Goal: Task Accomplishment & Management: Use online tool/utility

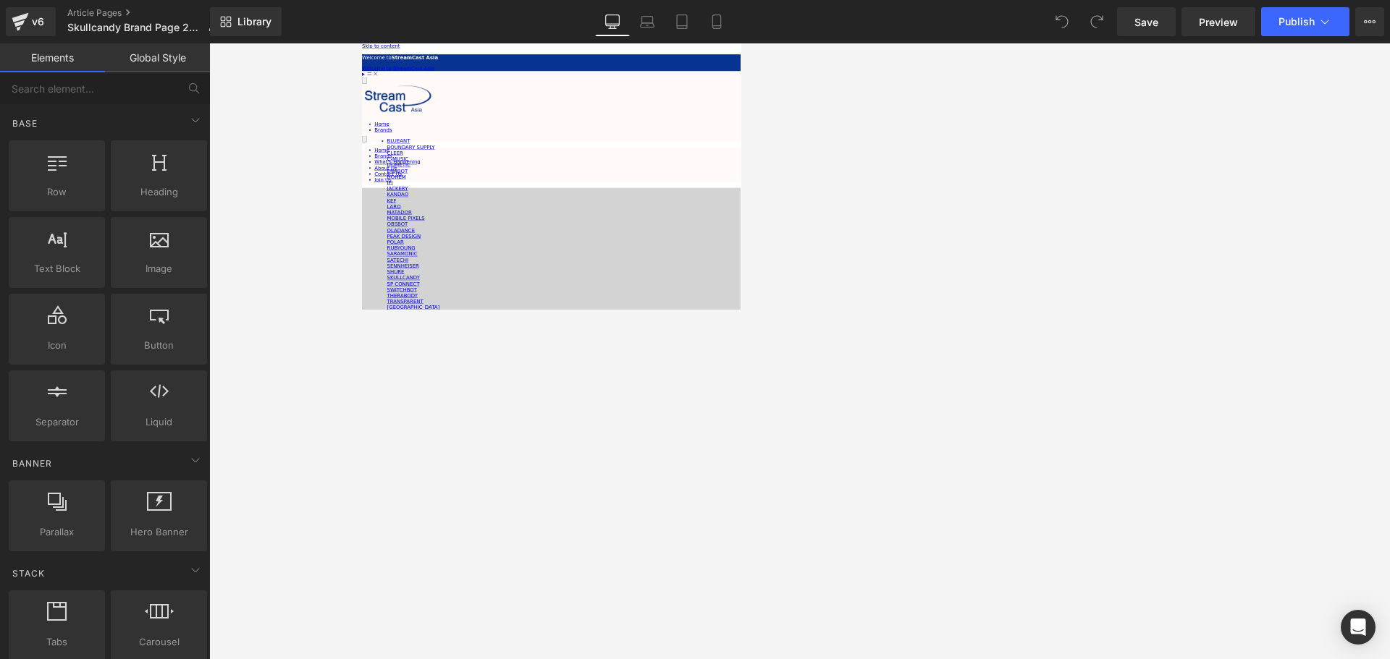
scroll to position [4996, 869]
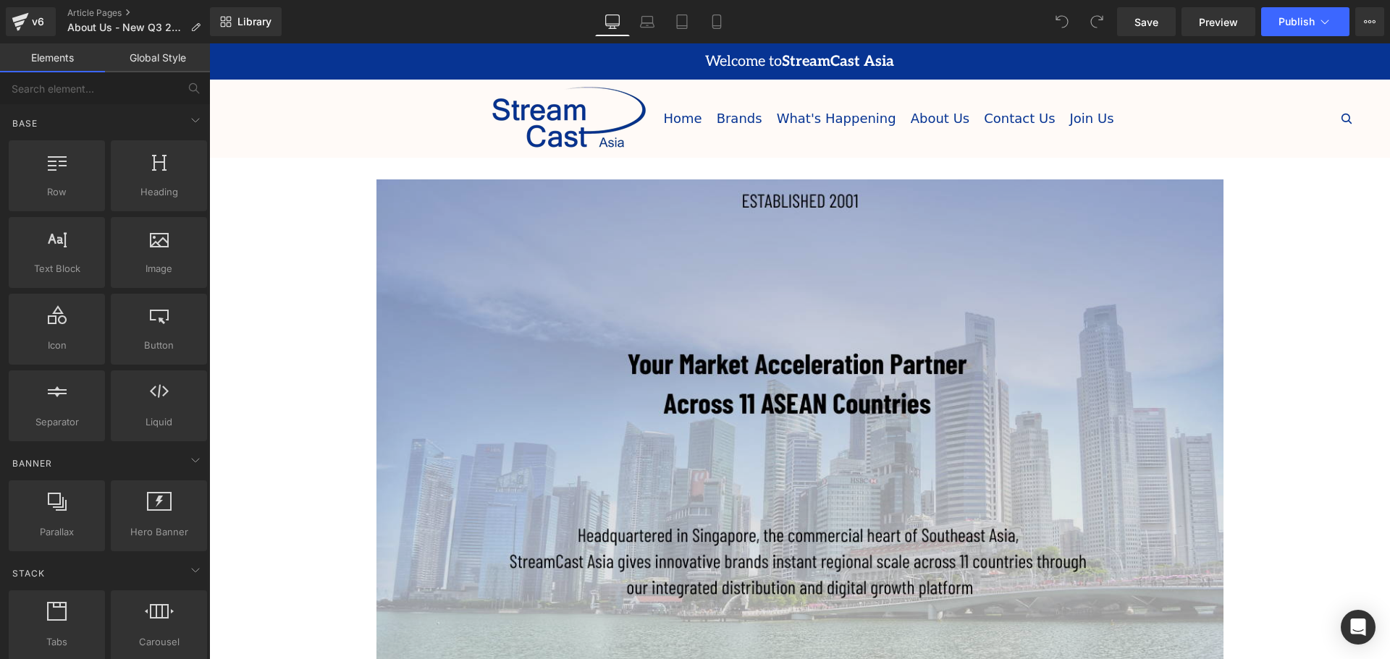
click at [874, 312] on img at bounding box center [799, 420] width 847 height 480
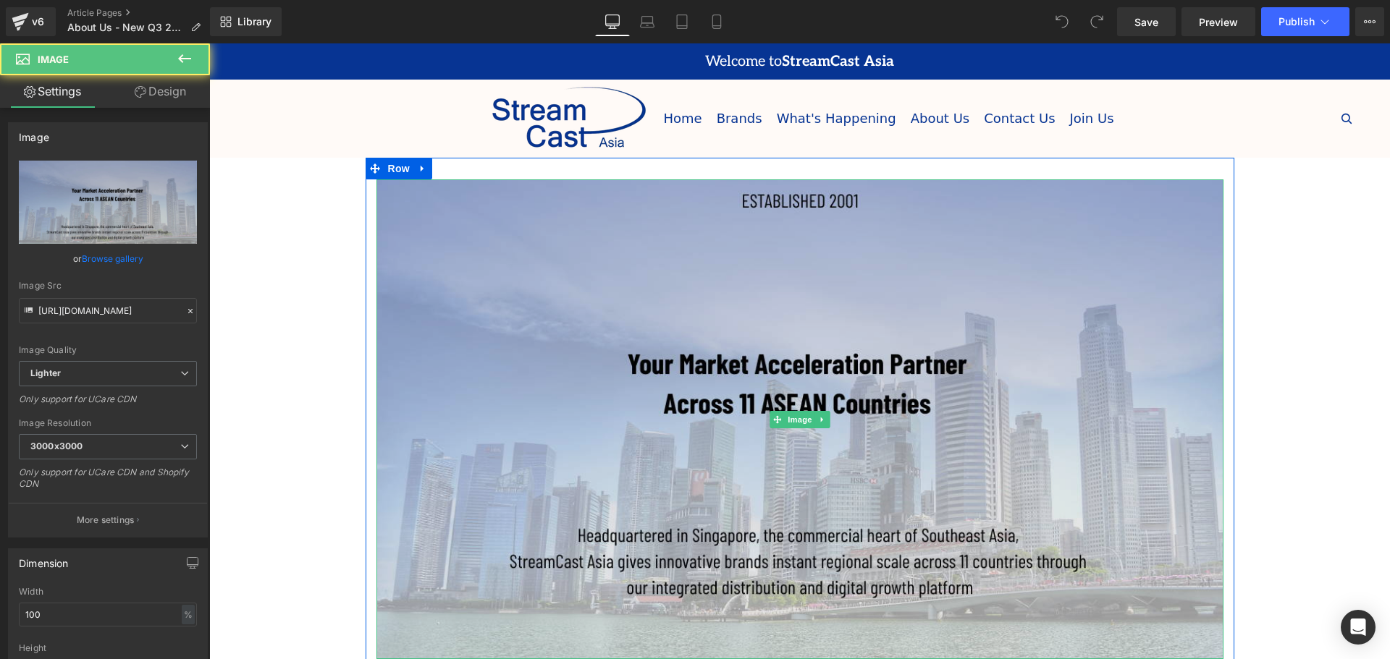
click at [780, 261] on img at bounding box center [799, 420] width 847 height 480
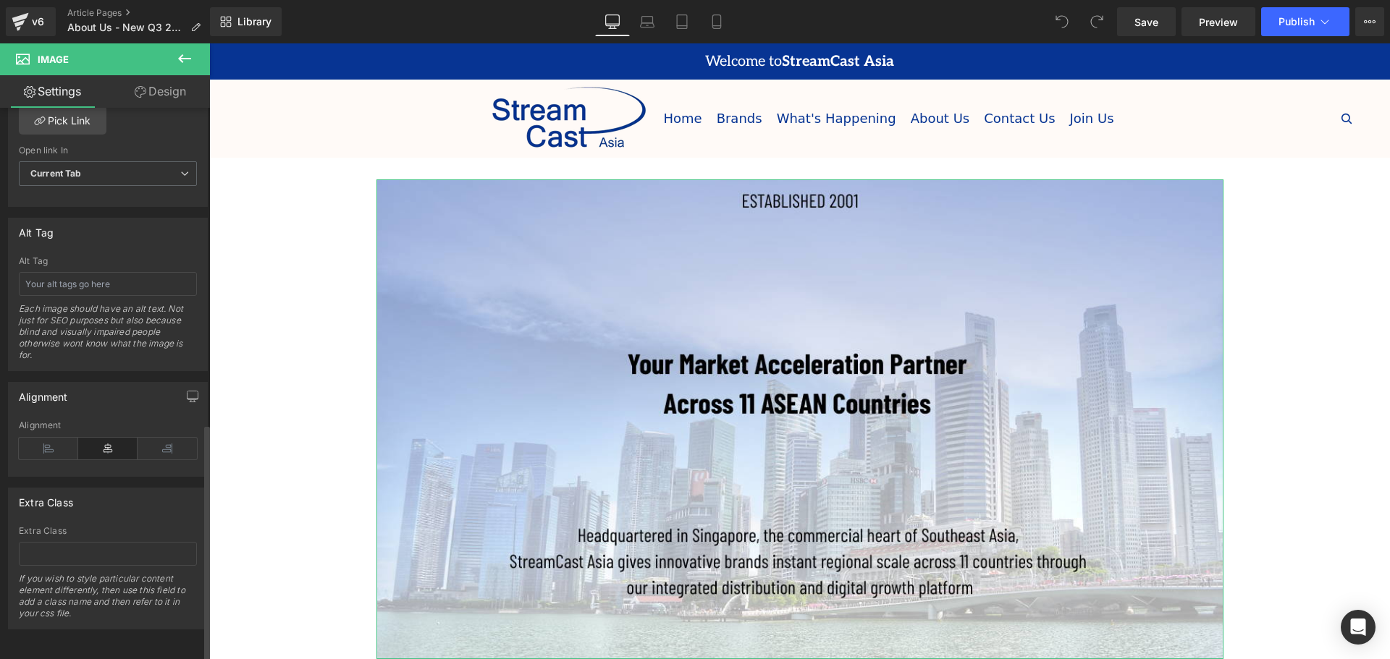
scroll to position [589, 0]
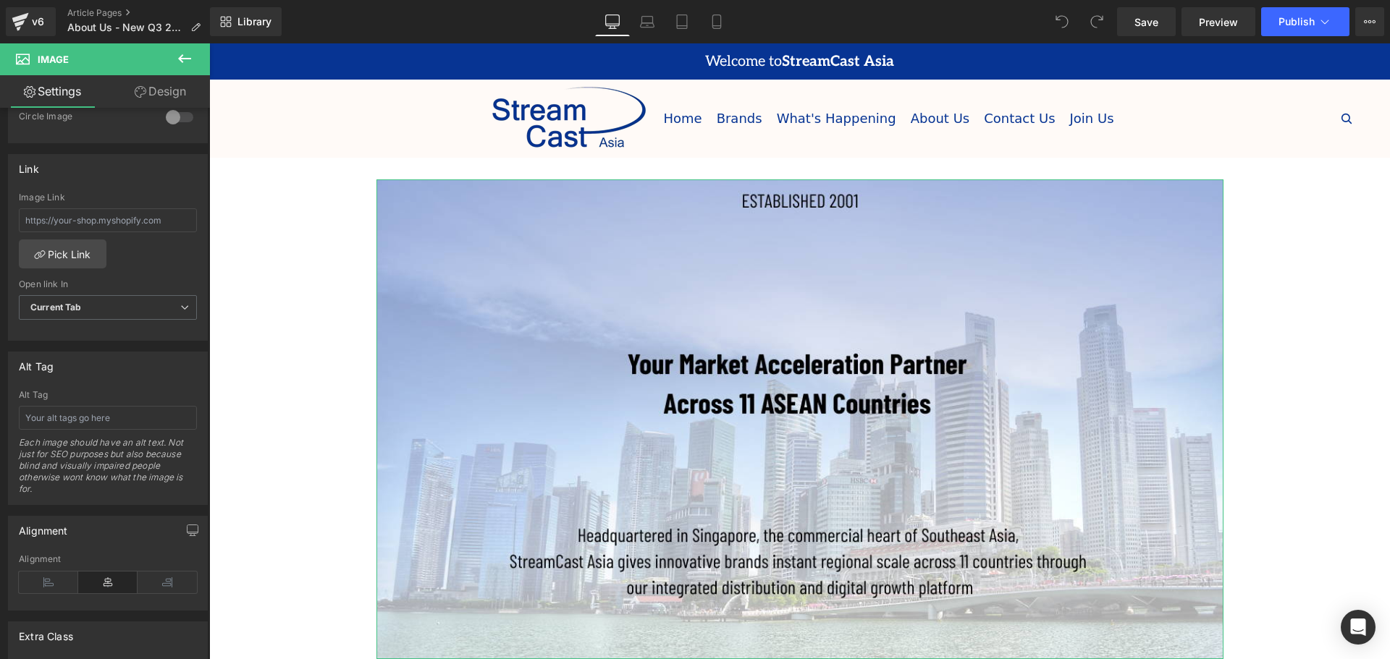
click at [183, 90] on link "Design" at bounding box center [160, 91] width 105 height 33
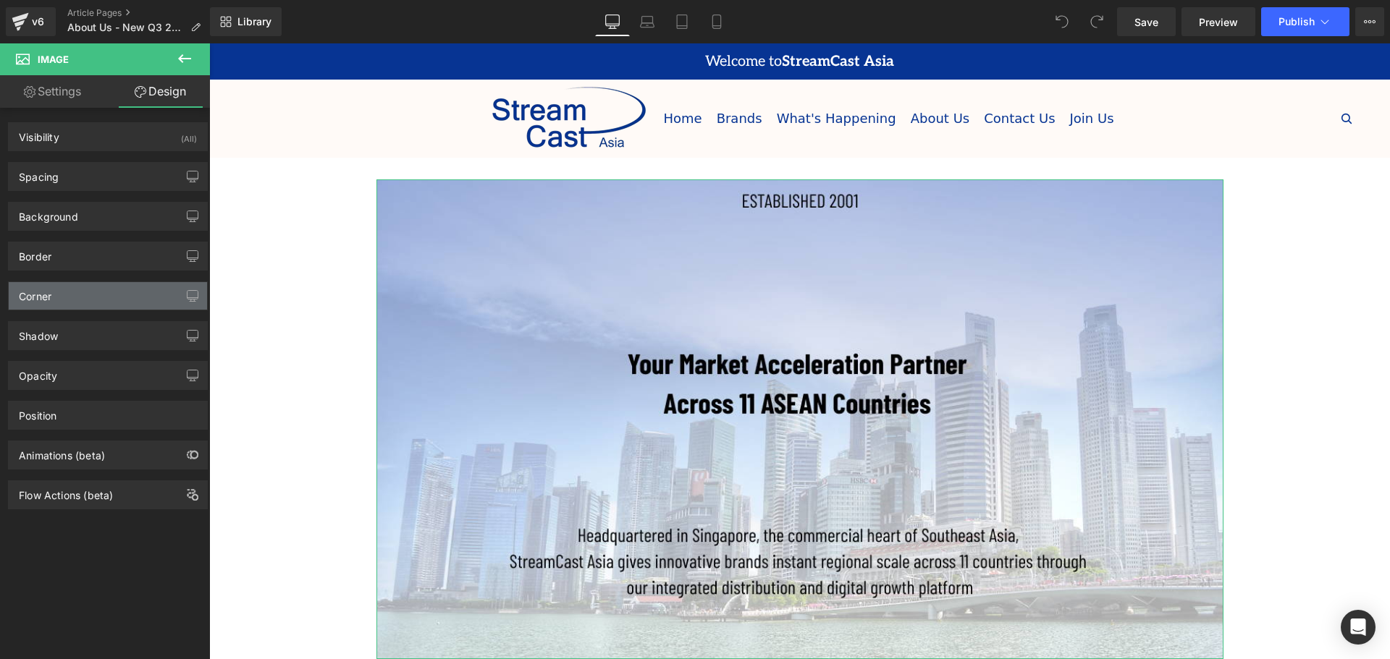
click at [82, 292] on div "Corner" at bounding box center [108, 296] width 198 height 28
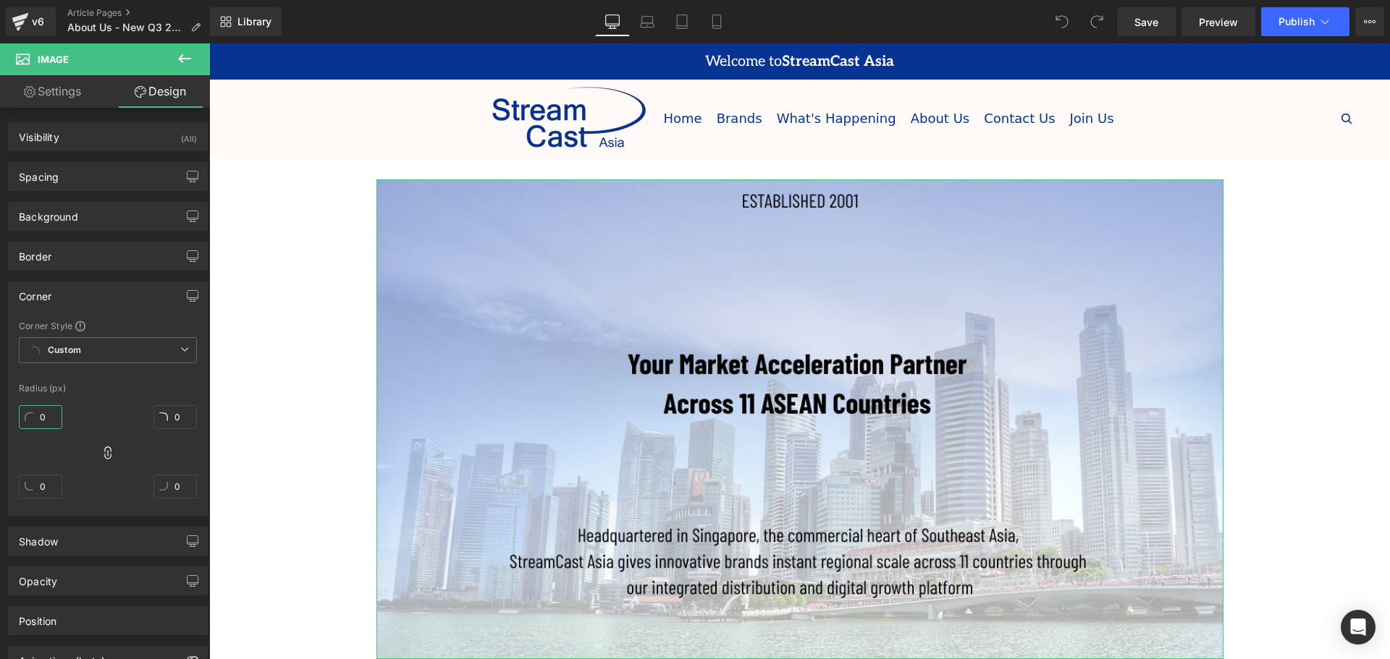
click at [43, 416] on input "0" at bounding box center [40, 417] width 43 height 24
click at [38, 420] on input "0" at bounding box center [40, 417] width 43 height 24
type input "20"
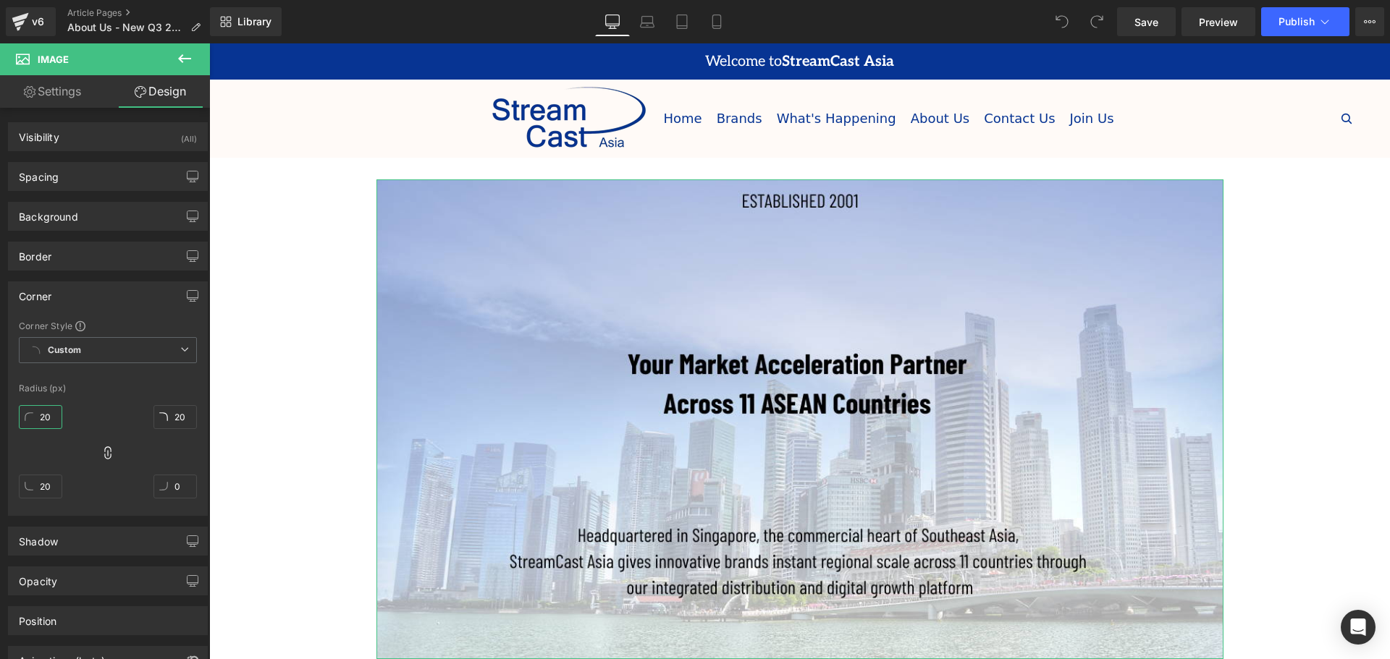
type input "20"
type input "200"
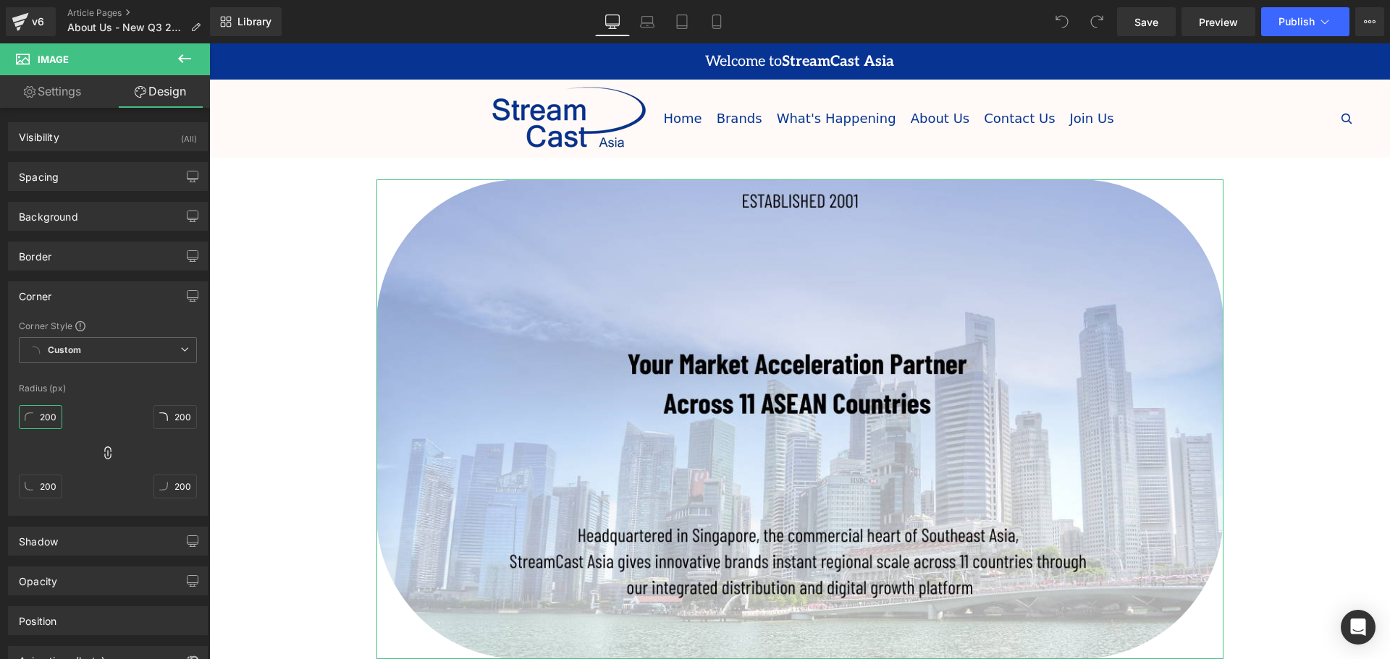
type input "20"
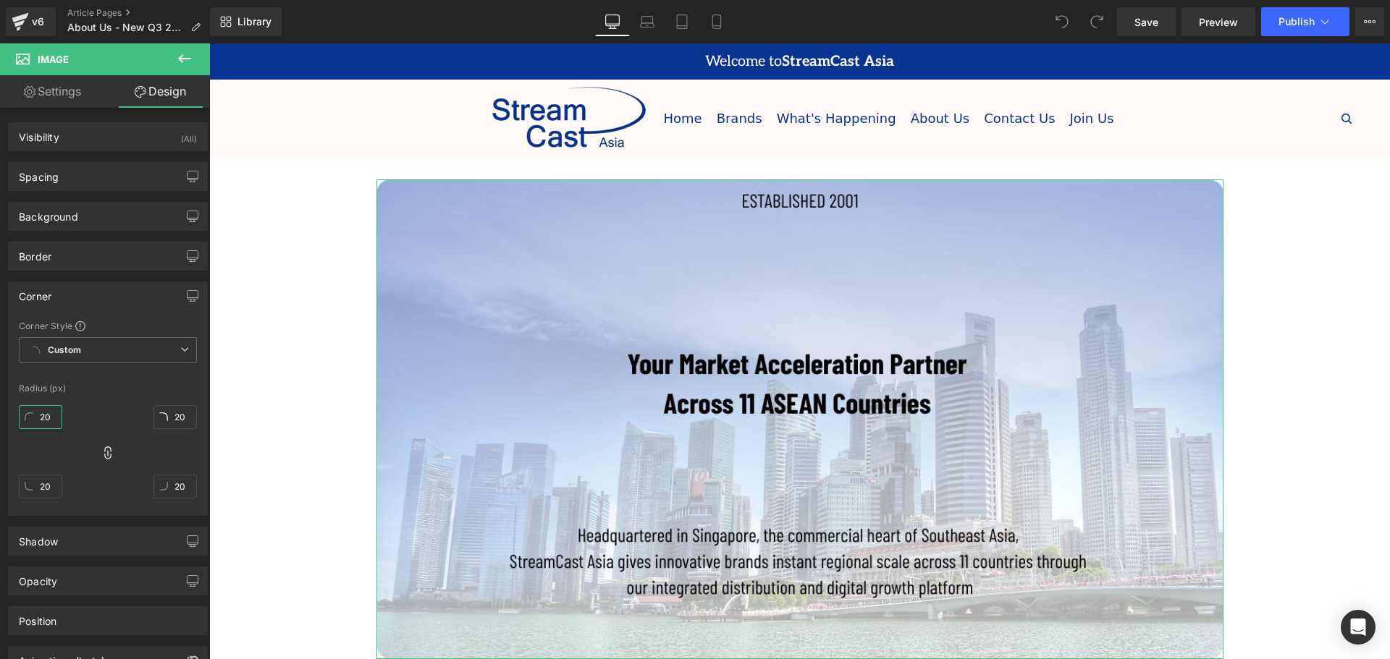
type input "20"
click at [91, 408] on div "20px 20 20px 20 20px 20 20px 20" at bounding box center [108, 458] width 178 height 116
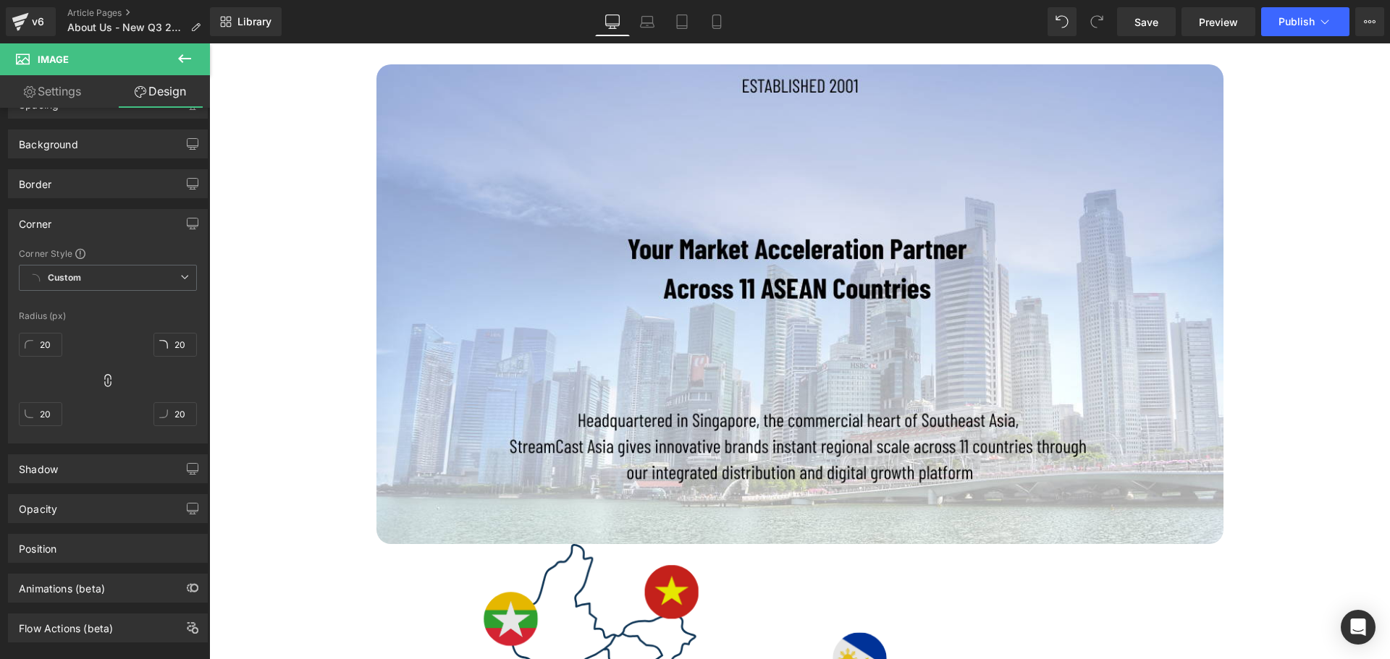
scroll to position [217, 0]
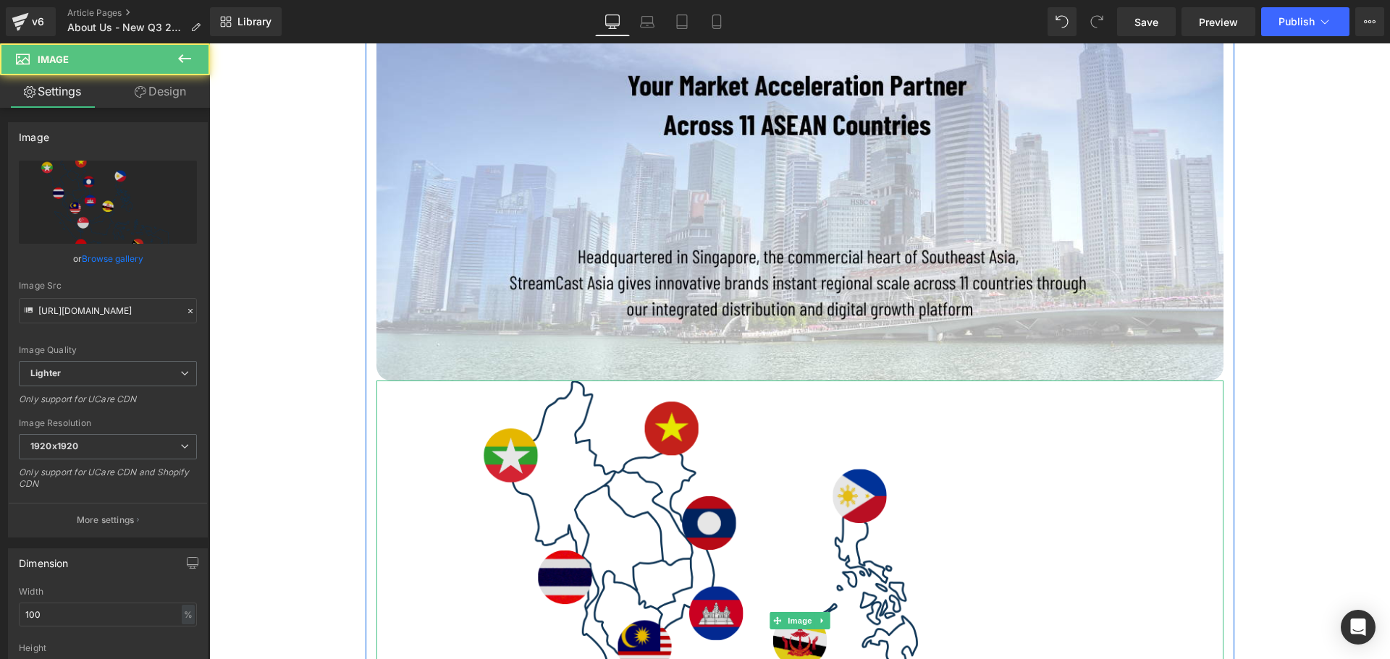
scroll to position [362, 0]
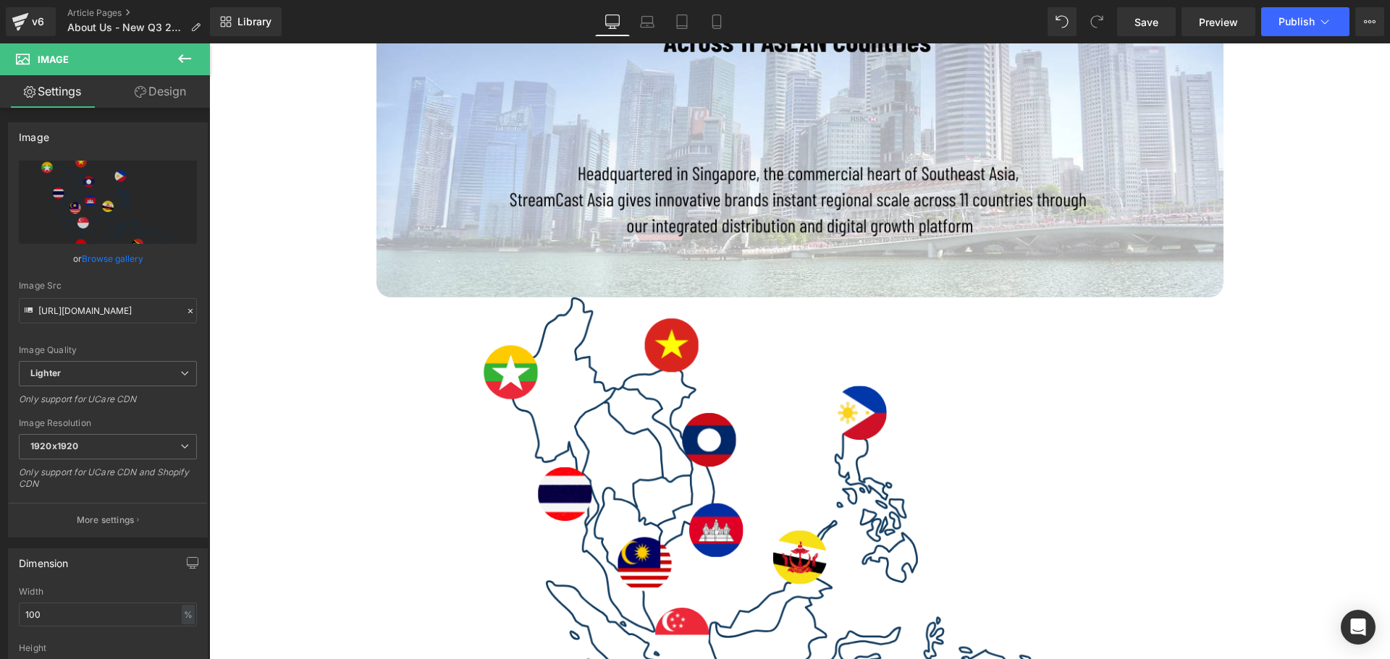
click at [187, 58] on icon at bounding box center [184, 58] width 13 height 9
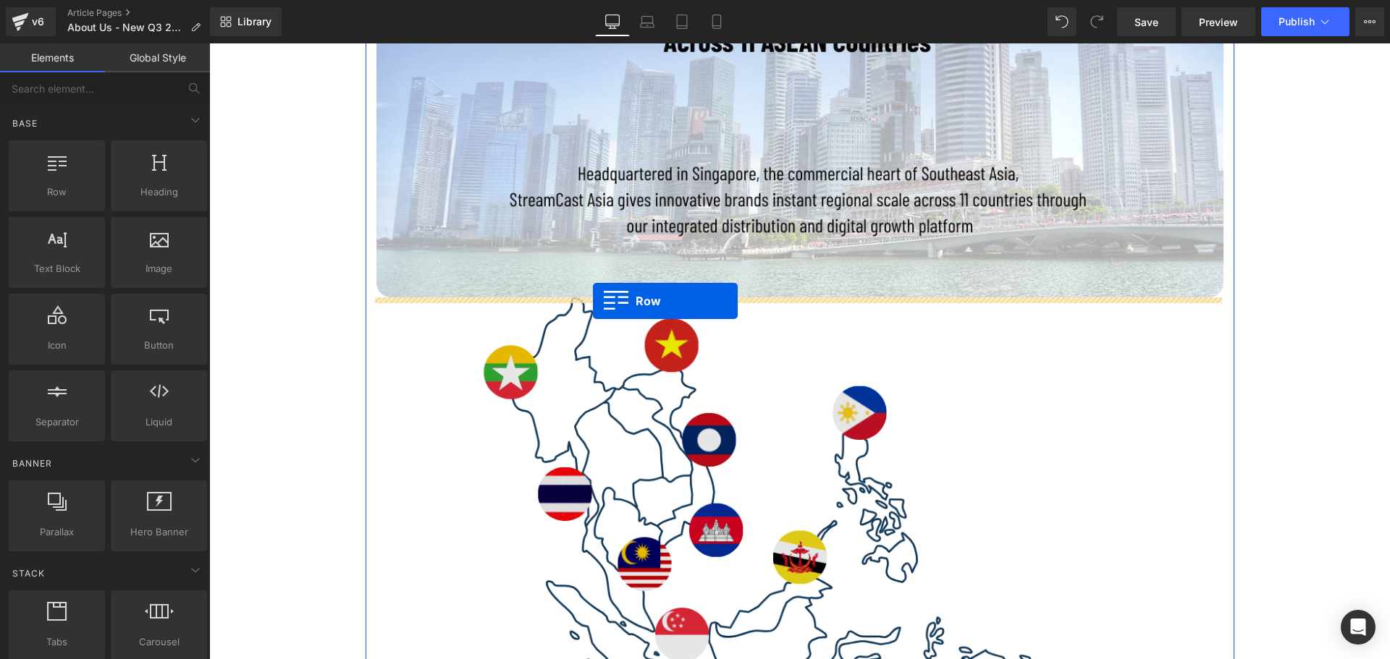
drag, startPoint x: 283, startPoint y: 235, endPoint x: 593, endPoint y: 301, distance: 316.7
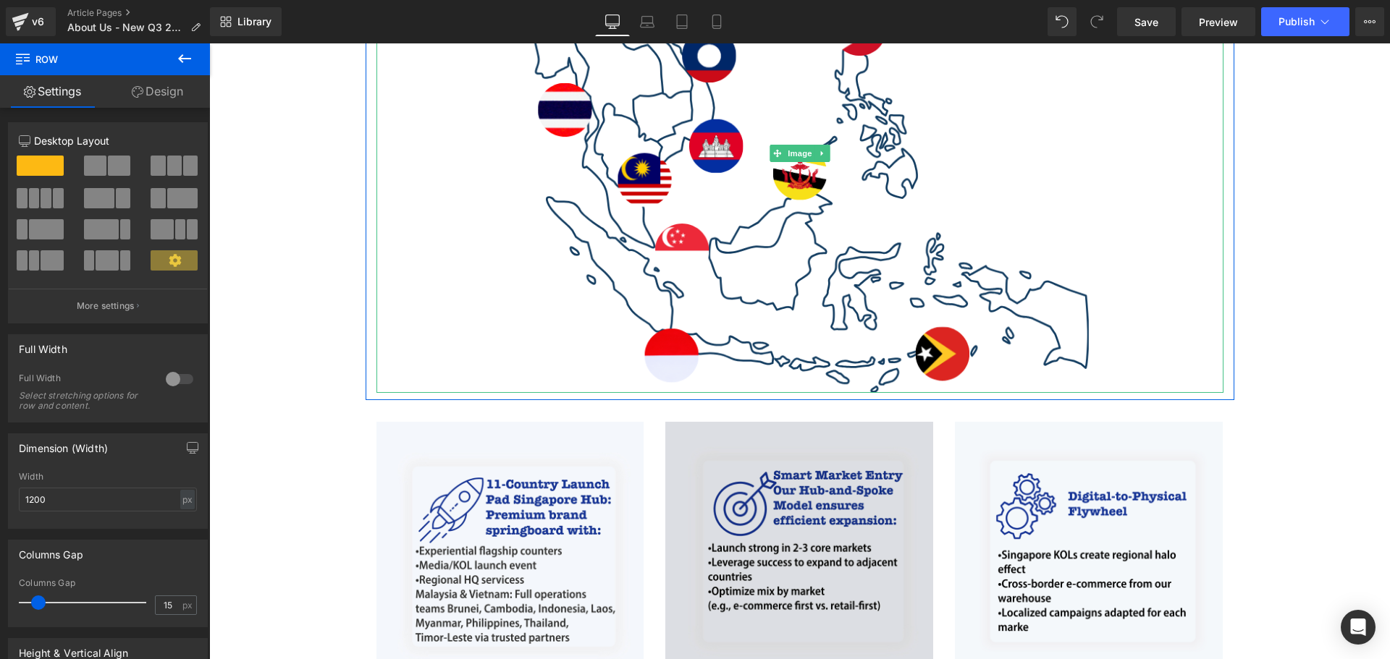
scroll to position [869, 0]
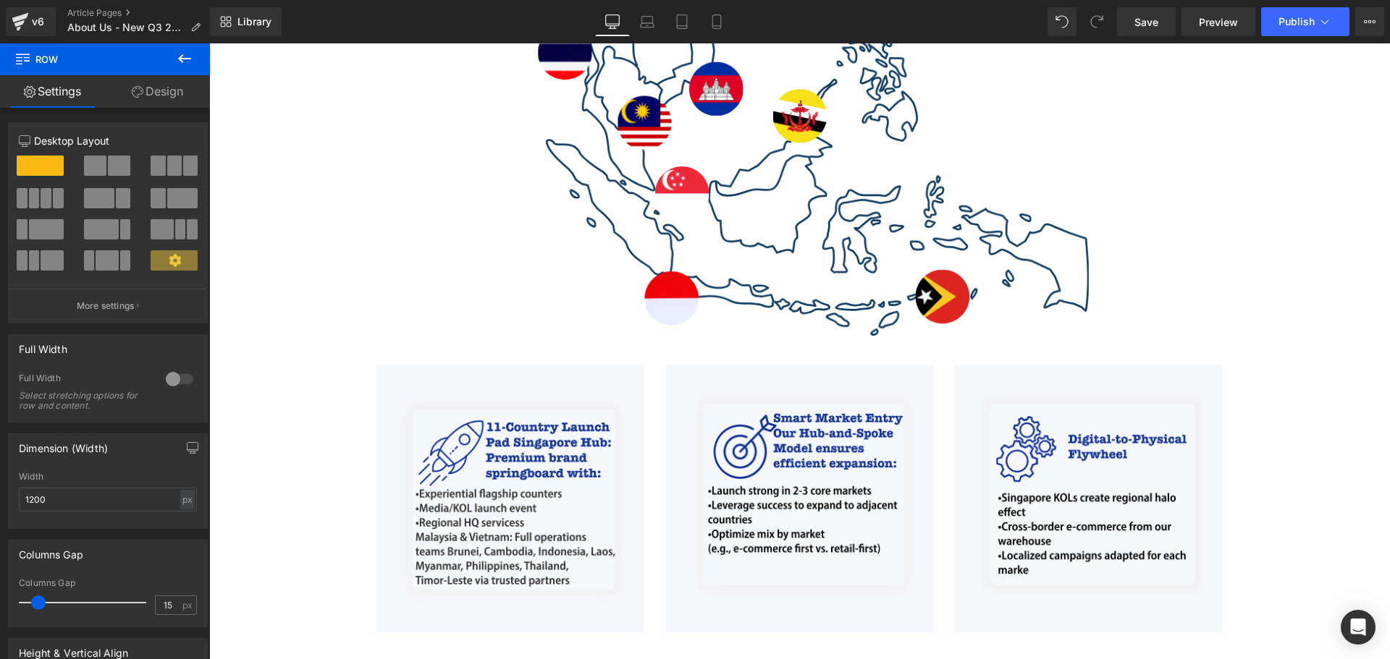
click at [180, 59] on icon at bounding box center [184, 58] width 13 height 9
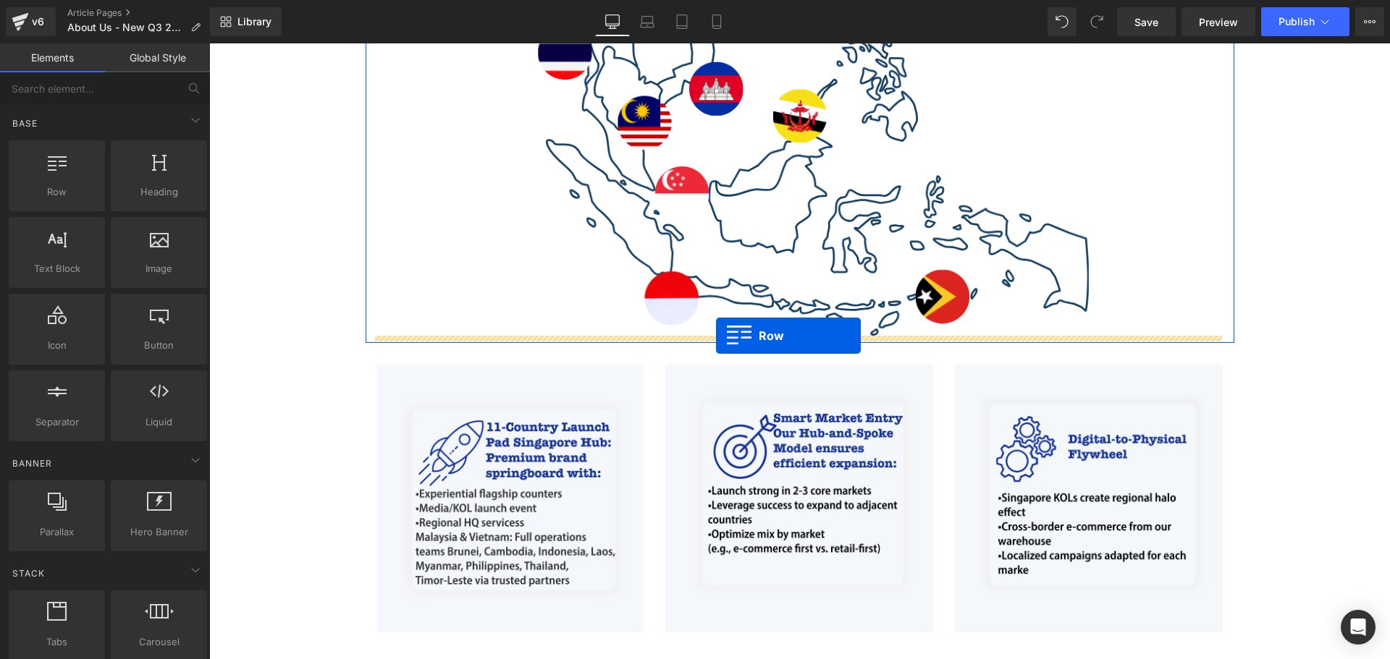
drag, startPoint x: 275, startPoint y: 224, endPoint x: 716, endPoint y: 336, distance: 454.8
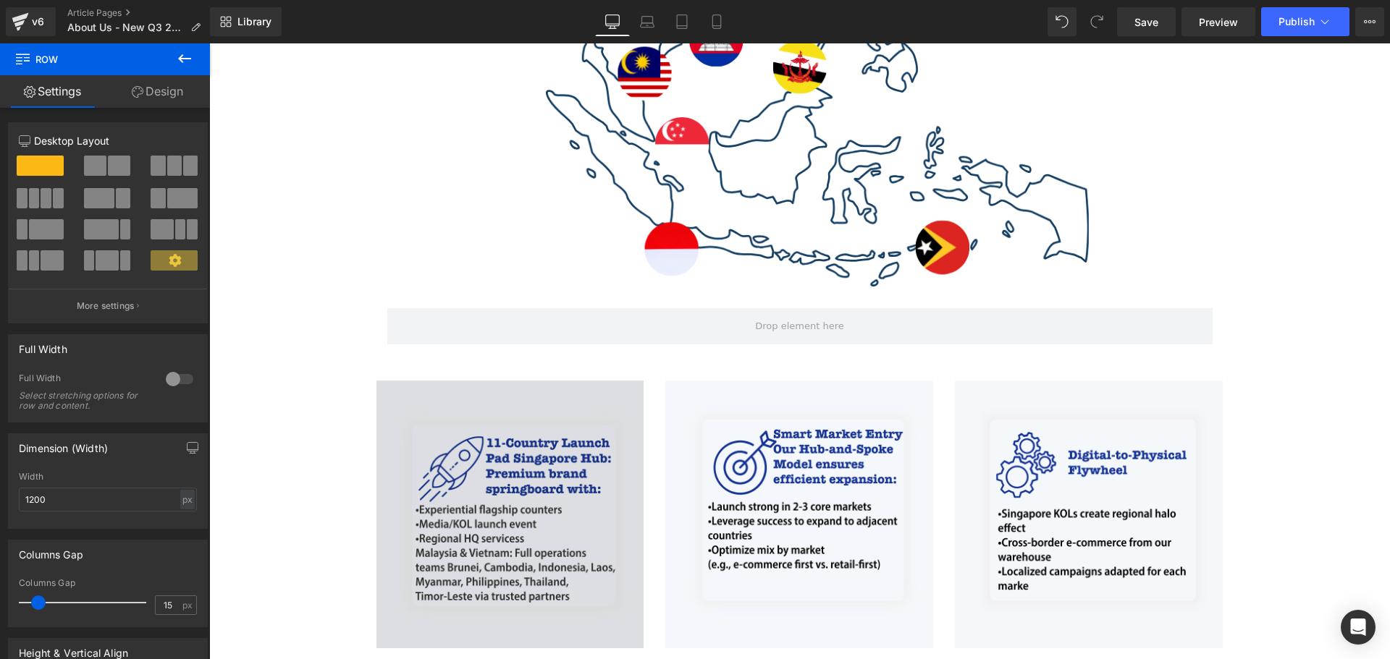
scroll to position [1013, 0]
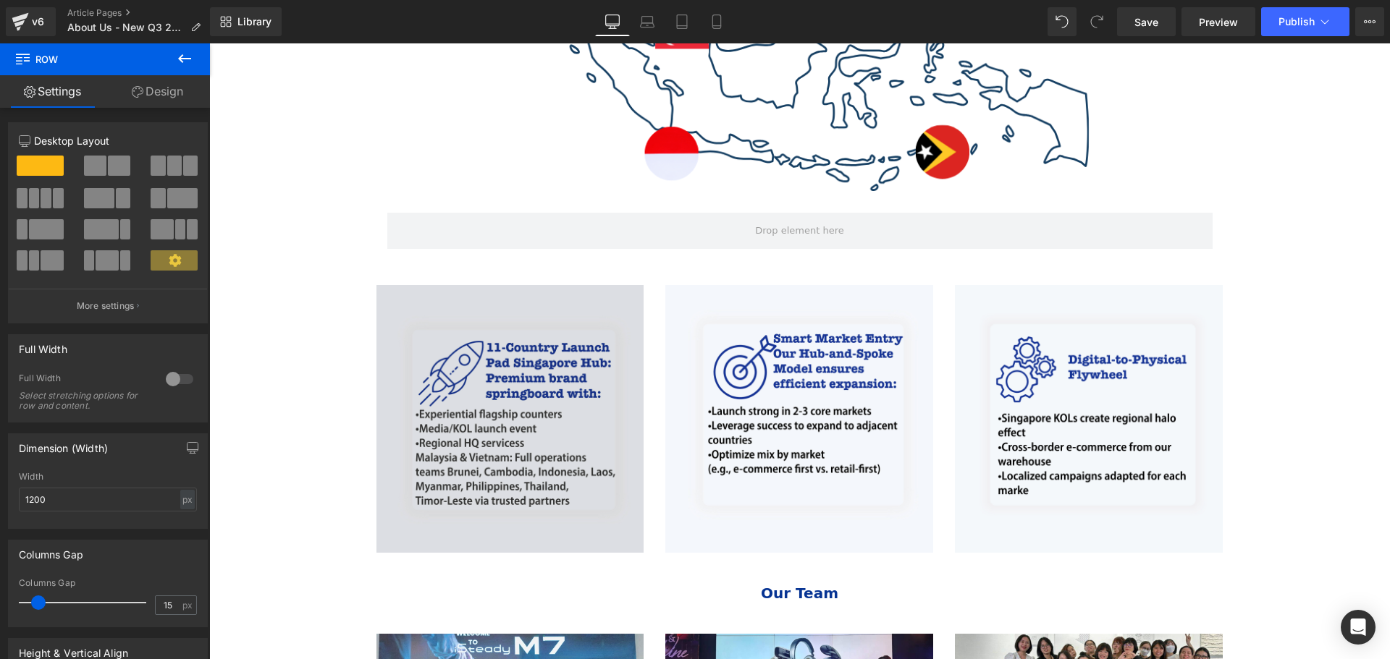
click at [541, 416] on img at bounding box center [510, 419] width 268 height 268
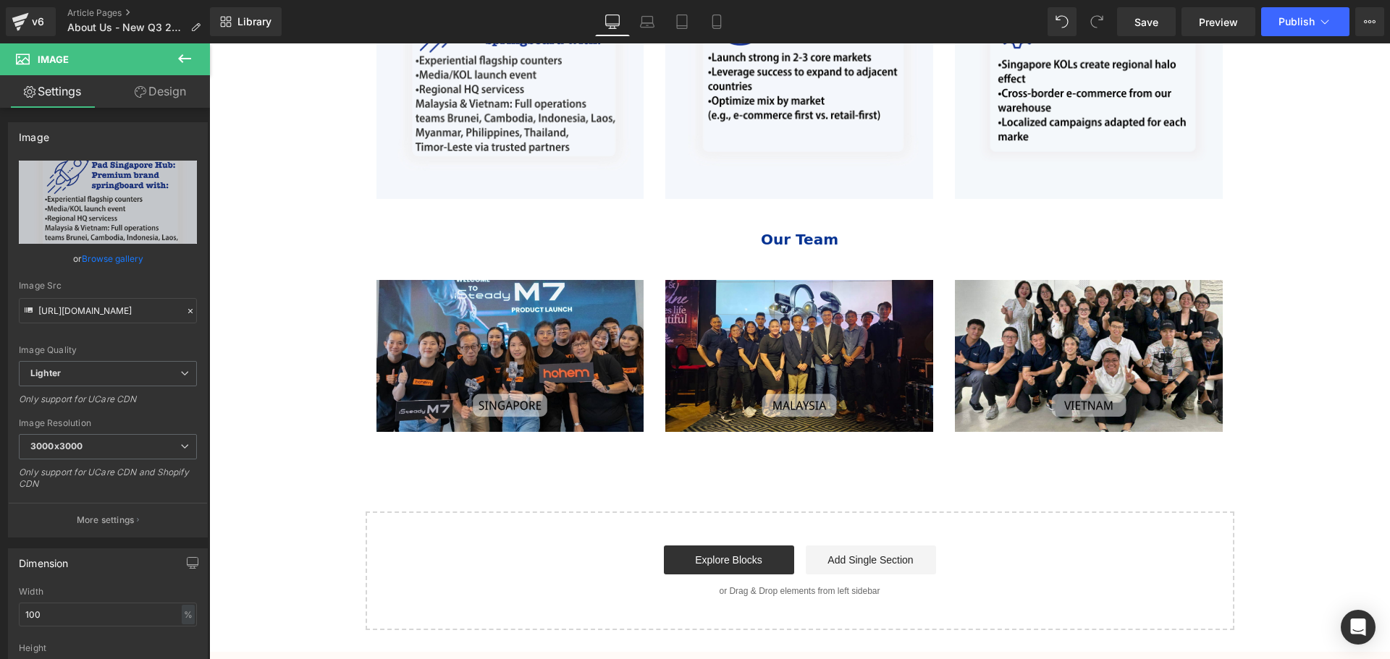
scroll to position [1375, 0]
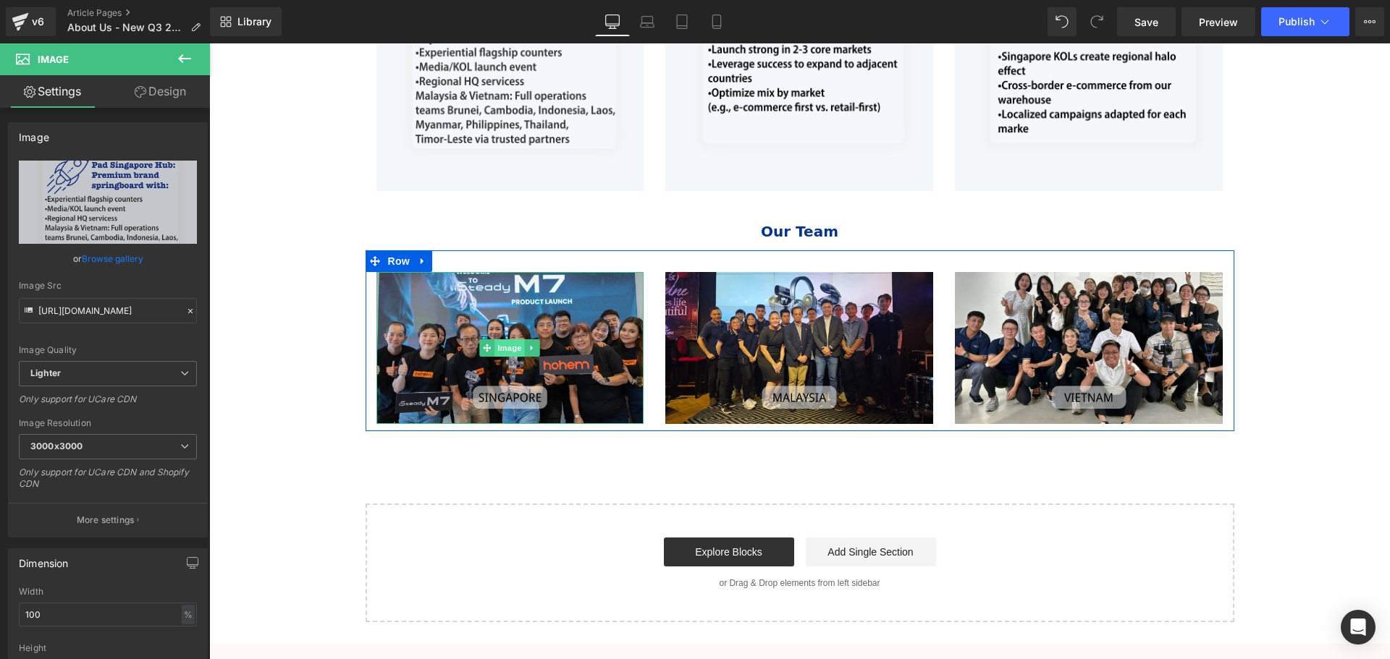
click at [497, 342] on span "Image" at bounding box center [510, 347] width 30 height 17
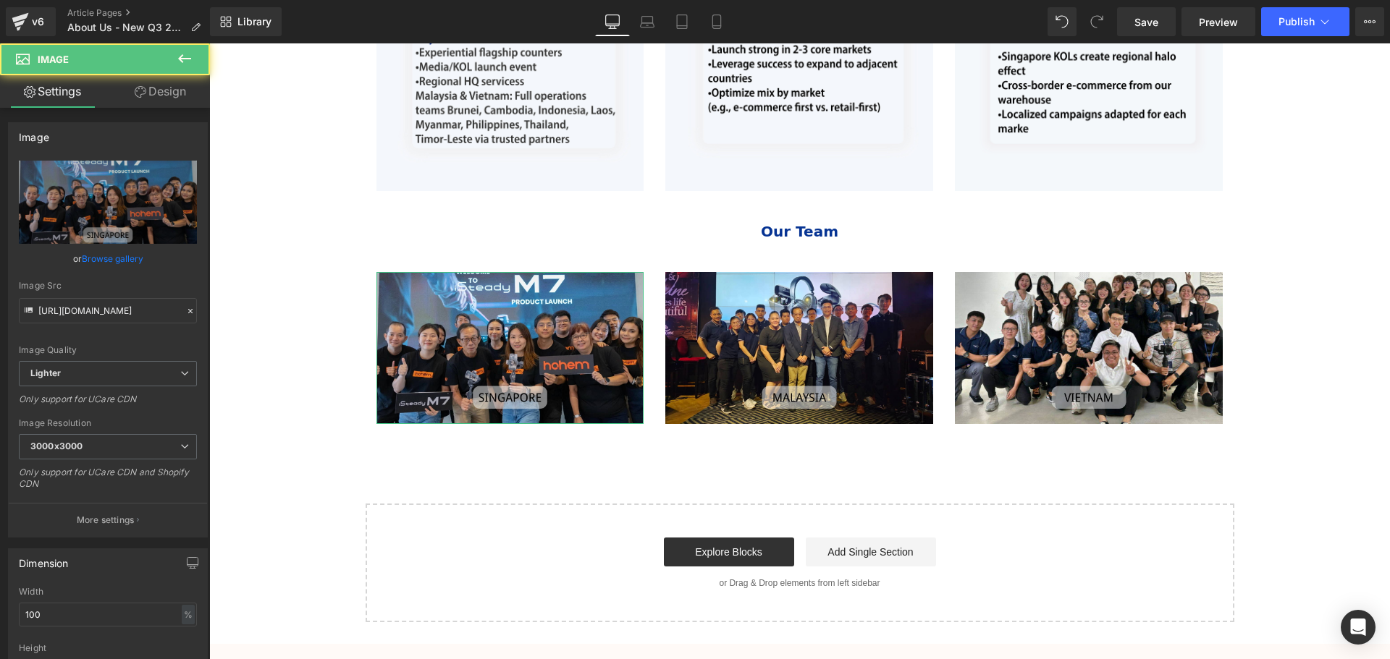
click at [165, 92] on link "Design" at bounding box center [160, 91] width 105 height 33
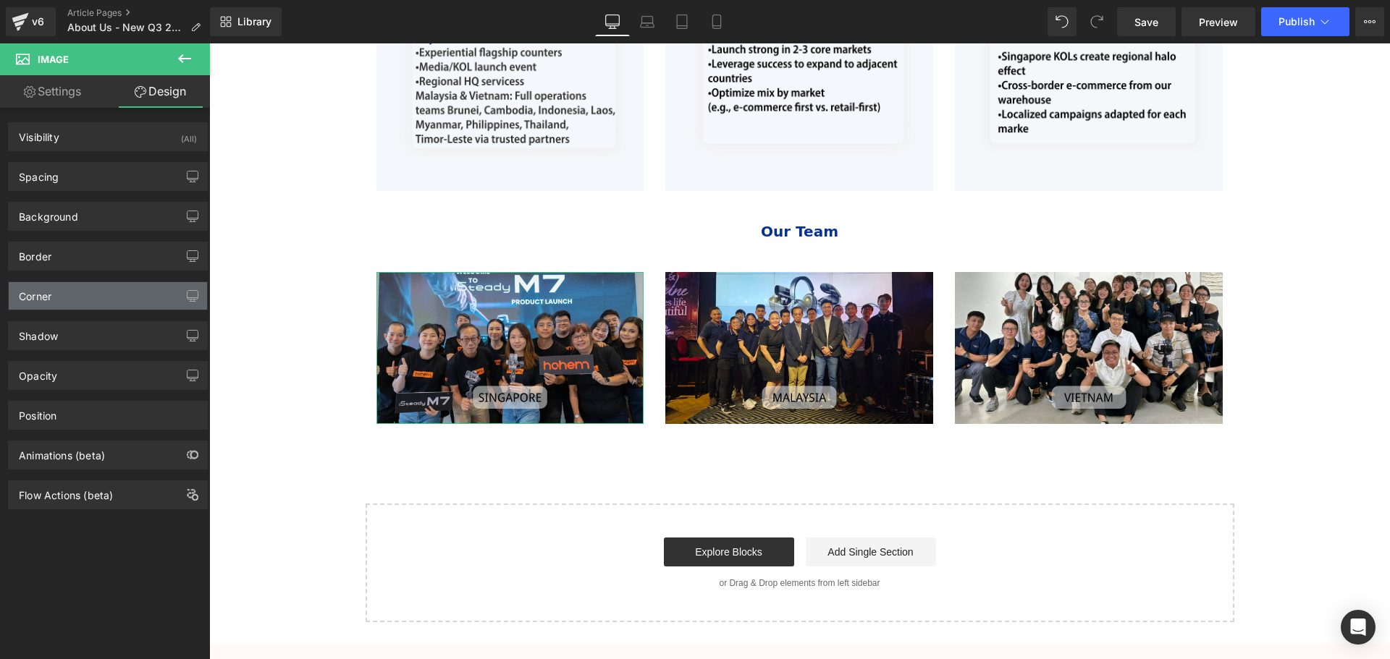
click at [85, 295] on div "Corner" at bounding box center [108, 296] width 198 height 28
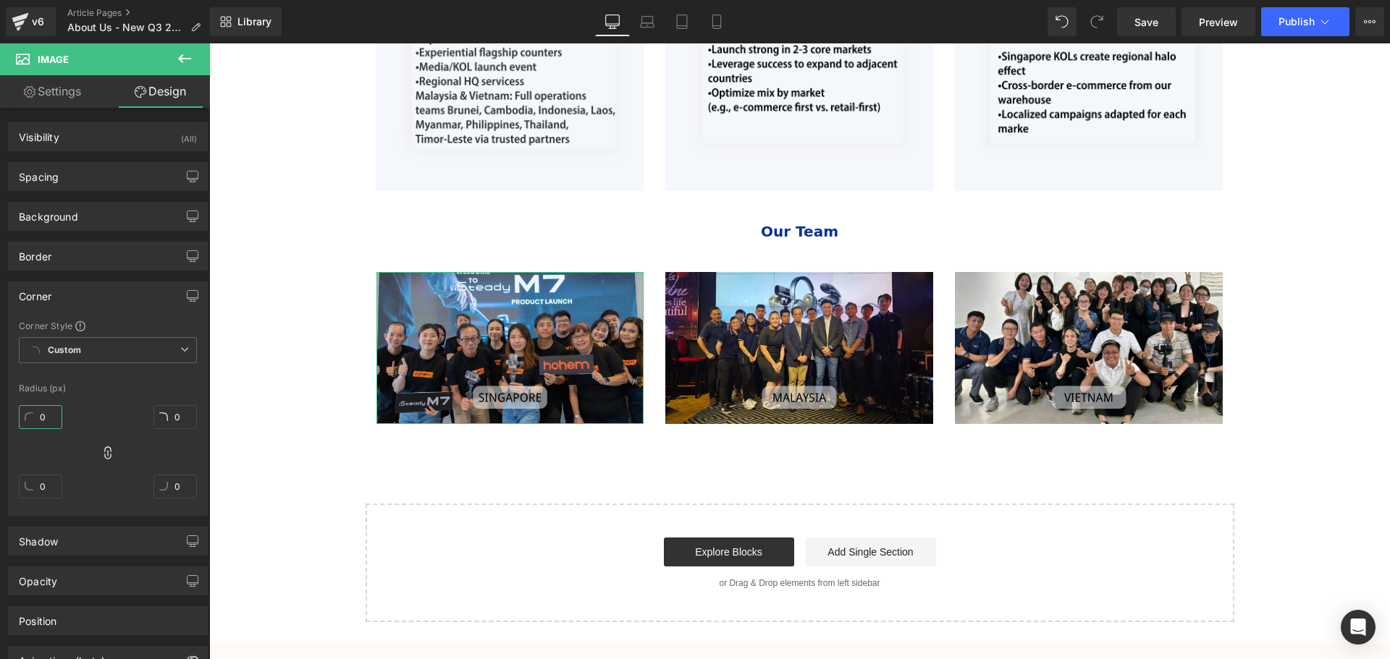
click at [40, 418] on input "0" at bounding box center [40, 417] width 43 height 24
type input "1"
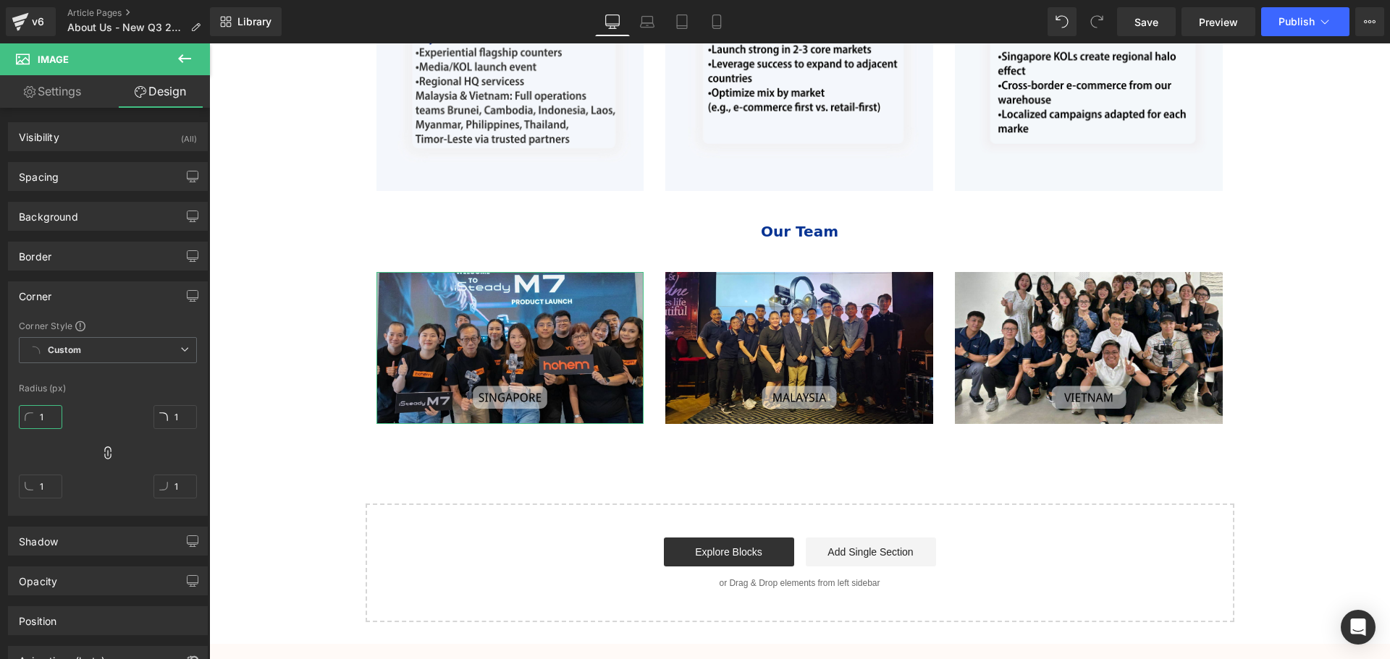
type input "10"
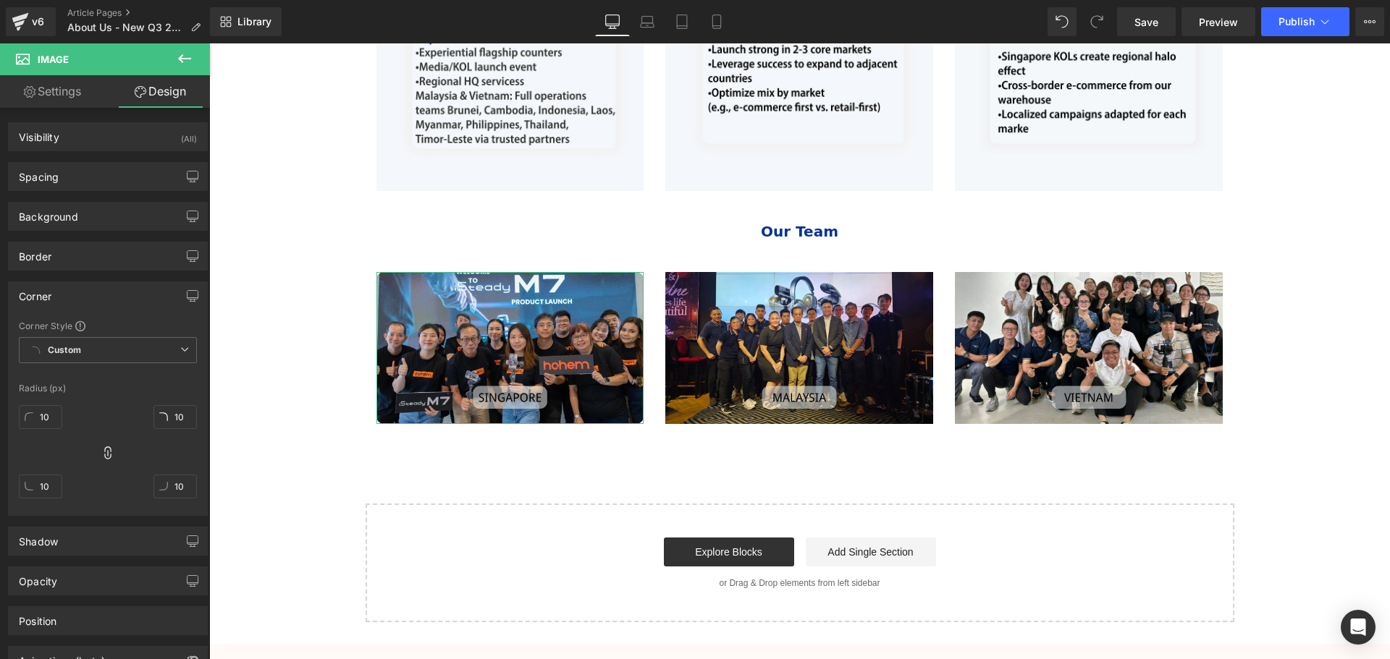
click at [111, 389] on div "Radius (px)" at bounding box center [108, 389] width 178 height 10
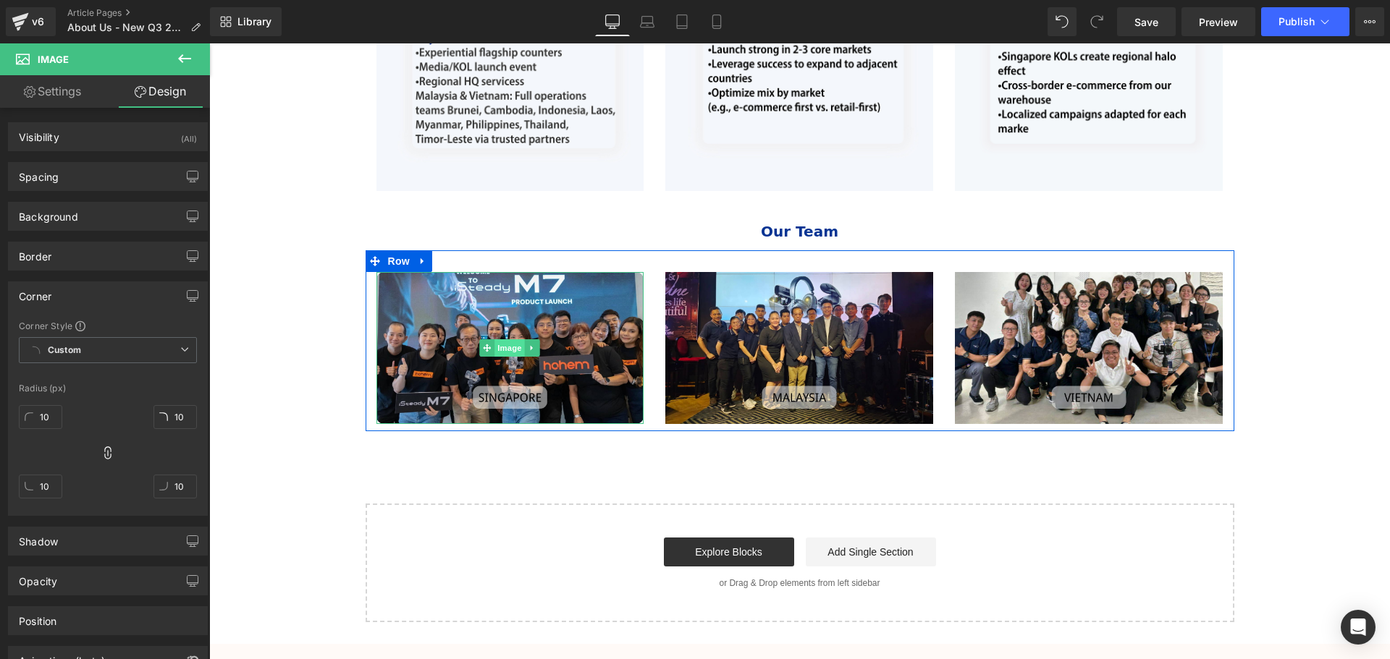
click at [499, 347] on span "Image" at bounding box center [510, 347] width 30 height 17
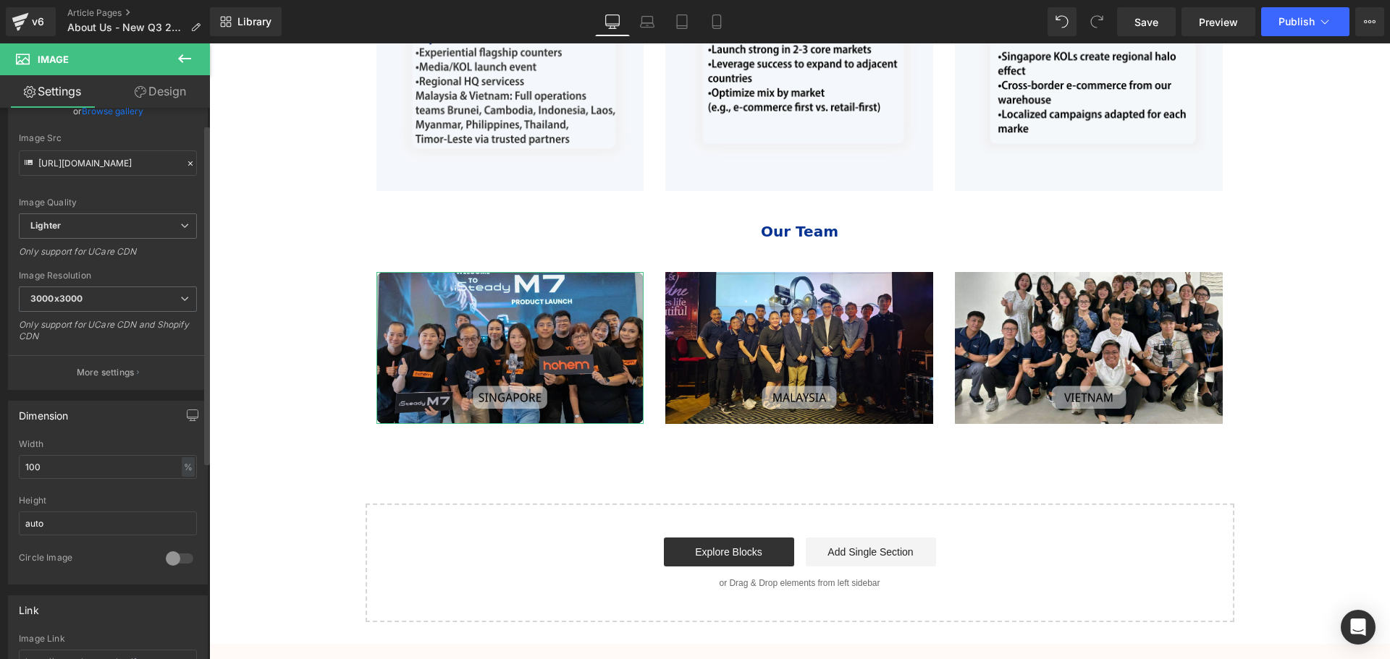
scroll to position [290, 0]
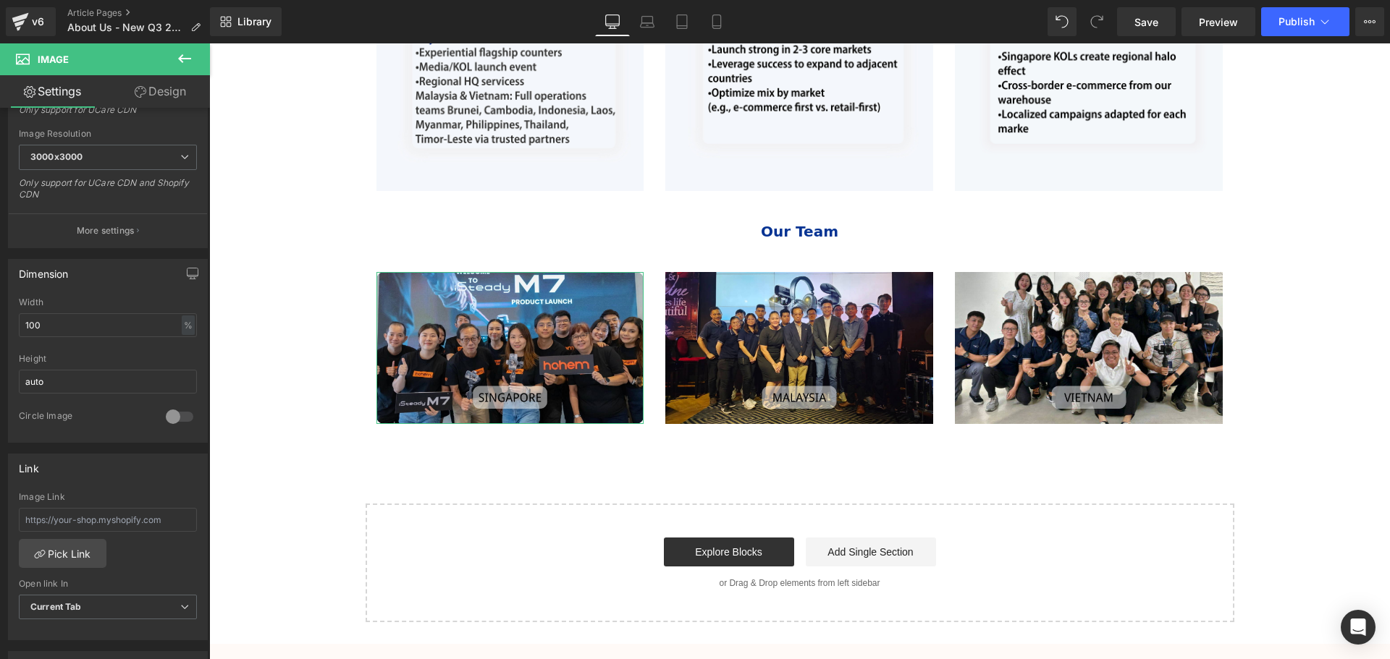
click at [171, 93] on link "Design" at bounding box center [160, 91] width 105 height 33
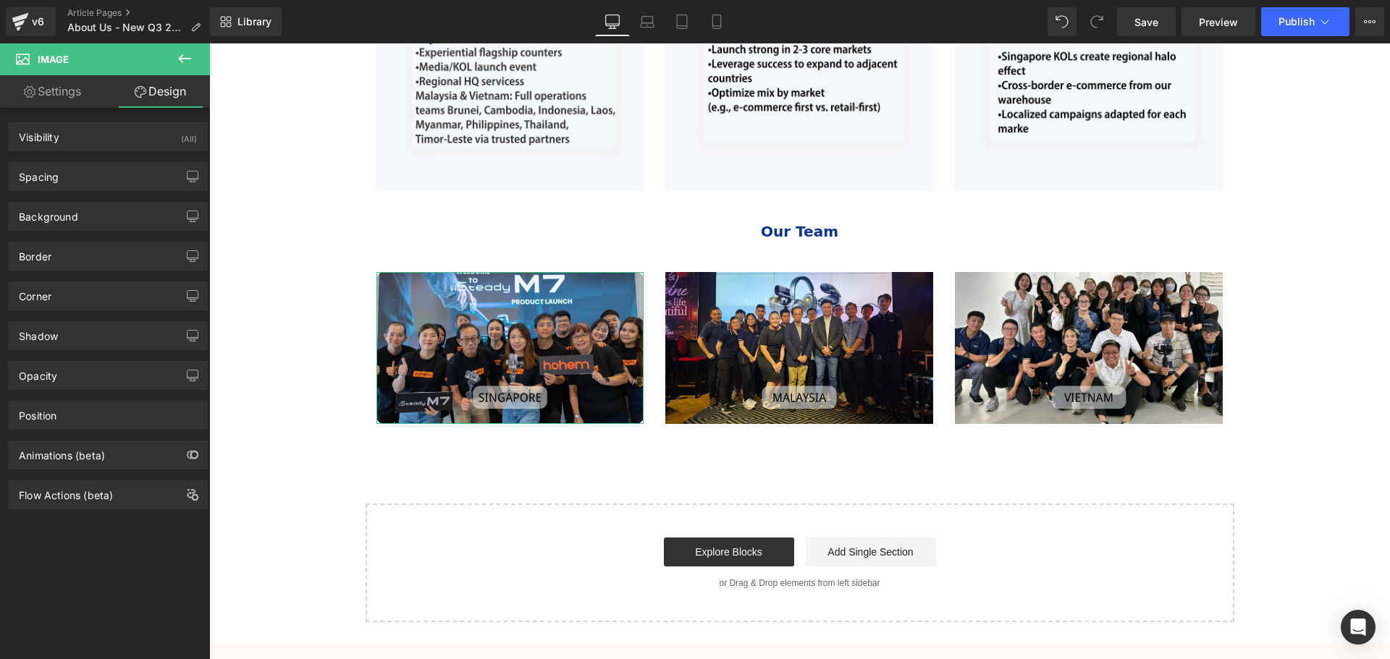
click at [62, 279] on div "Corner Corner Style Custom Custom Setup Global Style Custom Setup Global Style …" at bounding box center [108, 291] width 216 height 40
click at [64, 294] on div "Corner" at bounding box center [108, 296] width 198 height 28
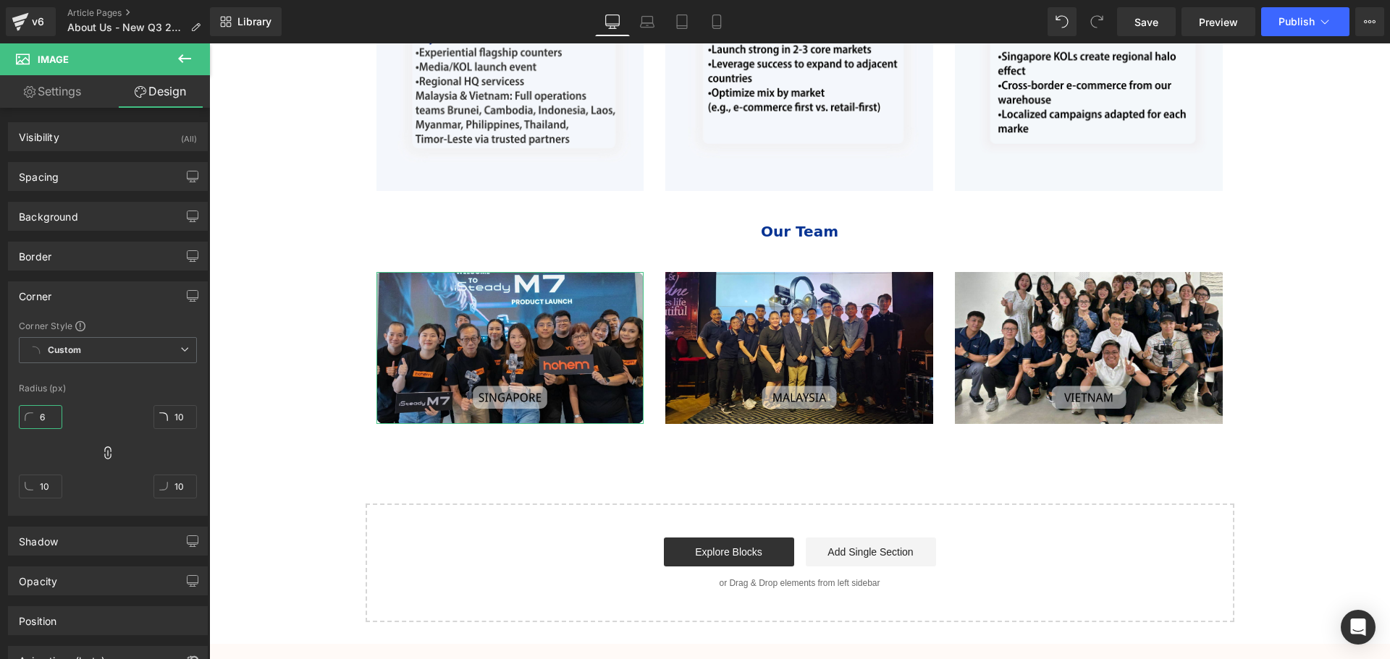
drag, startPoint x: 51, startPoint y: 415, endPoint x: 38, endPoint y: 420, distance: 13.3
click at [38, 420] on input "6" at bounding box center [40, 417] width 43 height 24
type input "2"
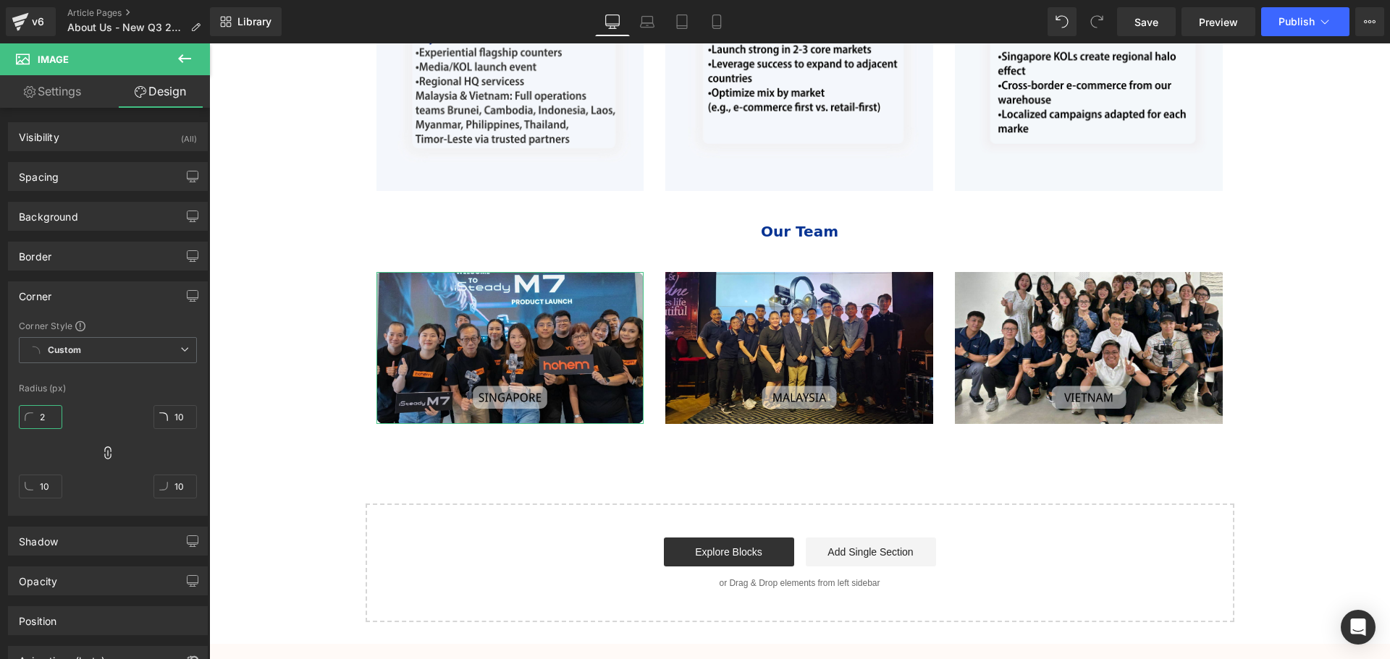
type input "2"
type input "20"
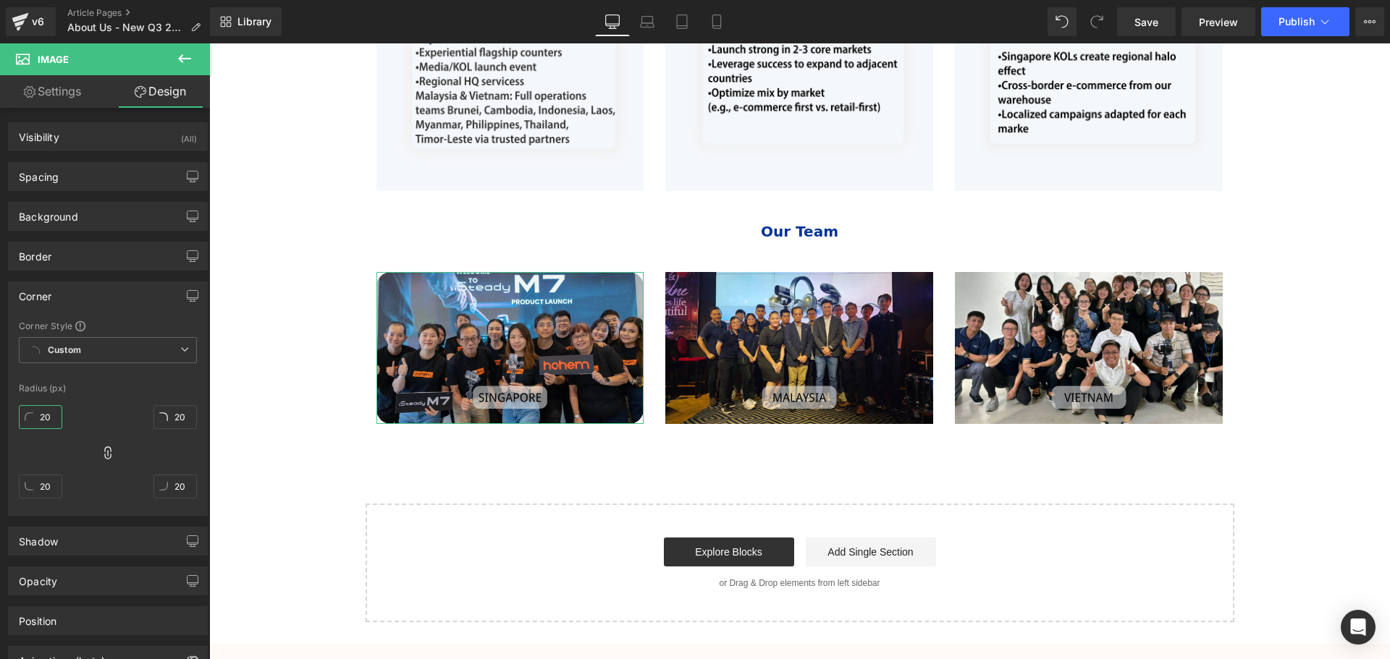
type input "20"
click at [102, 394] on div "Corner Style Custom Custom Setup Global Style Custom Setup Global Style Radius …" at bounding box center [108, 417] width 198 height 195
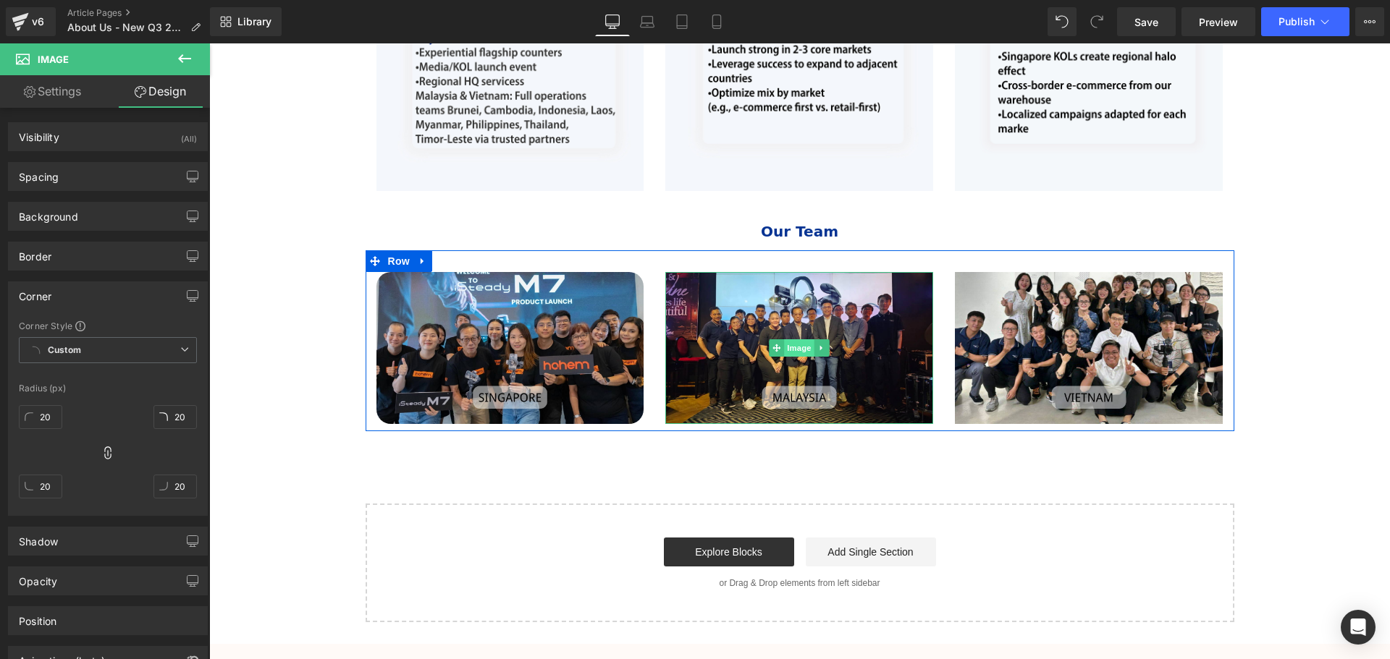
click at [798, 345] on span "Image" at bounding box center [800, 347] width 30 height 17
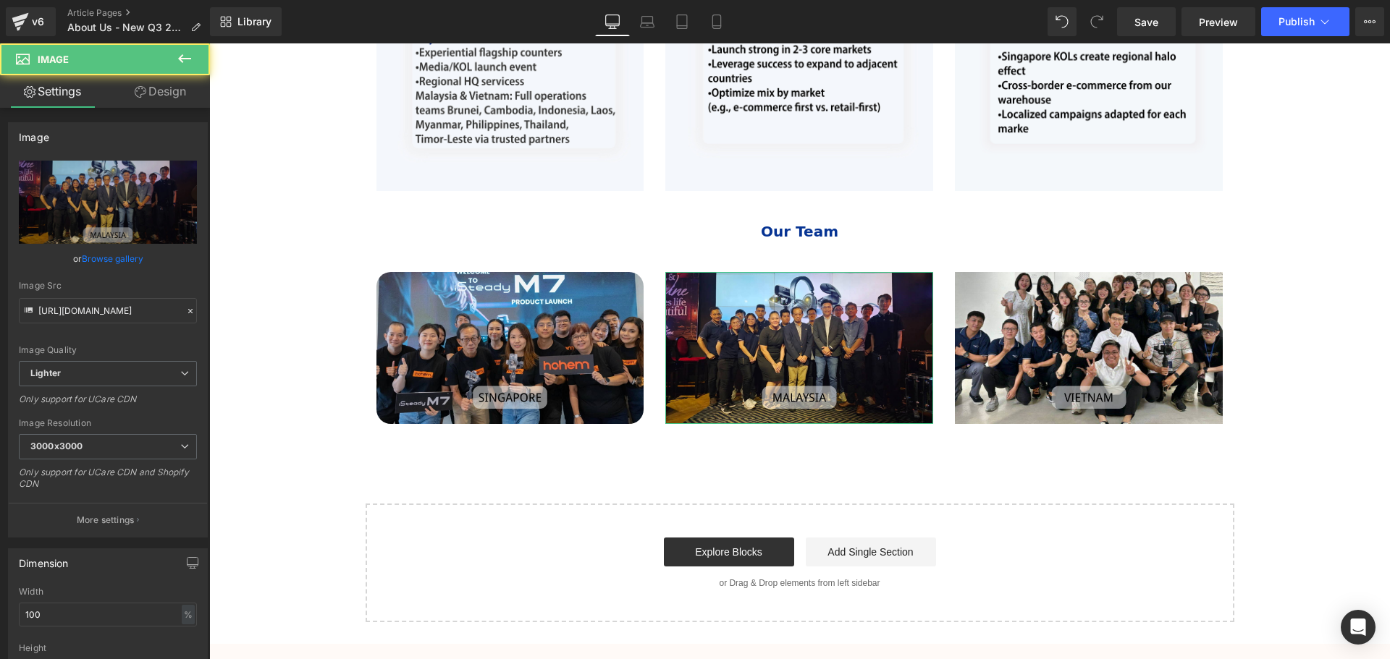
click at [173, 100] on link "Design" at bounding box center [160, 91] width 105 height 33
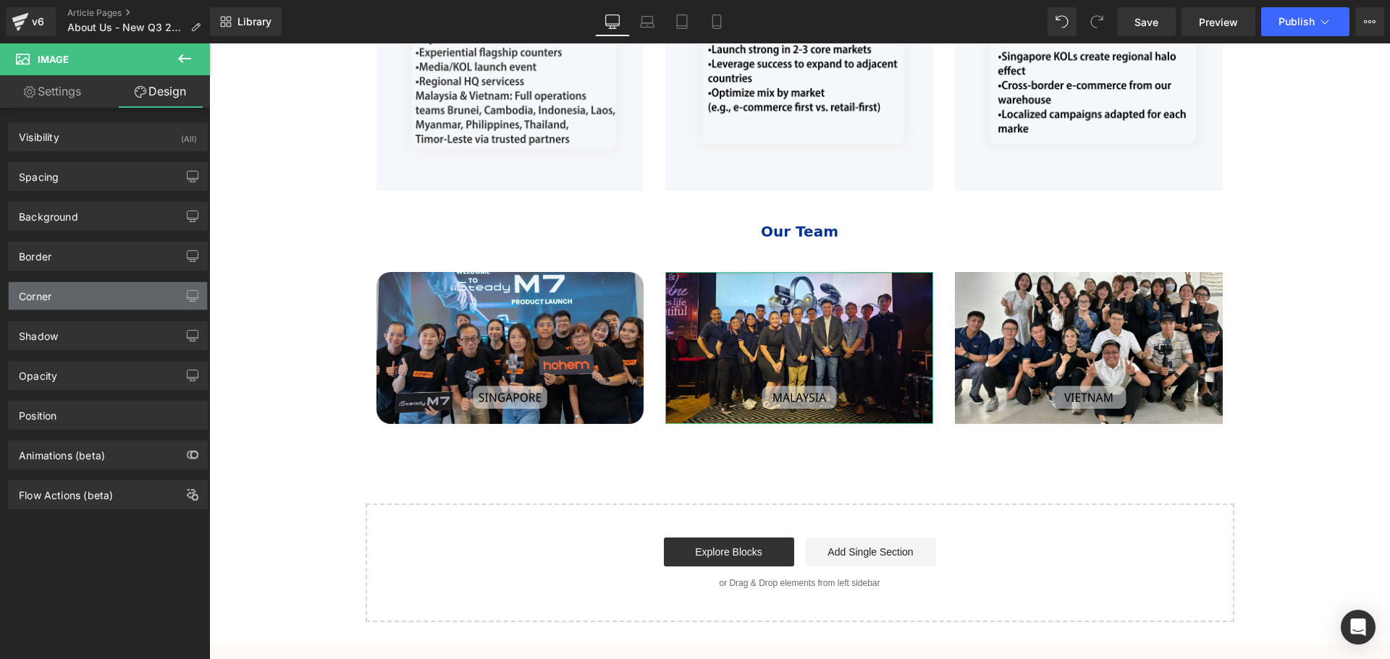
click at [71, 287] on div "Corner" at bounding box center [108, 296] width 198 height 28
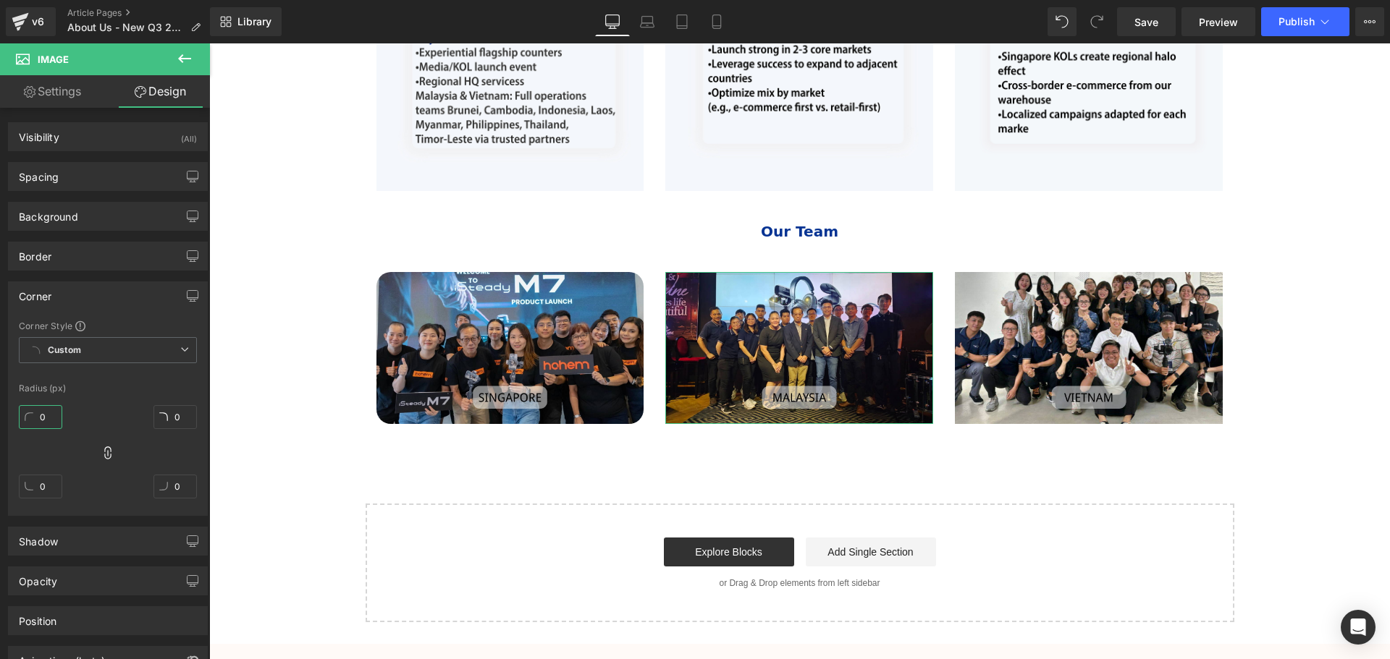
click at [45, 414] on input "0" at bounding box center [40, 417] width 43 height 24
type input "2"
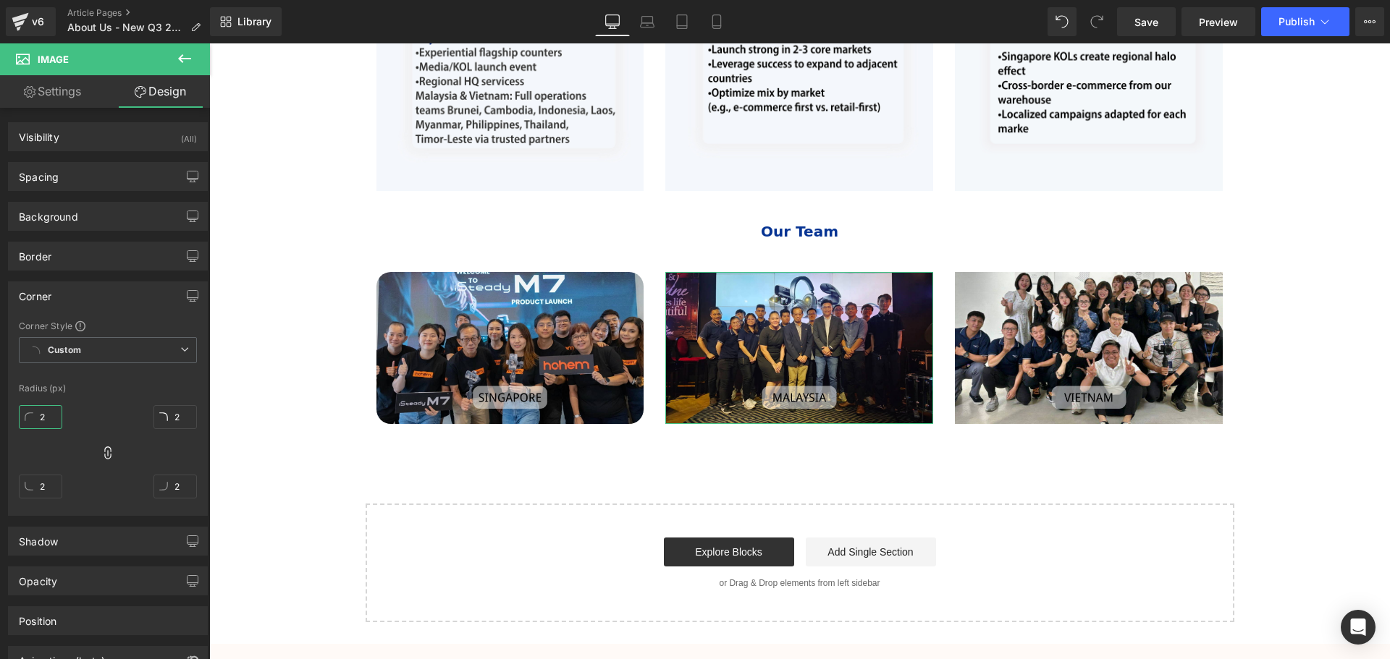
type input "20"
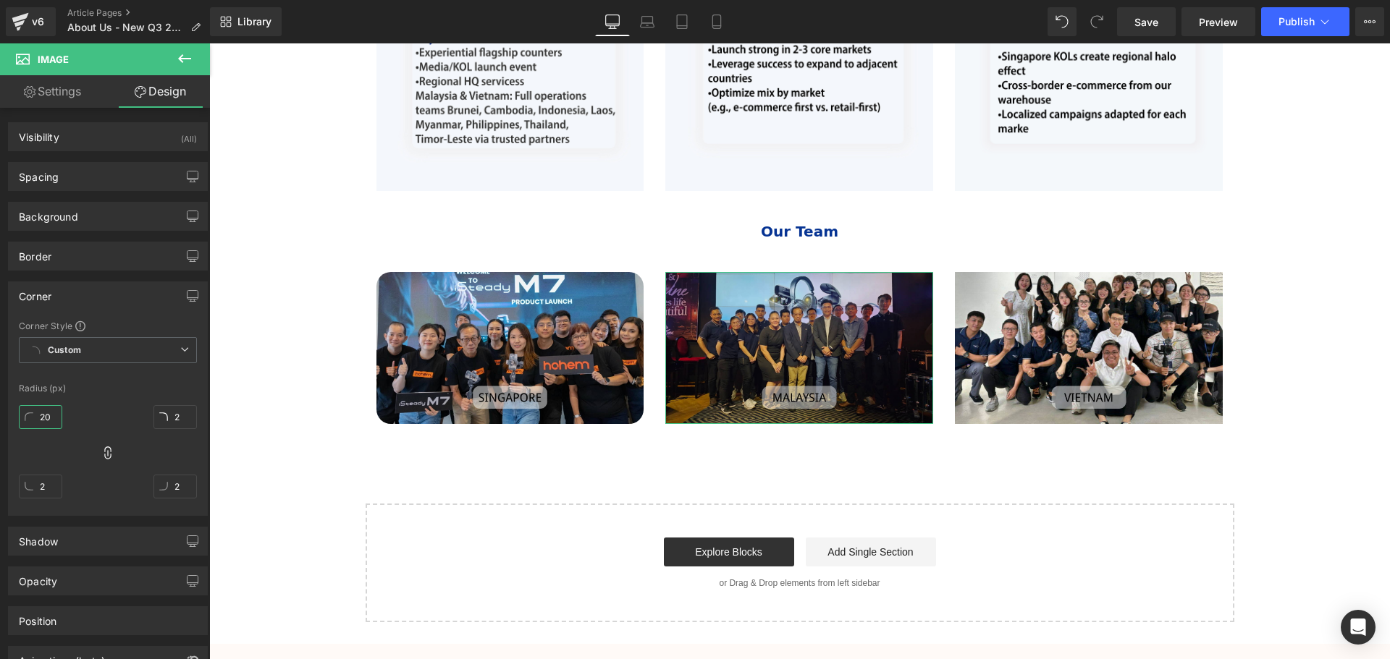
type input "20"
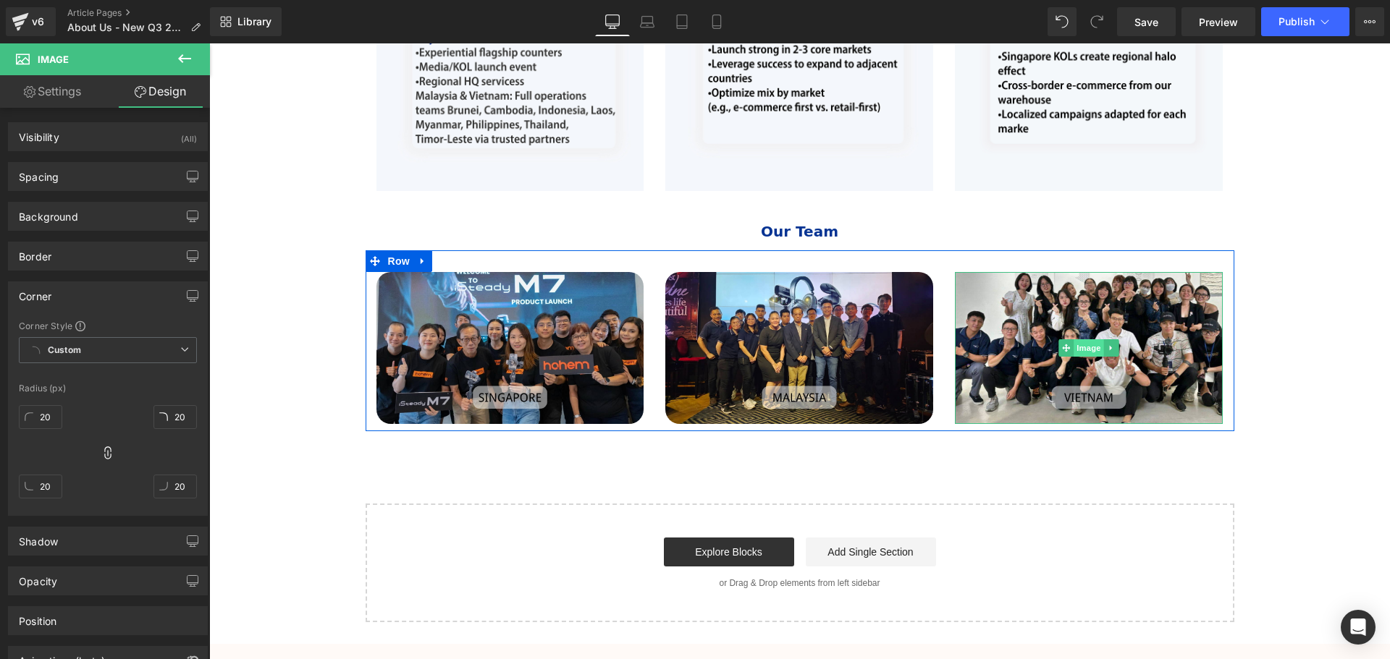
click at [1084, 348] on span "Image" at bounding box center [1089, 347] width 30 height 17
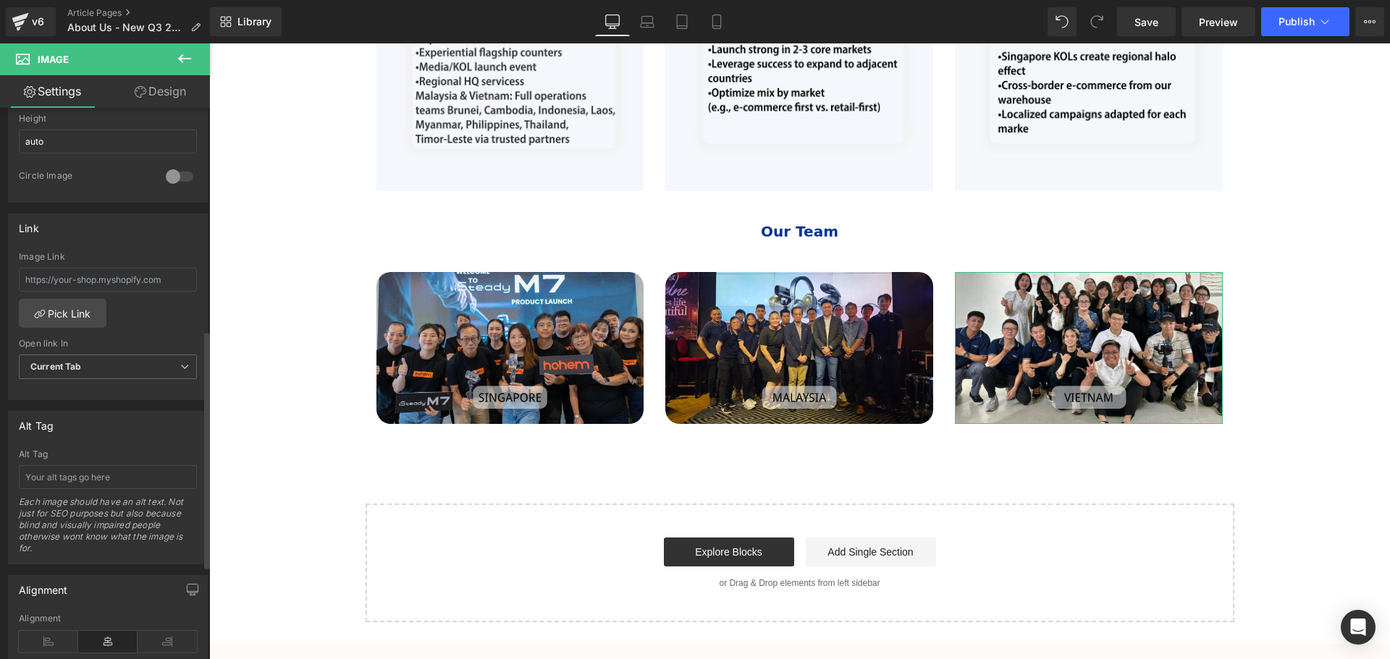
scroll to position [507, 0]
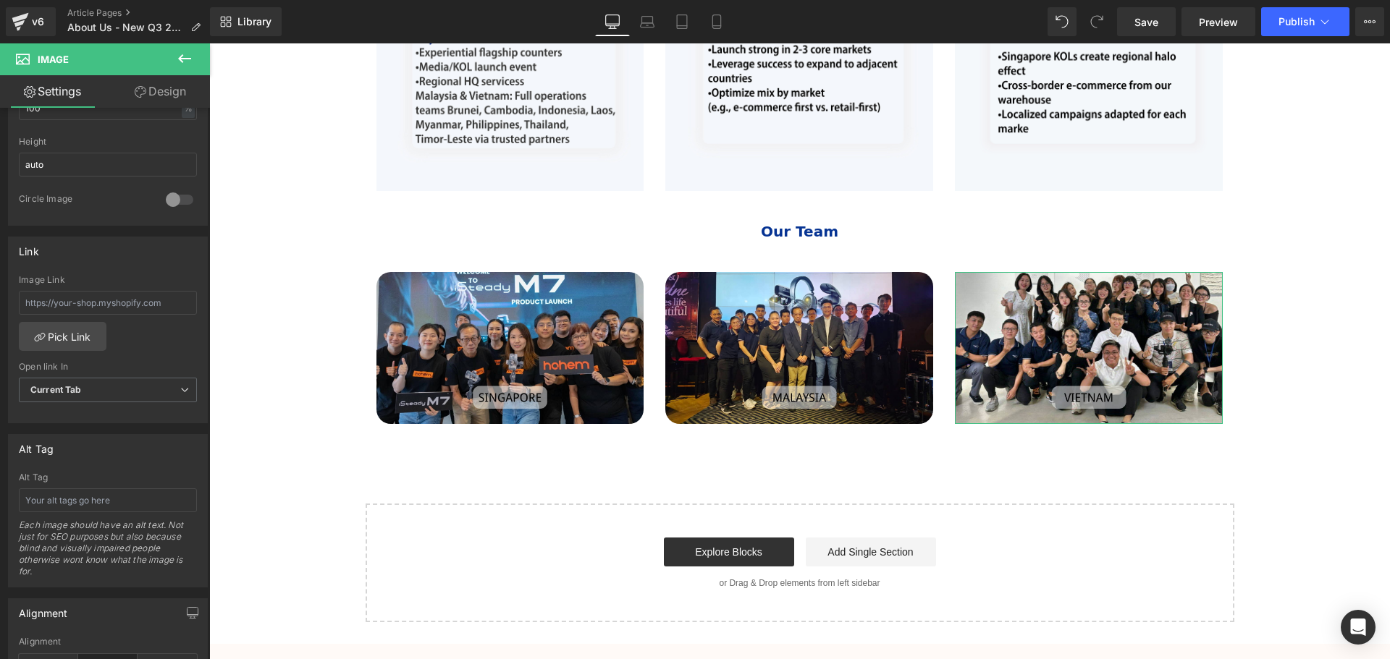
click at [151, 85] on link "Design" at bounding box center [160, 91] width 105 height 33
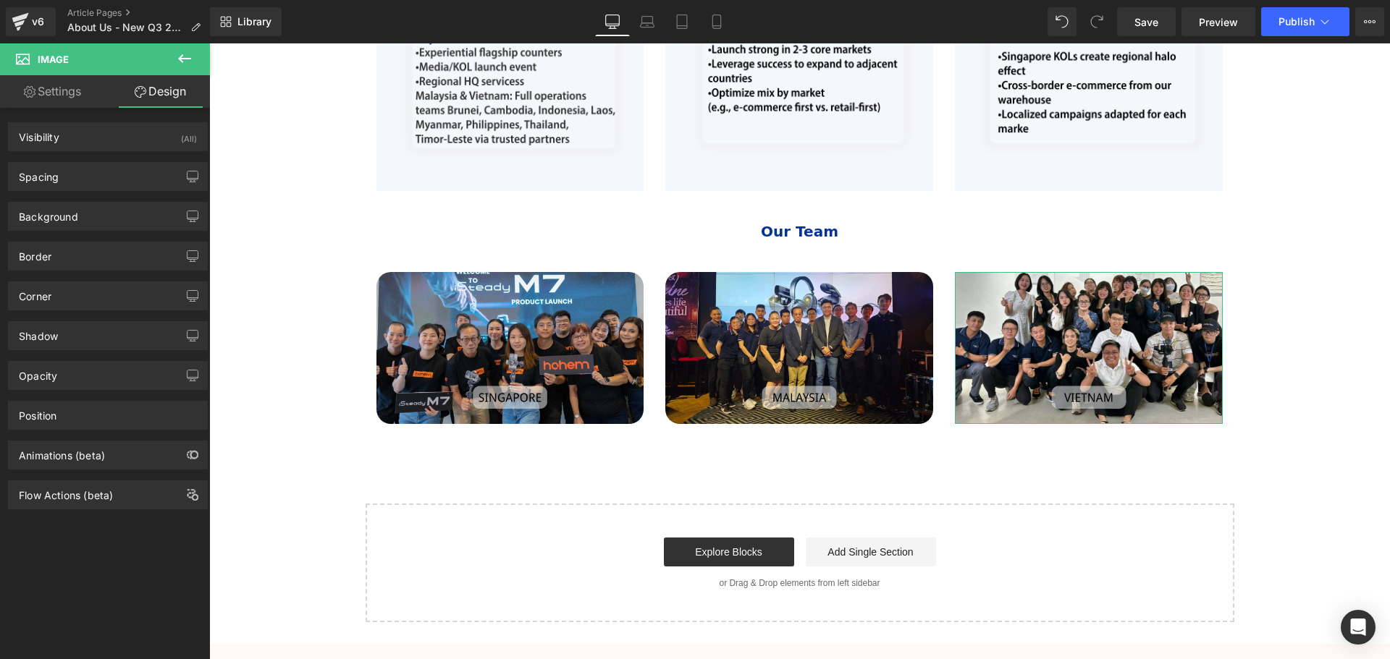
click at [77, 279] on div "Corner Corner Style Custom Custom Setup Global Style Custom Setup Global Style …" at bounding box center [108, 291] width 216 height 40
click at [75, 284] on div "Corner" at bounding box center [108, 296] width 198 height 28
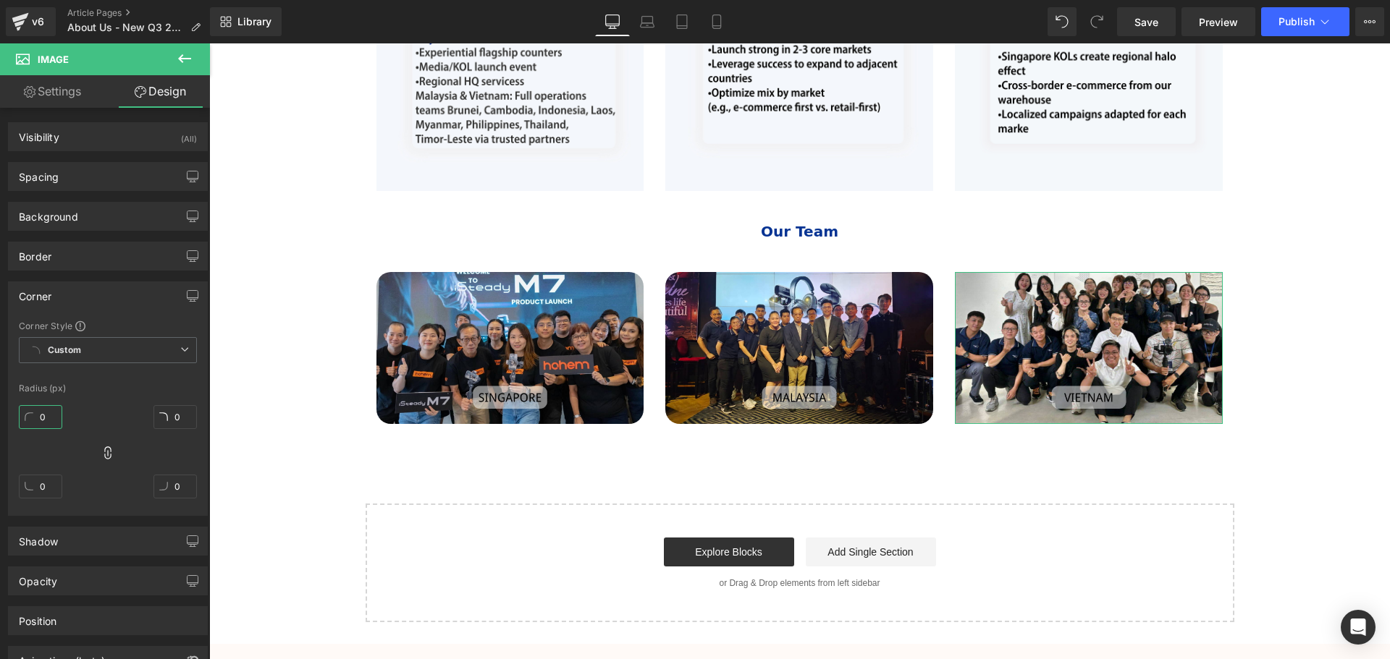
click at [37, 418] on input "0" at bounding box center [40, 417] width 43 height 24
type input "2"
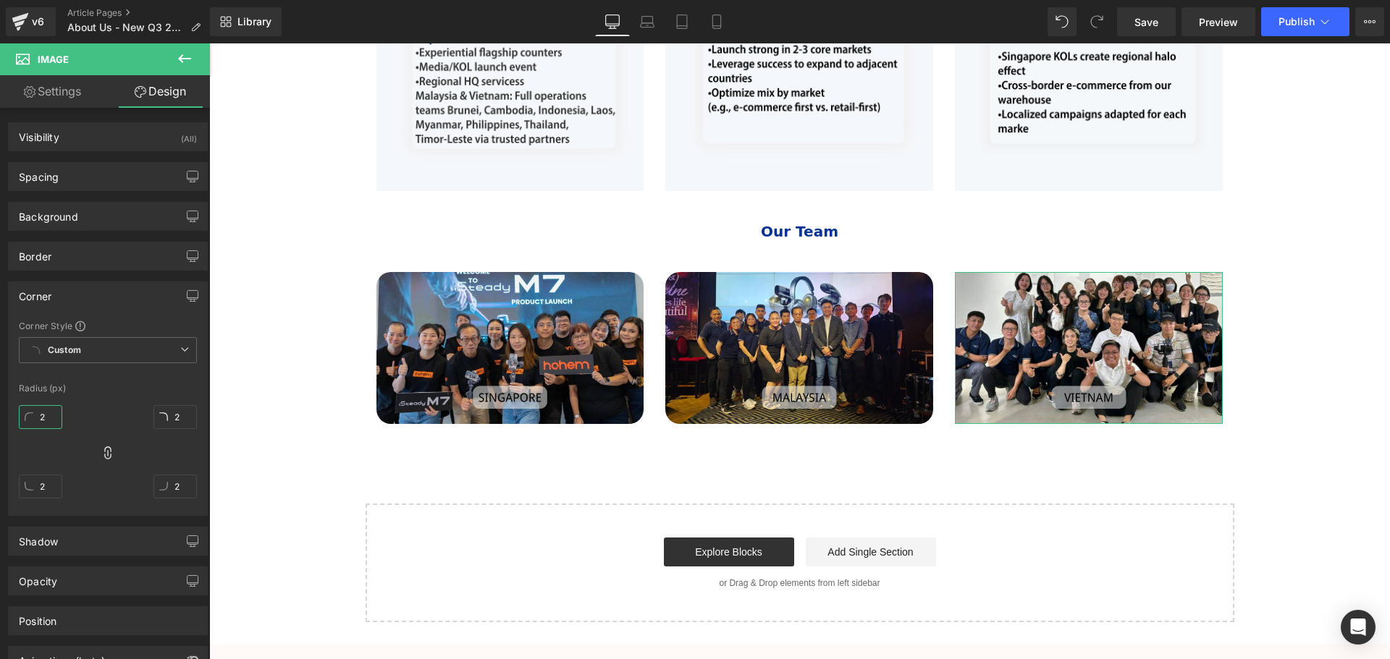
type input "20"
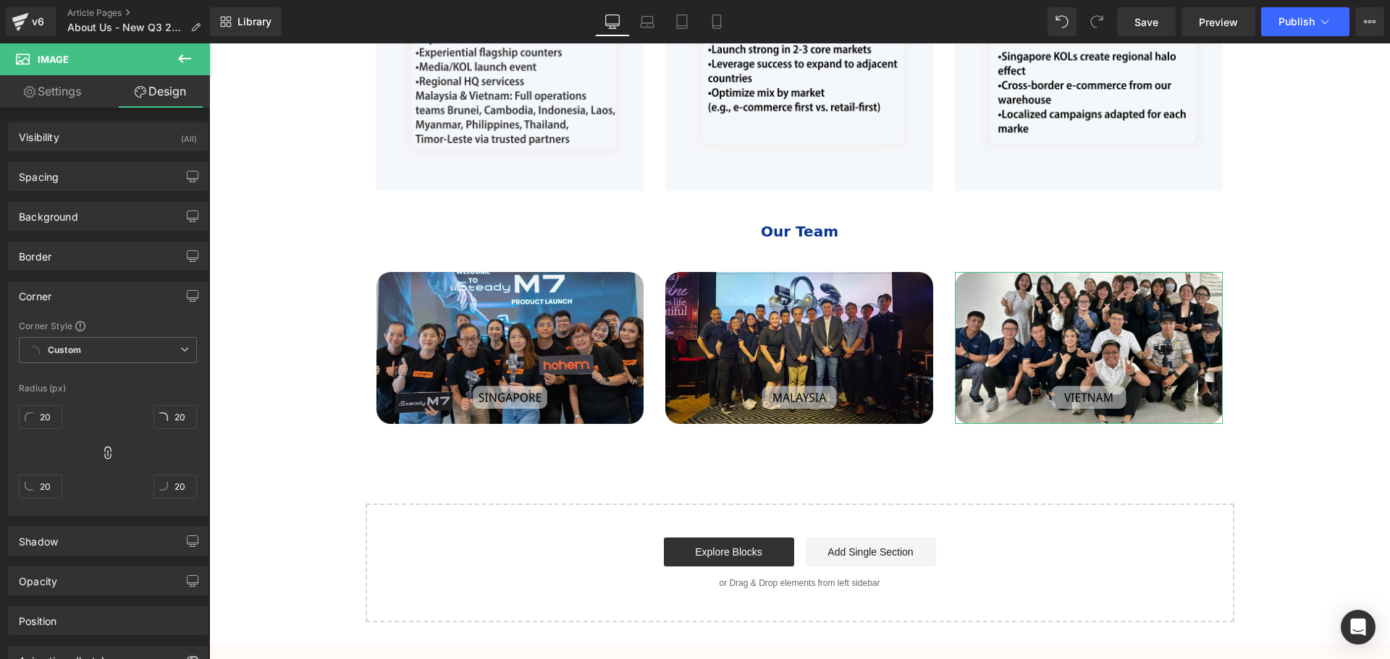
click at [130, 384] on div "Radius (px)" at bounding box center [108, 389] width 178 height 10
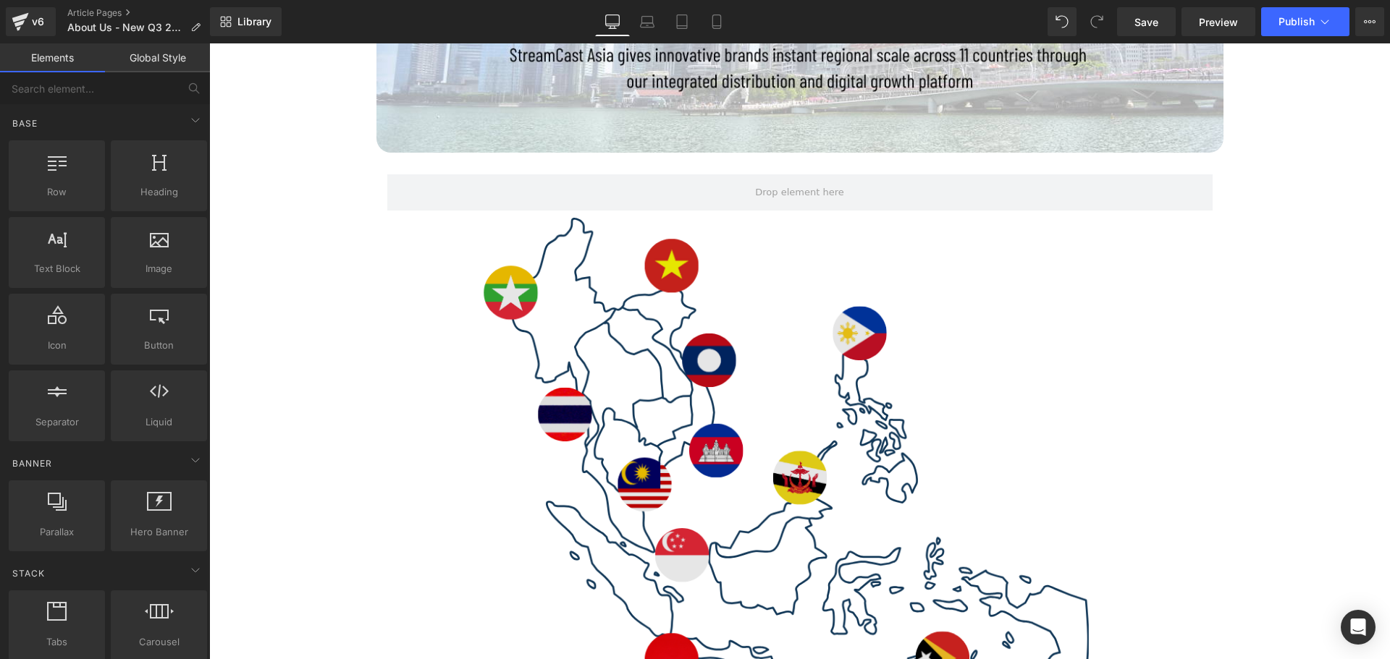
click at [802, 482] on img at bounding box center [799, 458] width 847 height 480
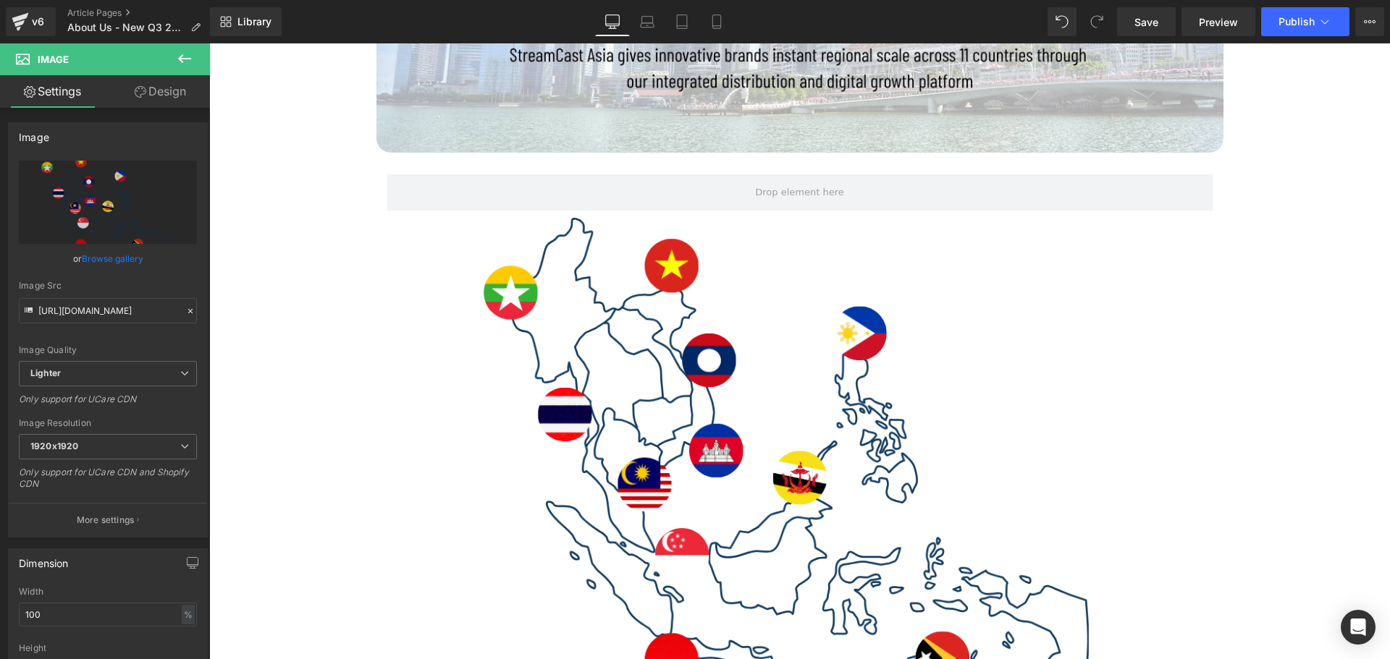
scroll to position [579, 0]
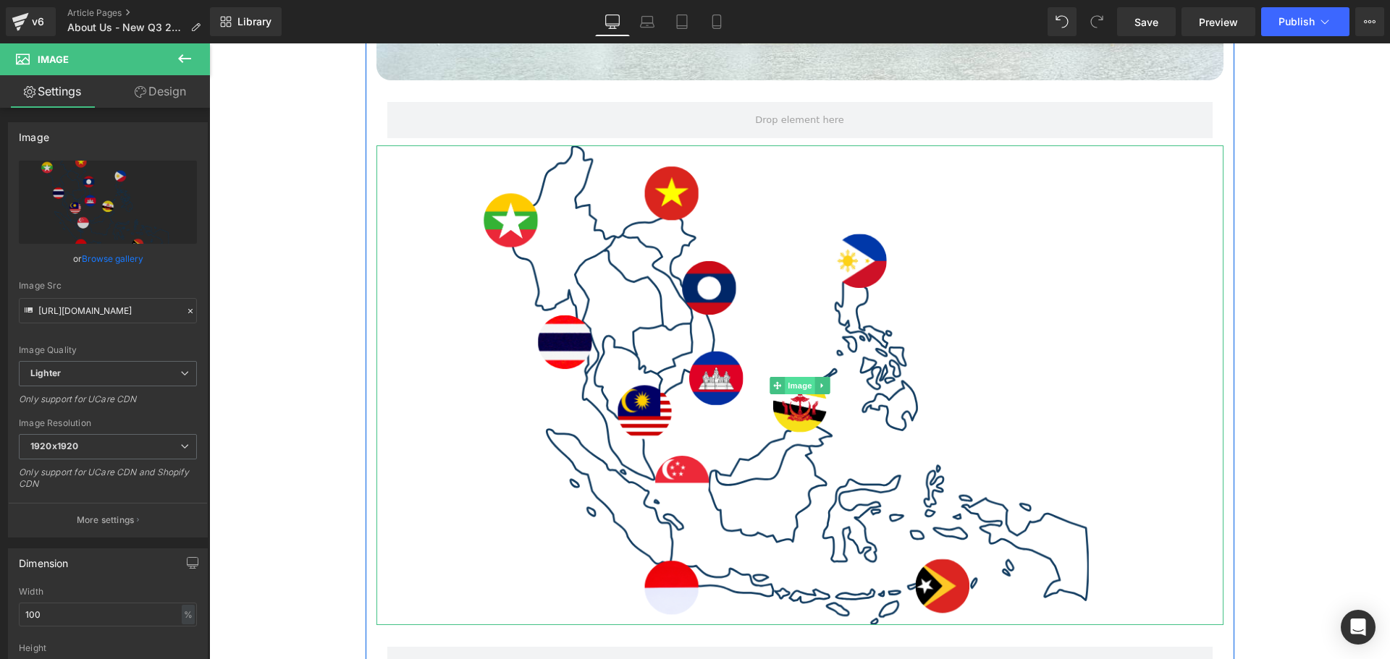
click at [801, 381] on span "Image" at bounding box center [800, 385] width 30 height 17
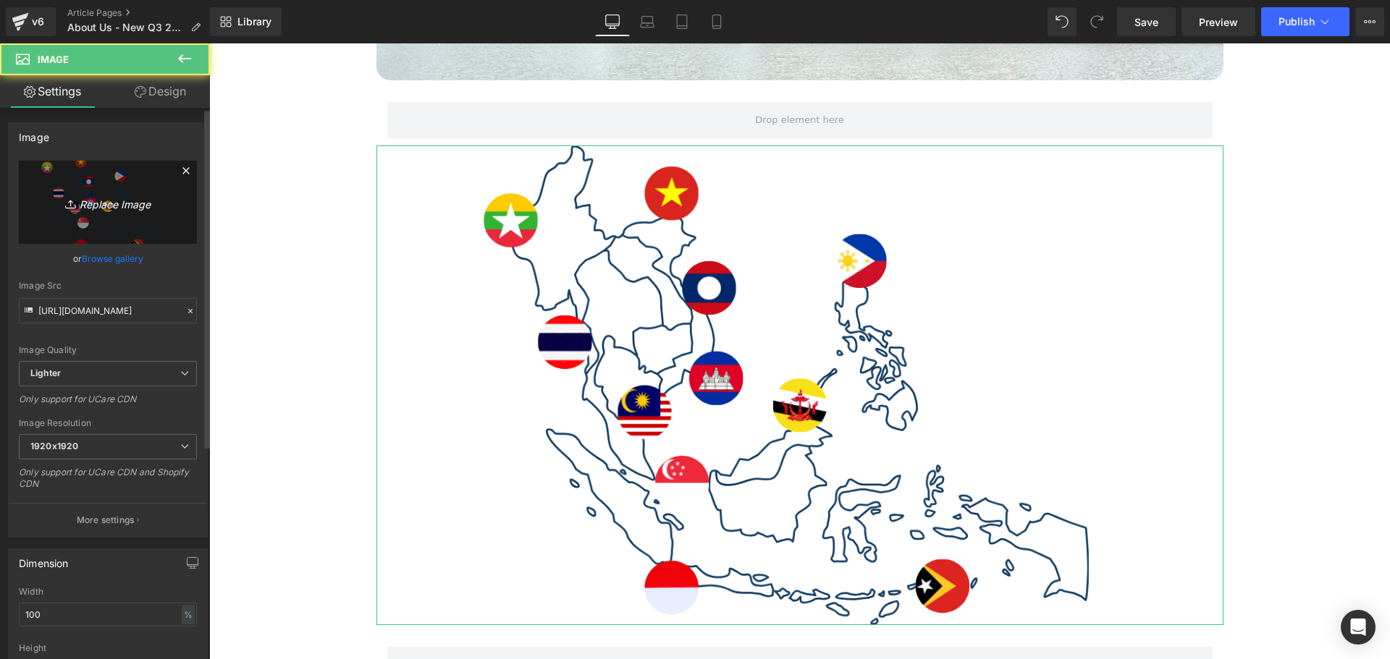
click at [88, 201] on icon "Replace Image" at bounding box center [108, 202] width 116 height 18
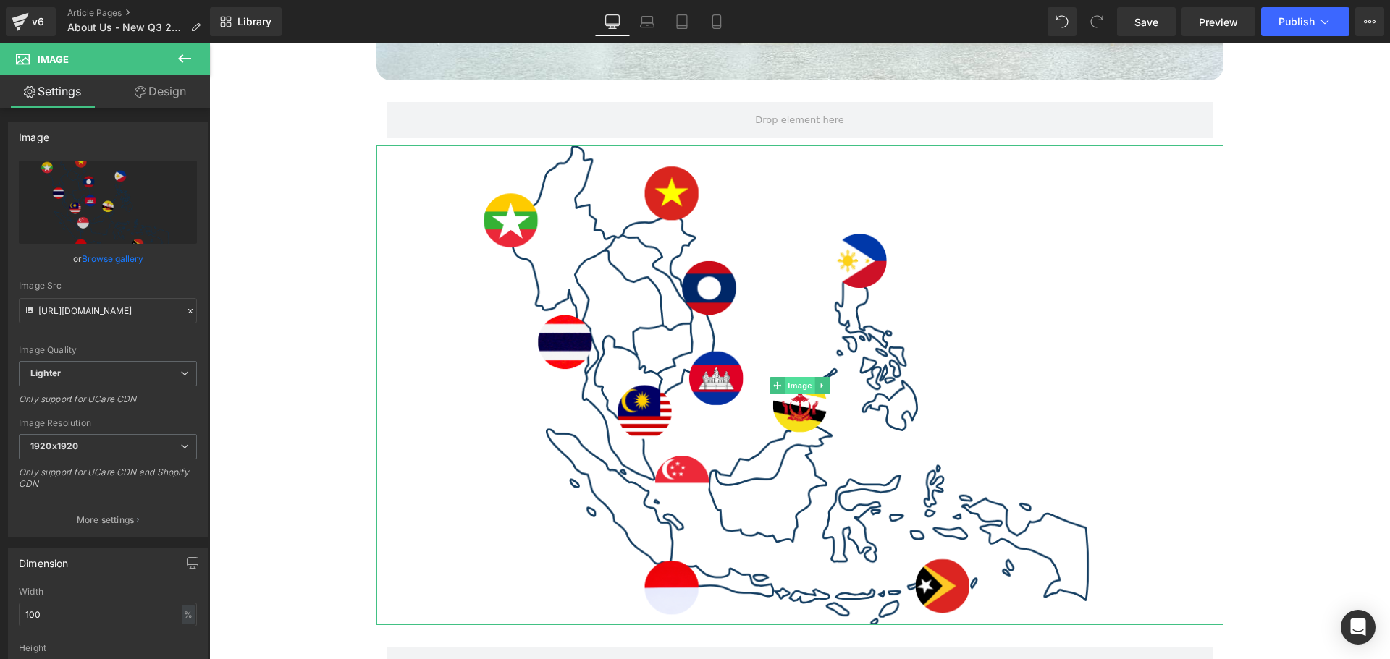
click at [787, 380] on span "Image" at bounding box center [800, 385] width 30 height 17
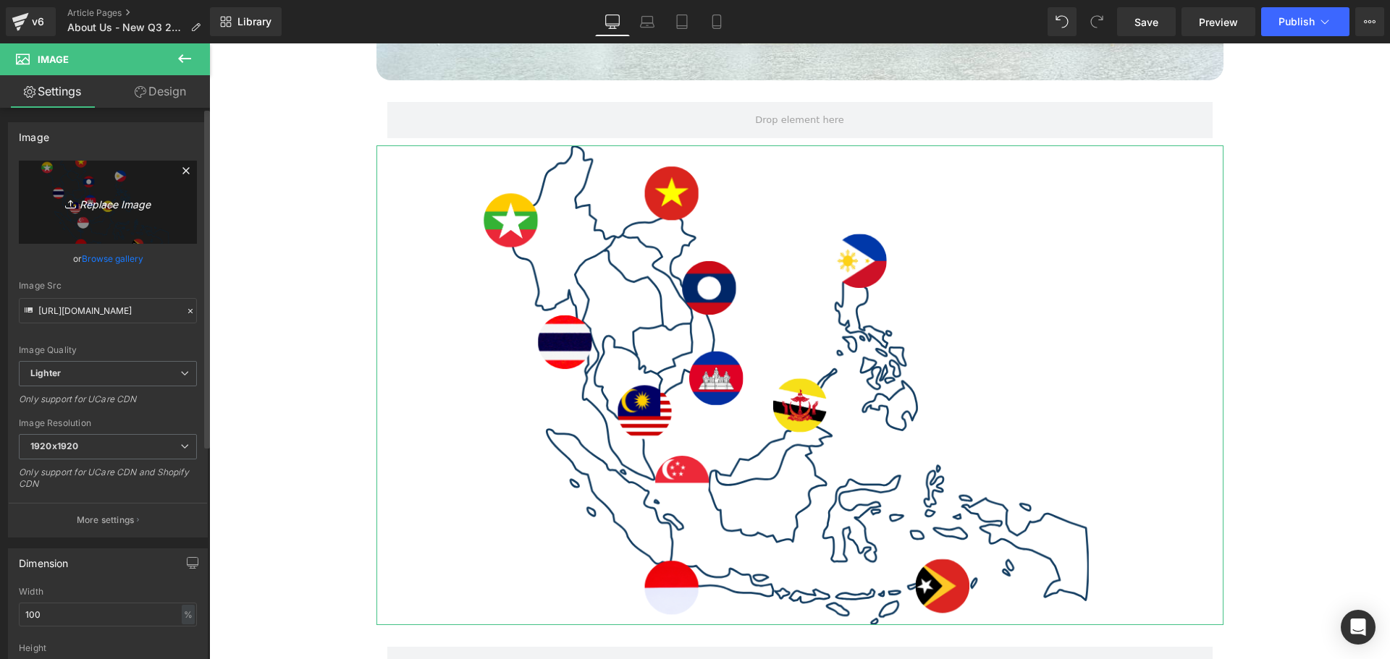
click at [102, 198] on icon "Replace Image" at bounding box center [108, 202] width 116 height 18
type input "C:\fakepath\Banners (1355 x 560 px) (2).png"
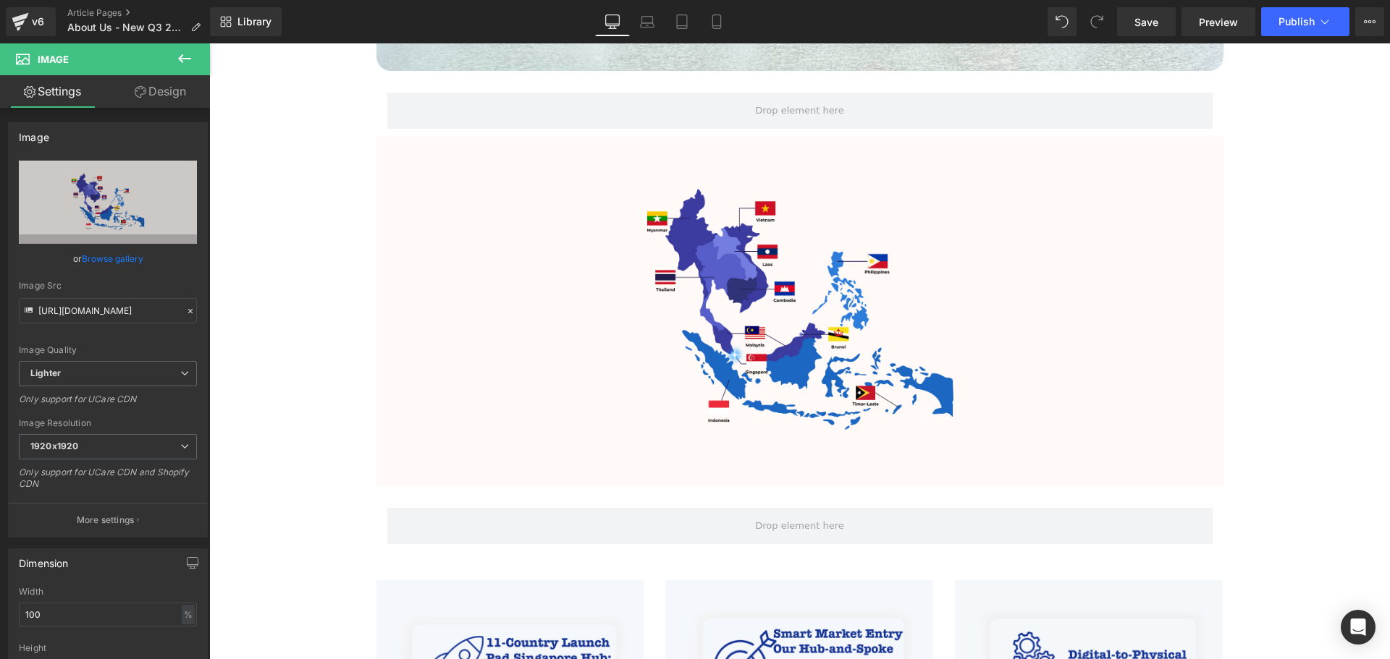
scroll to position [434, 0]
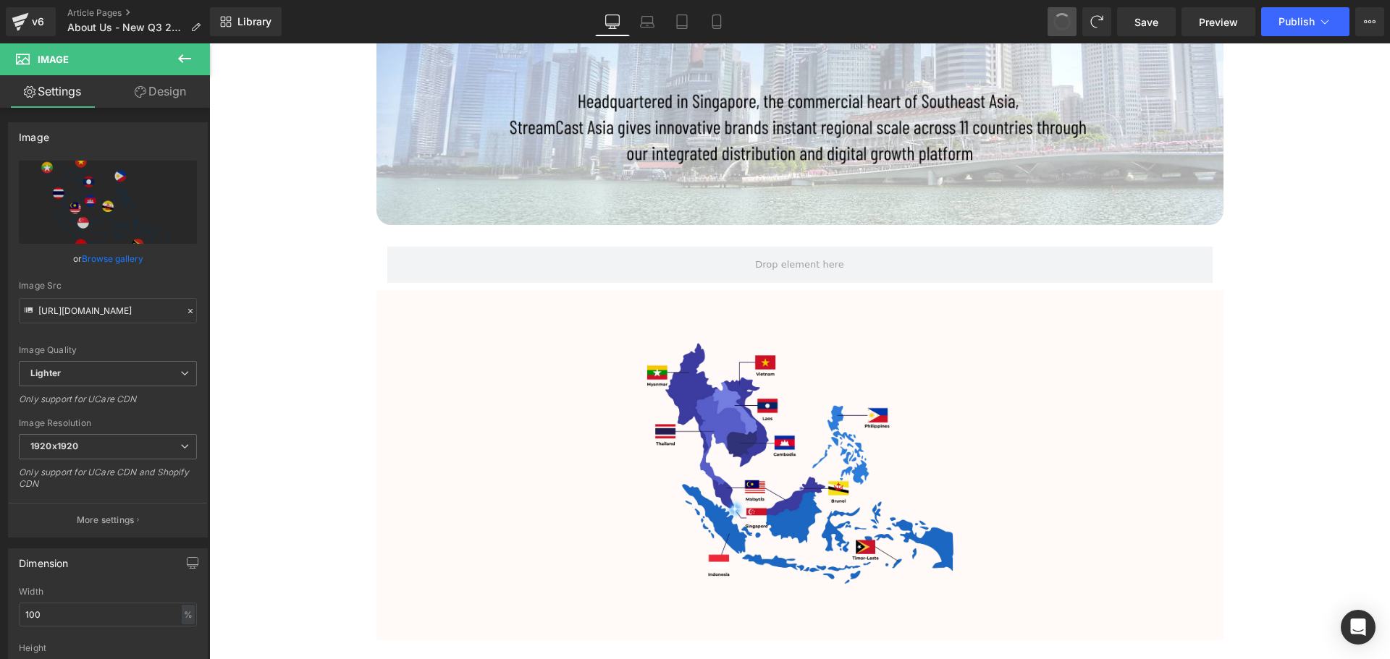
type input "https://ucarecdn.com/82b8be67-2f28-4207-b55f-99083f49f8b6/-/format/auto/-/previ…"
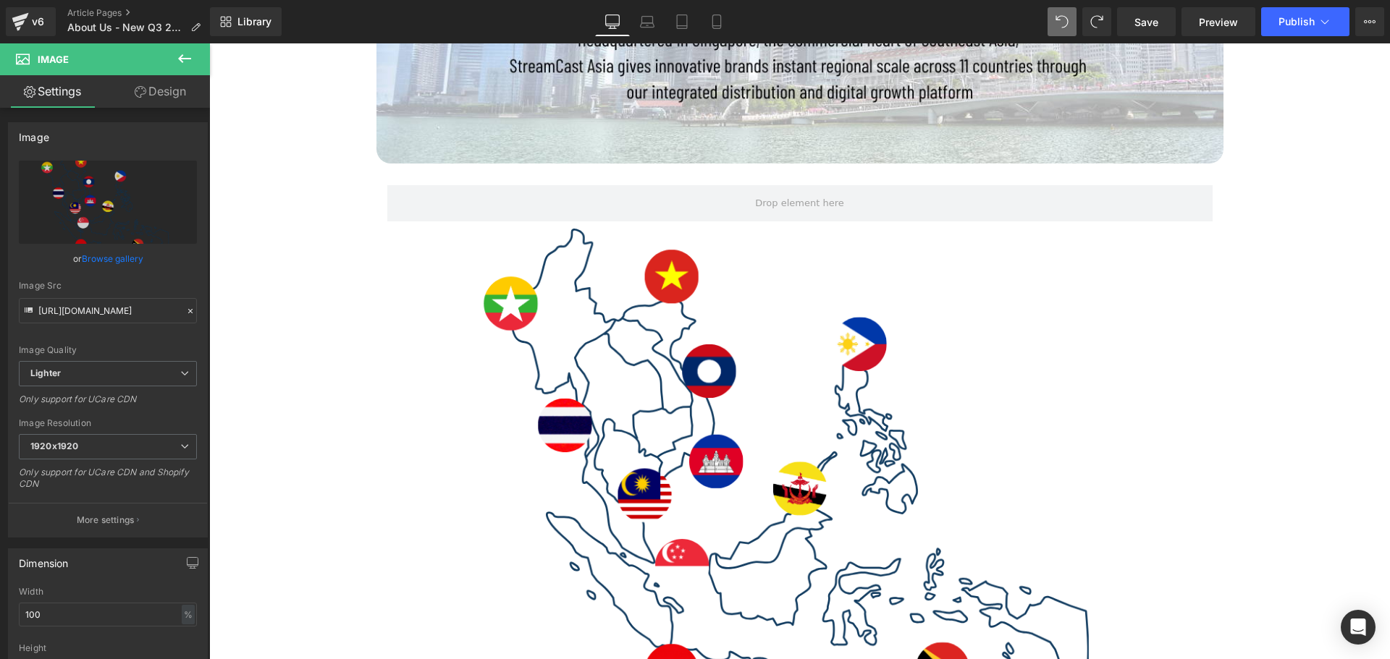
scroll to position [579, 0]
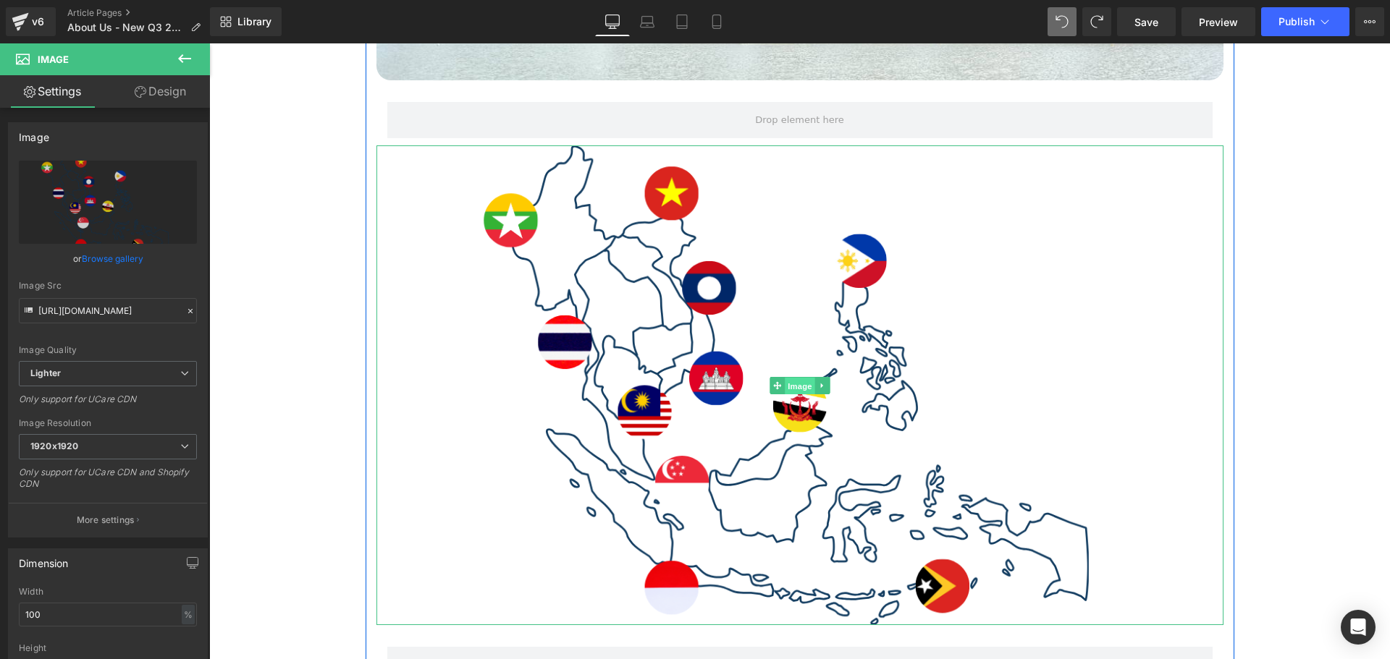
click at [790, 388] on span "Image" at bounding box center [800, 385] width 30 height 17
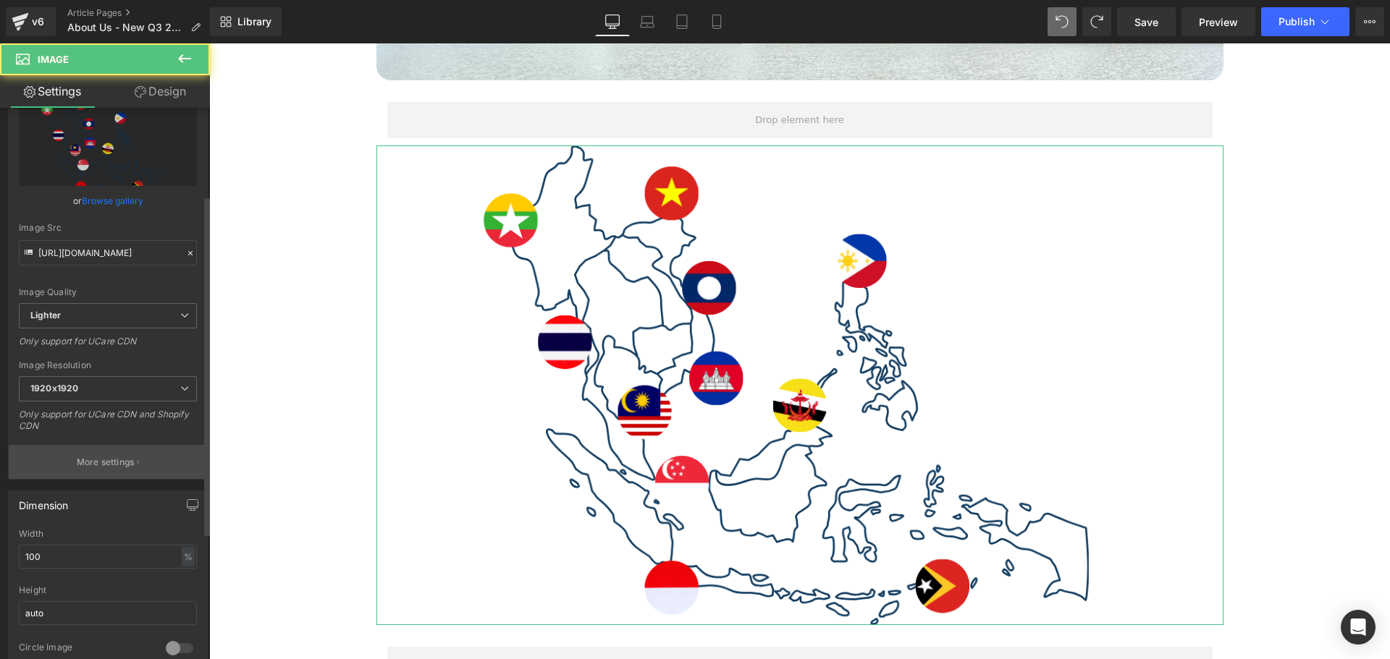
scroll to position [145, 0]
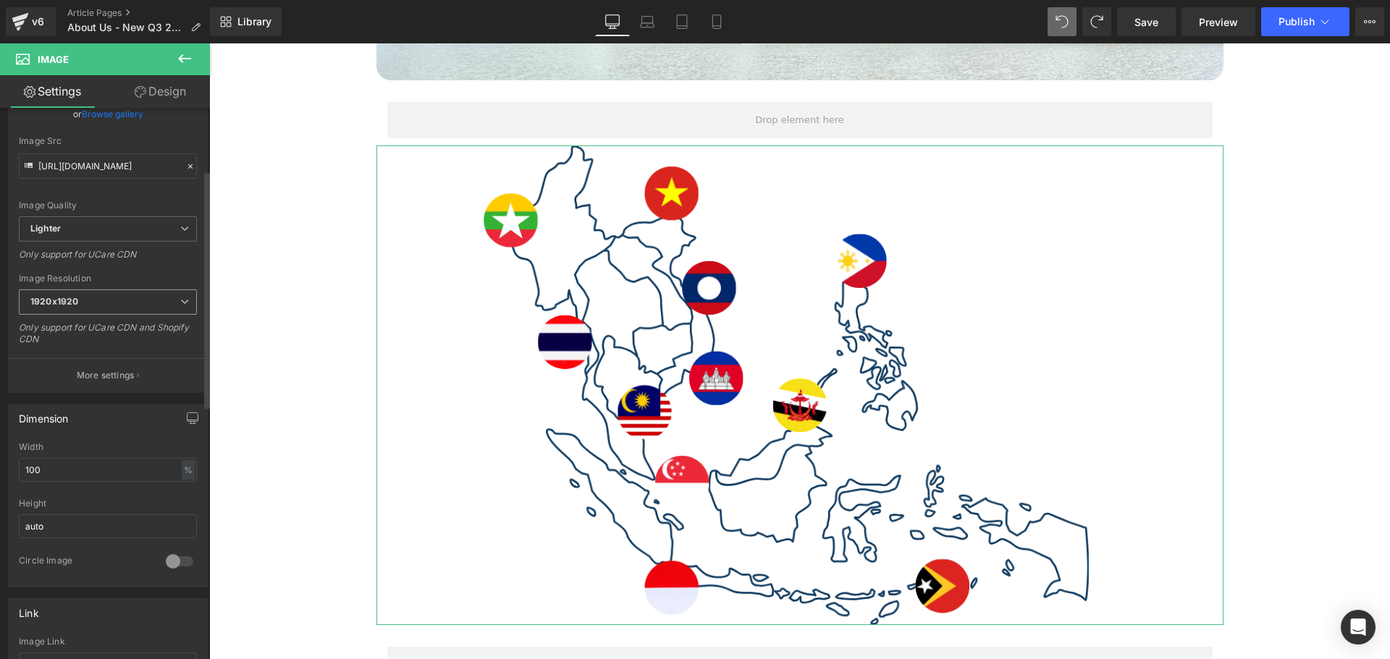
click at [103, 309] on span "1920x1920" at bounding box center [108, 302] width 178 height 25
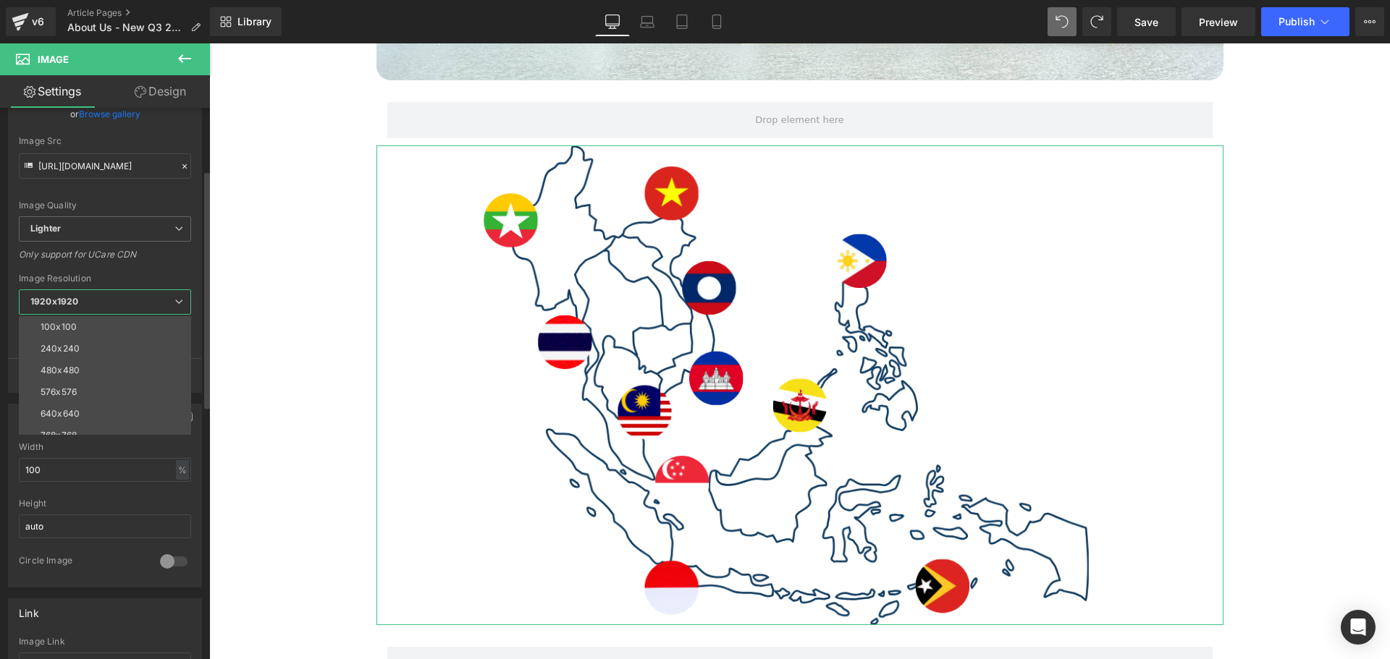
click at [103, 309] on span "1920x1920" at bounding box center [105, 302] width 172 height 25
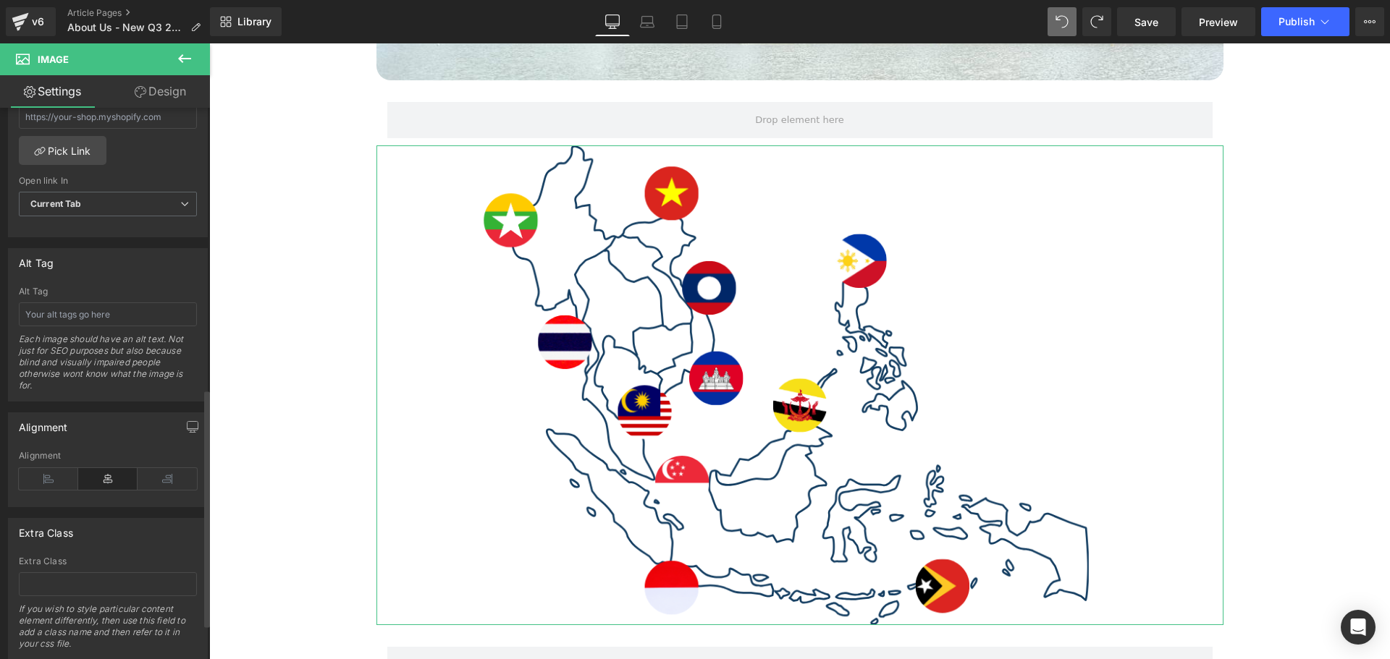
scroll to position [734, 0]
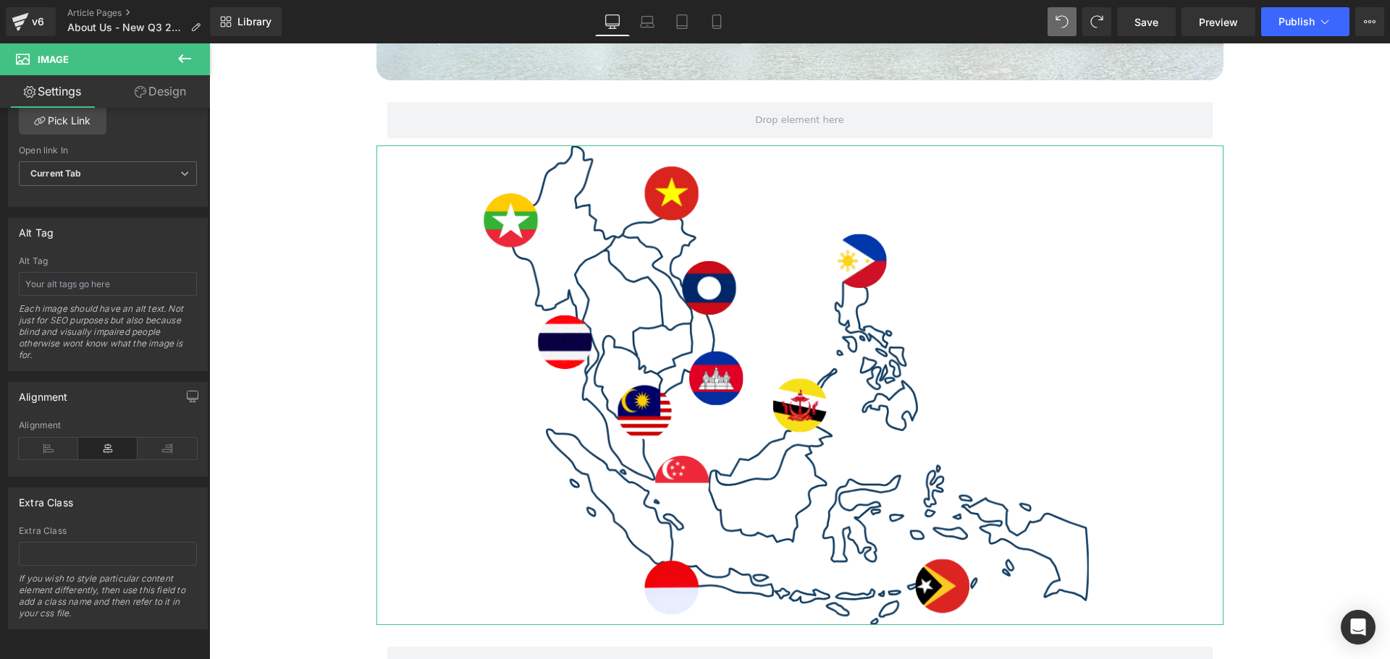
click at [160, 83] on link "Design" at bounding box center [160, 91] width 105 height 33
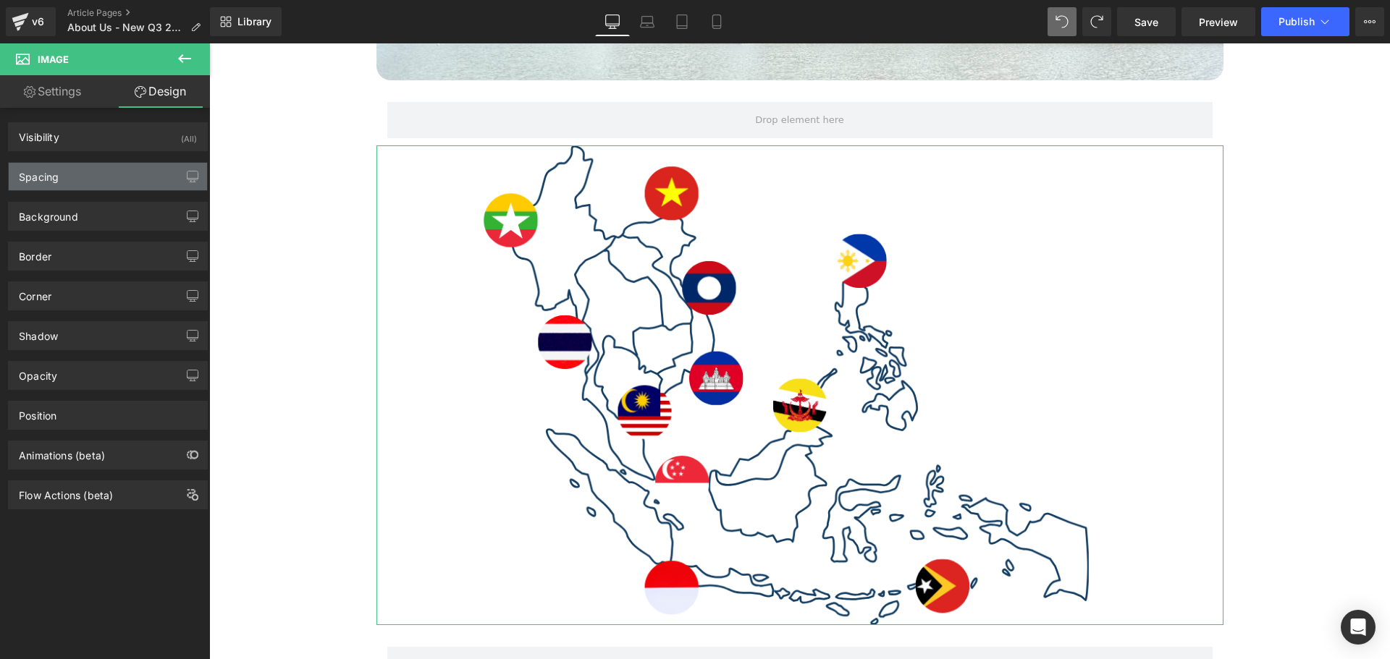
click at [90, 170] on div "Spacing" at bounding box center [108, 177] width 198 height 28
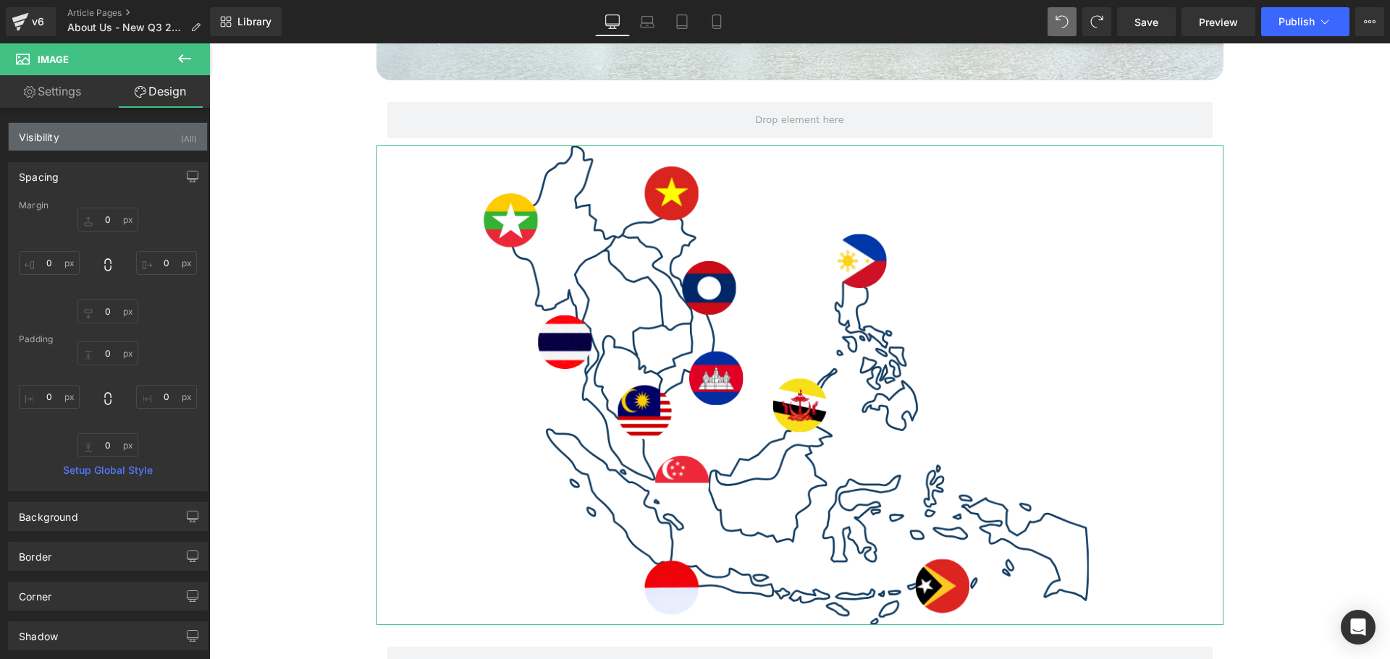
click at [88, 145] on div "Visibility (All)" at bounding box center [108, 137] width 198 height 28
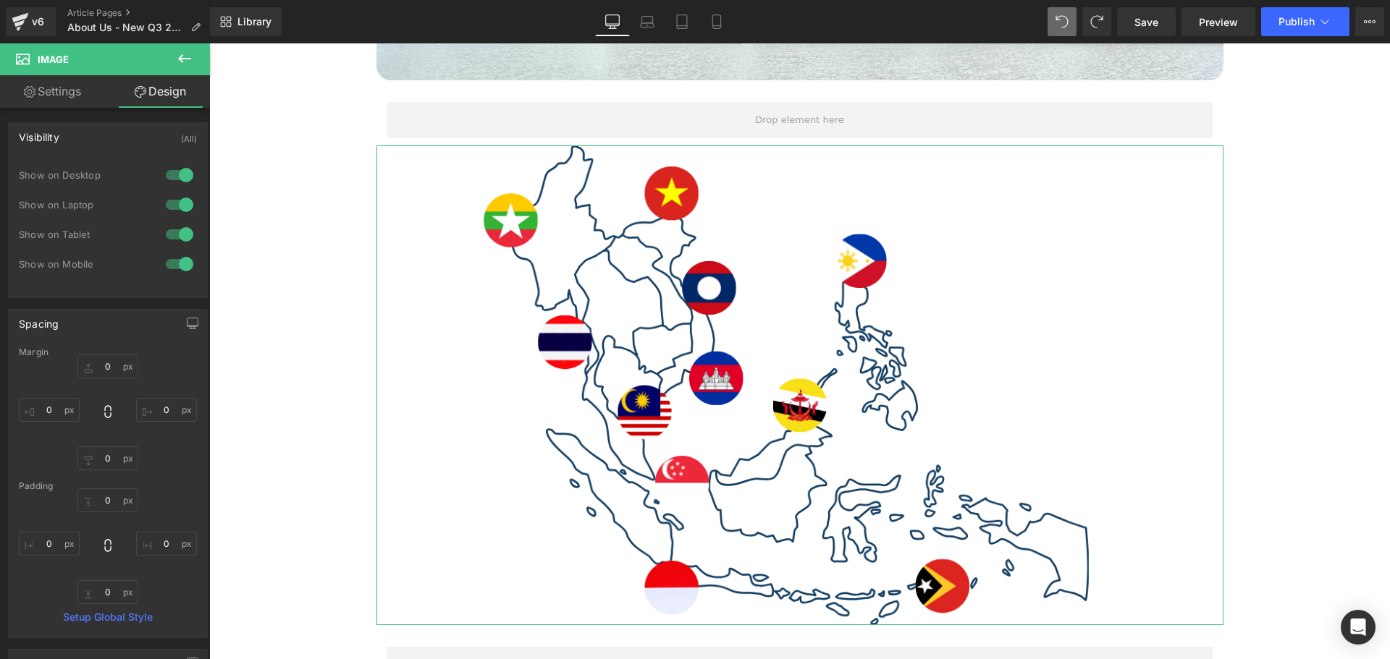
click at [46, 94] on link "Settings" at bounding box center [52, 91] width 105 height 33
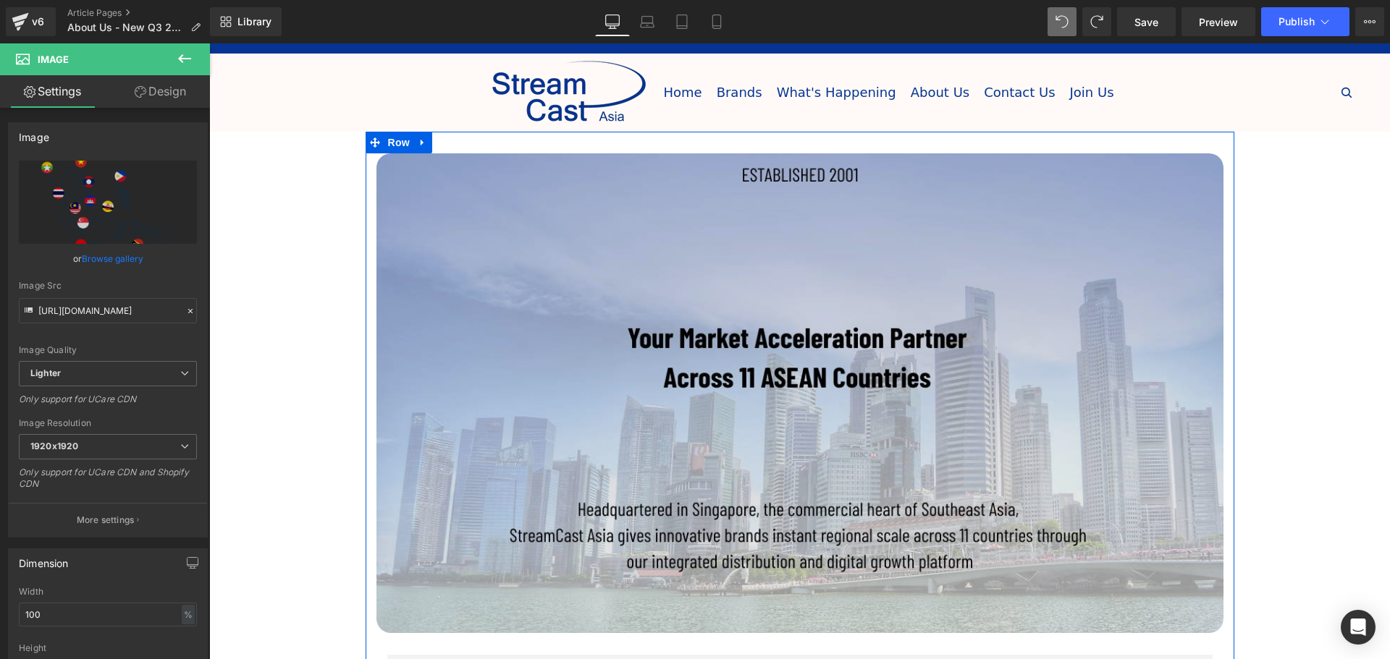
scroll to position [0, 0]
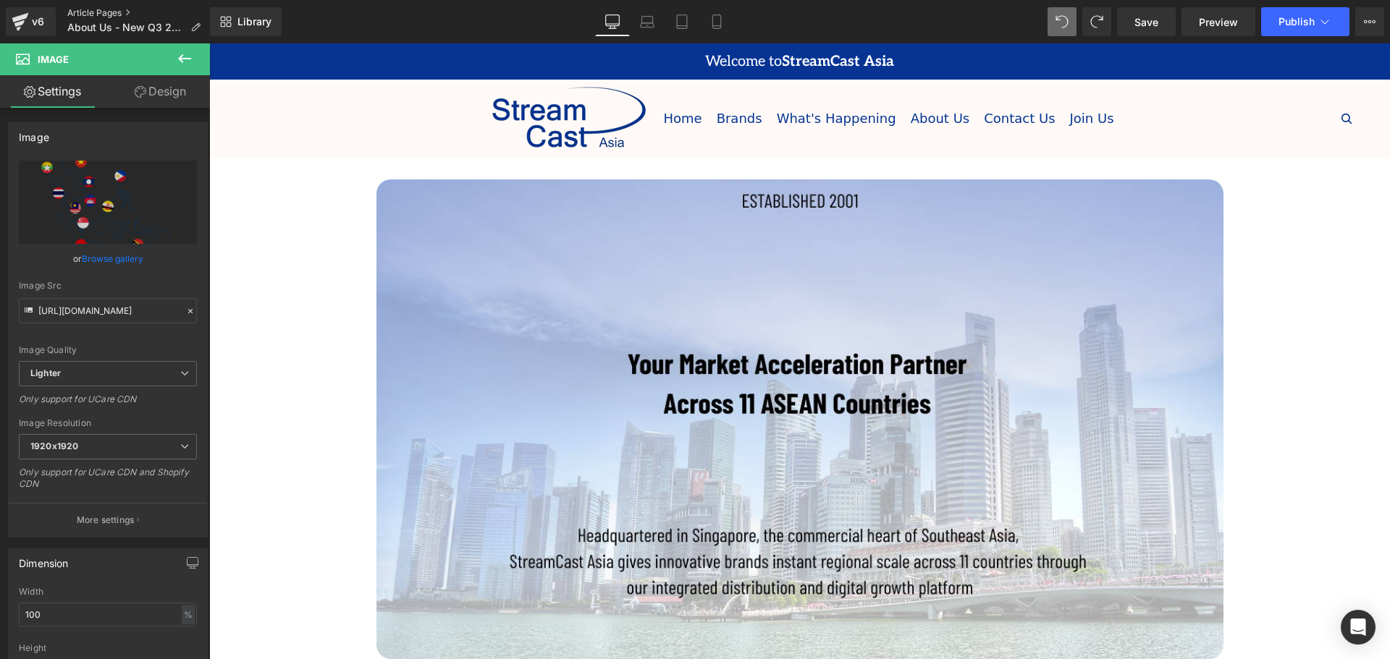
click at [75, 13] on link "Article Pages" at bounding box center [139, 13] width 145 height 12
click at [1144, 33] on link "Save" at bounding box center [1146, 21] width 59 height 29
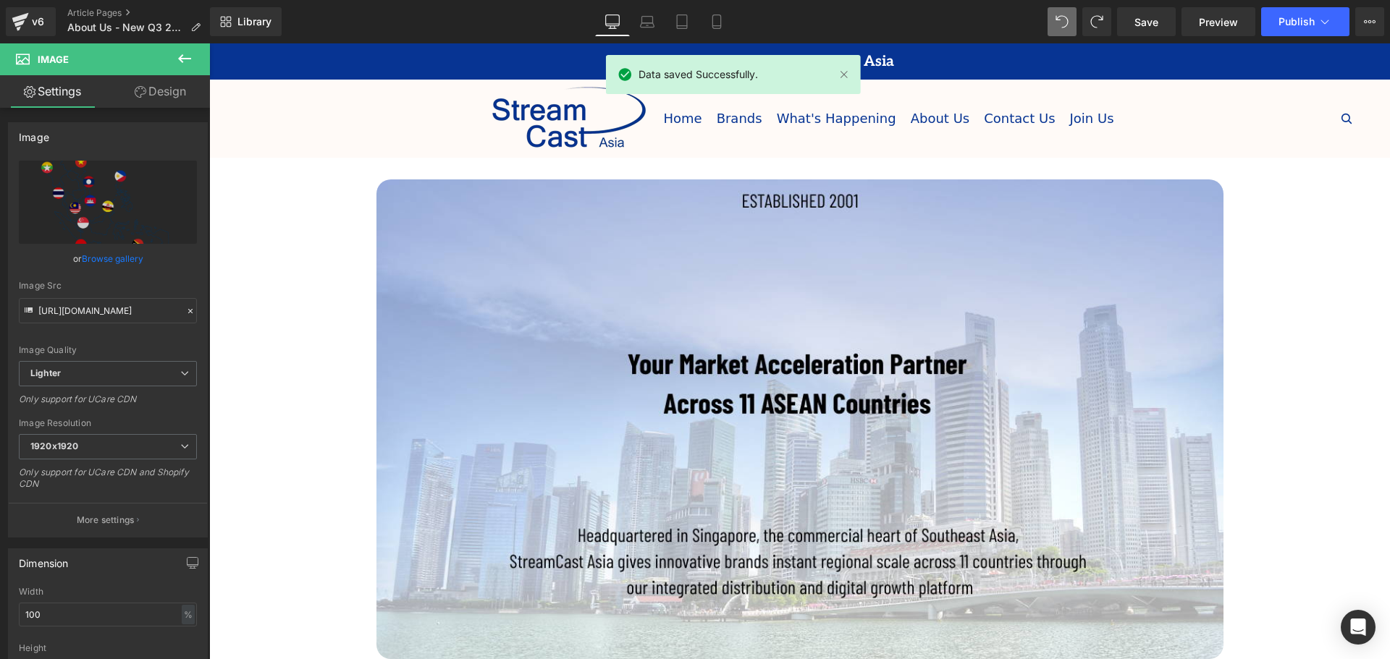
click at [82, 6] on div "v6 Article Pages About Us - New Q3 2025" at bounding box center [105, 21] width 210 height 43
click at [82, 11] on link "Article Pages" at bounding box center [139, 13] width 145 height 12
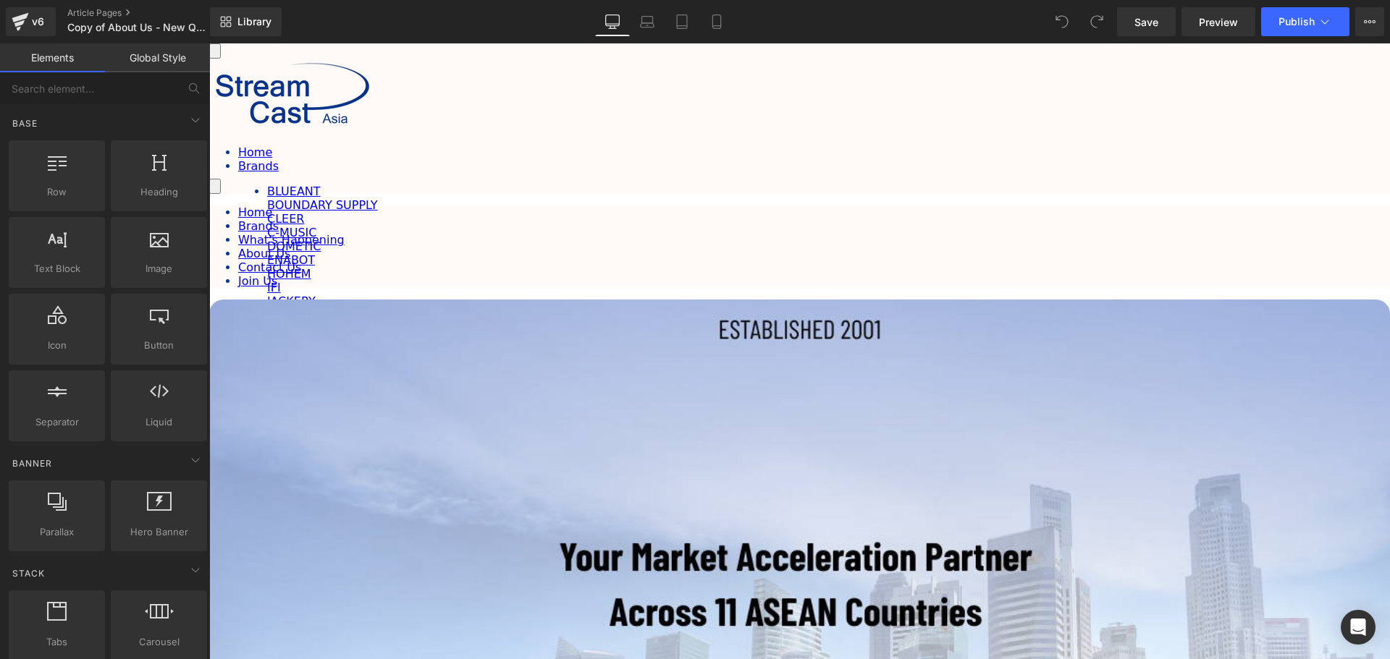
scroll to position [145, 0]
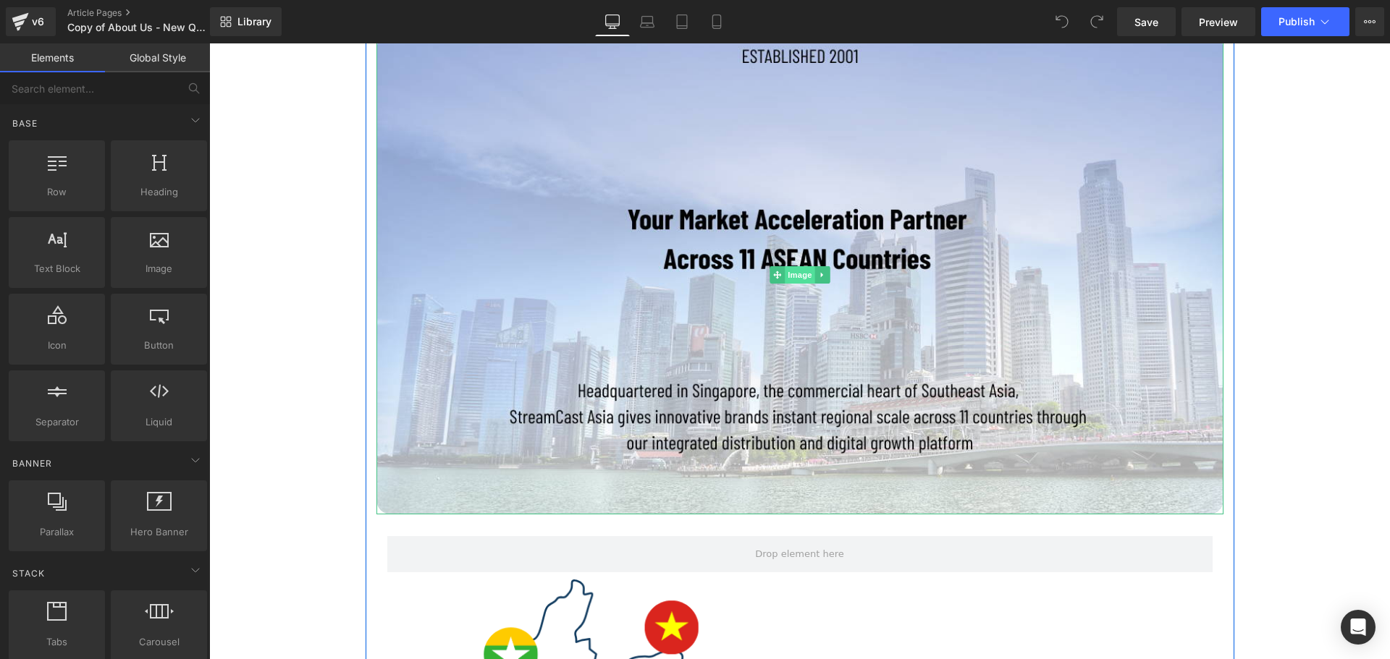
click at [798, 271] on span "Image" at bounding box center [800, 274] width 30 height 17
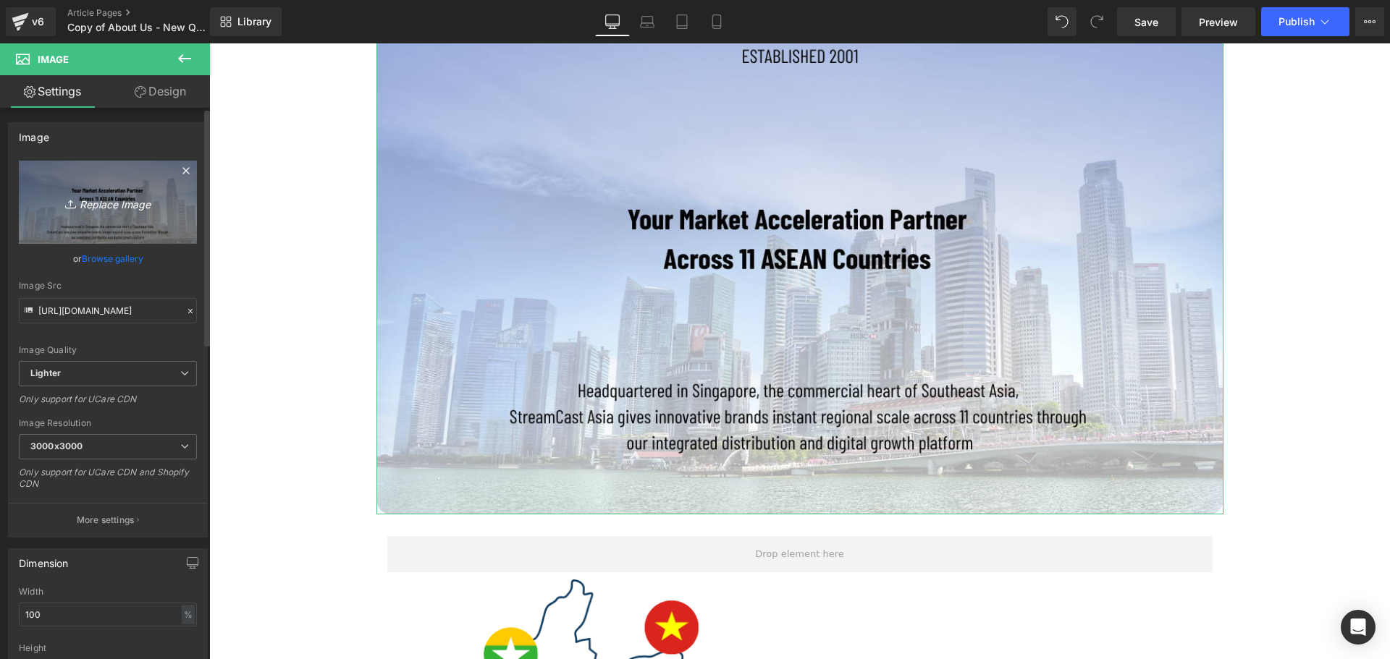
click at [111, 200] on icon "Replace Image" at bounding box center [108, 202] width 116 height 18
type input "C:\fakepath\Banners (1355 x 560 px) (3).png"
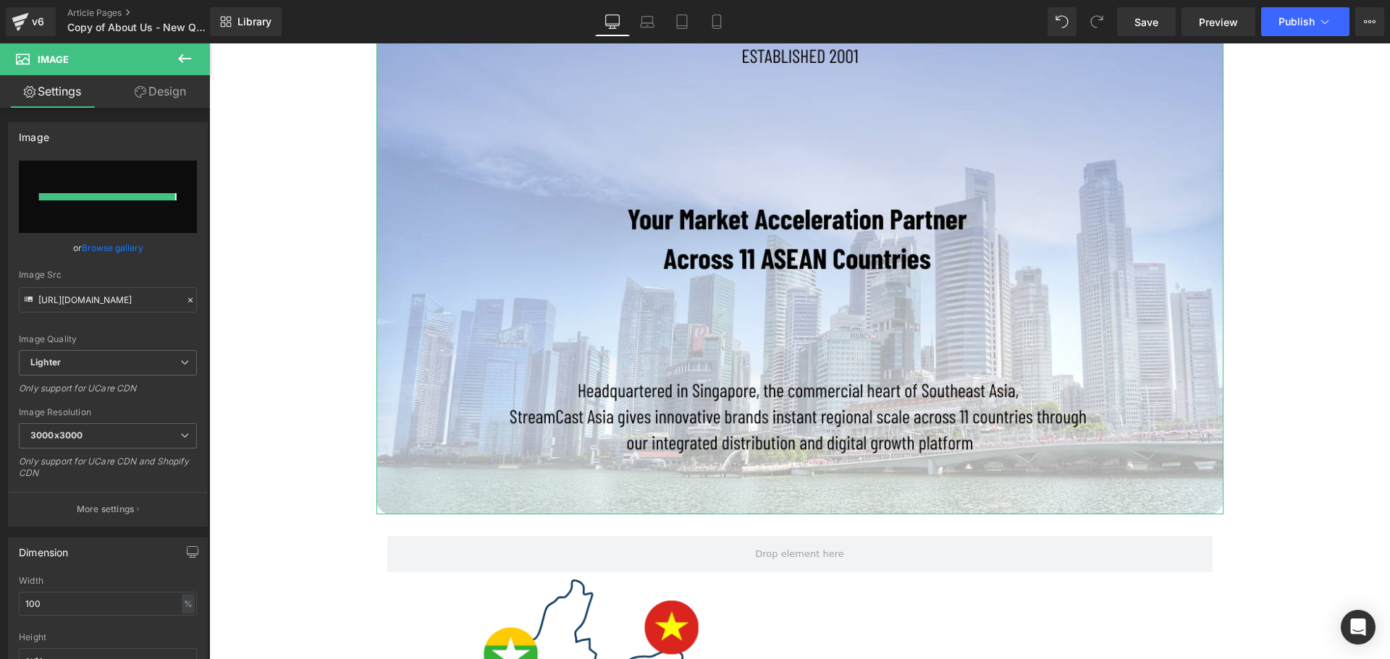
type input "https://ucarecdn.com/d5fe77ff-18c3-48a8-9c4c-f846f69e9396/-/format/auto/-/previ…"
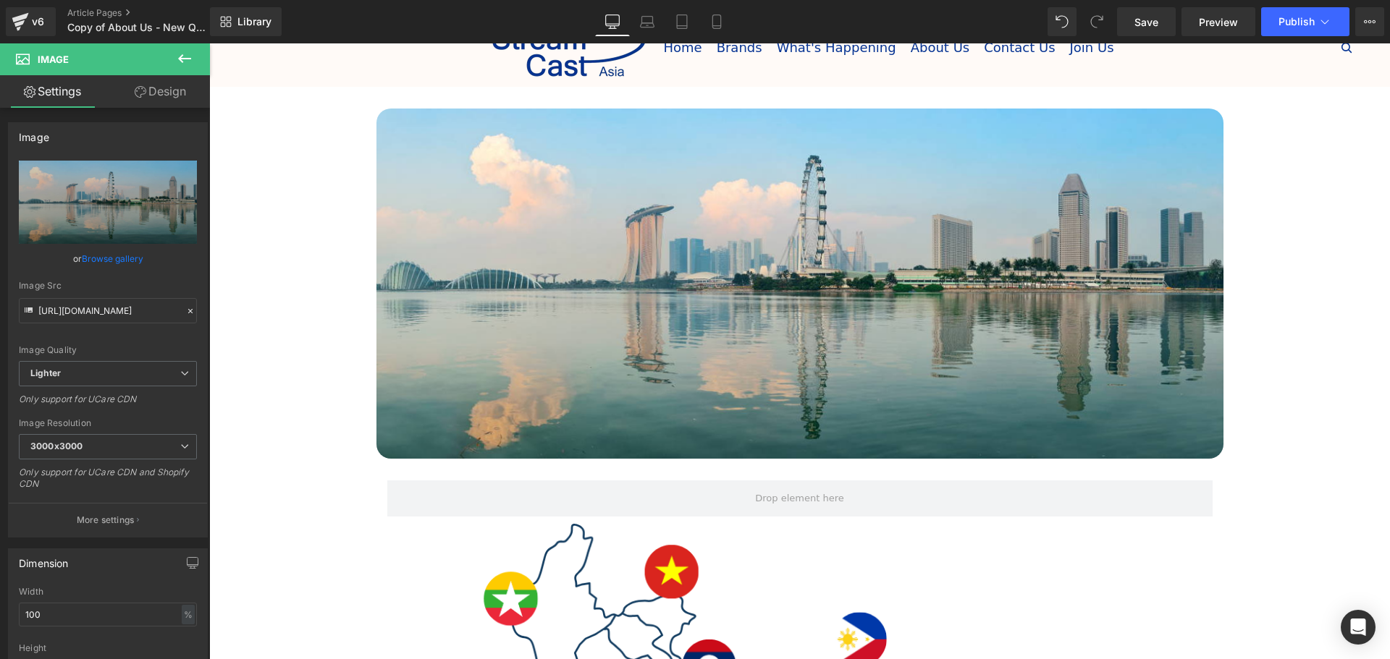
scroll to position [0, 0]
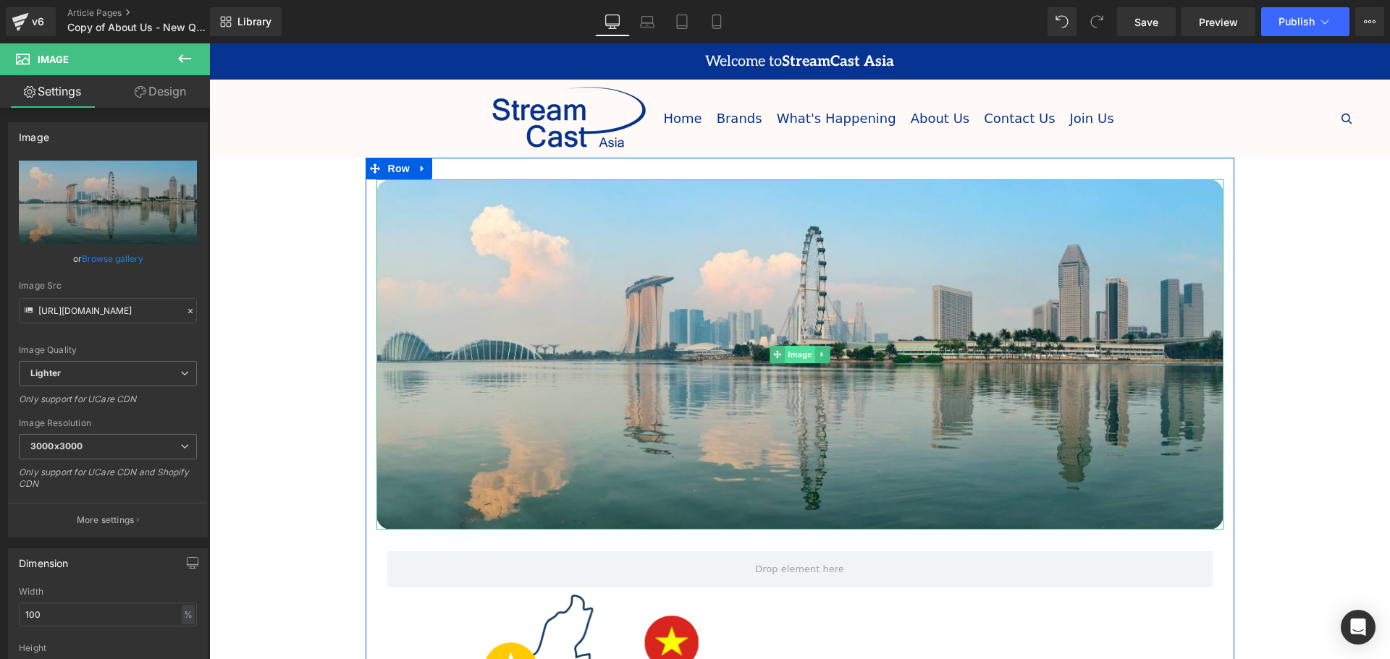
click at [793, 351] on span "Image" at bounding box center [800, 354] width 30 height 17
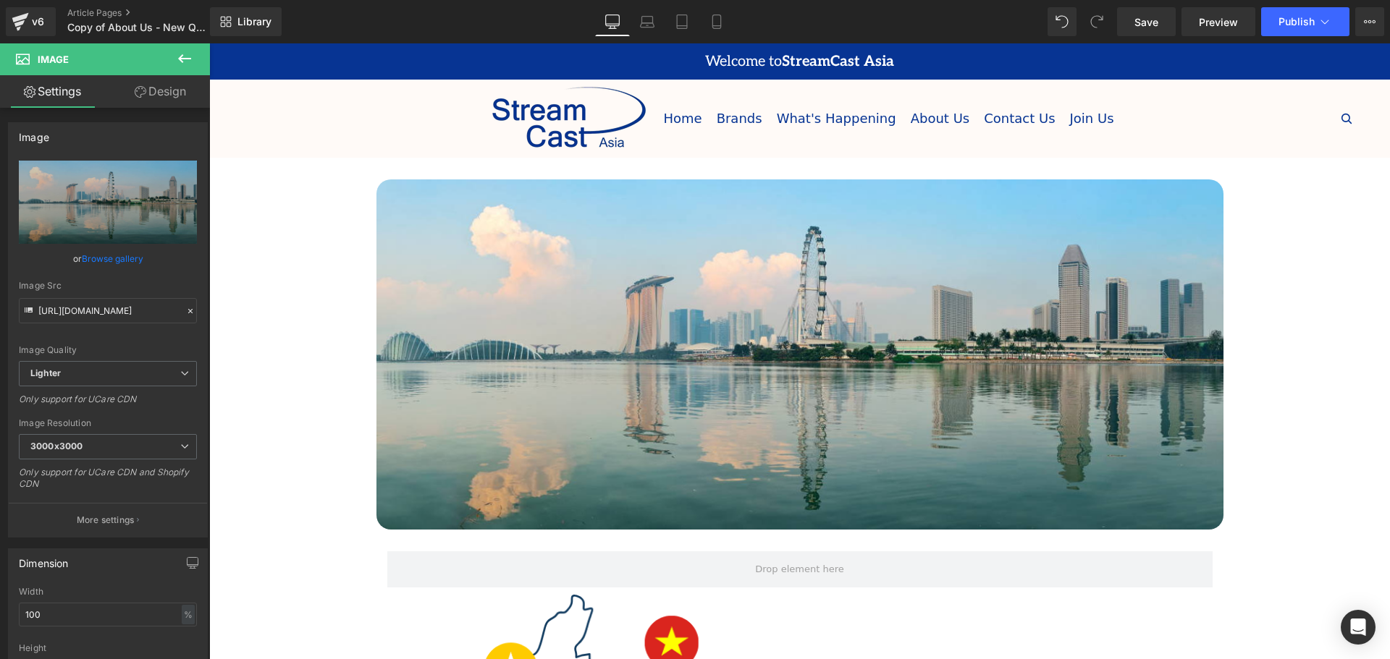
drag, startPoint x: 186, startPoint y: 62, endPoint x: 22, endPoint y: 128, distance: 176.6
click at [186, 62] on icon at bounding box center [184, 58] width 17 height 17
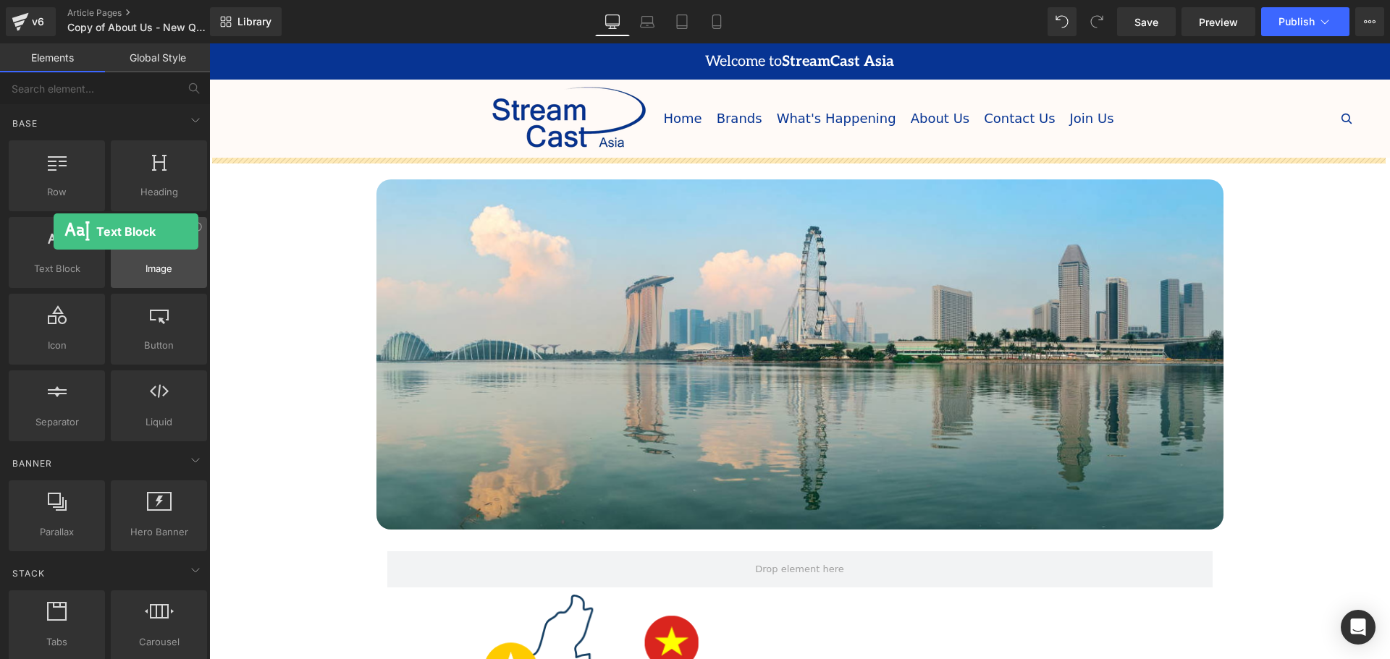
drag, startPoint x: 67, startPoint y: 262, endPoint x: 170, endPoint y: 248, distance: 104.4
click at [35, 230] on div "Text Block texts, paragraphs, contents, blocks" at bounding box center [57, 252] width 96 height 71
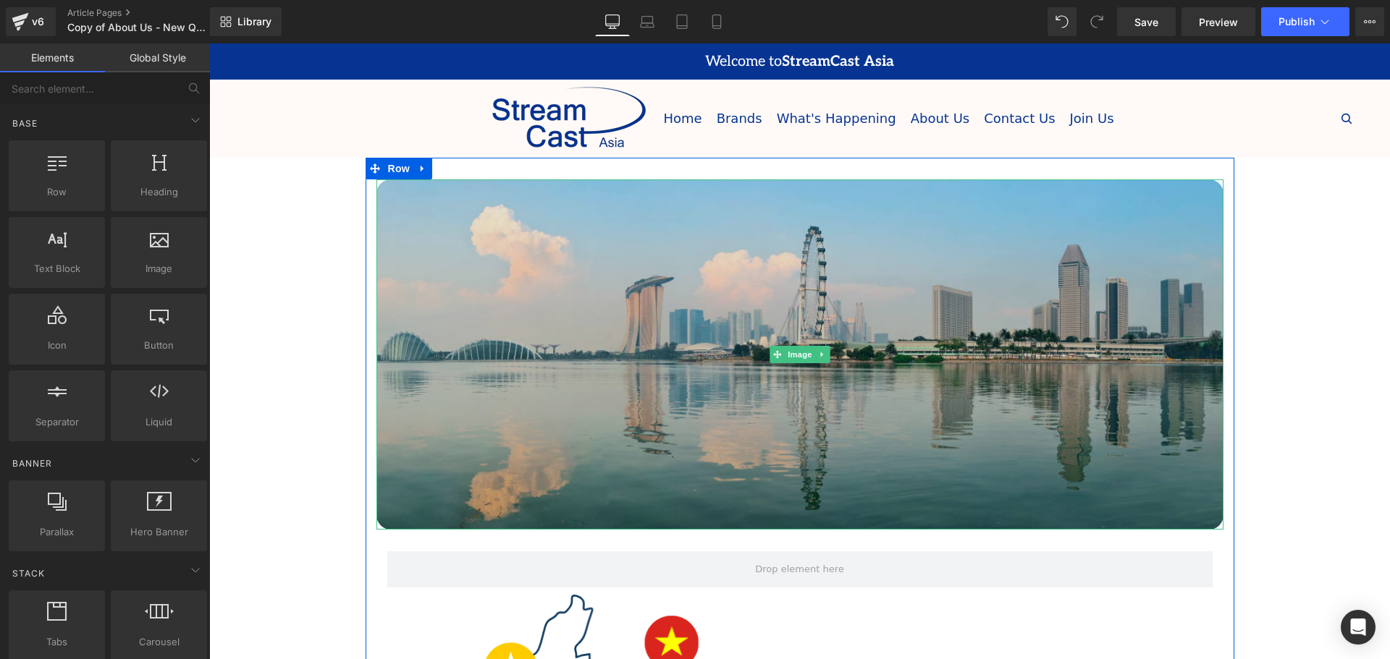
click at [727, 329] on img at bounding box center [799, 355] width 847 height 350
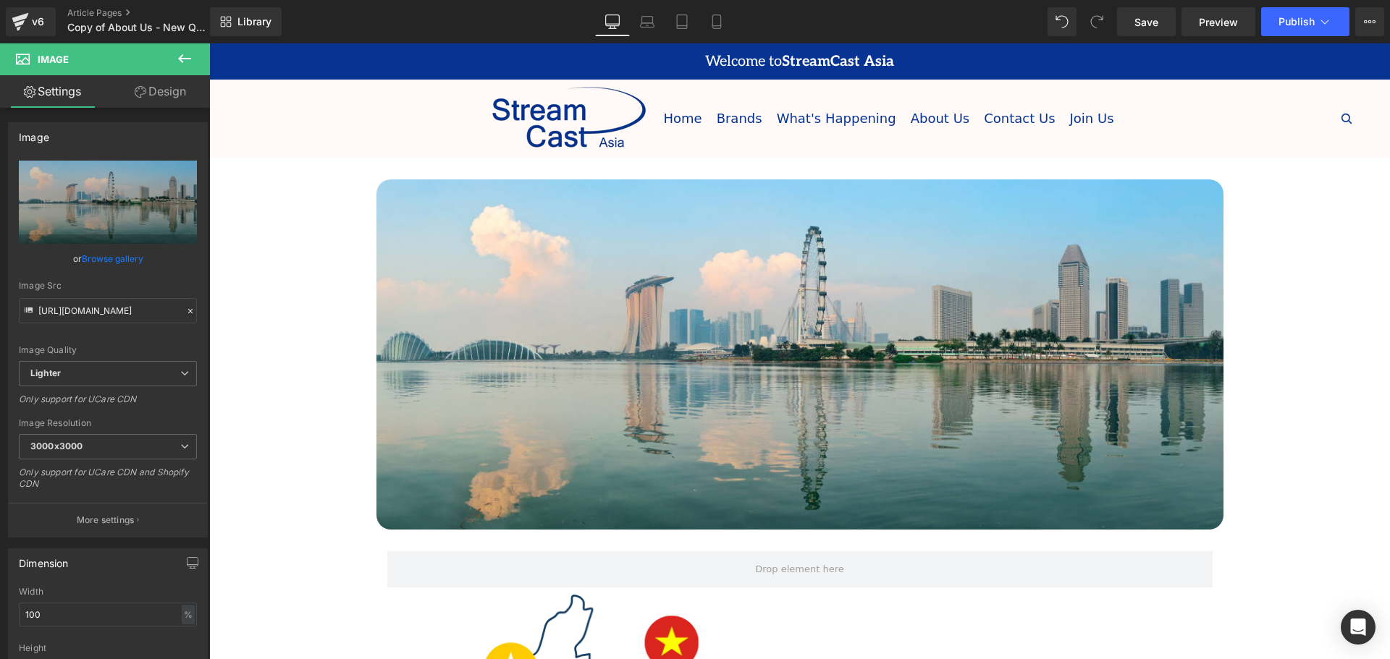
click at [187, 56] on icon at bounding box center [184, 58] width 17 height 17
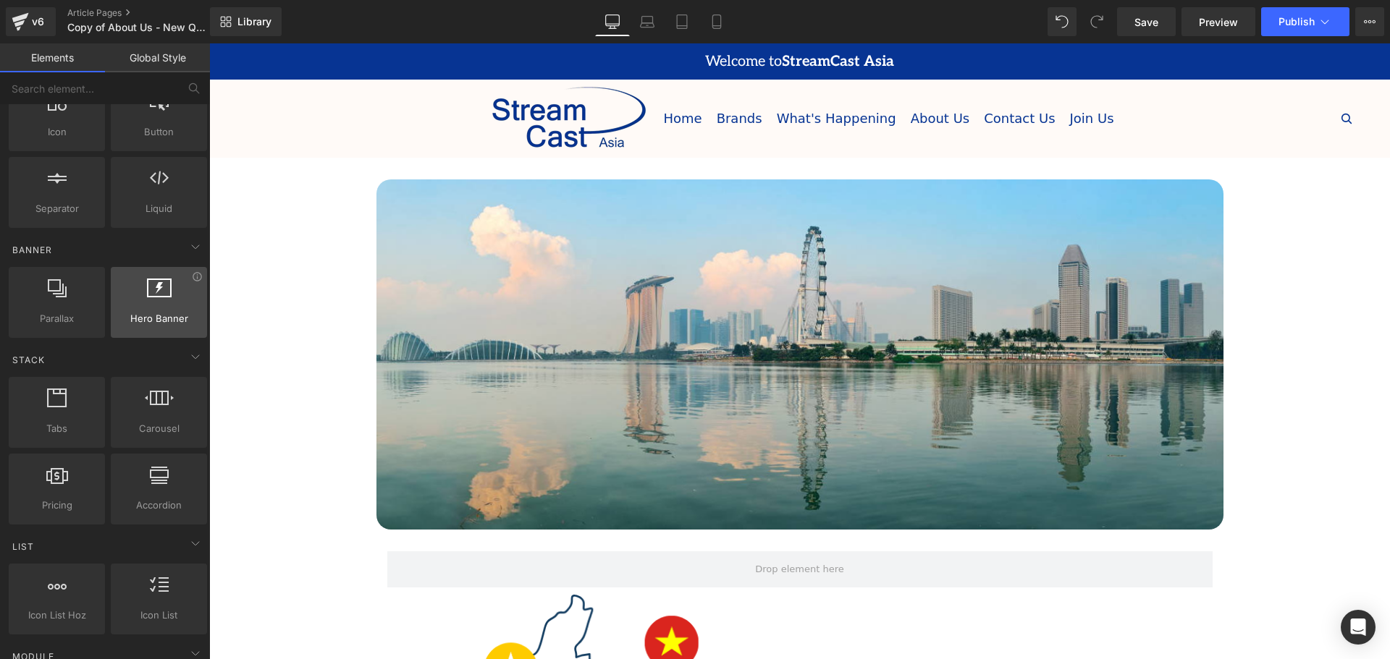
scroll to position [217, 0]
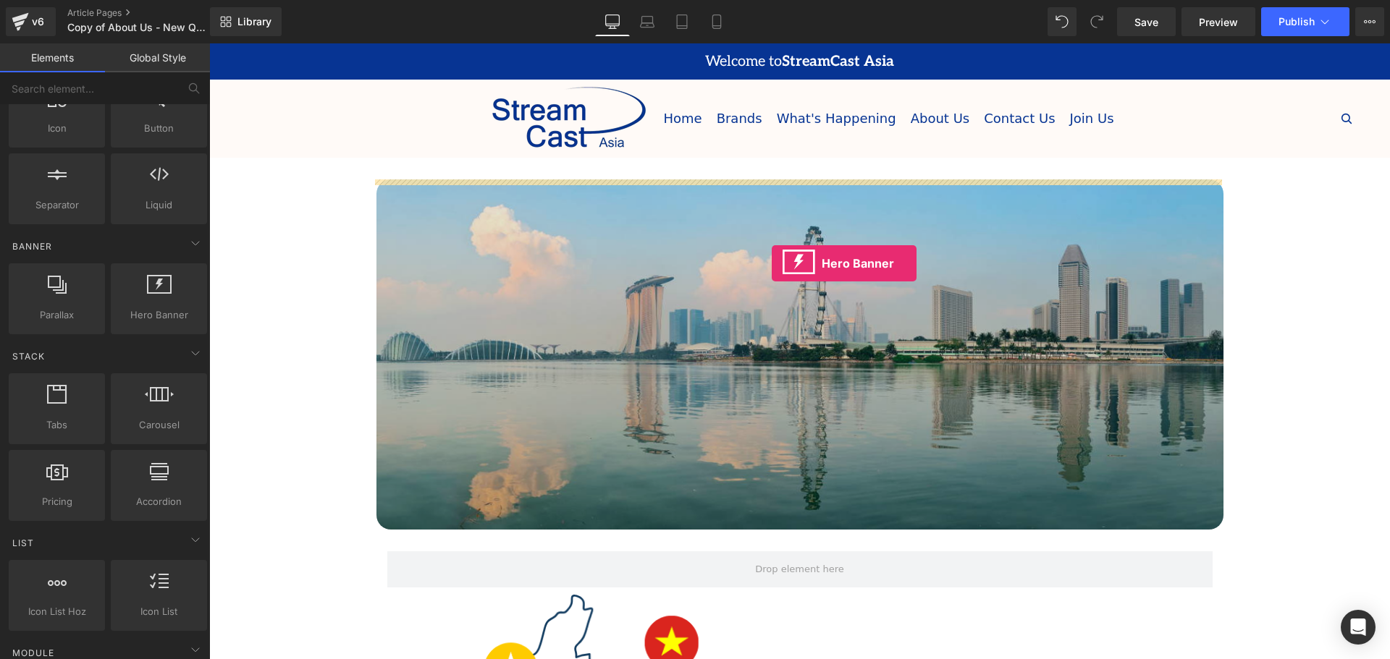
drag, startPoint x: 356, startPoint y: 349, endPoint x: 756, endPoint y: 211, distance: 423.5
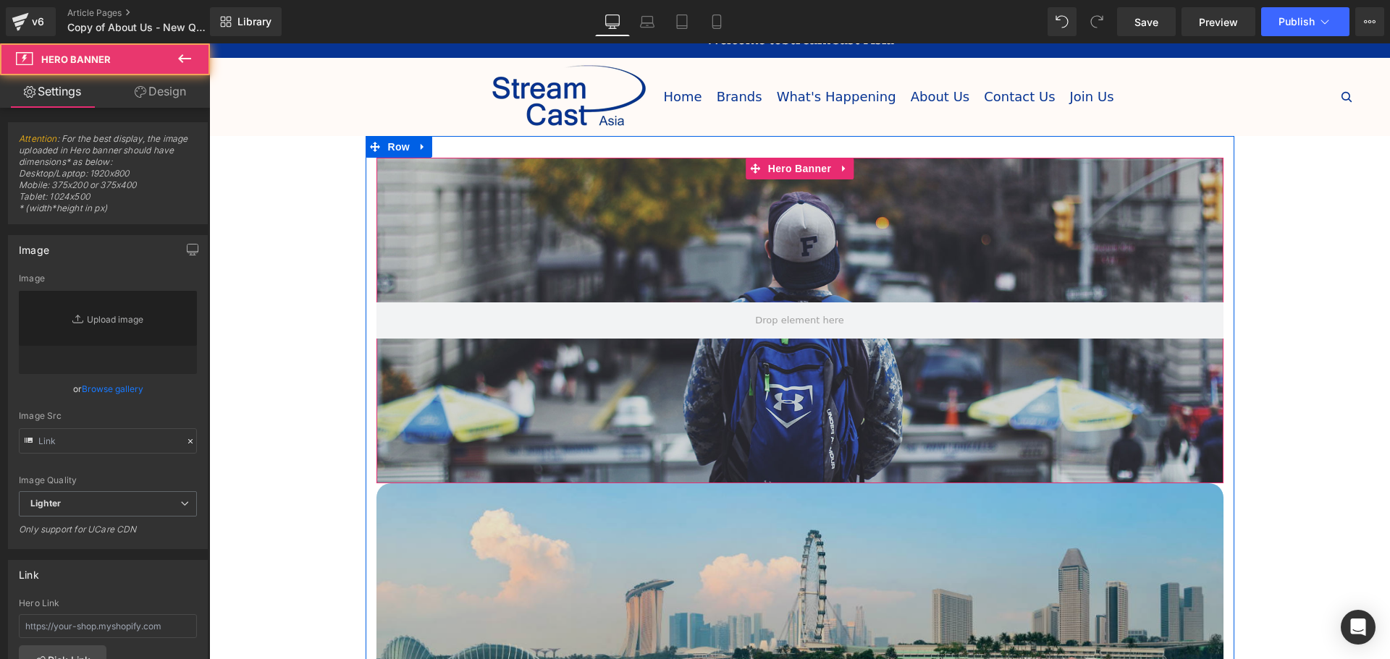
type input "https://d1um8515vdn9kb.cloudfront.net/images/hero.jpg"
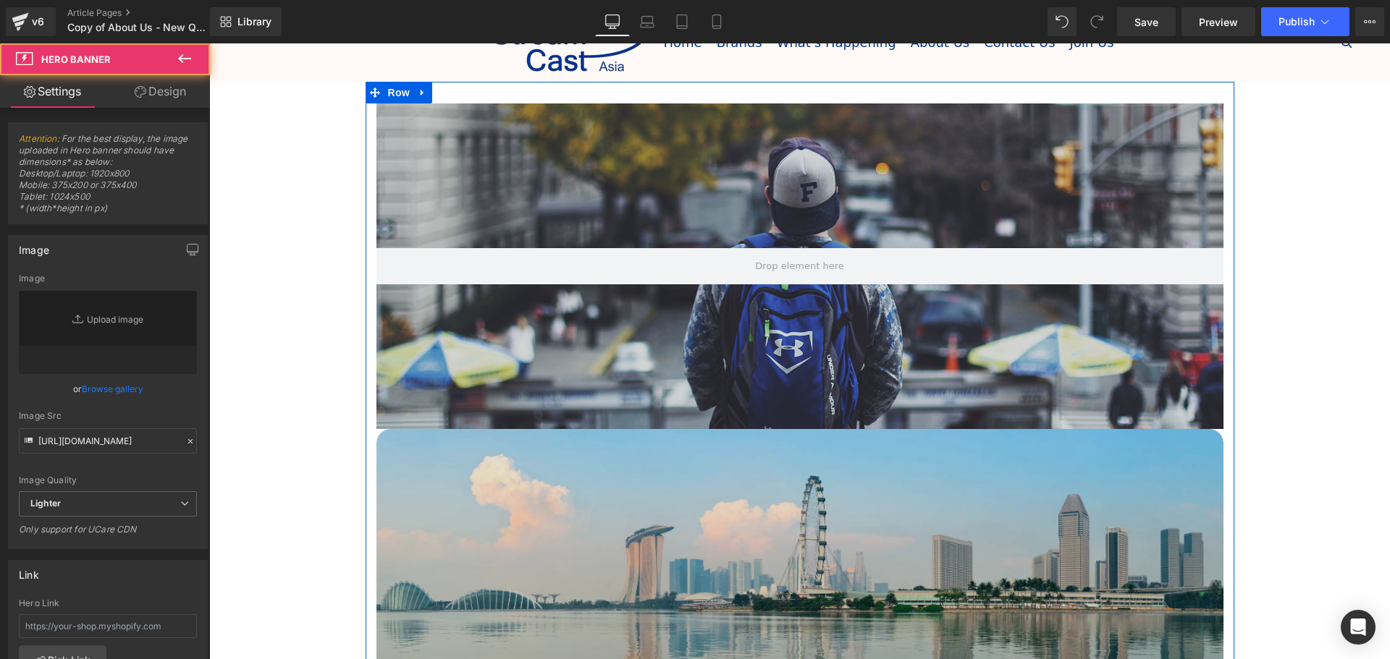
scroll to position [145, 0]
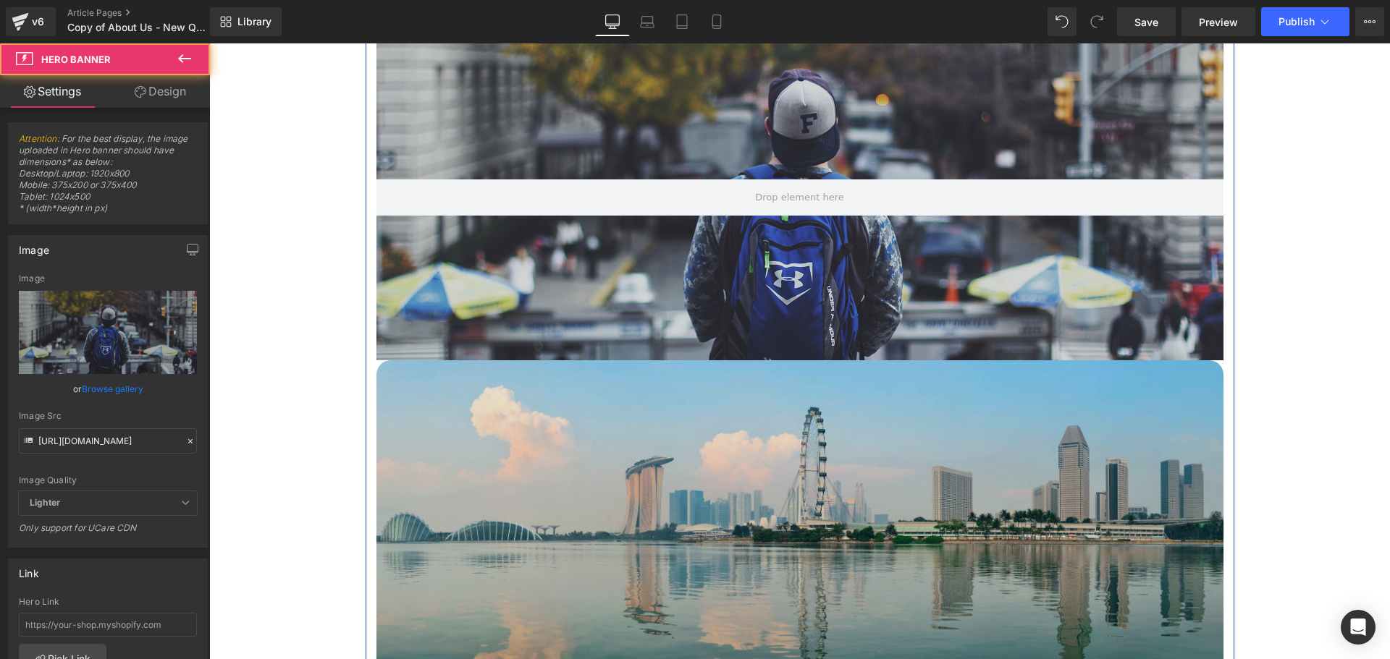
click at [856, 449] on img at bounding box center [799, 535] width 847 height 350
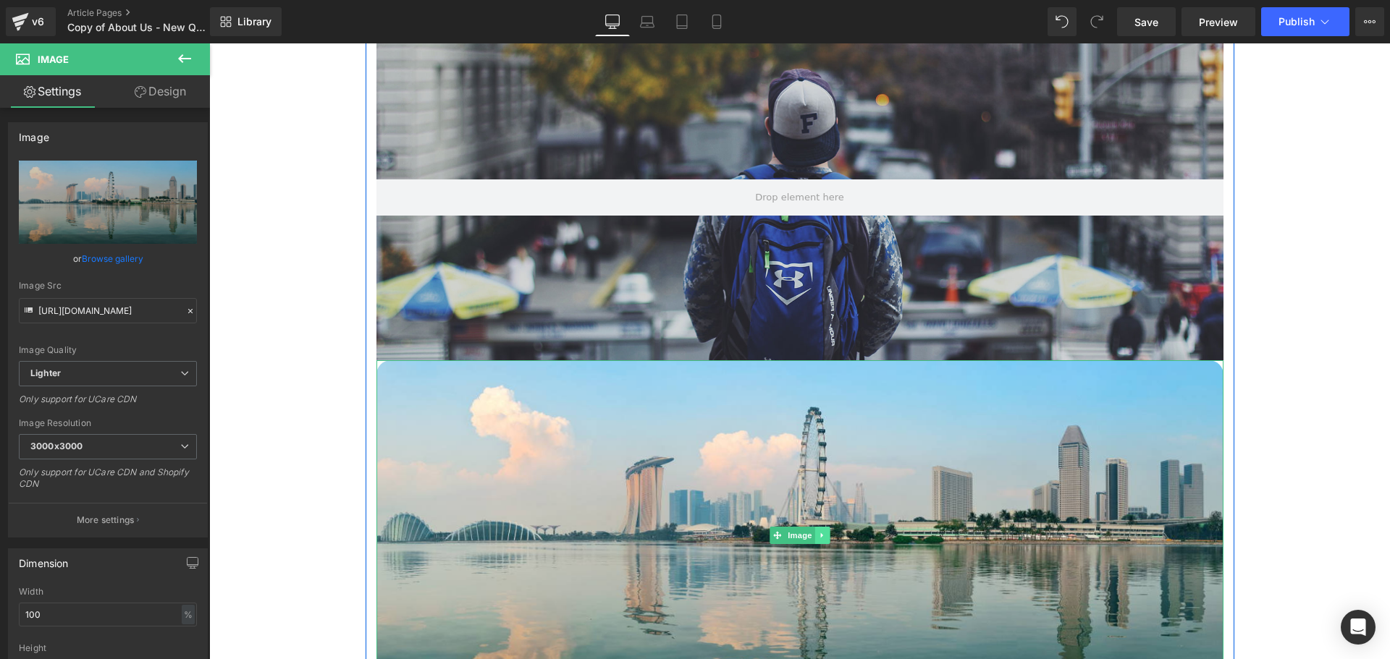
click at [818, 536] on icon at bounding box center [822, 535] width 8 height 9
click at [829, 536] on icon at bounding box center [829, 535] width 8 height 8
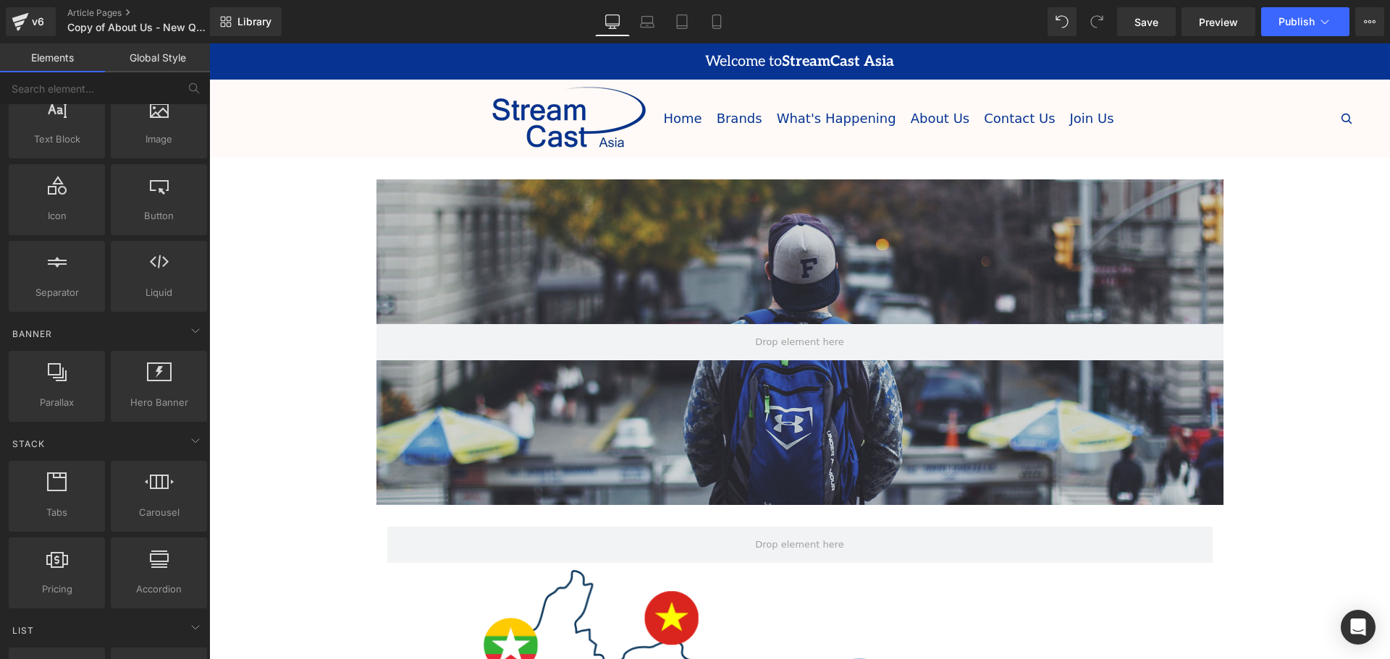
scroll to position [0, 0]
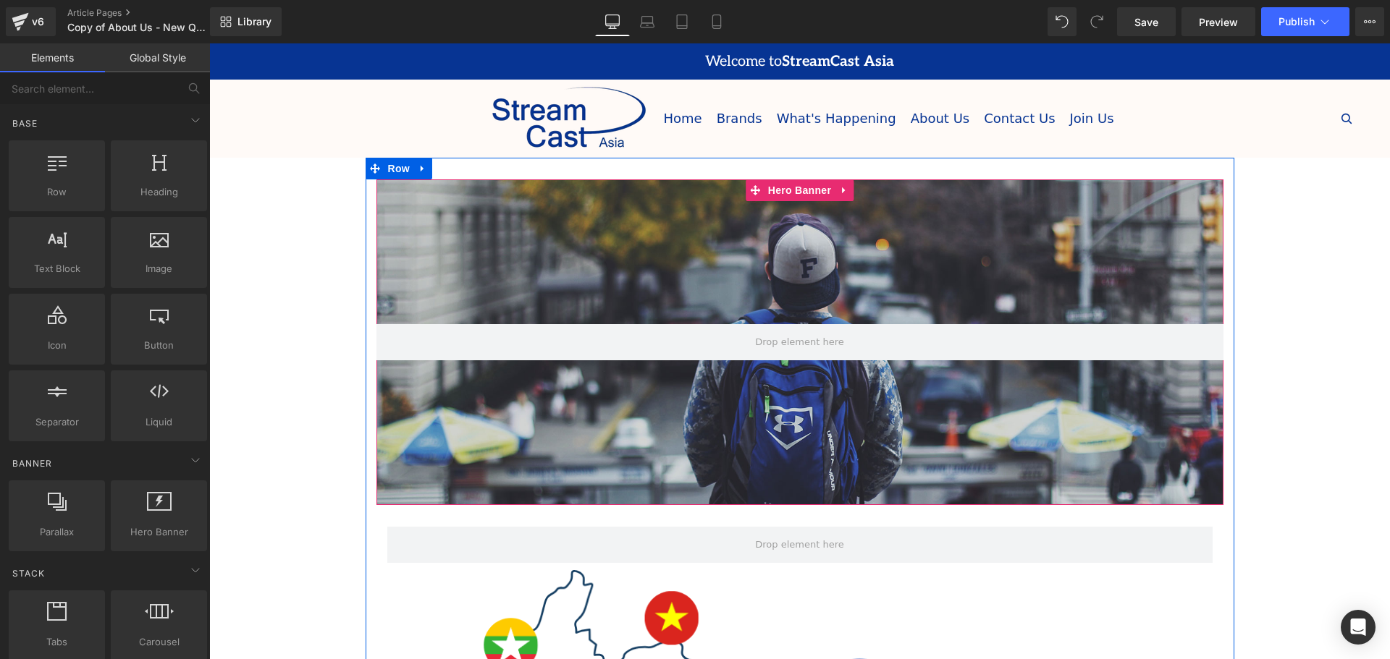
click at [760, 281] on div at bounding box center [799, 343] width 847 height 326
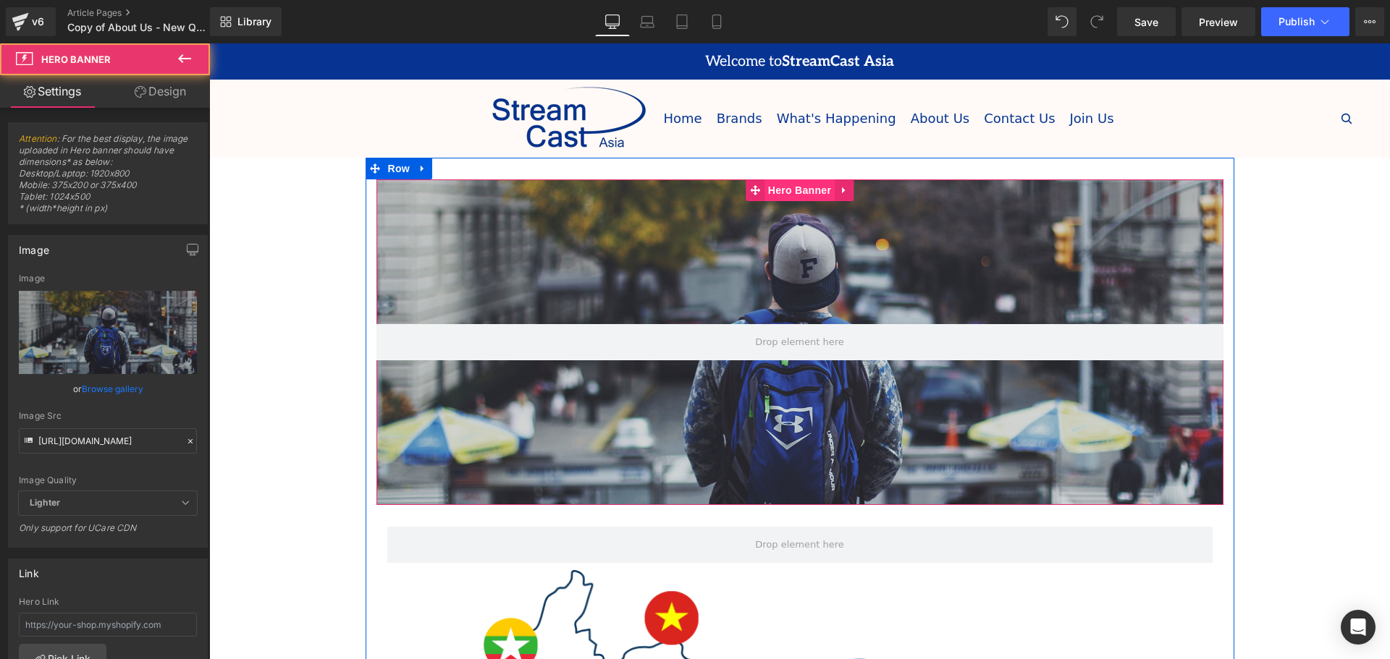
click at [787, 194] on span "Hero Banner" at bounding box center [799, 191] width 70 height 22
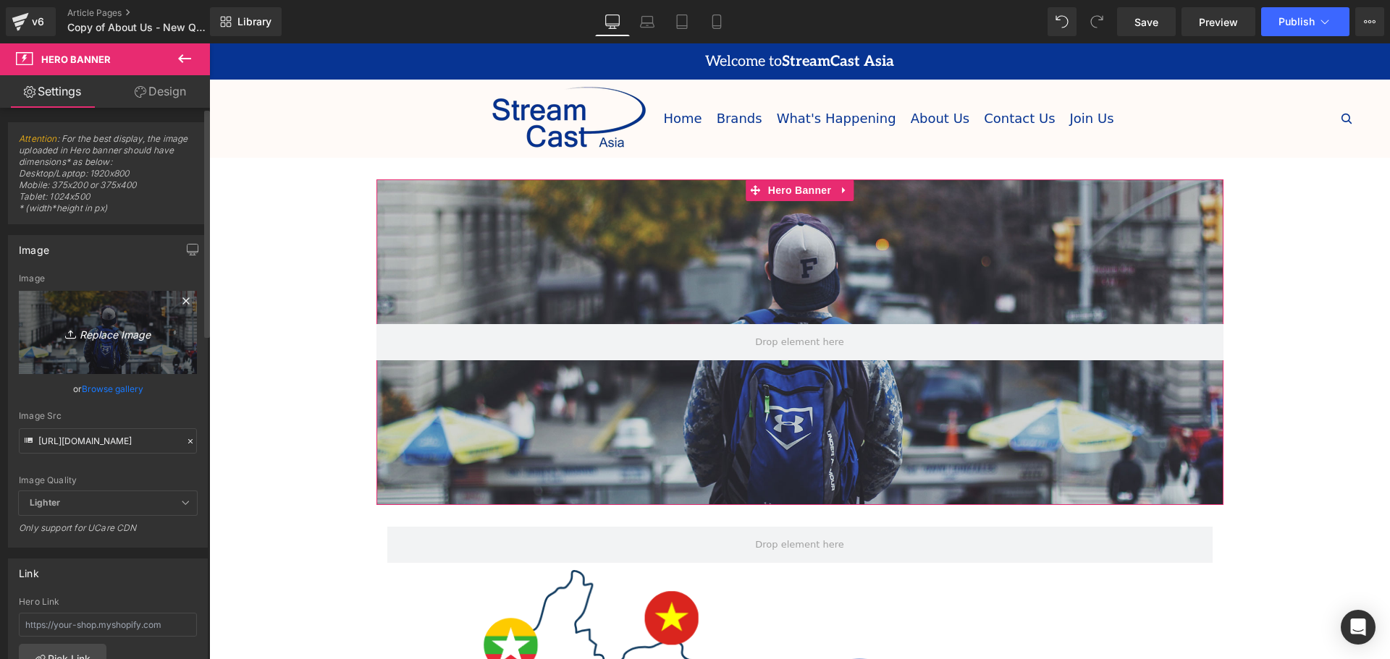
click at [105, 329] on icon "Replace Image" at bounding box center [108, 333] width 116 height 18
click at [117, 331] on icon "Replace Image" at bounding box center [108, 333] width 116 height 18
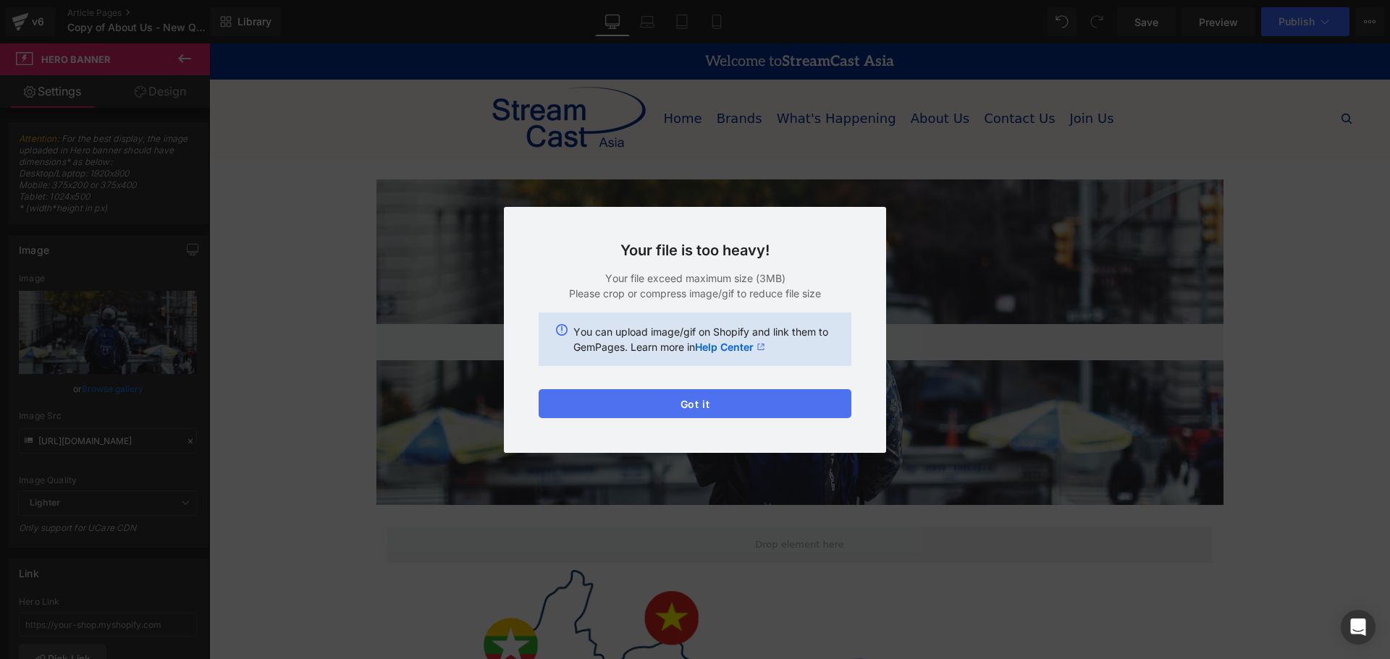
click at [710, 405] on button "Got it" at bounding box center [695, 403] width 313 height 29
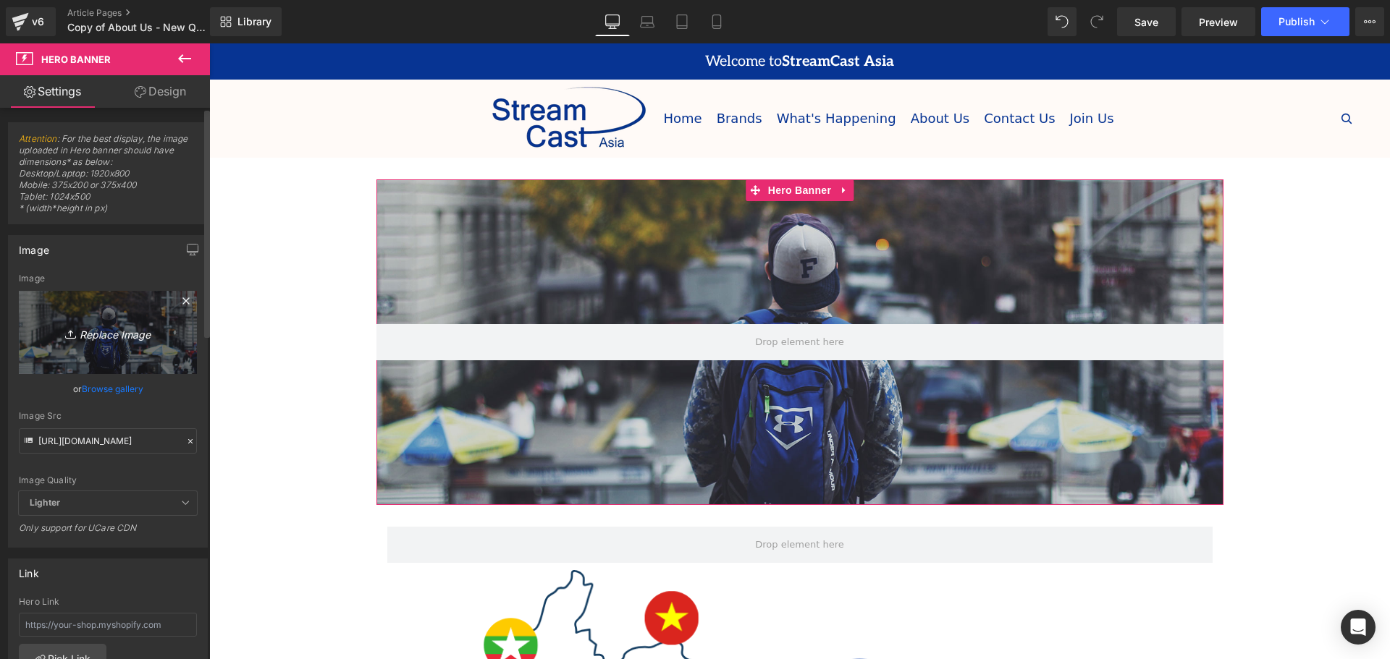
click at [113, 332] on icon "Replace Image" at bounding box center [108, 333] width 116 height 18
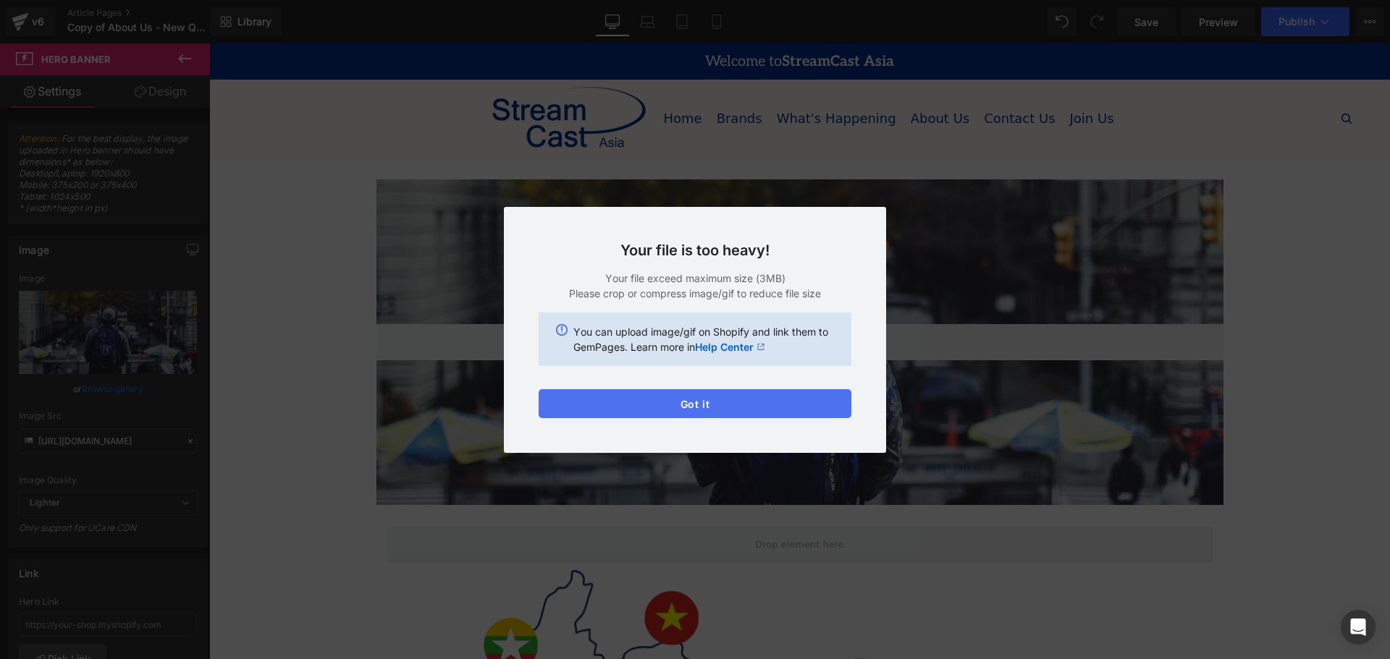
click at [738, 400] on button "Got it" at bounding box center [695, 403] width 313 height 29
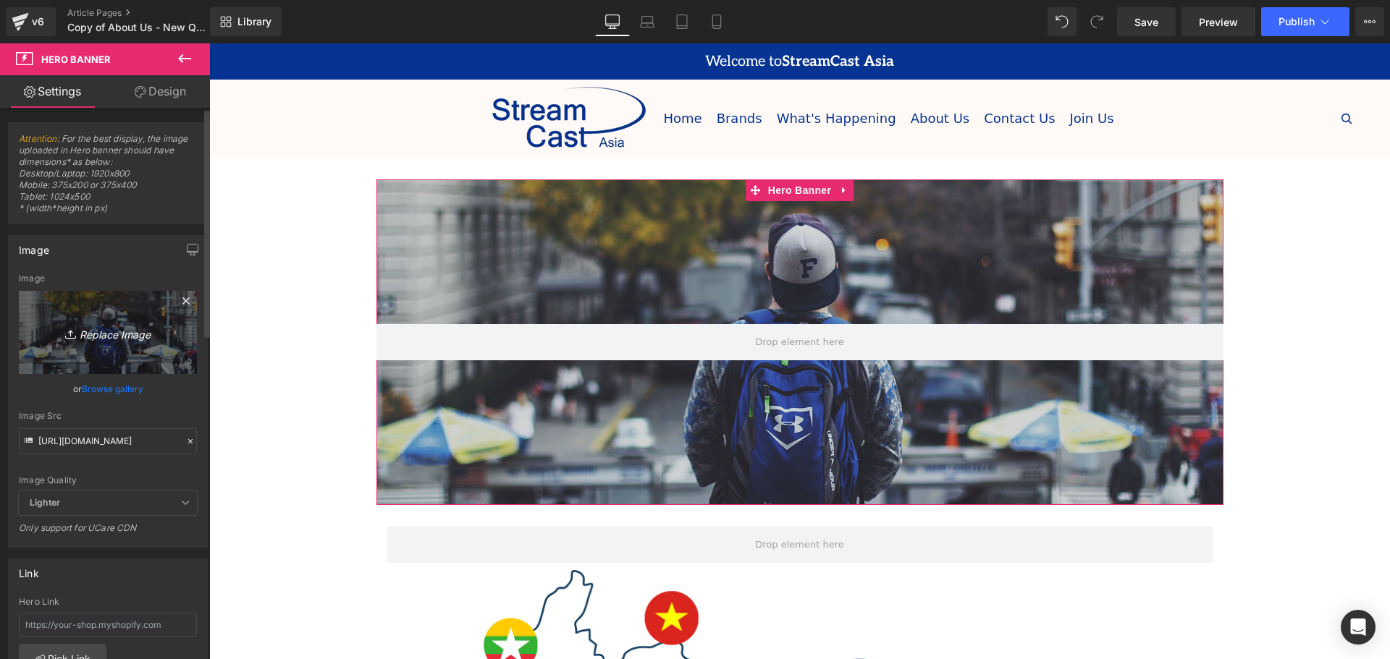
click at [106, 338] on icon "Replace Image" at bounding box center [108, 333] width 116 height 18
click at [122, 337] on icon "Replace Image" at bounding box center [108, 333] width 116 height 18
click at [117, 332] on icon "Replace Image" at bounding box center [108, 333] width 116 height 18
type input "C:\fakepath\Banners (1355 x 560 px) (3).png"
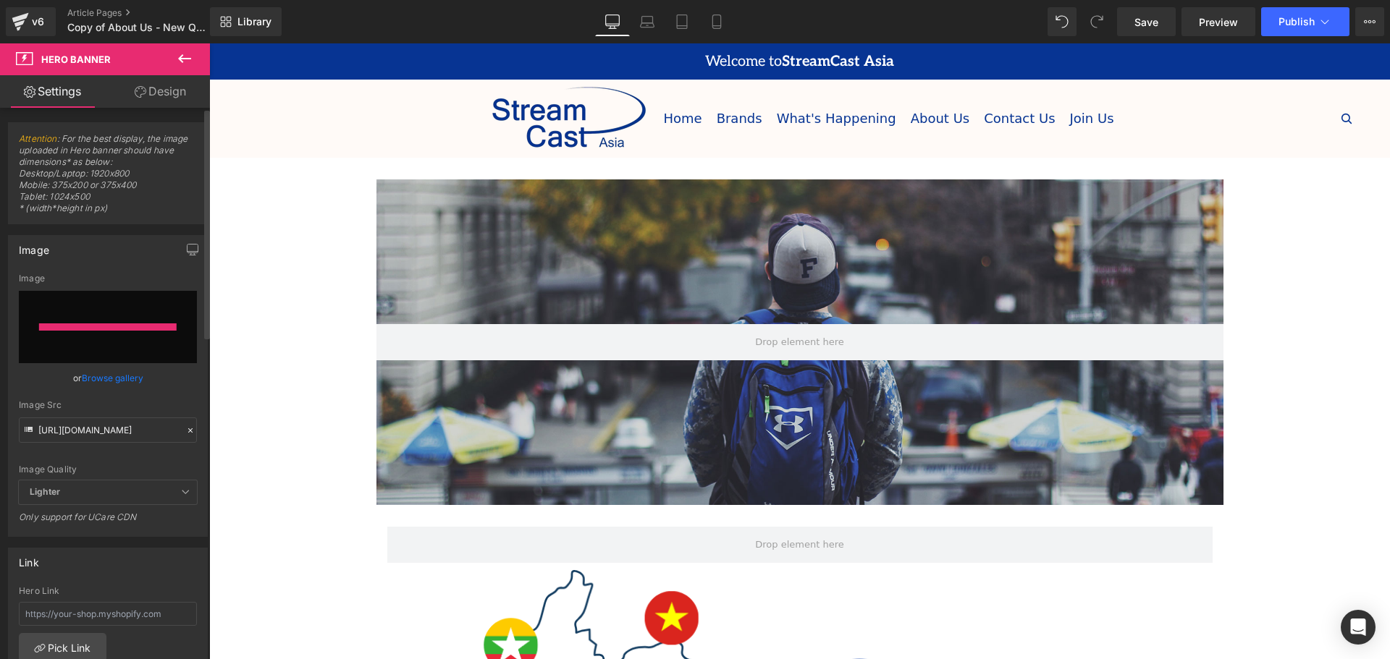
type input "https://ucarecdn.com/5f643a7f-3a18-4592-a2ed-55fb9161f9c7/-/format/auto/-/previ…"
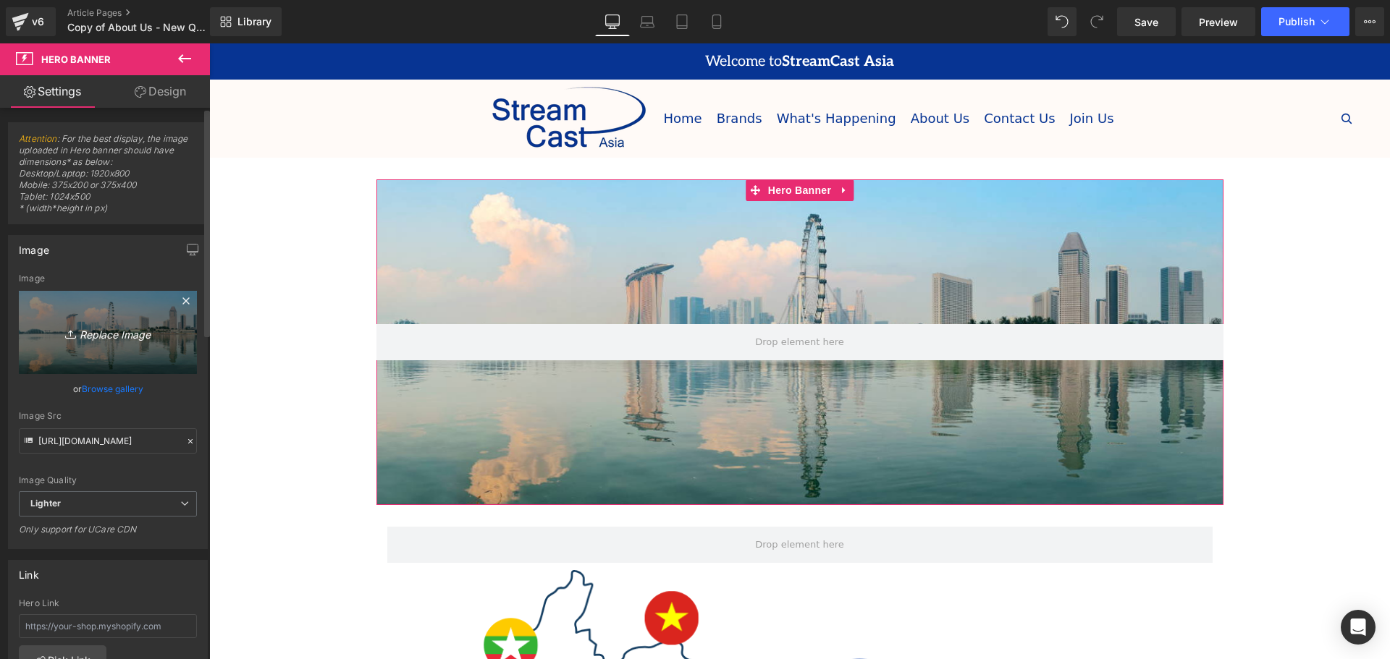
click at [105, 335] on icon "Replace Image" at bounding box center [108, 333] width 116 height 18
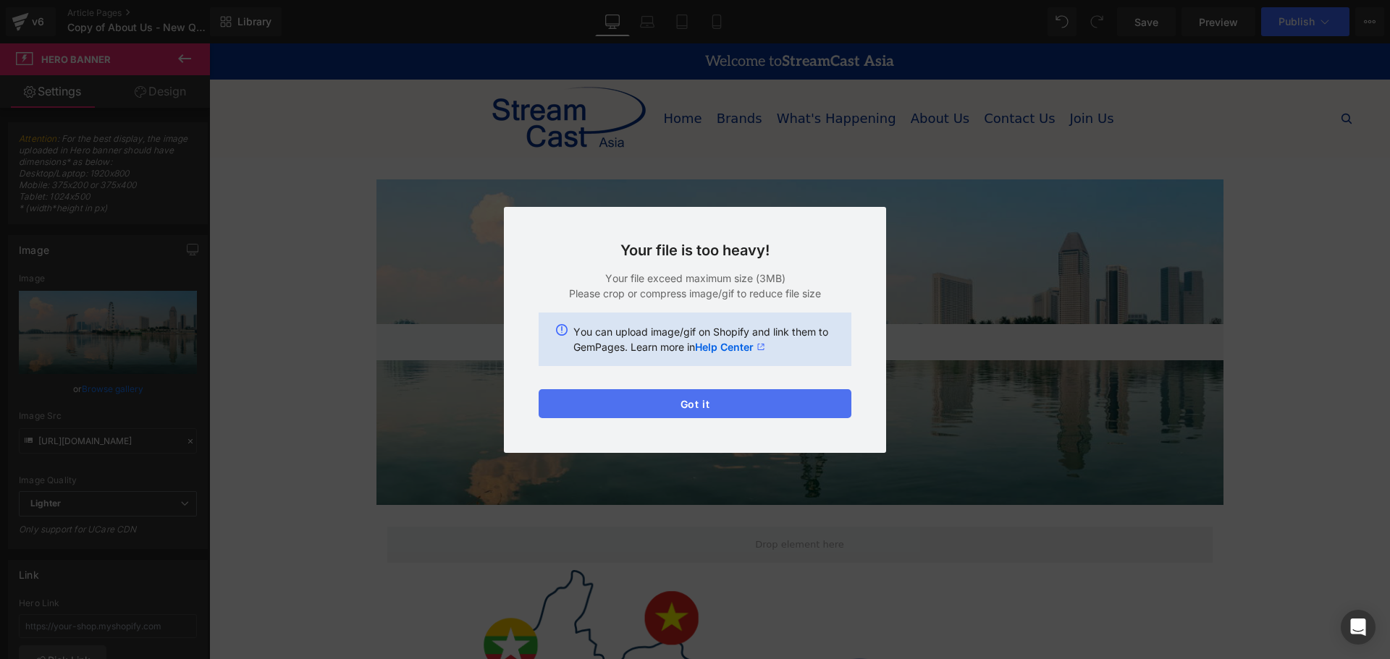
click at [766, 410] on button "Got it" at bounding box center [695, 403] width 313 height 29
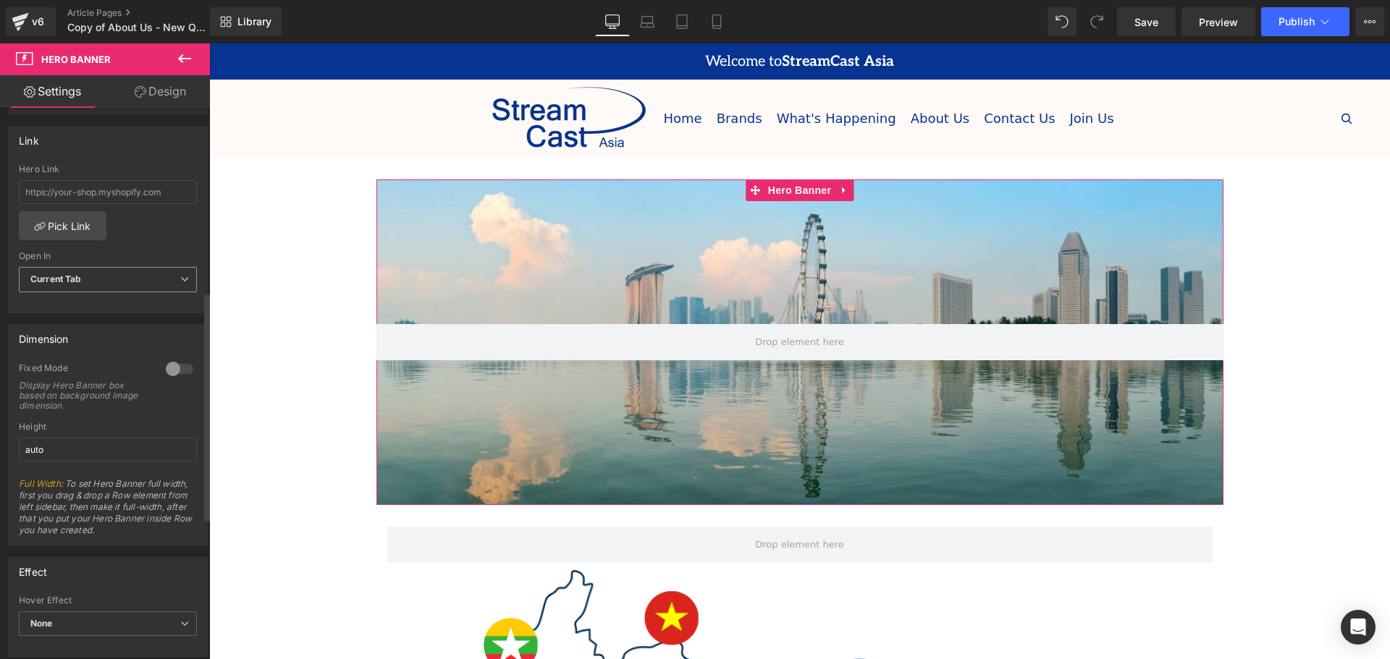
scroll to position [579, 0]
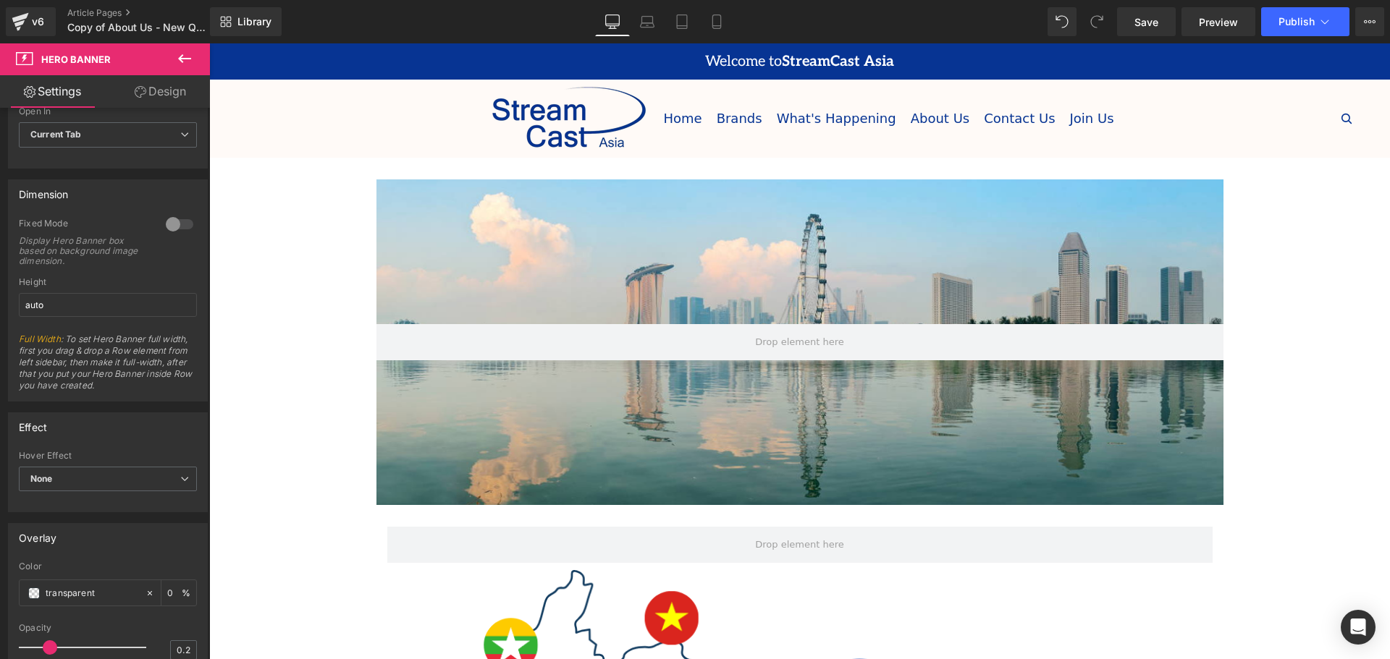
click at [190, 53] on icon at bounding box center [184, 58] width 17 height 17
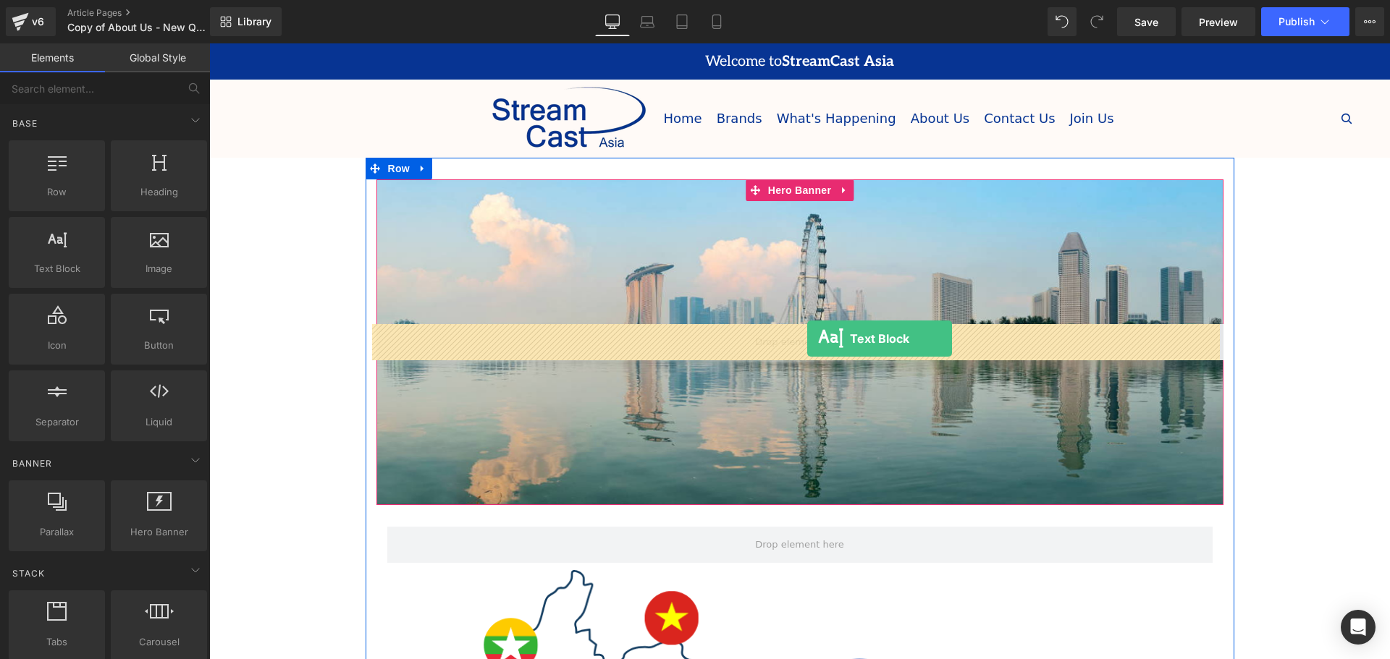
drag, startPoint x: 271, startPoint y: 308, endPoint x: 807, endPoint y: 339, distance: 536.5
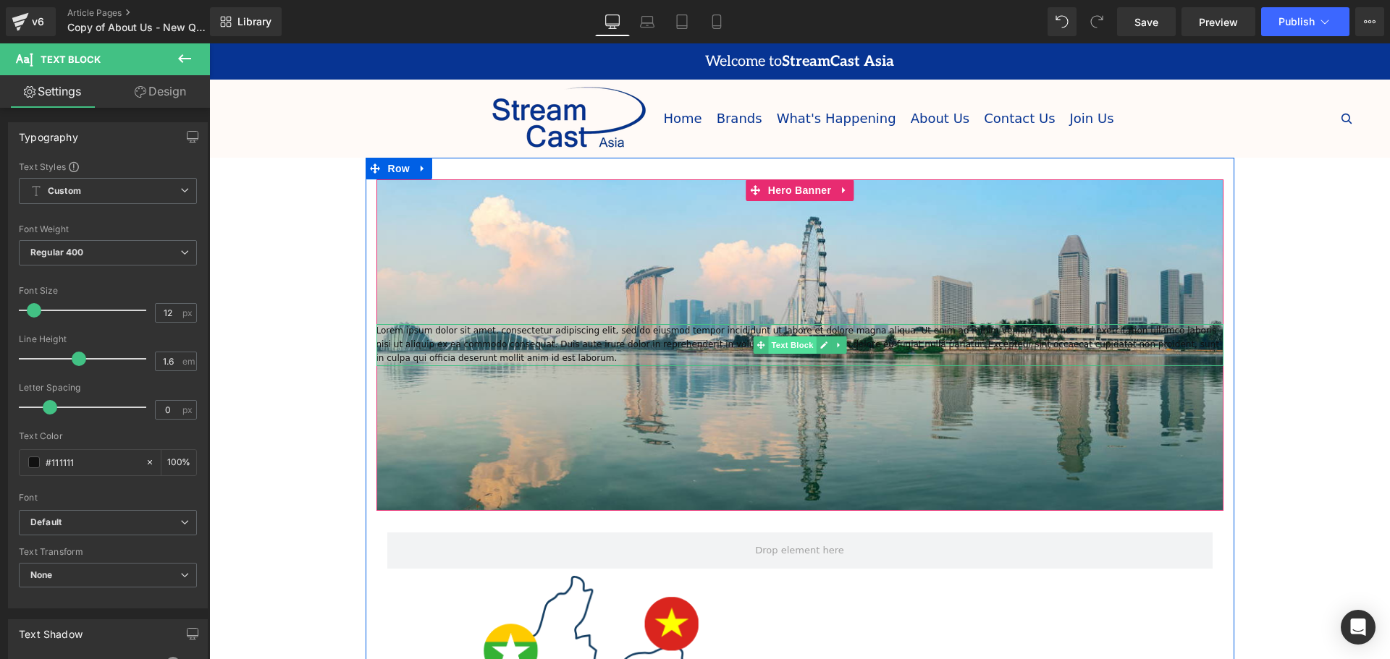
click at [805, 340] on span "Text Block" at bounding box center [792, 345] width 48 height 17
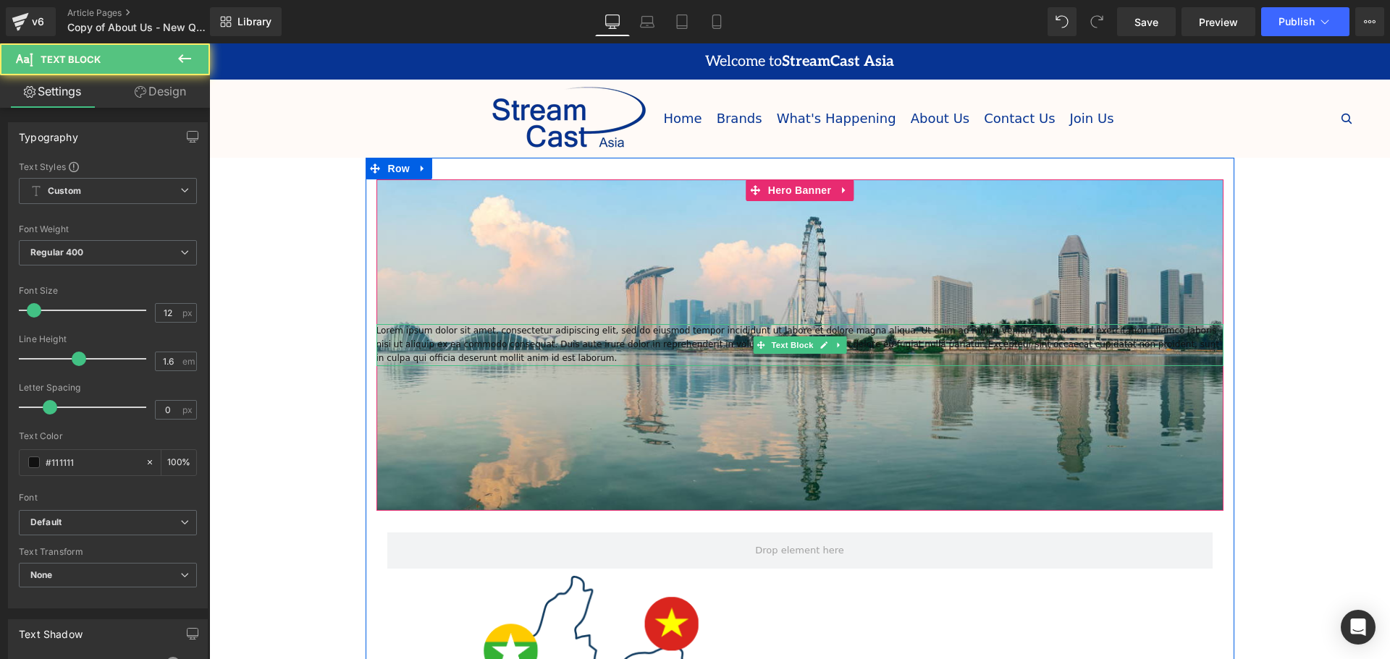
click at [1076, 347] on p "Lorem ipsum dolor sit amet, consectetur adipiscing elit, sed do eiusmod tempor …" at bounding box center [799, 345] width 847 height 42
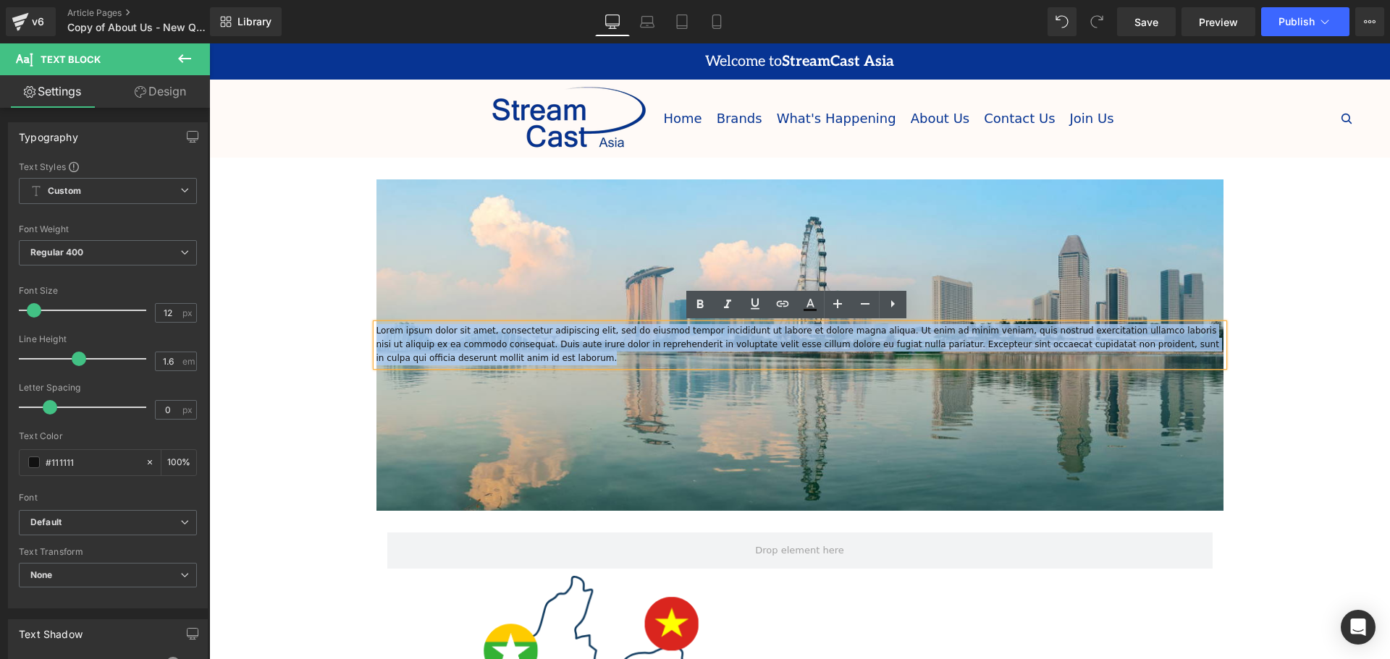
drag, startPoint x: 1165, startPoint y: 360, endPoint x: 367, endPoint y: 329, distance: 798.2
click at [367, 329] on div "Lorem ipsum dolor sit amet, consectetur adipiscing elit, sed do eiusmod tempor …" at bounding box center [800, 651] width 869 height 942
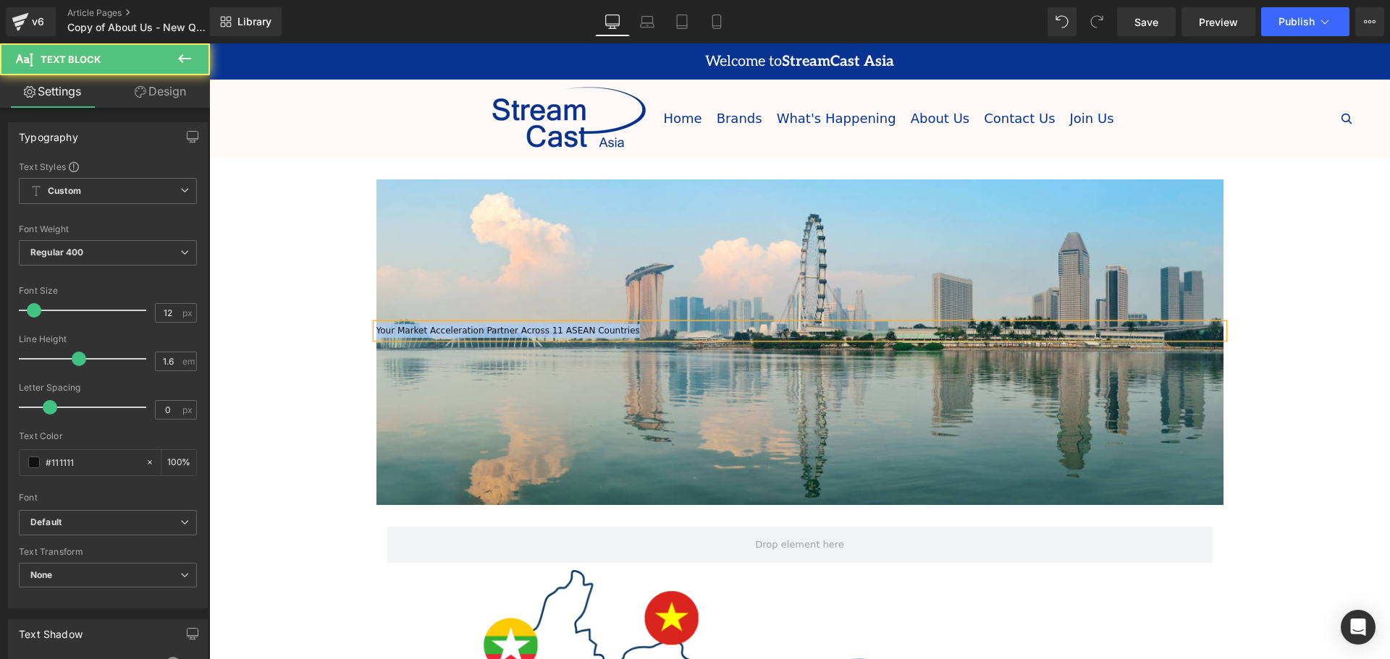
drag, startPoint x: 496, startPoint y: 325, endPoint x: 322, endPoint y: 336, distance: 174.0
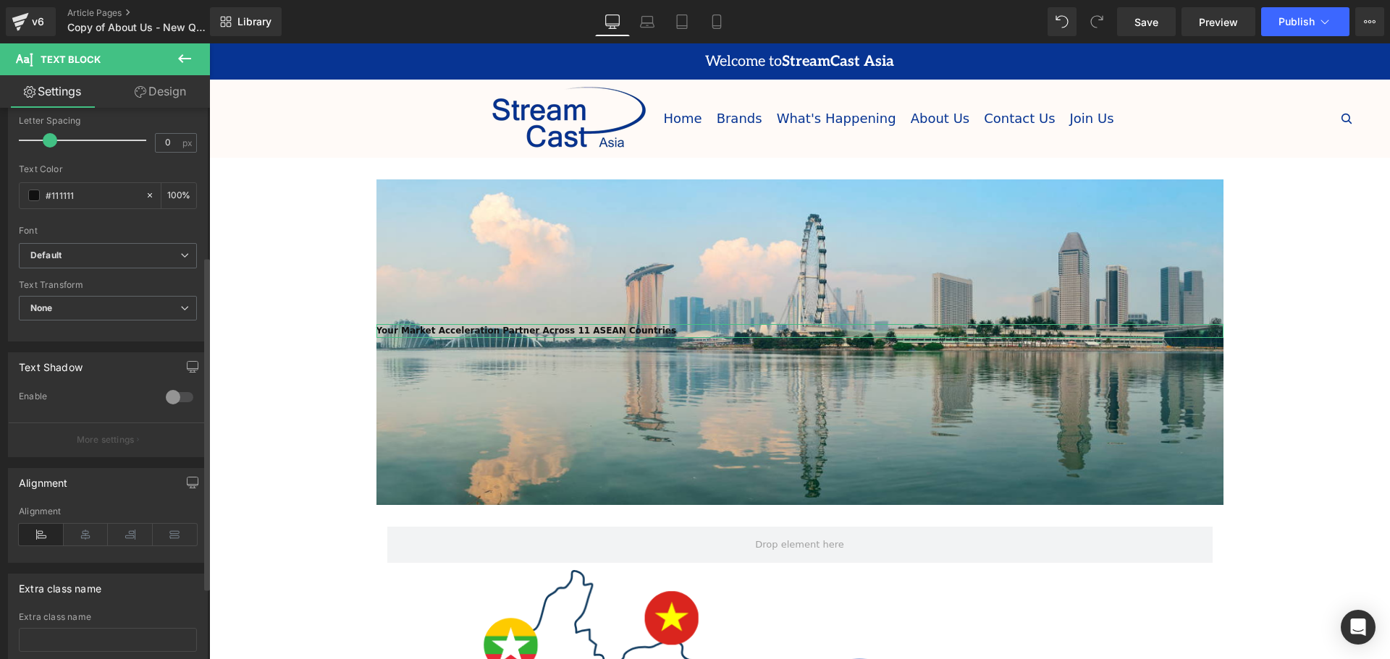
scroll to position [290, 0]
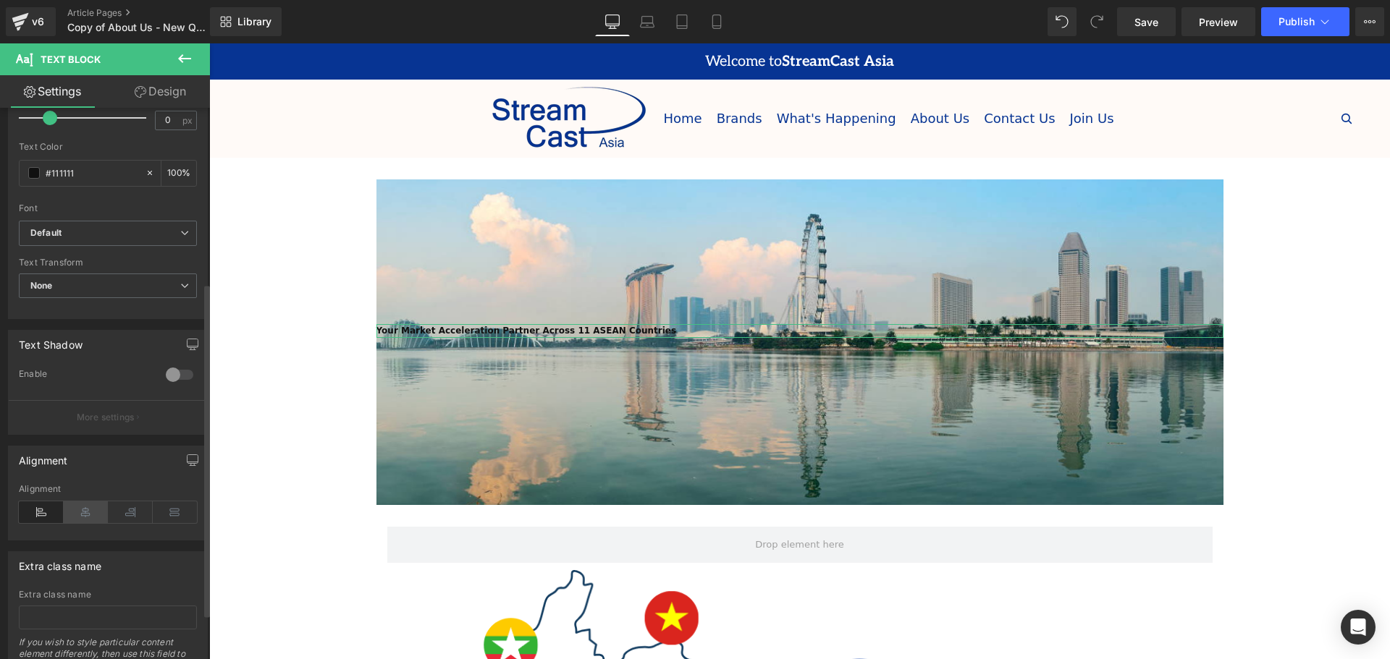
click at [83, 515] on icon at bounding box center [86, 513] width 45 height 22
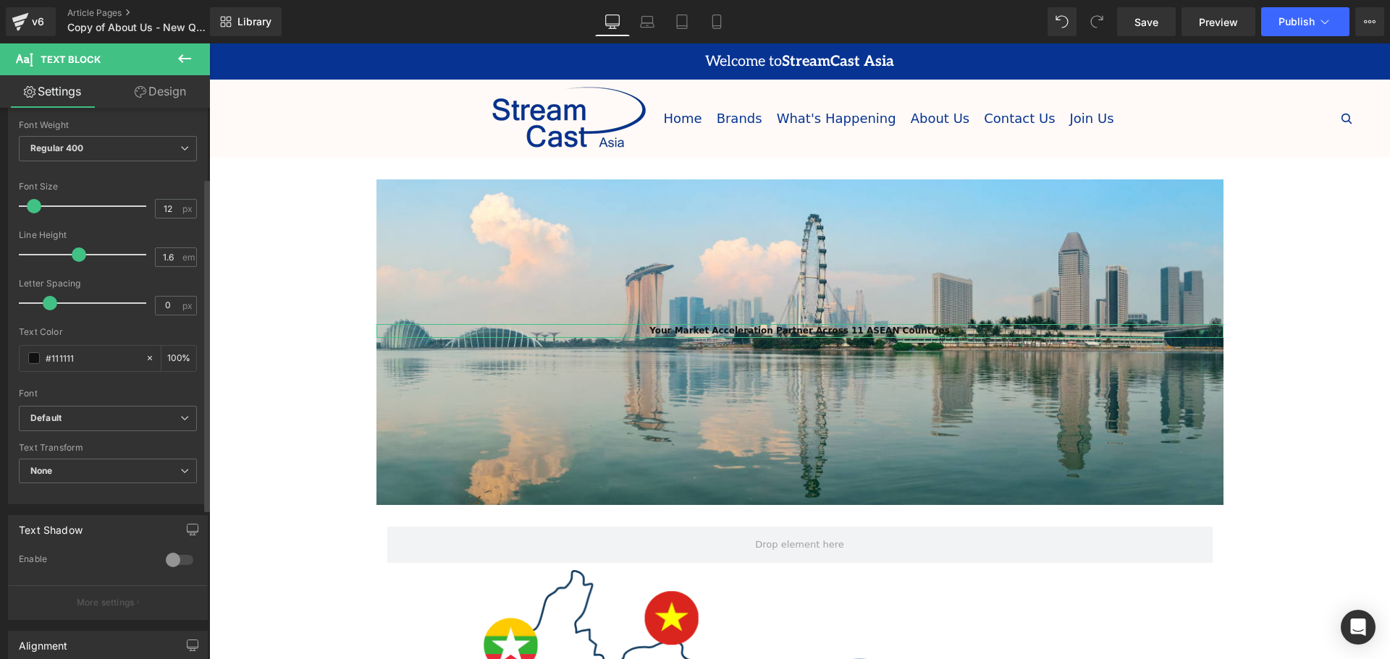
scroll to position [72, 0]
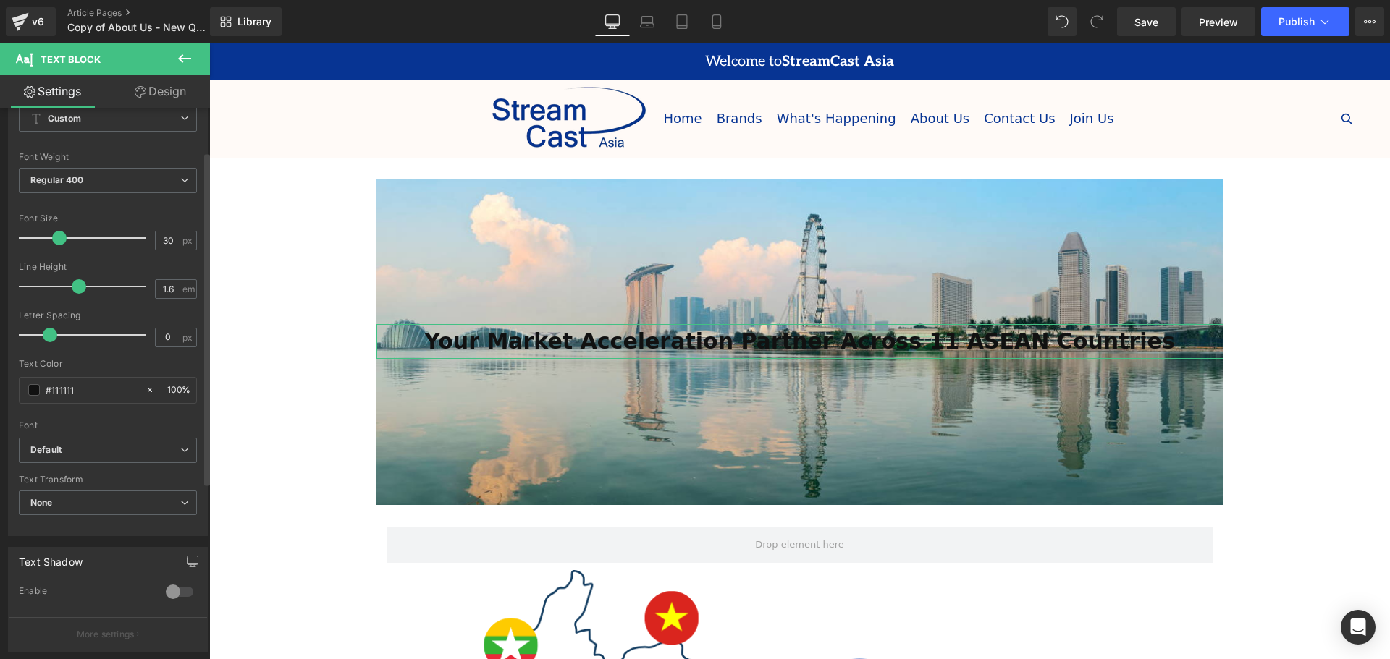
type input "32"
drag, startPoint x: 33, startPoint y: 237, endPoint x: 56, endPoint y: 236, distance: 23.9
click at [56, 236] on span at bounding box center [59, 238] width 14 height 14
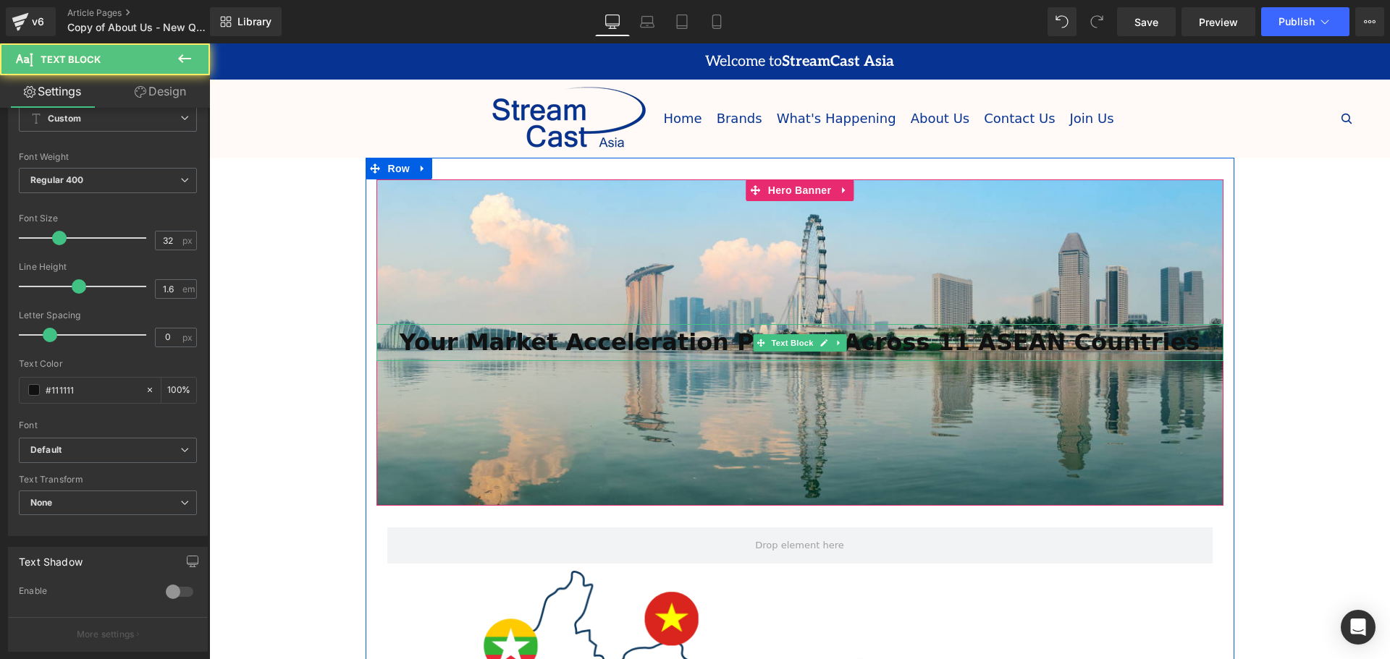
click at [885, 344] on strong "Your Market Acceleration Partner Across 11 ASEAN Countries" at bounding box center [800, 343] width 801 height 28
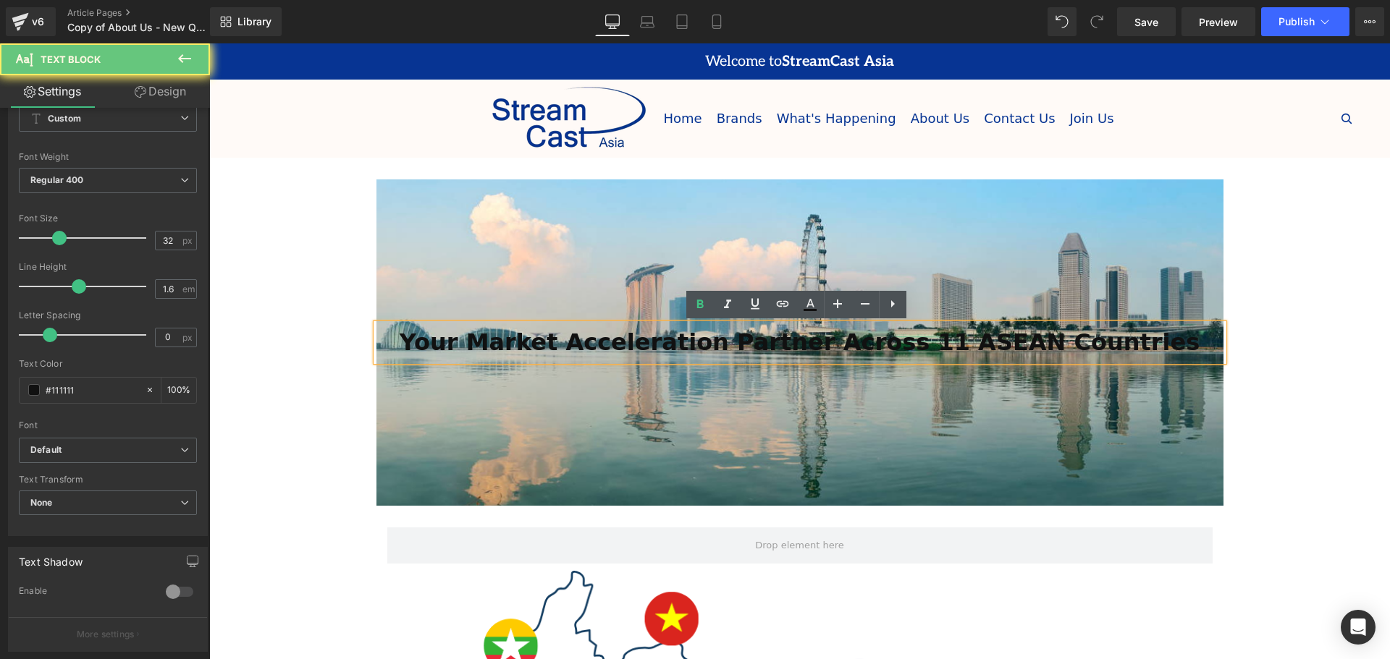
click at [830, 345] on strong "Your Market Acceleration Partner Across 11 ASEAN Countries" at bounding box center [800, 343] width 801 height 28
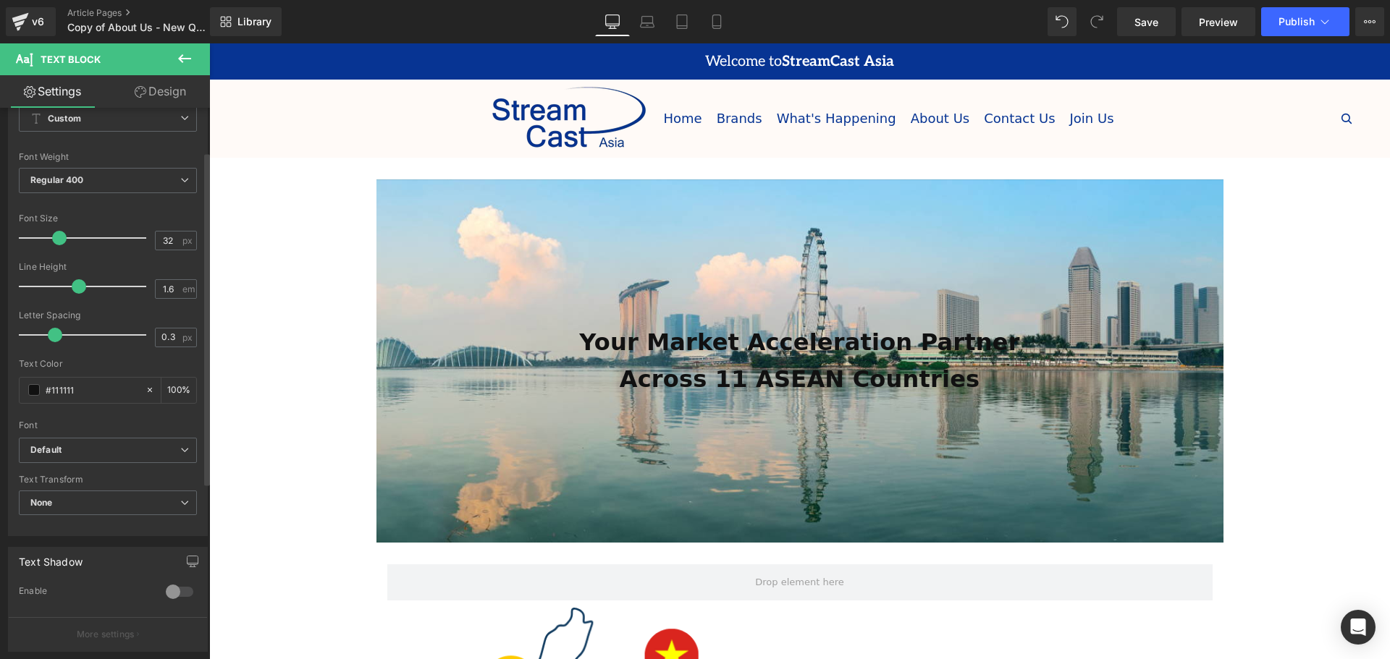
type input "0.4"
drag, startPoint x: 41, startPoint y: 336, endPoint x: 59, endPoint y: 337, distance: 18.2
click at [59, 337] on span at bounding box center [59, 335] width 14 height 14
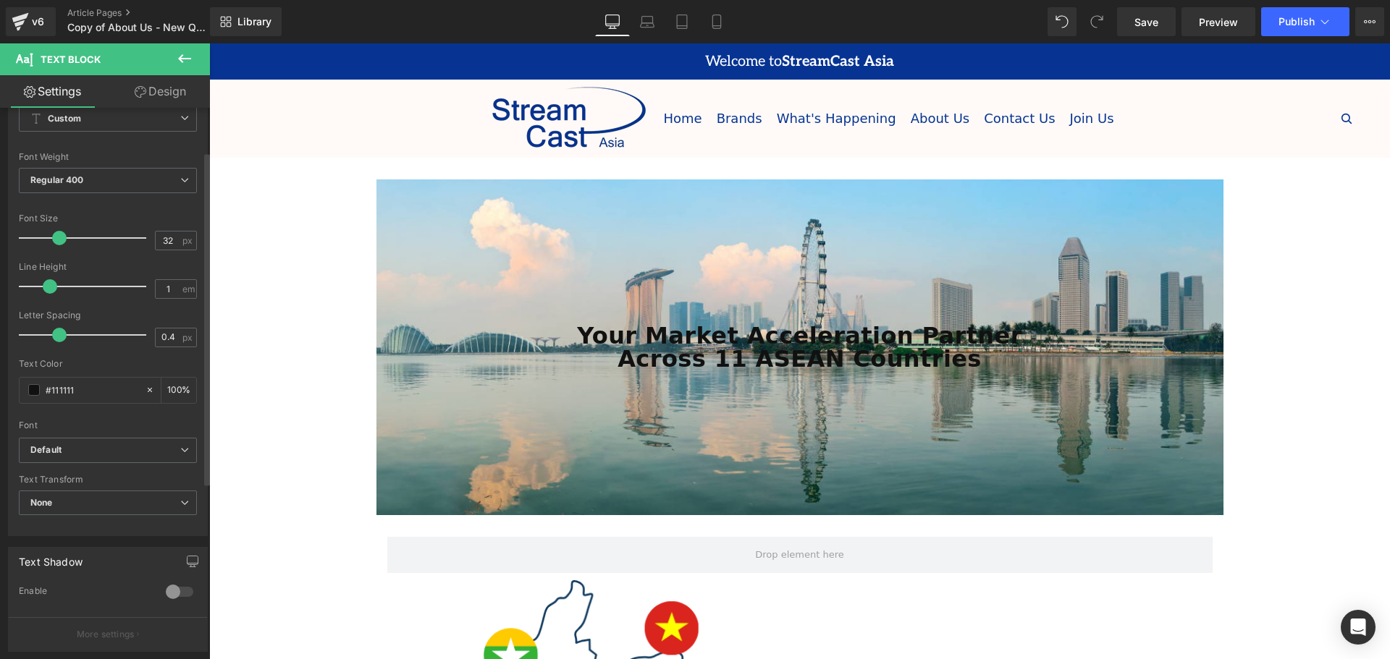
type input "1.1"
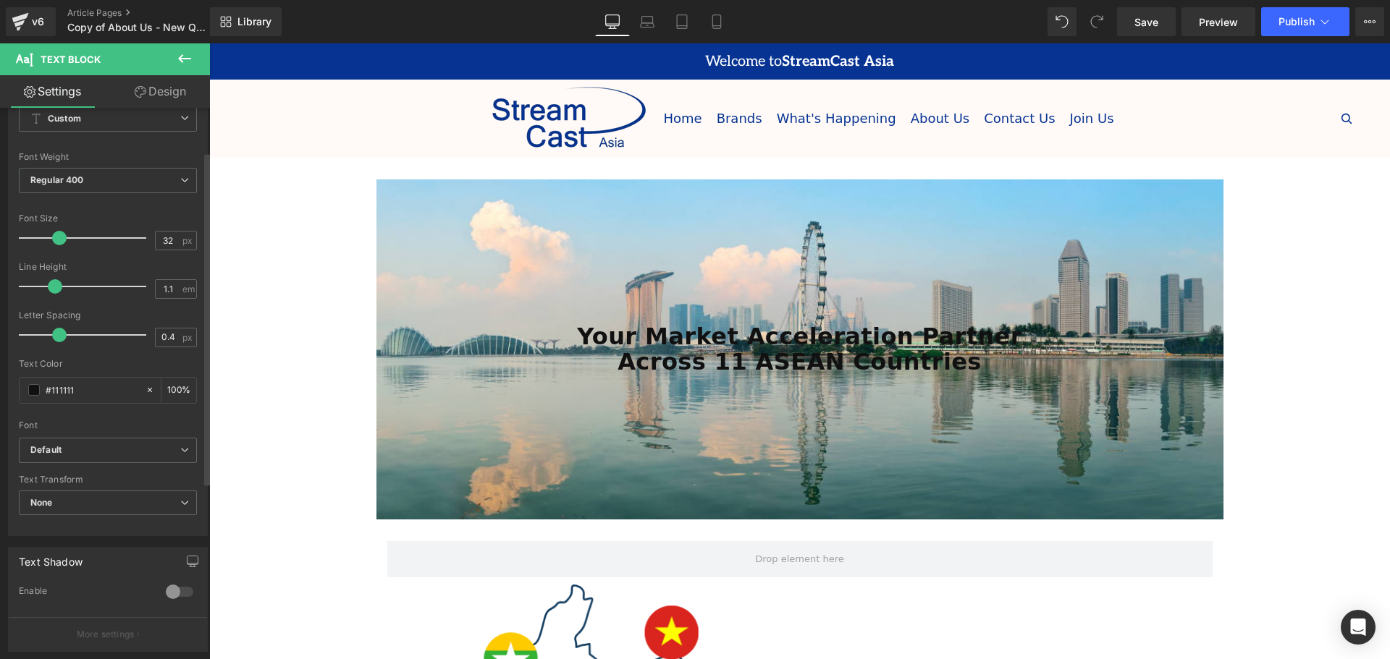
drag, startPoint x: 80, startPoint y: 280, endPoint x: 59, endPoint y: 286, distance: 21.8
click at [59, 286] on span at bounding box center [55, 286] width 14 height 14
click at [28, 387] on span at bounding box center [34, 390] width 12 height 12
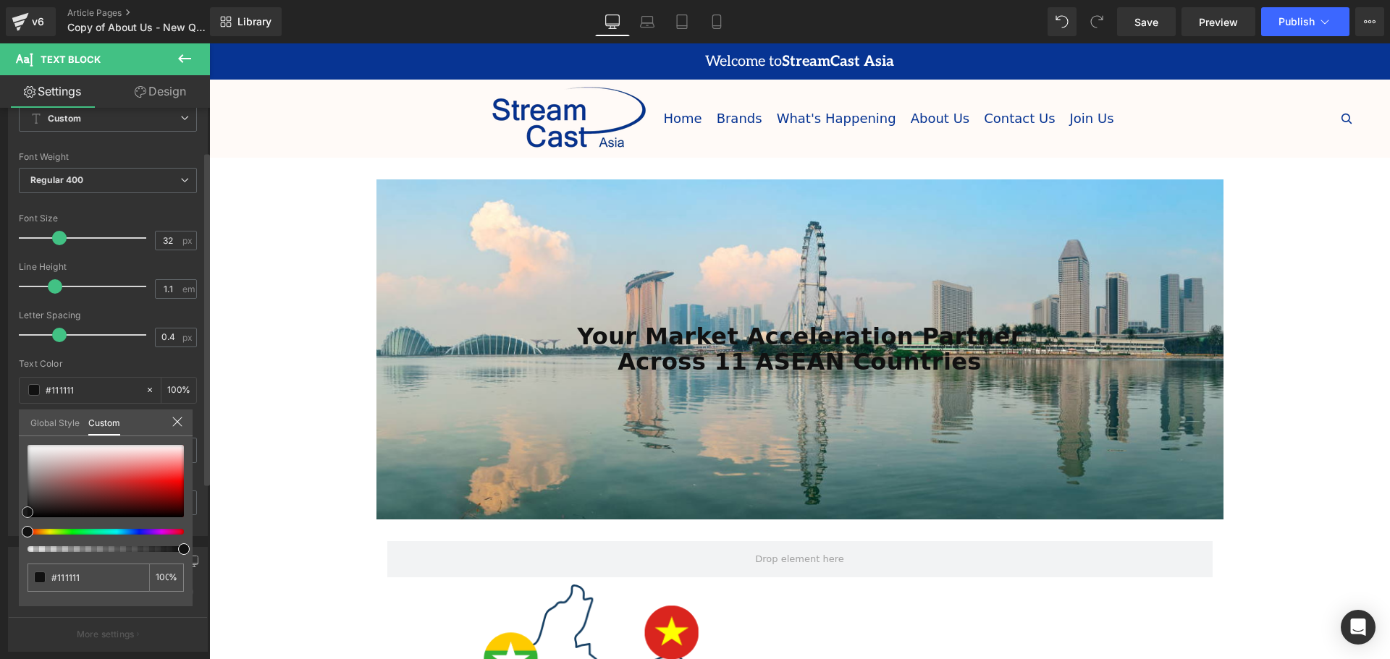
type input "#902c2c"
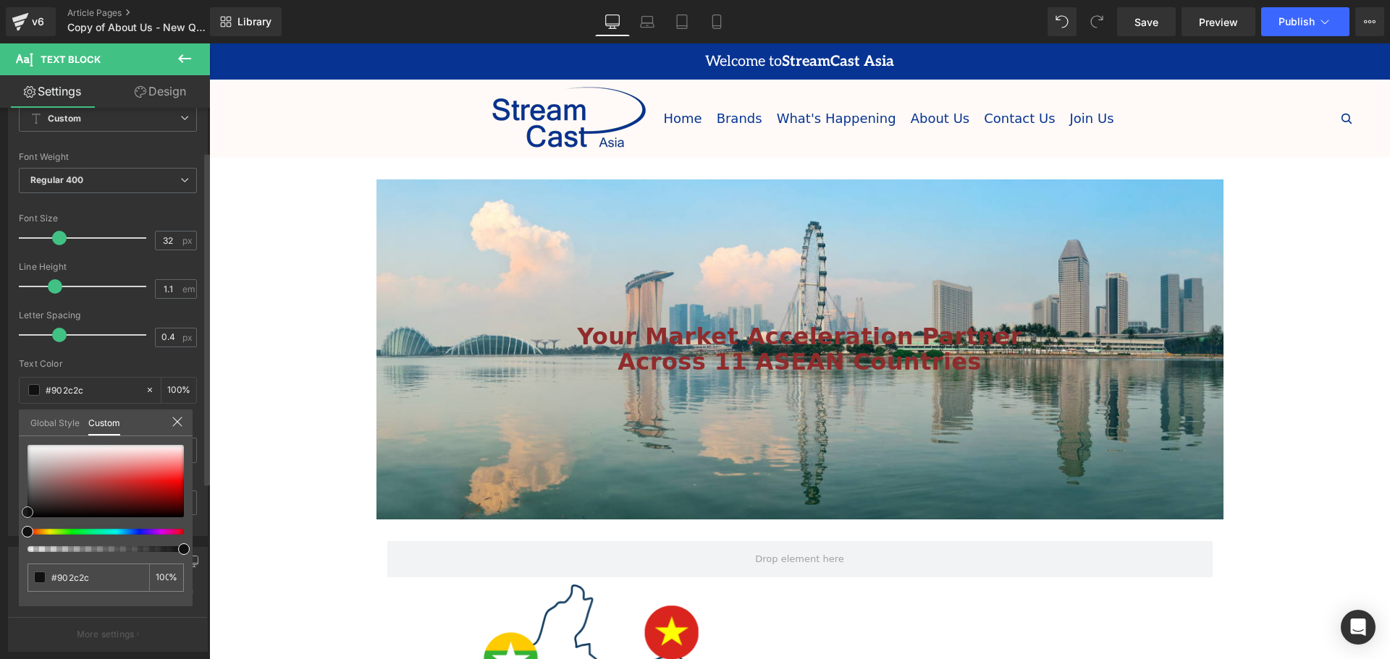
type input "#8e3333"
type input "#e5e0e0"
type input "#ffffff"
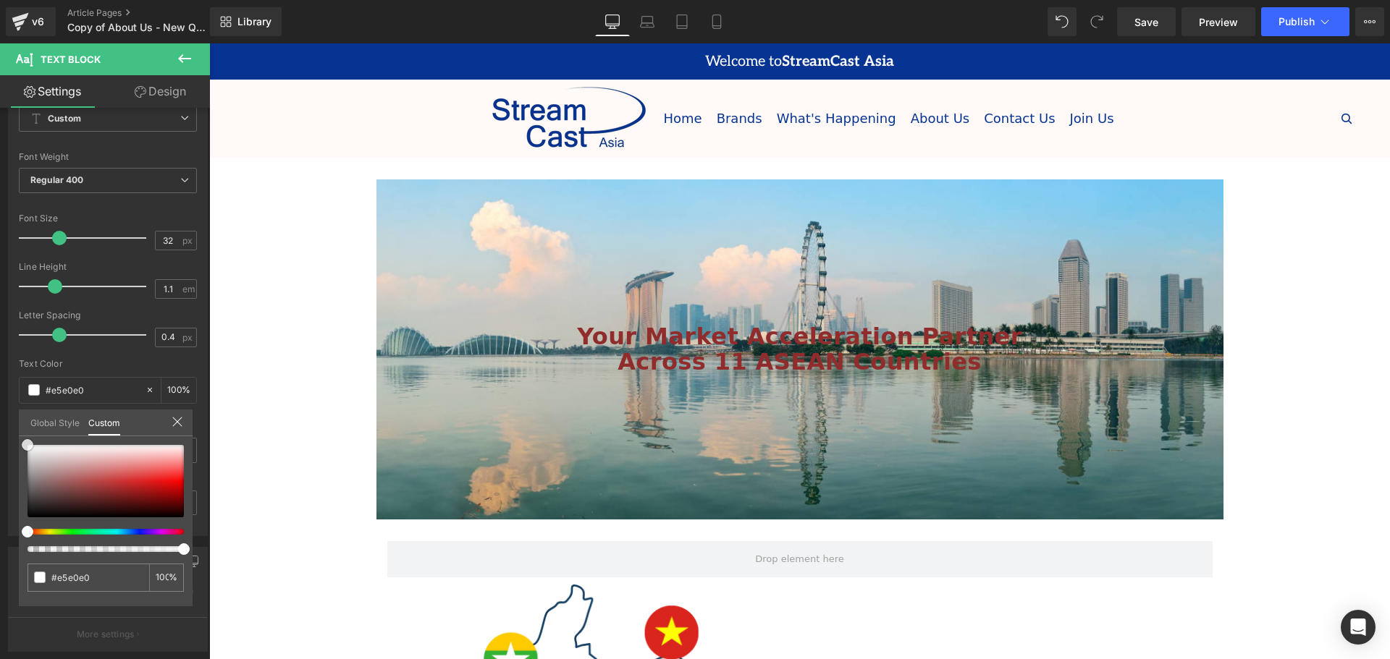
type input "#ffffff"
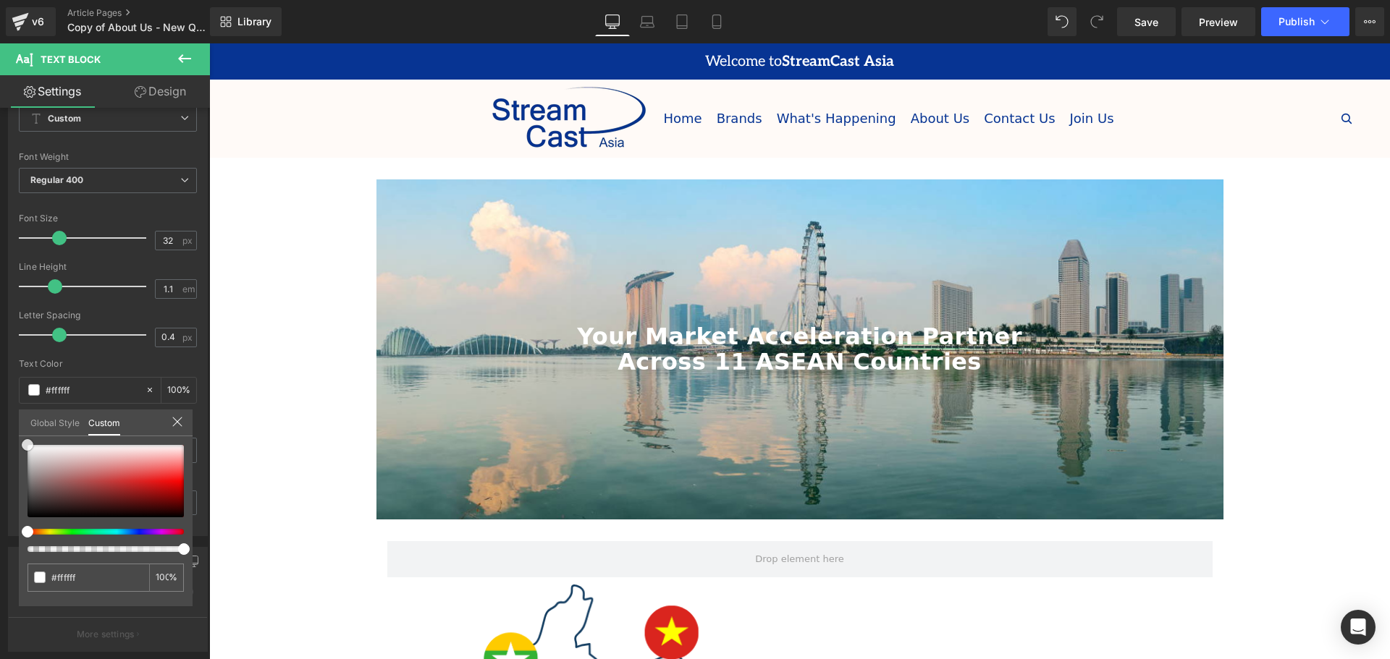
drag, startPoint x: 19, startPoint y: 441, endPoint x: -22, endPoint y: 413, distance: 49.4
click at [0, 413] on html "Text Block You are previewing how the will restyle your page. You can not edit …" at bounding box center [695, 329] width 1390 height 659
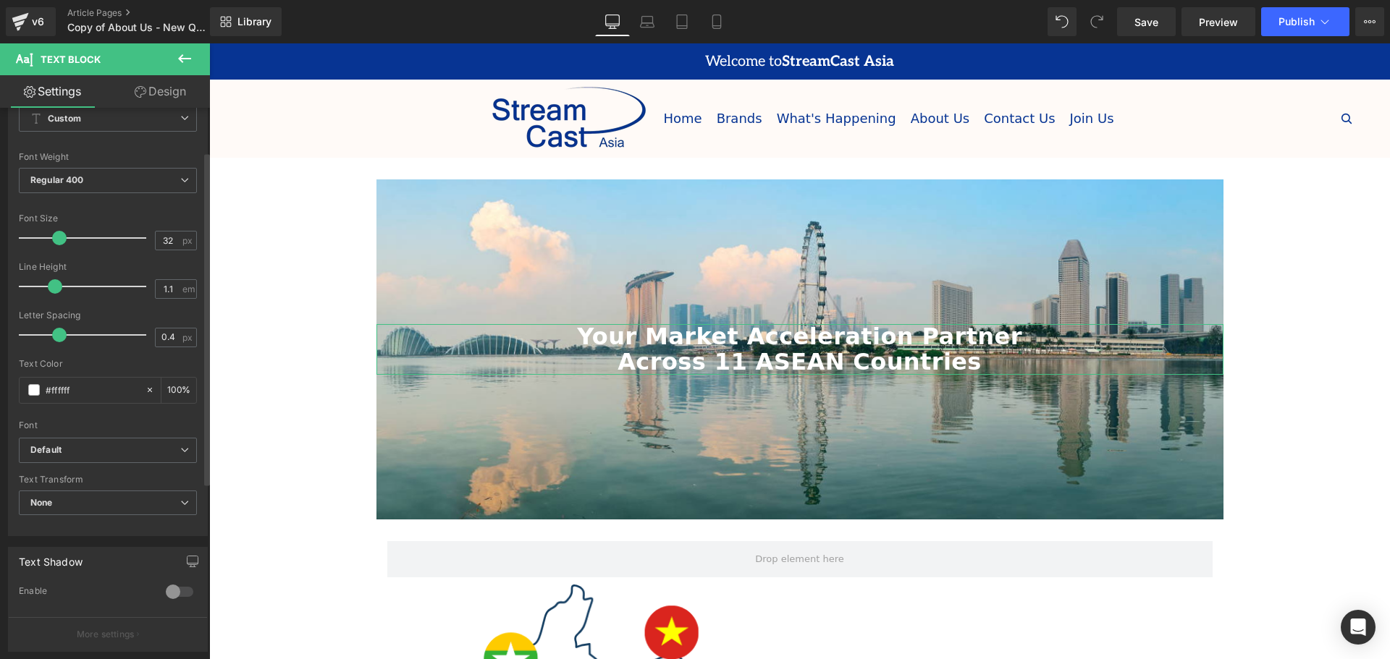
click at [184, 593] on div at bounding box center [179, 591] width 35 height 23
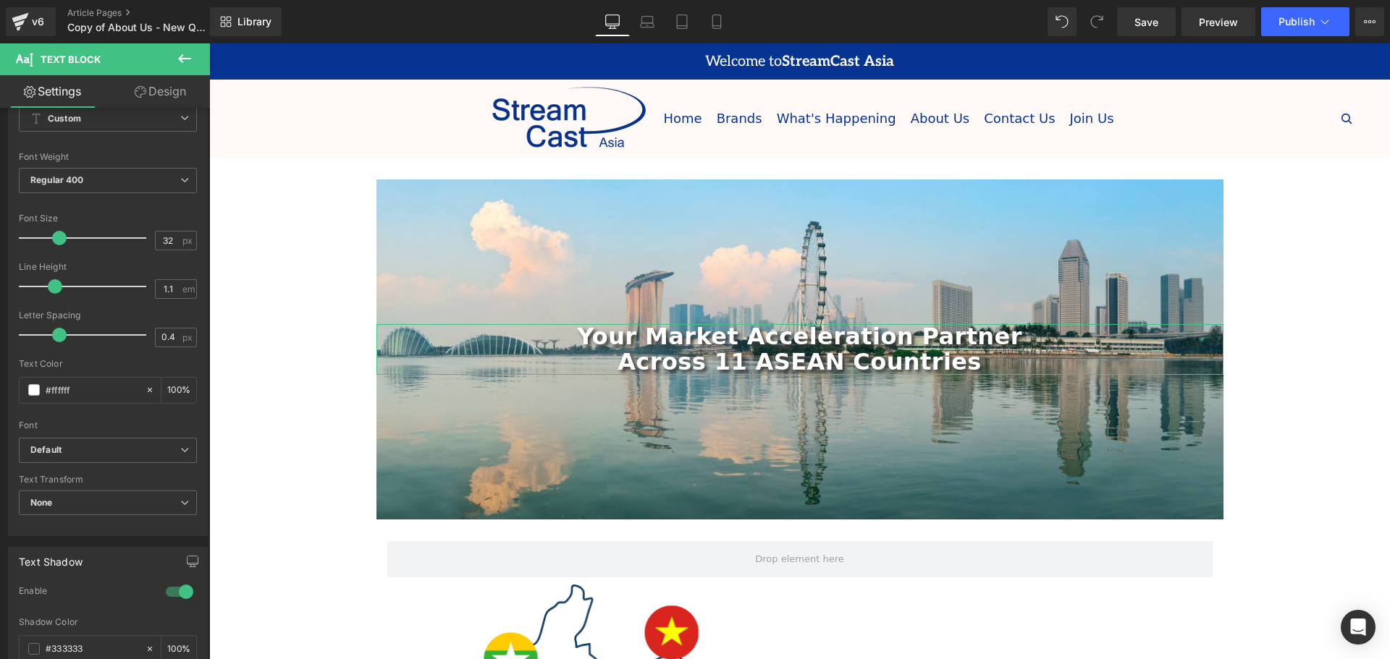
click at [166, 96] on link "Design" at bounding box center [160, 91] width 105 height 33
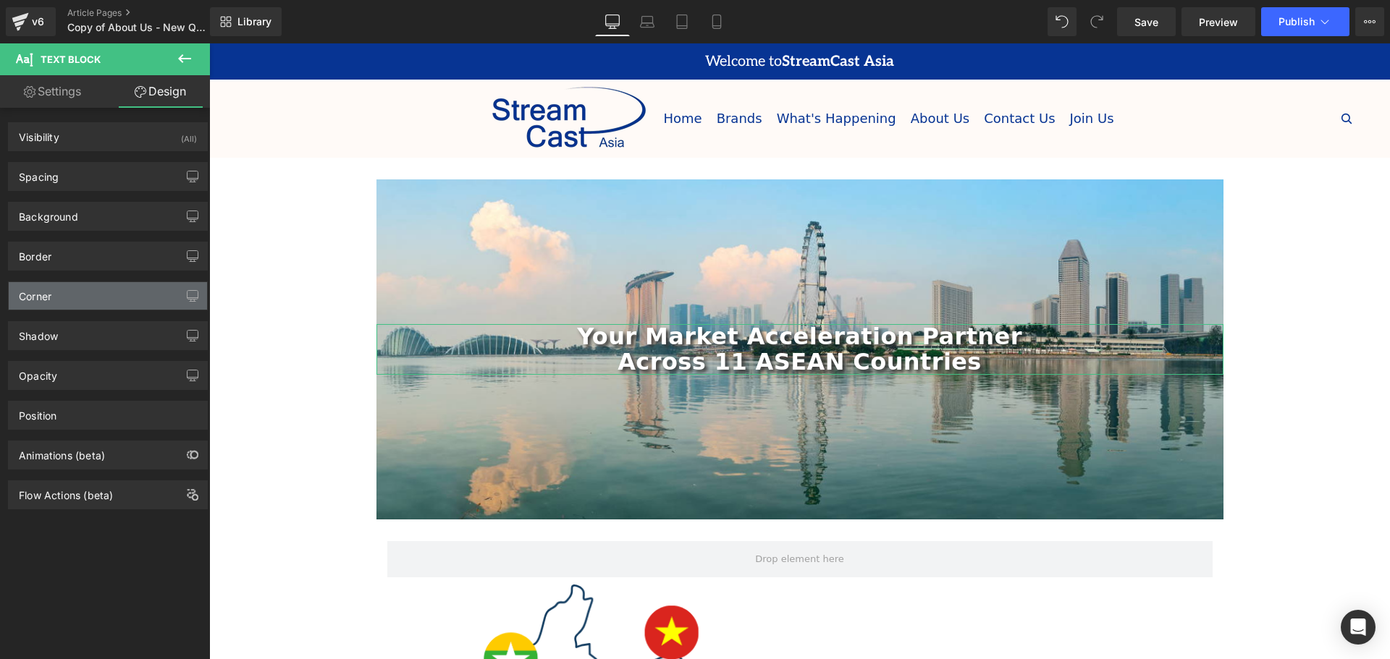
click at [54, 301] on div "Corner" at bounding box center [108, 296] width 198 height 28
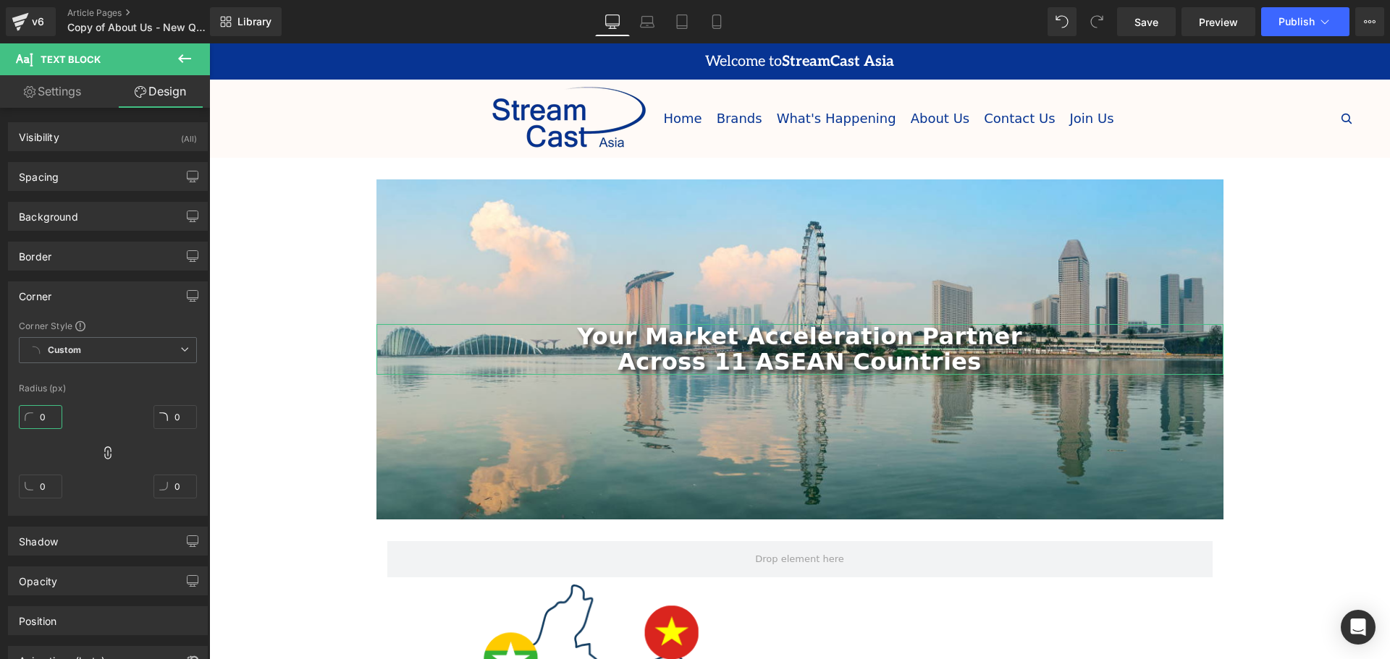
click at [38, 421] on input "0" at bounding box center [40, 417] width 43 height 24
type input "2"
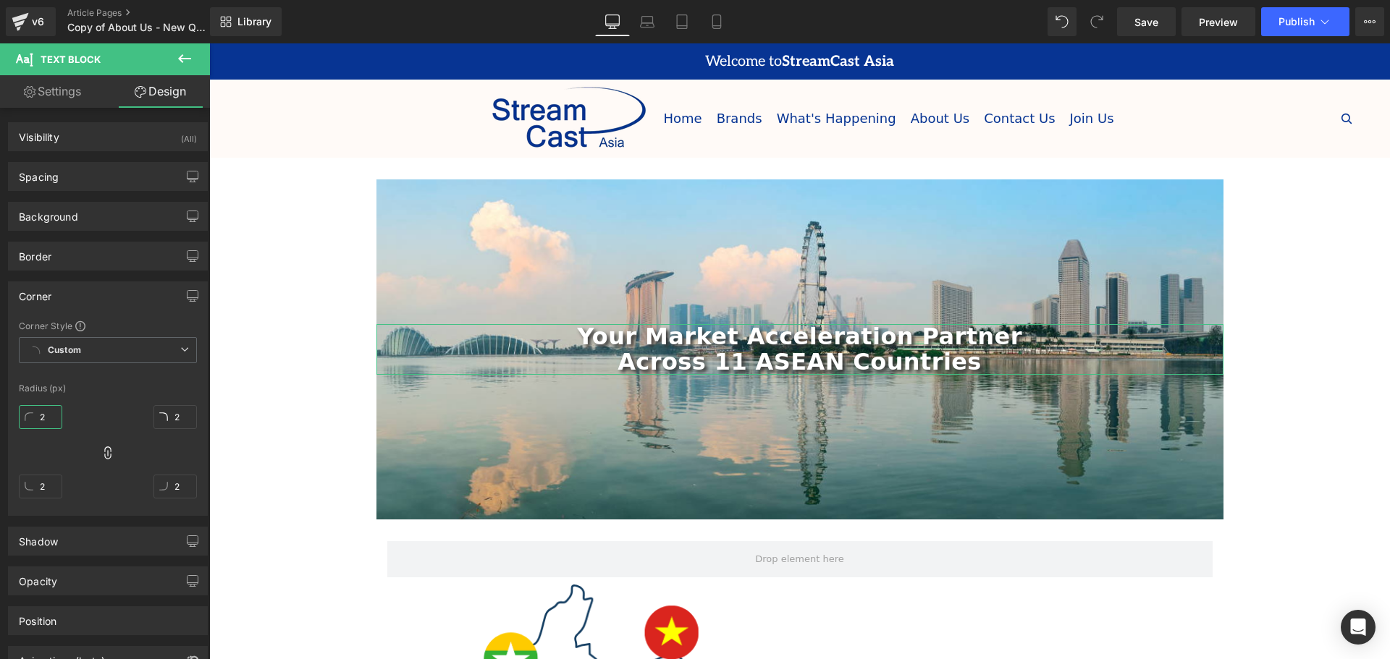
type input "20"
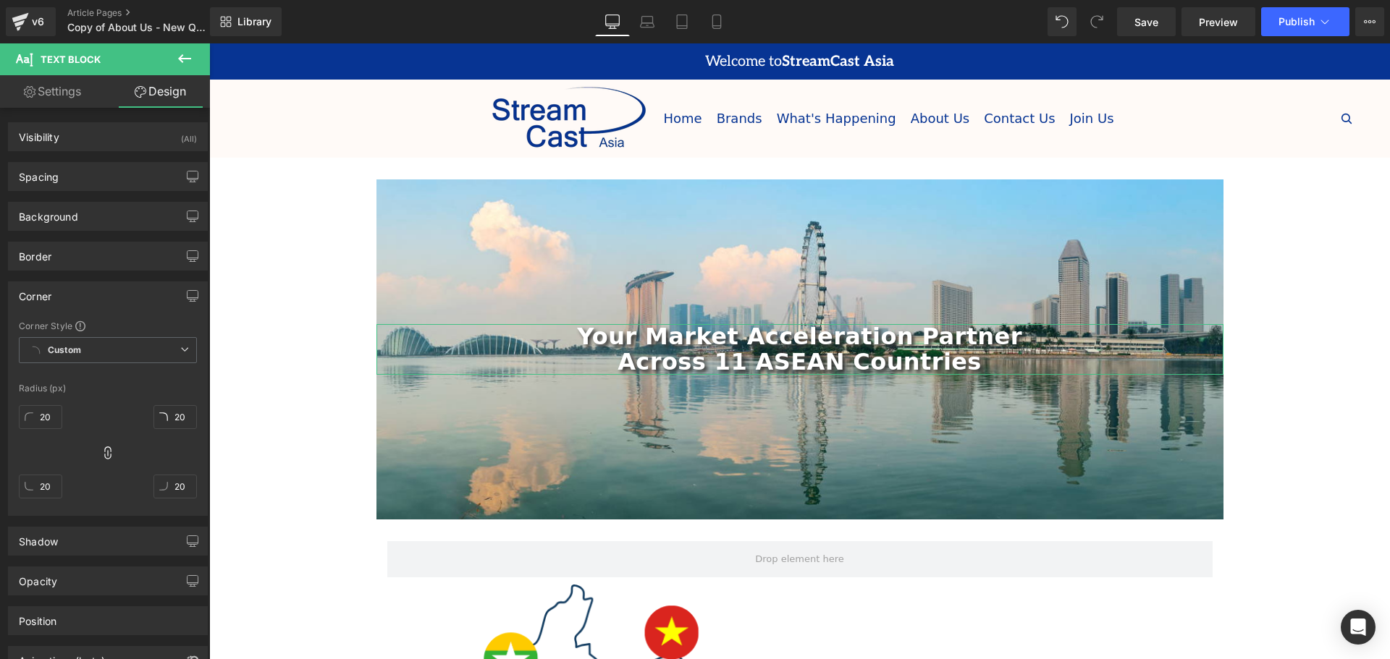
click at [92, 403] on div "20px 20 20px 20 20px 20 20px 20" at bounding box center [108, 458] width 178 height 116
click at [112, 388] on div "Radius (px)" at bounding box center [108, 389] width 178 height 10
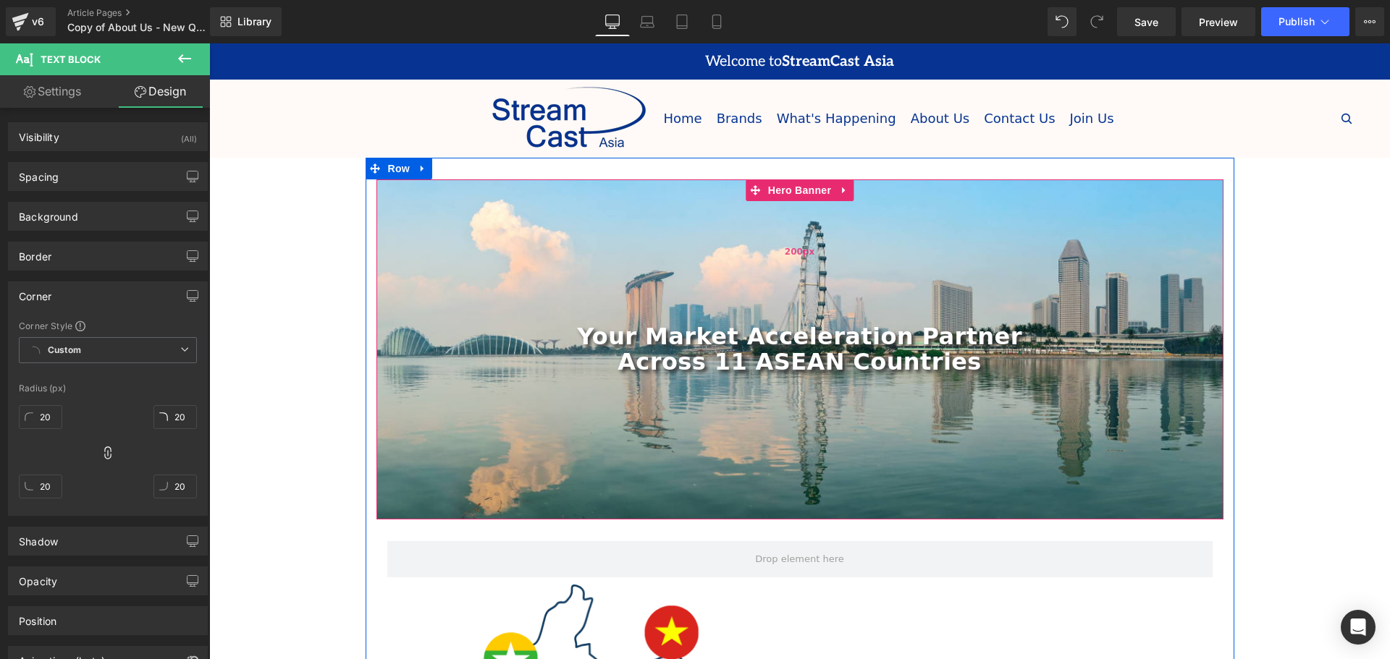
click at [787, 184] on span "Hero Banner" at bounding box center [799, 191] width 70 height 22
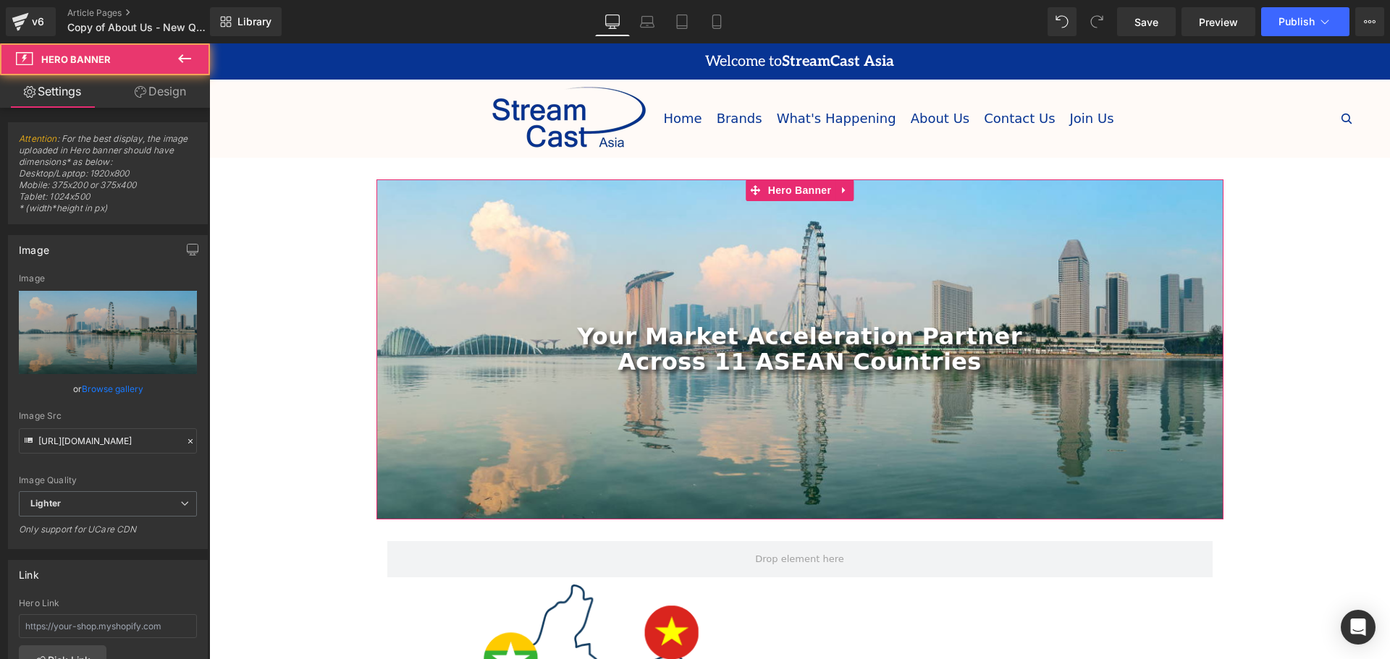
click at [164, 96] on link "Design" at bounding box center [160, 91] width 105 height 33
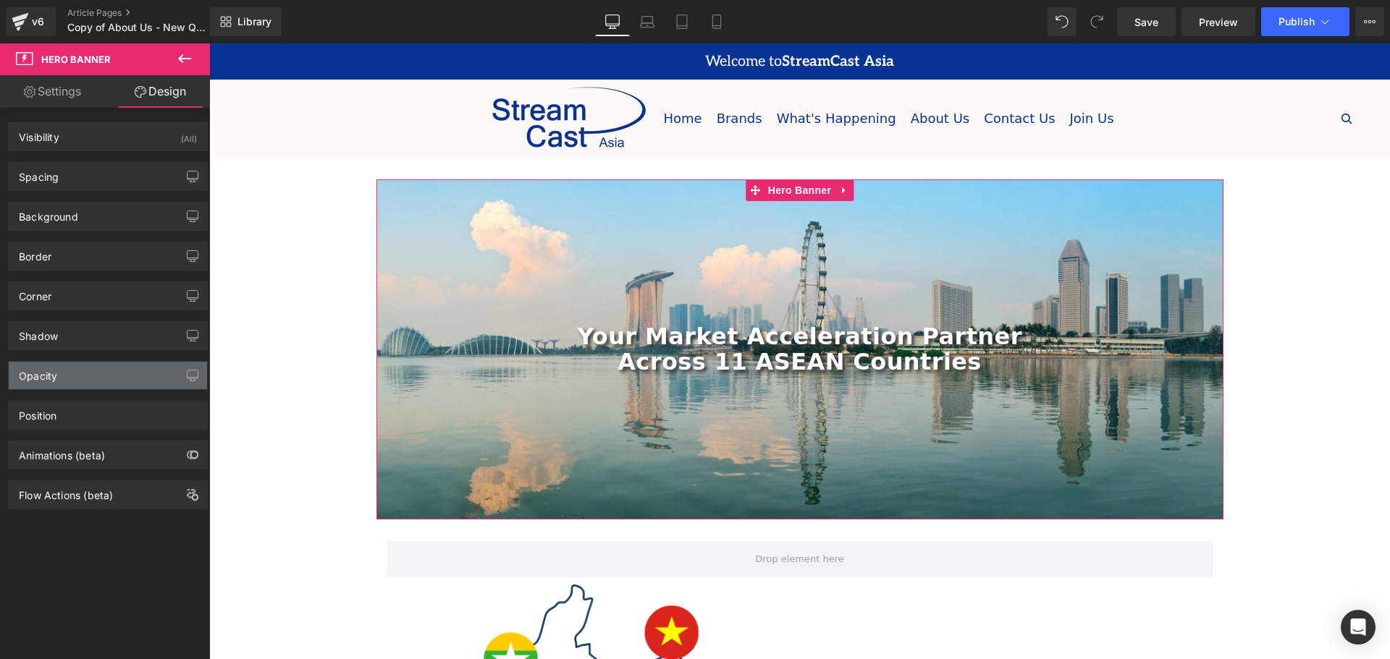
type input "0"
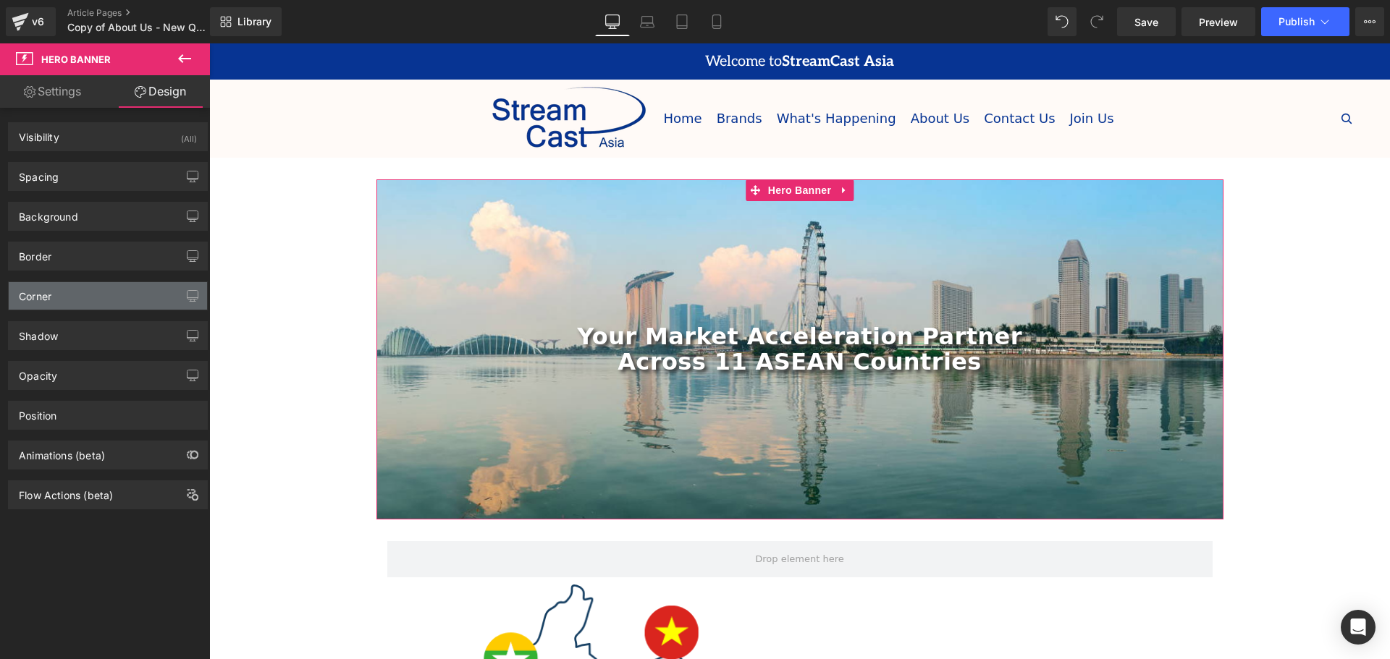
click at [50, 289] on div "Corner" at bounding box center [35, 292] width 33 height 20
click at [59, 305] on div "Corner" at bounding box center [108, 296] width 198 height 28
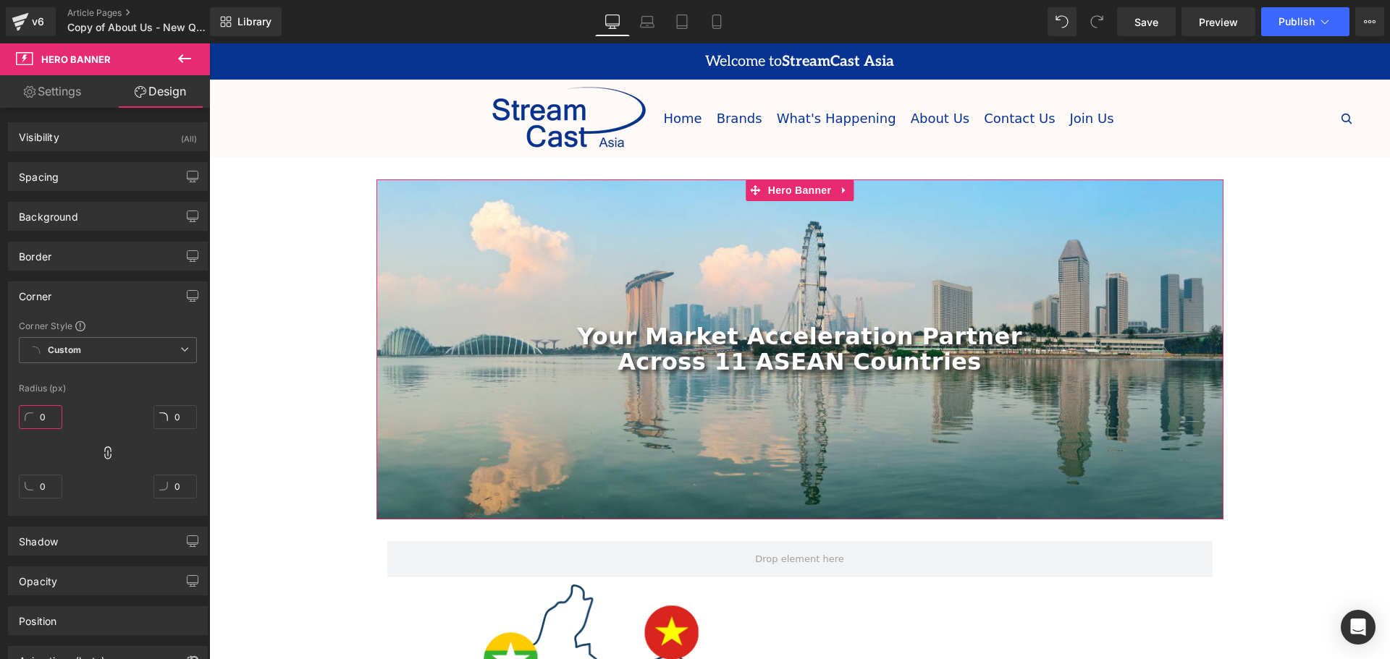
click at [45, 421] on input "0" at bounding box center [40, 417] width 43 height 24
type input "2"
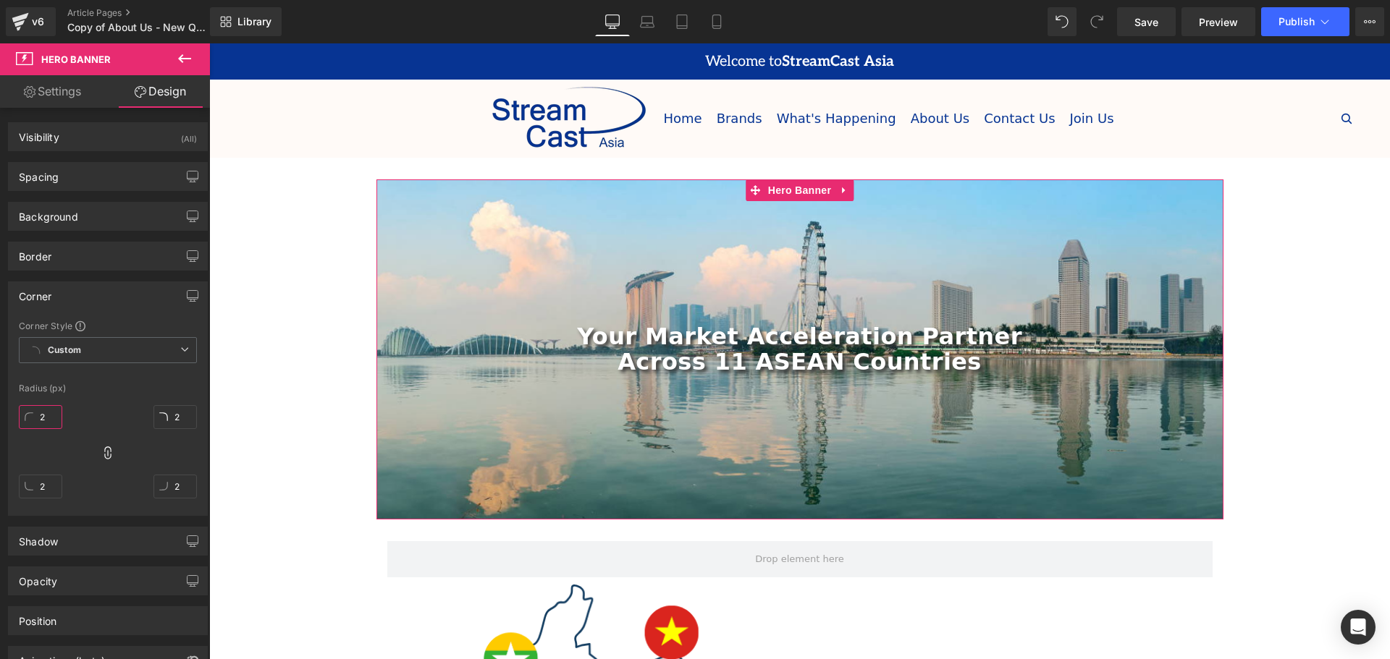
type input "20"
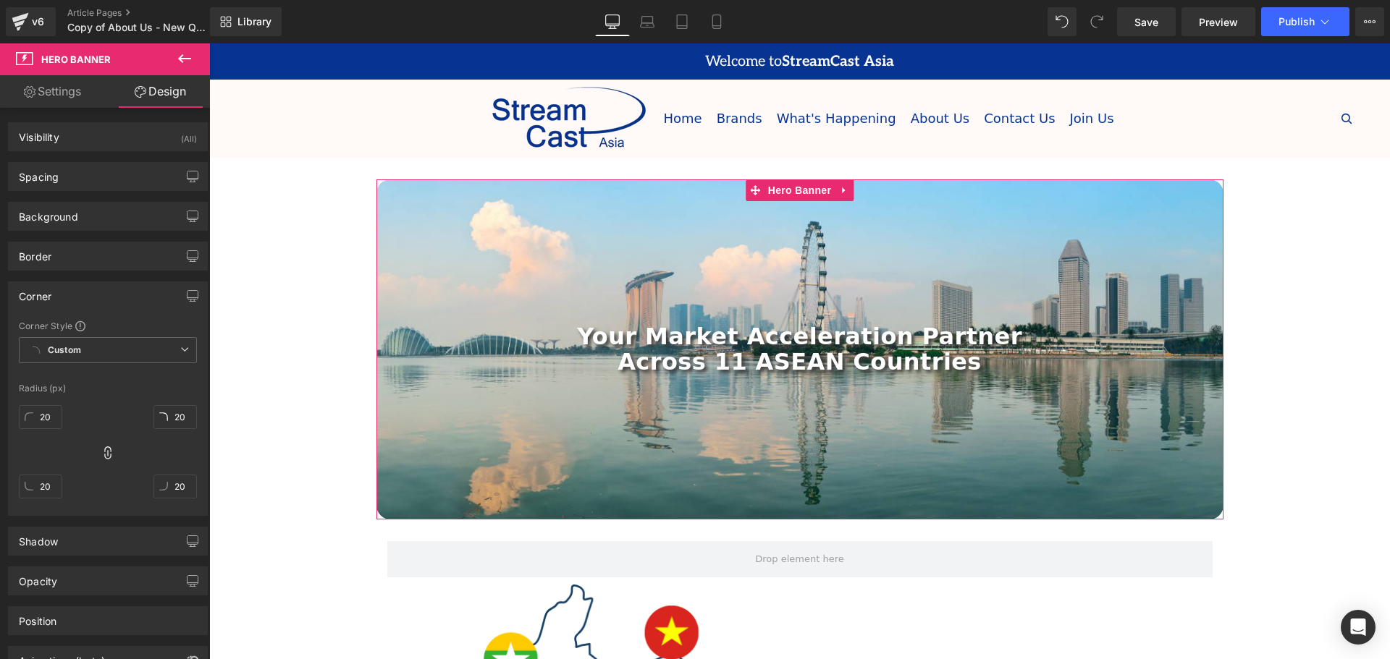
click at [96, 389] on div "Radius (px)" at bounding box center [108, 389] width 178 height 10
drag, startPoint x: 96, startPoint y: 389, endPoint x: 183, endPoint y: 392, distance: 87.6
click at [97, 389] on div "Radius (px)" at bounding box center [108, 389] width 178 height 10
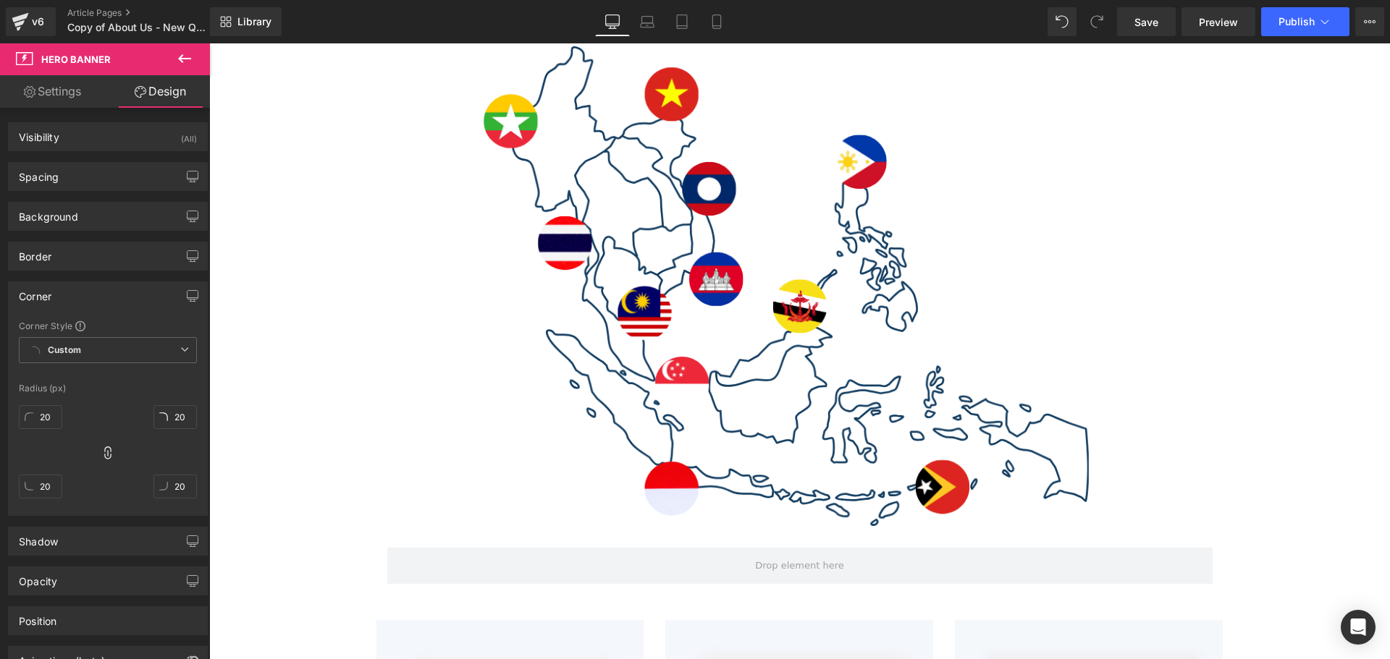
click at [1341, 363] on div "Your Market Acceleration Partner Across 11 ASEAN Countries Text Block Hero Bann…" at bounding box center [799, 469] width 1181 height 1700
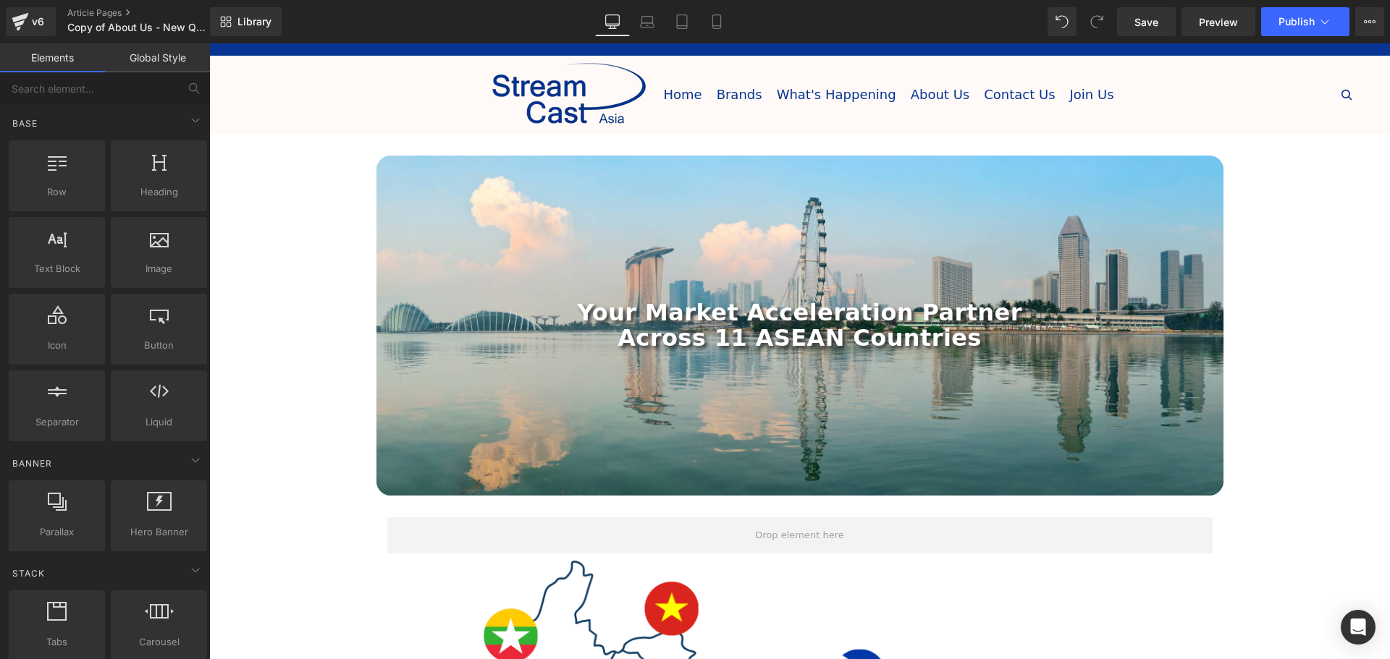
scroll to position [0, 0]
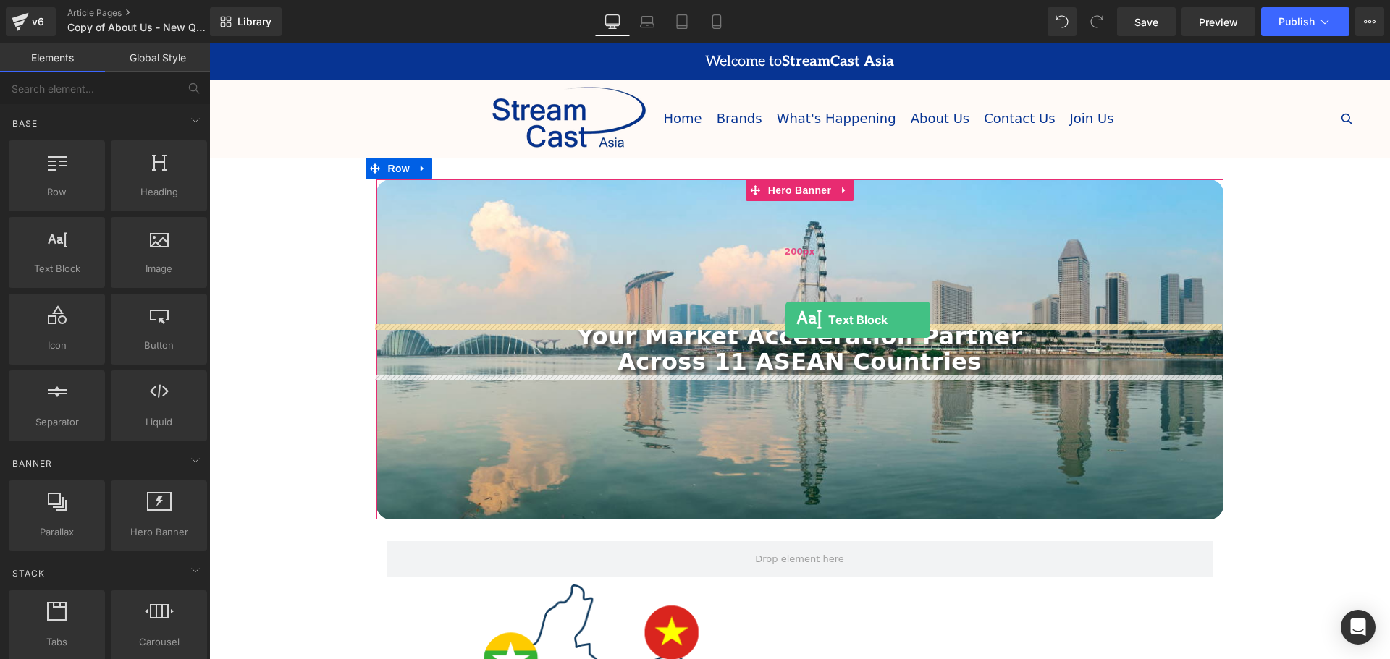
drag, startPoint x: 266, startPoint y: 319, endPoint x: 785, endPoint y: 320, distance: 519.0
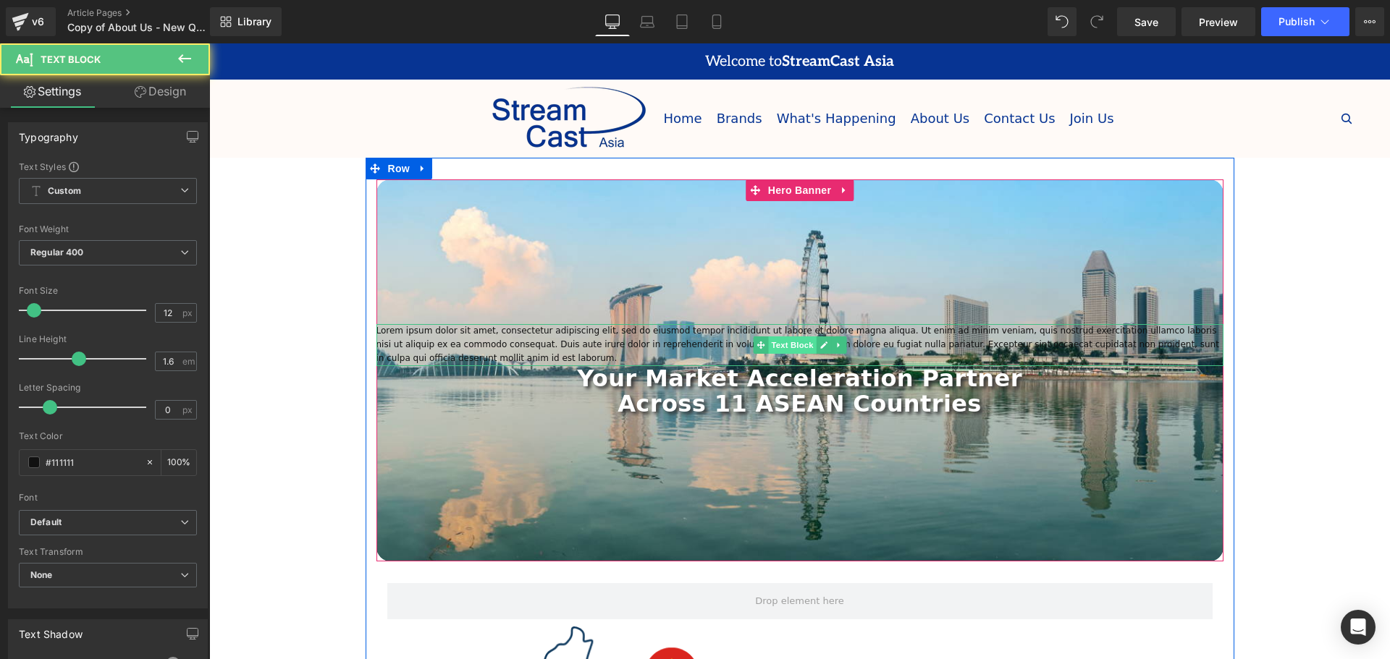
click at [783, 340] on span "Text Block" at bounding box center [792, 345] width 48 height 17
click at [1167, 347] on p "Lorem ipsum dolor sit amet, consectetur adipiscing elit, sed do eiusmod tempor …" at bounding box center [799, 345] width 847 height 42
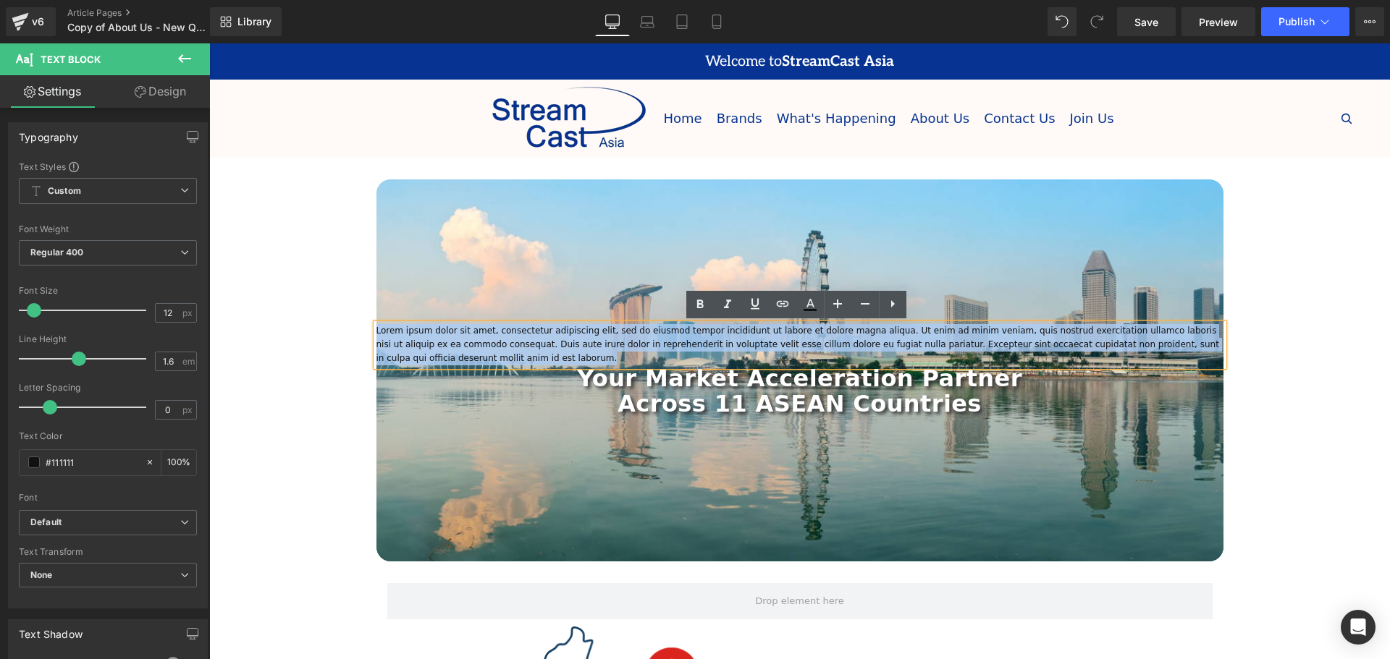
drag, startPoint x: 1034, startPoint y: 363, endPoint x: 366, endPoint y: 331, distance: 668.1
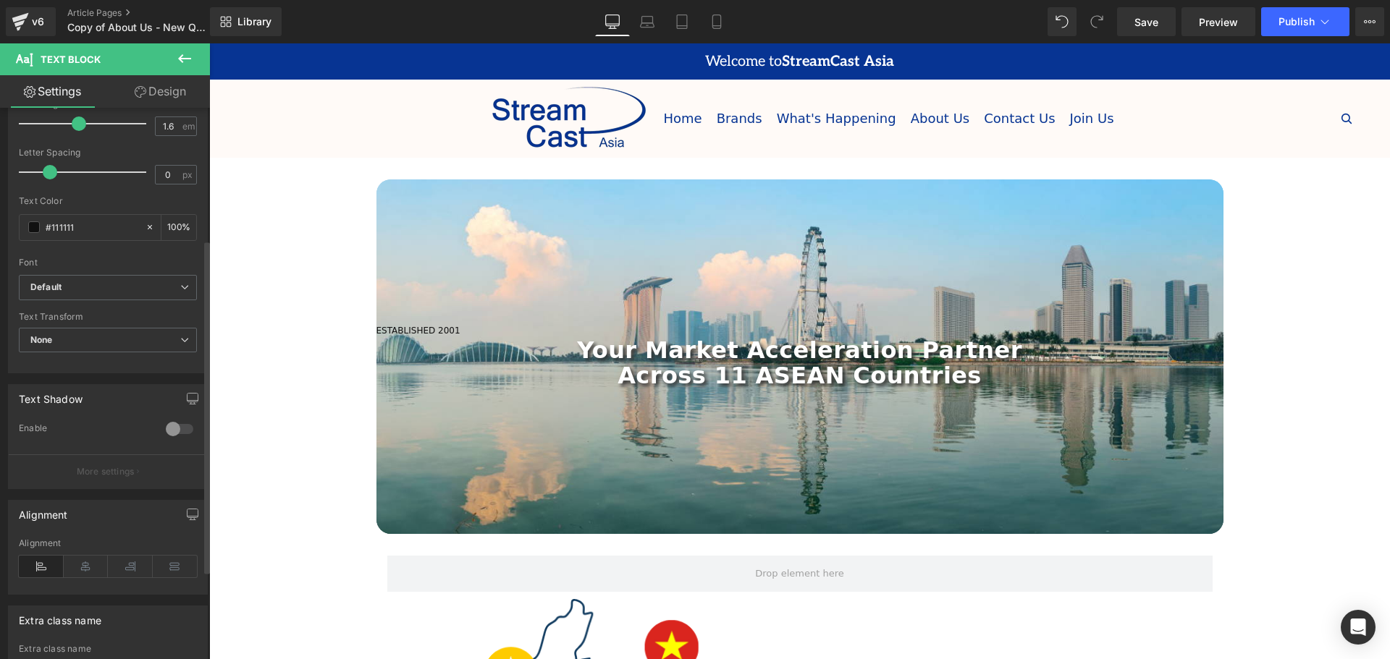
scroll to position [290, 0]
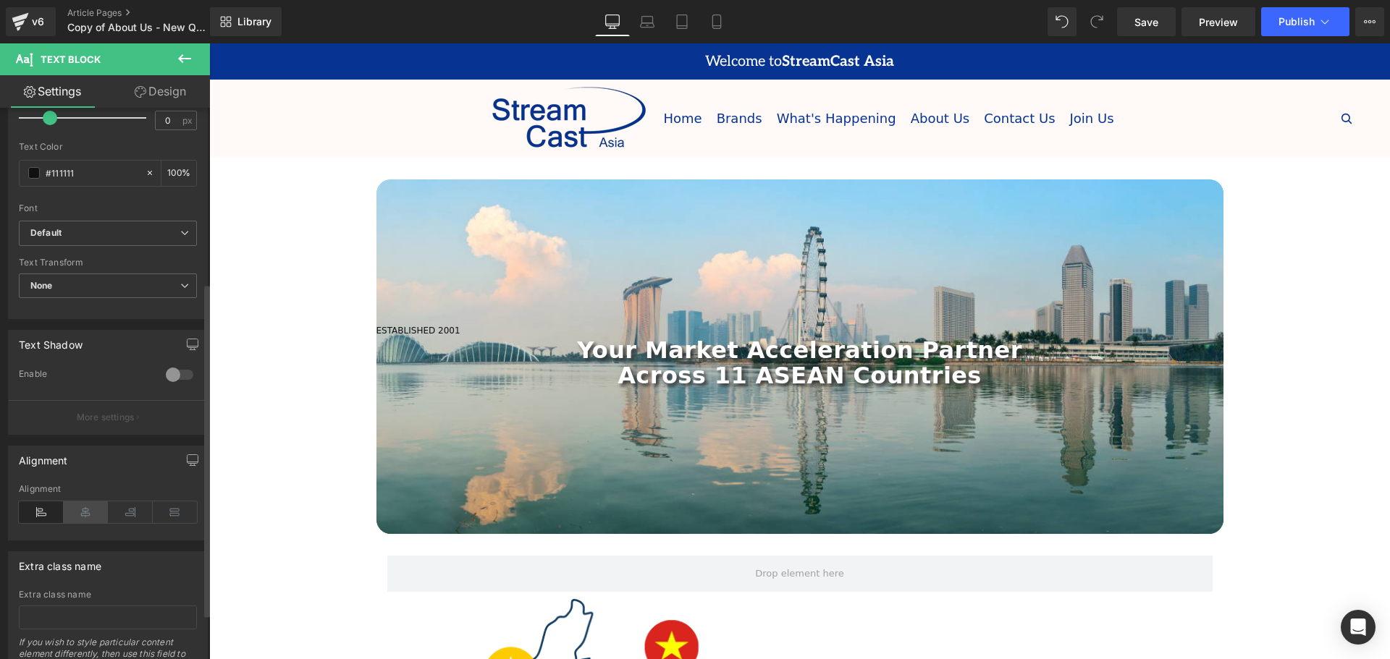
click at [79, 512] on icon at bounding box center [86, 513] width 45 height 22
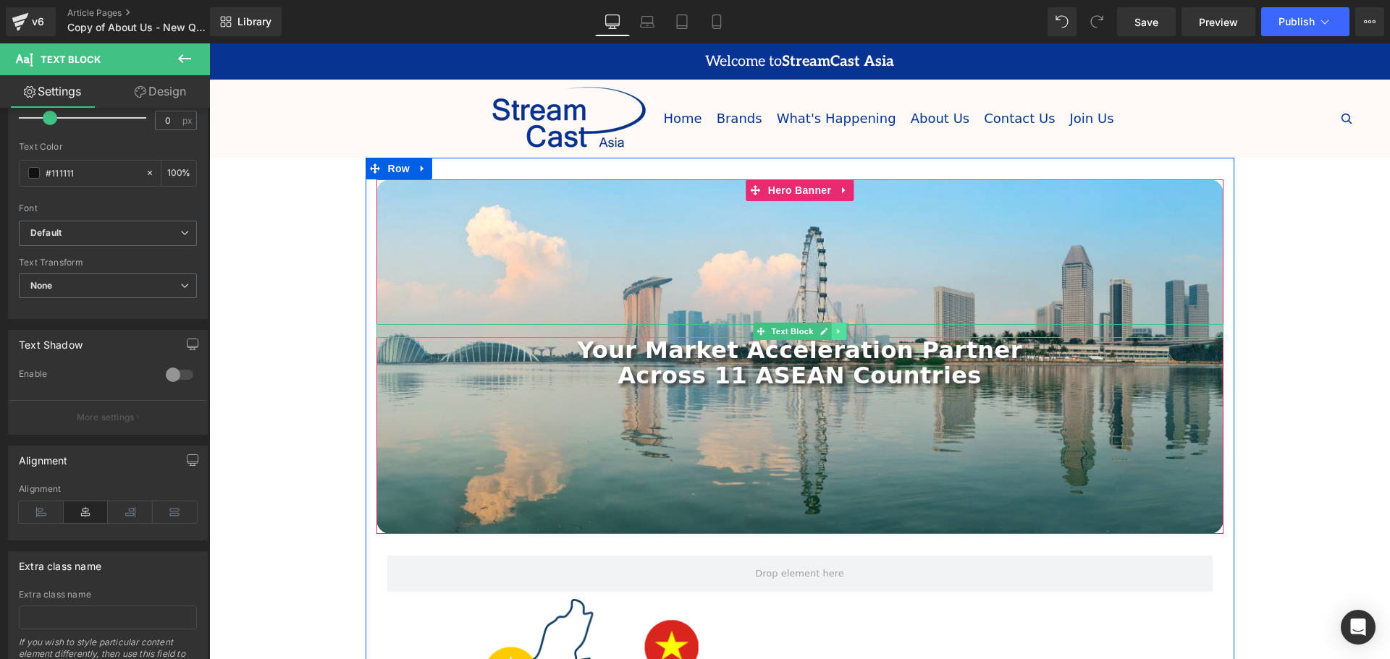
click at [840, 326] on link at bounding box center [838, 331] width 15 height 17
click at [775, 326] on span "Text Block" at bounding box center [770, 331] width 48 height 17
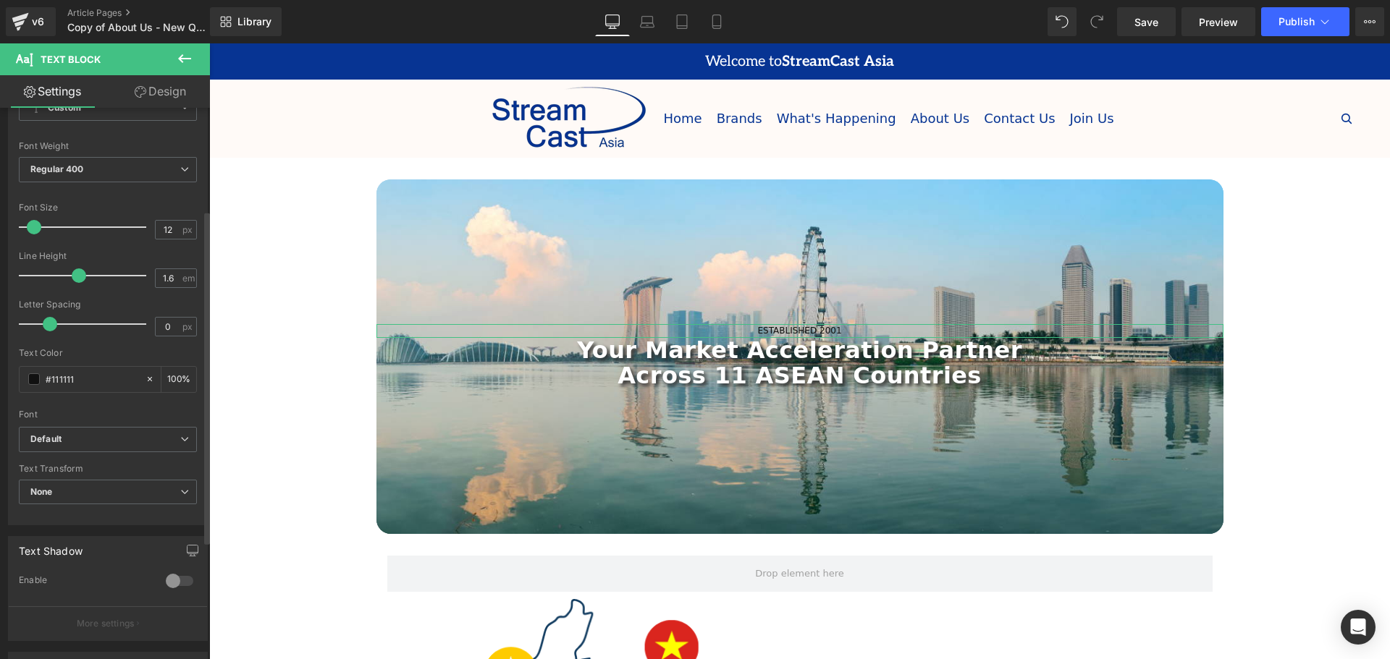
scroll to position [75, 0]
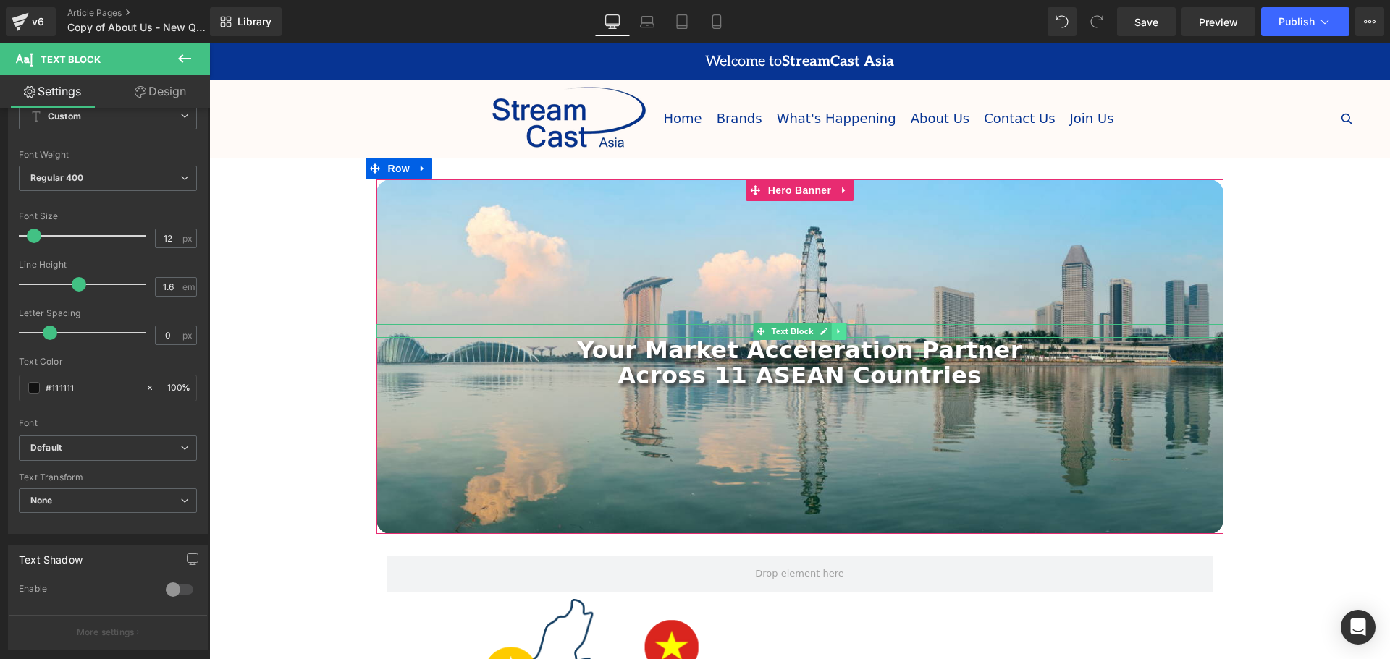
click at [835, 333] on icon at bounding box center [839, 331] width 8 height 9
click at [767, 329] on span "Text Block" at bounding box center [770, 331] width 48 height 17
click at [822, 333] on icon at bounding box center [823, 331] width 8 height 9
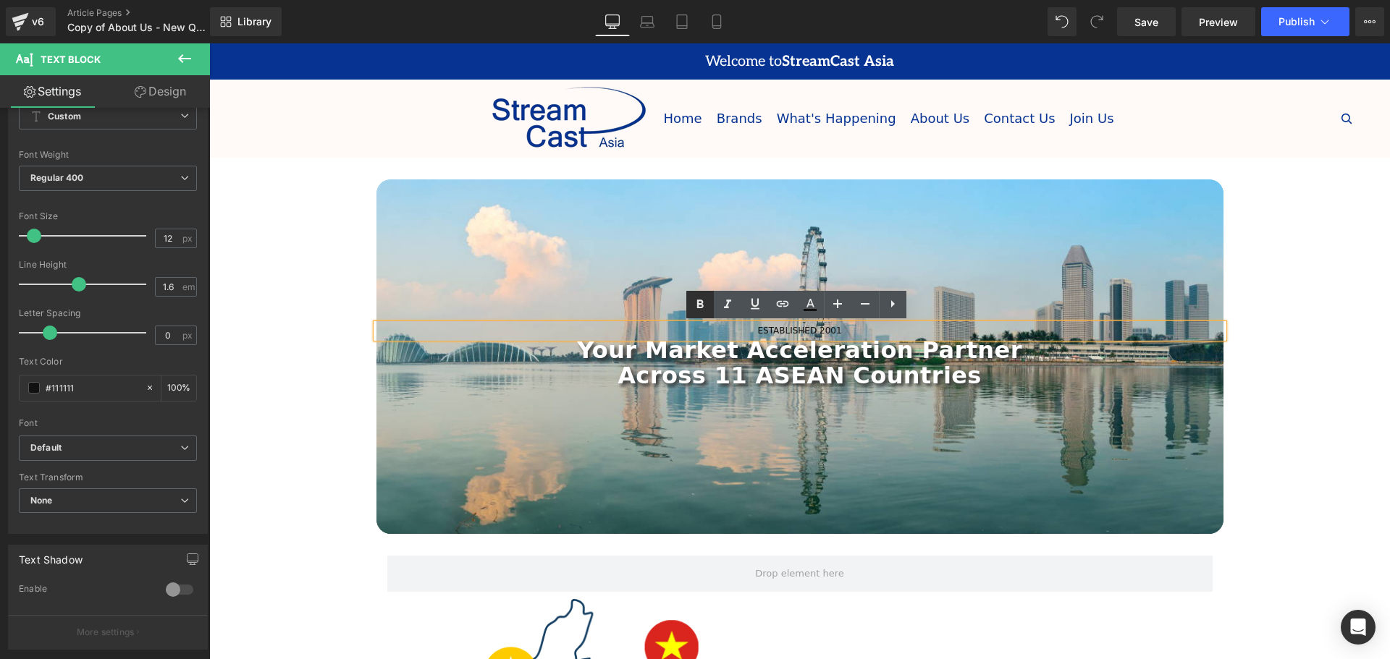
click at [702, 307] on icon at bounding box center [699, 304] width 7 height 9
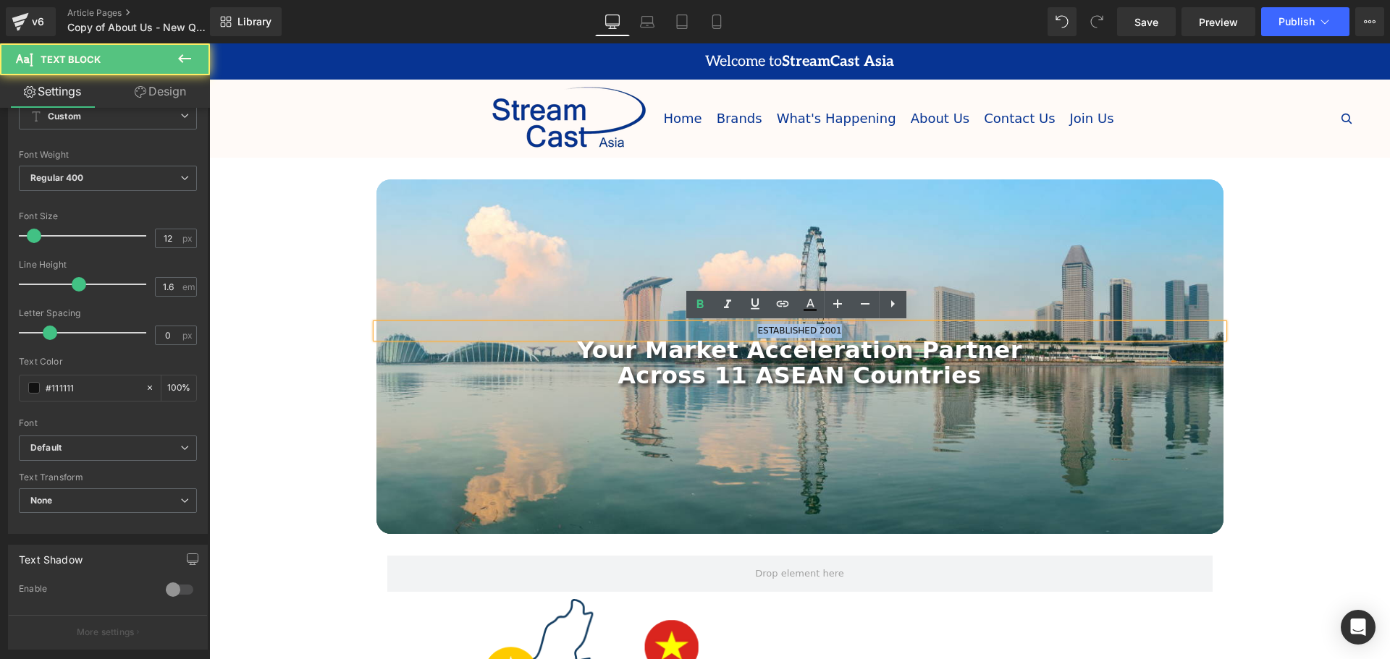
drag, startPoint x: 857, startPoint y: 330, endPoint x: 725, endPoint y: 332, distance: 131.7
click at [725, 332] on p "ESTABLISHED 2001" at bounding box center [799, 331] width 847 height 14
click at [693, 306] on icon at bounding box center [699, 304] width 17 height 17
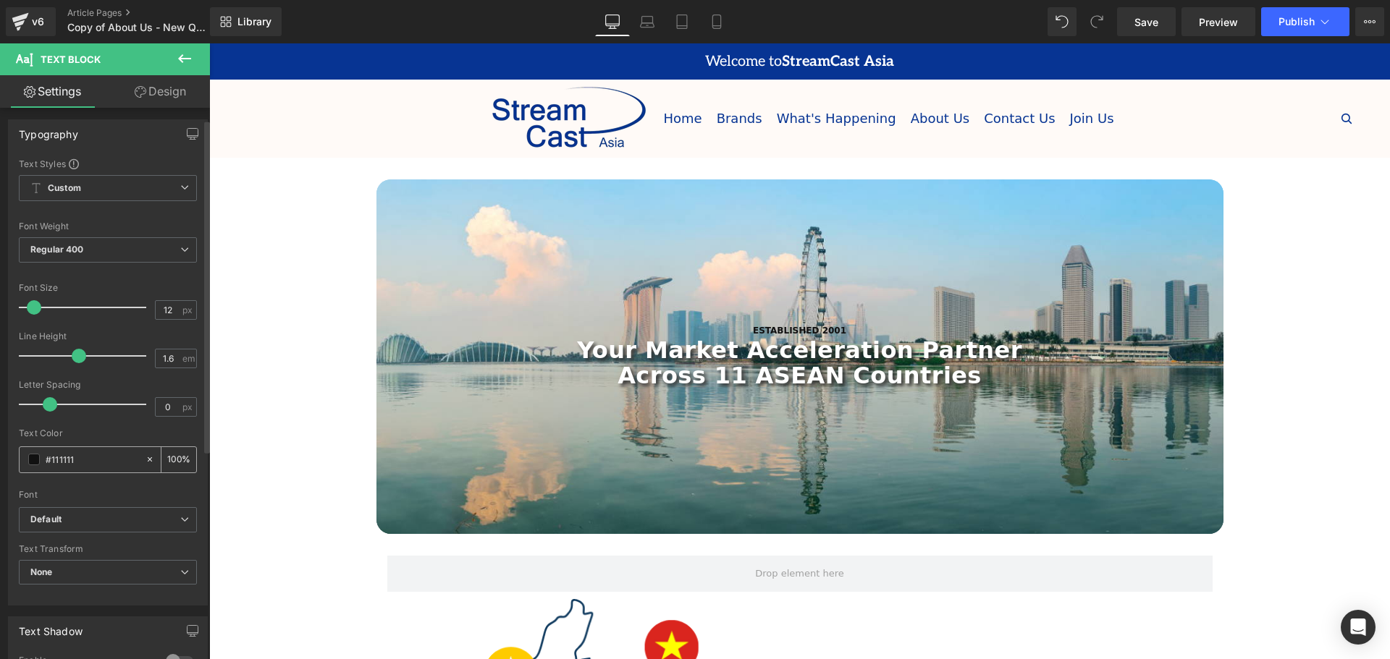
scroll to position [0, 0]
click at [48, 464] on input "#111111" at bounding box center [92, 463] width 93 height 16
click at [34, 467] on span at bounding box center [34, 463] width 12 height 12
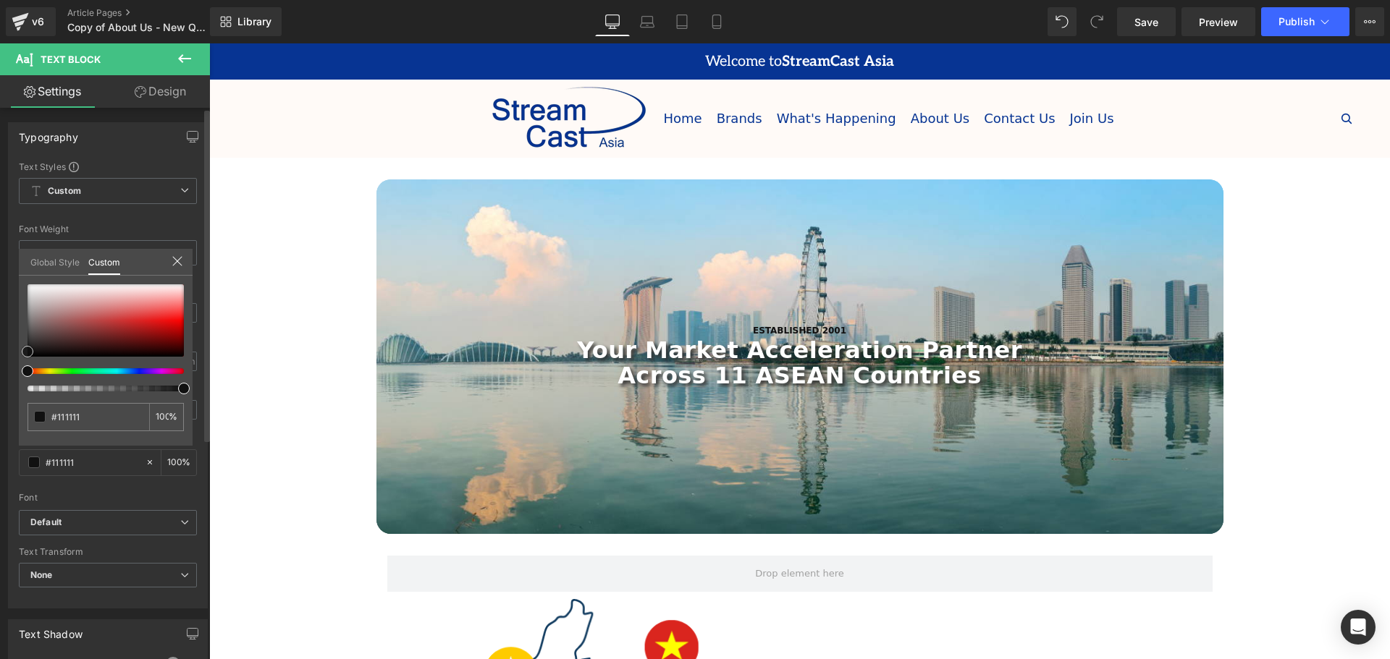
type input "#a39d9d"
type input "#b3abab"
type input "#f9f9f9"
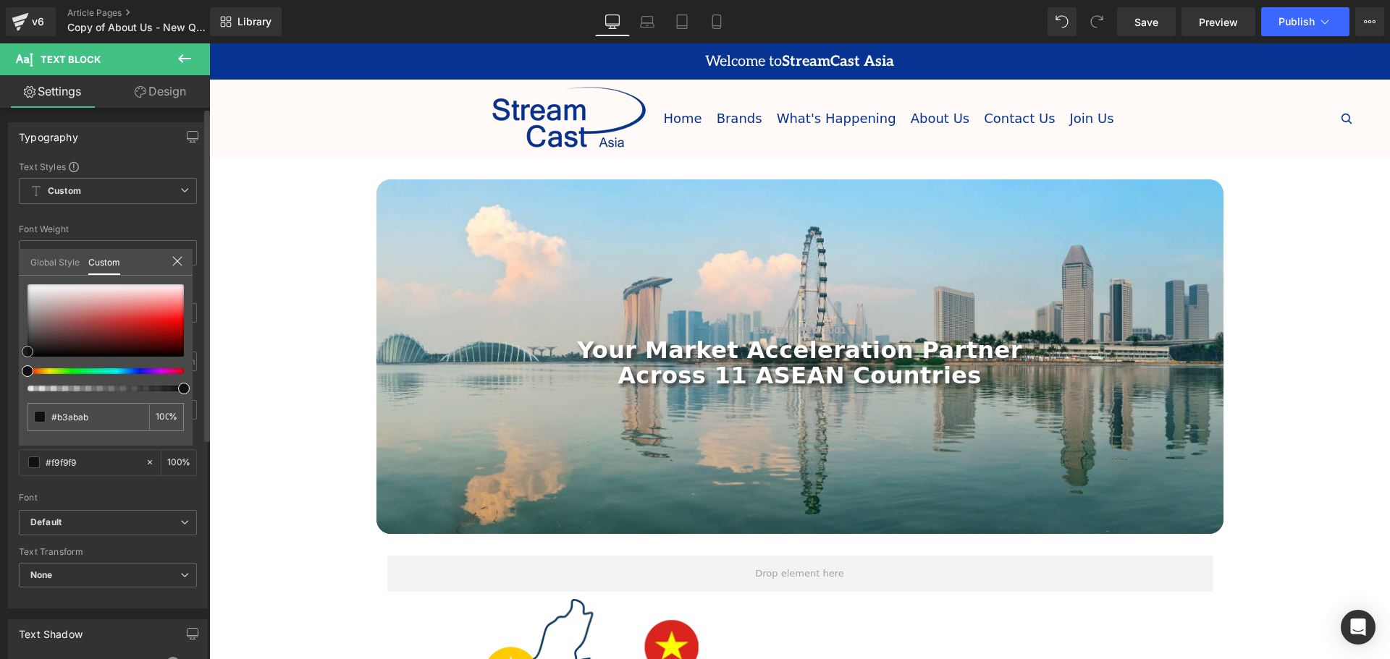
type input "#f9f9f9"
type input "#ffffff"
drag, startPoint x: 34, startPoint y: 311, endPoint x: 3, endPoint y: 266, distance: 54.6
click at [3, 266] on div "Typography Text Styles Custom Custom Setup Global Style Custom Setup Global Sty…" at bounding box center [108, 359] width 216 height 497
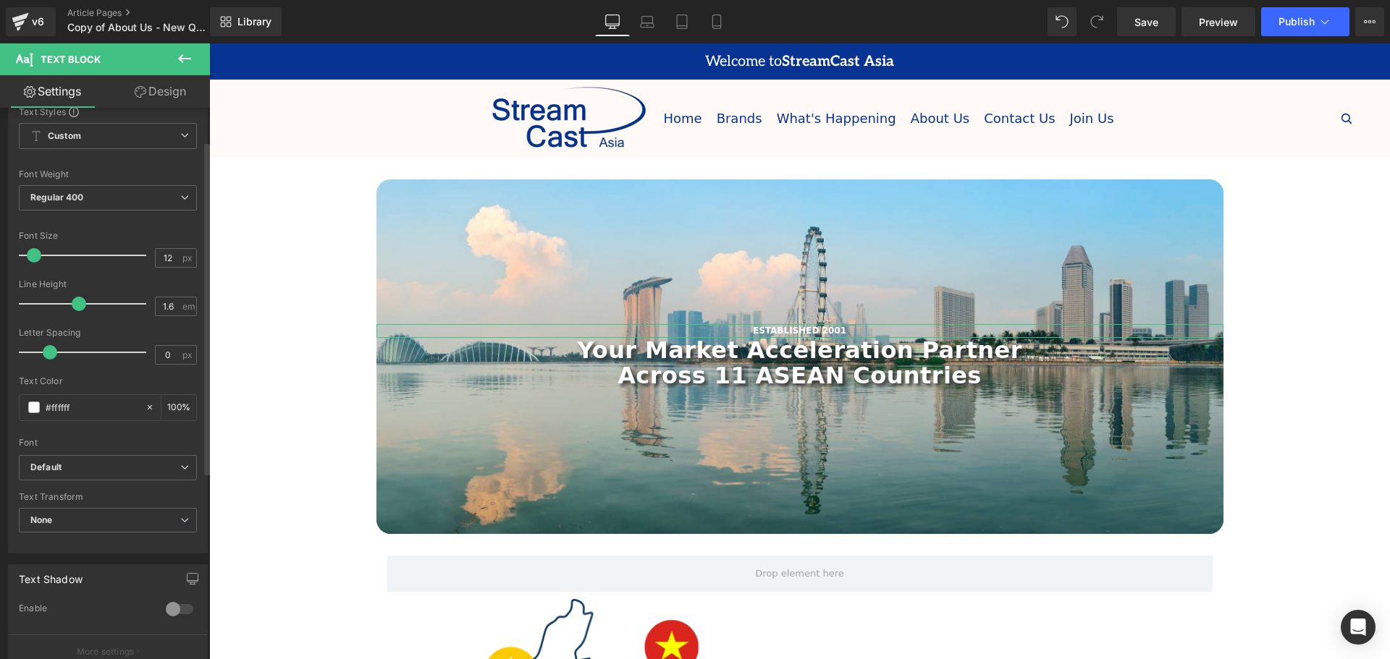
scroll to position [145, 0]
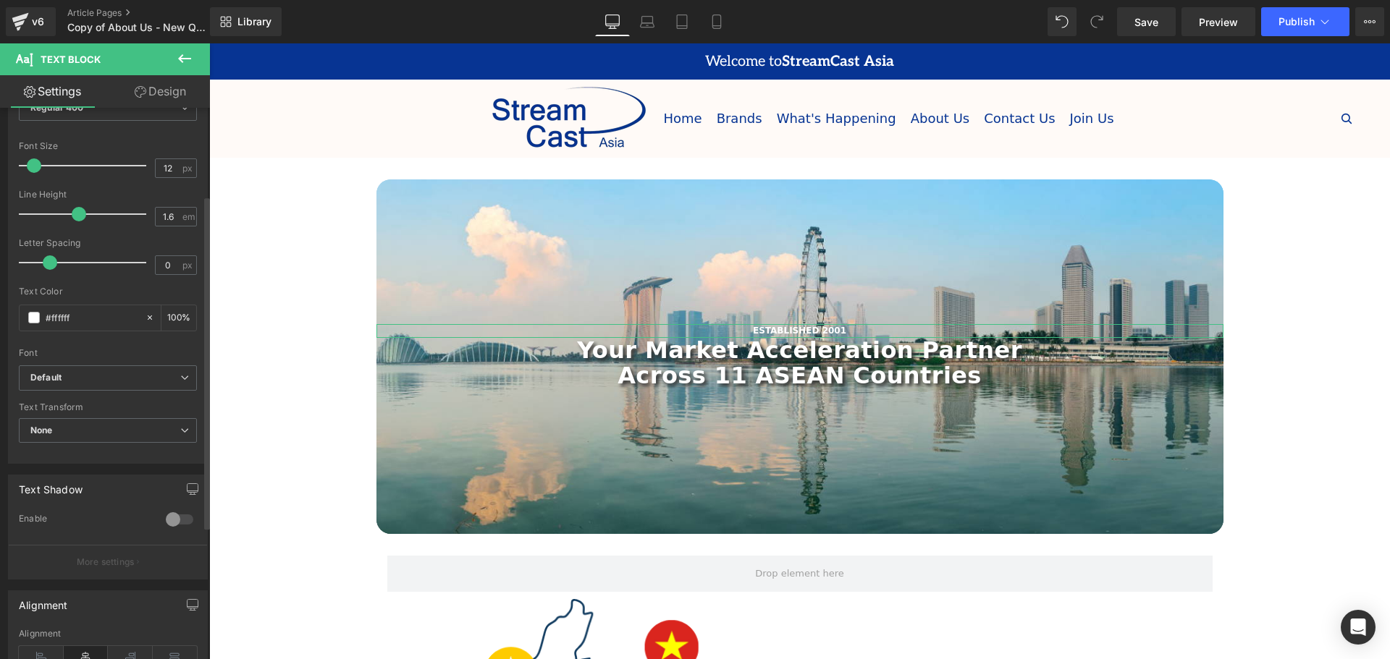
click at [168, 520] on div at bounding box center [179, 519] width 35 height 23
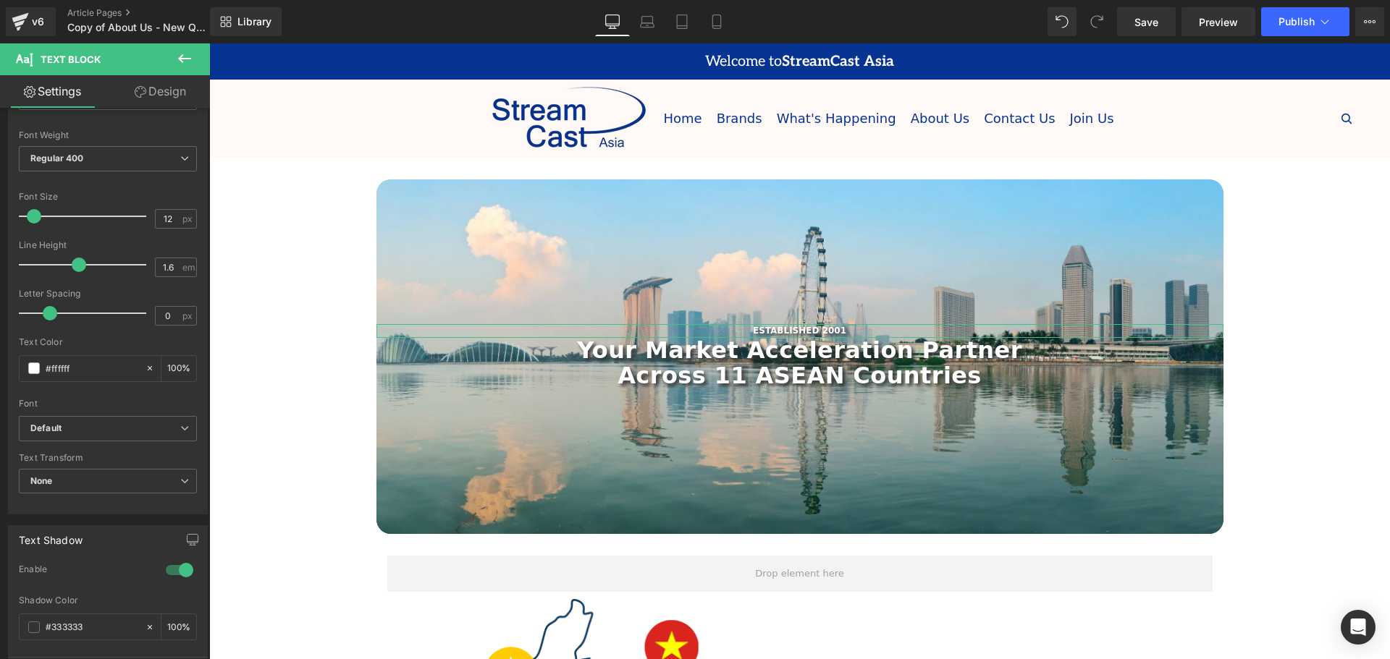
scroll to position [72, 0]
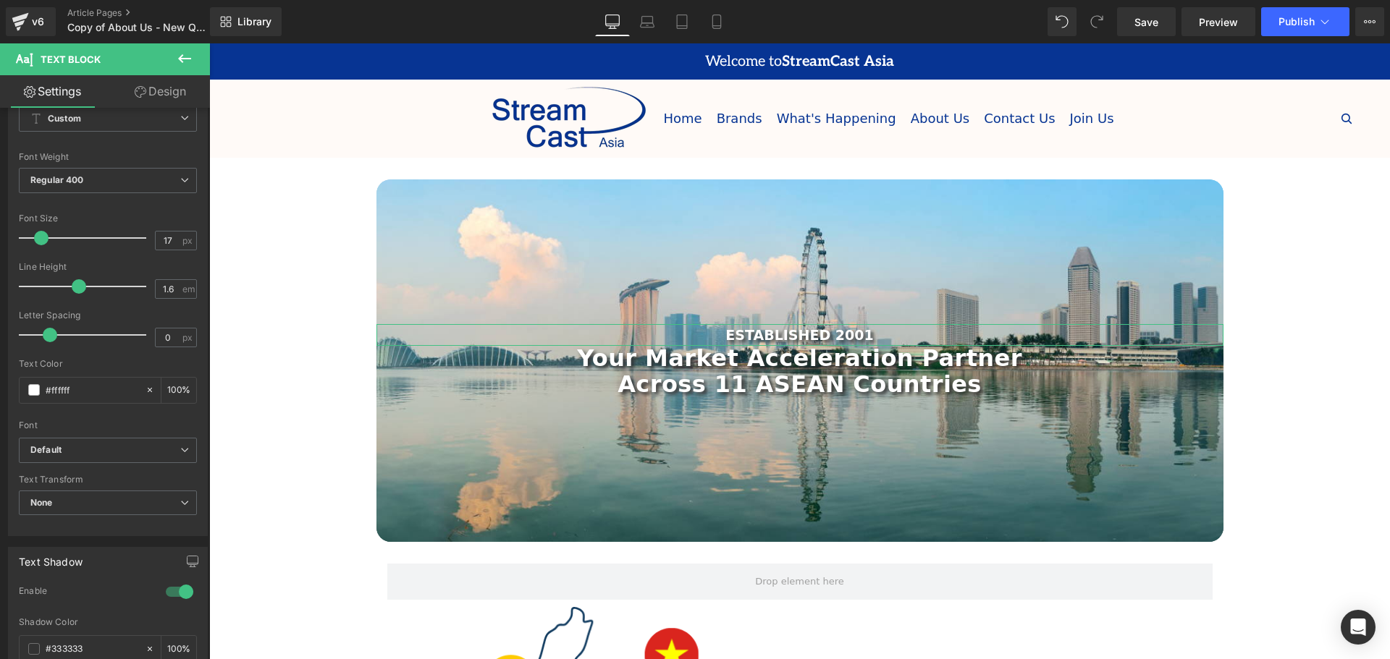
type input "16"
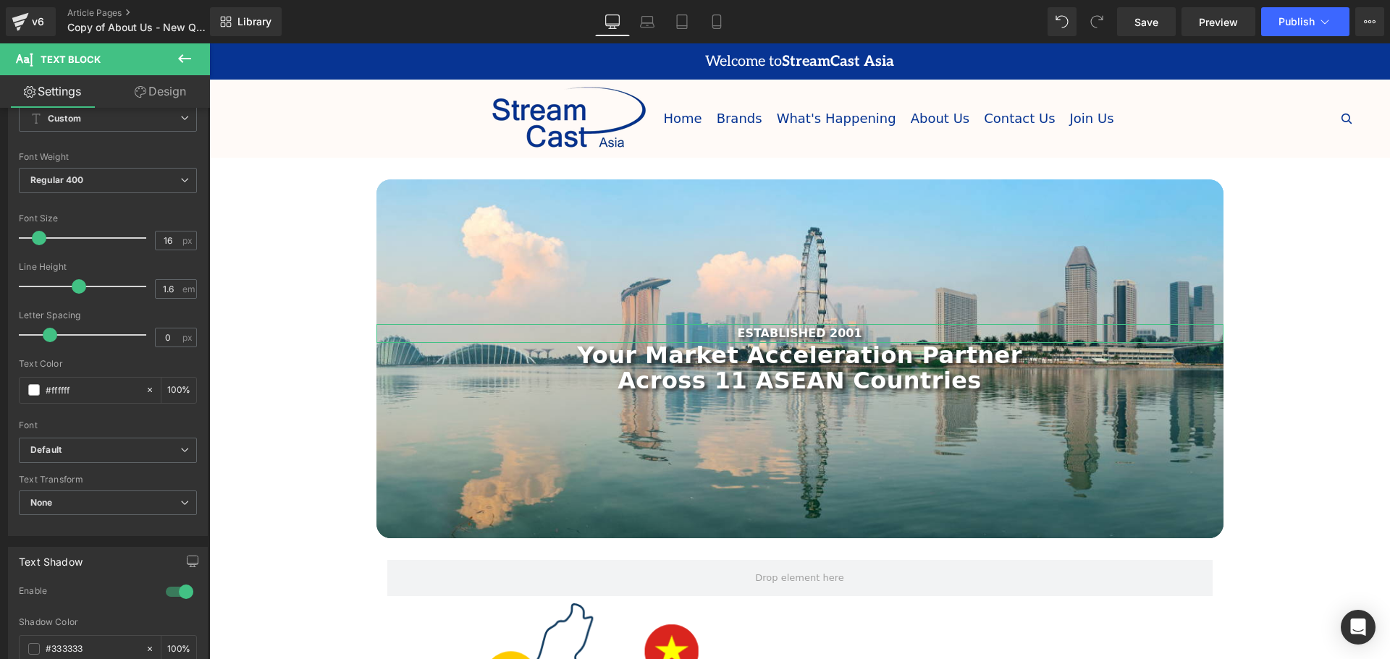
drag, startPoint x: 37, startPoint y: 243, endPoint x: 111, endPoint y: 258, distance: 75.9
click at [42, 243] on span at bounding box center [39, 238] width 14 height 14
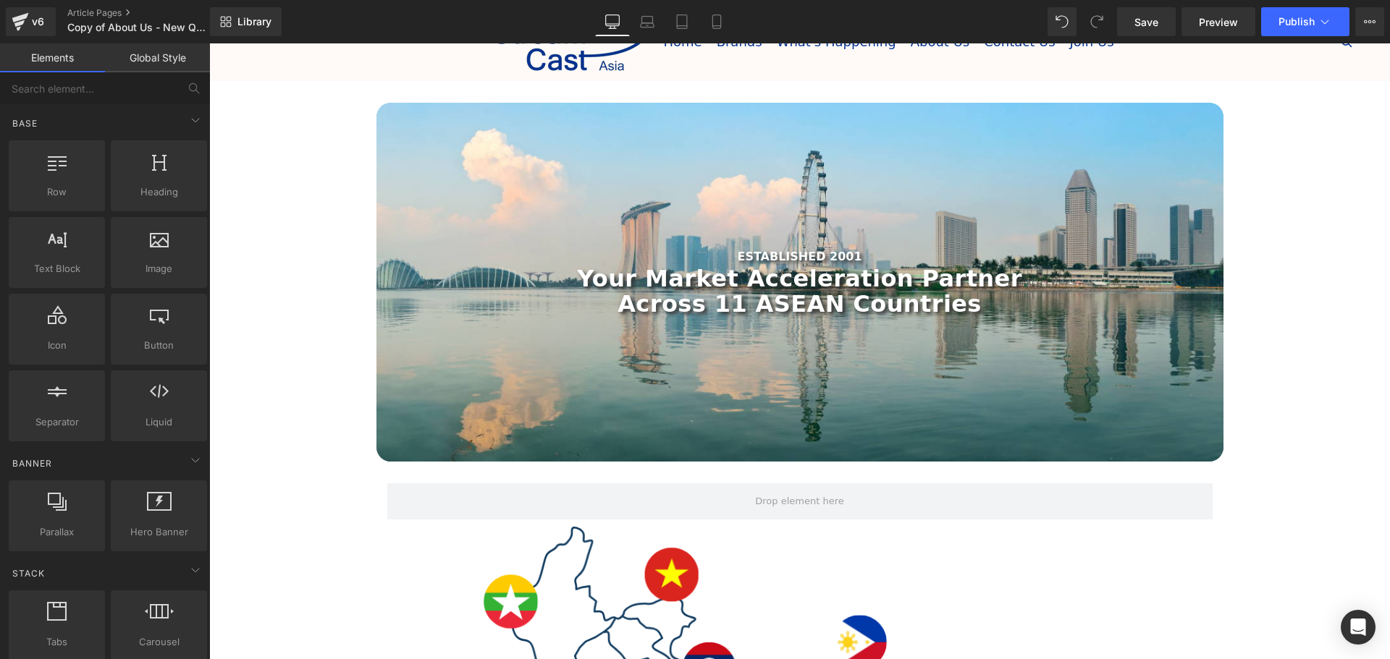
scroll to position [0, 0]
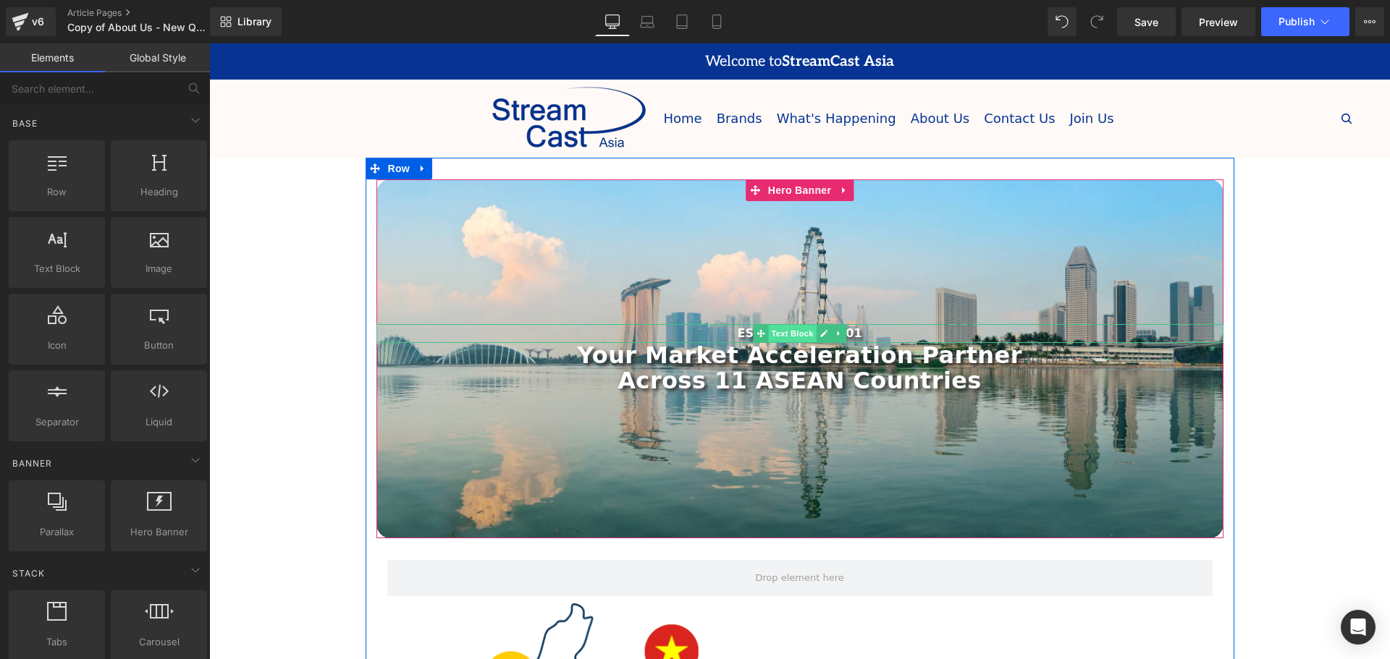
click at [784, 334] on span "Text Block" at bounding box center [792, 333] width 48 height 17
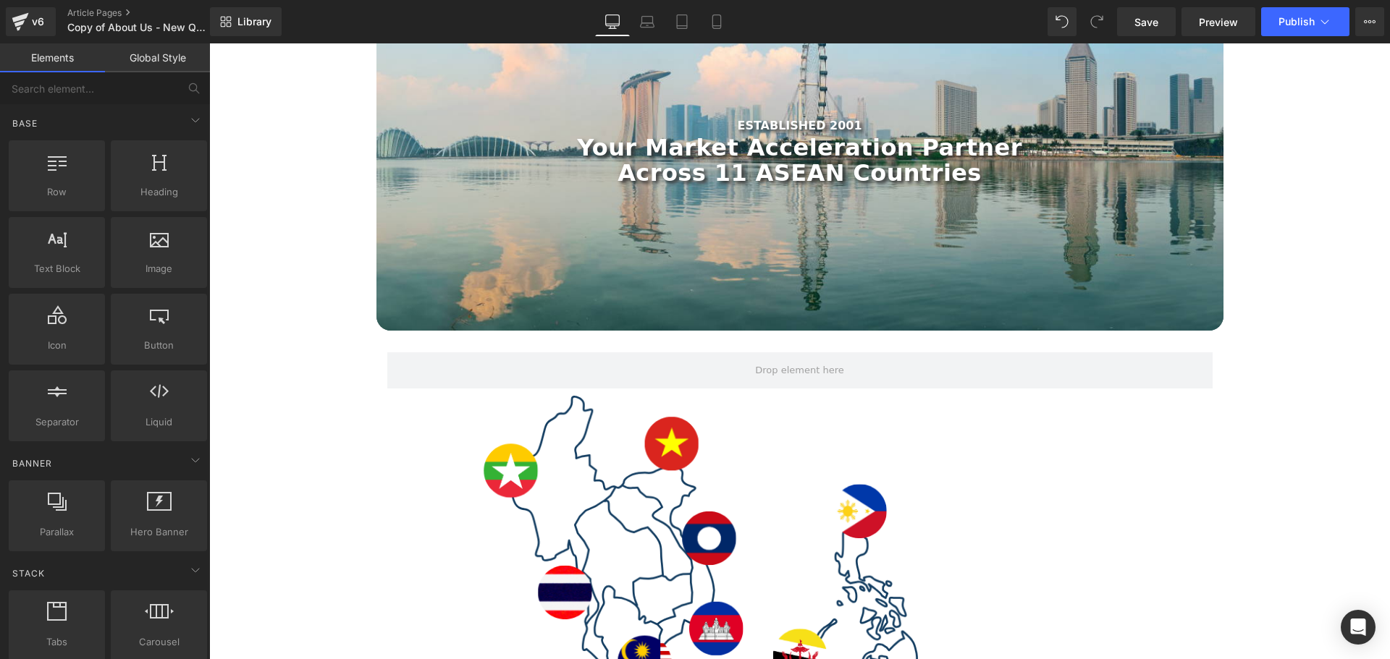
scroll to position [72, 0]
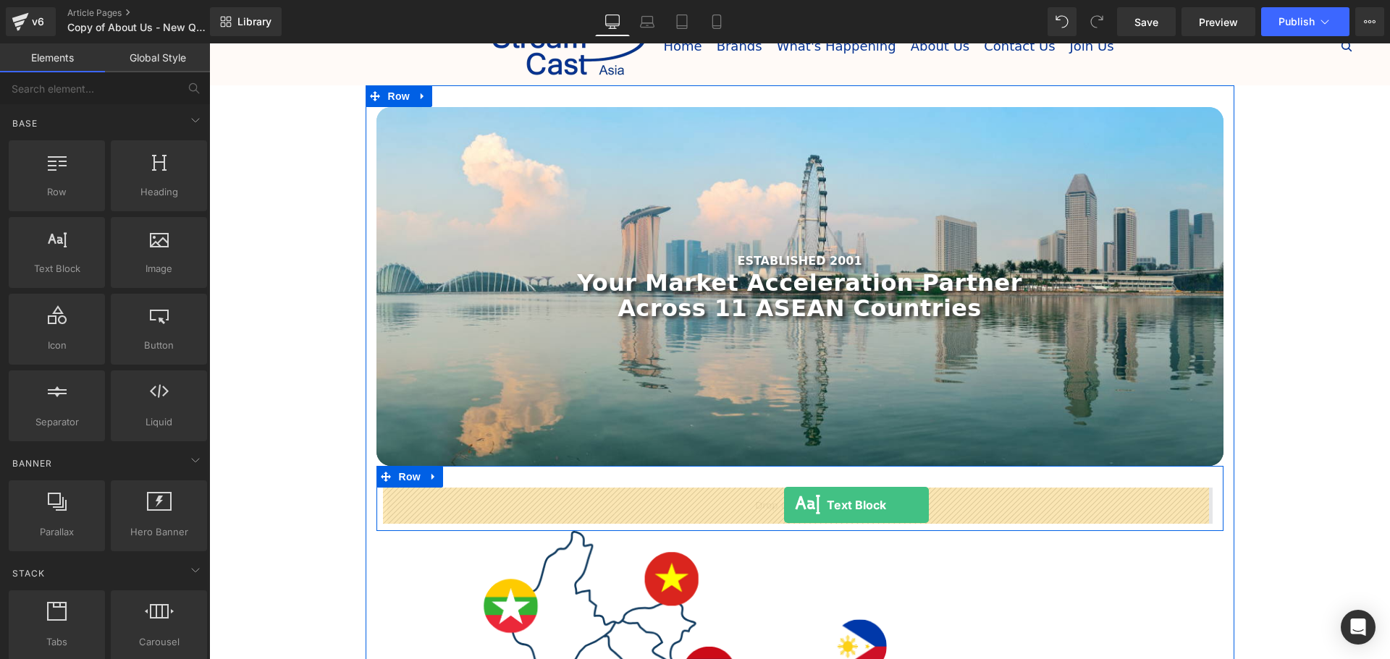
drag, startPoint x: 408, startPoint y: 335, endPoint x: 784, endPoint y: 505, distance: 412.4
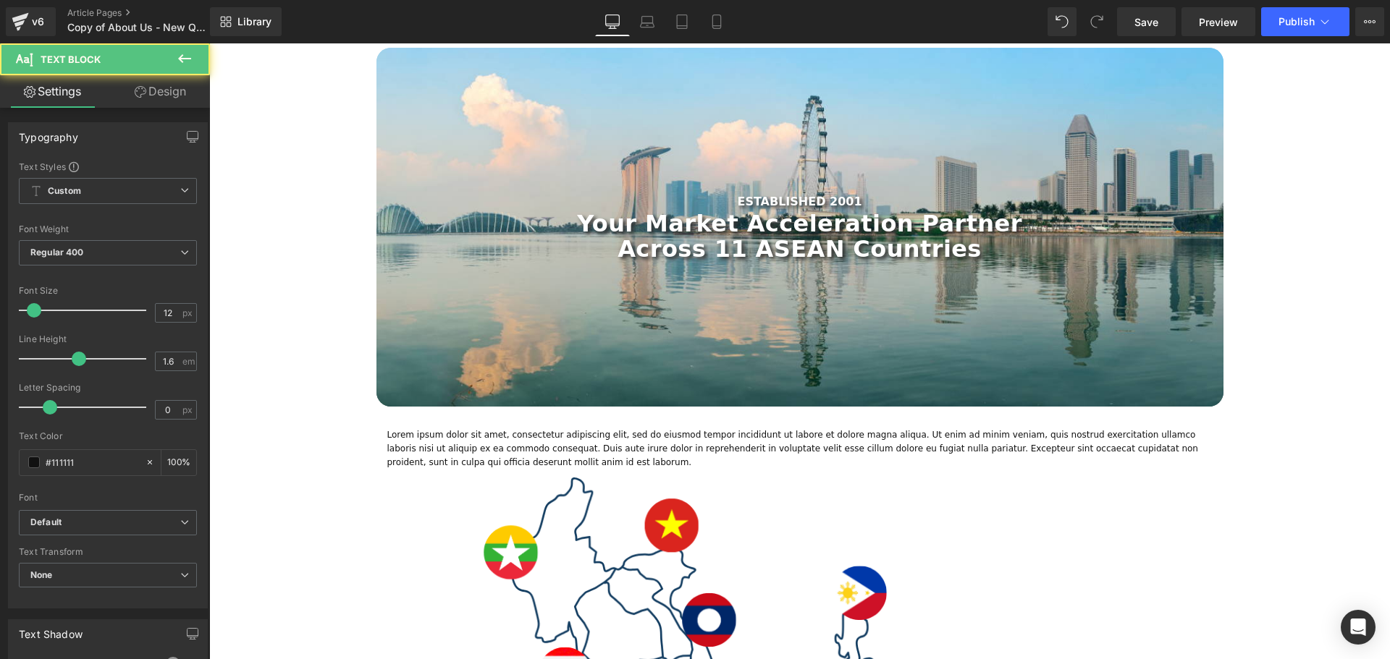
scroll to position [145, 0]
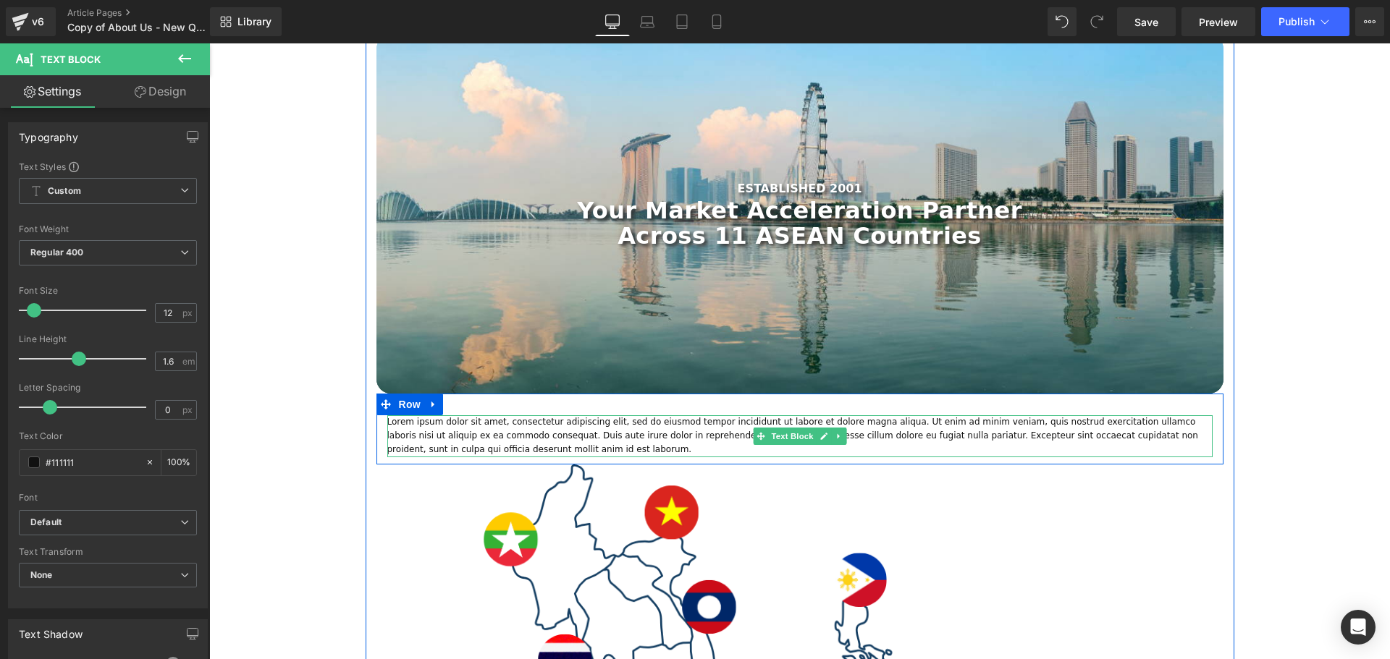
click at [500, 442] on p "Lorem ipsum dolor sit amet, consectetur adipiscing elit, sed do eiusmod tempor …" at bounding box center [799, 436] width 825 height 42
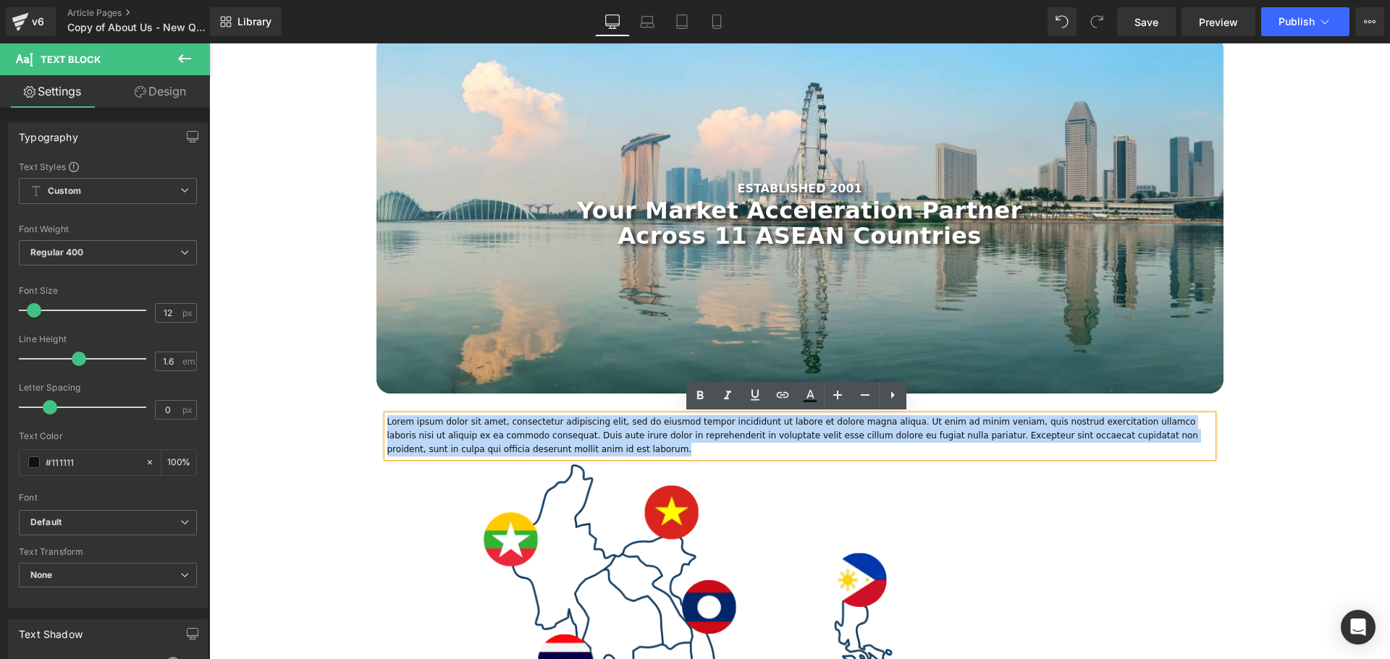
drag, startPoint x: 446, startPoint y: 446, endPoint x: 374, endPoint y: 423, distance: 75.3
click at [376, 423] on div "Lorem ipsum dolor sit amet, consectetur adipiscing elit, sed do eiusmod tempor …" at bounding box center [799, 436] width 847 height 42
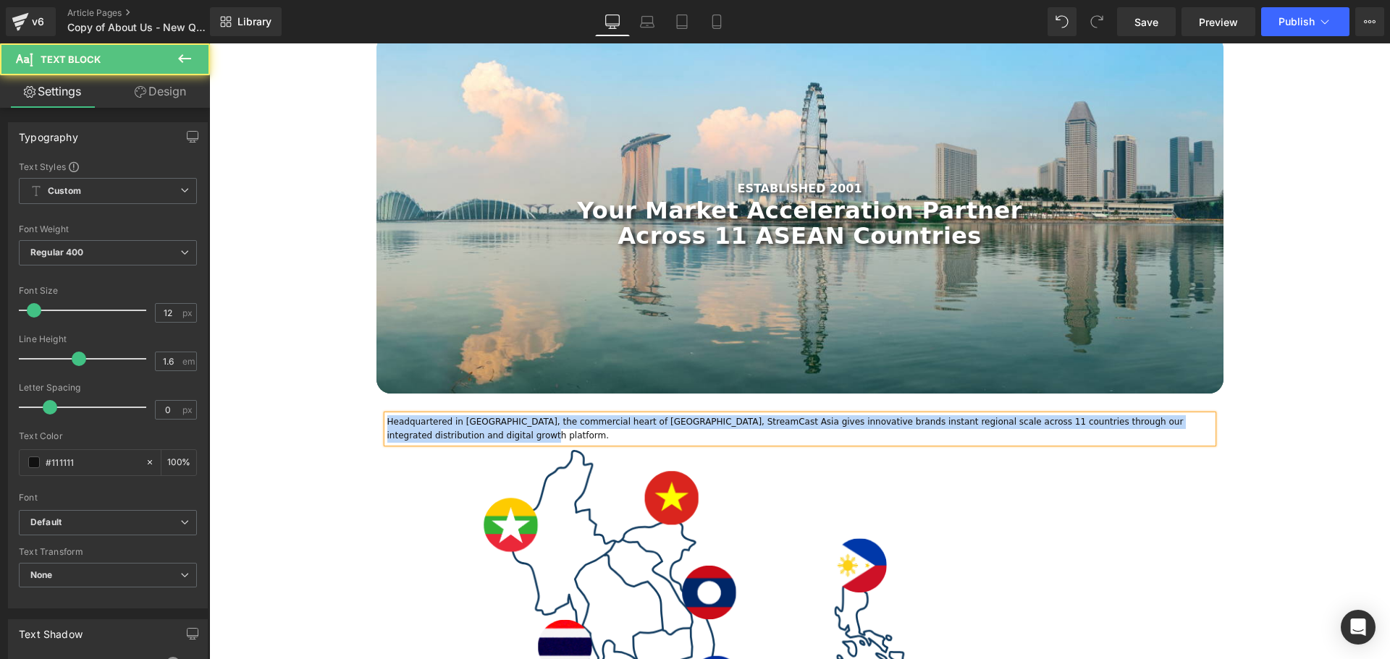
drag, startPoint x: 445, startPoint y: 437, endPoint x: 372, endPoint y: 423, distance: 74.5
click at [376, 423] on div "Headquartered in Singapore, the commercial heart of Southeast Asia, StreamCast …" at bounding box center [799, 429] width 847 height 28
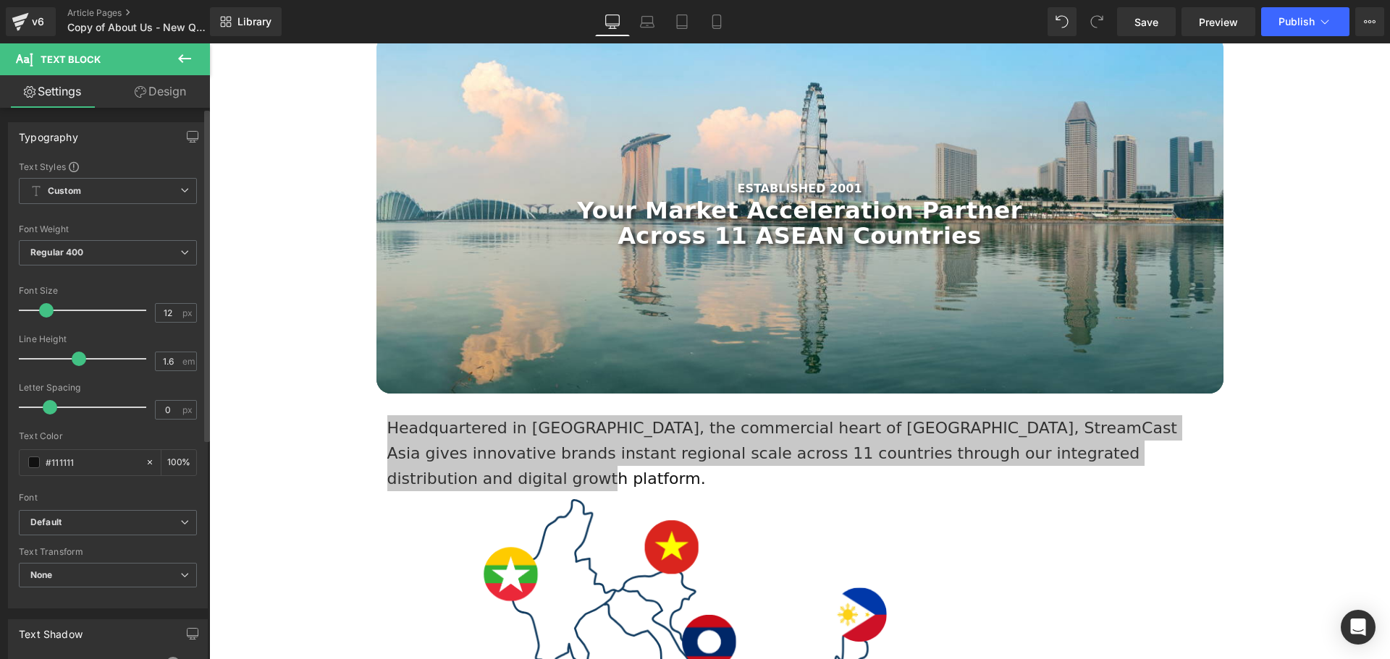
drag, startPoint x: 38, startPoint y: 313, endPoint x: 49, endPoint y: 313, distance: 11.6
click at [49, 313] on span at bounding box center [46, 310] width 14 height 14
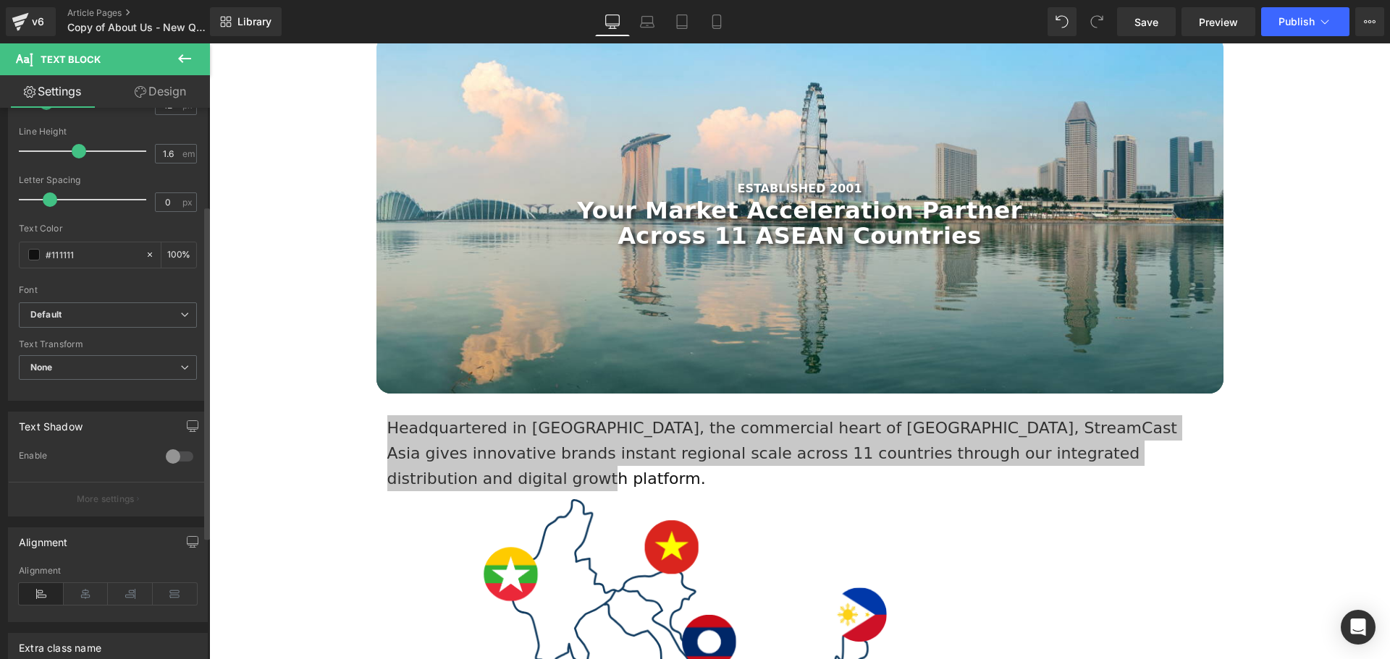
scroll to position [217, 0]
click at [83, 576] on icon at bounding box center [86, 585] width 45 height 22
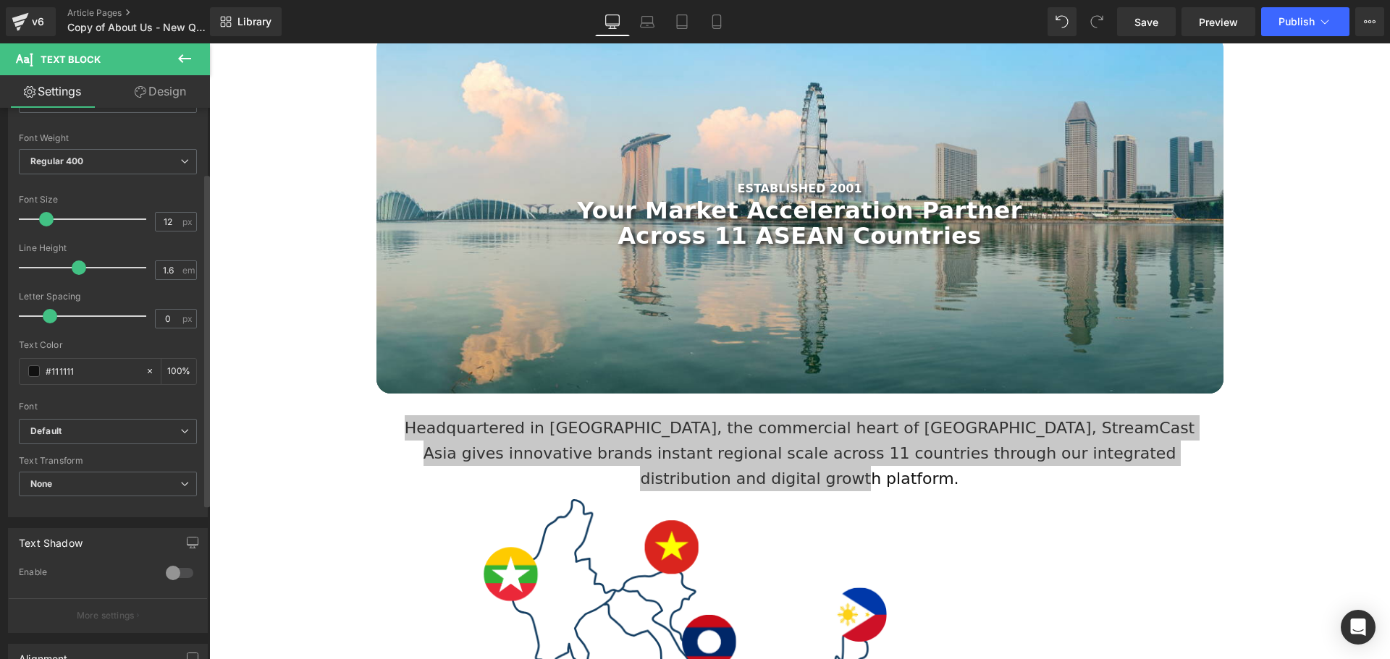
scroll to position [0, 0]
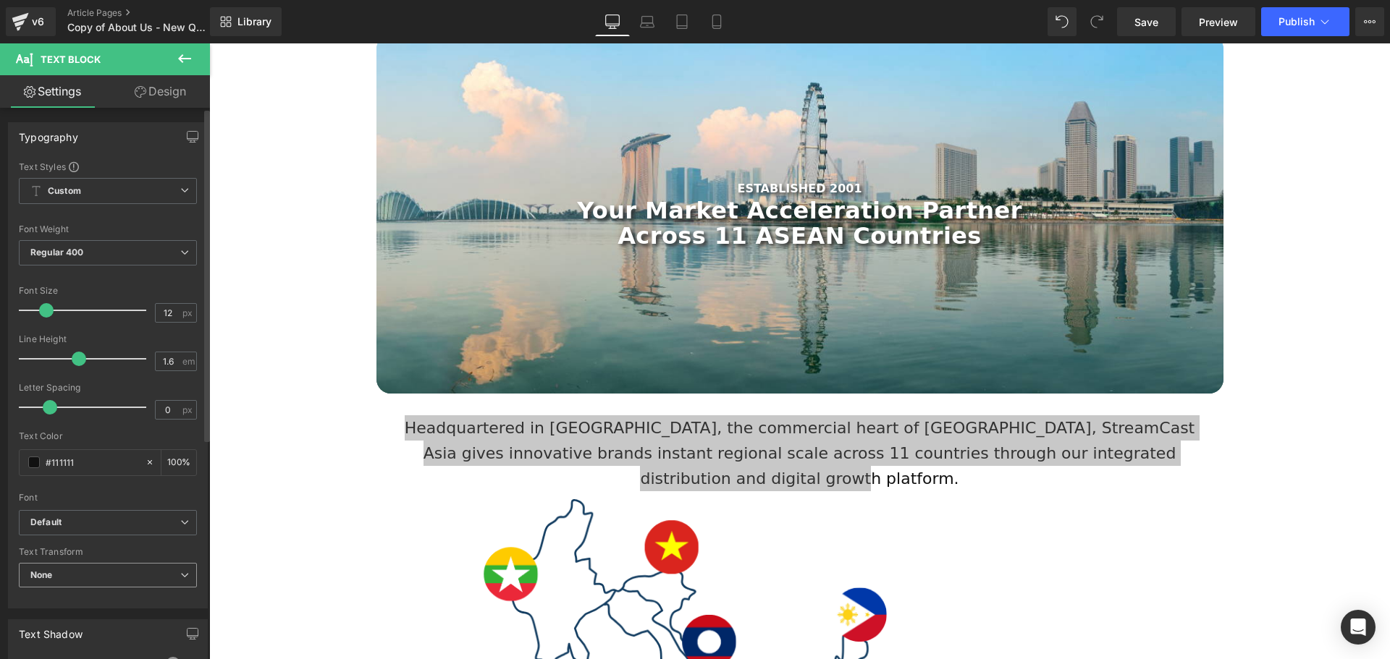
click at [88, 574] on span "None" at bounding box center [108, 575] width 178 height 25
click at [88, 575] on span "None" at bounding box center [105, 575] width 172 height 25
click at [79, 186] on b "Custom" at bounding box center [64, 191] width 33 height 12
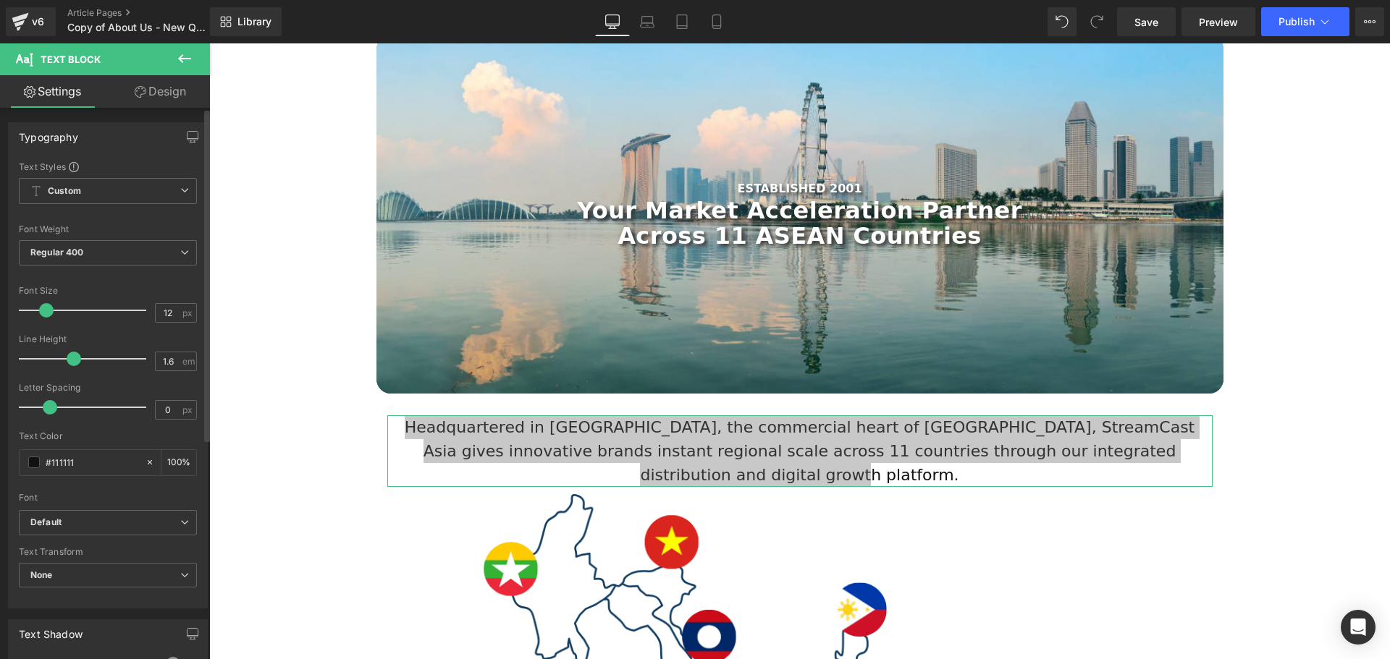
click at [69, 359] on span at bounding box center [74, 359] width 14 height 14
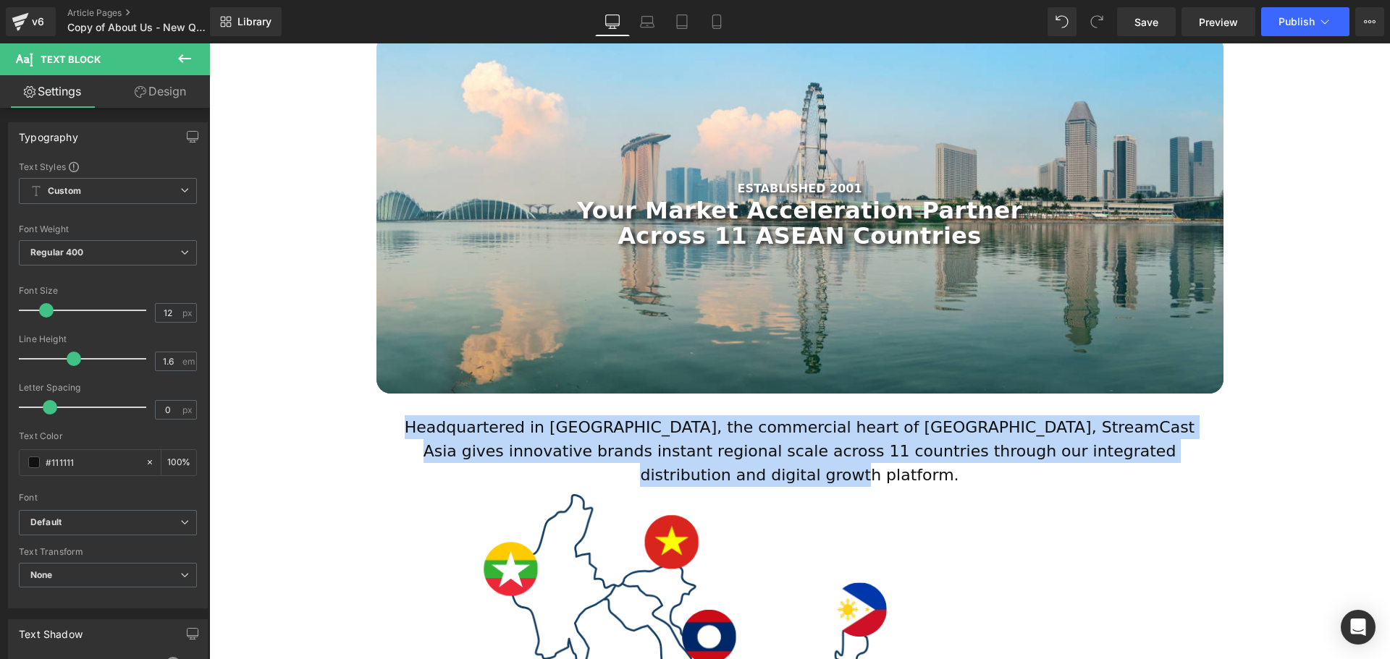
click at [1148, 447] on div "Headquartered in [GEOGRAPHIC_DATA], the commercial heart of [GEOGRAPHIC_DATA], …" at bounding box center [799, 451] width 825 height 72
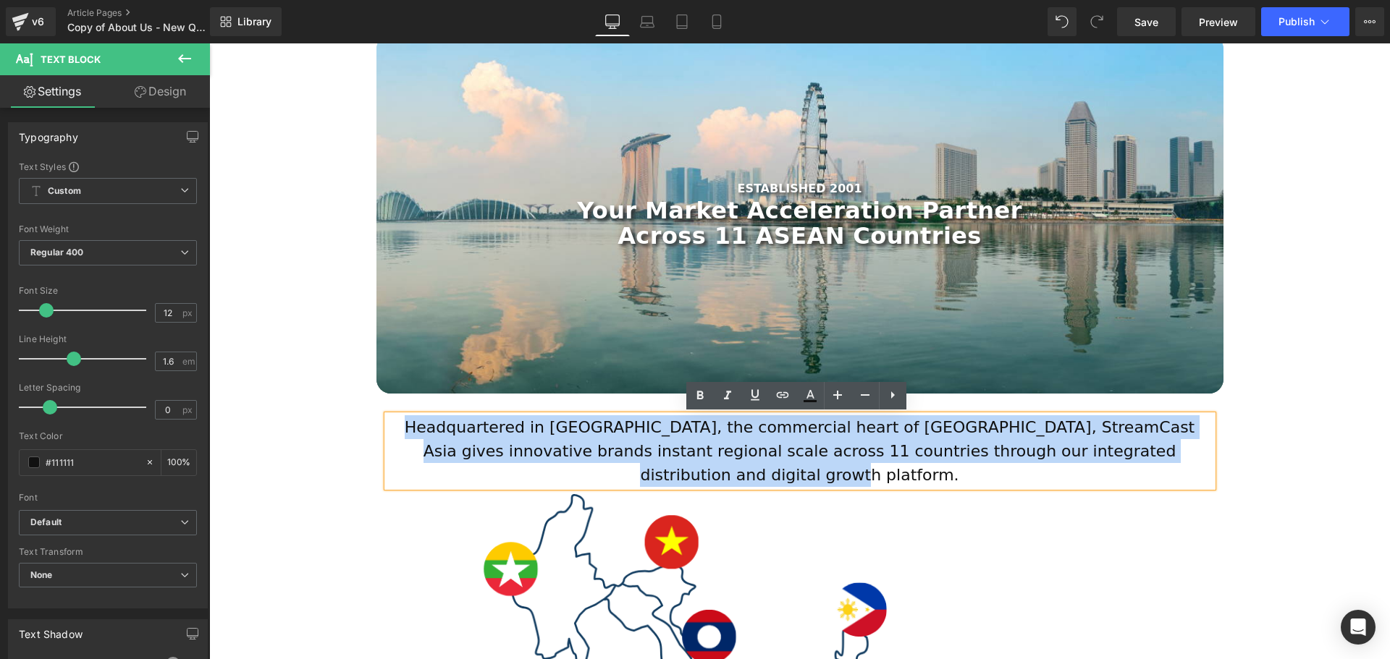
drag, startPoint x: 1163, startPoint y: 449, endPoint x: 385, endPoint y: 427, distance: 778.4
click at [387, 427] on div "Headquartered in [GEOGRAPHIC_DATA], the commercial heart of [GEOGRAPHIC_DATA], …" at bounding box center [799, 451] width 825 height 72
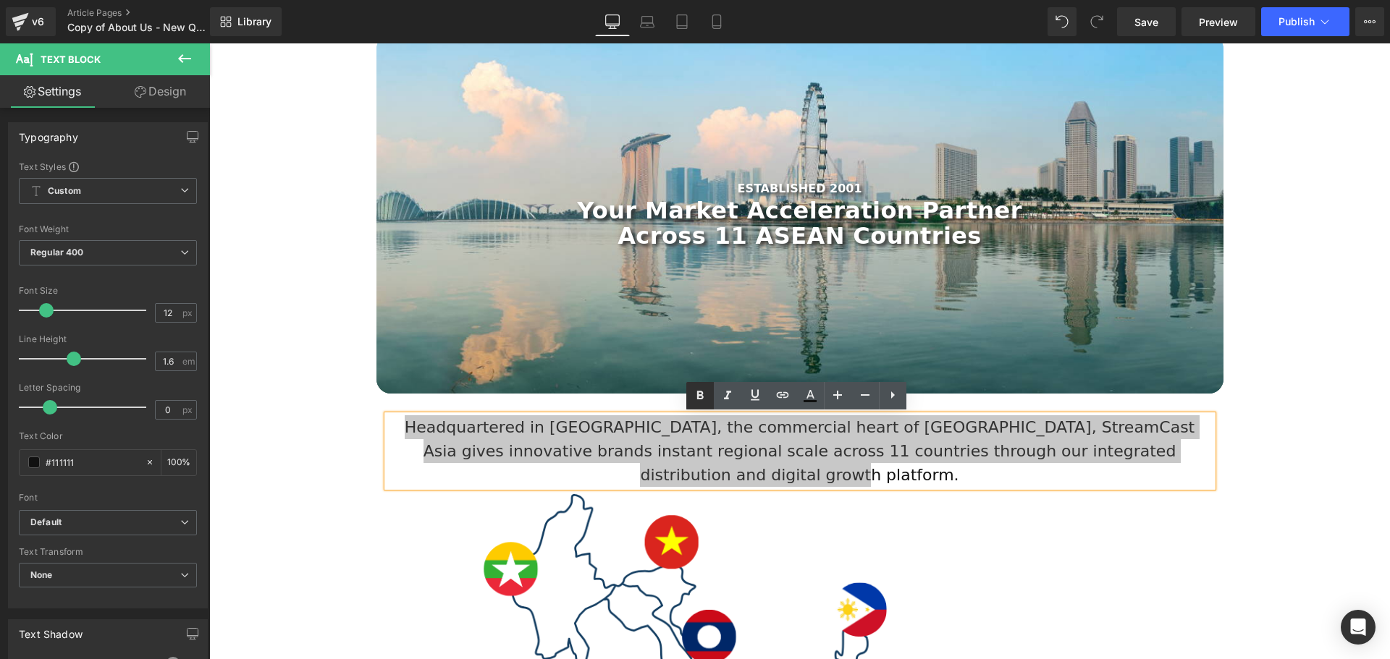
click at [706, 395] on icon at bounding box center [699, 395] width 17 height 17
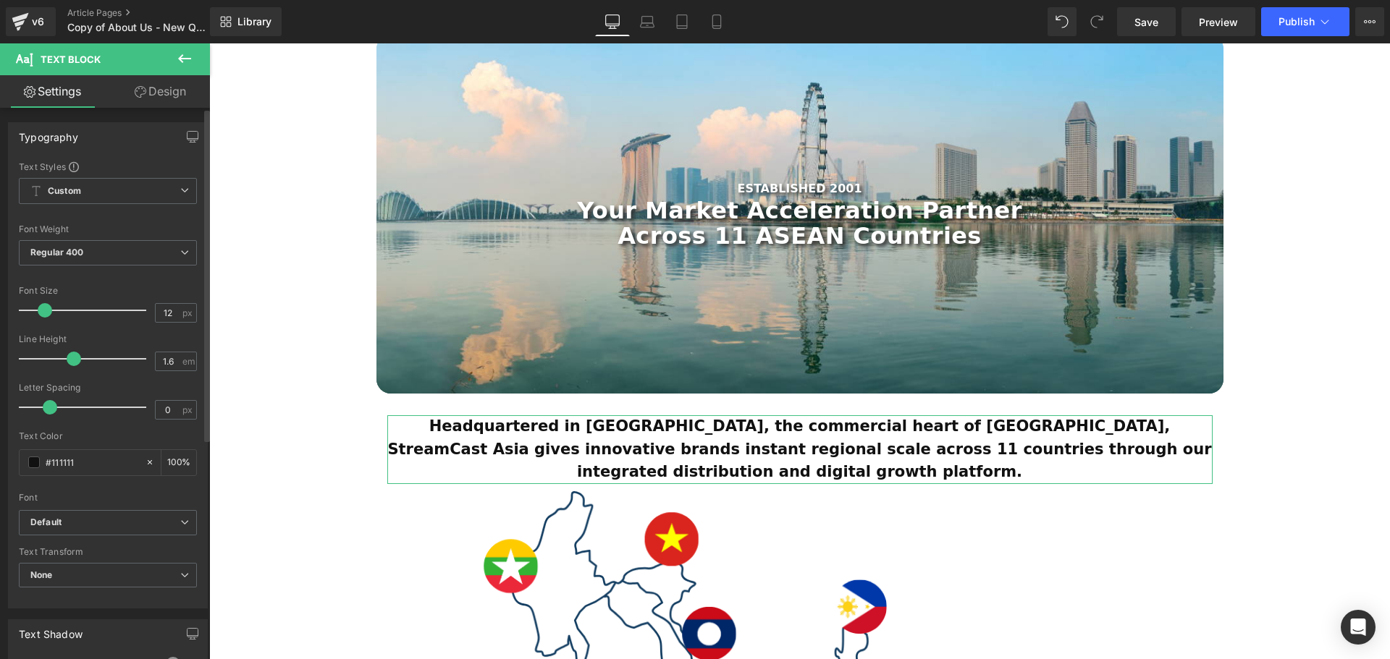
click at [43, 314] on span at bounding box center [45, 310] width 14 height 14
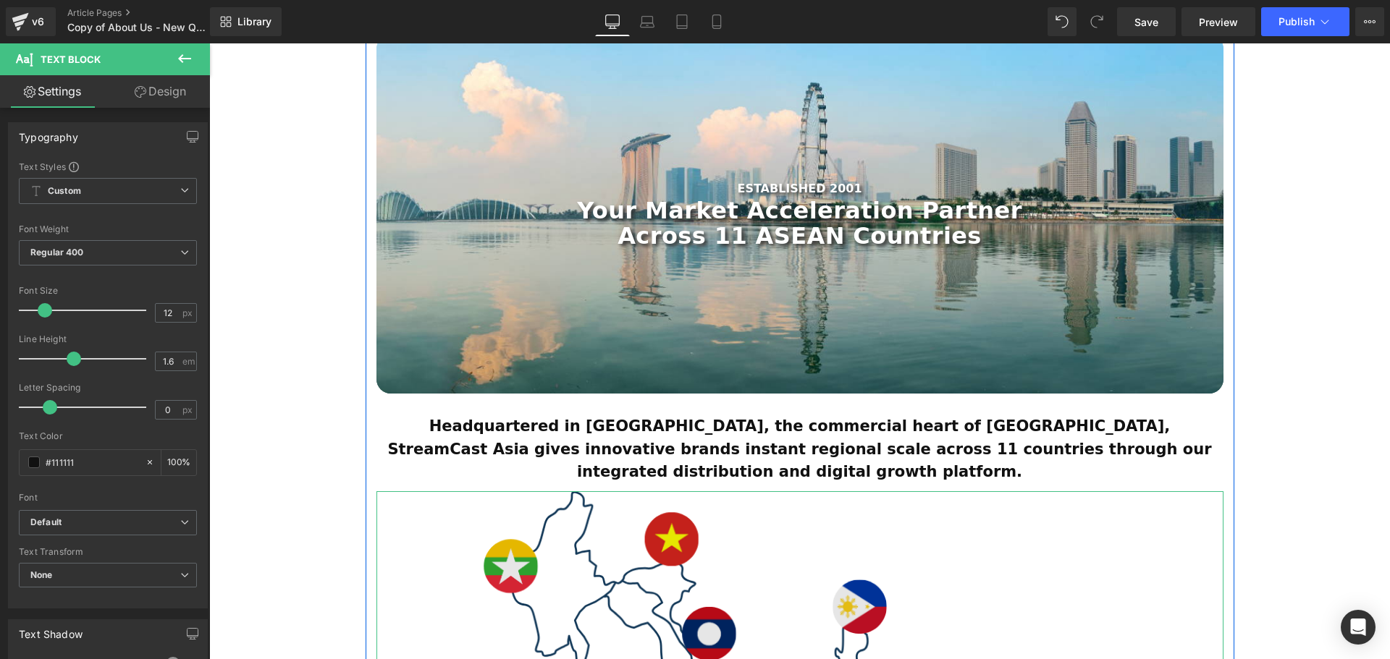
scroll to position [290, 0]
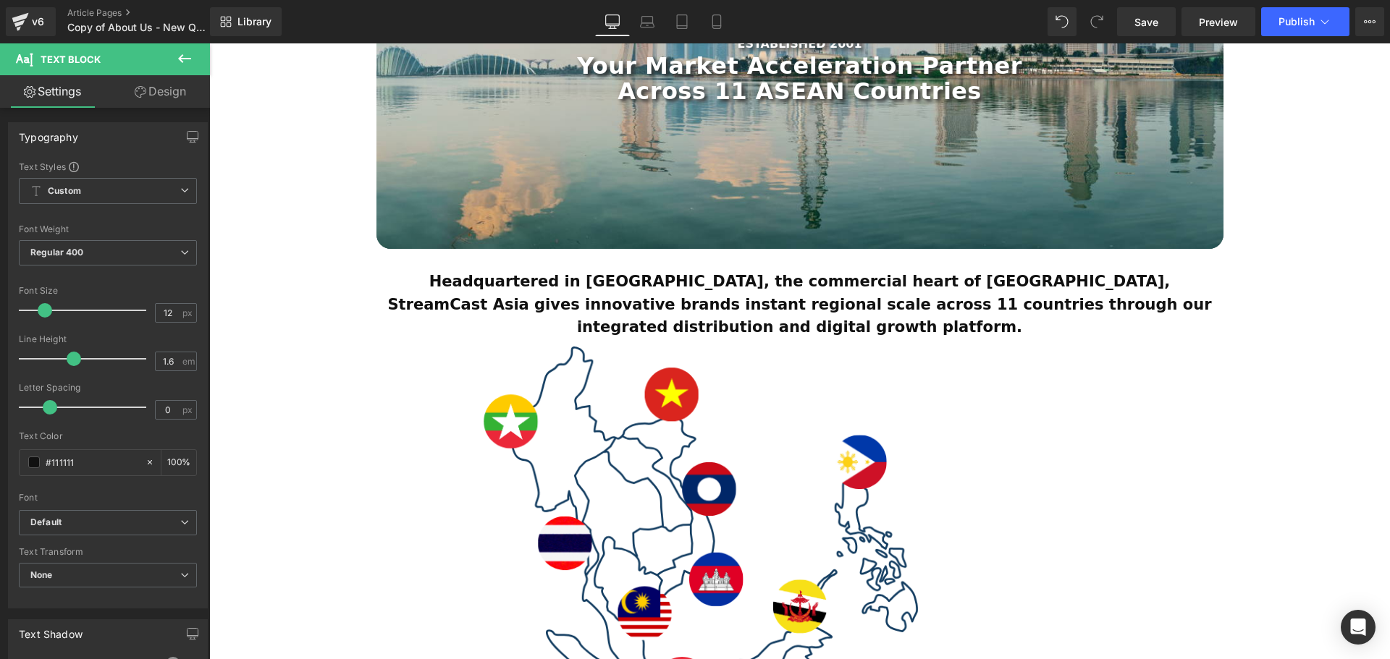
click at [181, 57] on icon at bounding box center [184, 58] width 13 height 9
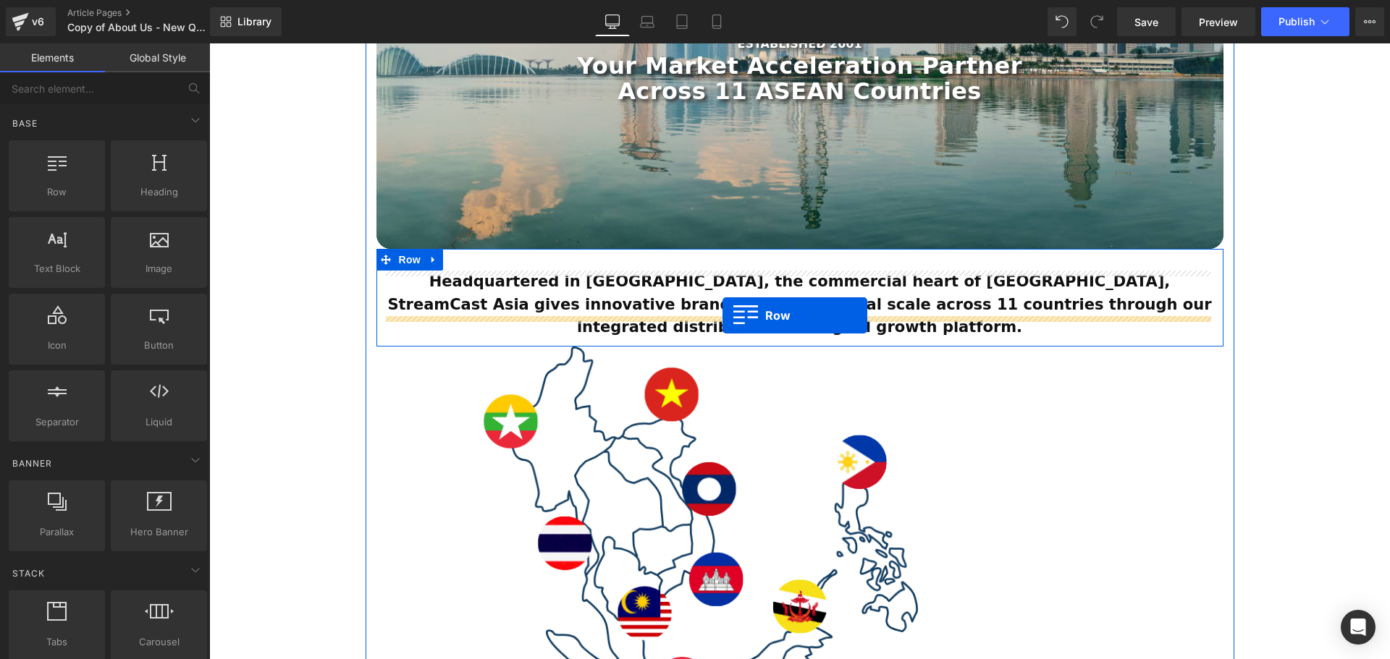
drag, startPoint x: 262, startPoint y: 215, endPoint x: 722, endPoint y: 316, distance: 471.2
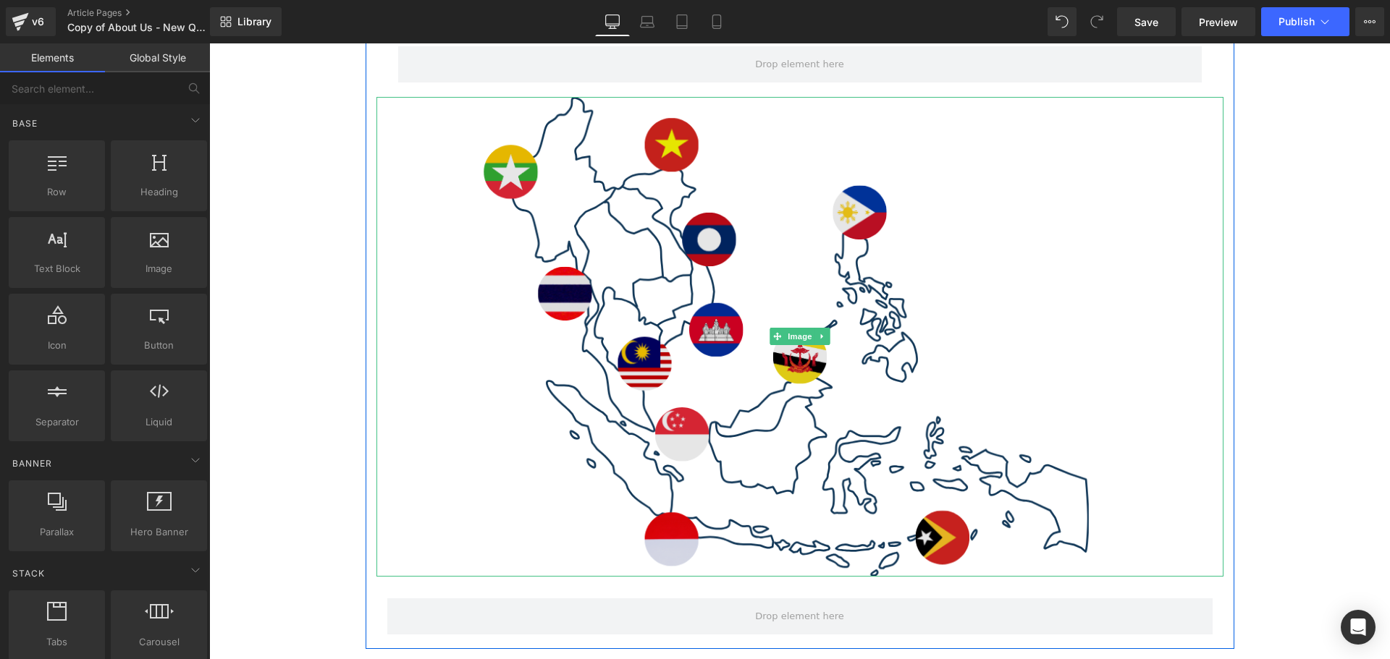
scroll to position [579, 0]
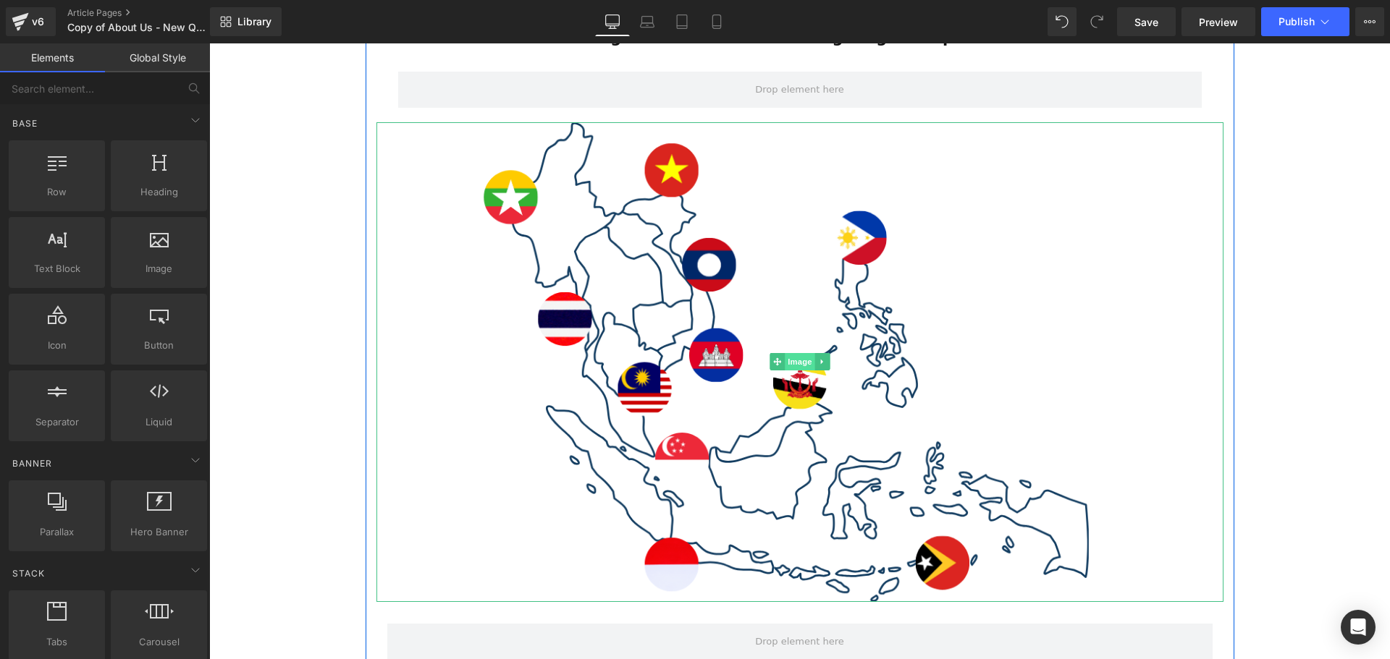
click at [792, 353] on span "Image" at bounding box center [800, 361] width 30 height 17
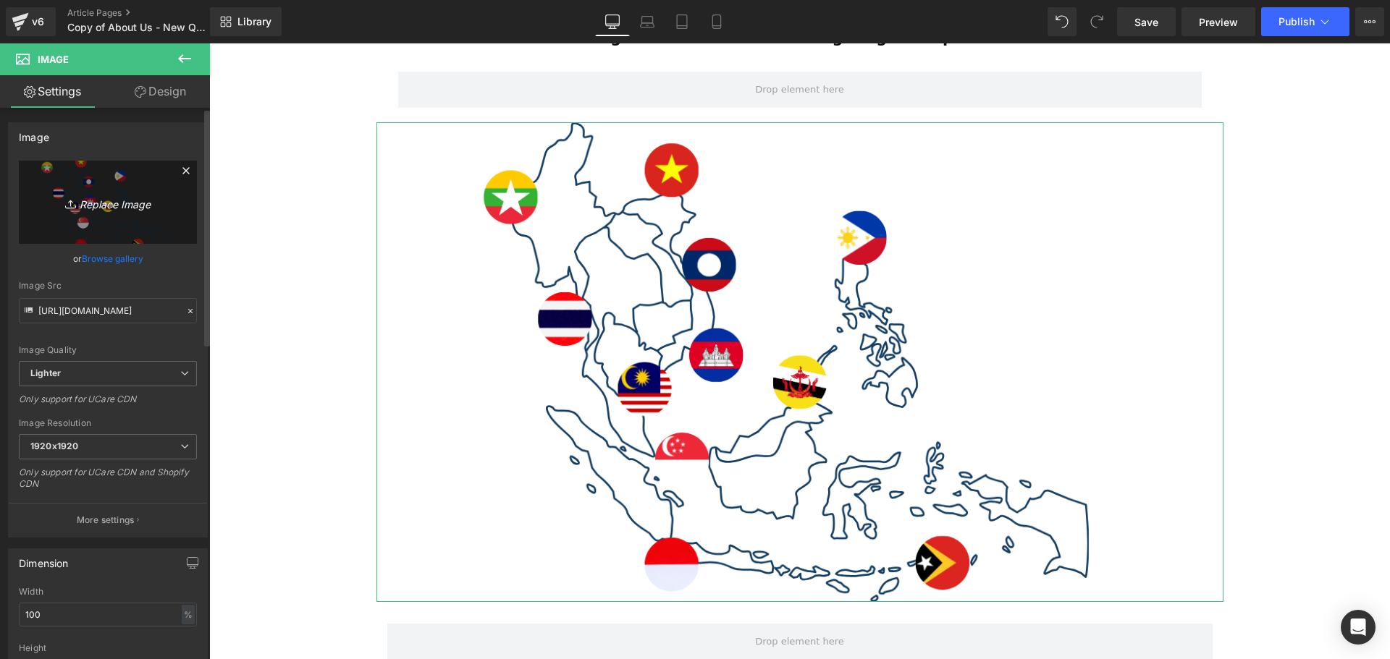
click at [109, 198] on icon "Replace Image" at bounding box center [108, 202] width 116 height 18
type input "C:\fakepath\Banners (1355 x 560 px) (17).svg"
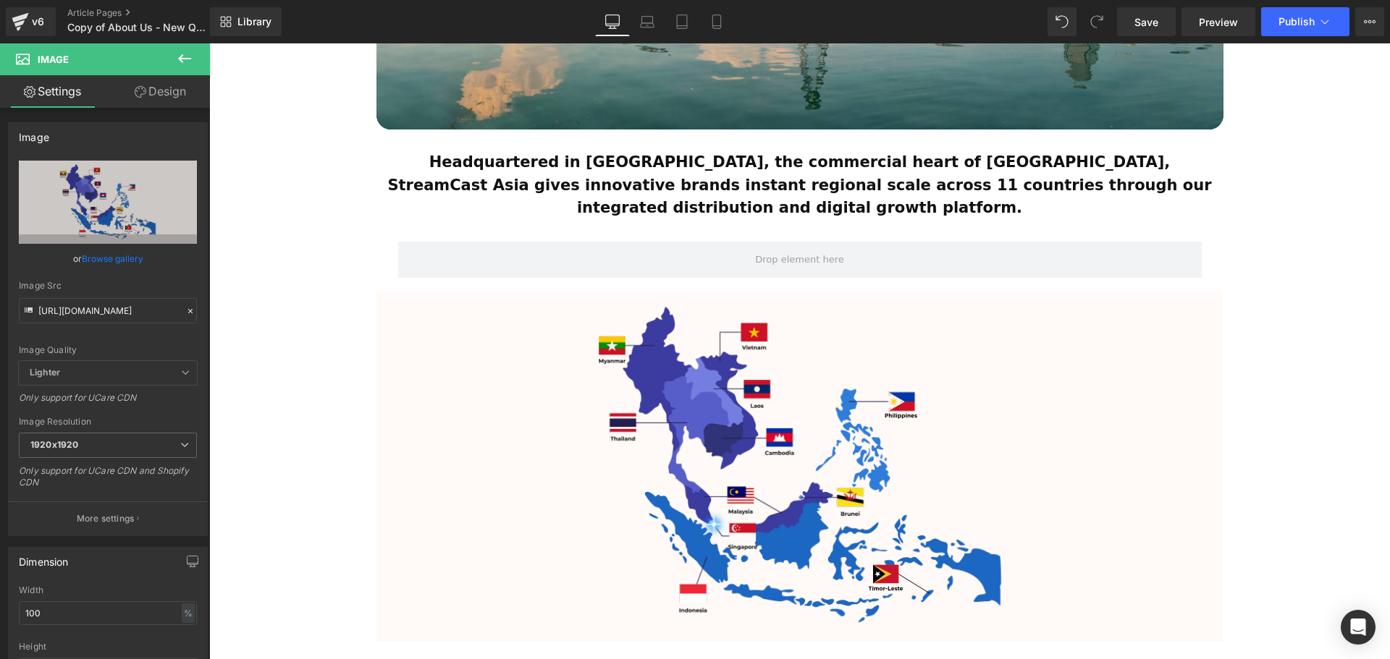
scroll to position [434, 0]
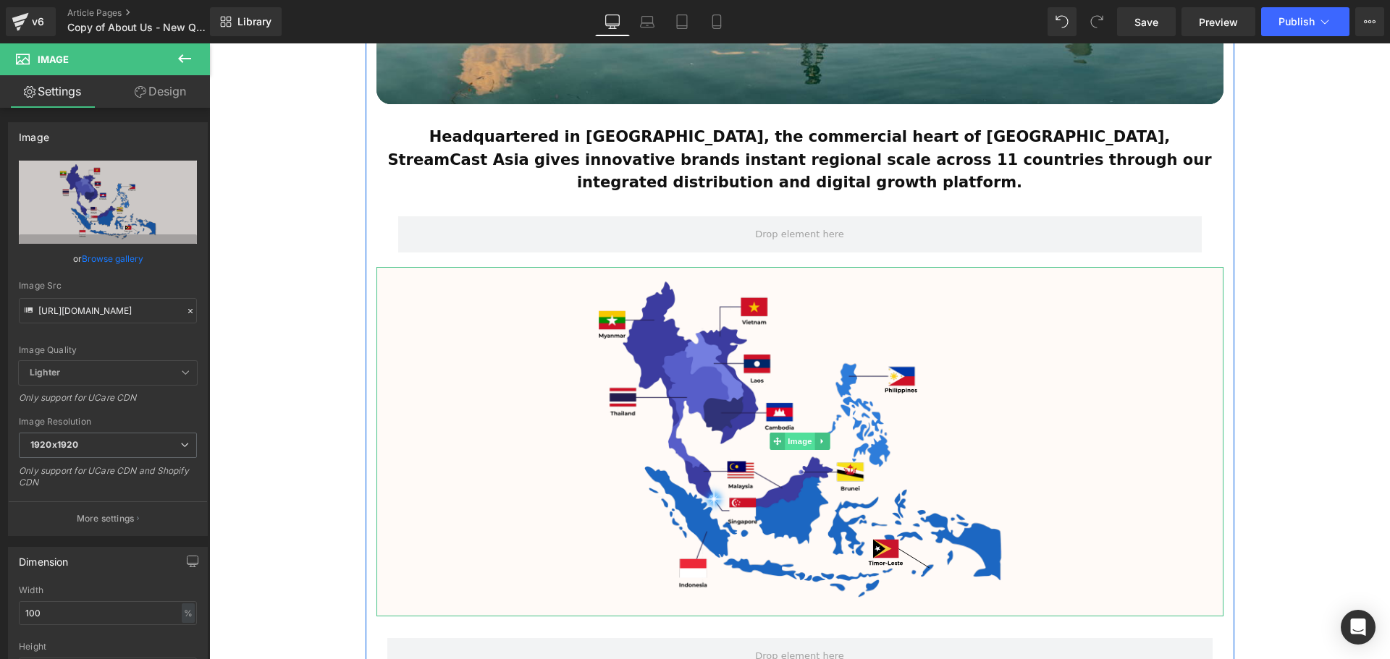
click at [797, 433] on span "Image" at bounding box center [800, 441] width 30 height 17
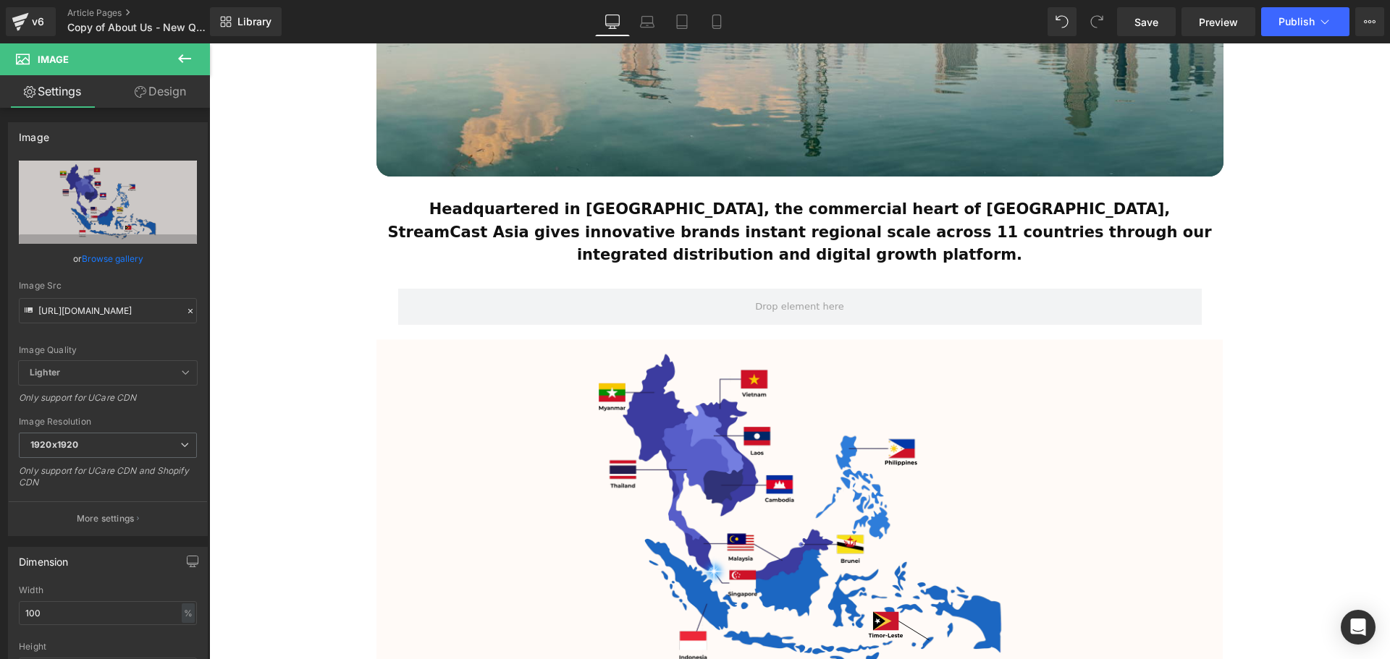
scroll to position [579, 0]
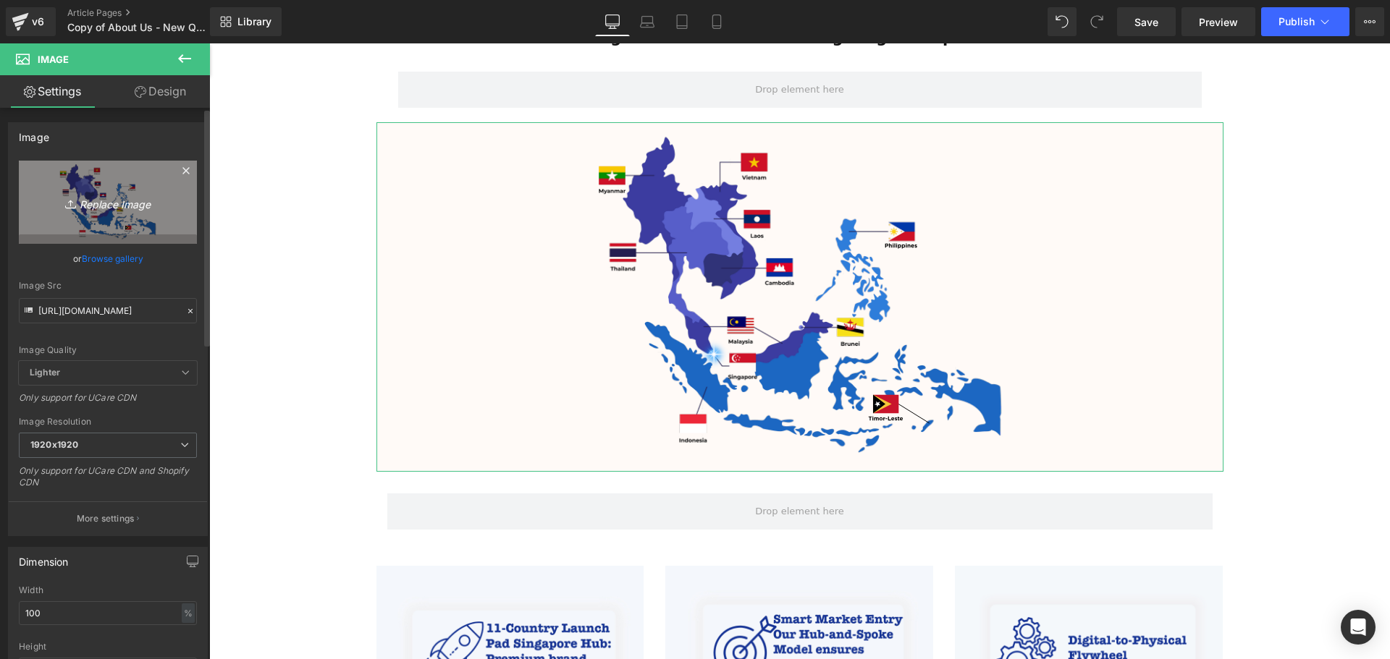
click at [90, 204] on icon "Replace Image" at bounding box center [108, 202] width 116 height 18
type input "C:\fakepath\Banners (1355 x 560 px) (18).svg"
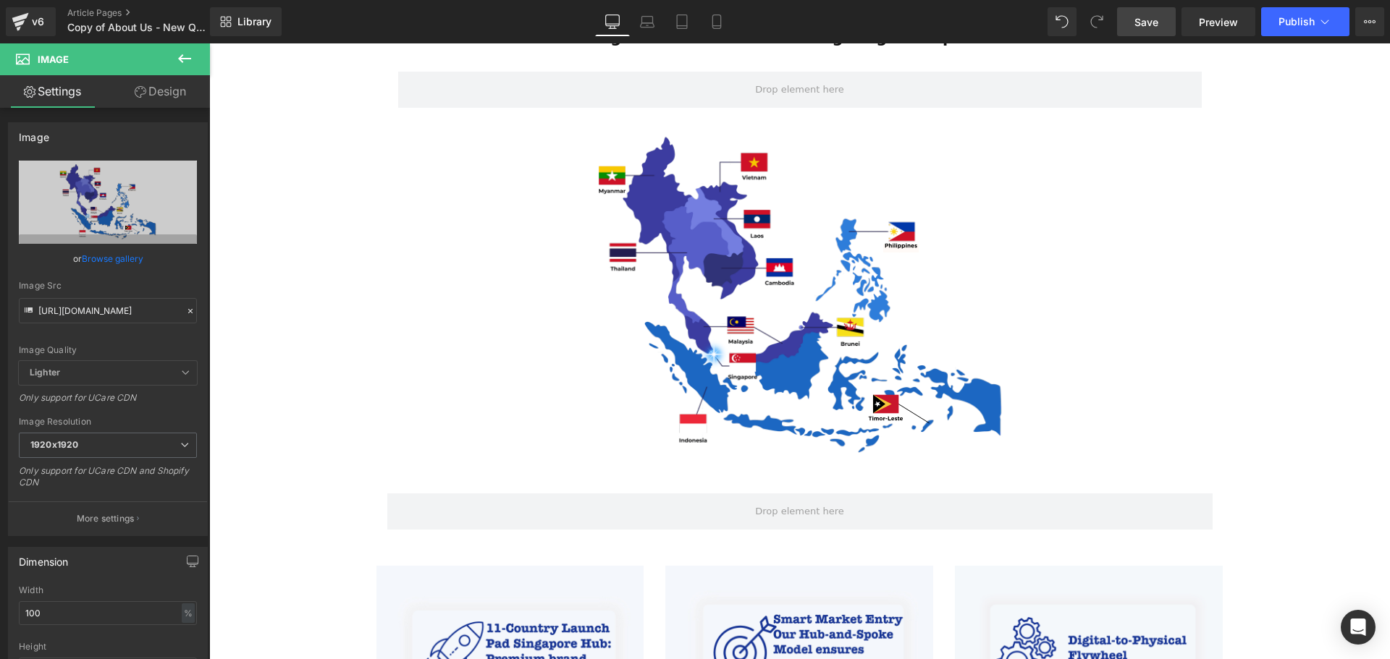
click at [1151, 25] on span "Save" at bounding box center [1146, 21] width 24 height 15
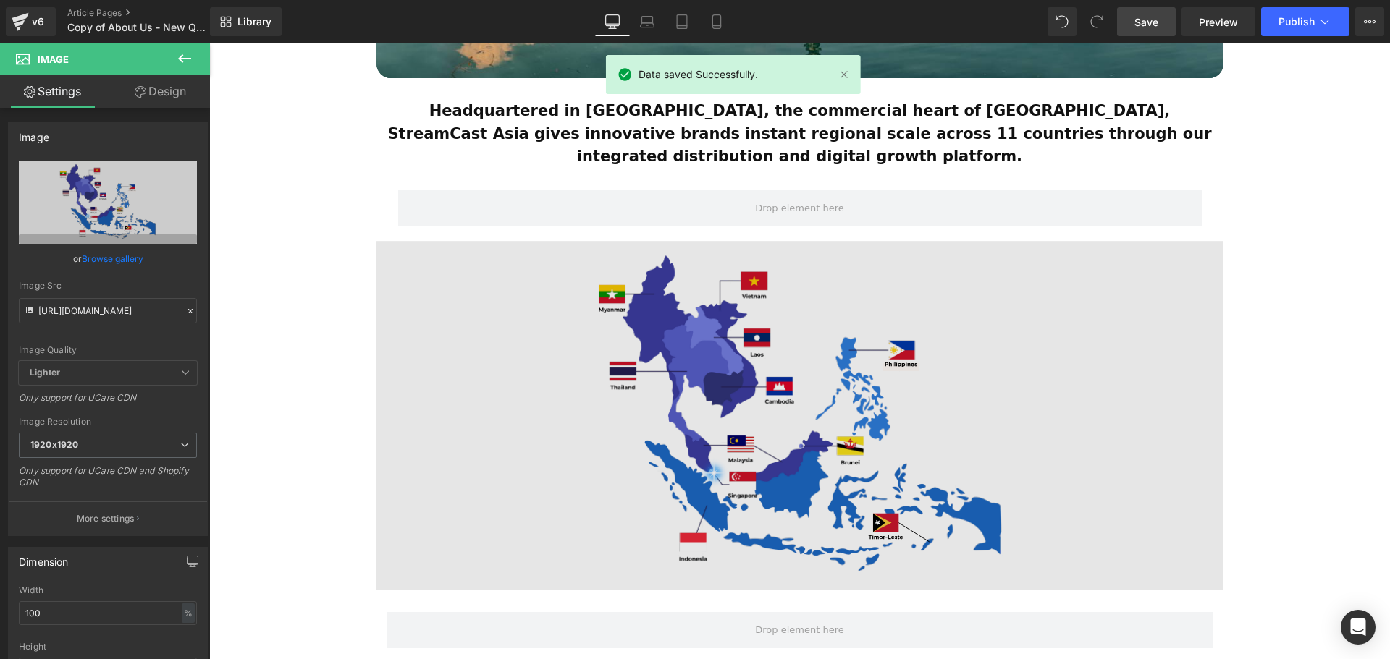
scroll to position [434, 0]
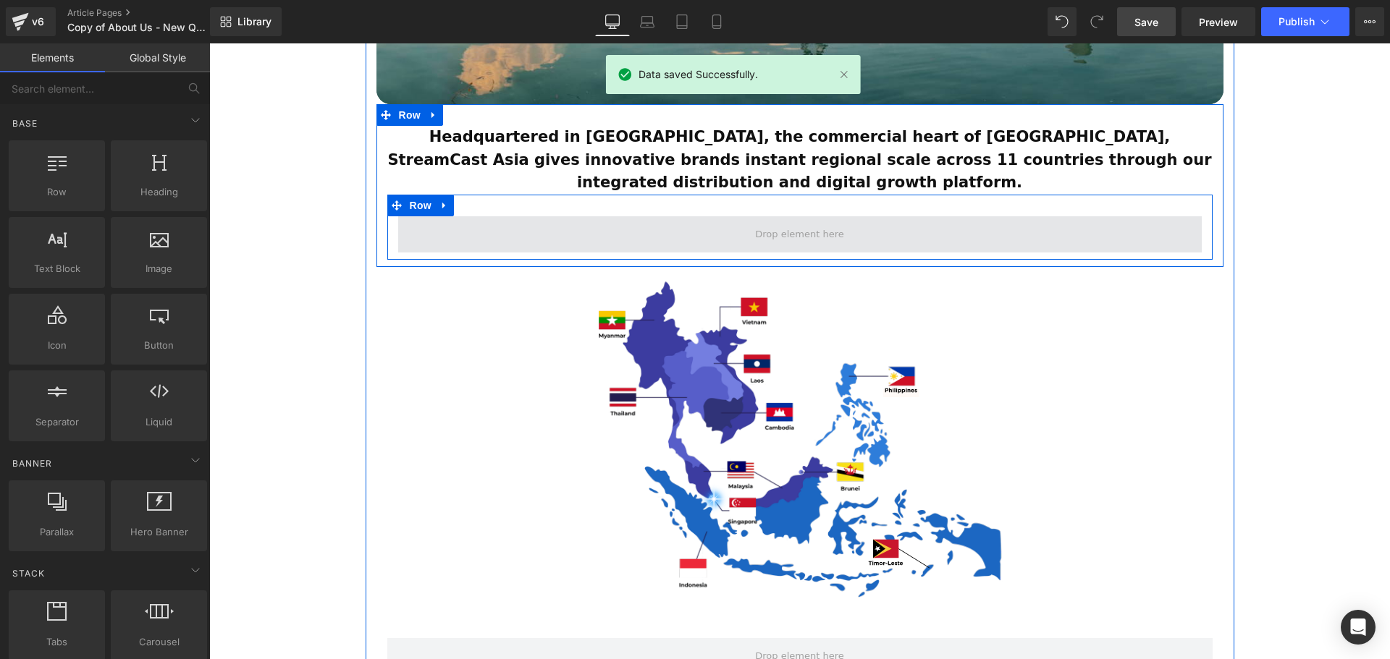
click at [809, 223] on span at bounding box center [799, 234] width 98 height 22
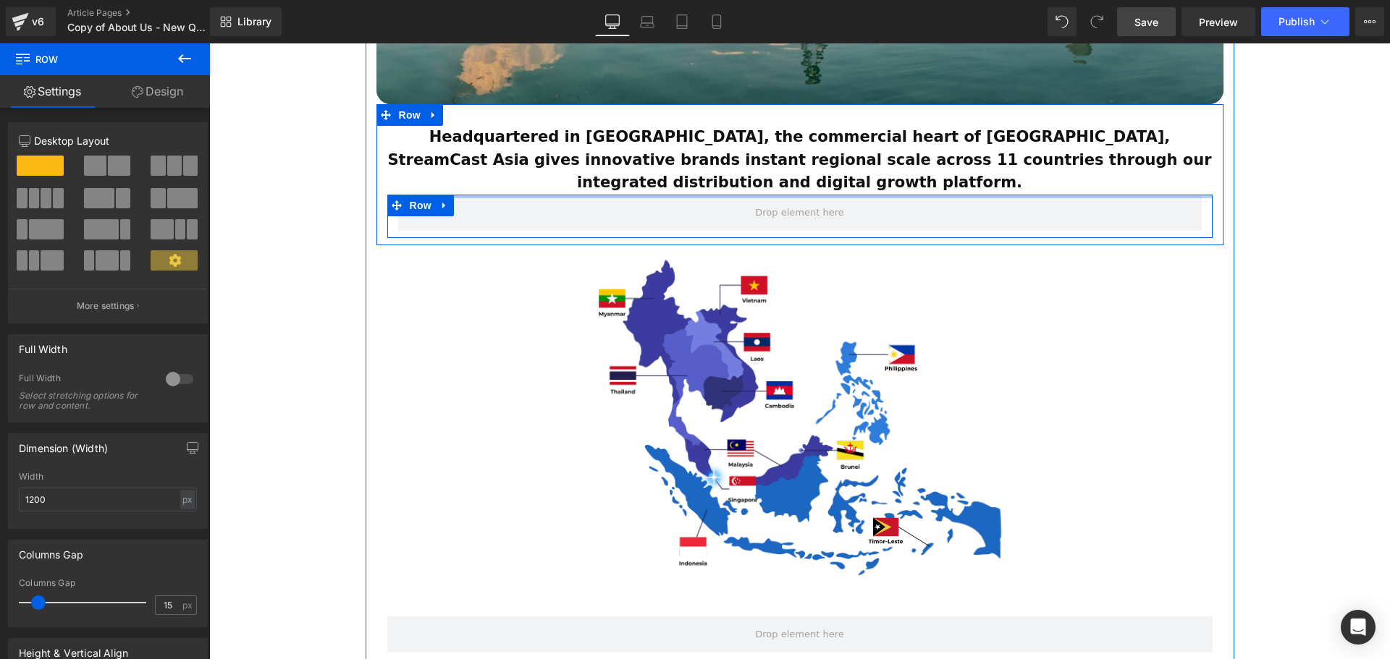
drag, startPoint x: 785, startPoint y: 172, endPoint x: 787, endPoint y: 149, distance: 22.5
click at [787, 149] on div "Headquartered in Singapore, the commercial heart of Southeast Asia, StreamCast …" at bounding box center [799, 182] width 847 height 112
click at [1352, 294] on div "ESTABLISHED 2001 Text Block Your Market Acceleration Partner Across 11 ASEAN Co…" at bounding box center [799, 556] width 1181 height 1665
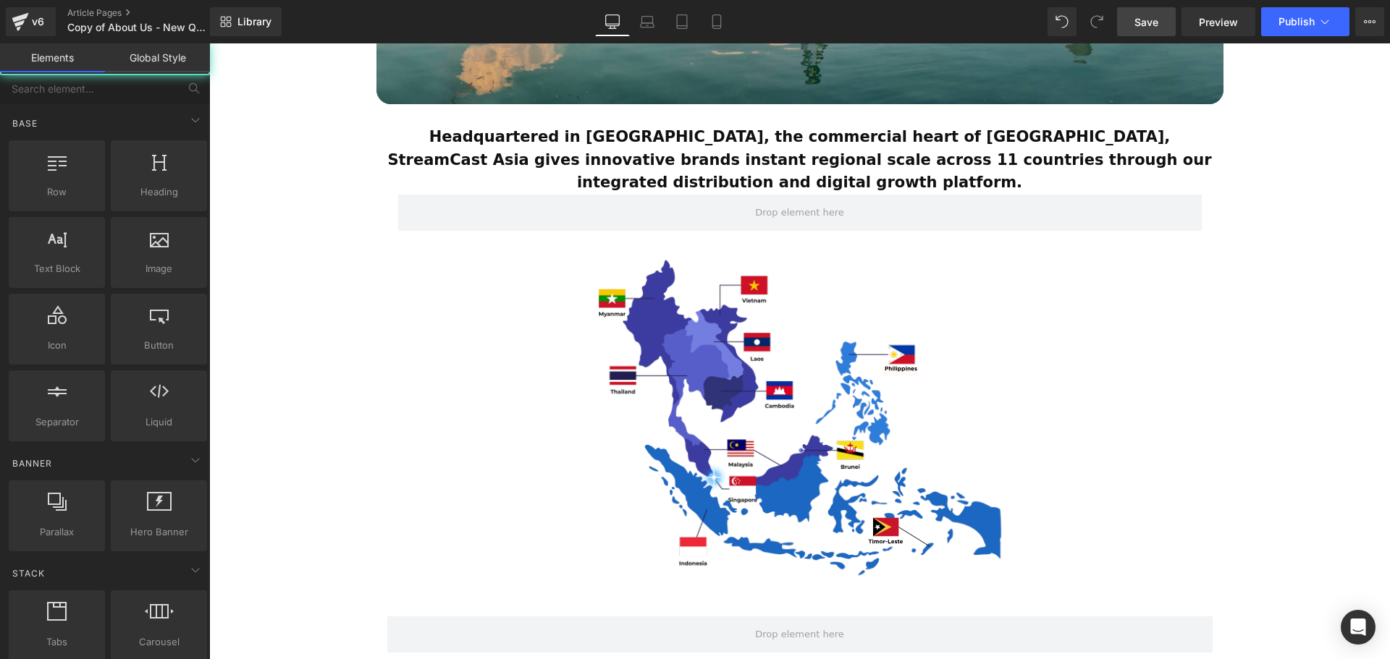
click at [1352, 294] on div "ESTABLISHED 2001 Text Block Your Market Acceleration Partner Across 11 ASEAN Co…" at bounding box center [799, 556] width 1181 height 1665
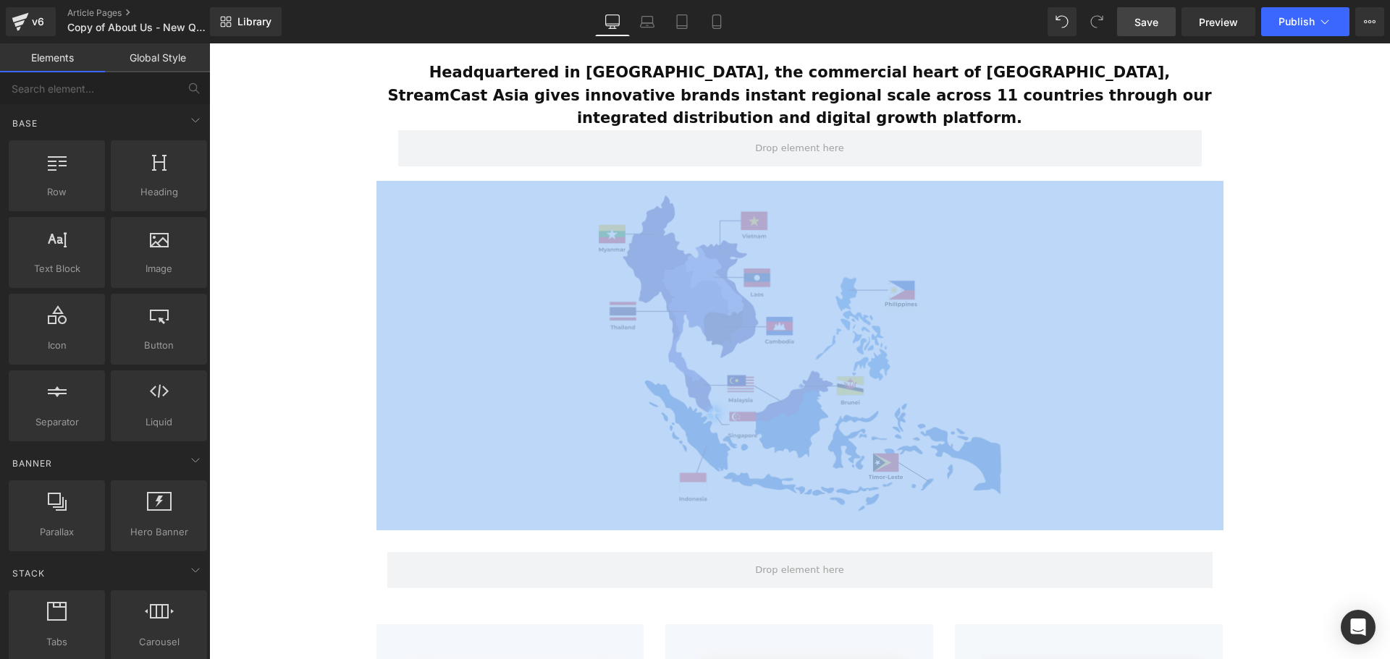
scroll to position [507, 0]
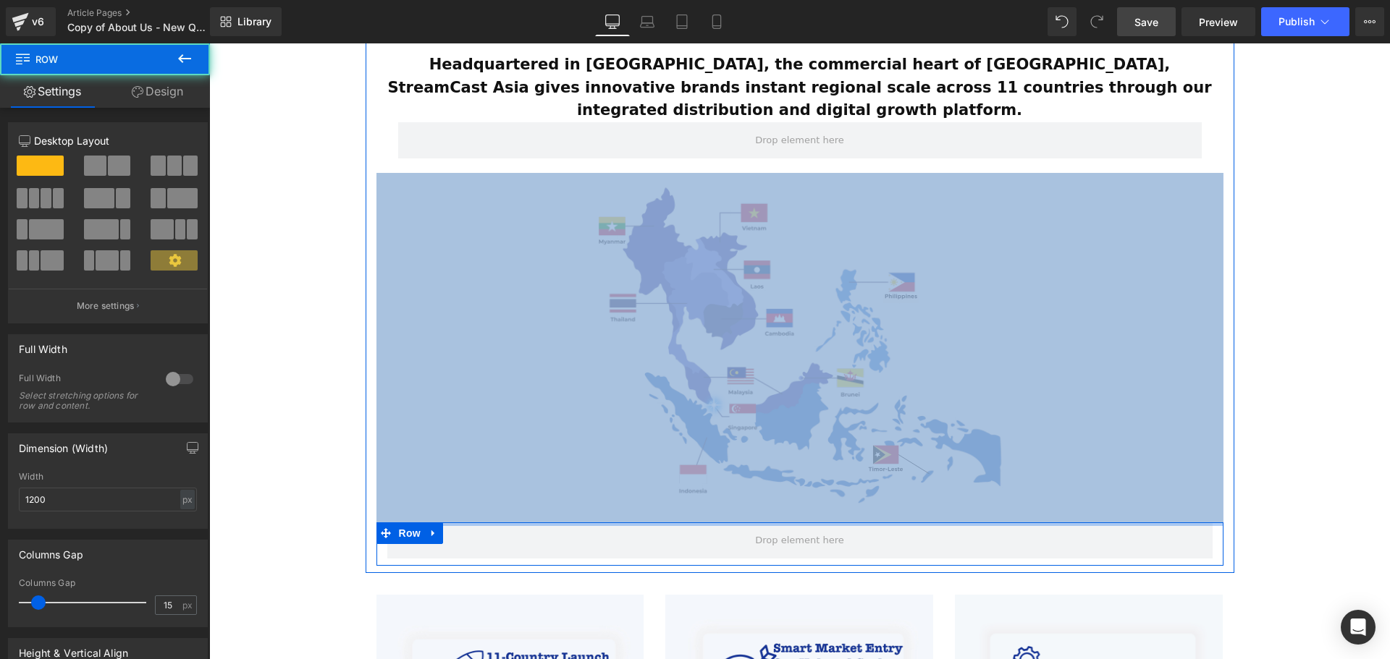
drag, startPoint x: 815, startPoint y: 503, endPoint x: 976, endPoint y: 428, distance: 177.8
click at [808, 436] on div "ESTABLISHED 2001 Text Block Your Market Acceleration Partner Across 11 ASEAN Co…" at bounding box center [800, 119] width 869 height 893
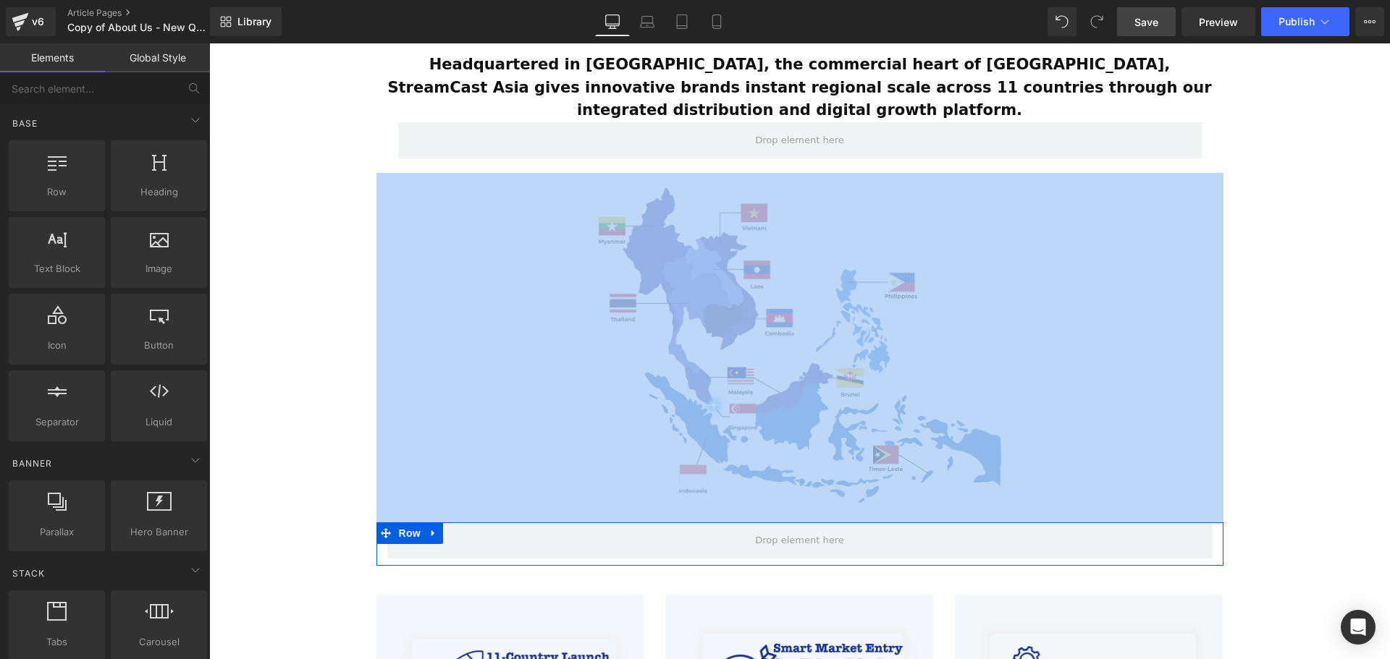
click at [1322, 422] on div "ESTABLISHED 2001 Text Block Your Market Acceleration Partner Across 11 ASEAN Co…" at bounding box center [799, 472] width 1181 height 1643
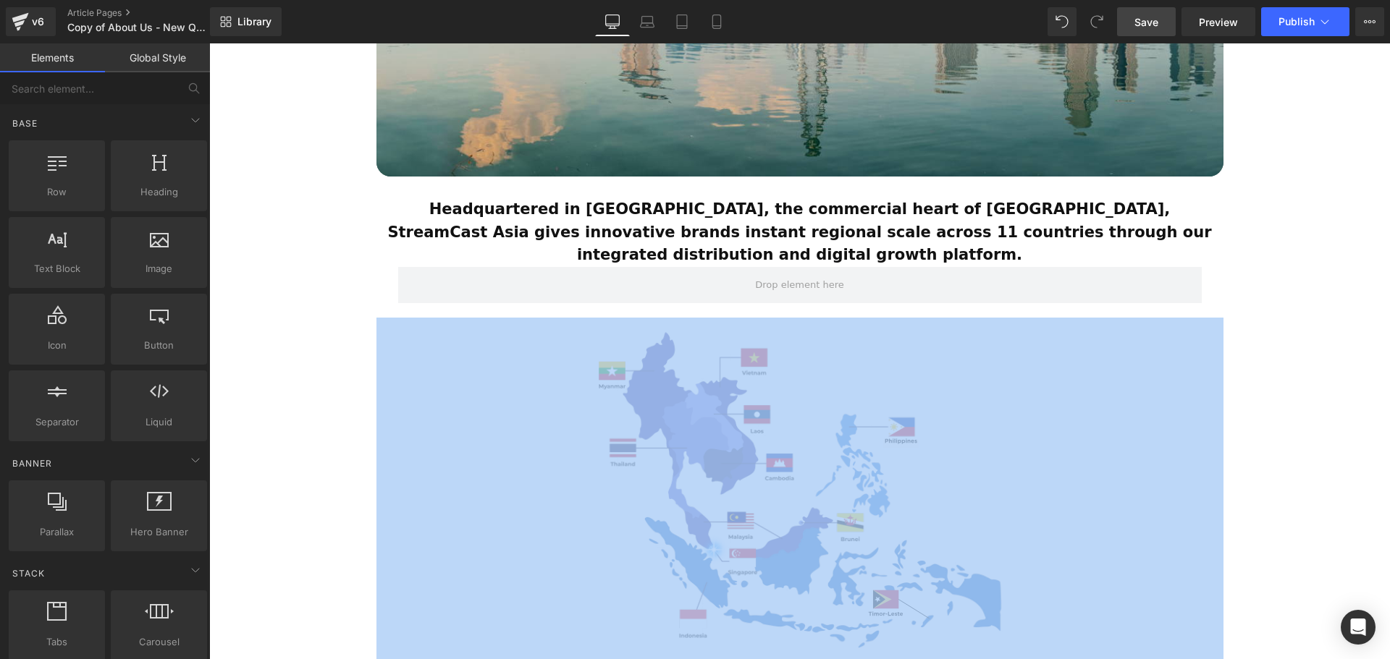
click at [1295, 434] on div "ESTABLISHED 2001 Text Block Your Market Acceleration Partner Across 11 ASEAN Co…" at bounding box center [799, 617] width 1181 height 1643
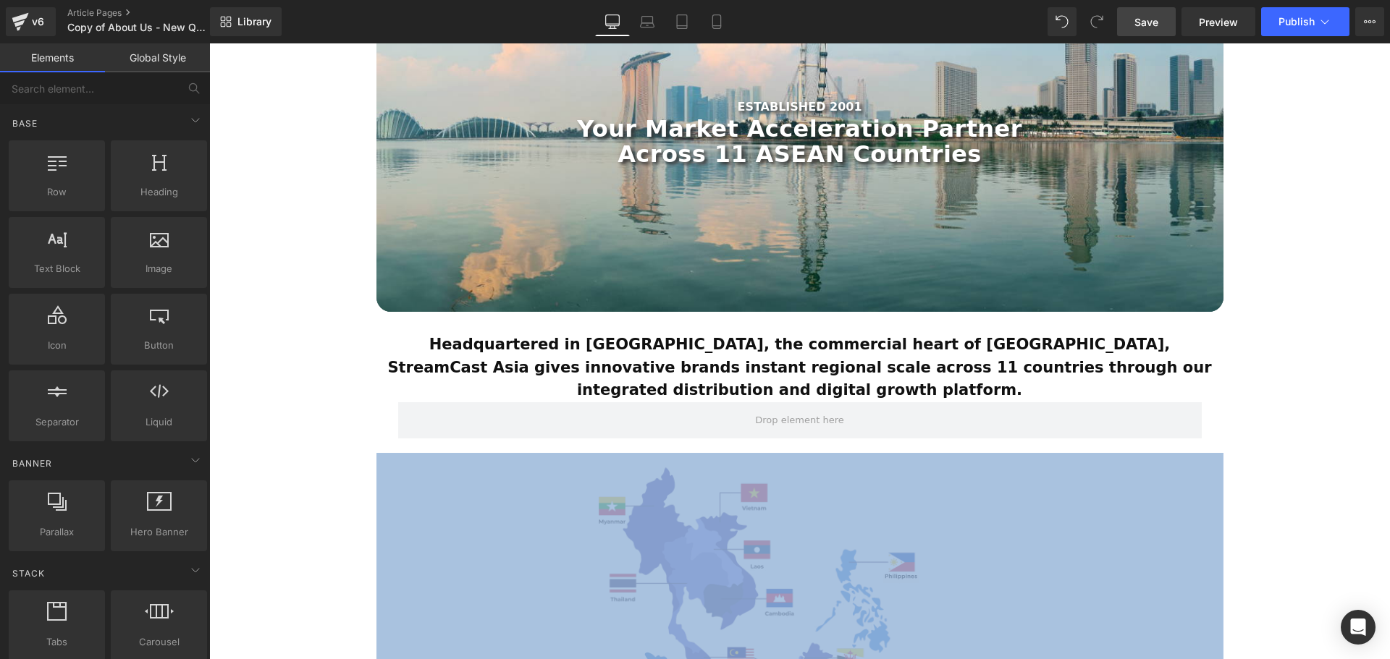
scroll to position [217, 0]
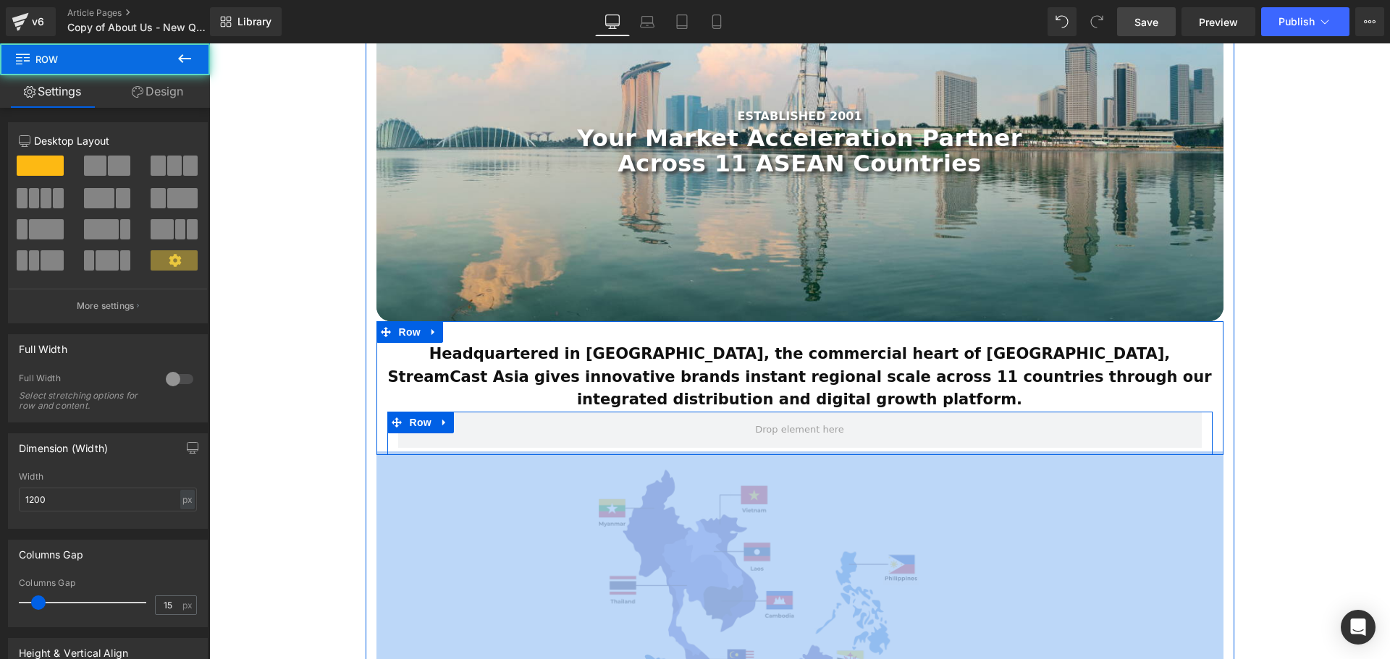
drag, startPoint x: 788, startPoint y: 435, endPoint x: 905, endPoint y: 382, distance: 128.6
click at [788, 399] on div "Headquartered in Singapore, the commercial heart of Southeast Asia, StreamCast …" at bounding box center [799, 388] width 847 height 134
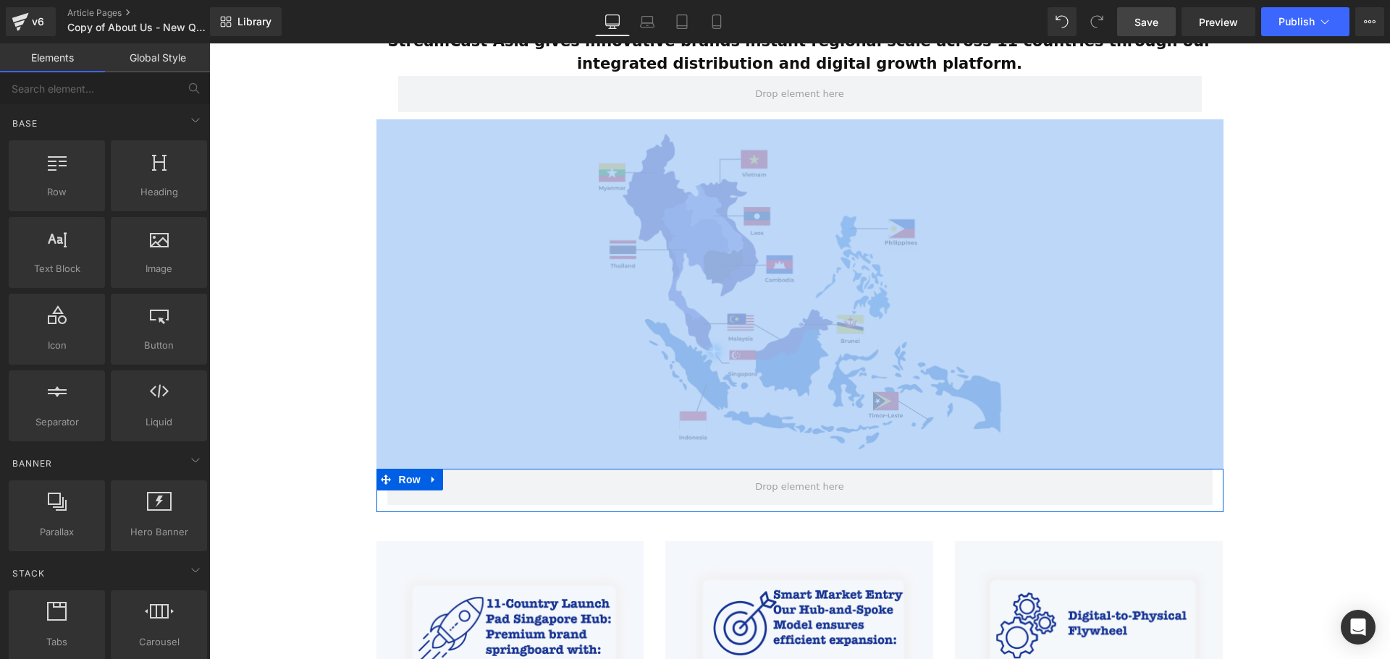
scroll to position [579, 0]
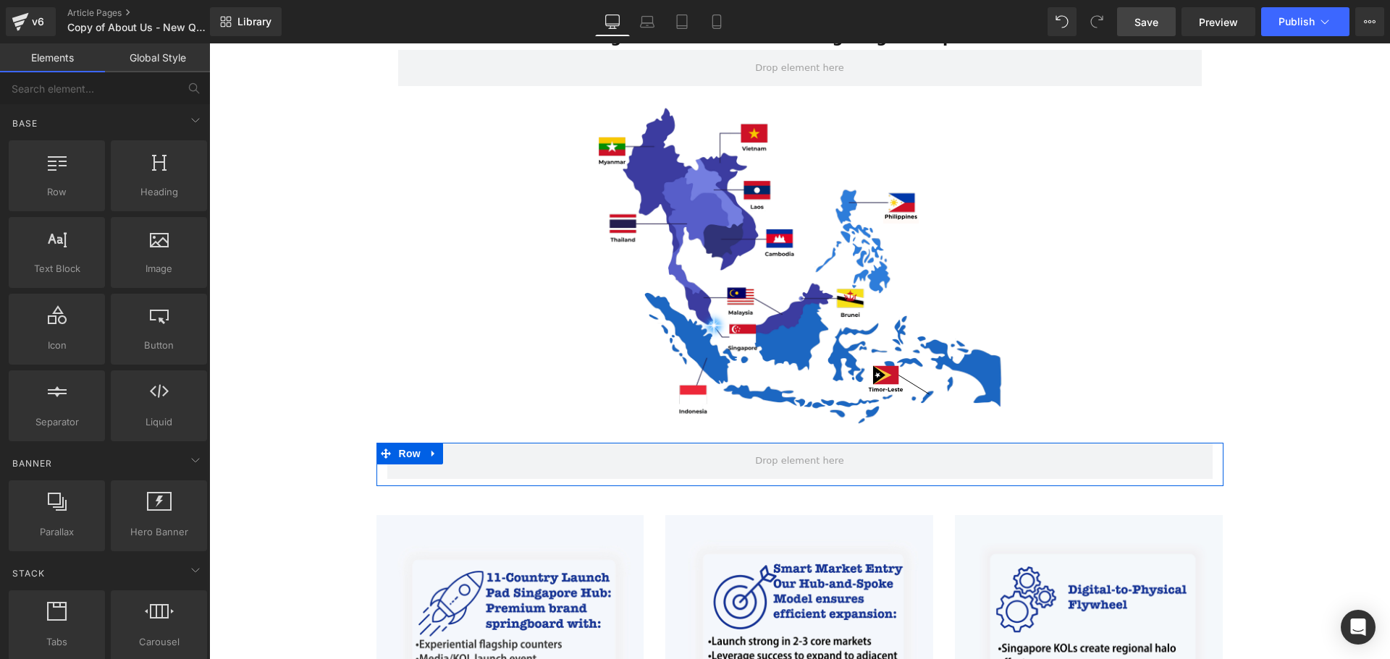
click at [1319, 436] on div "ESTABLISHED 2001 Text Block Your Market Acceleration Partner Across 11 ASEAN Co…" at bounding box center [799, 397] width 1181 height 1636
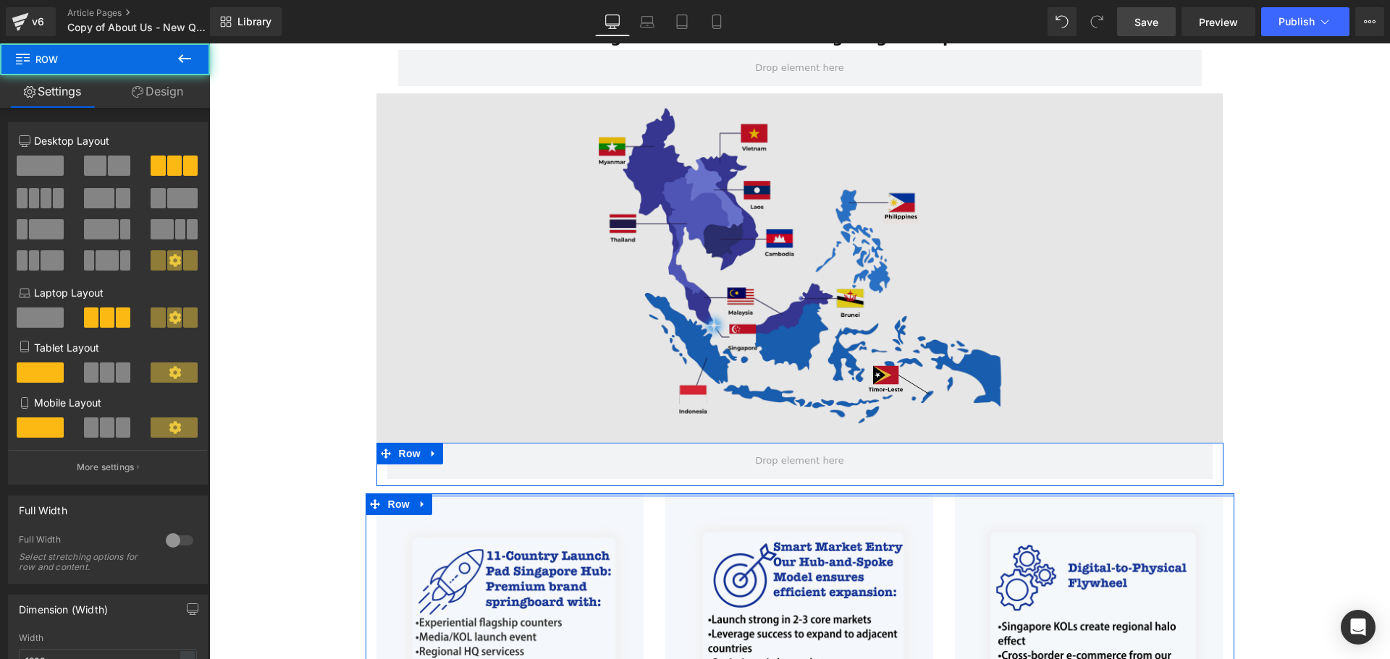
drag, startPoint x: 805, startPoint y: 486, endPoint x: 960, endPoint y: 415, distance: 170.1
click at [811, 441] on div "ESTABLISHED 2001 Text Block Your Market Acceleration Partner Across 11 ASEAN Co…" at bounding box center [799, 386] width 1181 height 1614
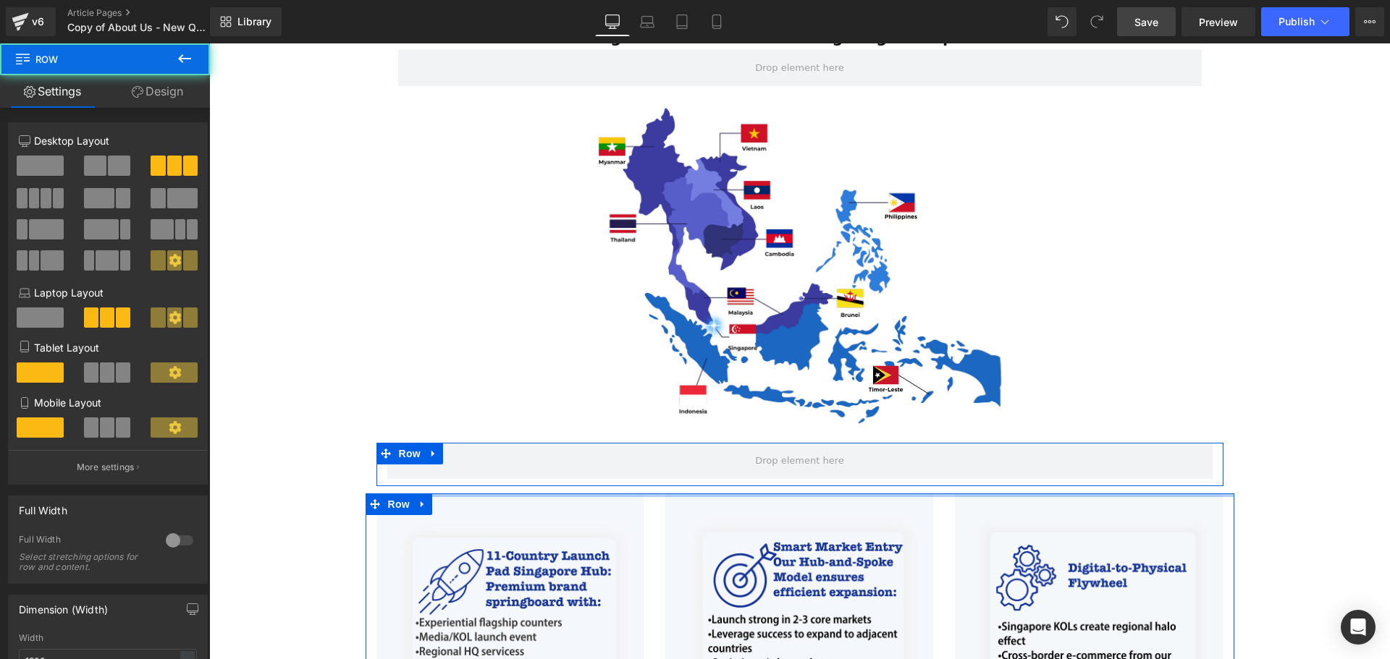
click at [1262, 414] on div "ESTABLISHED 2001 Text Block Your Market Acceleration Partner Across 11 ASEAN Co…" at bounding box center [799, 386] width 1181 height 1614
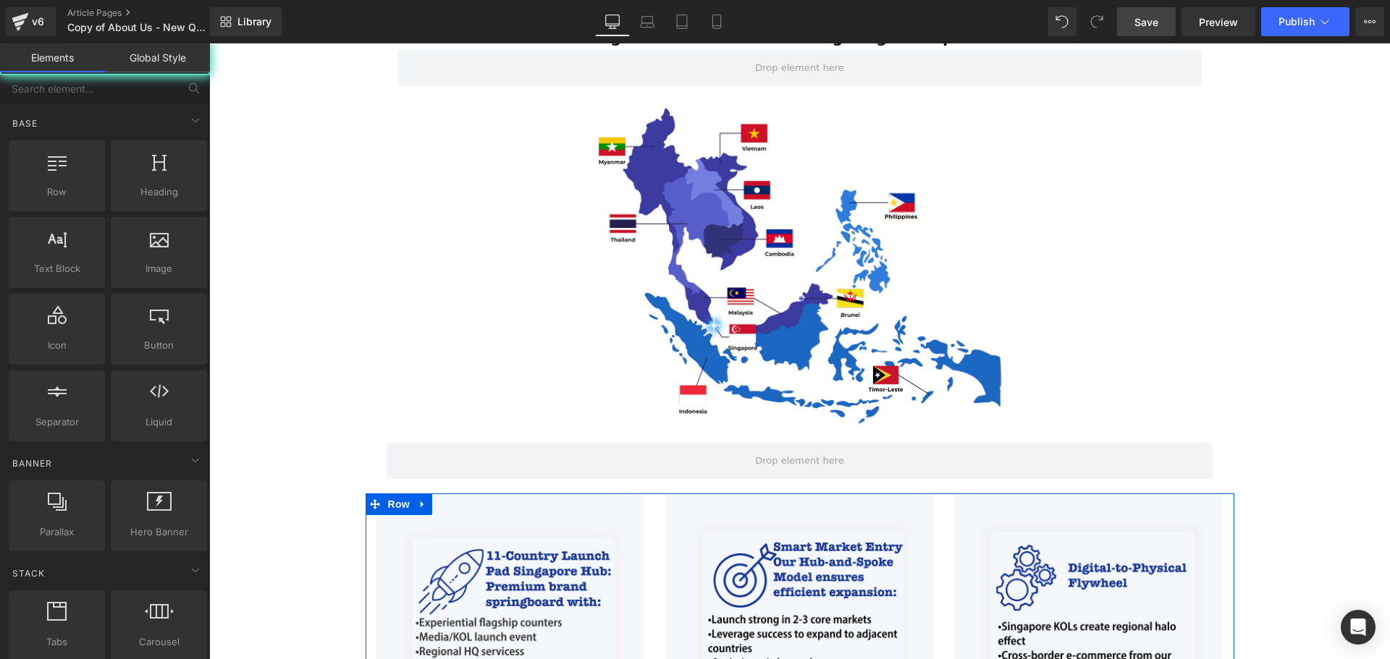
click at [1266, 413] on div "ESTABLISHED 2001 Text Block Your Market Acceleration Partner Across 11 ASEAN Co…" at bounding box center [799, 386] width 1181 height 1614
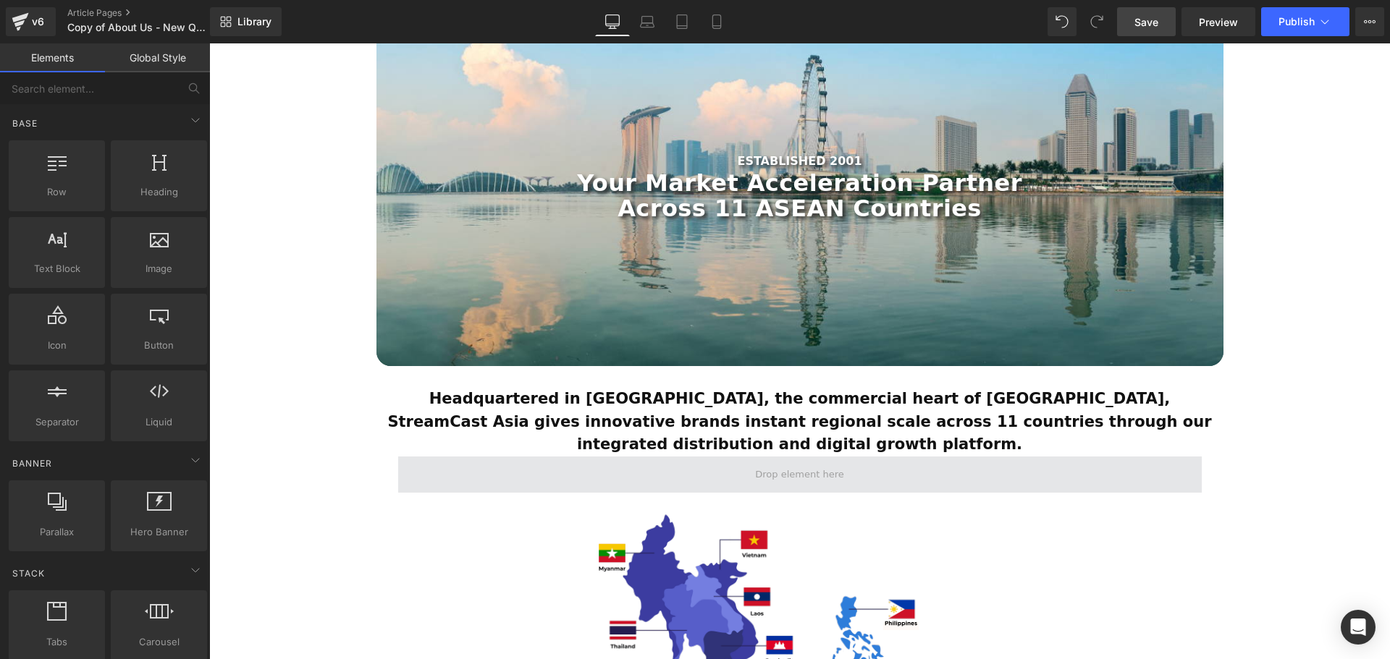
scroll to position [290, 0]
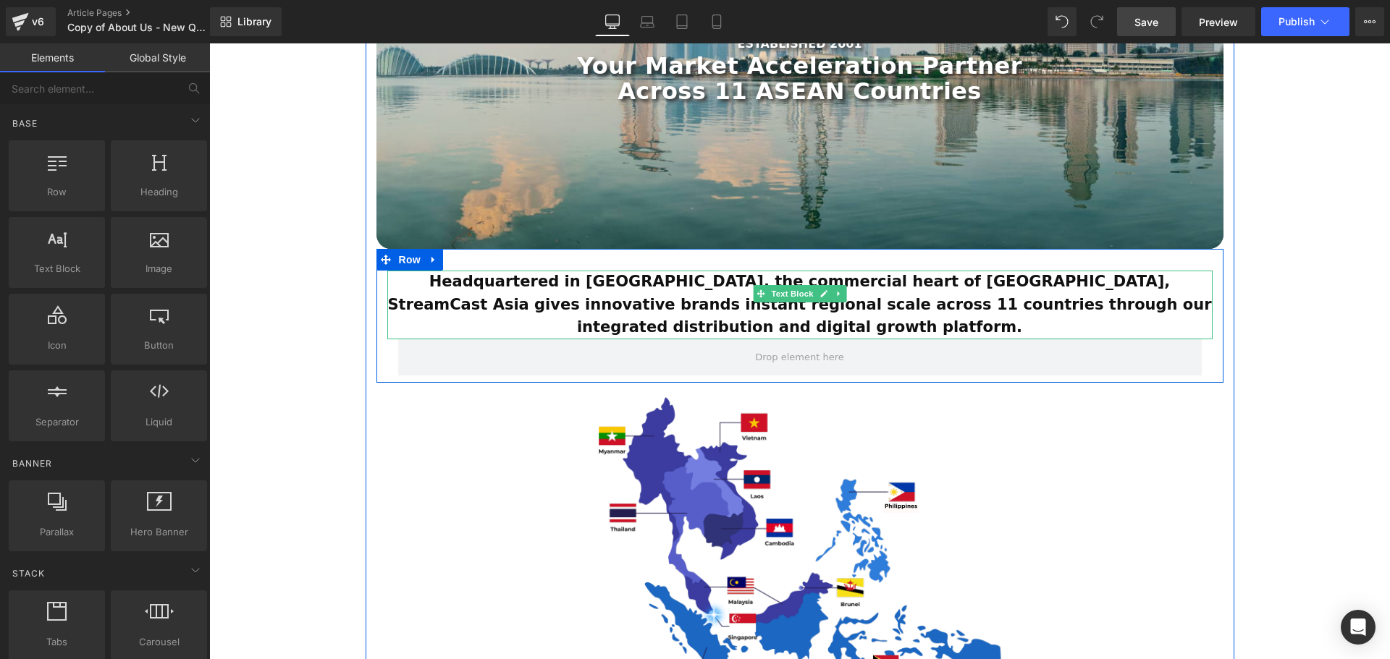
click at [772, 287] on span "Text Block" at bounding box center [792, 293] width 48 height 17
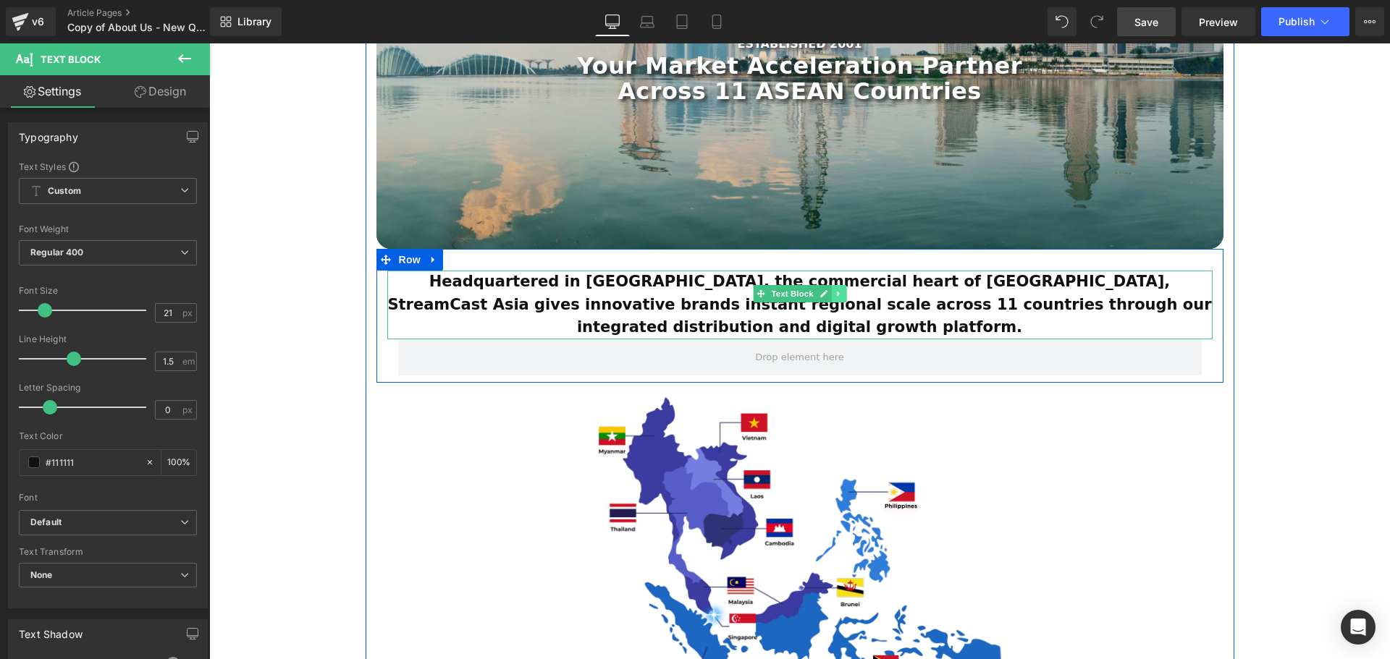
click at [838, 292] on icon at bounding box center [839, 294] width 8 height 9
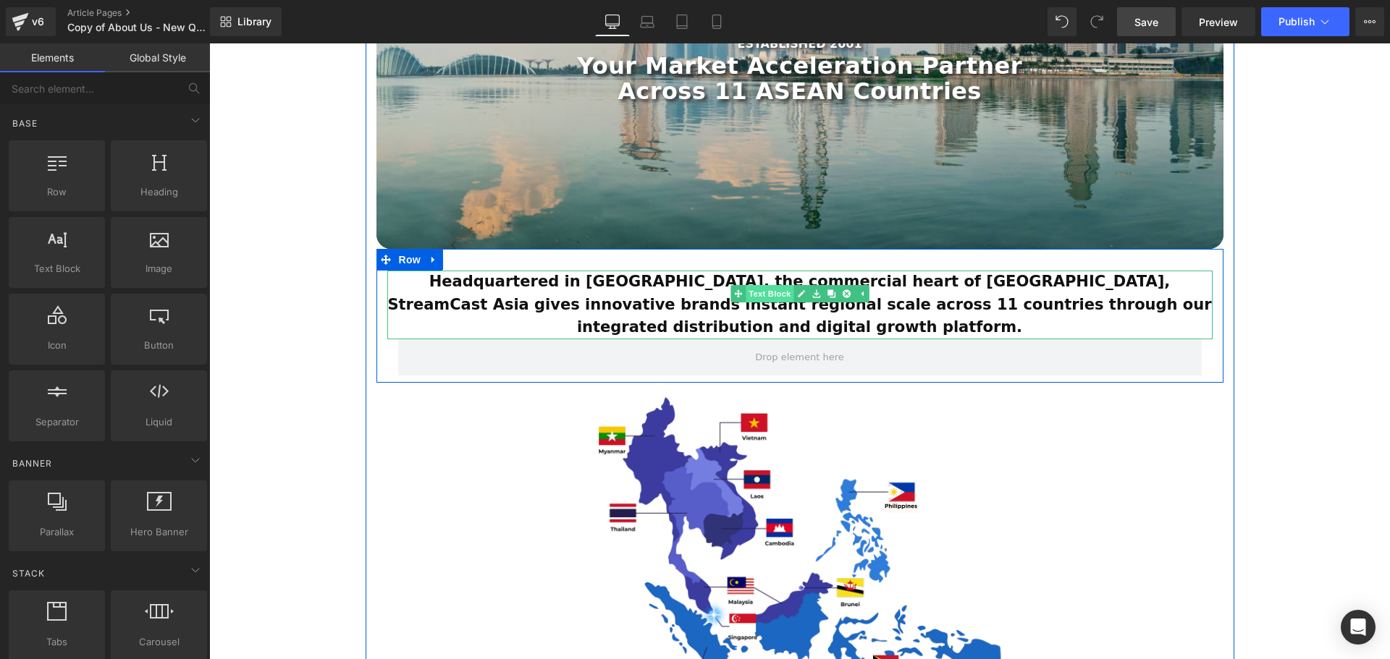
click at [770, 296] on span "Text Block" at bounding box center [770, 293] width 48 height 17
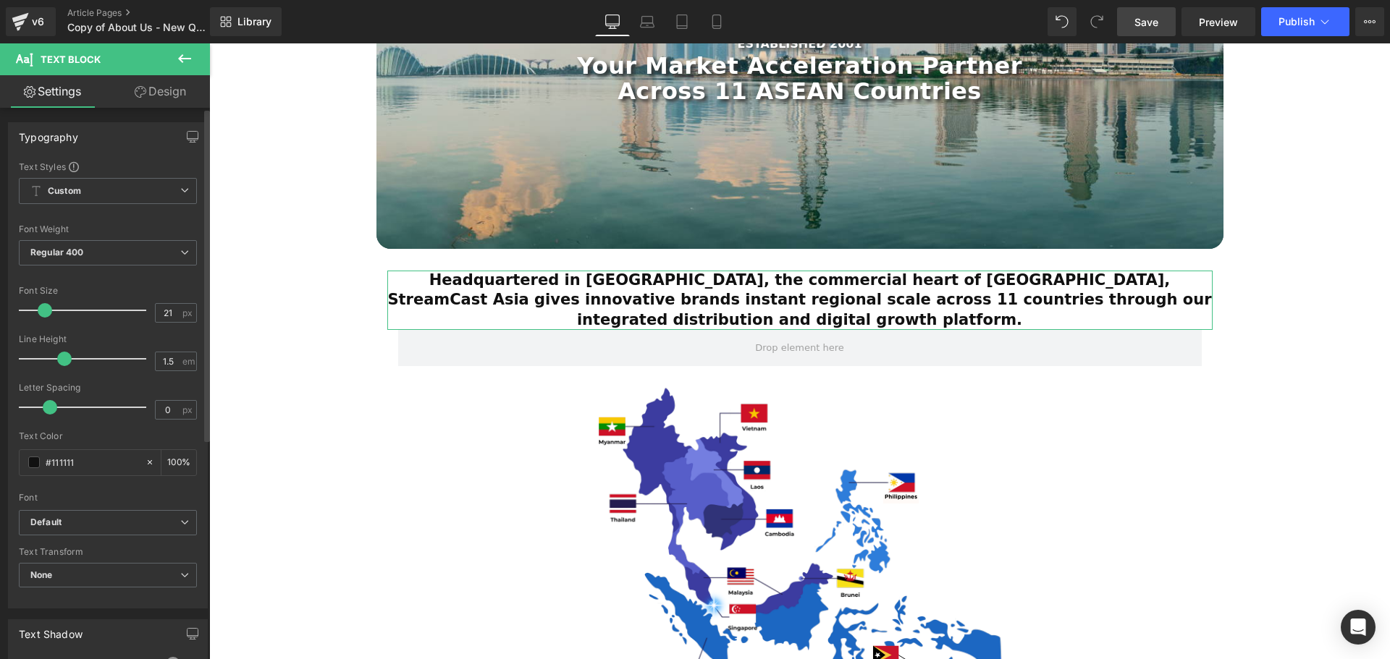
drag, startPoint x: 67, startPoint y: 355, endPoint x: 177, endPoint y: 329, distance: 113.6
click at [59, 358] on span at bounding box center [64, 359] width 14 height 14
click at [1275, 371] on div "ESTABLISHED 2001 Text Block Your Market Acceleration Partner Across 11 ASEAN Co…" at bounding box center [799, 670] width 1181 height 1605
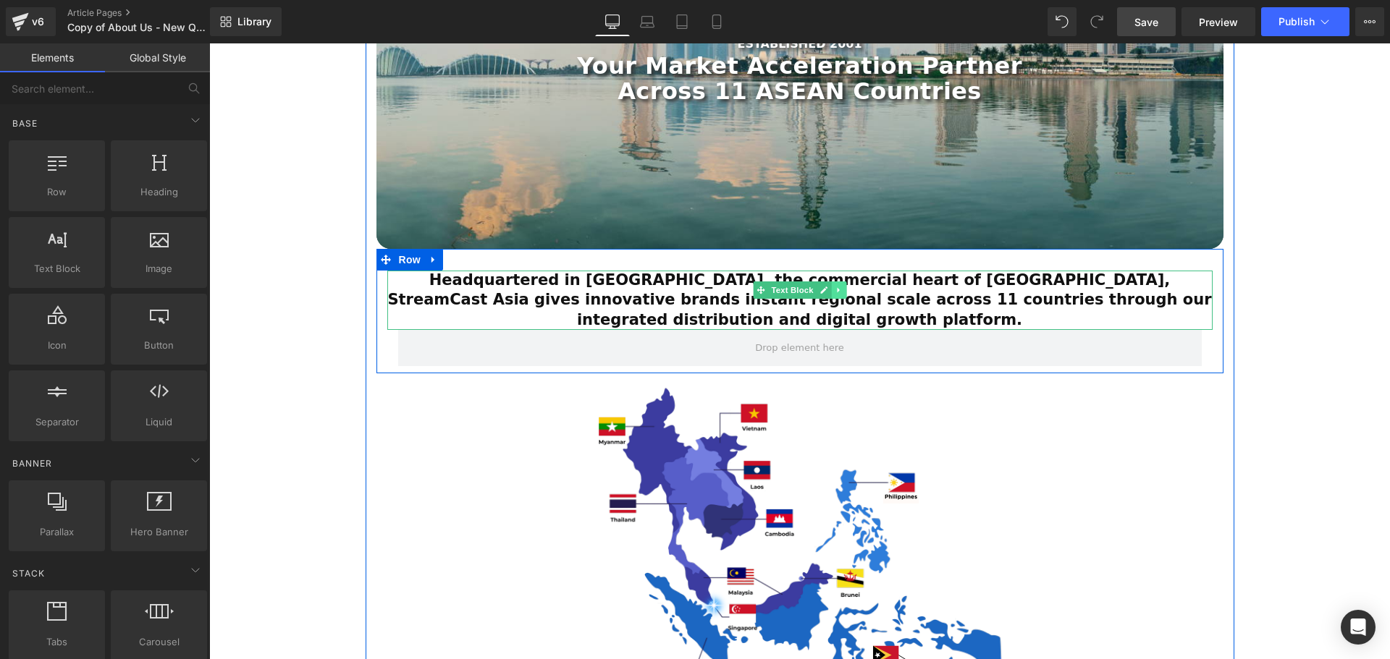
click at [831, 287] on link at bounding box center [838, 290] width 15 height 17
click at [828, 290] on icon at bounding box center [831, 291] width 8 height 8
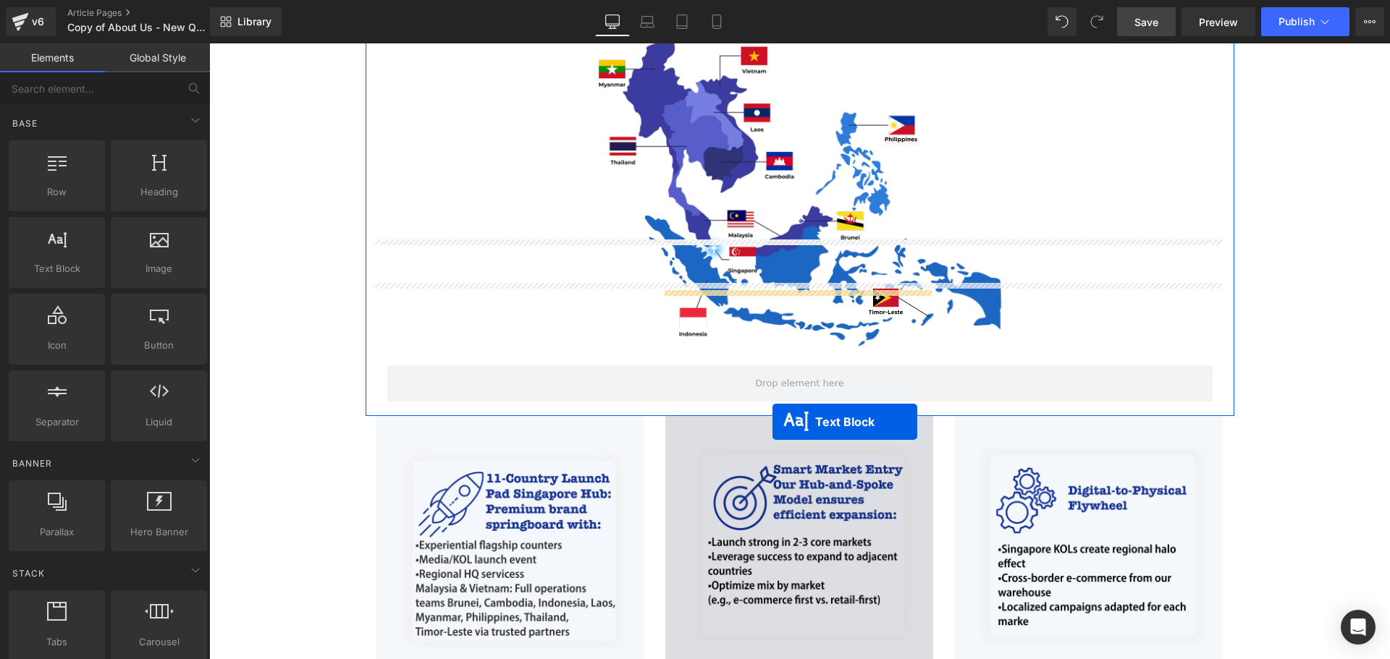
scroll to position [796, 0]
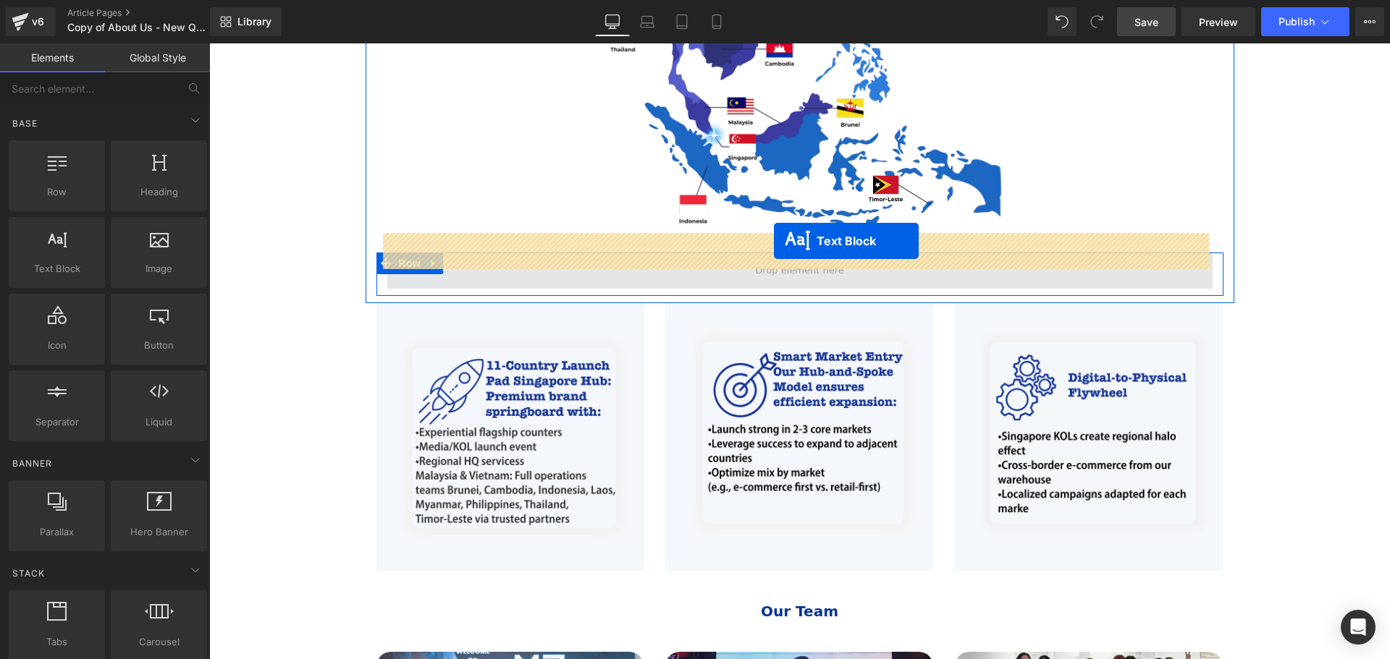
drag, startPoint x: 756, startPoint y: 330, endPoint x: 774, endPoint y: 242, distance: 89.4
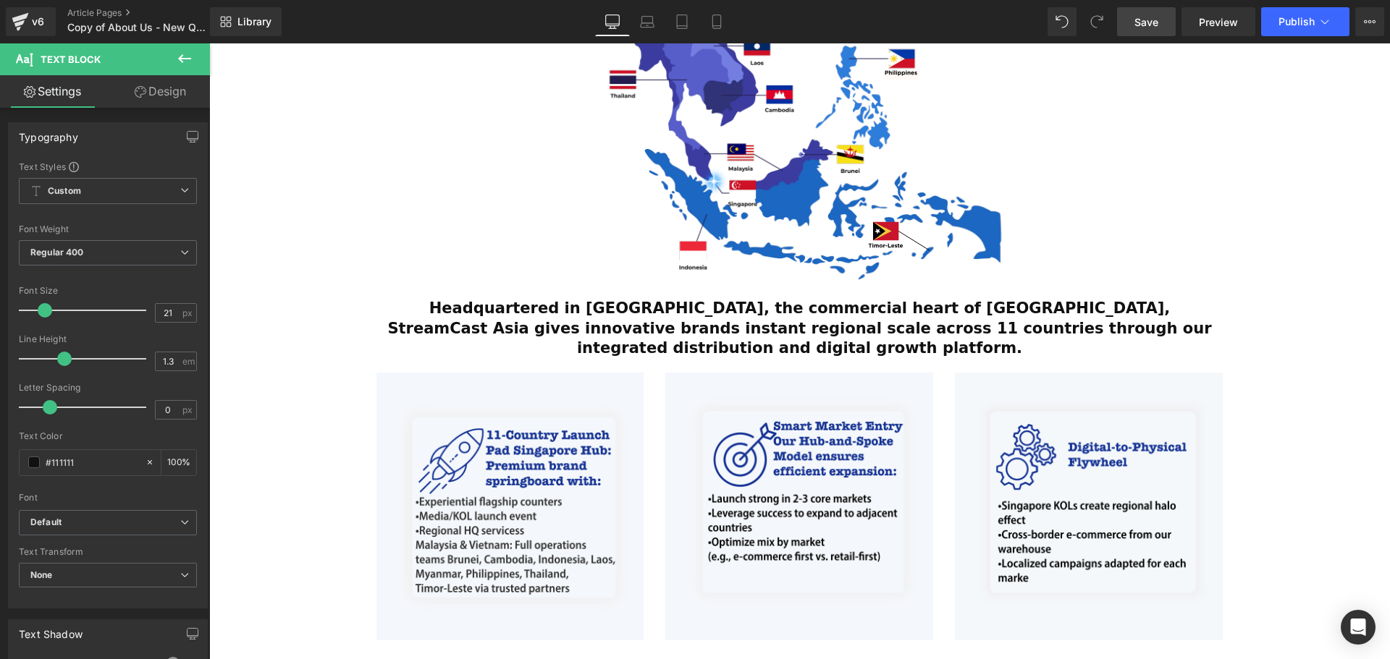
scroll to position [688, 0]
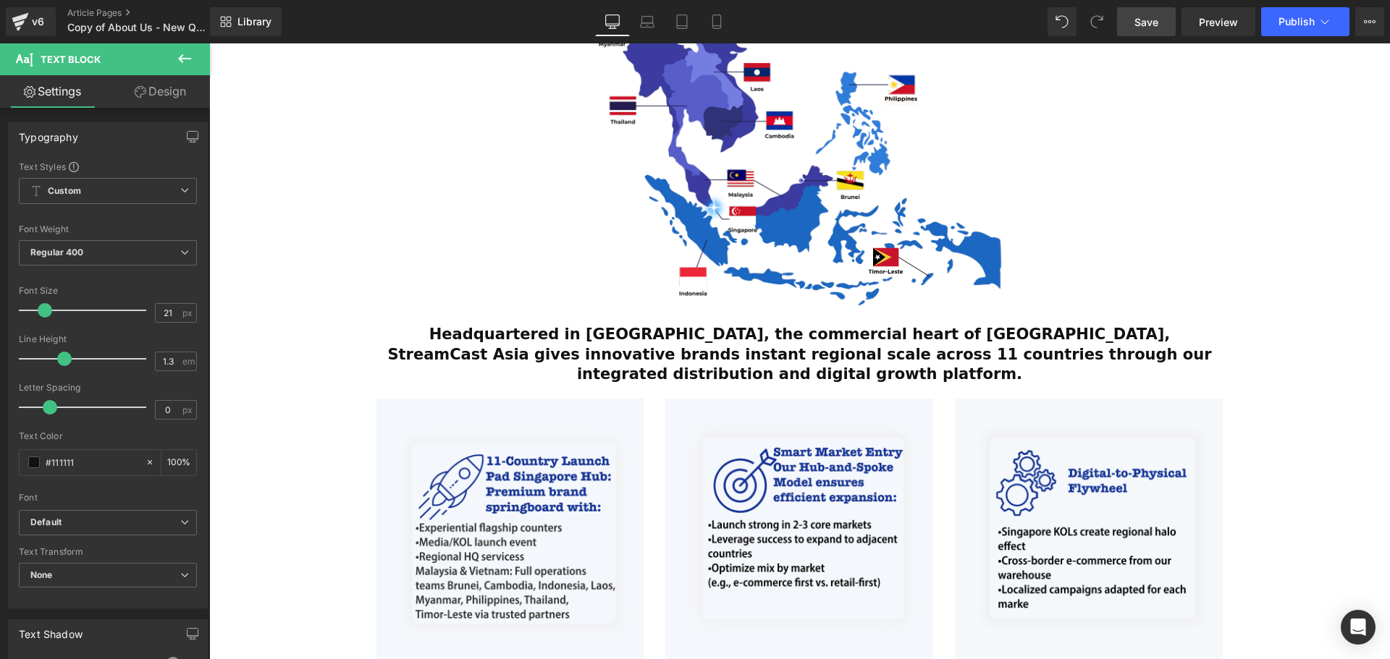
click at [1128, 337] on strong "Headquartered in [GEOGRAPHIC_DATA], the commercial heart of [GEOGRAPHIC_DATA], …" at bounding box center [799, 354] width 824 height 57
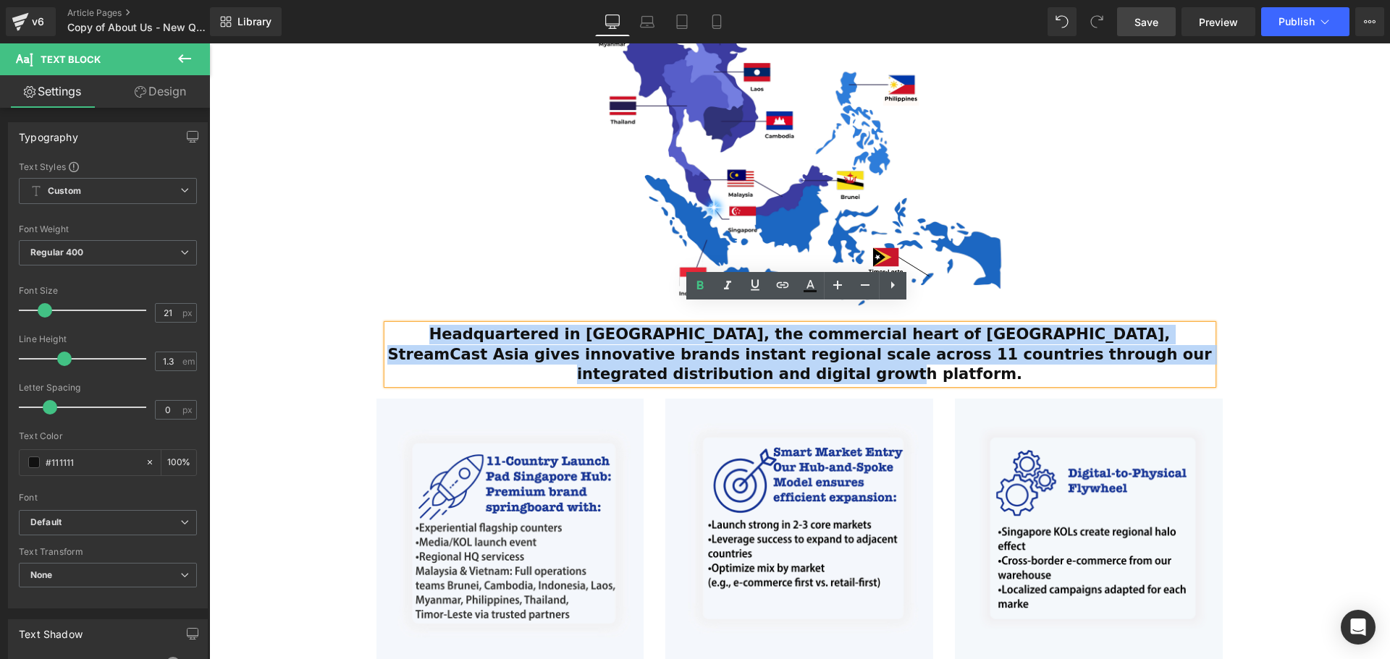
drag, startPoint x: 1165, startPoint y: 337, endPoint x: 402, endPoint y: 316, distance: 763.2
click at [402, 325] on div "Headquartered in [GEOGRAPHIC_DATA], the commercial heart of [GEOGRAPHIC_DATA], …" at bounding box center [799, 354] width 825 height 59
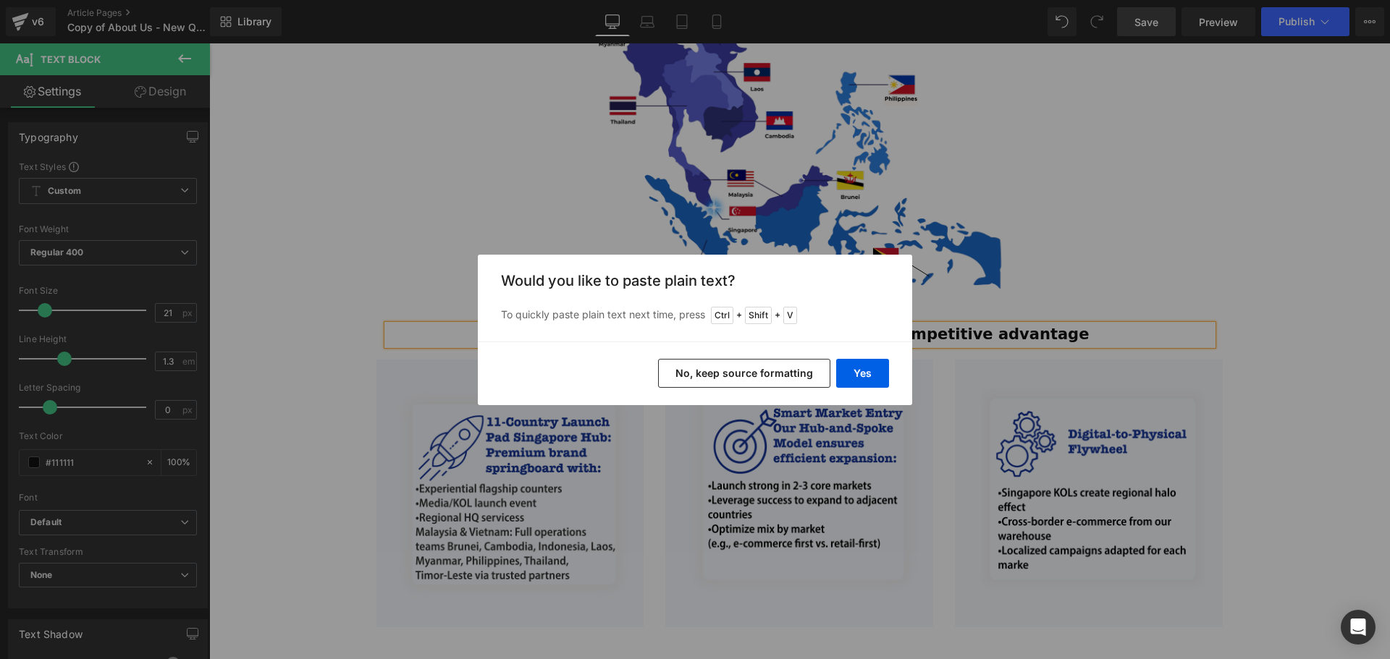
drag, startPoint x: 782, startPoint y: 376, endPoint x: 612, endPoint y: 331, distance: 176.6
click at [782, 376] on button "No, keep source formatting" at bounding box center [744, 373] width 172 height 29
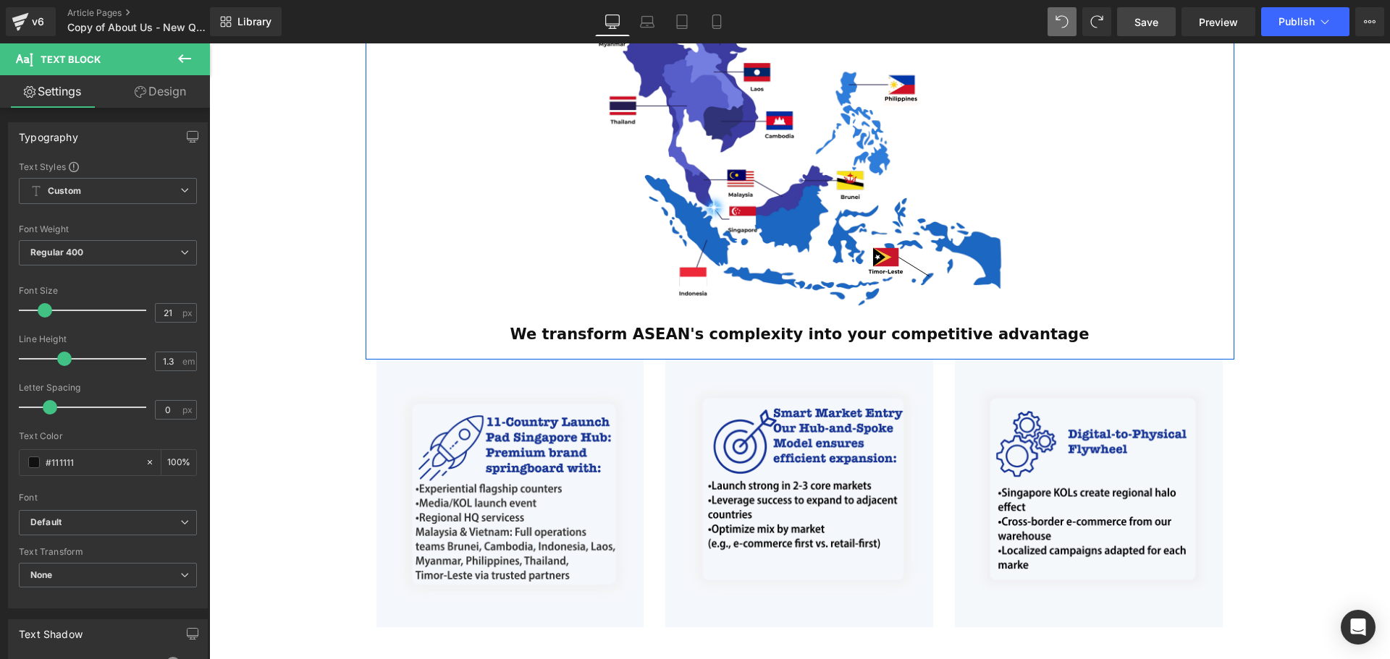
click at [1052, 325] on div "We transform ASEAN's complexity into your competitive advantage" at bounding box center [799, 335] width 825 height 20
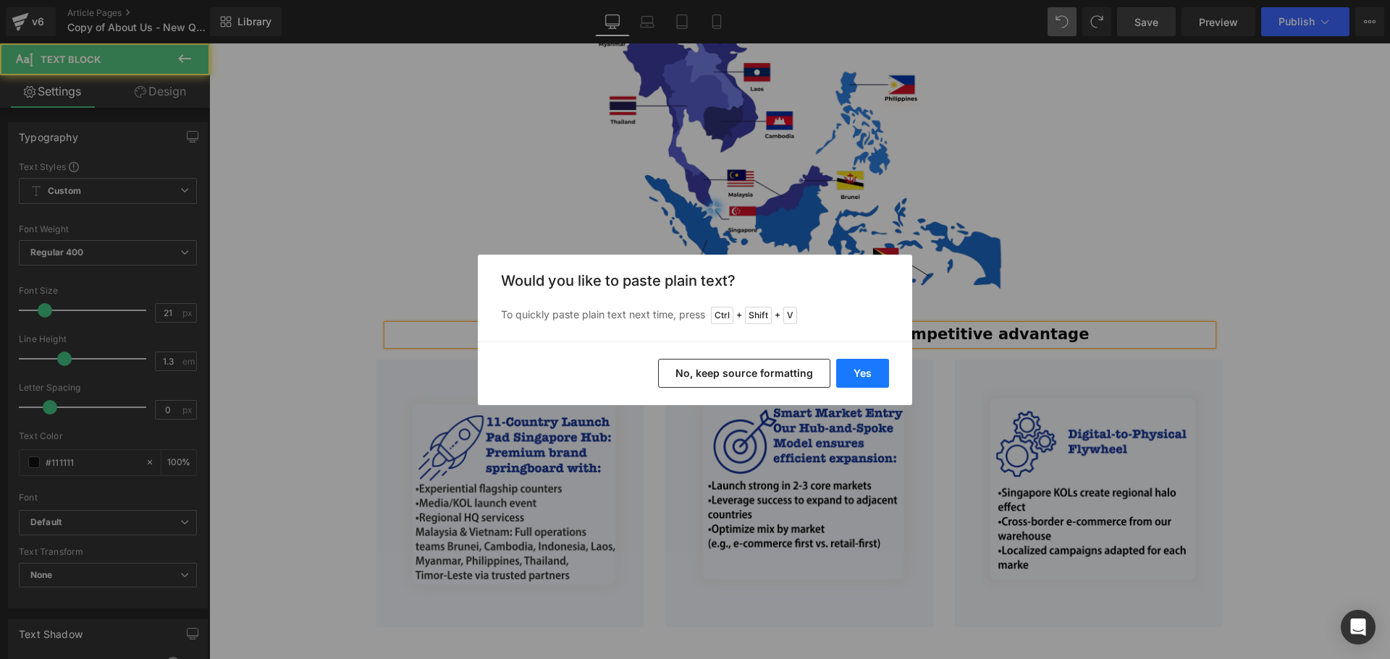
drag, startPoint x: 850, startPoint y: 371, endPoint x: 722, endPoint y: 312, distance: 140.9
click at [850, 371] on button "Yes" at bounding box center [862, 373] width 53 height 29
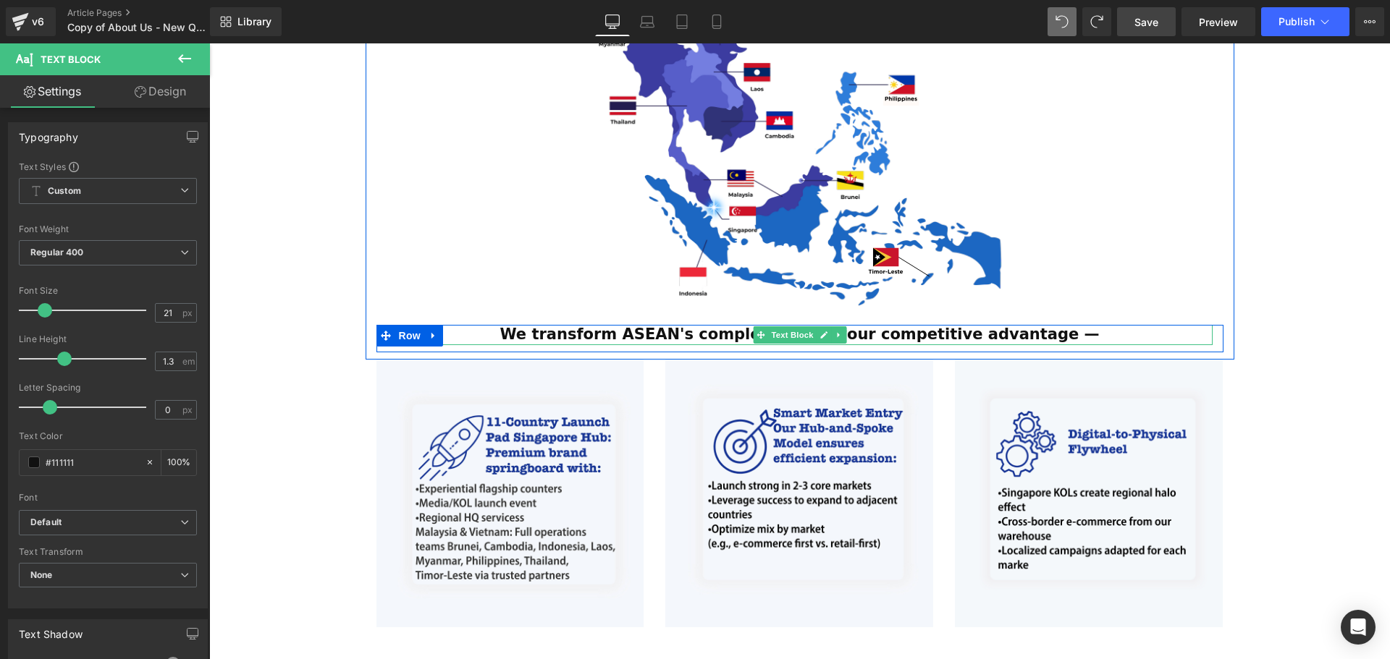
click at [1087, 325] on div "We transform ASEAN's complexity into your competitive advantage —" at bounding box center [799, 335] width 825 height 20
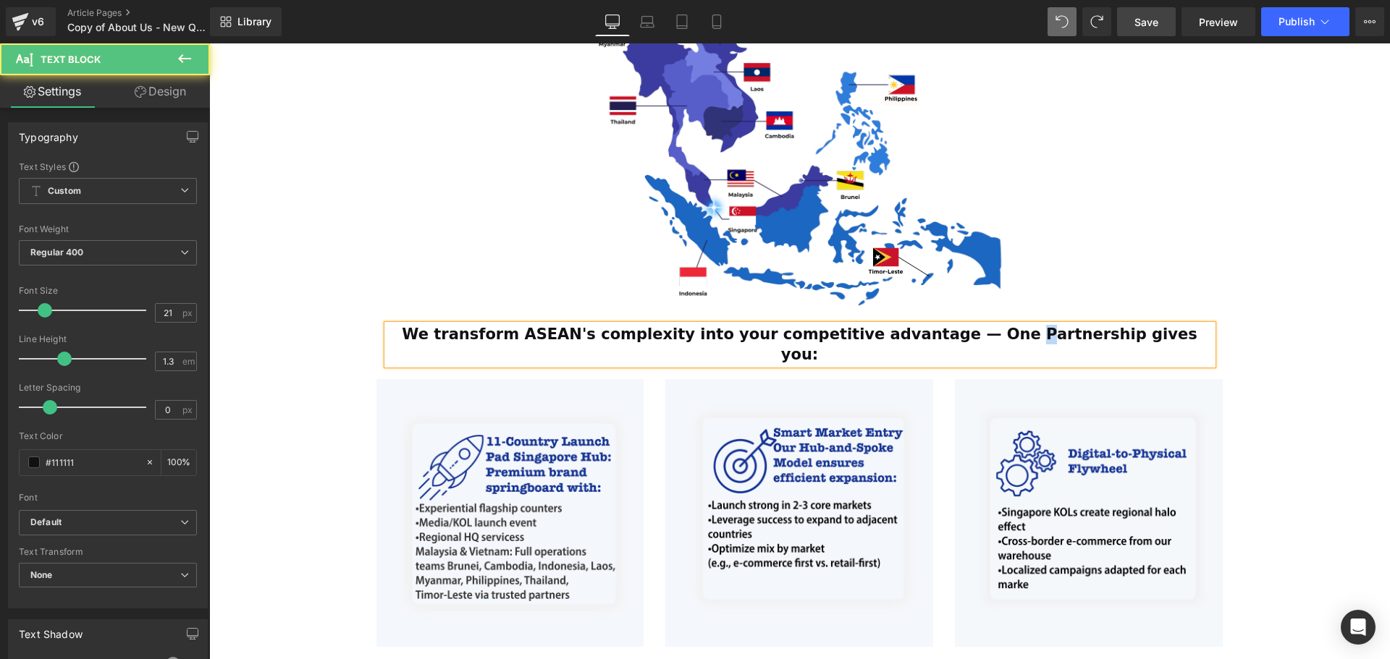
click at [989, 326] on strong "We transform ASEAN's complexity into your competitive advantage — One Partnersh…" at bounding box center [799, 344] width 795 height 37
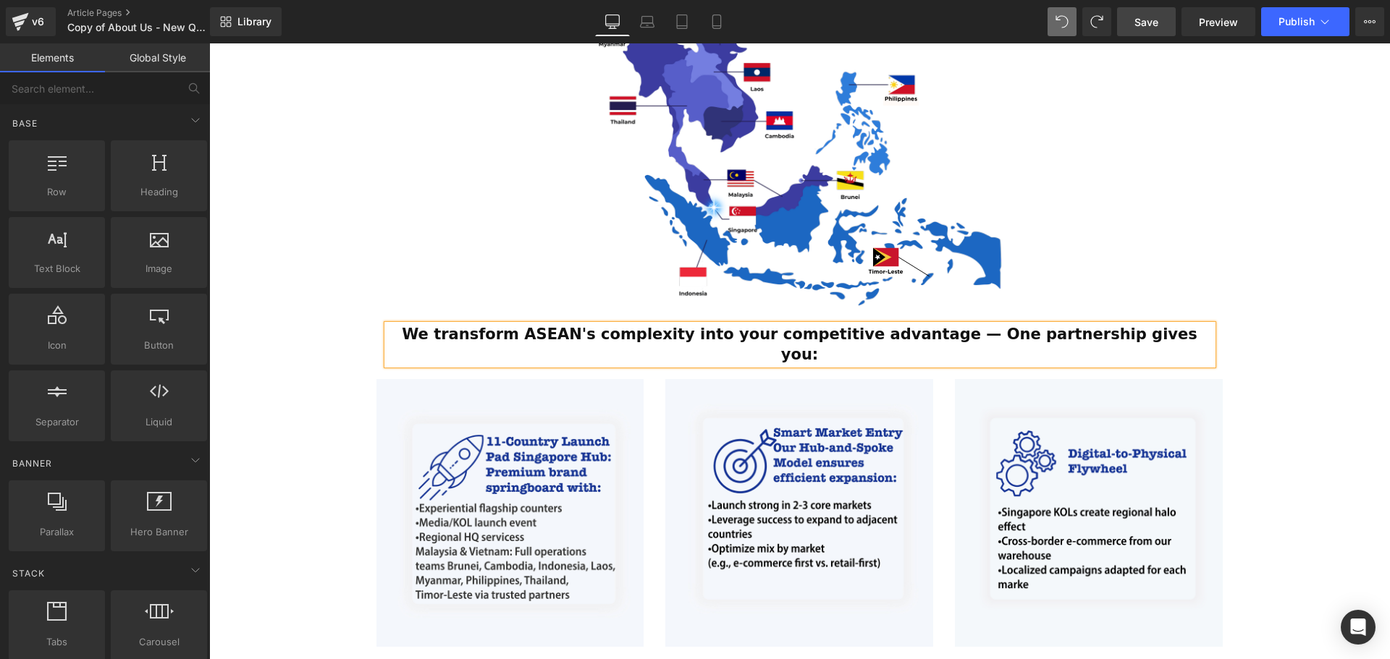
click at [1319, 354] on div "ESTABLISHED 2001 Text Block Your Market Acceleration Partner Across 11 ASEAN Co…" at bounding box center [799, 274] width 1181 height 1608
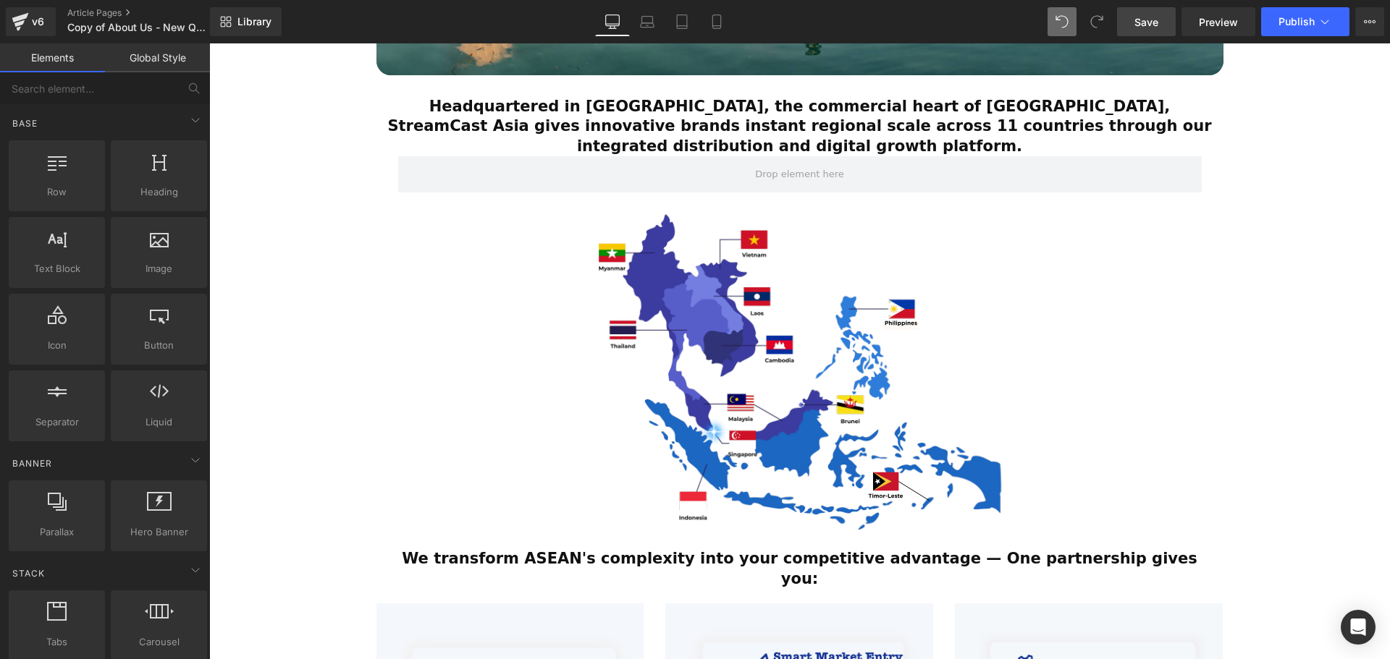
scroll to position [470, 0]
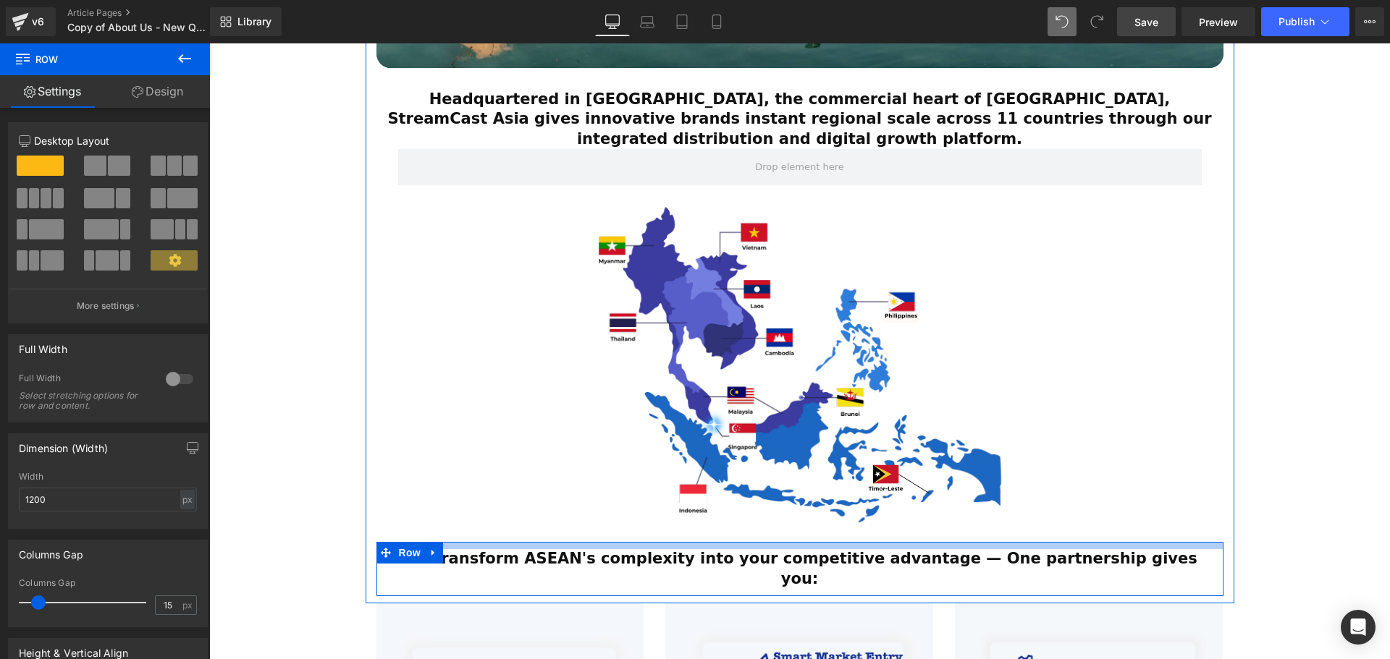
drag, startPoint x: 795, startPoint y: 524, endPoint x: 802, endPoint y: 531, distance: 9.7
click at [802, 542] on div "We transform ASEAN's complexity into your competitive advantage — One partnersh…" at bounding box center [799, 569] width 847 height 54
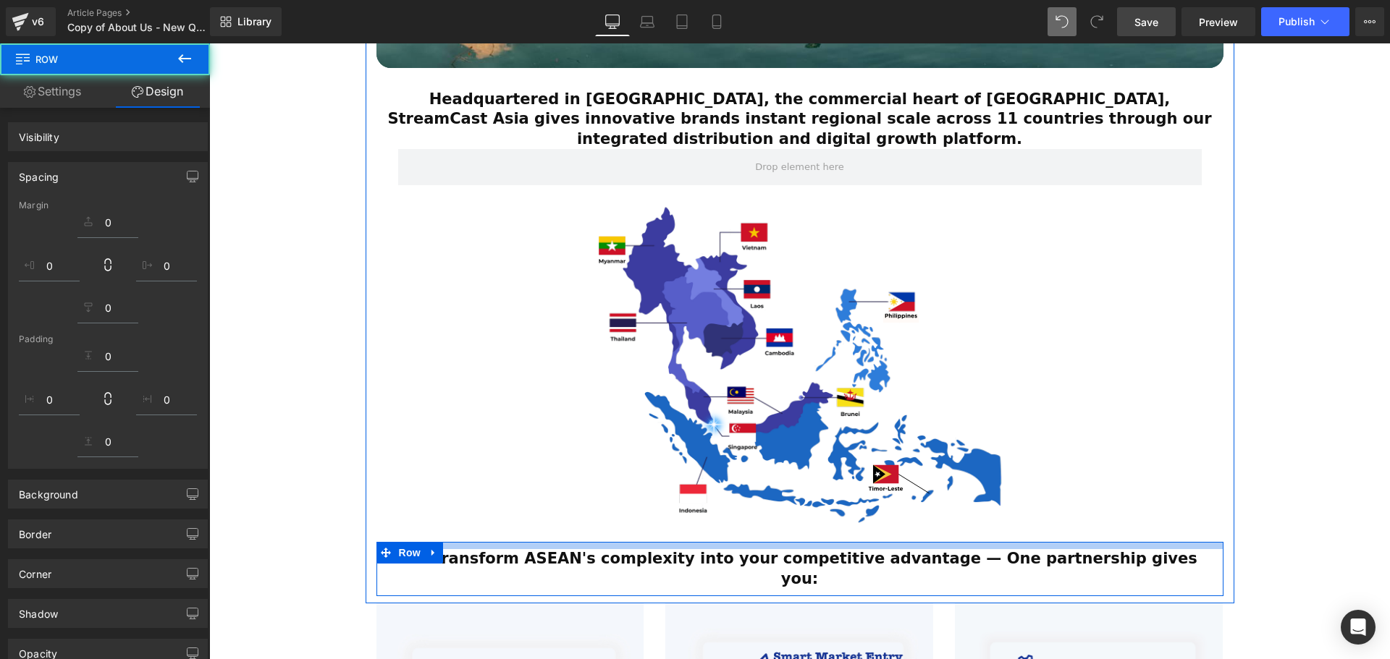
click at [1343, 489] on div "ESTABLISHED 2001 Text Block Your Market Acceleration Partner Across 11 ASEAN Co…" at bounding box center [799, 495] width 1181 height 1616
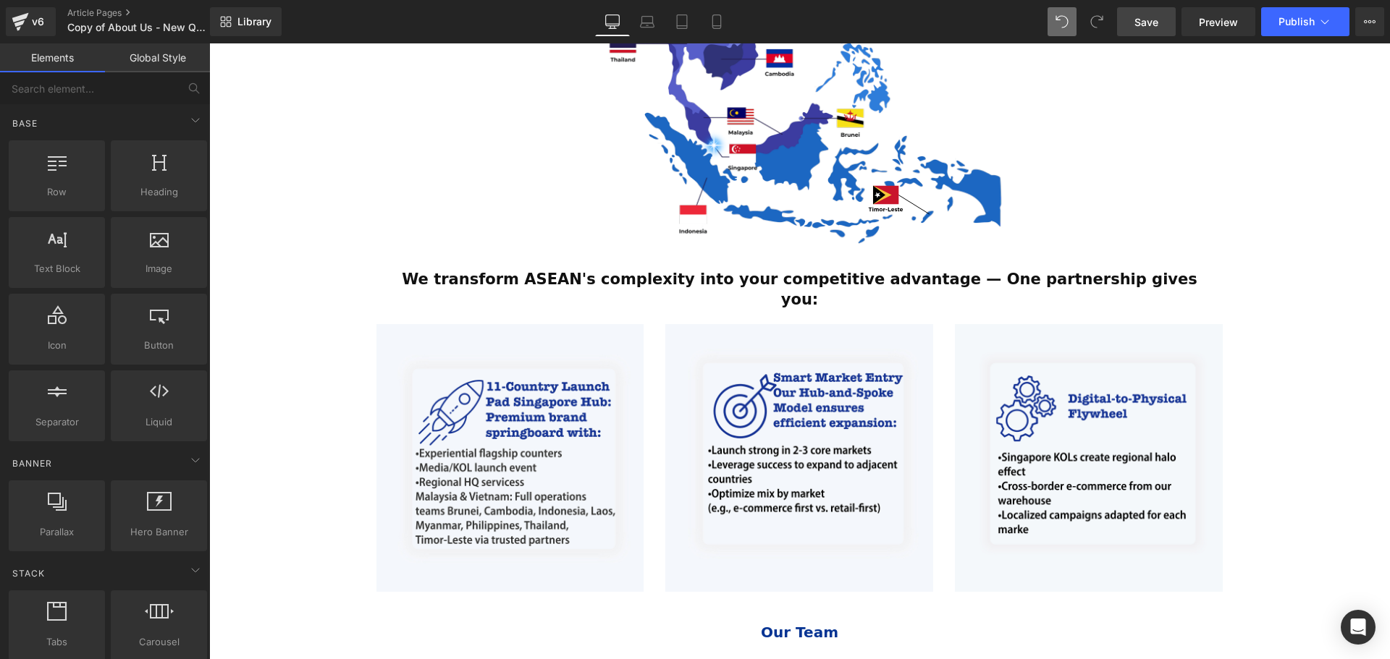
scroll to position [724, 0]
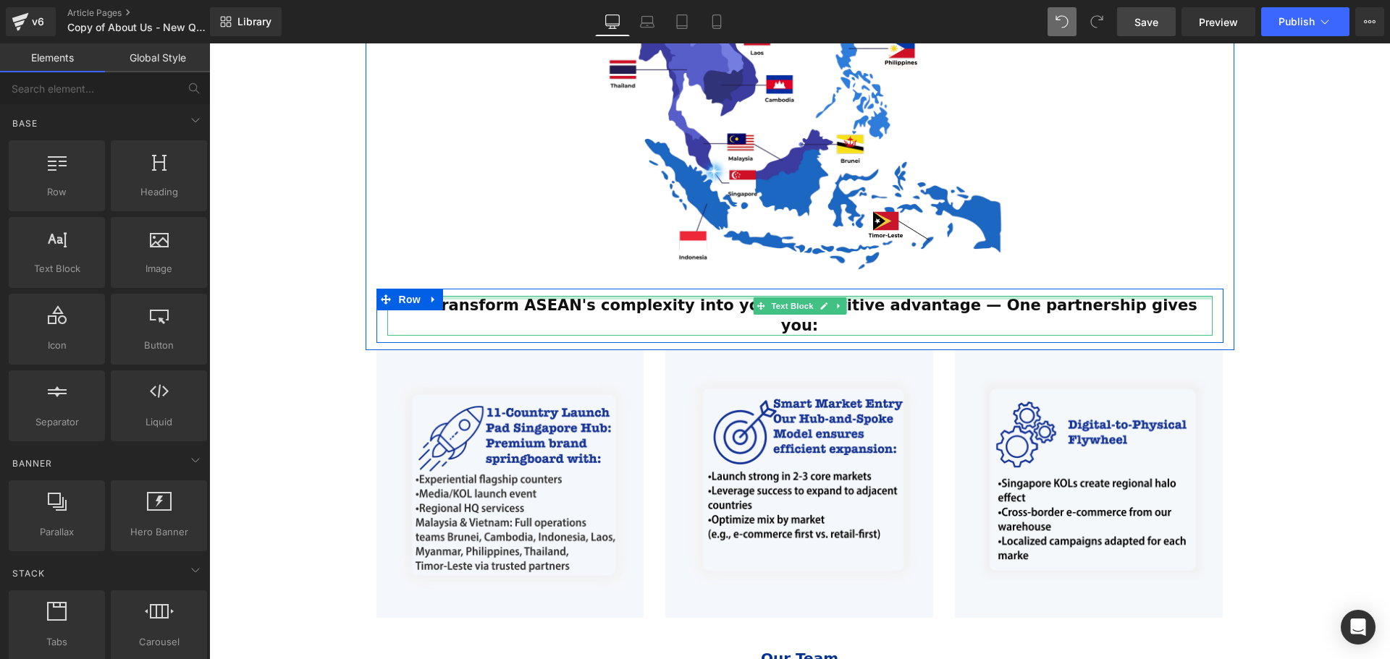
click at [1165, 296] on div "We transform ASEAN's complexity into your competitive advantage — One partnersh…" at bounding box center [799, 316] width 825 height 40
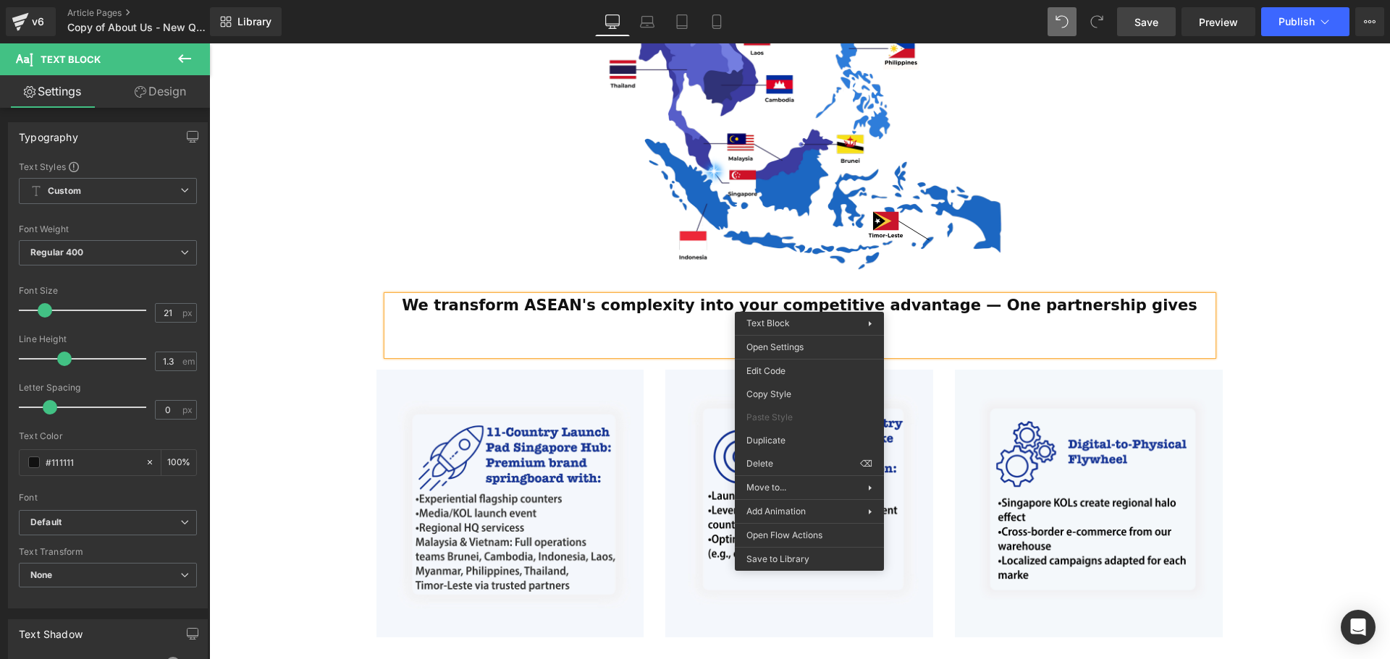
click at [1304, 412] on div "ESTABLISHED 2001 Text Block Your Market Acceleration Partner Across 11 ASEAN Co…" at bounding box center [799, 251] width 1181 height 1635
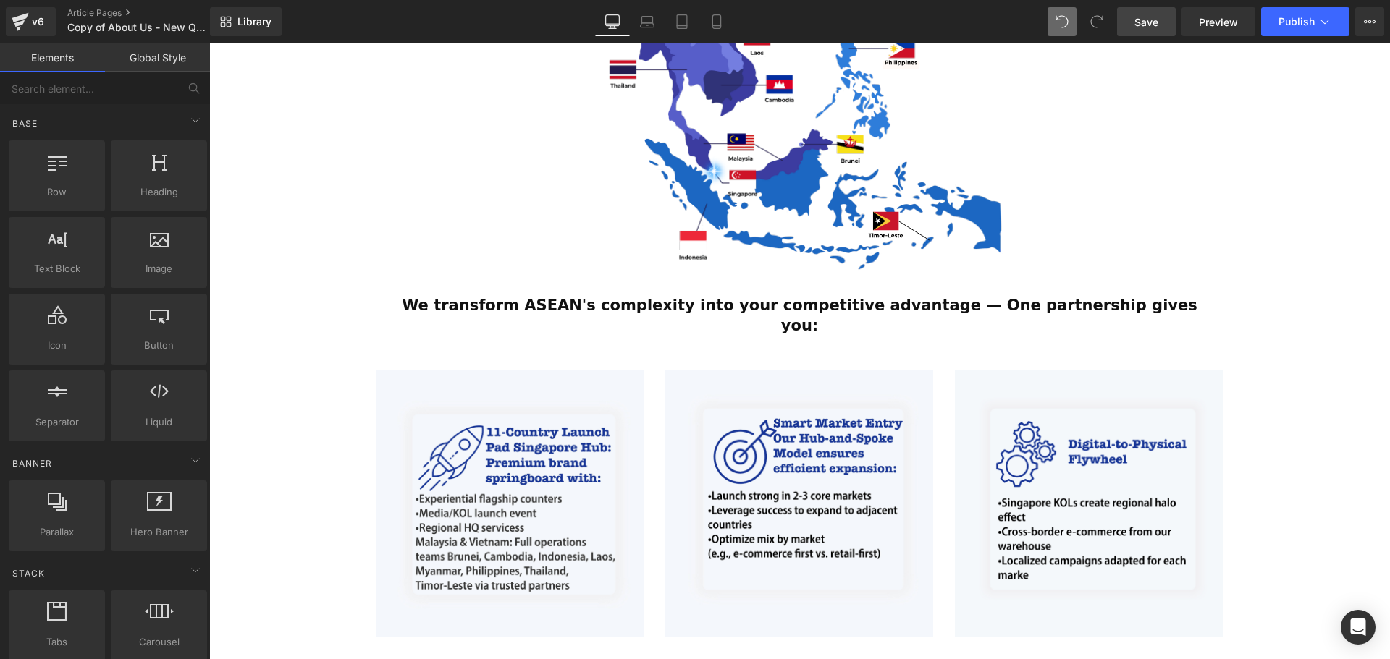
click at [795, 336] on div at bounding box center [799, 346] width 825 height 20
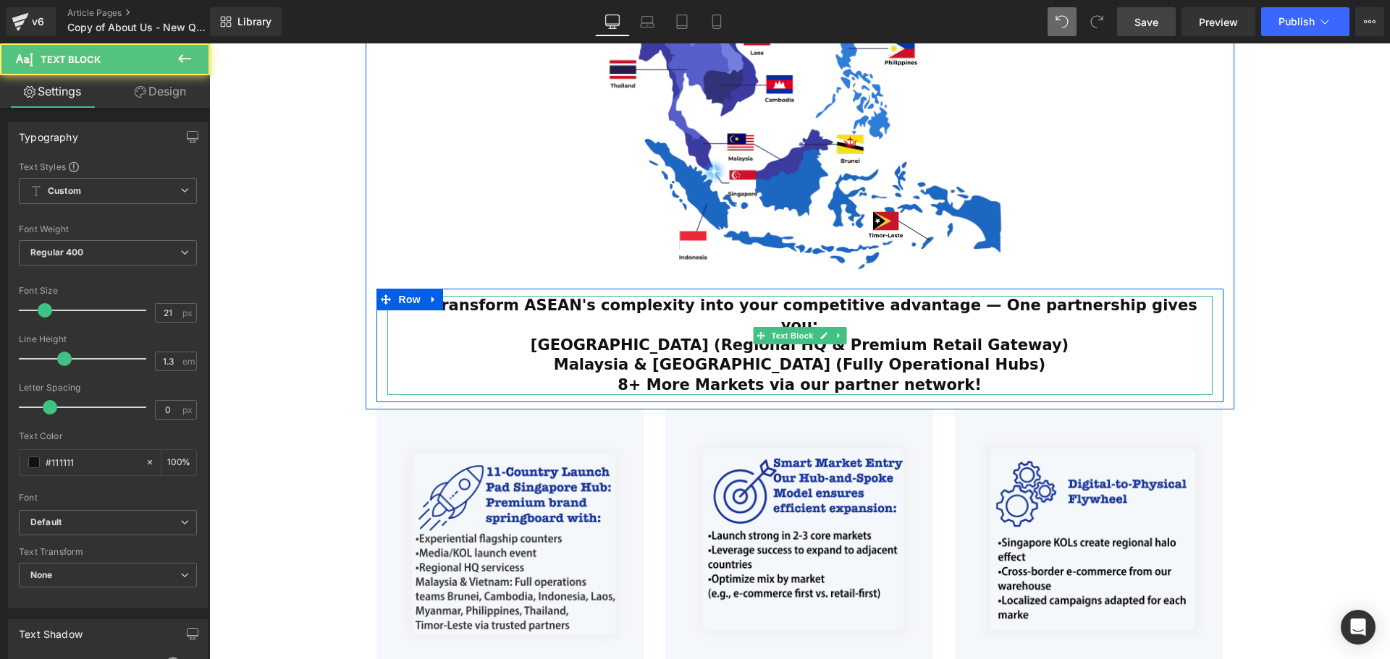
click at [603, 336] on div "Singapore (Regional HQ & Premium Retail Gateway)" at bounding box center [799, 346] width 825 height 20
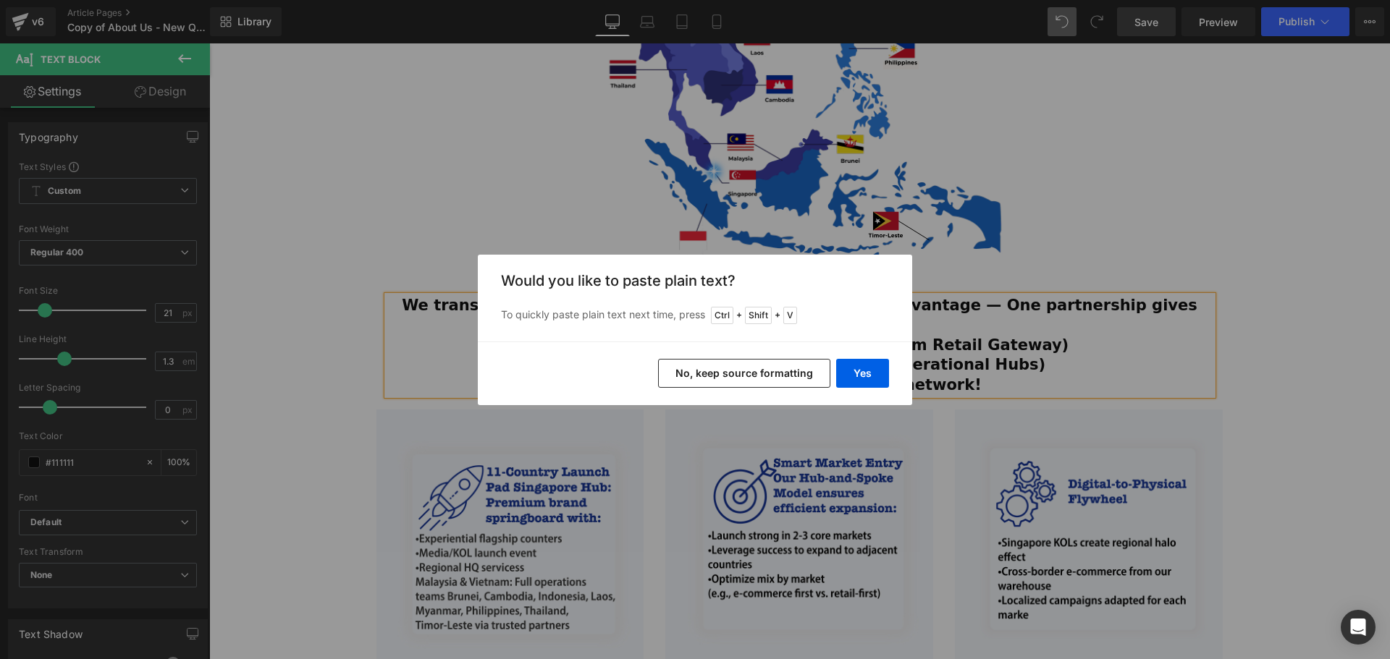
click at [892, 383] on div "Yes No, keep source formatting" at bounding box center [695, 374] width 434 height 64
click at [868, 374] on button "Yes" at bounding box center [862, 373] width 53 height 29
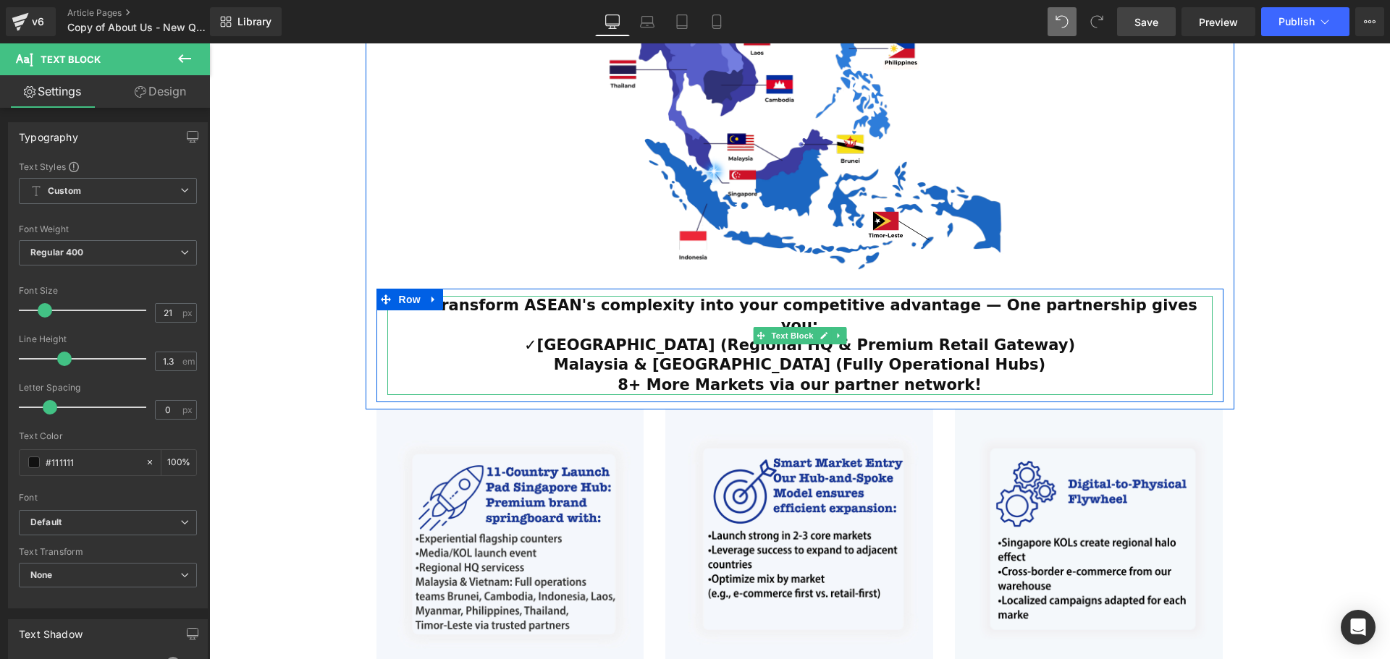
click at [615, 337] on strong "✓Singapore (Regional HQ & Premium Retail Gateway)" at bounding box center [799, 345] width 551 height 17
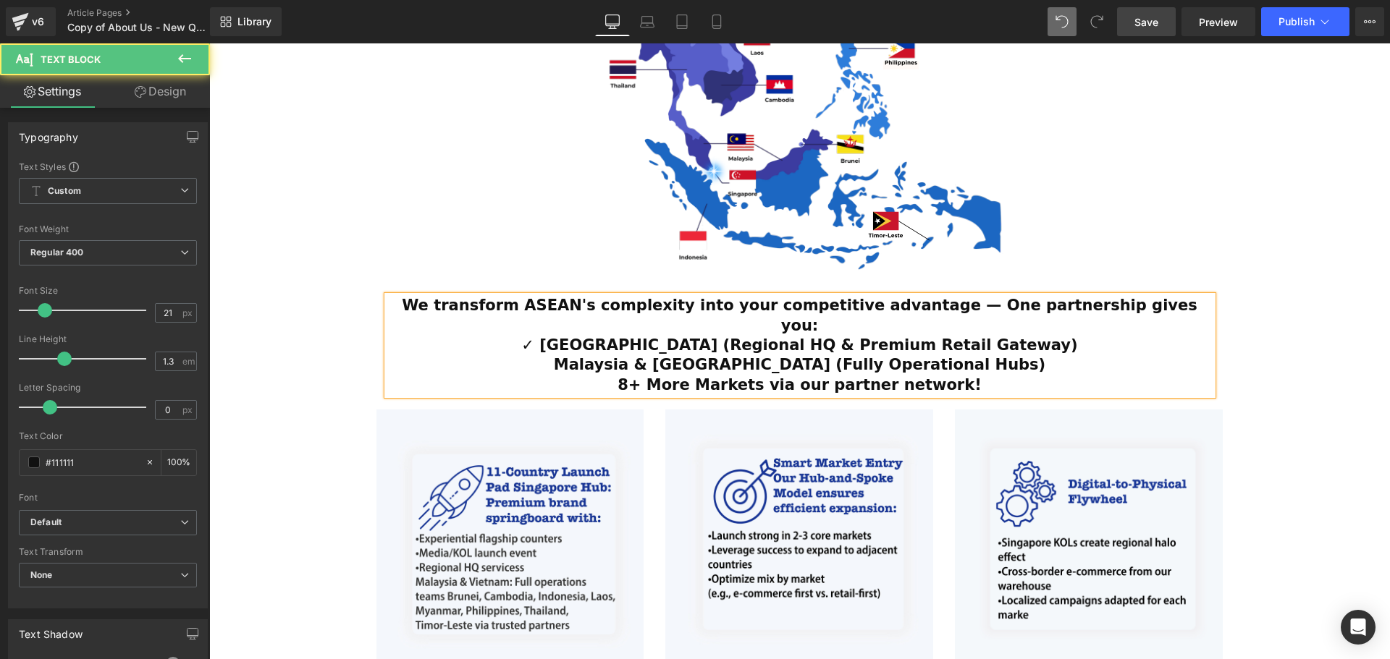
click at [628, 355] on div "Malaysia & Vietnam (Fully Operational Hubs)" at bounding box center [799, 365] width 825 height 20
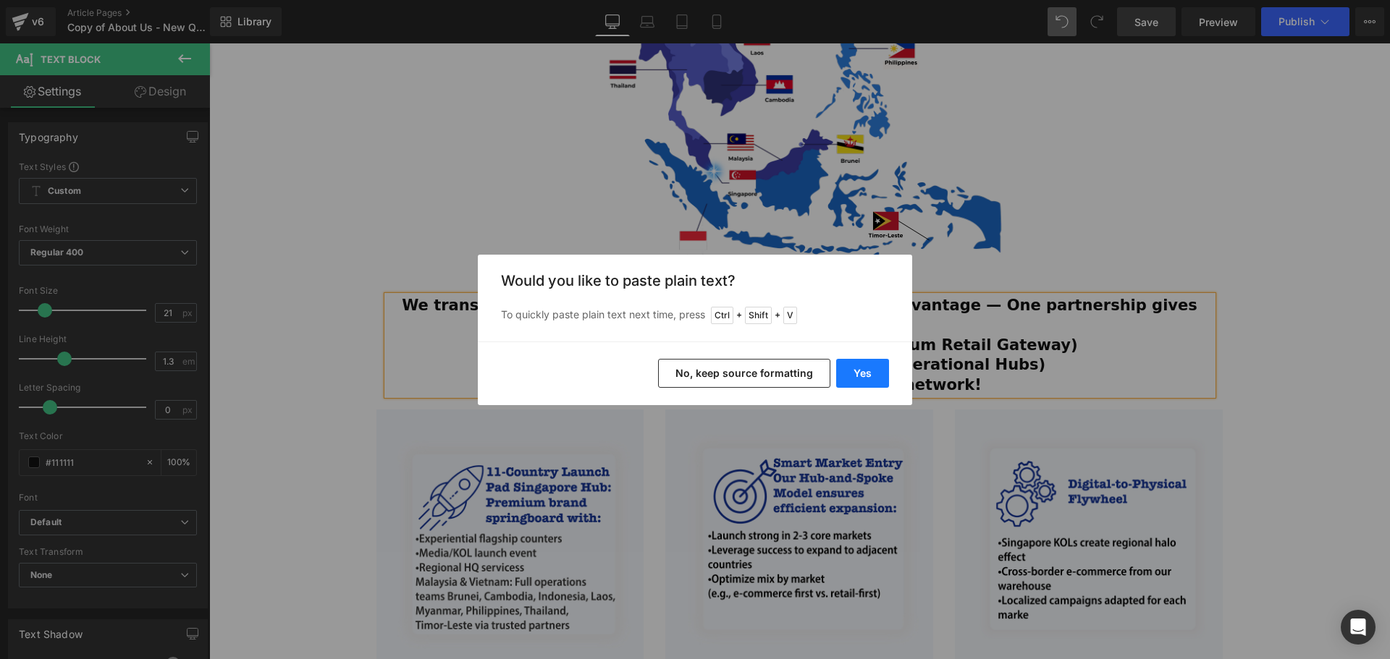
click at [835, 363] on div "Yes No, keep source formatting" at bounding box center [695, 374] width 434 height 64
click at [842, 365] on button "Yes" at bounding box center [862, 373] width 53 height 29
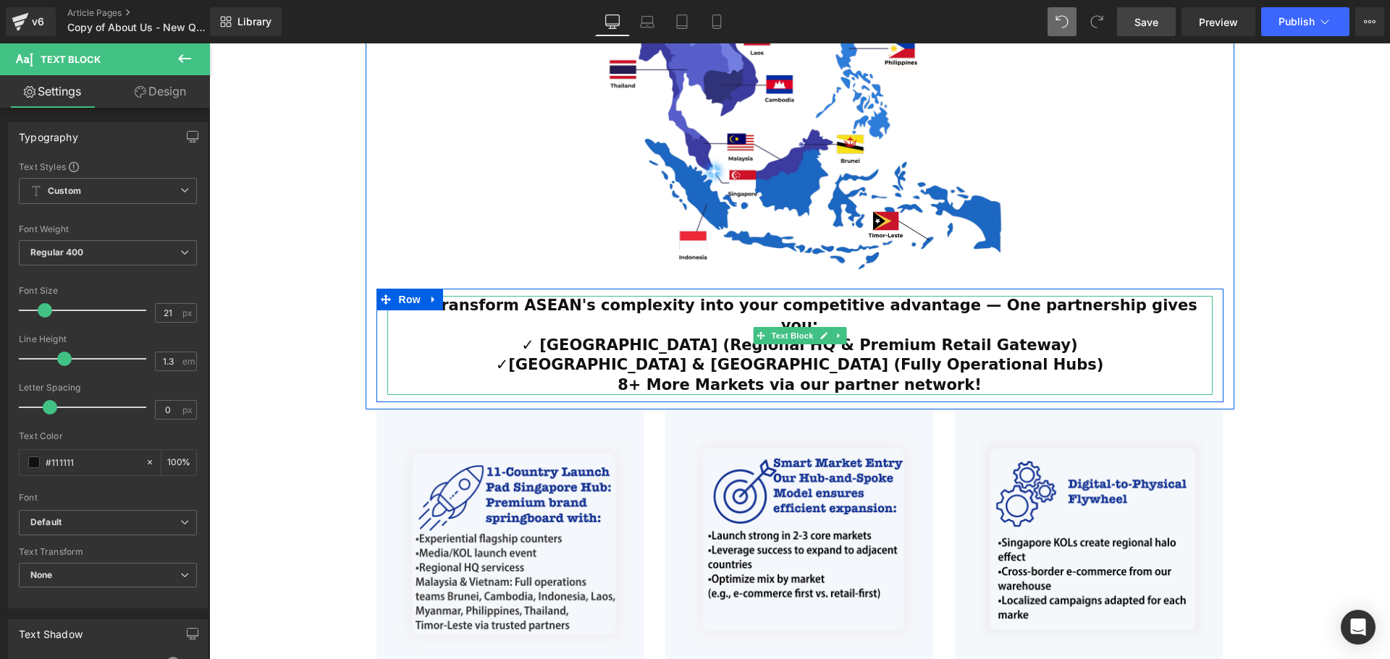
click at [641, 356] on strong "✓Malaysia & Vietnam (Fully Operational Hubs)" at bounding box center [800, 364] width 608 height 17
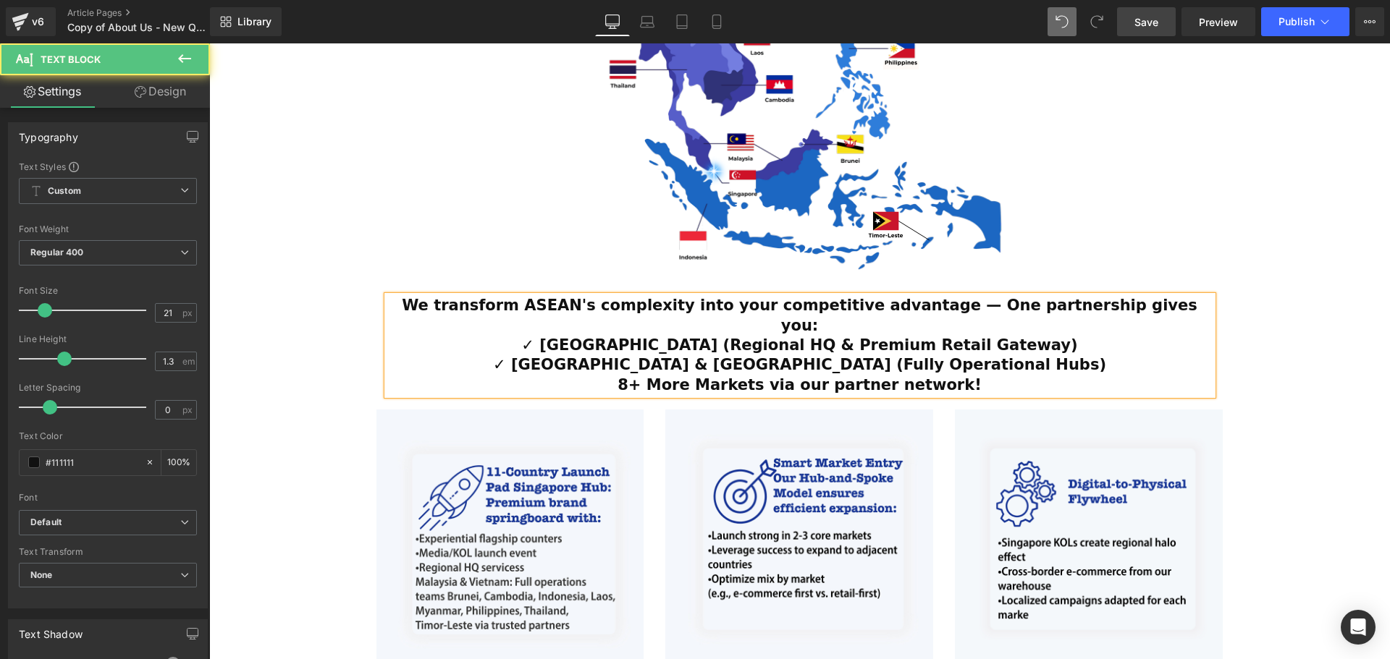
click at [637, 376] on div "8+ More Markets via our partner network!" at bounding box center [799, 386] width 825 height 20
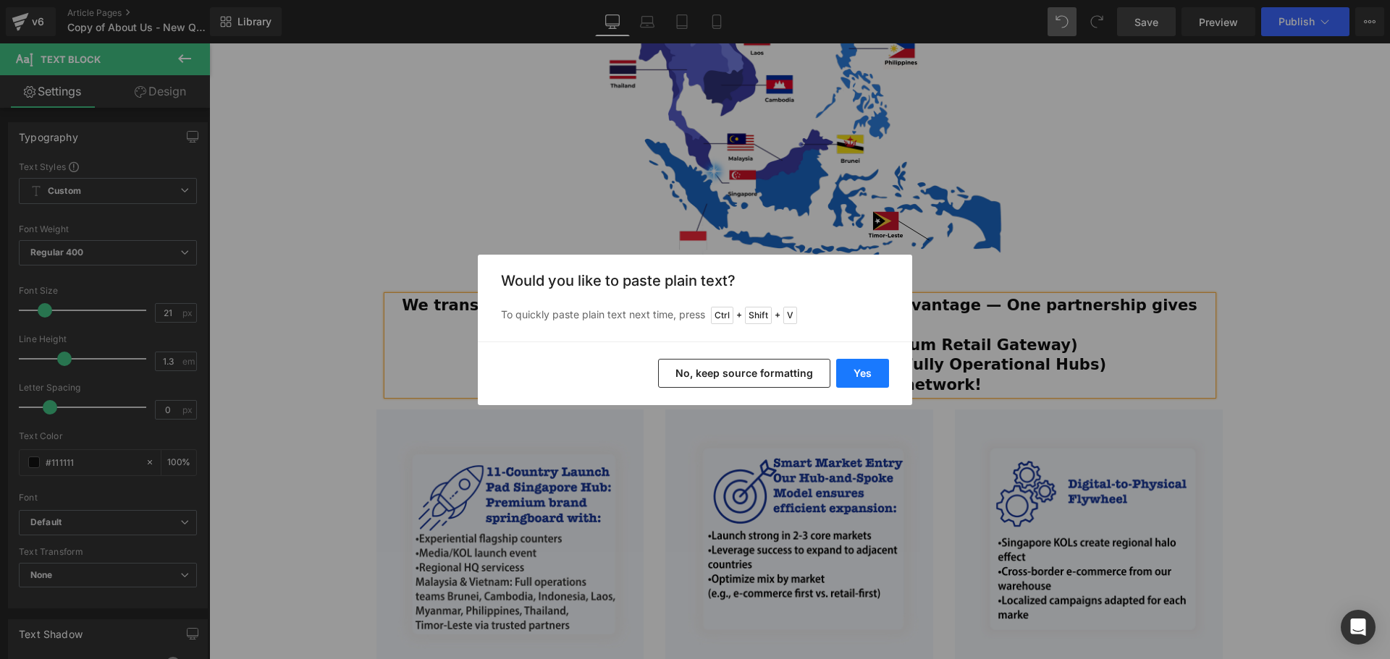
click at [869, 376] on button "Yes" at bounding box center [862, 373] width 53 height 29
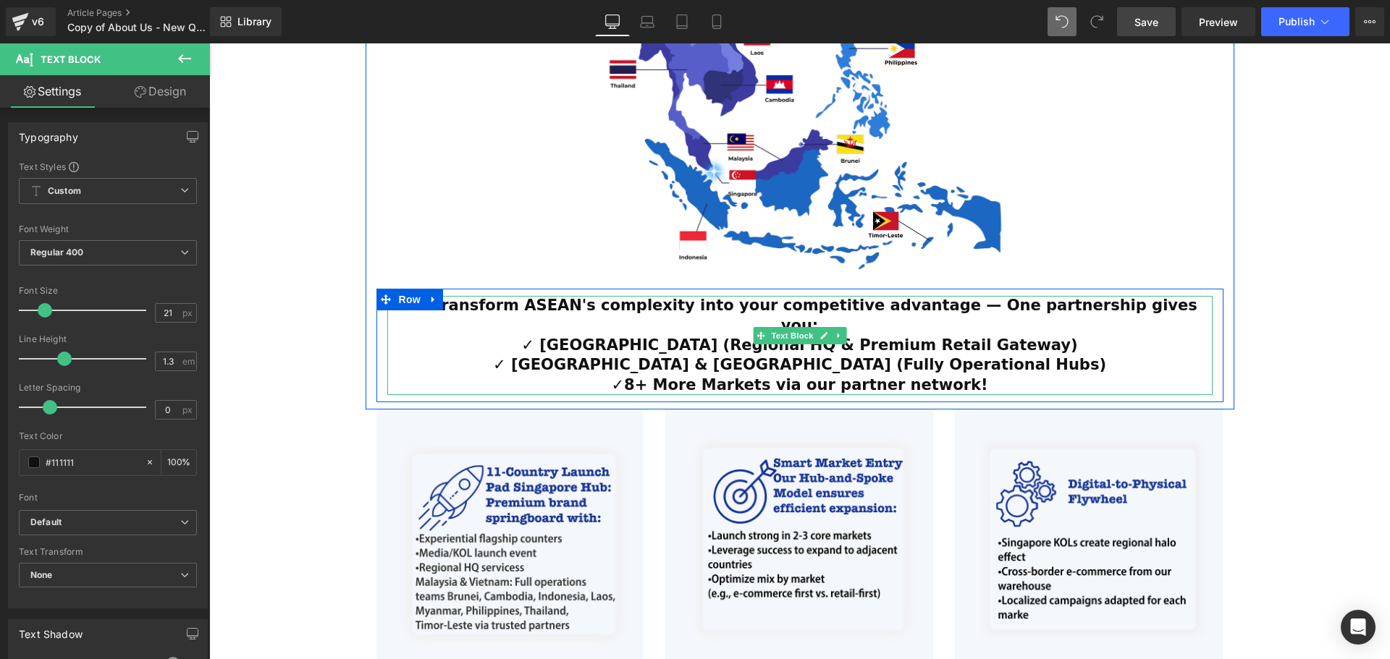
click at [646, 376] on b "✓8+ More Markets via our partner network!" at bounding box center [799, 384] width 376 height 17
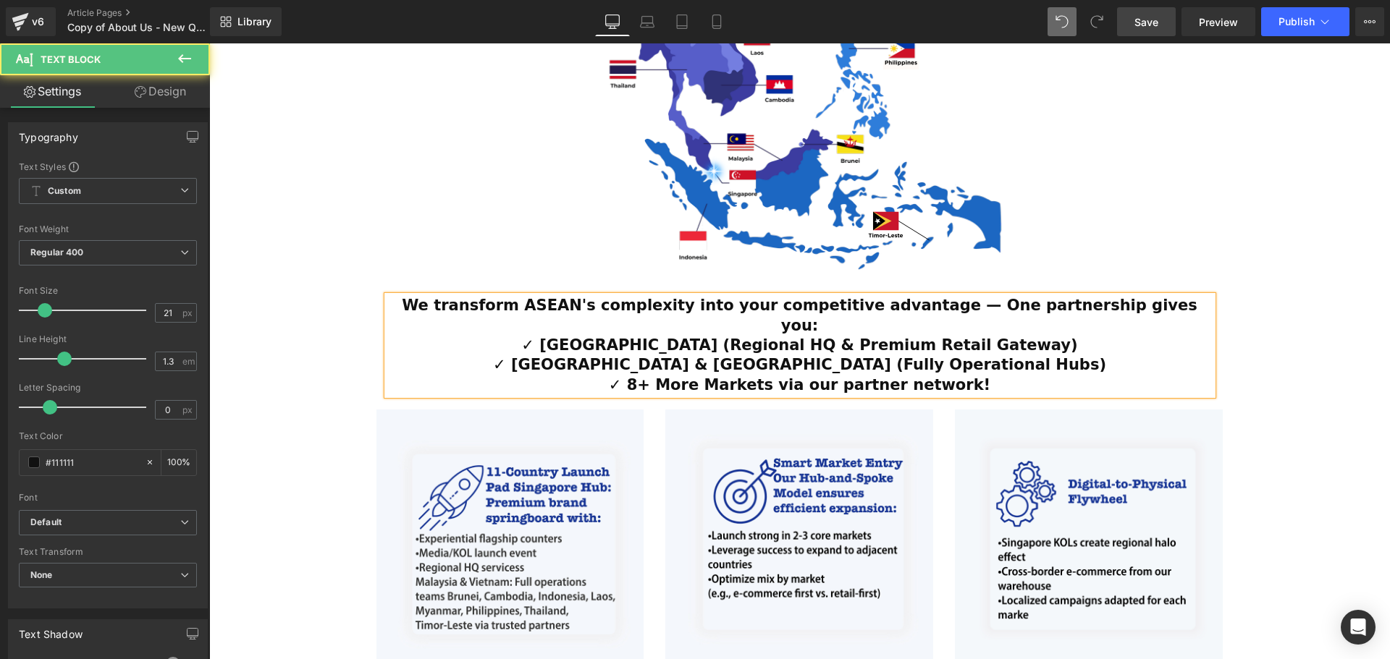
click at [1328, 424] on div "ESTABLISHED 2001 Text Block Your Market Acceleration Partner Across 11 ASEAN Co…" at bounding box center [799, 271] width 1181 height 1675
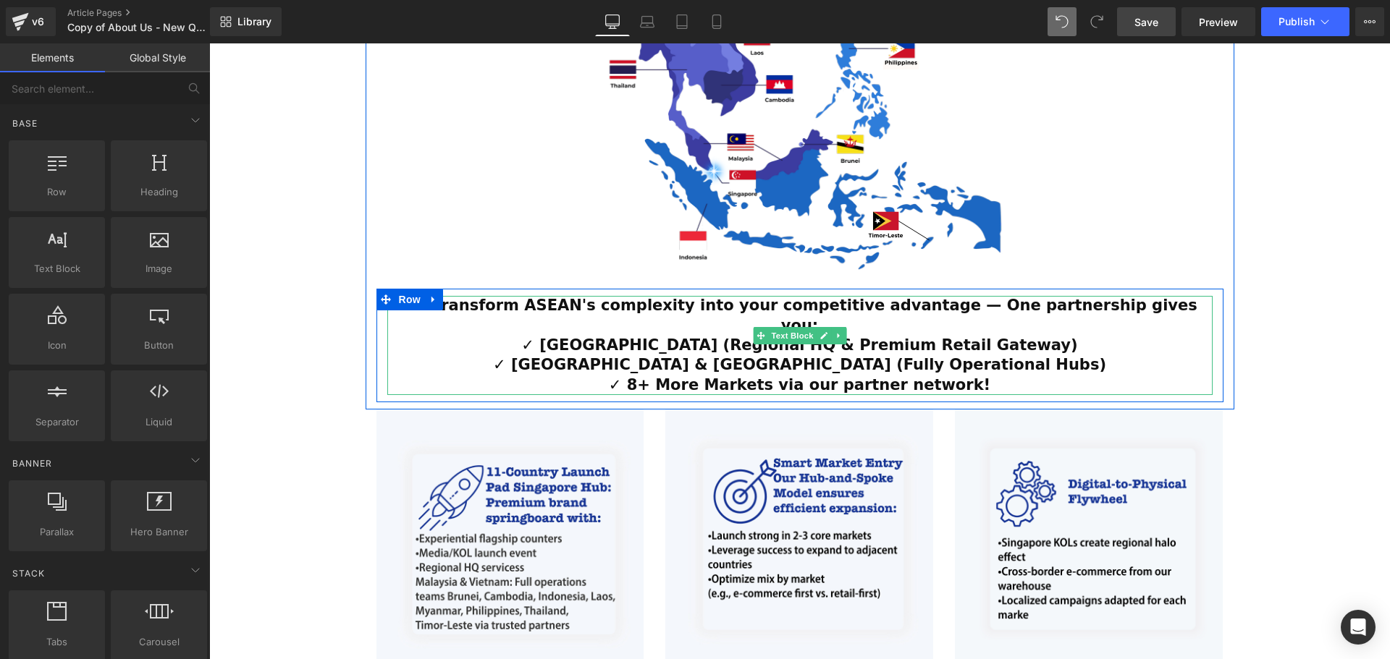
click at [989, 376] on div "✓ 8+ More Markets via our partner network!" at bounding box center [799, 386] width 825 height 20
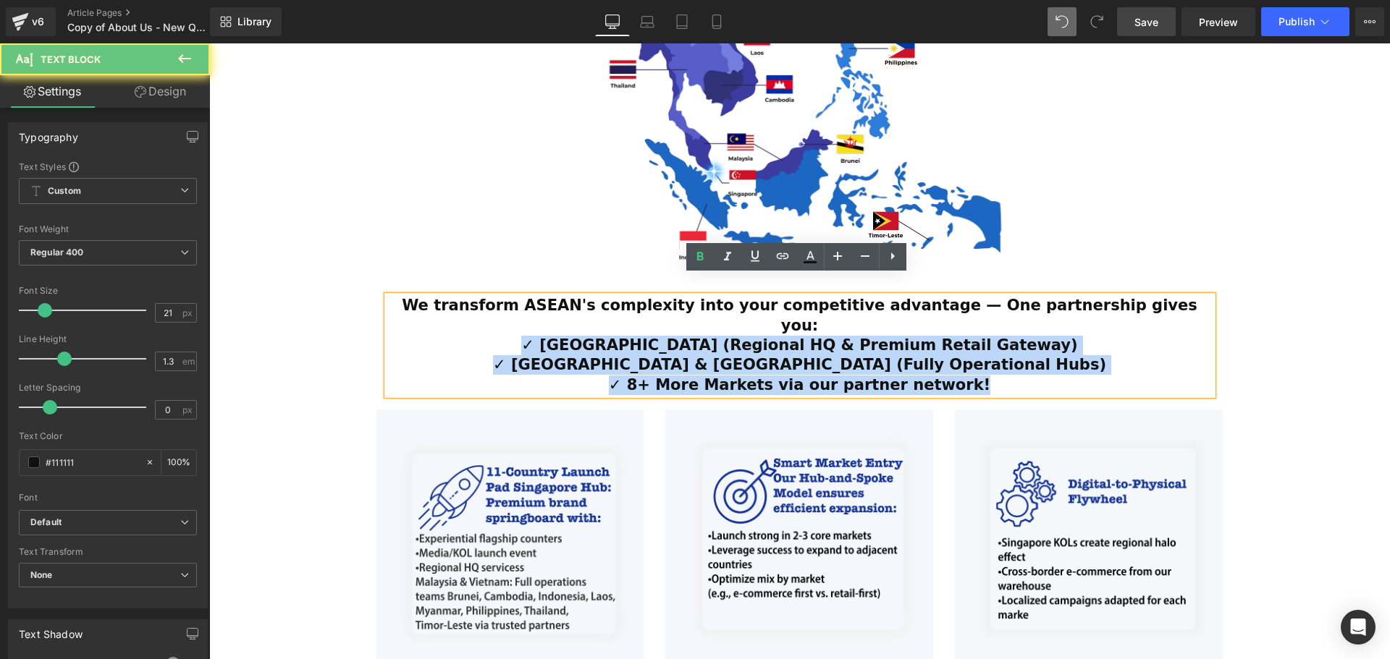
drag, startPoint x: 1013, startPoint y: 348, endPoint x: 586, endPoint y: 302, distance: 429.5
click at [586, 302] on div "We transform ASEAN's complexity into your competitive advantage — One partnersh…" at bounding box center [799, 345] width 825 height 98
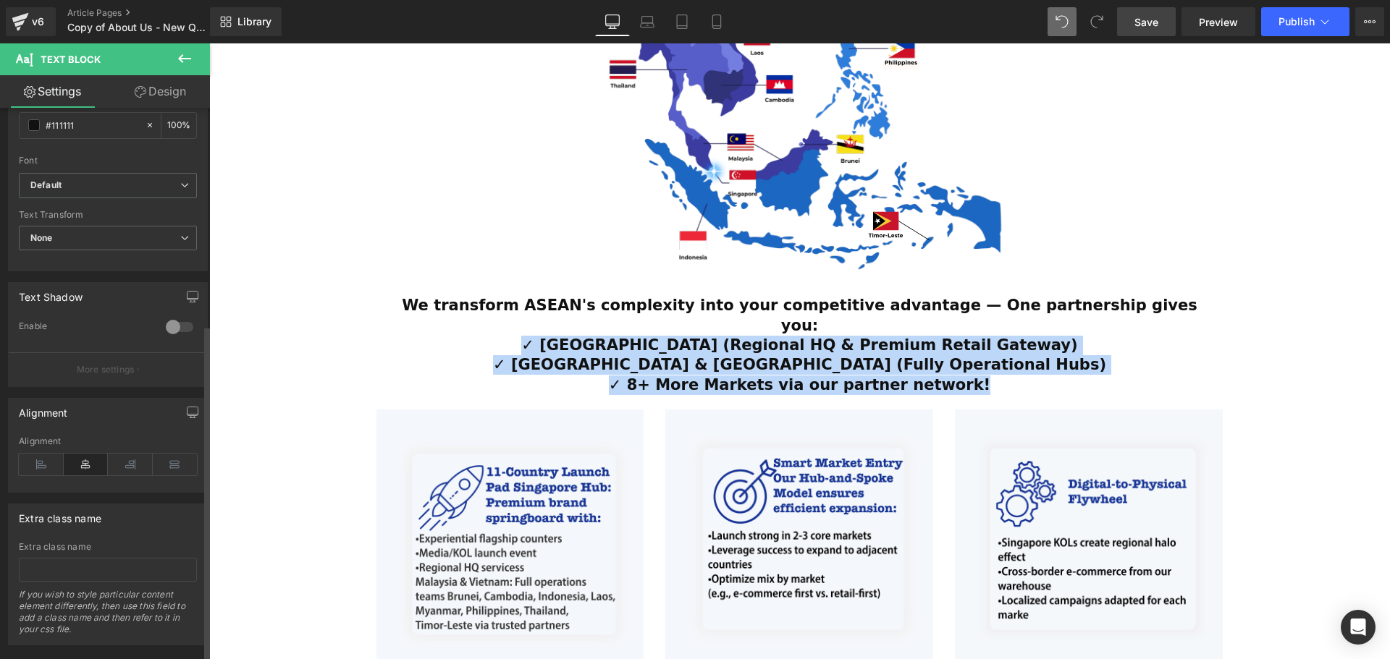
scroll to position [362, 0]
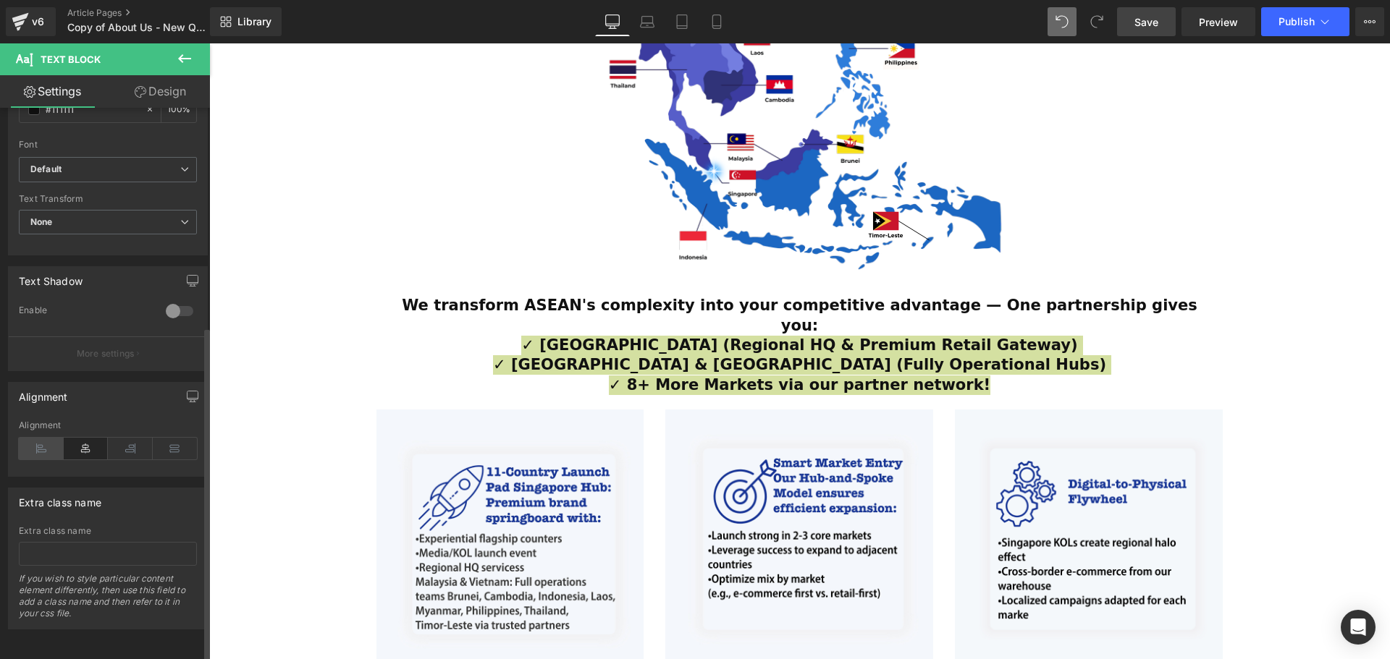
click at [43, 445] on icon at bounding box center [41, 449] width 45 height 22
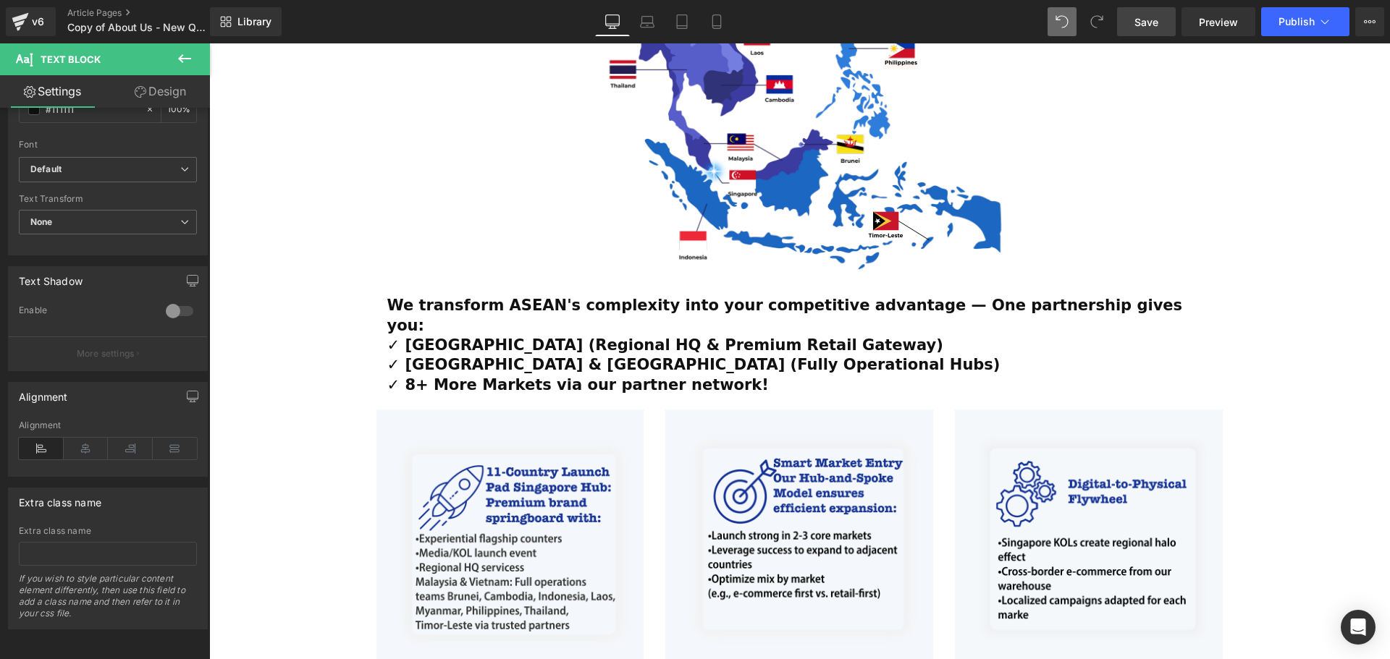
click at [1265, 405] on div "ESTABLISHED 2001 Text Block Your Market Acceleration Partner Across 11 ASEAN Co…" at bounding box center [799, 271] width 1181 height 1675
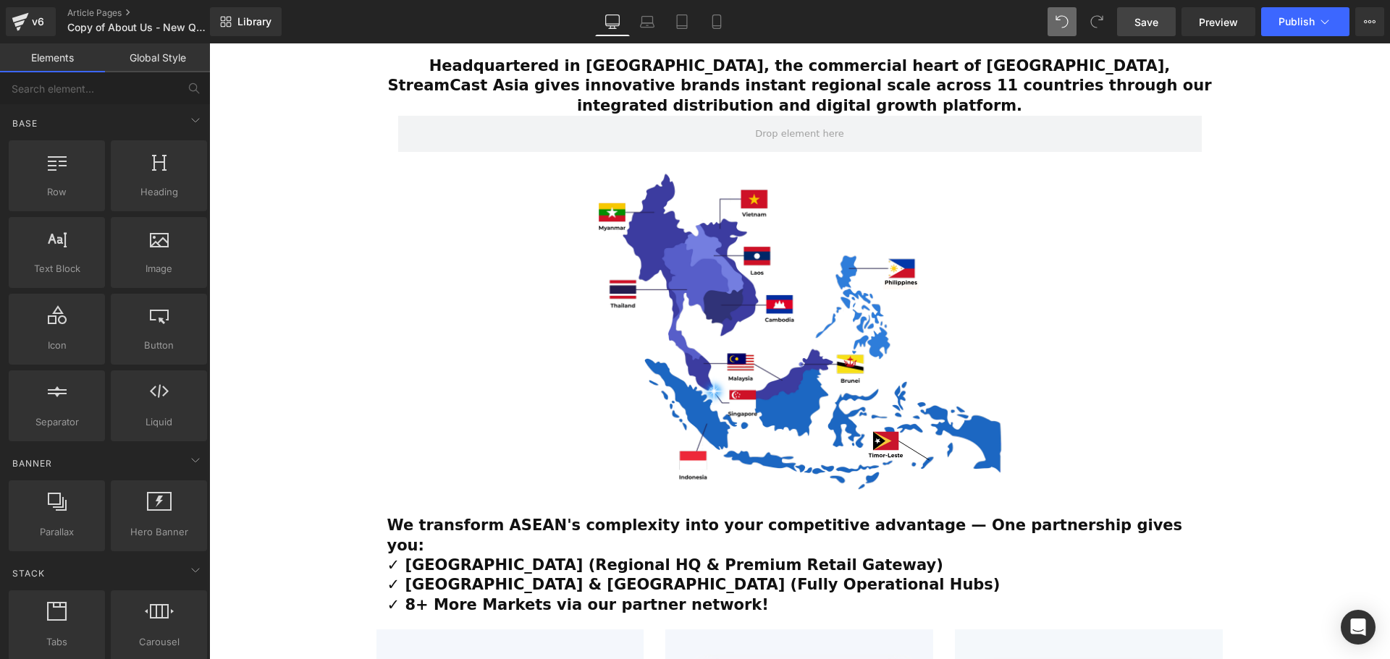
scroll to position [579, 0]
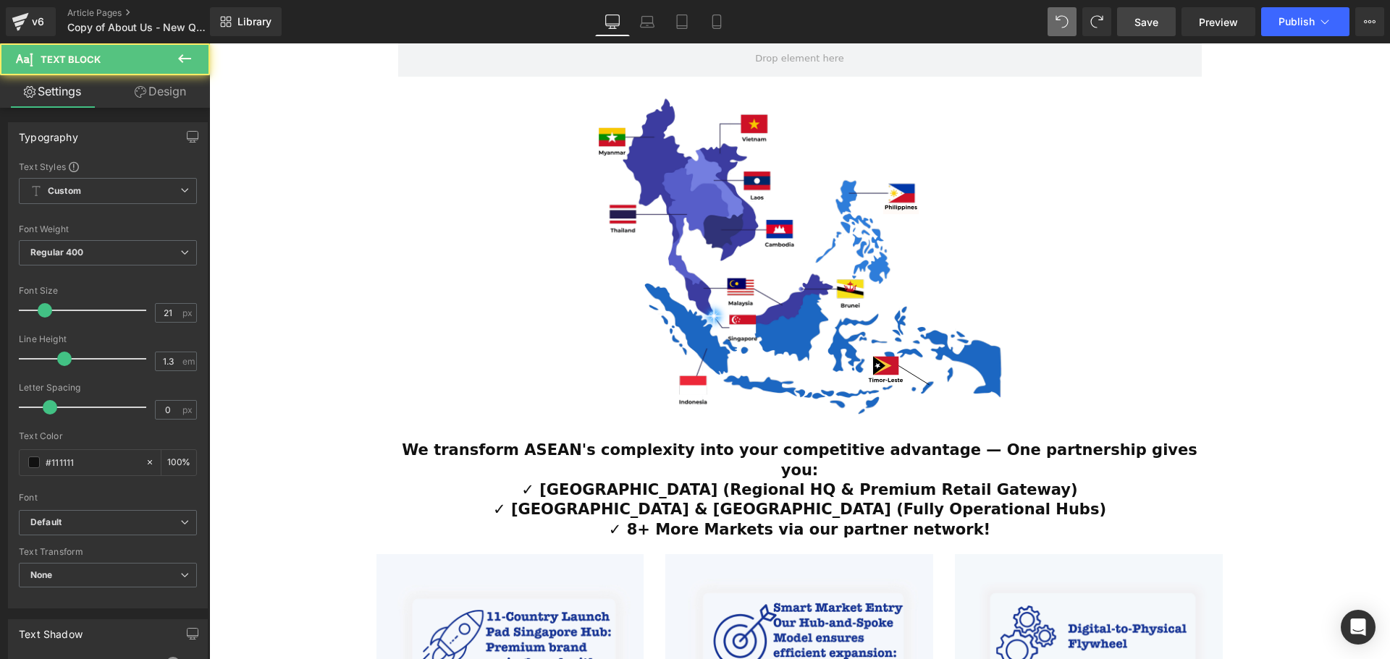
click at [1319, 465] on div "ESTABLISHED 2001 Text Block Your Market Acceleration Partner Across 11 ASEAN Co…" at bounding box center [799, 416] width 1181 height 1675
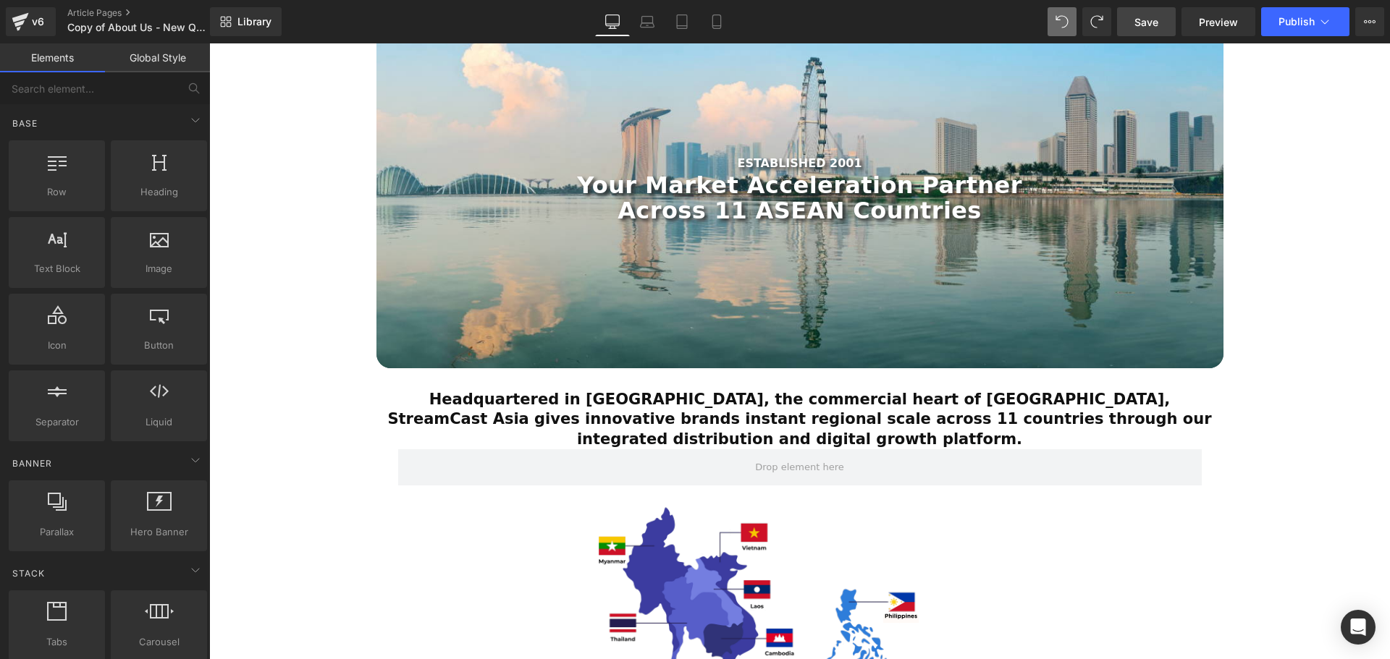
scroll to position [145, 0]
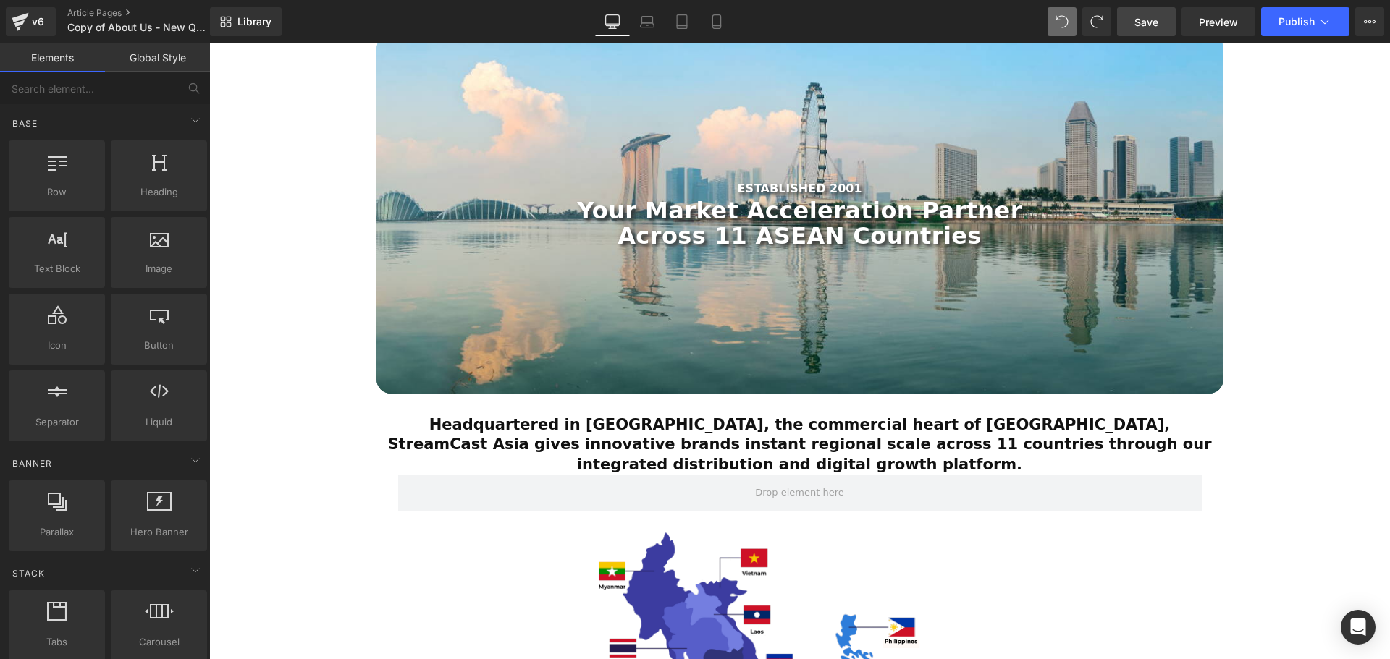
click at [771, 426] on div "Headquartered in Singapore, the commercial heart of Southeast Asia, StreamCast …" at bounding box center [799, 444] width 825 height 59
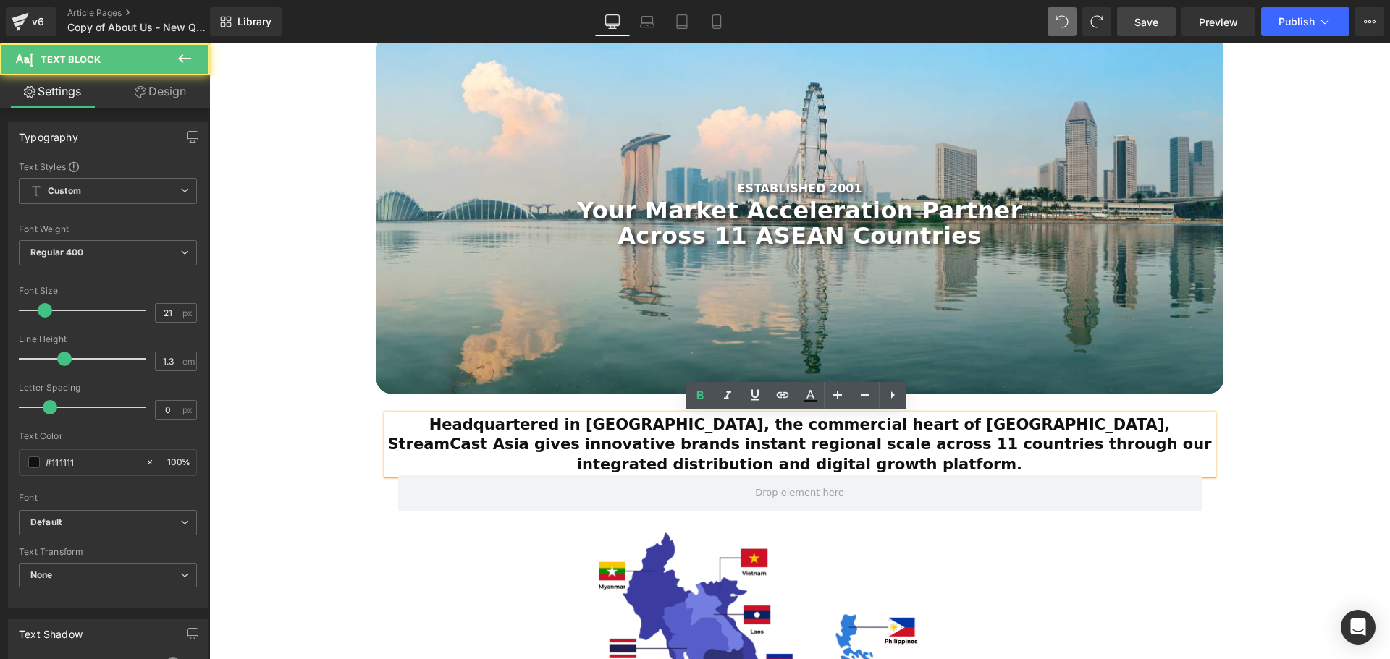
click at [1027, 440] on strong "Headquartered in [GEOGRAPHIC_DATA], the commercial heart of [GEOGRAPHIC_DATA], …" at bounding box center [799, 444] width 824 height 57
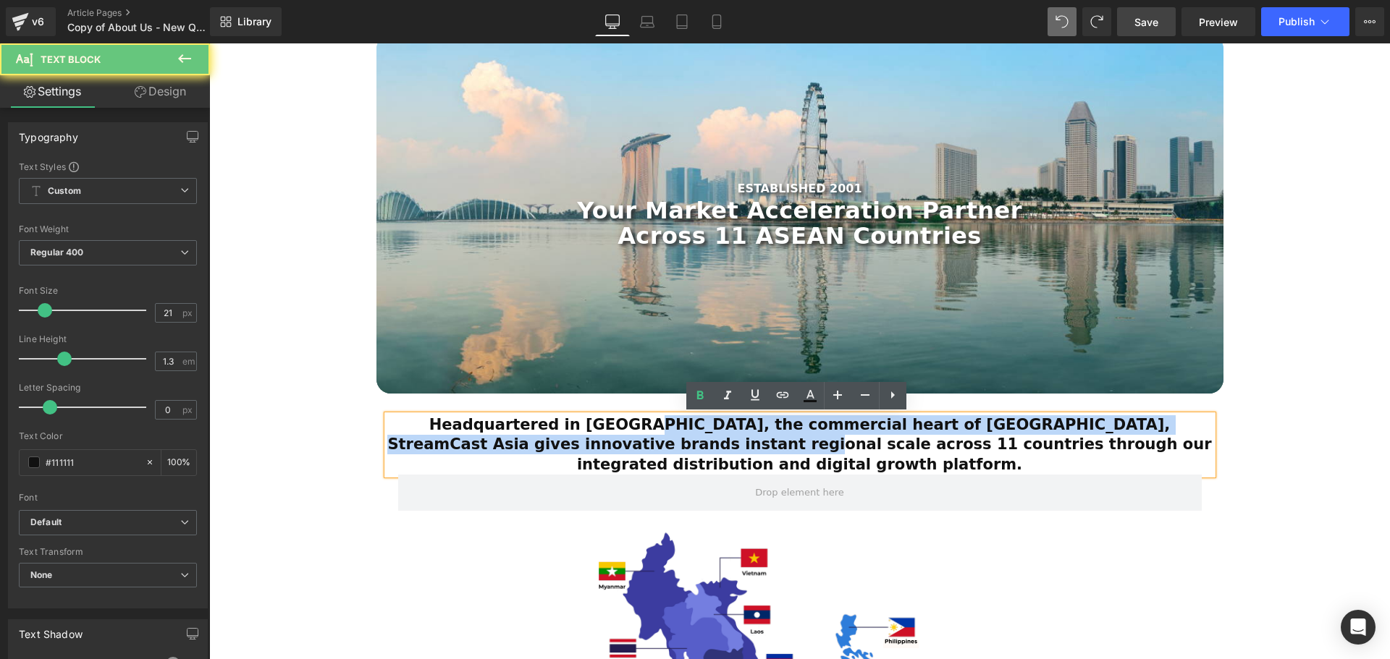
drag, startPoint x: 583, startPoint y: 434, endPoint x: 472, endPoint y: 441, distance: 111.0
click at [573, 436] on strong "Headquartered in [GEOGRAPHIC_DATA], the commercial heart of [GEOGRAPHIC_DATA], …" at bounding box center [799, 444] width 824 height 57
click at [438, 440] on strong "Headquartered in [GEOGRAPHIC_DATA], the commercial heart of [GEOGRAPHIC_DATA], …" at bounding box center [799, 444] width 824 height 57
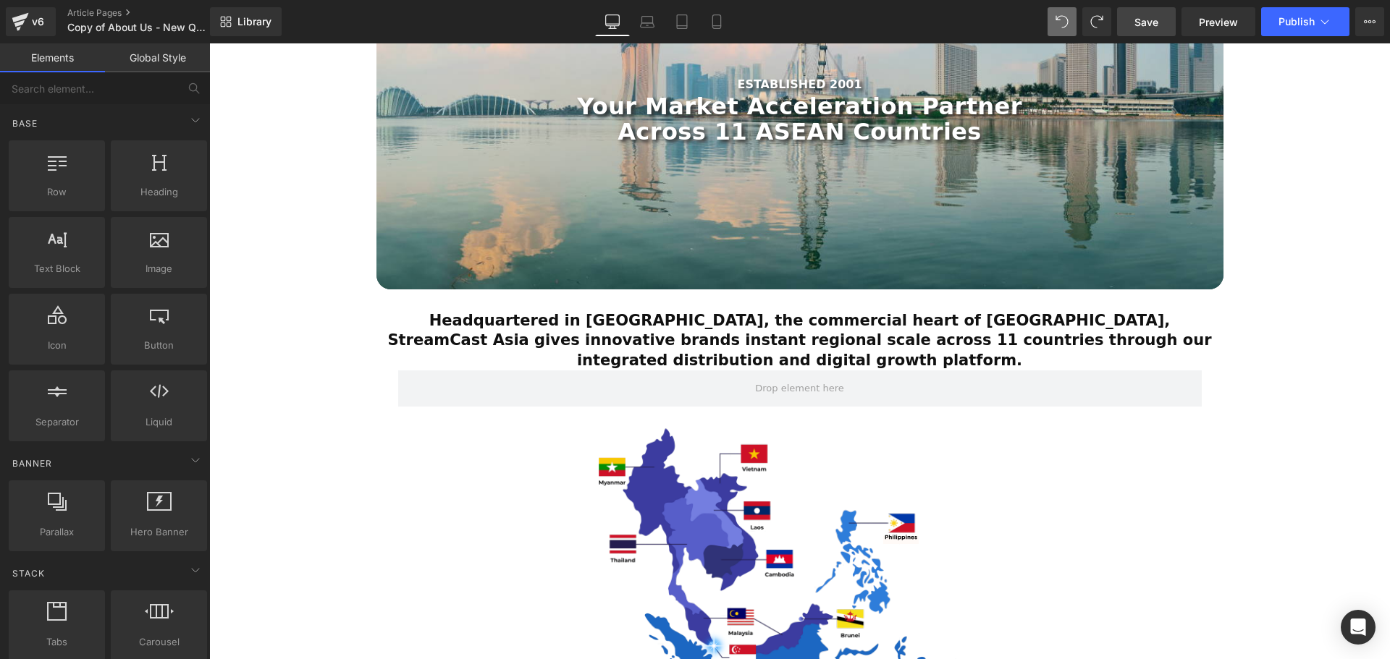
scroll to position [611, 0]
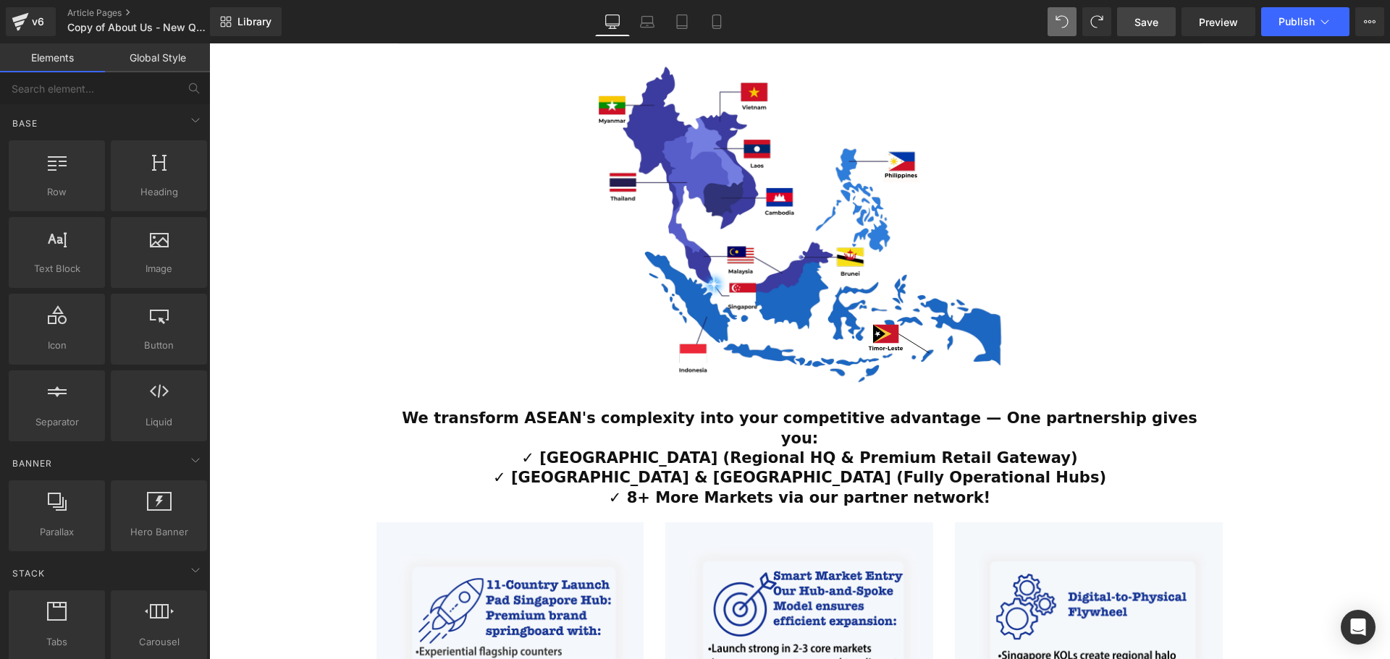
click at [796, 449] on strong "✓ Singapore (Regional HQ & Premium Retail Gateway)" at bounding box center [799, 457] width 556 height 17
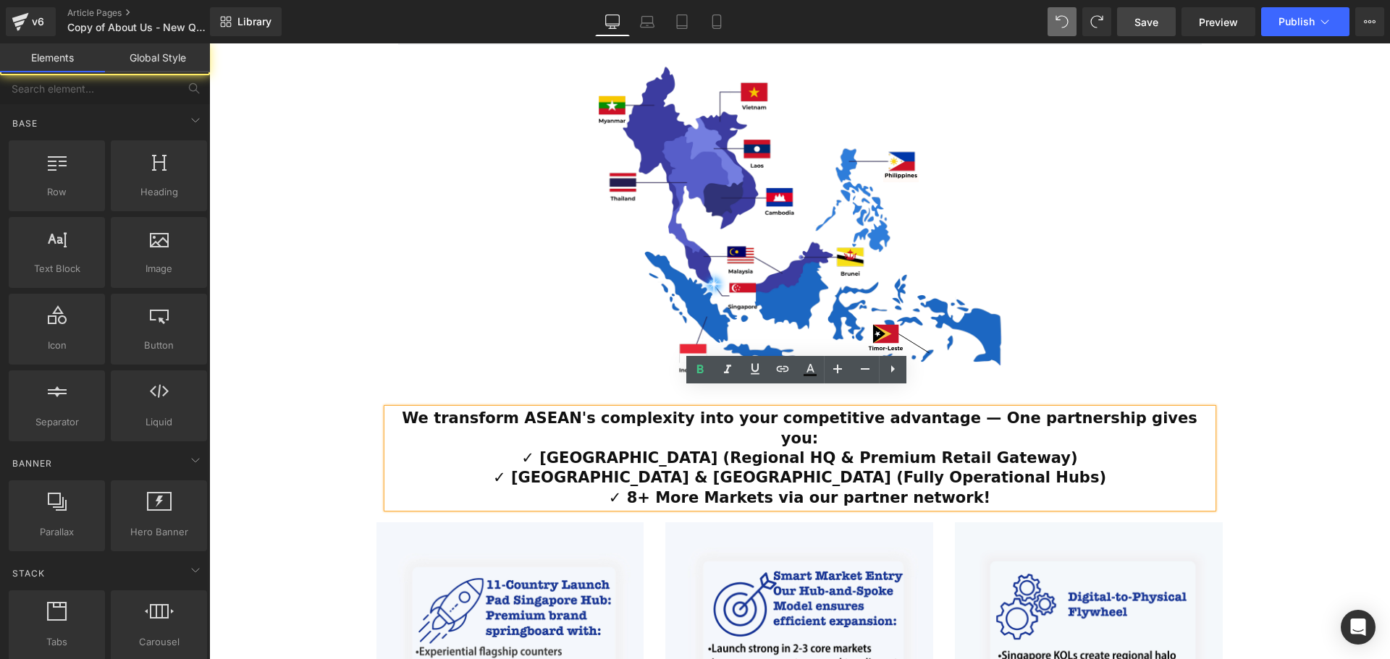
click at [1338, 417] on div "ESTABLISHED 2001 Text Block Your Market Acceleration Partner Across 11 ASEAN Co…" at bounding box center [799, 384] width 1181 height 1675
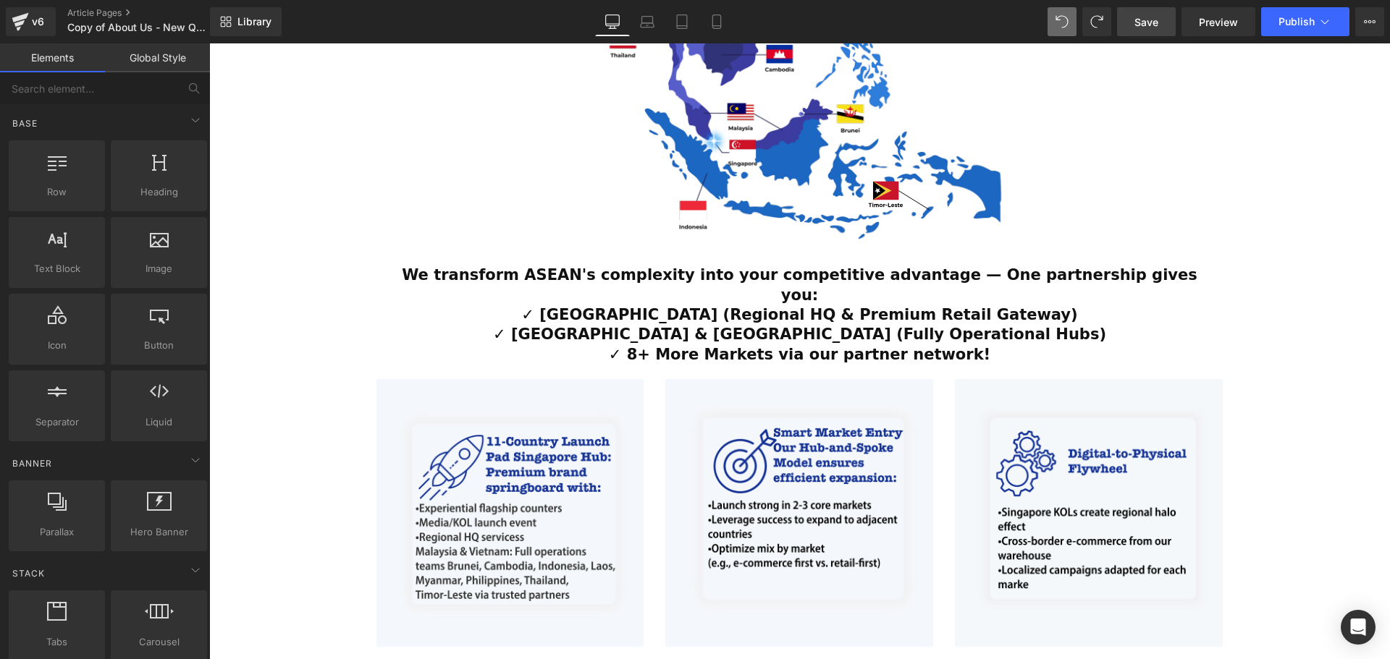
scroll to position [756, 0]
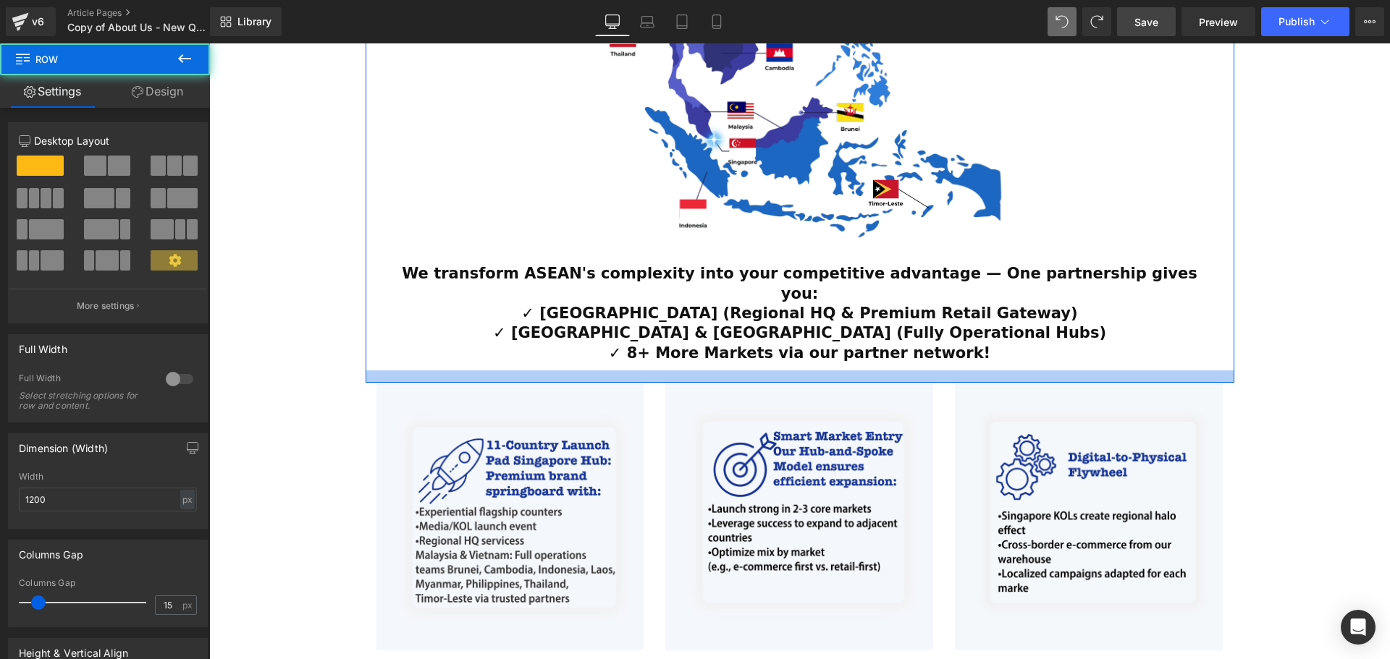
click at [813, 371] on div at bounding box center [800, 377] width 869 height 12
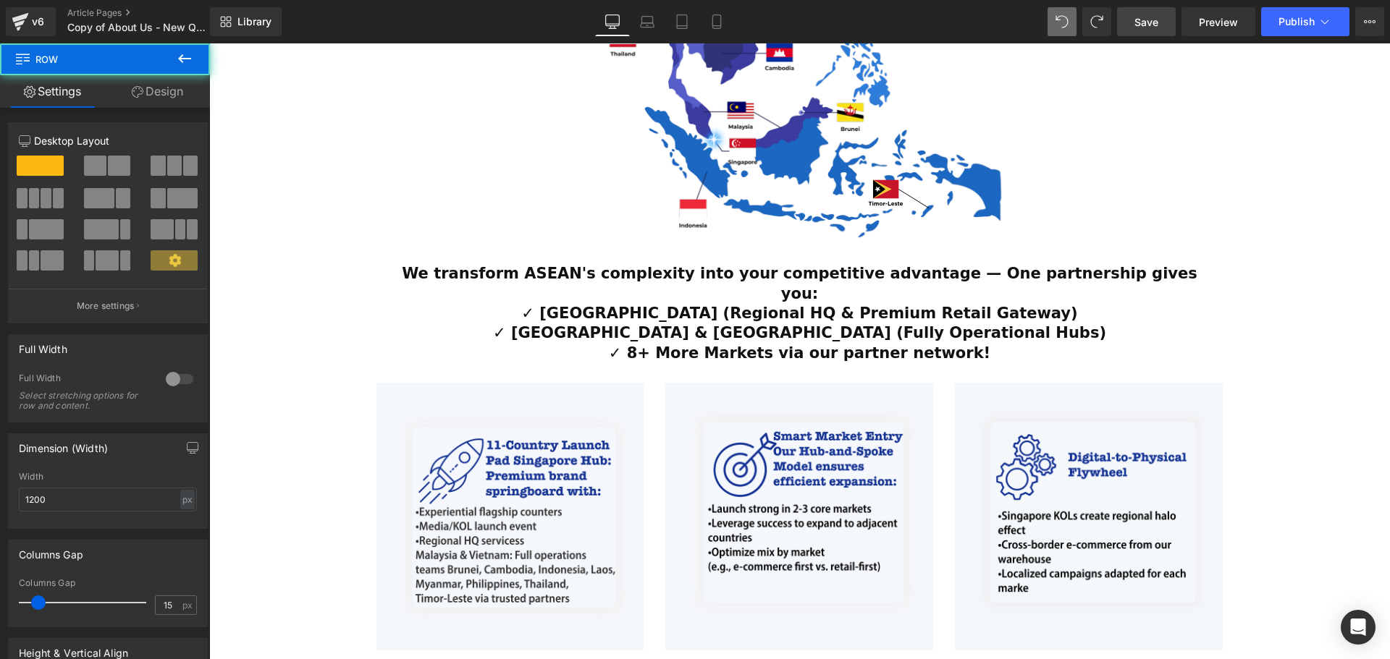
click at [1317, 389] on div "ESTABLISHED 2001 Text Block Your Market Acceleration Partner Across 11 ASEAN Co…" at bounding box center [799, 242] width 1181 height 1680
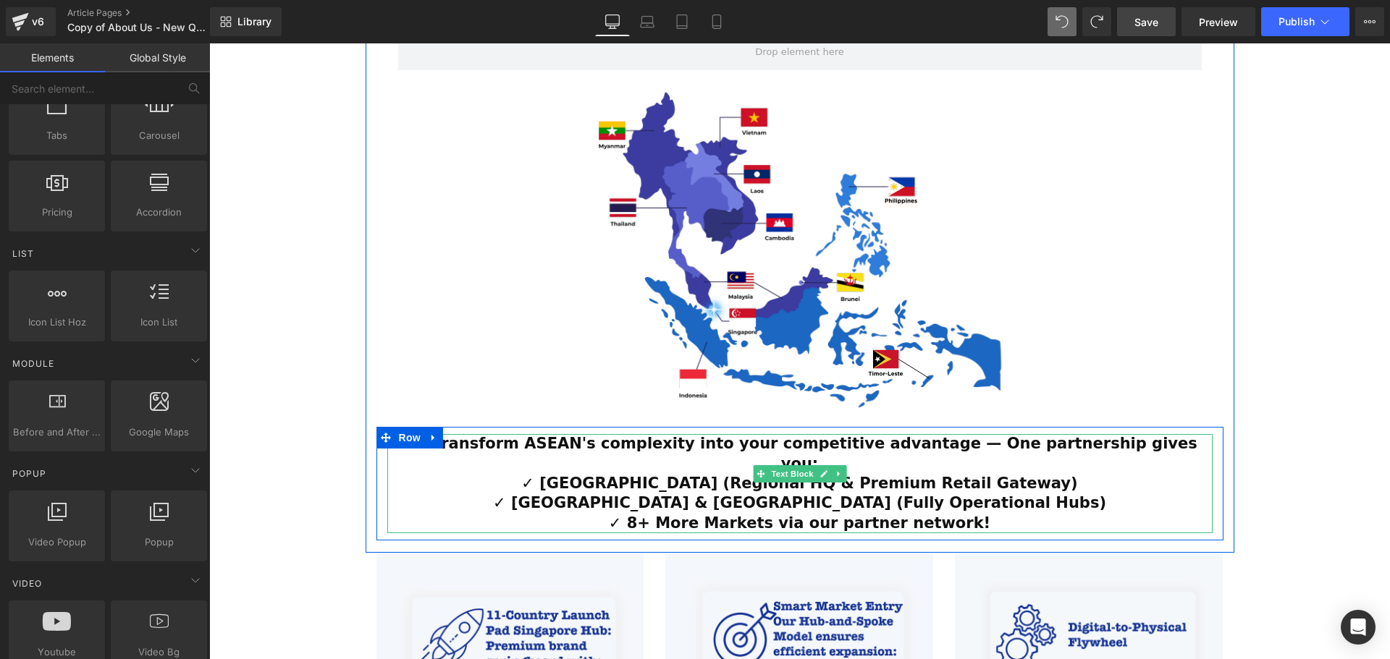
scroll to position [611, 0]
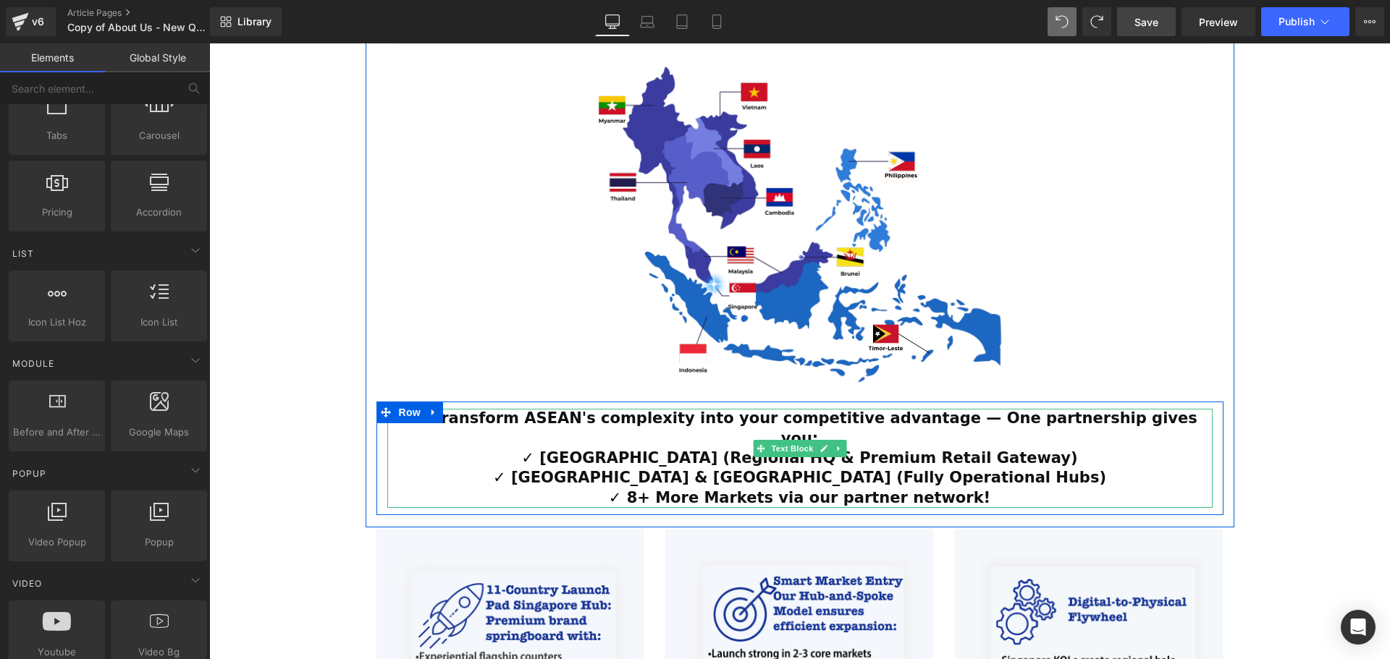
click at [911, 489] on b "✓ 8+ More Markets via our partner network!" at bounding box center [799, 497] width 381 height 17
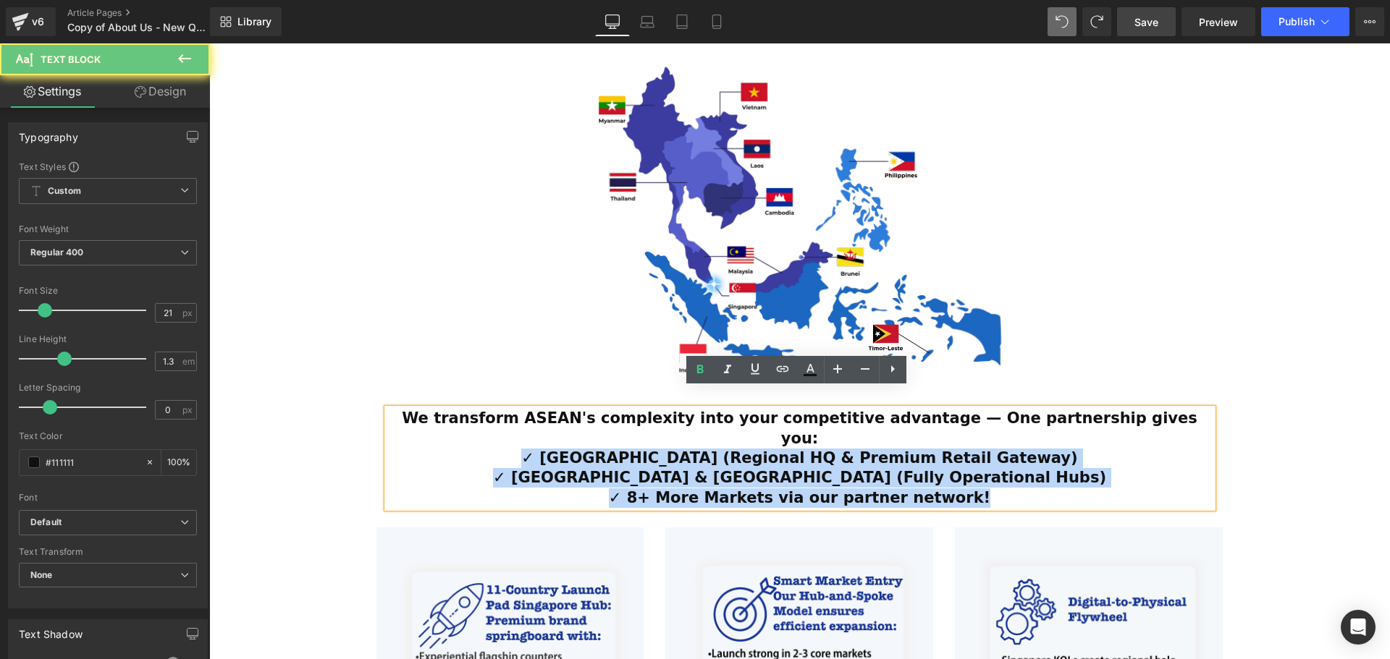
drag, startPoint x: 992, startPoint y: 462, endPoint x: 565, endPoint y: 422, distance: 428.9
click at [565, 422] on div "We transform ASEAN's complexity into your competitive advantage — One partnersh…" at bounding box center [799, 458] width 825 height 98
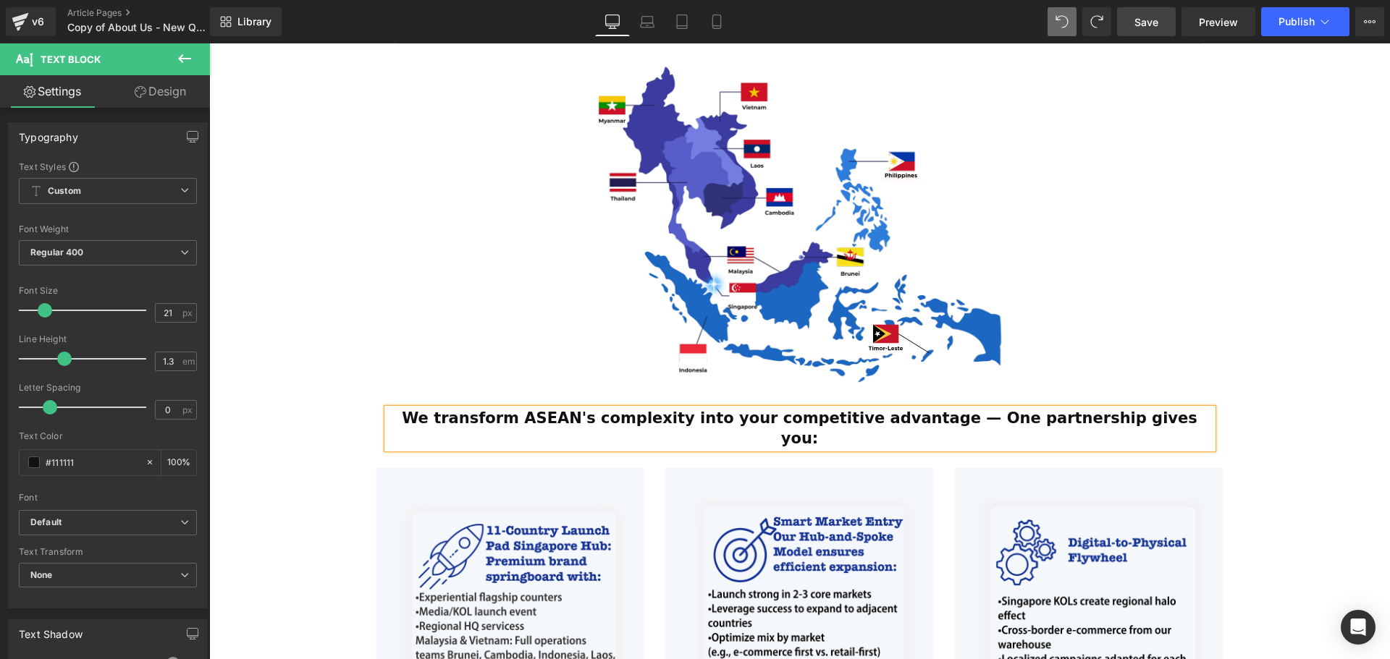
click at [1300, 406] on div "ESTABLISHED 2001 Text Block Your Market Acceleration Partner Across 11 ASEAN Co…" at bounding box center [799, 357] width 1181 height 1621
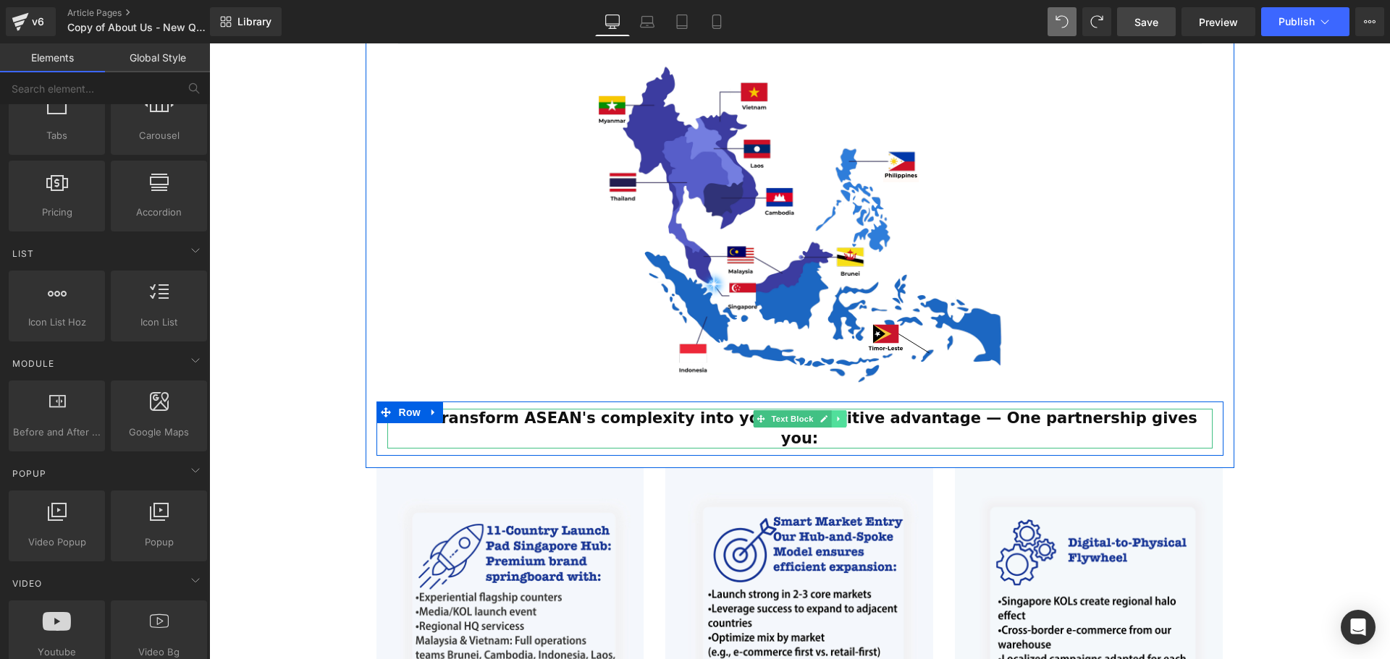
click at [835, 415] on icon at bounding box center [839, 419] width 8 height 9
click at [827, 415] on icon at bounding box center [831, 419] width 8 height 8
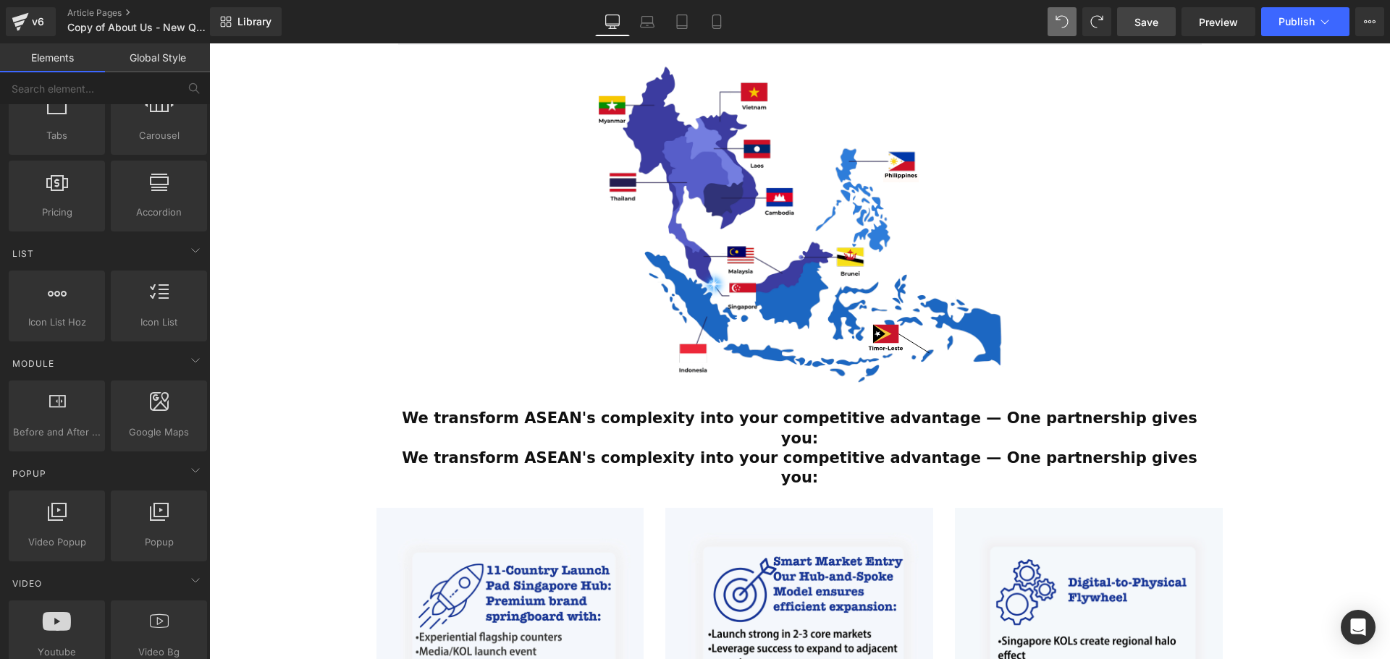
click at [1284, 437] on div "ESTABLISHED 2001 Text Block Your Market Acceleration Partner Across 11 ASEAN Co…" at bounding box center [799, 377] width 1181 height 1660
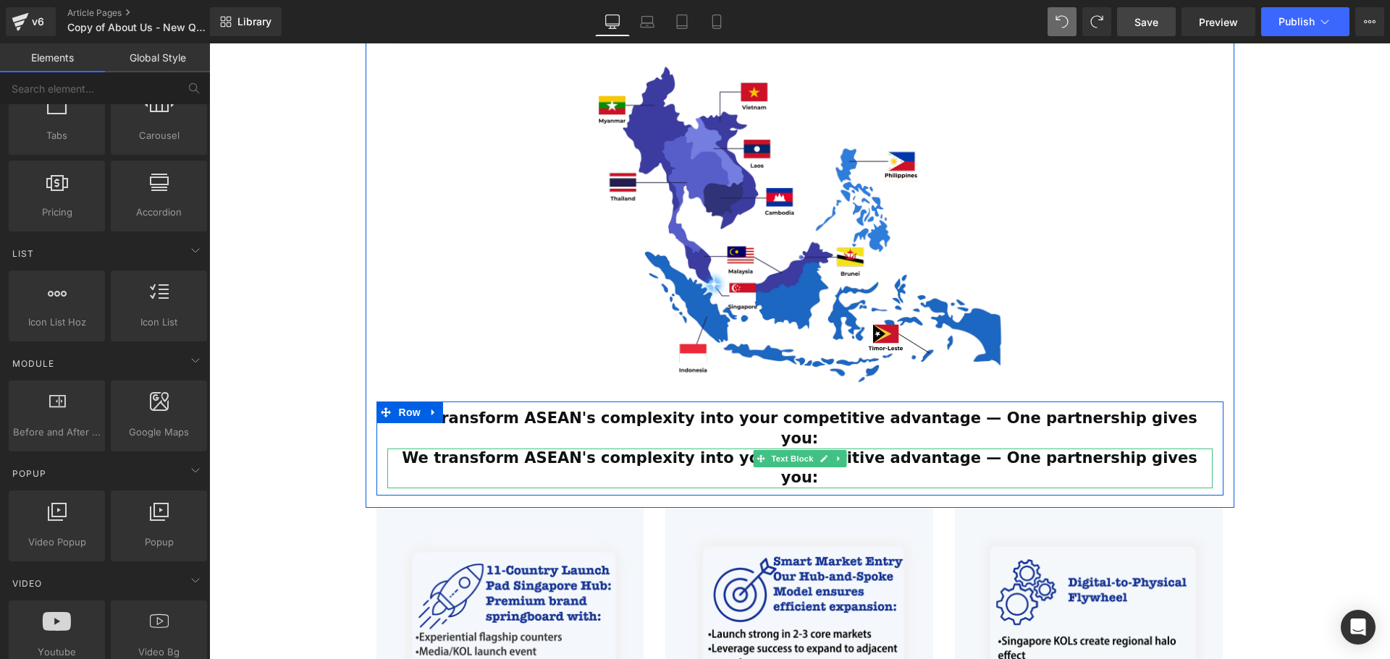
click at [932, 449] on strong "We transform ASEAN's complexity into your competitive advantage — One partnersh…" at bounding box center [799, 467] width 795 height 37
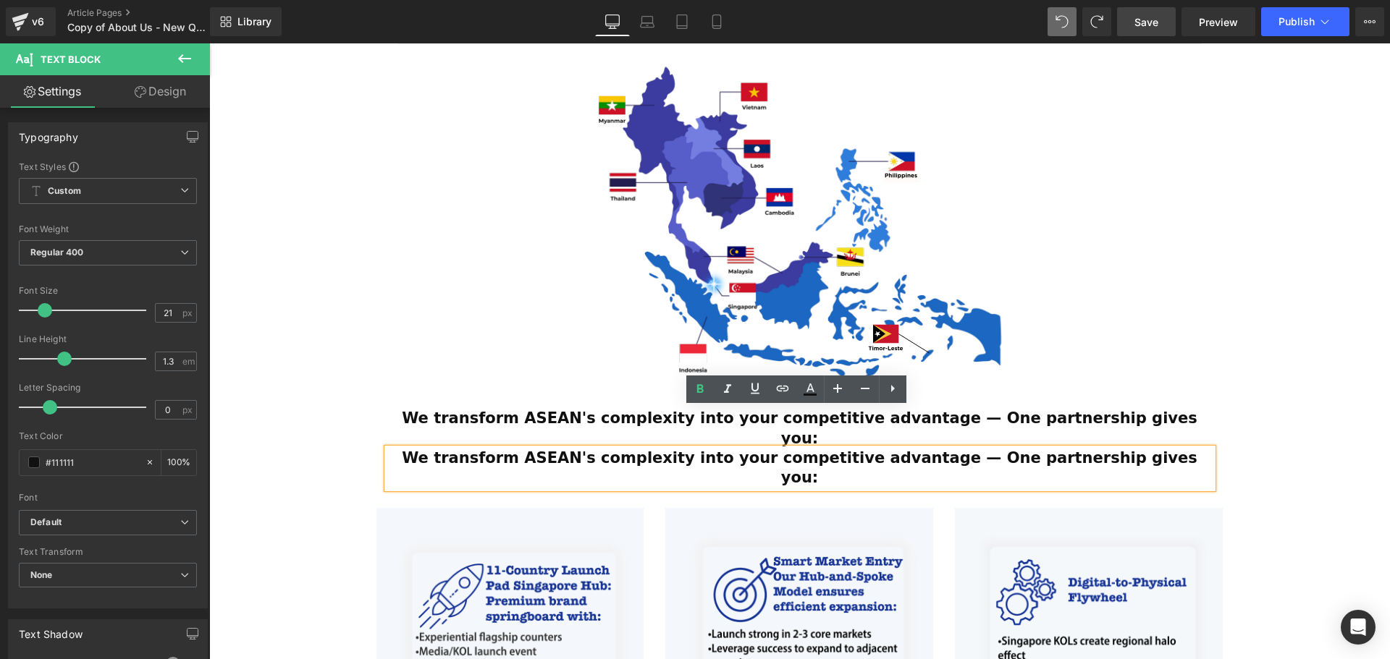
drag, startPoint x: 1159, startPoint y: 421, endPoint x: 394, endPoint y: 424, distance: 764.3
click at [394, 449] on div "We transform ASEAN's complexity into your competitive advantage — One partnersh…" at bounding box center [799, 469] width 825 height 40
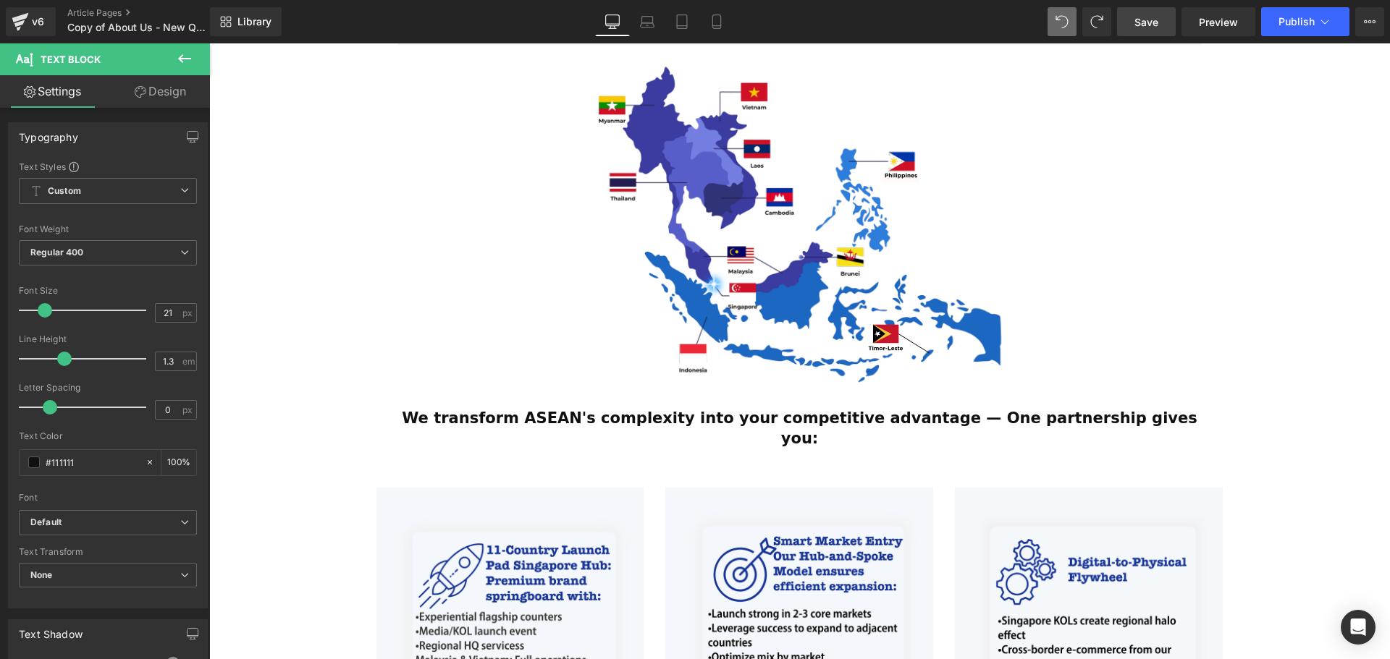
click at [198, 50] on button at bounding box center [184, 59] width 51 height 32
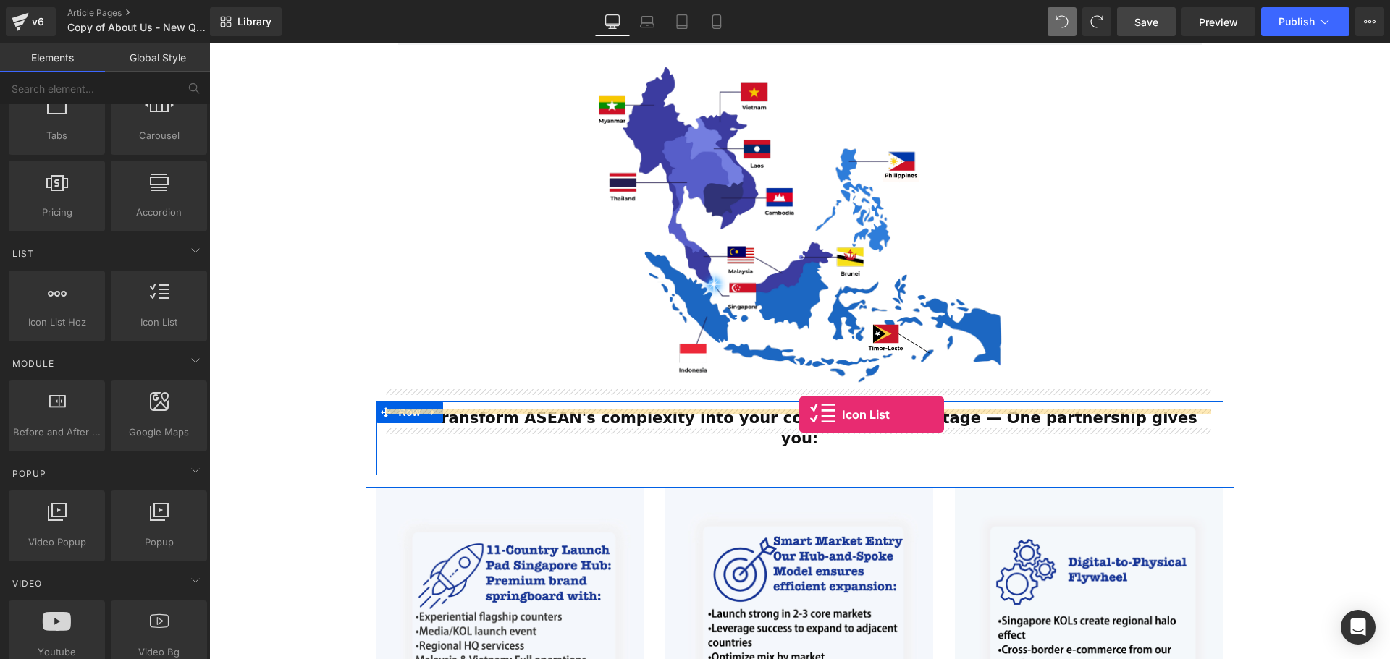
drag, startPoint x: 359, startPoint y: 351, endPoint x: 799, endPoint y: 415, distance: 444.7
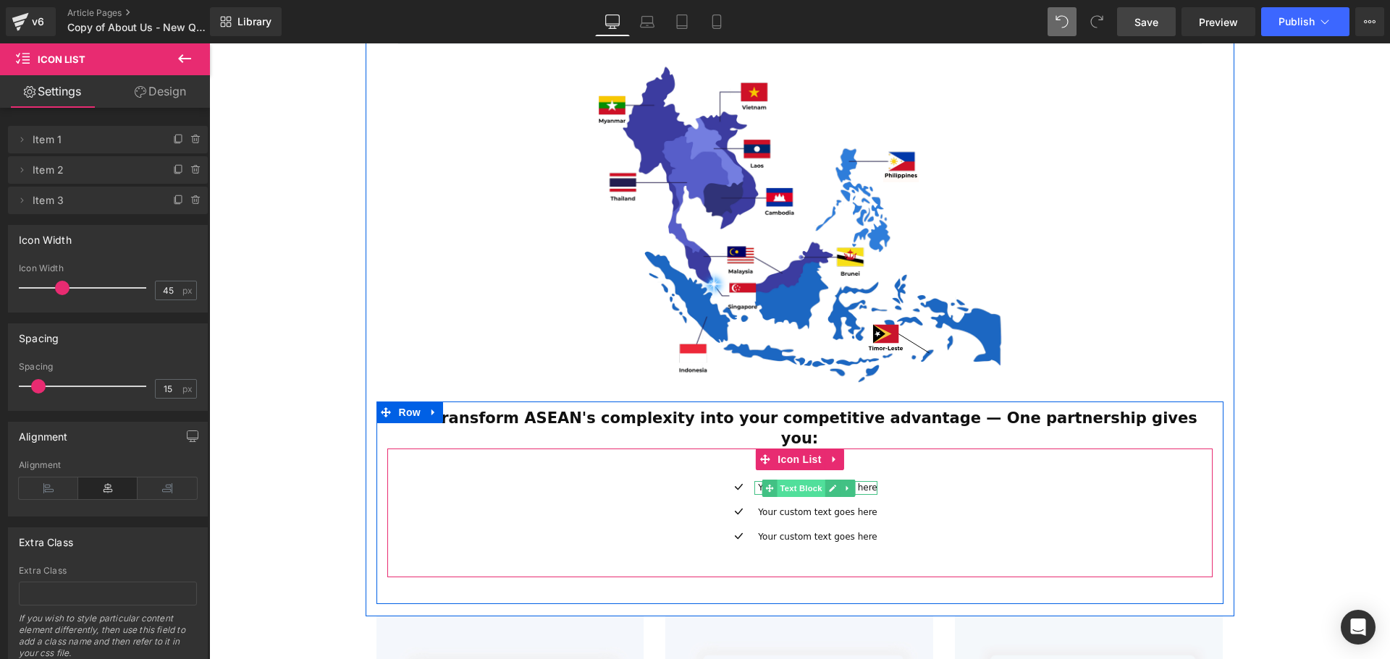
click at [806, 480] on span "Text Block" at bounding box center [801, 488] width 48 height 17
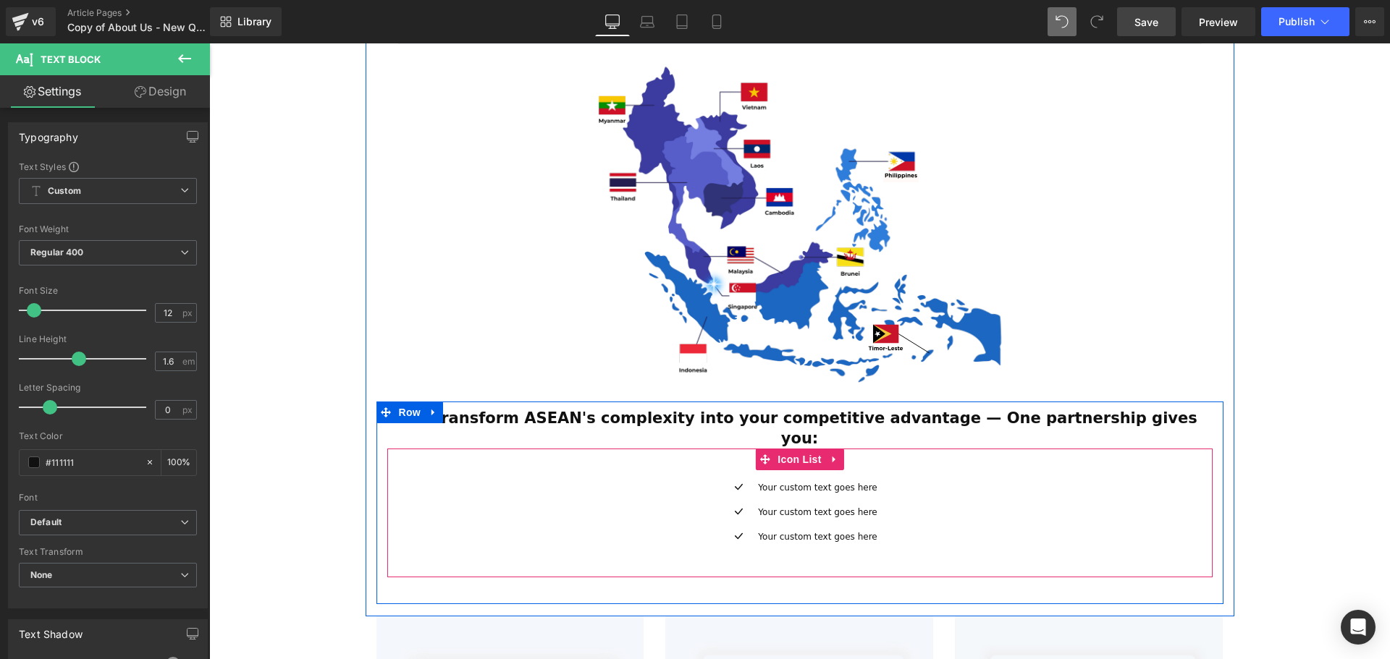
click at [727, 449] on div "Icon Your custom text goes here Text Block Icon Your custom text goes here Text…" at bounding box center [799, 513] width 825 height 129
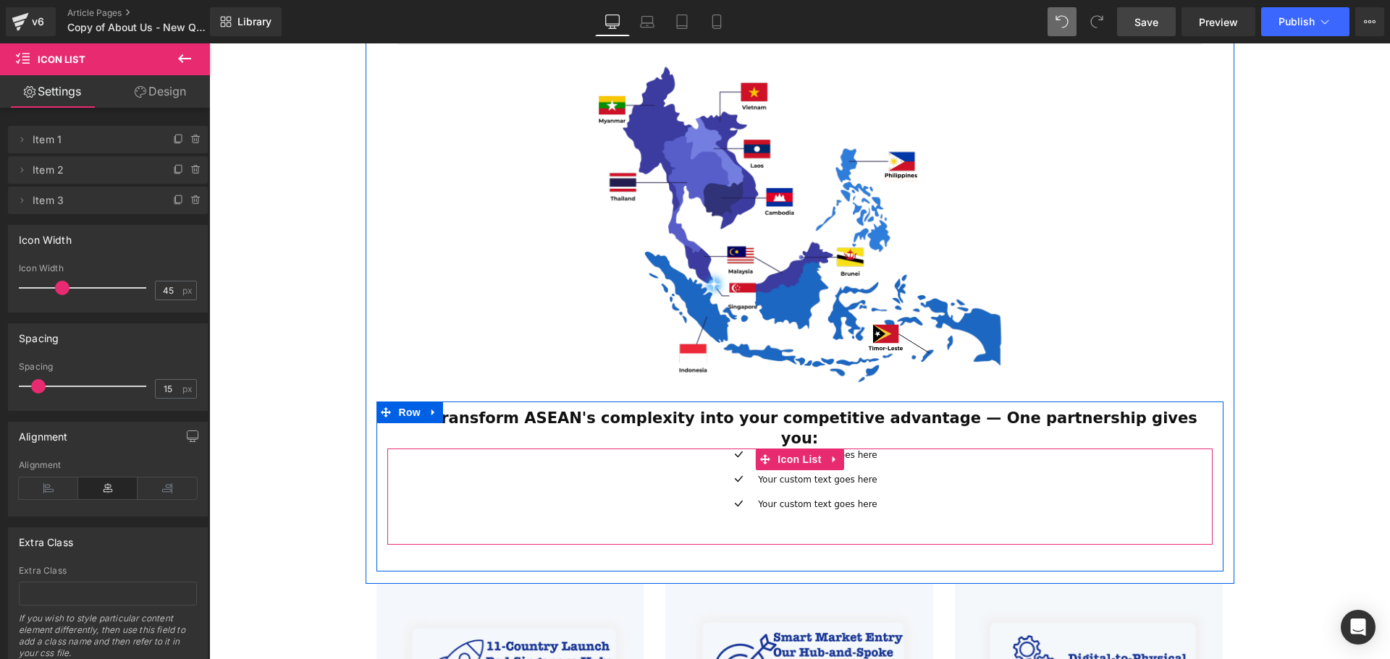
drag, startPoint x: 720, startPoint y: 412, endPoint x: 714, endPoint y: 425, distance: 14.6
click at [714, 449] on div "Icon Your custom text goes here Text Block Icon Your custom text goes here Text…" at bounding box center [799, 497] width 825 height 96
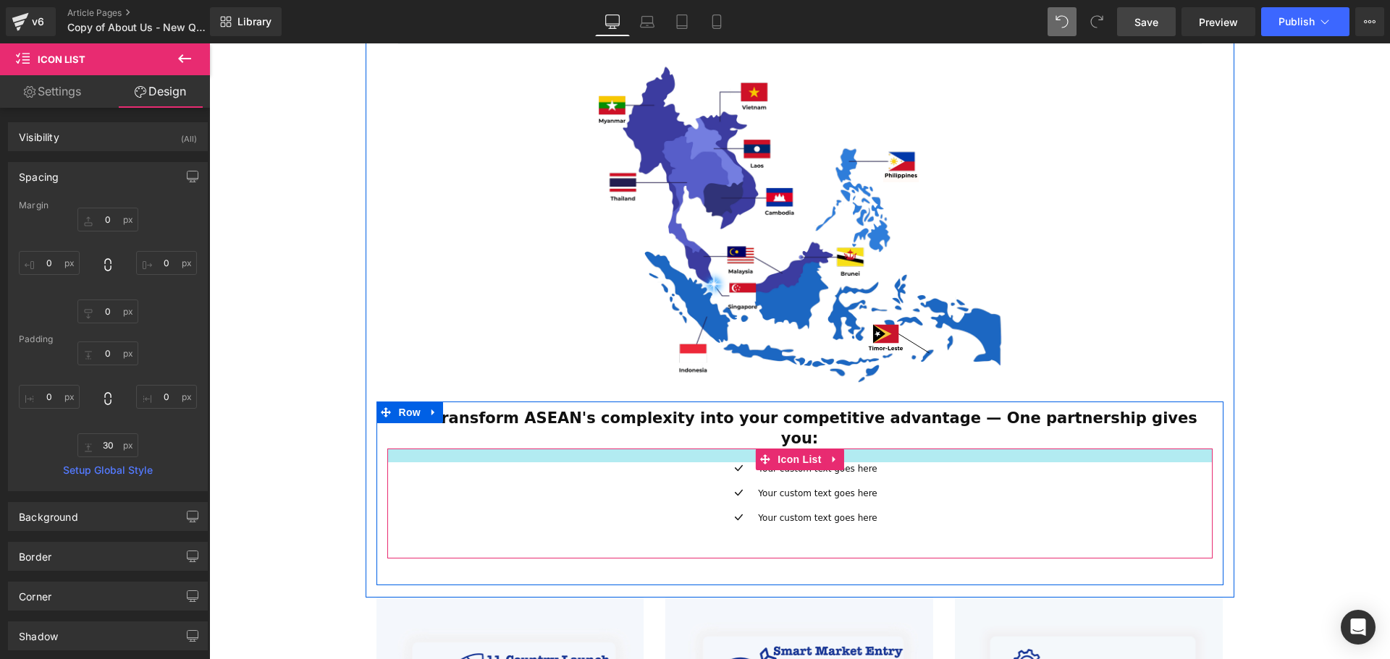
drag, startPoint x: 715, startPoint y: 410, endPoint x: 716, endPoint y: 423, distance: 13.8
click at [716, 449] on div "Icon Your custom text goes here Text Block Icon Your custom text goes here Text…" at bounding box center [799, 504] width 825 height 110
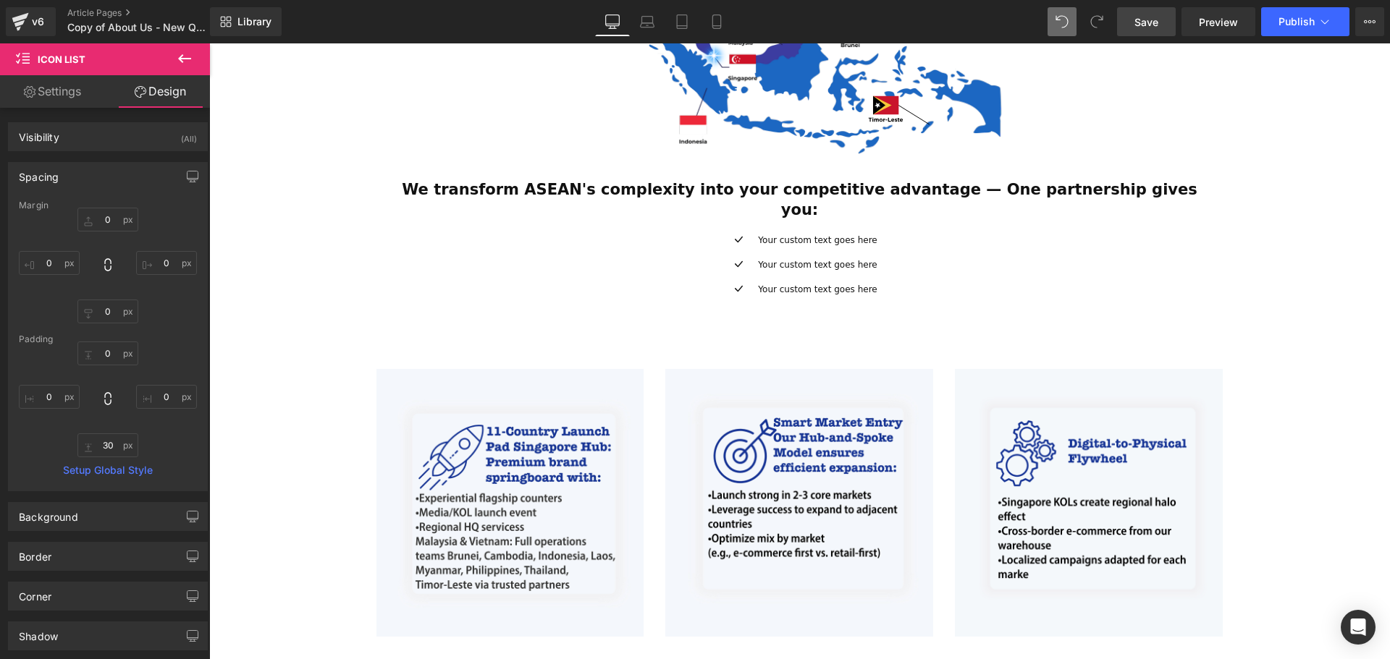
scroll to position [715, 0]
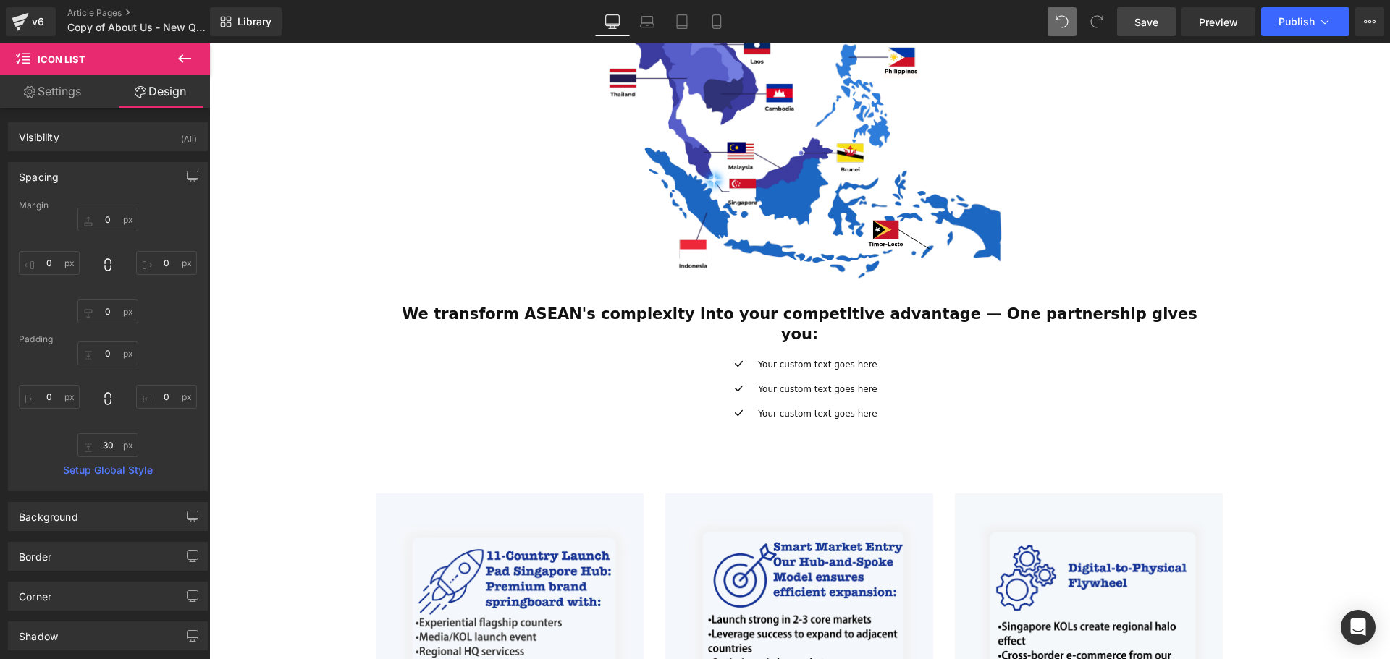
click at [1296, 459] on div "ESTABLISHED 2001 Text Block Your Market Acceleration Partner Across 11 ASEAN Co…" at bounding box center [799, 318] width 1181 height 1750
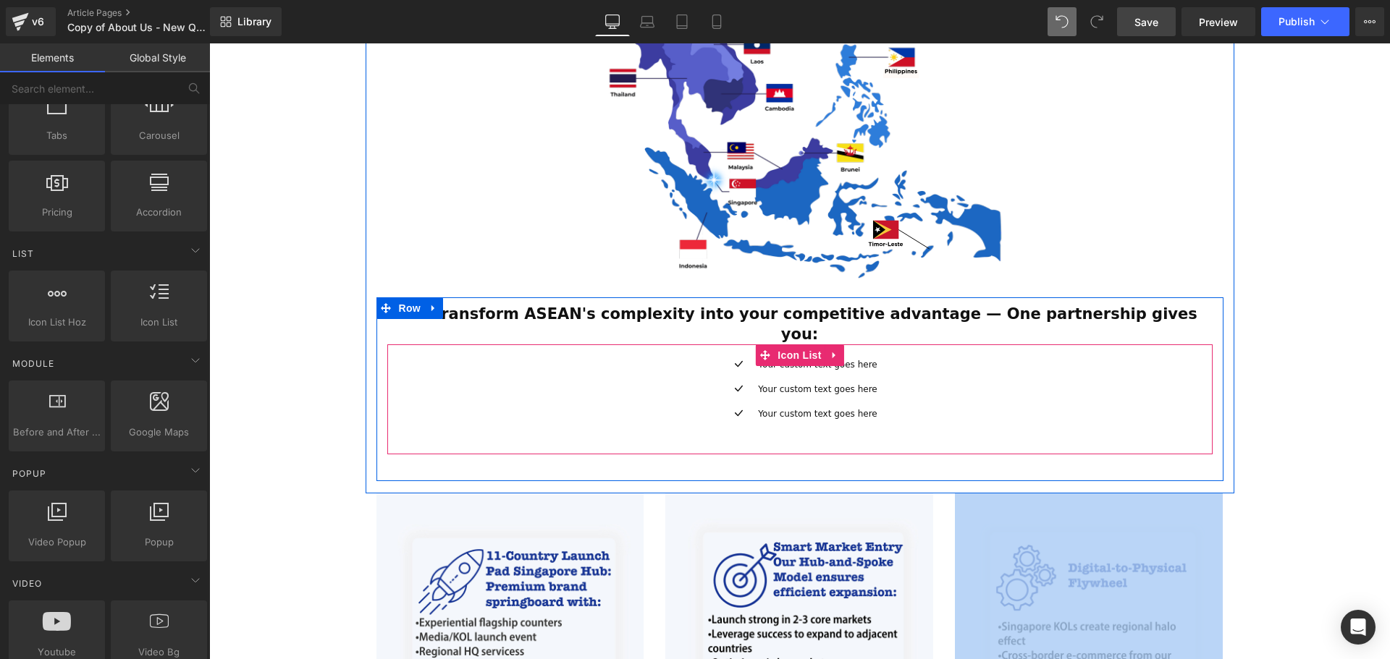
click at [860, 358] on p "Your custom text goes here" at bounding box center [817, 365] width 119 height 14
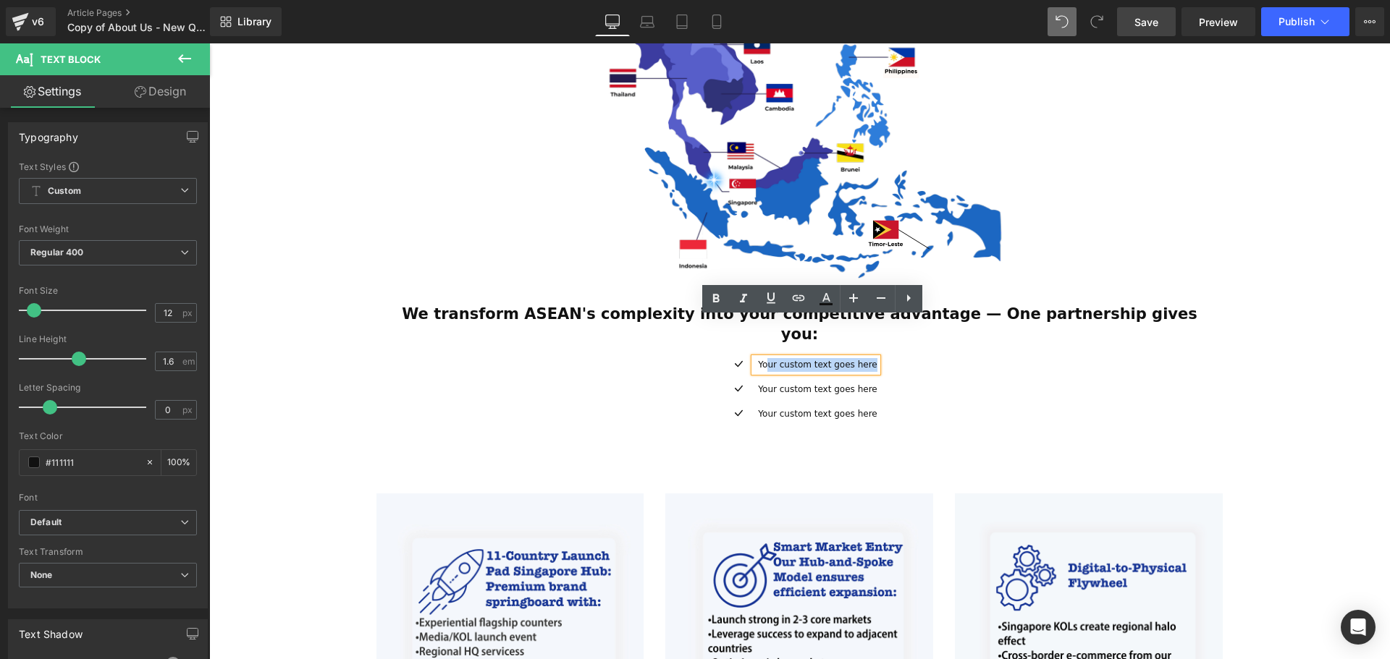
drag, startPoint x: 865, startPoint y: 326, endPoint x: 769, endPoint y: 327, distance: 96.3
click at [769, 358] on p "Your custom text goes here" at bounding box center [817, 365] width 119 height 14
click at [862, 358] on p "Your custom text goes here" at bounding box center [817, 365] width 119 height 14
drag, startPoint x: 866, startPoint y: 325, endPoint x: 763, endPoint y: 326, distance: 102.8
click at [763, 358] on p "Your custom text goes here" at bounding box center [817, 365] width 119 height 14
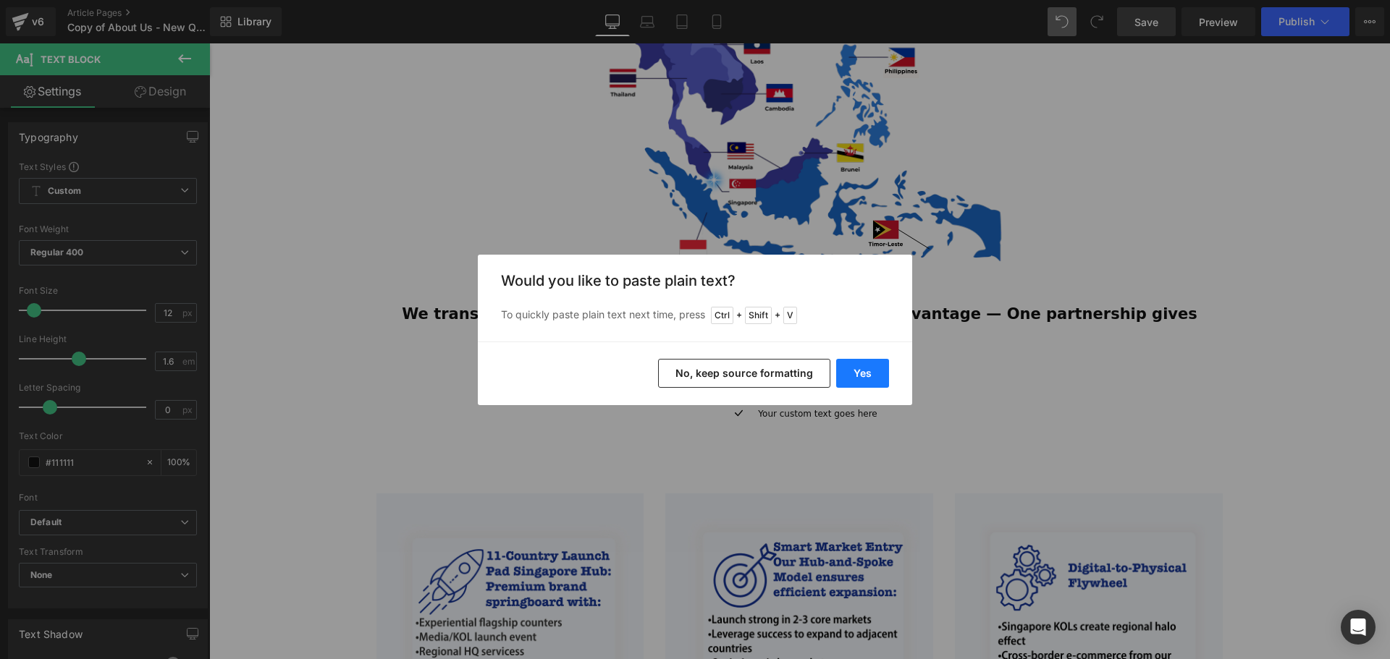
click at [875, 360] on button "Yes" at bounding box center [862, 373] width 53 height 29
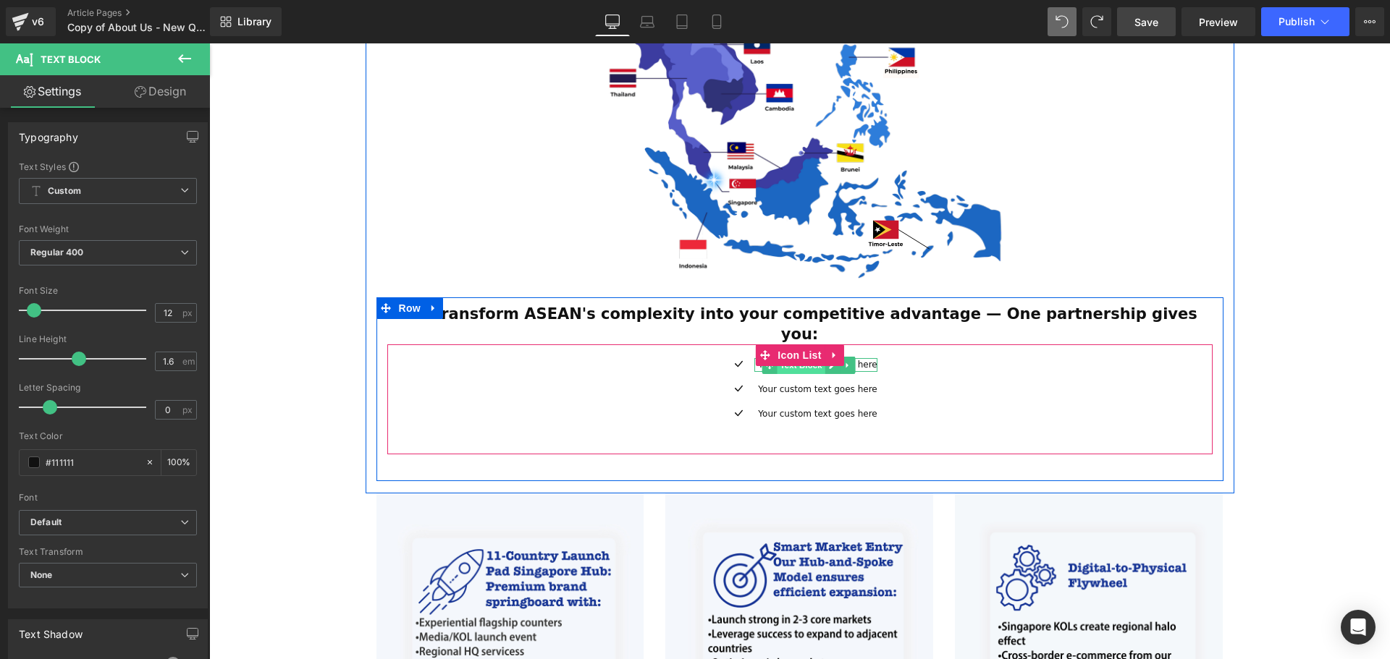
click at [812, 357] on span "Text Block" at bounding box center [801, 365] width 48 height 17
click at [874, 358] on div at bounding box center [876, 365] width 4 height 14
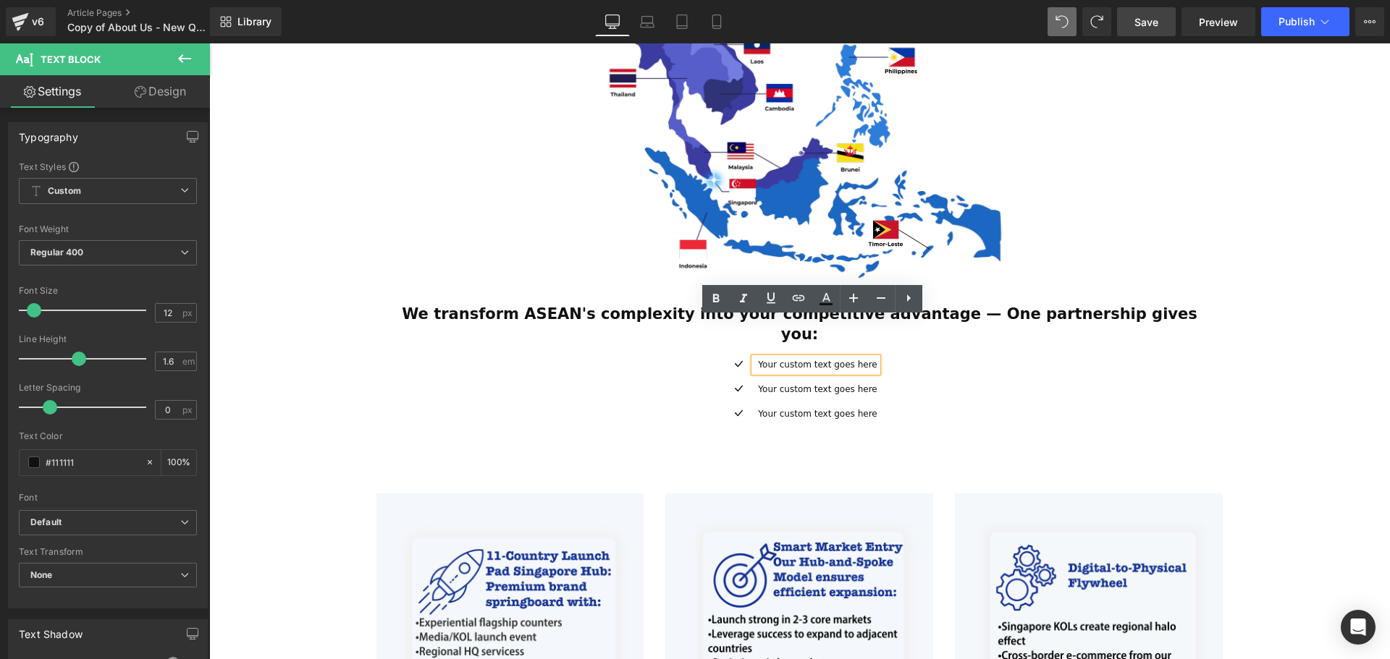
click at [866, 358] on div "Your custom text goes here" at bounding box center [815, 365] width 122 height 14
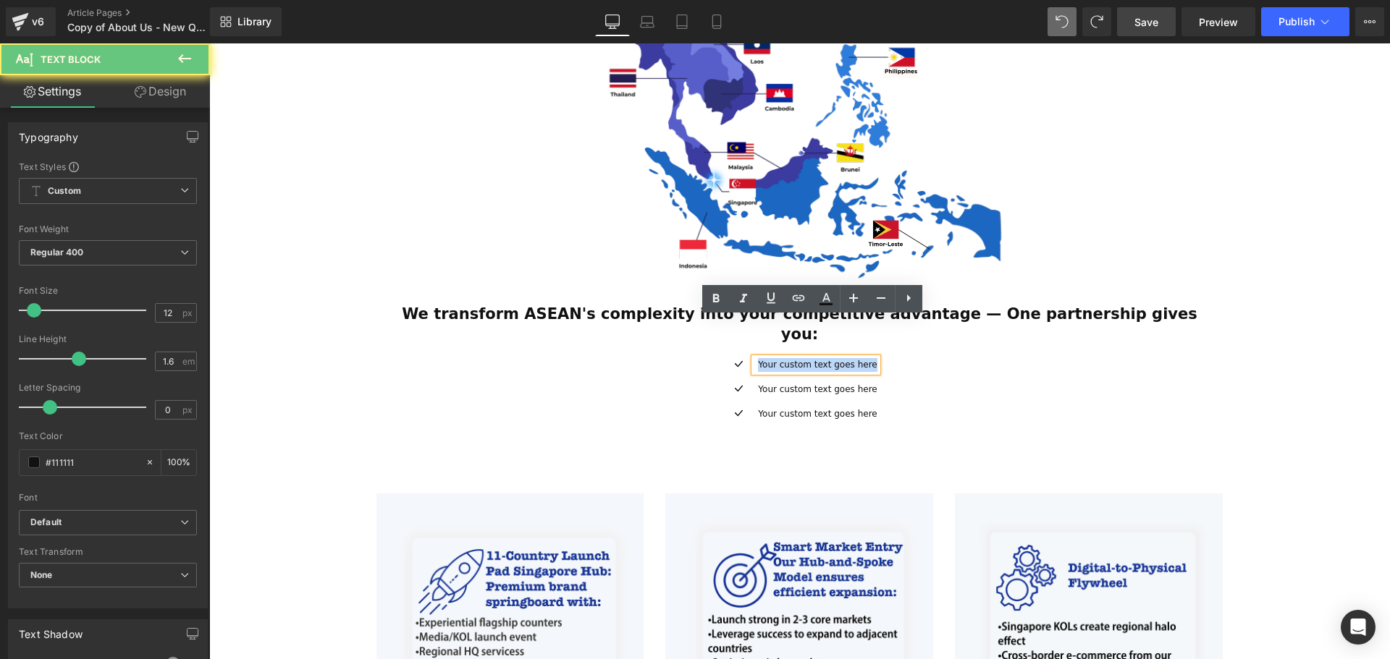
drag, startPoint x: 866, startPoint y: 326, endPoint x: 748, endPoint y: 324, distance: 118.7
click at [748, 358] on li "Icon Your custom text goes here Text Block" at bounding box center [799, 365] width 155 height 14
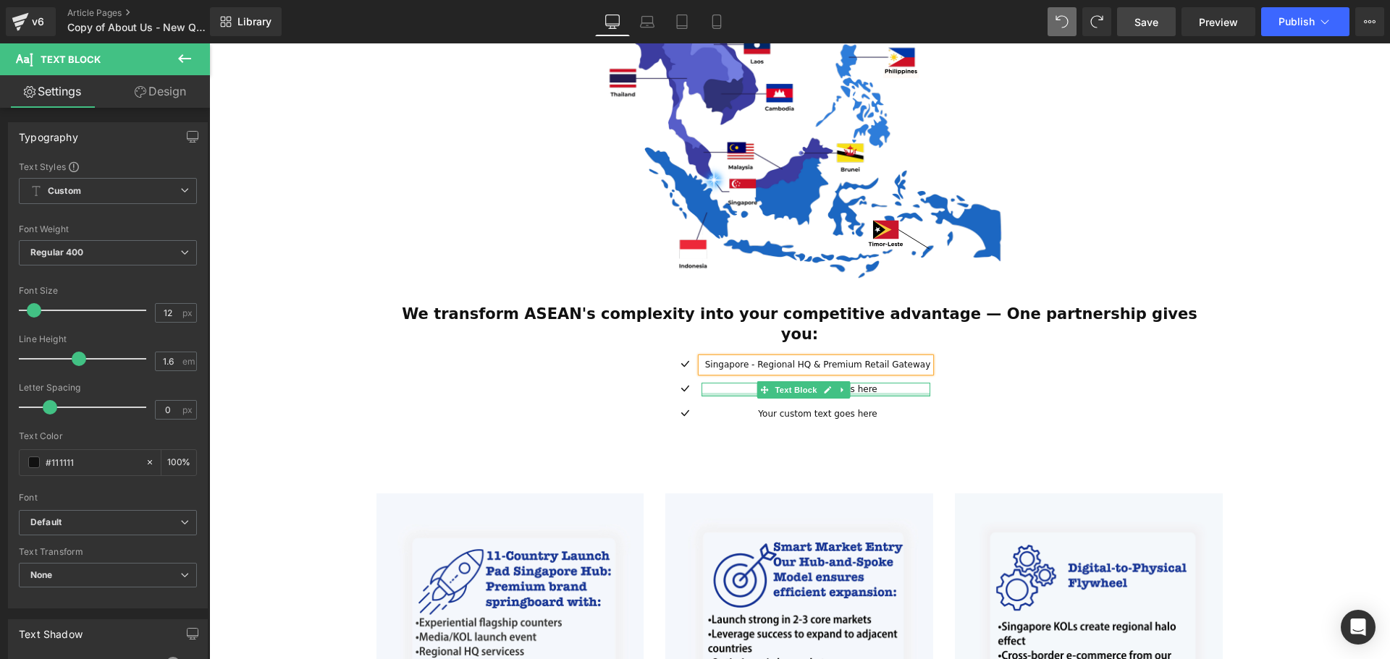
click at [884, 393] on div at bounding box center [815, 395] width 229 height 4
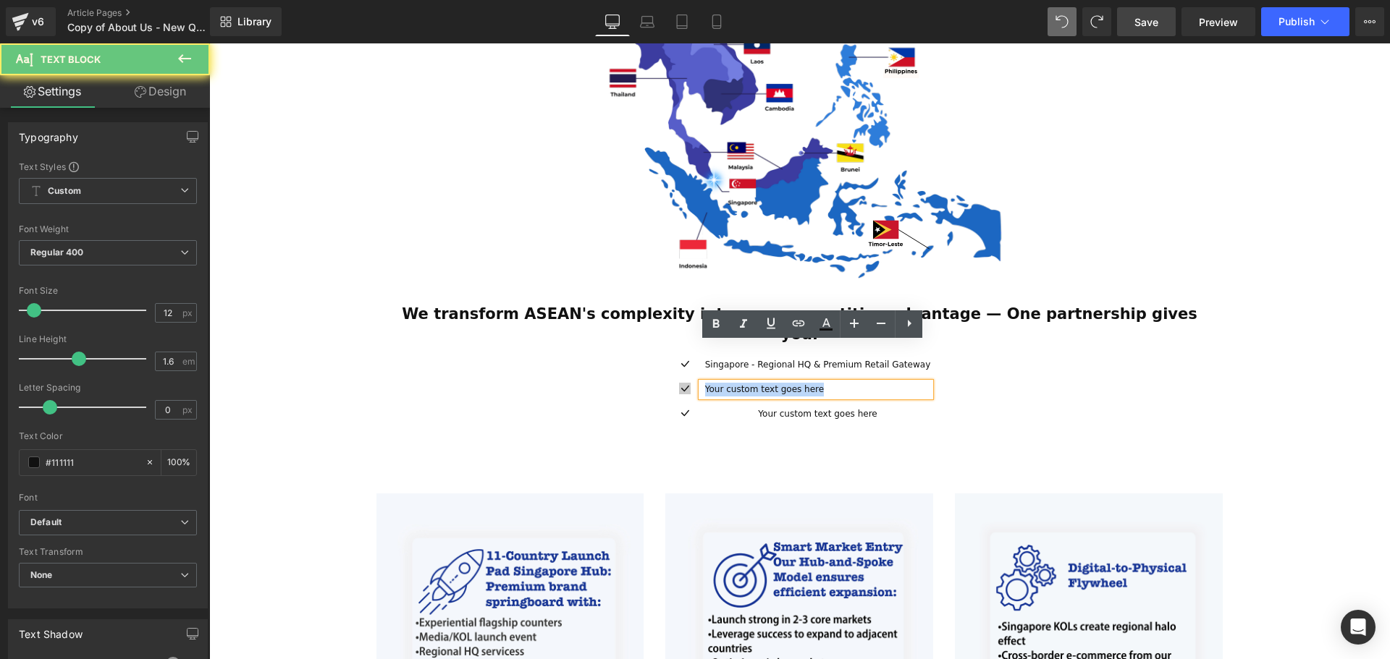
drag, startPoint x: 879, startPoint y: 350, endPoint x: 698, endPoint y: 345, distance: 181.0
click at [698, 383] on li "Icon Your custom text goes here Text Block" at bounding box center [799, 390] width 261 height 14
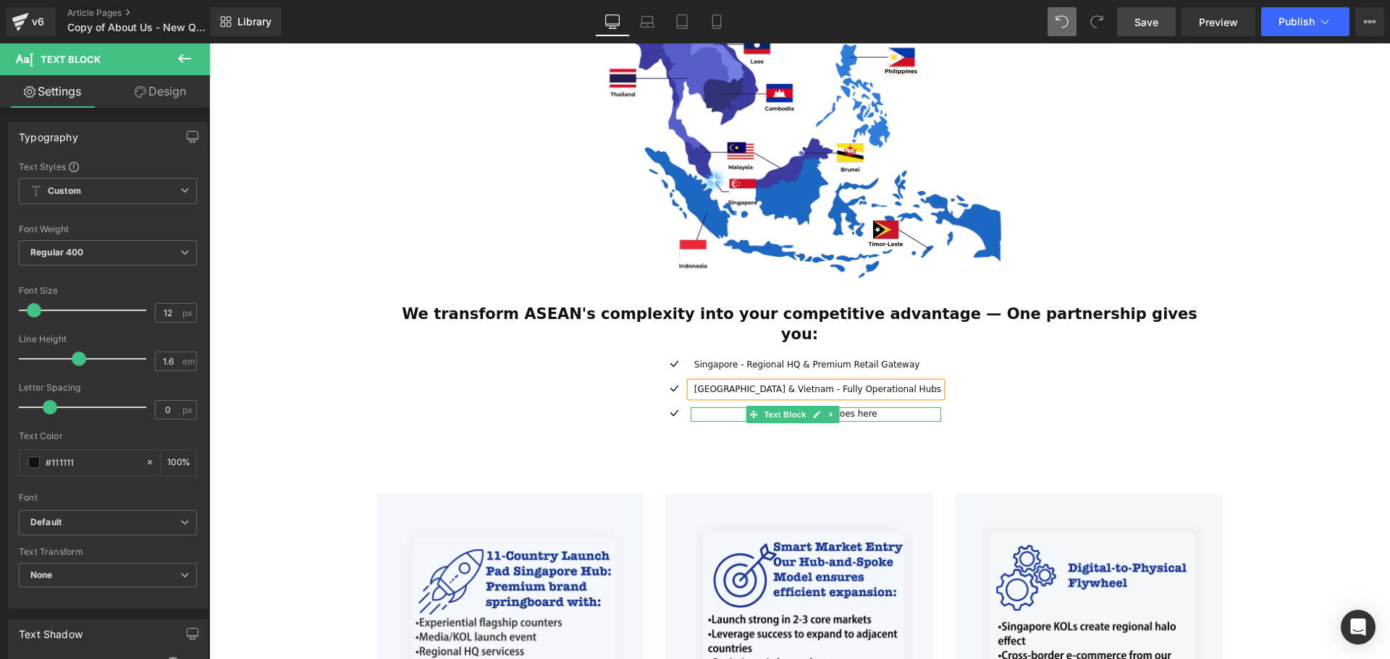
click at [808, 406] on span "Text Block" at bounding box center [785, 414] width 48 height 17
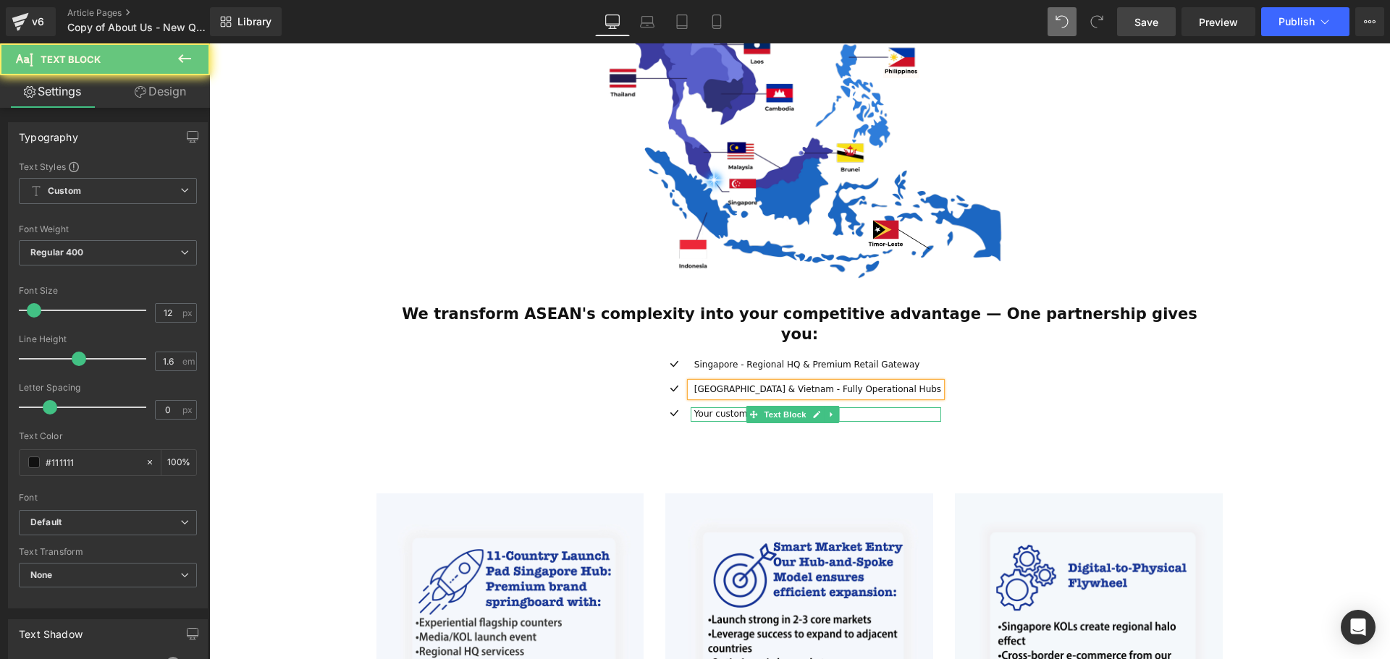
click at [872, 407] on p "Your custom text goes here" at bounding box center [817, 414] width 247 height 14
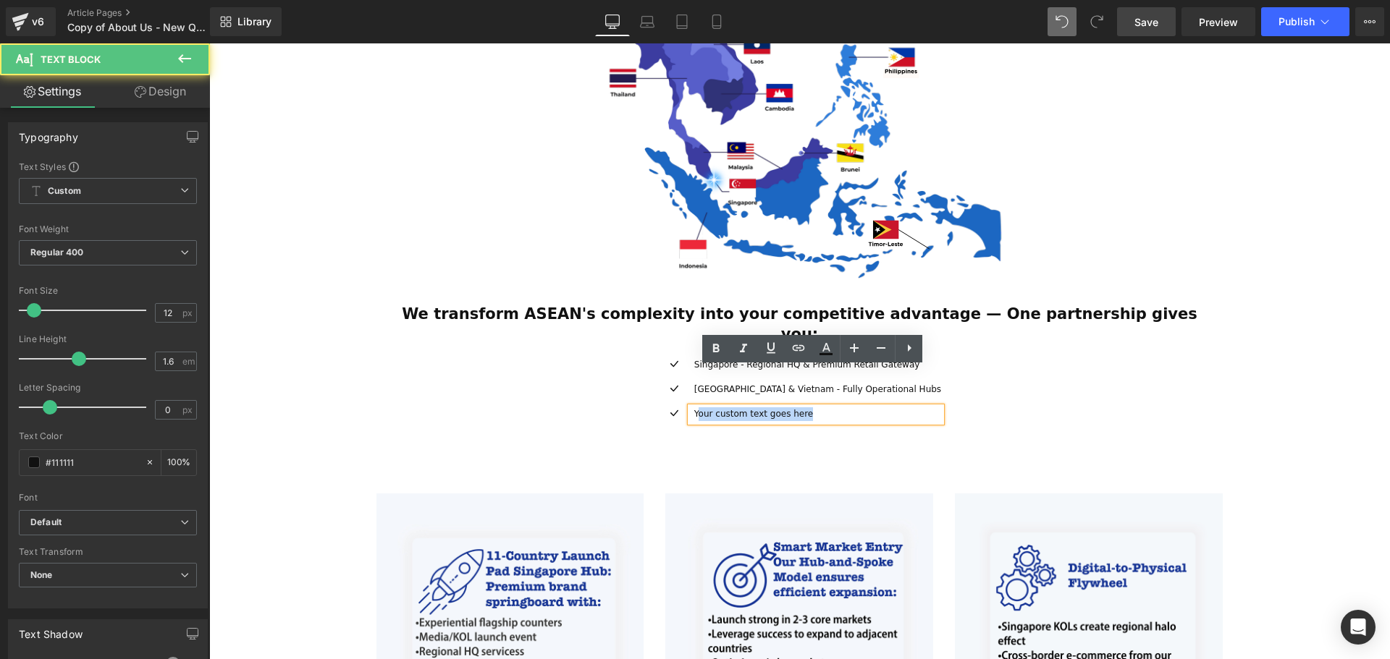
drag, startPoint x: 884, startPoint y: 376, endPoint x: 717, endPoint y: 368, distance: 167.4
click at [717, 407] on p "Your custom text goes here" at bounding box center [817, 414] width 247 height 14
click at [710, 407] on div "Your custom text goes here" at bounding box center [815, 414] width 250 height 14
drag, startPoint x: 824, startPoint y: 376, endPoint x: 713, endPoint y: 376, distance: 110.7
click at [713, 407] on div "Your custom text goes here" at bounding box center [815, 414] width 250 height 14
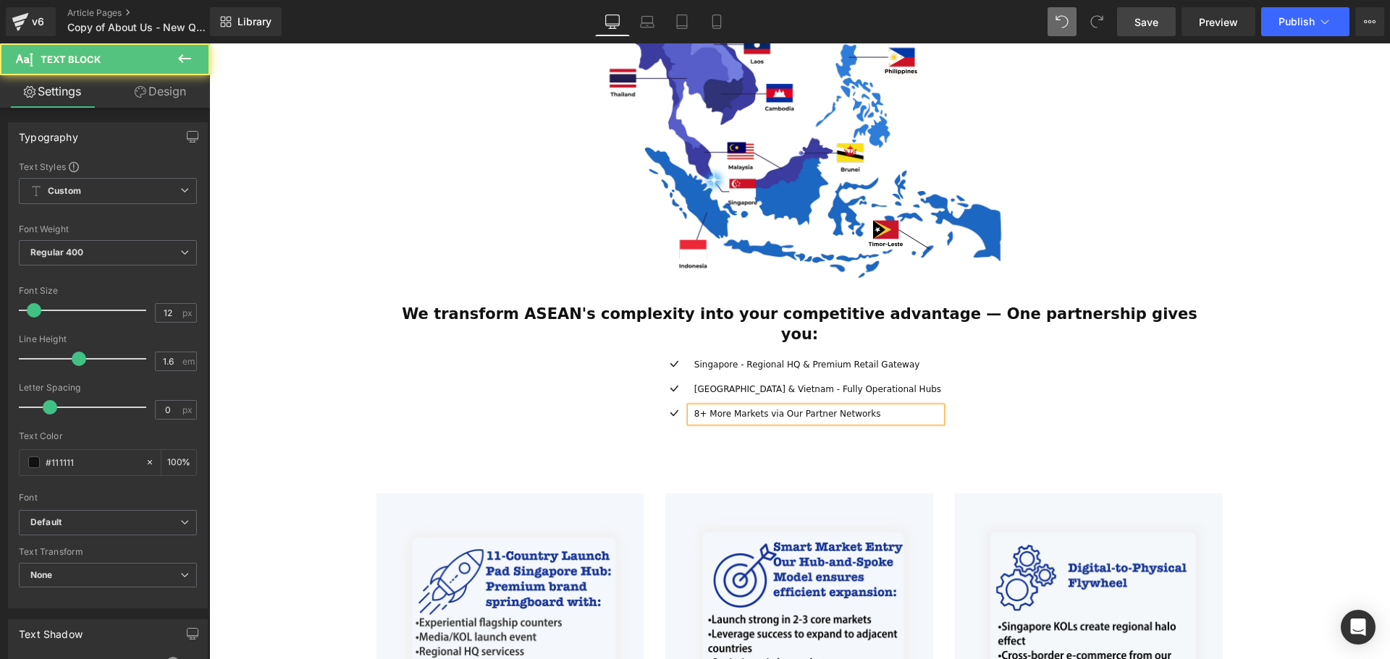
click at [814, 407] on p "8+ More Markets via Our Partner Networks" at bounding box center [817, 414] width 247 height 14
click at [1129, 380] on div "Icon Singapore - Regional HQ & Premium Retail Gateway Text Block Icon Malaysia …" at bounding box center [799, 395] width 825 height 75
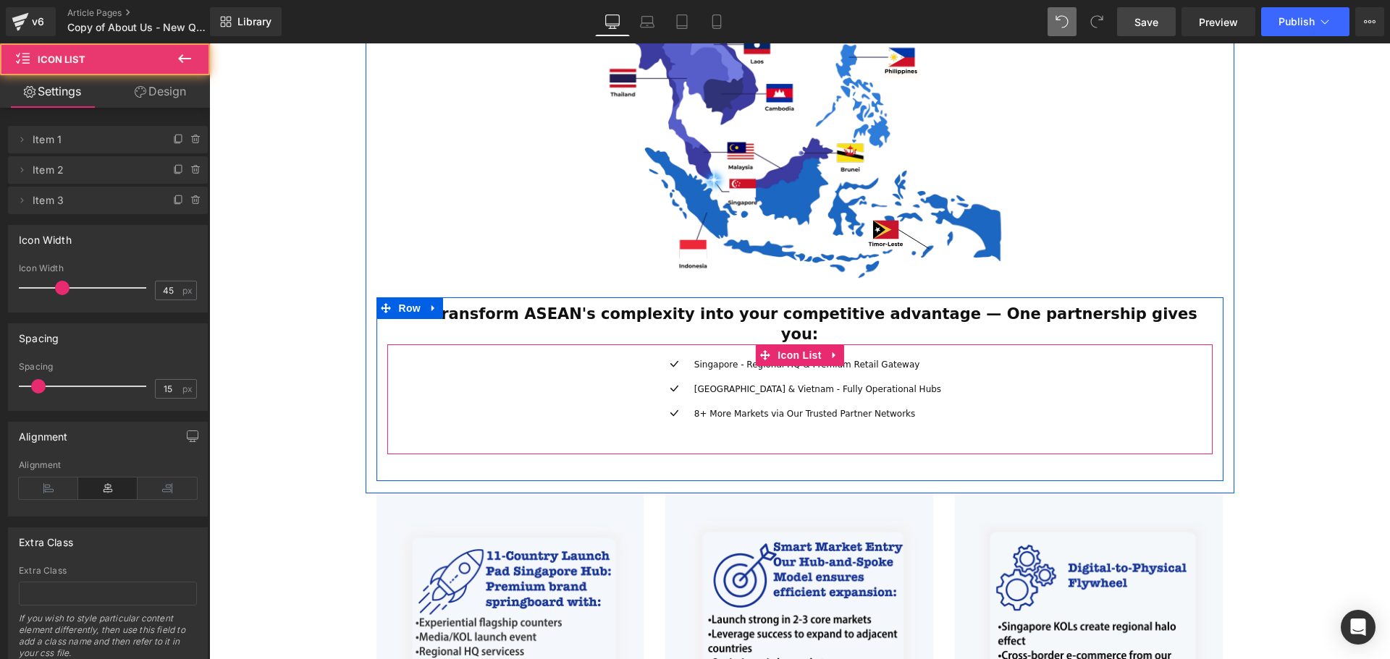
click at [934, 376] on div "Icon Singapore - Regional HQ & Premium Retail Gateway Text Block Icon Malaysia …" at bounding box center [799, 395] width 825 height 75
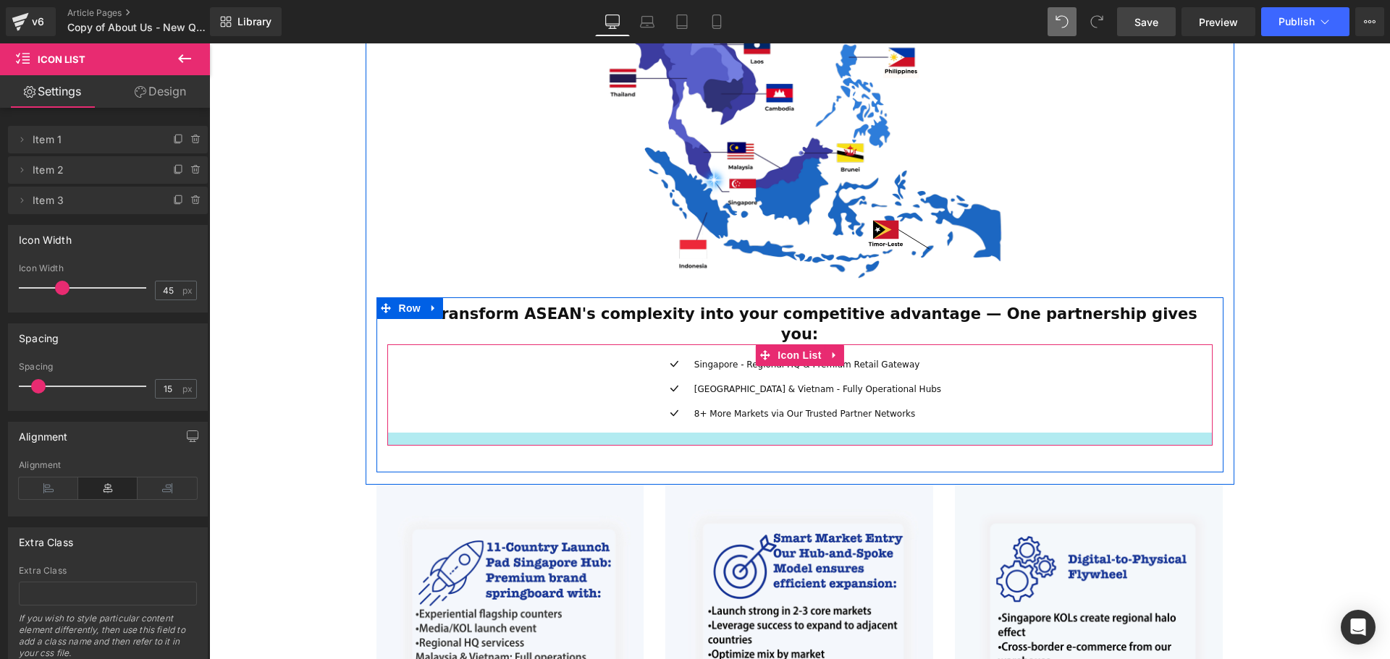
drag, startPoint x: 804, startPoint y: 407, endPoint x: 805, endPoint y: 399, distance: 8.0
click at [805, 433] on div at bounding box center [799, 439] width 825 height 13
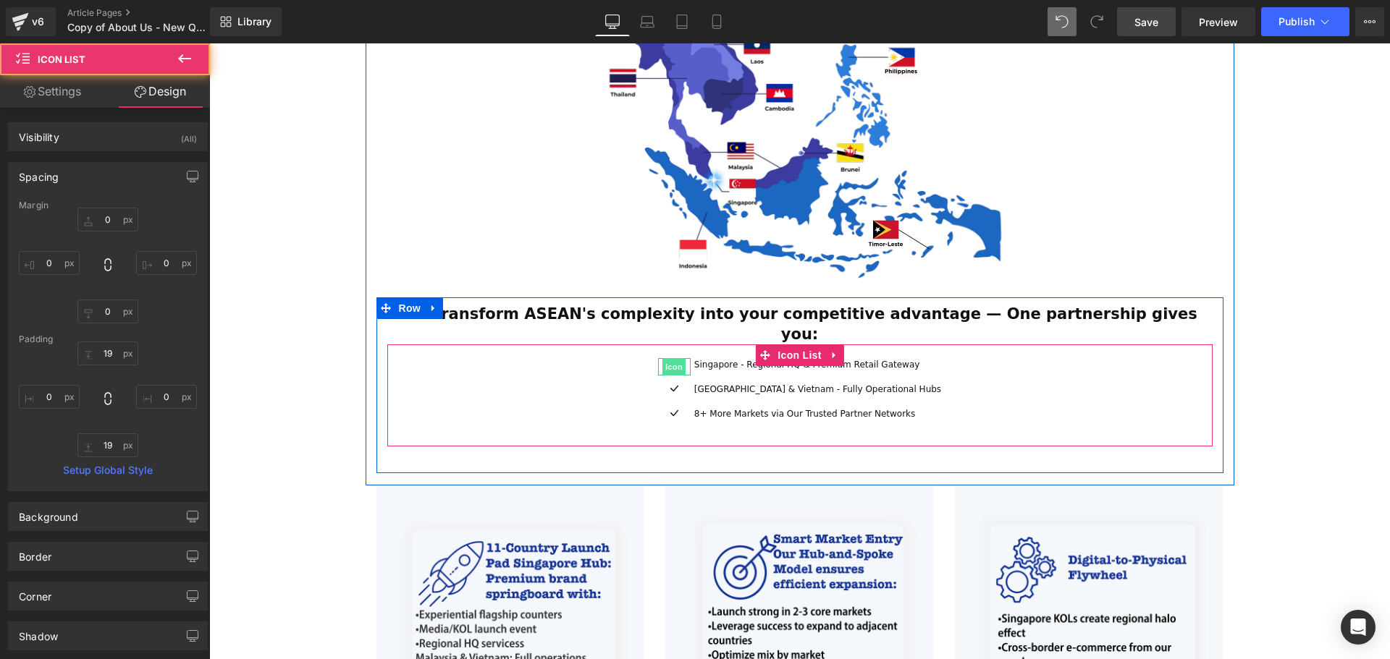
click at [685, 358] on span "Icon" at bounding box center [673, 366] width 23 height 17
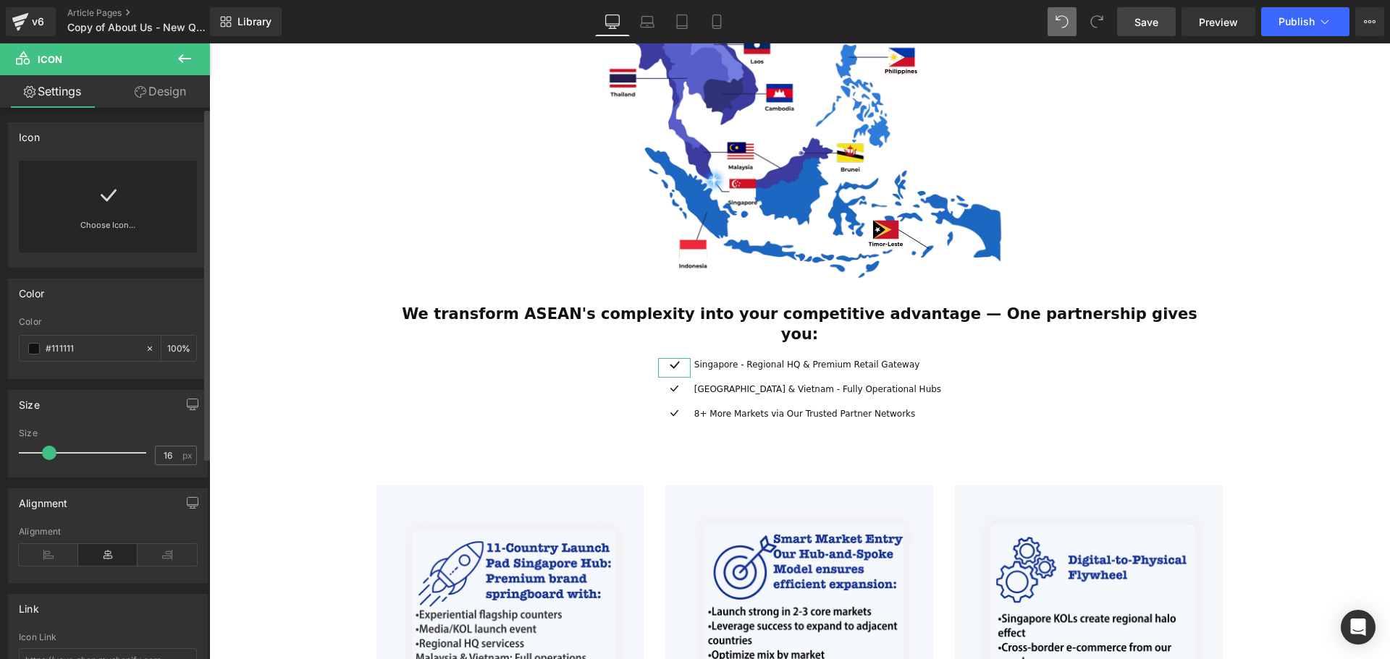
drag, startPoint x: 38, startPoint y: 459, endPoint x: 48, endPoint y: 460, distance: 9.4
click at [48, 460] on div at bounding box center [86, 453] width 120 height 29
click at [102, 203] on icon at bounding box center [107, 195] width 23 height 23
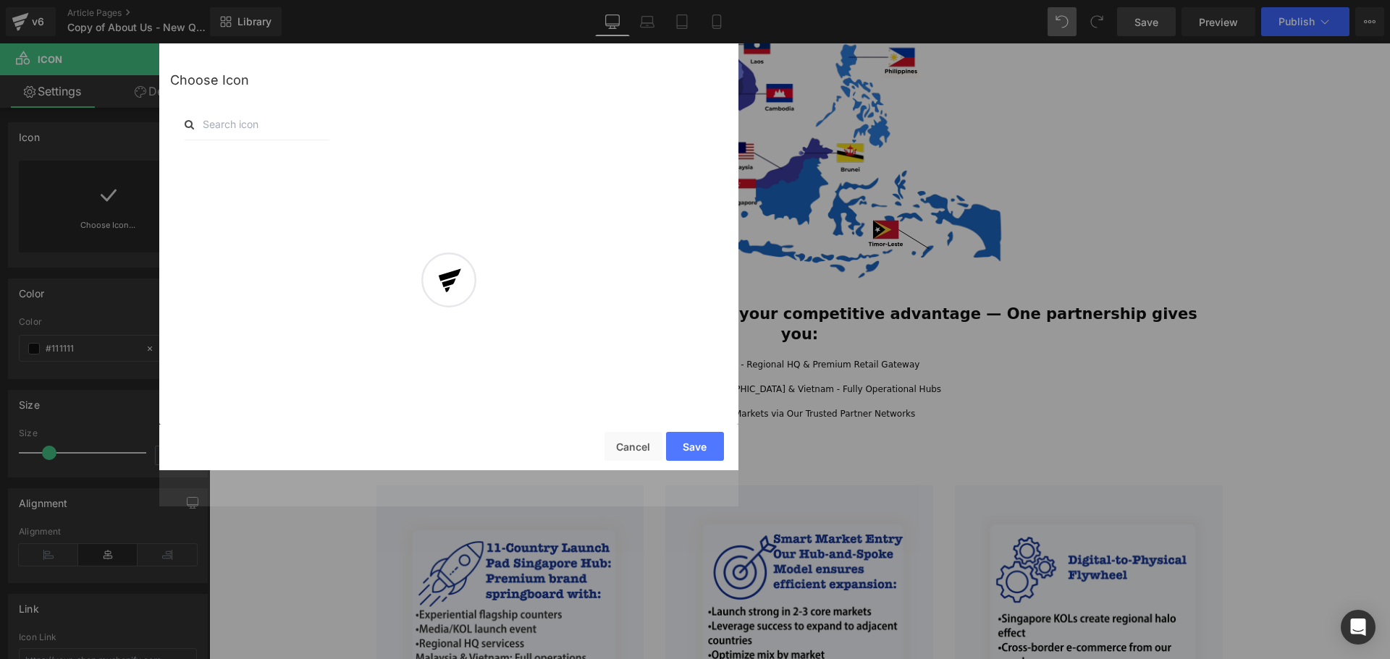
click at [234, 124] on div at bounding box center [448, 293] width 579 height 427
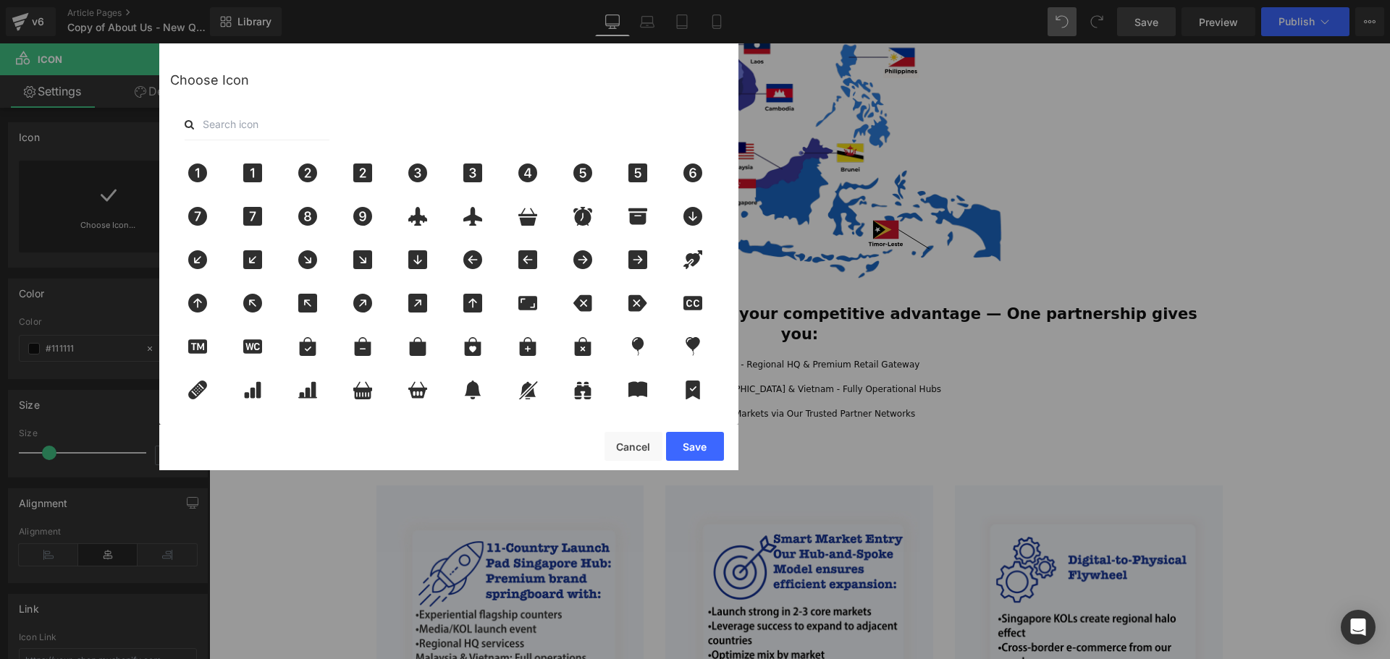
click at [232, 125] on input "text" at bounding box center [257, 125] width 145 height 32
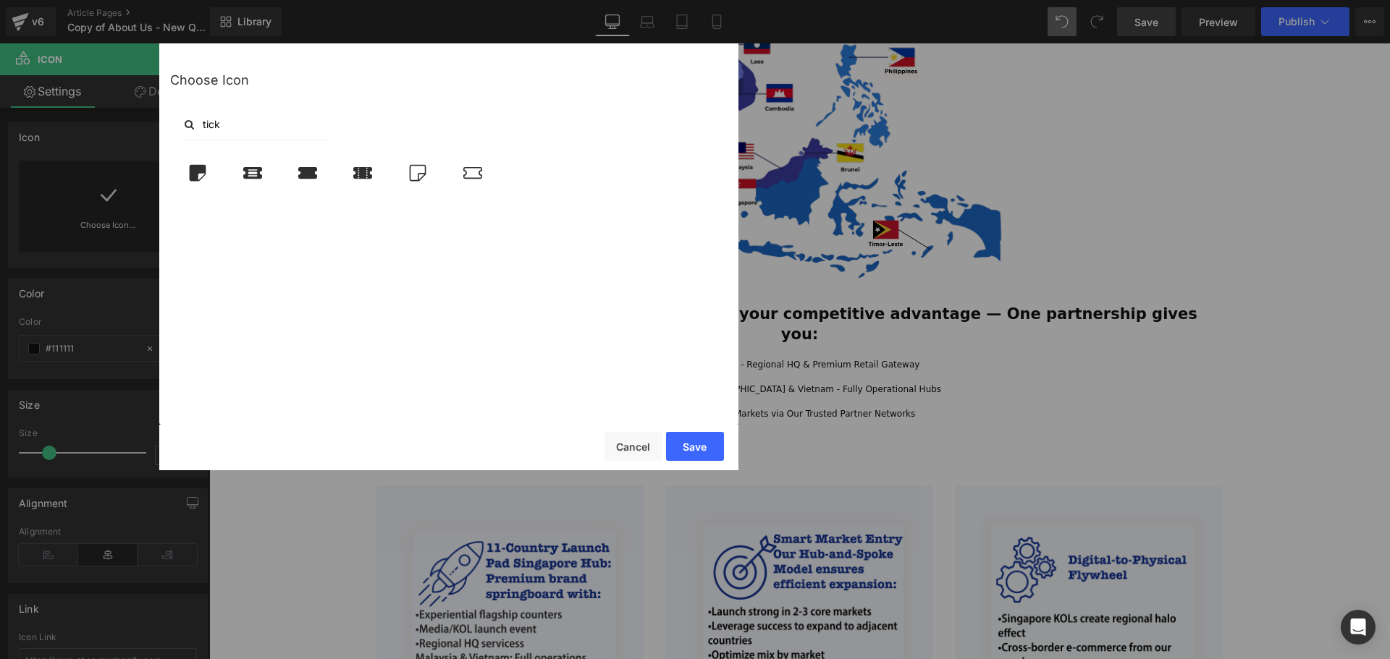
drag, startPoint x: 212, startPoint y: 122, endPoint x: 180, endPoint y: 117, distance: 32.1
click at [180, 117] on div "tick" at bounding box center [448, 125] width 557 height 32
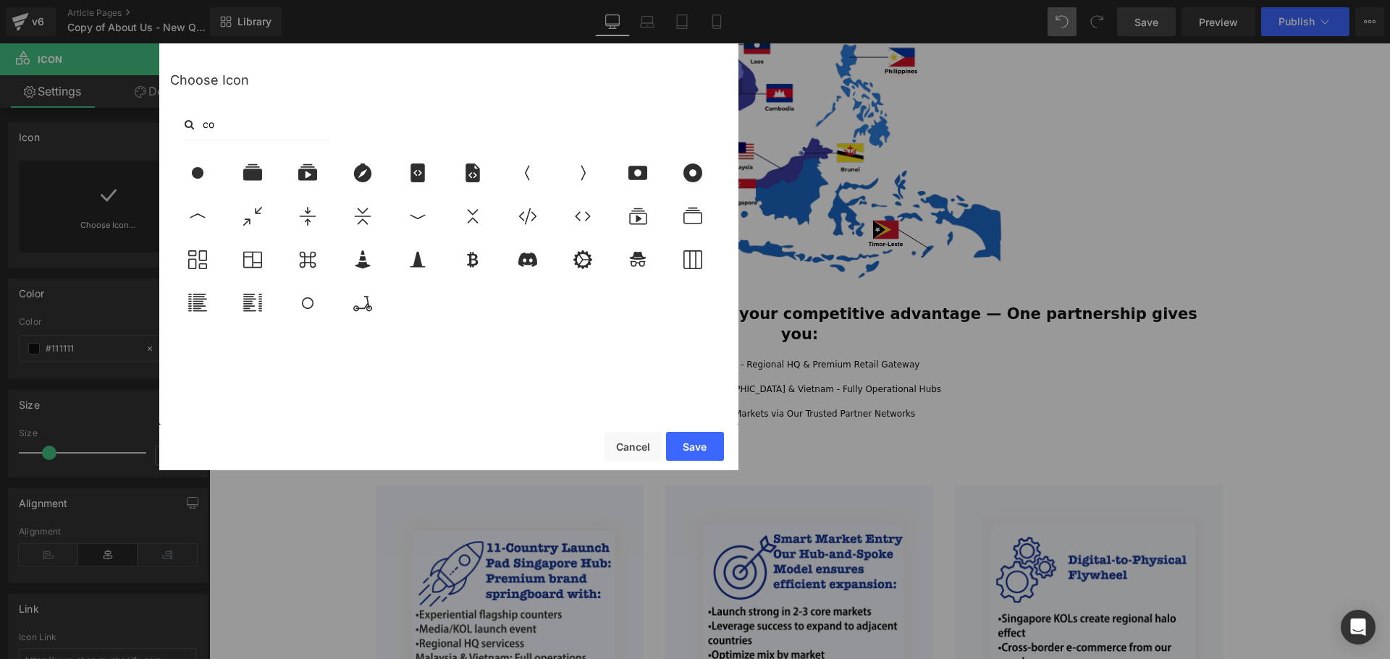
type input "c"
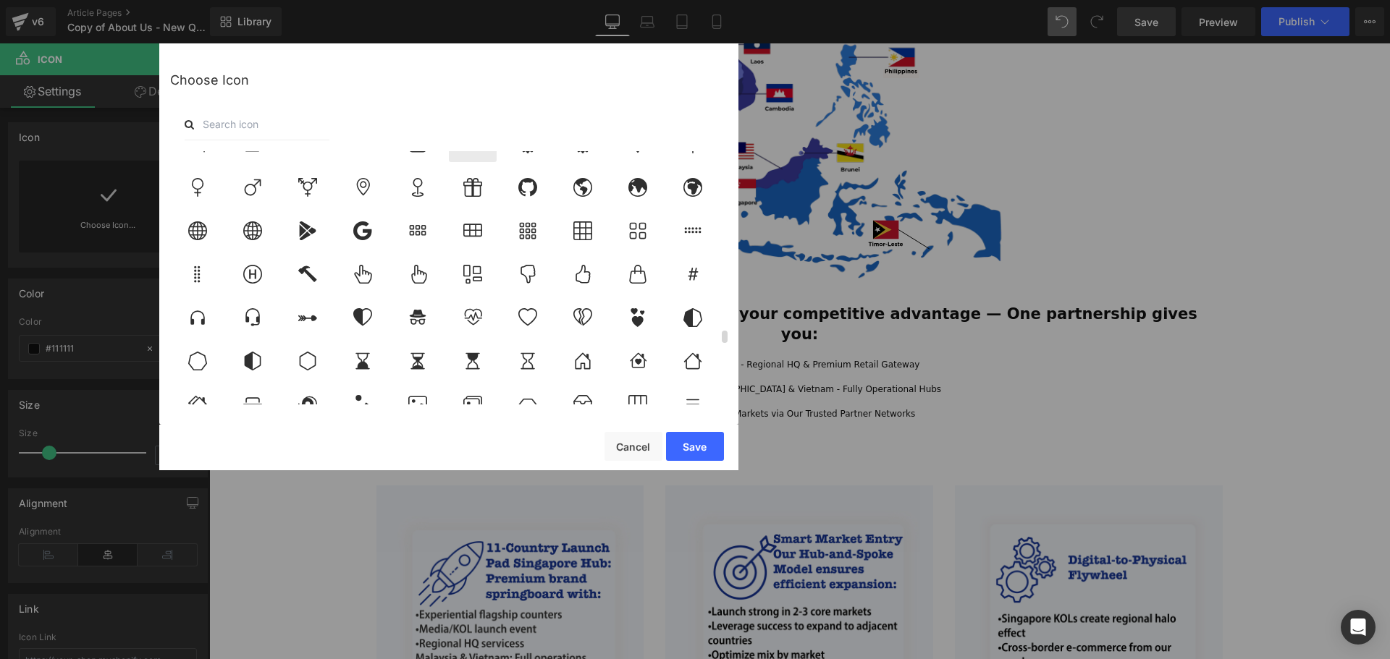
scroll to position [3836, 0]
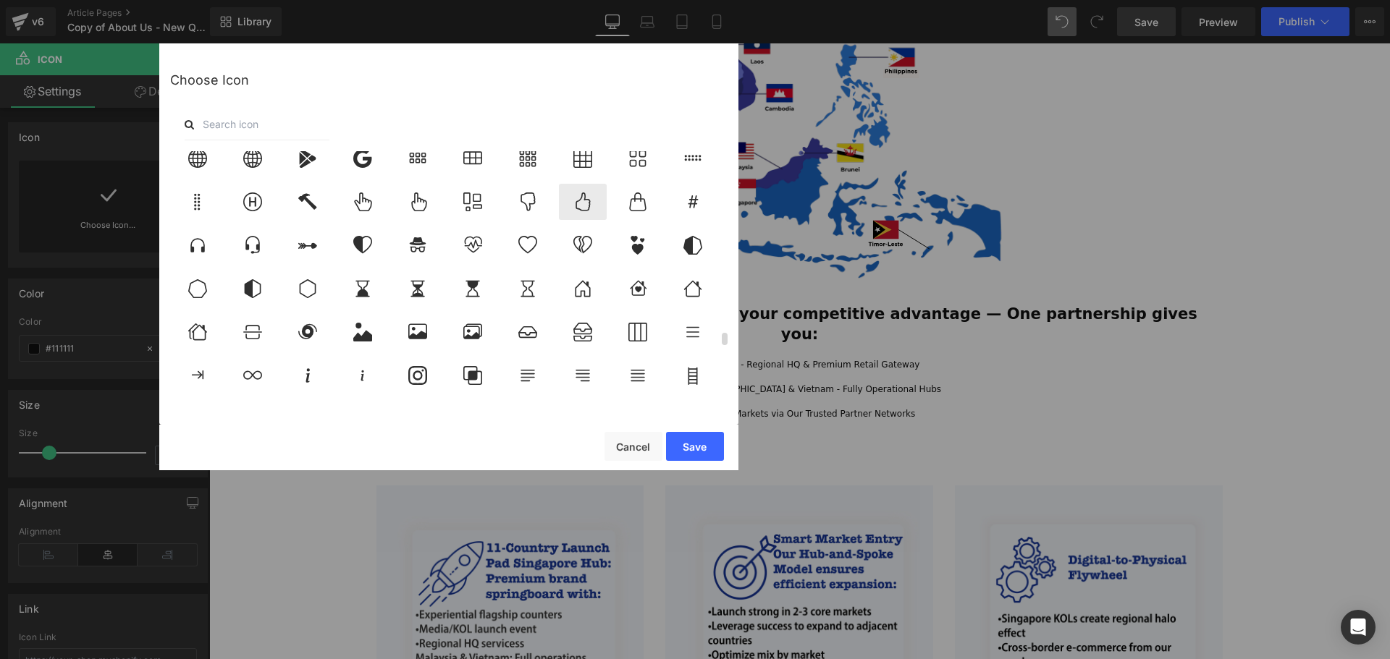
click at [599, 200] on div at bounding box center [583, 202] width 48 height 36
drag, startPoint x: 686, startPoint y: 448, endPoint x: 478, endPoint y: 402, distance: 212.7
click at [686, 448] on button "Save" at bounding box center [695, 446] width 58 height 29
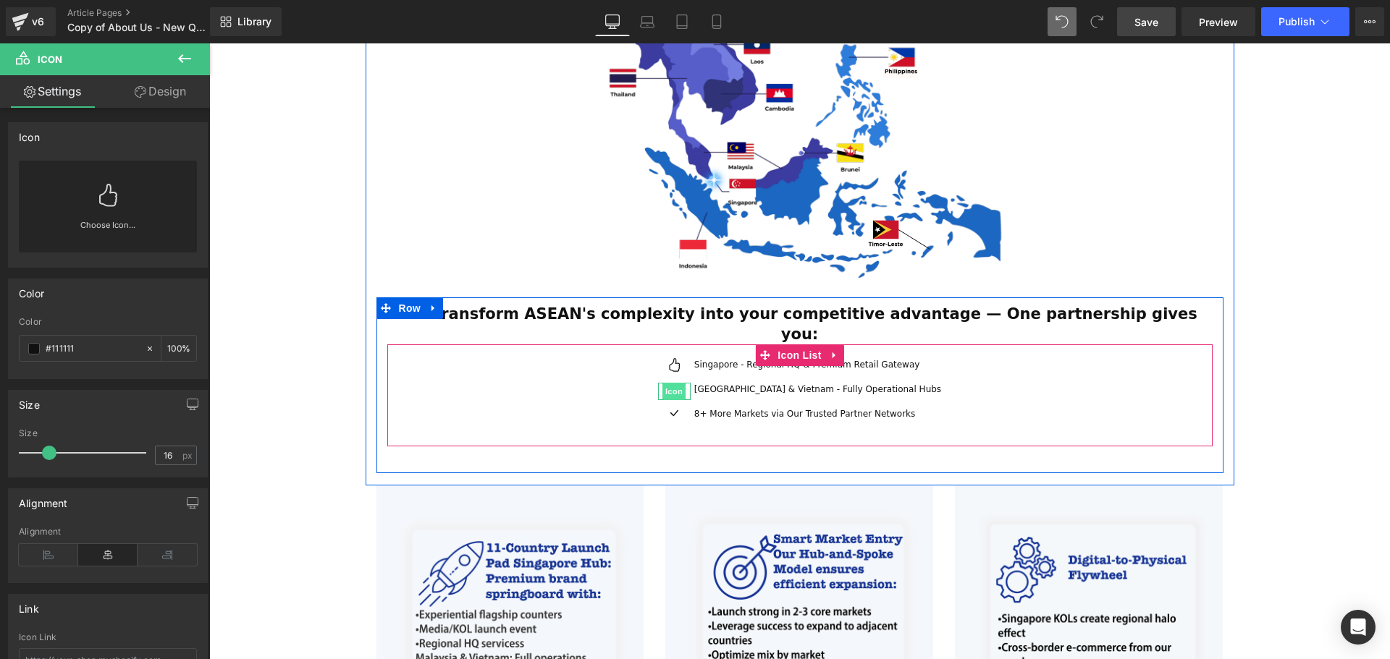
click at [685, 383] on span "Icon" at bounding box center [673, 391] width 23 height 17
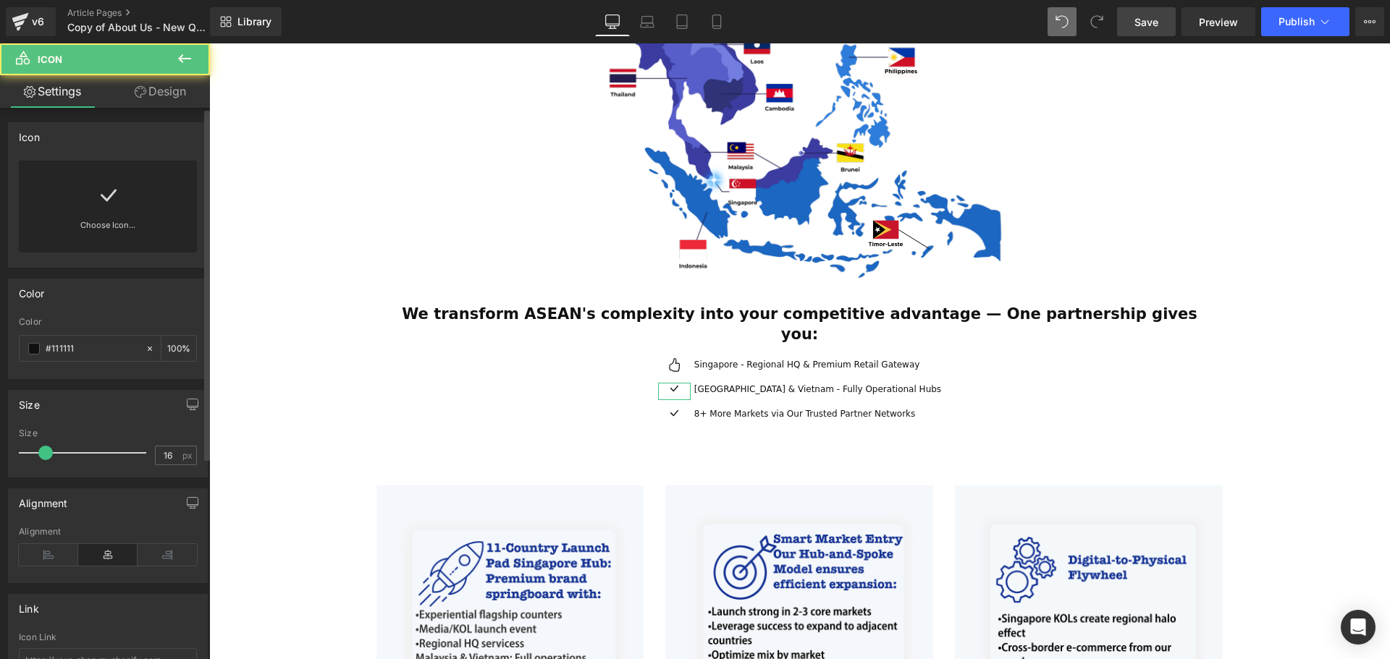
click at [96, 203] on icon at bounding box center [107, 195] width 23 height 23
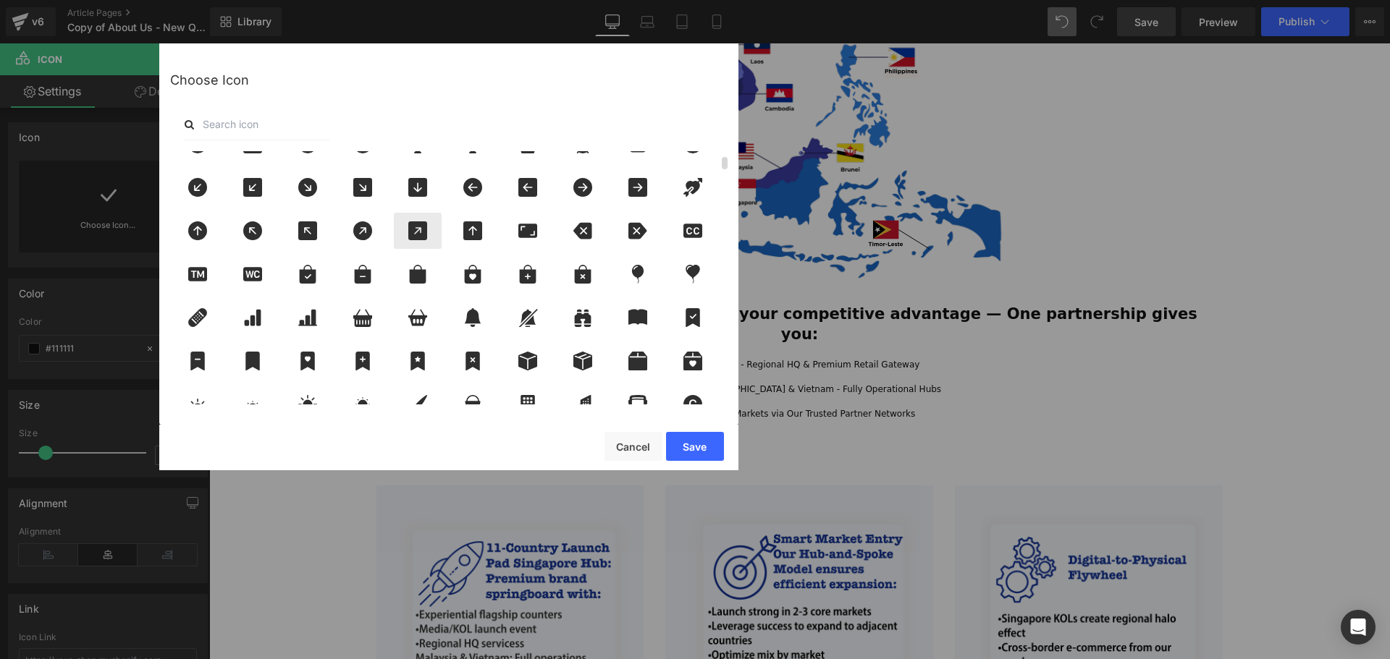
scroll to position [0, 0]
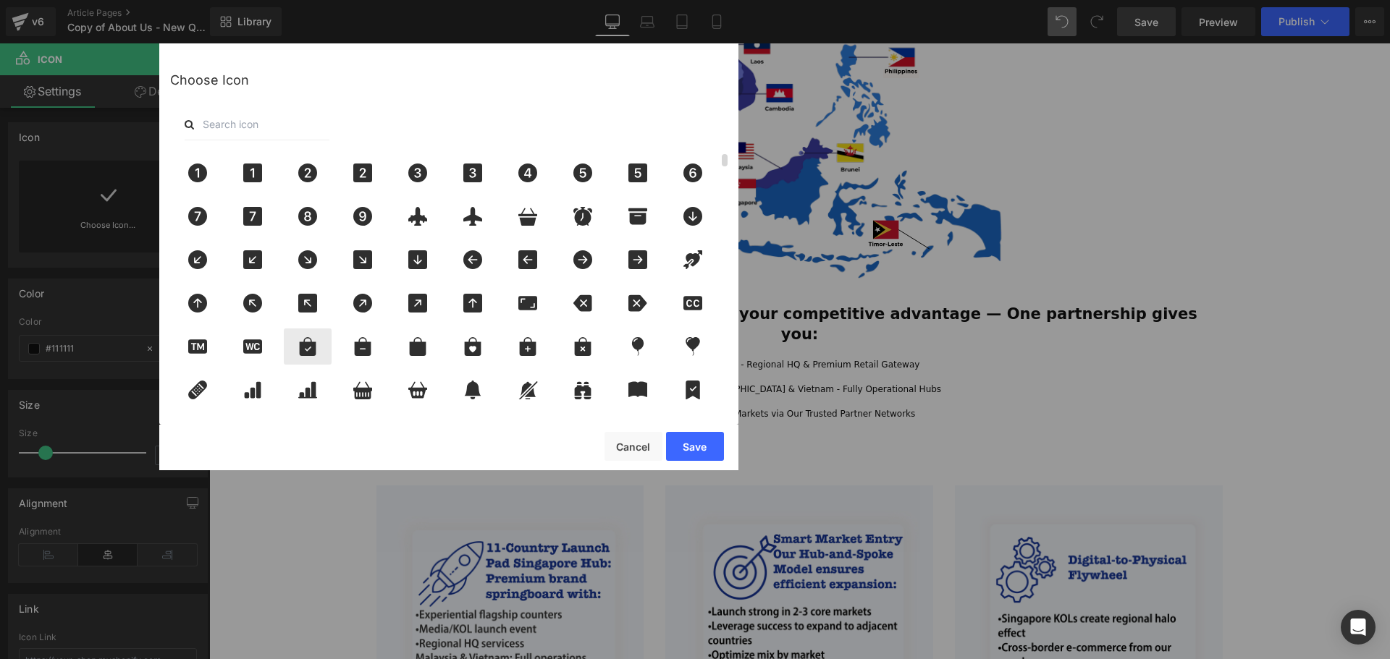
click at [299, 350] on icon at bounding box center [307, 346] width 30 height 19
click at [689, 443] on button "Save" at bounding box center [695, 446] width 58 height 29
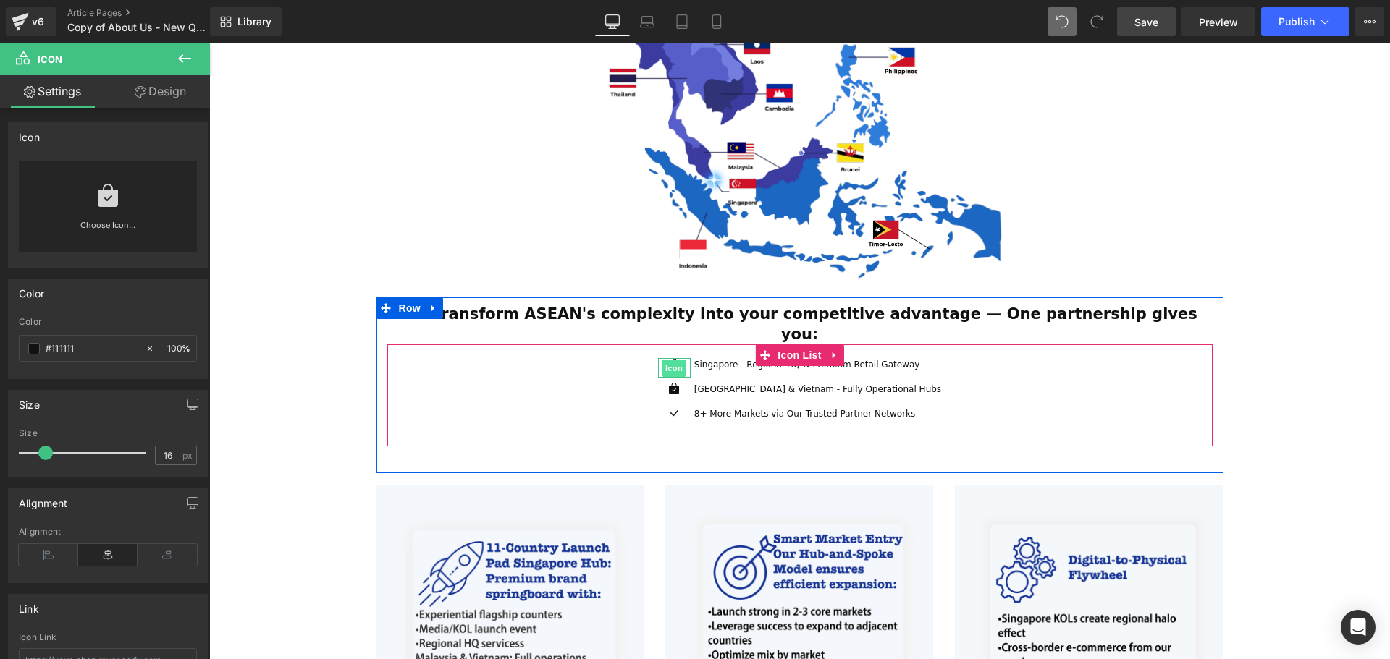
click at [685, 360] on span "Icon" at bounding box center [673, 368] width 23 height 17
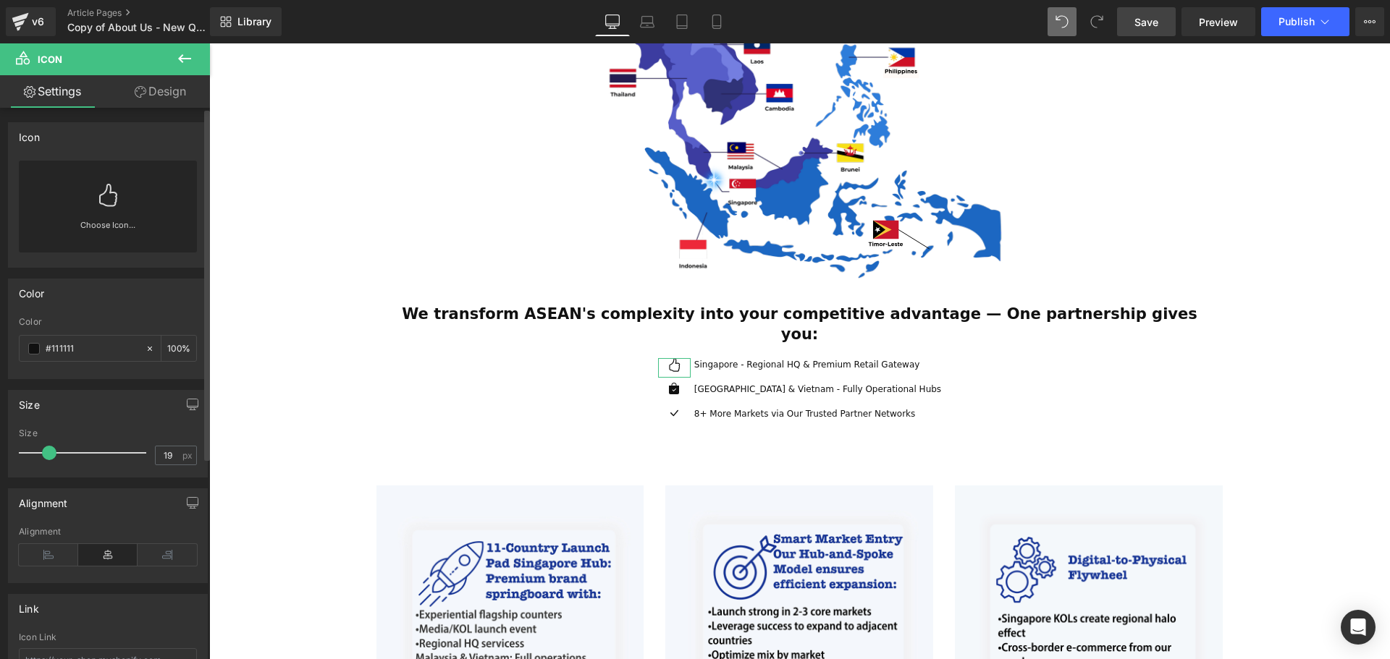
click at [106, 209] on link at bounding box center [107, 190] width 23 height 58
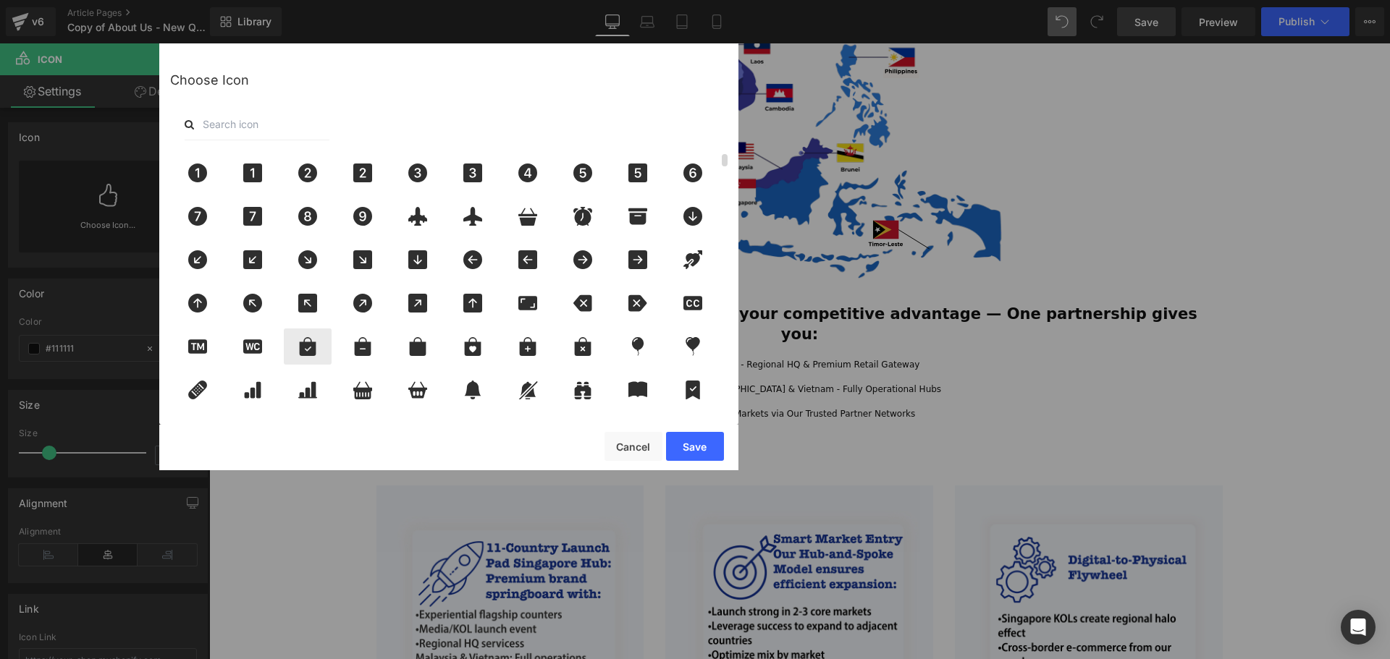
click at [308, 355] on icon at bounding box center [308, 346] width 17 height 19
click at [699, 450] on button "Save" at bounding box center [695, 446] width 58 height 29
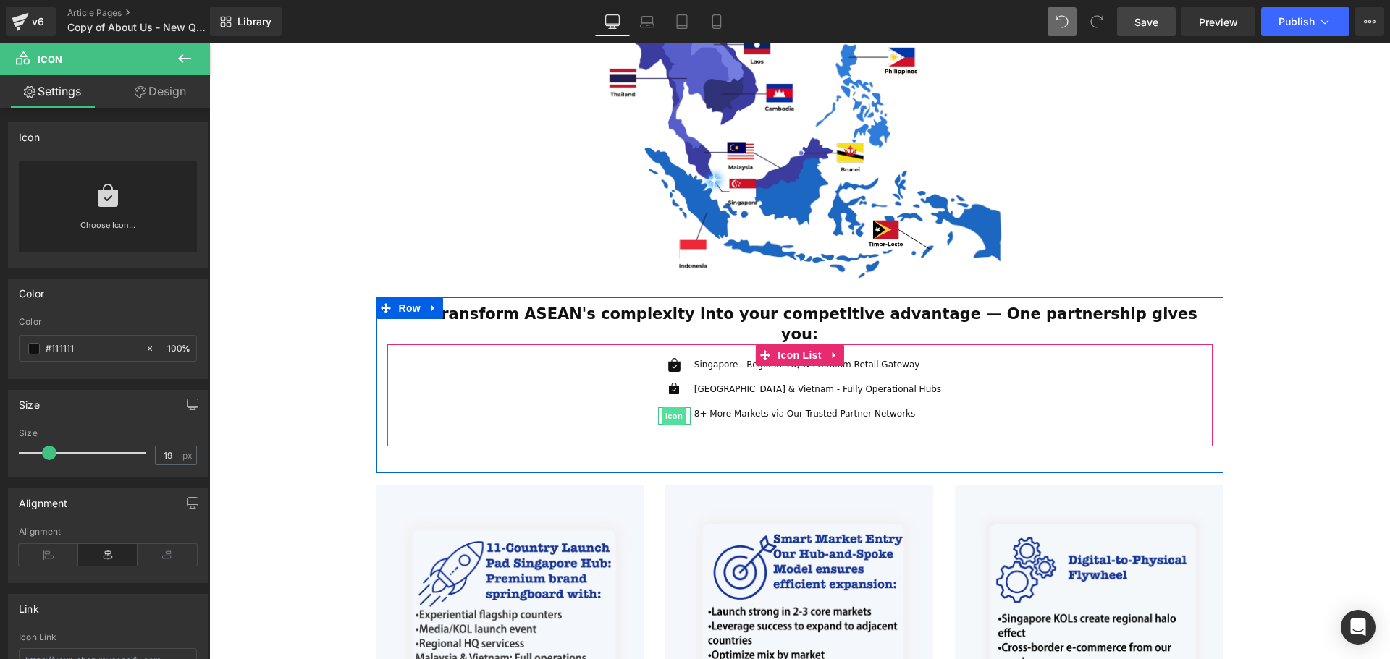
click at [685, 407] on span "Icon" at bounding box center [673, 415] width 23 height 17
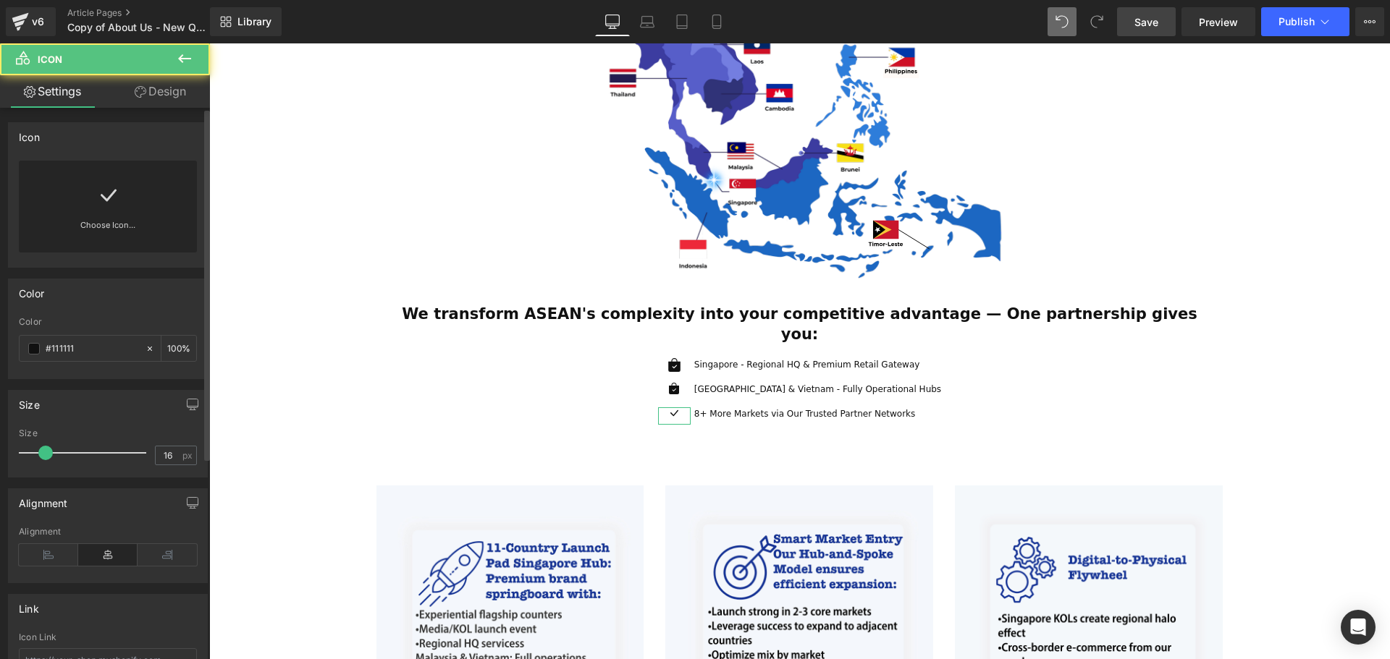
click at [96, 205] on icon at bounding box center [107, 195] width 23 height 23
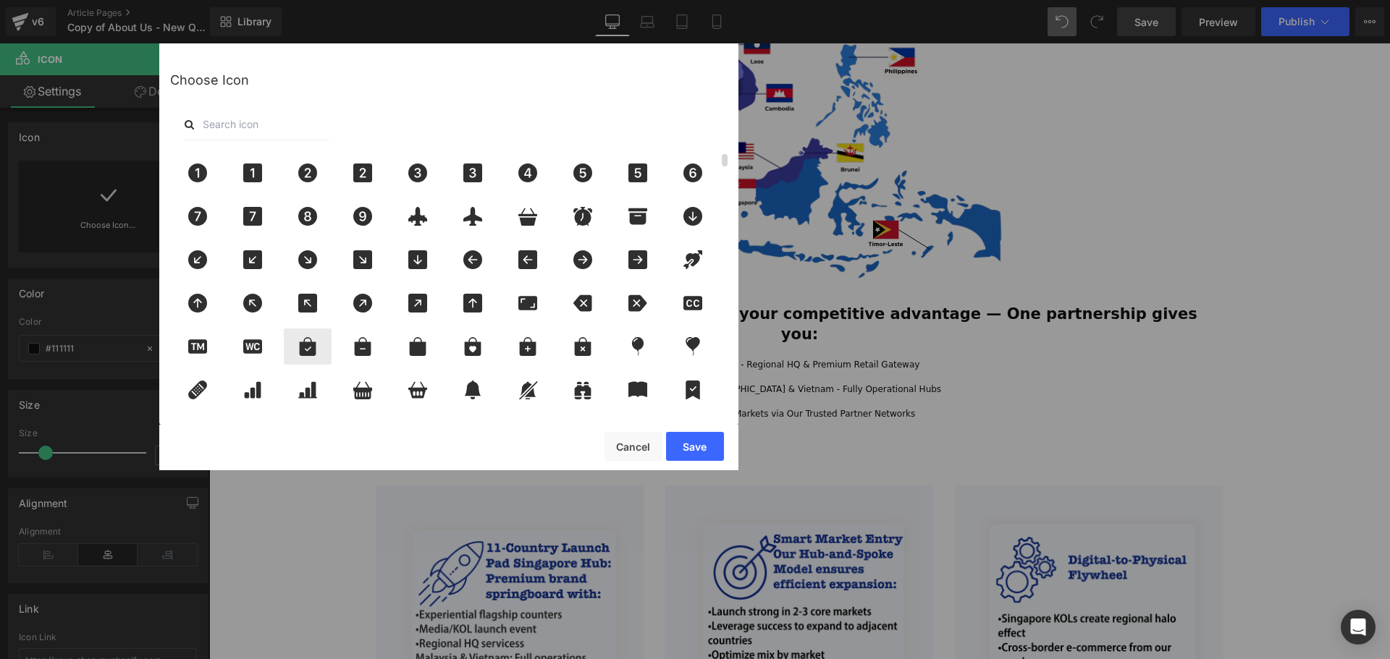
click at [305, 347] on icon at bounding box center [308, 346] width 17 height 19
click at [705, 441] on button "Save" at bounding box center [695, 446] width 58 height 29
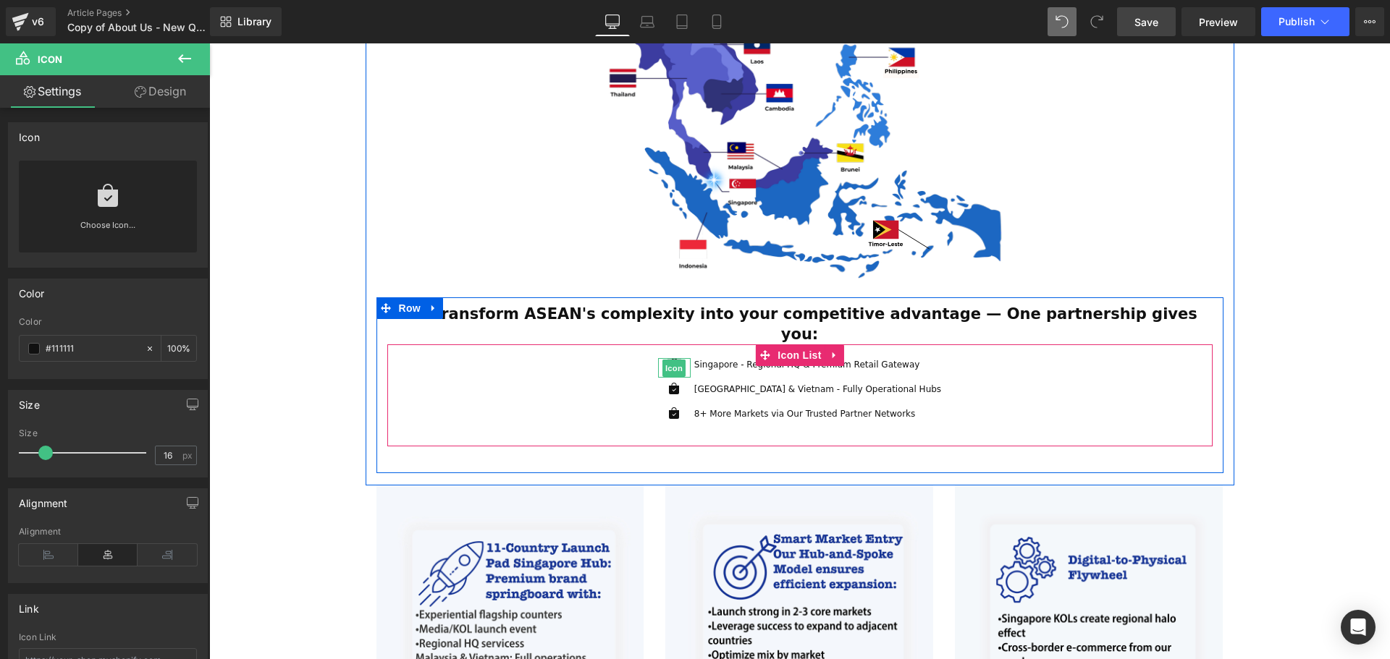
click at [685, 360] on span "Icon" at bounding box center [673, 368] width 23 height 17
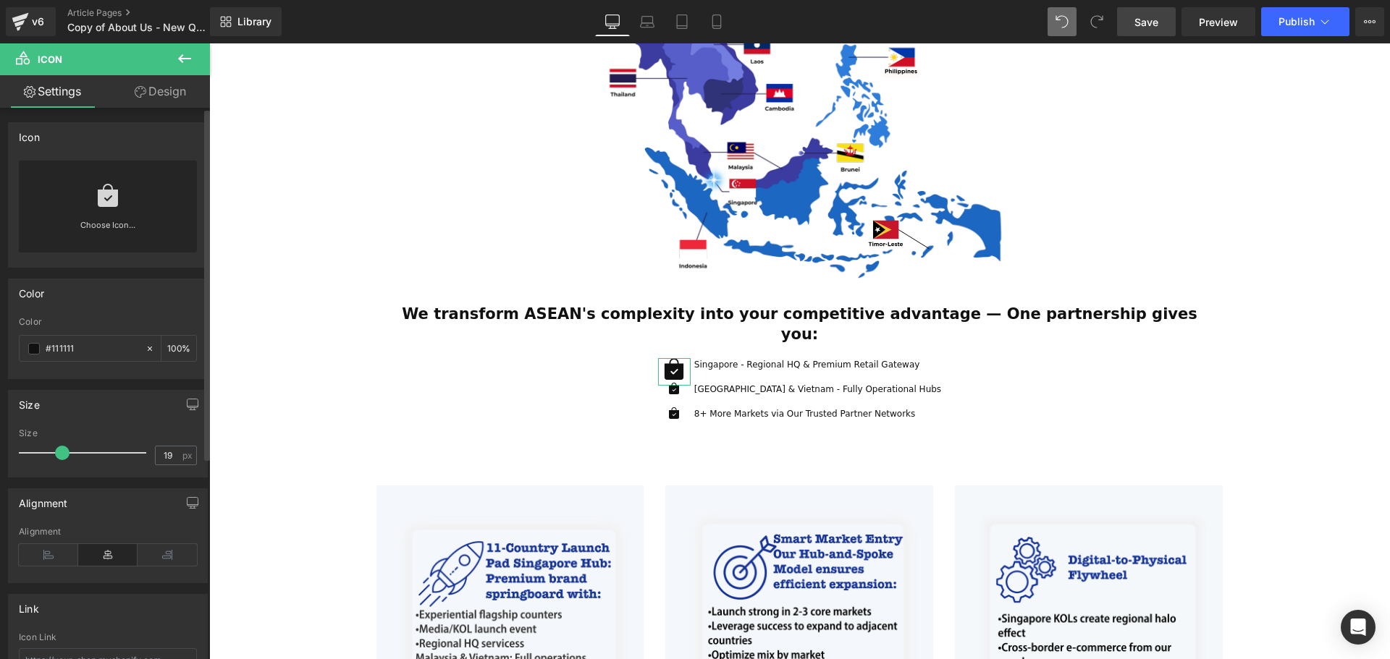
drag, startPoint x: 51, startPoint y: 455, endPoint x: 64, endPoint y: 455, distance: 12.3
click at [64, 455] on span at bounding box center [62, 453] width 14 height 14
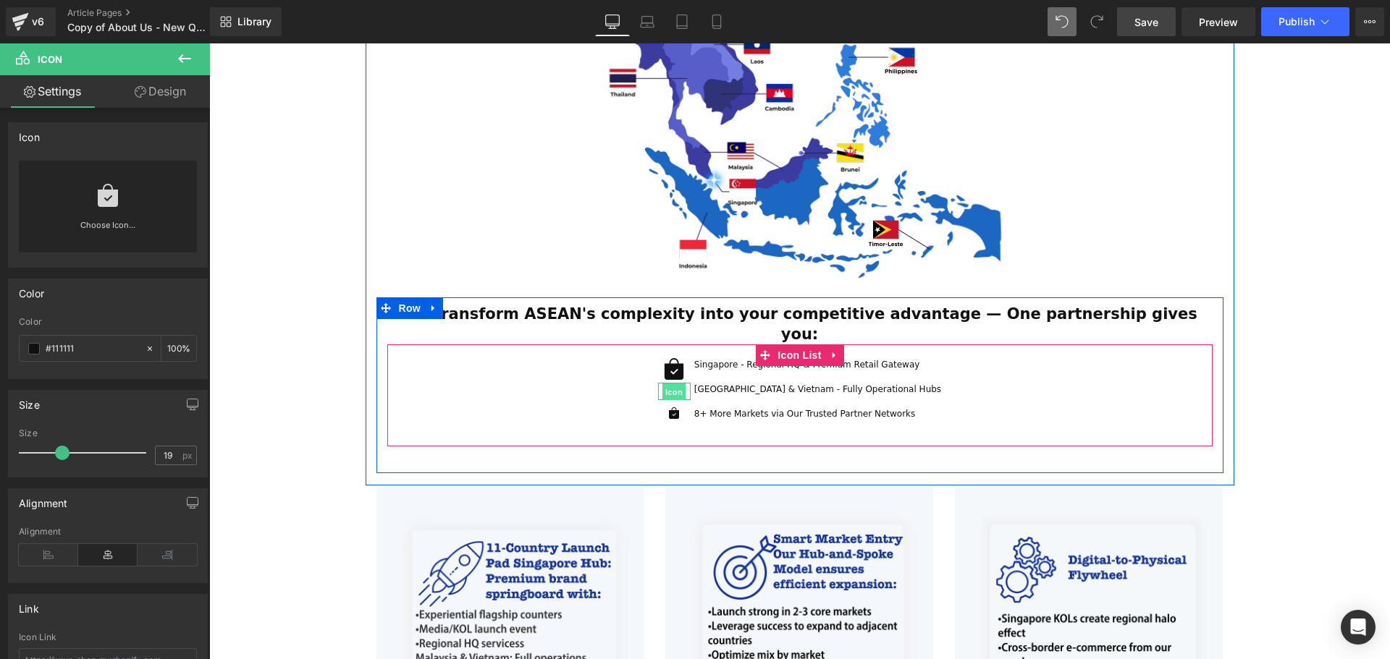
click at [685, 384] on span "Icon" at bounding box center [673, 392] width 23 height 17
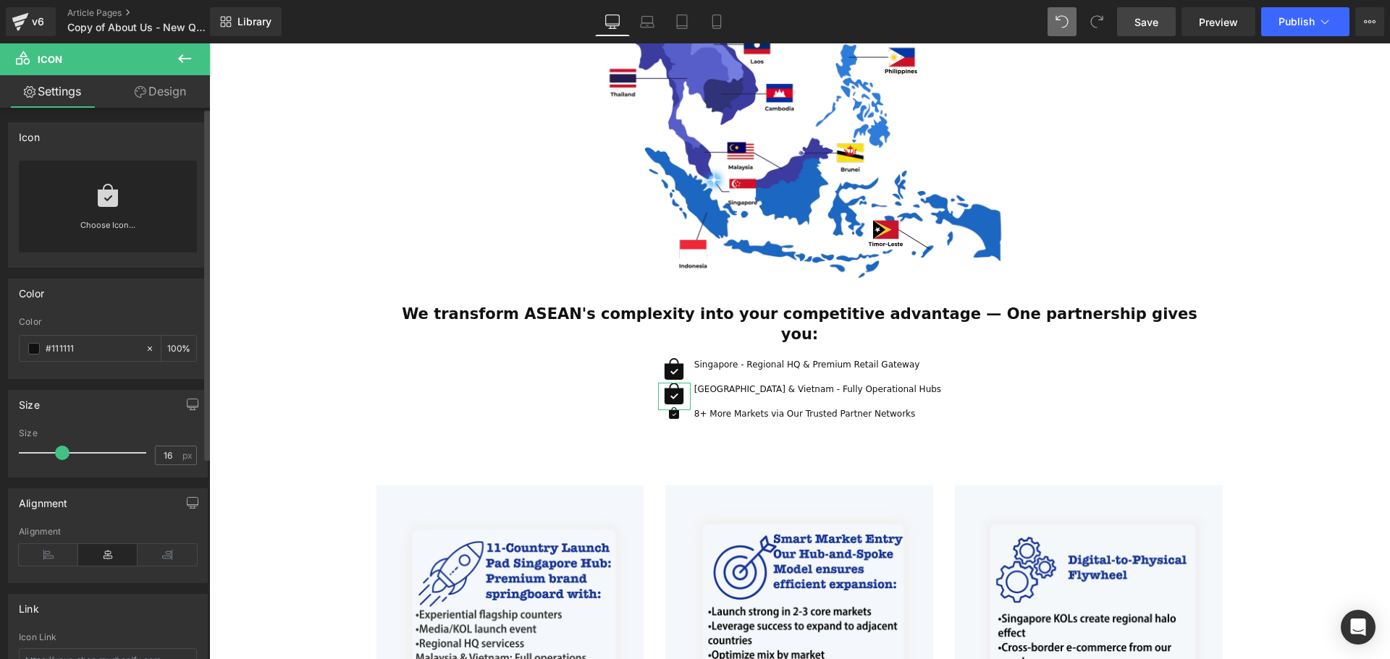
drag, startPoint x: 51, startPoint y: 453, endPoint x: 67, endPoint y: 463, distance: 18.9
click at [67, 463] on div at bounding box center [86, 453] width 120 height 29
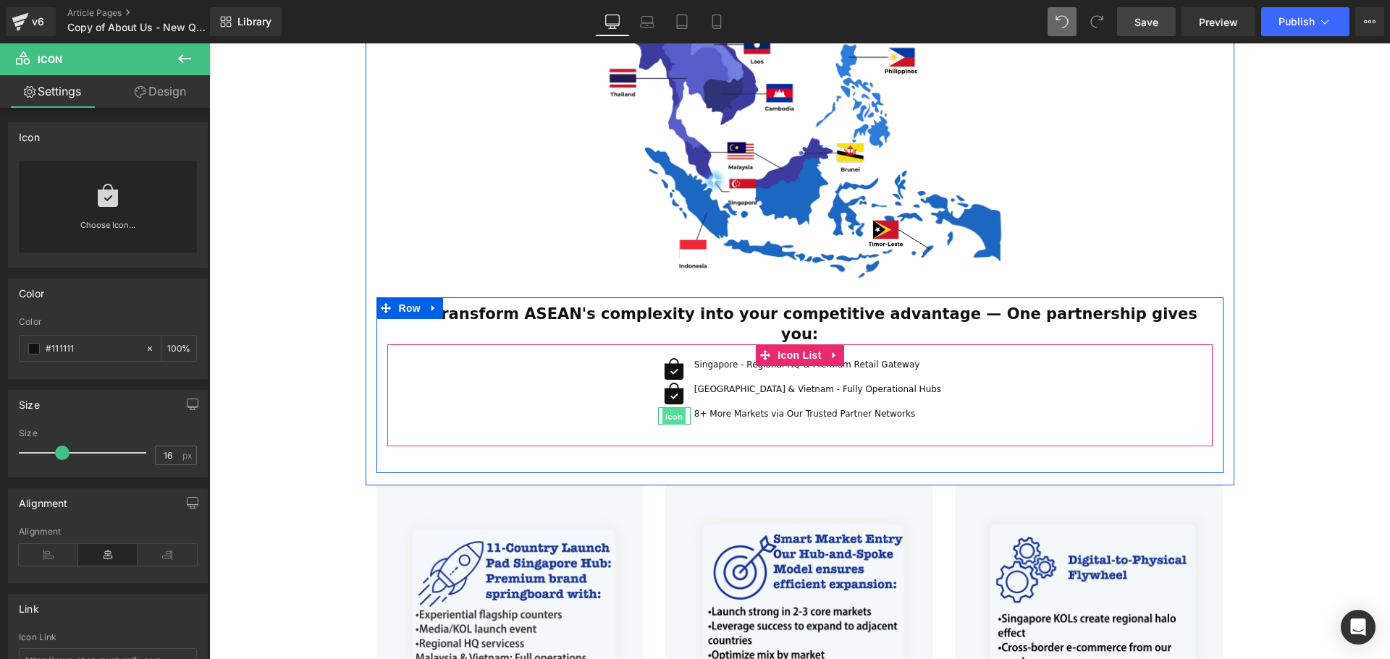
click at [685, 408] on span "Icon" at bounding box center [673, 416] width 23 height 17
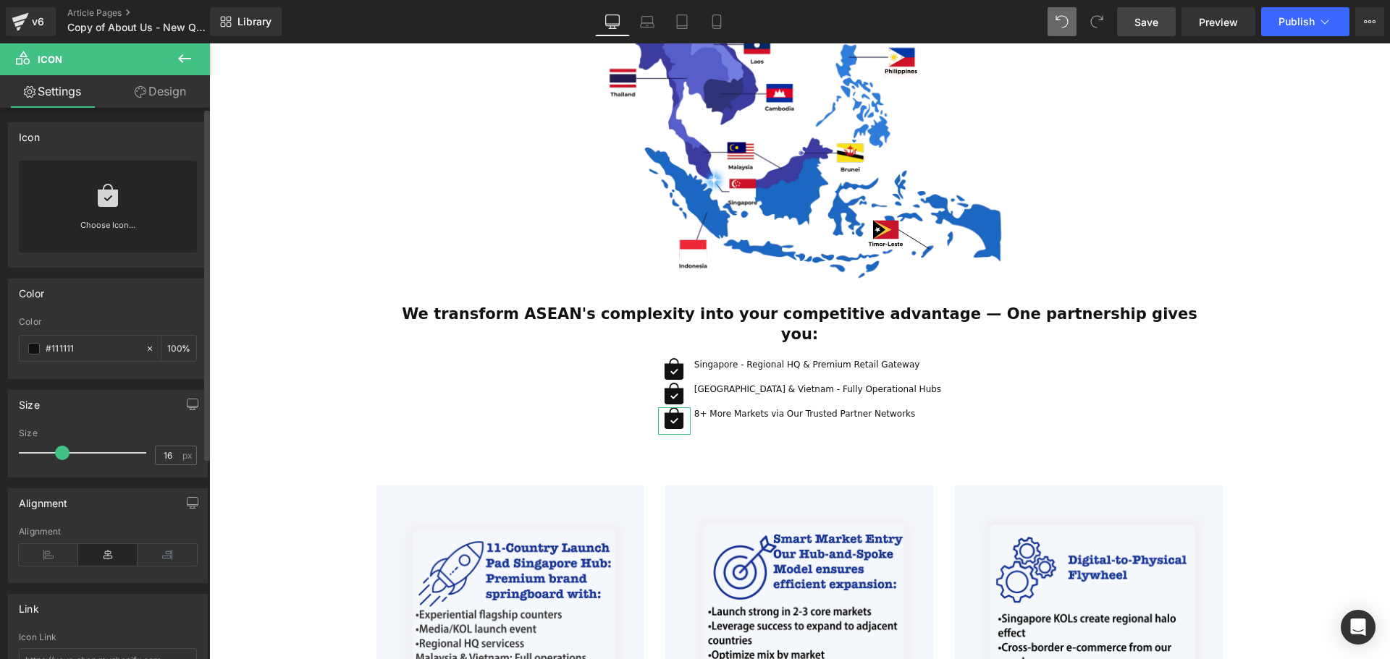
drag, startPoint x: 51, startPoint y: 455, endPoint x: 67, endPoint y: 453, distance: 16.0
click at [67, 453] on span at bounding box center [62, 453] width 14 height 14
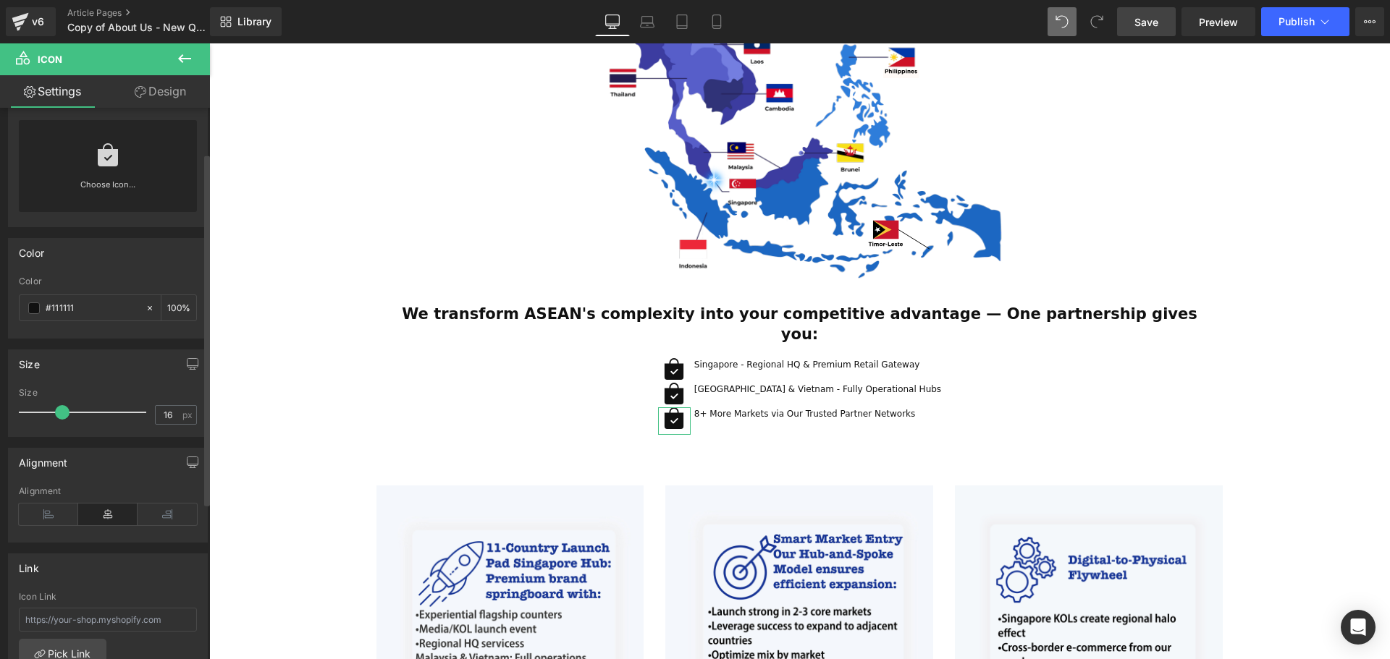
scroll to position [72, 0]
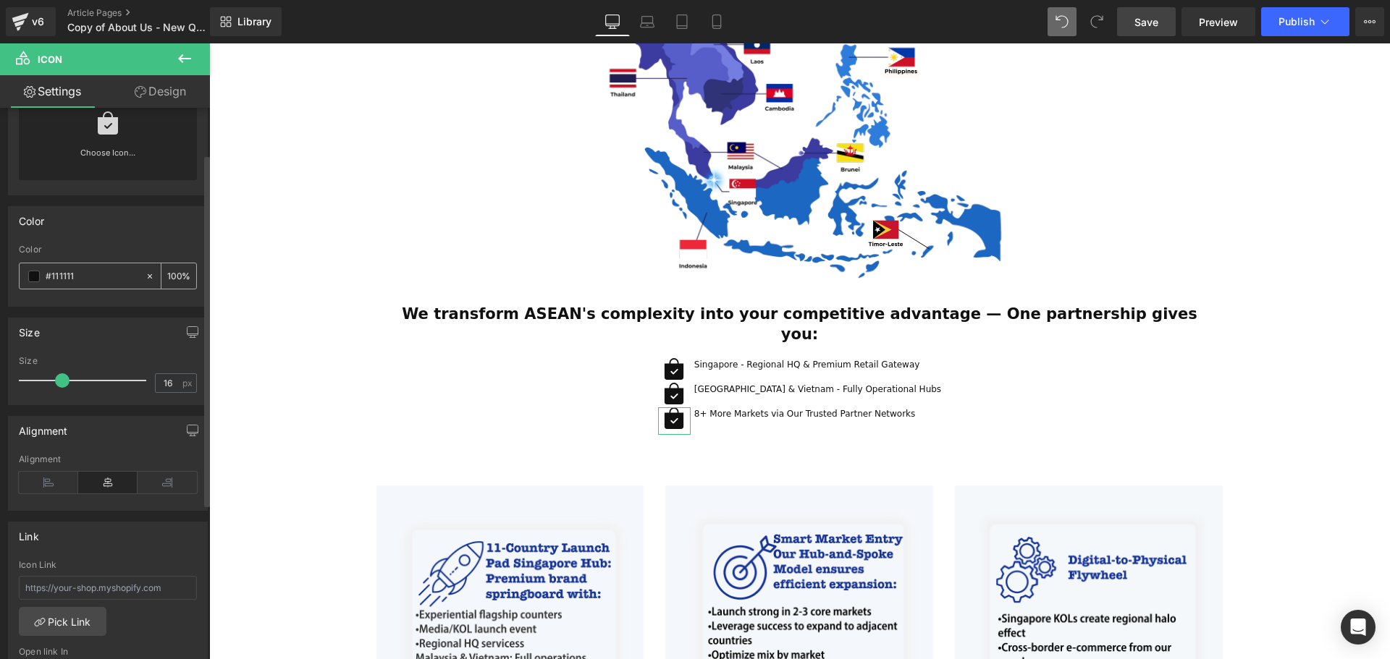
click at [48, 269] on input "#111111" at bounding box center [92, 277] width 93 height 16
click at [37, 281] on span at bounding box center [34, 277] width 12 height 12
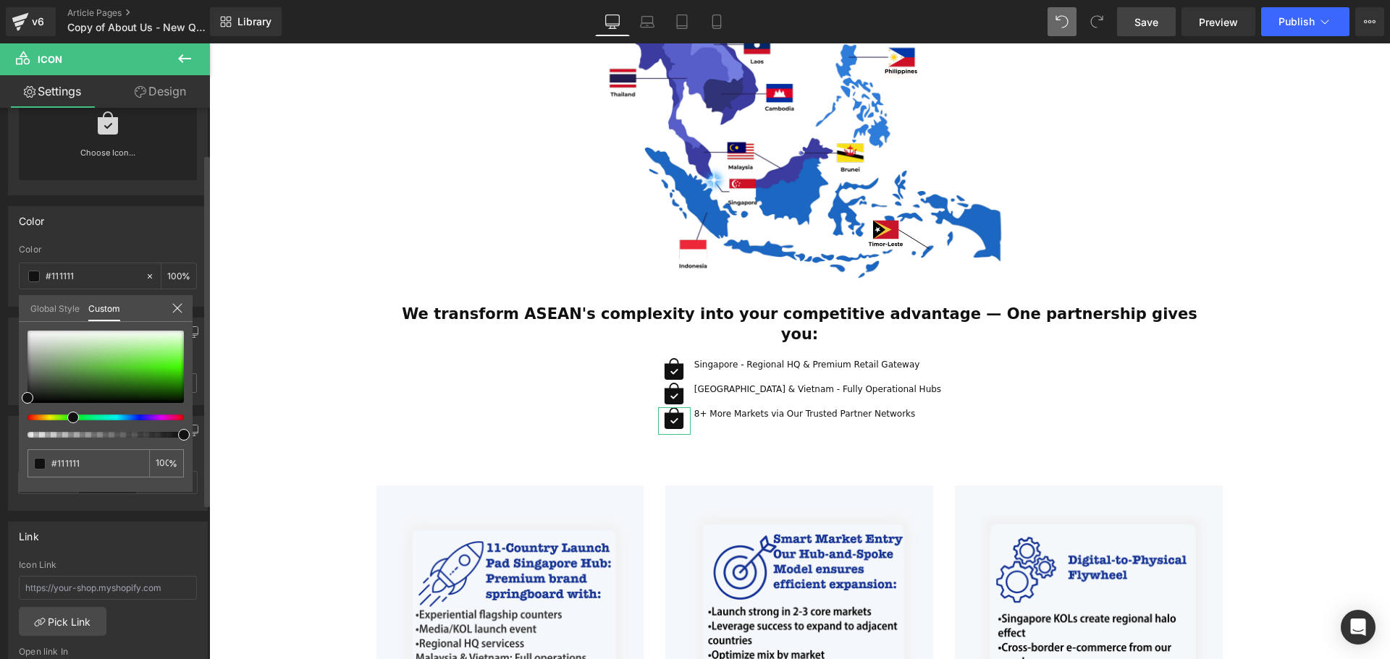
click at [67, 420] on div at bounding box center [100, 418] width 156 height 6
drag, startPoint x: 96, startPoint y: 381, endPoint x: 202, endPoint y: 377, distance: 106.5
click at [202, 307] on div "Color rgb(17, 17, 17) Color #111111 100 % Global Style Custom Setup Global Styl…" at bounding box center [108, 250] width 216 height 111
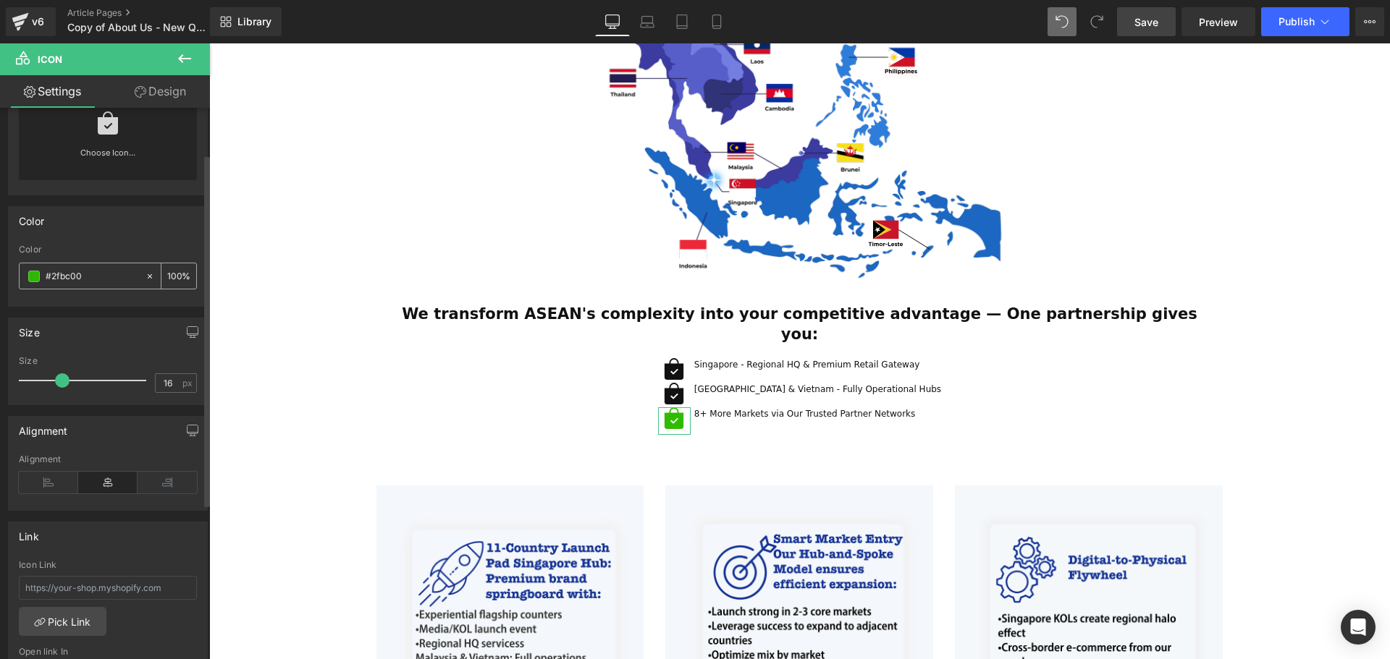
drag, startPoint x: 100, startPoint y: 274, endPoint x: 24, endPoint y: 282, distance: 76.4
click at [24, 282] on div "#111111" at bounding box center [82, 275] width 125 height 25
type input "#2fbc00"
click at [694, 354] on body "Skip to content Welcome to StreamCast Asia Welcome to StreamCast Asia Home Bran…" at bounding box center [799, 569] width 1181 height 2483
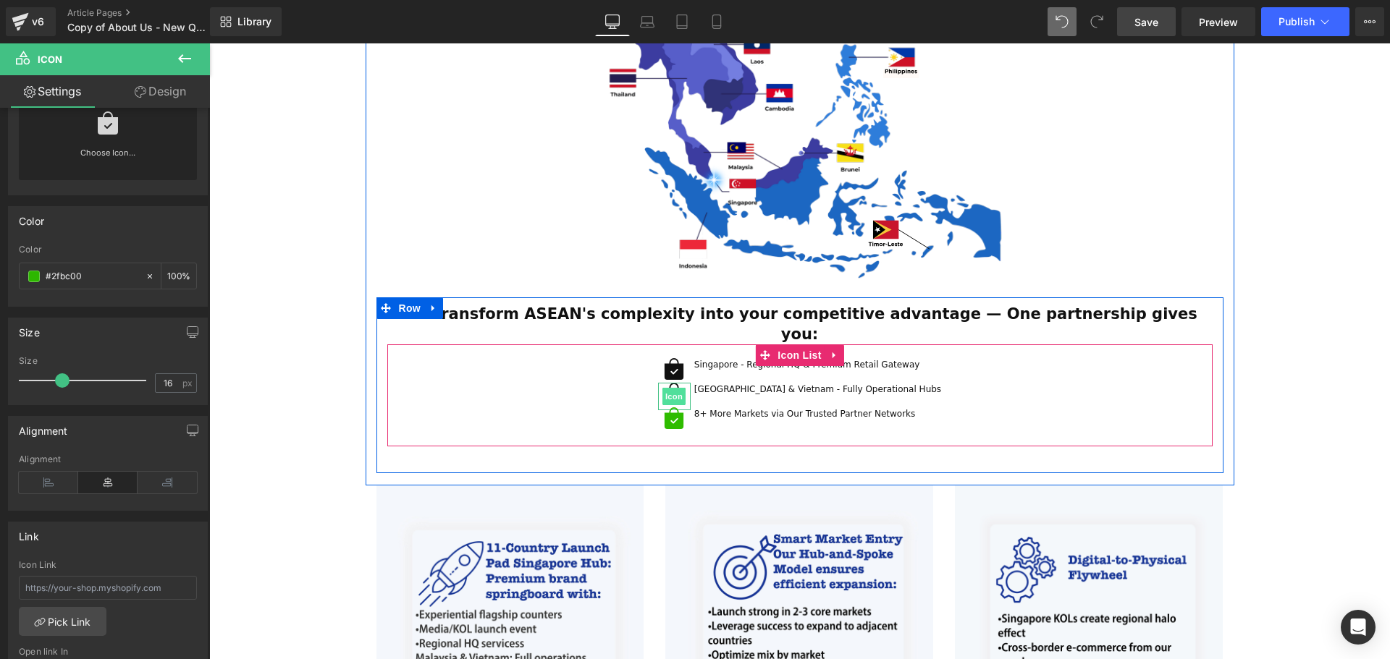
click at [685, 388] on span "Icon" at bounding box center [673, 396] width 23 height 17
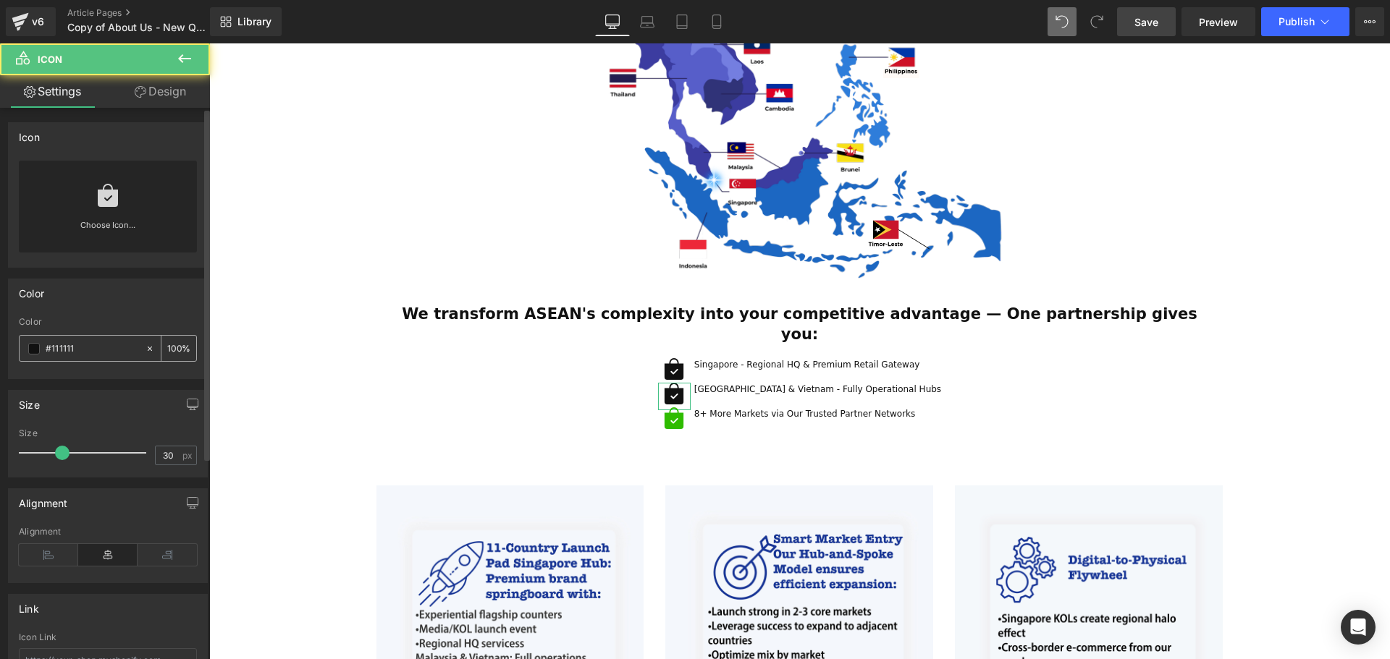
drag, startPoint x: 95, startPoint y: 348, endPoint x: 23, endPoint y: 349, distance: 71.7
click at [23, 349] on div "#111111" at bounding box center [82, 348] width 125 height 25
paste input "2fbc00"
type input "#2fbc00"
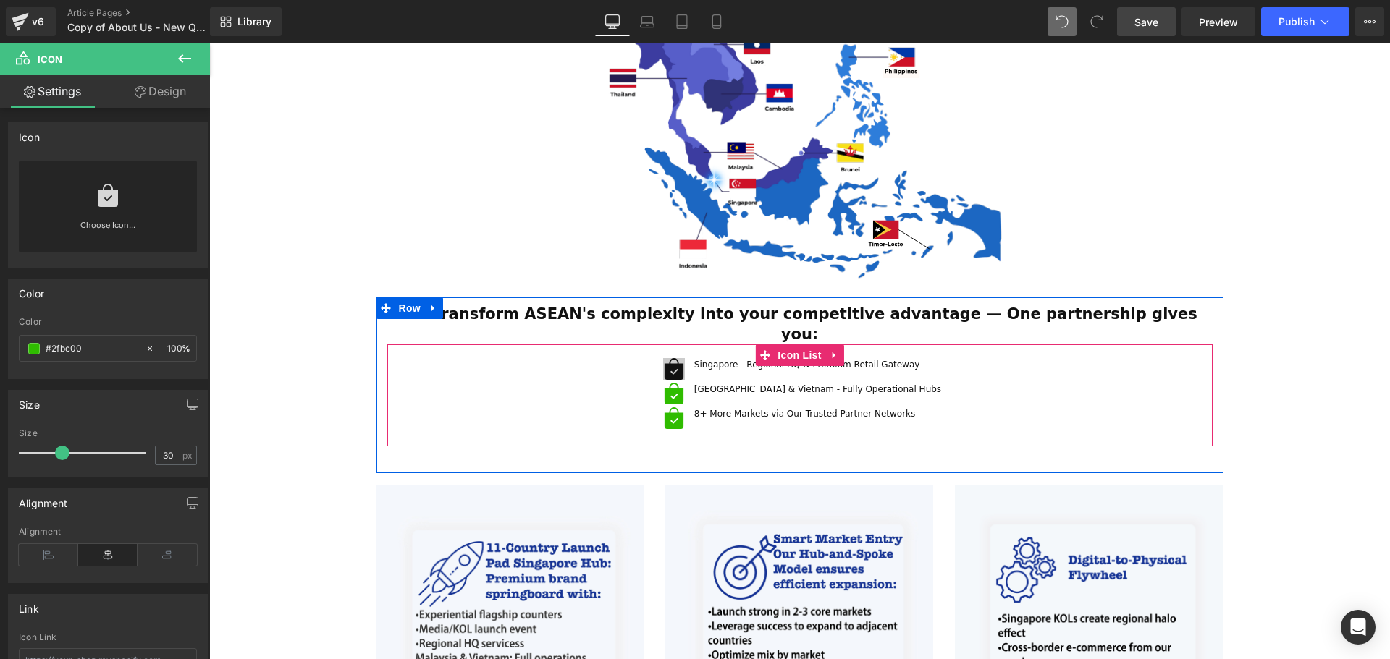
click at [690, 358] on div "Icon" at bounding box center [674, 372] width 33 height 28
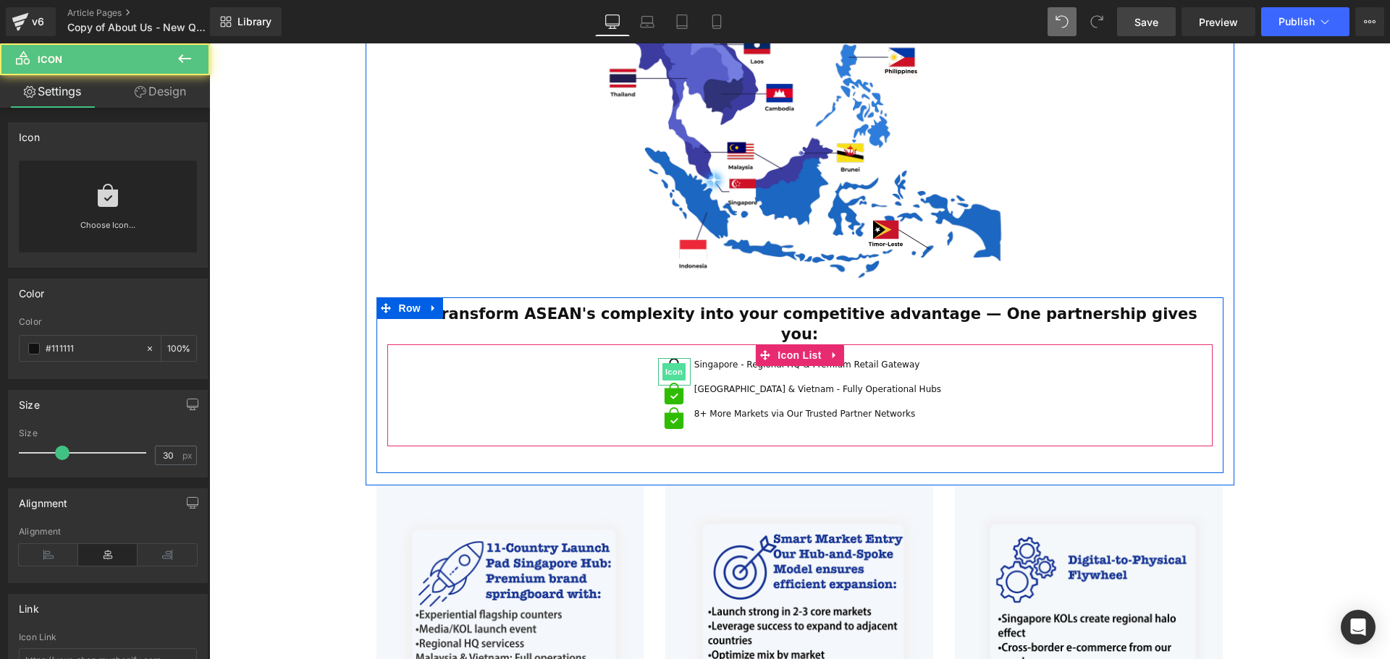
click at [685, 363] on span "Icon" at bounding box center [673, 371] width 23 height 17
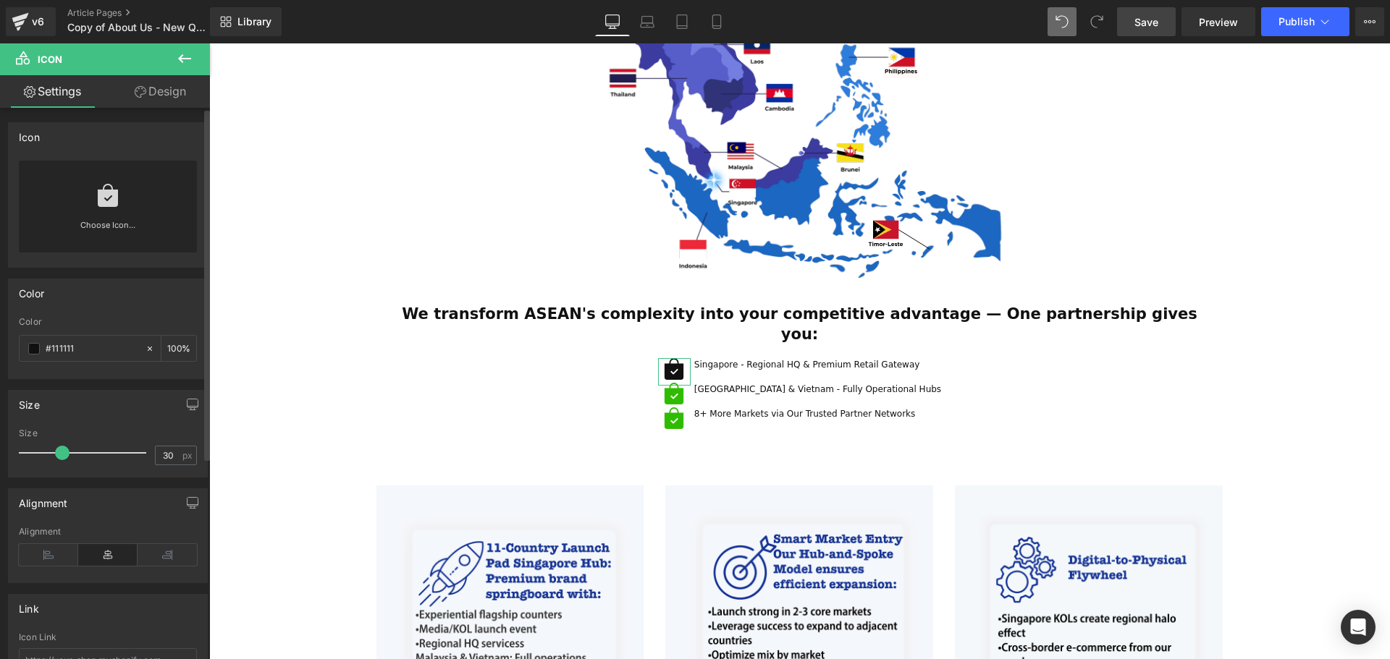
drag, startPoint x: 90, startPoint y: 350, endPoint x: 10, endPoint y: 350, distance: 79.6
click at [10, 350] on div "rgb(17, 17, 17) Color #111111 100 %" at bounding box center [108, 348] width 198 height 62
paste input "2fbc00"
type input "#2fbc00"
click at [126, 303] on div "Color" at bounding box center [108, 293] width 198 height 28
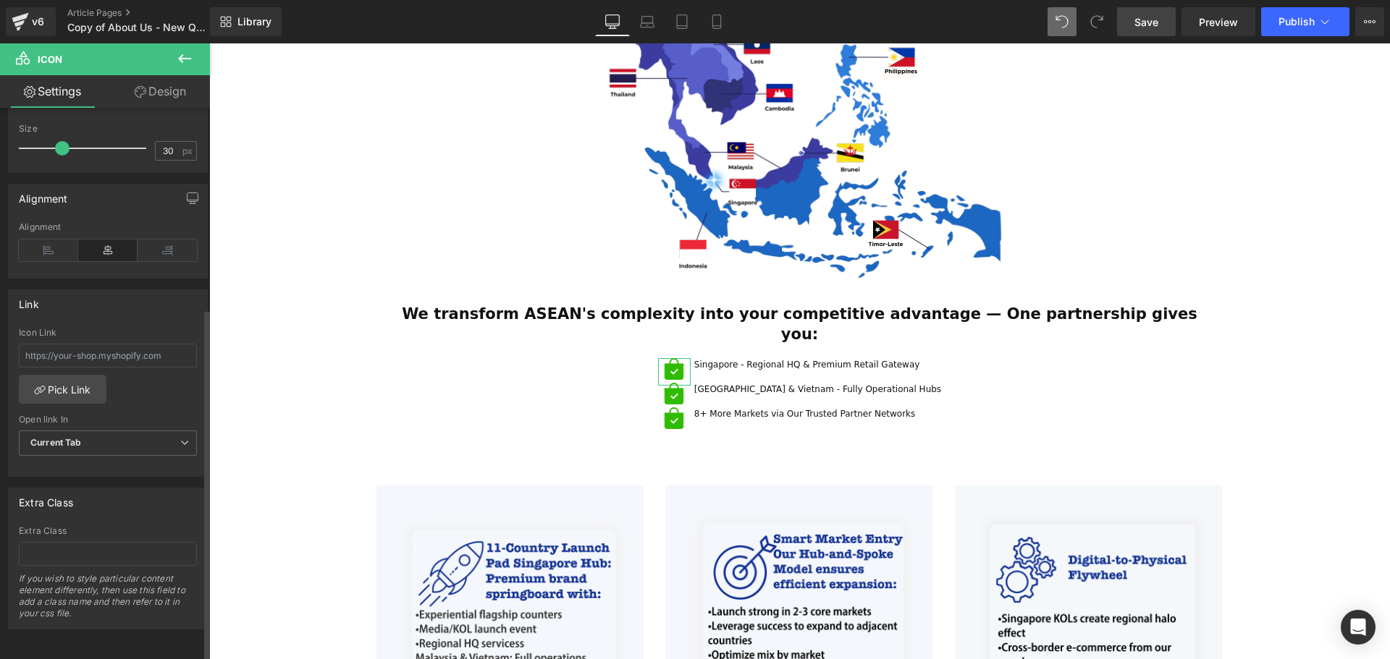
scroll to position [316, 0]
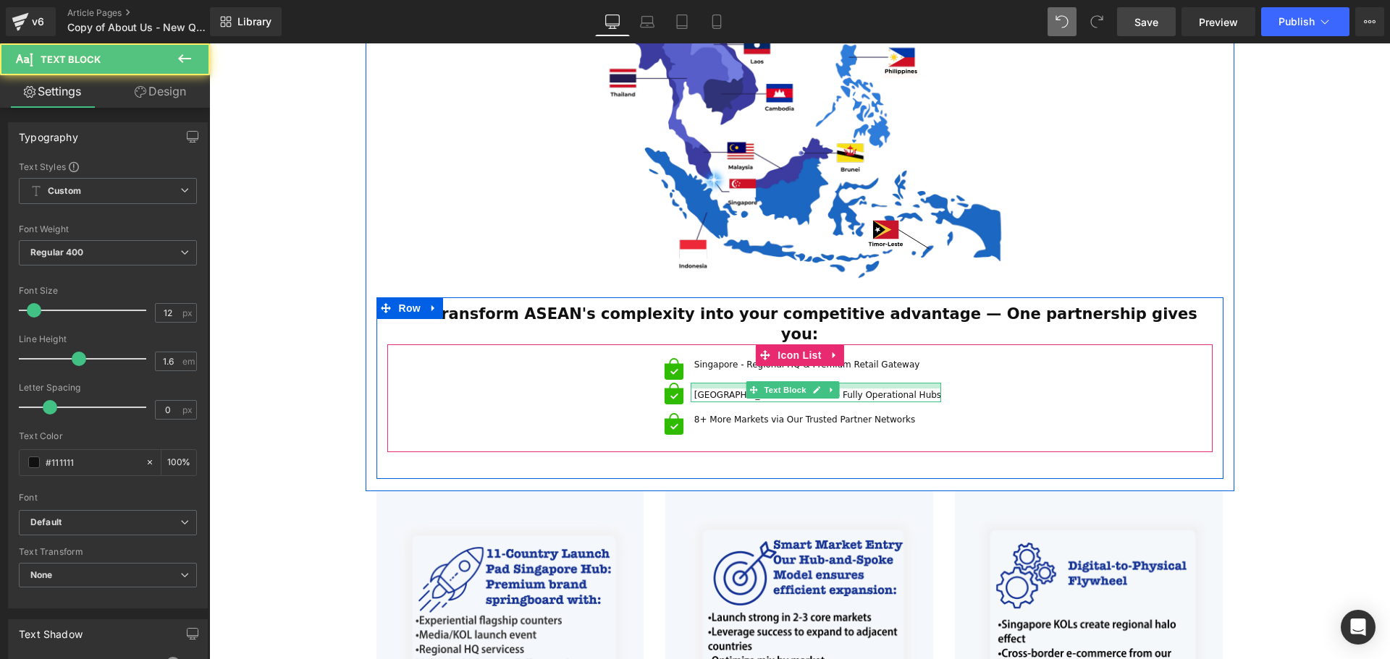
click at [719, 383] on div "Malaysia & Vietnam - Fully Operational Hubs Text Block" at bounding box center [815, 393] width 250 height 20
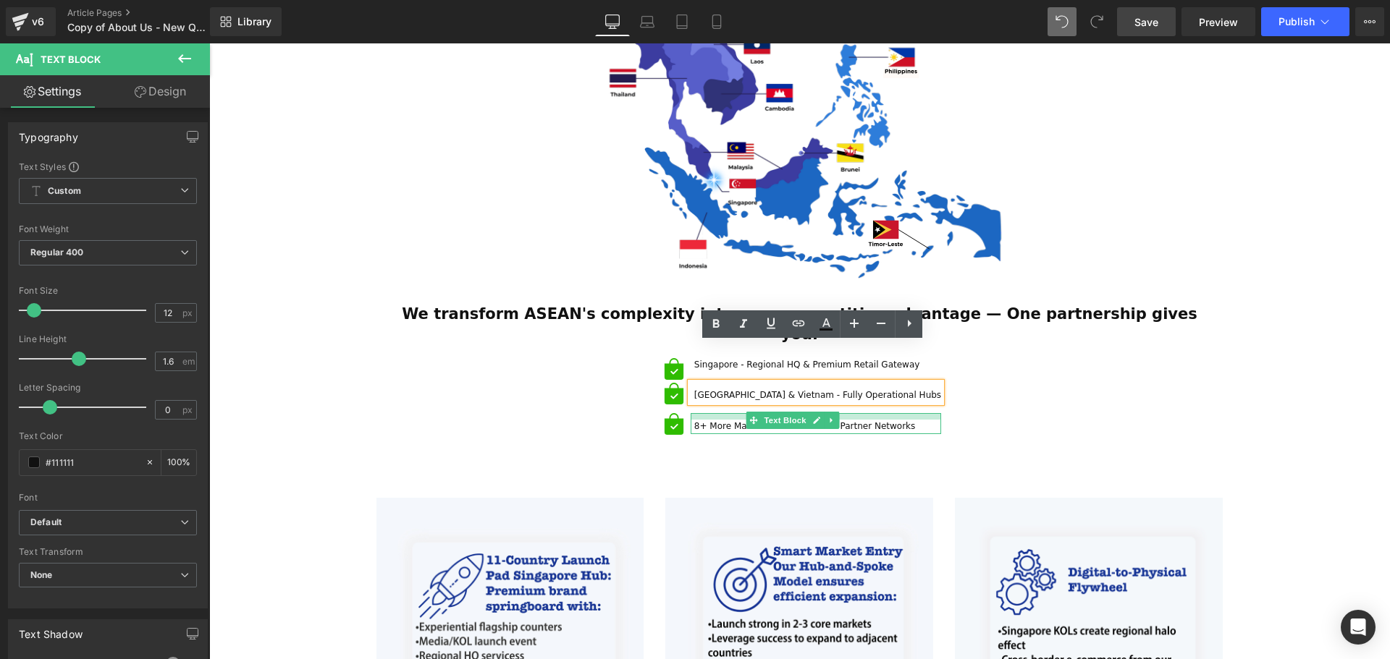
click at [726, 413] on div "8+ More Markets via Our Trusted Partner Networks Text Block" at bounding box center [815, 423] width 250 height 20
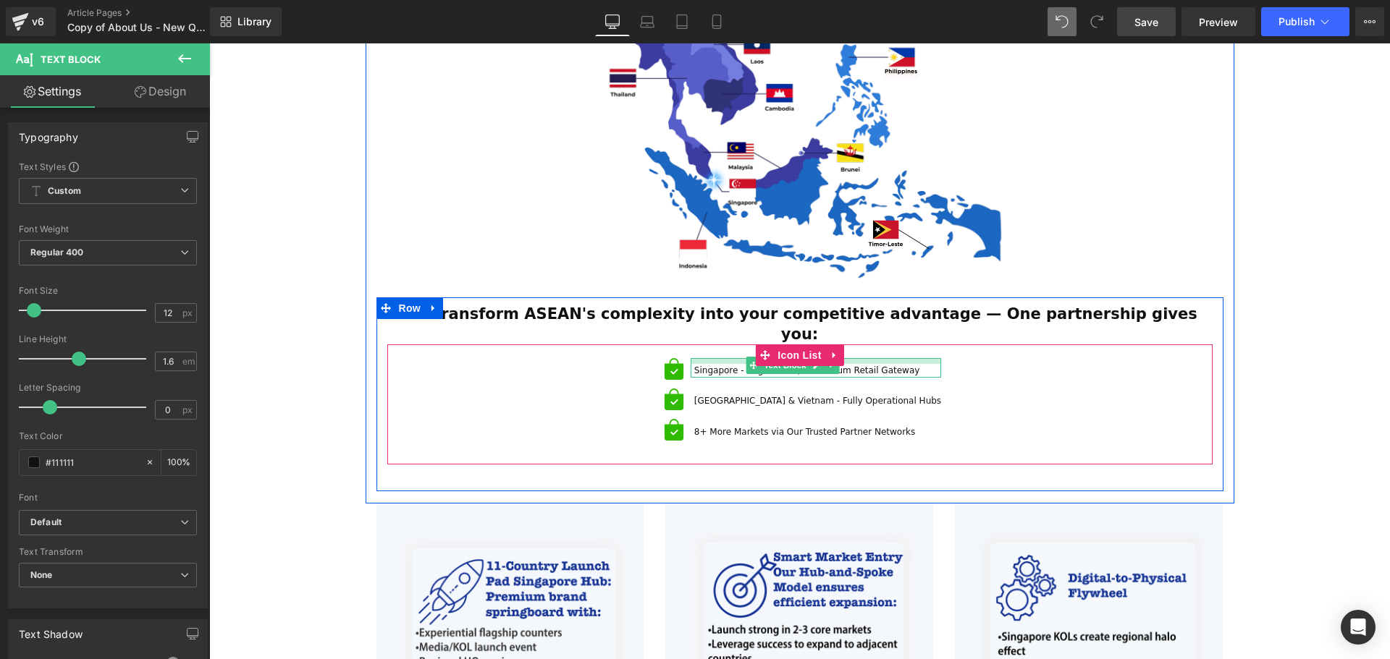
click at [728, 358] on div "Singapore - Regional HQ & Premium Retail Gateway Text Block" at bounding box center [815, 368] width 250 height 20
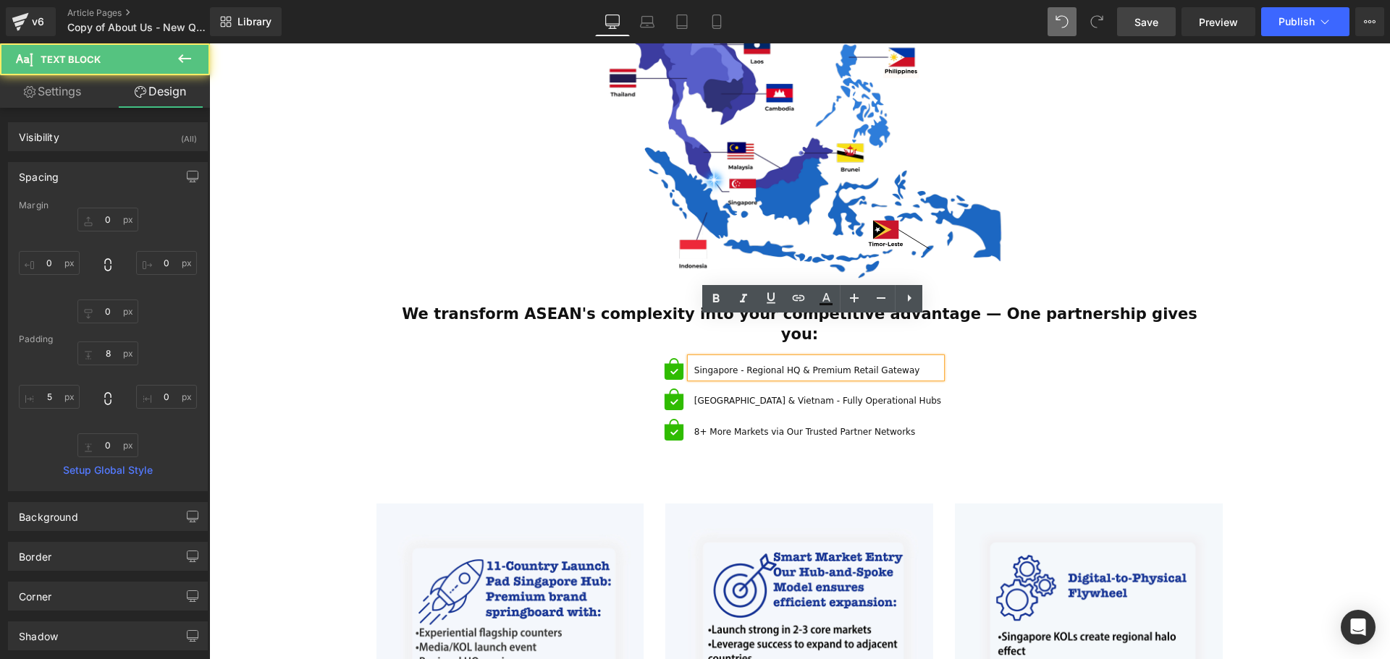
click at [1297, 426] on div "ESTABLISHED 2001 Text Block Your Market Acceleration Partner Across 11 ASEAN Co…" at bounding box center [799, 323] width 1181 height 1760
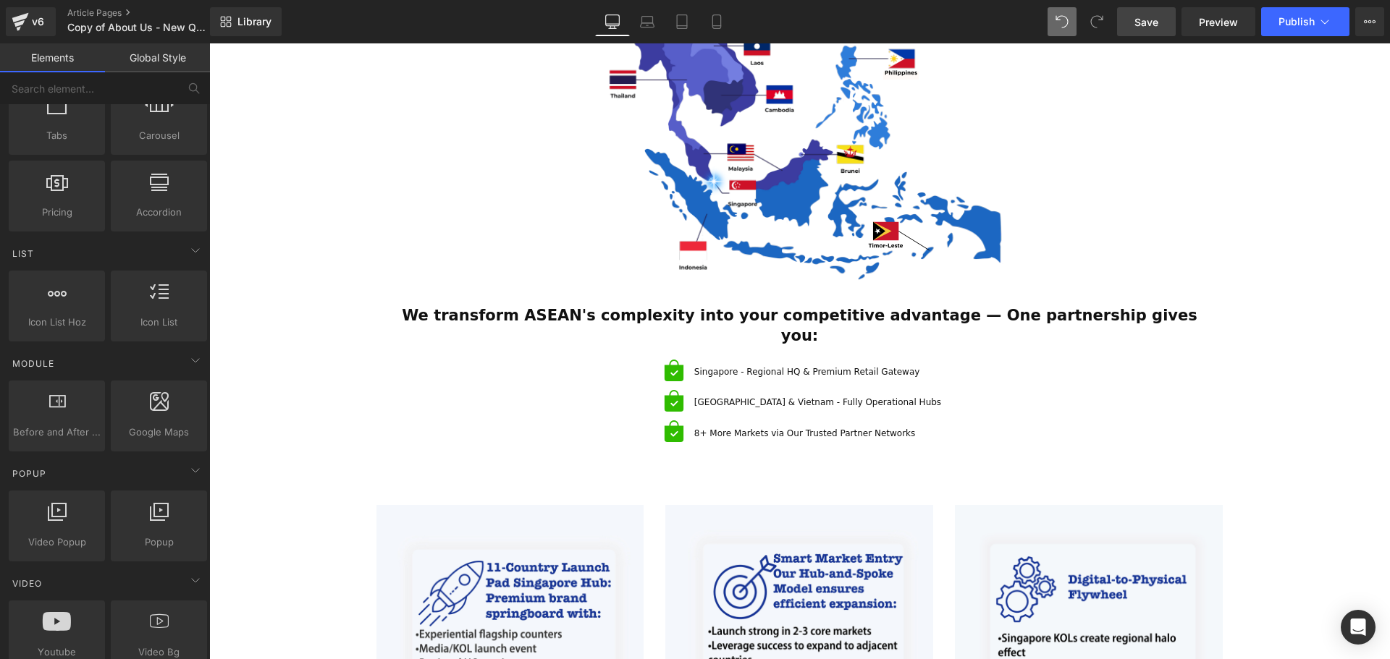
scroll to position [715, 0]
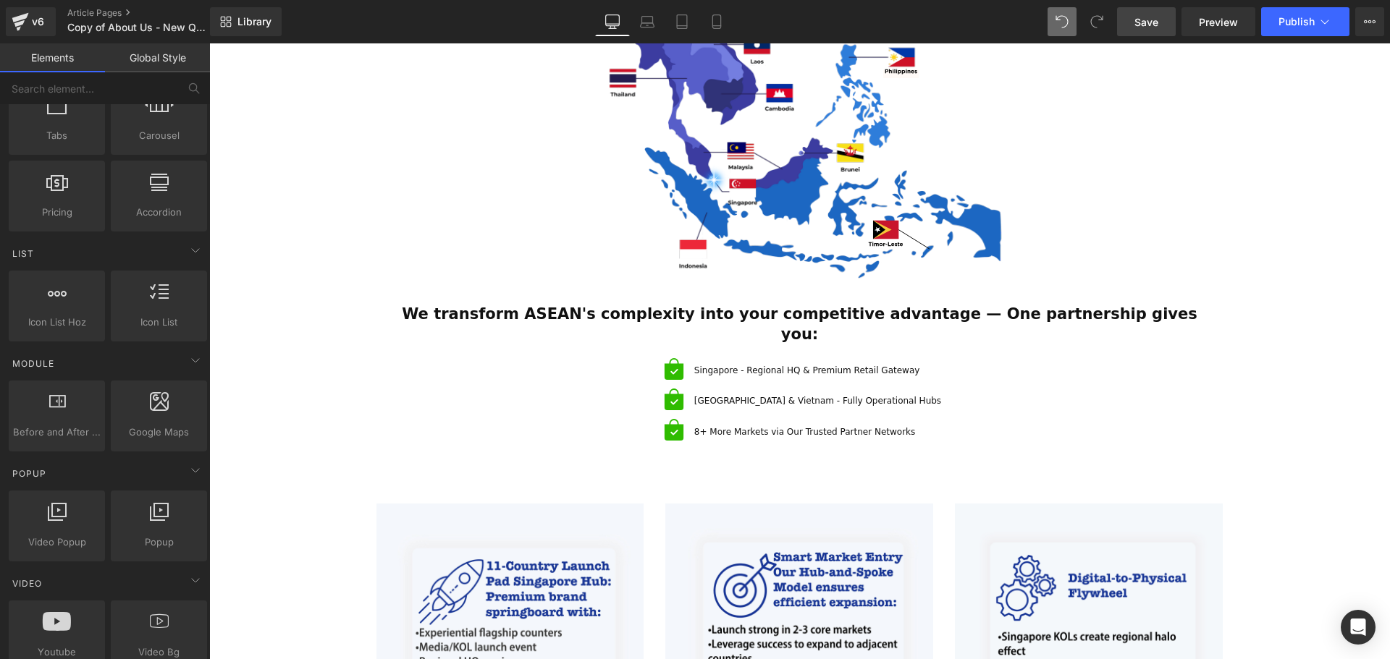
click at [783, 358] on div "Singapore - Regional HQ & Premium Retail Gateway Text Block" at bounding box center [815, 368] width 250 height 20
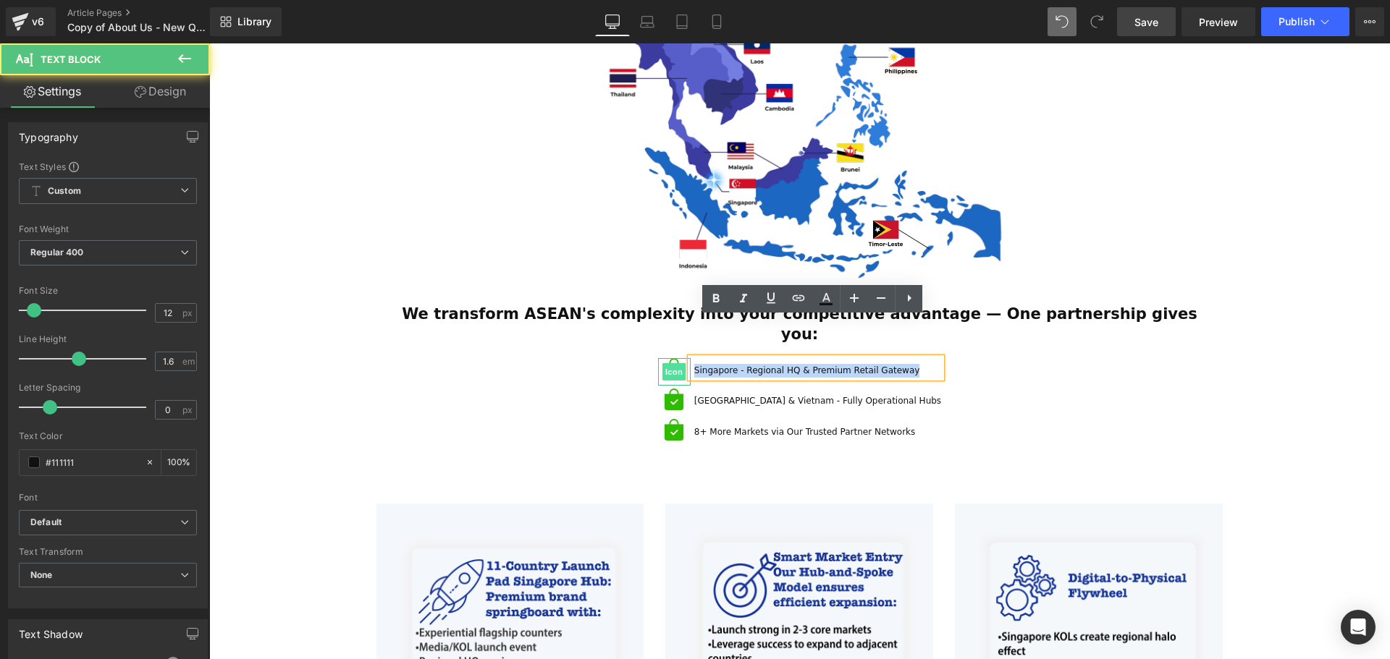
drag, startPoint x: 915, startPoint y: 331, endPoint x: 700, endPoint y: 329, distance: 215.0
click at [700, 358] on li "Icon Singapore - Regional HQ & Premium Retail Gateway Text Block" at bounding box center [799, 368] width 283 height 20
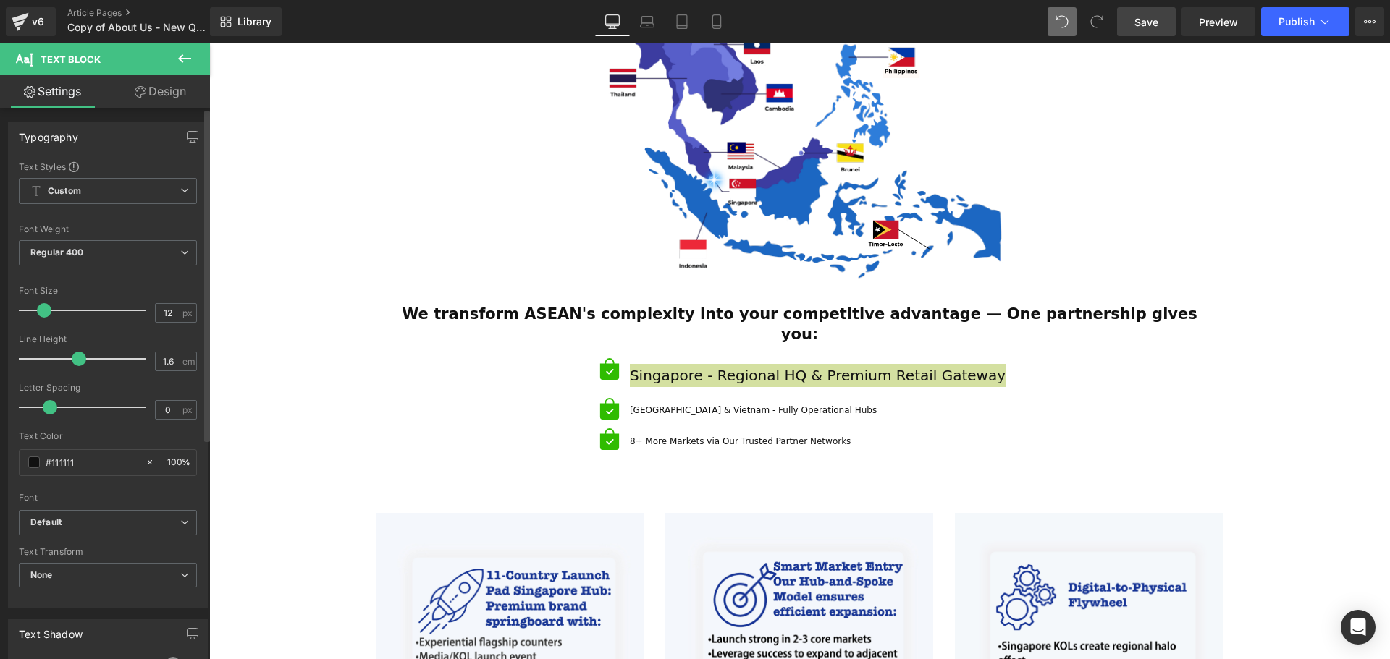
drag, startPoint x: 32, startPoint y: 312, endPoint x: 41, endPoint y: 313, distance: 9.4
click at [41, 313] on span at bounding box center [44, 310] width 14 height 14
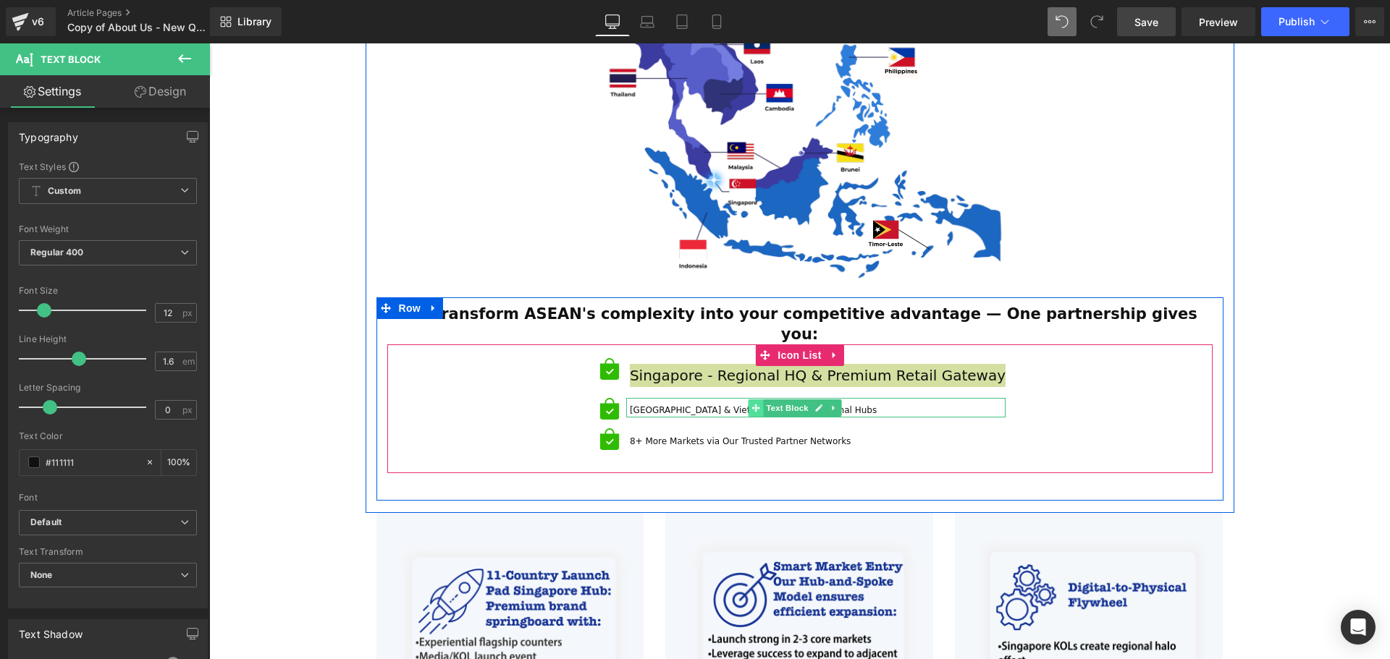
click at [764, 400] on span at bounding box center [755, 408] width 15 height 17
click at [801, 400] on span "Text Block" at bounding box center [787, 408] width 48 height 17
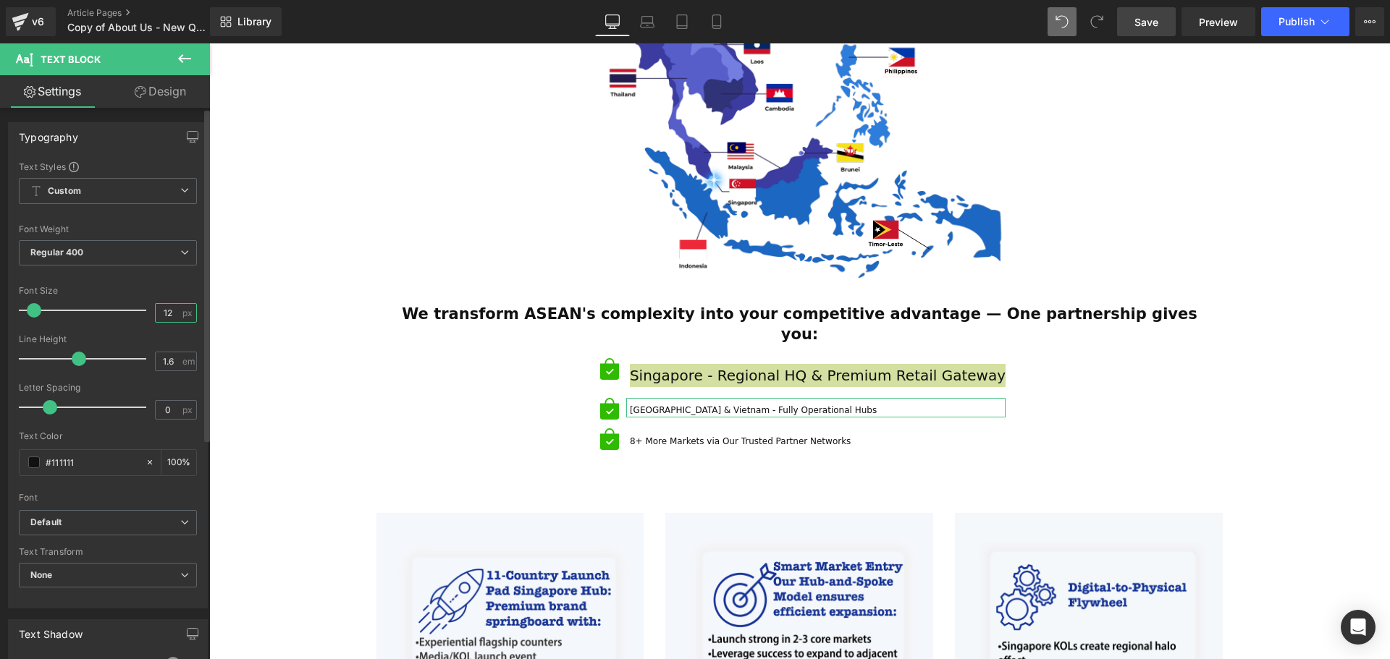
click at [166, 310] on input "12" at bounding box center [168, 313] width 25 height 18
drag, startPoint x: 166, startPoint y: 310, endPoint x: 157, endPoint y: 315, distance: 10.1
click at [157, 315] on input "12" at bounding box center [168, 313] width 25 height 18
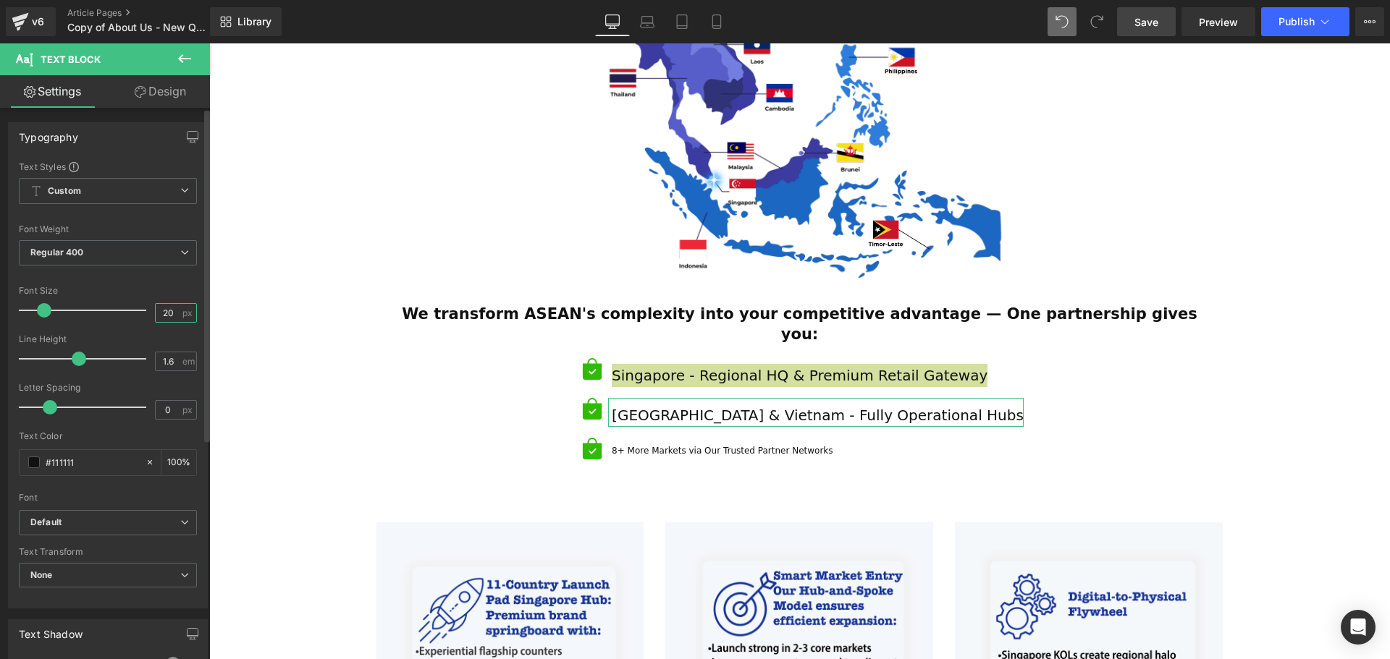
type input "20"
drag, startPoint x: 103, startPoint y: 286, endPoint x: 36, endPoint y: 255, distance: 73.2
click at [103, 286] on div "Font Size" at bounding box center [108, 291] width 178 height 10
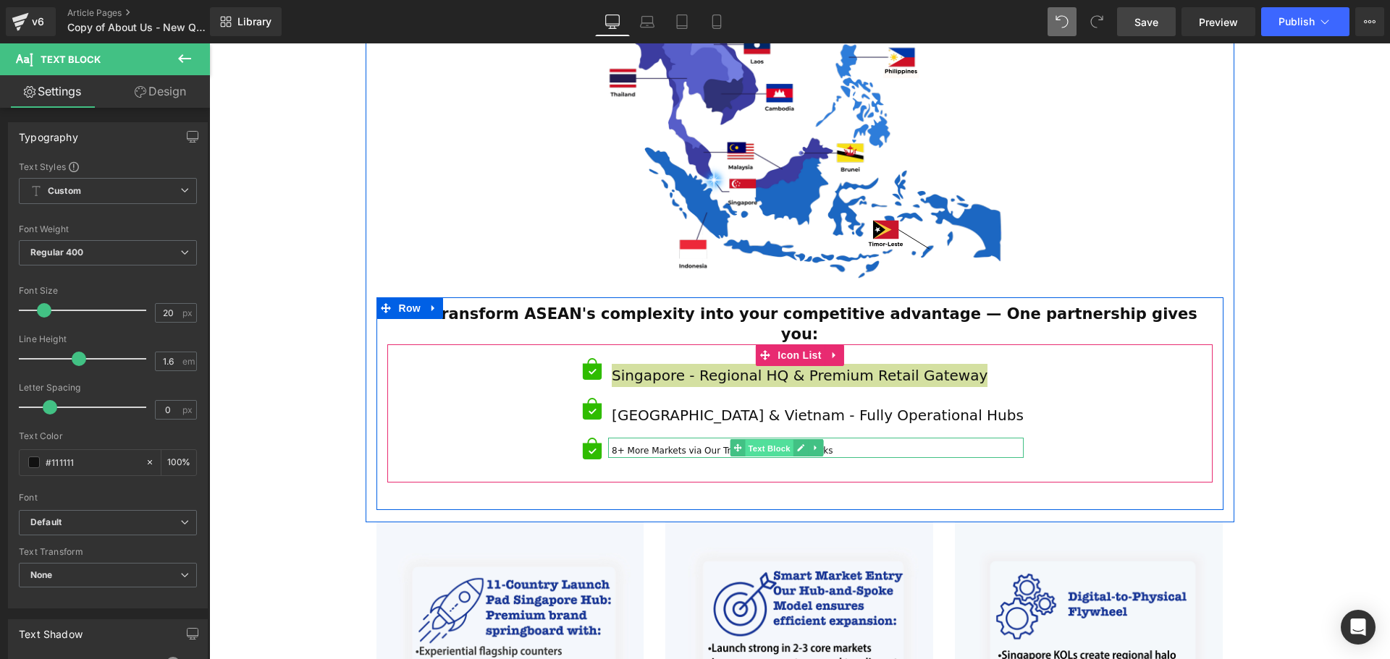
click at [793, 440] on span "Text Block" at bounding box center [770, 448] width 48 height 17
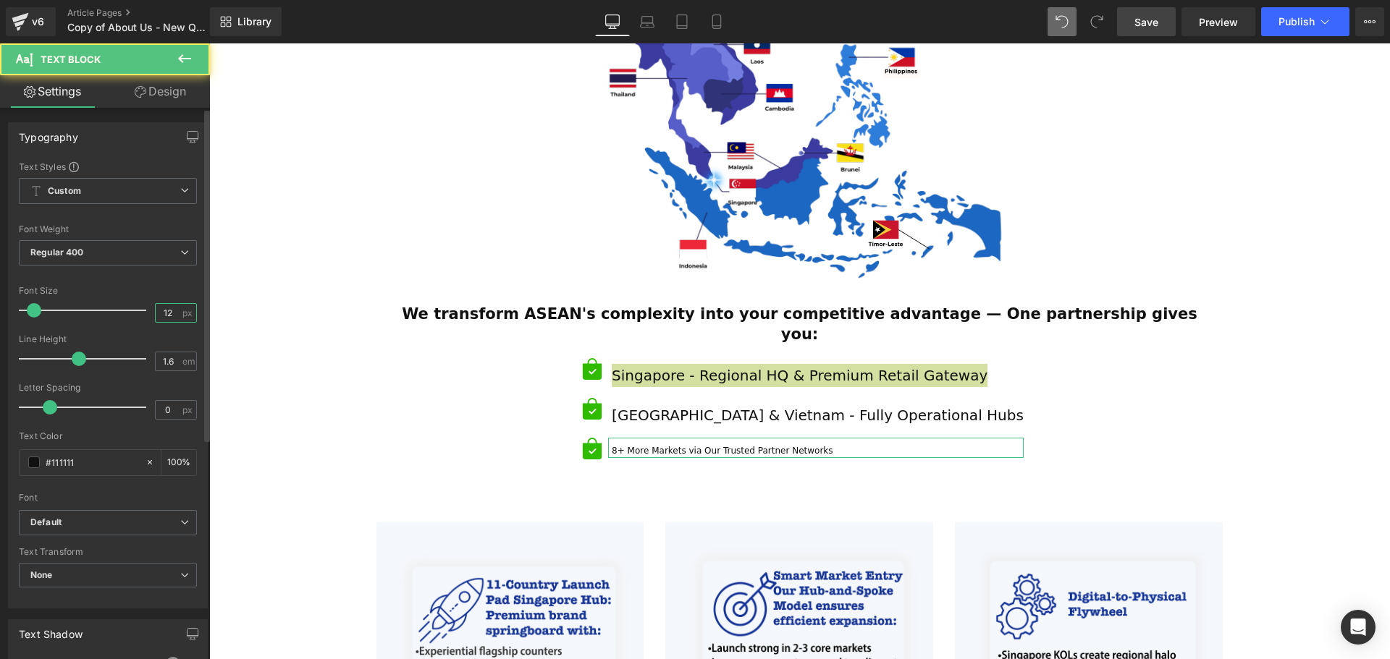
drag, startPoint x: 169, startPoint y: 314, endPoint x: 156, endPoint y: 316, distance: 13.2
click at [156, 316] on input "12" at bounding box center [168, 313] width 25 height 18
type input "20"
click at [148, 294] on div "Font Size" at bounding box center [108, 291] width 178 height 10
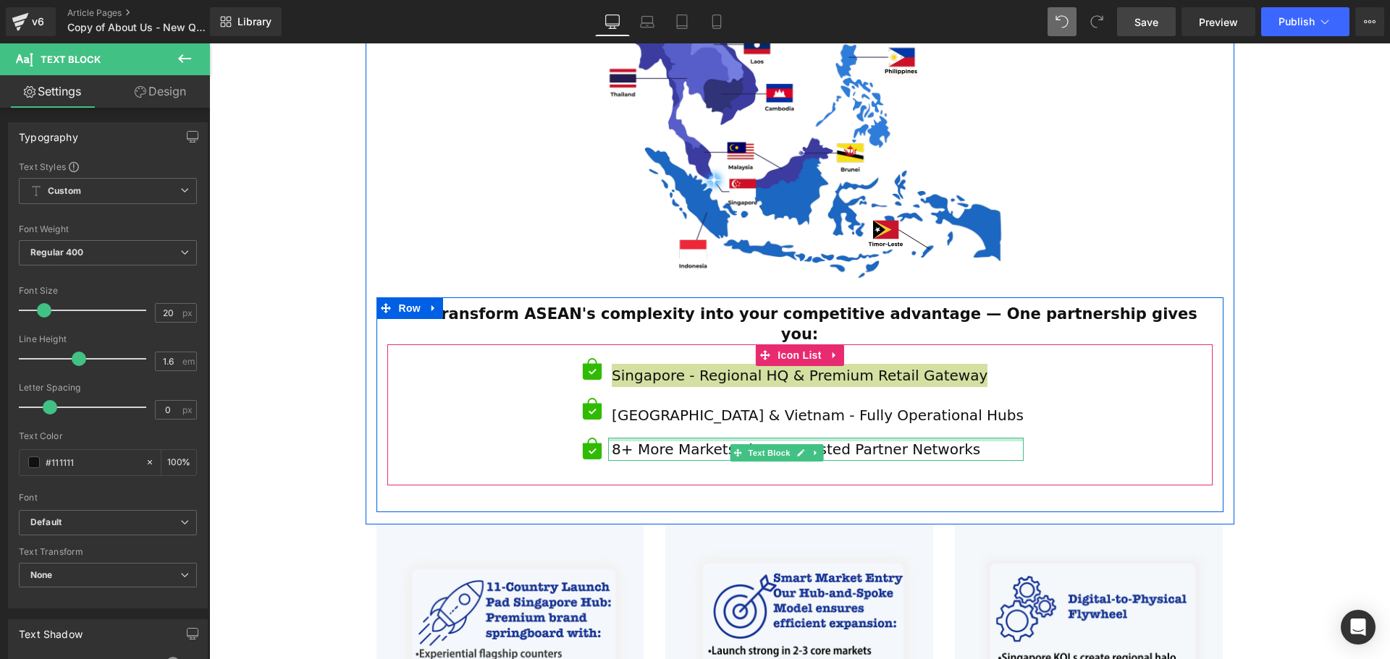
drag, startPoint x: 795, startPoint y: 401, endPoint x: 800, endPoint y: 395, distance: 7.7
click at [800, 395] on ul "Icon Singapore - Regional HQ & Premium Retail Gateway Text Block Icon Malaysia …" at bounding box center [799, 415] width 448 height 114
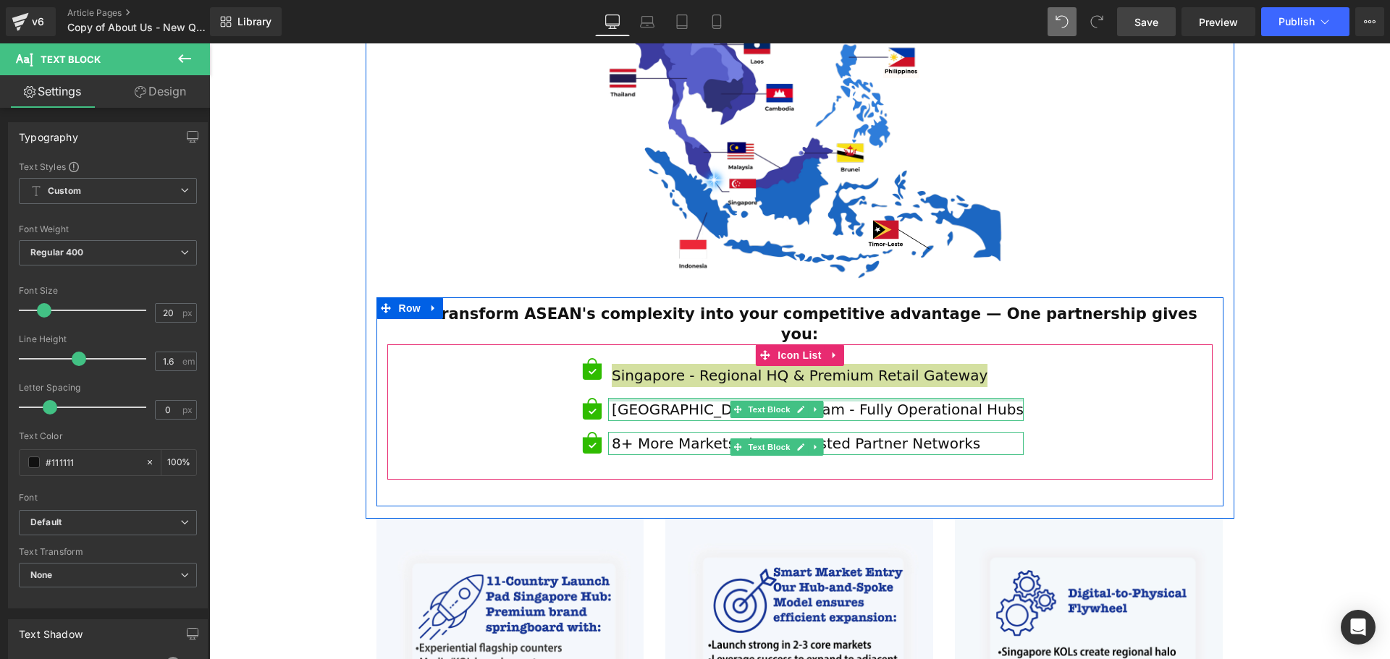
click at [787, 398] on div at bounding box center [815, 400] width 415 height 4
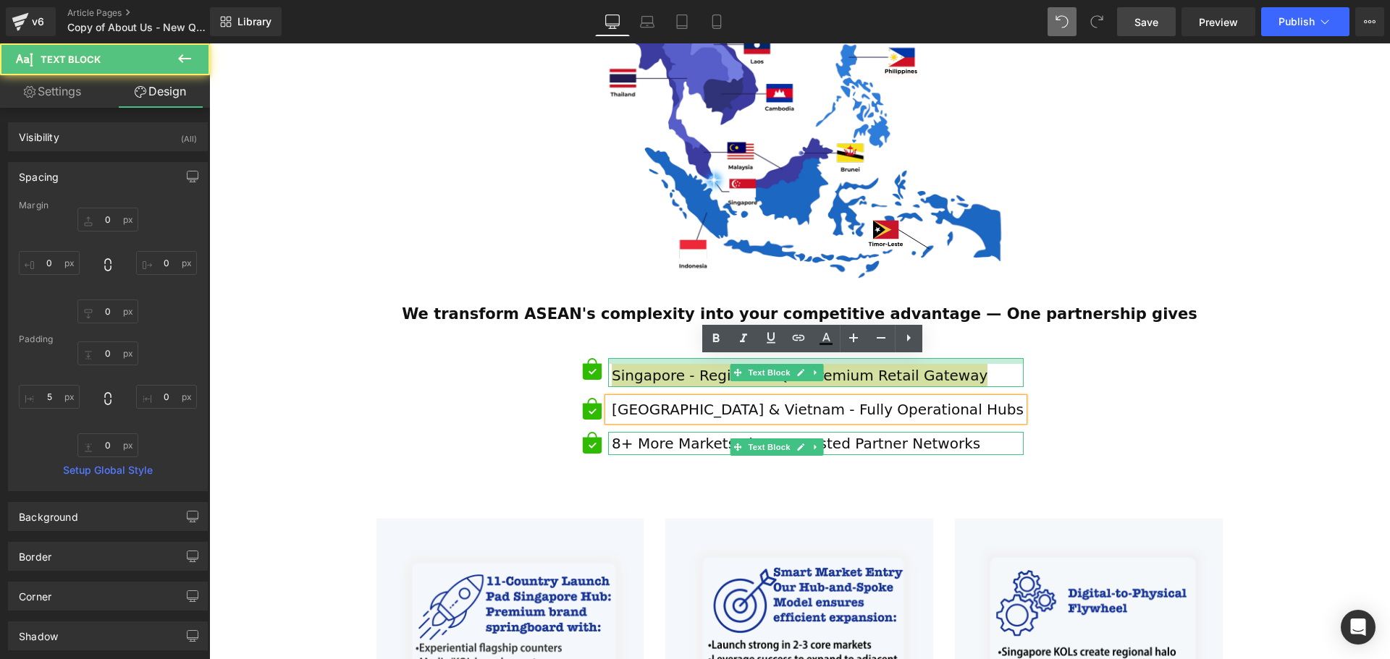
click at [776, 358] on div at bounding box center [815, 361] width 415 height 6
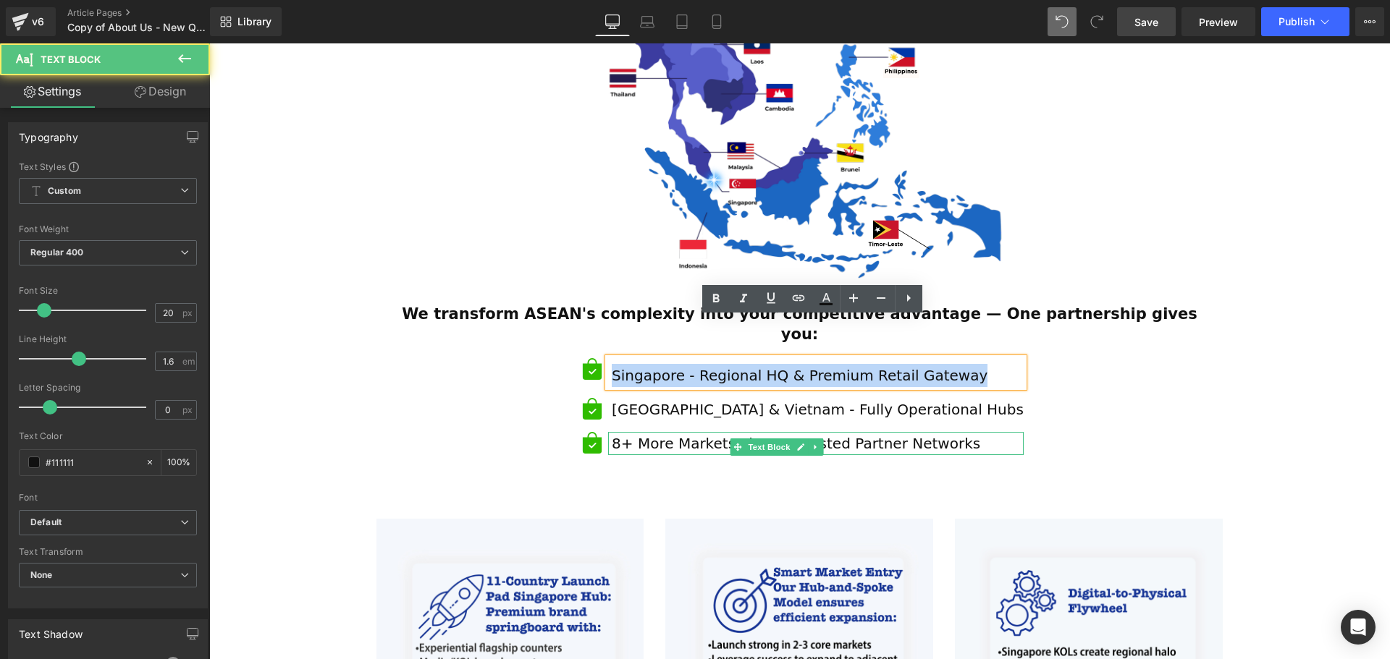
click at [1139, 376] on div "Icon Singapore - Regional HQ & Premium Retail Gateway Text Block Icon Malaysia …" at bounding box center [799, 412] width 825 height 108
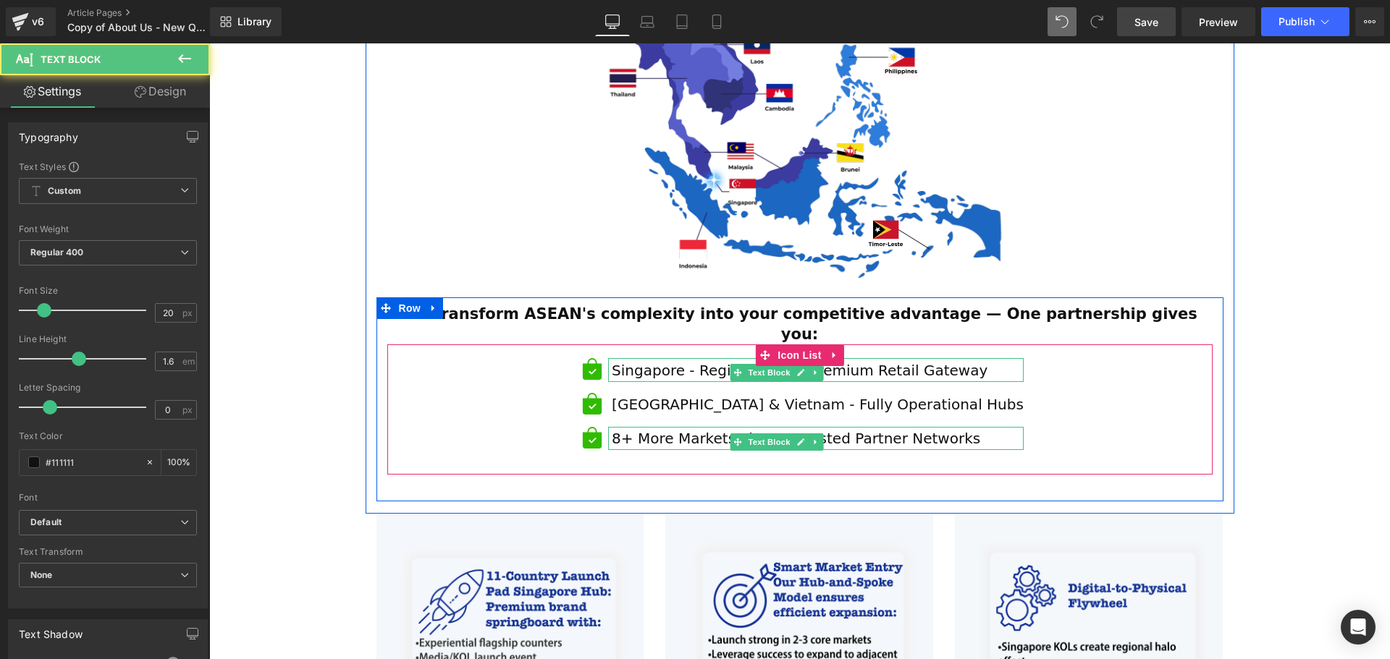
click at [682, 345] on div "Icon Singapore - Regional HQ & Premium Retail Gateway Text Block Icon Malaysia …" at bounding box center [799, 410] width 825 height 130
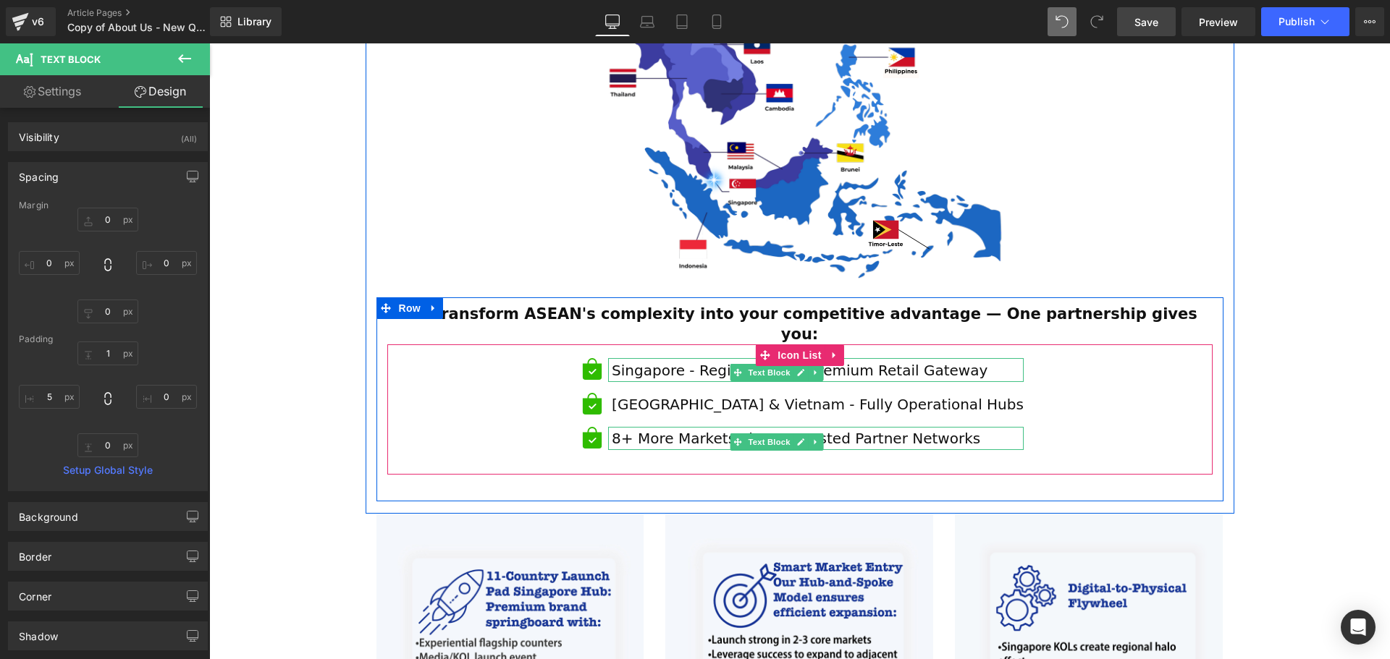
click at [1198, 388] on div "Icon Singapore - Regional HQ & Premium Retail Gateway Text Block Icon Malaysia …" at bounding box center [799, 409] width 825 height 103
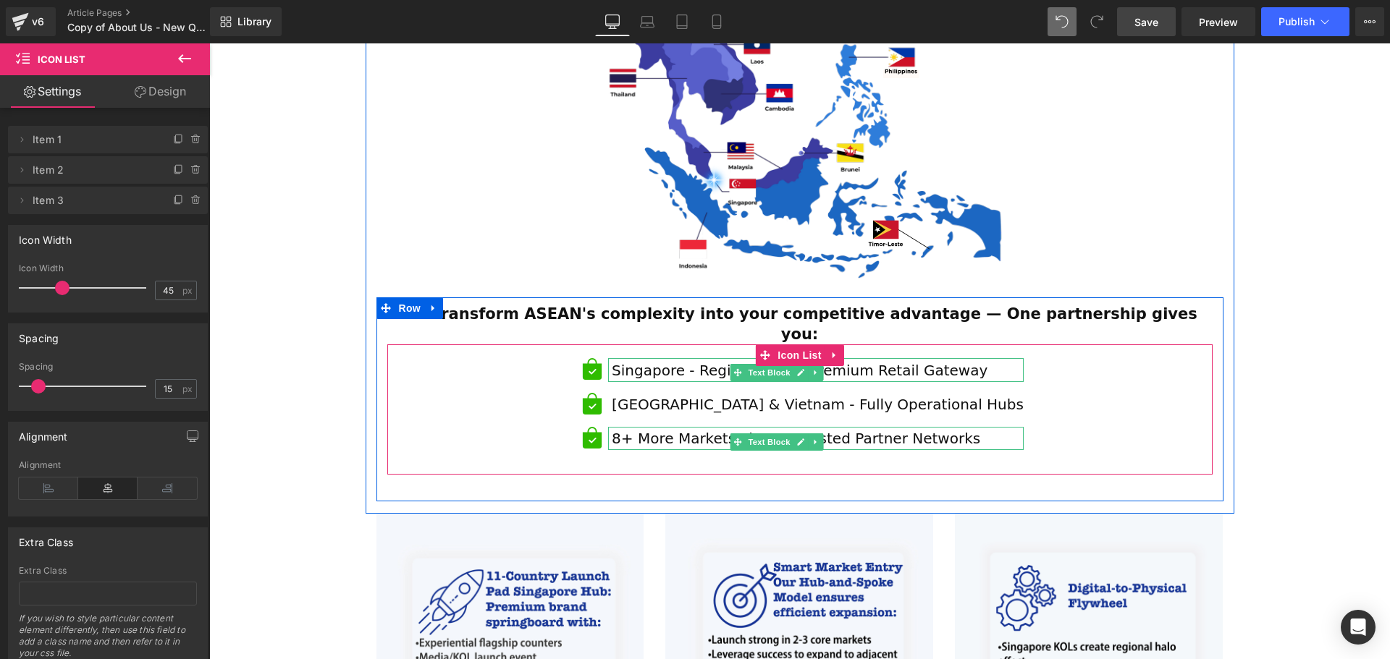
click at [793, 364] on span "Text Block" at bounding box center [770, 372] width 48 height 17
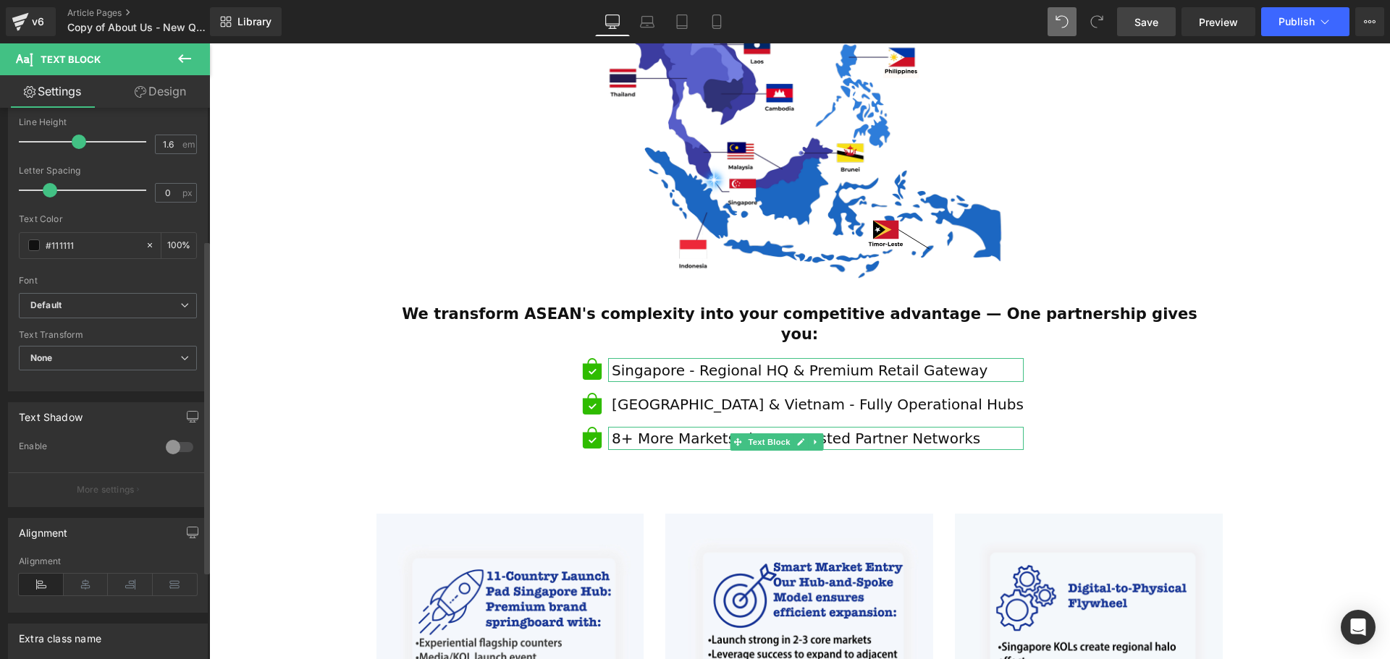
scroll to position [290, 0]
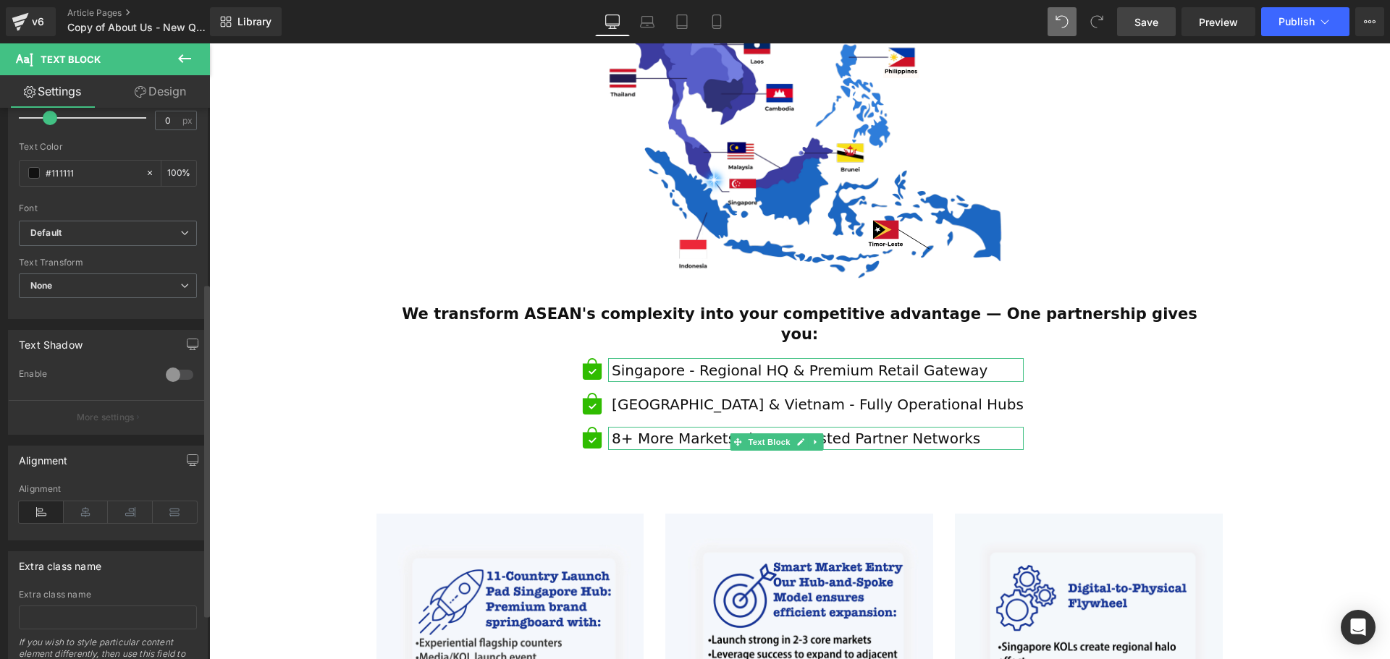
click at [162, 377] on div at bounding box center [179, 374] width 35 height 23
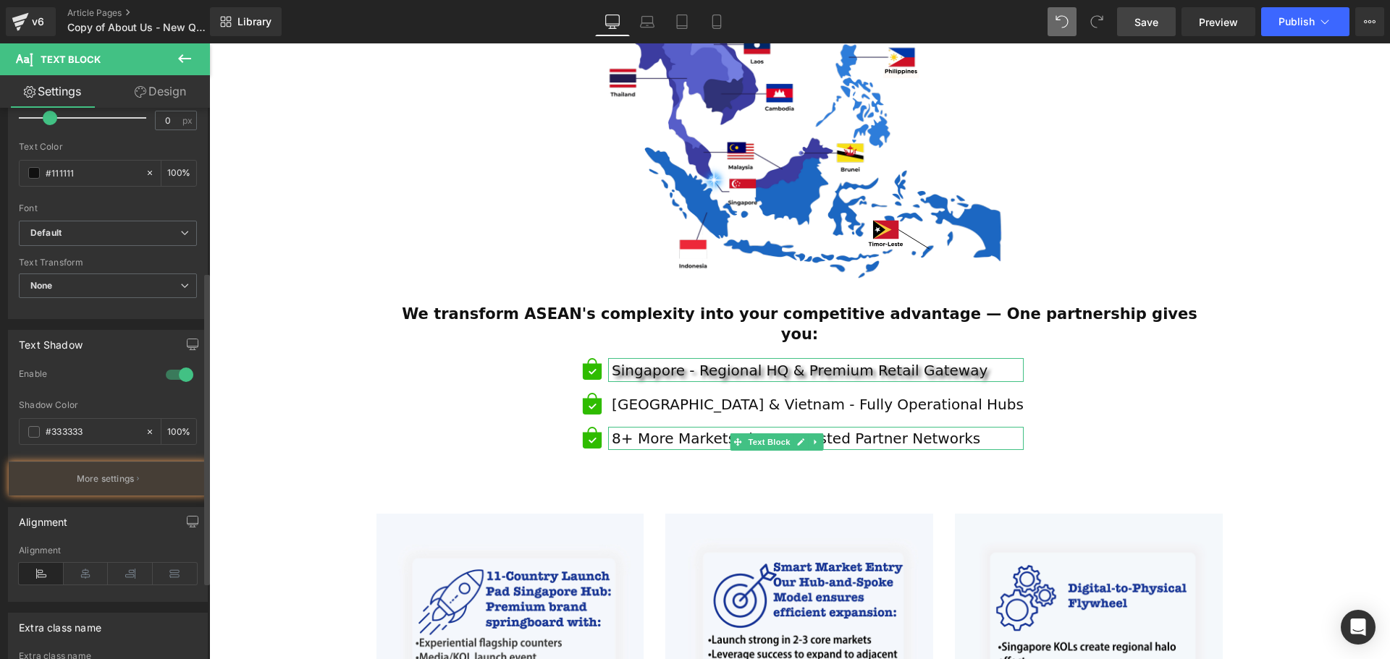
click at [166, 376] on div at bounding box center [179, 374] width 35 height 23
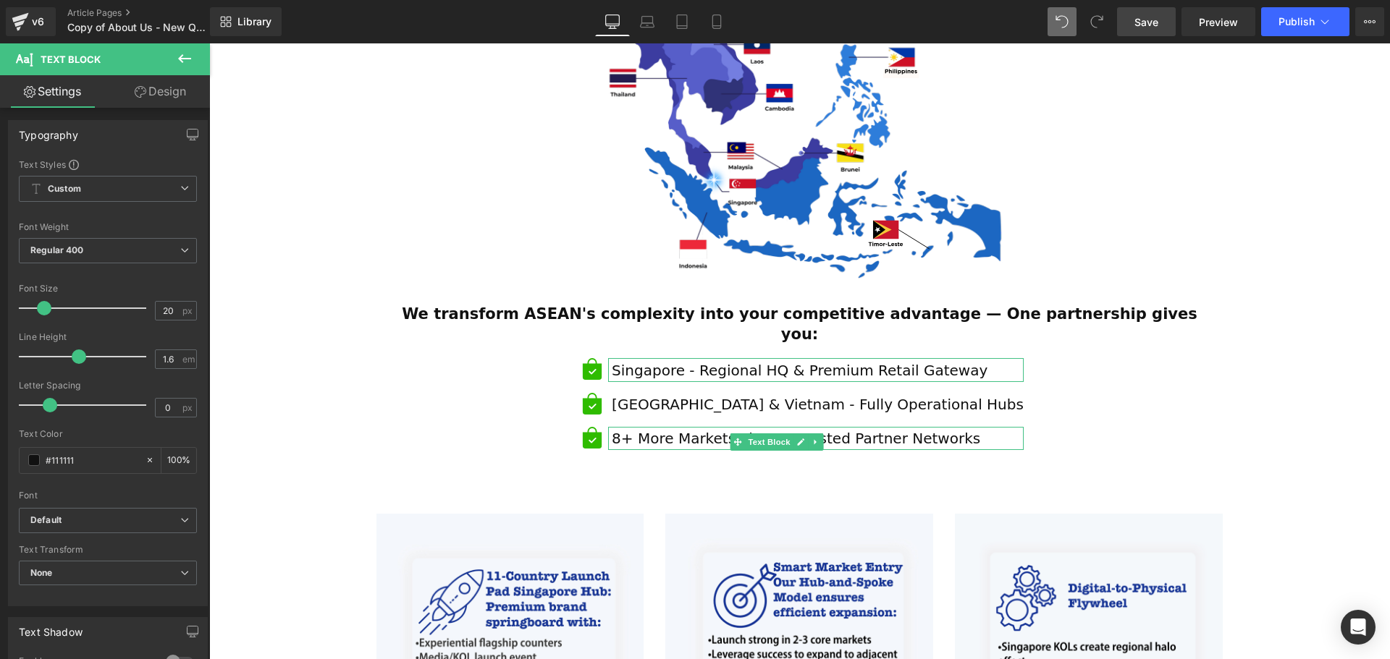
scroll to position [0, 0]
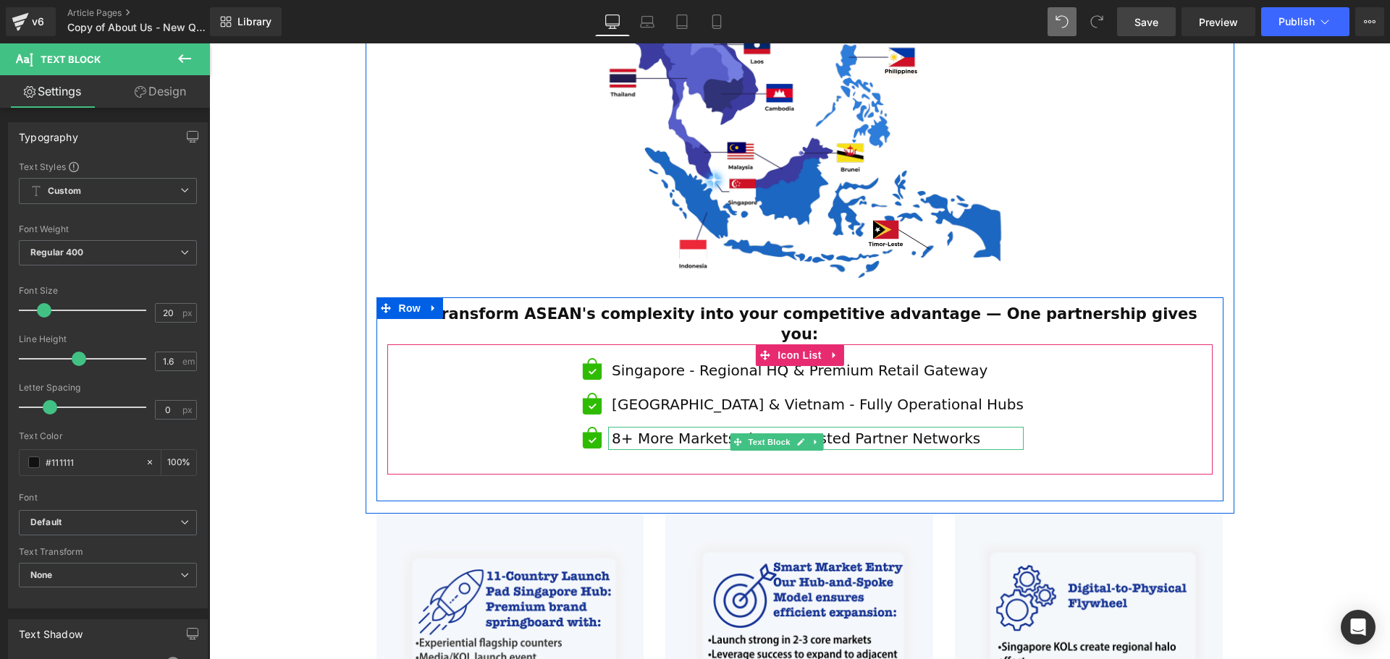
click at [1100, 358] on div "Icon Singapore - Regional HQ & Premium Retail Gateway Text Block Icon Malaysia …" at bounding box center [799, 409] width 825 height 103
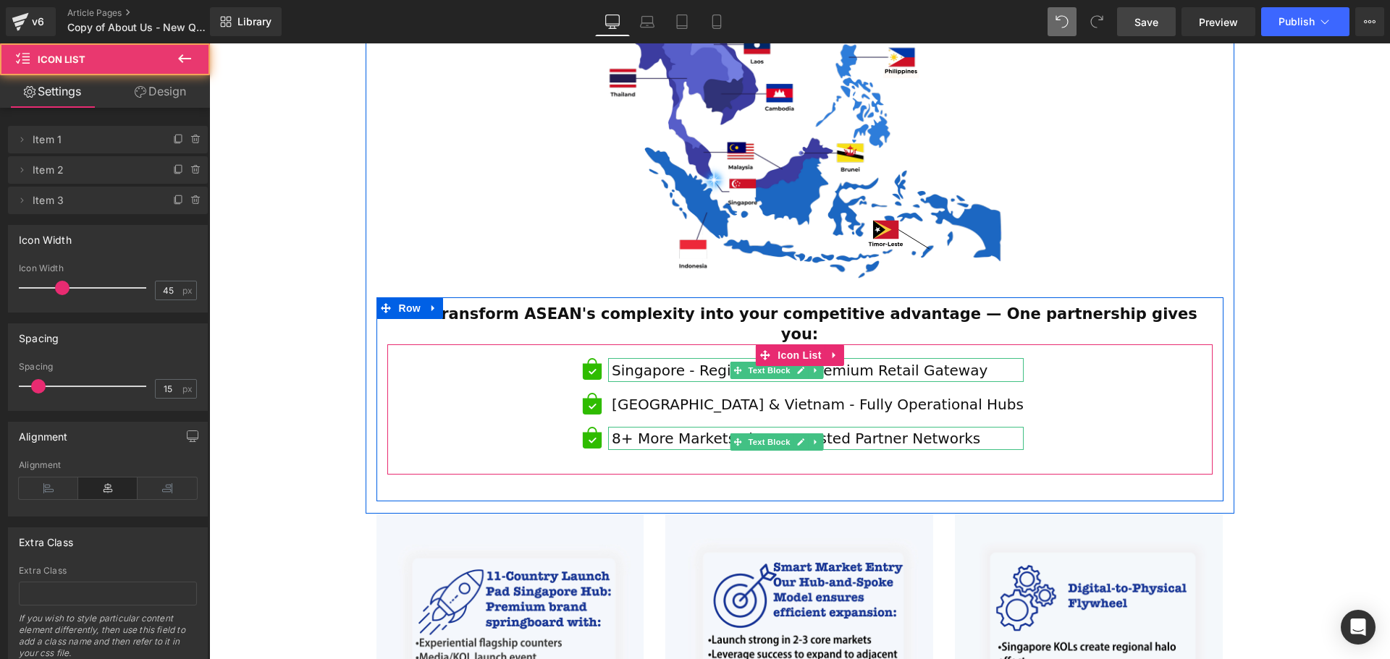
click at [974, 359] on p "Singapore - Regional HQ & Premium Retail Gateway" at bounding box center [818, 370] width 412 height 23
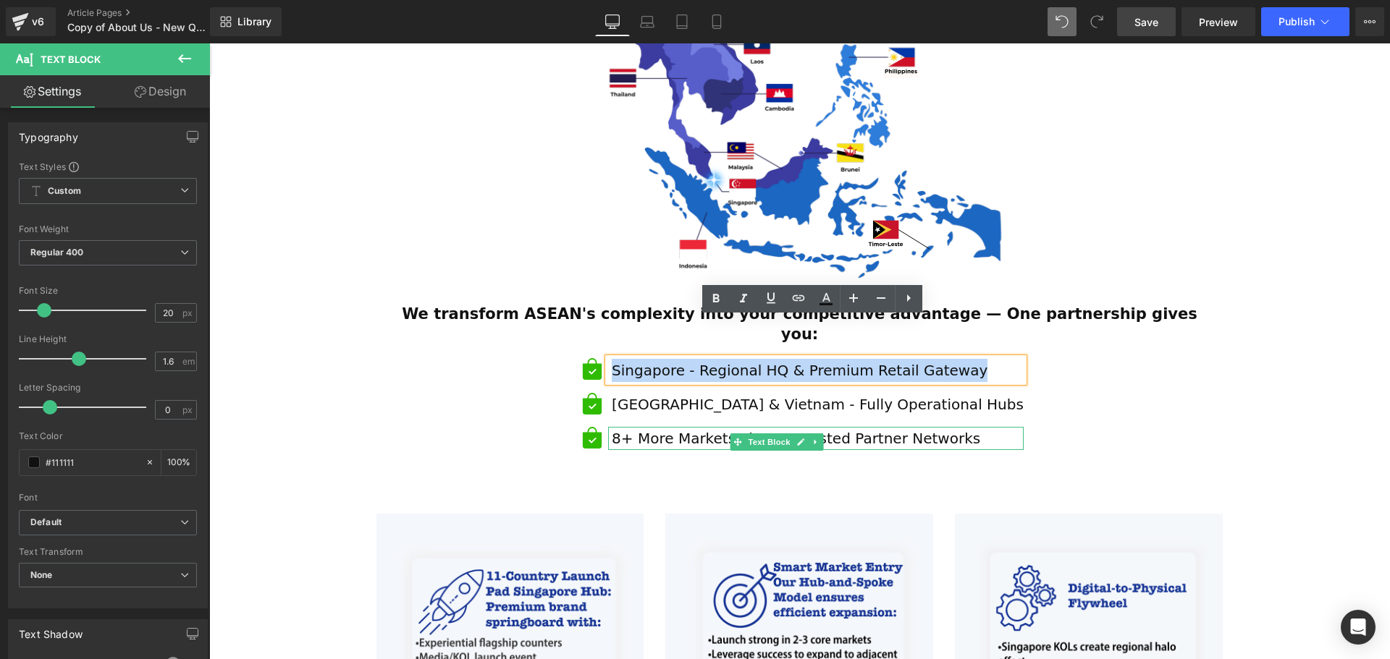
drag, startPoint x: 979, startPoint y: 331, endPoint x: 648, endPoint y: 336, distance: 330.8
click at [648, 359] on p "Singapore - Regional HQ & Premium Retail Gateway" at bounding box center [818, 370] width 412 height 23
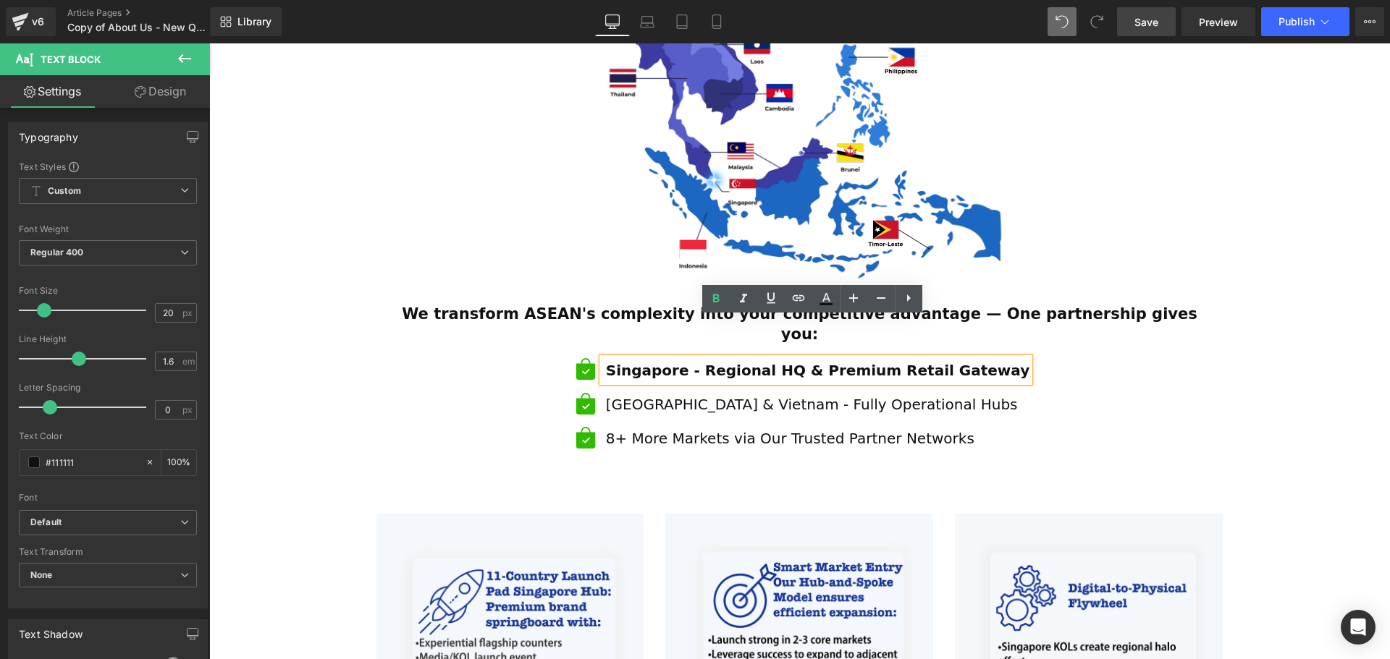
click at [921, 393] on p "[GEOGRAPHIC_DATA] & Vietnam - Fully Operational Hubs" at bounding box center [818, 404] width 424 height 23
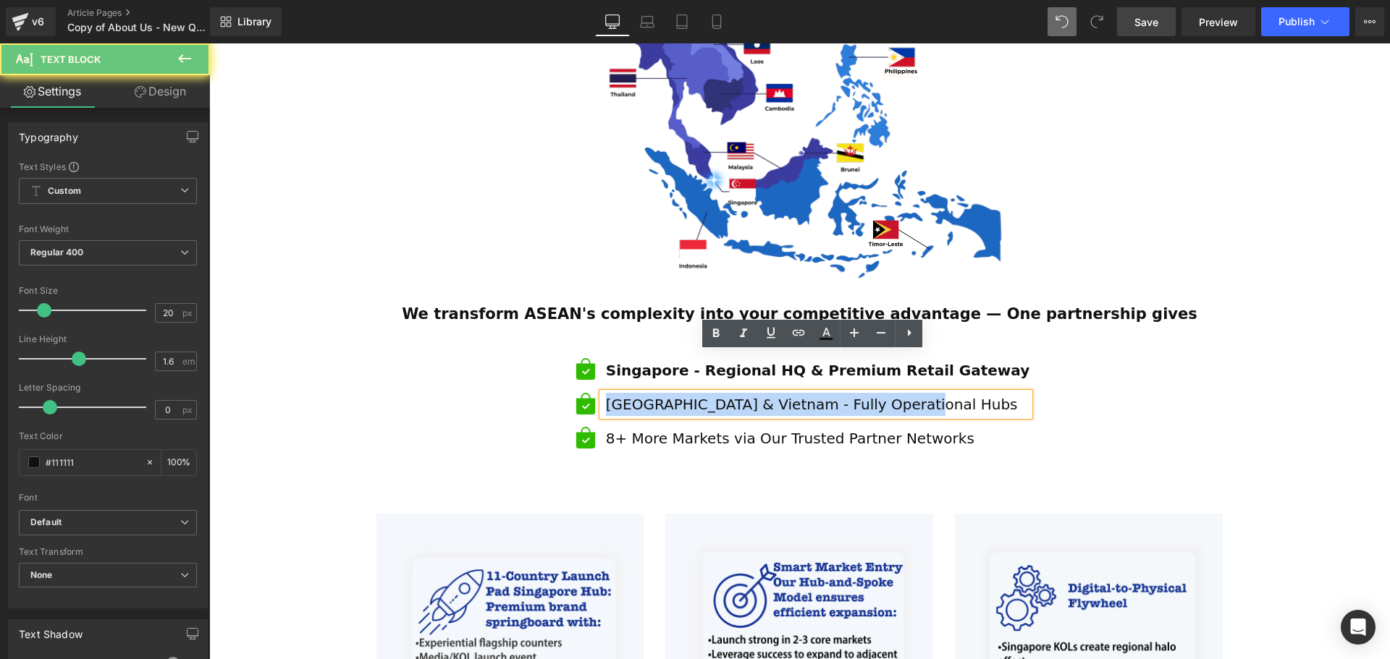
drag, startPoint x: 918, startPoint y: 371, endPoint x: 637, endPoint y: 371, distance: 280.8
click at [637, 393] on p "[GEOGRAPHIC_DATA] & Vietnam - Fully Operational Hubs" at bounding box center [818, 404] width 424 height 23
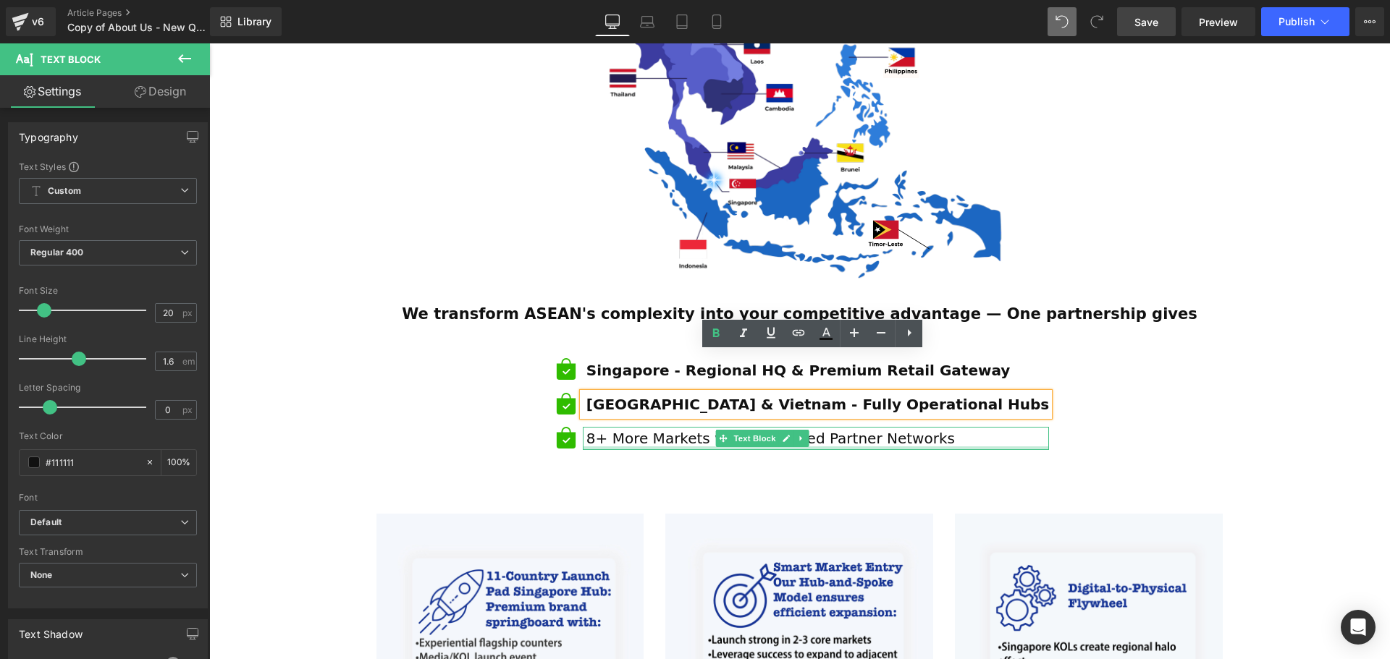
click at [941, 427] on p "8+ More Markets via Our Trusted Partner Networks" at bounding box center [817, 438] width 463 height 23
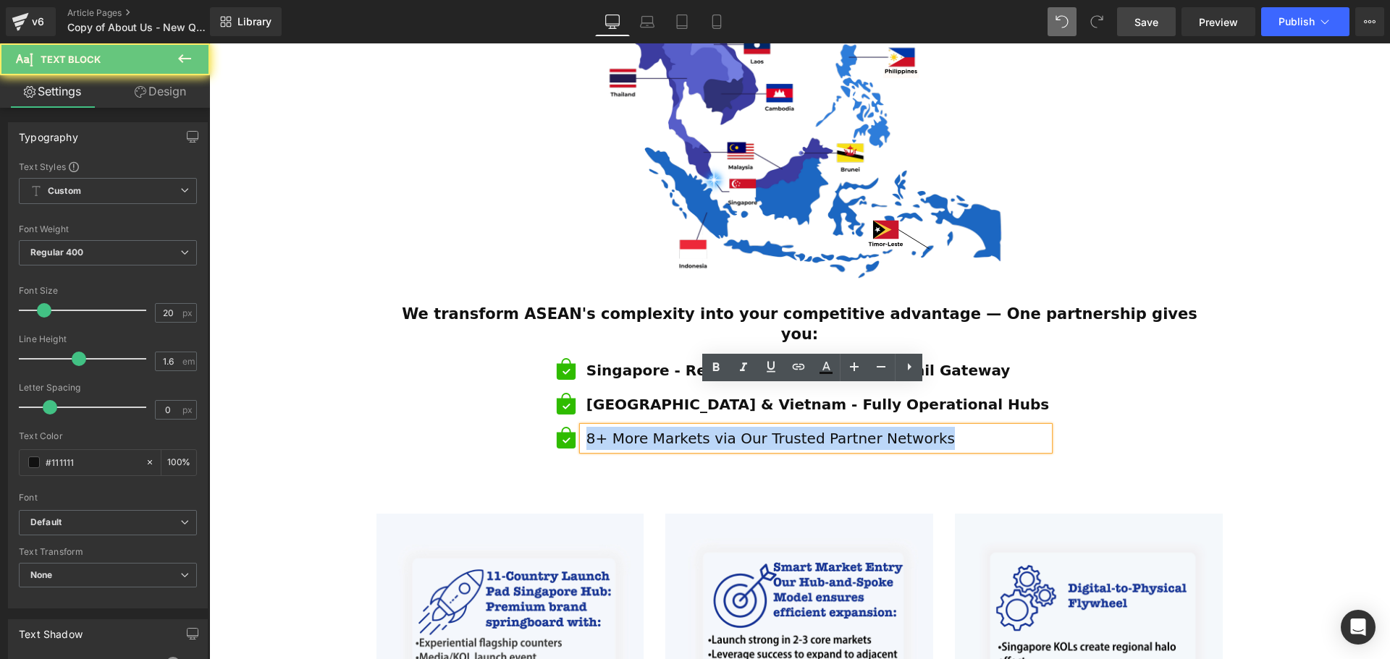
drag, startPoint x: 971, startPoint y: 403, endPoint x: 638, endPoint y: 402, distance: 332.9
click at [638, 427] on p "8+ More Markets via Our Trusted Partner Networks" at bounding box center [817, 438] width 463 height 23
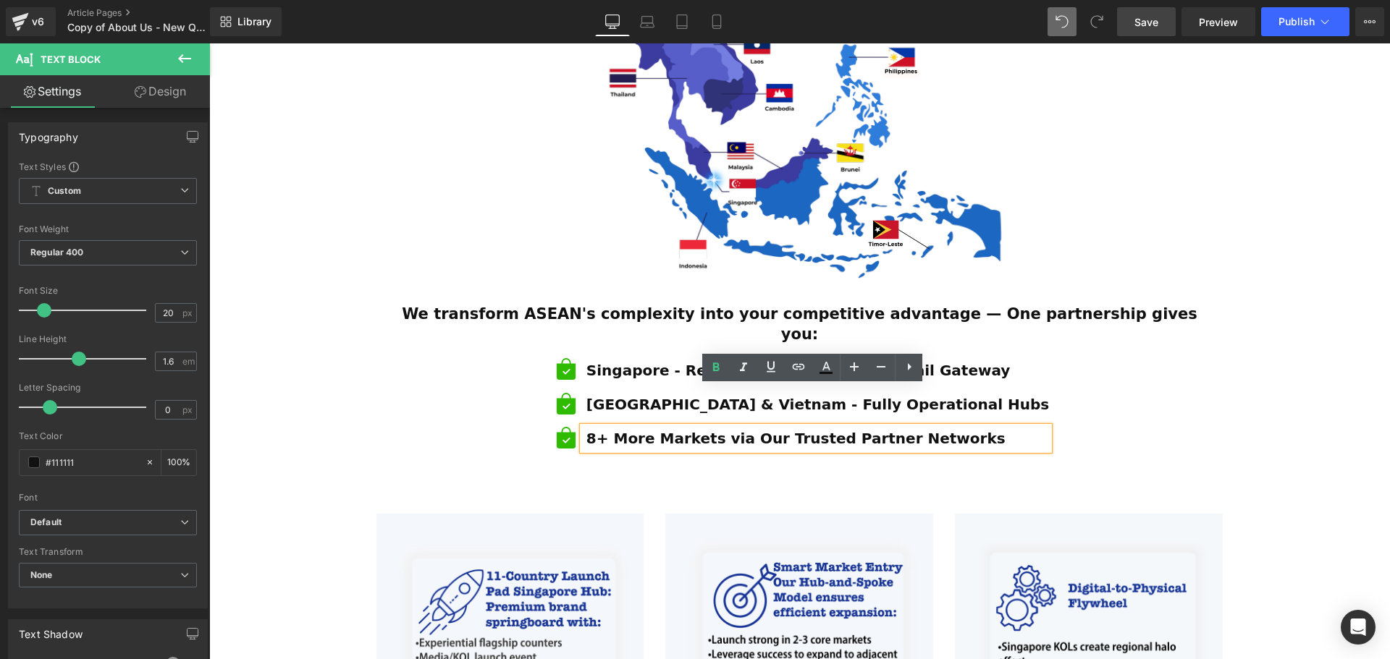
click at [1217, 426] on div "We transform ASEAN's complexity into your competitive advantage — One partnersh…" at bounding box center [799, 400] width 847 height 190
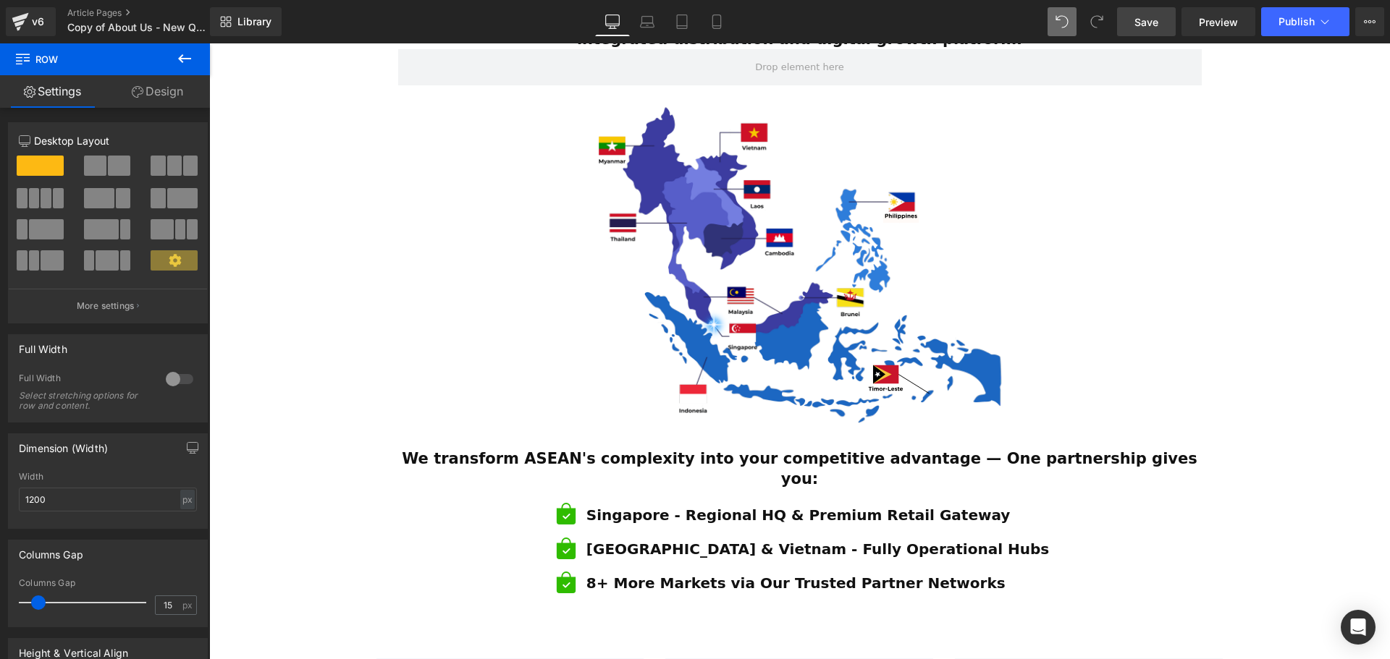
scroll to position [643, 0]
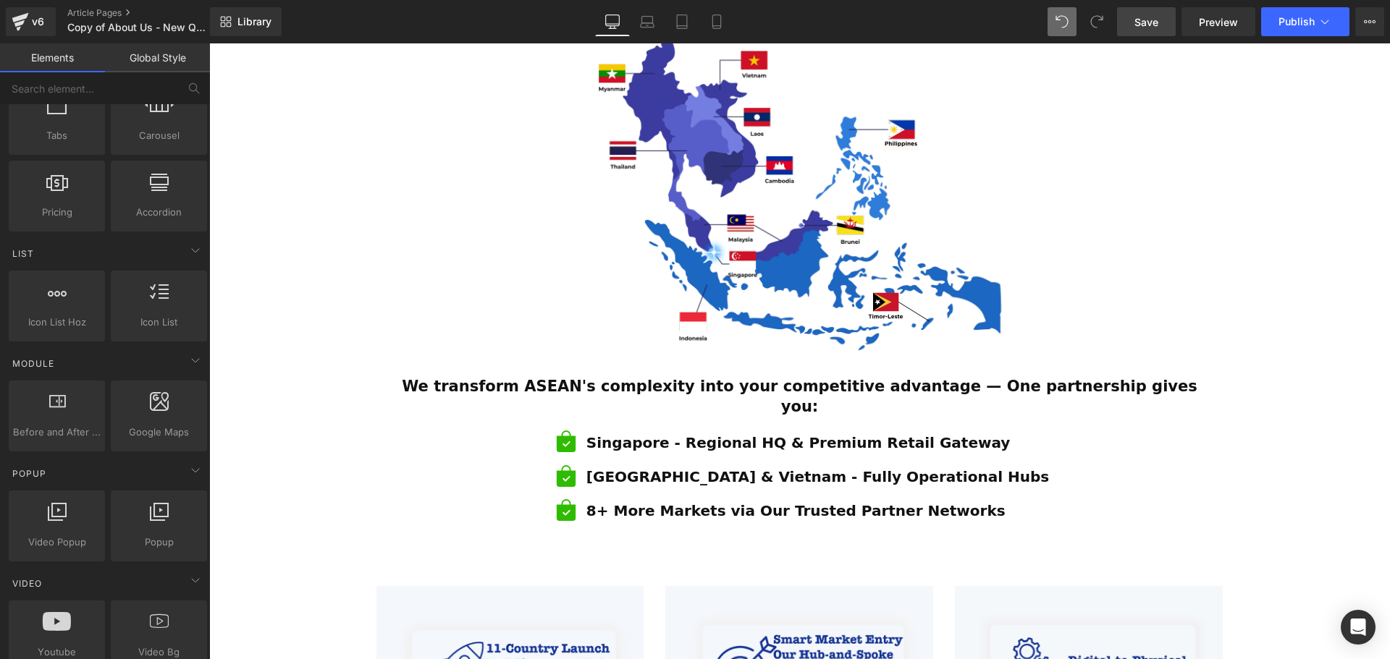
click at [1349, 465] on div "ESTABLISHED 2001 Text Block Your Market Acceleration Partner Across 11 ASEAN Co…" at bounding box center [799, 400] width 1181 height 1770
click at [1307, 460] on div "ESTABLISHED 2001 Text Block Your Market Acceleration Partner Across 11 ASEAN Co…" at bounding box center [799, 400] width 1181 height 1770
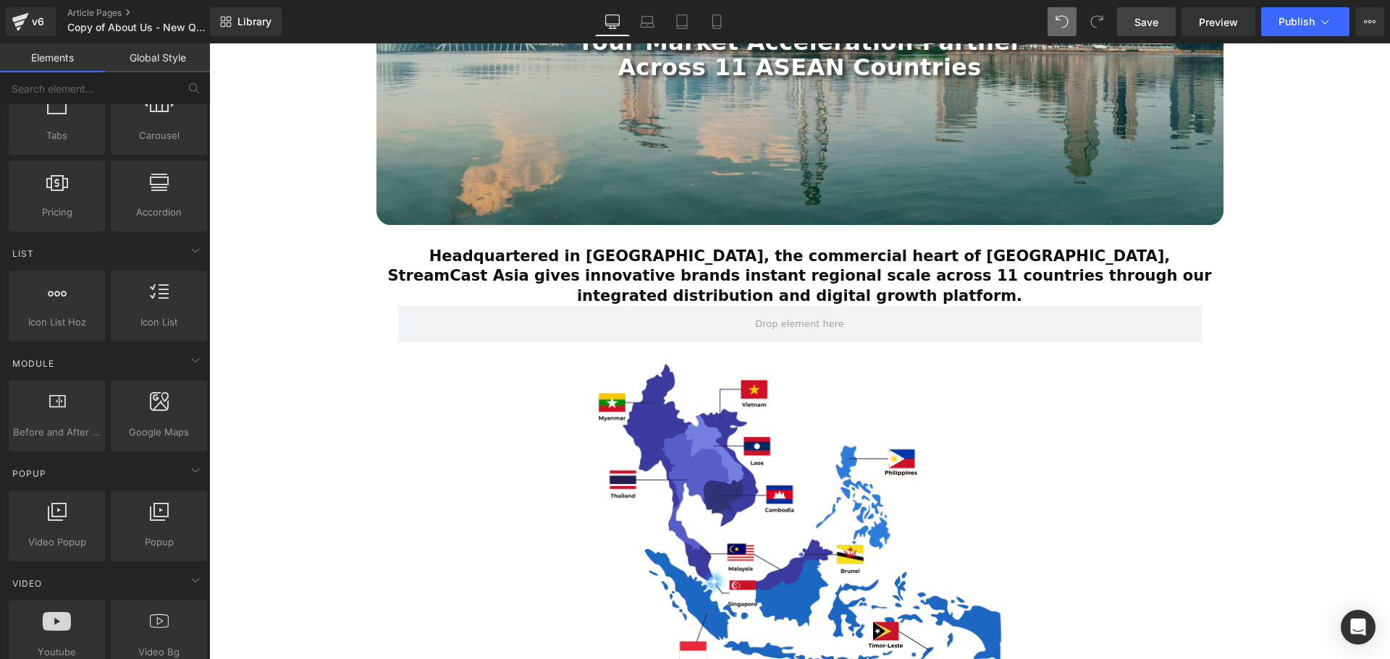
scroll to position [208, 0]
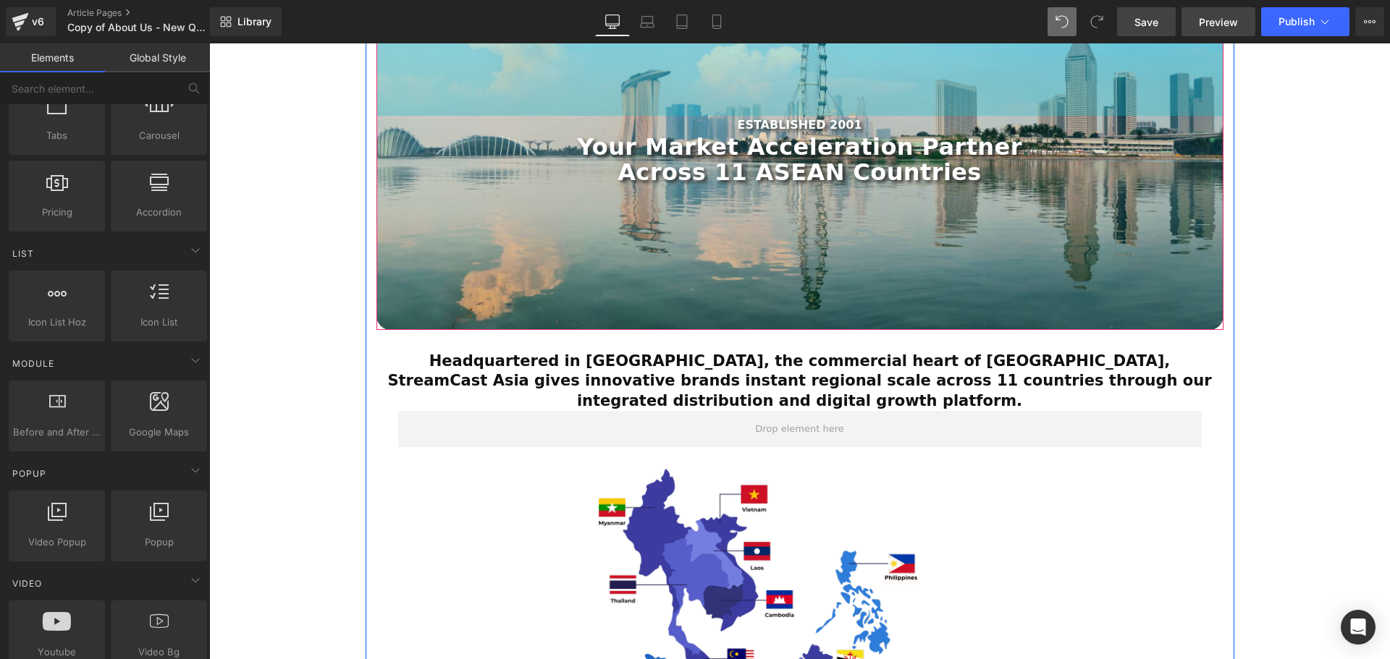
click at [1203, 28] on span "Preview" at bounding box center [1218, 21] width 39 height 15
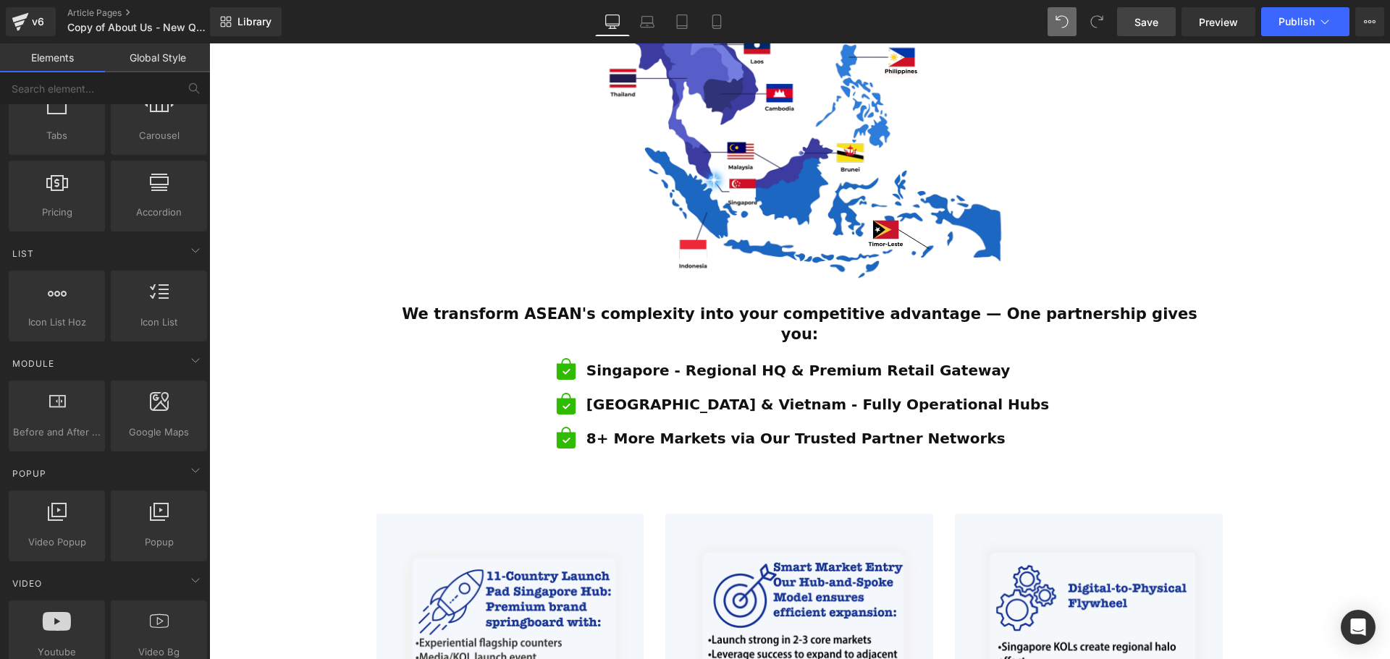
scroll to position [643, 0]
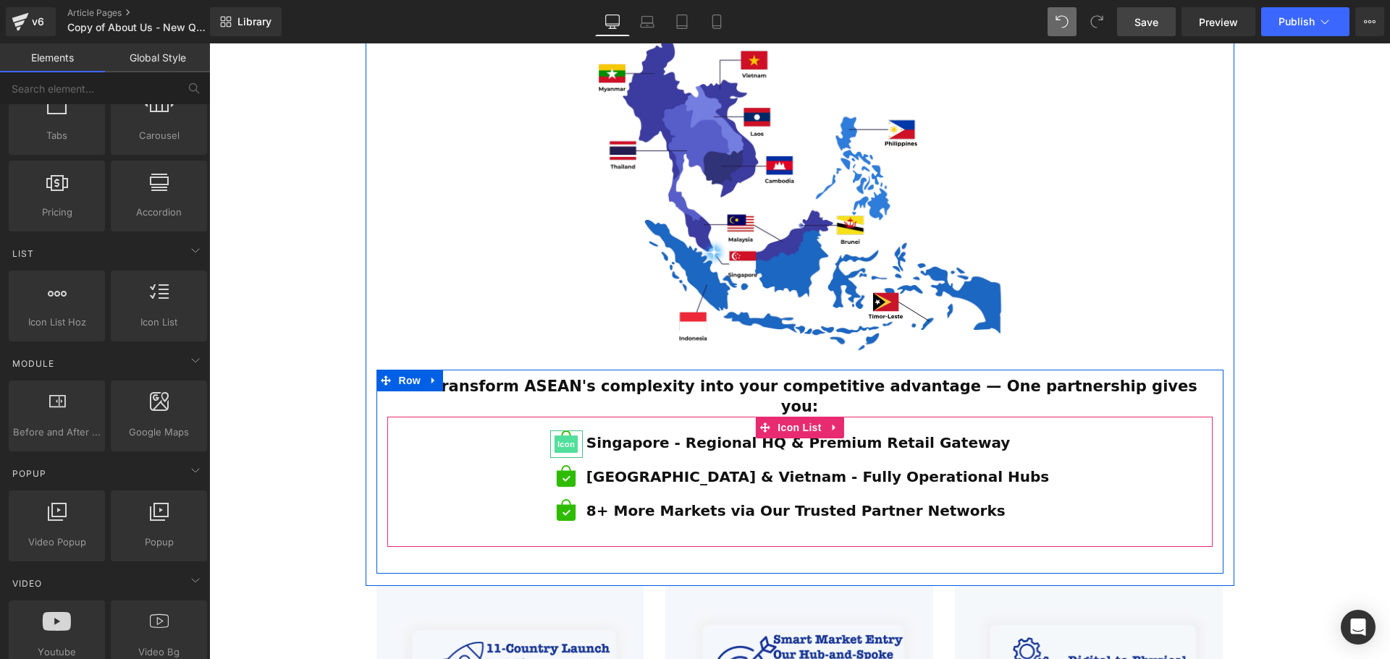
click at [578, 436] on span "Icon" at bounding box center [565, 444] width 23 height 17
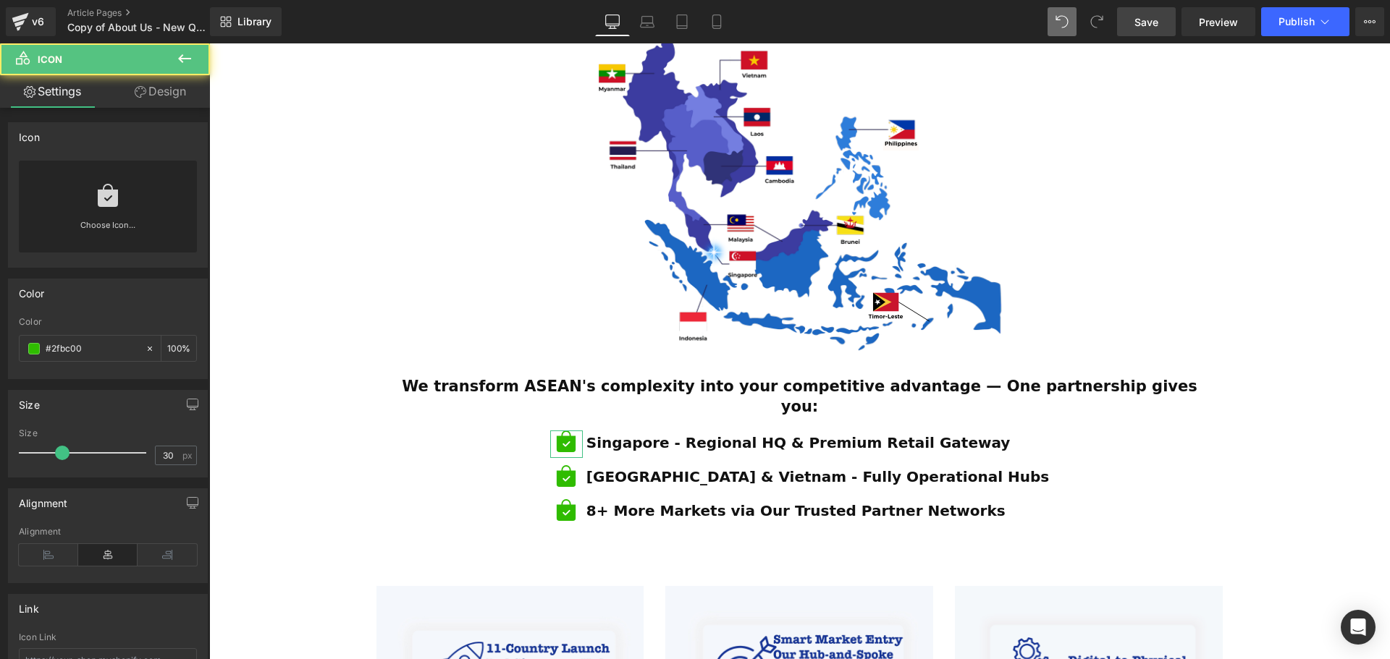
click at [106, 214] on link at bounding box center [107, 190] width 23 height 58
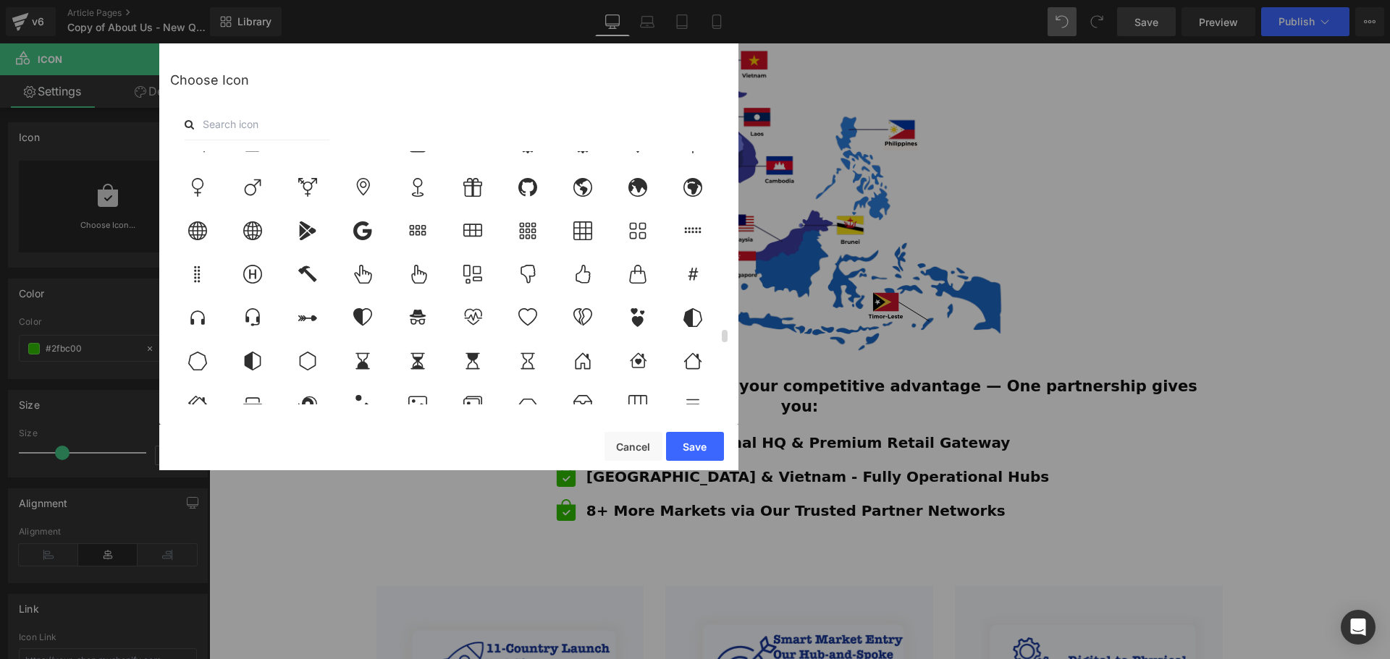
scroll to position [3836, 0]
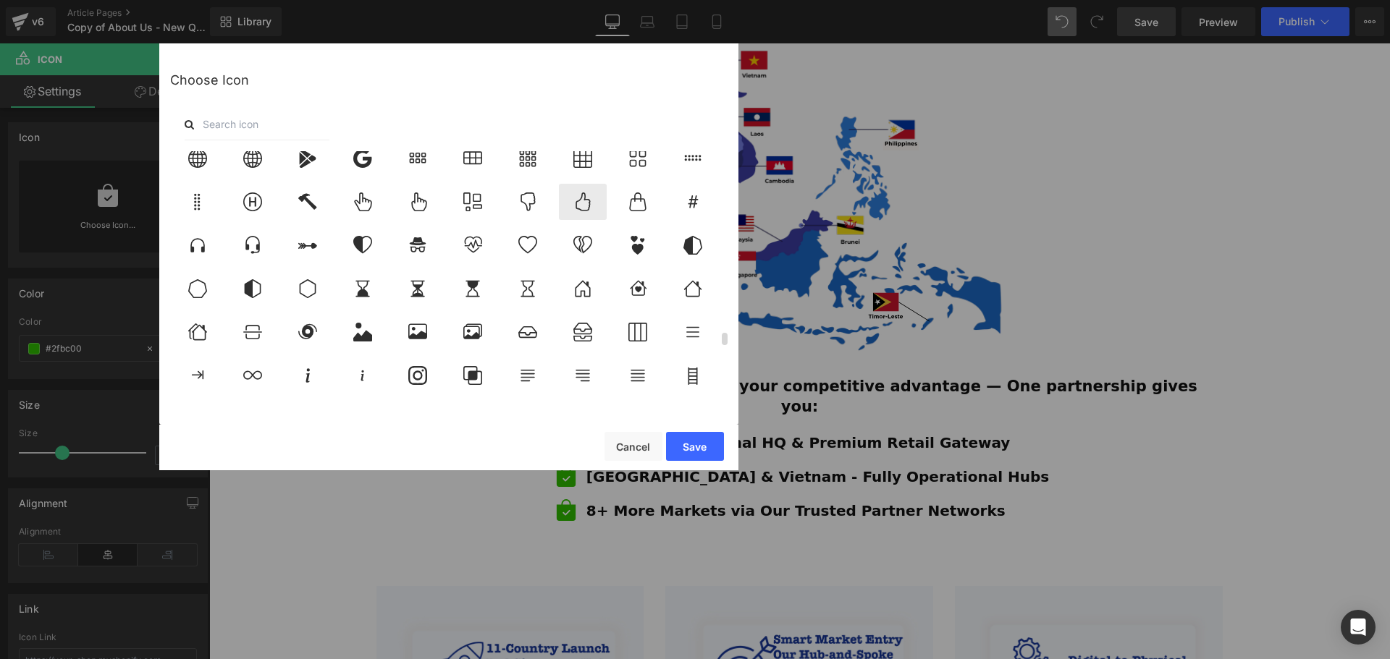
click at [591, 204] on icon at bounding box center [582, 202] width 30 height 19
click at [695, 446] on button "Save" at bounding box center [695, 446] width 58 height 29
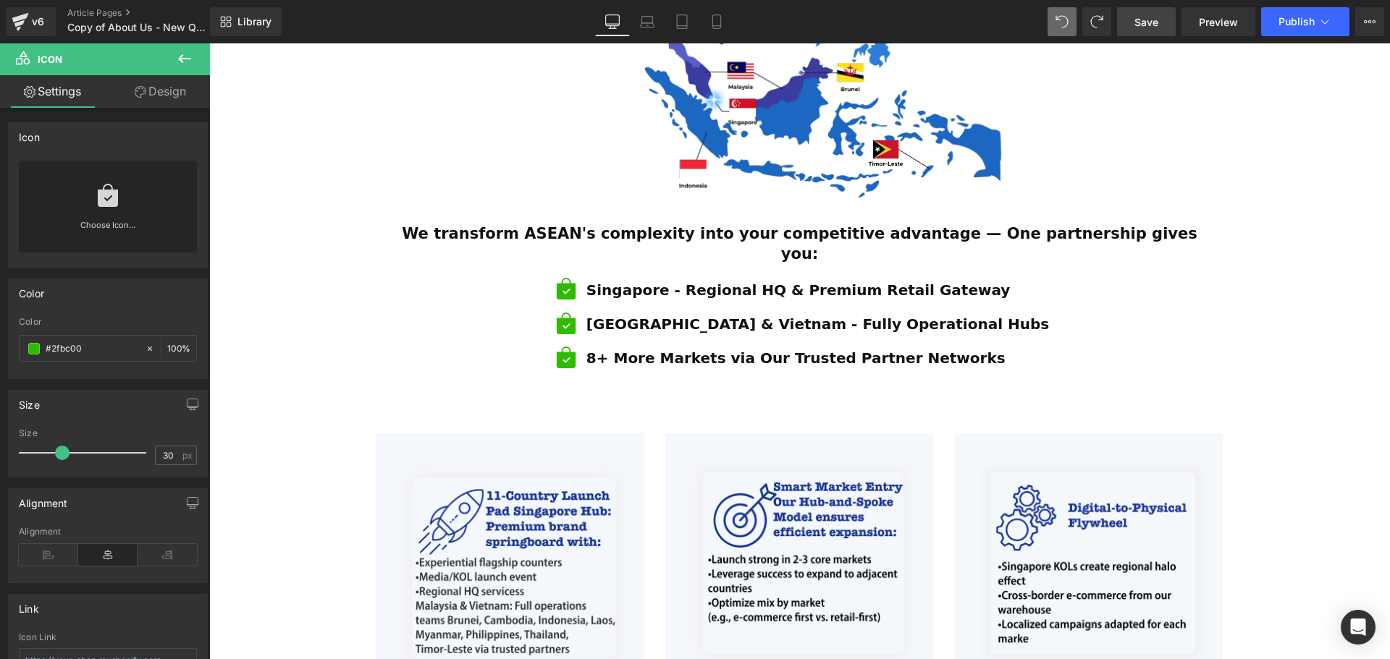
scroll to position [715, 0]
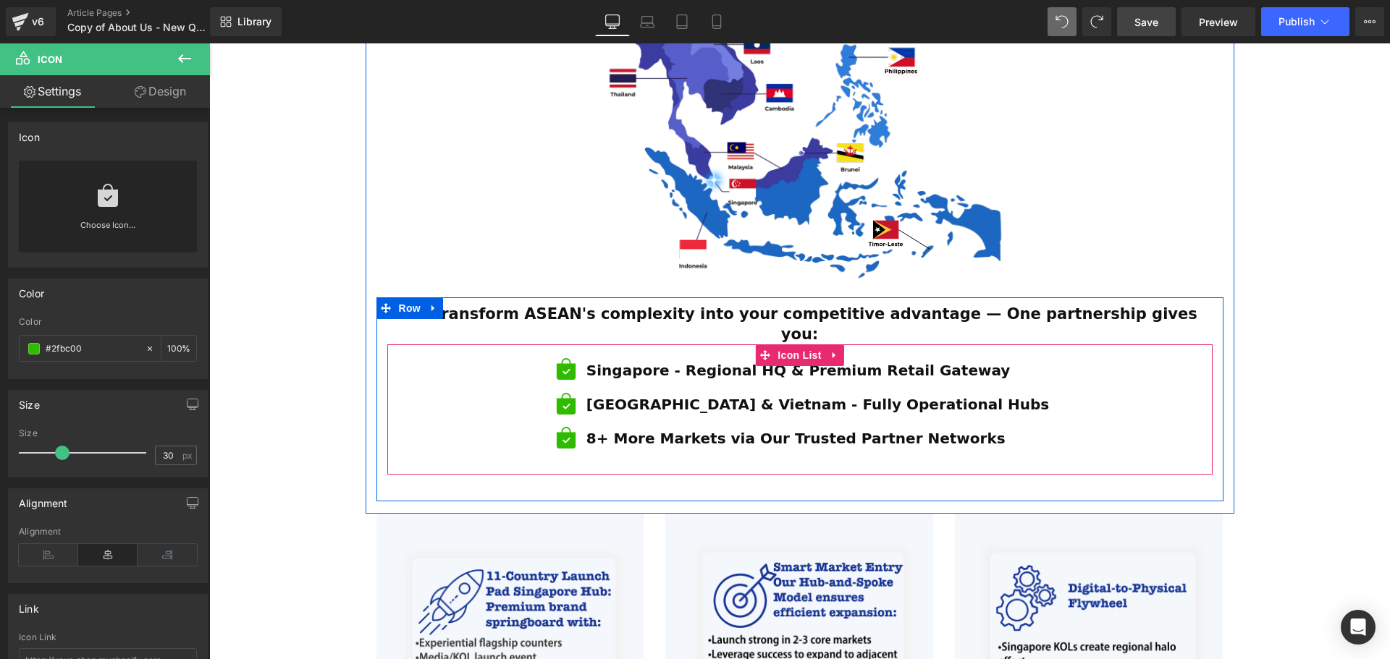
click at [990, 427] on div "8+ More Markets via Our Trusted Partner Networks Text Block" at bounding box center [816, 438] width 466 height 23
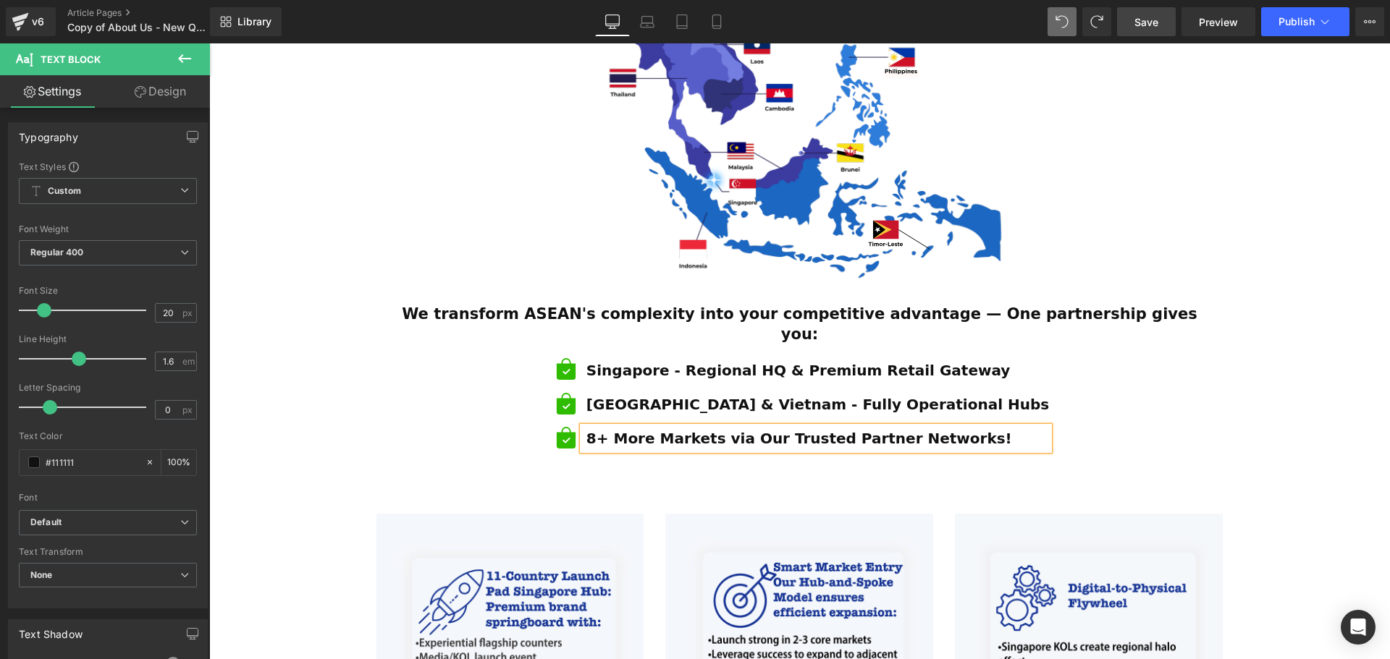
click at [1258, 388] on div "ESTABLISHED 2001 Text Block Your Market Acceleration Partner Across 11 ASEAN Co…" at bounding box center [799, 328] width 1181 height 1770
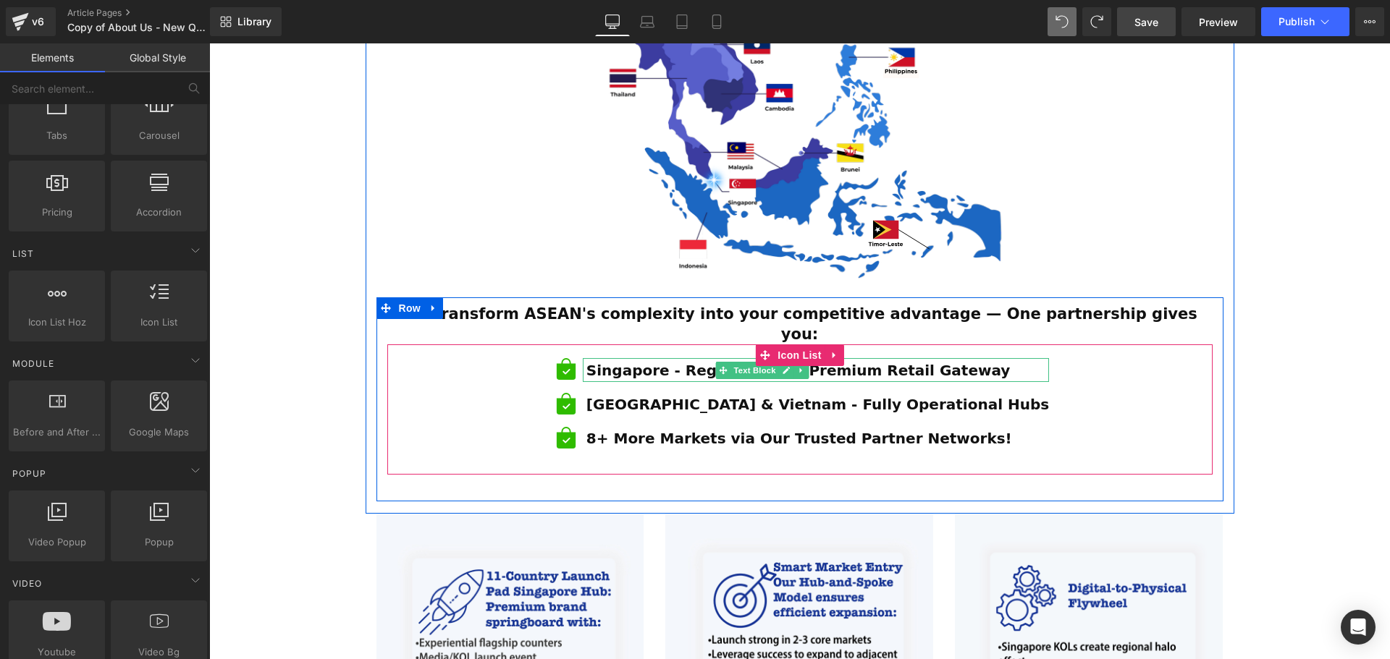
click at [711, 362] on strong "Singapore - Regional HQ & Premium Retail Gateway" at bounding box center [798, 370] width 424 height 17
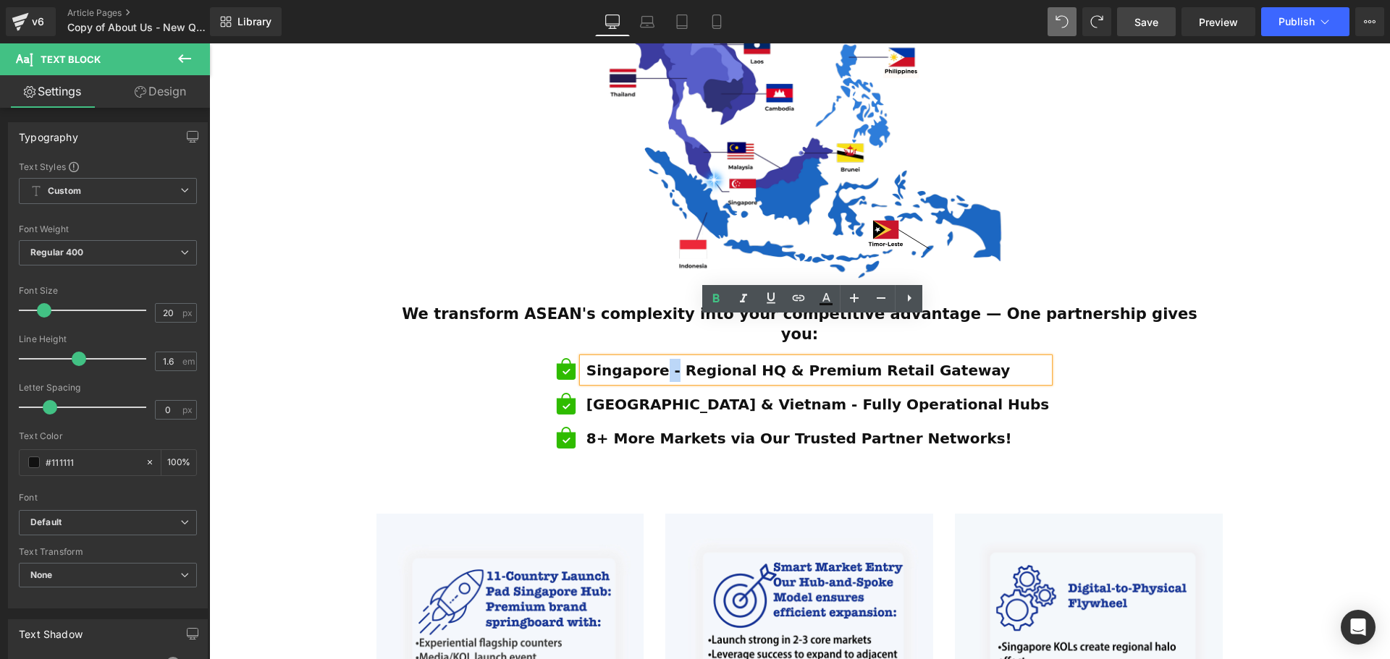
drag, startPoint x: 714, startPoint y: 331, endPoint x: 704, endPoint y: 334, distance: 9.8
click at [704, 362] on strong "Singapore - Regional HQ & Premium Retail Gateway" at bounding box center [798, 370] width 424 height 17
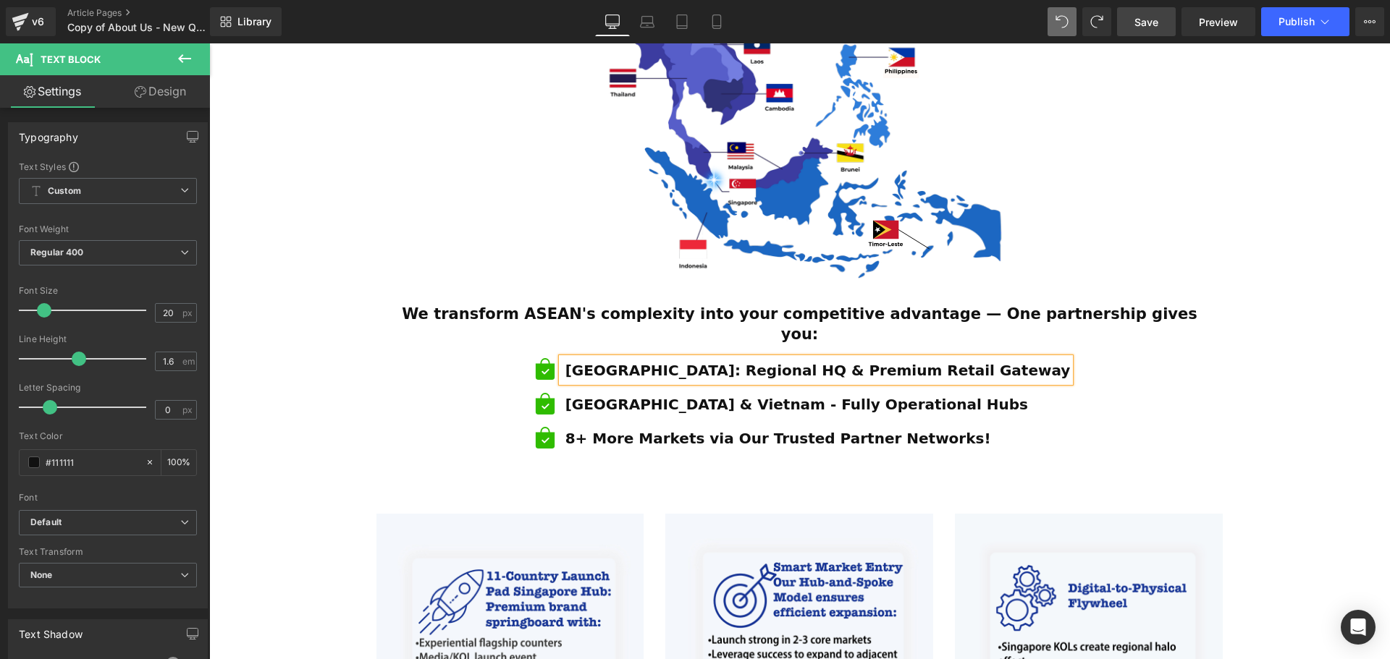
drag, startPoint x: 1211, startPoint y: 358, endPoint x: 1225, endPoint y: 359, distance: 13.8
click at [1211, 359] on div "We transform ASEAN's complexity into your competitive advantage — One partnersh…" at bounding box center [799, 400] width 847 height 190
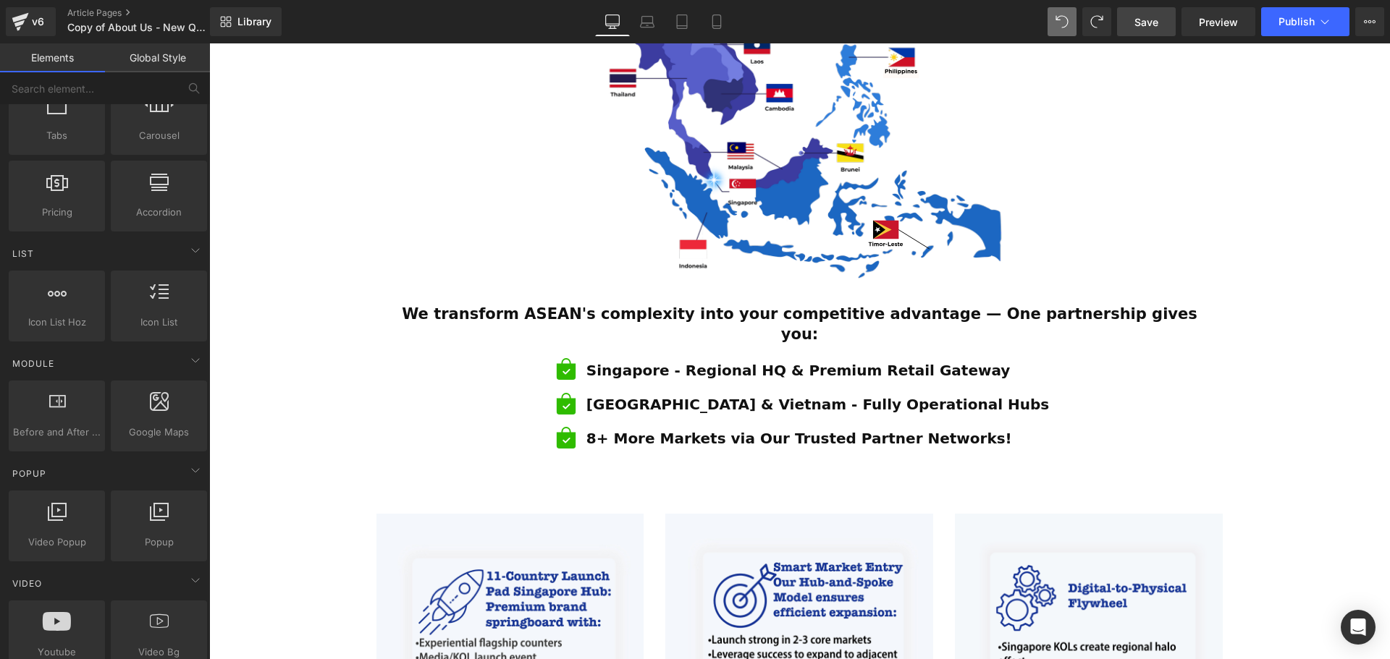
drag, startPoint x: 1297, startPoint y: 310, endPoint x: 1181, endPoint y: 339, distance: 120.2
click at [1297, 309] on div "ESTABLISHED 2001 Text Block Your Market Acceleration Partner Across 11 ASEAN Co…" at bounding box center [799, 328] width 1181 height 1770
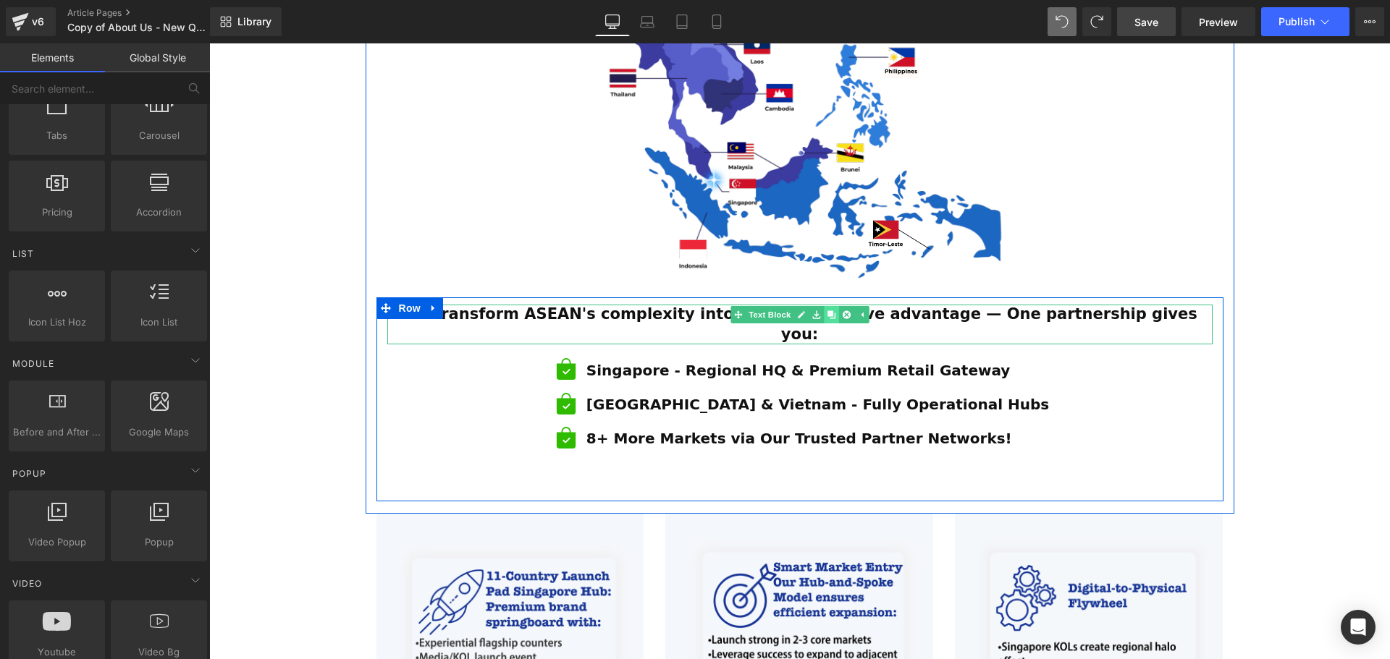
click at [832, 311] on icon at bounding box center [831, 315] width 8 height 8
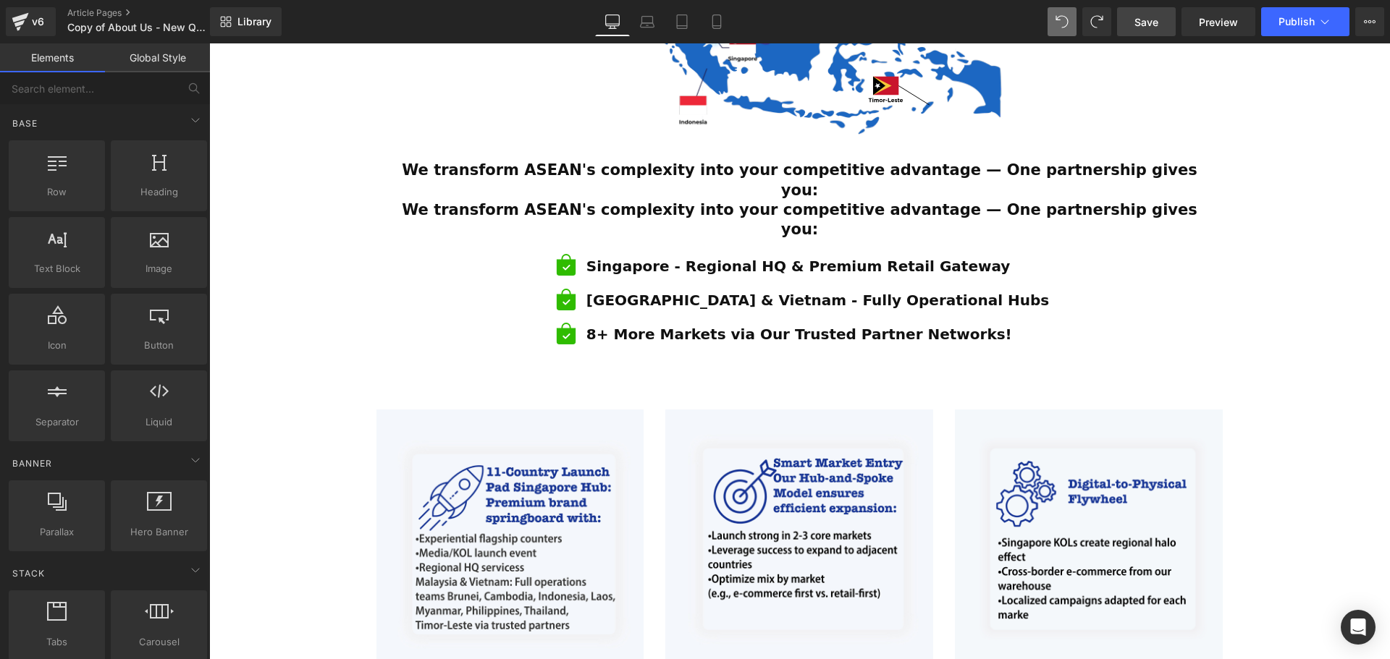
scroll to position [860, 0]
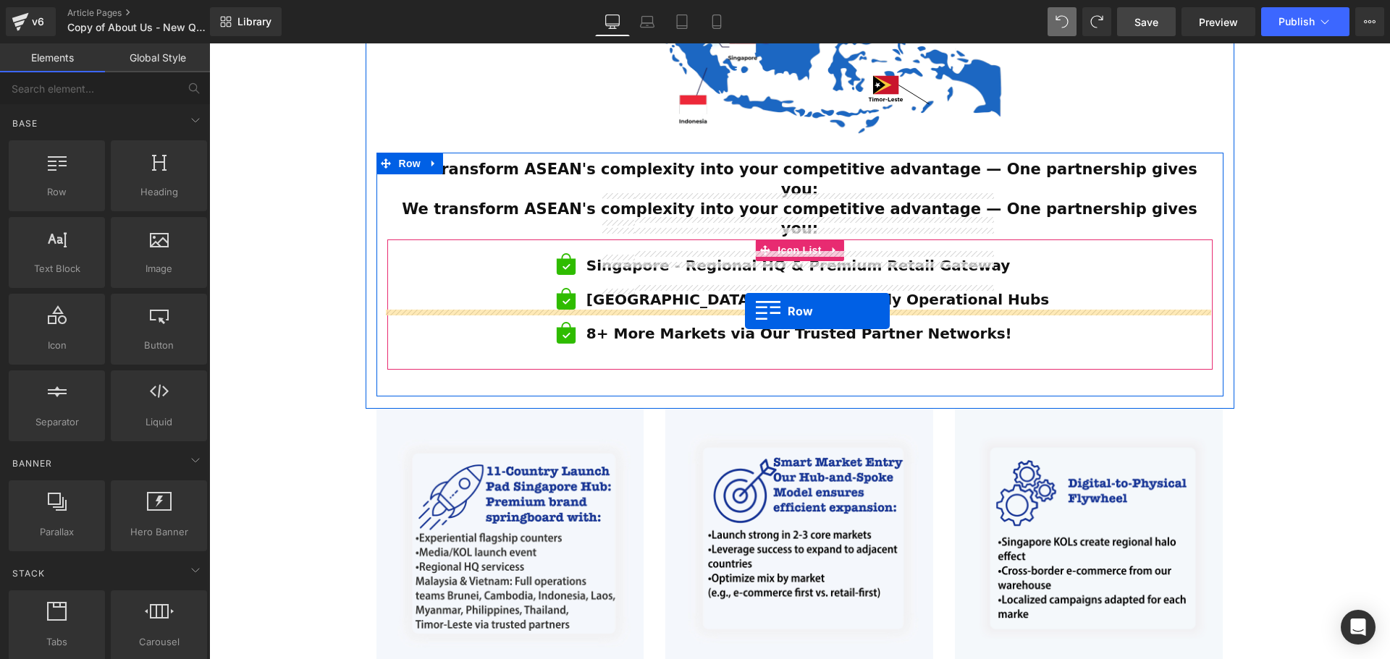
drag, startPoint x: 315, startPoint y: 238, endPoint x: 745, endPoint y: 311, distance: 436.1
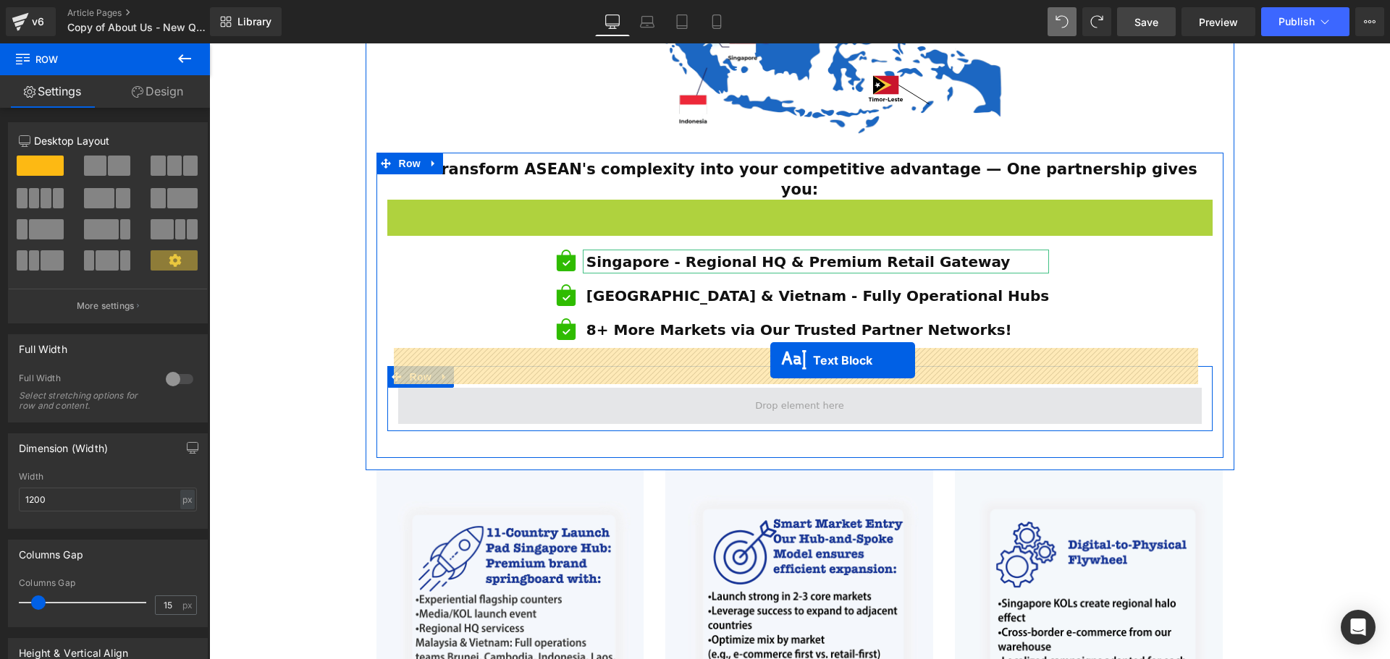
drag, startPoint x: 756, startPoint y: 173, endPoint x: 766, endPoint y: 368, distance: 195.7
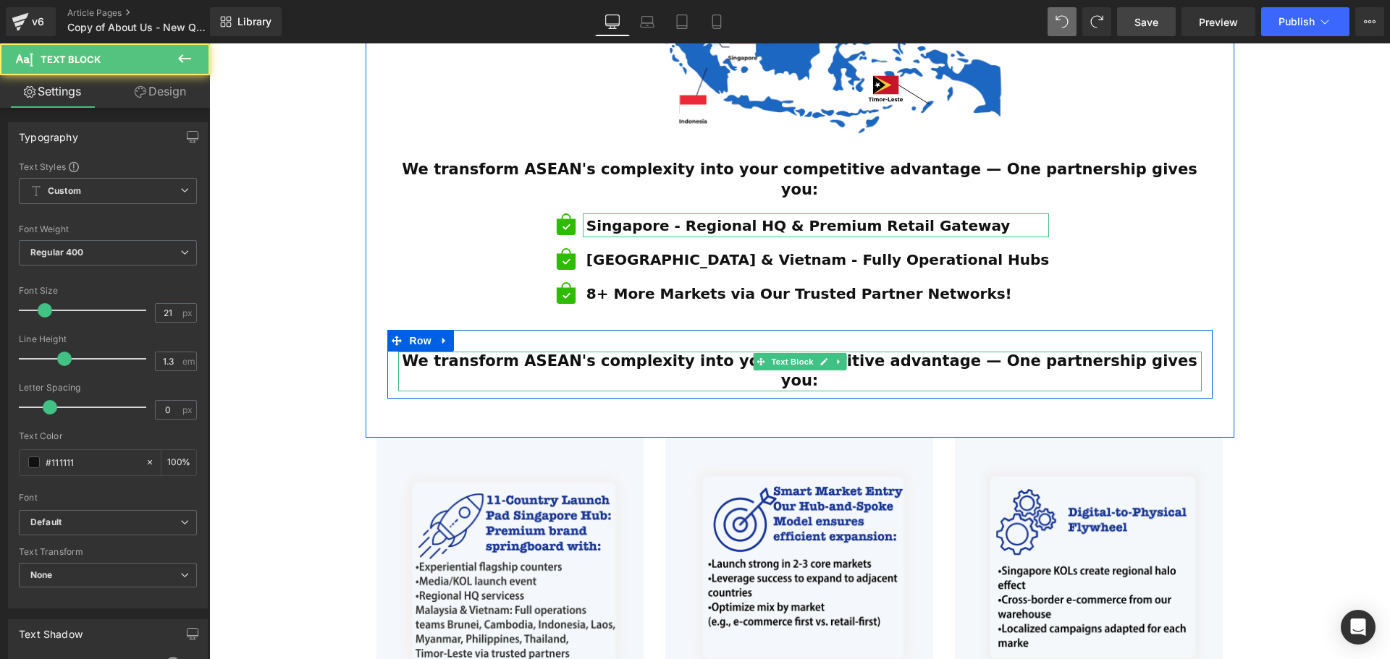
click at [863, 352] on strong "We transform ASEAN's complexity into your competitive advantage — One partnersh…" at bounding box center [799, 370] width 795 height 37
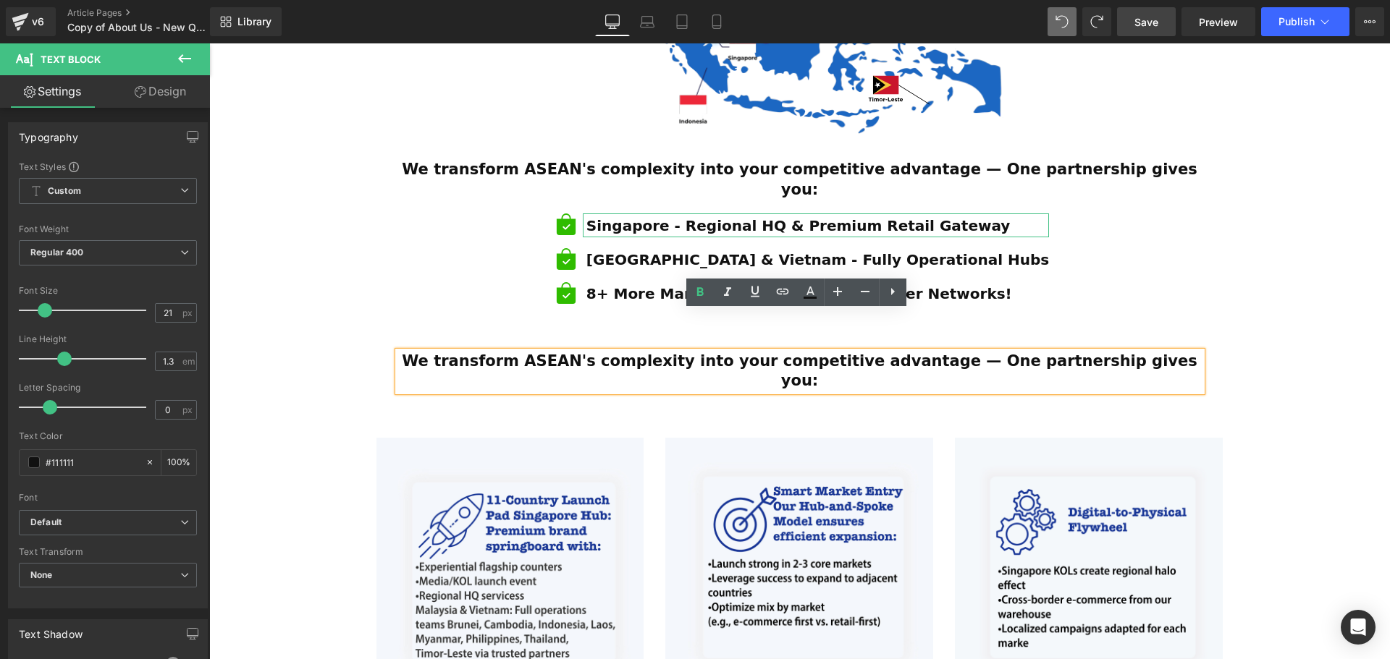
drag, startPoint x: 1150, startPoint y: 321, endPoint x: 439, endPoint y: 327, distance: 710.8
click at [439, 352] on div "We transform ASEAN's complexity into your competitive advantage — One partnersh…" at bounding box center [799, 372] width 803 height 40
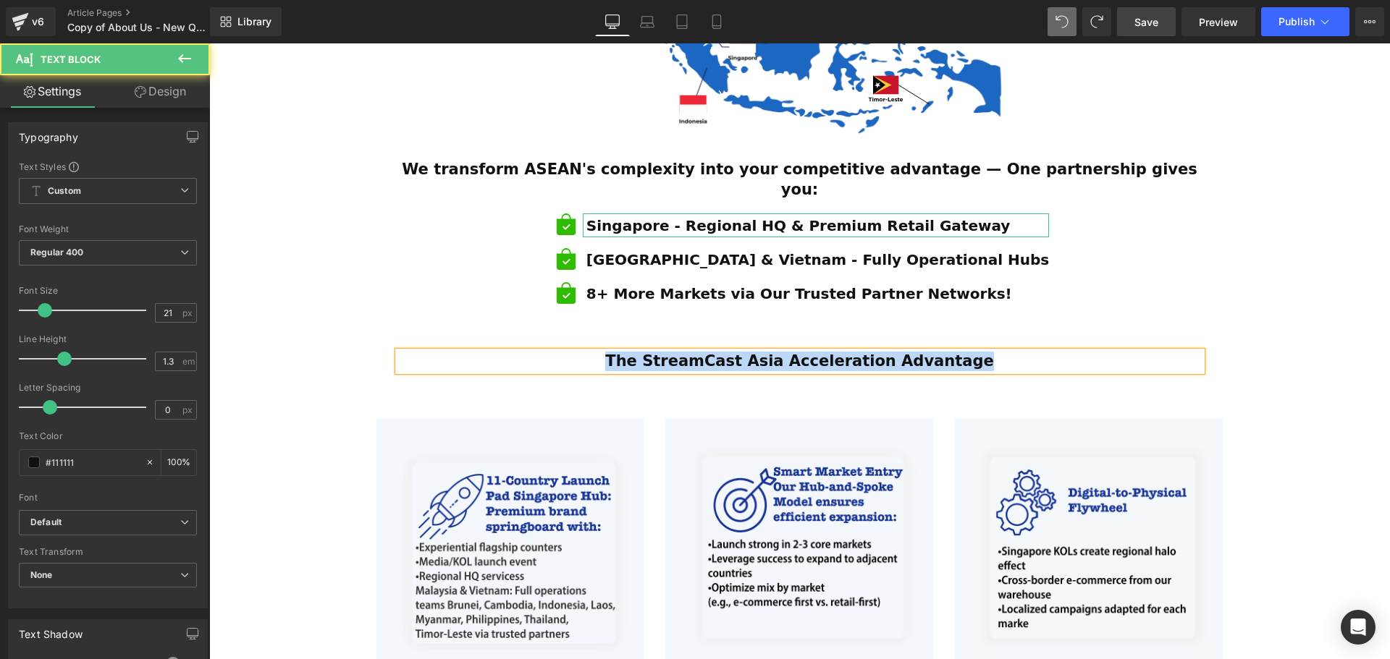
drag, startPoint x: 993, startPoint y: 324, endPoint x: 219, endPoint y: 304, distance: 774.7
click at [556, 352] on div "The StreamCast Asia Acceleration Advantage" at bounding box center [799, 362] width 803 height 20
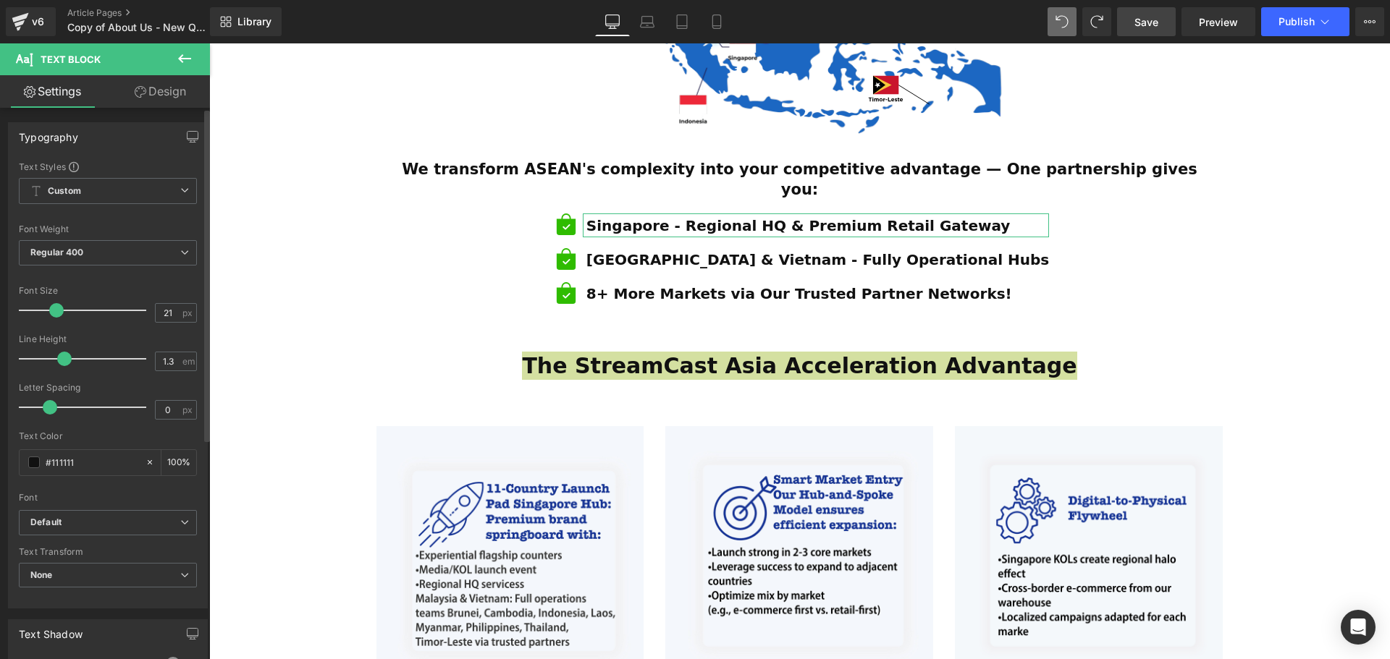
drag, startPoint x: 37, startPoint y: 310, endPoint x: 91, endPoint y: 310, distance: 54.3
click at [49, 310] on span at bounding box center [56, 310] width 14 height 14
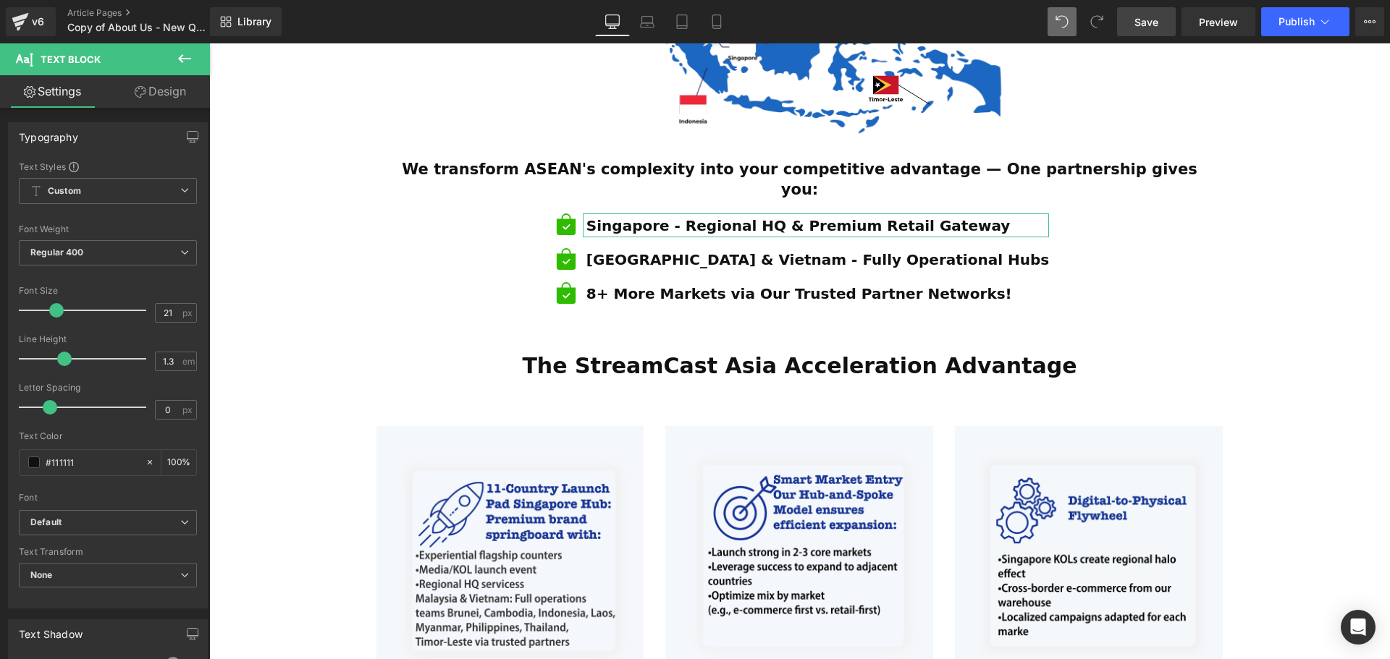
click at [1287, 330] on div "ESTABLISHED 2001 Text Block Your Market Acceleration Partner Across 11 ASEAN Co…" at bounding box center [799, 212] width 1181 height 1828
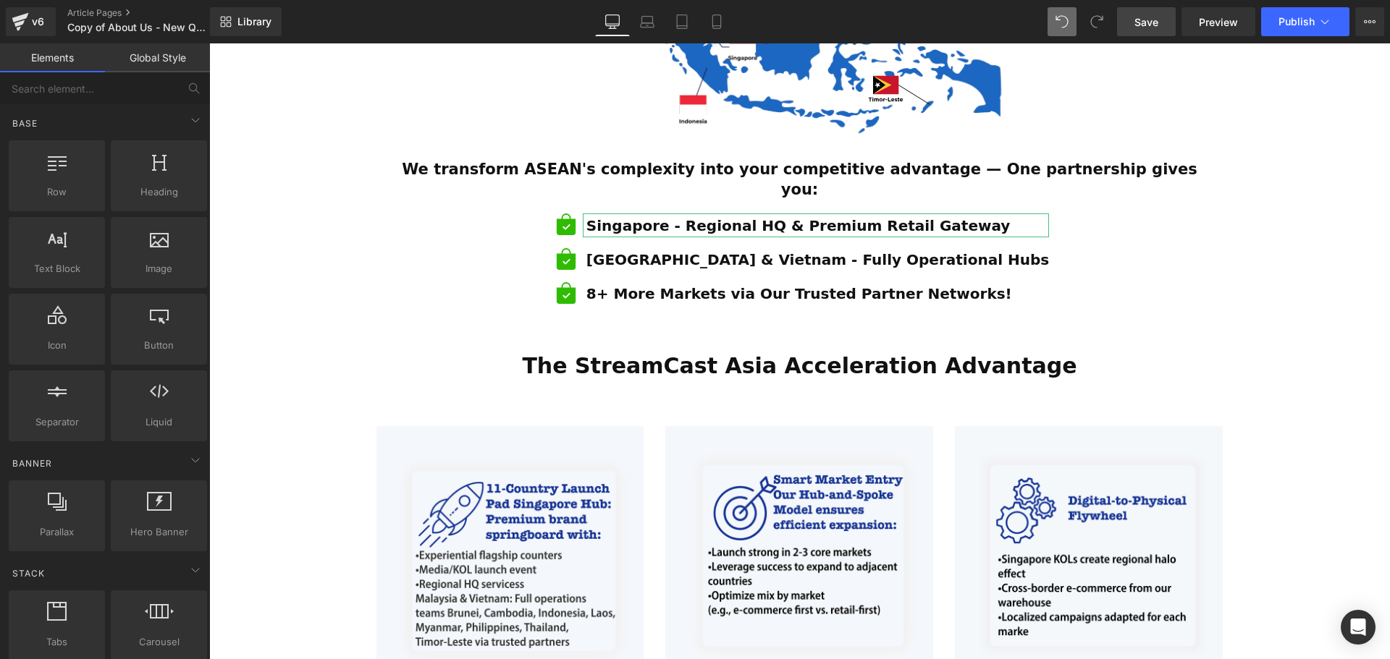
click at [1287, 330] on div "ESTABLISHED 2001 Text Block Your Market Acceleration Partner Across 11 ASEAN Co…" at bounding box center [799, 212] width 1181 height 1828
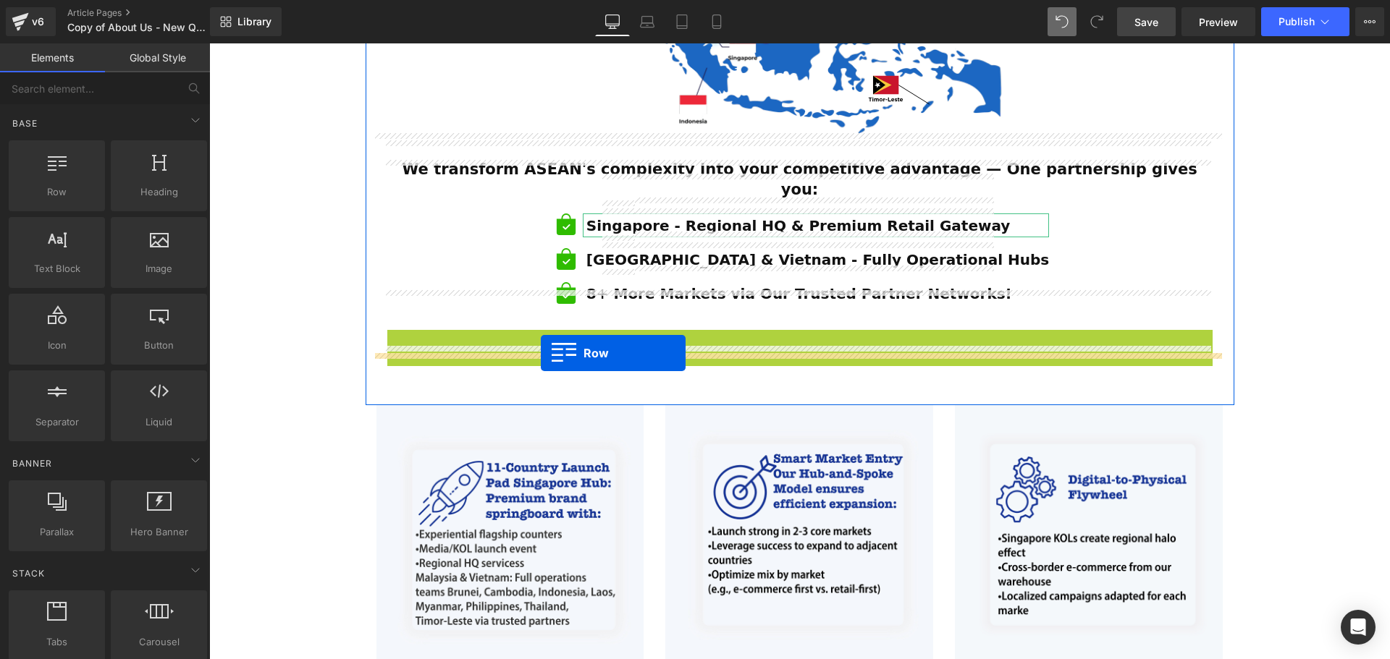
drag, startPoint x: 390, startPoint y: 299, endPoint x: 541, endPoint y: 353, distance: 160.0
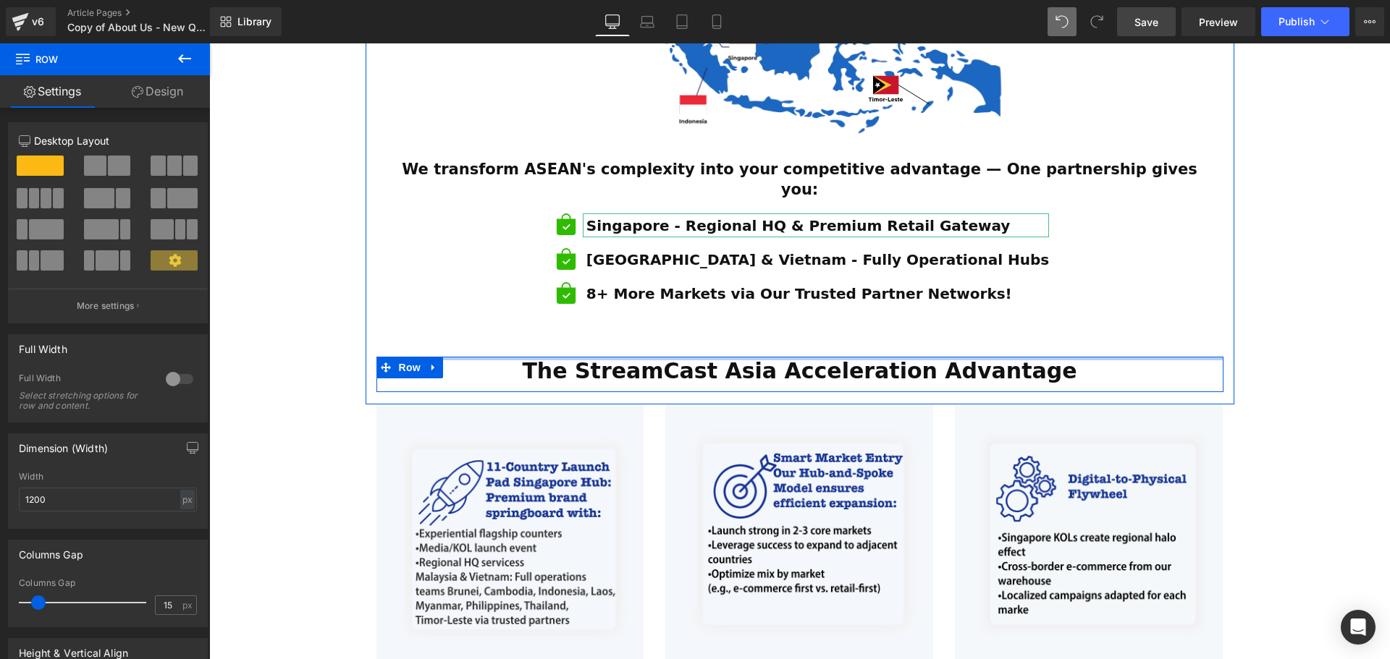
drag, startPoint x: 713, startPoint y: 318, endPoint x: 1103, endPoint y: 315, distance: 390.1
click at [1325, 343] on div "ESTABLISHED 2001 Text Block Your Market Acceleration Partner Across 11 ASEAN Co…" at bounding box center [799, 201] width 1181 height 1806
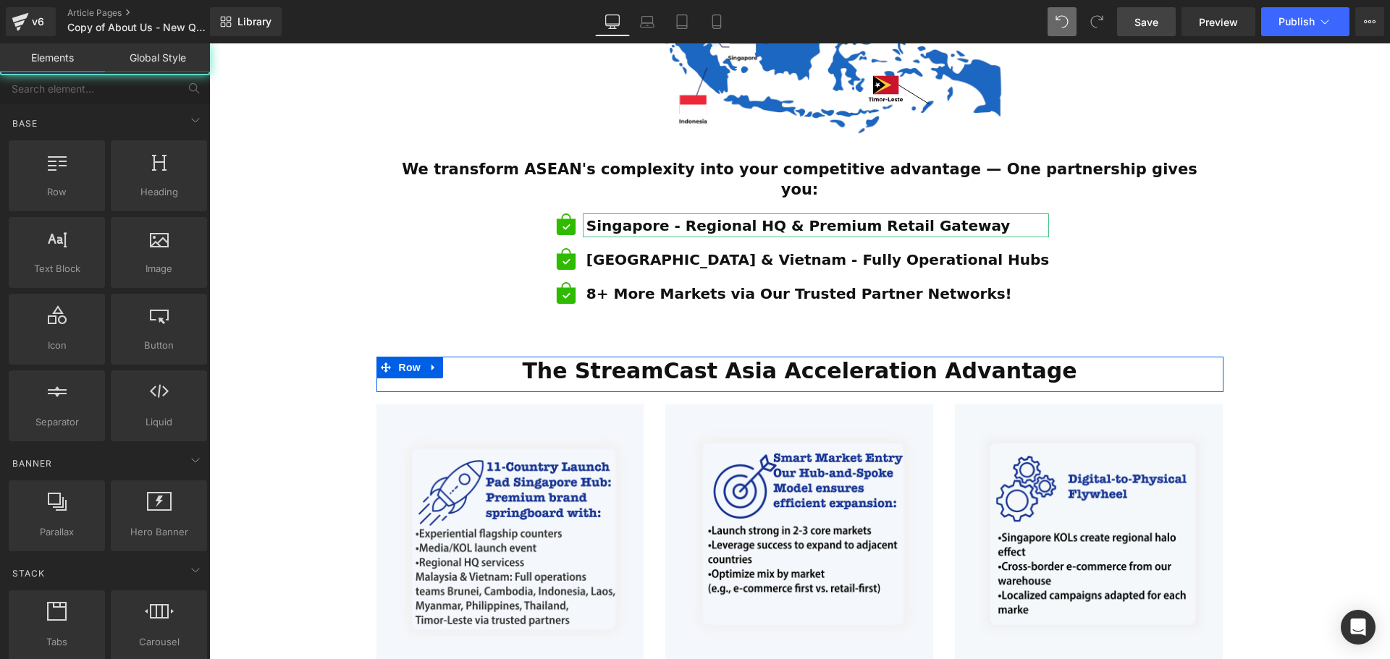
click at [1325, 343] on div "ESTABLISHED 2001 Text Block Your Market Acceleration Partner Across 11 ASEAN Co…" at bounding box center [799, 201] width 1181 height 1806
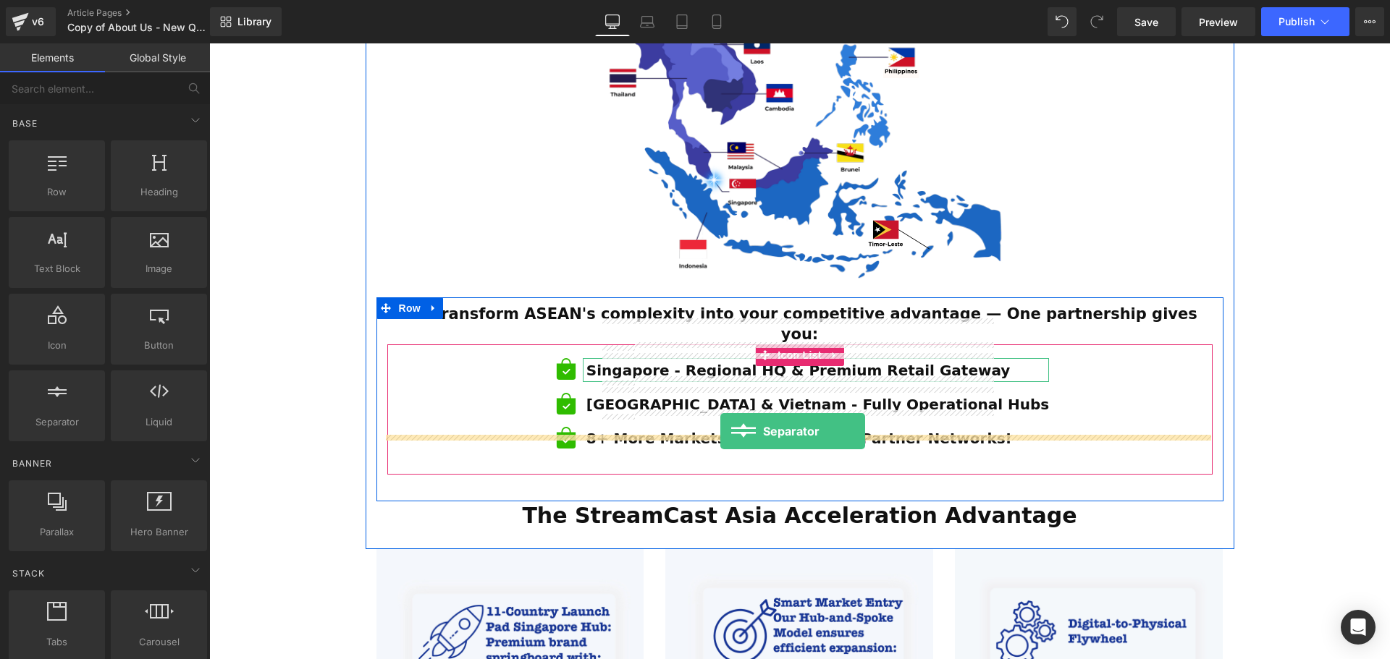
drag, startPoint x: 411, startPoint y: 446, endPoint x: 720, endPoint y: 431, distance: 309.4
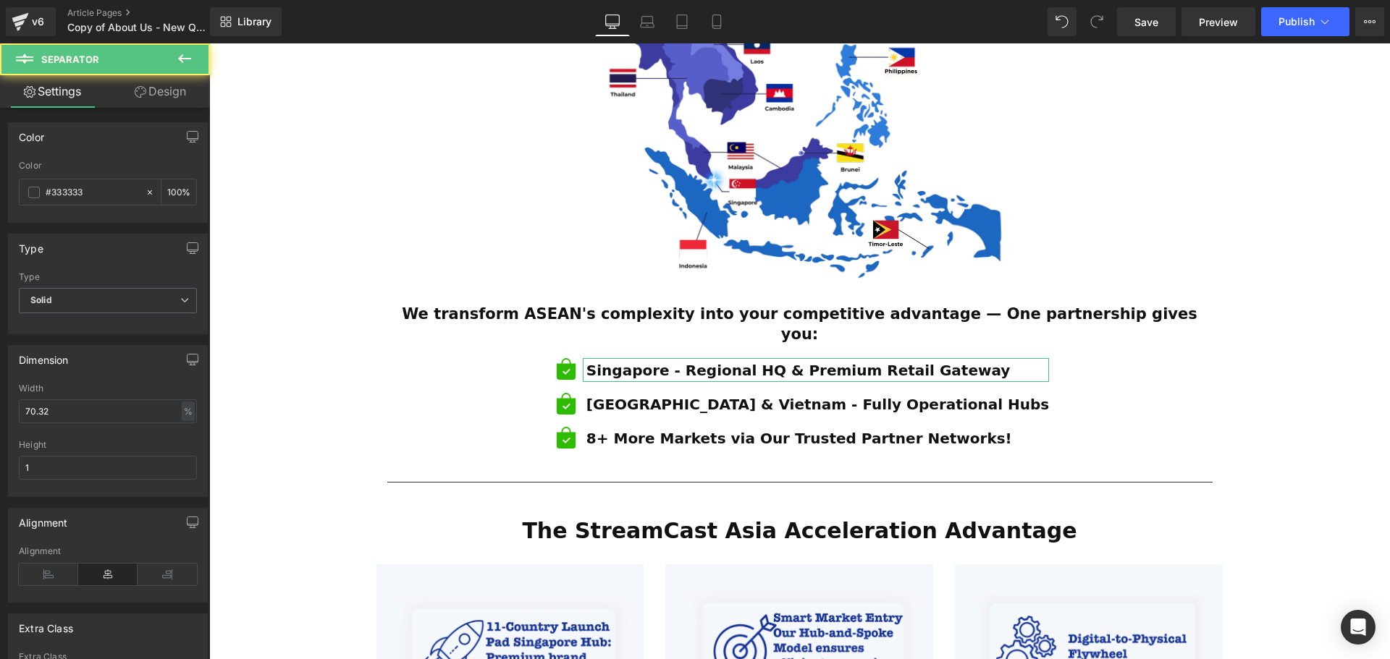
click at [1301, 407] on div "ESTABLISHED 2001 Text Block Your Market Acceleration Partner Across 11 ASEAN Co…" at bounding box center [799, 353] width 1181 height 1821
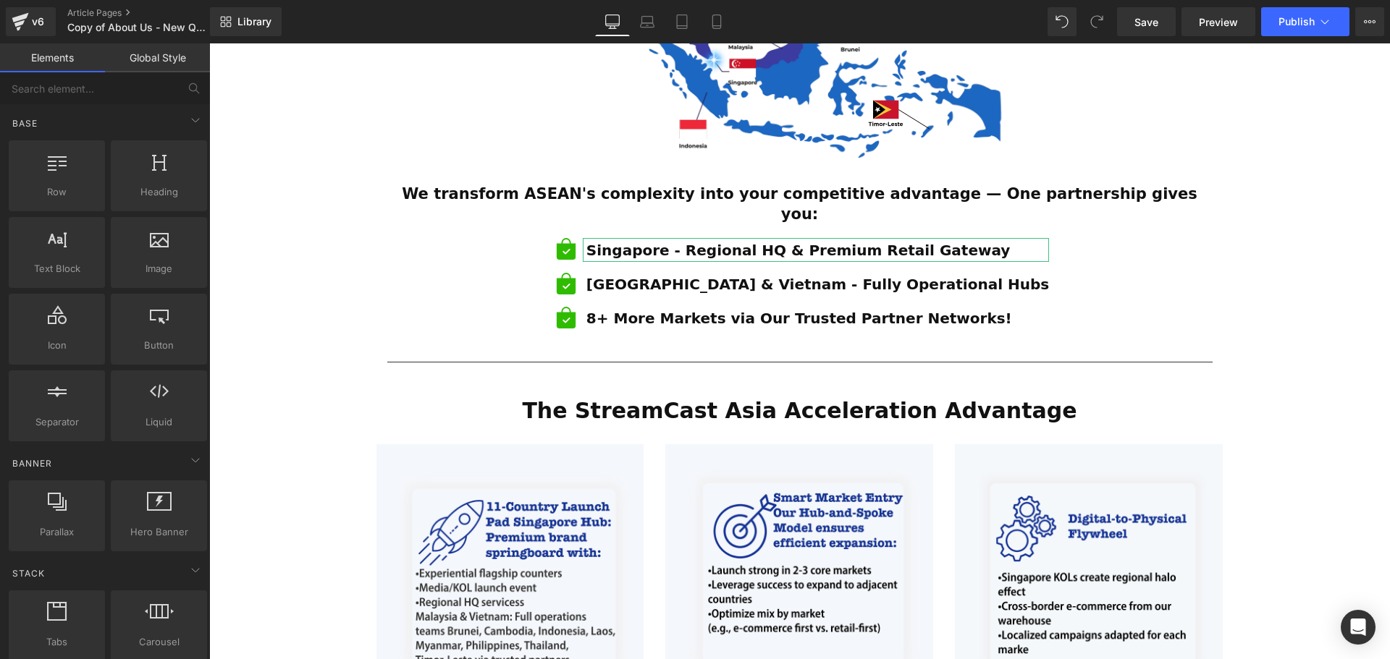
scroll to position [932, 0]
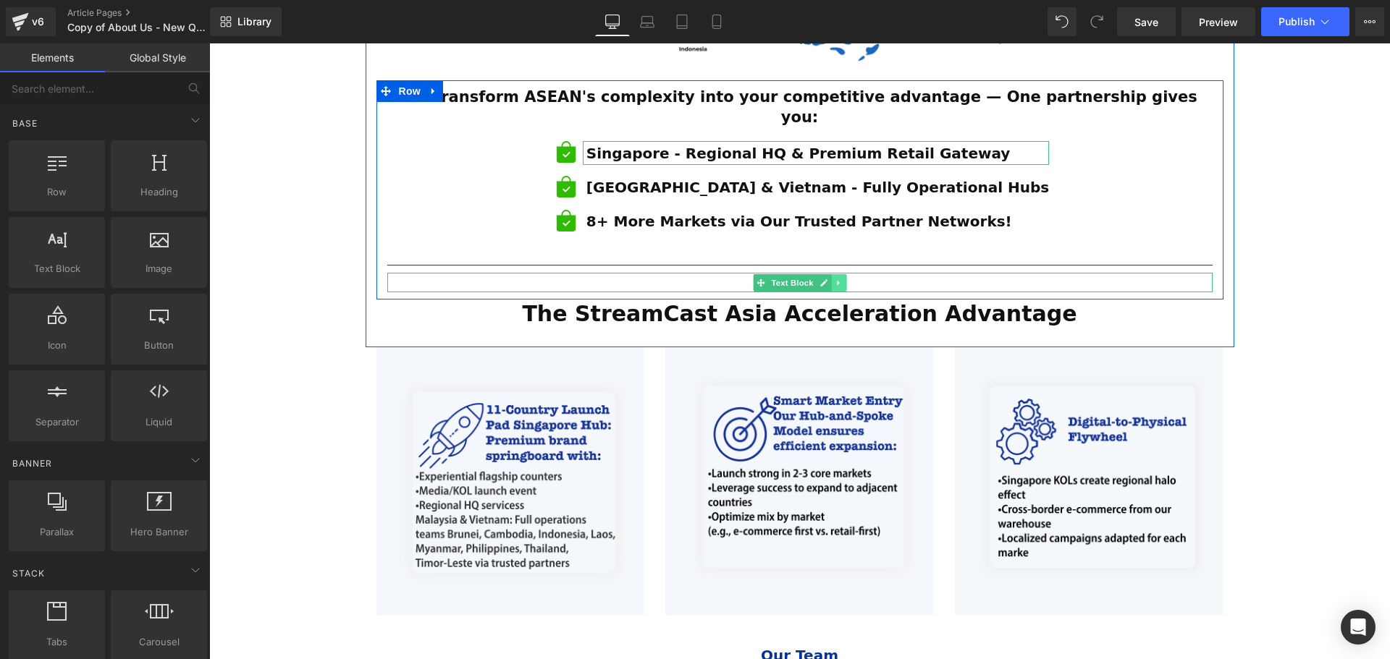
click at [837, 279] on icon at bounding box center [839, 283] width 8 height 9
click at [842, 279] on icon at bounding box center [846, 283] width 8 height 8
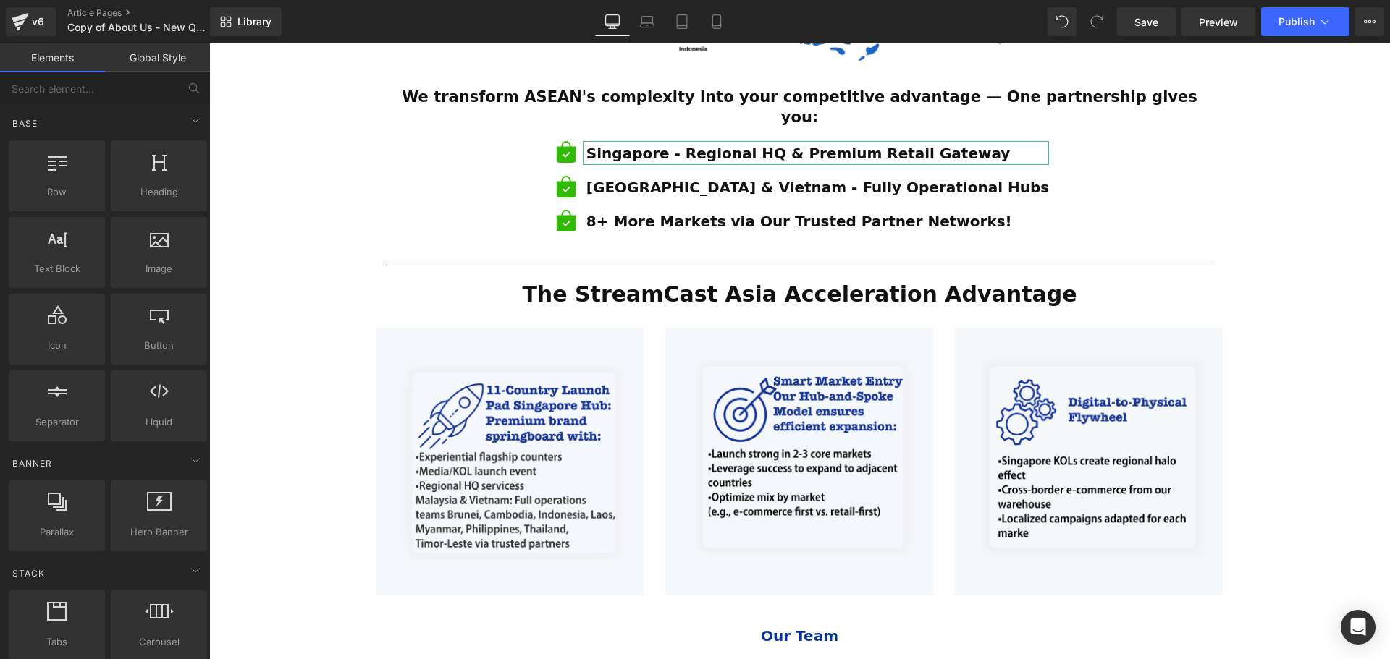
click at [1382, 316] on div "ESTABLISHED 2001 Text Block Your Market Acceleration Partner Across 11 ASEAN Co…" at bounding box center [799, 127] width 1181 height 1802
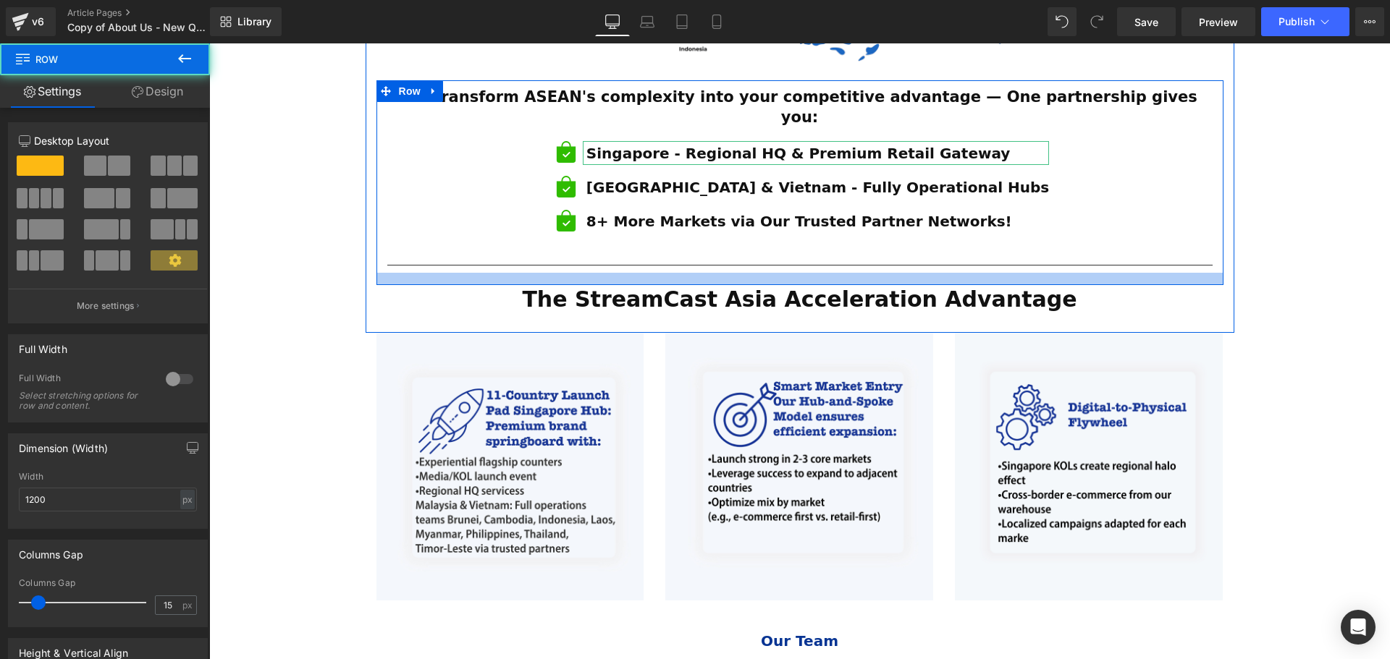
click at [718, 273] on div at bounding box center [799, 279] width 847 height 12
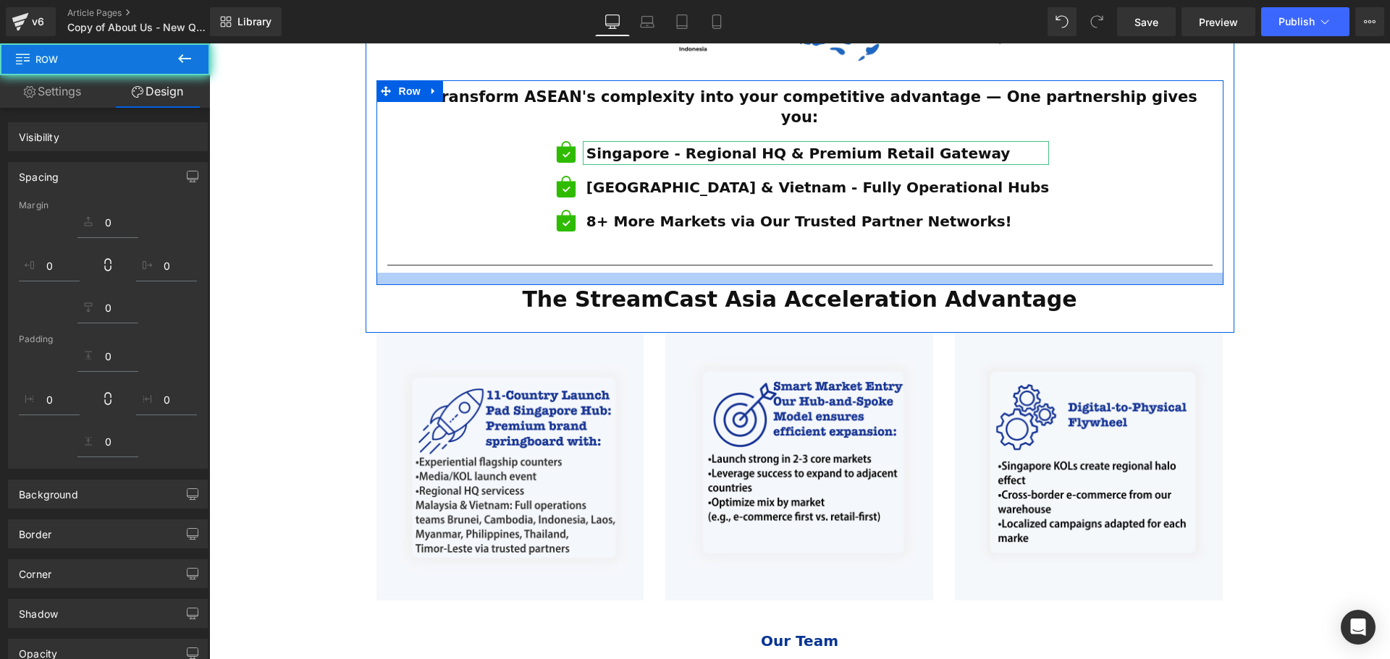
click at [1309, 296] on div "ESTABLISHED 2001 Text Block Your Market Acceleration Partner Across 11 ASEAN Co…" at bounding box center [799, 129] width 1181 height 1807
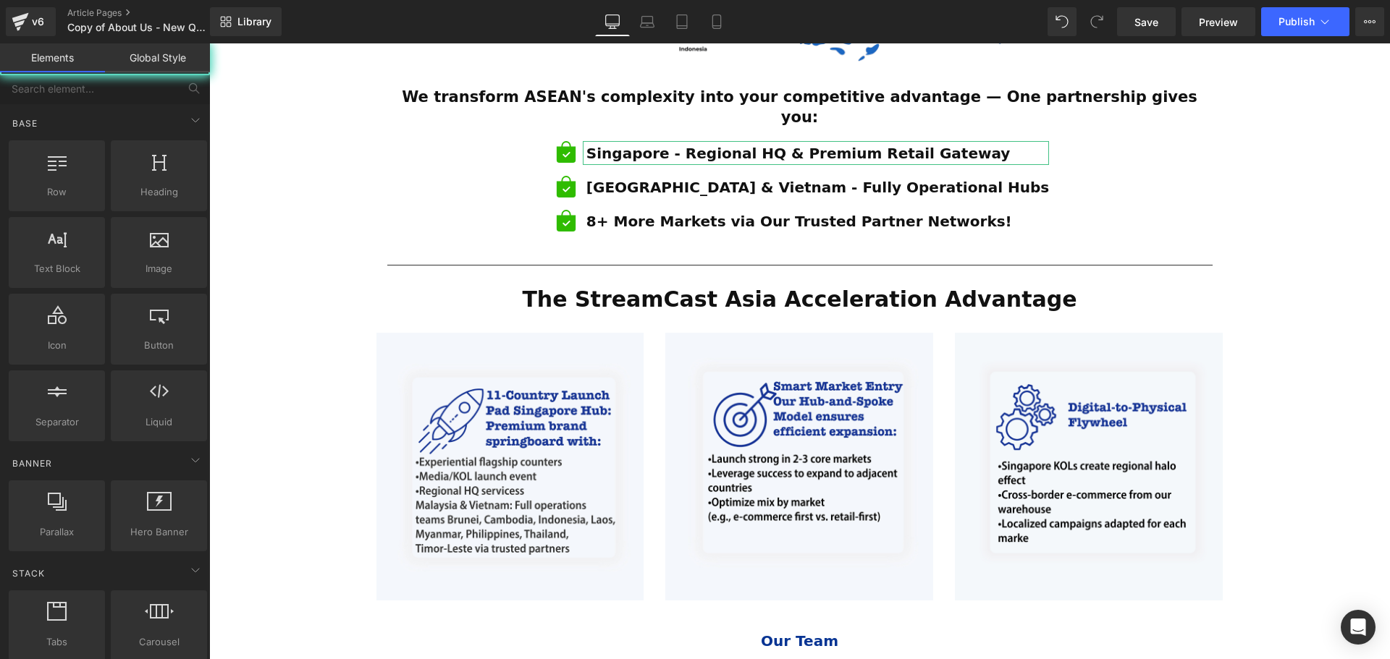
click at [1313, 296] on div "ESTABLISHED 2001 Text Block Your Market Acceleration Partner Across 11 ASEAN Co…" at bounding box center [799, 129] width 1181 height 1807
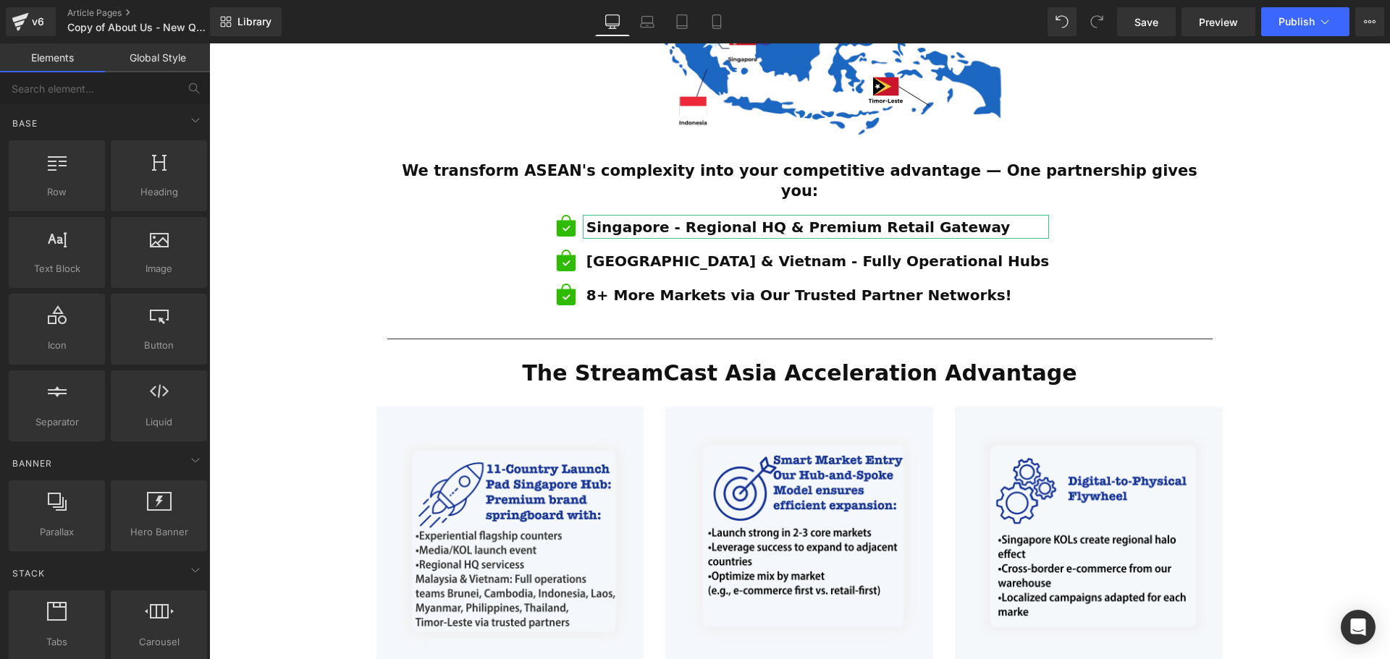
scroll to position [787, 0]
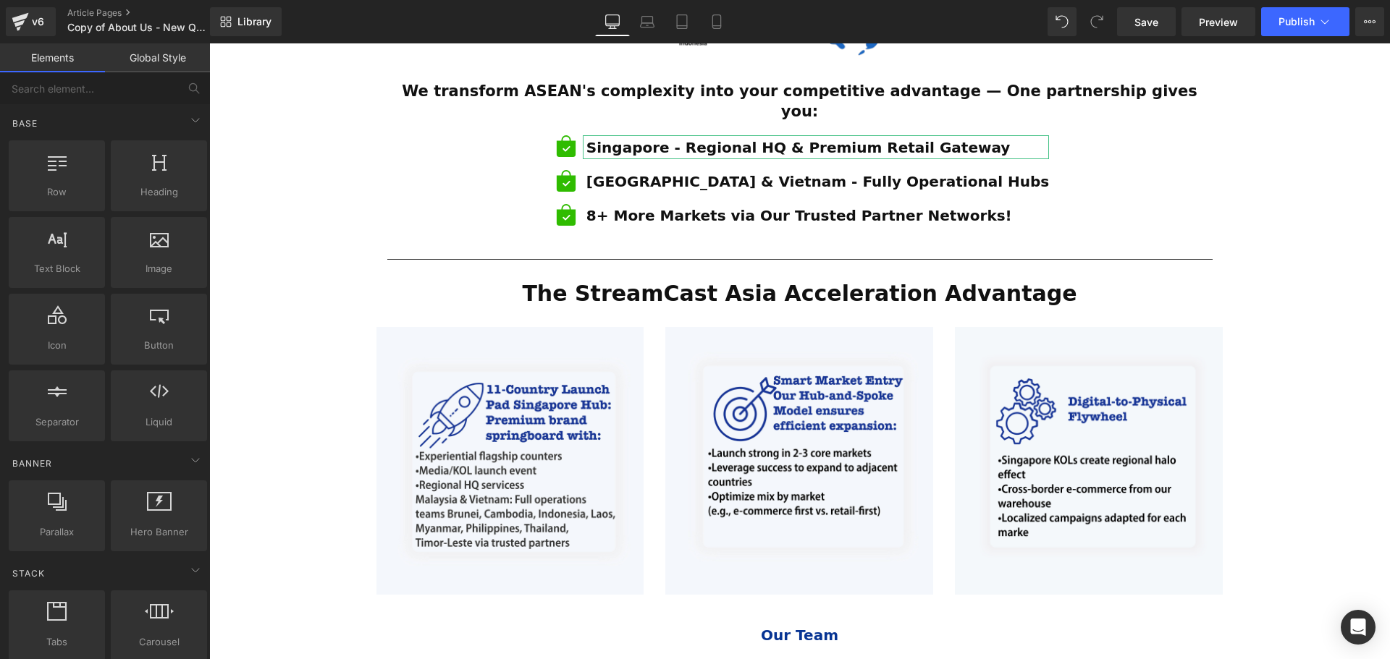
scroll to position [1036, 0]
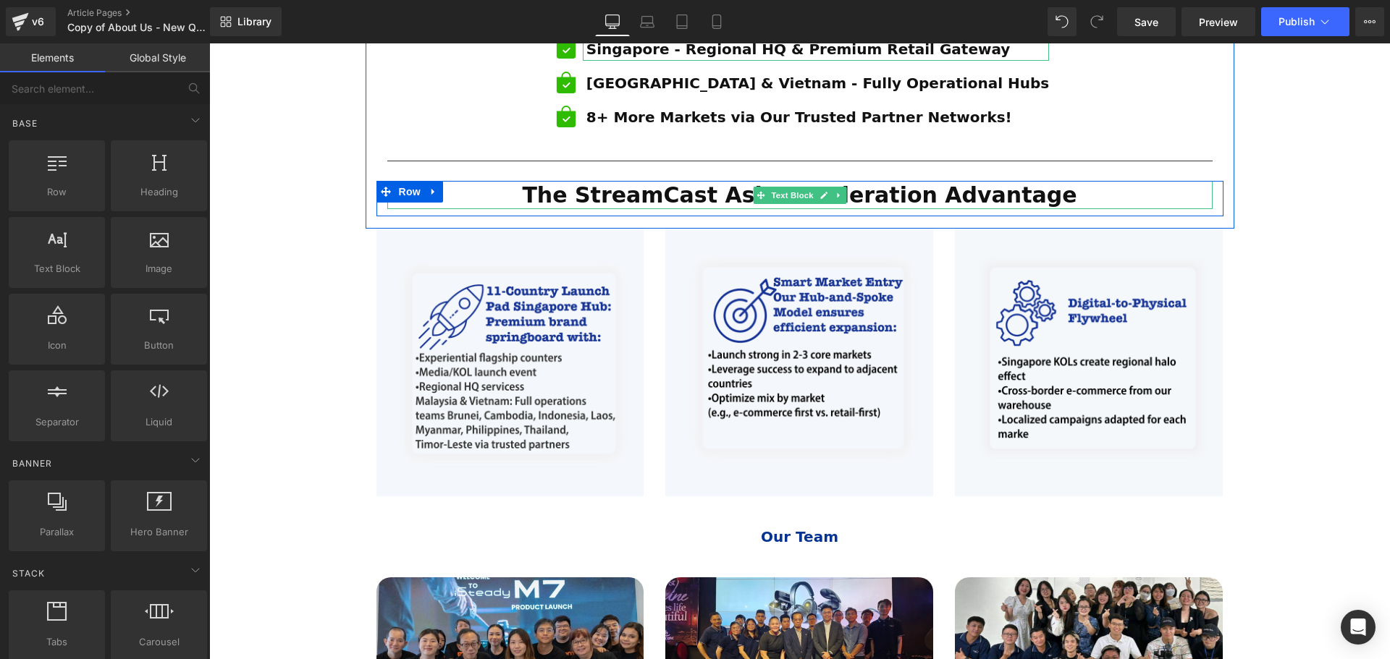
click at [982, 182] on strong "The StreamCast Asia Acceleration Advantage" at bounding box center [799, 194] width 554 height 25
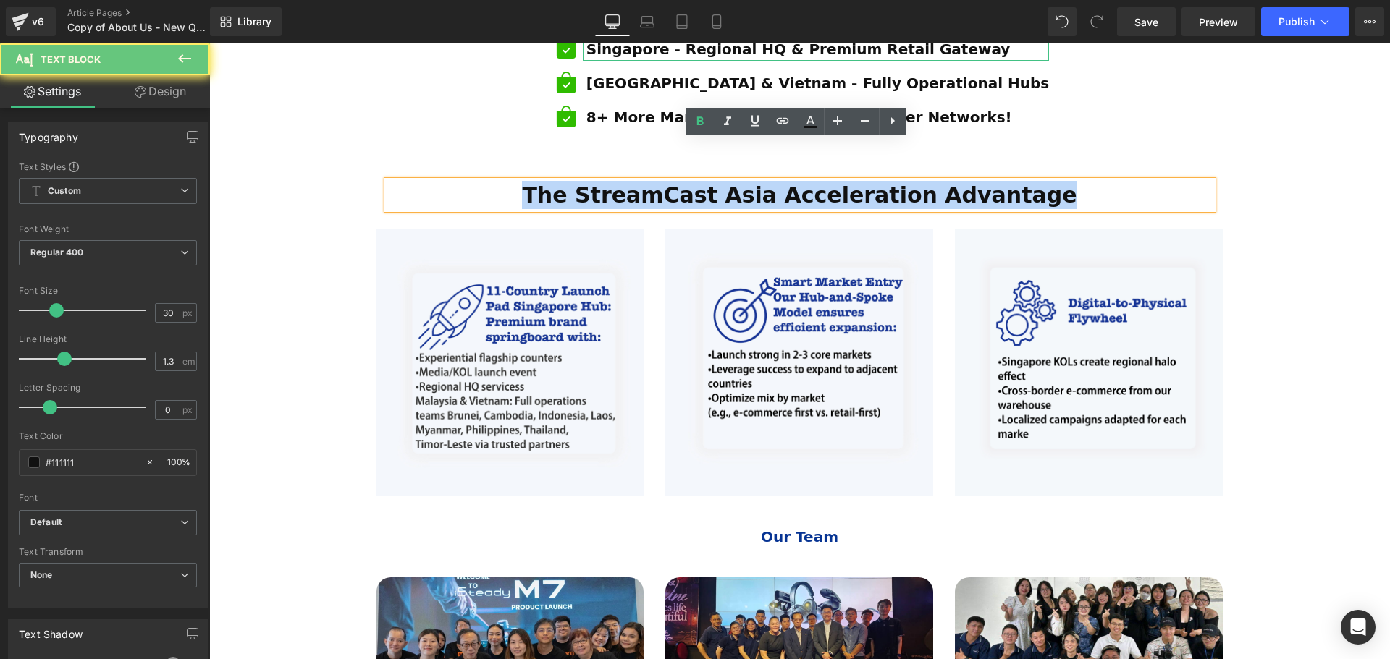
drag, startPoint x: 1044, startPoint y: 153, endPoint x: 479, endPoint y: 141, distance: 564.7
click at [479, 181] on div "The StreamCast Asia Acceleration Advantage" at bounding box center [799, 195] width 825 height 28
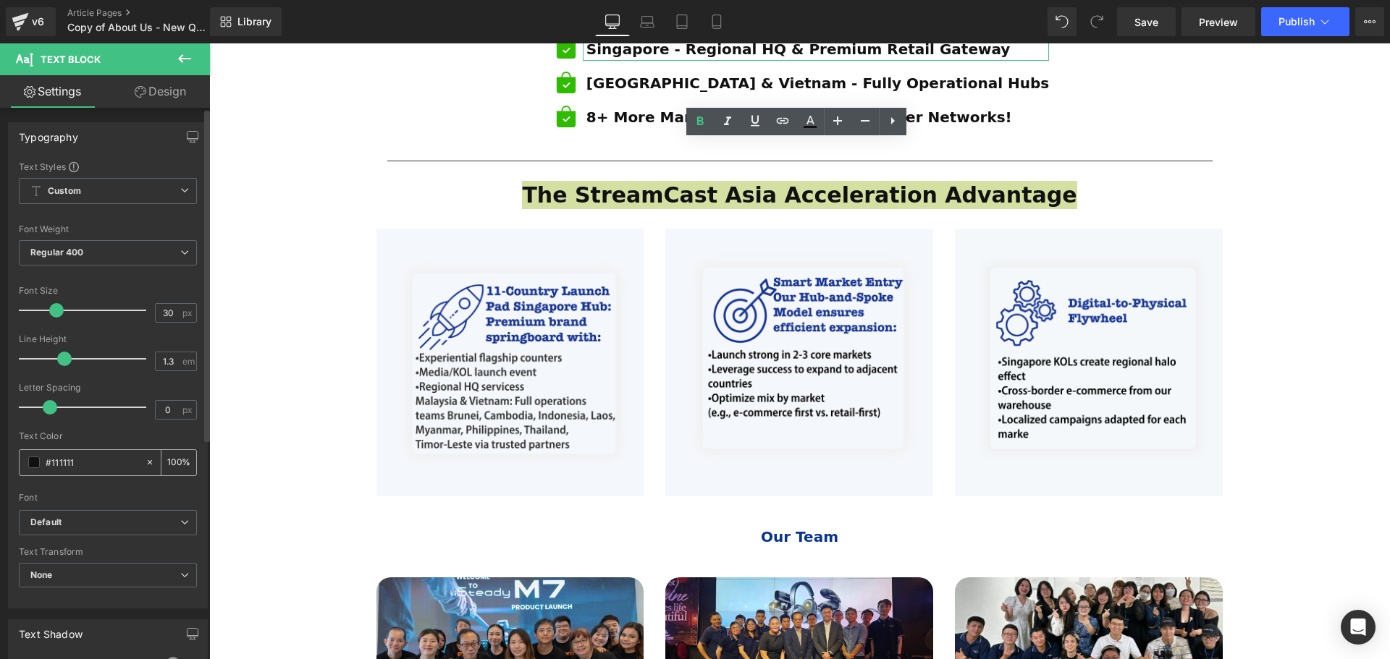
click at [36, 460] on span at bounding box center [34, 463] width 12 height 12
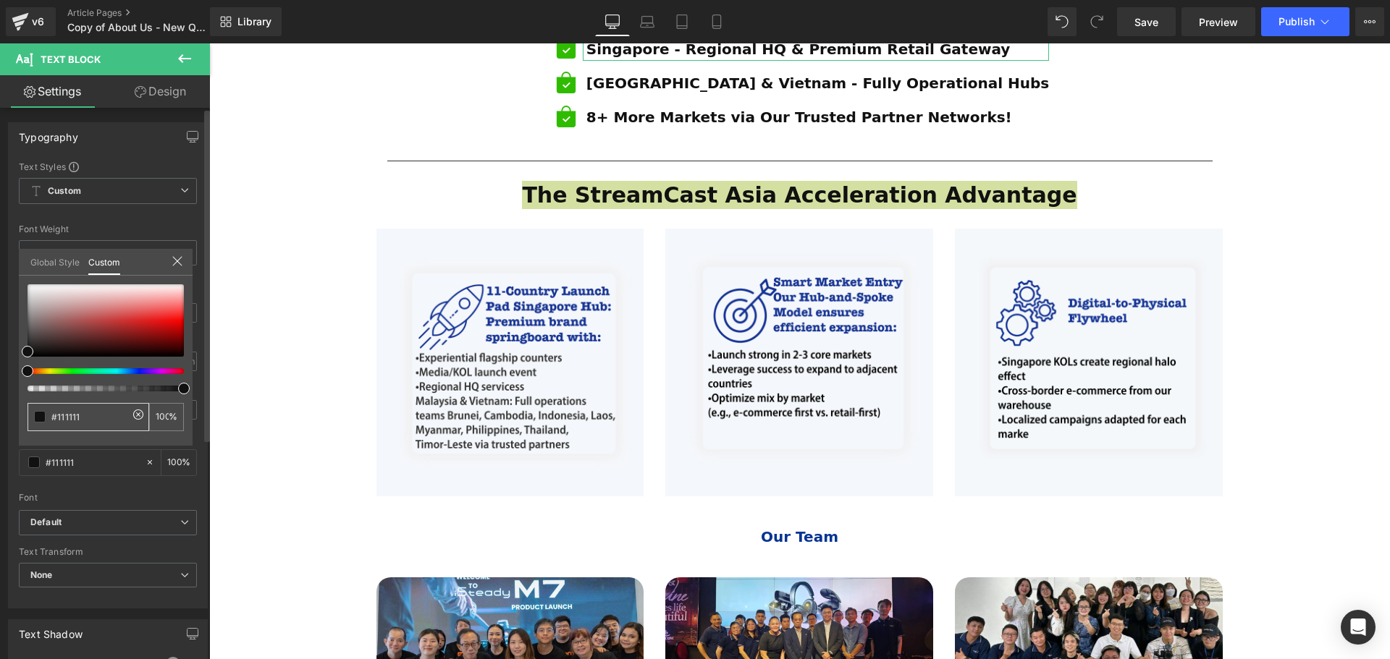
click at [139, 371] on div at bounding box center [100, 371] width 156 height 6
type input "#3a2450"
type input "#3f2659"
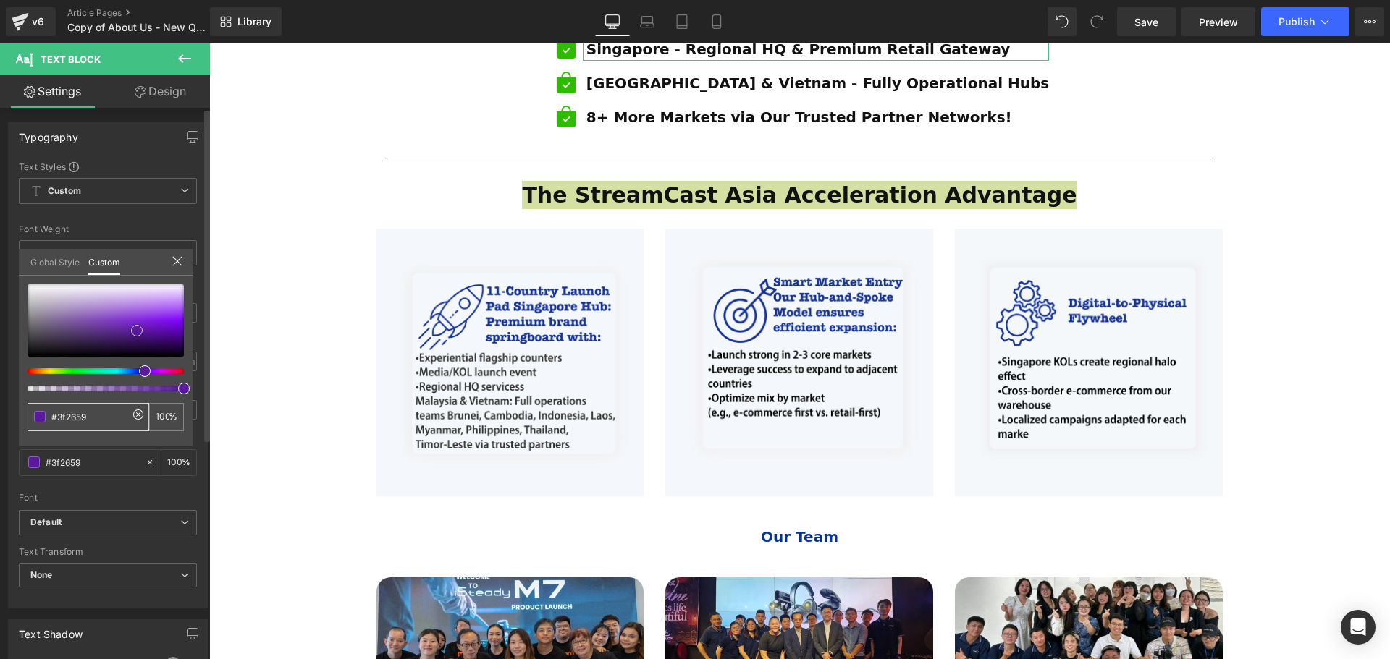
type input "#572191"
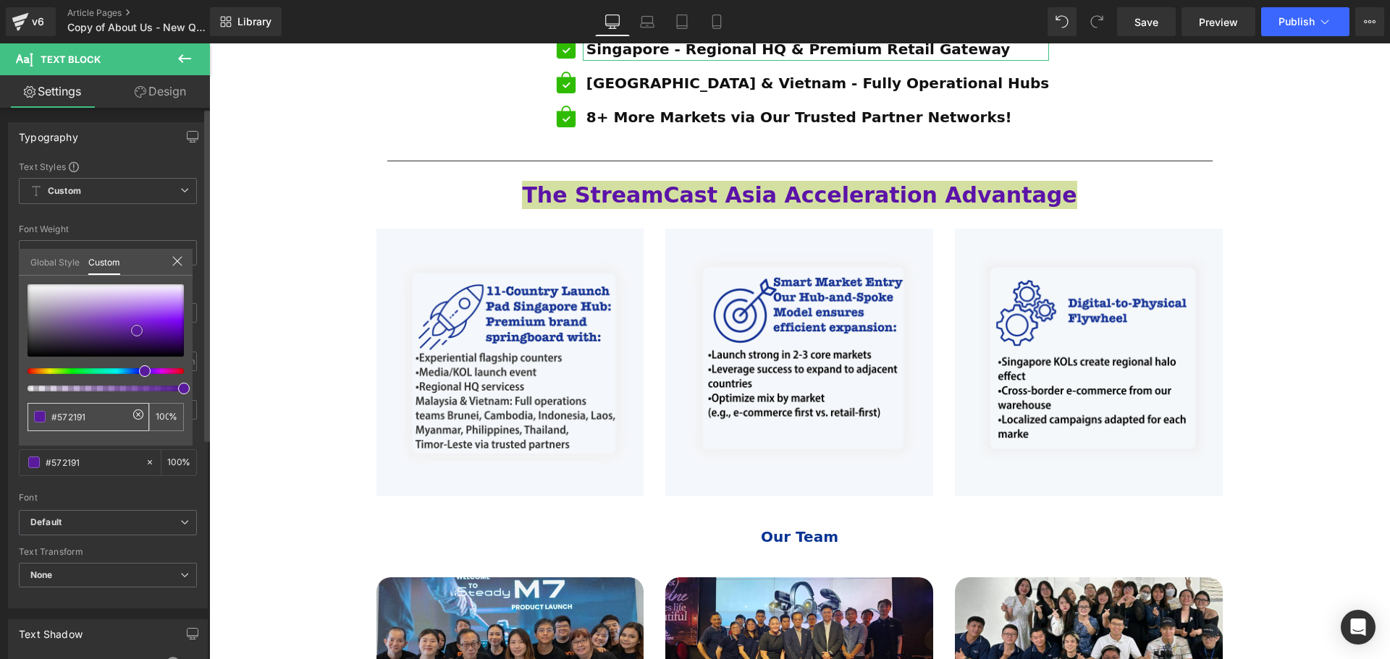
type input "#5b13a8"
type input "#5b12a9"
drag, startPoint x: 137, startPoint y: 331, endPoint x: 151, endPoint y: 330, distance: 14.5
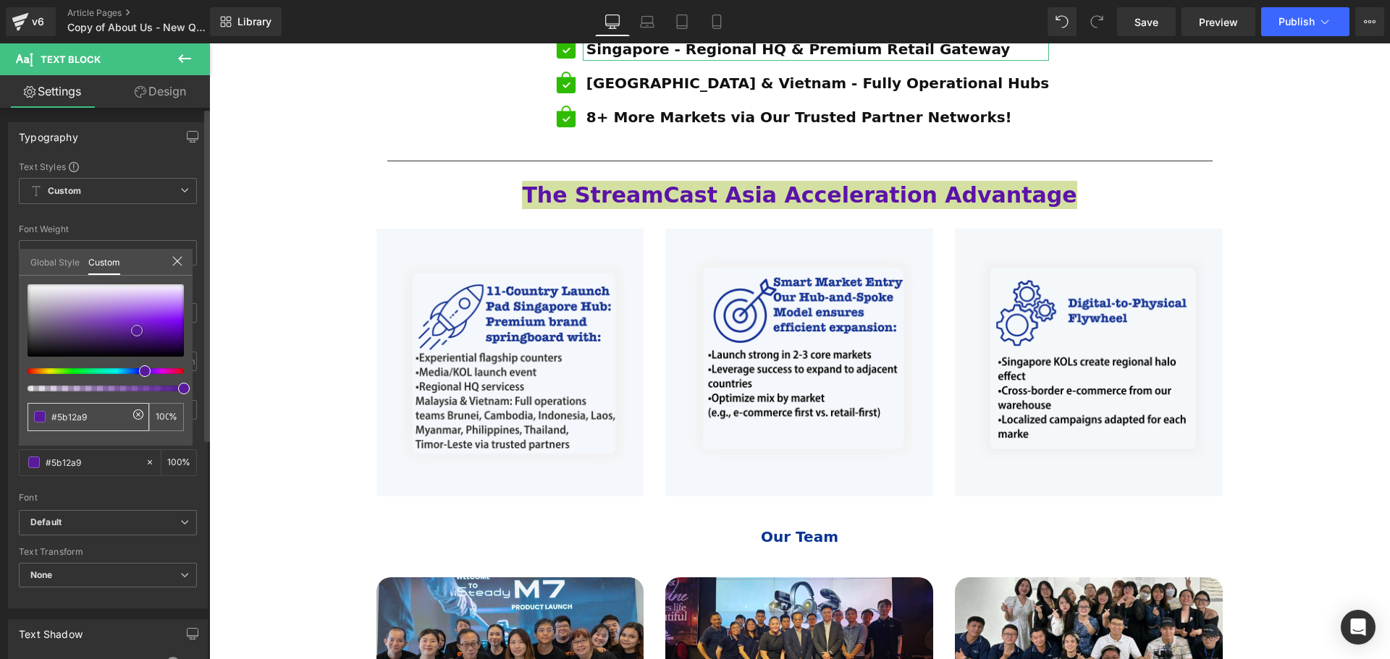
click at [151, 330] on div at bounding box center [106, 320] width 156 height 72
type input "#7711aa"
type input "#5910ac"
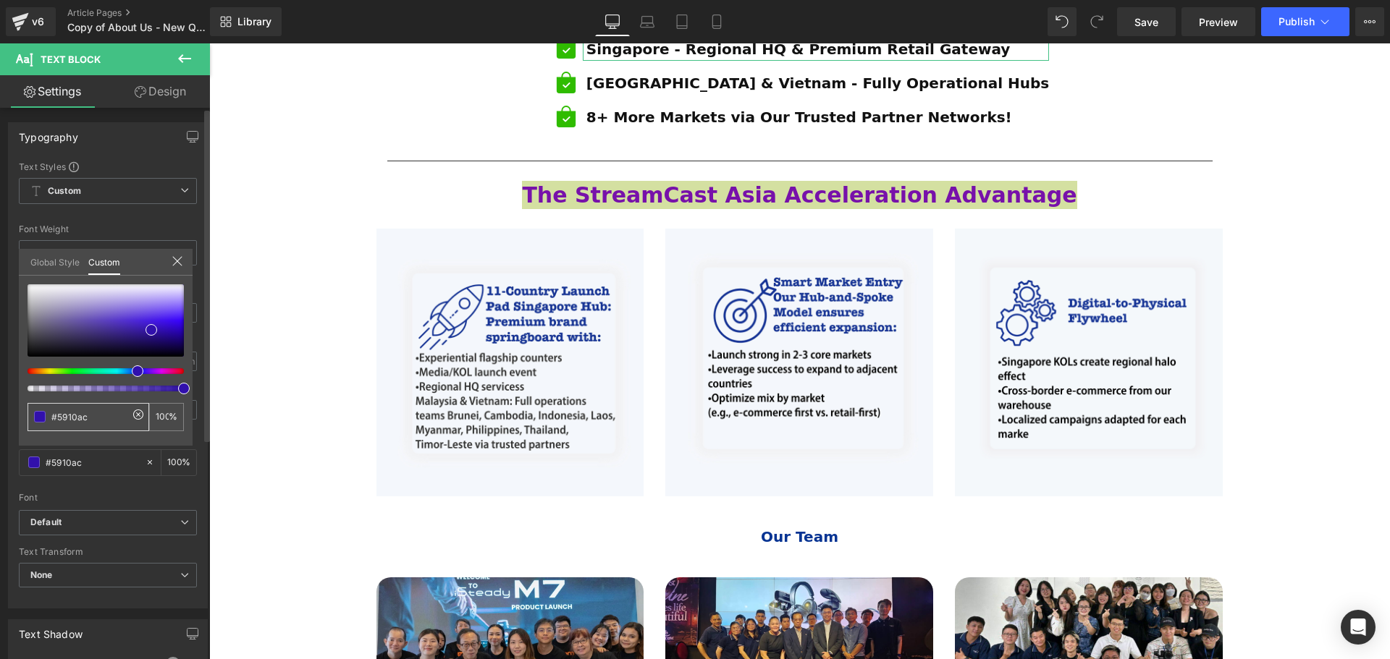
drag, startPoint x: 148, startPoint y: 371, endPoint x: 135, endPoint y: 372, distance: 12.4
click at [135, 372] on span at bounding box center [138, 372] width 12 height 12
type input "#3110ac"
type input "#3416a1"
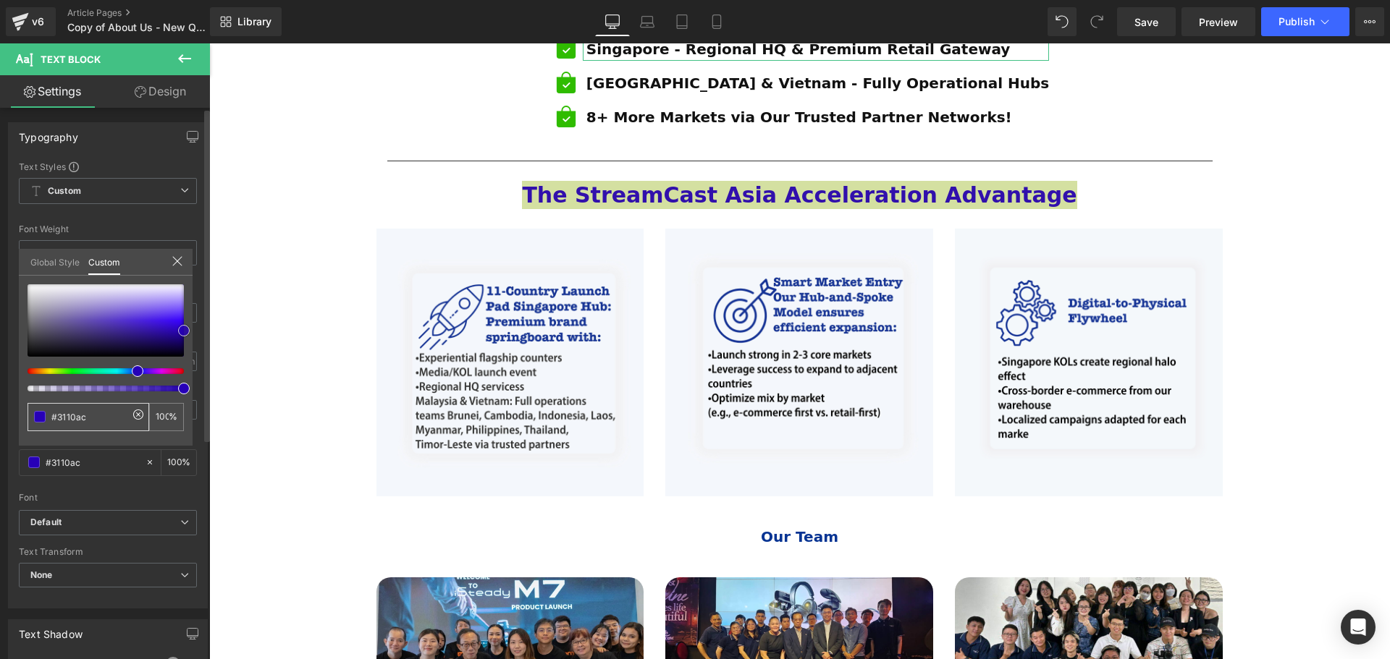
type input "#3416a1"
type input "#2700b7"
type input "#2300a3"
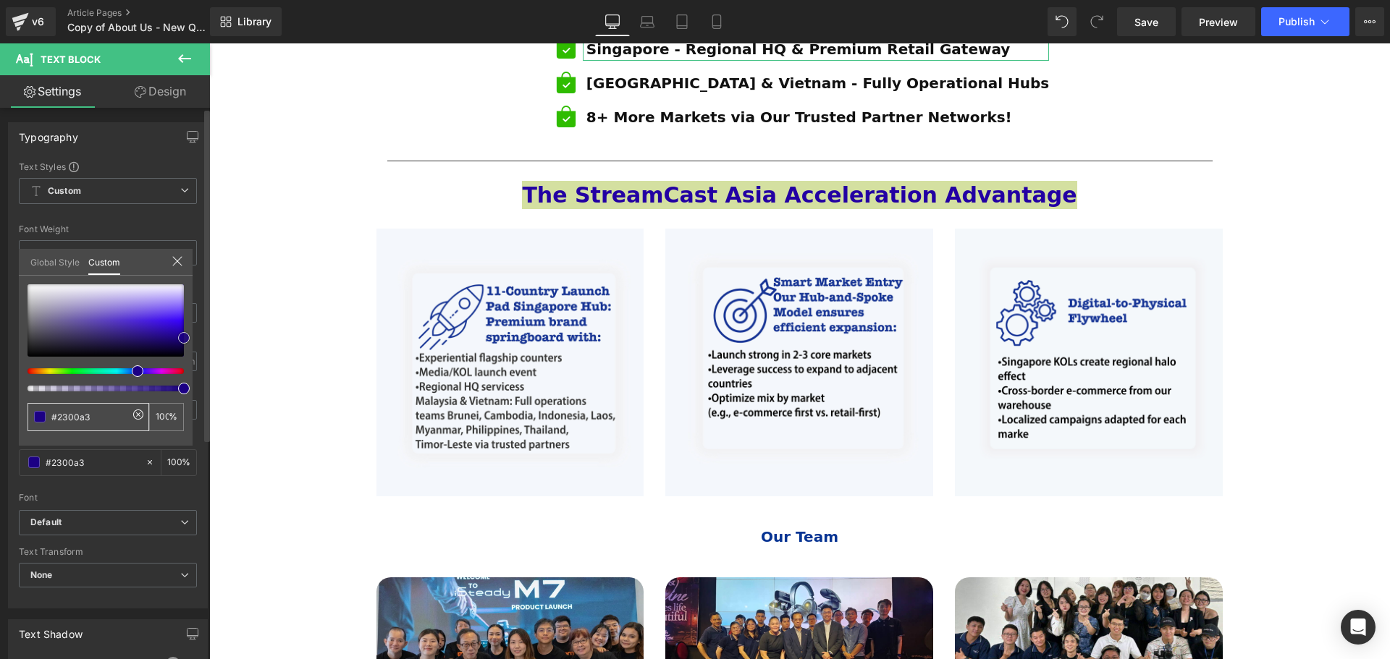
type input "#1d0089"
drag, startPoint x: 159, startPoint y: 331, endPoint x: 193, endPoint y: 338, distance: 34.8
click at [193, 338] on div "Typography Text Styles Custom Custom Setup Global Style Custom Setup Global Sty…" at bounding box center [108, 359] width 216 height 497
type input "#230084"
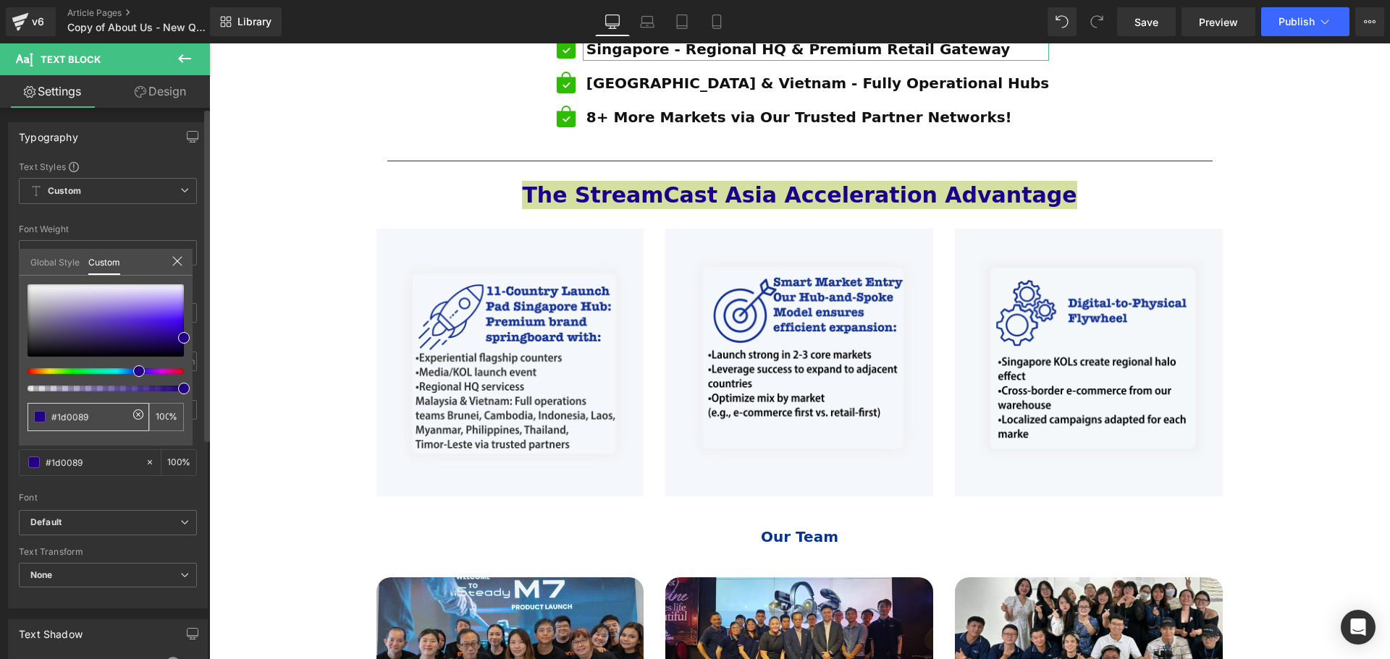
type input "#230084"
type input "#210084"
drag, startPoint x: 132, startPoint y: 372, endPoint x: 149, endPoint y: 372, distance: 16.6
click at [143, 373] on div at bounding box center [100, 371] width 156 height 6
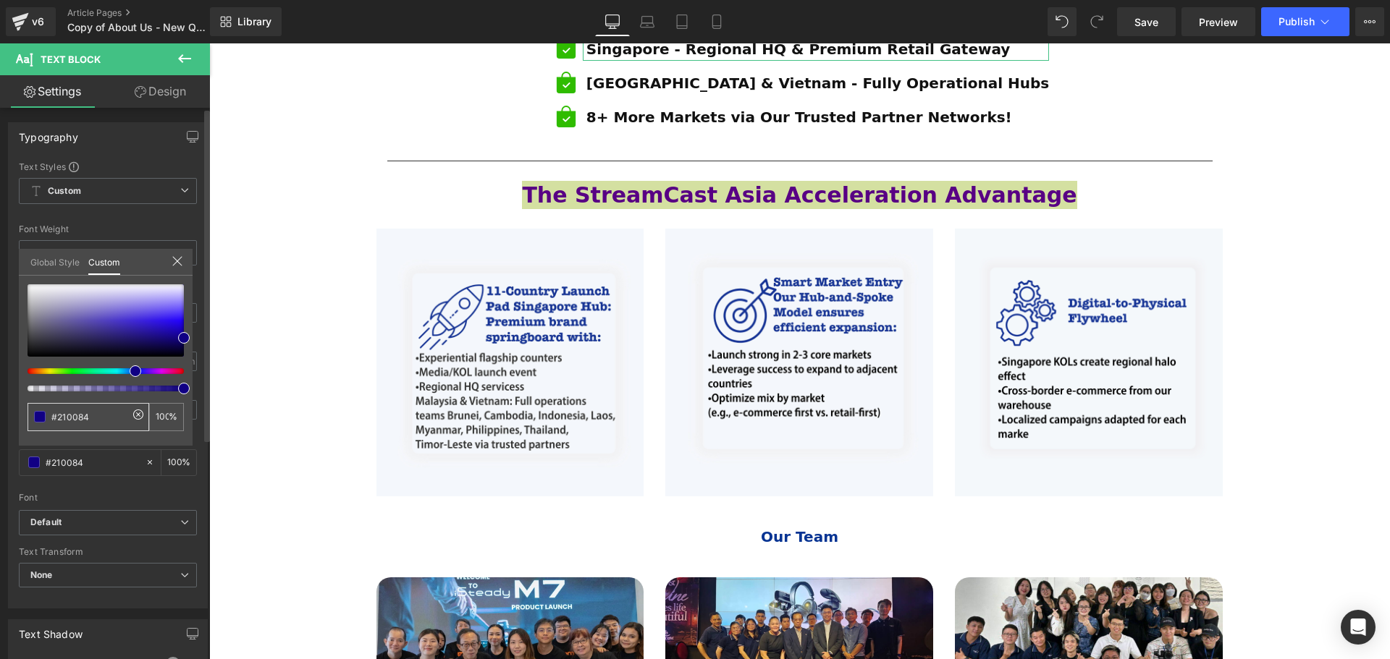
type input "#580084"
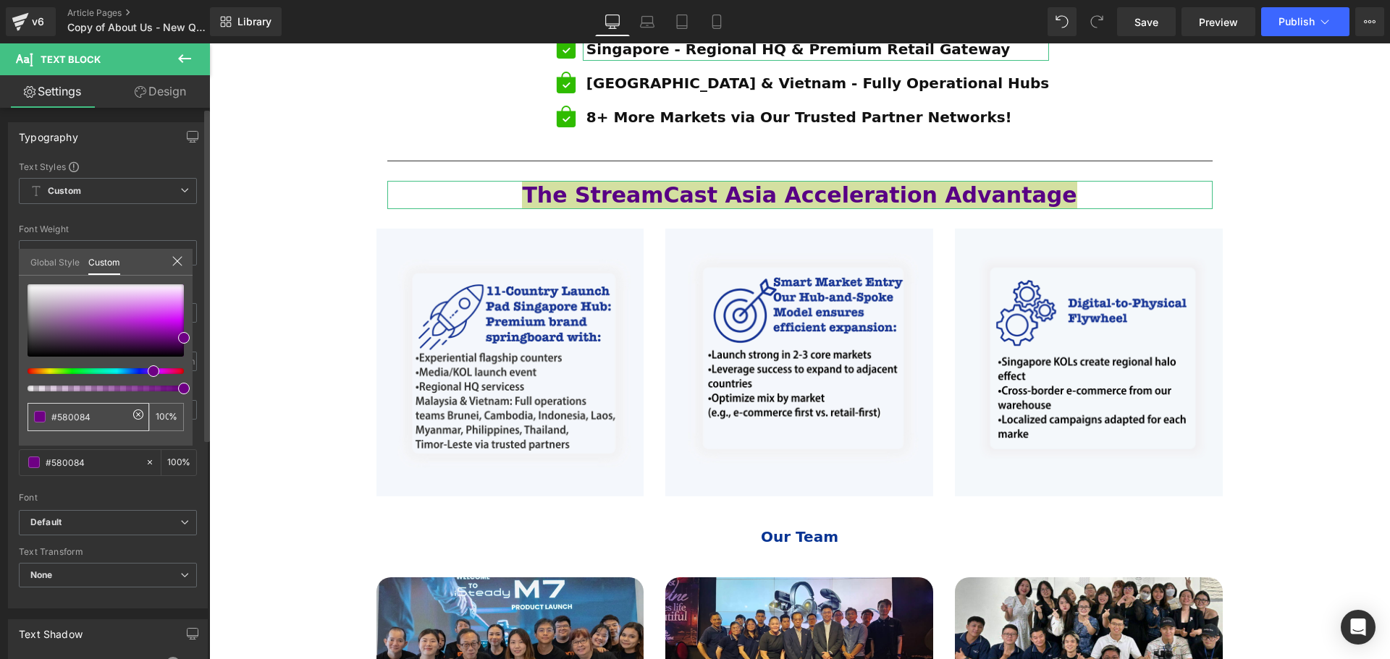
type input "#6e0084"
type input "#3d0084"
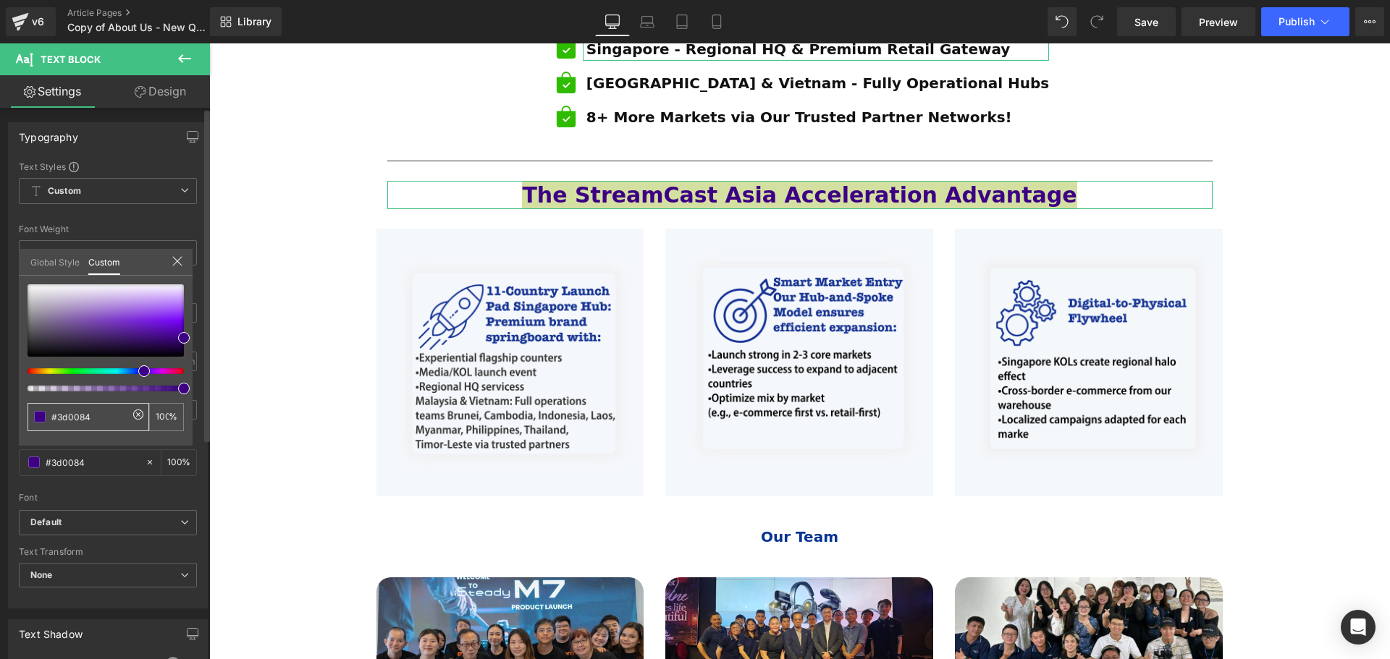
type input "#370084"
type input "#1c0084"
type input "#210084"
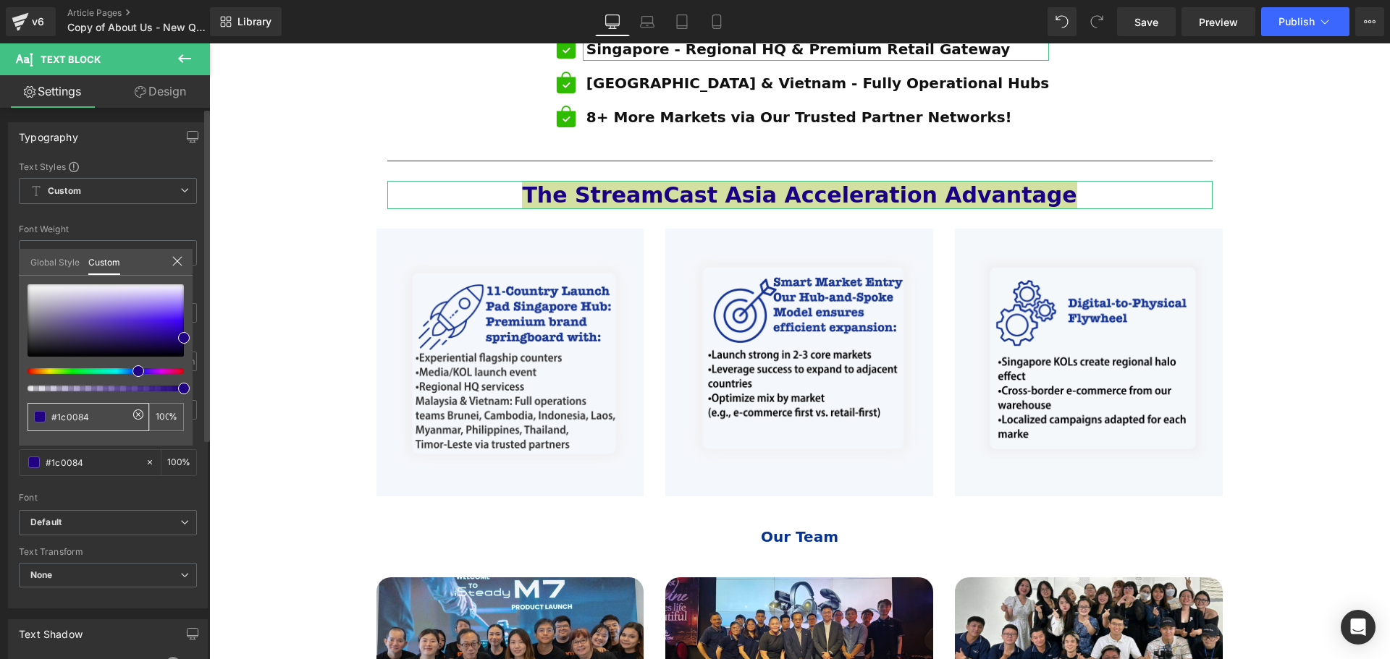
type input "#210084"
type input "#2c0084"
type input "#270084"
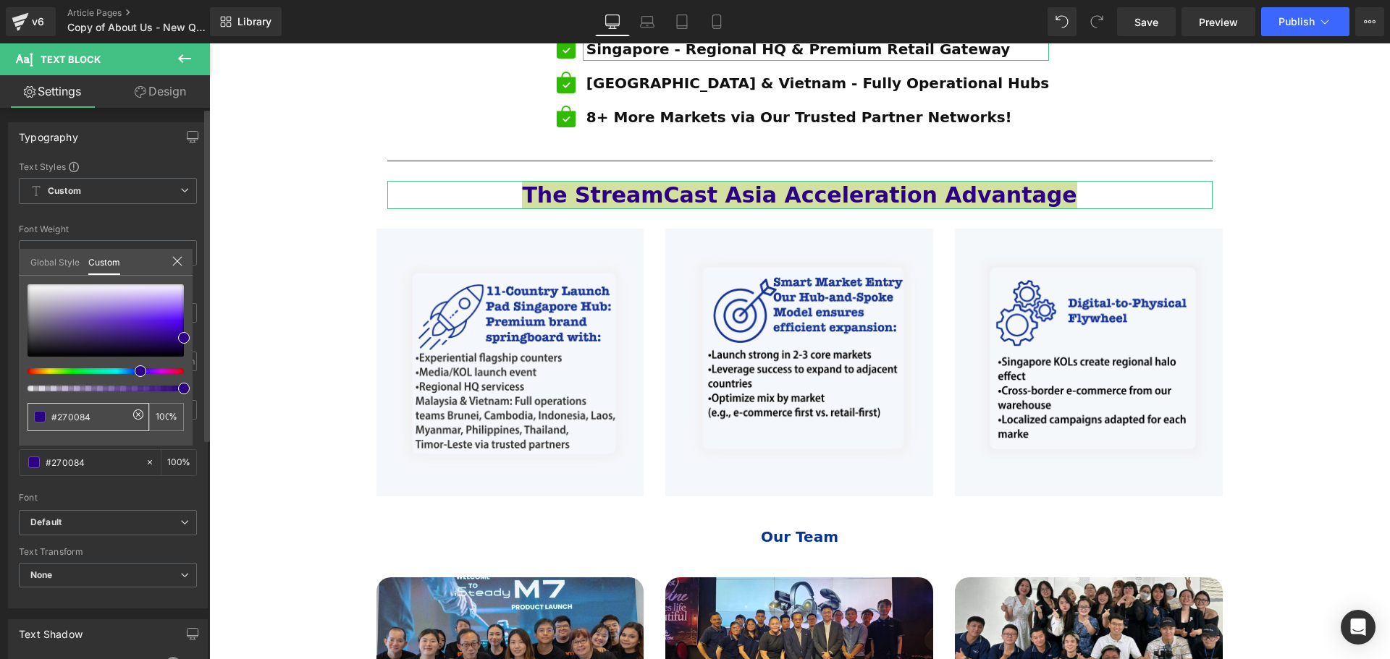
type input "#1c0084"
type input "#1a0084"
type input "#110084"
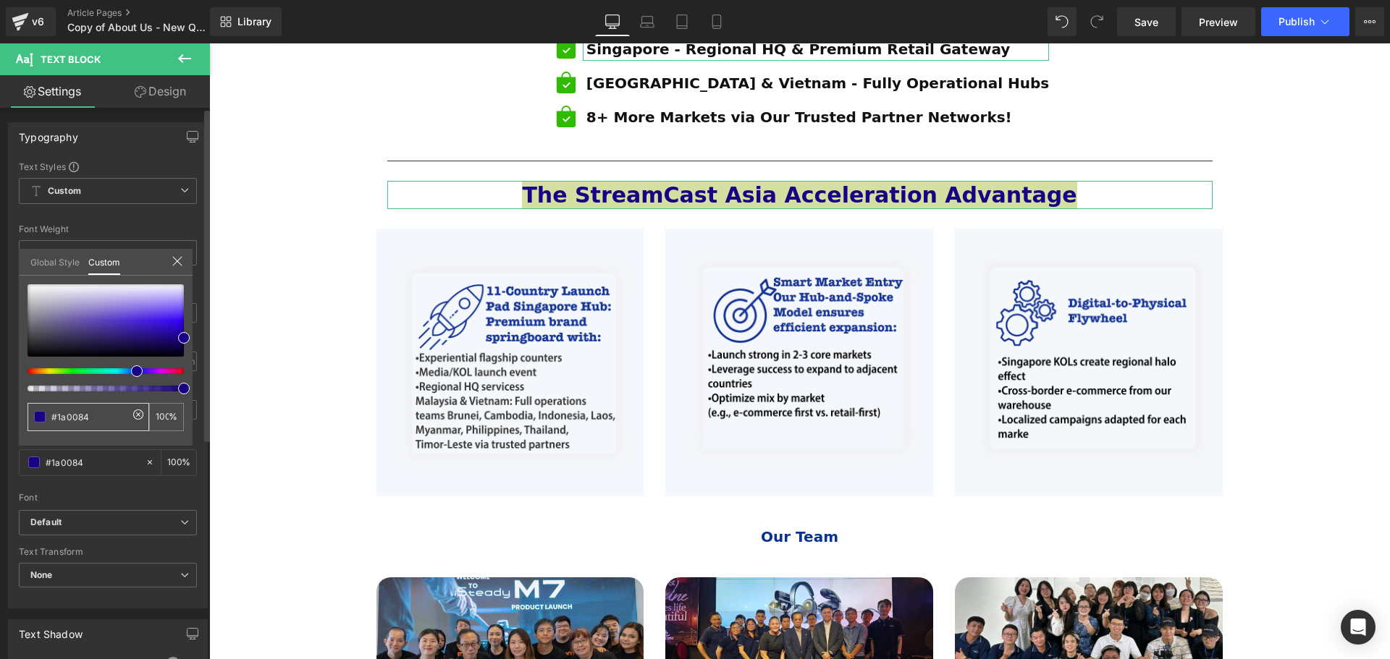
type input "#110084"
drag, startPoint x: 145, startPoint y: 373, endPoint x: 126, endPoint y: 376, distance: 19.0
click at [126, 376] on div at bounding box center [106, 337] width 156 height 107
type input "#10007f"
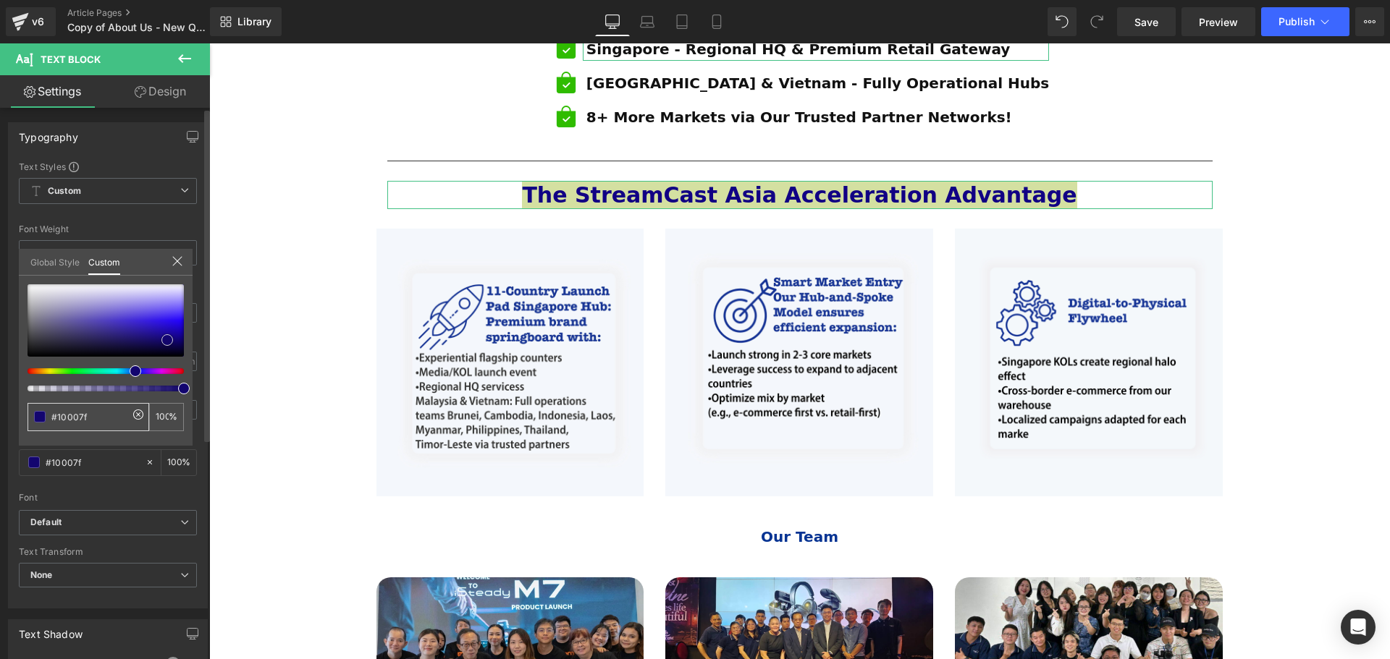
type input "#130570"
type input "#130669"
type input "#13066a"
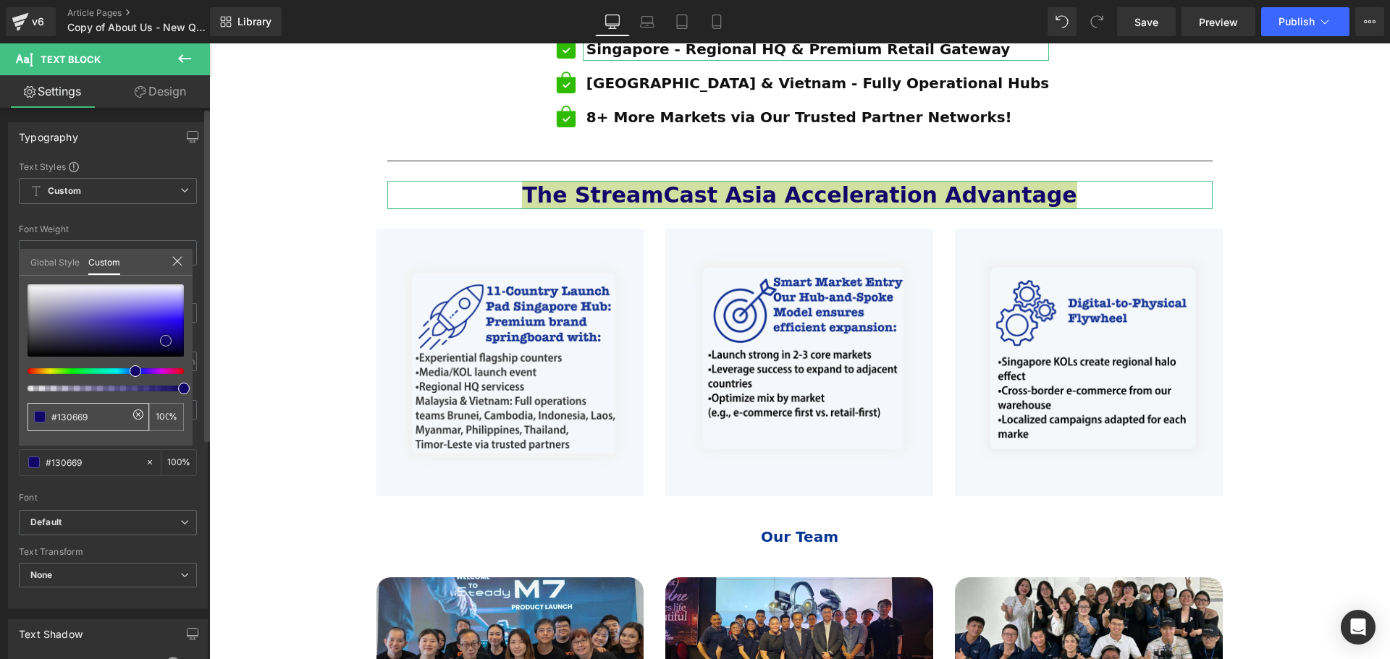
type input "#13066a"
type input "#1600a8"
type input "#1900c1"
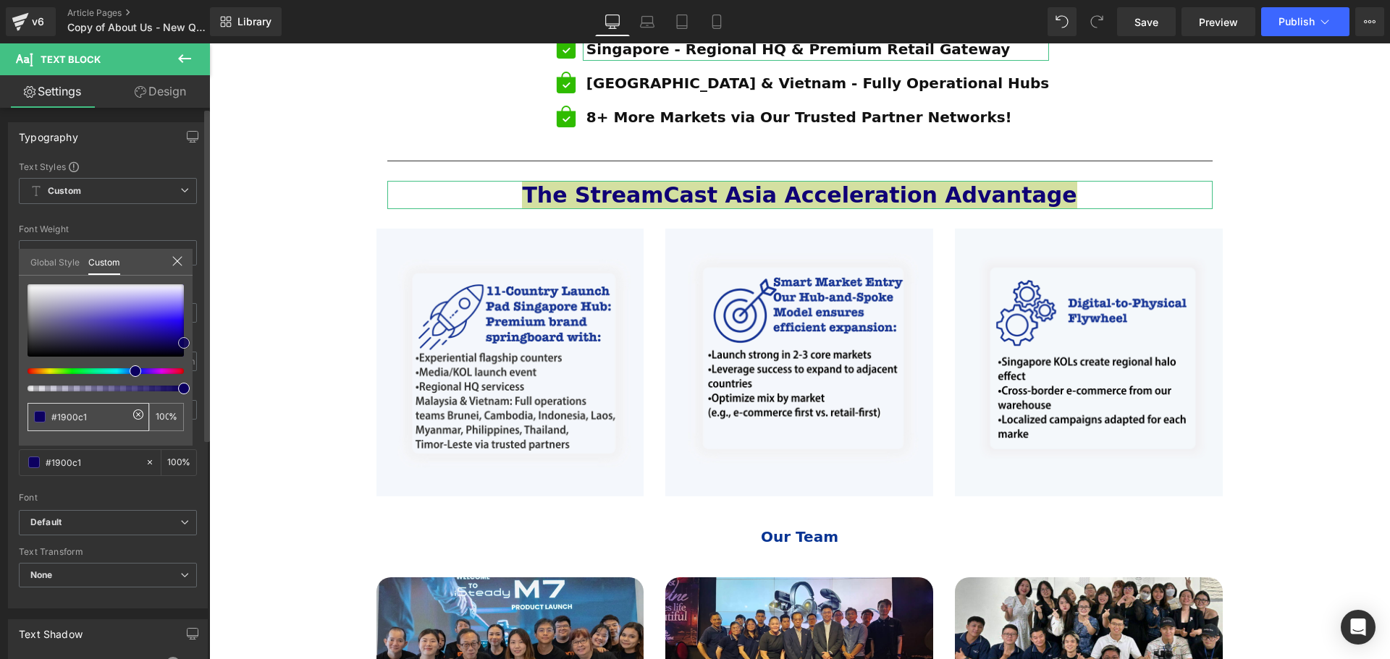
type input "#0f0075"
type input "#0c0060"
type input "#0c005b"
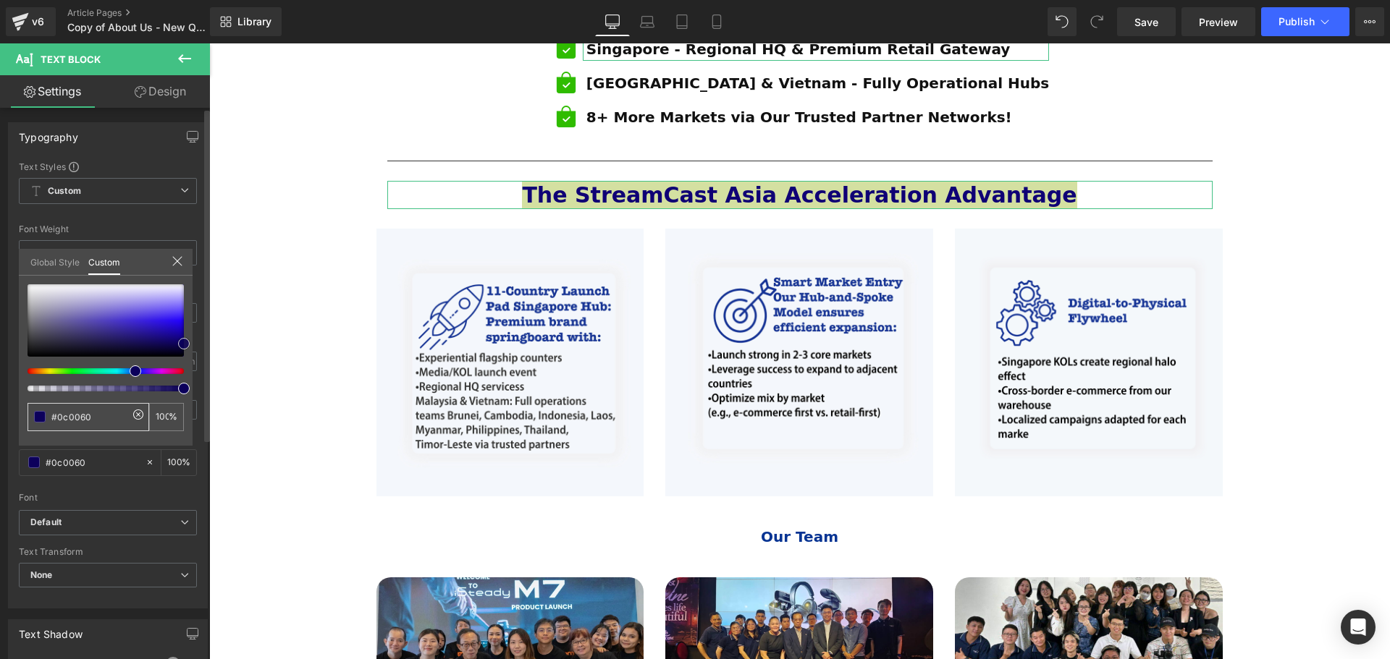
type input "#0c005b"
type input "#0a0051"
type input "#05002d"
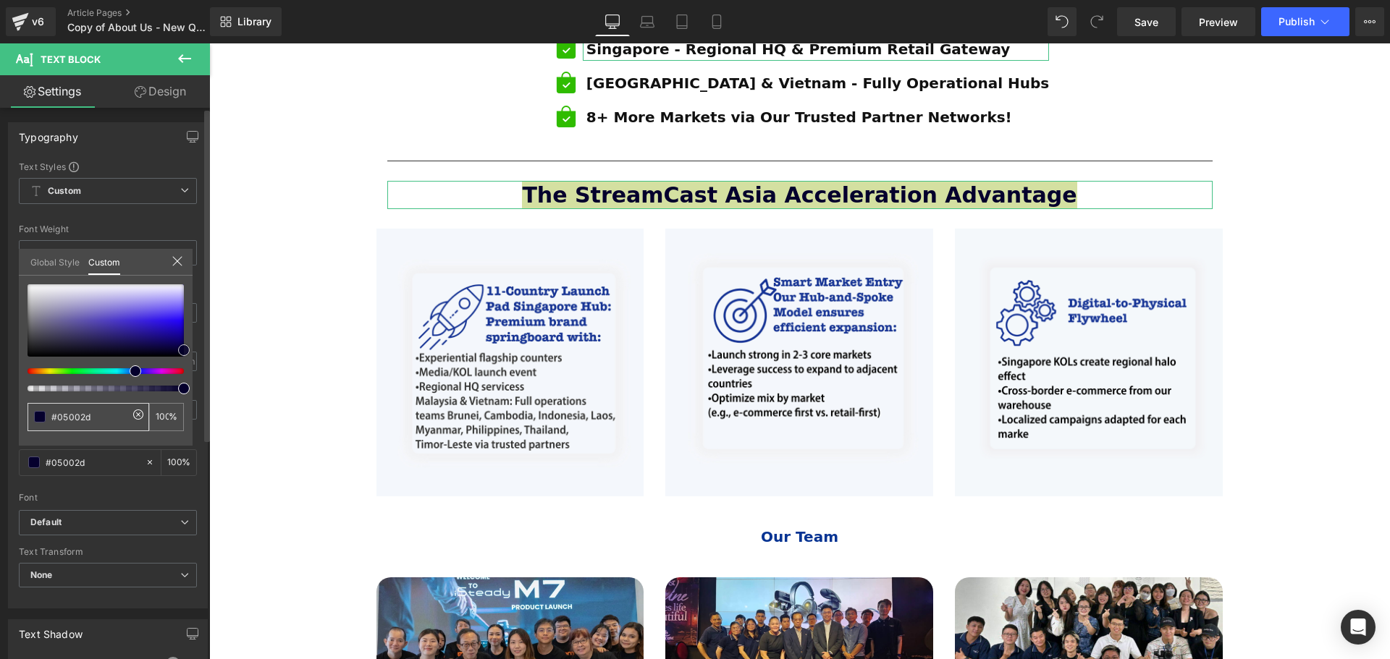
type input "#050033"
type input "#080066"
drag, startPoint x: 182, startPoint y: 337, endPoint x: 193, endPoint y: 341, distance: 11.7
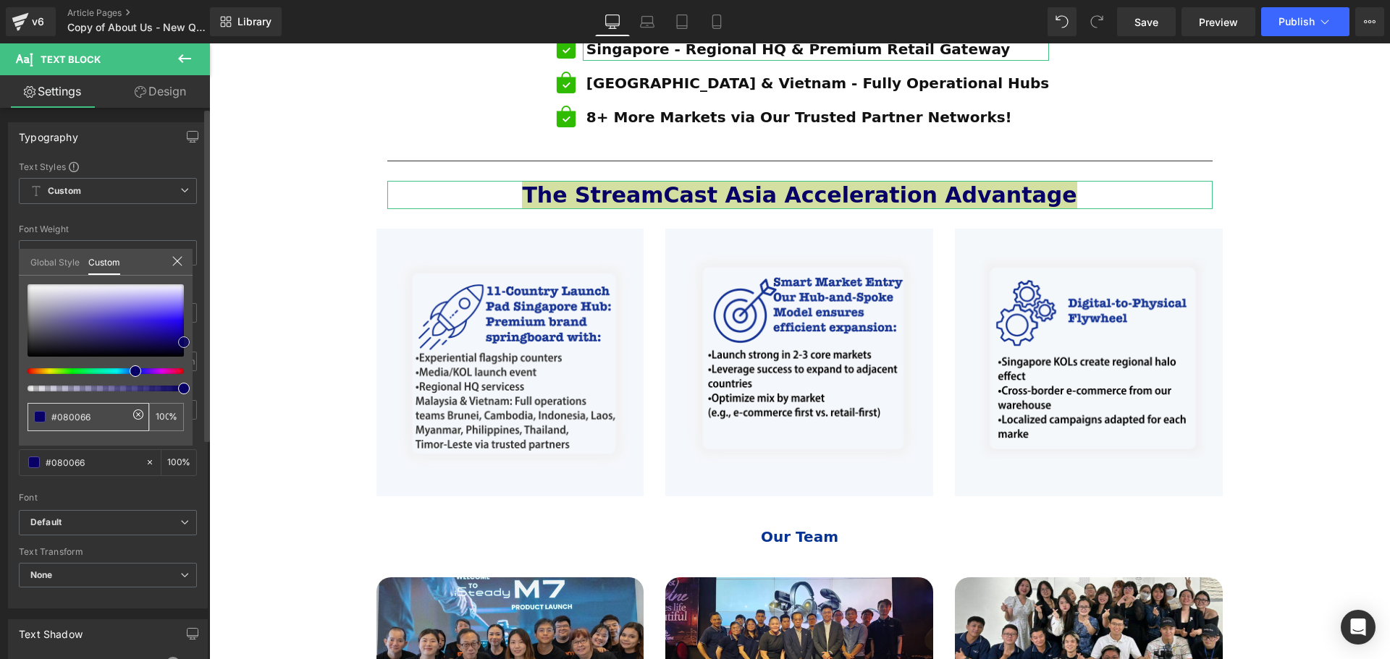
click at [193, 341] on div "Typography Text Styles Custom Custom Setup Global Style Custom Setup Global Sty…" at bounding box center [108, 359] width 216 height 497
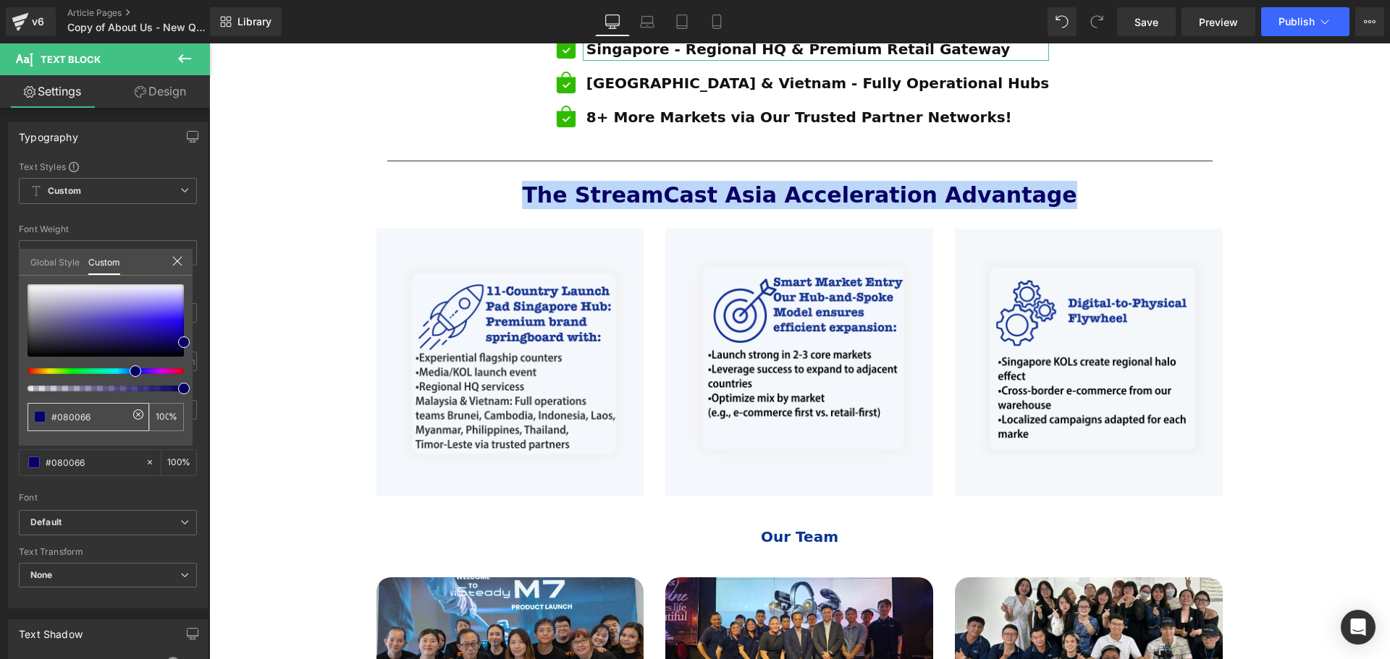
click at [1333, 488] on div at bounding box center [799, 351] width 1181 height 616
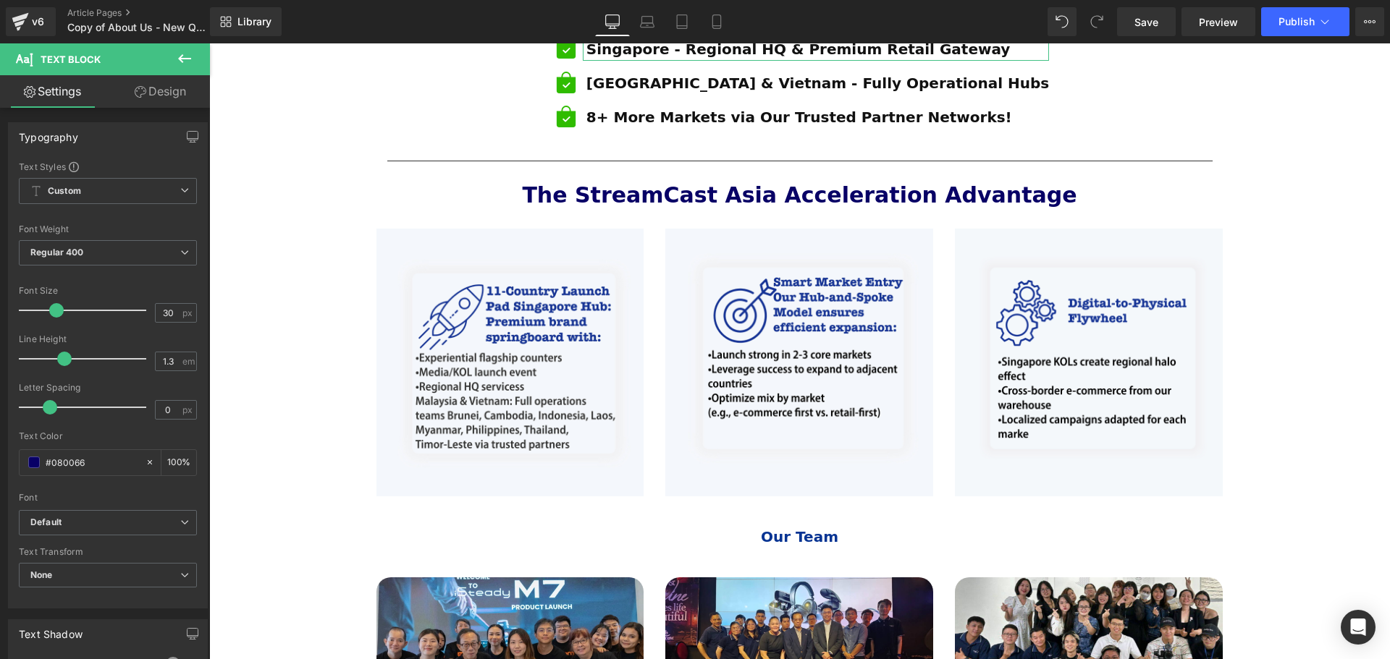
click at [1333, 488] on body "Skip to content Welcome to StreamCast Asia Welcome to StreamCast Asia Home Bran…" at bounding box center [799, 280] width 1181 height 2547
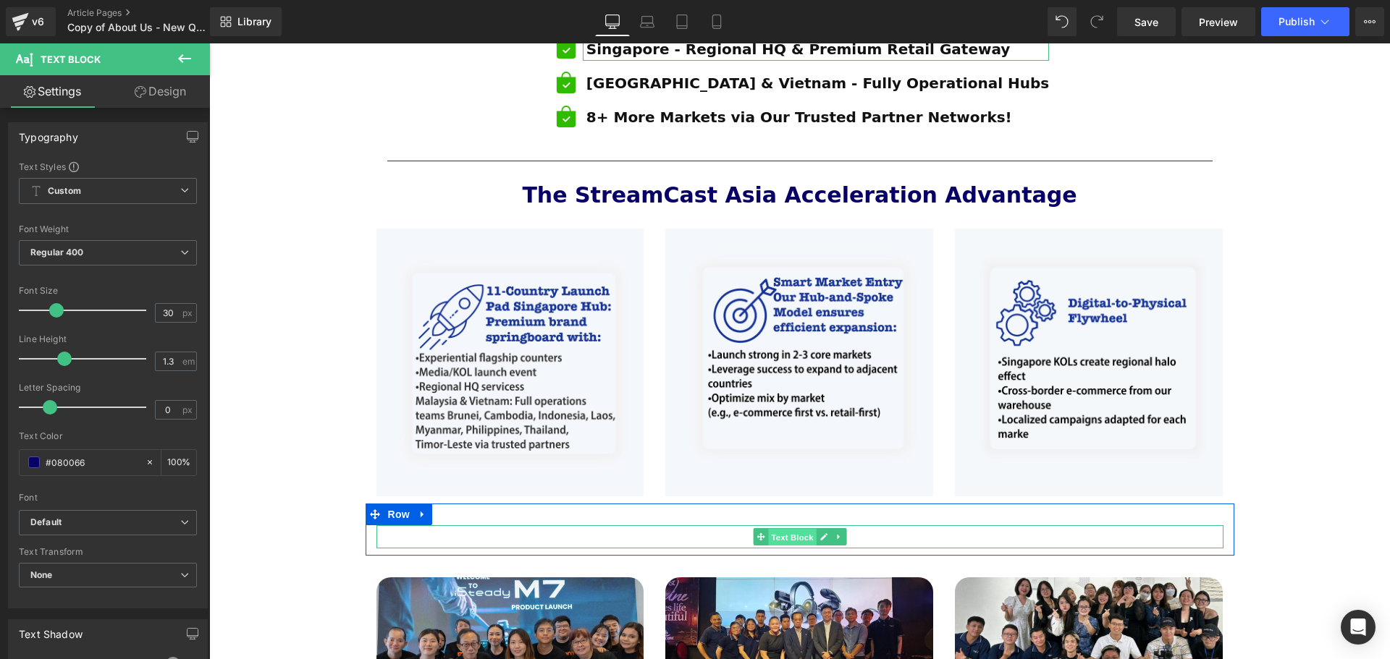
click at [781, 529] on span "Text Block" at bounding box center [792, 537] width 48 height 17
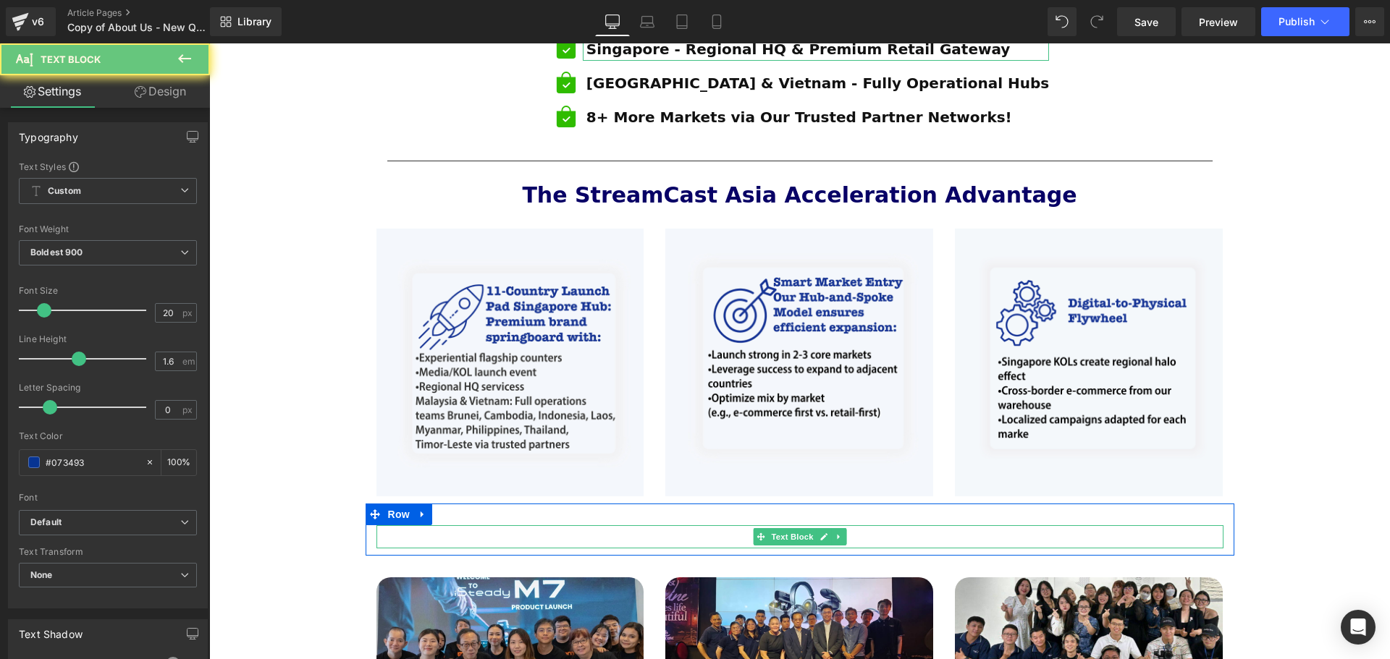
click at [863, 525] on p "Our Team" at bounding box center [799, 536] width 847 height 23
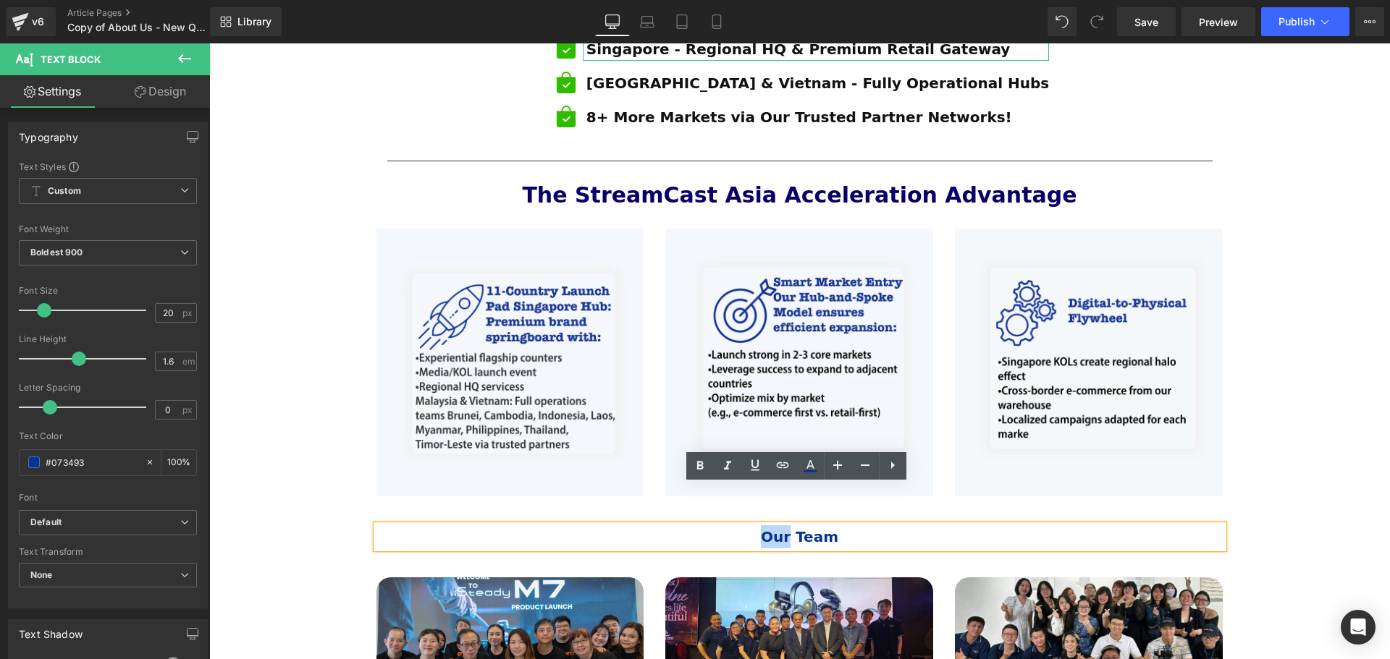
drag, startPoint x: 788, startPoint y: 497, endPoint x: 740, endPoint y: 494, distance: 48.6
click at [742, 525] on p "Our Team" at bounding box center [799, 536] width 847 height 23
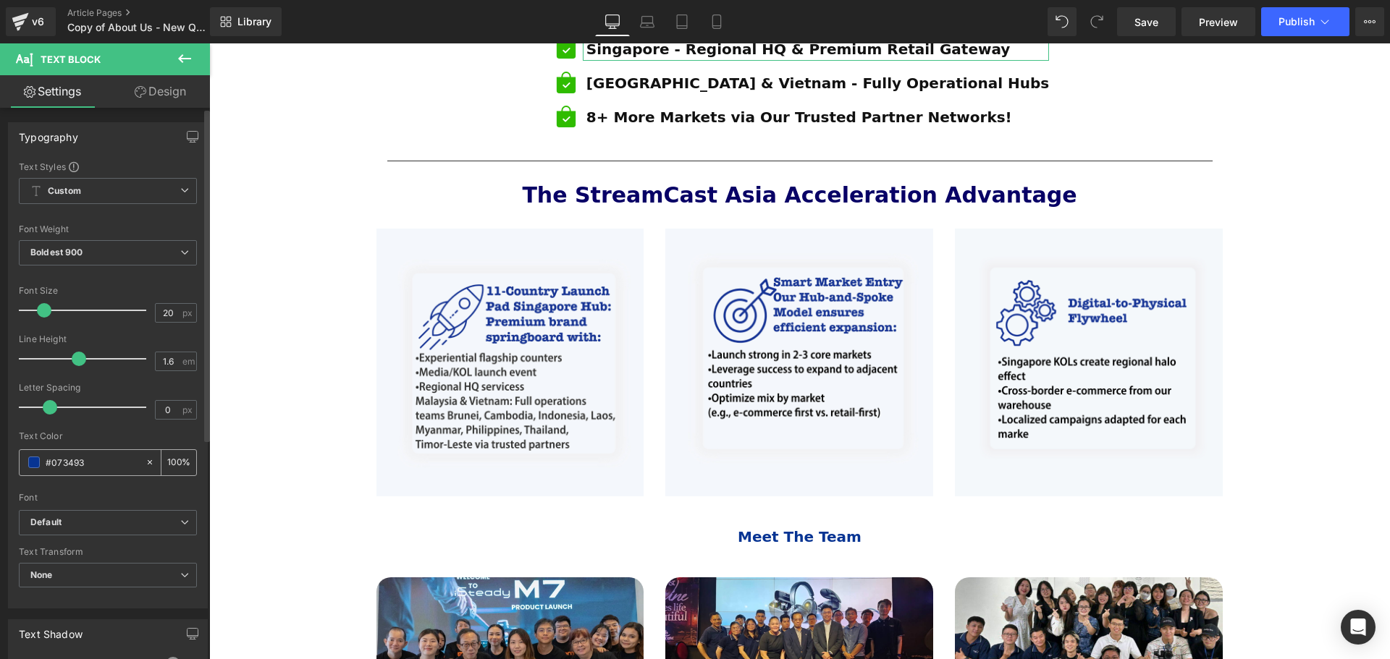
click at [106, 463] on input "#073493" at bounding box center [92, 463] width 93 height 16
drag, startPoint x: 67, startPoint y: 465, endPoint x: 30, endPoint y: 467, distance: 37.7
click at [30, 467] on div "#073493" at bounding box center [82, 462] width 125 height 25
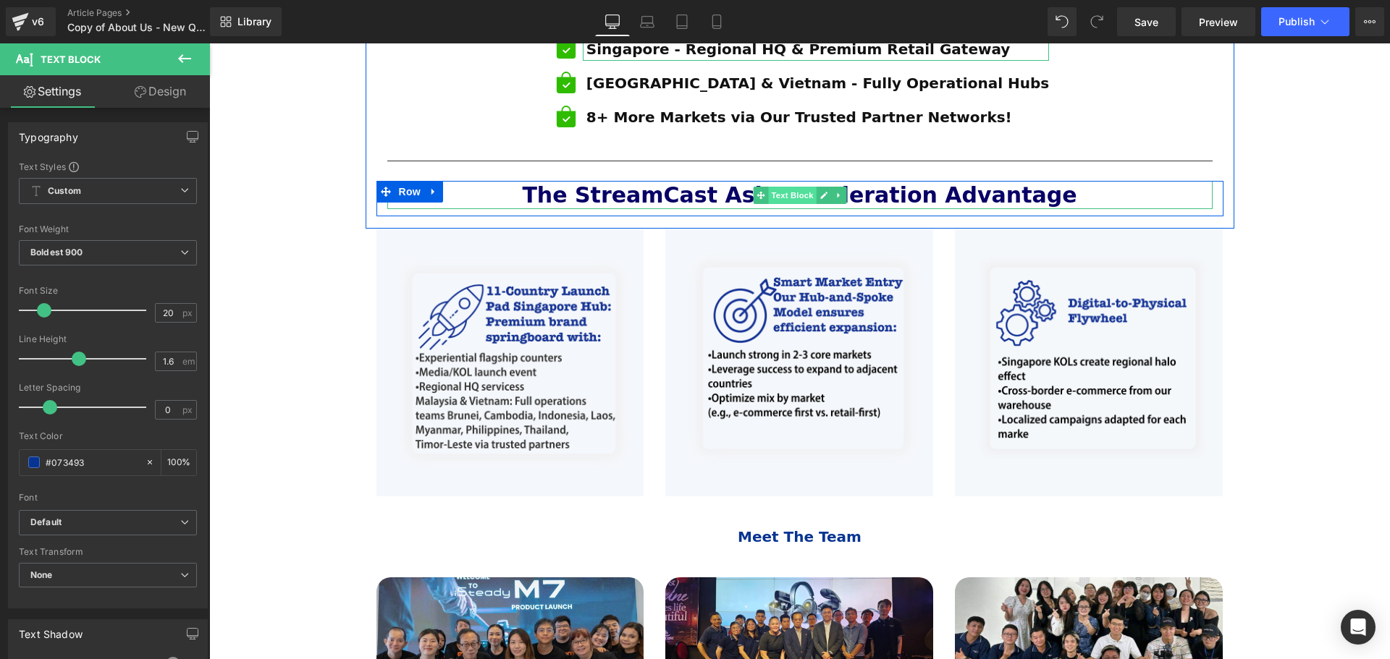
click at [798, 187] on span "Text Block" at bounding box center [792, 195] width 48 height 17
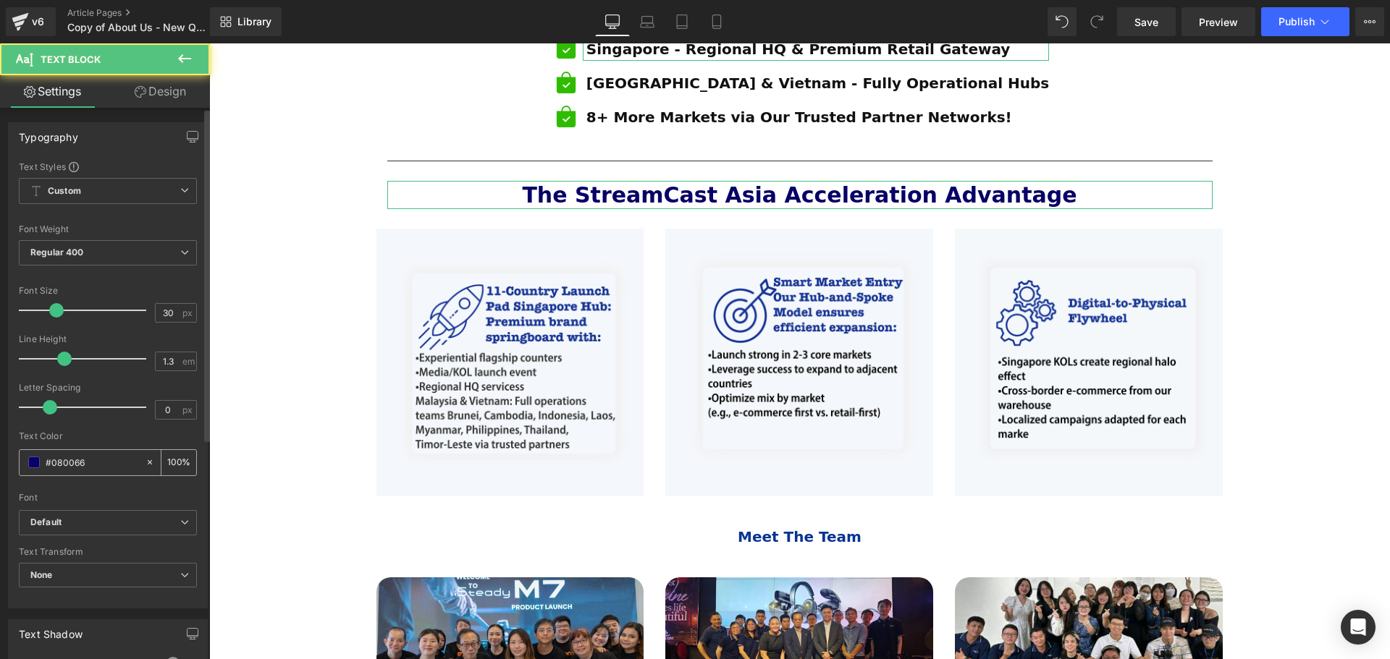
drag, startPoint x: 96, startPoint y: 456, endPoint x: 35, endPoint y: 465, distance: 61.4
click at [35, 465] on div "#080066" at bounding box center [82, 462] width 125 height 25
paste input "73493"
type input "#073493"
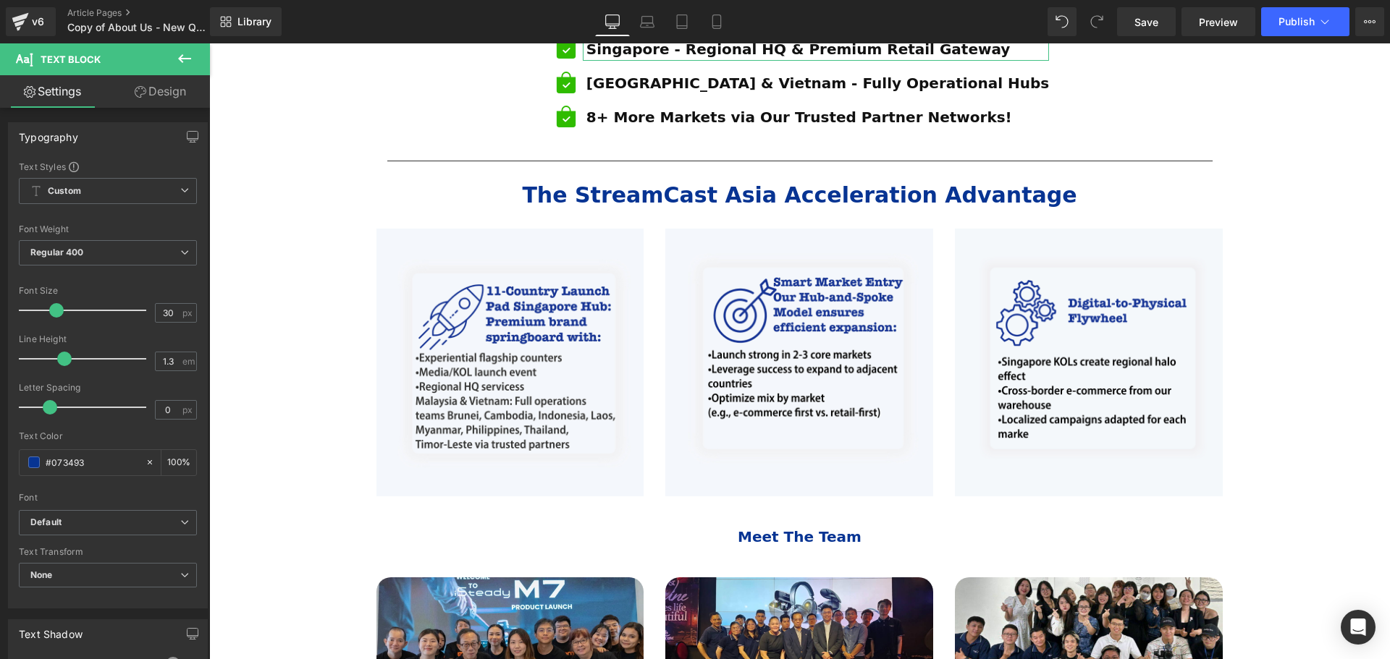
click at [1325, 343] on div "ESTABLISHED 2001 Text Block Your Market Acceleration Partner Across 11 ASEAN Co…" at bounding box center [799, 24] width 1181 height 1807
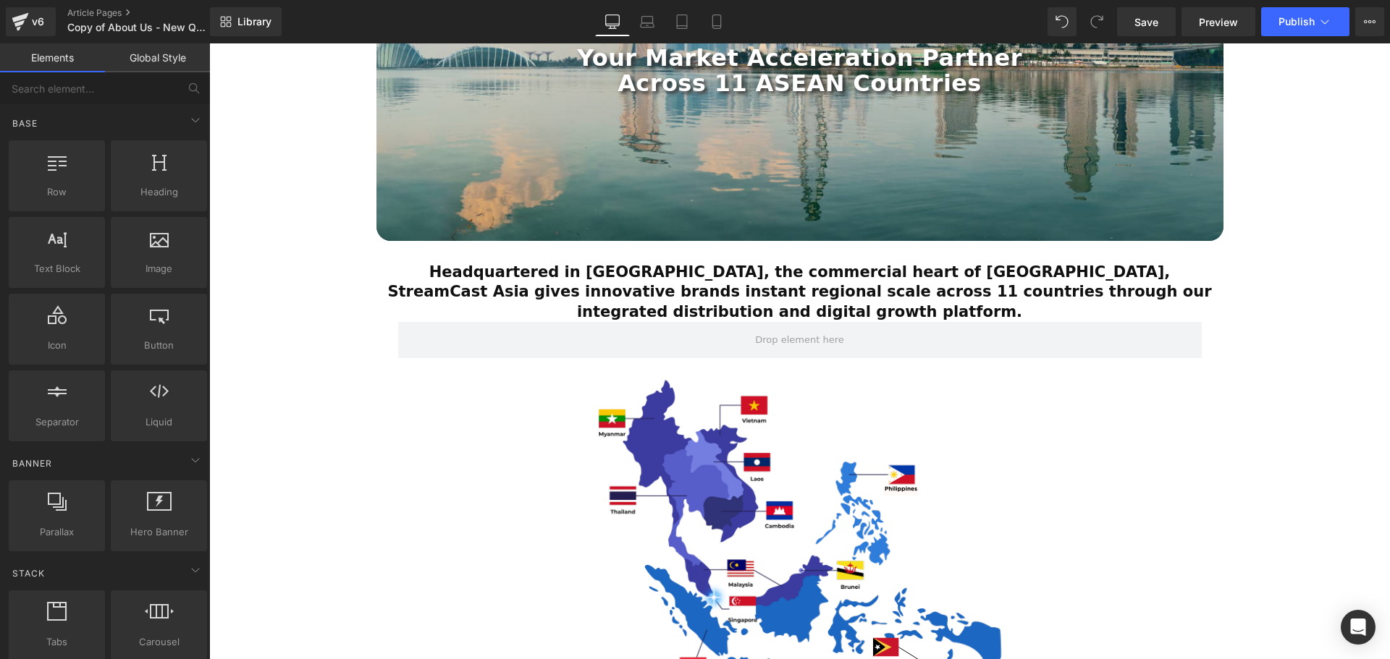
scroll to position [290, 0]
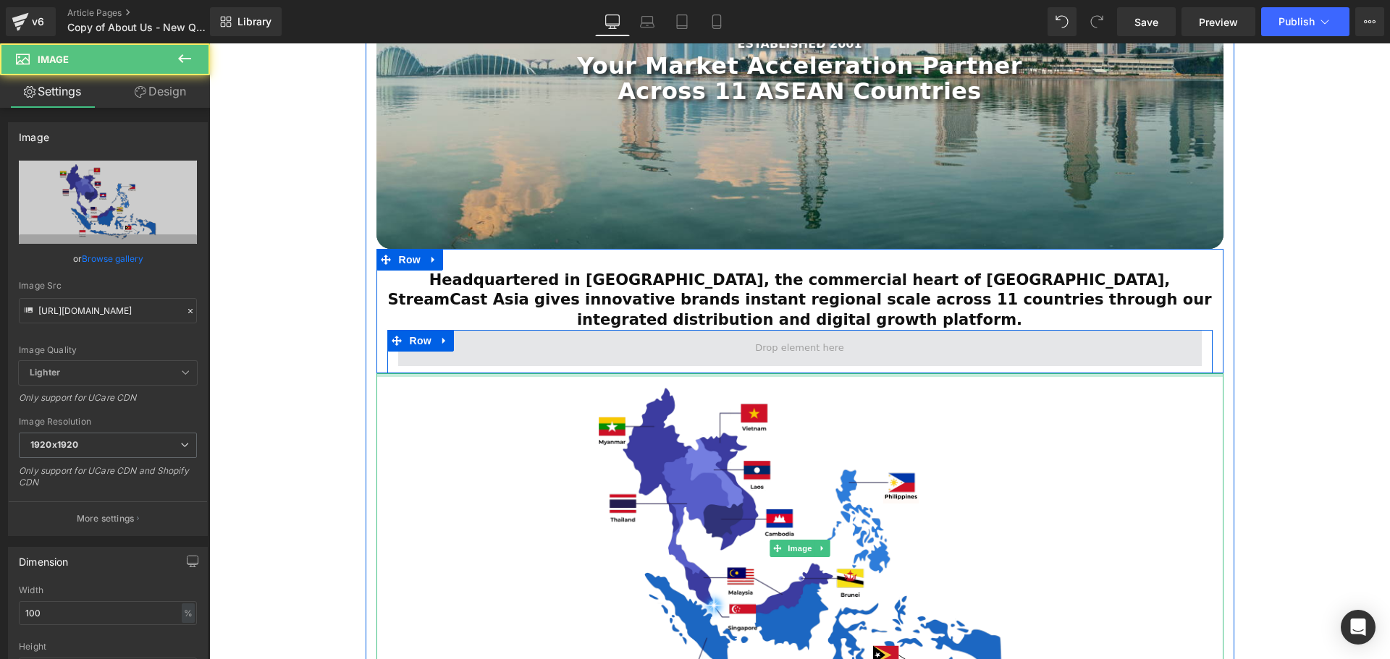
drag, startPoint x: 801, startPoint y: 354, endPoint x: 1008, endPoint y: 324, distance: 208.4
click at [806, 334] on div "ESTABLISHED 2001 Text Block Your Market Acceleration Partner Across 11 ASEAN Co…" at bounding box center [800, 426] width 869 height 1073
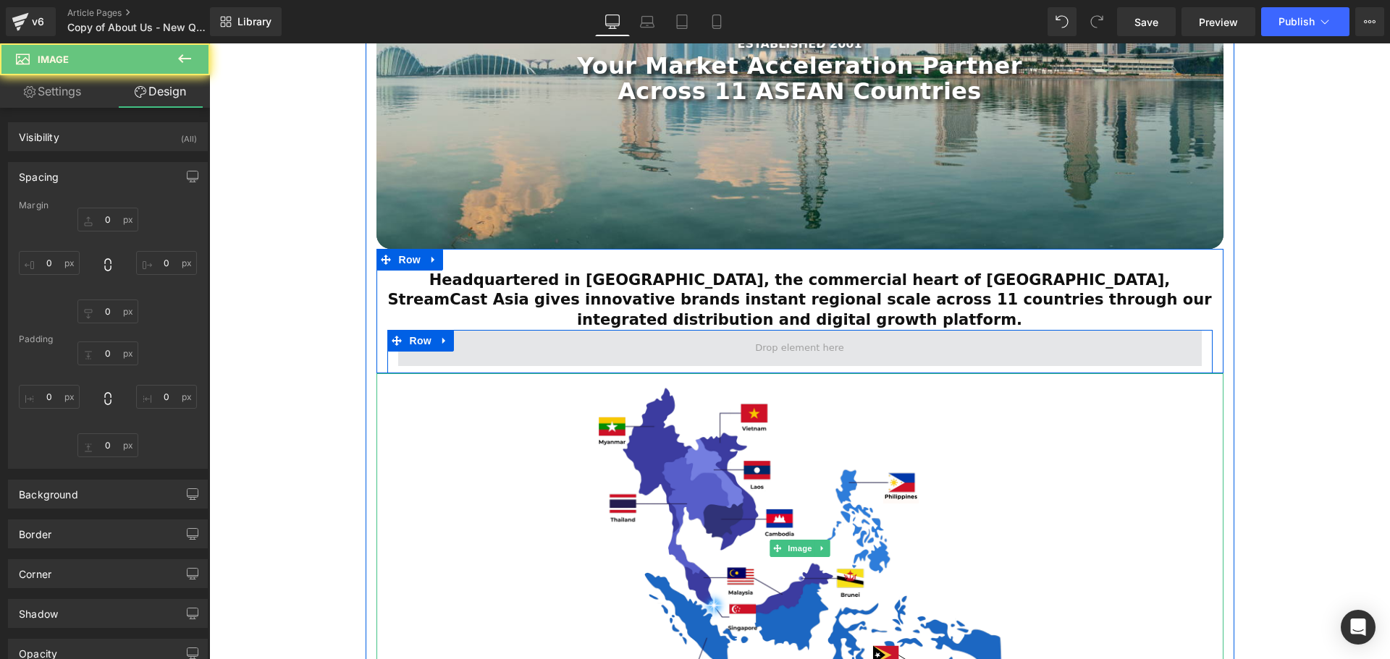
type input "0"
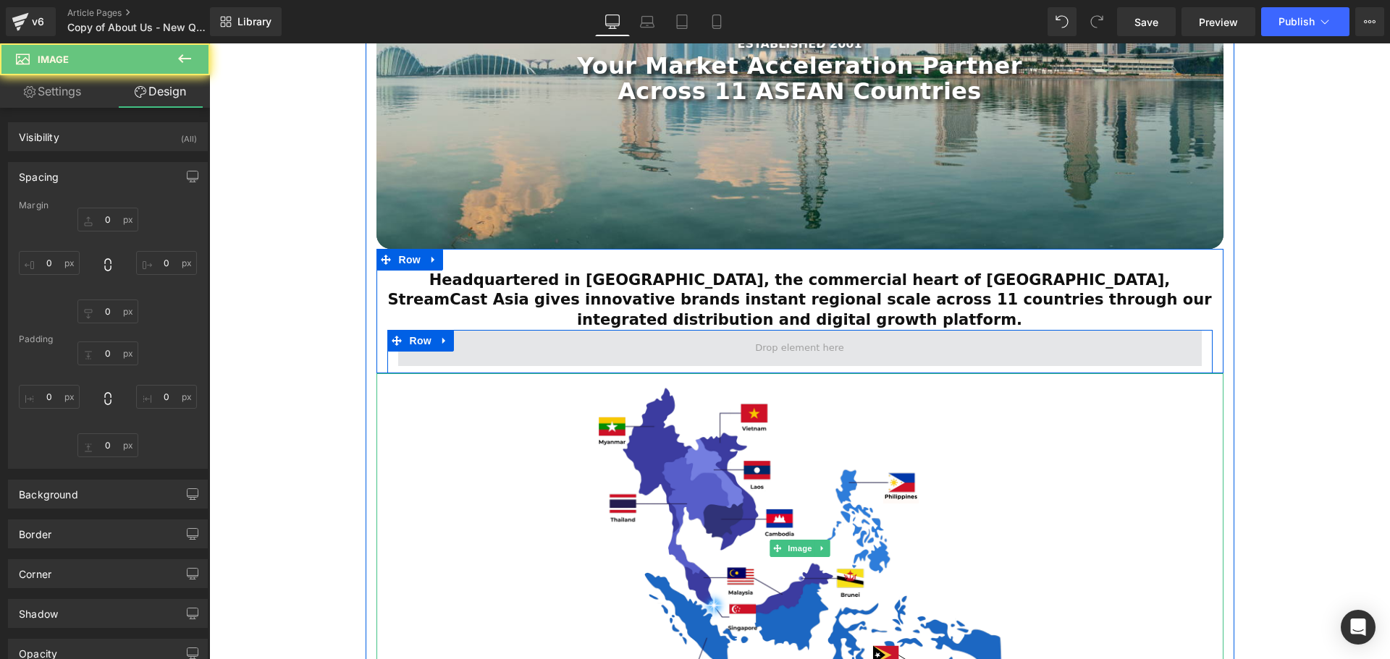
type input "0"
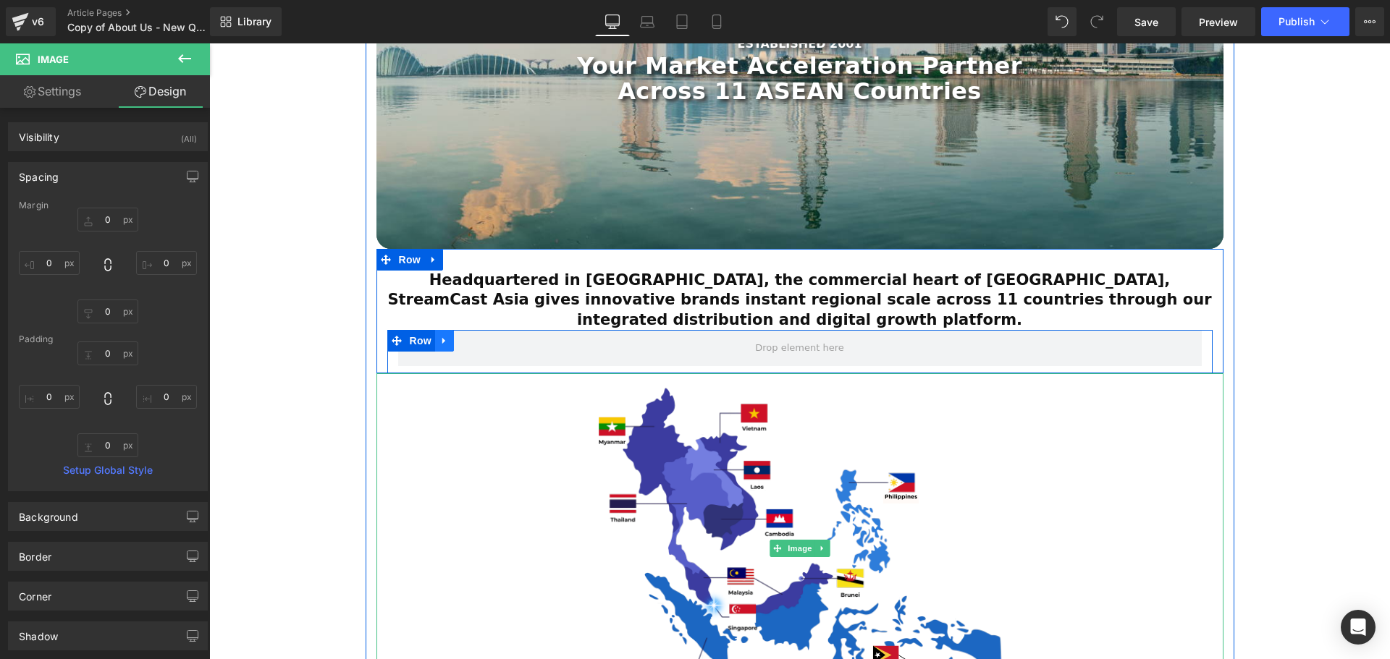
click at [444, 335] on icon at bounding box center [444, 340] width 10 height 11
click at [480, 330] on link at bounding box center [482, 341] width 19 height 22
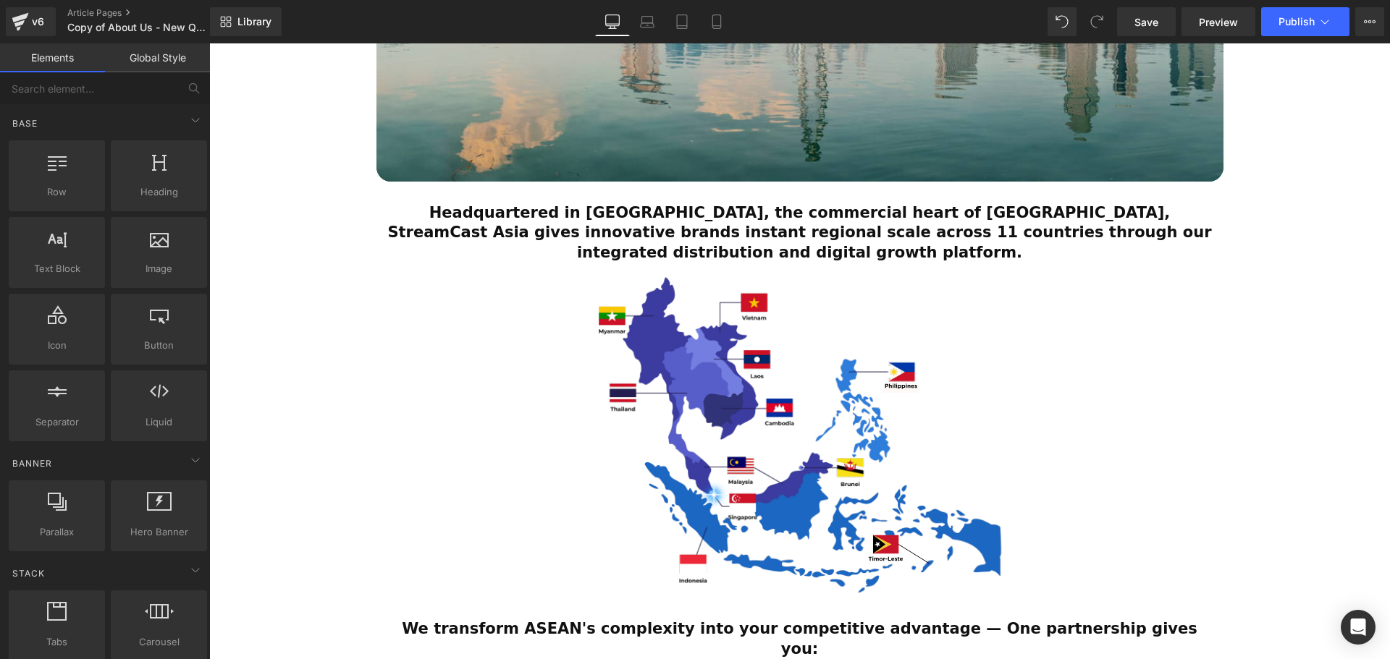
scroll to position [434, 0]
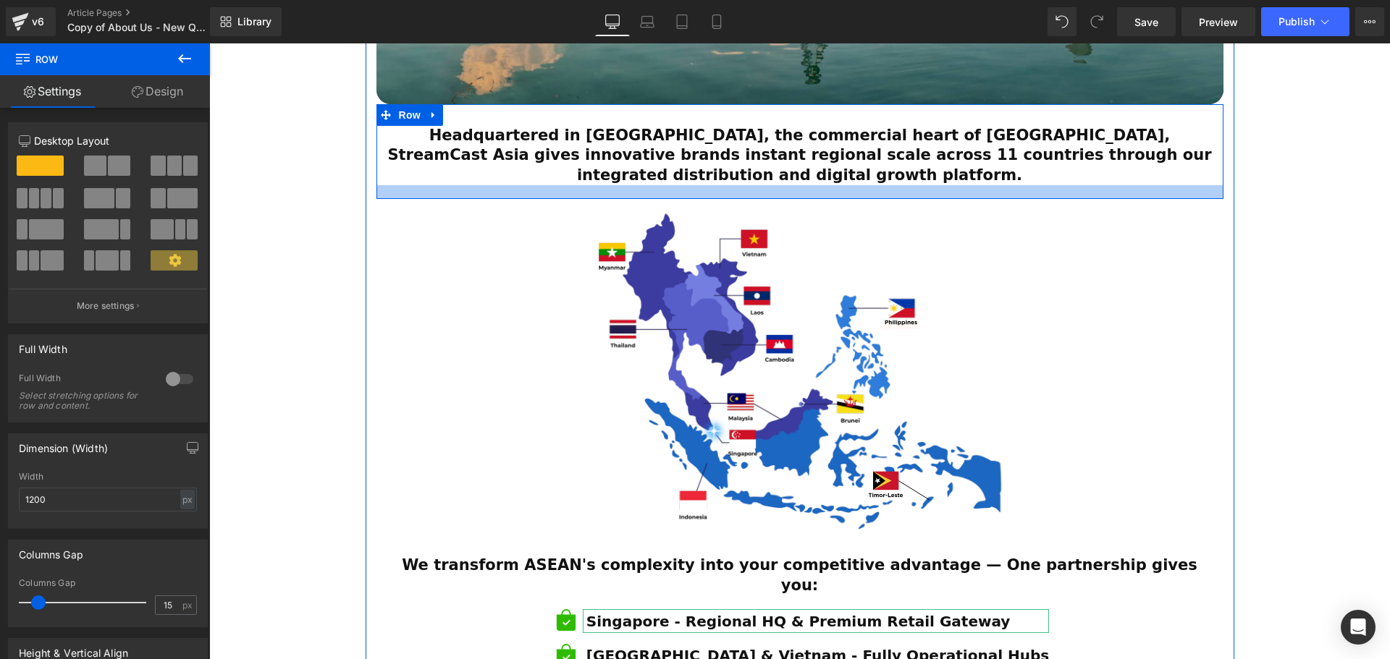
drag, startPoint x: 714, startPoint y: 164, endPoint x: 711, endPoint y: 177, distance: 14.1
click at [711, 185] on div at bounding box center [799, 192] width 847 height 14
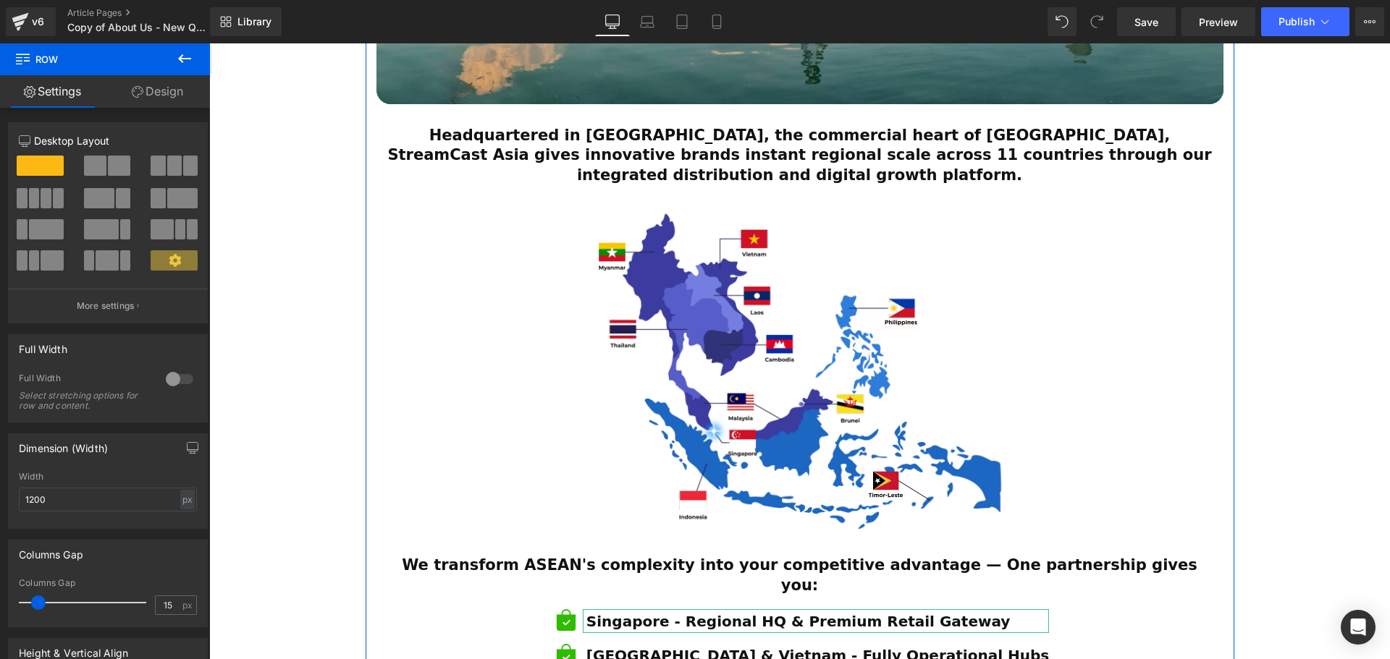
click at [1299, 321] on div "ESTABLISHED 2001 Text Block Your Market Acceleration Partner Across 11 ASEAN Co…" at bounding box center [799, 612] width 1181 height 1777
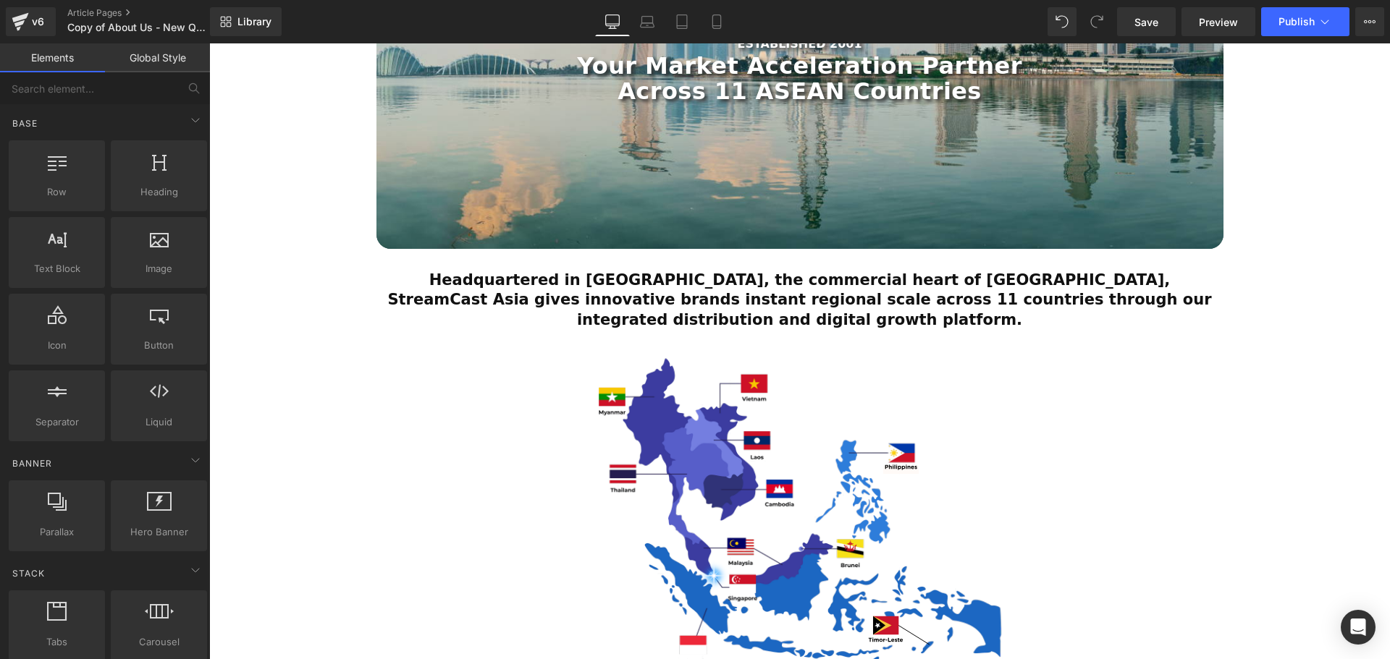
scroll to position [507, 0]
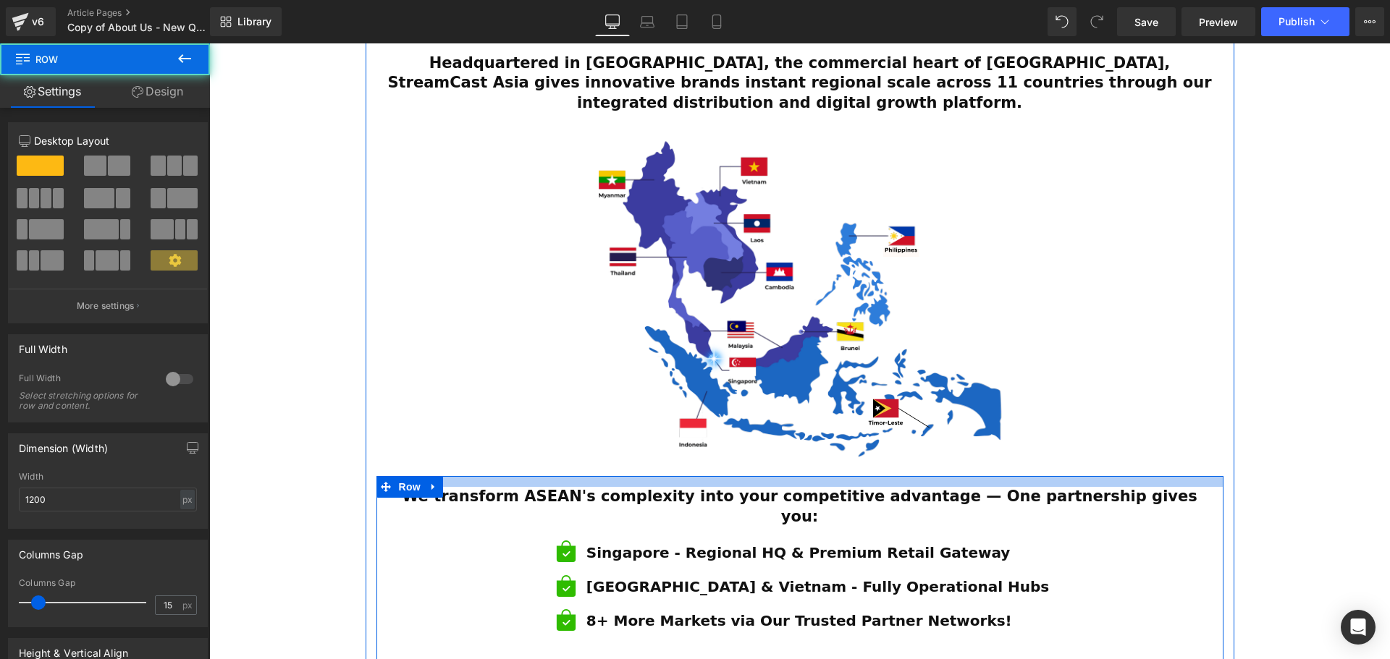
click at [796, 476] on div at bounding box center [799, 481] width 847 height 11
click at [1313, 454] on div "ESTABLISHED 2001 Text Block Your Market Acceleration Partner Across 11 ASEAN Co…" at bounding box center [799, 541] width 1181 height 1781
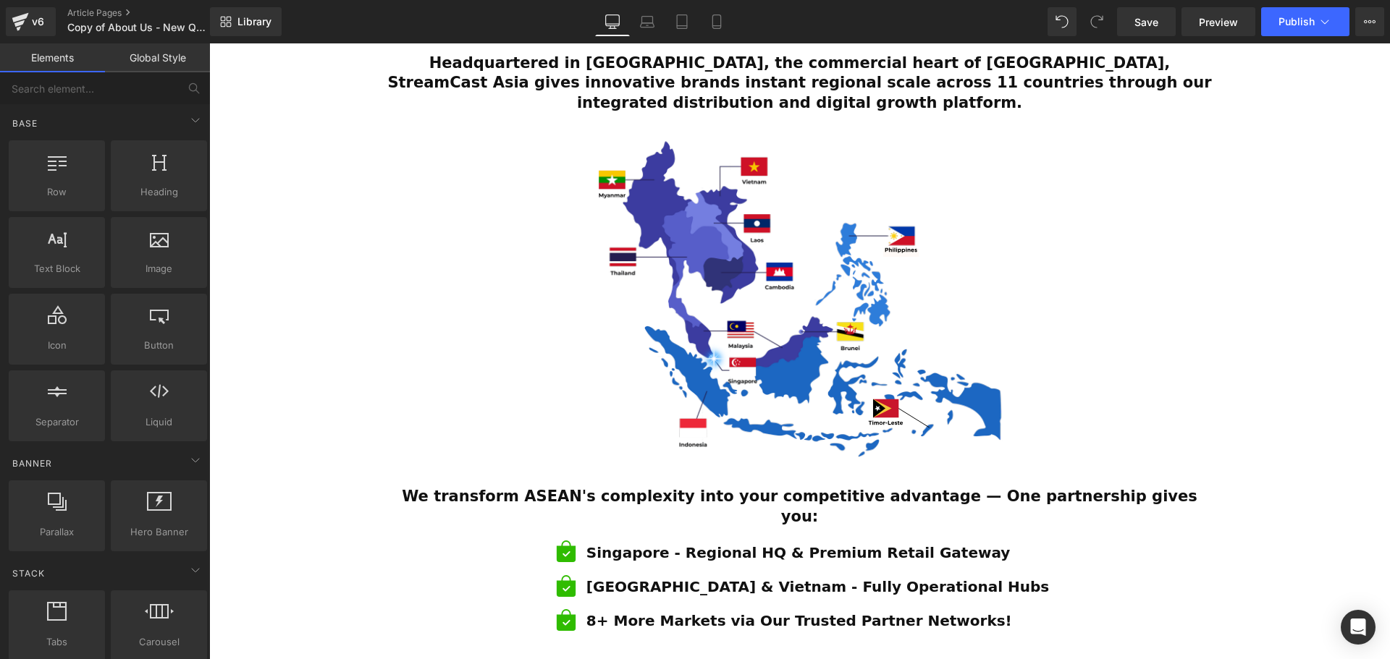
click at [1364, 447] on div "ESTABLISHED 2001 Text Block Your Market Acceleration Partner Across 11 ASEAN Co…" at bounding box center [799, 541] width 1181 height 1781
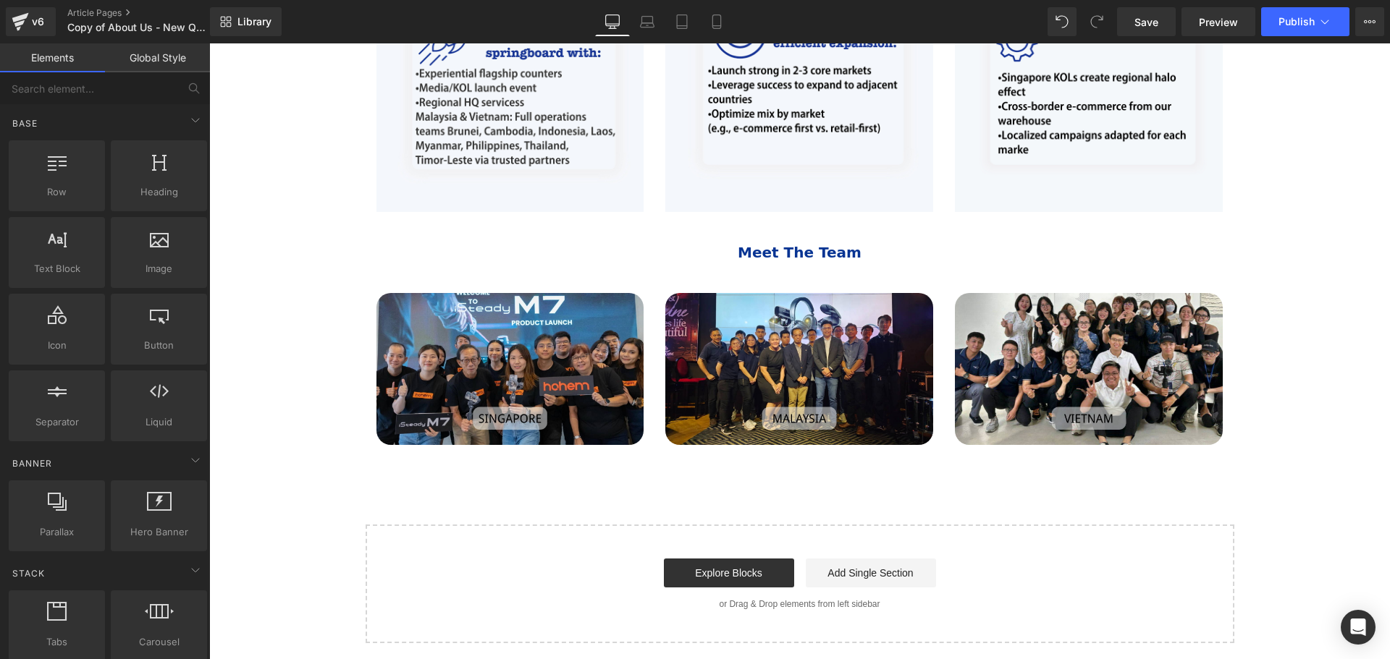
scroll to position [1303, 0]
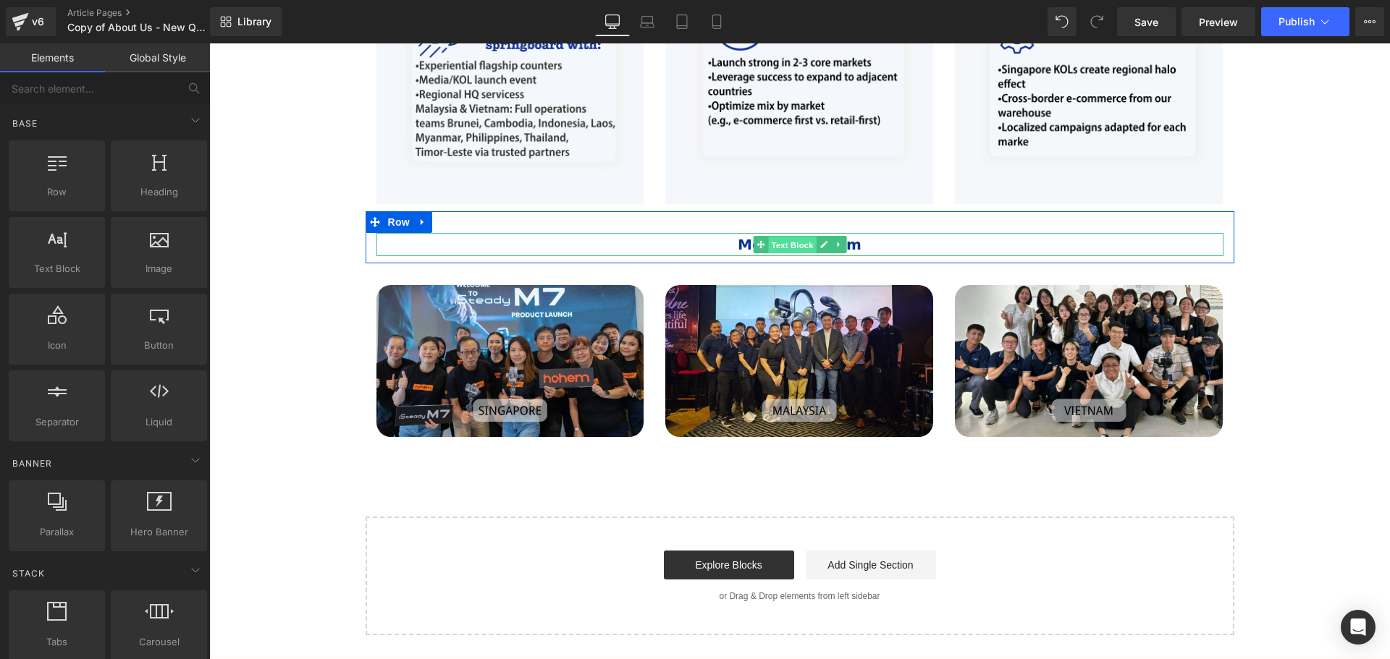
click at [799, 237] on span "Text Block" at bounding box center [792, 245] width 48 height 17
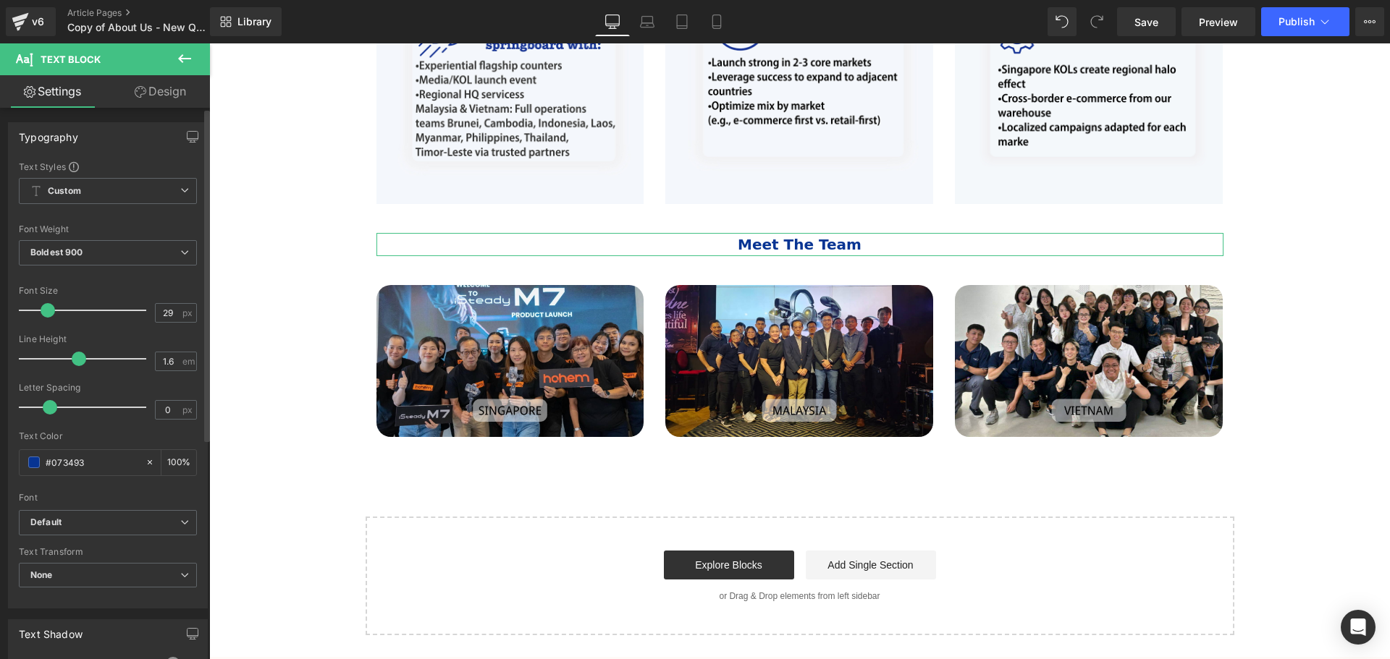
type input "30"
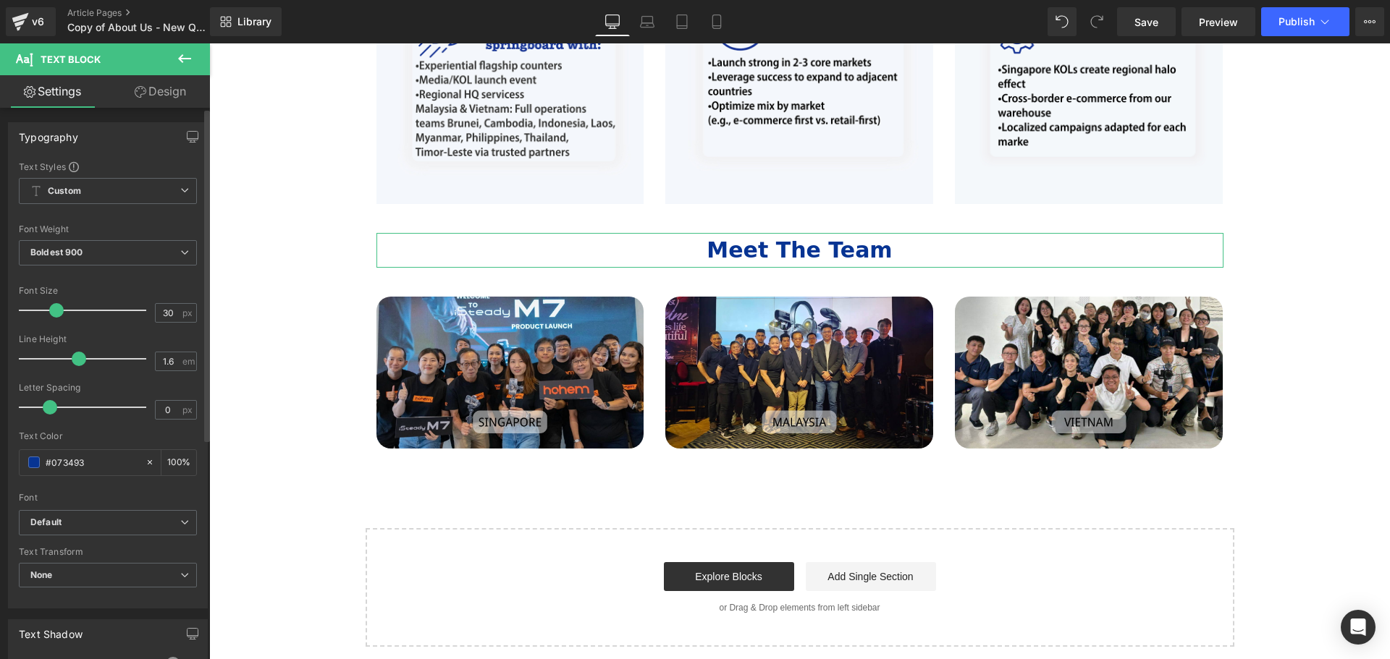
drag, startPoint x: 43, startPoint y: 314, endPoint x: 56, endPoint y: 314, distance: 12.3
click at [56, 314] on span at bounding box center [56, 310] width 14 height 14
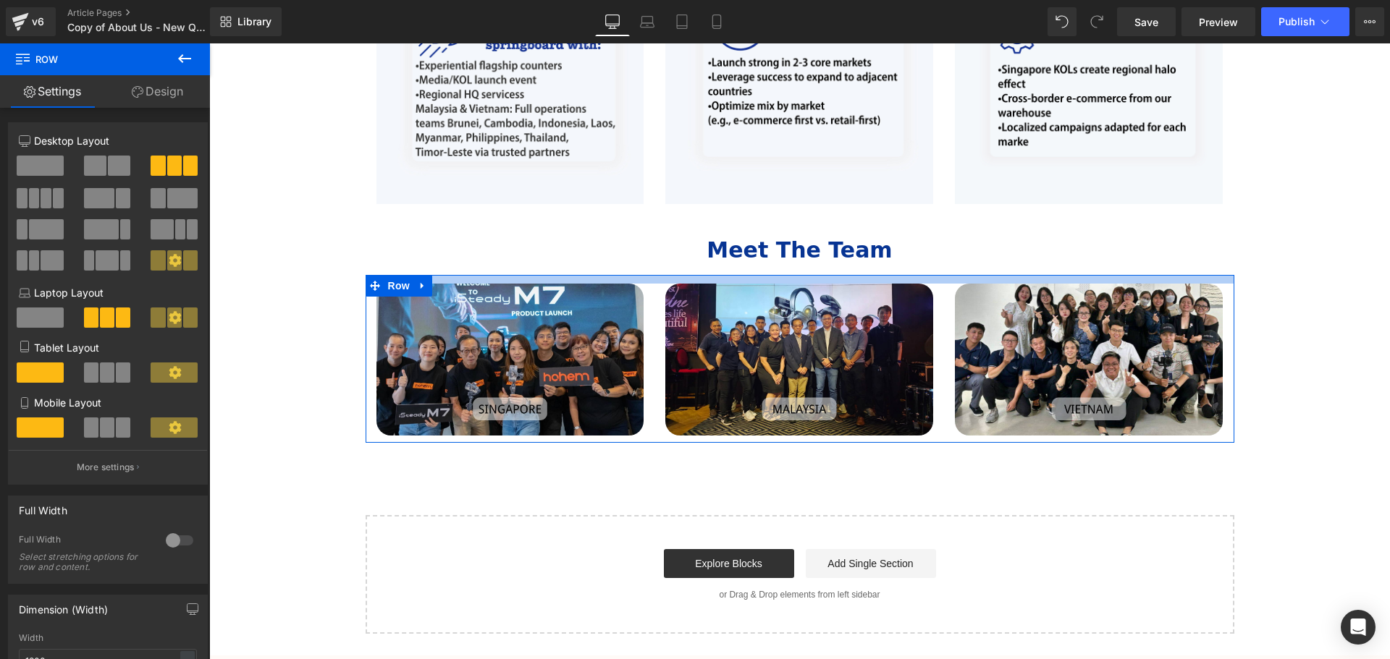
drag, startPoint x: 775, startPoint y: 238, endPoint x: 1257, endPoint y: 324, distance: 489.6
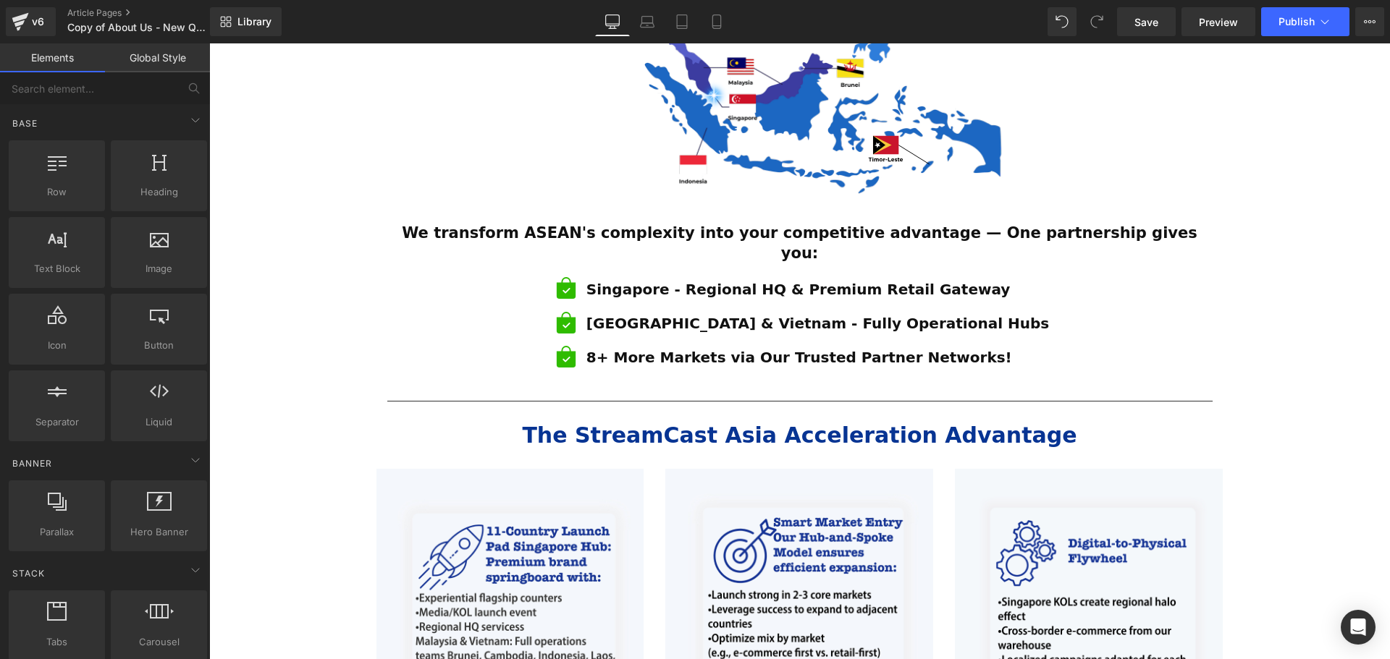
scroll to position [796, 0]
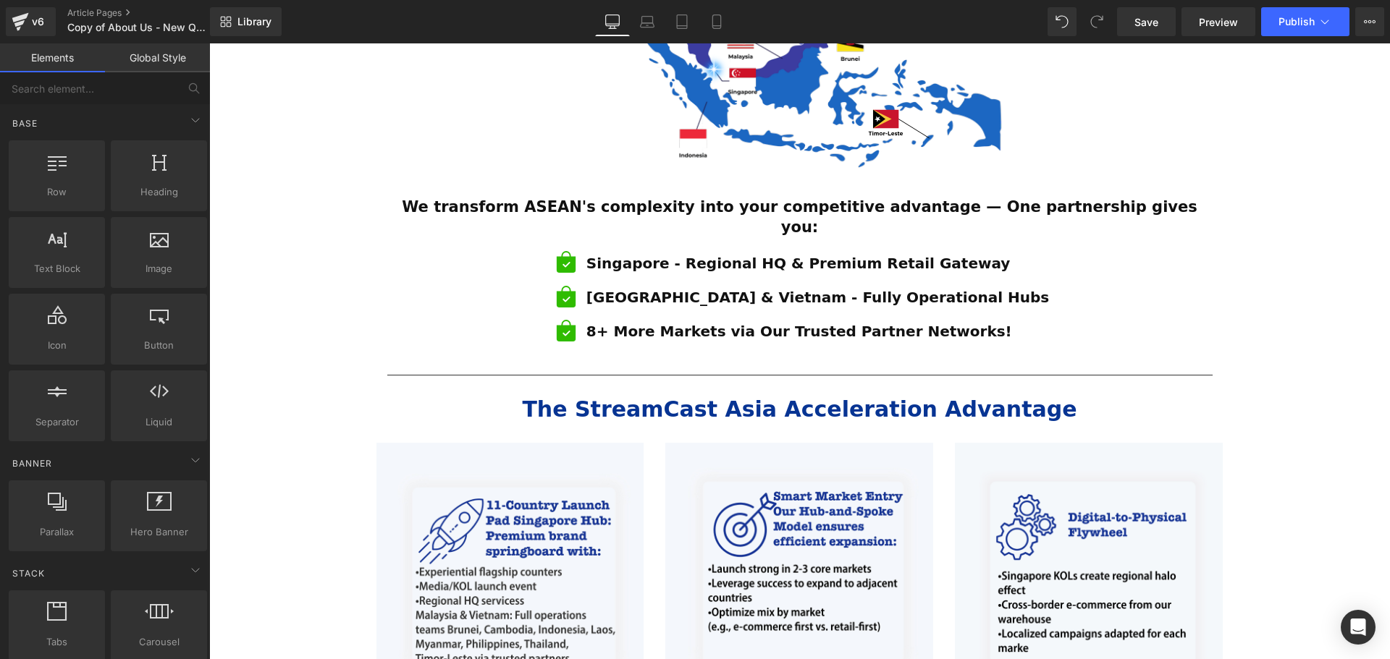
click at [1034, 395] on div "The StreamCast Asia Acceleration Advantage" at bounding box center [799, 409] width 825 height 28
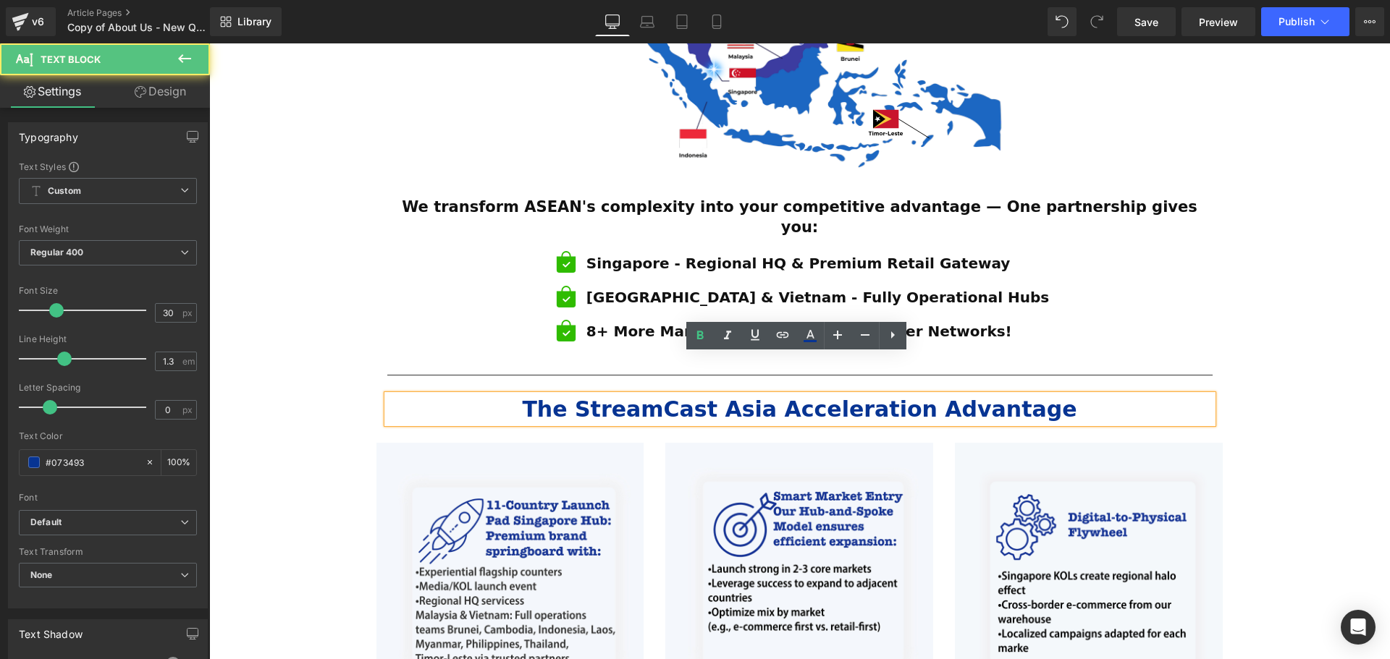
click at [1310, 426] on div "ESTABLISHED 2001 Text Block Your Market Acceleration Partner Across 11 ASEAN Co…" at bounding box center [799, 251] width 1181 height 1779
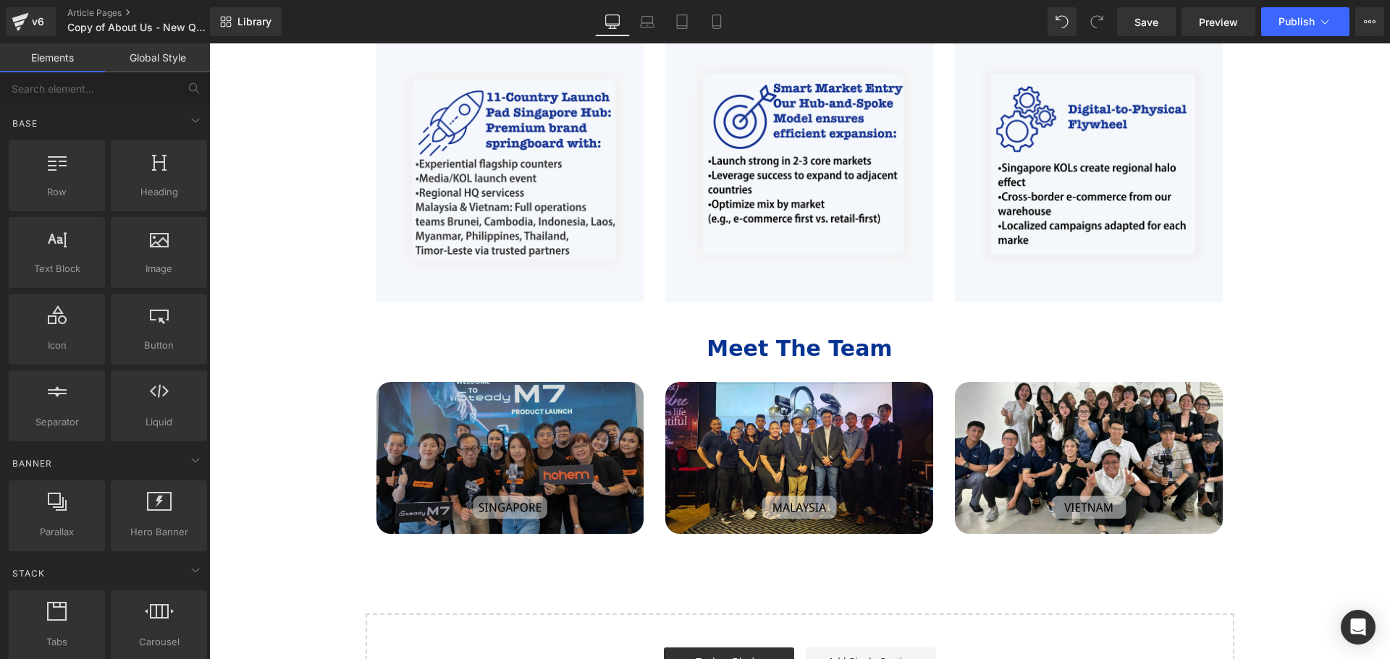
scroll to position [1230, 0]
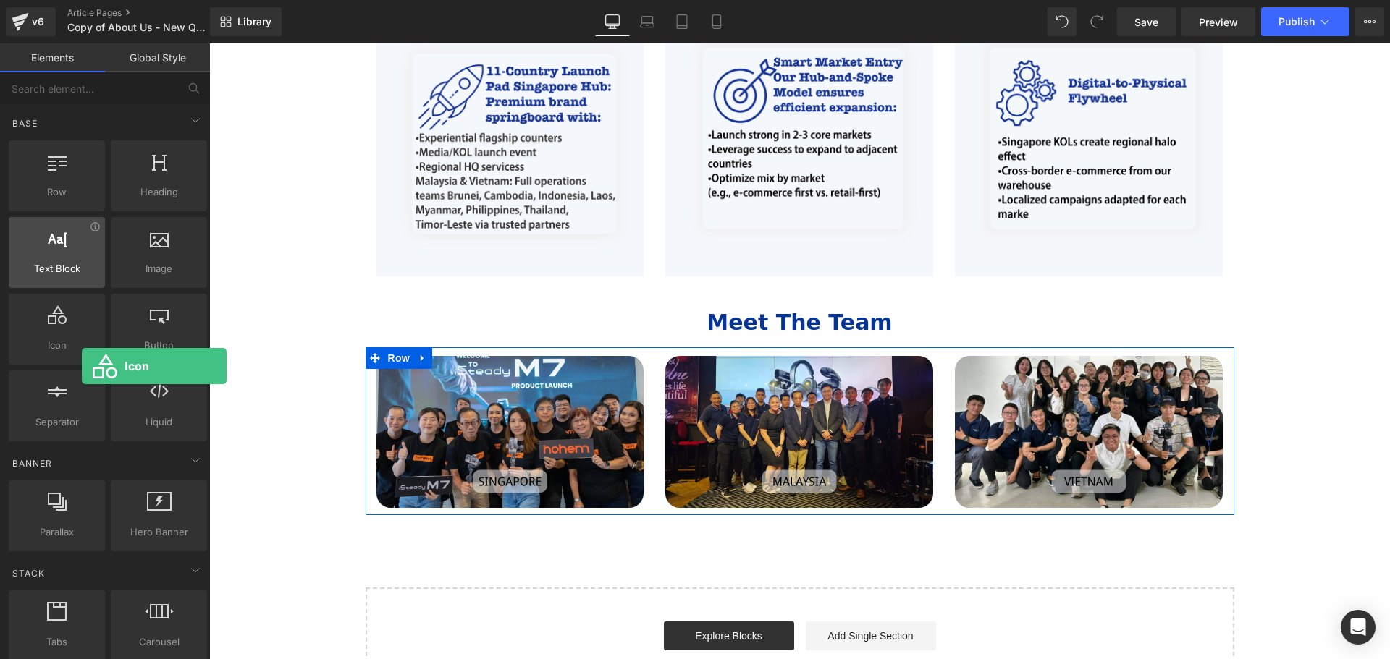
drag, startPoint x: 69, startPoint y: 347, endPoint x: 83, endPoint y: 278, distance: 71.0
click at [81, 358] on div "Icon icons, symbols" at bounding box center [57, 329] width 96 height 71
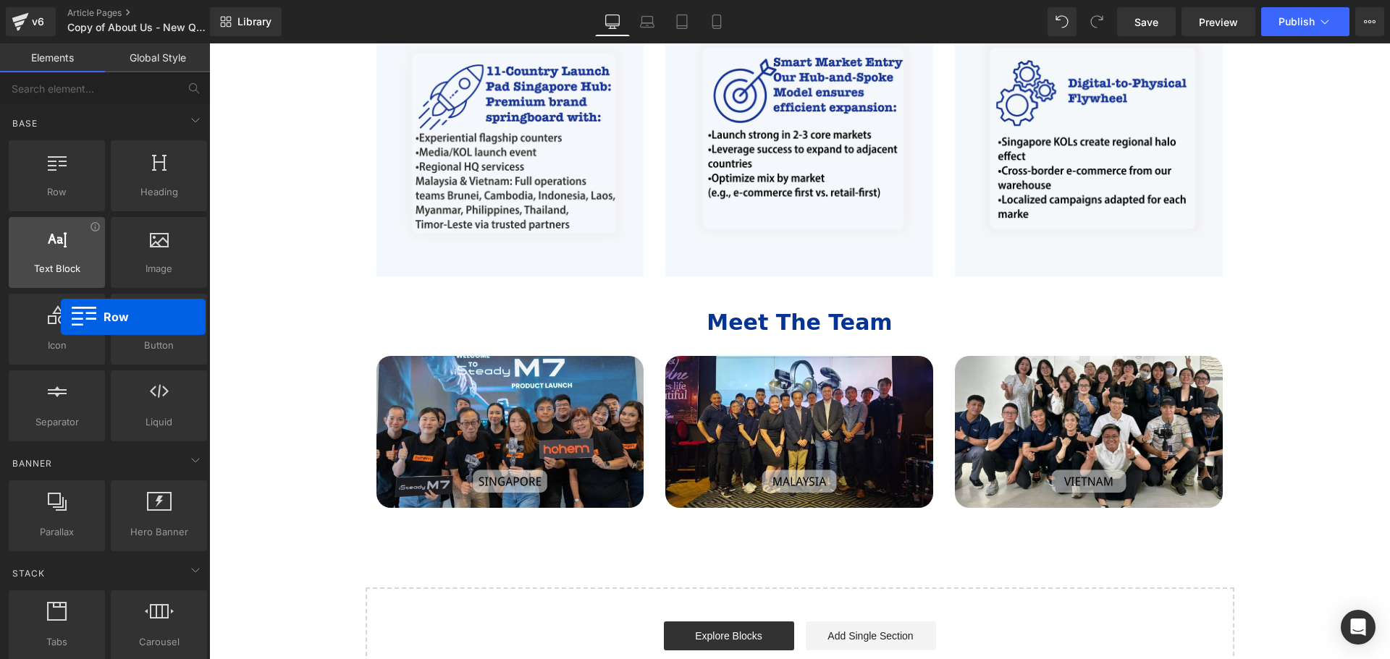
drag, startPoint x: 56, startPoint y: 190, endPoint x: 38, endPoint y: 278, distance: 90.1
click at [38, 300] on div "Row rows, columns, layouts, div Heading headings, titles, h1,h2,h3,h4,h5,h6 Tex…" at bounding box center [108, 291] width 204 height 307
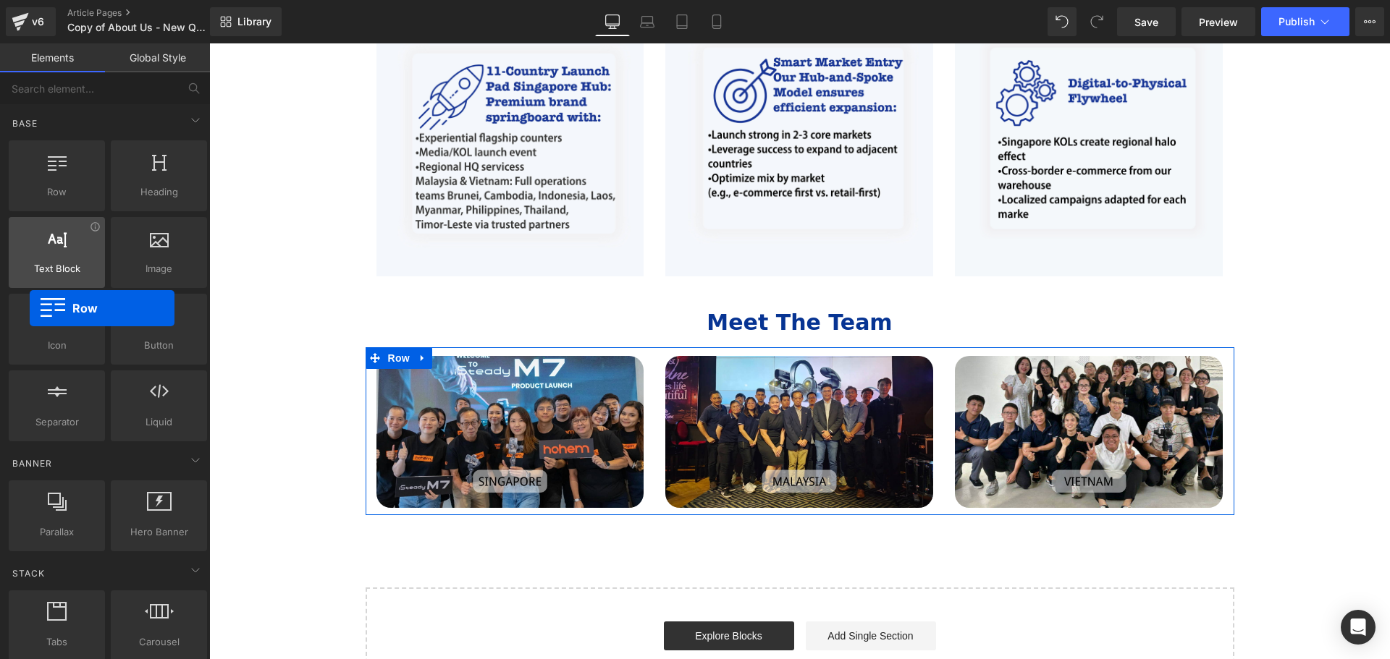
drag, startPoint x: 52, startPoint y: 187, endPoint x: 43, endPoint y: 284, distance: 96.7
click at [33, 298] on div "Row rows, columns, layouts, div Heading headings, titles, h1,h2,h3,h4,h5,h6 Tex…" at bounding box center [108, 291] width 204 height 307
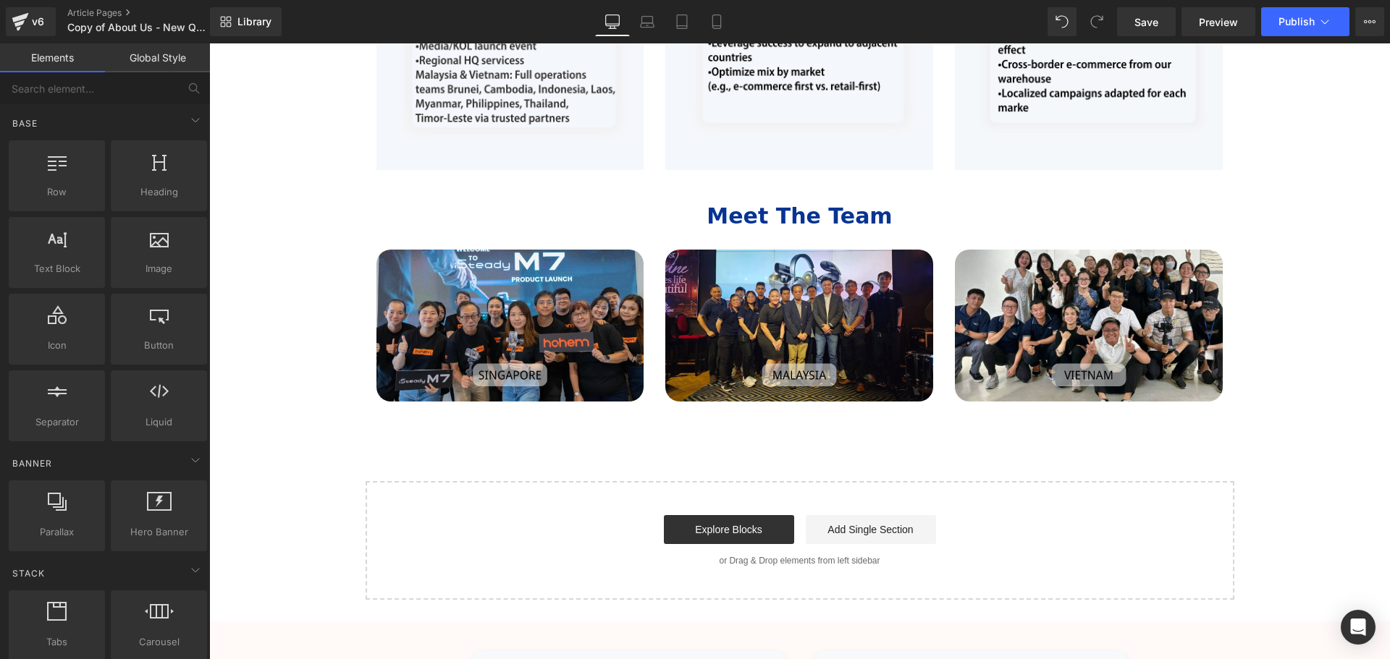
scroll to position [1375, 0]
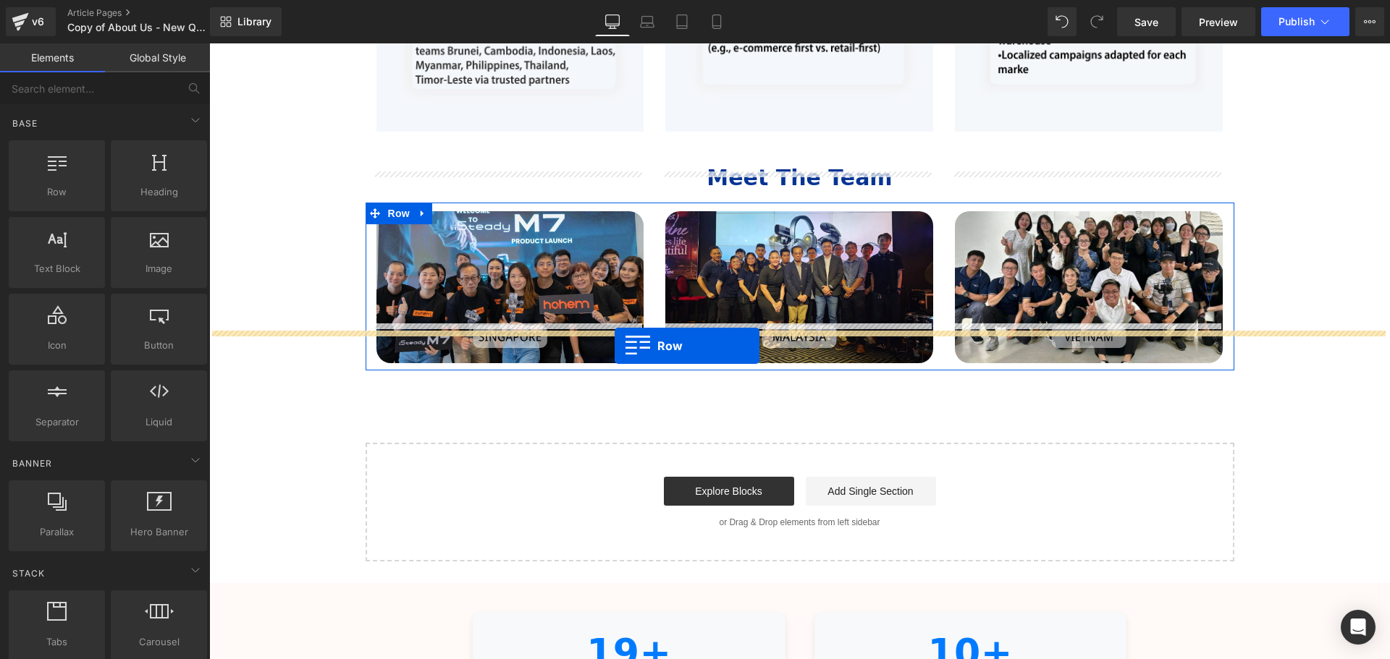
drag, startPoint x: 279, startPoint y: 203, endPoint x: 614, endPoint y: 346, distance: 364.9
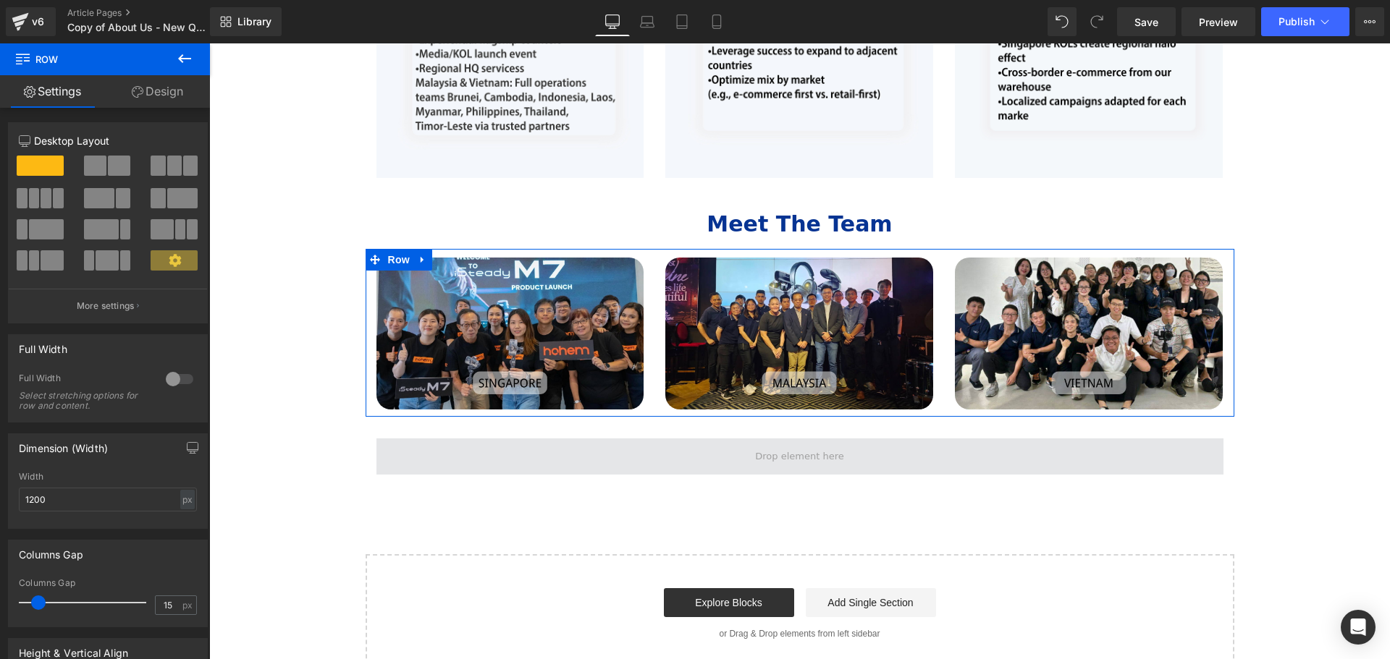
scroll to position [1303, 0]
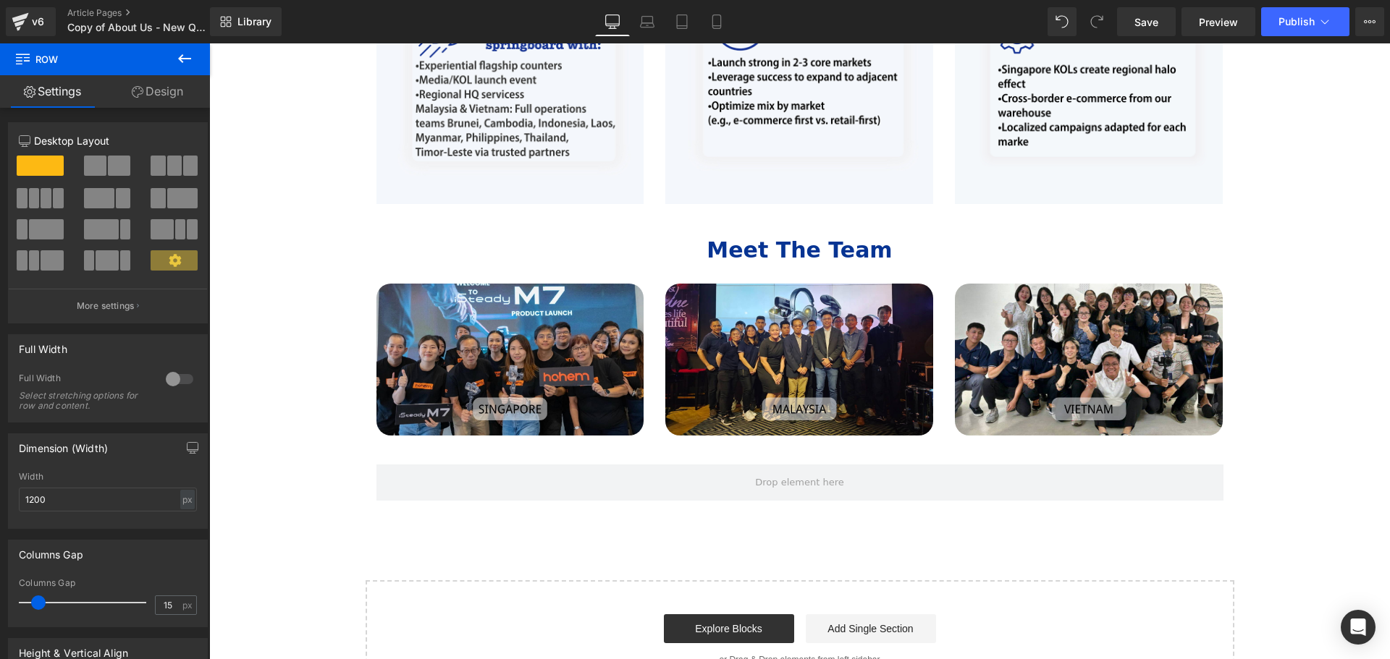
click at [180, 62] on icon at bounding box center [184, 58] width 17 height 17
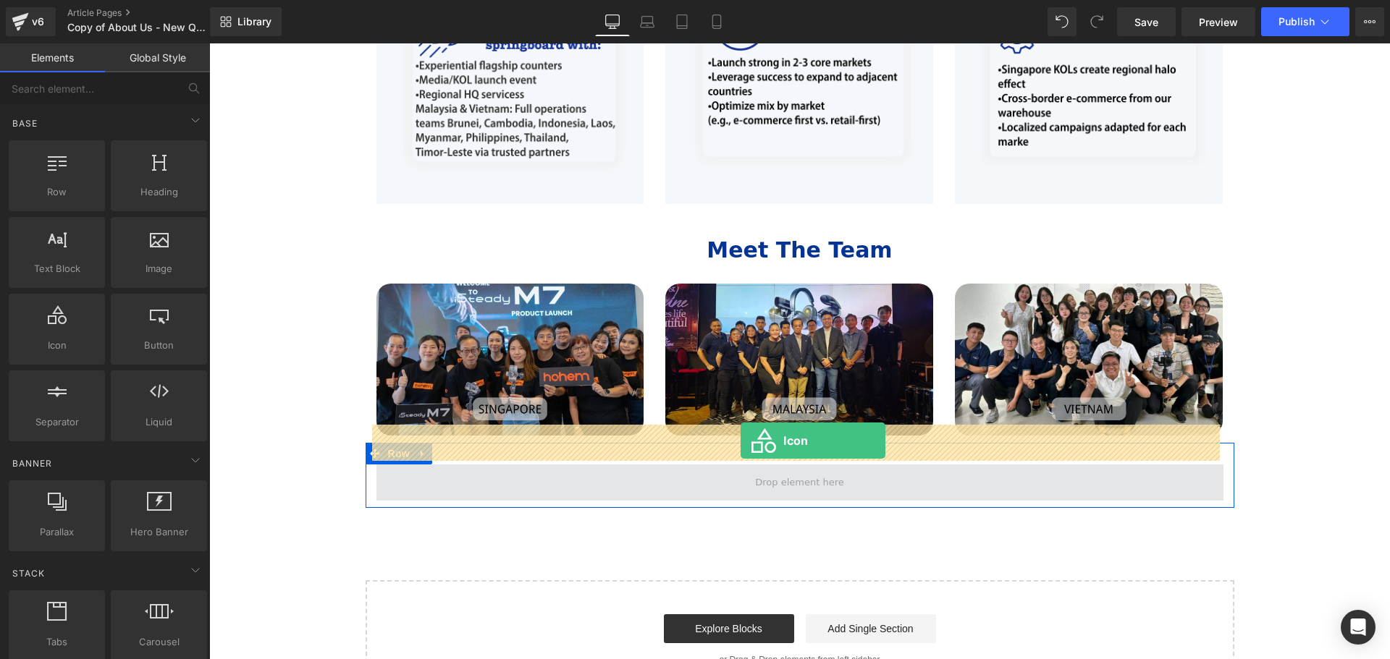
drag, startPoint x: 279, startPoint y: 391, endPoint x: 747, endPoint y: 440, distance: 470.9
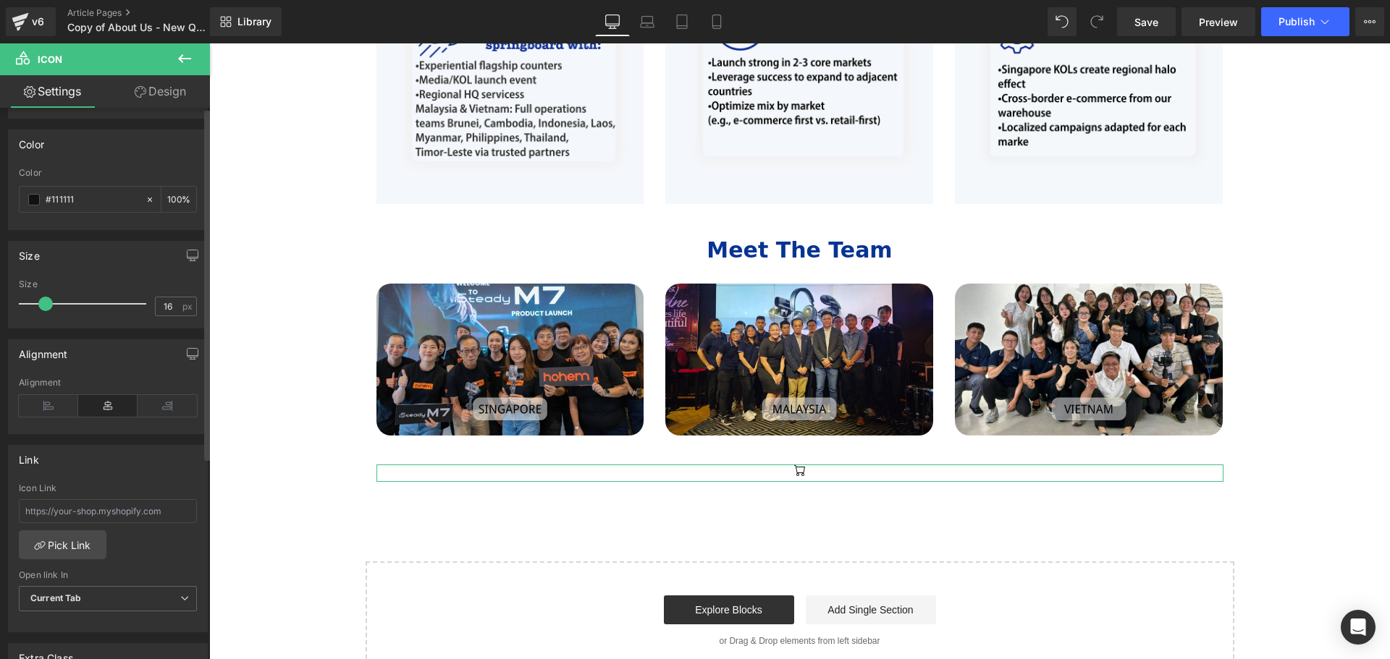
scroll to position [0, 0]
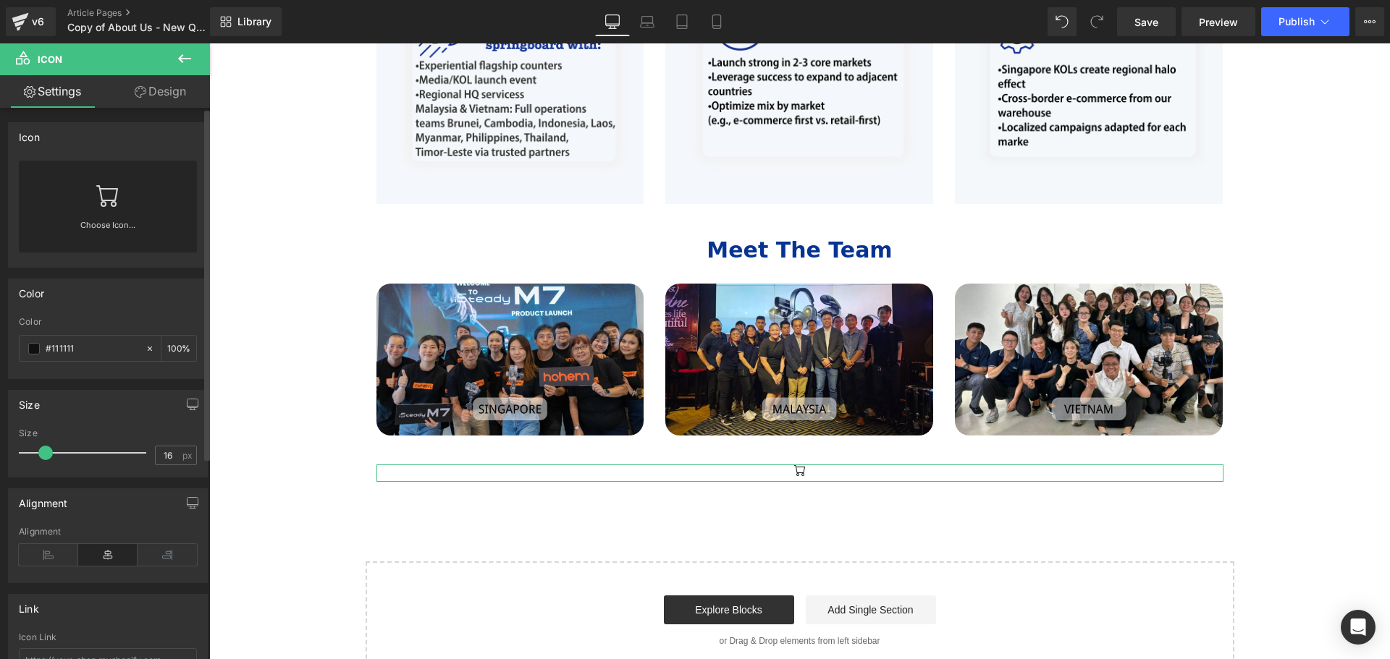
click at [105, 205] on icon at bounding box center [107, 195] width 23 height 23
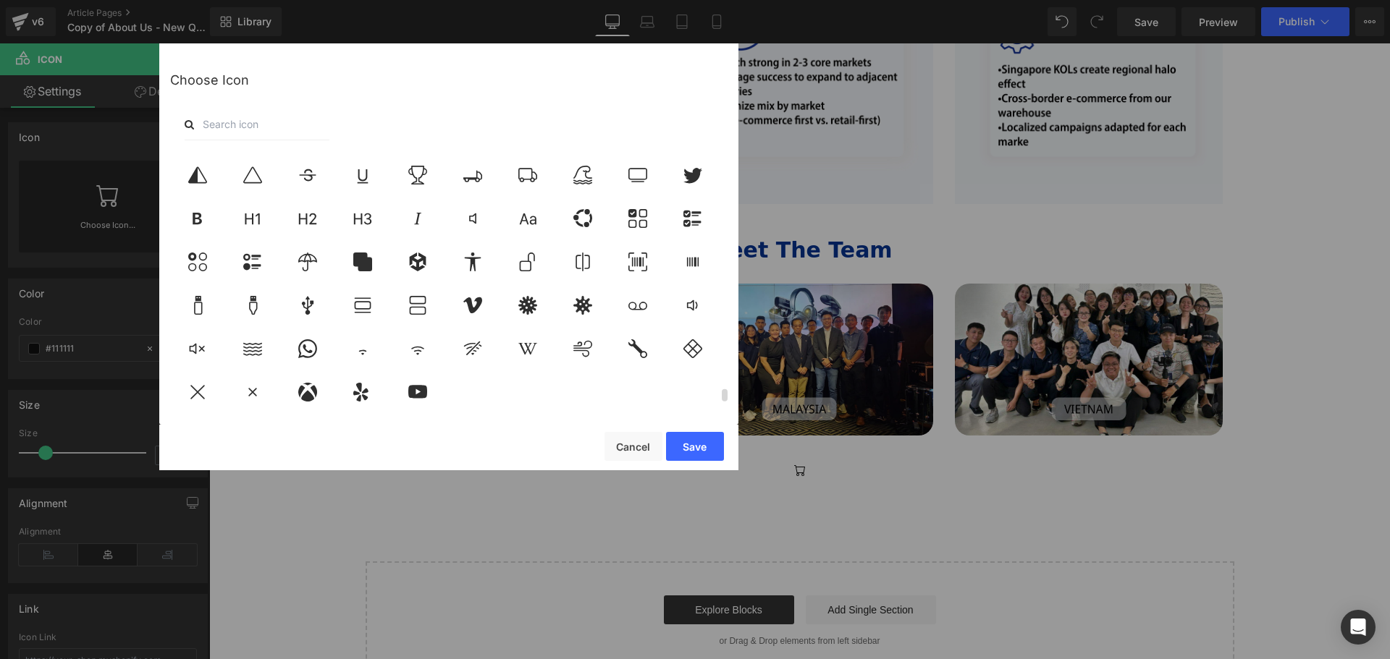
scroll to position [5046, 0]
click at [625, 435] on button "Cancel" at bounding box center [633, 446] width 58 height 29
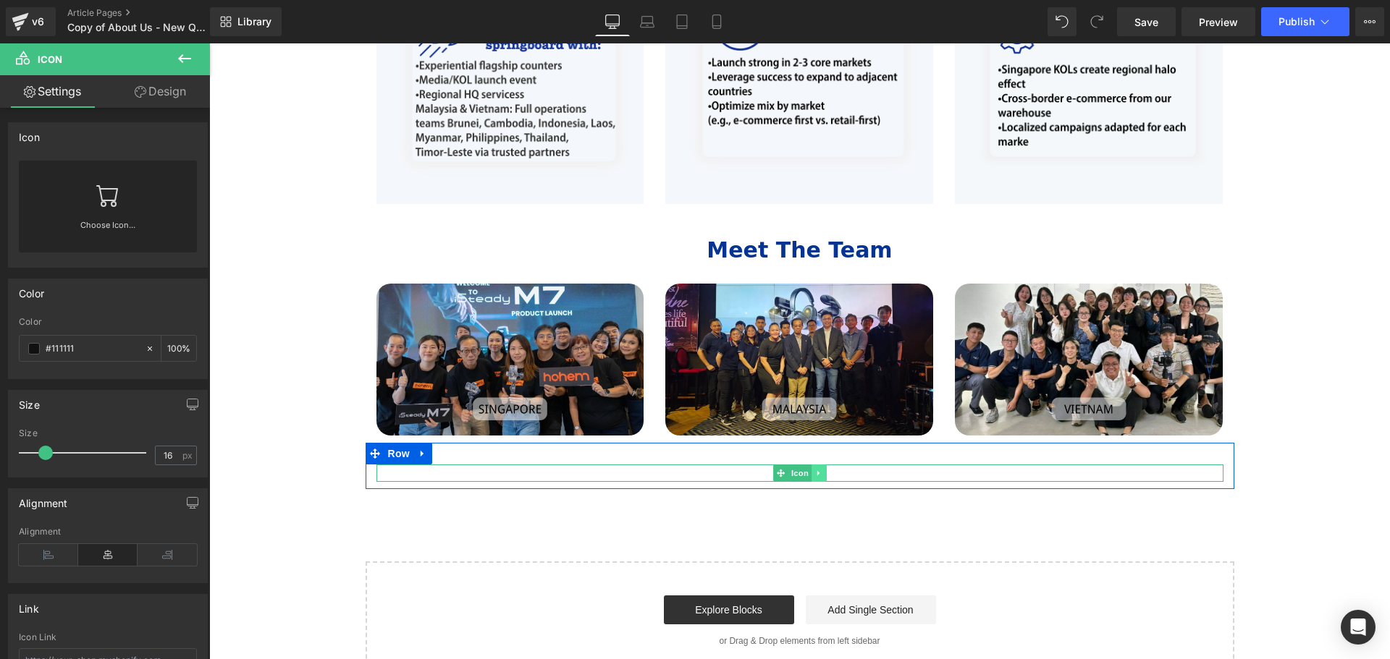
click at [816, 470] on icon at bounding box center [817, 472] width 2 height 5
click at [824, 469] on icon at bounding box center [826, 473] width 8 height 9
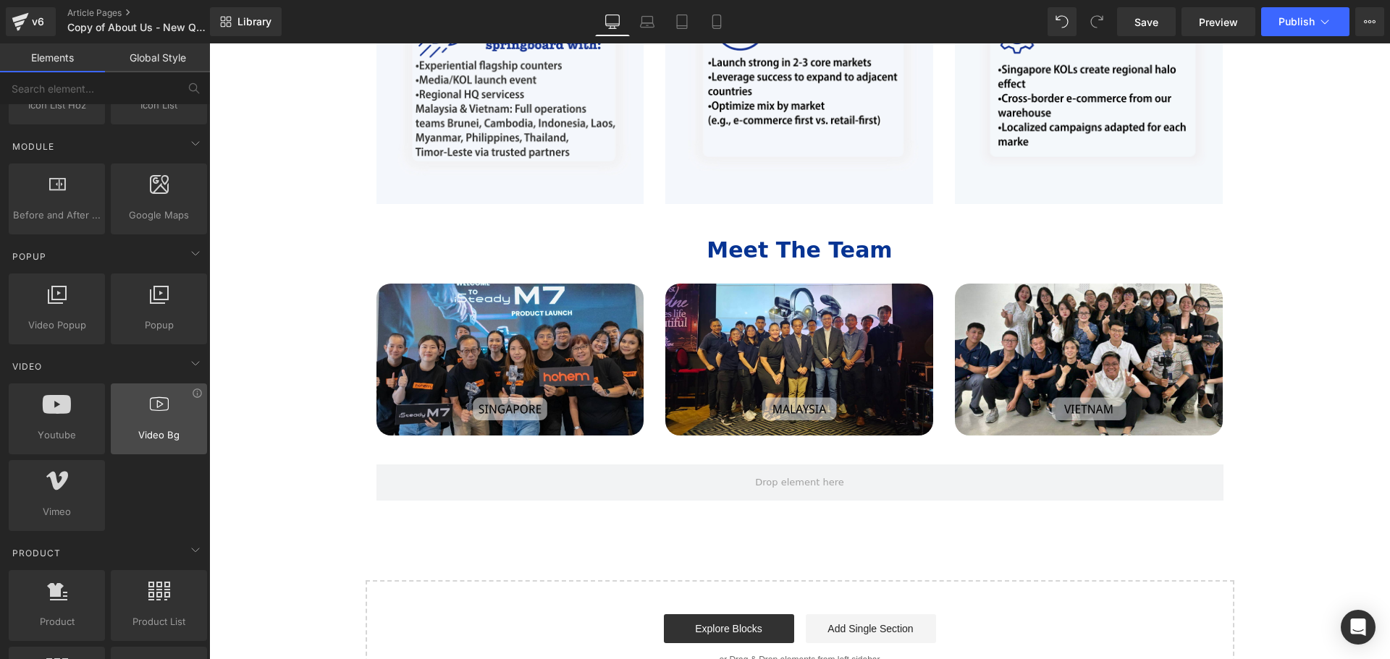
scroll to position [434, 0]
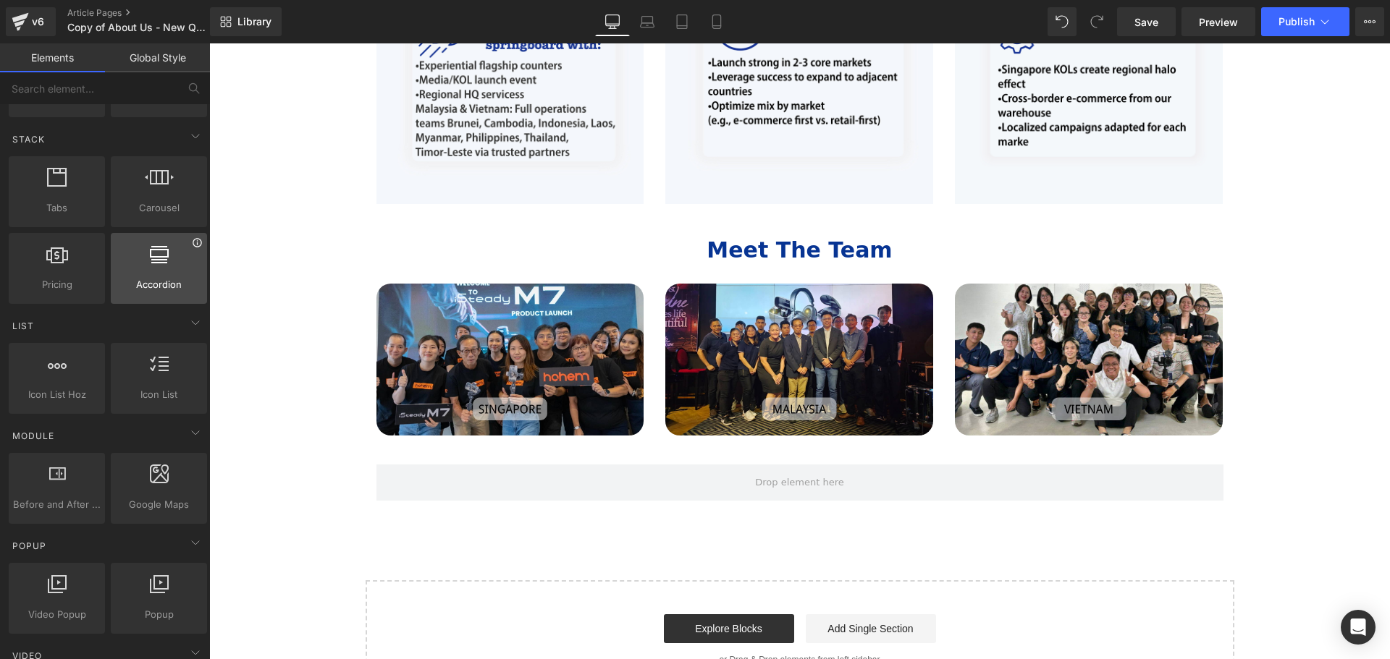
click at [193, 243] on icon at bounding box center [197, 242] width 9 height 9
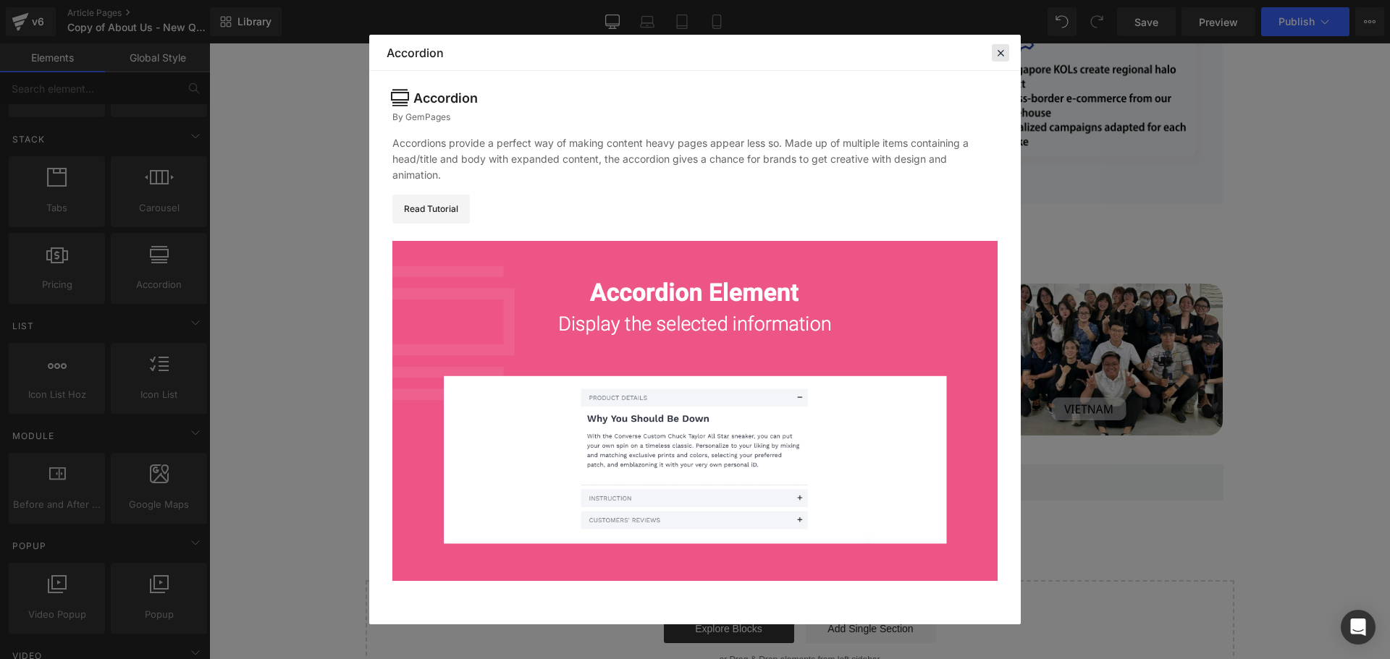
click at [1000, 54] on icon at bounding box center [1000, 52] width 13 height 13
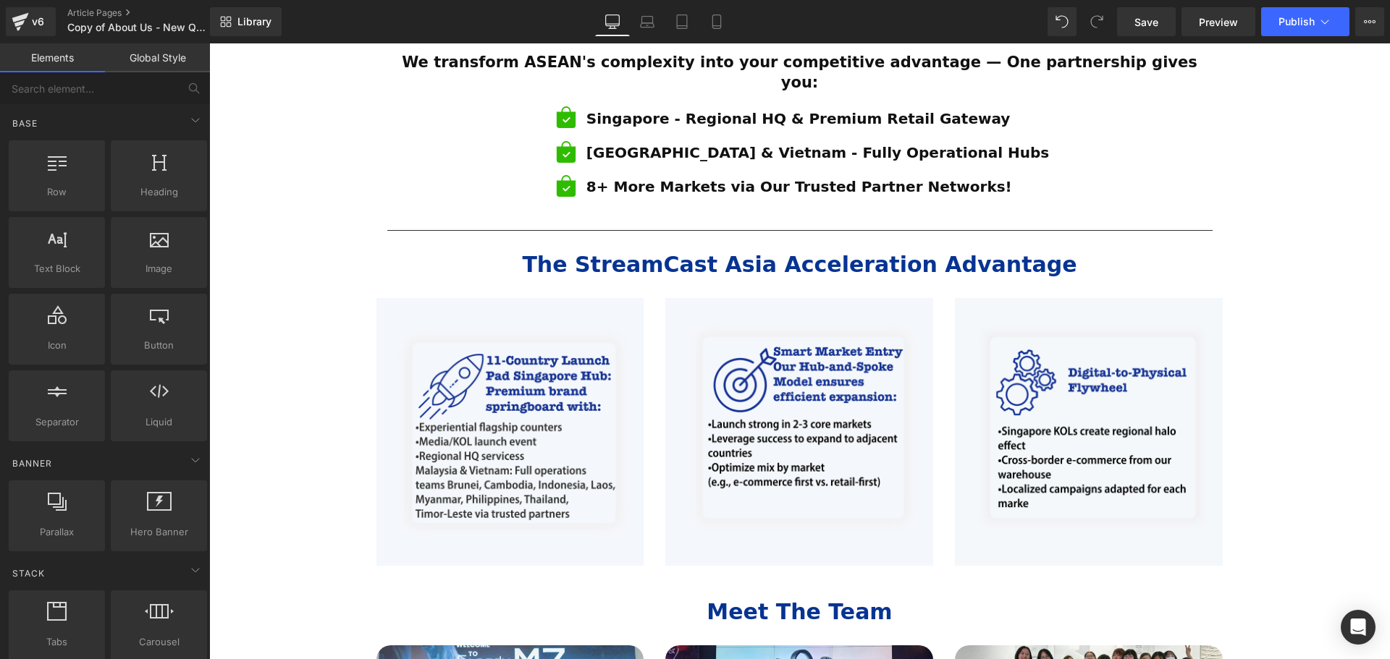
scroll to position [1086, 0]
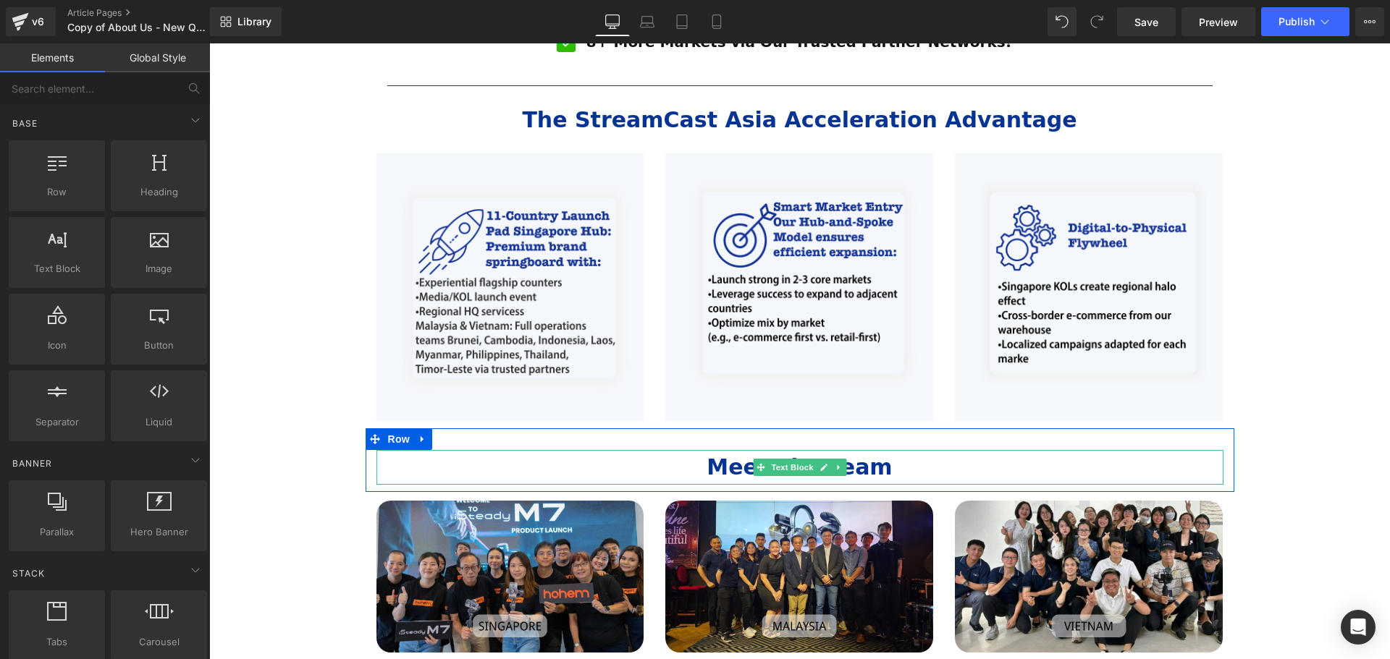
click at [801, 459] on span "Text Block" at bounding box center [792, 467] width 48 height 17
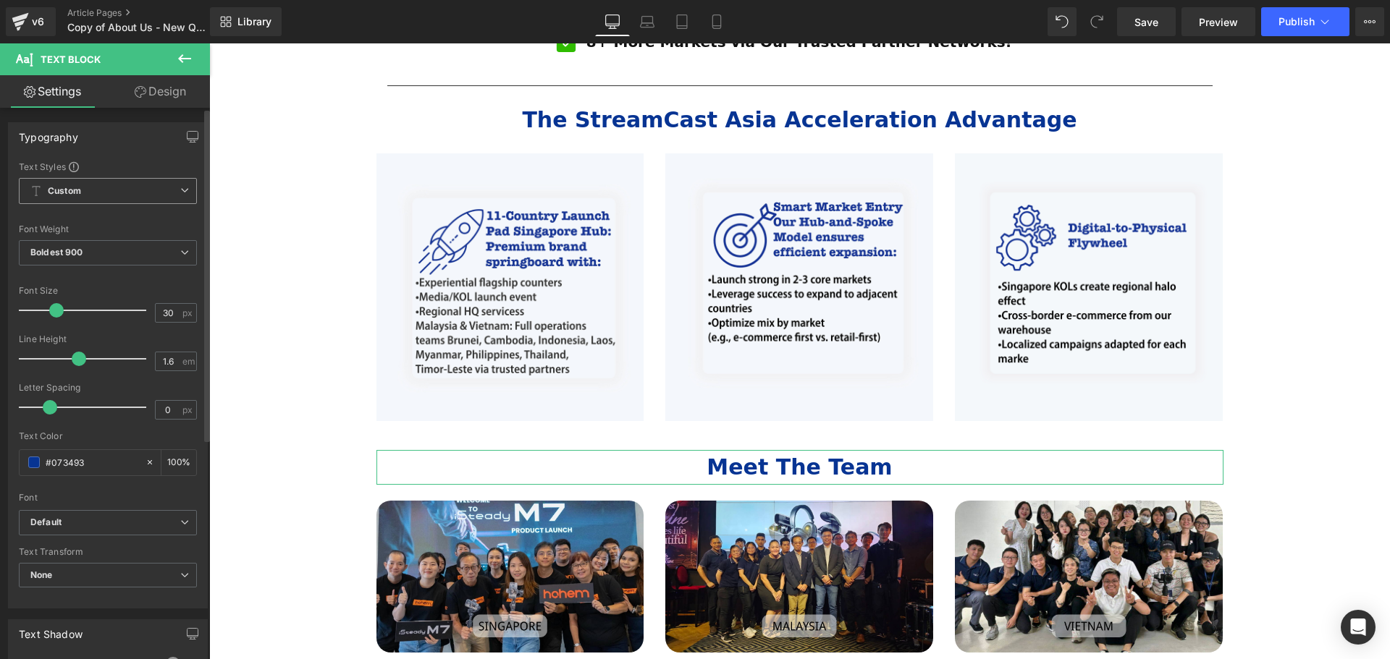
click at [127, 193] on span "Custom Setup Global Style" at bounding box center [108, 191] width 178 height 26
drag, startPoint x: 127, startPoint y: 193, endPoint x: 124, endPoint y: 206, distance: 13.3
click at [127, 193] on span "Custom Setup Global Style" at bounding box center [105, 191] width 172 height 26
click at [110, 253] on span "Boldest 900" at bounding box center [108, 252] width 178 height 25
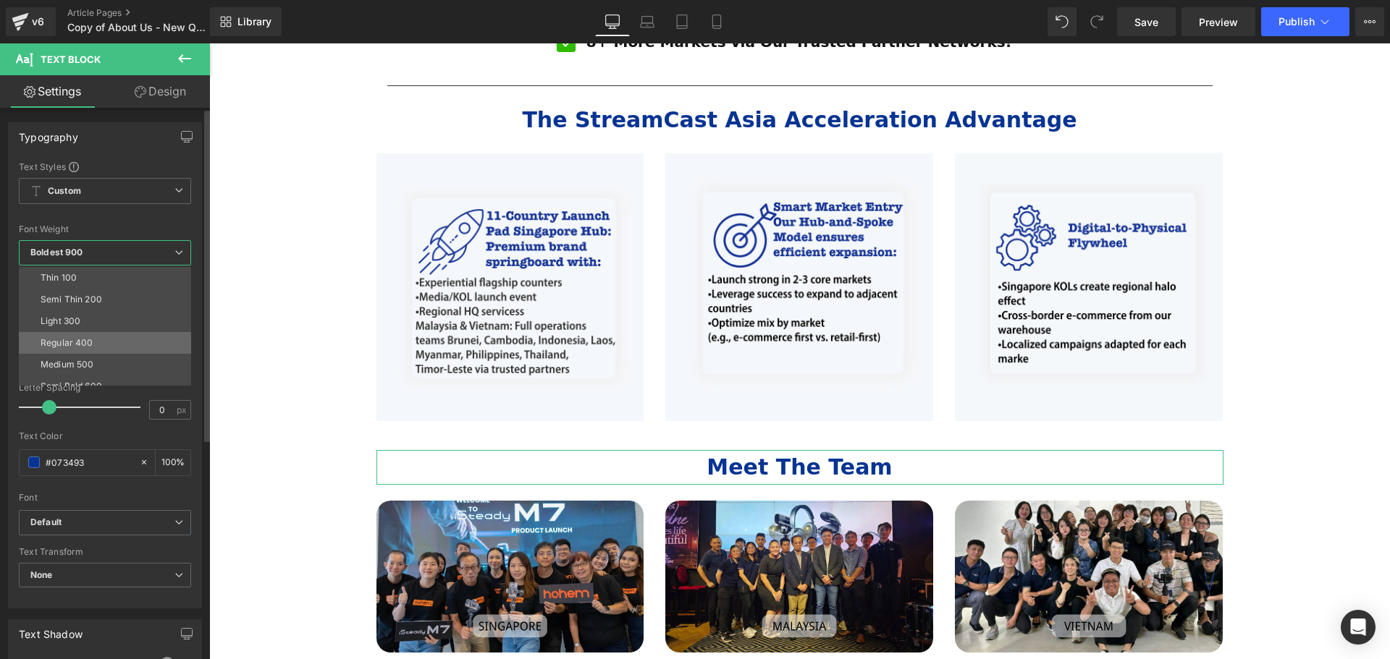
click at [121, 347] on li "Regular 400" at bounding box center [108, 343] width 179 height 22
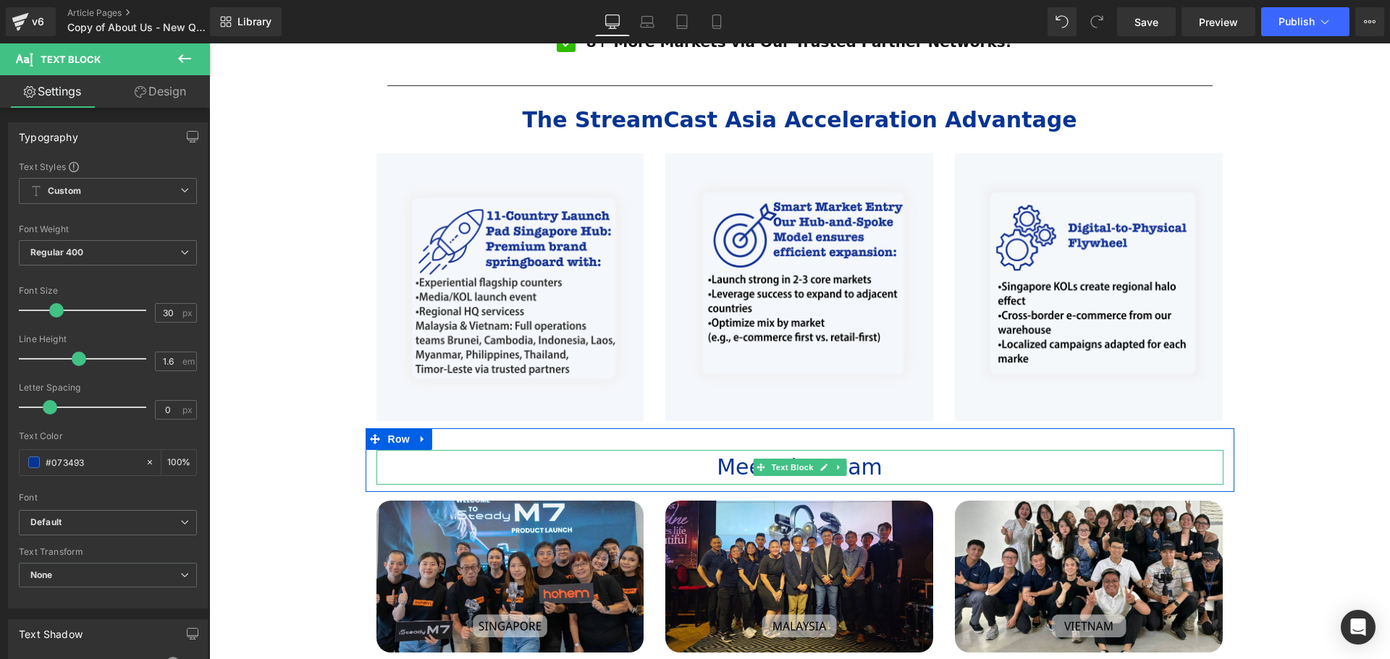
click at [924, 450] on p "Meet The Team" at bounding box center [799, 467] width 847 height 35
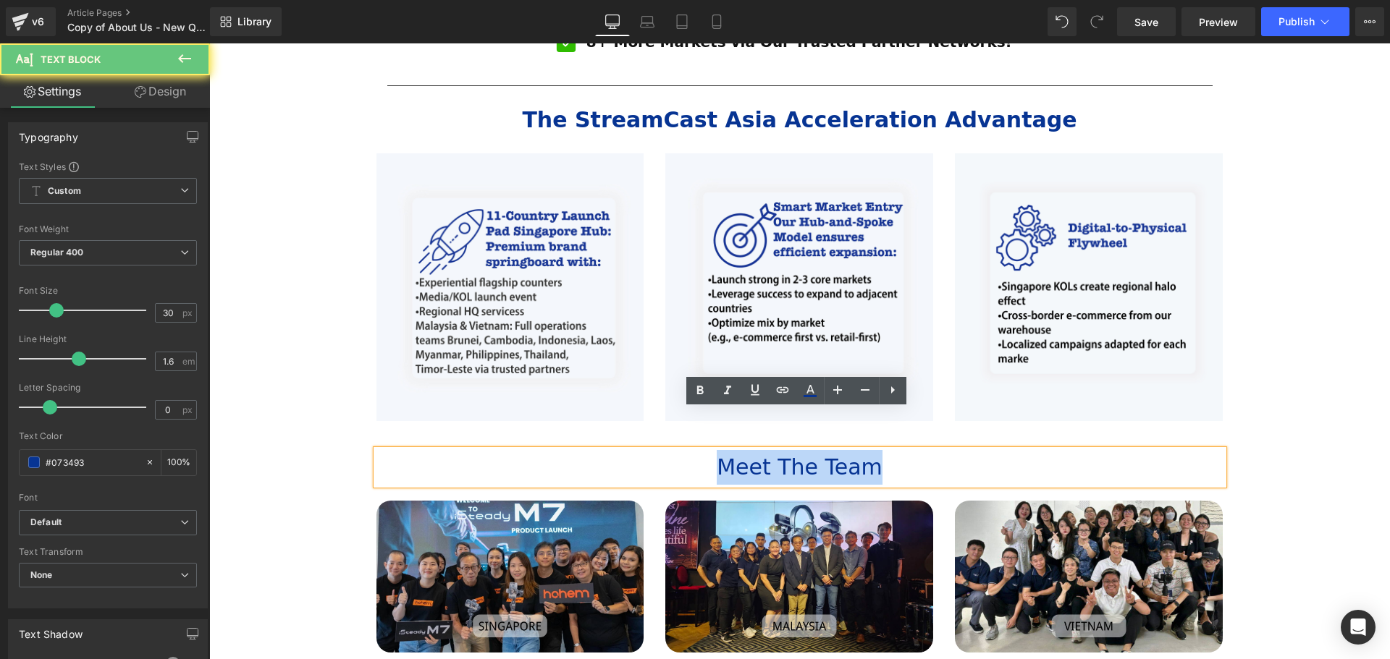
drag, startPoint x: 939, startPoint y: 428, endPoint x: 700, endPoint y: 419, distance: 239.8
click at [700, 450] on p "Meet The Team" at bounding box center [799, 467] width 847 height 35
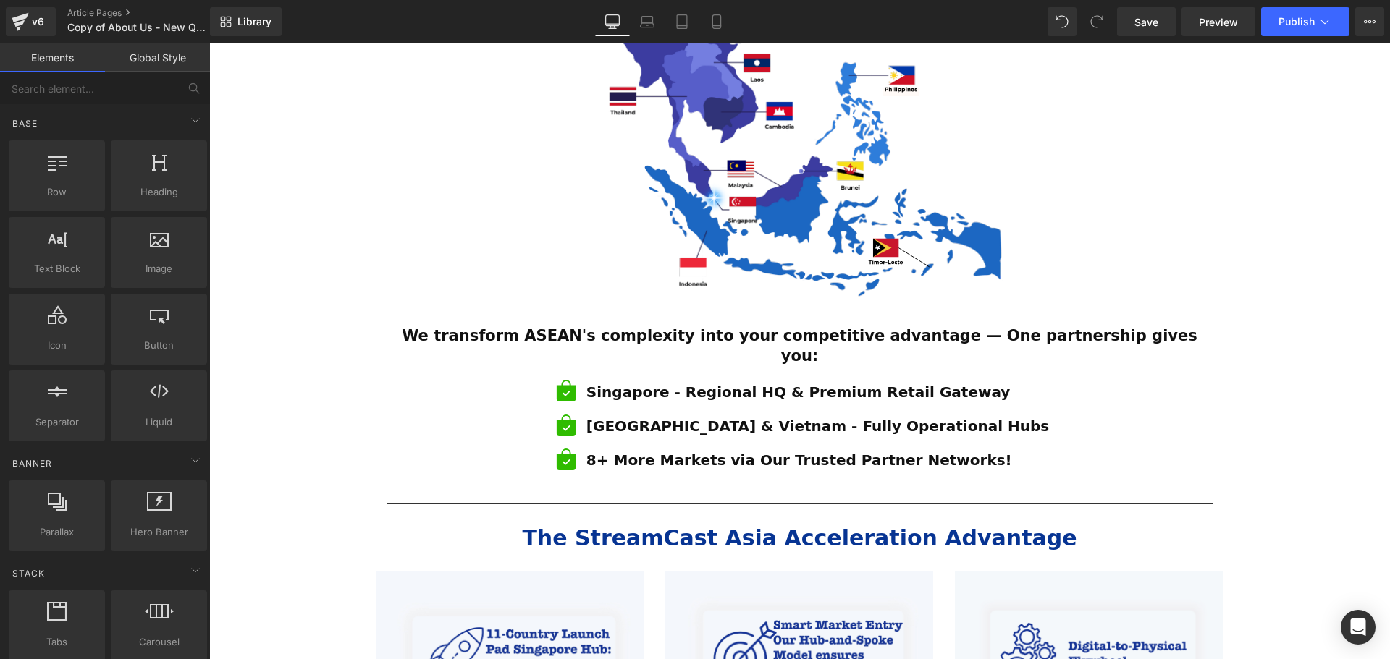
scroll to position [796, 0]
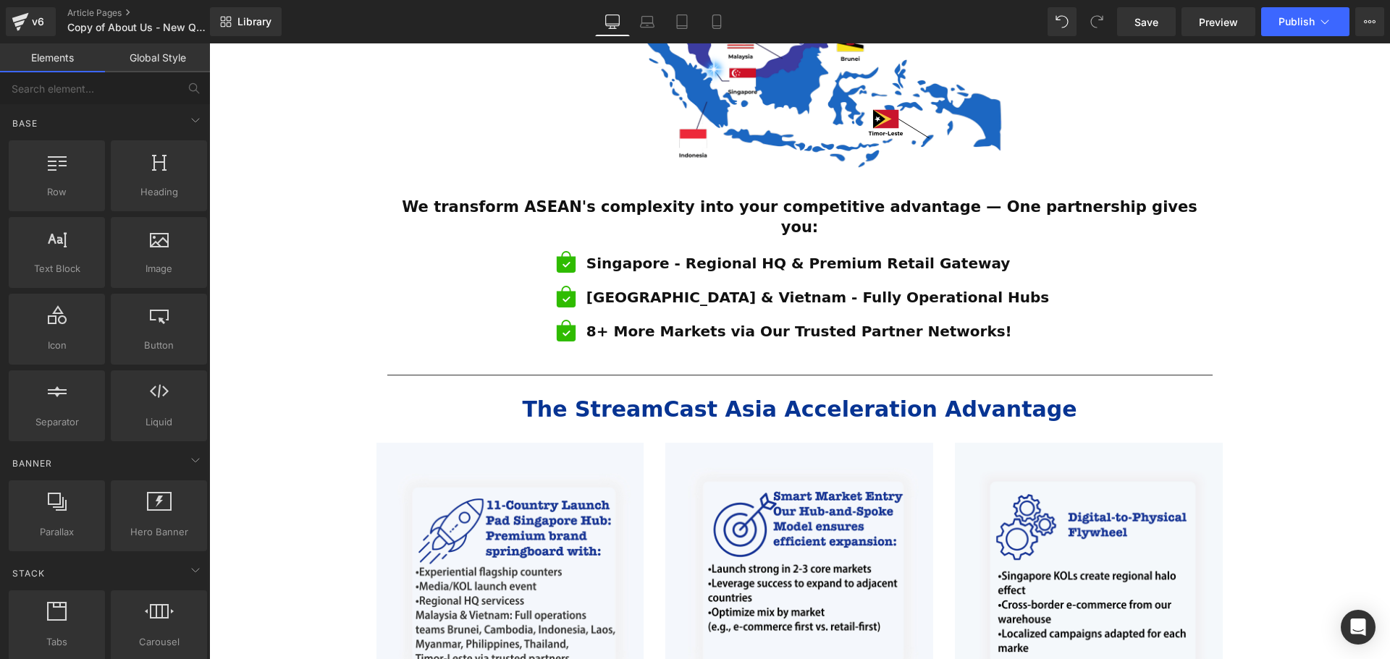
click at [808, 395] on div "The StreamCast Asia Acceleration Advantage Text Block" at bounding box center [799, 409] width 825 height 28
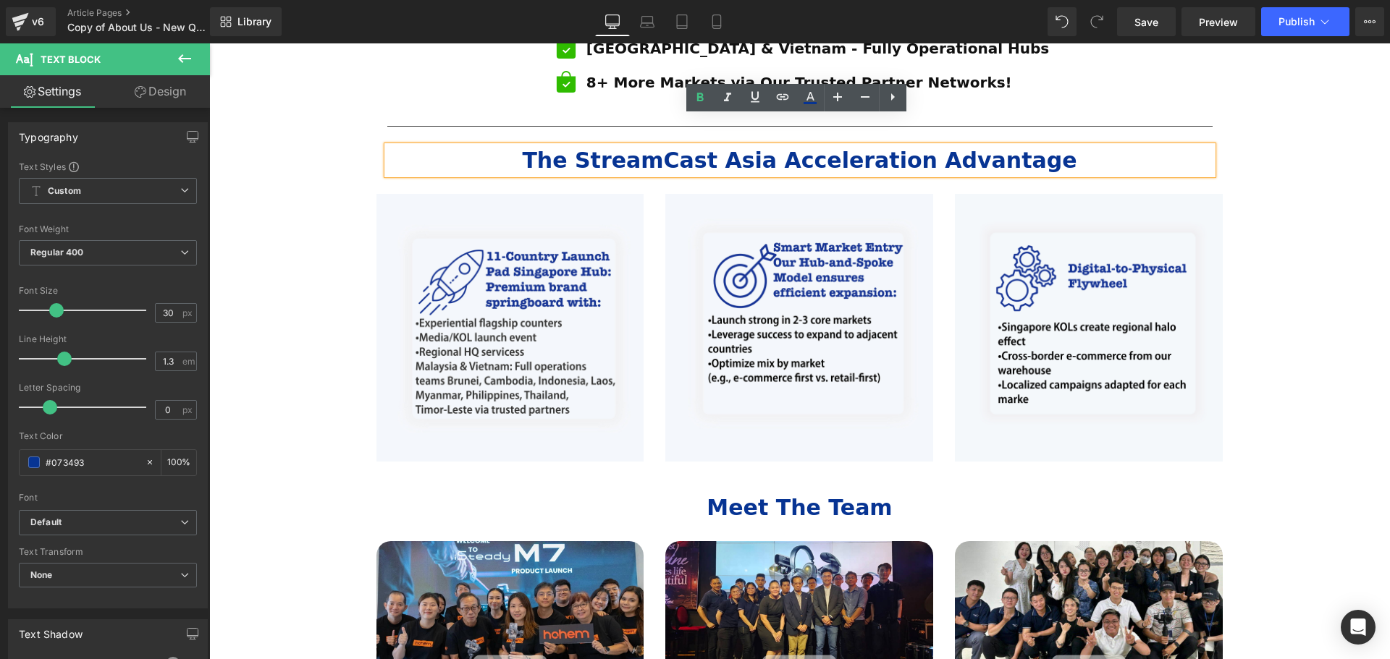
scroll to position [1013, 0]
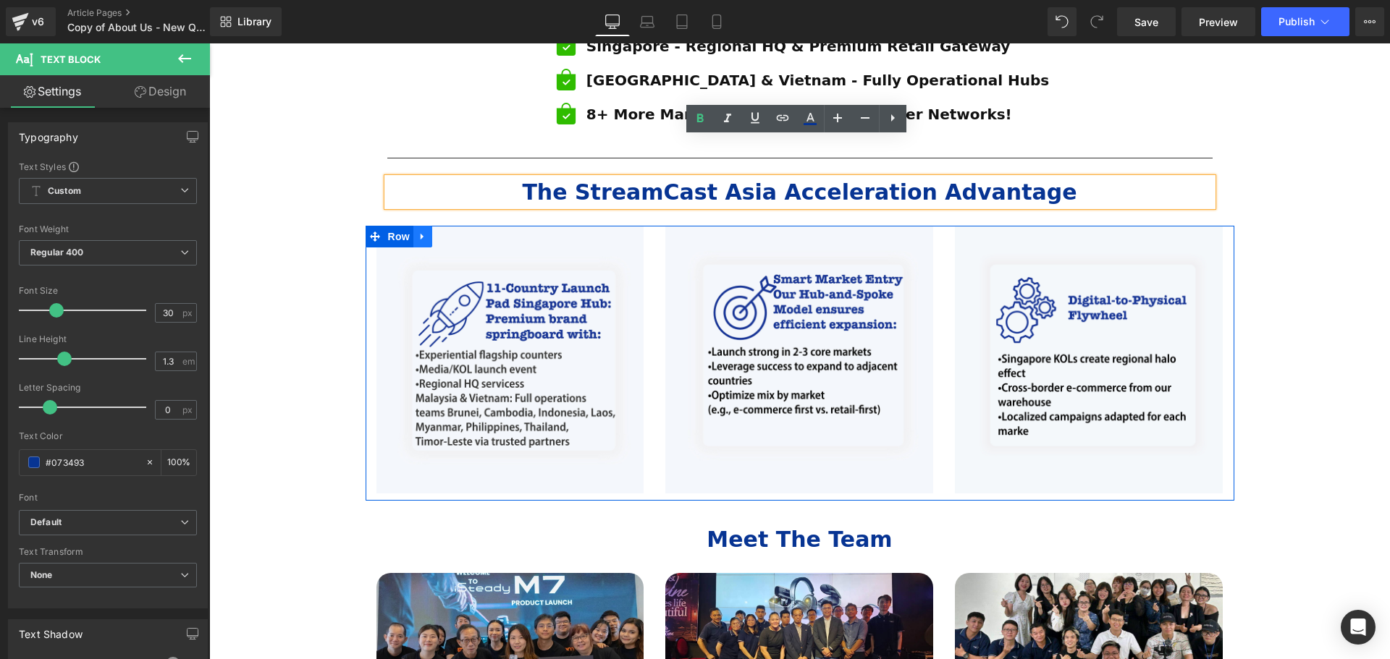
click at [418, 232] on icon at bounding box center [423, 237] width 10 height 11
click at [441, 232] on icon at bounding box center [441, 237] width 10 height 11
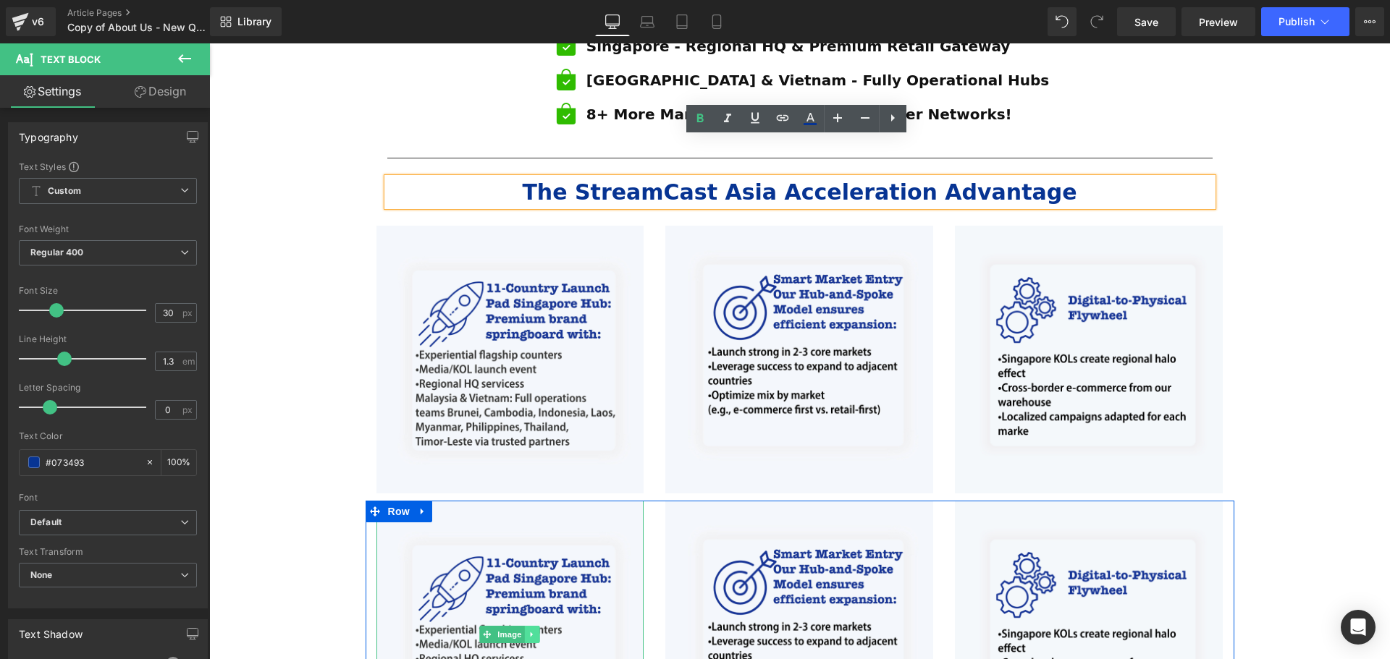
click at [534, 626] on link at bounding box center [532, 634] width 15 height 17
click at [536, 630] on icon at bounding box center [540, 634] width 8 height 8
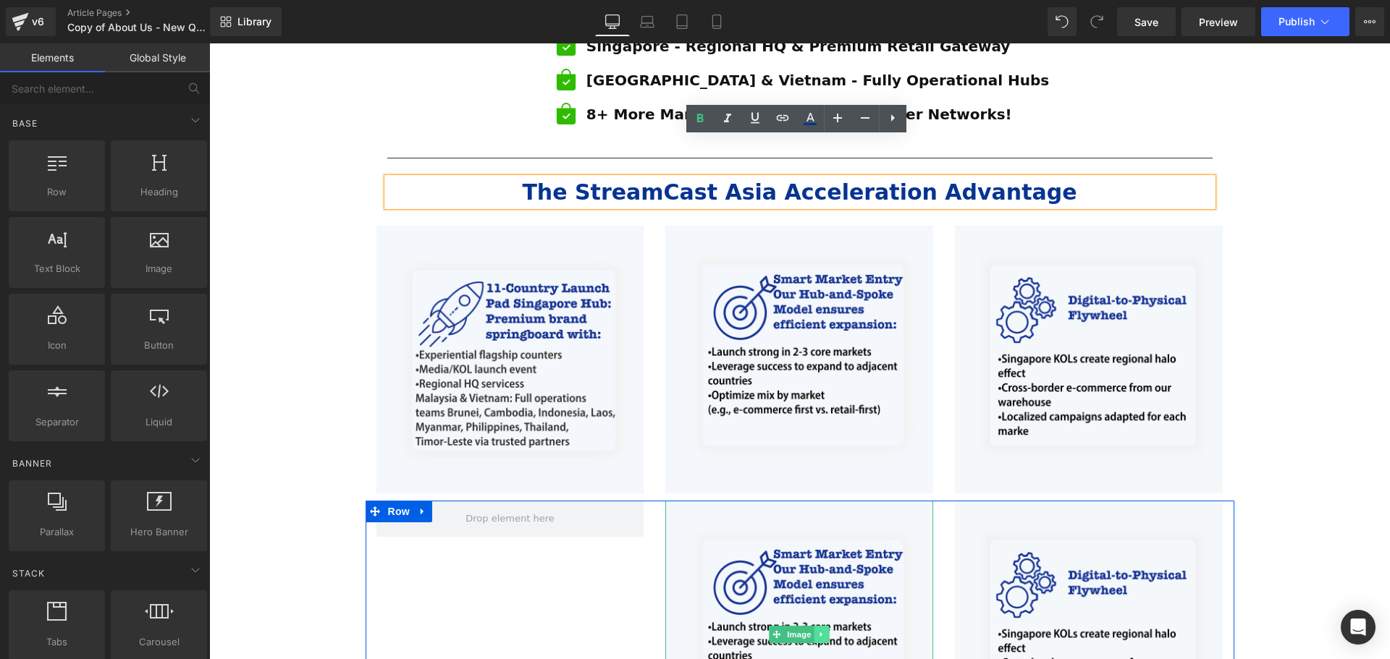
click at [819, 626] on link at bounding box center [821, 634] width 15 height 17
click at [825, 630] on icon at bounding box center [829, 634] width 8 height 9
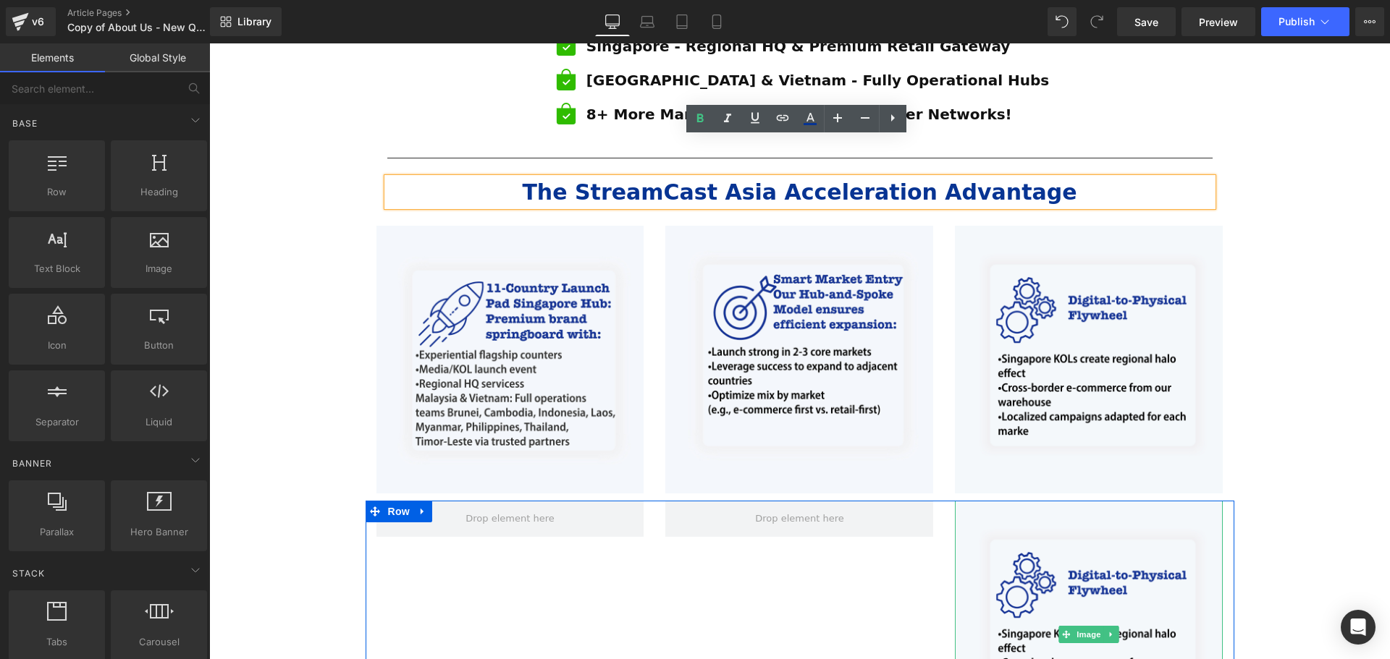
click at [1107, 630] on icon at bounding box center [1111, 634] width 8 height 9
click at [1130, 630] on icon at bounding box center [1134, 634] width 8 height 9
click at [1111, 630] on icon at bounding box center [1111, 634] width 8 height 9
click at [1112, 626] on link at bounding box center [1119, 634] width 15 height 17
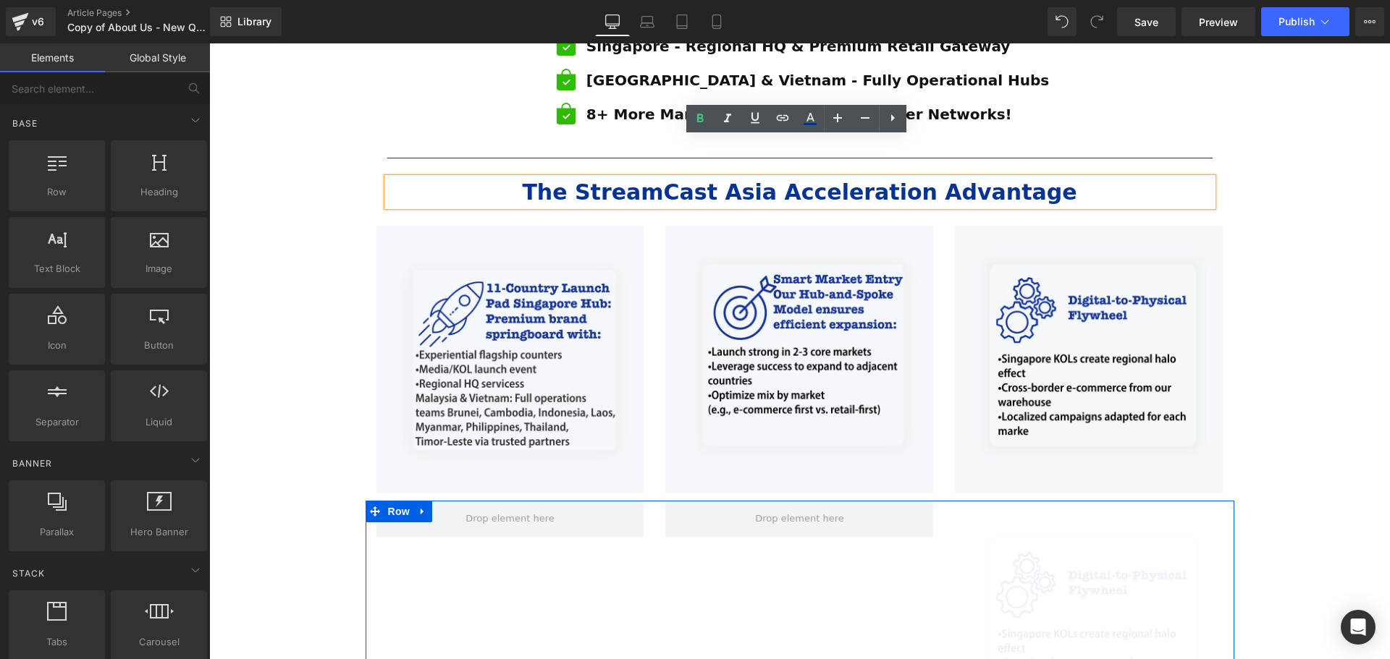
click at [1270, 543] on div "ESTABLISHED 2001 Text Block Your Market Acceleration Partner Across 11 ASEAN Co…" at bounding box center [799, 203] width 1181 height 2119
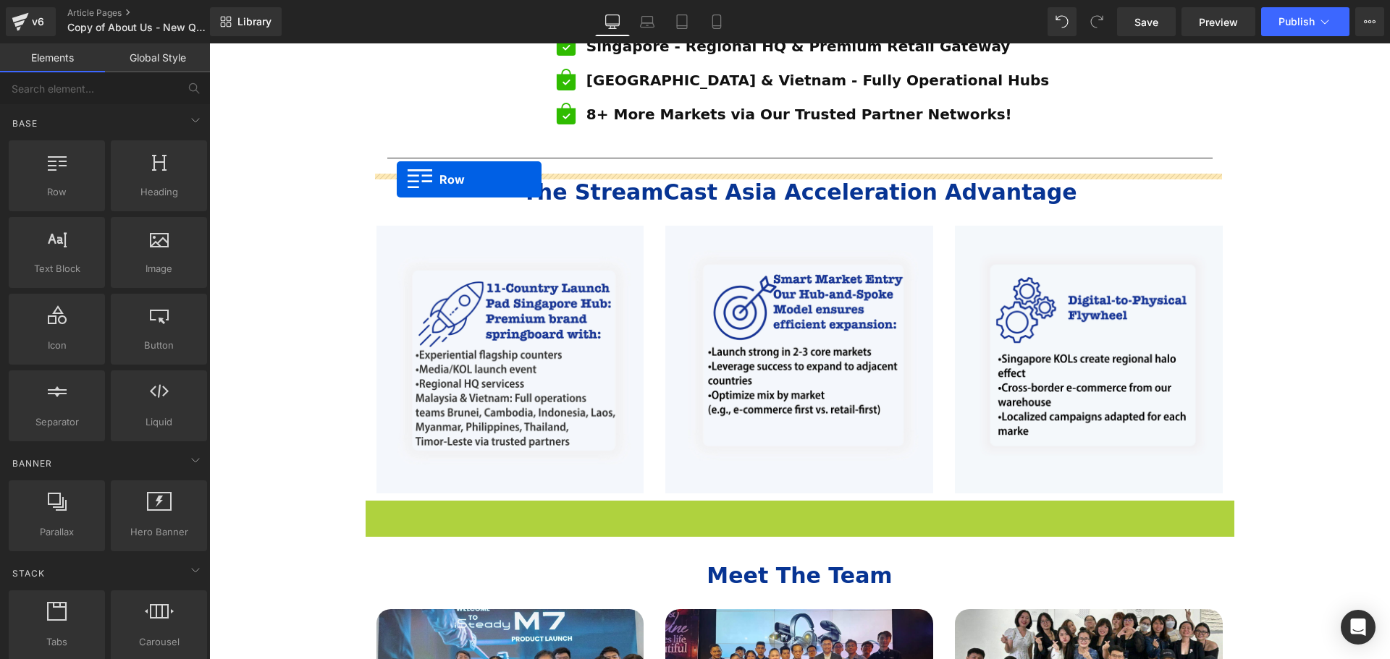
drag, startPoint x: 366, startPoint y: 470, endPoint x: 397, endPoint y: 180, distance: 291.8
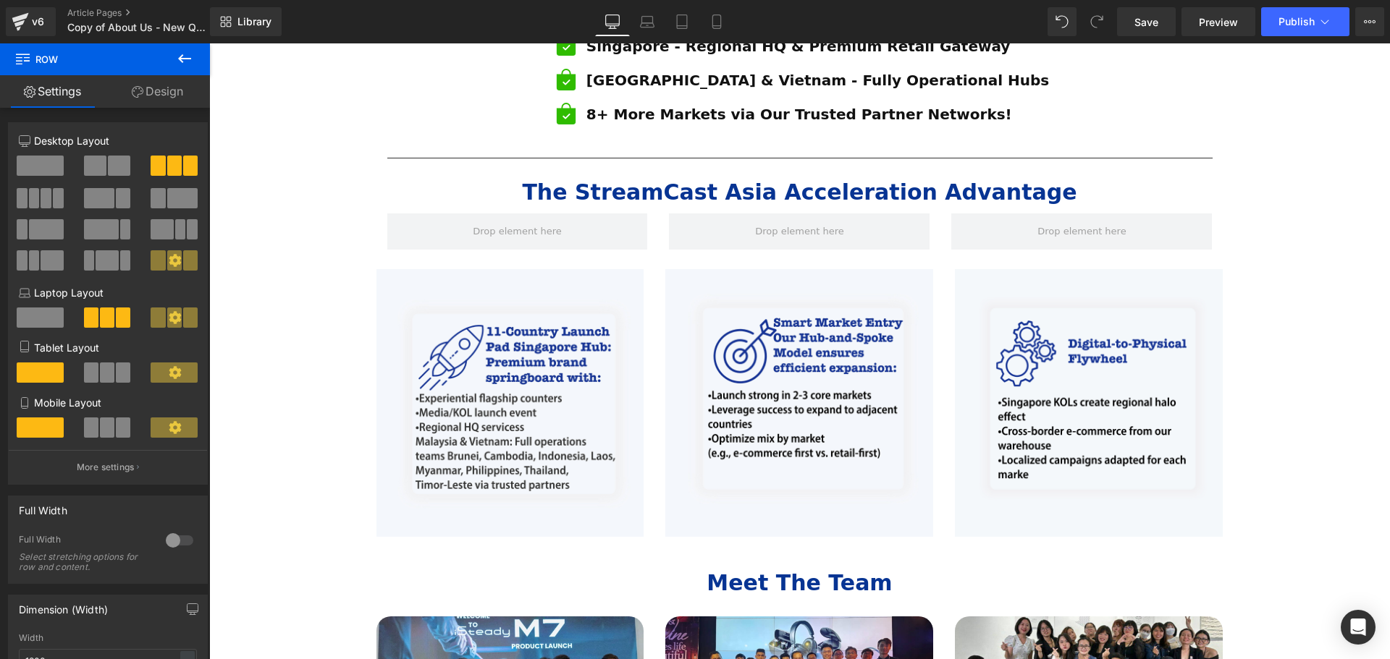
click at [188, 54] on icon at bounding box center [184, 58] width 17 height 17
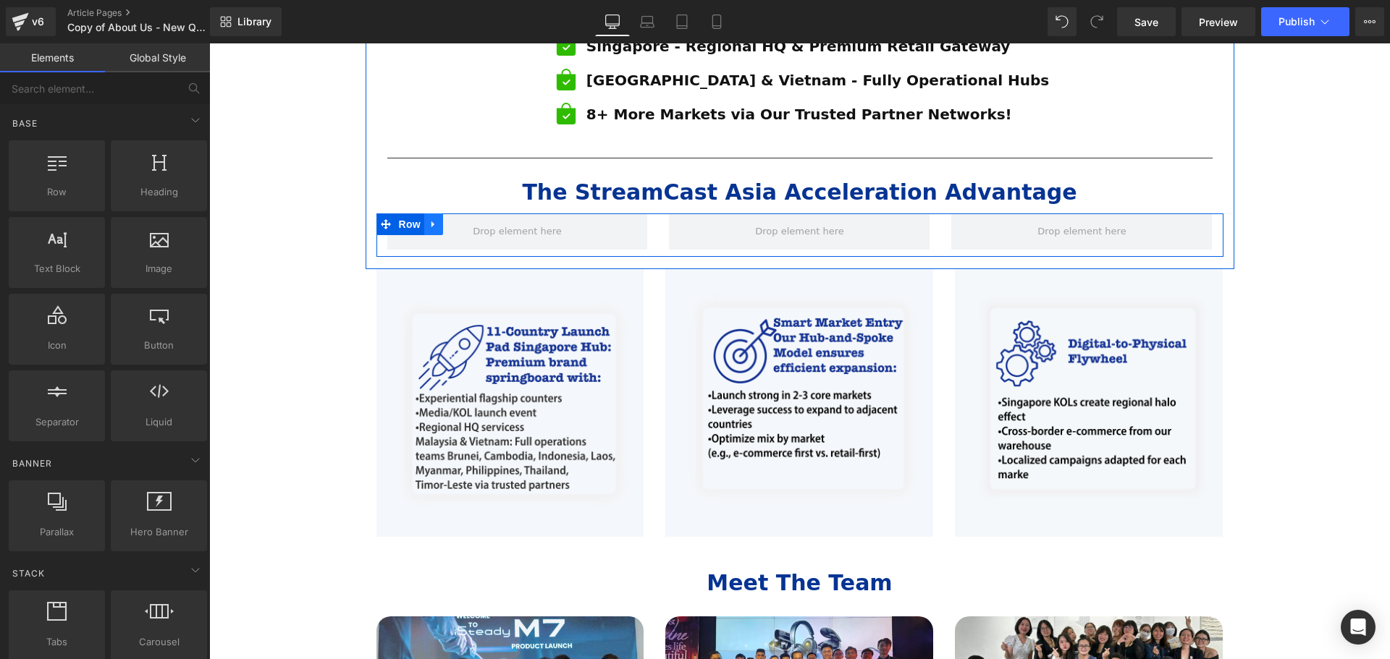
click at [431, 214] on link at bounding box center [433, 225] width 19 height 22
click at [466, 219] on icon at bounding box center [471, 224] width 10 height 11
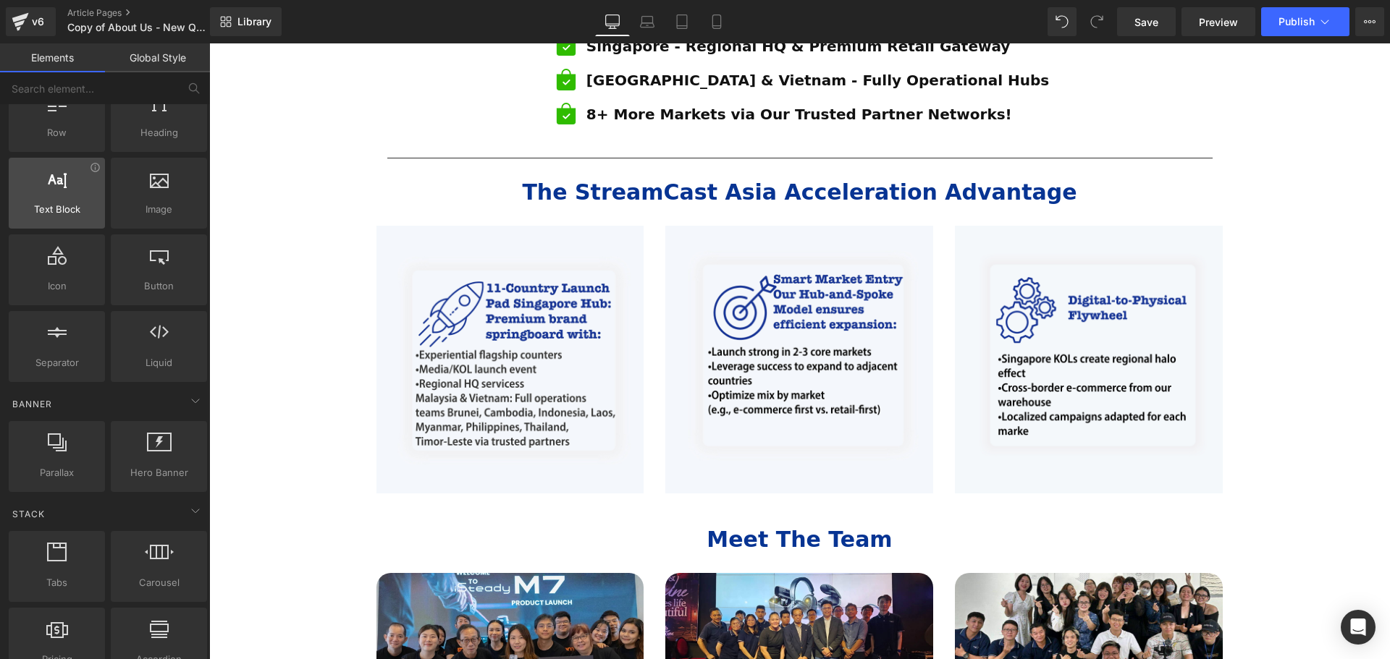
scroll to position [0, 0]
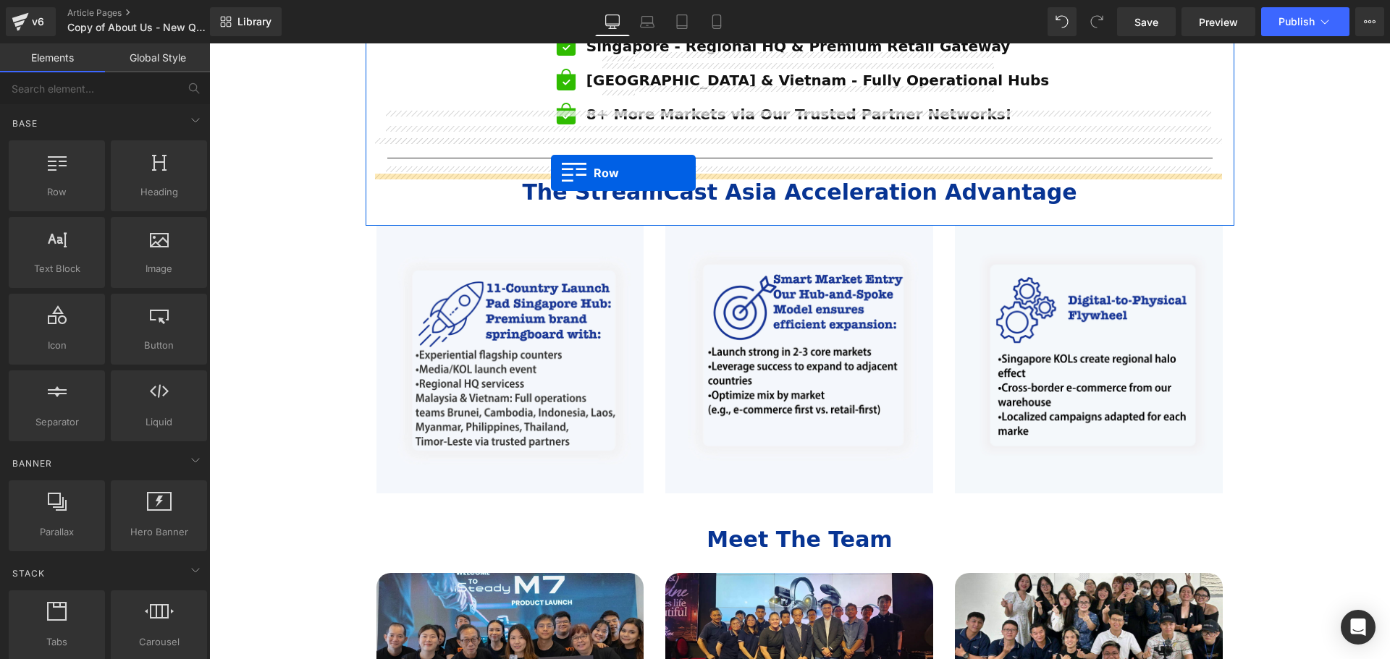
drag, startPoint x: 263, startPoint y: 246, endPoint x: 551, endPoint y: 173, distance: 296.5
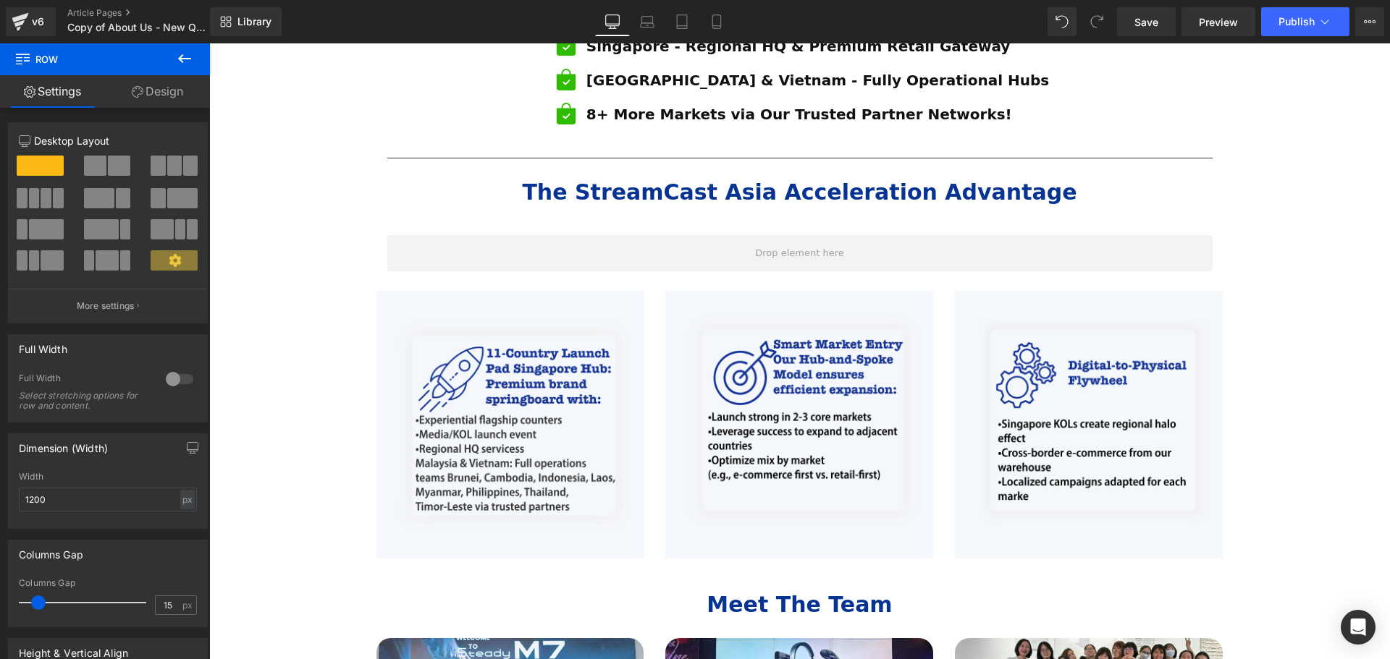
click at [180, 58] on icon at bounding box center [184, 58] width 13 height 9
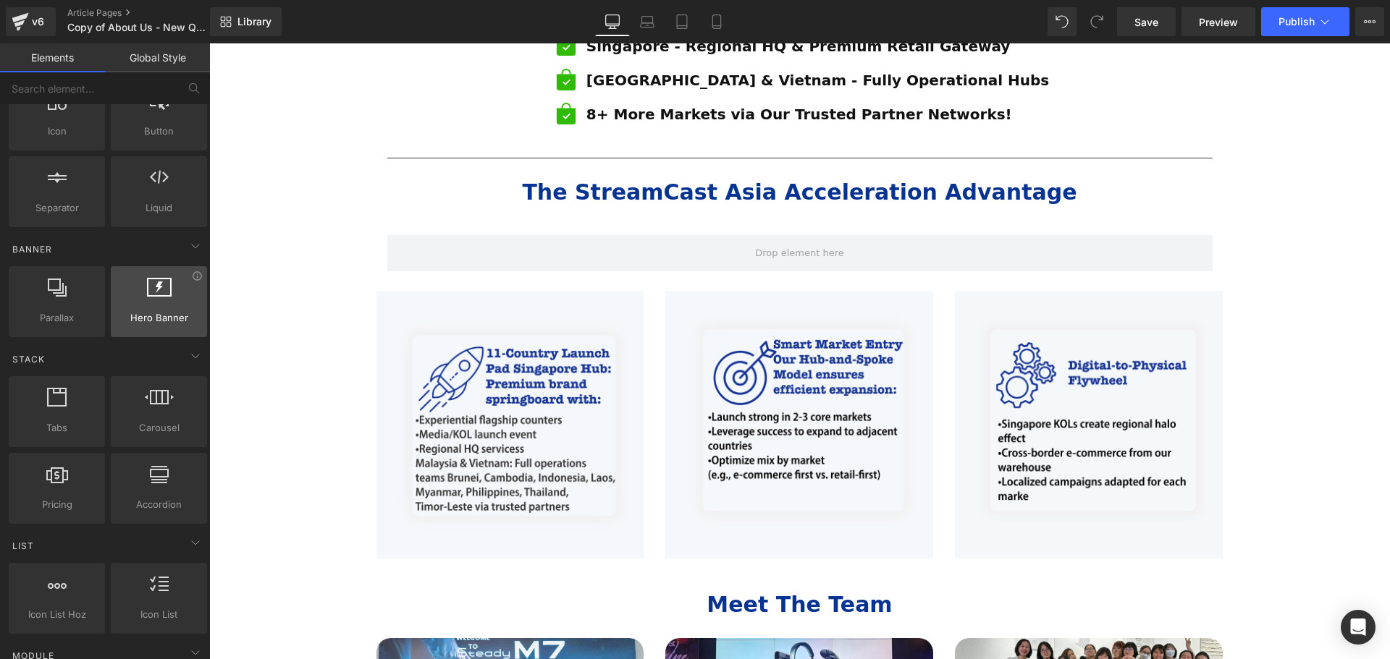
scroll to position [217, 0]
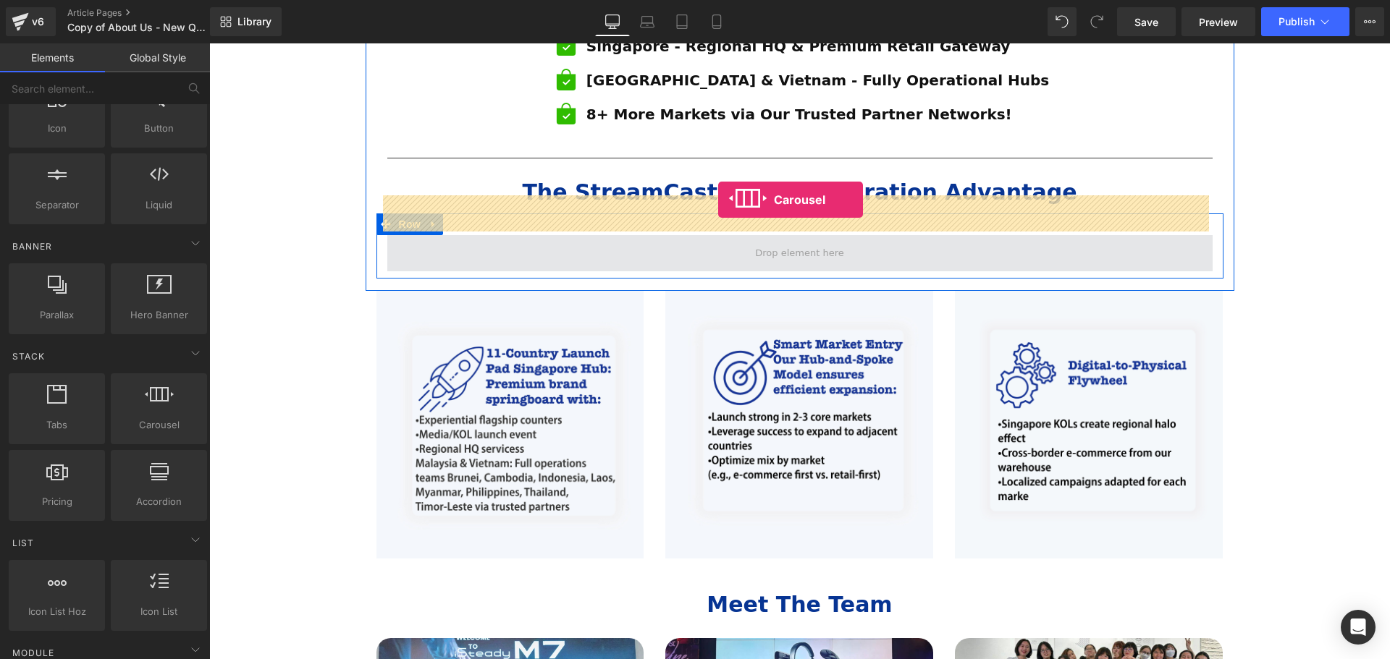
drag, startPoint x: 369, startPoint y: 467, endPoint x: 717, endPoint y: 204, distance: 435.6
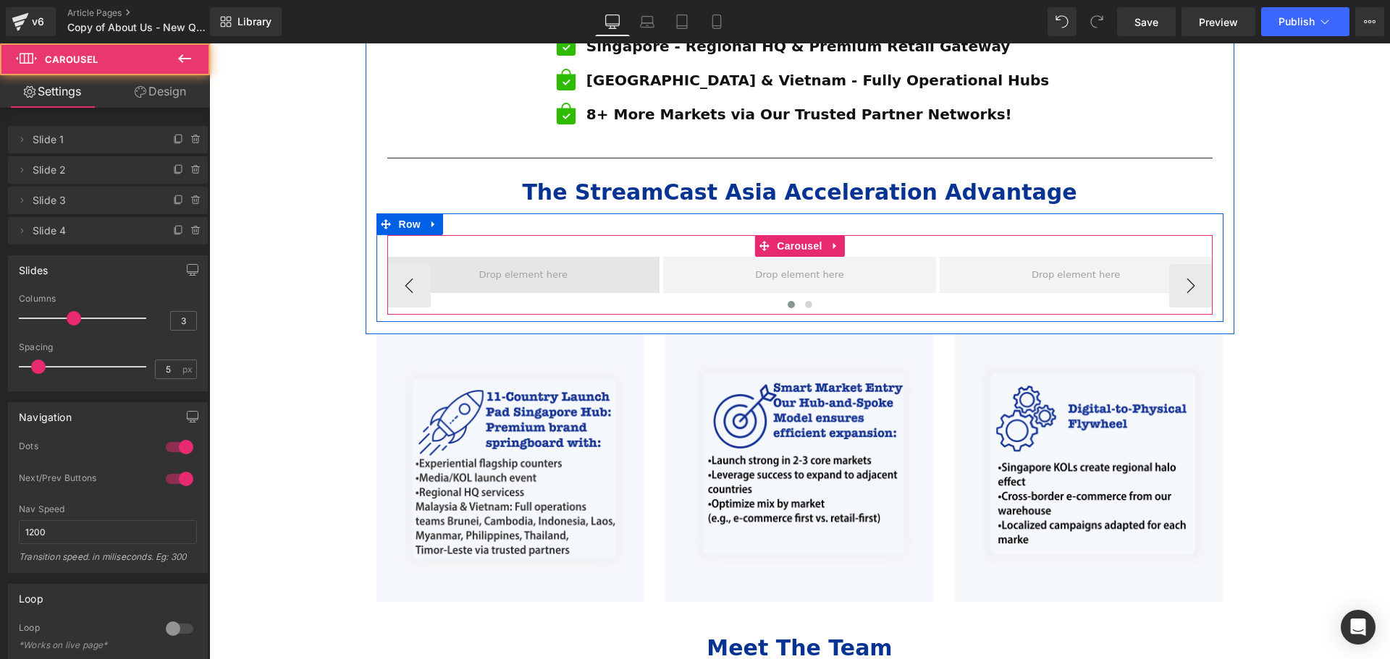
click at [541, 264] on span at bounding box center [523, 275] width 98 height 22
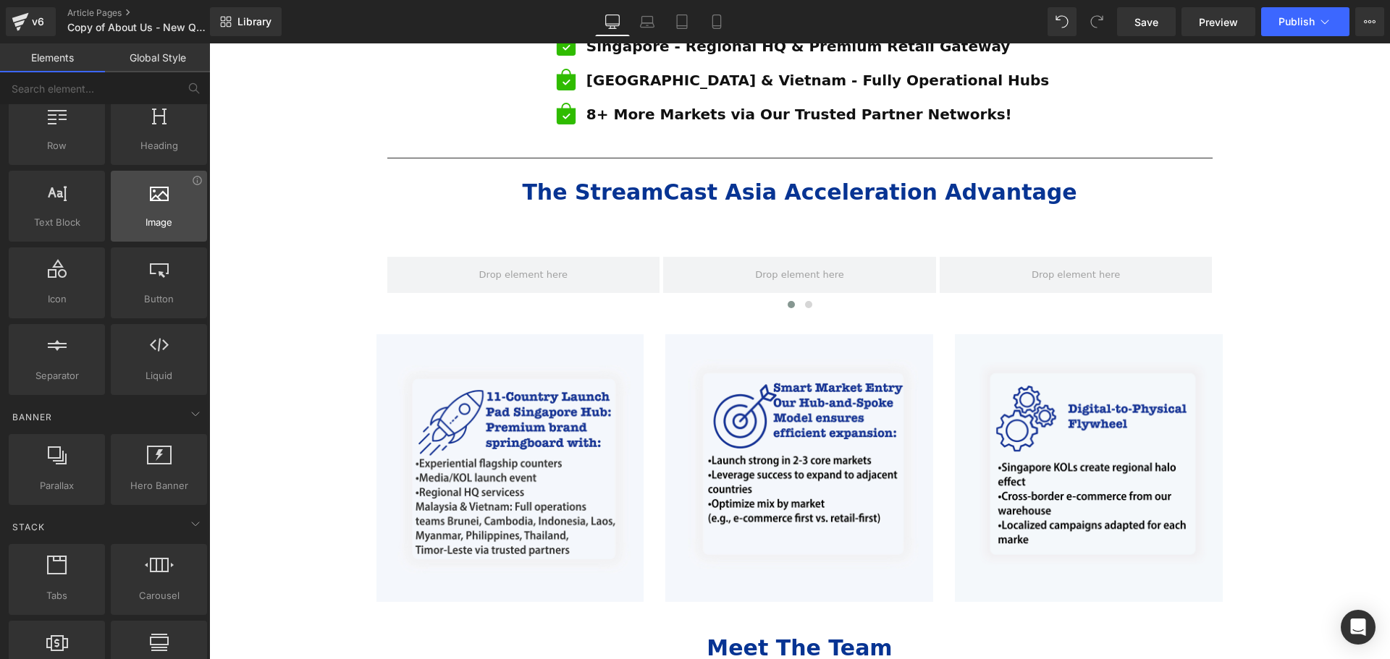
scroll to position [0, 0]
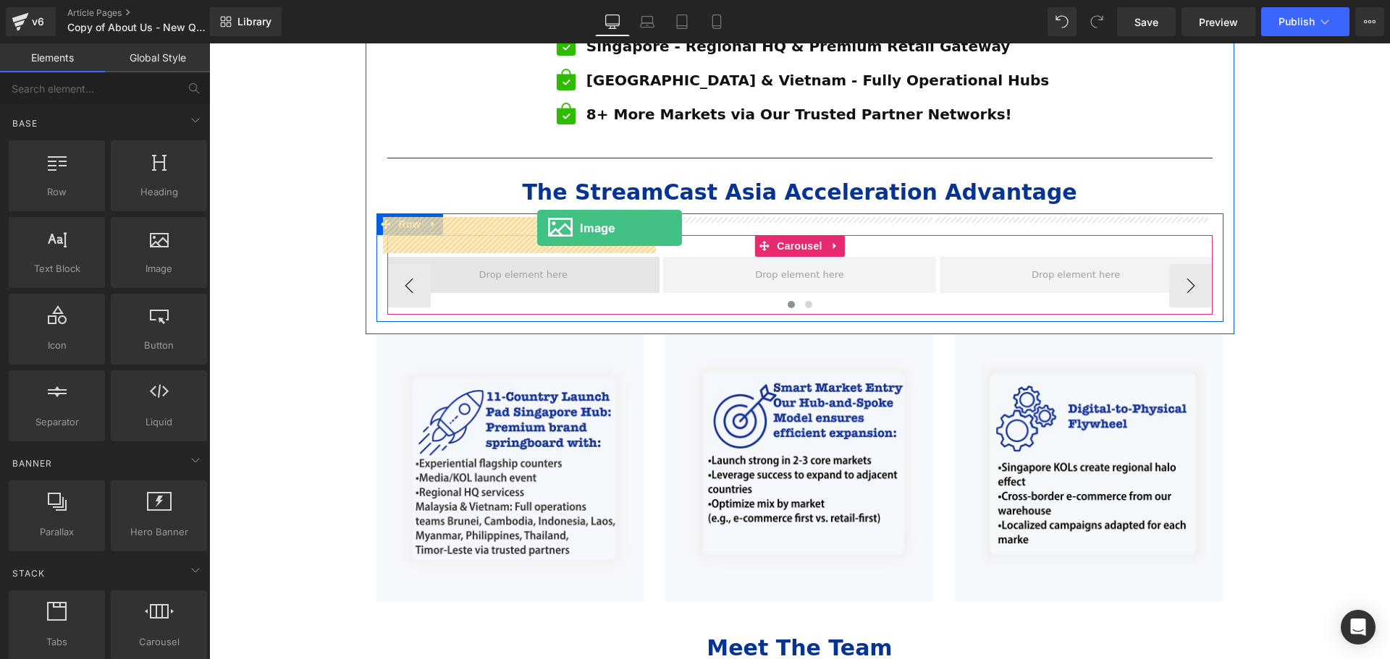
drag, startPoint x: 370, startPoint y: 303, endPoint x: 537, endPoint y: 228, distance: 183.1
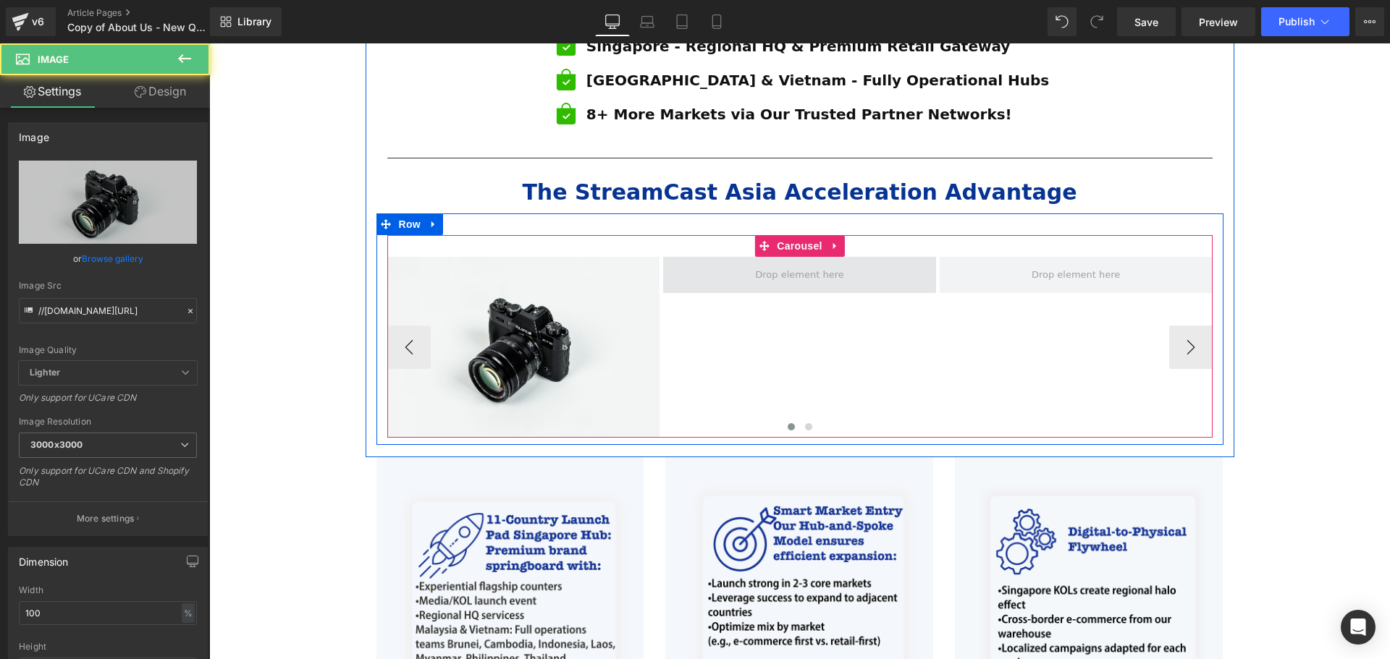
drag, startPoint x: 390, startPoint y: 302, endPoint x: 802, endPoint y: 242, distance: 416.2
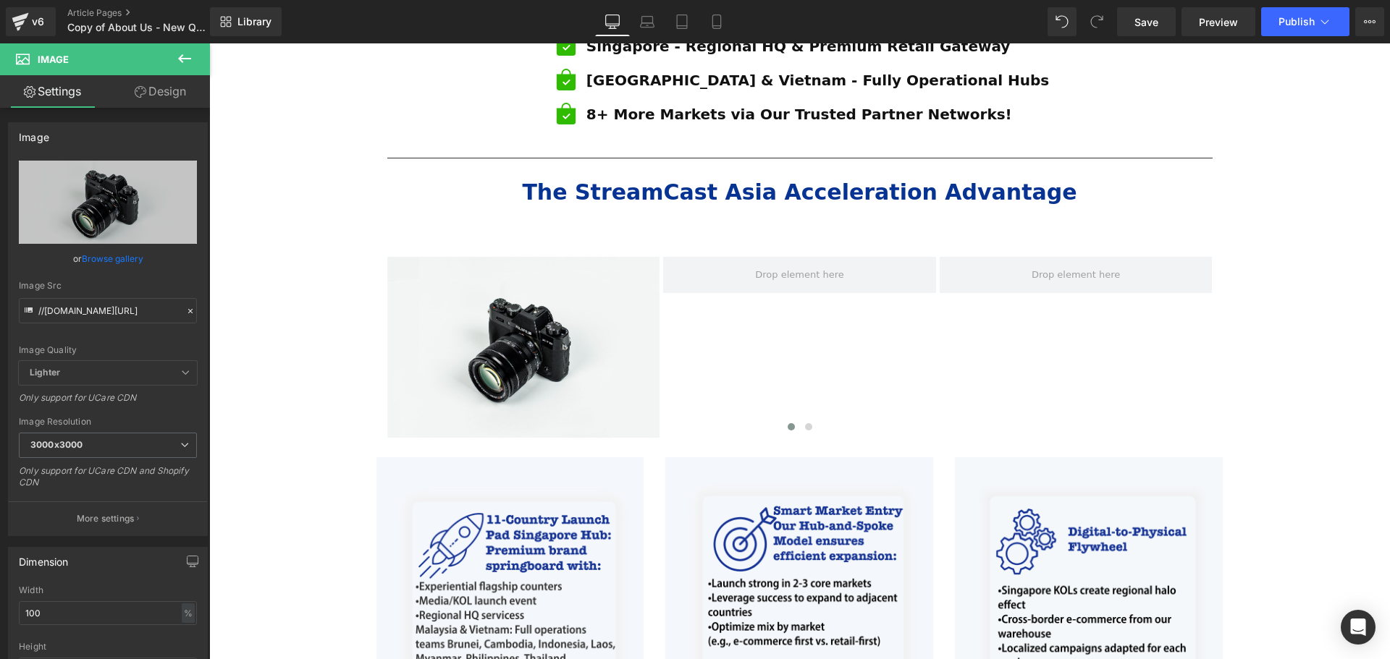
click at [183, 60] on icon at bounding box center [184, 58] width 17 height 17
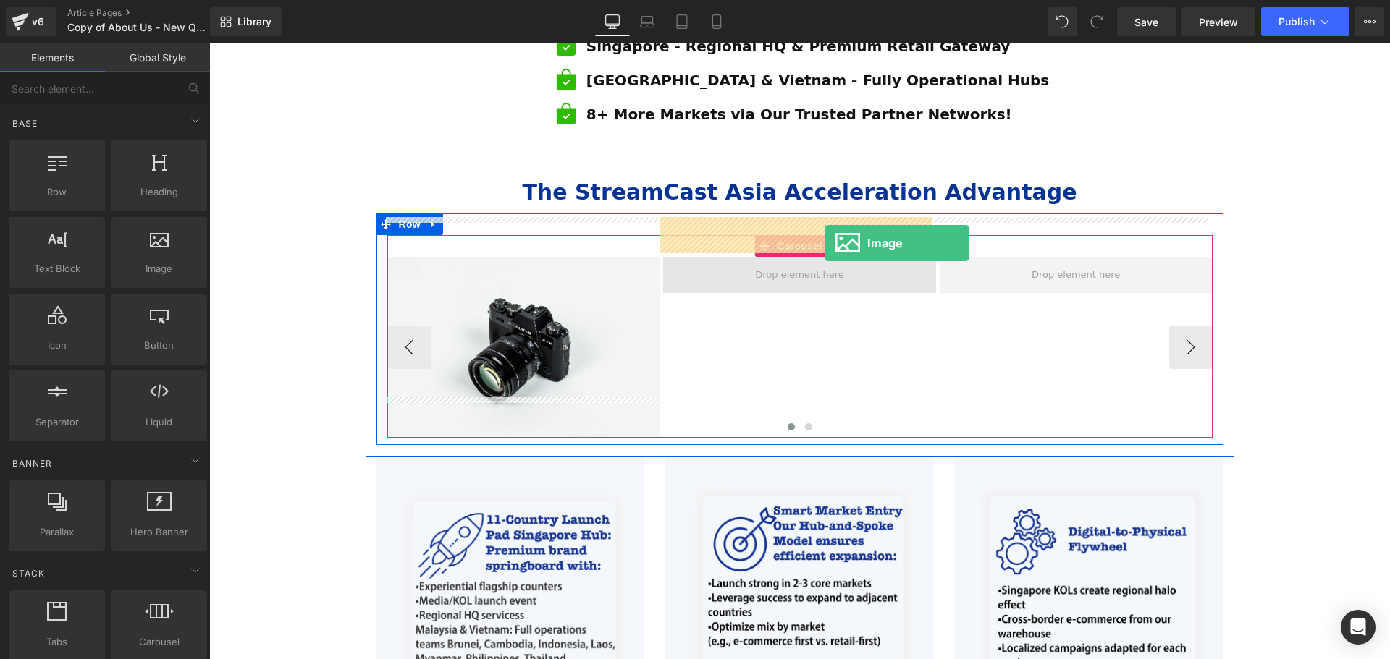
drag, startPoint x: 358, startPoint y: 305, endPoint x: 824, endPoint y: 243, distance: 471.0
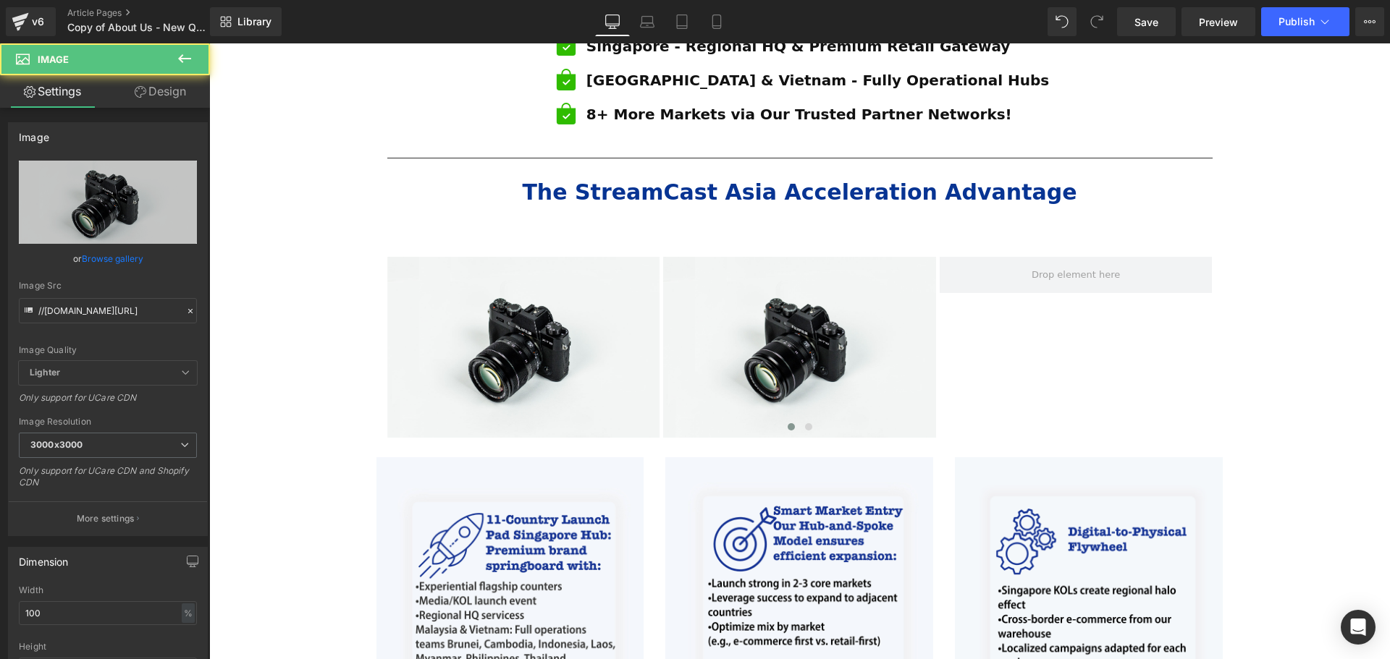
click at [187, 60] on icon at bounding box center [184, 58] width 17 height 17
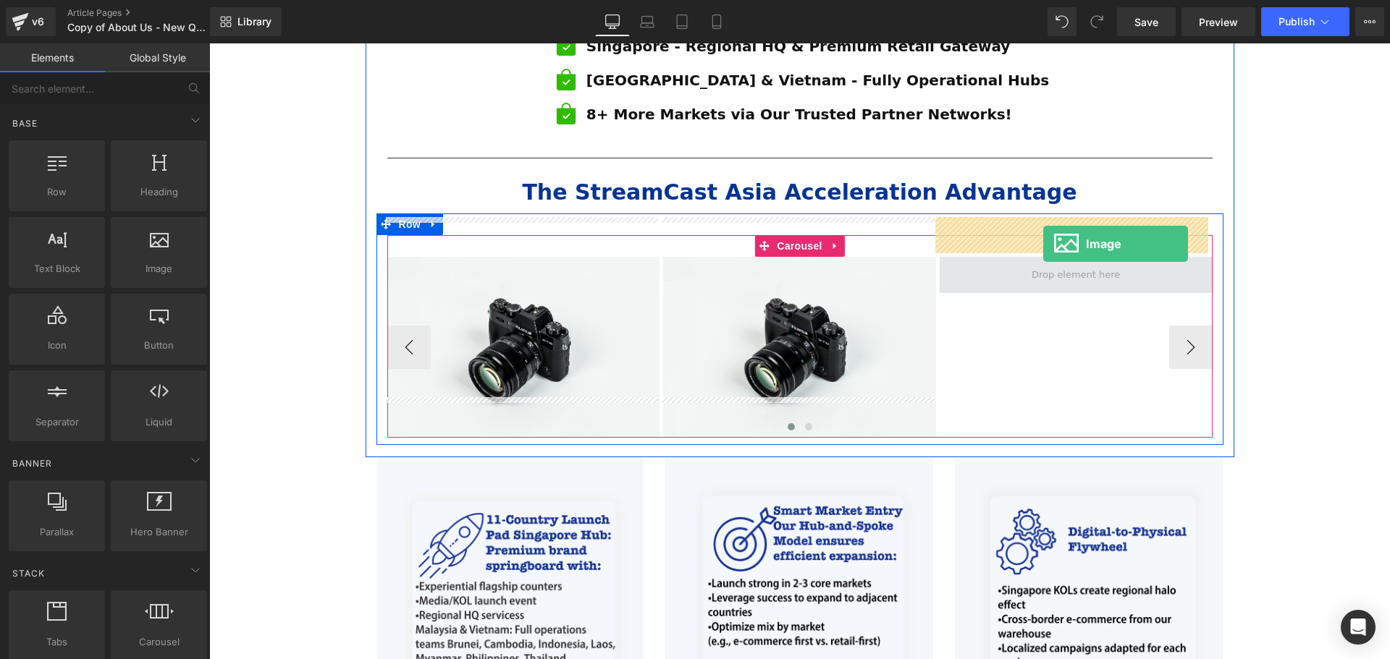
drag, startPoint x: 363, startPoint y: 300, endPoint x: 1043, endPoint y: 244, distance: 682.0
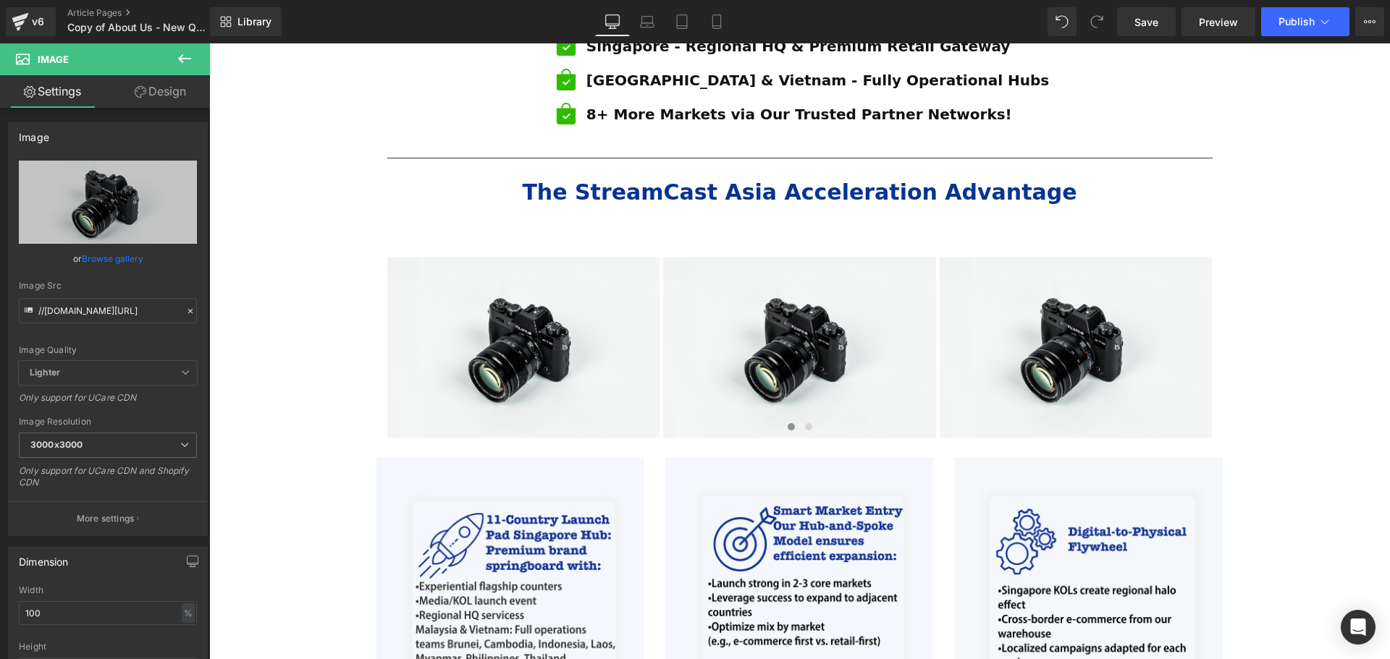
click at [179, 53] on icon at bounding box center [184, 58] width 17 height 17
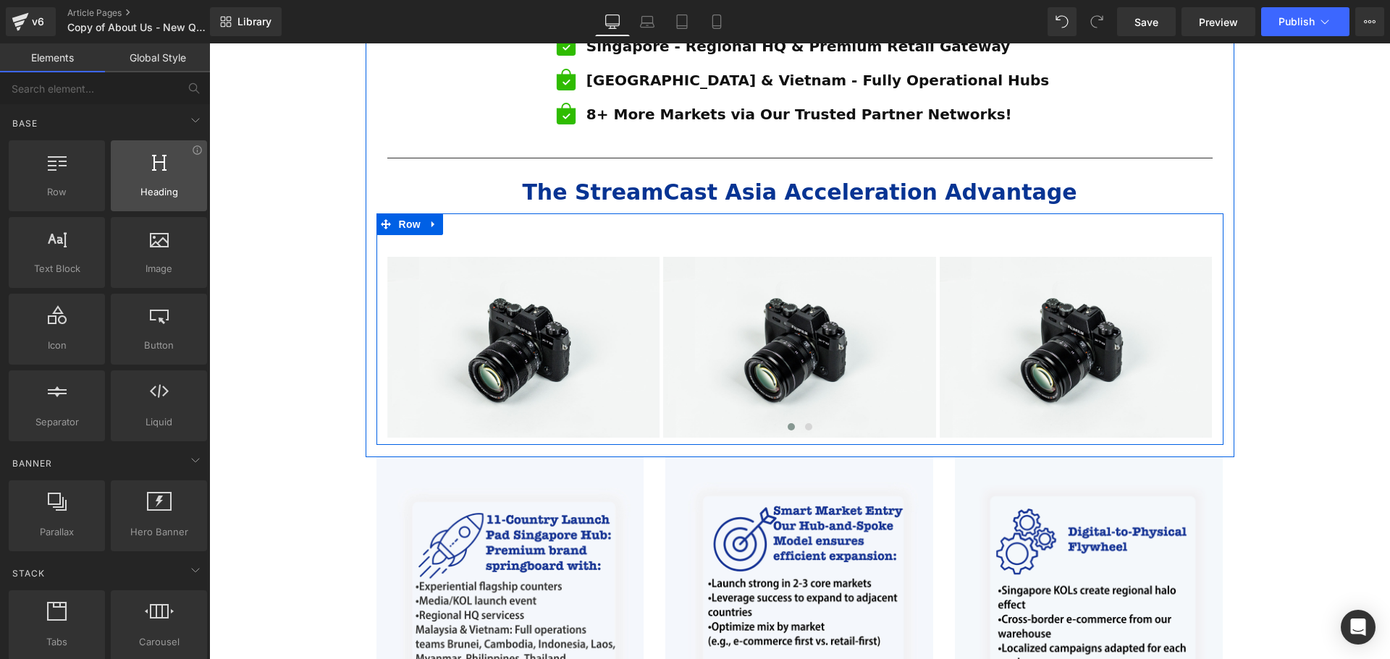
drag, startPoint x: 64, startPoint y: 211, endPoint x: 156, endPoint y: 190, distance: 94.5
click at [161, 191] on div "Row rows, columns, layouts, div Heading headings, titles, h1,h2,h3,h4,h5,h6 Tex…" at bounding box center [108, 291] width 204 height 307
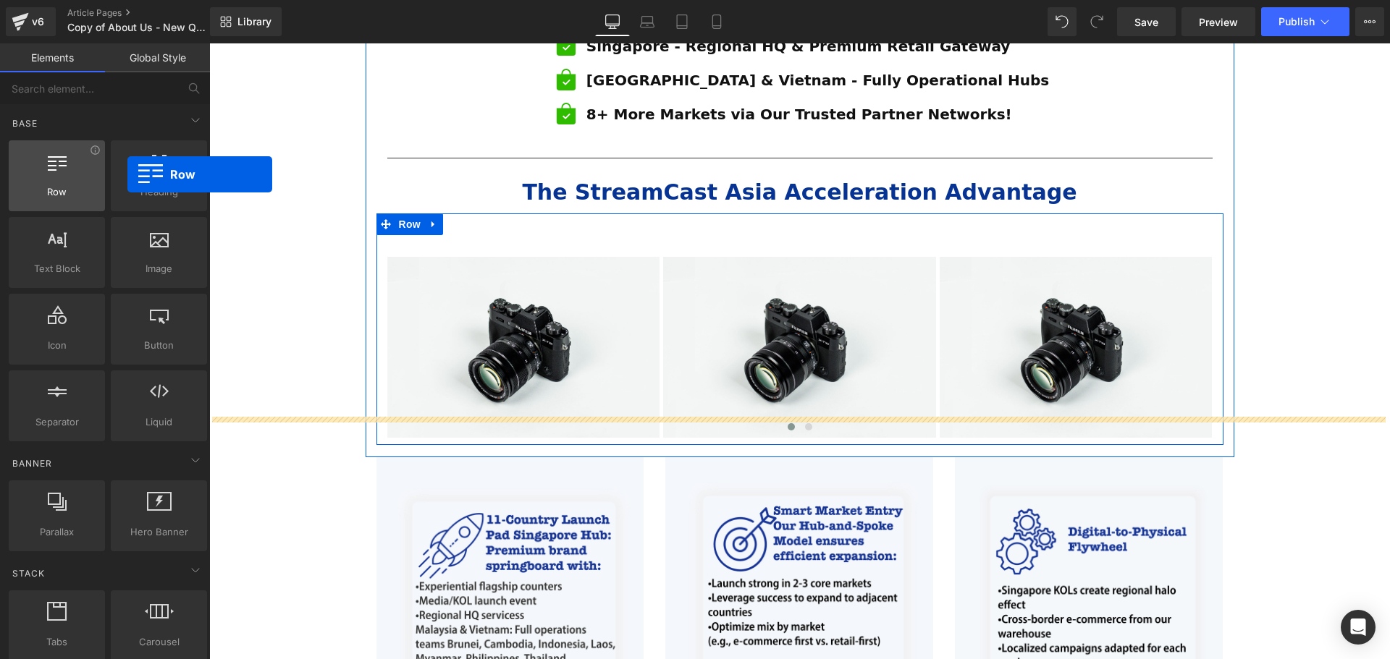
drag, startPoint x: 71, startPoint y: 178, endPoint x: 62, endPoint y: 179, distance: 8.7
click at [62, 179] on div at bounding box center [57, 168] width 88 height 33
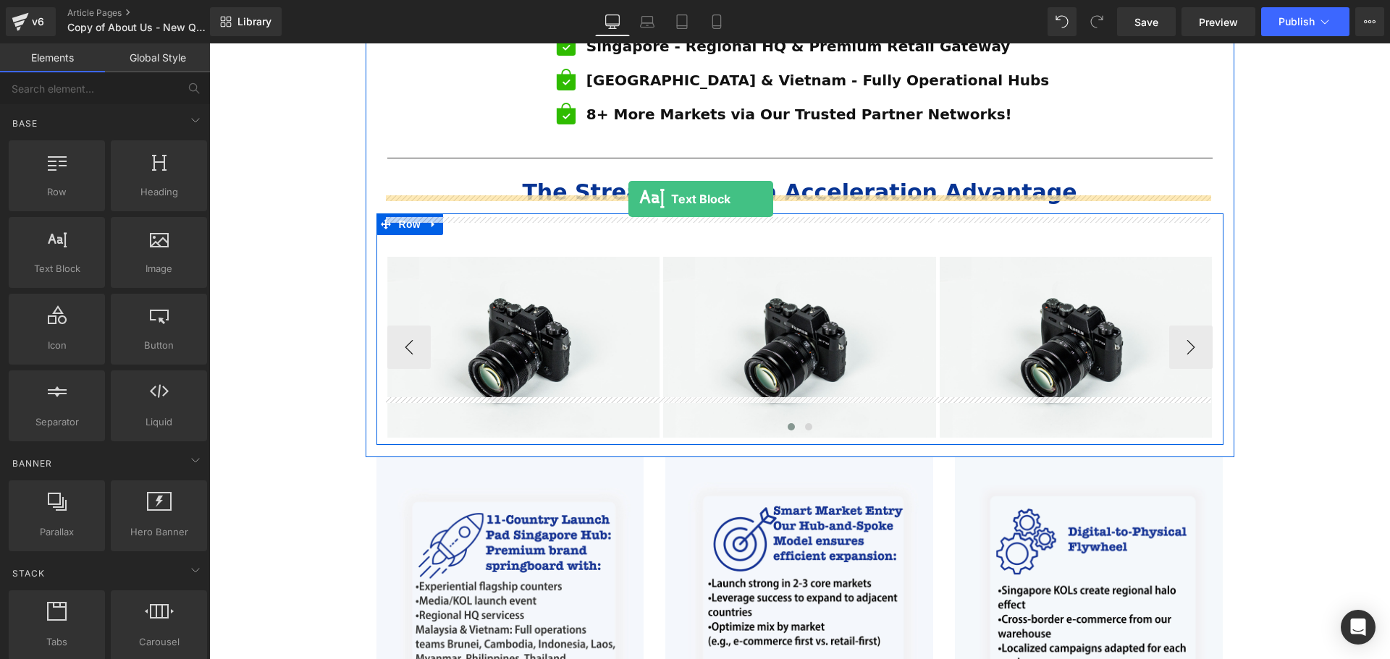
drag, startPoint x: 264, startPoint y: 303, endPoint x: 628, endPoint y: 199, distance: 378.5
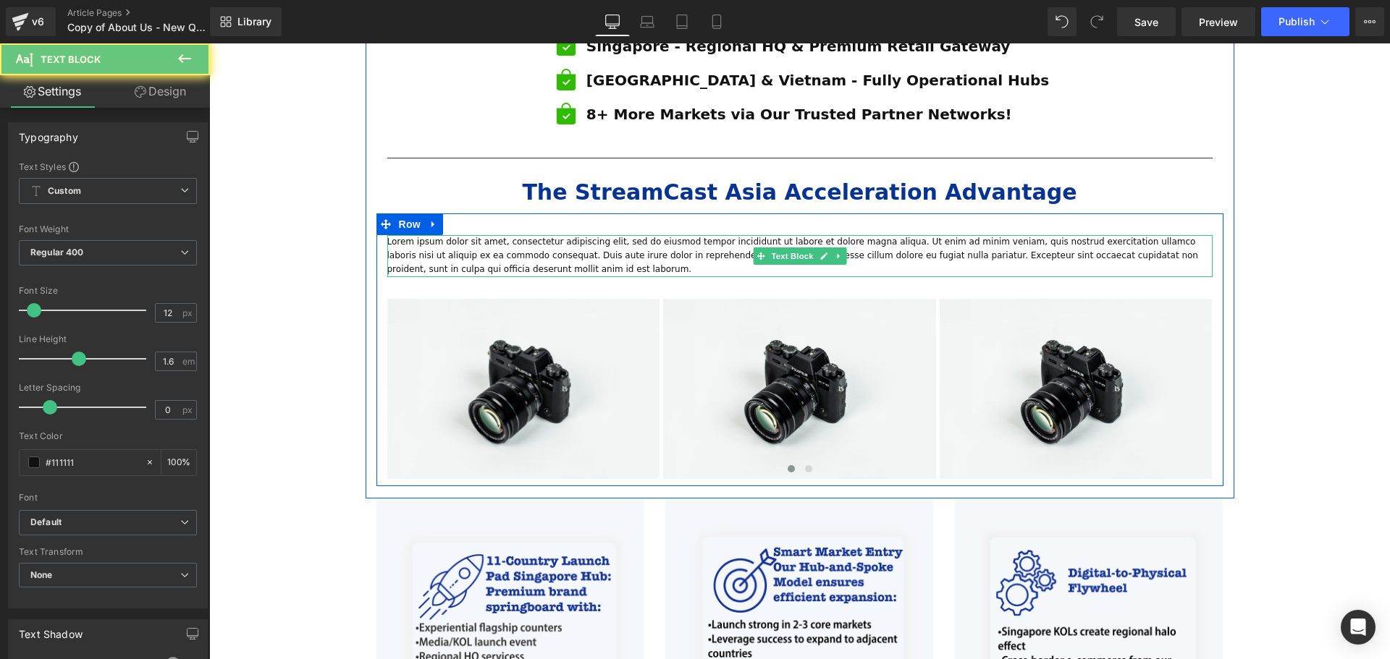
drag, startPoint x: 504, startPoint y: 232, endPoint x: 494, endPoint y: 232, distance: 9.4
click at [503, 235] on p "Lorem ipsum dolor sit amet, consectetur adipiscing elit, sed do eiusmod tempor …" at bounding box center [799, 256] width 825 height 42
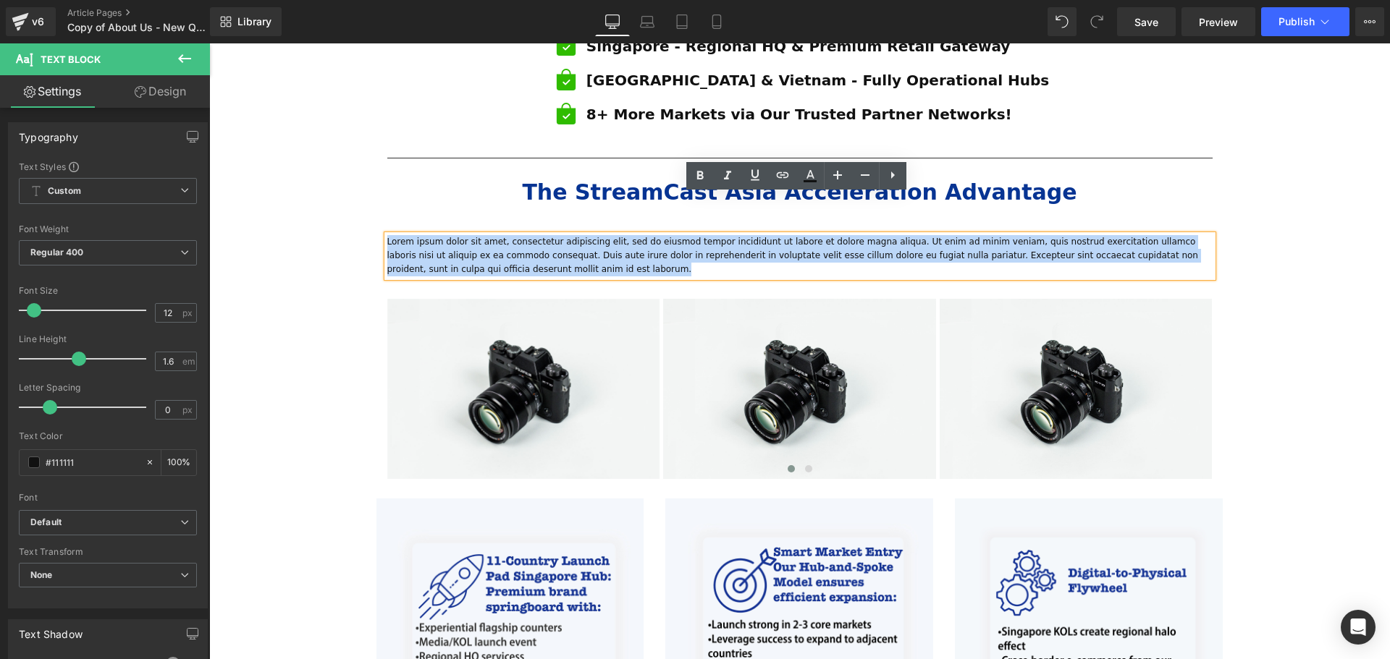
drag, startPoint x: 443, startPoint y: 231, endPoint x: 378, endPoint y: 203, distance: 70.7
click at [378, 235] on div "Lorem ipsum dolor sit amet, consectetur adipiscing elit, sed do eiusmod tempor …" at bounding box center [799, 357] width 847 height 244
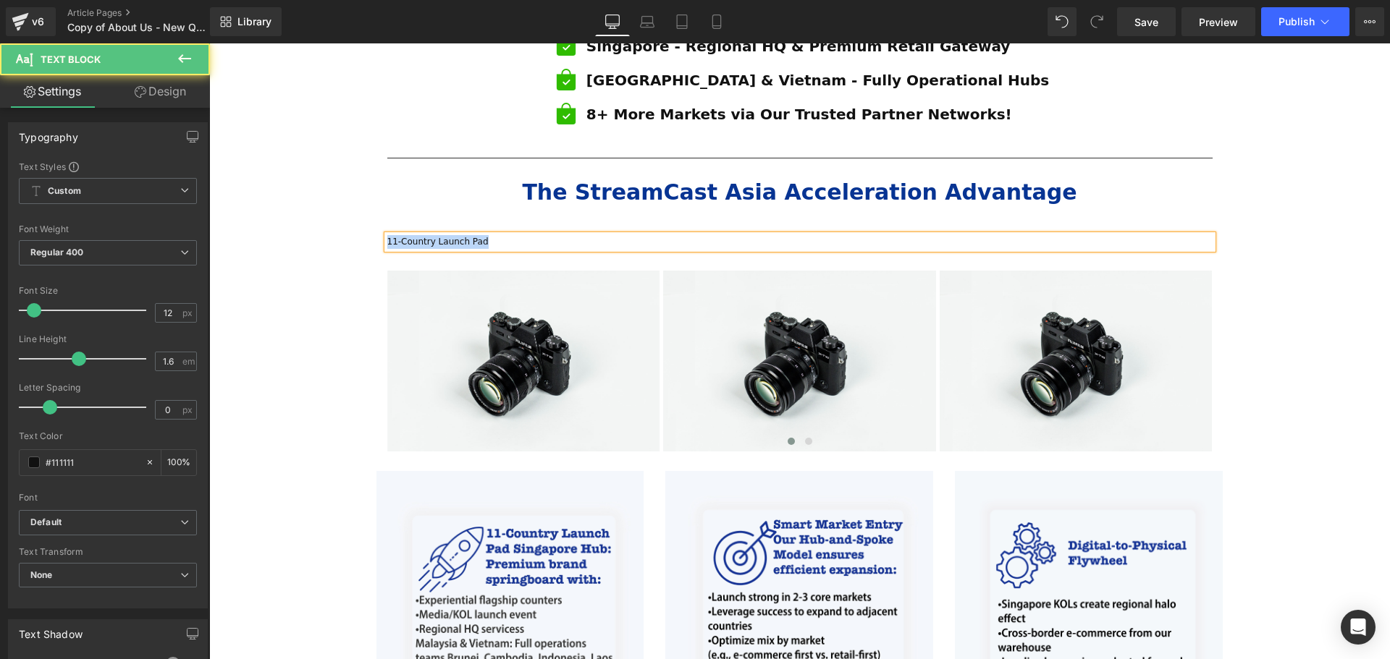
drag, startPoint x: 434, startPoint y: 199, endPoint x: 363, endPoint y: 195, distance: 70.3
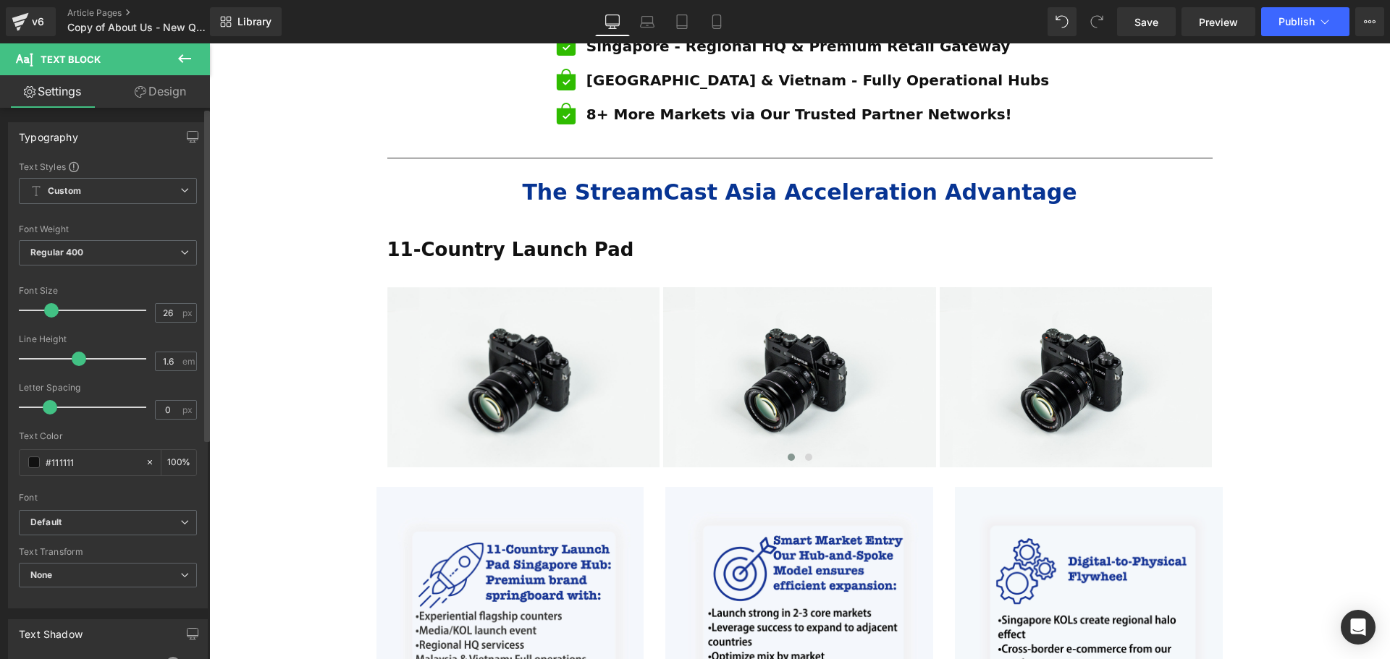
type input "25"
drag, startPoint x: 38, startPoint y: 311, endPoint x: 54, endPoint y: 312, distance: 16.0
click at [54, 312] on span at bounding box center [50, 310] width 14 height 14
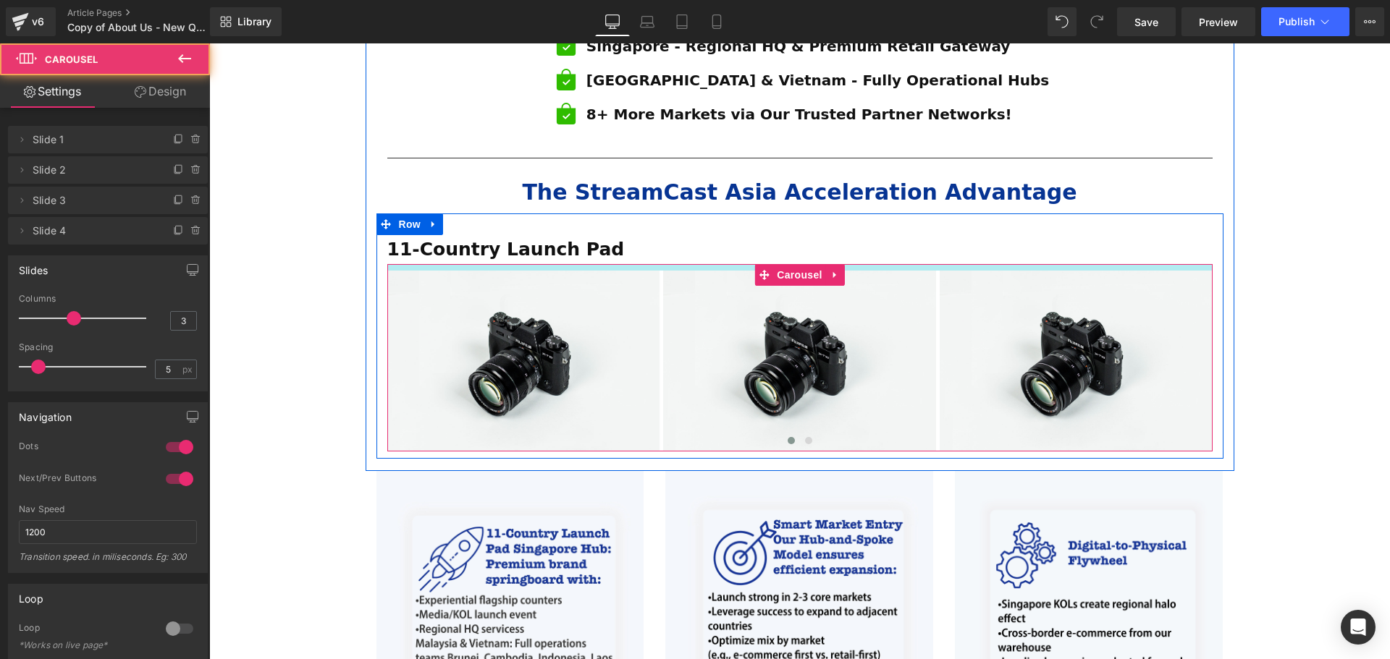
drag, startPoint x: 448, startPoint y: 238, endPoint x: 451, endPoint y: 223, distance: 15.5
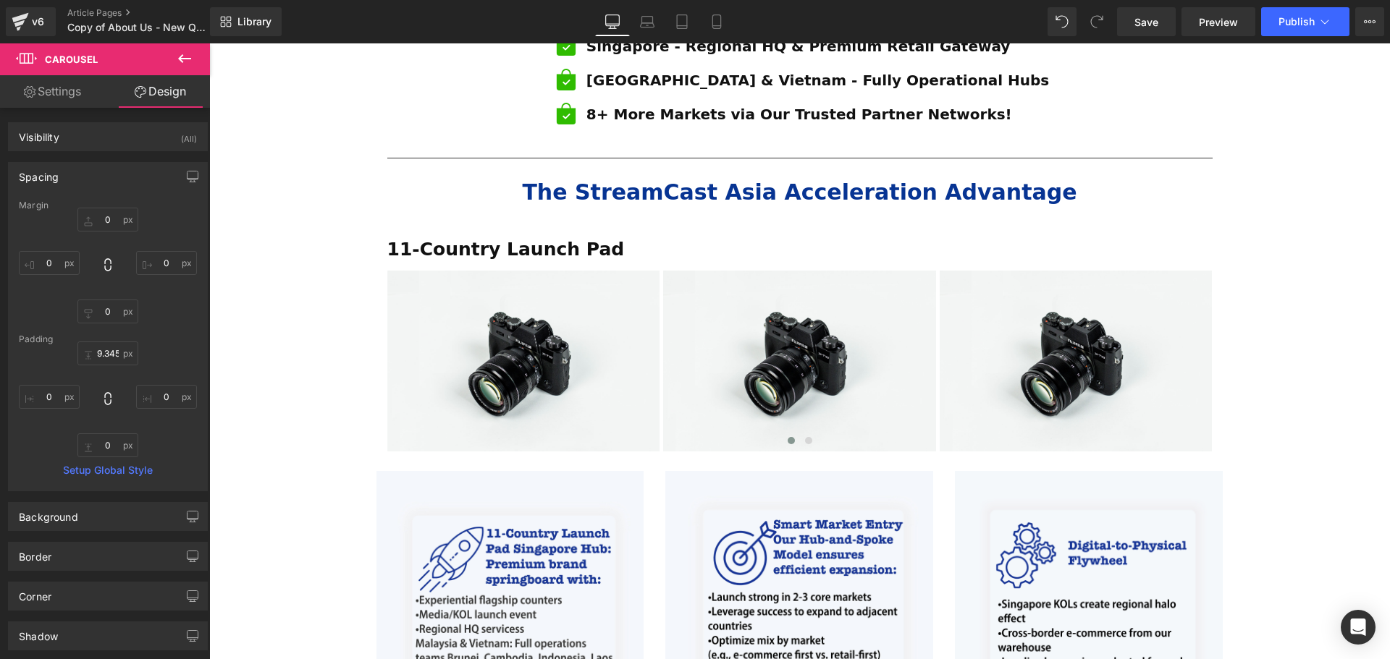
click at [195, 57] on button at bounding box center [184, 59] width 51 height 32
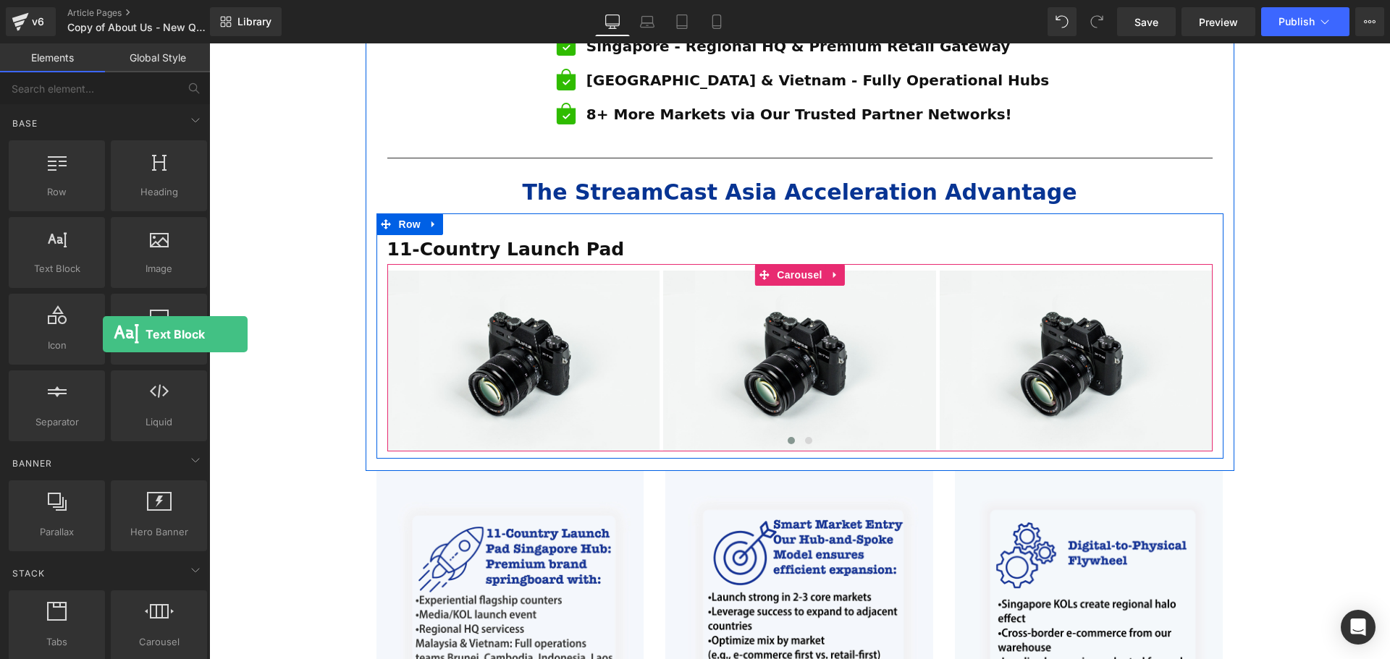
drag, startPoint x: 56, startPoint y: 274, endPoint x: 103, endPoint y: 334, distance: 76.9
click at [103, 334] on div "Row rows, columns, layouts, div Heading headings, titles, h1,h2,h3,h4,h5,h6 Tex…" at bounding box center [108, 291] width 204 height 307
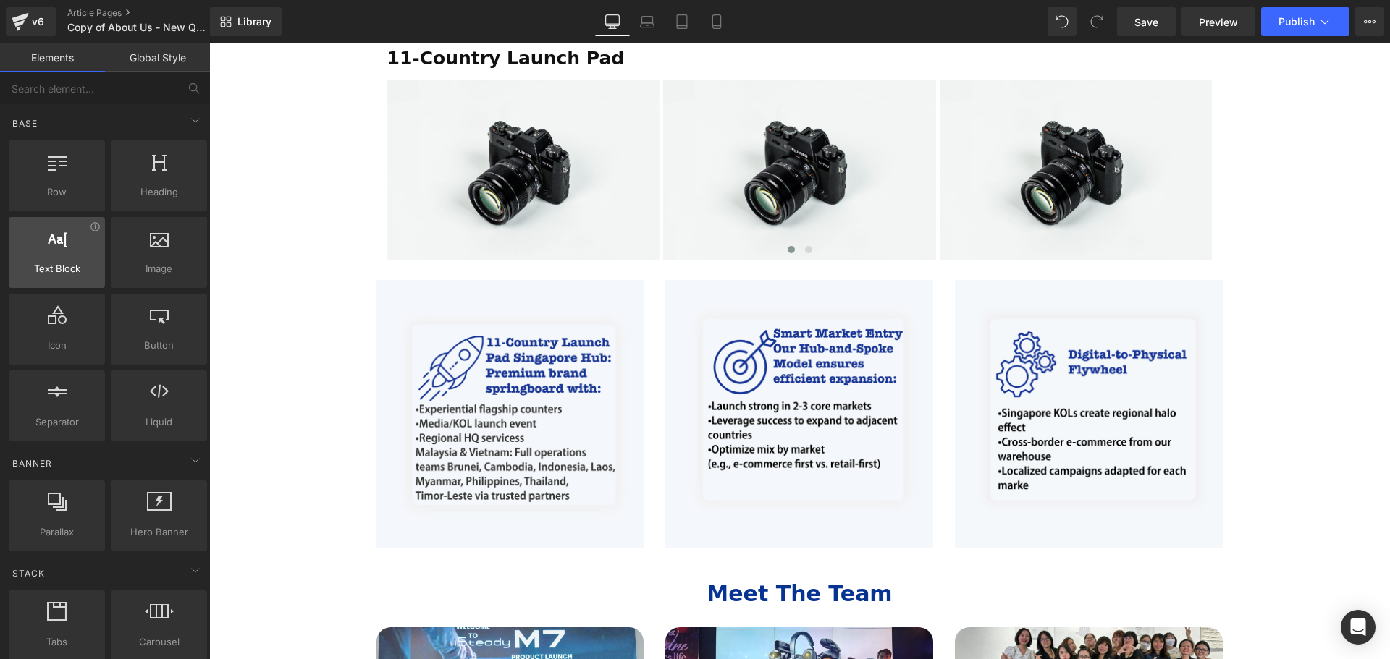
scroll to position [1158, 0]
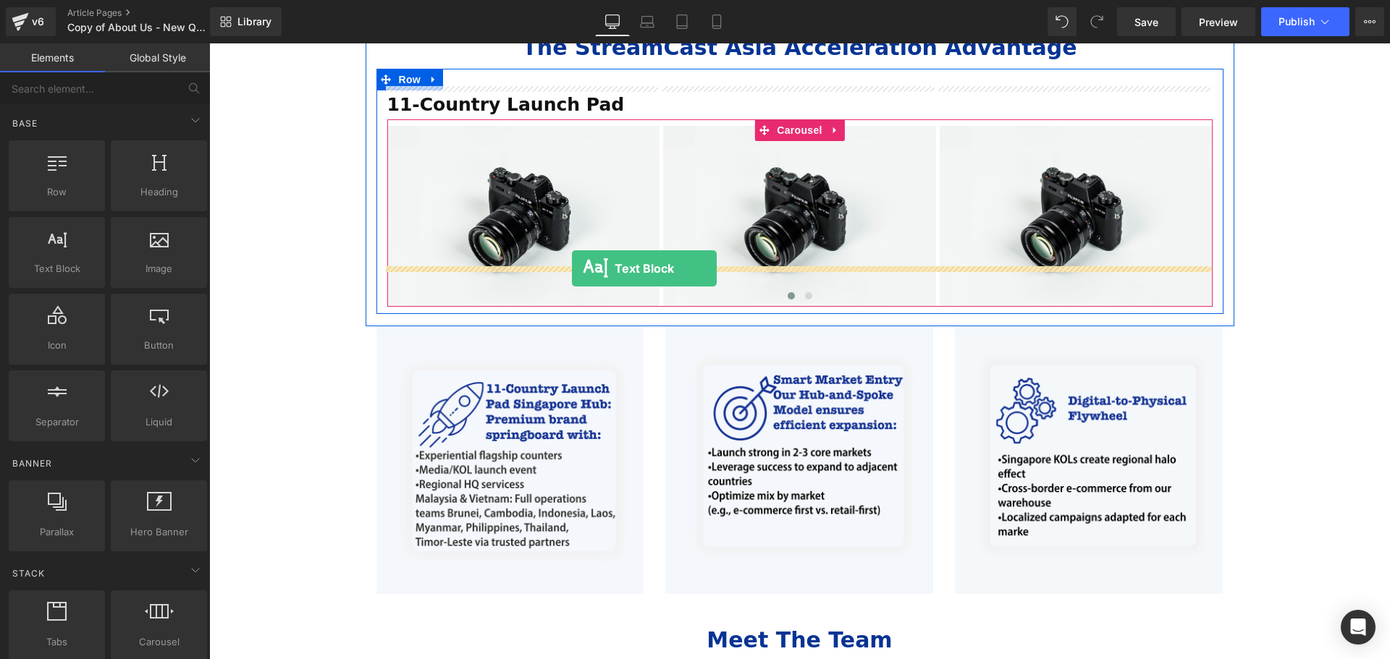
drag, startPoint x: 276, startPoint y: 314, endPoint x: 572, endPoint y: 269, distance: 298.8
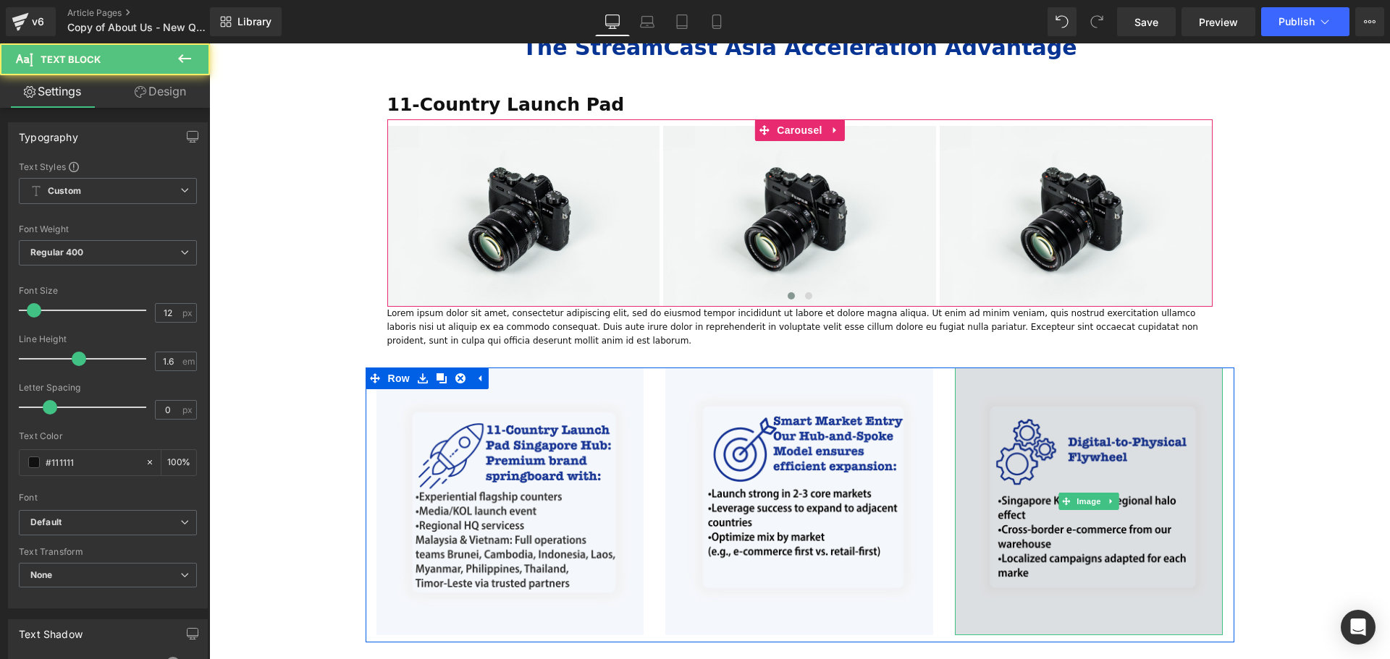
scroll to position [1013, 0]
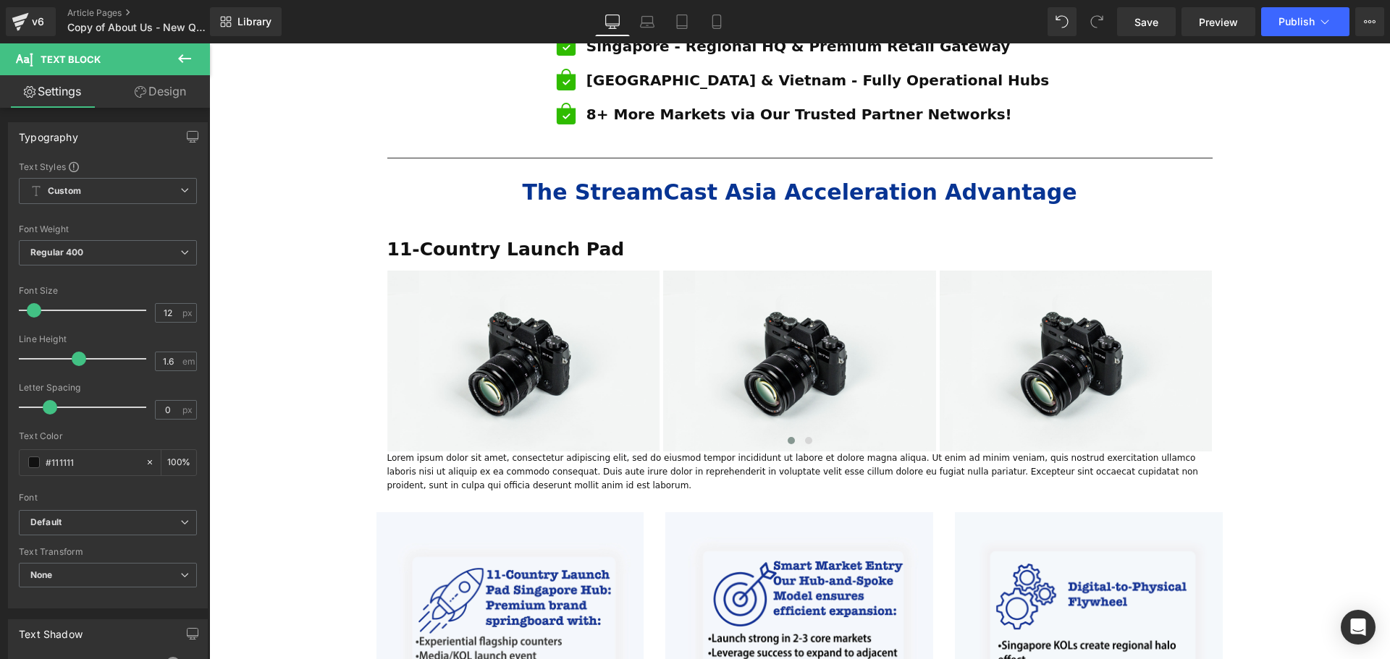
click at [187, 67] on button at bounding box center [184, 59] width 51 height 32
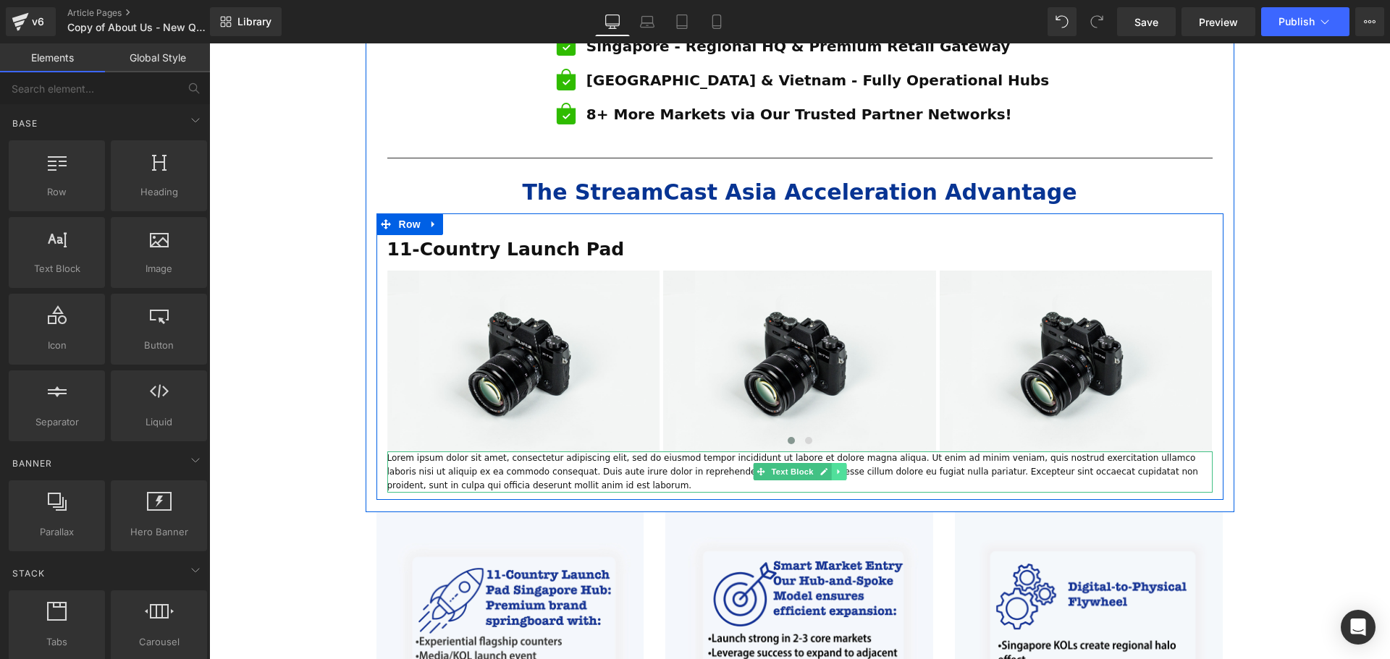
click at [837, 468] on icon at bounding box center [839, 472] width 8 height 9
click at [842, 468] on icon at bounding box center [846, 472] width 8 height 9
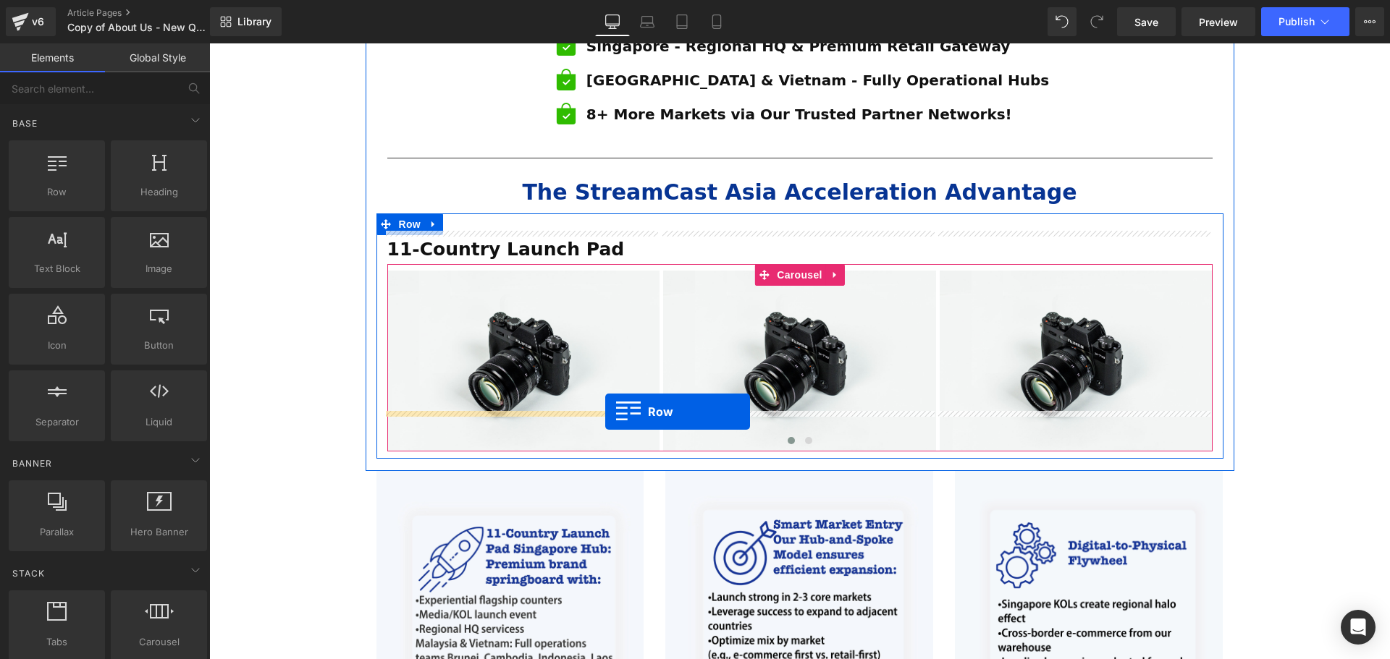
drag, startPoint x: 261, startPoint y: 235, endPoint x: 605, endPoint y: 412, distance: 386.5
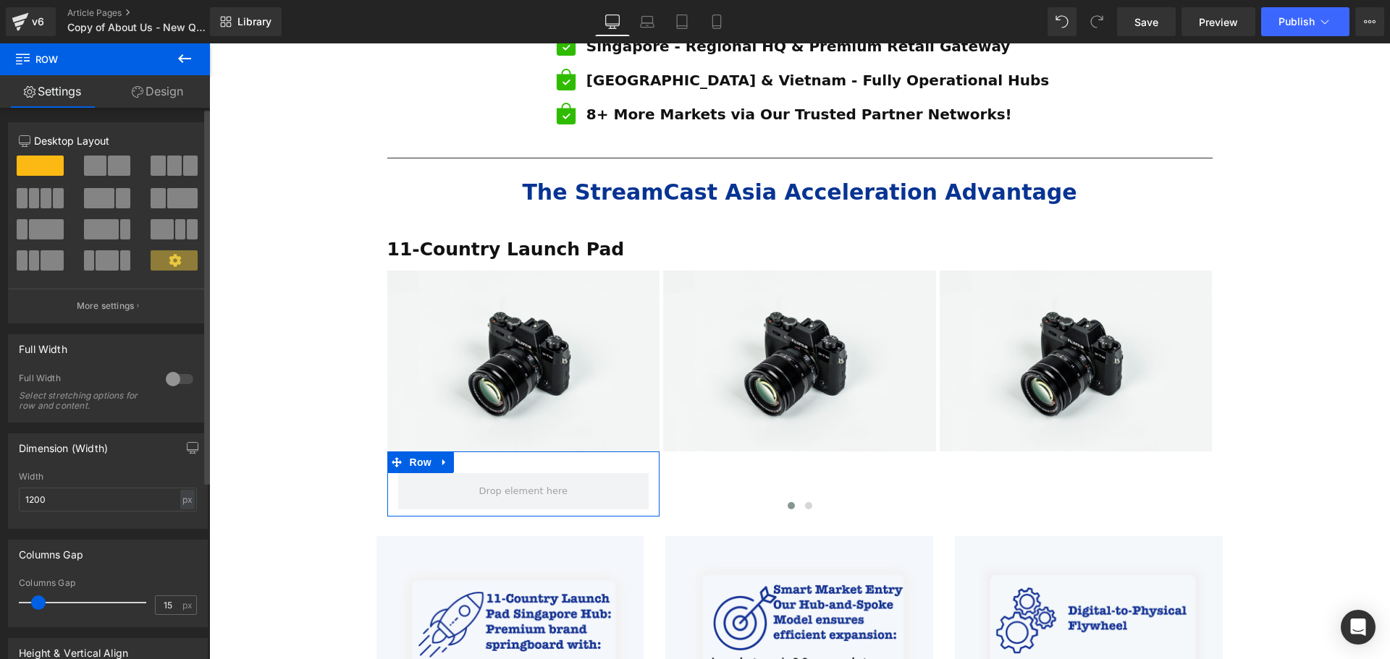
click at [173, 171] on span at bounding box center [174, 166] width 14 height 20
click at [193, 52] on button at bounding box center [184, 59] width 51 height 32
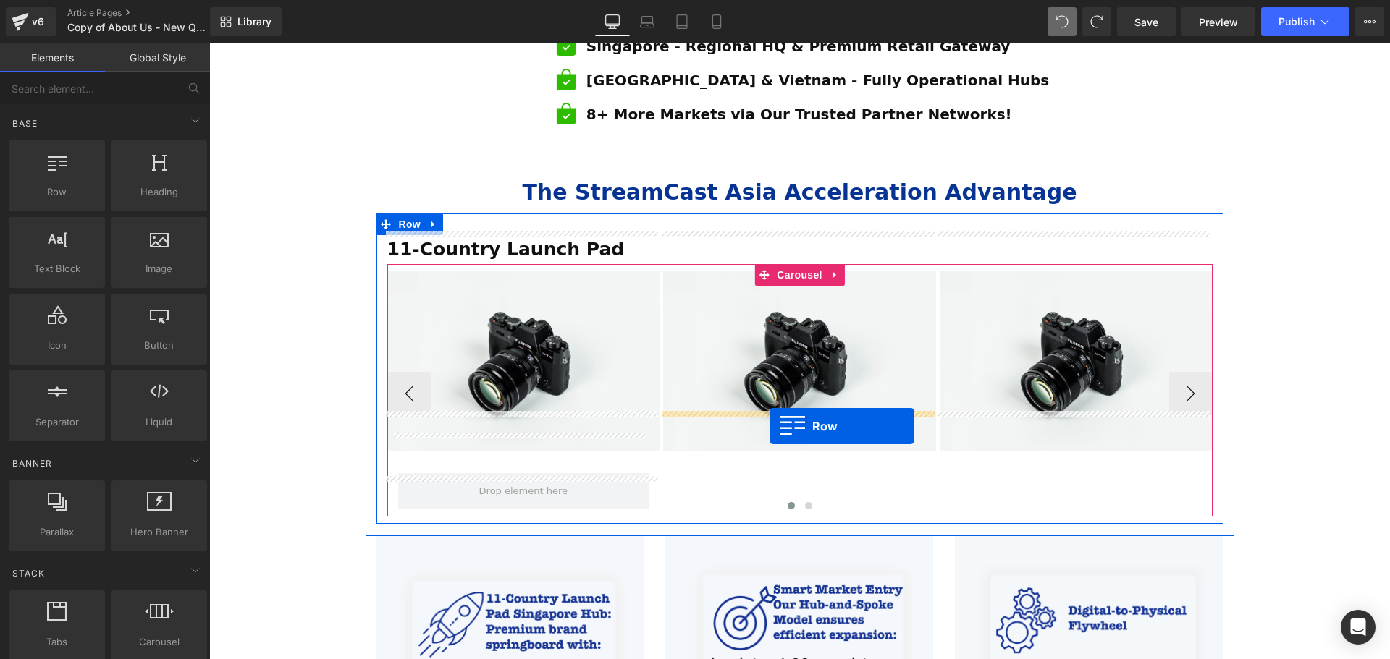
drag, startPoint x: 249, startPoint y: 224, endPoint x: 769, endPoint y: 425, distance: 558.0
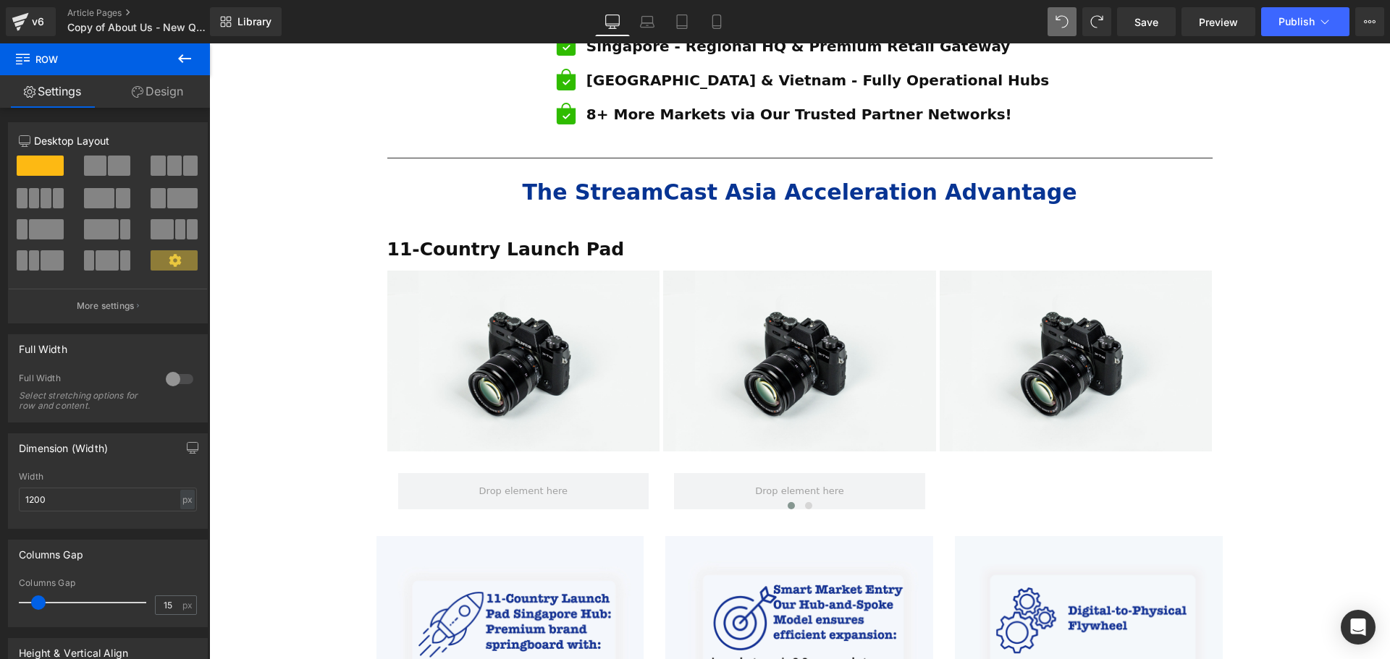
click at [182, 56] on icon at bounding box center [184, 58] width 13 height 9
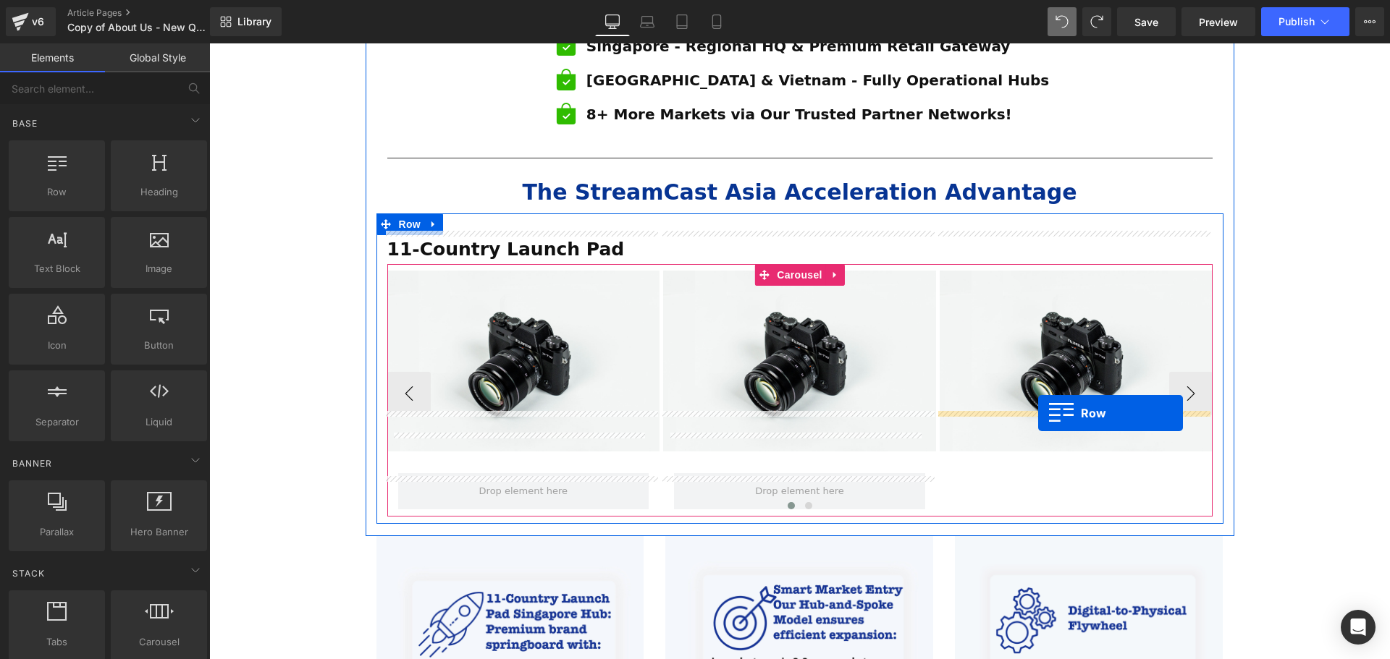
drag, startPoint x: 265, startPoint y: 216, endPoint x: 1038, endPoint y: 413, distance: 797.9
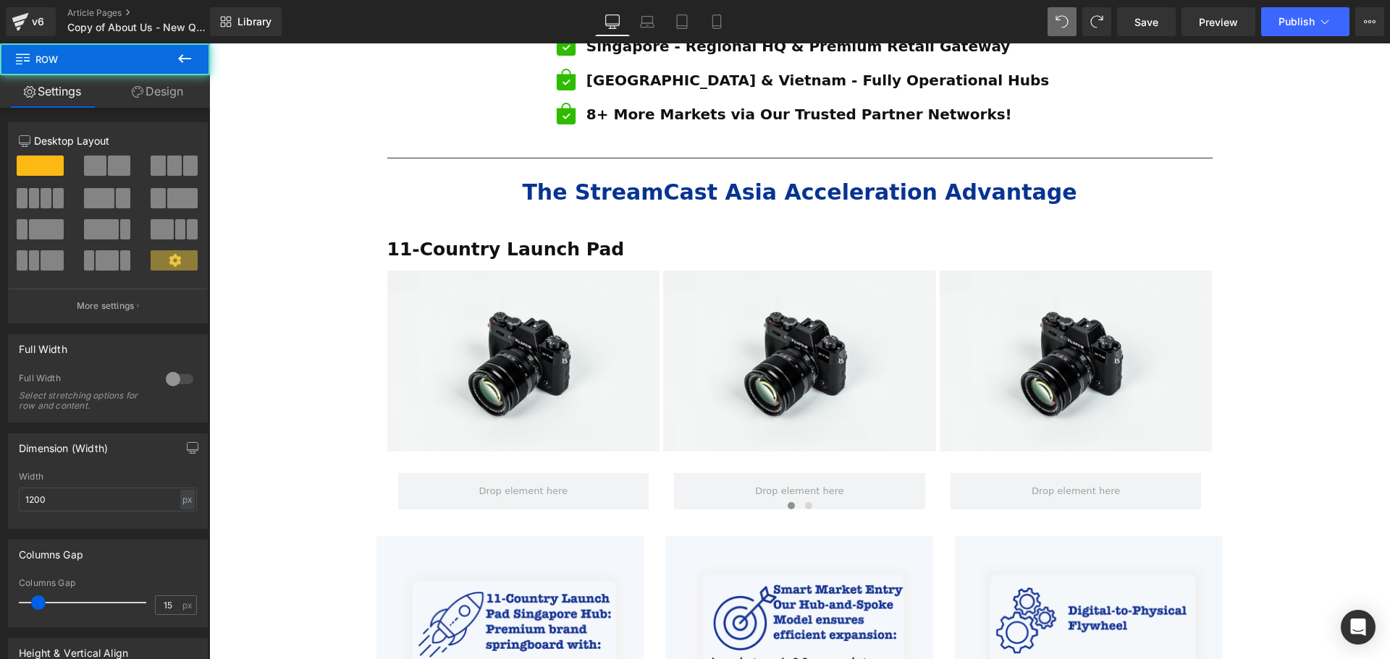
click at [189, 64] on icon at bounding box center [184, 58] width 17 height 17
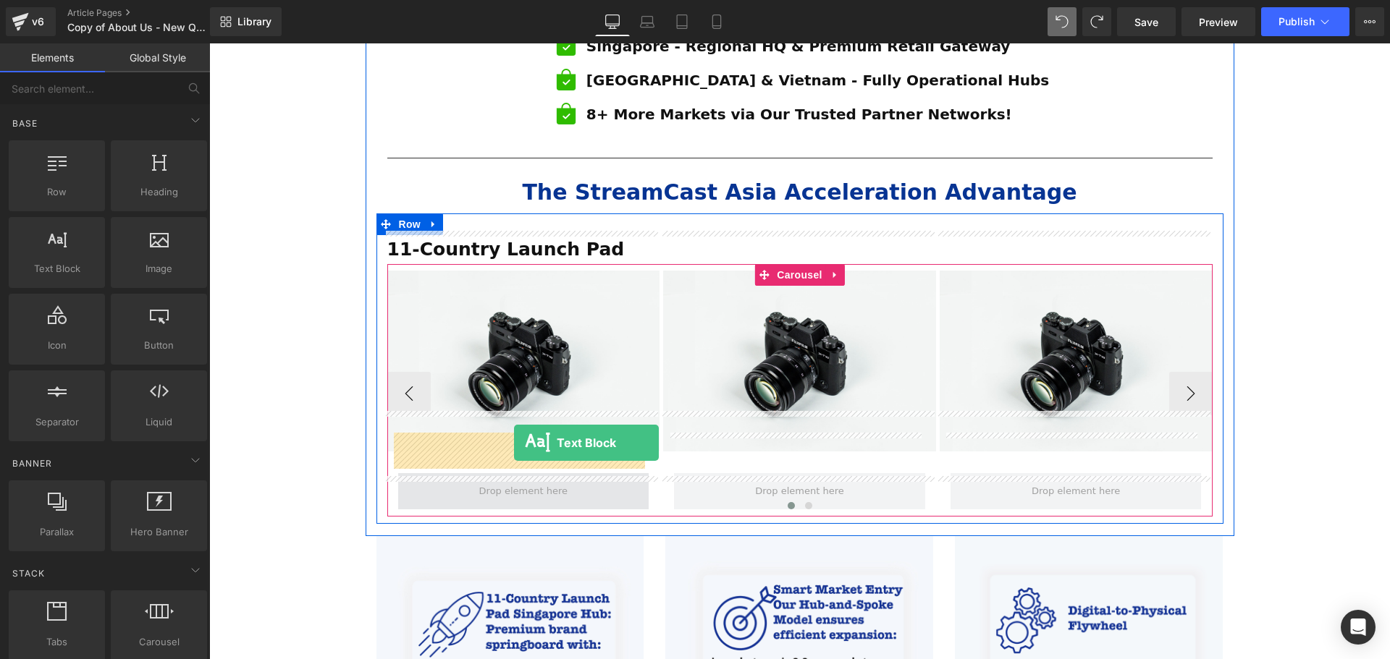
drag, startPoint x: 279, startPoint y: 300, endPoint x: 514, endPoint y: 443, distance: 274.8
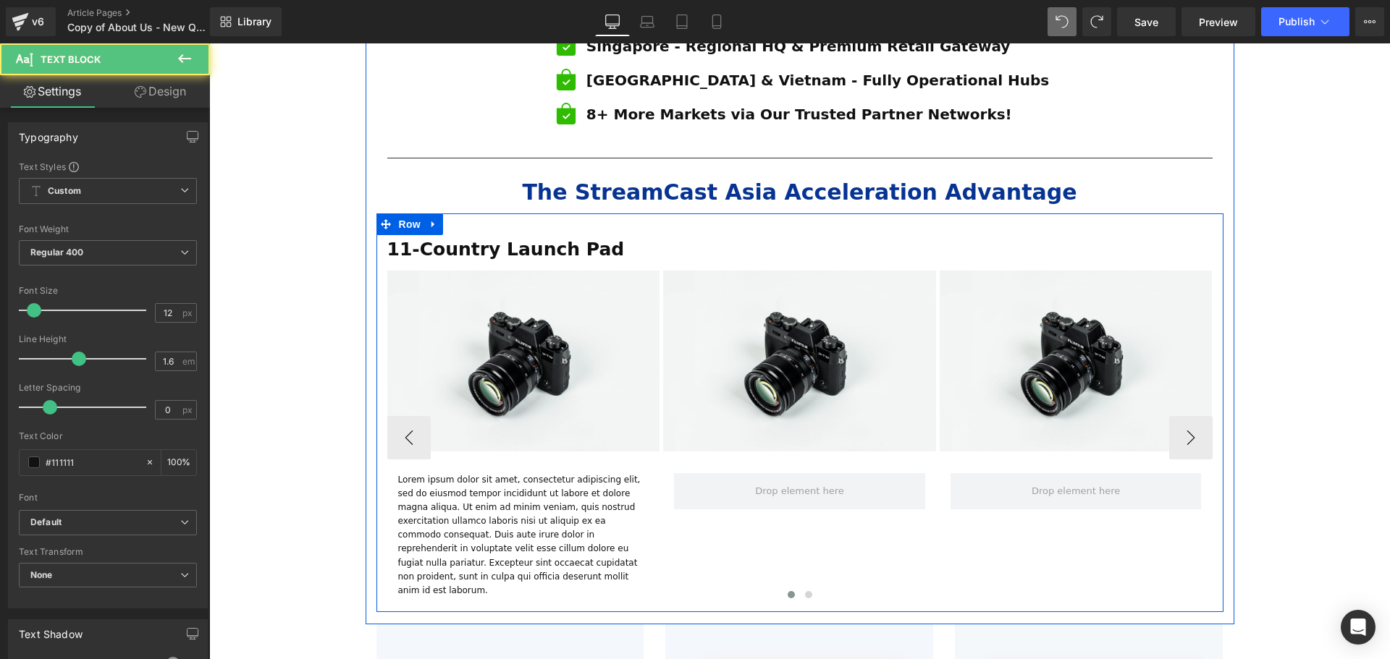
click at [617, 588] on div at bounding box center [799, 597] width 825 height 19
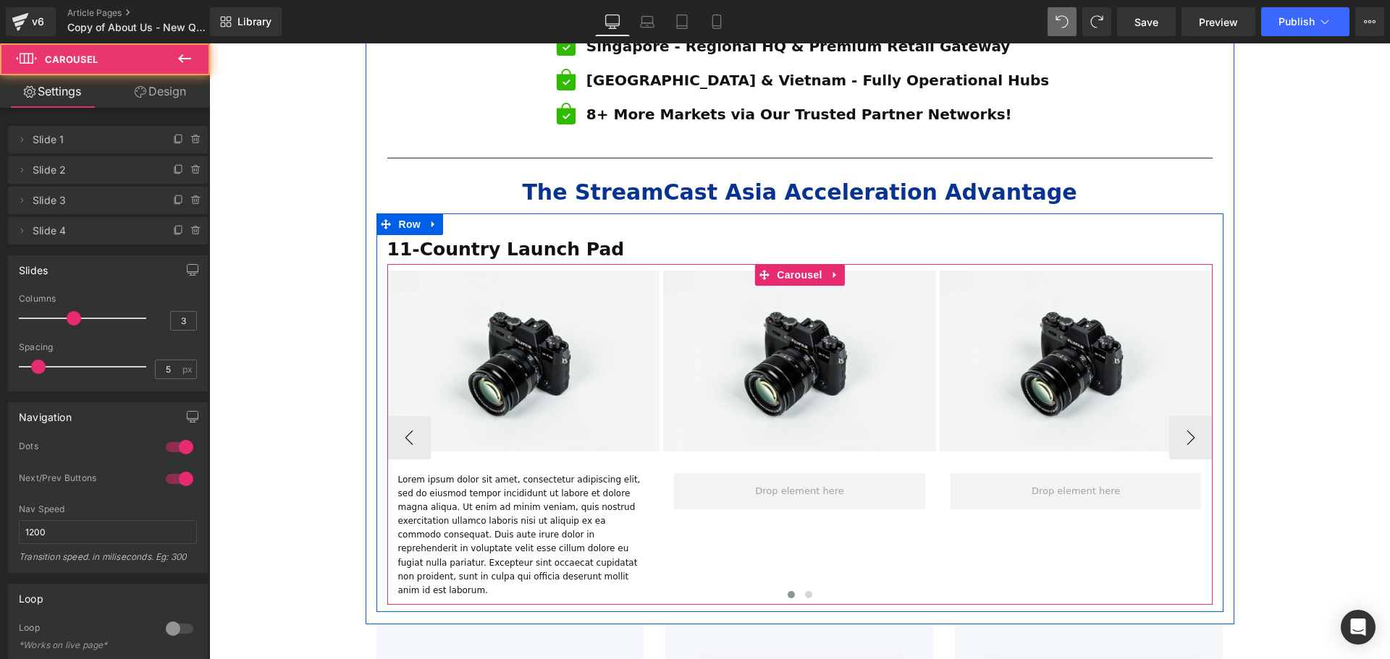
click at [591, 588] on div at bounding box center [799, 597] width 825 height 19
click at [579, 494] on p "Lorem ipsum dolor sit amet, consectetur adipiscing elit, sed do eiusmod tempor …" at bounding box center [523, 535] width 251 height 125
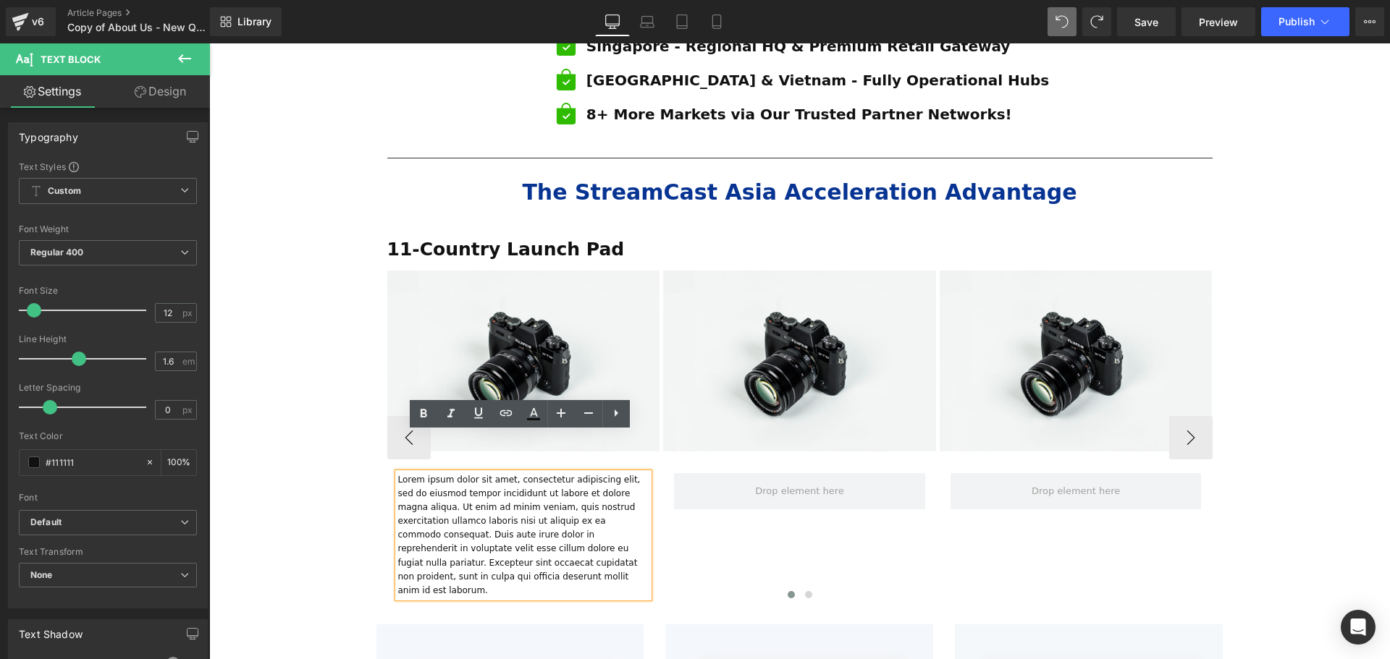
click at [599, 588] on div at bounding box center [799, 597] width 825 height 19
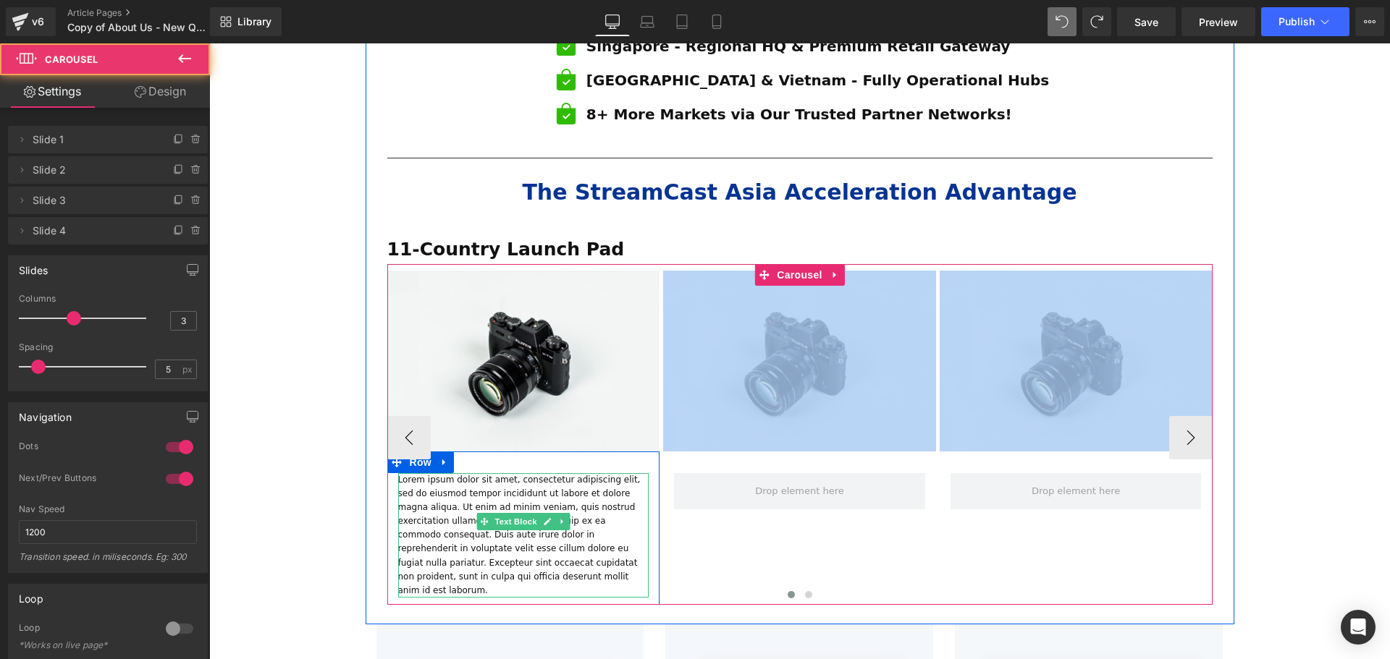
drag, startPoint x: 600, startPoint y: 524, endPoint x: 441, endPoint y: 473, distance: 167.3
click at [441, 473] on div "Image Lorem ipsum dolor sit amet, consectetur adipiscing elit, sed do eiusmod t…" at bounding box center [799, 438] width 825 height 334
click at [415, 473] on p "Lorem ipsum dolor sit amet, consectetur adipiscing elit, sed do eiusmod tempor …" at bounding box center [523, 535] width 251 height 125
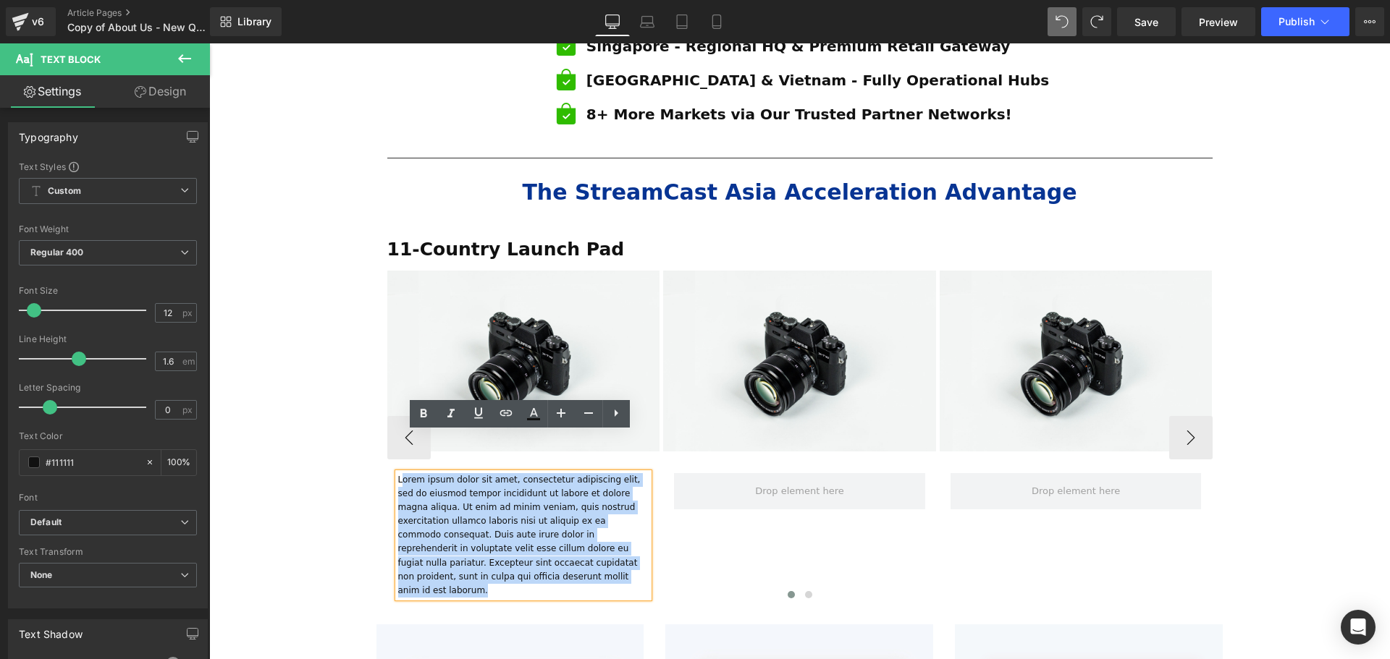
drag, startPoint x: 398, startPoint y: 441, endPoint x: 607, endPoint y: 531, distance: 227.2
click at [607, 531] on div "Image Lorem ipsum dolor sit amet, consectetur adipiscing elit, sed do eiusmod t…" at bounding box center [799, 438] width 825 height 334
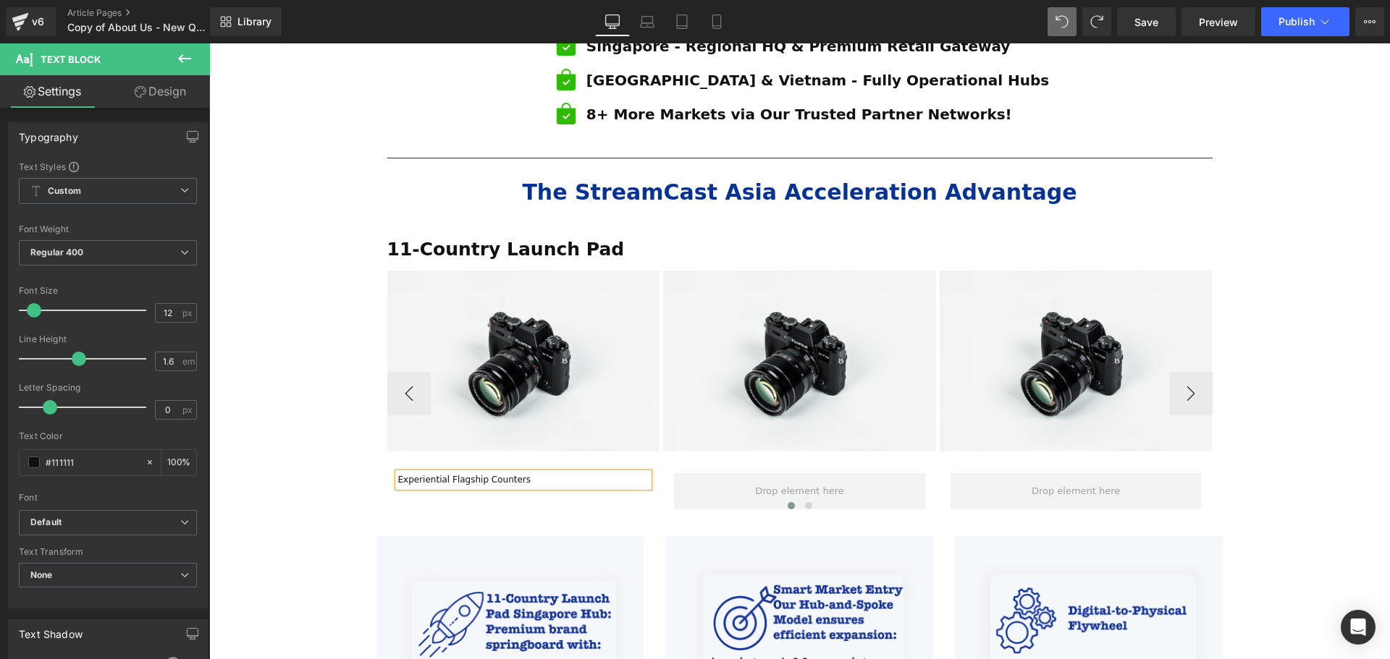
click at [575, 499] on div at bounding box center [799, 508] width 825 height 19
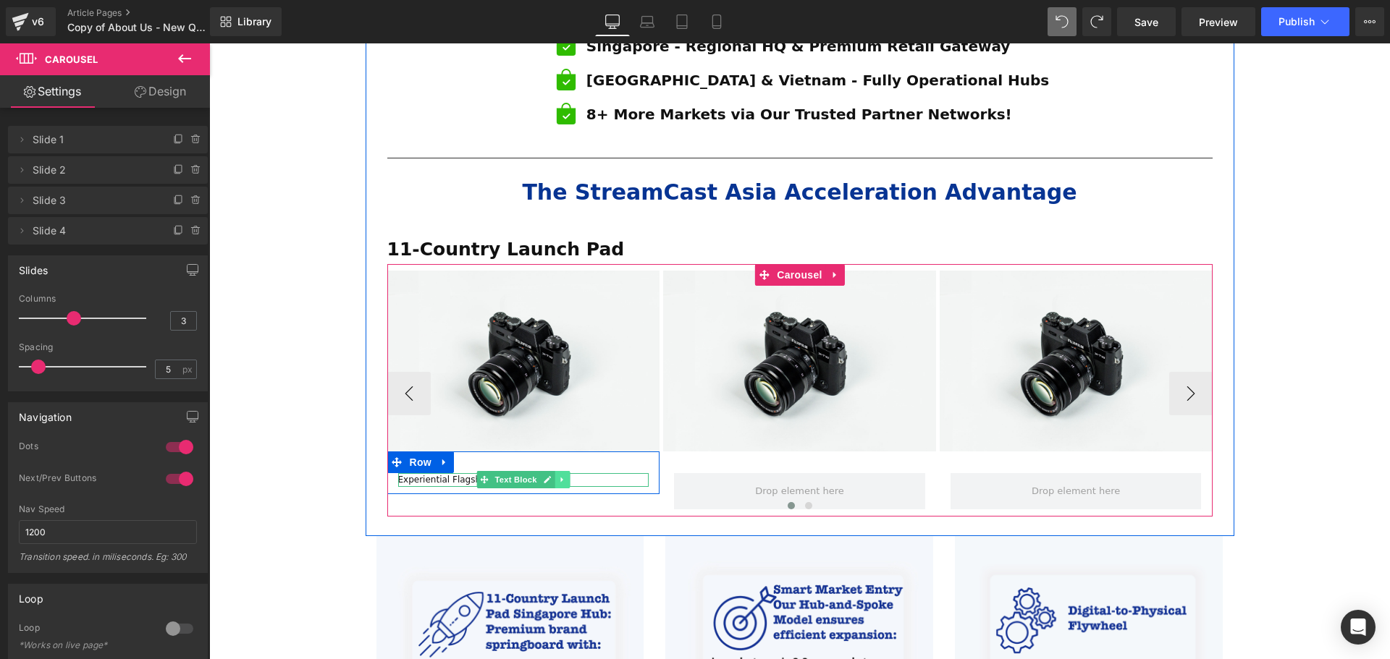
click at [558, 476] on icon at bounding box center [562, 480] width 8 height 9
click at [555, 471] on link at bounding box center [554, 479] width 15 height 17
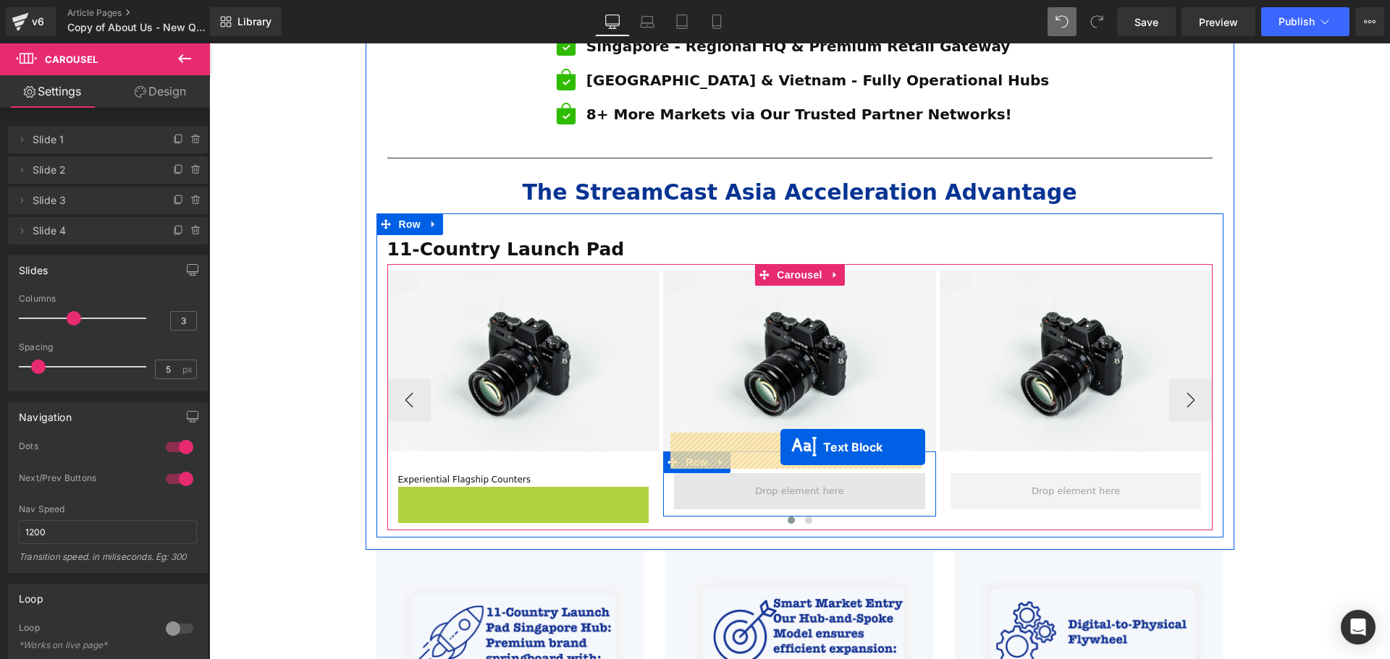
drag, startPoint x: 477, startPoint y: 457, endPoint x: 780, endPoint y: 447, distance: 303.4
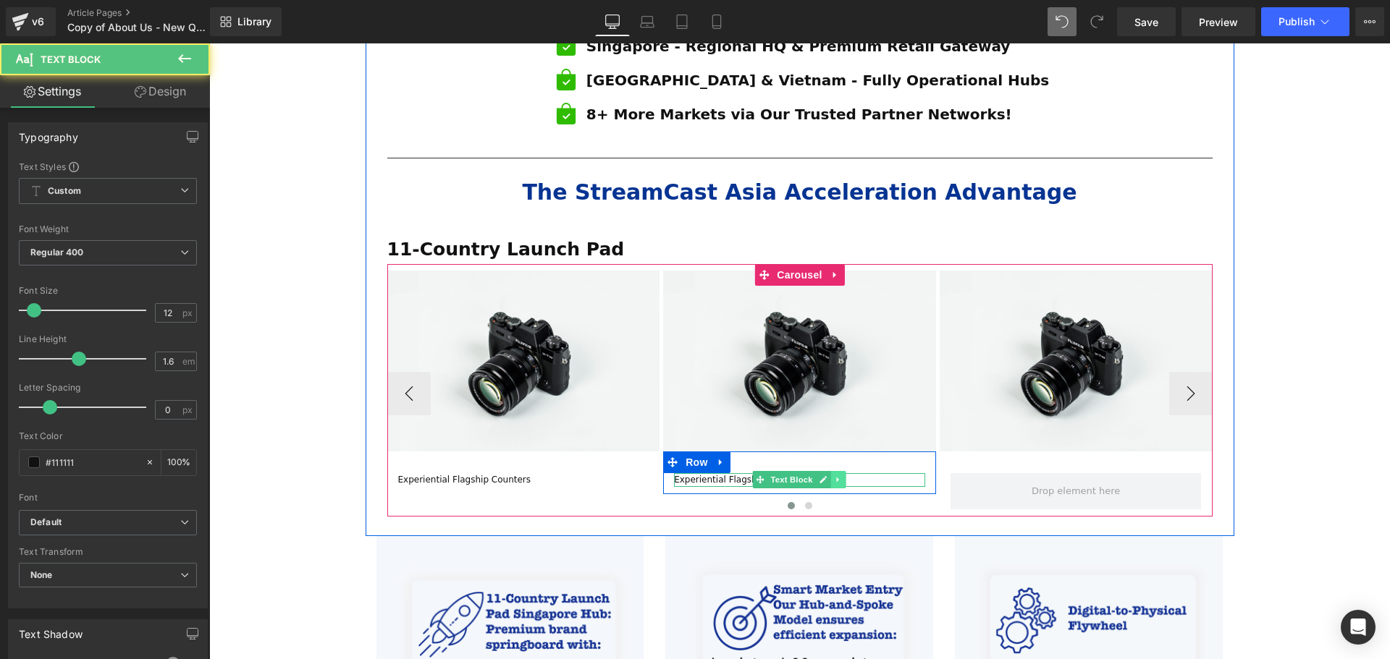
click at [835, 476] on icon at bounding box center [839, 480] width 8 height 9
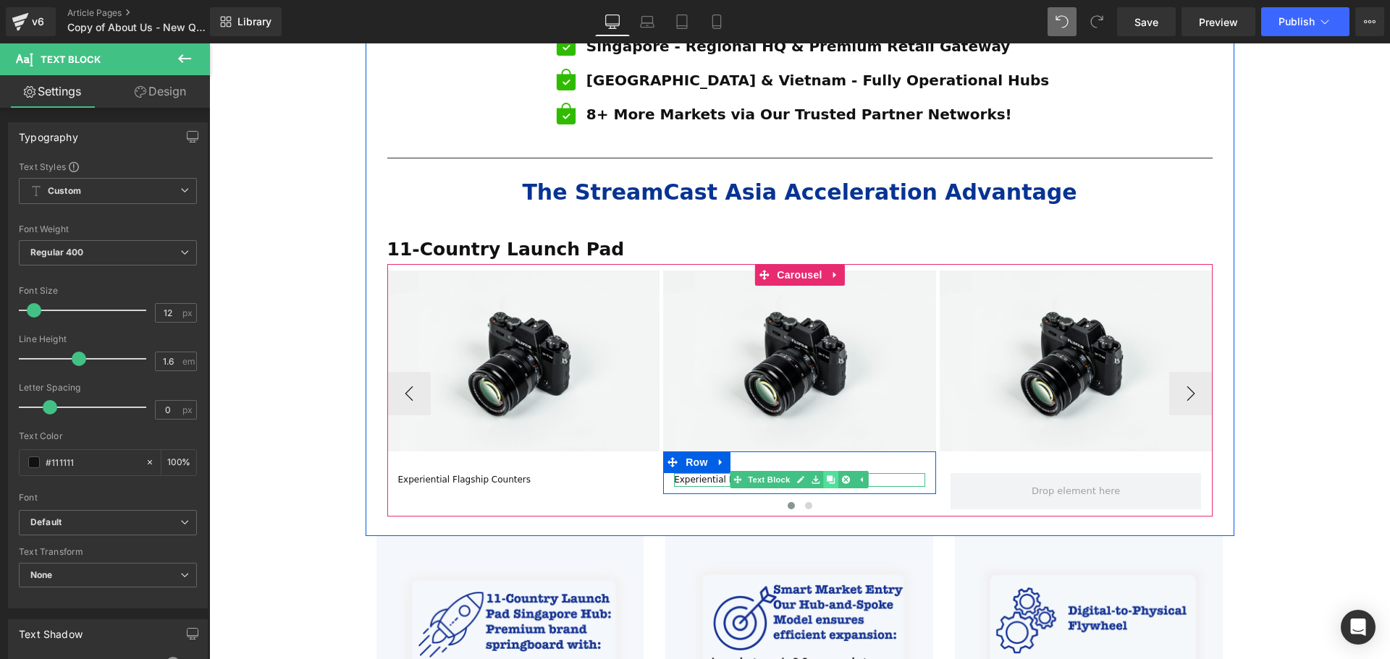
click at [827, 476] on icon at bounding box center [831, 480] width 8 height 9
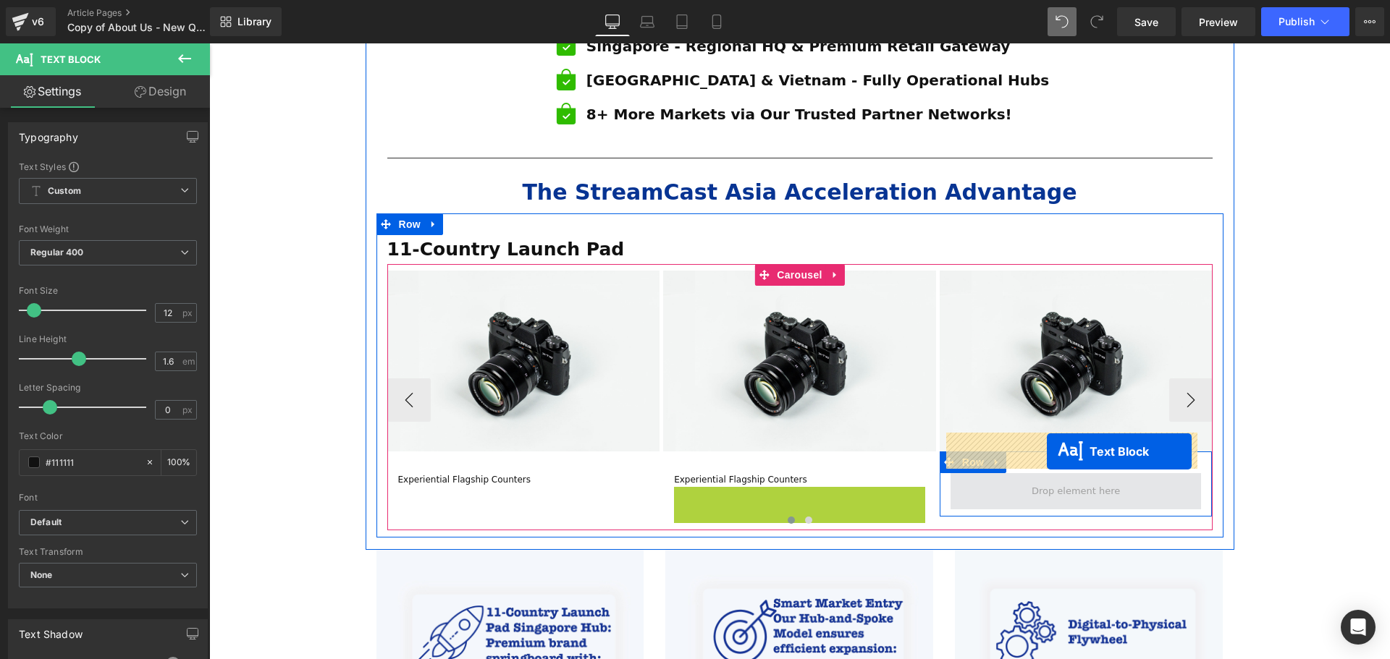
drag, startPoint x: 756, startPoint y: 455, endPoint x: 1047, endPoint y: 452, distance: 290.3
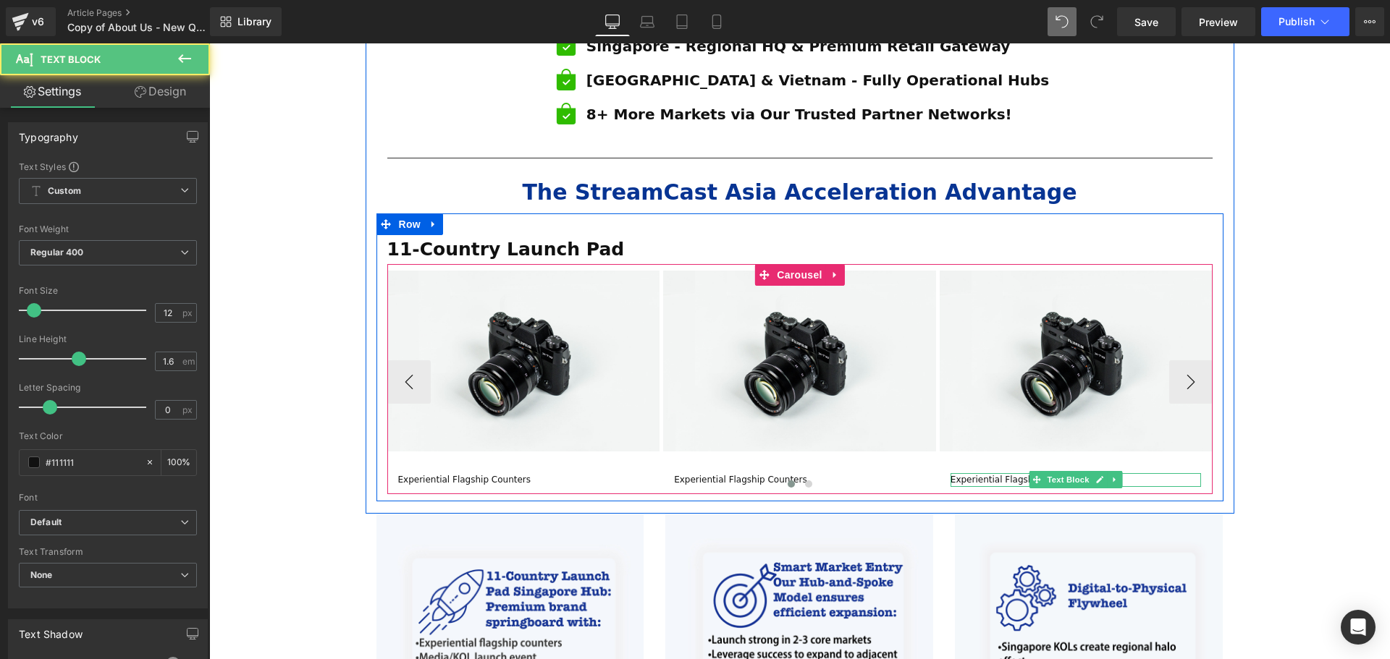
click at [522, 477] on div at bounding box center [799, 486] width 825 height 19
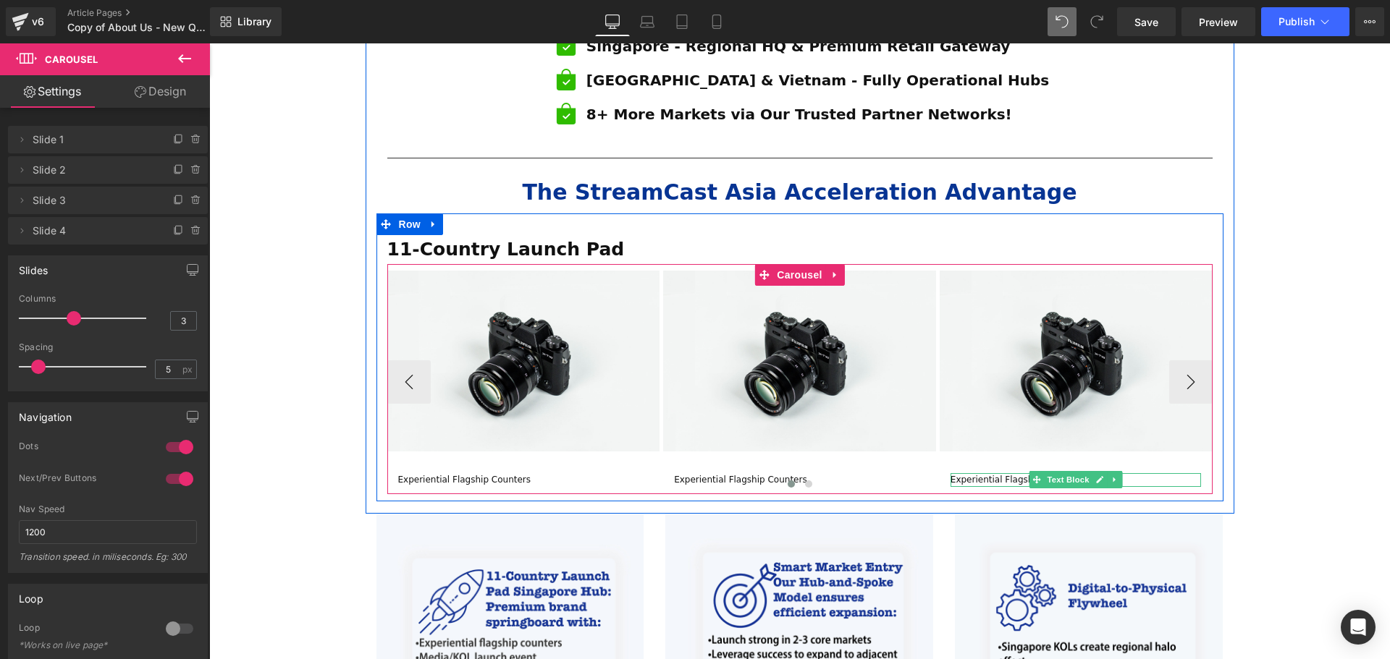
click at [496, 477] on div at bounding box center [799, 486] width 825 height 19
click at [488, 471] on span "Text Block" at bounding box center [493, 479] width 48 height 17
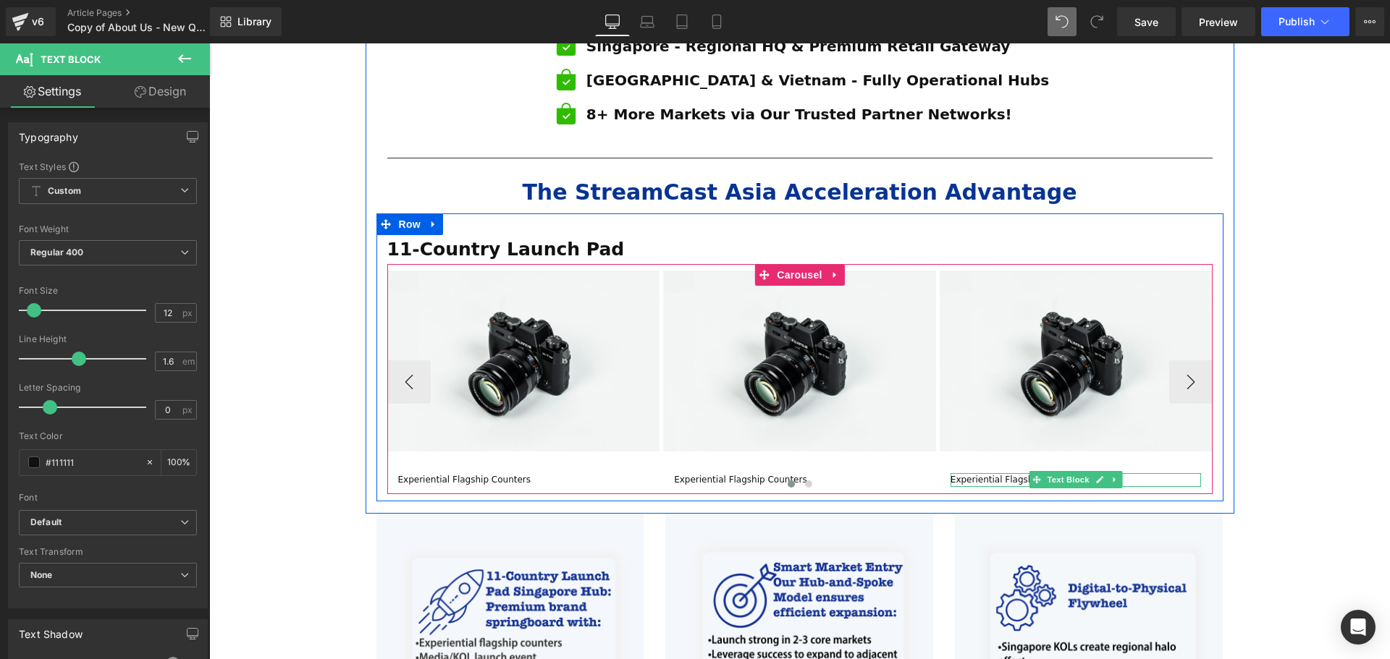
click at [507, 477] on div at bounding box center [799, 486] width 825 height 19
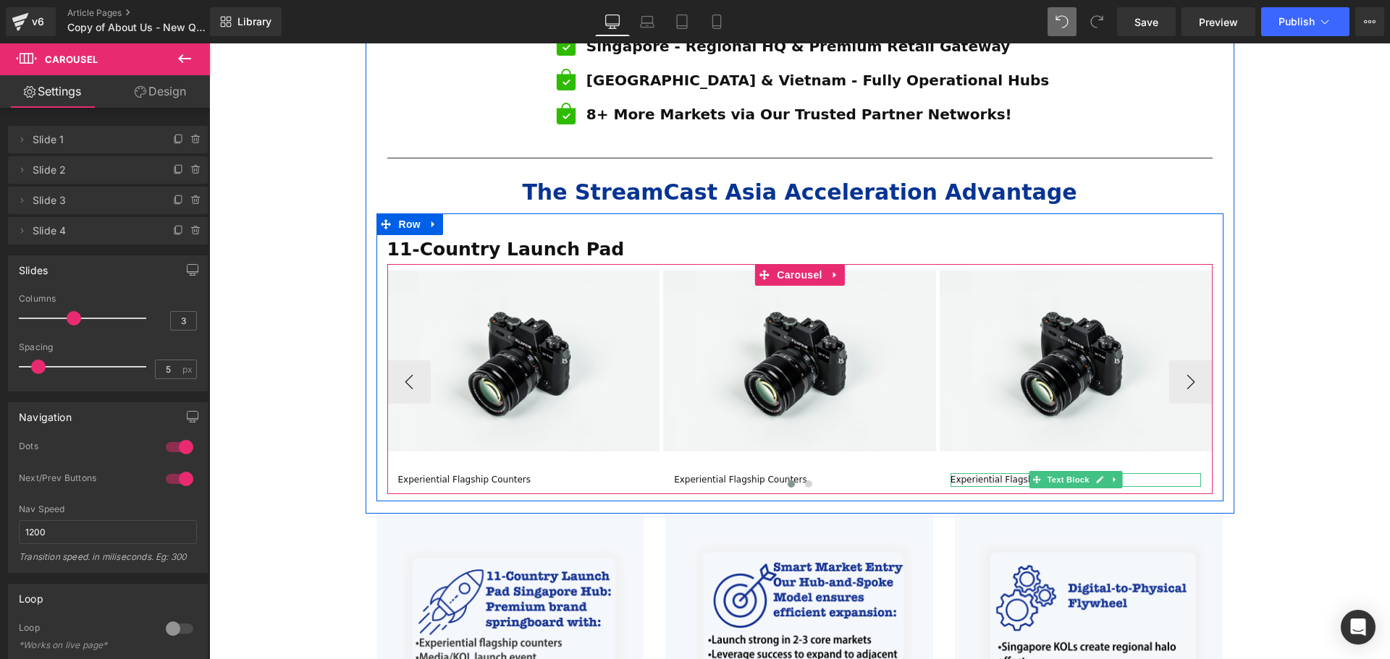
click at [615, 477] on div at bounding box center [799, 486] width 825 height 19
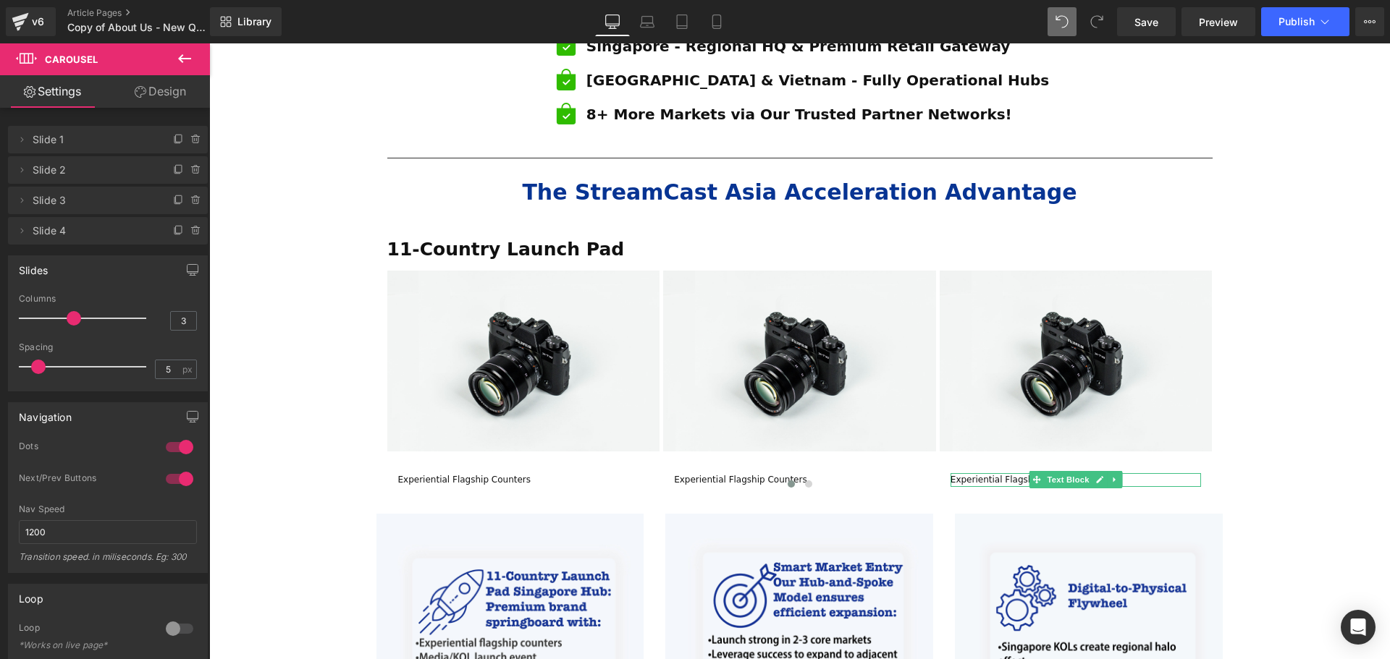
click at [184, 67] on button at bounding box center [184, 59] width 51 height 32
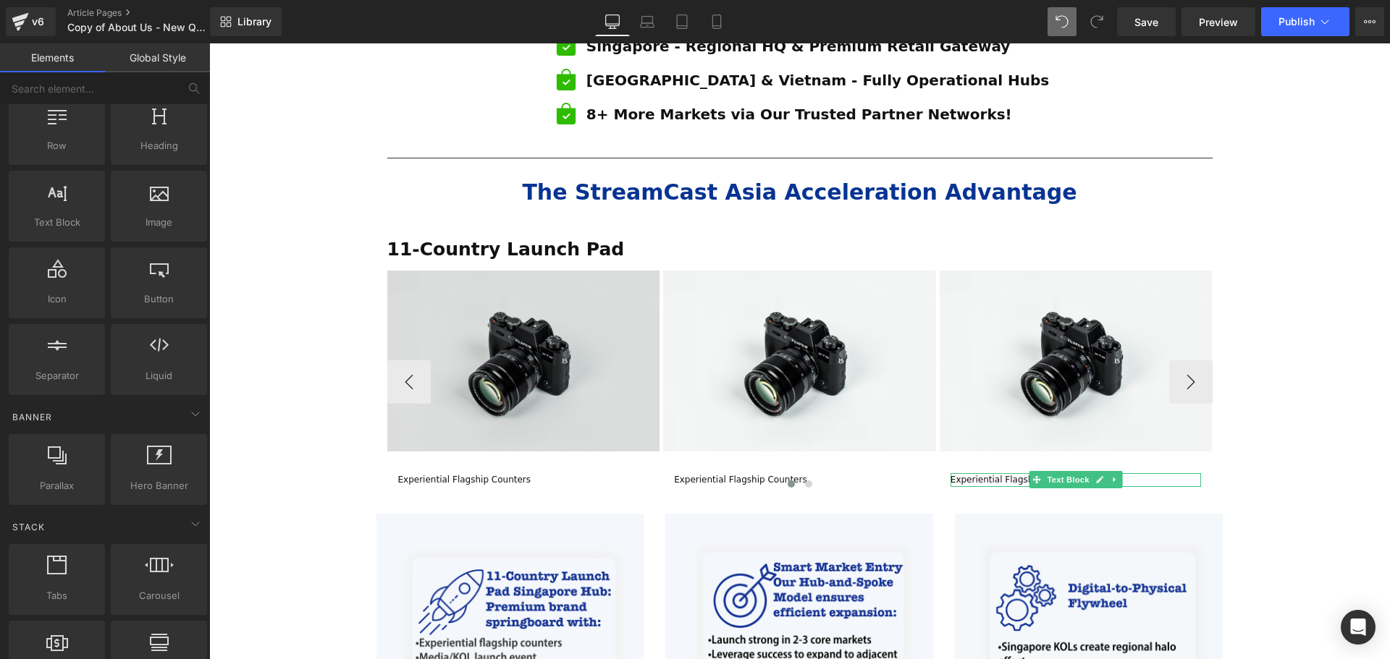
scroll to position [72, 0]
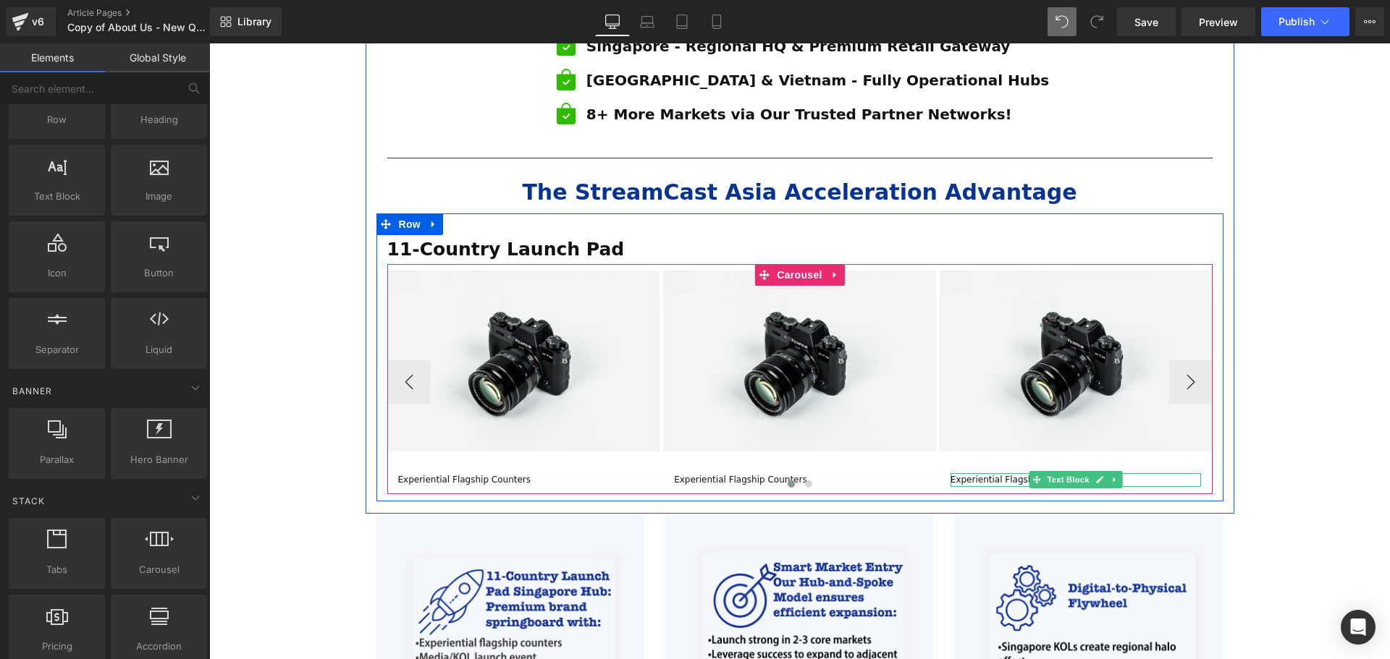
click at [461, 477] on div at bounding box center [799, 486] width 825 height 19
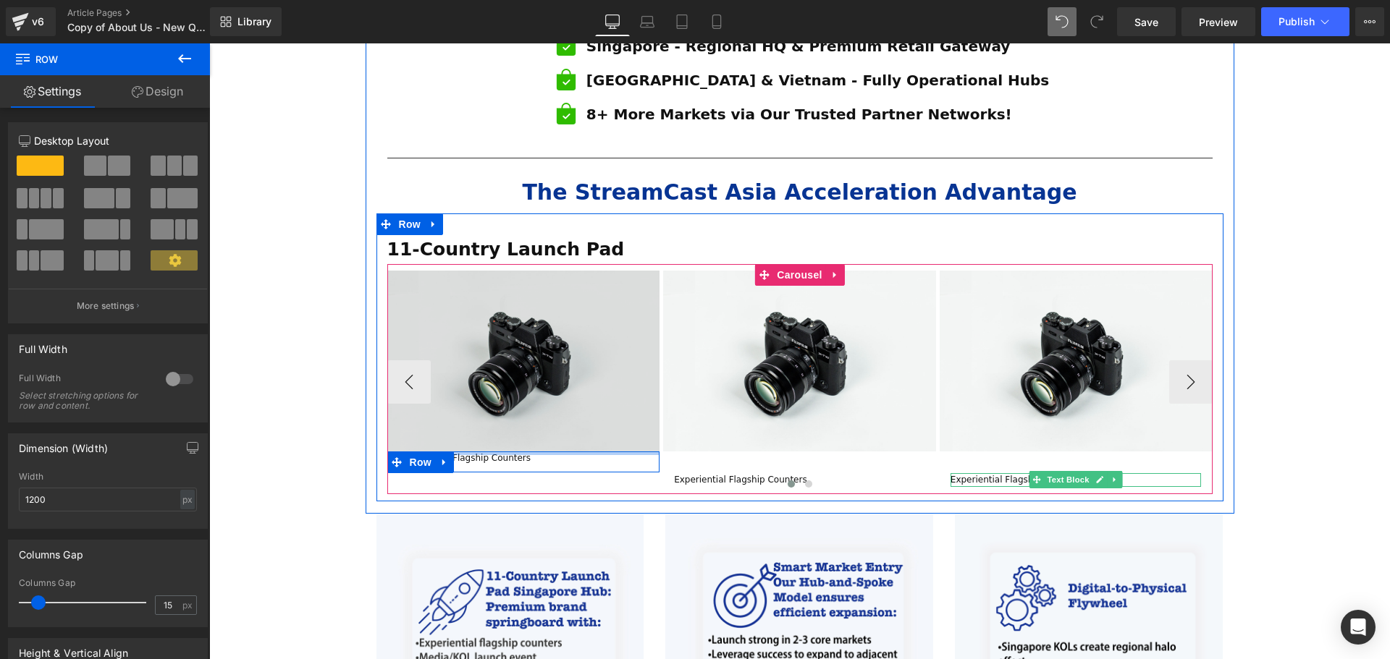
drag, startPoint x: 493, startPoint y: 413, endPoint x: 500, endPoint y: 407, distance: 9.7
click at [500, 407] on div "Image Experiential Flagship Counters Text Block Row" at bounding box center [523, 372] width 273 height 202
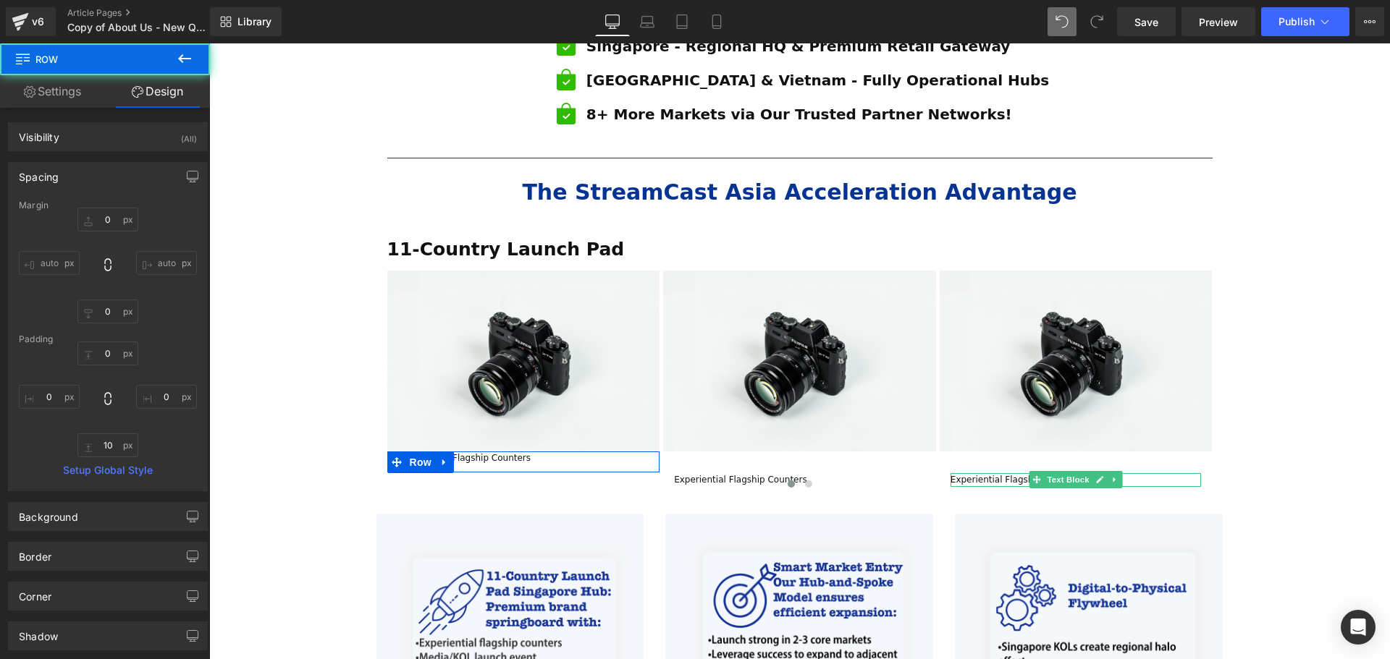
scroll to position [191, 0]
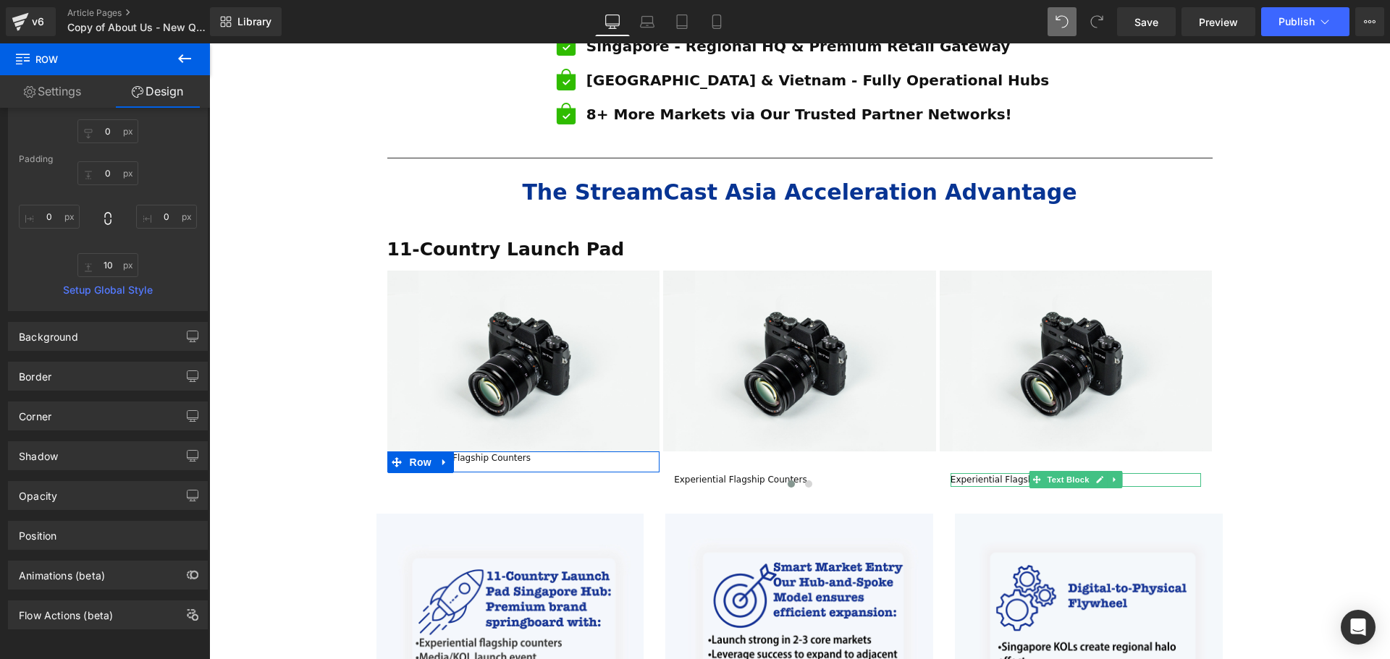
click at [53, 91] on link "Settings" at bounding box center [52, 91] width 105 height 33
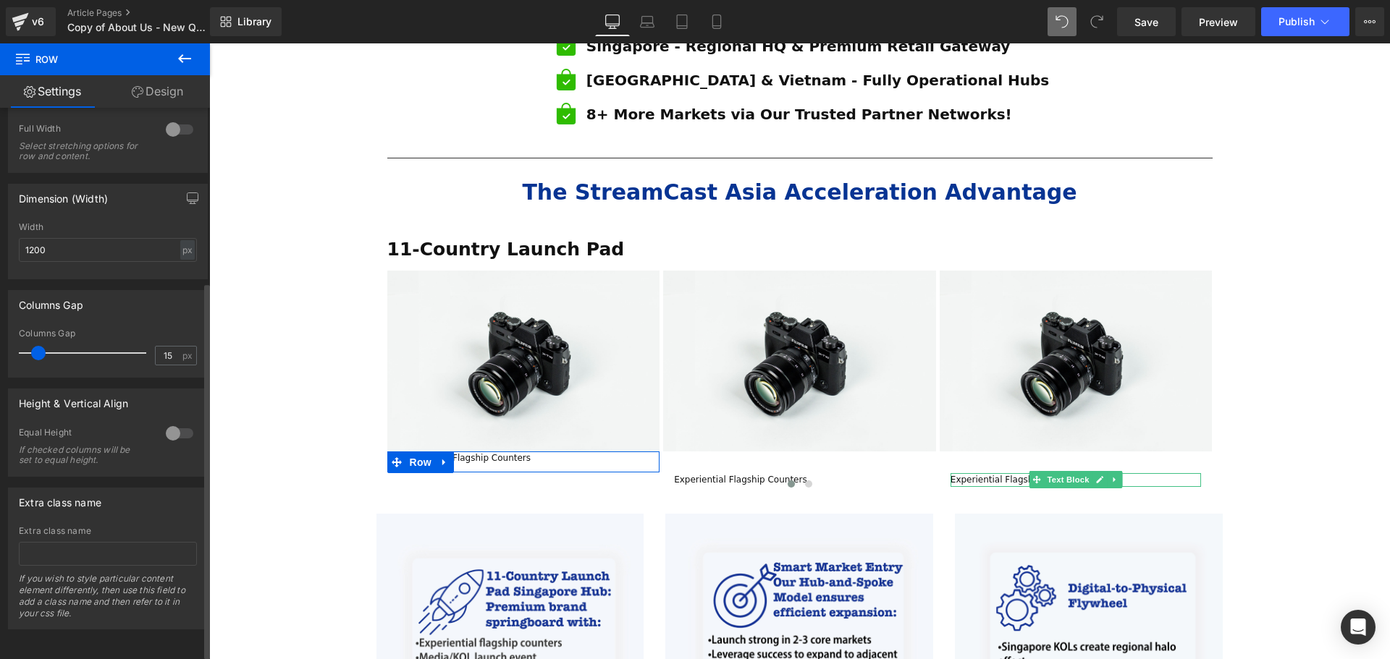
scroll to position [261, 0]
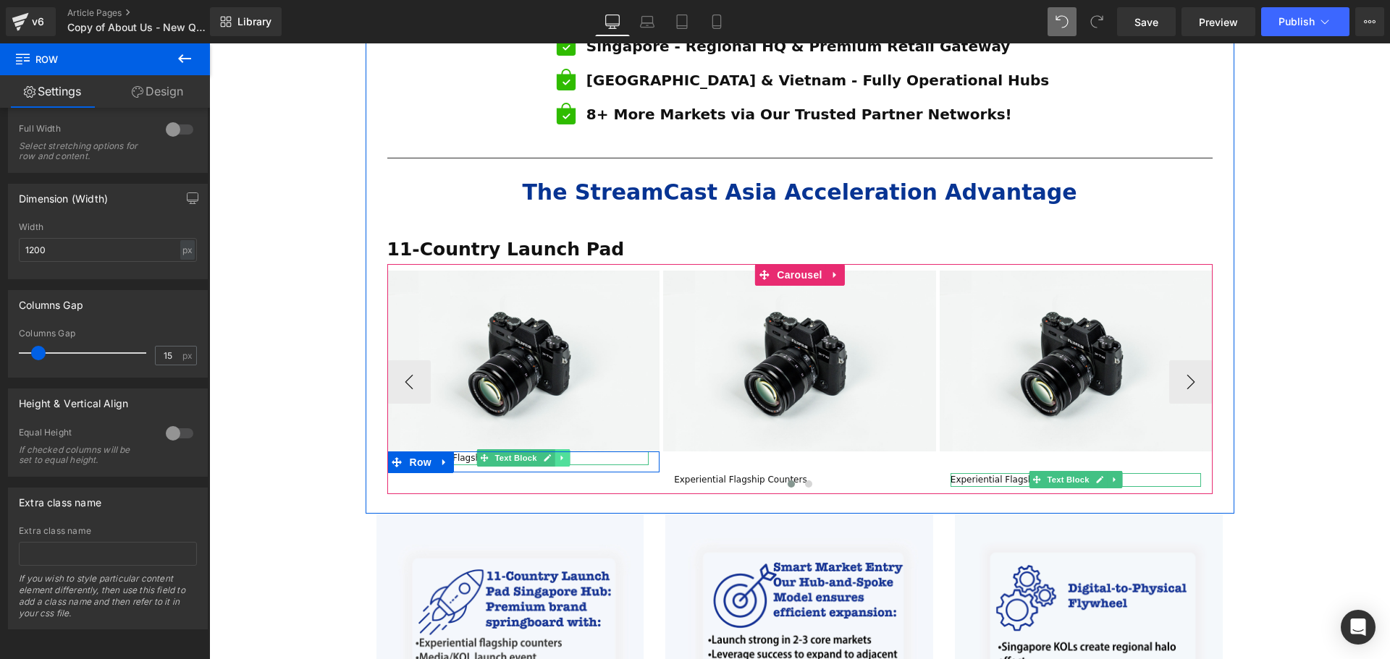
click at [554, 449] on link at bounding box center [561, 457] width 15 height 17
click at [491, 452] on div at bounding box center [523, 454] width 273 height 4
click at [501, 449] on span "Text Block" at bounding box center [493, 457] width 48 height 17
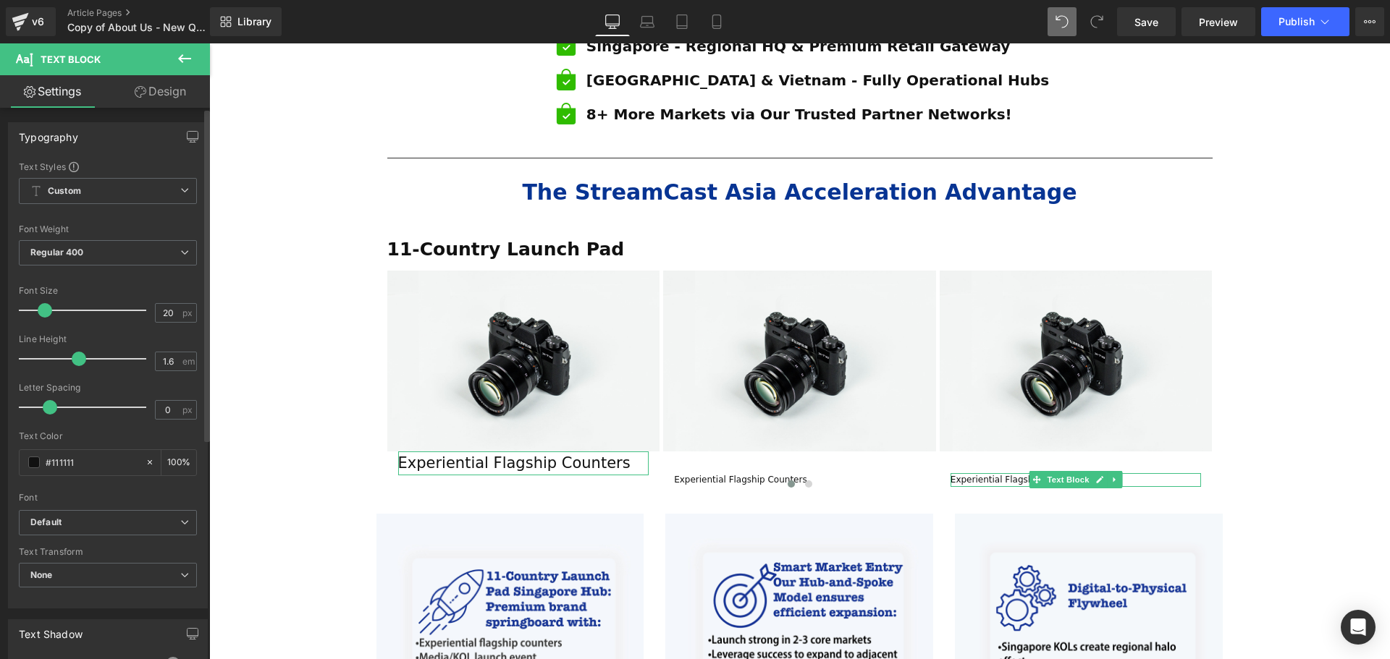
type input "19"
drag, startPoint x: 33, startPoint y: 309, endPoint x: 48, endPoint y: 337, distance: 32.4
click at [41, 313] on span at bounding box center [42, 310] width 14 height 14
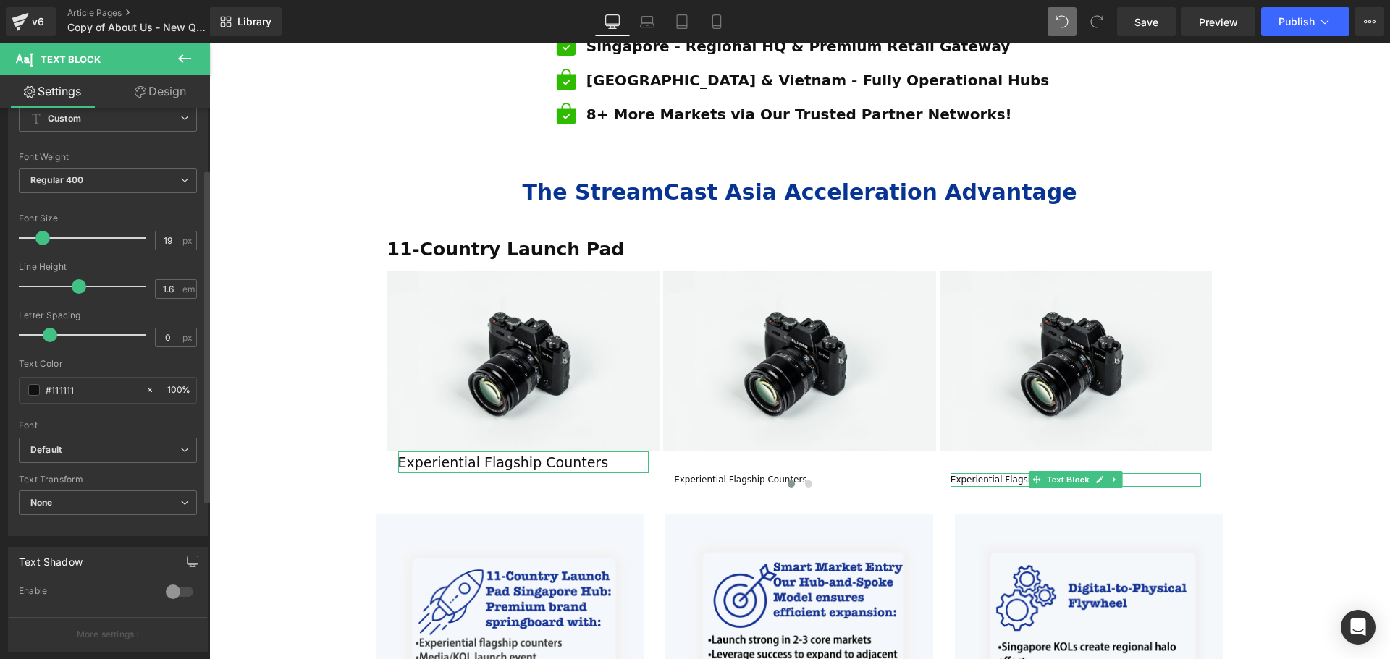
scroll to position [217, 0]
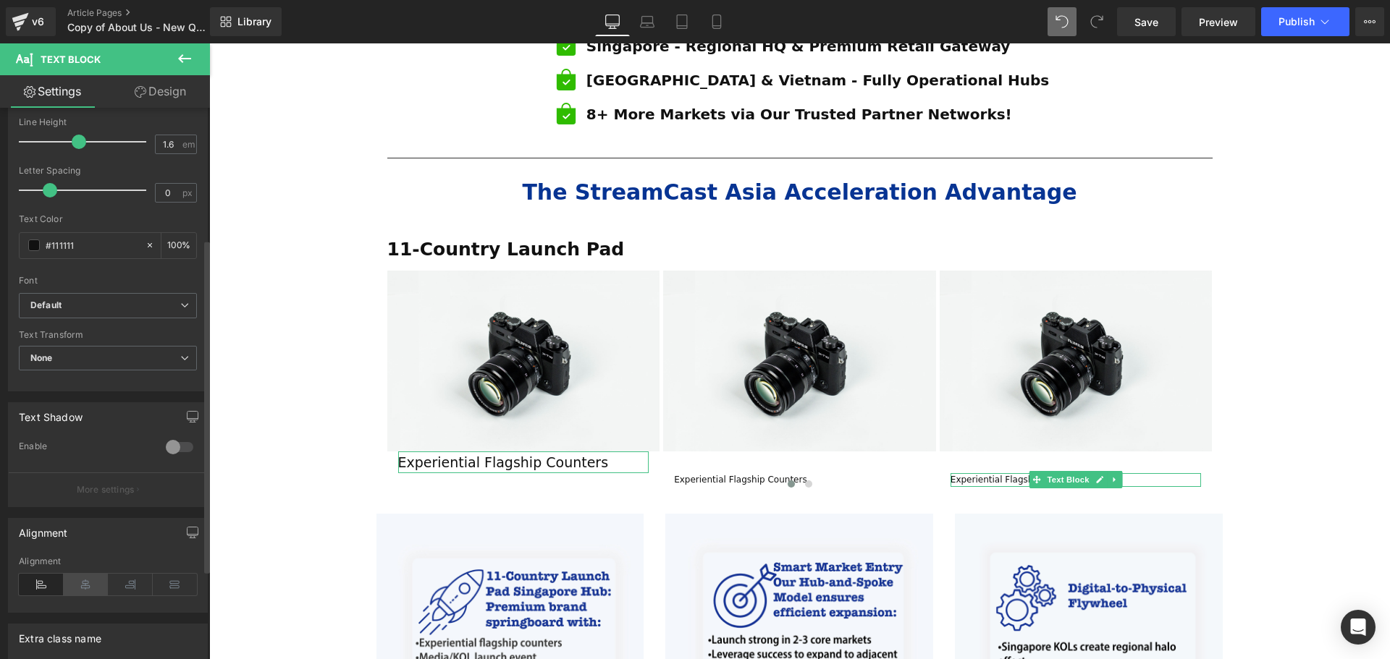
click at [80, 591] on icon at bounding box center [86, 585] width 45 height 22
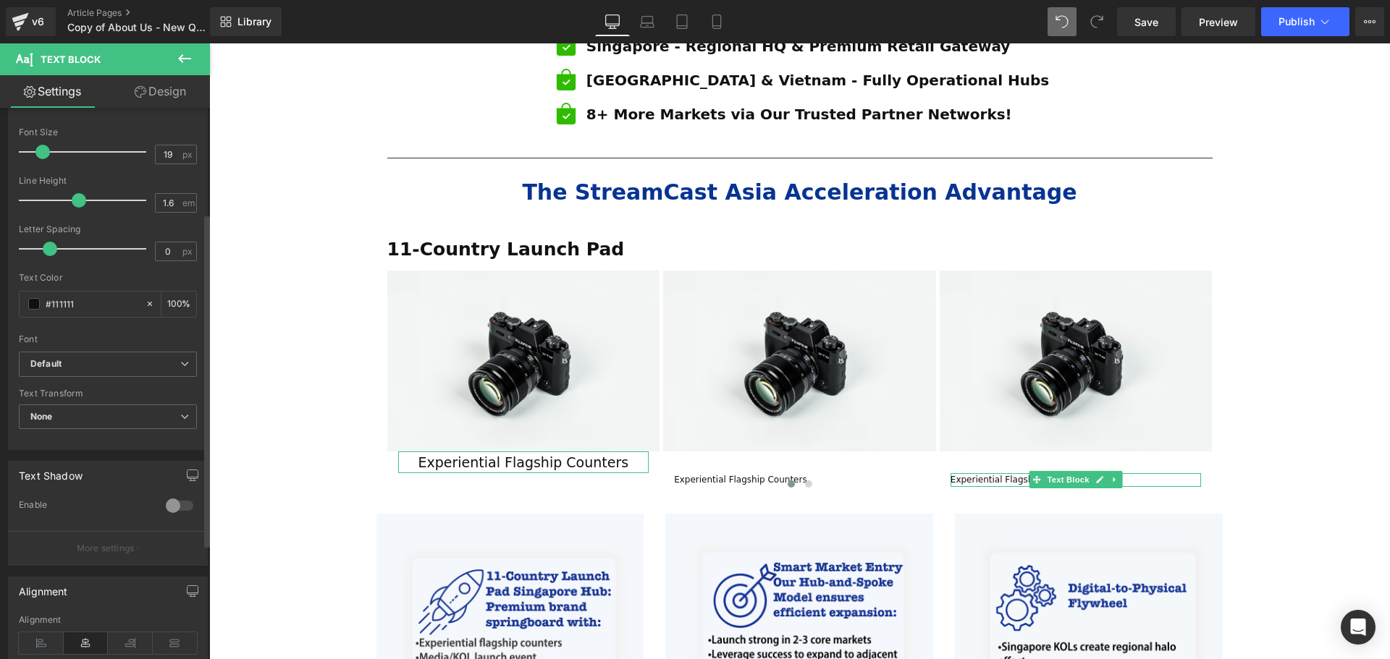
scroll to position [72, 0]
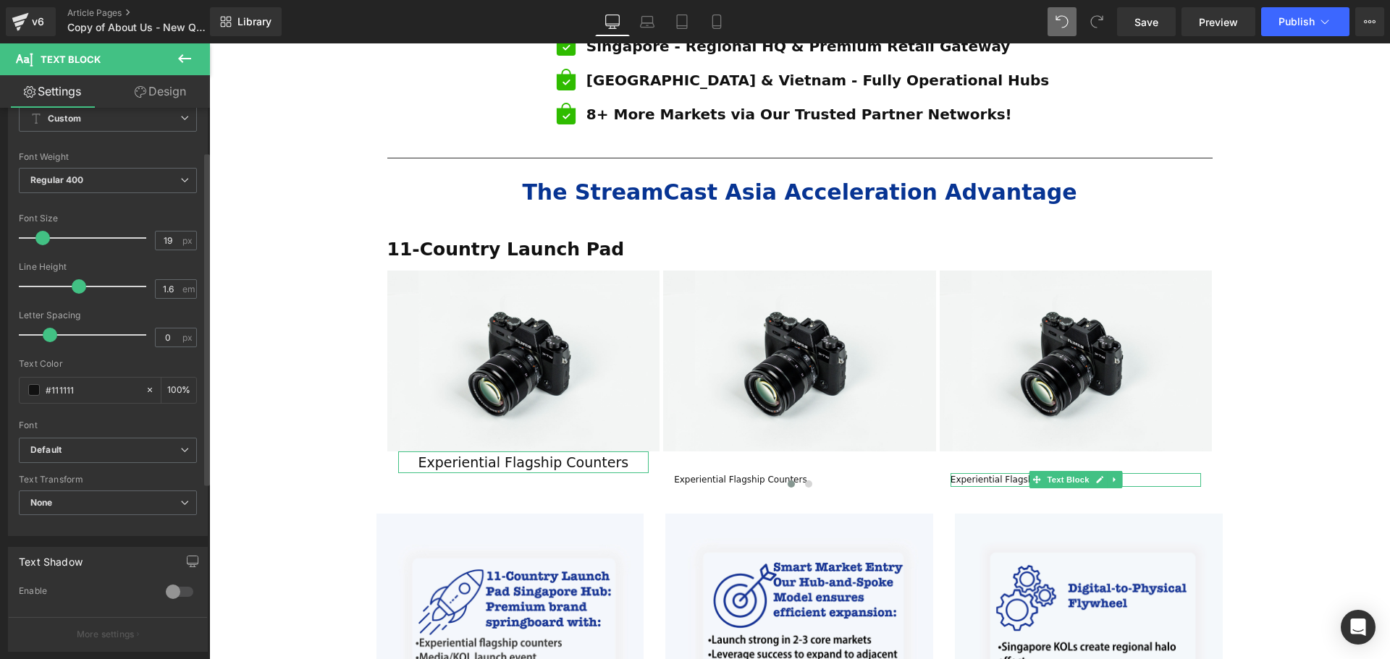
type input "1.5"
click at [69, 288] on span at bounding box center [74, 286] width 14 height 14
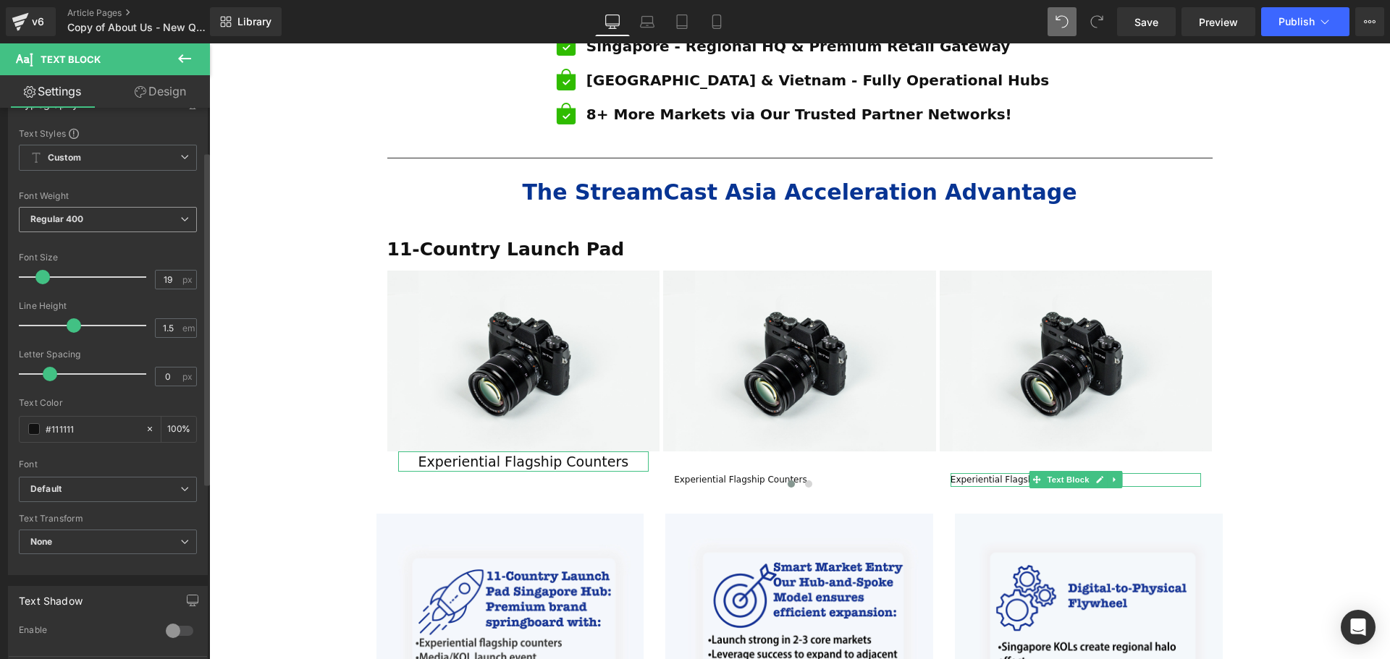
scroll to position [0, 0]
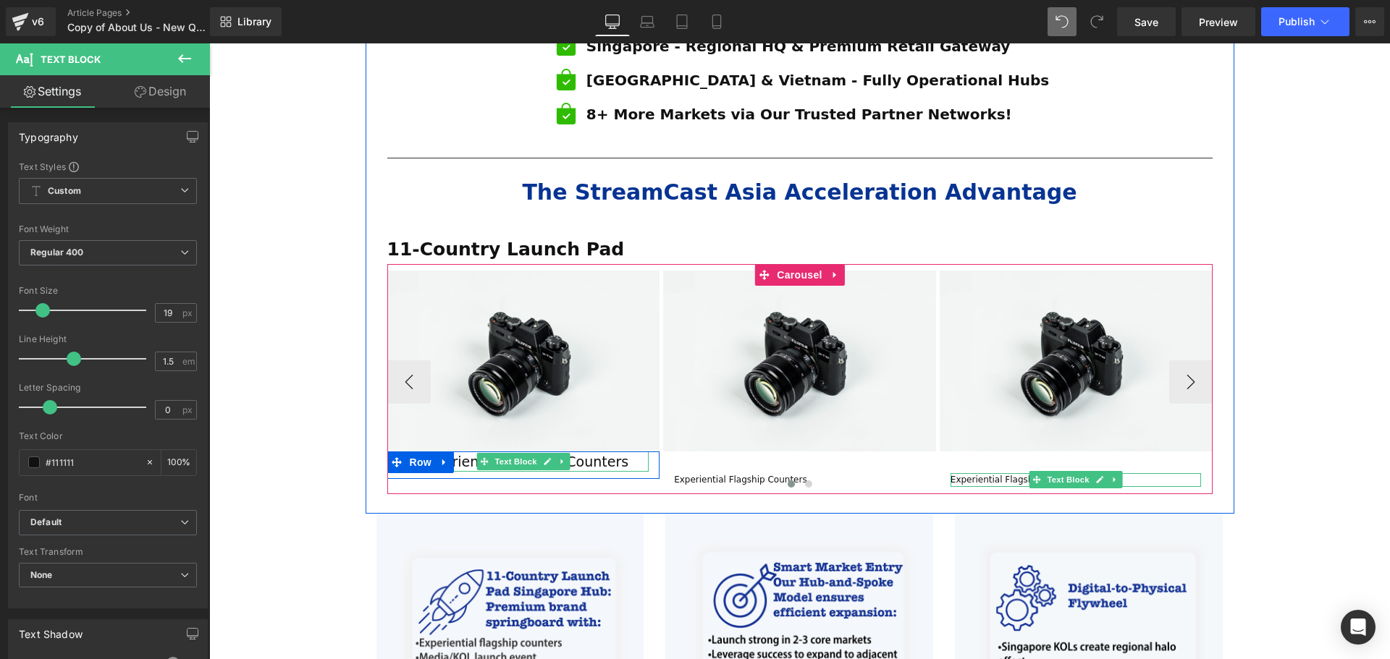
click at [614, 452] on p "Experiential Flagship Counters" at bounding box center [523, 462] width 251 height 21
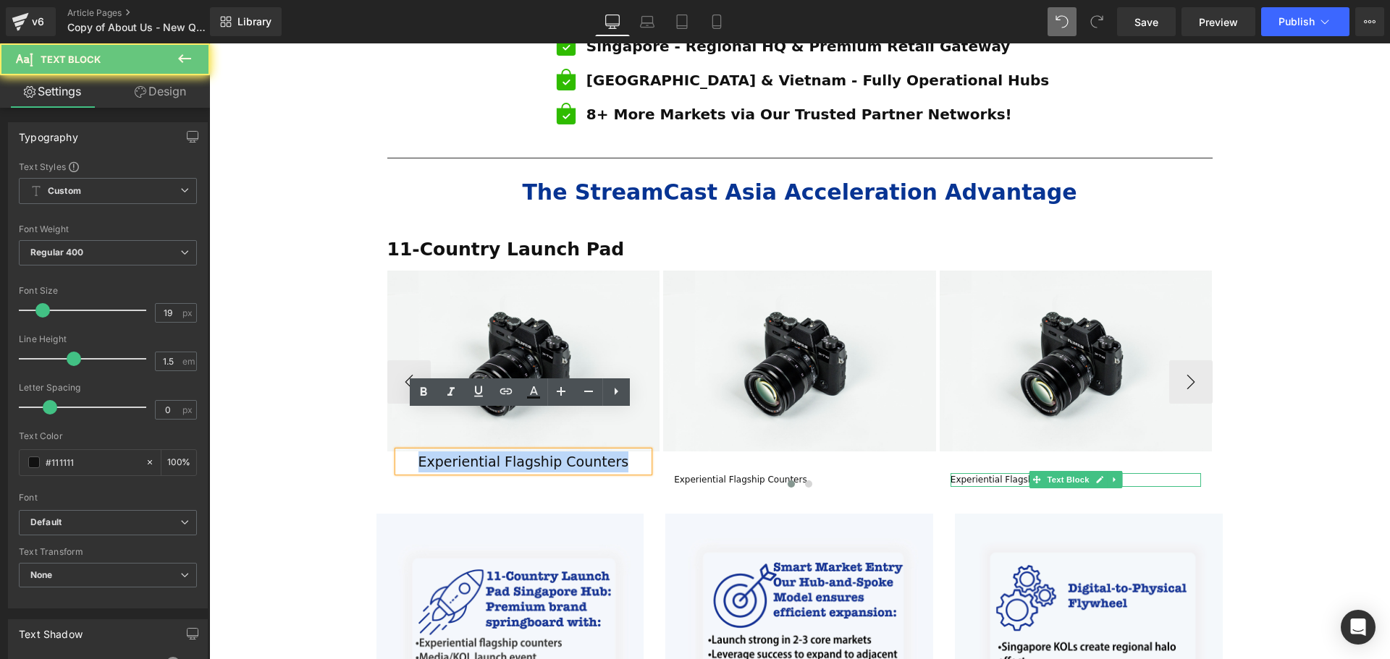
drag, startPoint x: 621, startPoint y: 423, endPoint x: 418, endPoint y: 416, distance: 203.5
click at [418, 452] on p "Experiential Flagship Counters" at bounding box center [523, 462] width 251 height 21
click at [415, 394] on icon at bounding box center [423, 392] width 17 height 17
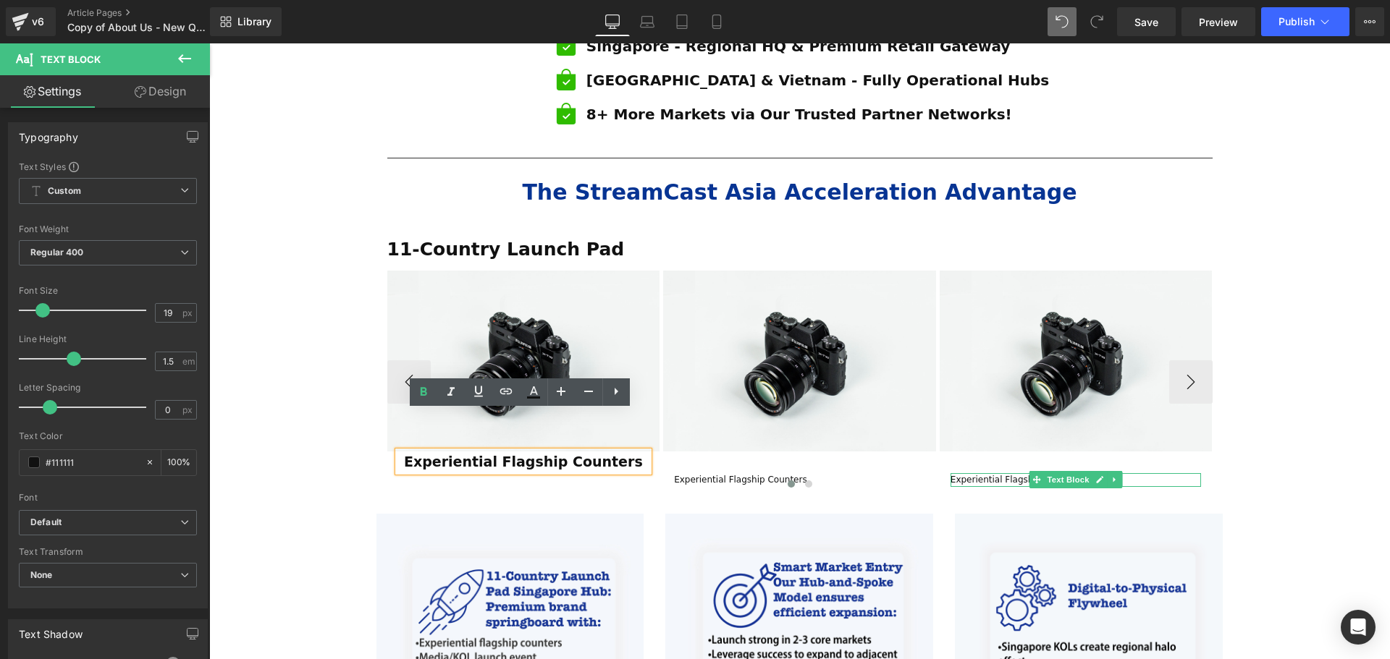
click at [766, 477] on div at bounding box center [799, 486] width 825 height 19
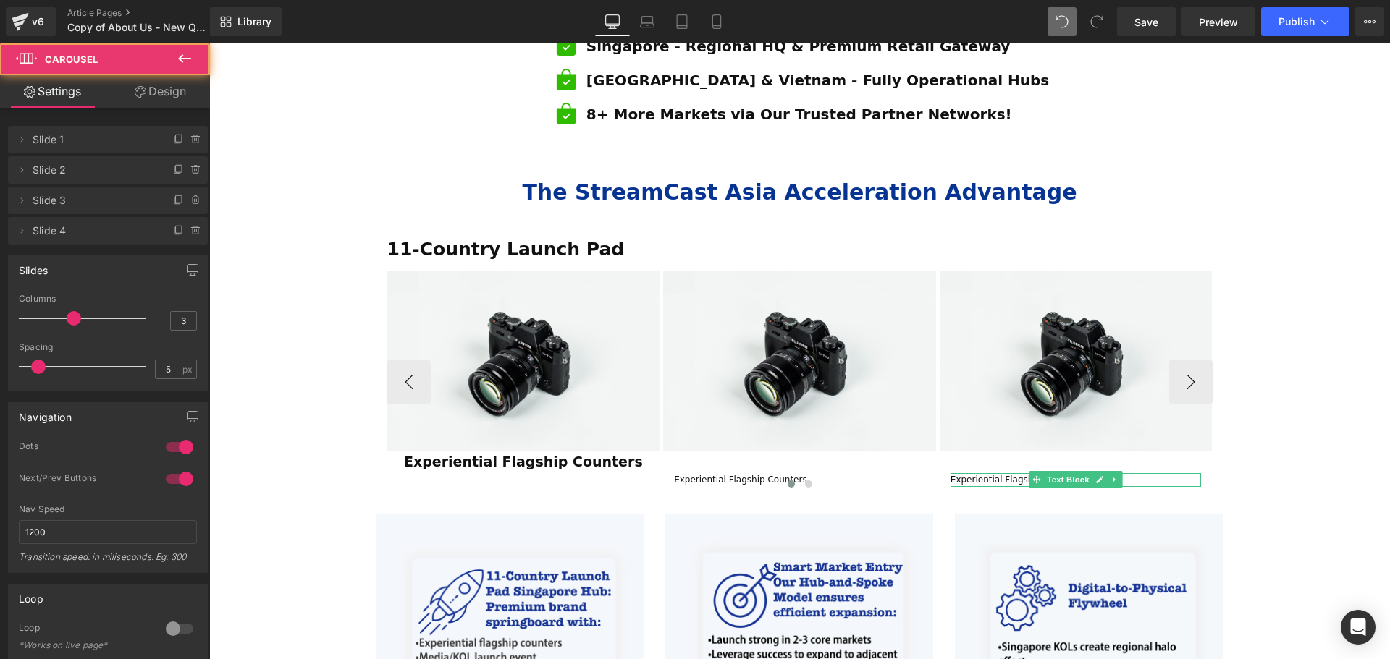
click at [756, 473] on div "Experiential Flagship Counters Text Block" at bounding box center [799, 480] width 251 height 14
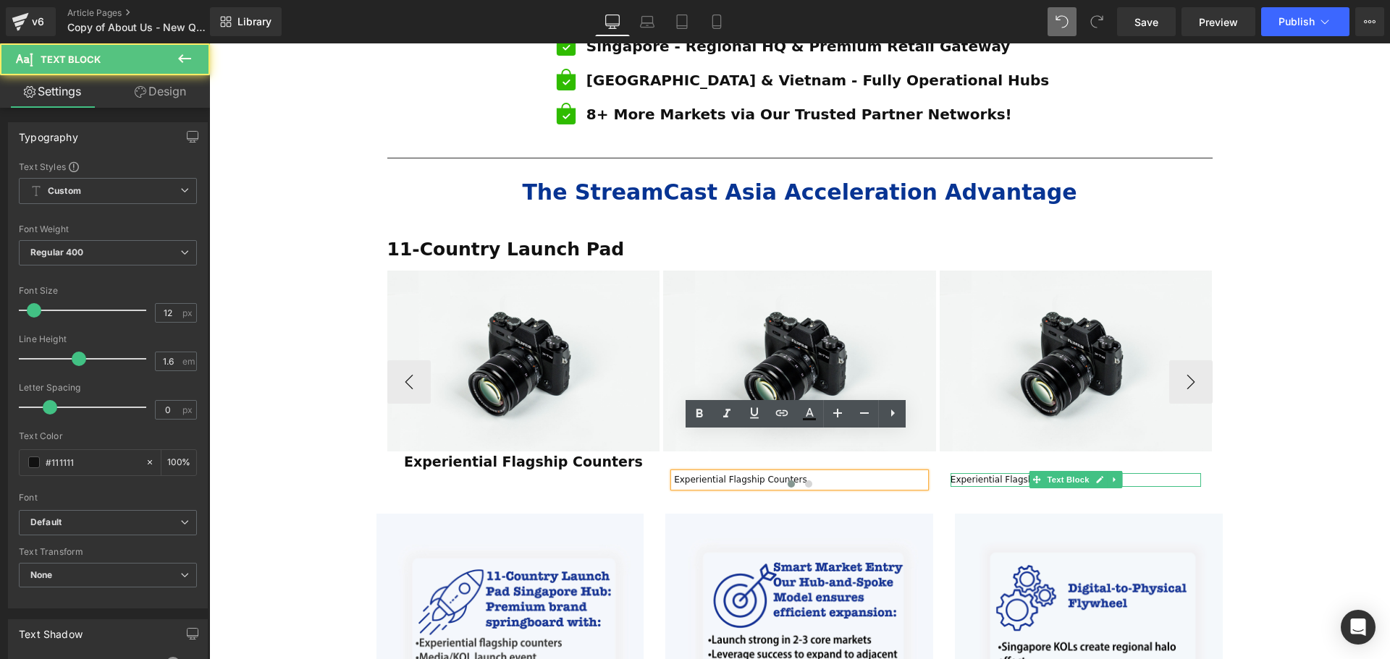
click at [816, 473] on p "Experiential Flagship Counters" at bounding box center [799, 480] width 251 height 14
drag, startPoint x: 816, startPoint y: 434, endPoint x: 665, endPoint y: 438, distance: 150.6
click at [665, 438] on div "Image Experiential Flagship Counters Text Block Row Image Experiential Flagship…" at bounding box center [799, 383] width 825 height 224
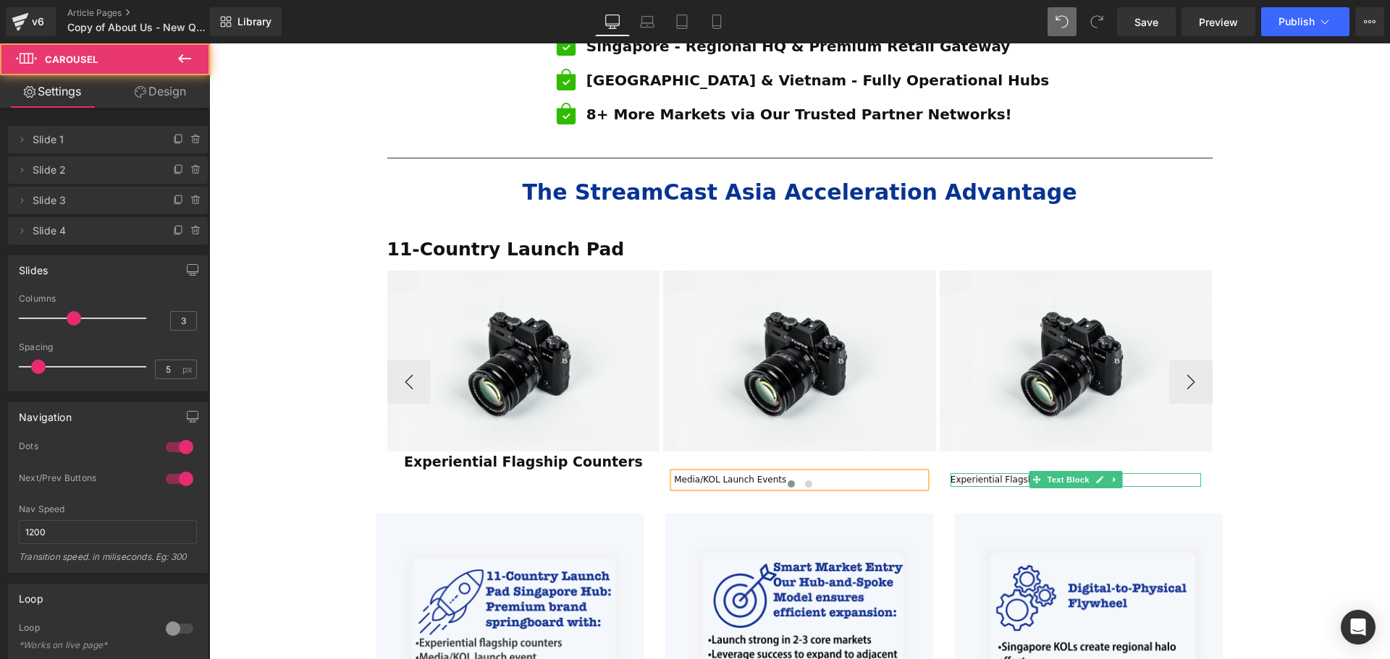
drag, startPoint x: 772, startPoint y: 439, endPoint x: 706, endPoint y: 438, distance: 66.6
click at [706, 477] on div at bounding box center [799, 486] width 825 height 19
click at [756, 477] on div at bounding box center [799, 486] width 825 height 19
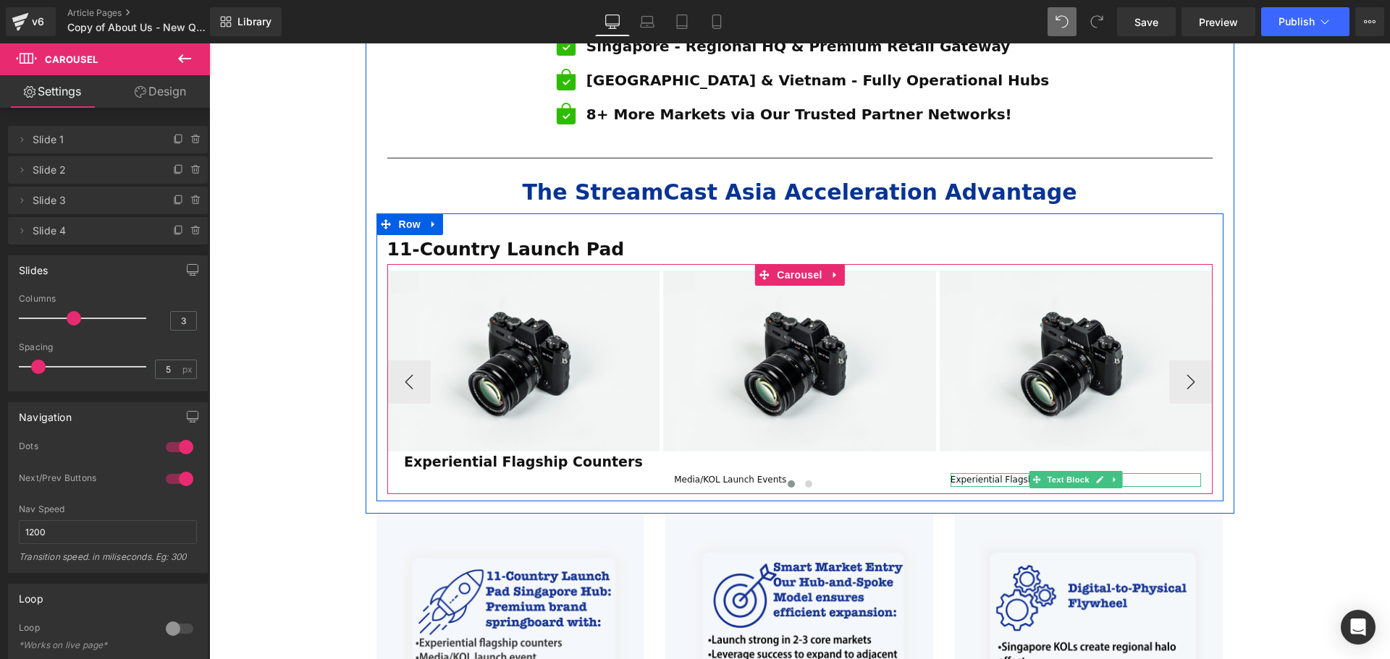
click at [772, 452] on div "Media/KOL Launch Events Text Block Row" at bounding box center [799, 473] width 273 height 43
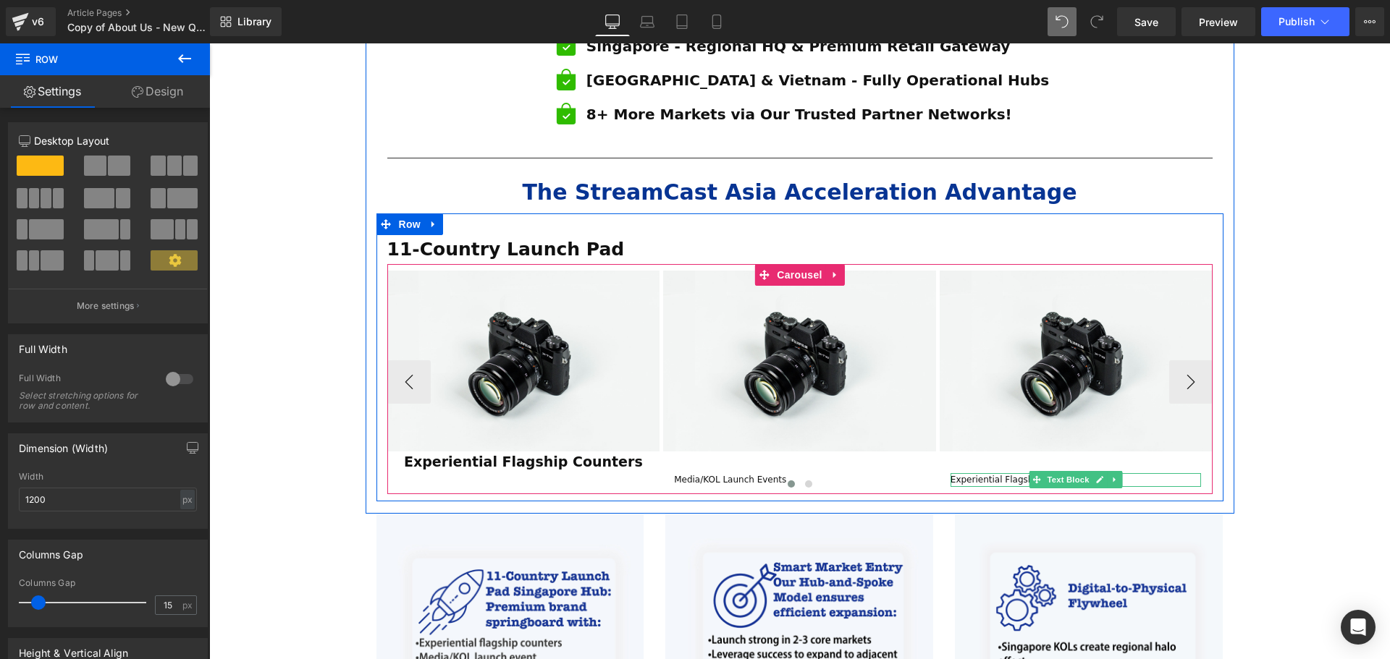
click at [777, 477] on div at bounding box center [799, 486] width 825 height 19
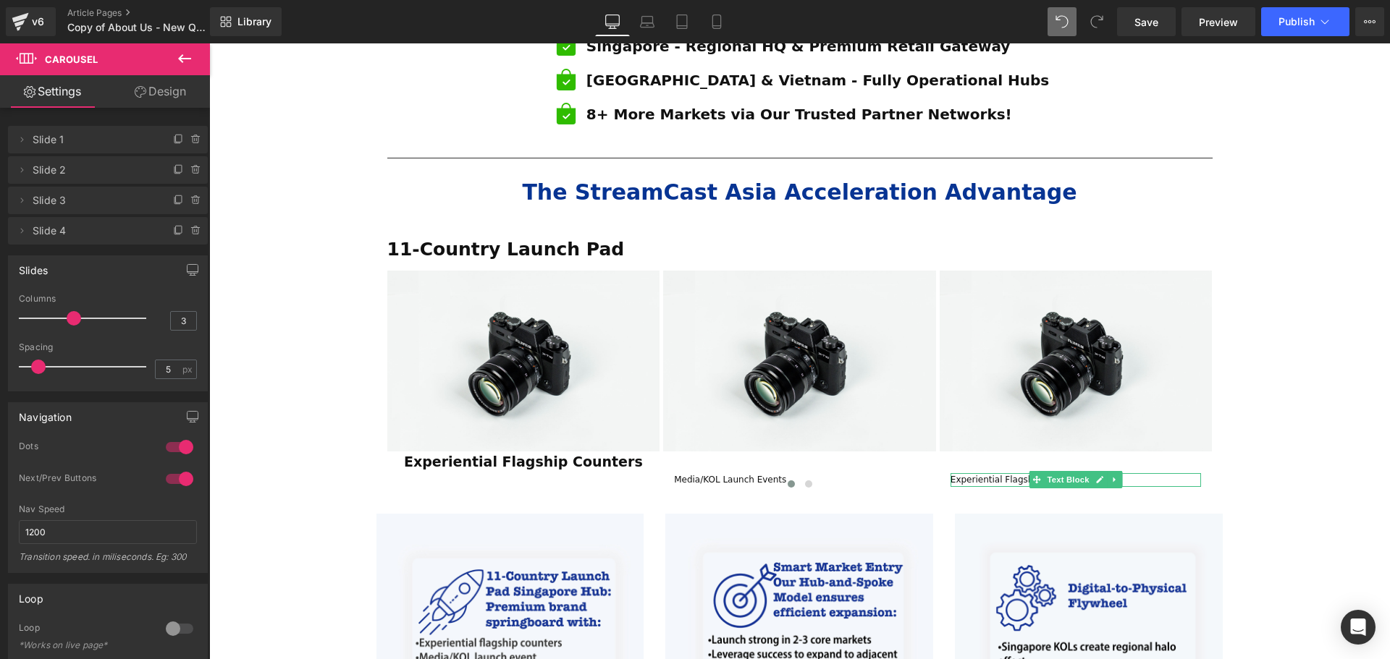
click at [1258, 449] on div "ESTABLISHED 2001 Text Block Your Market Acceleration Partner Across 11 ASEAN Co…" at bounding box center [799, 210] width 1181 height 2132
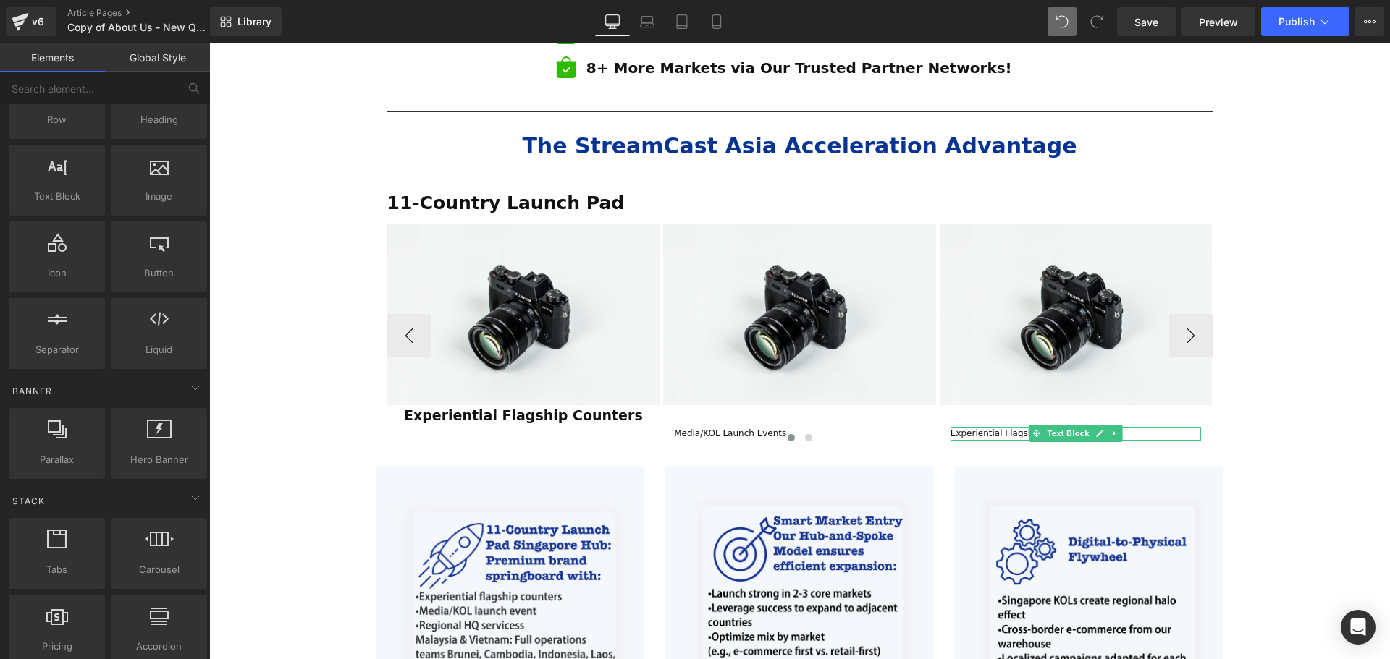
scroll to position [1086, 0]
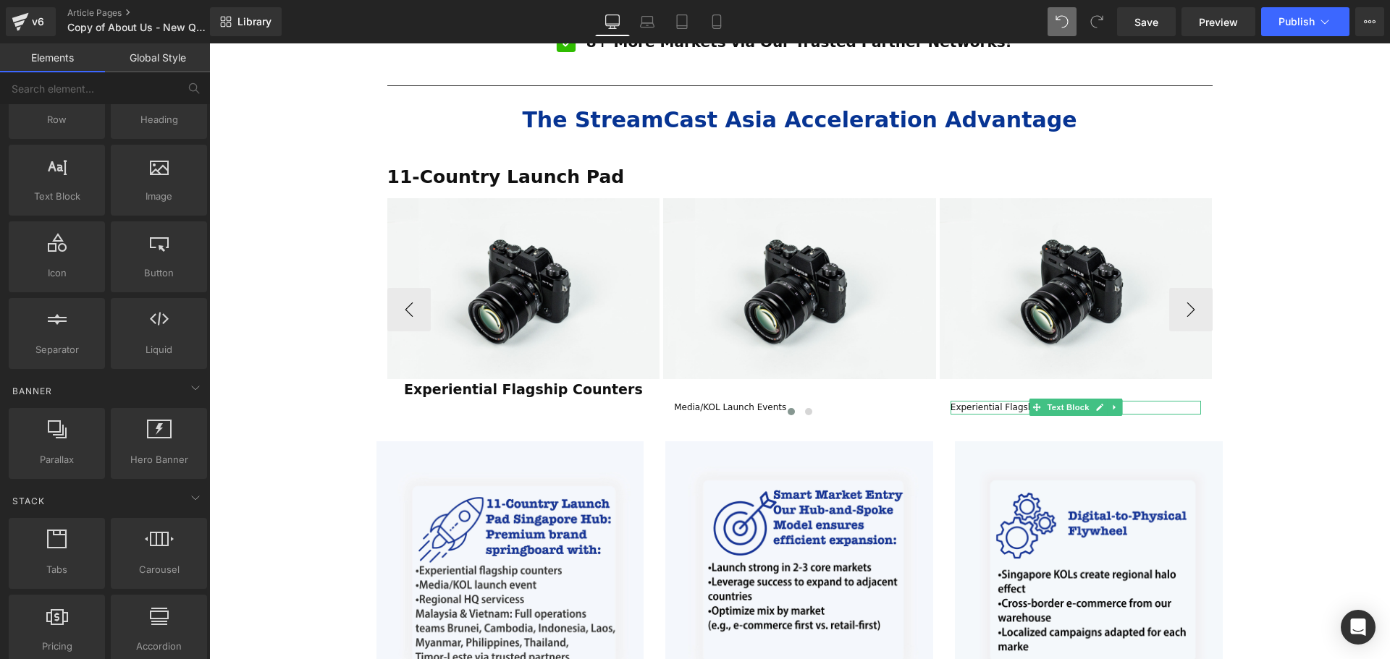
click at [982, 405] on div at bounding box center [799, 414] width 825 height 19
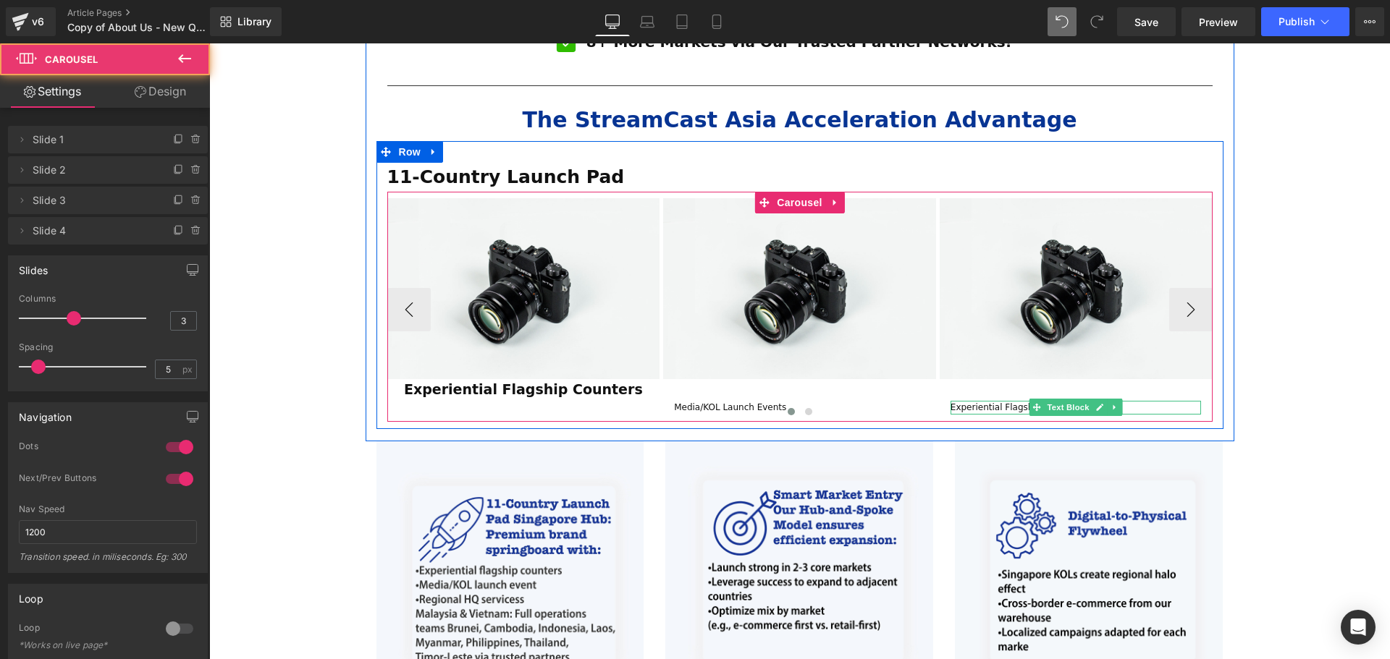
click at [1159, 405] on div at bounding box center [799, 414] width 825 height 19
click at [1087, 405] on div at bounding box center [799, 414] width 825 height 19
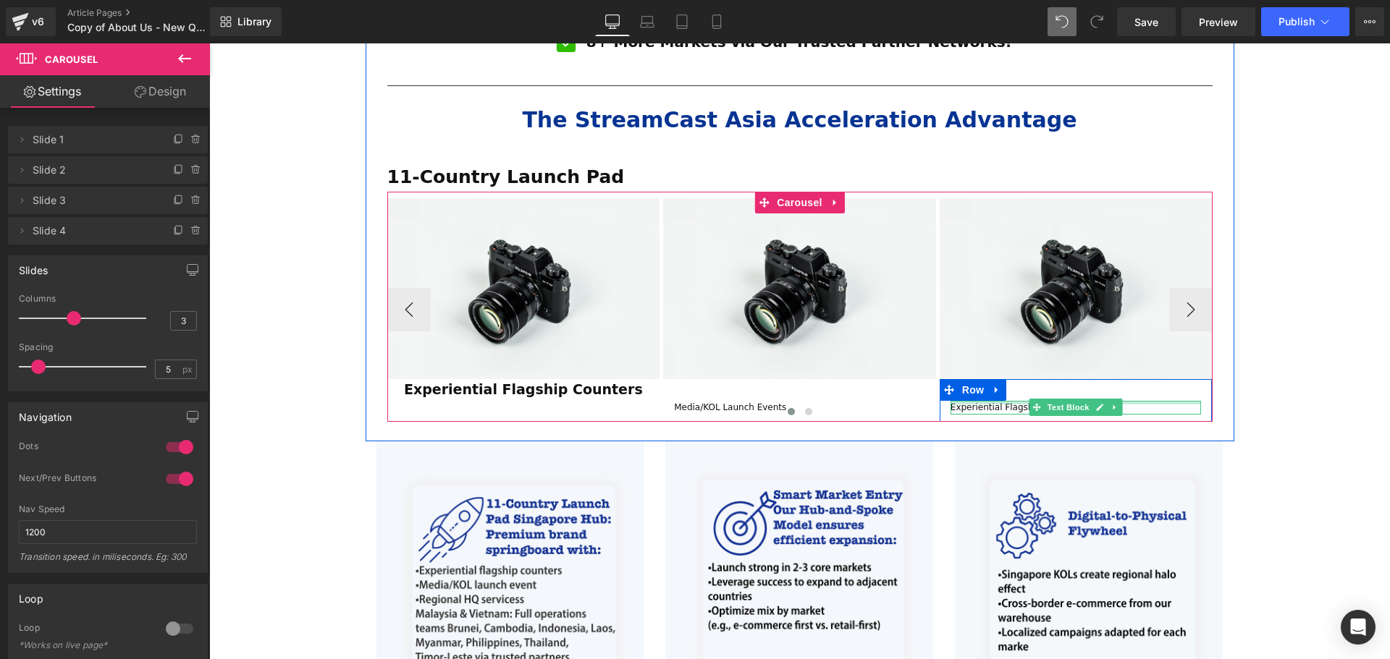
click at [1013, 401] on div at bounding box center [1075, 403] width 251 height 4
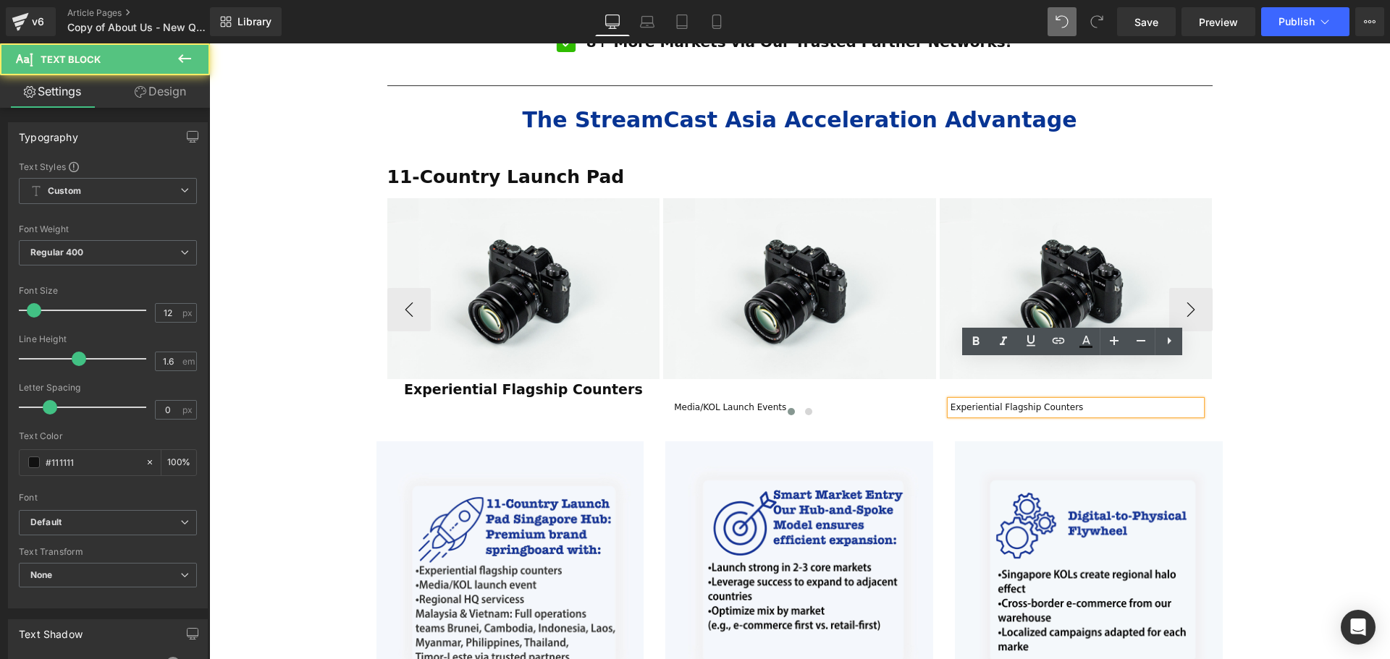
click at [1061, 405] on div at bounding box center [799, 414] width 825 height 19
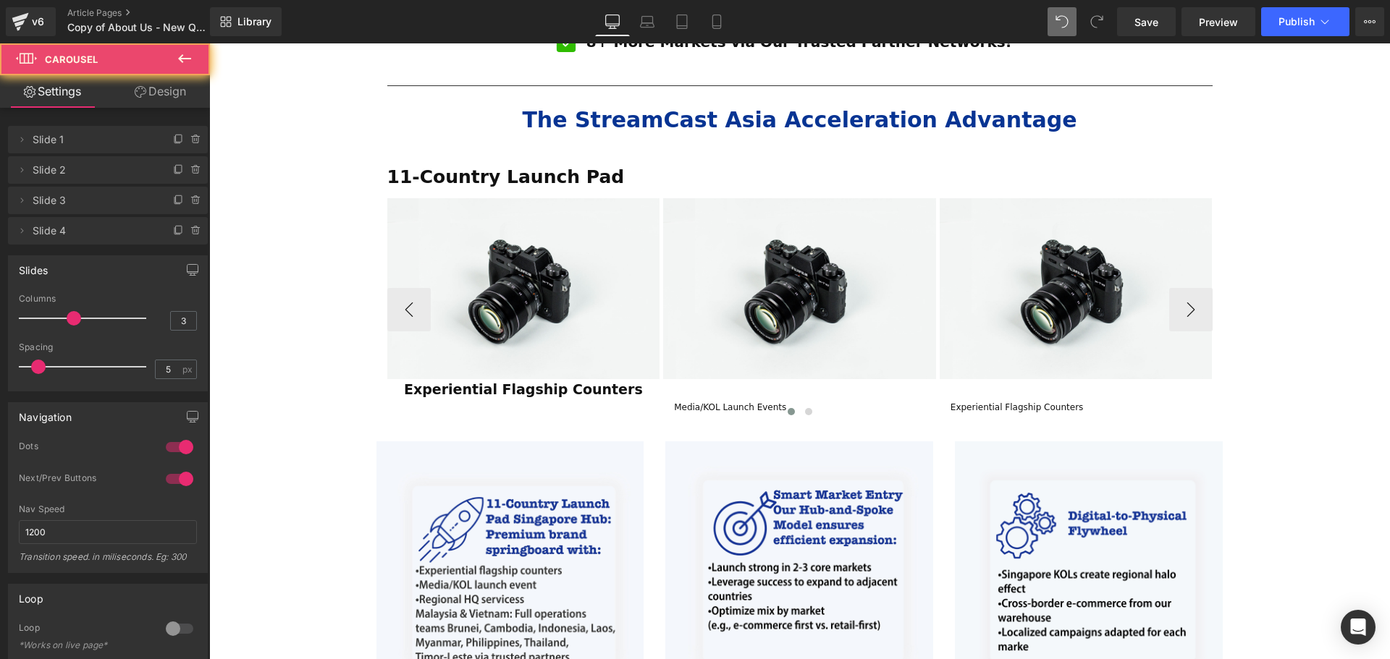
click at [1086, 405] on div at bounding box center [799, 414] width 825 height 19
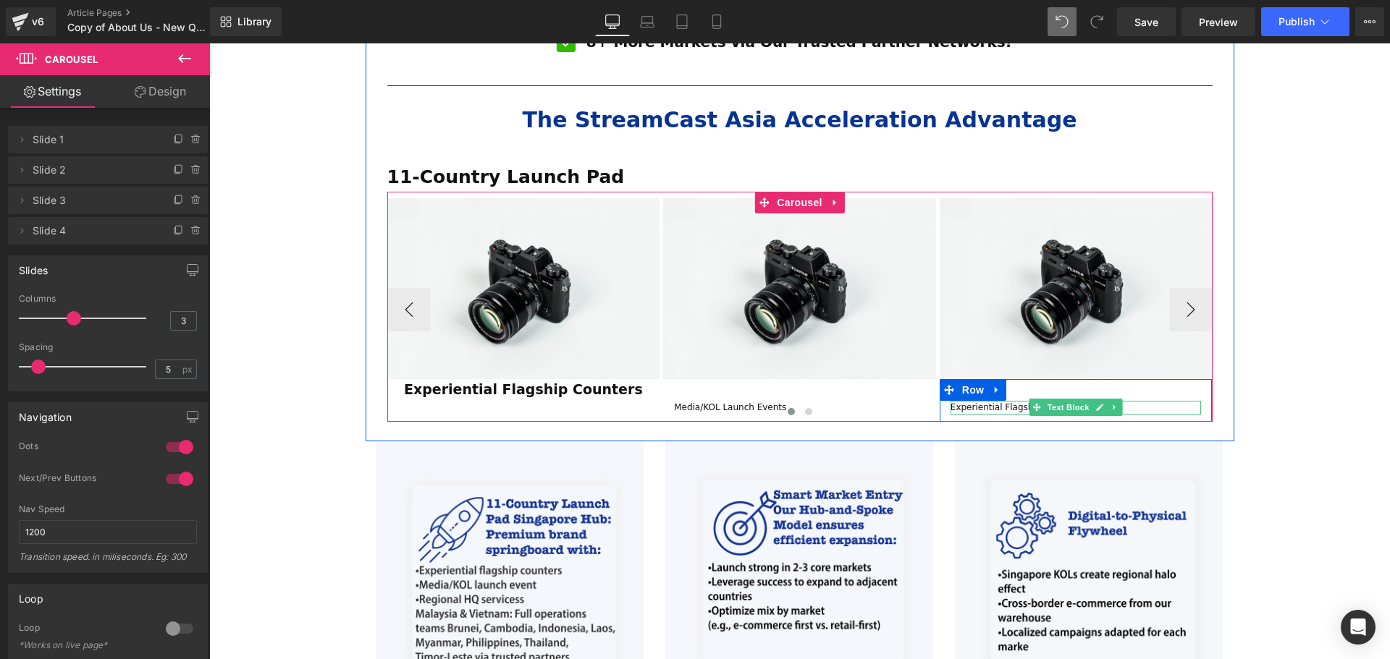
click at [1069, 399] on span "Text Block" at bounding box center [1068, 407] width 48 height 17
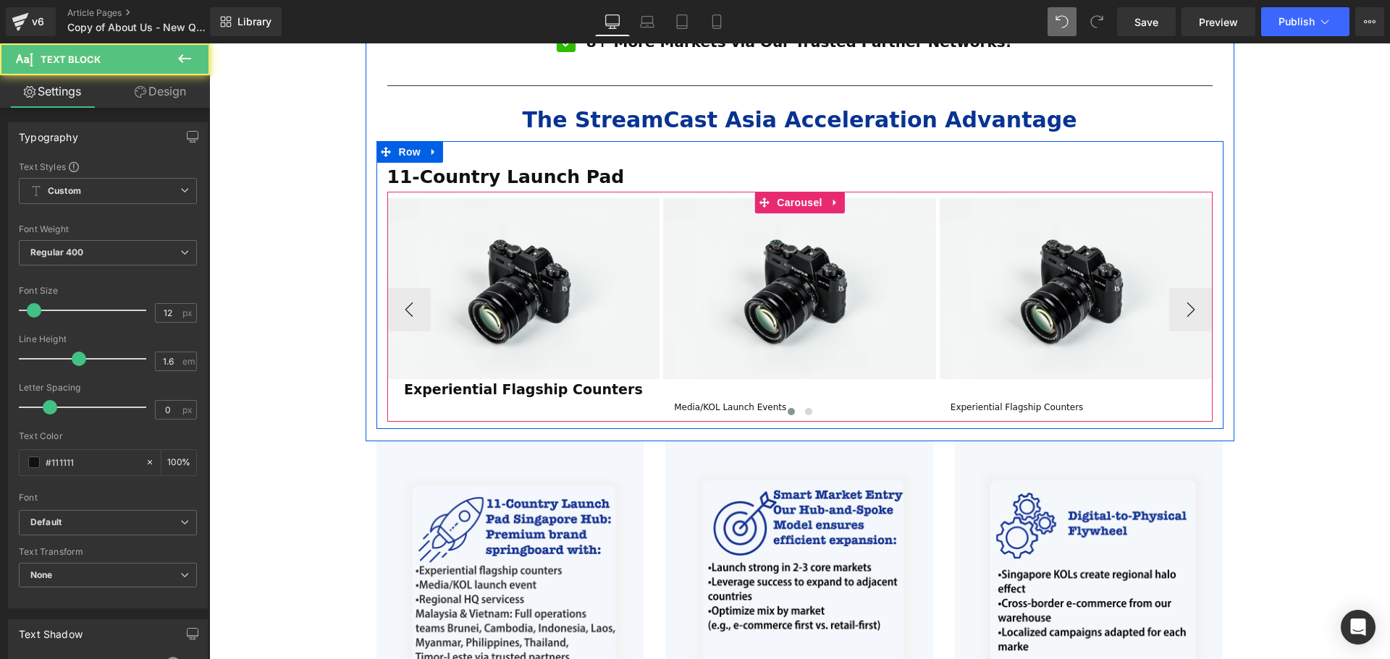
click at [1152, 405] on div at bounding box center [799, 414] width 825 height 19
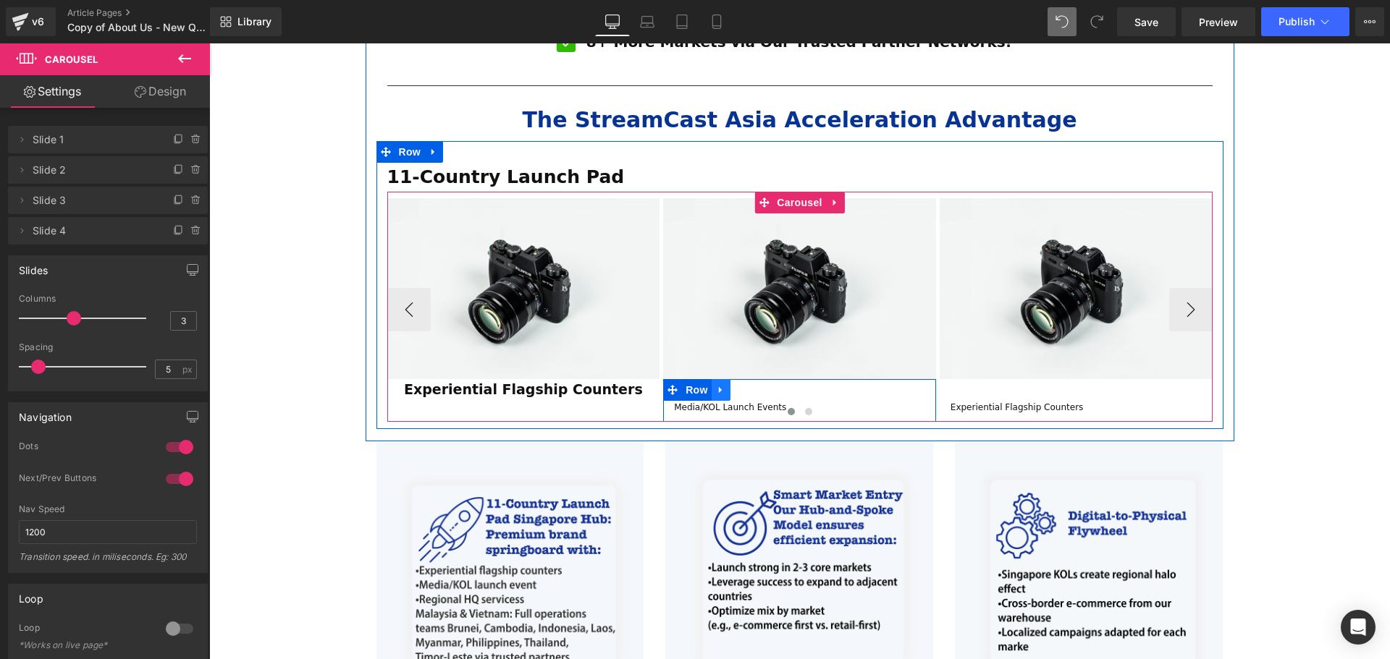
click at [721, 384] on icon at bounding box center [721, 389] width 10 height 11
click at [756, 385] on icon at bounding box center [758, 390] width 10 height 10
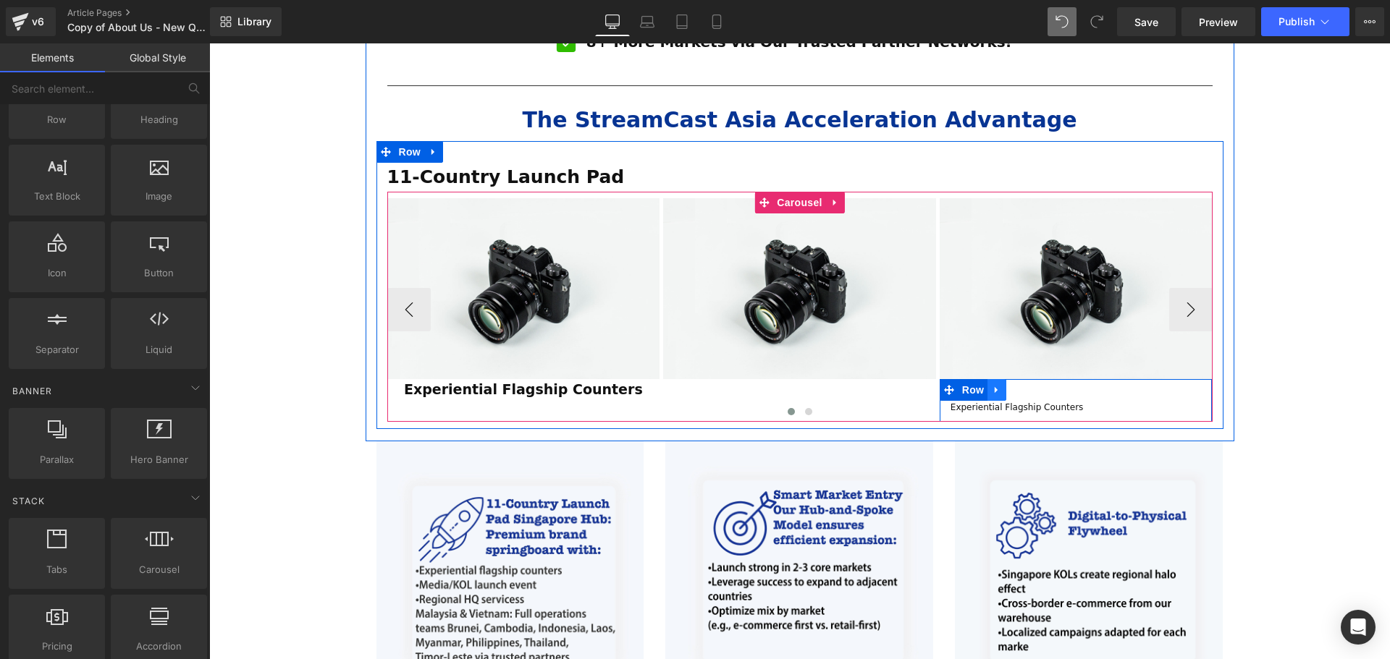
click at [994, 387] on icon at bounding box center [995, 390] width 3 height 7
click at [1032, 384] on icon at bounding box center [1034, 389] width 10 height 11
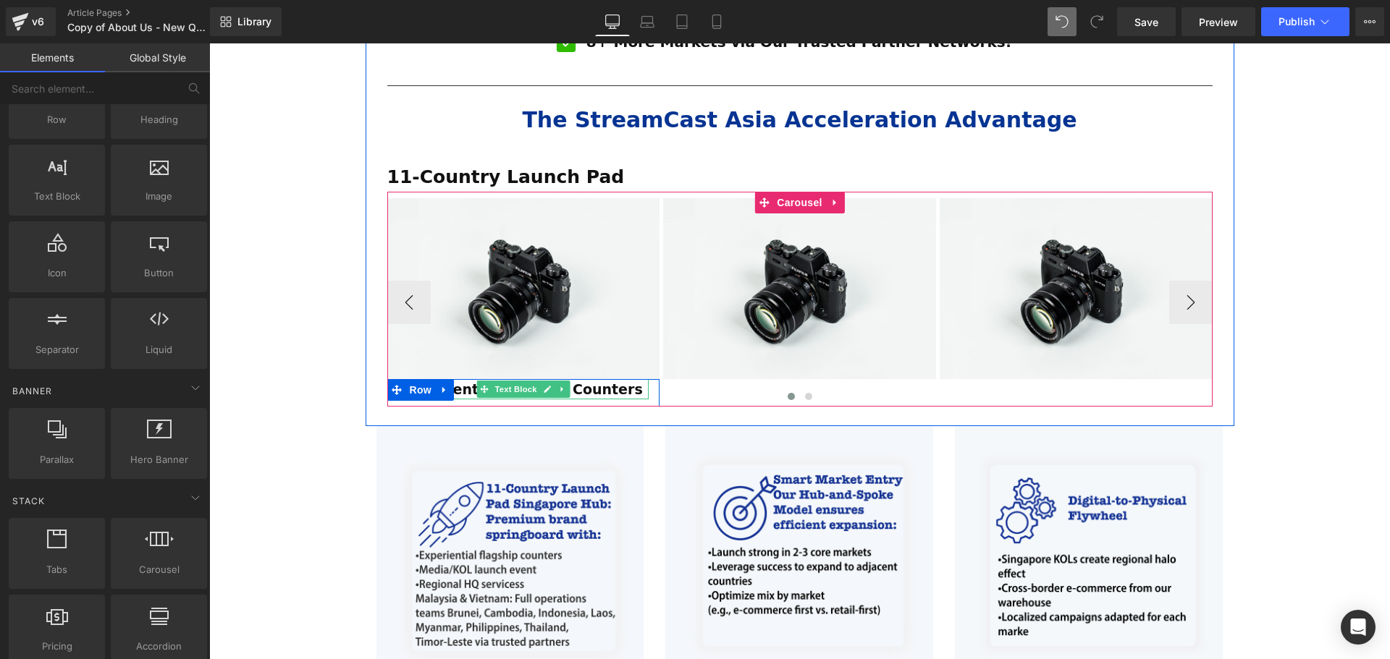
click at [435, 389] on div at bounding box center [799, 398] width 825 height 19
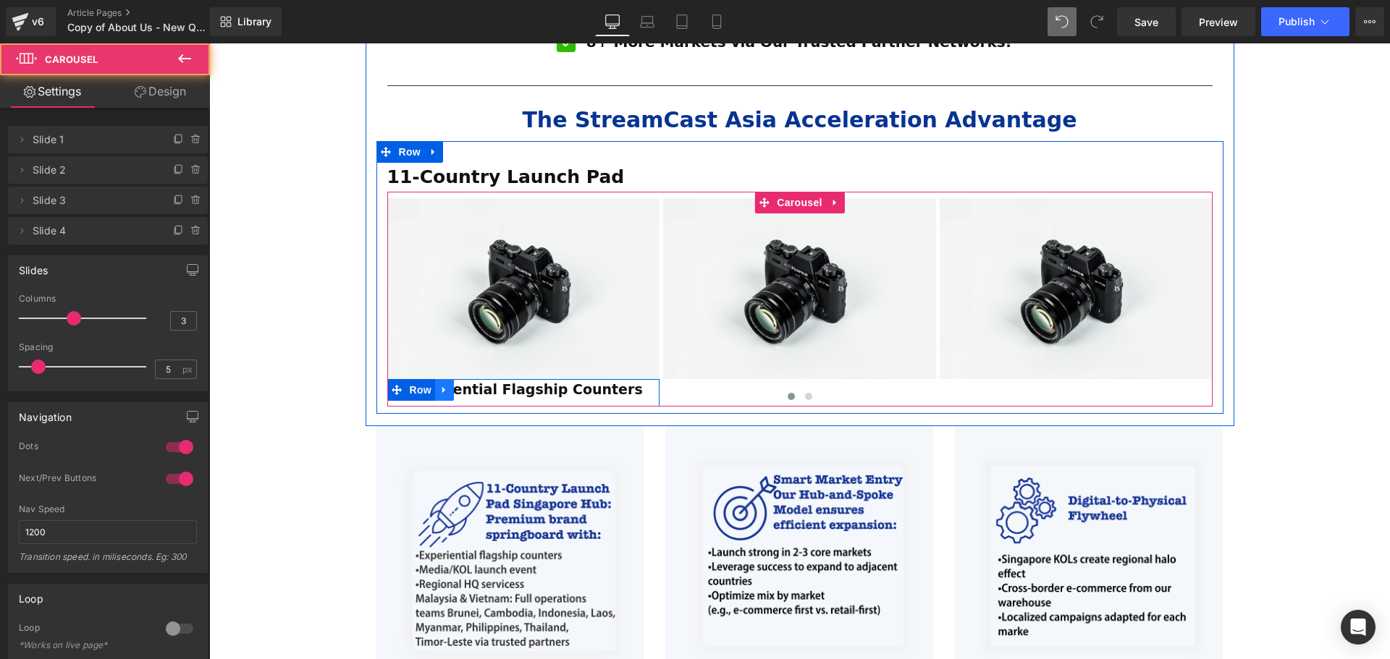
click at [444, 384] on icon at bounding box center [444, 389] width 10 height 11
click at [454, 379] on link at bounding box center [463, 390] width 19 height 22
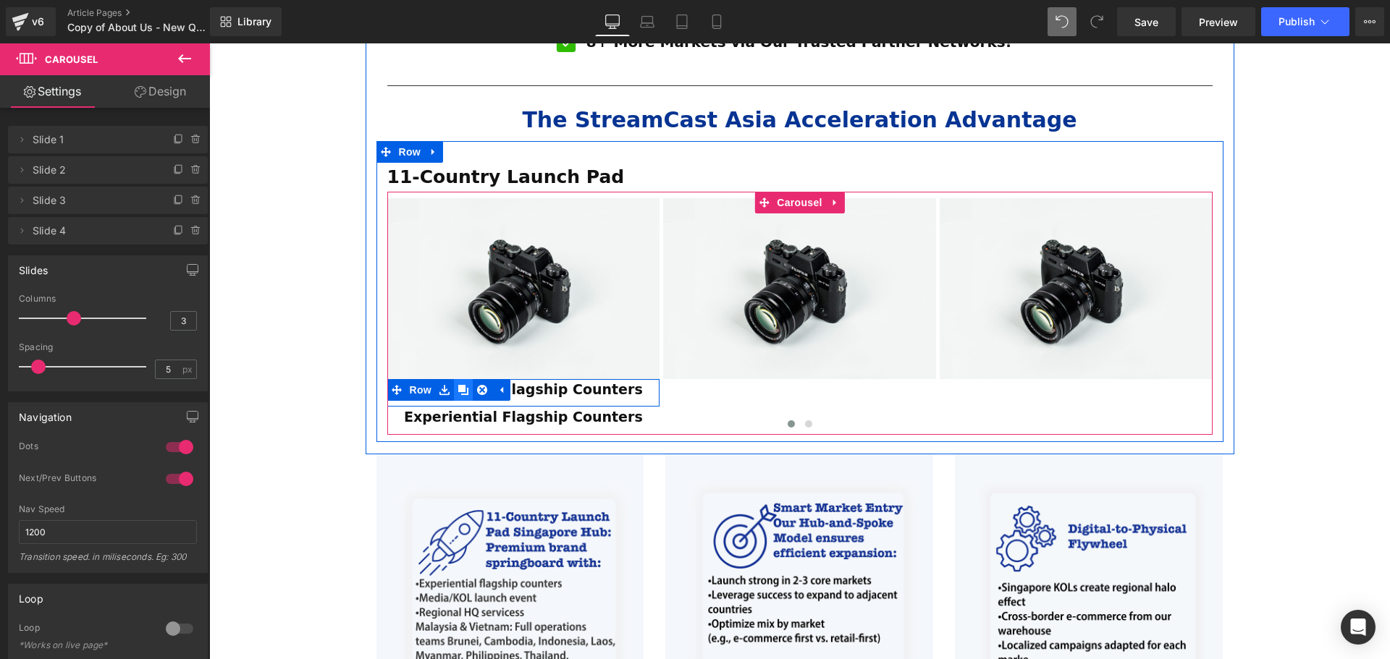
click at [454, 379] on link at bounding box center [463, 390] width 19 height 22
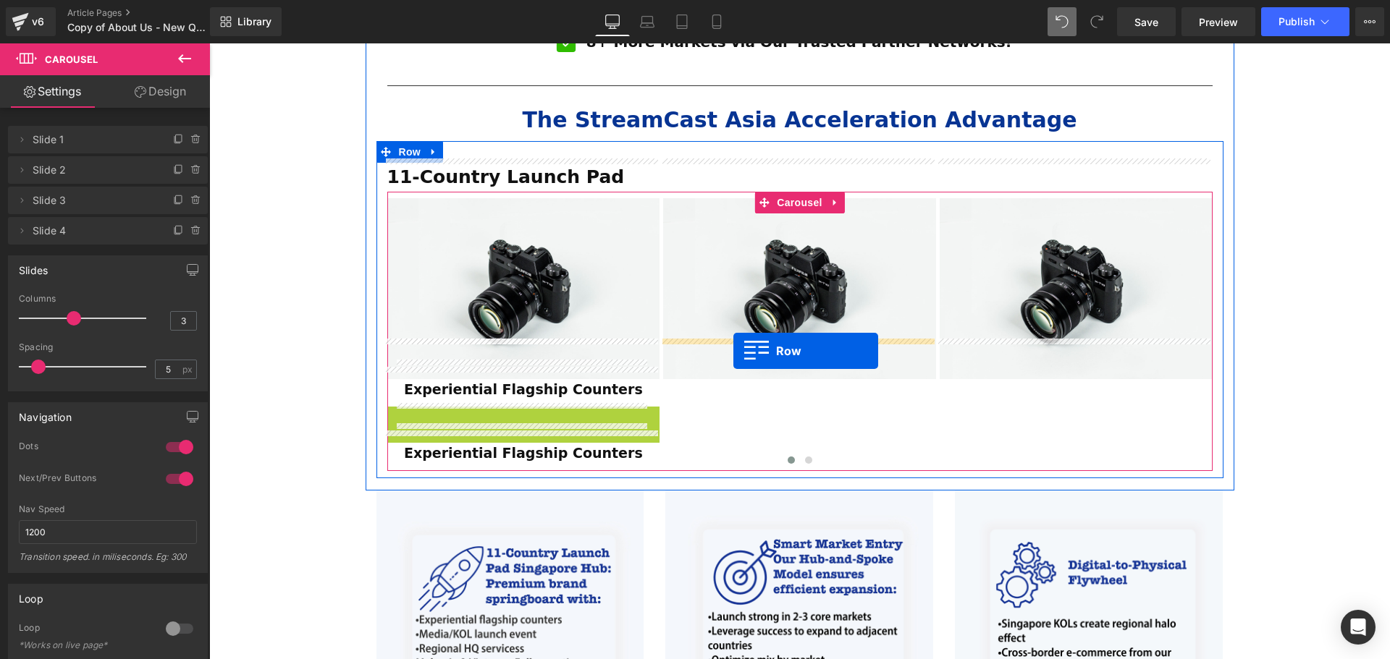
drag, startPoint x: 397, startPoint y: 379, endPoint x: 733, endPoint y: 351, distance: 337.0
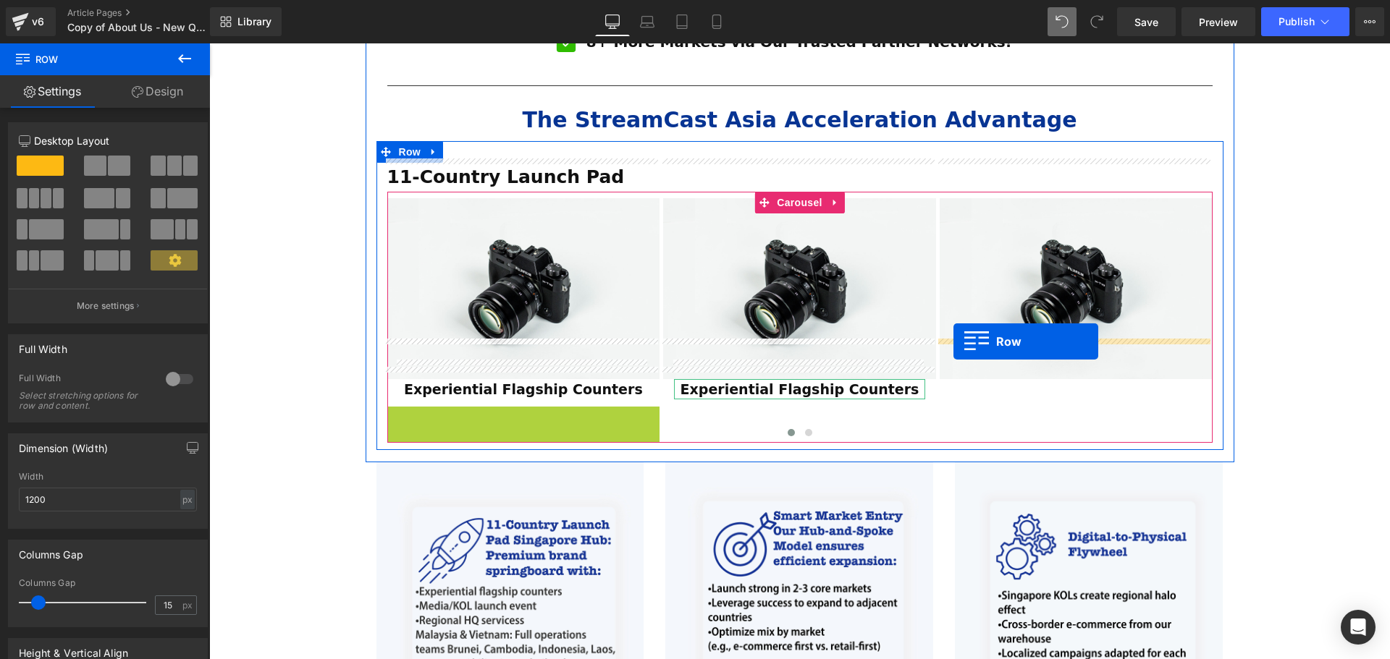
drag, startPoint x: 392, startPoint y: 372, endPoint x: 953, endPoint y: 342, distance: 562.5
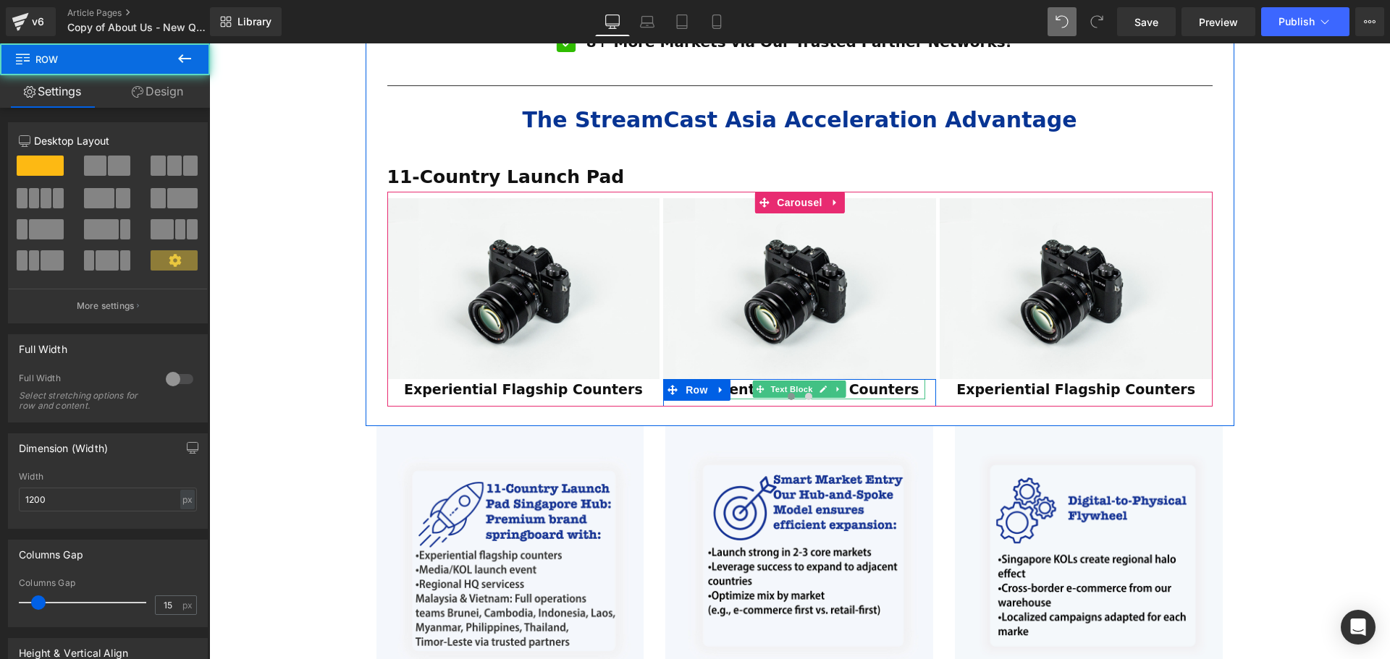
click at [859, 381] on strong "Experiential Flagship Counters" at bounding box center [799, 389] width 239 height 16
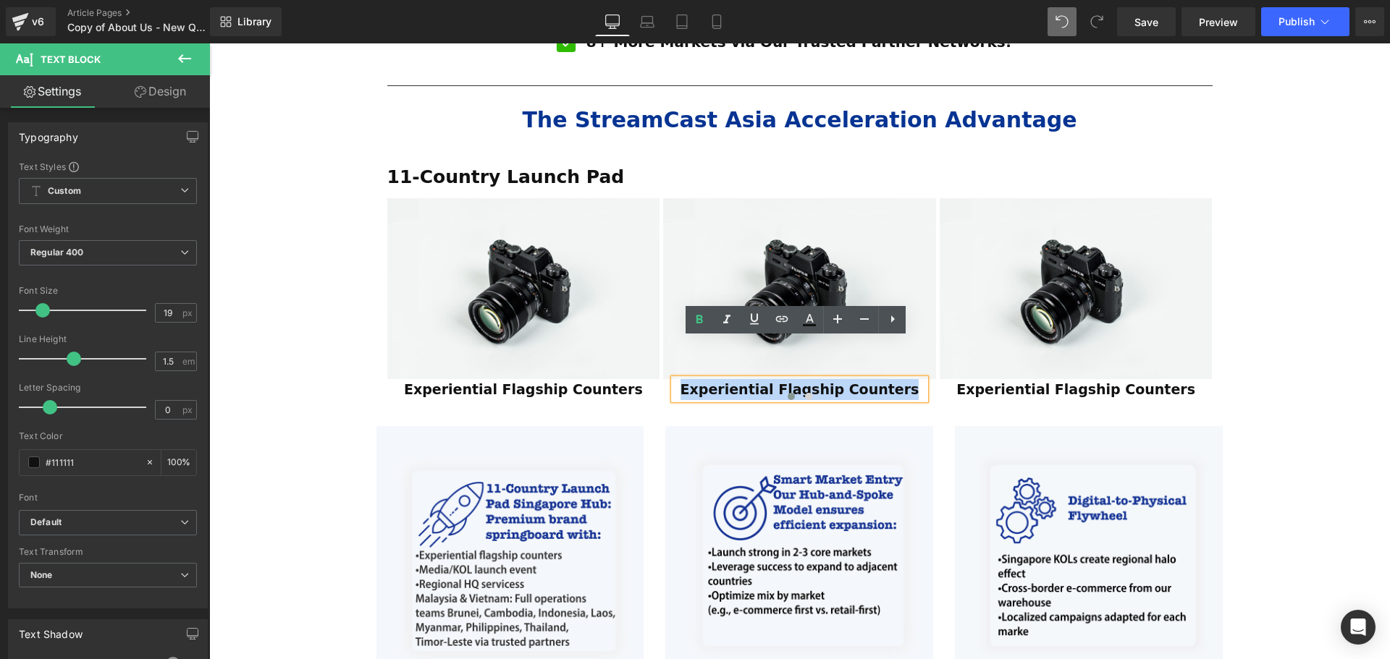
drag, startPoint x: 905, startPoint y: 349, endPoint x: 684, endPoint y: 348, distance: 220.8
click at [684, 379] on p "Experiential Flagship Counters" at bounding box center [799, 389] width 251 height 21
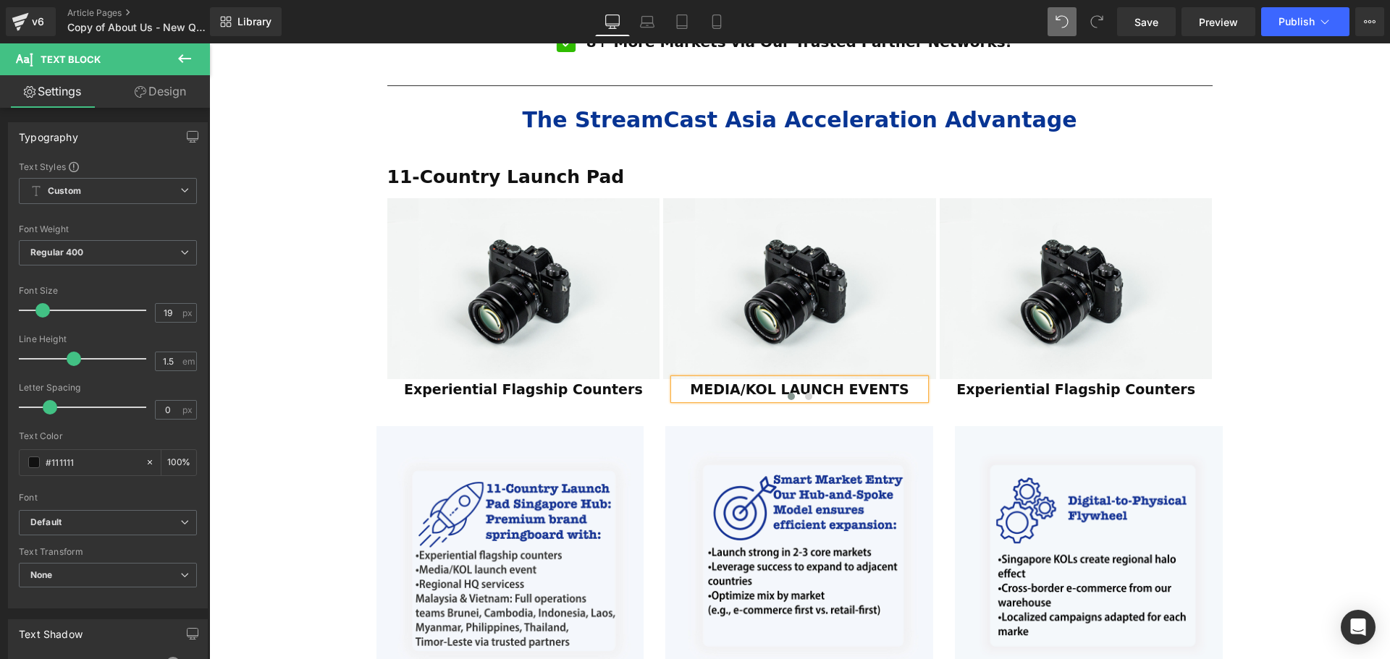
click at [903, 389] on div at bounding box center [799, 398] width 825 height 19
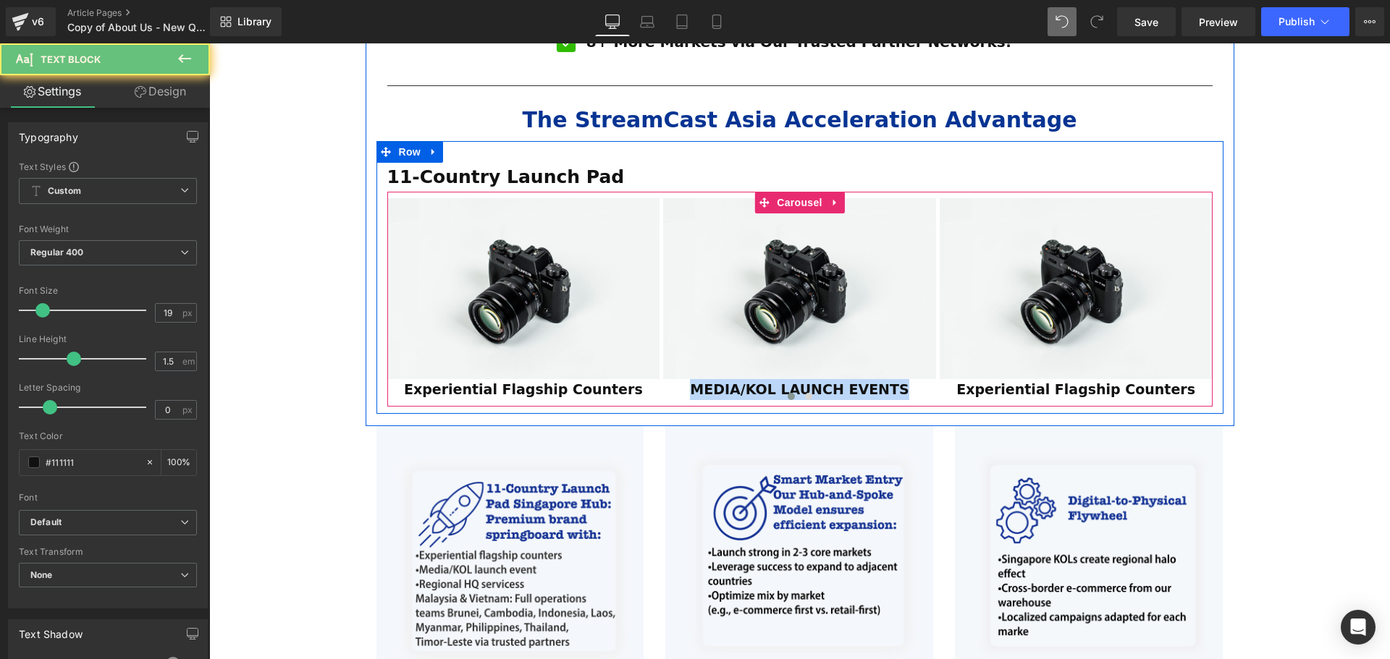
drag, startPoint x: 774, startPoint y: 347, endPoint x: 705, endPoint y: 350, distance: 68.9
click at [705, 350] on div "Image Experiential Flagship Counters Text Block Row Image MEDIA/KOL LAUNCH EVEN…" at bounding box center [799, 302] width 825 height 208
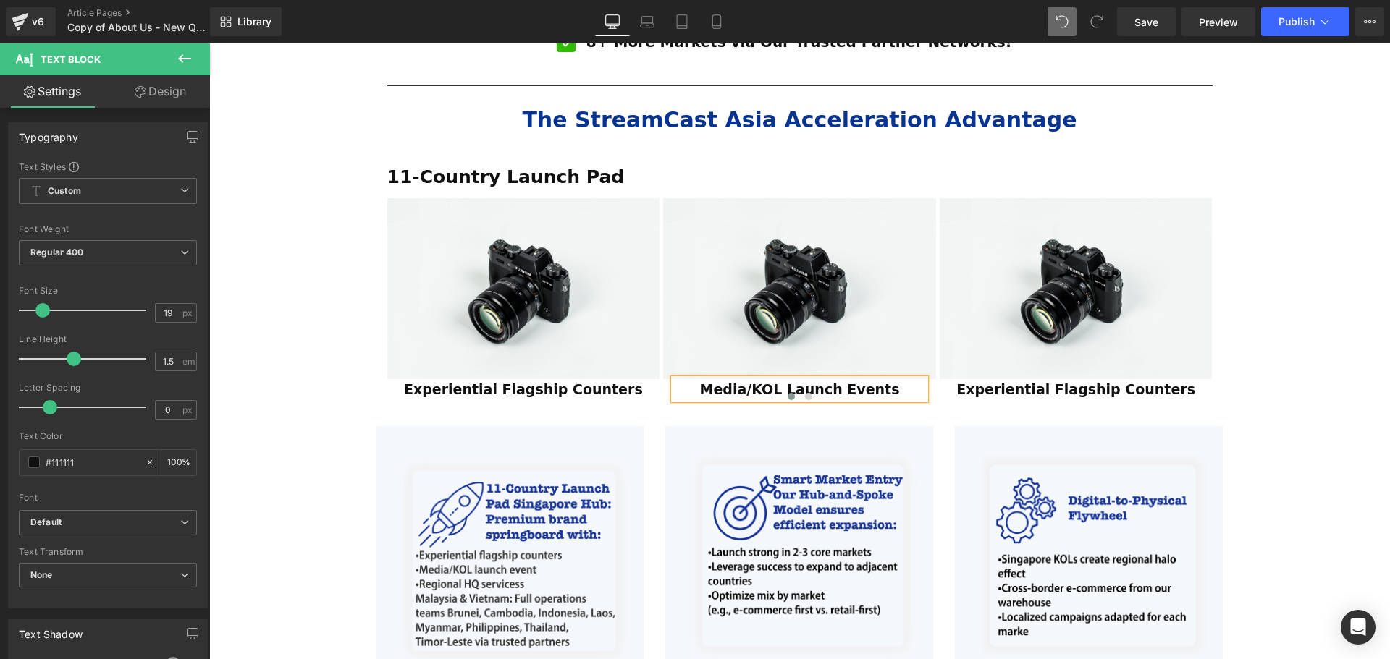
click at [1090, 389] on div at bounding box center [799, 398] width 825 height 19
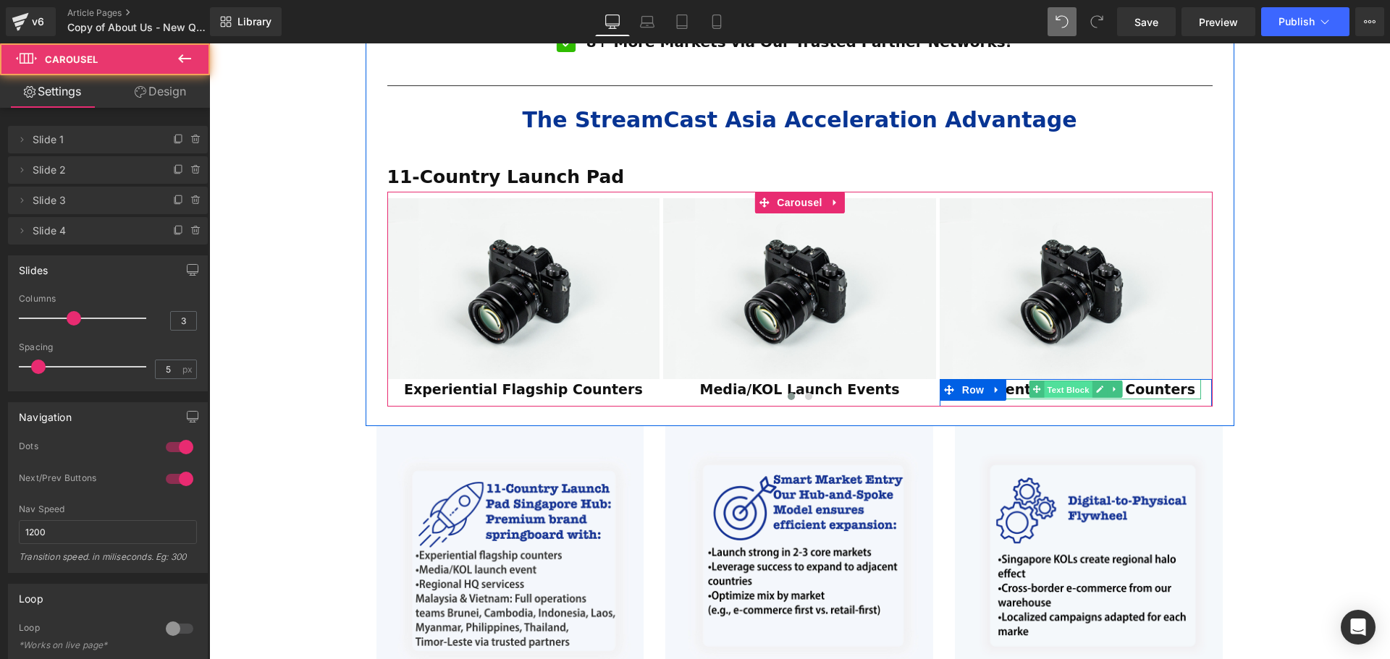
click at [1078, 381] on span "Text Block" at bounding box center [1068, 389] width 48 height 17
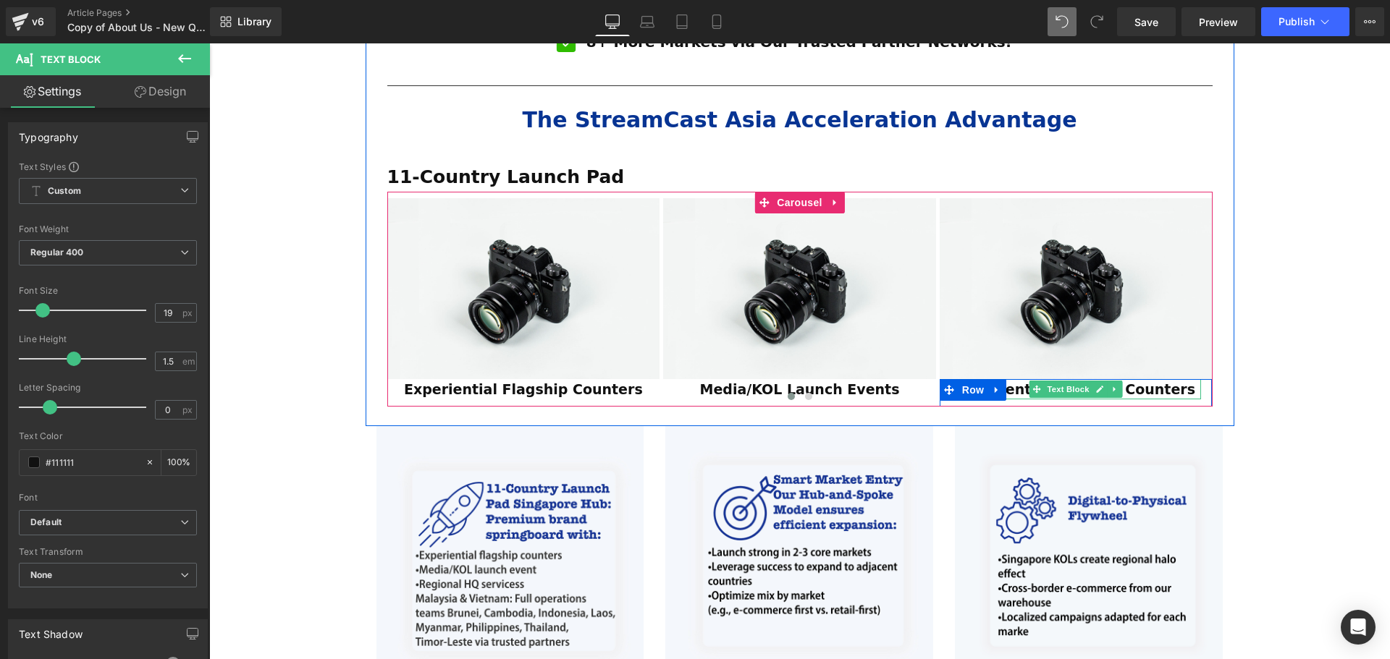
click at [1159, 381] on strong "Experiential Flagship Counters" at bounding box center [1075, 389] width 239 height 16
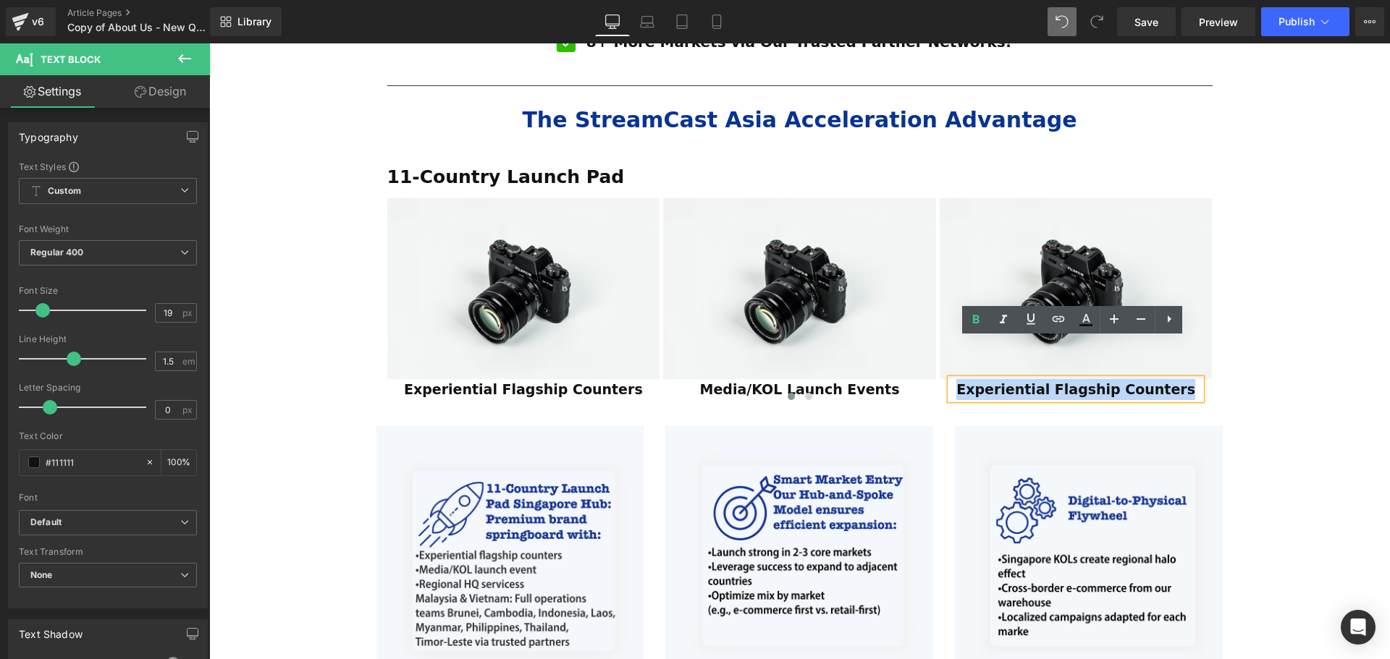
drag, startPoint x: 1178, startPoint y: 349, endPoint x: 971, endPoint y: 345, distance: 207.8
click at [971, 379] on p "Experiential Flagship Counters" at bounding box center [1075, 389] width 251 height 21
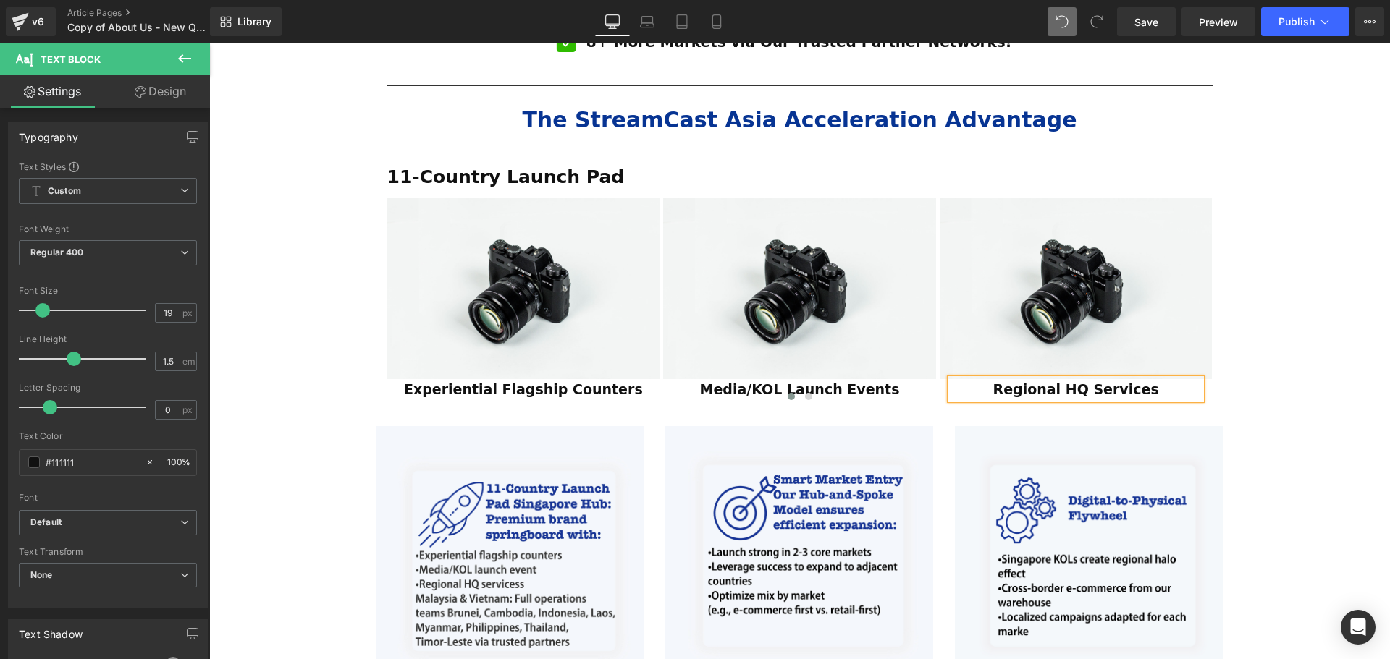
click at [1351, 373] on div "ESTABLISHED 2001 Text Block Your Market Acceleration Partner Across 11 ASEAN Co…" at bounding box center [799, 130] width 1181 height 2117
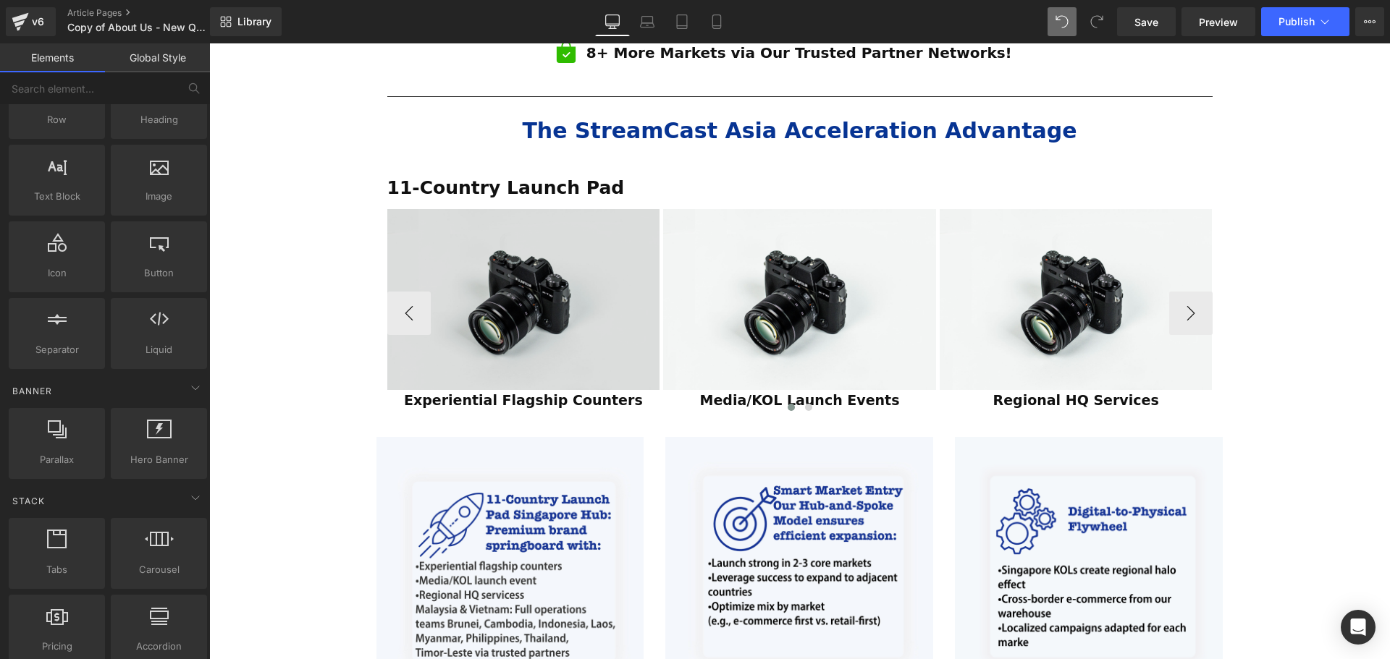
scroll to position [1013, 0]
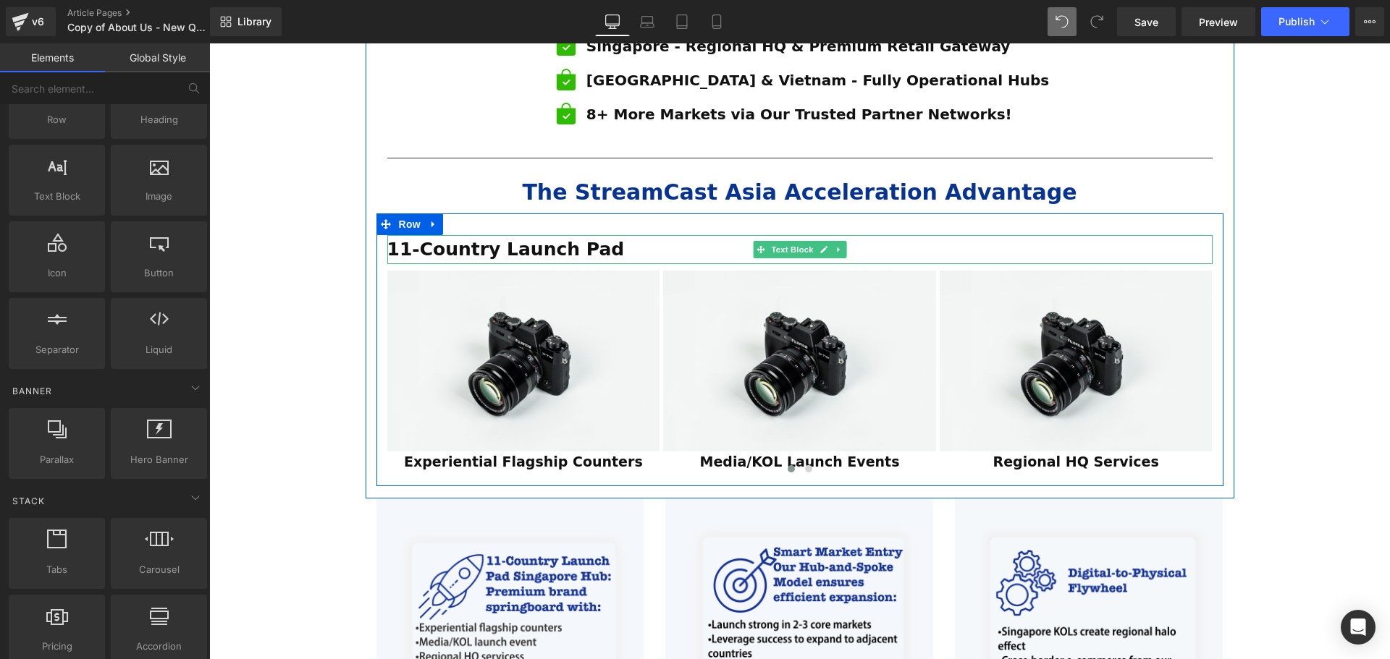
click at [389, 239] on strong "11-Country Launch Pad" at bounding box center [505, 249] width 237 height 21
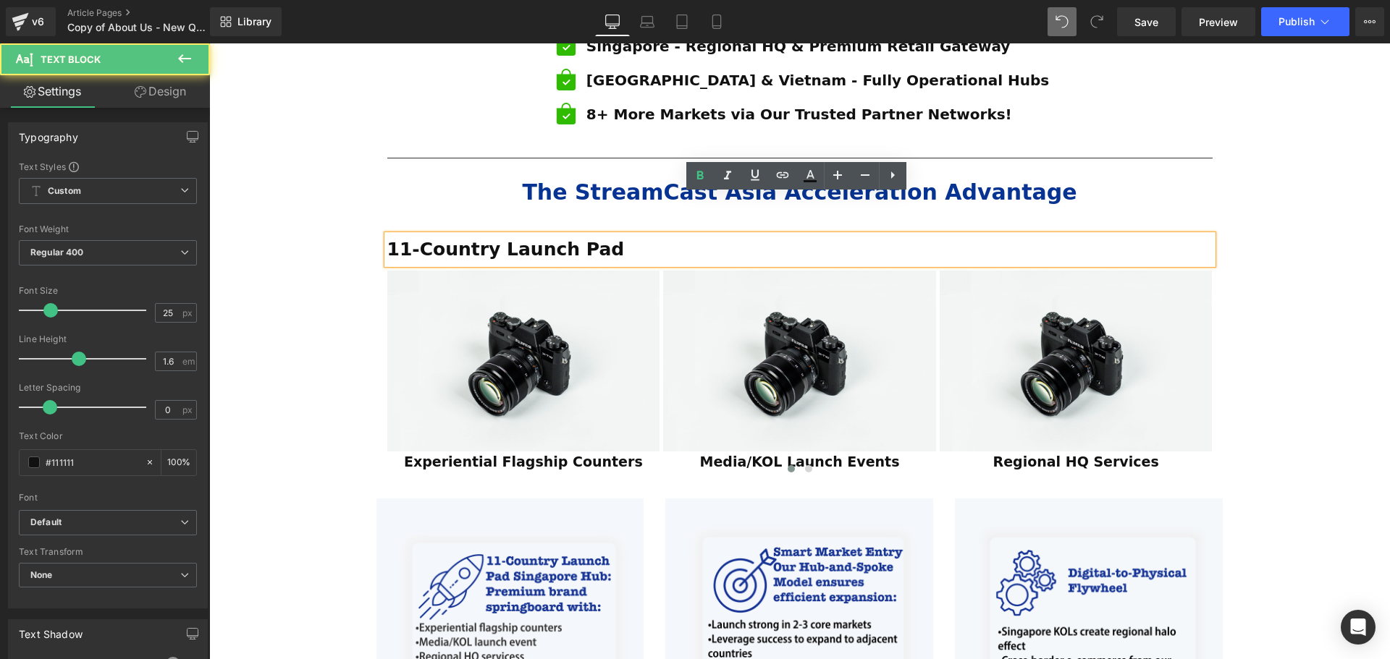
click at [387, 239] on strong "11-Country Launch Pad" at bounding box center [505, 249] width 237 height 21
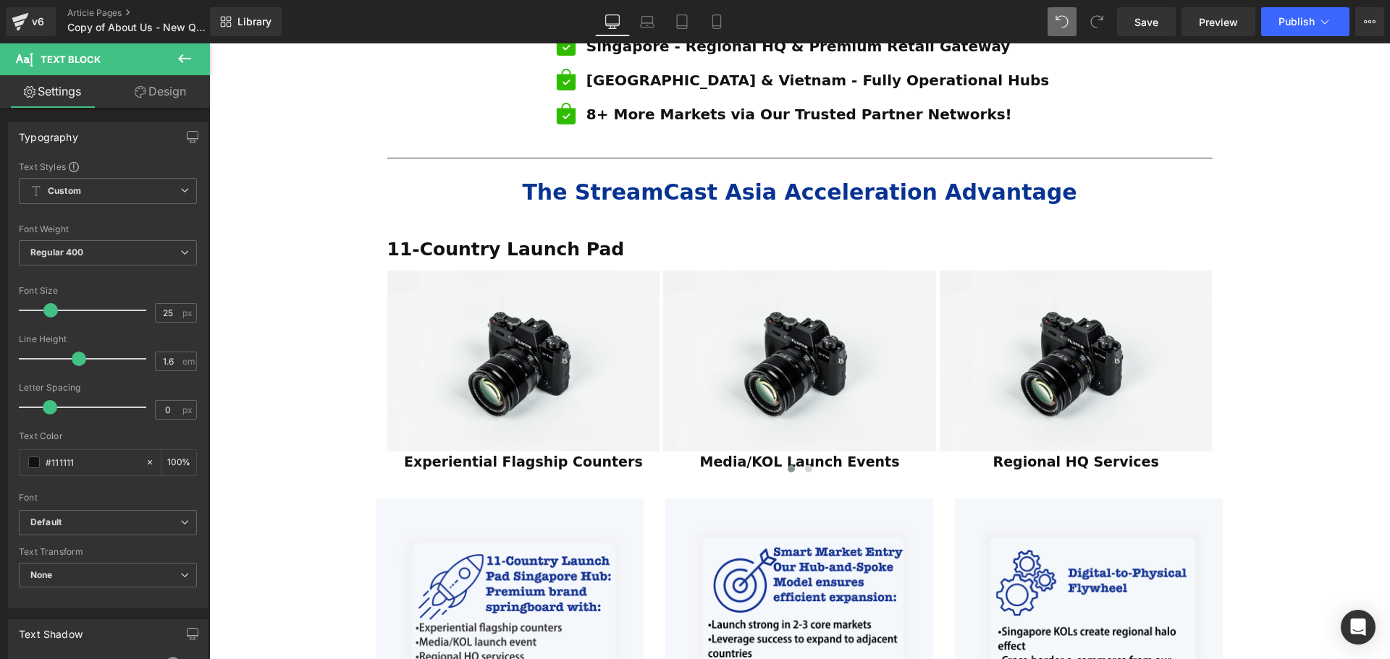
click at [187, 51] on icon at bounding box center [184, 58] width 17 height 17
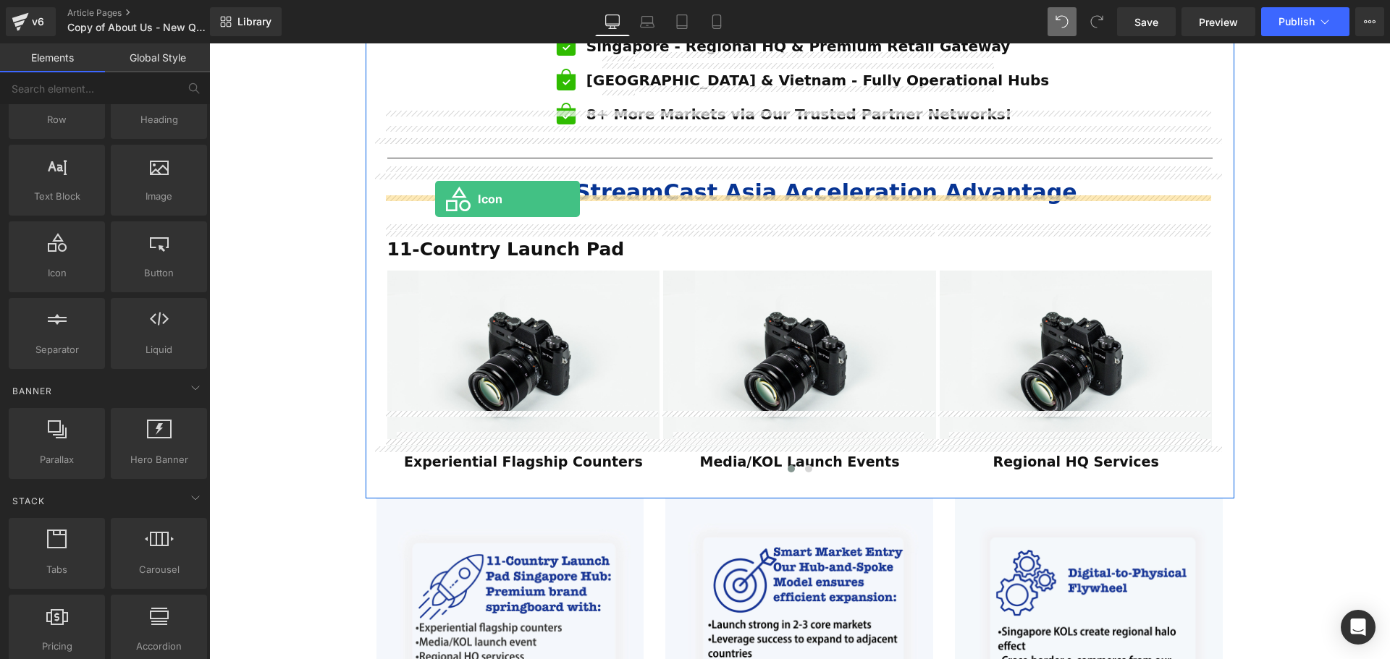
drag, startPoint x: 281, startPoint y: 301, endPoint x: 435, endPoint y: 199, distance: 184.9
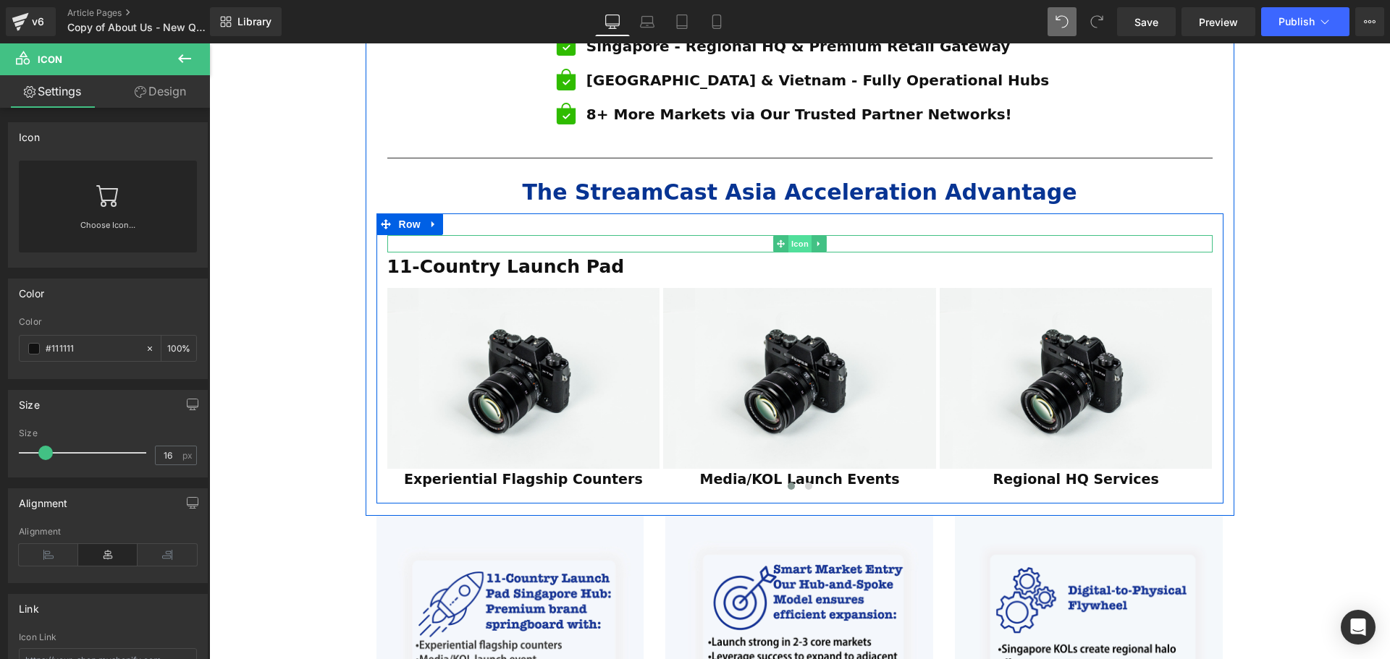
click at [795, 235] on span "Icon" at bounding box center [799, 243] width 23 height 17
click at [814, 240] on icon at bounding box center [818, 244] width 8 height 9
click at [822, 235] on link at bounding box center [826, 243] width 15 height 17
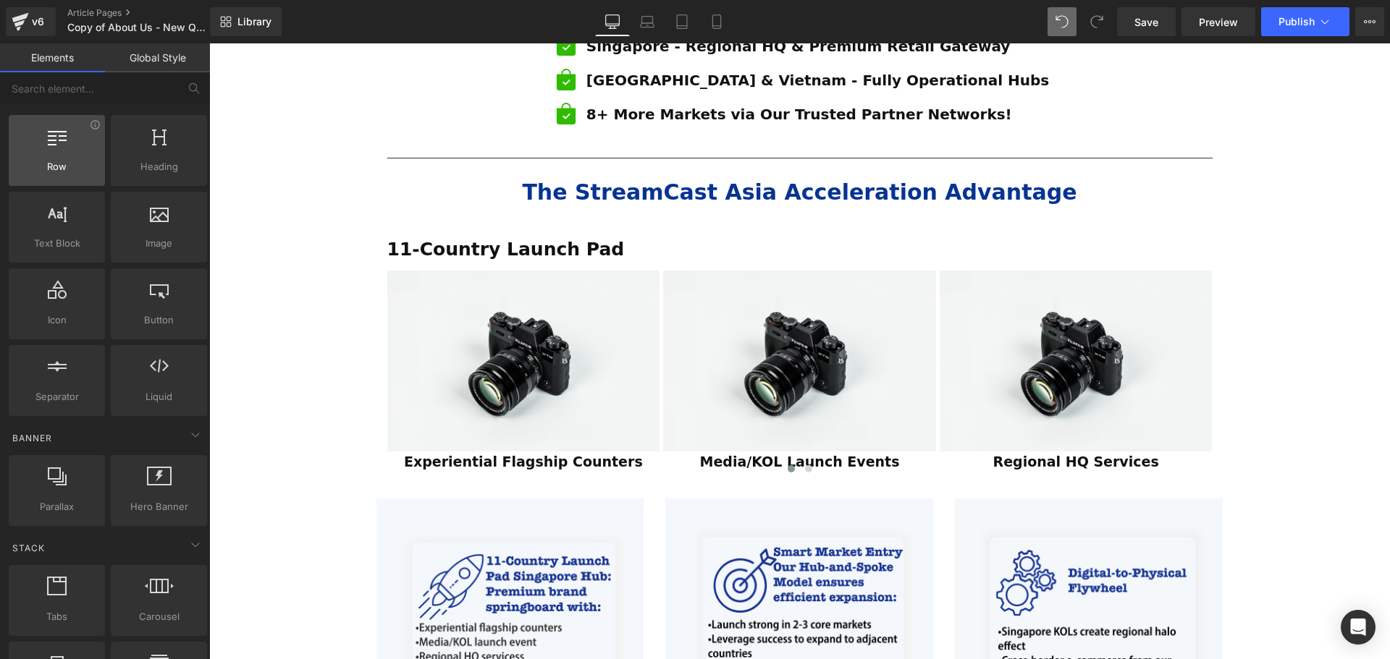
scroll to position [0, 0]
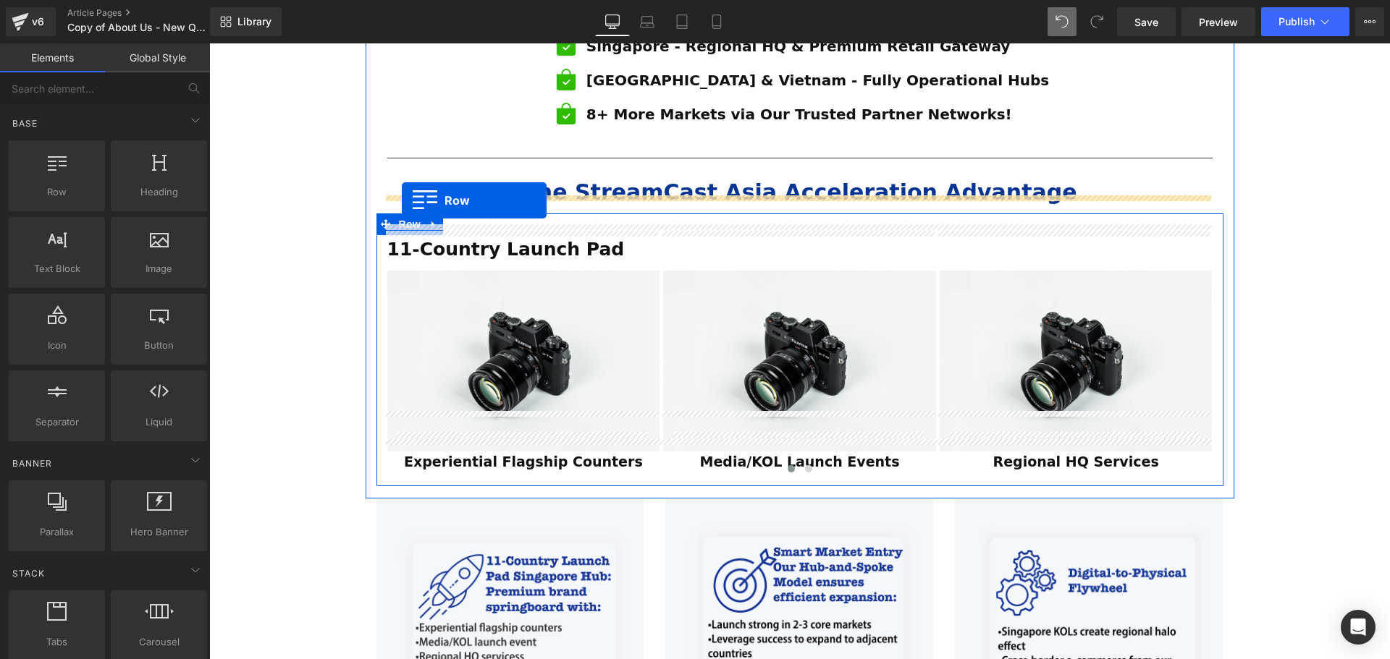
drag, startPoint x: 272, startPoint y: 223, endPoint x: 402, endPoint y: 200, distance: 131.5
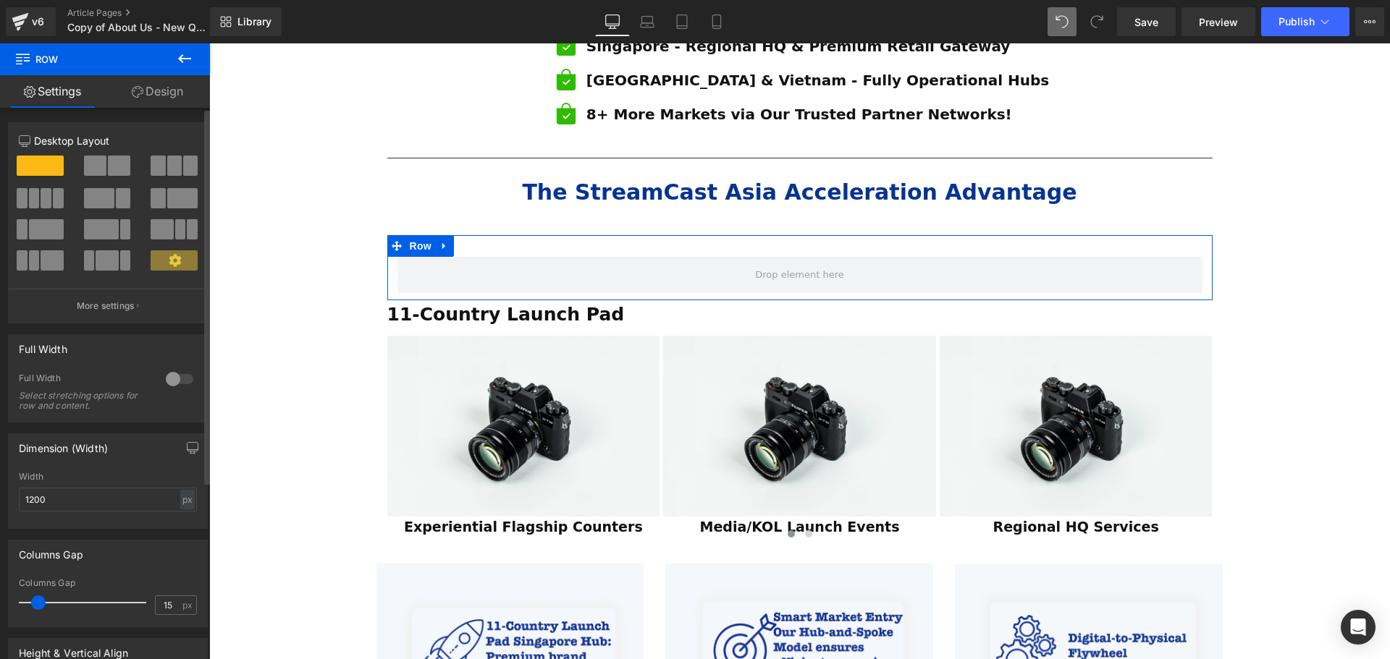
click at [167, 197] on span at bounding box center [182, 198] width 30 height 20
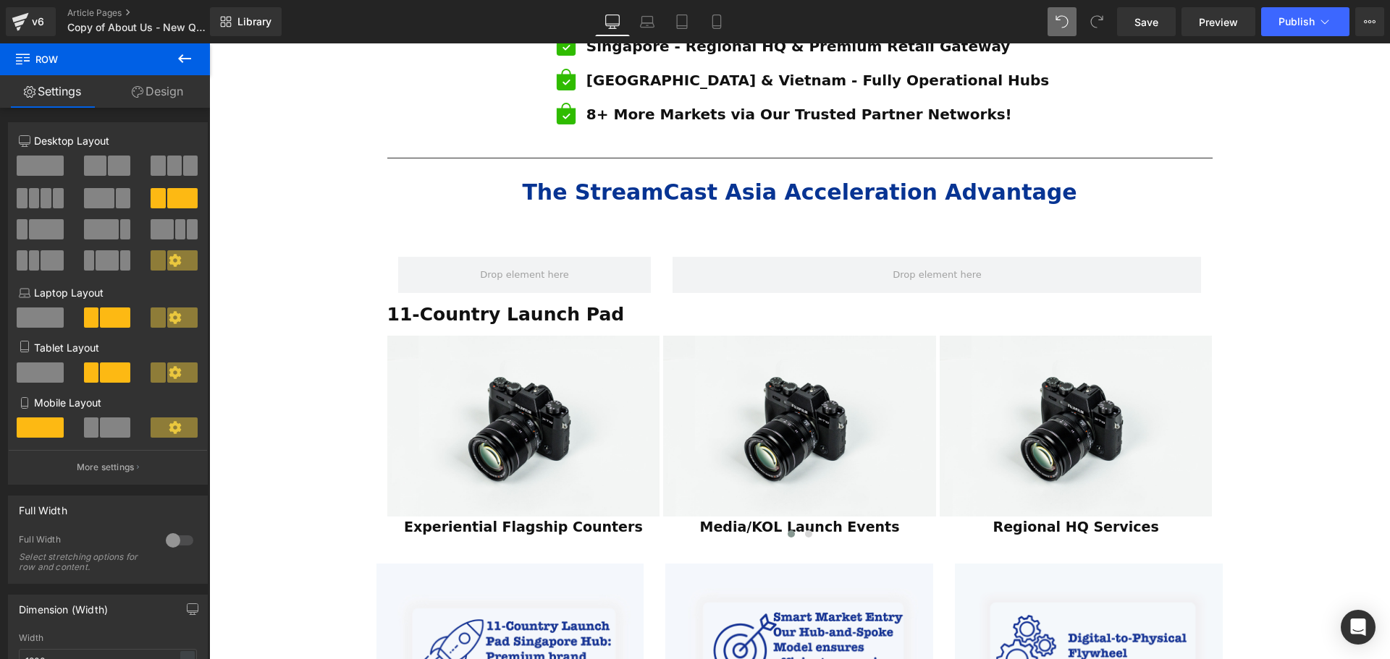
click at [187, 59] on icon at bounding box center [184, 58] width 13 height 9
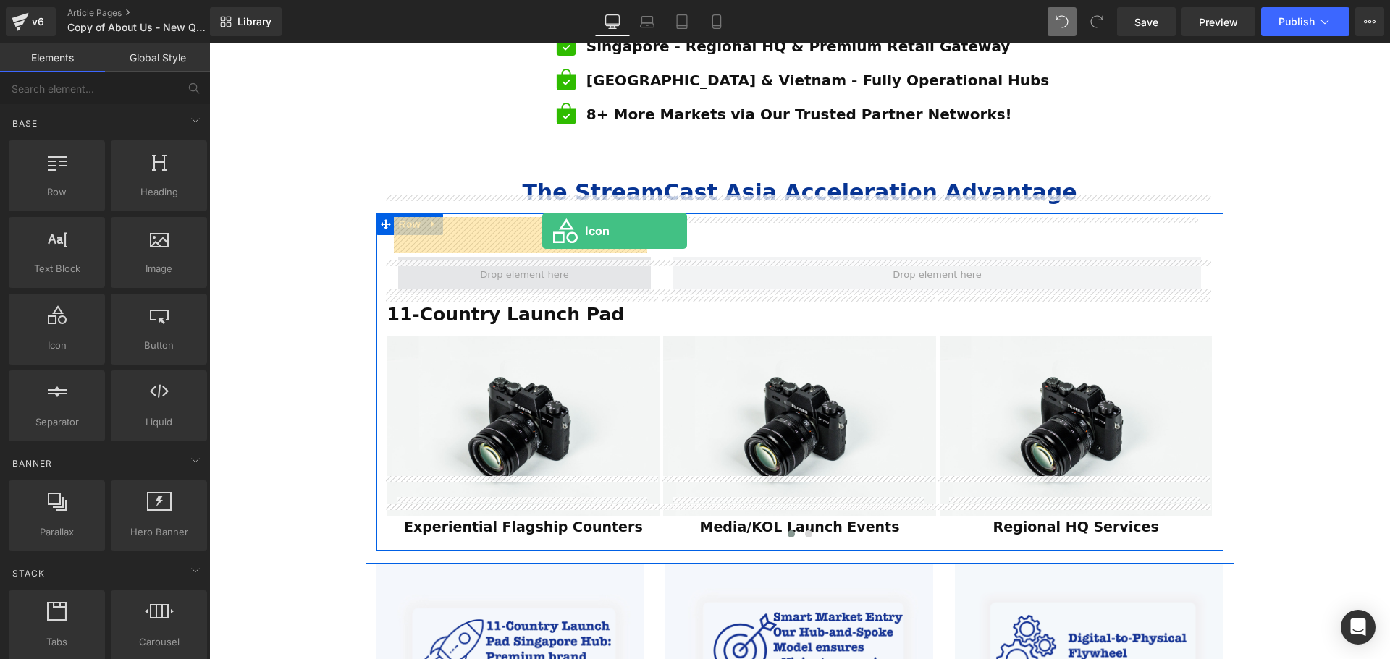
drag, startPoint x: 276, startPoint y: 375, endPoint x: 542, endPoint y: 231, distance: 302.8
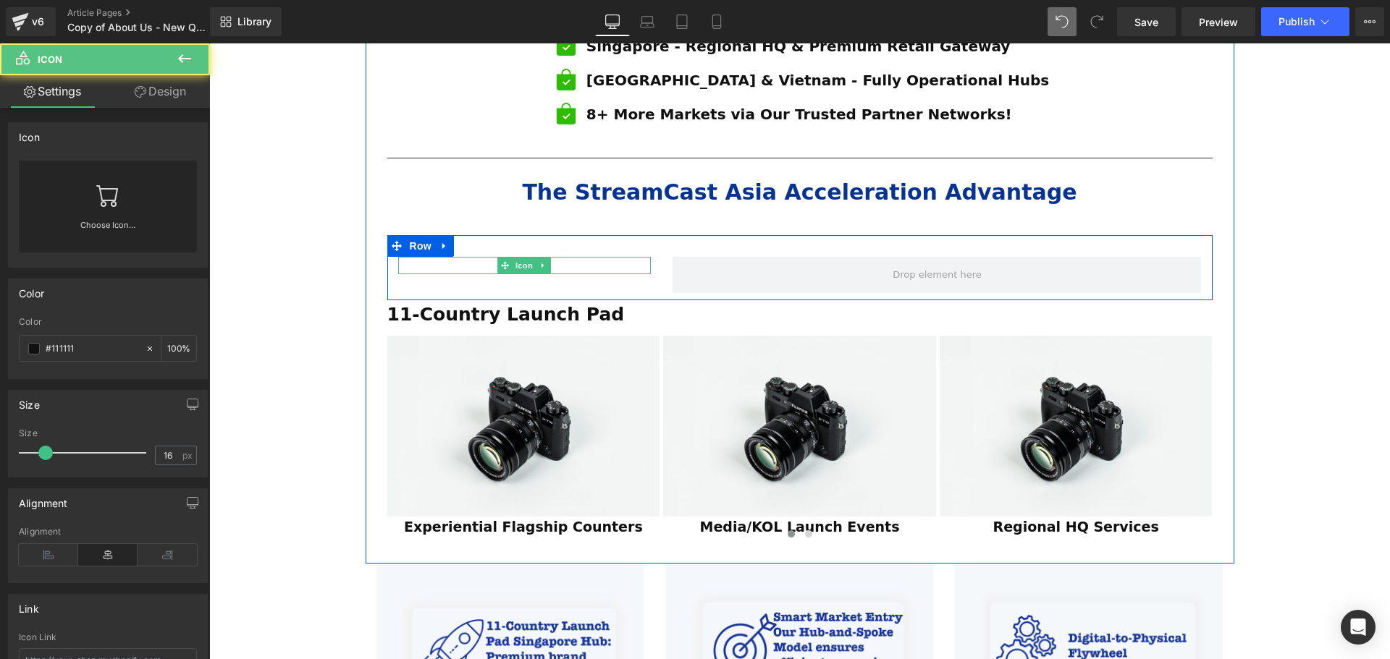
click at [521, 257] on span "Icon" at bounding box center [523, 265] width 23 height 17
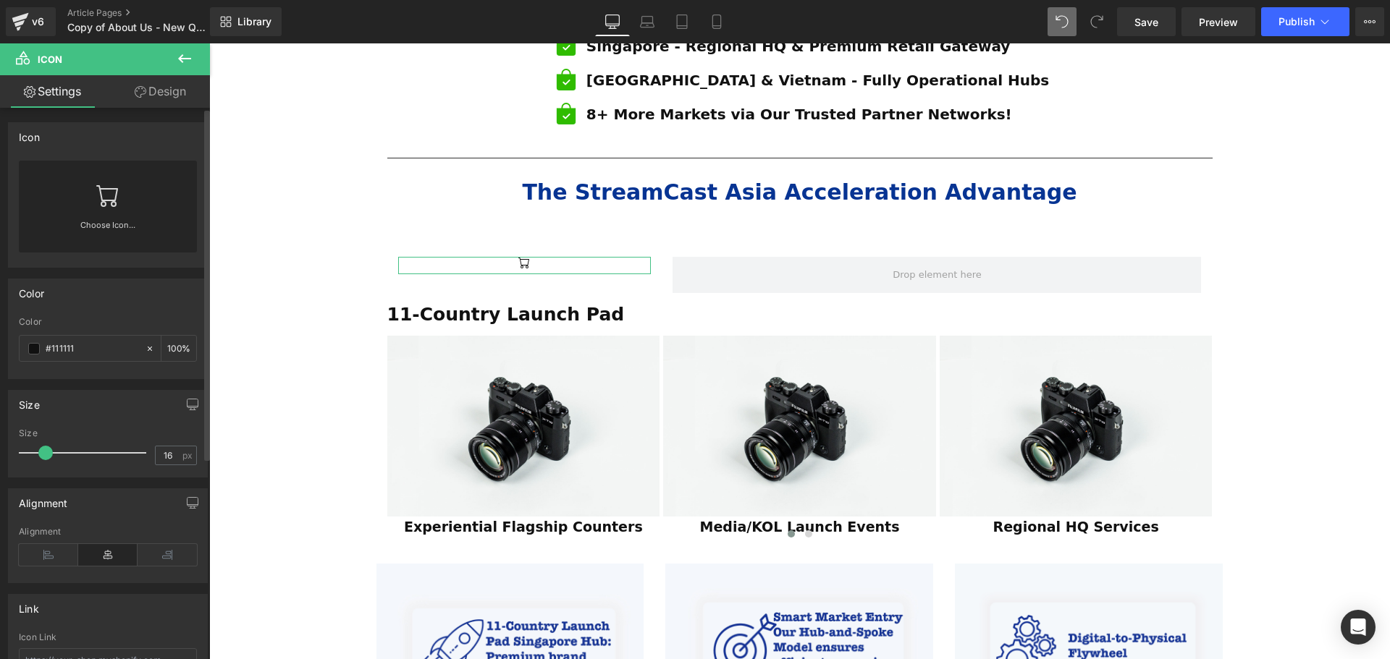
click at [117, 203] on div "Choose Icon..." at bounding box center [108, 207] width 178 height 92
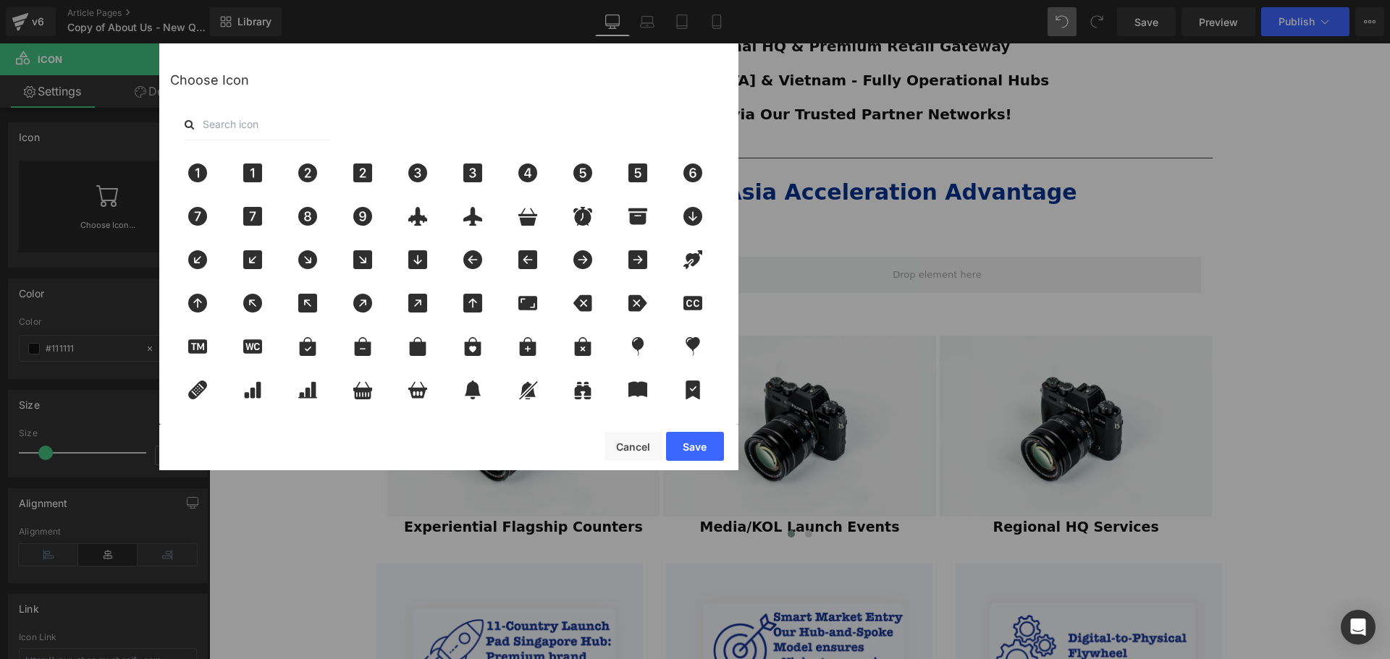
click at [281, 125] on input "text" at bounding box center [257, 125] width 145 height 32
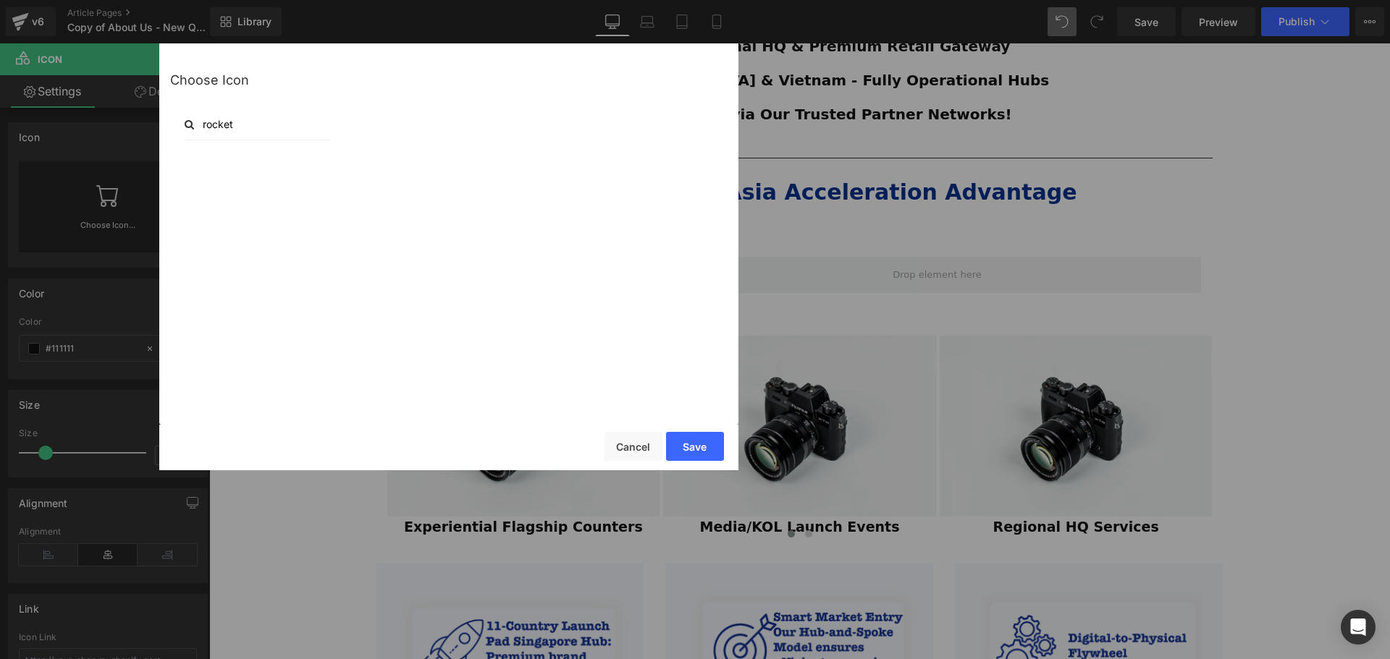
type input "rocket"
drag, startPoint x: 245, startPoint y: 127, endPoint x: 194, endPoint y: 129, distance: 50.7
click at [194, 129] on input "rocket" at bounding box center [257, 125] width 145 height 32
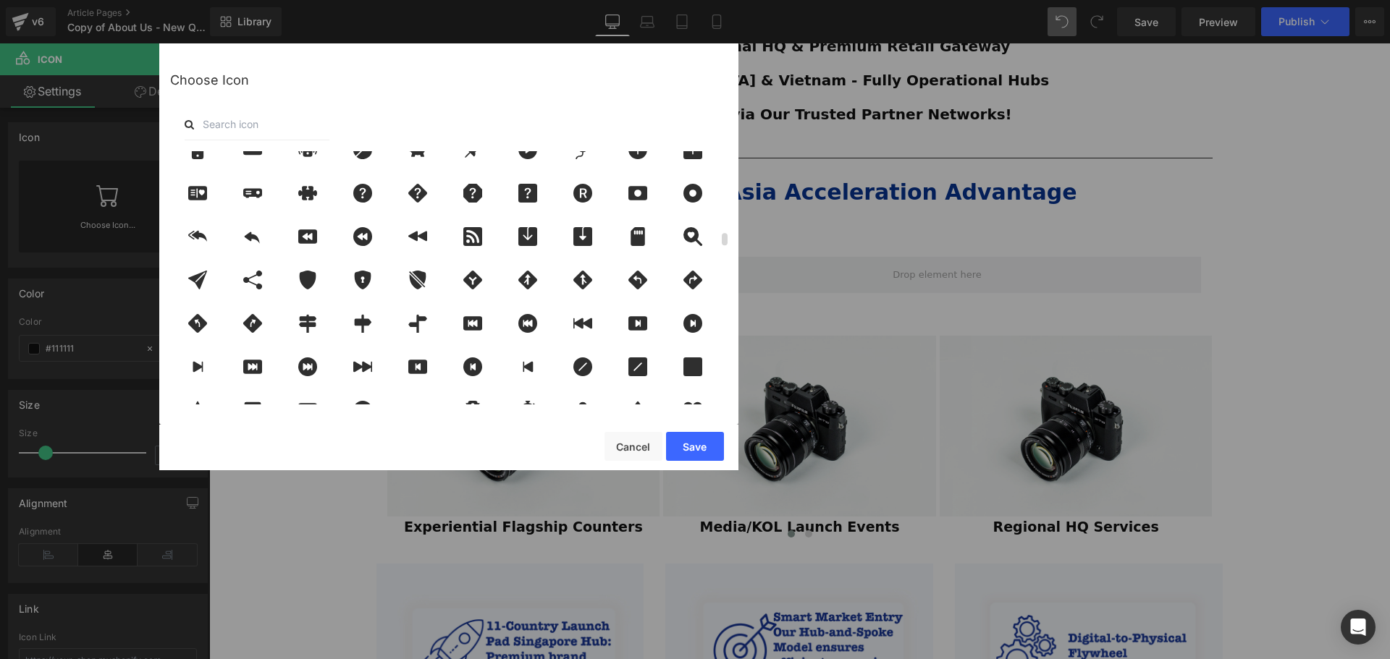
scroll to position [1500, 0]
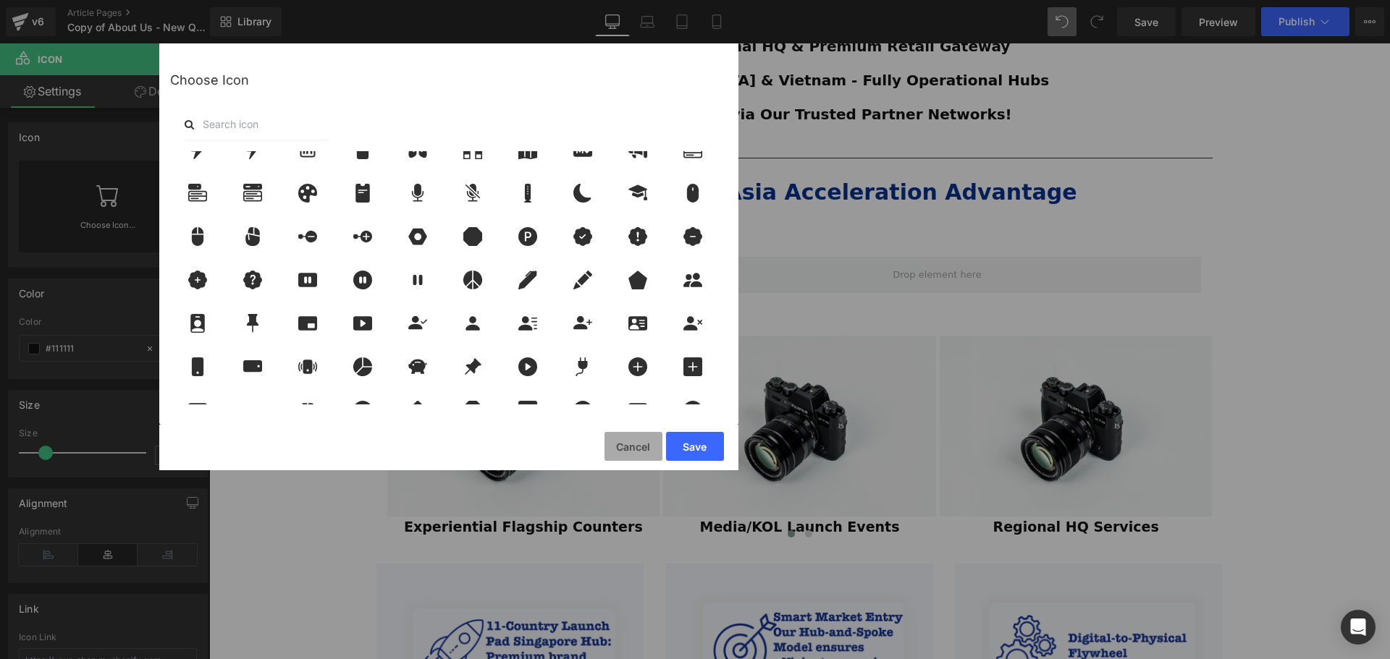
click at [633, 450] on button "Cancel" at bounding box center [633, 446] width 58 height 29
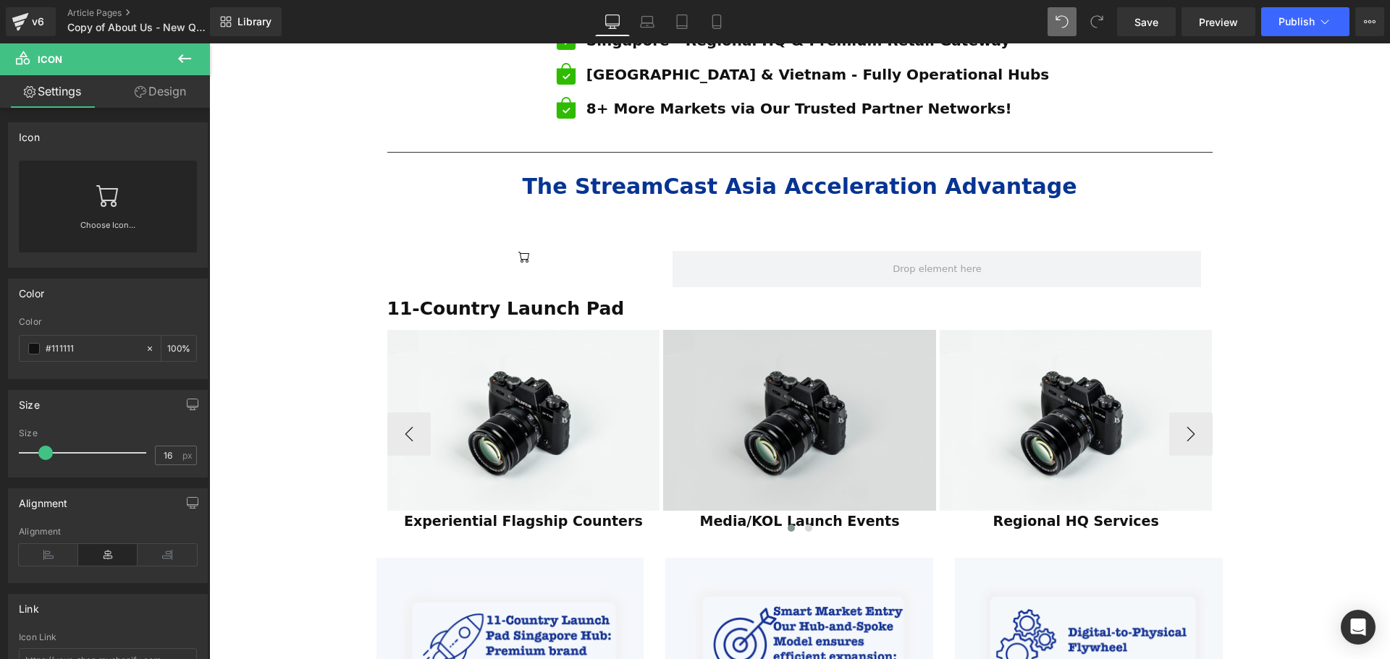
scroll to position [1013, 0]
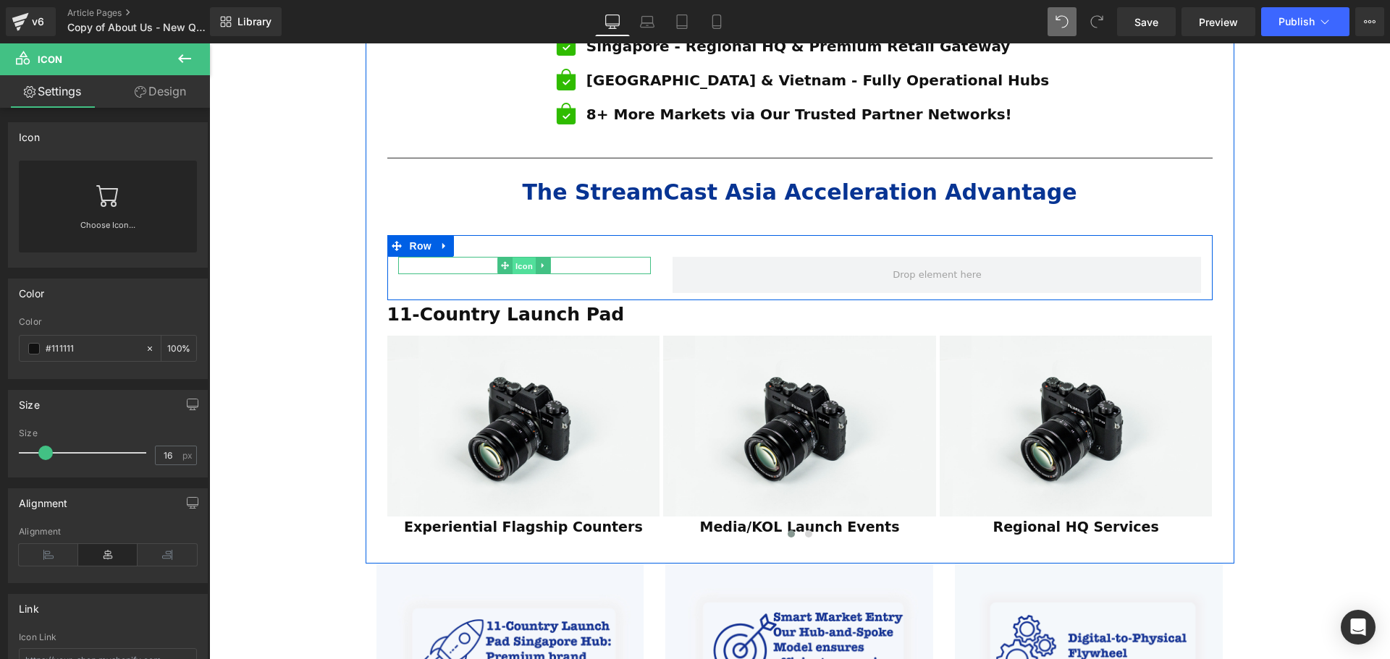
click at [522, 258] on span "Icon" at bounding box center [523, 266] width 23 height 17
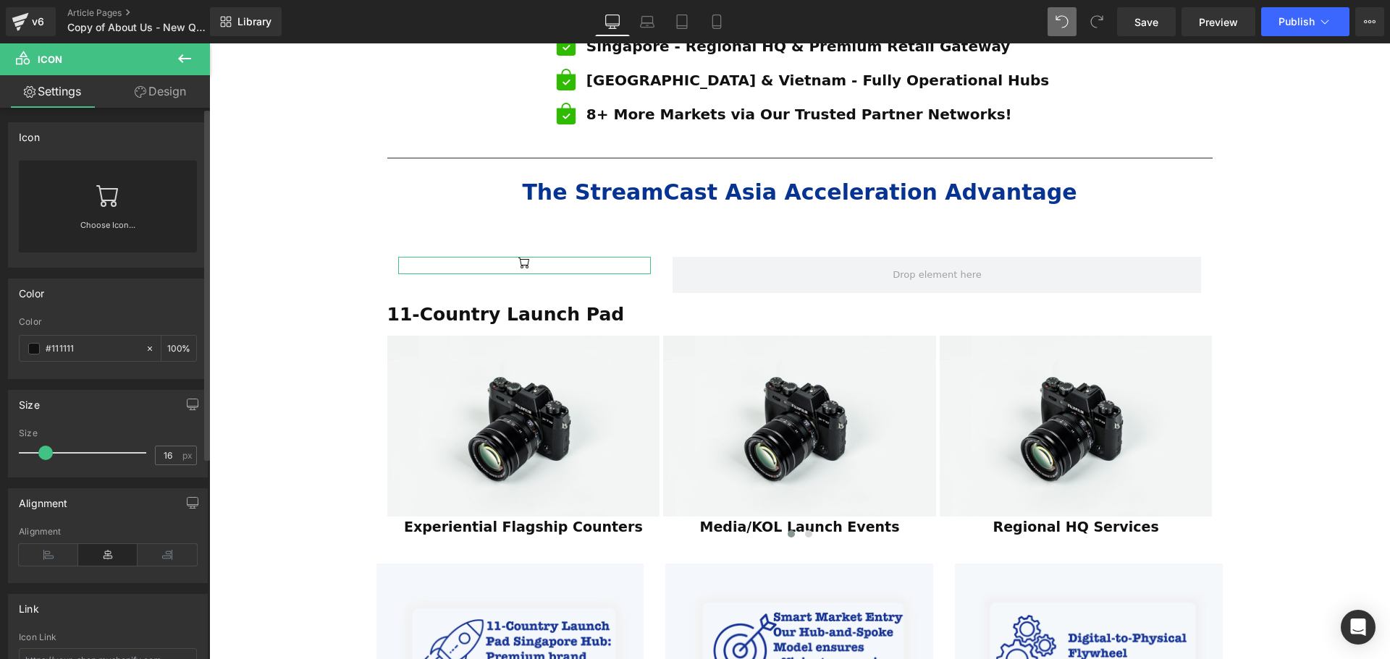
click at [104, 206] on icon at bounding box center [107, 195] width 23 height 23
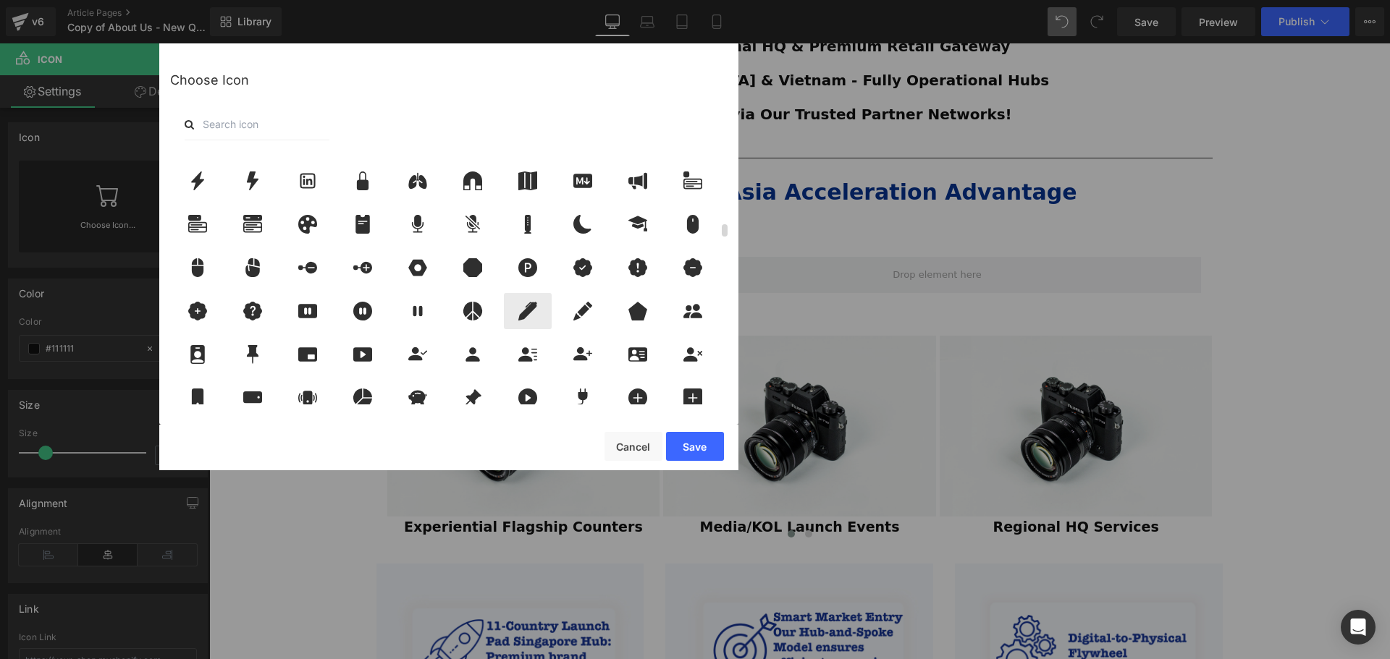
scroll to position [1520, 0]
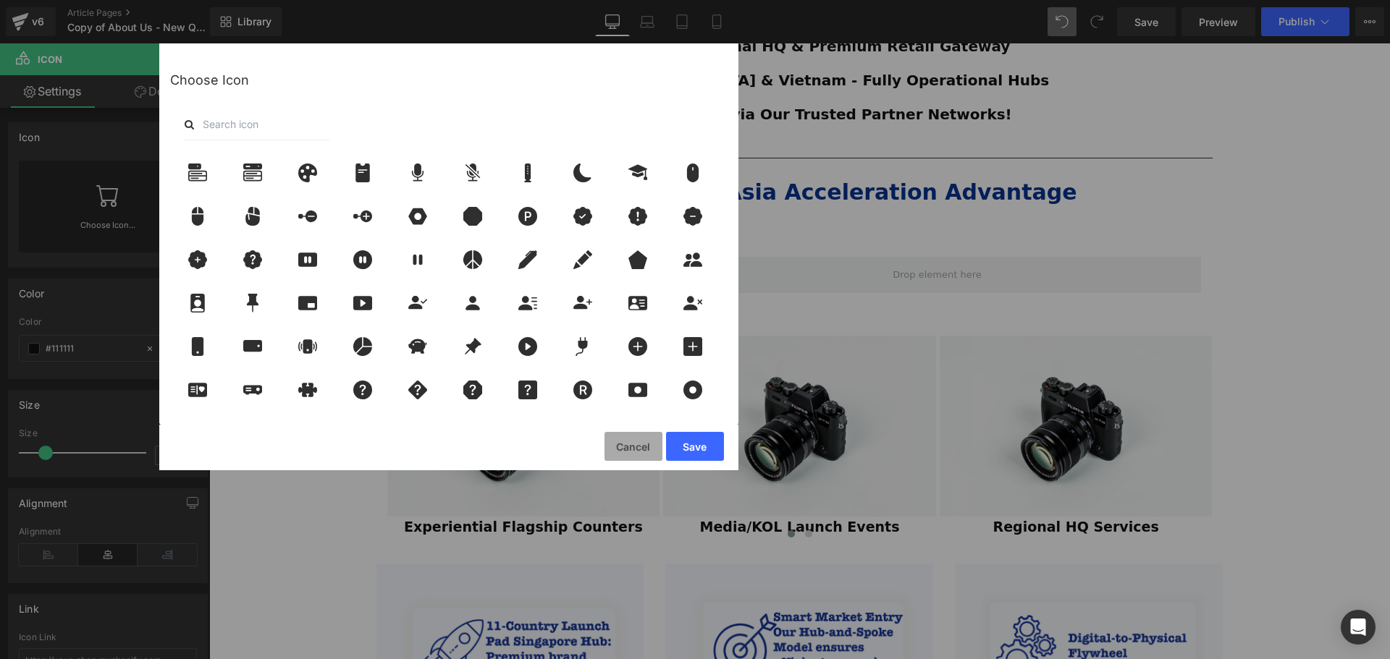
click at [618, 443] on button "Cancel" at bounding box center [633, 446] width 58 height 29
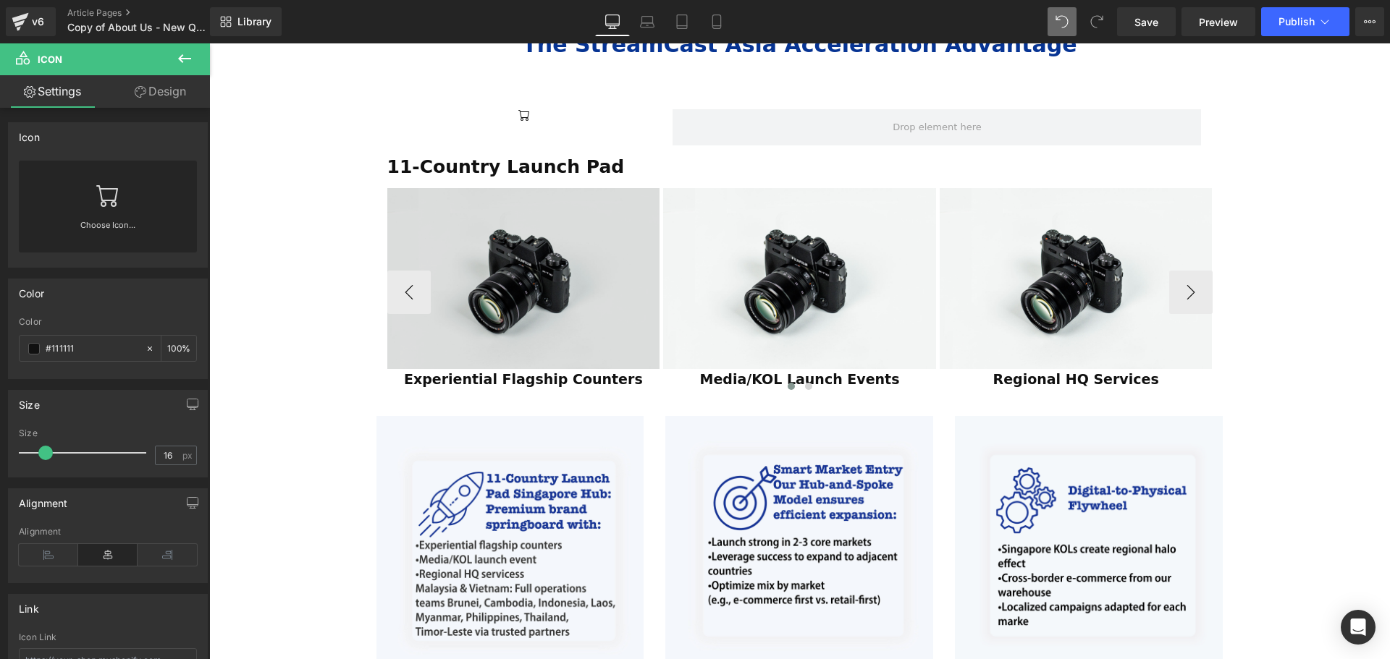
scroll to position [1086, 0]
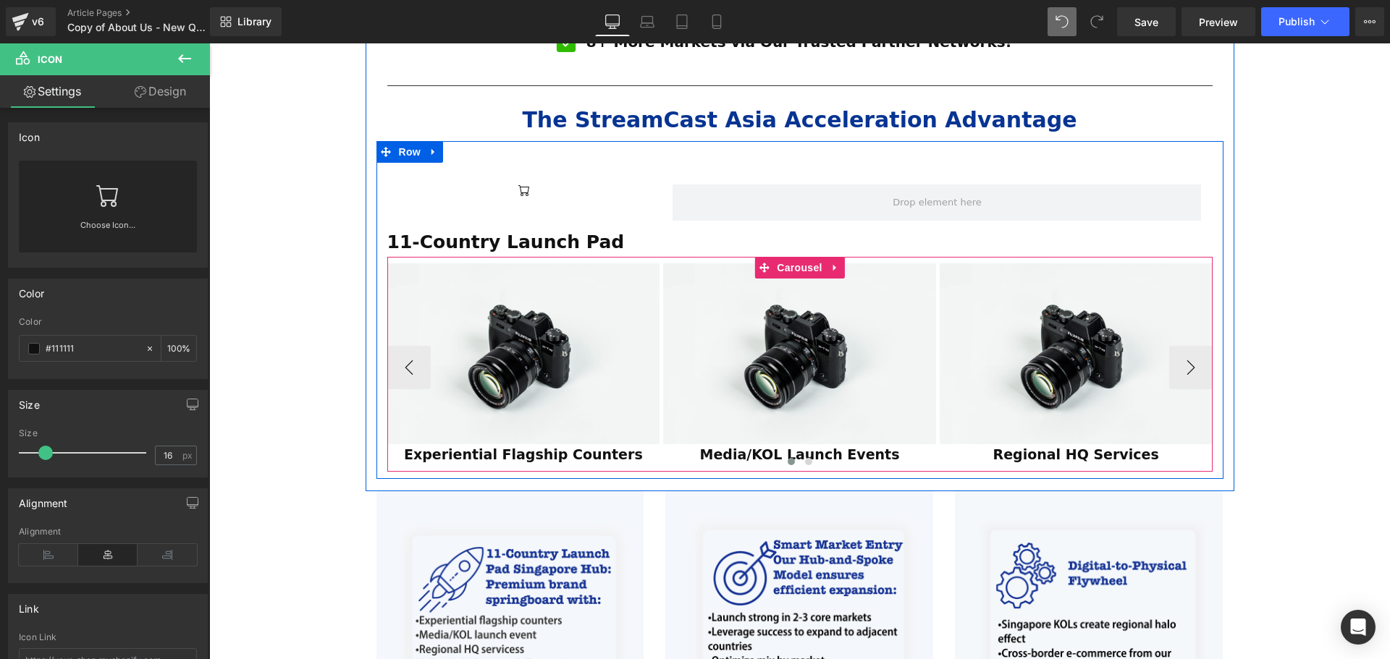
click at [544, 455] on div at bounding box center [799, 464] width 825 height 19
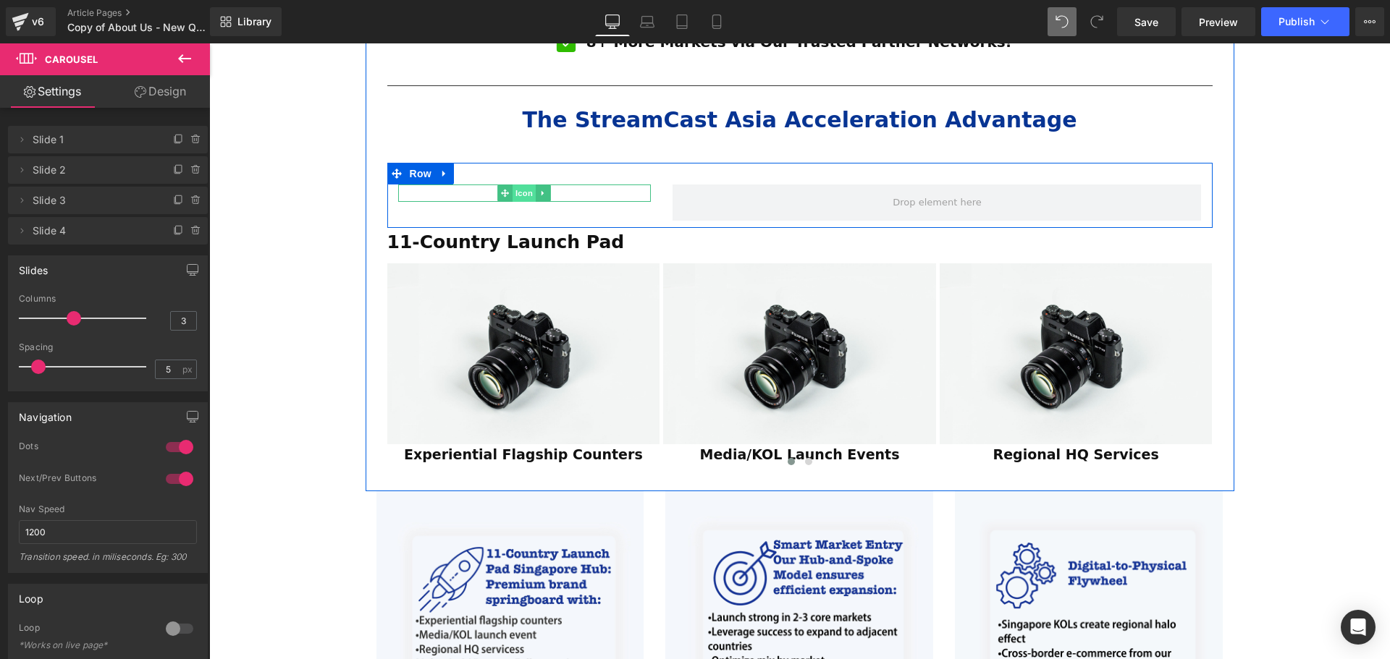
click at [524, 185] on span "Icon" at bounding box center [523, 193] width 23 height 17
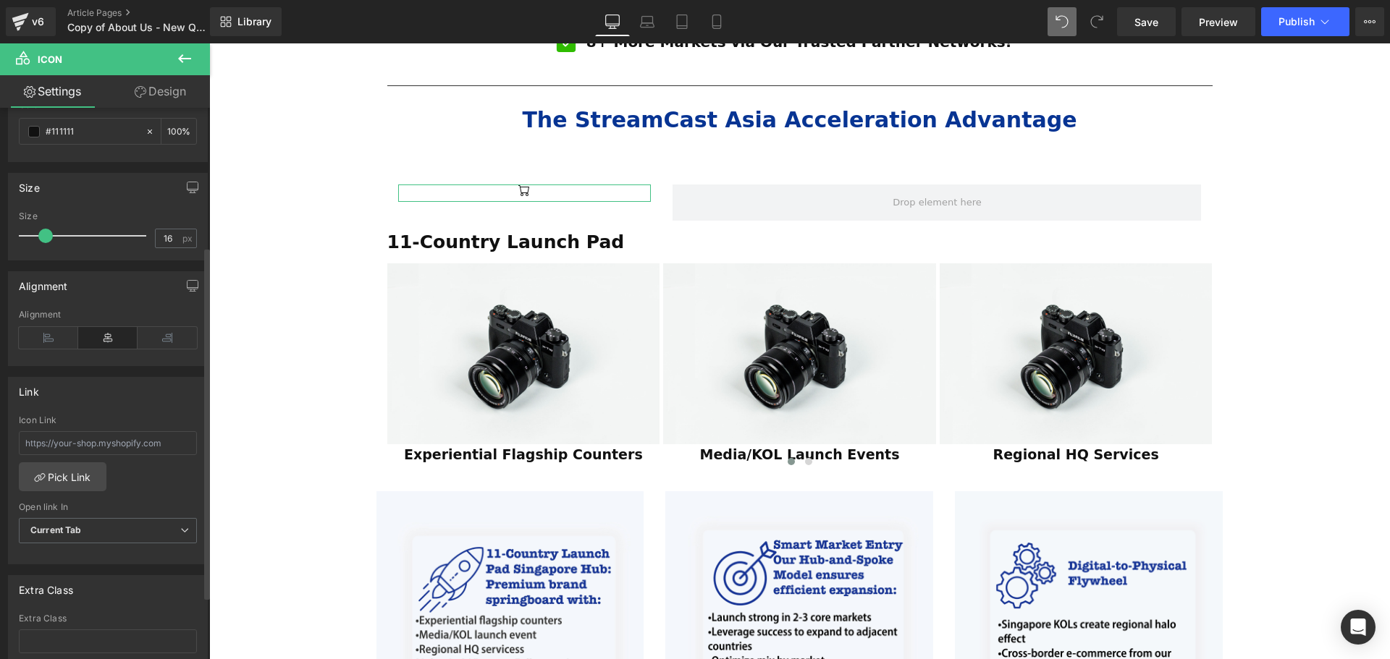
scroll to position [0, 0]
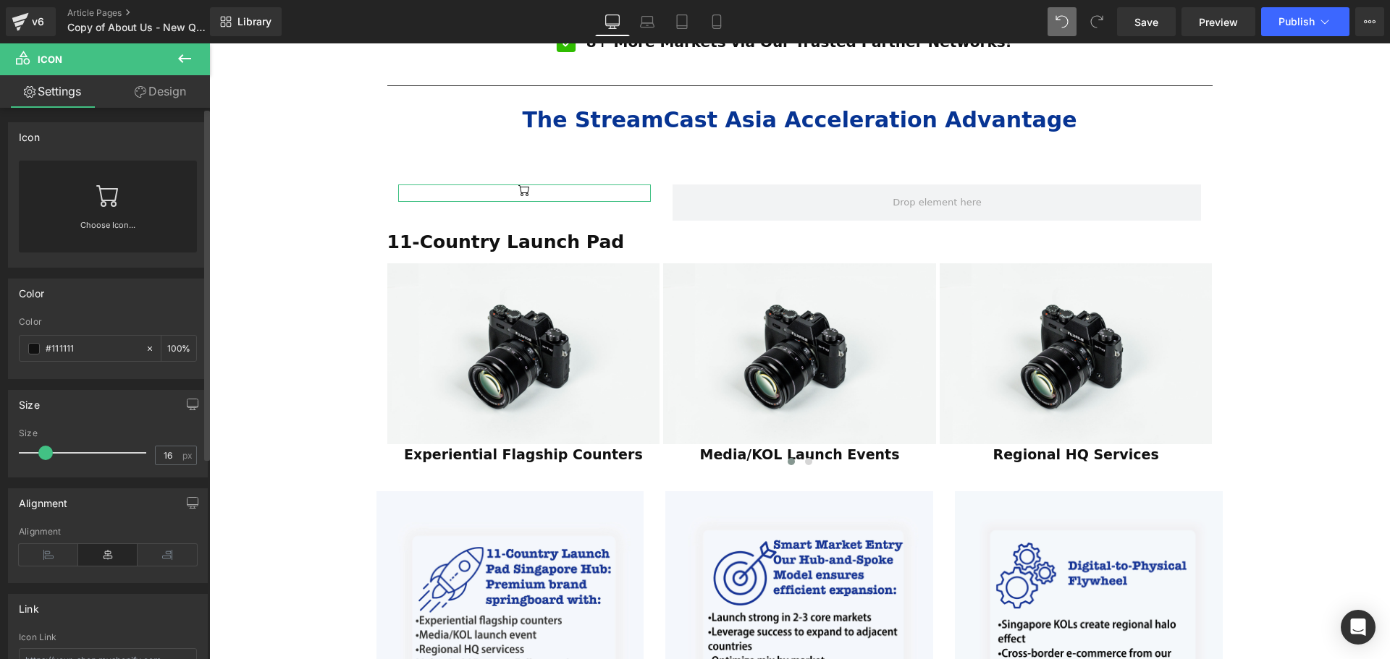
click at [109, 207] on link at bounding box center [107, 190] width 23 height 58
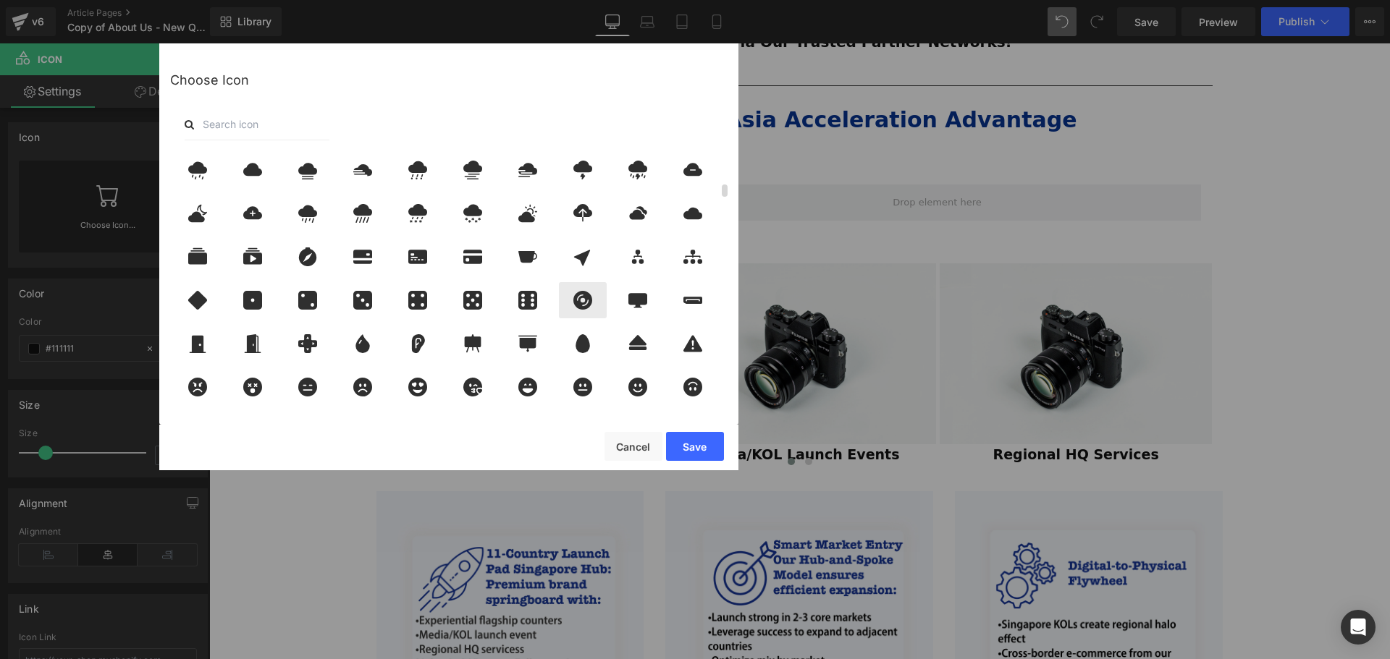
scroll to position [724, 0]
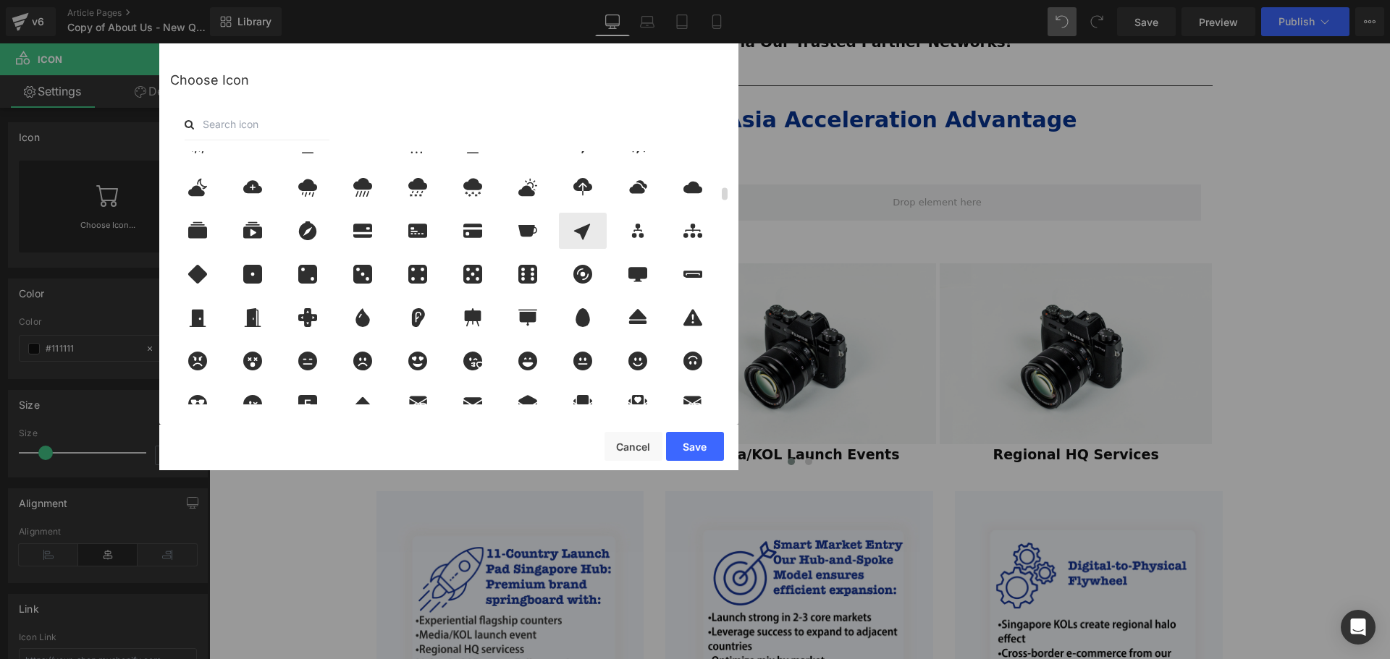
click at [583, 239] on icon at bounding box center [582, 232] width 16 height 16
drag, startPoint x: 685, startPoint y: 454, endPoint x: 476, endPoint y: 410, distance: 214.3
click at [685, 454] on button "Save" at bounding box center [695, 446] width 58 height 29
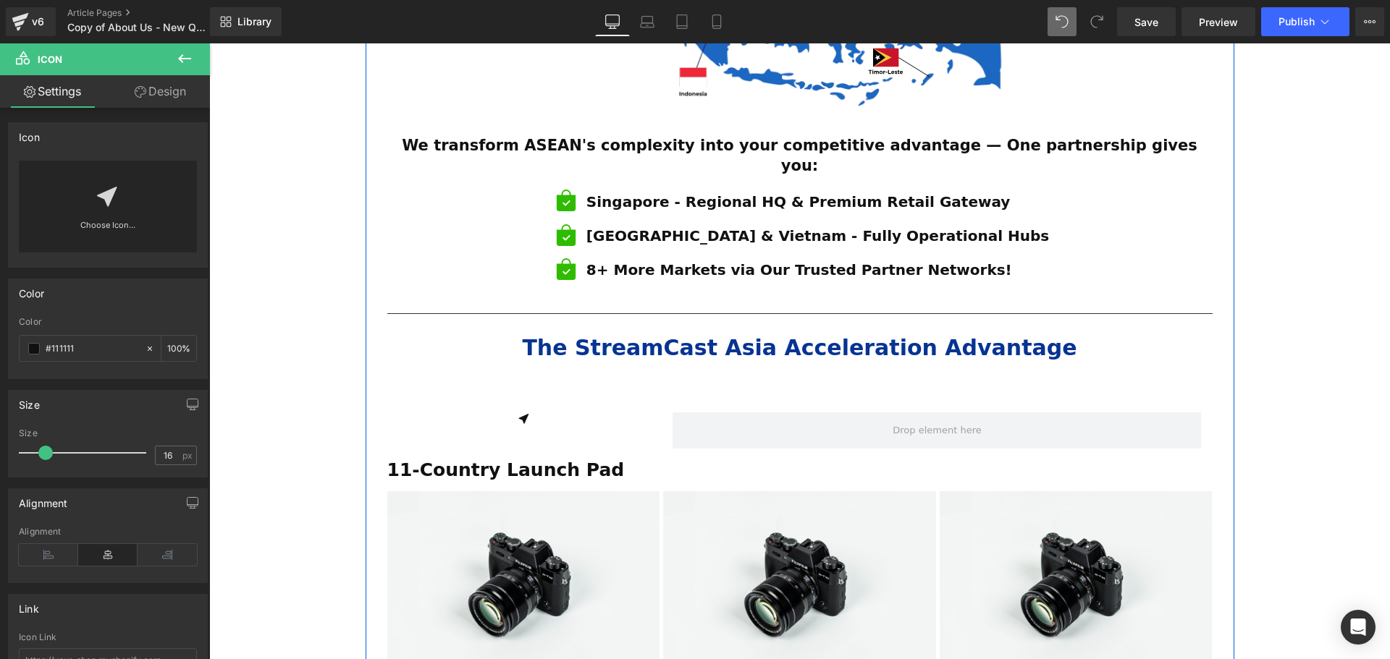
scroll to position [869, 0]
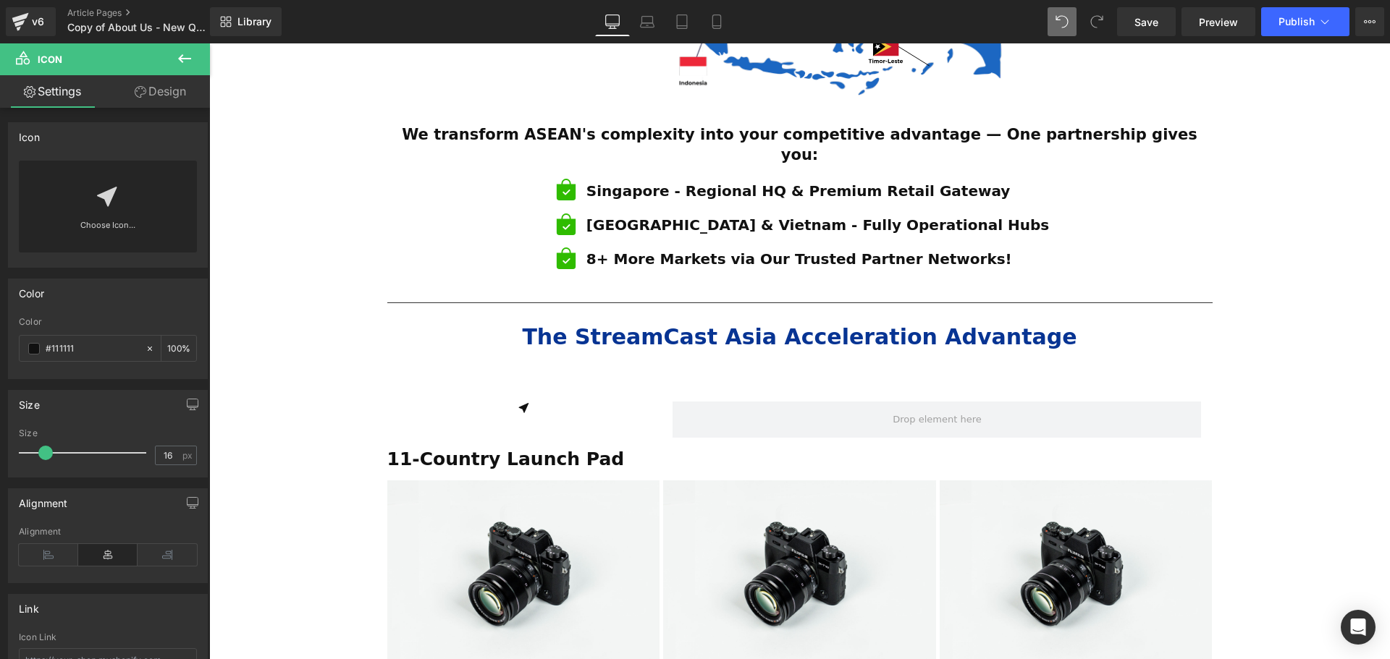
click at [182, 58] on icon at bounding box center [184, 58] width 13 height 9
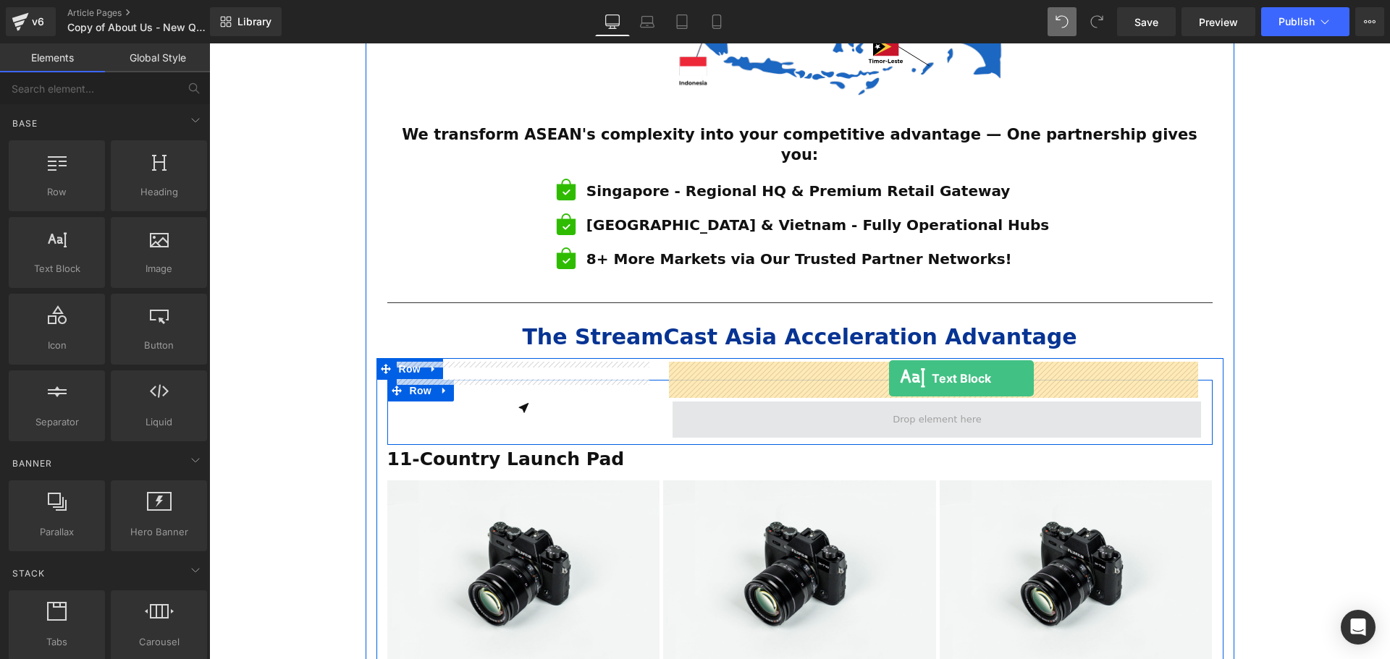
drag, startPoint x: 373, startPoint y: 302, endPoint x: 889, endPoint y: 379, distance: 521.7
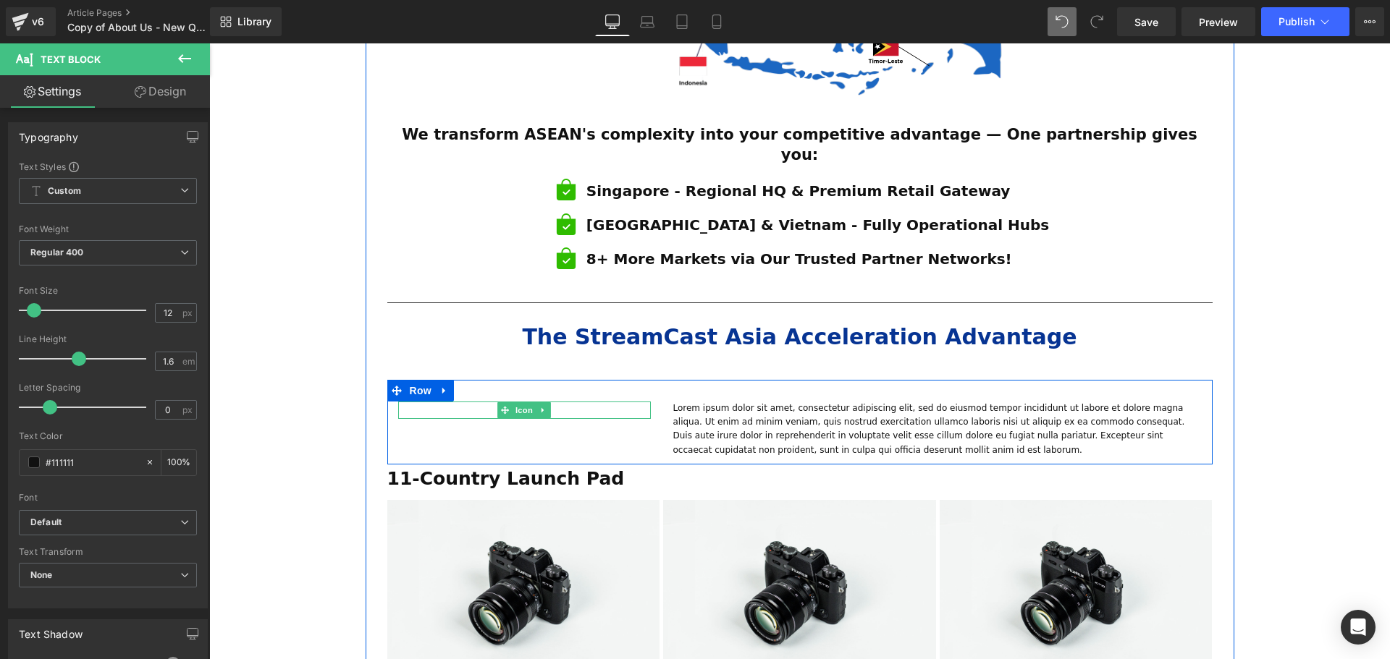
click at [524, 402] on span "Icon" at bounding box center [523, 410] width 23 height 17
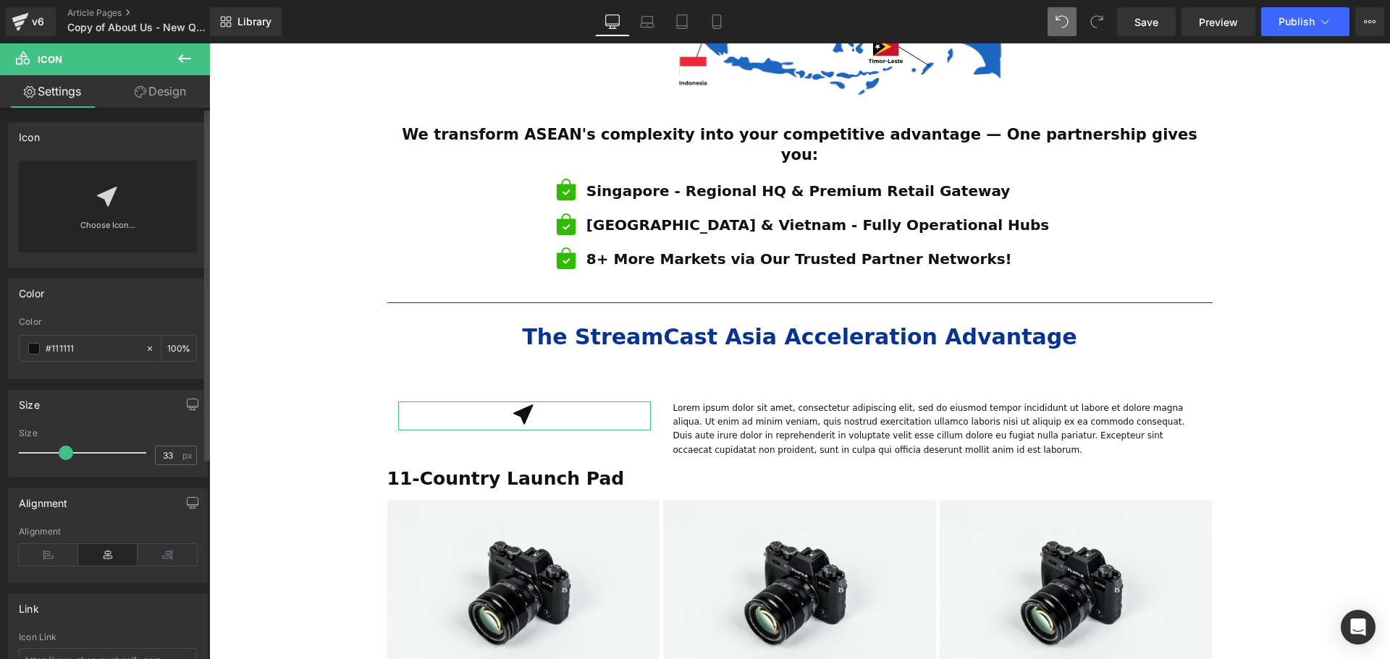
drag, startPoint x: 52, startPoint y: 455, endPoint x: 198, endPoint y: 429, distance: 147.7
click at [65, 455] on div at bounding box center [86, 453] width 120 height 29
type input "34"
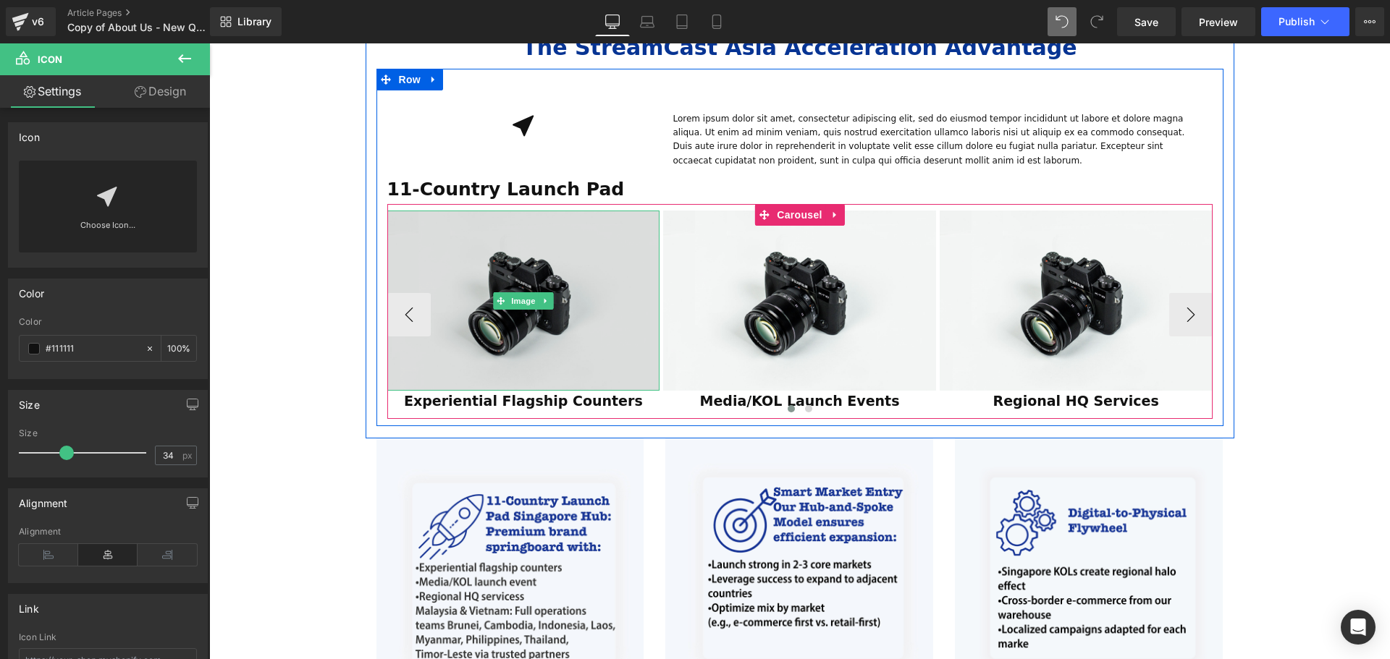
scroll to position [1086, 0]
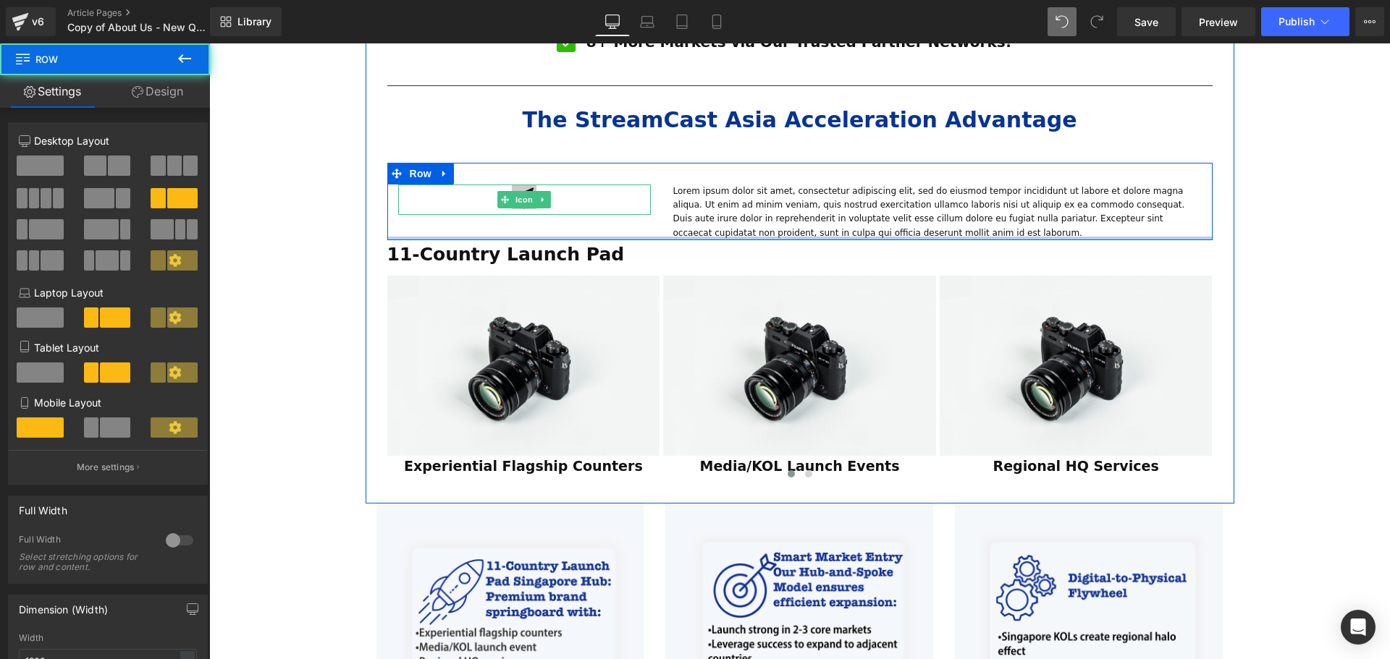
drag, startPoint x: 513, startPoint y: 201, endPoint x: 516, endPoint y: 162, distance: 39.2
click at [516, 163] on div "Icon Lorem ipsum dolor sit amet, consectetur adipiscing elit, sed do eiusmod te…" at bounding box center [799, 201] width 825 height 77
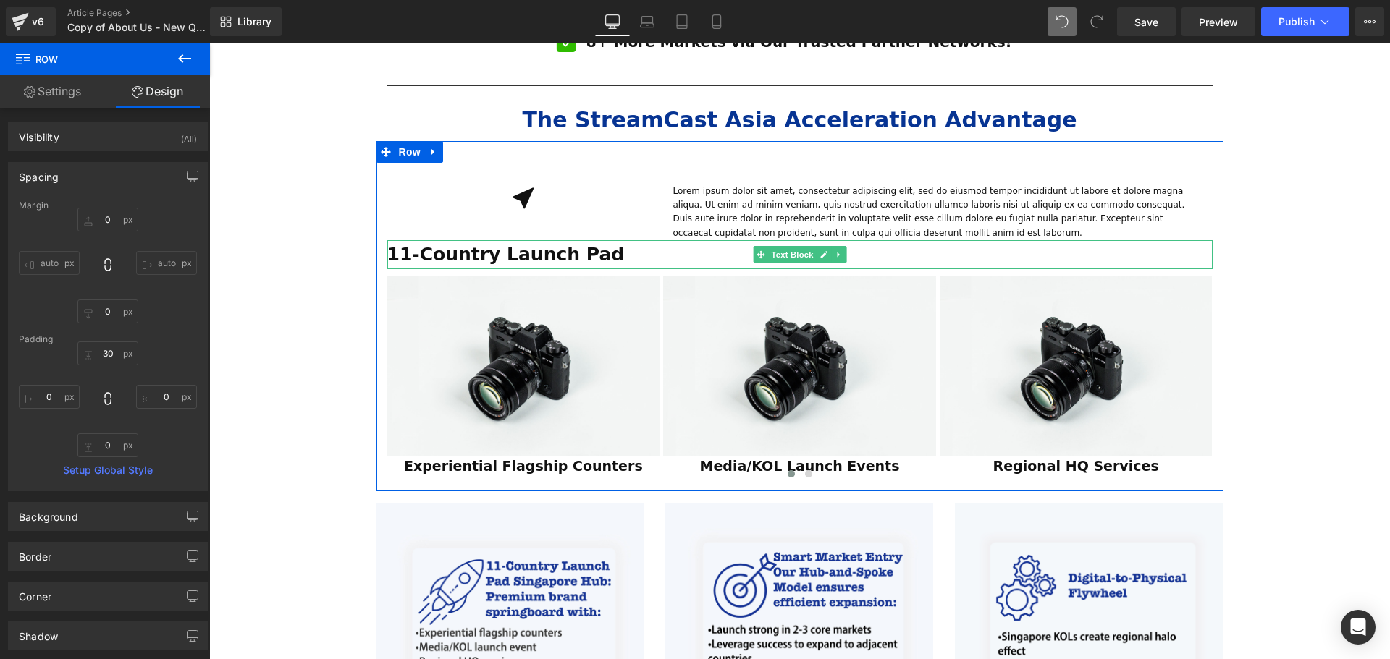
click at [575, 244] on strong "11-Country Launch Pad" at bounding box center [505, 254] width 237 height 21
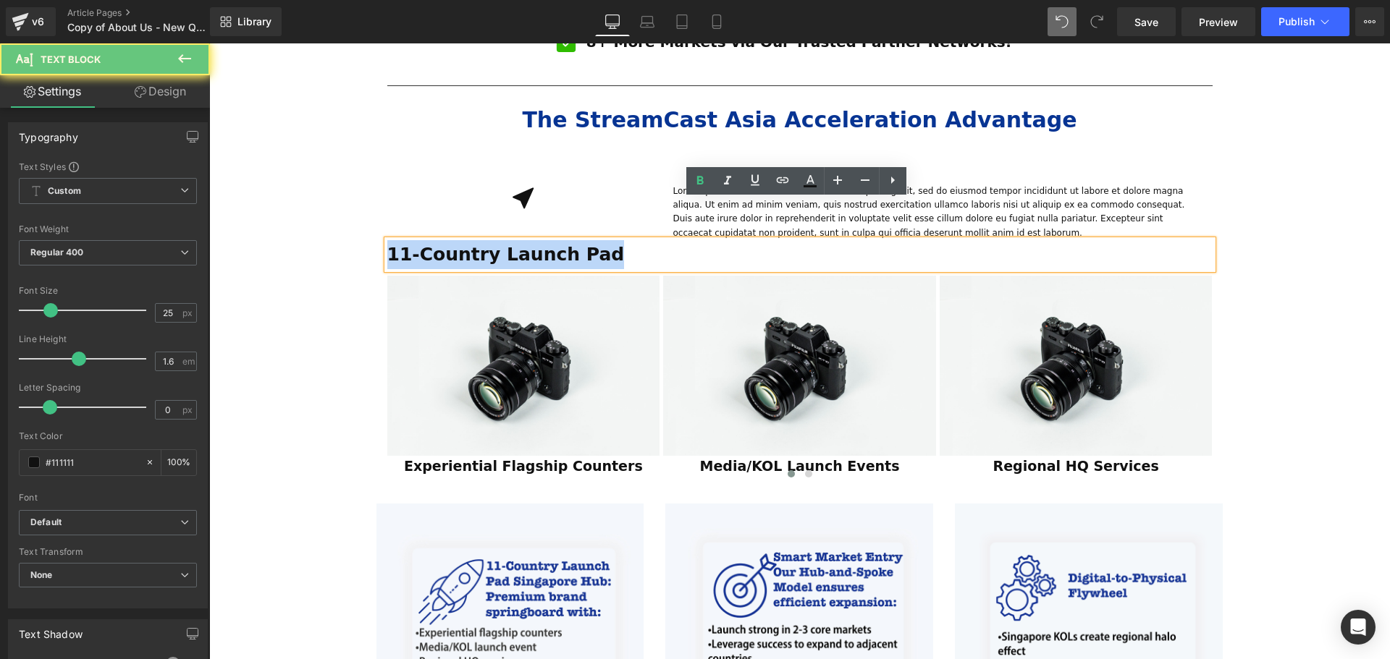
drag, startPoint x: 588, startPoint y: 208, endPoint x: 384, endPoint y: 210, distance: 204.1
click at [387, 240] on p "11-Country Launch Pad" at bounding box center [799, 254] width 825 height 29
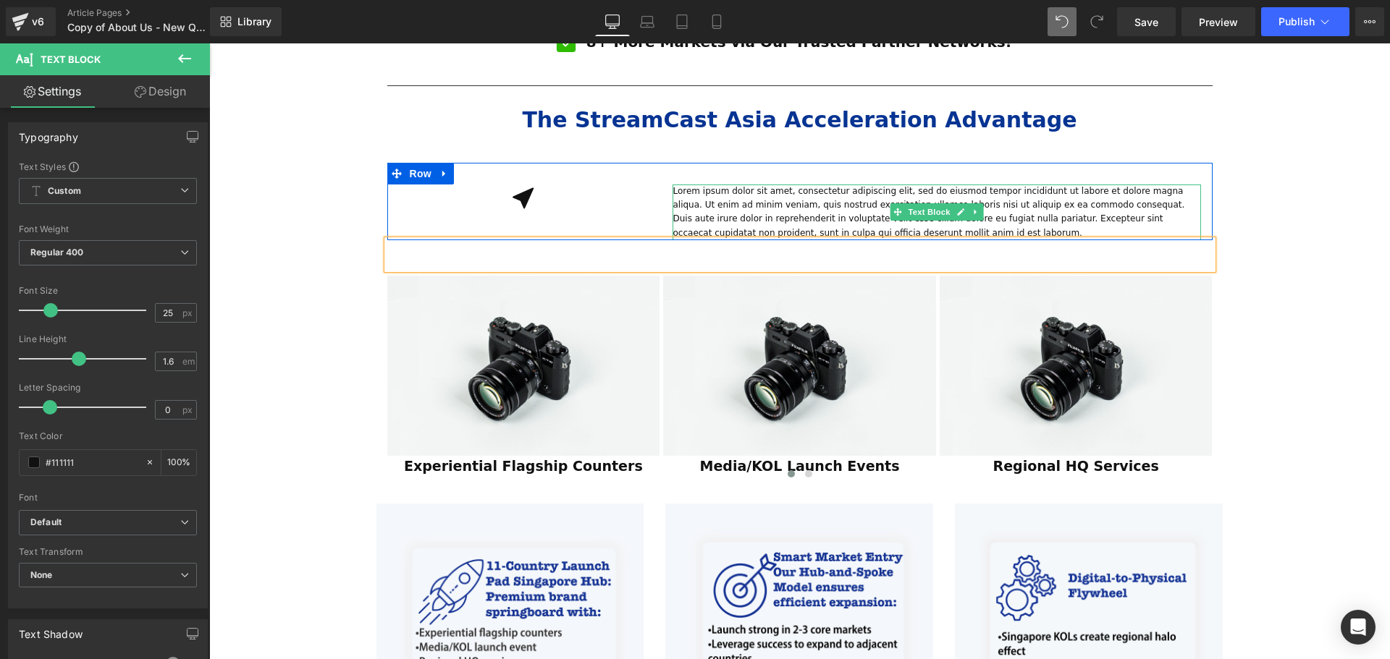
click at [856, 190] on p "Lorem ipsum dolor sit amet, consectetur adipiscing elit, sed do eiusmod tempor …" at bounding box center [936, 213] width 528 height 56
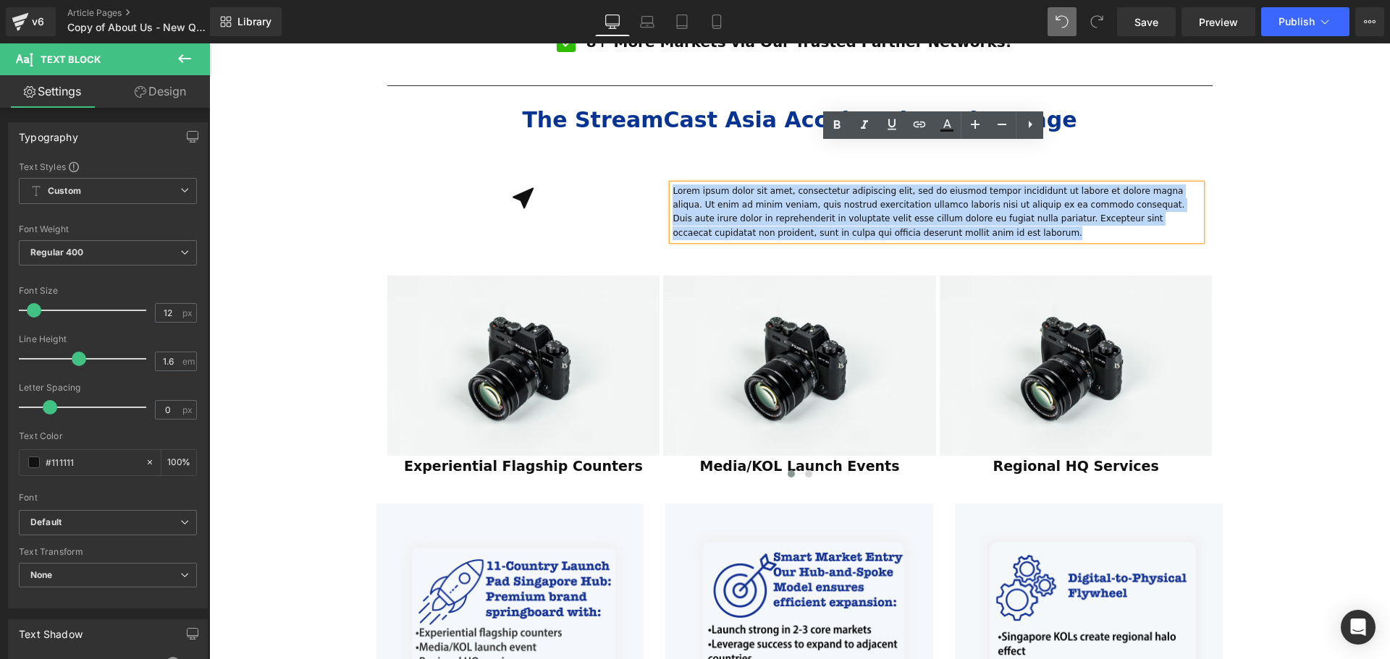
drag, startPoint x: 841, startPoint y: 195, endPoint x: 670, endPoint y: 153, distance: 176.4
click at [672, 185] on p "Lorem ipsum dolor sit amet, consectetur adipiscing elit, sed do eiusmod tempor …" at bounding box center [936, 213] width 528 height 56
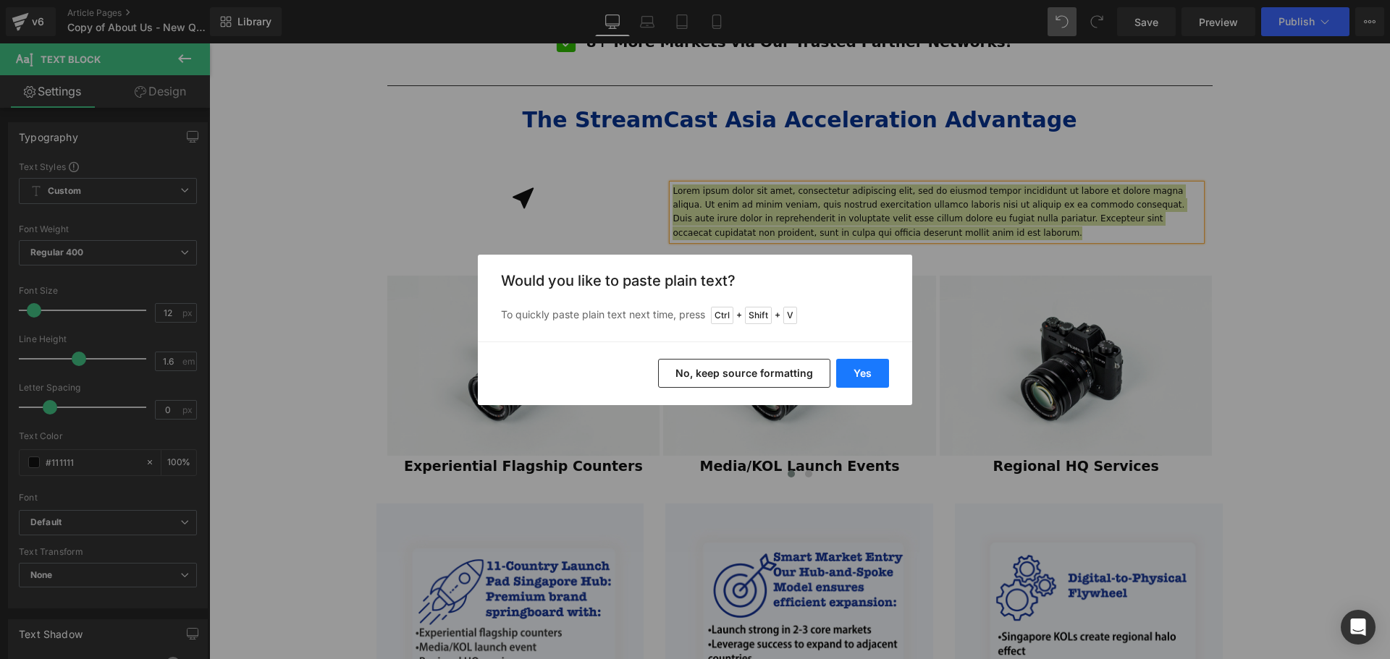
click at [864, 368] on button "Yes" at bounding box center [862, 373] width 53 height 29
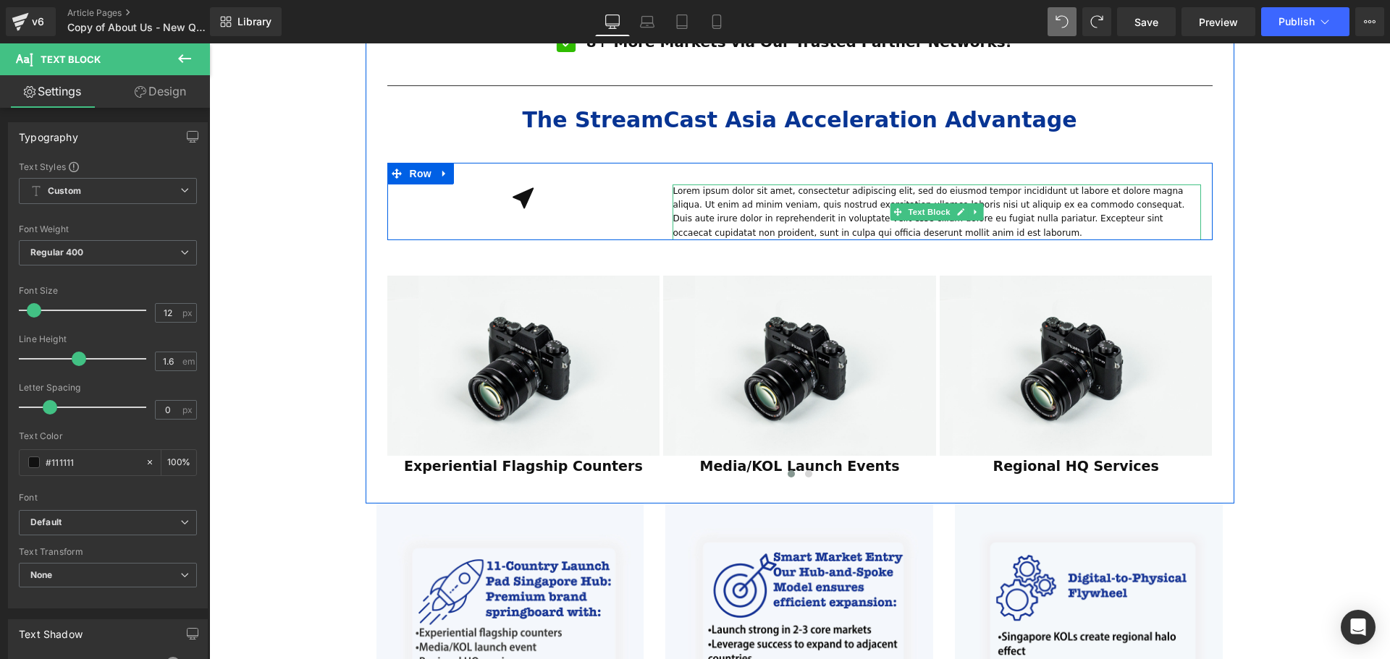
click at [825, 237] on div at bounding box center [799, 239] width 825 height 4
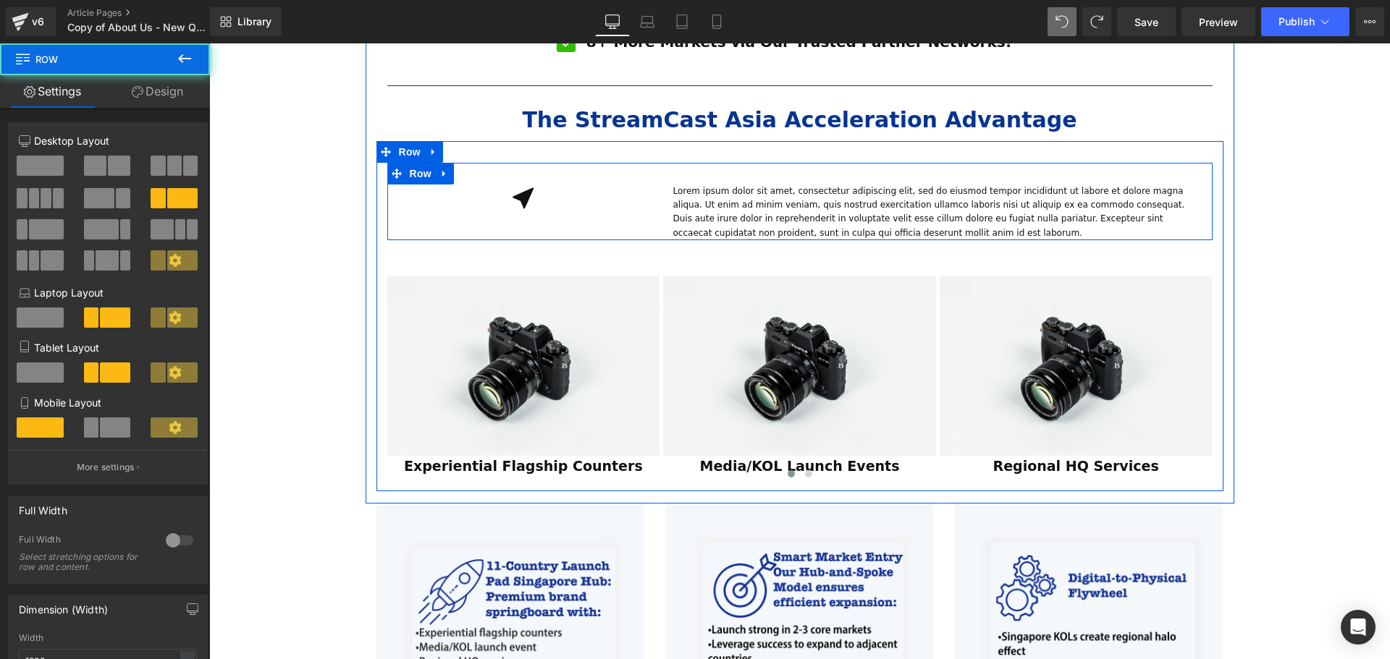
click at [831, 192] on p "Lorem ipsum dolor sit amet, consectetur adipiscing elit, sed do eiusmod tempor …" at bounding box center [936, 213] width 528 height 56
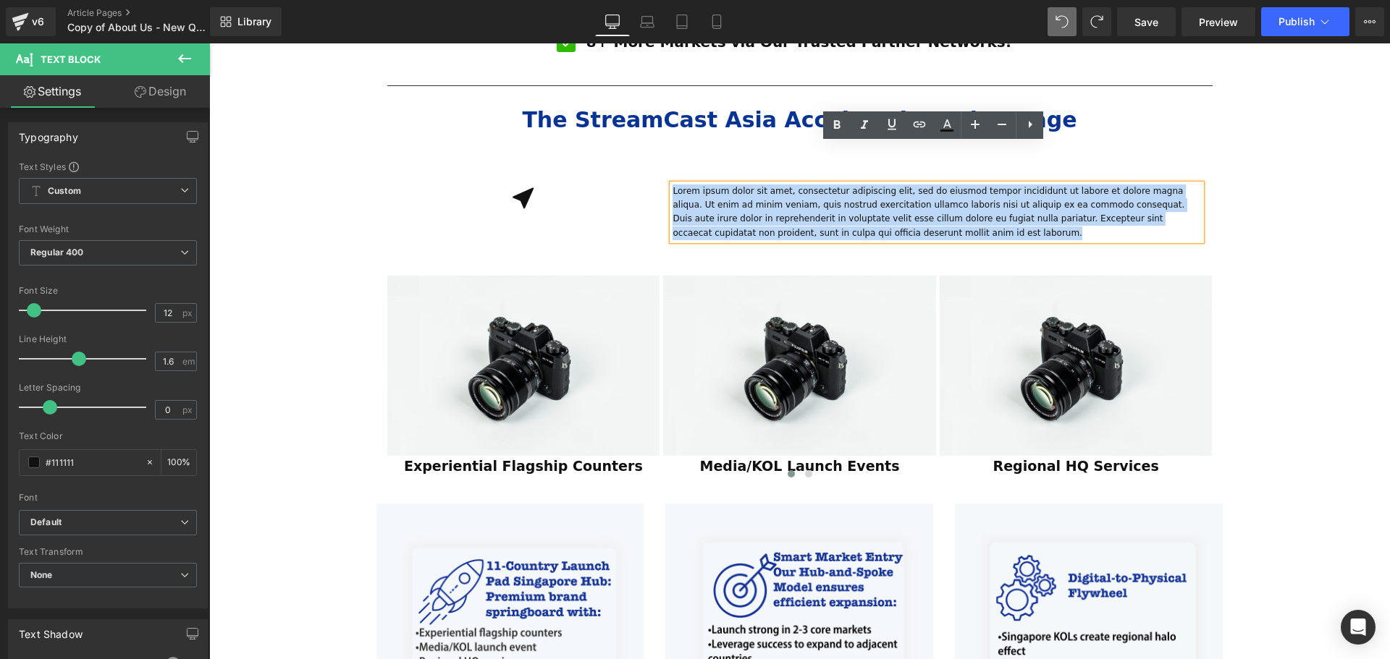
drag, startPoint x: 840, startPoint y: 192, endPoint x: 662, endPoint y: 150, distance: 183.6
click at [662, 185] on div "Lorem ipsum dolor sit amet, consectetur adipiscing elit, sed do eiusmod tempor …" at bounding box center [937, 213] width 550 height 56
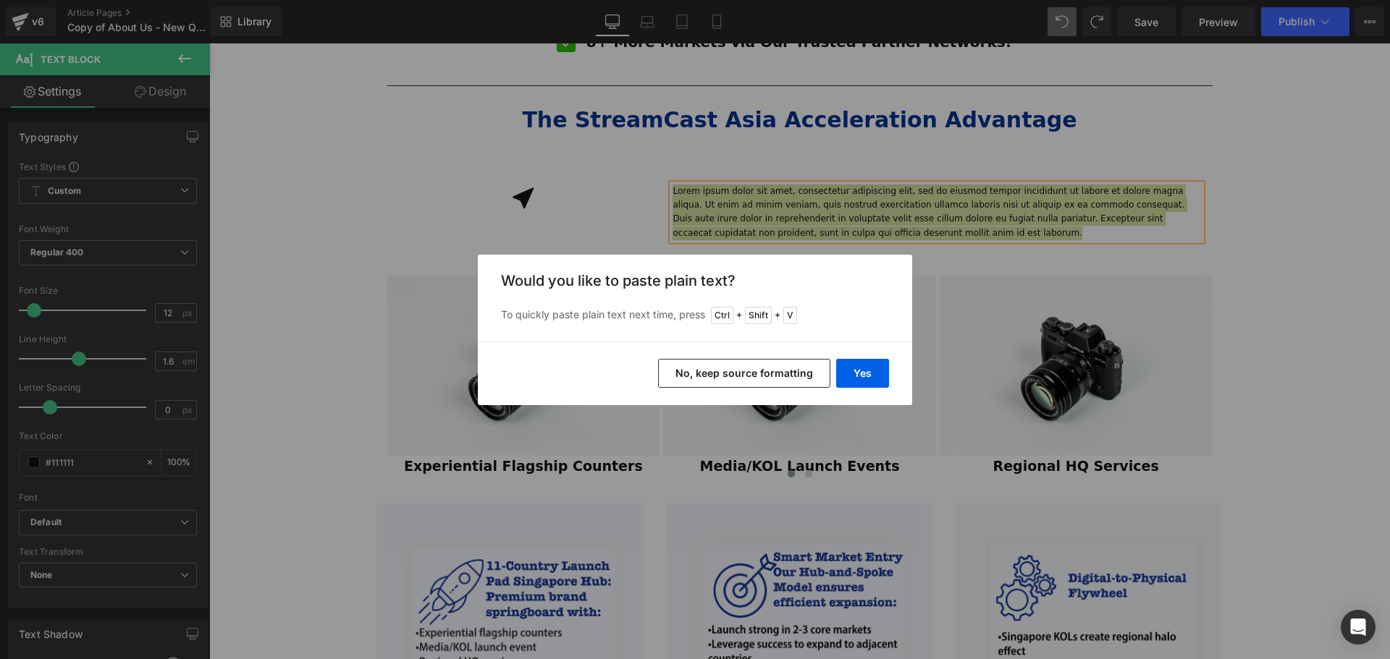
click at [741, 364] on button "No, keep source formatting" at bounding box center [744, 373] width 172 height 29
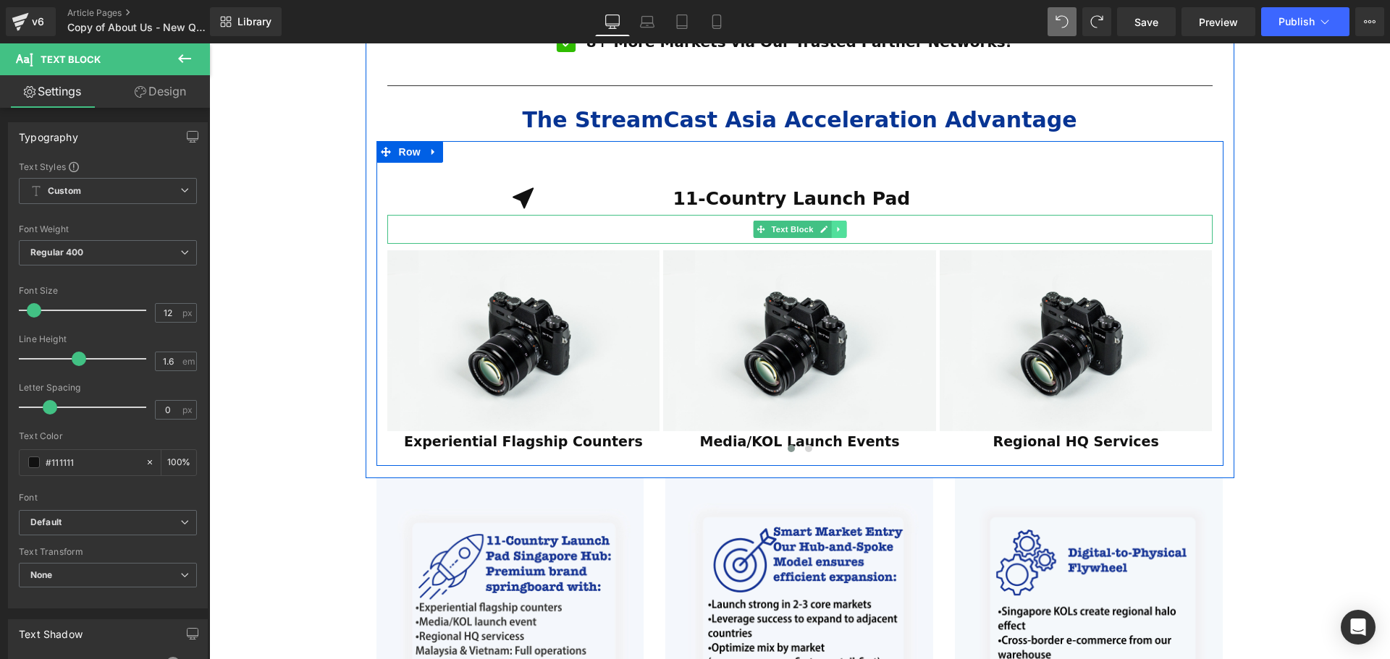
click at [835, 225] on icon at bounding box center [839, 229] width 8 height 9
click at [843, 225] on icon at bounding box center [846, 229] width 8 height 8
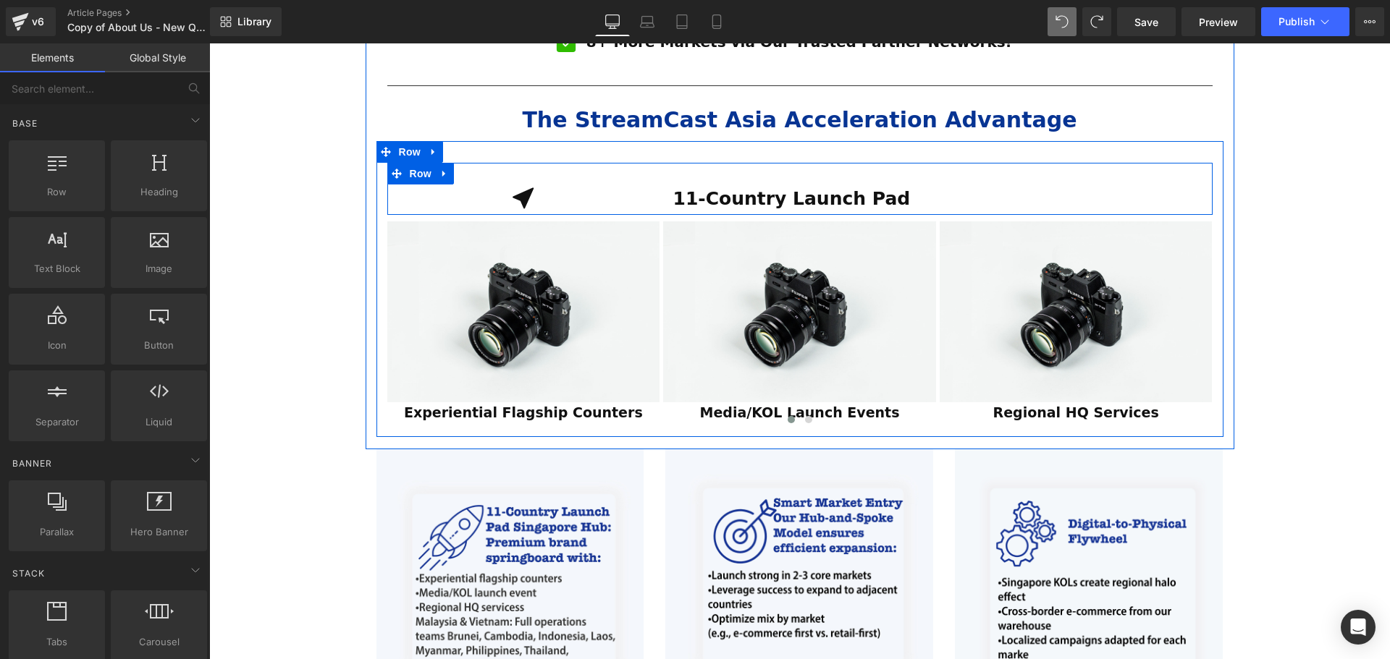
click at [662, 185] on div "11-Country Launch Pad Text Block" at bounding box center [937, 199] width 550 height 29
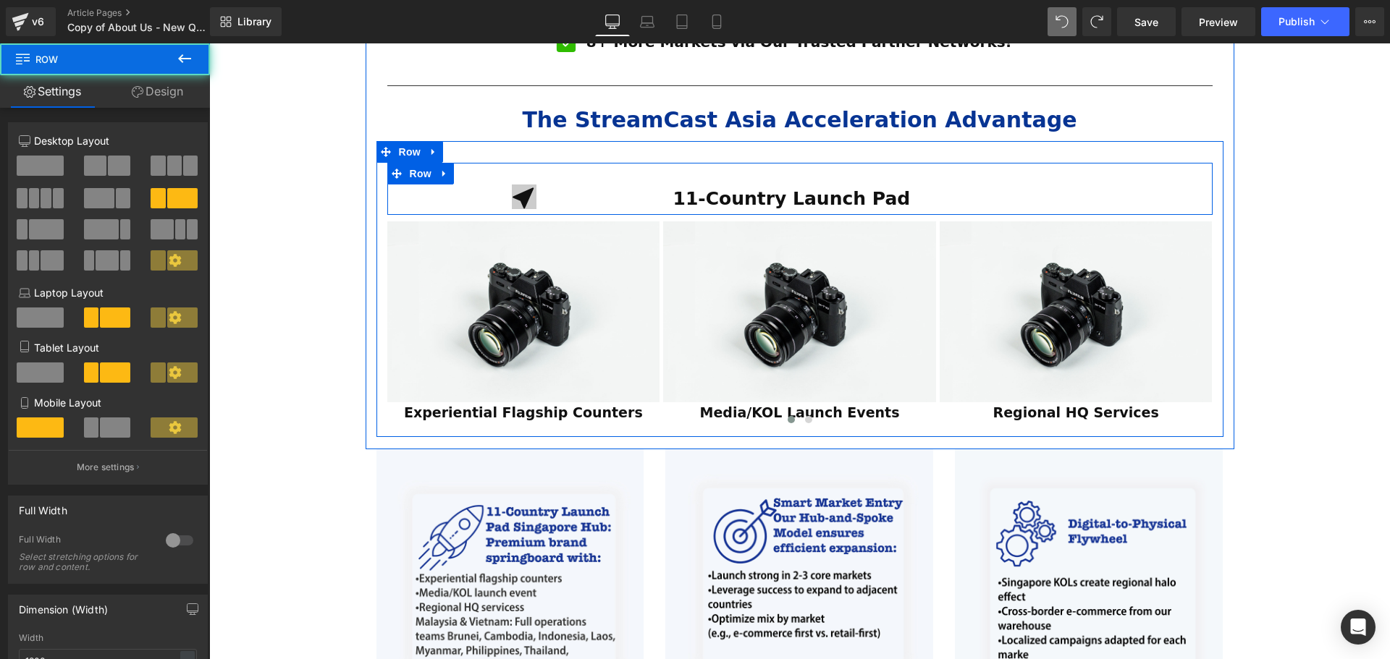
click at [527, 191] on span "Icon" at bounding box center [523, 199] width 23 height 17
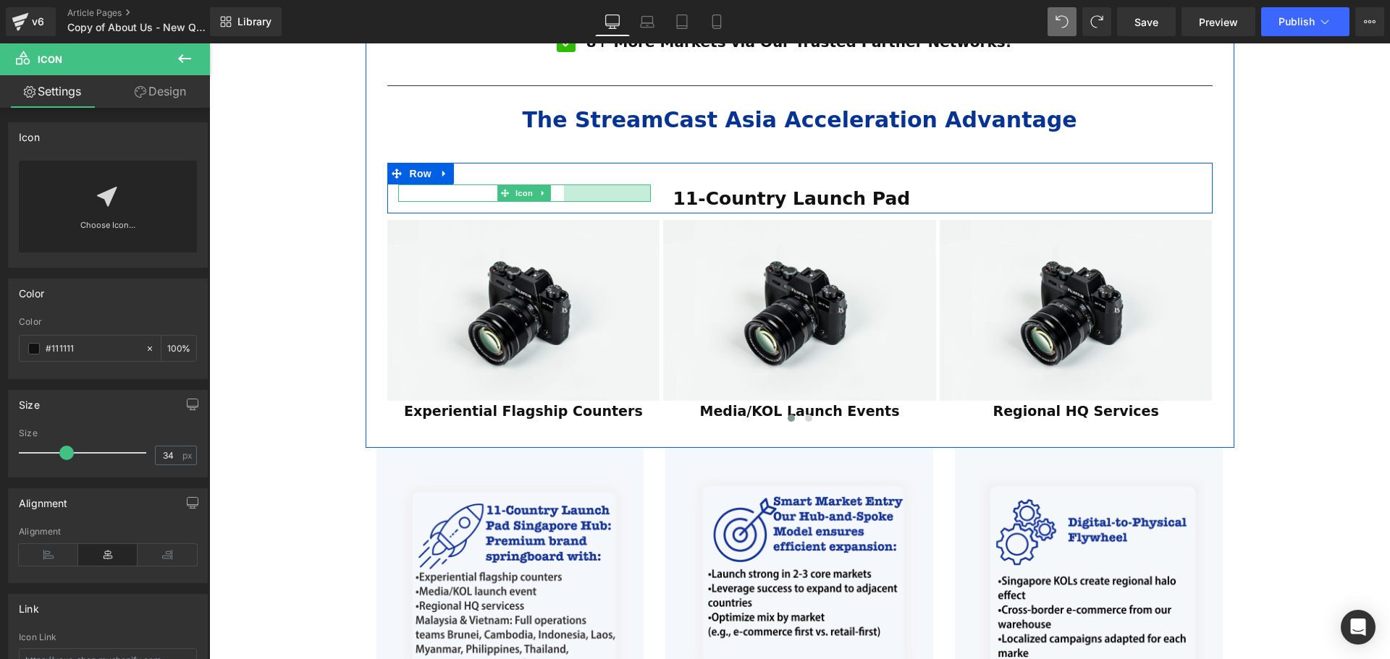
drag, startPoint x: 645, startPoint y: 161, endPoint x: 558, endPoint y: 156, distance: 87.0
click at [558, 185] on div "Icon 120px" at bounding box center [524, 193] width 253 height 17
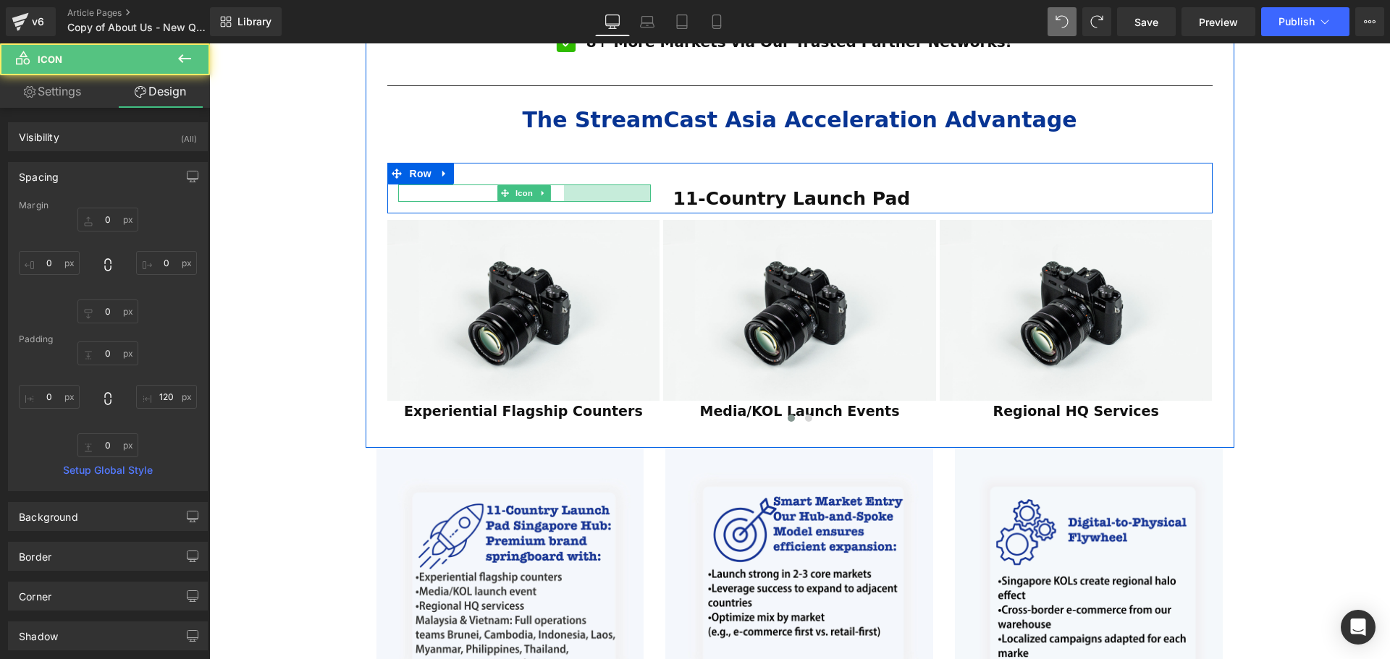
click at [1343, 284] on div "ESTABLISHED 2001 Text Block Your Market Acceleration Partner Across 11 ASEAN Co…" at bounding box center [799, 141] width 1181 height 2139
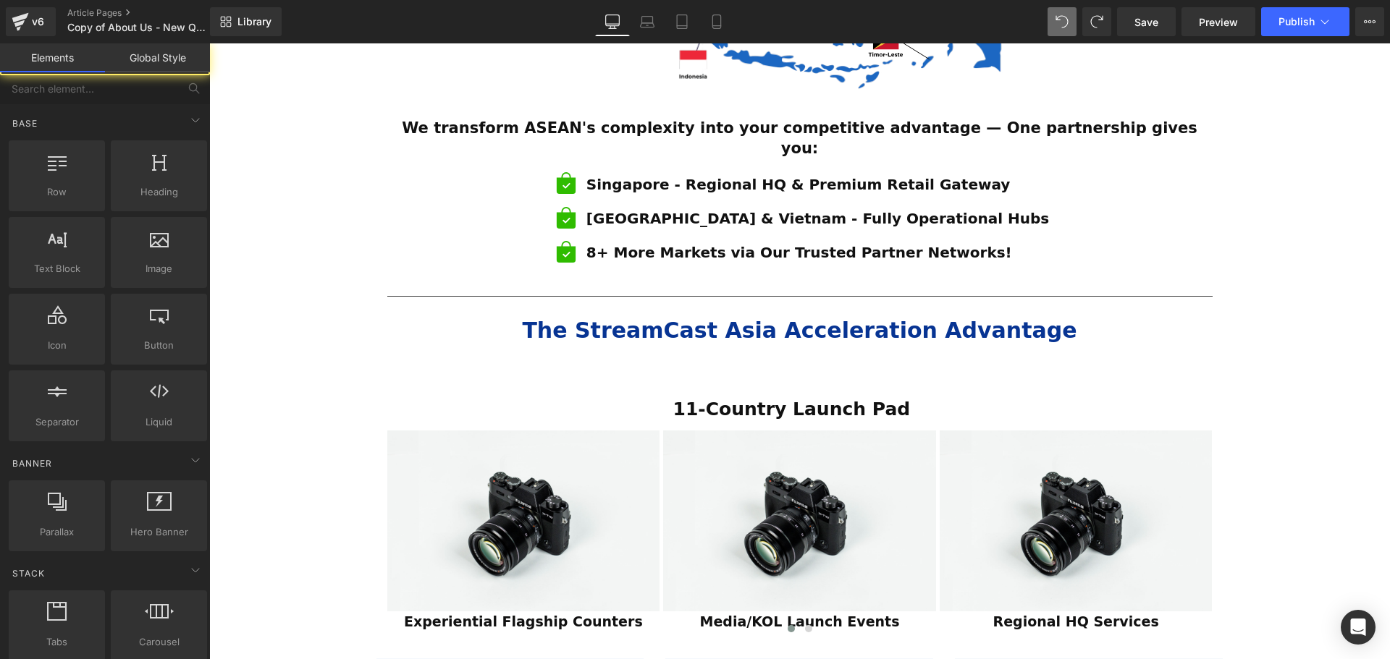
scroll to position [869, 0]
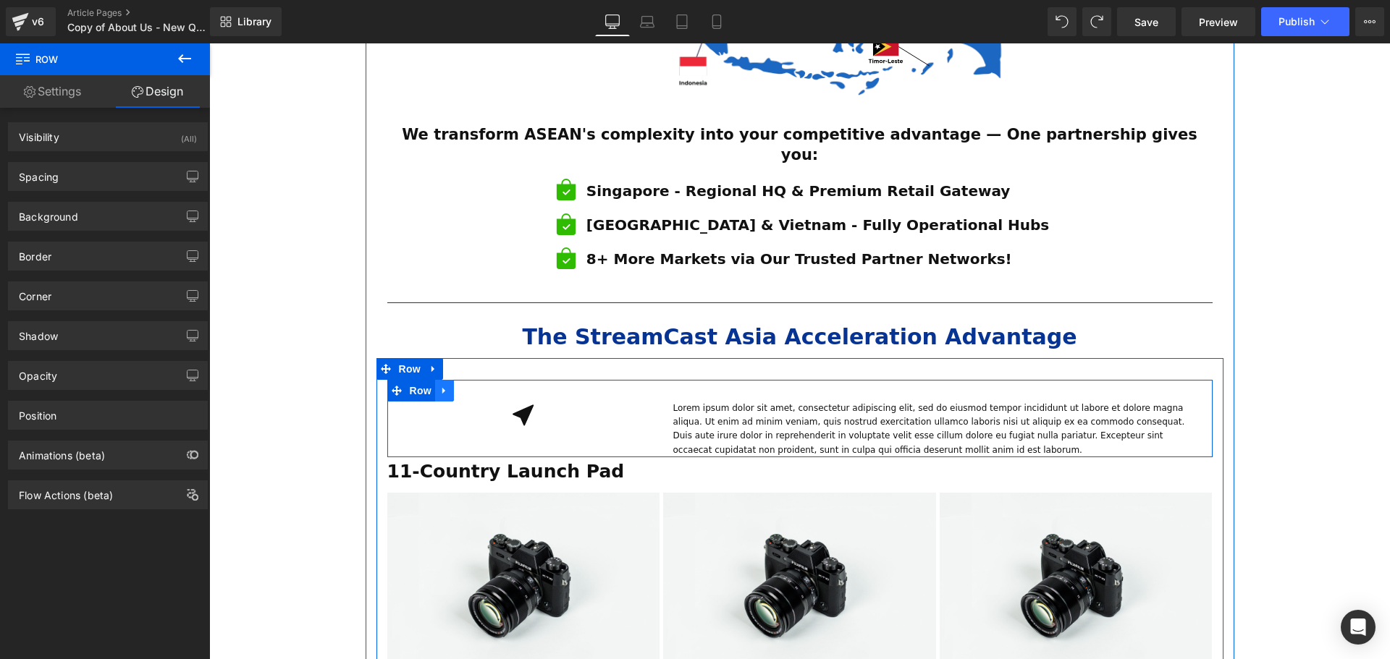
click at [435, 380] on link at bounding box center [444, 391] width 19 height 22
click at [480, 386] on icon at bounding box center [482, 391] width 10 height 10
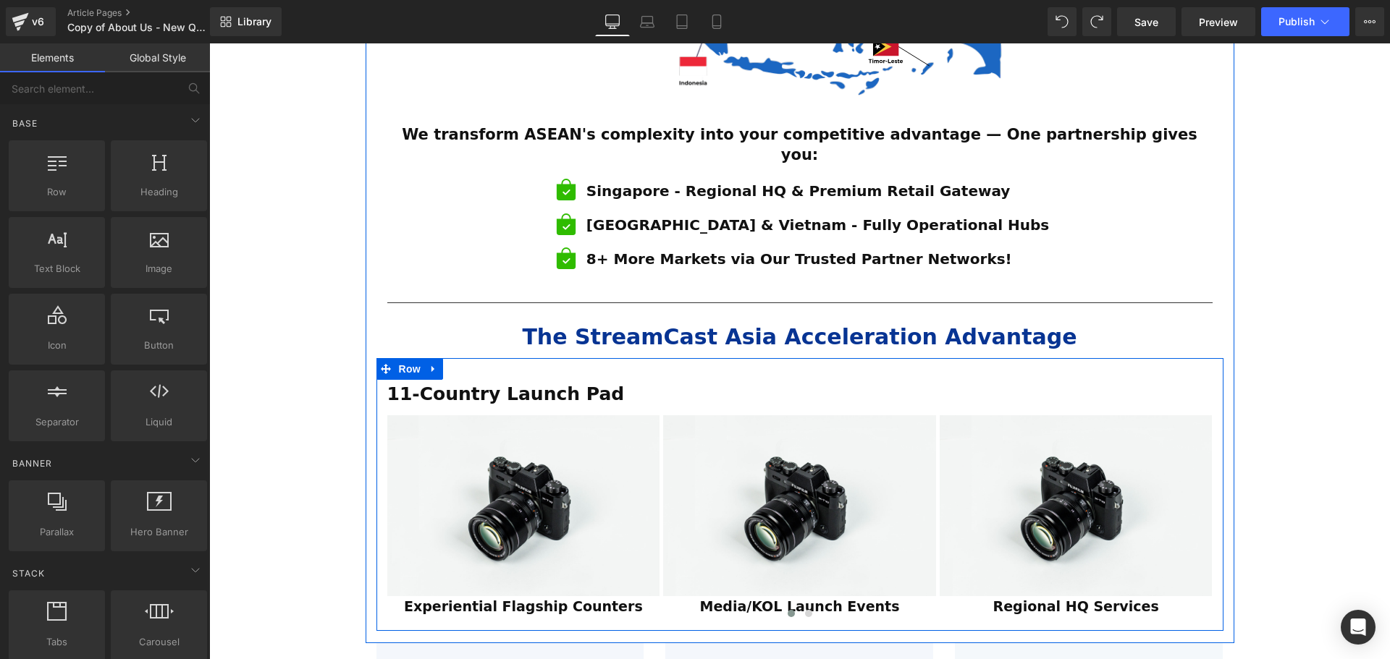
scroll to position [941, 0]
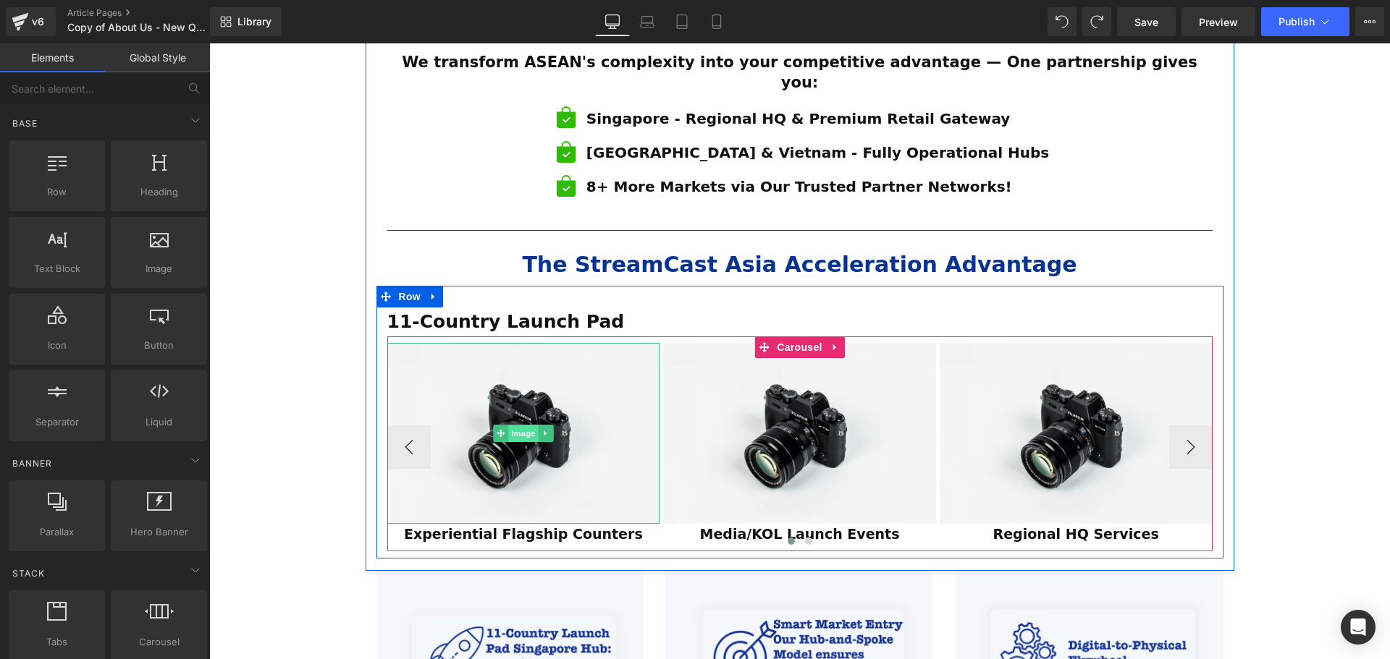
click at [529, 425] on span "Image" at bounding box center [523, 433] width 30 height 17
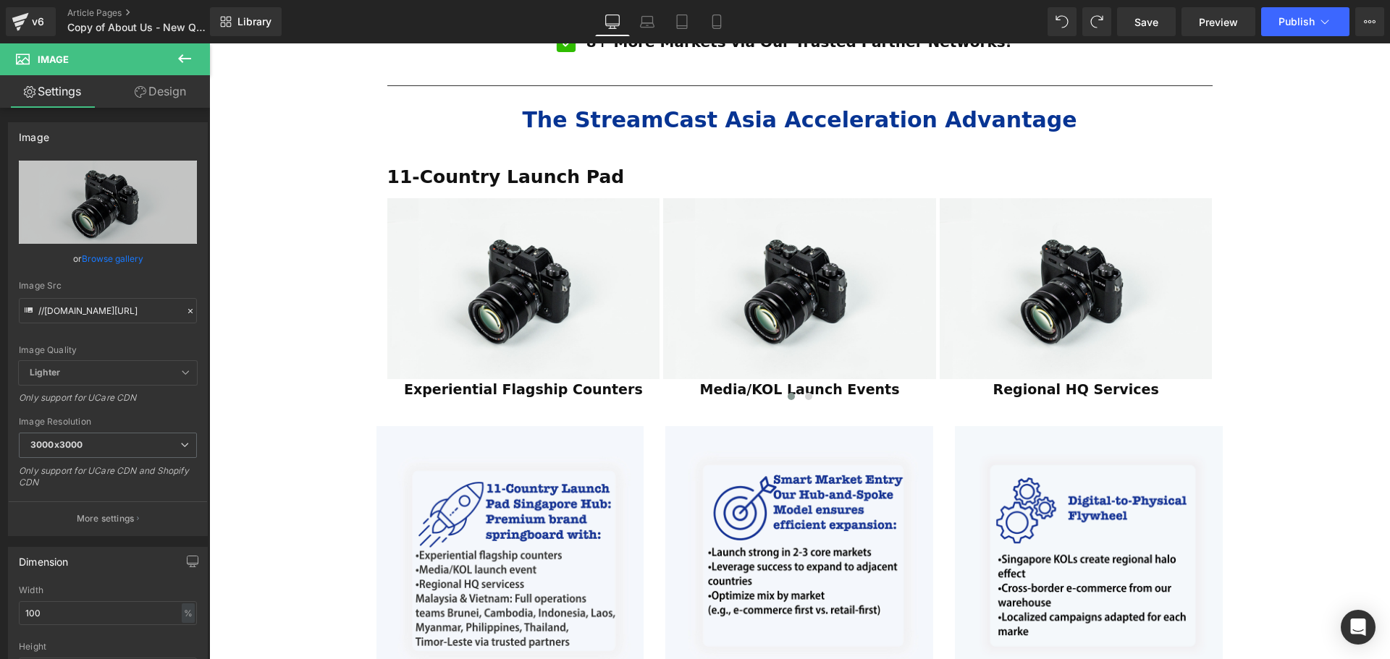
scroll to position [1013, 0]
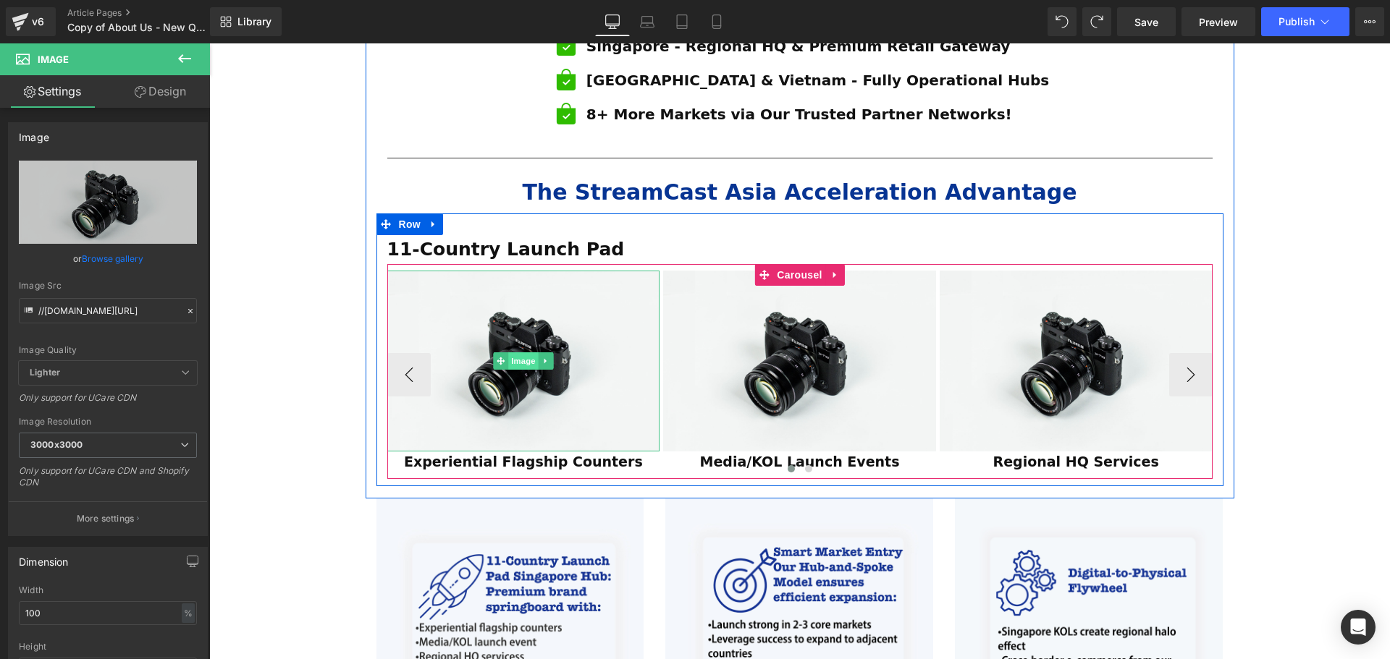
click at [525, 352] on span "Image" at bounding box center [523, 360] width 30 height 17
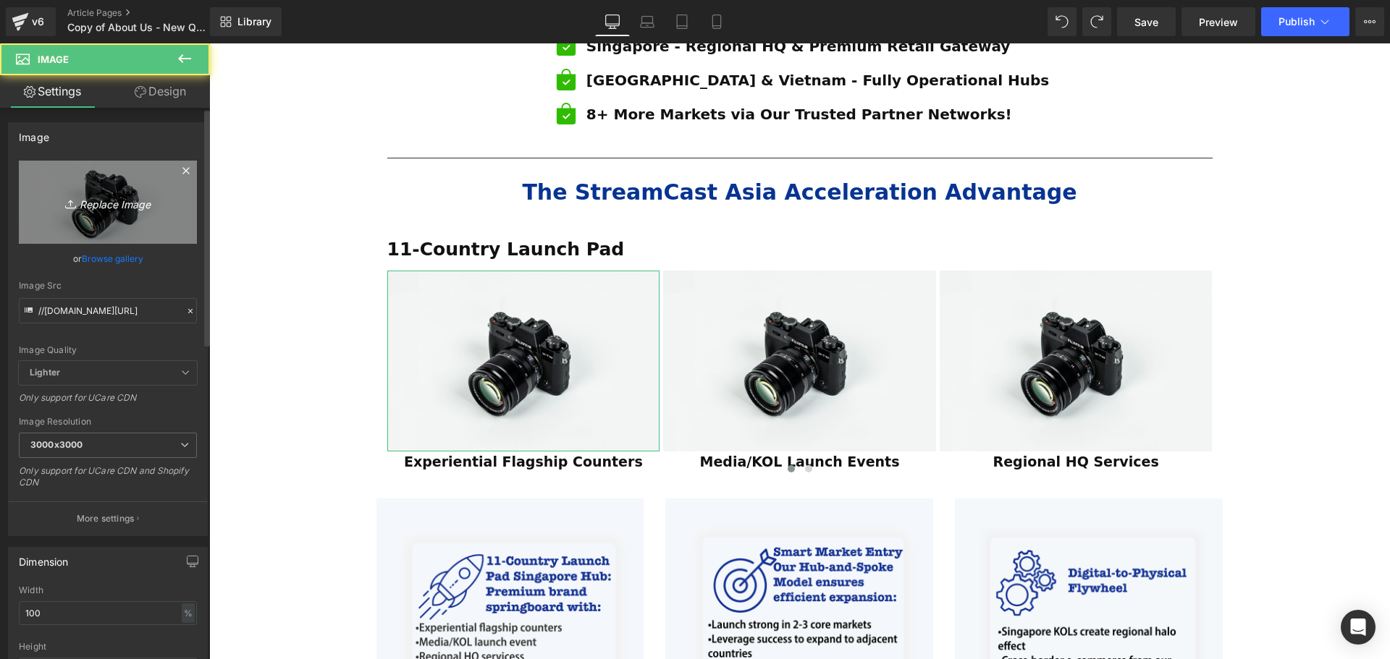
click at [113, 208] on icon "Replace Image" at bounding box center [108, 202] width 116 height 18
type input "C:\fakepath\WhatsApp Image 2025-08-08 at 10.24.19 AM.jpeg"
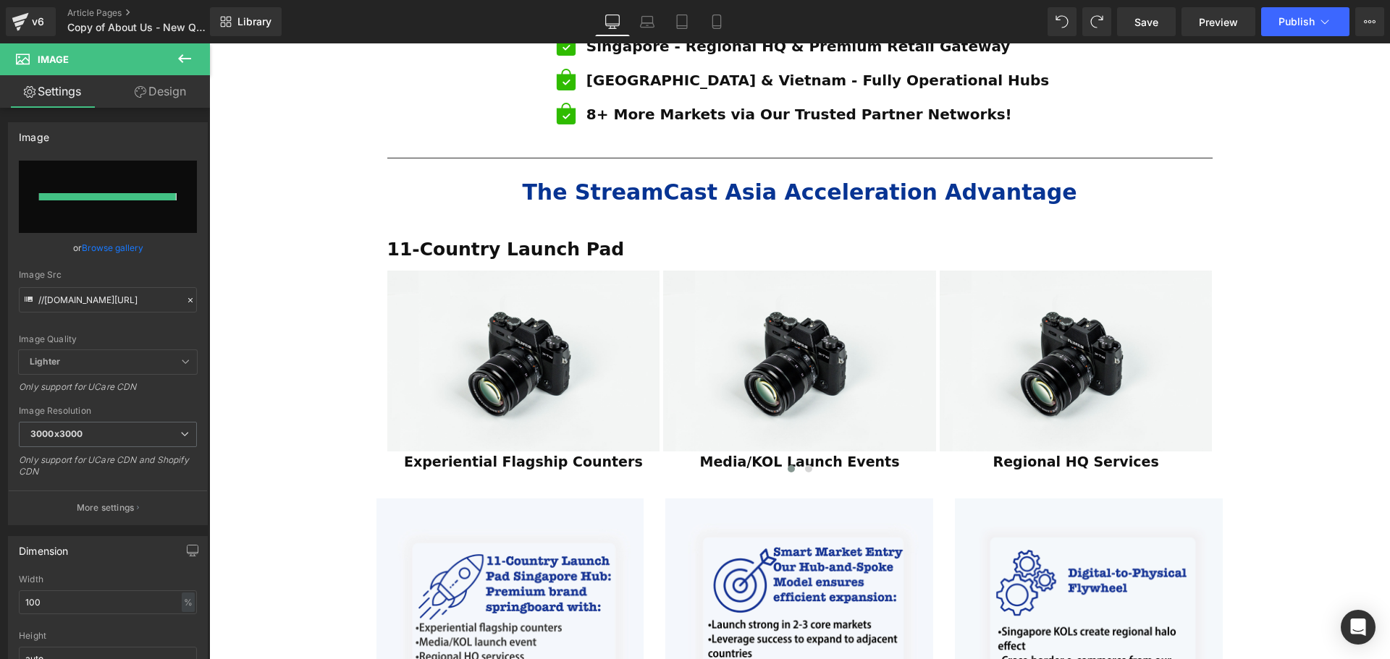
type input "https://ucarecdn.com/e3b1dd32-f298-4779-80bd-1fc9622c5e9f/-/format/auto/-/previ…"
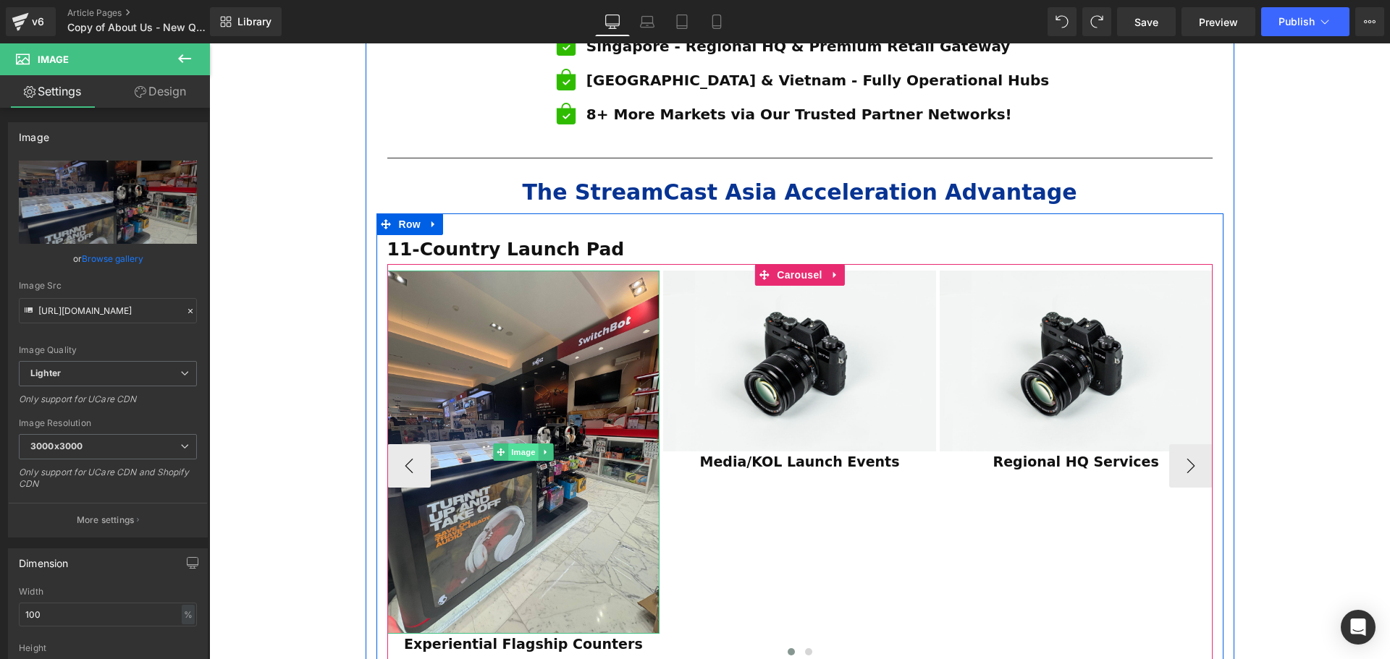
click at [518, 444] on span "Image" at bounding box center [523, 452] width 30 height 17
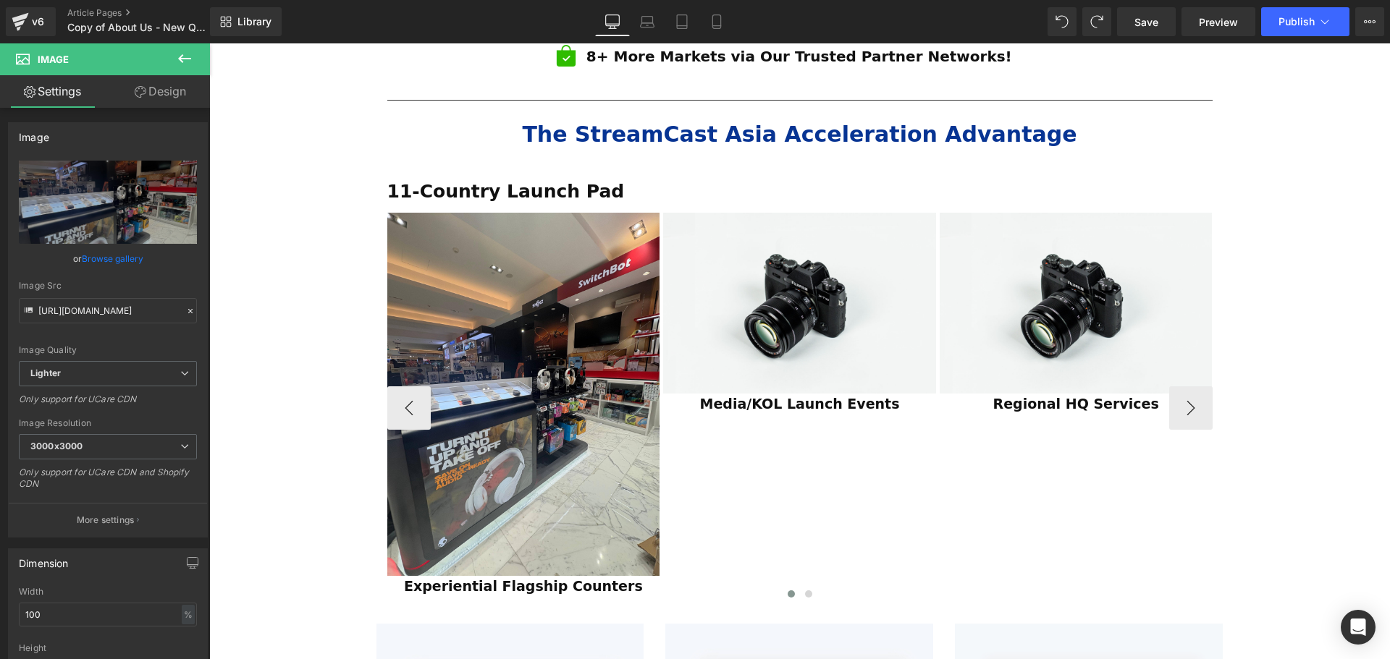
scroll to position [1045, 0]
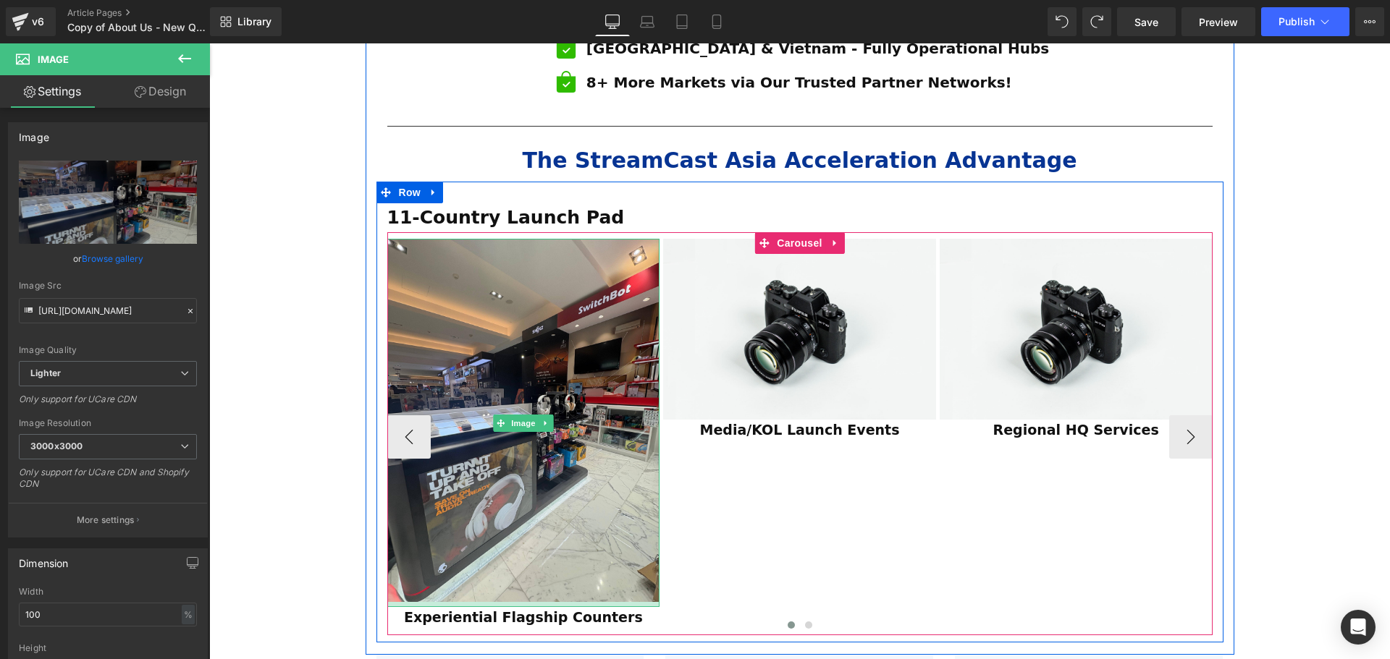
click at [511, 602] on div at bounding box center [523, 604] width 273 height 5
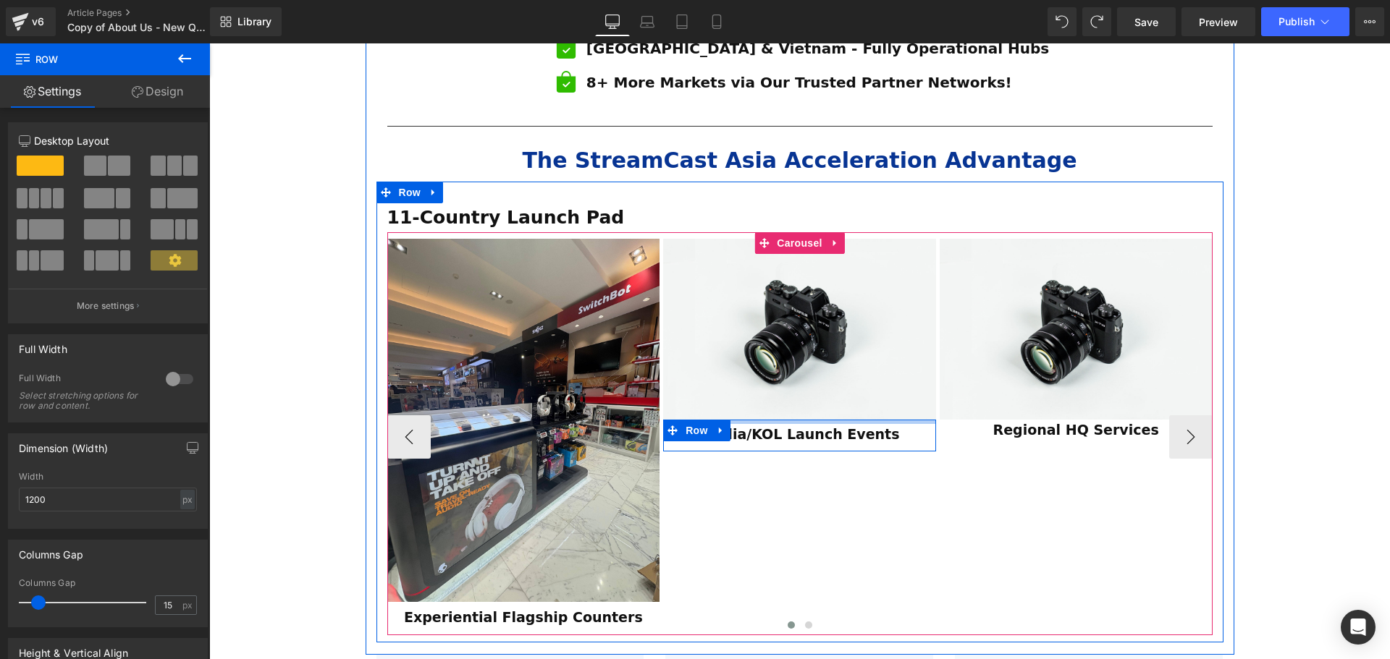
click at [774, 420] on div "Media/KOL Launch Events Text Block Row" at bounding box center [799, 436] width 273 height 33
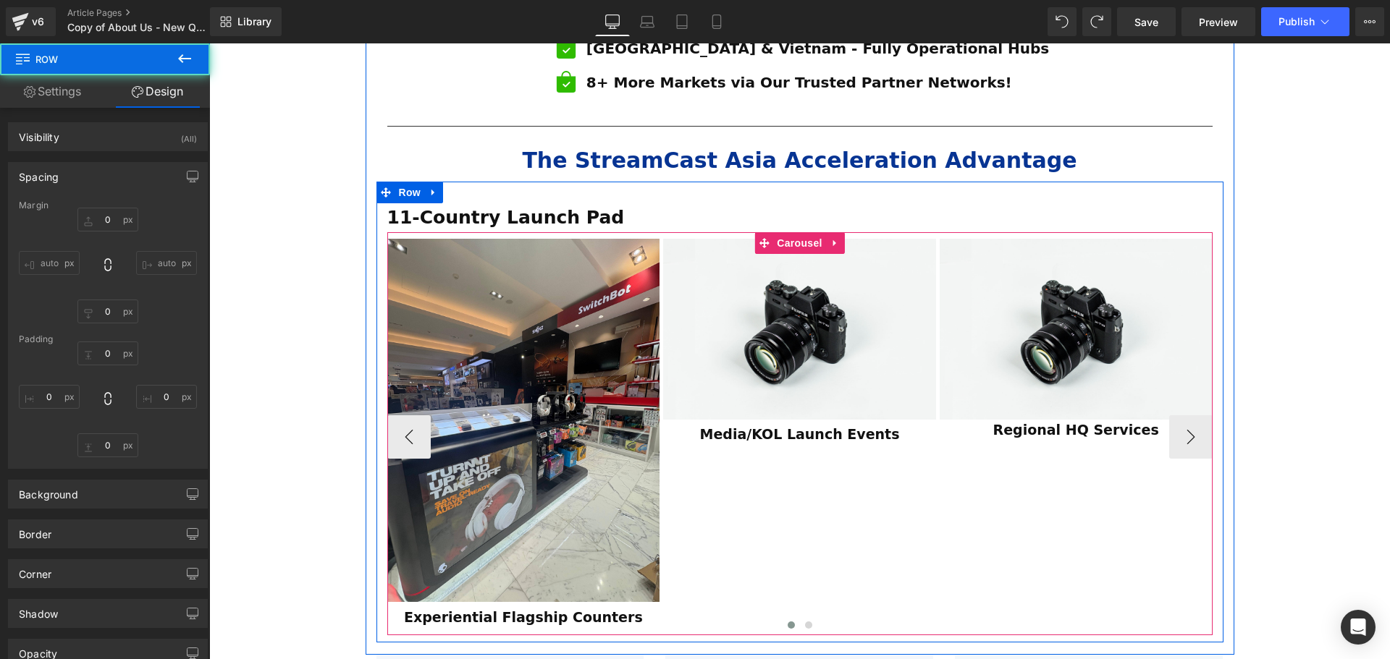
type input "0"
type input "6"
type input "0"
type input "10"
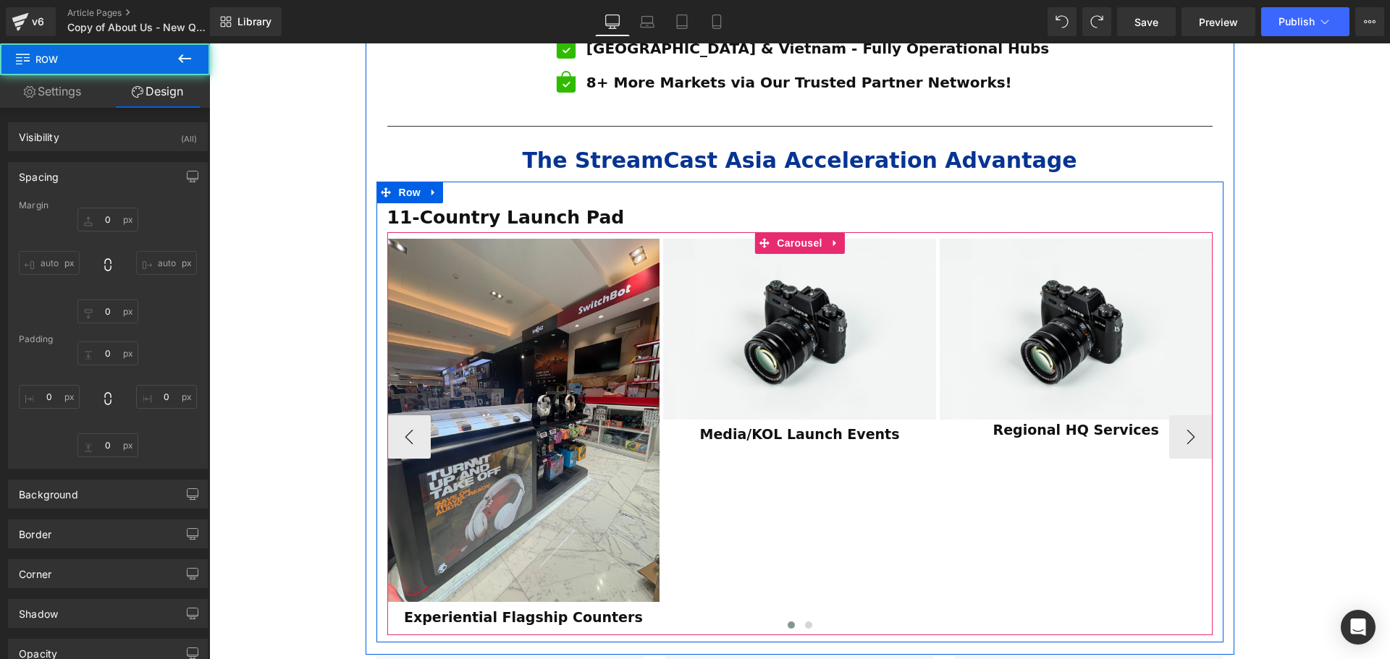
type input "0"
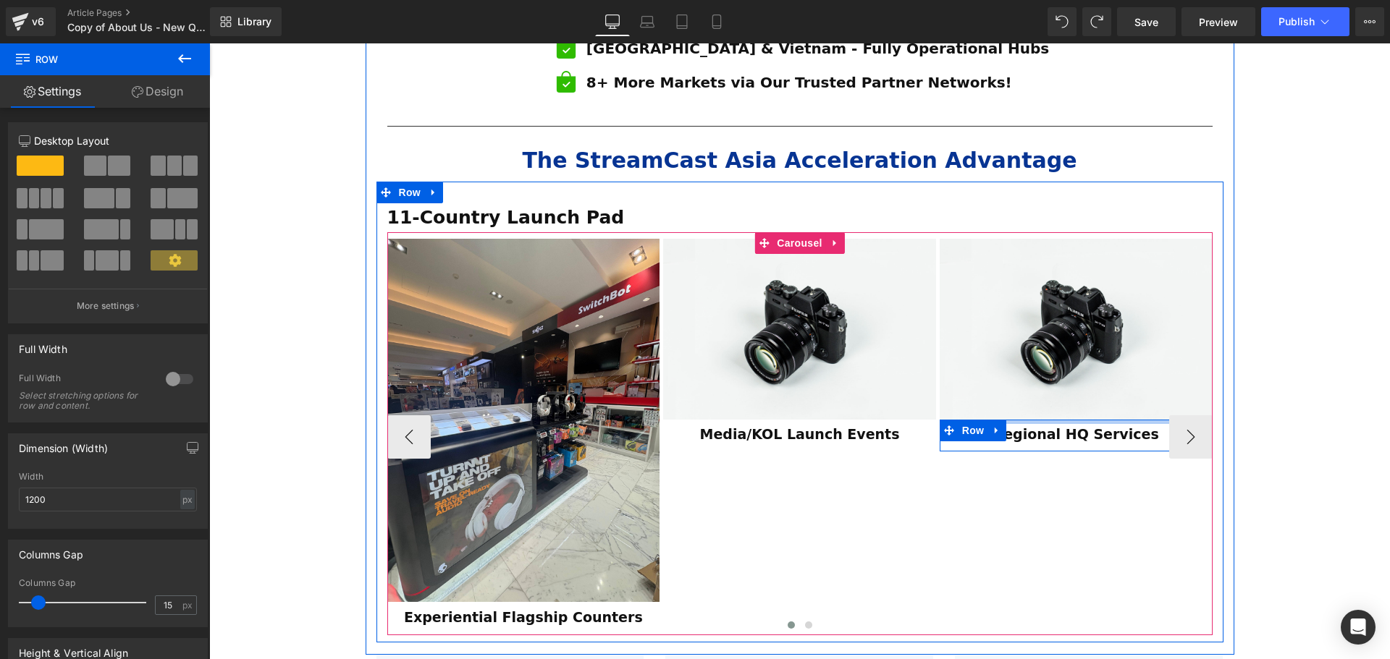
click at [1053, 420] on div at bounding box center [1075, 422] width 273 height 4
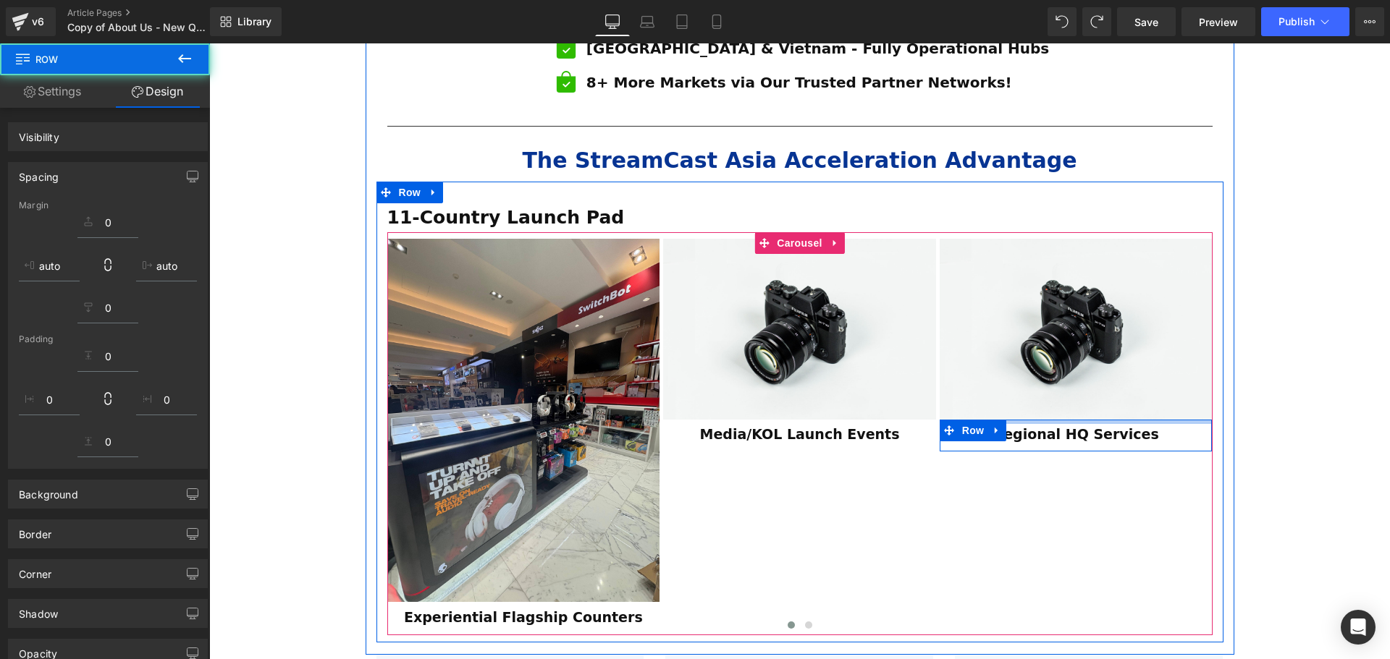
click at [1329, 400] on div "ESTABLISHED 2001 Text Block Your Market Acceleration Partner Across 11 ASEAN Co…" at bounding box center [799, 265] width 1181 height 2305
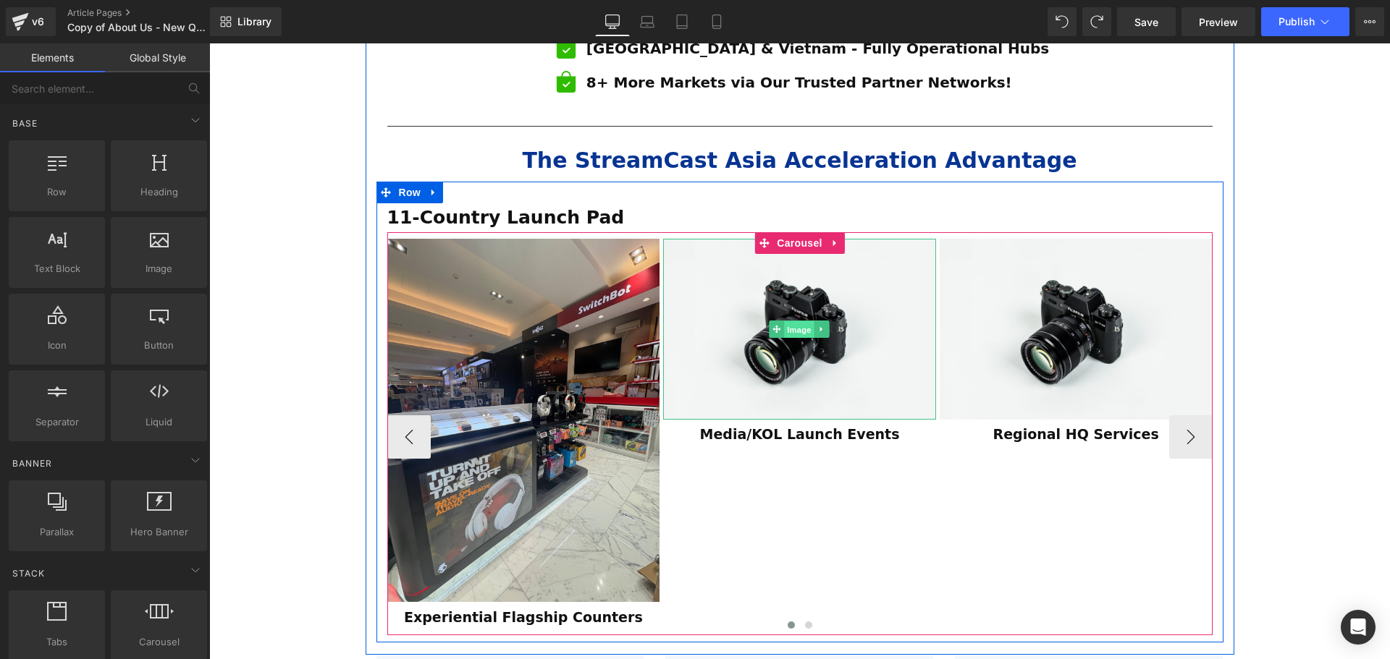
click at [787, 321] on span "Image" at bounding box center [800, 329] width 30 height 17
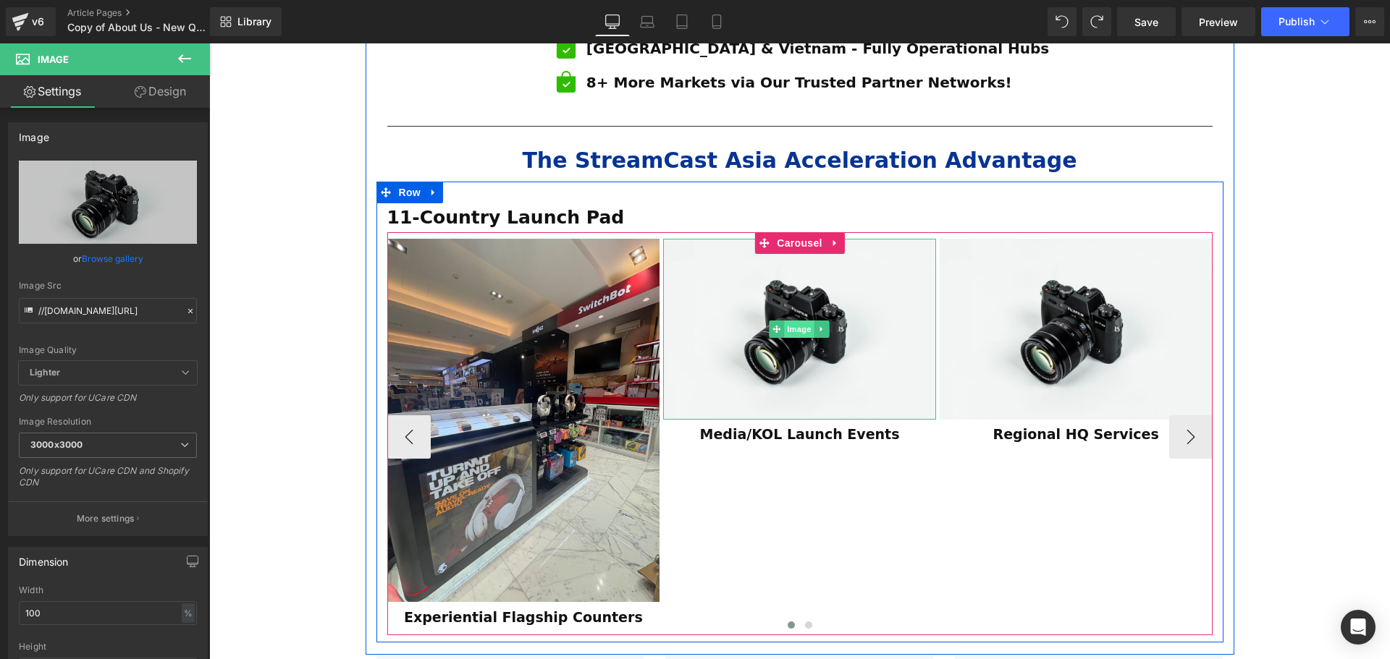
click at [790, 321] on span "Image" at bounding box center [800, 329] width 30 height 17
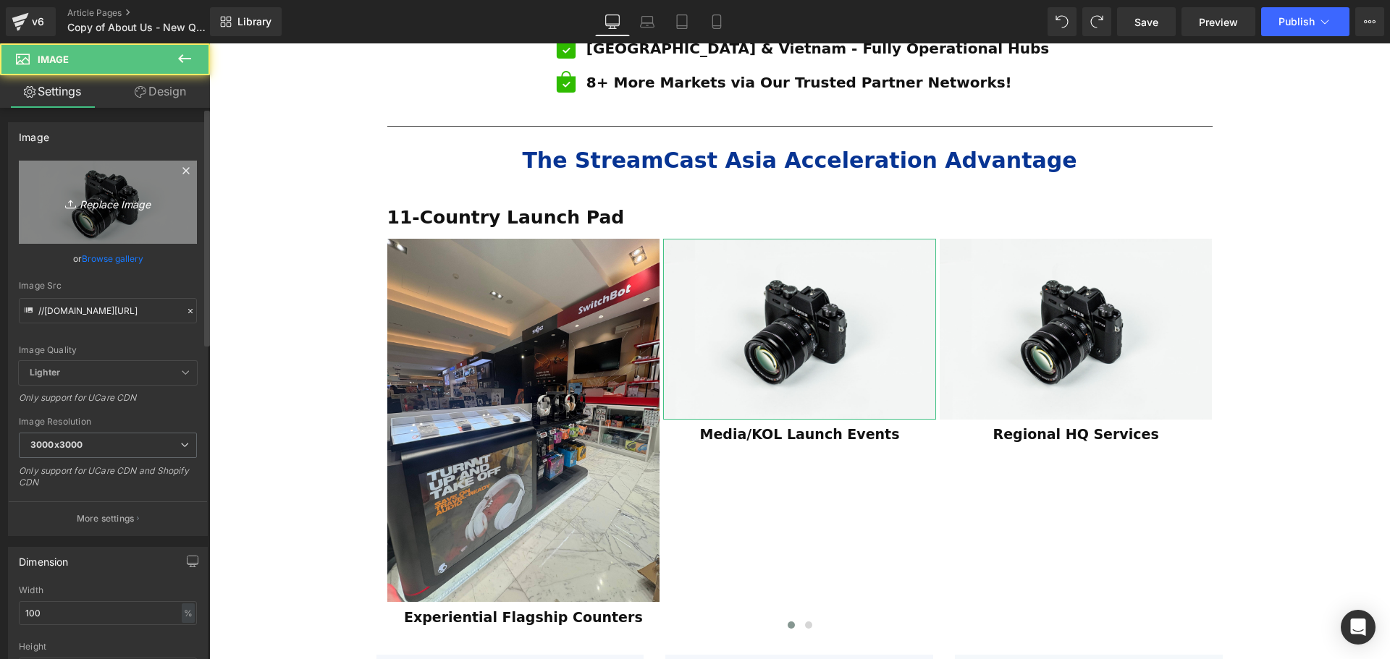
click at [106, 208] on icon "Replace Image" at bounding box center [108, 202] width 116 height 18
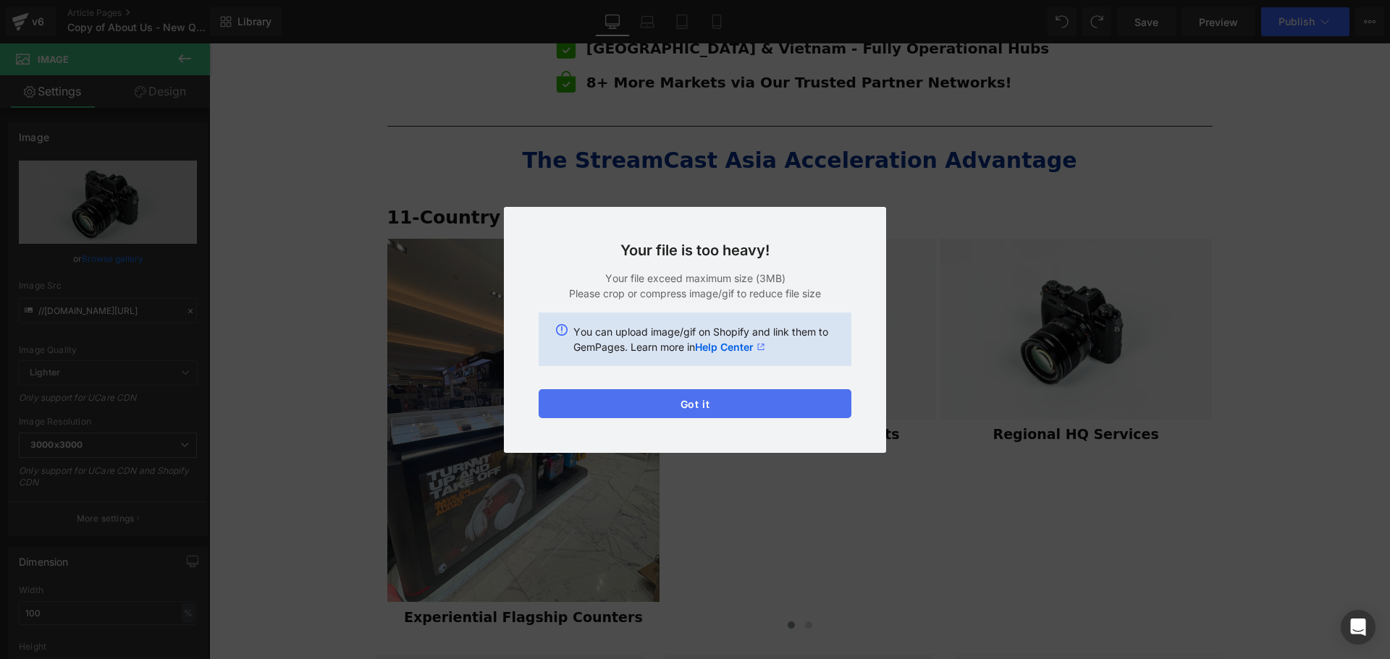
click at [727, 395] on button "Got it" at bounding box center [695, 403] width 313 height 29
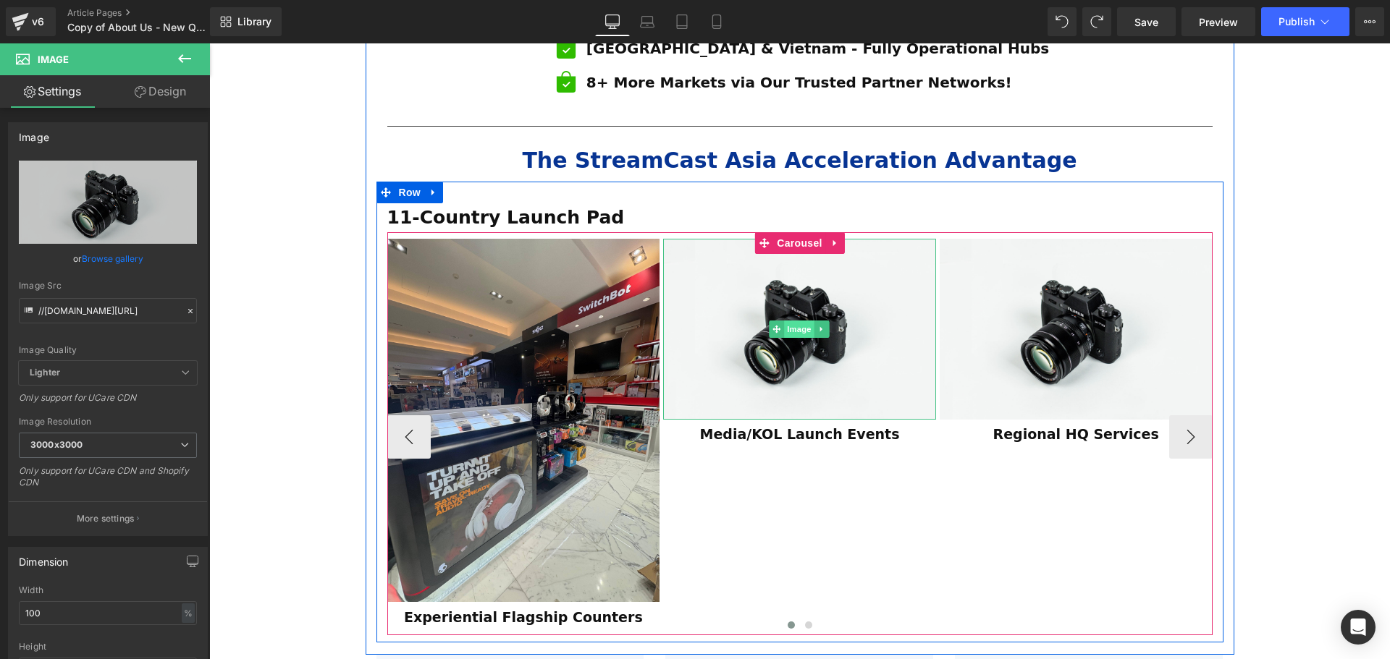
click at [792, 321] on span "Image" at bounding box center [800, 329] width 30 height 17
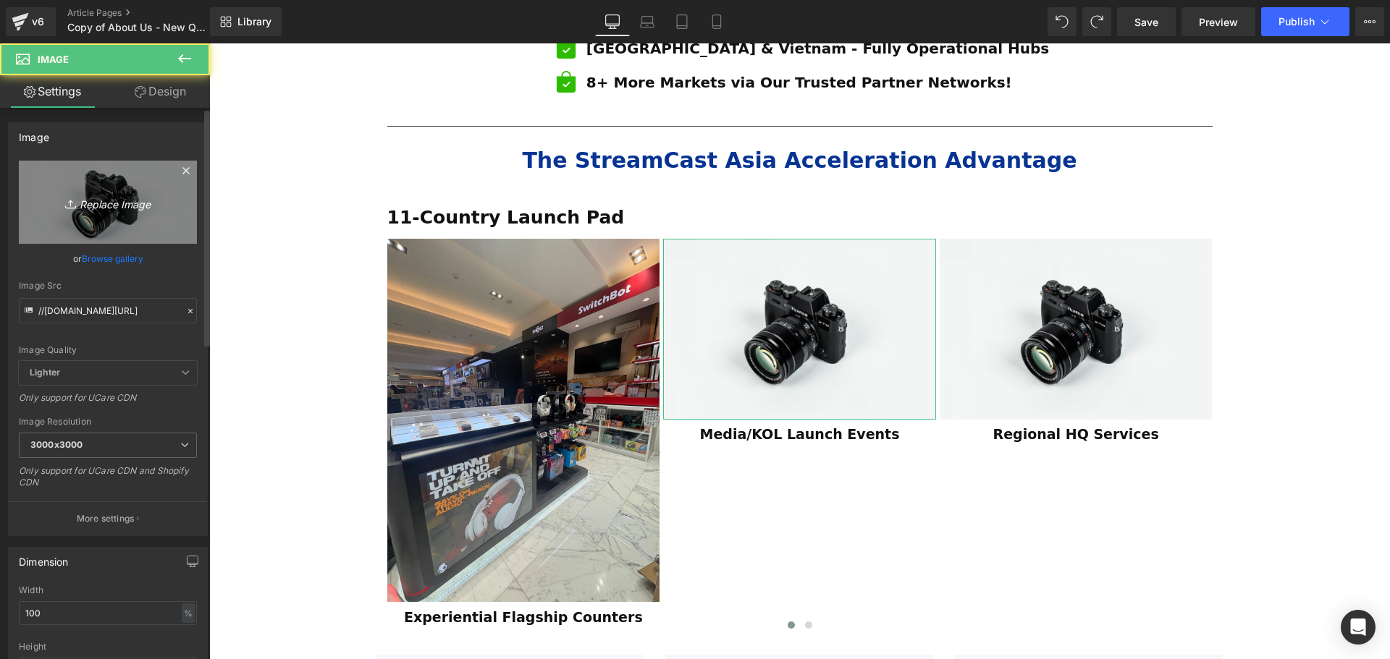
click at [113, 212] on link "Replace Image" at bounding box center [108, 202] width 178 height 83
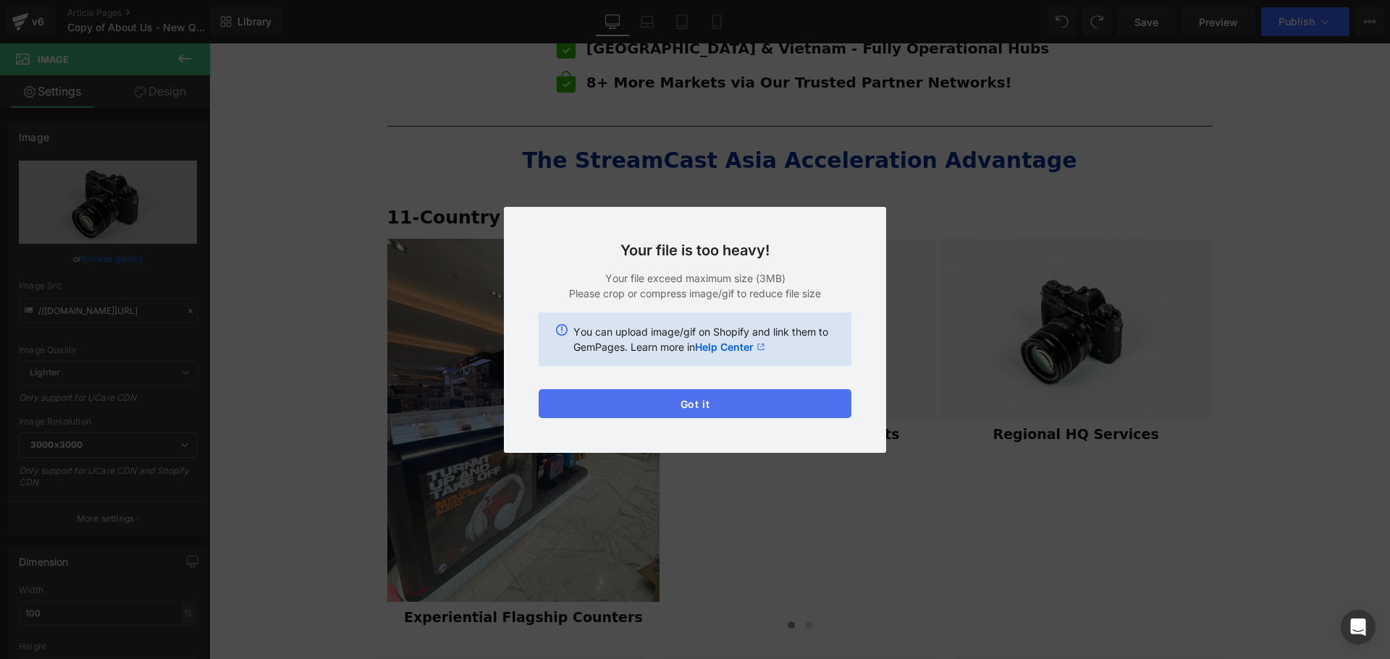
click at [703, 408] on button "Got it" at bounding box center [695, 403] width 313 height 29
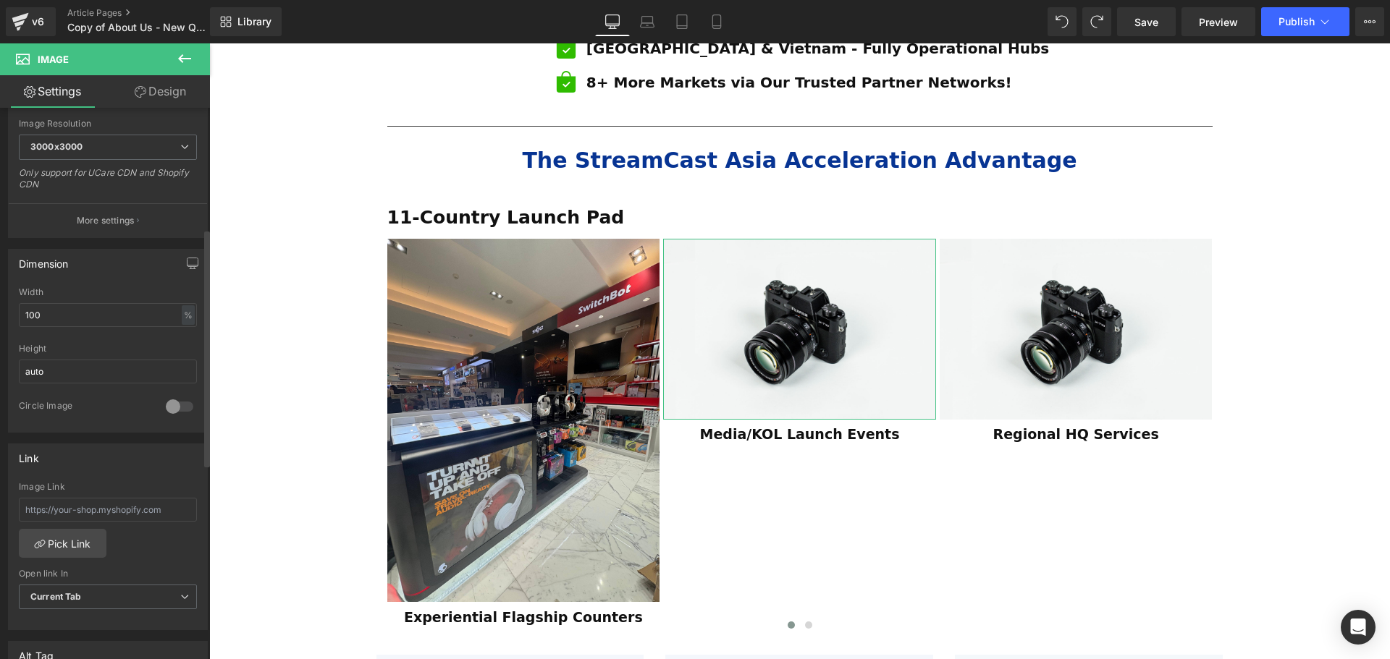
scroll to position [0, 0]
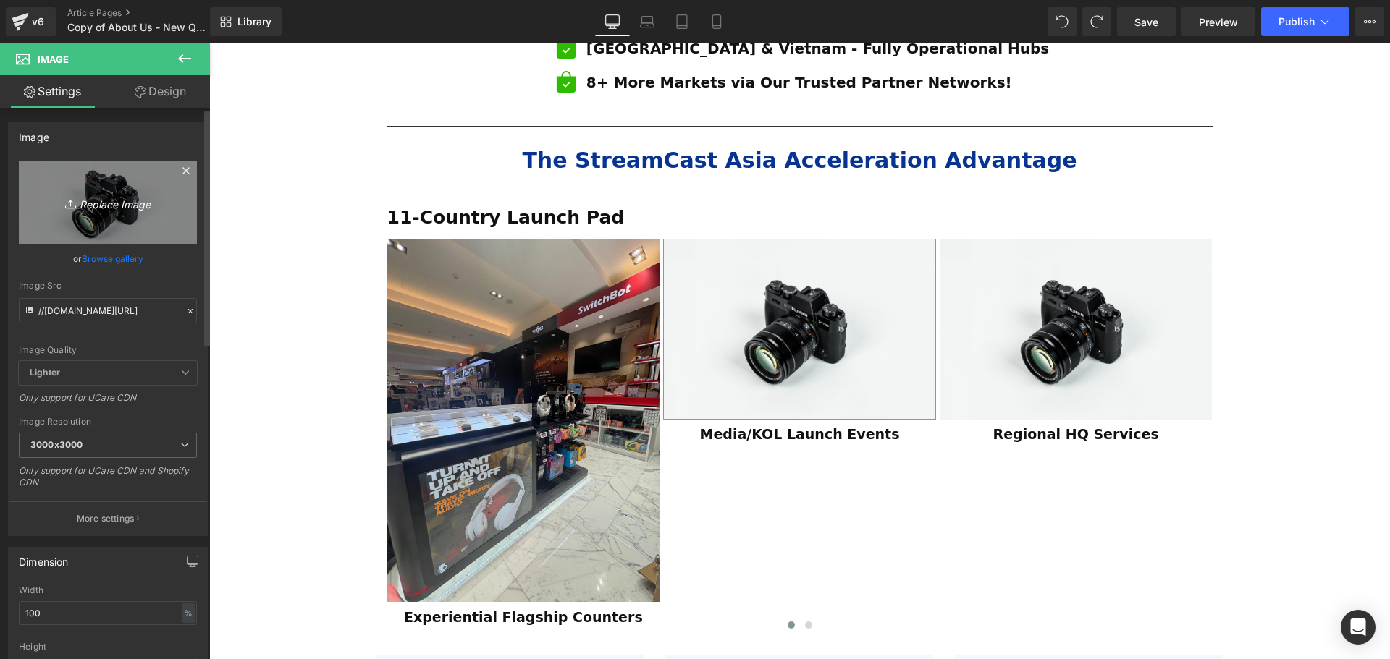
click at [102, 199] on icon "Replace Image" at bounding box center [108, 202] width 116 height 18
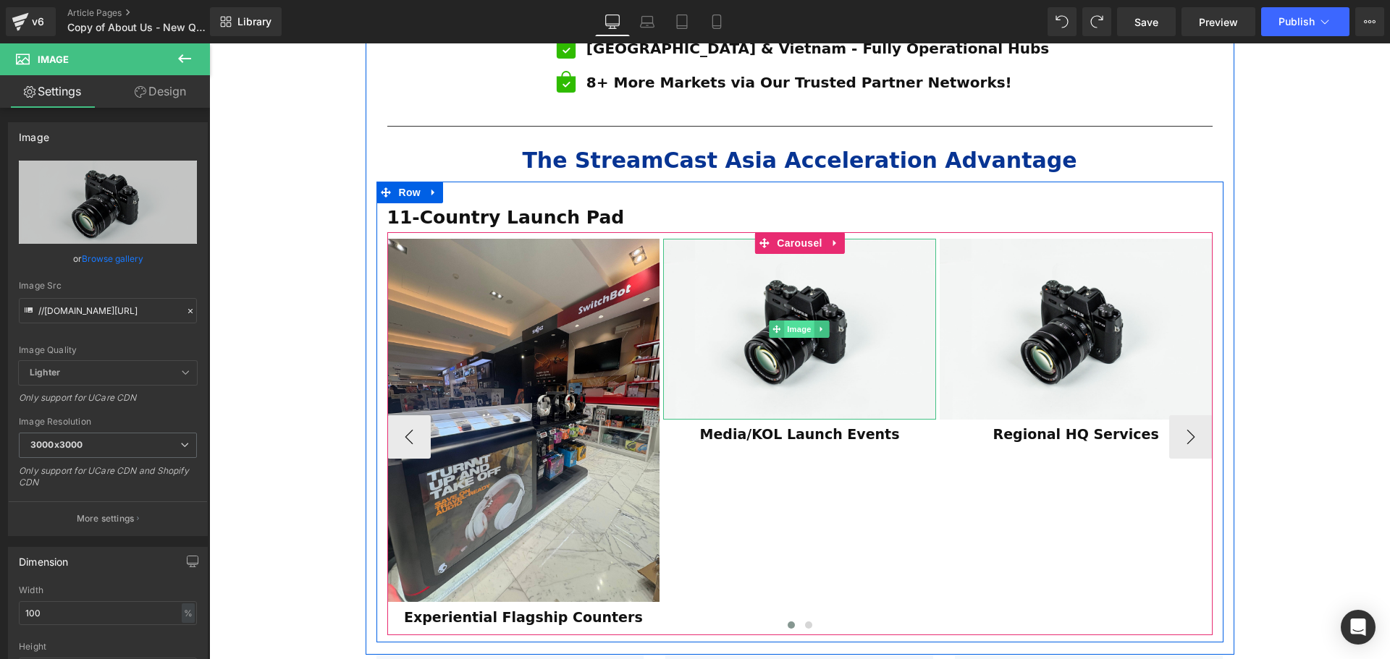
click at [796, 321] on span "Image" at bounding box center [800, 329] width 30 height 17
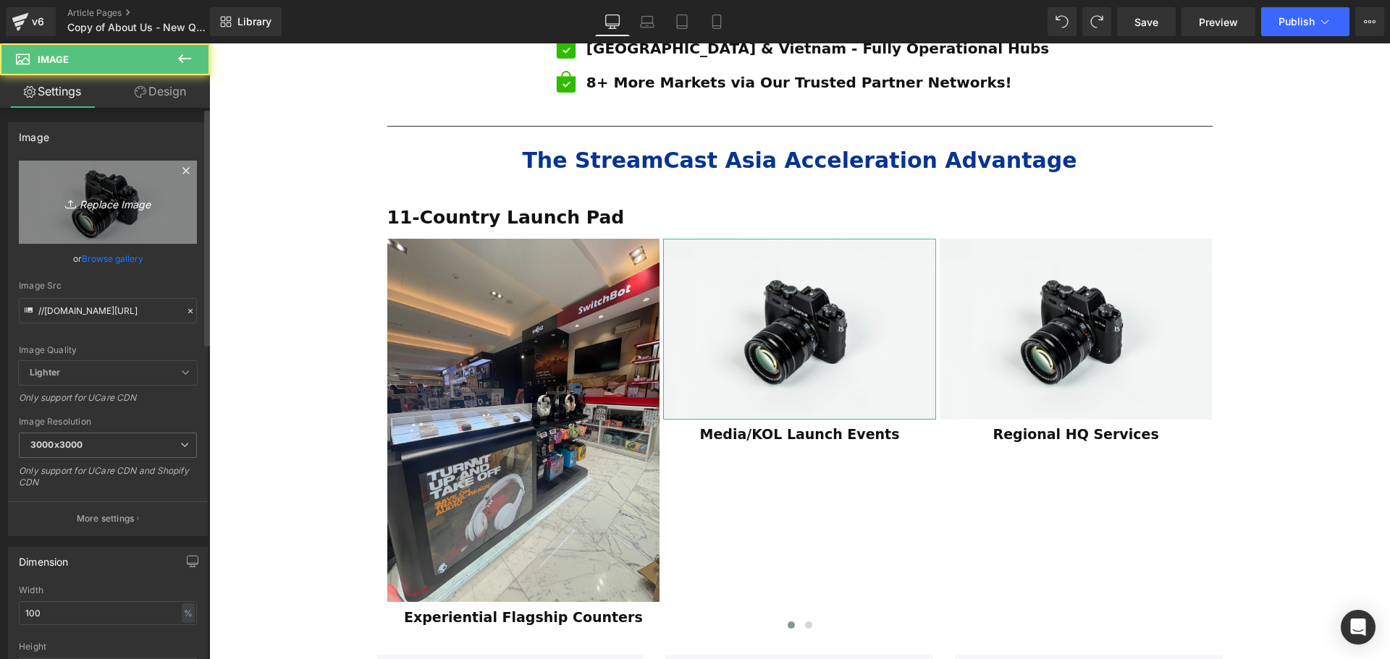
click at [112, 200] on icon "Replace Image" at bounding box center [108, 202] width 116 height 18
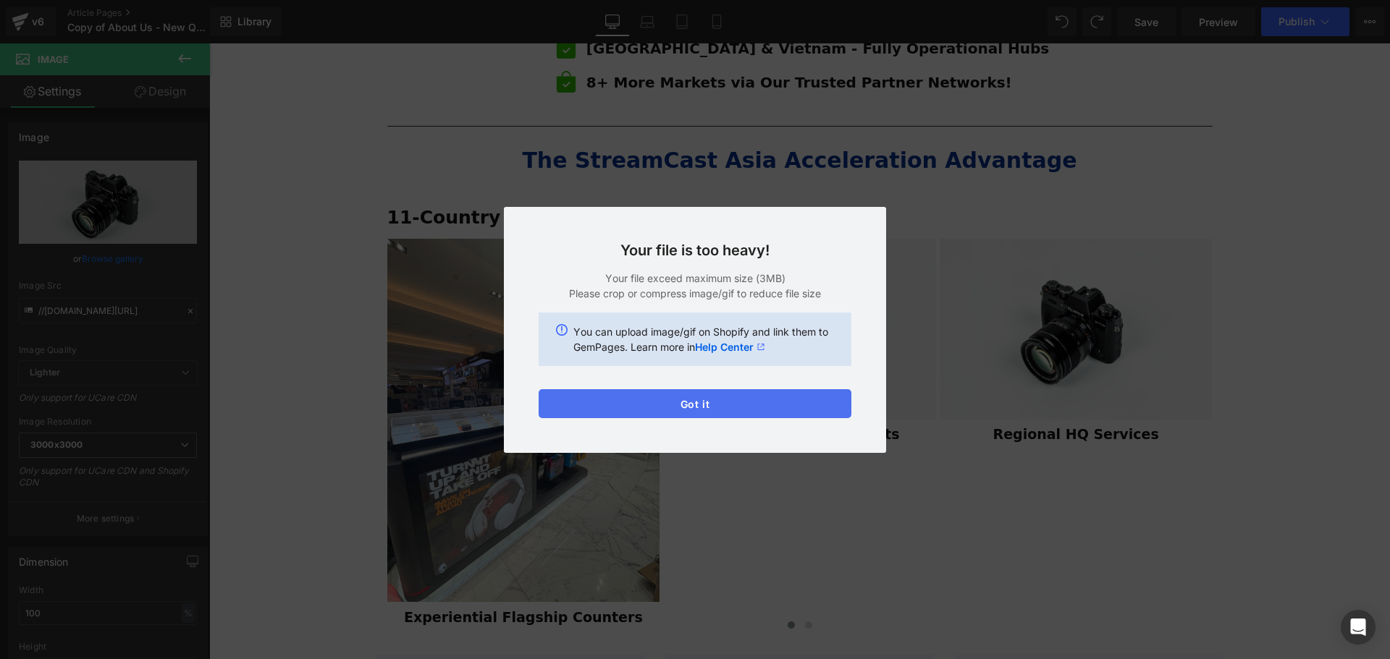
click at [696, 398] on button "Got it" at bounding box center [695, 403] width 313 height 29
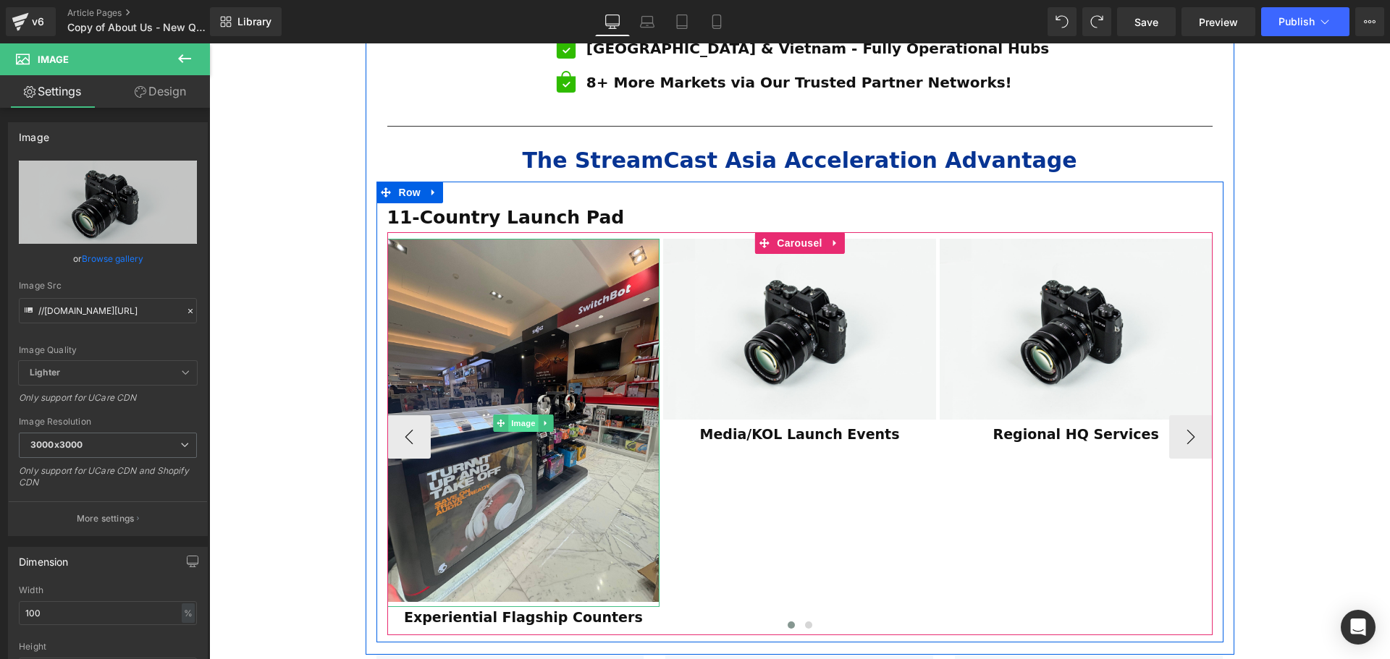
click at [520, 415] on span "Image" at bounding box center [523, 423] width 30 height 17
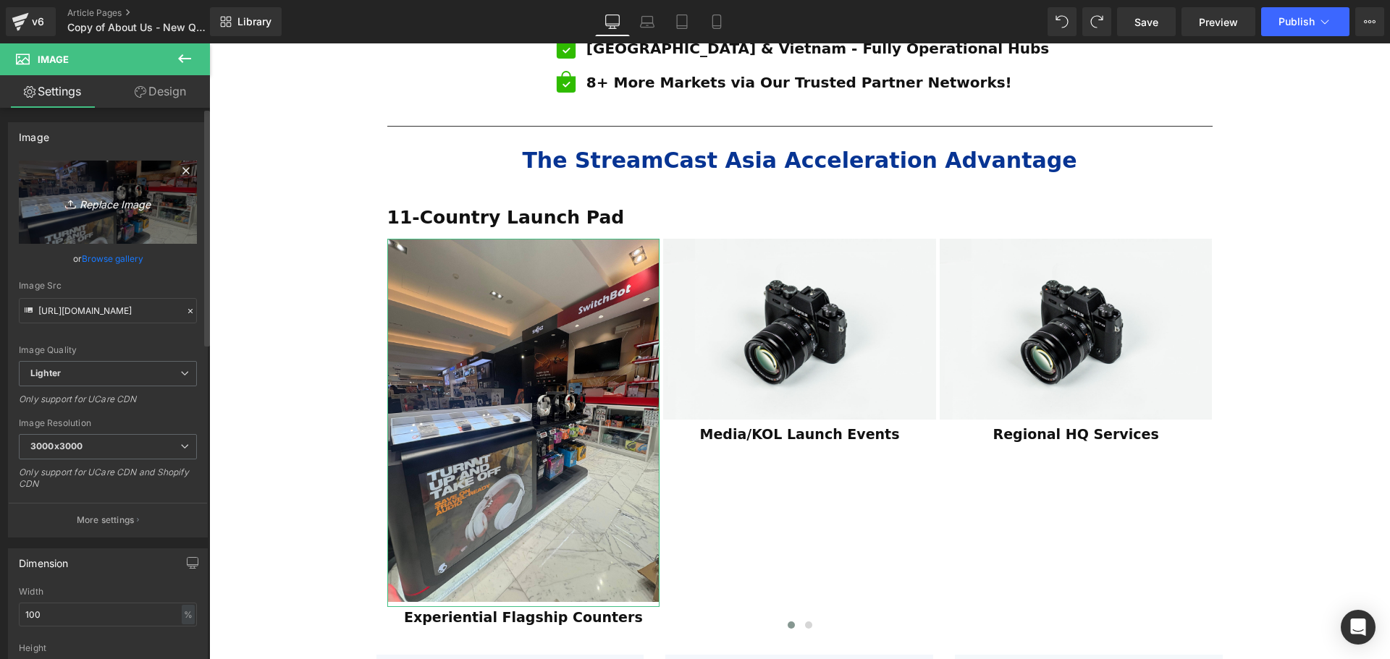
click at [105, 204] on icon "Replace Image" at bounding box center [108, 202] width 116 height 18
type input "C:\fakepath\SCA Giveaway Voucher (2).svg"
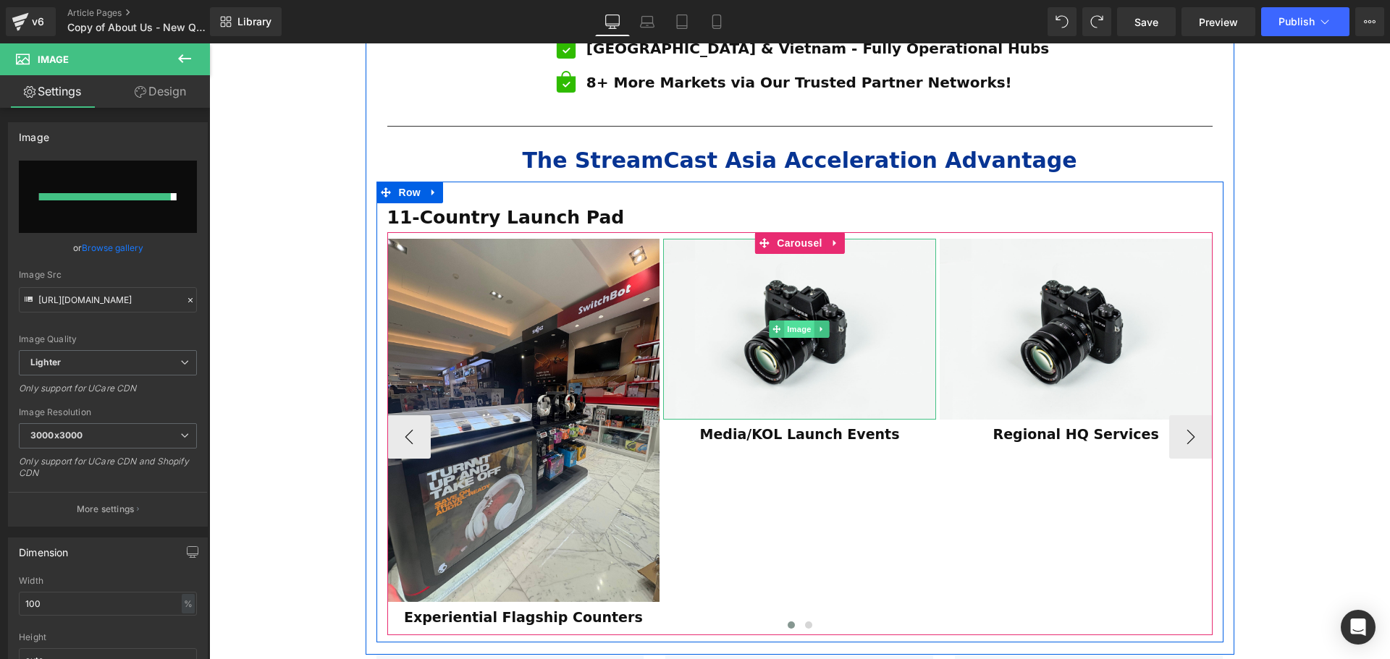
type input "https://ucarecdn.com/ff8eae0b-2c59-4118-ae3e-7002b19a0781/SCA%20Giveaway%20Vouc…"
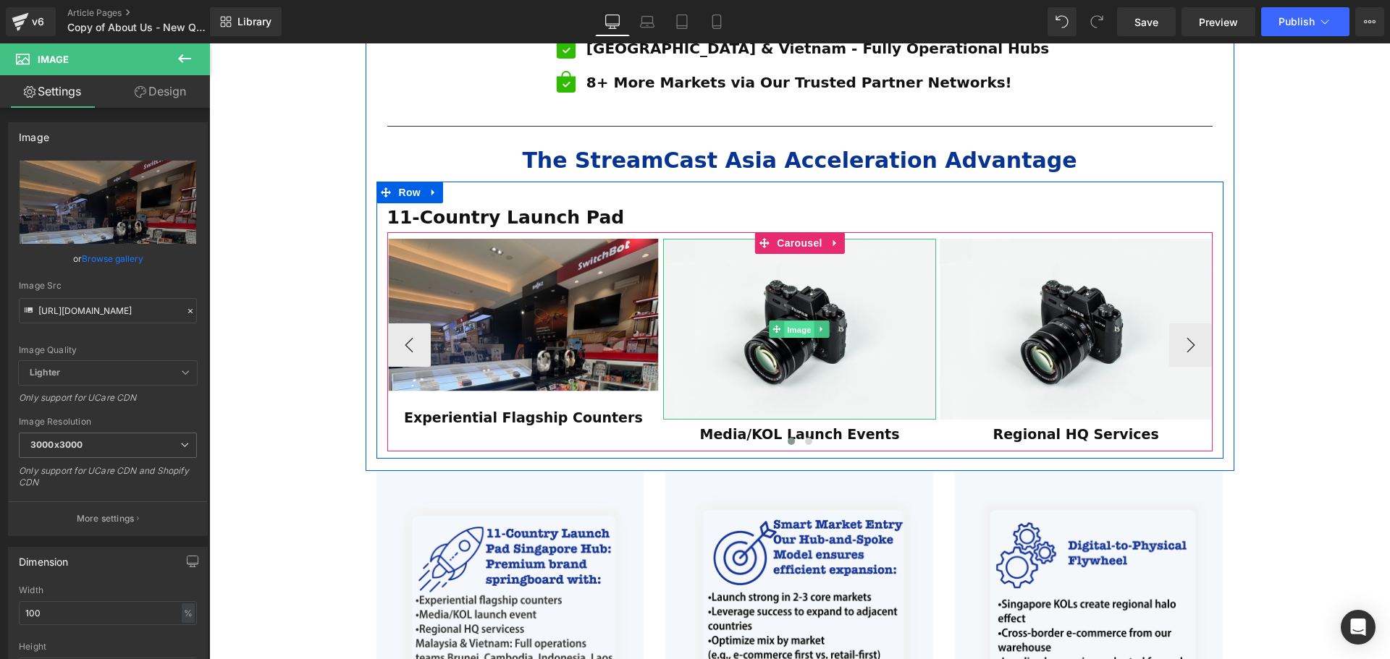
click at [798, 321] on span "Image" at bounding box center [800, 329] width 30 height 17
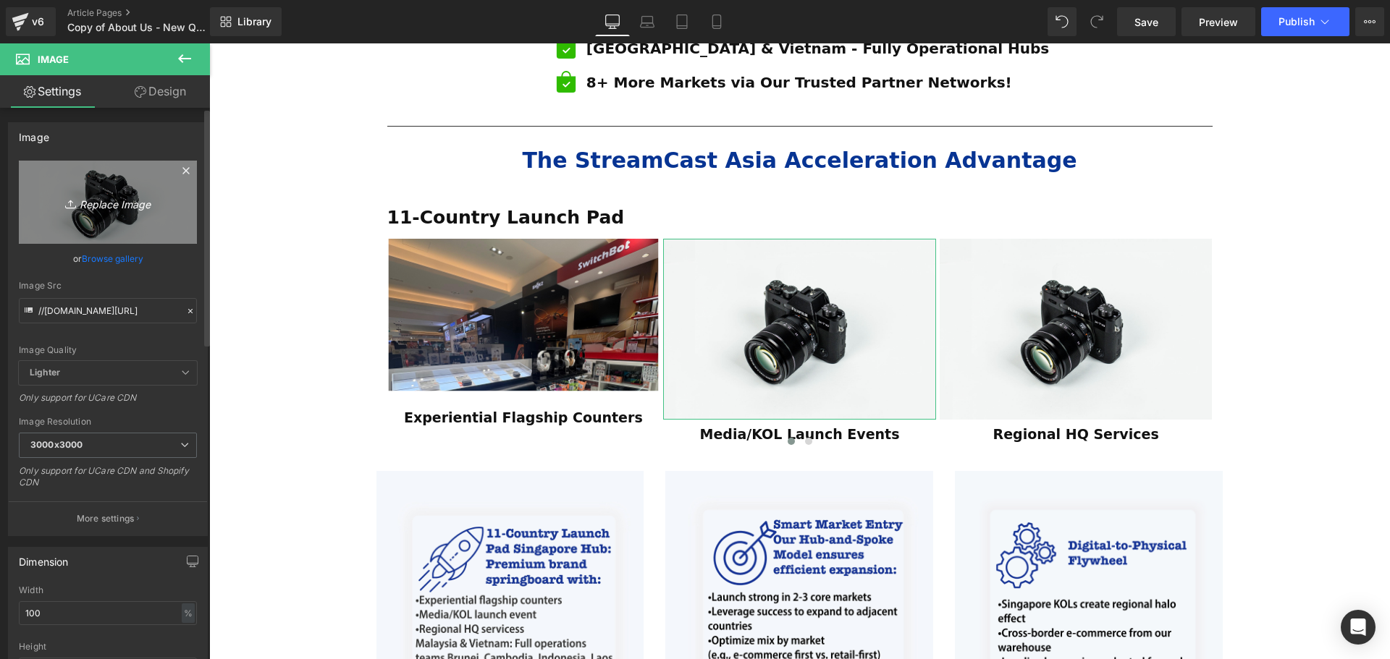
click at [118, 206] on icon "Replace Image" at bounding box center [108, 202] width 116 height 18
type input "C:\fakepath\SCA Giveaway Voucher (1).svg"
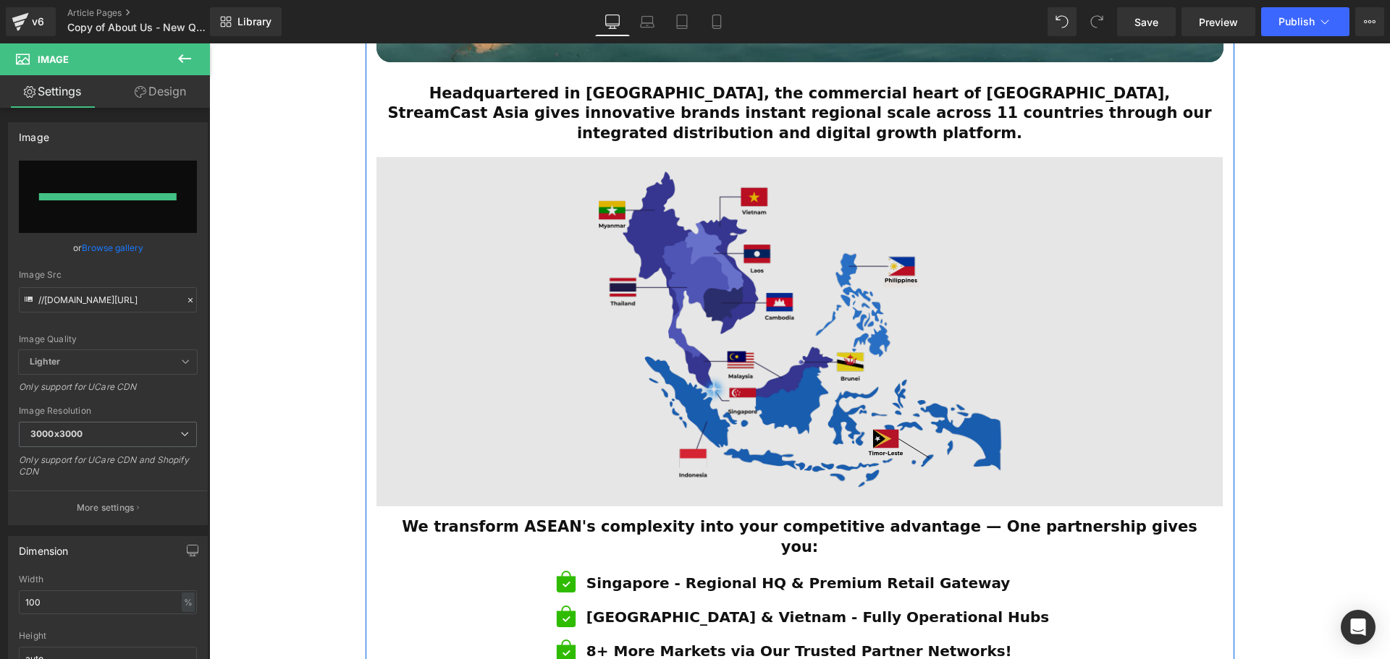
type input "https://ucarecdn.com/d843d07b-4ff7-4234-81da-6f29d805a2e1/SCA%20Giveaway%20Vouc…"
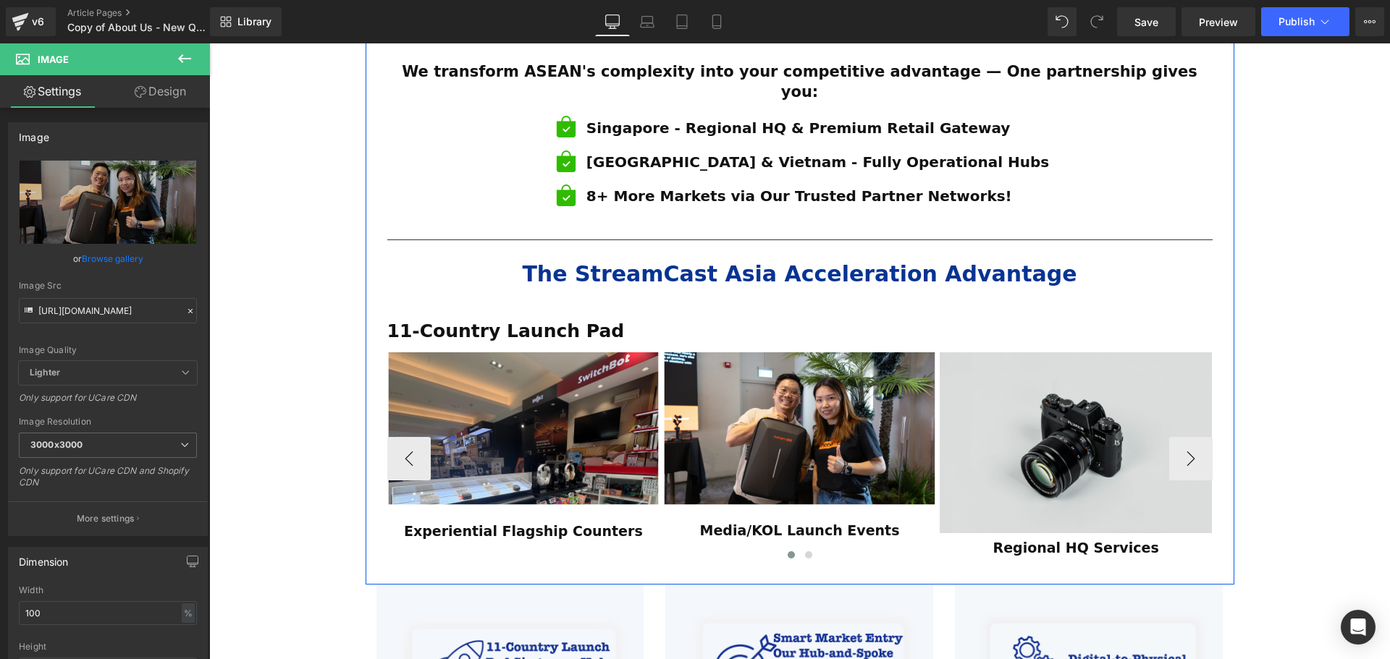
scroll to position [973, 0]
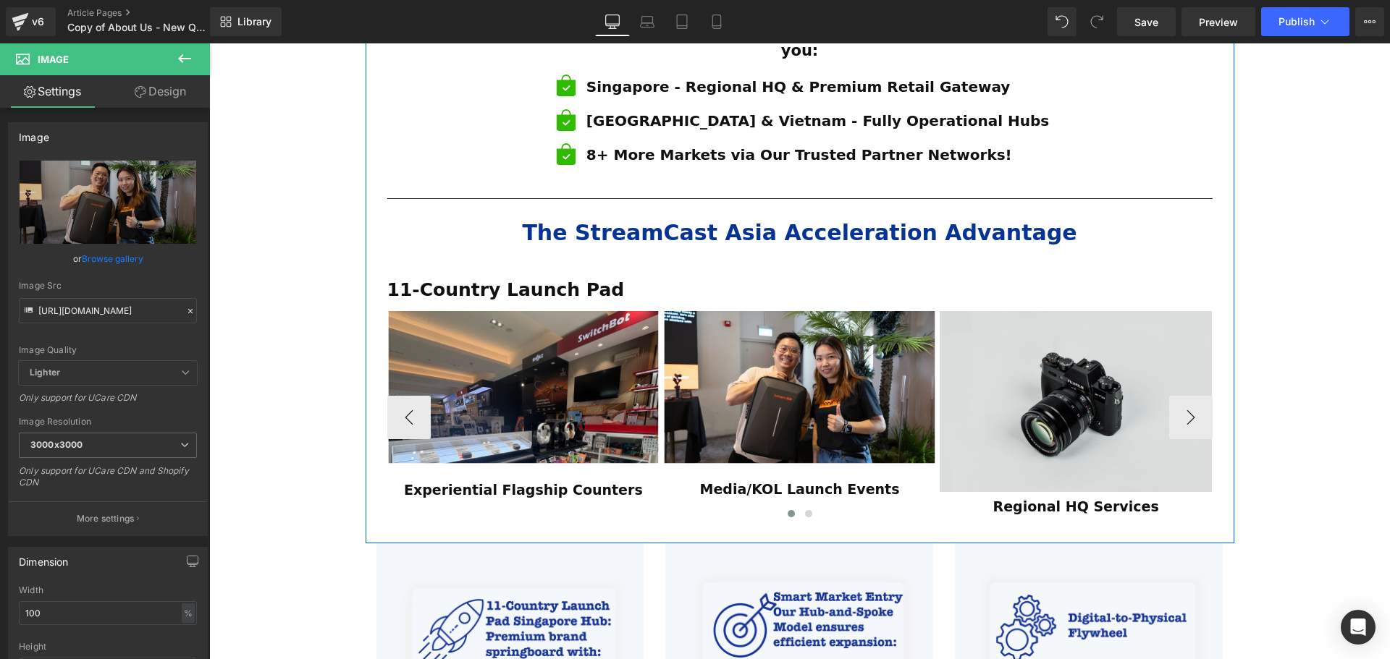
click at [1076, 360] on div "Image" at bounding box center [1075, 401] width 273 height 181
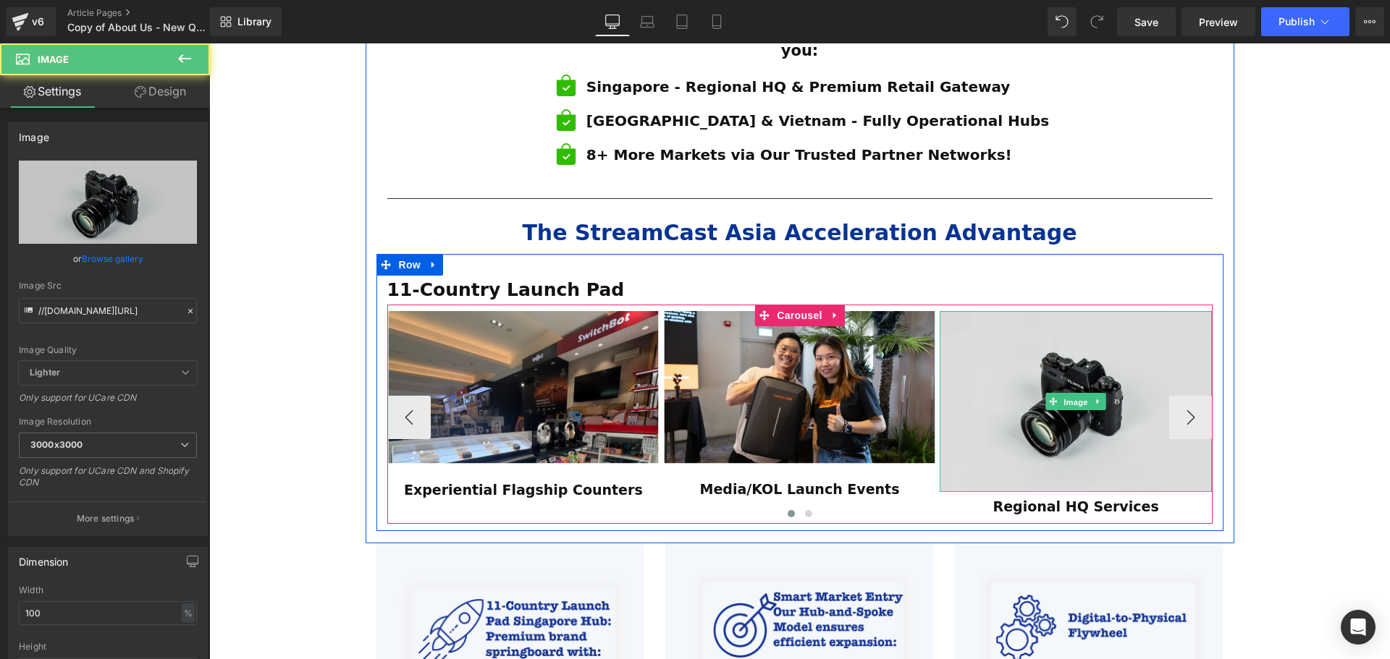
click at [1076, 394] on span "Image" at bounding box center [1075, 402] width 30 height 17
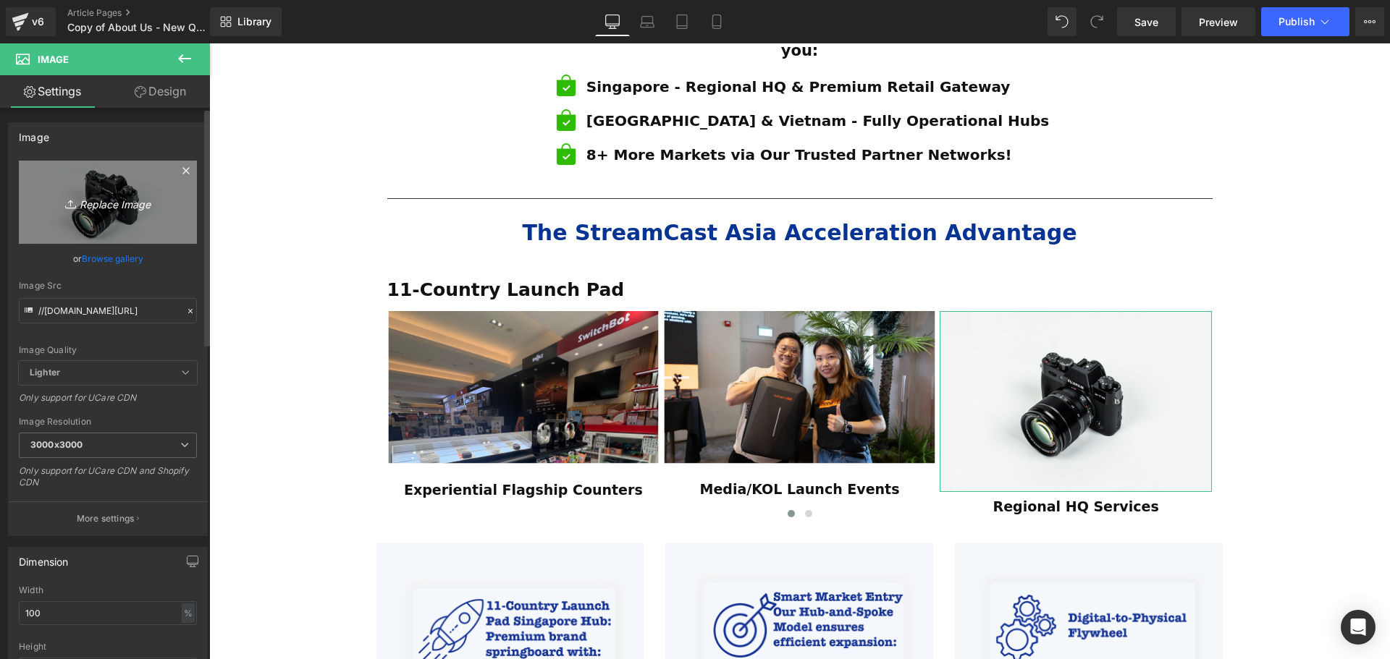
click at [117, 208] on icon "Replace Image" at bounding box center [108, 202] width 116 height 18
type input "C:\fakepath\SCA Giveaway Voucher.svg"
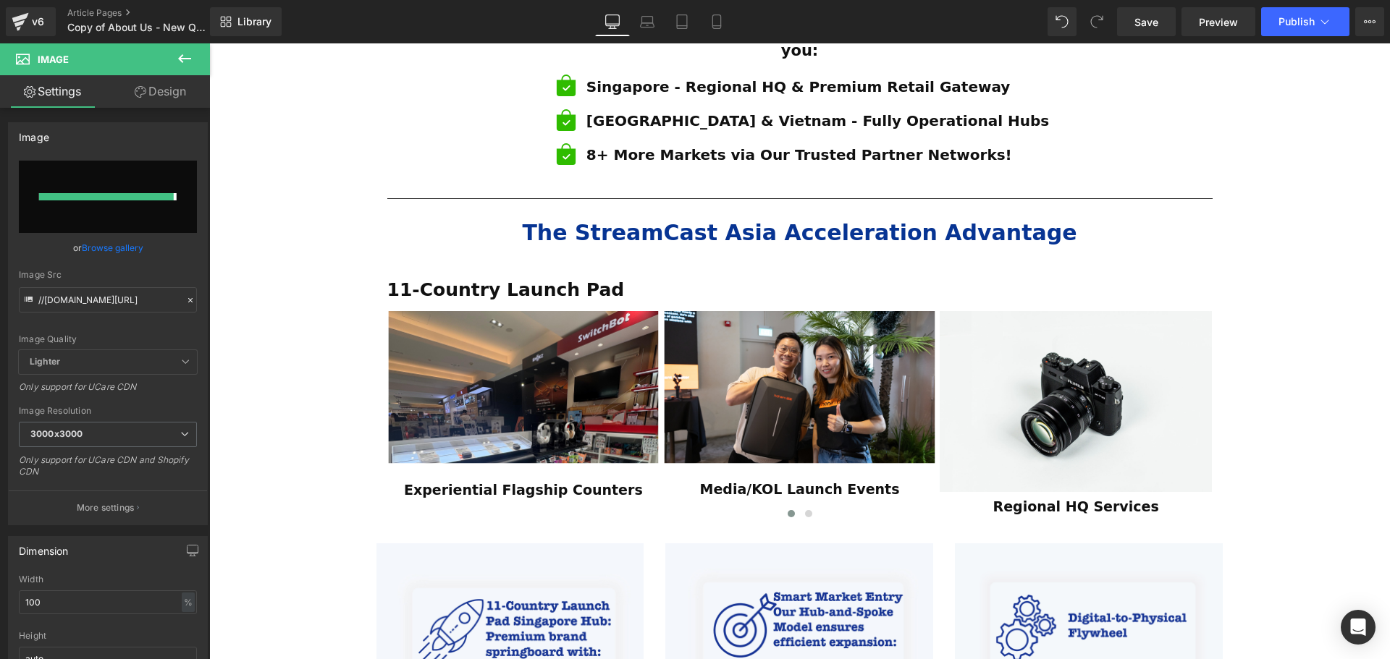
type input "https://ucarecdn.com/17d3507e-031b-4421-8af4-1a71606bafb6/SCA%20Giveaway%20Vouc…"
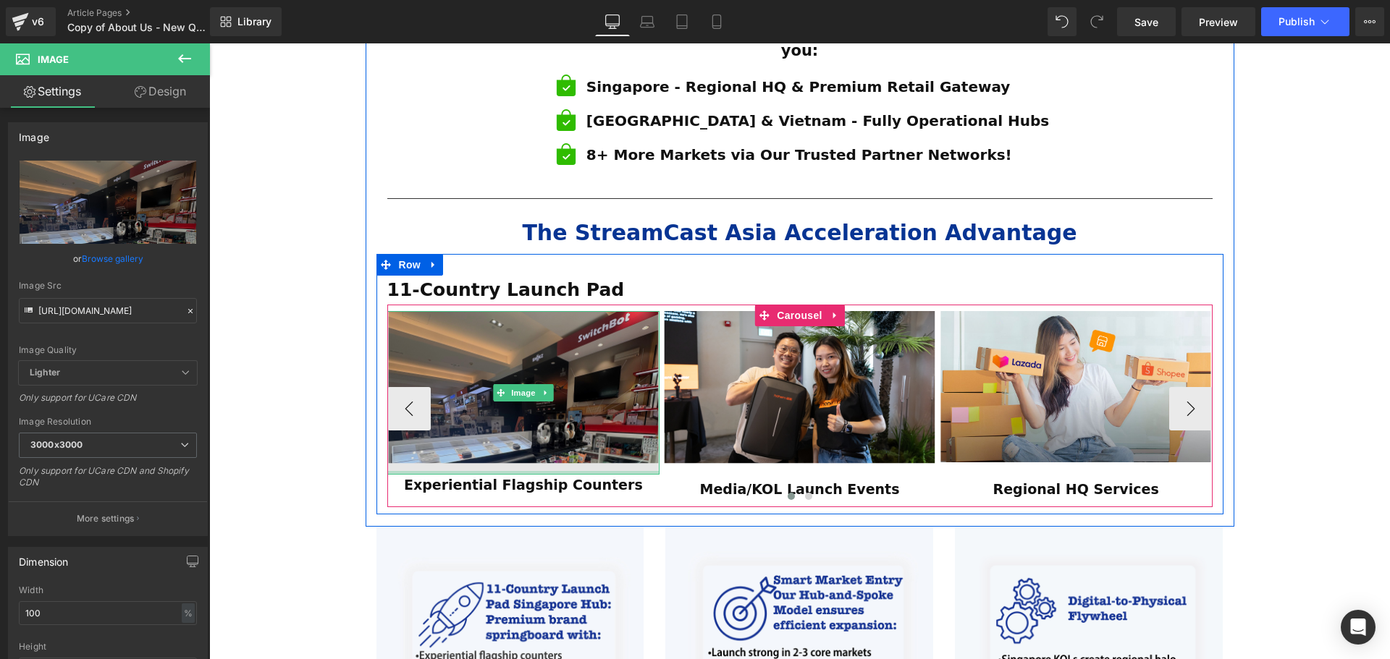
drag, startPoint x: 526, startPoint y: 438, endPoint x: 527, endPoint y: 421, distance: 17.4
click at [527, 421] on div "Image" at bounding box center [523, 393] width 273 height 164
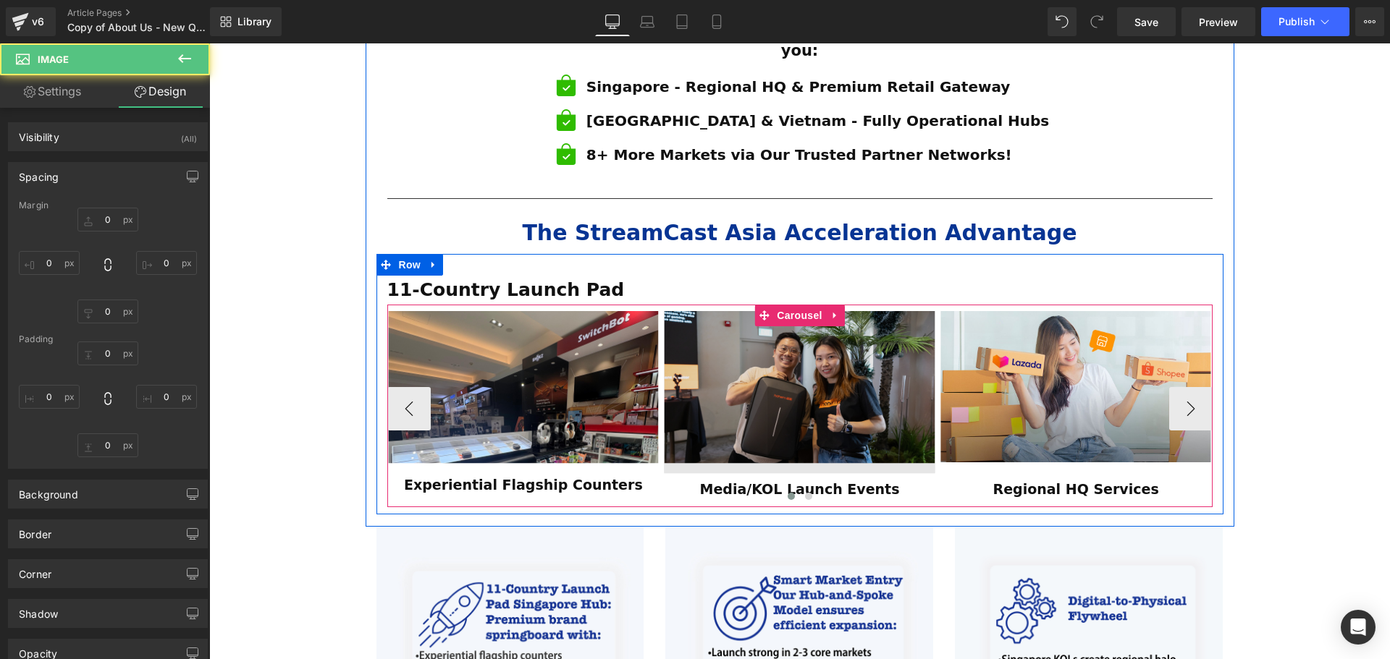
type input "0"
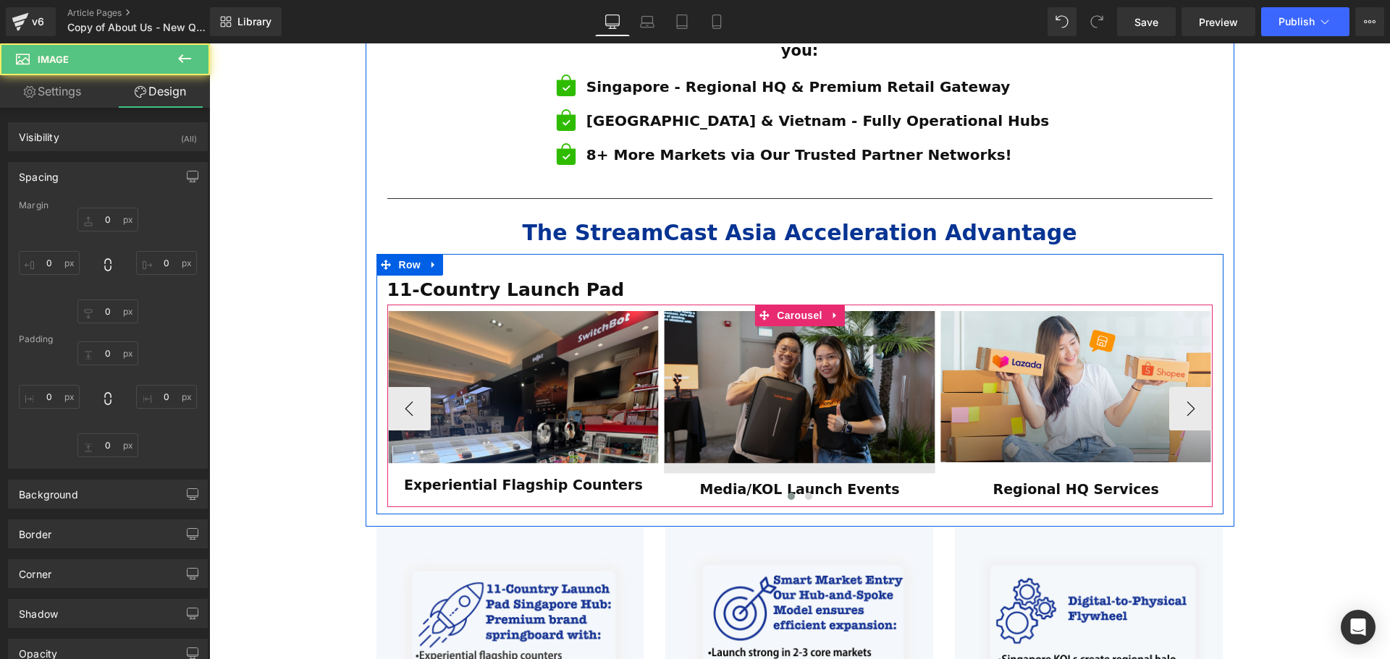
type input "0"
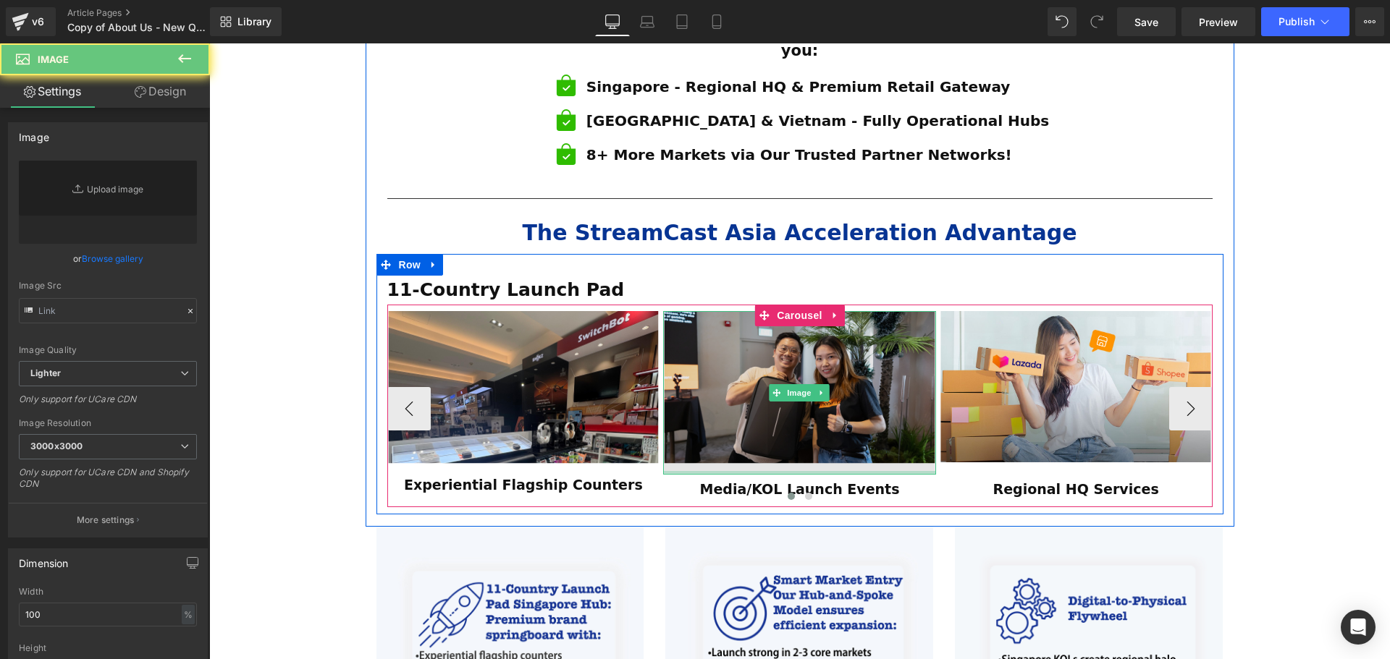
type input "https://ucarecdn.com/d843d07b-4ff7-4234-81da-6f29d805a2e1/SCA%20Giveaway%20Vouc…"
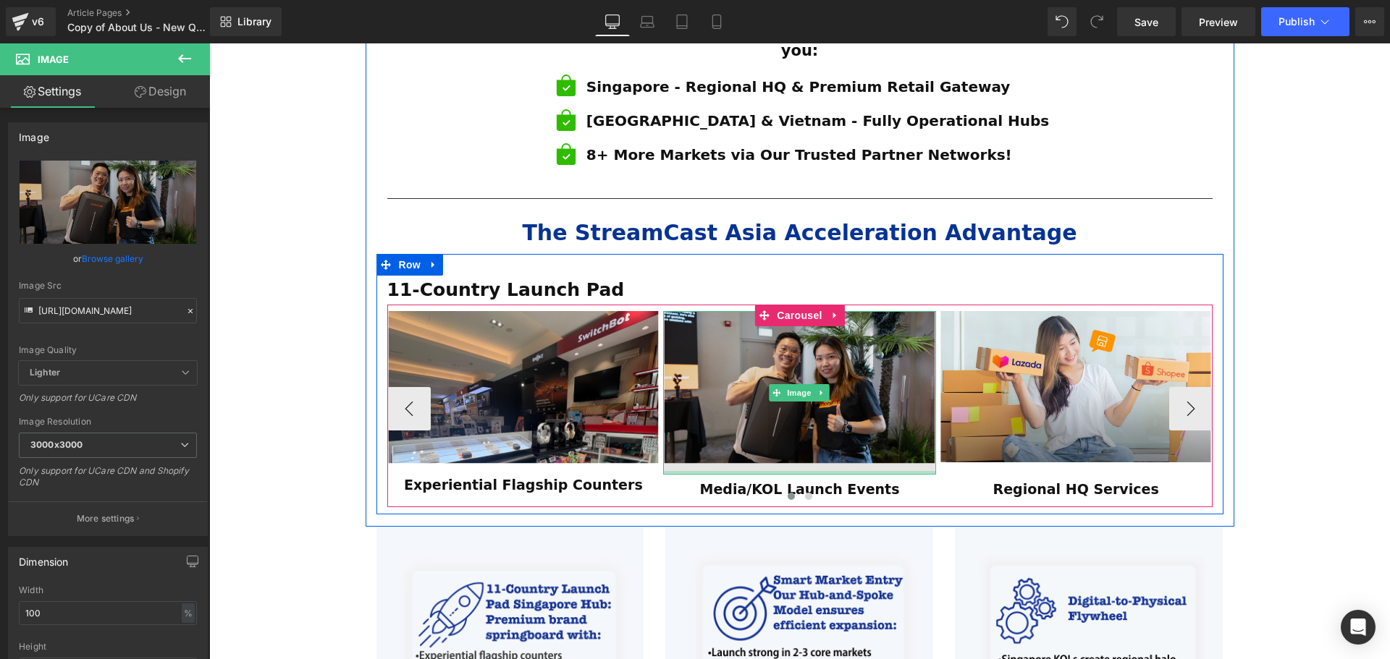
drag, startPoint x: 777, startPoint y: 433, endPoint x: 907, endPoint y: 420, distance: 130.9
click at [780, 417] on div "Image" at bounding box center [799, 393] width 273 height 164
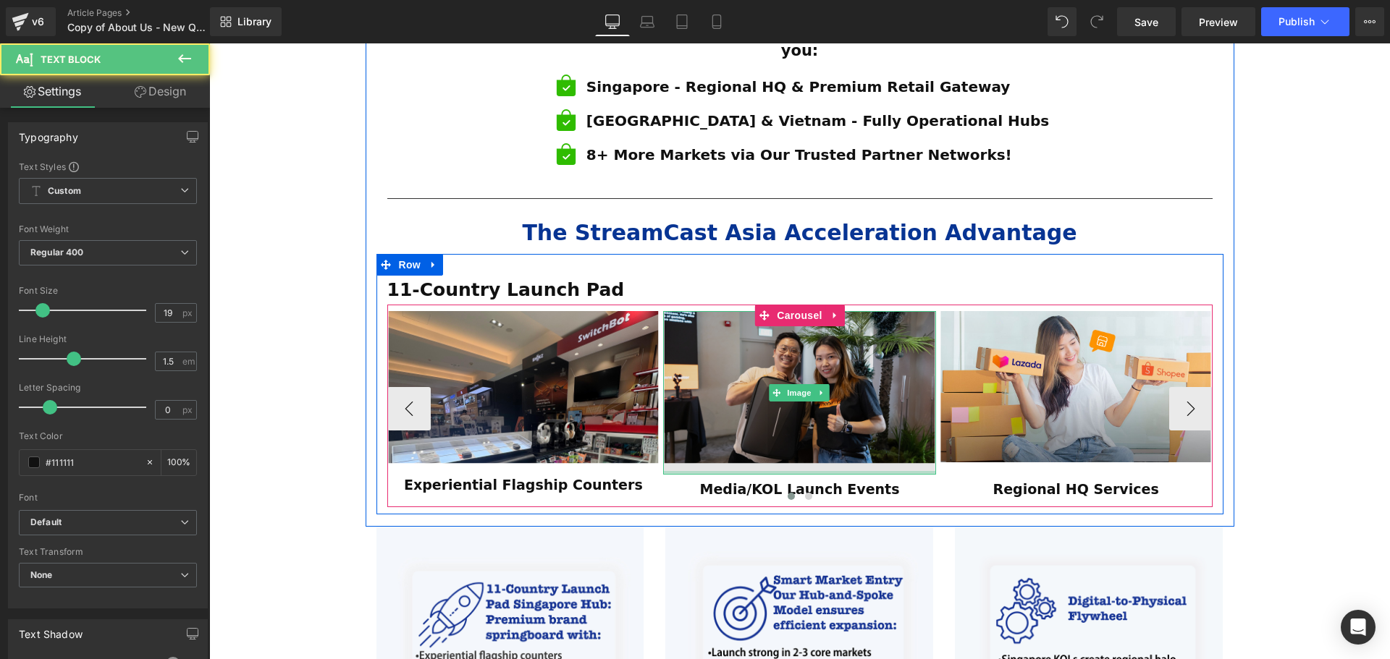
drag, startPoint x: 894, startPoint y: 443, endPoint x: 895, endPoint y: 434, distance: 9.4
click at [895, 434] on div "Image Media/KOL Launch Events Text Block Row" at bounding box center [799, 408] width 273 height 195
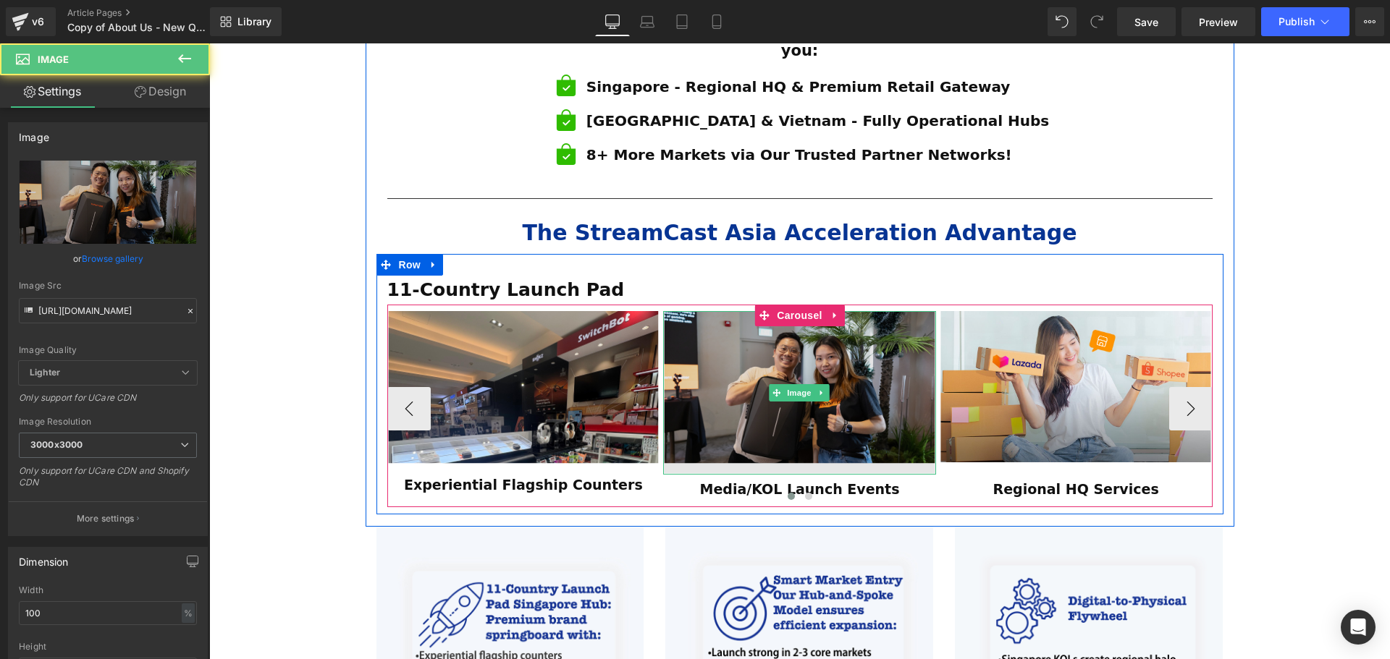
drag, startPoint x: 675, startPoint y: 434, endPoint x: 679, endPoint y: 422, distance: 12.4
click at [679, 422] on div "Image" at bounding box center [799, 393] width 273 height 164
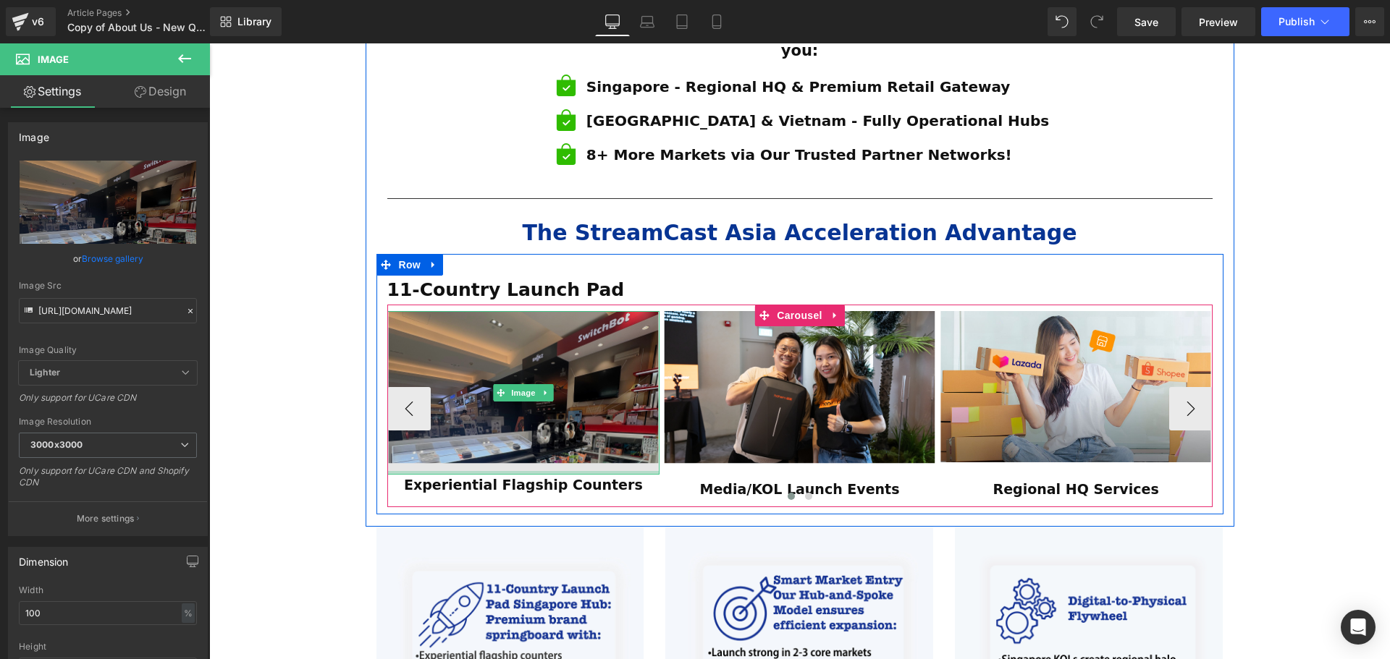
drag, startPoint x: 612, startPoint y: 434, endPoint x: 625, endPoint y: 400, distance: 37.1
click at [615, 402] on div "Image" at bounding box center [523, 393] width 273 height 164
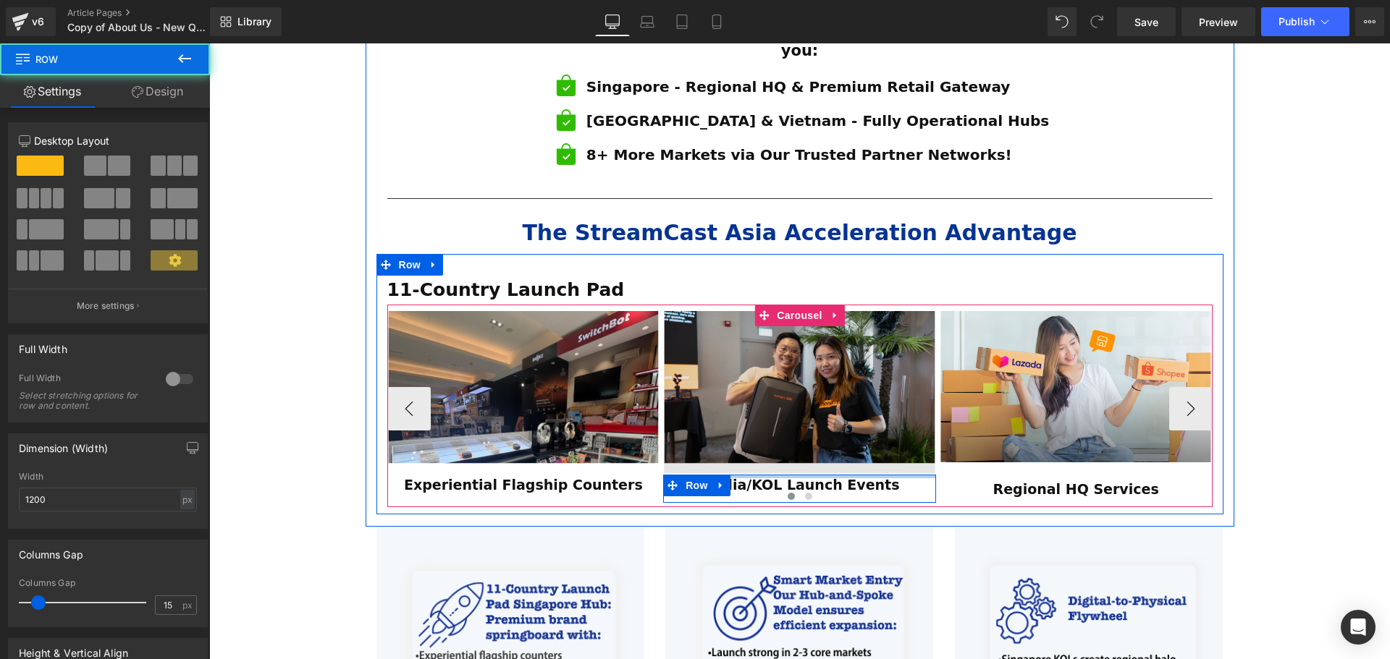
drag, startPoint x: 750, startPoint y: 439, endPoint x: 834, endPoint y: 413, distance: 87.9
click at [756, 419] on div "Image Media/KOL Launch Events Text Block Row" at bounding box center [799, 406] width 273 height 191
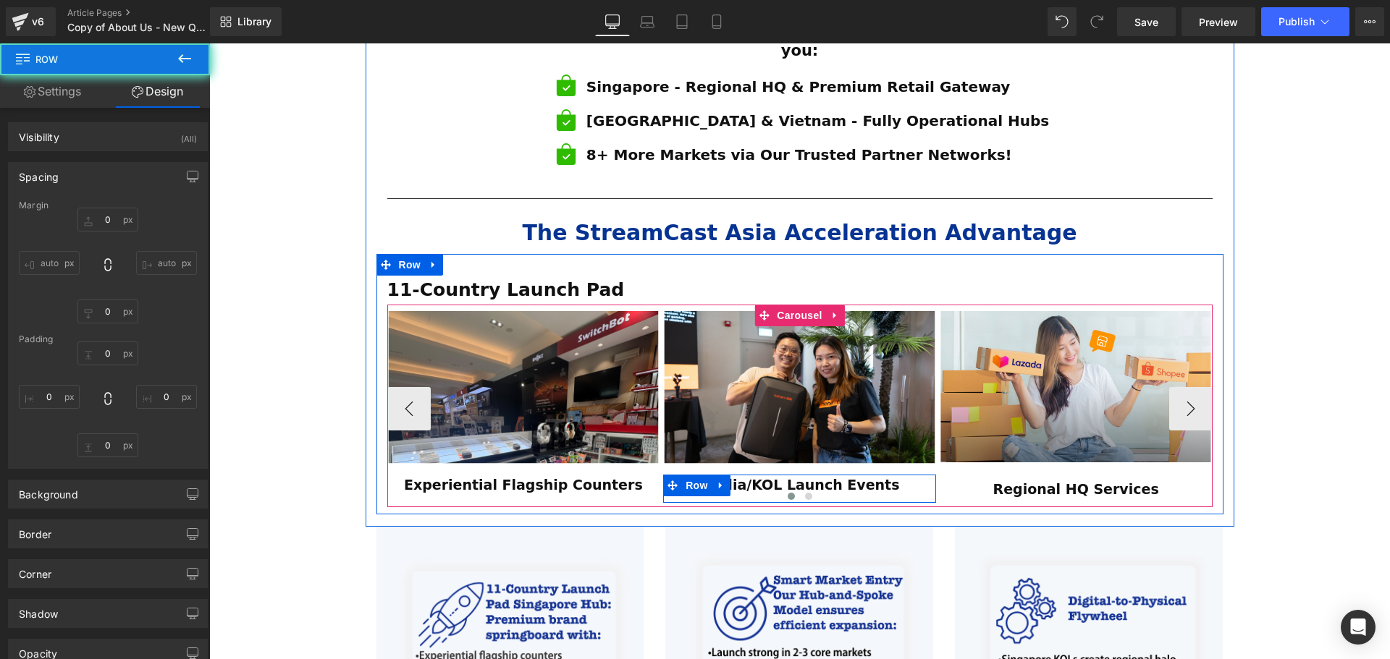
type input "0"
type input "10"
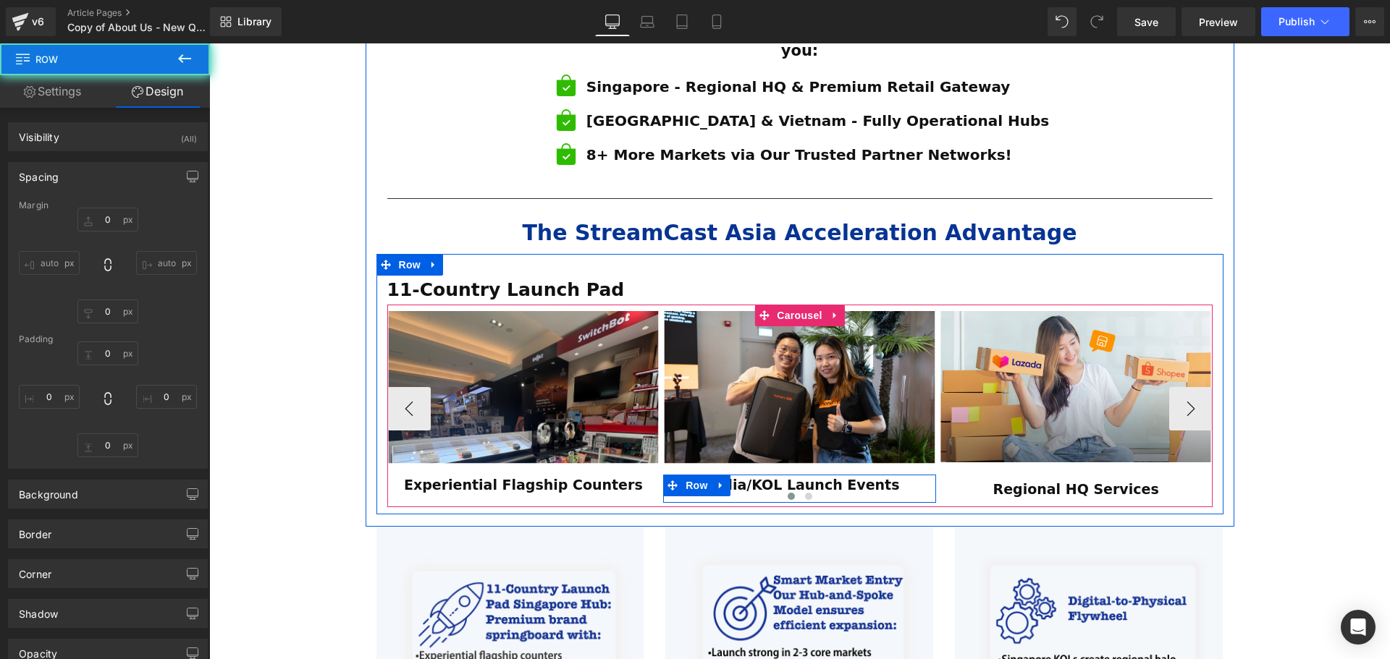
type input "0"
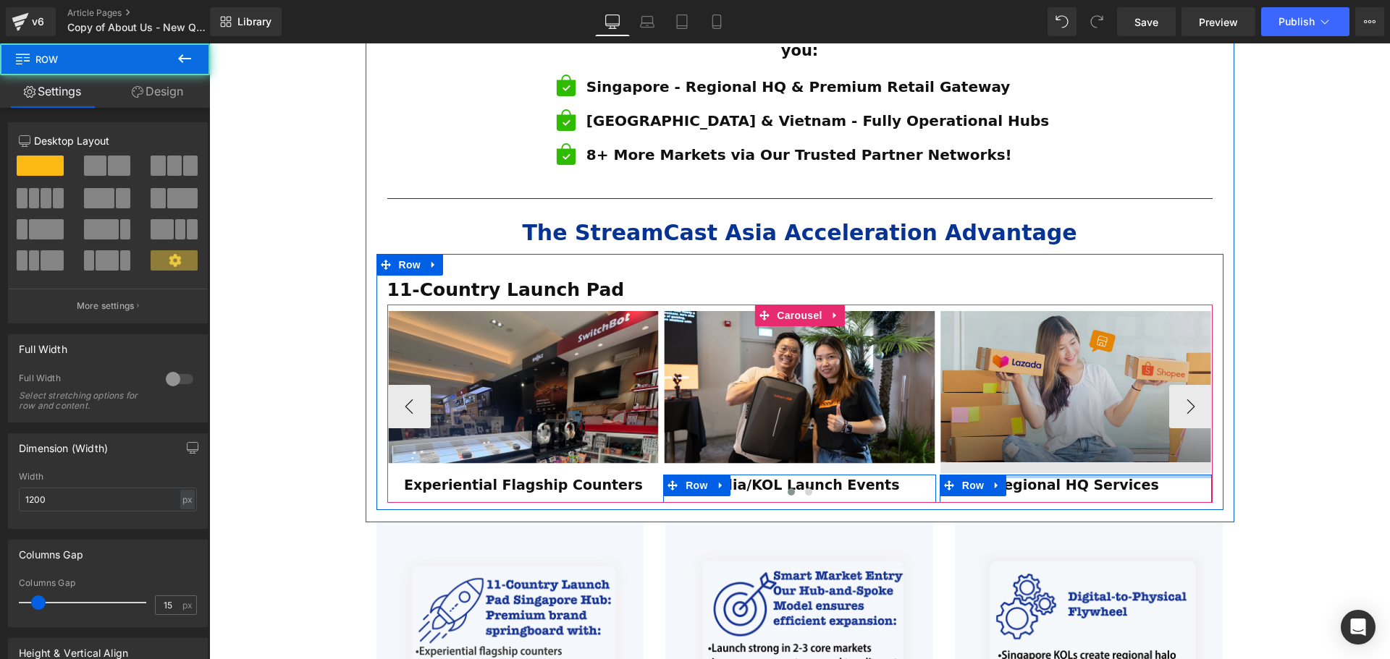
drag, startPoint x: 1043, startPoint y: 439, endPoint x: 1349, endPoint y: 419, distance: 306.8
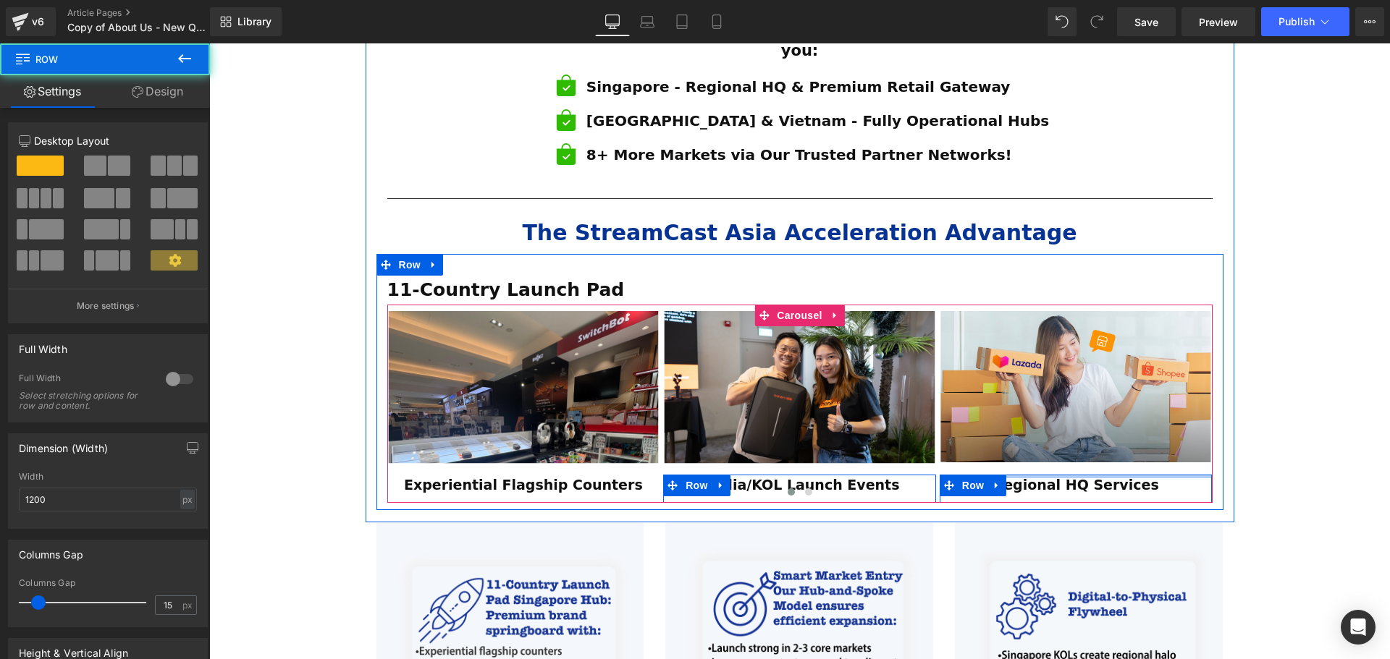
click at [1061, 410] on div "Image Regional HQ Services Text Block Row" at bounding box center [1075, 406] width 273 height 191
click at [1349, 419] on div "ESTABLISHED 2001 Text Block Your Market Acceleration Partner Across 11 ASEAN Co…" at bounding box center [799, 235] width 1181 height 2100
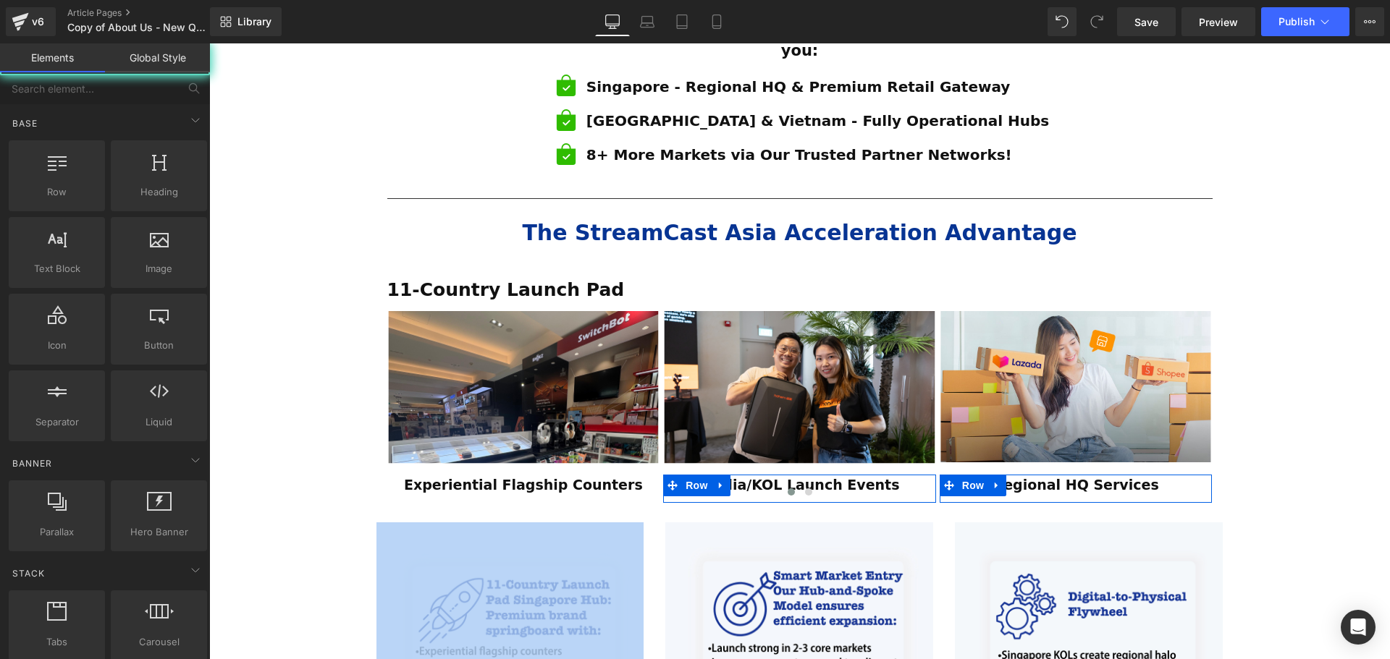
click at [1351, 419] on div "ESTABLISHED 2001 Text Block Your Market Acceleration Partner Across 11 ASEAN Co…" at bounding box center [799, 235] width 1181 height 2100
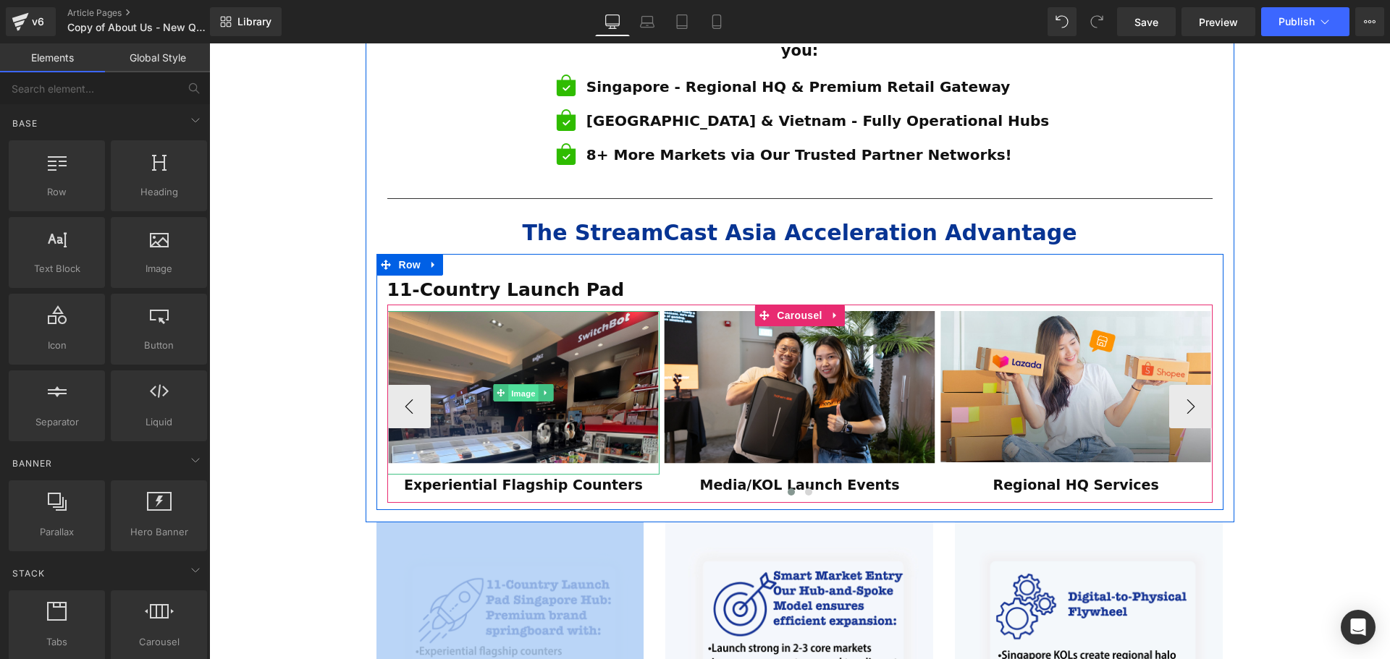
click at [523, 385] on span "Image" at bounding box center [523, 393] width 30 height 17
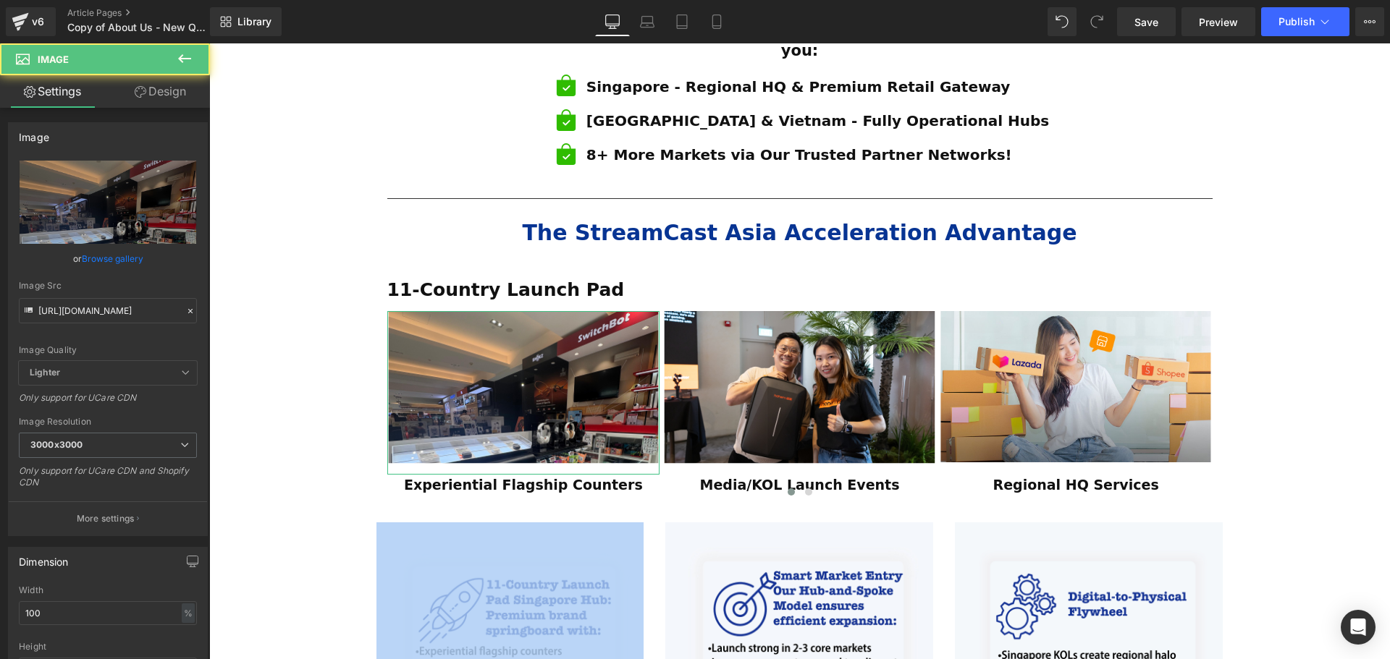
click at [168, 96] on link "Design" at bounding box center [160, 91] width 105 height 33
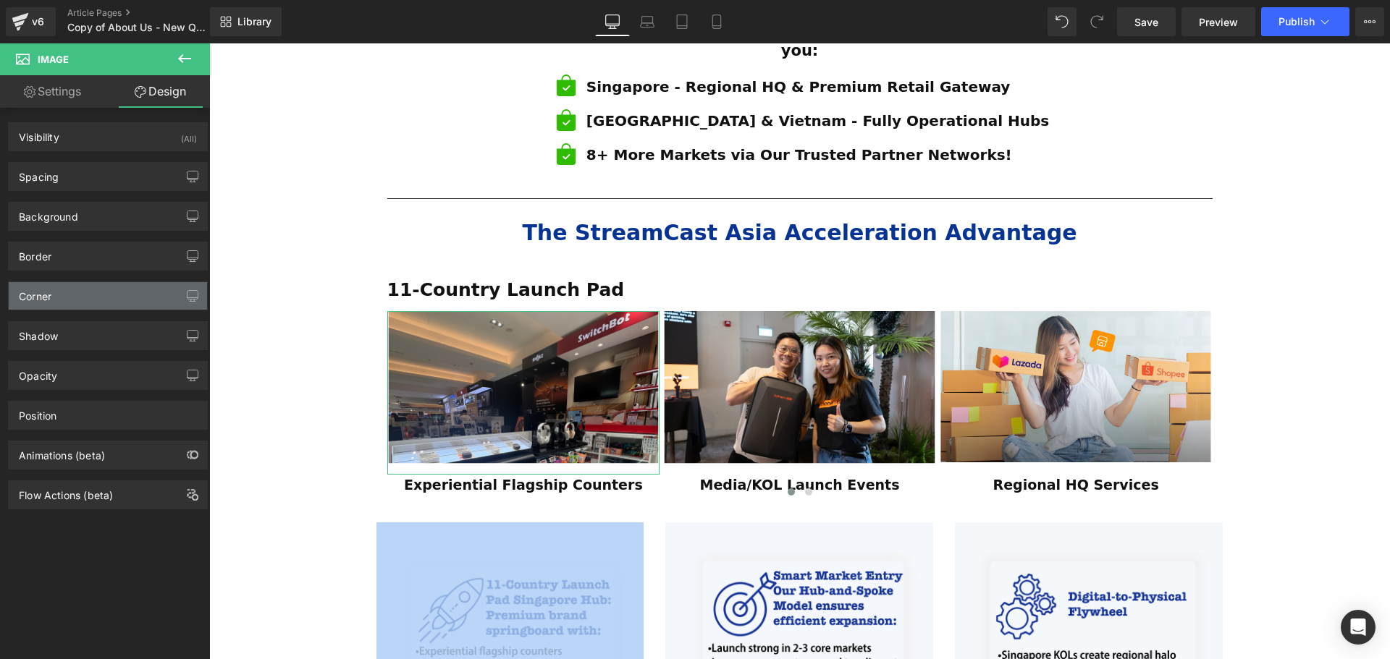
click at [62, 287] on div "Corner" at bounding box center [108, 296] width 198 height 28
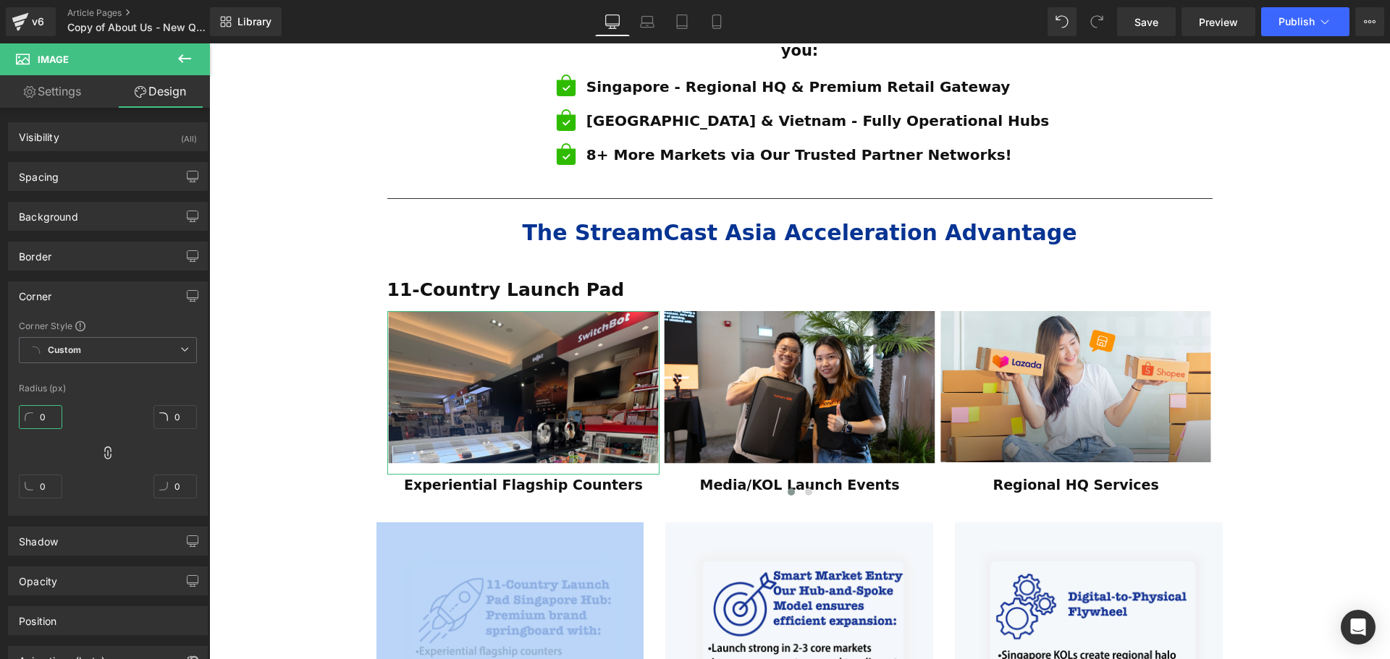
click at [48, 412] on input "0" at bounding box center [40, 417] width 43 height 24
type input "2"
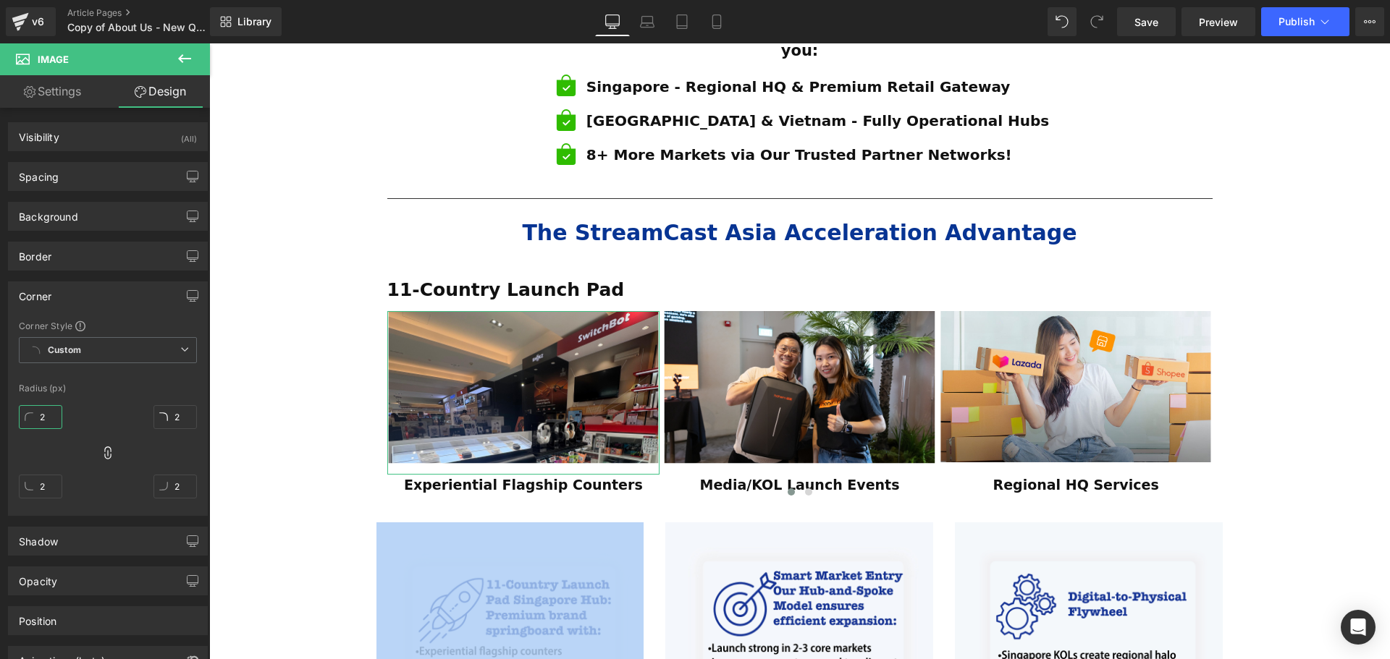
type input "20"
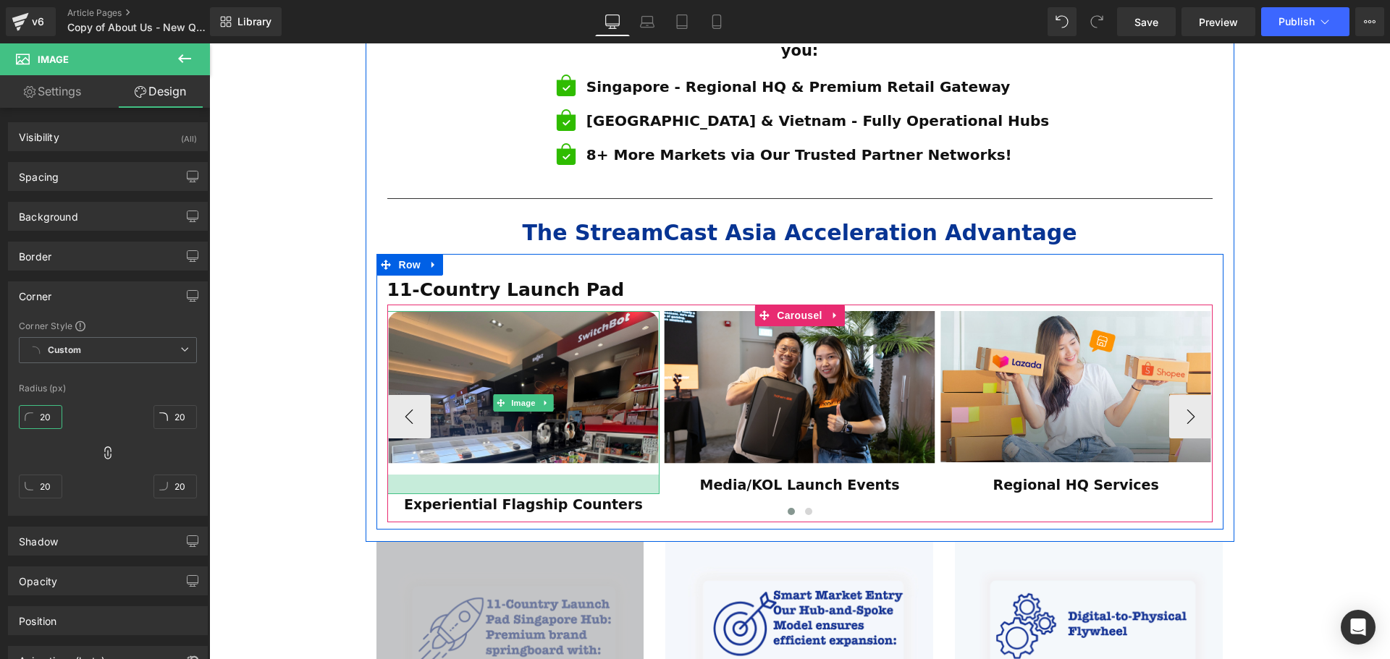
drag, startPoint x: 484, startPoint y: 434, endPoint x: 481, endPoint y: 454, distance: 19.8
click at [481, 454] on div "Image Experiential Flagship Counters Text Block Row" at bounding box center [523, 416] width 273 height 211
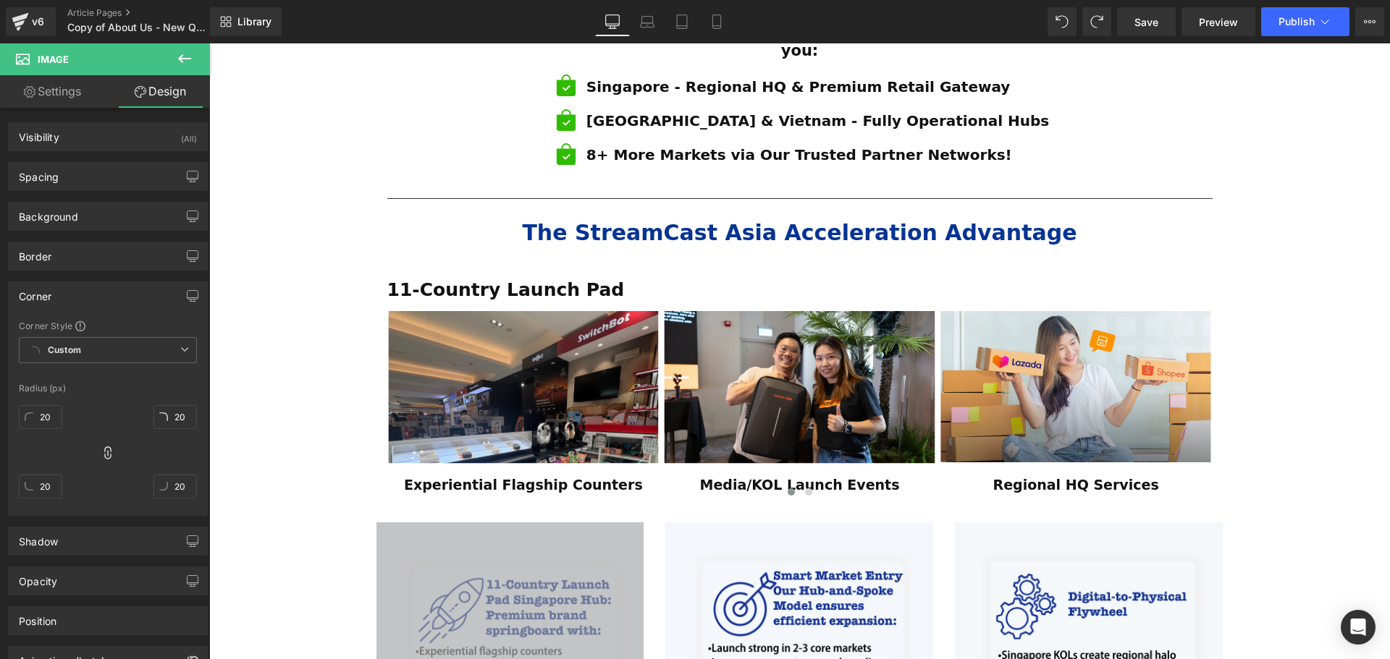
type input "13.05"
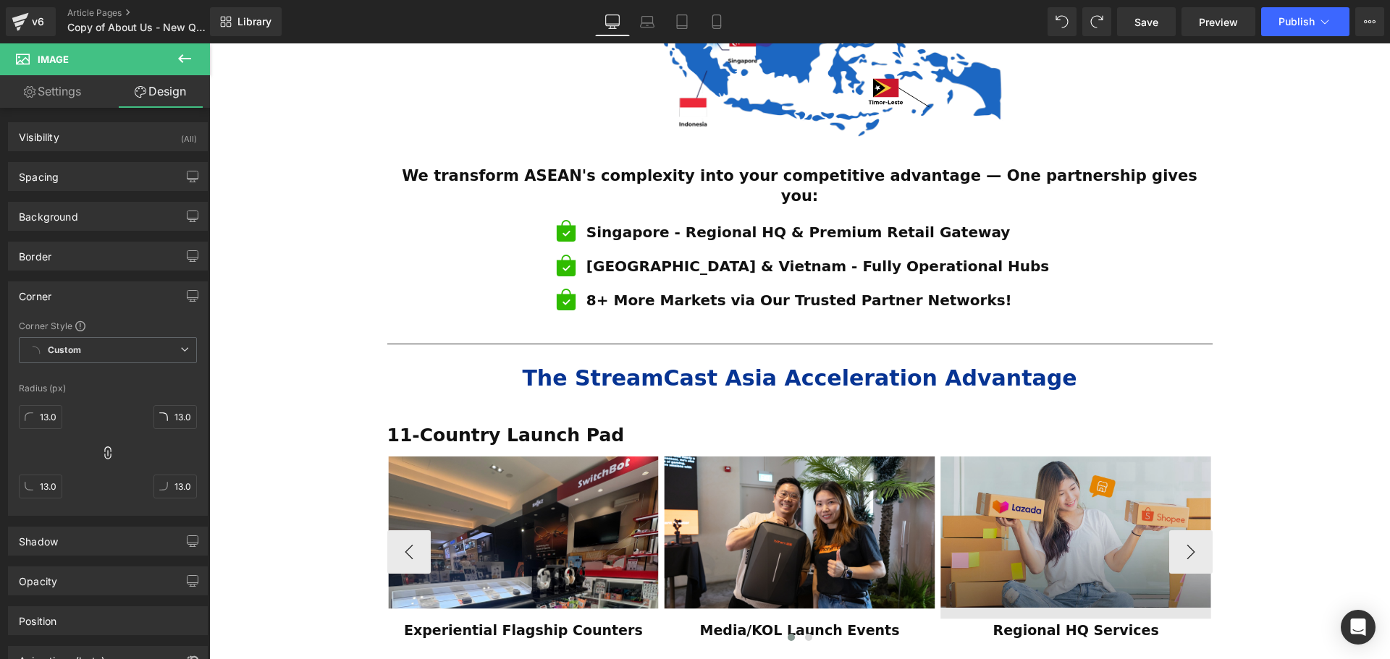
scroll to position [824, 0]
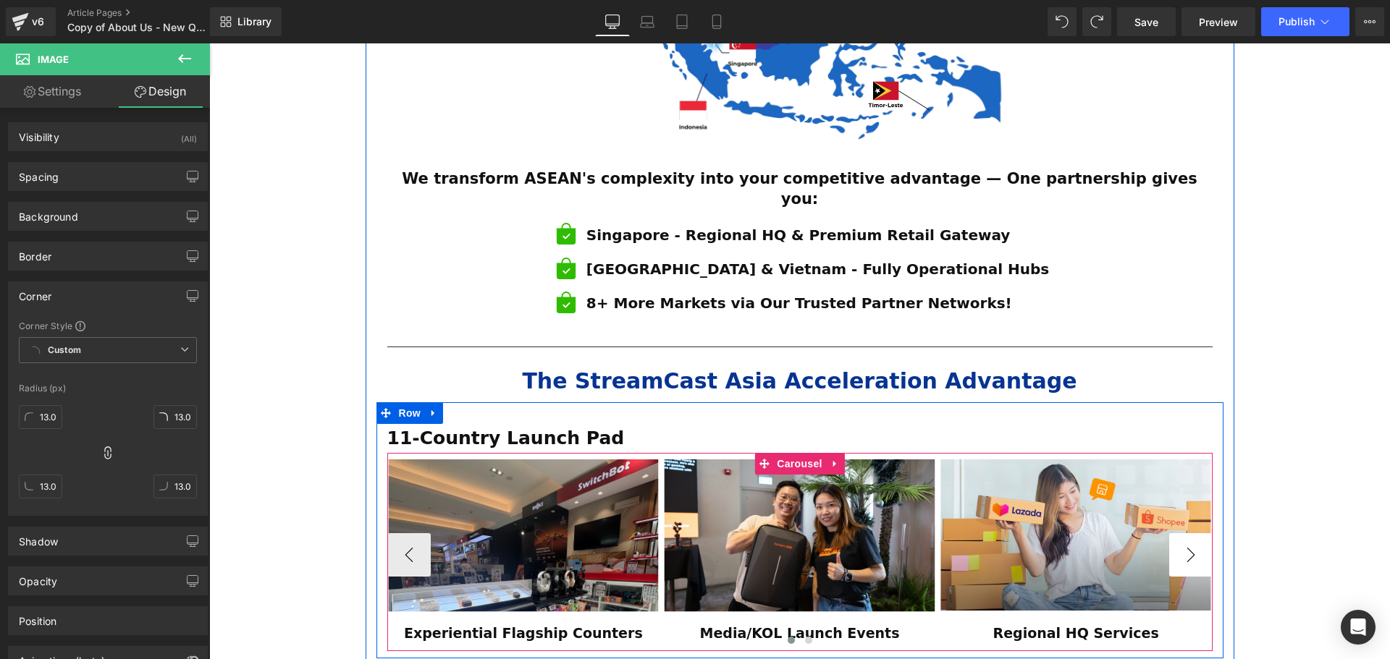
click at [1189, 533] on button "›" at bounding box center [1190, 554] width 43 height 43
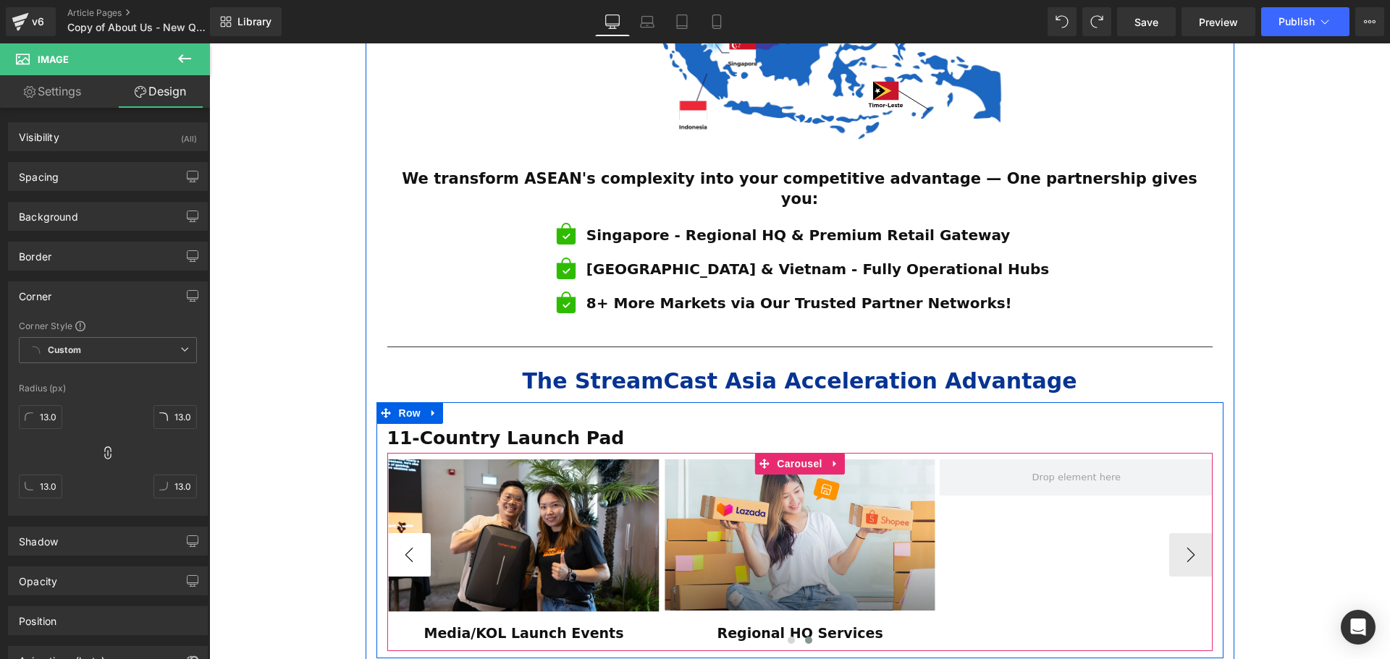
click at [402, 533] on button "‹" at bounding box center [408, 554] width 43 height 43
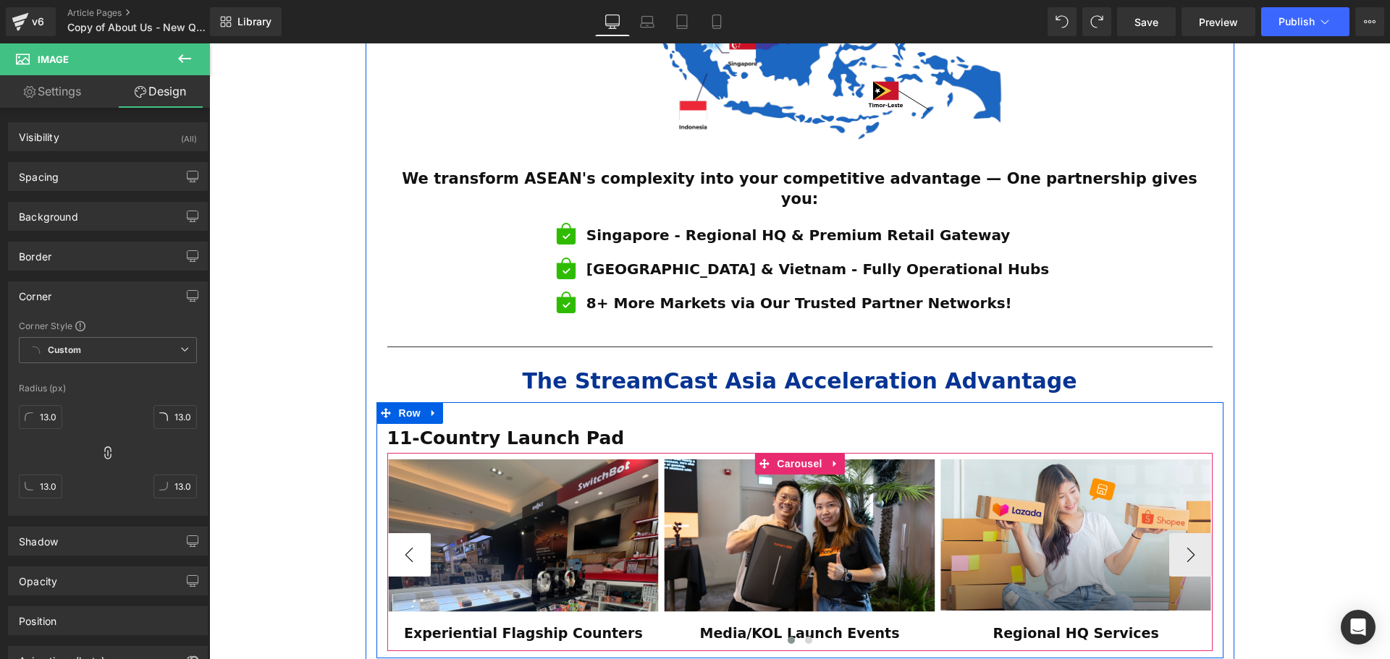
click at [402, 533] on button "‹" at bounding box center [408, 554] width 43 height 43
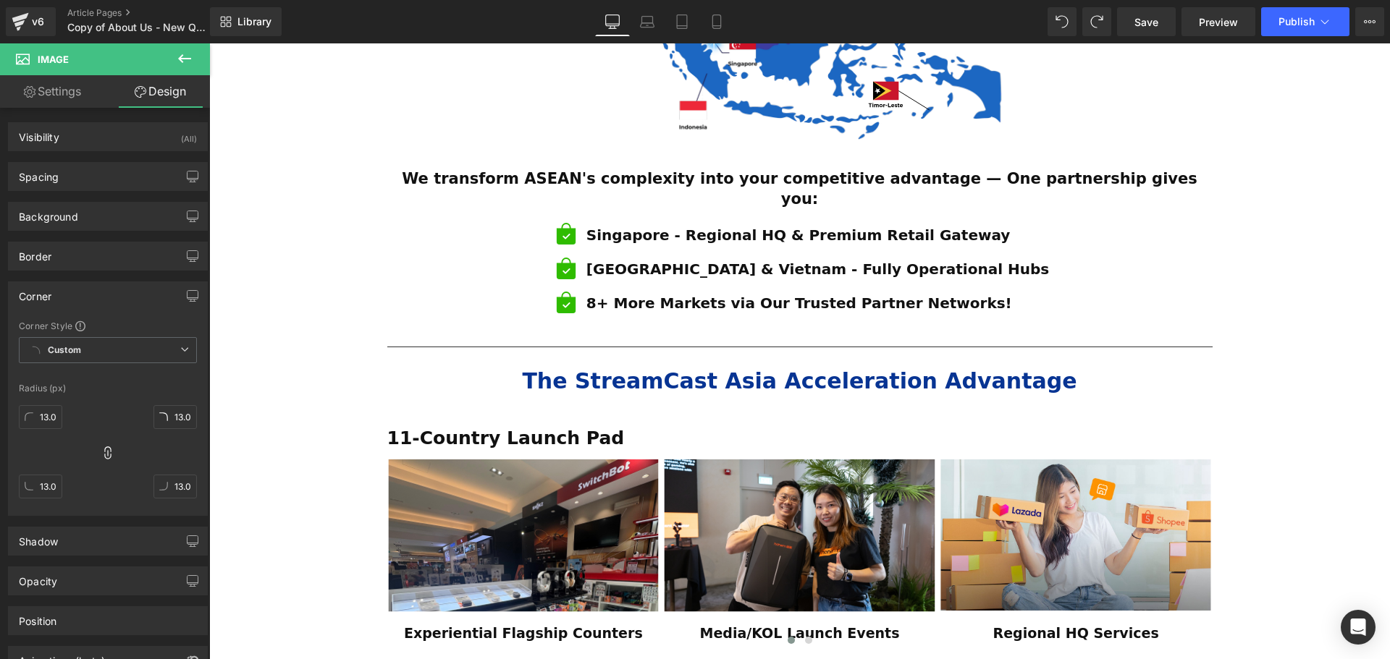
click at [1283, 457] on div "ESTABLISHED 2001 Text Block Your Market Acceleration Partner Across 11 ASEAN Co…" at bounding box center [799, 383] width 1181 height 2100
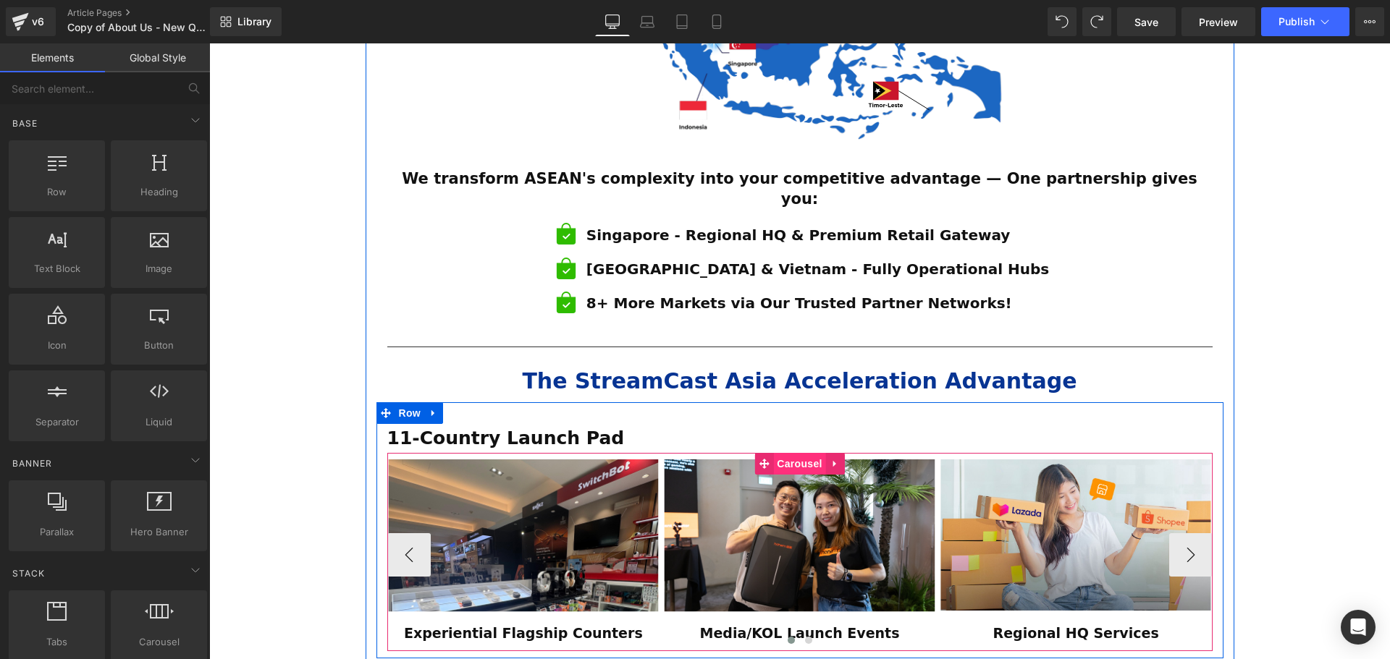
click at [799, 453] on span "Carousel" at bounding box center [799, 464] width 52 height 22
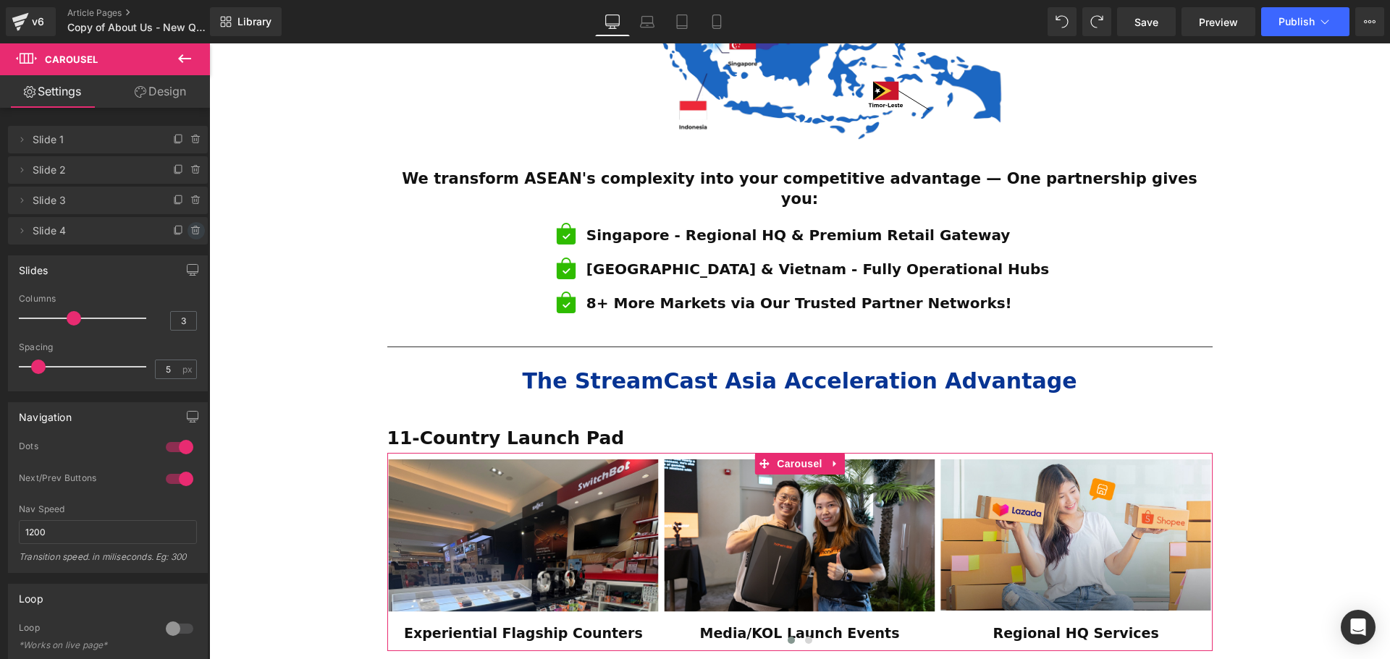
click at [187, 227] on span at bounding box center [195, 230] width 17 height 17
click at [166, 236] on button "Delete" at bounding box center [181, 231] width 46 height 19
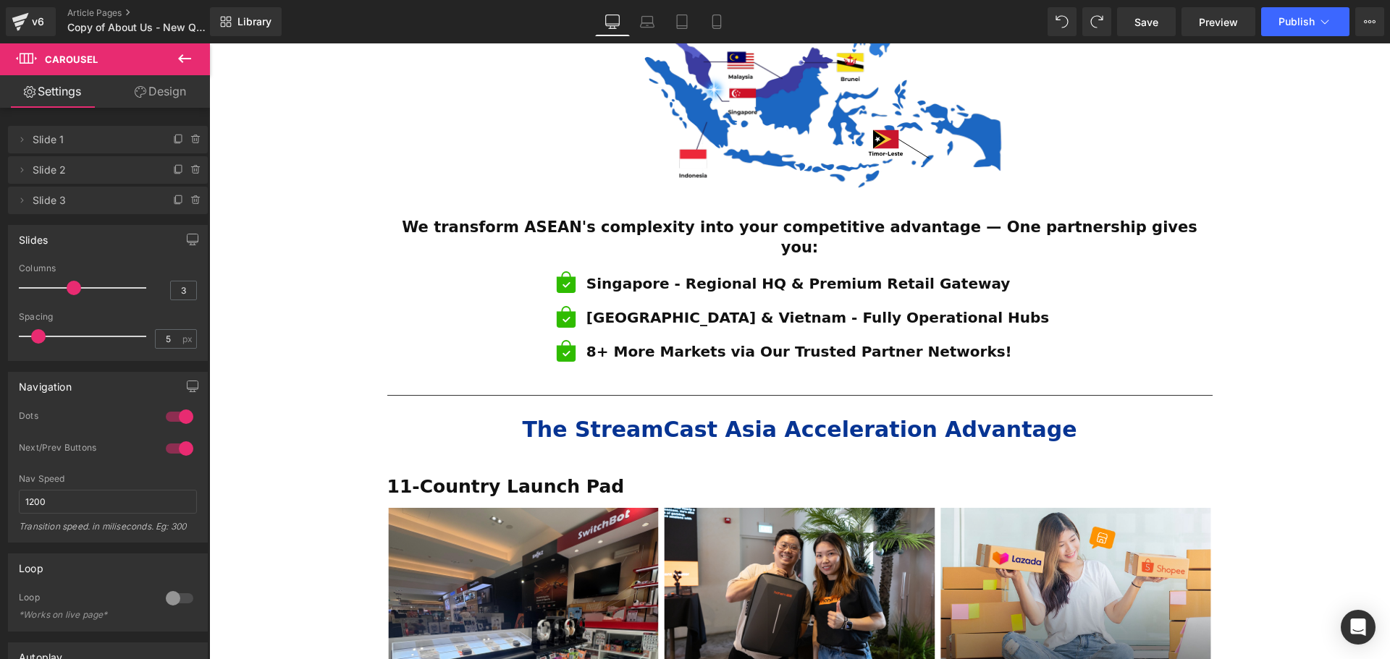
scroll to position [784, 0]
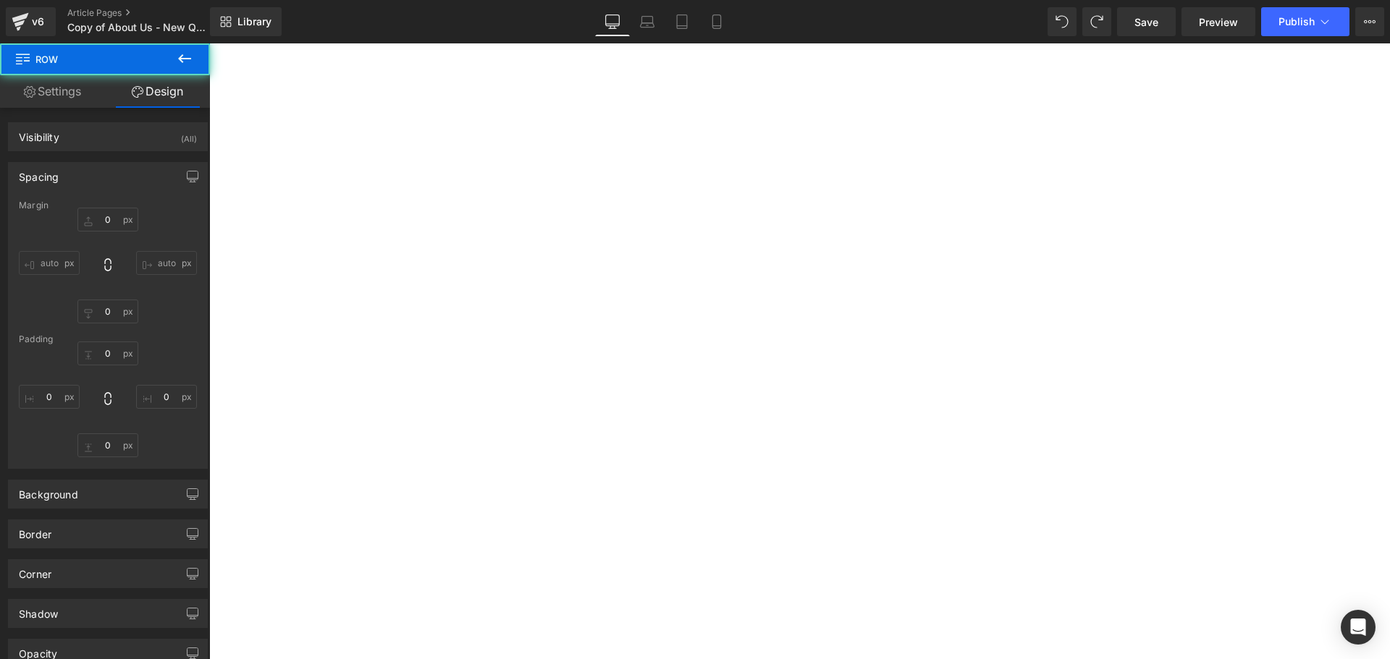
type input "0"
type input "12"
type input "0"
type input "10"
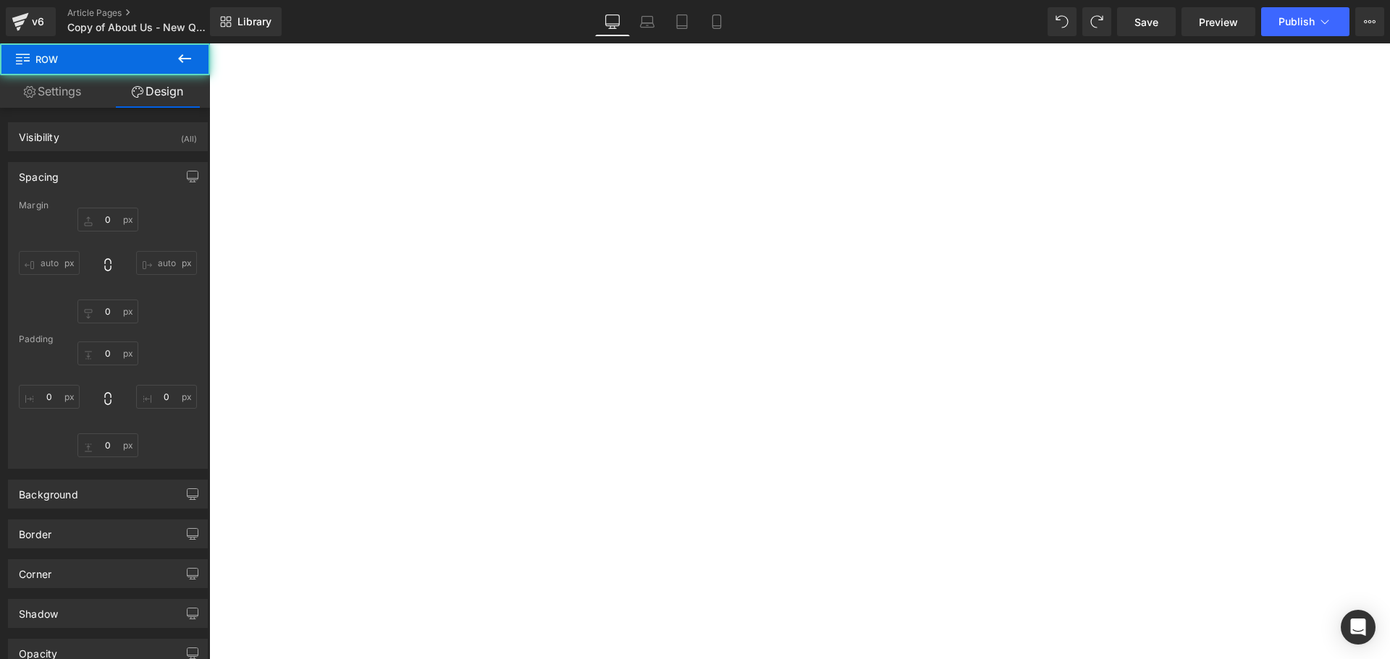
type input "0"
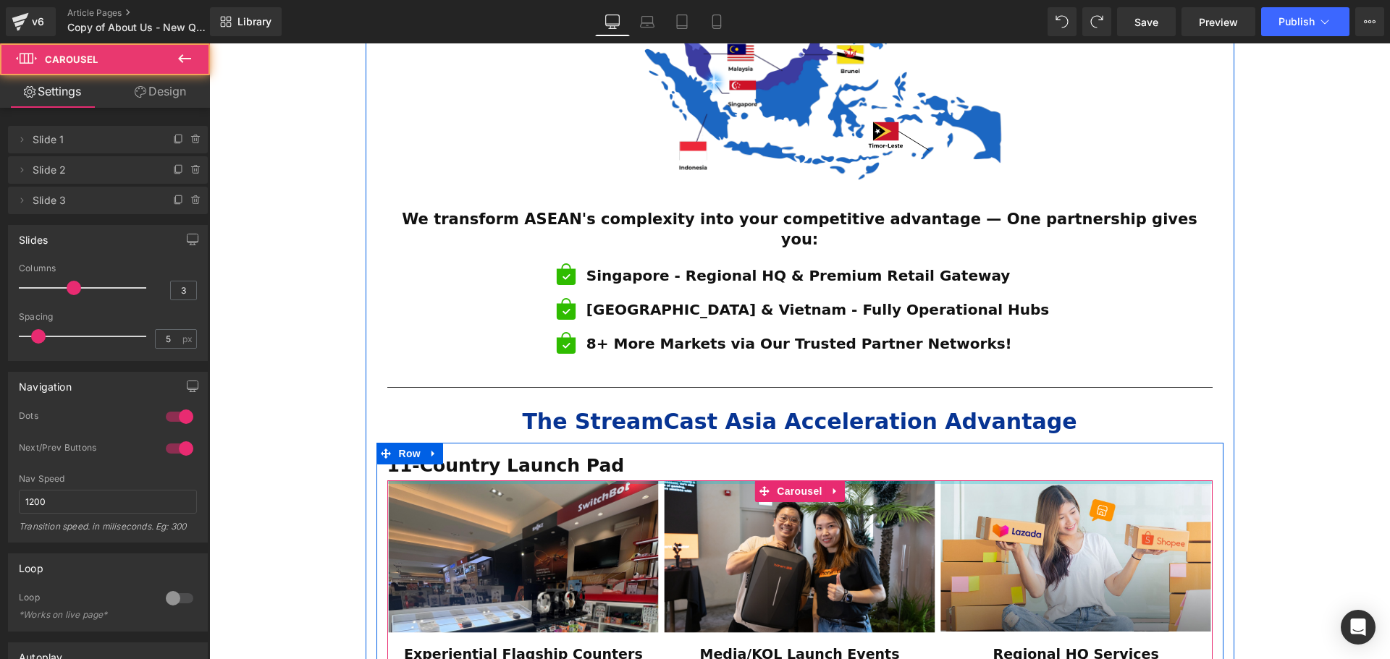
drag, startPoint x: 575, startPoint y: 442, endPoint x: 1276, endPoint y: 436, distance: 700.7
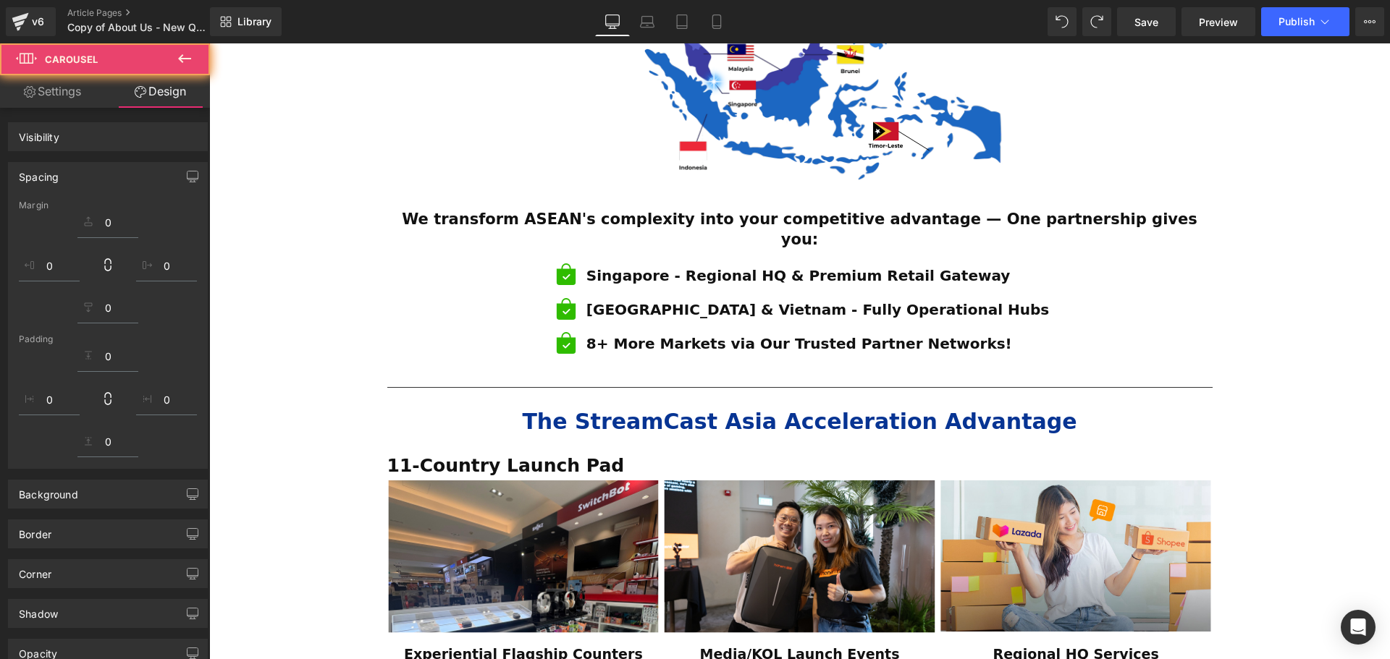
click at [1276, 436] on div "ESTABLISHED 2001 Text Block Your Market Acceleration Partner Across 11 ASEAN Co…" at bounding box center [799, 414] width 1181 height 2080
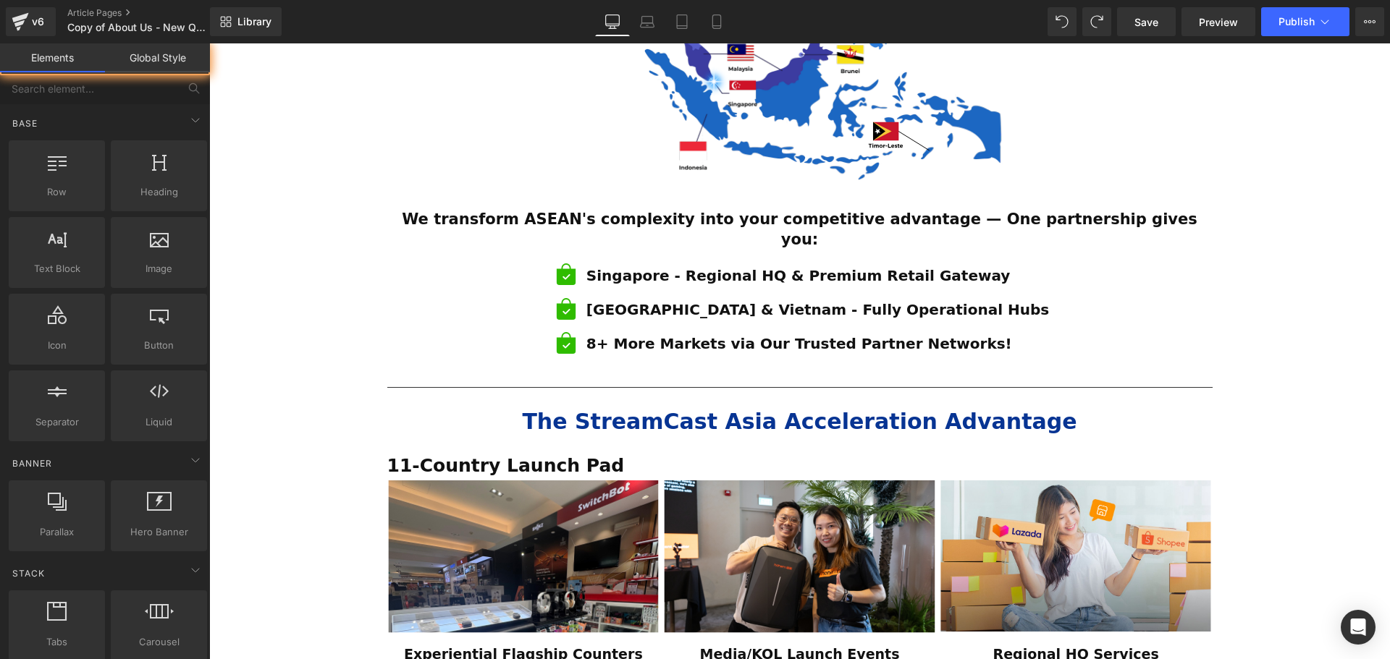
click at [1277, 435] on div "ESTABLISHED 2001 Text Block Your Market Acceleration Partner Across 11 ASEAN Co…" at bounding box center [799, 414] width 1181 height 2080
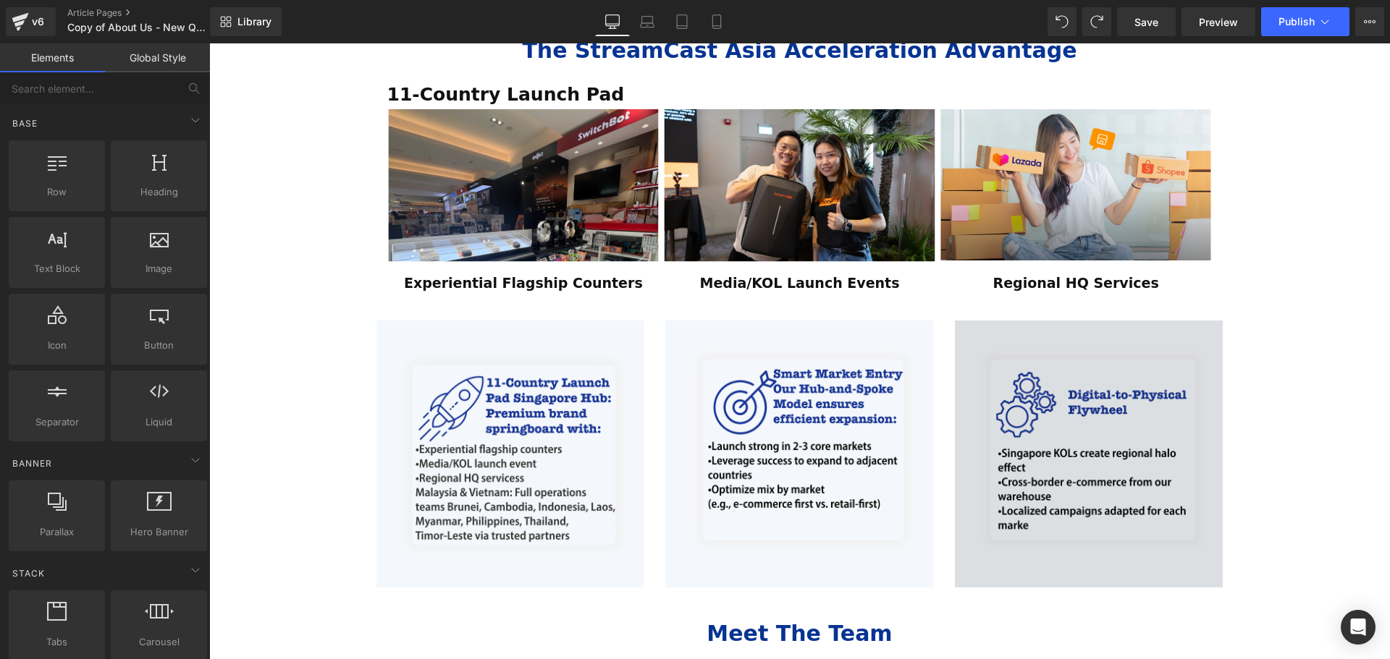
scroll to position [1073, 0]
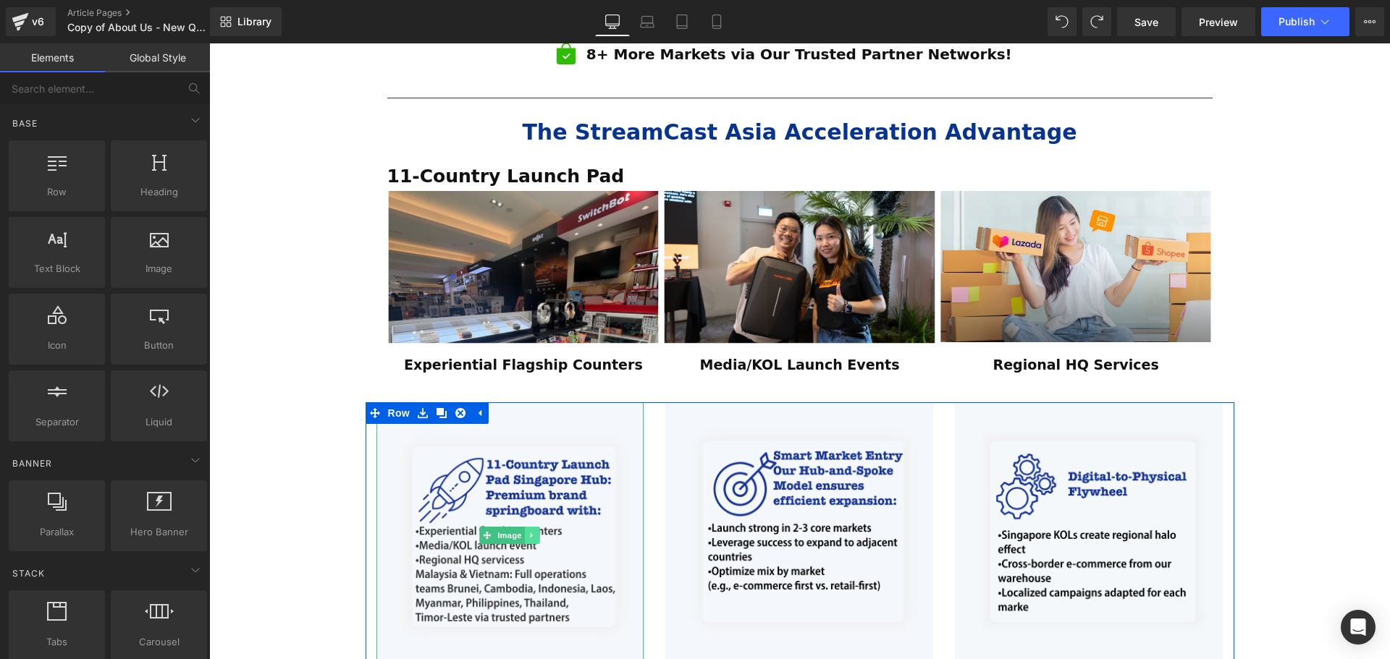
click at [528, 531] on icon at bounding box center [532, 535] width 8 height 9
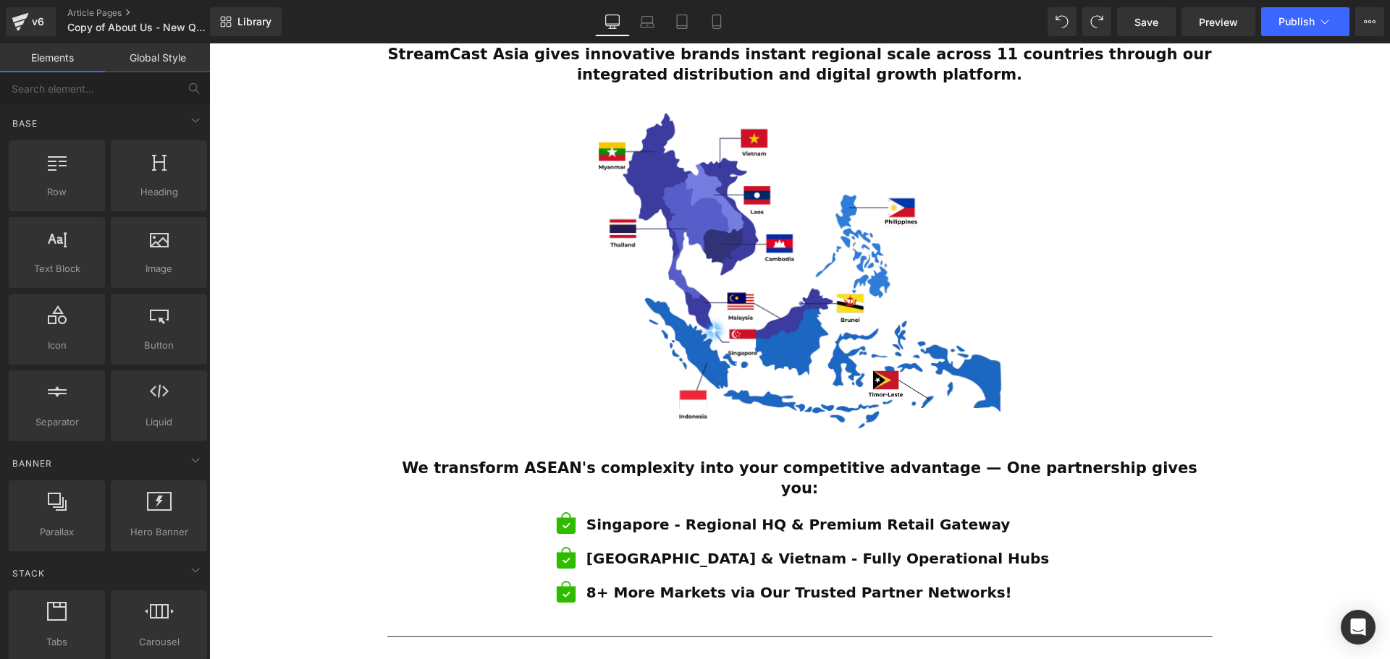
scroll to position [567, 0]
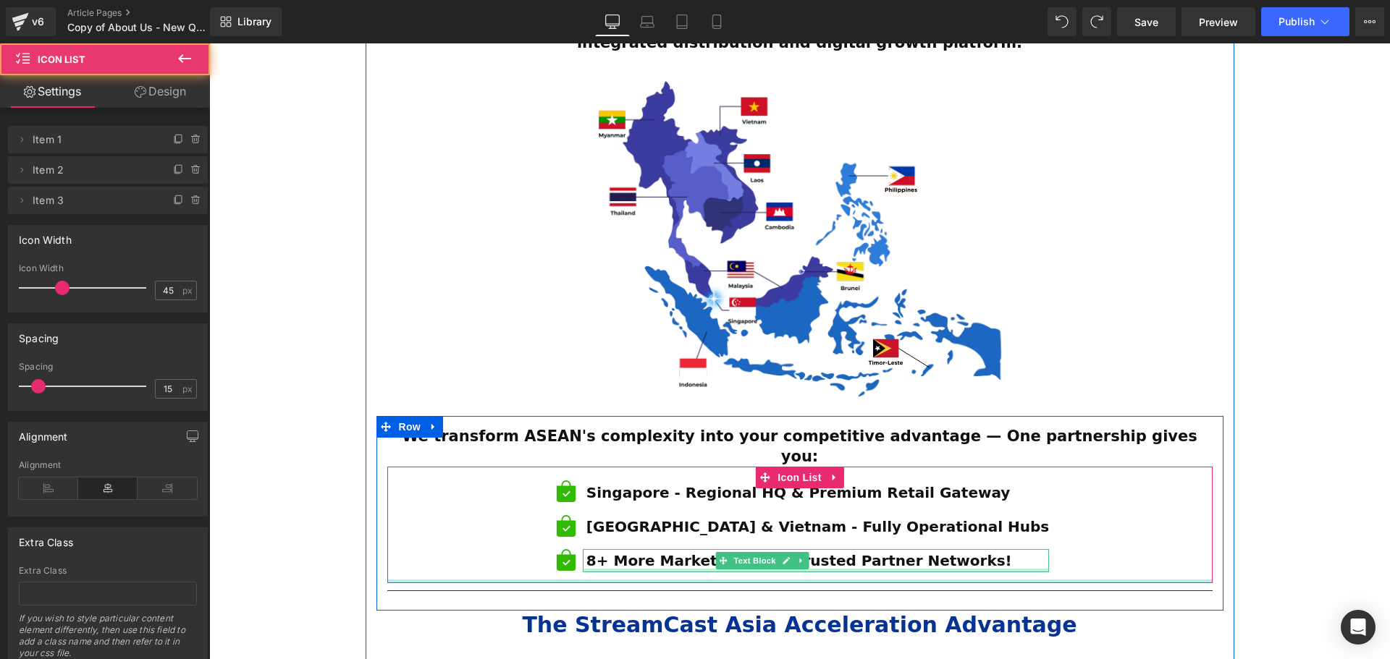
drag, startPoint x: 705, startPoint y: 546, endPoint x: 1306, endPoint y: 518, distance: 601.4
click at [706, 530] on div "Icon Singapore - Regional HQ & Premium Retail Gateway Text Block Icon [GEOGRAPH…" at bounding box center [799, 525] width 825 height 117
click at [1306, 518] on div "ESTABLISHED 2001 Text Block Your Market Acceleration Partner Across 11 ASEAN Co…" at bounding box center [799, 624] width 1181 height 2066
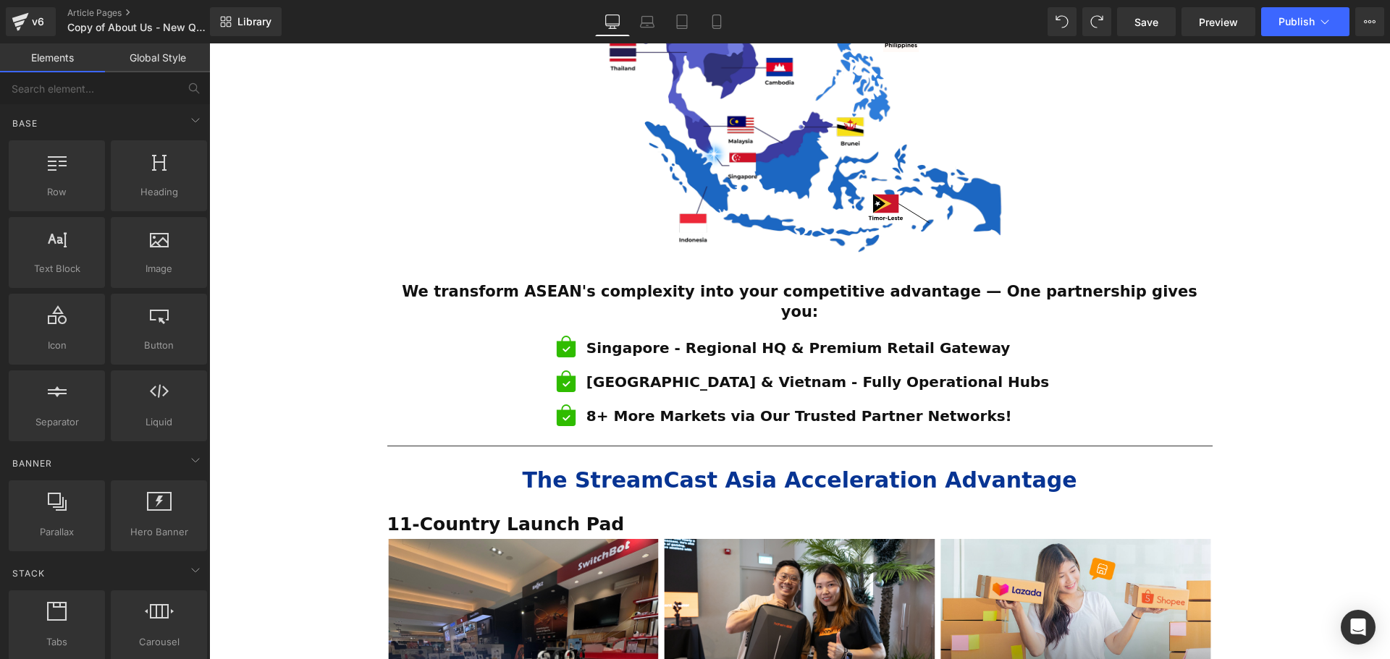
scroll to position [784, 0]
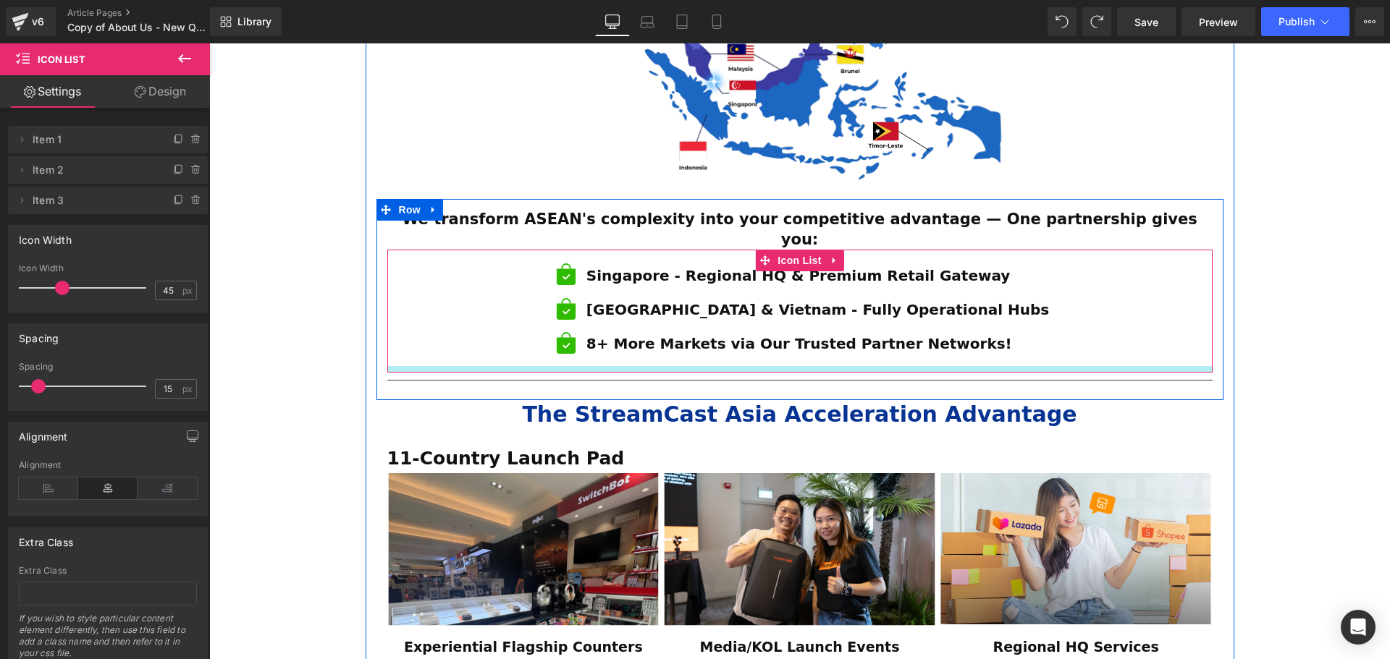
click at [655, 366] on div at bounding box center [799, 369] width 825 height 7
click at [1230, 368] on div at bounding box center [1232, 29] width 4 height 1311
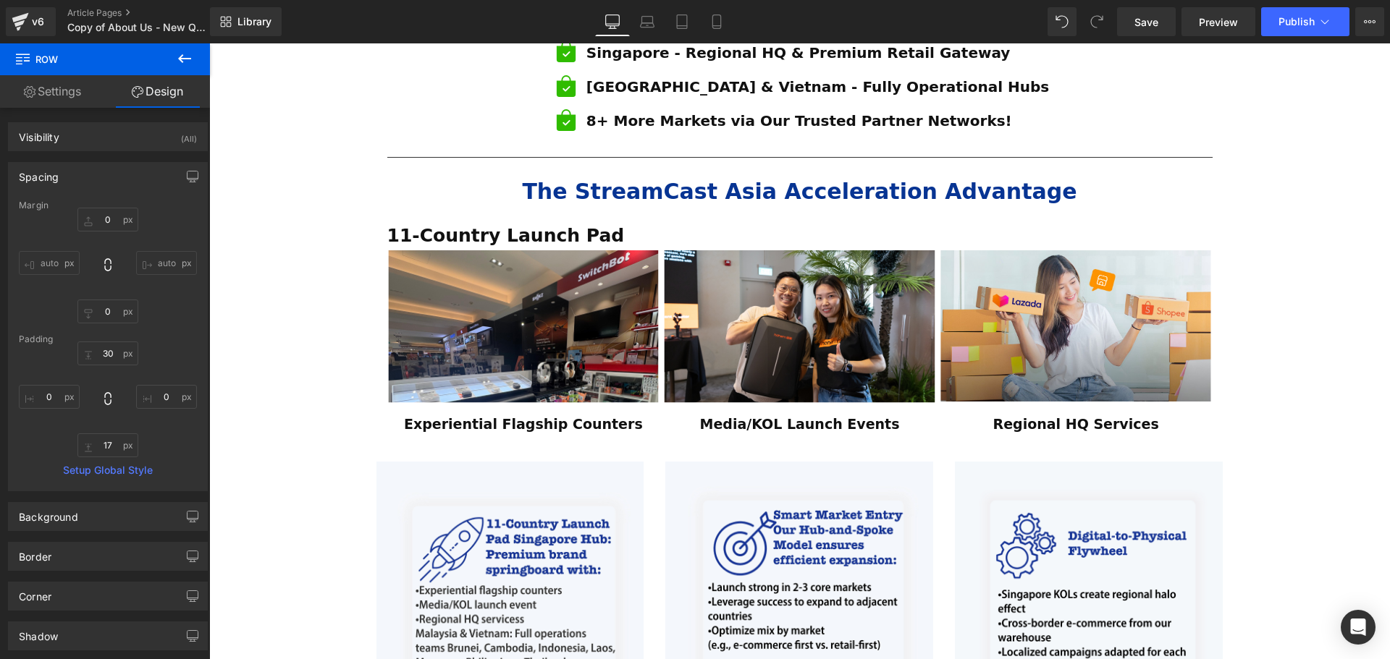
scroll to position [1001, 0]
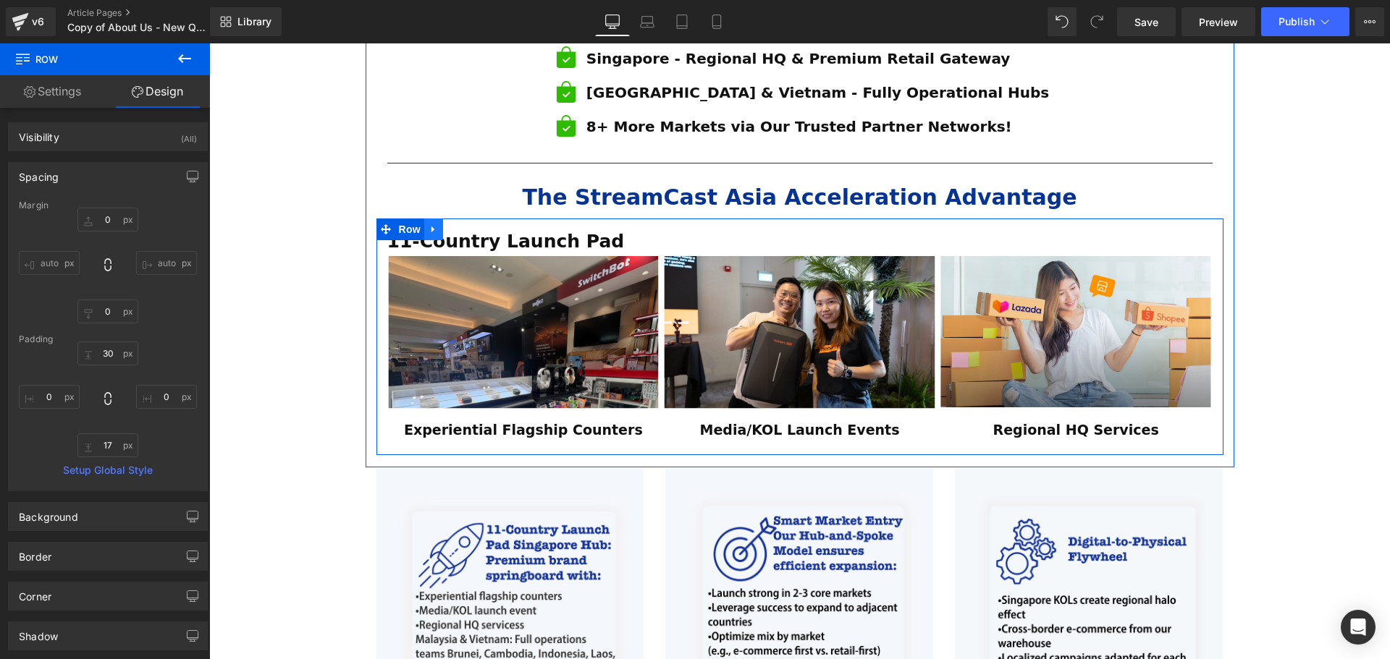
click at [432, 224] on icon at bounding box center [433, 229] width 10 height 11
click at [448, 224] on icon at bounding box center [452, 229] width 10 height 10
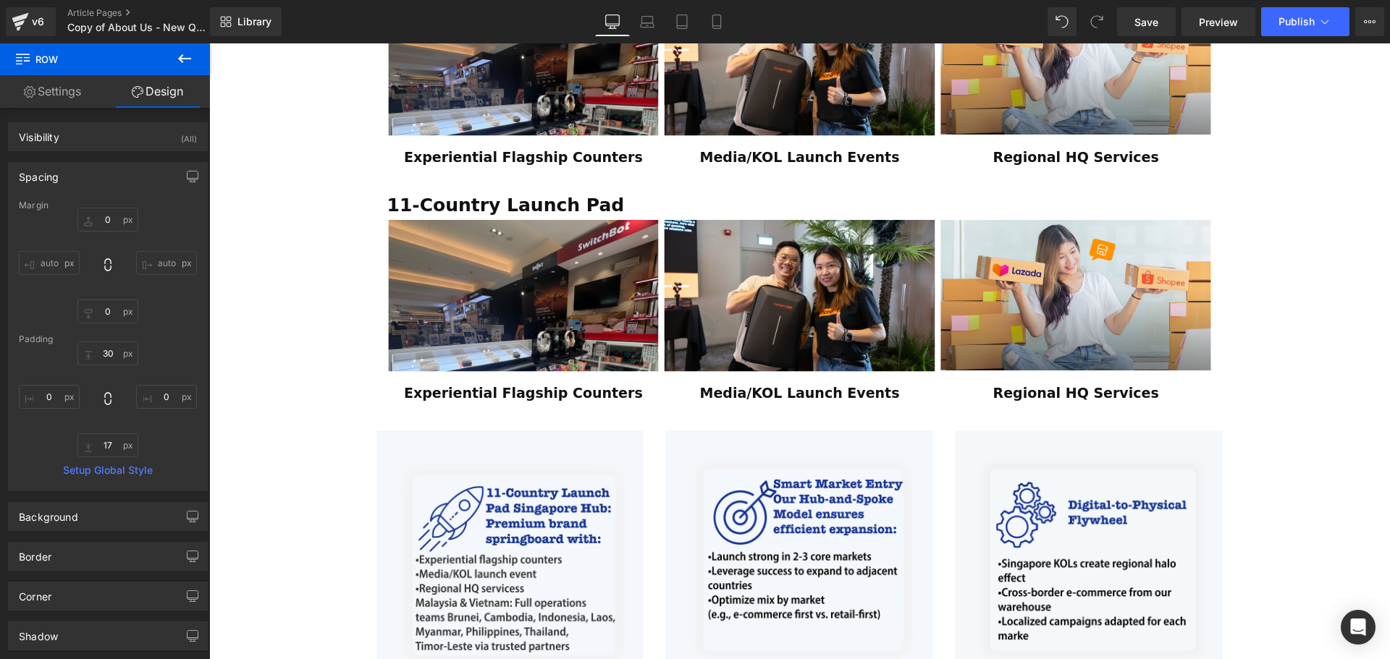
scroll to position [1291, 0]
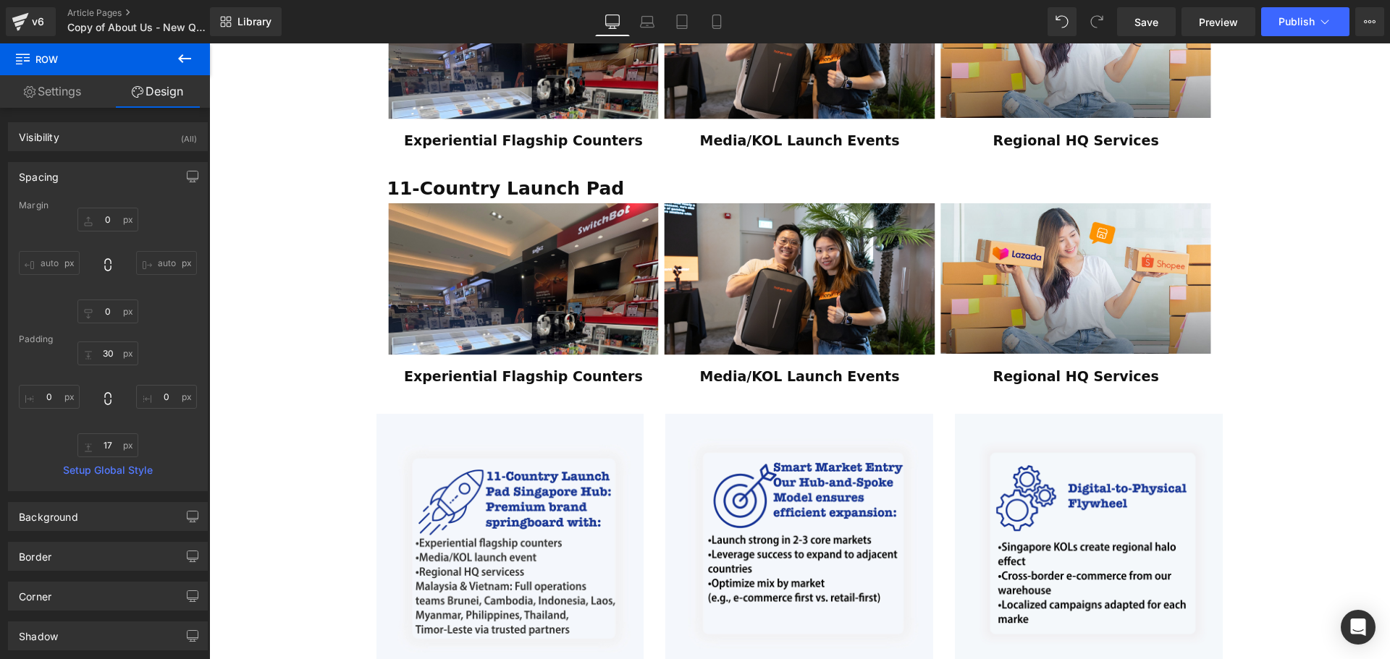
click at [559, 178] on strong "11-Country Launch Pad" at bounding box center [505, 188] width 237 height 21
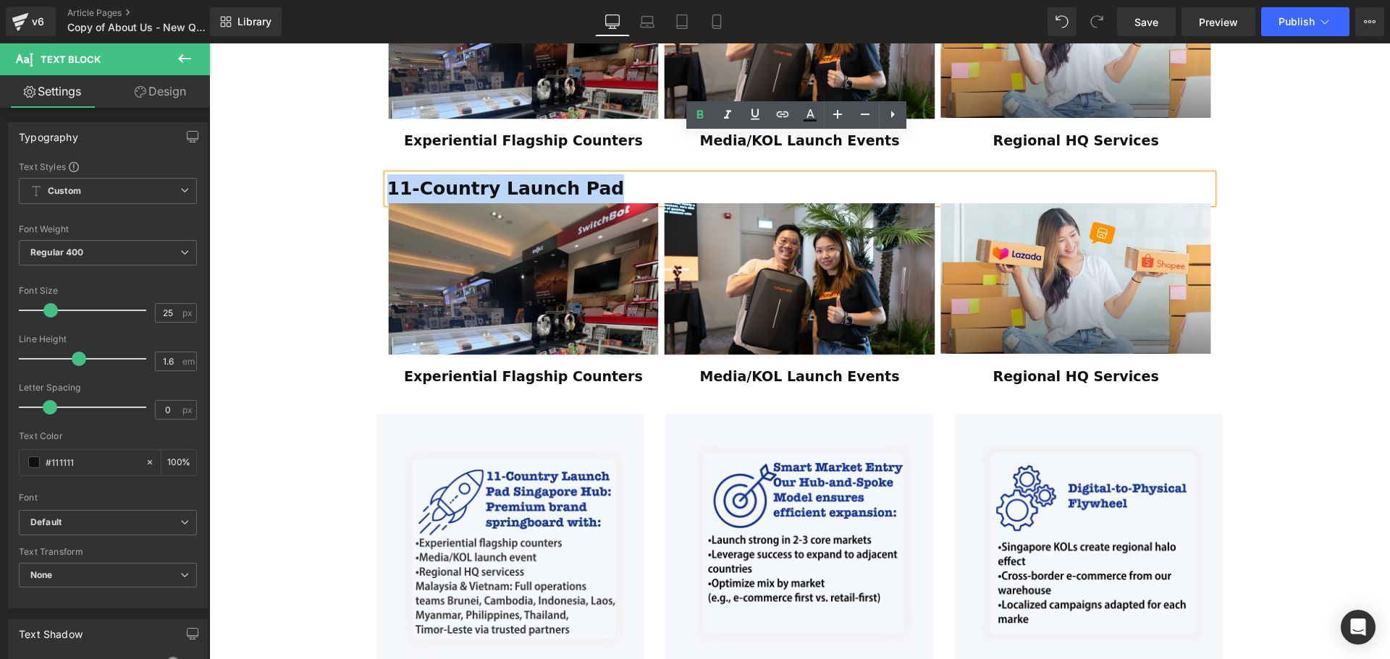
drag, startPoint x: 596, startPoint y: 145, endPoint x: 383, endPoint y: 150, distance: 212.8
click at [387, 174] on p "11-Country Launch Pad" at bounding box center [799, 188] width 825 height 29
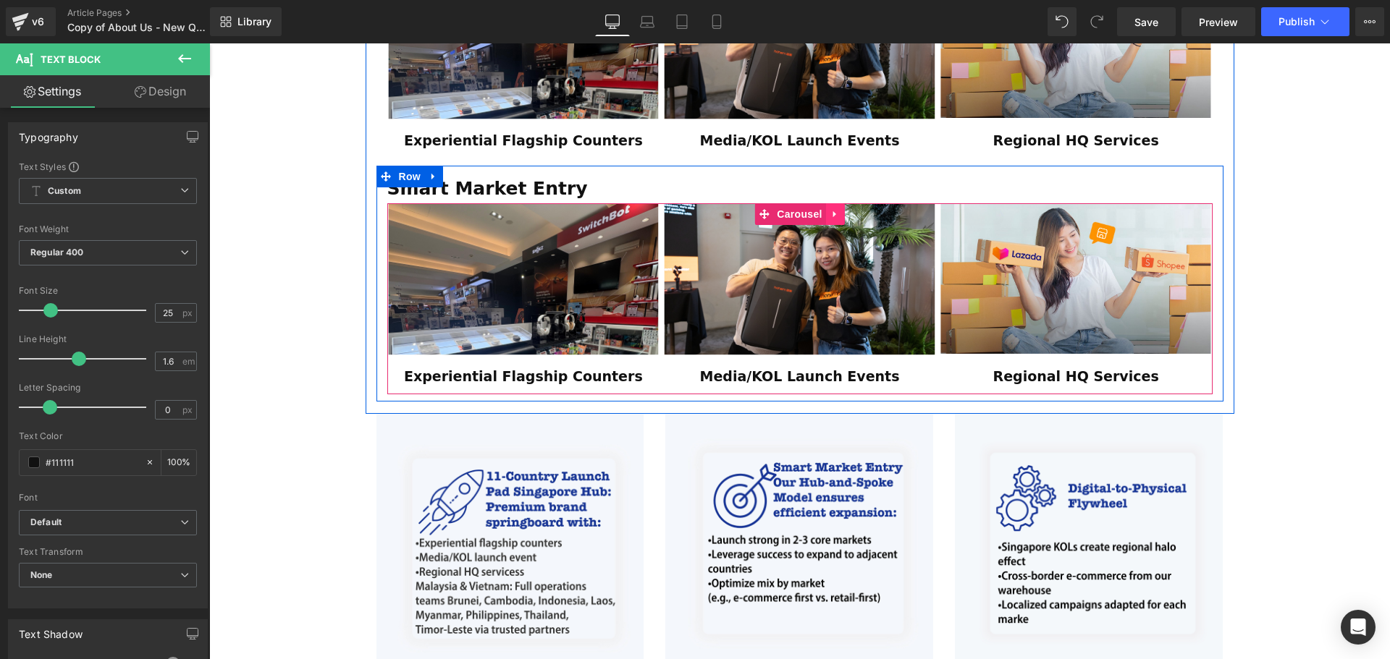
click at [830, 208] on icon at bounding box center [835, 213] width 10 height 11
click at [842, 209] on icon at bounding box center [845, 214] width 10 height 10
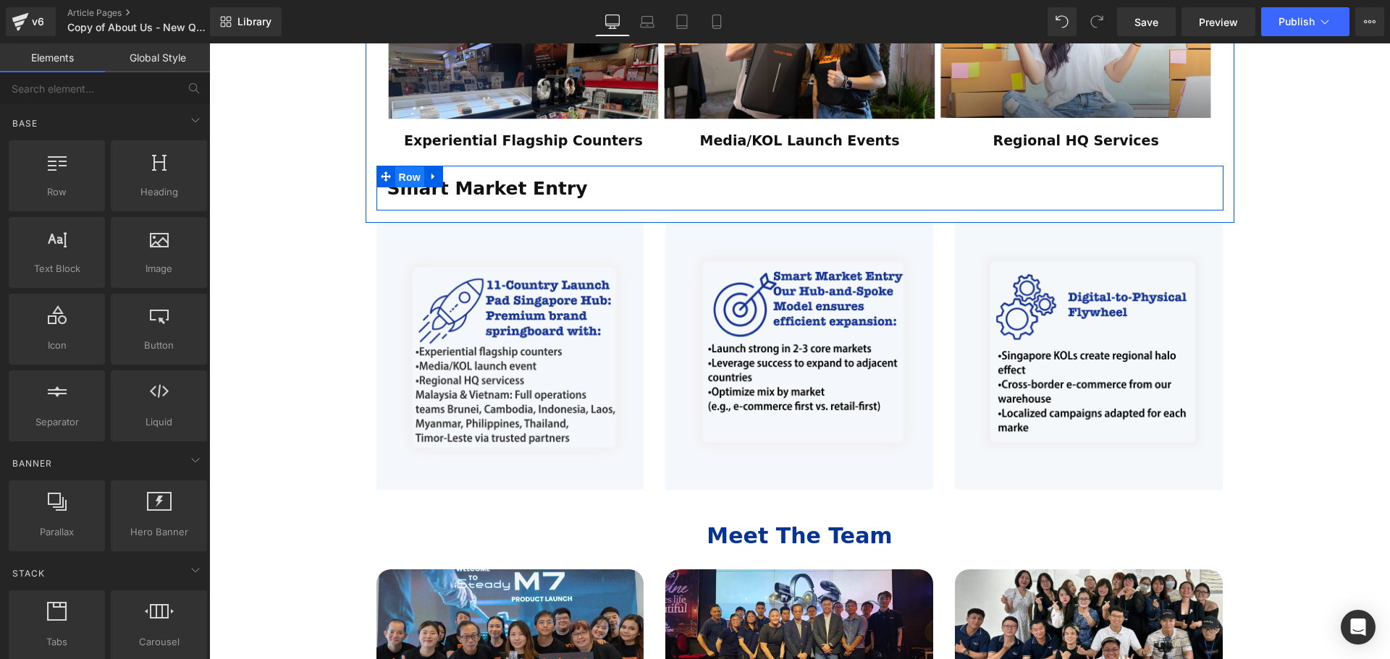
click at [405, 166] on span "Row" at bounding box center [409, 177] width 29 height 22
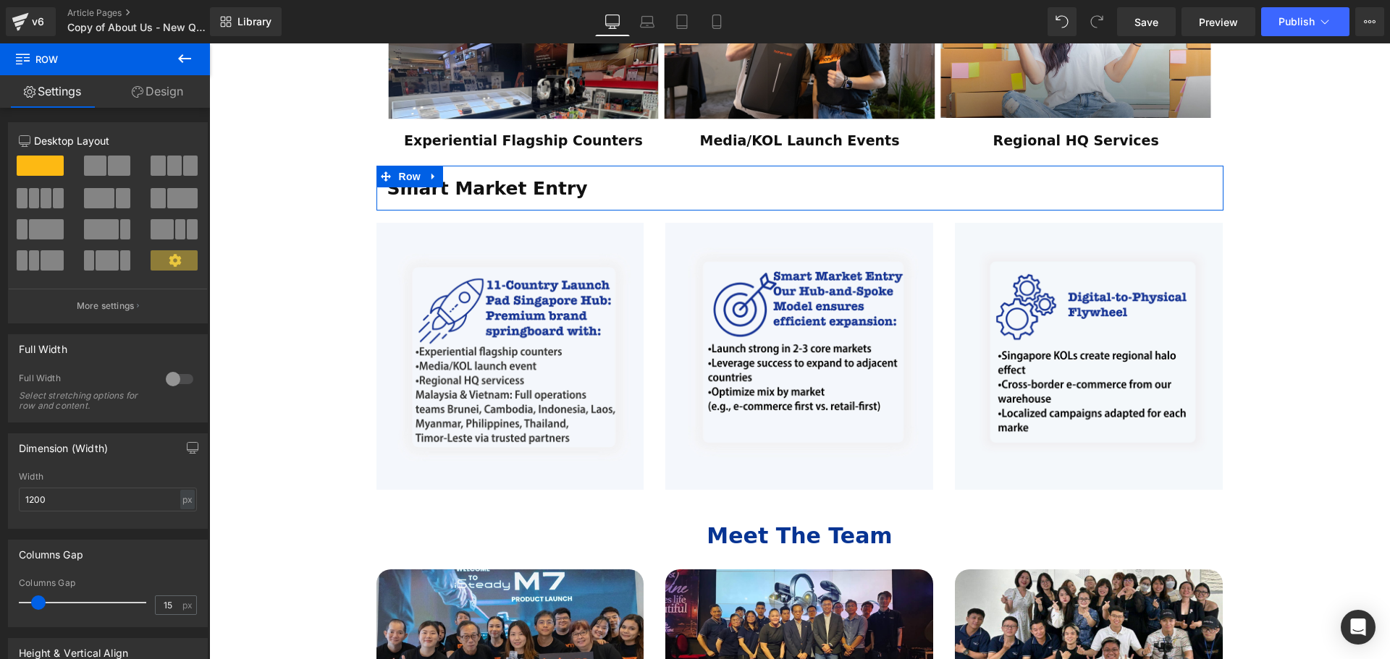
click at [119, 170] on span at bounding box center [119, 166] width 22 height 20
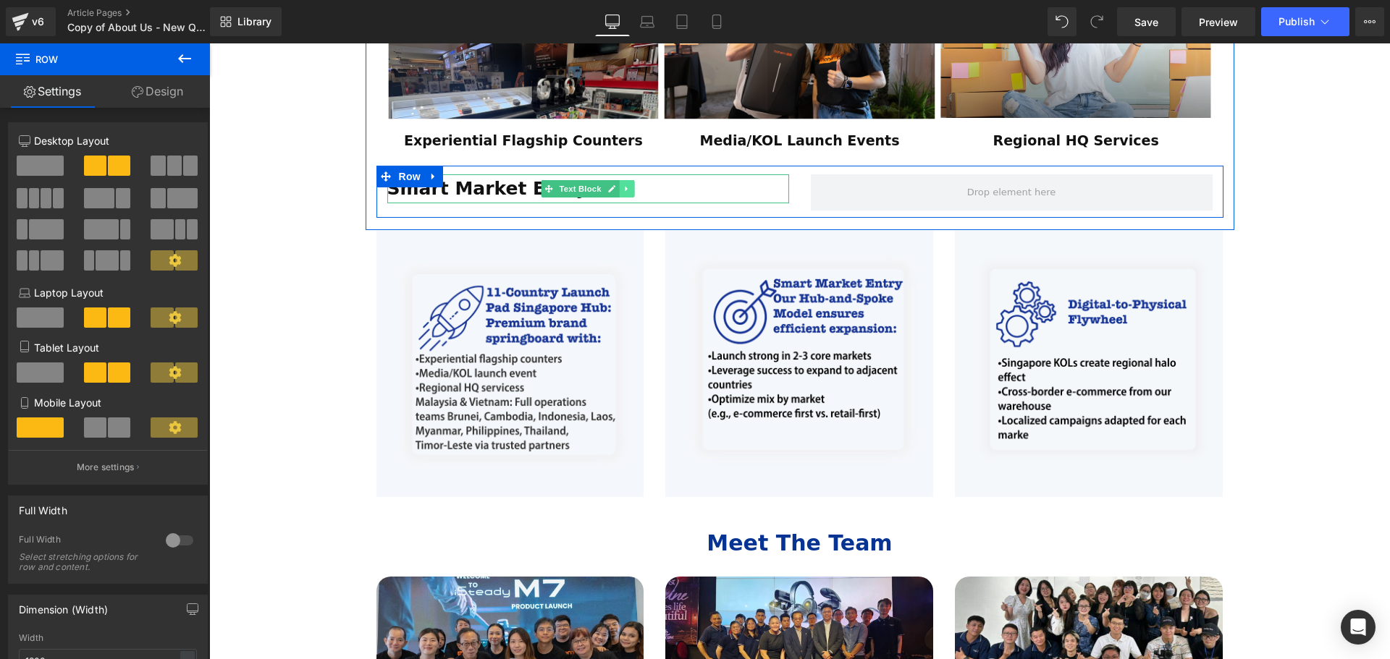
click at [623, 185] on icon at bounding box center [626, 189] width 8 height 9
click at [619, 185] on icon at bounding box center [619, 189] width 8 height 8
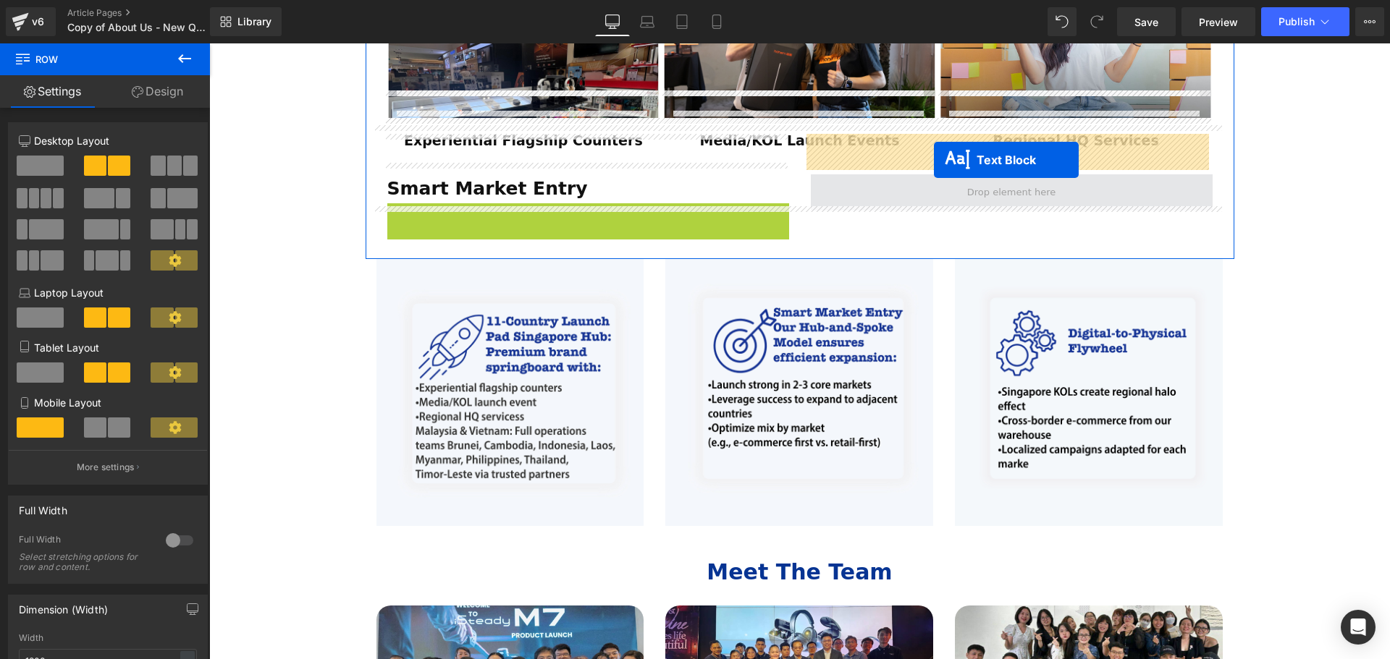
drag, startPoint x: 542, startPoint y: 182, endPoint x: 934, endPoint y: 160, distance: 392.2
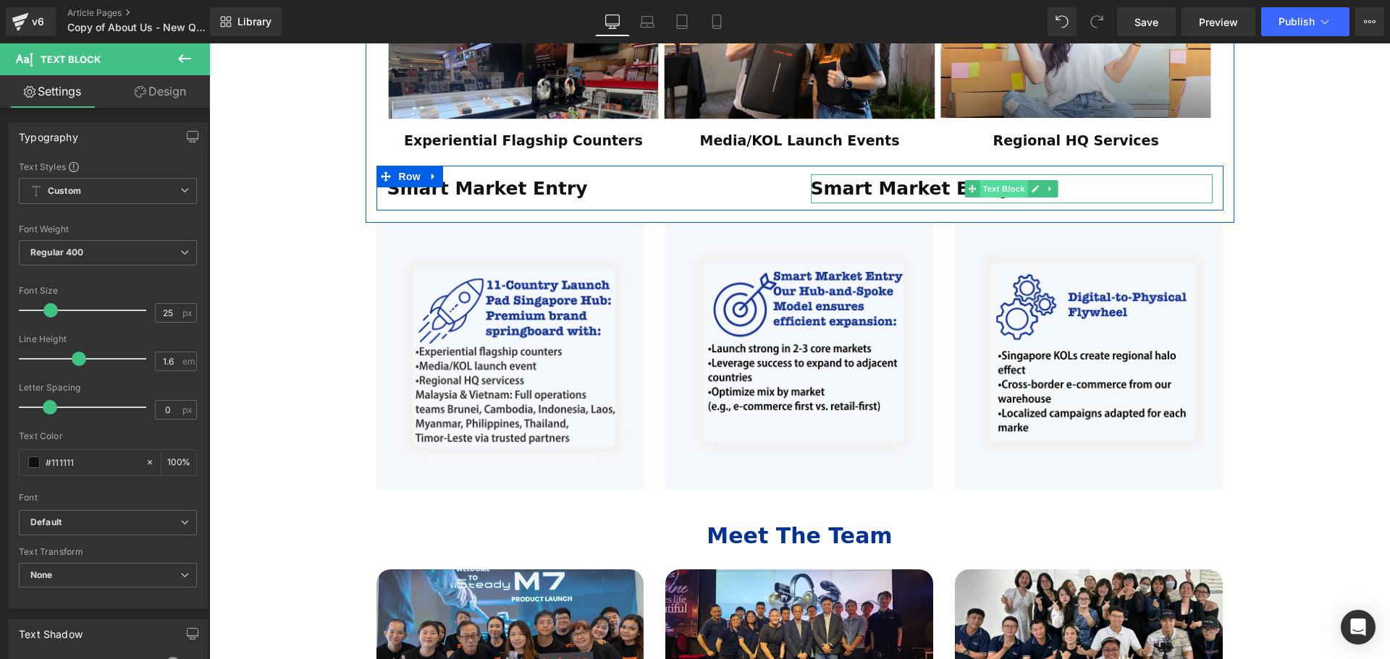
click at [991, 180] on span "Text Block" at bounding box center [1003, 188] width 48 height 17
click at [911, 178] on strong "Smart Market Entry" at bounding box center [911, 188] width 200 height 21
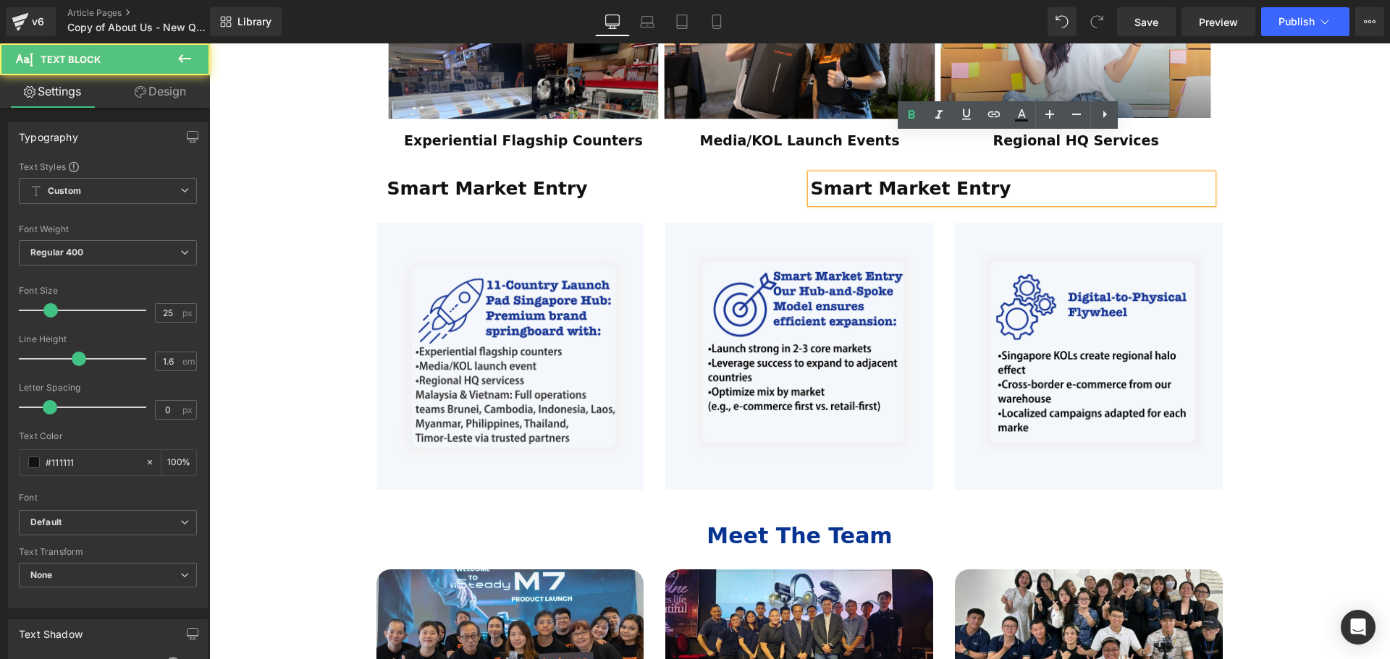
drag, startPoint x: 1005, startPoint y: 153, endPoint x: 806, endPoint y: 153, distance: 199.0
click at [811, 174] on div "Smart Market Entry" at bounding box center [1012, 188] width 402 height 29
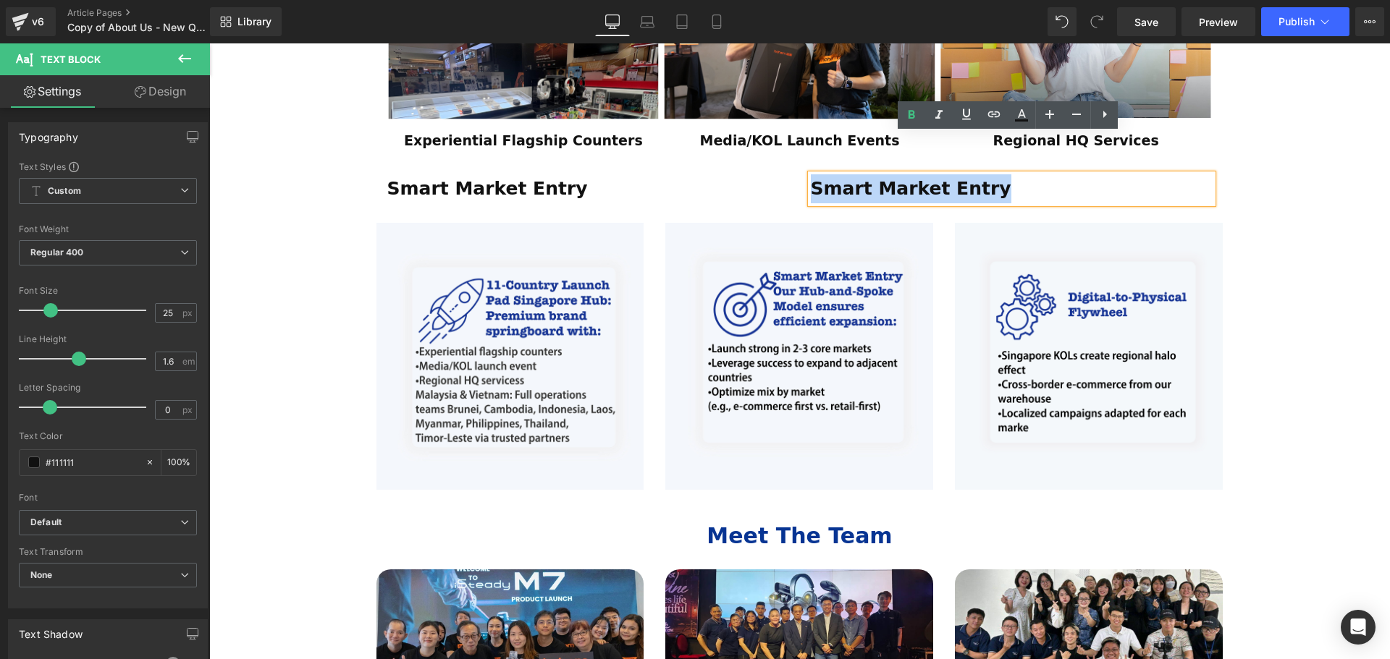
drag, startPoint x: 810, startPoint y: 152, endPoint x: 1001, endPoint y: 151, distance: 191.1
click at [1001, 174] on p "Smart Market Entry" at bounding box center [1012, 188] width 402 height 29
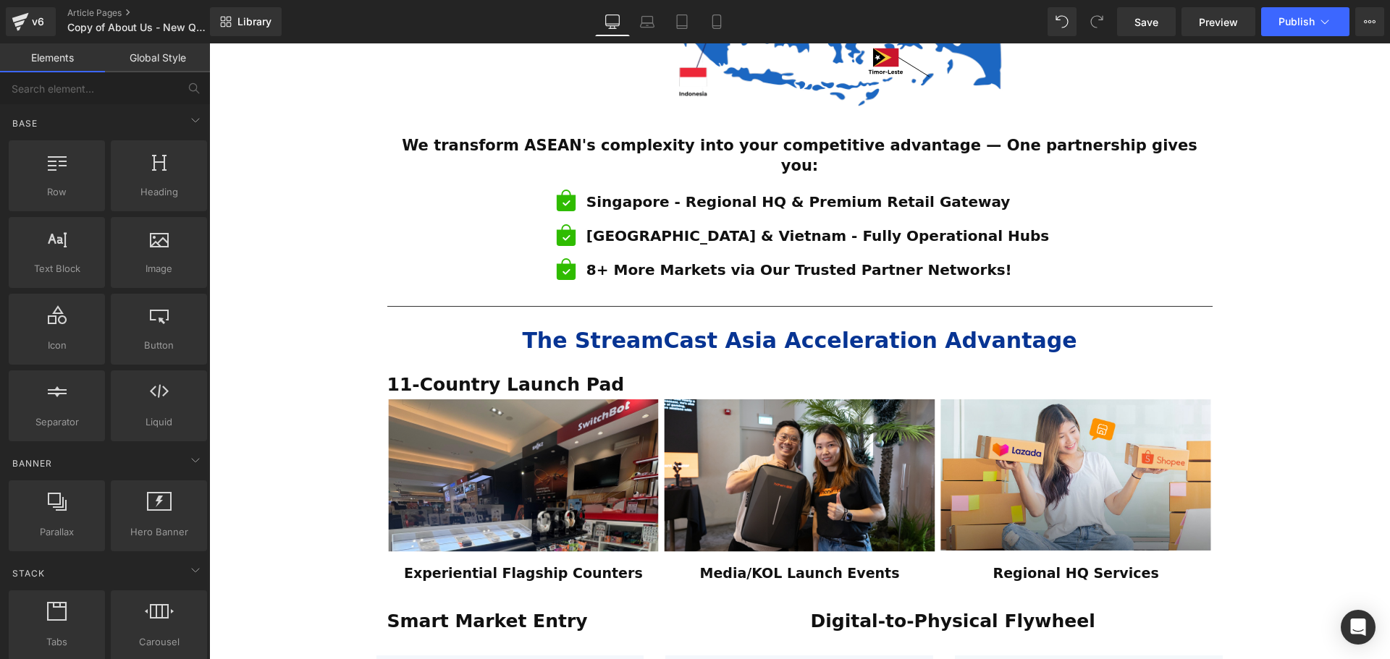
scroll to position [1073, 0]
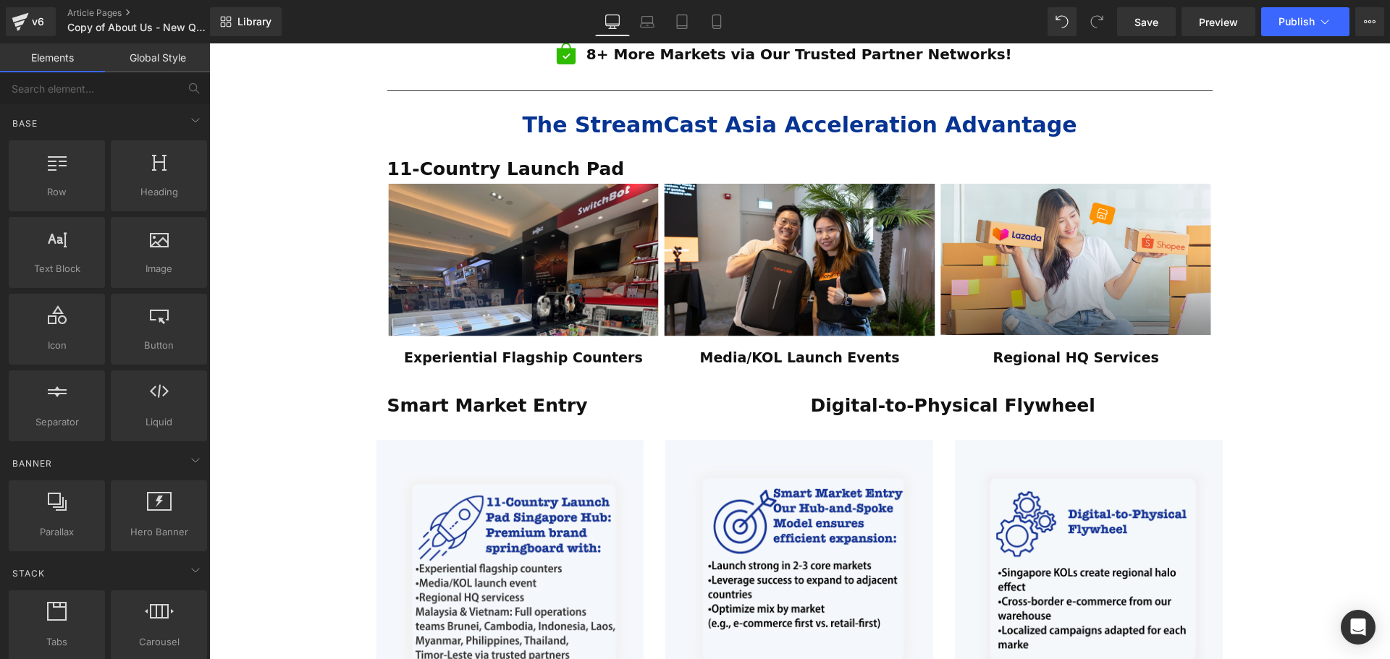
click at [1248, 434] on div "ESTABLISHED 2001 Text Block Your Market Acceleration Partner Across 11 ASEAN Co…" at bounding box center [799, 143] width 1181 height 2118
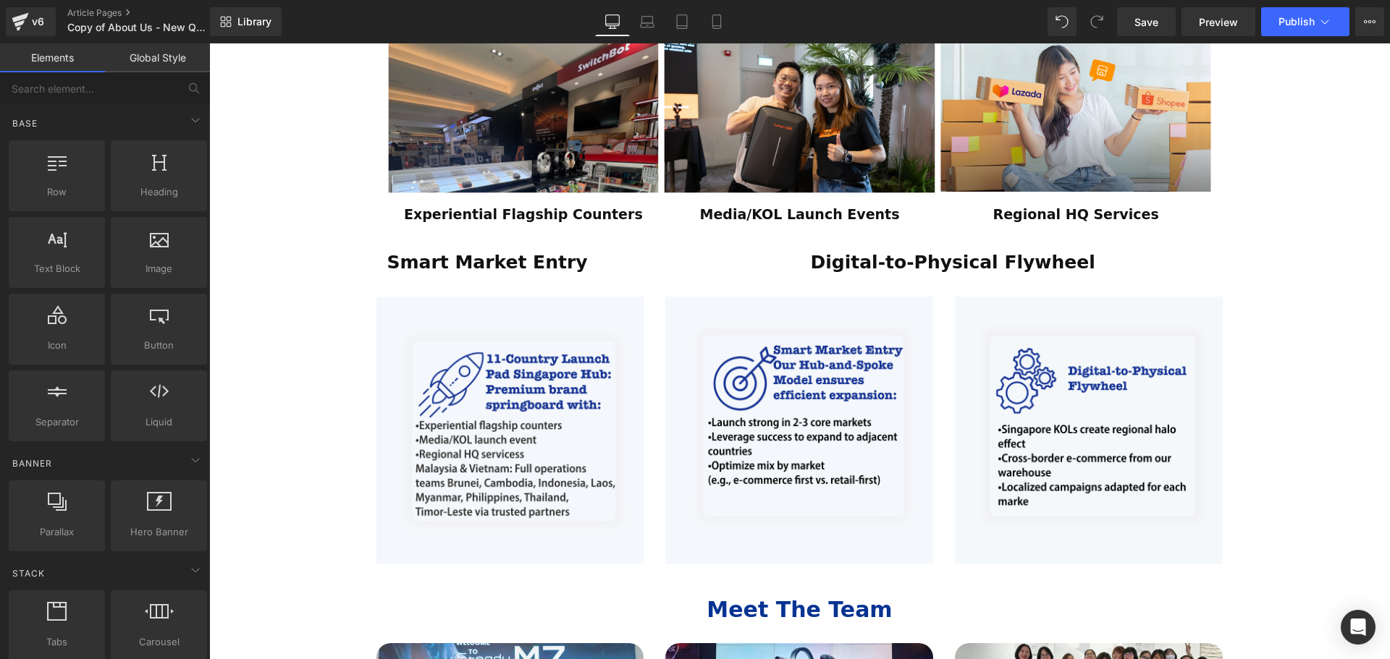
scroll to position [1218, 0]
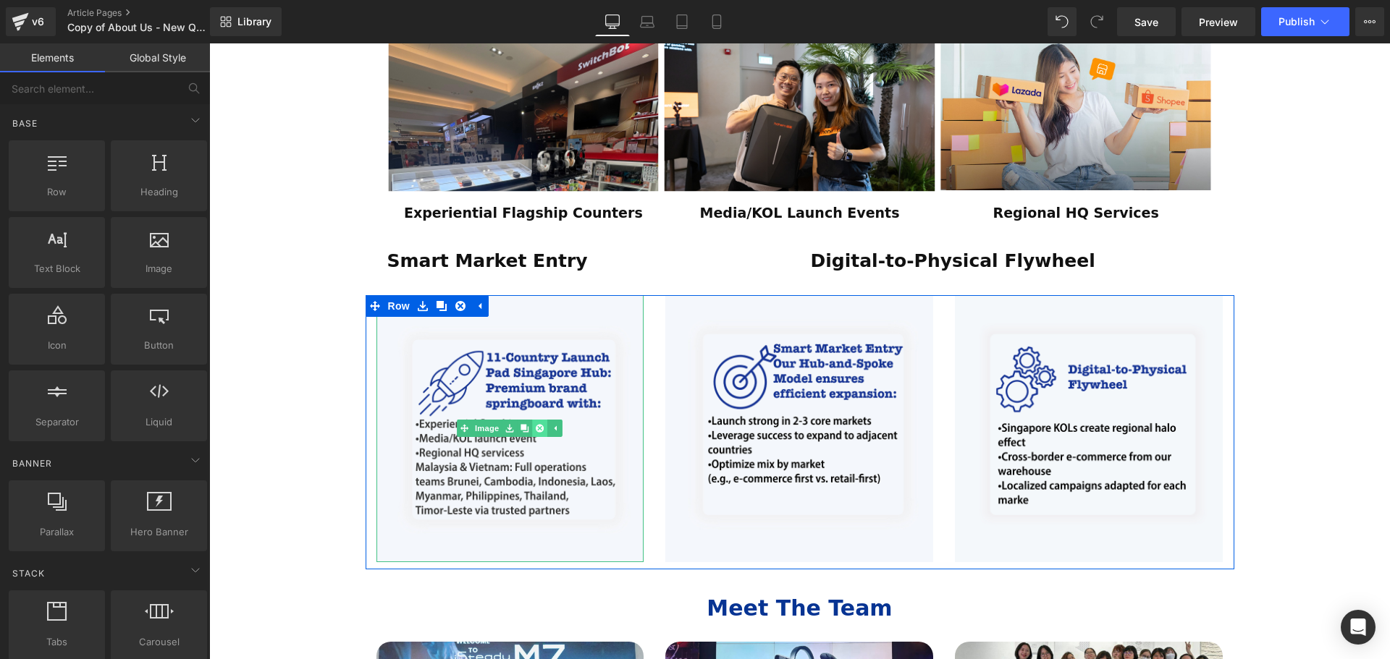
click at [536, 425] on icon at bounding box center [540, 429] width 8 height 8
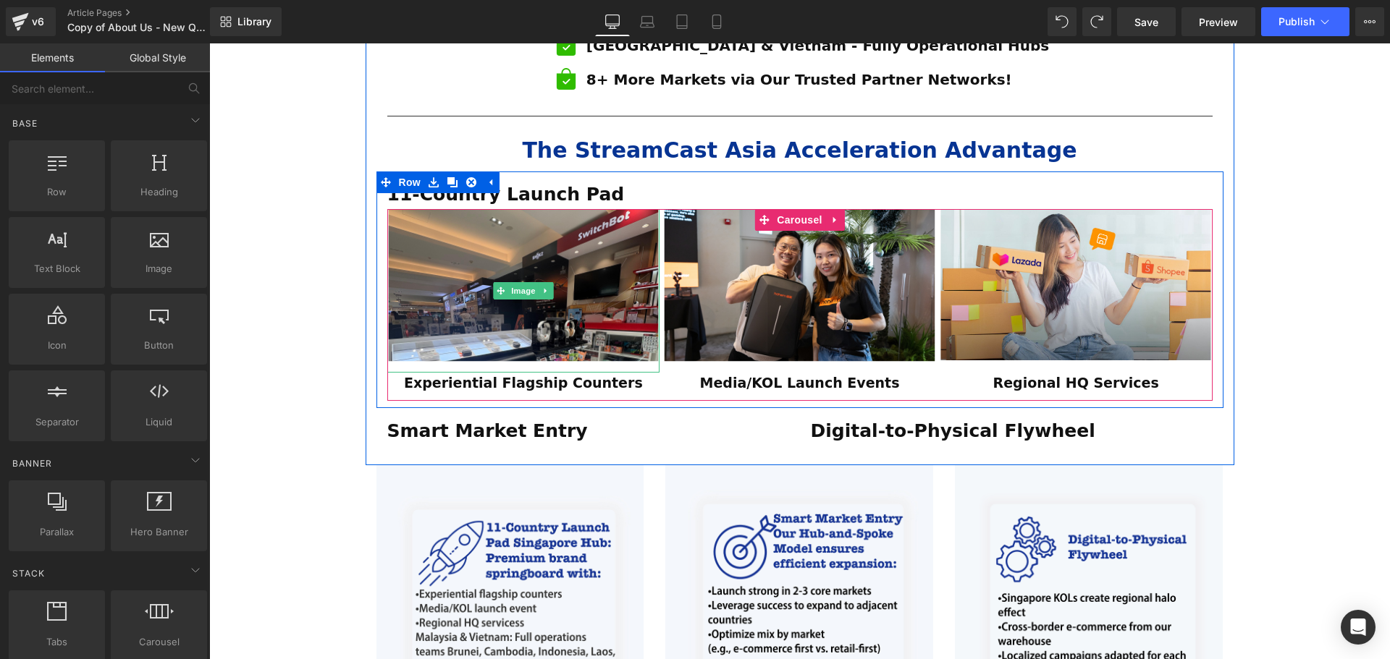
scroll to position [1073, 0]
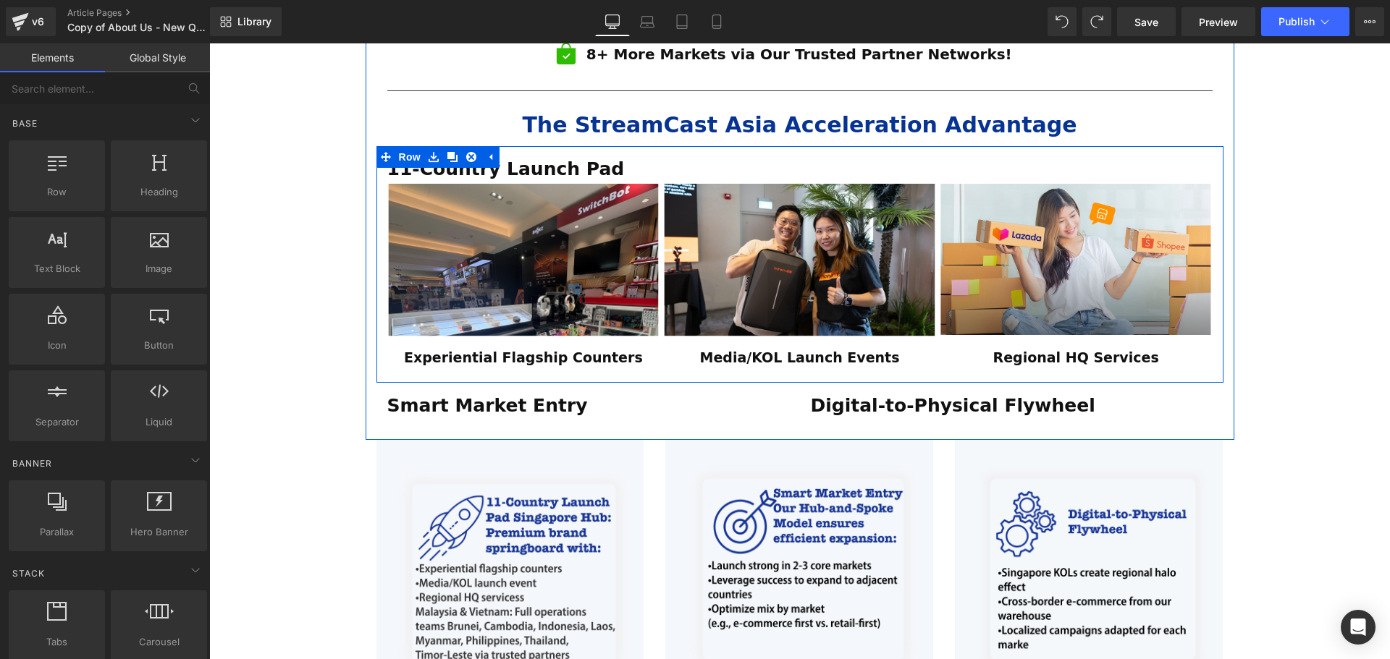
click at [591, 155] on p "11-Country Launch Pad" at bounding box center [799, 169] width 825 height 29
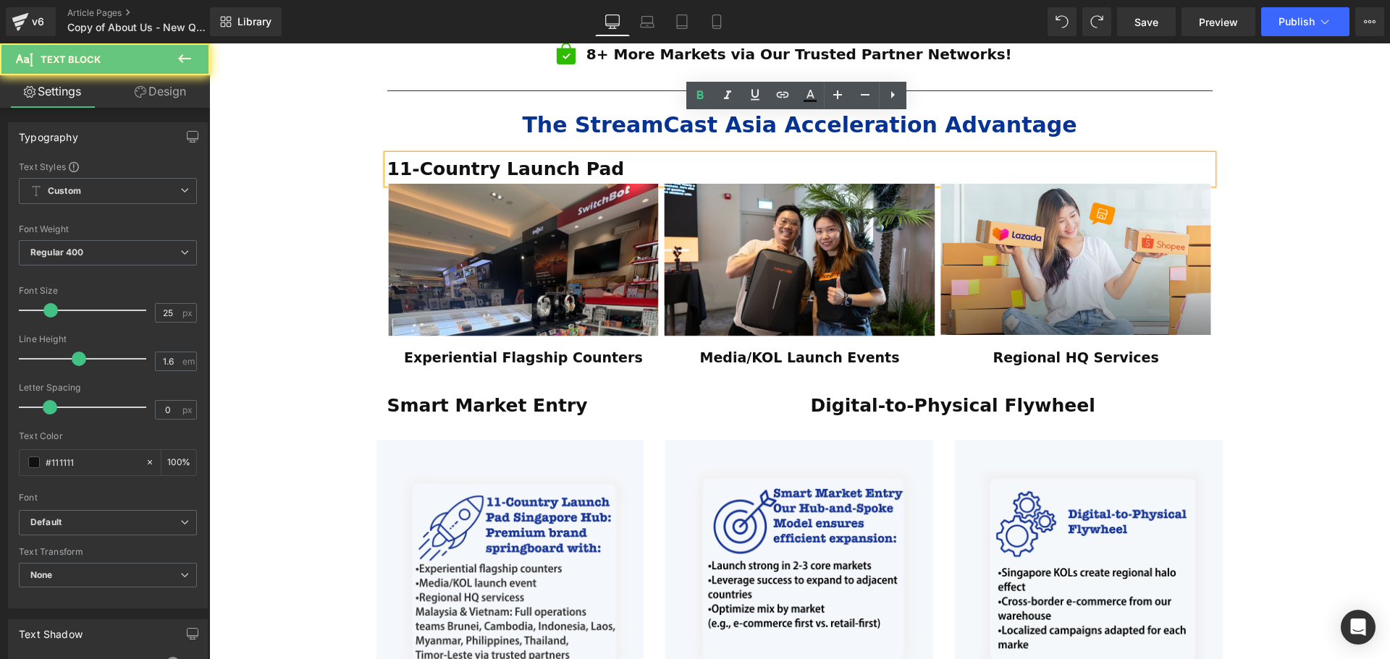
click at [589, 155] on p "11-Country Launch Pad" at bounding box center [799, 169] width 825 height 29
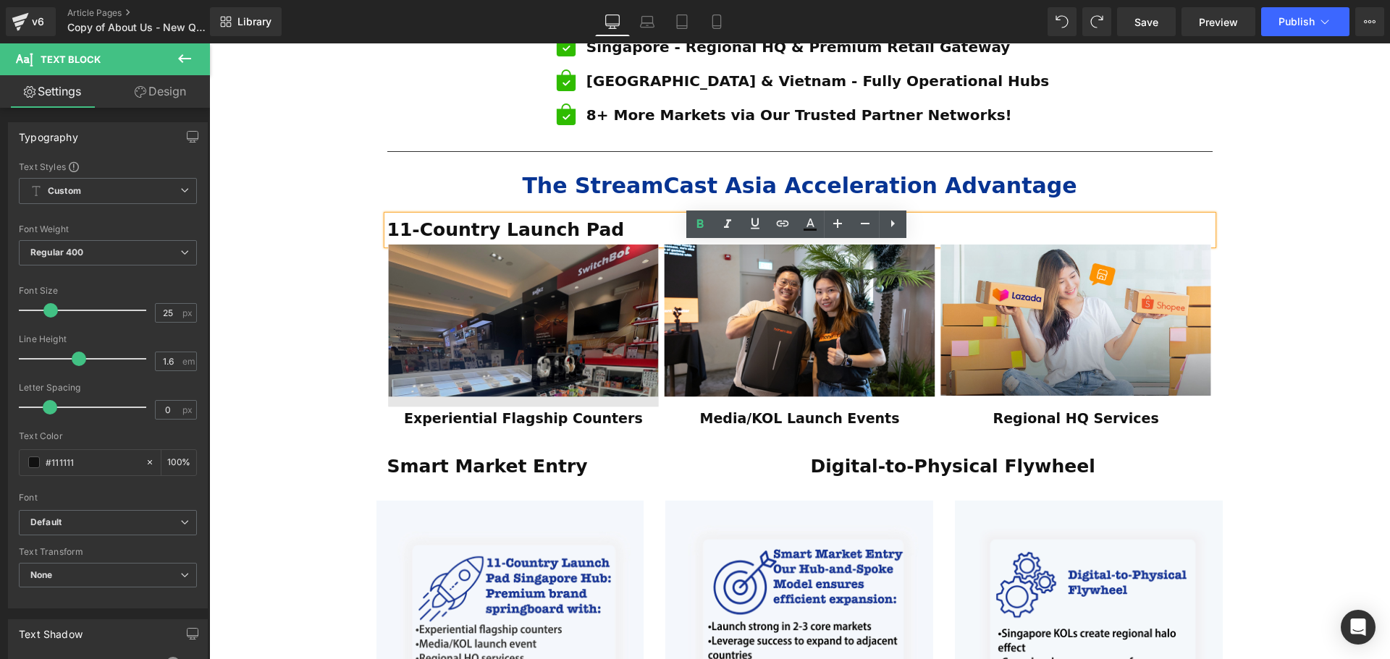
scroll to position [929, 0]
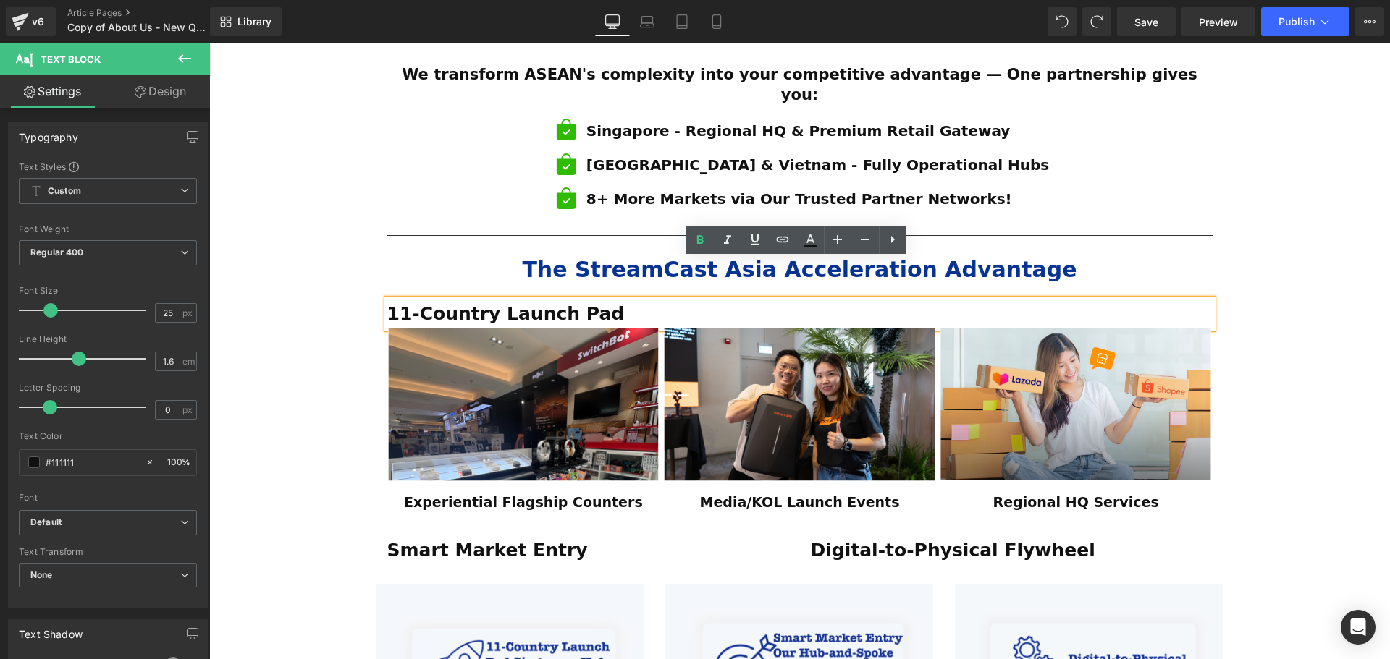
click at [389, 303] on strong "11-Country Launch Pad" at bounding box center [505, 313] width 237 height 21
click at [581, 303] on strong "11-Country Launch Pad" at bounding box center [505, 313] width 237 height 21
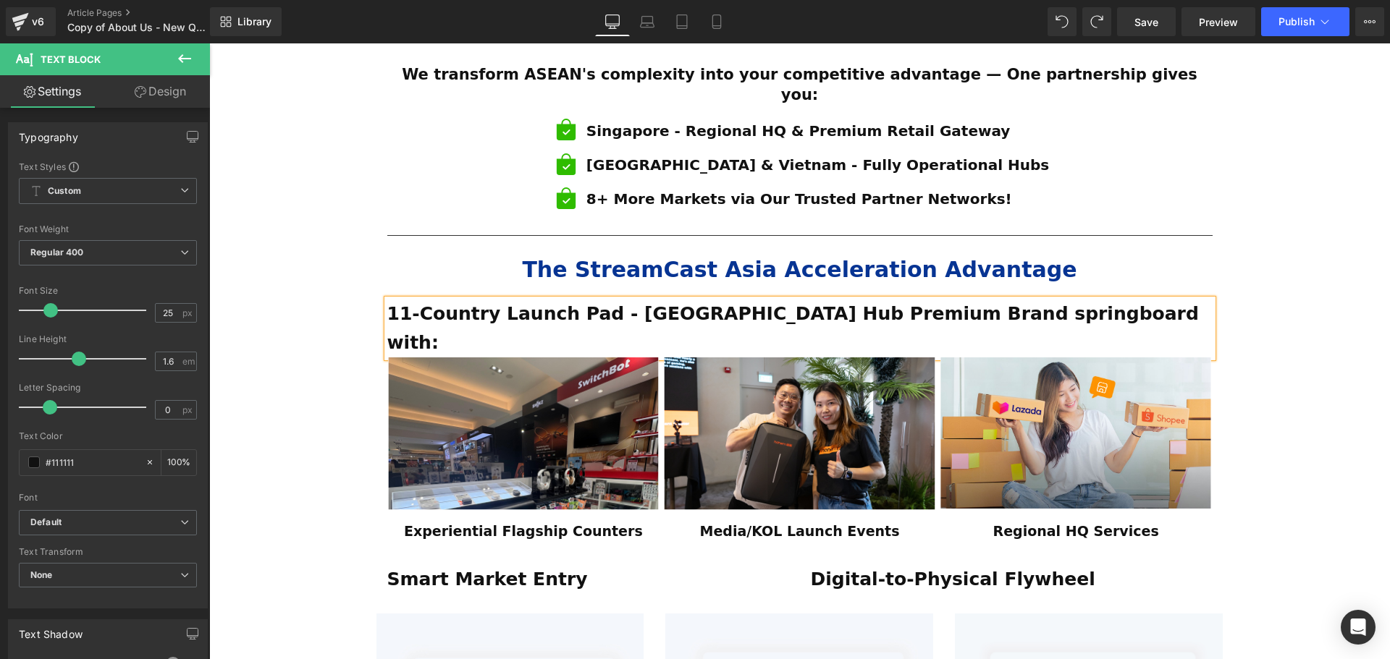
click at [598, 303] on strong "11-Country Launch Pad - [GEOGRAPHIC_DATA] Hub Premium Brand springboard with:" at bounding box center [792, 328] width 811 height 50
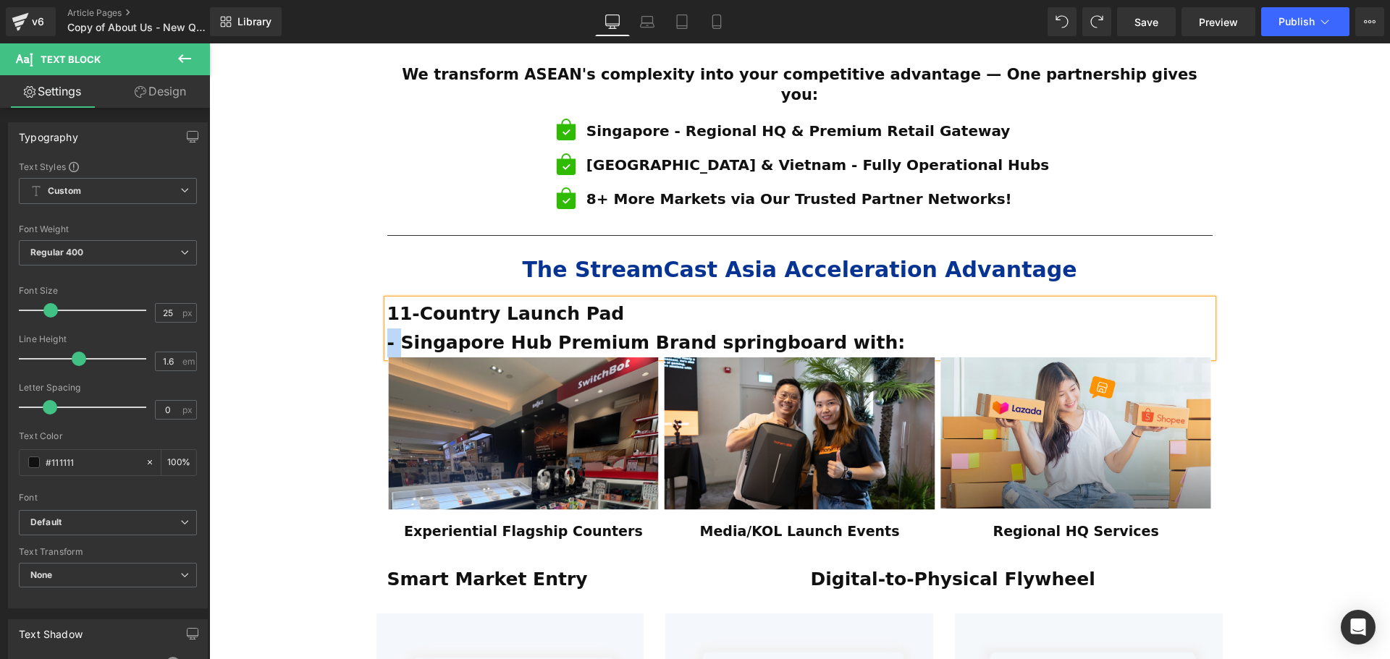
drag, startPoint x: 396, startPoint y: 304, endPoint x: 384, endPoint y: 305, distance: 11.6
click at [387, 332] on strong "- Singapore Hub Premium Brand springboard with:" at bounding box center [646, 342] width 518 height 21
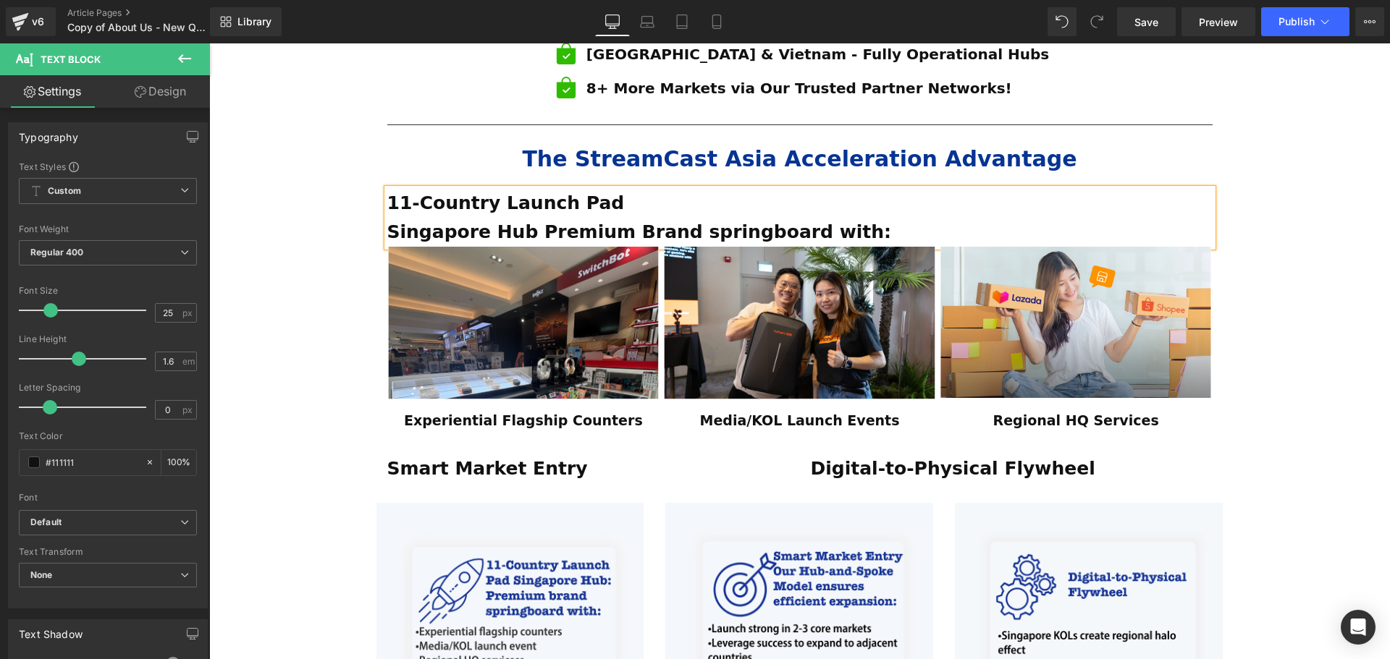
scroll to position [960, 0]
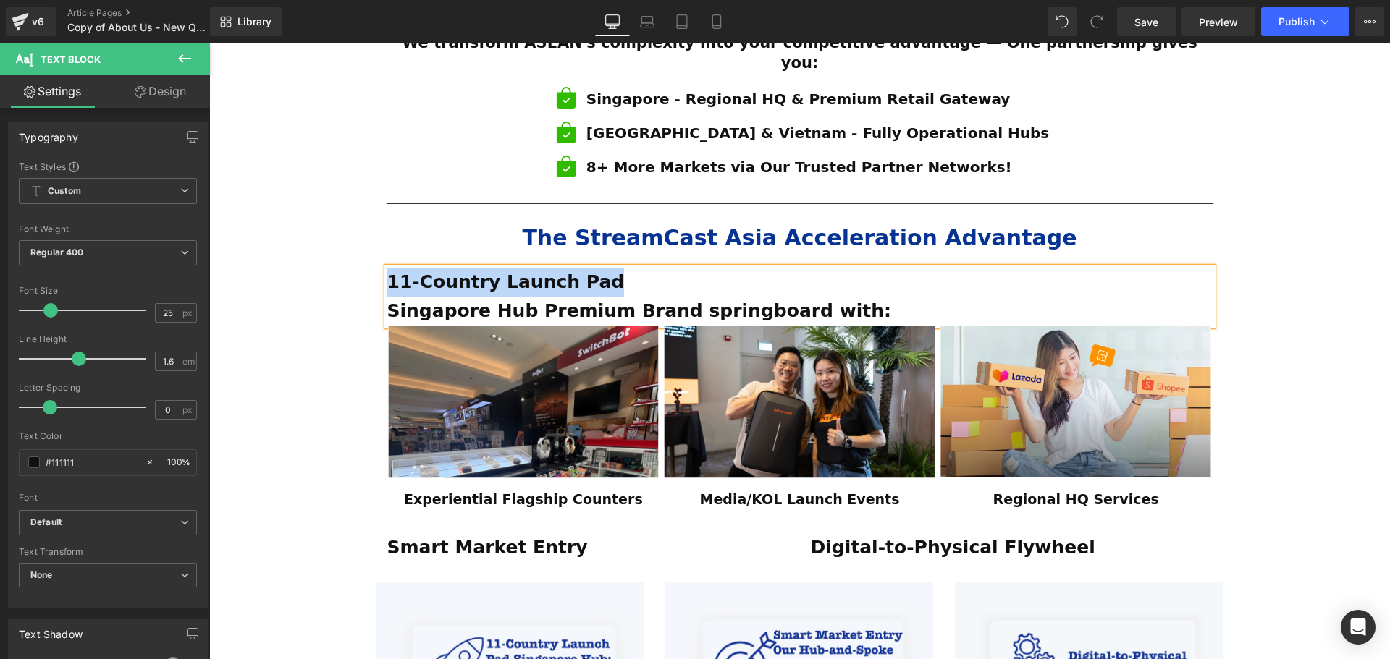
drag, startPoint x: 586, startPoint y: 240, endPoint x: 387, endPoint y: 247, distance: 199.2
click at [387, 268] on p "11-Country Launch Pad" at bounding box center [799, 282] width 825 height 29
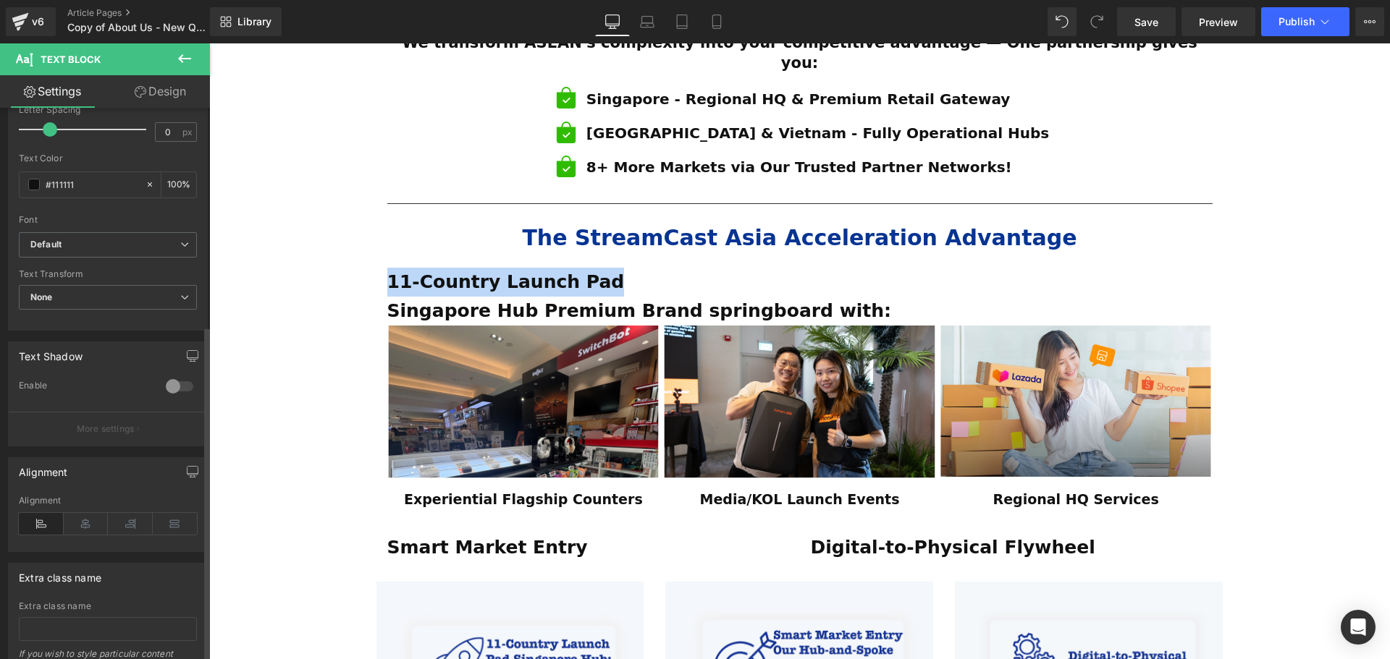
scroll to position [362, 0]
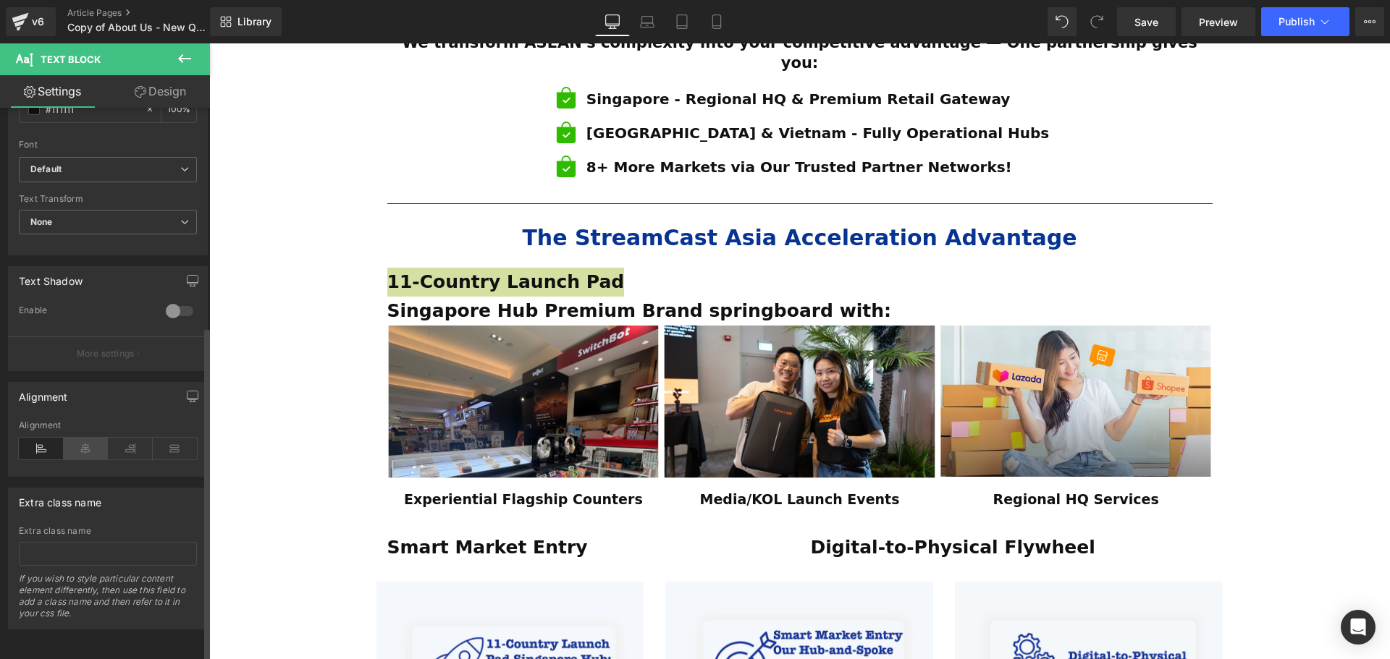
click at [83, 444] on icon at bounding box center [86, 449] width 45 height 22
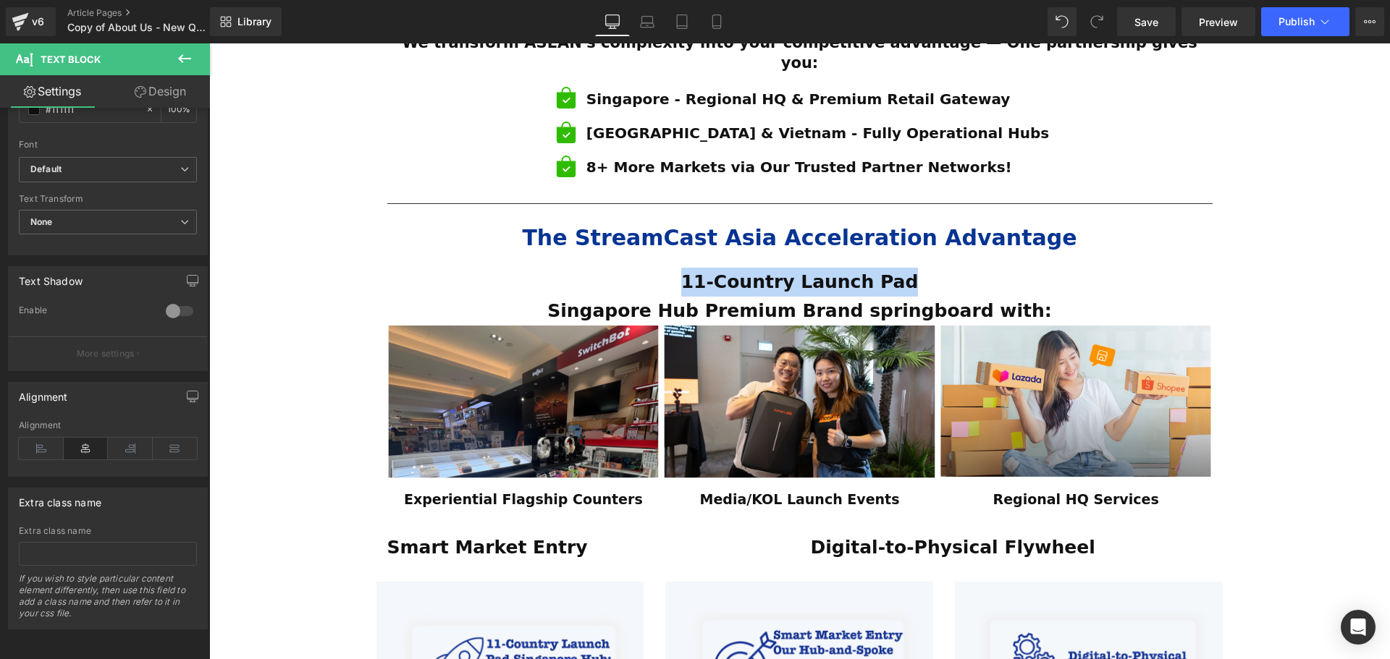
click at [1320, 420] on div "ESTABLISHED 2001 Text Block Your Market Acceleration Partner Across 11 ASEAN Co…" at bounding box center [799, 270] width 1181 height 2147
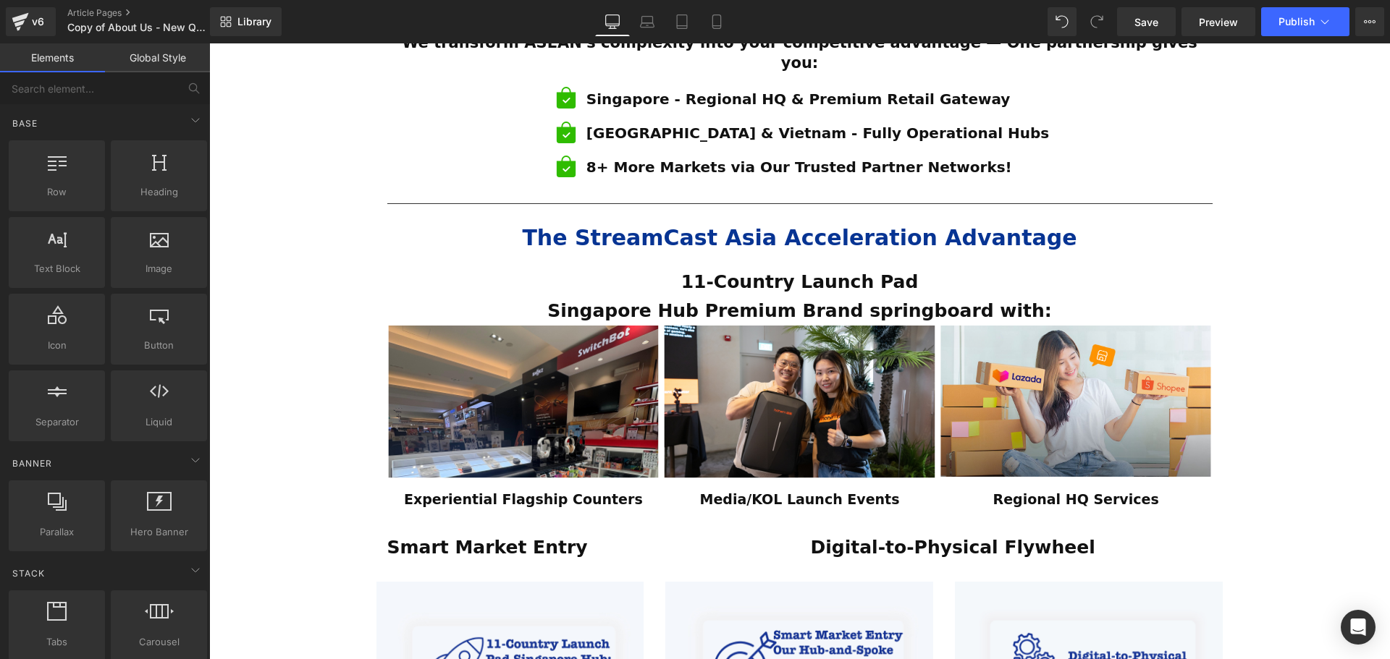
click at [1320, 420] on div "ESTABLISHED 2001 Text Block Your Market Acceleration Partner Across 11 ASEAN Co…" at bounding box center [799, 270] width 1181 height 2147
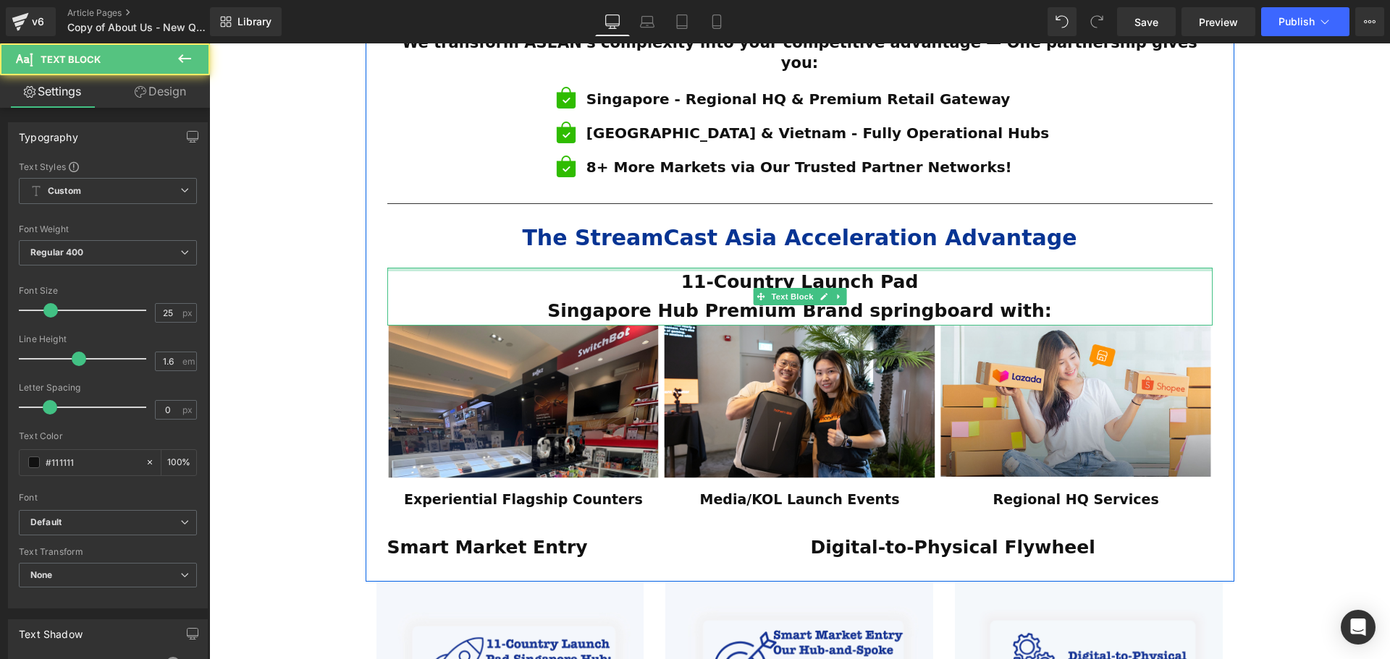
drag, startPoint x: 759, startPoint y: 230, endPoint x: 763, endPoint y: 223, distance: 8.4
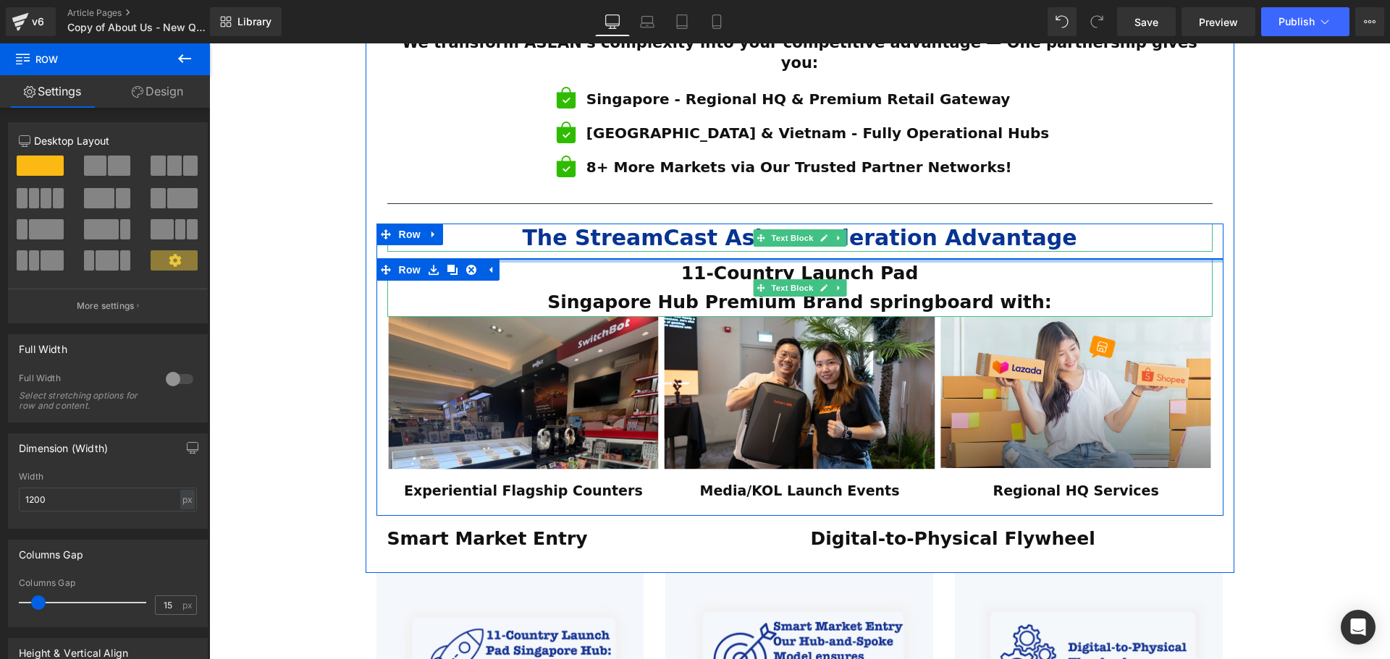
drag, startPoint x: 753, startPoint y: 223, endPoint x: 871, endPoint y: 226, distance: 117.3
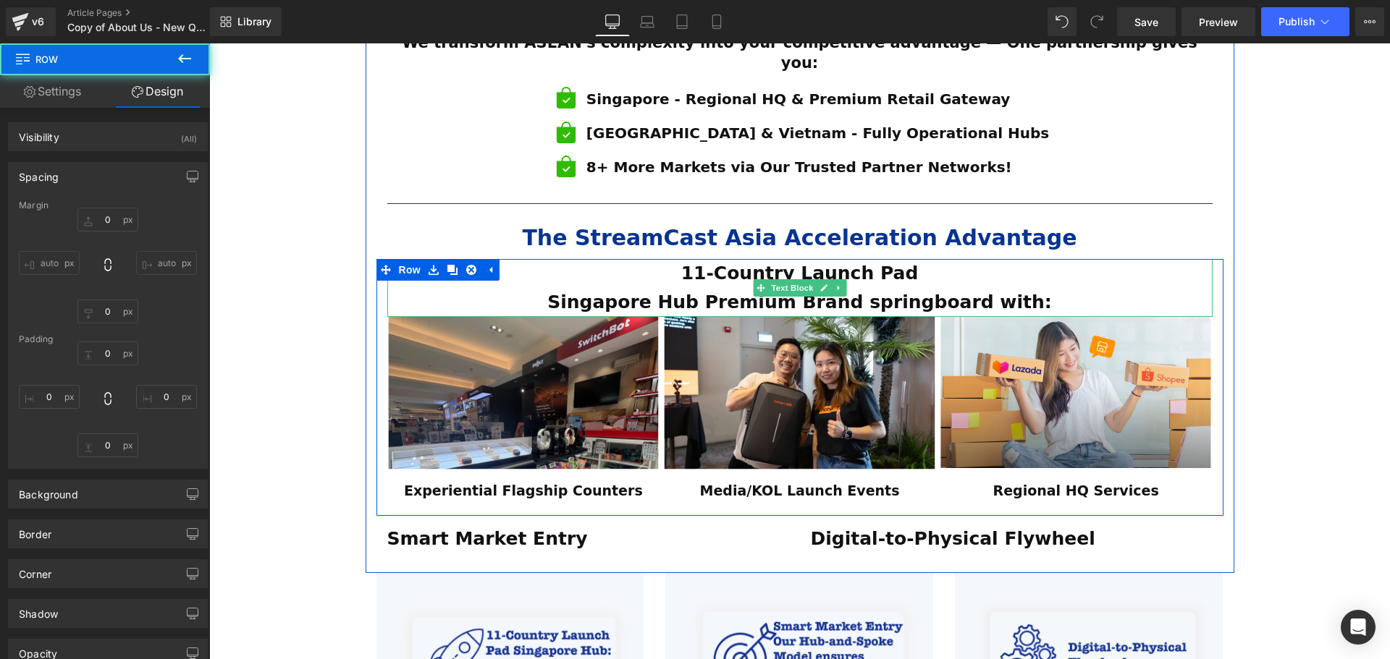
type input "0"
type input "10"
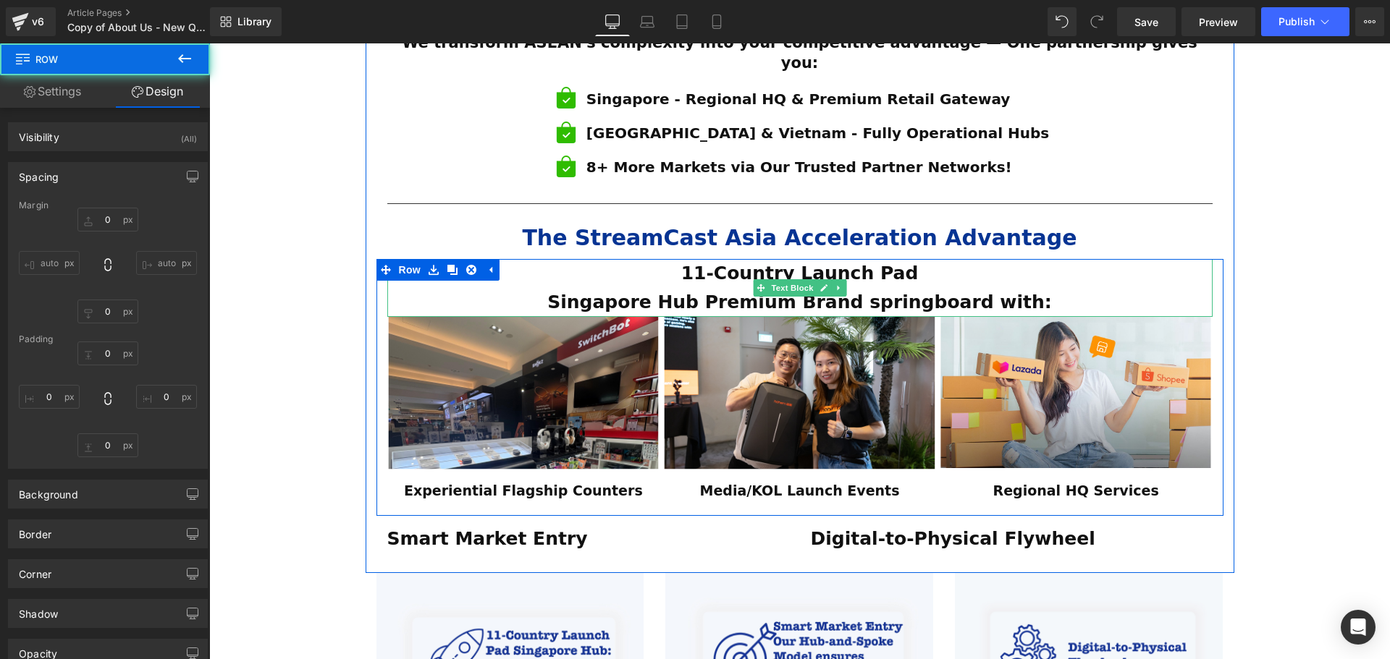
type input "0"
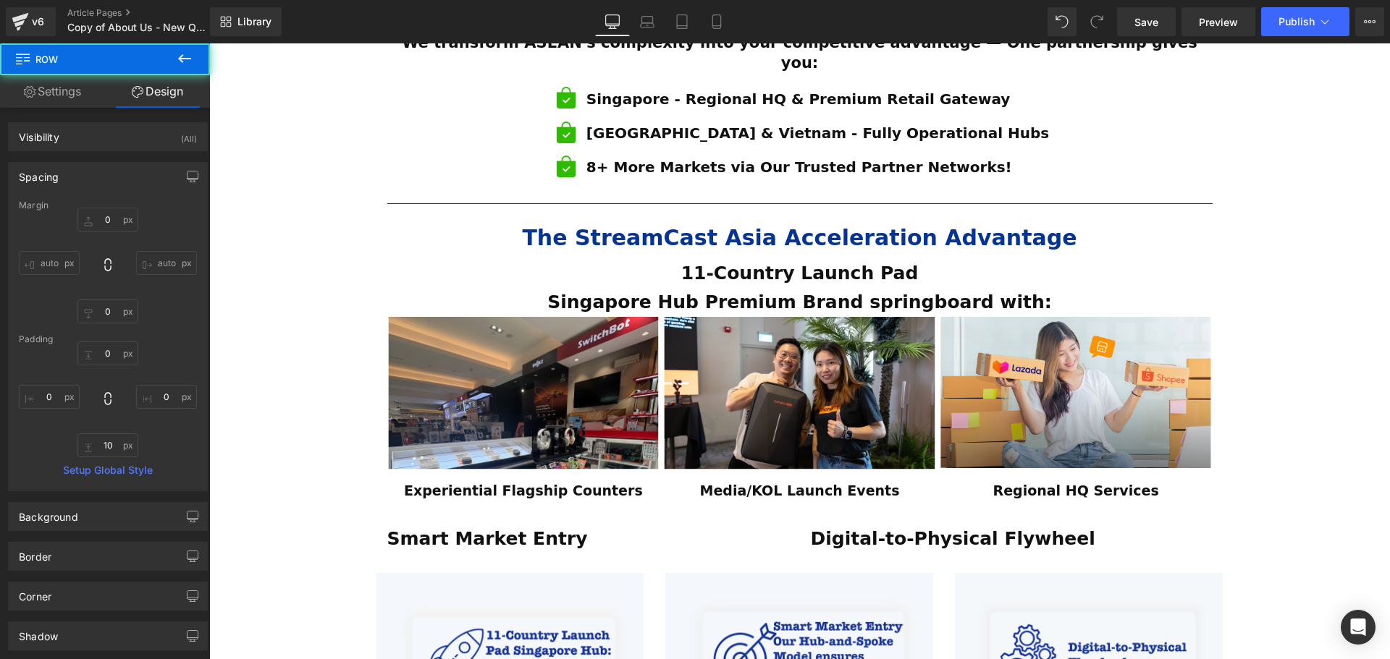
click at [1322, 290] on div "ESTABLISHED 2001 Text Block Your Market Acceleration Partner Across 11 ASEAN Co…" at bounding box center [799, 266] width 1181 height 2138
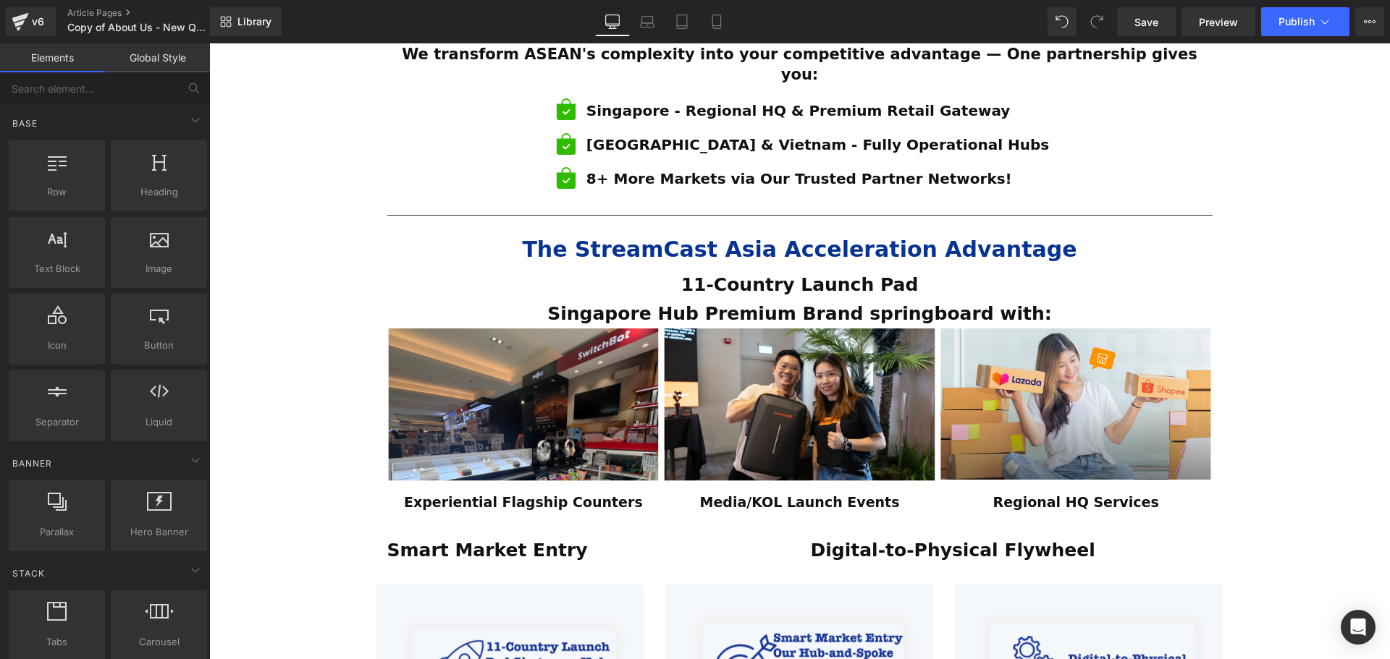
scroll to position [1033, 0]
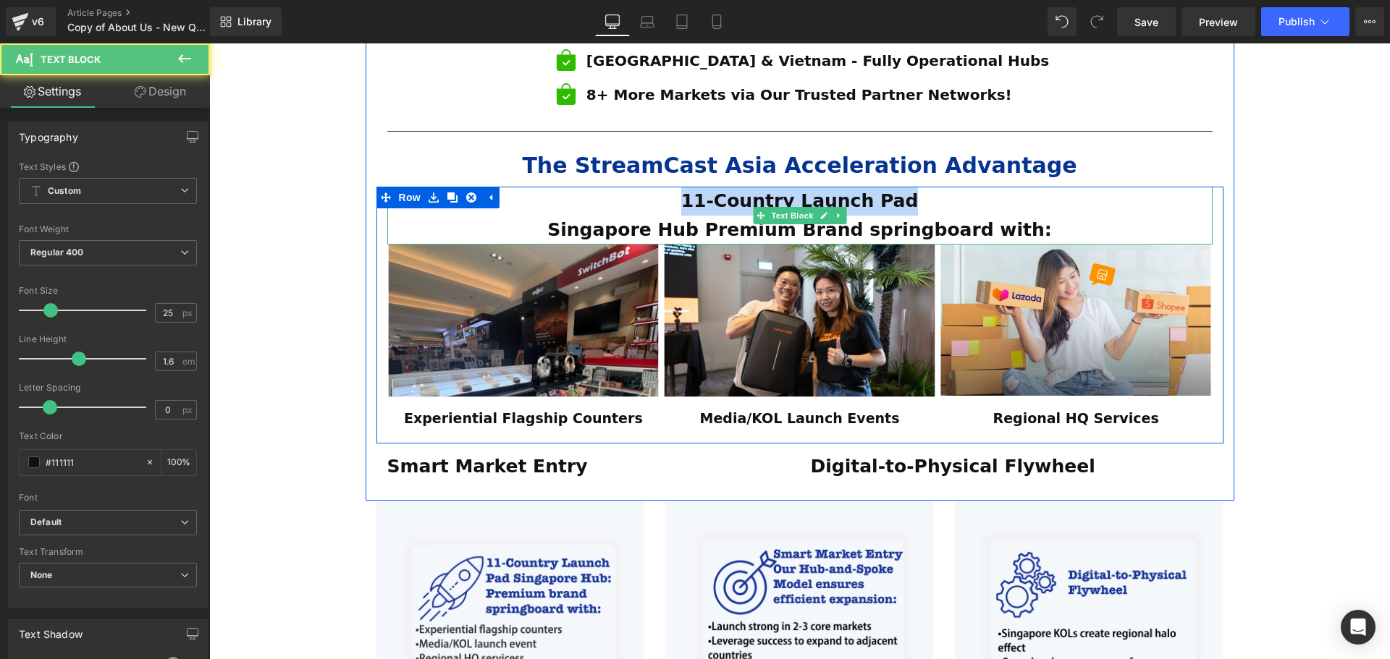
drag, startPoint x: 918, startPoint y: 159, endPoint x: 688, endPoint y: 164, distance: 230.2
click at [688, 187] on p "11-Country Launch Pad" at bounding box center [799, 201] width 825 height 29
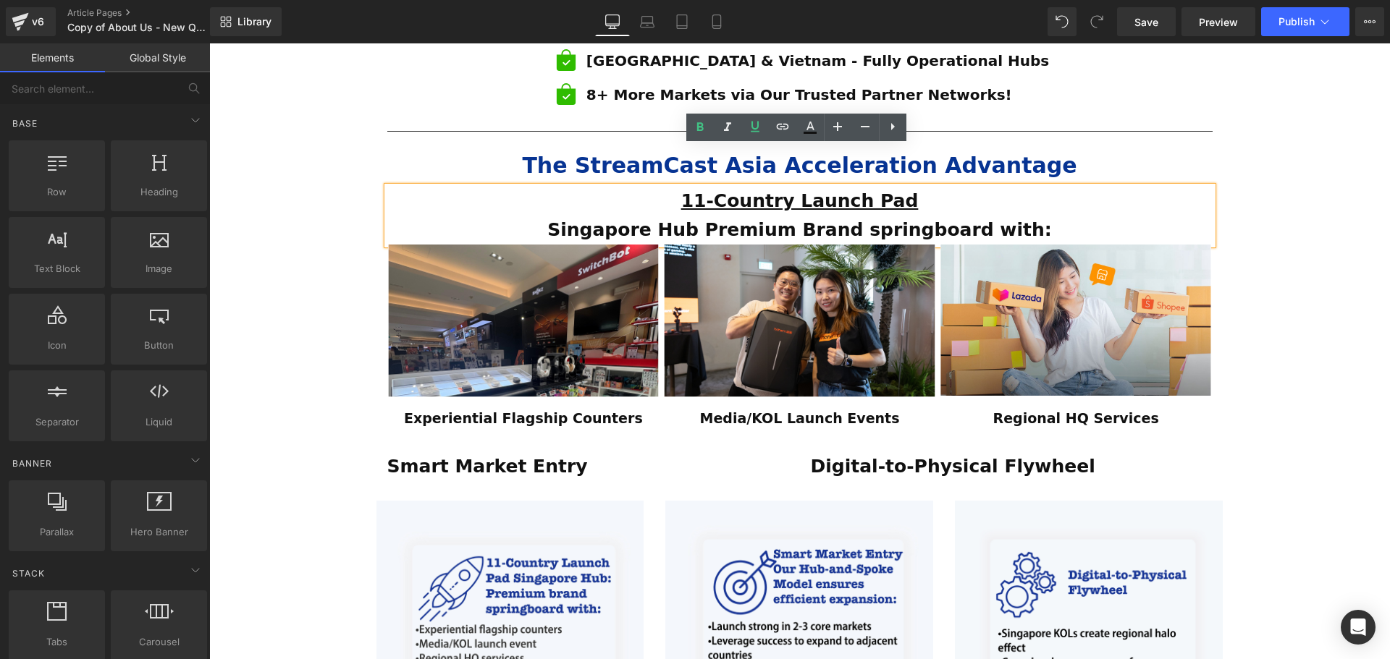
click at [1334, 263] on div "ESTABLISHED 2001 Text Block Your Market Acceleration Partner Across 11 ASEAN Co…" at bounding box center [799, 194] width 1181 height 2138
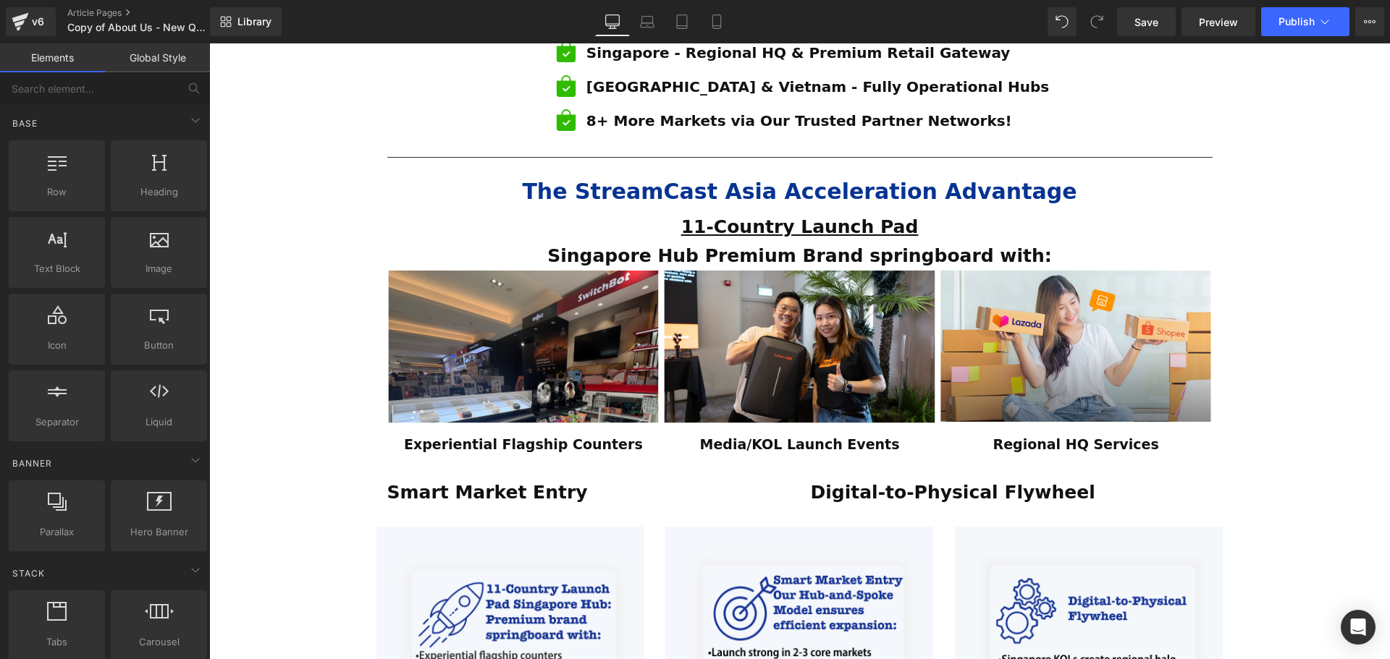
scroll to position [960, 0]
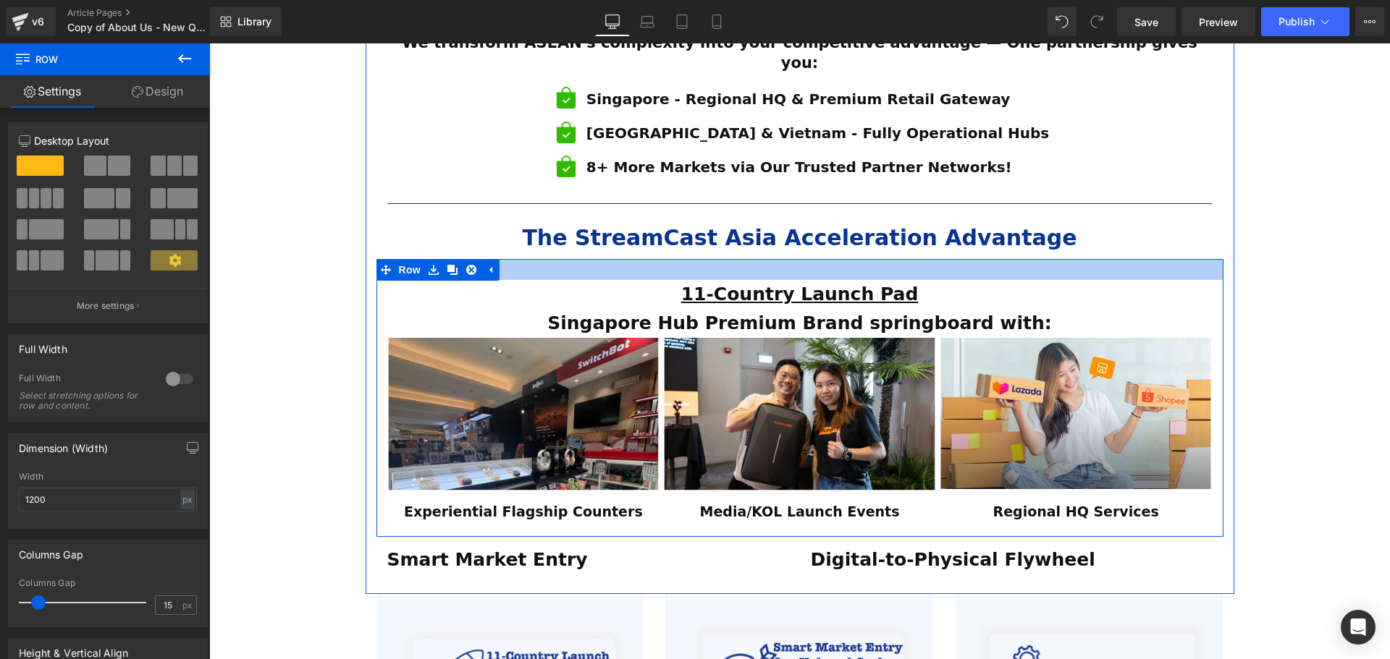
drag, startPoint x: 678, startPoint y: 223, endPoint x: 675, endPoint y: 244, distance: 21.2
click at [675, 259] on div "11-Country Launch Pad Singapore Hub Premium Brand springboard with: Text Block …" at bounding box center [799, 397] width 847 height 277
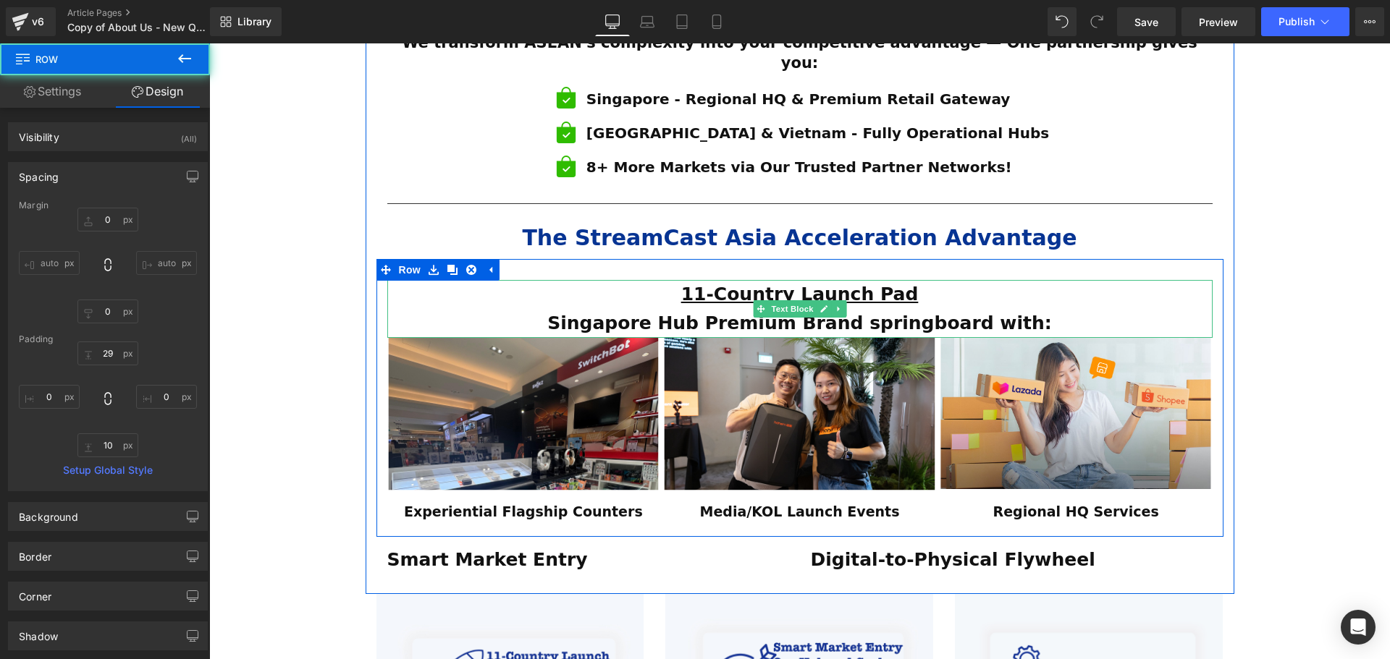
click at [1035, 309] on p "Singapore Hub Premium Brand springboard with:" at bounding box center [799, 323] width 825 height 29
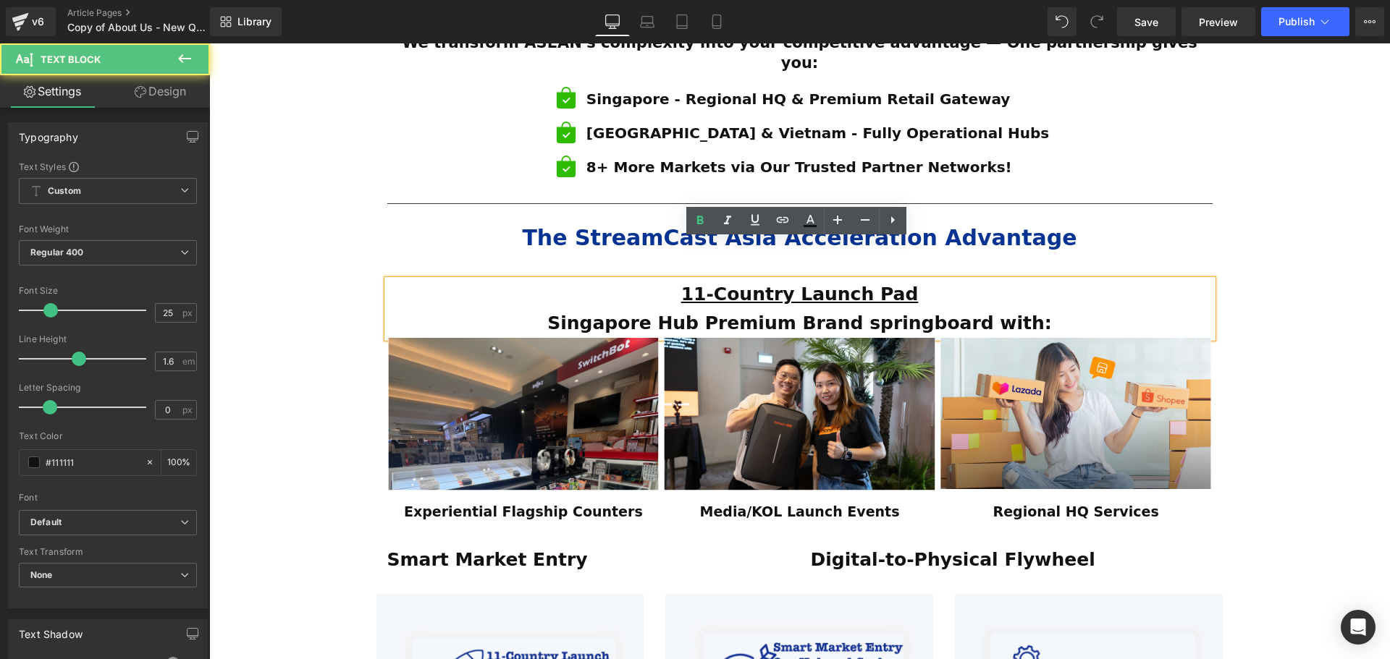
drag, startPoint x: 942, startPoint y: 283, endPoint x: 505, endPoint y: 276, distance: 437.2
click at [505, 309] on p "Singapore Hub Premium Brand springboard with:" at bounding box center [799, 323] width 825 height 29
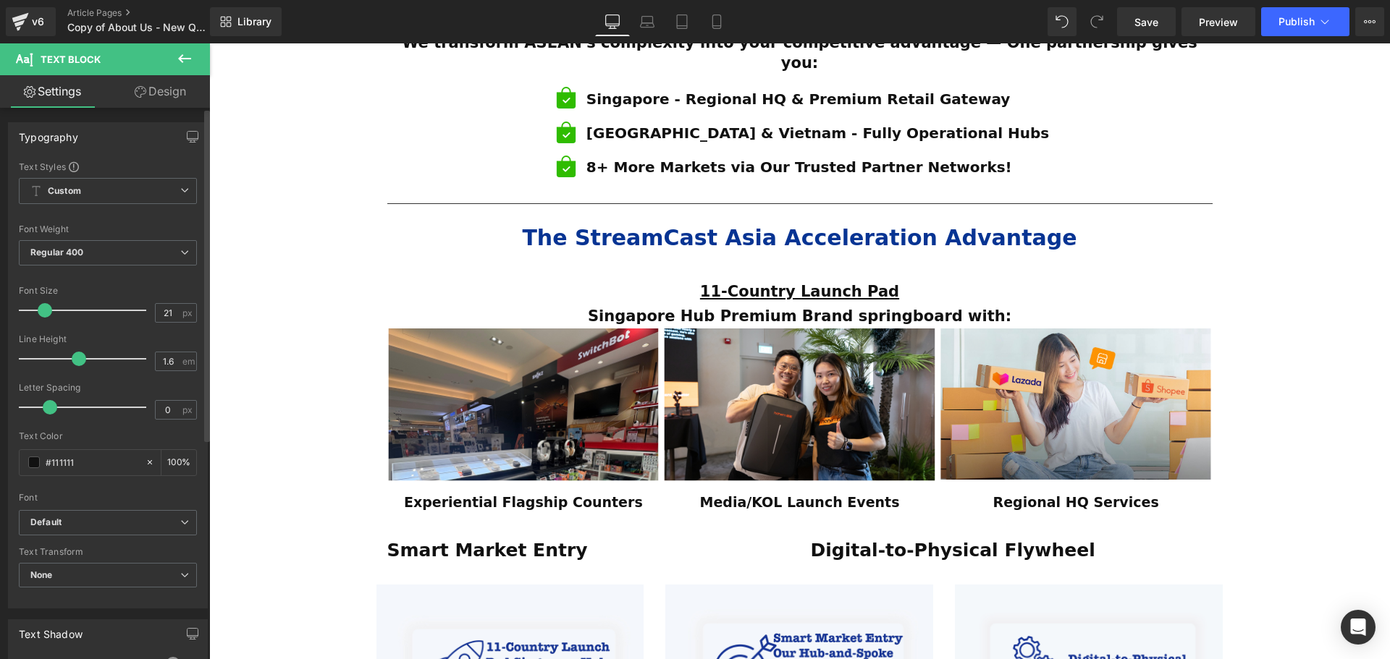
click at [48, 313] on span at bounding box center [45, 310] width 14 height 14
type input "23"
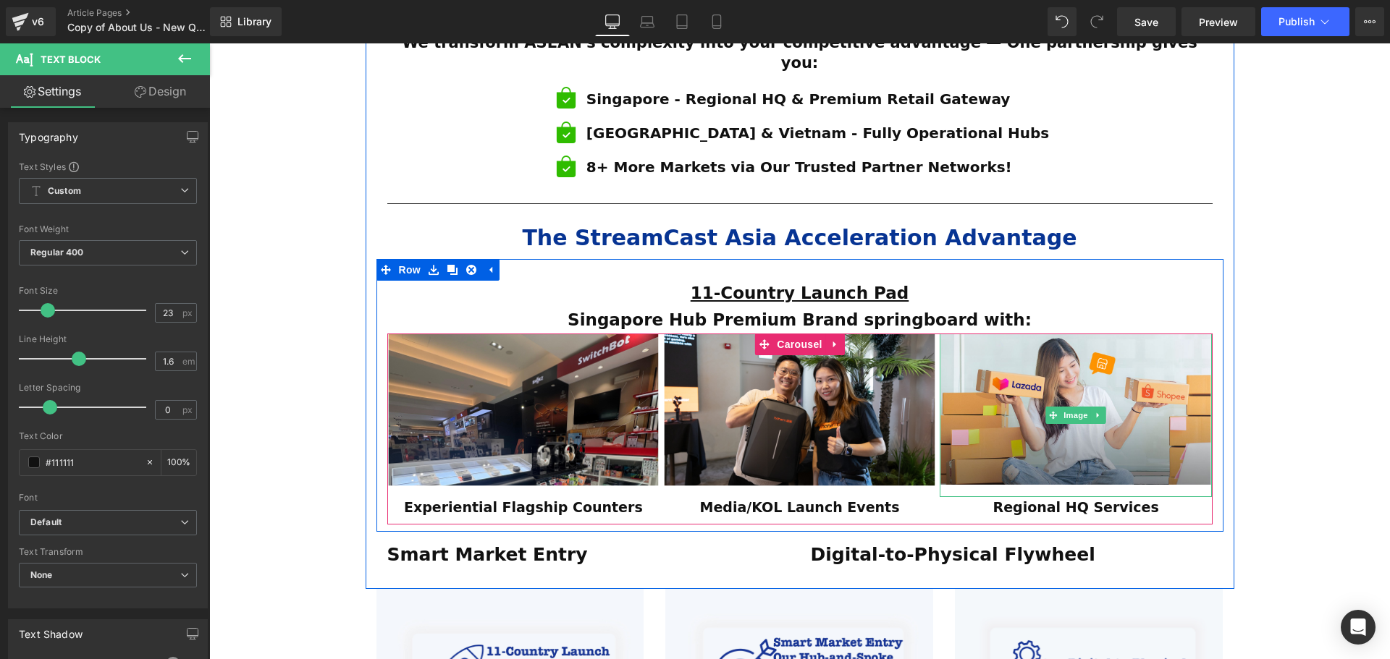
click at [1273, 400] on div "ESTABLISHED 2001 Text Block Your Market Acceleration Partner Across 11 ASEAN Co…" at bounding box center [799, 274] width 1181 height 2155
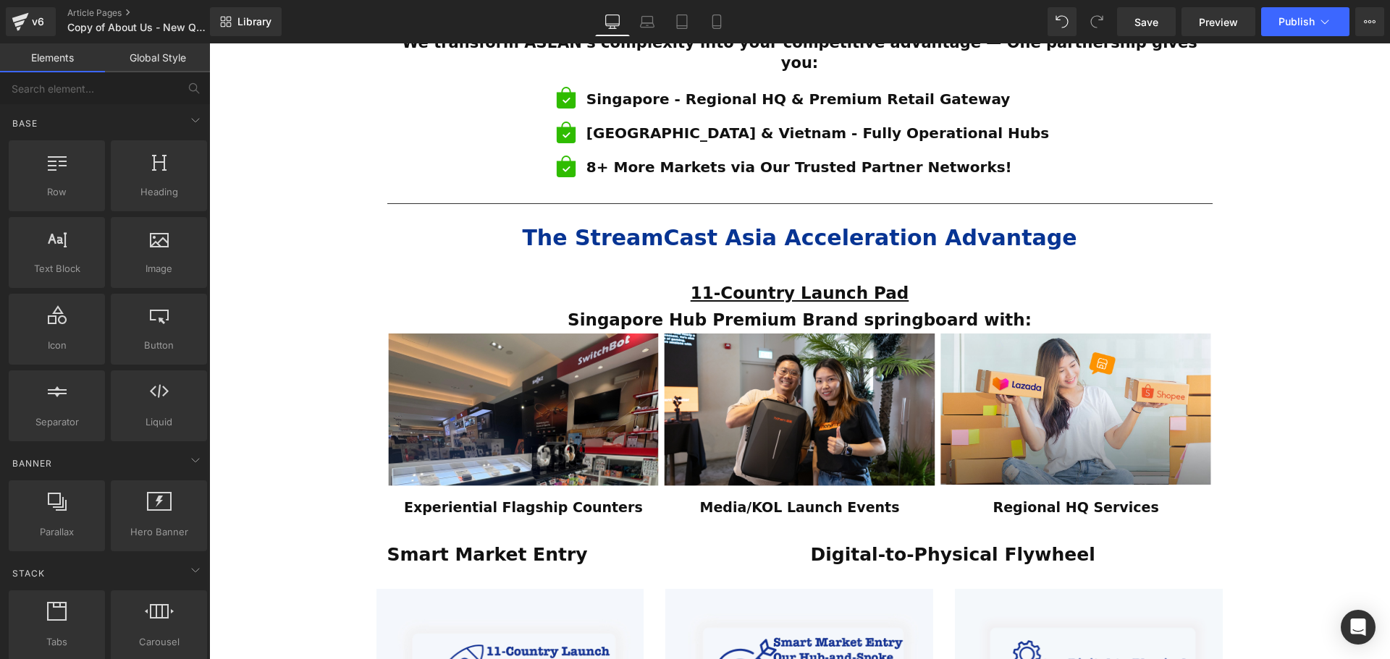
click at [1284, 401] on div "ESTABLISHED 2001 Text Block Your Market Acceleration Partner Across 11 ASEAN Co…" at bounding box center [799, 274] width 1181 height 2155
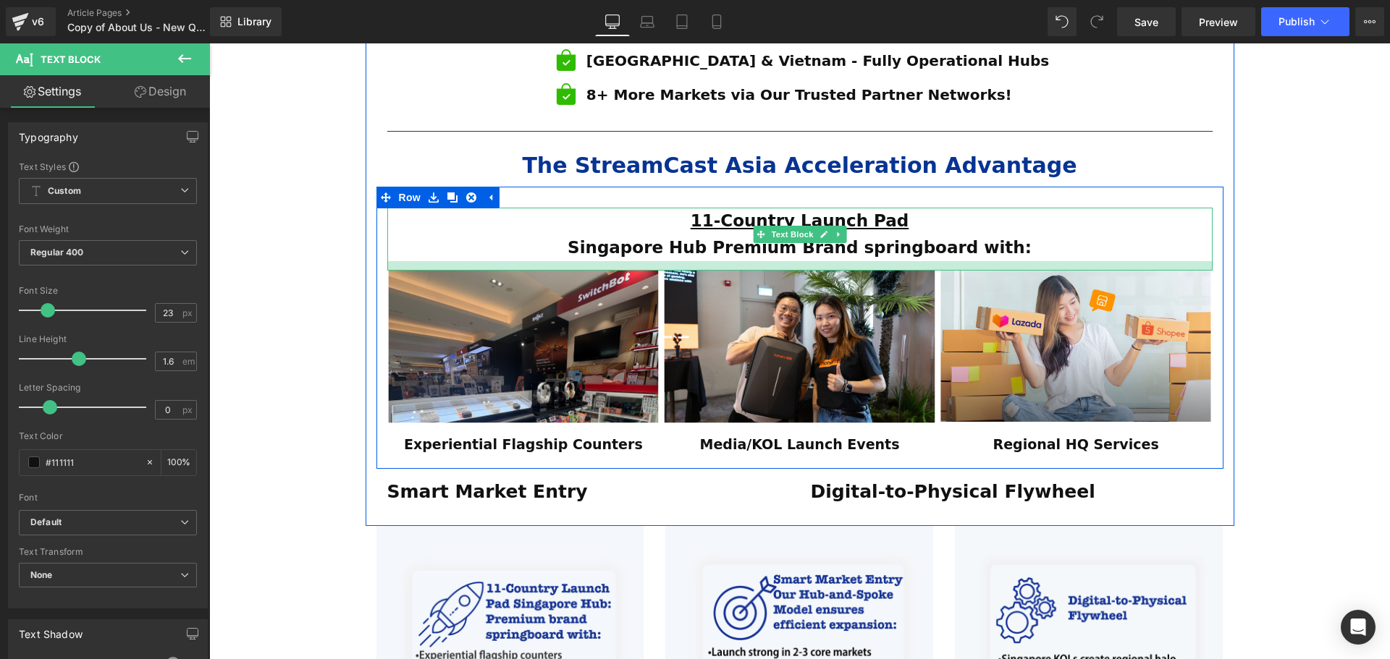
drag, startPoint x: 730, startPoint y: 220, endPoint x: 730, endPoint y: 229, distance: 9.4
click at [730, 261] on div at bounding box center [799, 265] width 825 height 9
click at [1343, 381] on div "ESTABLISHED 2001 Text Block Your Market Acceleration Partner Across 11 ASEAN Co…" at bounding box center [799, 207] width 1181 height 2164
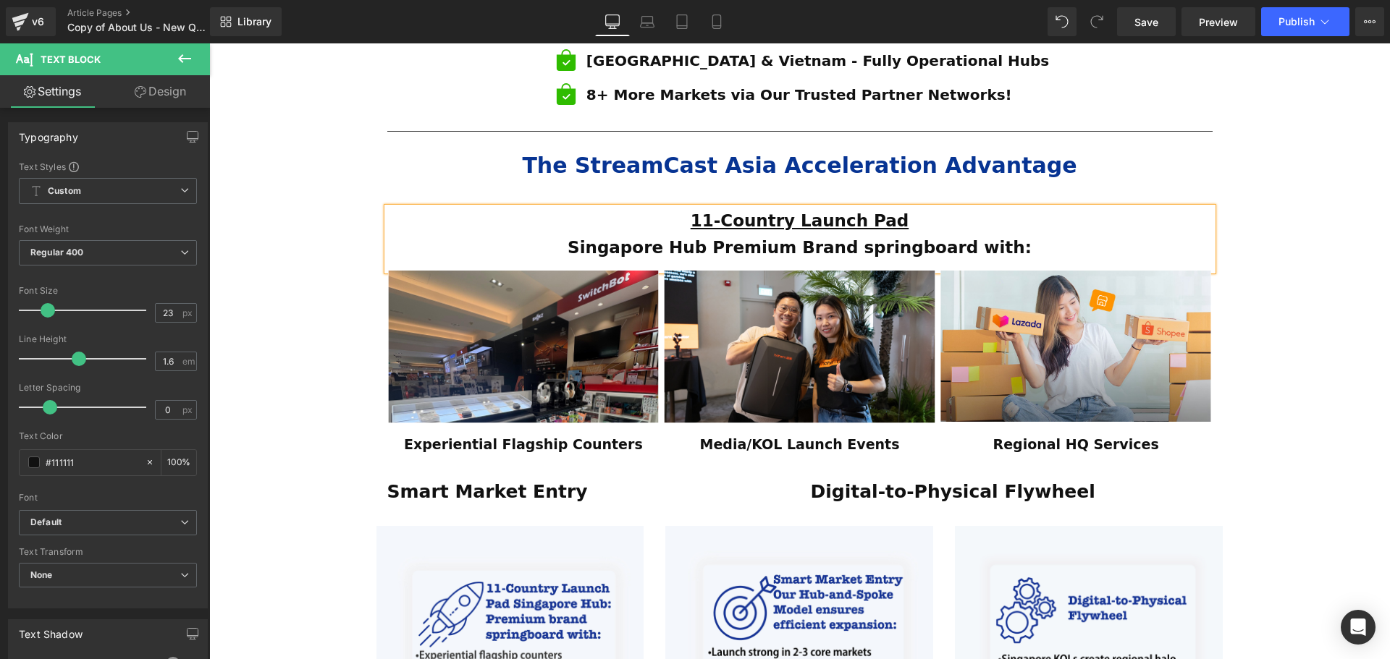
click at [1343, 381] on div "ESTABLISHED 2001 Text Block Your Market Acceleration Partner Across 11 ASEAN Co…" at bounding box center [799, 207] width 1181 height 2164
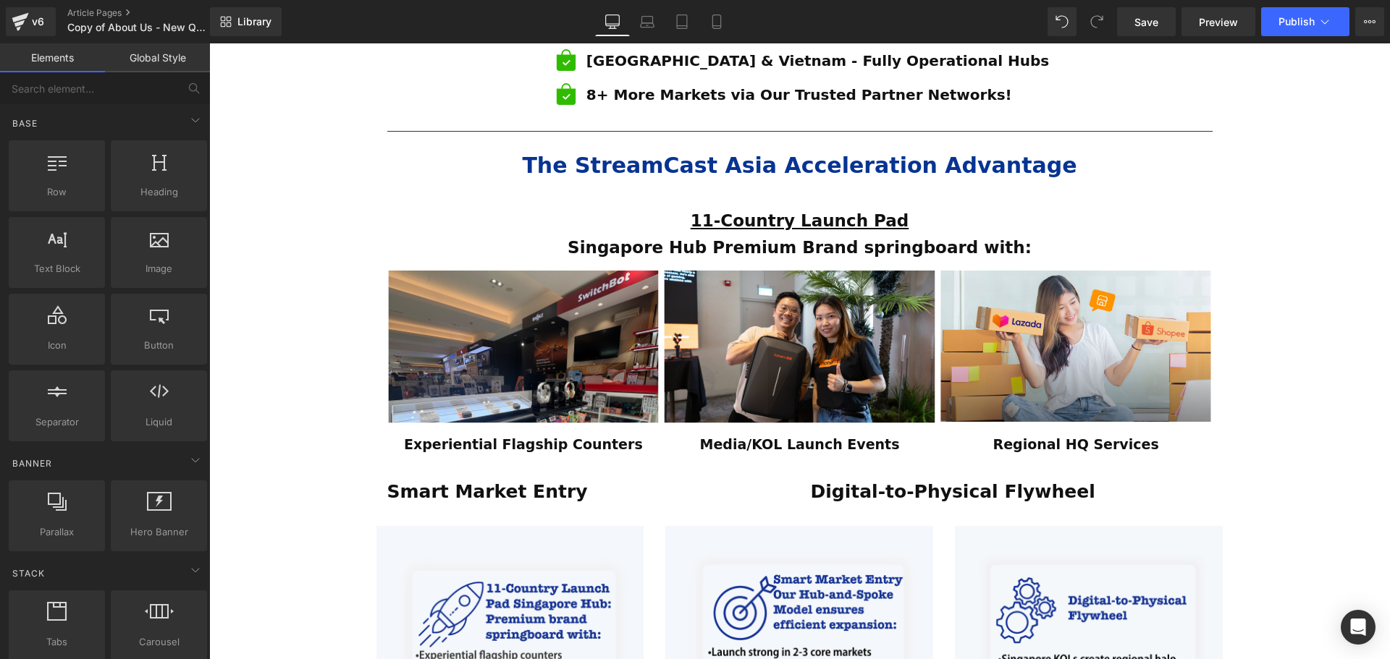
scroll to position [1105, 0]
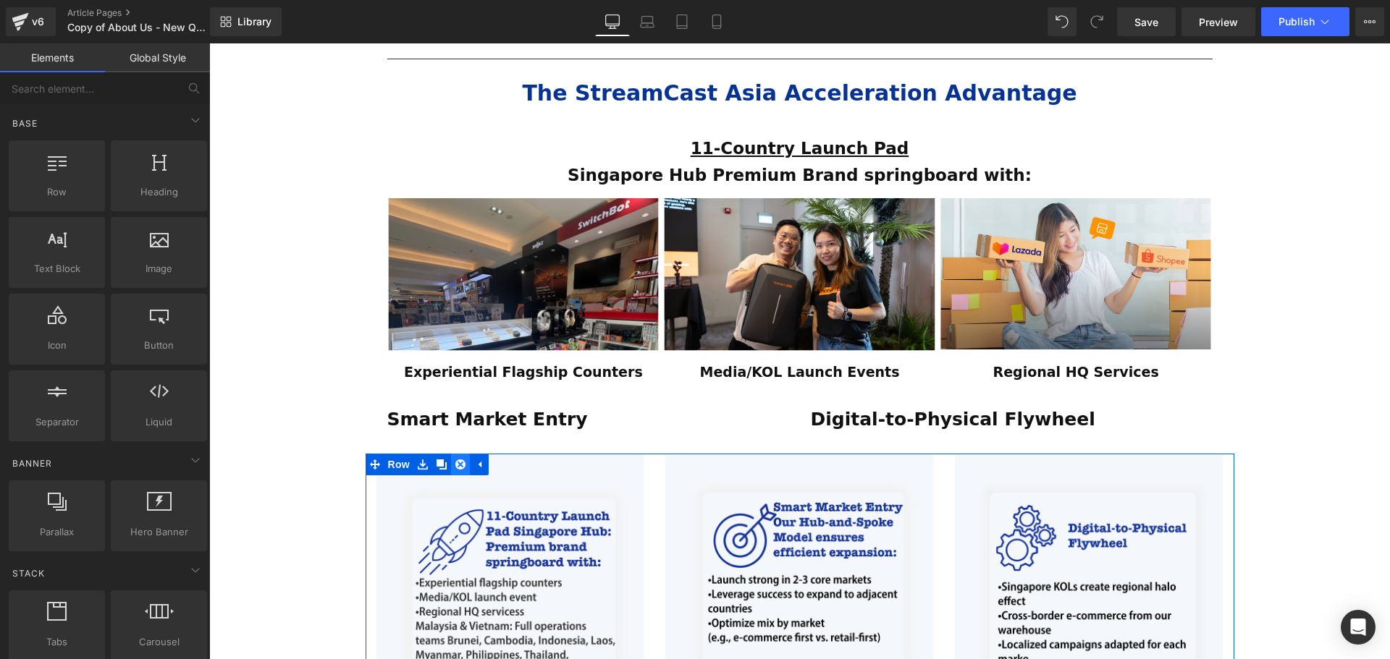
click at [455, 460] on icon at bounding box center [460, 465] width 10 height 11
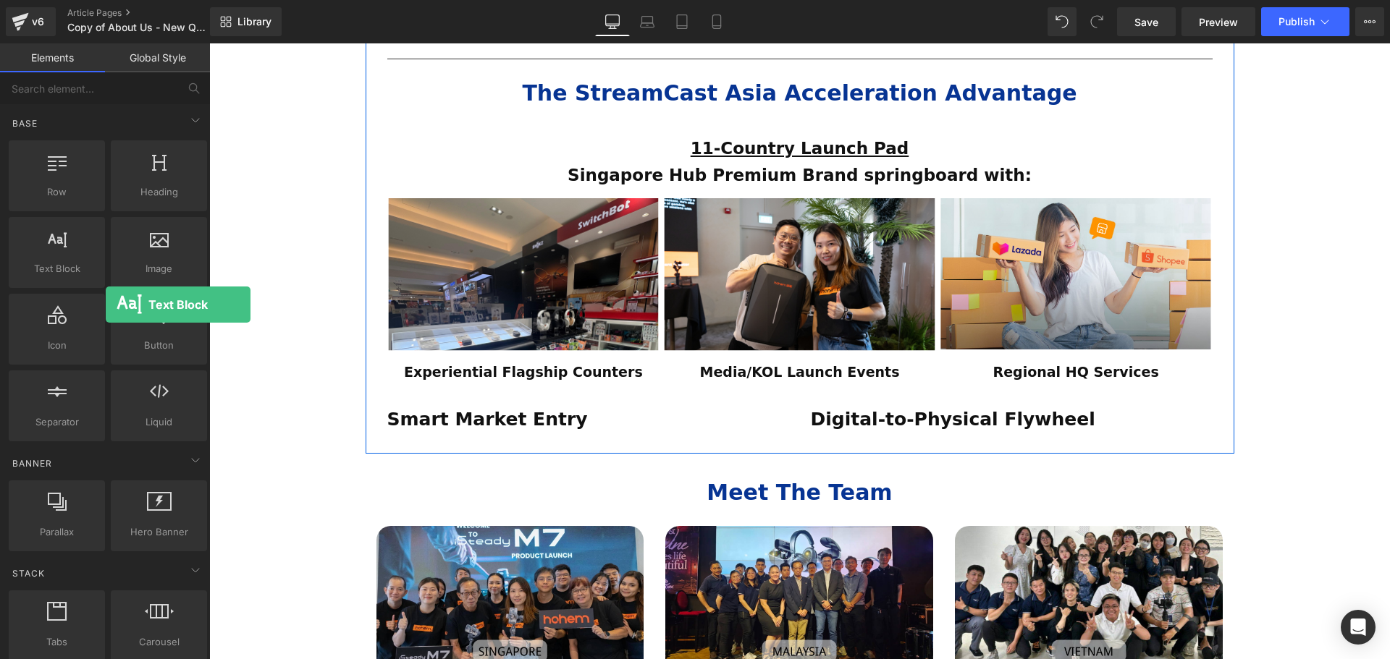
drag, startPoint x: 73, startPoint y: 258, endPoint x: 106, endPoint y: 291, distance: 46.6
click at [106, 293] on div "Row rows, columns, layouts, div Heading headings, titles, h1,h2,h3,h4,h5,h6 Tex…" at bounding box center [108, 291] width 204 height 307
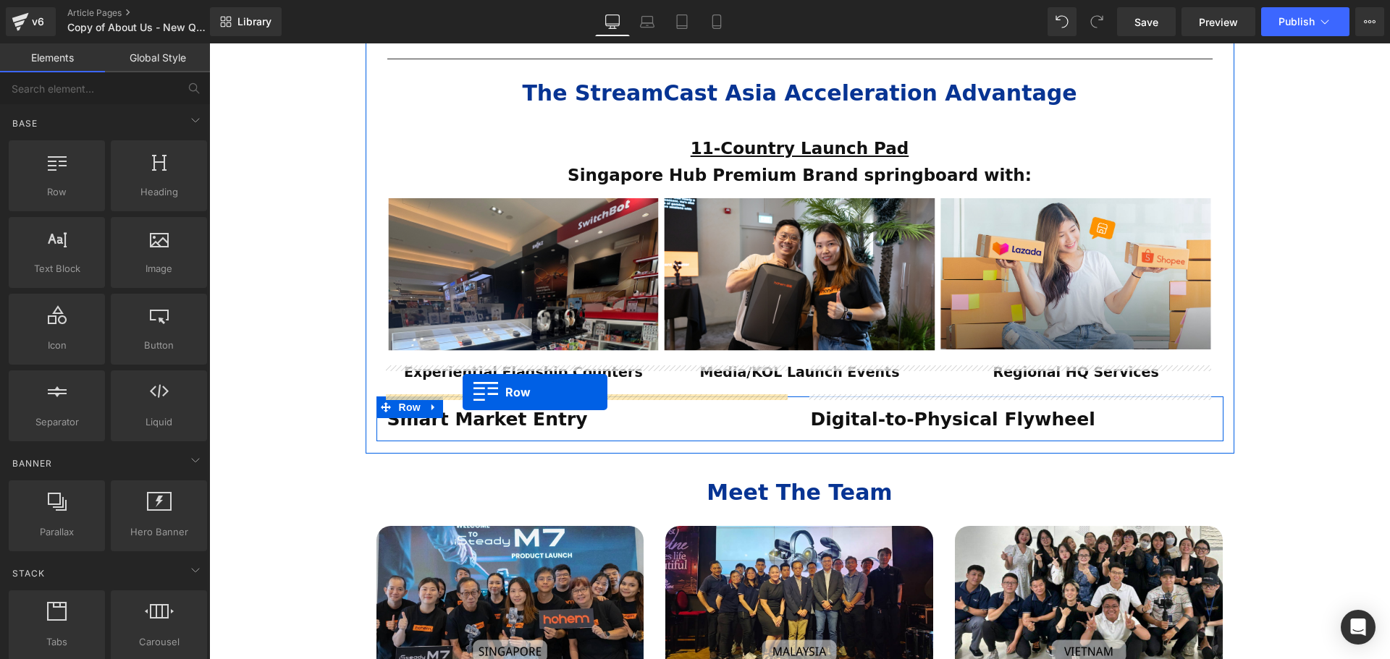
drag, startPoint x: 260, startPoint y: 247, endPoint x: 463, endPoint y: 392, distance: 249.5
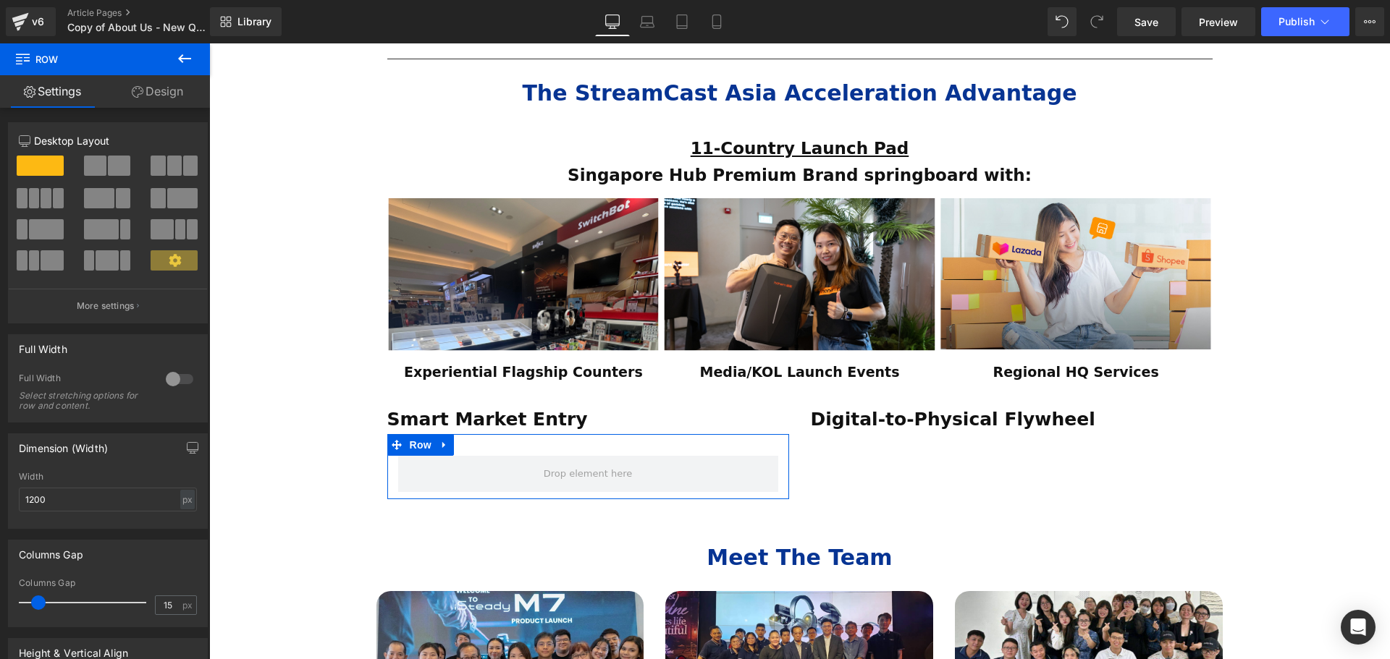
click at [179, 61] on icon at bounding box center [184, 58] width 17 height 17
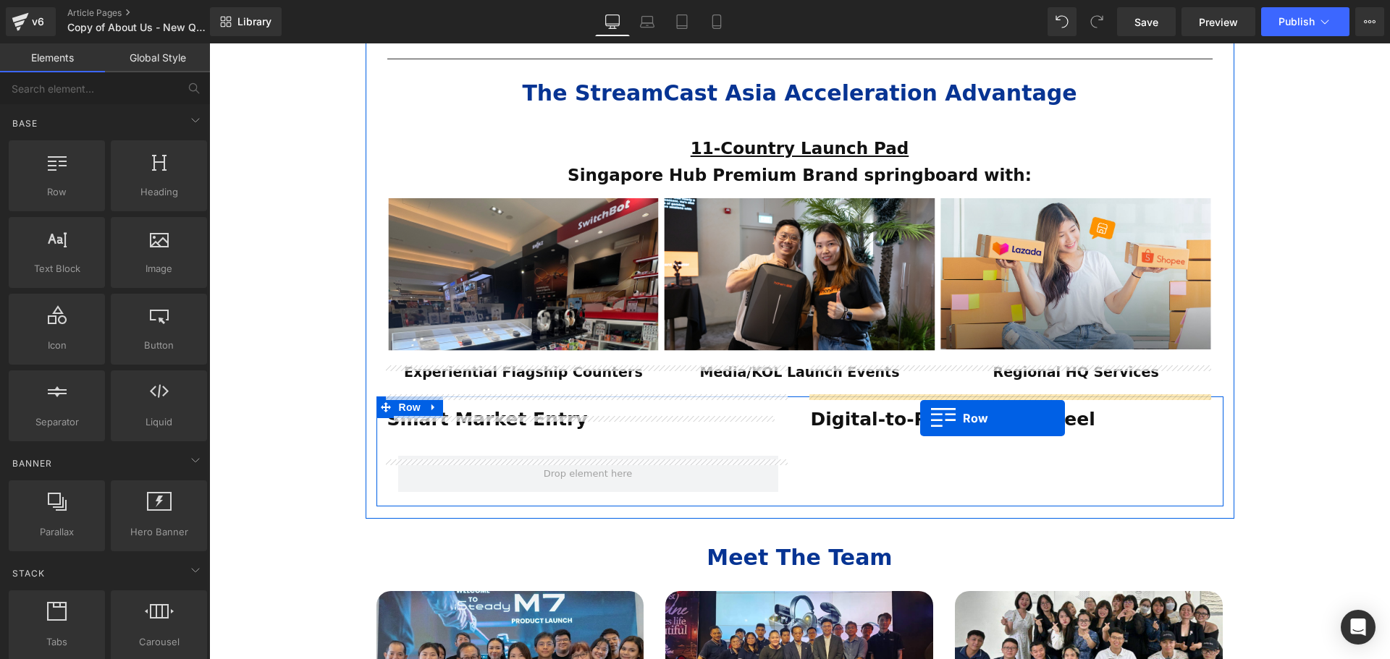
drag, startPoint x: 271, startPoint y: 238, endPoint x: 916, endPoint y: 402, distance: 665.3
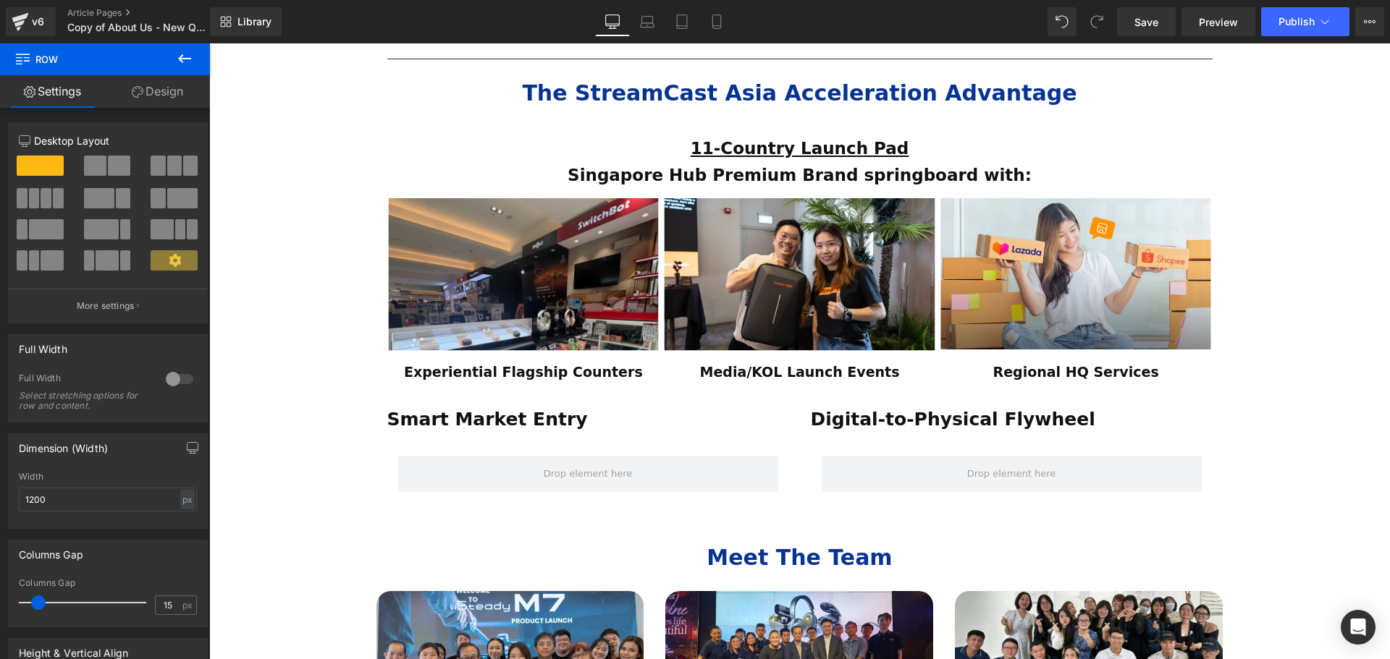
click at [187, 59] on icon at bounding box center [184, 58] width 13 height 9
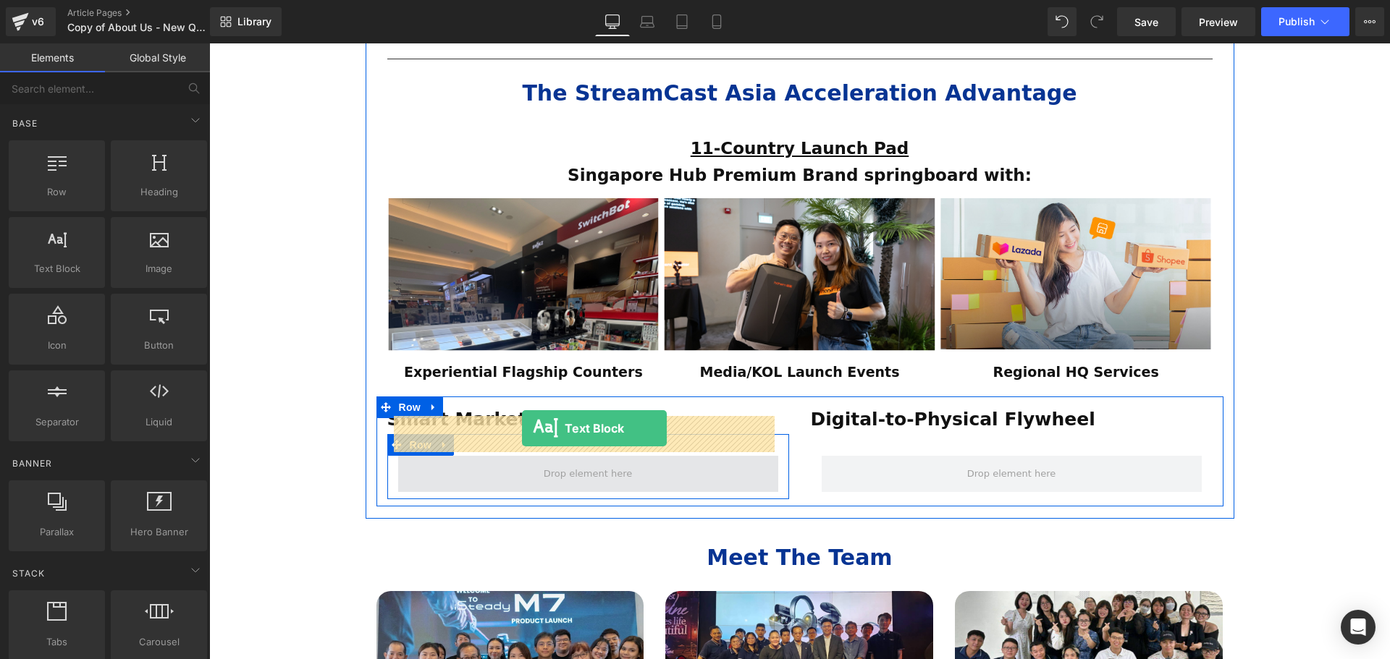
drag, startPoint x: 285, startPoint y: 321, endPoint x: 522, endPoint y: 428, distance: 260.1
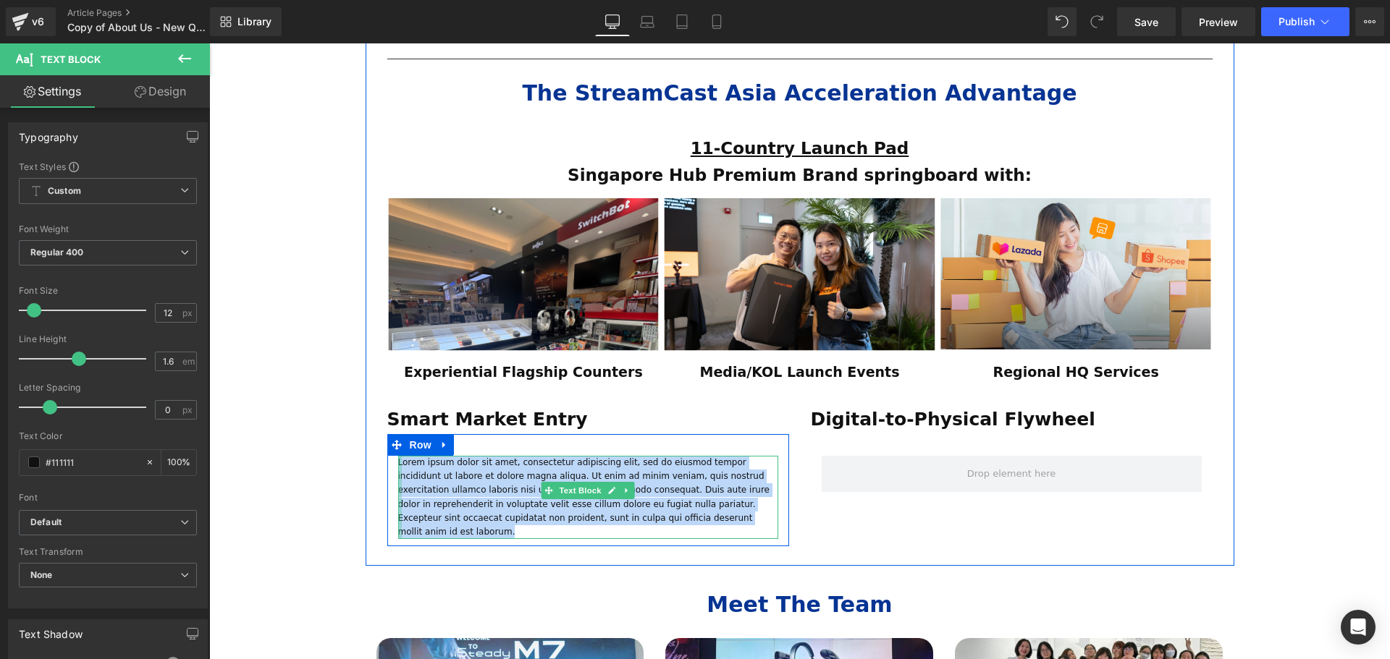
drag, startPoint x: 619, startPoint y: 476, endPoint x: 395, endPoint y: 427, distance: 228.8
click at [398, 456] on div "Lorem ipsum dolor sit amet, consectetur adipiscing elit, sed do eiusmod tempor …" at bounding box center [588, 497] width 380 height 83
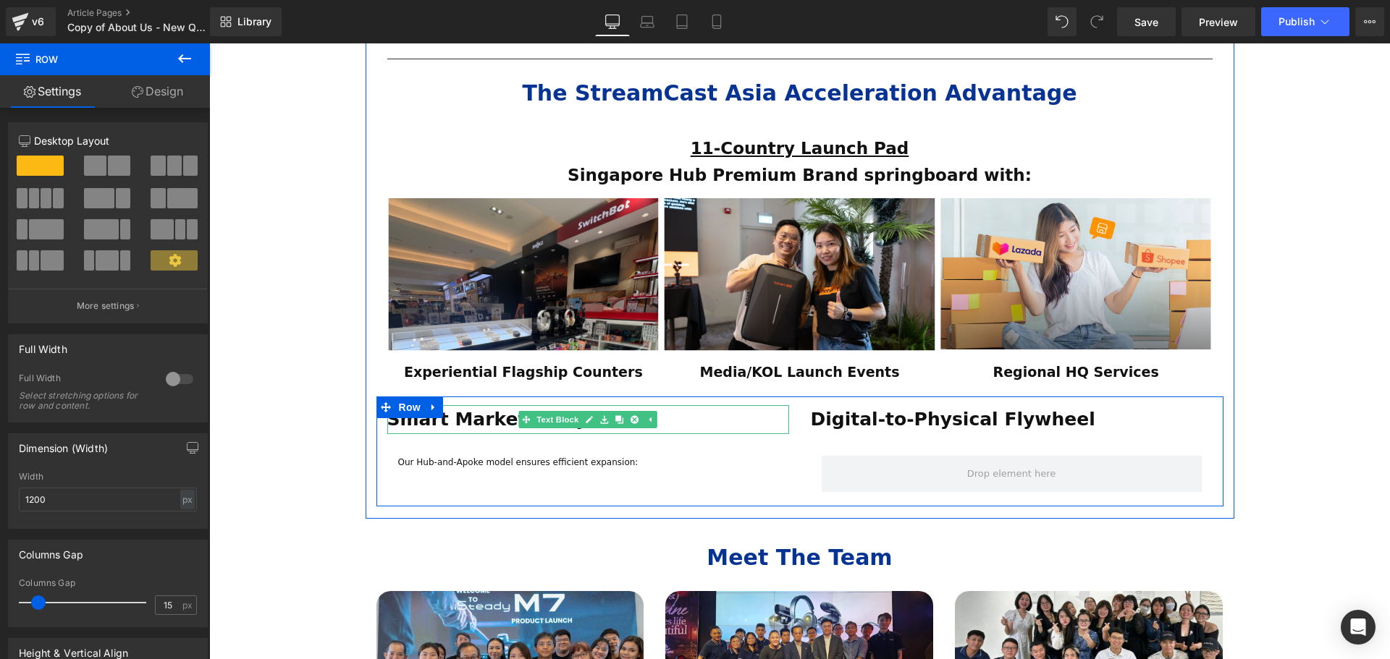
click at [694, 405] on p "Smart Market Entry" at bounding box center [588, 419] width 402 height 29
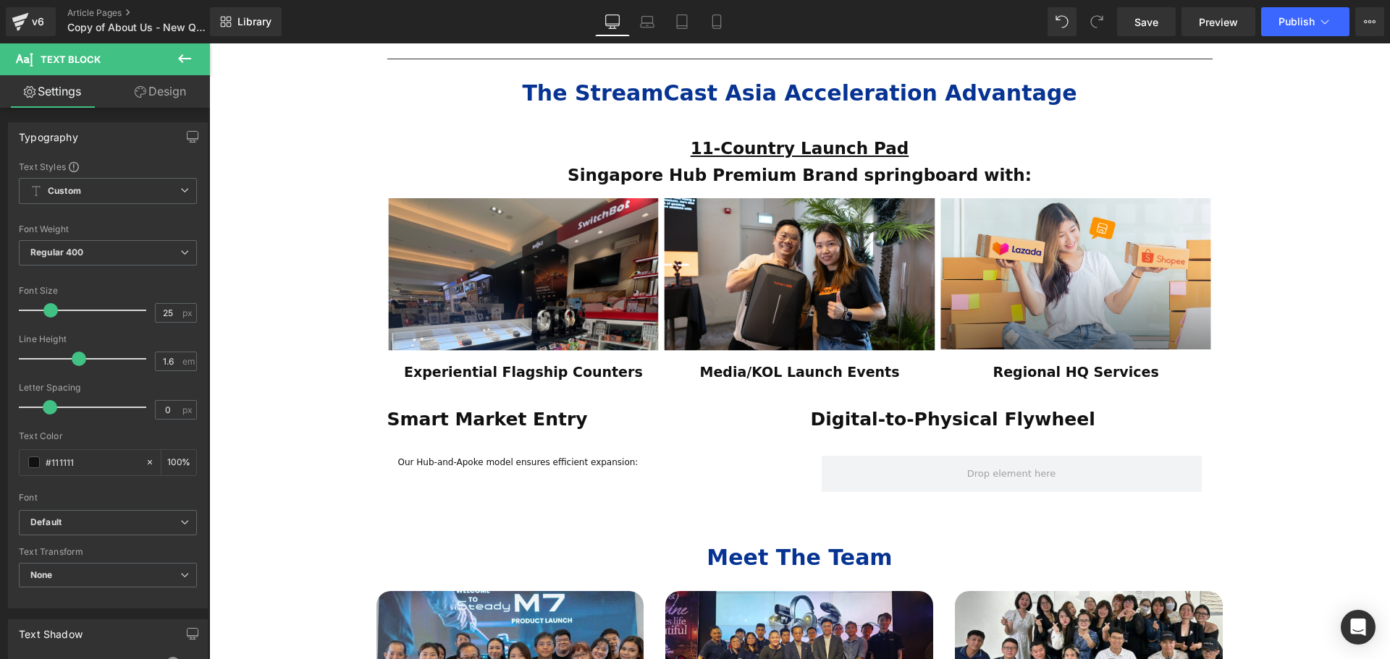
click at [189, 60] on icon at bounding box center [184, 58] width 17 height 17
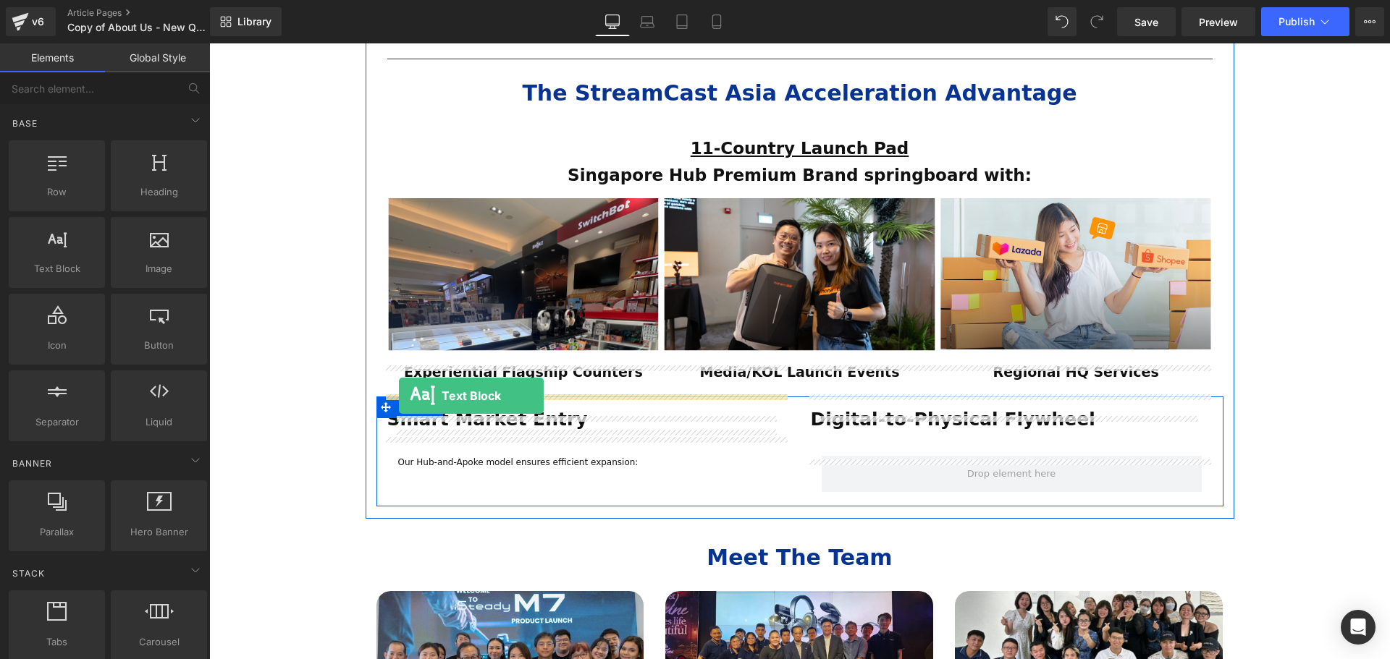
drag, startPoint x: 295, startPoint y: 316, endPoint x: 399, endPoint y: 396, distance: 131.0
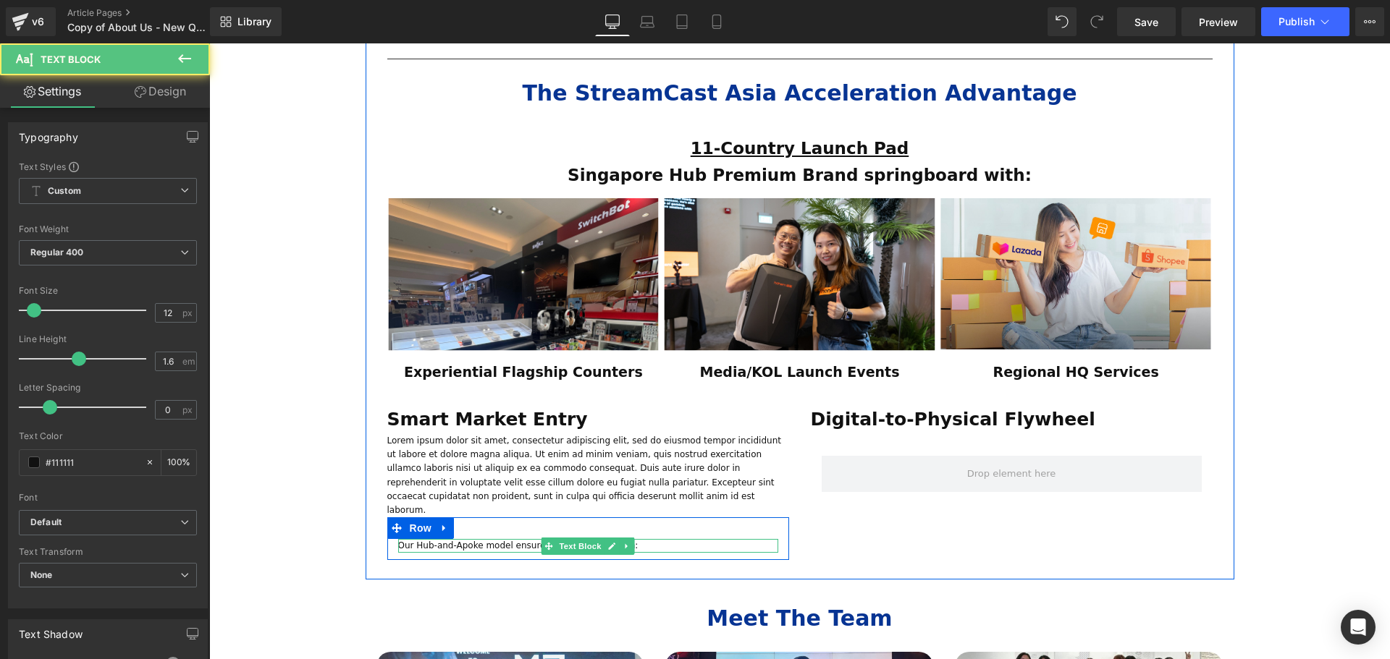
click at [630, 538] on link at bounding box center [627, 546] width 15 height 17
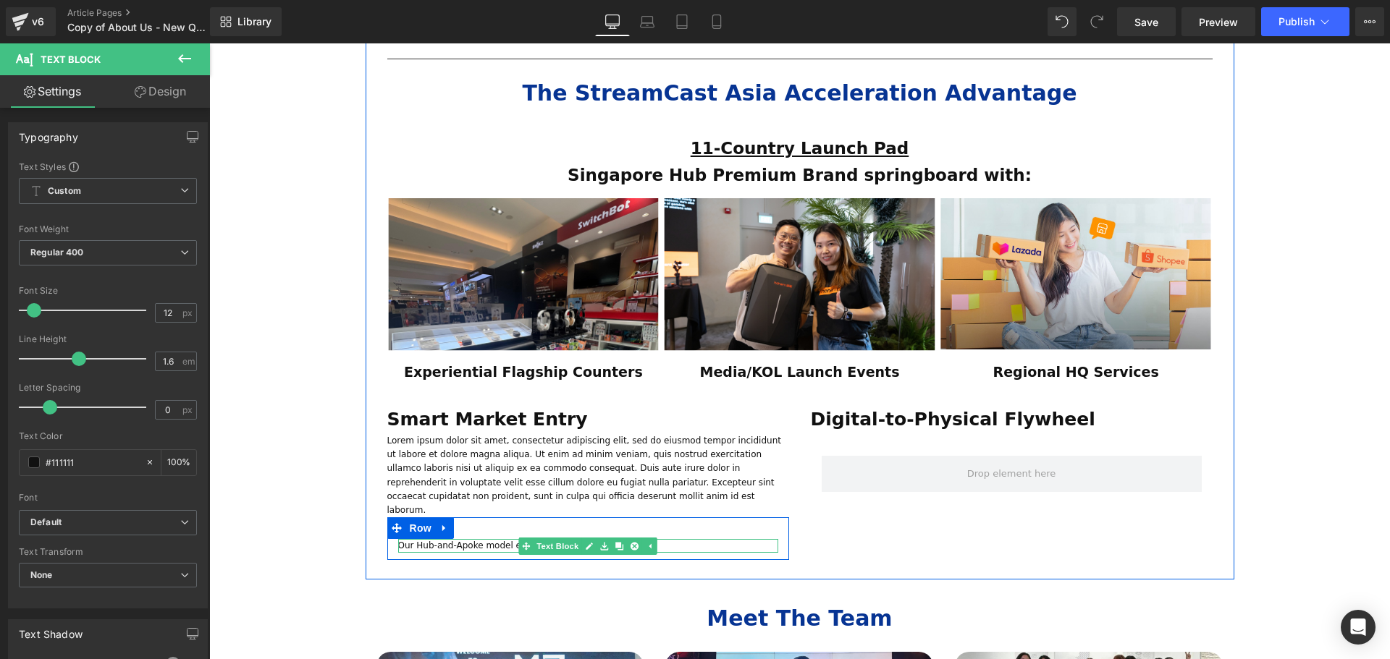
click at [693, 539] on p "Our Hub-and-Apoke model ensures efficient expansion:" at bounding box center [588, 546] width 380 height 14
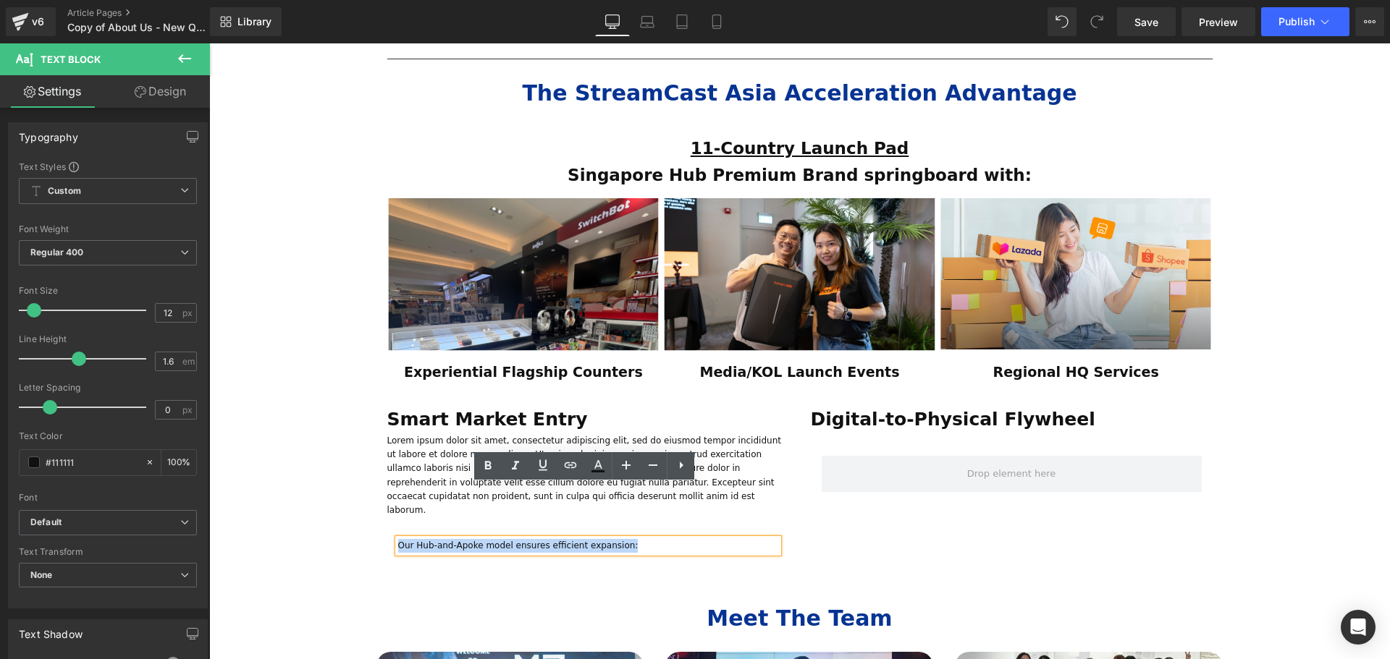
drag, startPoint x: 700, startPoint y: 492, endPoint x: 397, endPoint y: 493, distance: 302.5
click at [398, 539] on p "Our Hub-and-Apoke model ensures efficient expansion:" at bounding box center [588, 546] width 380 height 14
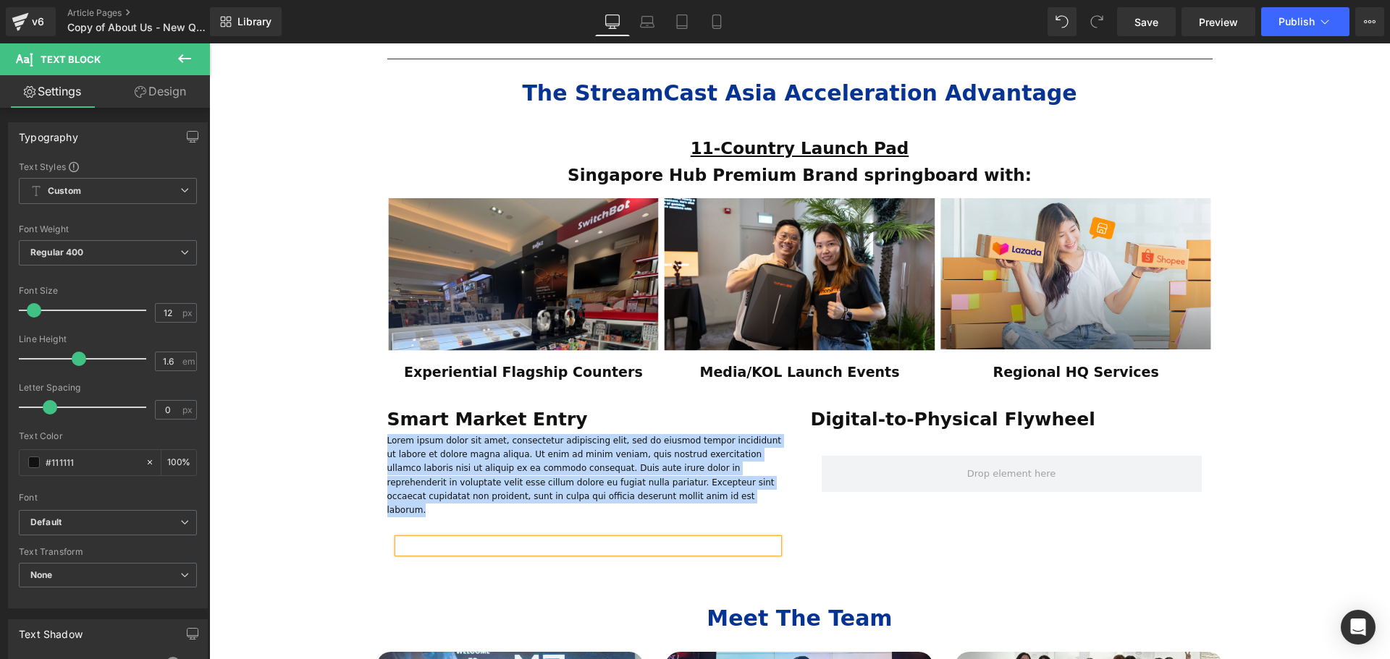
drag, startPoint x: 495, startPoint y: 458, endPoint x: 381, endPoint y: 401, distance: 127.9
click at [381, 405] on div "Smart Market Entry Text Block Lorem ipsum dolor sit amet, consectetur adipiscin…" at bounding box center [587, 482] width 423 height 155
paste div
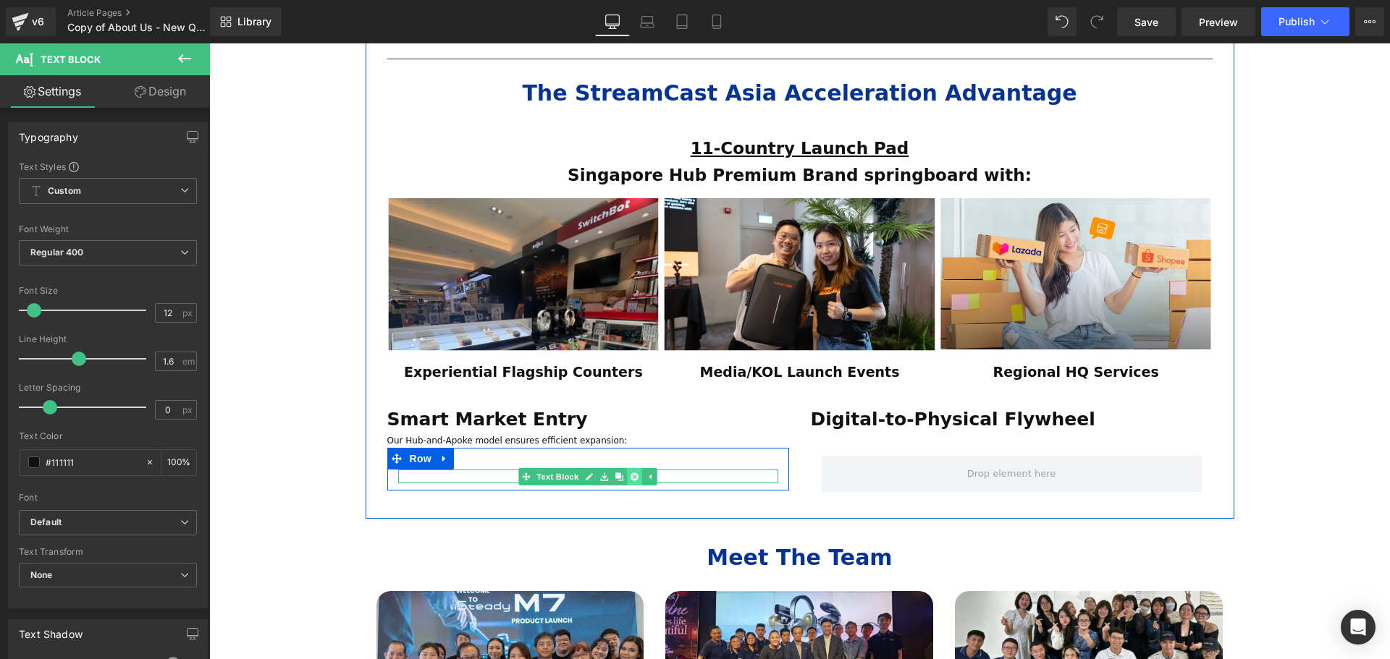
click at [630, 473] on icon at bounding box center [634, 477] width 8 height 8
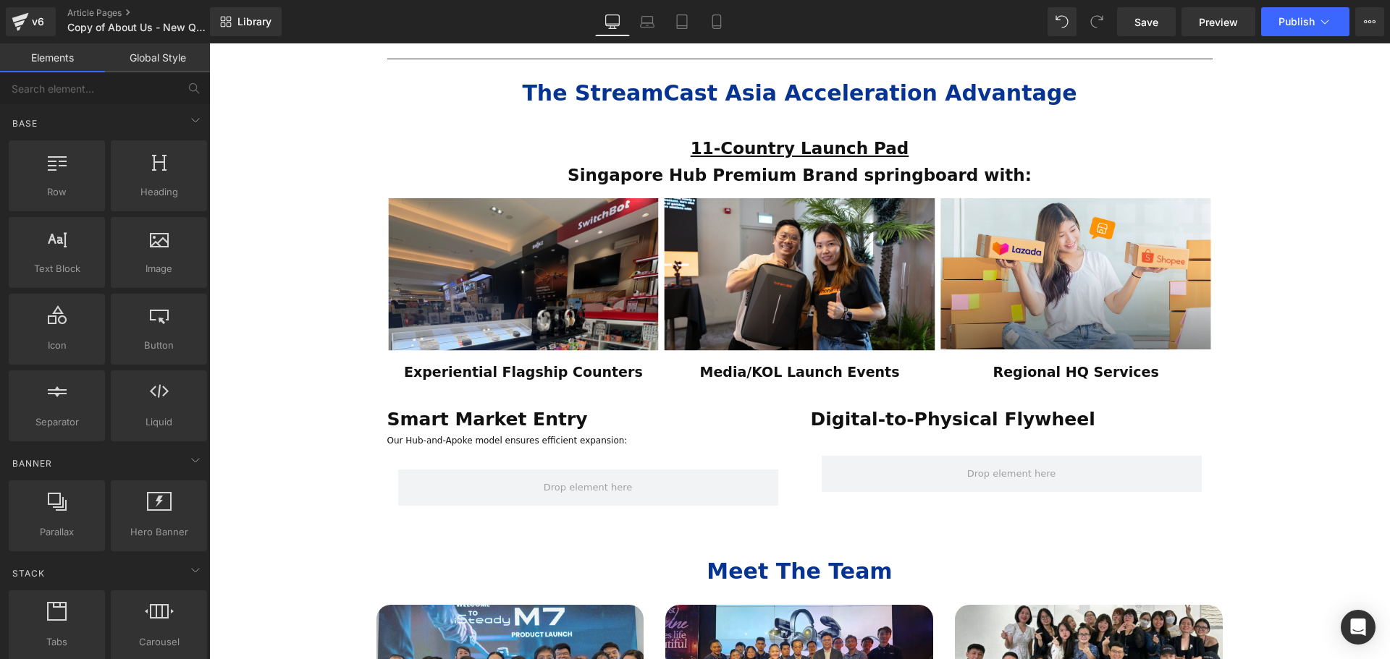
click at [270, 447] on div "ESTABLISHED 2001 Text Block Your Market Acceleration Partner Across 11 ASEAN Co…" at bounding box center [799, 37] width 1181 height 1968
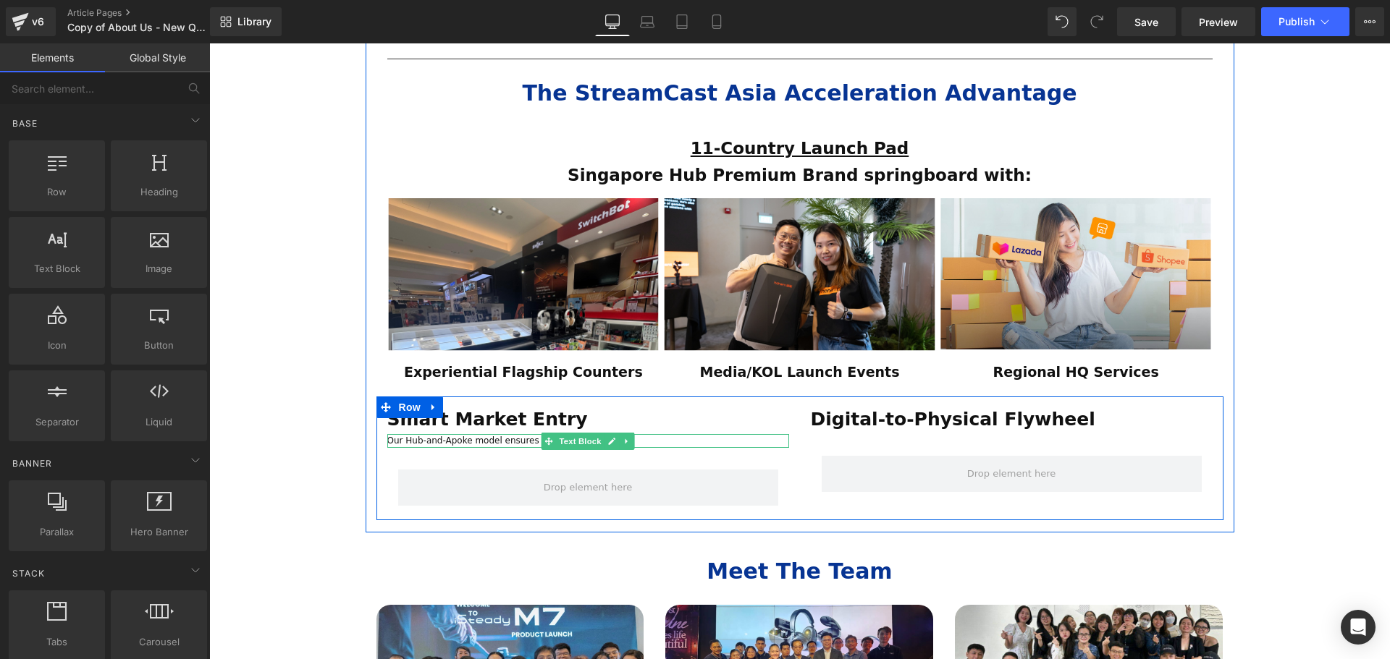
click at [439, 434] on p "Our Hub-and-Apoke model ensures efficient expansion:" at bounding box center [588, 441] width 402 height 14
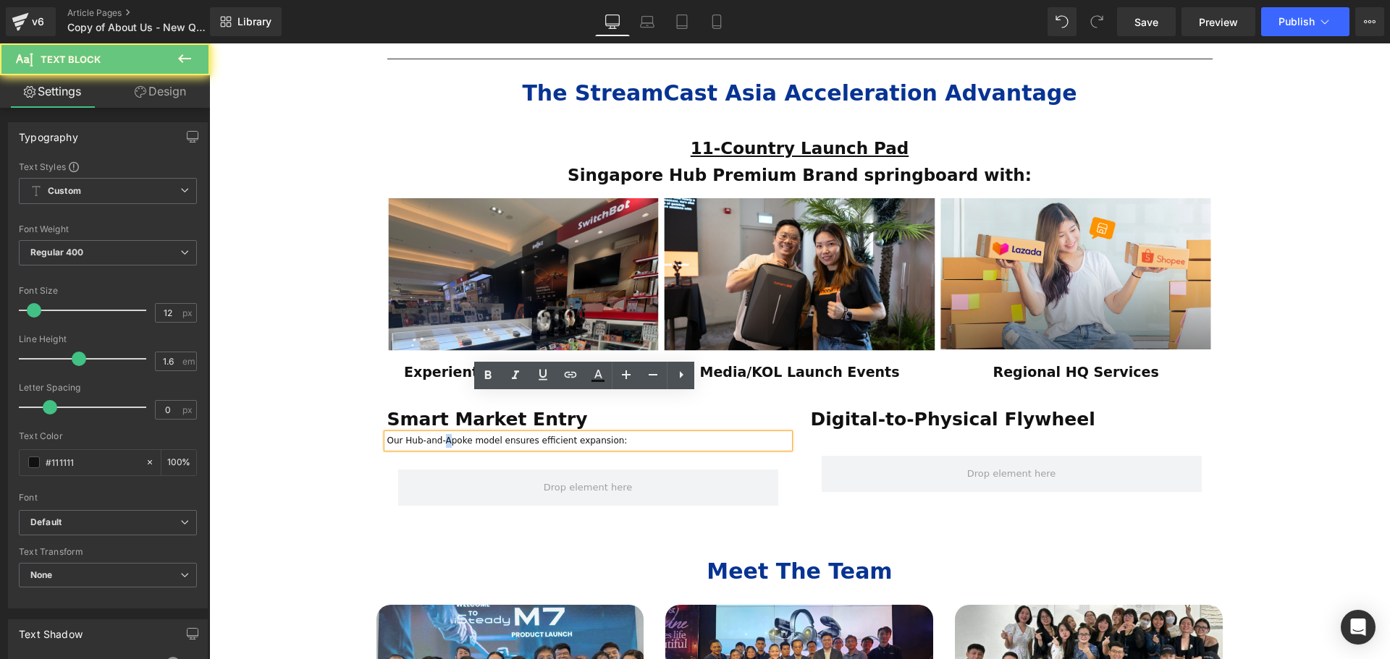
click at [439, 434] on p "Our Hub-and-Apoke model ensures efficient expansion:" at bounding box center [588, 441] width 402 height 14
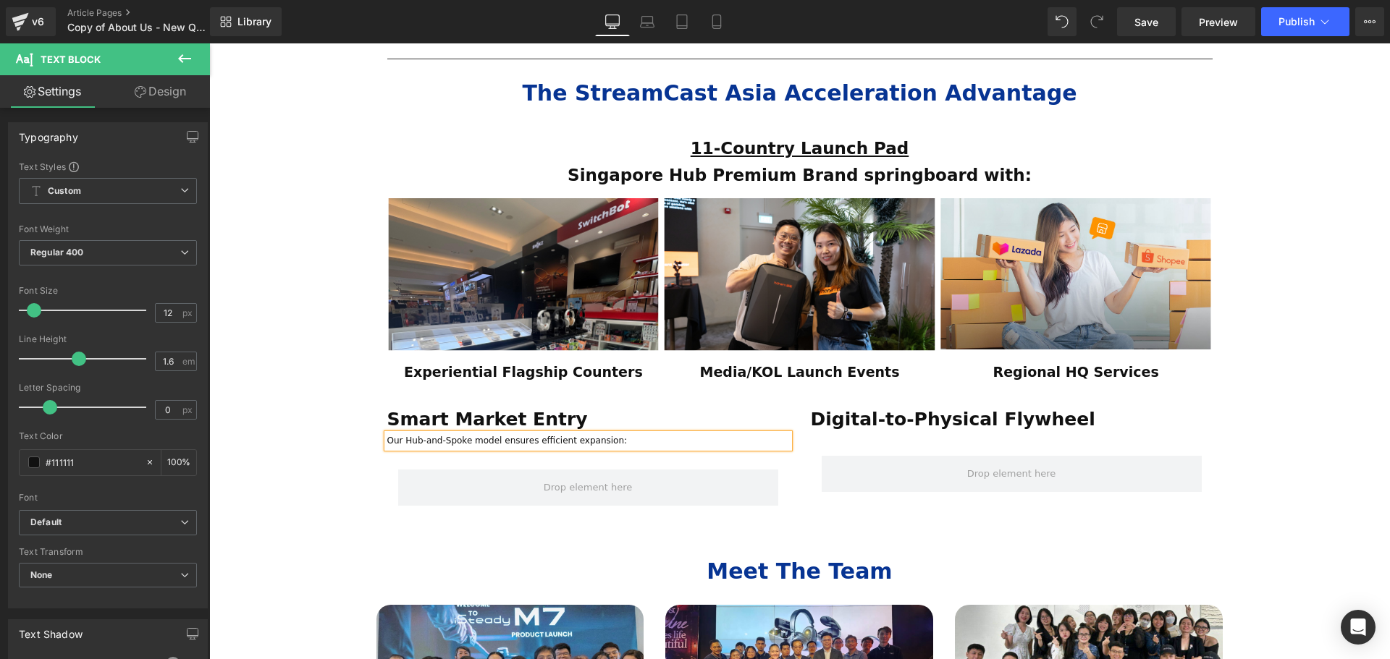
click at [337, 408] on div "ESTABLISHED 2001 Text Block Your Market Acceleration Partner Across 11 ASEAN Co…" at bounding box center [799, 37] width 1181 height 1968
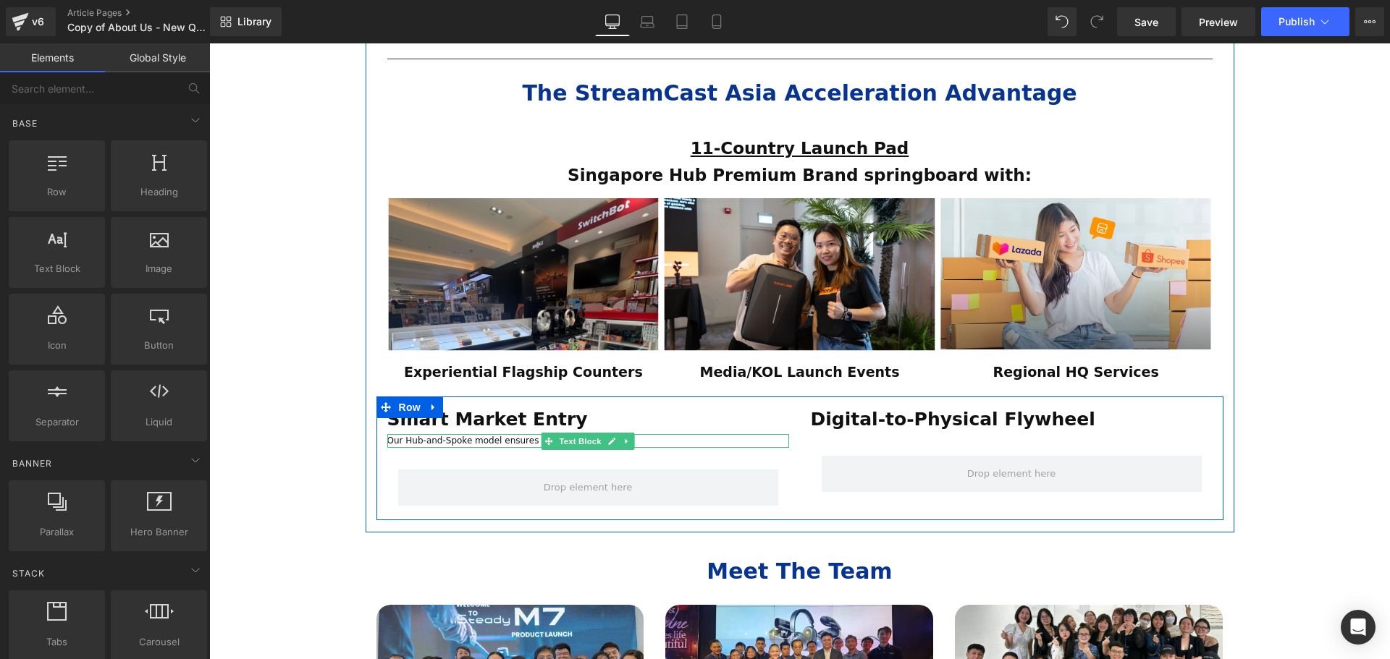
click at [627, 437] on icon at bounding box center [626, 441] width 8 height 9
click at [705, 434] on p "Our Hub-and-Spoke model ensures efficient expansion:" at bounding box center [588, 441] width 402 height 14
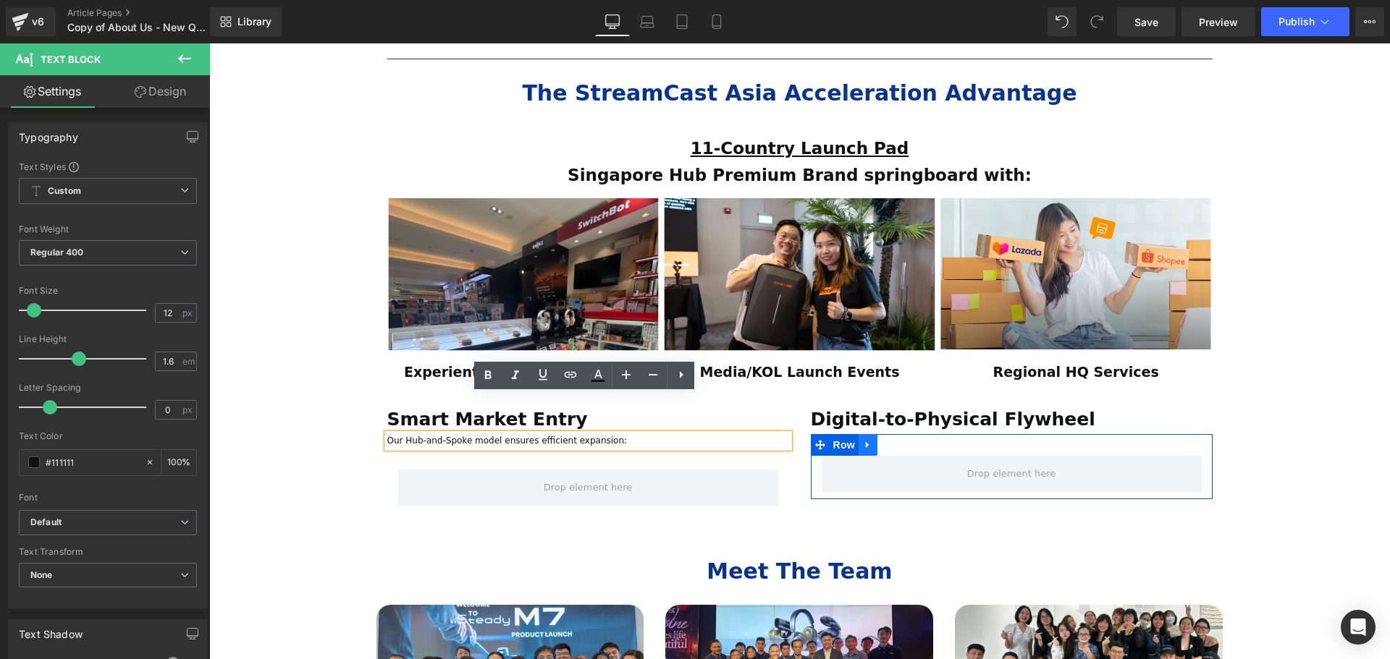
click at [865, 440] on icon at bounding box center [868, 445] width 10 height 11
click at [902, 440] on icon at bounding box center [905, 445] width 10 height 11
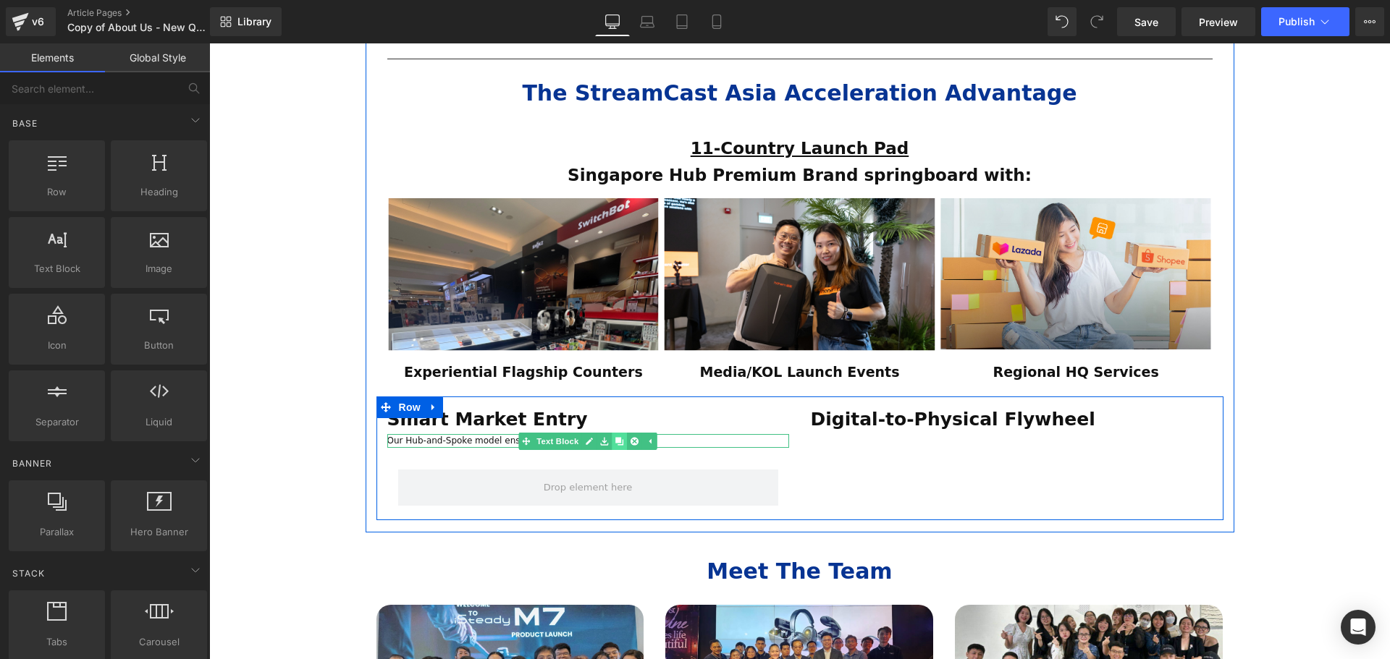
click at [617, 437] on icon at bounding box center [619, 441] width 8 height 8
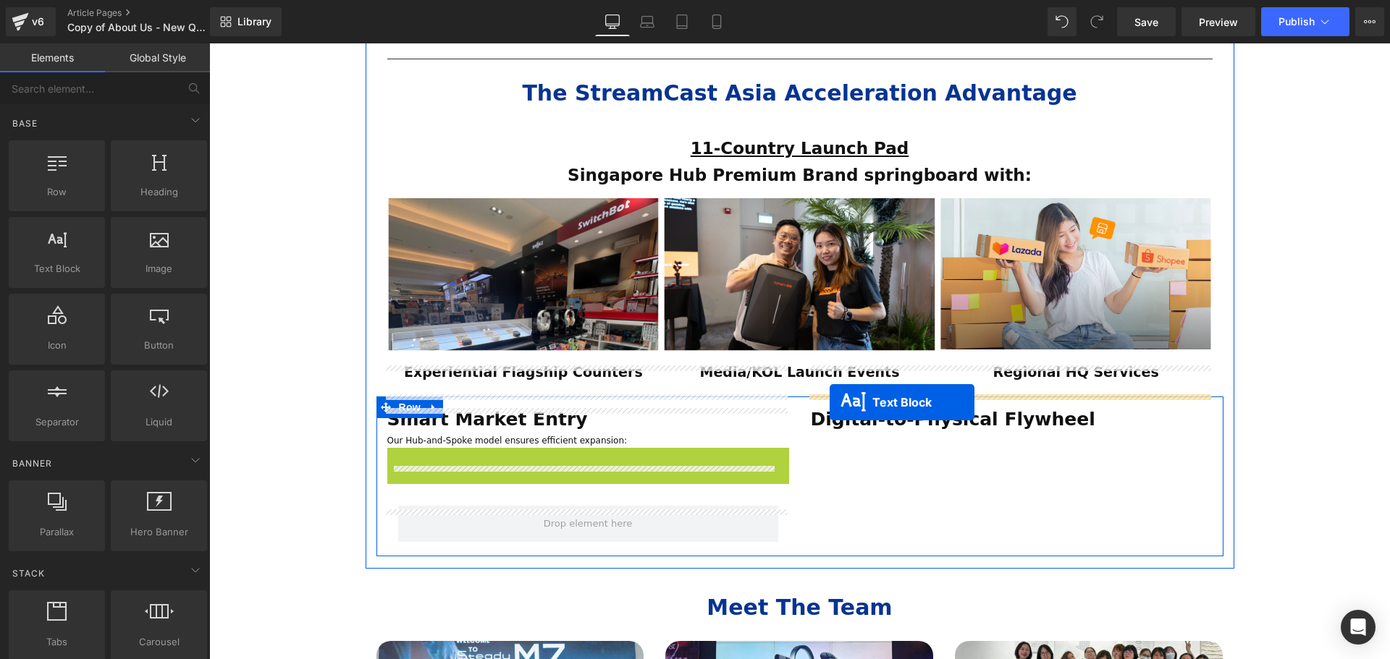
drag, startPoint x: 547, startPoint y: 417, endPoint x: 822, endPoint y: 402, distance: 274.7
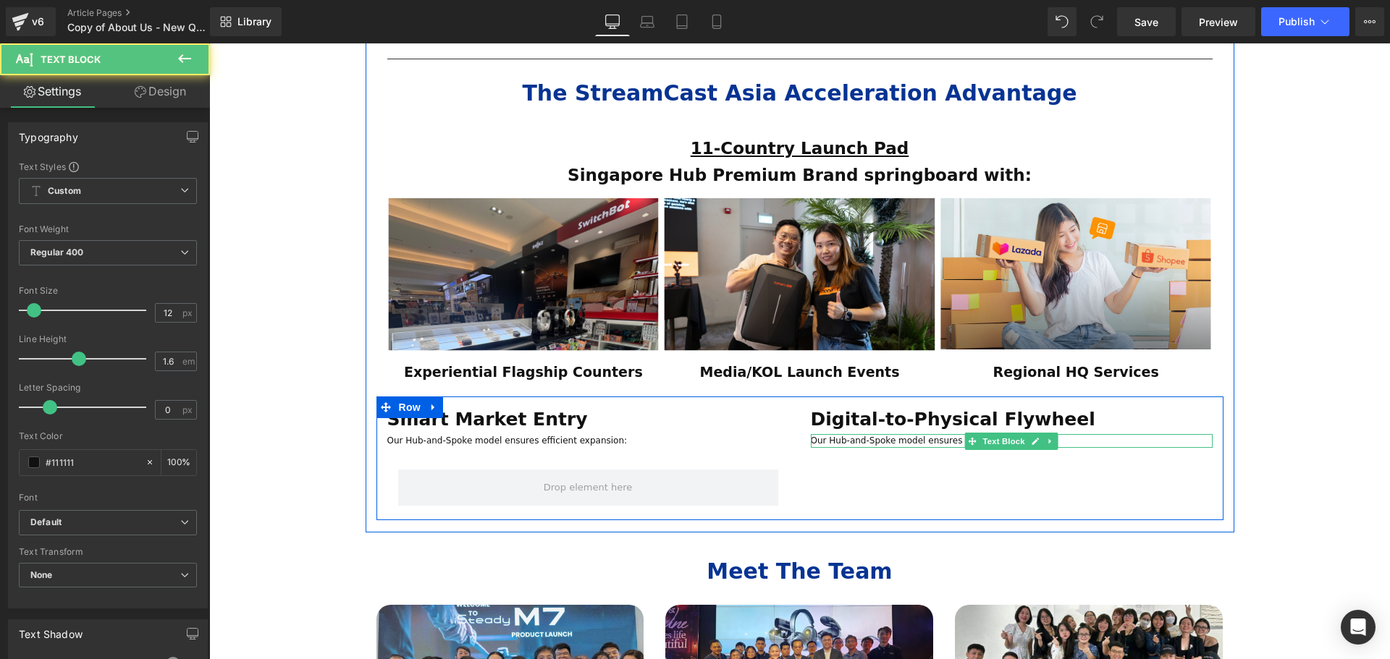
click at [1079, 434] on p "Our Hub-and-Spoke model ensures efficient expansion:" at bounding box center [1012, 441] width 402 height 14
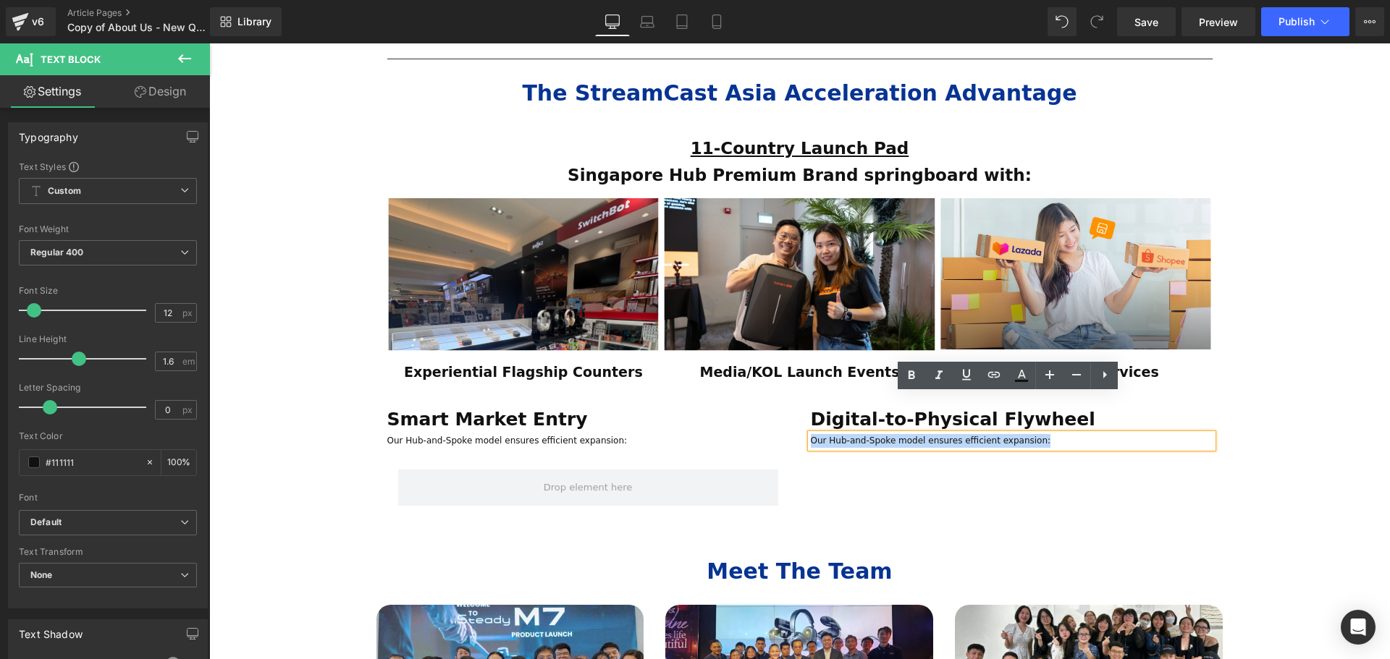
drag, startPoint x: 1096, startPoint y: 401, endPoint x: 807, endPoint y: 402, distance: 288.8
click at [811, 434] on p "Our Hub-and-Spoke model ensures efficient expansion:" at bounding box center [1012, 441] width 402 height 14
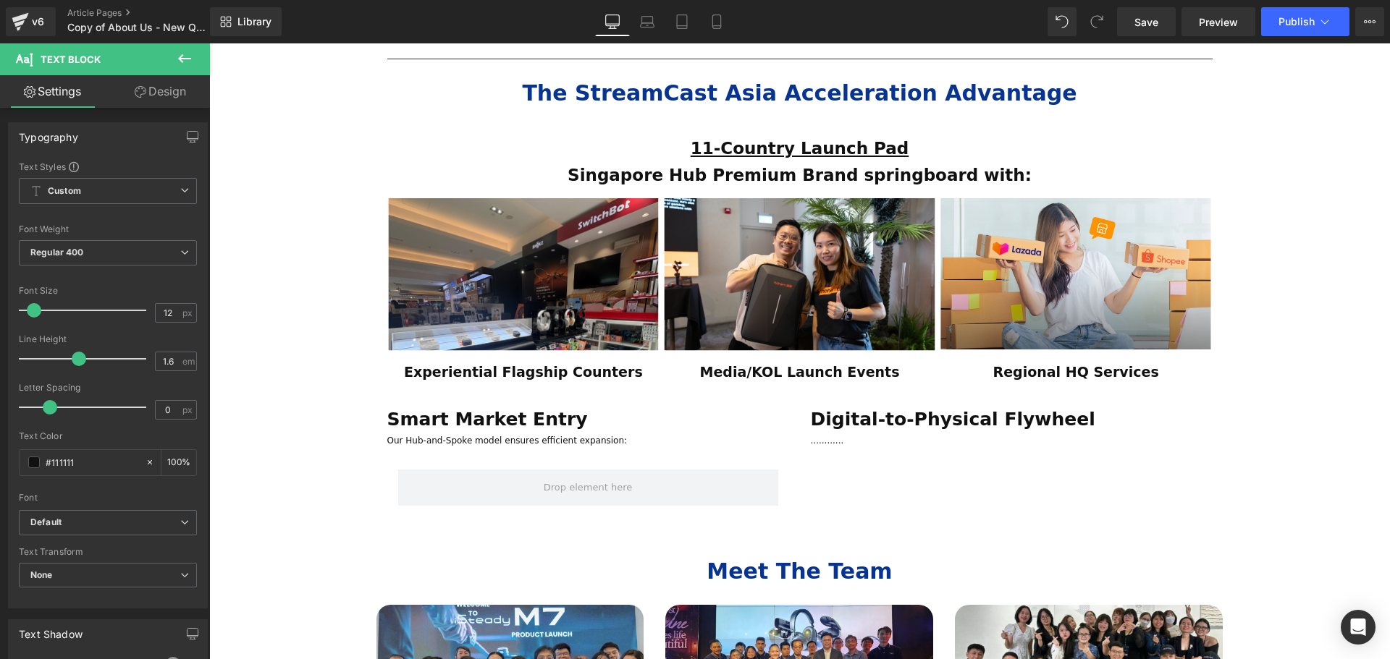
drag, startPoint x: 201, startPoint y: 62, endPoint x: 194, endPoint y: 60, distance: 7.4
click at [198, 62] on button at bounding box center [184, 59] width 51 height 32
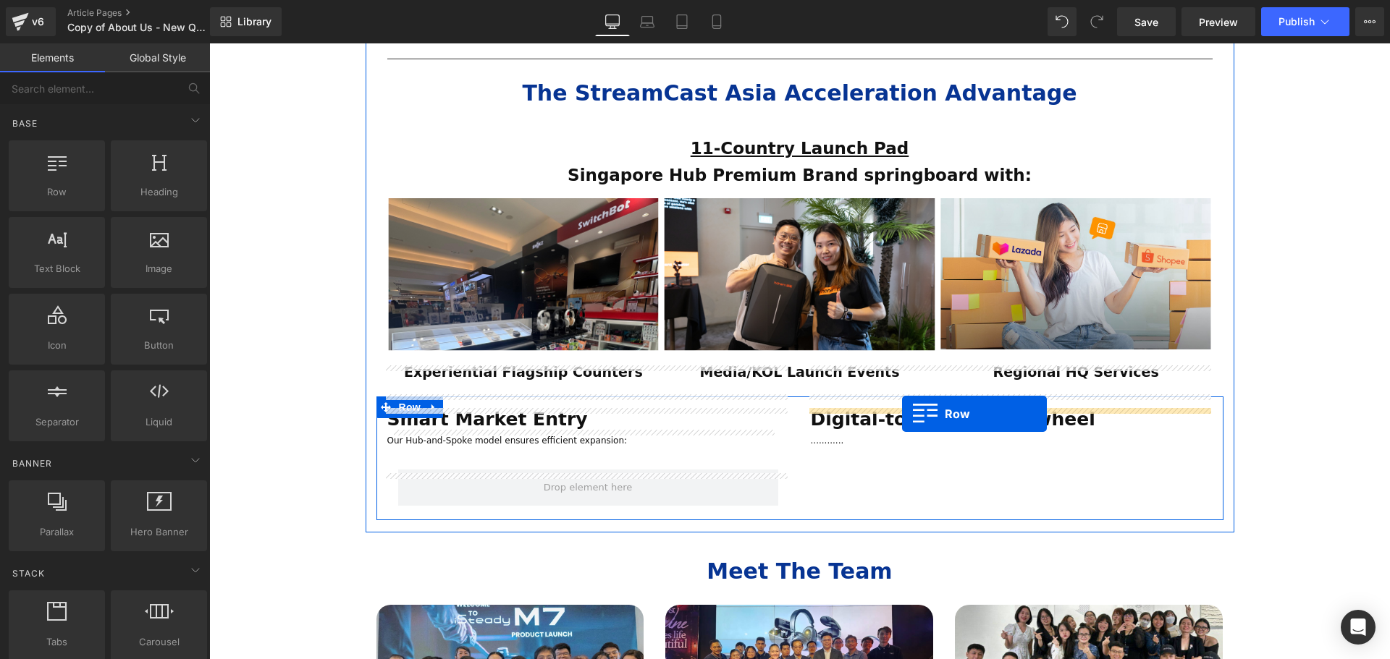
drag, startPoint x: 276, startPoint y: 224, endPoint x: 902, endPoint y: 414, distance: 653.7
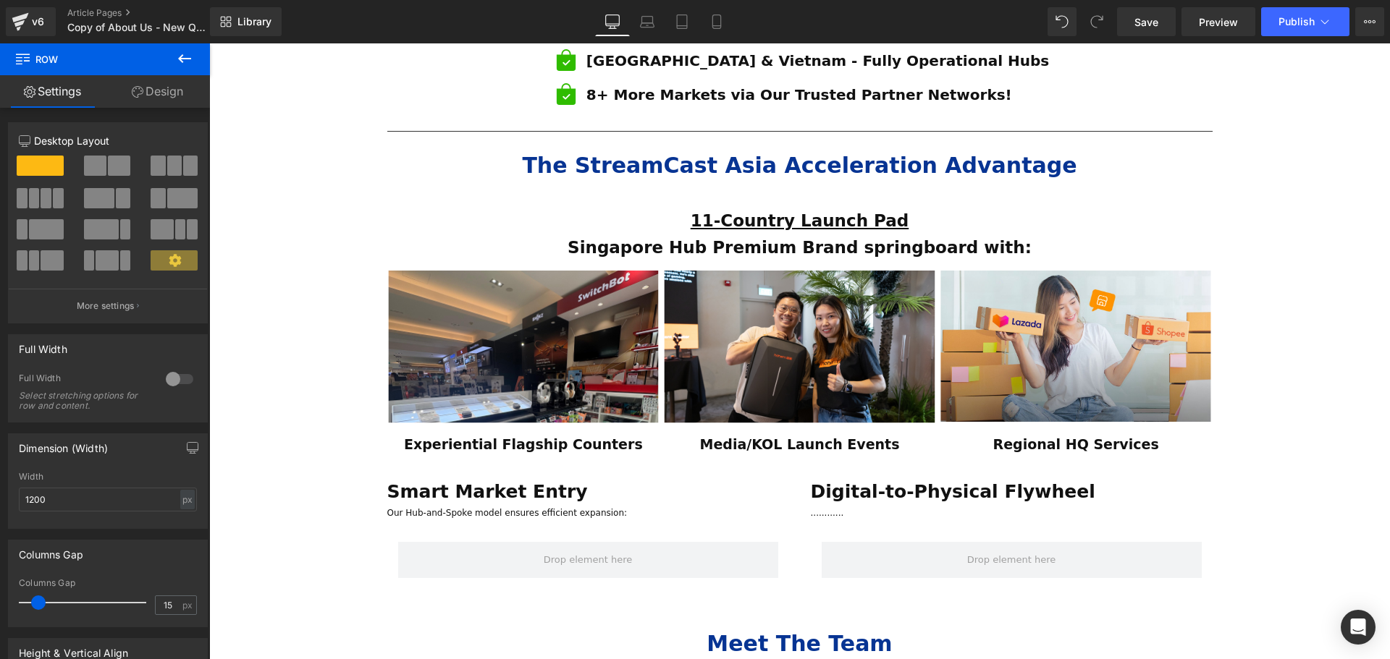
click at [1322, 421] on div "ESTABLISHED 2001 Text Block Your Market Acceleration Partner Across 11 ASEAN Co…" at bounding box center [799, 109] width 1181 height 1968
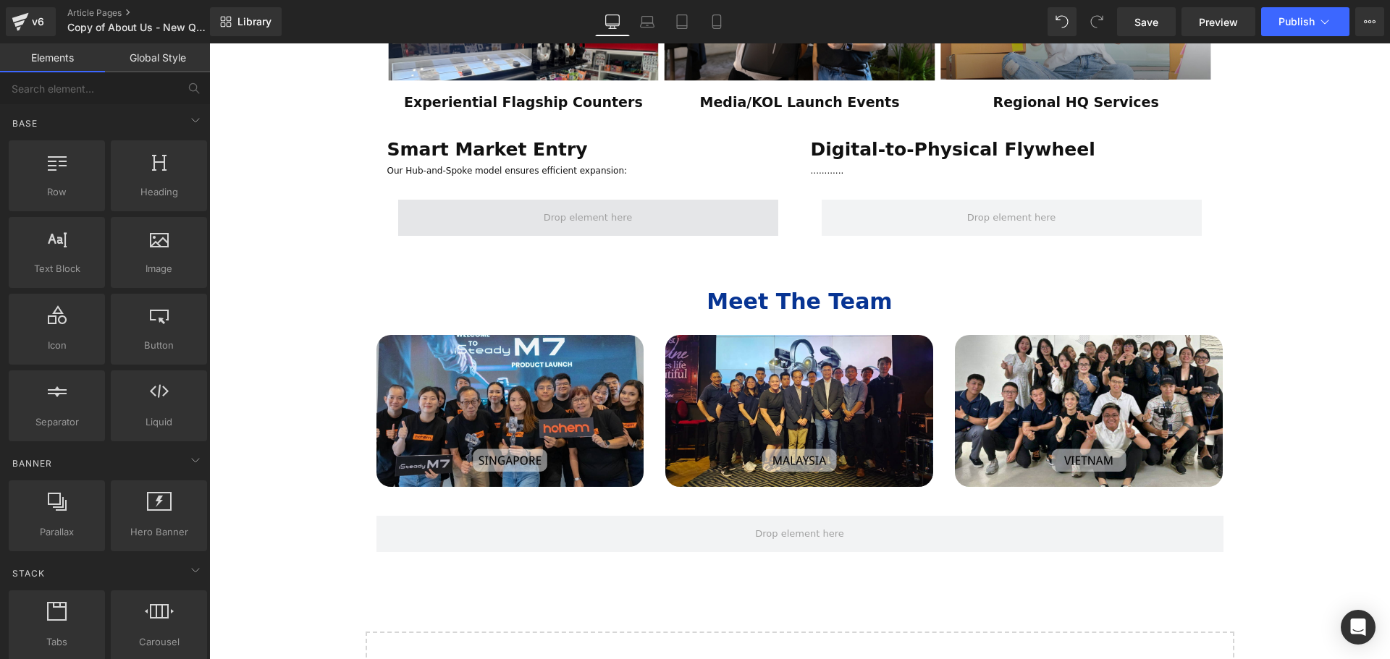
scroll to position [1303, 0]
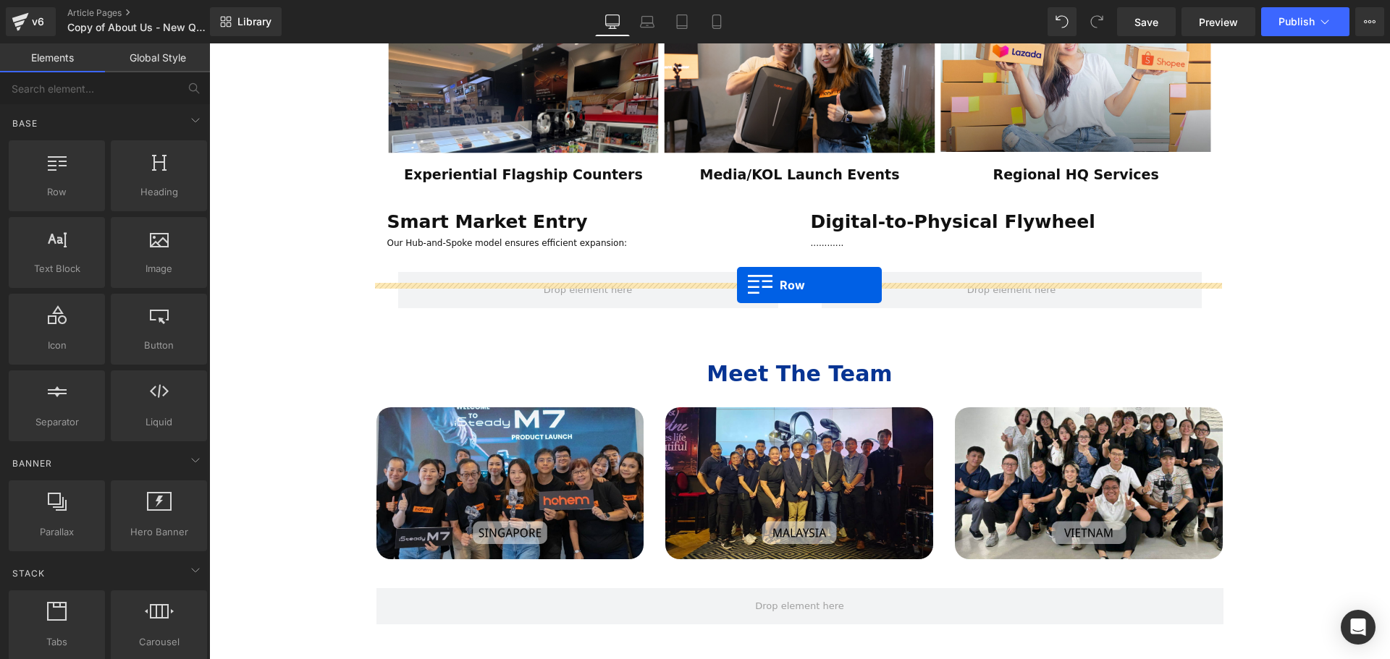
drag, startPoint x: 278, startPoint y: 209, endPoint x: 737, endPoint y: 285, distance: 465.1
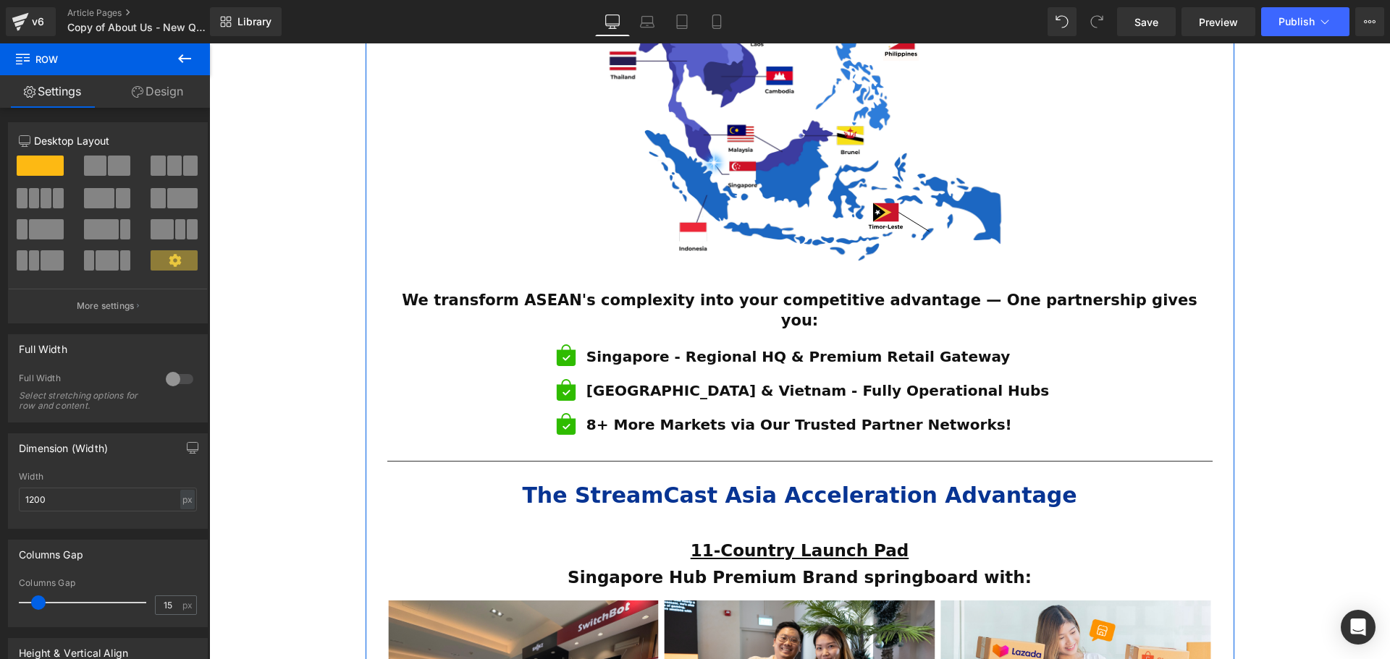
scroll to position [796, 0]
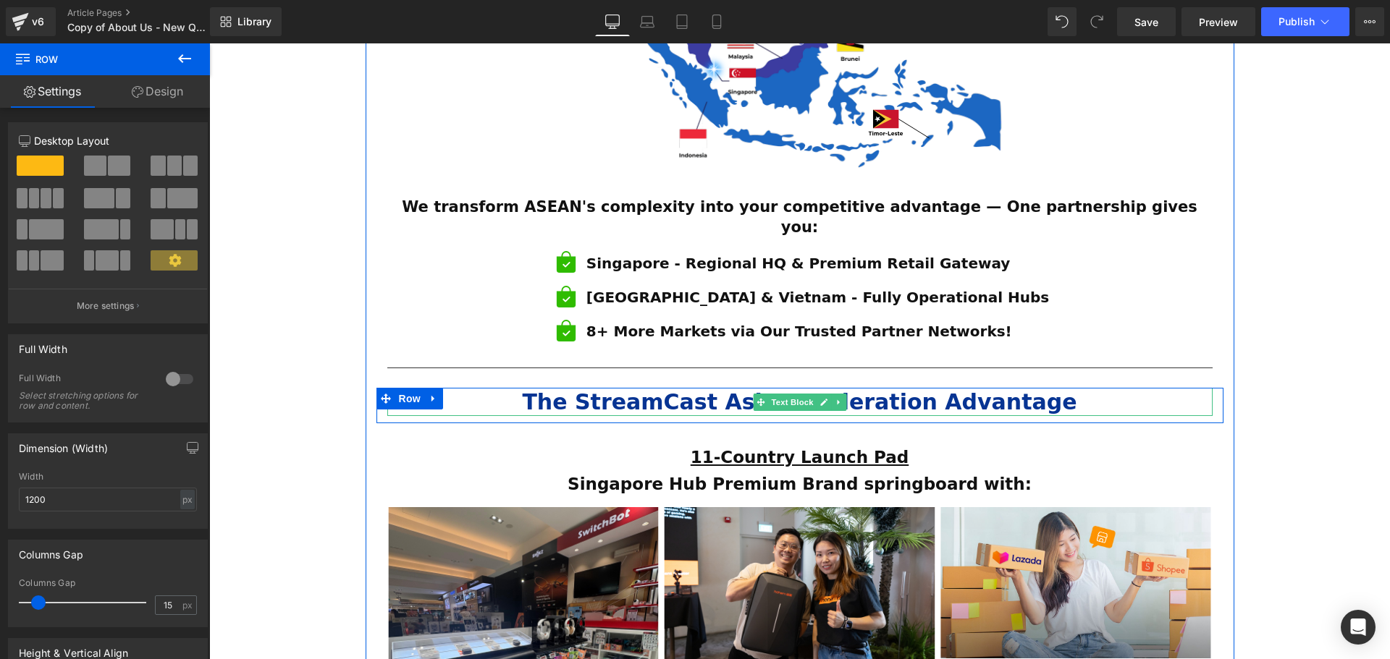
click at [1041, 388] on div "The StreamCast Asia Acceleration Advantage" at bounding box center [799, 402] width 825 height 28
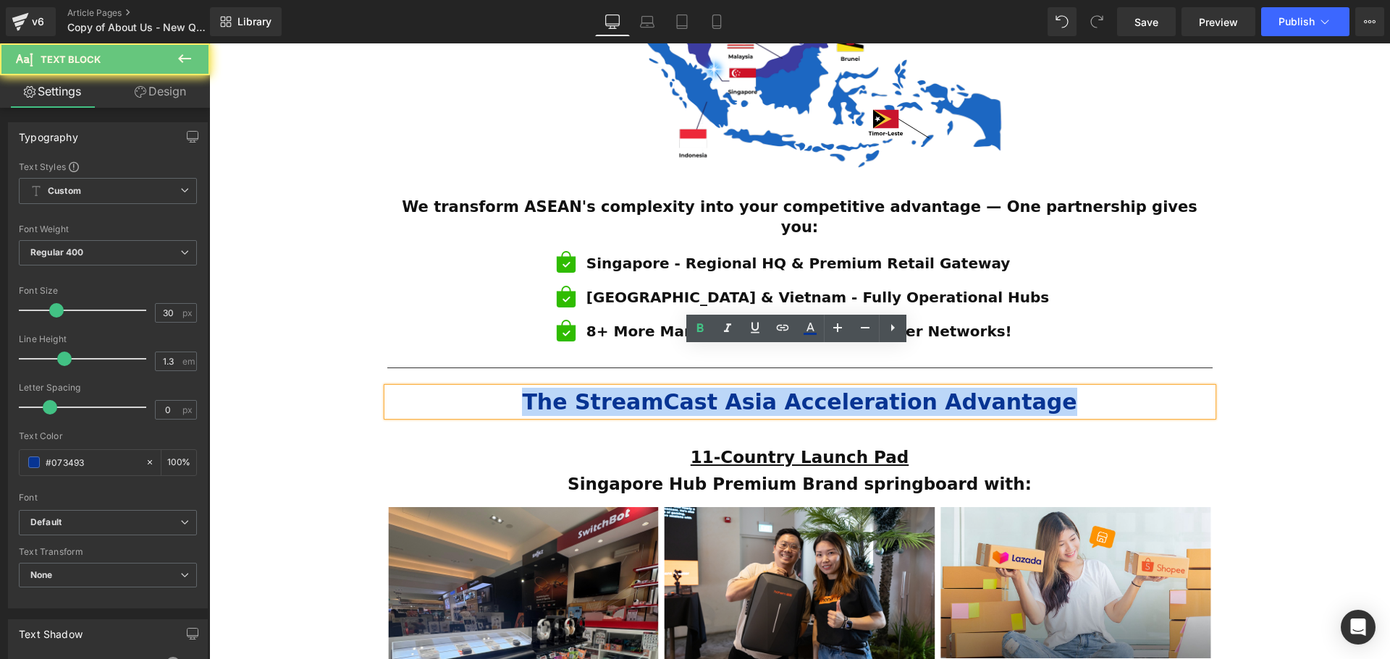
drag, startPoint x: 743, startPoint y: 356, endPoint x: 558, endPoint y: 353, distance: 185.3
click at [558, 388] on div "The StreamCast Asia Acceleration Advantage" at bounding box center [799, 402] width 825 height 28
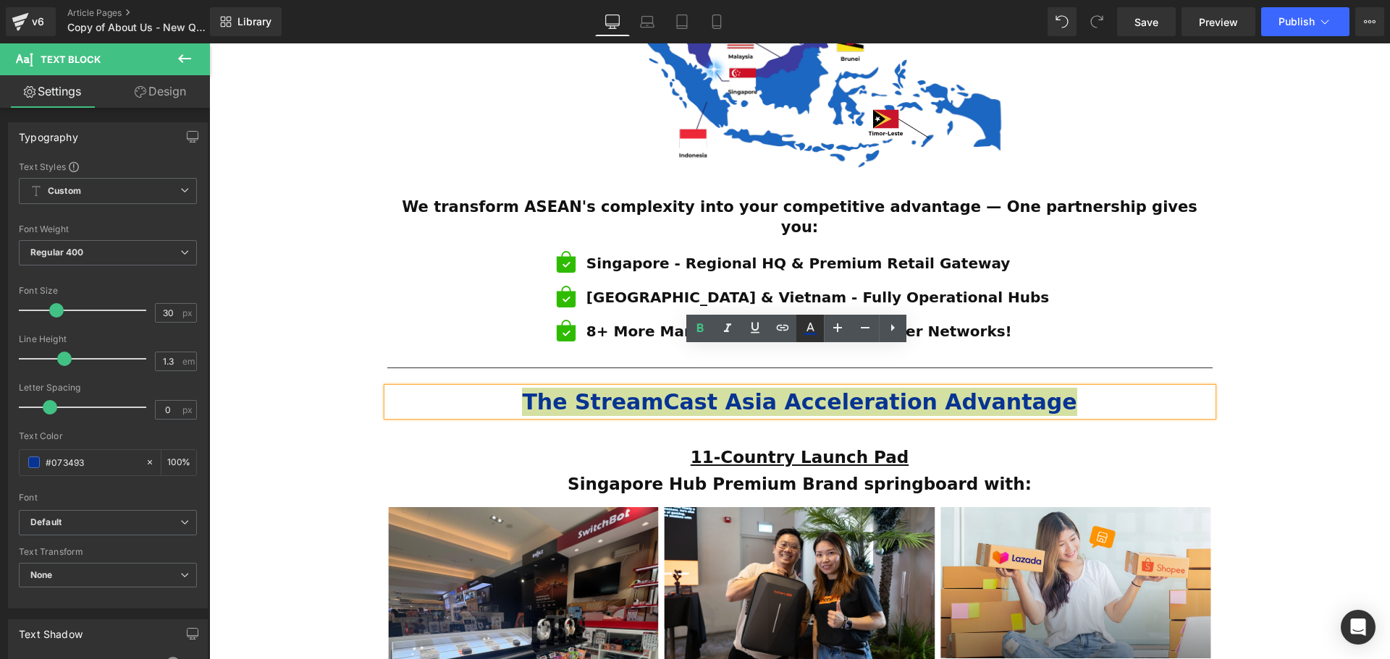
click at [803, 332] on icon at bounding box center [809, 328] width 17 height 17
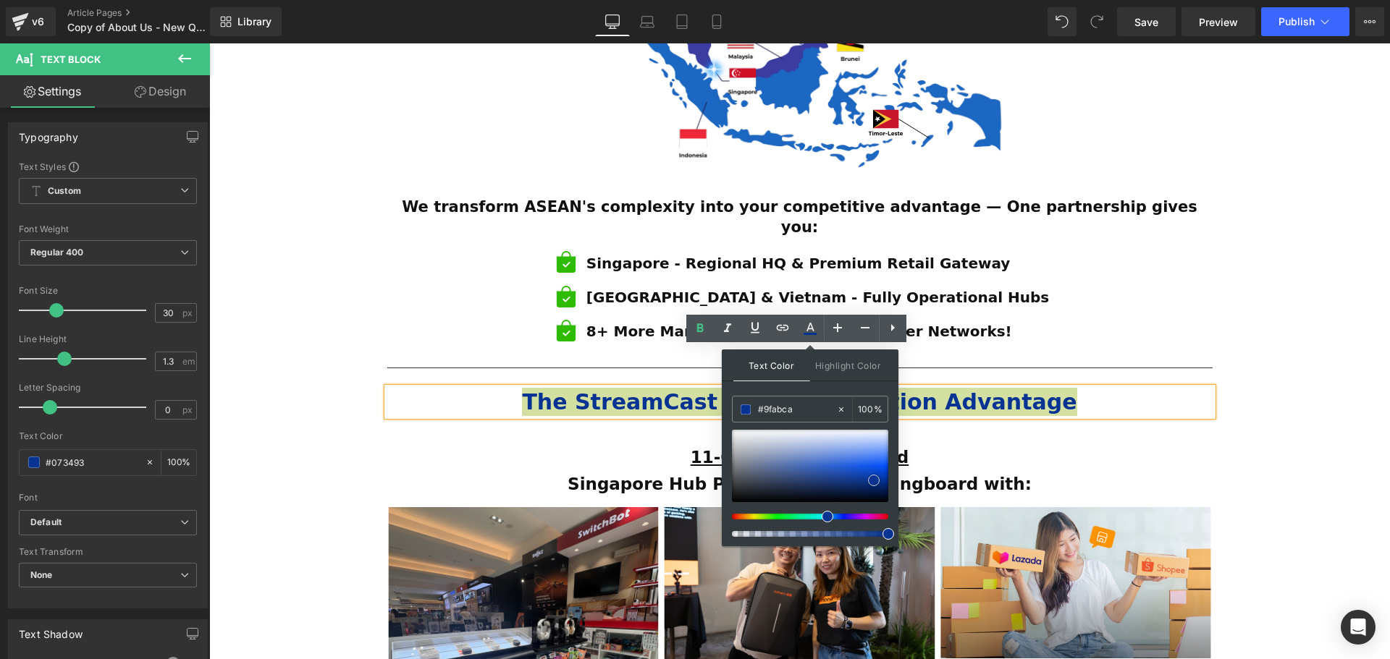
type input "#7d8ebf"
type input "#010a27"
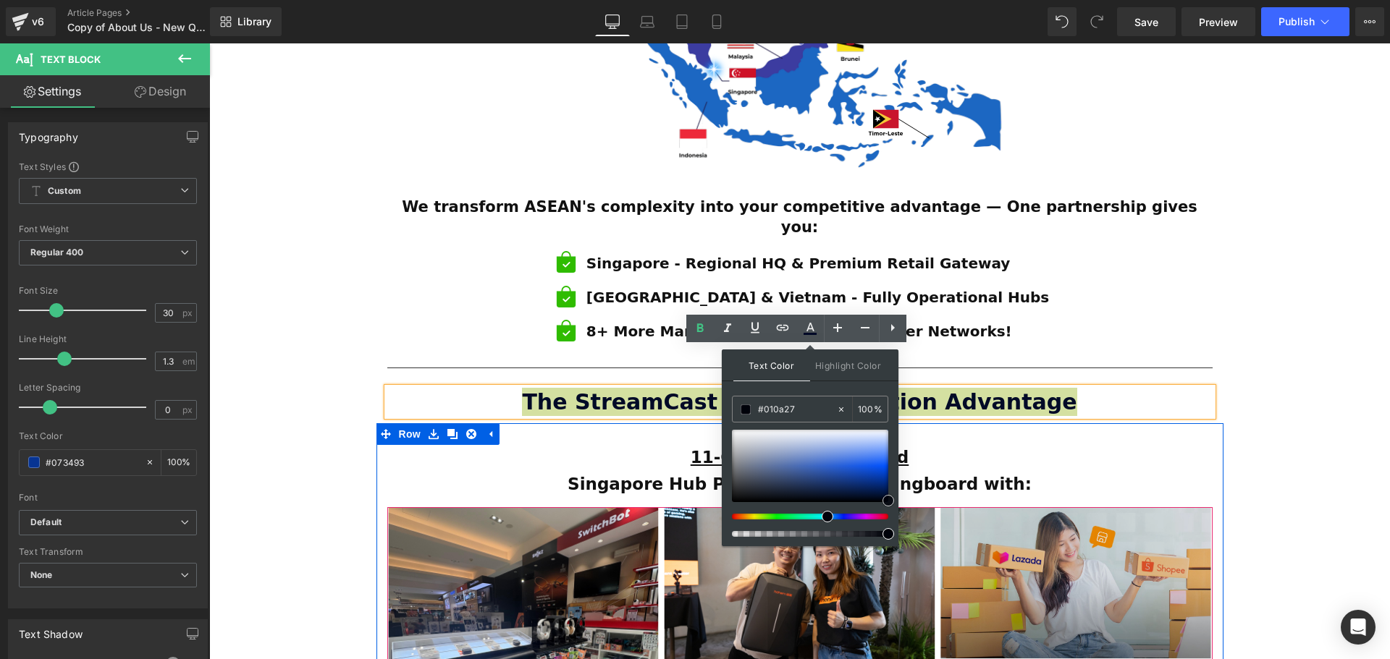
drag, startPoint x: 999, startPoint y: 507, endPoint x: 1010, endPoint y: 506, distance: 11.6
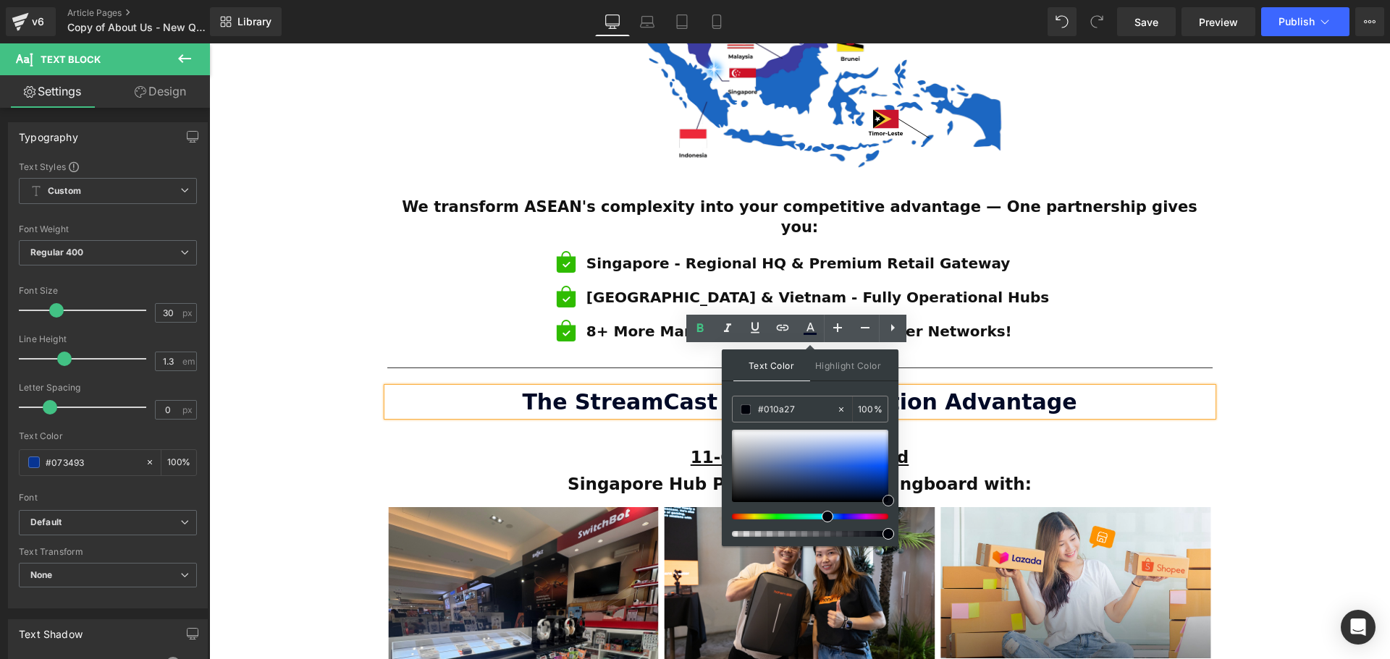
click at [1309, 442] on div "ESTABLISHED 2001 Text Block Your Market Acceleration Partner Across 11 ASEAN Co…" at bounding box center [799, 378] width 1181 height 2033
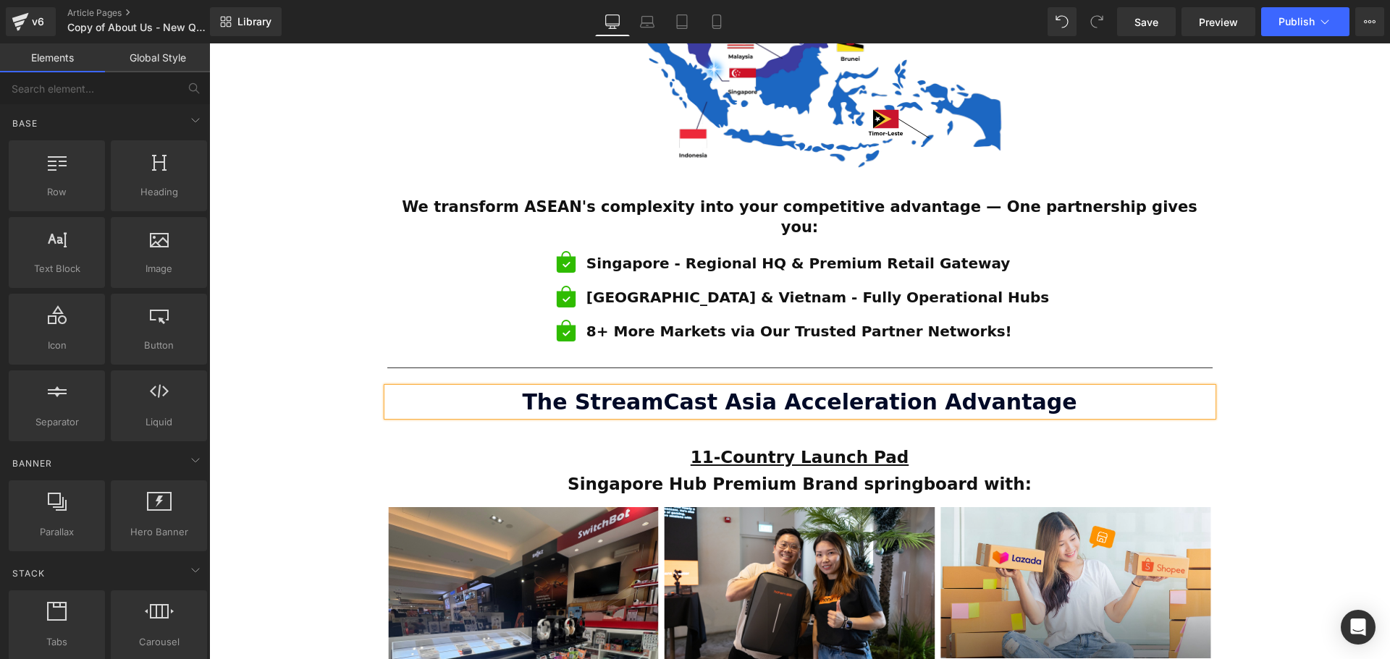
click at [1309, 442] on div "ESTABLISHED 2001 Text Block Your Market Acceleration Partner Across 11 ASEAN Co…" at bounding box center [799, 378] width 1181 height 2033
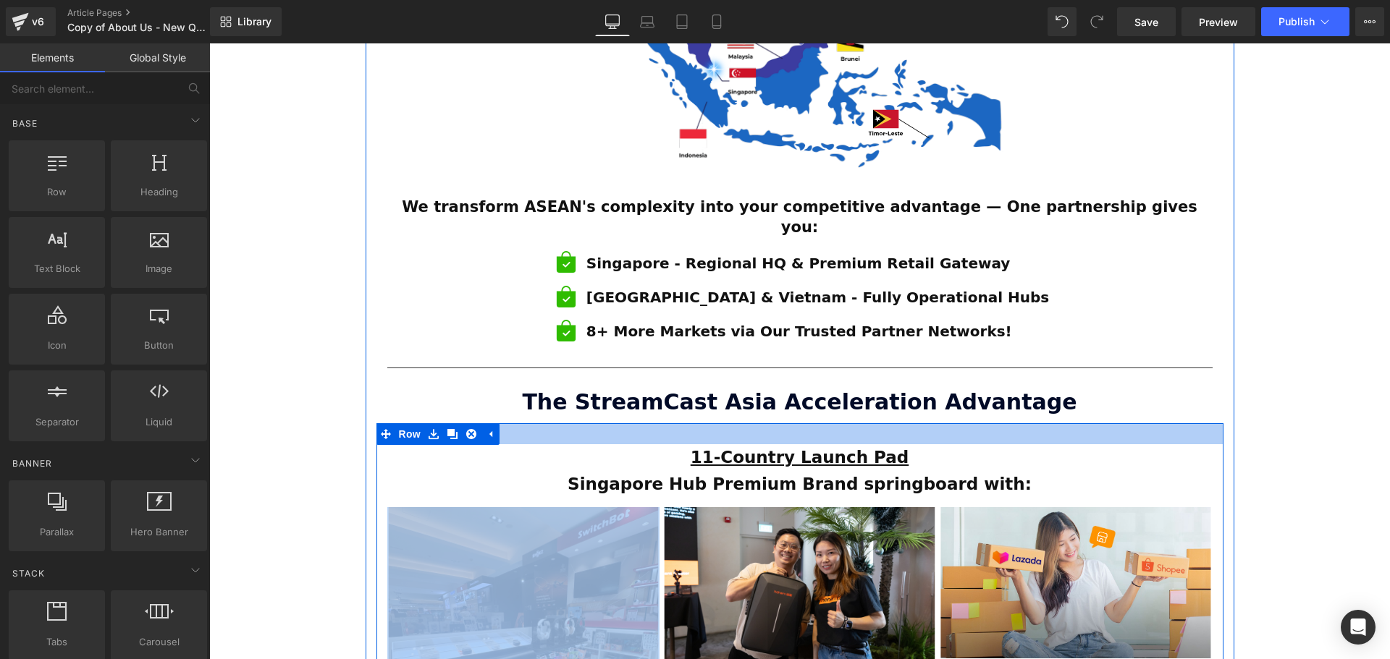
click at [782, 444] on div "11-Country Launch Pad Singapore Hub Premium Brand springboard with: Text Block" at bounding box center [799, 475] width 825 height 63
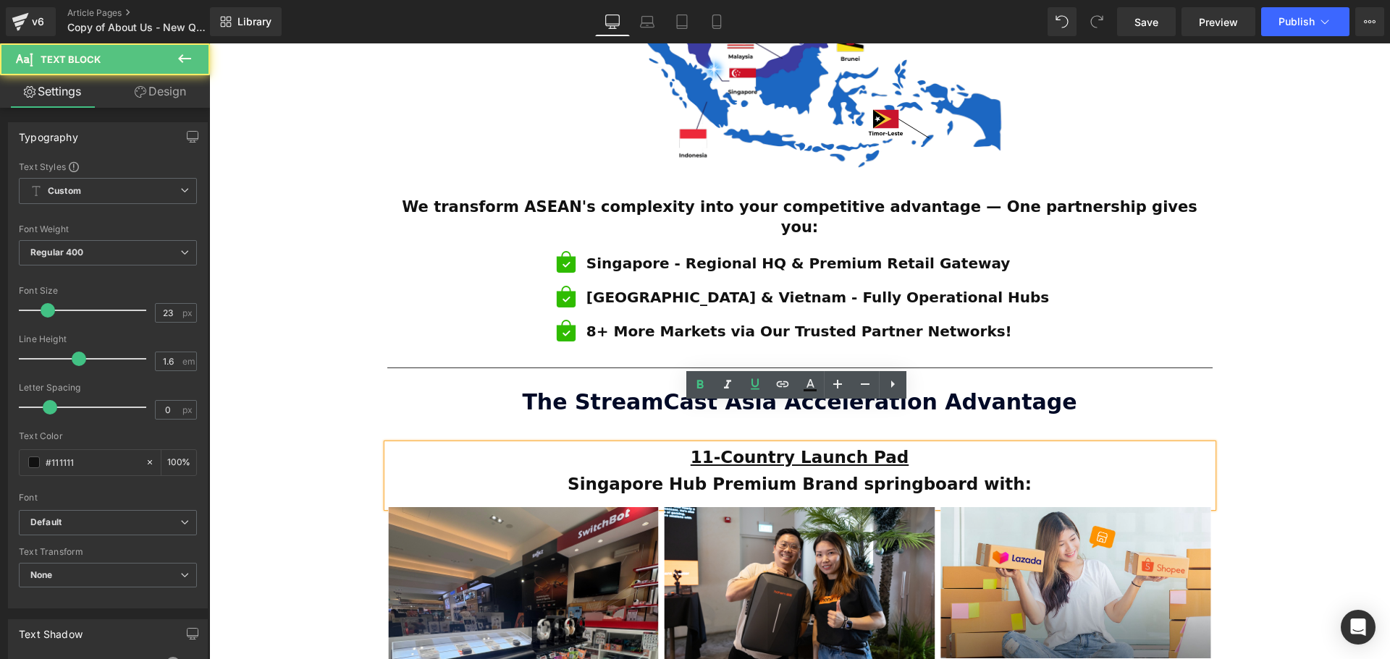
click at [615, 423] on div "11-Country Launch Pad Singapore Hub Premium Brand springboard with: Text Block …" at bounding box center [799, 564] width 847 height 282
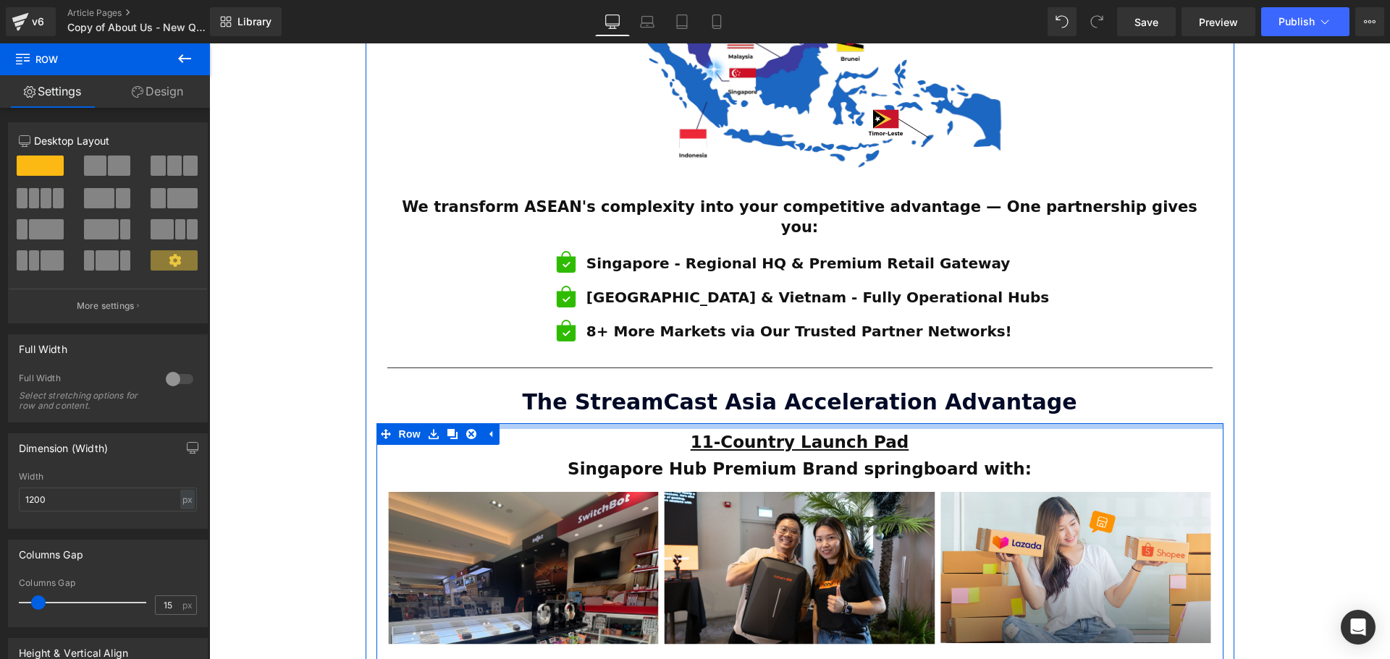
drag, startPoint x: 682, startPoint y: 397, endPoint x: 681, endPoint y: 382, distance: 15.2
click at [681, 382] on div "ESTABLISHED 2001 Text Block Your Market Acceleration Partner Across 11 ASEAN Co…" at bounding box center [800, 131] width 869 height 1496
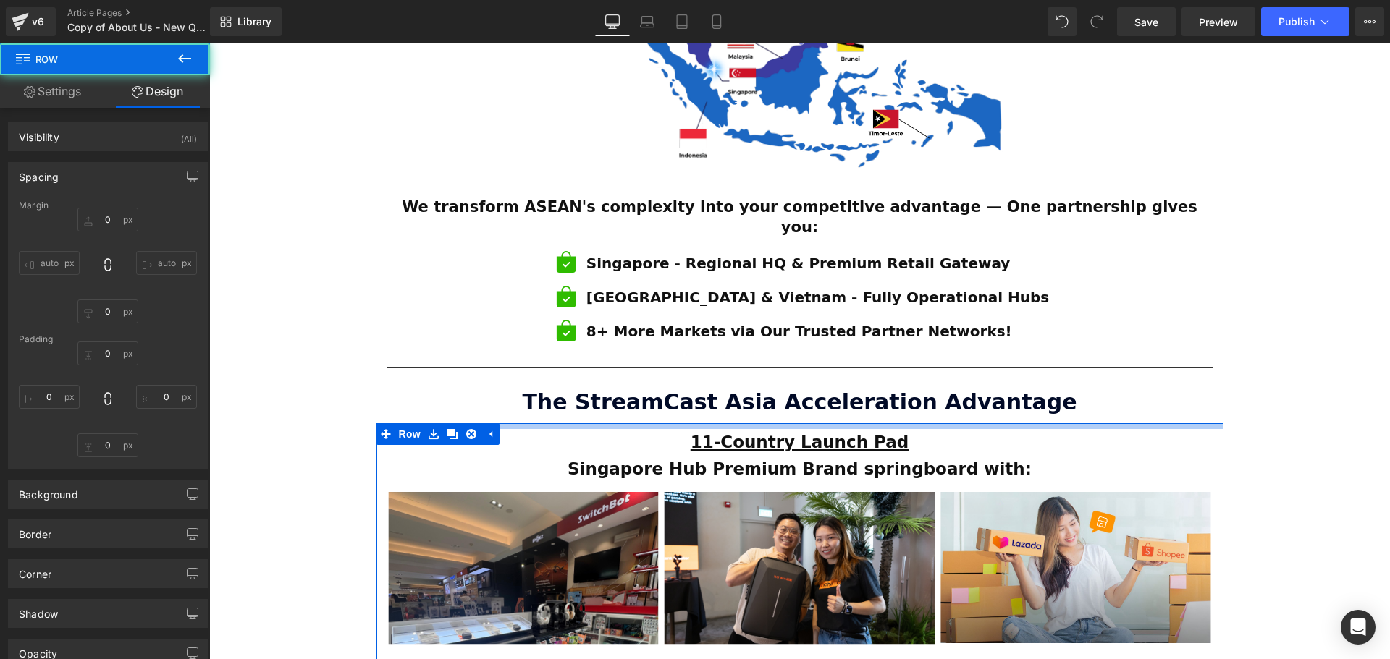
click at [1288, 445] on div "ESTABLISHED 2001 Text Block Your Market Acceleration Partner Across 11 ASEAN Co…" at bounding box center [799, 371] width 1181 height 2018
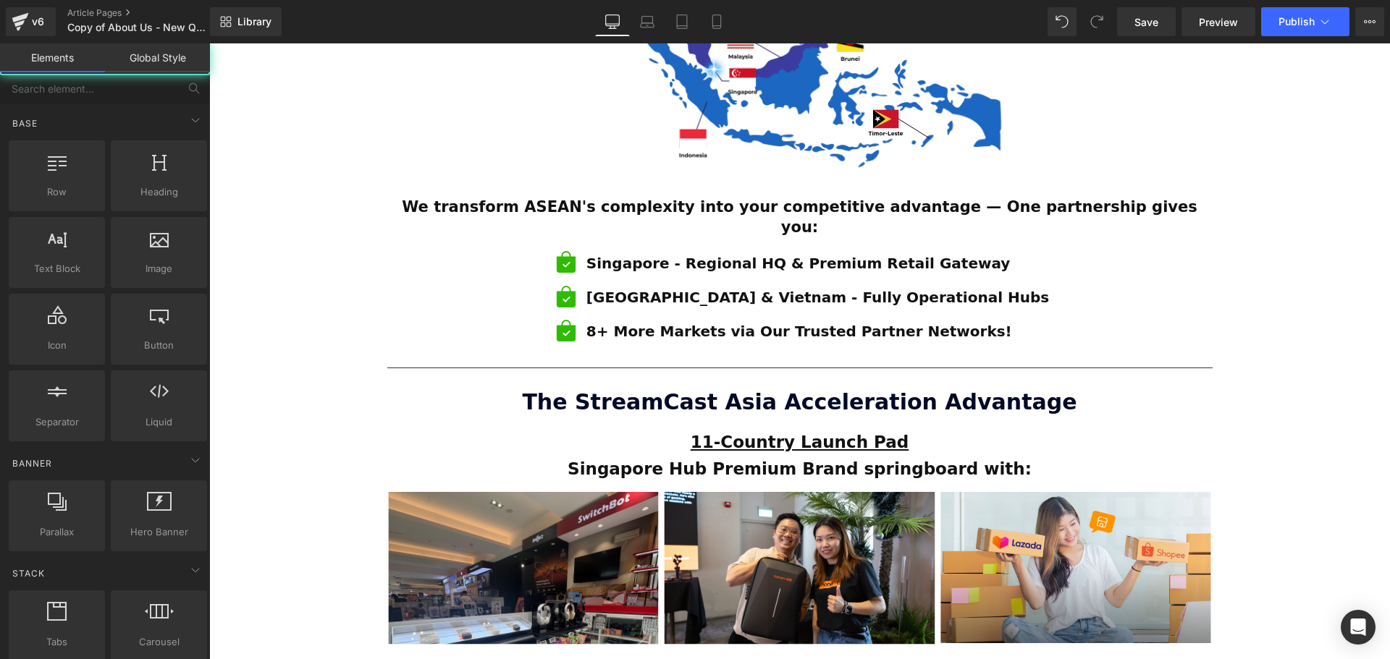
click at [1289, 446] on div "ESTABLISHED 2001 Text Block Your Market Acceleration Partner Across 11 ASEAN Co…" at bounding box center [799, 371] width 1181 height 2018
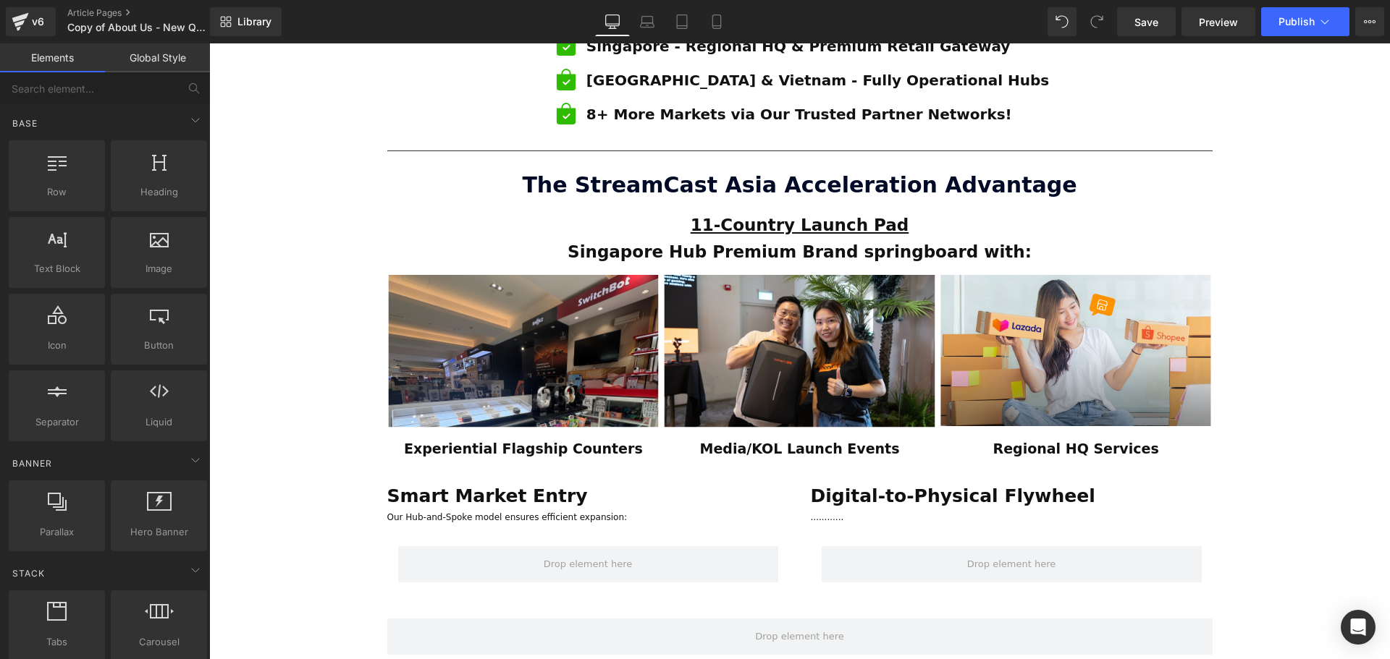
click at [1273, 424] on div "ESTABLISHED 2001 Text Block Your Market Acceleration Partner Across 11 ASEAN Co…" at bounding box center [799, 153] width 1181 height 2018
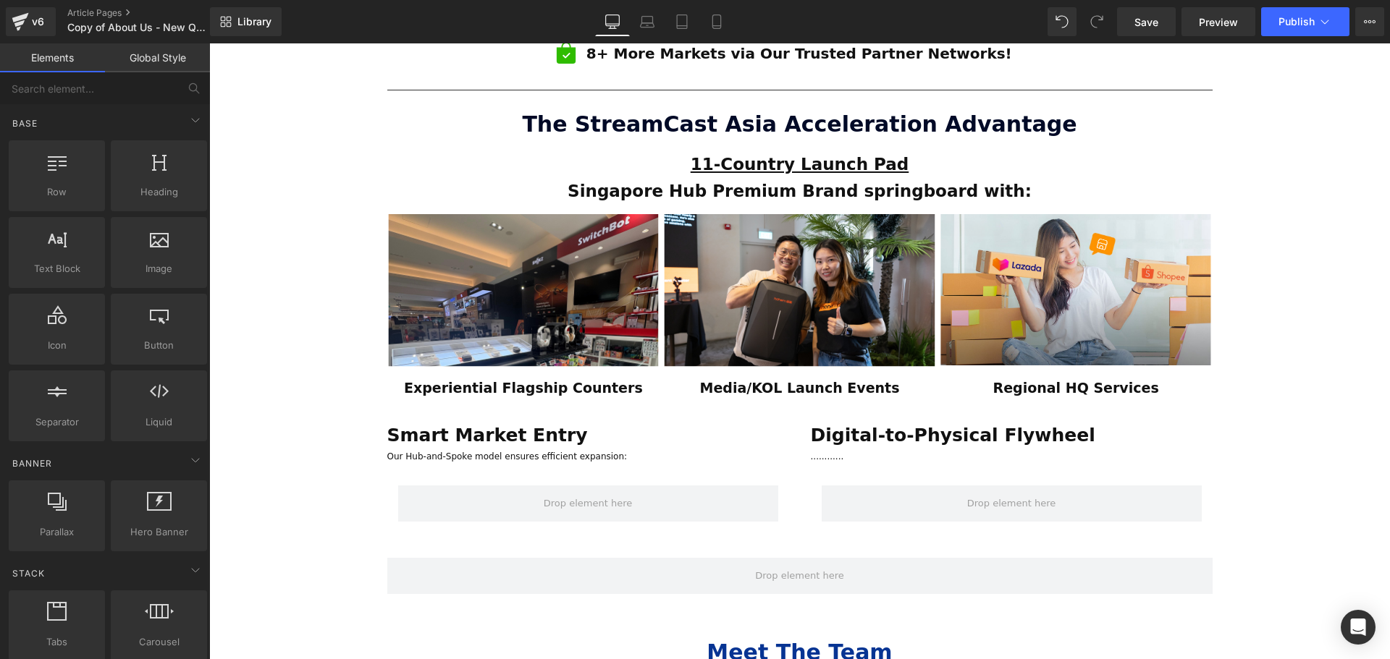
scroll to position [1158, 0]
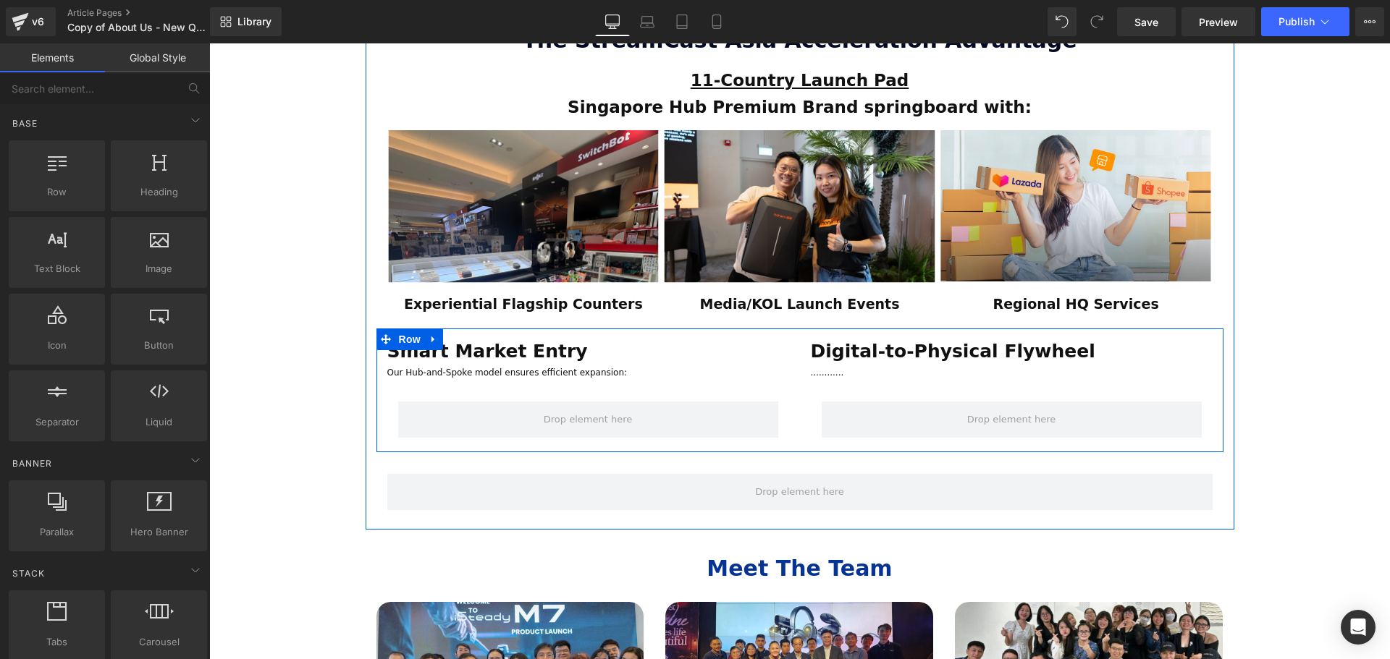
click at [568, 343] on span "Text Block" at bounding box center [557, 351] width 48 height 17
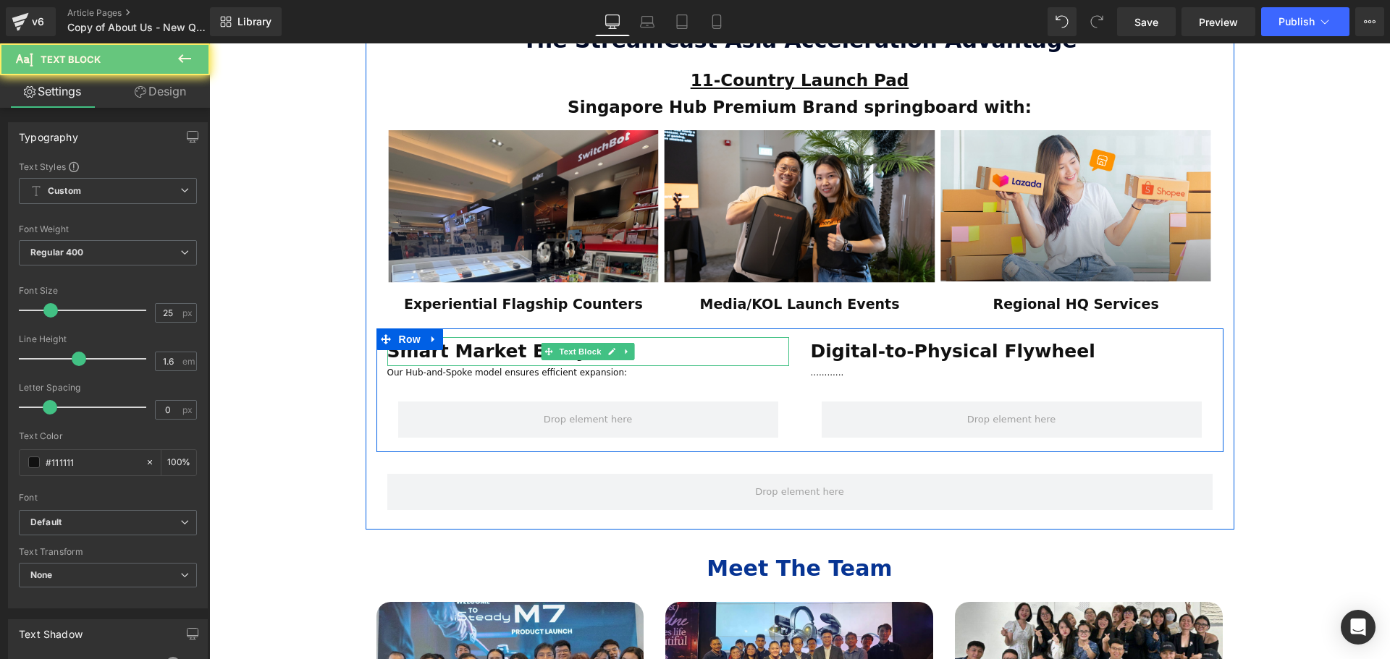
click at [693, 337] on p "Smart Market Entry" at bounding box center [588, 351] width 402 height 29
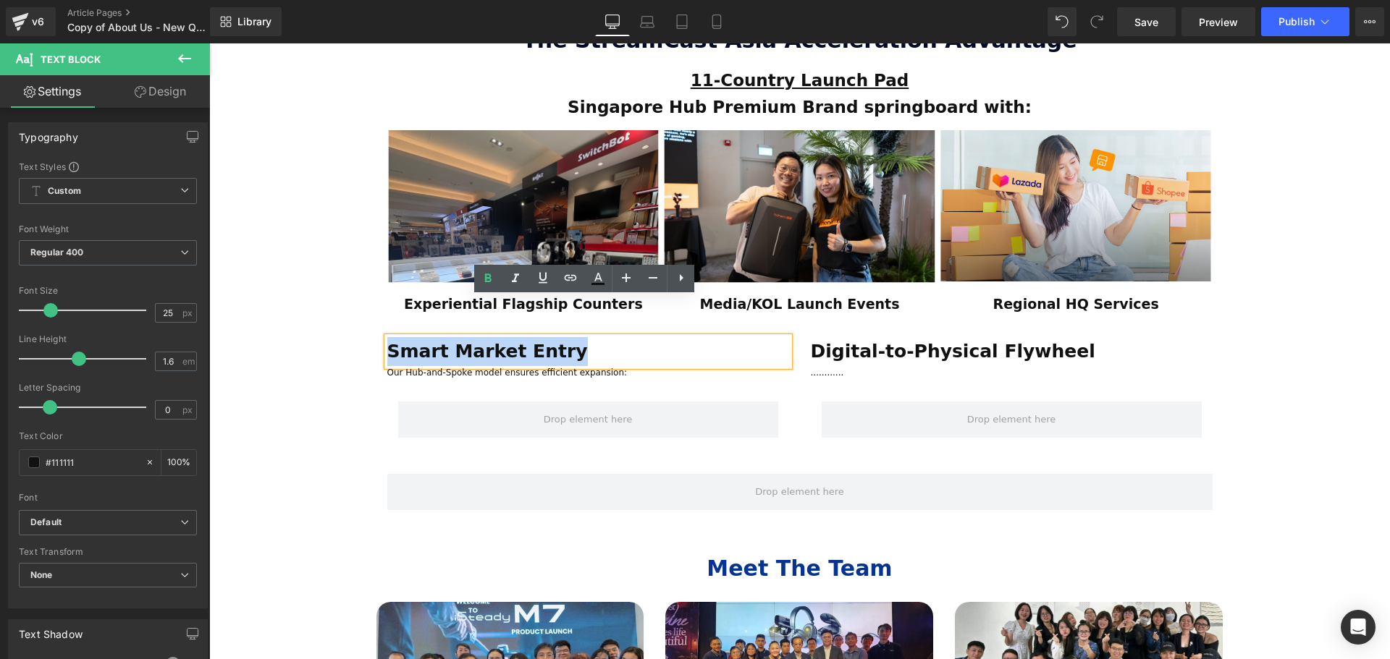
drag, startPoint x: 638, startPoint y: 317, endPoint x: 375, endPoint y: 314, distance: 263.5
click at [376, 337] on div "Smart Market Entry Text Block Our Hub-and-Spoke model ensures efficient expansi…" at bounding box center [587, 391] width 423 height 108
click at [1057, 337] on p "Digital-to-Physical Flywheel" at bounding box center [1012, 351] width 402 height 29
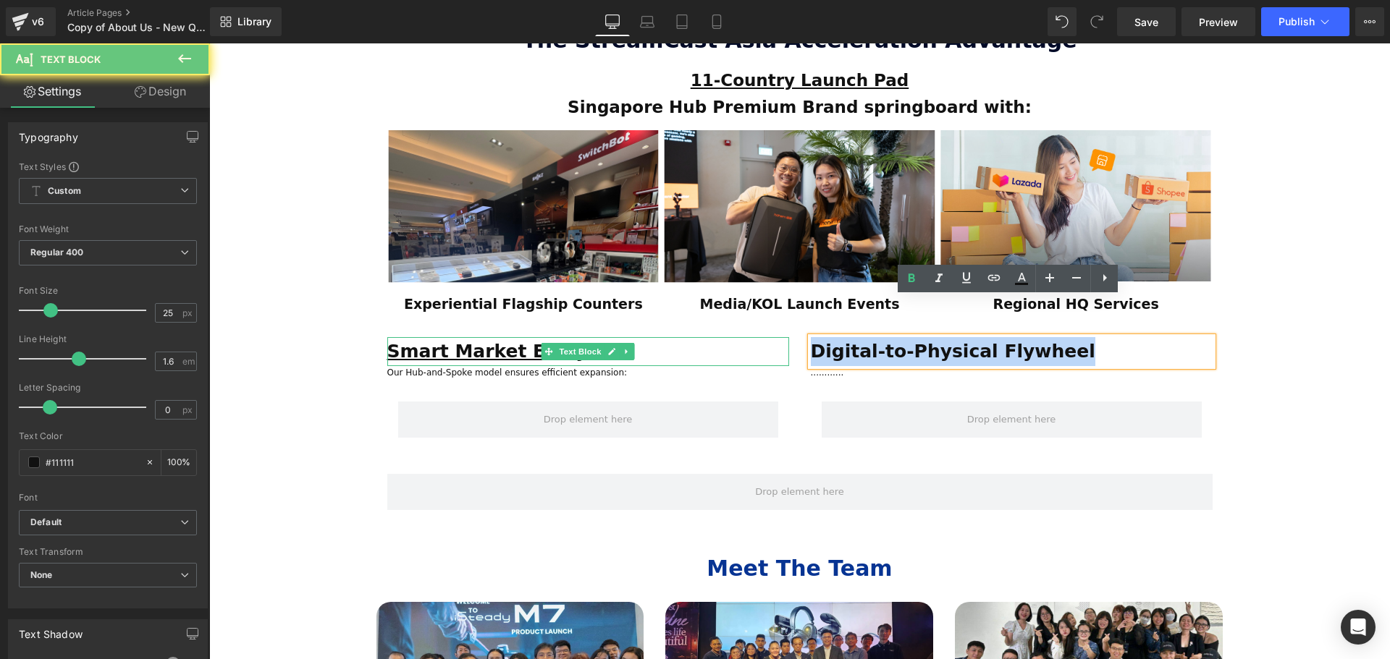
drag, startPoint x: 1091, startPoint y: 311, endPoint x: 751, endPoint y: 311, distance: 339.5
click at [751, 329] on div "Smart Market Entry Text Block Our Hub-and-Spoke model ensures efficient expansi…" at bounding box center [799, 391] width 847 height 124
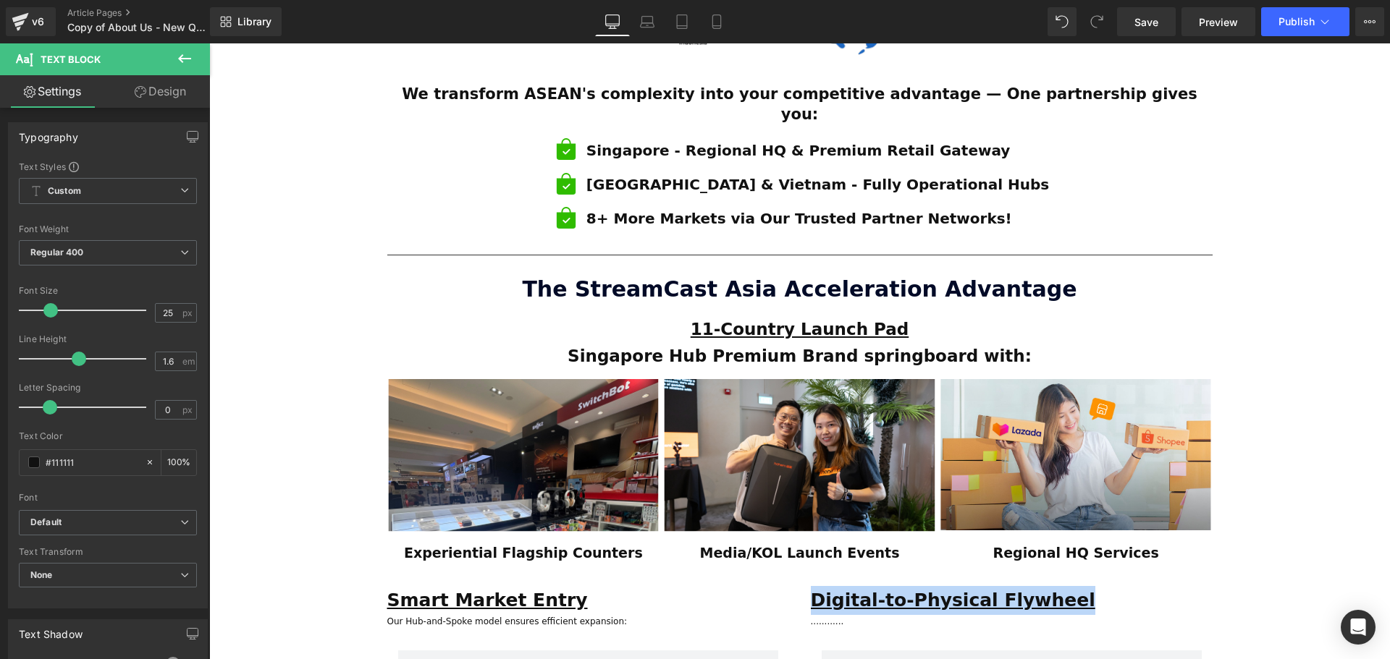
scroll to position [869, 0]
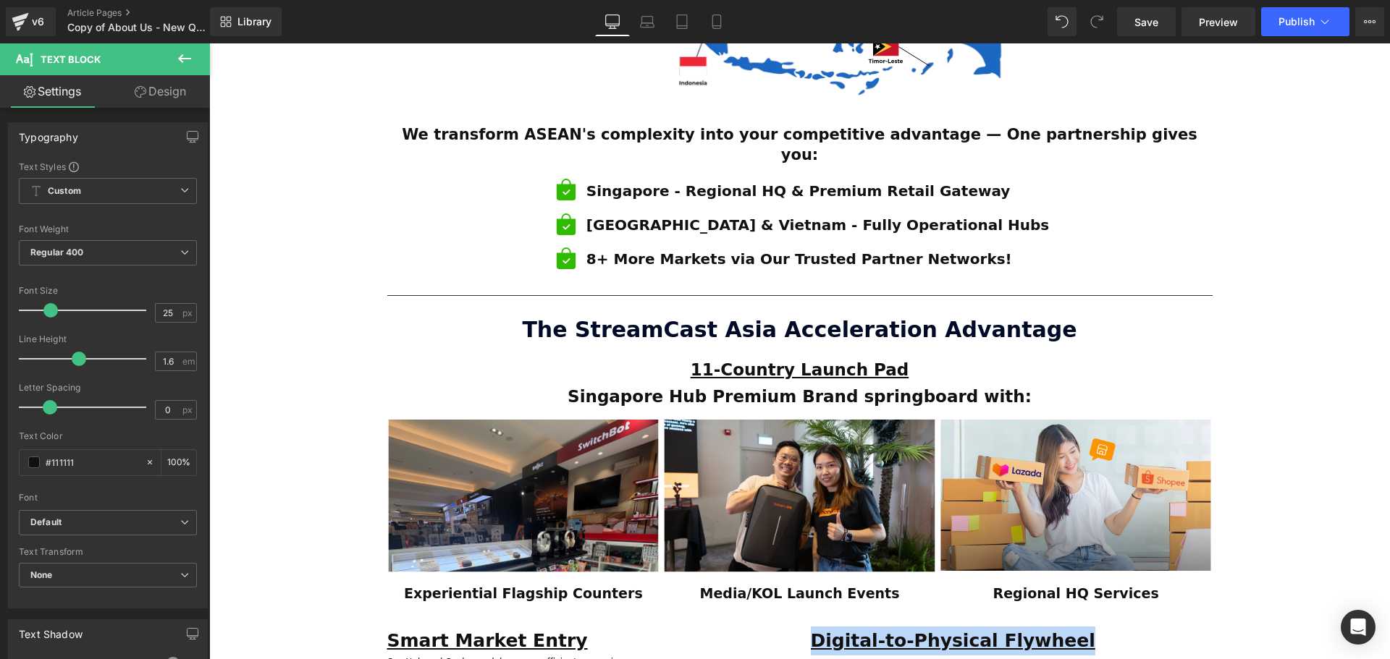
click at [827, 360] on u "11-Country Launch Pad" at bounding box center [799, 369] width 218 height 19
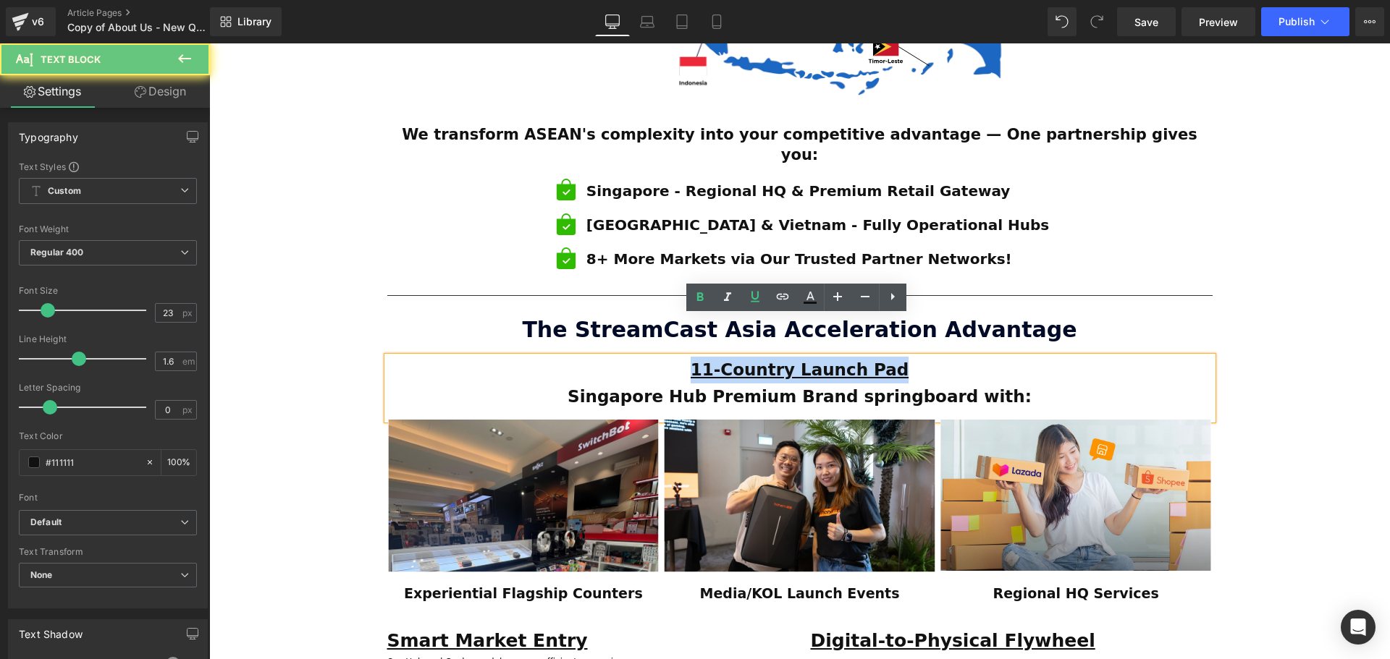
drag, startPoint x: 925, startPoint y: 333, endPoint x: 693, endPoint y: 335, distance: 231.6
click at [693, 357] on p "11-Country Launch Pad" at bounding box center [799, 370] width 825 height 27
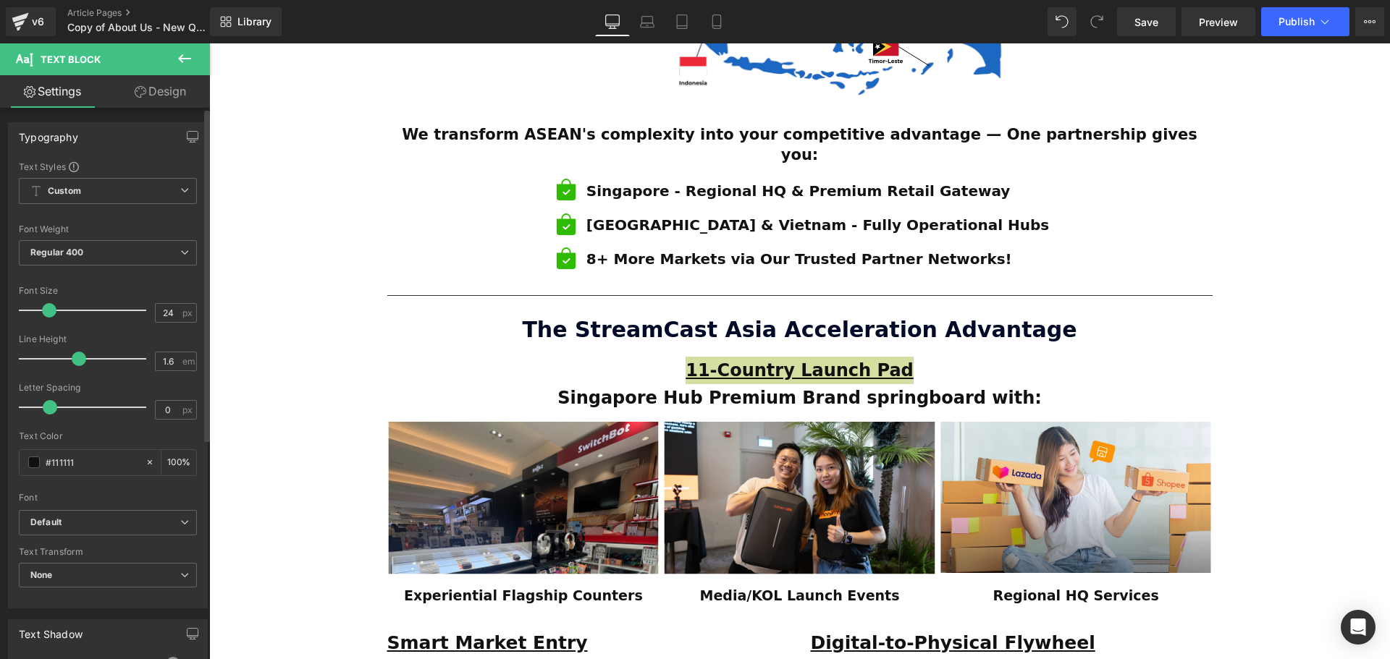
type input "25"
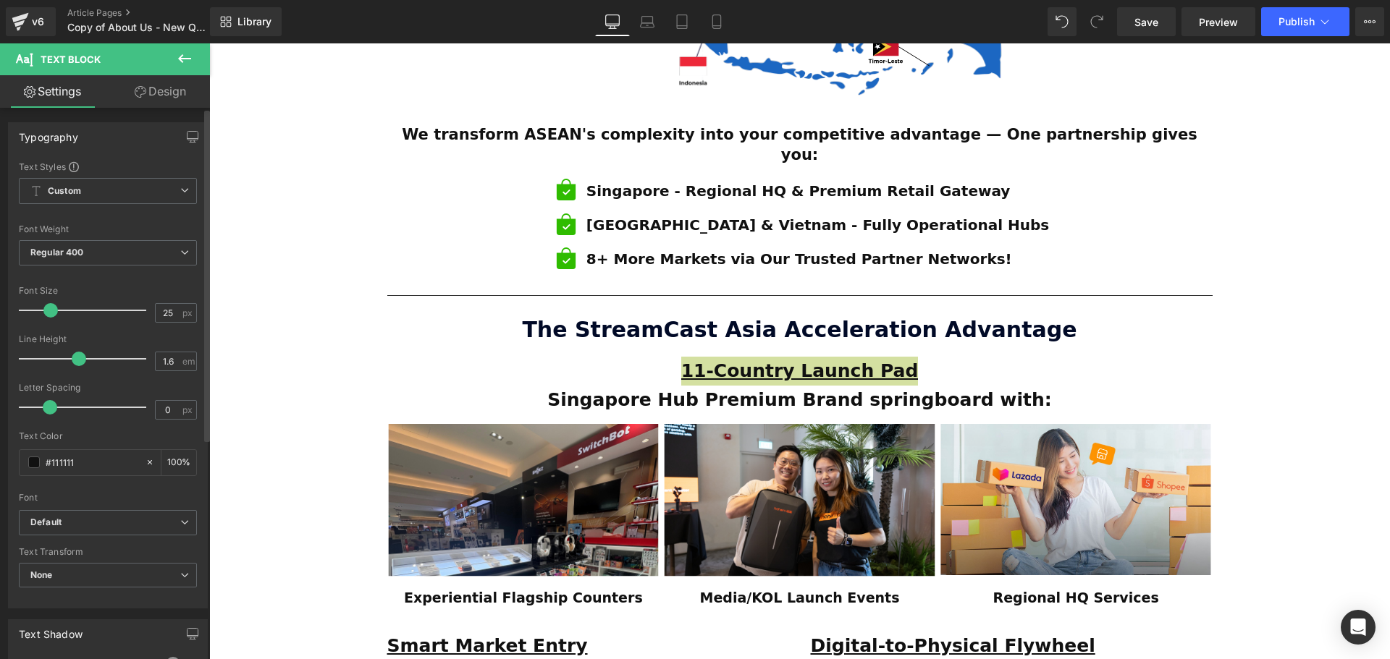
click at [53, 313] on span at bounding box center [50, 310] width 14 height 14
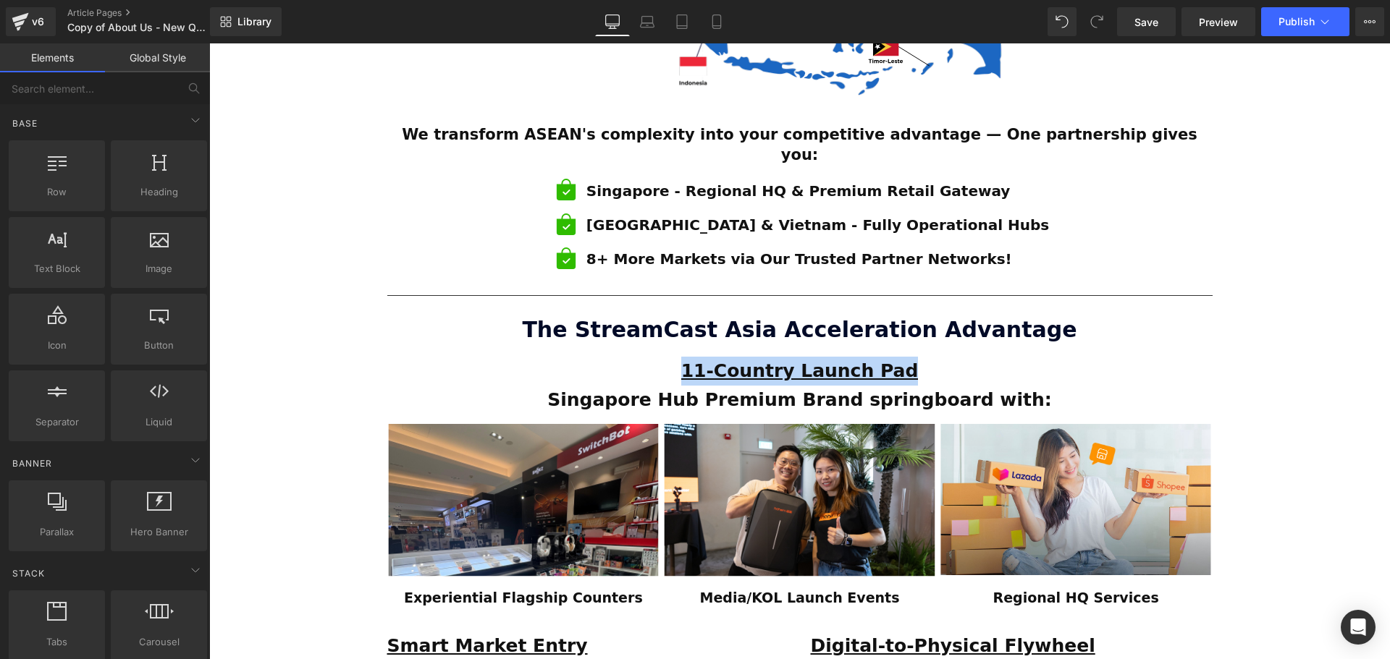
click at [1293, 442] on div "ESTABLISHED 2001 Text Block Your Market Acceleration Partner Across 11 ASEAN Co…" at bounding box center [799, 300] width 1181 height 2022
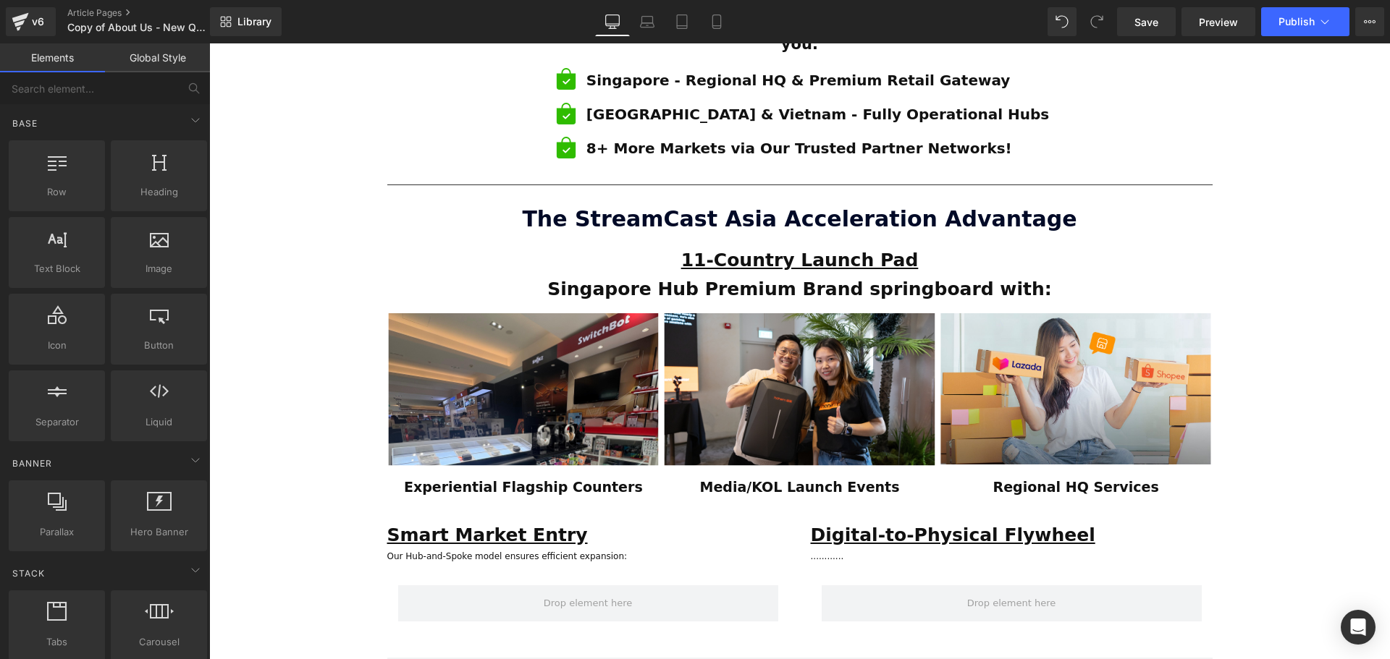
scroll to position [1013, 0]
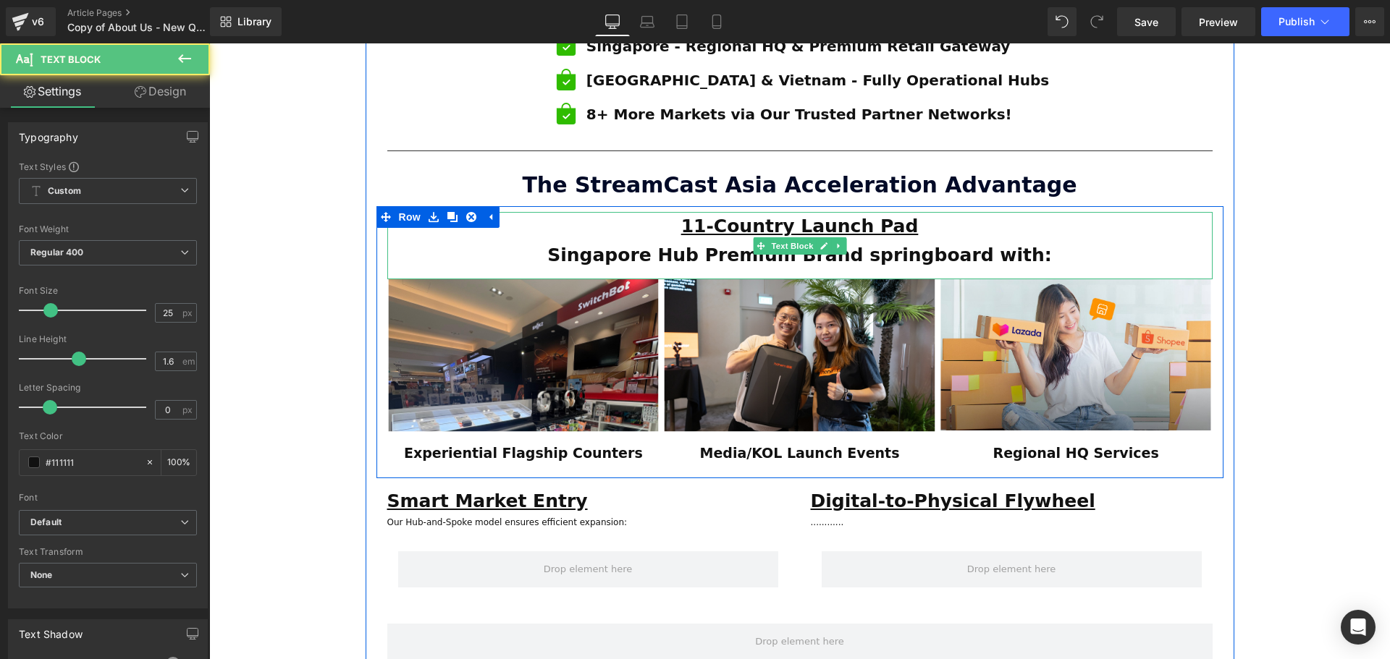
drag, startPoint x: 834, startPoint y: 197, endPoint x: 1086, endPoint y: 214, distance: 253.2
click at [1086, 214] on div "11-Country Launch Pad Singapore Hub Premium Brand springboard with:" at bounding box center [799, 245] width 825 height 67
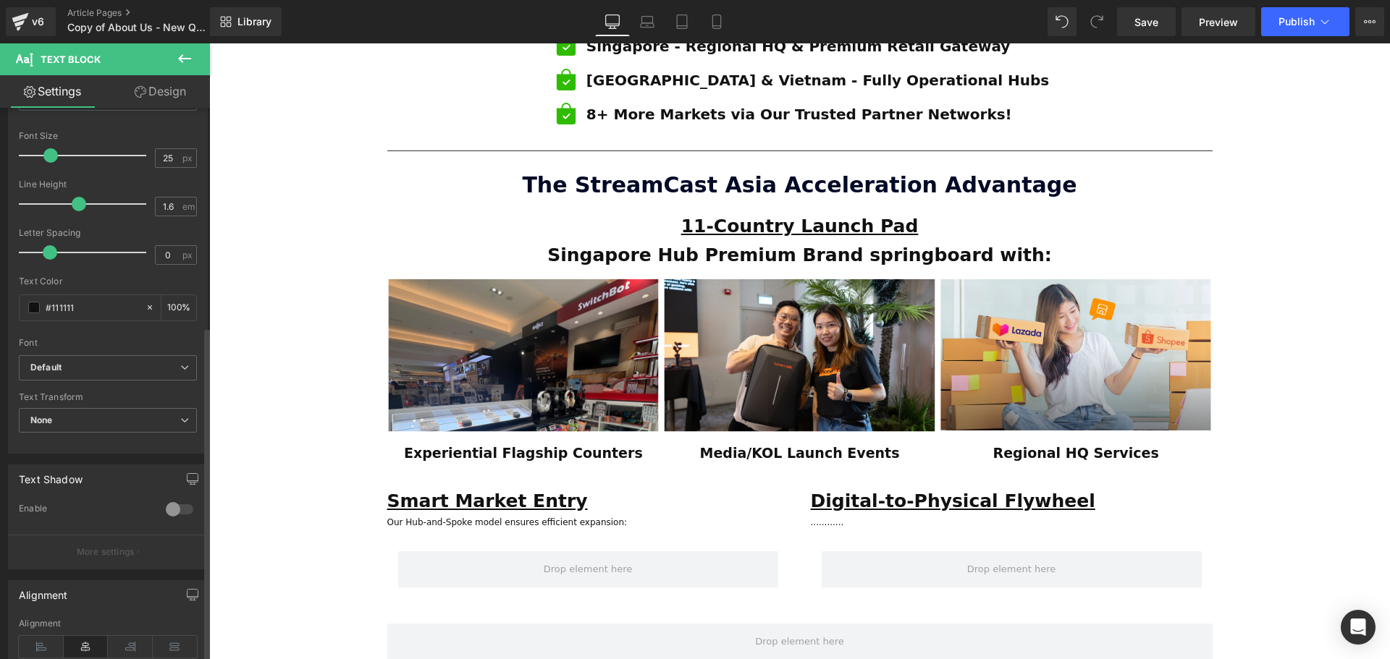
scroll to position [362, 0]
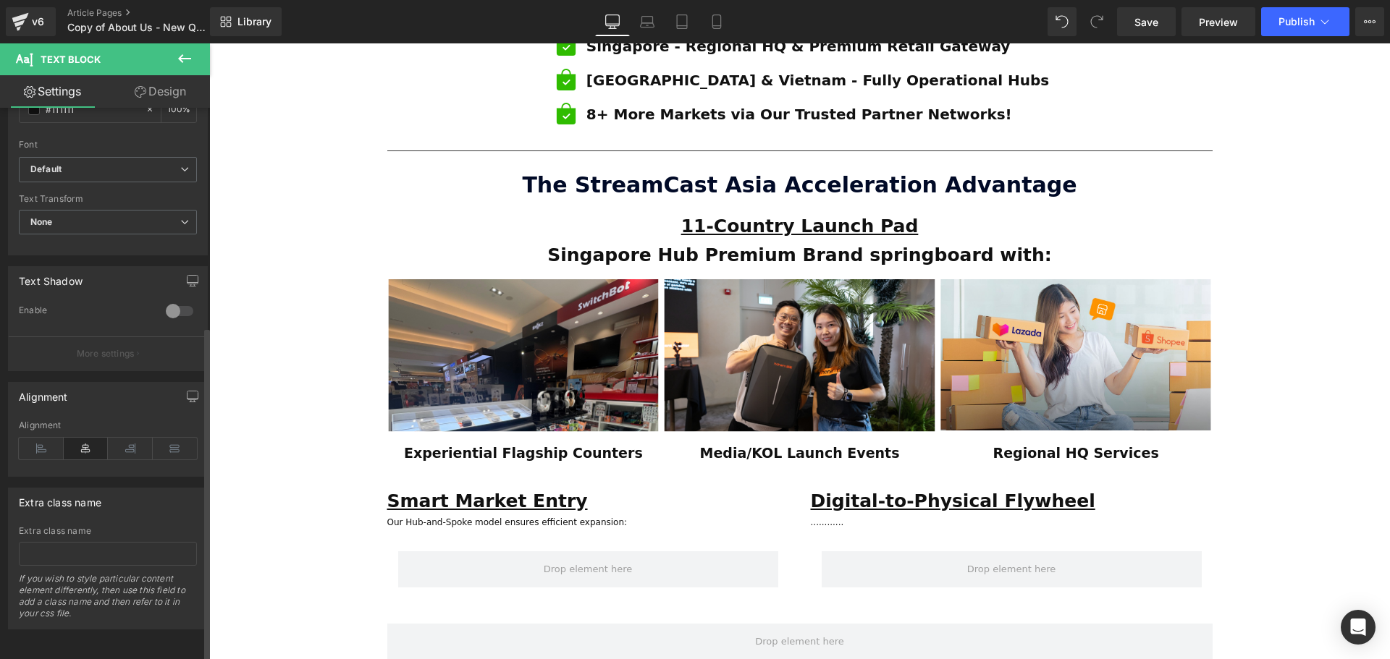
click at [36, 452] on div "Alignment" at bounding box center [108, 449] width 178 height 56
click at [40, 444] on icon at bounding box center [41, 449] width 45 height 22
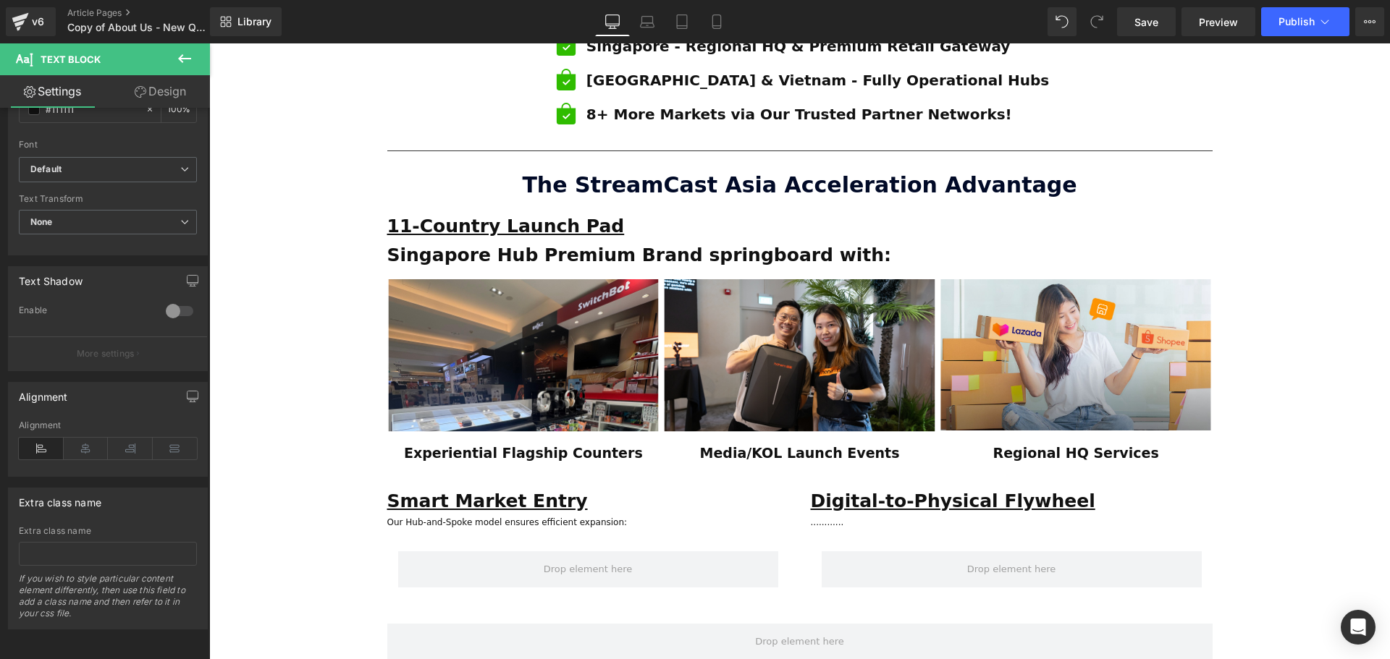
click at [288, 455] on div "ESTABLISHED 2001 Text Block Your Market Acceleration Partner Across 11 ASEAN Co…" at bounding box center [799, 155] width 1181 height 2022
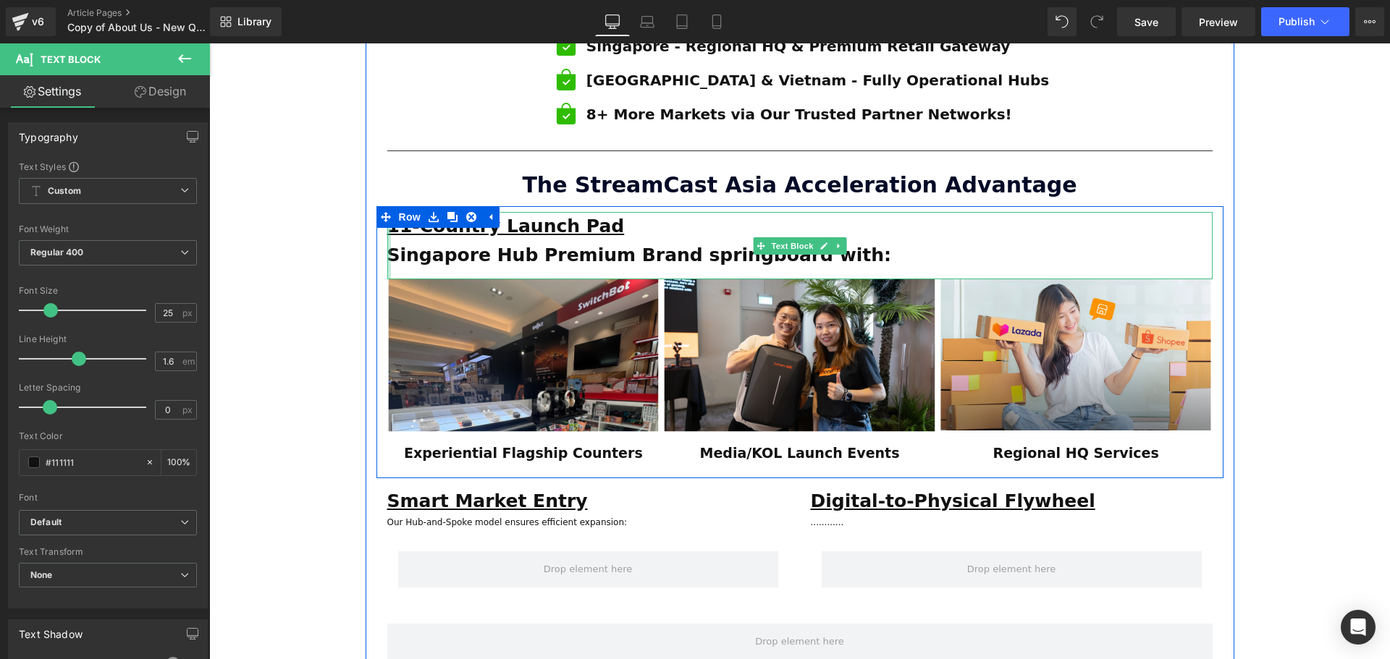
drag, startPoint x: 822, startPoint y: 221, endPoint x: 387, endPoint y: 219, distance: 435.7
click at [387, 219] on div "11-Country Launch Pad Singapore Hub Premium Brand springboard with: Text Block" at bounding box center [799, 245] width 825 height 67
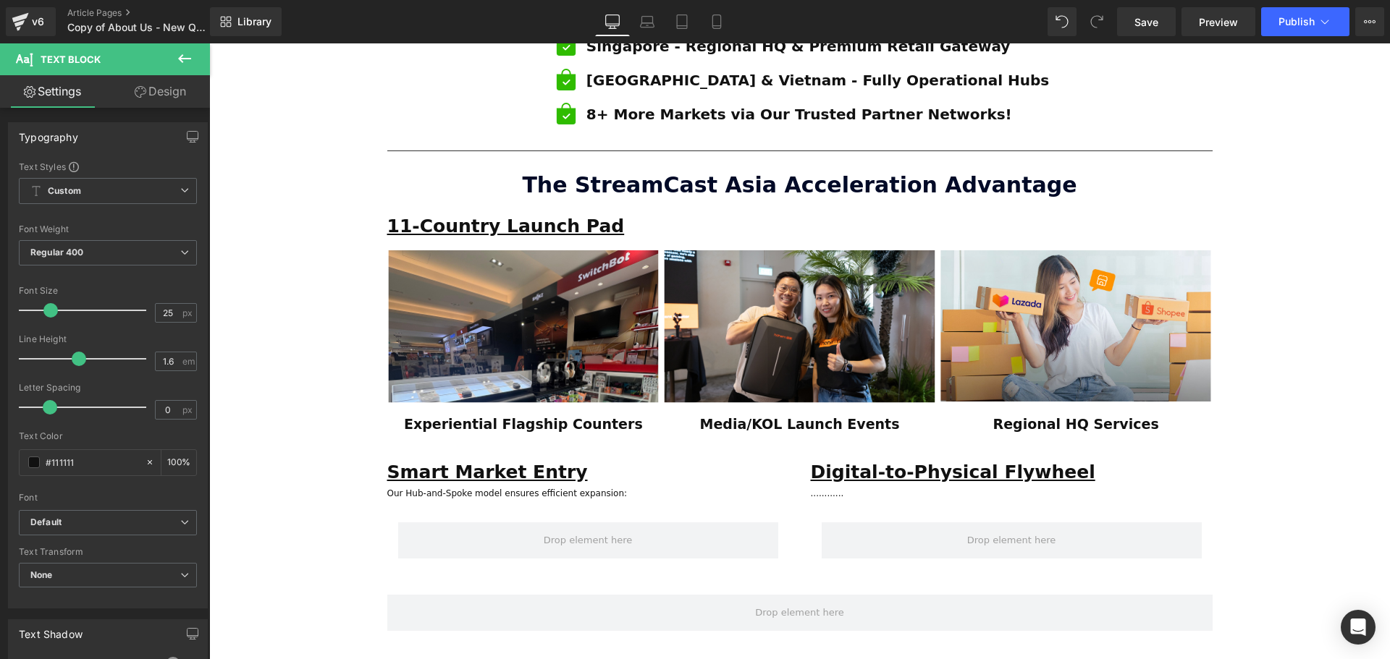
click at [188, 56] on icon at bounding box center [184, 58] width 17 height 17
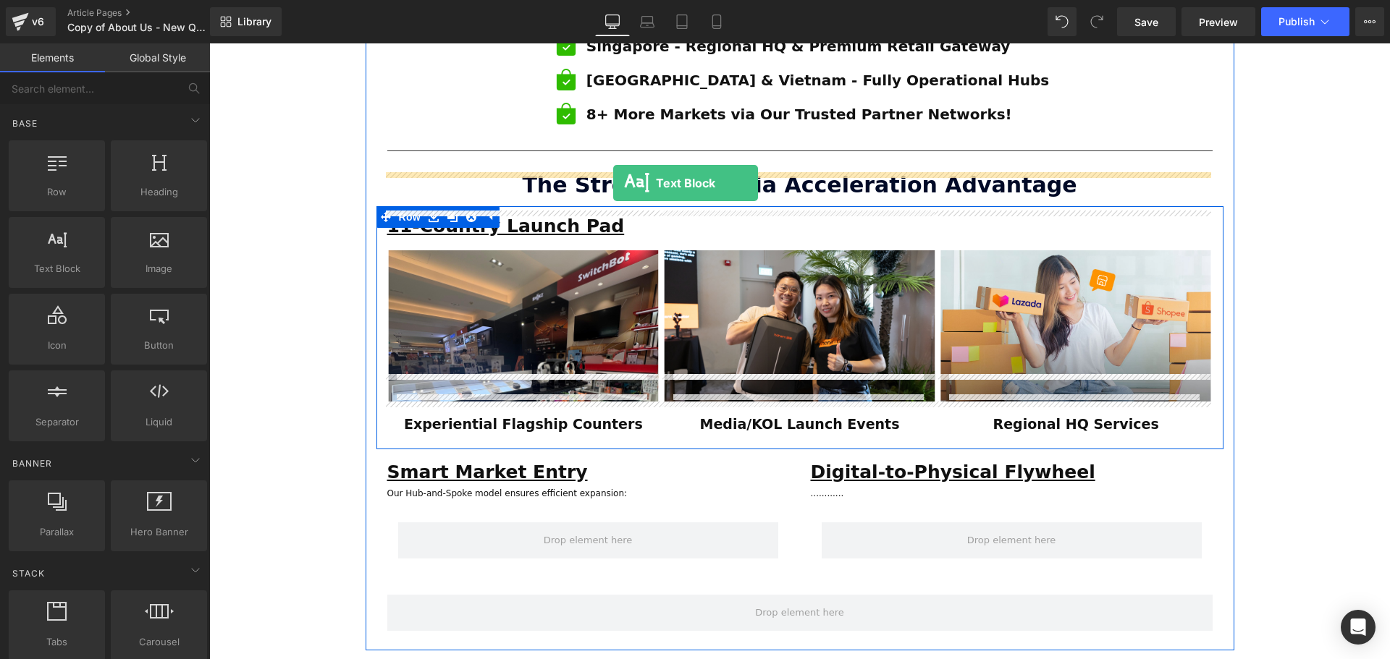
drag, startPoint x: 280, startPoint y: 303, endPoint x: 613, endPoint y: 183, distance: 353.7
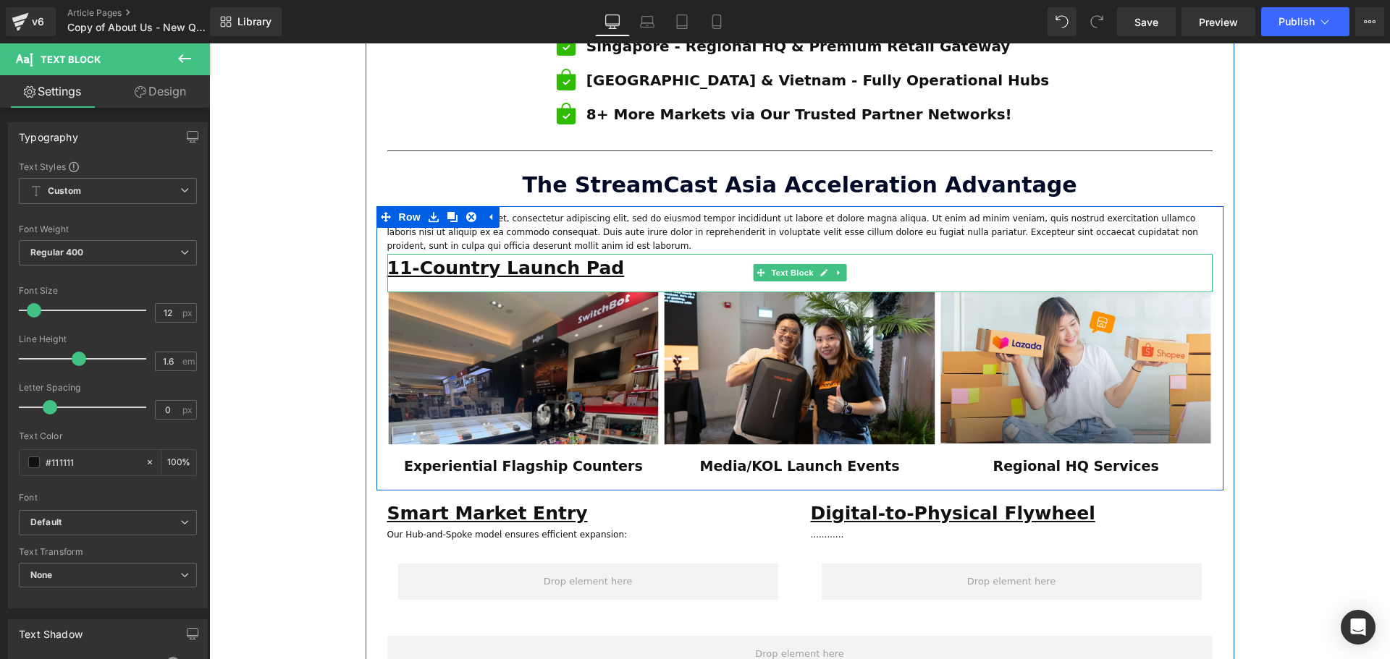
click at [664, 254] on p "11-Country Launch Pad" at bounding box center [799, 268] width 825 height 29
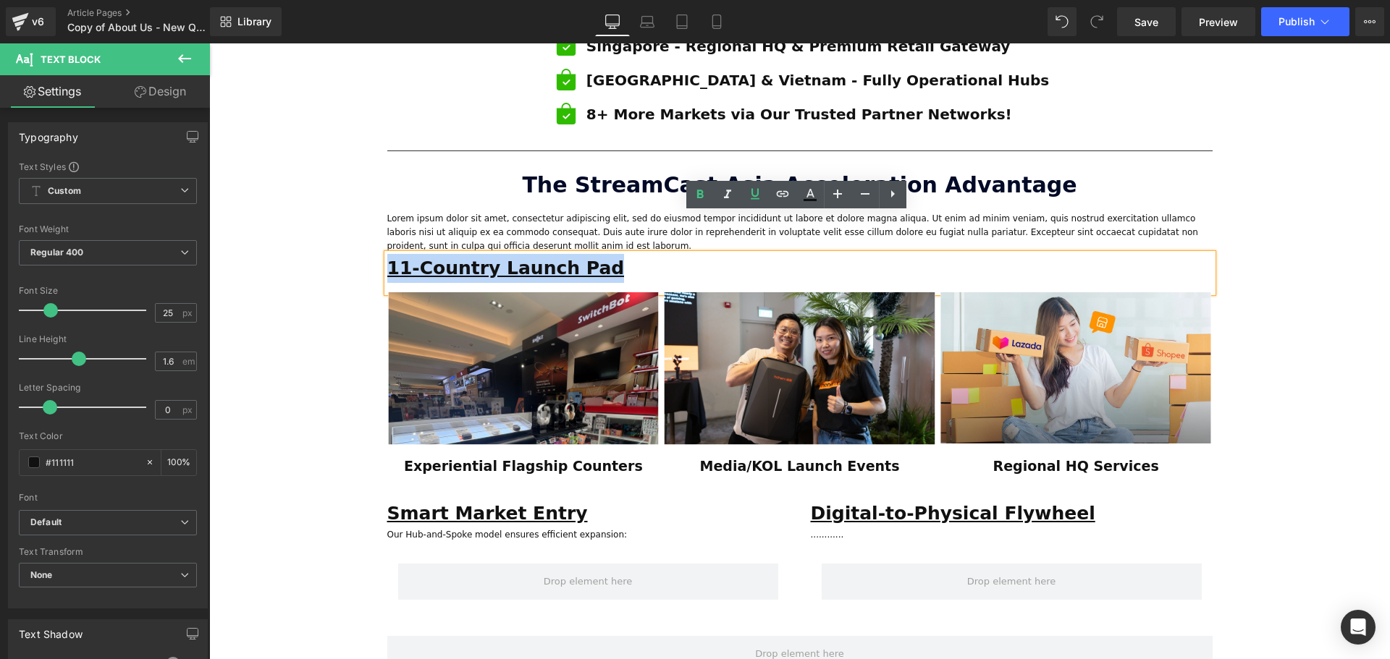
drag, startPoint x: 629, startPoint y: 232, endPoint x: 387, endPoint y: 237, distance: 241.8
click at [387, 254] on p "11-Country Launch Pad" at bounding box center [799, 268] width 825 height 29
click at [460, 212] on p "Lorem ipsum dolor sit amet, consectetur adipiscing elit, sed do eiusmod tempor …" at bounding box center [799, 233] width 825 height 42
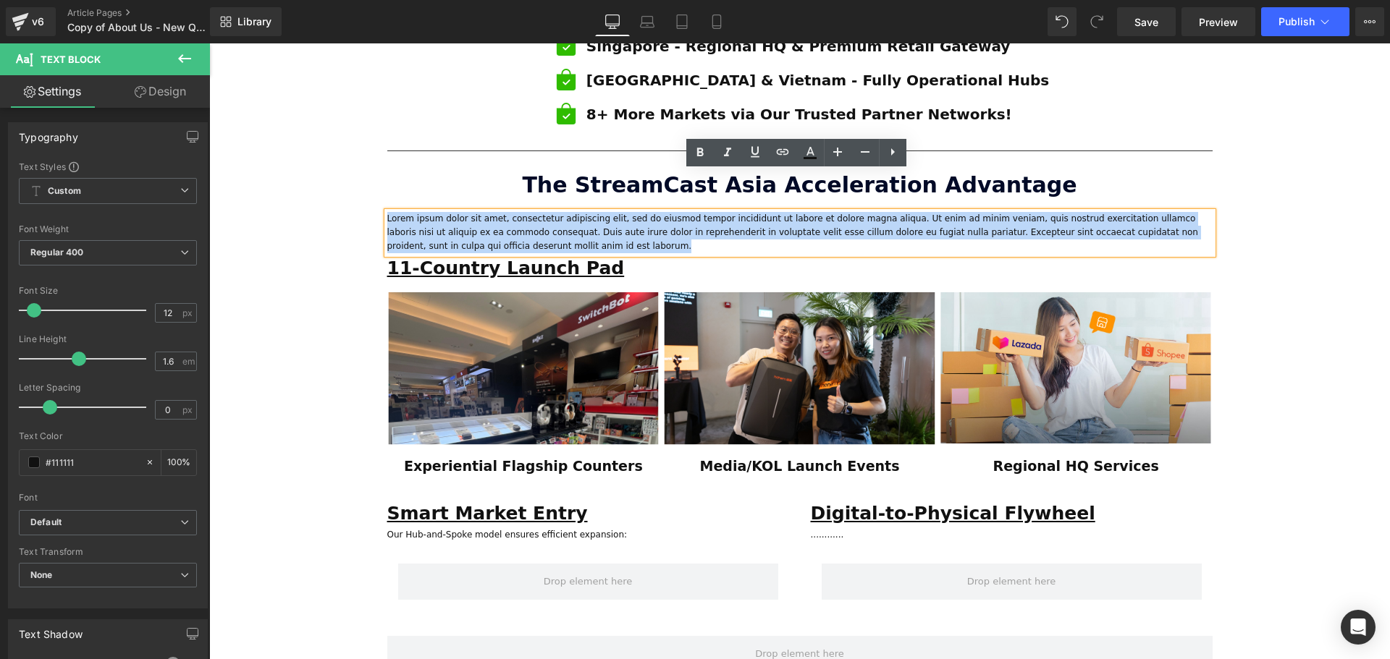
drag, startPoint x: 447, startPoint y: 209, endPoint x: 384, endPoint y: 177, distance: 70.9
click at [387, 212] on p "Lorem ipsum dolor sit amet, consectetur adipiscing elit, sed do eiusmod tempor …" at bounding box center [799, 233] width 825 height 42
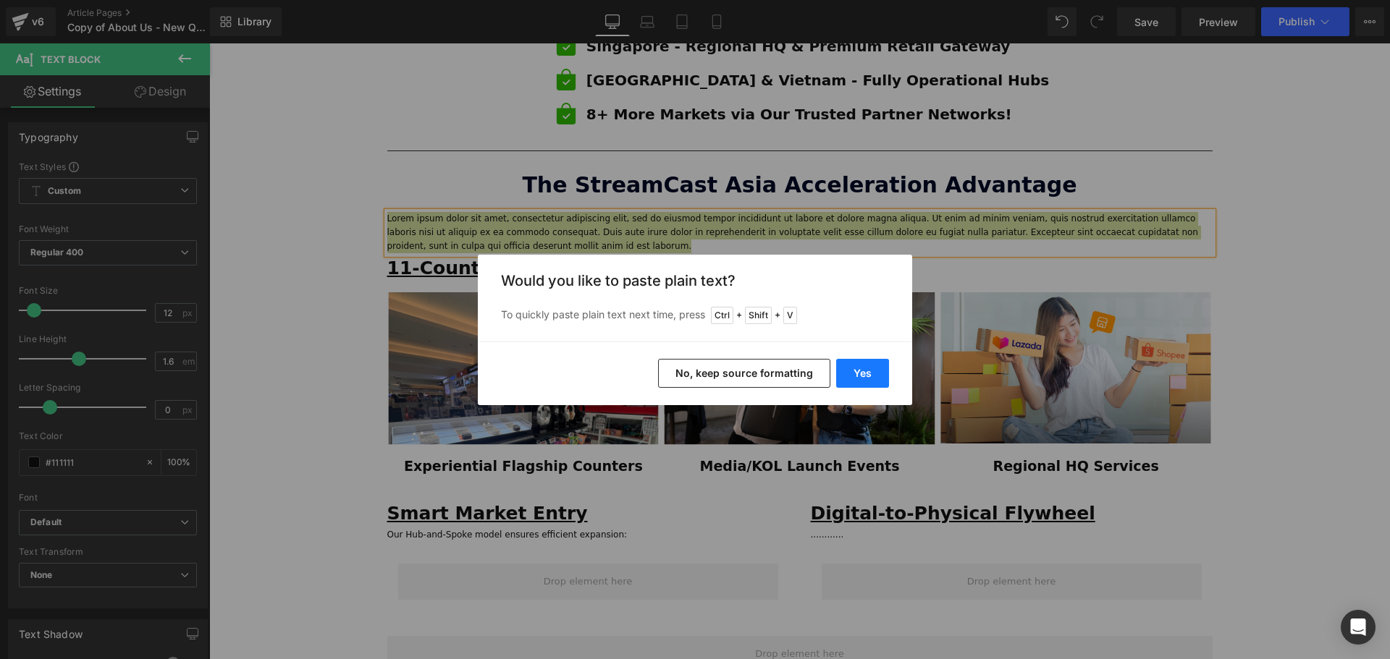
click at [861, 371] on button "Yes" at bounding box center [862, 373] width 53 height 29
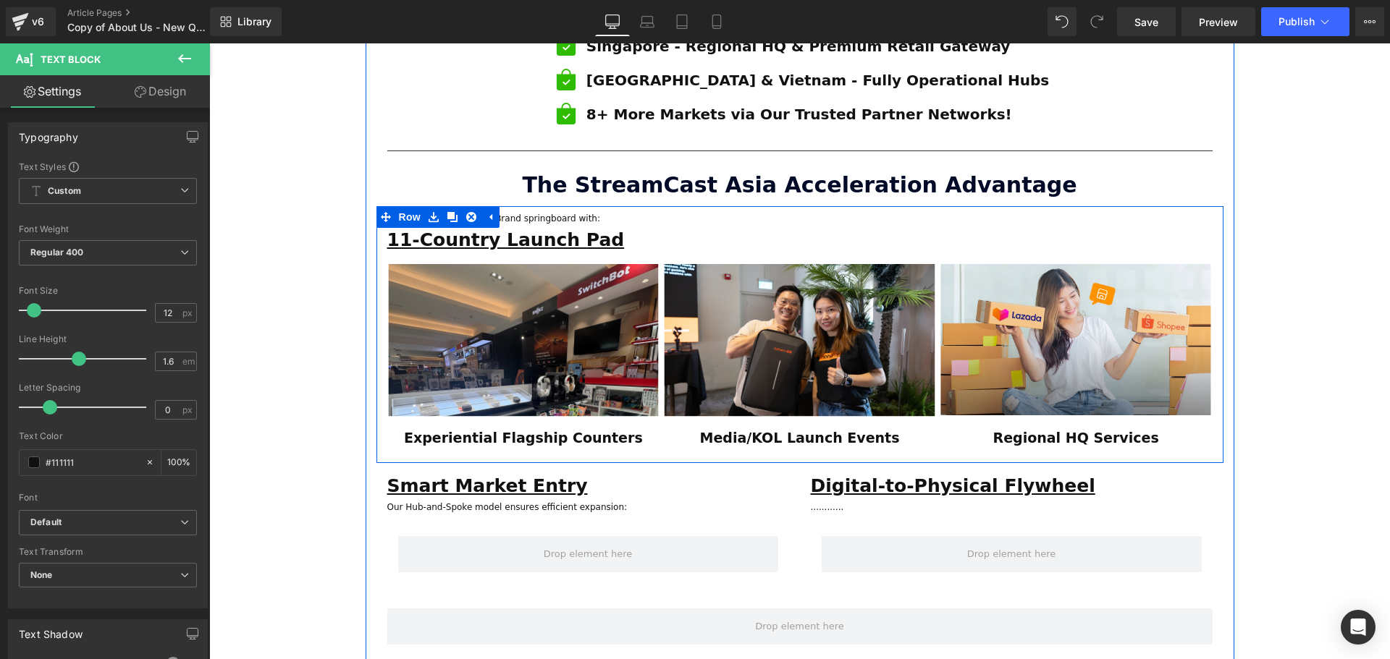
click at [601, 226] on p "11-Country Launch Pad" at bounding box center [799, 240] width 825 height 29
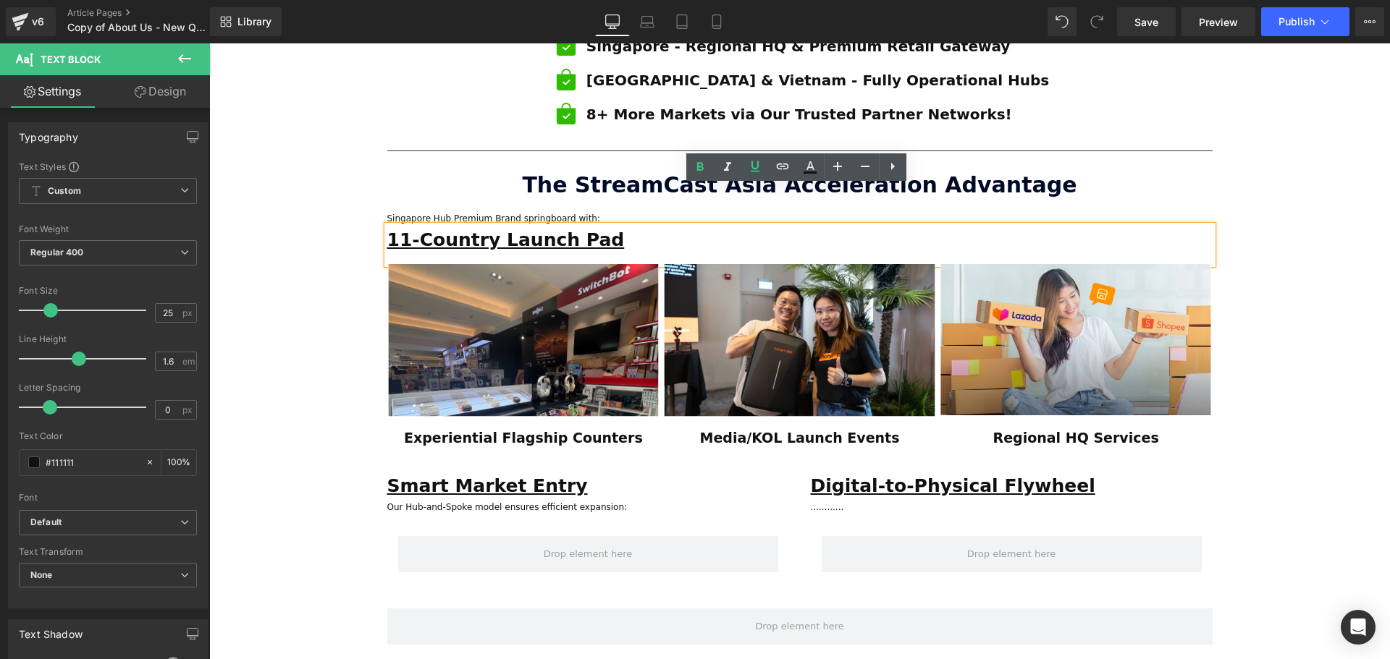
click at [301, 202] on div "ESTABLISHED 2001 Text Block Your Market Acceleration Partner Across 11 ASEAN Co…" at bounding box center [799, 148] width 1181 height 2008
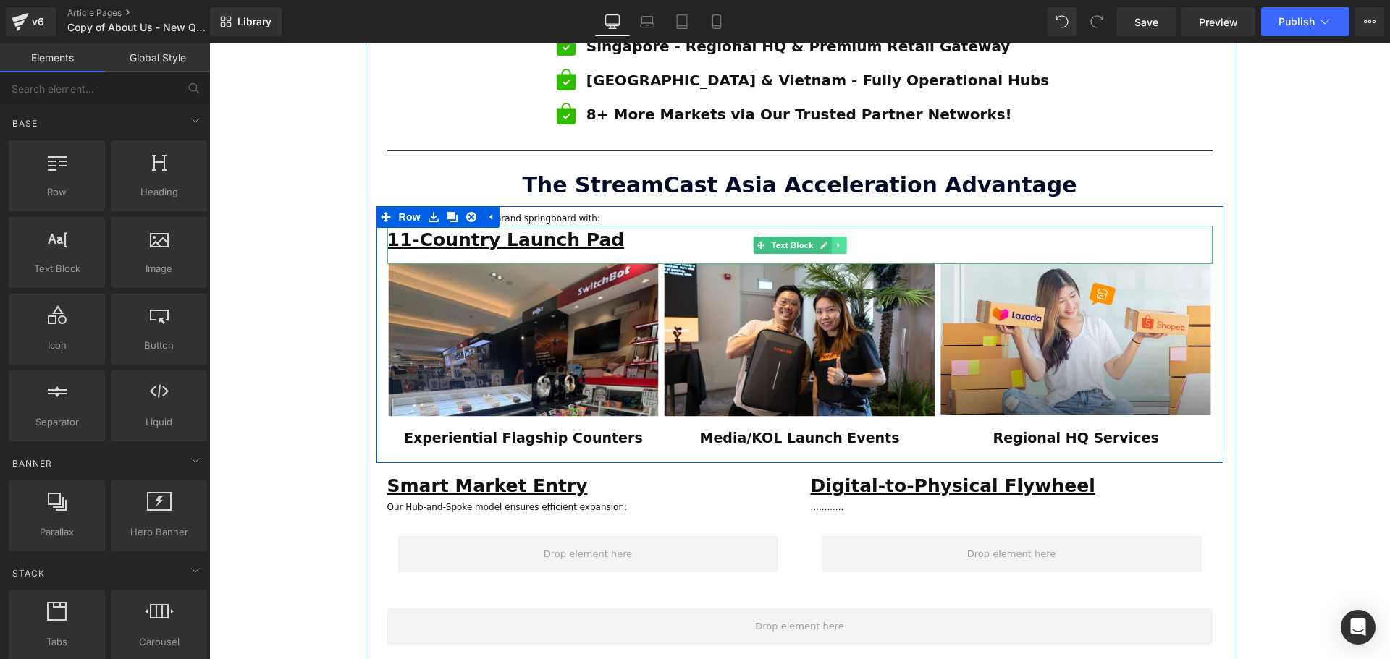
click at [835, 241] on icon at bounding box center [839, 245] width 8 height 9
click at [840, 237] on link at bounding box center [845, 245] width 15 height 17
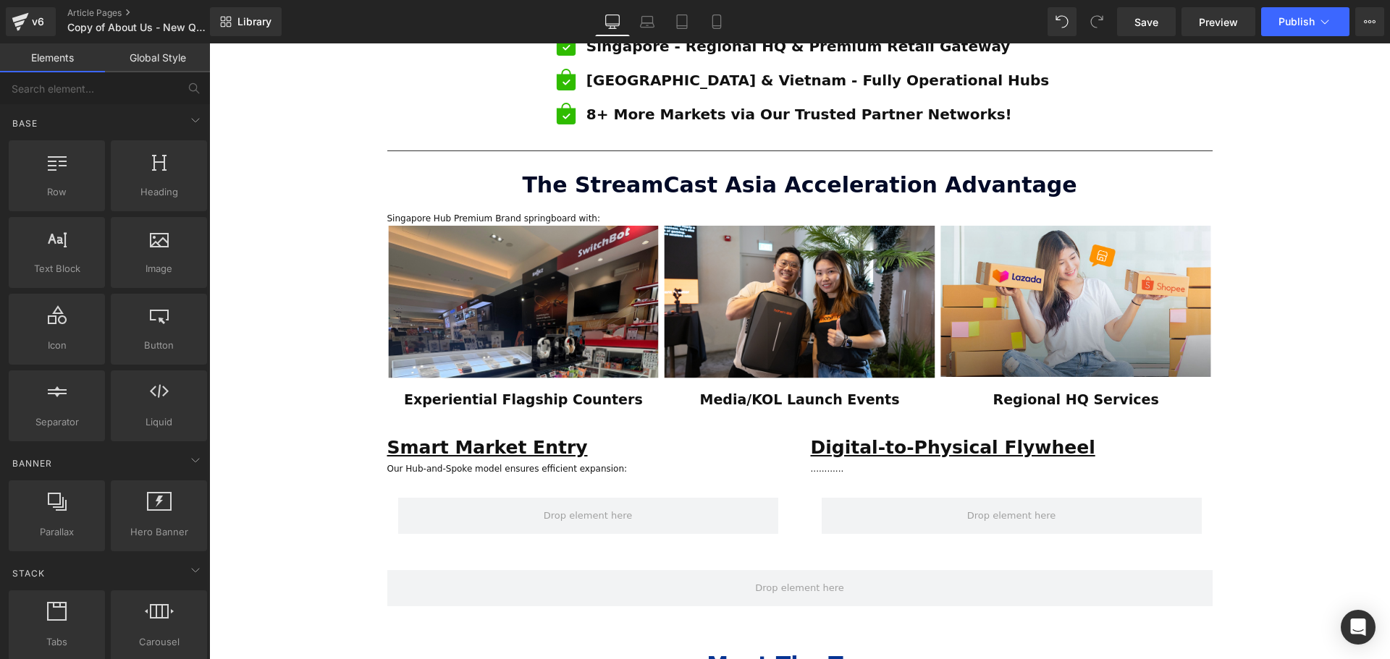
click at [209, 43] on div at bounding box center [209, 43] width 0 height 0
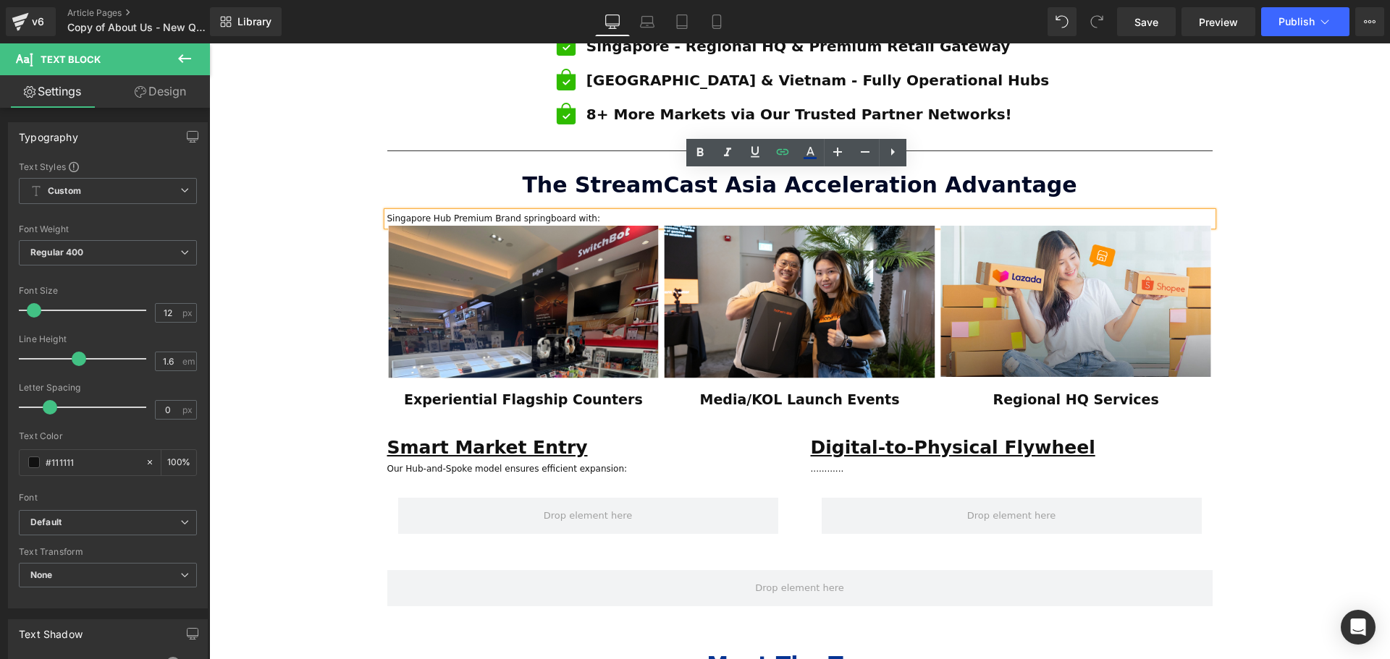
drag, startPoint x: 612, startPoint y: 180, endPoint x: 385, endPoint y: 179, distance: 226.5
click at [387, 212] on p "Singapore Hub Premium Brand springboard with:" at bounding box center [799, 219] width 825 height 14
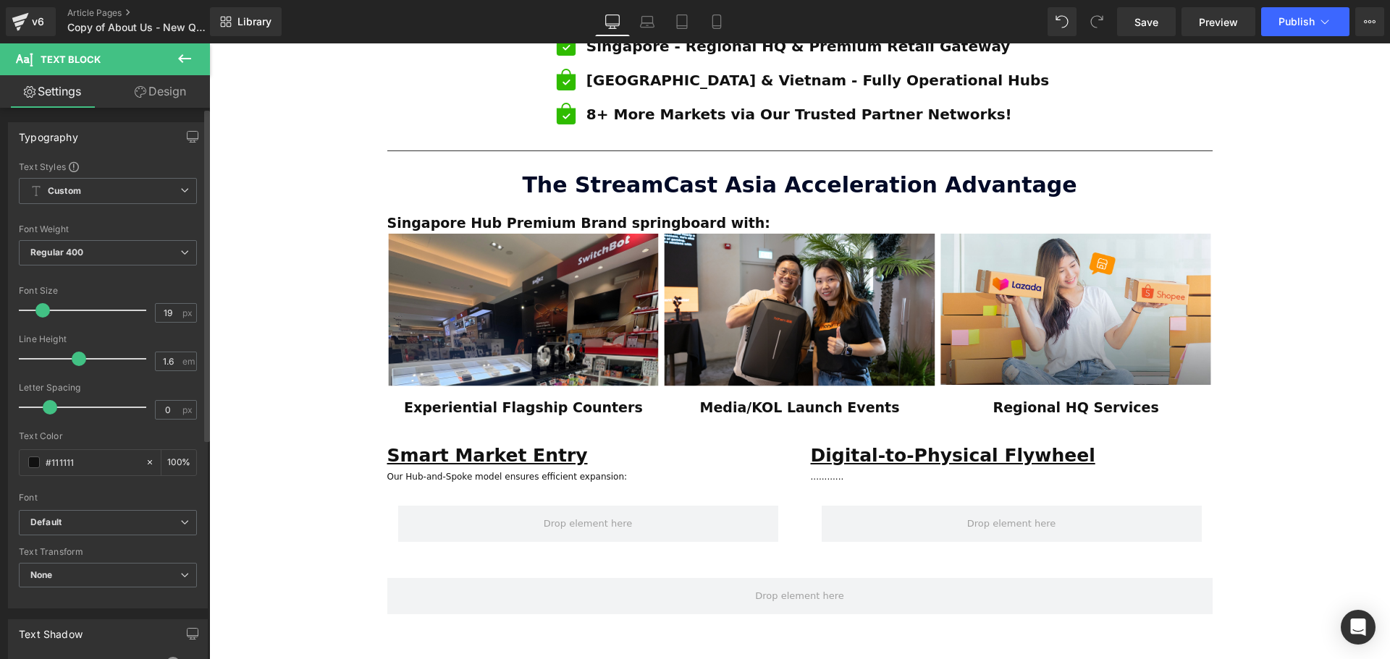
type input "20"
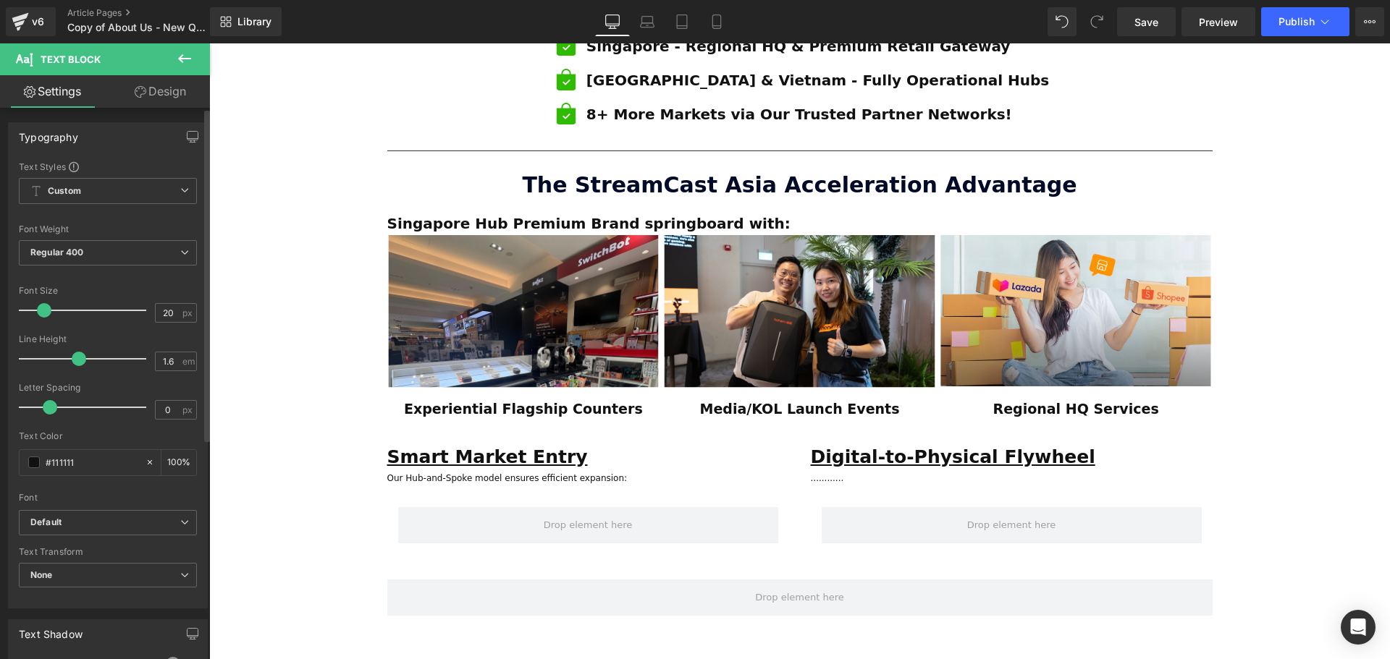
drag, startPoint x: 33, startPoint y: 314, endPoint x: 42, endPoint y: 313, distance: 9.4
click at [42, 313] on span at bounding box center [44, 310] width 14 height 14
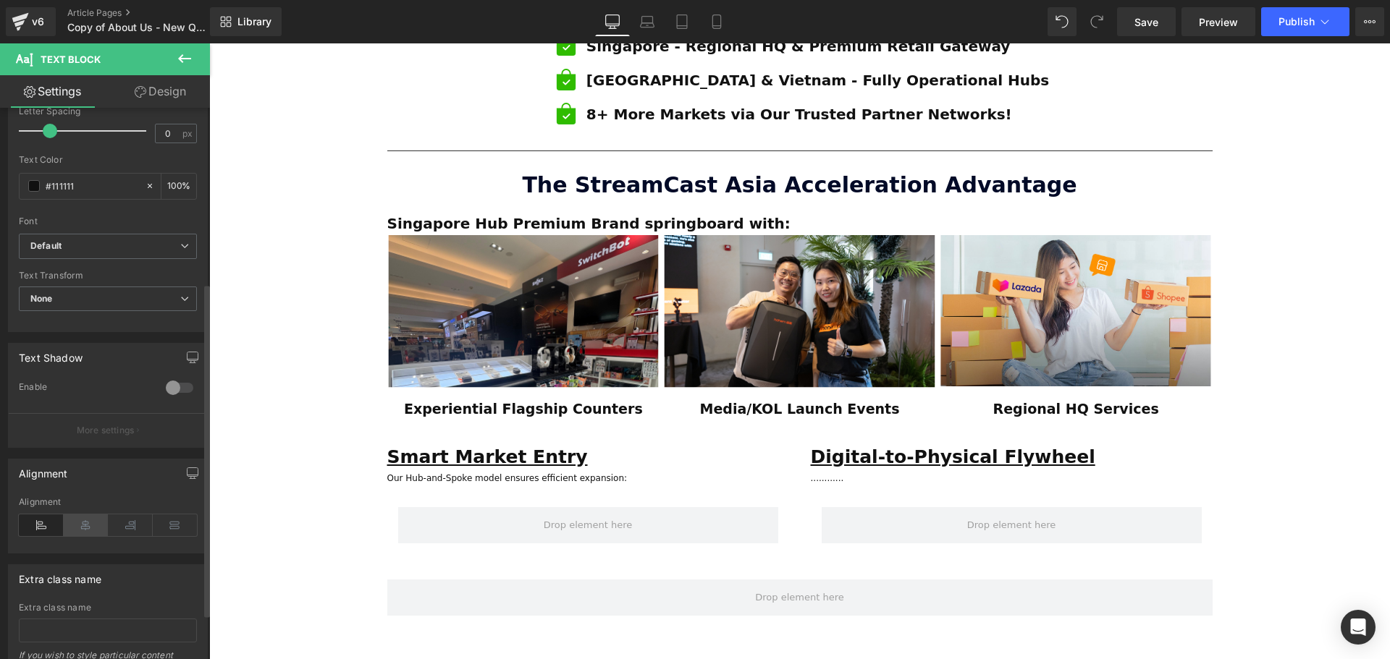
scroll to position [290, 0]
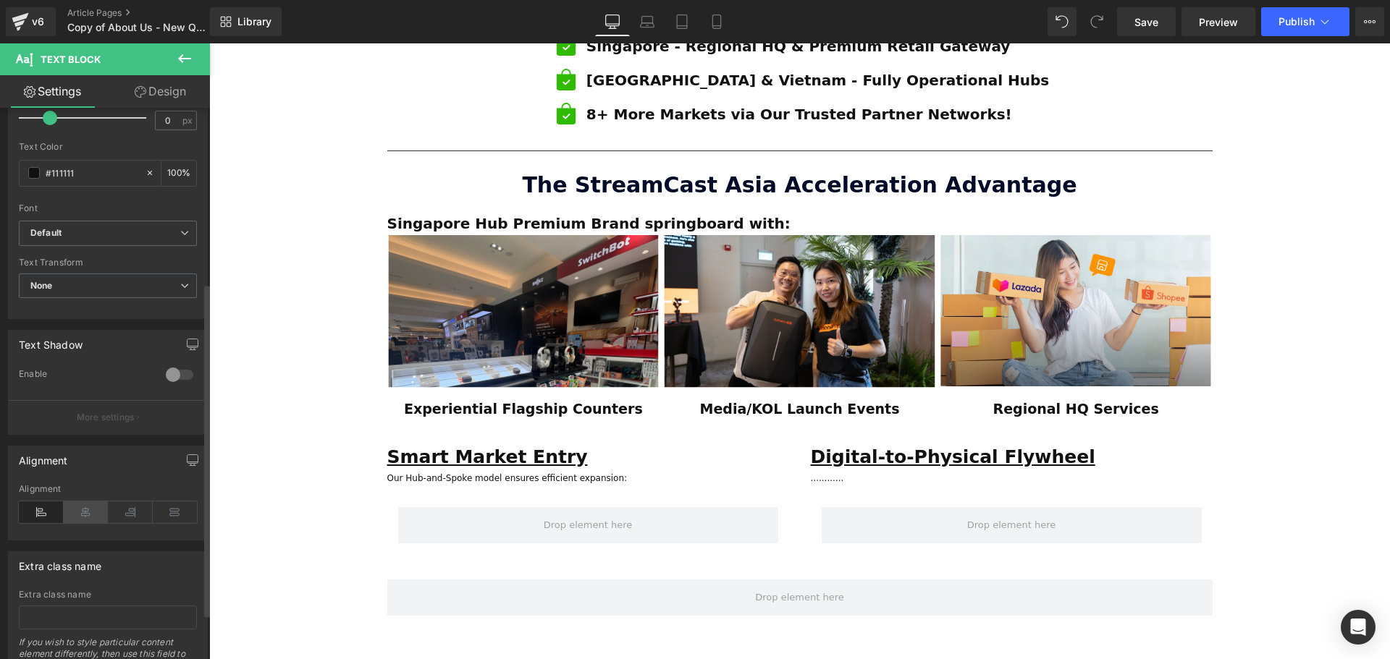
click at [91, 507] on icon at bounding box center [86, 513] width 45 height 22
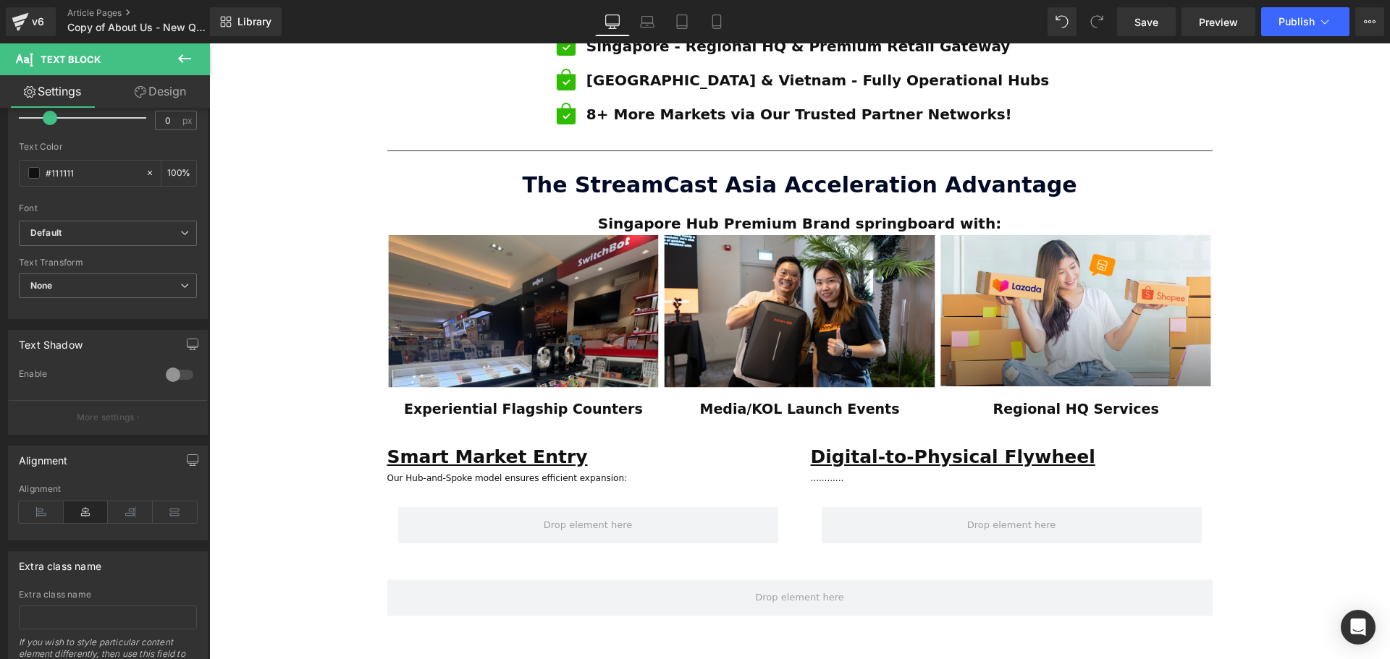
click at [188, 59] on icon at bounding box center [184, 58] width 13 height 9
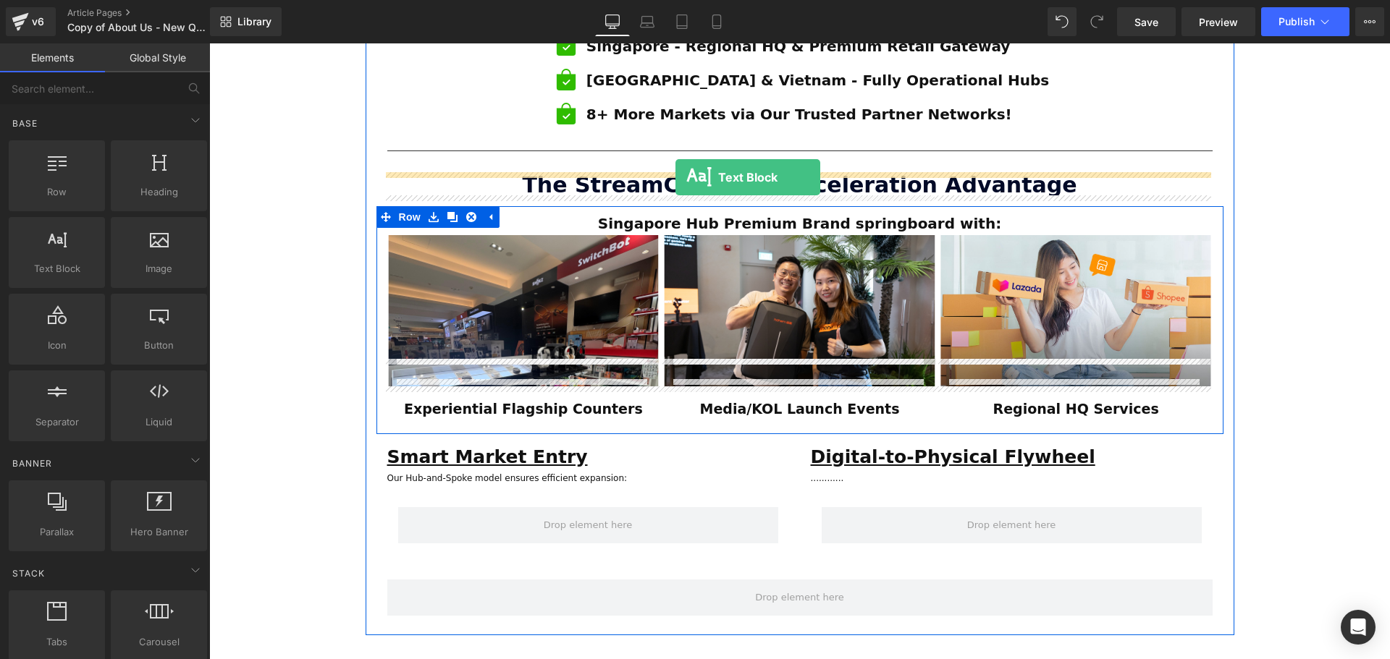
drag, startPoint x: 267, startPoint y: 305, endPoint x: 675, endPoint y: 177, distance: 427.8
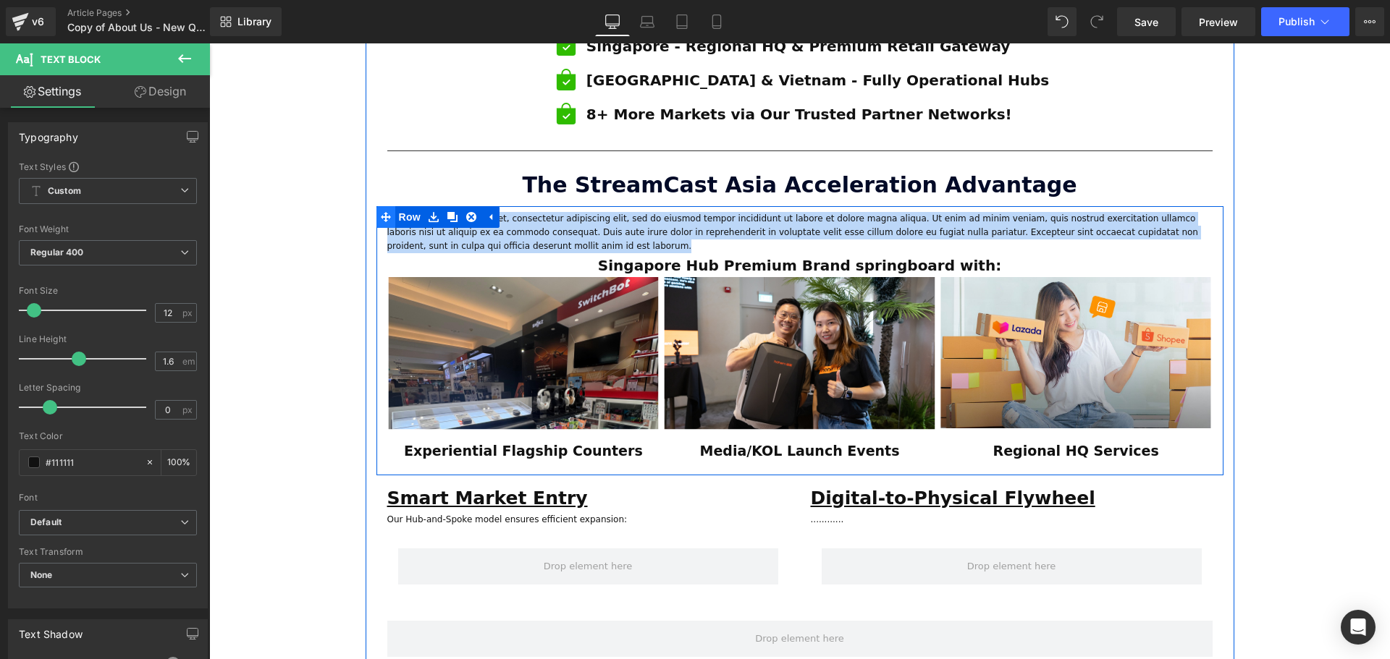
drag, startPoint x: 887, startPoint y: 204, endPoint x: 379, endPoint y: 177, distance: 508.1
click at [379, 206] on div "Lorem ipsum dolor sit amet, consectetur adipiscing elit, sed do eiusmod tempor …" at bounding box center [799, 340] width 847 height 269
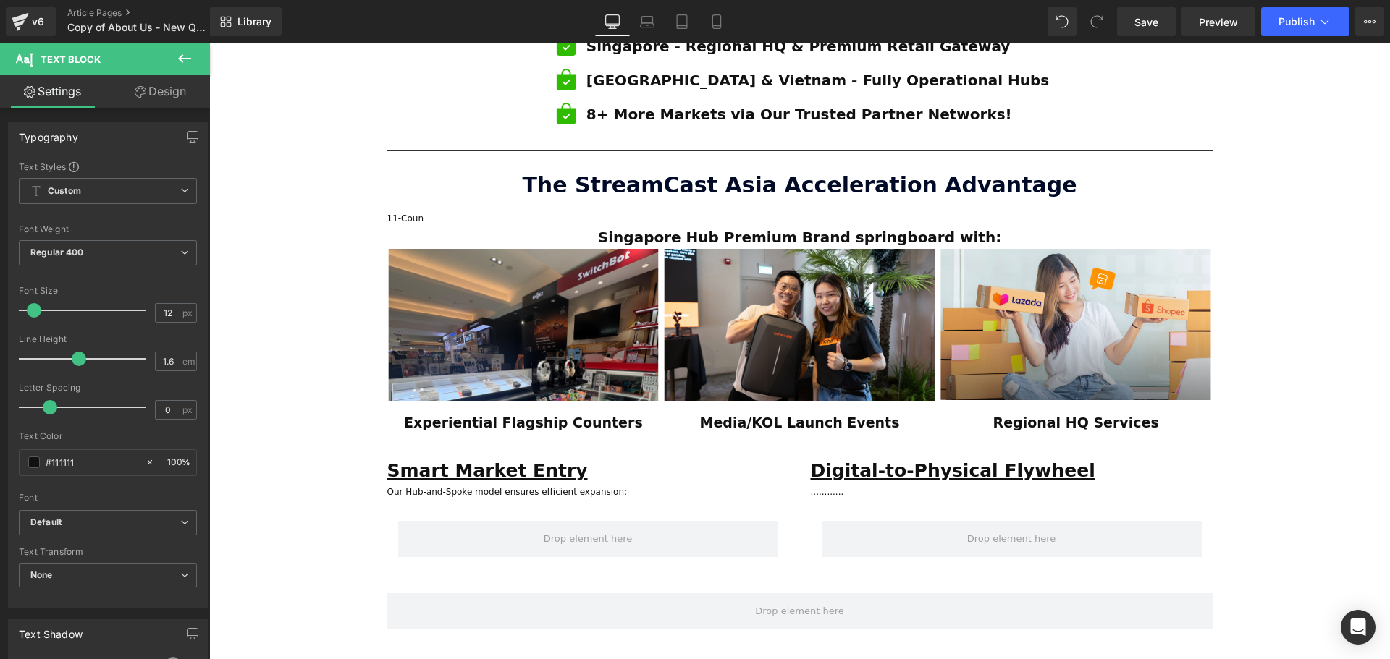
click at [306, 224] on div "ESTABLISHED 2001 Text Block Your Market Acceleration Partner Across 11 ASEAN Co…" at bounding box center [799, 140] width 1181 height 1993
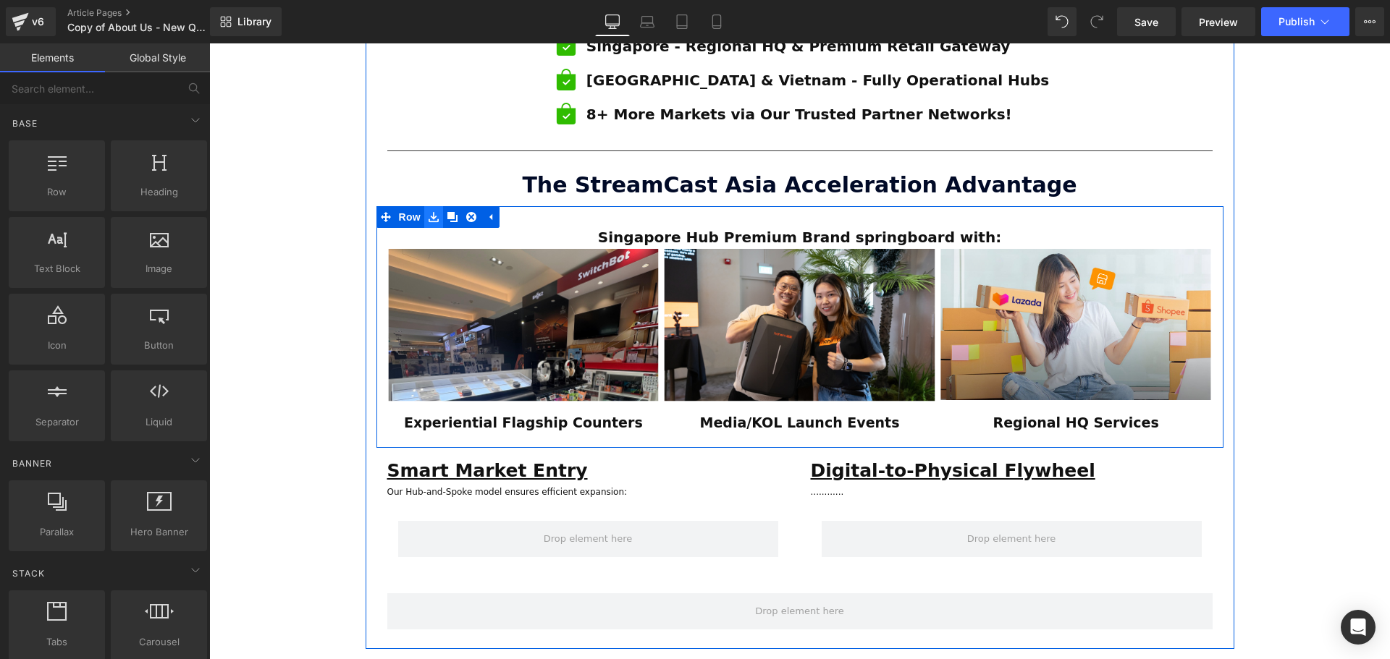
click at [424, 206] on link at bounding box center [433, 217] width 19 height 22
click at [579, 212] on p "11-Coun" at bounding box center [799, 219] width 825 height 14
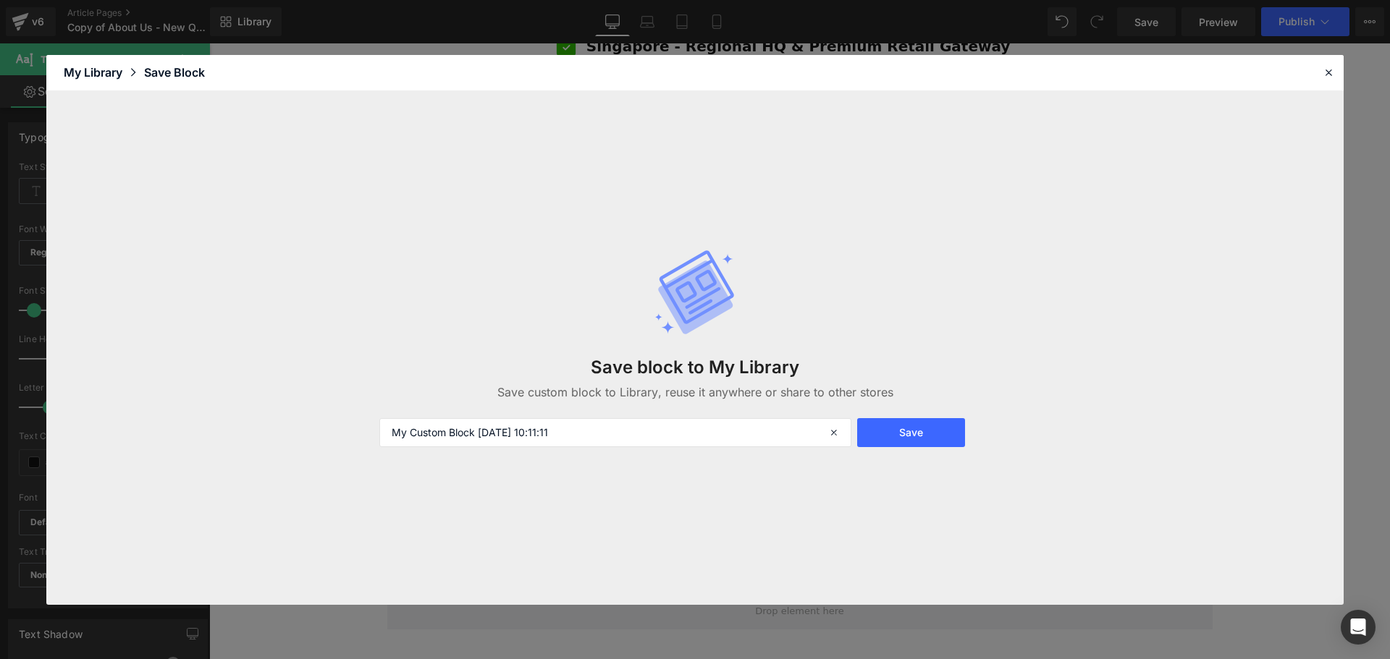
click at [1318, 77] on header "Library Elements Blocks Templates Saved Library My Library Save Block" at bounding box center [694, 73] width 1297 height 36
drag, startPoint x: 1331, startPoint y: 75, endPoint x: 1120, endPoint y: 35, distance: 215.2
click at [1331, 75] on icon at bounding box center [1328, 72] width 13 height 13
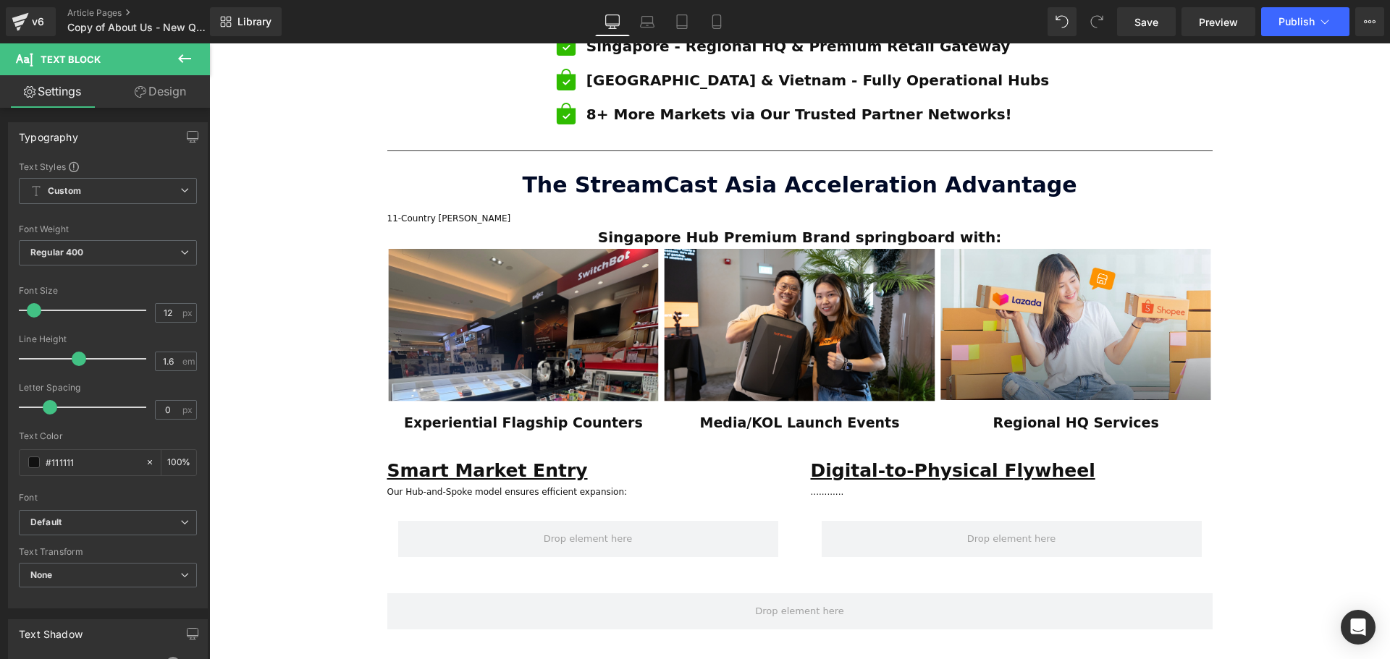
click at [481, 208] on link at bounding box center [479, 216] width 15 height 17
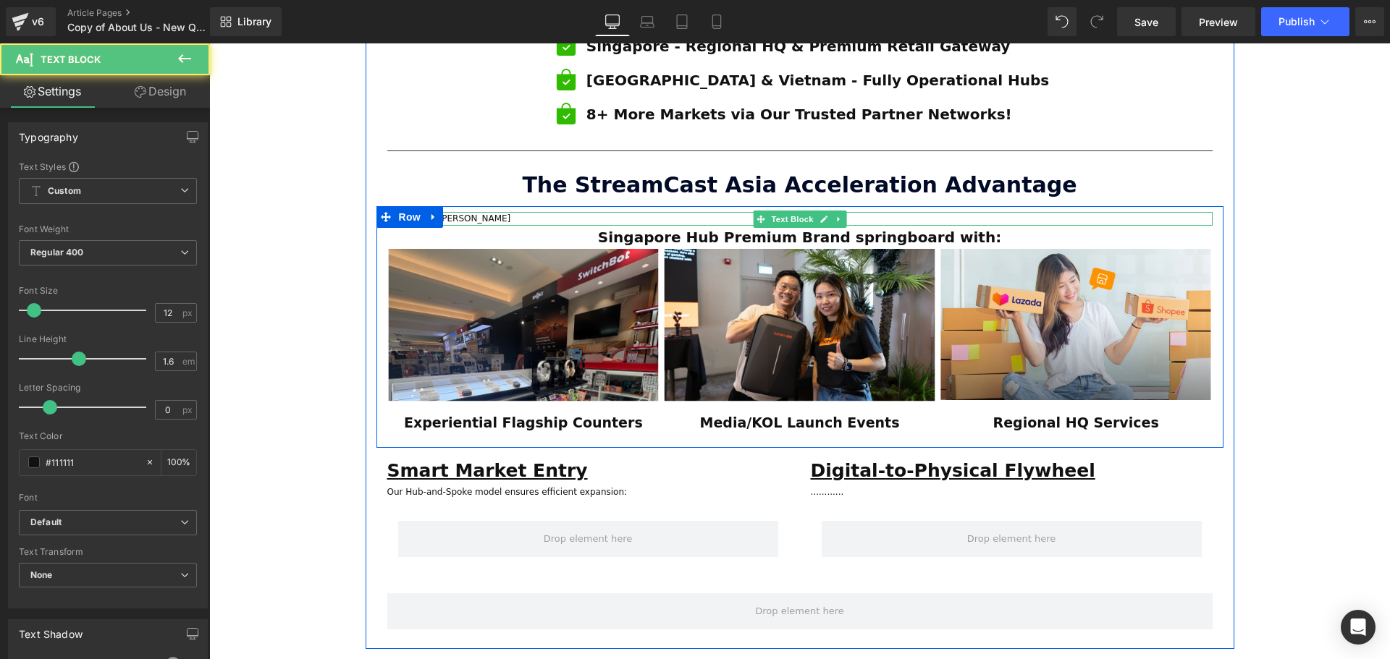
click at [498, 212] on p "11-Country Lau" at bounding box center [799, 219] width 825 height 14
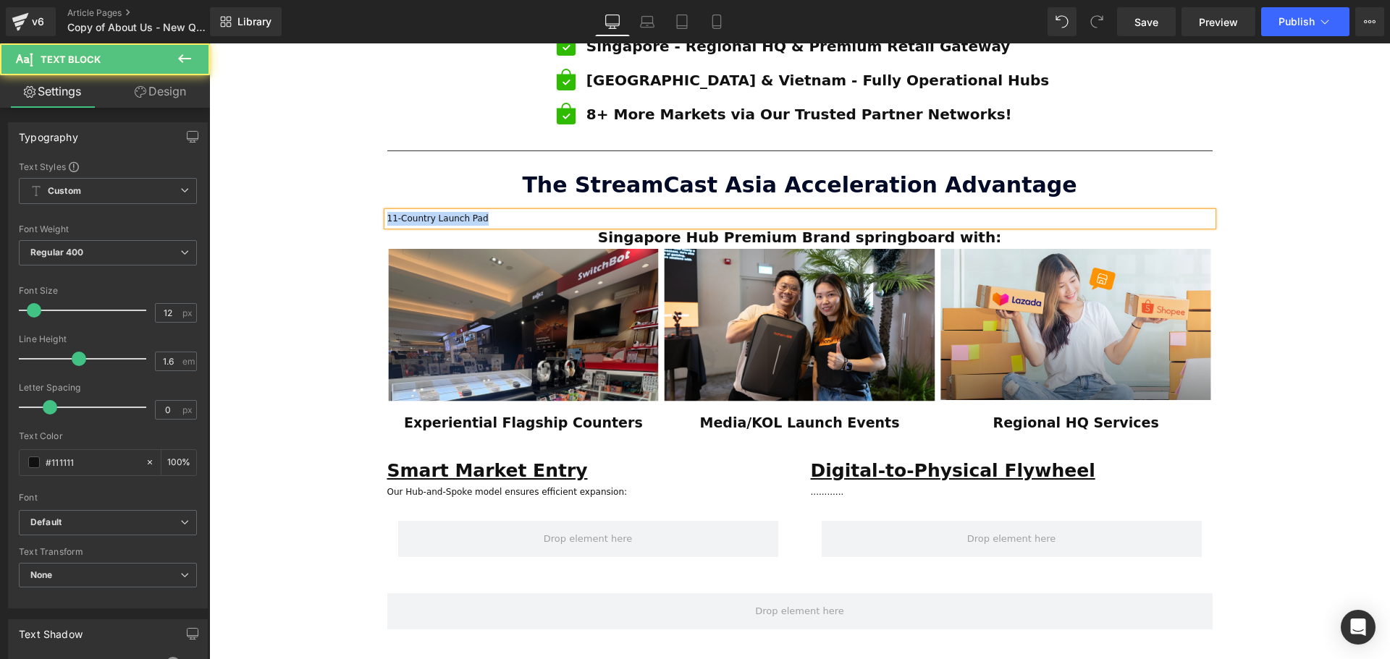
drag, startPoint x: 489, startPoint y: 180, endPoint x: 369, endPoint y: 180, distance: 120.2
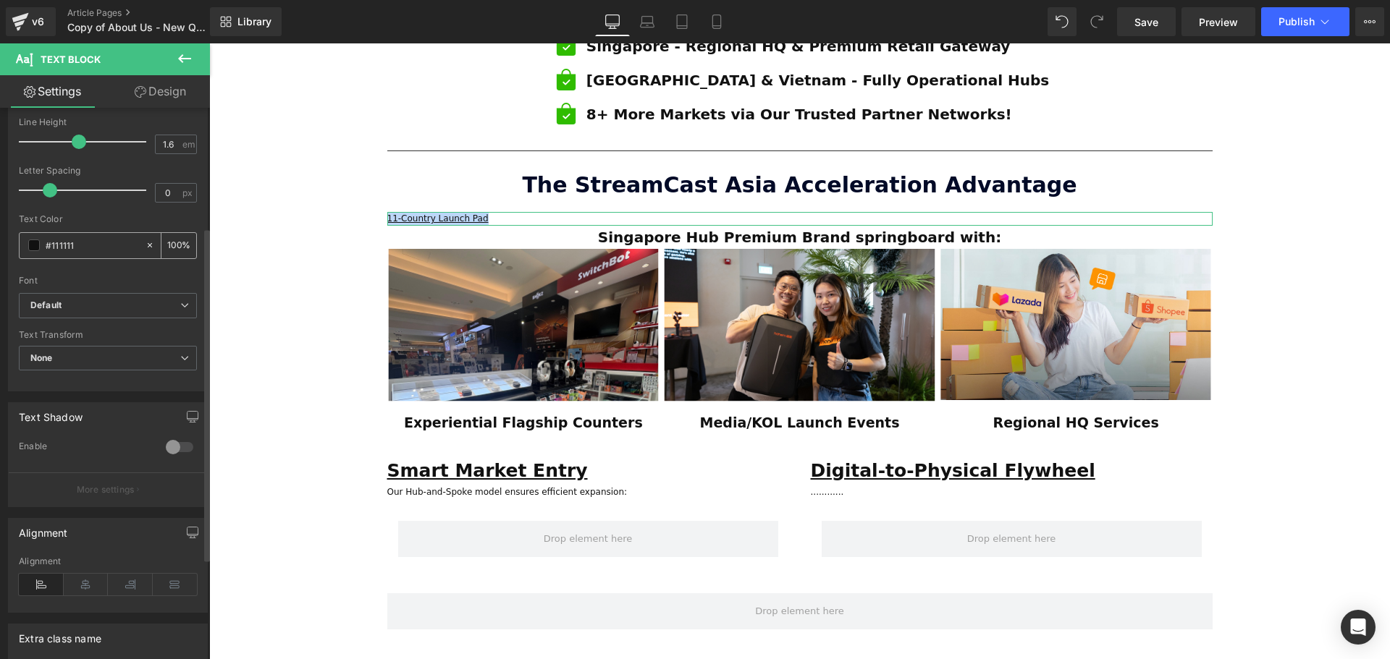
scroll to position [145, 0]
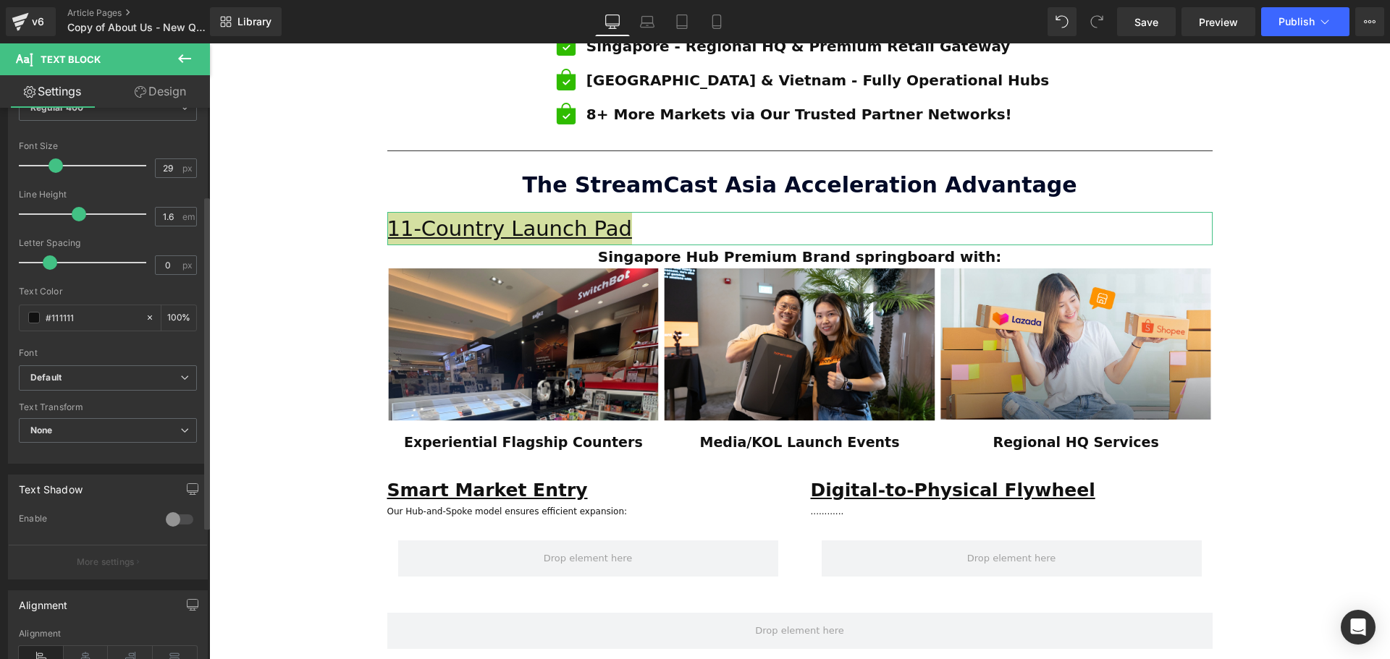
type input "30"
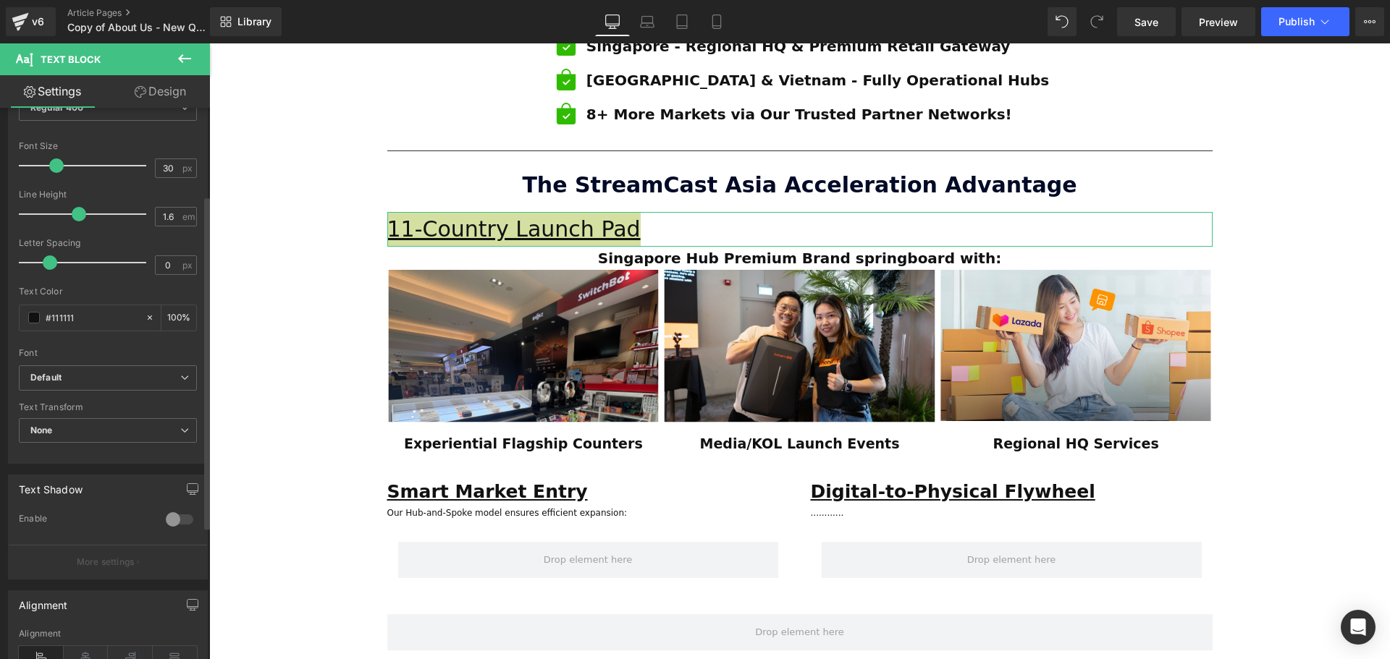
drag, startPoint x: 35, startPoint y: 159, endPoint x: 56, endPoint y: 157, distance: 21.8
click at [56, 157] on div at bounding box center [86, 165] width 120 height 29
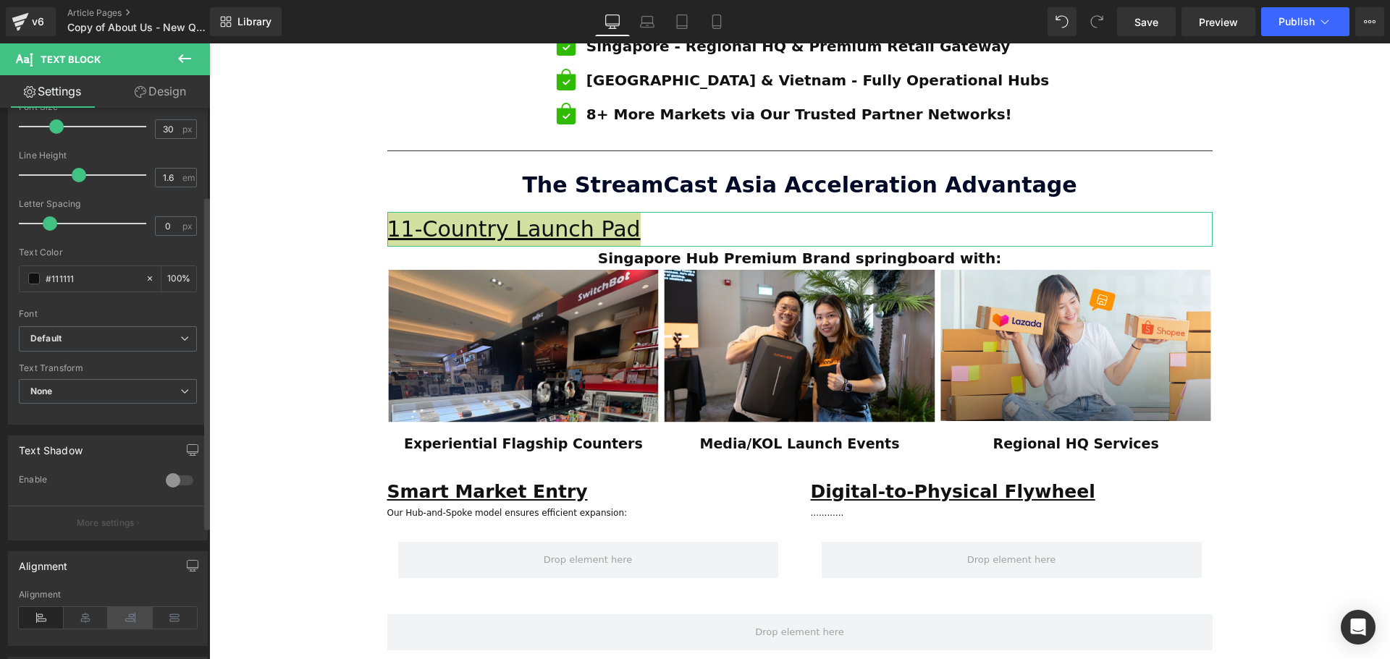
scroll to position [364, 0]
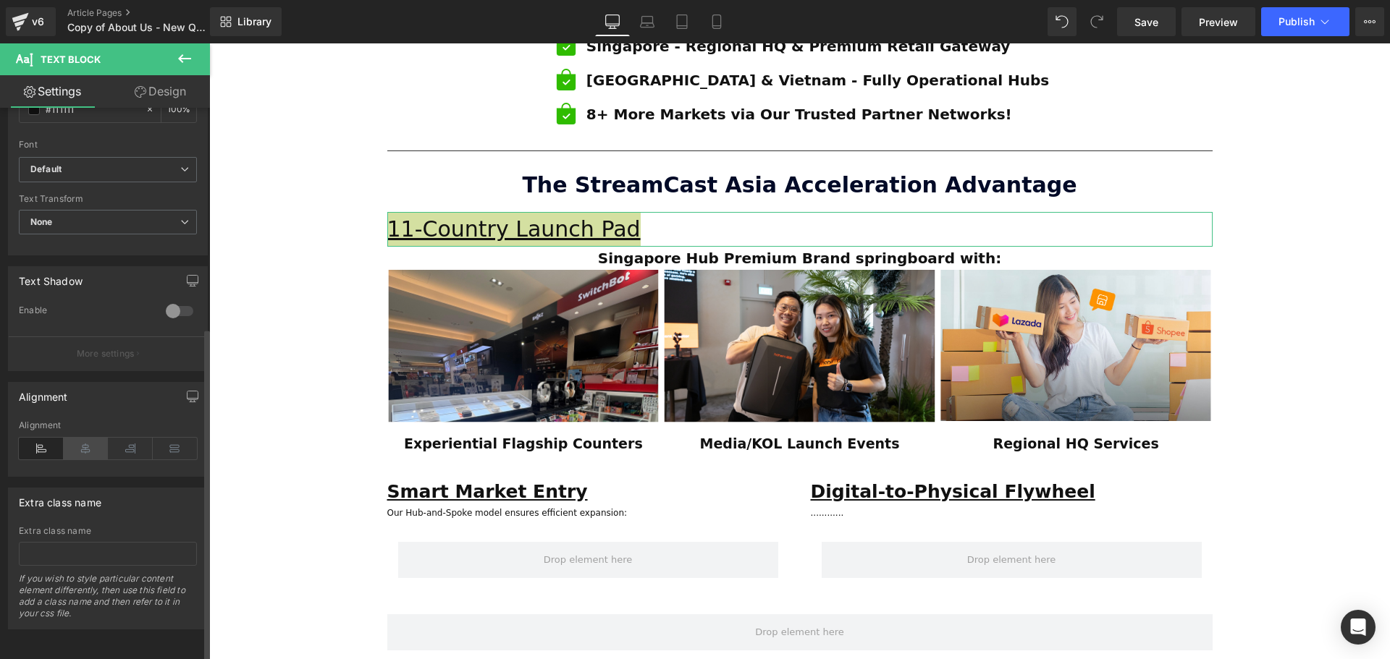
click at [83, 438] on icon at bounding box center [86, 449] width 45 height 22
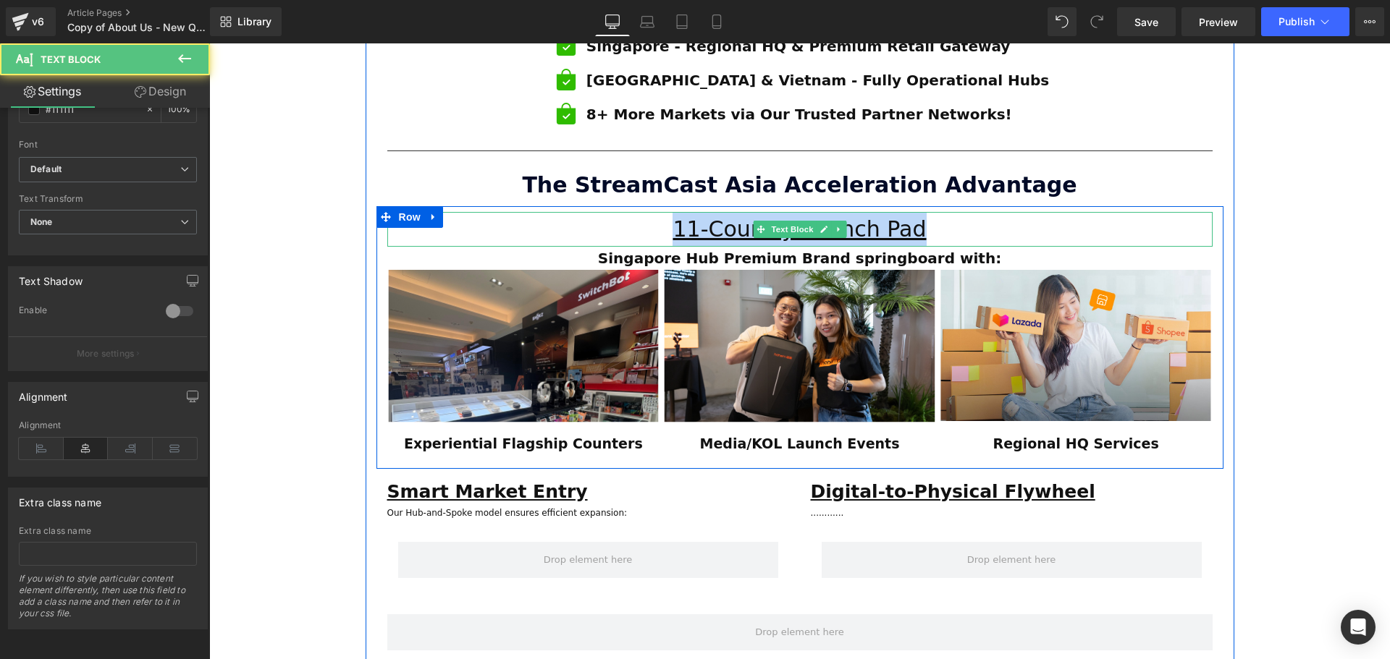
click at [924, 212] on p "11-Country Launch Pad" at bounding box center [799, 229] width 825 height 35
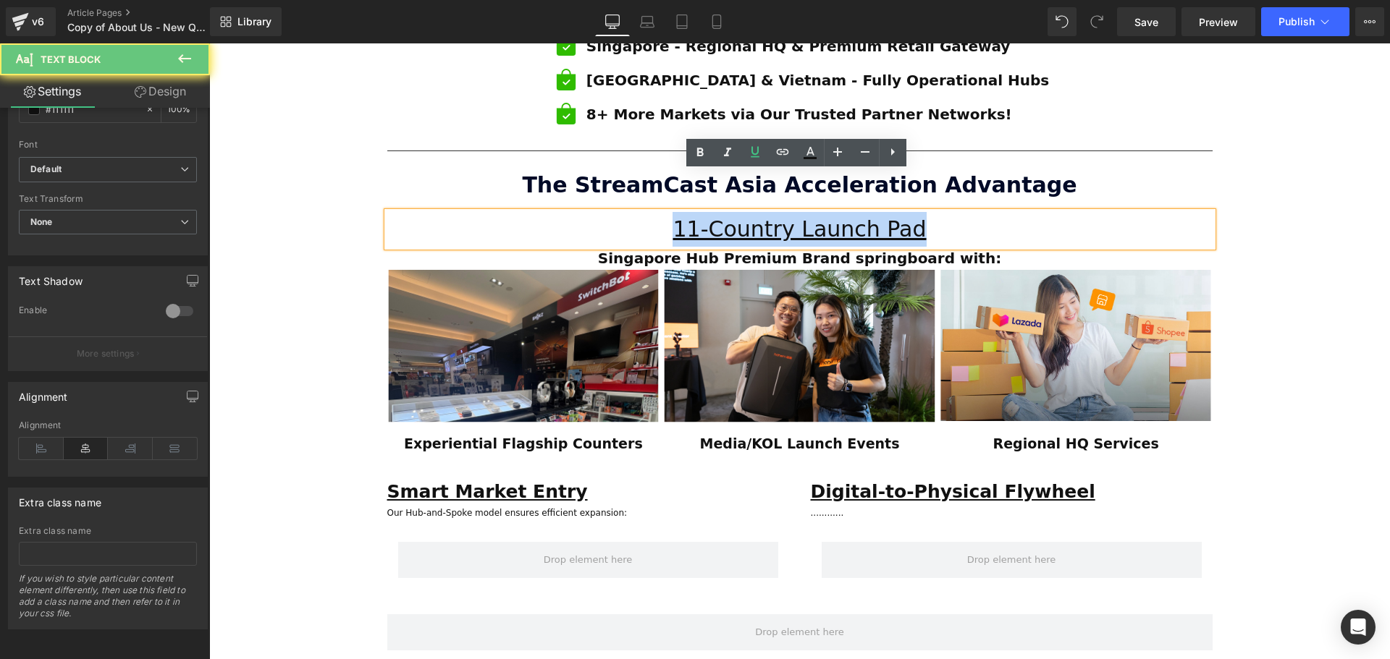
drag, startPoint x: 958, startPoint y: 190, endPoint x: 698, endPoint y: 171, distance: 260.6
click at [685, 212] on p "11-Country Launch Pad" at bounding box center [799, 229] width 825 height 35
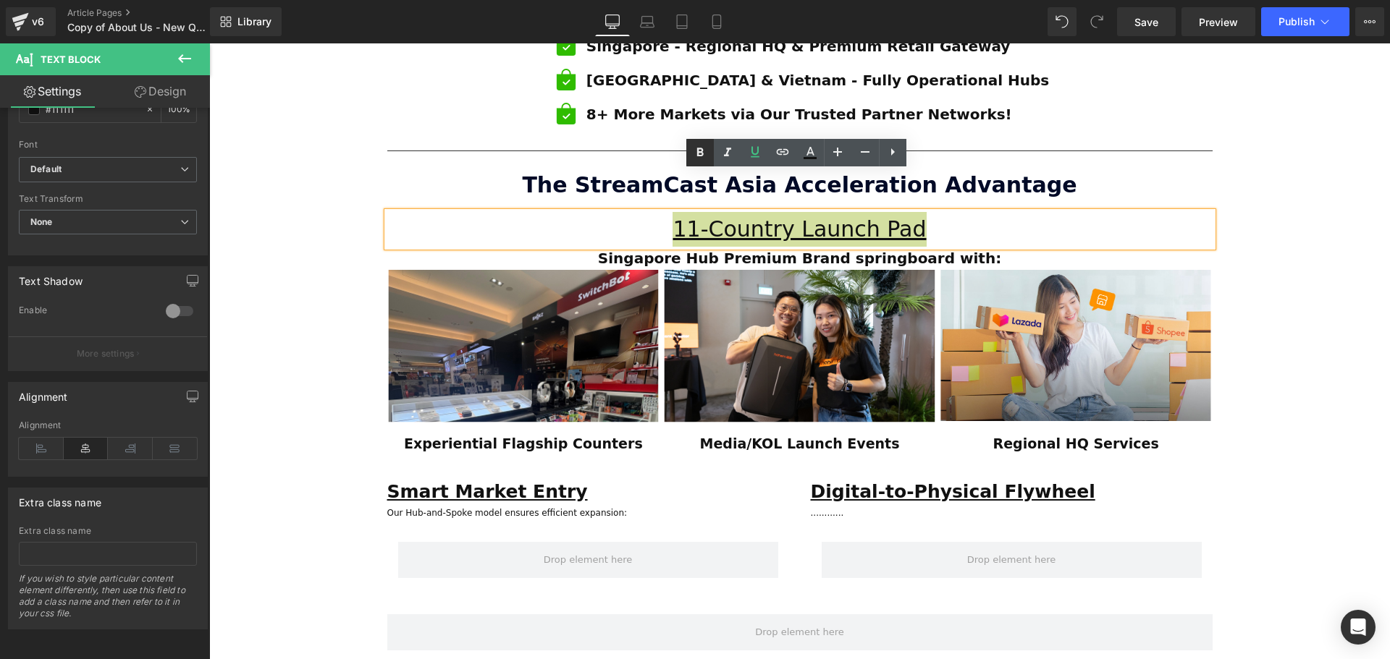
click at [703, 156] on icon at bounding box center [699, 152] width 17 height 17
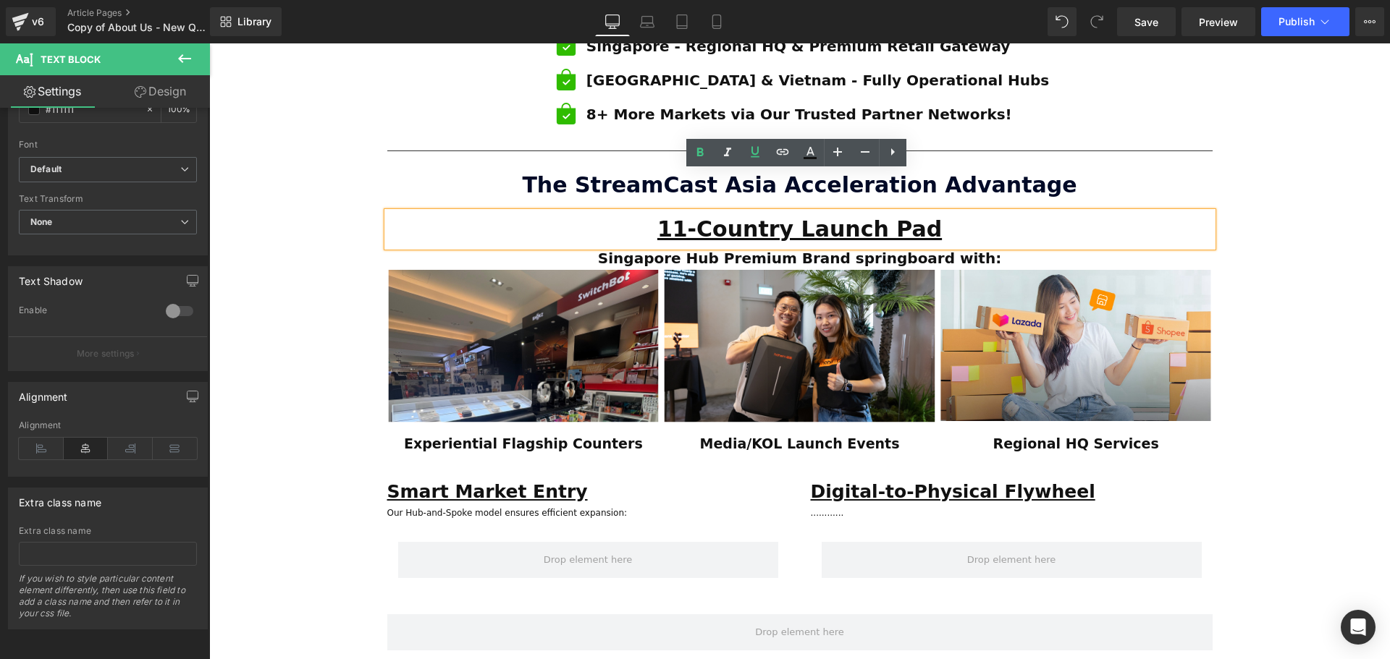
click at [1021, 212] on p "11-Country Launch Pad" at bounding box center [799, 229] width 825 height 35
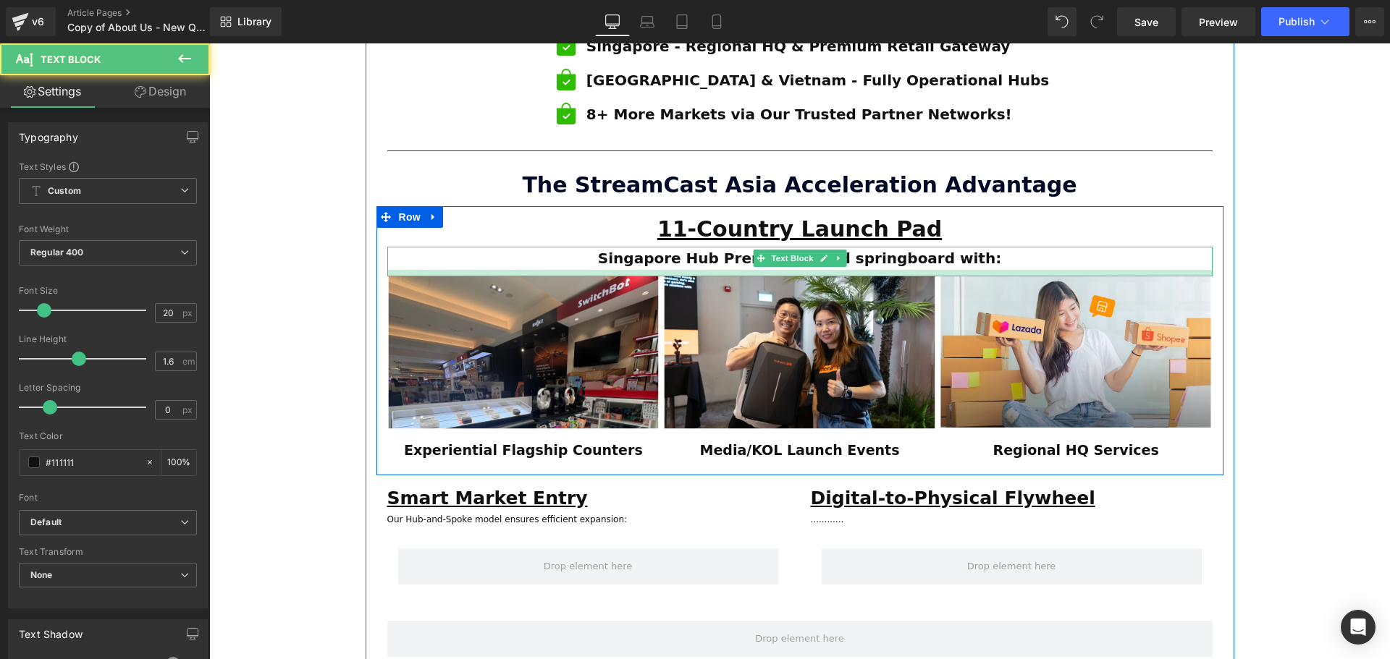
drag, startPoint x: 655, startPoint y: 229, endPoint x: 1366, endPoint y: 352, distance: 721.3
click at [654, 270] on div at bounding box center [799, 273] width 825 height 7
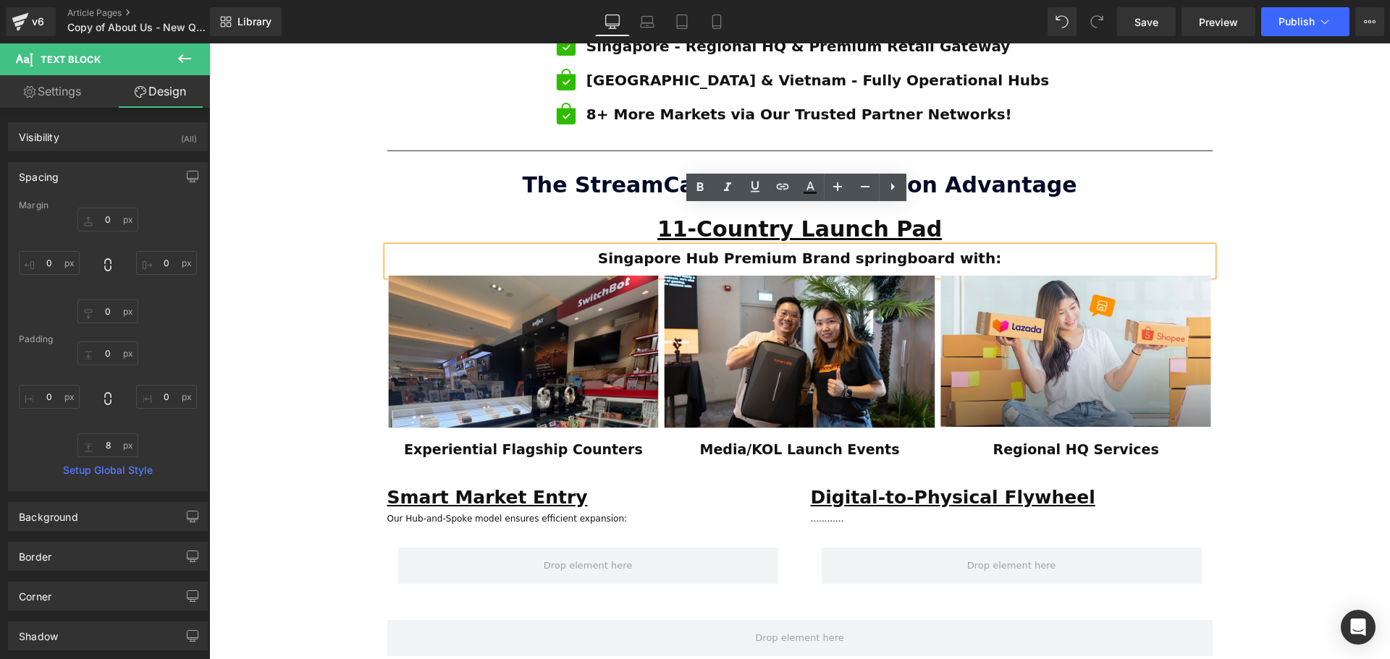
click at [1311, 381] on div "ESTABLISHED 2001 Text Block Your Market Acceleration Partner Across 11 ASEAN Co…" at bounding box center [799, 153] width 1181 height 2019
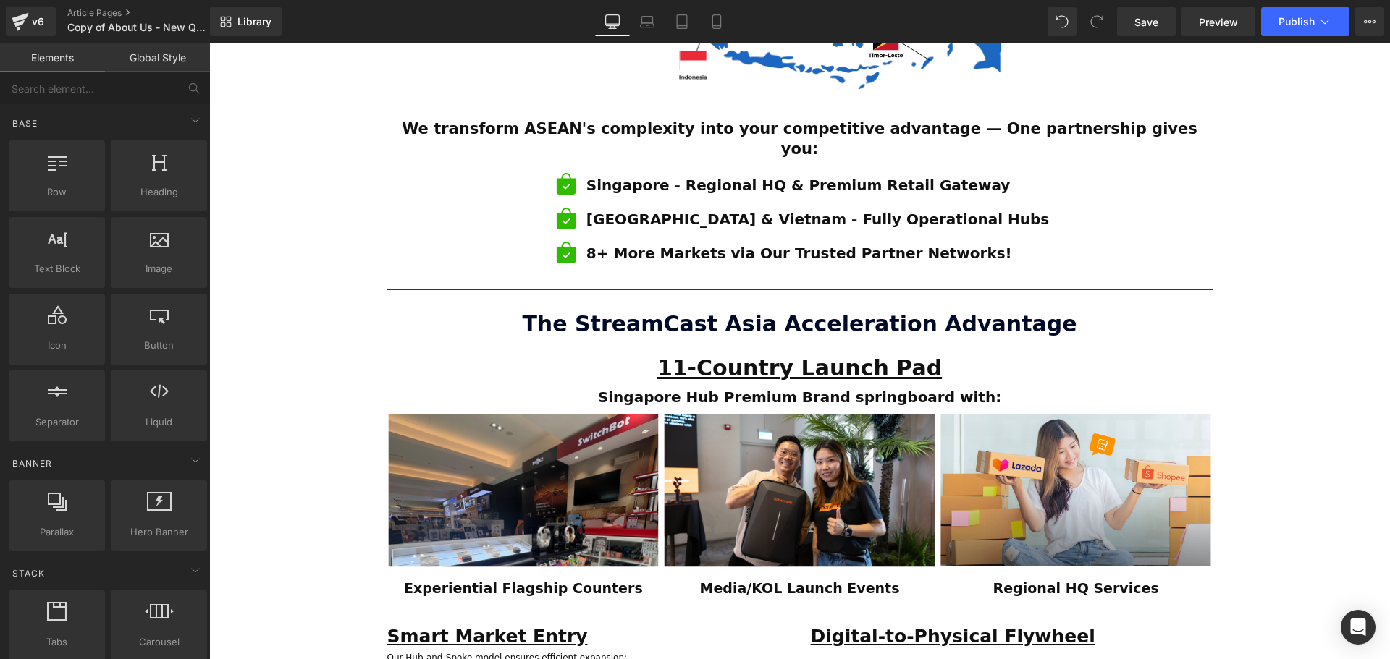
scroll to position [1013, 0]
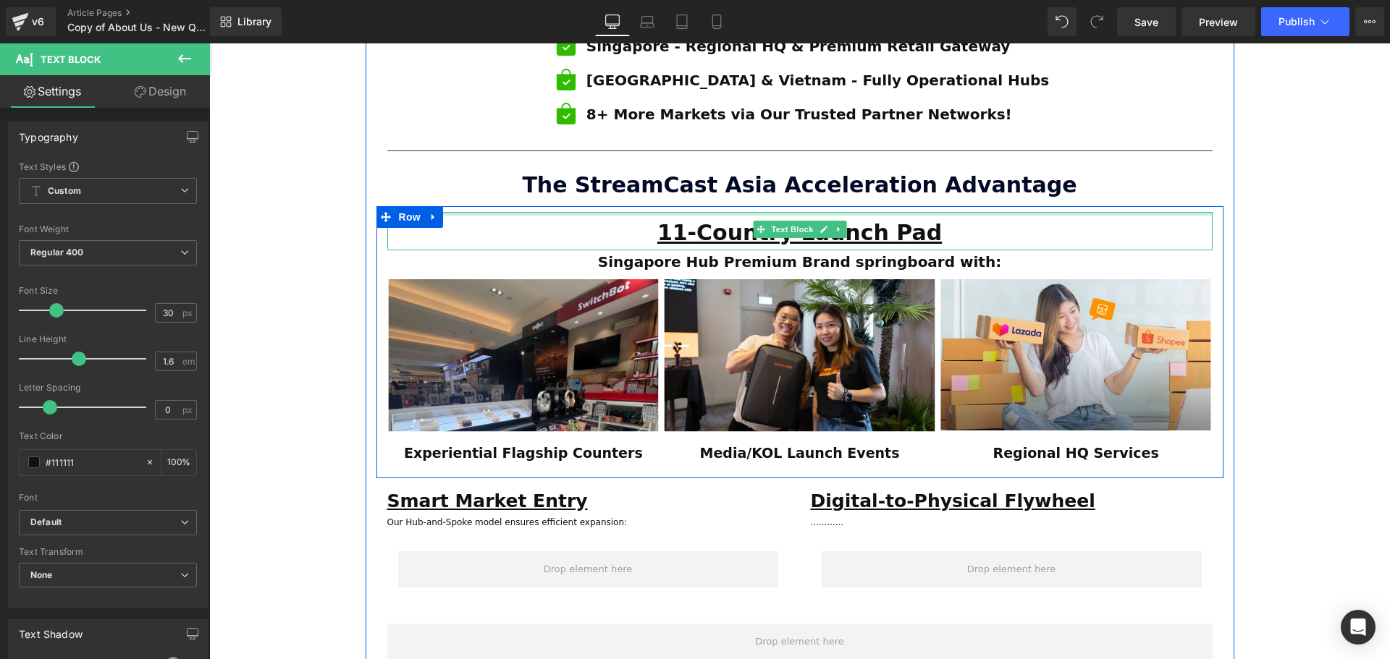
click at [696, 212] on div "11-Country Launch Pad Text Block" at bounding box center [799, 231] width 825 height 38
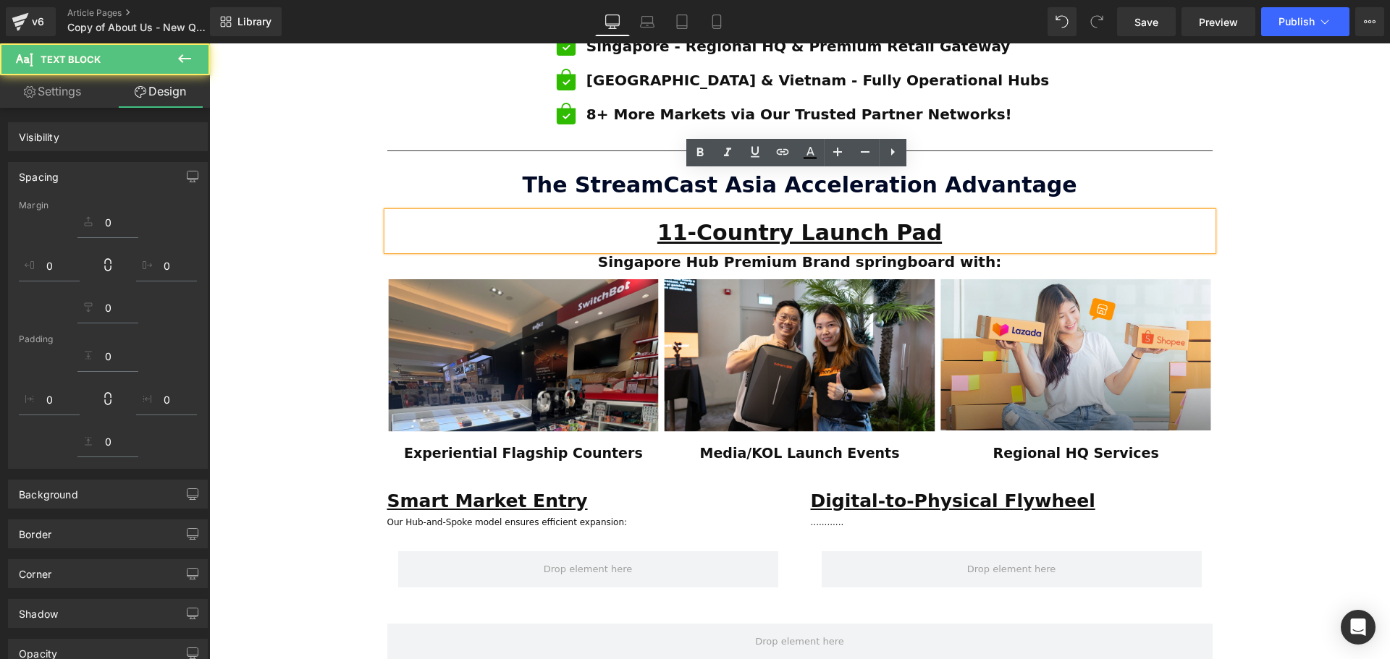
click at [1312, 305] on div "ESTABLISHED 2001 Text Block Your Market Acceleration Partner Across 11 ASEAN Co…" at bounding box center [799, 155] width 1181 height 2022
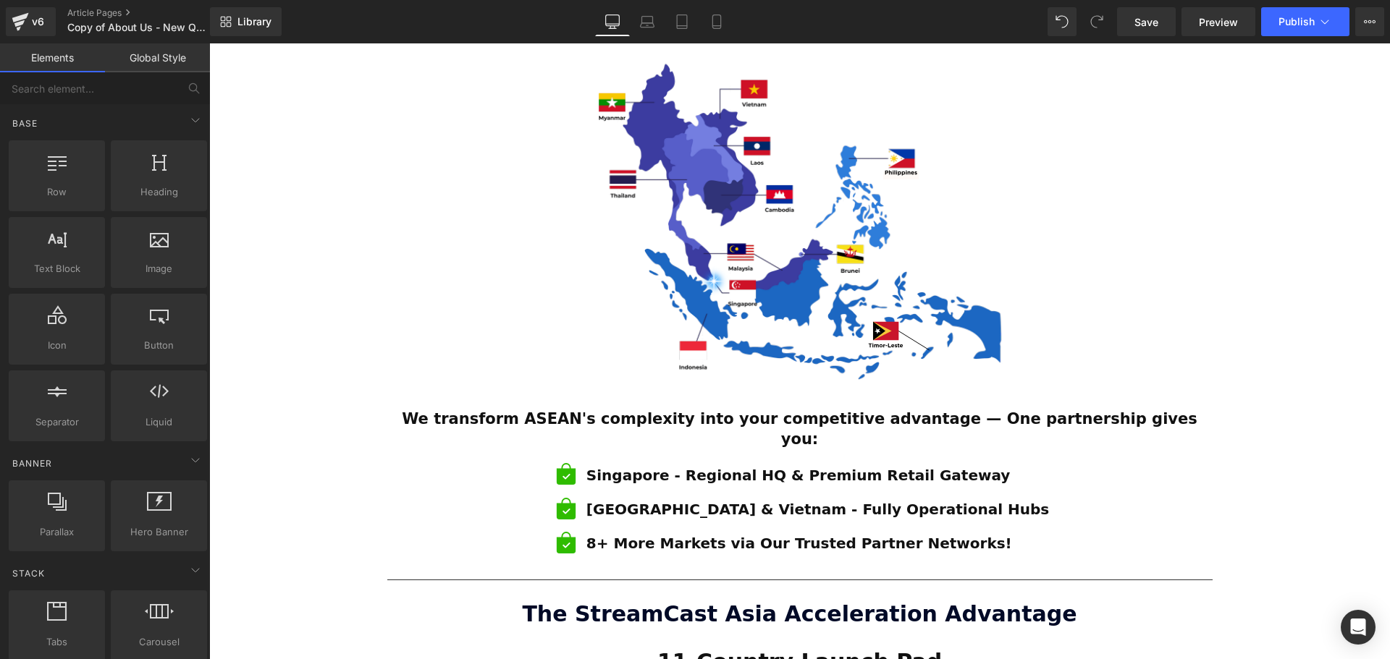
scroll to position [869, 0]
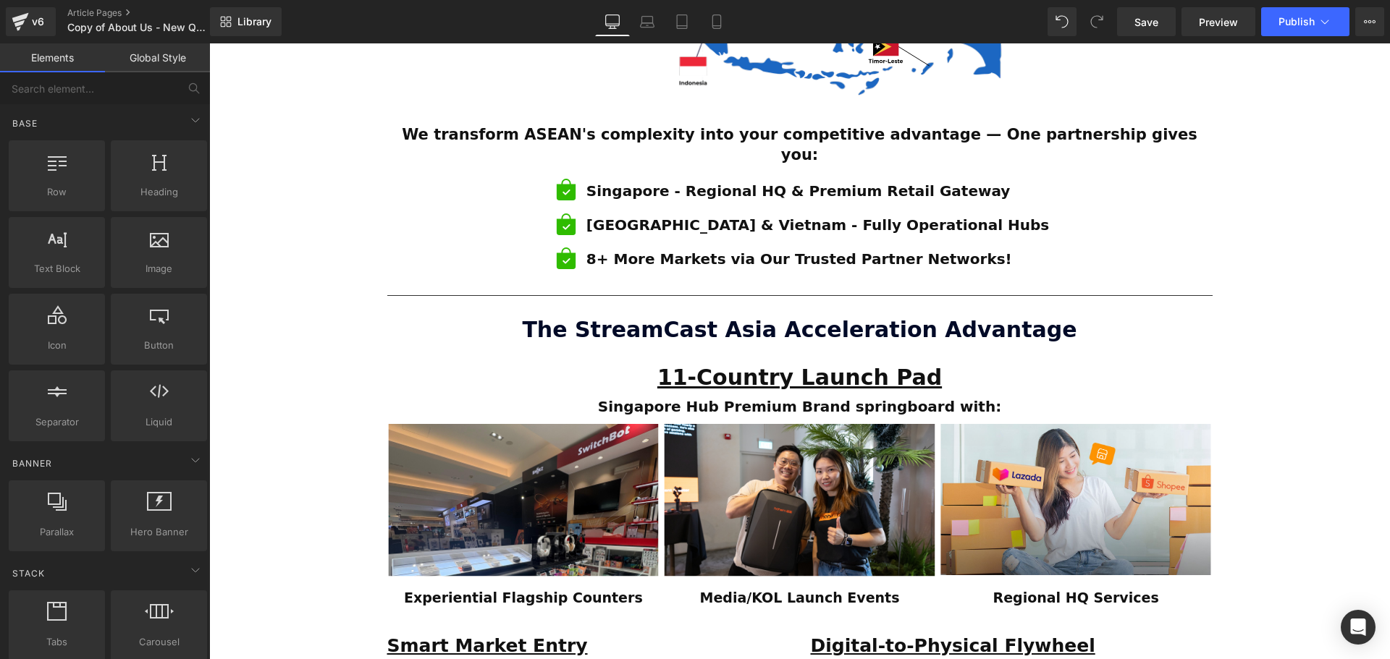
click at [1020, 317] on strong "The StreamCast Asia Acceleration Advantage" at bounding box center [799, 329] width 554 height 25
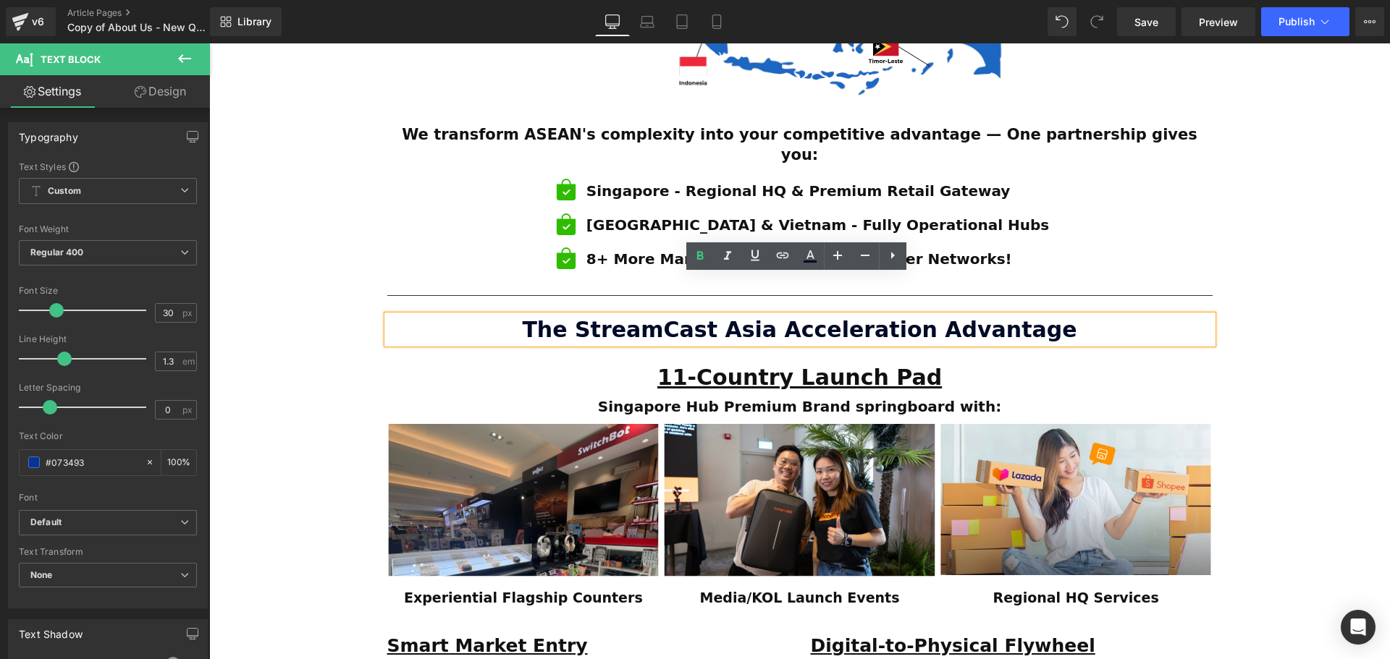
click at [1322, 352] on div "ESTABLISHED 2001 Text Block Your Market Acceleration Partner Across 11 ASEAN Co…" at bounding box center [799, 300] width 1181 height 2022
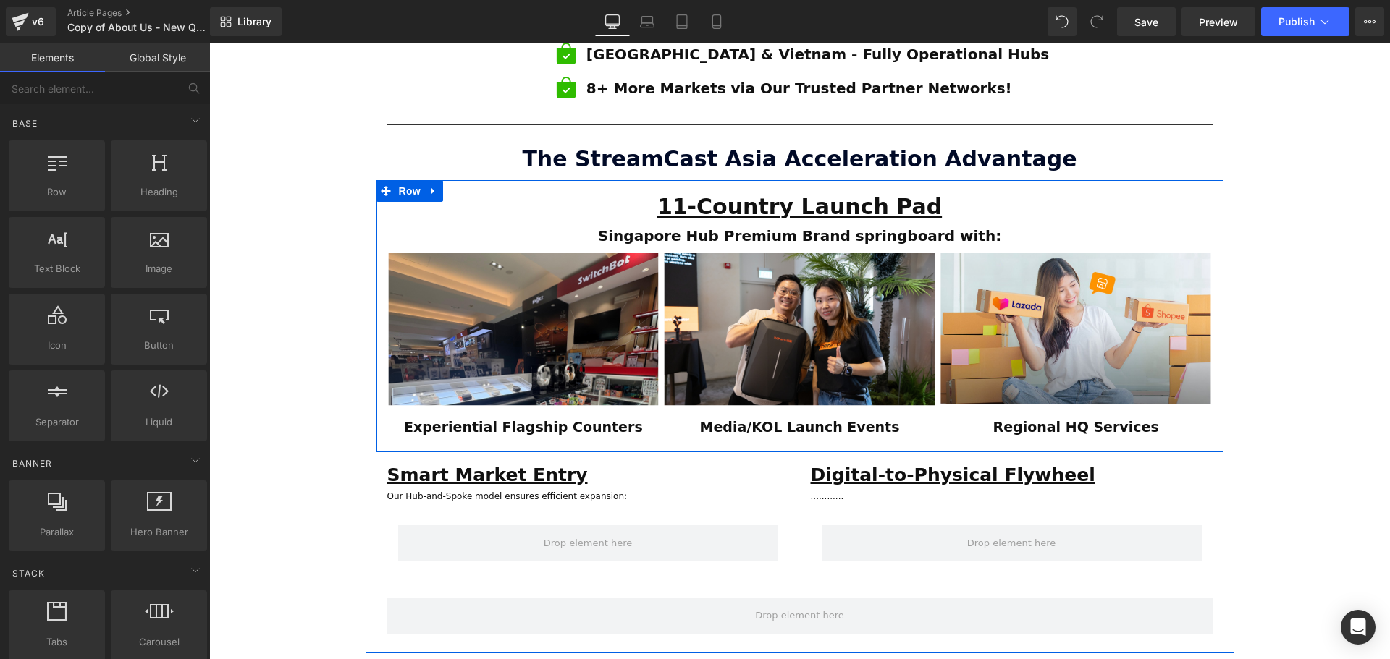
scroll to position [1013, 0]
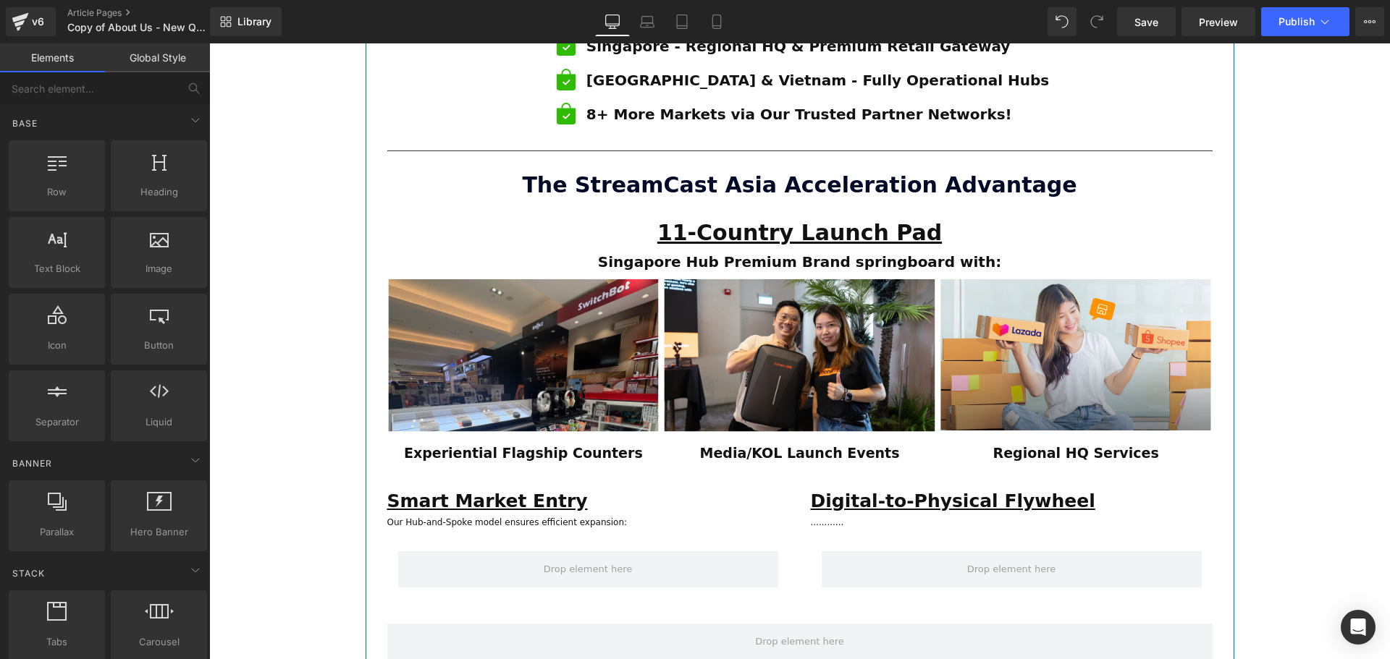
click at [802, 171] on div "The StreamCast Asia Acceleration Advantage Text Block" at bounding box center [799, 185] width 825 height 28
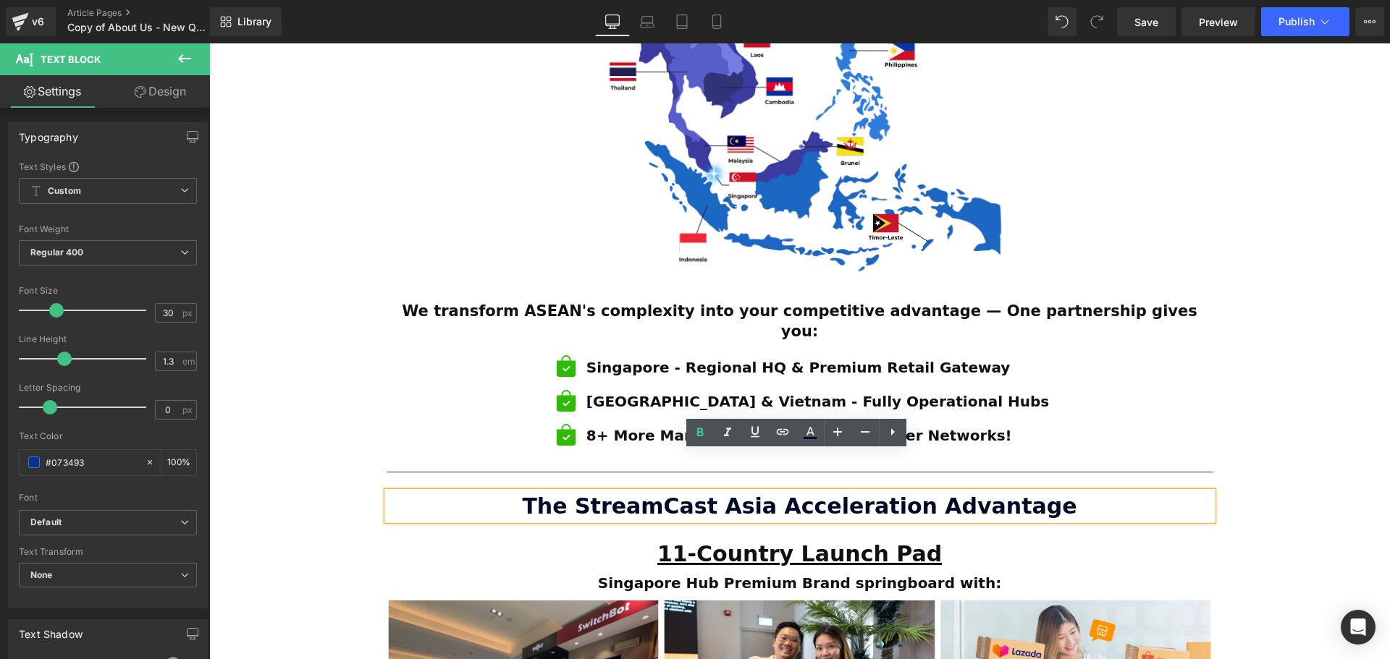
scroll to position [837, 0]
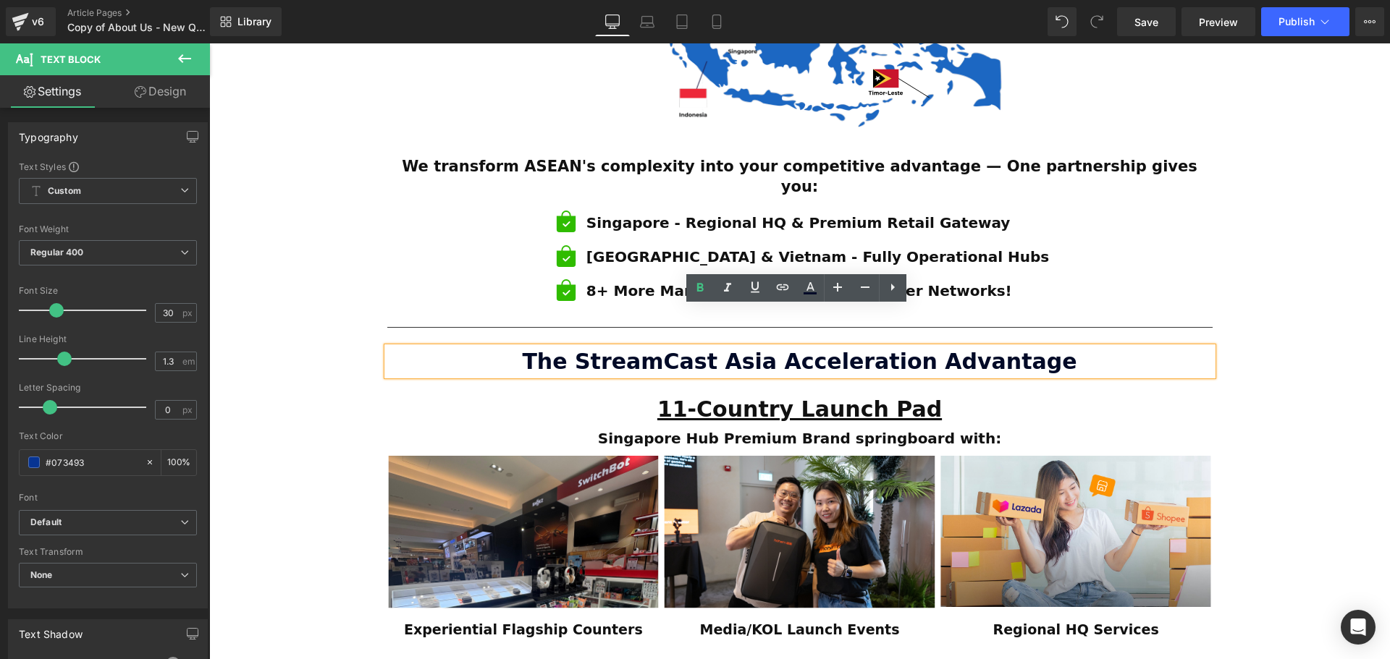
click at [1300, 397] on div "ESTABLISHED 2001 Text Block Your Market Acceleration Partner Across 11 ASEAN Co…" at bounding box center [799, 332] width 1181 height 2022
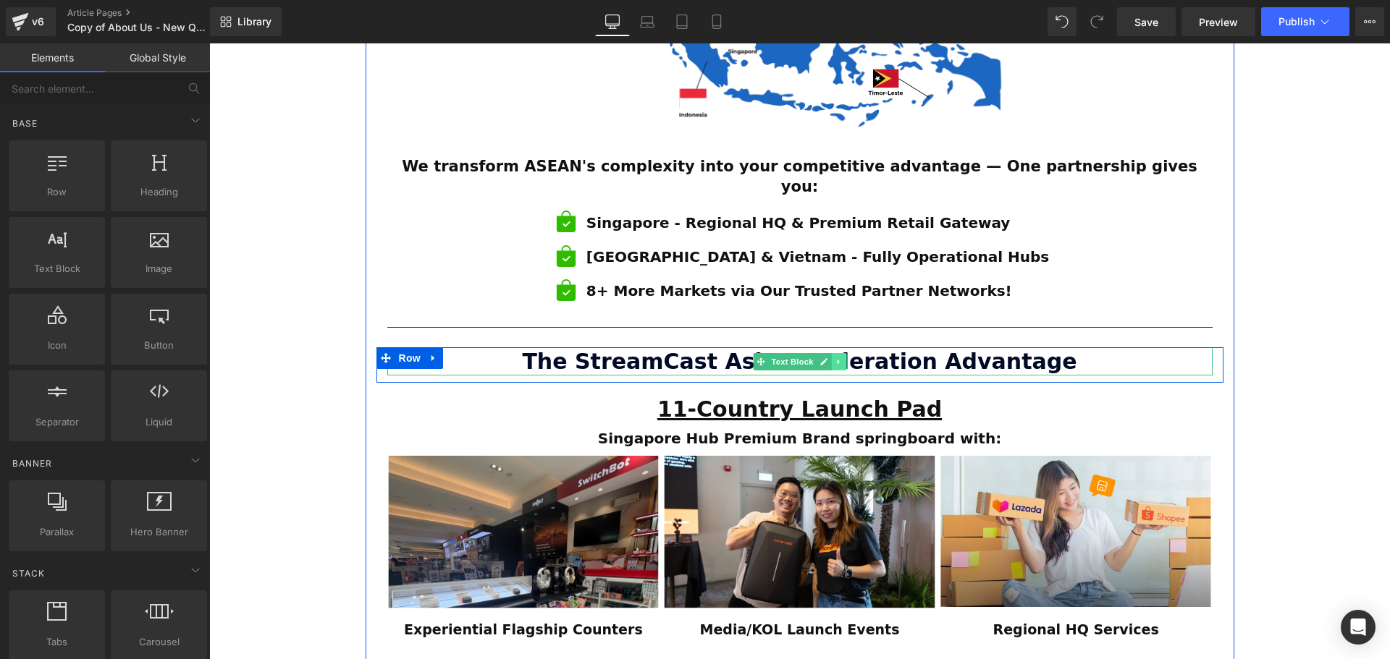
click at [838, 358] on icon at bounding box center [839, 362] width 8 height 9
click at [827, 358] on icon at bounding box center [831, 362] width 8 height 8
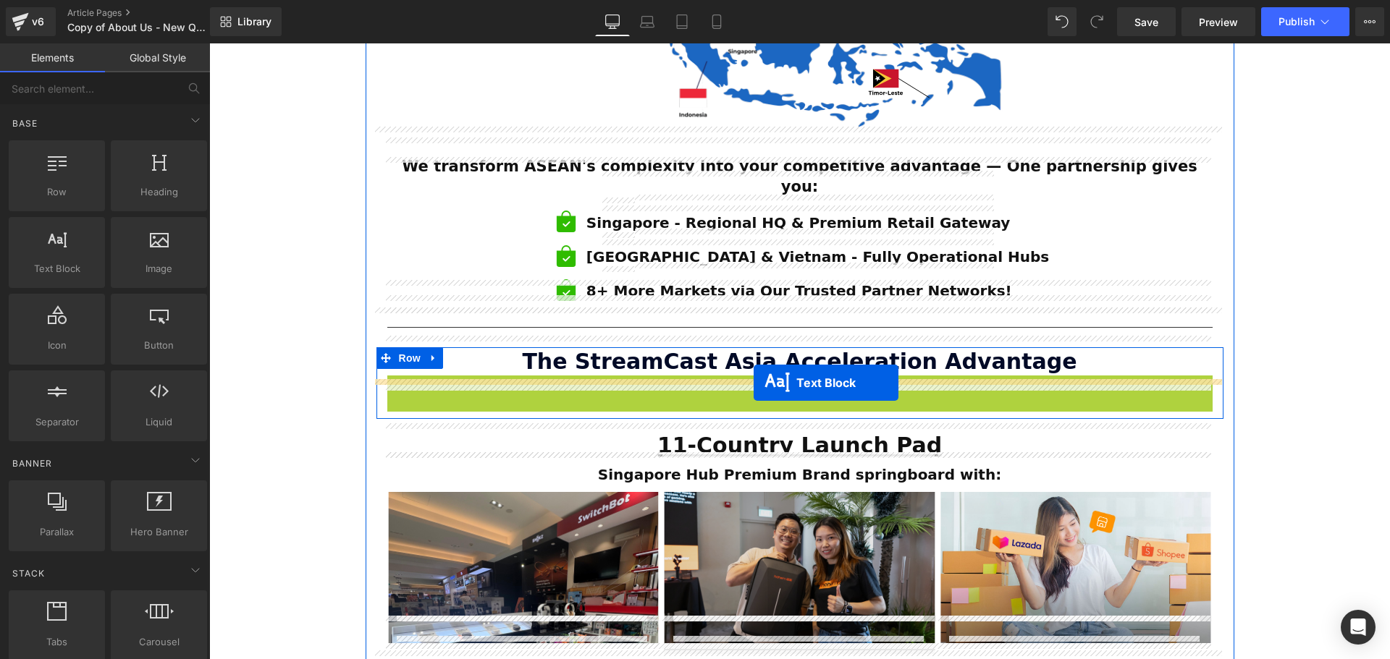
scroll to position [1199, 0]
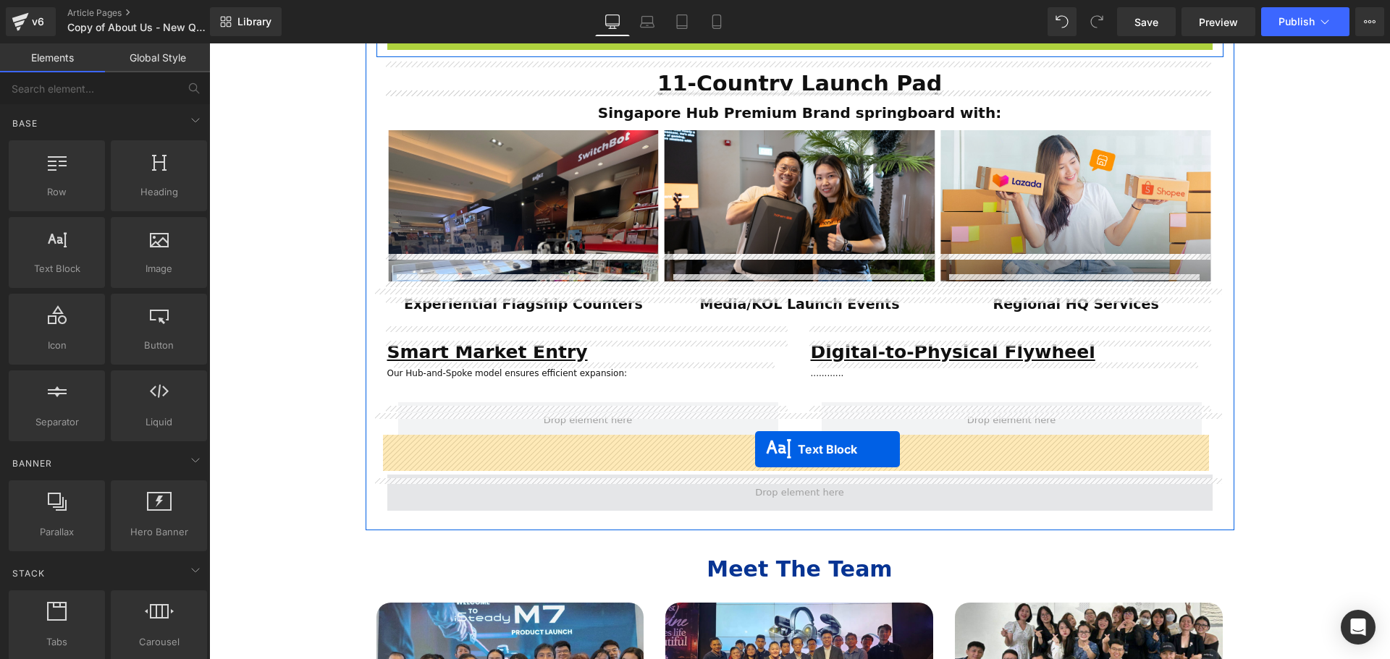
drag, startPoint x: 757, startPoint y: 352, endPoint x: 756, endPoint y: 449, distance: 97.0
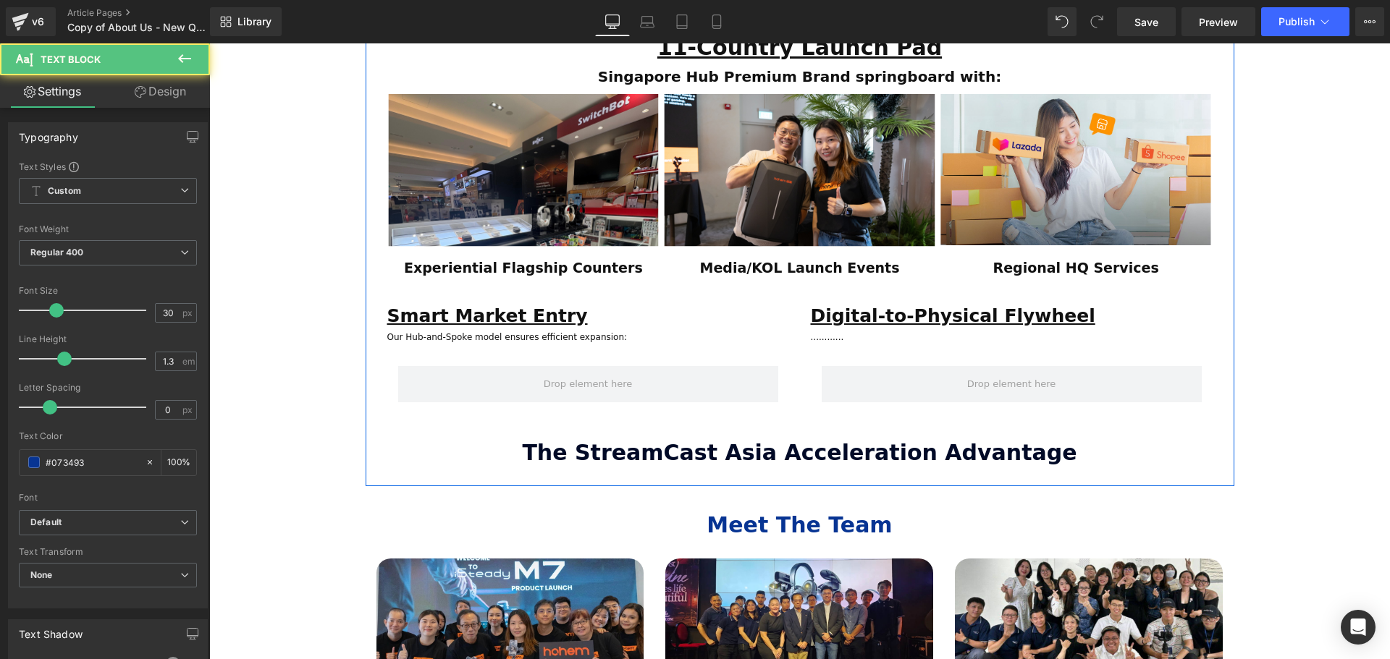
scroll to position [1162, 0]
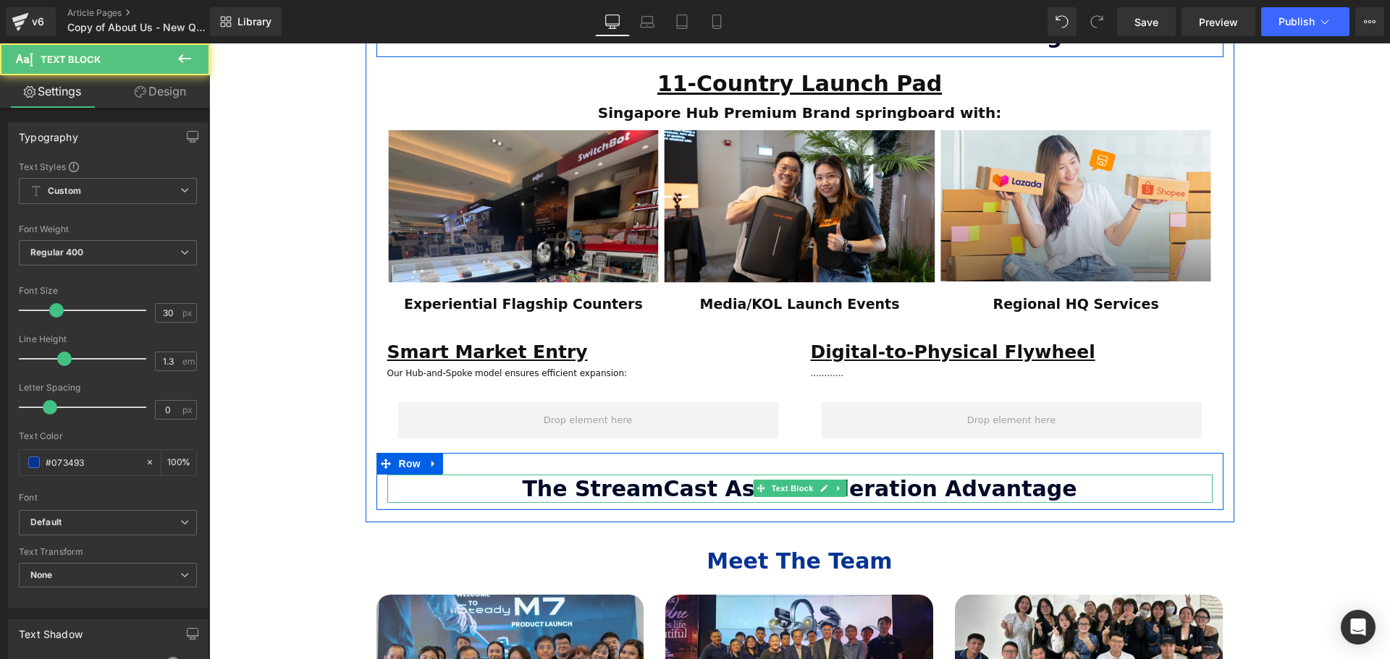
click at [1047, 475] on div "The StreamCast Asia Acceleration Advantage" at bounding box center [799, 489] width 825 height 28
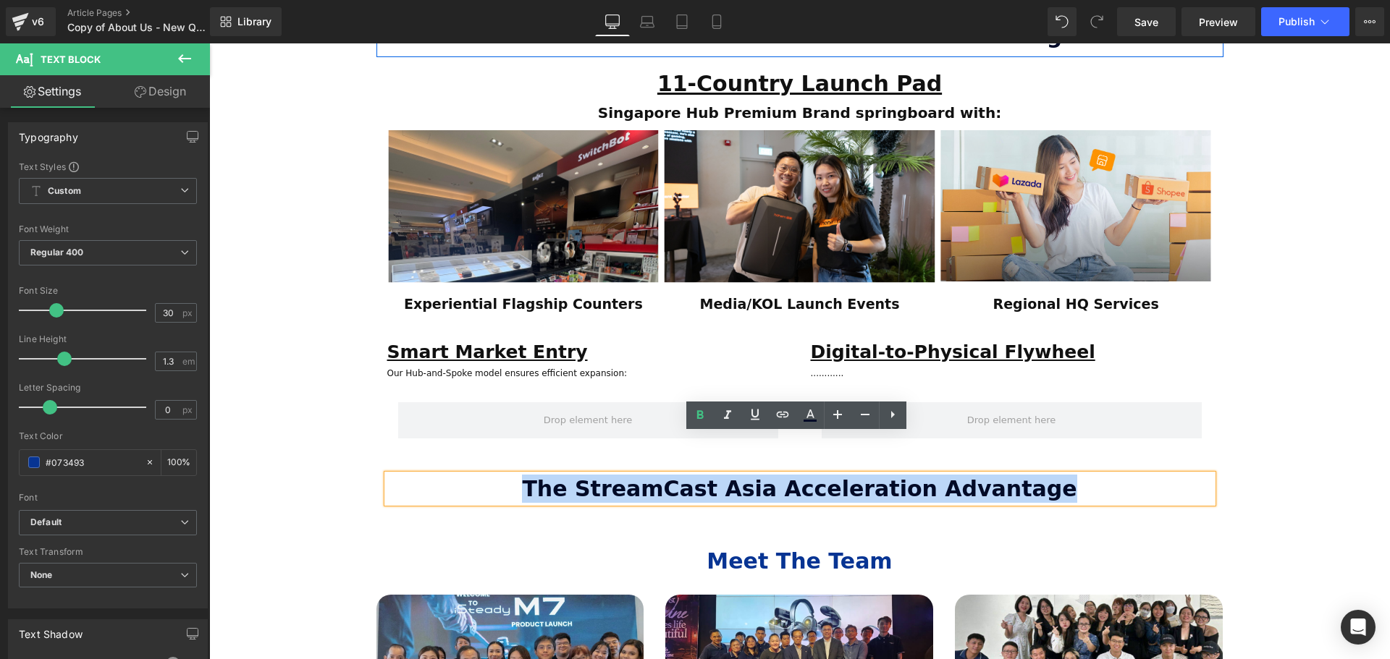
drag, startPoint x: 1062, startPoint y: 445, endPoint x: 569, endPoint y: 446, distance: 492.9
click at [569, 475] on div "The StreamCast Asia Acceleration Advantage" at bounding box center [799, 489] width 825 height 28
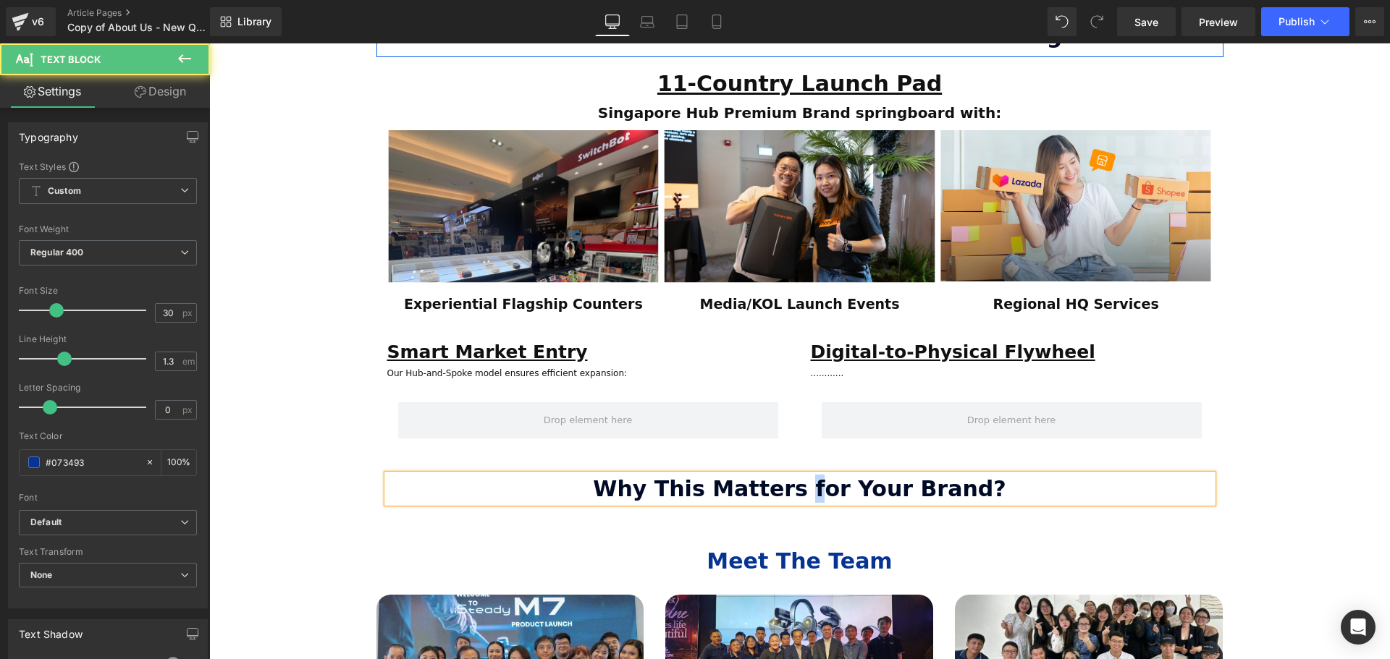
click at [814, 476] on strong "Why This Matters for Your Brand?" at bounding box center [799, 488] width 413 height 25
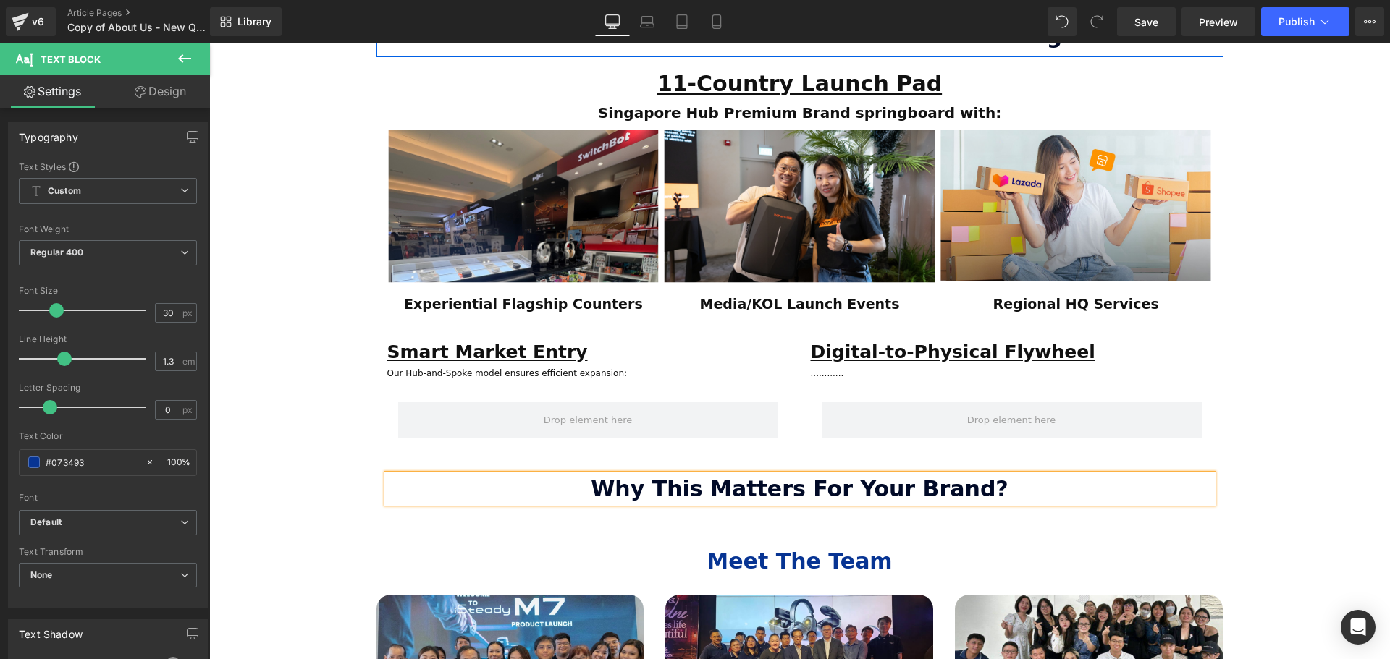
click at [1295, 468] on div "ESTABLISHED 2001 Text Block Your Market Acceleration Partner Across 11 ASEAN Co…" at bounding box center [799, 2] width 1181 height 2014
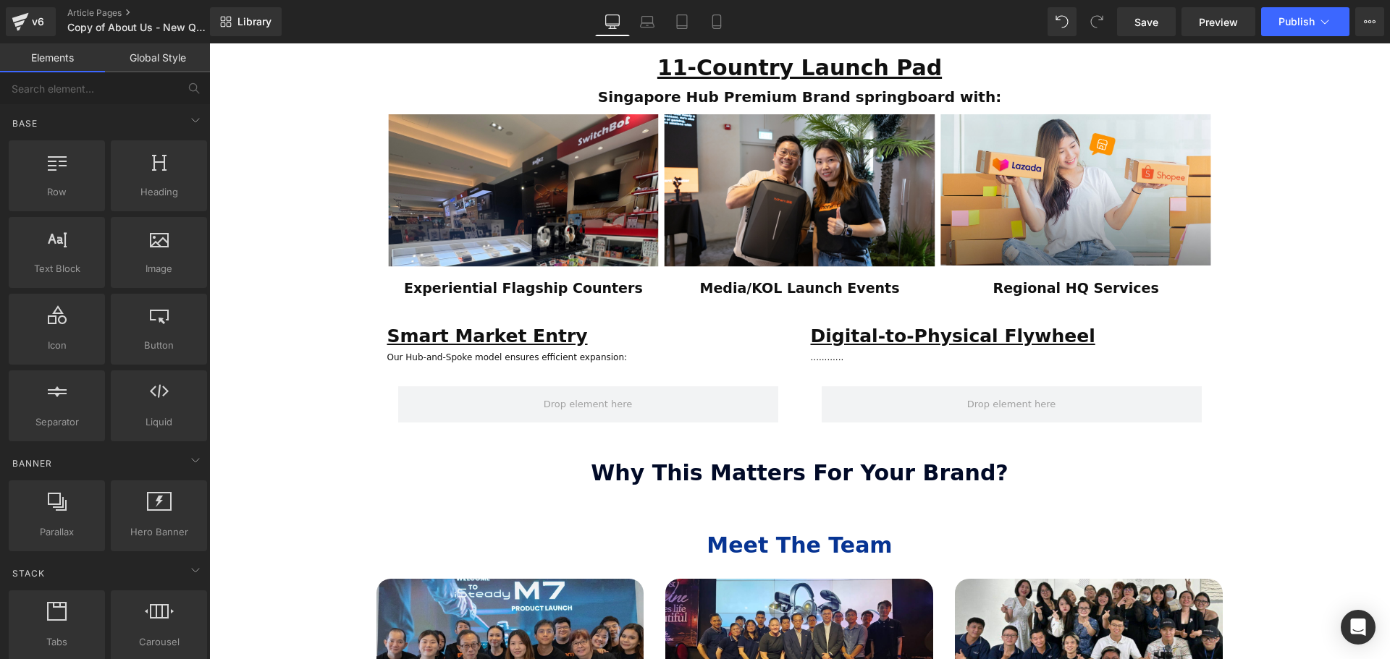
scroll to position [1307, 0]
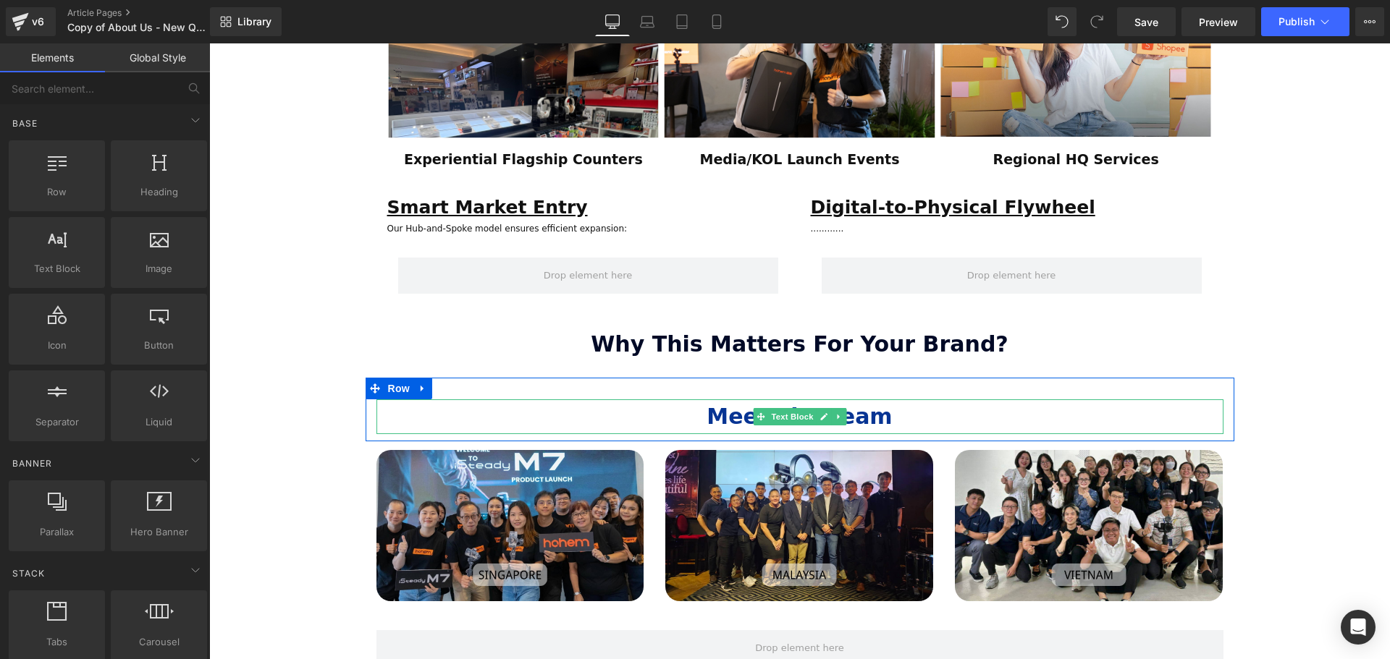
click at [877, 400] on p "Meet The Team" at bounding box center [799, 417] width 847 height 35
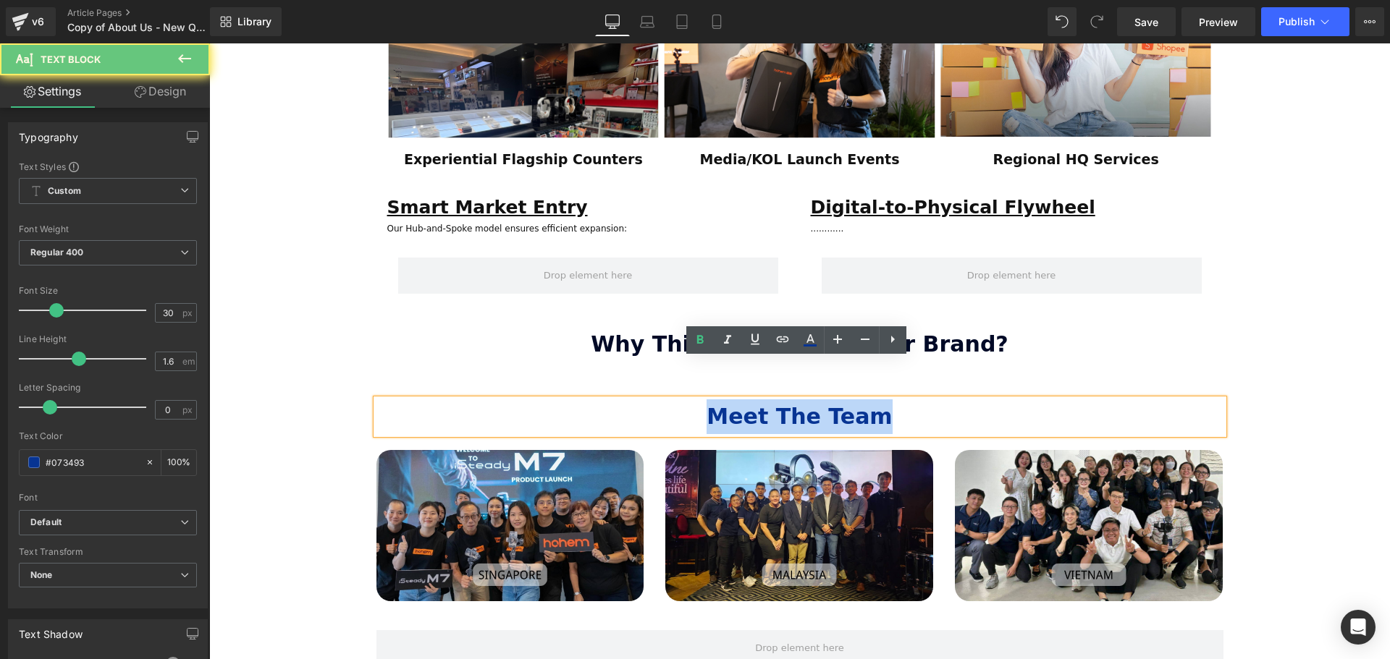
drag, startPoint x: 911, startPoint y: 378, endPoint x: 685, endPoint y: 379, distance: 225.8
click at [685, 400] on p "Meet The Team" at bounding box center [799, 417] width 847 height 35
click at [813, 345] on icon at bounding box center [809, 339] width 17 height 17
type input "#073493"
type input "100"
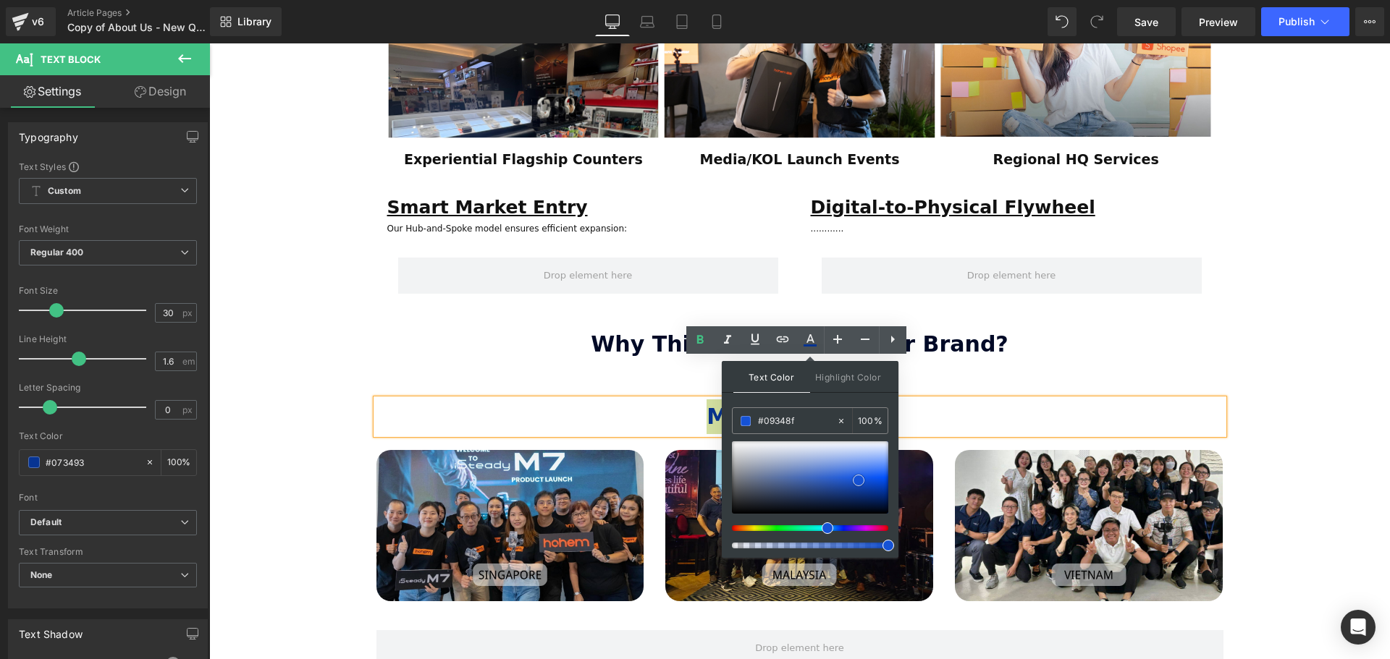
type input "#00091e"
drag, startPoint x: 1068, startPoint y: 524, endPoint x: 947, endPoint y: 548, distance: 122.5
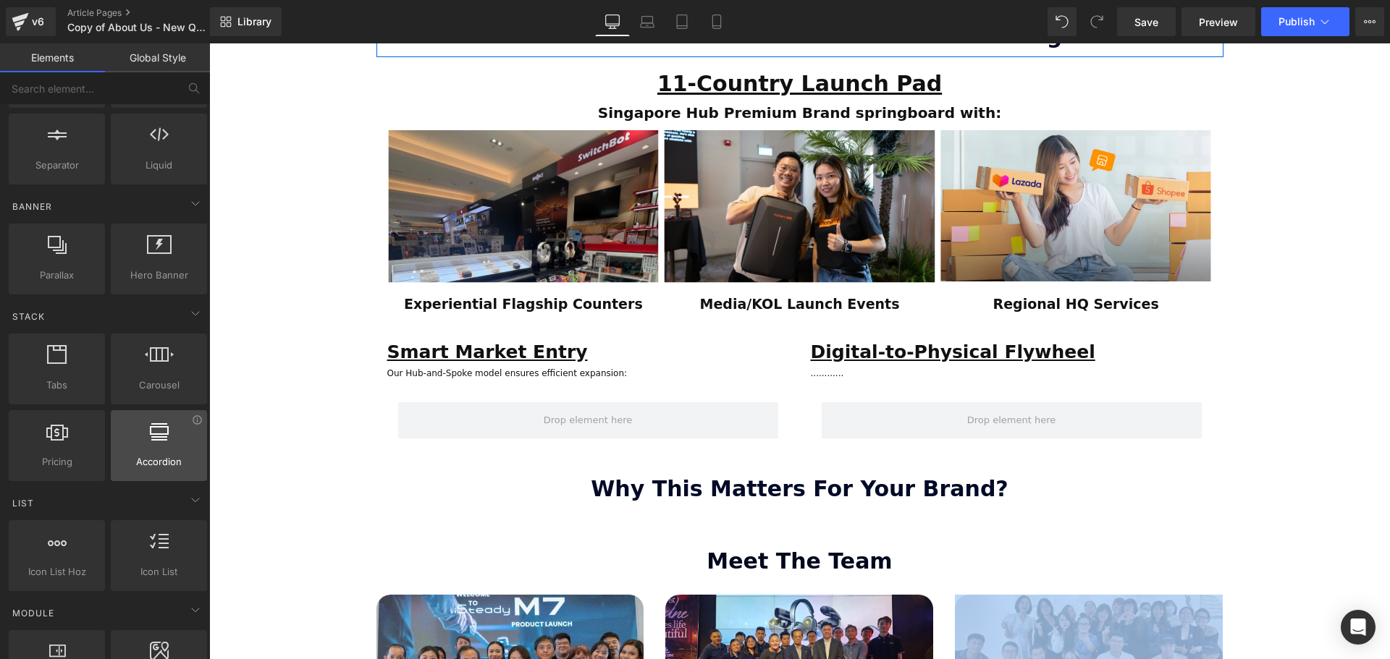
scroll to position [290, 0]
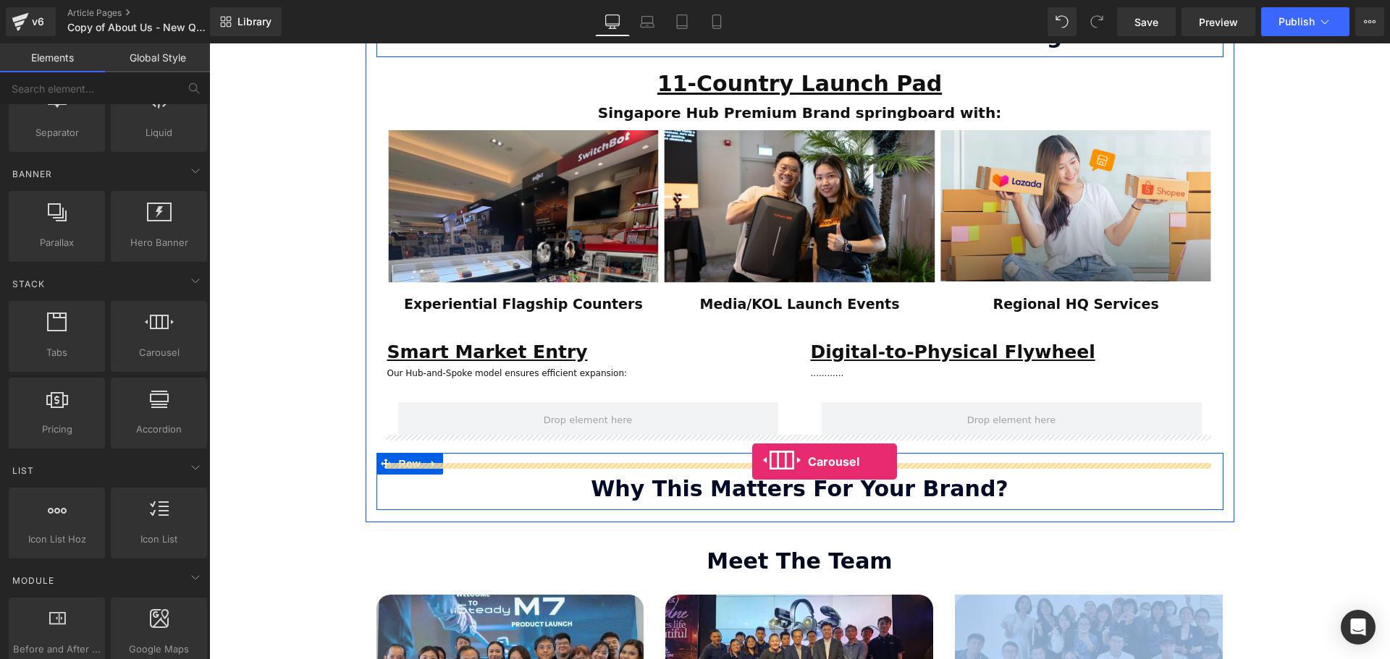
drag, startPoint x: 365, startPoint y: 380, endPoint x: 752, endPoint y: 462, distance: 395.8
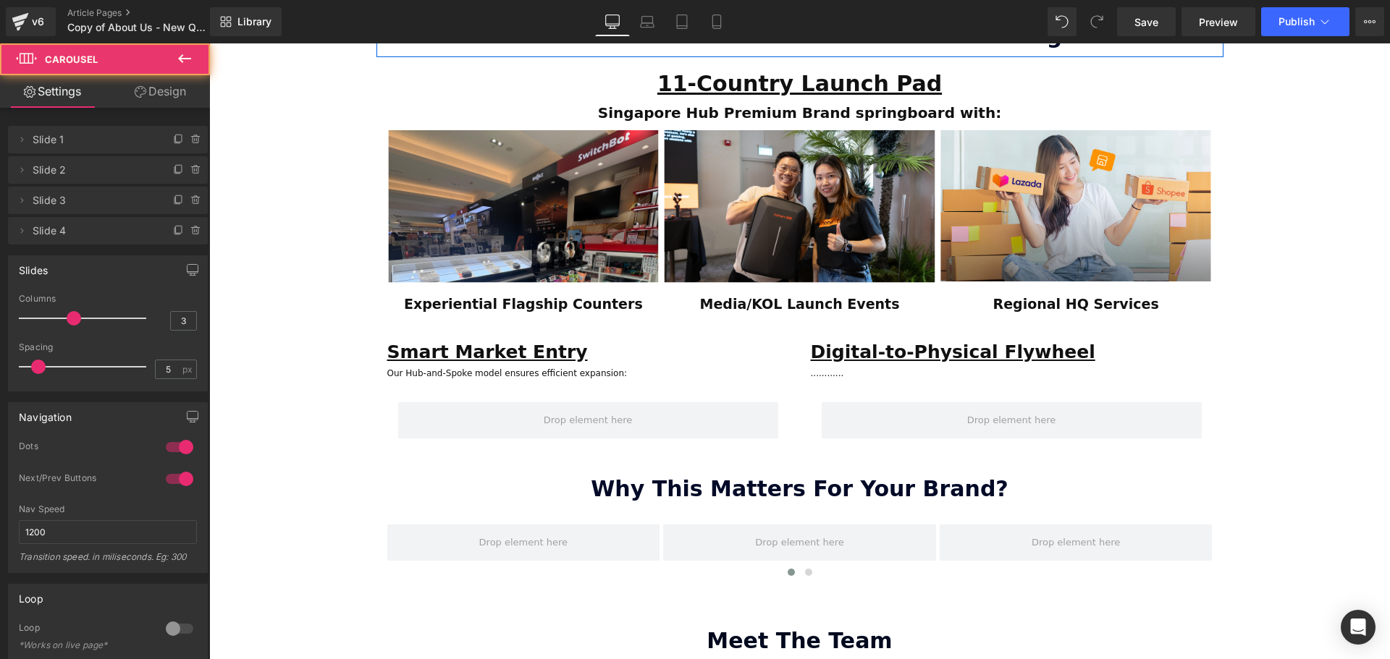
click at [180, 45] on button at bounding box center [184, 59] width 51 height 32
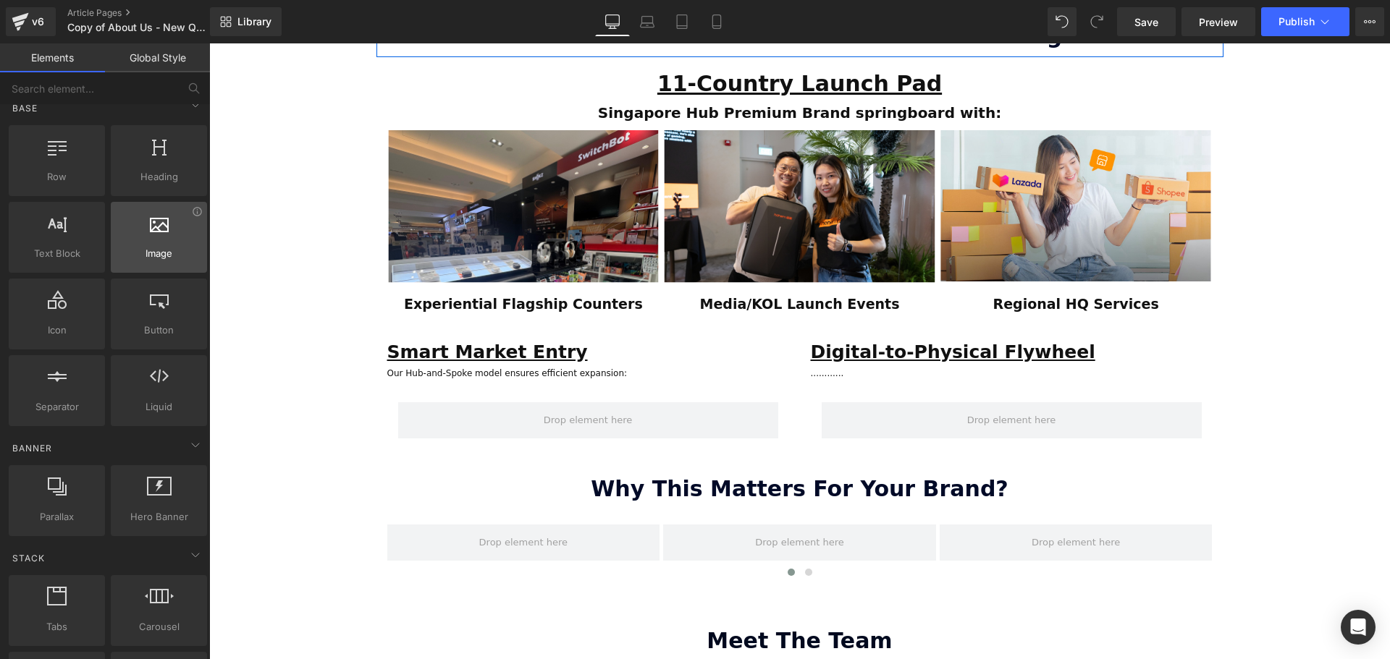
scroll to position [0, 0]
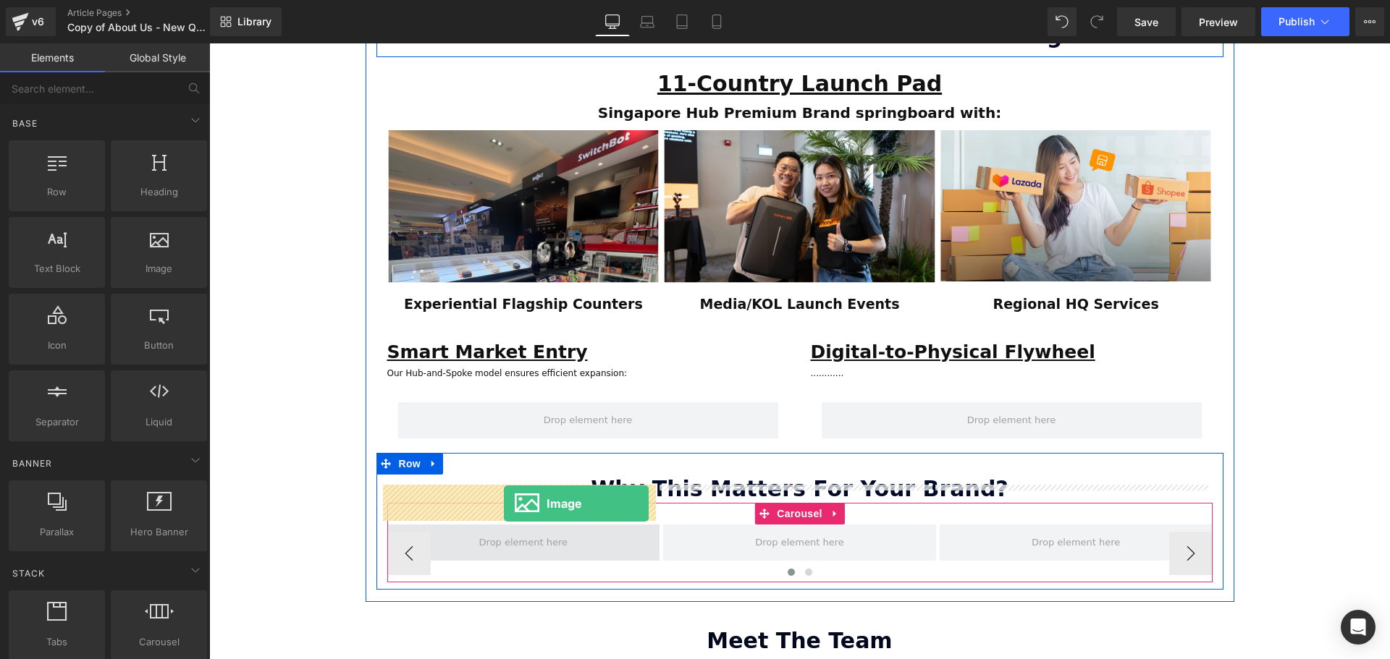
drag, startPoint x: 357, startPoint y: 309, endPoint x: 504, endPoint y: 504, distance: 243.9
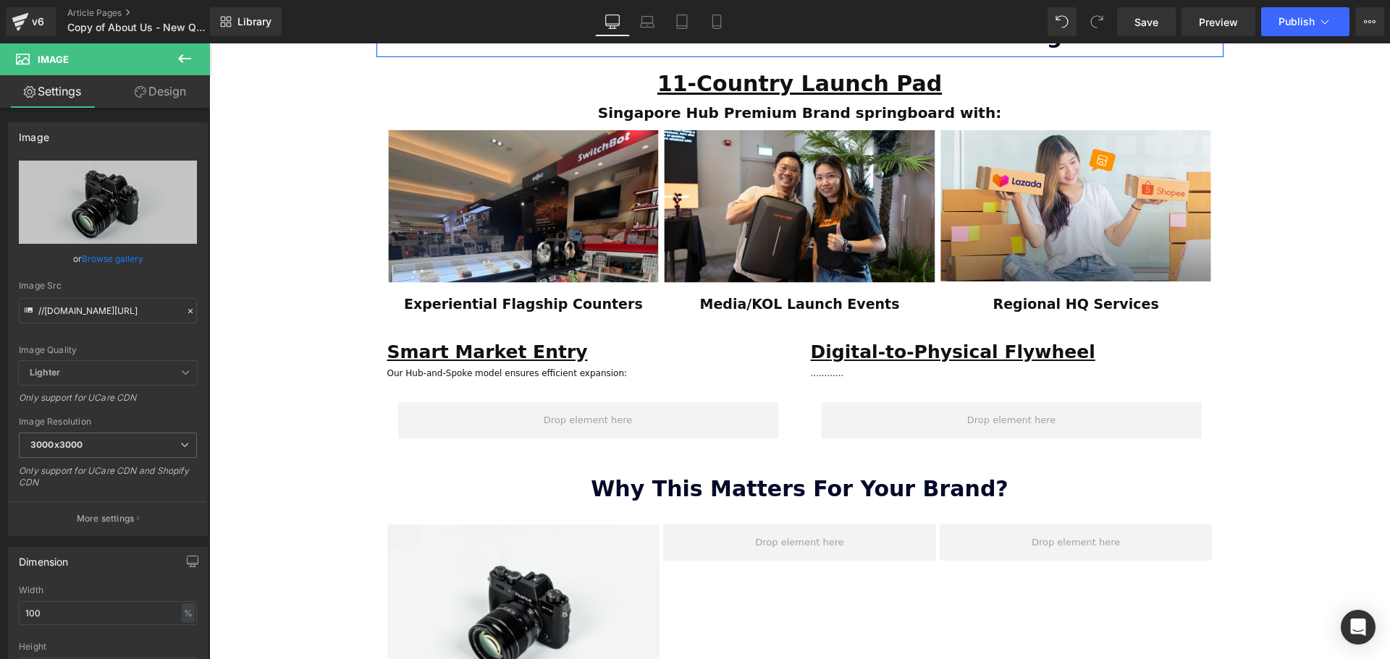
click at [182, 61] on icon at bounding box center [184, 58] width 17 height 17
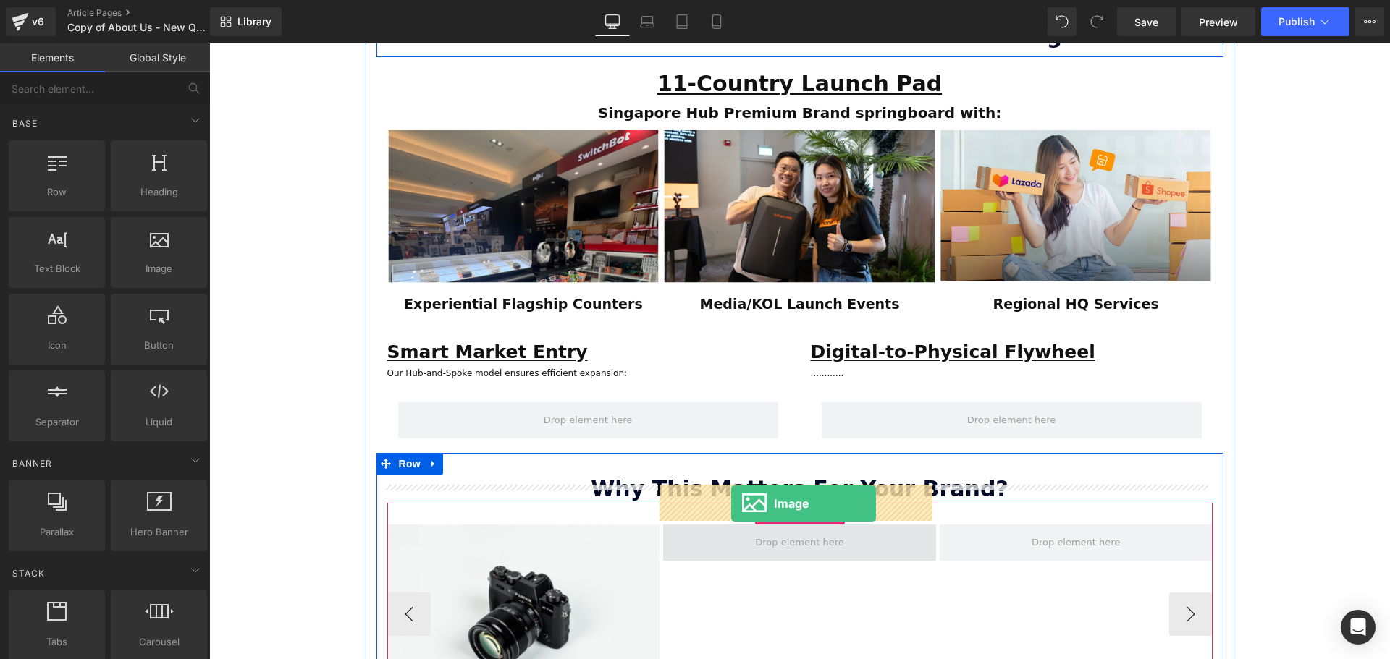
drag, startPoint x: 371, startPoint y: 304, endPoint x: 731, endPoint y: 504, distance: 411.5
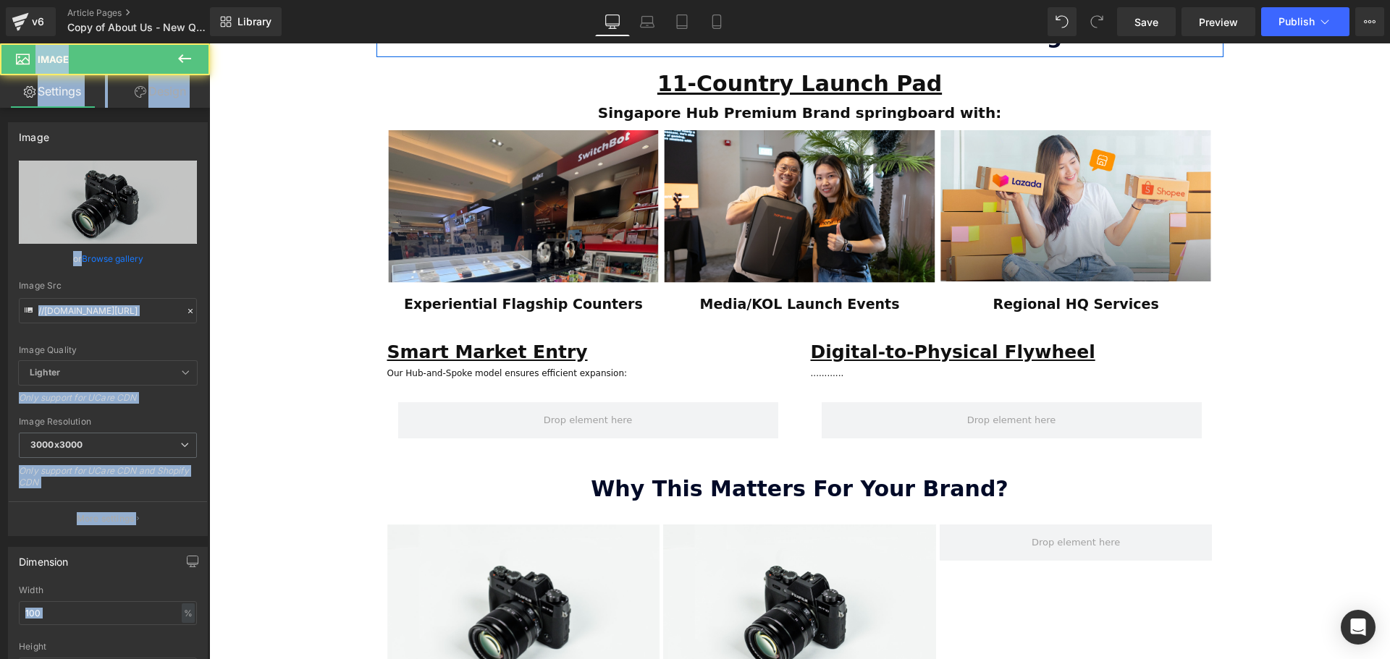
click at [190, 62] on icon at bounding box center [184, 58] width 17 height 17
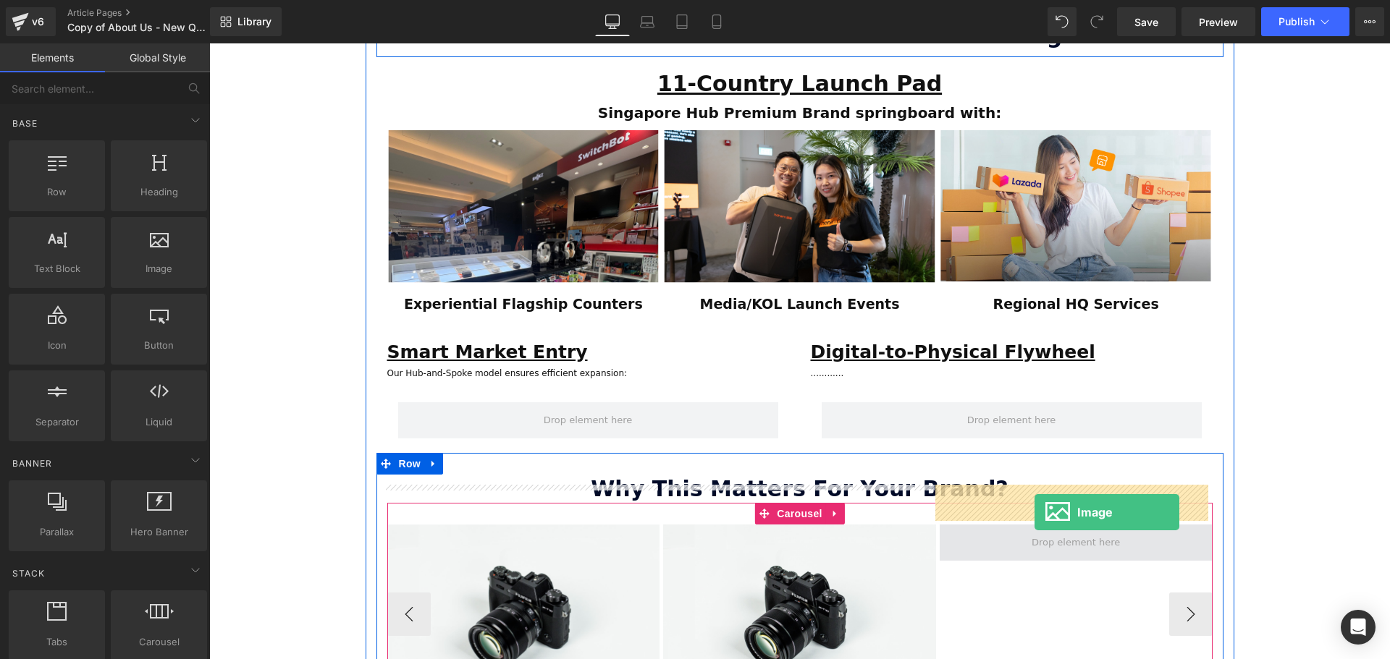
drag, startPoint x: 374, startPoint y: 318, endPoint x: 1036, endPoint y: 512, distance: 690.3
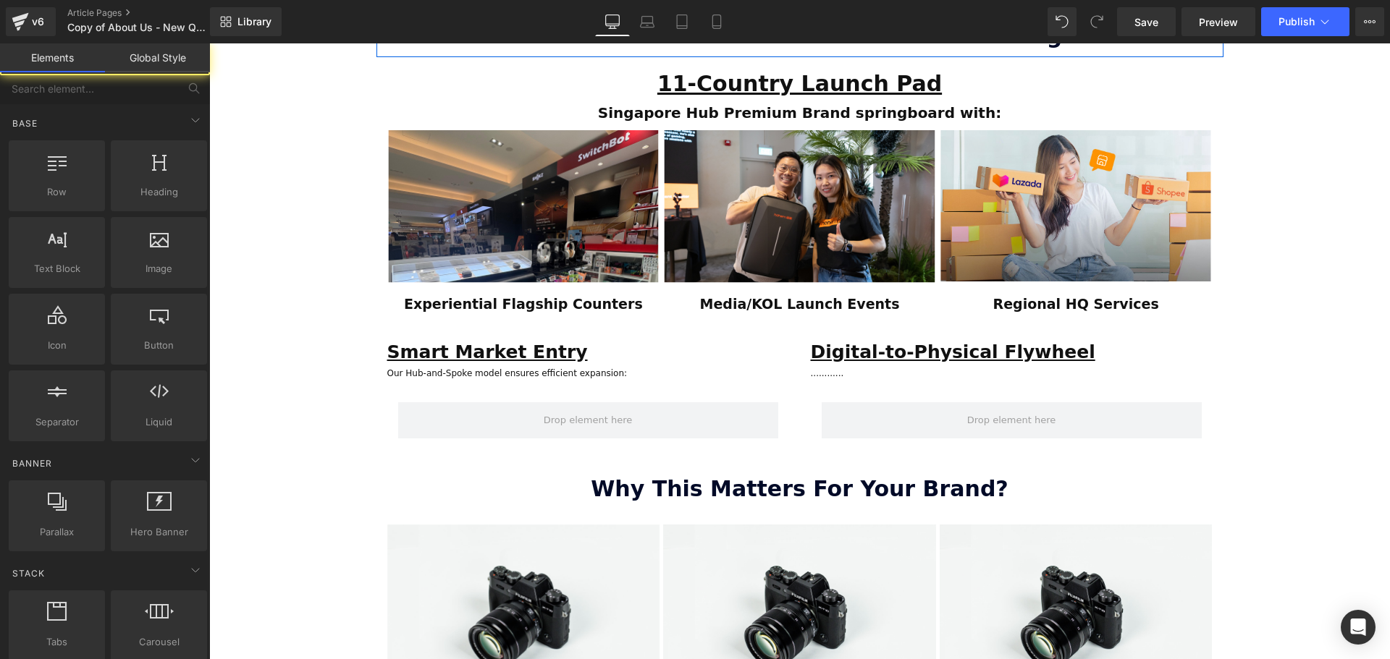
click at [1343, 419] on div "ESTABLISHED 2001 Text Block Your Market Acceleration Partner Across 11 ASEAN Co…" at bounding box center [799, 103] width 1181 height 2217
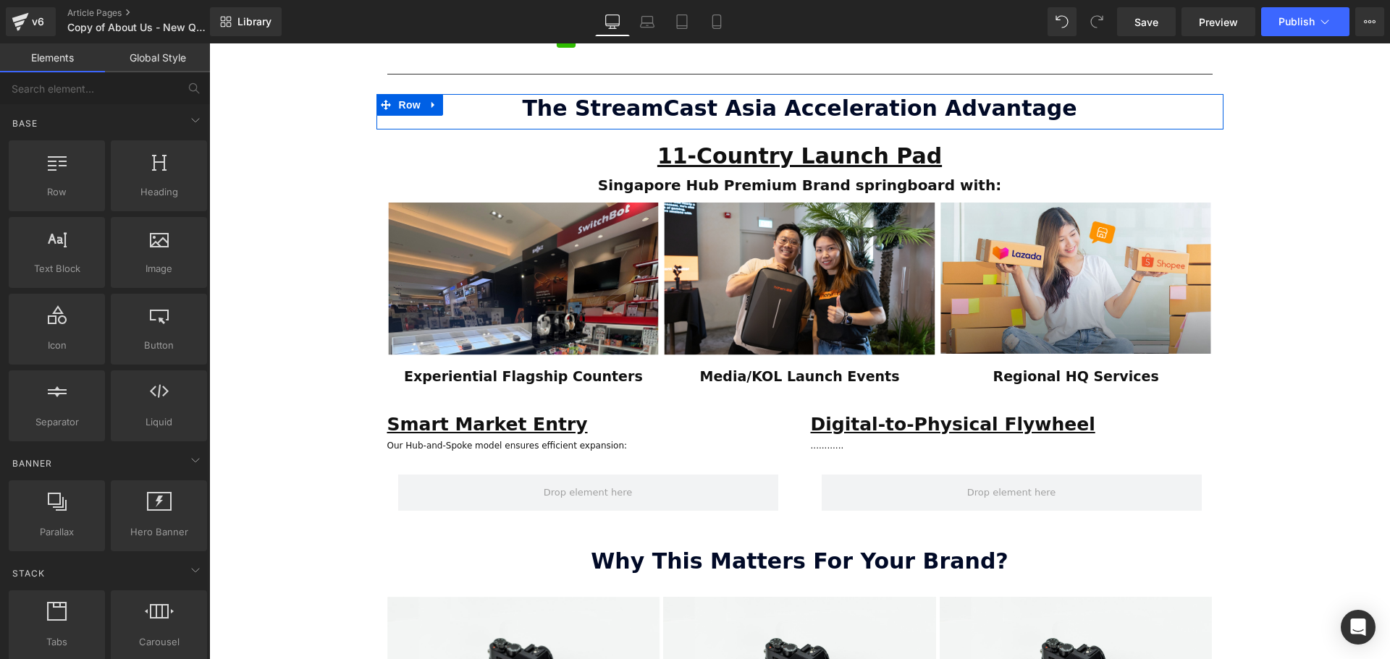
scroll to position [1018, 0]
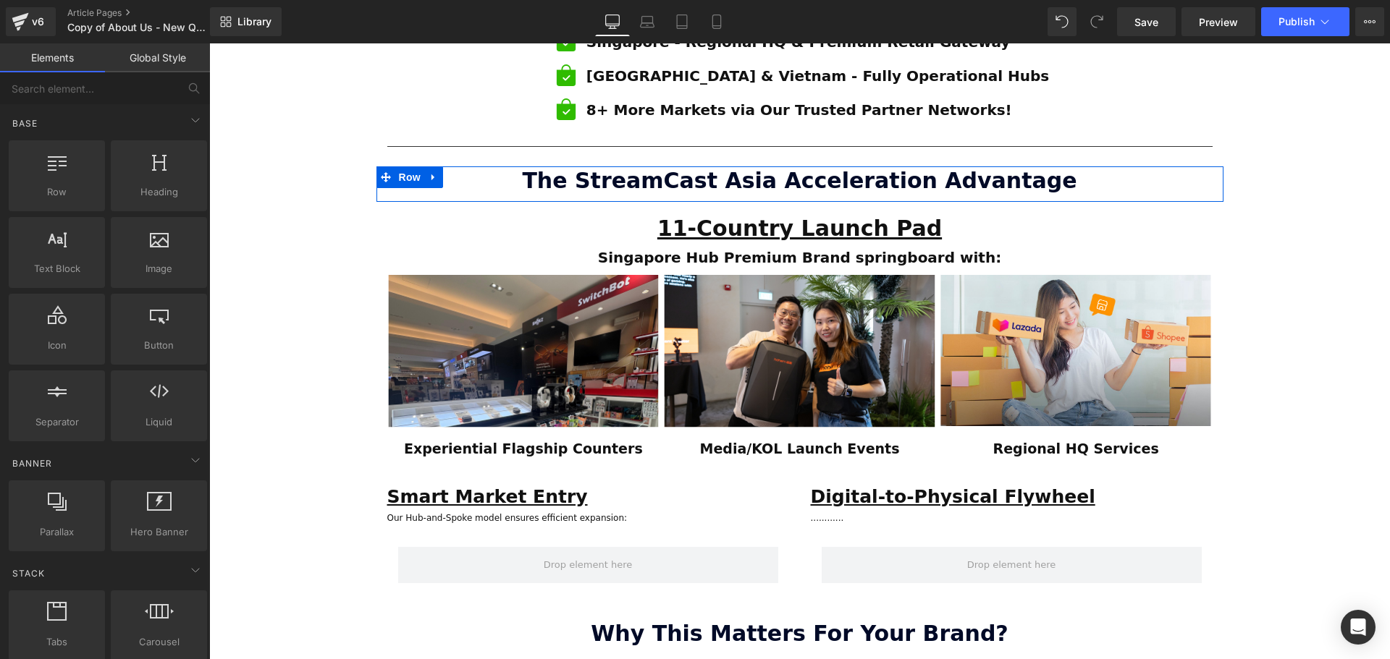
click at [1321, 423] on div "ESTABLISHED 2001 Text Block Your Market Acceleration Partner Across 11 ASEAN Co…" at bounding box center [799, 248] width 1181 height 2217
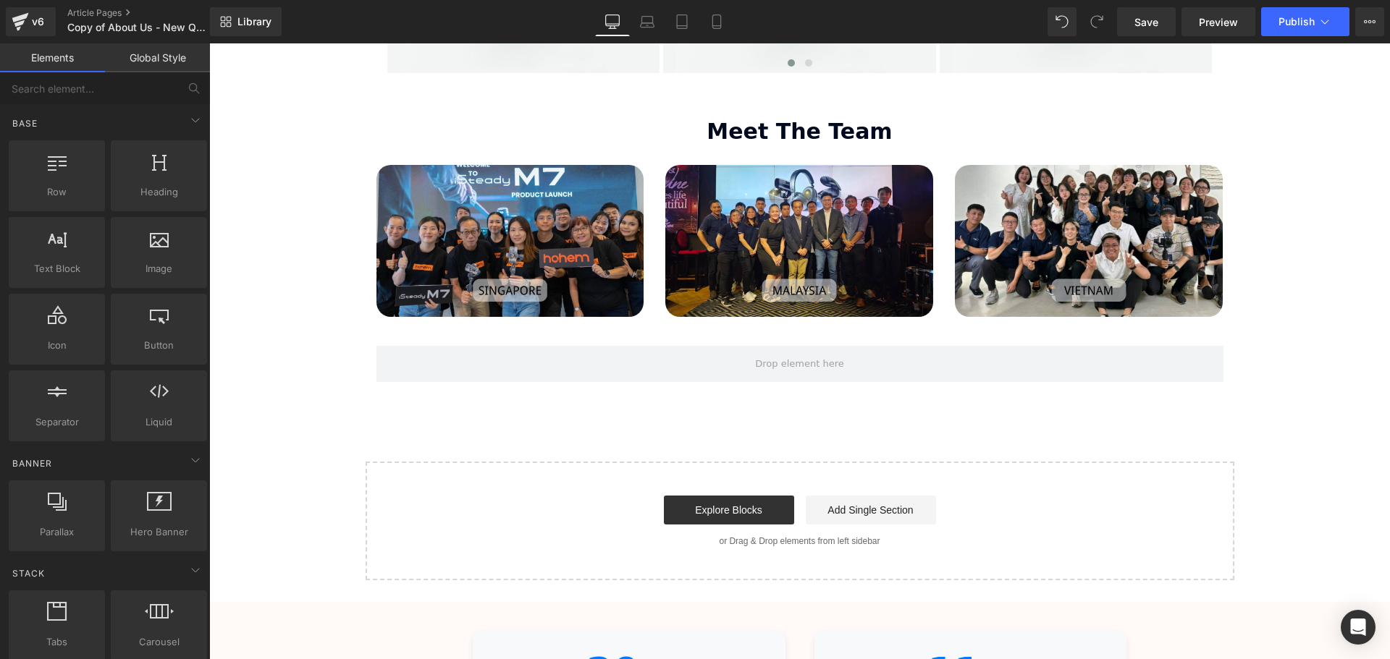
scroll to position [1737, 0]
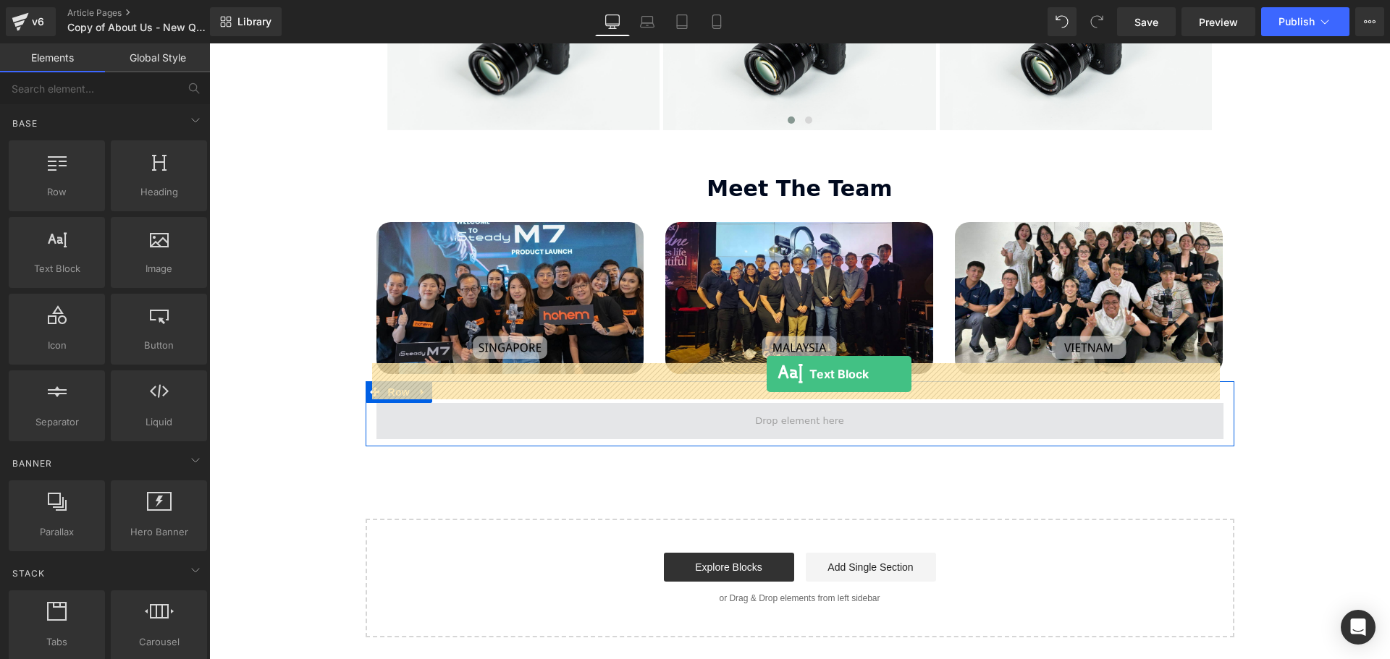
drag, startPoint x: 381, startPoint y: 327, endPoint x: 766, endPoint y: 374, distance: 388.6
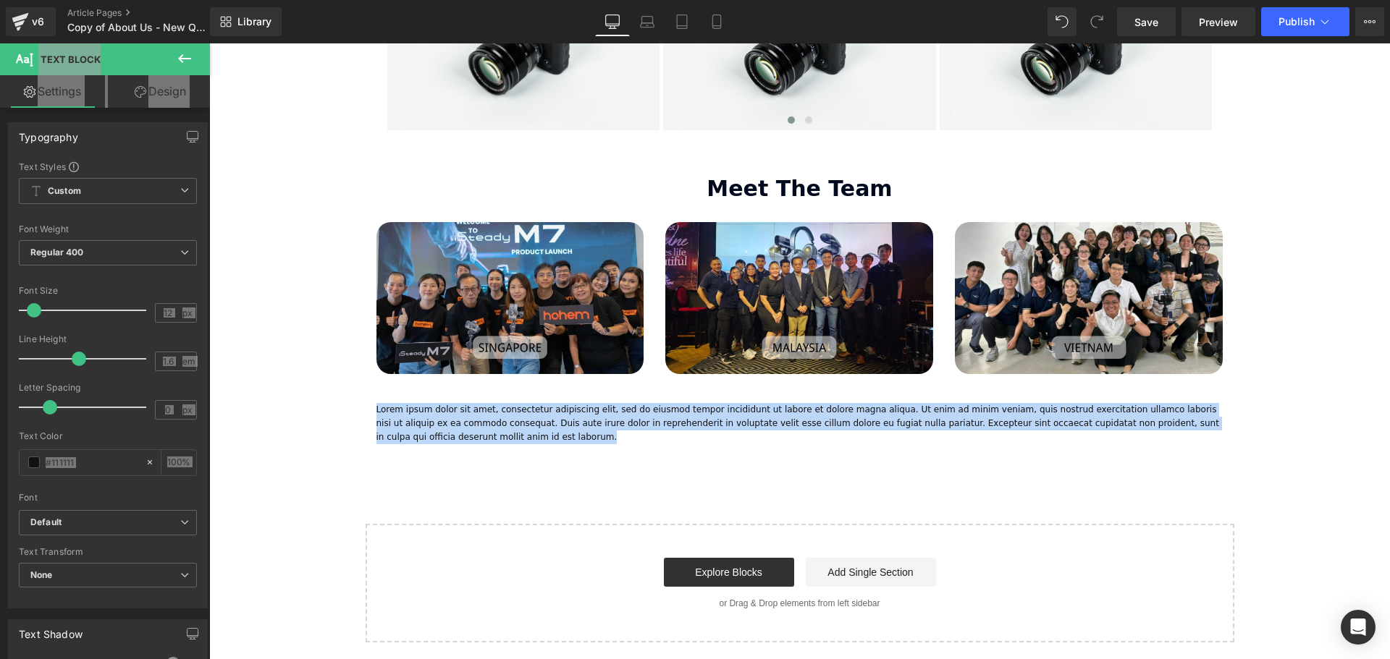
drag, startPoint x: 473, startPoint y: 400, endPoint x: 360, endPoint y: 363, distance: 117.9
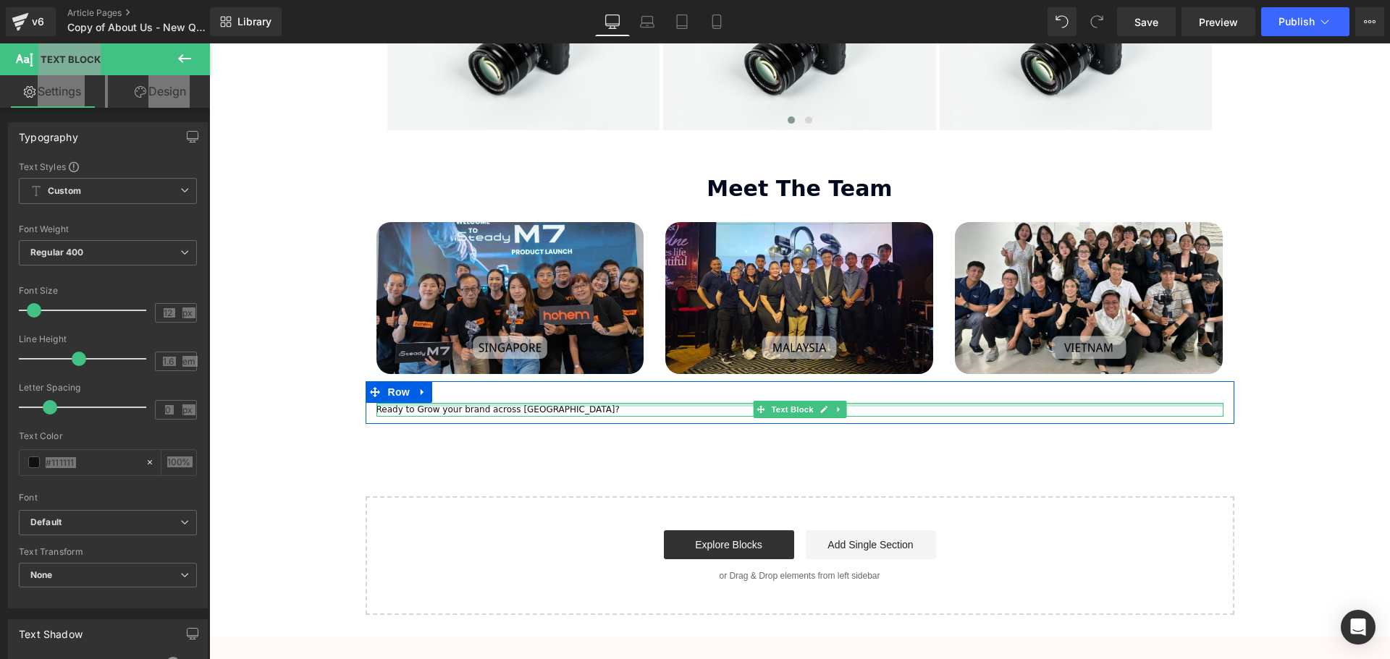
drag, startPoint x: 581, startPoint y: 367, endPoint x: 380, endPoint y: 364, distance: 201.2
click at [380, 403] on div at bounding box center [799, 405] width 847 height 4
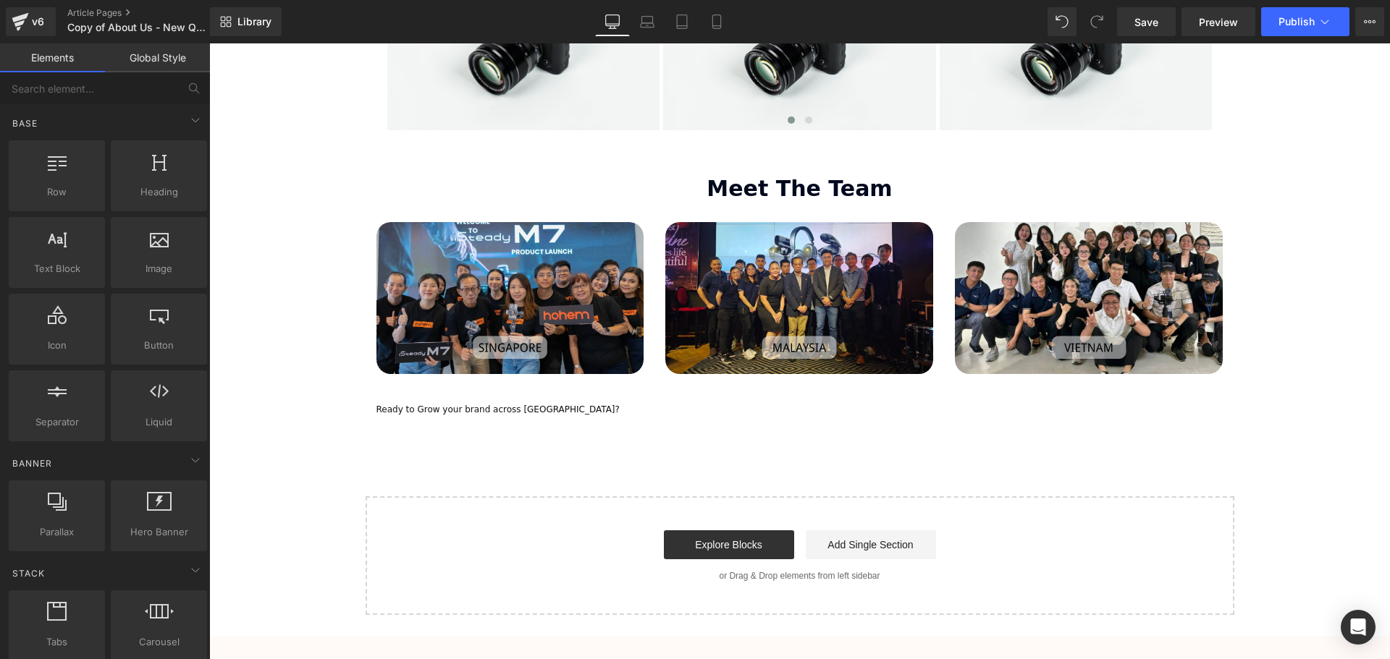
click at [589, 403] on div "Ready to Grow your brand across Southeast Asia? Text Block" at bounding box center [799, 410] width 847 height 14
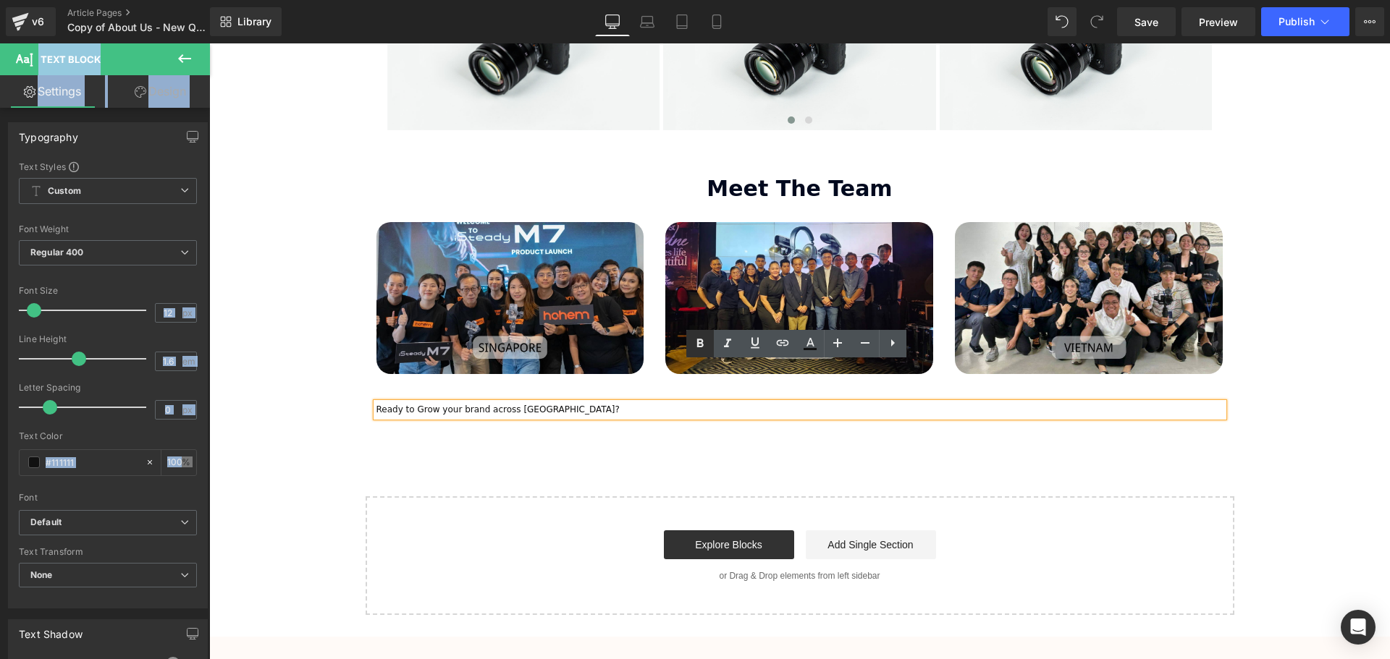
click at [694, 344] on icon at bounding box center [699, 343] width 17 height 17
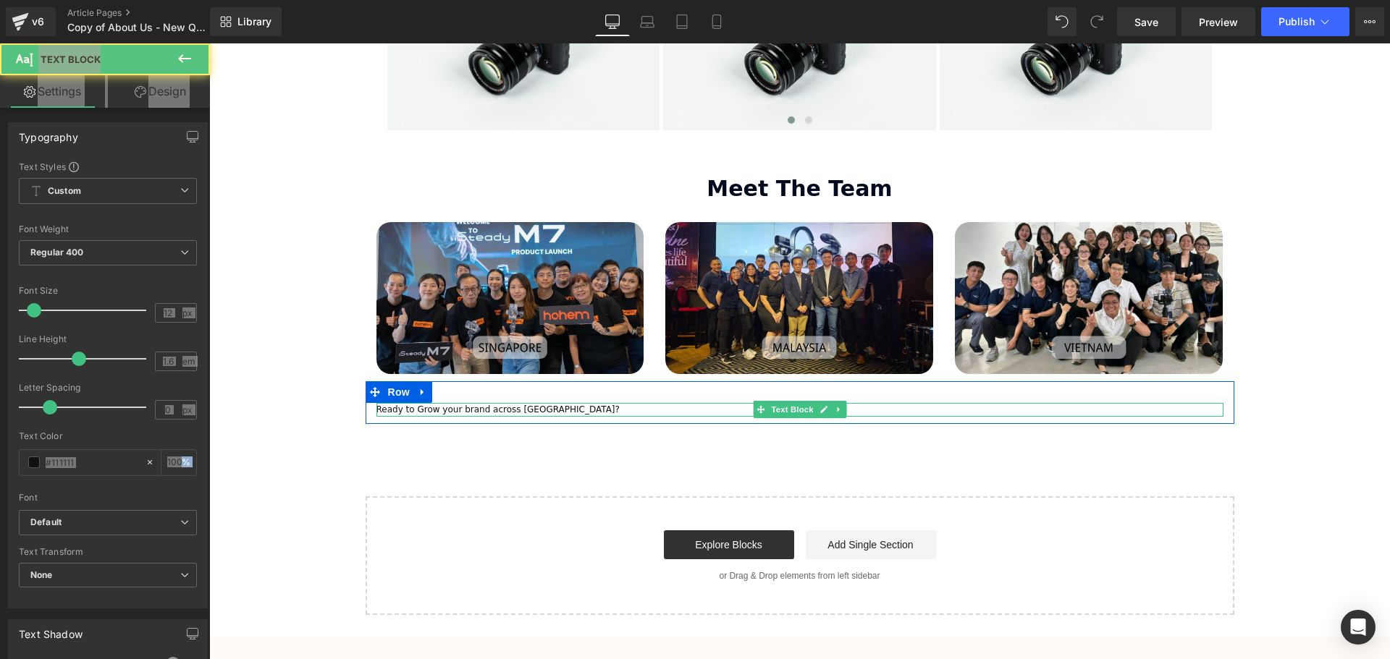
click at [567, 403] on p "Ready to Grow your brand across Southeast Asia?" at bounding box center [799, 410] width 847 height 14
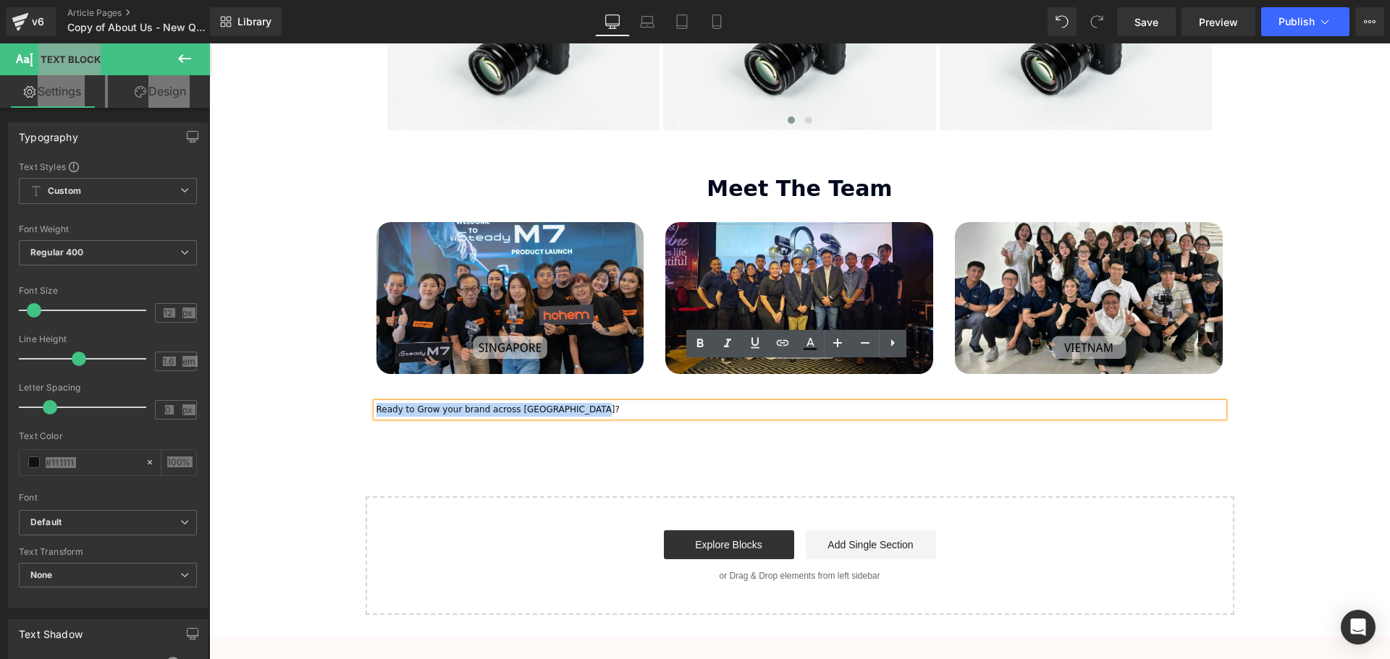
drag, startPoint x: 582, startPoint y: 369, endPoint x: 373, endPoint y: 368, distance: 208.5
click at [376, 403] on p "Ready to Grow your brand across Southeast Asia?" at bounding box center [799, 410] width 847 height 14
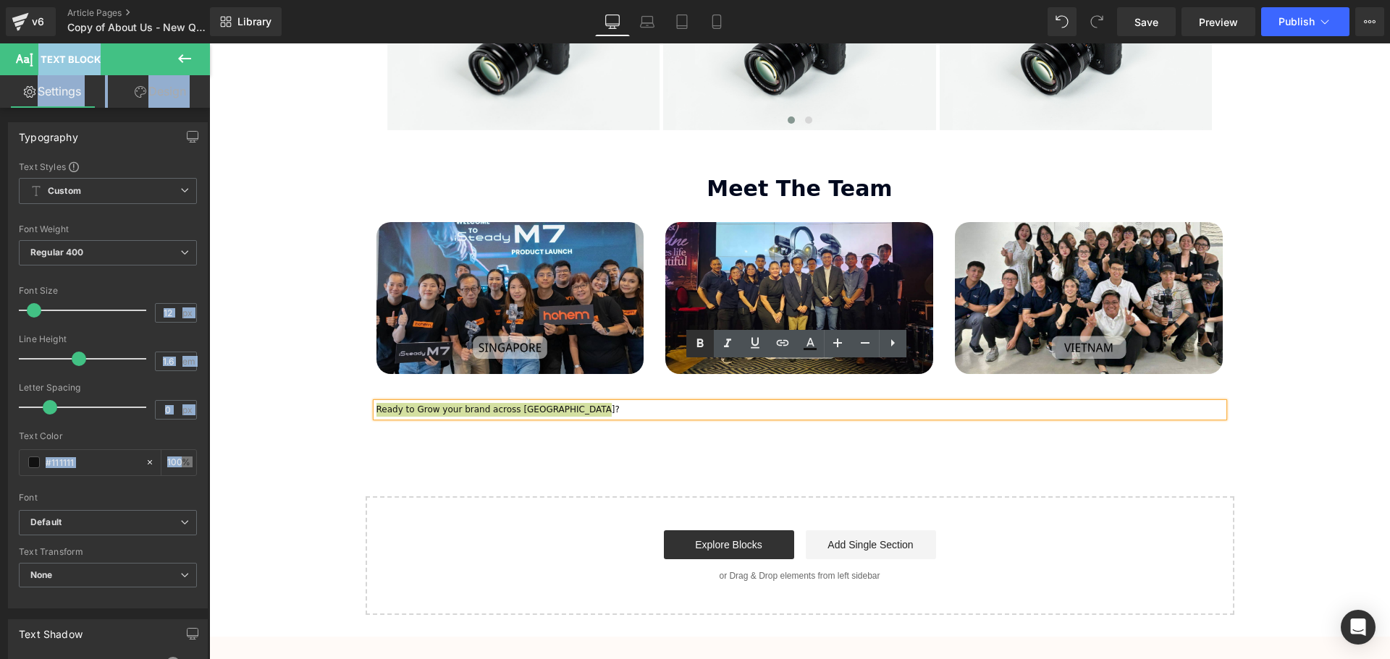
click at [701, 342] on icon at bounding box center [699, 343] width 7 height 9
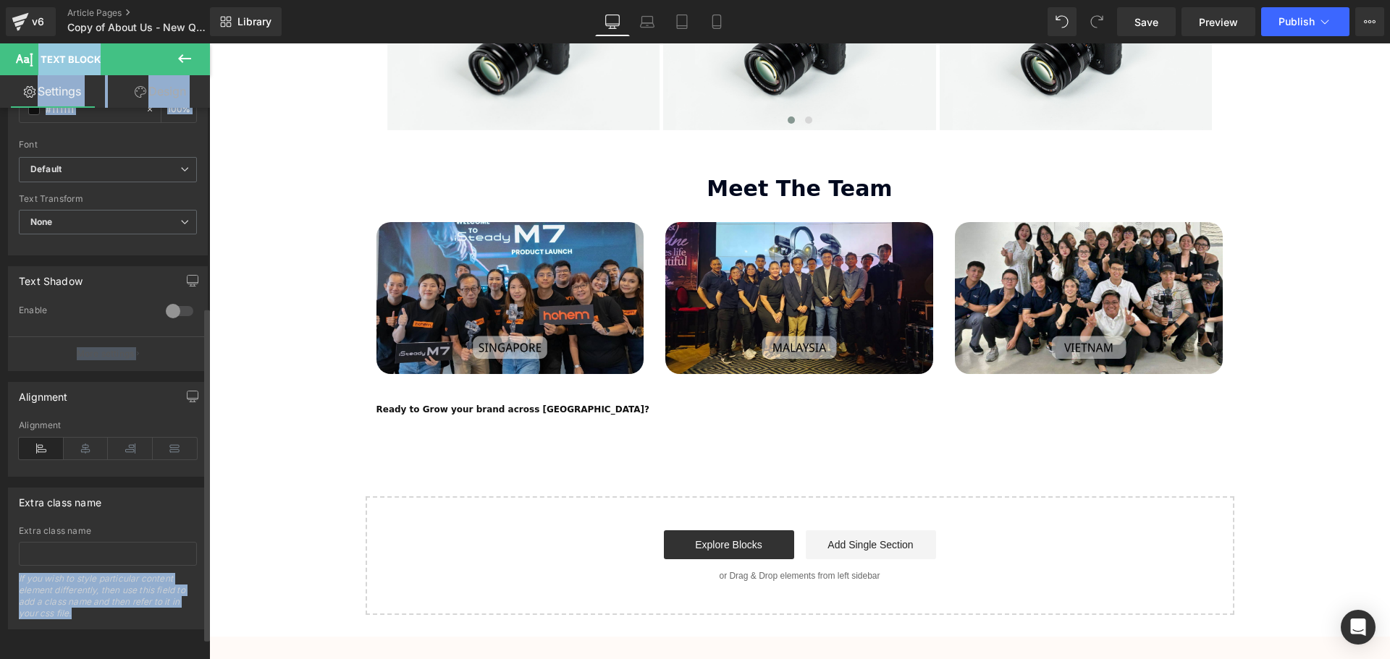
scroll to position [364, 0]
click at [89, 443] on icon at bounding box center [86, 449] width 45 height 22
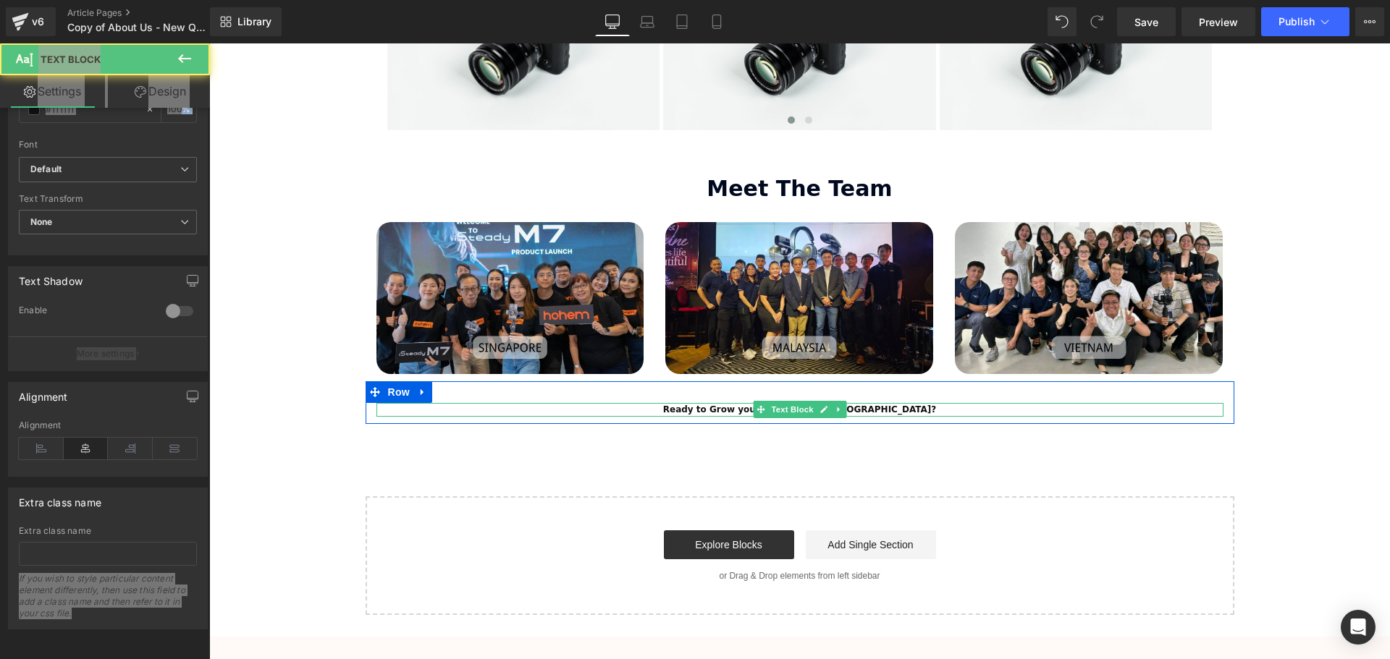
click at [904, 403] on p "Ready to Grow your brand across Southeast Asia?" at bounding box center [799, 410] width 847 height 14
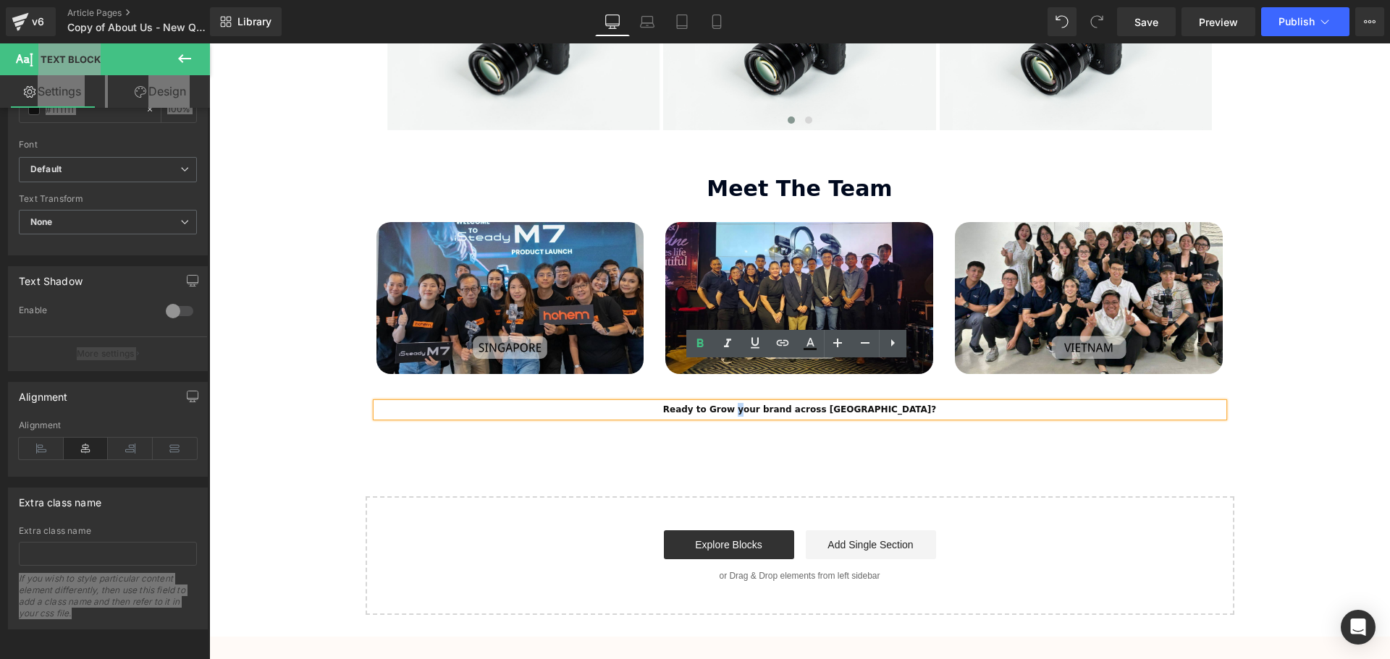
click at [756, 405] on span "Ready to Grow your brand across Southeast Asia?" at bounding box center [799, 410] width 273 height 10
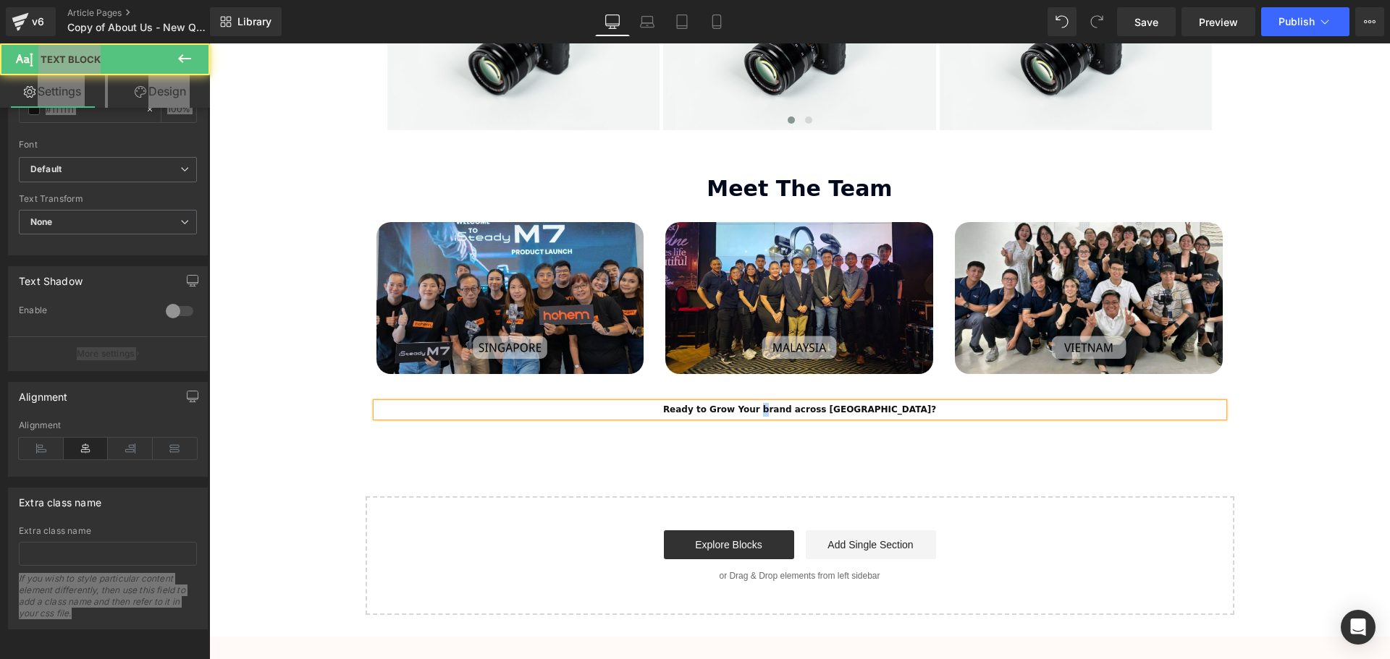
click at [777, 405] on span "Ready to Grow Your brand across Southeast Asia?" at bounding box center [799, 410] width 273 height 10
click at [806, 405] on span "Ready to Grow Your BBrand across Southeast Asia?" at bounding box center [799, 410] width 280 height 10
click at [777, 405] on span "Ready to Grow Your BBrand Across Southeast Asia?" at bounding box center [799, 410] width 281 height 10
drag, startPoint x: 945, startPoint y: 371, endPoint x: 270, endPoint y: 352, distance: 674.8
click at [671, 403] on p "Ready to Grow Your Brand Across [GEOGRAPHIC_DATA]?" at bounding box center [799, 410] width 847 height 14
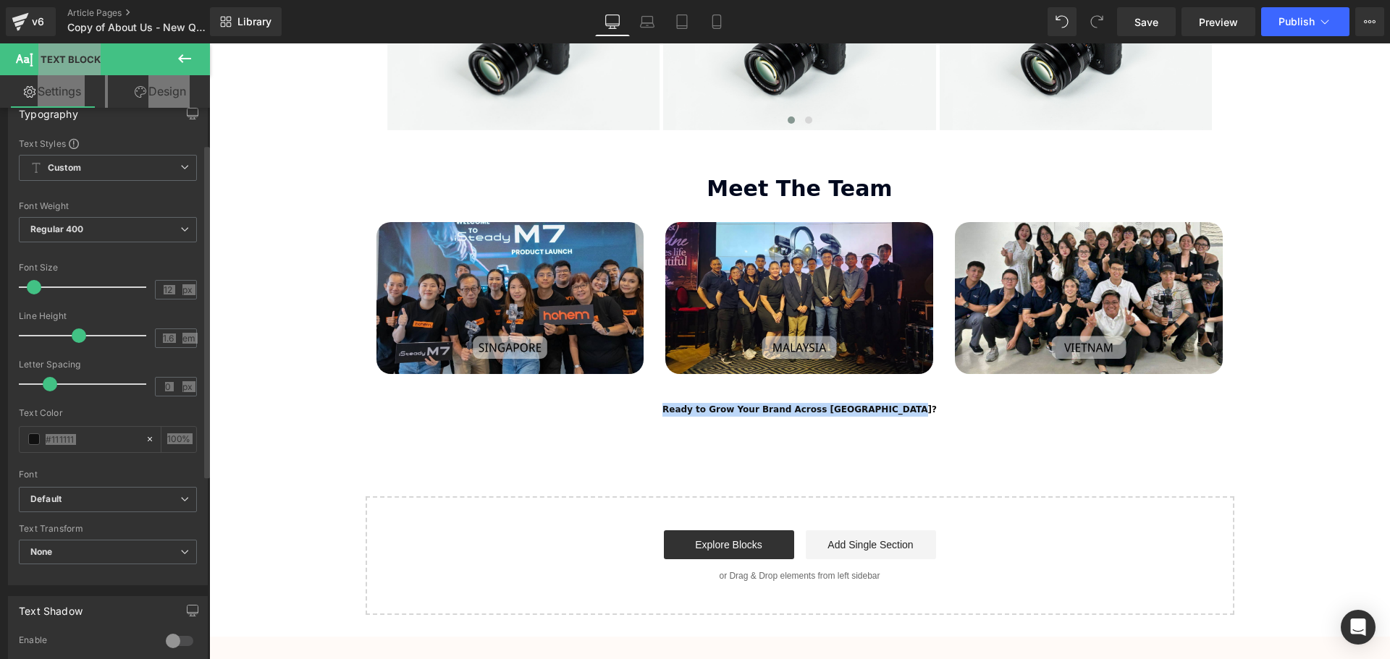
scroll to position [0, 0]
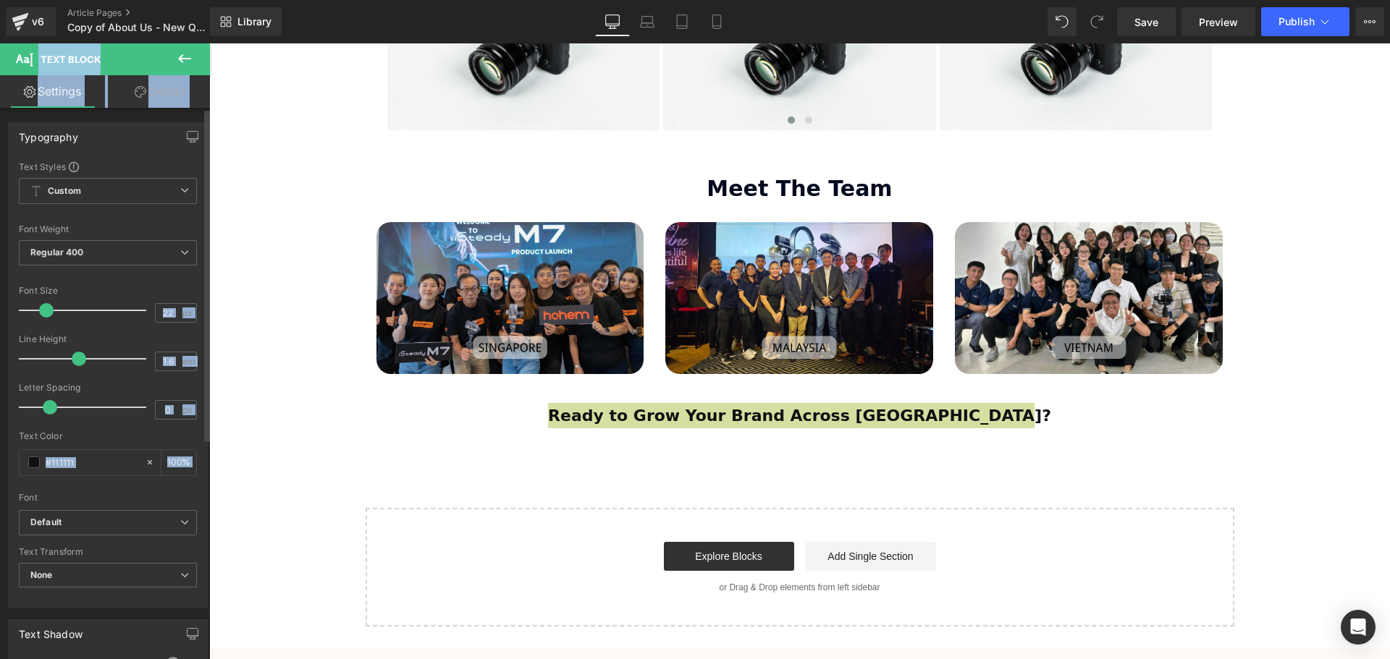
type input "23"
drag, startPoint x: 36, startPoint y: 311, endPoint x: 50, endPoint y: 311, distance: 13.8
click at [50, 311] on span at bounding box center [48, 310] width 14 height 14
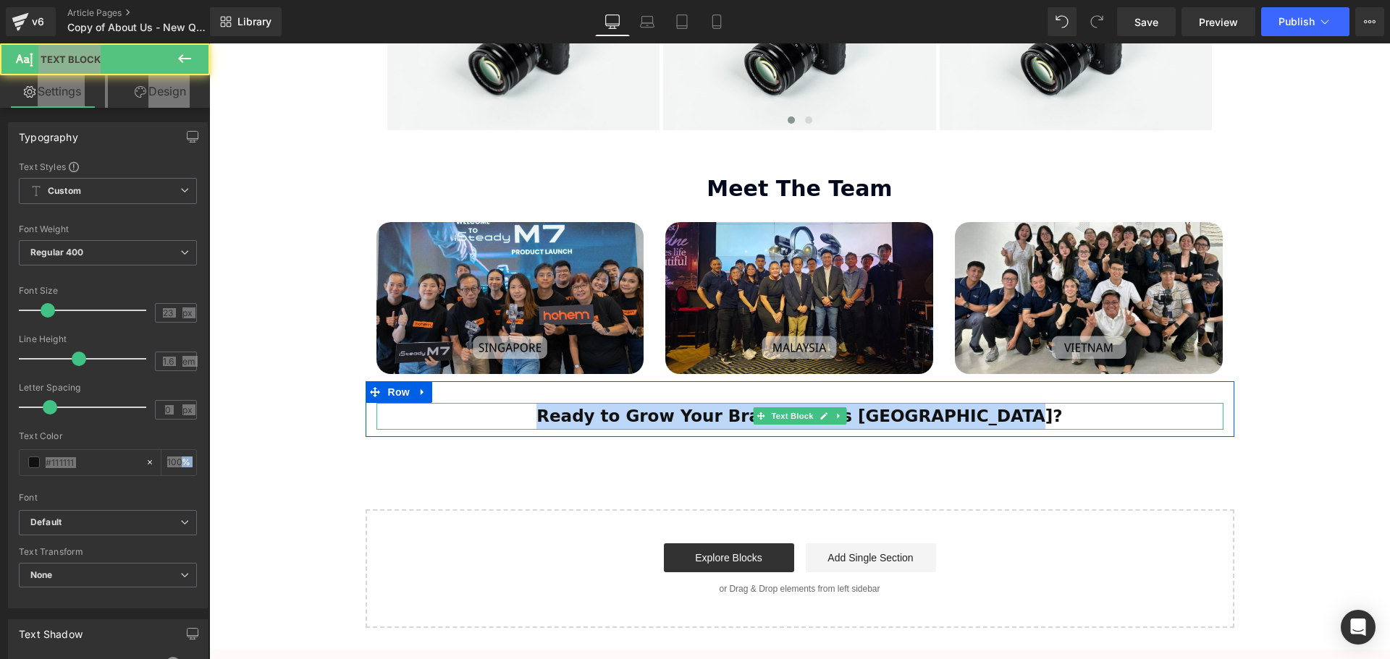
click at [1054, 403] on p "Ready to Grow Your Brand Across [GEOGRAPHIC_DATA]?" at bounding box center [799, 416] width 847 height 27
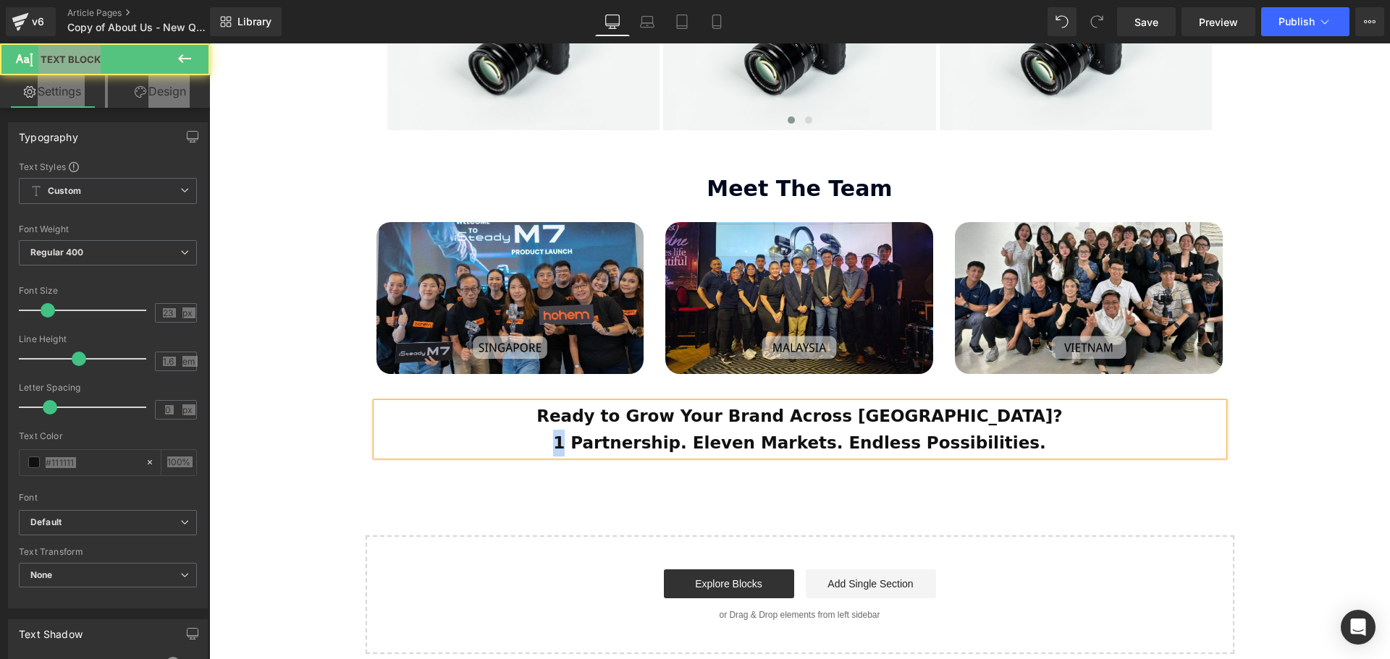
drag, startPoint x: 604, startPoint y: 400, endPoint x: 591, endPoint y: 402, distance: 13.2
click at [591, 430] on p "1 Partnership. Eleven Markets. Endless Possibilities." at bounding box center [799, 443] width 847 height 27
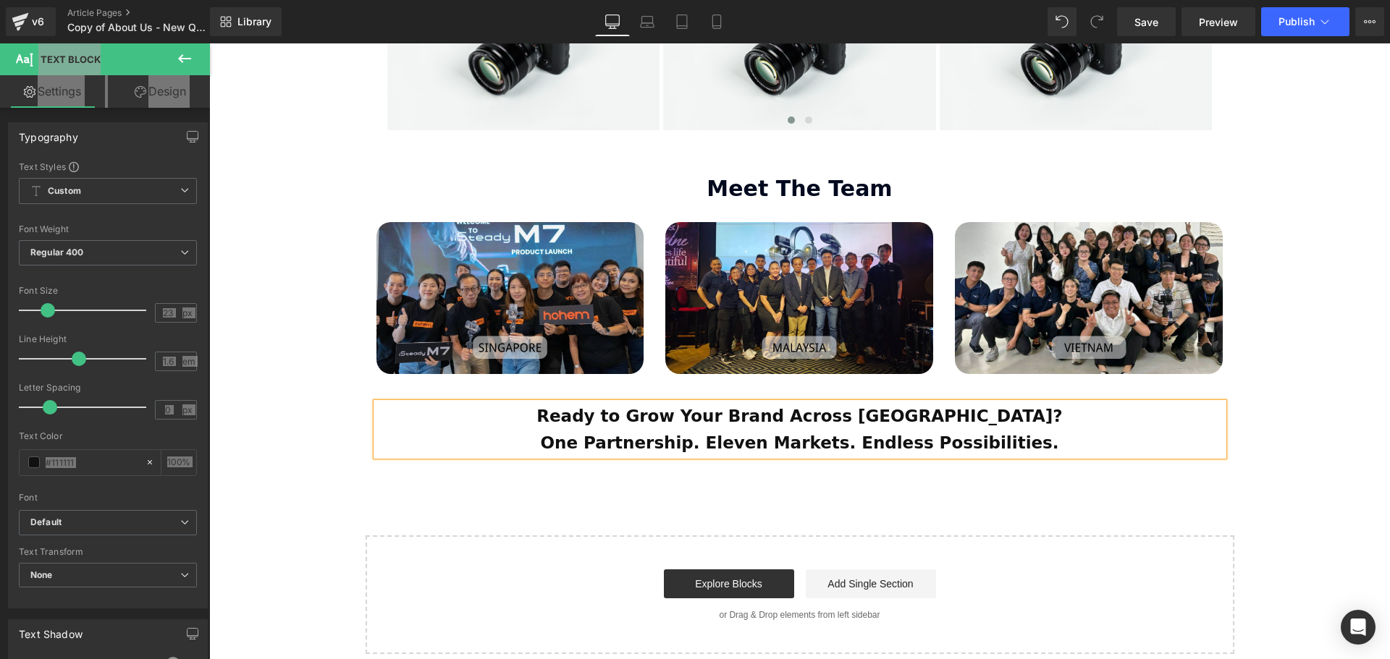
click at [1050, 430] on p "One Partnership. Eleven Markets. Endless Possibilities." at bounding box center [799, 443] width 847 height 27
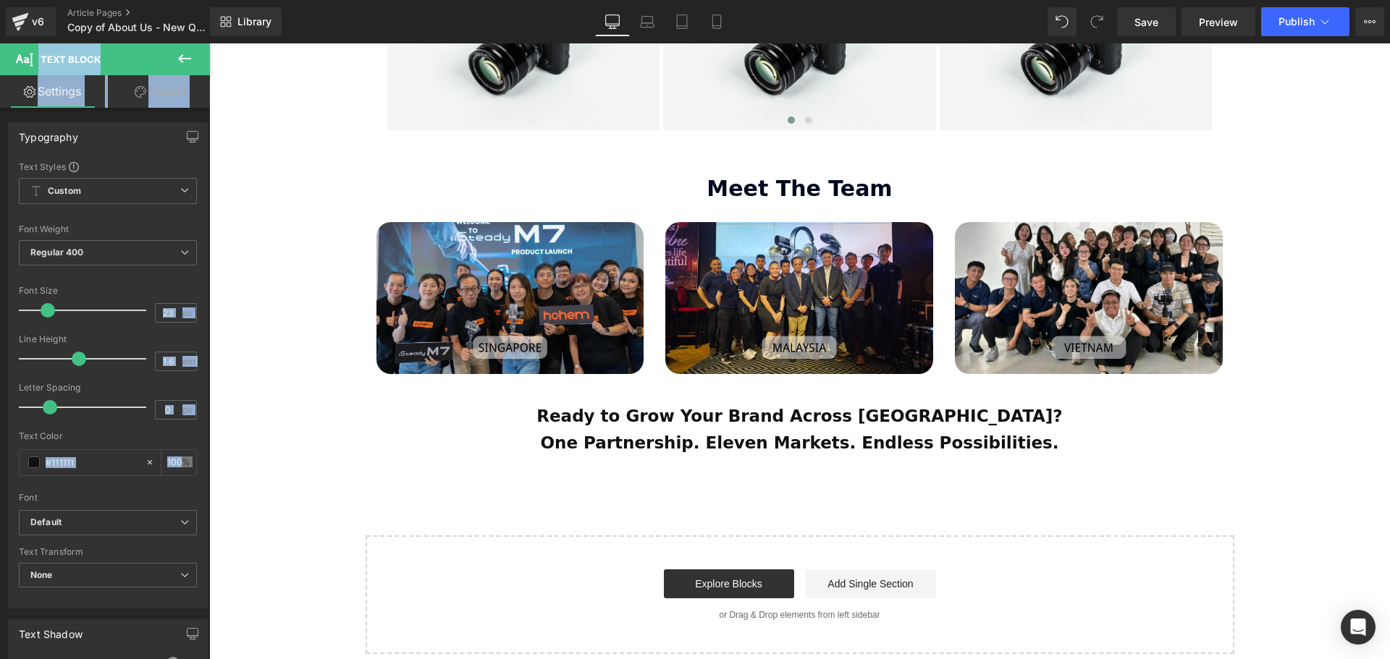
click at [178, 52] on icon at bounding box center [184, 58] width 17 height 17
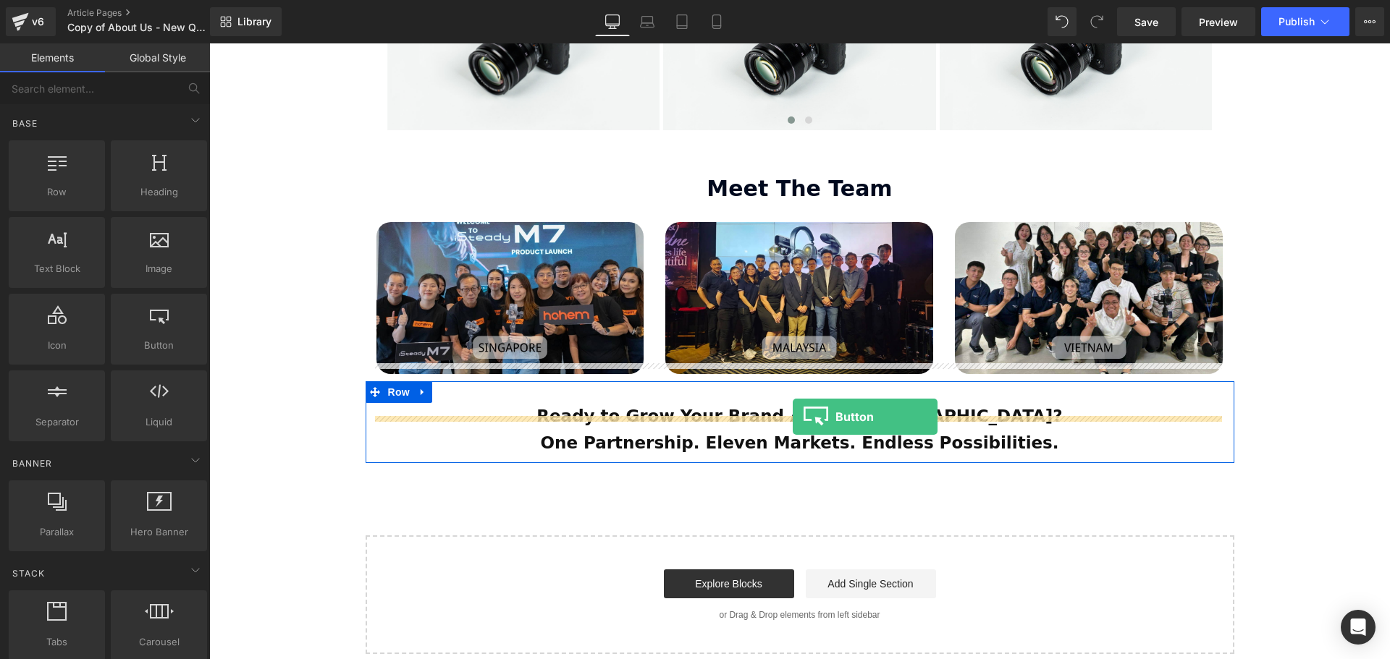
drag, startPoint x: 400, startPoint y: 389, endPoint x: 793, endPoint y: 417, distance: 394.0
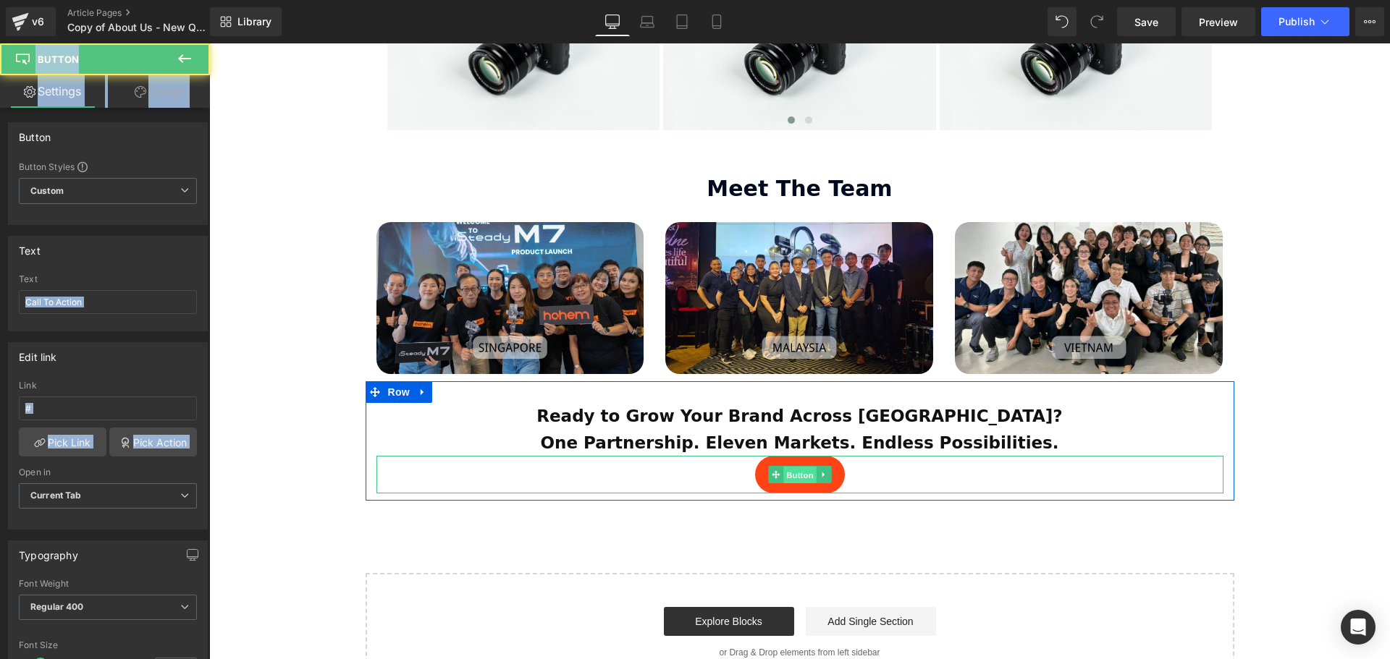
click at [802, 467] on span "Button" at bounding box center [799, 475] width 33 height 17
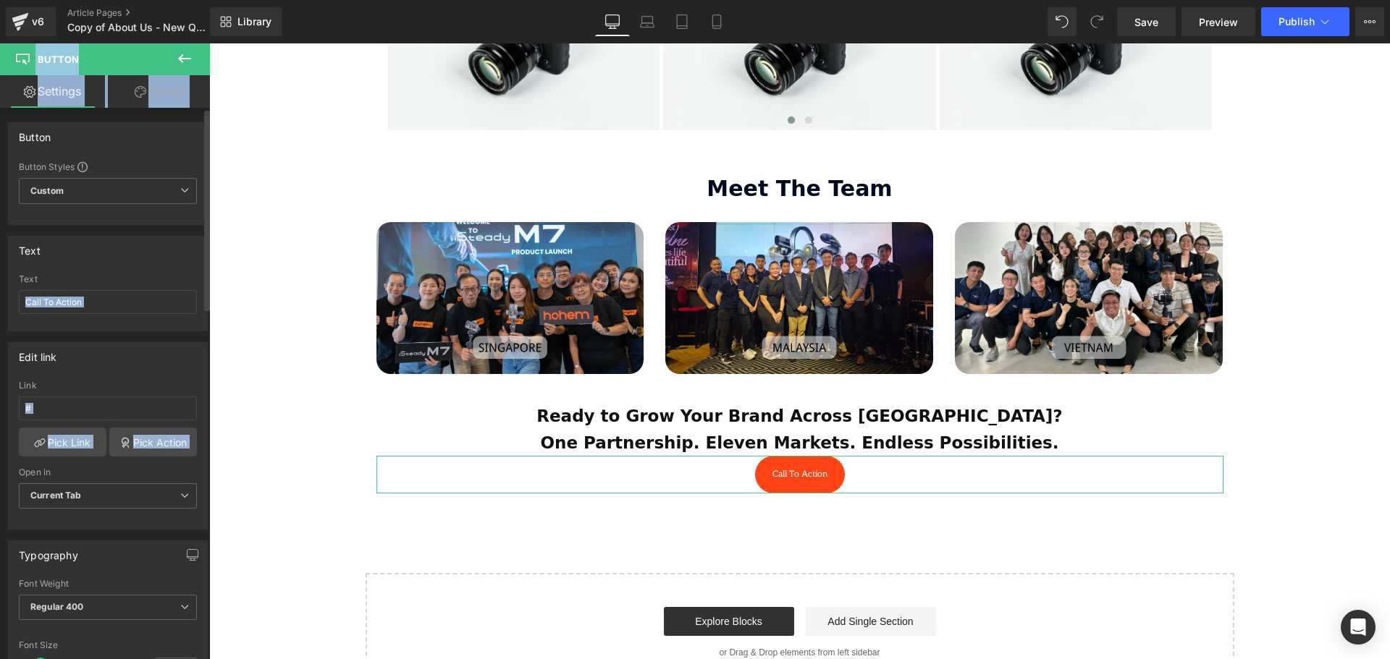
click at [69, 289] on div "Text Call To Action" at bounding box center [108, 302] width 178 height 56
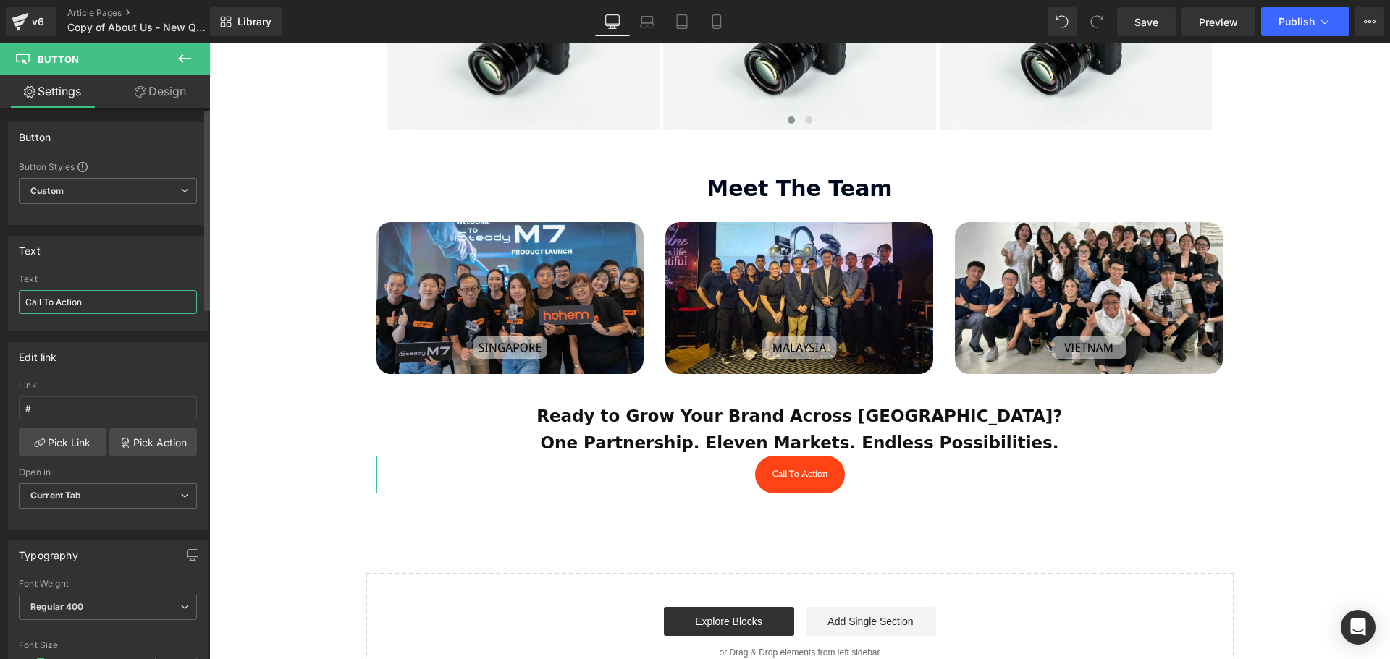
click at [101, 305] on input "Call To Action" at bounding box center [108, 302] width 178 height 24
drag, startPoint x: 121, startPoint y: 303, endPoint x: 22, endPoint y: 297, distance: 98.6
click at [16, 300] on div "Call To Action Text Call To Action" at bounding box center [108, 302] width 198 height 56
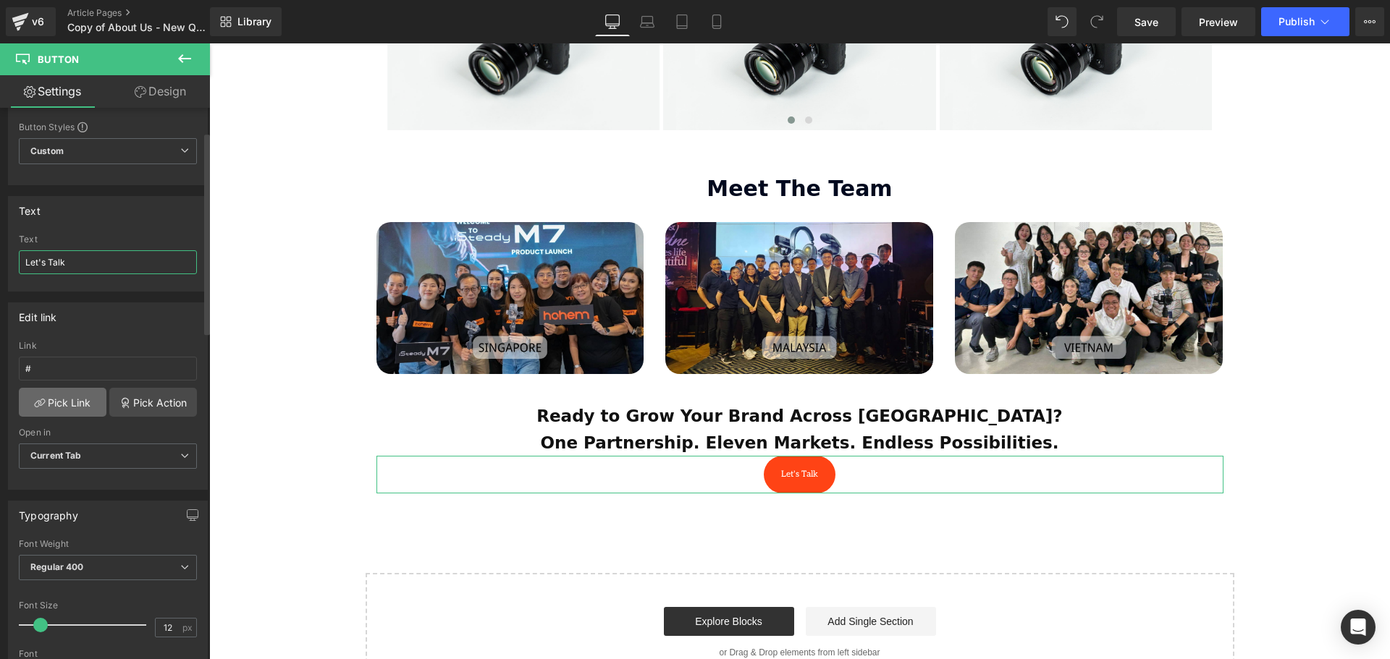
scroll to position [72, 0]
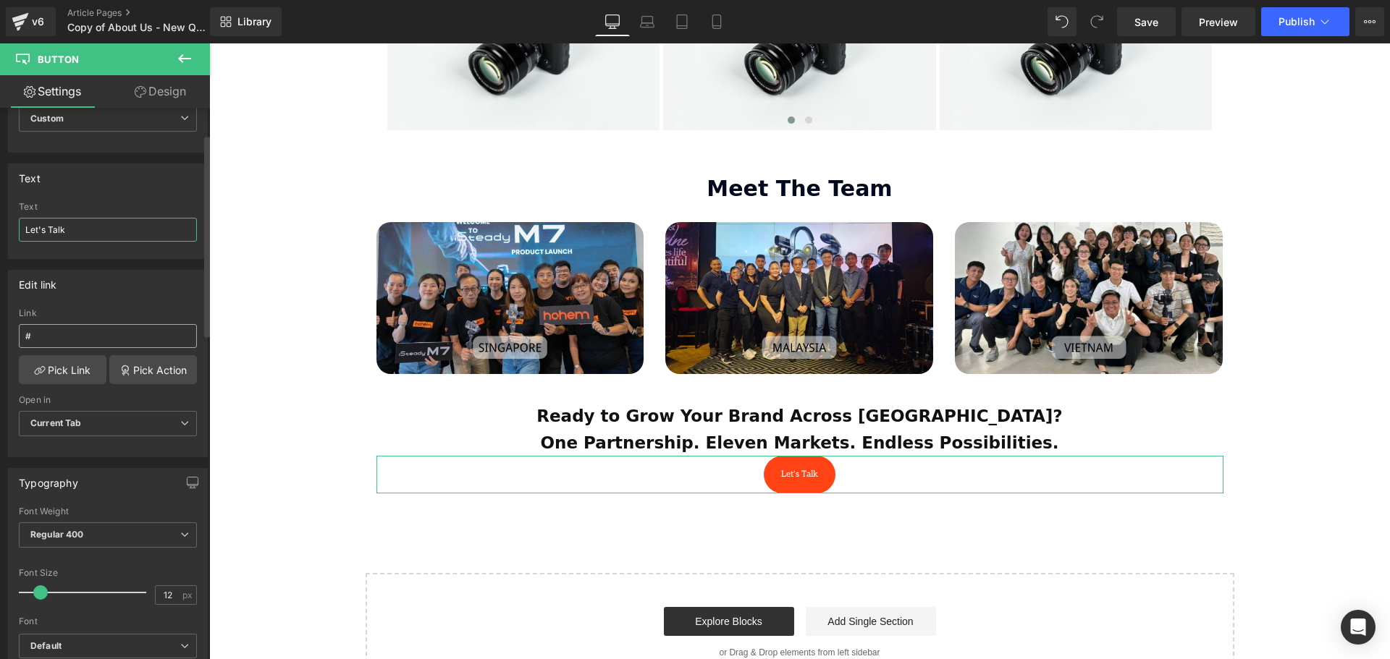
type input "Let's Talk"
click at [70, 339] on input "#" at bounding box center [108, 336] width 178 height 24
click at [153, 372] on link "Pick Action" at bounding box center [153, 369] width 88 height 29
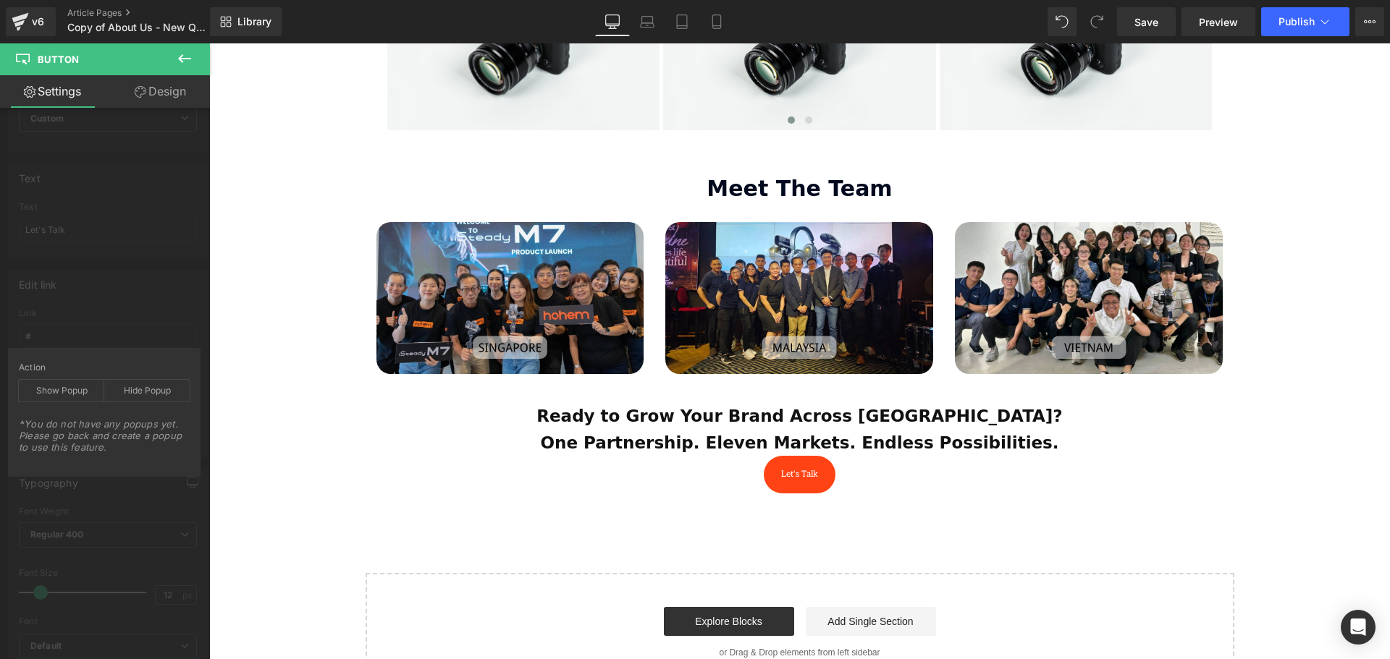
click at [187, 50] on icon at bounding box center [184, 58] width 17 height 17
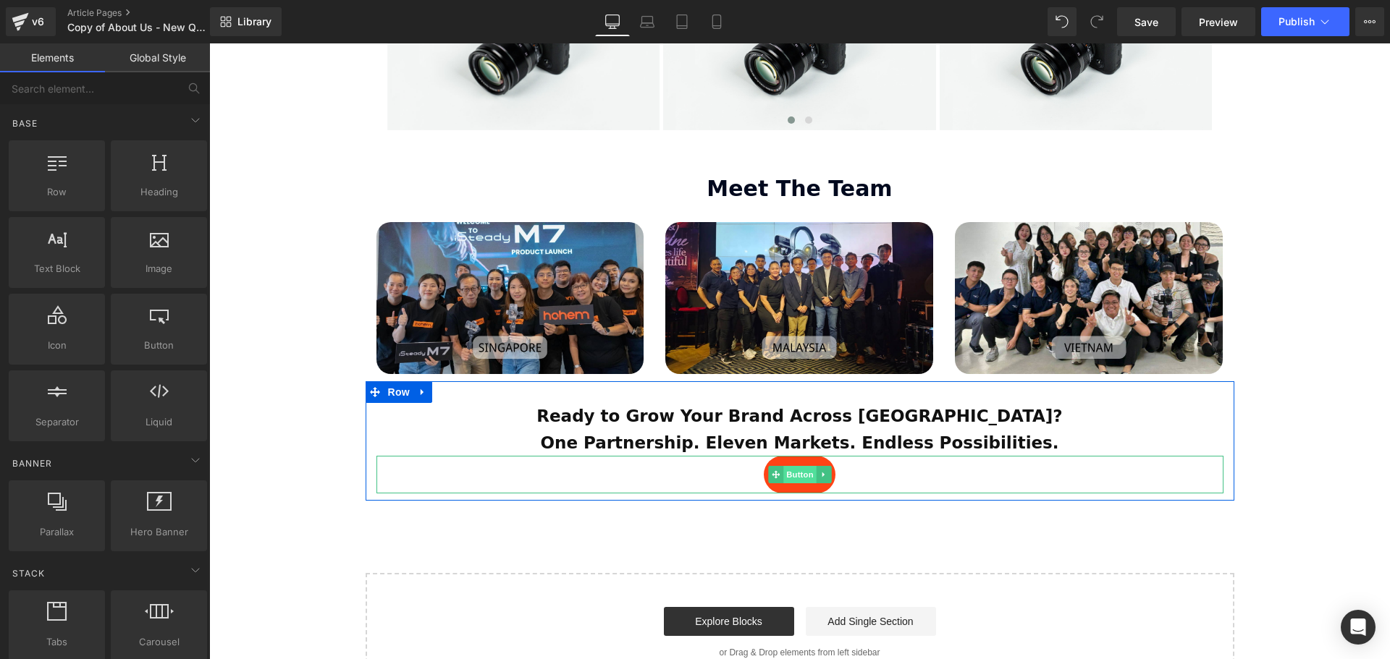
click at [799, 466] on span "Button" at bounding box center [799, 474] width 33 height 17
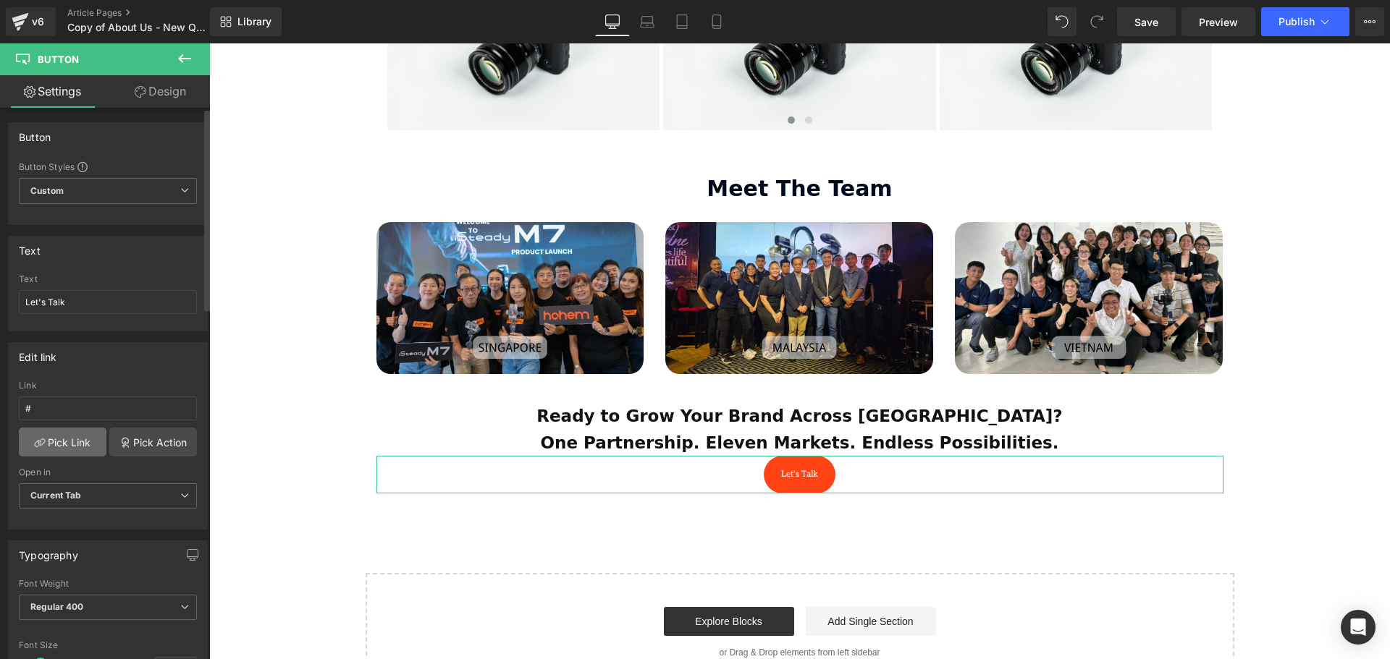
click at [70, 444] on link "Pick Link" at bounding box center [63, 442] width 88 height 29
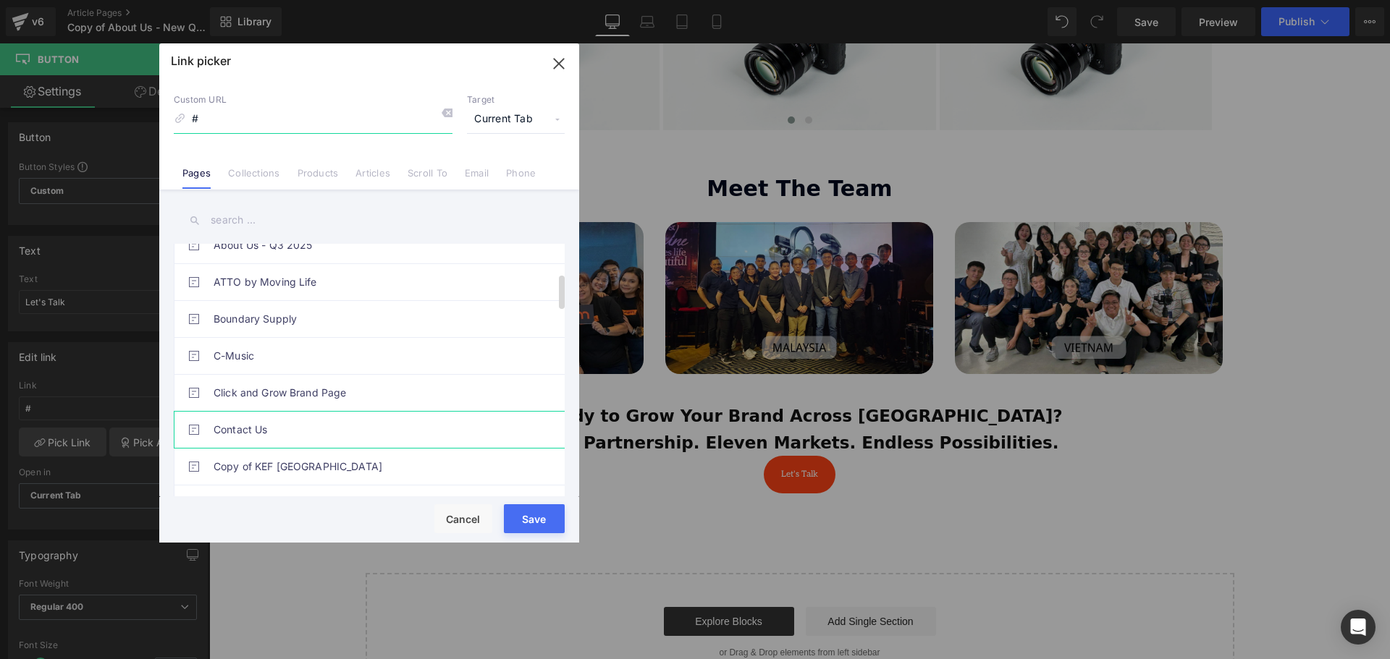
scroll to position [217, 0]
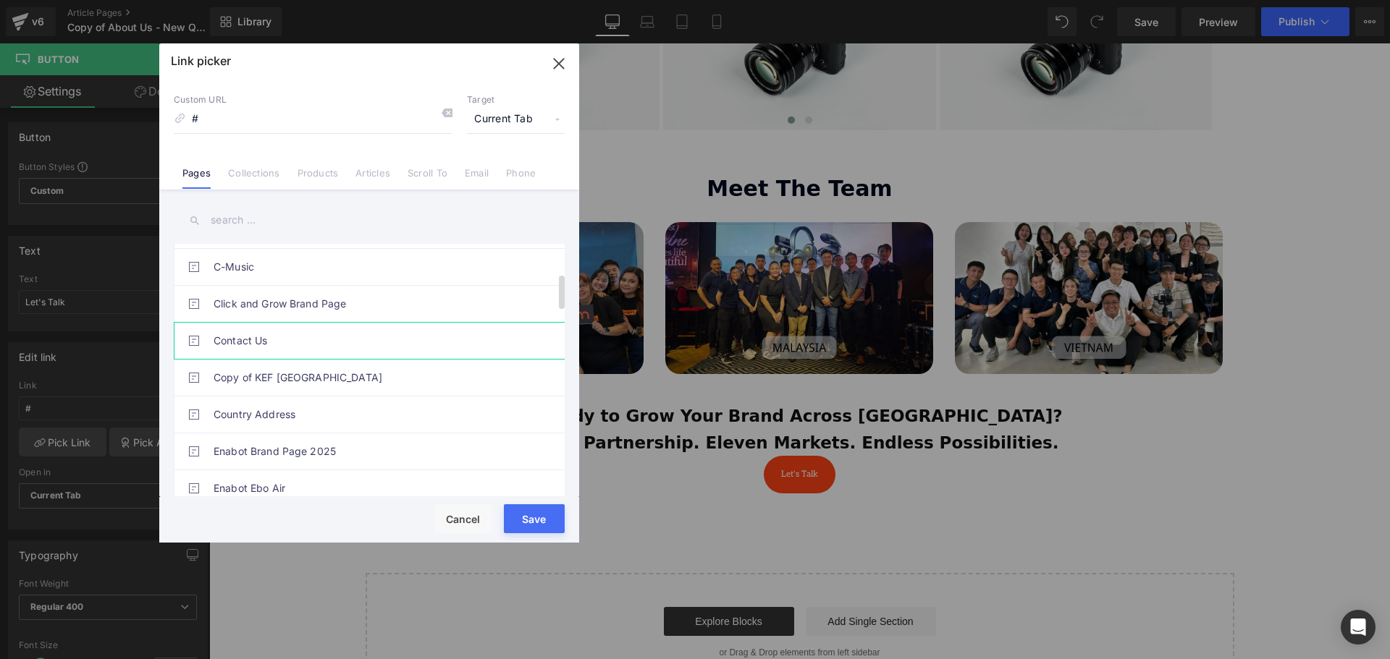
click at [248, 343] on link "Contact Us" at bounding box center [373, 341] width 318 height 36
type input "/pages/contact-us"
click at [531, 516] on button "Save" at bounding box center [534, 518] width 61 height 29
type input "/pages/contact-us"
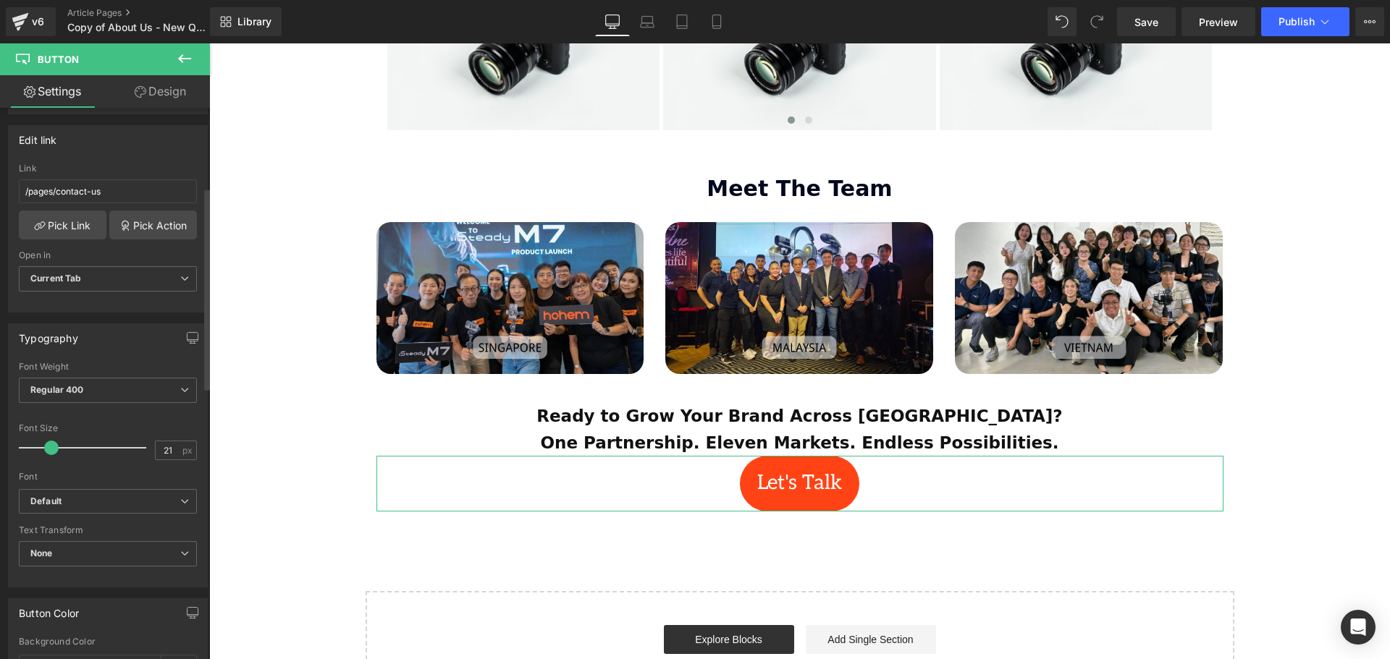
type input "20"
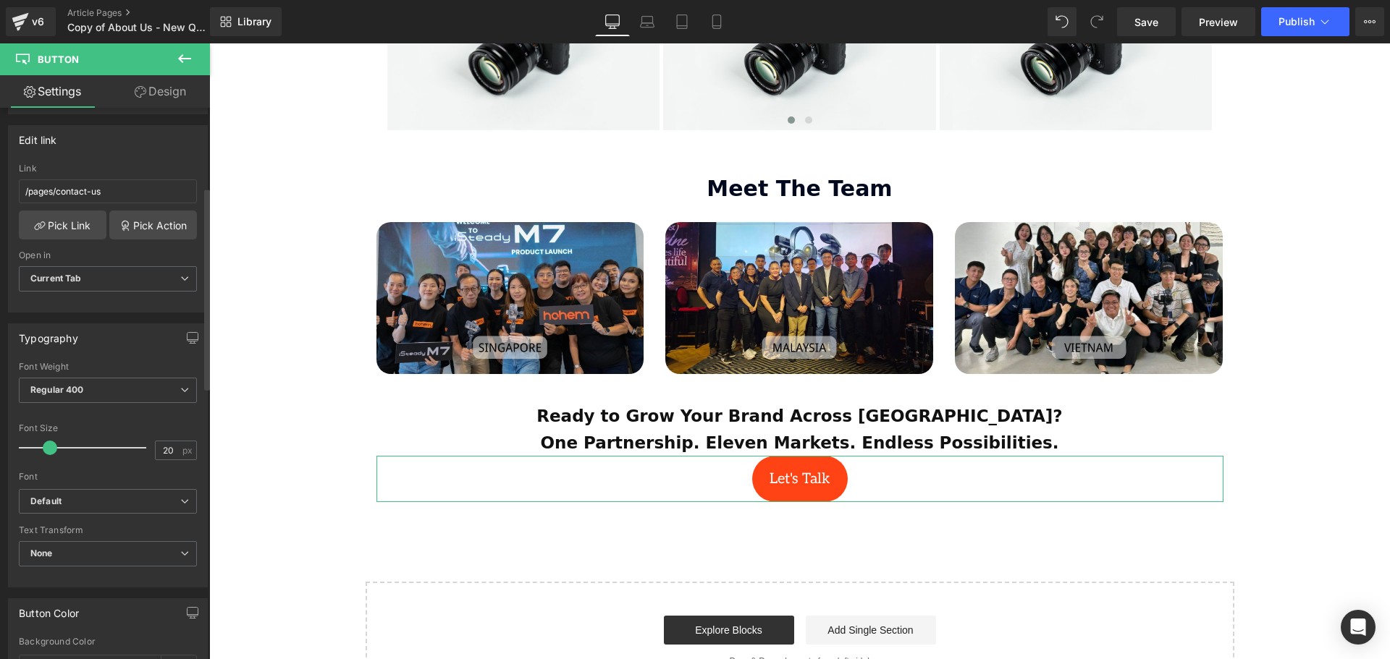
drag, startPoint x: 42, startPoint y: 447, endPoint x: 51, endPoint y: 449, distance: 9.7
click at [51, 449] on span at bounding box center [50, 448] width 14 height 14
click at [67, 486] on div "Font Default Poppins Work Sans Rajdhani Akatab Adamina Default Default Poppins …" at bounding box center [108, 425] width 178 height 127
click at [68, 502] on b "Default" at bounding box center [105, 502] width 150 height 12
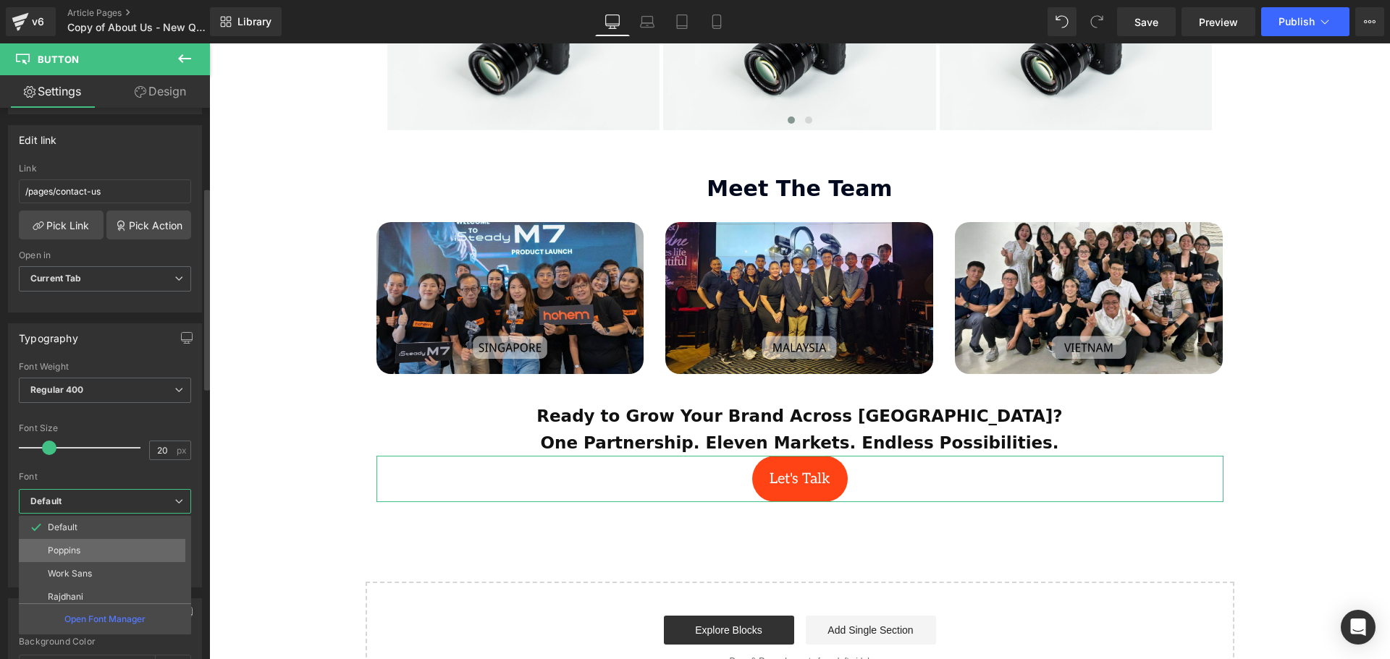
click at [77, 546] on p "Poppins" at bounding box center [64, 551] width 33 height 10
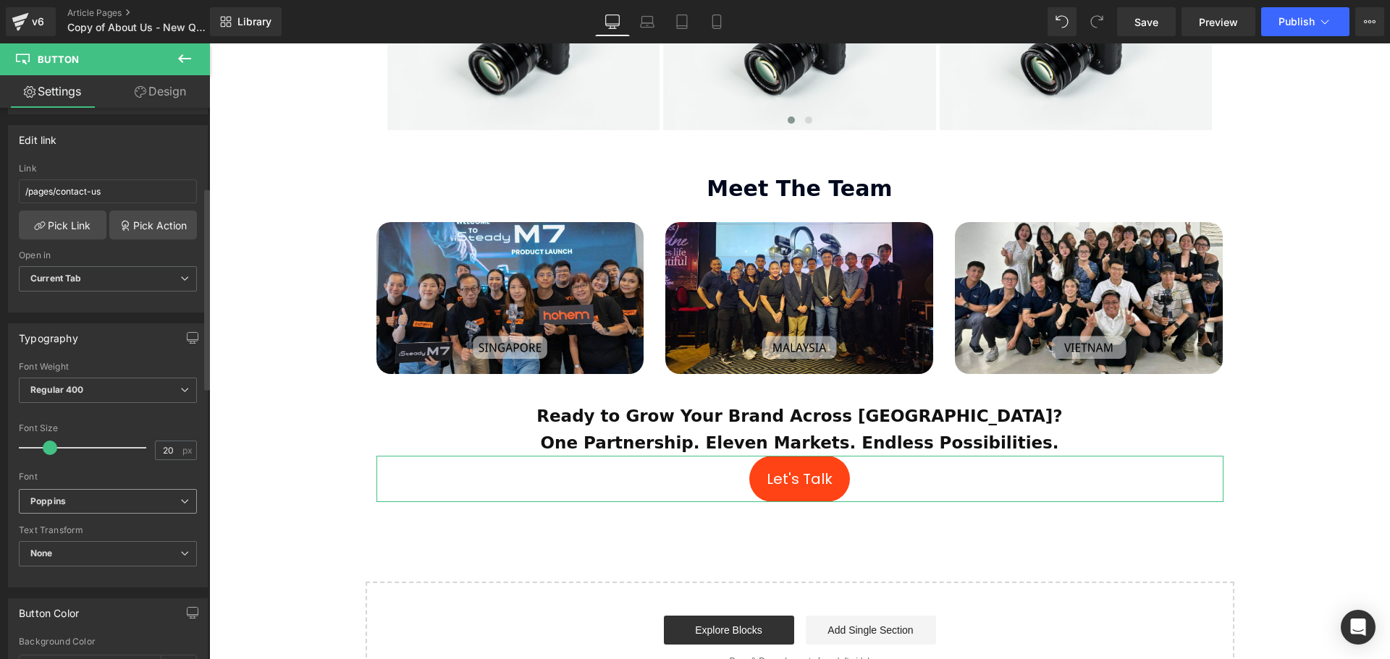
click at [68, 504] on b "Poppins" at bounding box center [105, 502] width 150 height 12
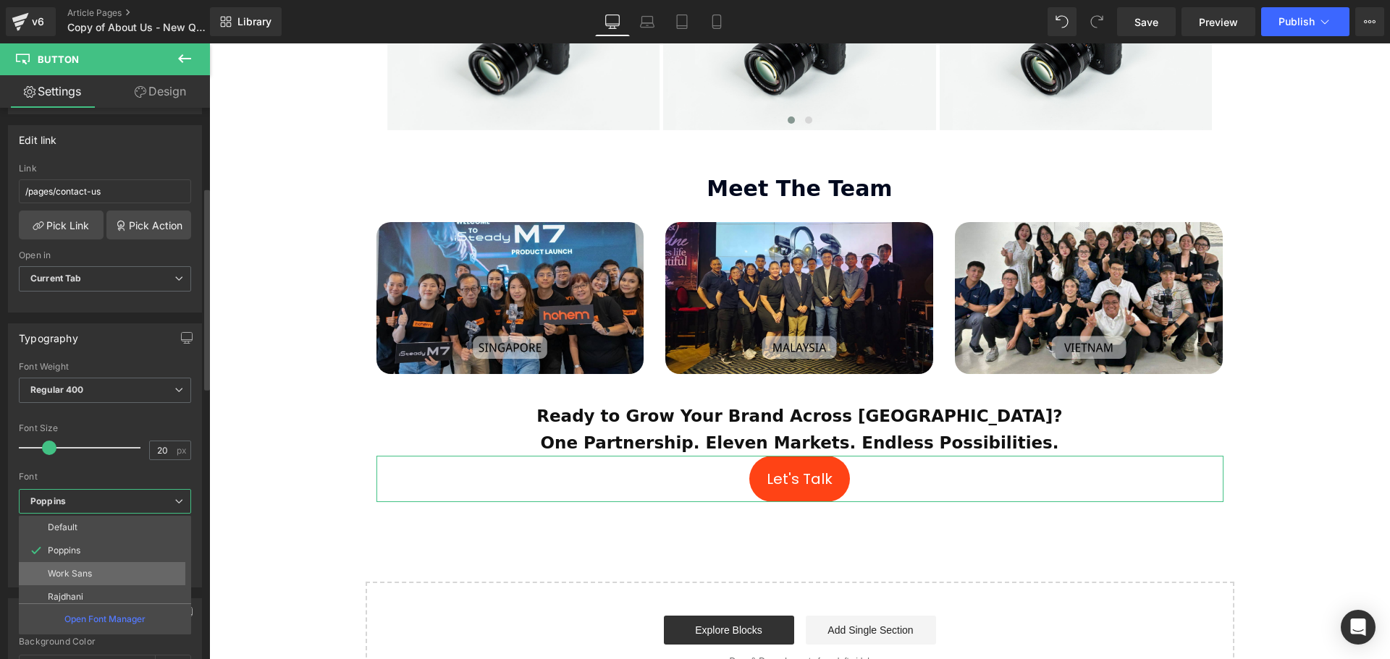
click at [80, 572] on p "Work Sans" at bounding box center [70, 574] width 44 height 10
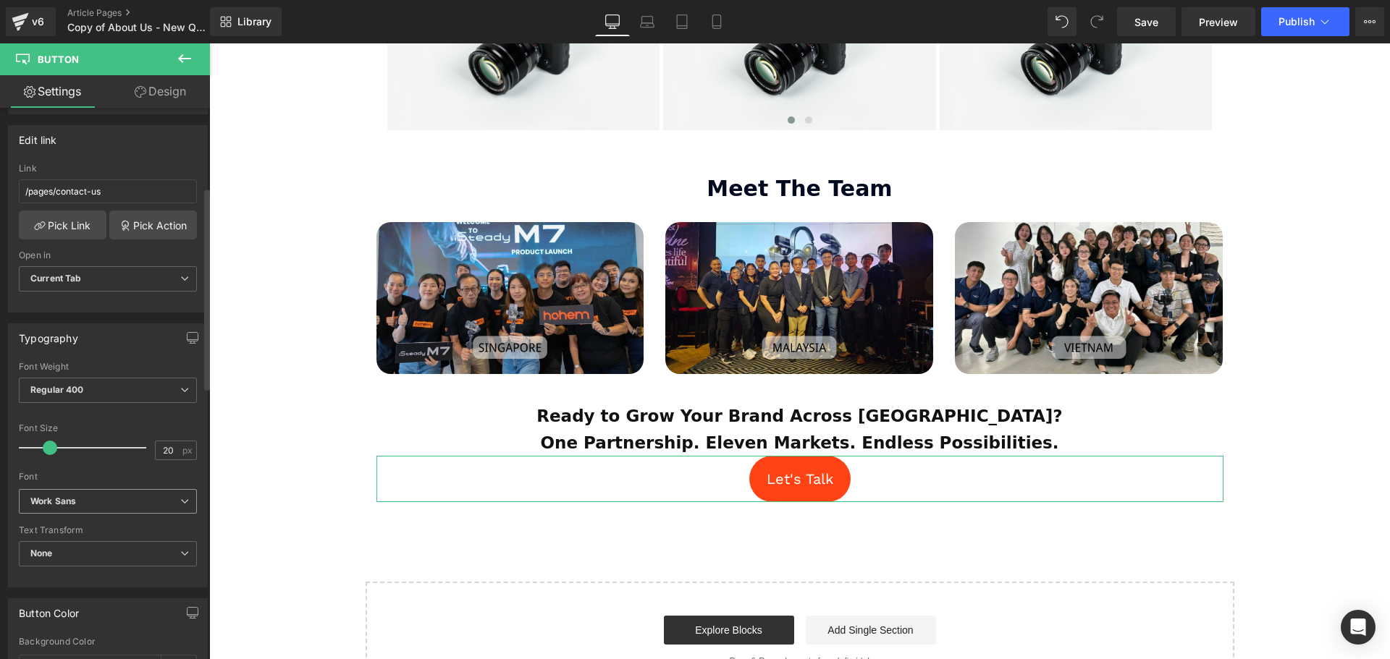
click at [90, 504] on b "Work Sans" at bounding box center [105, 502] width 150 height 12
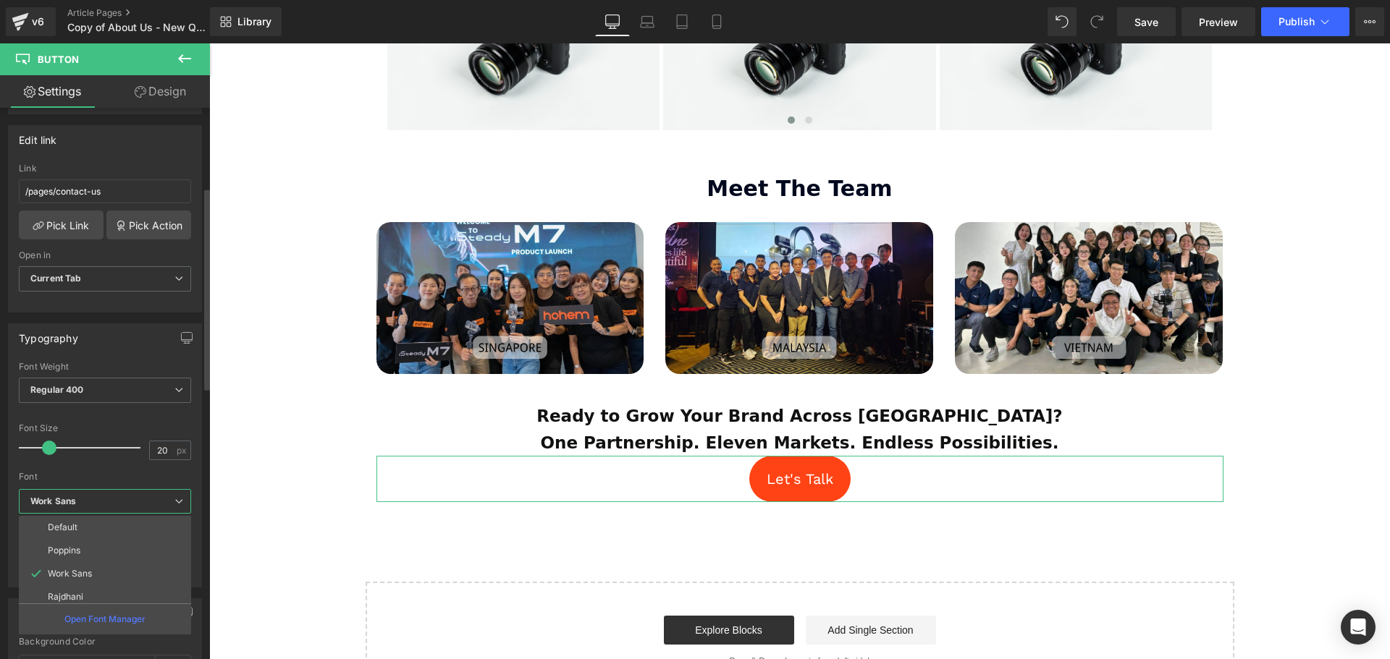
click at [85, 589] on li "Rajdhani" at bounding box center [108, 597] width 179 height 23
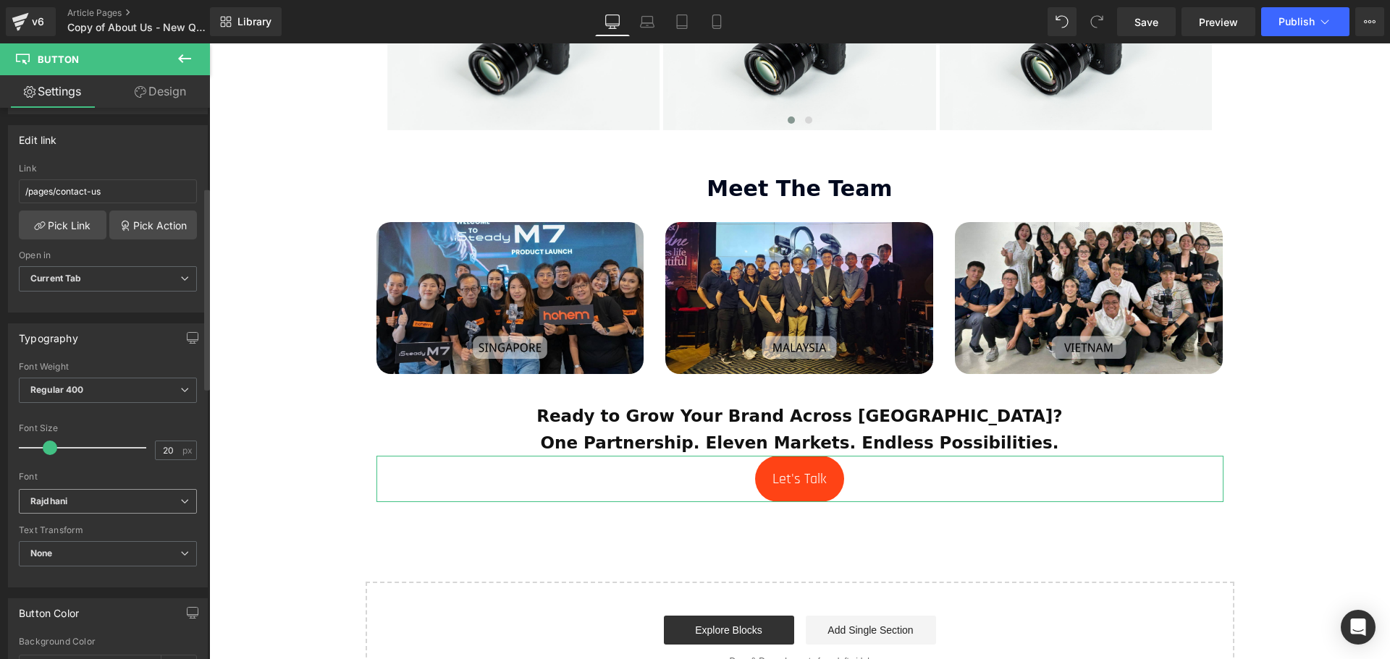
click at [87, 499] on b "Rajdhani" at bounding box center [105, 502] width 150 height 12
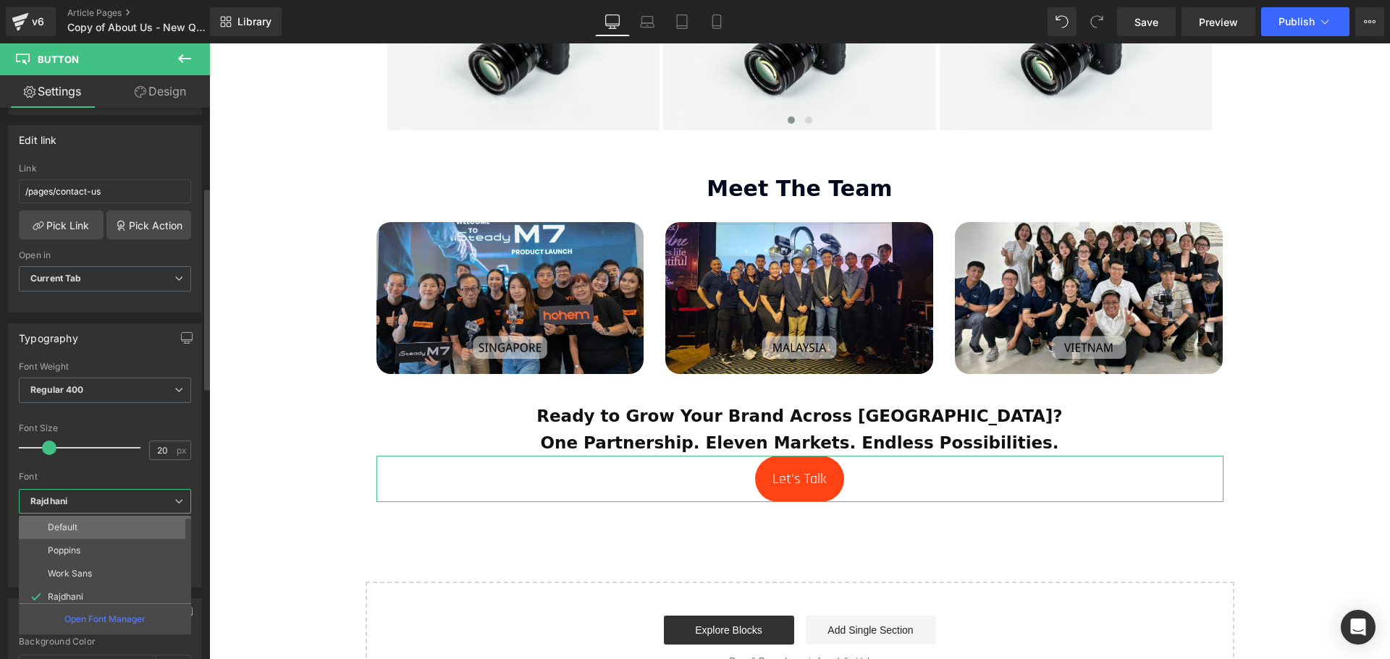
click at [82, 531] on li "Default" at bounding box center [108, 527] width 179 height 23
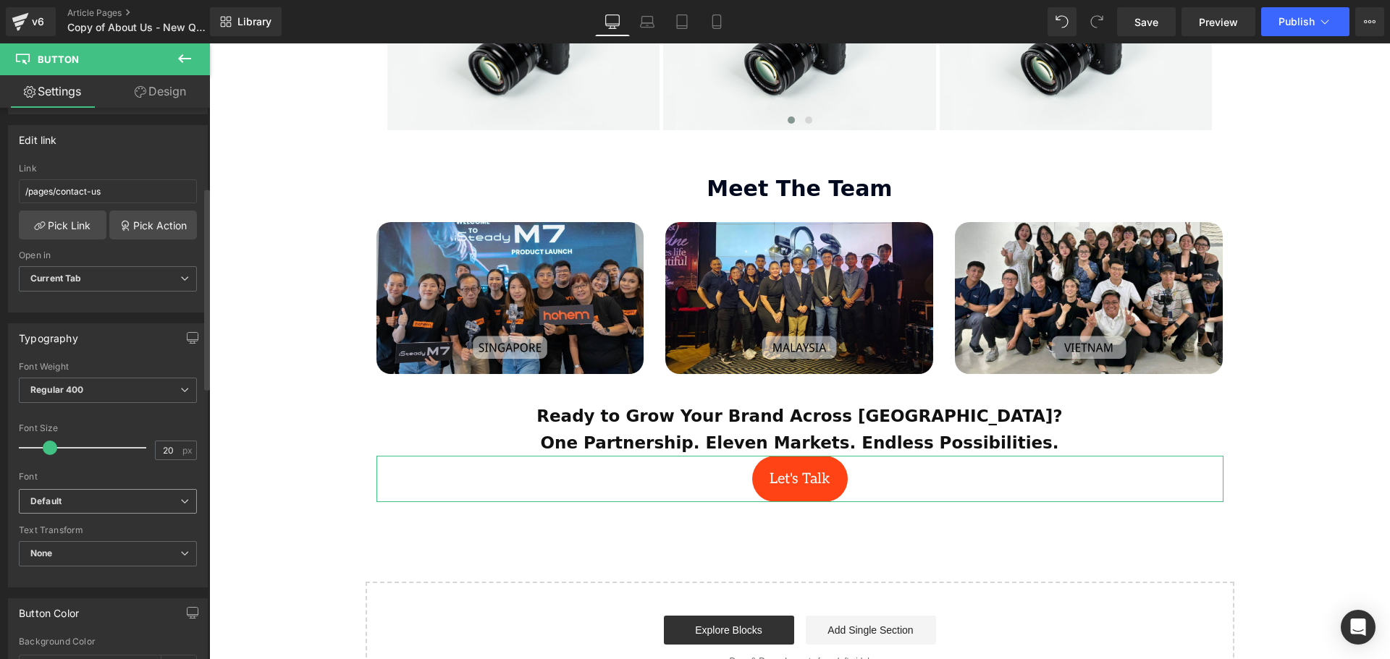
click at [109, 504] on b "Default" at bounding box center [105, 502] width 150 height 12
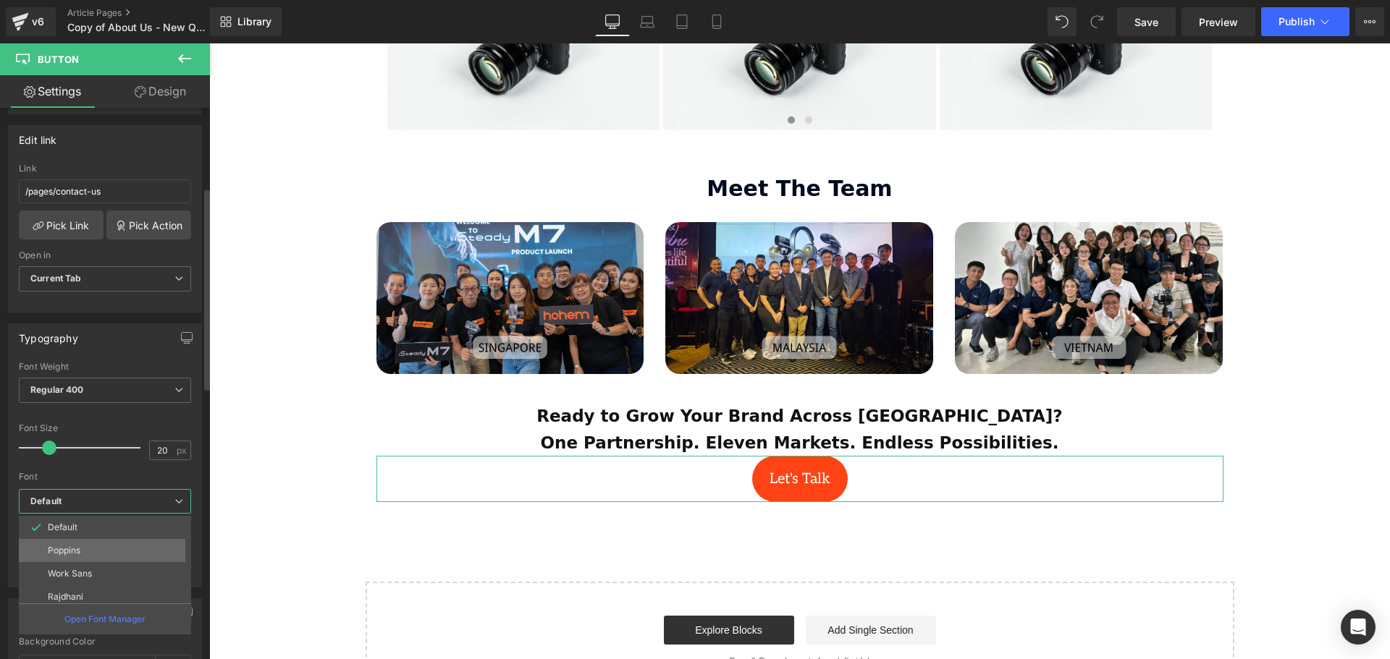
click at [91, 549] on li "Poppins" at bounding box center [108, 550] width 179 height 23
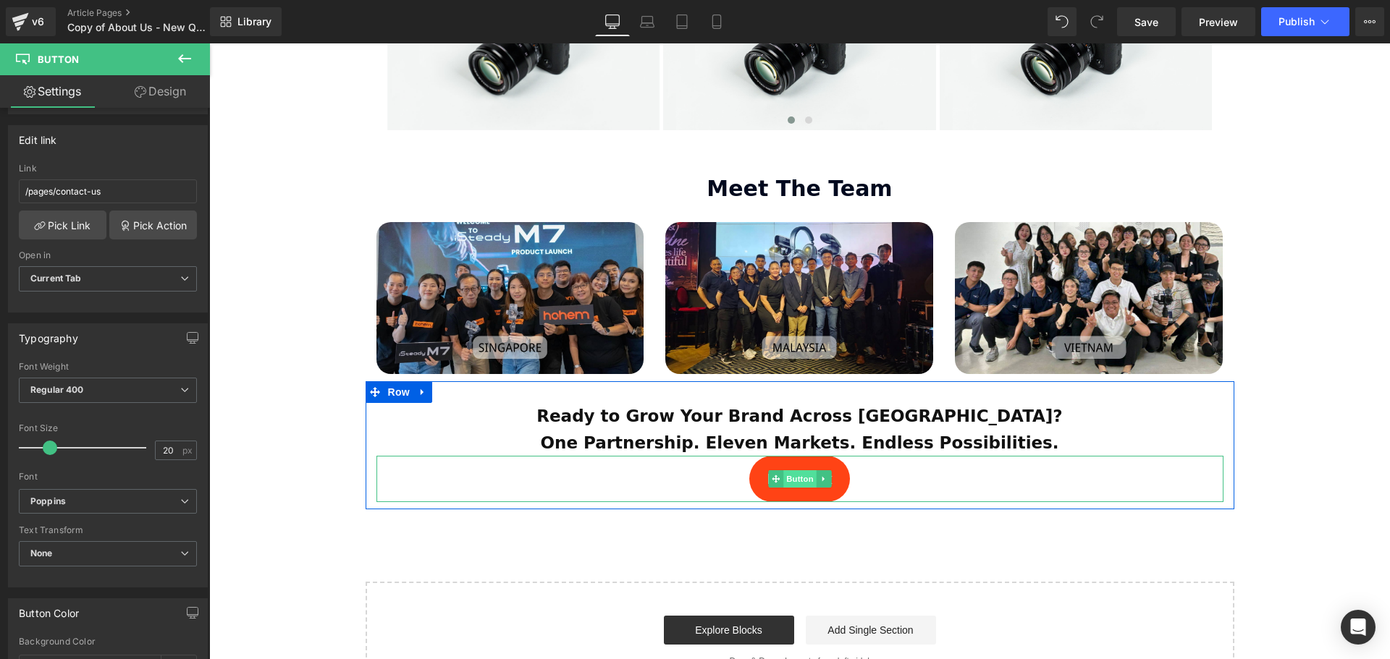
click at [803, 470] on span "Button" at bounding box center [799, 478] width 33 height 17
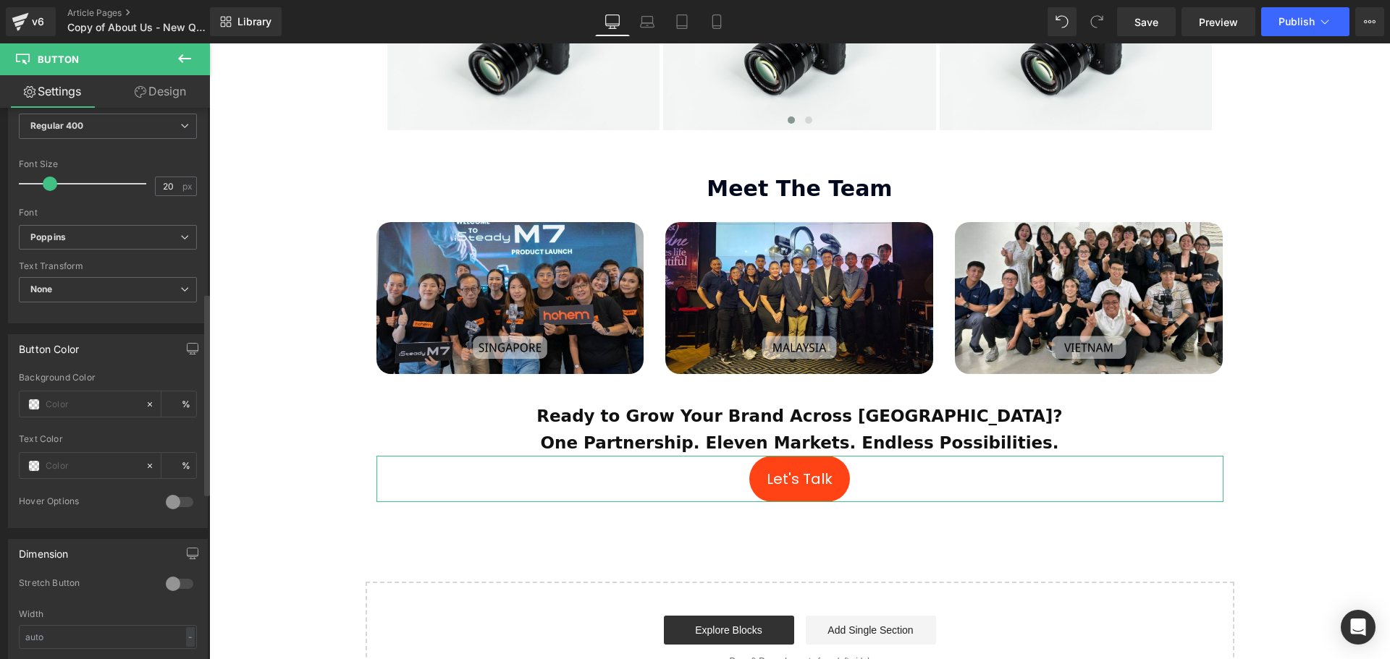
scroll to position [507, 0]
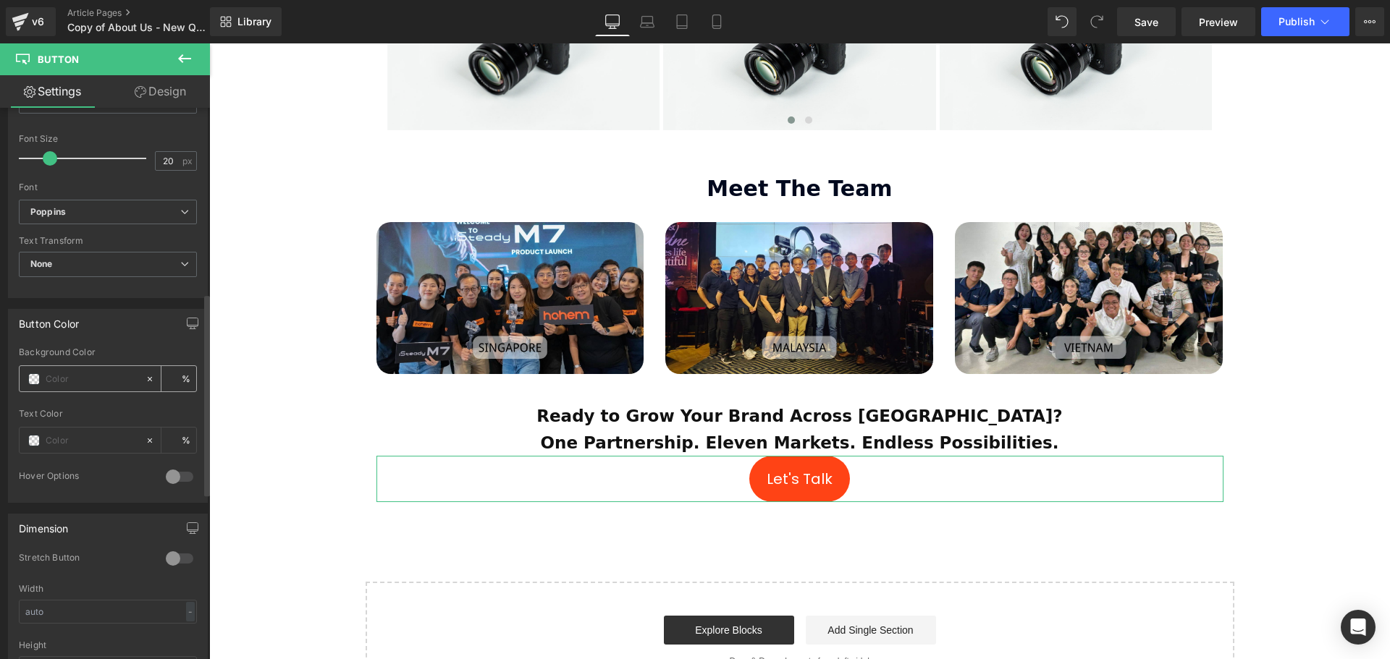
click at [29, 381] on span at bounding box center [34, 379] width 12 height 12
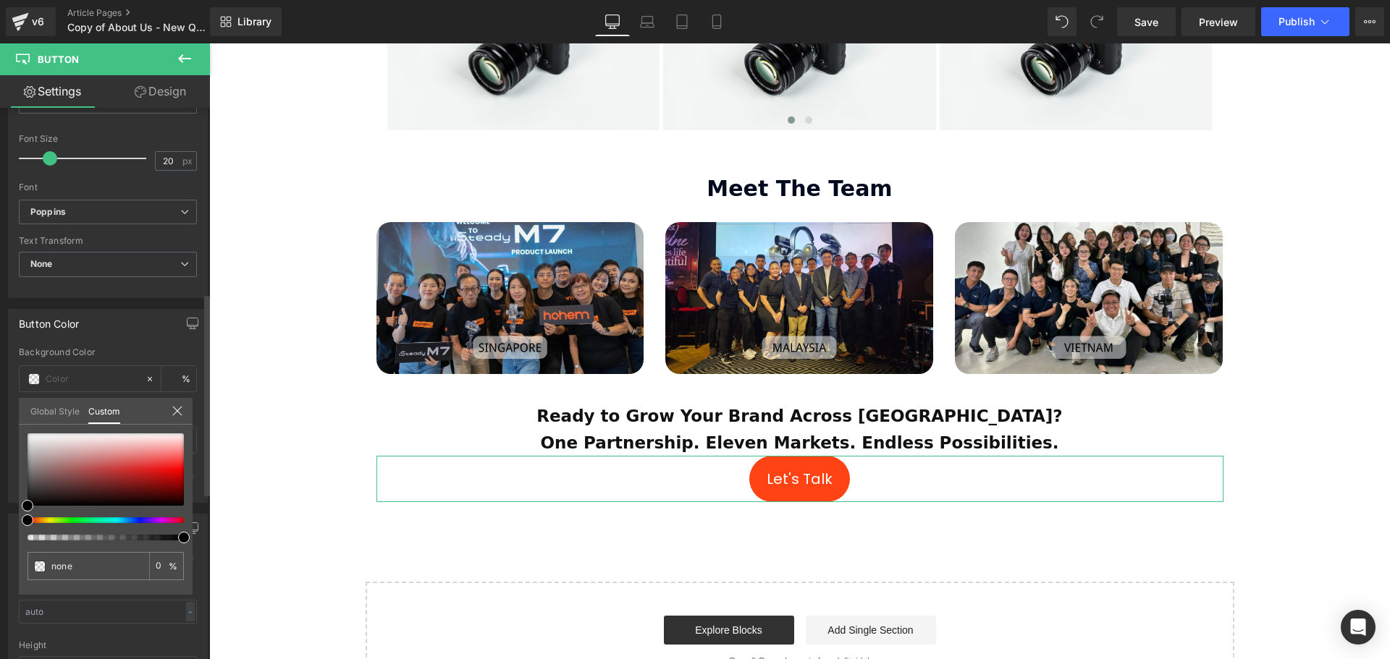
type input "#000000"
type input "100"
type input "#000000"
type input "100"
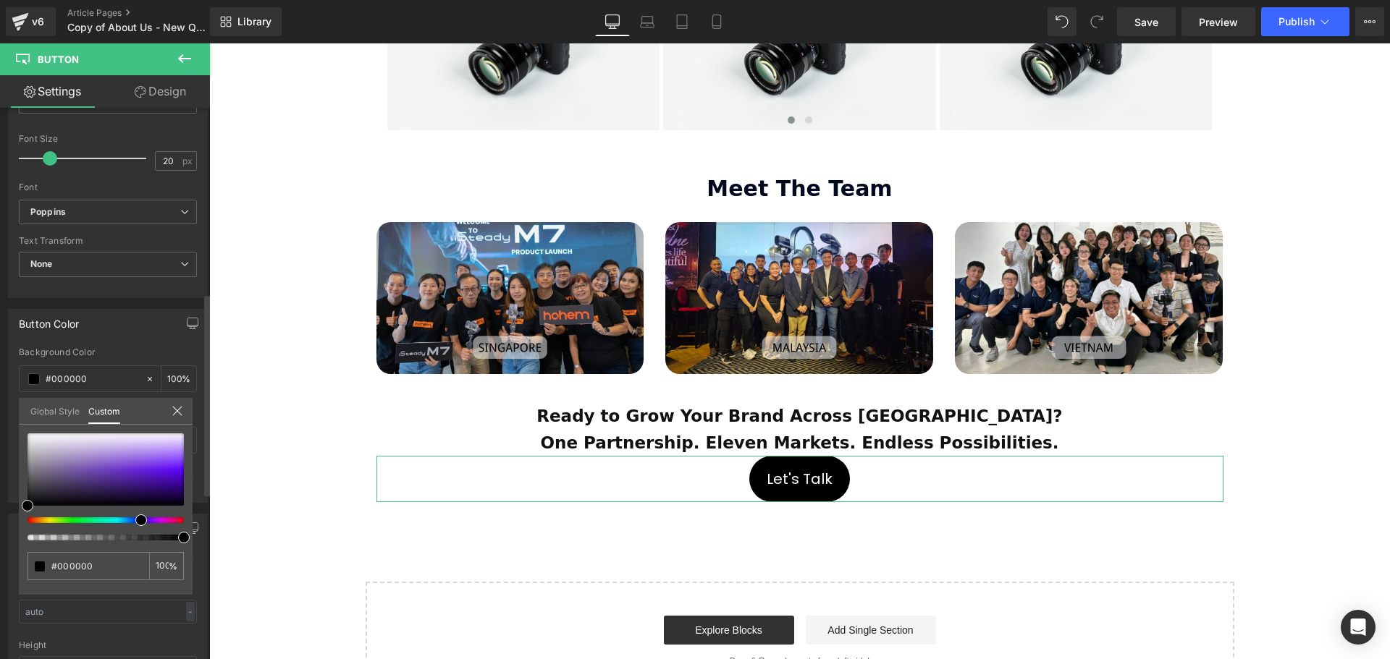
click at [135, 519] on div at bounding box center [100, 521] width 156 height 6
type input "#27085d"
click at [159, 491] on div at bounding box center [106, 470] width 156 height 72
type input "#4005a8"
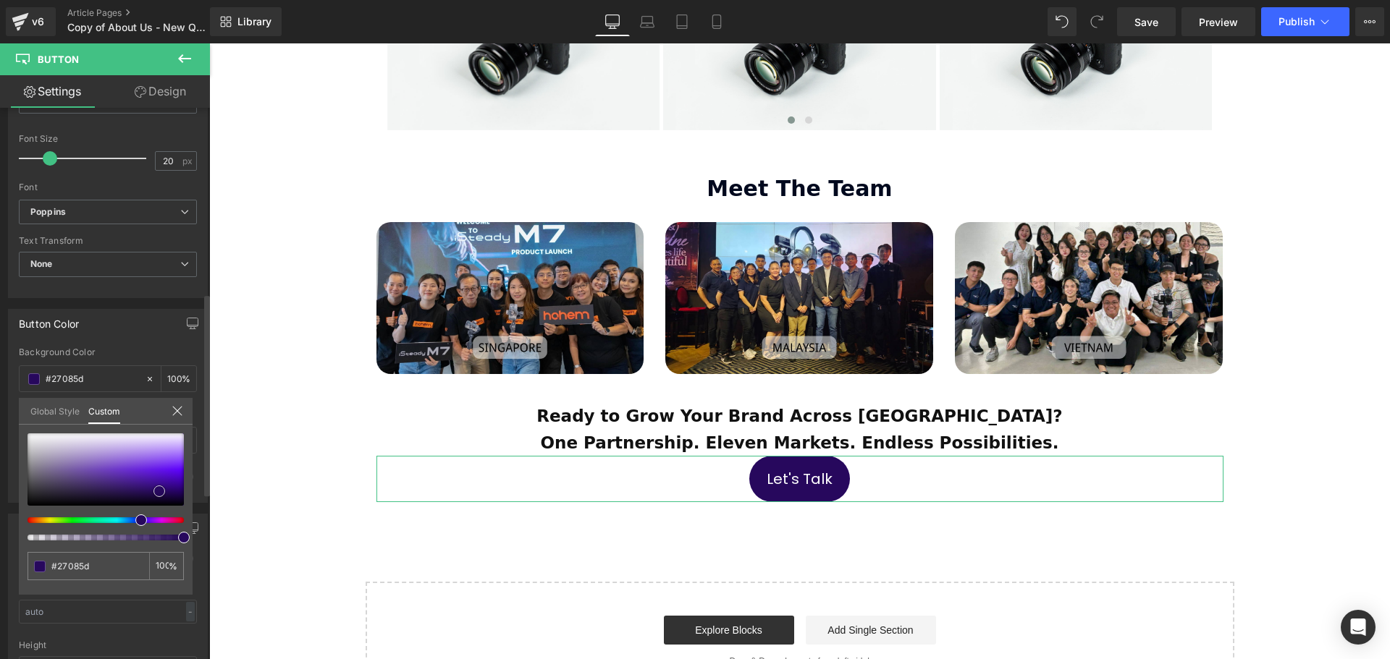
type input "#4005a8"
type input "#3d049e"
click at [175, 483] on div at bounding box center [106, 470] width 156 height 72
type input "#56049f"
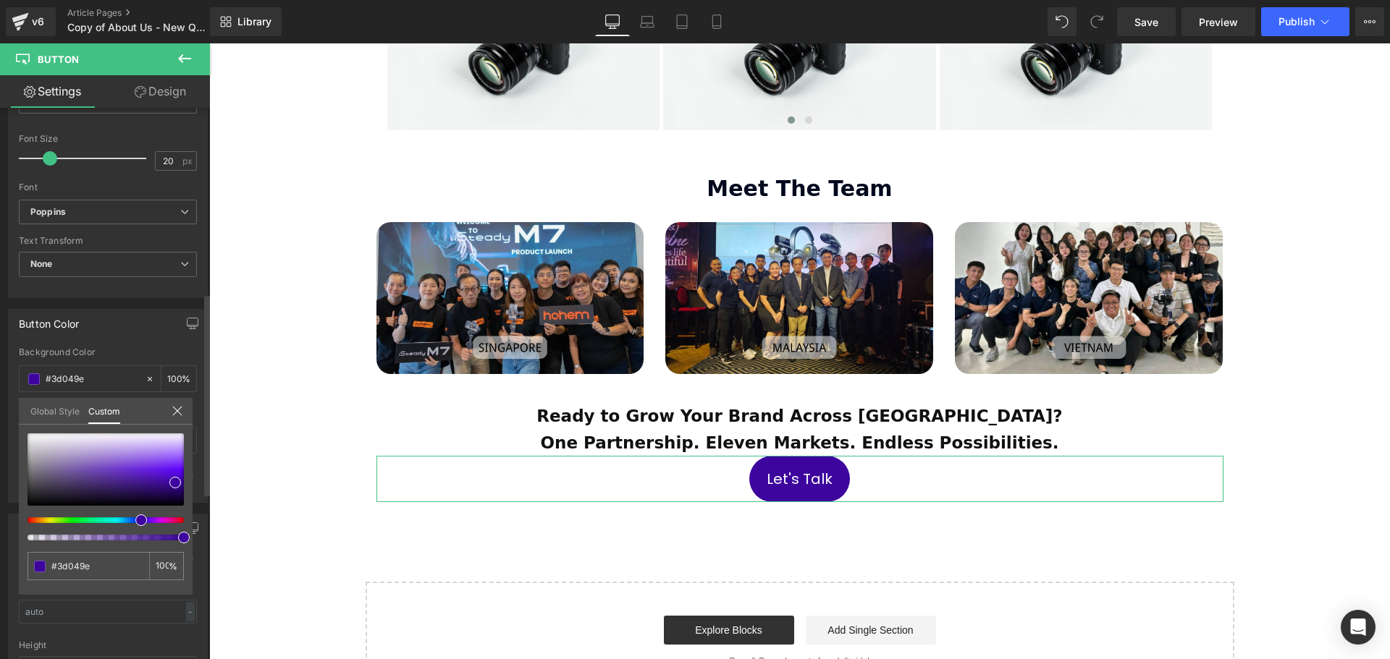
type input "#56049f"
type input "#44049f"
type input "#3c049f"
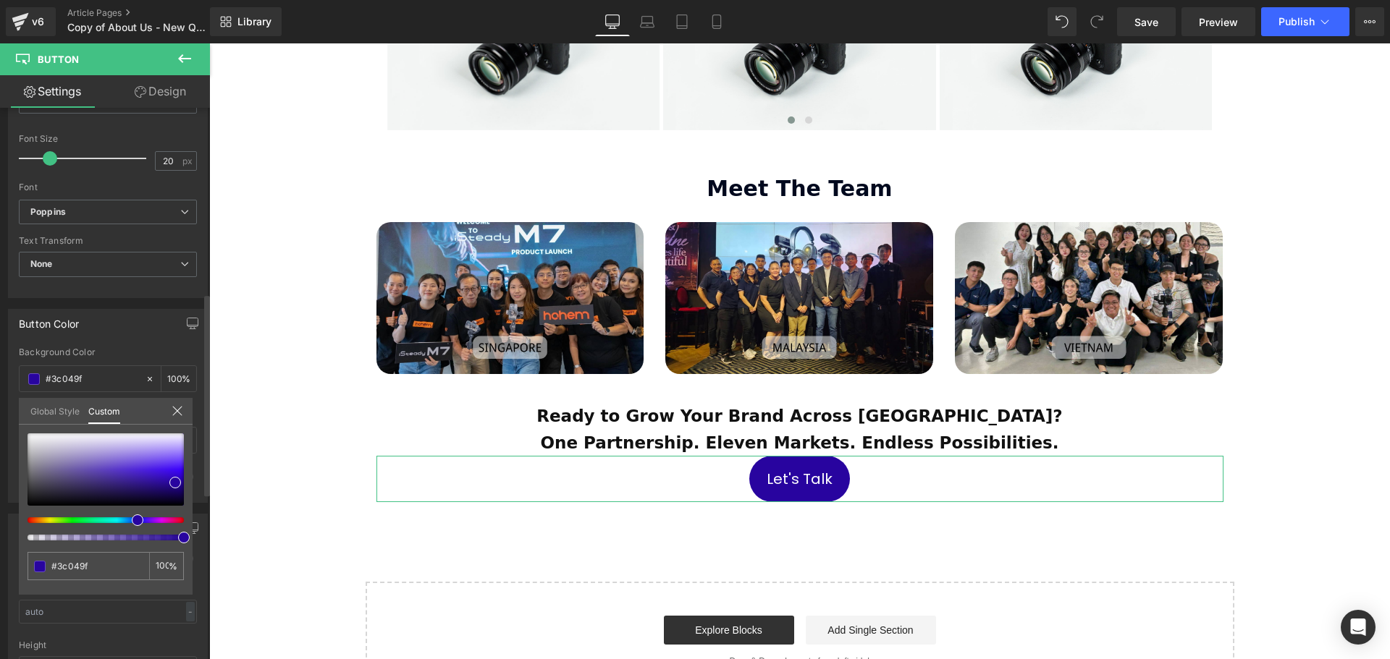
type input "#28049f"
type input "#1d049f"
type input "#10049f"
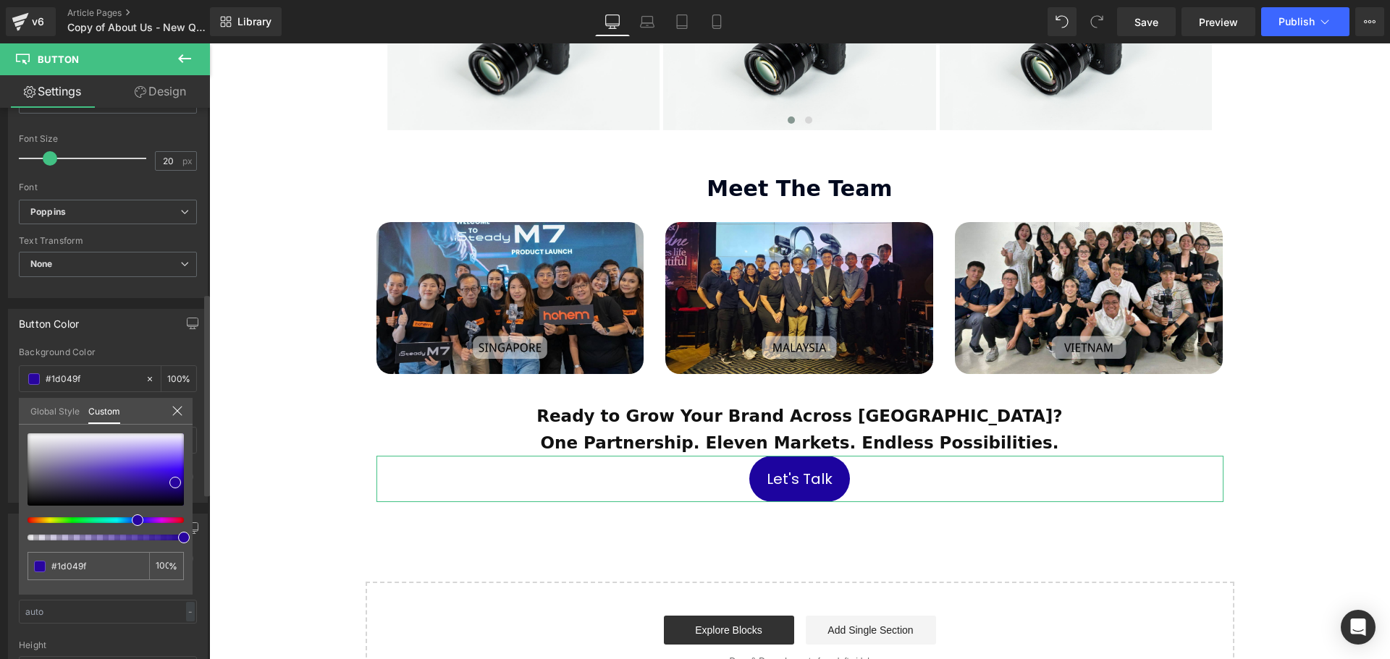
type input "#10049f"
type input "#23049f"
type input "#35049f"
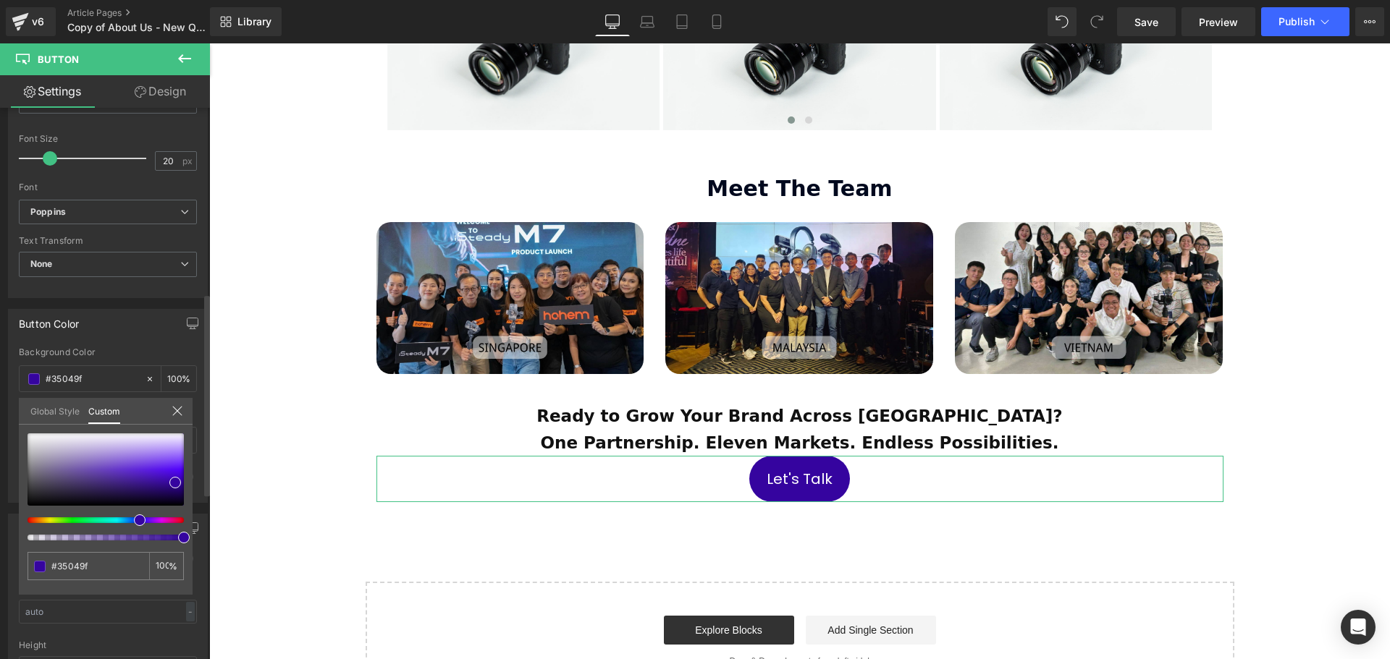
type input "#30049f"
type input "#1d049f"
drag, startPoint x: 138, startPoint y: 519, endPoint x: 128, endPoint y: 525, distance: 12.0
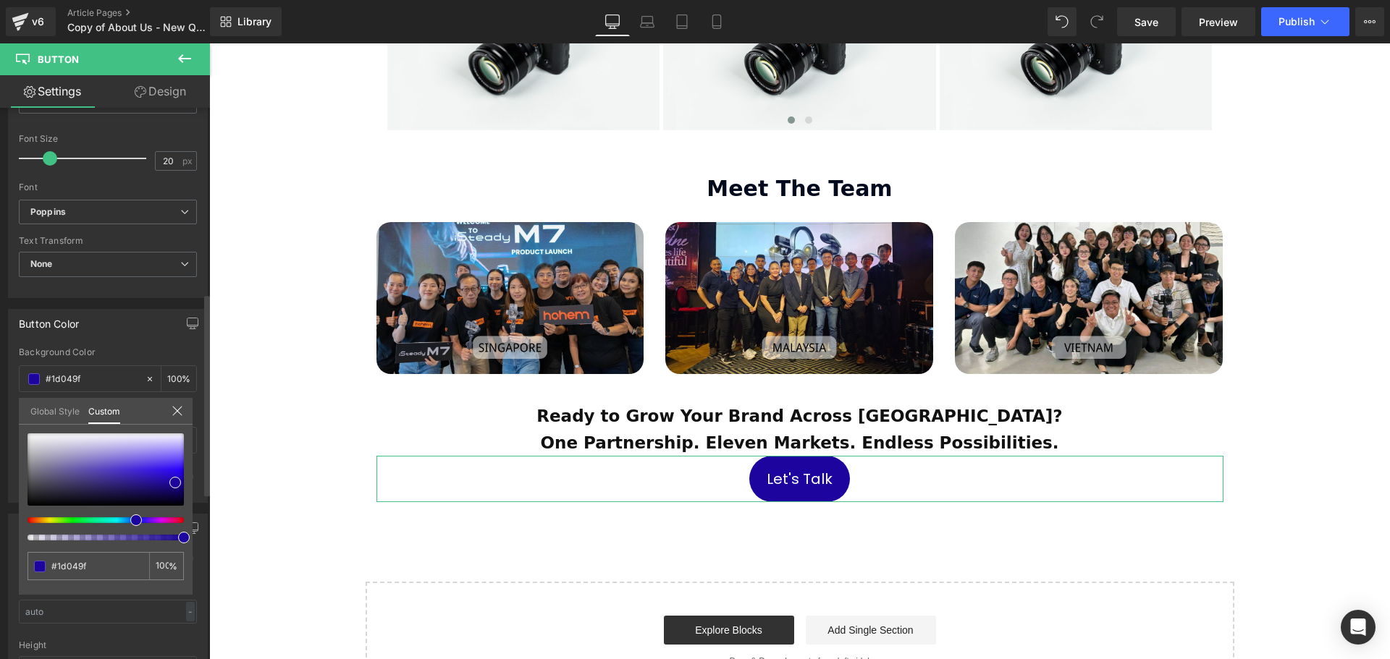
click at [128, 525] on div at bounding box center [106, 487] width 156 height 107
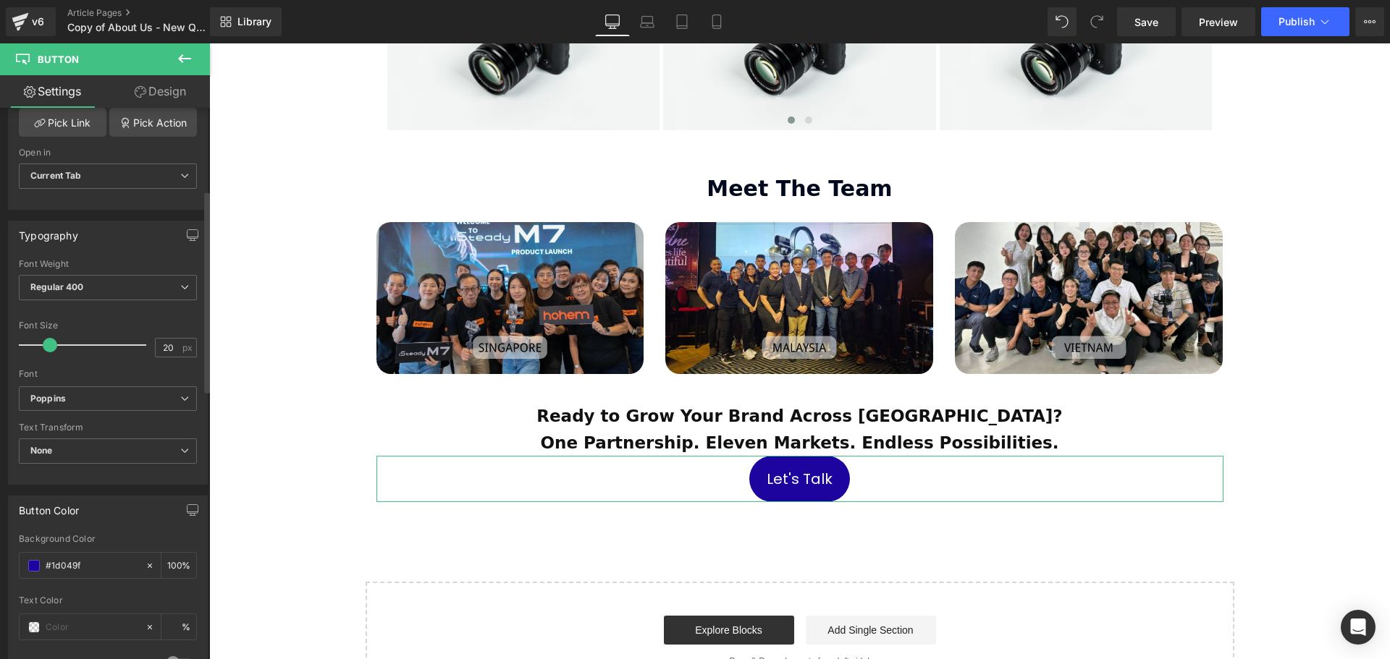
scroll to position [217, 0]
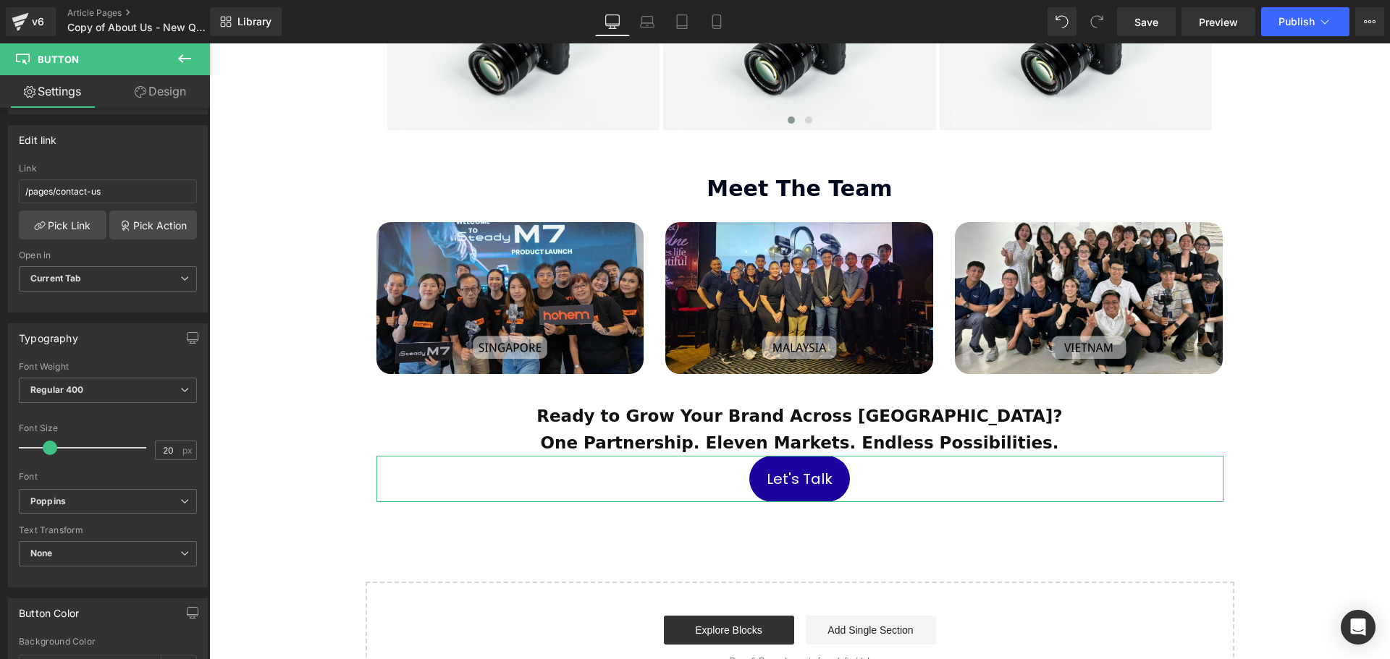
click at [149, 94] on link "Design" at bounding box center [160, 91] width 105 height 33
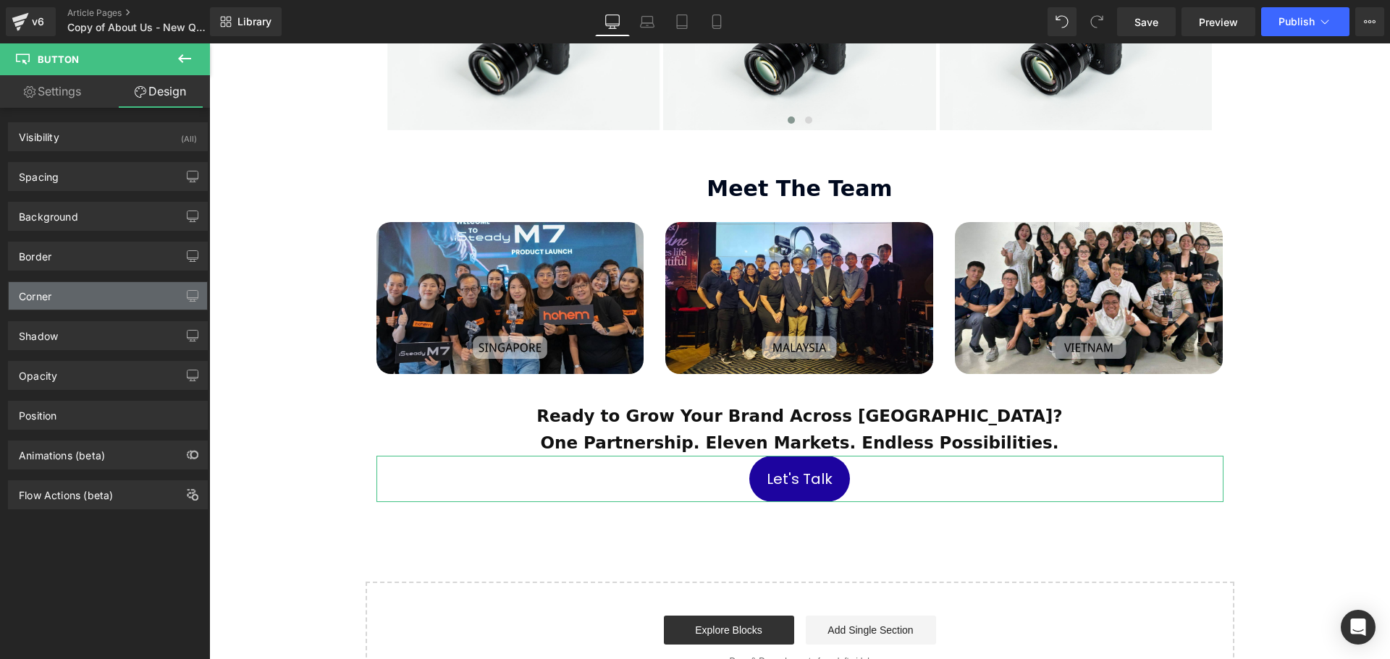
click at [62, 296] on div "Corner" at bounding box center [108, 296] width 198 height 28
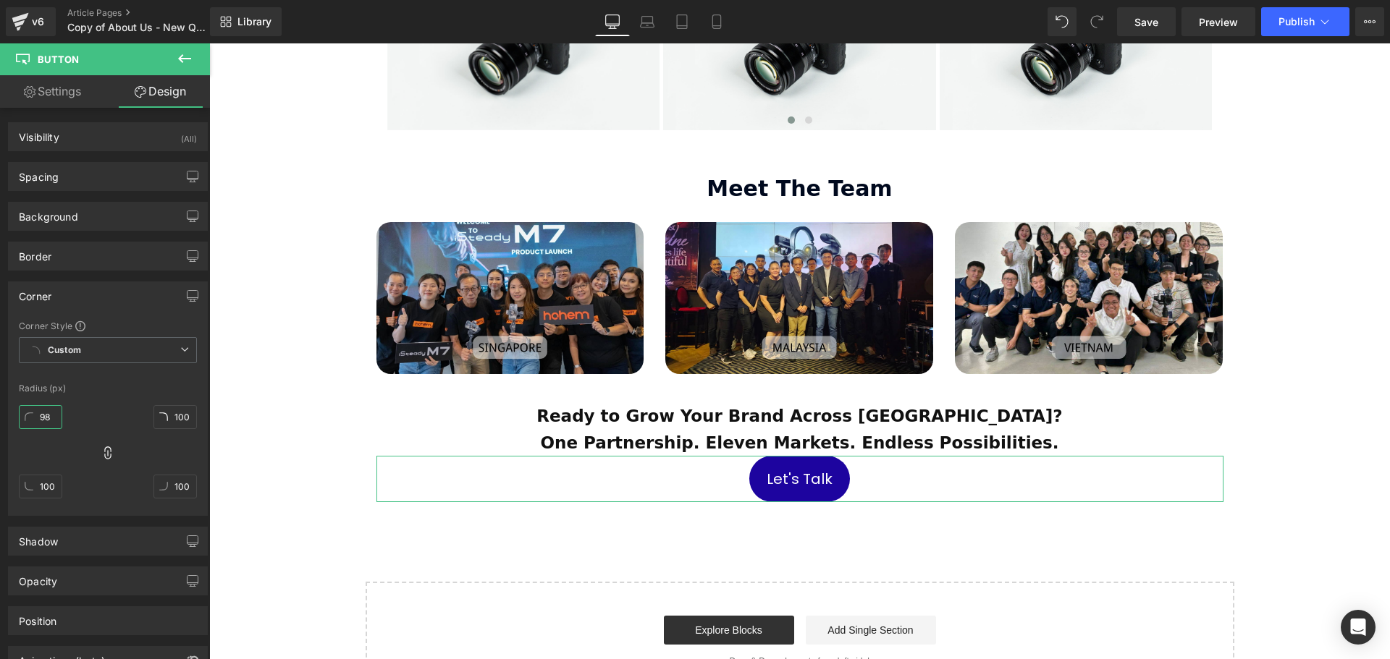
click at [41, 417] on input "98" at bounding box center [40, 417] width 43 height 24
drag, startPoint x: 54, startPoint y: 415, endPoint x: 52, endPoint y: 471, distance: 55.8
click at [52, 471] on div "59px 59 100px 100 100px 100 100px 100" at bounding box center [108, 458] width 178 height 116
click at [97, 453] on div "59px 59 100px 100 100px 100 100px 100" at bounding box center [108, 458] width 178 height 116
click at [101, 456] on icon at bounding box center [108, 453] width 14 height 14
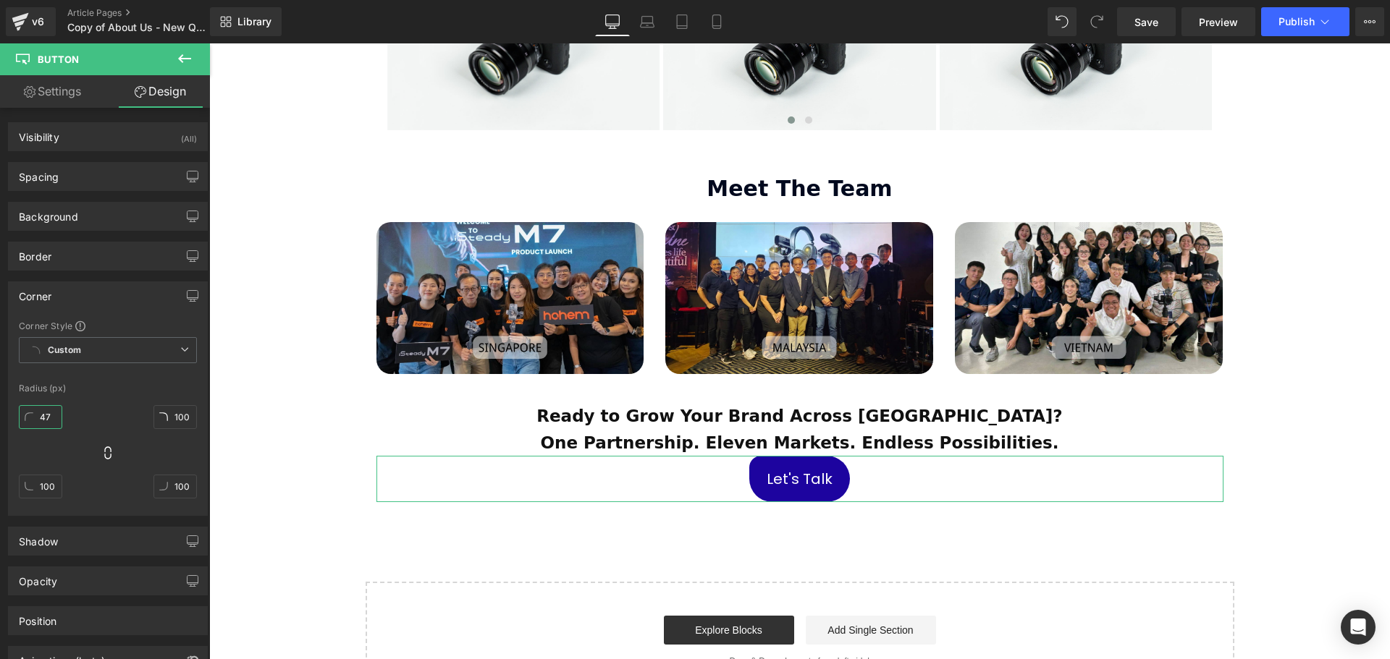
type input "46"
drag, startPoint x: 48, startPoint y: 419, endPoint x: 49, endPoint y: 437, distance: 18.2
click at [49, 437] on div "46" at bounding box center [40, 423] width 43 height 46
click at [112, 446] on div "46px 46 100px 100 100px 100 100px 100" at bounding box center [108, 458] width 178 height 116
click at [104, 452] on icon at bounding box center [107, 453] width 7 height 13
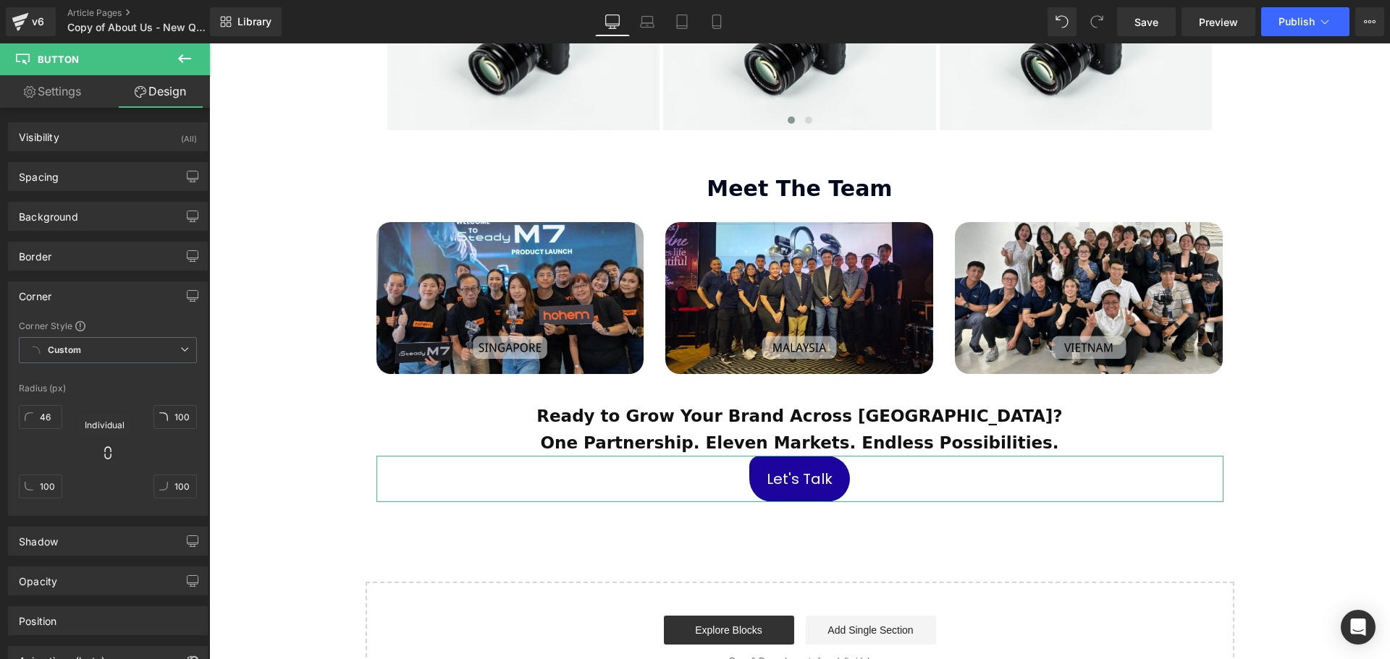
type input "46"
click at [54, 426] on input "46" at bounding box center [40, 417] width 43 height 24
type input "2"
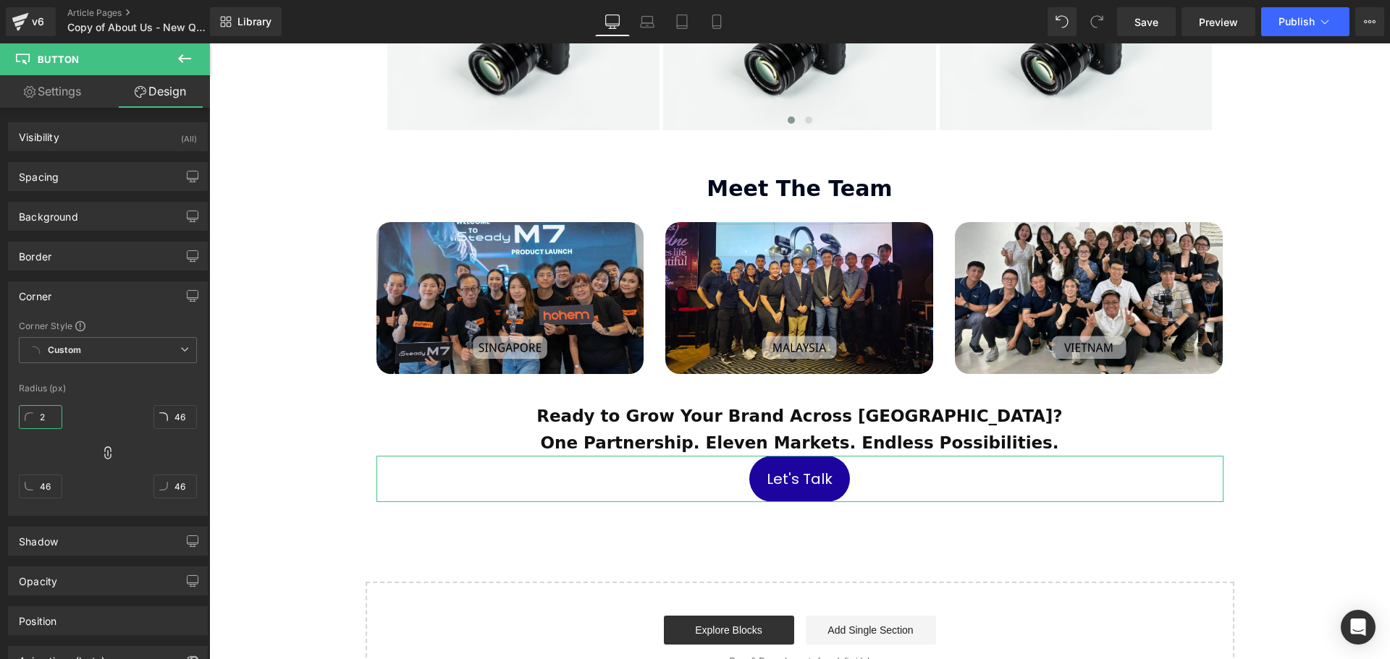
type input "2"
type input "20"
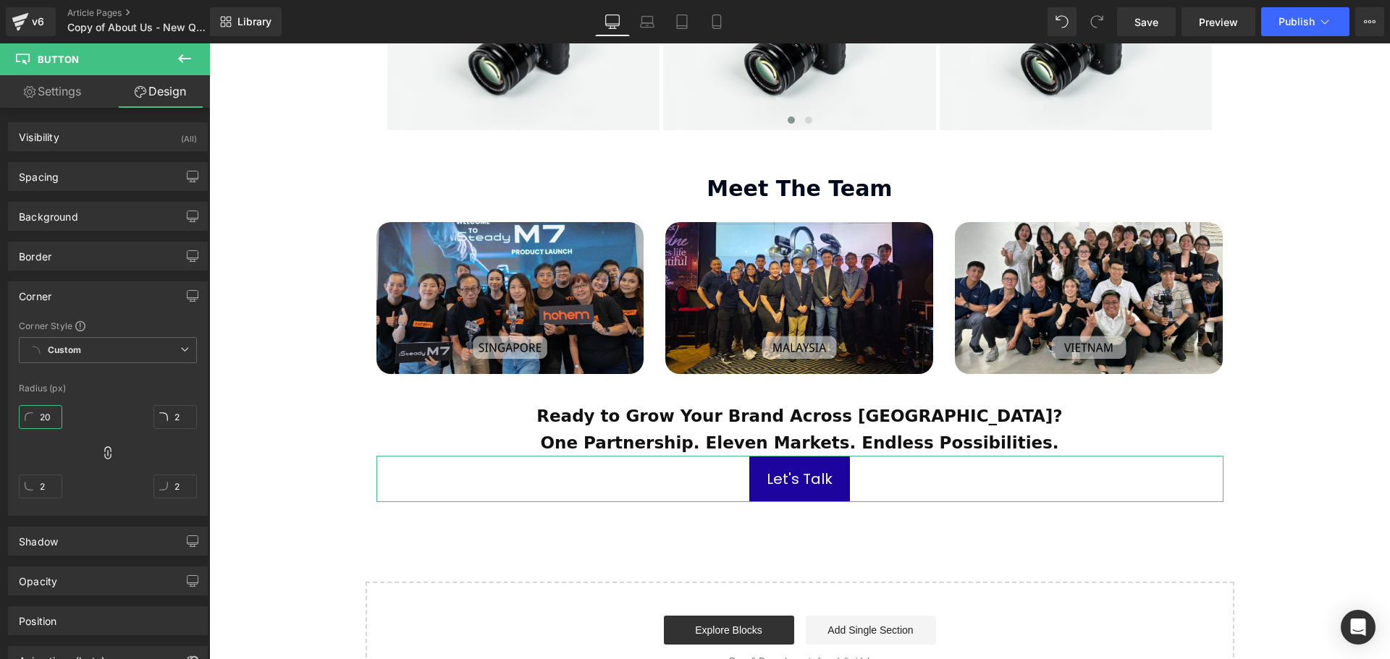
type input "20"
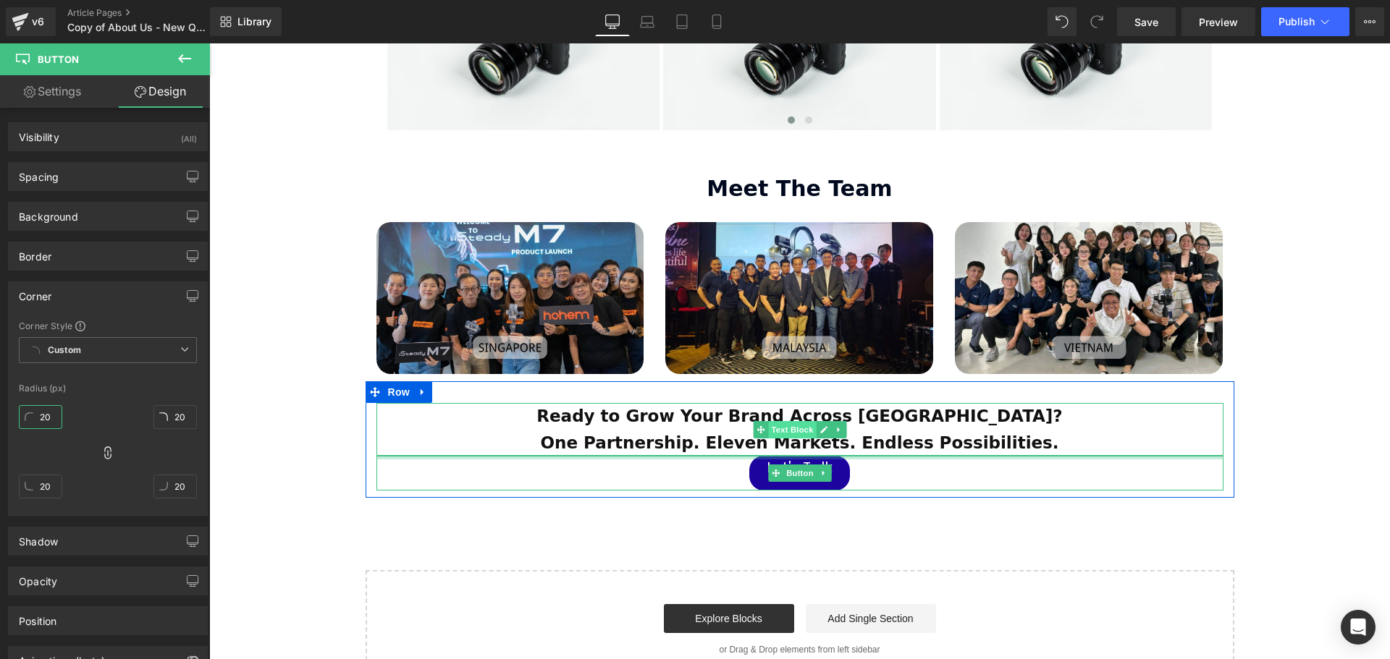
drag, startPoint x: 789, startPoint y: 419, endPoint x: 787, endPoint y: 392, distance: 27.5
click at [787, 403] on div "Ready to Grow Your Brand Across Southeast Asia? One Partnership. Eleven Markets…" at bounding box center [800, 447] width 869 height 88
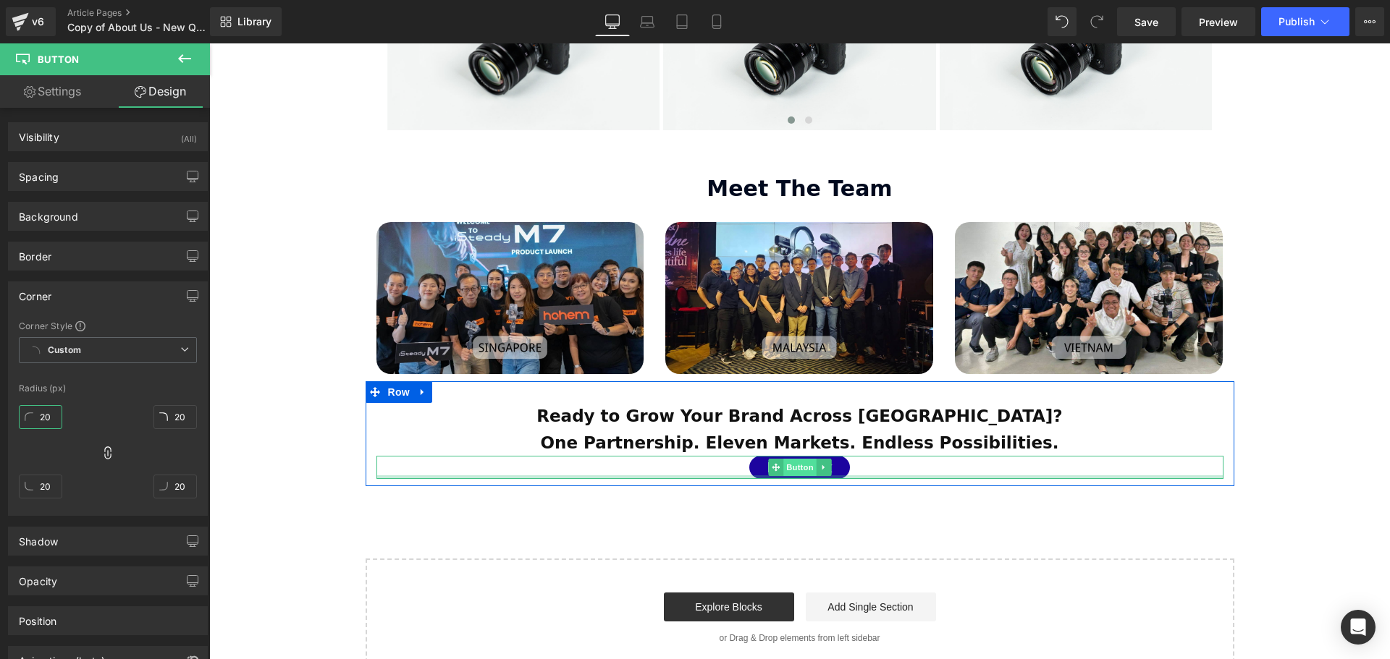
drag, startPoint x: 795, startPoint y: 448, endPoint x: 795, endPoint y: 436, distance: 12.3
click at [795, 456] on div "Let's Talk Button" at bounding box center [799, 467] width 847 height 23
click at [754, 456] on link "Let's Talk" at bounding box center [799, 467] width 101 height 23
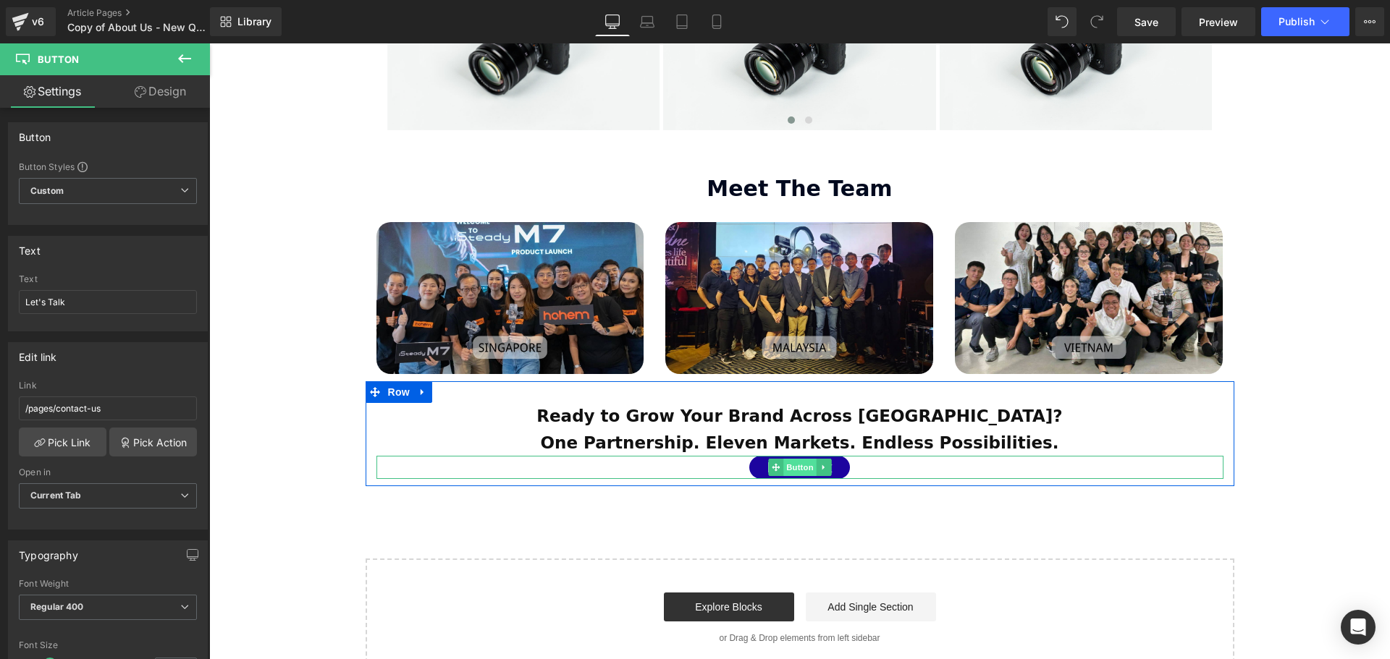
click at [795, 459] on span "Button" at bounding box center [799, 467] width 33 height 17
drag, startPoint x: 881, startPoint y: 416, endPoint x: 920, endPoint y: 413, distance: 39.2
click at [884, 410] on div "Ready to Grow Your Brand Across Southeast Asia? One Partnership. Eleven Markets…" at bounding box center [800, 441] width 869 height 77
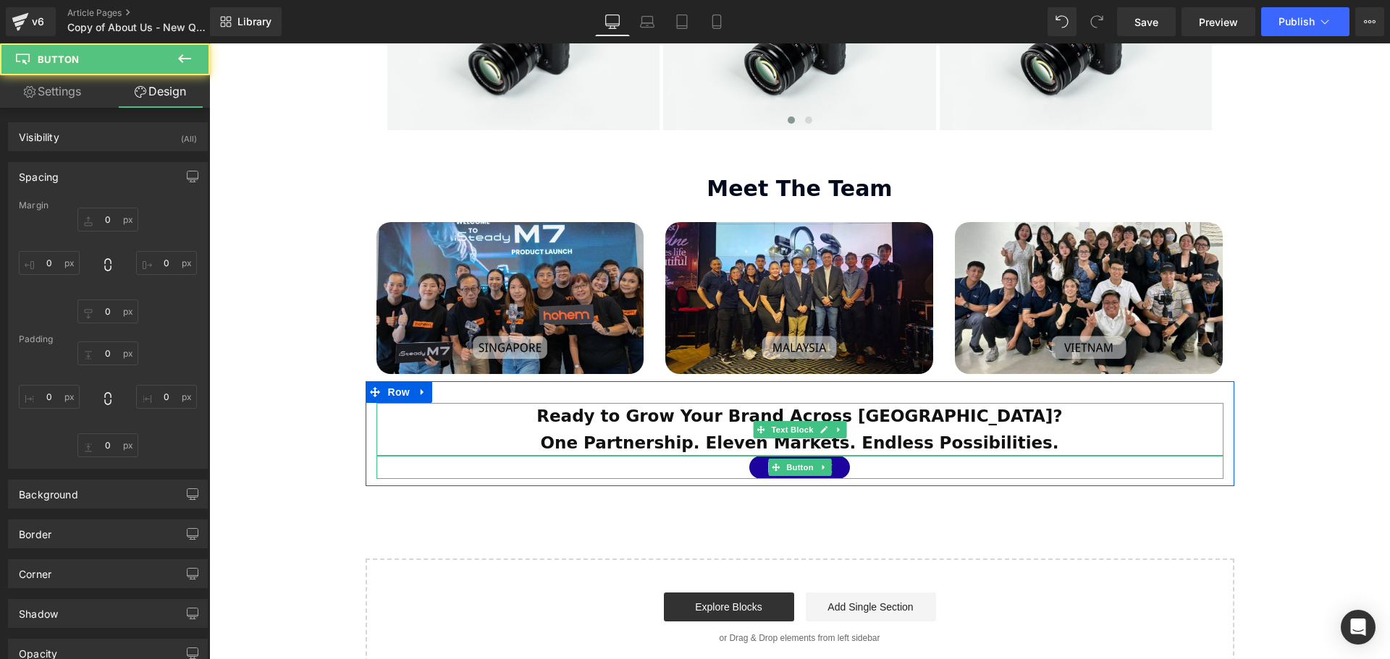
type input "0"
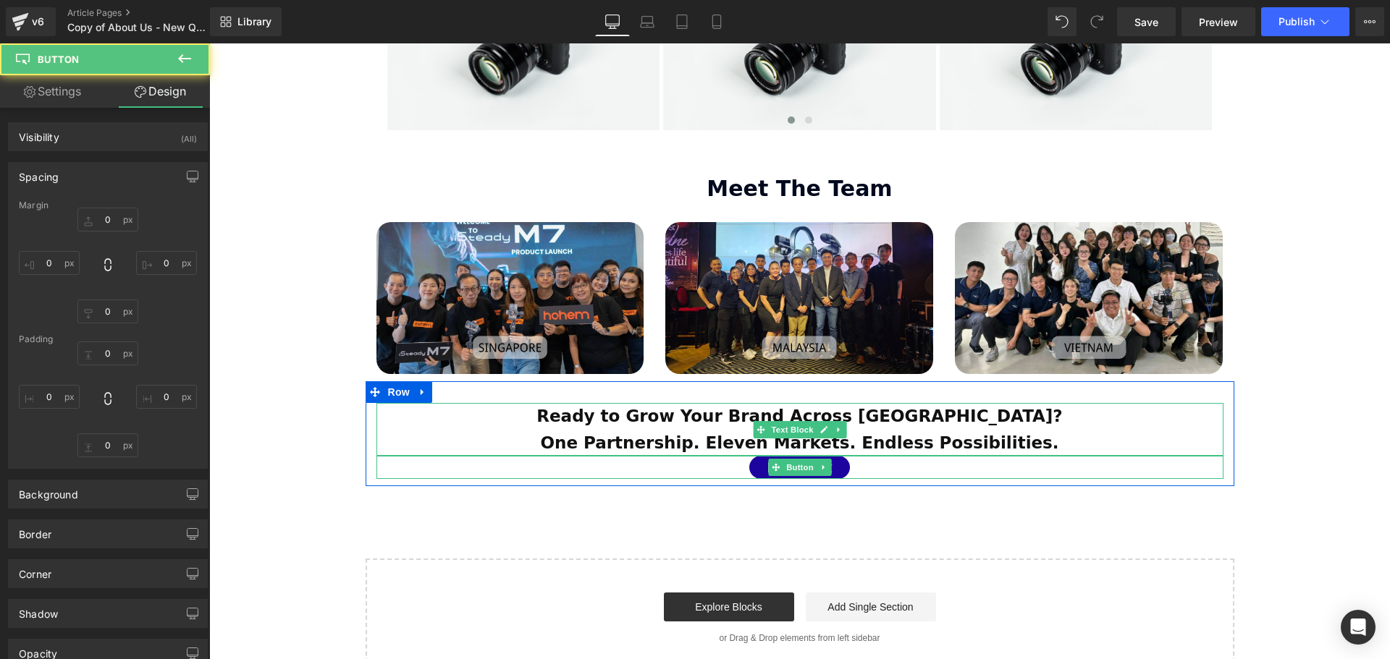
type input "24"
type input "0"
type input "24"
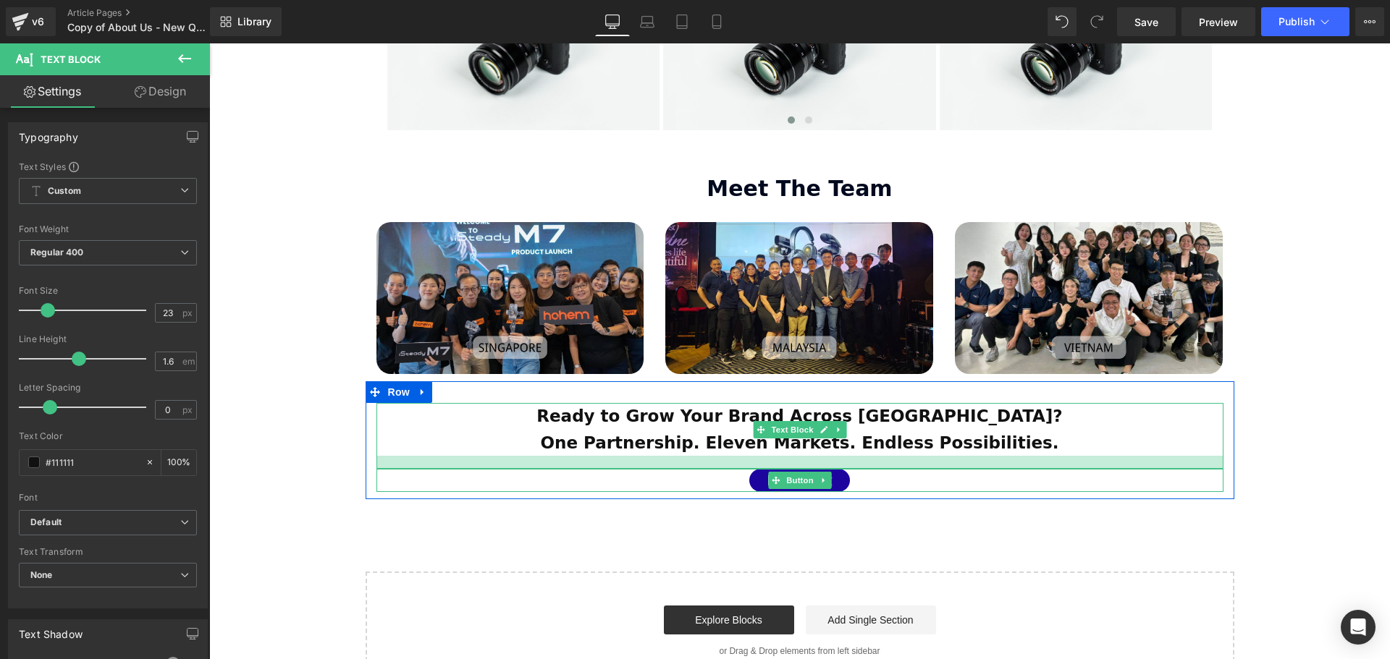
drag, startPoint x: 907, startPoint y: 413, endPoint x: 906, endPoint y: 426, distance: 13.0
click at [906, 456] on div at bounding box center [799, 462] width 847 height 13
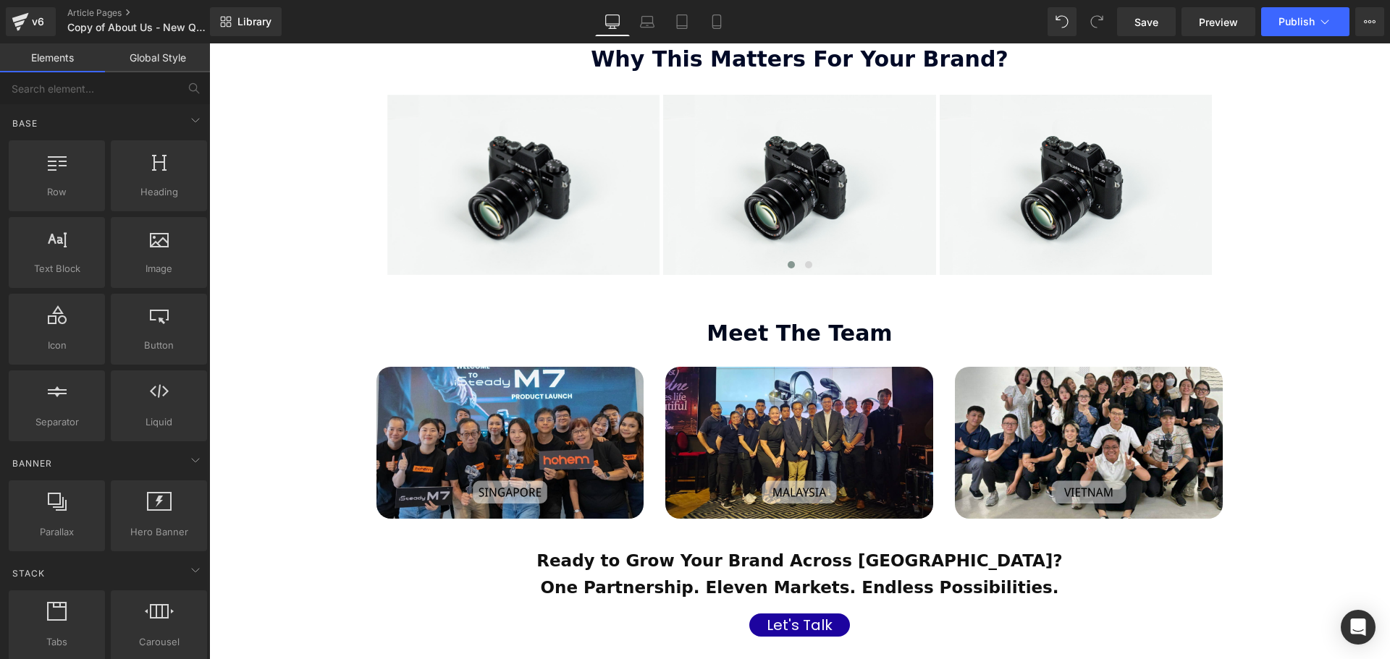
scroll to position [1665, 0]
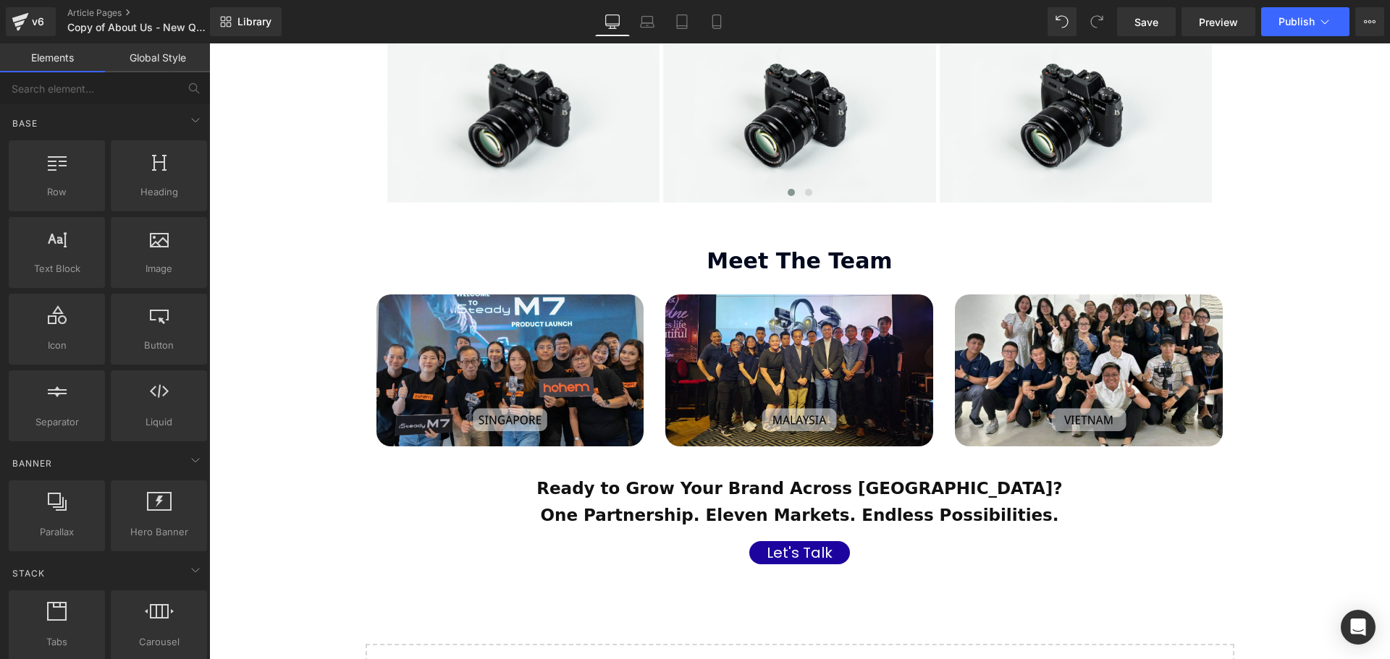
click at [793, 541] on div "Let's Talk Button" at bounding box center [799, 552] width 847 height 23
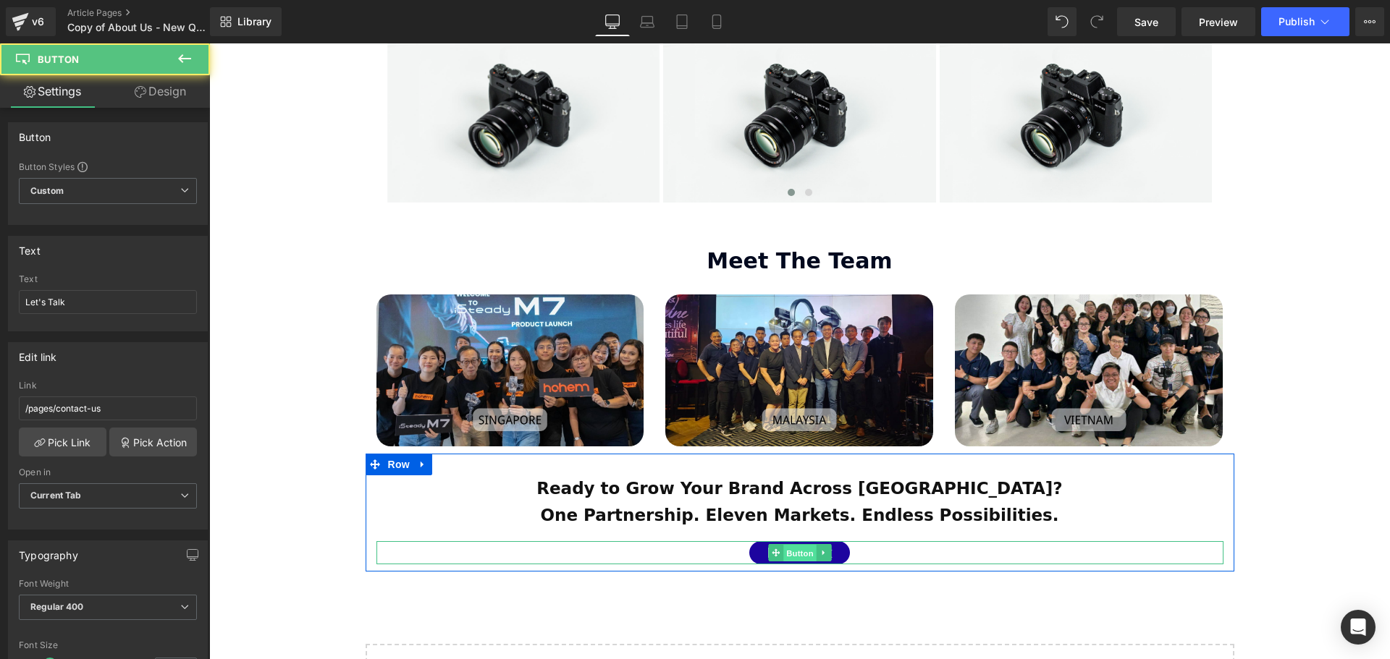
click at [795, 545] on span "Button" at bounding box center [799, 553] width 33 height 17
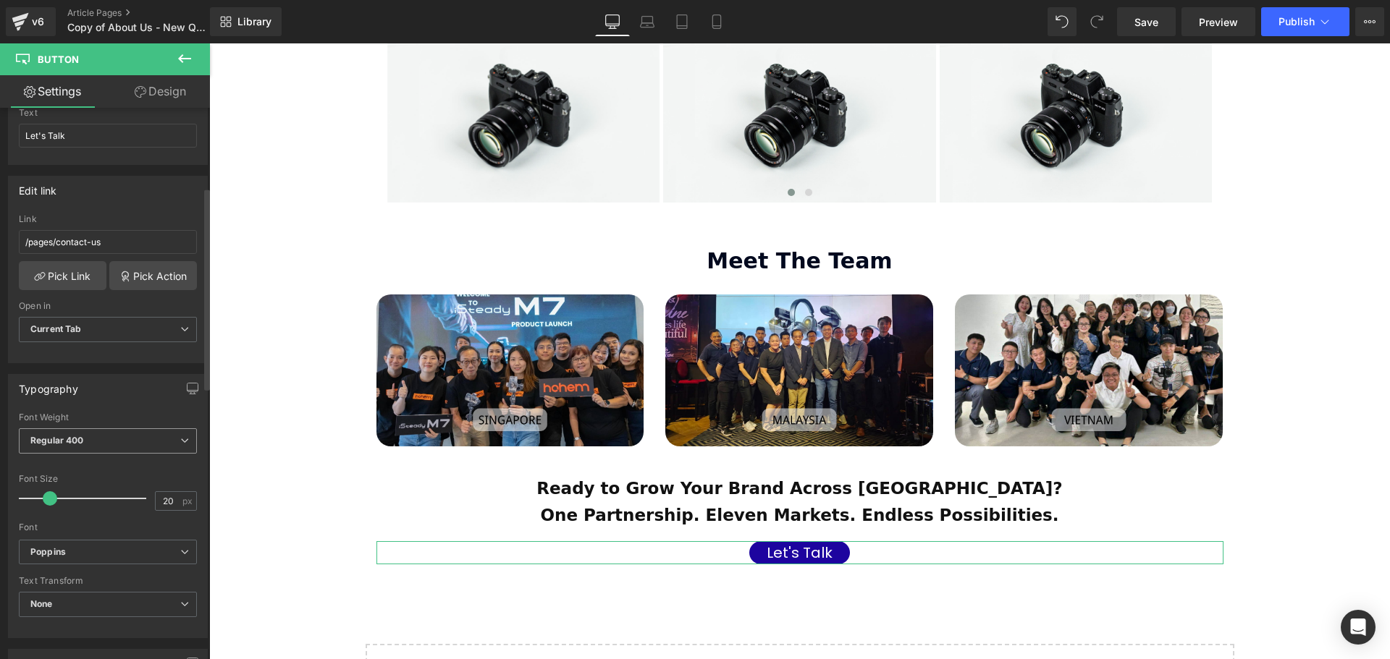
scroll to position [217, 0]
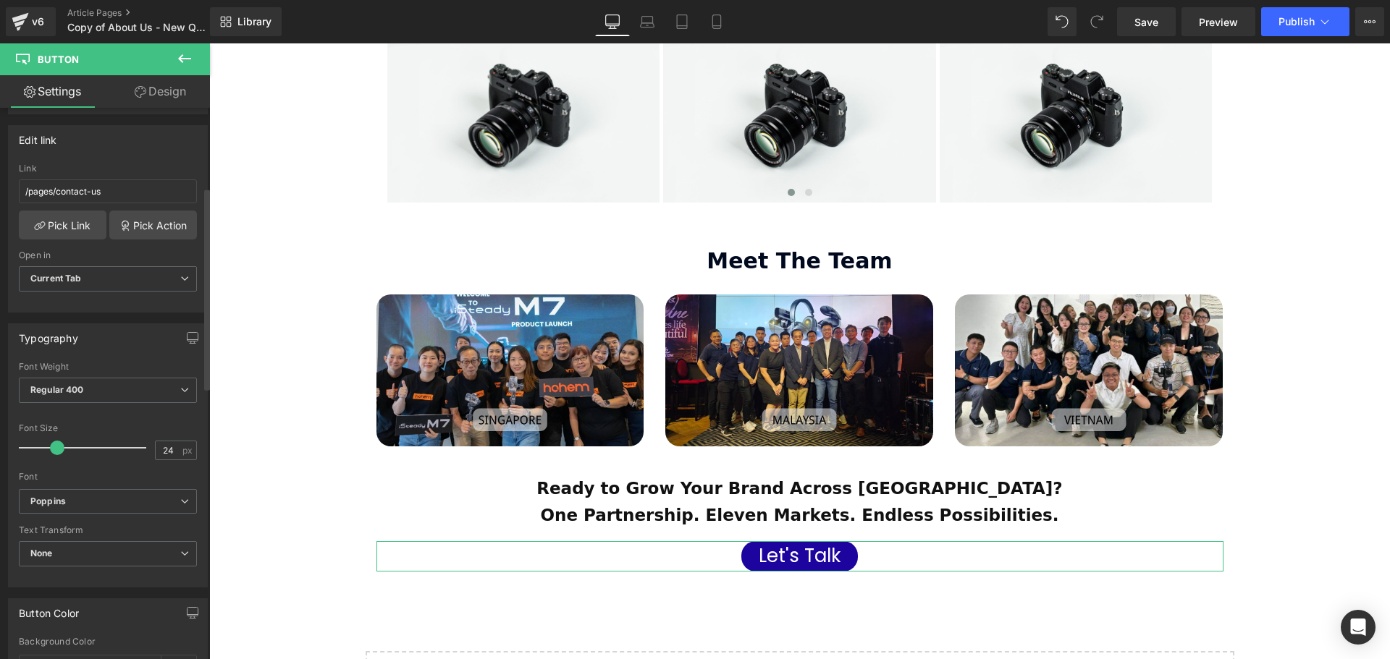
type input "25"
click at [51, 451] on span at bounding box center [56, 448] width 14 height 14
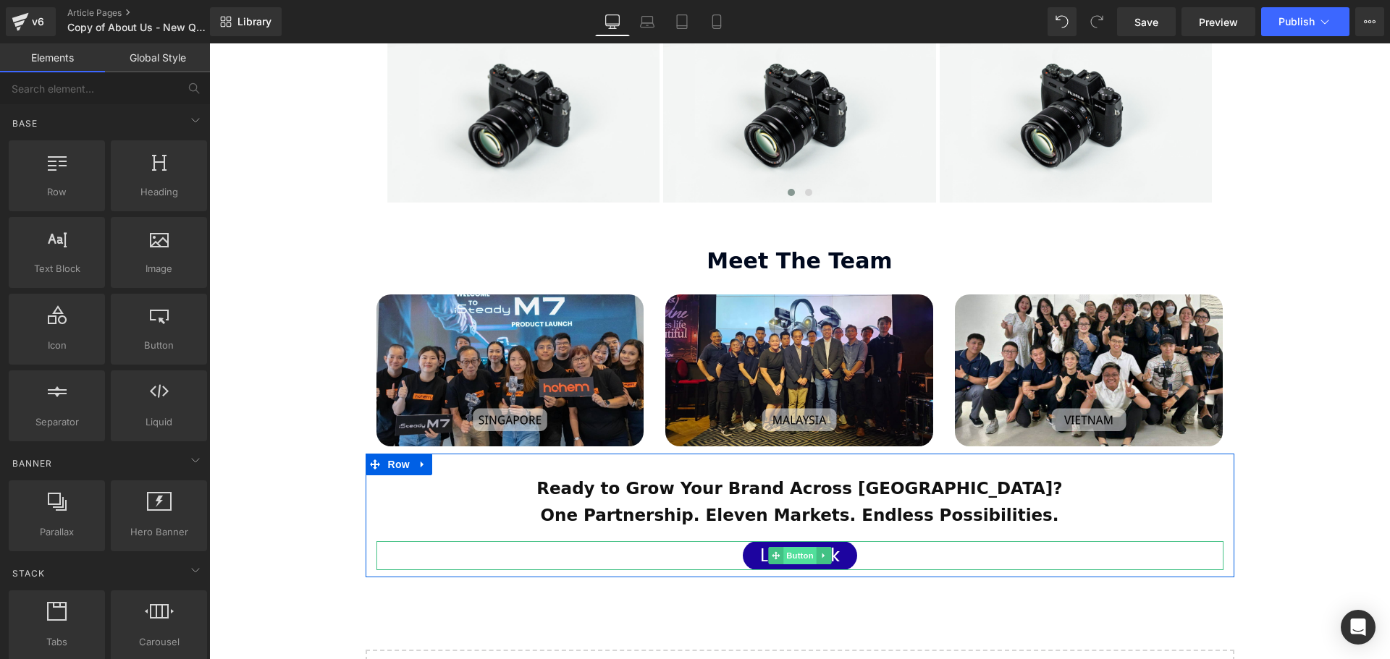
click at [799, 547] on span "Button" at bounding box center [799, 555] width 33 height 17
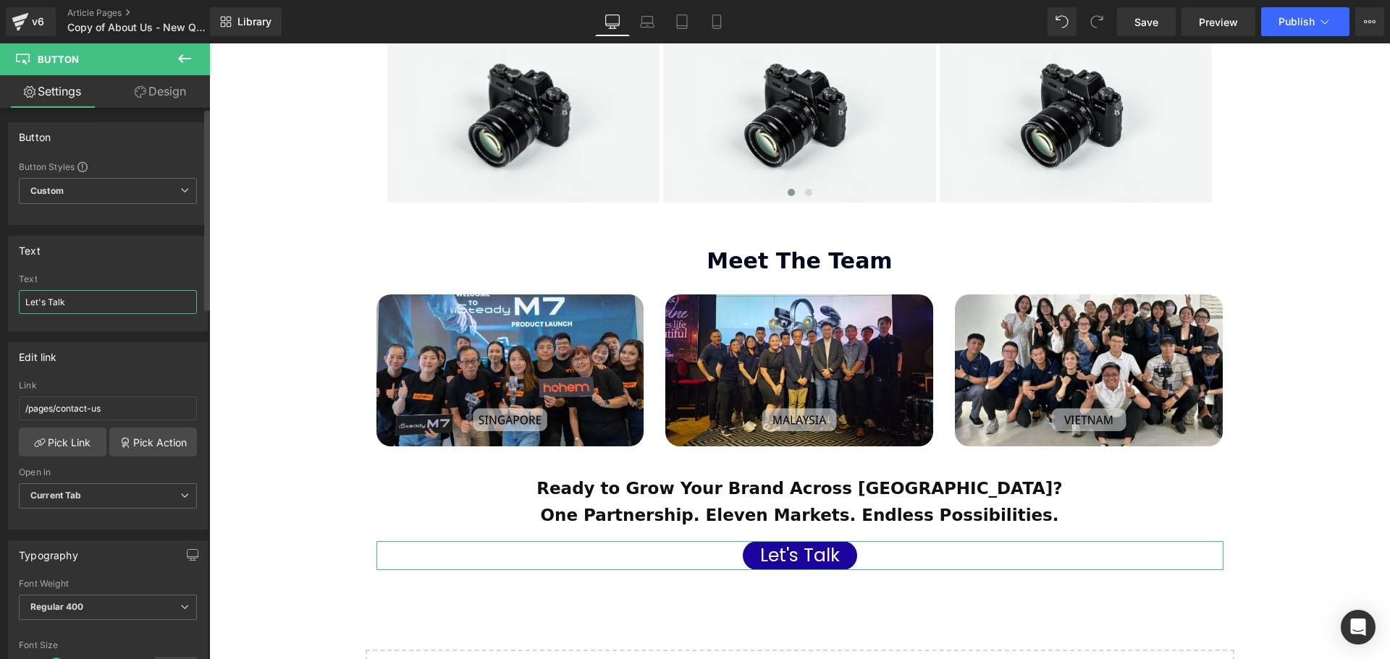
click at [75, 304] on input "Let's Talk" at bounding box center [108, 302] width 178 height 24
click at [23, 300] on input "Let's Talk" at bounding box center [108, 302] width 178 height 24
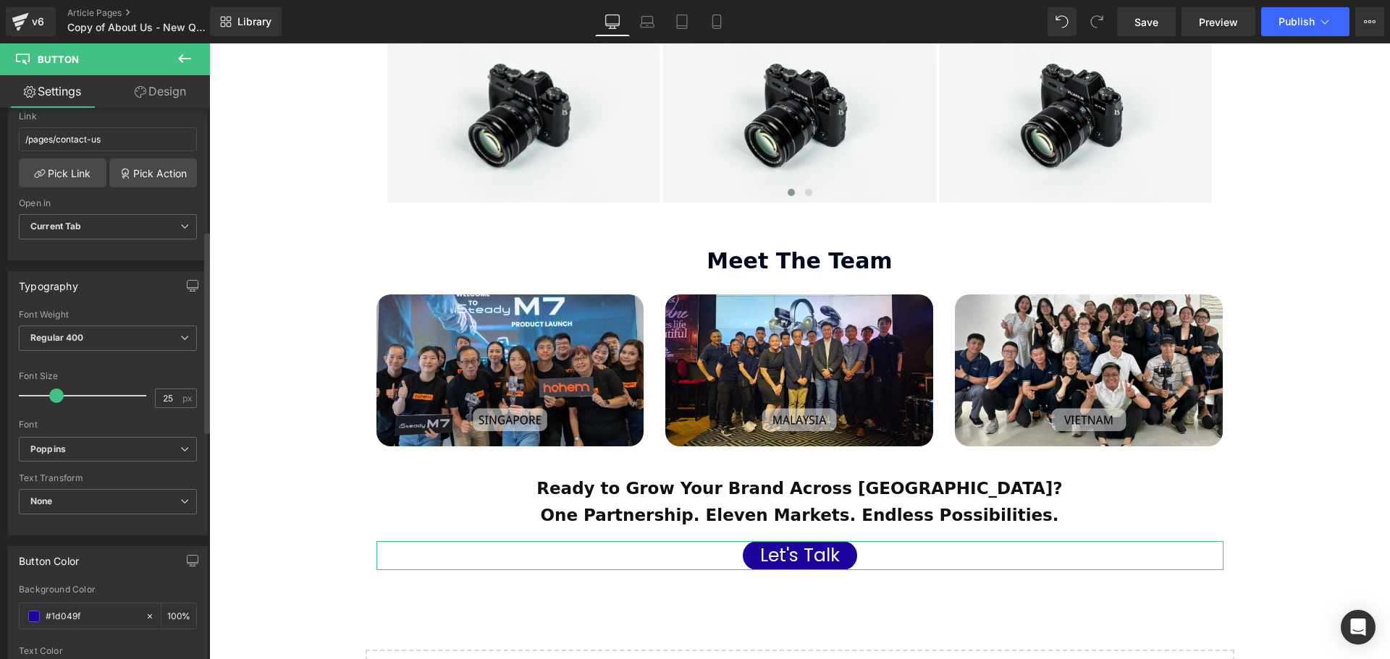
scroll to position [145, 0]
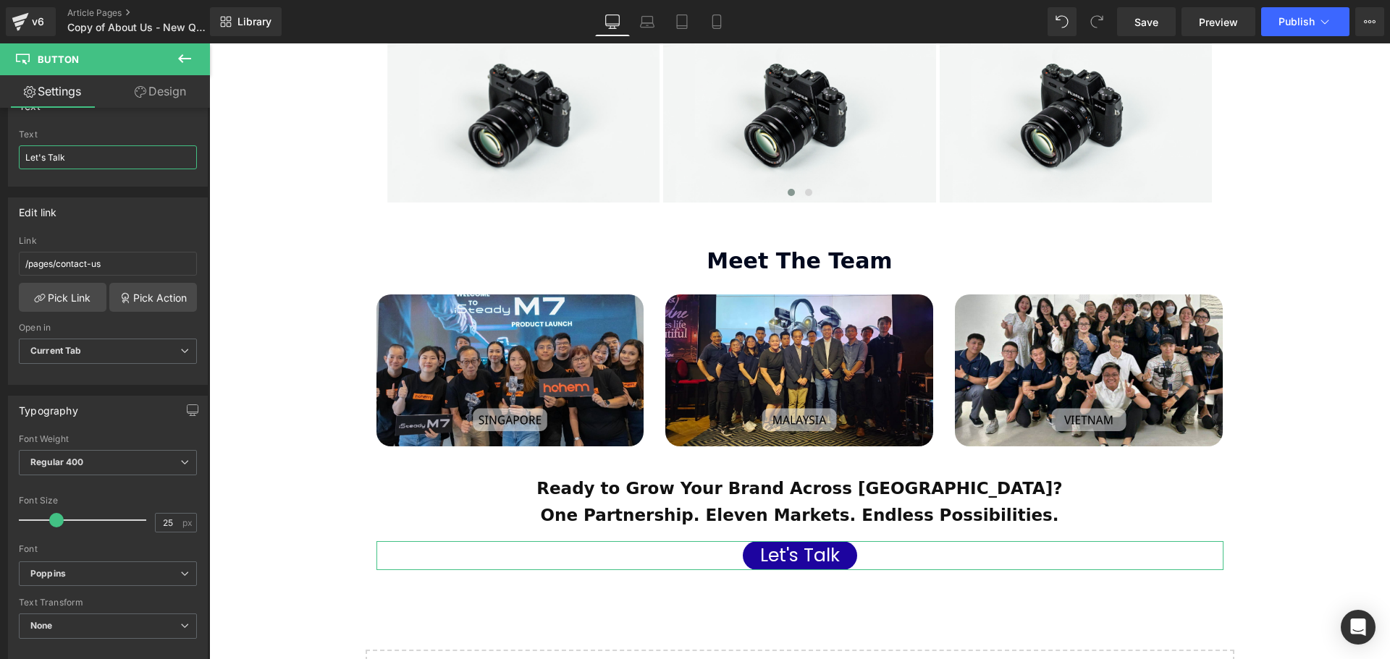
type input "Let's Talk"
click at [165, 95] on link "Design" at bounding box center [160, 91] width 105 height 33
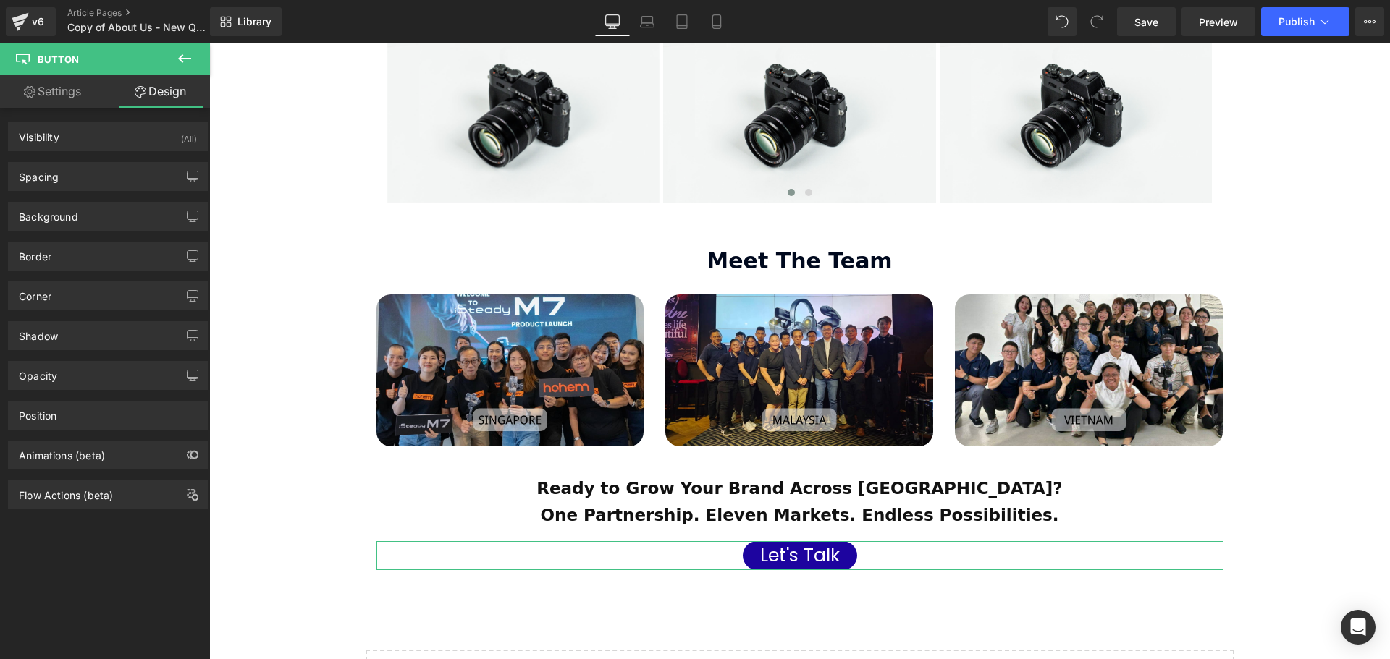
click at [77, 191] on div "Background Color & Image color rgba(29, 4, 159, 1) Color #1d049f 100 % Image Re…" at bounding box center [108, 211] width 216 height 40
click at [81, 173] on div "Spacing" at bounding box center [108, 177] width 198 height 28
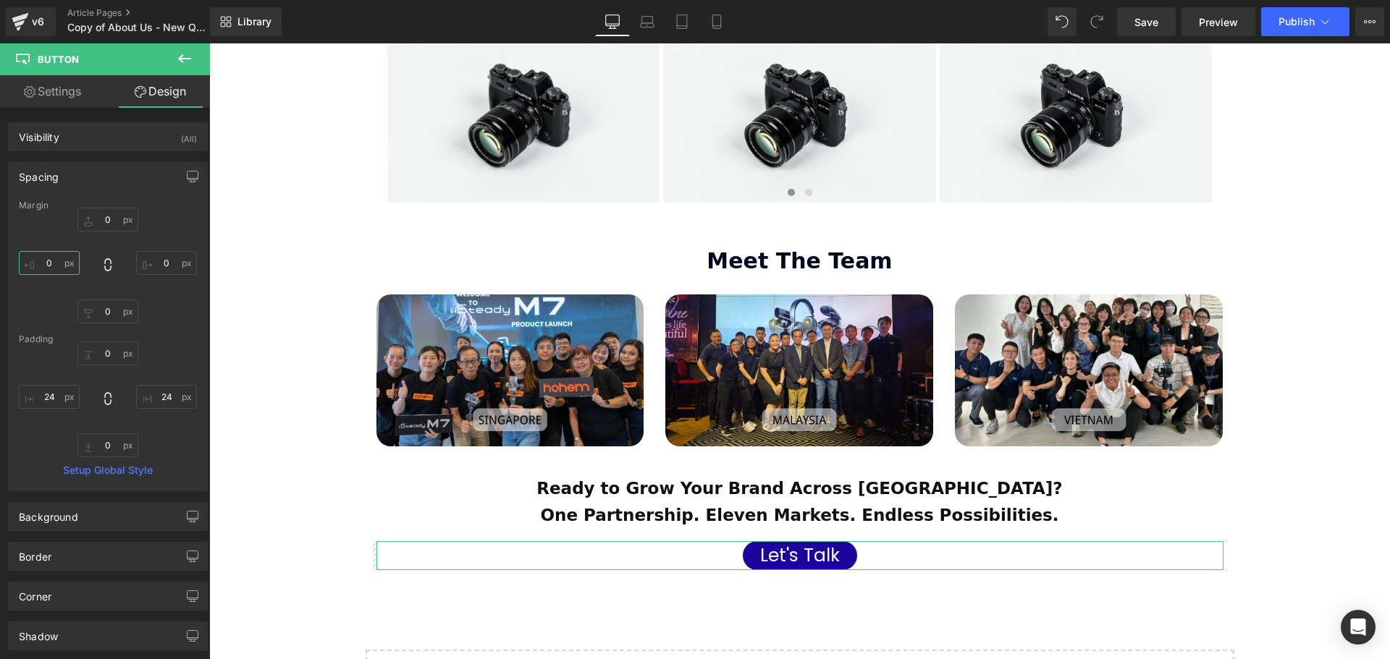
click at [49, 261] on input "0" at bounding box center [49, 263] width 61 height 24
type input "10"
click at [1068, 14] on span at bounding box center [1061, 21] width 29 height 29
type input "0"
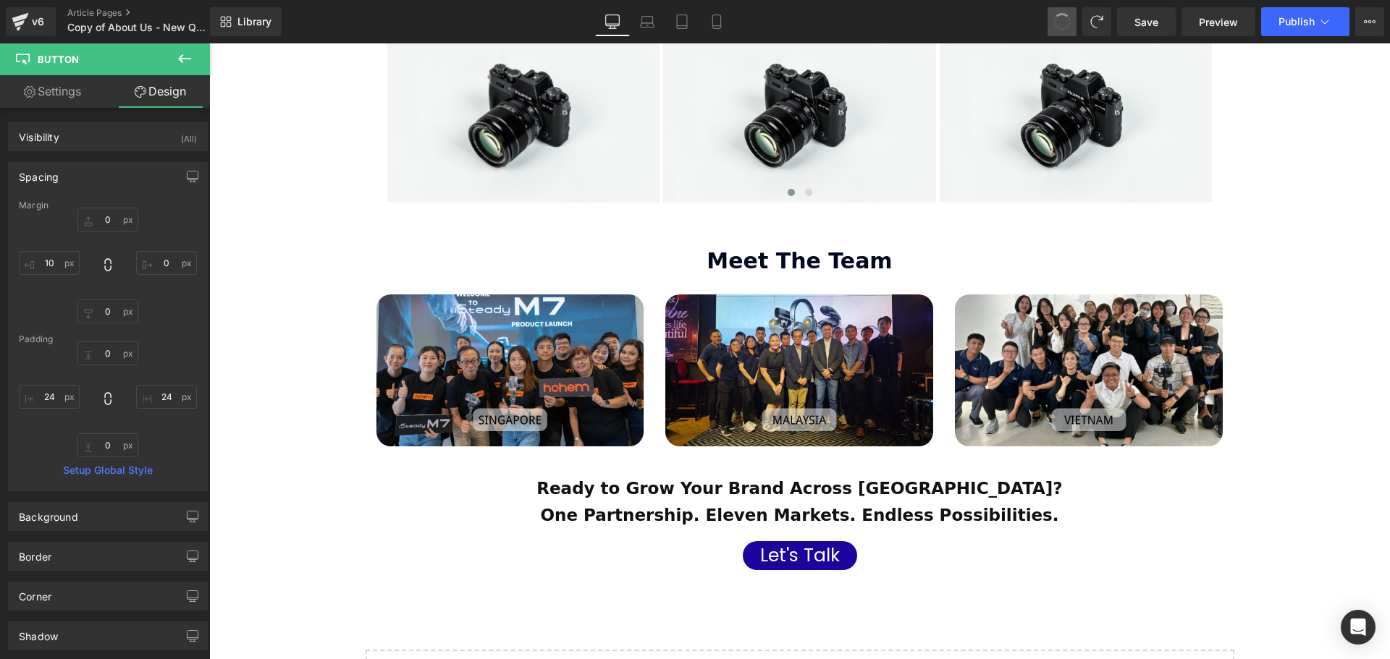
type input "0"
type input "24"
type input "0"
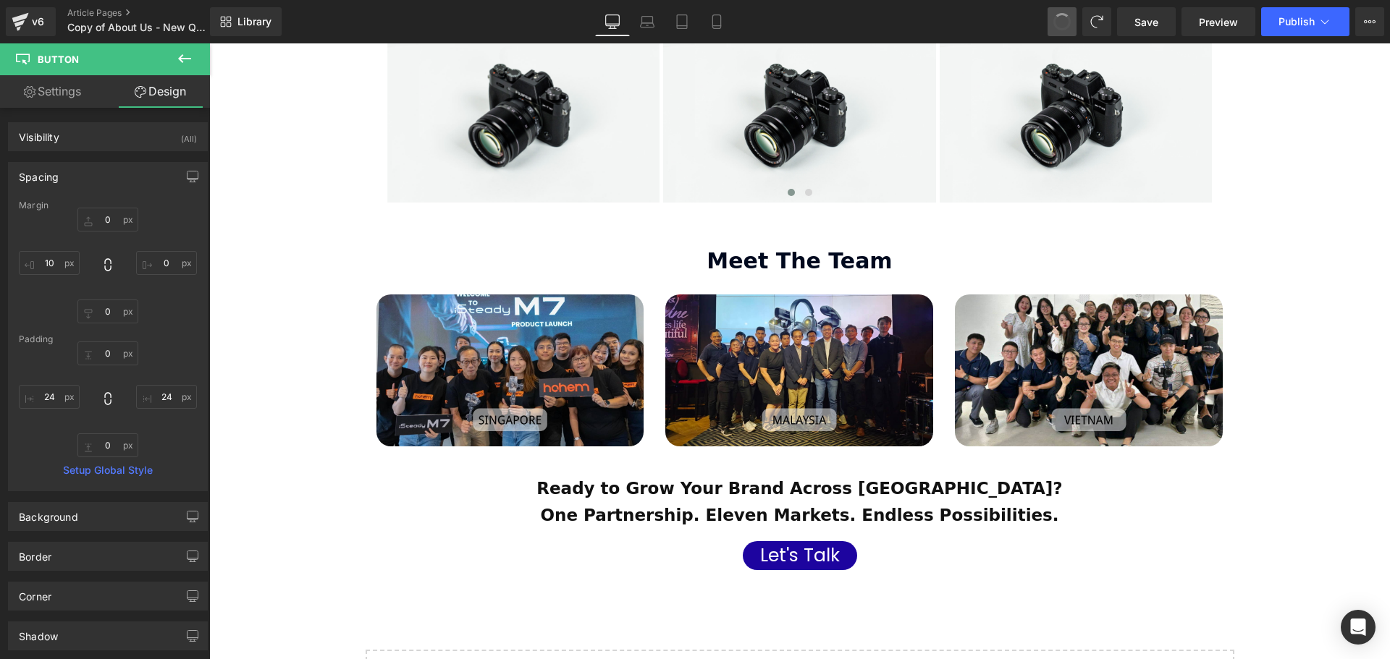
type input "24"
type input "100"
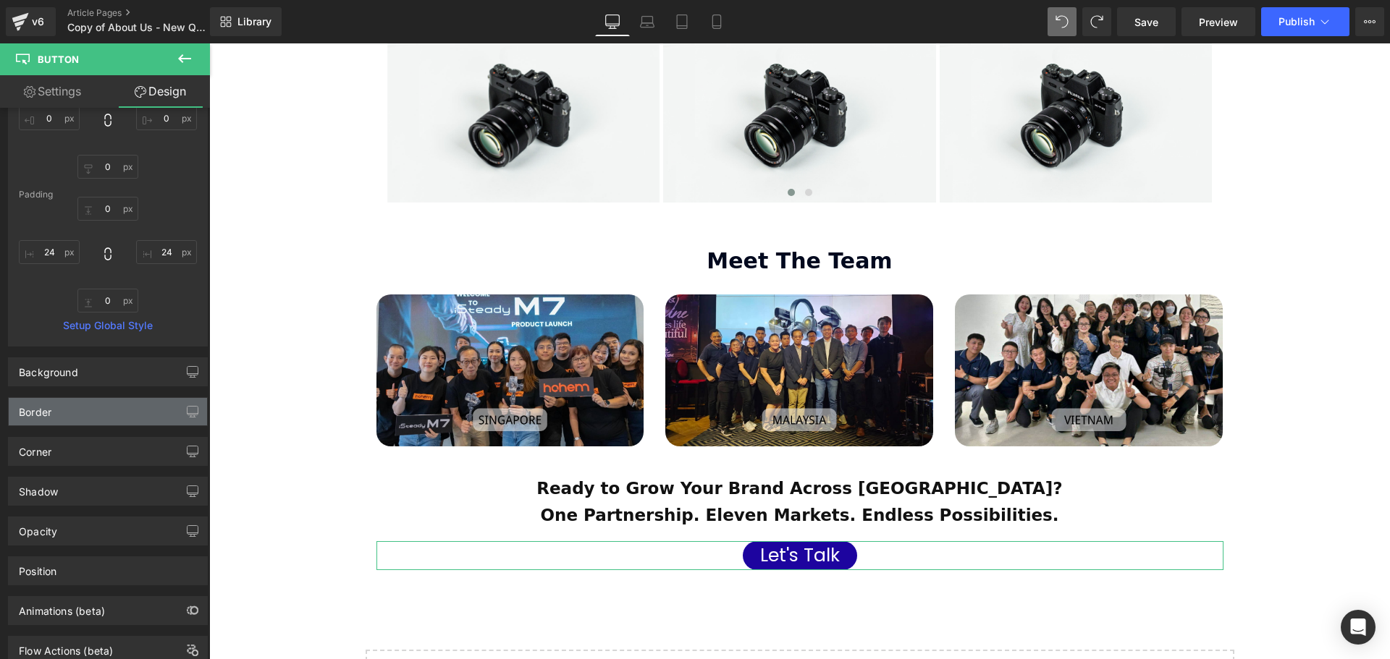
click at [79, 410] on div "Border" at bounding box center [108, 412] width 198 height 28
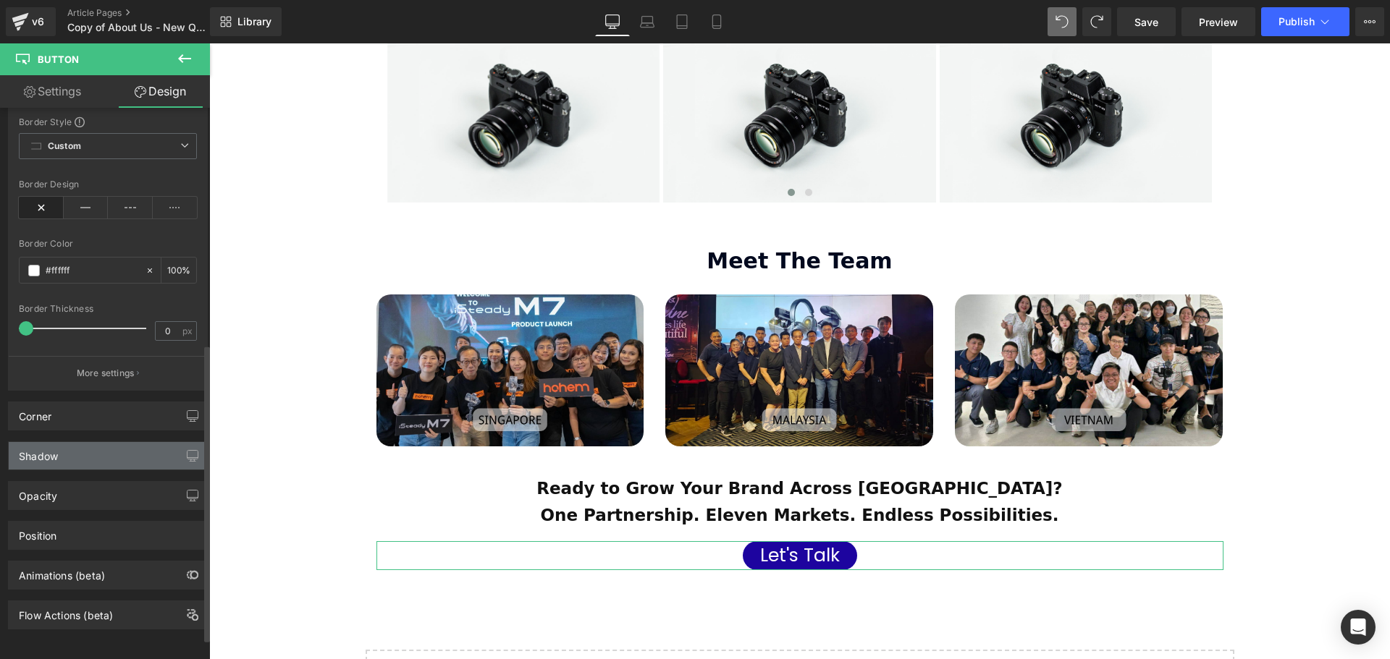
scroll to position [476, 0]
type input "0"
drag, startPoint x: 27, startPoint y: 316, endPoint x: 7, endPoint y: 326, distance: 22.7
click at [0, 323] on html "Button You are previewing how the will restyle your page. You can not edit Elem…" at bounding box center [695, 329] width 1390 height 659
click at [86, 407] on div "Corner" at bounding box center [108, 416] width 198 height 28
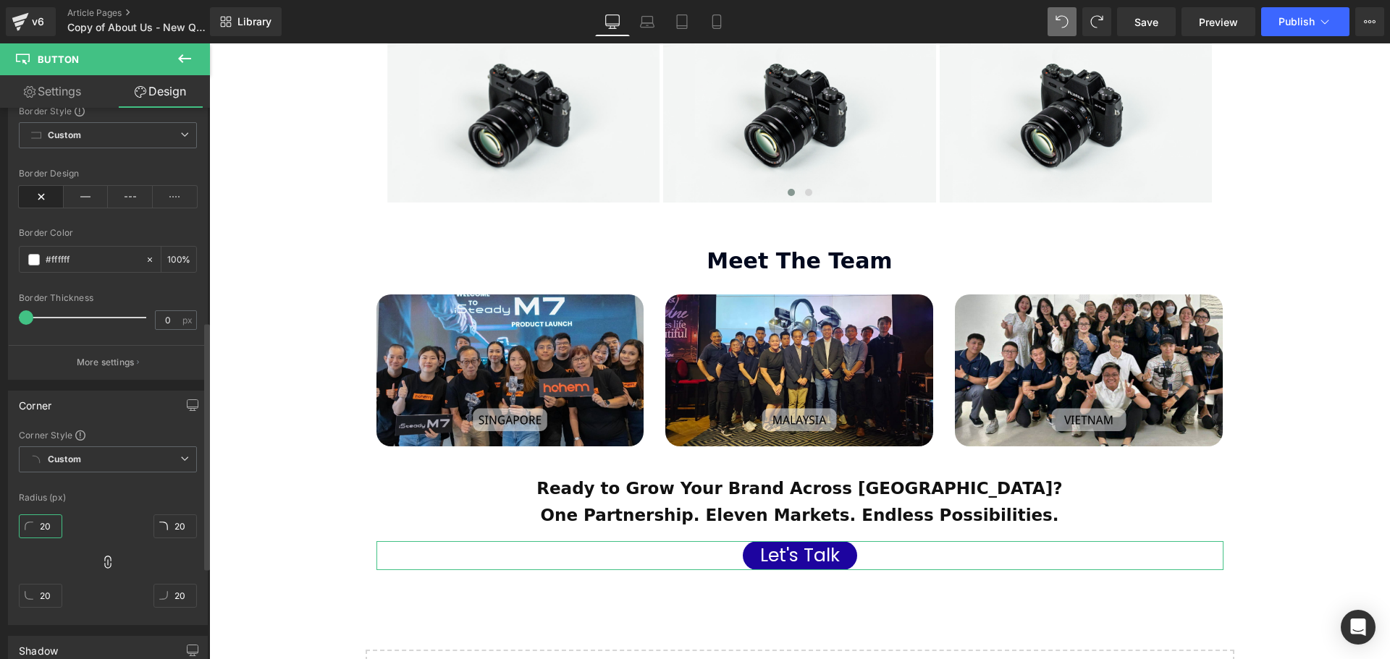
click at [45, 525] on input "20" at bounding box center [40, 527] width 43 height 24
type input "1"
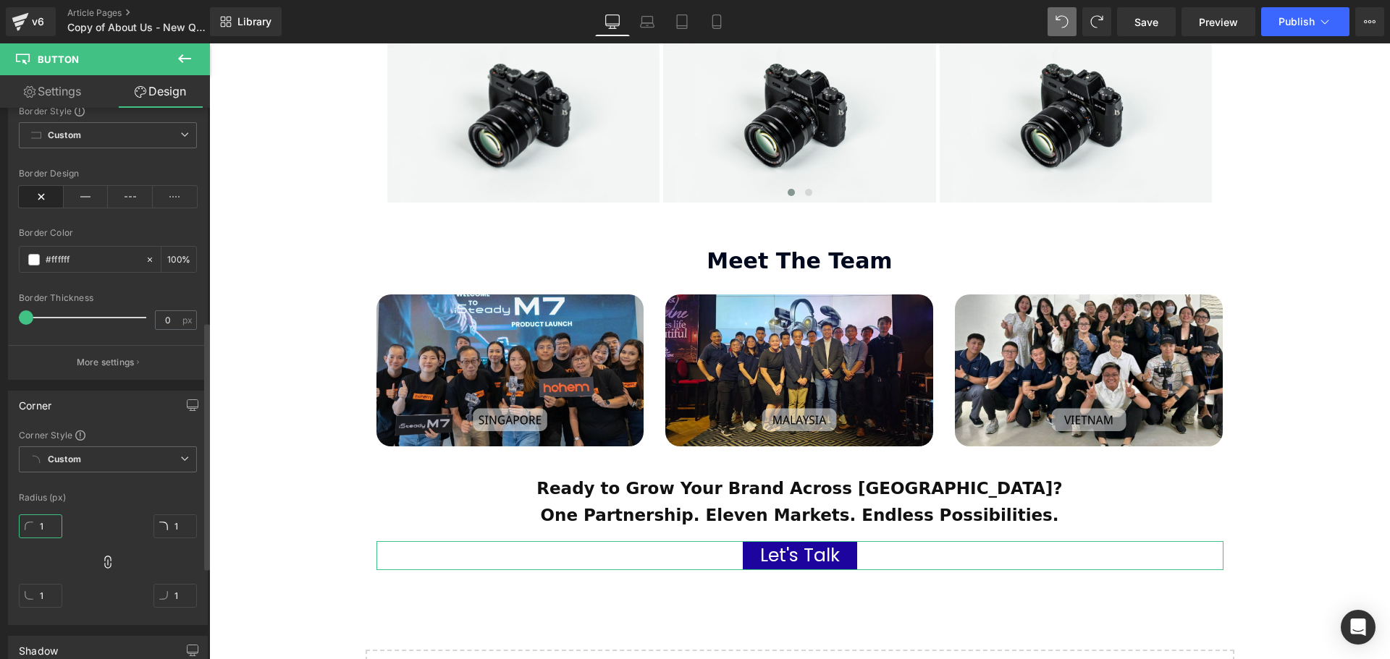
type input "10"
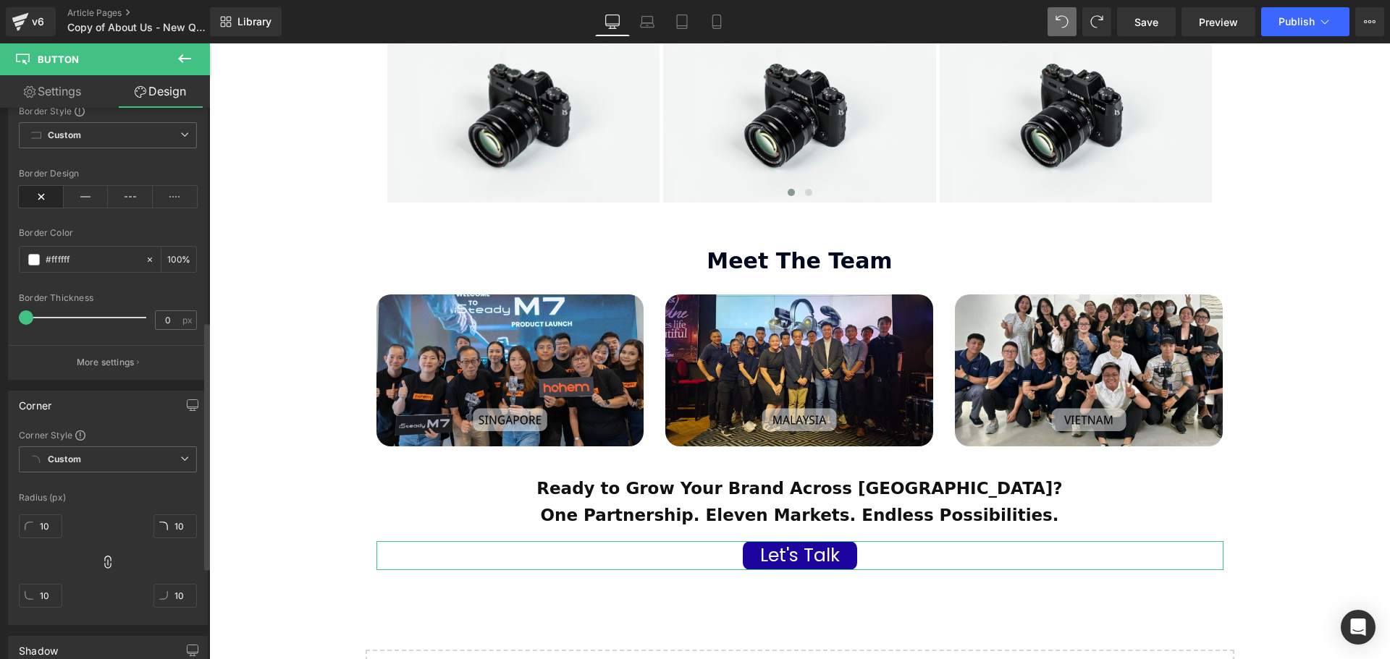
click at [101, 497] on div "Radius (px)" at bounding box center [108, 498] width 178 height 10
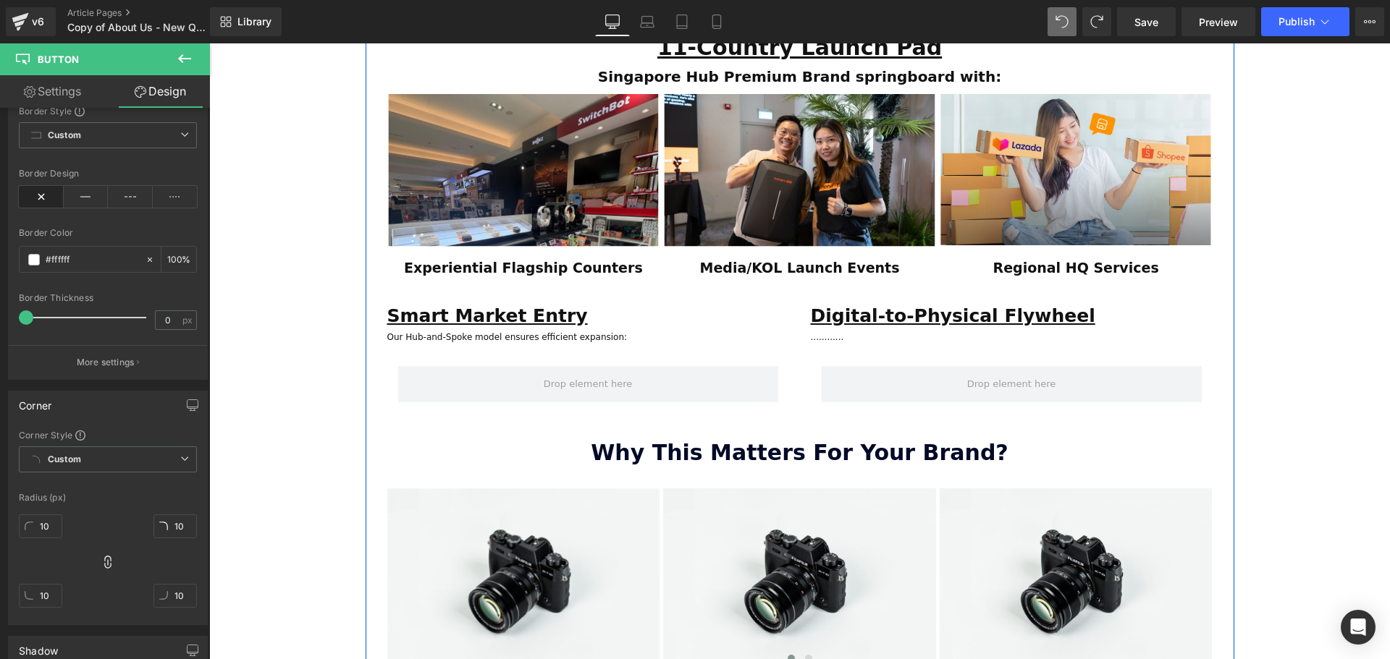
scroll to position [1086, 0]
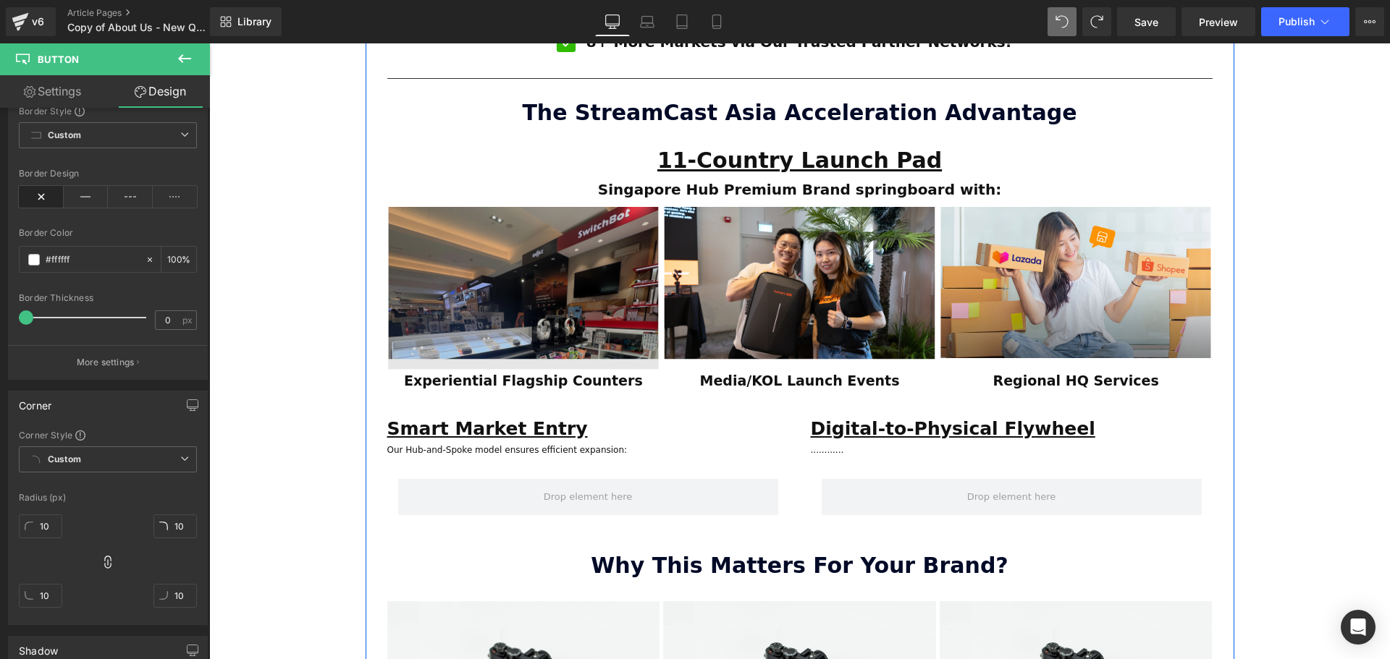
click at [516, 240] on img at bounding box center [523, 289] width 273 height 164
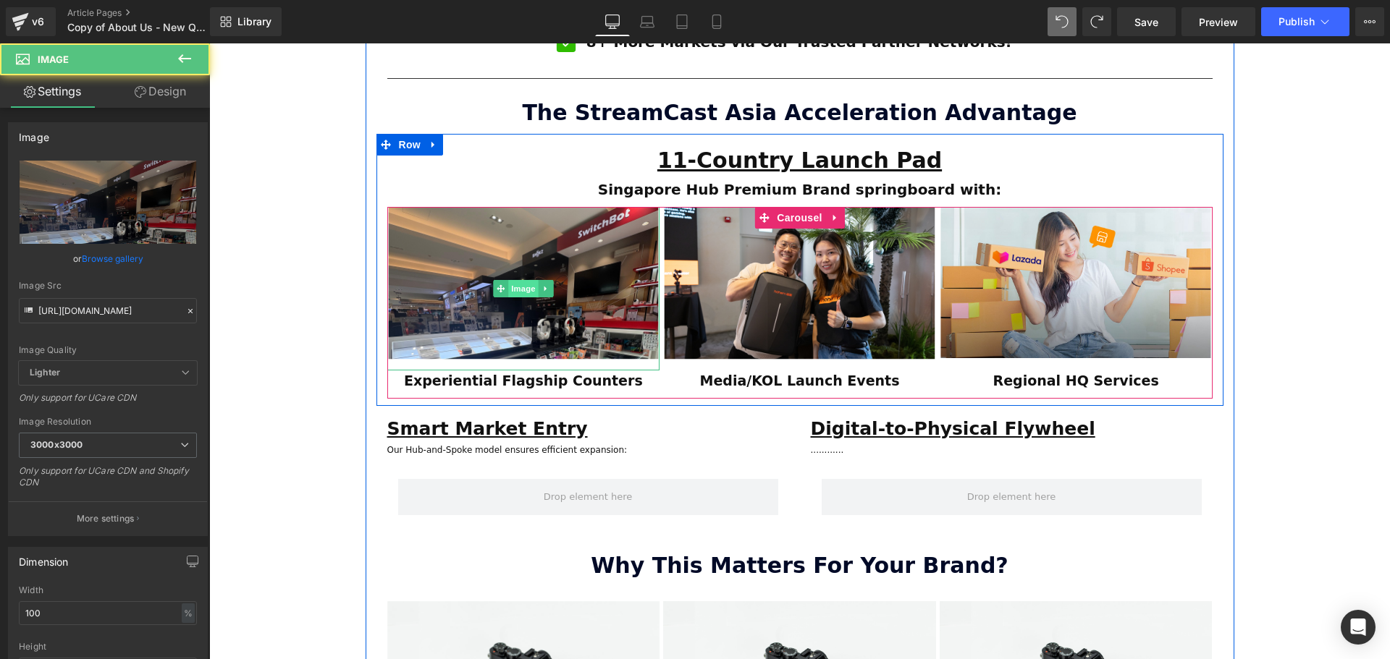
click at [516, 280] on span "Image" at bounding box center [523, 288] width 30 height 17
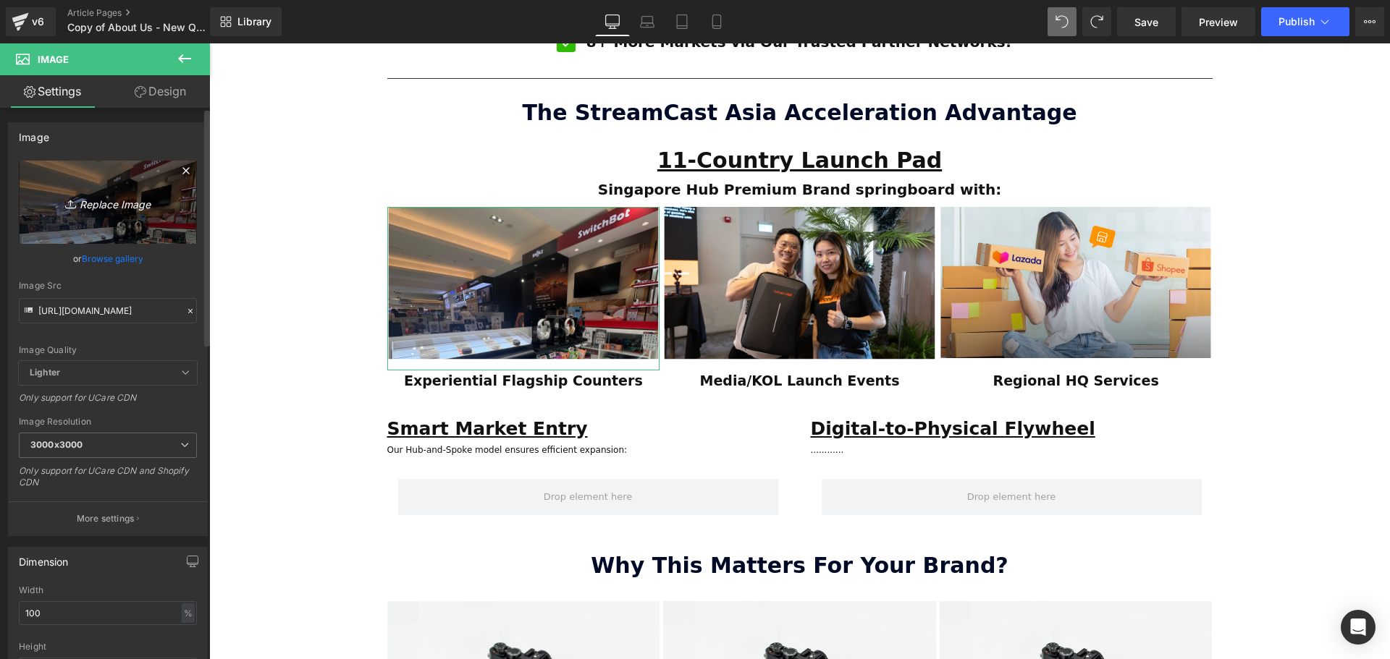
click at [116, 207] on icon "Replace Image" at bounding box center [108, 202] width 116 height 18
type input "C:\fakepath\SCA Giveaway Voucher (80 x 90 mm).svg"
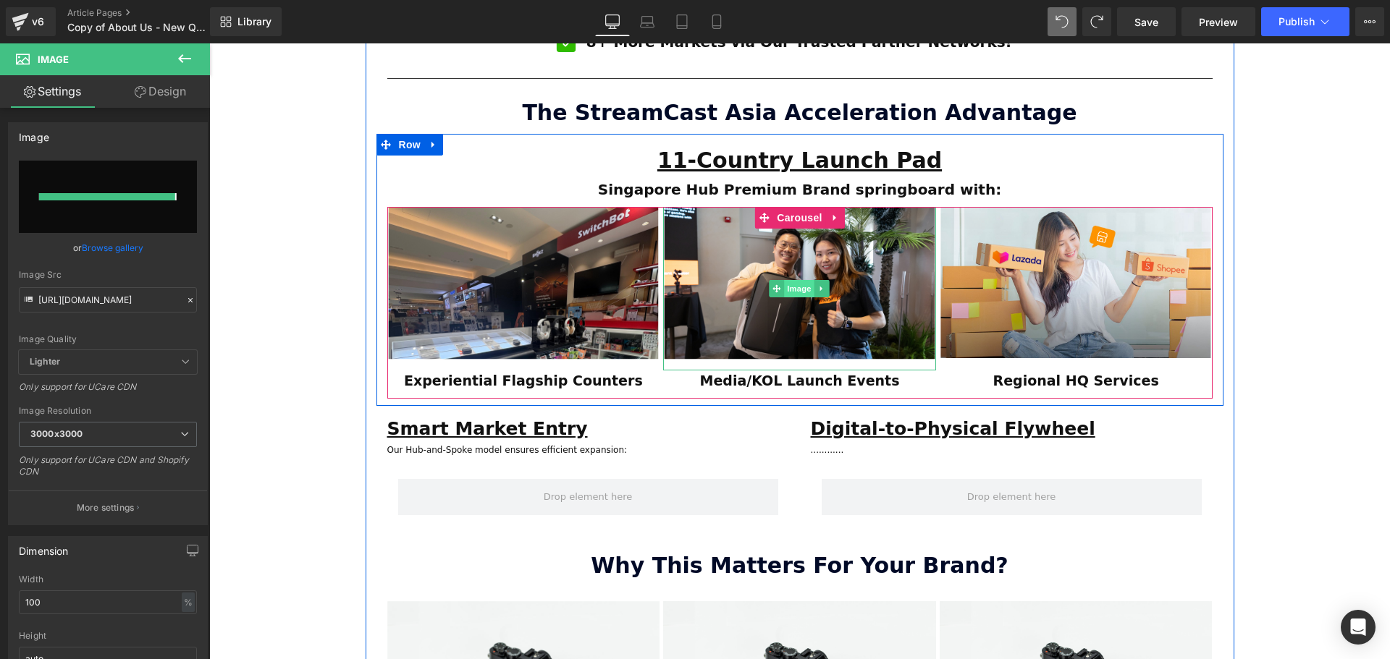
type input "https://ucarecdn.com/ee9da5a7-04c9-469d-89b0-f74dadbeac79/SCA%20Giveaway%20Vouc…"
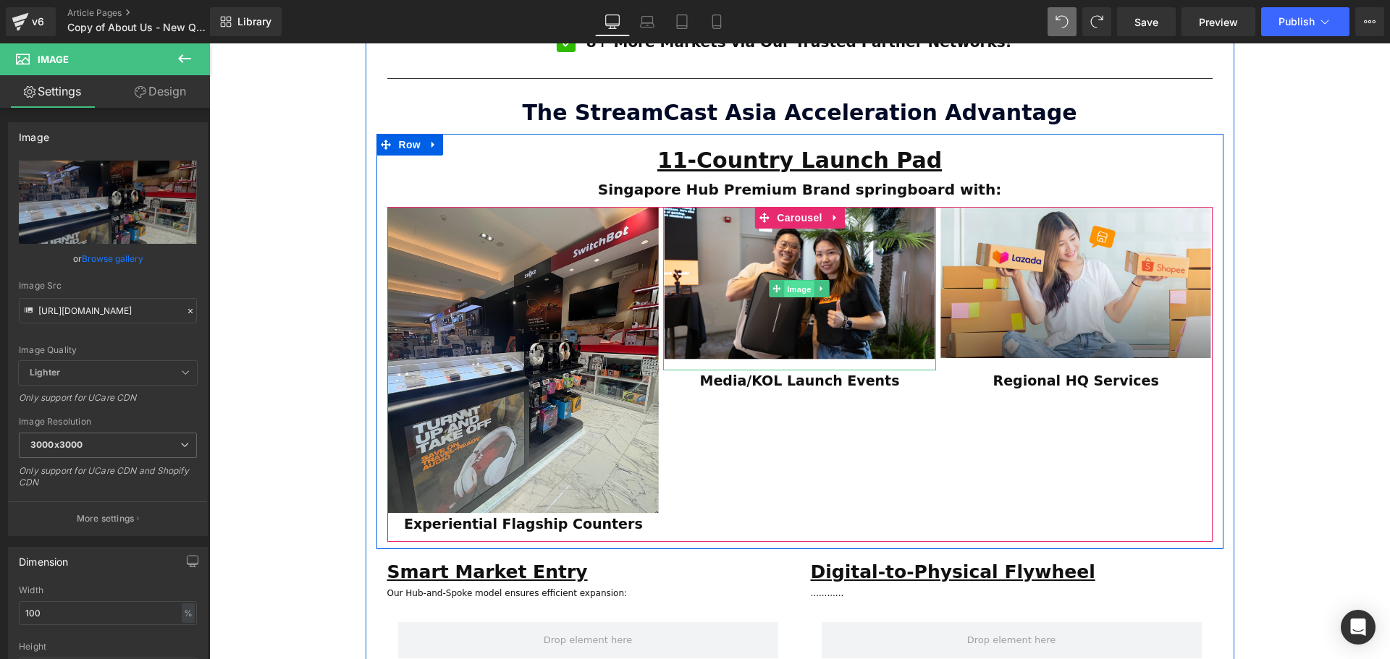
click at [797, 281] on span "Image" at bounding box center [800, 289] width 30 height 17
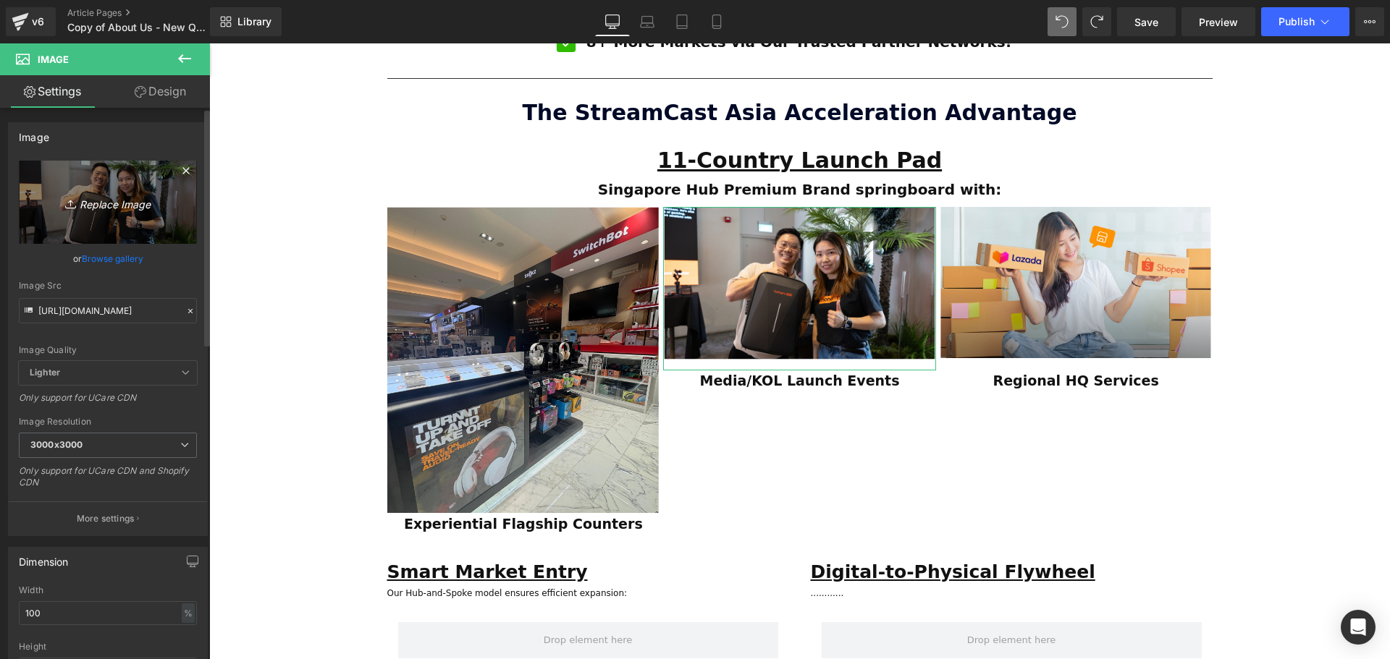
click at [111, 206] on icon "Replace Image" at bounding box center [108, 202] width 116 height 18
type input "C:\fakepath\SCA Giveaway Voucher (80 x 90 mm) (1).svg"
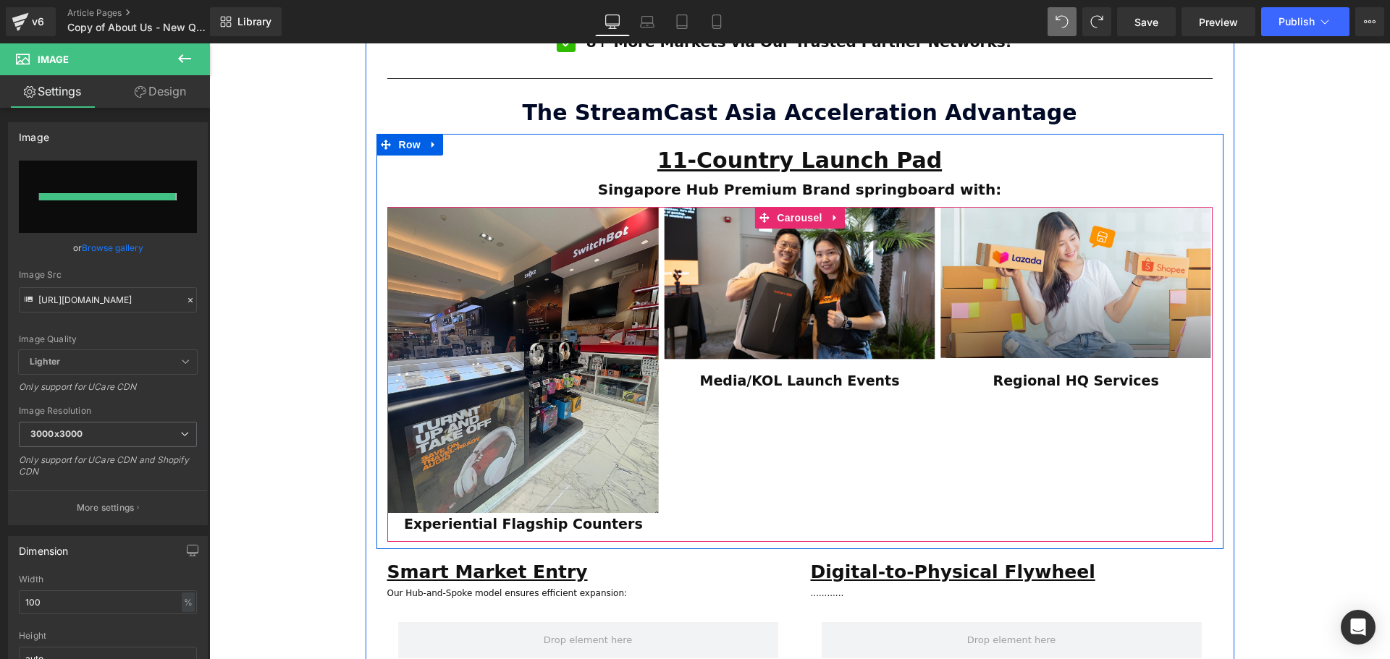
type input "https://ucarecdn.com/c3a83dab-d29a-4f36-bd94-6bfc6b7e0af2/SCA%20Giveaway%20Vouc…"
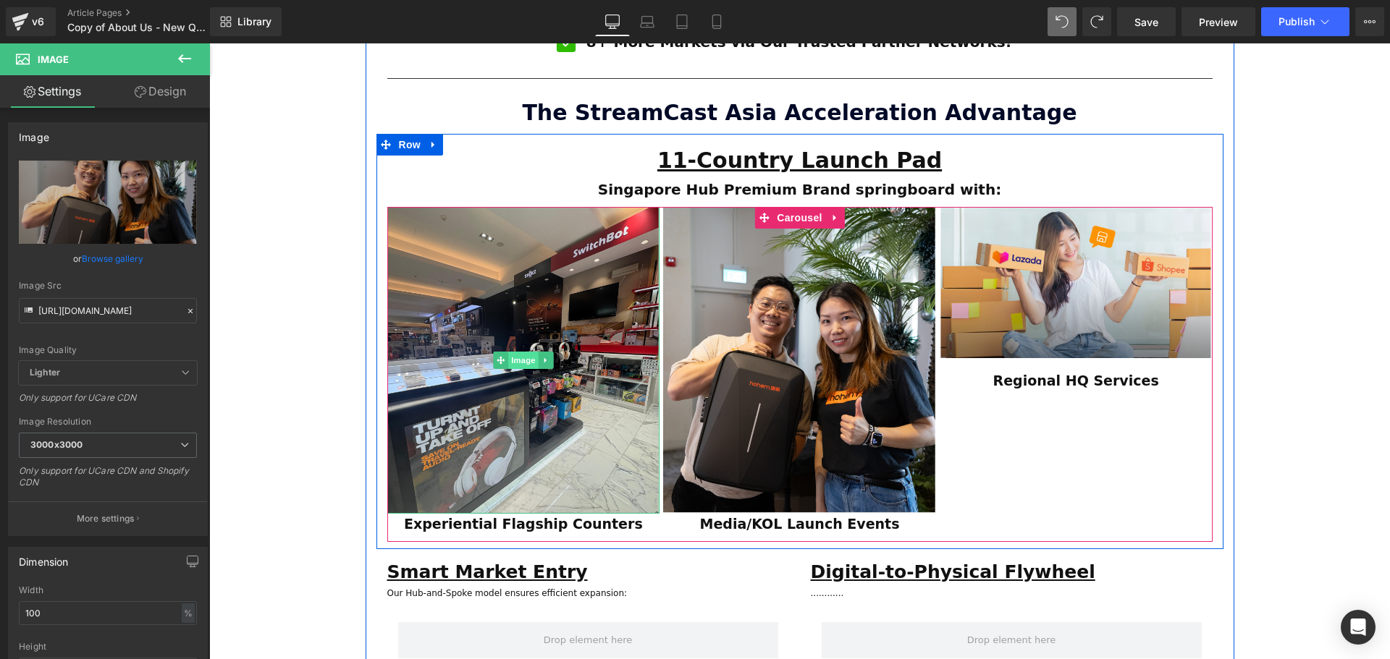
click at [518, 352] on span "Image" at bounding box center [523, 360] width 30 height 17
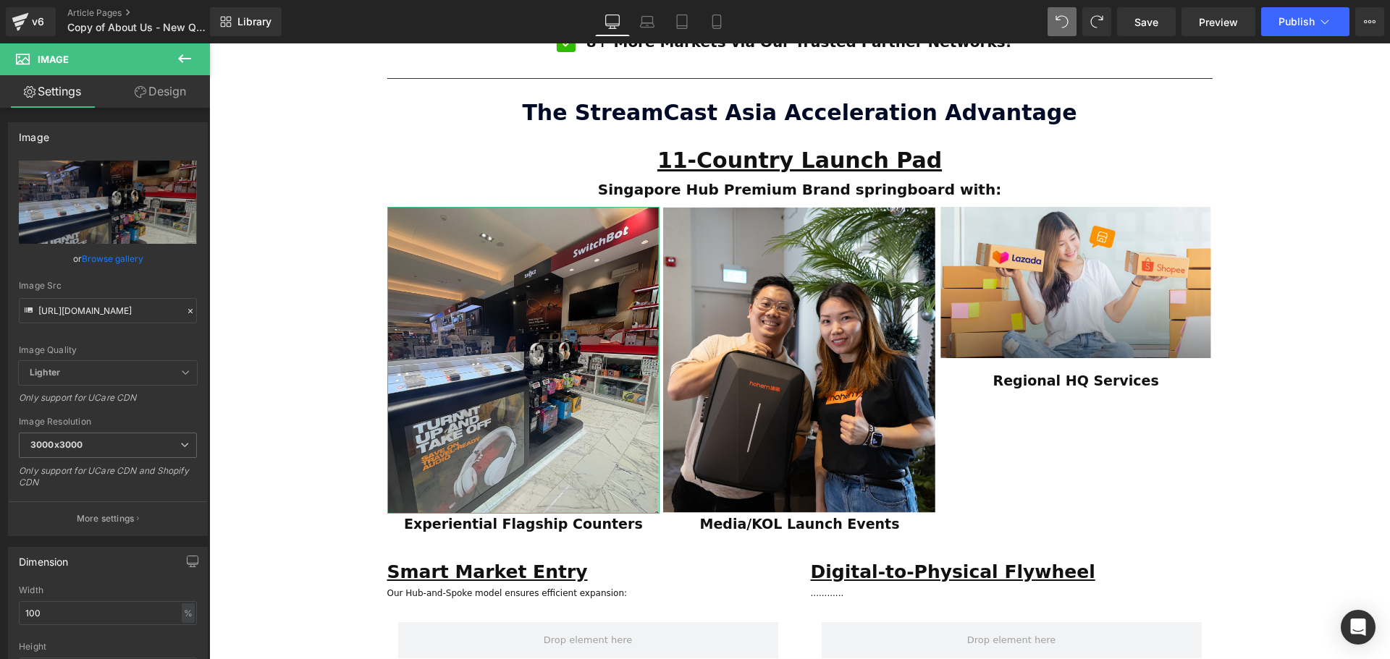
click at [167, 93] on link "Design" at bounding box center [160, 91] width 105 height 33
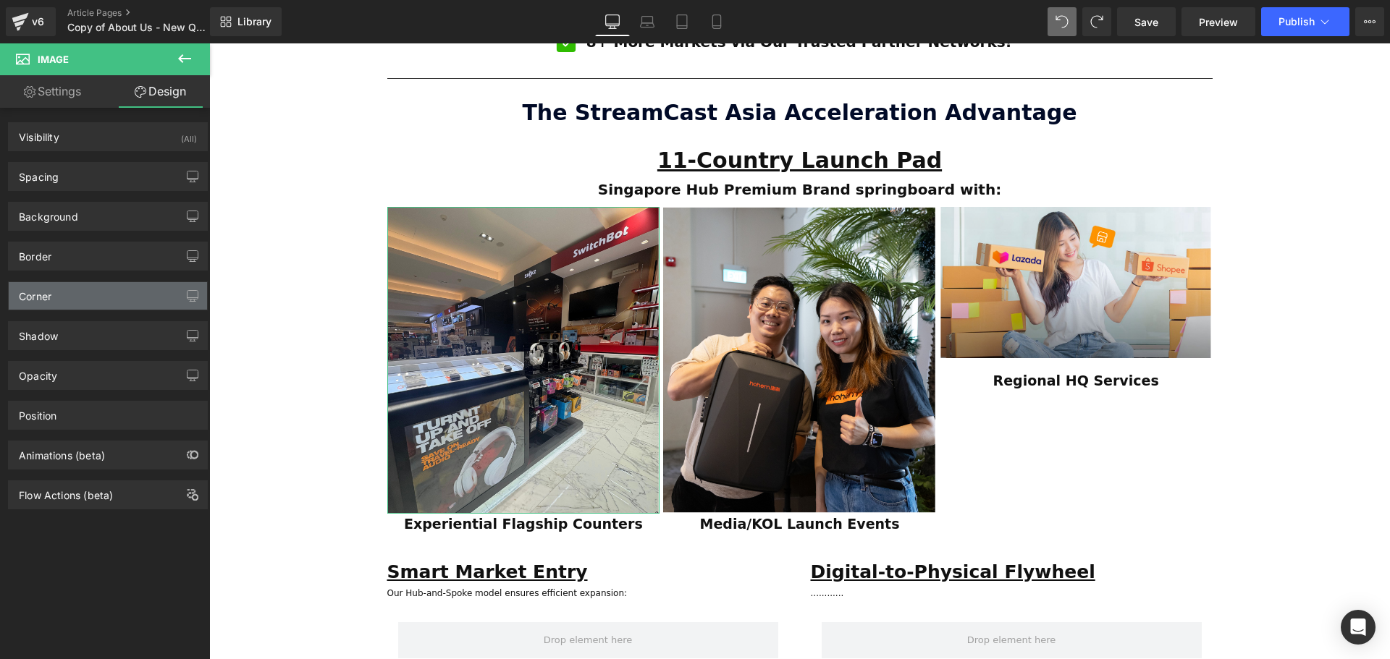
click at [61, 301] on div "Corner" at bounding box center [108, 296] width 198 height 28
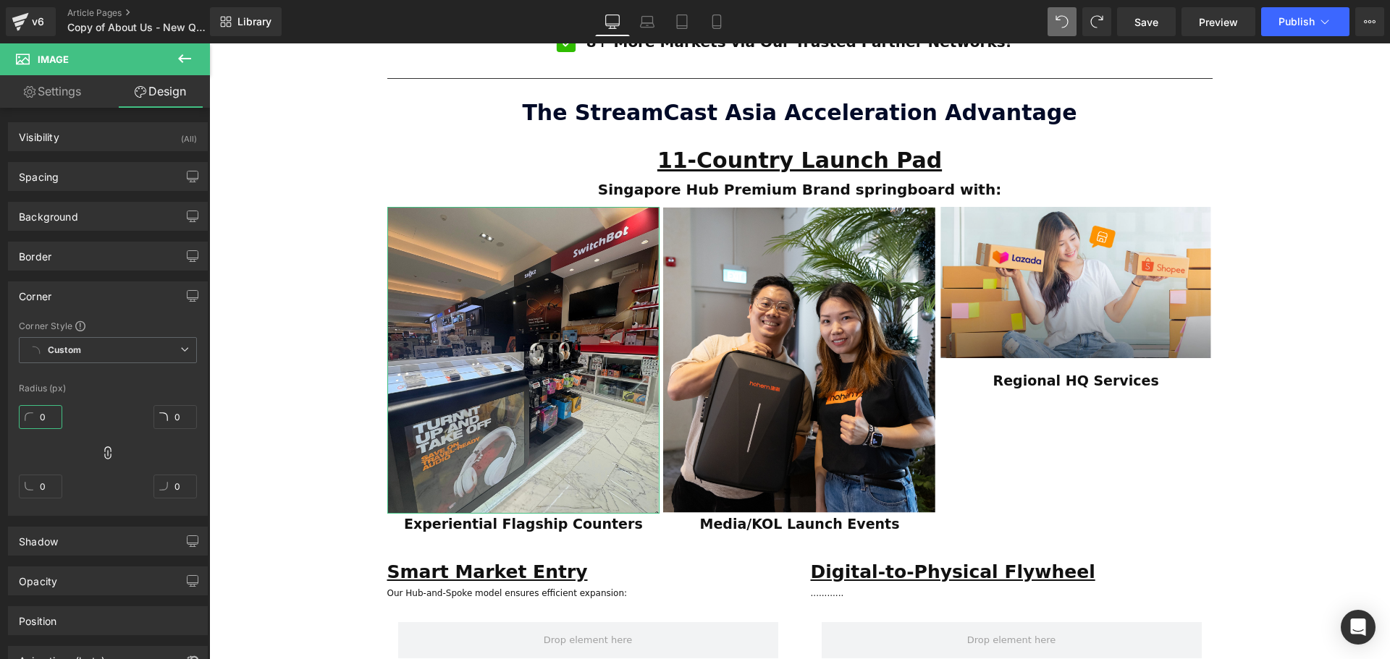
click at [41, 424] on input "0" at bounding box center [40, 417] width 43 height 24
type input "2"
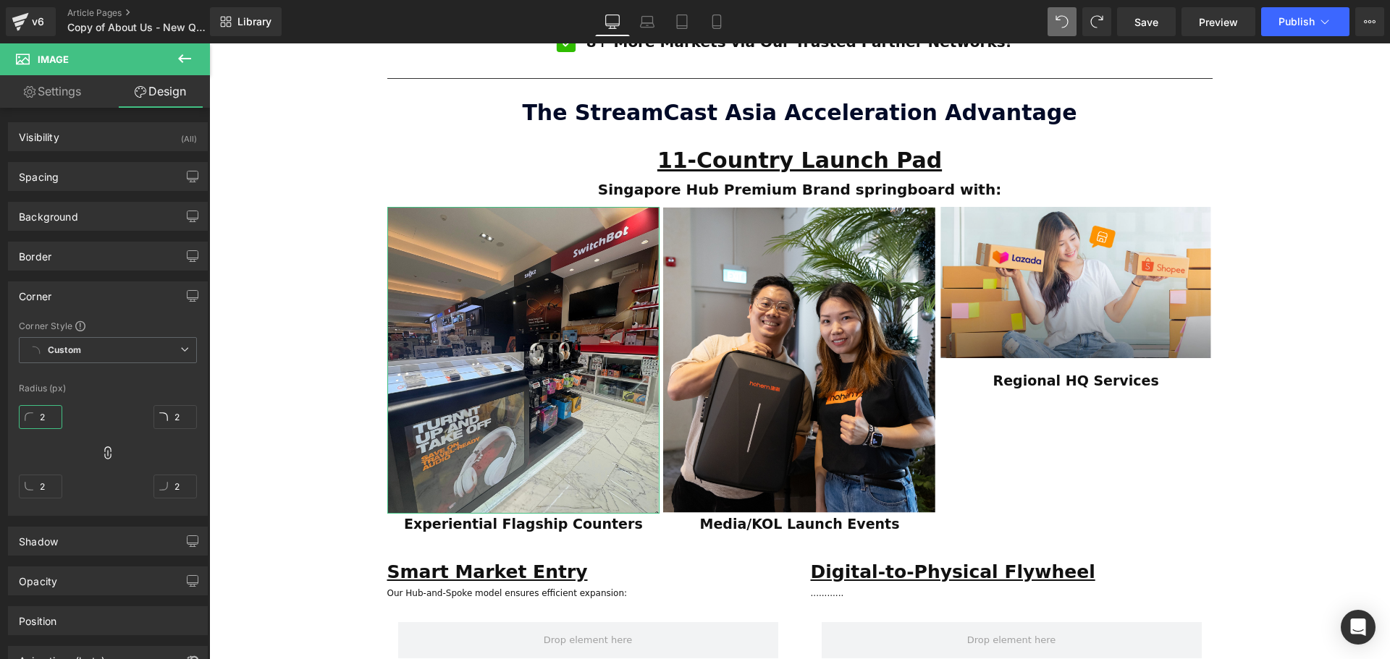
type input "20"
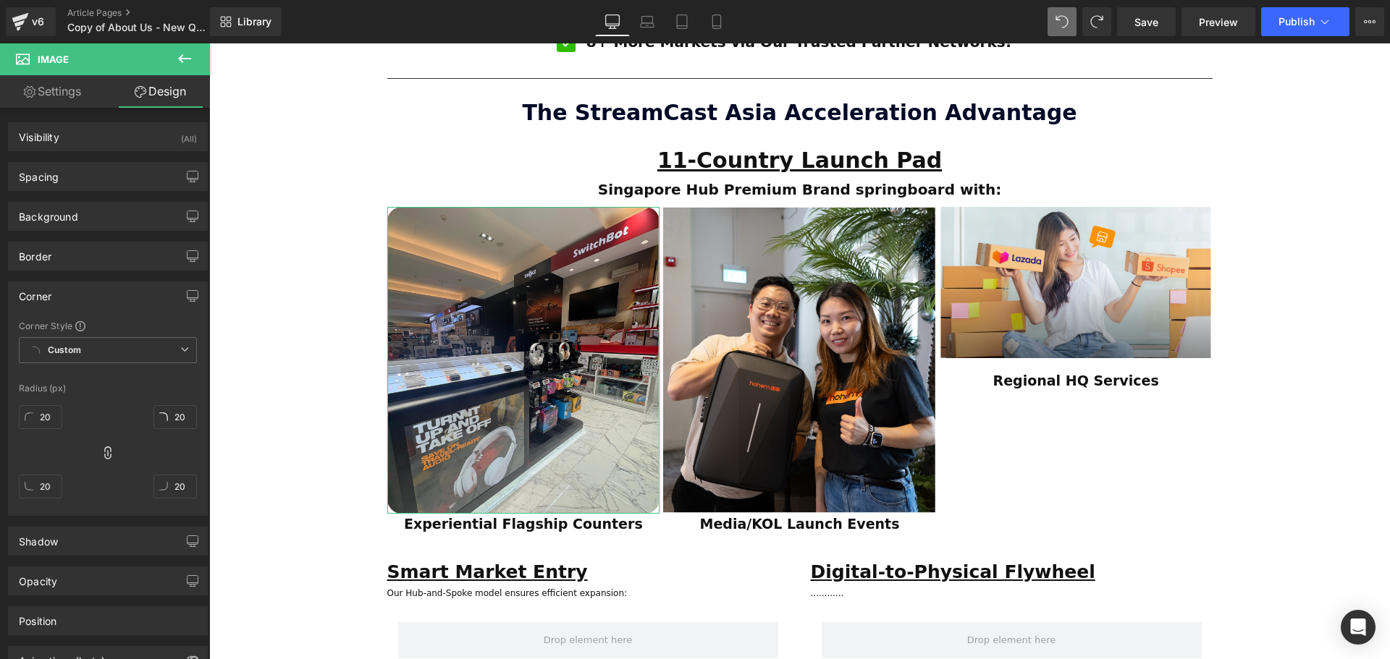
click at [119, 383] on div "Corner Style Custom Custom Setup Global Style Custom Setup Global Style Radius …" at bounding box center [108, 417] width 198 height 195
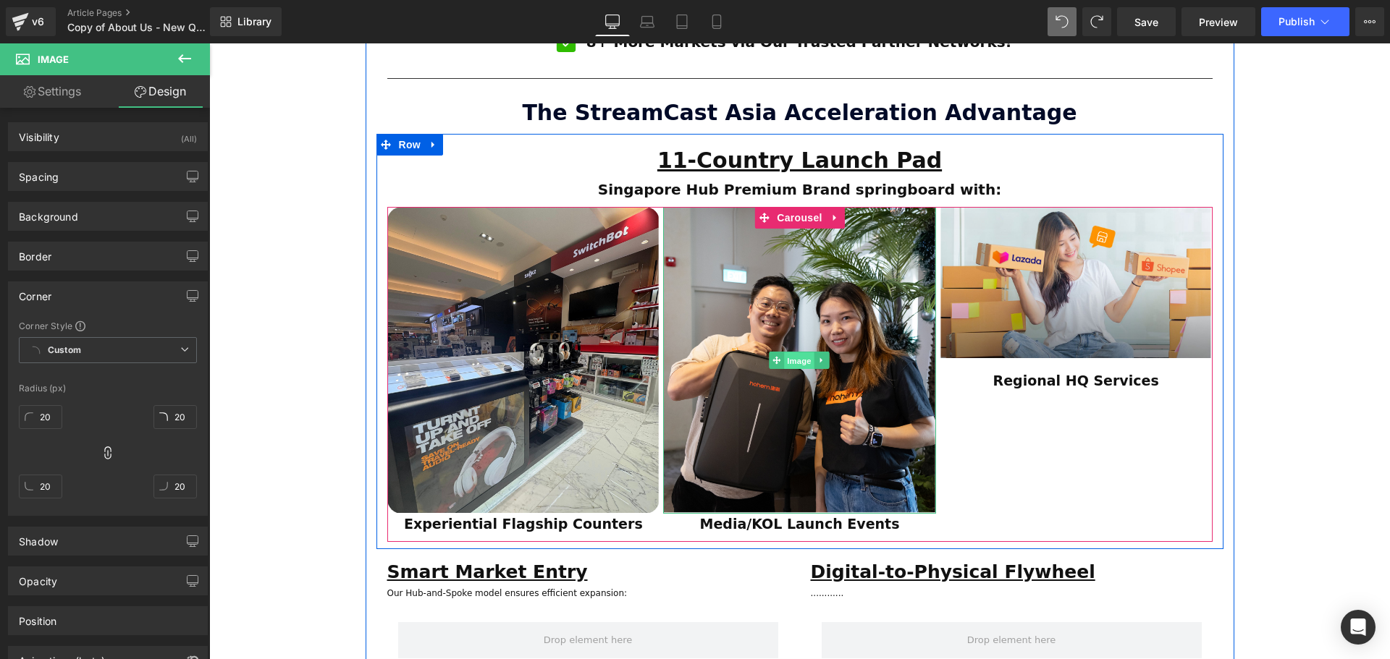
click at [801, 352] on span "Image" at bounding box center [800, 360] width 30 height 17
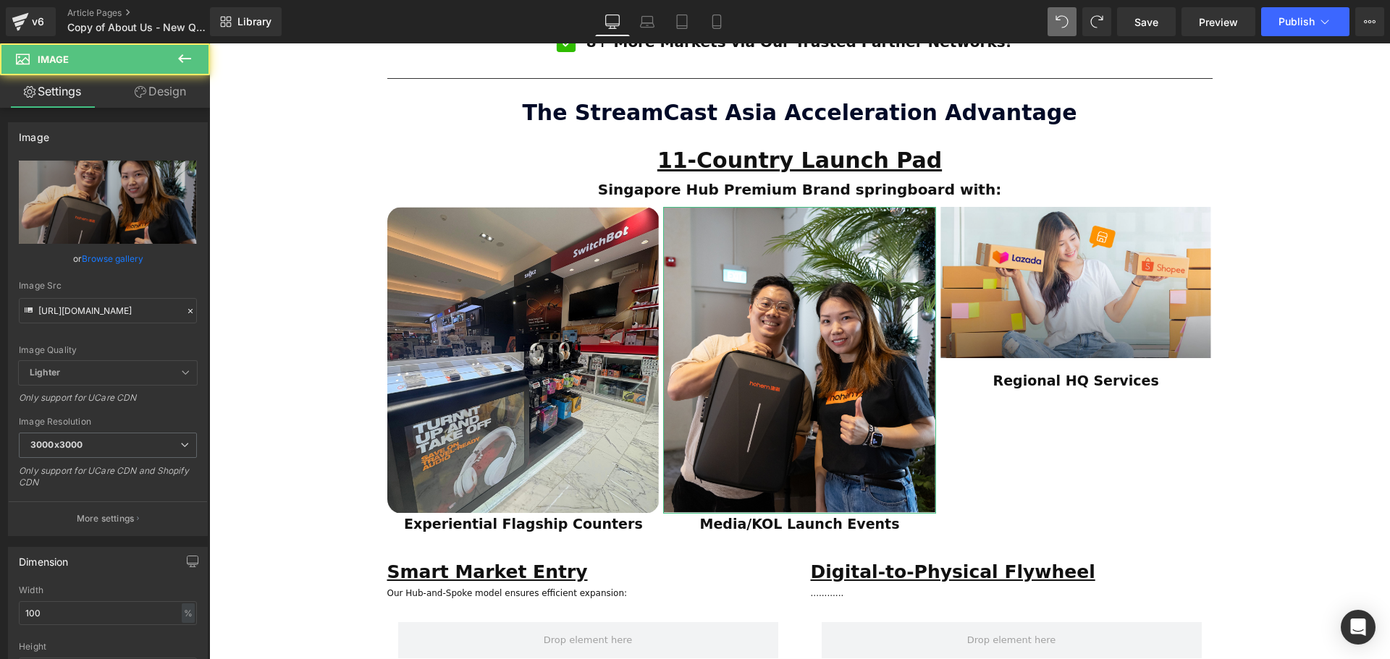
click at [156, 87] on link "Design" at bounding box center [160, 91] width 105 height 33
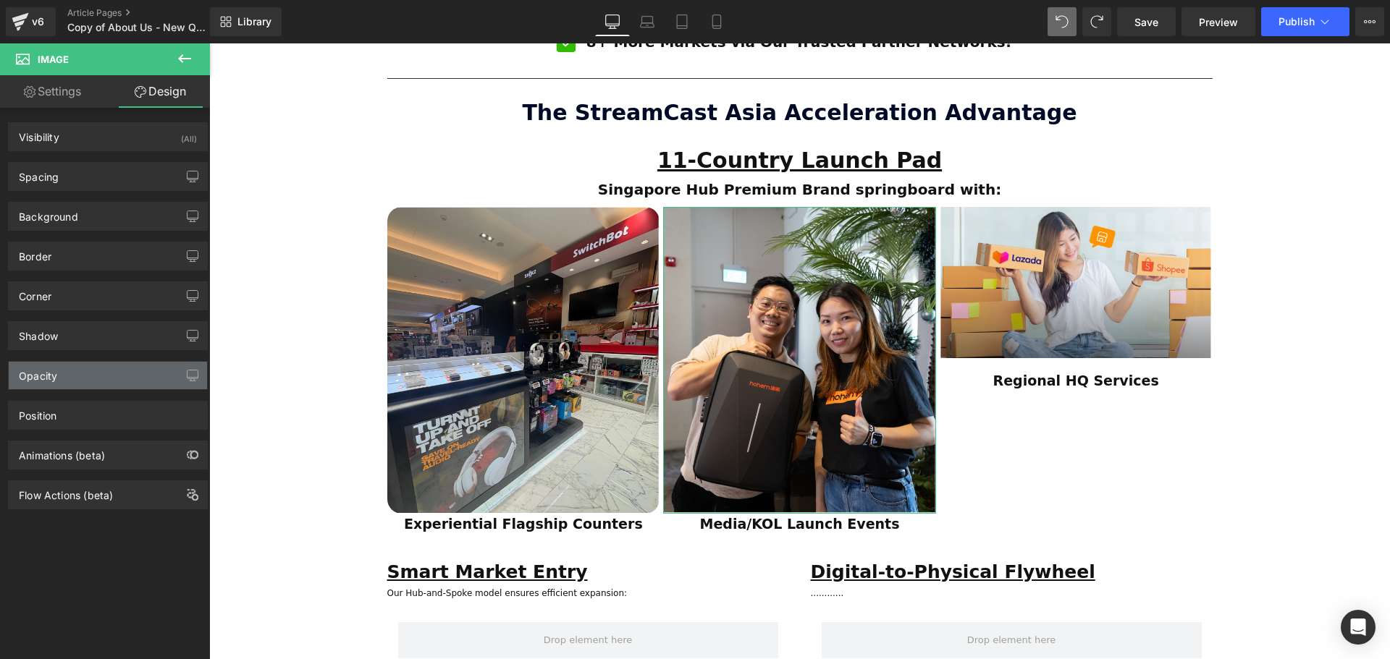
type input "0"
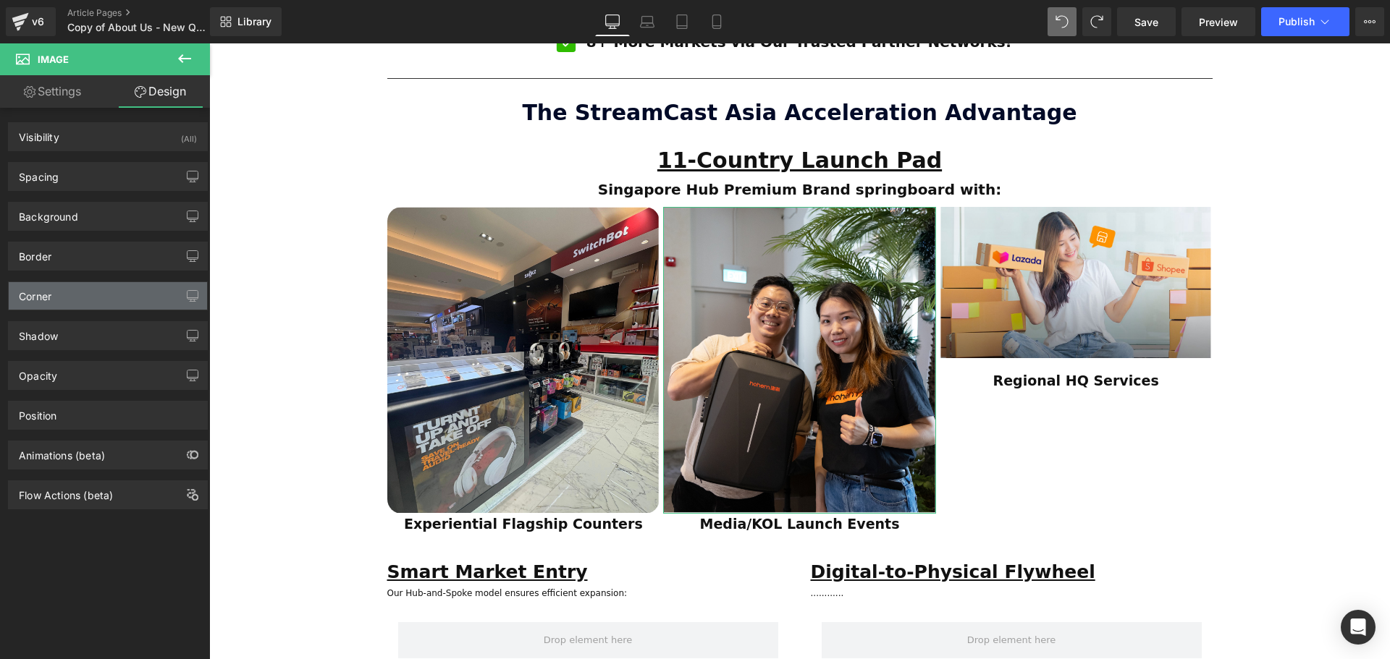
click at [62, 293] on div "Corner" at bounding box center [108, 296] width 198 height 28
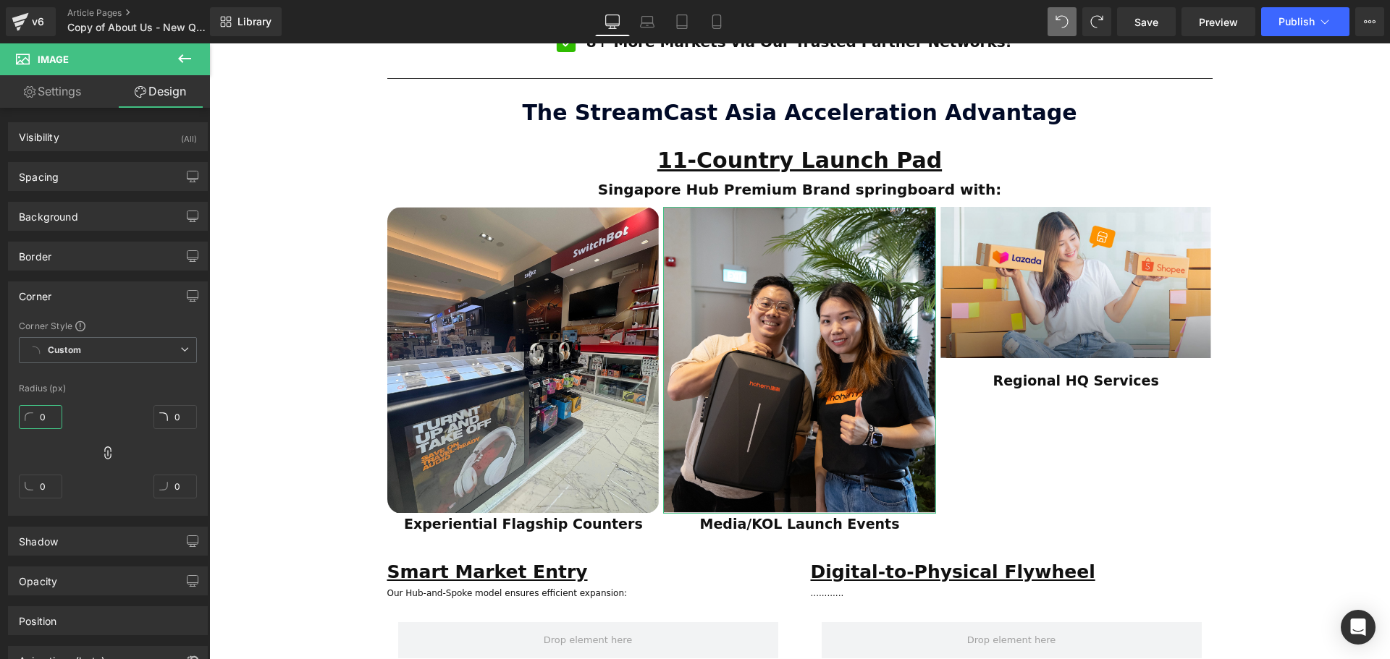
click at [41, 407] on input "0" at bounding box center [40, 417] width 43 height 24
type input "2"
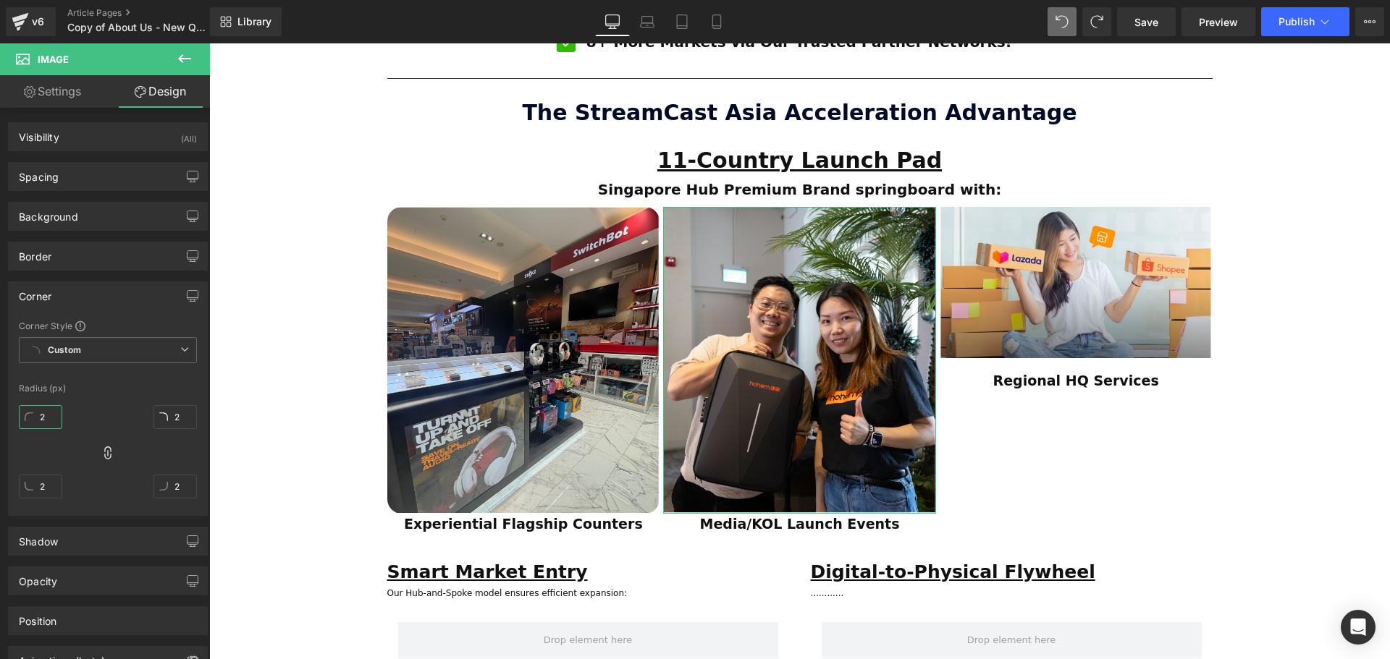
type input "20"
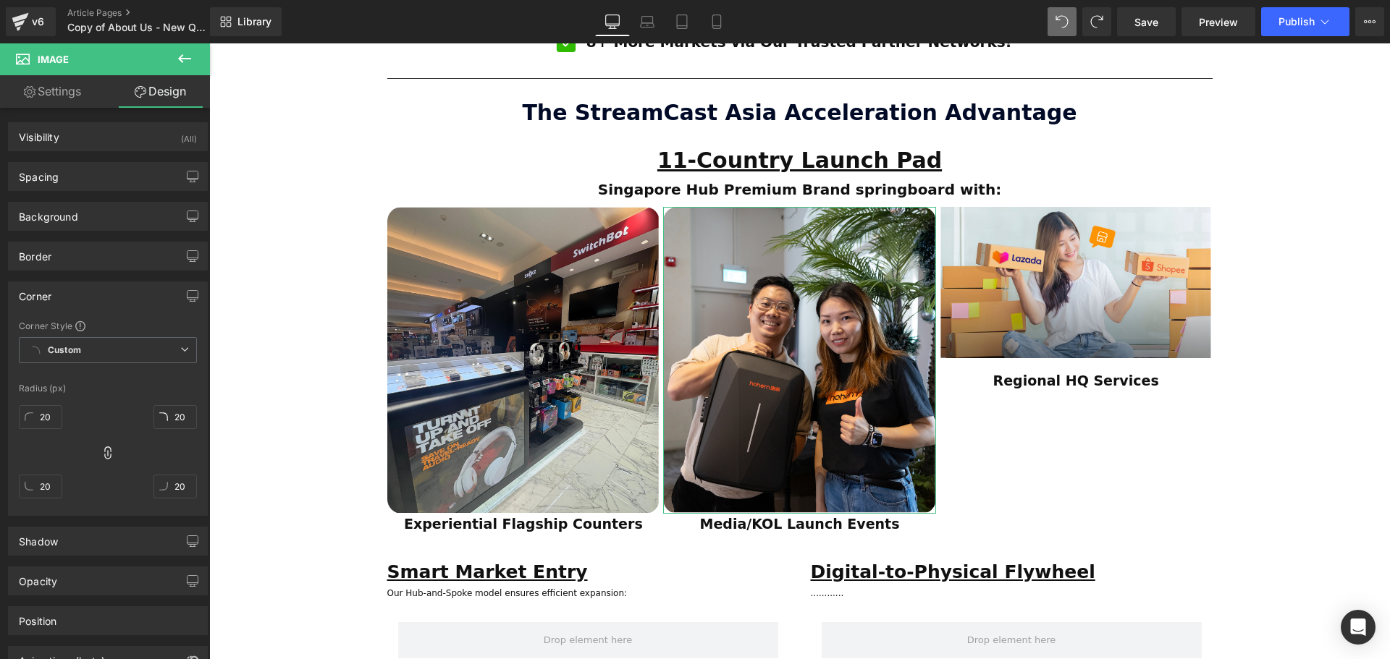
click at [119, 388] on div "Radius (px)" at bounding box center [108, 389] width 178 height 10
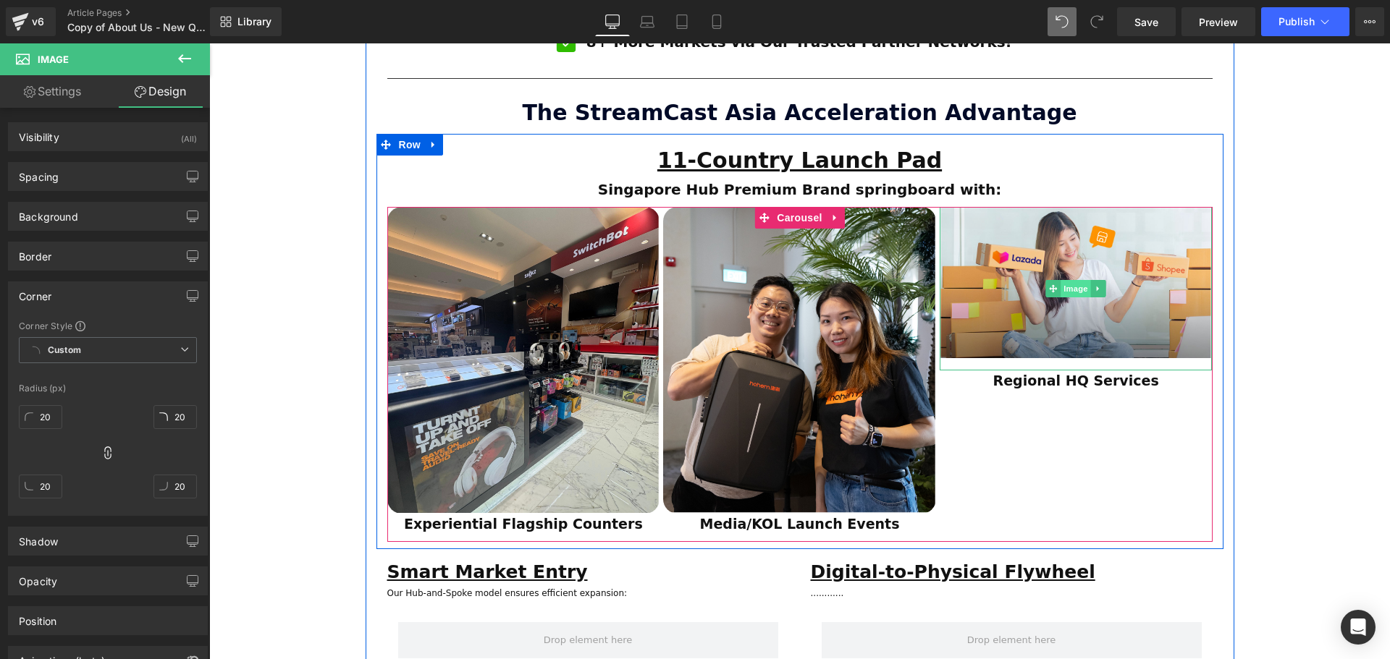
click at [1071, 280] on span "Image" at bounding box center [1075, 288] width 30 height 17
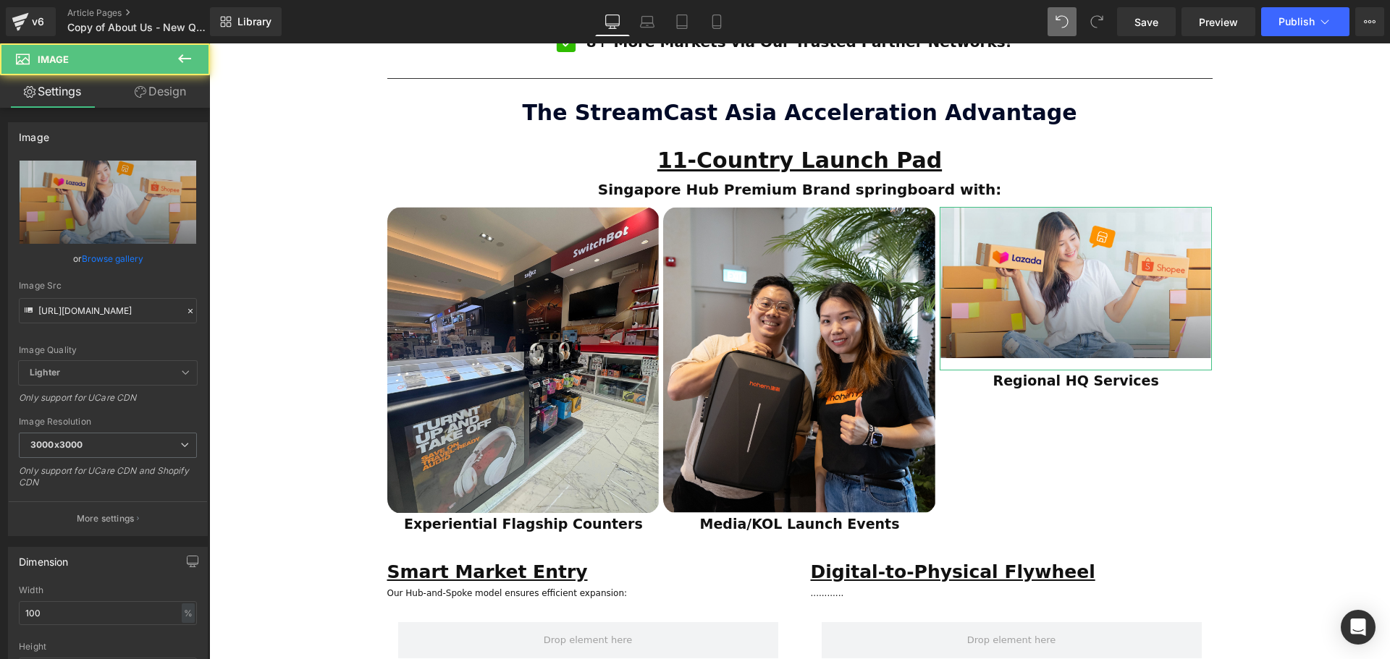
click at [145, 85] on link "Design" at bounding box center [160, 91] width 105 height 33
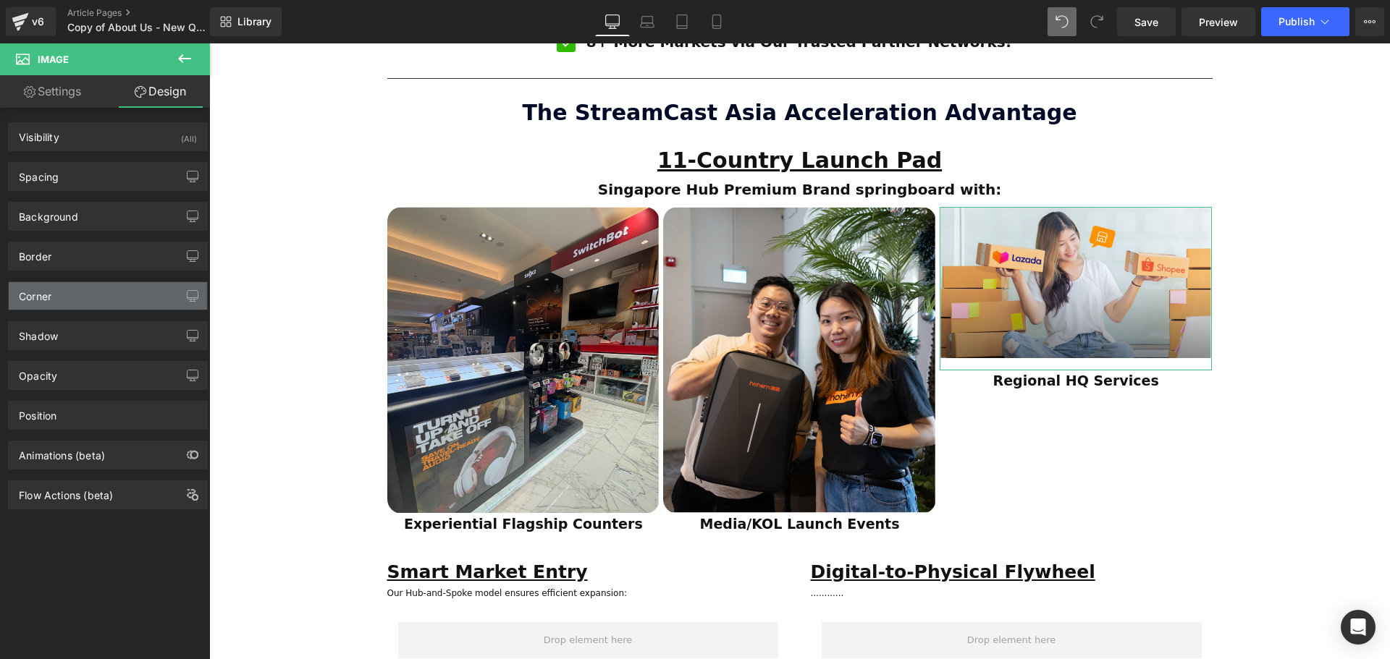
click at [67, 308] on div "Corner" at bounding box center [108, 296] width 198 height 28
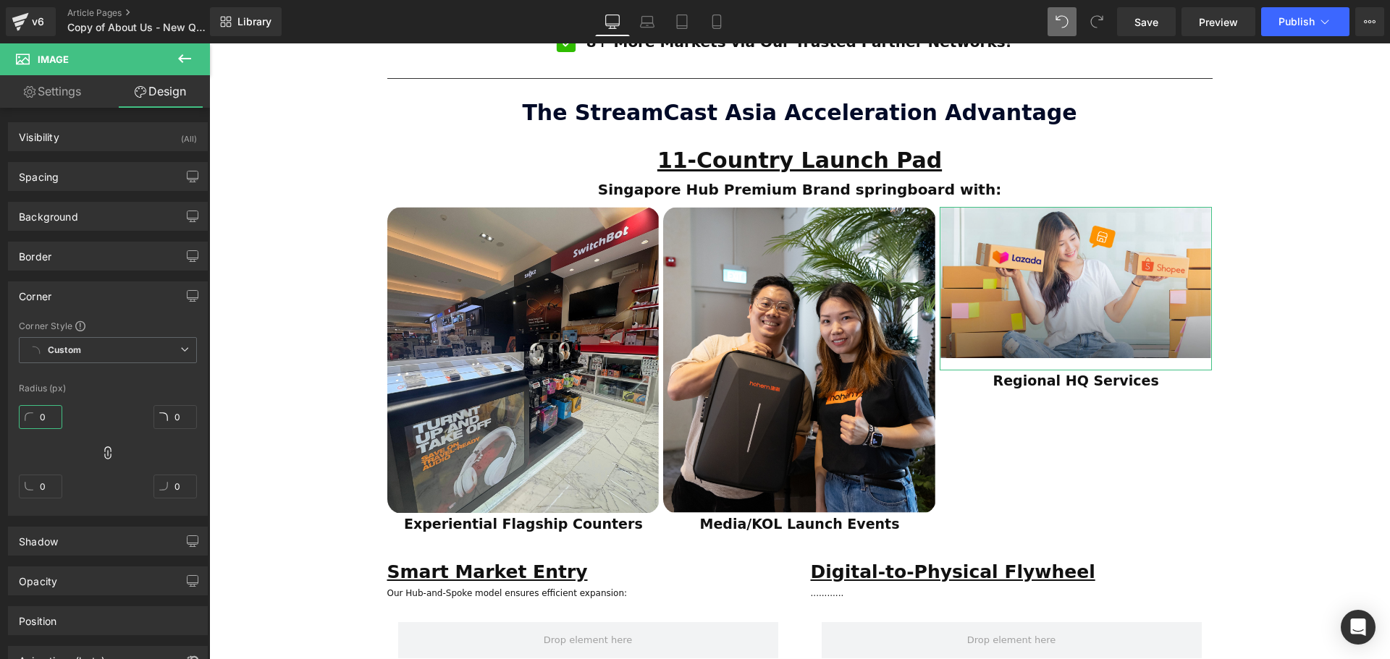
click at [41, 415] on input "0" at bounding box center [40, 417] width 43 height 24
type input "2"
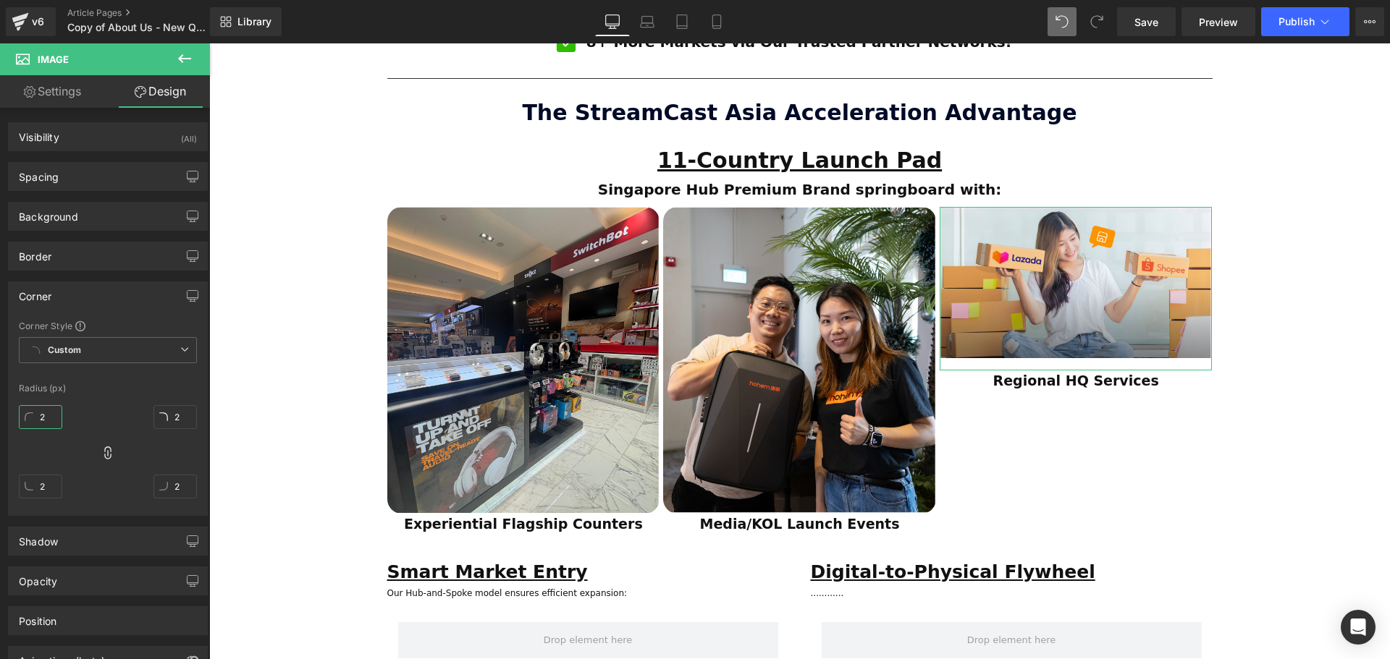
type input "20"
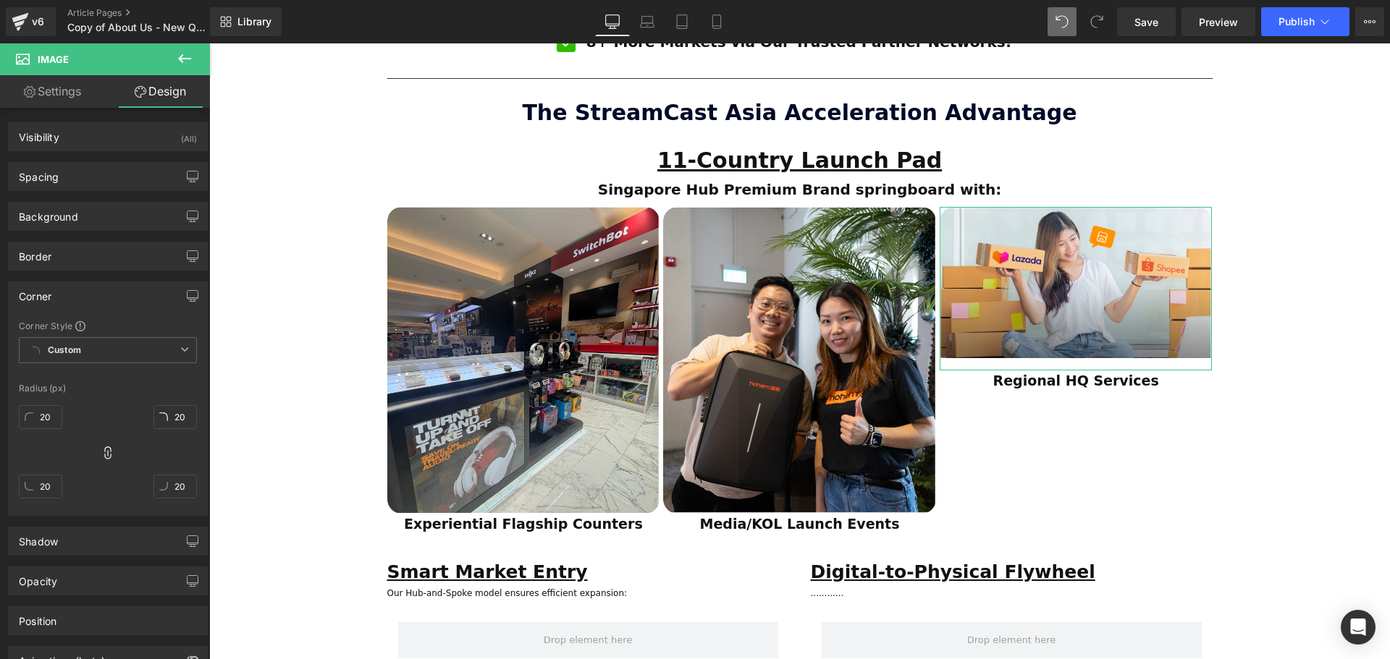
click at [114, 387] on div "Radius (px)" at bounding box center [108, 389] width 178 height 10
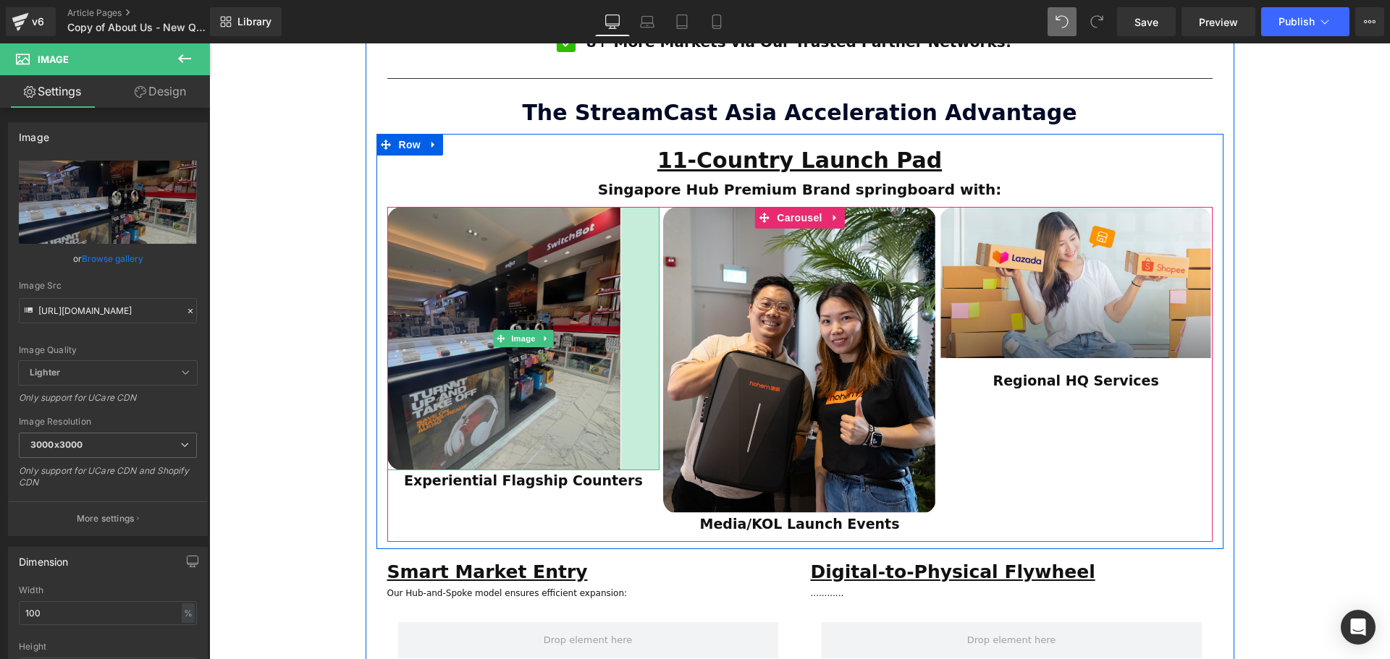
drag, startPoint x: 654, startPoint y: 311, endPoint x: 615, endPoint y: 314, distance: 38.5
click at [615, 314] on div "Image 53px" at bounding box center [523, 338] width 273 height 263
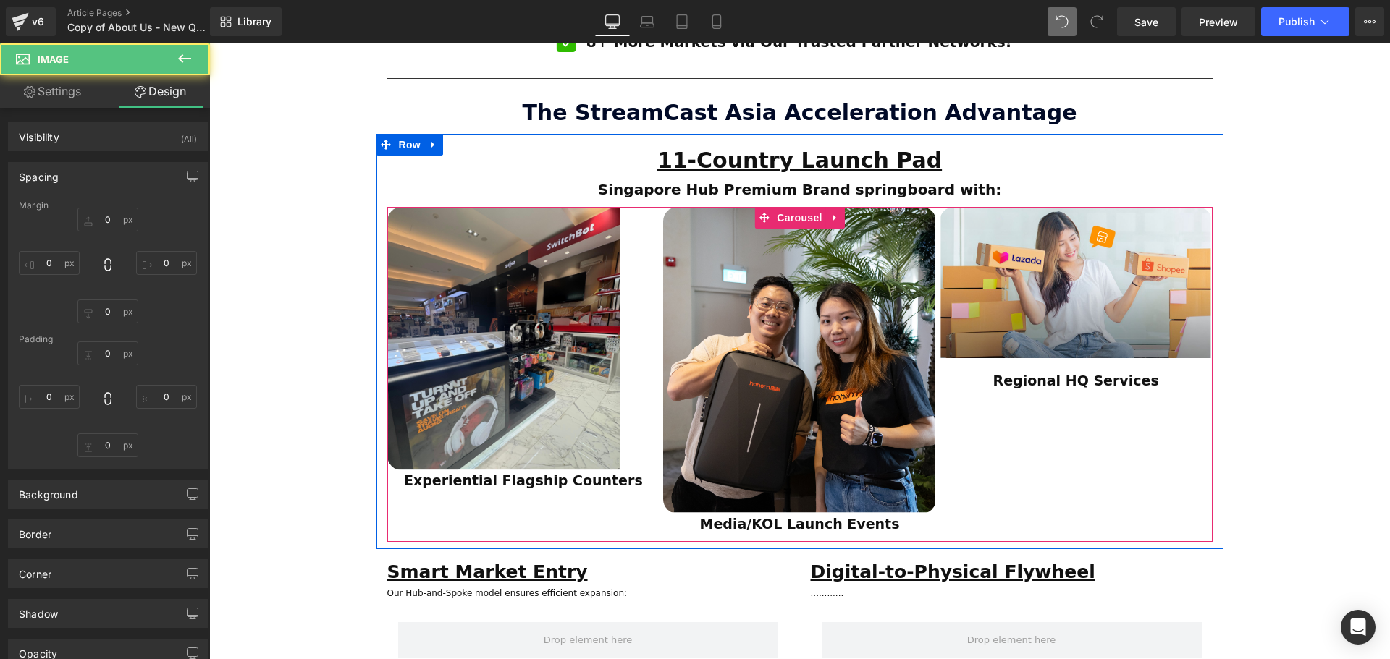
type input "0"
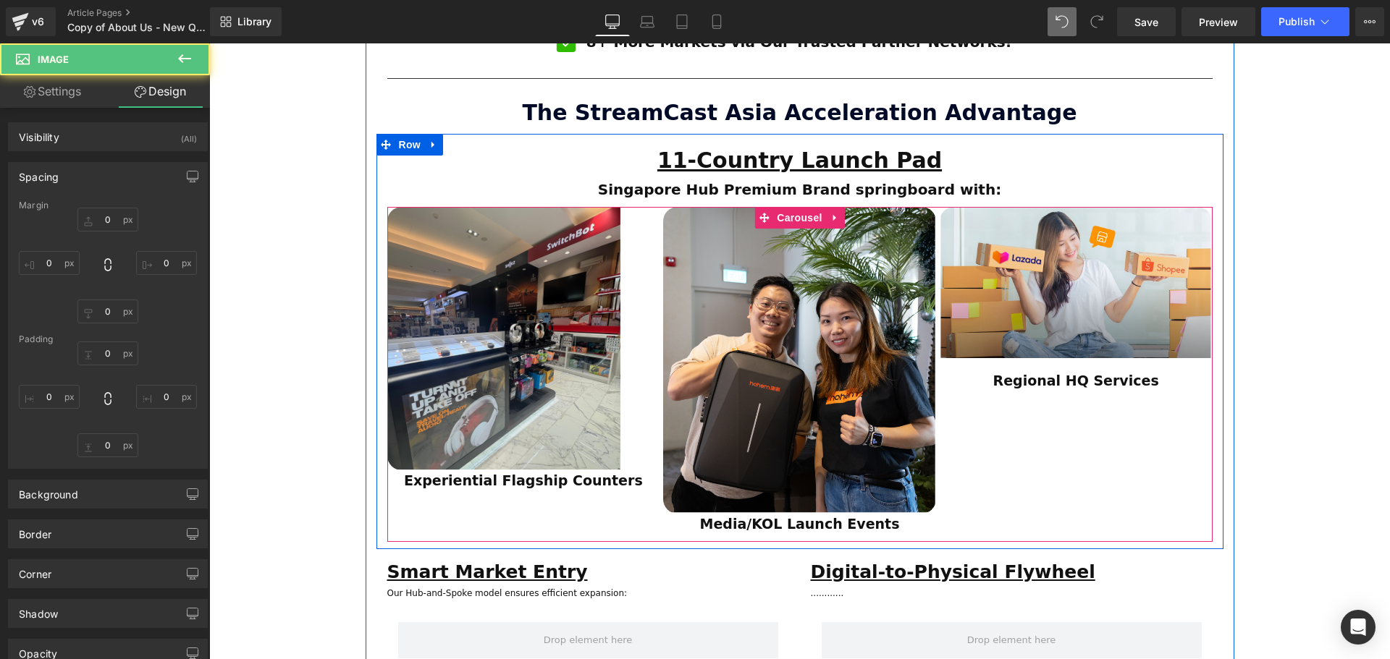
type input "53"
type input "0"
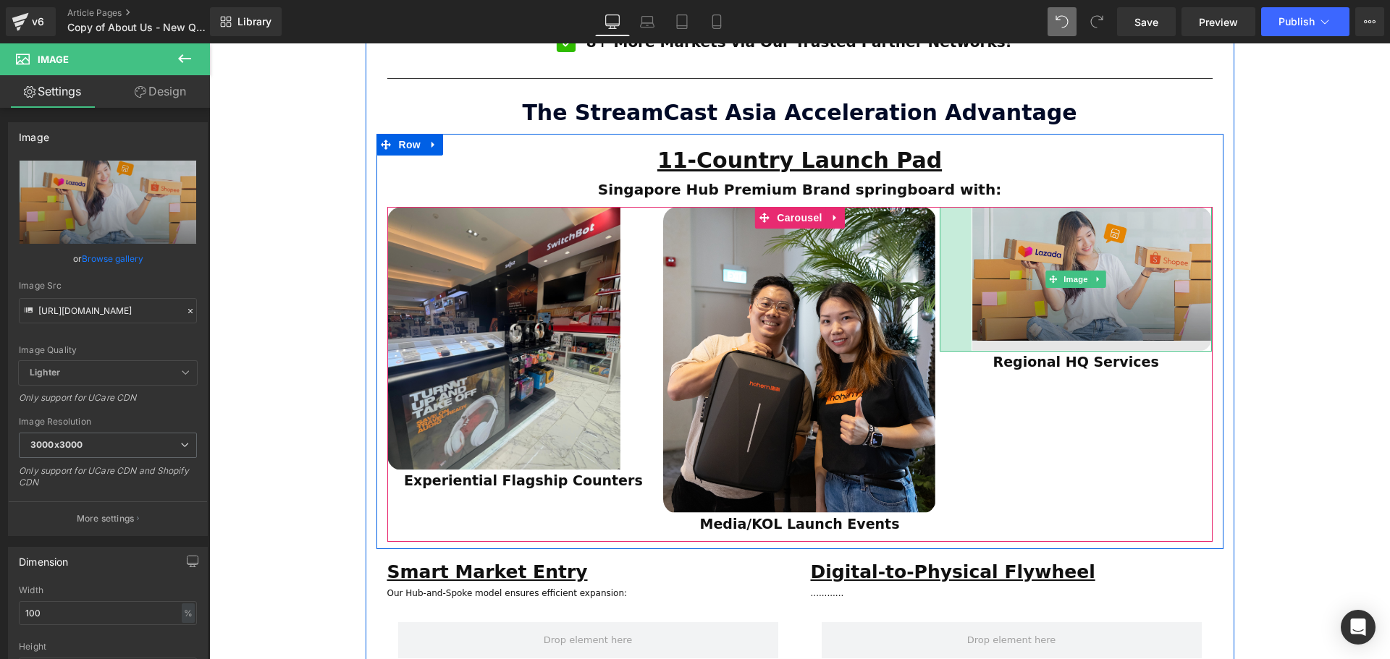
drag, startPoint x: 937, startPoint y: 266, endPoint x: 969, endPoint y: 265, distance: 31.9
click at [969, 265] on div "Image 44px" at bounding box center [1075, 279] width 273 height 145
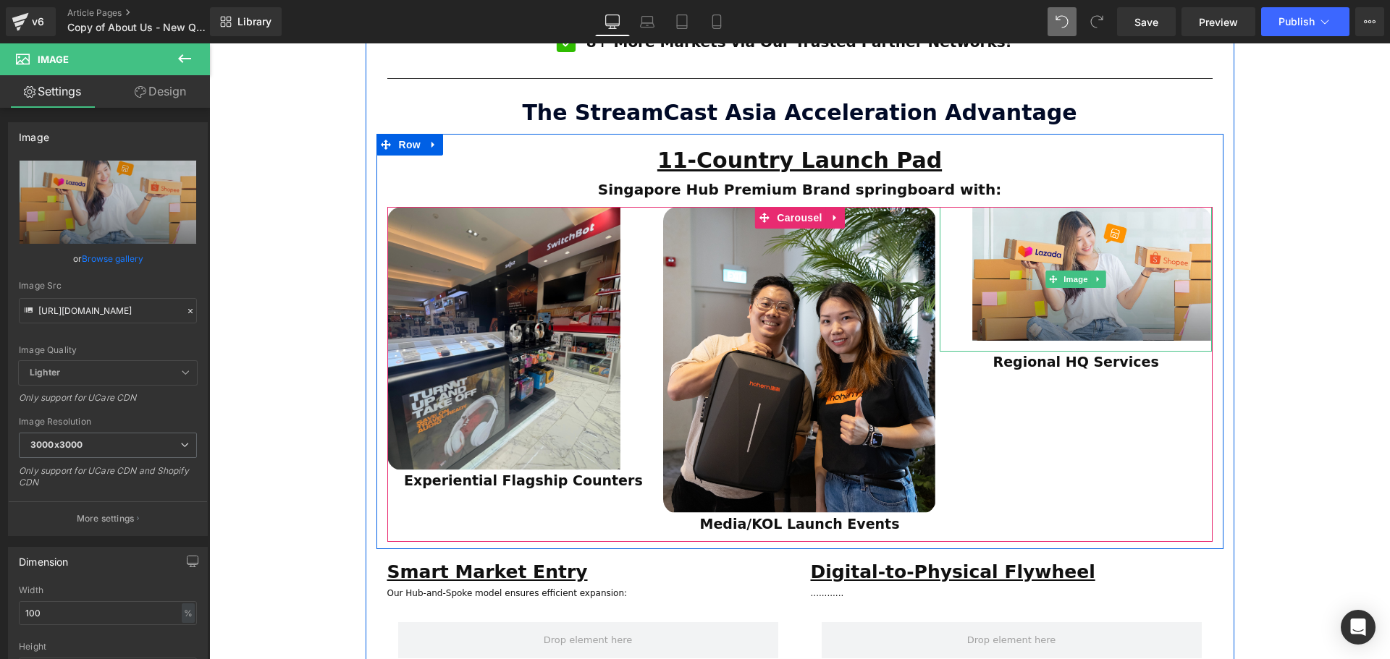
click at [1318, 316] on div "ESTABLISHED 2001 Text Block Your Market Acceleration Partner Across 11 ASEAN Co…" at bounding box center [799, 282] width 1181 height 2420
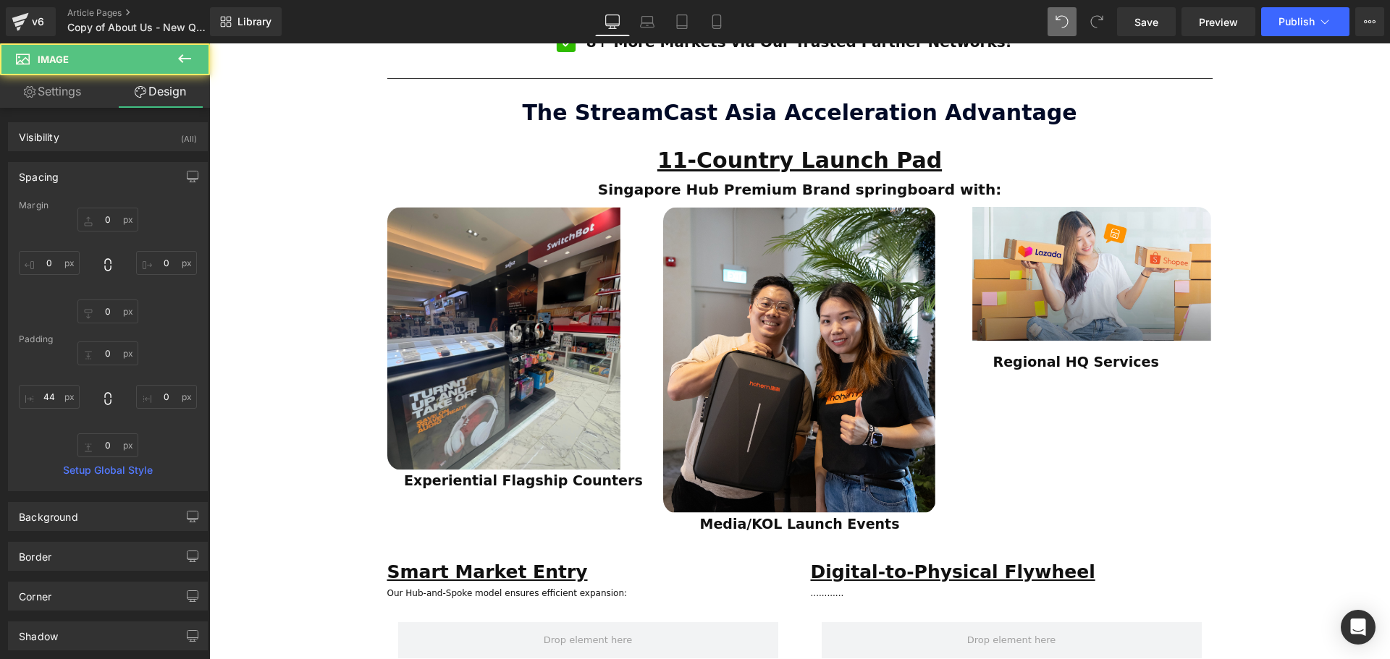
click at [1318, 316] on div "ESTABLISHED 2001 Text Block Your Market Acceleration Partner Across 11 ASEAN Co…" at bounding box center [799, 282] width 1181 height 2420
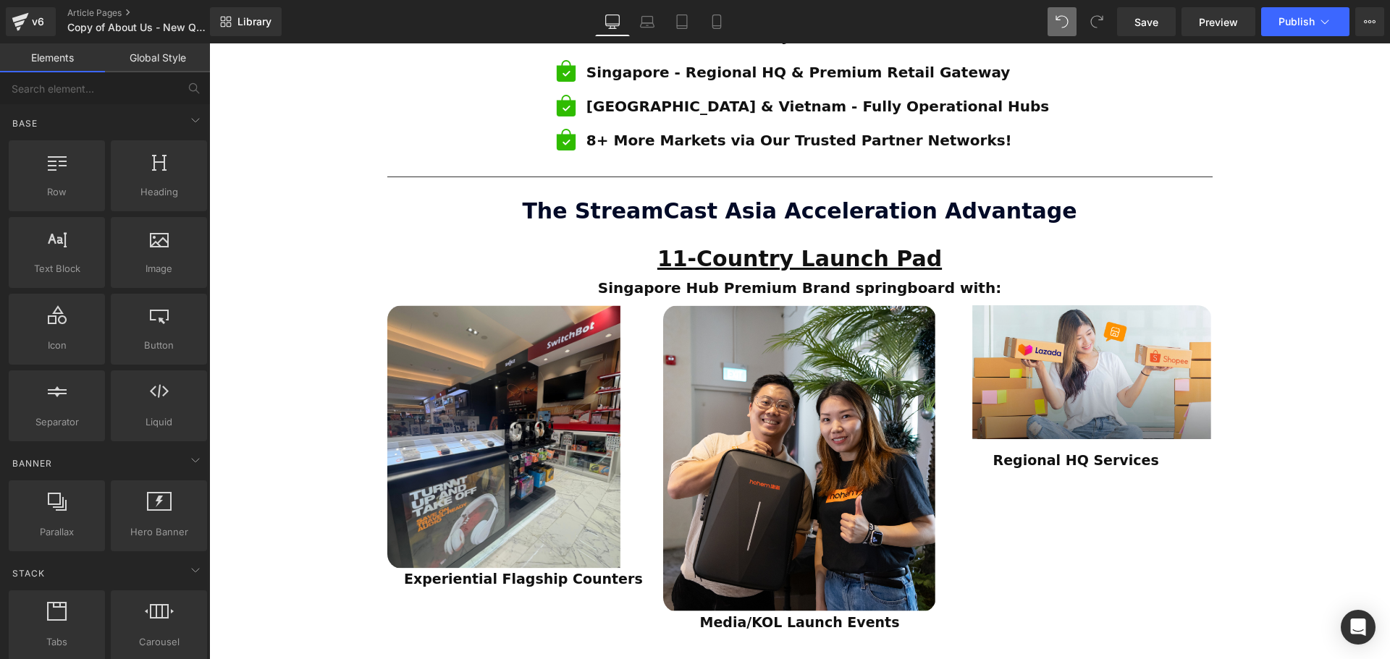
scroll to position [1013, 0]
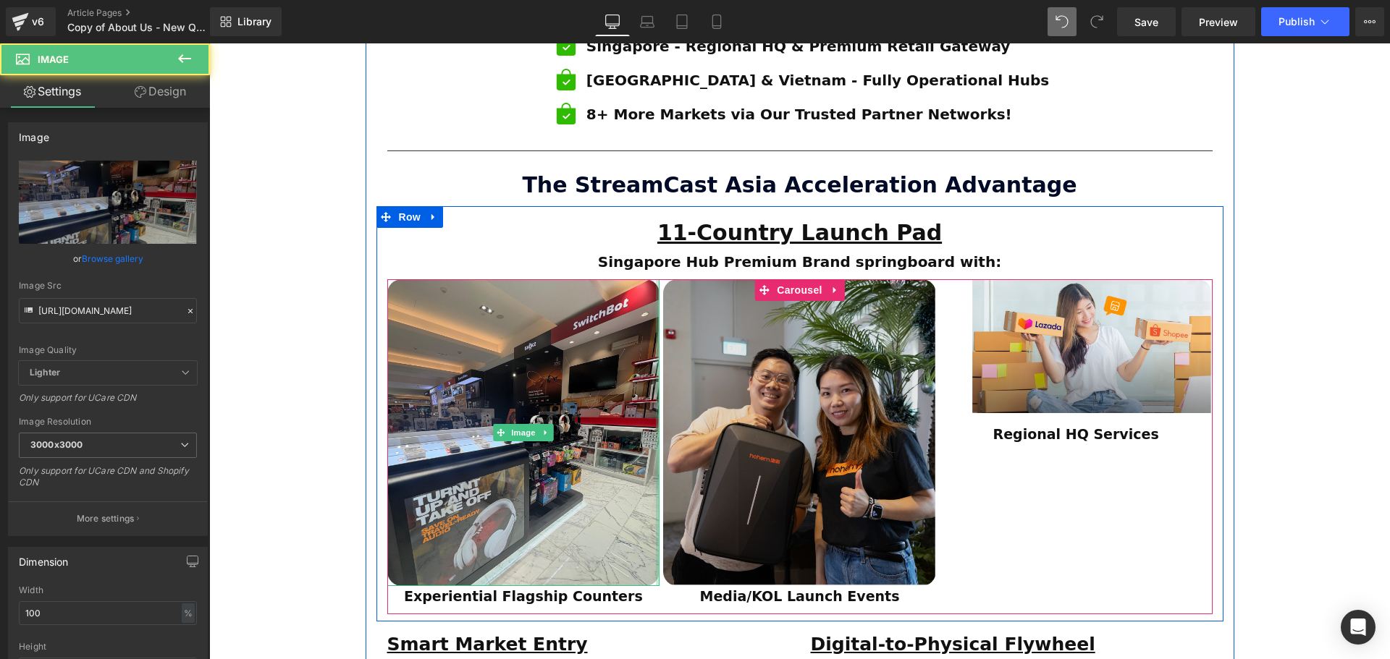
drag, startPoint x: 653, startPoint y: 377, endPoint x: 664, endPoint y: 377, distance: 10.9
click at [664, 377] on div "Image Experiential Flagship Counters Text Block Row Image Media/KOL Launch Even…" at bounding box center [801, 446] width 829 height 335
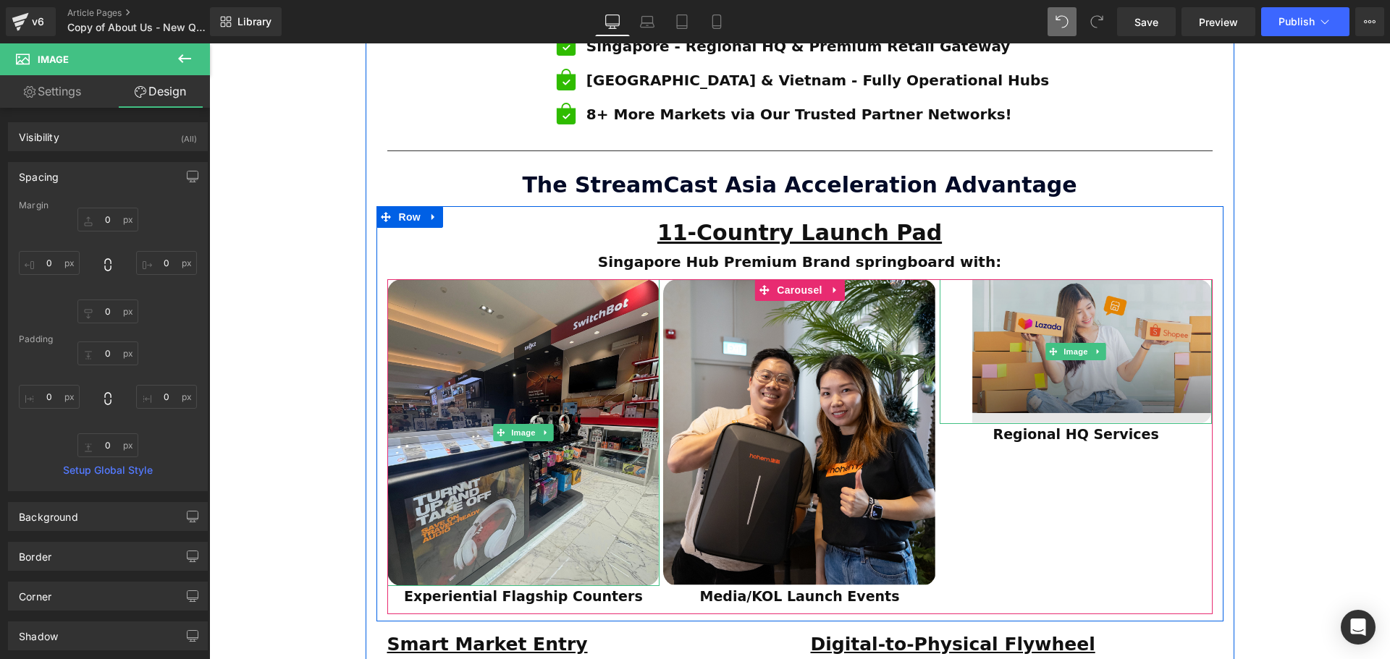
click at [995, 332] on img at bounding box center [1075, 351] width 273 height 145
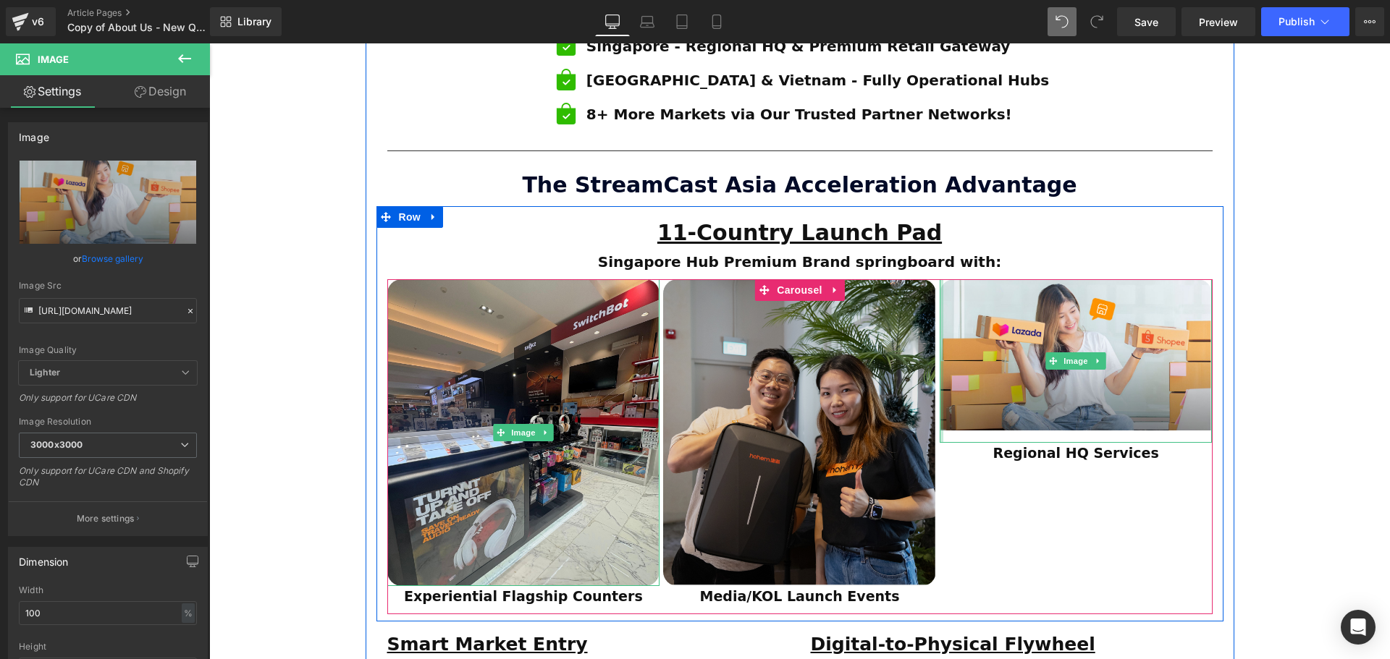
drag, startPoint x: 967, startPoint y: 330, endPoint x: 923, endPoint y: 330, distance: 44.2
click at [923, 330] on div "Image Experiential Flagship Counters Text Block Row Image Media/KOL Launch Even…" at bounding box center [801, 446] width 829 height 335
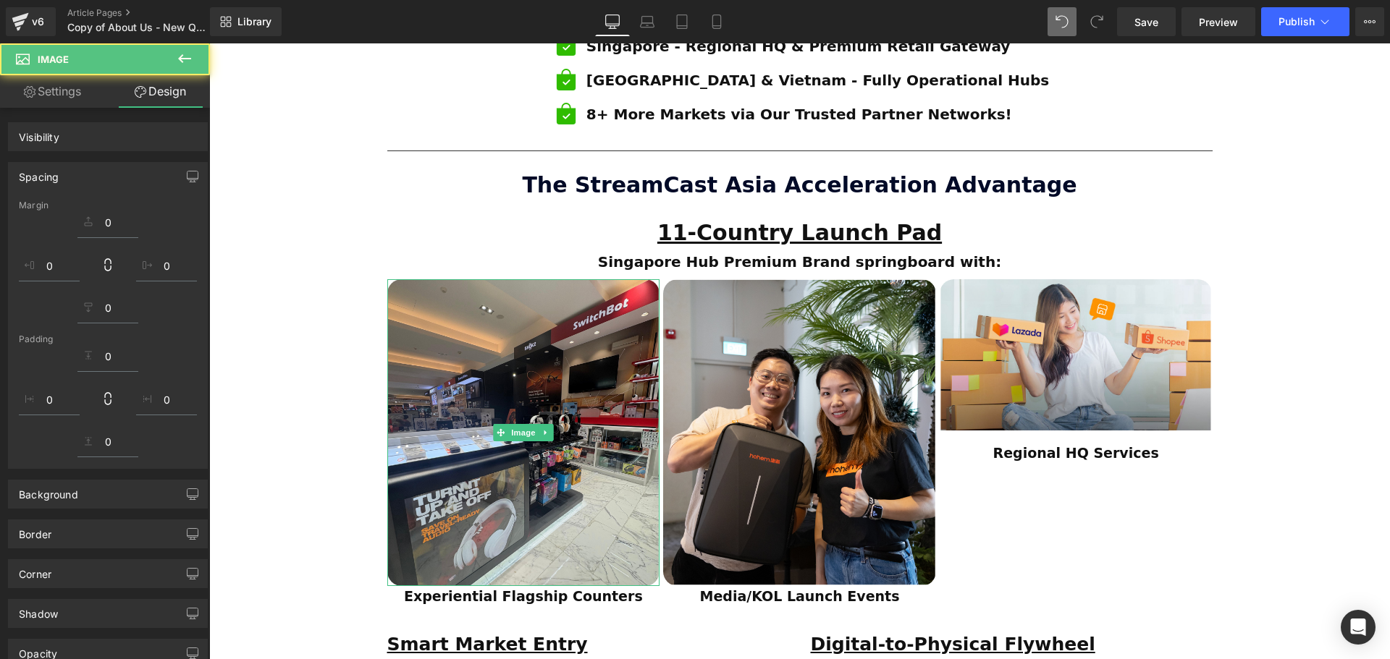
click at [1306, 405] on div "ESTABLISHED 2001 Text Block Your Market Acceleration Partner Across 11 ASEAN Co…" at bounding box center [799, 354] width 1181 height 2420
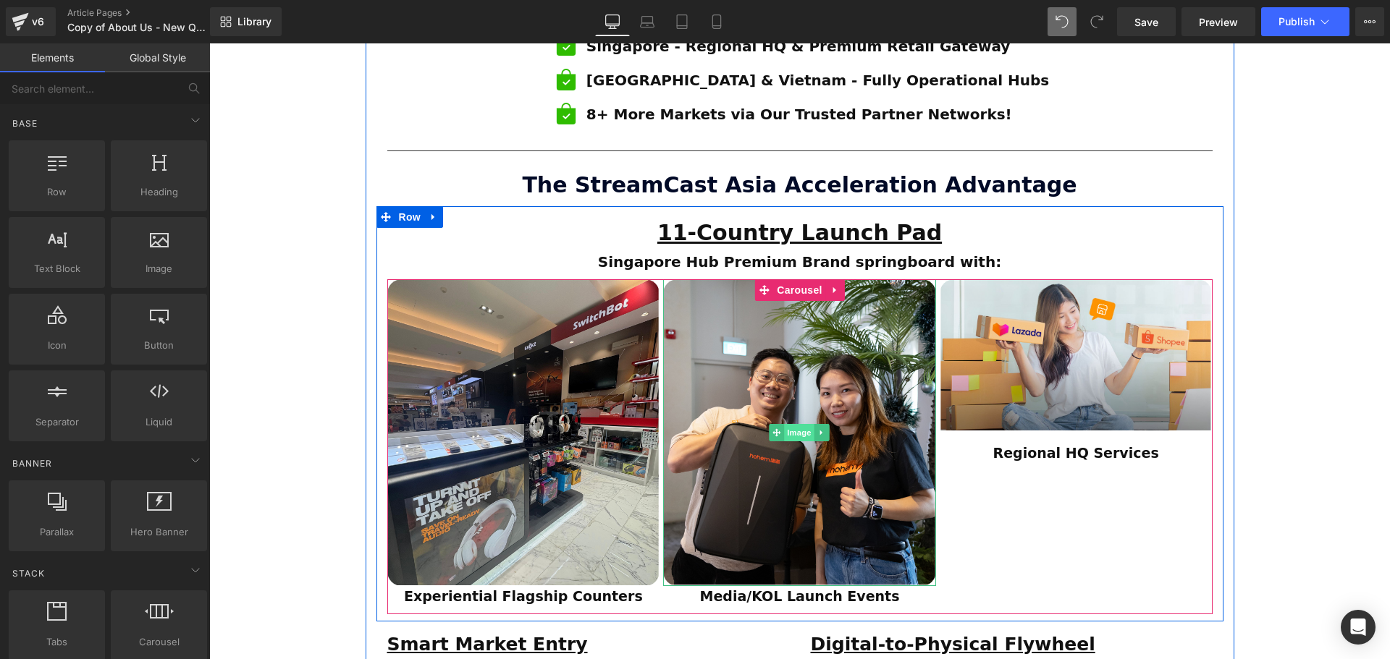
click at [803, 424] on span "Image" at bounding box center [800, 432] width 30 height 17
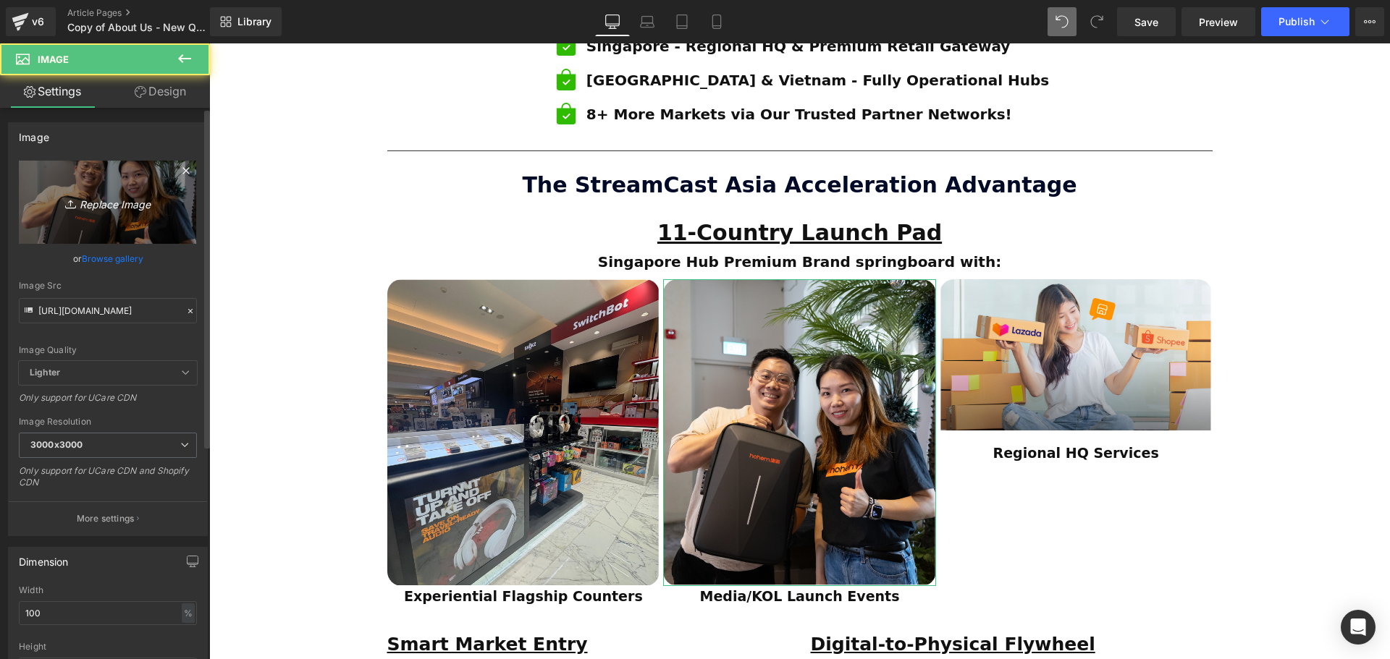
click at [96, 198] on icon "Replace Image" at bounding box center [108, 202] width 116 height 18
type input "C:\fakepath\SCA Giveaway Voucher (80 x 90 mm) (2).svg"
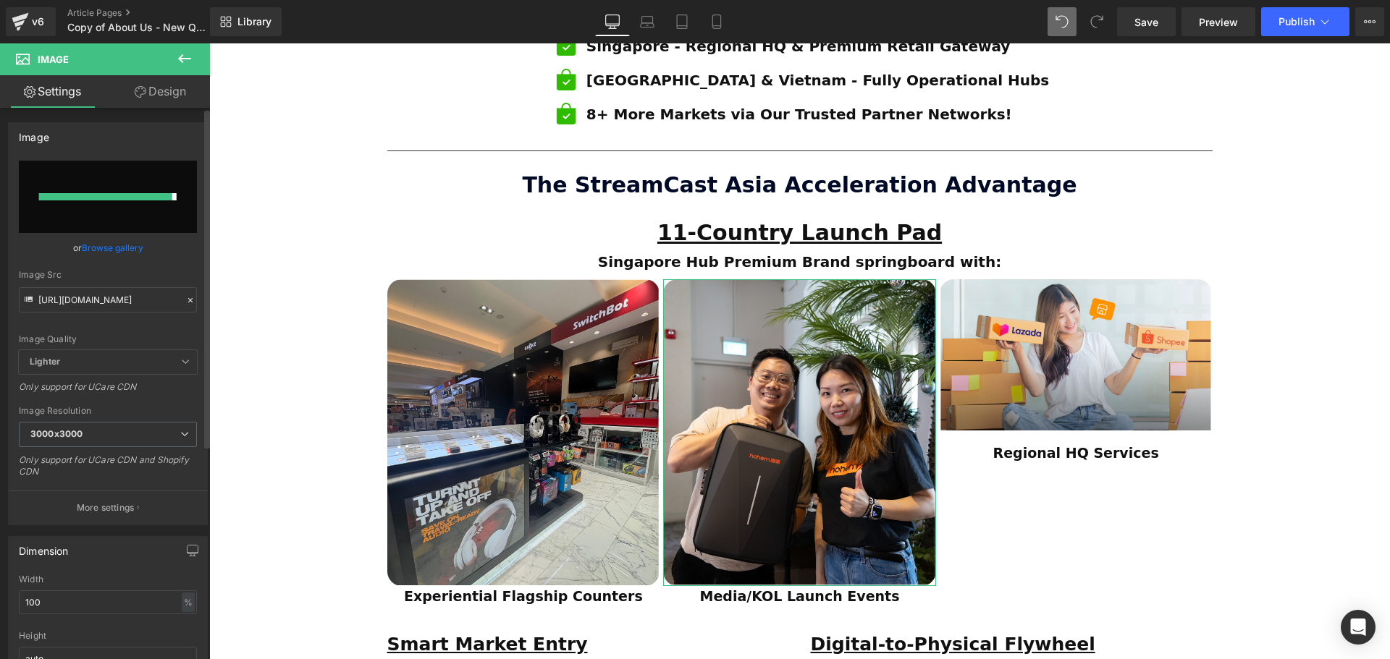
type input "https://ucarecdn.com/1c2d9604-143f-4b22-8abb-15d60d039b10/SCA%20Giveaway%20Vouc…"
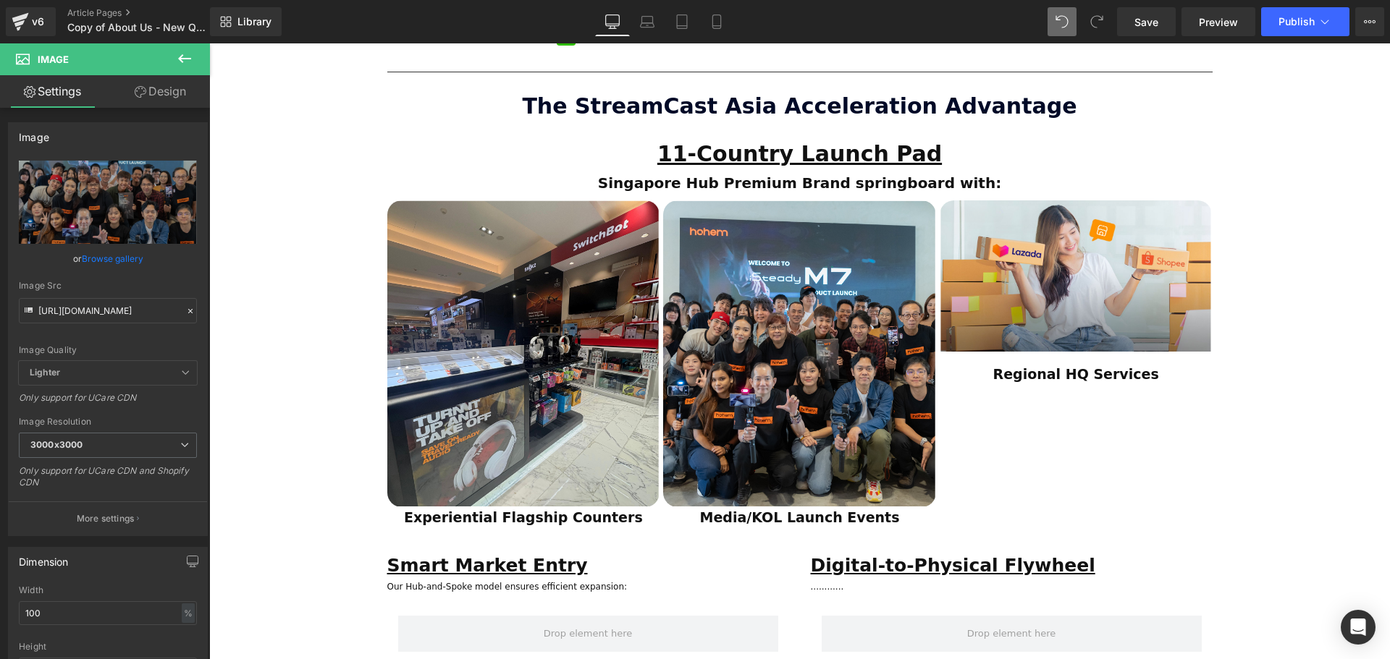
scroll to position [1086, 0]
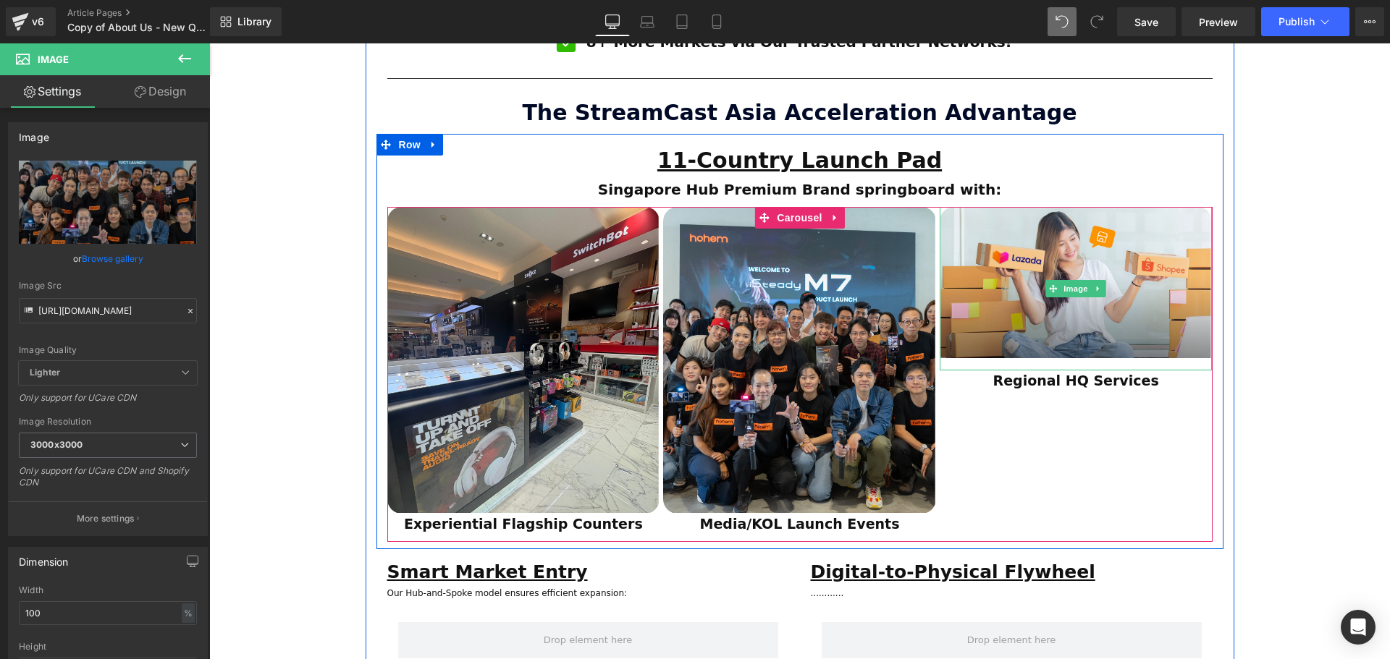
drag, startPoint x: 1062, startPoint y: 245, endPoint x: 937, endPoint y: 243, distance: 125.2
click at [1062, 280] on span "Image" at bounding box center [1075, 288] width 30 height 17
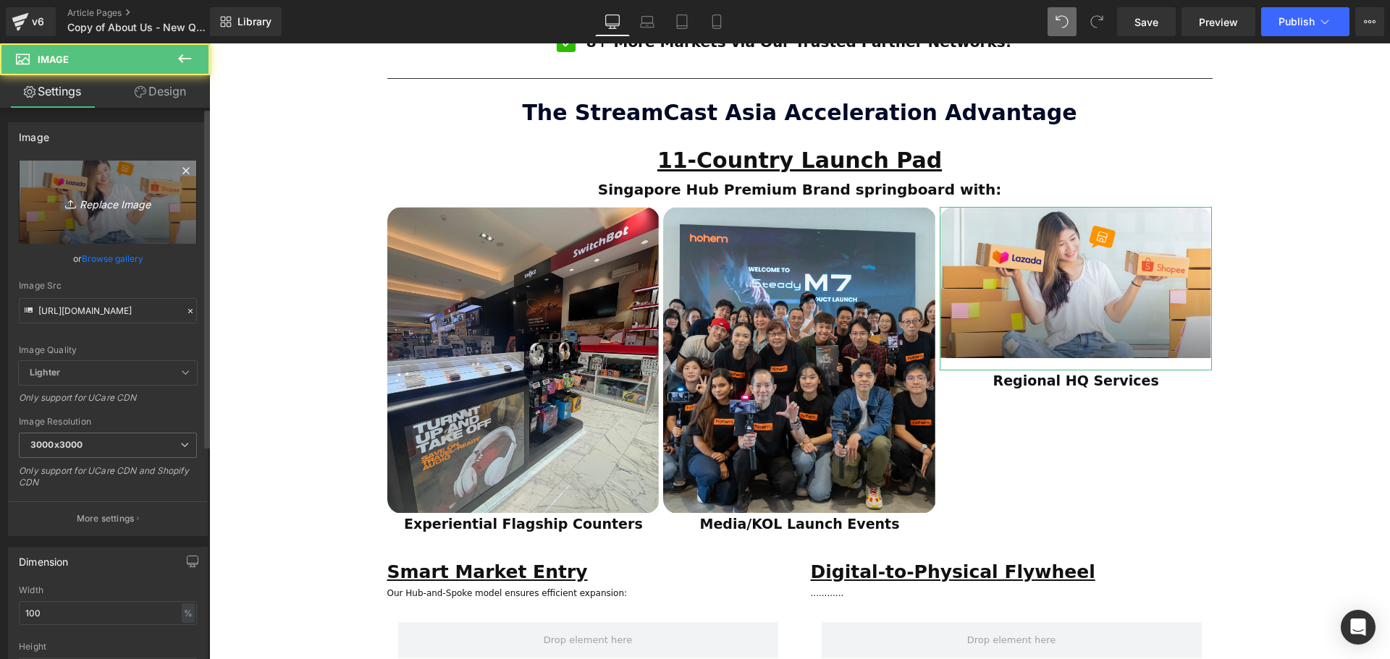
click at [126, 204] on icon "Replace Image" at bounding box center [108, 202] width 116 height 18
type input "C:\fakepath\SCA Giveaway Voucher (80 x 90 mm) (1).svg"
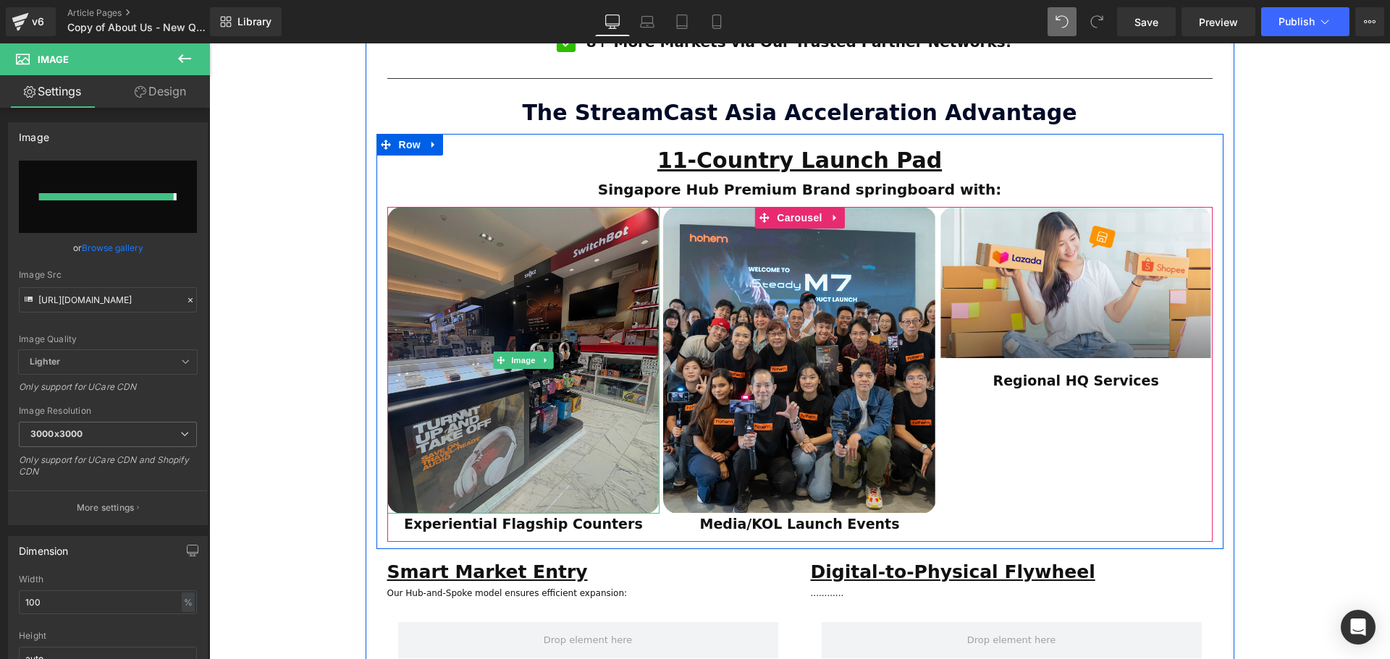
type input "https://ucarecdn.com/fce21f80-9bd8-4dd4-9eaa-33d46587dfad/SCA%20Giveaway%20Vouc…"
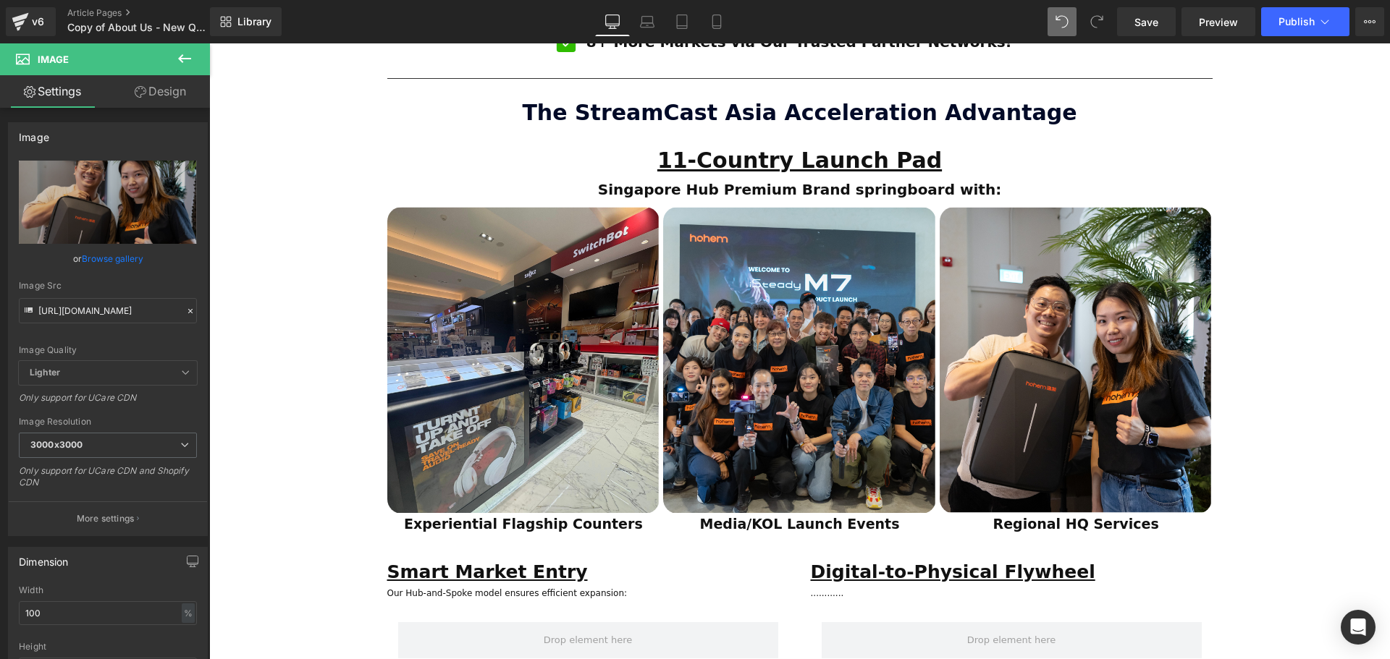
click at [1236, 329] on div "ESTABLISHED 2001 Text Block Your Market Acceleration Partner Across 11 ASEAN Co…" at bounding box center [799, 282] width 1181 height 2420
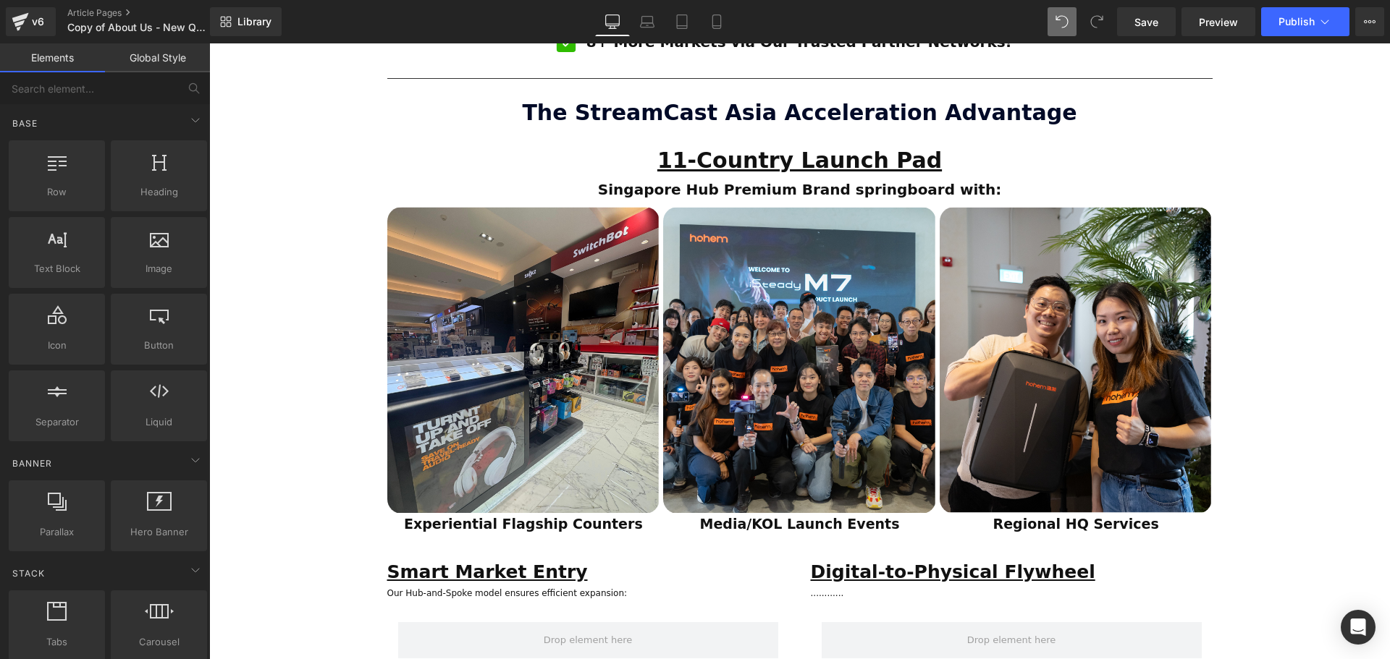
click at [1256, 355] on div "ESTABLISHED 2001 Text Block Your Market Acceleration Partner Across 11 ASEAN Co…" at bounding box center [799, 282] width 1181 height 2420
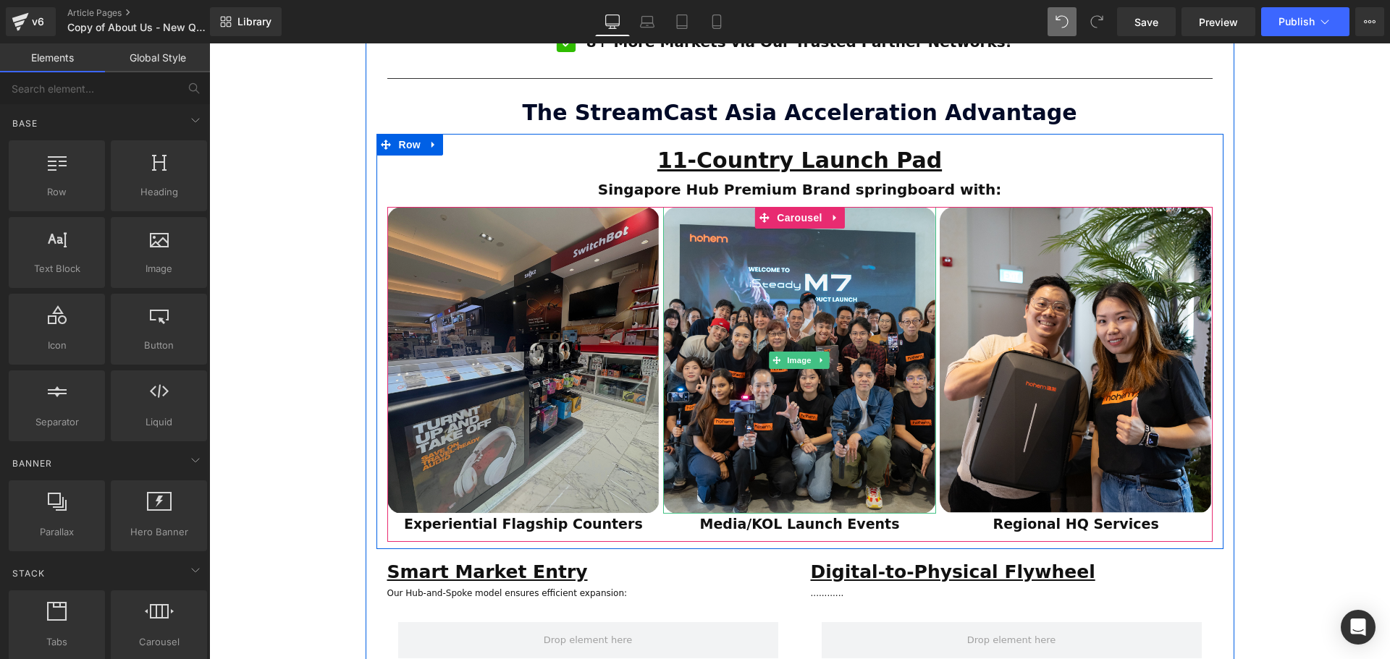
click at [798, 352] on span "Image" at bounding box center [800, 360] width 30 height 17
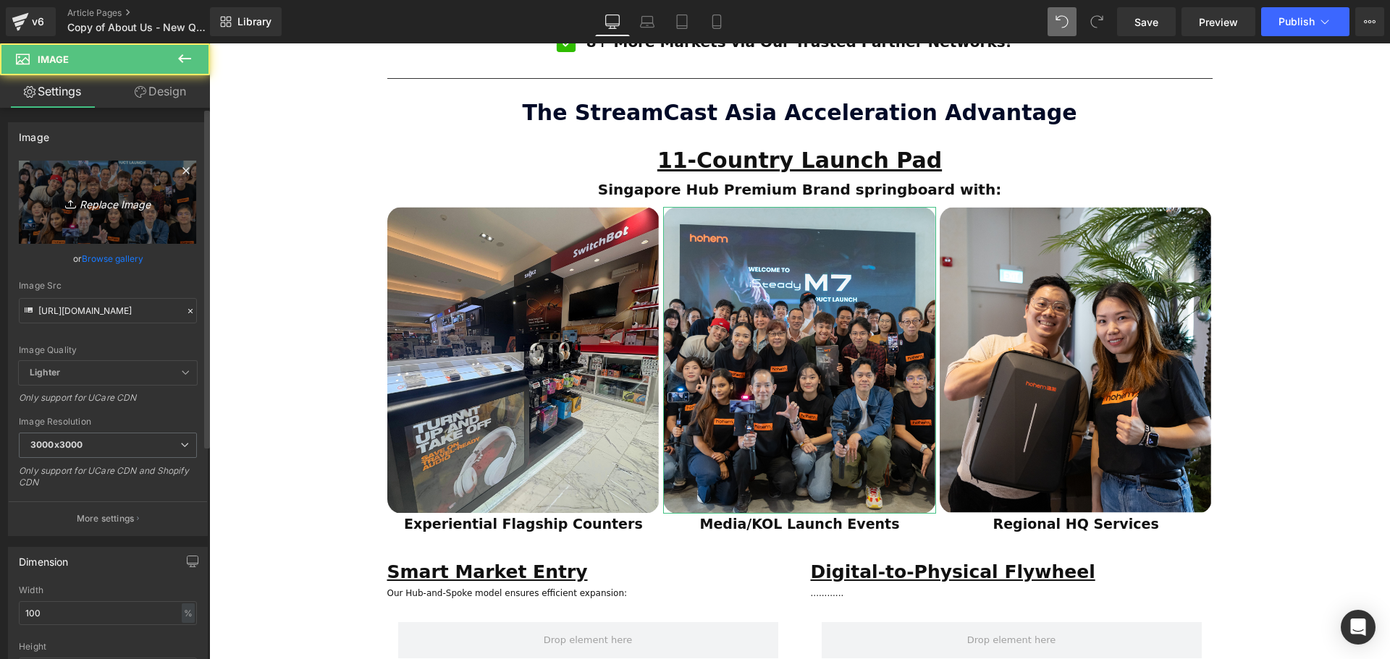
click at [100, 210] on icon "Replace Image" at bounding box center [108, 202] width 116 height 18
type input "C:\fakepath\SCA Giveaway Voucher (80 x 90 mm) (1).svg"
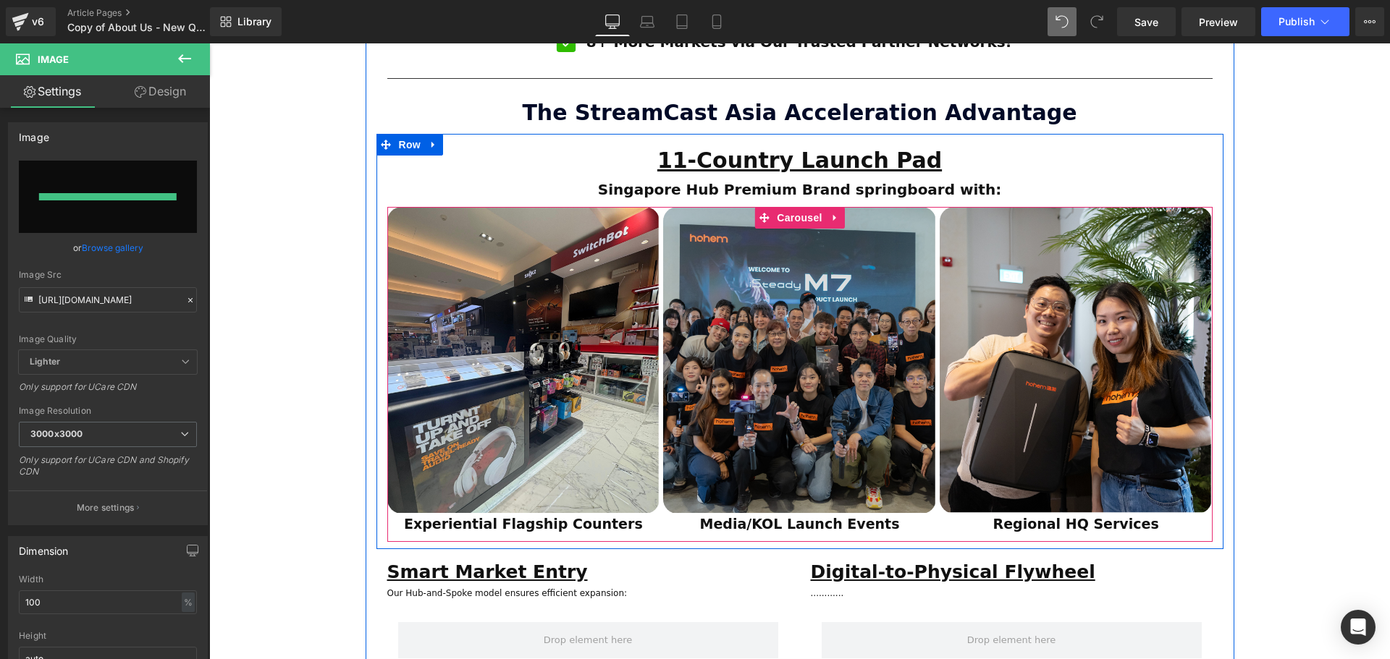
type input "https://ucarecdn.com/b58fff01-3f63-4efb-8e3b-637f2f068a45/SCA%20Giveaway%20Vouc…"
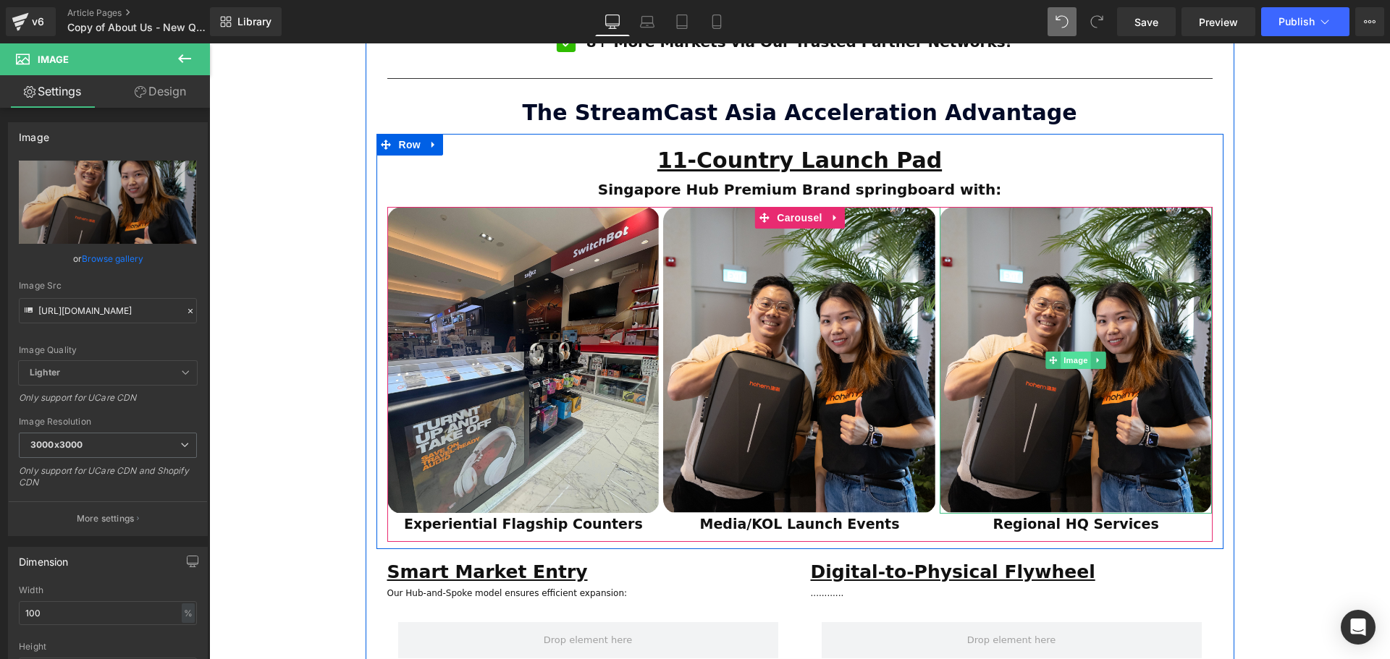
click at [1062, 352] on span "Image" at bounding box center [1075, 360] width 30 height 17
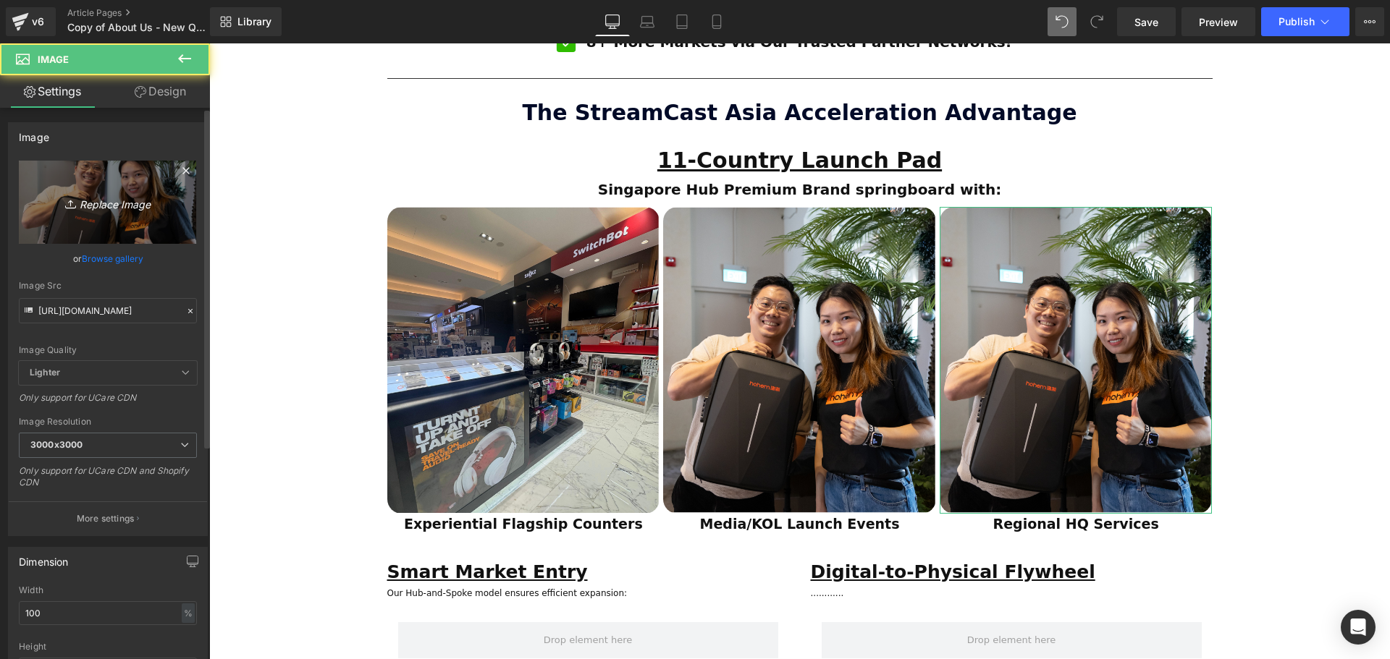
click at [104, 206] on icon "Replace Image" at bounding box center [108, 202] width 116 height 18
type input "C:\fakepath\SCA Giveaway Voucher (80 x 90 mm) (3).svg"
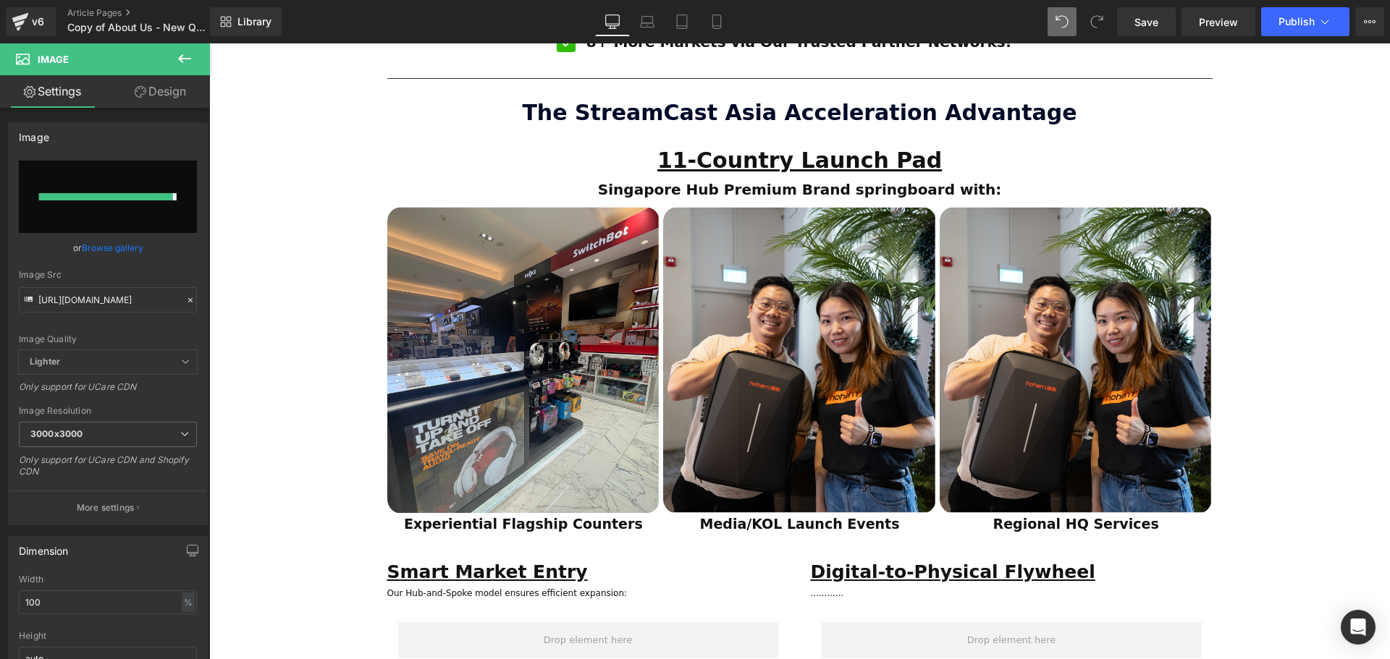
type input "https://ucarecdn.com/5bf04f6b-81b8-42ff-9c4a-6dad6d600f85/SCA%20Giveaway%20Vouc…"
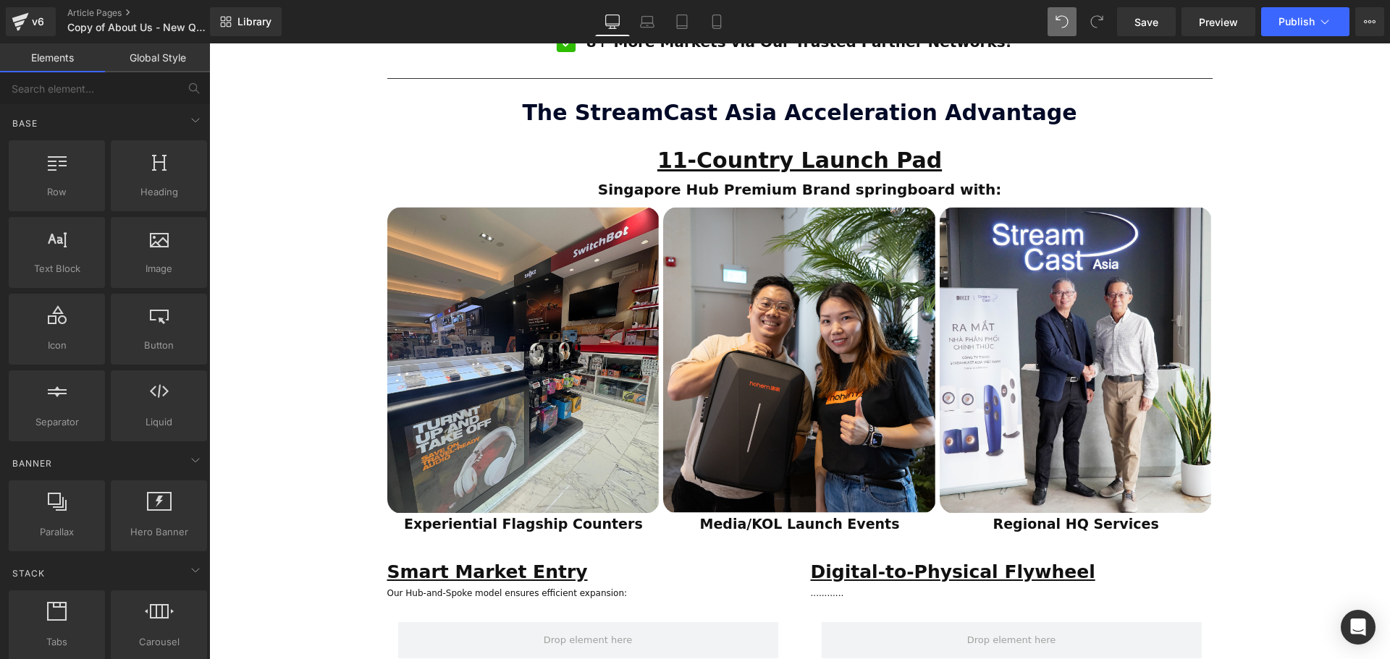
click at [1336, 296] on div "ESTABLISHED 2001 Text Block Your Market Acceleration Partner Across 11 ASEAN Co…" at bounding box center [799, 282] width 1181 height 2420
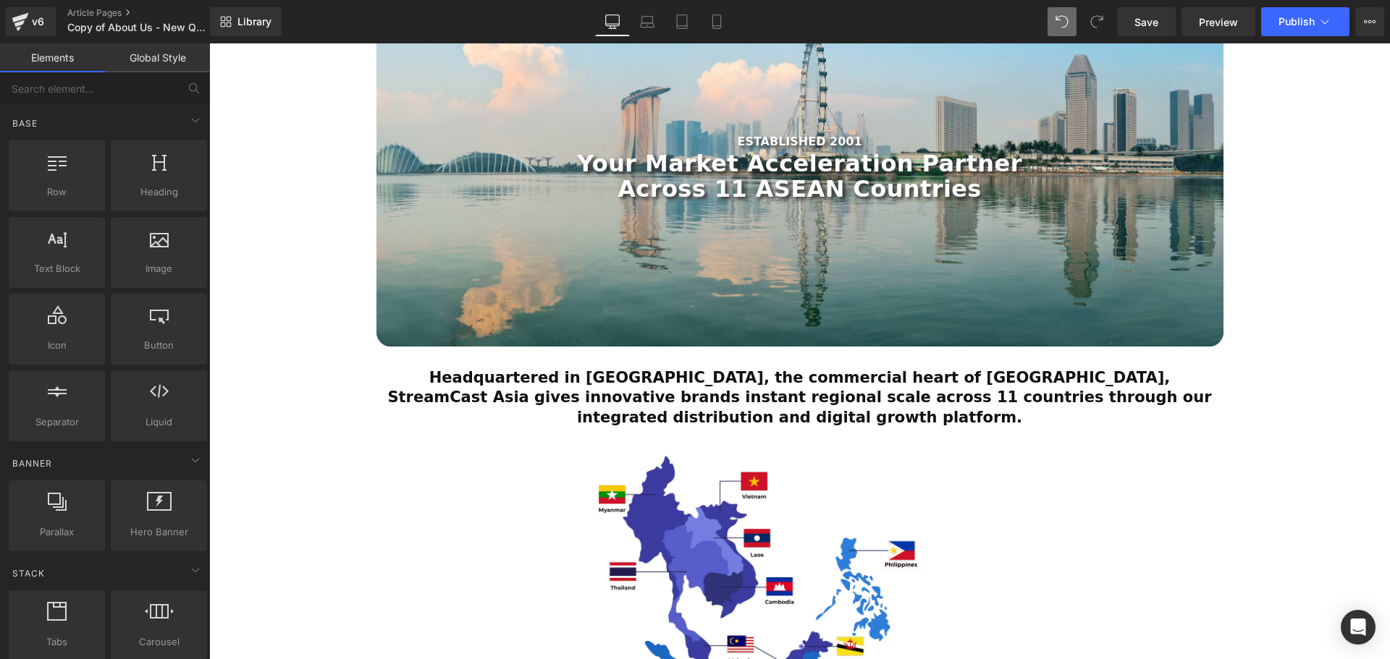
scroll to position [217, 0]
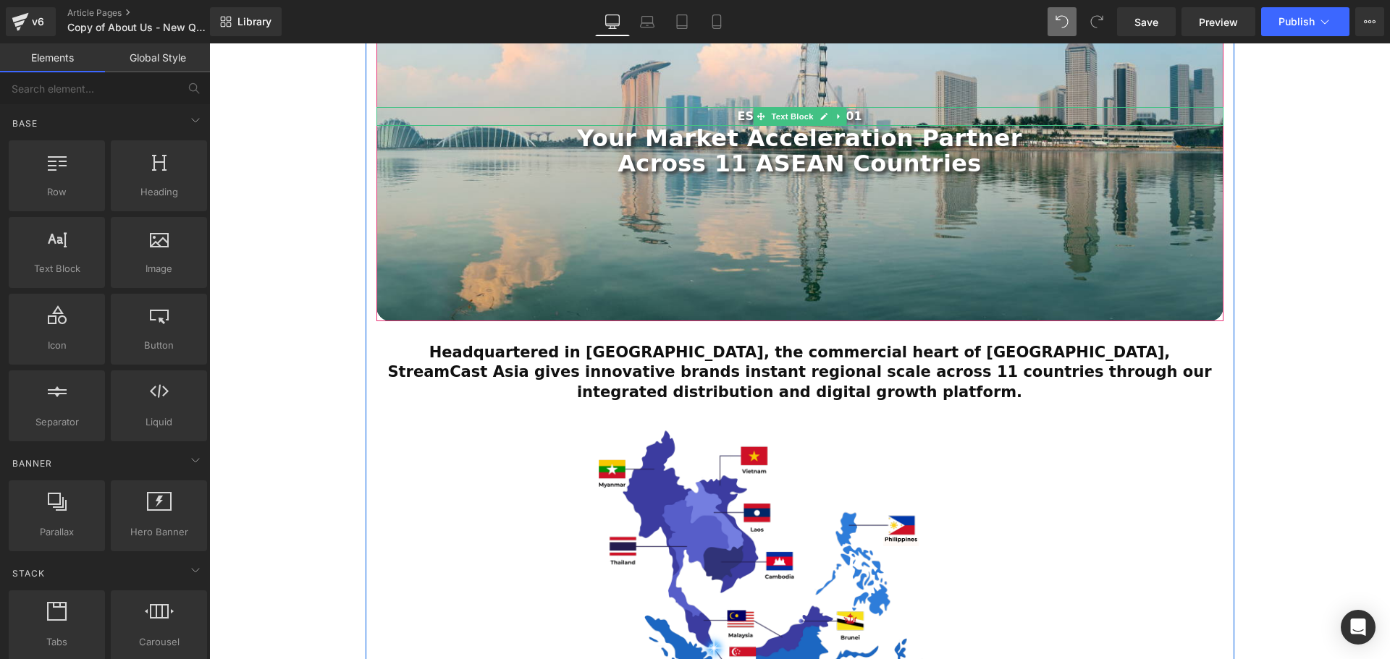
click at [861, 116] on p "ESTABLISHED 2001" at bounding box center [799, 116] width 847 height 19
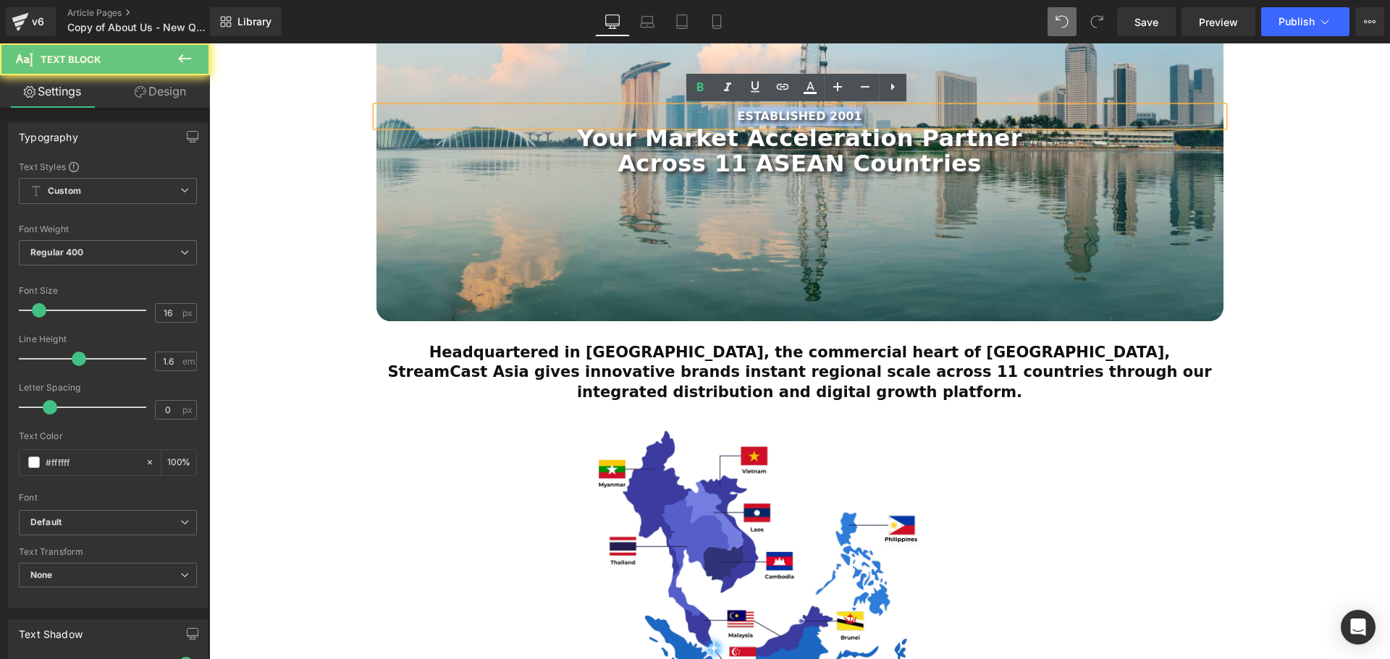
drag, startPoint x: 880, startPoint y: 114, endPoint x: 736, endPoint y: 108, distance: 144.2
click at [736, 108] on p "ESTABLISHED 2001" at bounding box center [799, 116] width 847 height 19
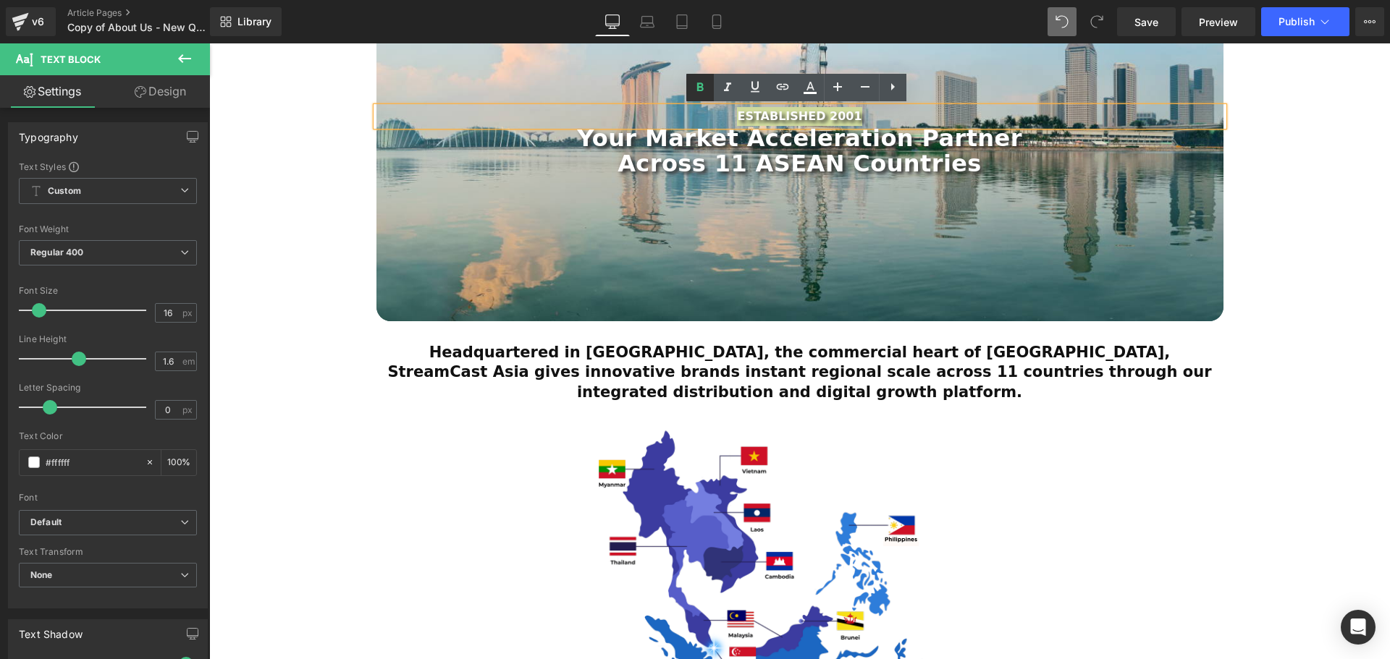
click at [698, 80] on icon at bounding box center [699, 87] width 17 height 17
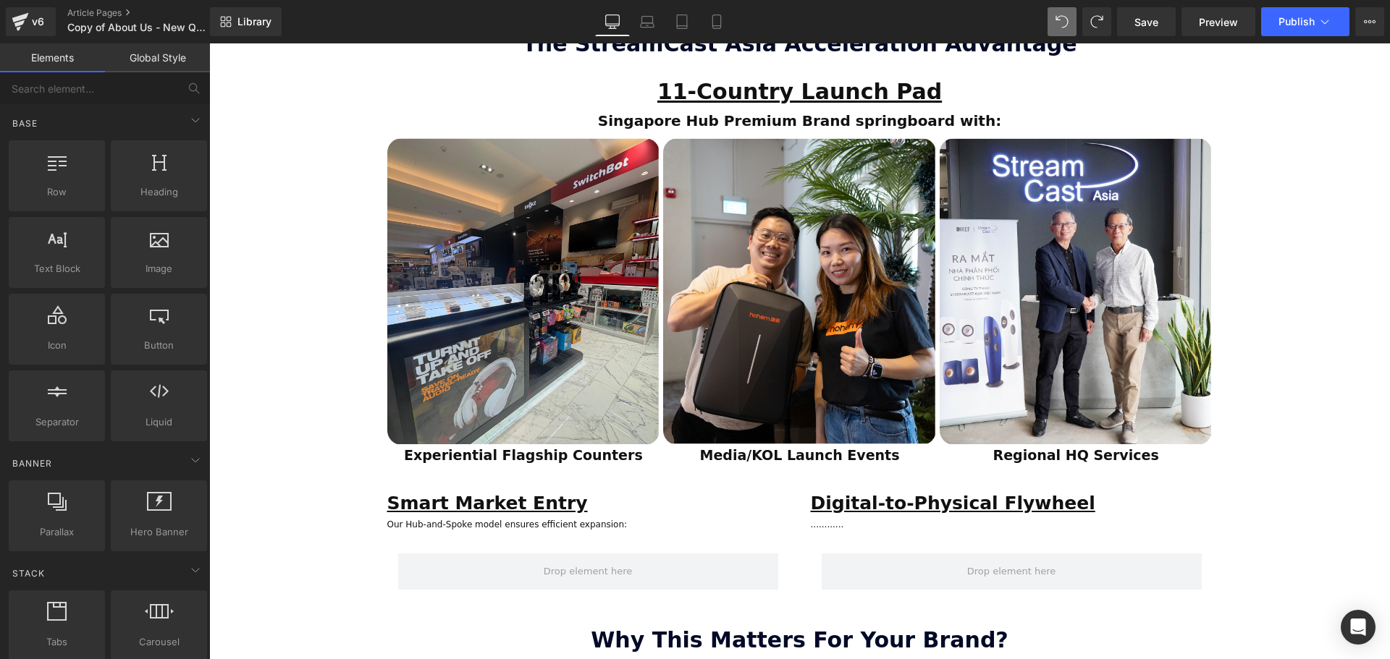
scroll to position [1303, 0]
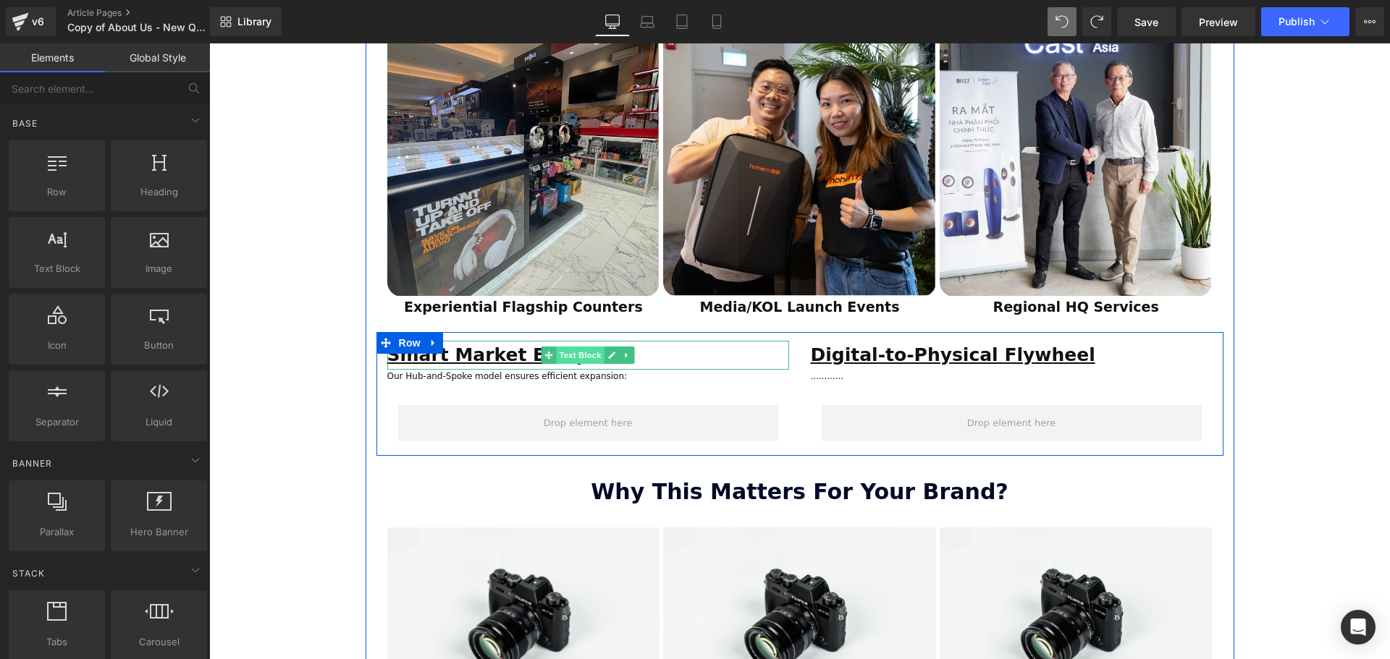
click at [574, 347] on span "Text Block" at bounding box center [580, 355] width 48 height 17
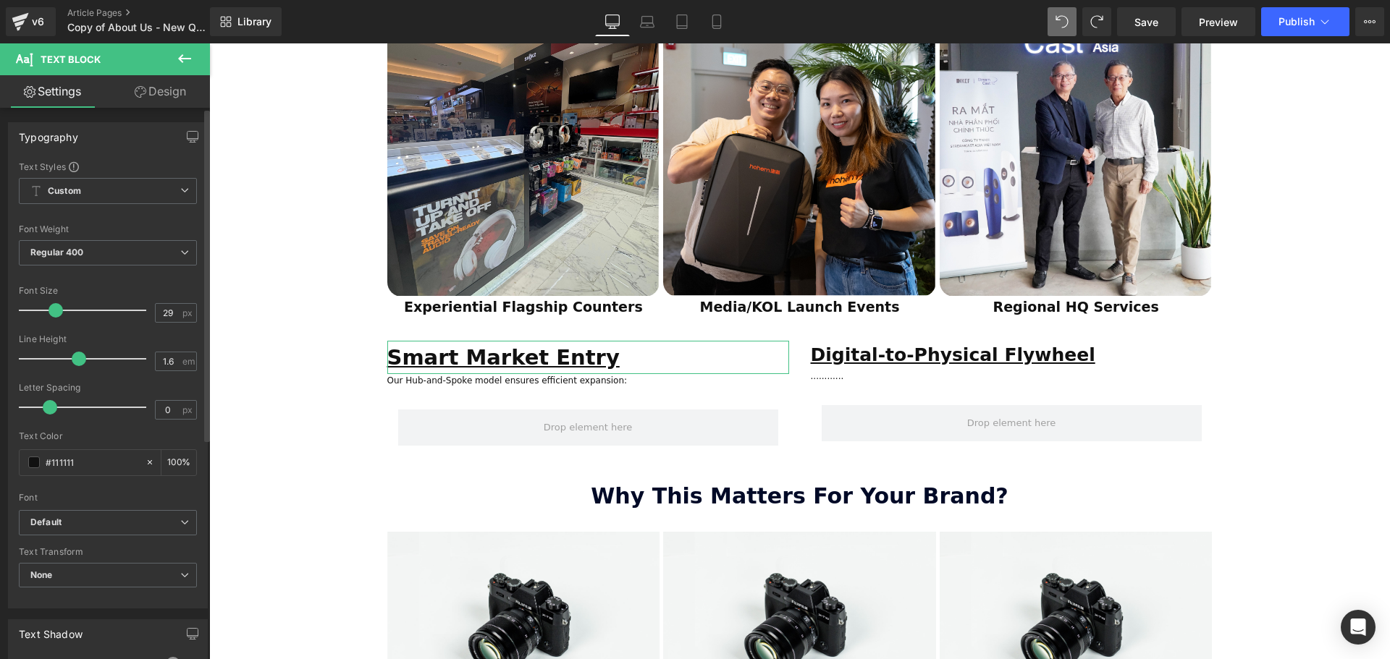
type input "30"
click at [54, 310] on span at bounding box center [56, 310] width 14 height 14
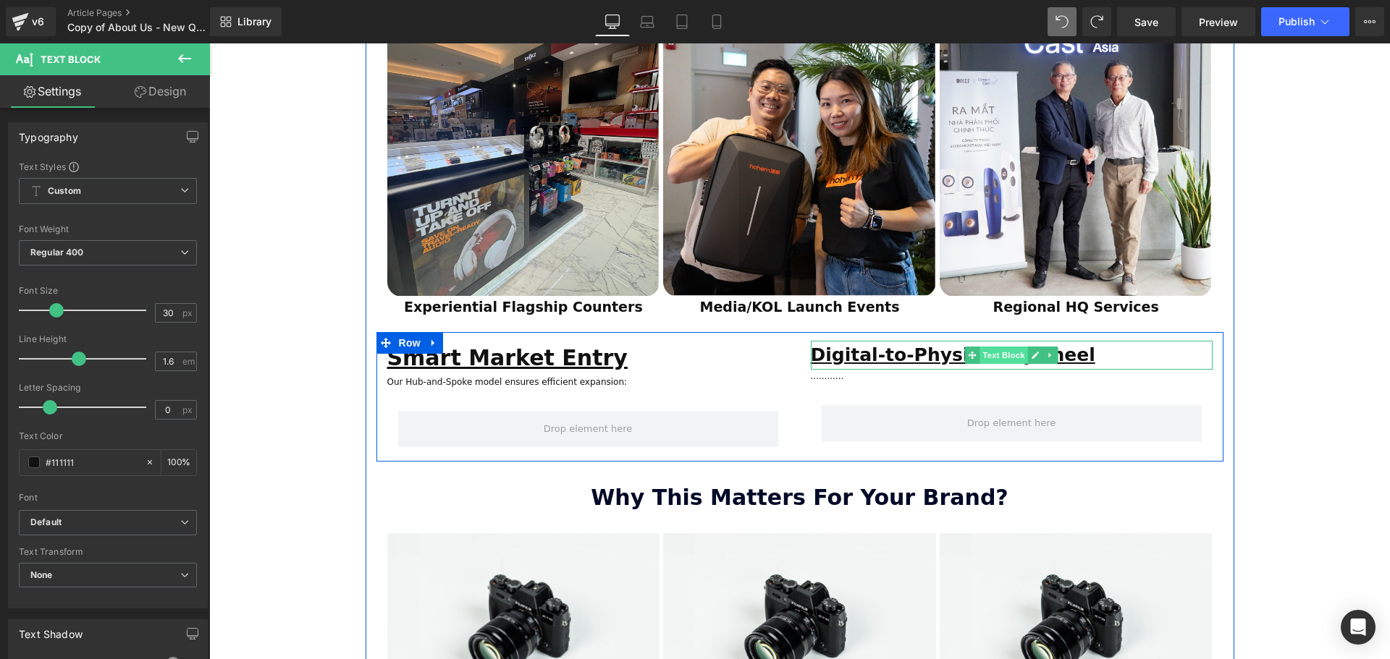
click at [999, 347] on span "Text Block" at bounding box center [1003, 355] width 48 height 17
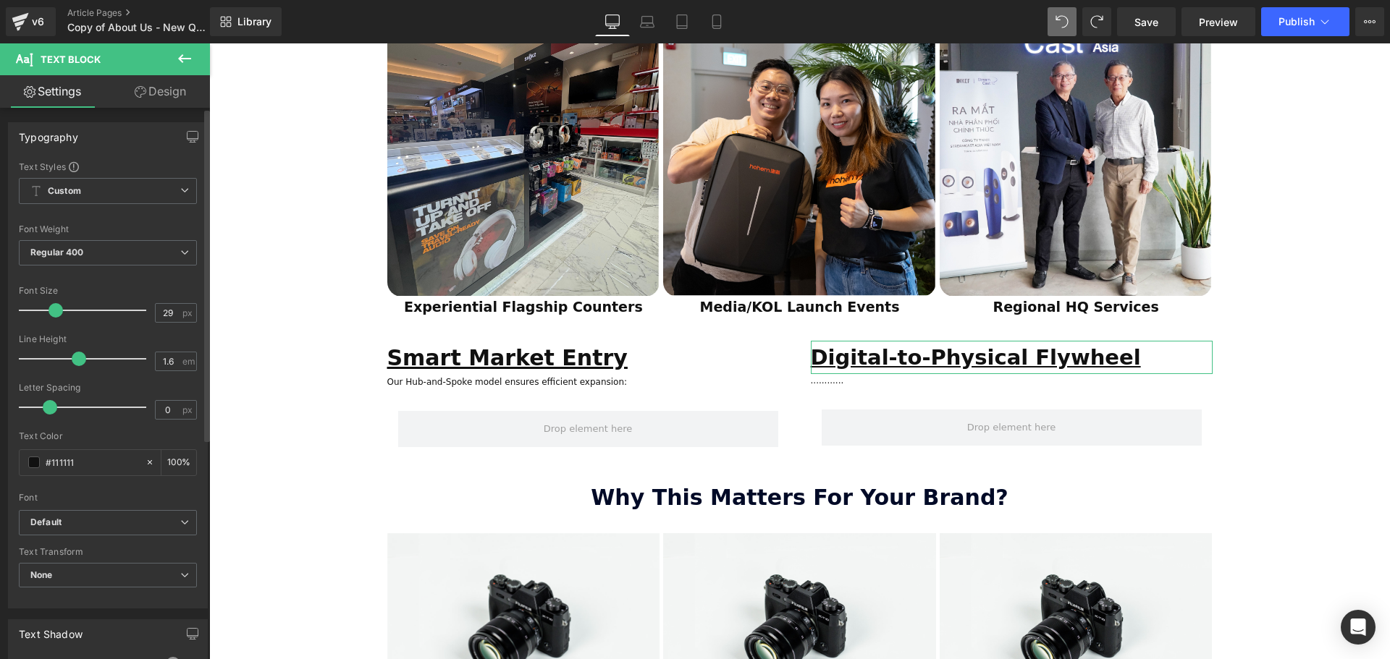
type input "30"
click at [57, 308] on span at bounding box center [56, 310] width 14 height 14
click at [1350, 468] on div "ESTABLISHED 2001 Text Block Your Market Acceleration Partner Across 11 ASEAN Co…" at bounding box center [799, 67] width 1181 height 2425
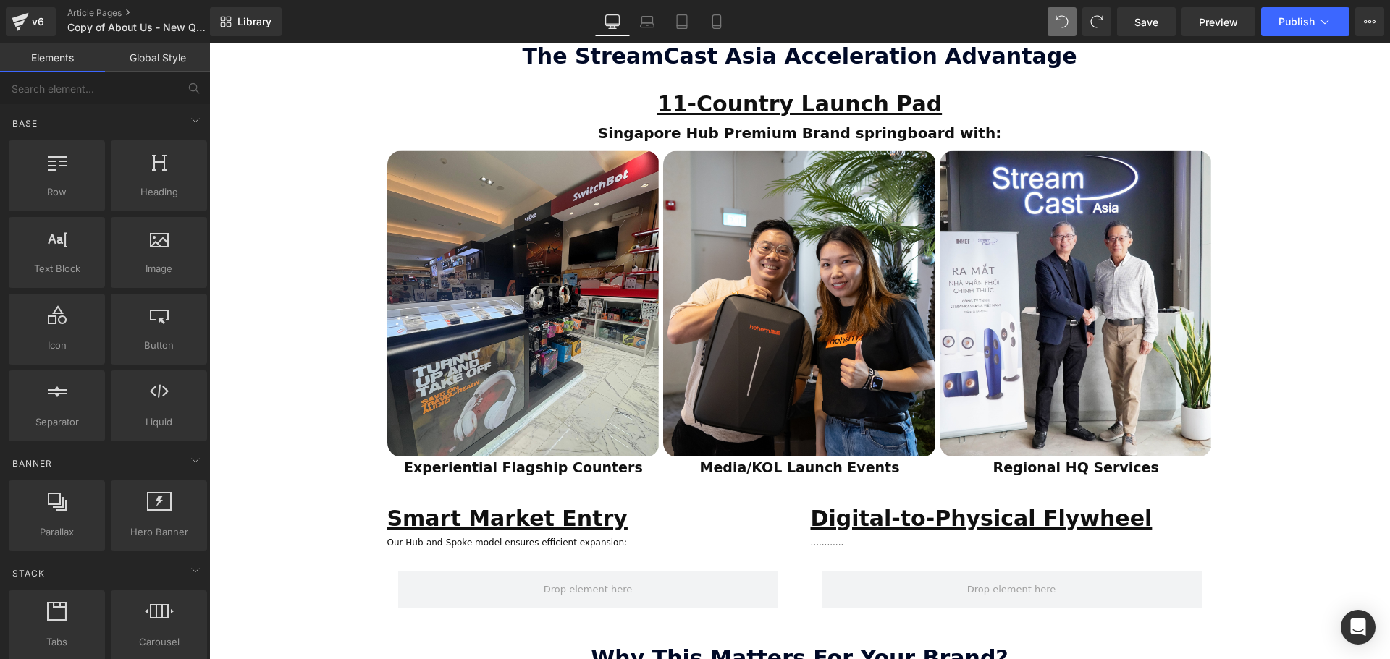
scroll to position [1230, 0]
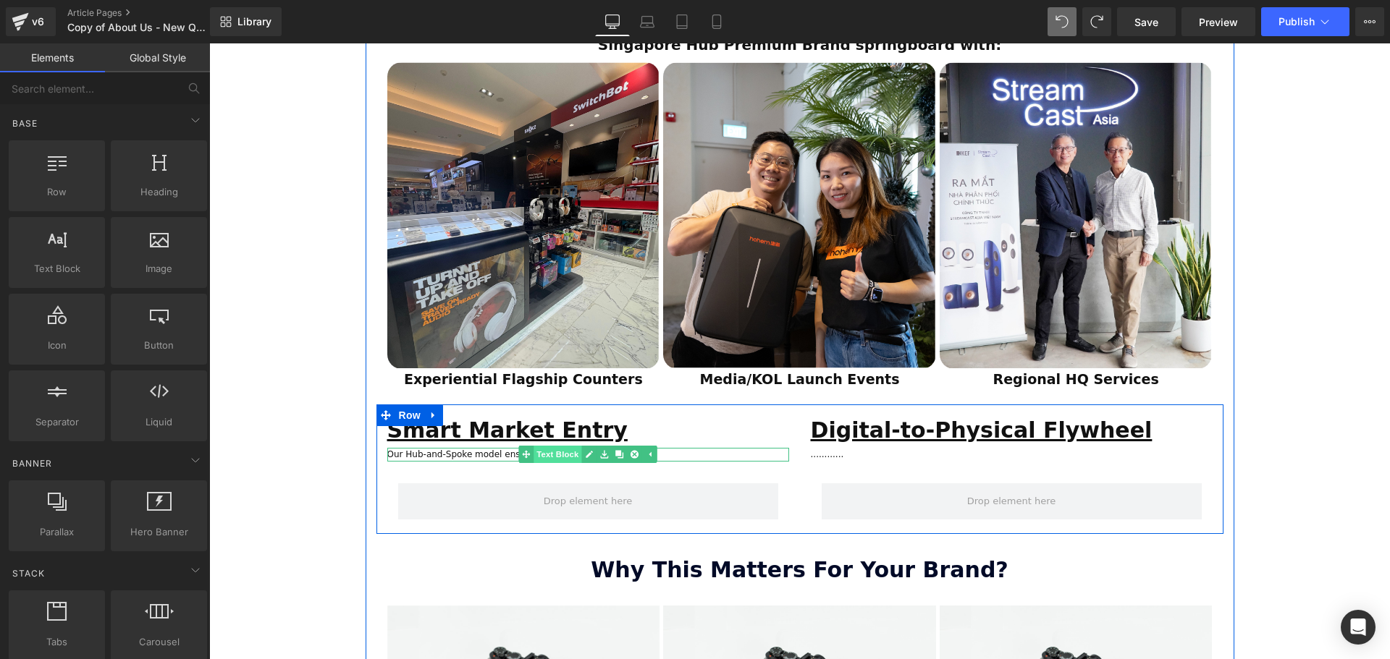
click at [560, 446] on span "Text Block" at bounding box center [557, 454] width 48 height 17
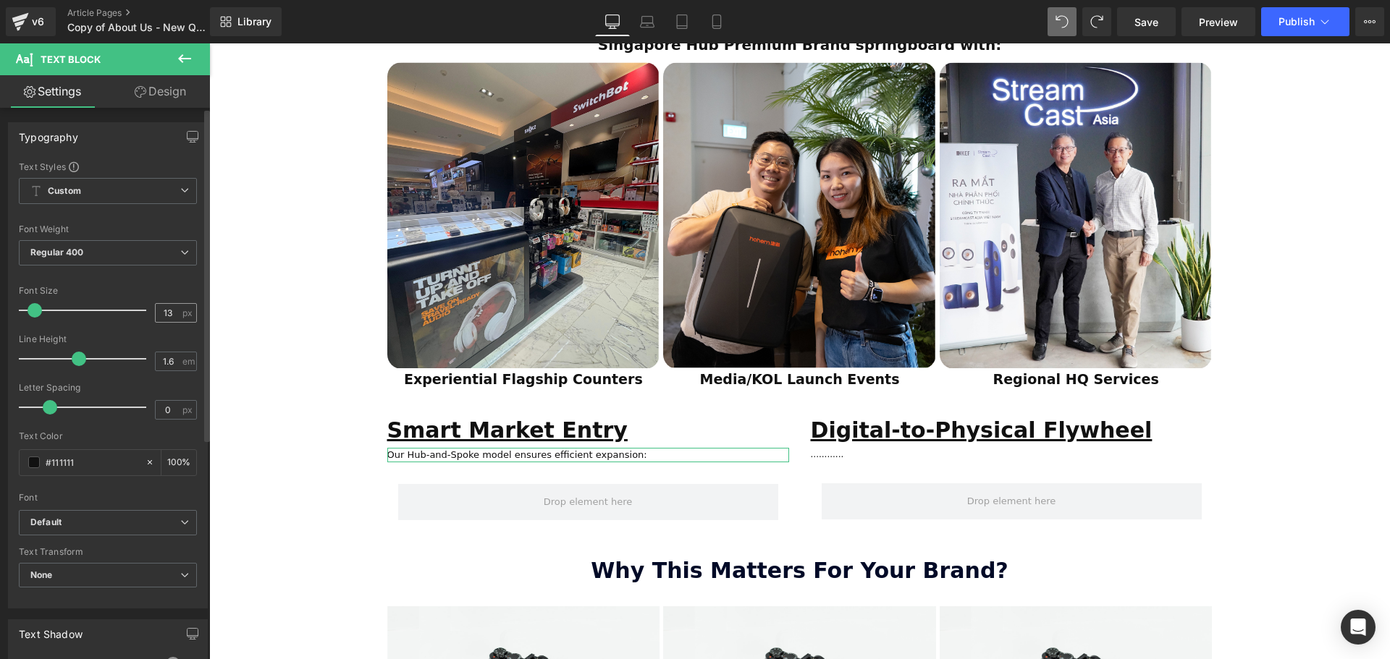
drag, startPoint x: 34, startPoint y: 313, endPoint x: 184, endPoint y: 319, distance: 150.0
click at [38, 313] on span at bounding box center [35, 310] width 14 height 14
type input "15"
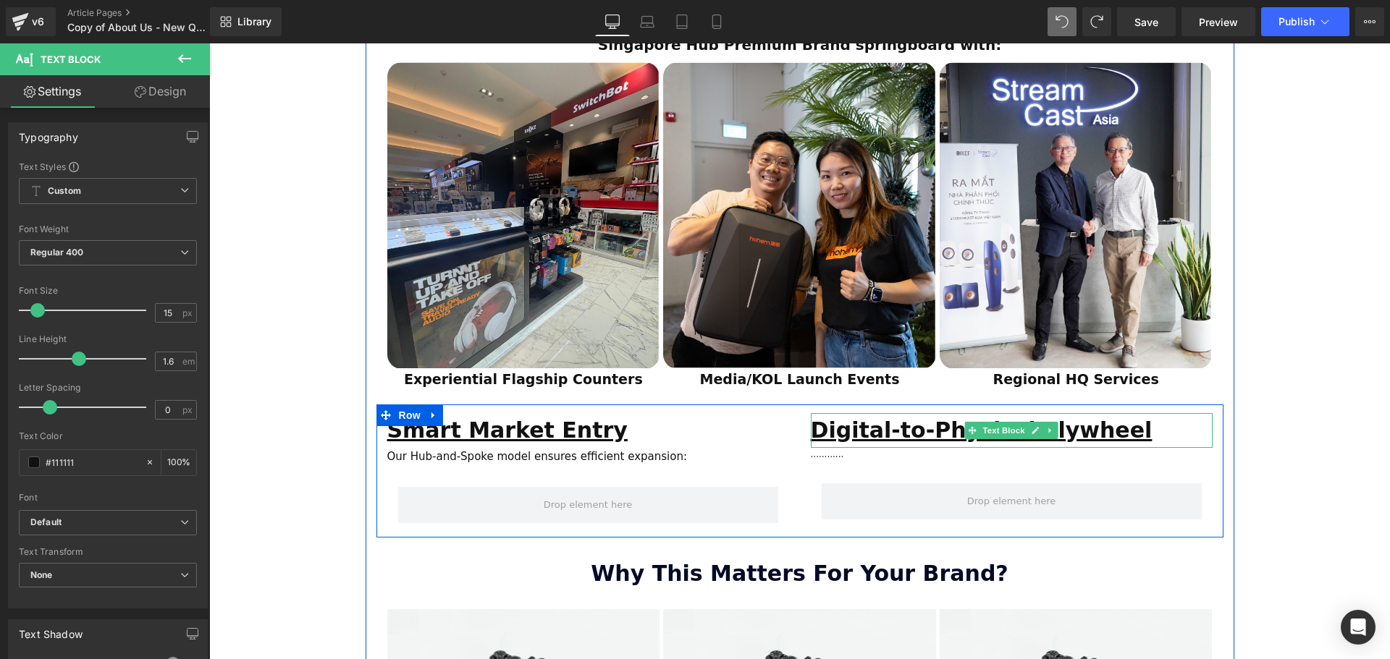
click at [908, 418] on strong "Digital-to-Physical Flywheel" at bounding box center [982, 430] width 342 height 25
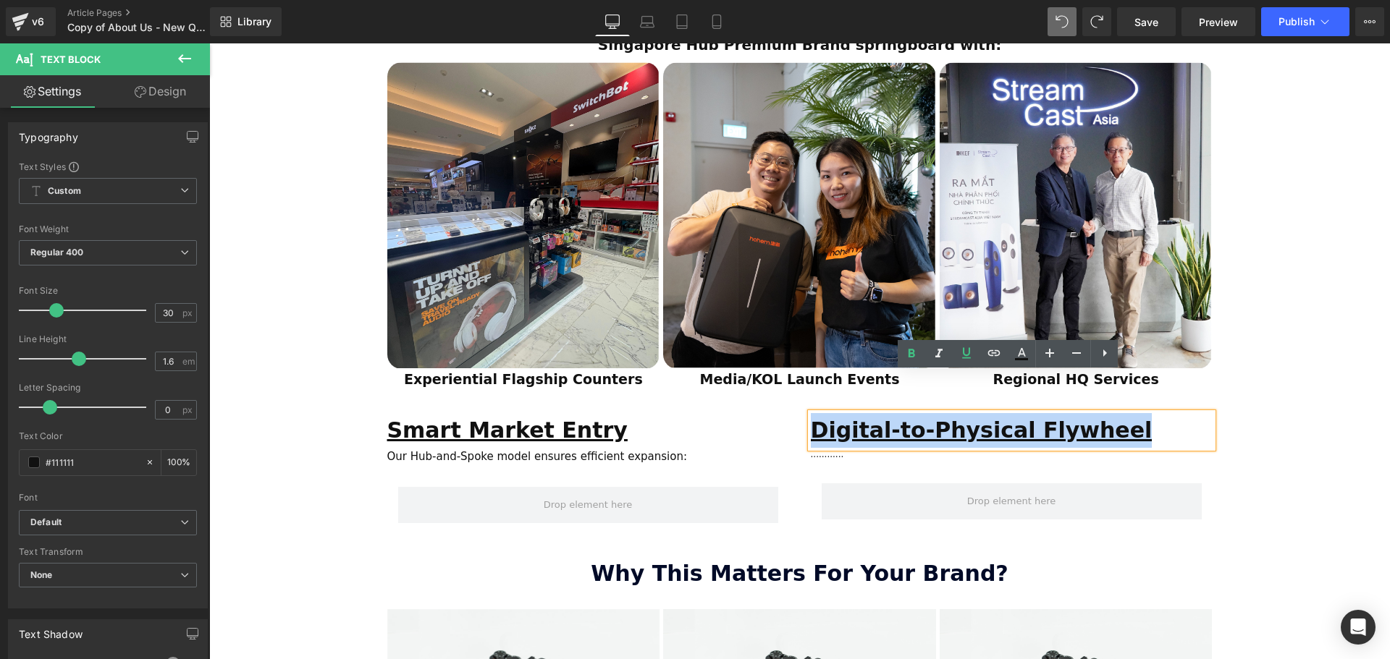
drag, startPoint x: 1105, startPoint y: 392, endPoint x: 800, endPoint y: 394, distance: 304.7
click at [800, 413] on div "Digital-to-Physical Flywheel Text Block ............ Text Block Row" at bounding box center [1011, 470] width 423 height 114
copy strong "Digital-to-Physical Flywheel"
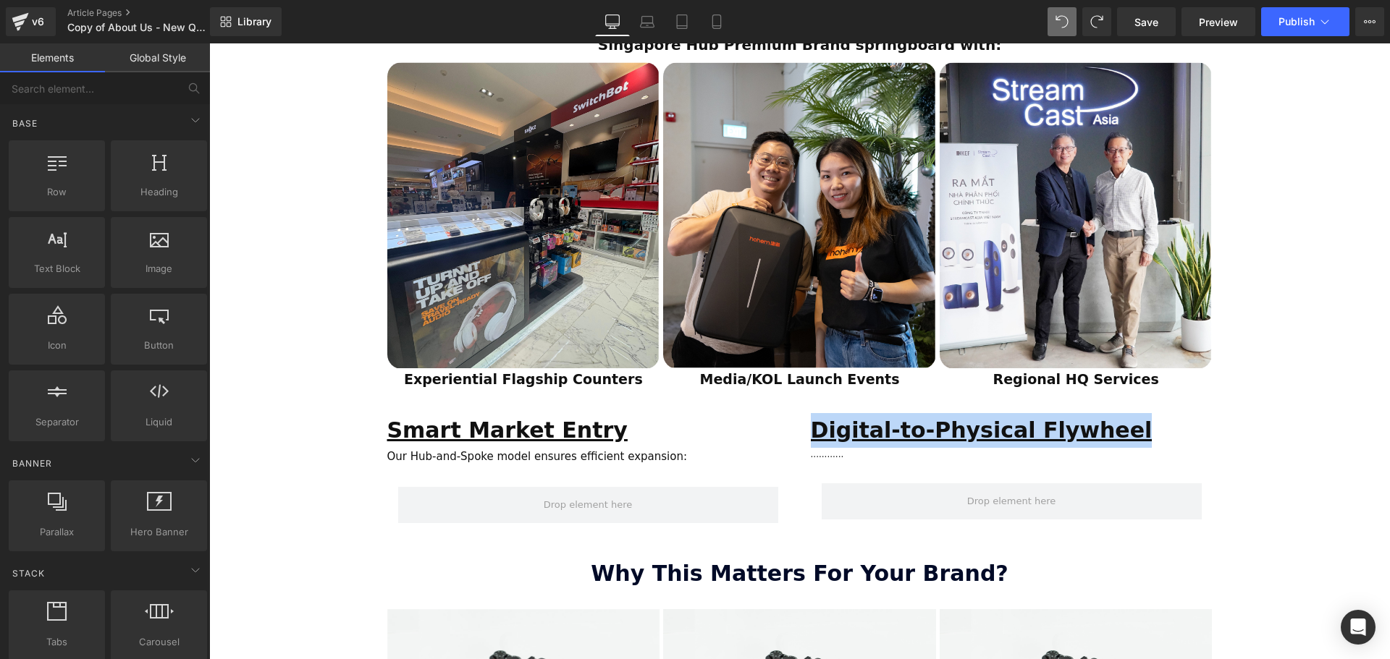
click at [1308, 458] on div "ESTABLISHED 2001 Text Block Your Market Acceleration Partner Across 11 ASEAN Co…" at bounding box center [799, 141] width 1181 height 2428
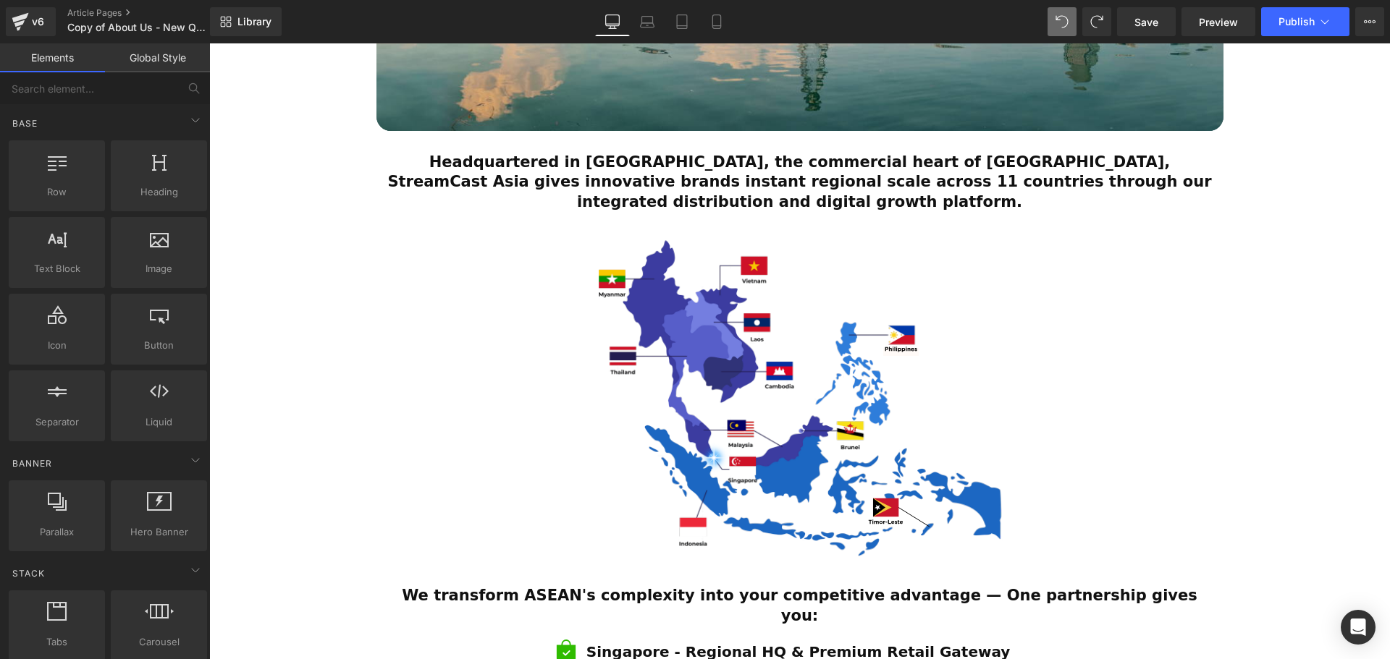
scroll to position [579, 0]
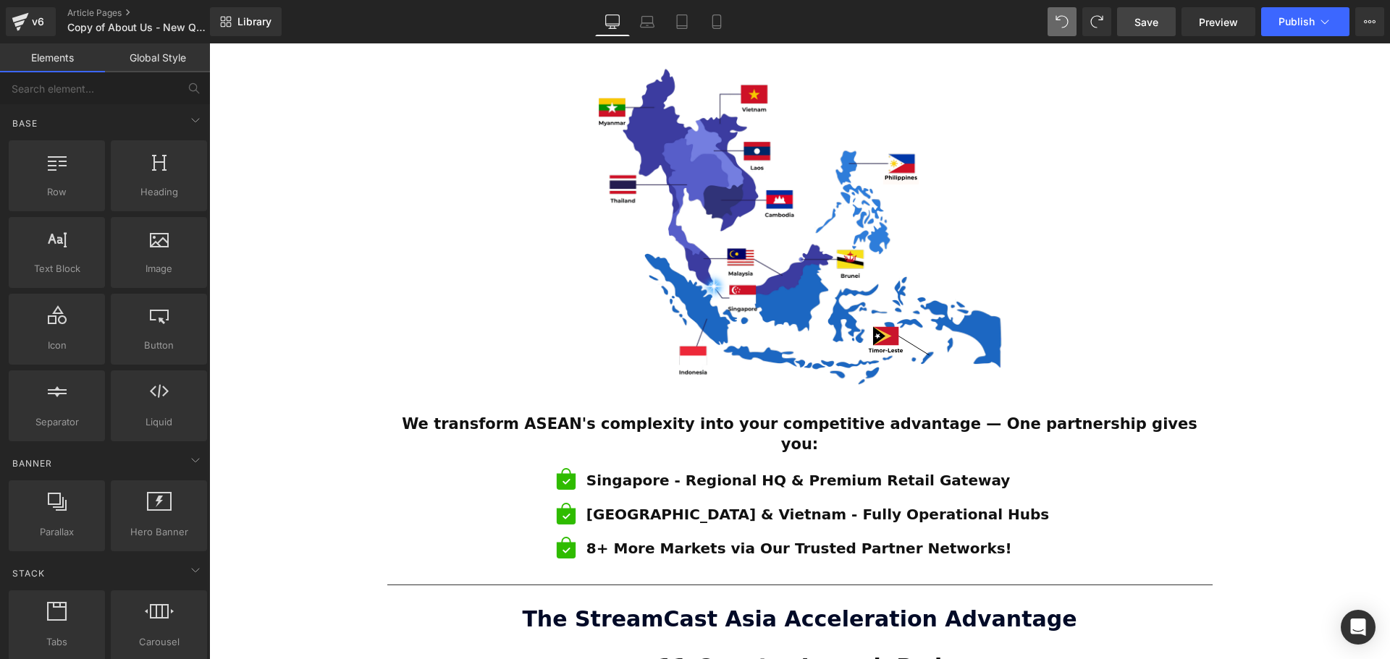
click at [1146, 30] on link "Save" at bounding box center [1146, 21] width 59 height 29
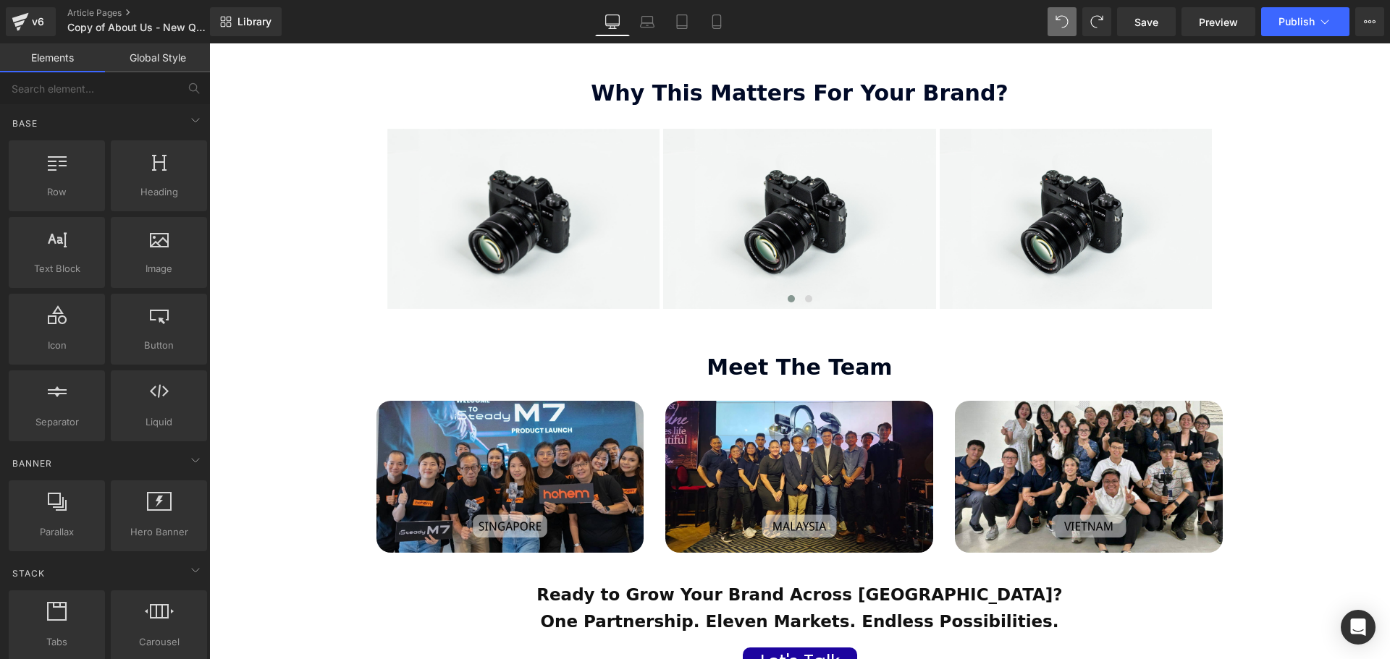
scroll to position [1737, 0]
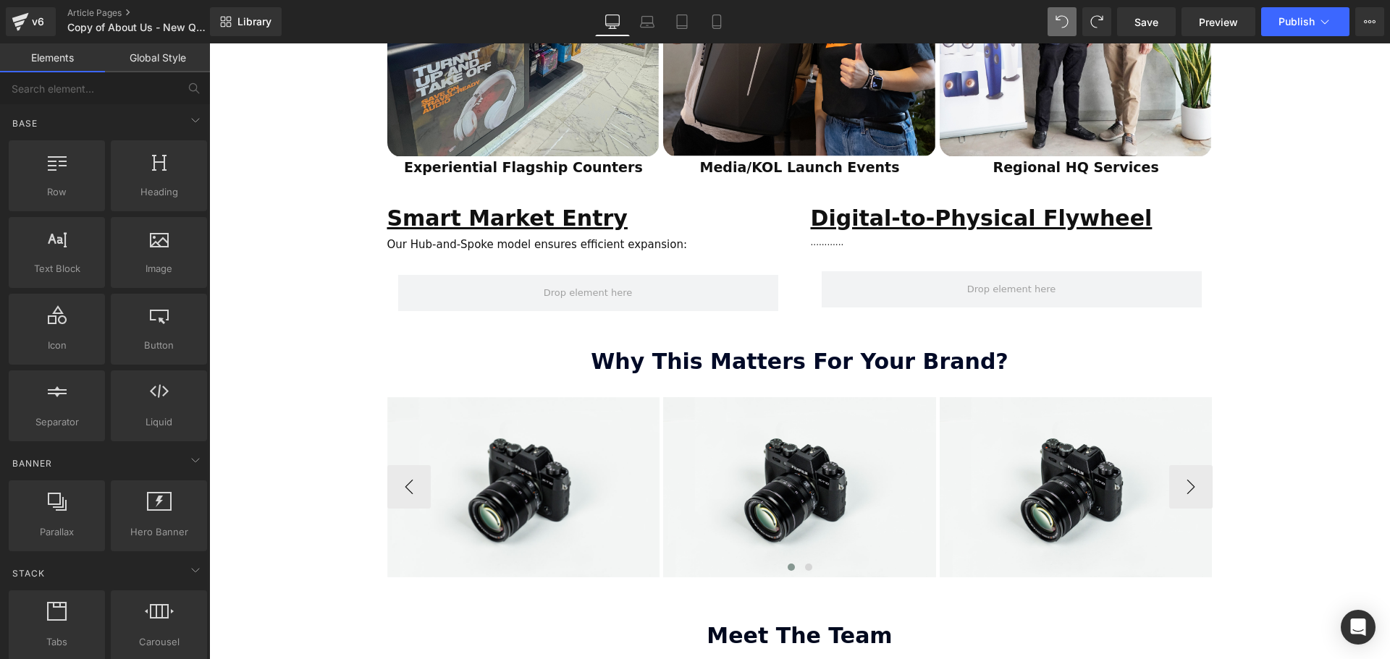
scroll to position [1520, 0]
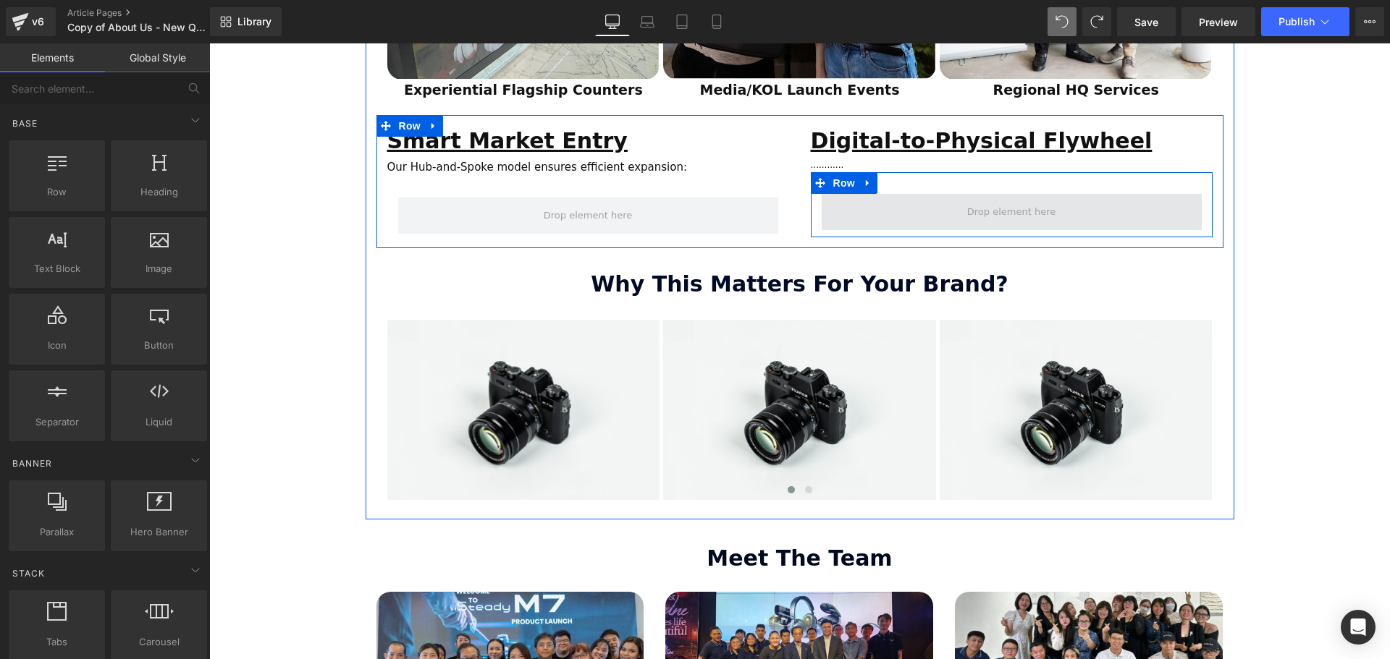
click at [1004, 200] on span at bounding box center [1011, 211] width 98 height 22
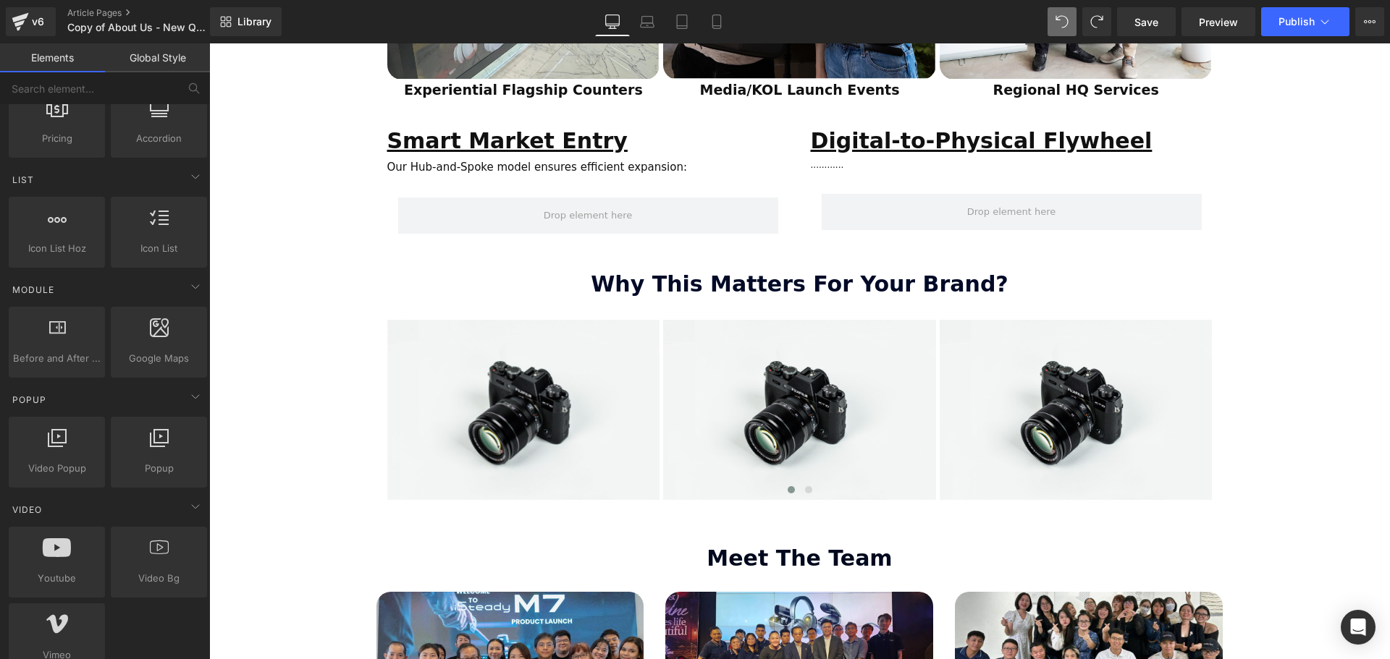
scroll to position [579, 0]
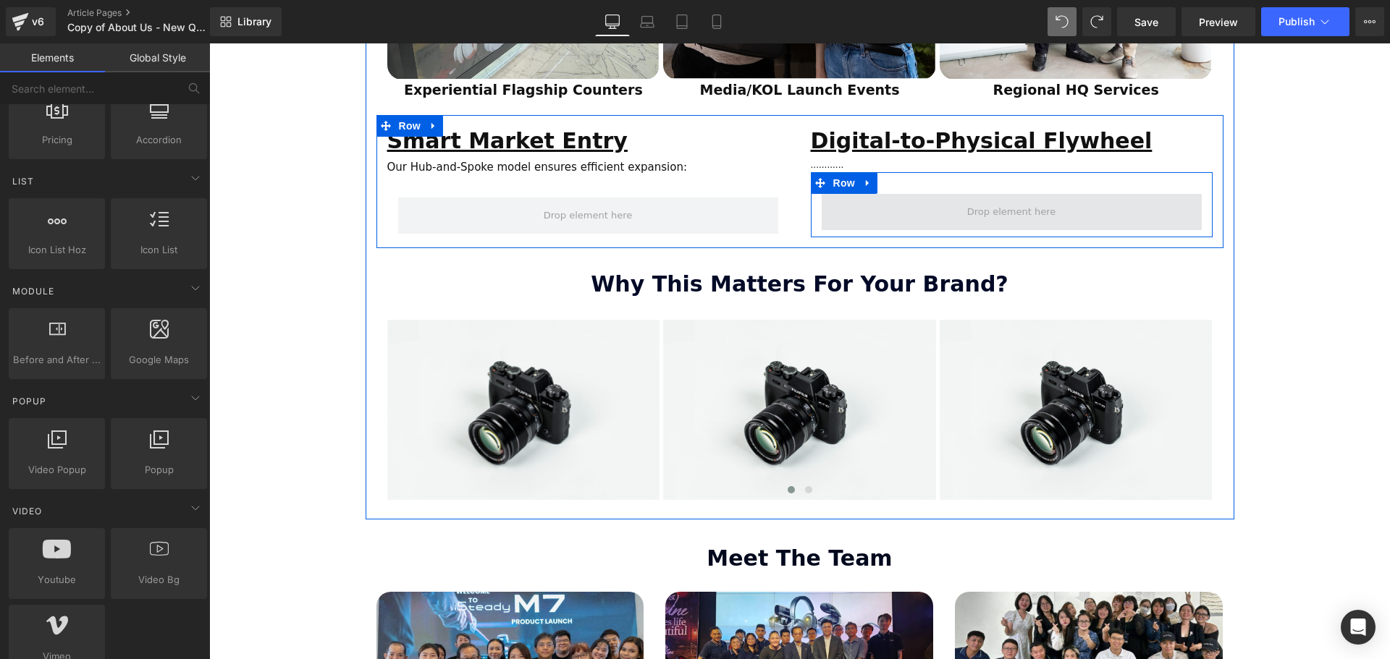
click at [997, 200] on span at bounding box center [1011, 211] width 98 height 22
drag, startPoint x: 836, startPoint y: 149, endPoint x: 329, endPoint y: 249, distance: 517.1
click at [836, 172] on span "Row" at bounding box center [843, 183] width 29 height 22
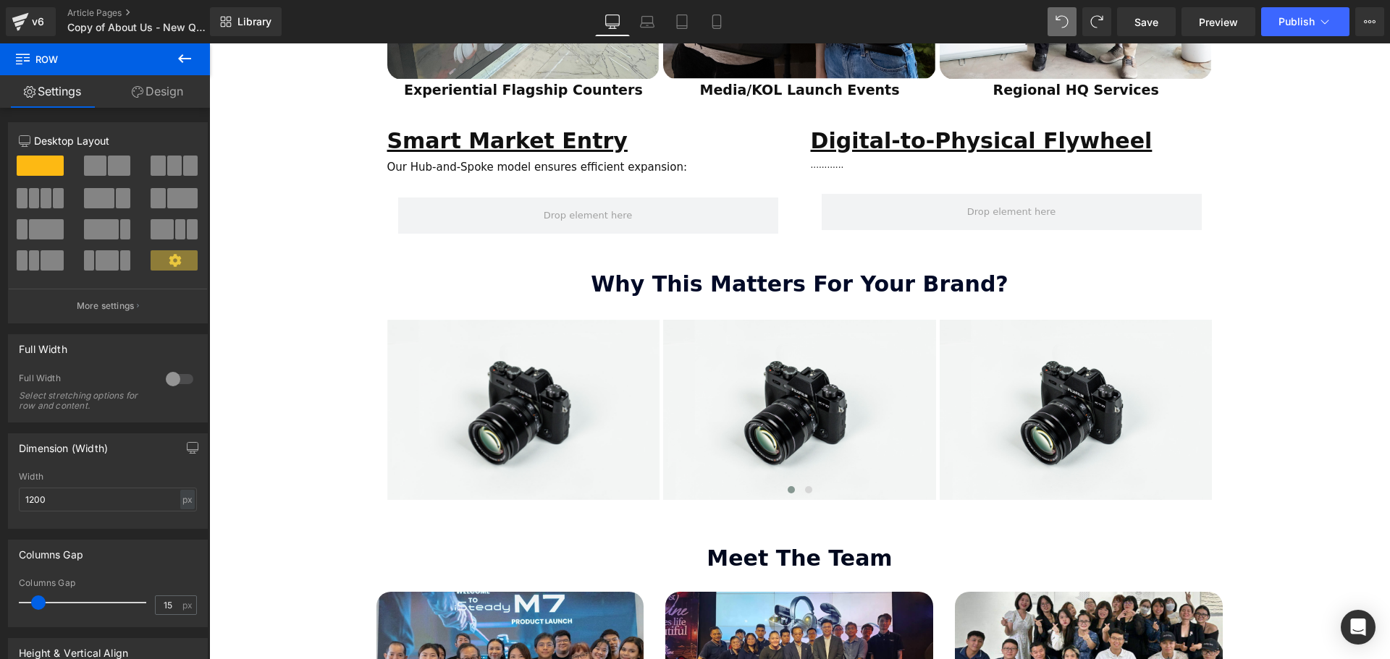
click at [190, 55] on icon at bounding box center [184, 58] width 17 height 17
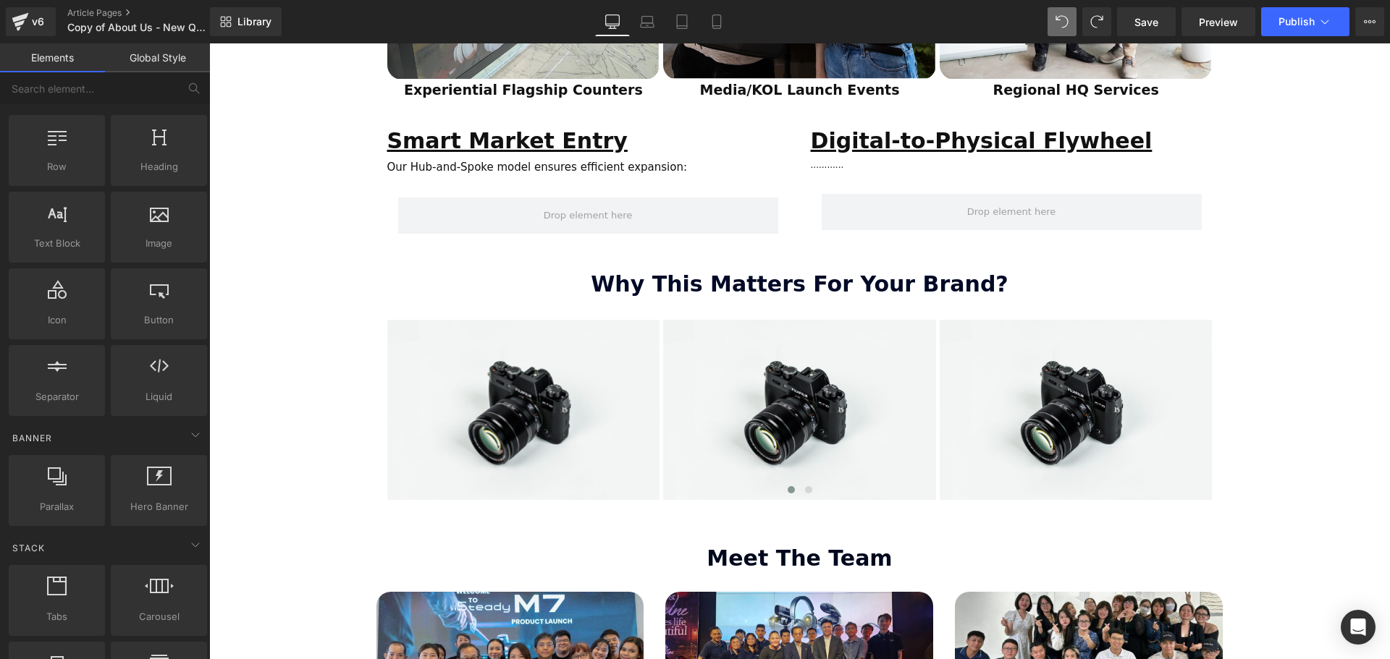
scroll to position [0, 0]
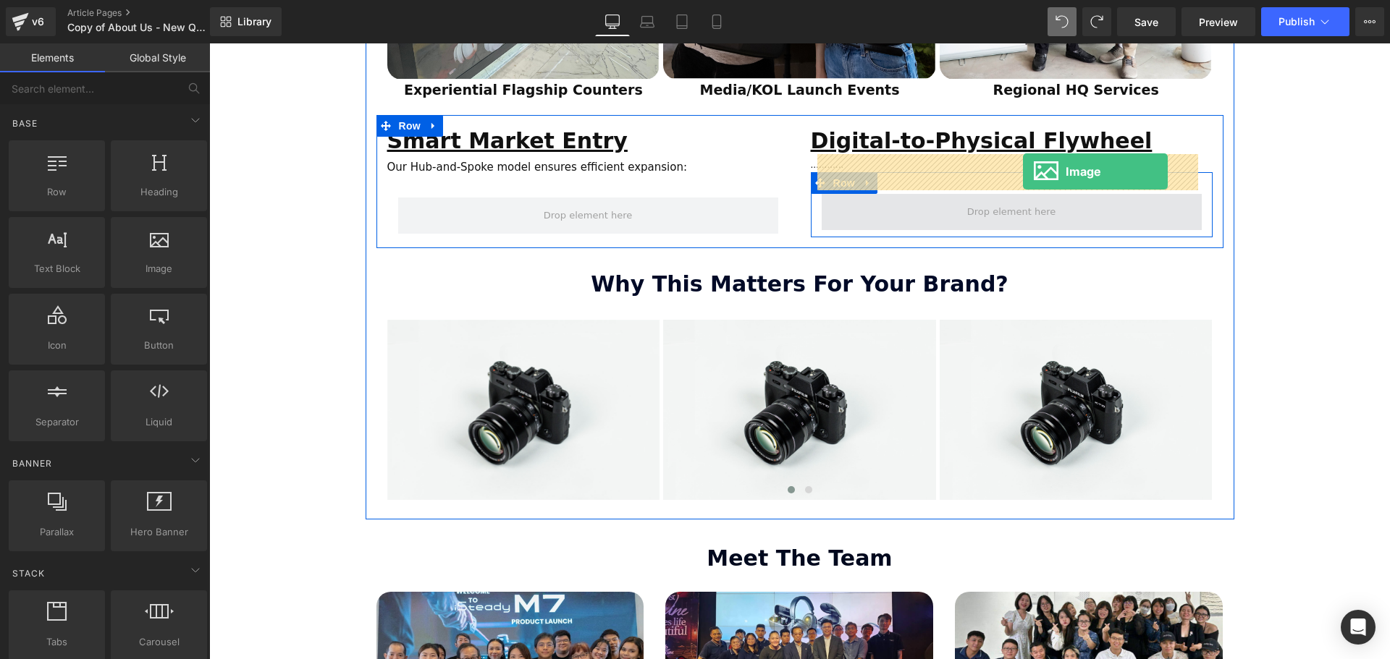
drag, startPoint x: 364, startPoint y: 316, endPoint x: 1023, endPoint y: 172, distance: 674.2
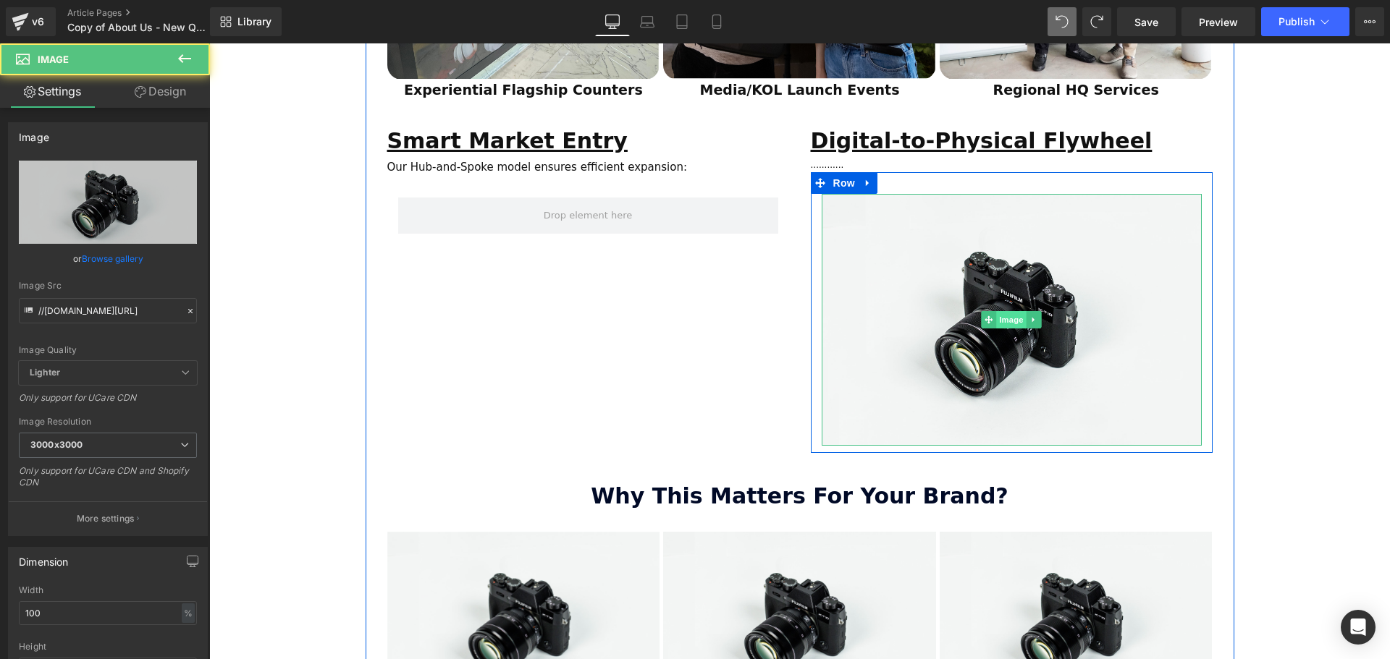
click at [1005, 311] on span "Image" at bounding box center [1011, 319] width 30 height 17
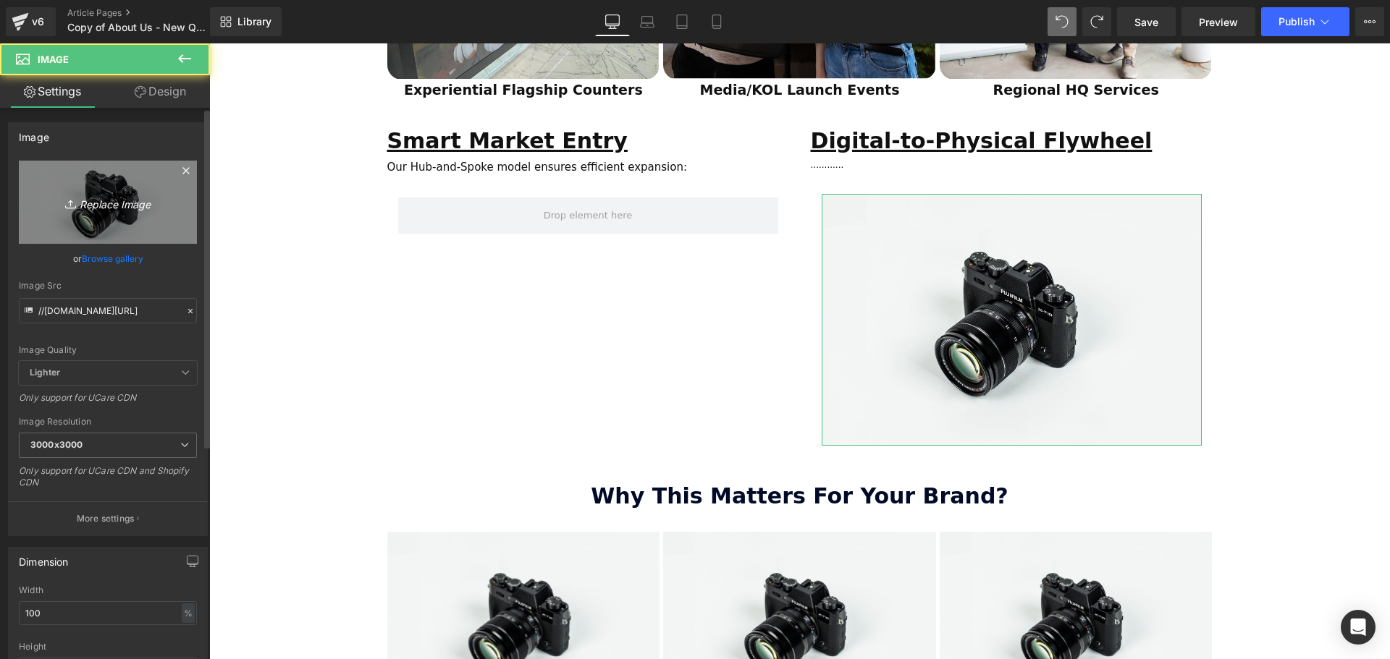
click at [118, 202] on icon "Replace Image" at bounding box center [108, 202] width 116 height 18
type input "C:\fakepath\SCA Giveaway Voucher (80 x 90 mm) (4).svg"
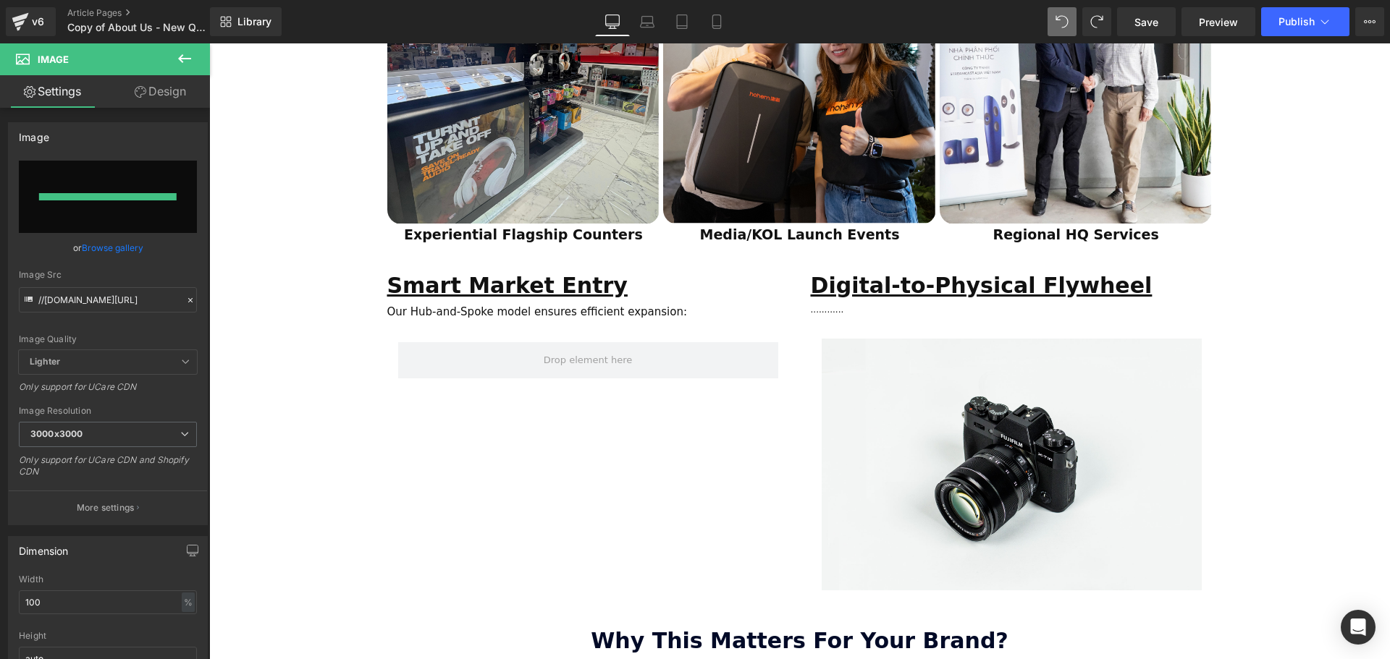
type input "https://ucarecdn.com/99a38bd2-e0bf-455c-91e3-bc18ba97cd3d/SCA%20Giveaway%20Vouc…"
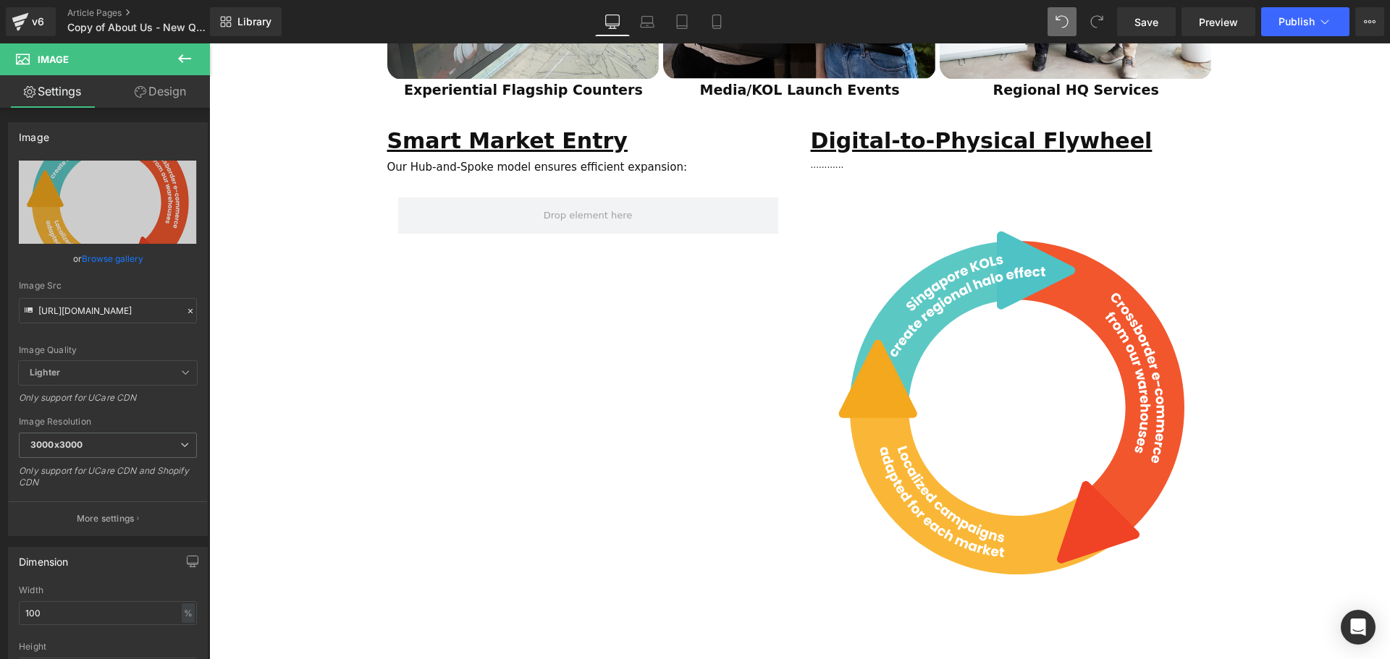
scroll to position [1375, 0]
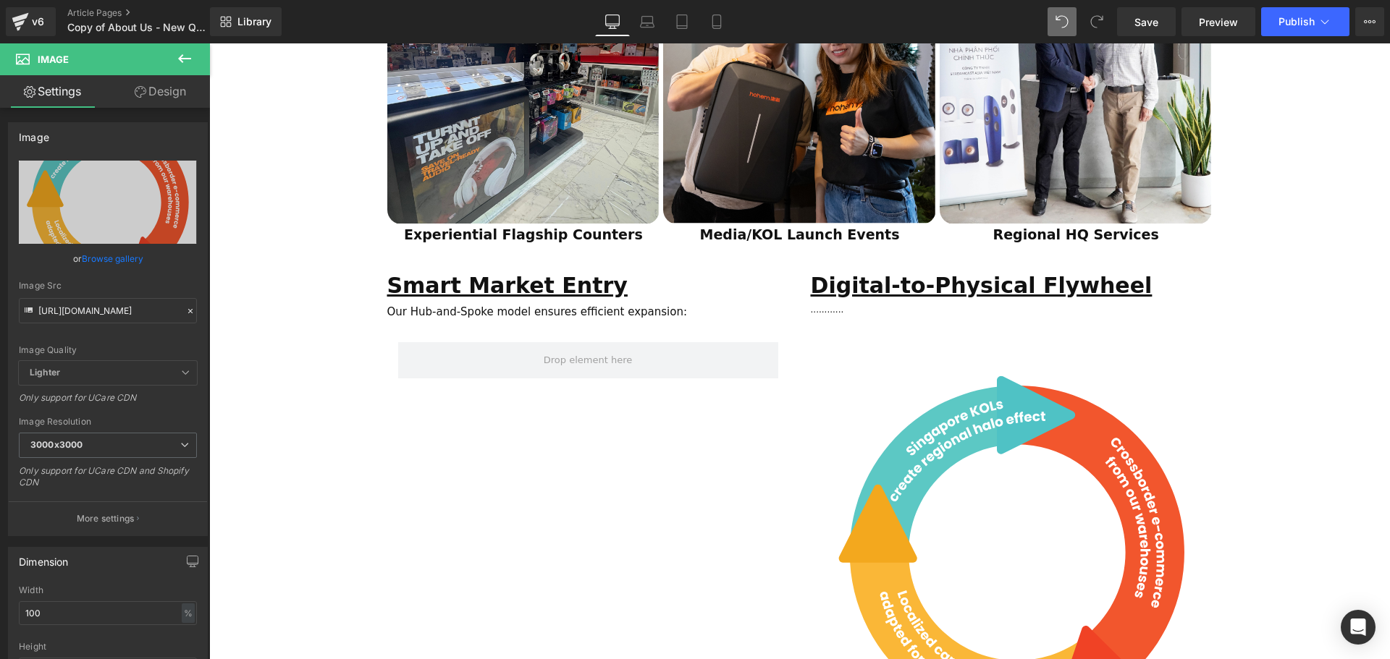
click at [209, 43] on div at bounding box center [209, 43] width 0 height 0
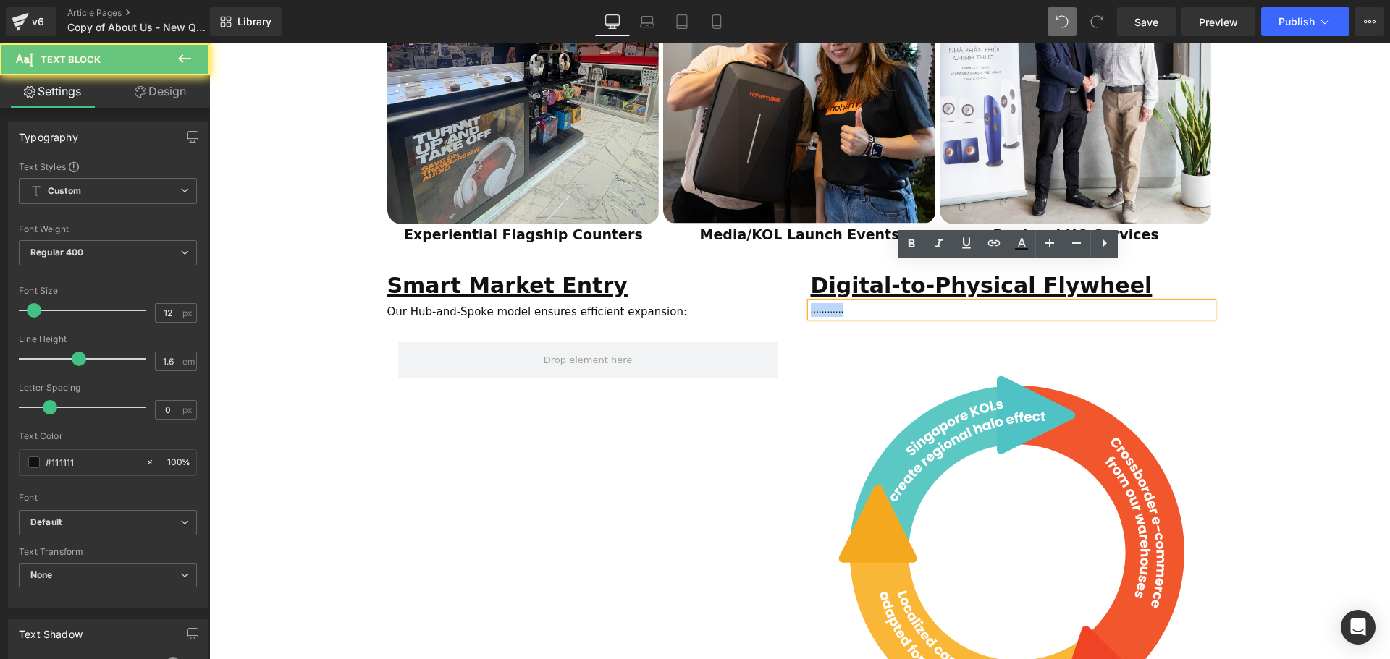
drag, startPoint x: 842, startPoint y: 270, endPoint x: 792, endPoint y: 269, distance: 49.9
click at [792, 269] on div "Smart Market Entry Text Block Our Hub-and-Spoke model ensures efficient expansi…" at bounding box center [799, 520] width 847 height 521
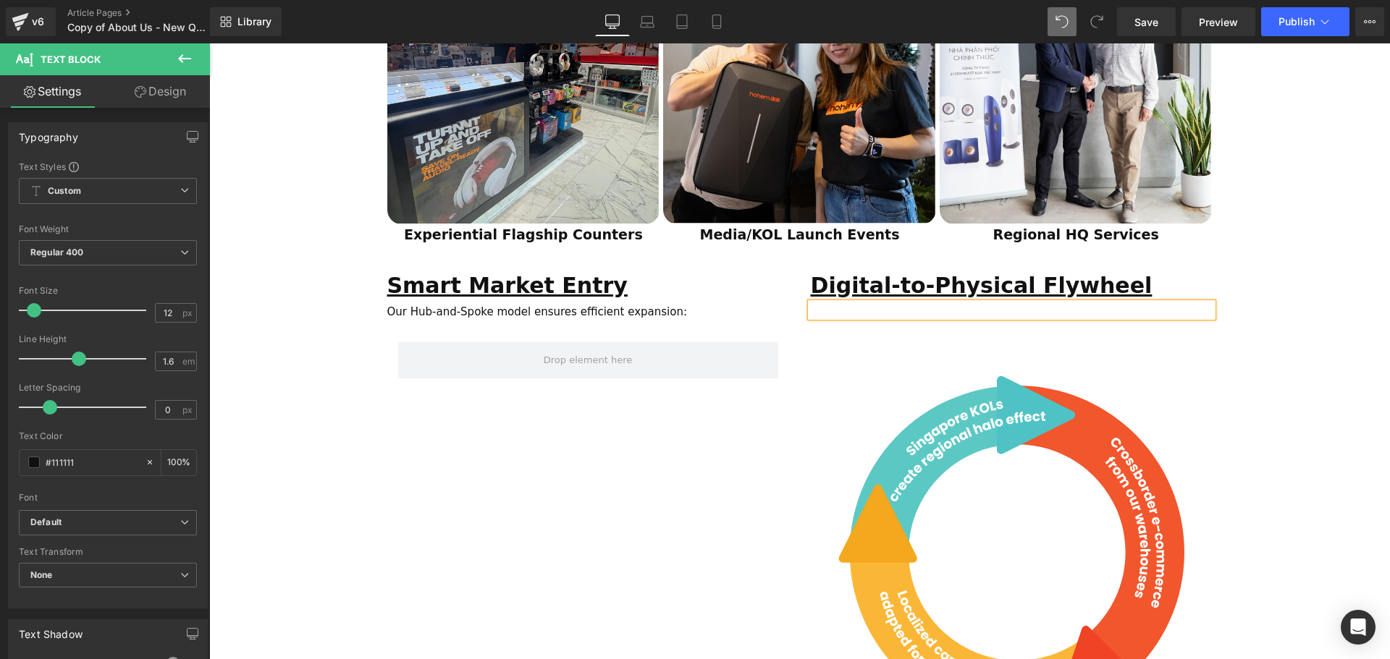
click at [1295, 320] on div "ESTABLISHED 2001 Text Block Your Market Acceleration Partner Across 11 ASEAN Co…" at bounding box center [799, 191] width 1181 height 2817
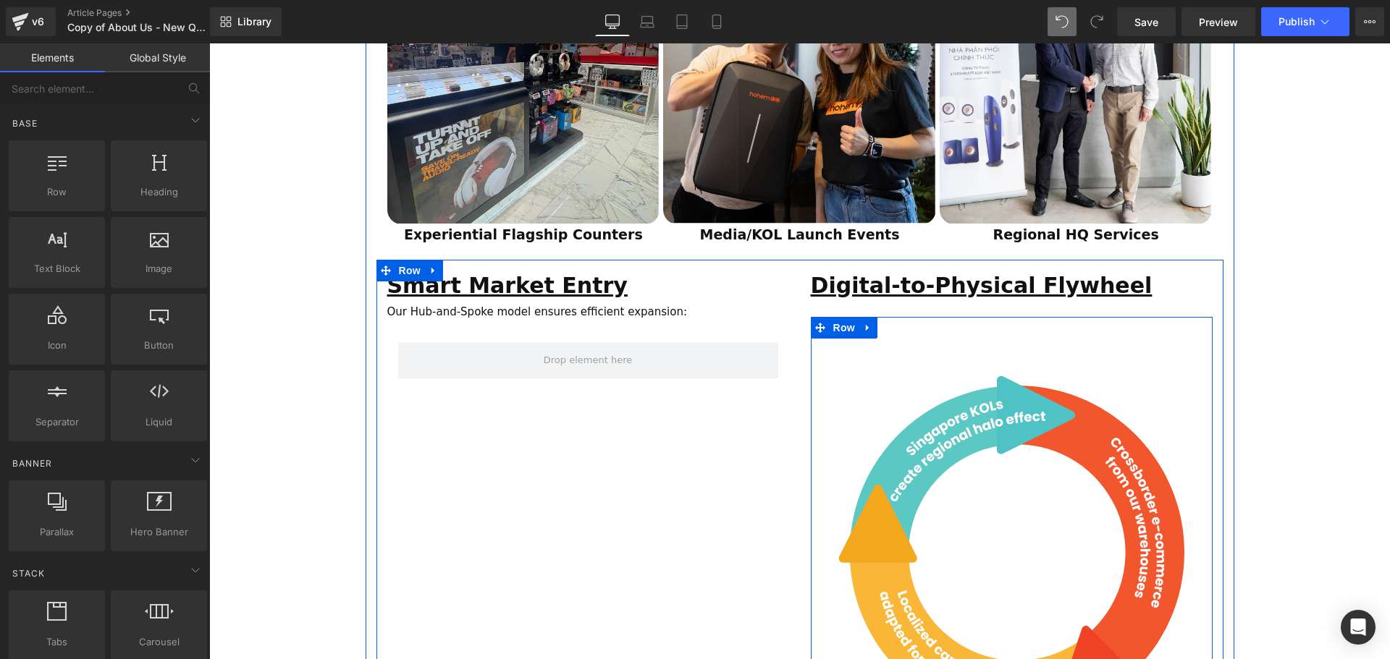
click at [937, 317] on div "Image Row" at bounding box center [1012, 545] width 402 height 457
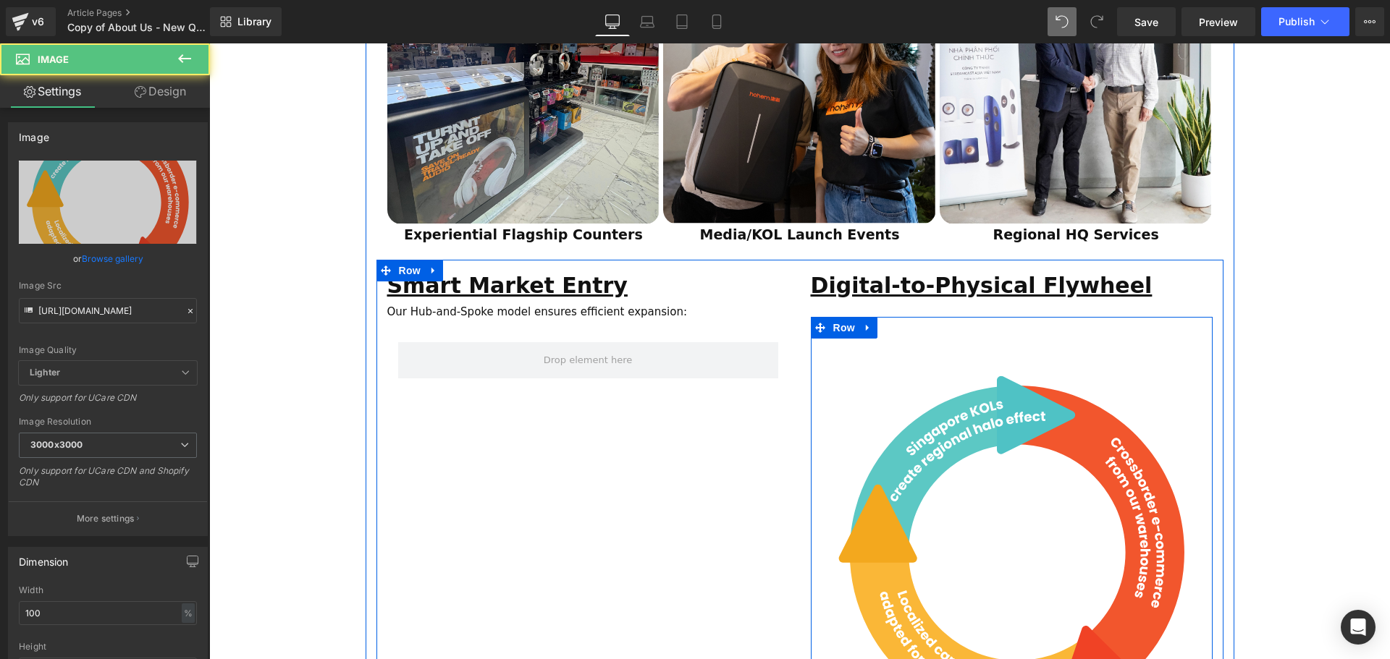
drag, startPoint x: 980, startPoint y: 300, endPoint x: 983, endPoint y: 290, distance: 9.8
click at [983, 317] on div "Image Row" at bounding box center [1012, 545] width 402 height 457
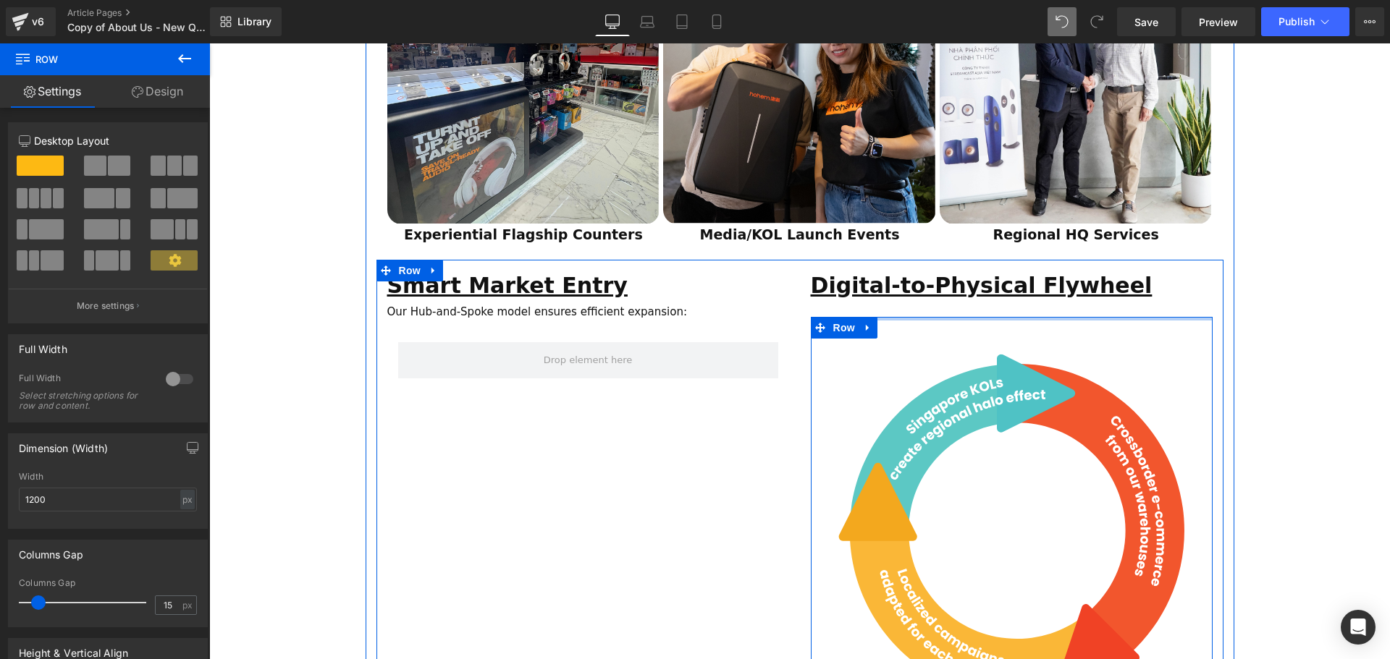
drag, startPoint x: 984, startPoint y: 278, endPoint x: 1160, endPoint y: 244, distance: 179.1
click at [985, 269] on div "Digital-to-Physical Flywheel Text Block Text Block Image Row" at bounding box center [1011, 510] width 423 height 483
click at [1276, 261] on div "ESTABLISHED 2001 Text Block Your Market Acceleration Partner Across 11 ASEAN Co…" at bounding box center [799, 180] width 1181 height 2795
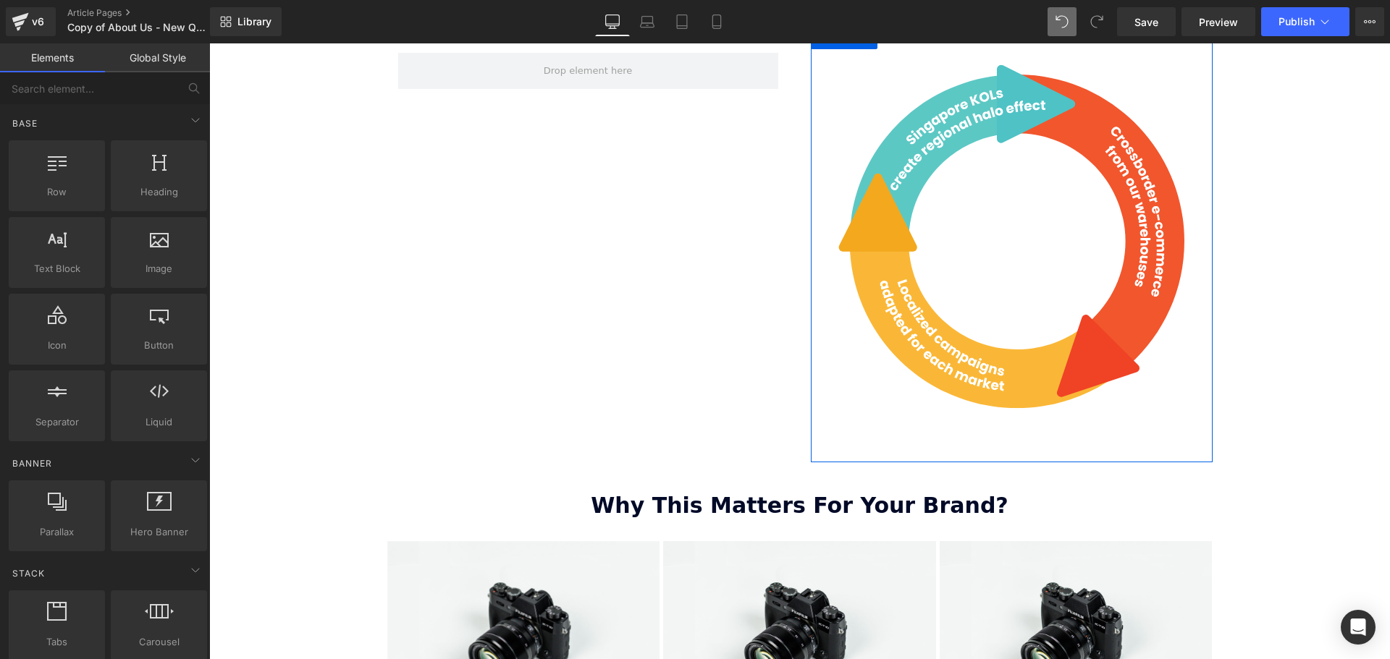
drag, startPoint x: 1280, startPoint y: 311, endPoint x: 1285, endPoint y: 337, distance: 26.5
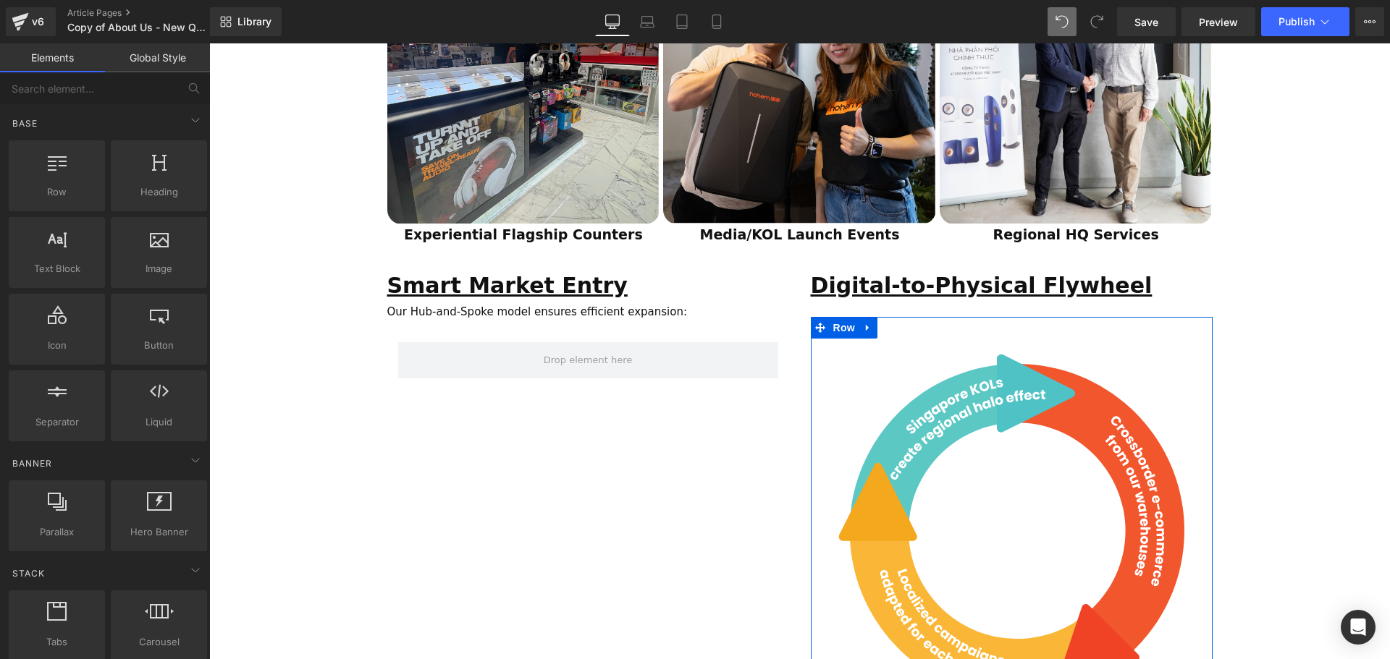
click at [1304, 372] on div "ESTABLISHED 2001 Text Block Your Market Acceleration Partner Across 11 ASEAN Co…" at bounding box center [799, 180] width 1181 height 2795
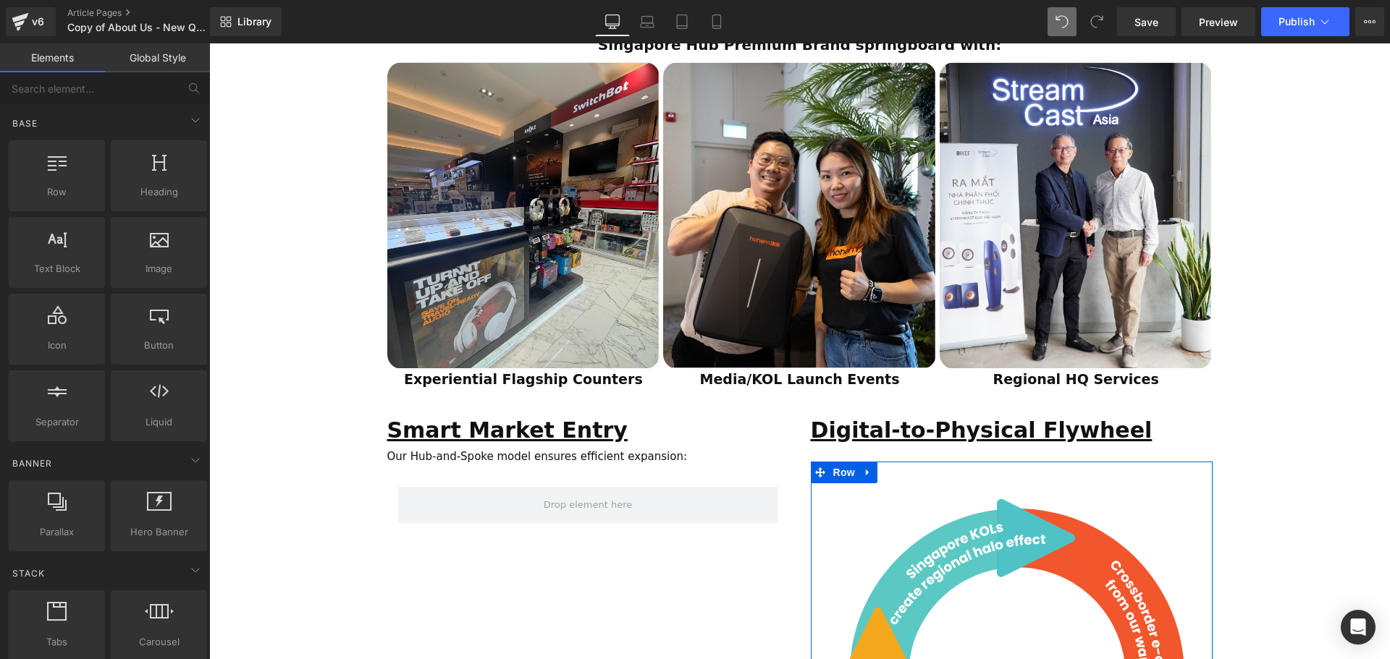
click at [1302, 377] on div "ESTABLISHED 2001 Text Block Your Market Acceleration Partner Across 11 ASEAN Co…" at bounding box center [799, 324] width 1181 height 2795
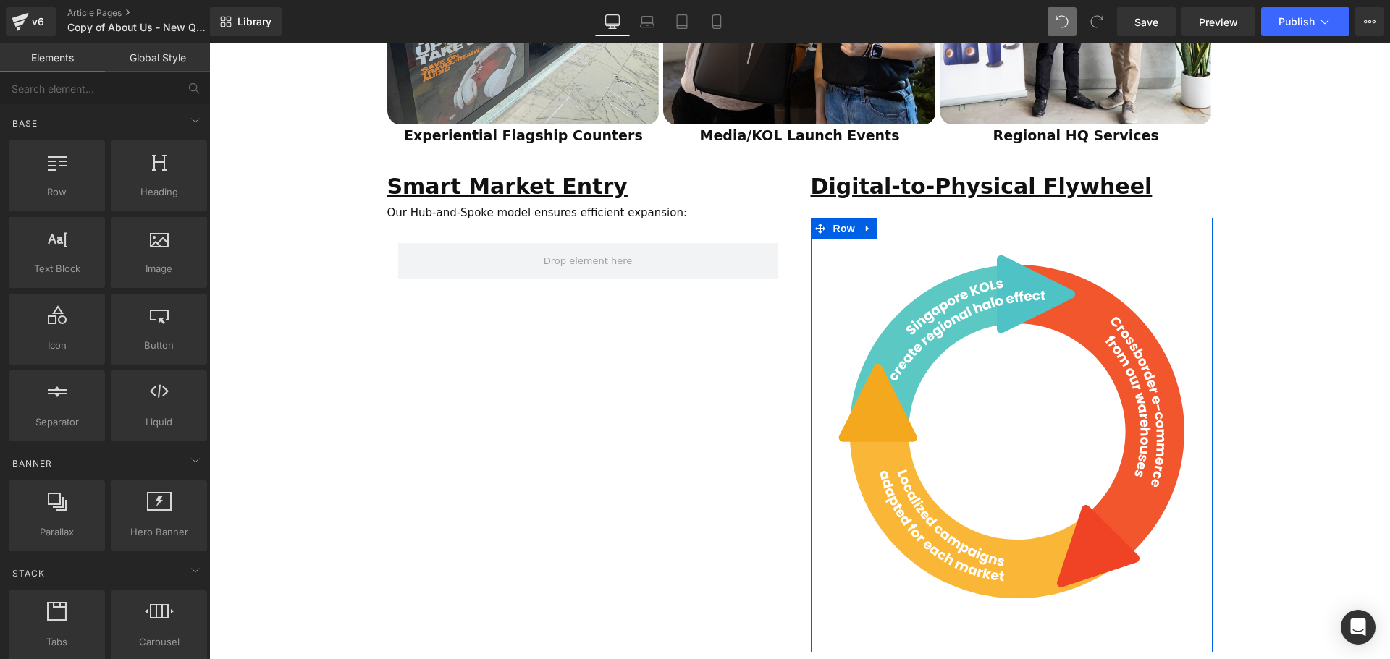
scroll to position [1520, 0]
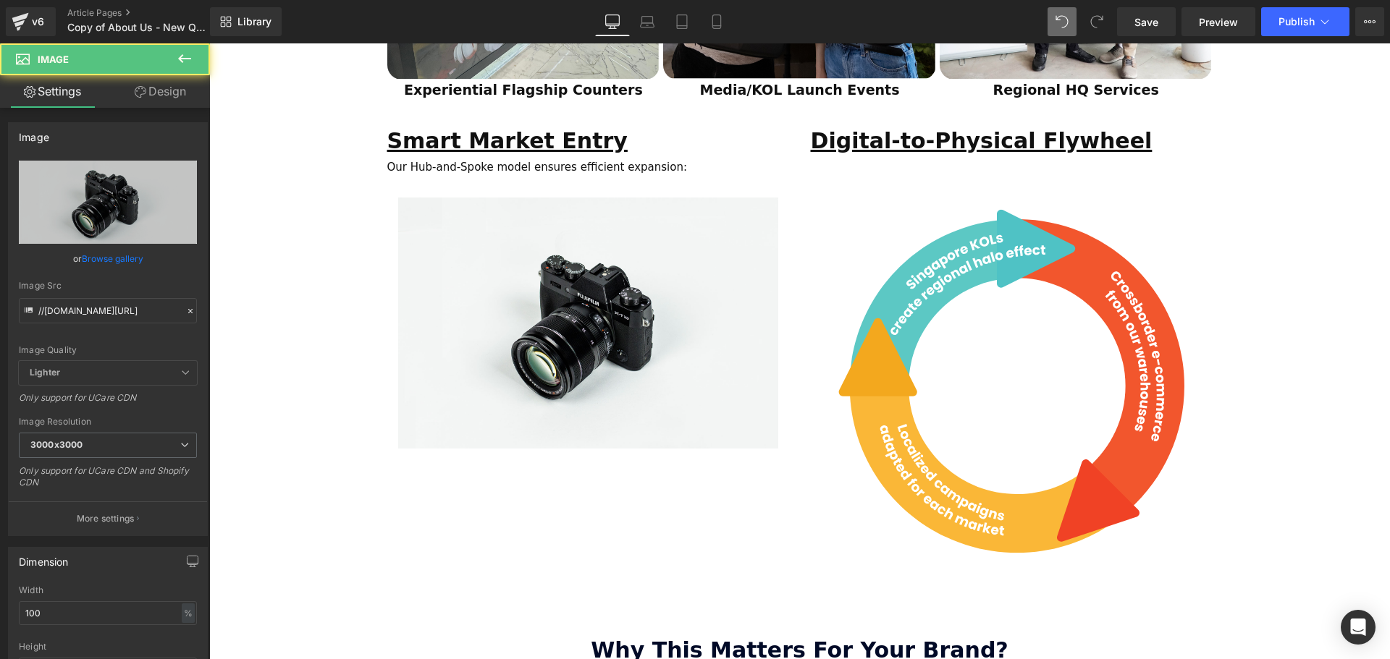
click at [1286, 276] on div "ESTABLISHED 2001 Text Block Your Market Acceleration Partner Across 11 ASEAN Co…" at bounding box center [799, 35] width 1181 height 2795
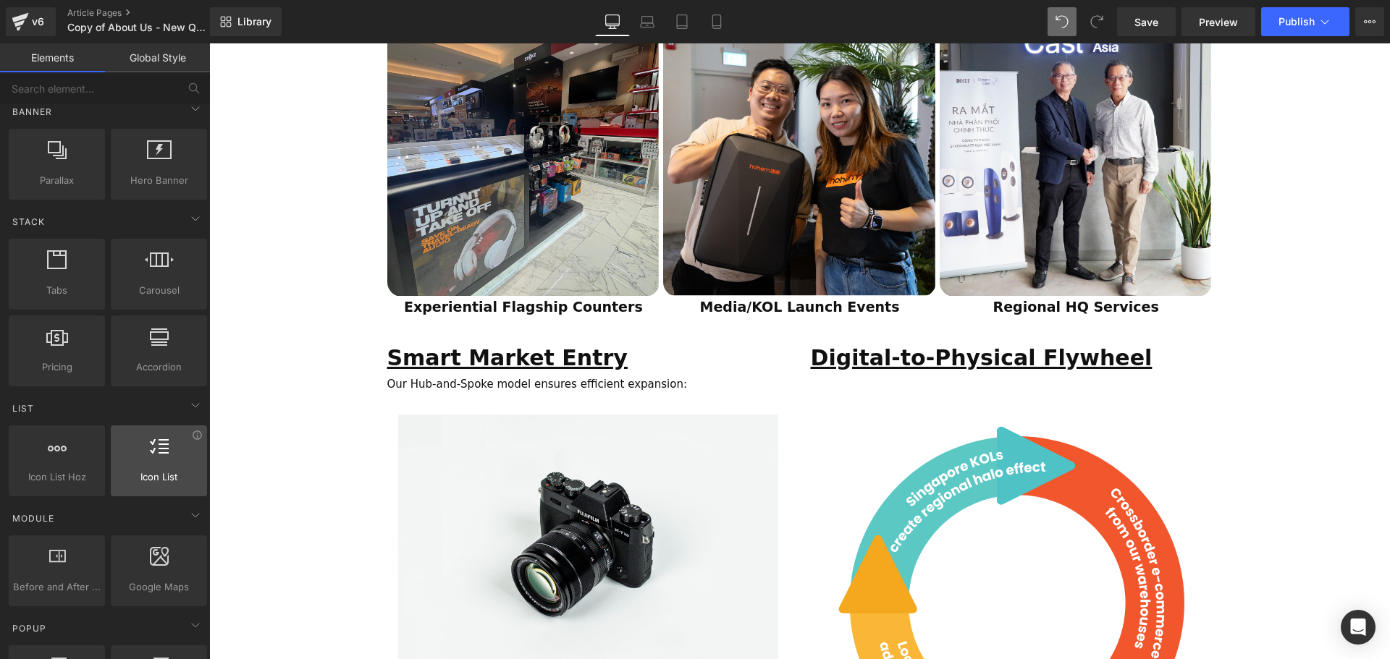
scroll to position [434, 0]
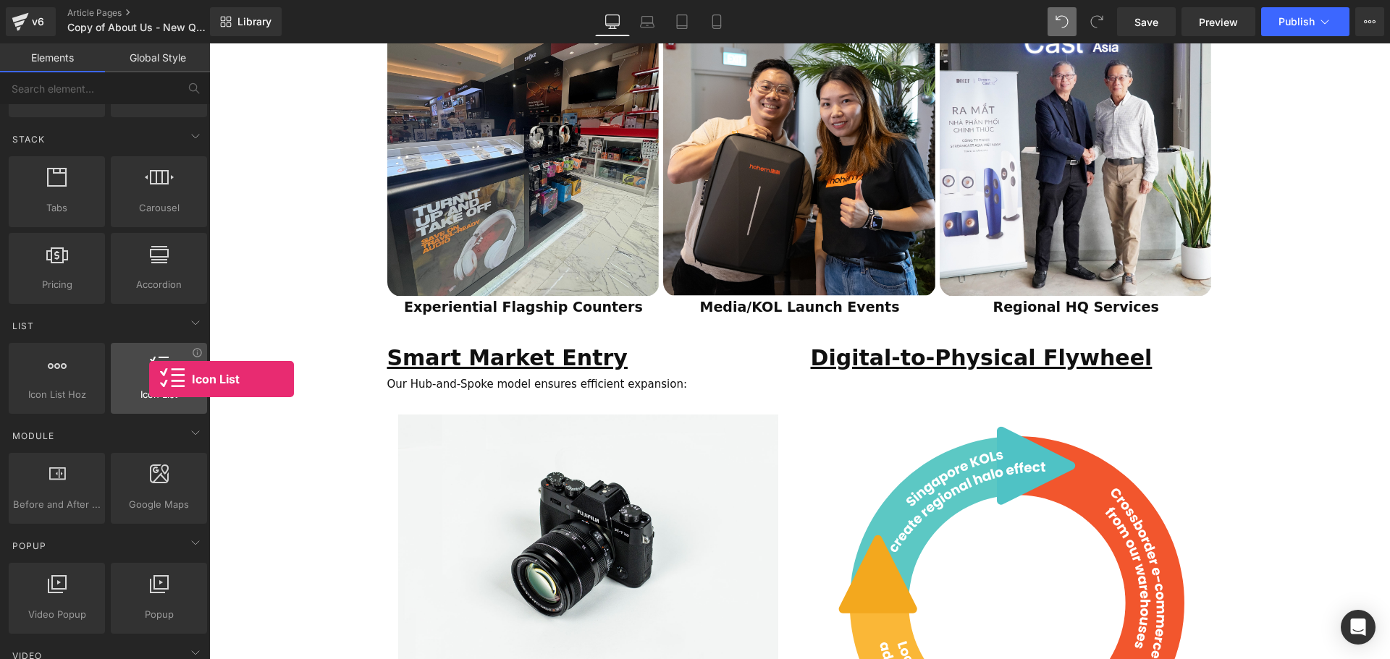
drag, startPoint x: 159, startPoint y: 384, endPoint x: 149, endPoint y: 379, distance: 10.4
click at [149, 379] on div at bounding box center [159, 371] width 88 height 33
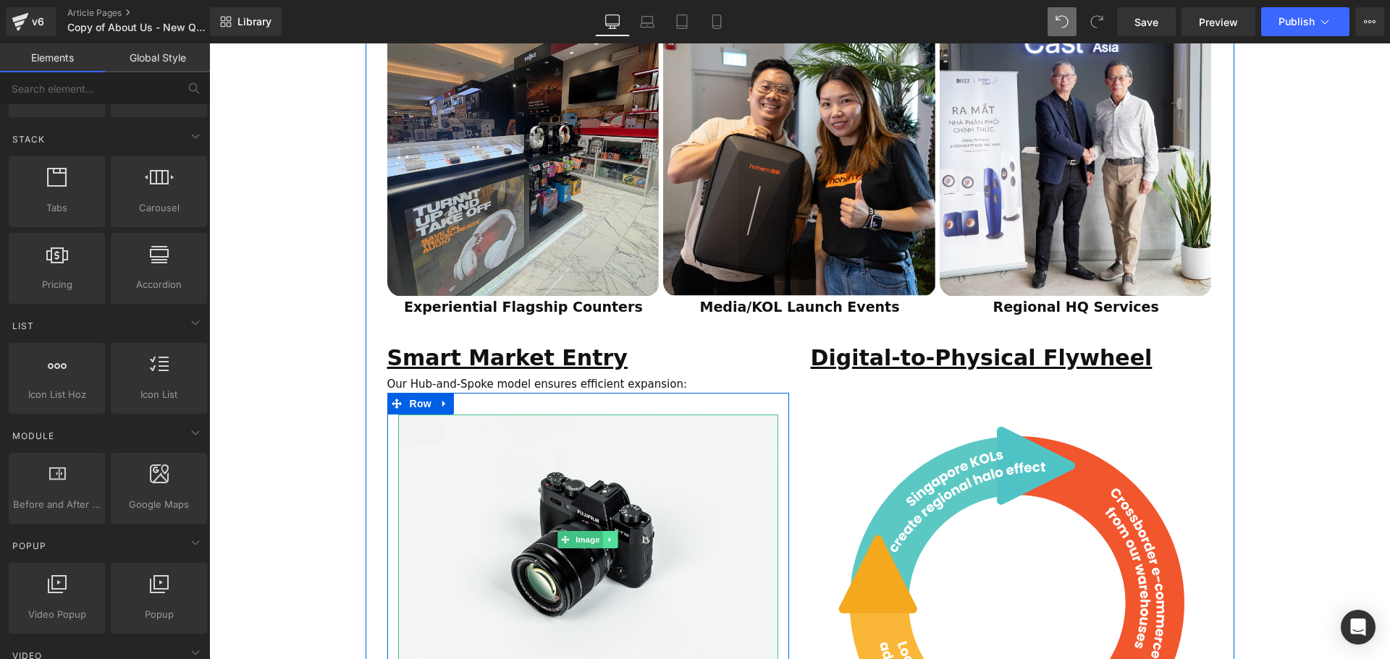
click at [609, 531] on link at bounding box center [610, 539] width 15 height 17
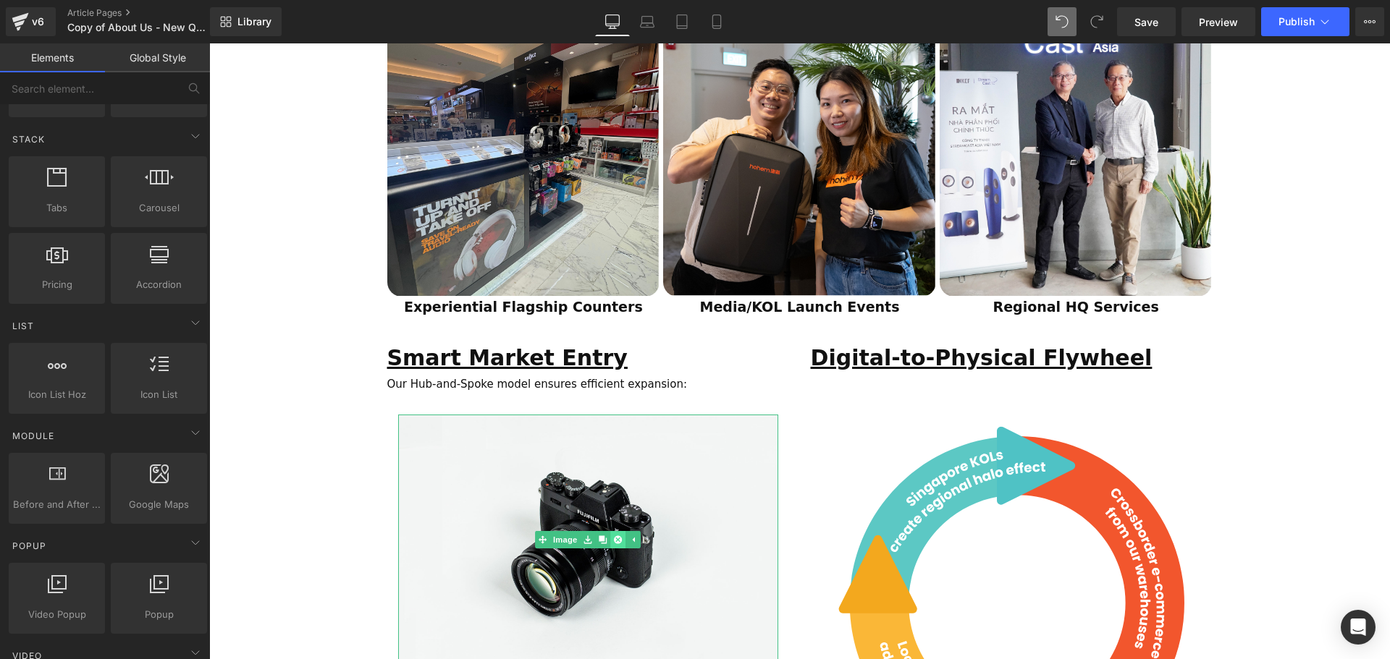
click at [614, 536] on icon at bounding box center [618, 540] width 8 height 8
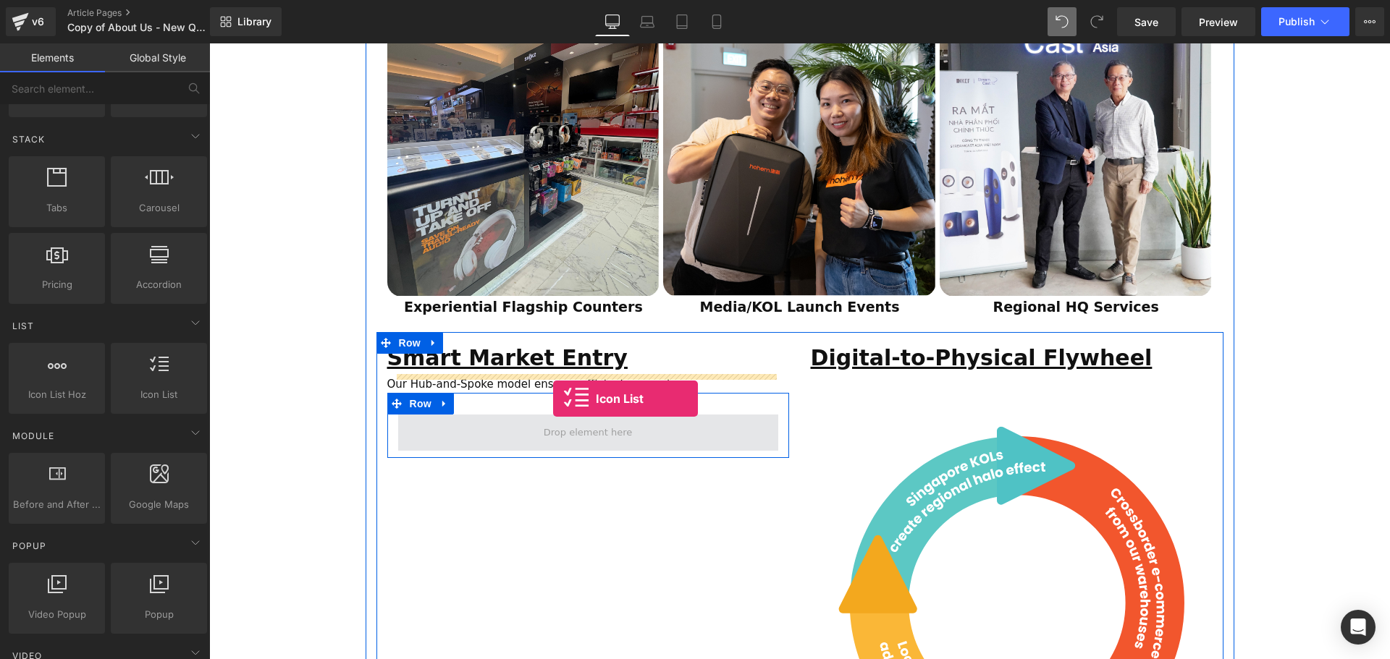
drag, startPoint x: 383, startPoint y: 428, endPoint x: 553, endPoint y: 399, distance: 172.7
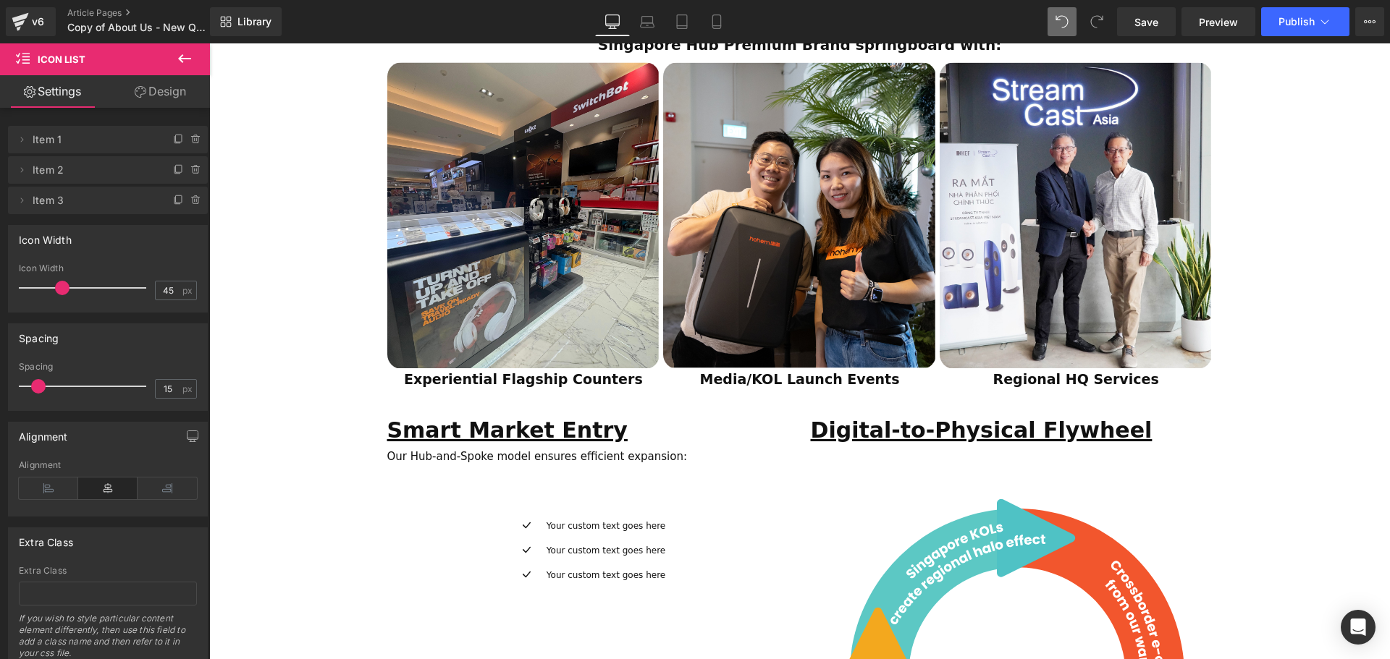
scroll to position [1303, 0]
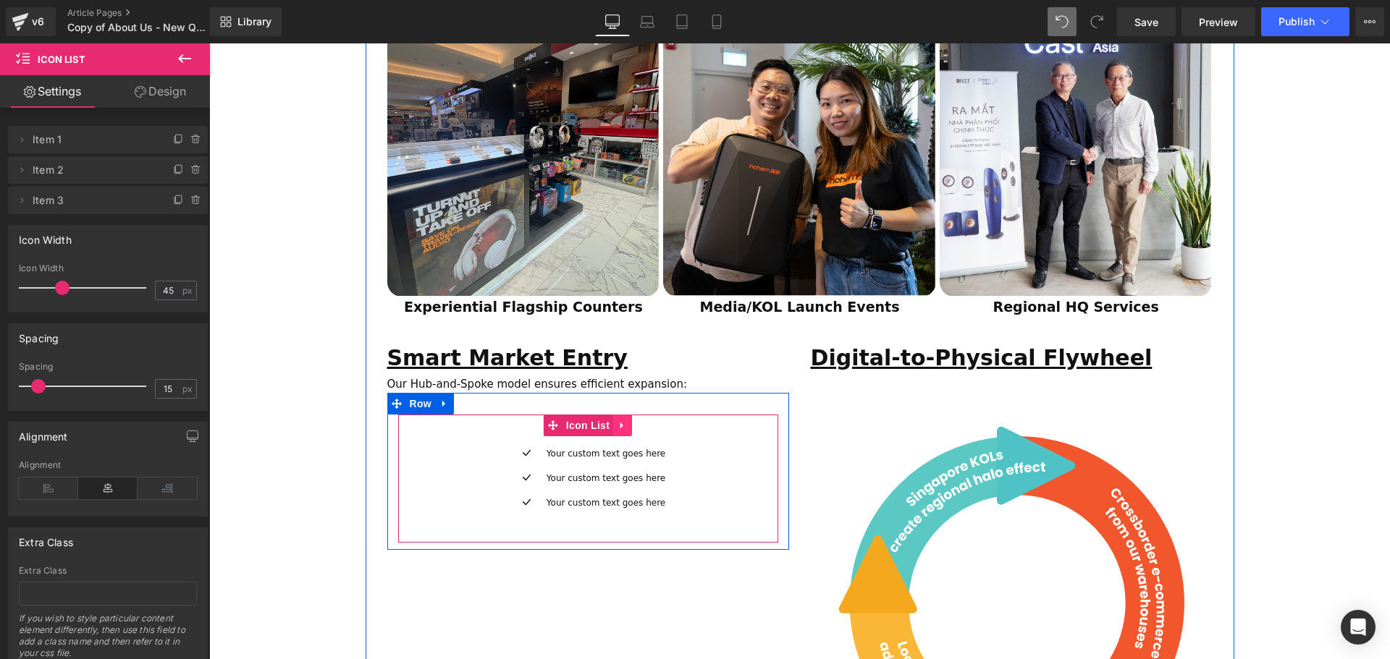
click at [617, 420] on icon at bounding box center [622, 425] width 10 height 11
click at [627, 421] on icon at bounding box center [632, 426] width 10 height 10
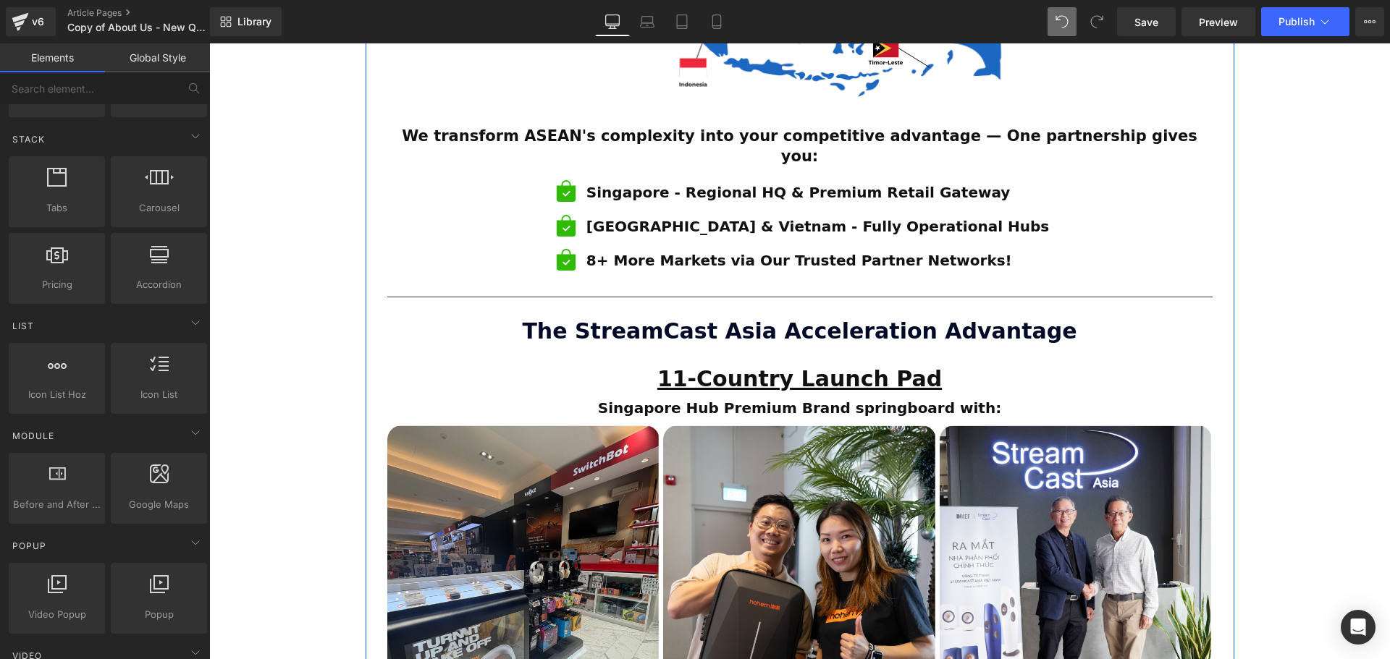
scroll to position [796, 0]
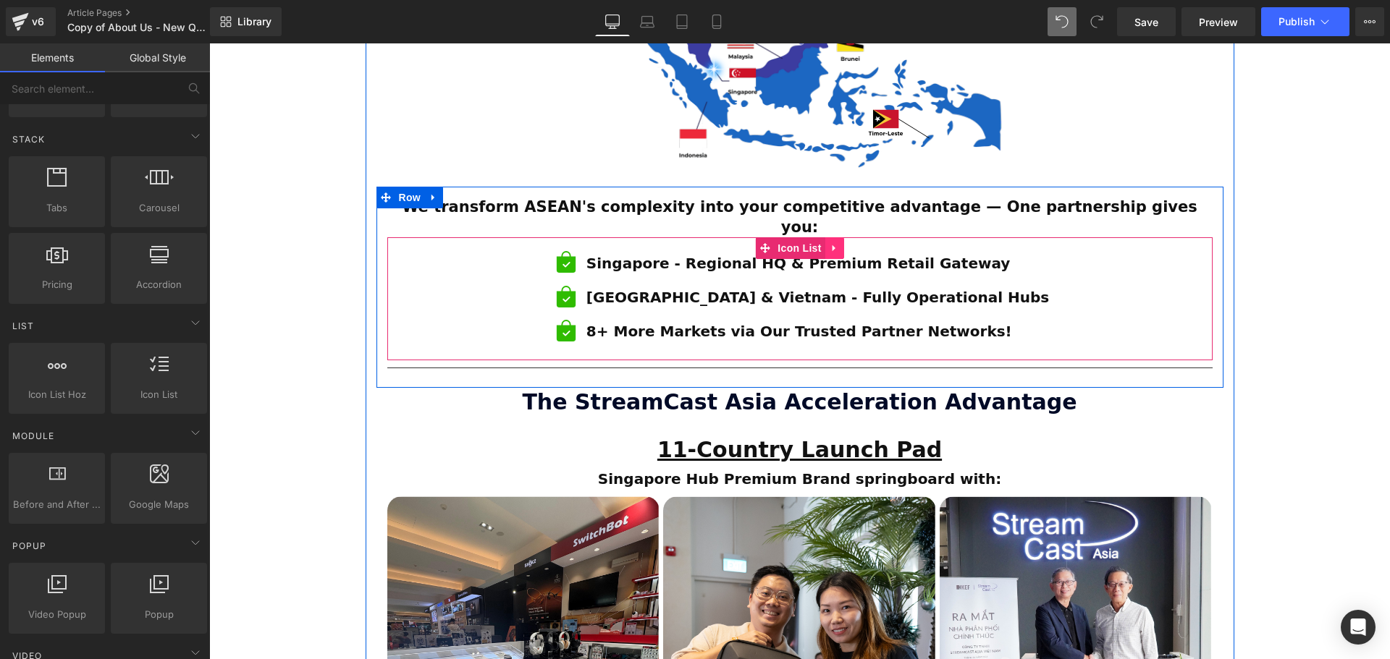
click at [832, 243] on icon at bounding box center [834, 248] width 10 height 11
click at [824, 243] on icon at bounding box center [825, 248] width 10 height 11
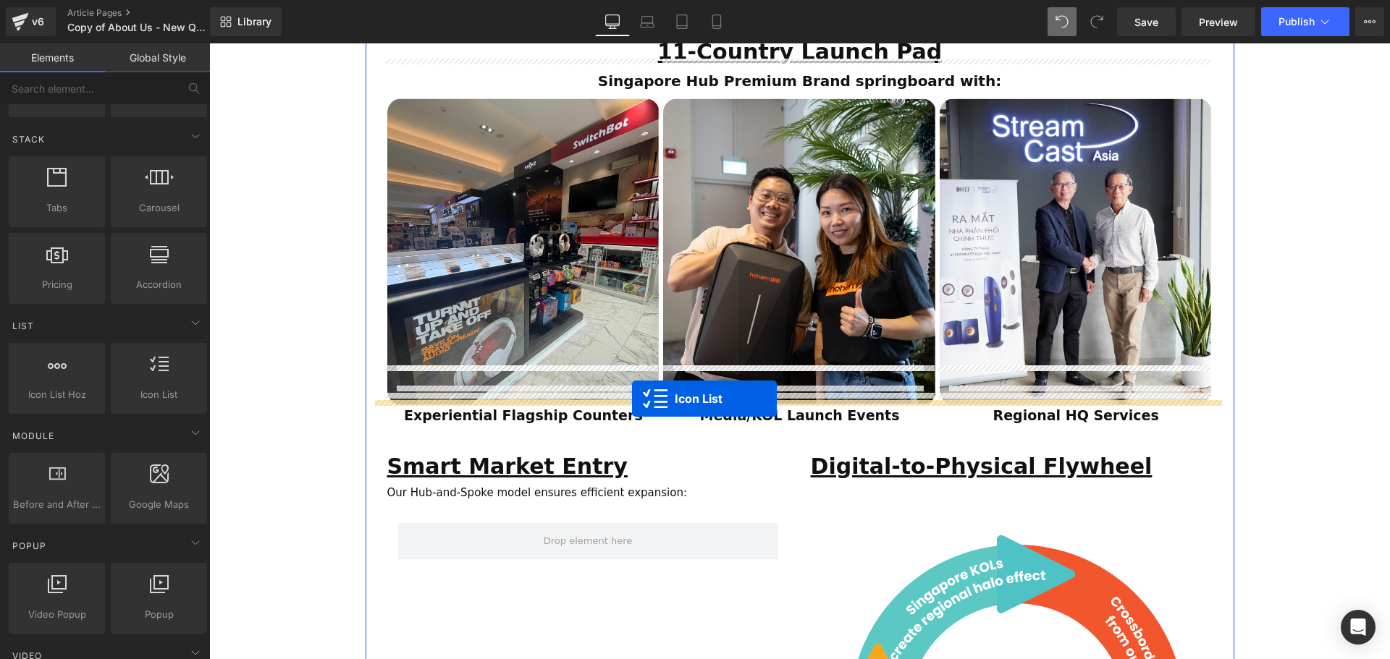
scroll to position [1520, 0]
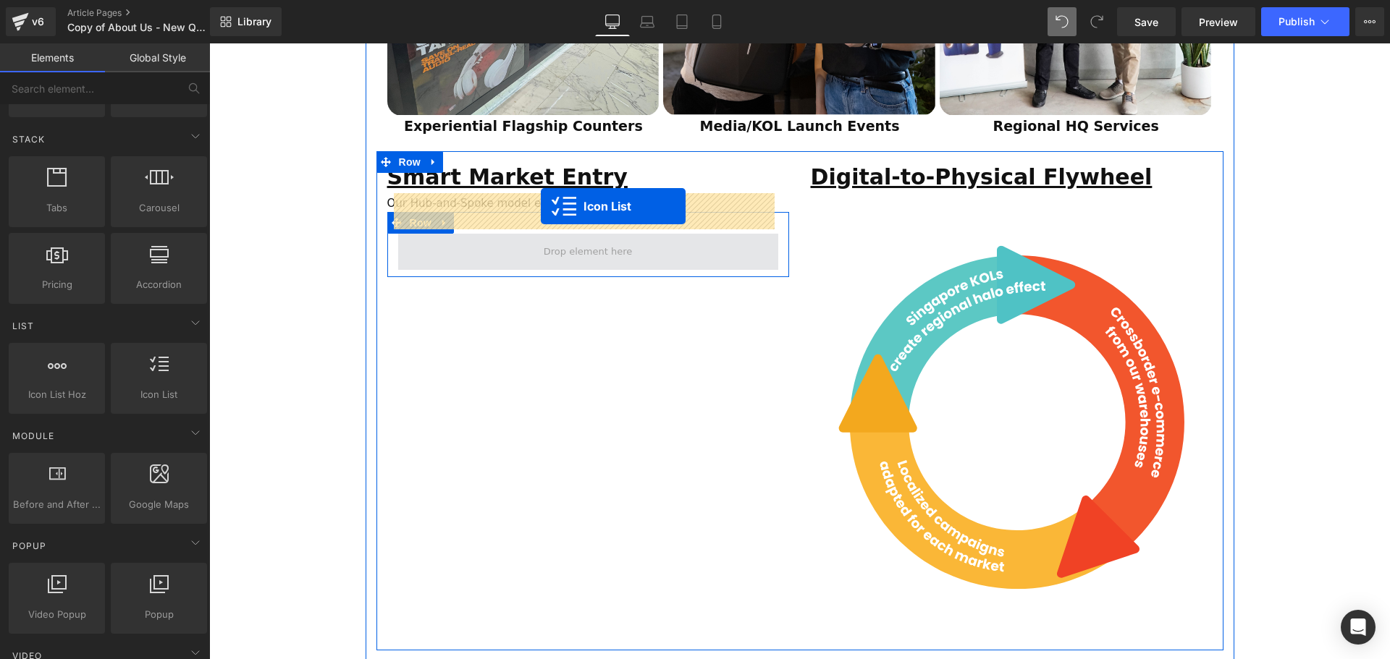
drag, startPoint x: 761, startPoint y: 331, endPoint x: 541, endPoint y: 206, distance: 252.8
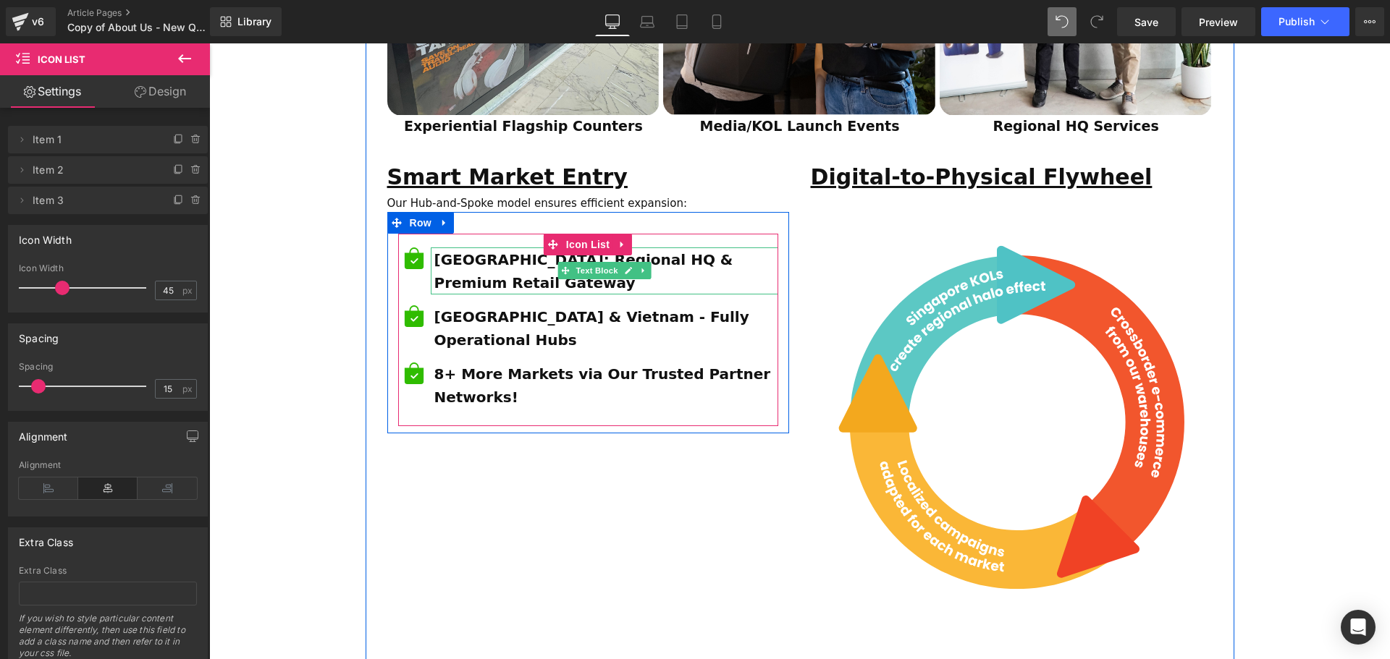
click at [532, 248] on p "Singapore: Regional HQ & Premium Retail Gateway" at bounding box center [606, 271] width 344 height 46
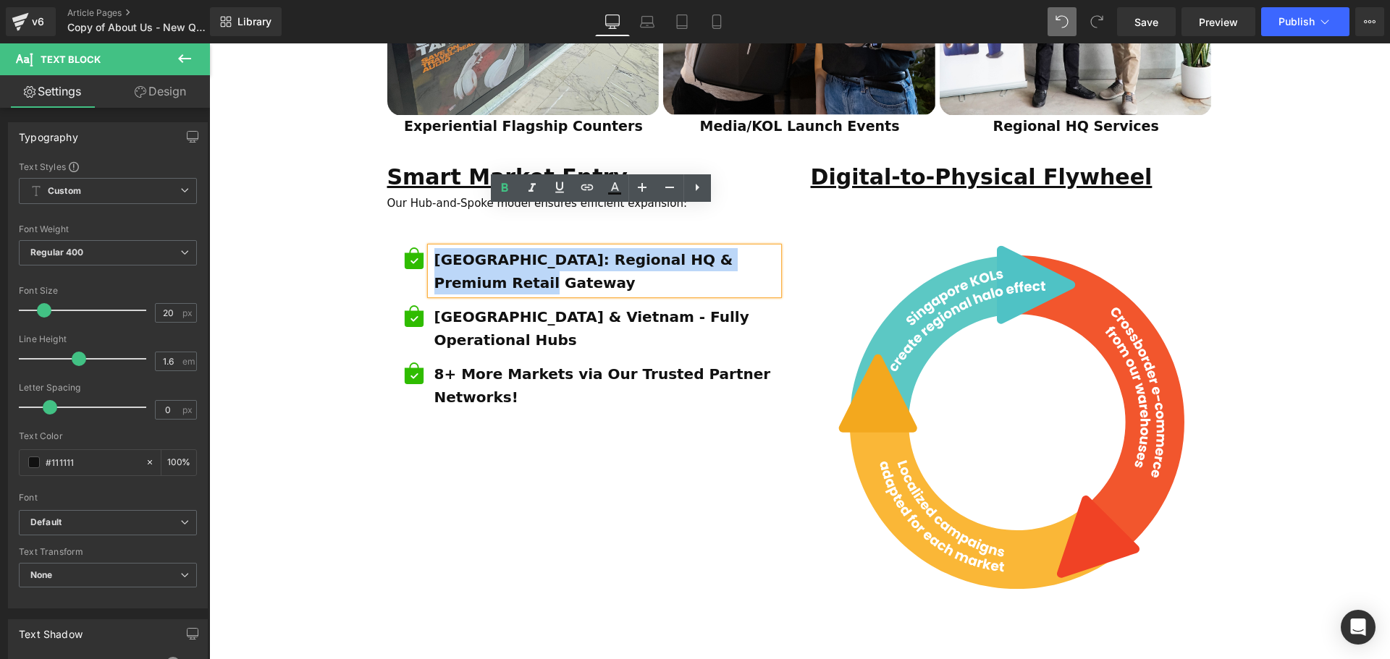
drag, startPoint x: 509, startPoint y: 245, endPoint x: 432, endPoint y: 221, distance: 80.4
click at [434, 248] on p "Singapore: Regional HQ & Premium Retail Gateway" at bounding box center [606, 271] width 344 height 46
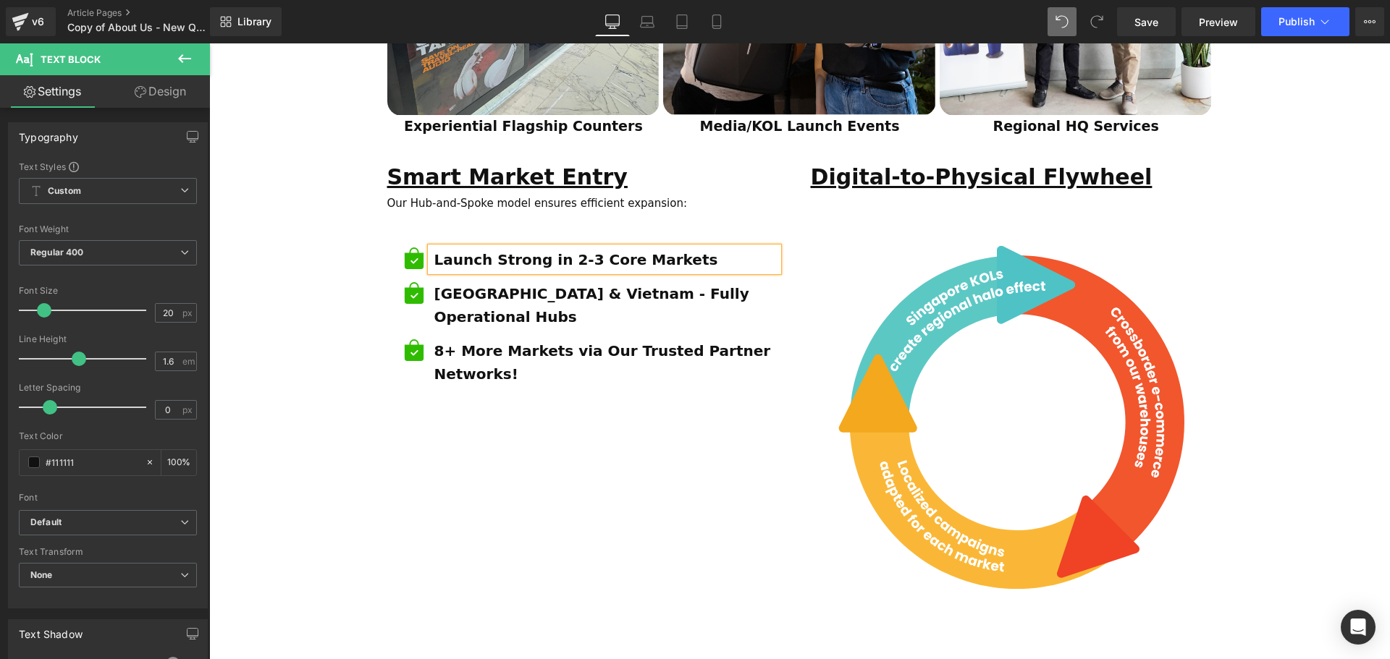
click at [684, 285] on strong "Malaysia & Vietnam - Fully Operational Hubs" at bounding box center [591, 305] width 315 height 41
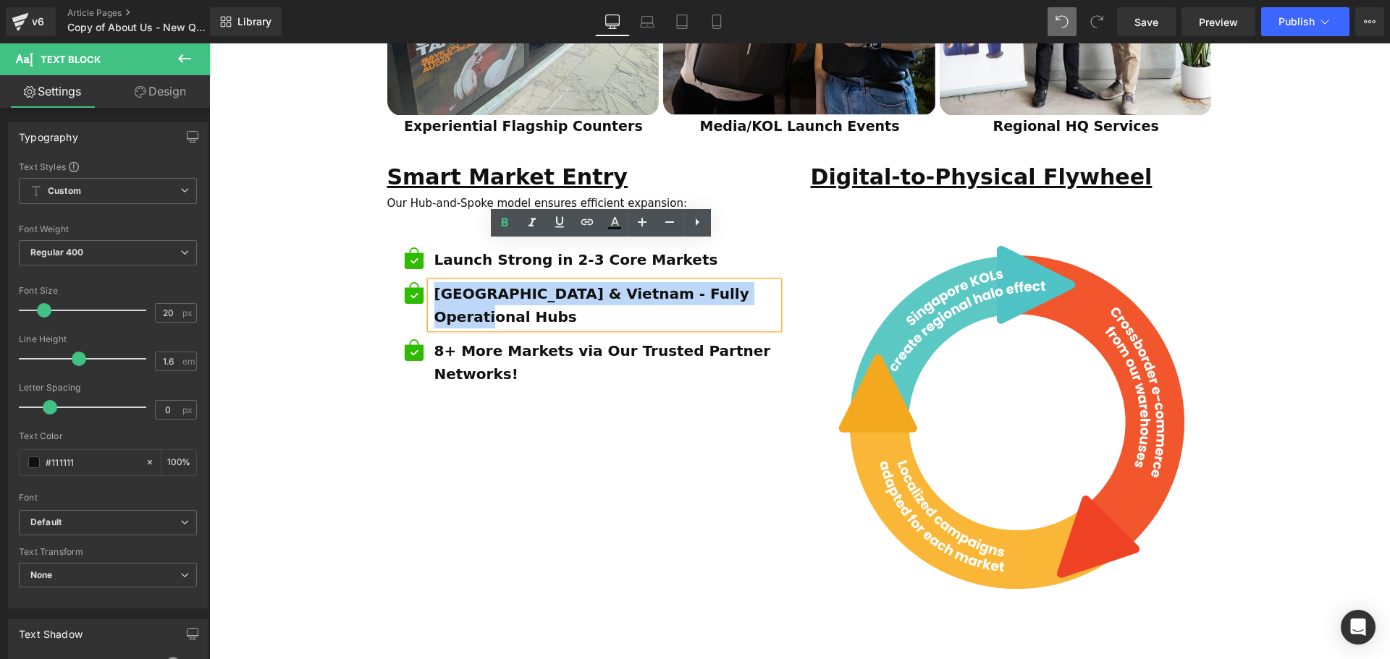
drag, startPoint x: 739, startPoint y: 252, endPoint x: 433, endPoint y: 247, distance: 306.2
click at [434, 282] on p "Malaysia & Vietnam - Fully Operational Hubs" at bounding box center [606, 305] width 344 height 46
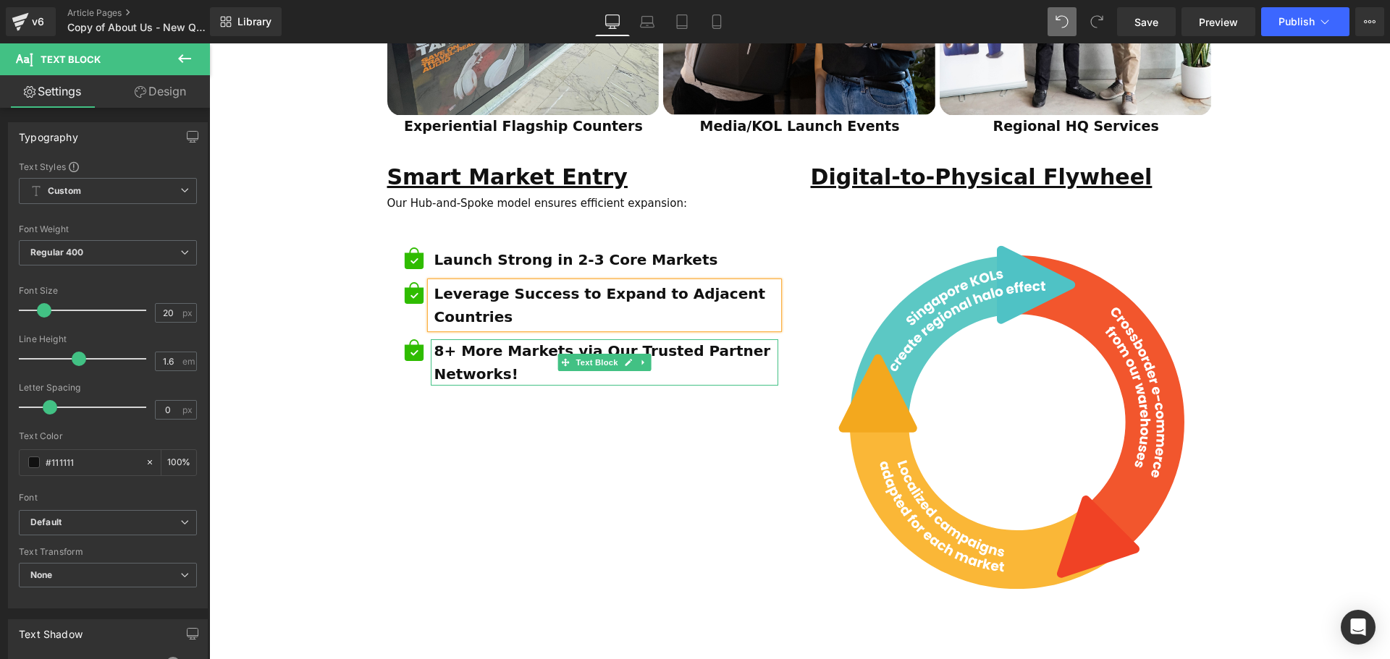
click at [515, 339] on p "8+ More Markets via Our Trusted Partner Networks!" at bounding box center [606, 362] width 344 height 46
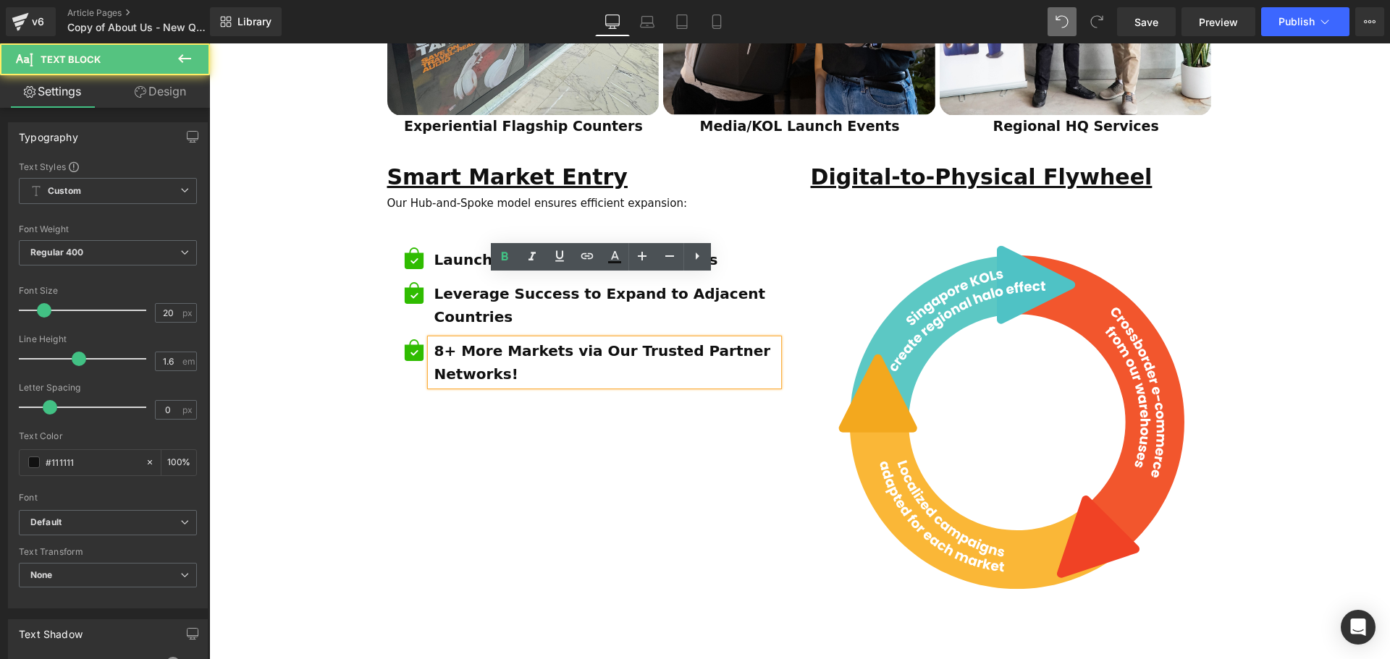
drag, startPoint x: 518, startPoint y: 313, endPoint x: 510, endPoint y: 313, distance: 8.7
click at [517, 339] on p "8+ More Markets via Our Trusted Partner Networks!" at bounding box center [606, 362] width 344 height 46
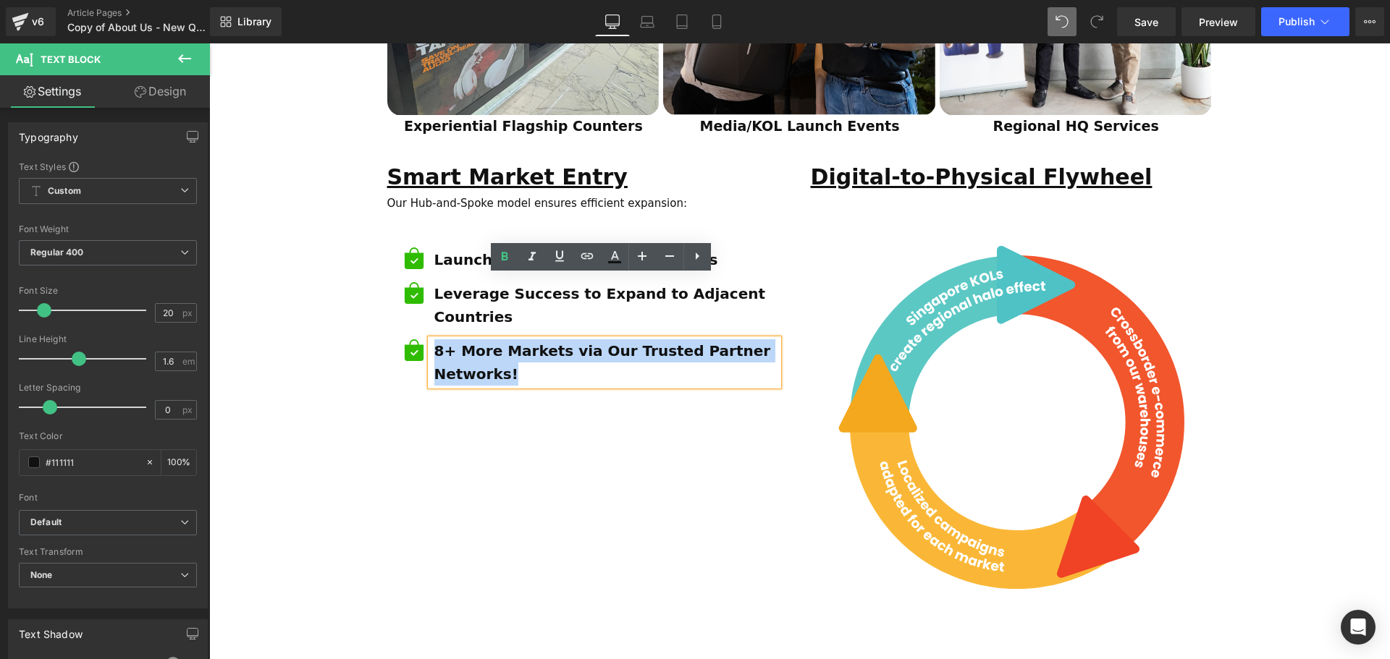
drag, startPoint x: 444, startPoint y: 295, endPoint x: 432, endPoint y: 288, distance: 14.3
click at [434, 339] on p "8+ More Markets via Our Trusted Partner Networks!" at bounding box center [606, 362] width 344 height 46
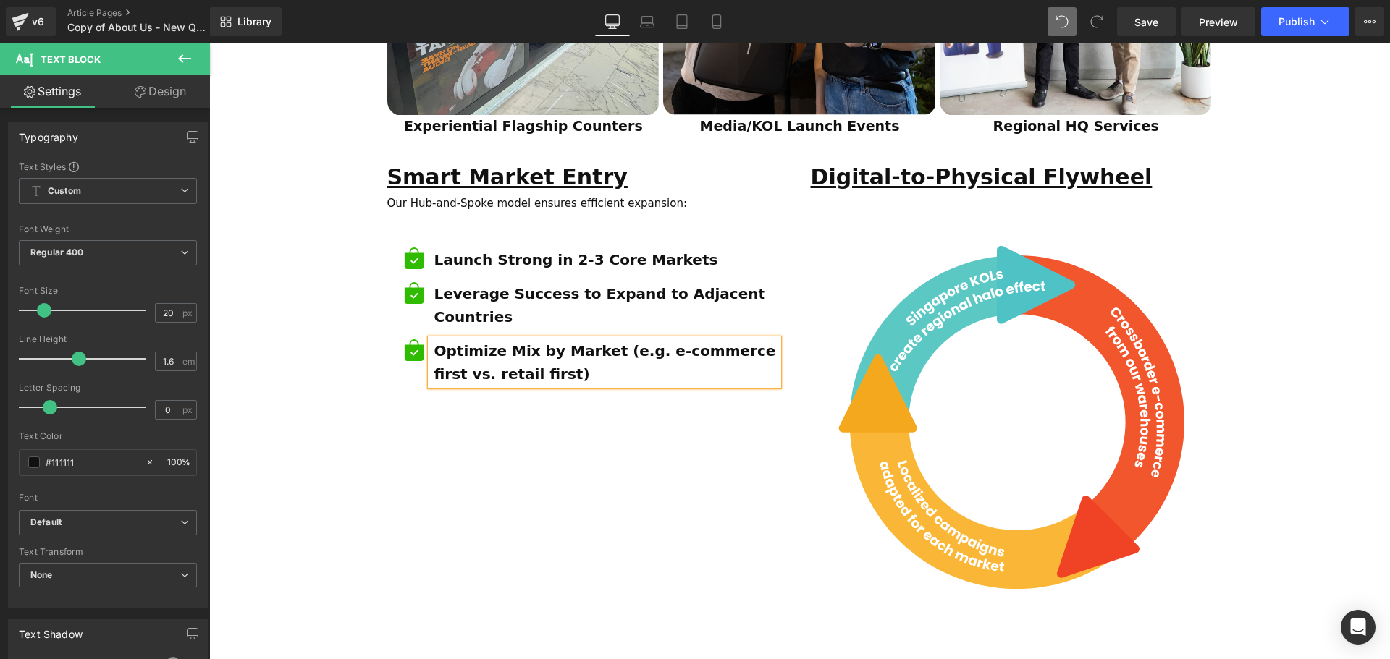
click at [686, 380] on div "Smart Market Entry Text Block Our Hub-and-Spoke model ensures efficient expansi…" at bounding box center [799, 400] width 847 height 499
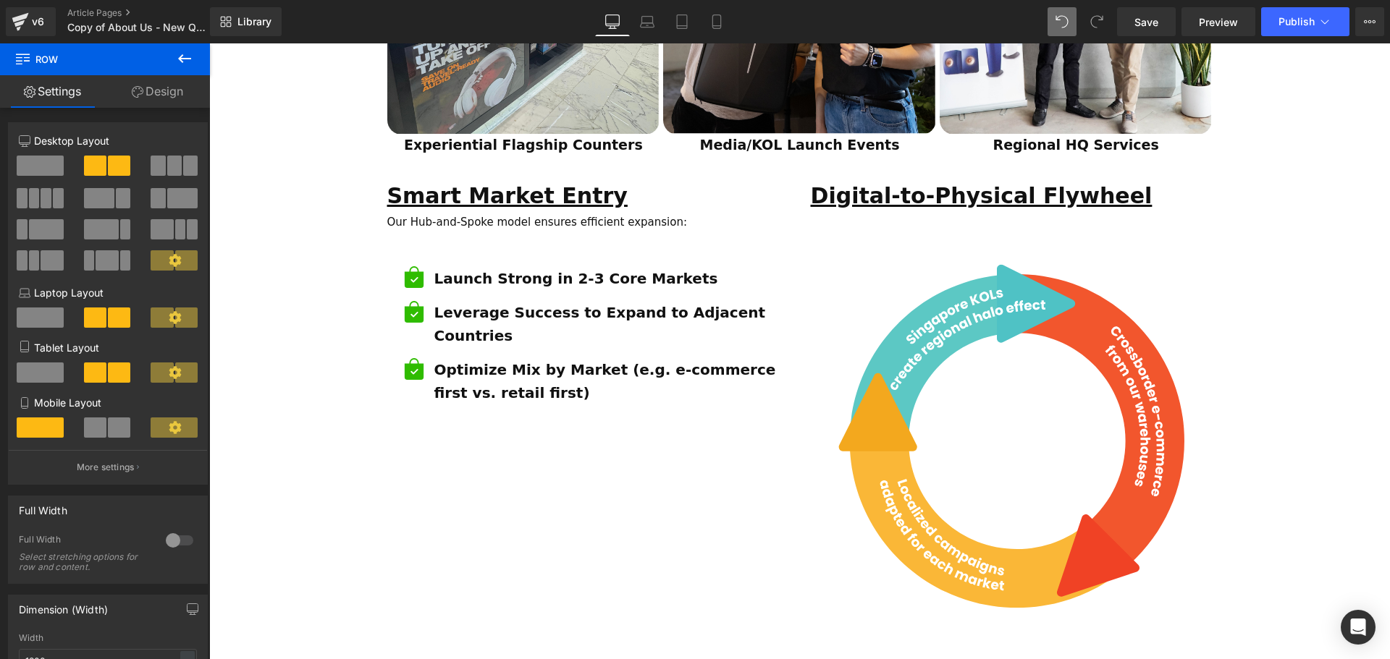
scroll to position [1339, 0]
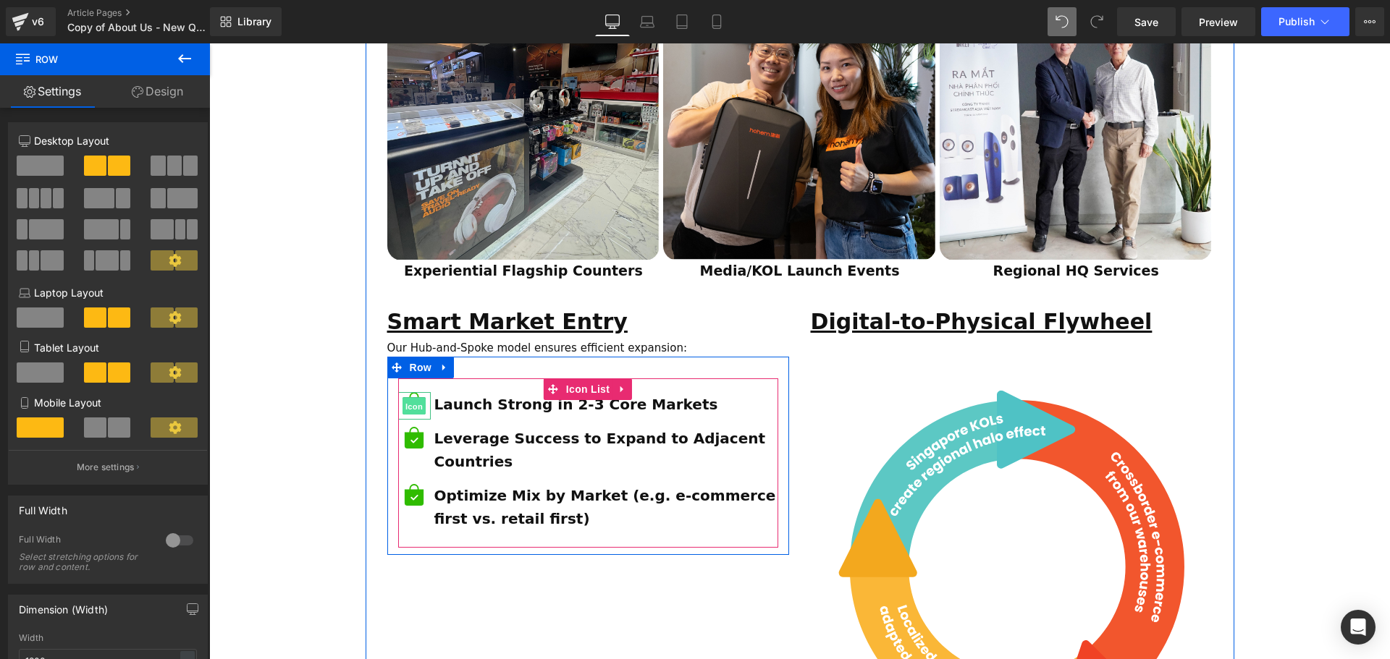
click at [416, 397] on span "Icon" at bounding box center [413, 405] width 23 height 17
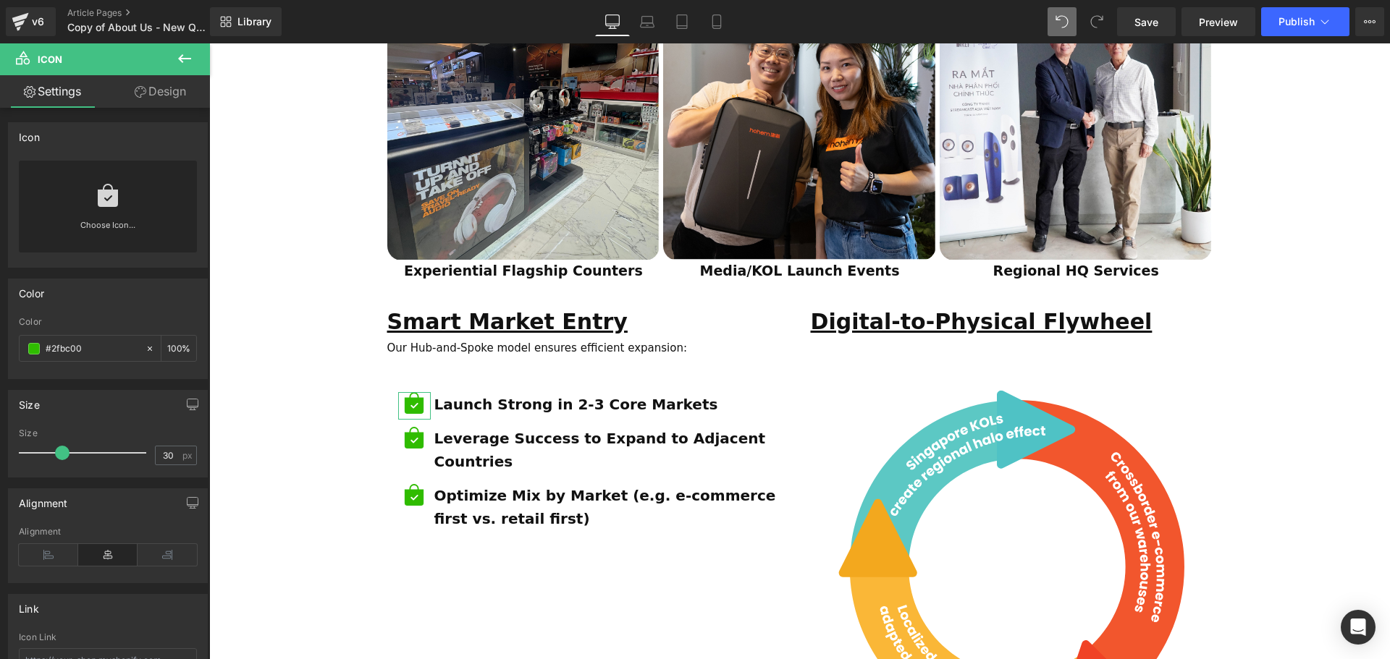
click at [102, 200] on icon at bounding box center [108, 195] width 20 height 23
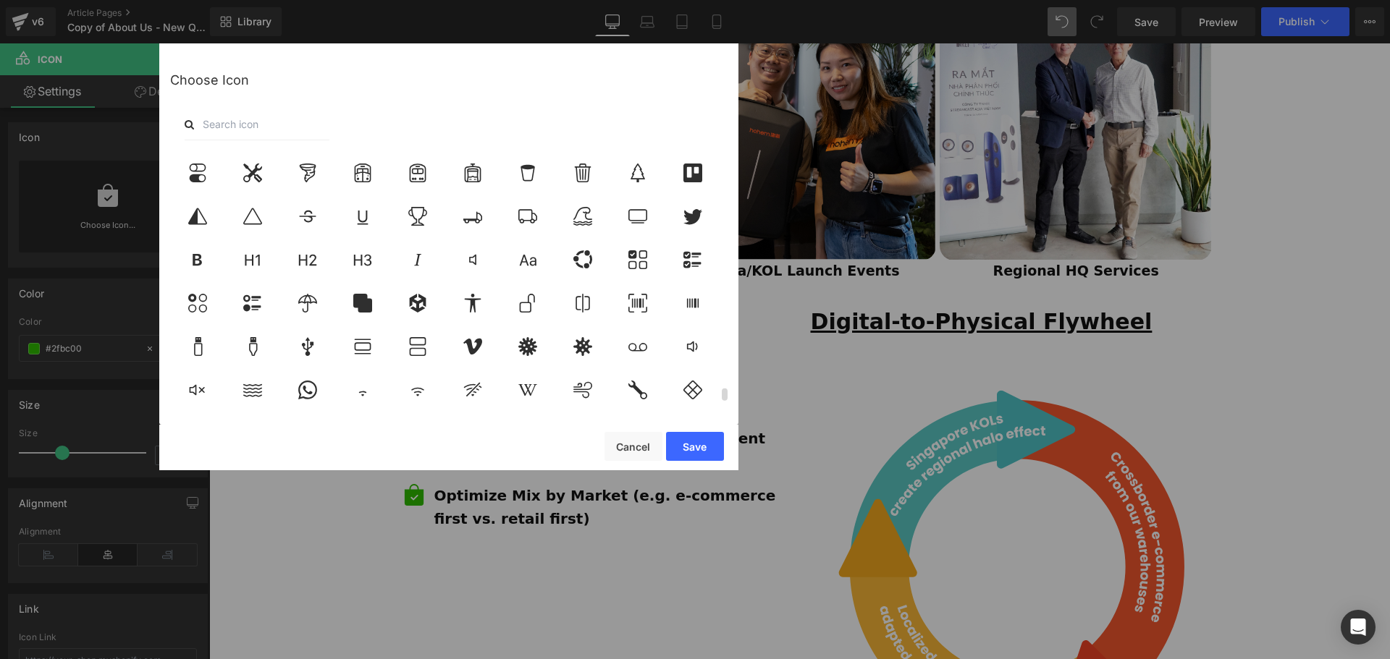
scroll to position [5046, 0]
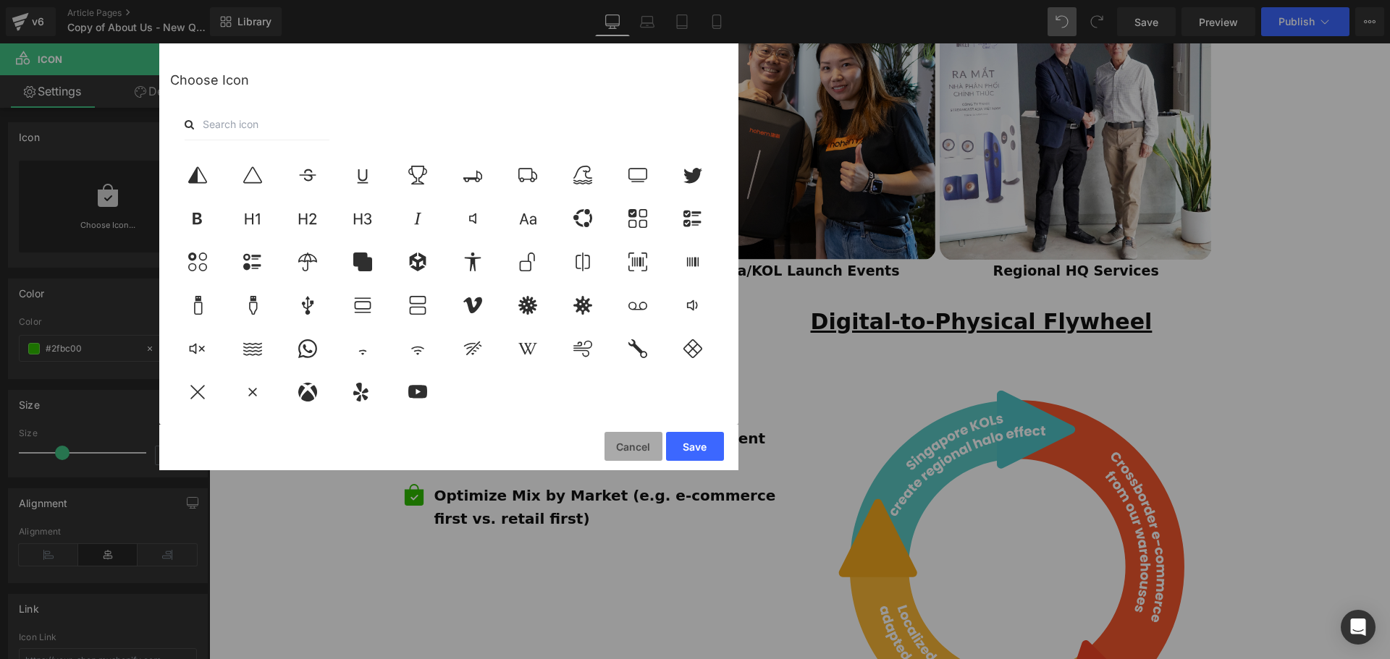
click at [617, 448] on button "Cancel" at bounding box center [633, 446] width 58 height 29
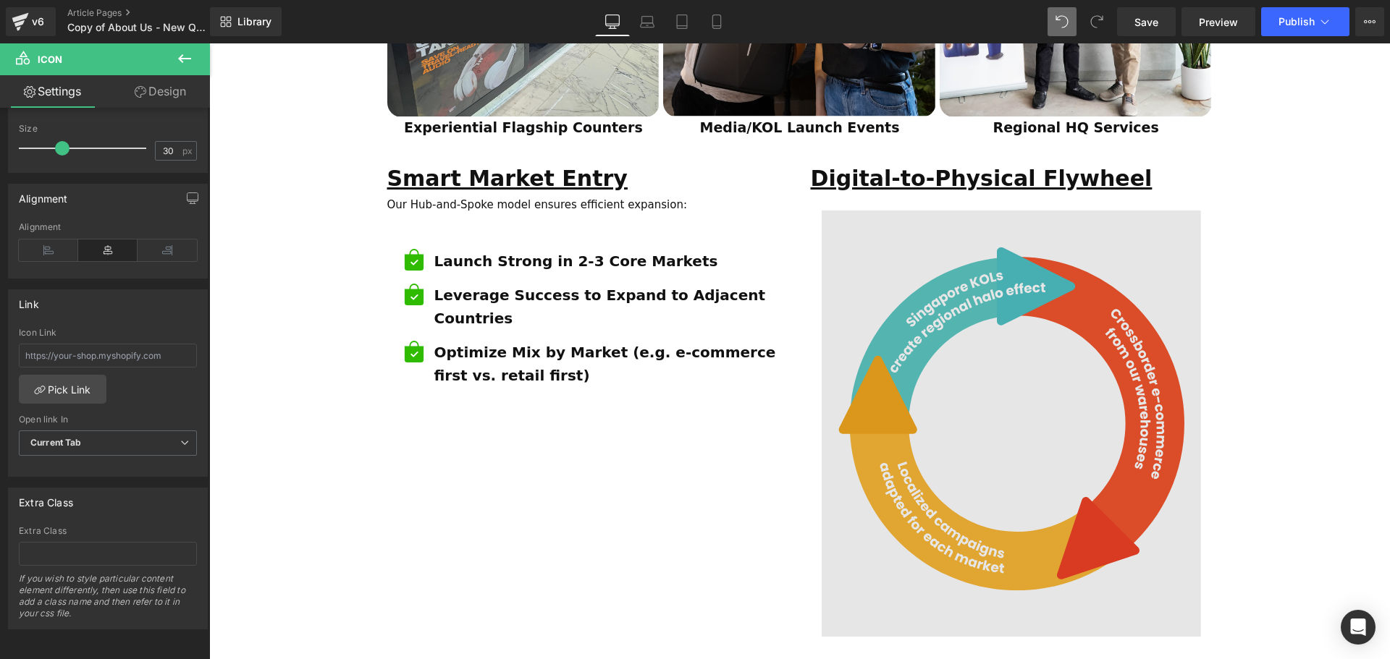
scroll to position [1411, 0]
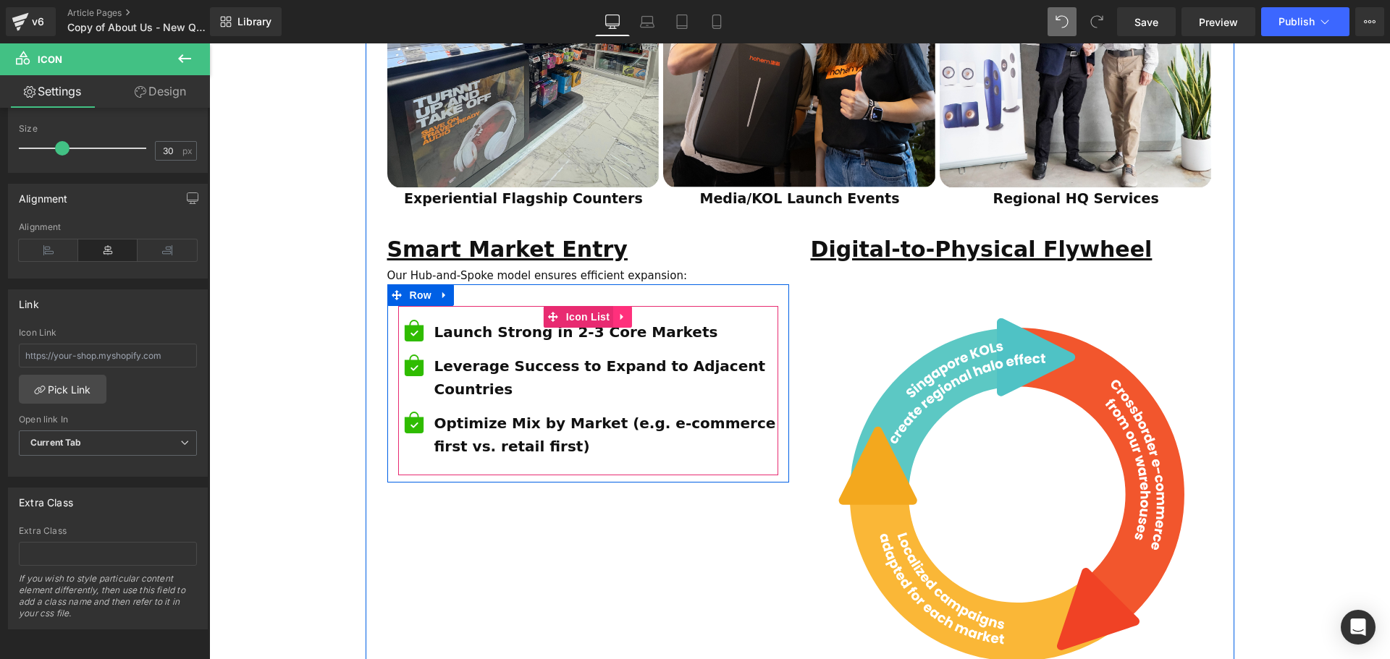
click at [617, 311] on icon at bounding box center [622, 316] width 10 height 11
click at [629, 312] on icon at bounding box center [632, 317] width 10 height 10
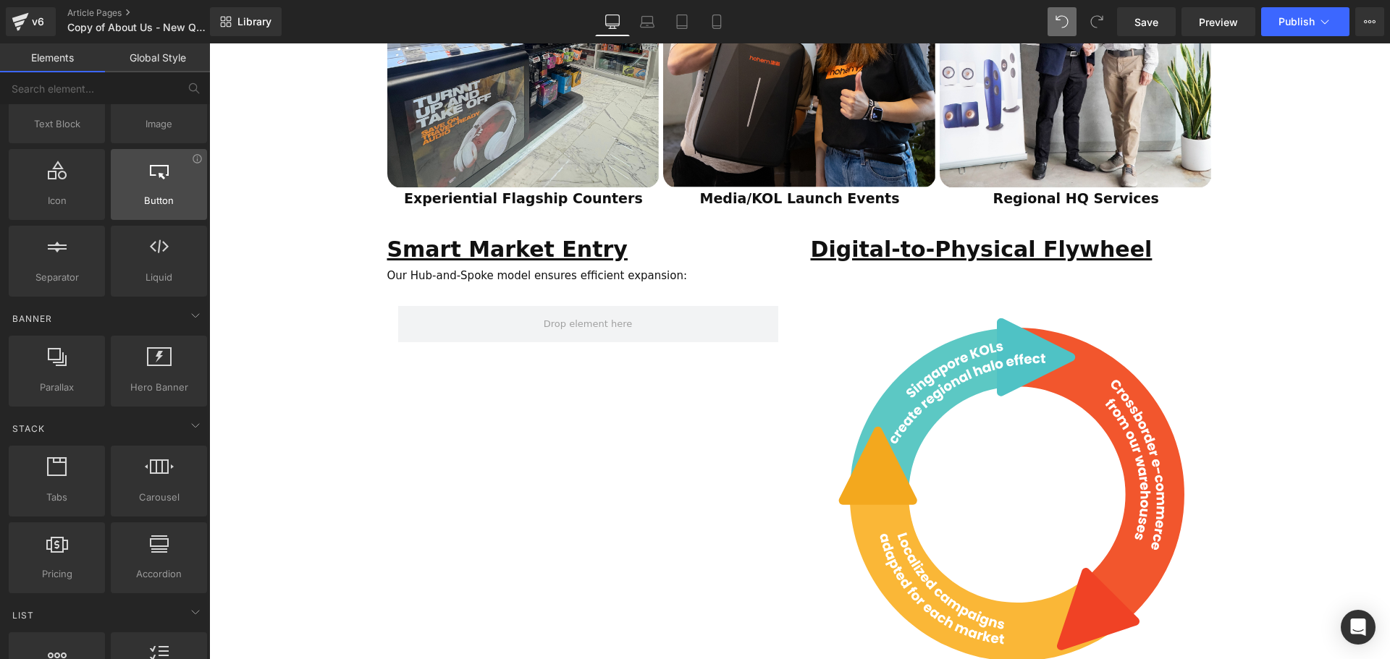
scroll to position [72, 0]
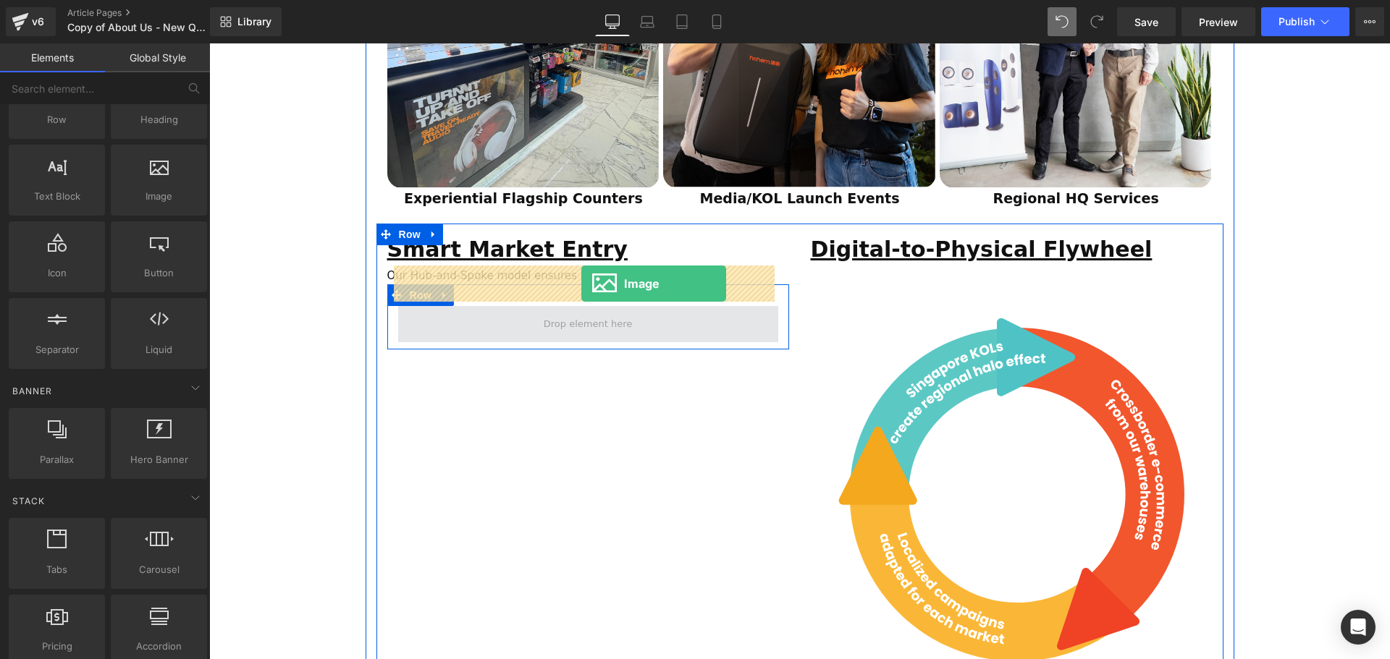
drag, startPoint x: 394, startPoint y: 251, endPoint x: 581, endPoint y: 284, distance: 189.6
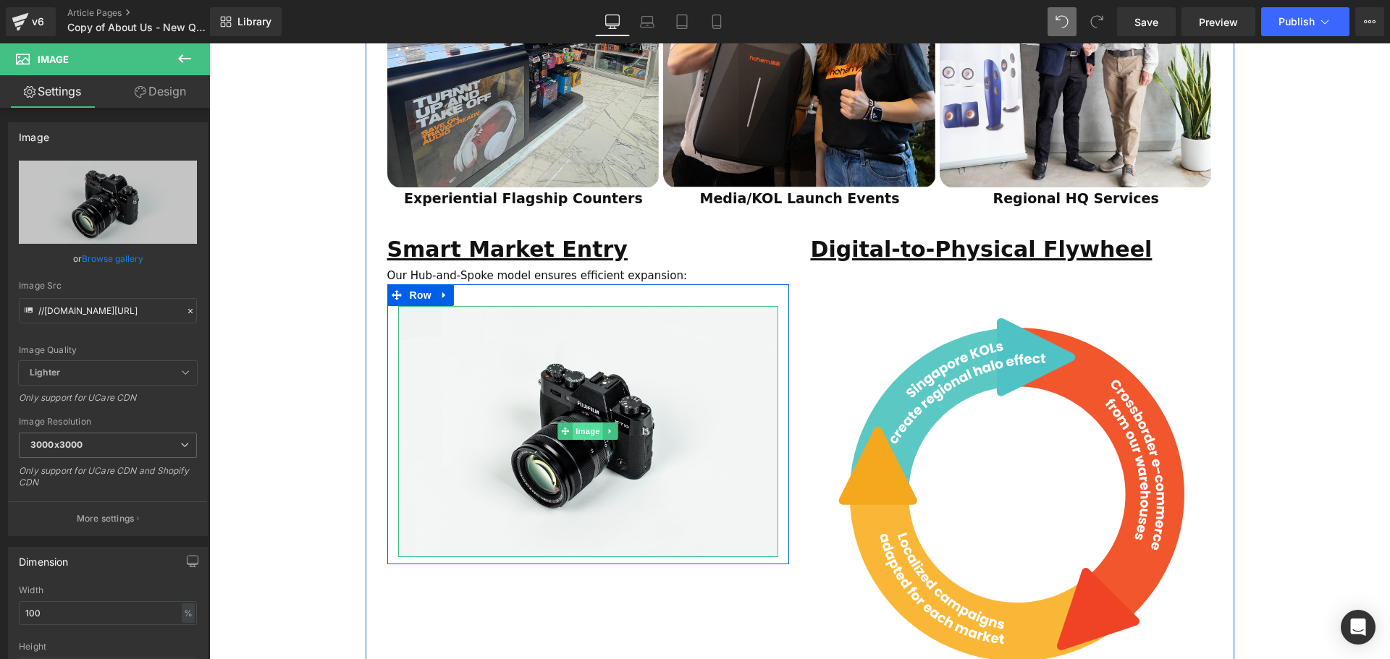
click at [576, 423] on span "Image" at bounding box center [588, 431] width 30 height 17
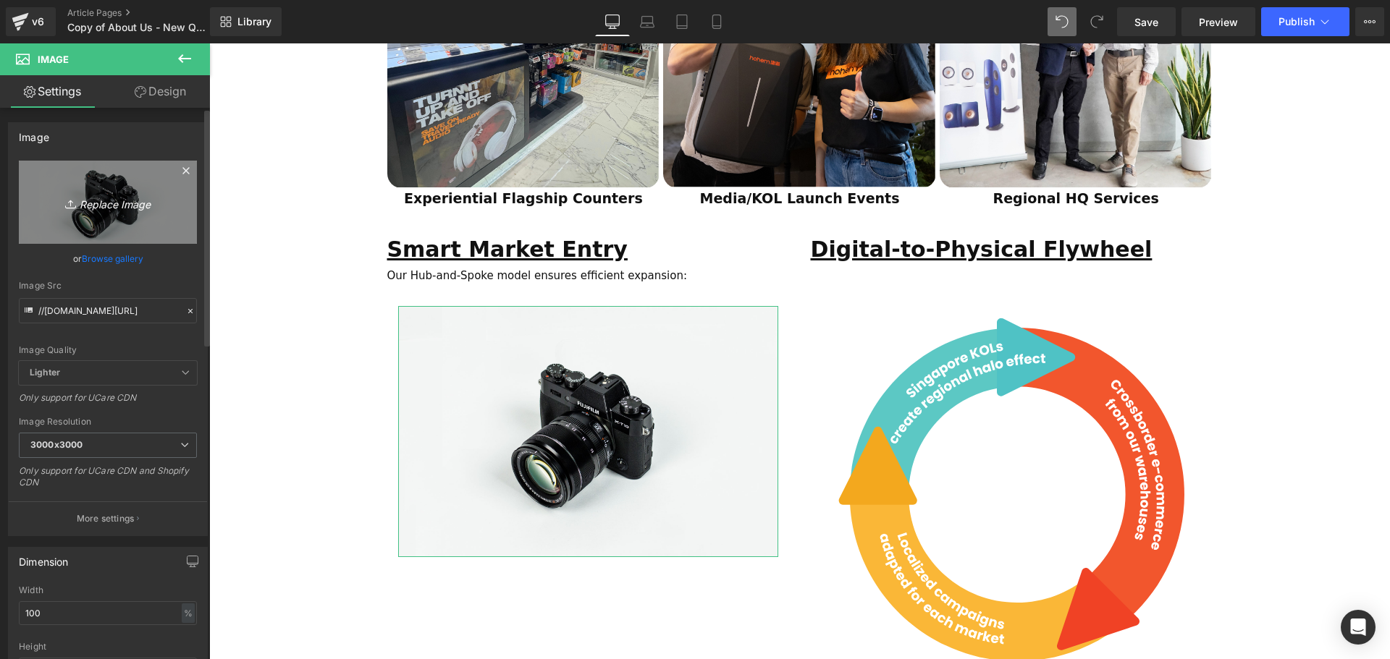
click at [117, 208] on icon "Replace Image" at bounding box center [108, 202] width 116 height 18
type input "C:\fakepath\SCA Giveaway Voucher (80 x 90 mm) (5).svg"
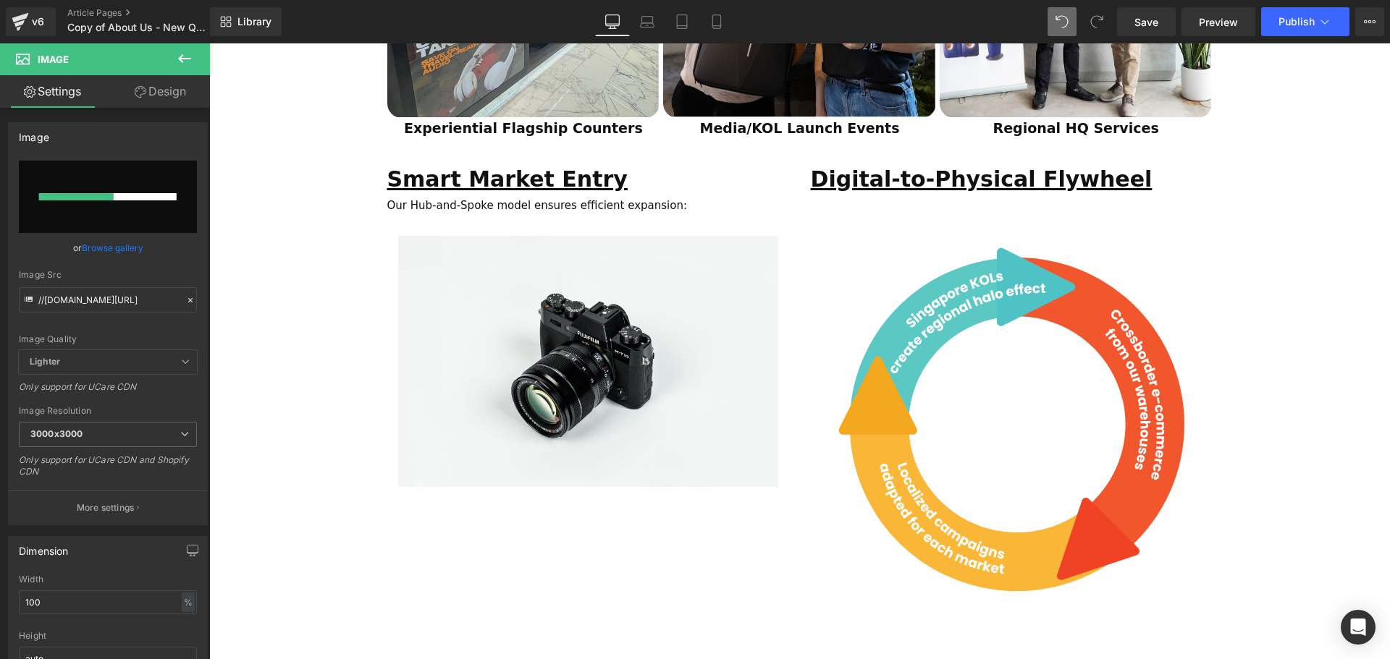
scroll to position [1484, 0]
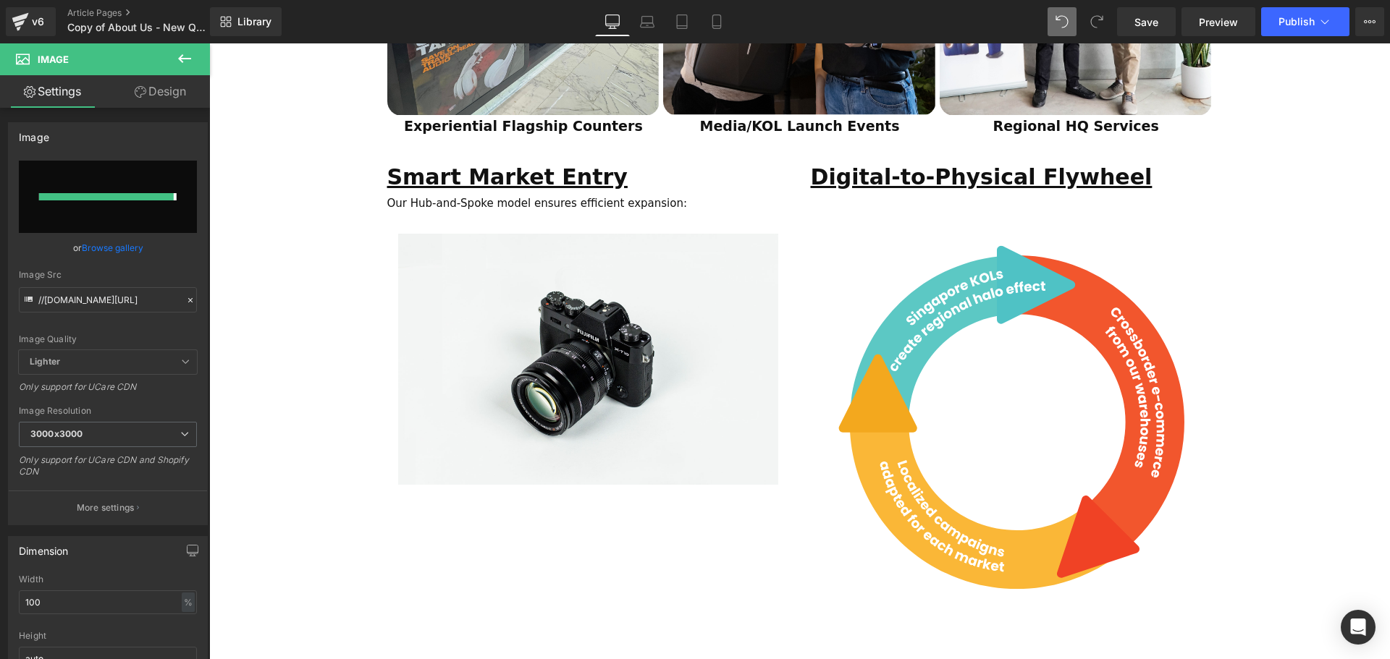
type input "https://ucarecdn.com/128d249e-5094-4505-a343-70be9178e2c5/SCA%20Giveaway%20Vouc…"
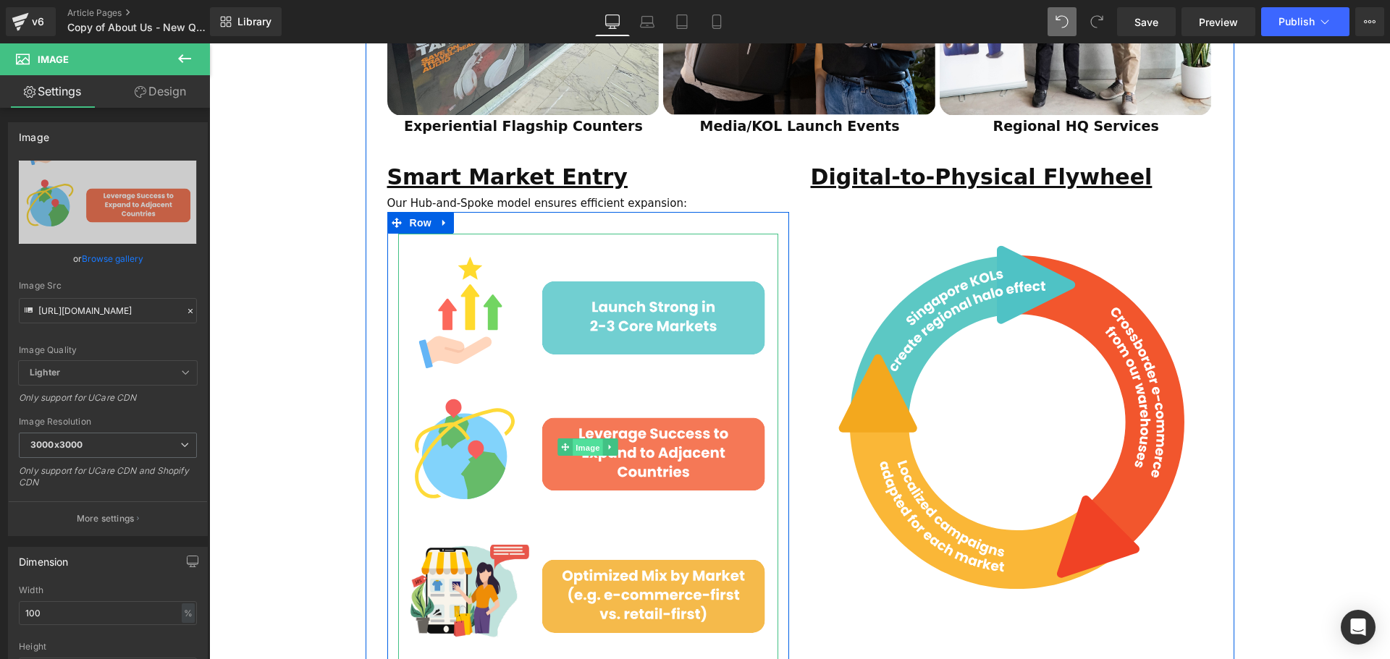
click at [582, 439] on span "Image" at bounding box center [588, 447] width 30 height 17
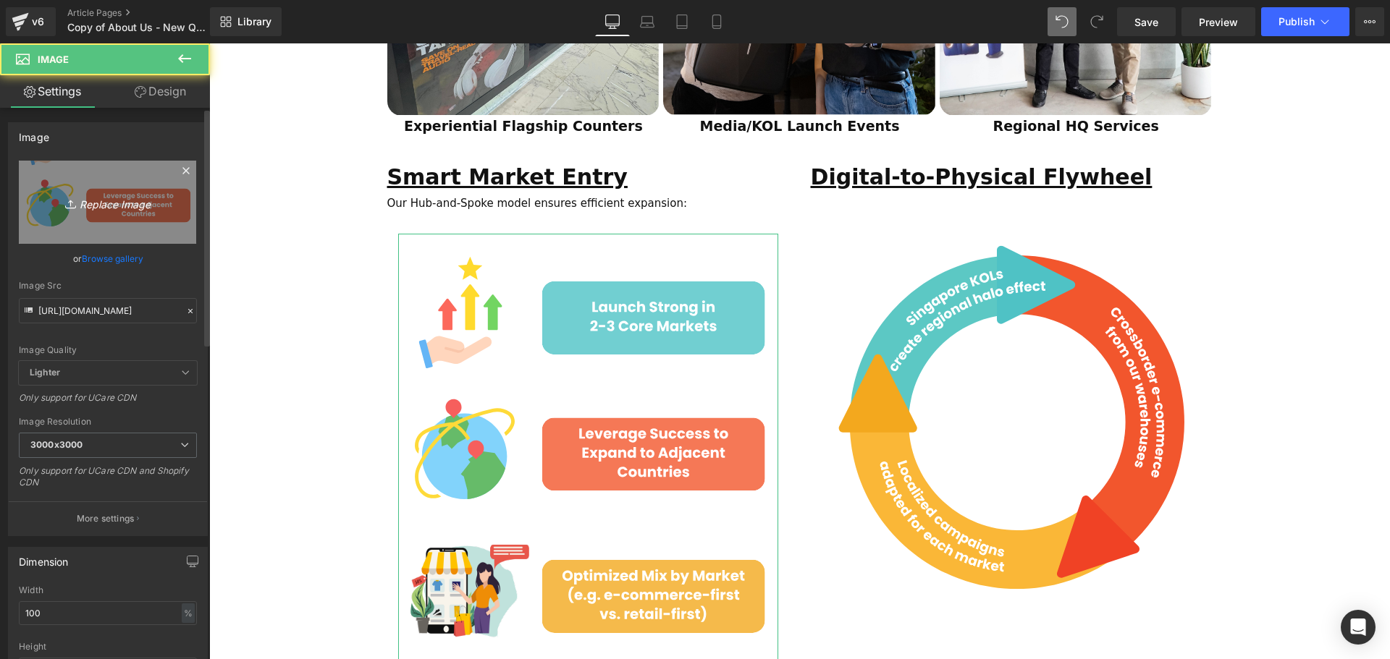
click at [113, 200] on icon "Replace Image" at bounding box center [108, 202] width 116 height 18
type input "C:\fakepath\SCA Giveaway Voucher (80 x 90 mm) (6).svg"
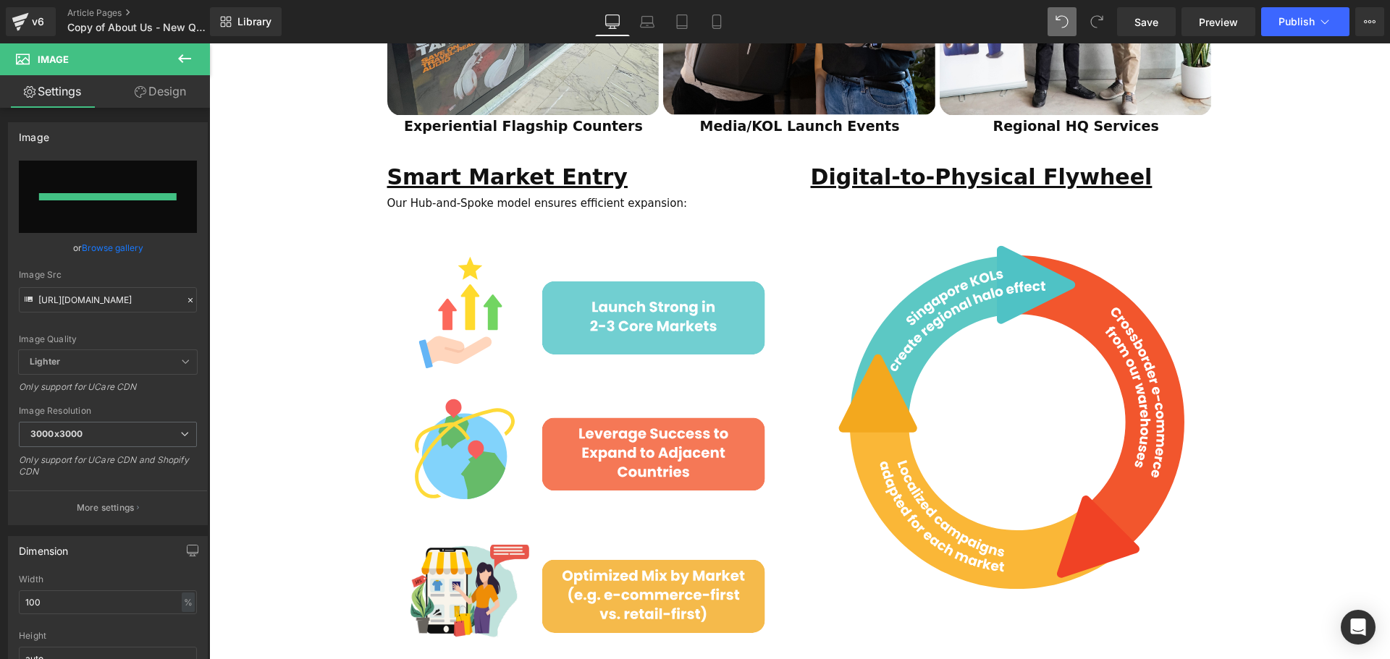
type input "https://ucarecdn.com/3f4c5884-f38e-4e24-af79-b24812338166/SCA%20Giveaway%20Vouc…"
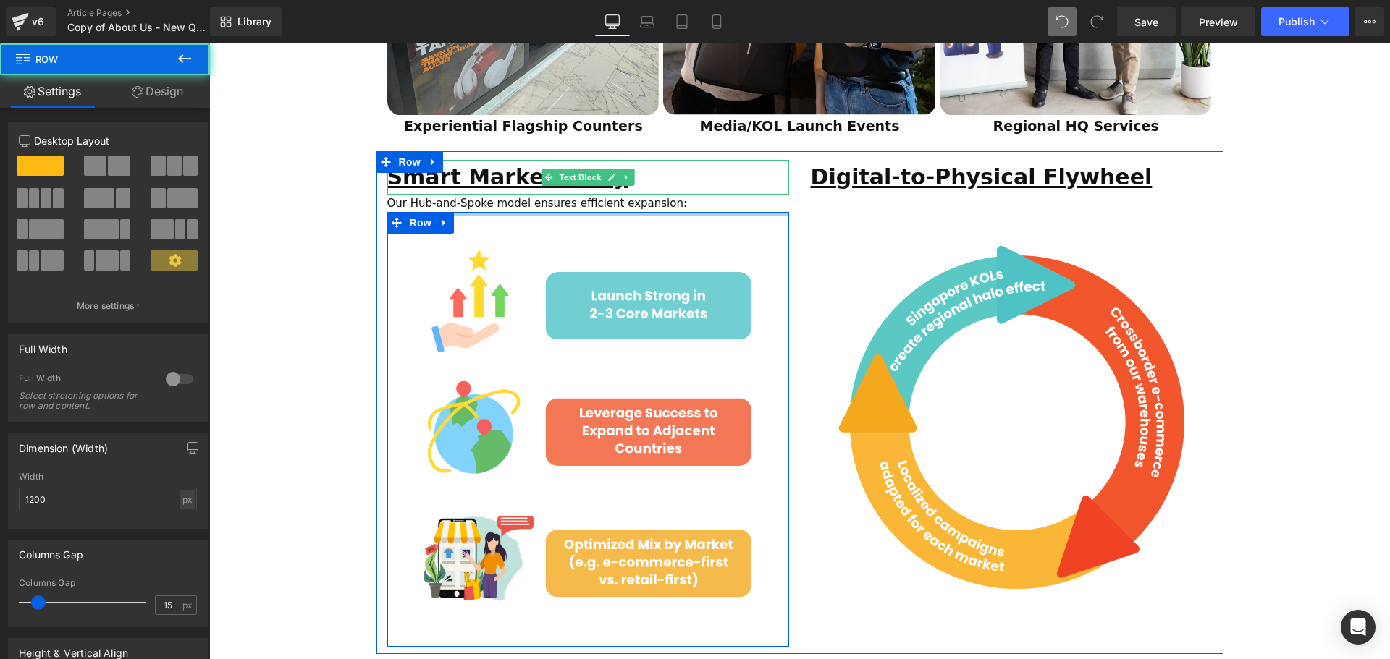
drag, startPoint x: 633, startPoint y: 187, endPoint x: 639, endPoint y: 145, distance: 41.7
click at [639, 160] on div "Smart Market Entry Text Block Our Hub-and-Spoke model ensures efficient expansi…" at bounding box center [587, 403] width 423 height 487
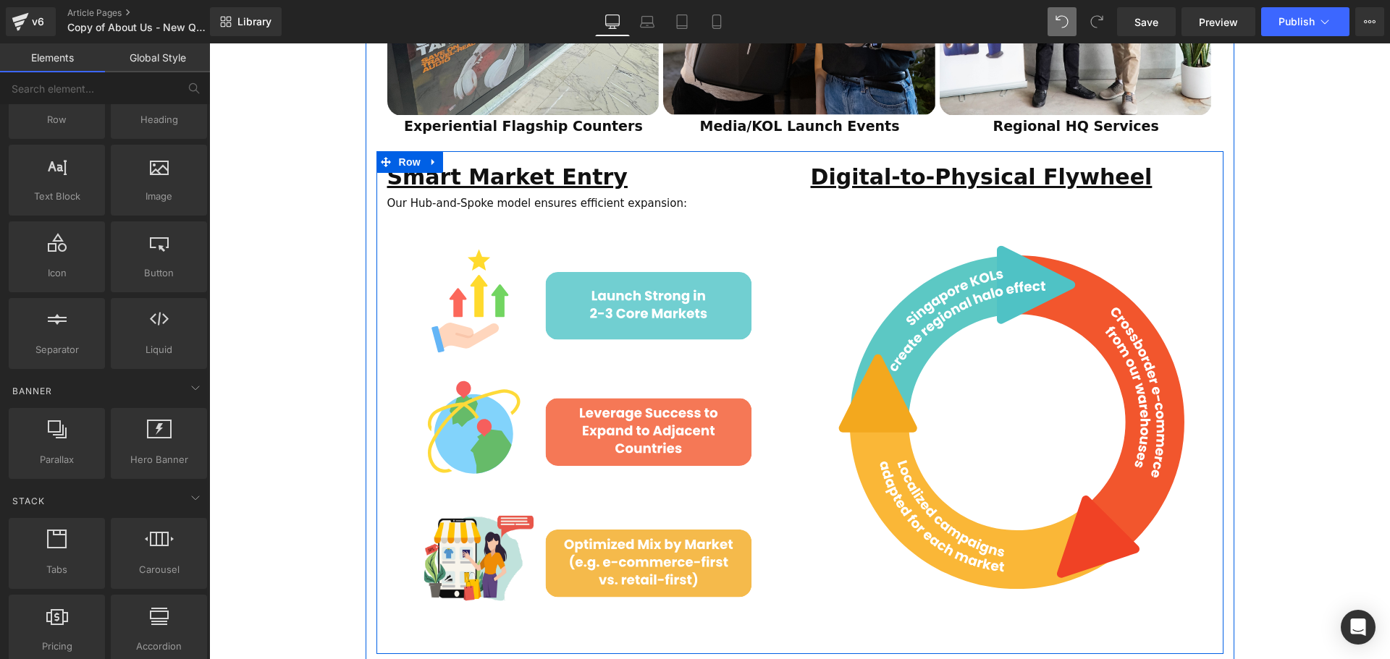
click at [1291, 276] on div "ESTABLISHED 2001 Text Block Your Market Acceleration Partner Across 11 ASEAN Co…" at bounding box center [799, 73] width 1181 height 2798
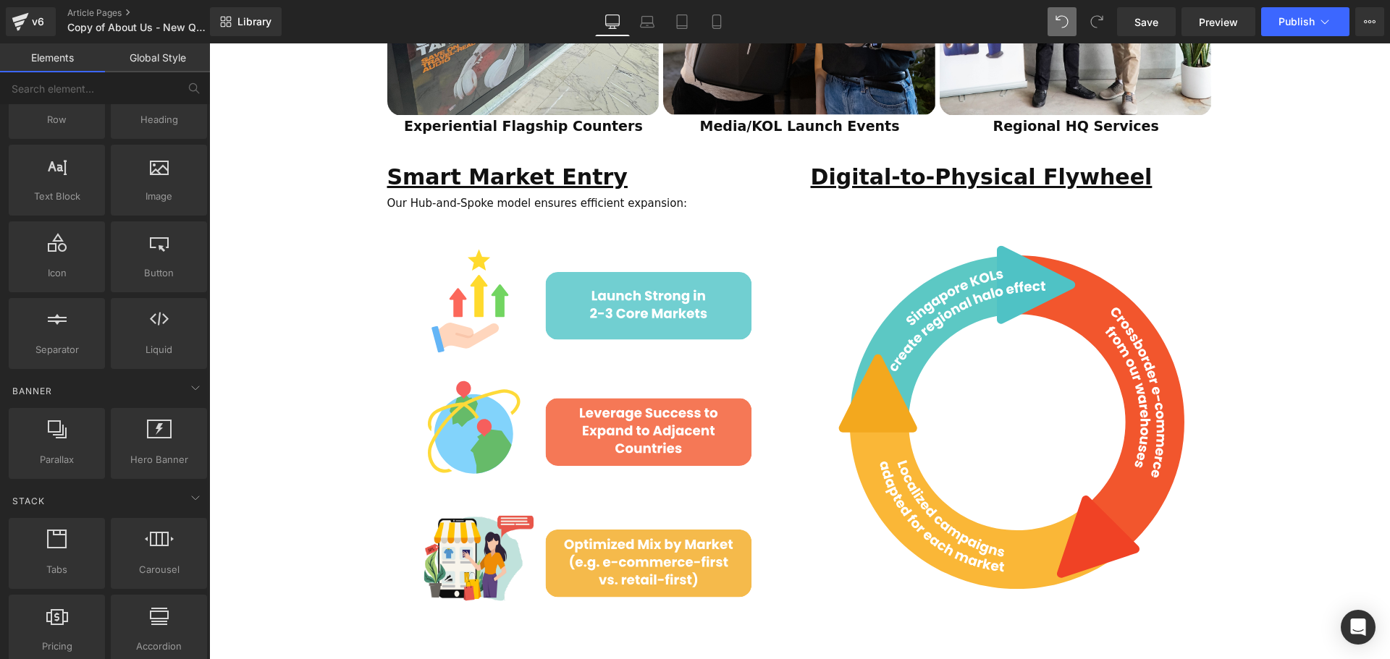
click at [1293, 276] on div "ESTABLISHED 2001 Text Block Your Market Acceleration Partner Across 11 ASEAN Co…" at bounding box center [799, 73] width 1181 height 2798
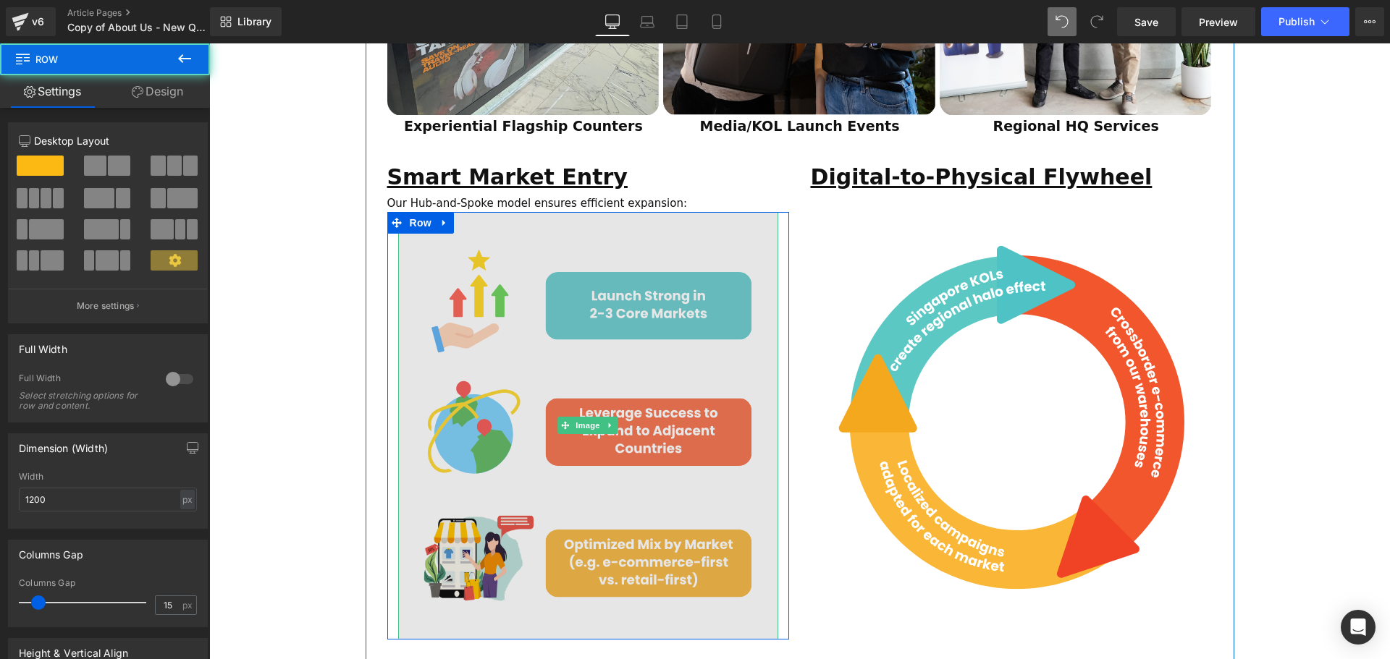
drag, startPoint x: 643, startPoint y: 604, endPoint x: 643, endPoint y: 575, distance: 29.0
click at [643, 575] on div "Image Row" at bounding box center [588, 426] width 402 height 428
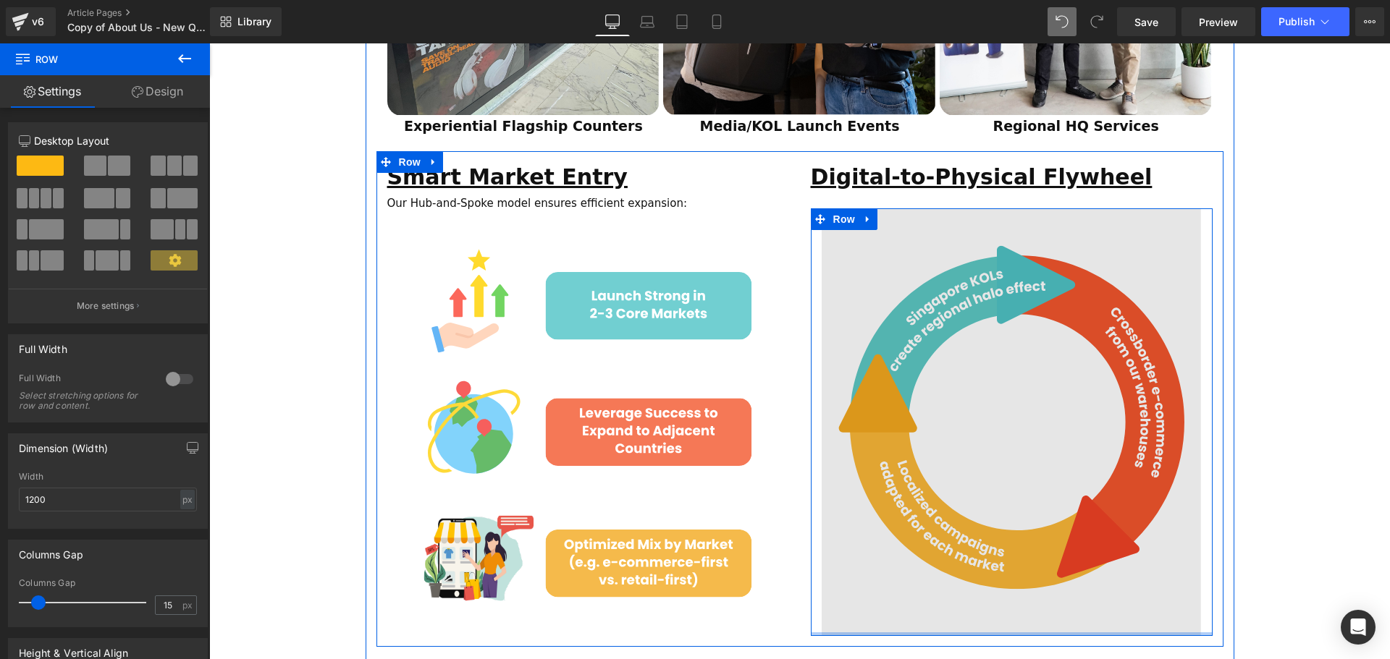
drag, startPoint x: 931, startPoint y: 597, endPoint x: 1161, endPoint y: 564, distance: 232.6
click at [932, 577] on div "Image Row" at bounding box center [1012, 422] width 402 height 428
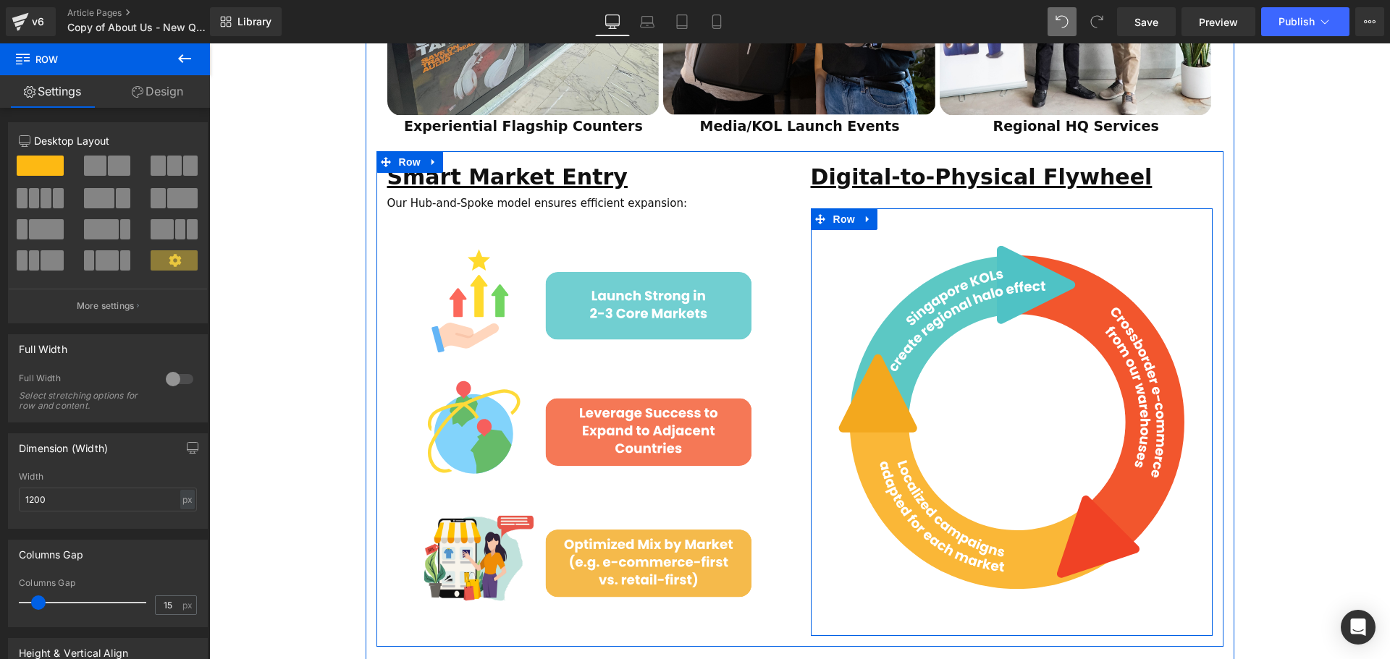
click at [1269, 551] on div "ESTABLISHED 2001 Text Block Your Market Acceleration Partner Across 11 ASEAN Co…" at bounding box center [799, 69] width 1181 height 2791
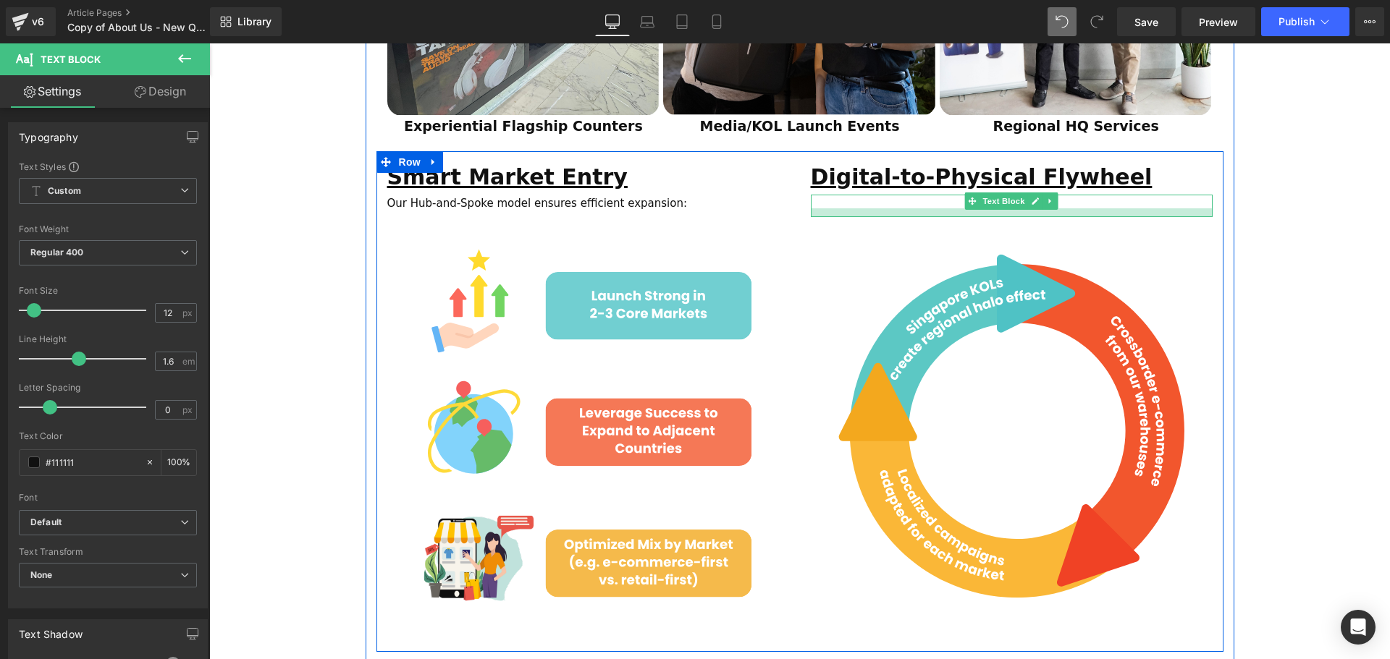
drag, startPoint x: 948, startPoint y: 166, endPoint x: 947, endPoint y: 174, distance: 8.7
click at [947, 208] on div at bounding box center [1012, 212] width 402 height 9
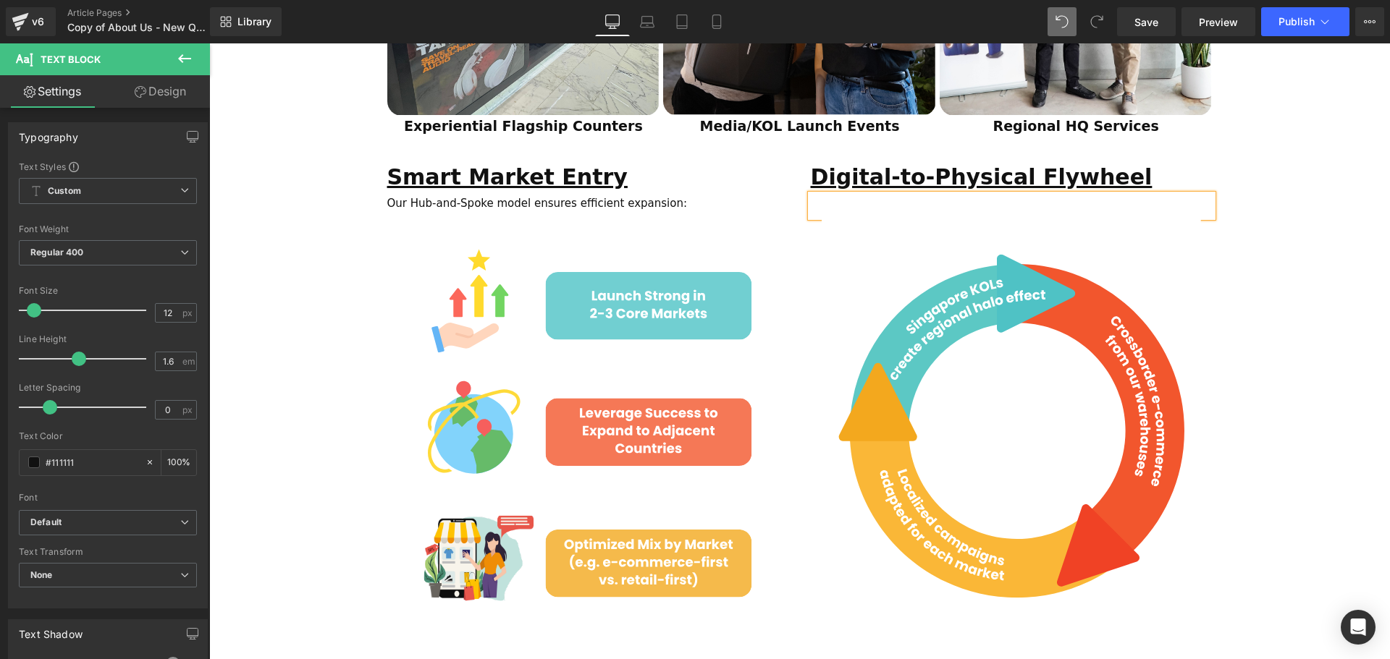
click at [1233, 308] on div "ESTABLISHED 2001 Text Block Your Market Acceleration Partner Across 11 ASEAN Co…" at bounding box center [799, 72] width 1181 height 2797
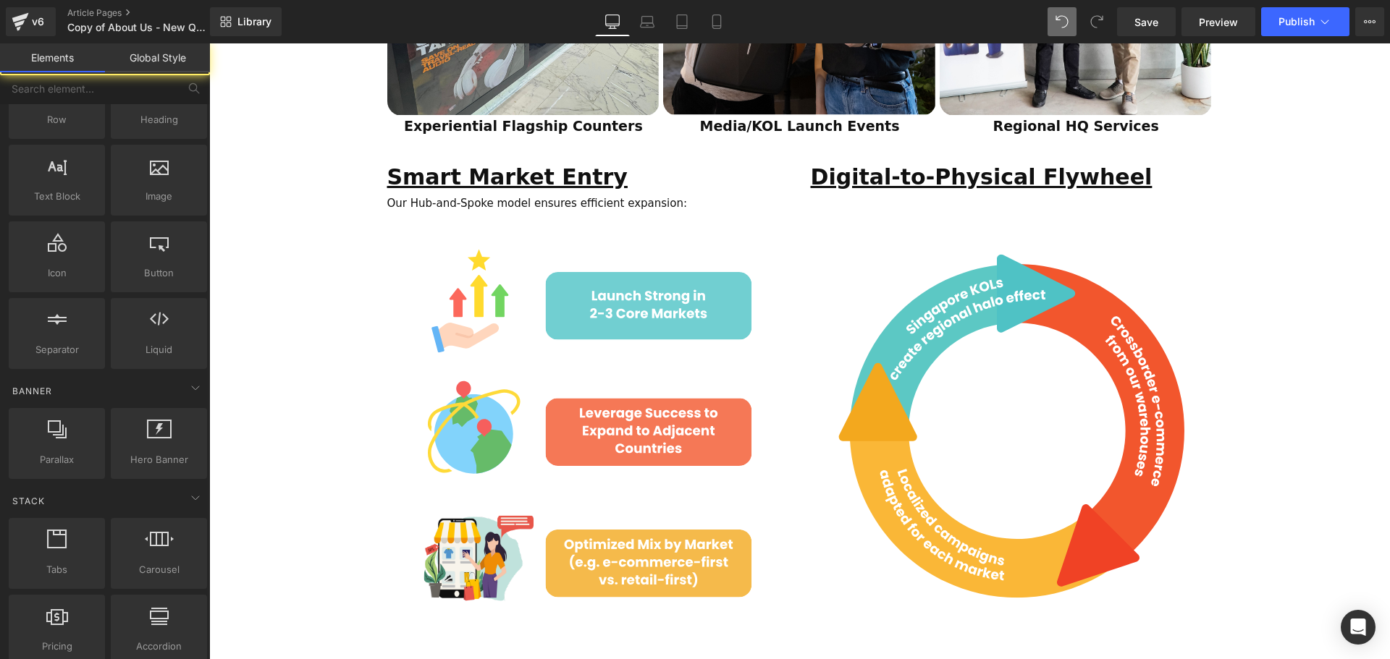
click at [1309, 343] on div "ESTABLISHED 2001 Text Block Your Market Acceleration Partner Across 11 ASEAN Co…" at bounding box center [799, 72] width 1181 height 2797
click at [1157, 28] on span "Save" at bounding box center [1146, 21] width 24 height 15
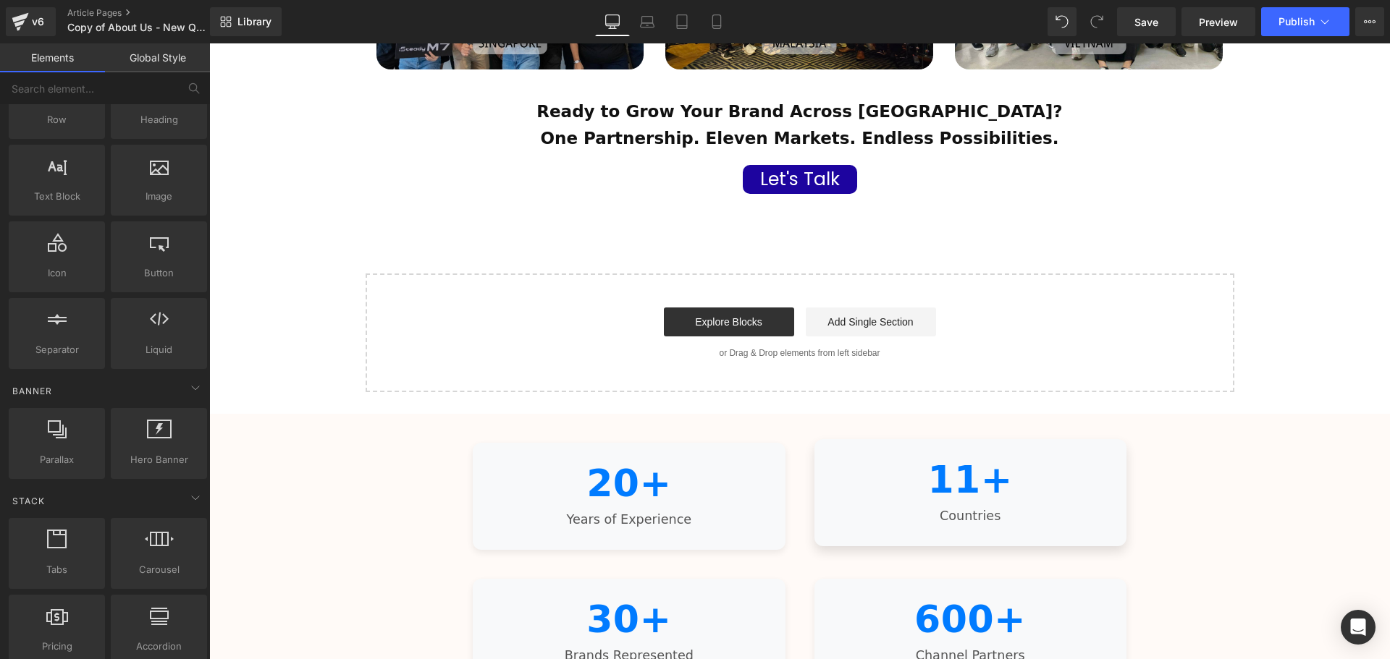
scroll to position [2569, 0]
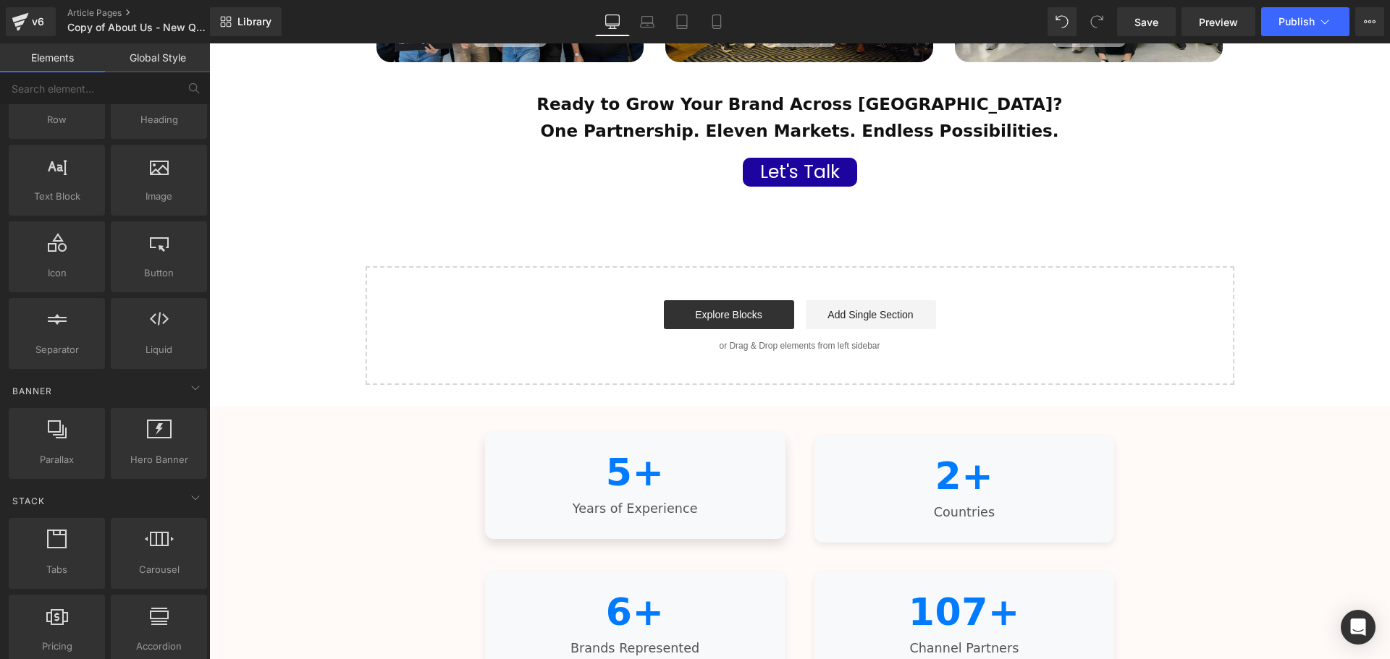
click at [756, 454] on div "5+" at bounding box center [634, 473] width 271 height 38
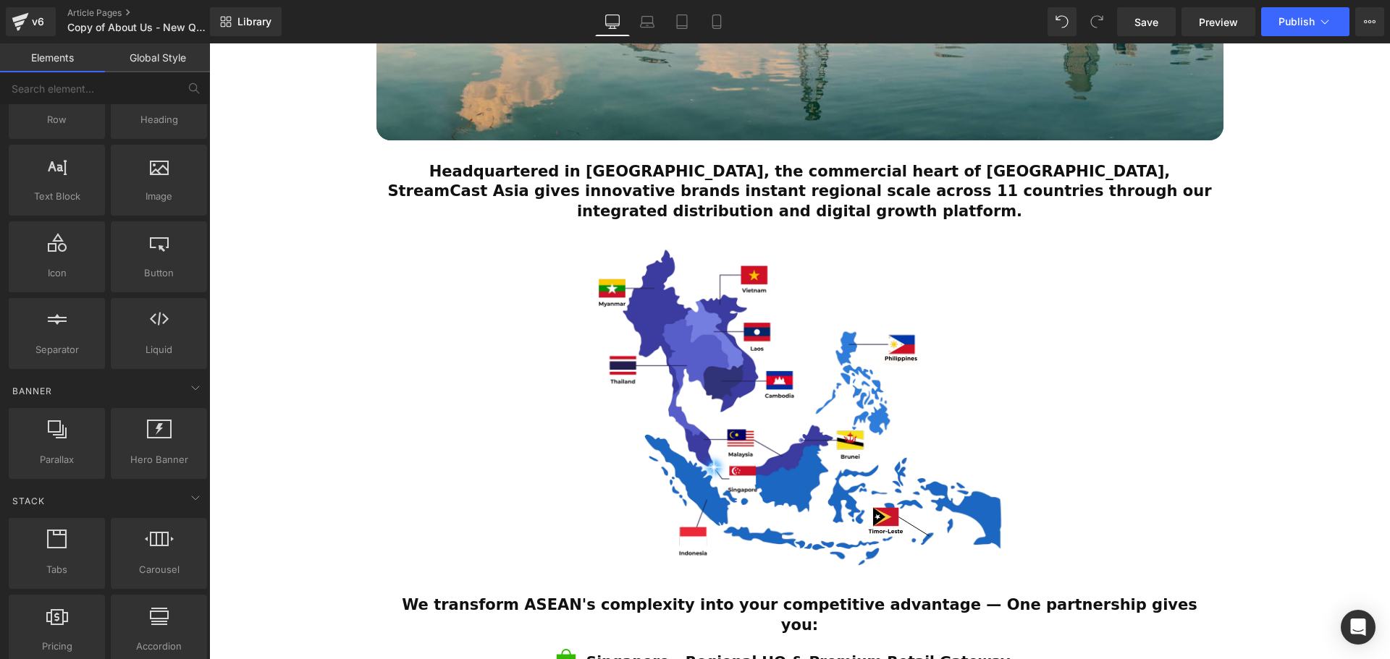
scroll to position [109, 0]
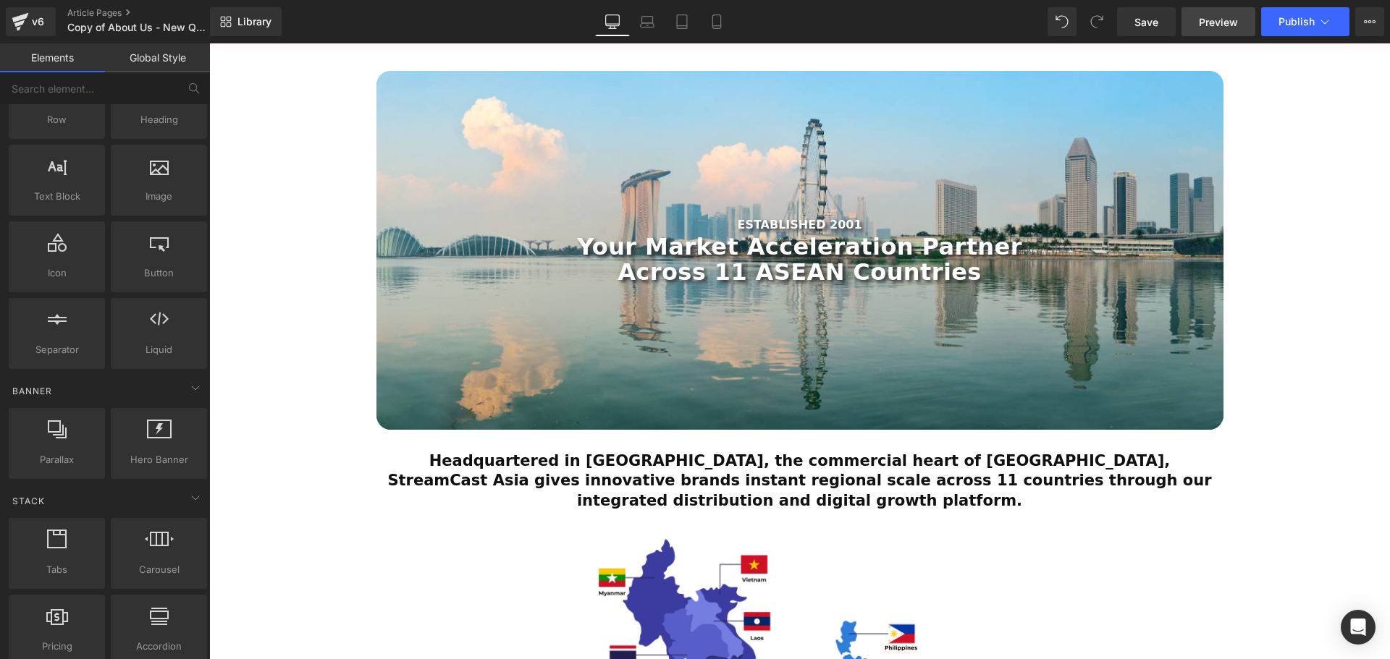
click at [1225, 20] on span "Preview" at bounding box center [1218, 21] width 39 height 15
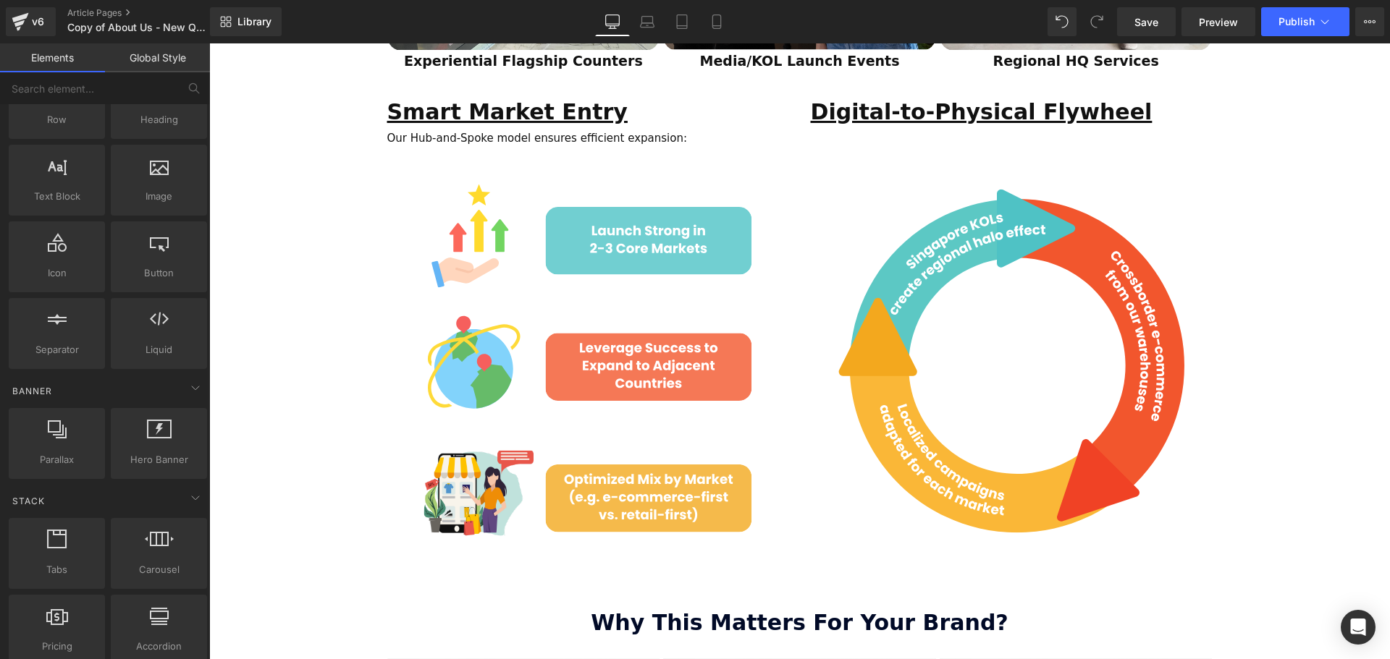
scroll to position [1556, 0]
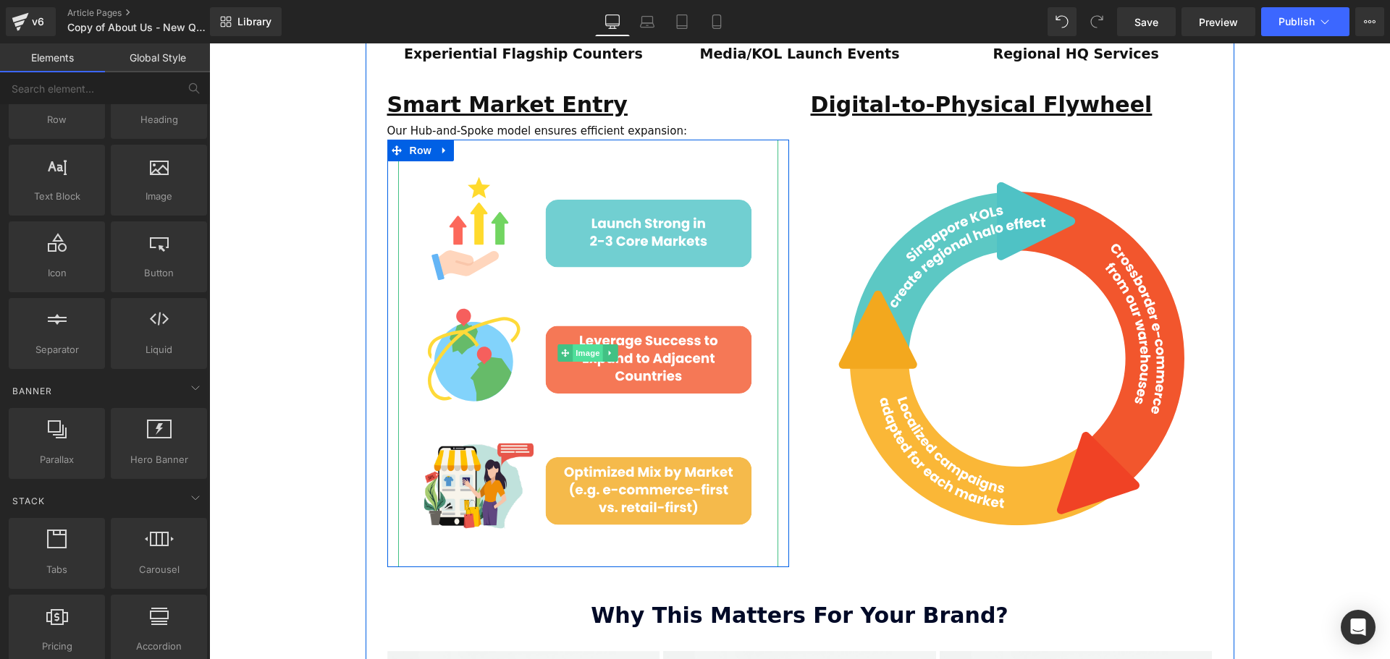
click at [599, 250] on img at bounding box center [588, 354] width 380 height 428
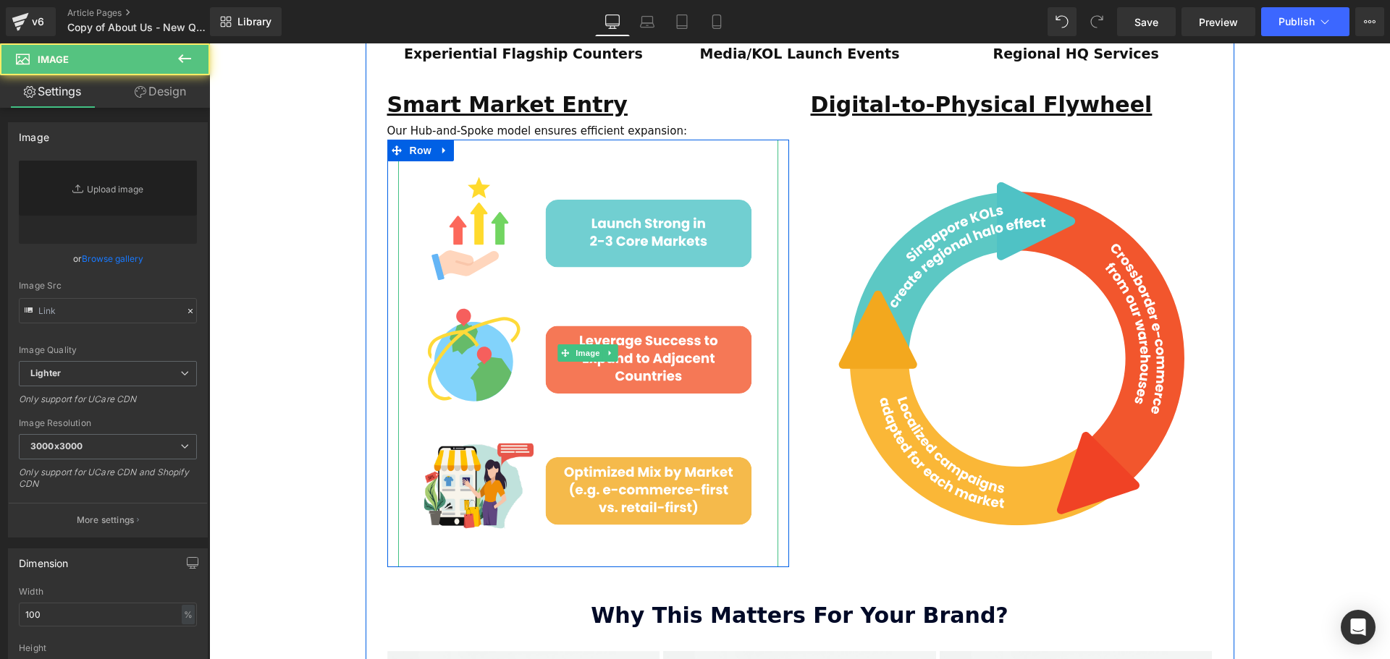
click at [576, 345] on span "Image" at bounding box center [588, 353] width 30 height 17
type input "[URL][DOMAIN_NAME]"
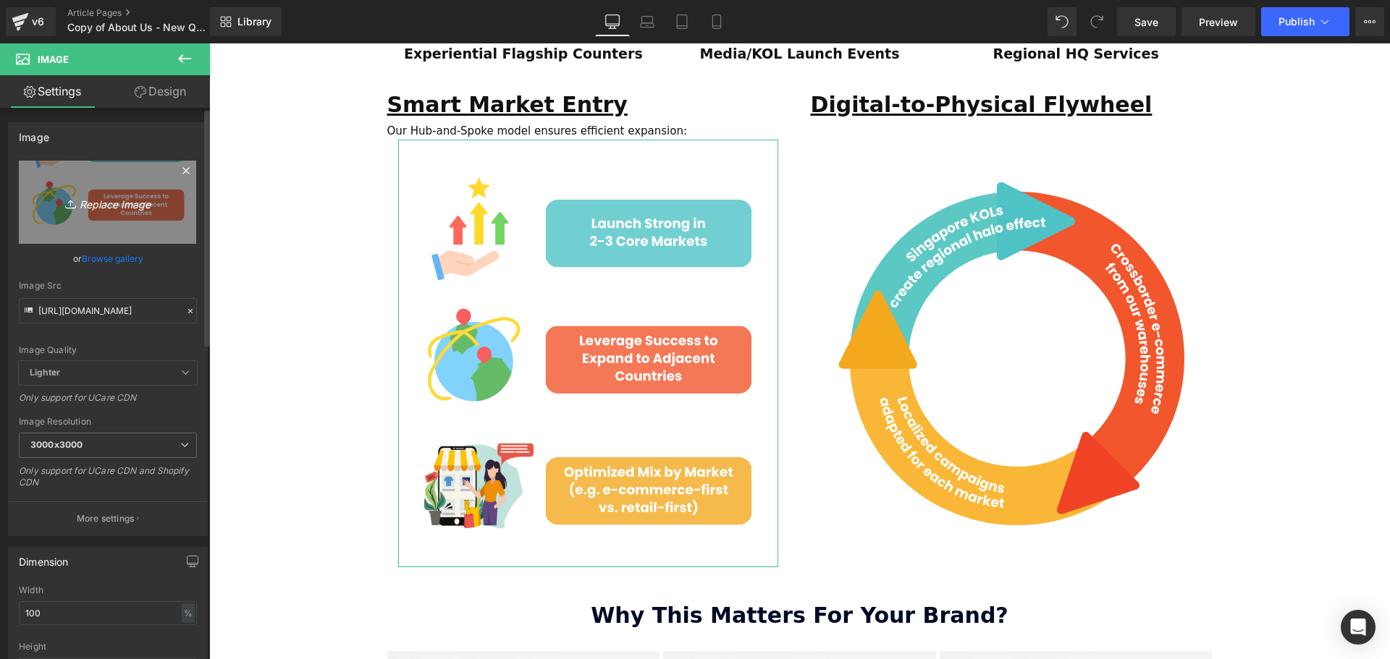
click at [99, 206] on icon "Replace Image" at bounding box center [108, 202] width 116 height 18
type input "C:\fakepath\SCA Giveaway Voucher (80 x 90 mm) (7).svg"
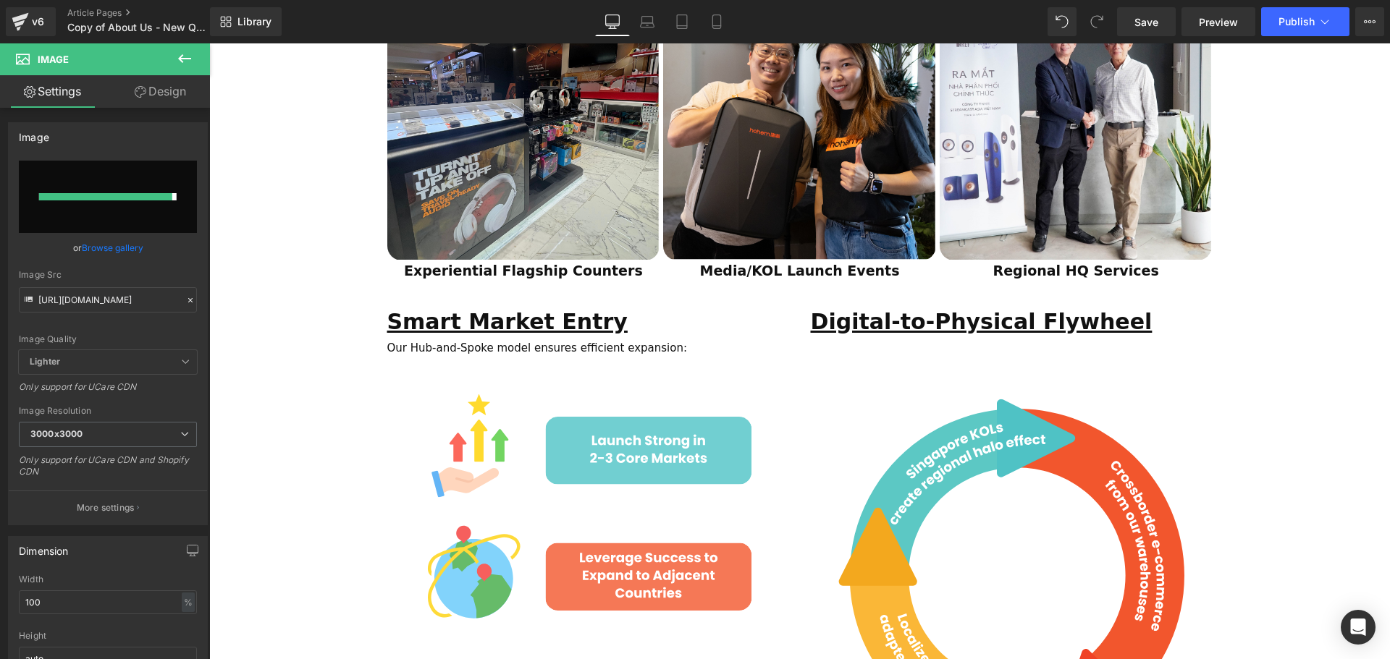
type input "[URL][DOMAIN_NAME]"
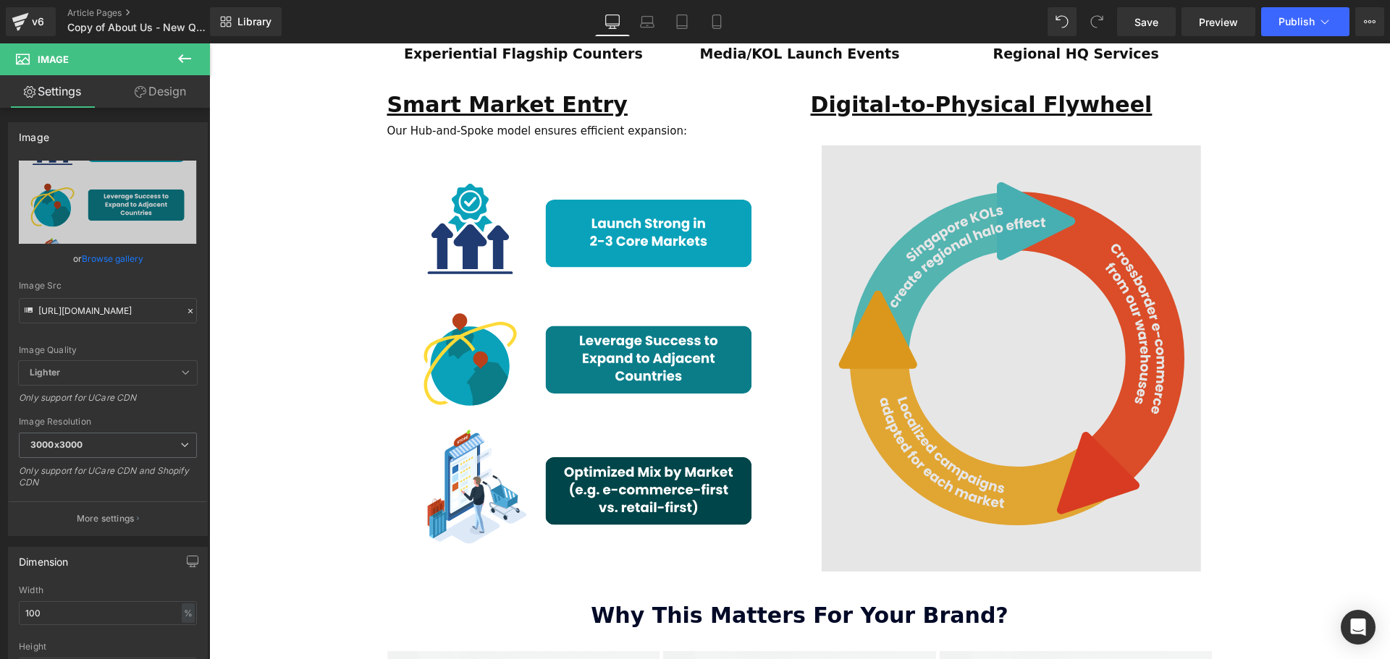
click at [1002, 328] on img at bounding box center [1012, 359] width 380 height 428
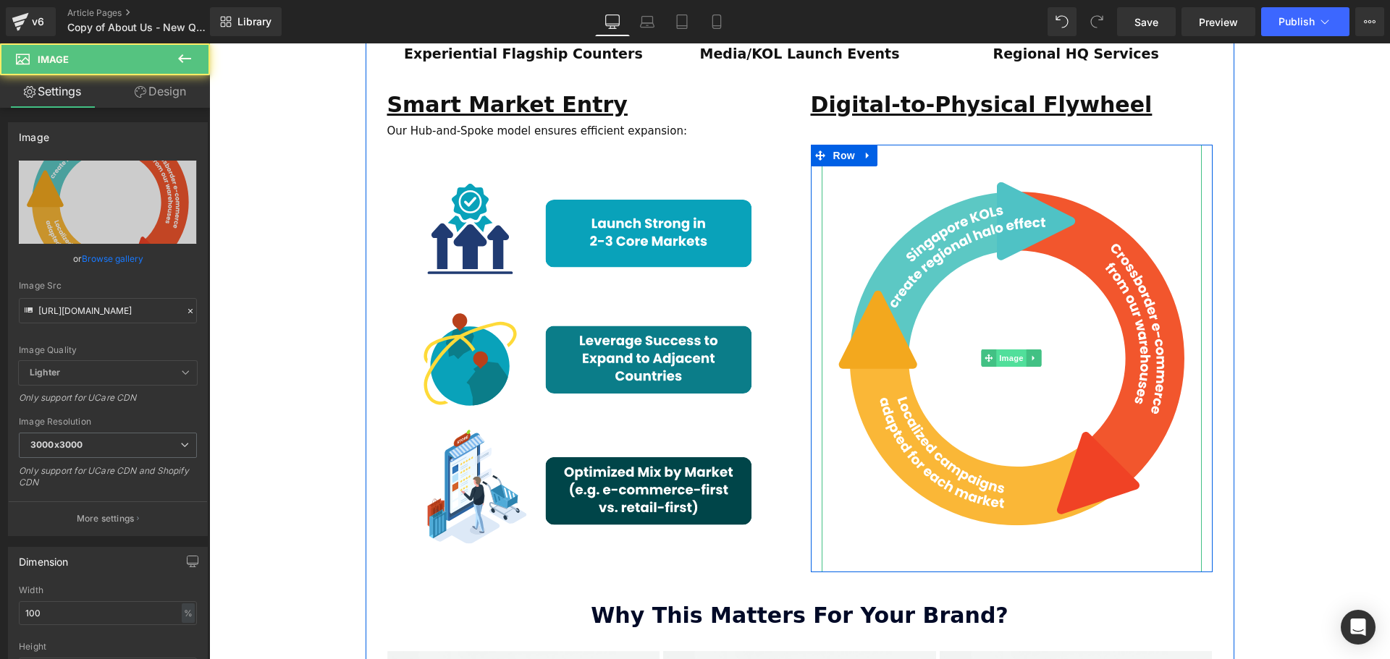
click at [1005, 350] on span "Image" at bounding box center [1011, 358] width 30 height 17
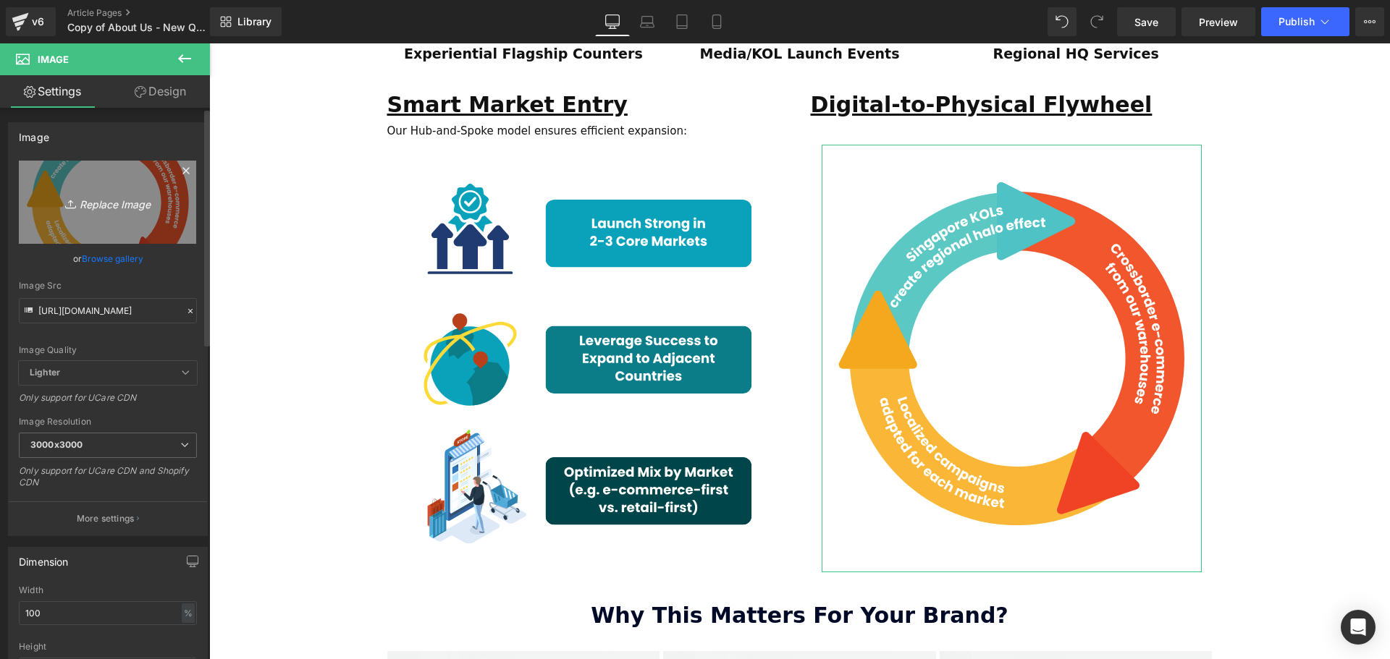
click at [110, 206] on icon "Replace Image" at bounding box center [108, 202] width 116 height 18
type input "C:\fakepath\SCA Giveaway Voucher (80 x 90 mm) (8).svg"
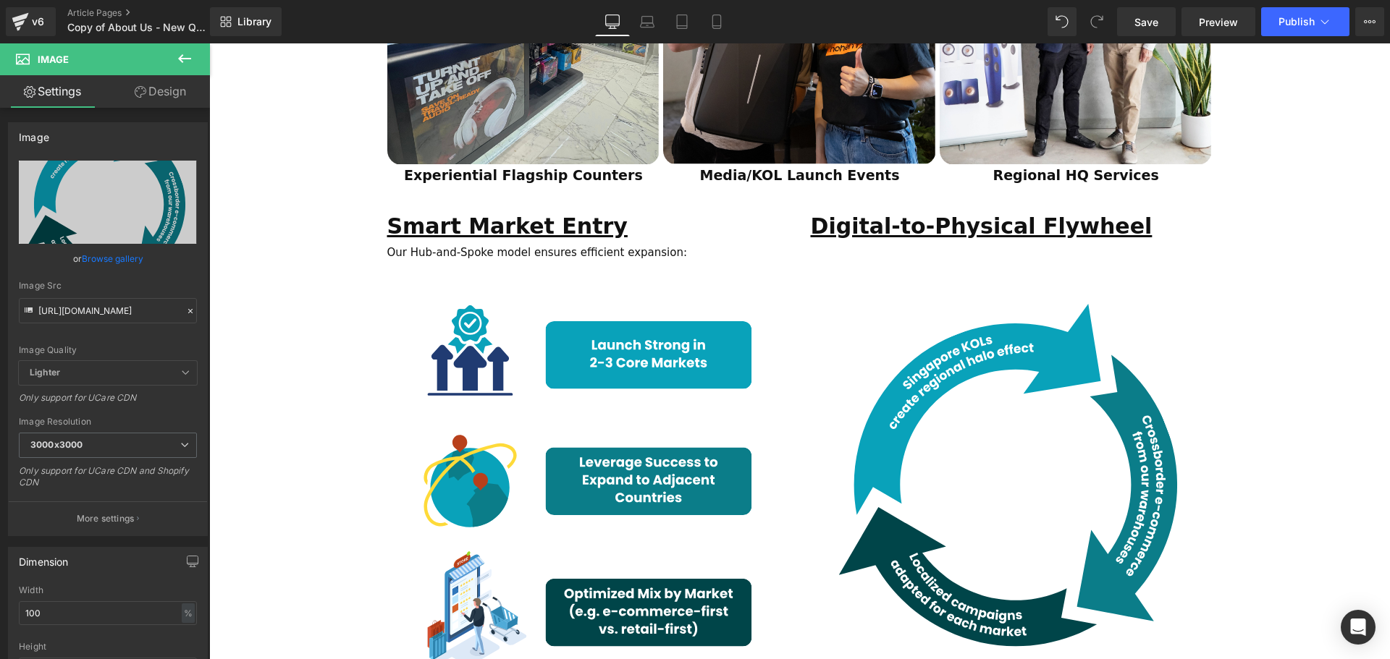
scroll to position [1411, 0]
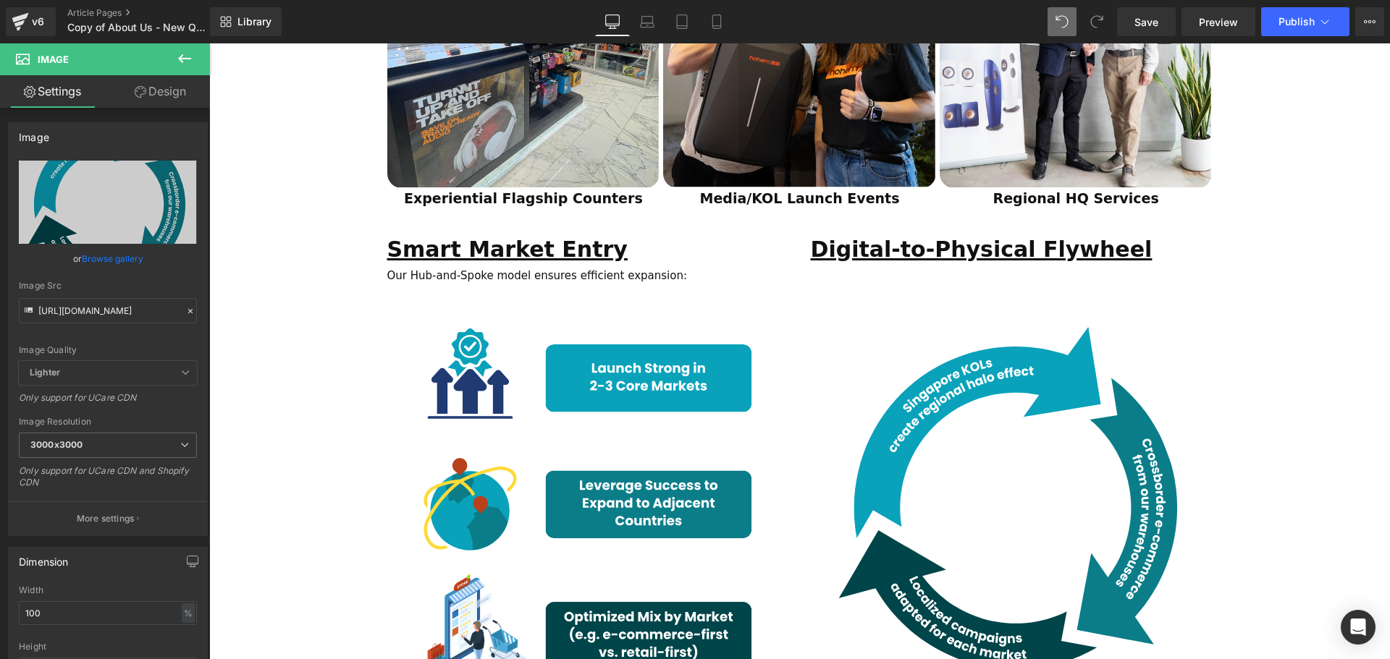
type input "[URL][DOMAIN_NAME]"
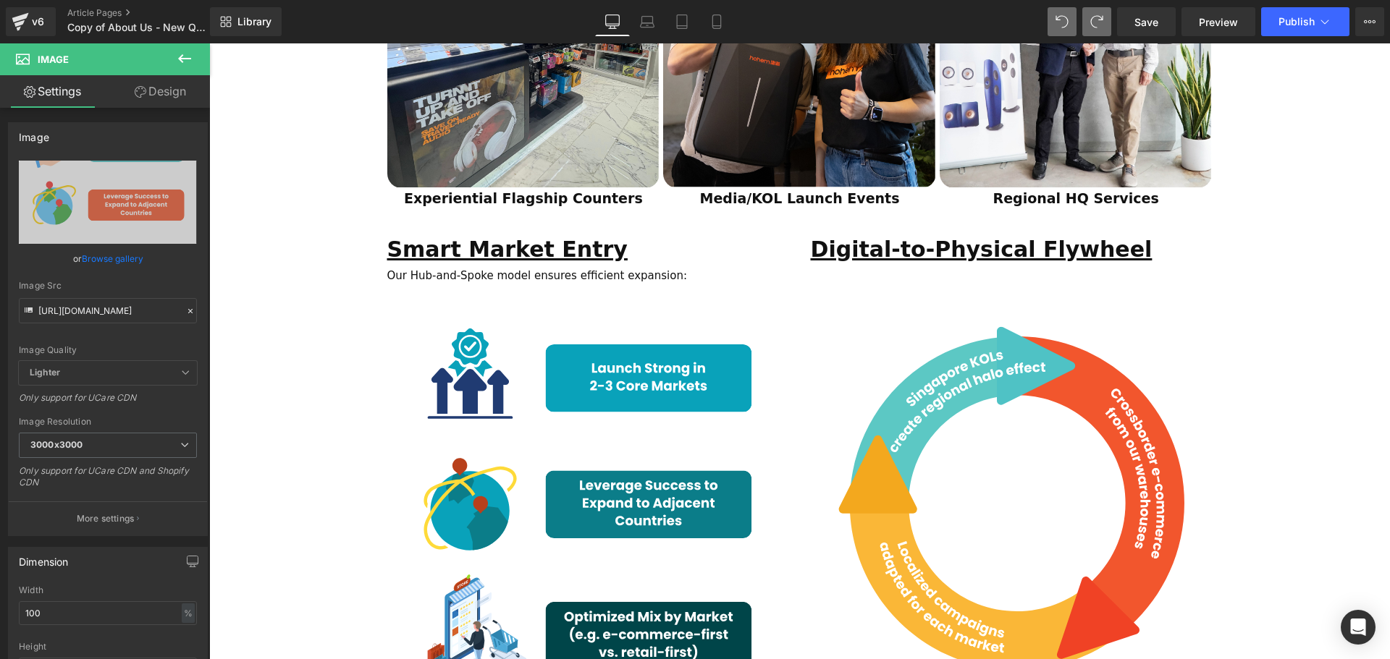
type input "[URL][DOMAIN_NAME]"
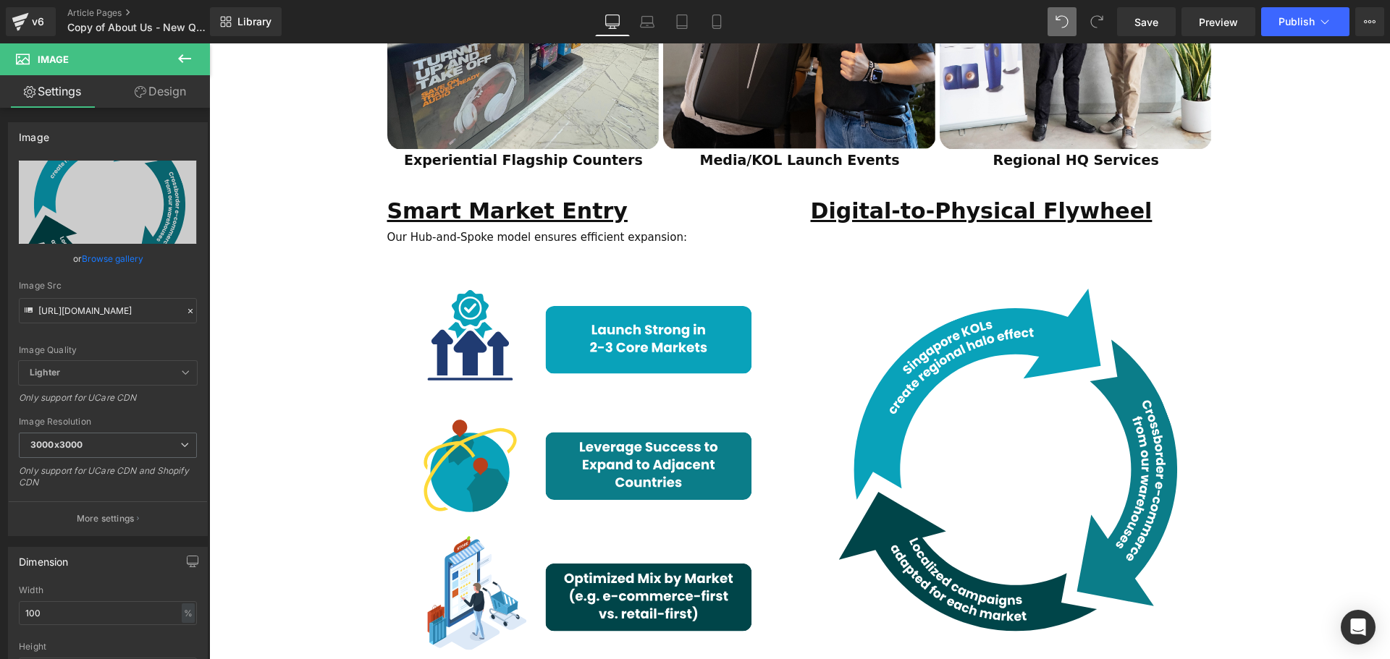
scroll to position [1520, 0]
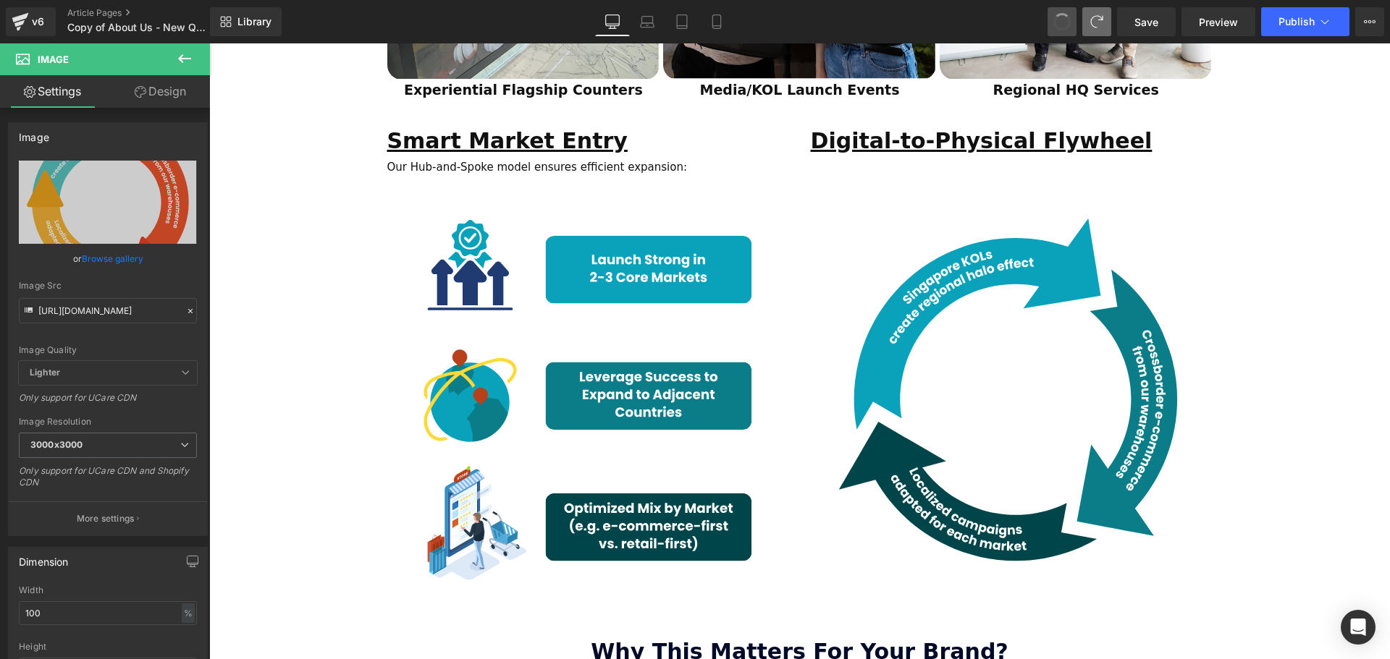
type input "[URL][DOMAIN_NAME]"
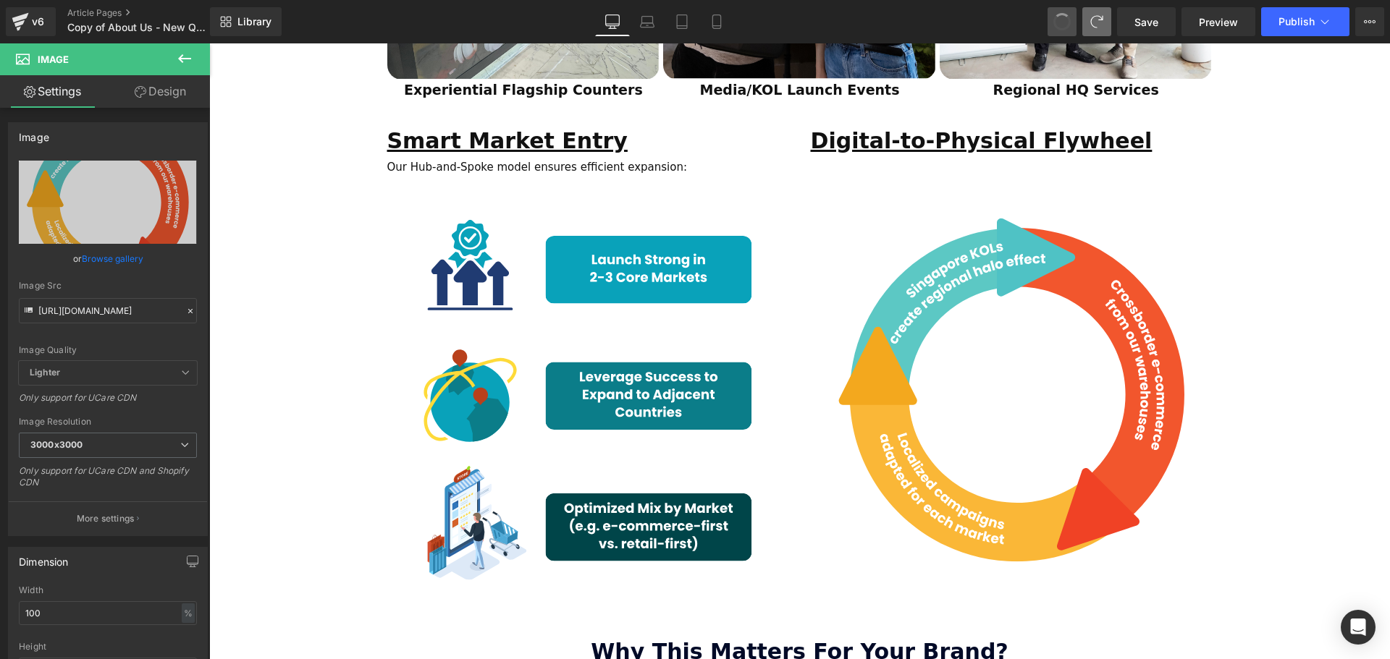
click at [1068, 17] on span at bounding box center [1062, 22] width 22 height 22
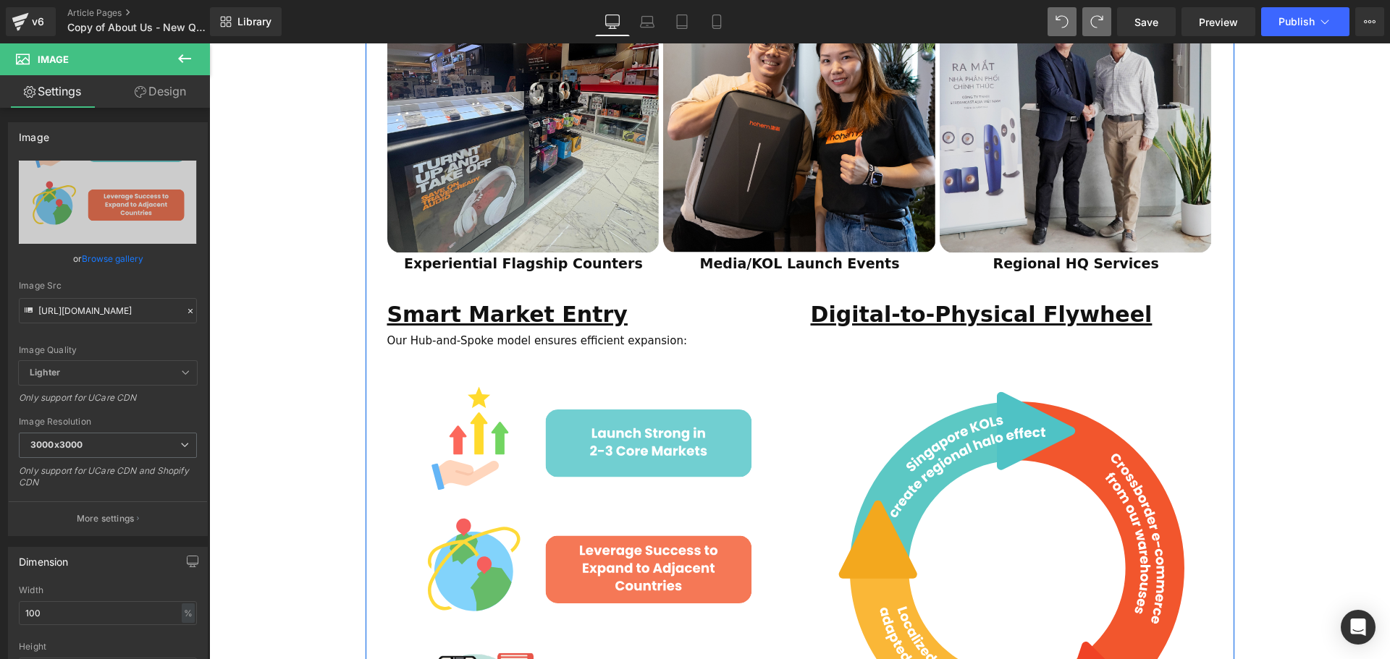
scroll to position [1230, 0]
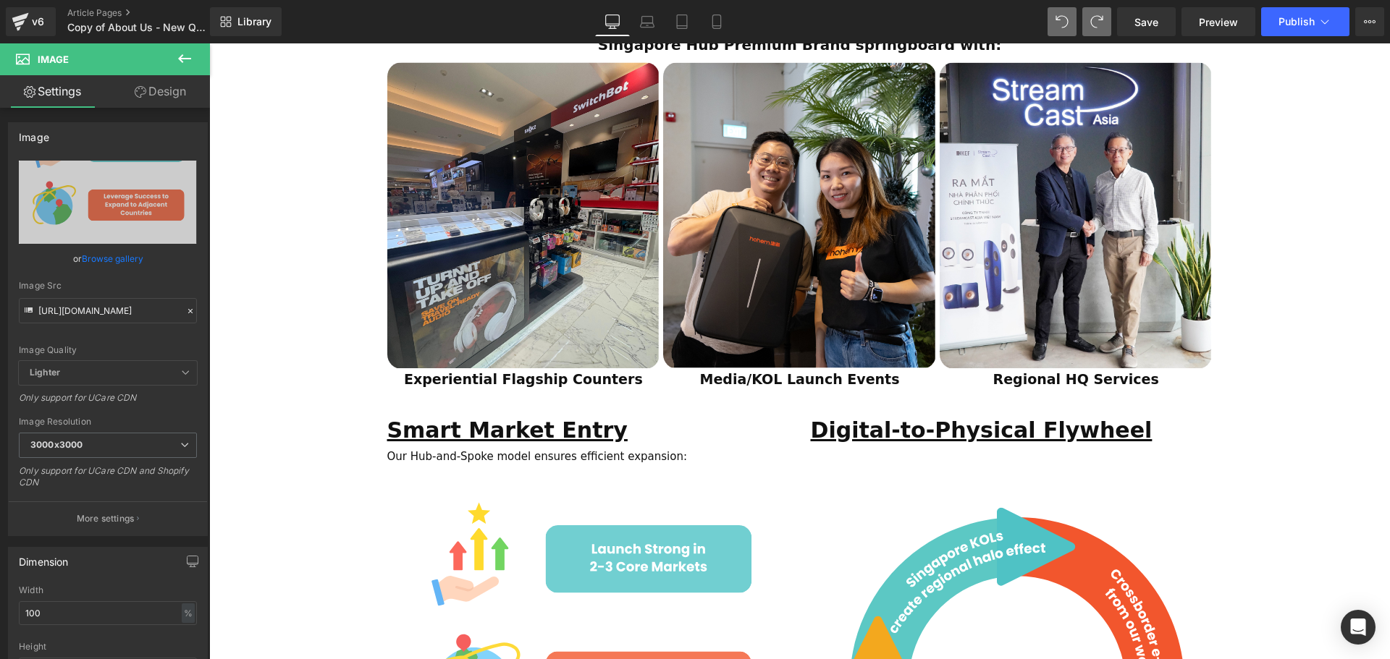
type input "[URL][DOMAIN_NAME]"
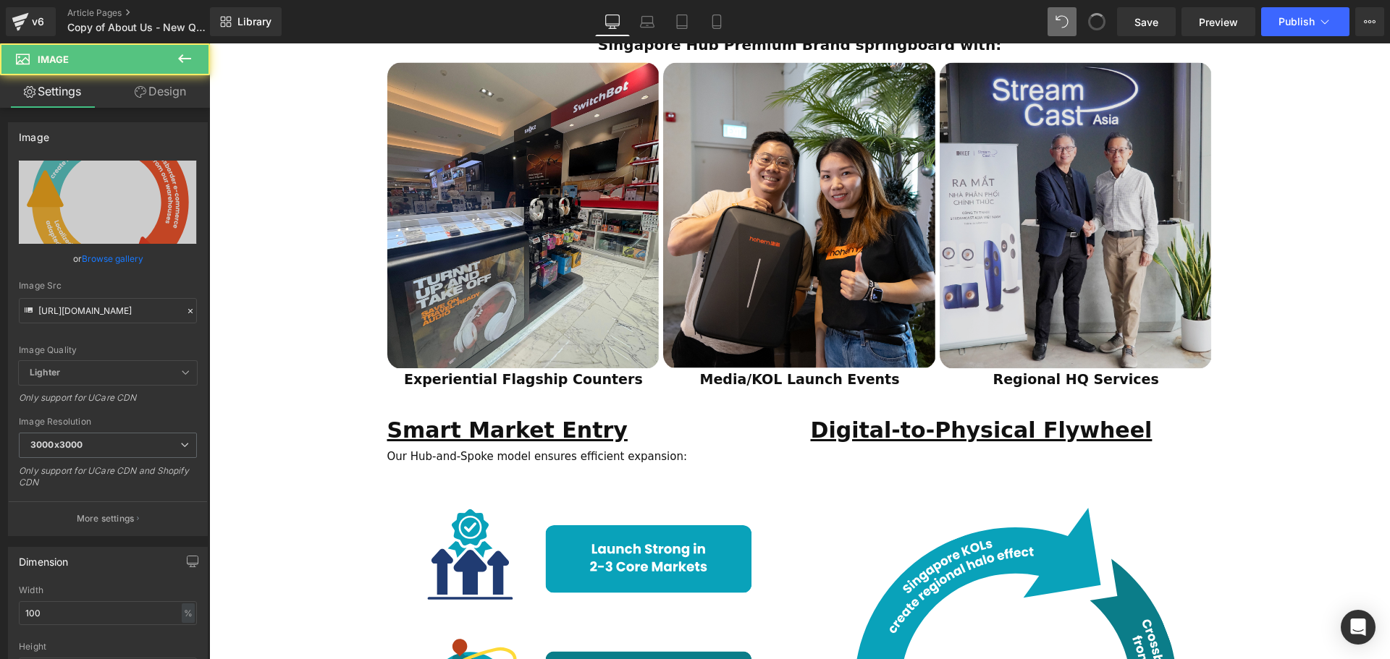
type input "[URL][DOMAIN_NAME]"
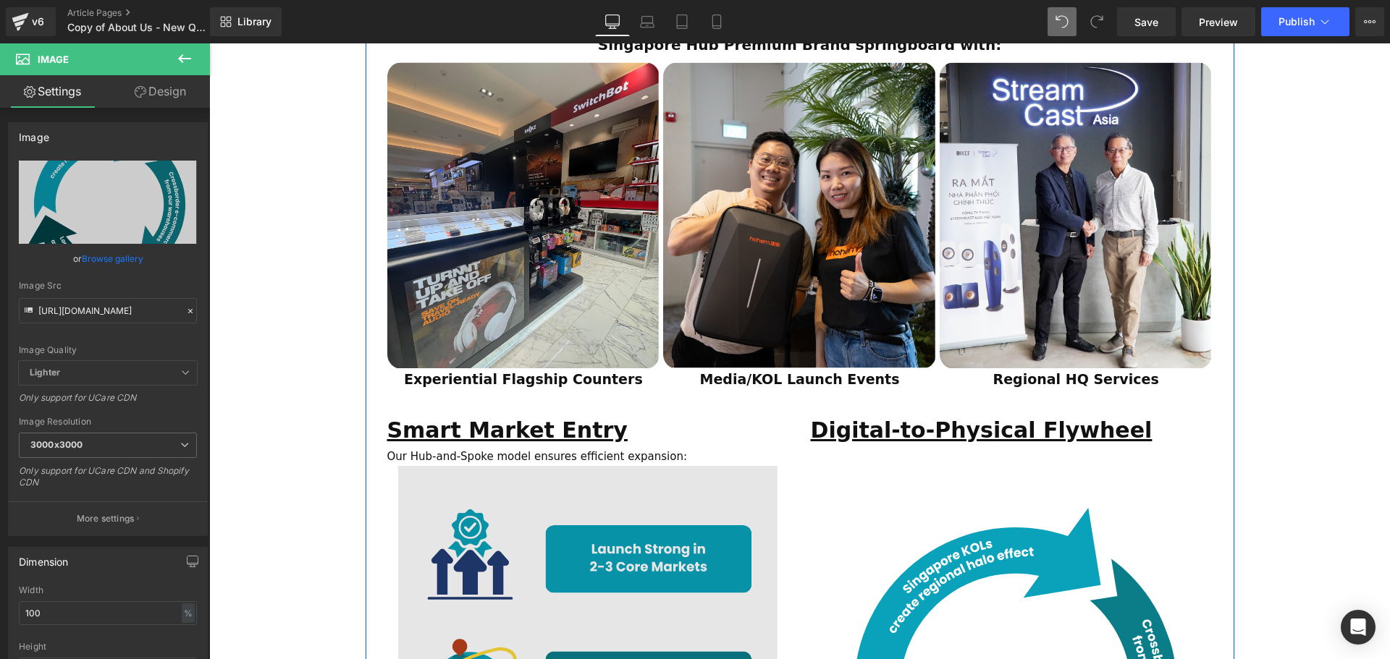
scroll to position [1520, 0]
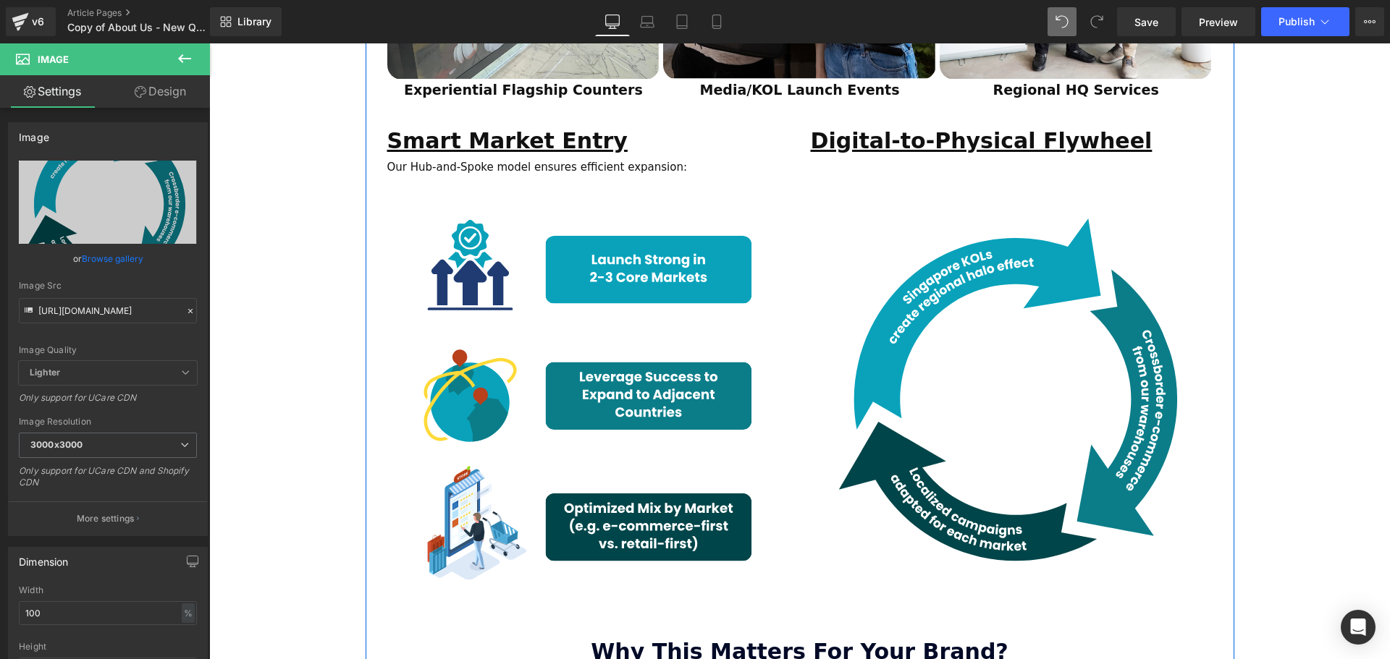
click at [583, 355] on div "Image" at bounding box center [588, 390] width 380 height 428
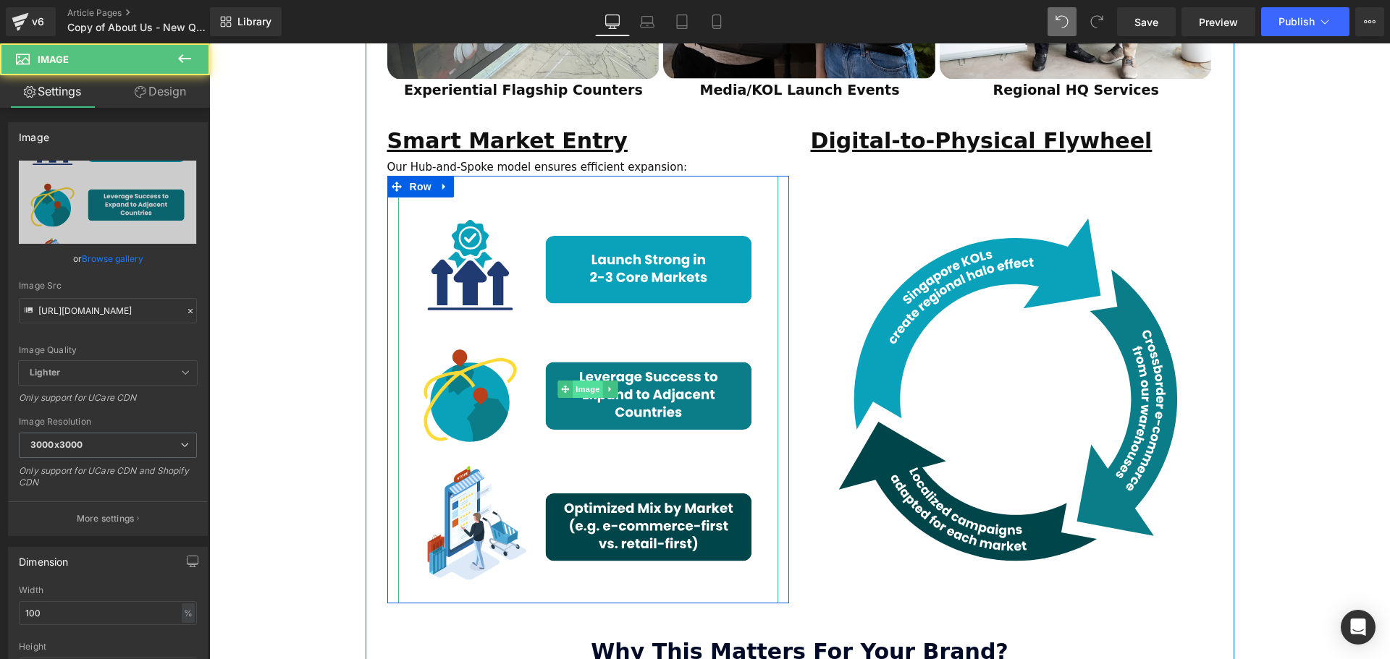
click at [580, 381] on span "Image" at bounding box center [588, 389] width 30 height 17
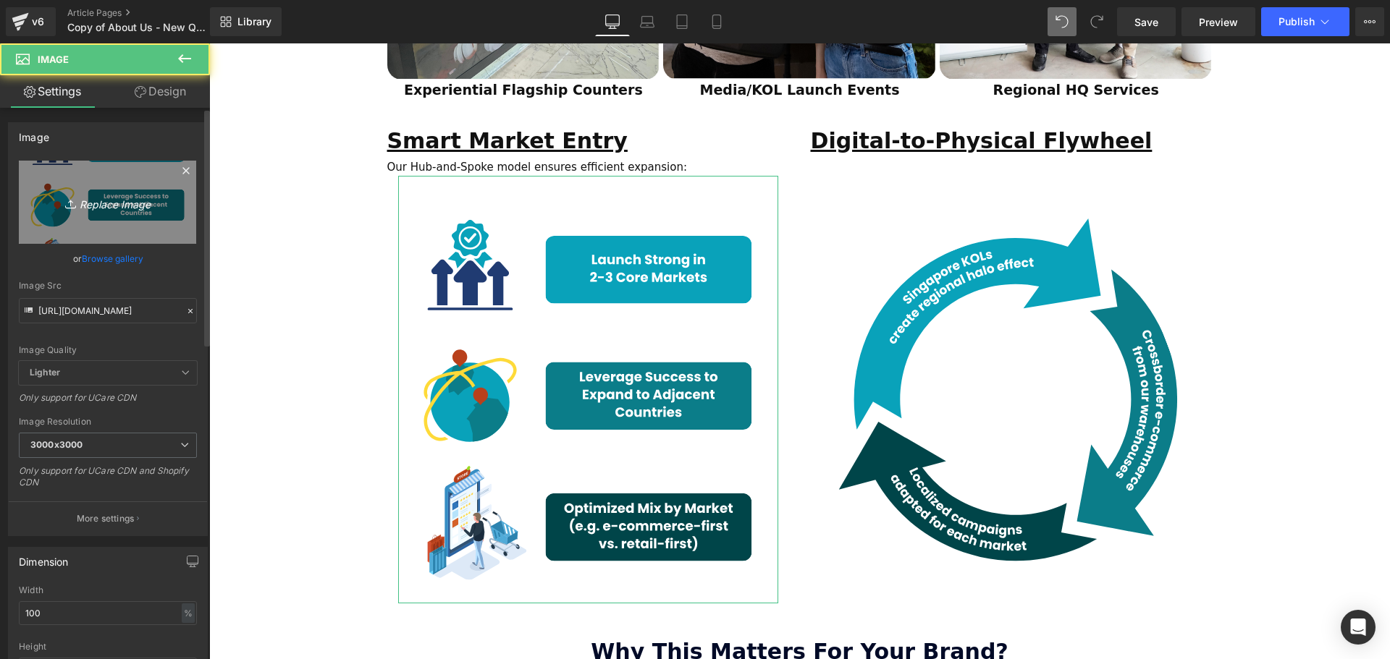
click at [117, 197] on icon "Replace Image" at bounding box center [108, 202] width 116 height 18
type input "C:\fakepath\SCA Giveaway Voucher (80 x 90 mm) (10).svg"
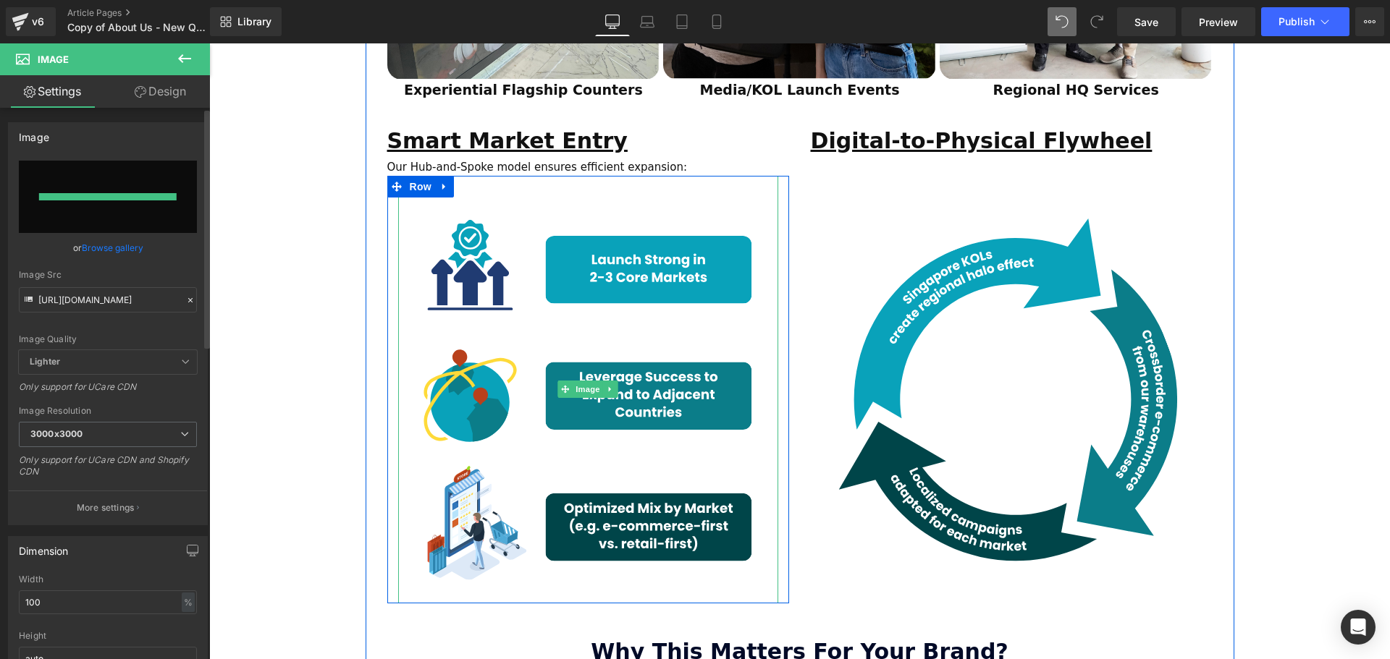
type input "[URL][DOMAIN_NAME]"
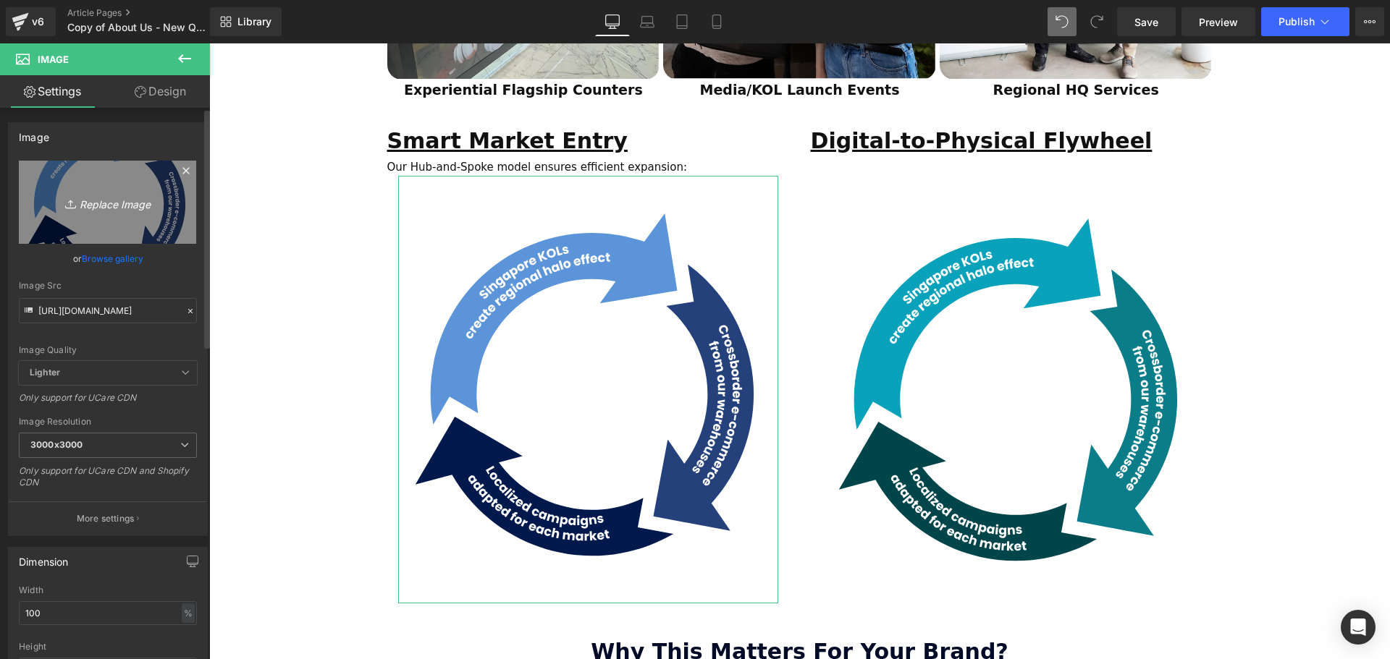
click at [105, 199] on icon "Replace Image" at bounding box center [108, 202] width 116 height 18
type input "C:\fakepath\SCA Giveaway Voucher (80 x 90 mm) (9).svg"
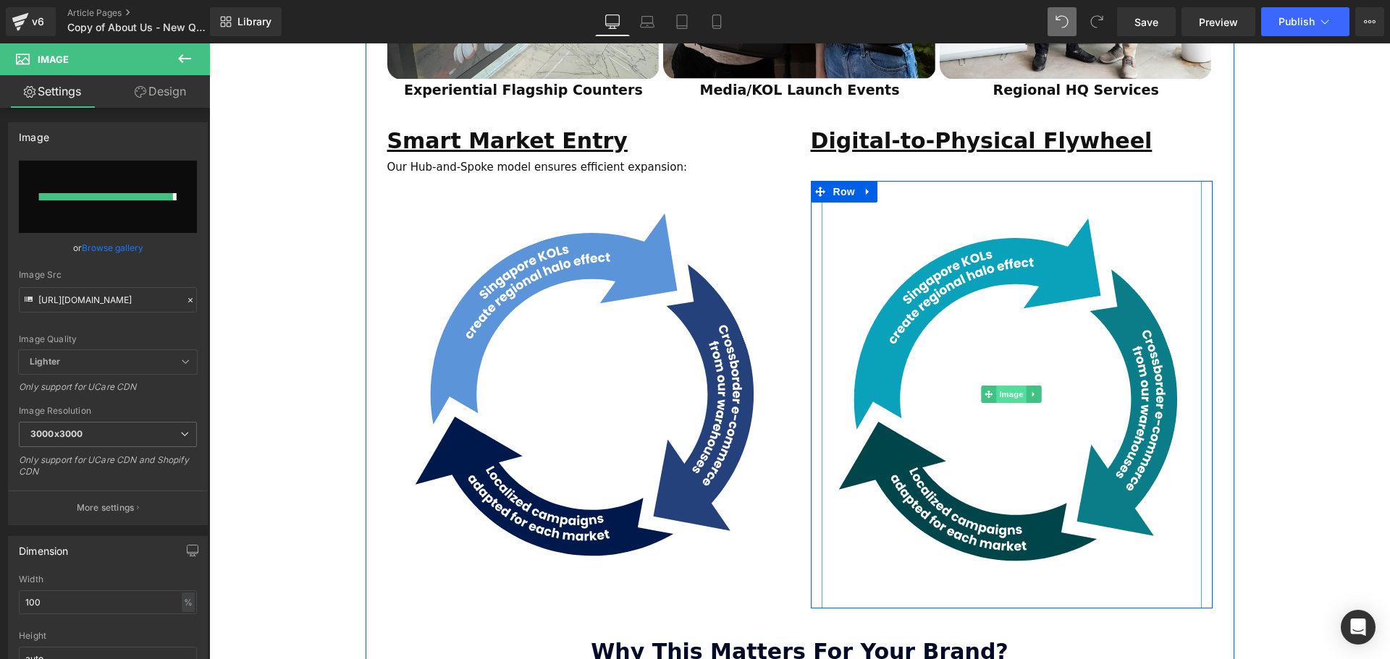
type input "[URL][DOMAIN_NAME]"
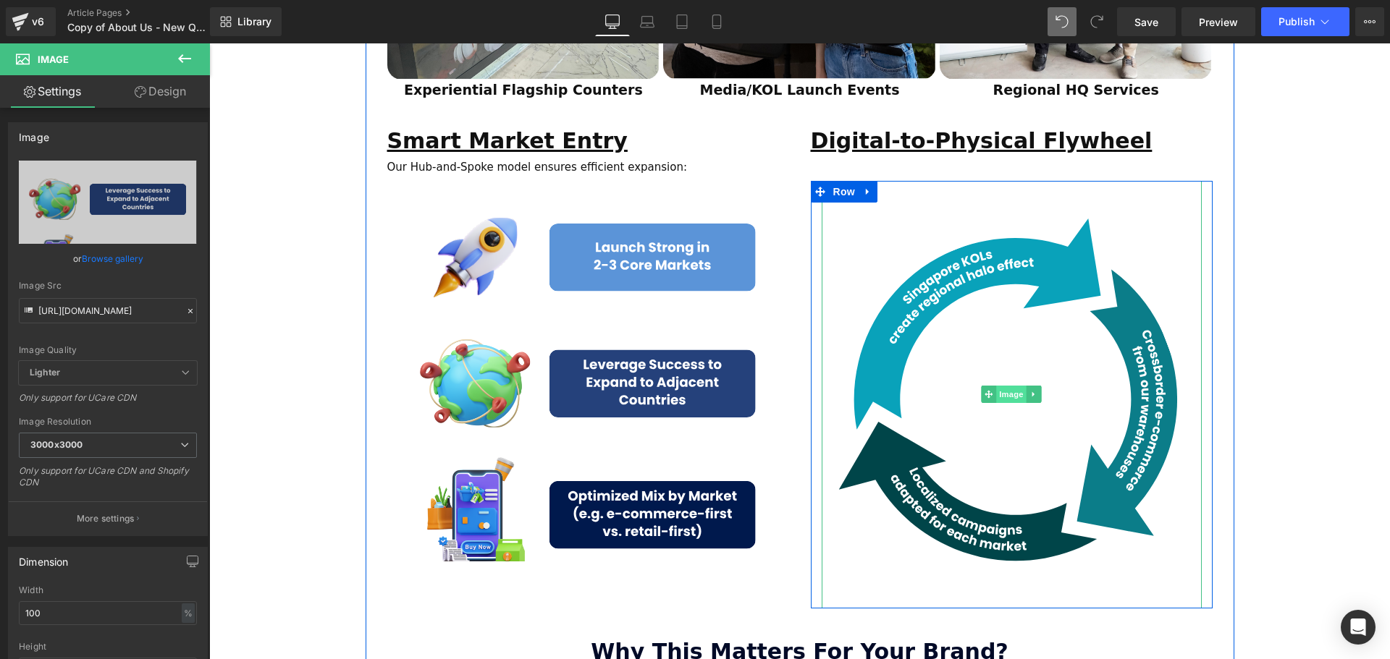
click at [1010, 386] on span "Image" at bounding box center [1011, 394] width 30 height 17
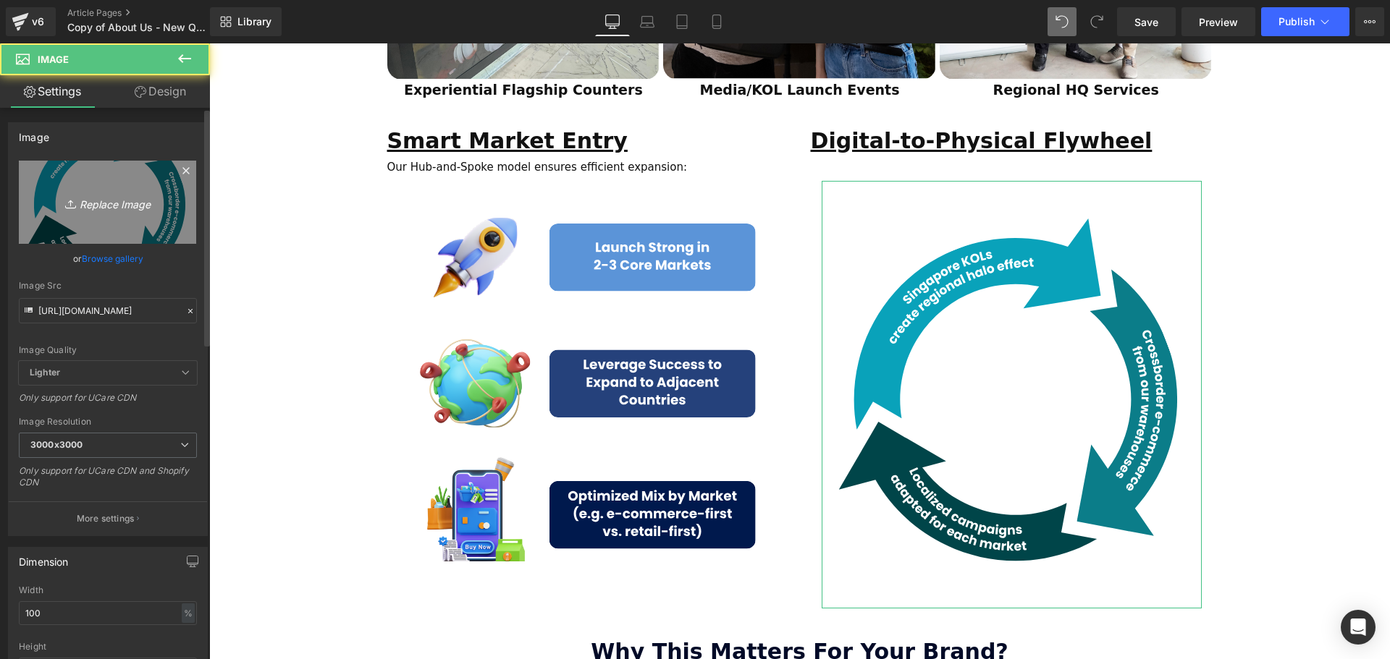
click at [110, 207] on icon "Replace Image" at bounding box center [108, 202] width 116 height 18
type input "C:\fakepath\SCA Giveaway Voucher (80 x 90 mm) (9).svg"
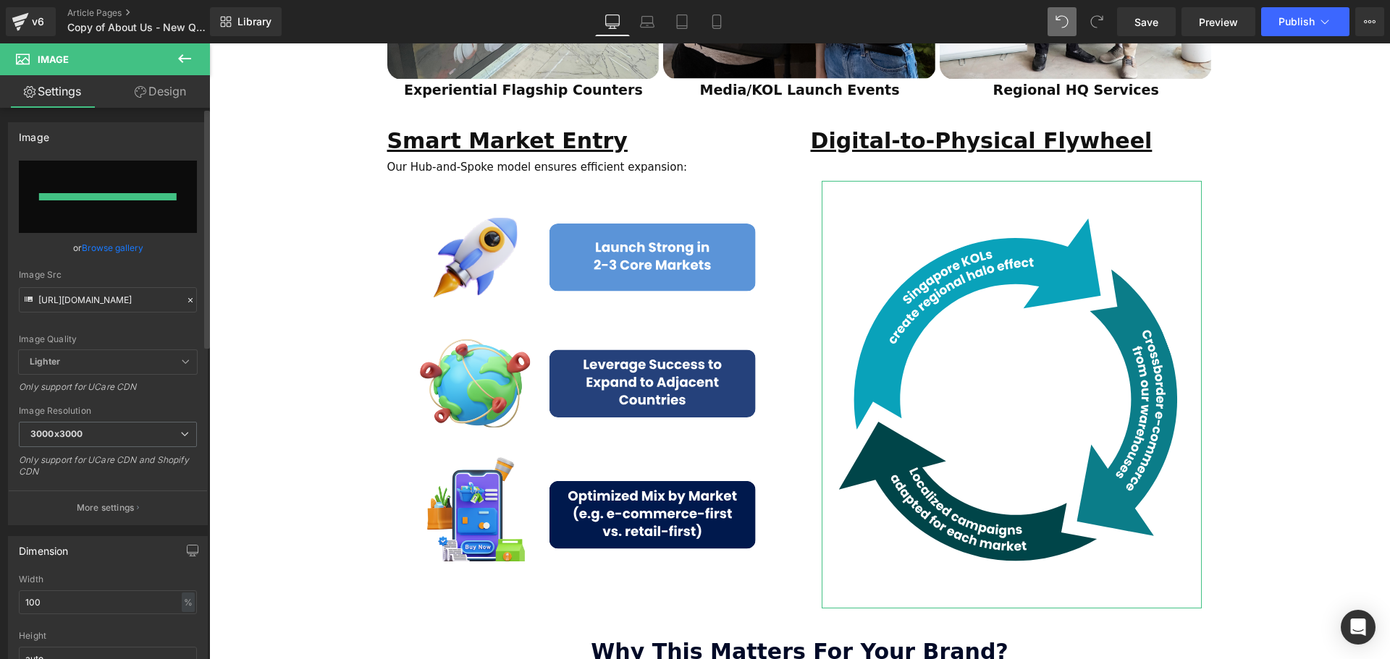
type input "[URL][DOMAIN_NAME]"
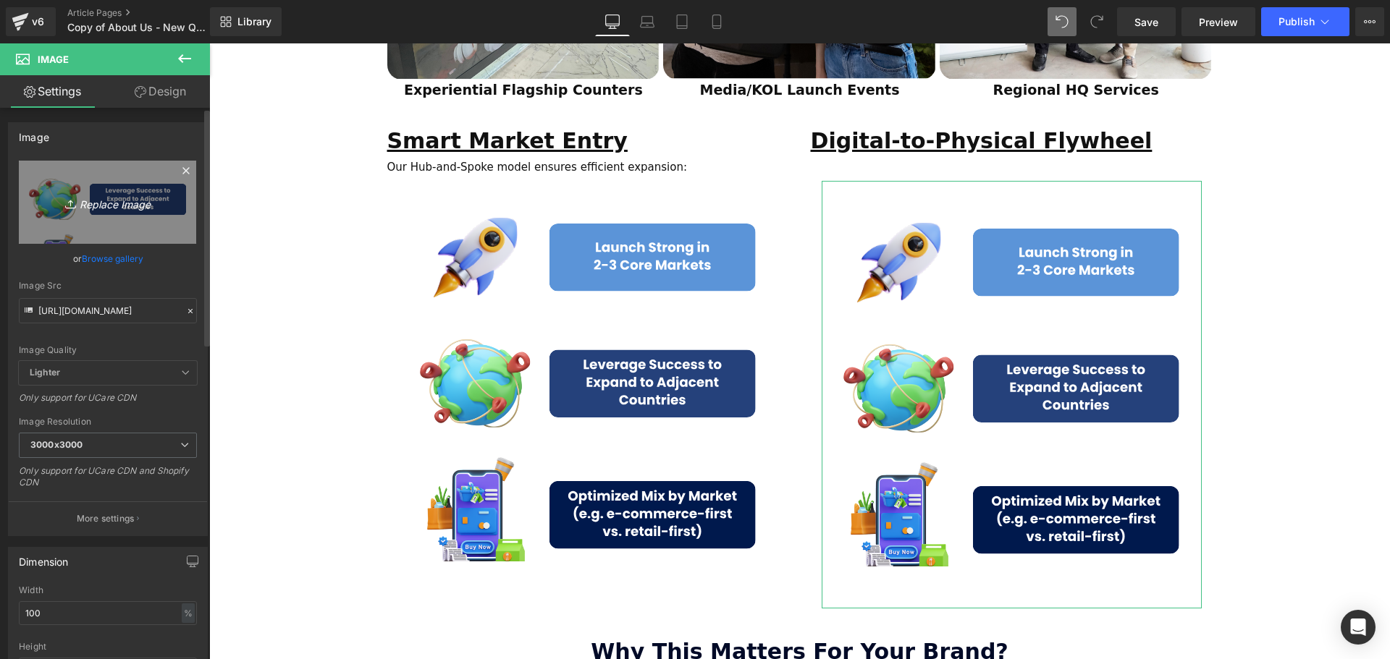
click at [117, 205] on icon "Replace Image" at bounding box center [108, 202] width 116 height 18
type input "C:\fakepath\SCA Giveaway Voucher (80 x 90 mm) (10).svg"
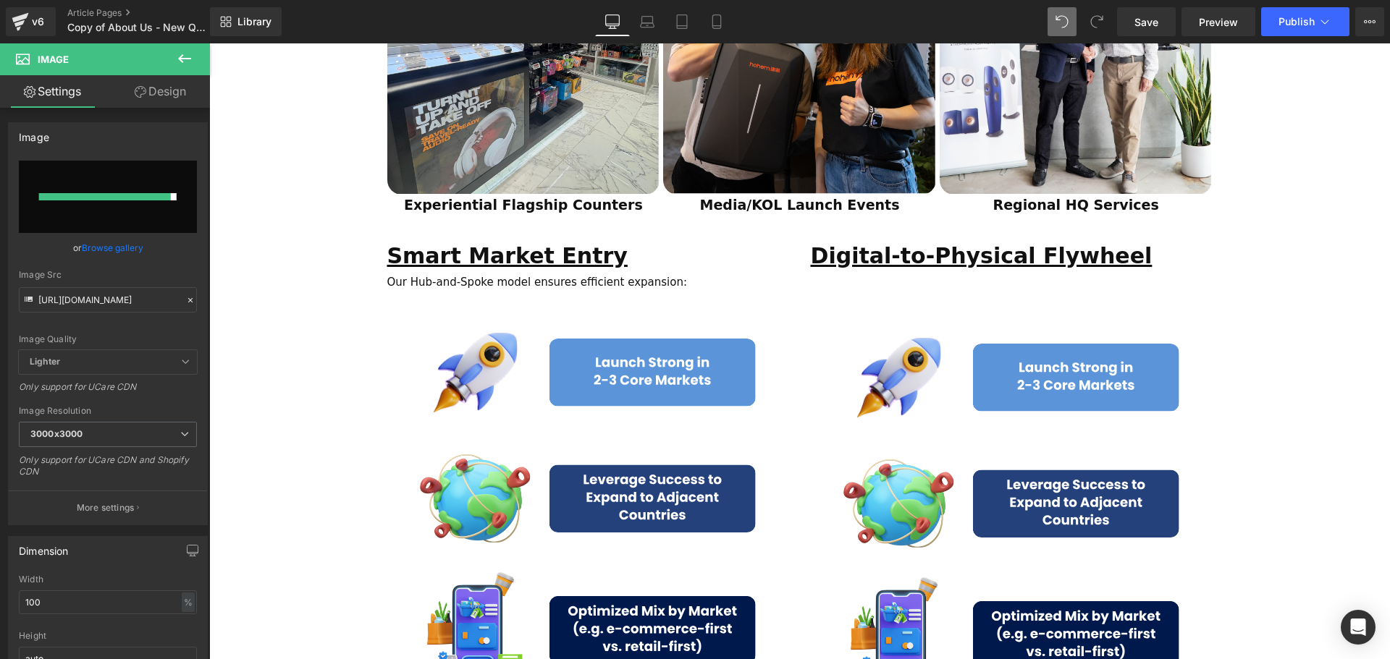
type input "[URL][DOMAIN_NAME]"
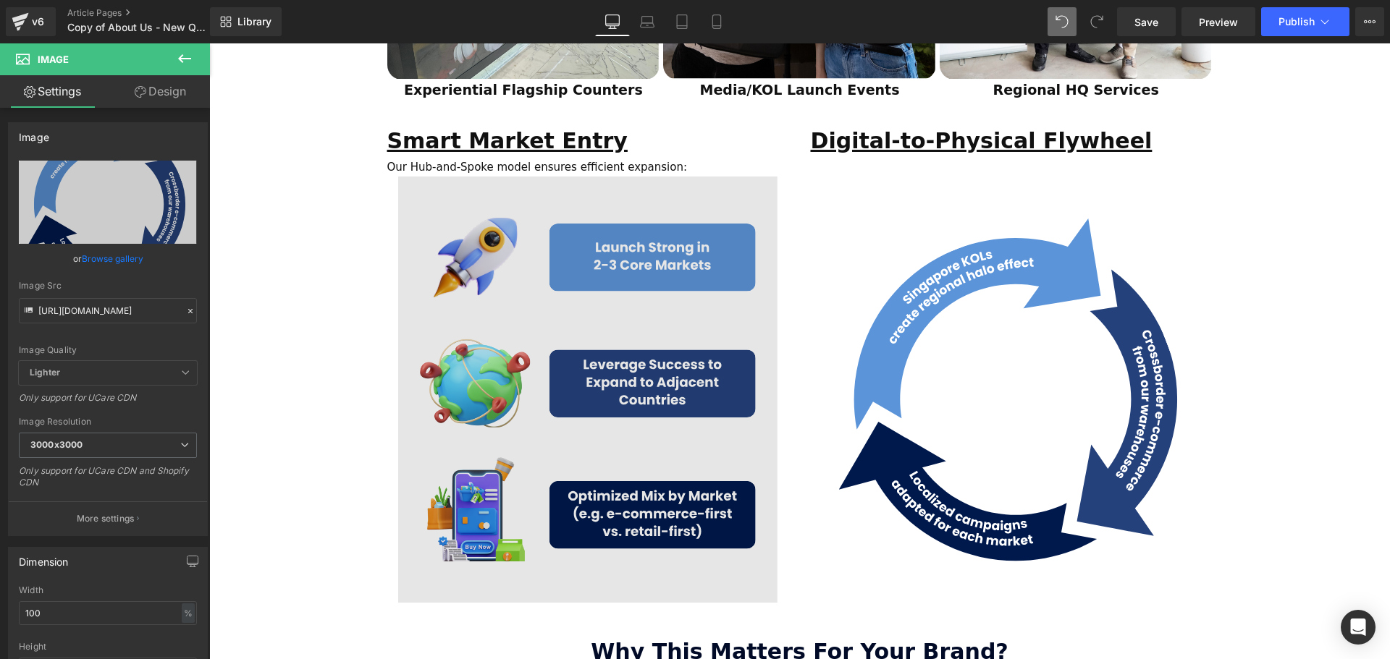
click at [620, 232] on img at bounding box center [588, 390] width 380 height 428
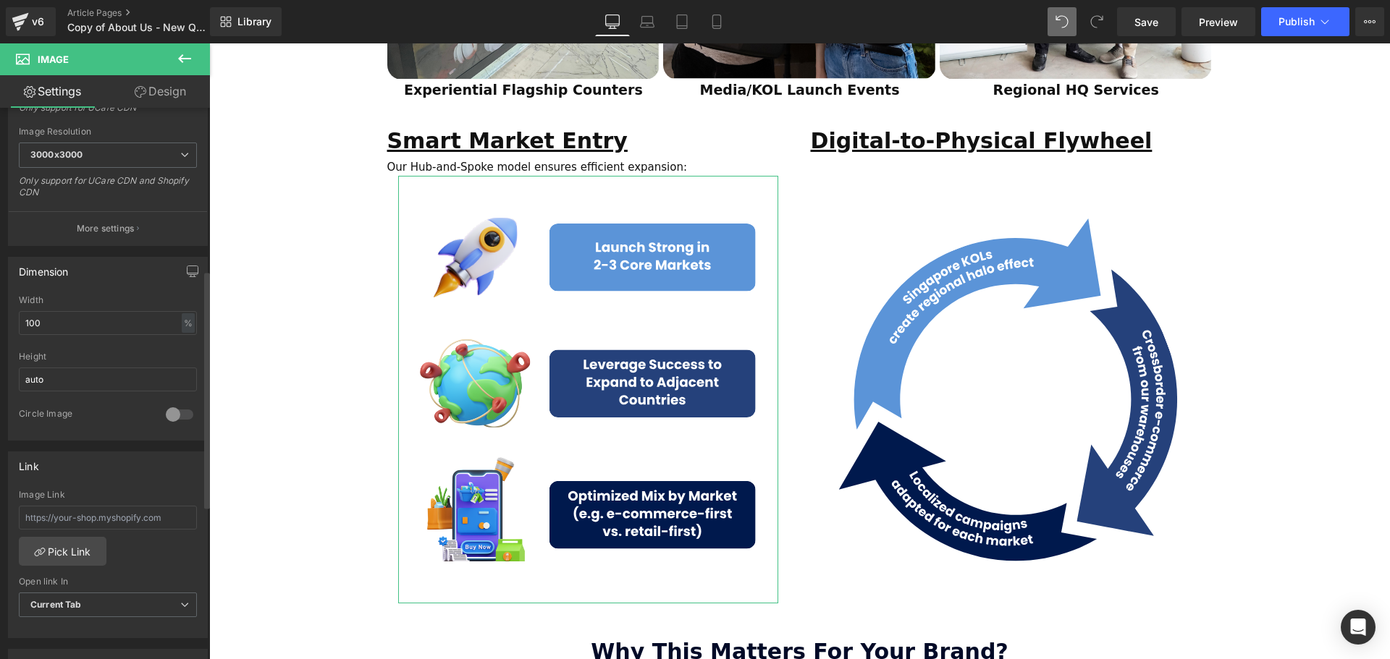
scroll to position [217, 0]
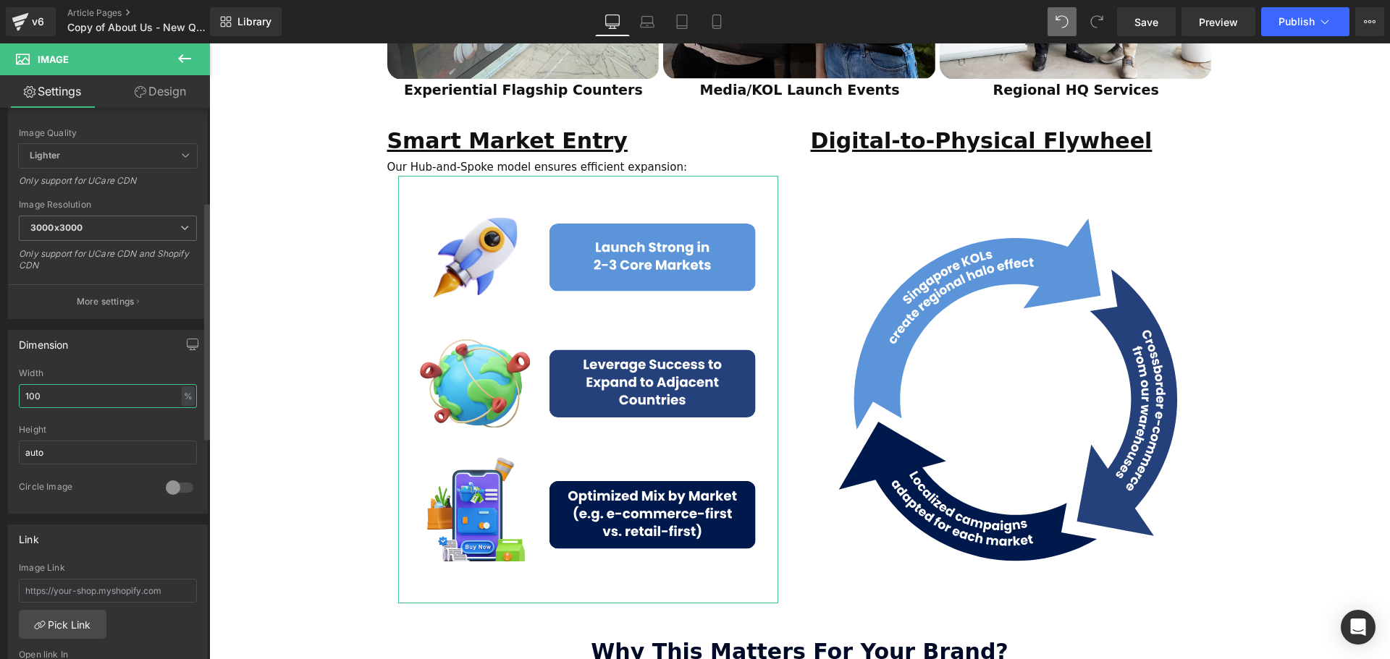
click at [29, 398] on input "100" at bounding box center [108, 396] width 178 height 24
click at [35, 397] on input "100" at bounding box center [108, 396] width 178 height 24
drag, startPoint x: 32, startPoint y: 395, endPoint x: 22, endPoint y: 400, distance: 10.4
click at [22, 400] on input "100" at bounding box center [108, 396] width 178 height 24
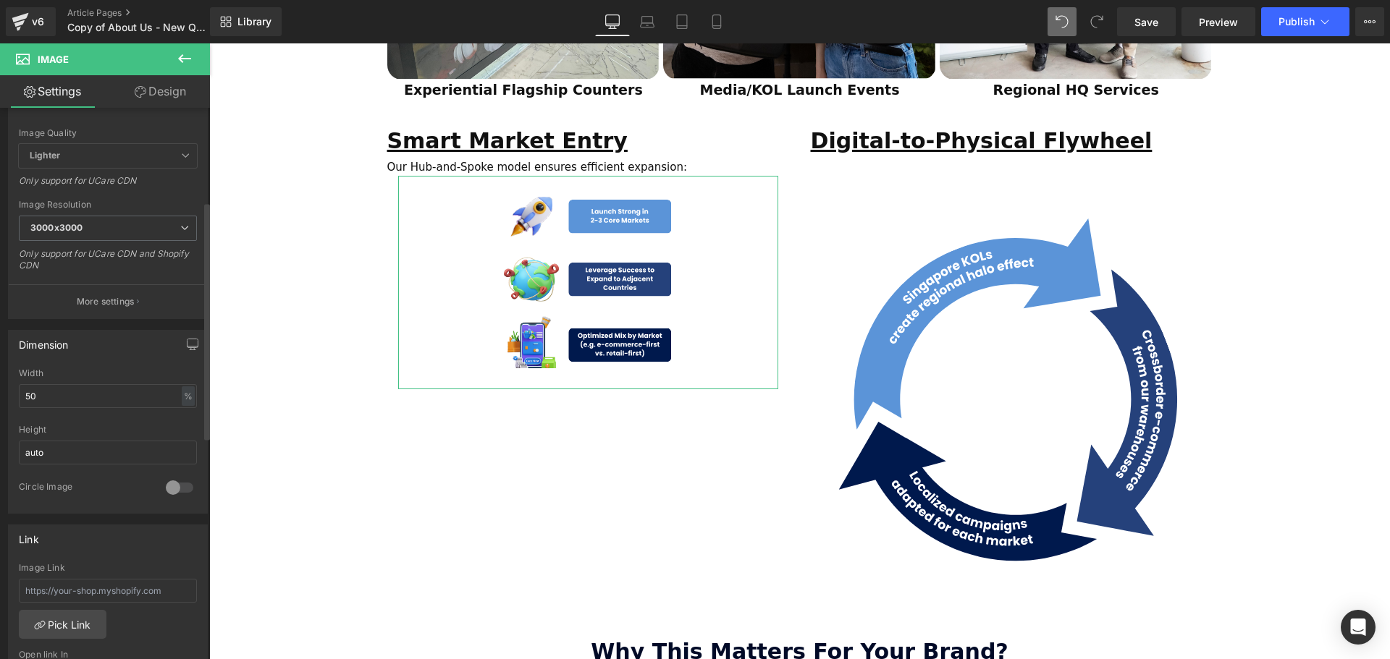
click at [101, 366] on div "Dimension 50% Width 50 % % px auto Height auto 0 Circle Image" at bounding box center [108, 422] width 200 height 184
drag, startPoint x: 32, startPoint y: 396, endPoint x: 22, endPoint y: 400, distance: 11.0
click at [22, 400] on input "50" at bounding box center [108, 396] width 178 height 24
type input "80"
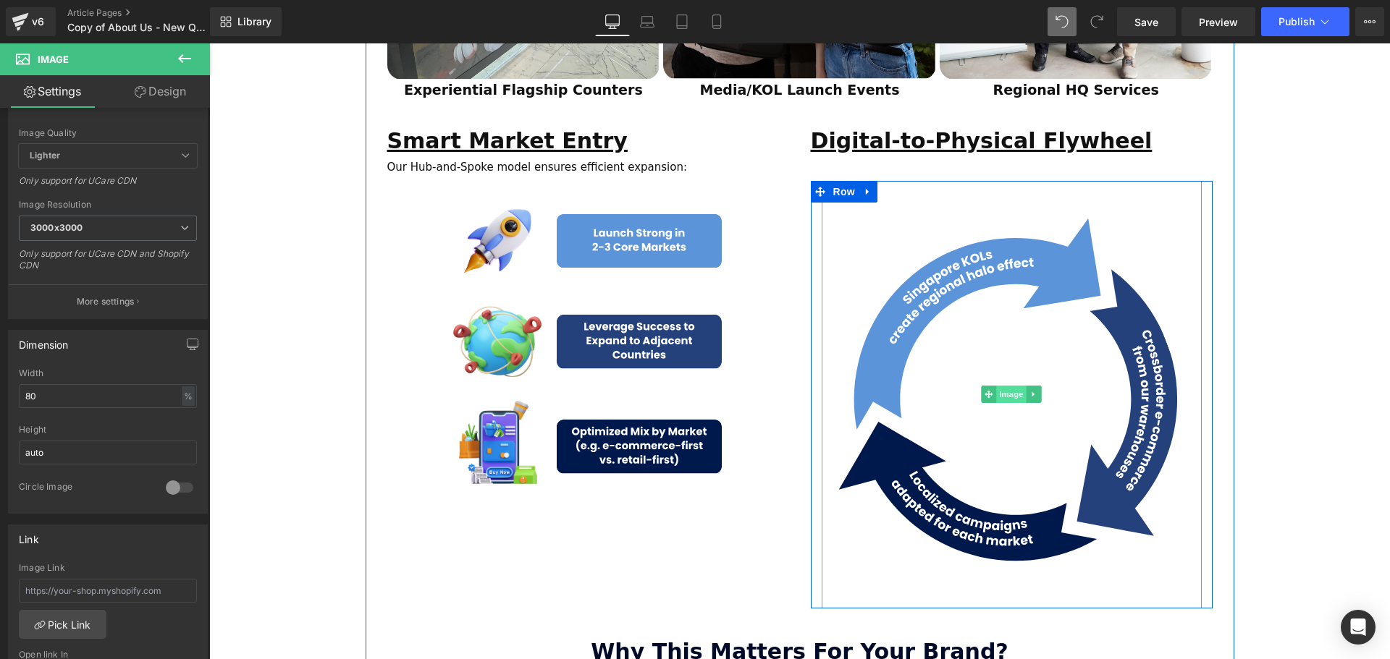
click at [1012, 386] on span "Image" at bounding box center [1011, 394] width 30 height 17
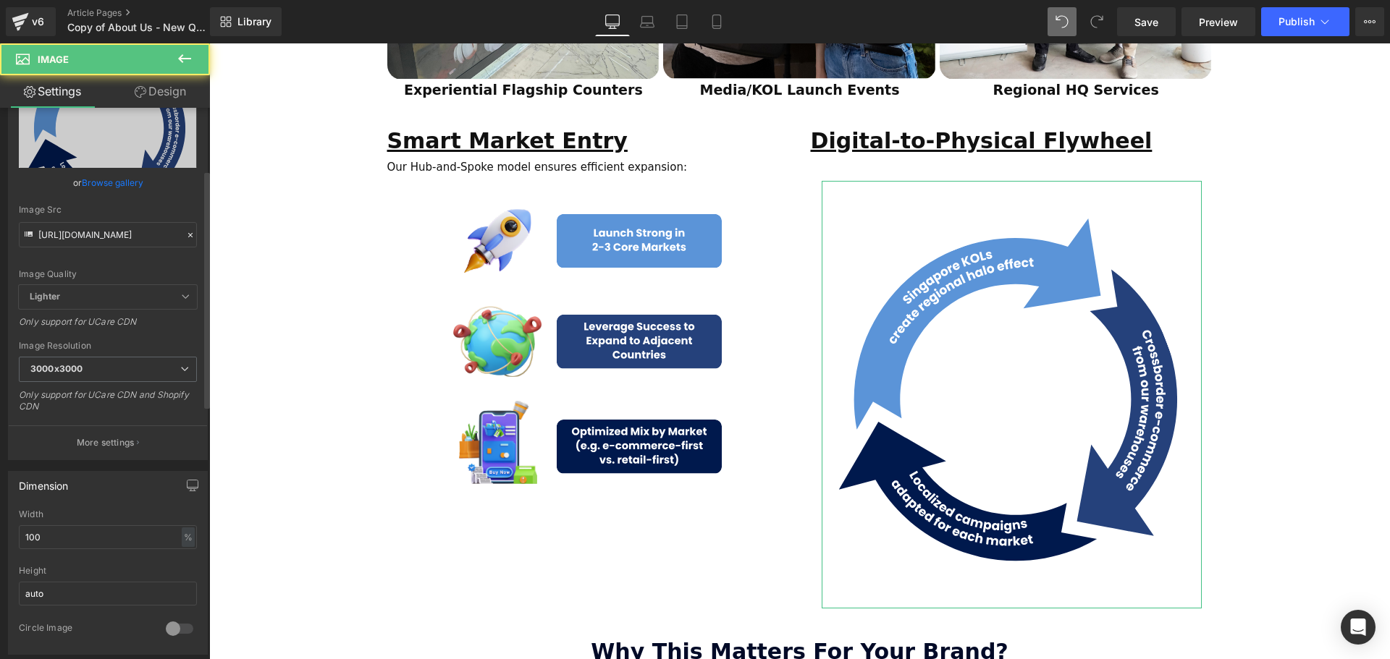
scroll to position [145, 0]
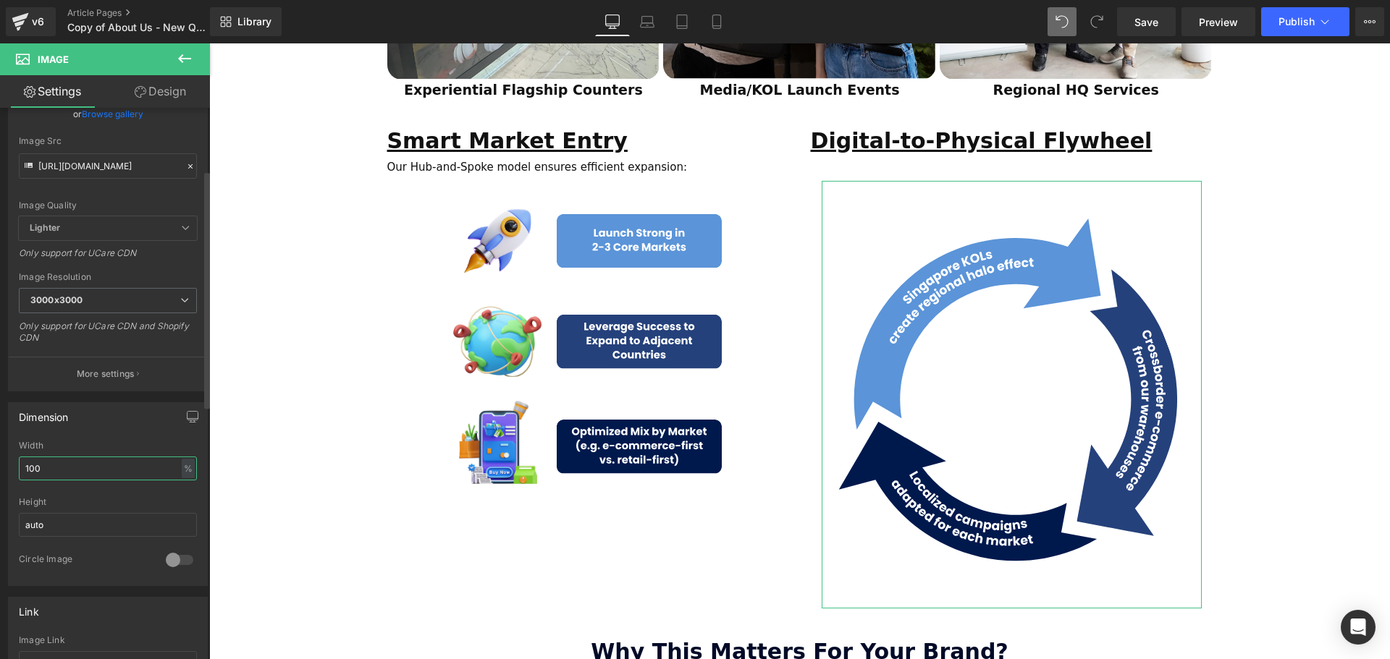
drag, startPoint x: 33, startPoint y: 466, endPoint x: 19, endPoint y: 468, distance: 13.9
click at [19, 468] on input "100" at bounding box center [108, 469] width 178 height 24
type input "80"
click at [105, 433] on div "Dimension 80% Width 80 % % px auto Height auto 0 Circle Image" at bounding box center [108, 494] width 200 height 184
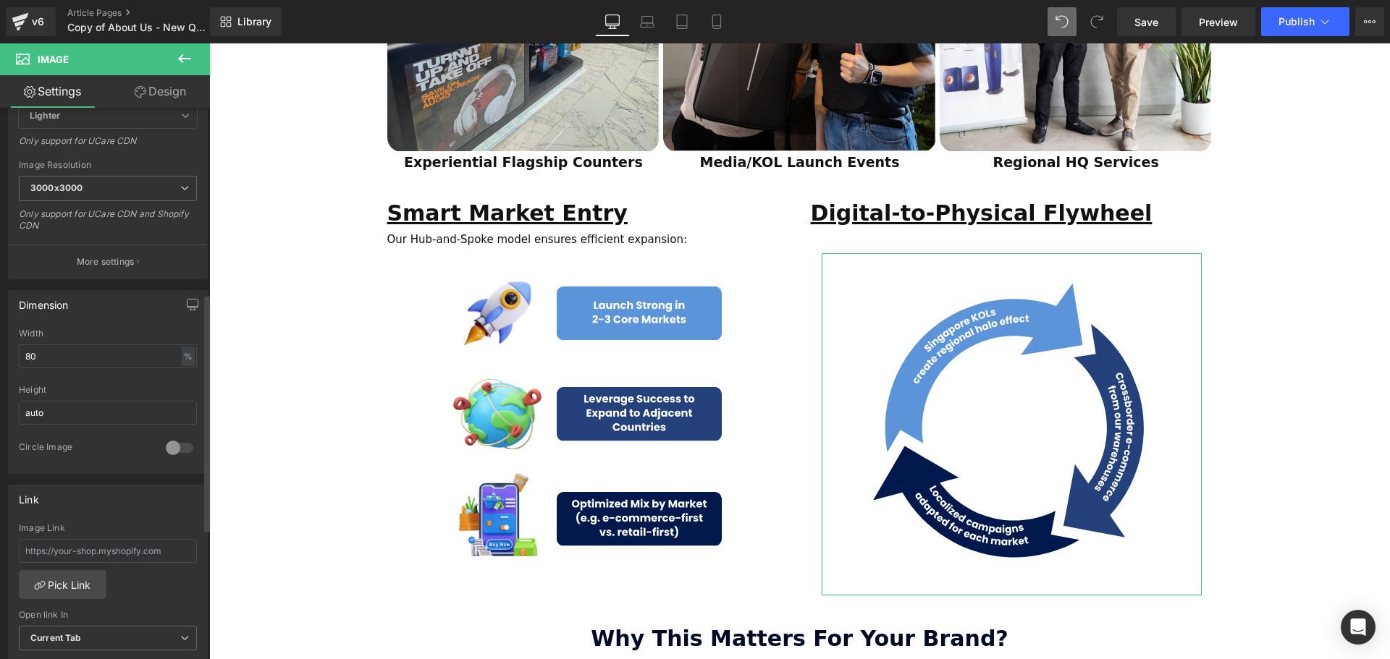
scroll to position [434, 0]
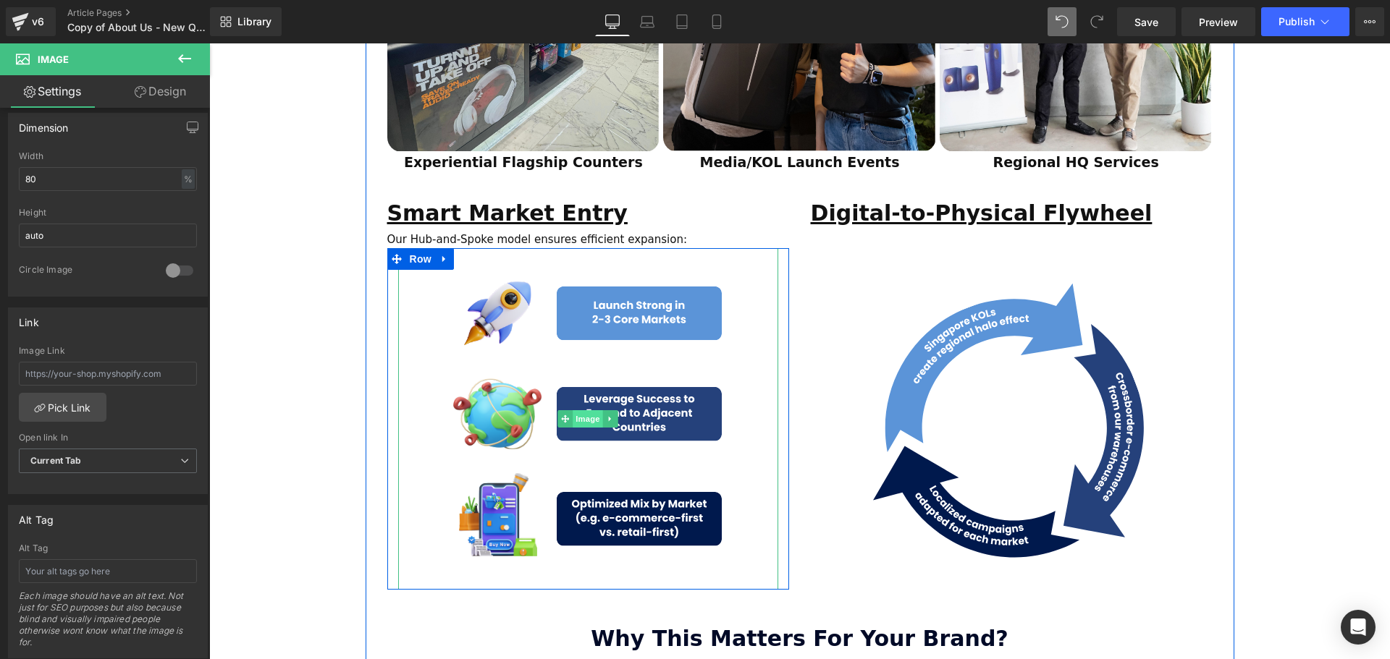
click at [586, 410] on span "Image" at bounding box center [588, 418] width 30 height 17
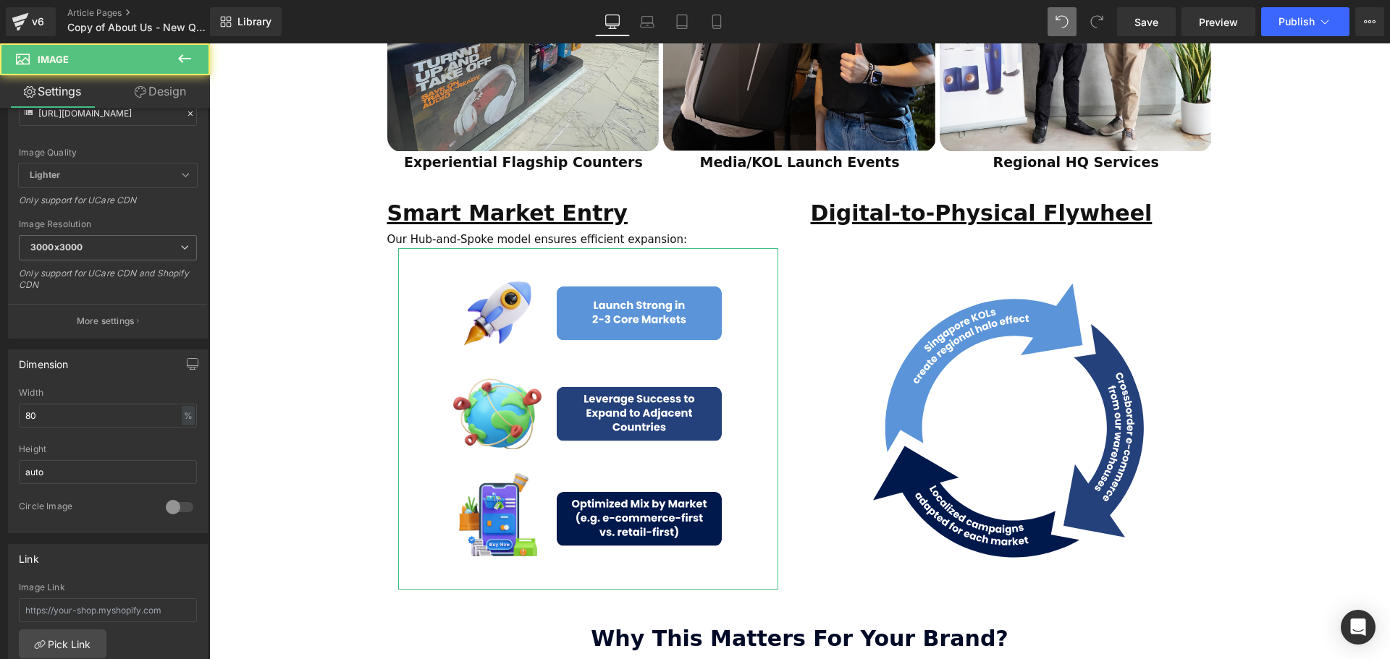
scroll to position [217, 0]
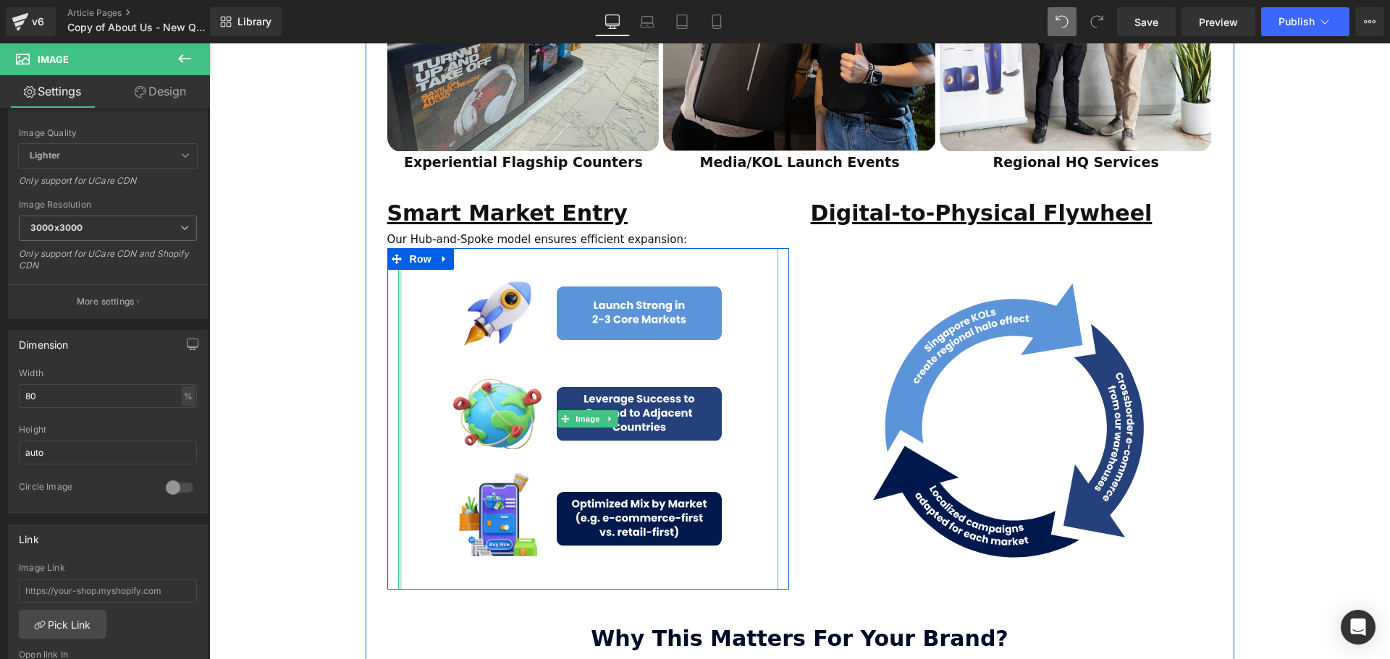
drag, startPoint x: 394, startPoint y: 356, endPoint x: 377, endPoint y: 355, distance: 17.4
click at [377, 355] on div "Smart Market Entry Text Block Our Hub-and-Spoke model ensures efficient expansi…" at bounding box center [587, 393] width 423 height 394
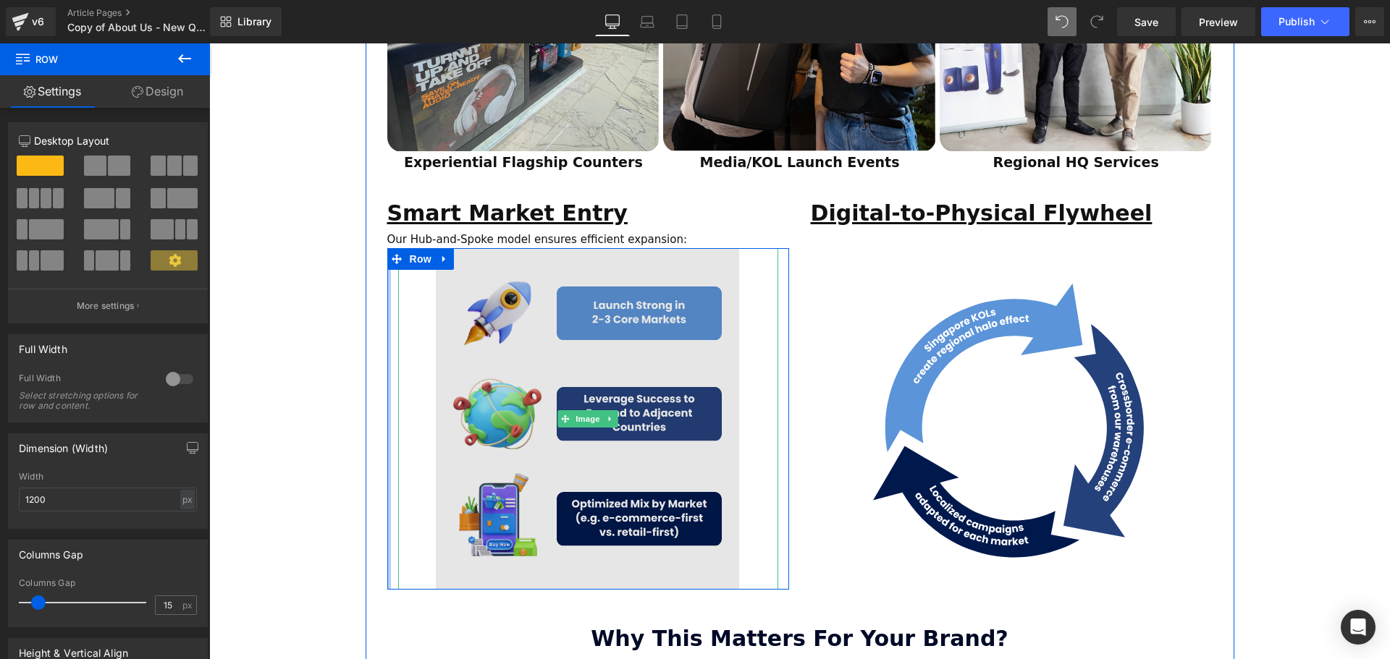
drag, startPoint x: 387, startPoint y: 354, endPoint x: 632, endPoint y: 382, distance: 247.0
click at [297, 368] on div "ESTABLISHED 2001 Text Block Your Market Acceleration Partner Across 11 ASEAN Co…" at bounding box center [799, 65] width 1181 height 2711
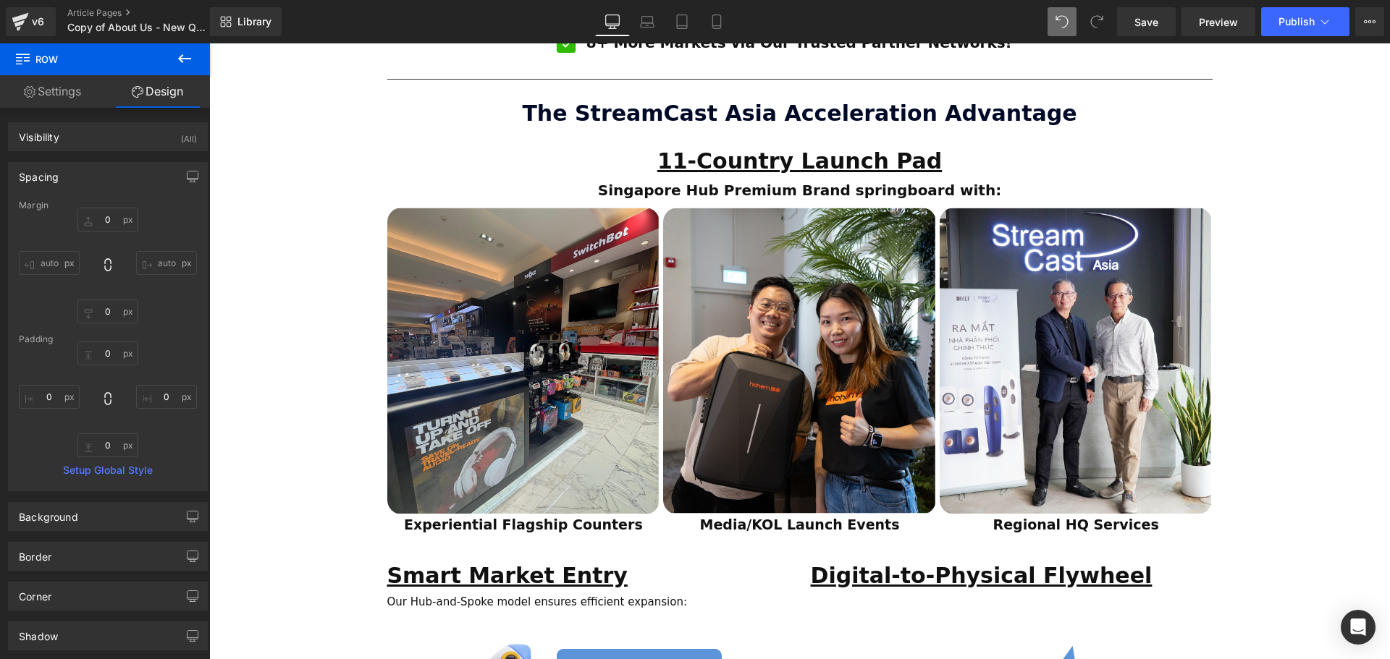
scroll to position [941, 0]
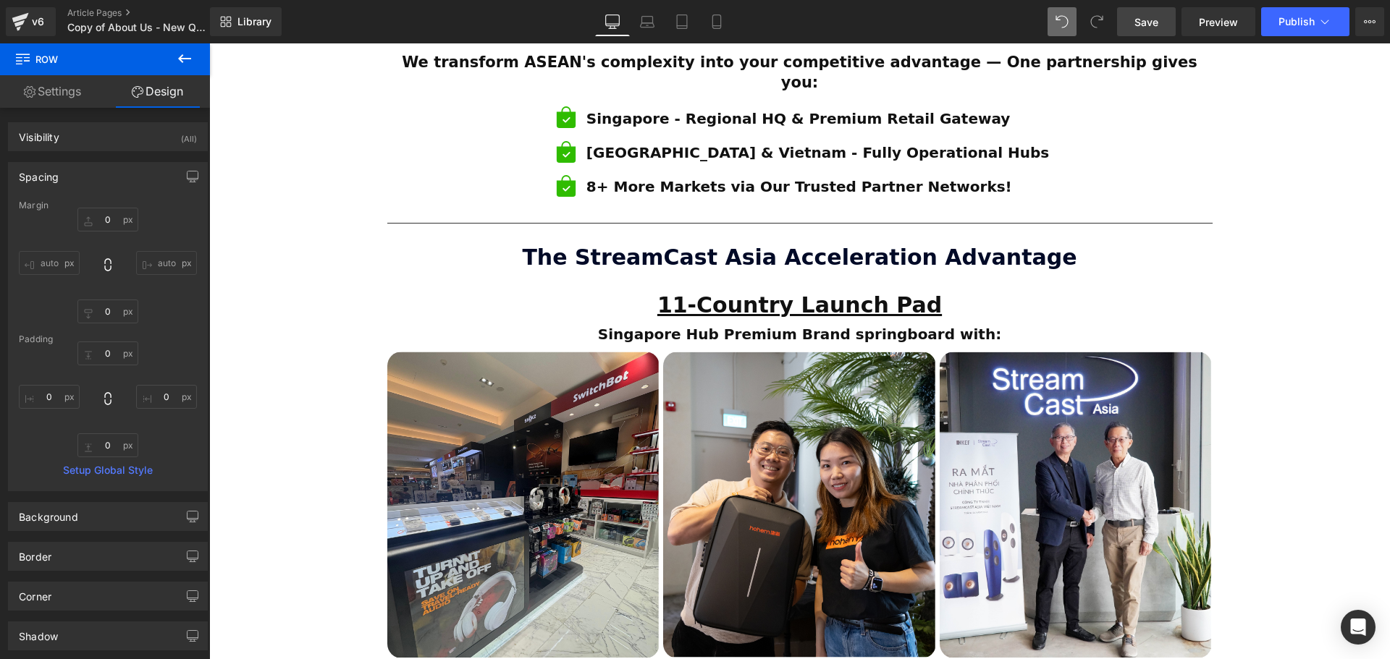
drag, startPoint x: 1140, startPoint y: 14, endPoint x: 1145, endPoint y: 30, distance: 16.7
click at [1139, 14] on span "Save" at bounding box center [1146, 21] width 24 height 15
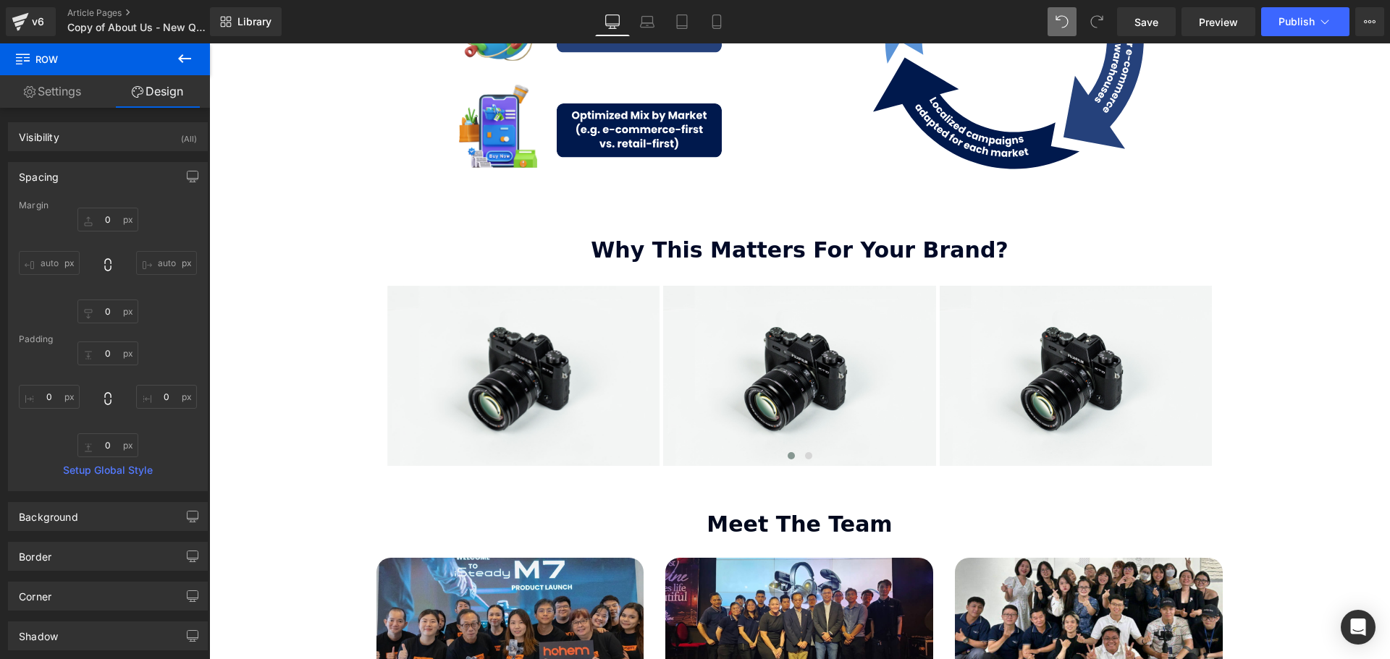
scroll to position [1809, 0]
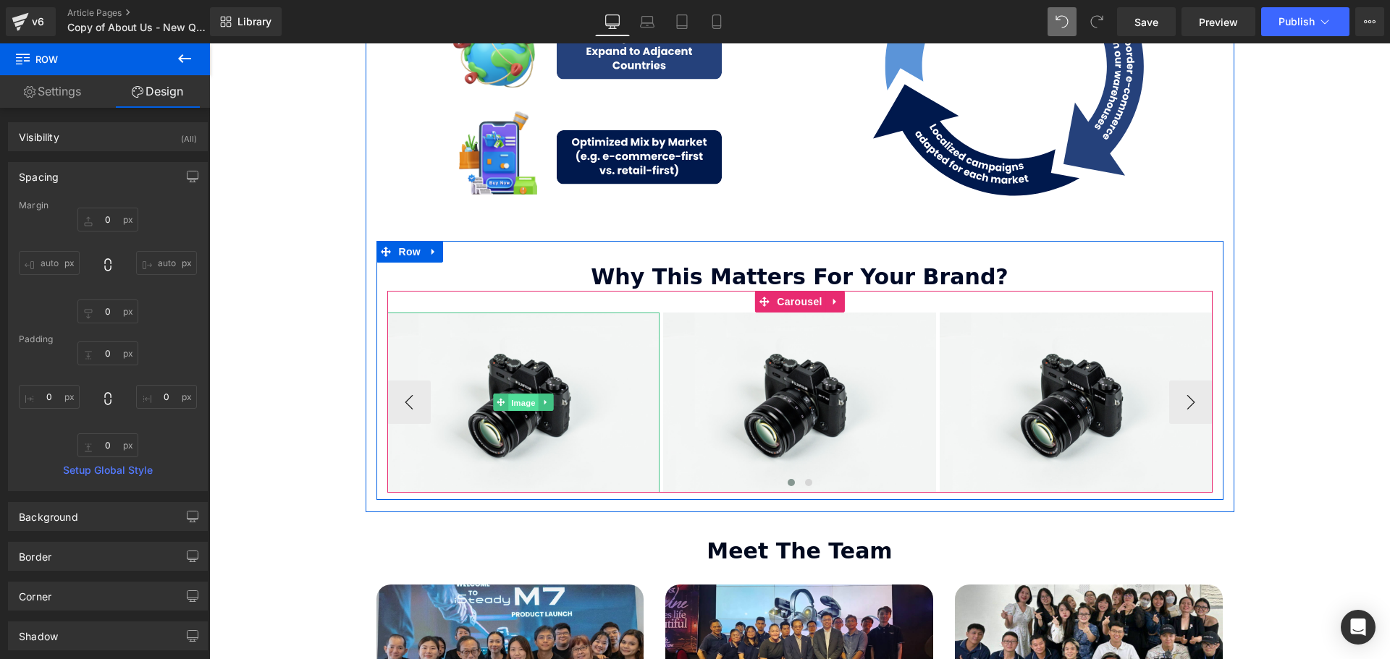
click at [528, 394] on span "Image" at bounding box center [523, 402] width 30 height 17
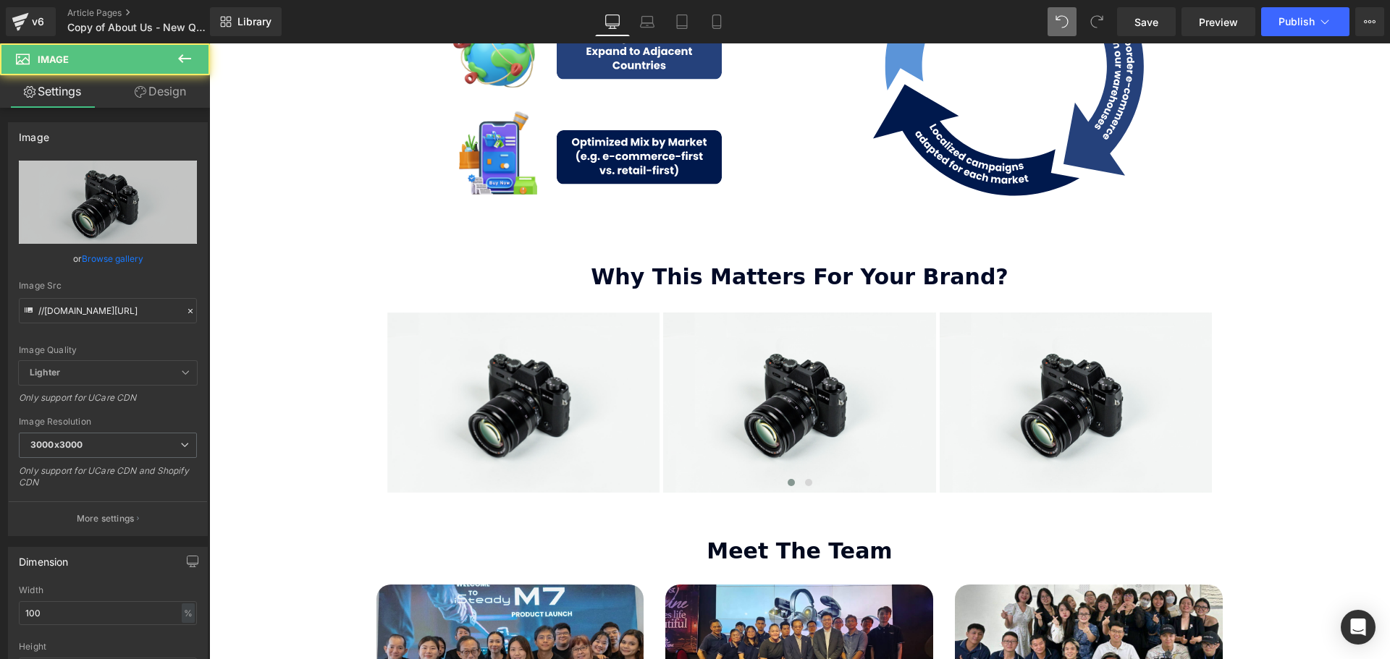
click at [183, 59] on icon at bounding box center [184, 58] width 13 height 9
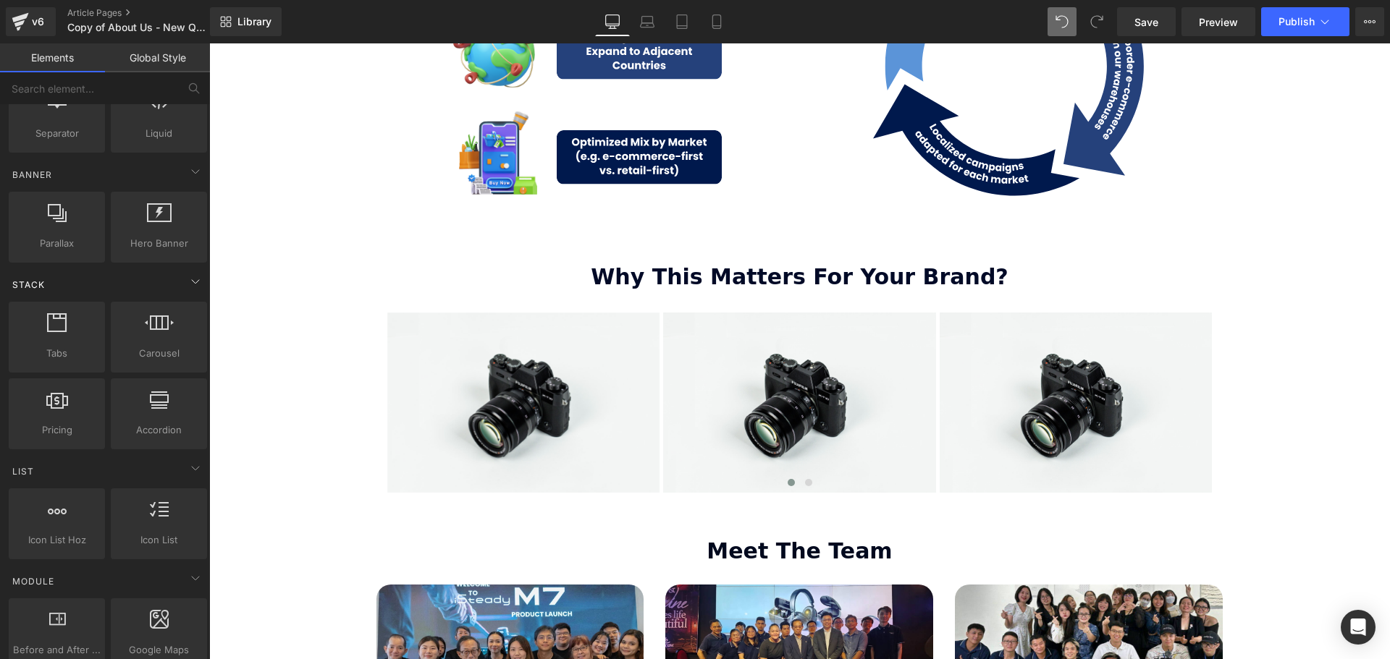
scroll to position [290, 0]
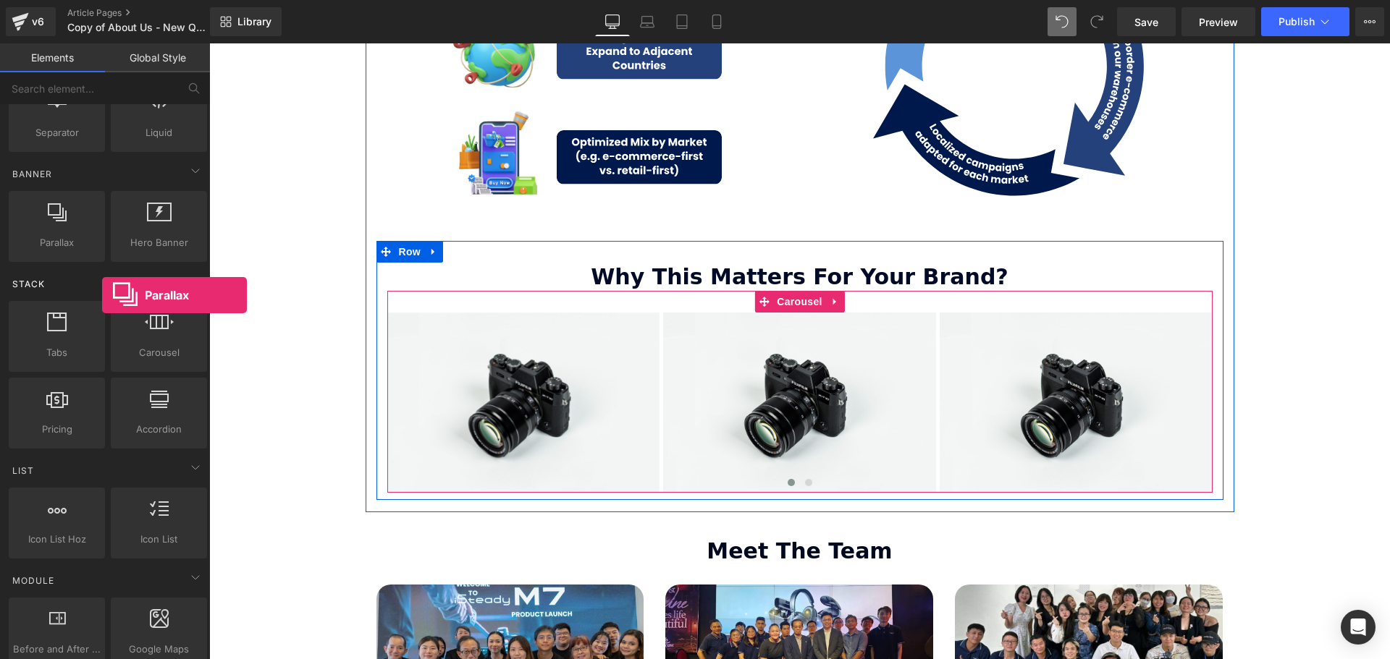
drag, startPoint x: 76, startPoint y: 221, endPoint x: 99, endPoint y: 295, distance: 77.4
click at [544, 398] on icon at bounding box center [545, 402] width 8 height 9
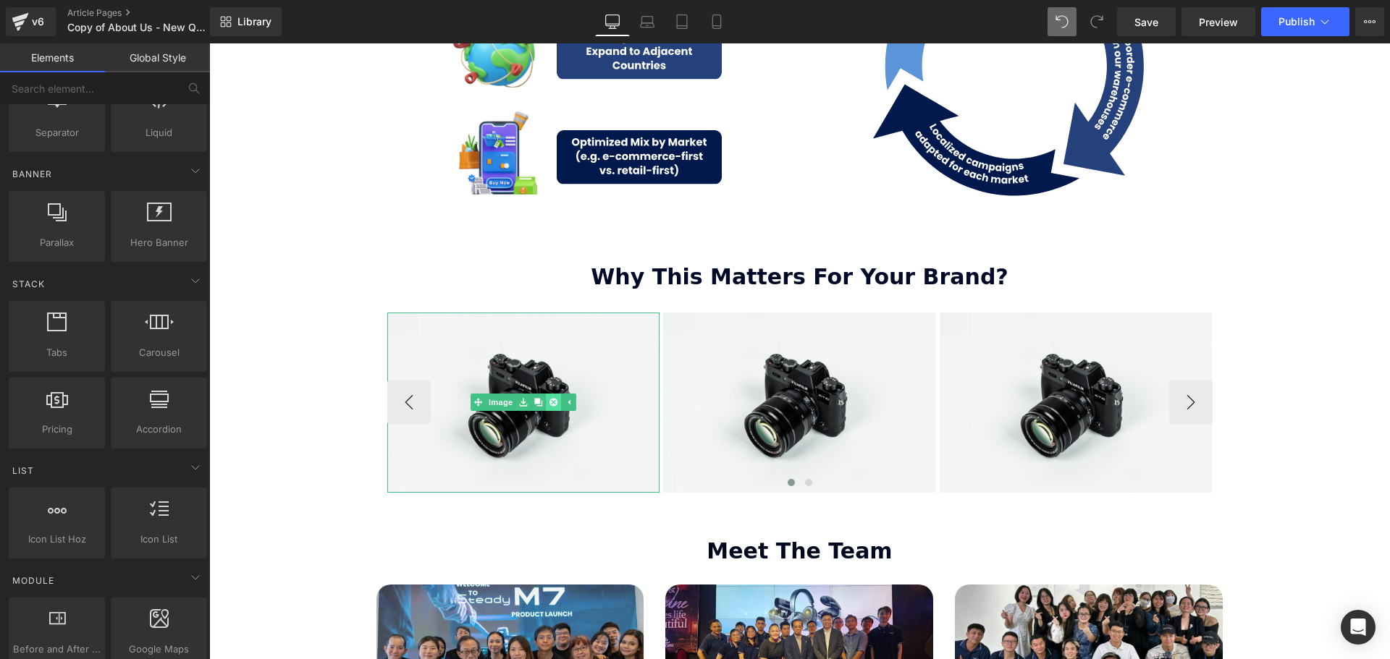
click at [552, 399] on icon at bounding box center [553, 403] width 8 height 8
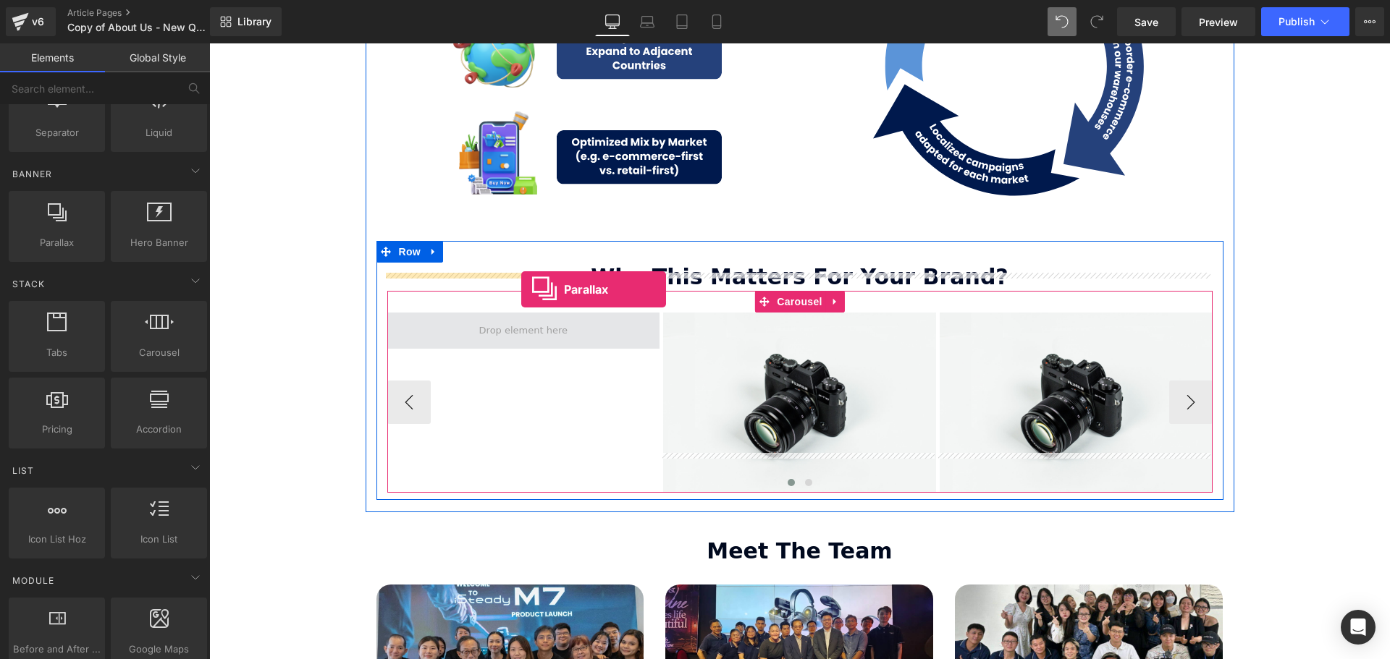
drag, startPoint x: 294, startPoint y: 275, endPoint x: 521, endPoint y: 290, distance: 227.7
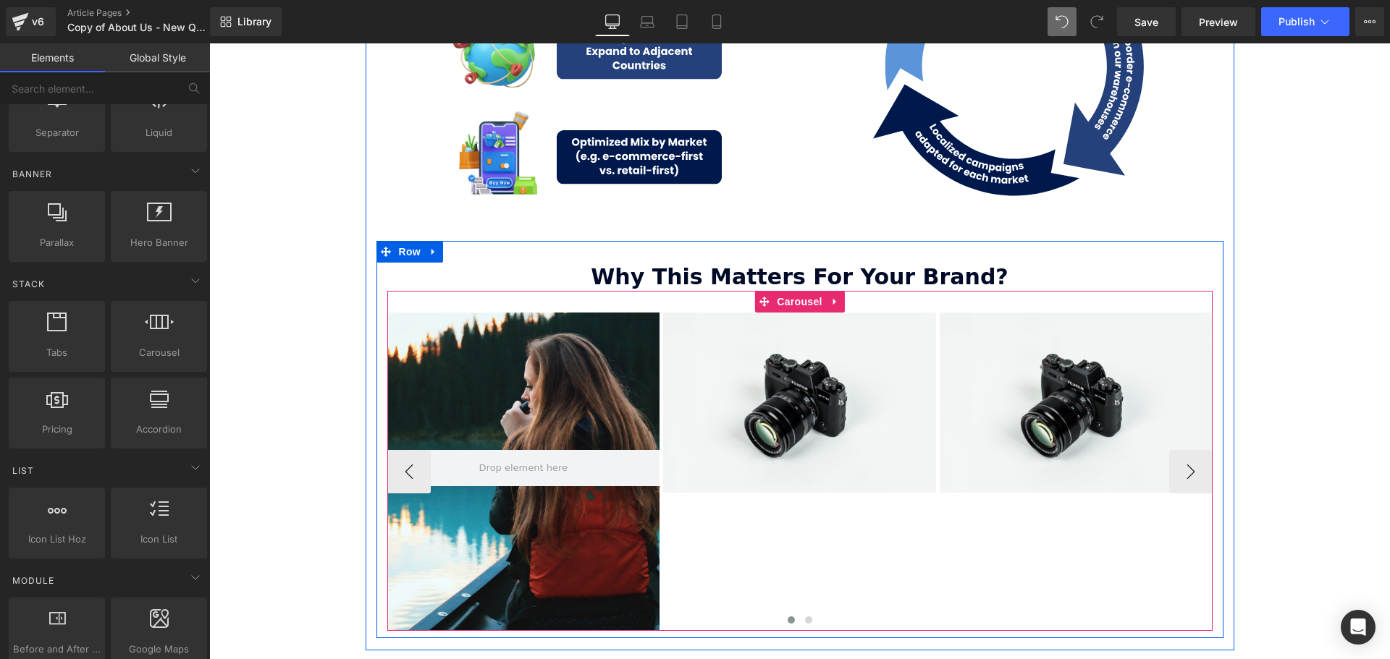
scroll to position [3550, 1173]
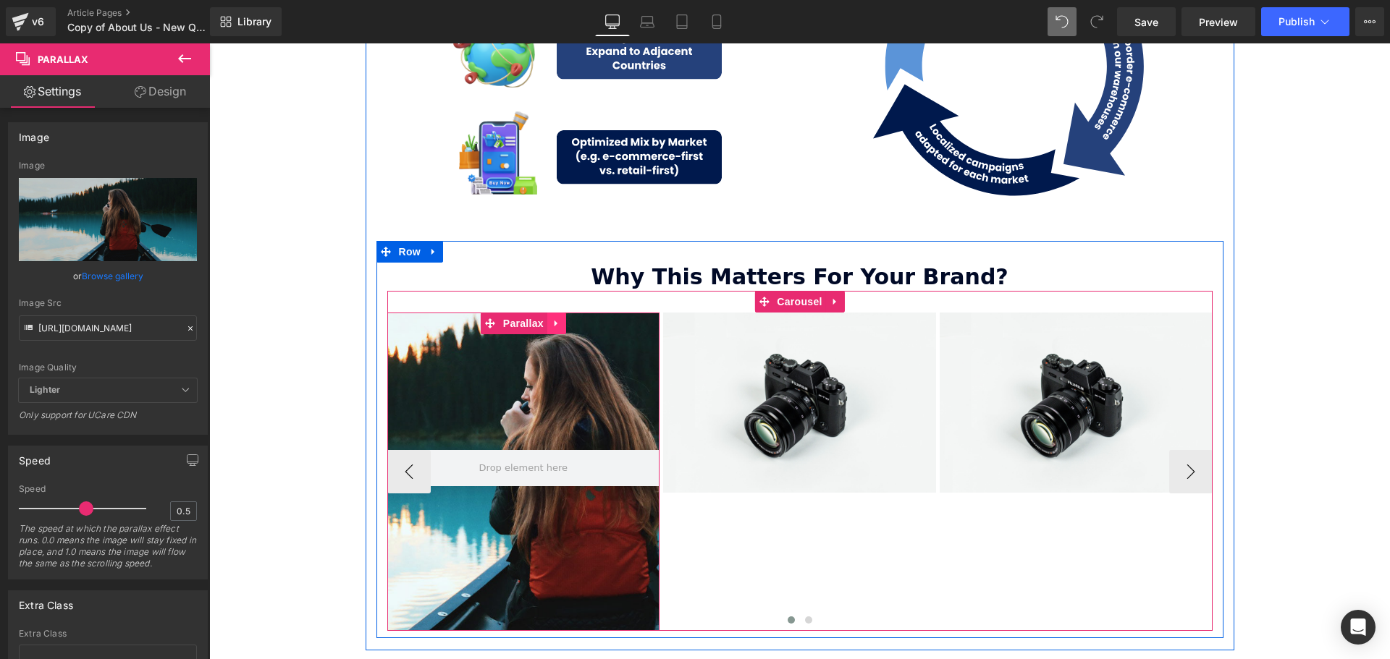
click at [552, 318] on icon at bounding box center [557, 323] width 10 height 11
click at [560, 313] on link at bounding box center [566, 324] width 19 height 22
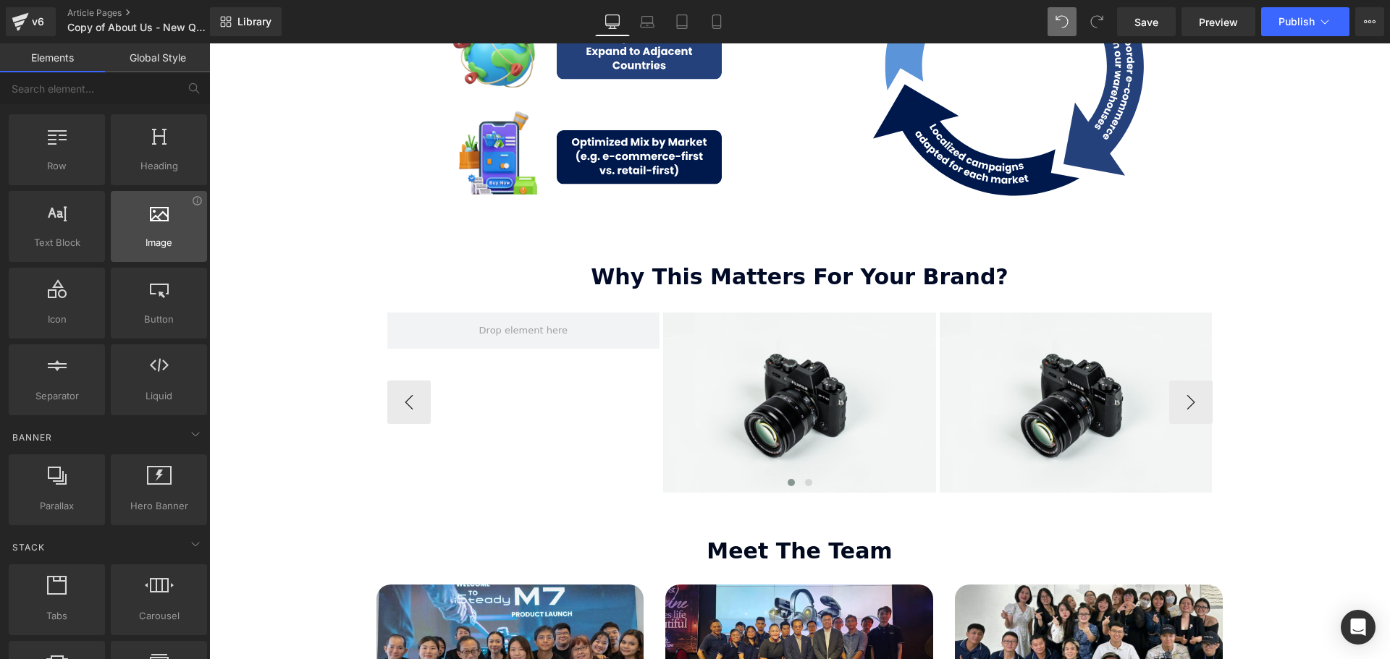
scroll to position [0, 0]
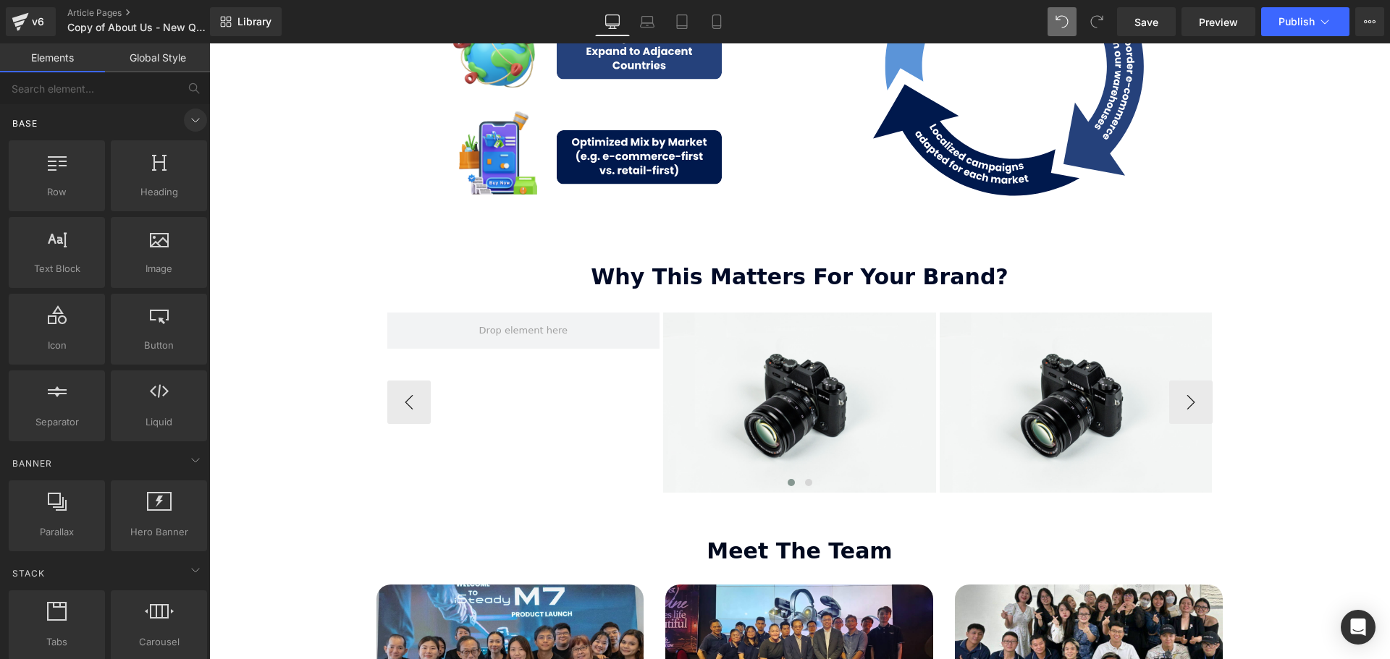
click at [193, 123] on icon at bounding box center [195, 119] width 17 height 17
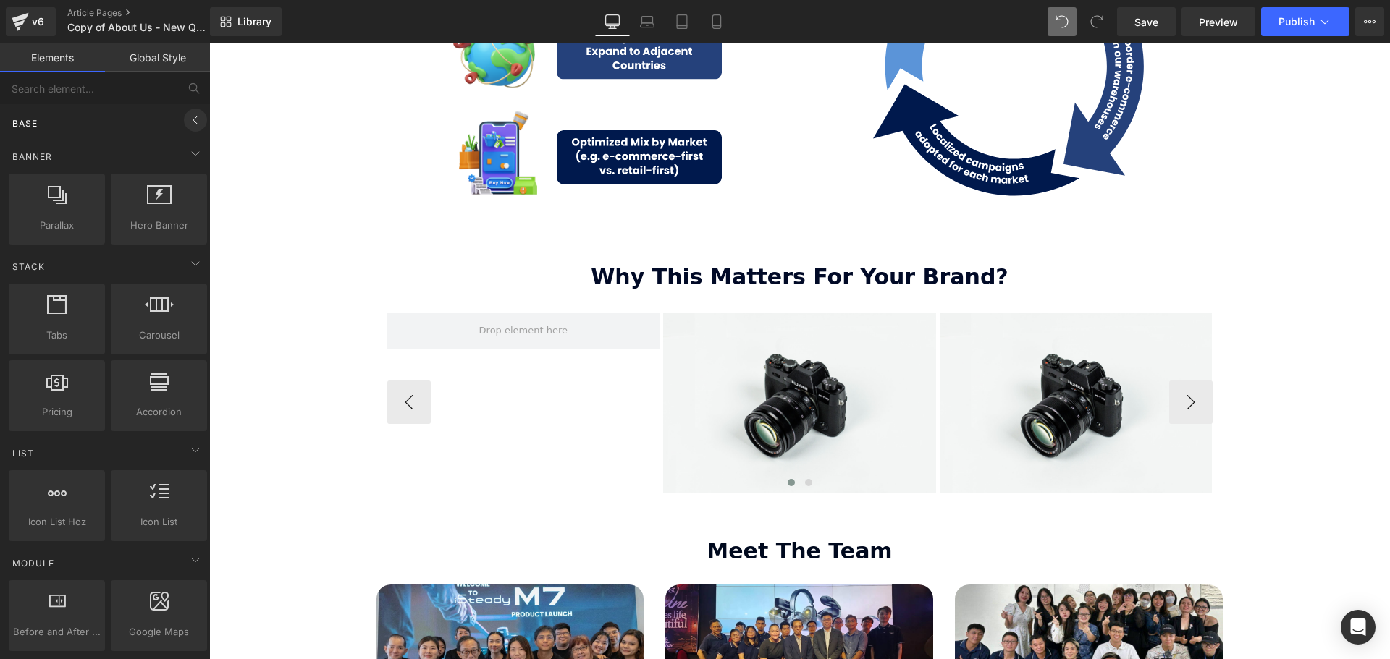
click at [189, 113] on icon at bounding box center [195, 119] width 17 height 17
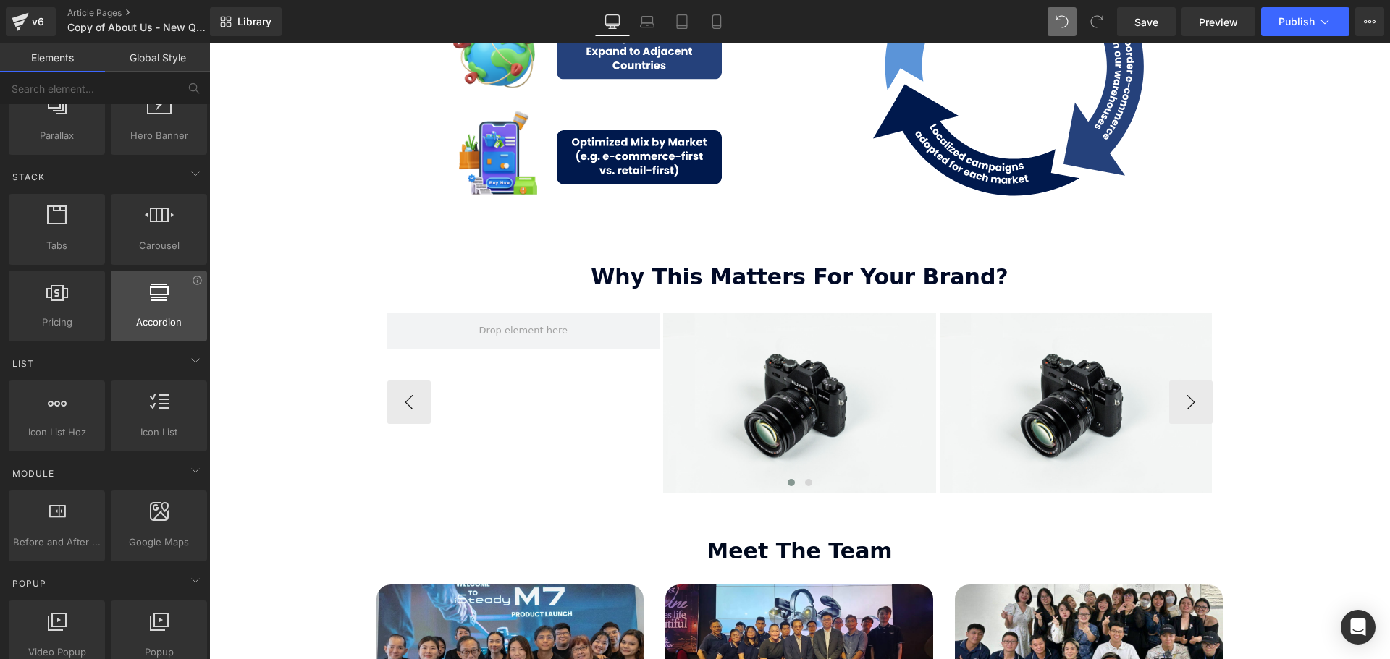
scroll to position [434, 0]
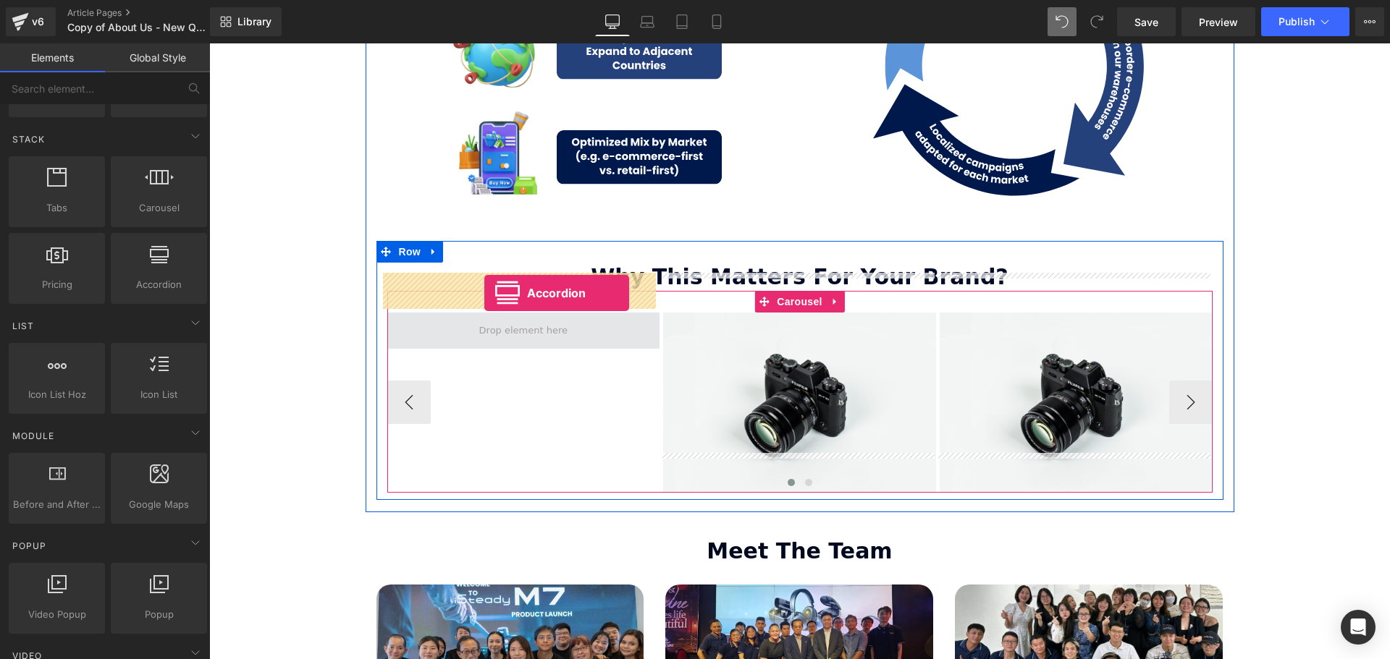
drag, startPoint x: 211, startPoint y: 275, endPoint x: 484, endPoint y: 293, distance: 274.2
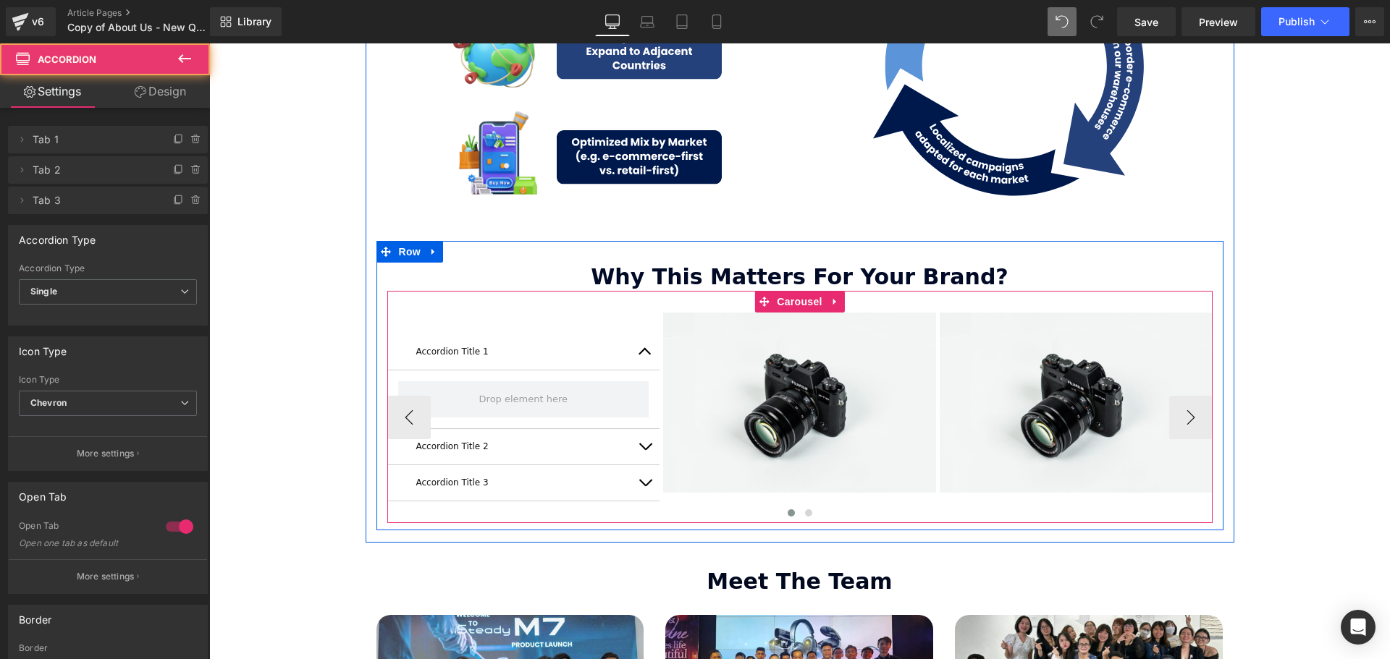
scroll to position [3442, 1173]
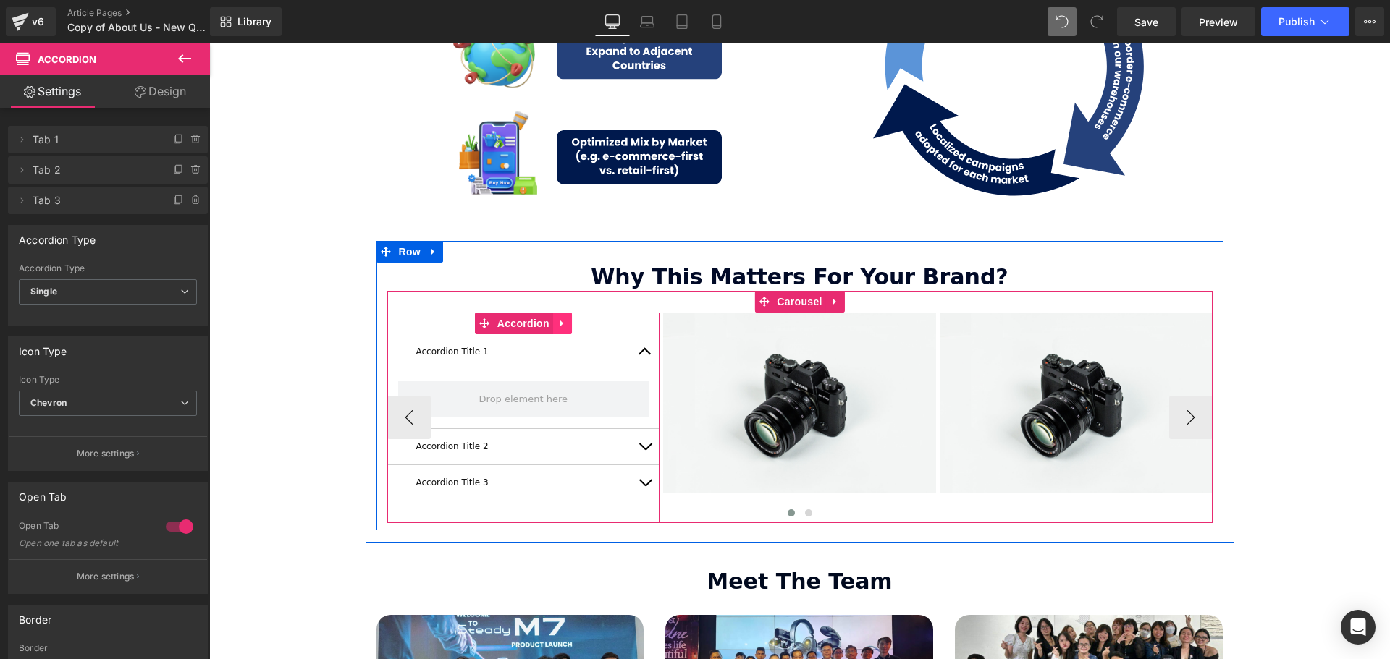
click at [560, 320] on icon at bounding box center [561, 323] width 3 height 7
click at [571, 318] on icon at bounding box center [572, 323] width 10 height 10
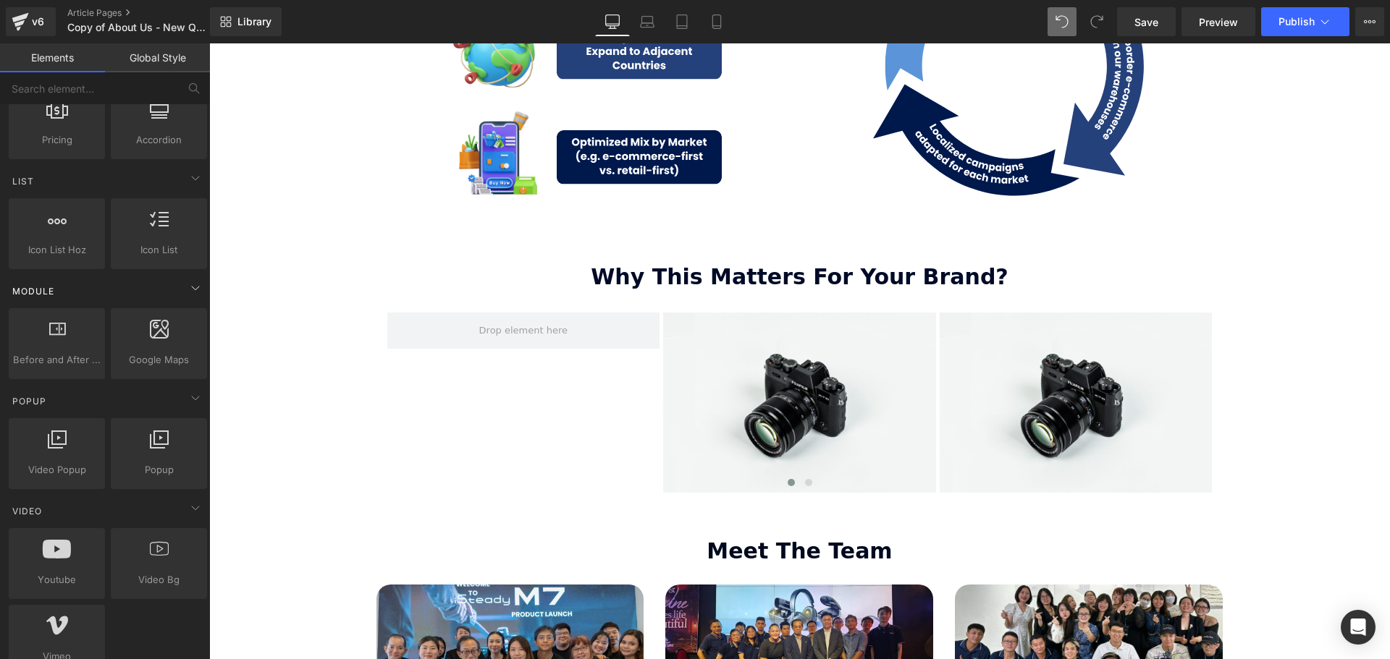
scroll to position [651, 0]
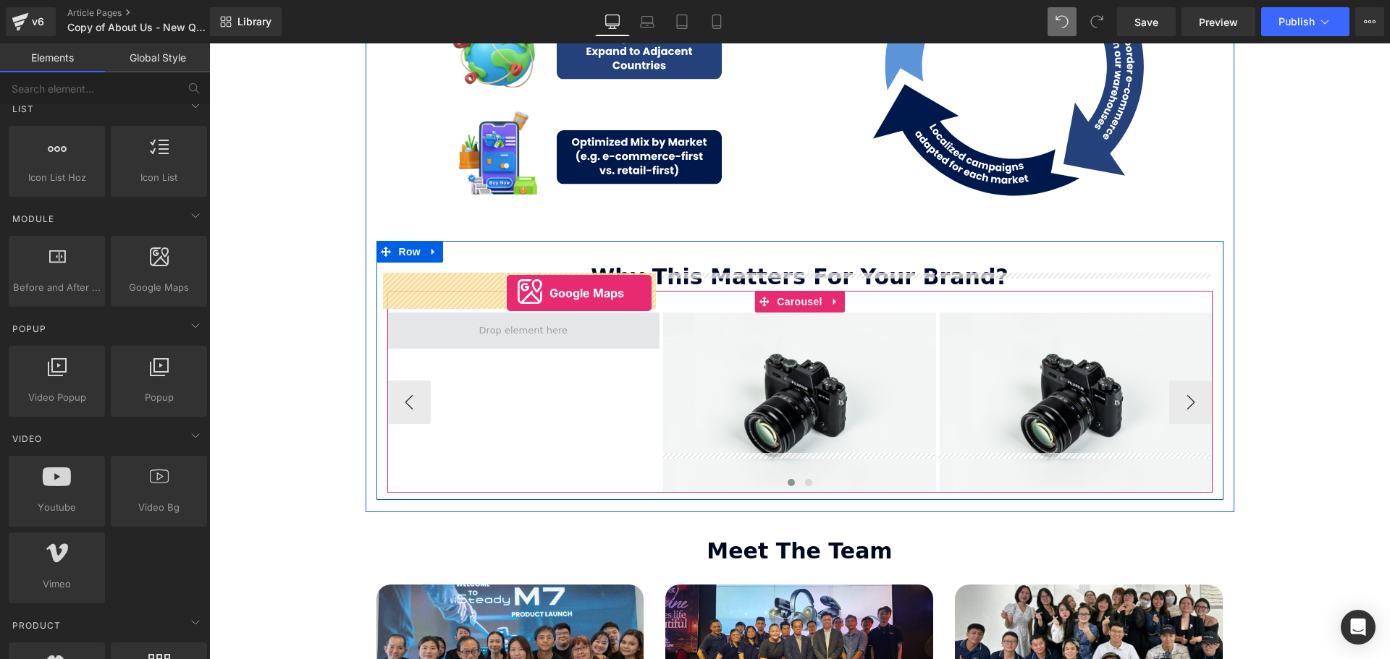
drag, startPoint x: 379, startPoint y: 328, endPoint x: 507, endPoint y: 290, distance: 133.5
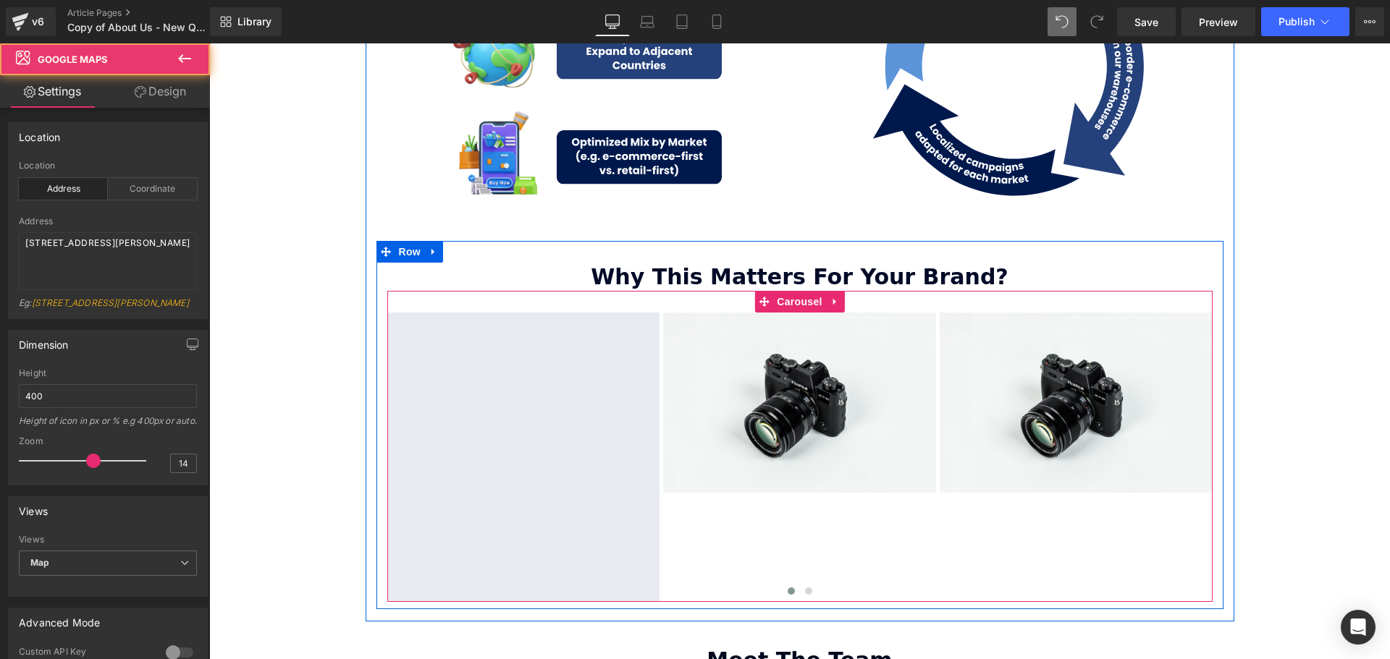
scroll to position [3521, 1173]
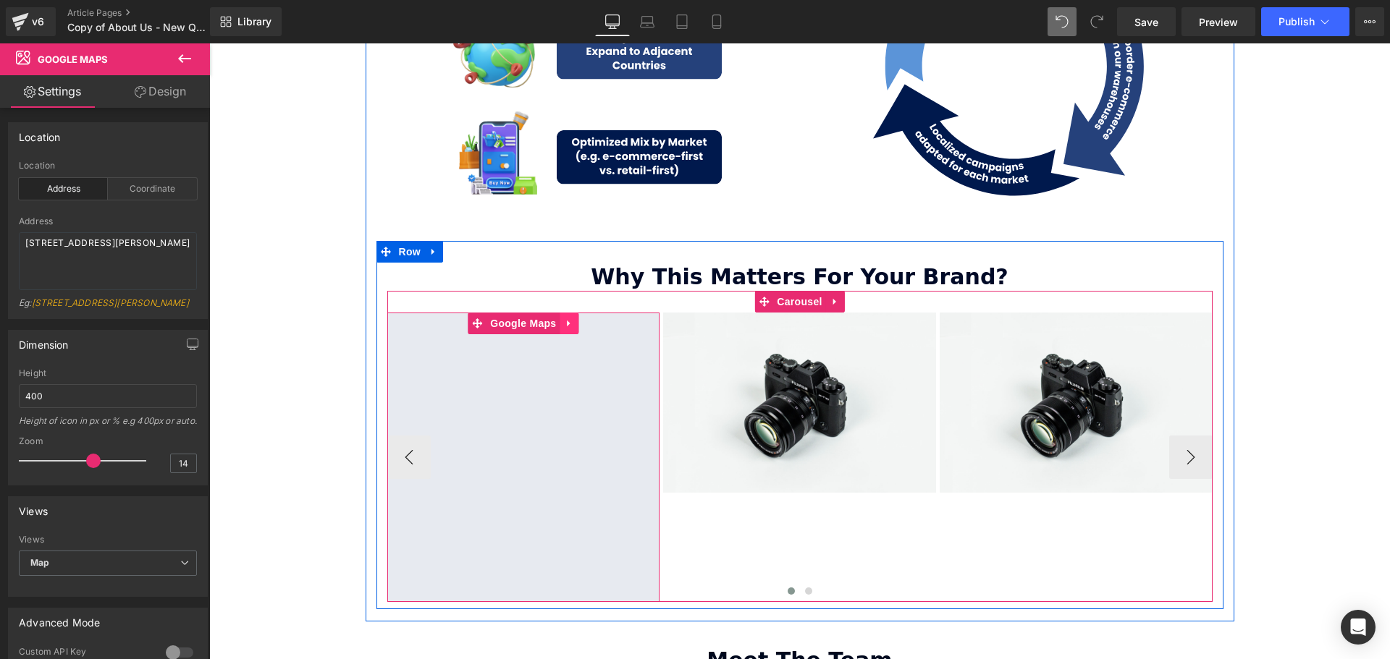
click at [566, 318] on icon at bounding box center [569, 323] width 10 height 11
click at [577, 318] on icon at bounding box center [578, 323] width 10 height 10
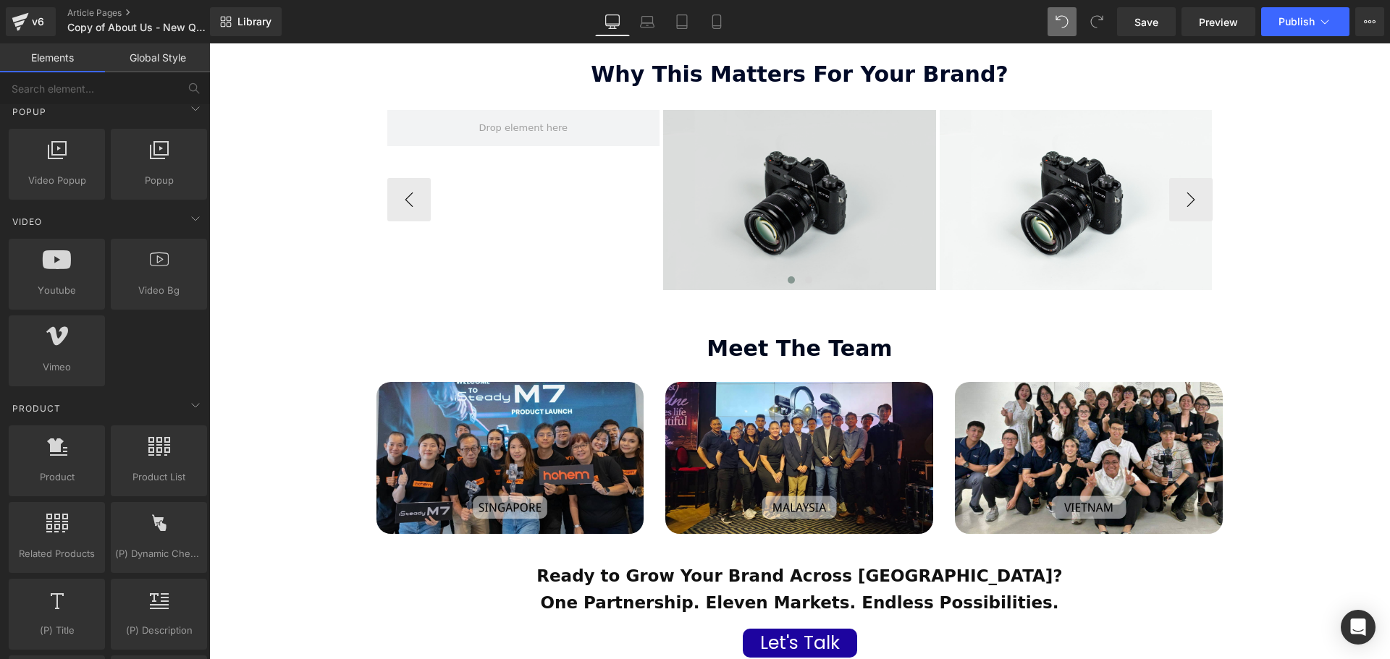
scroll to position [1882, 0]
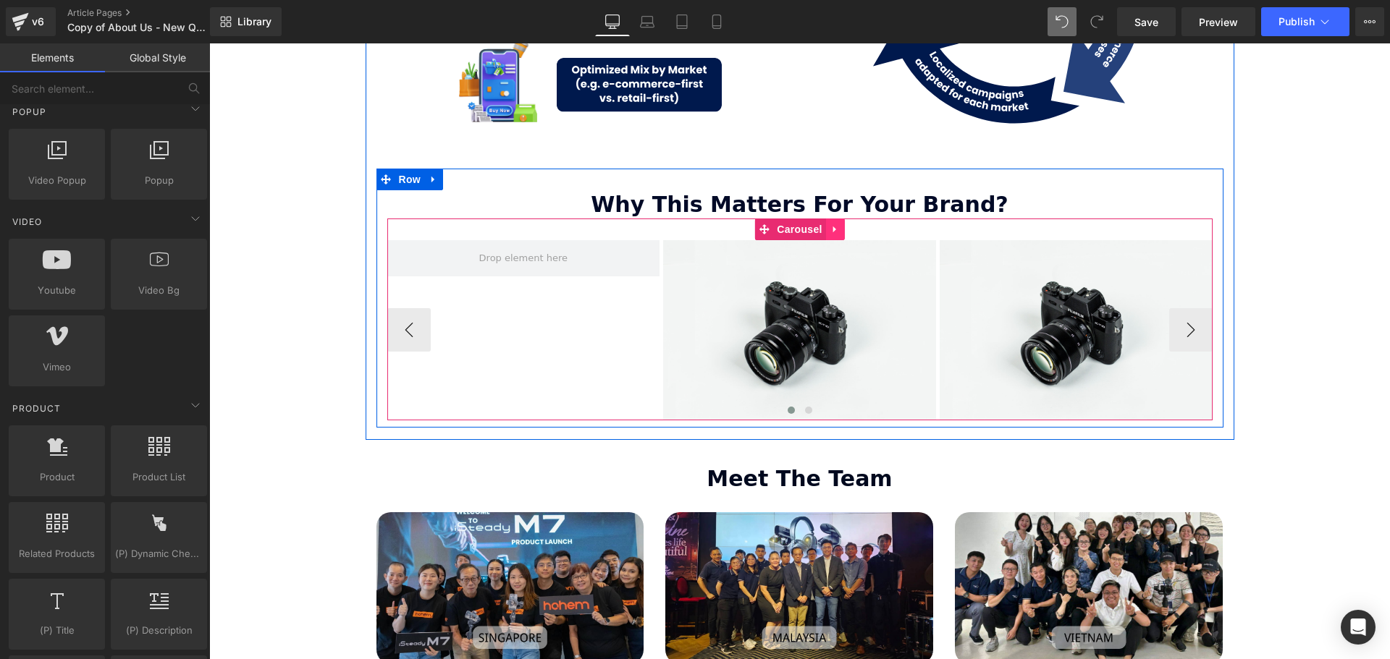
click at [830, 224] on icon at bounding box center [835, 229] width 10 height 11
click at [824, 224] on icon at bounding box center [826, 229] width 10 height 10
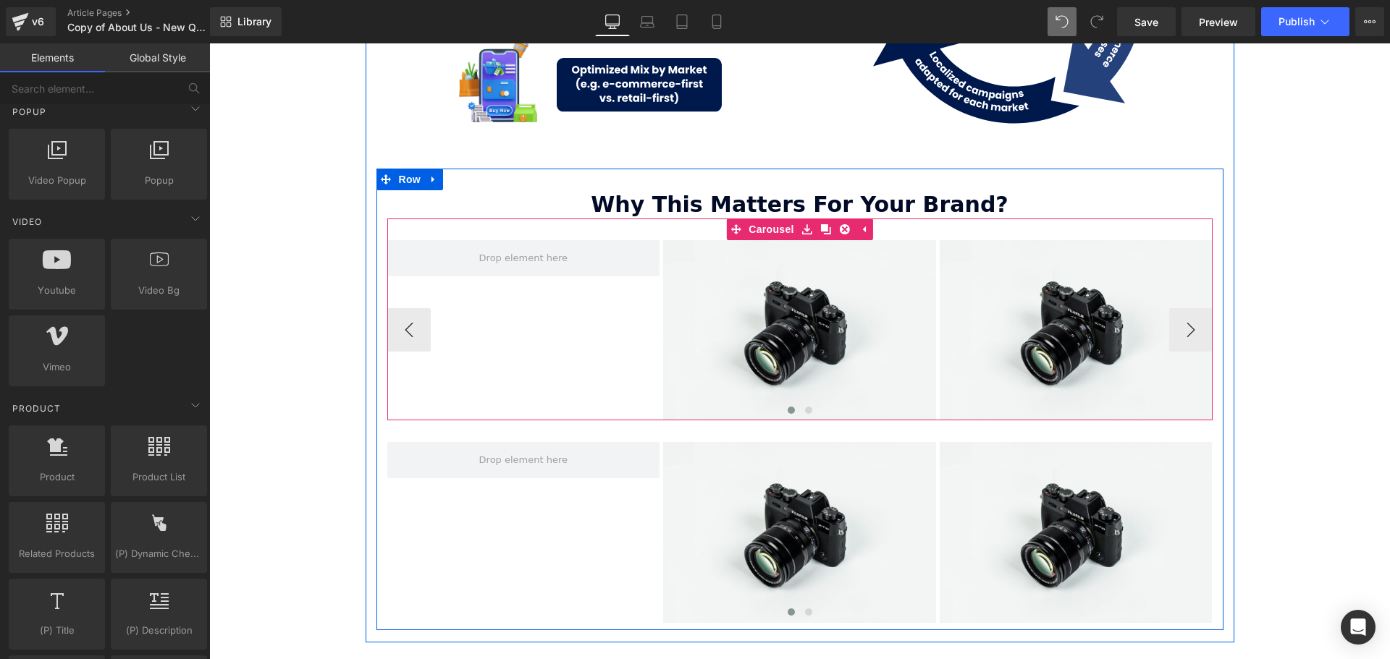
scroll to position [0, 0]
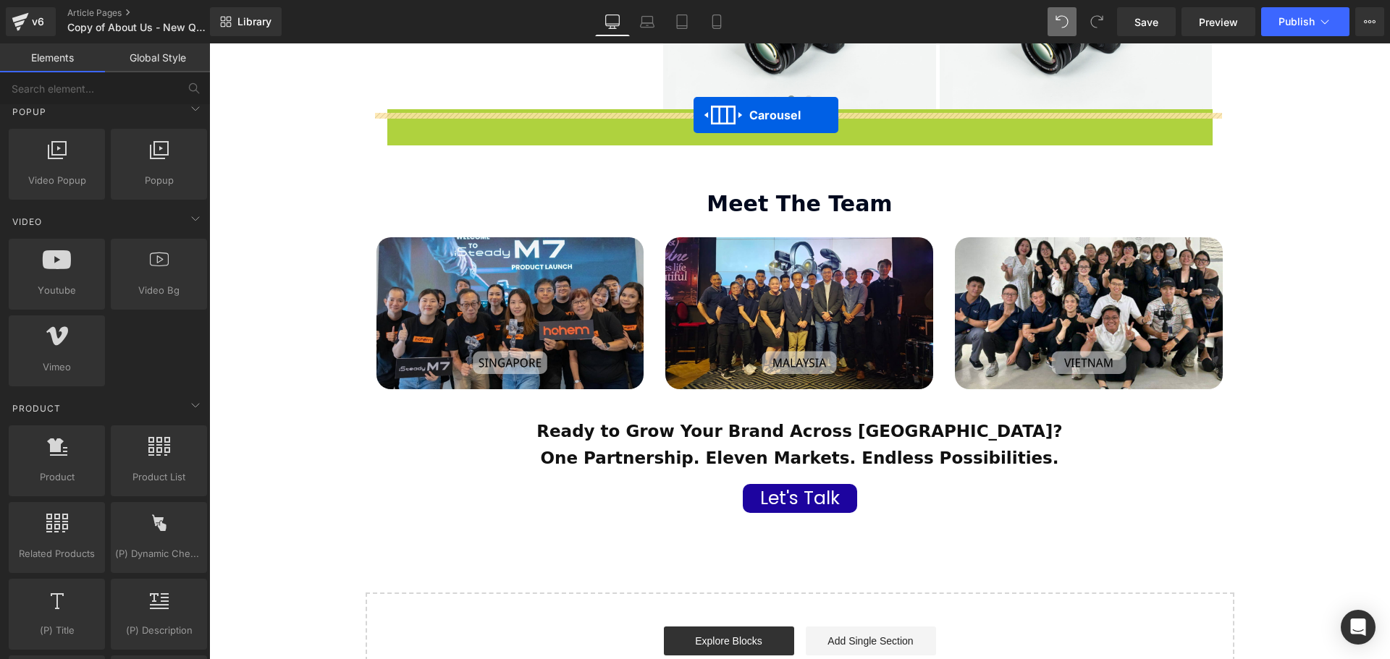
drag, startPoint x: 760, startPoint y: 253, endPoint x: 693, endPoint y: 115, distance: 153.4
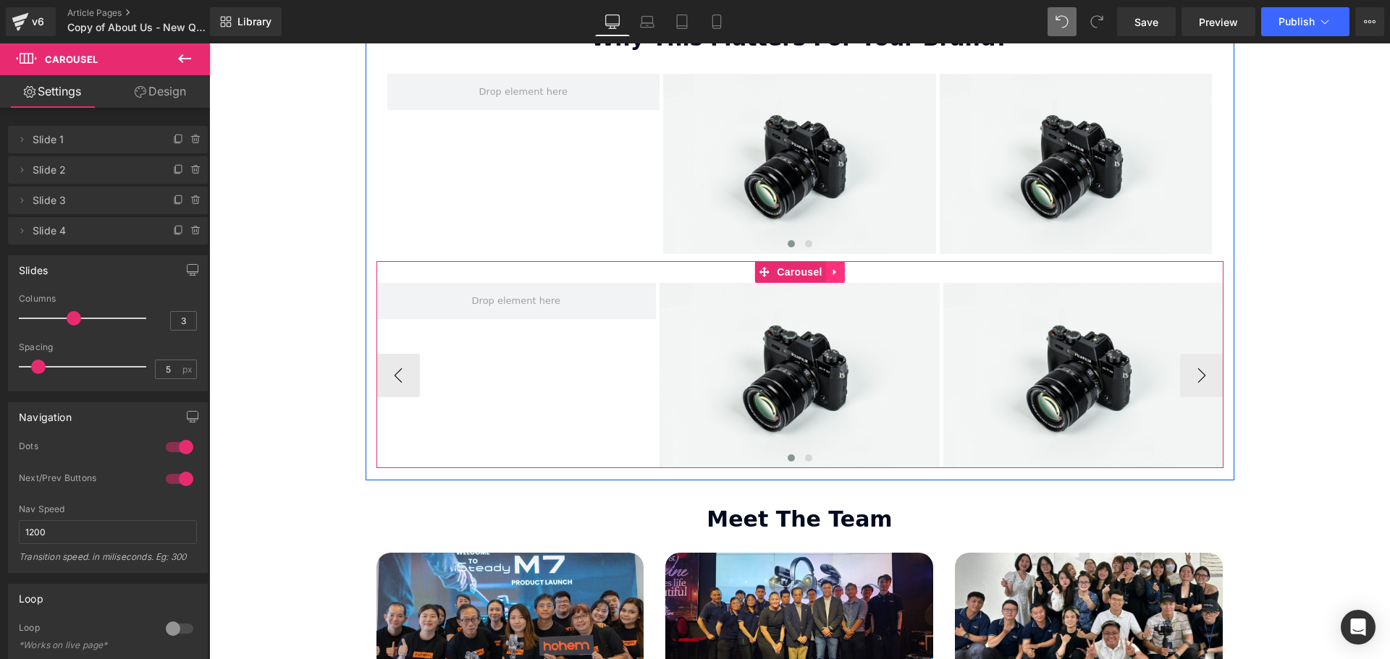
click at [833, 267] on icon at bounding box center [835, 272] width 10 height 11
click at [840, 267] on icon at bounding box center [845, 272] width 10 height 10
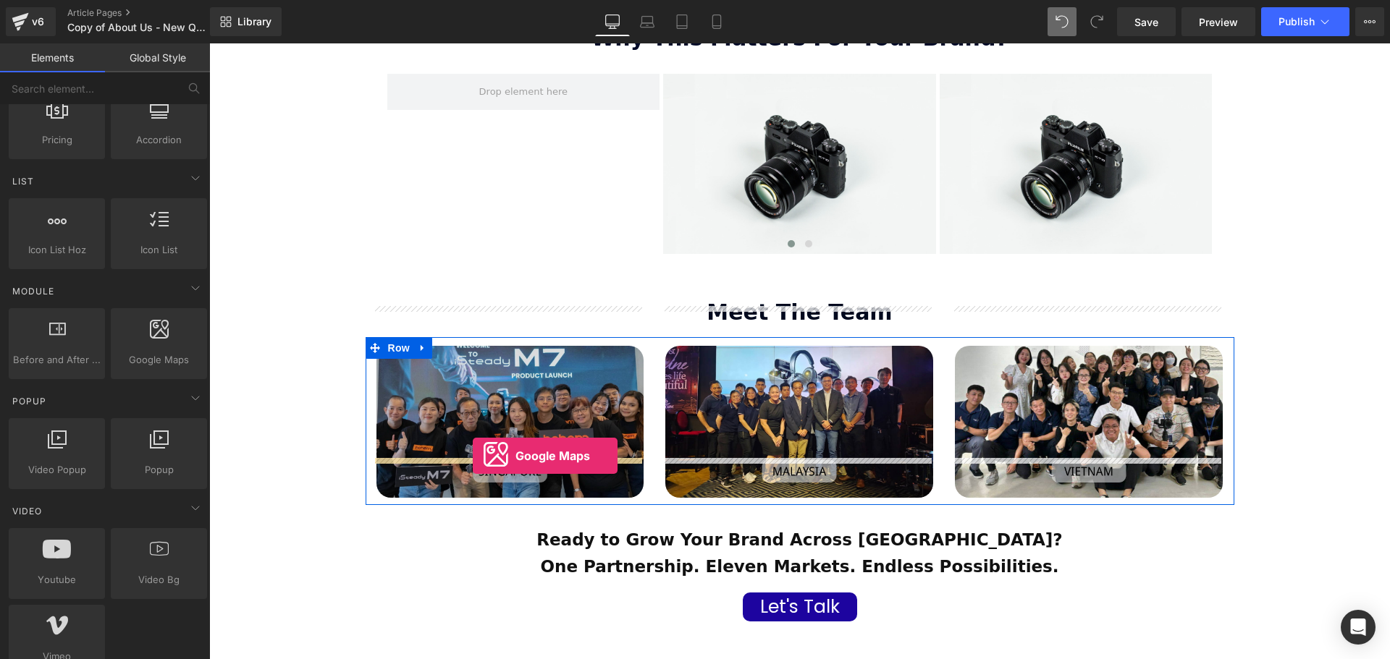
drag, startPoint x: 365, startPoint y: 379, endPoint x: 473, endPoint y: 456, distance: 132.8
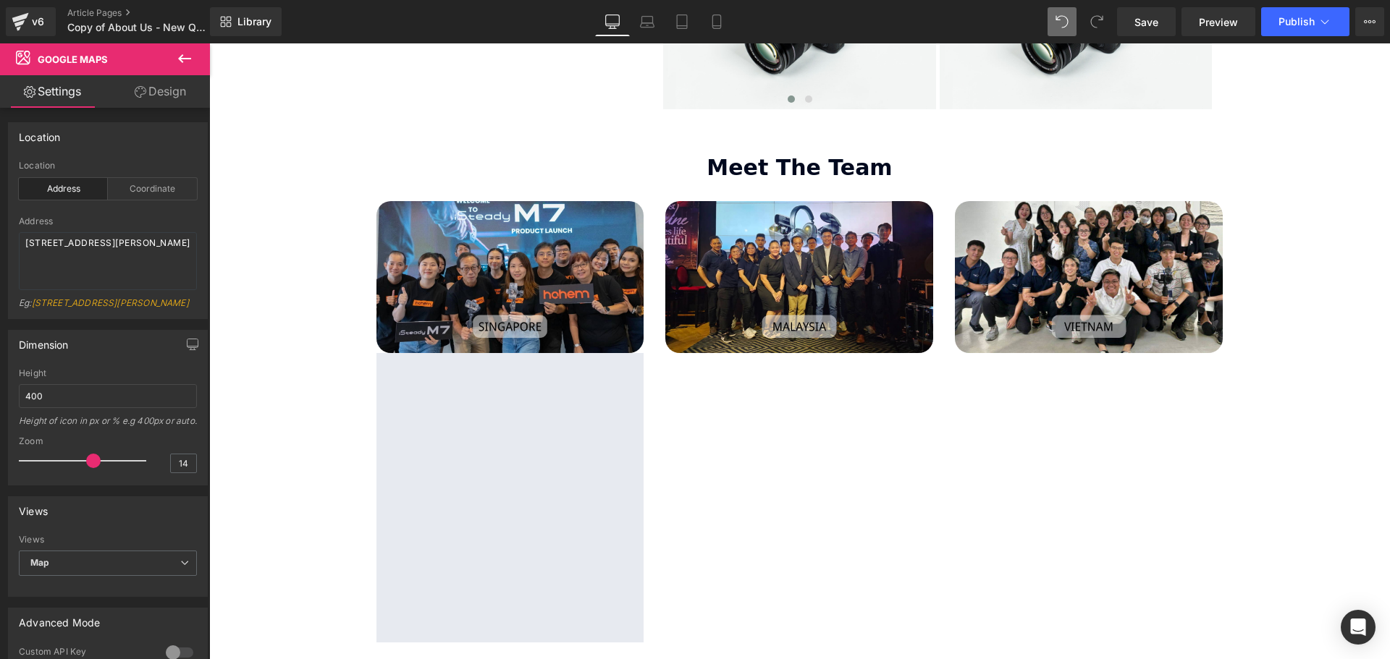
click at [177, 49] on button at bounding box center [184, 59] width 51 height 32
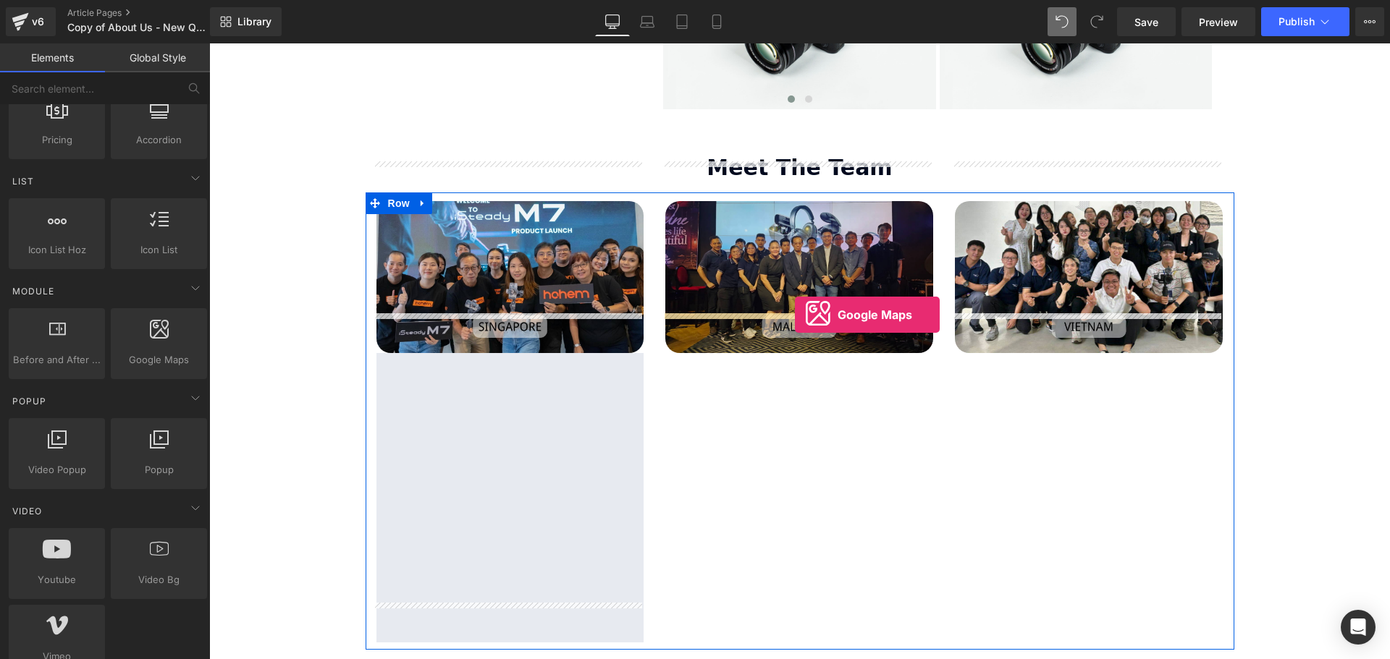
drag, startPoint x: 418, startPoint y: 377, endPoint x: 776, endPoint y: 313, distance: 364.0
click at [776, 313] on div "Image Google Maps Image Image Row" at bounding box center [800, 421] width 869 height 457
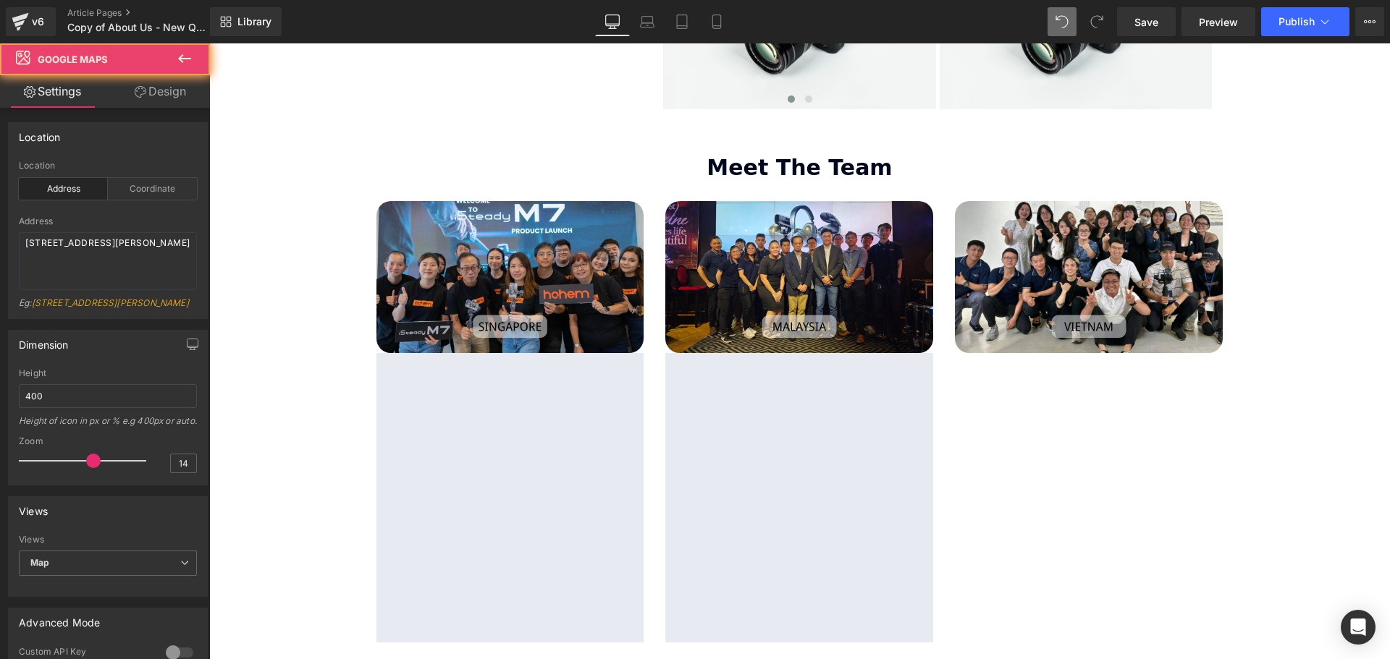
click at [186, 48] on button at bounding box center [184, 59] width 51 height 32
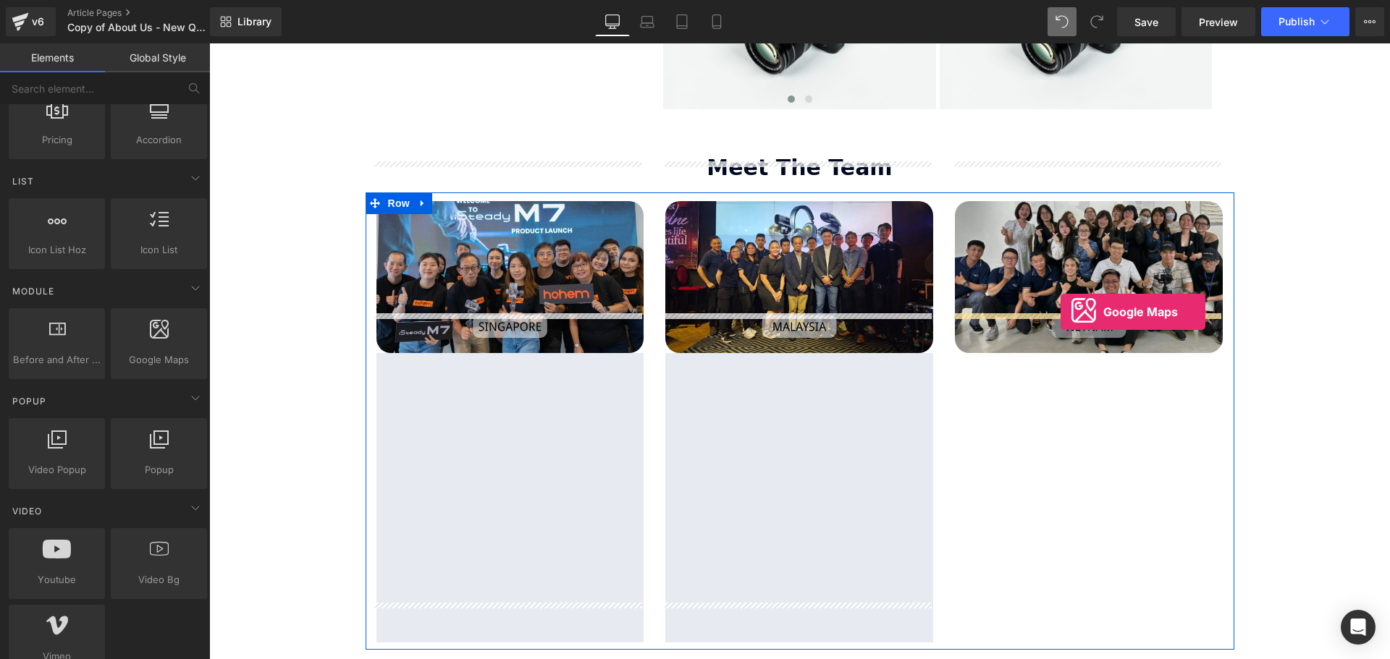
drag, startPoint x: 365, startPoint y: 380, endPoint x: 1060, endPoint y: 312, distance: 698.9
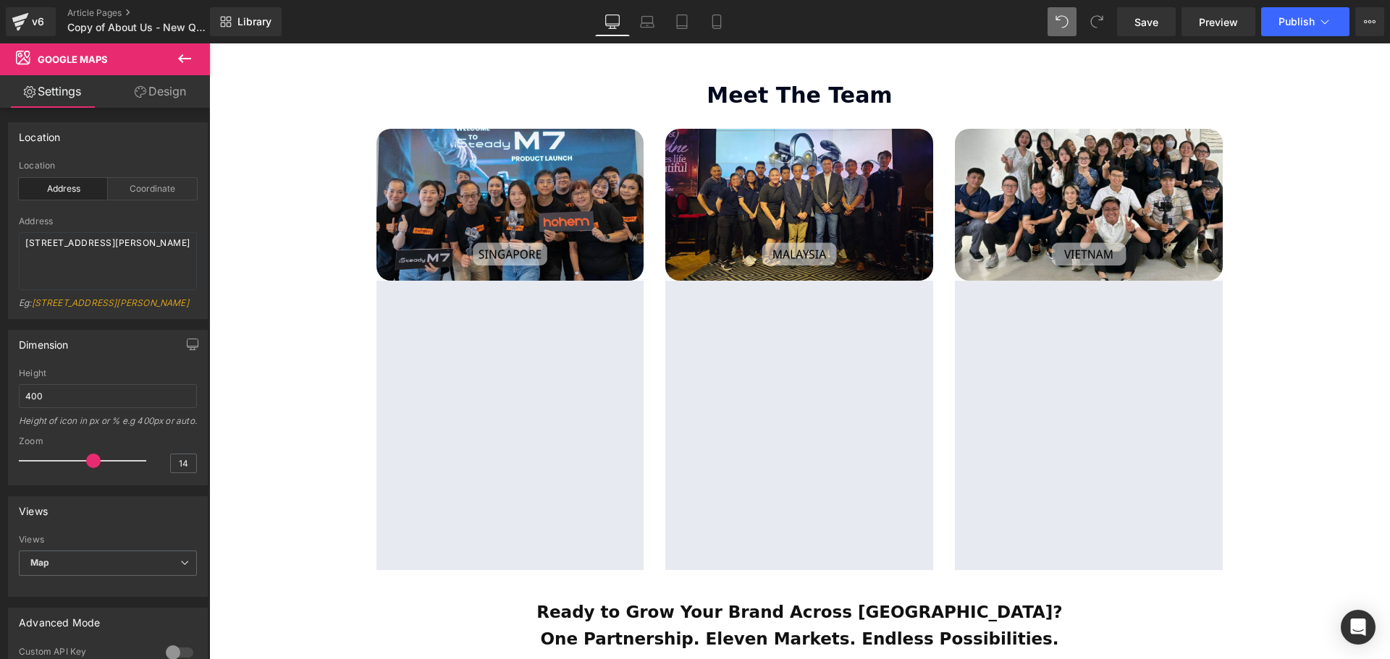
click at [187, 50] on icon at bounding box center [184, 58] width 17 height 17
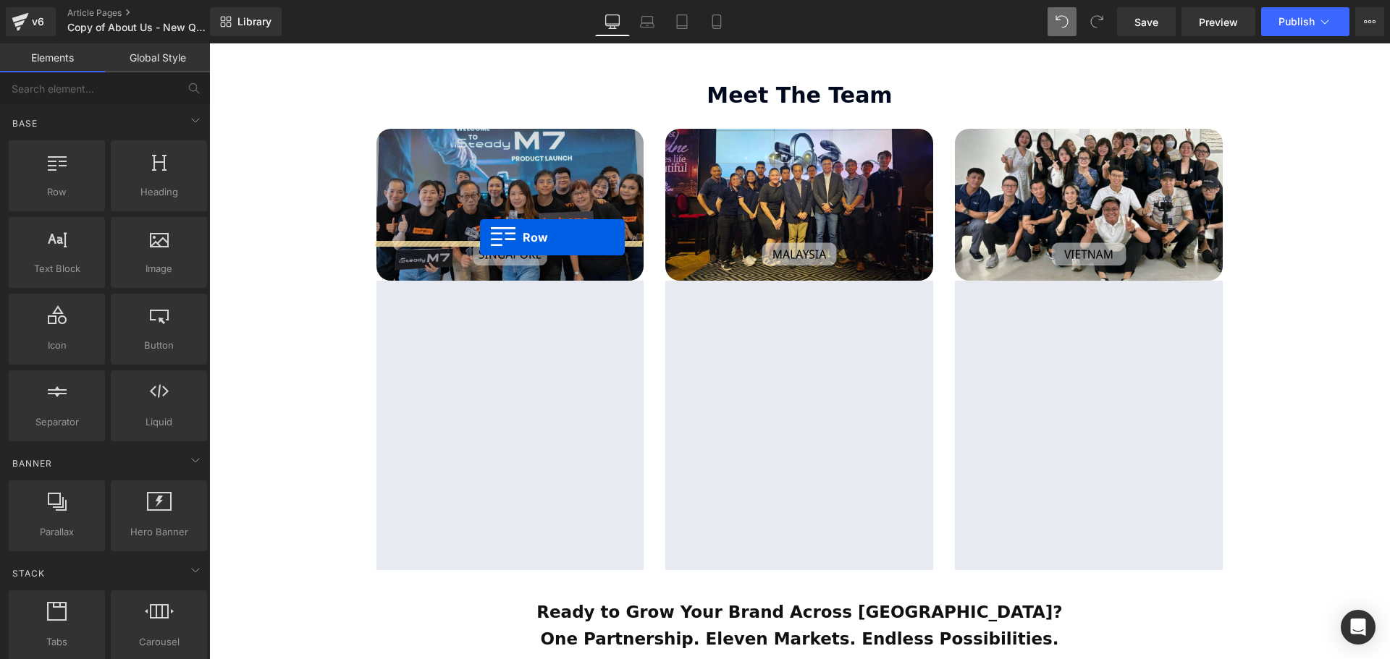
drag, startPoint x: 295, startPoint y: 237, endPoint x: 480, endPoint y: 237, distance: 185.3
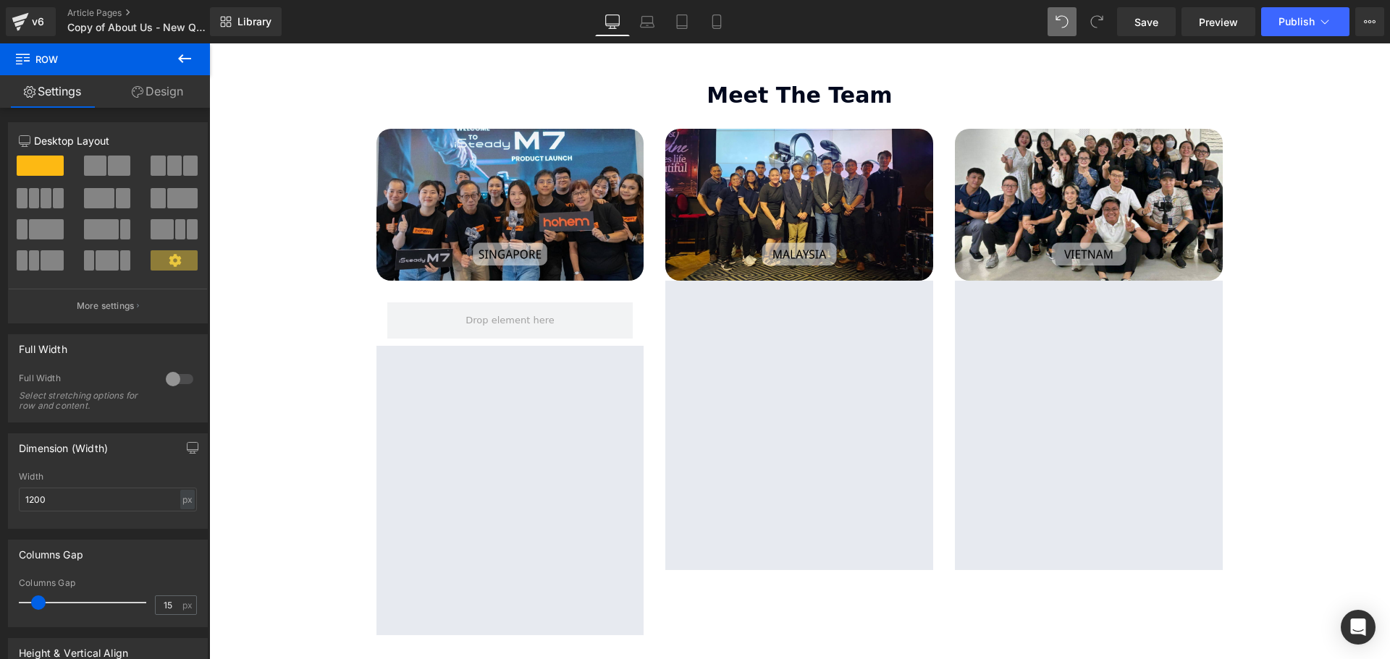
click at [190, 55] on icon at bounding box center [184, 58] width 17 height 17
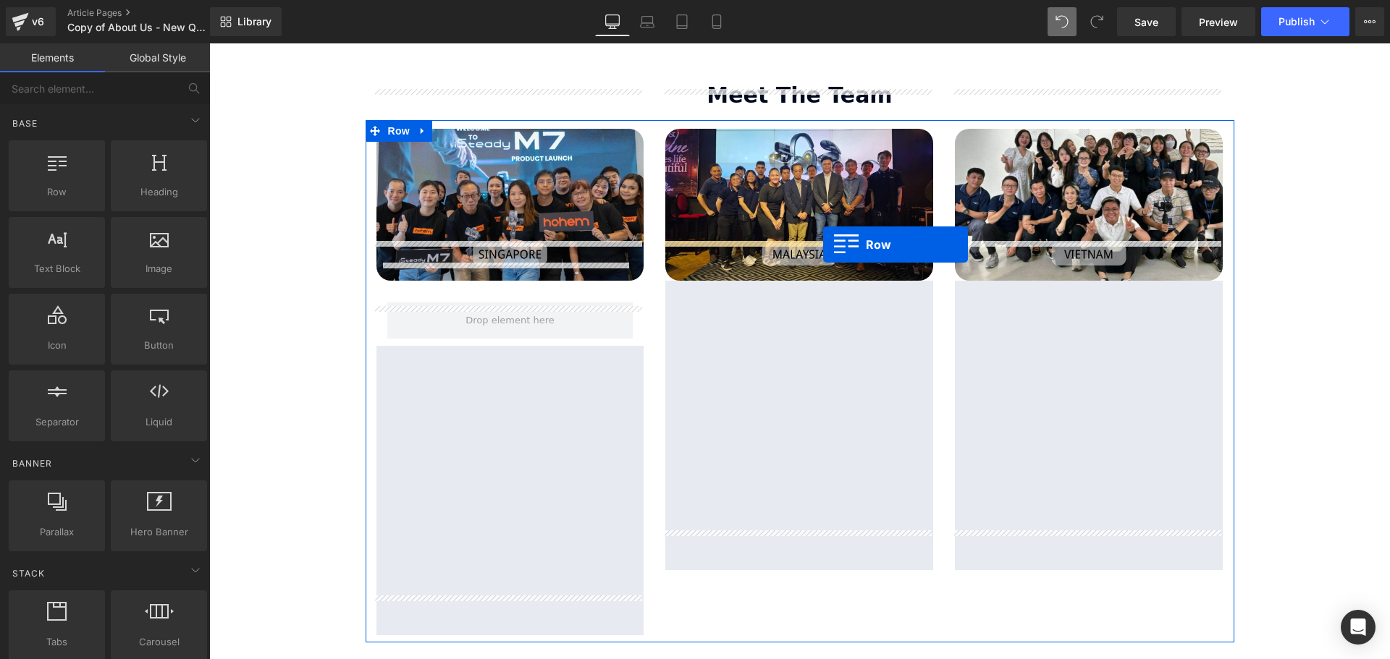
drag, startPoint x: 385, startPoint y: 227, endPoint x: 823, endPoint y: 245, distance: 438.2
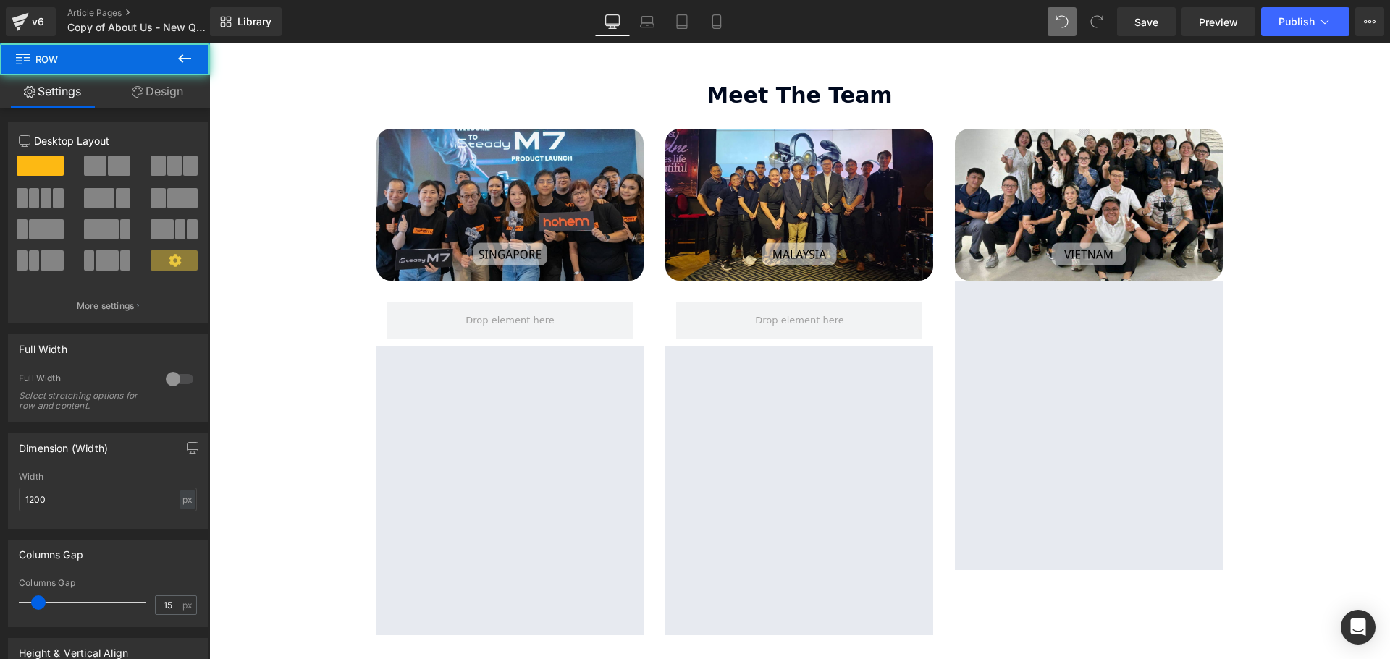
click at [181, 56] on icon at bounding box center [184, 58] width 13 height 9
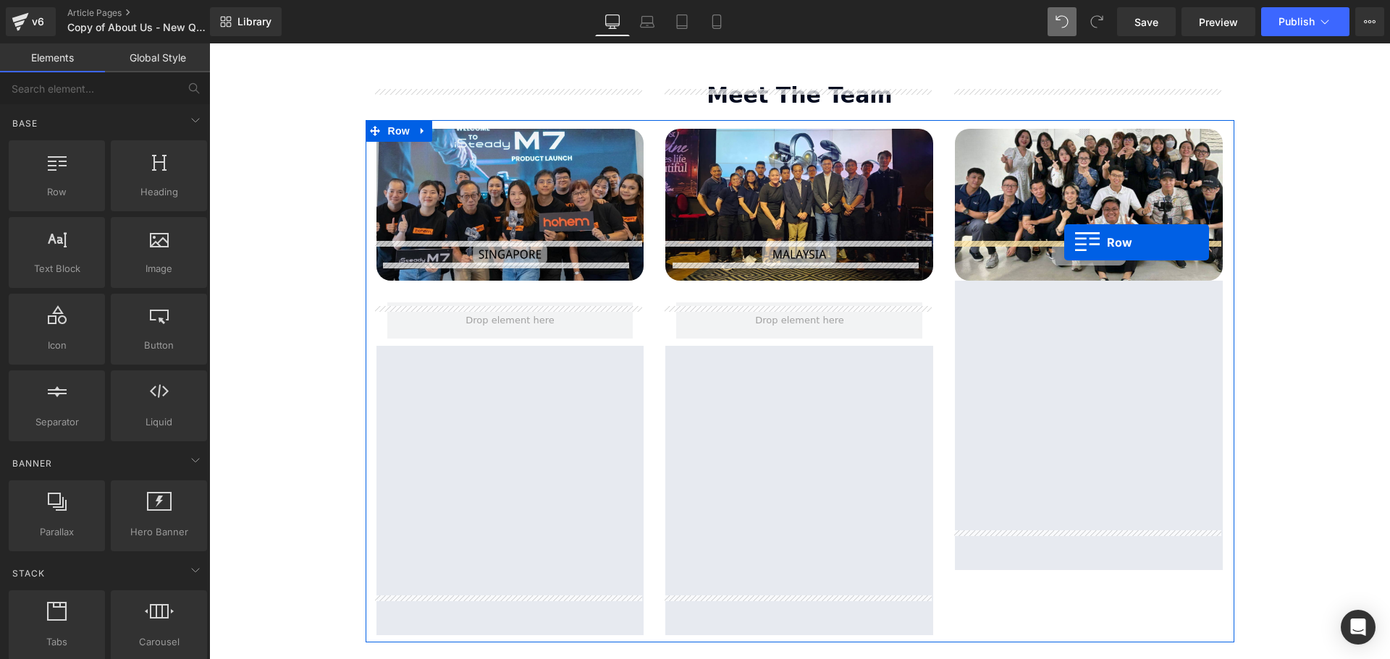
drag, startPoint x: 255, startPoint y: 237, endPoint x: 1064, endPoint y: 242, distance: 808.5
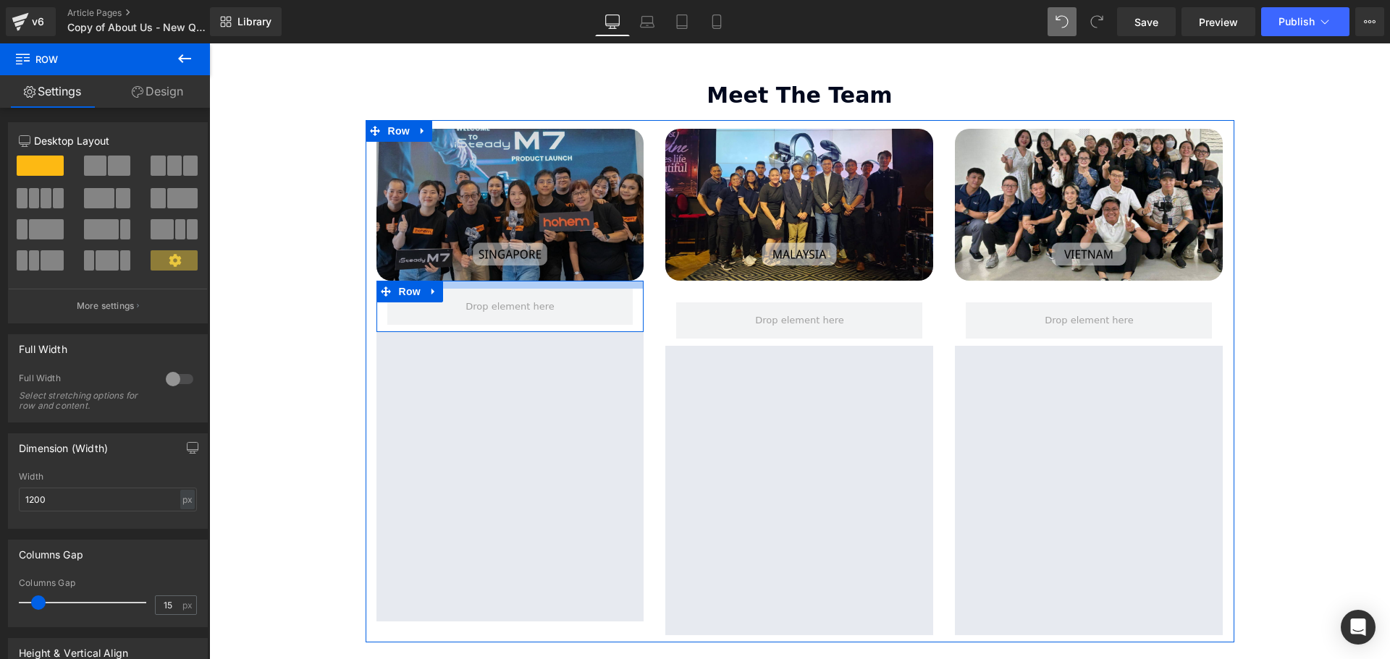
click at [494, 227] on div "Image Row Google Maps" at bounding box center [511, 375] width 290 height 493
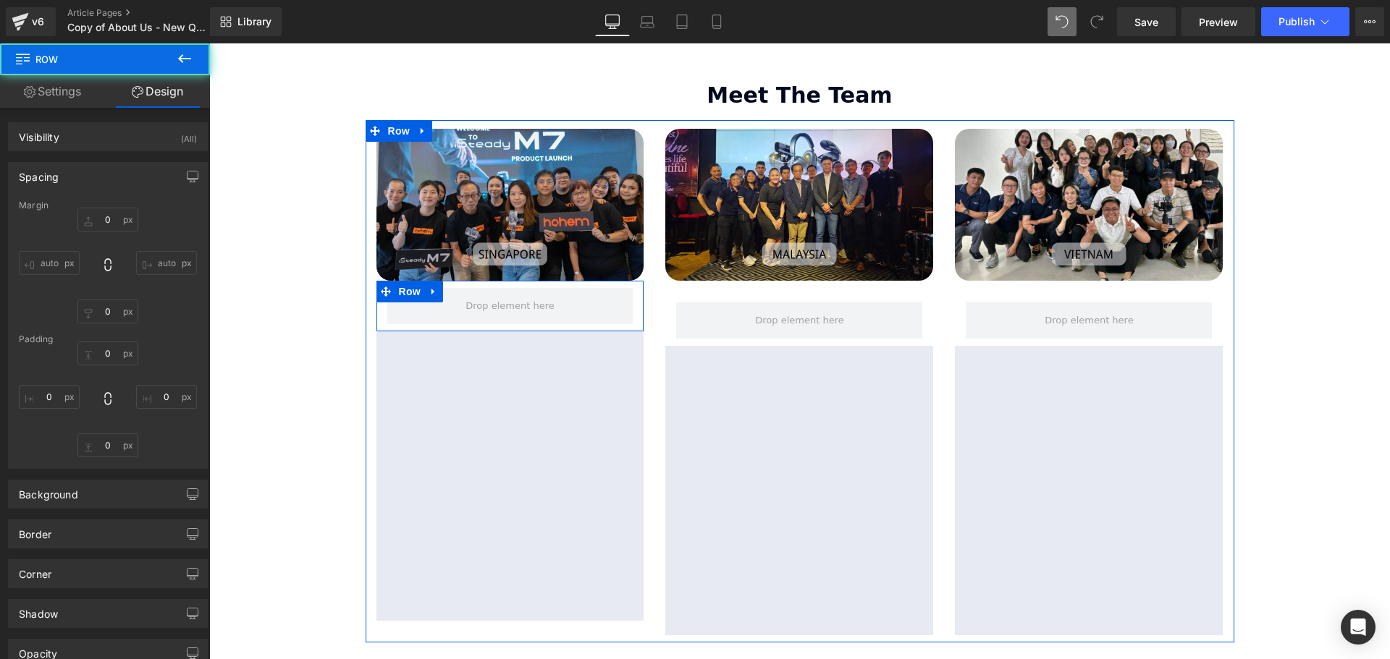
type input "0"
type input "10"
type input "0"
type input "10"
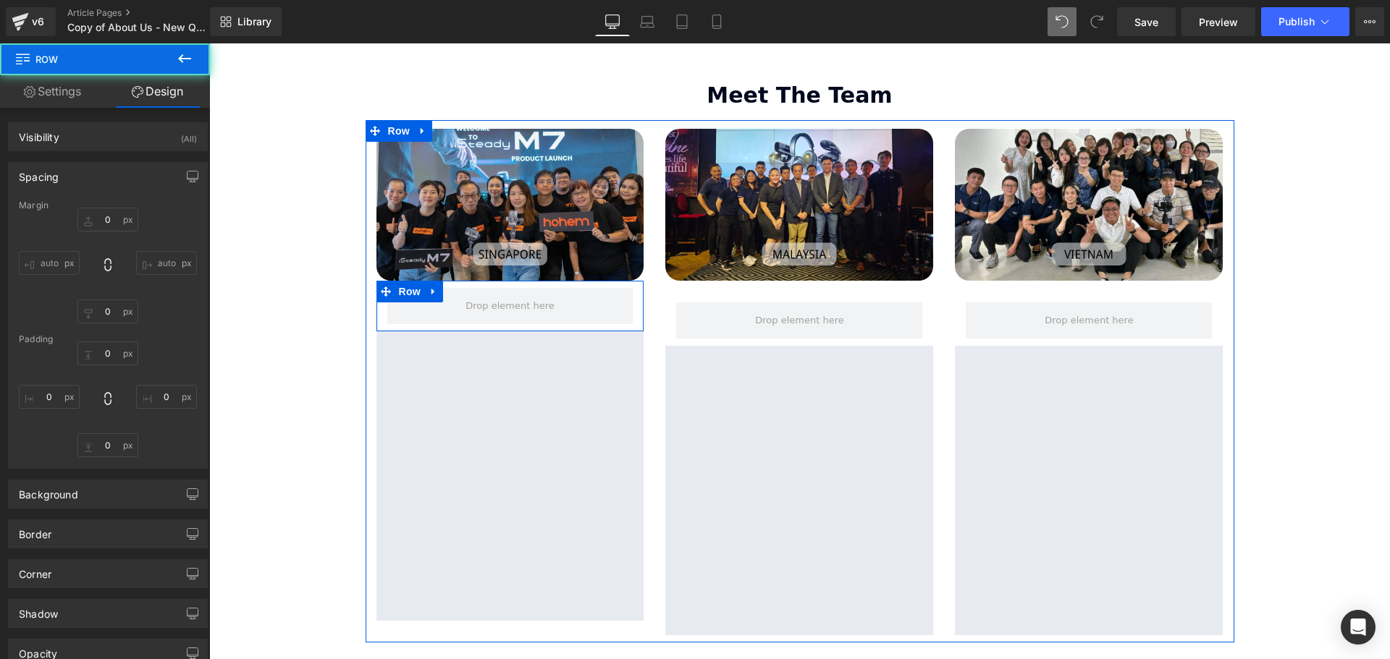
type input "0"
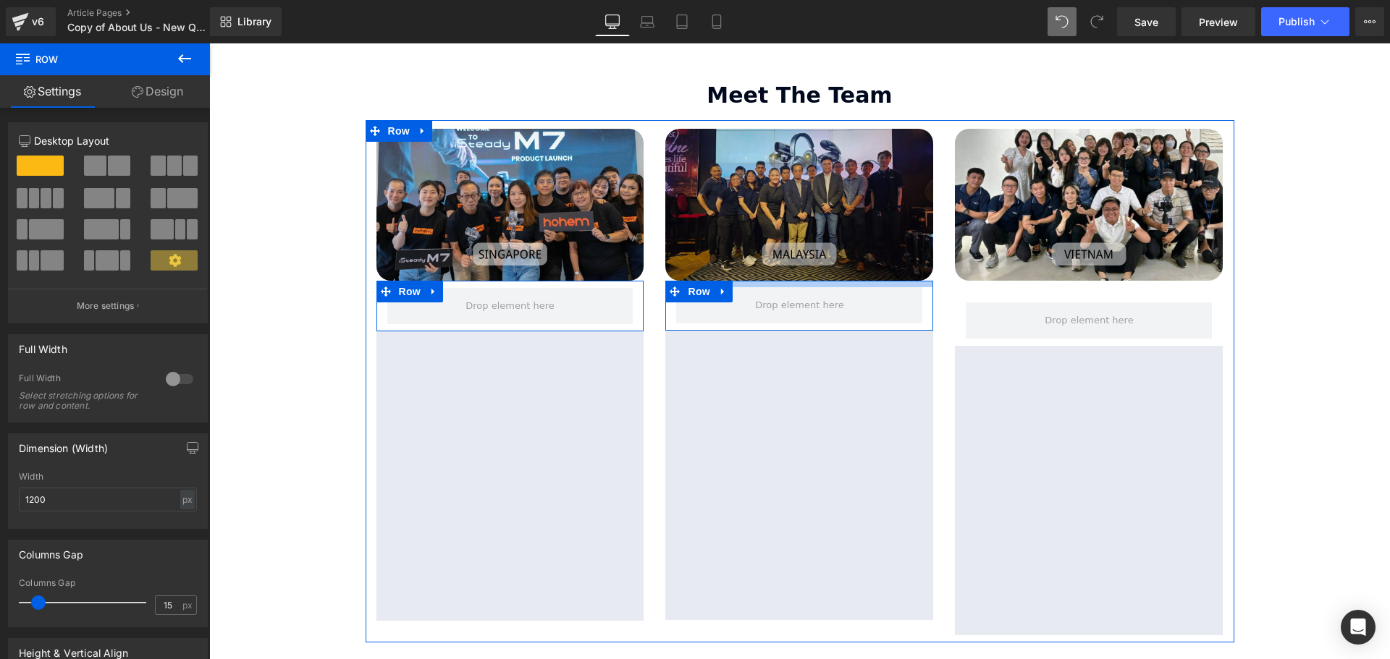
drag, startPoint x: 777, startPoint y: 243, endPoint x: 785, endPoint y: 228, distance: 17.2
click at [785, 228] on div "Image Row Google Maps" at bounding box center [799, 374] width 290 height 491
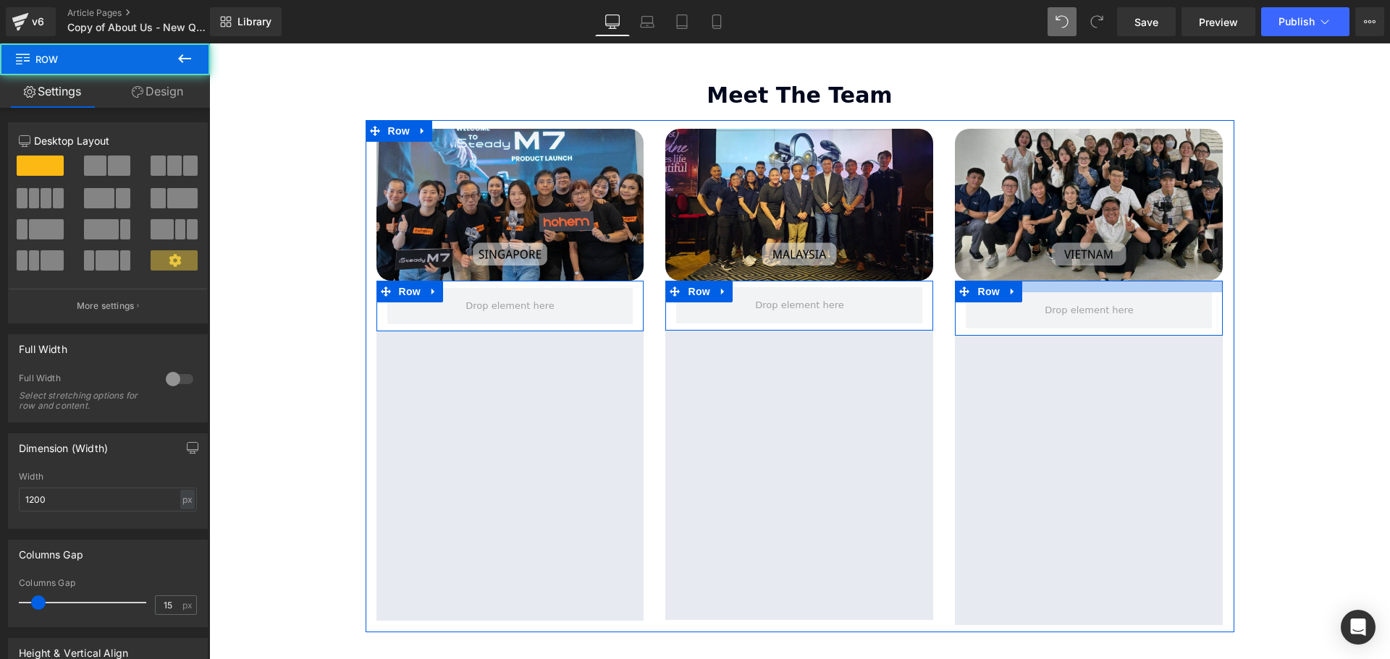
scroll to position [3752, 1173]
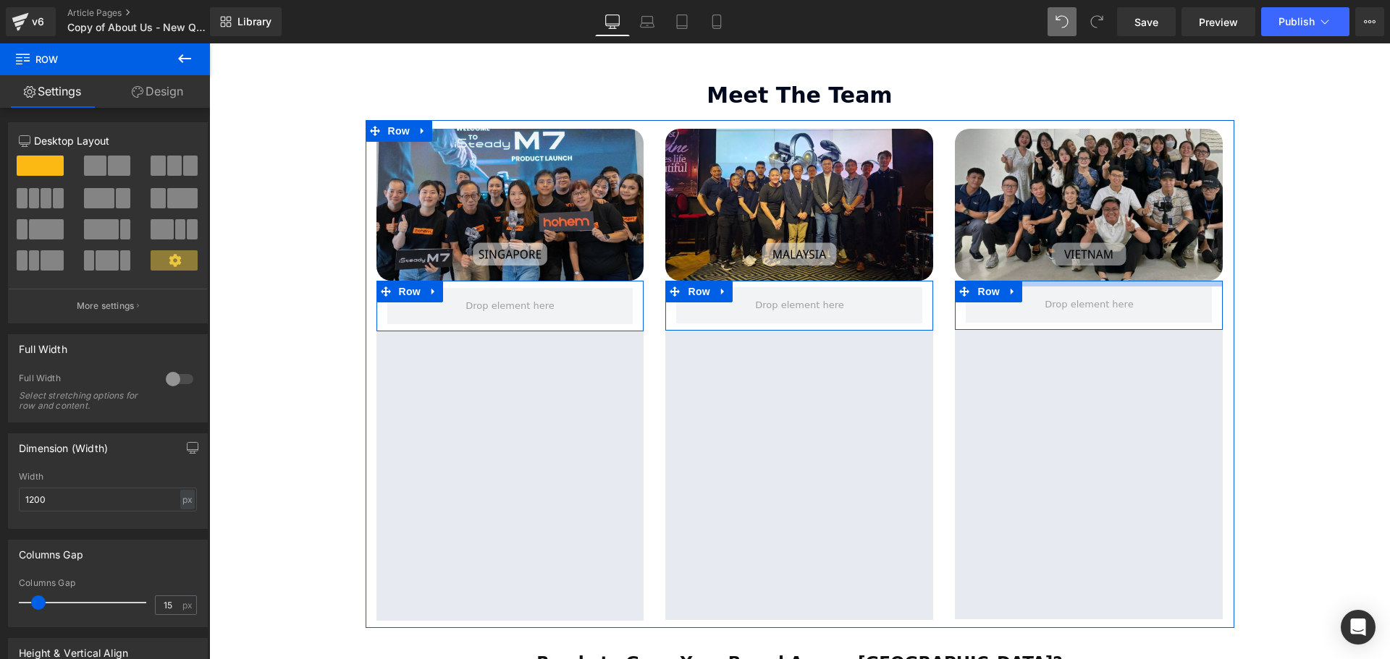
drag, startPoint x: 1039, startPoint y: 243, endPoint x: 1042, endPoint y: 227, distance: 16.1
click at [1042, 227] on div "Image Row Google Maps" at bounding box center [1089, 374] width 290 height 491
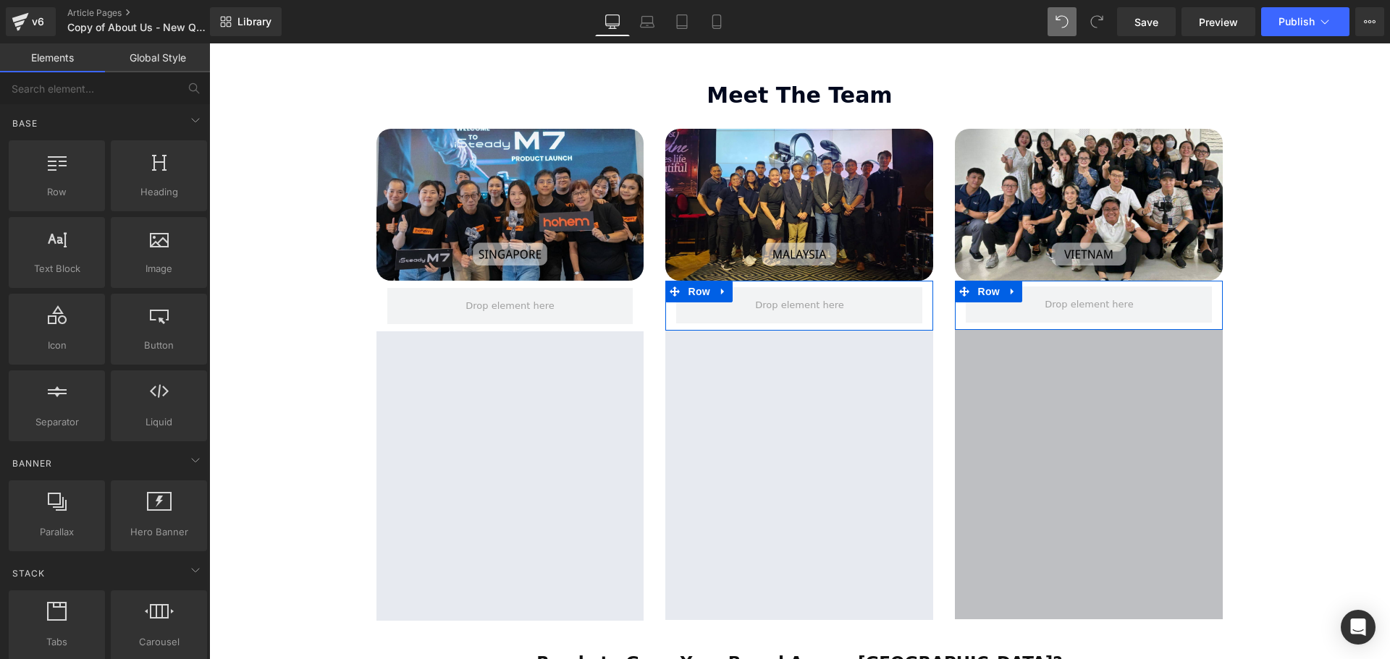
click at [126, 63] on link "Global Style" at bounding box center [157, 57] width 105 height 29
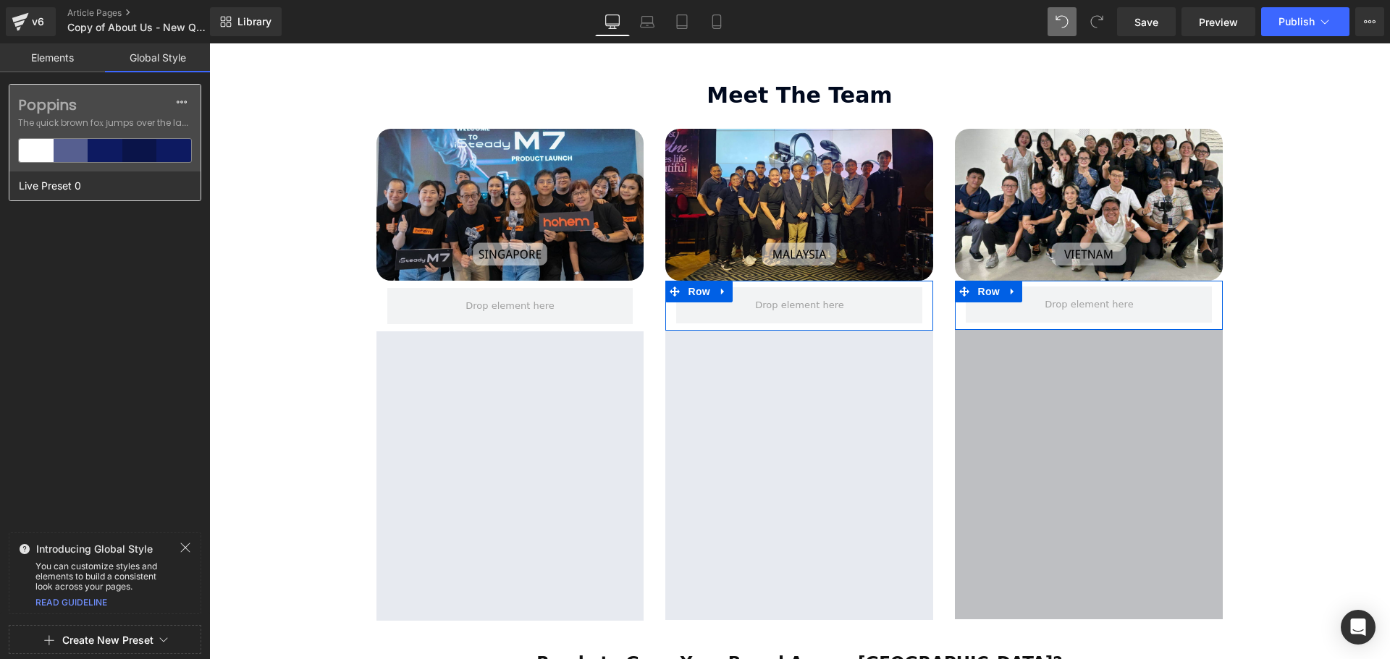
click at [127, 117] on span "The quick brown fox jumps over the lazy..." at bounding box center [105, 123] width 174 height 13
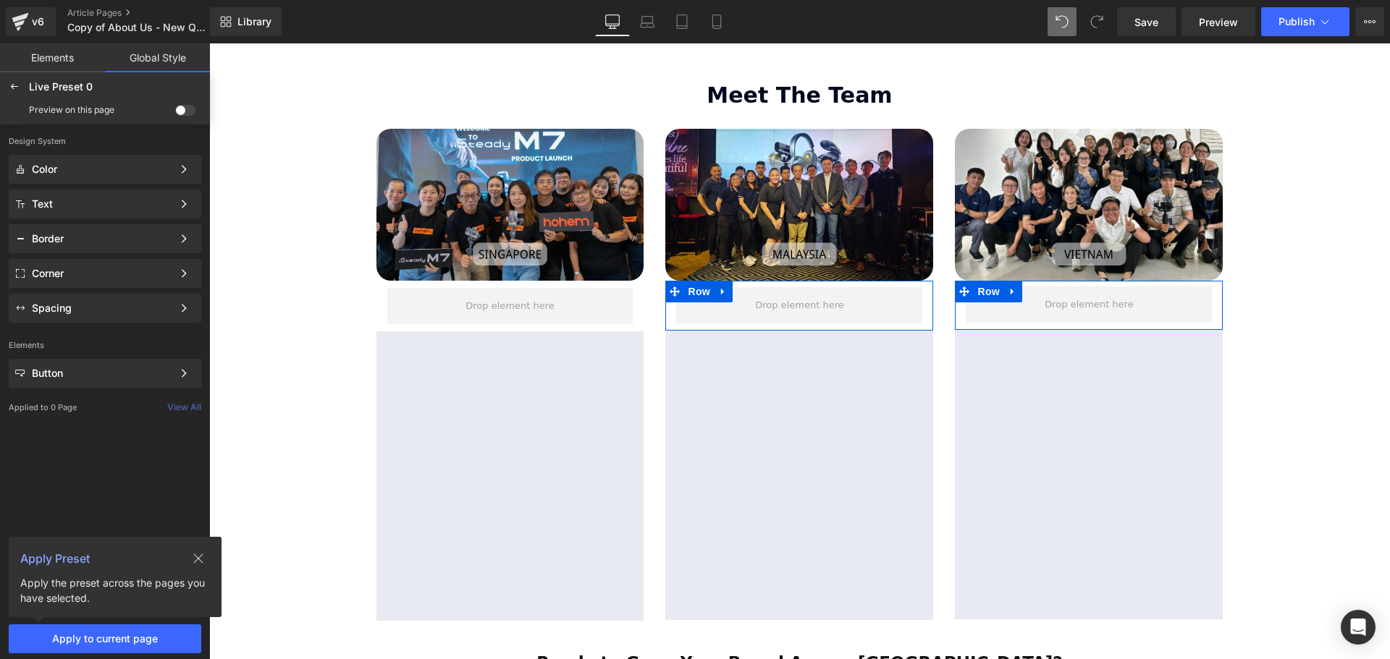
click at [467, 413] on div at bounding box center [510, 476] width 268 height 290
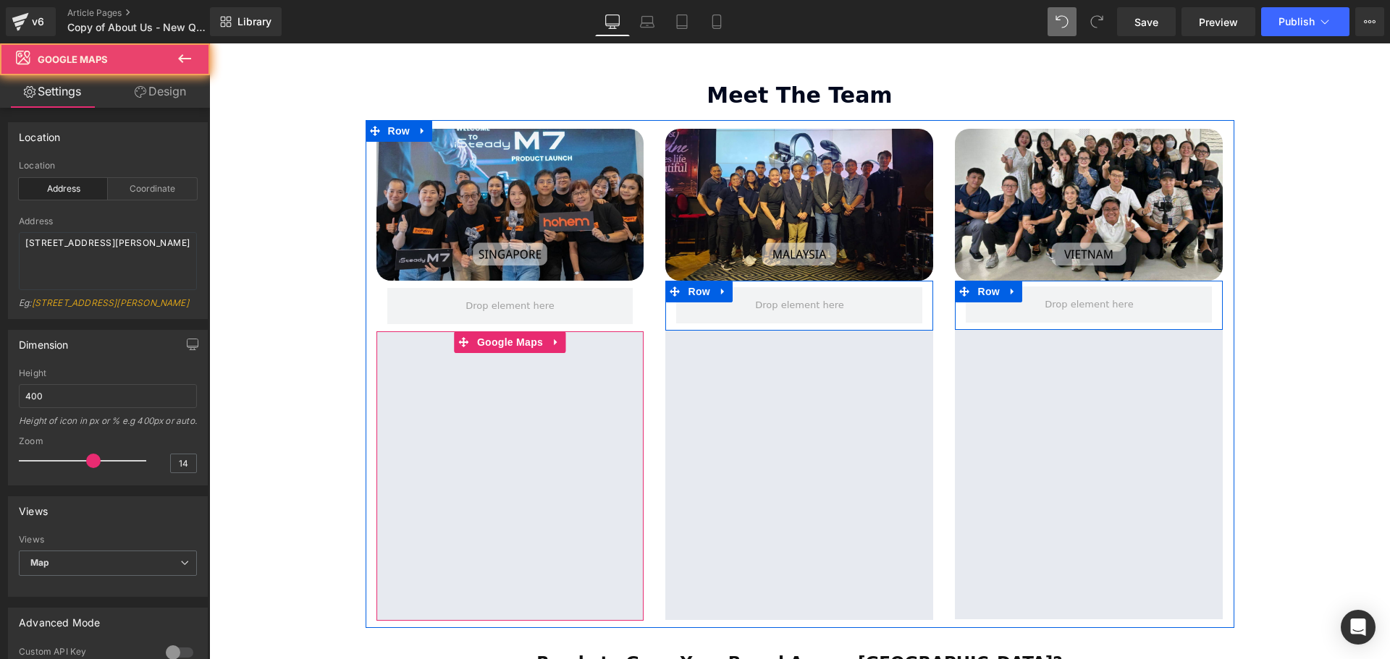
click at [504, 331] on div at bounding box center [510, 476] width 268 height 290
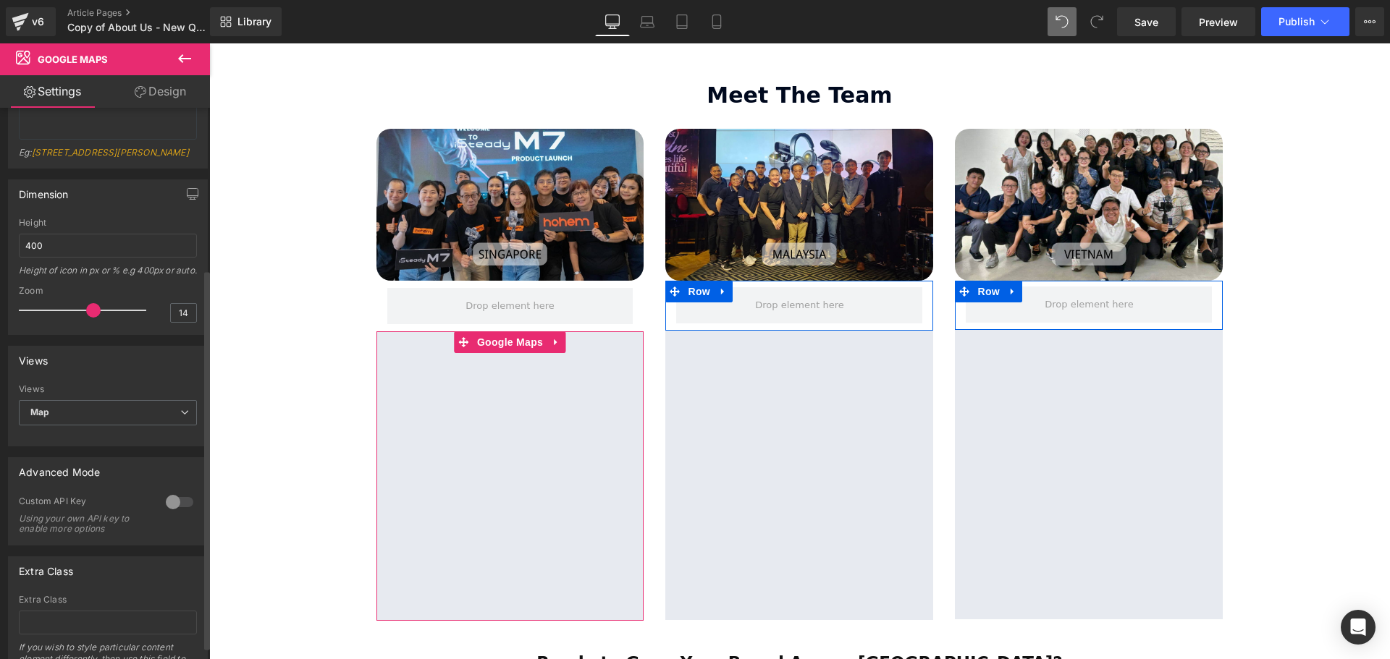
scroll to position [36, 0]
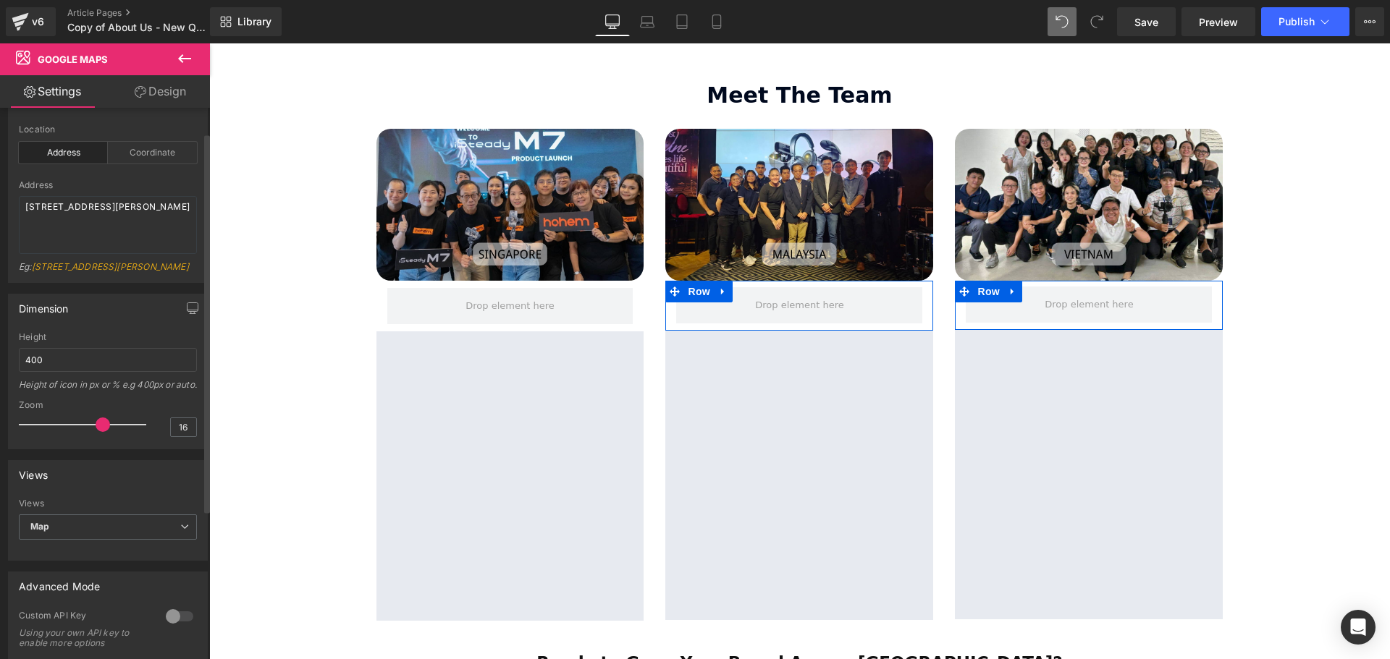
type input "15"
click at [98, 439] on div at bounding box center [86, 424] width 120 height 29
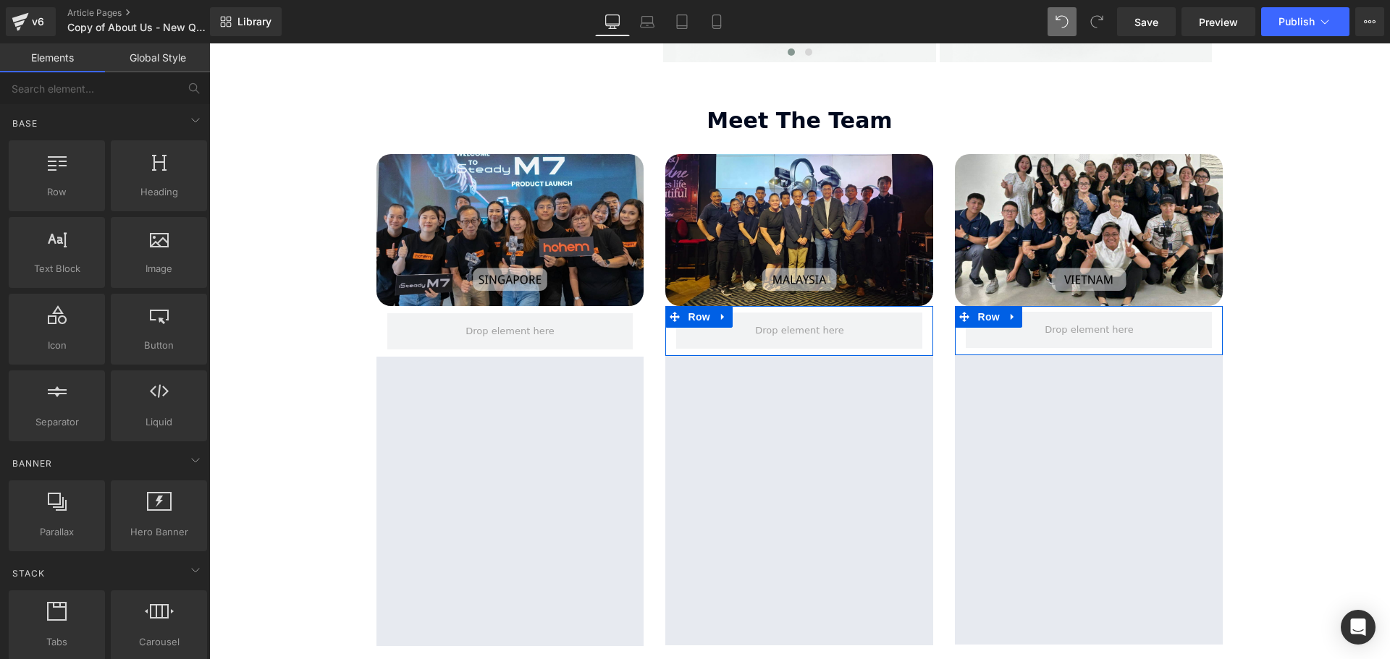
scroll to position [2265, 0]
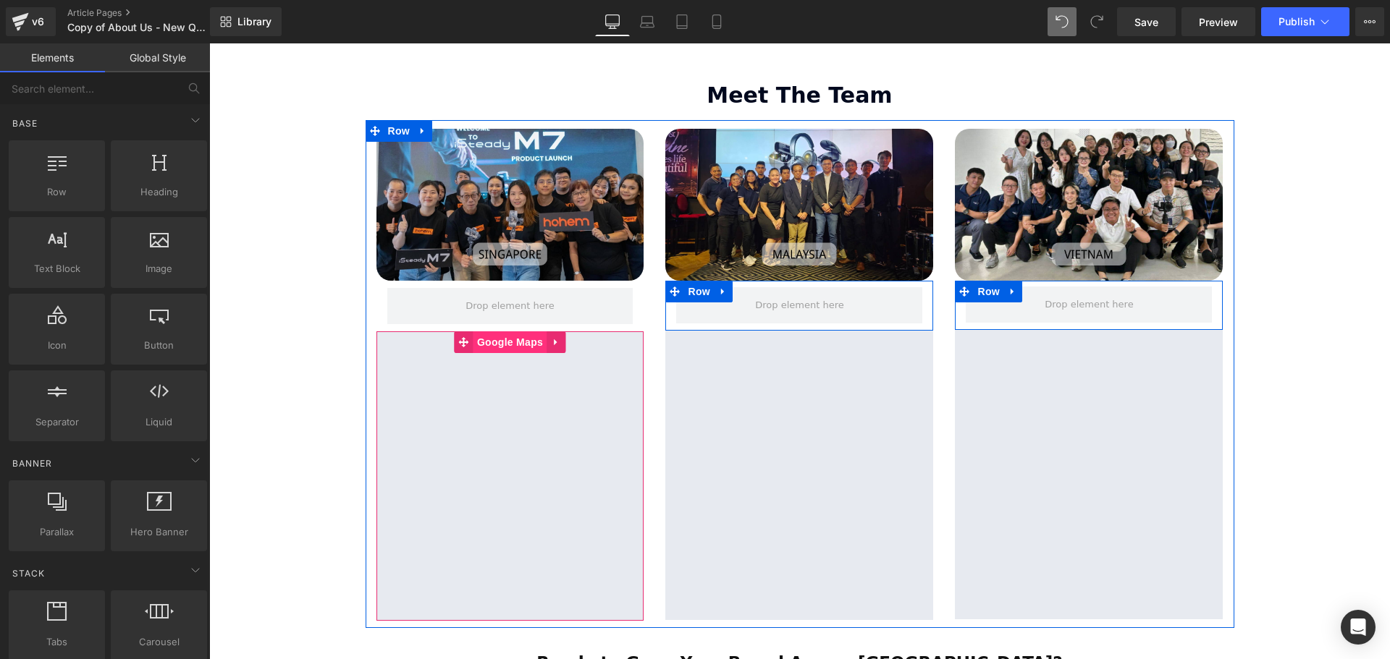
click at [502, 331] on span "Google Maps" at bounding box center [509, 342] width 73 height 22
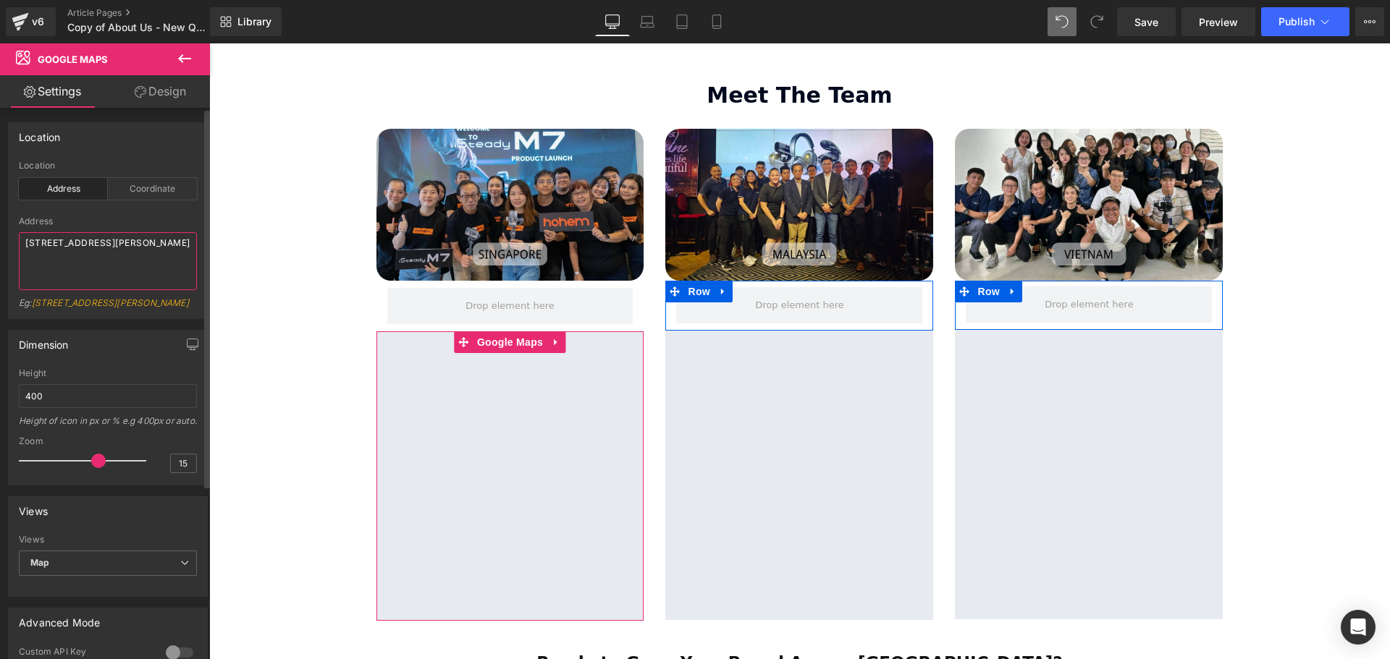
click at [7, 246] on div "Location address Location Address Coordinate Address [STREET_ADDRESS][GEOGRAPHI…" at bounding box center [108, 215] width 216 height 208
drag, startPoint x: 168, startPoint y: 257, endPoint x: 117, endPoint y: 261, distance: 51.5
click at [117, 261] on textarea "[STREET_ADDRESS]" at bounding box center [108, 261] width 178 height 58
type textarea "[STREET_ADDRESS][GEOGRAPHIC_DATA]"
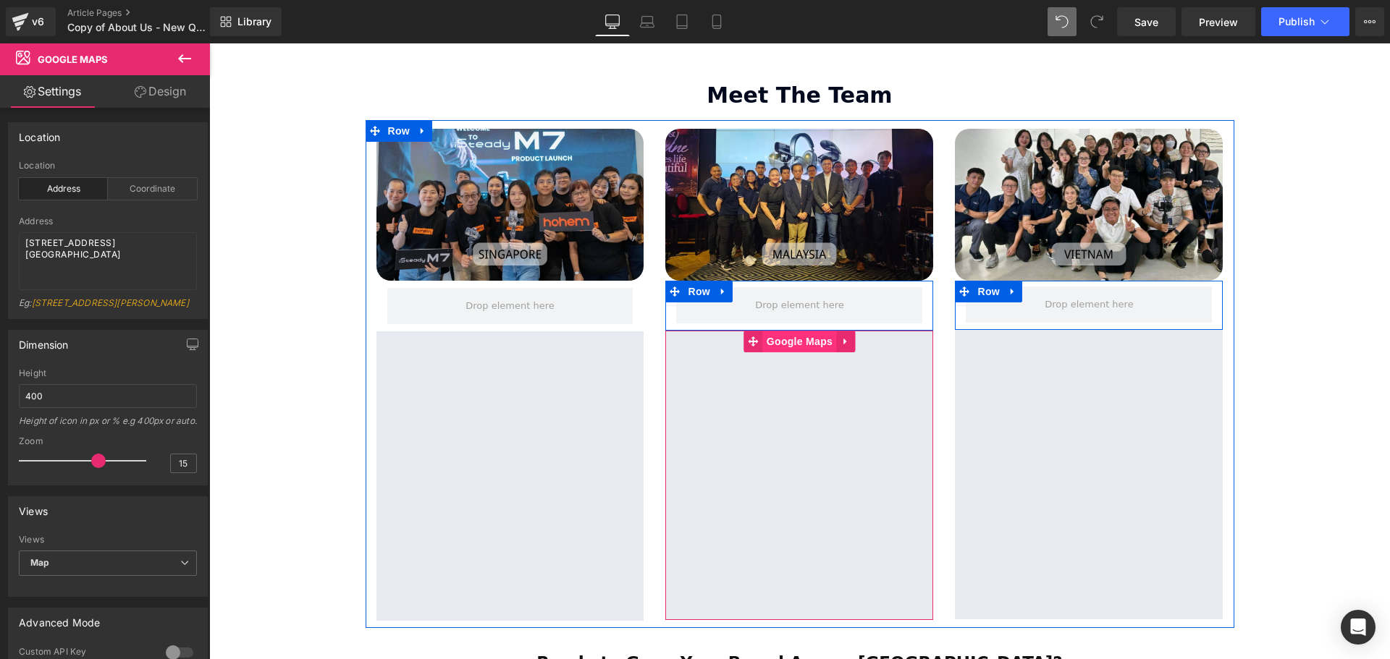
click at [792, 331] on span "Google Maps" at bounding box center [799, 342] width 73 height 22
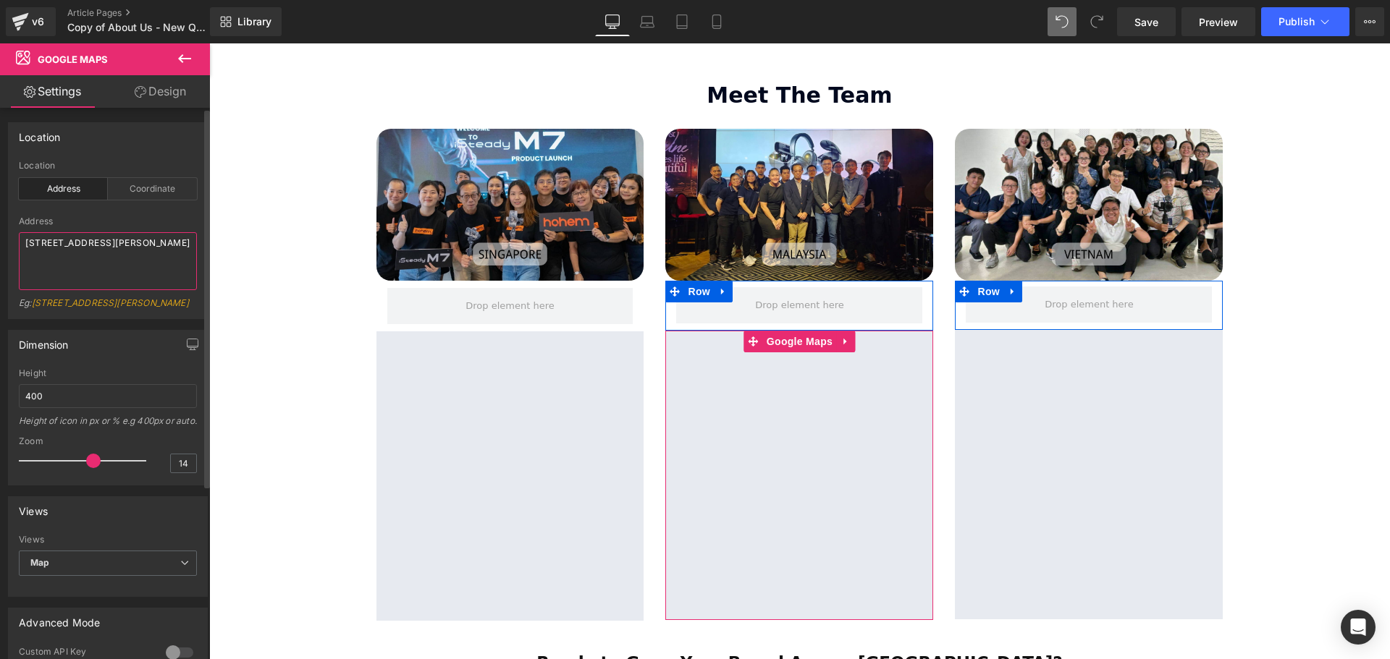
drag, startPoint x: 83, startPoint y: 258, endPoint x: 20, endPoint y: 238, distance: 65.5
click at [20, 238] on textarea "[STREET_ADDRESS][PERSON_NAME]" at bounding box center [108, 261] width 178 height 58
type textarea "No 93-1 block h jaya one streamcast"
type input "15"
click at [98, 468] on span at bounding box center [98, 461] width 14 height 14
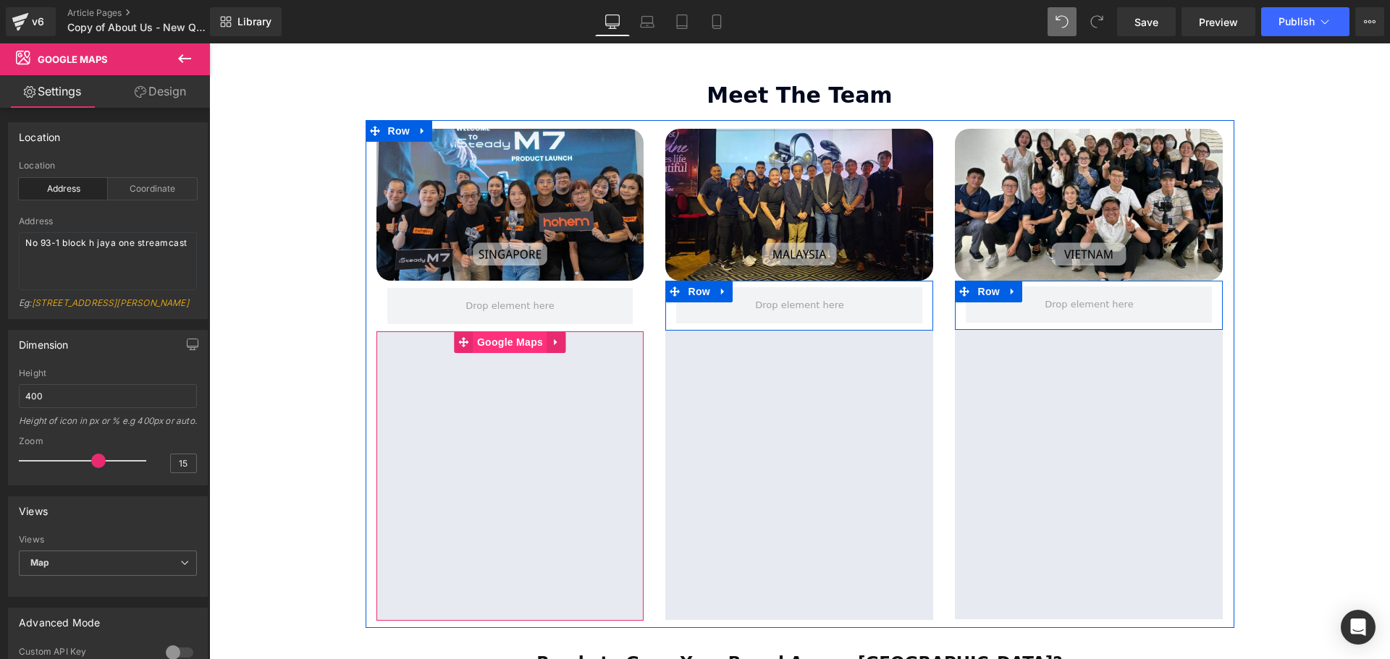
click at [502, 331] on span "Google Maps" at bounding box center [509, 342] width 73 height 22
click at [518, 332] on span "Google Maps" at bounding box center [509, 343] width 73 height 22
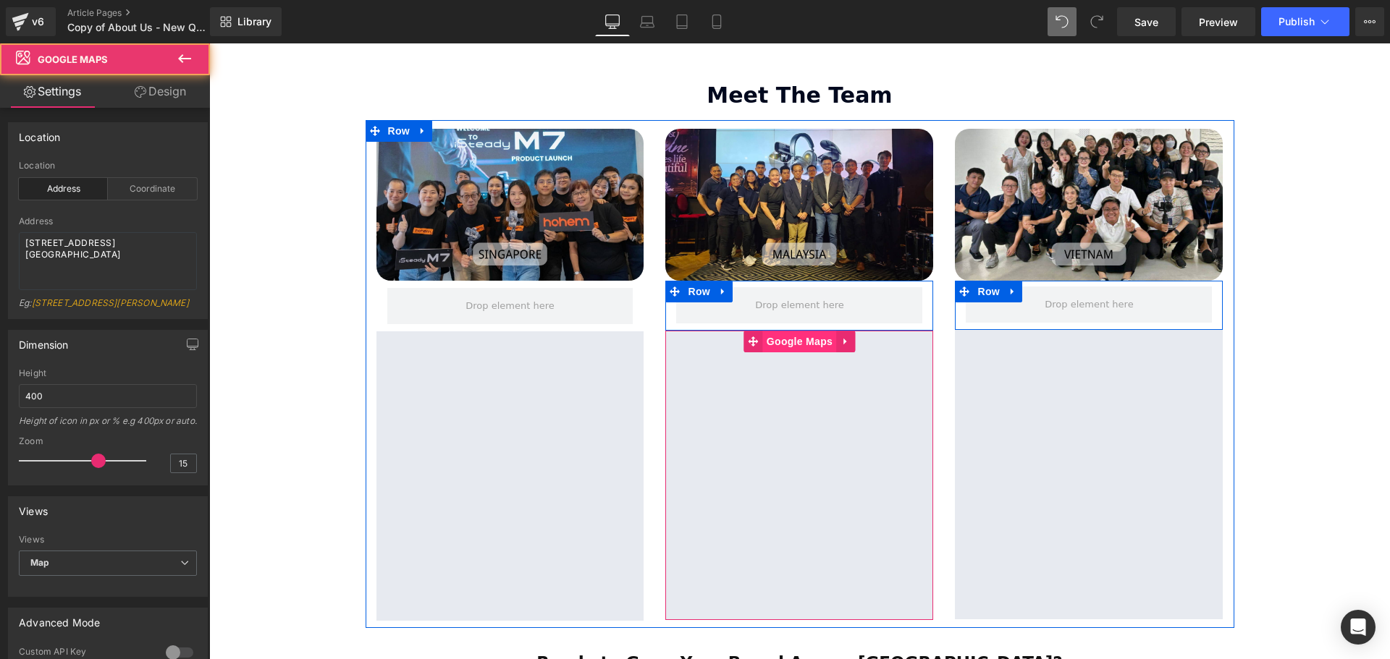
click at [798, 331] on span "Google Maps" at bounding box center [799, 342] width 73 height 22
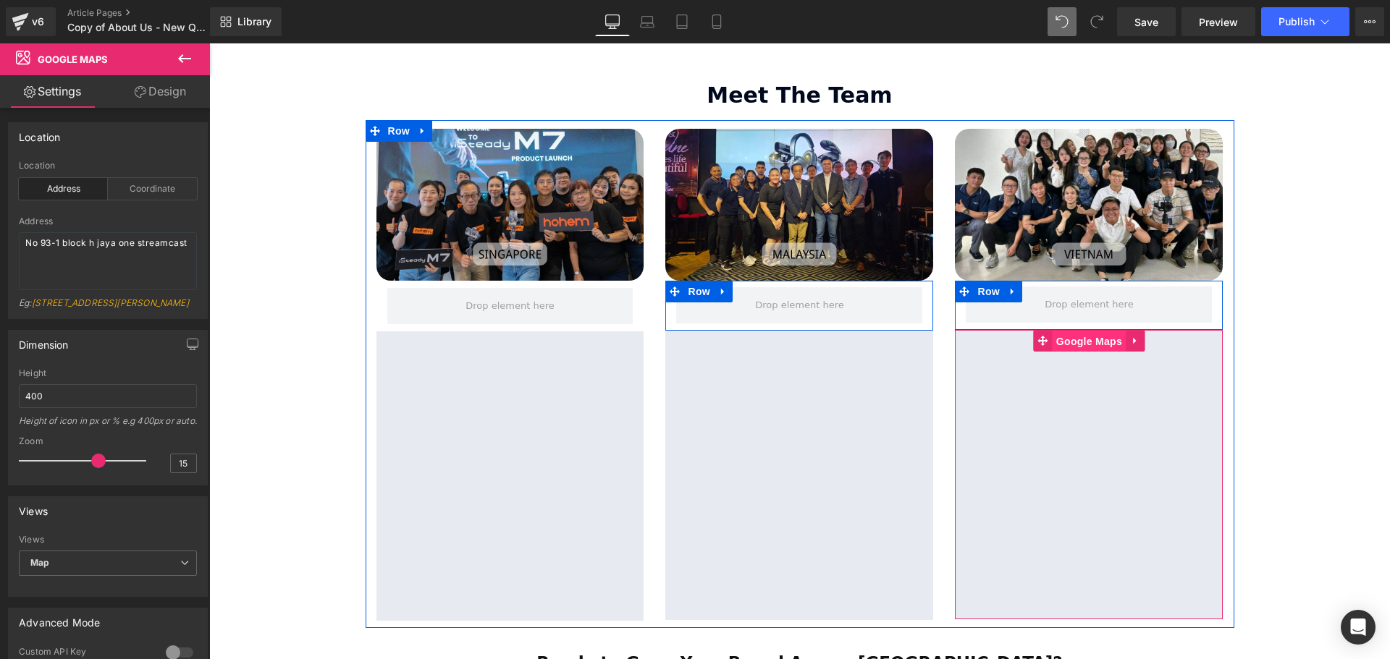
click at [1101, 331] on span "Google Maps" at bounding box center [1088, 342] width 73 height 22
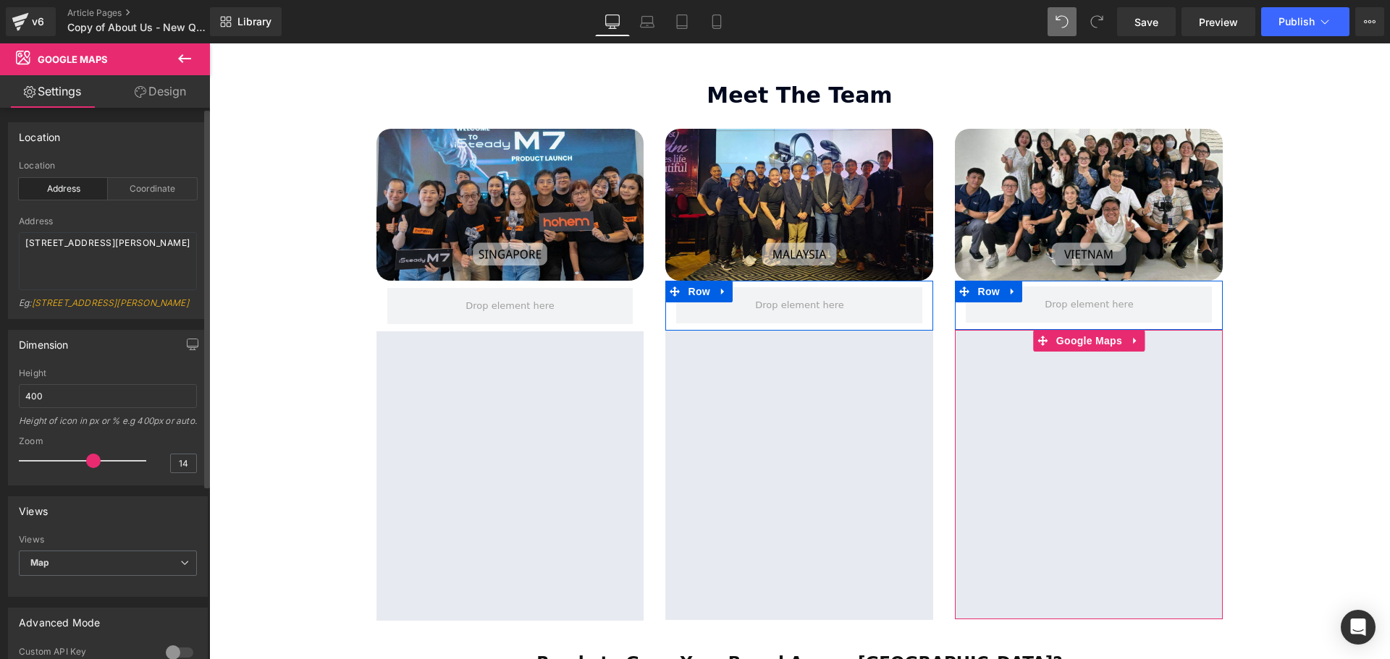
type input "15"
click at [96, 468] on span at bounding box center [98, 461] width 14 height 14
drag, startPoint x: 88, startPoint y: 261, endPoint x: 14, endPoint y: 245, distance: 75.5
click at [14, 245] on div "address Location Address Coordinate Address [STREET_ADDRESS][GEOGRAPHIC_DATA][P…" at bounding box center [108, 240] width 198 height 158
drag, startPoint x: 65, startPoint y: 255, endPoint x: 19, endPoint y: 245, distance: 47.4
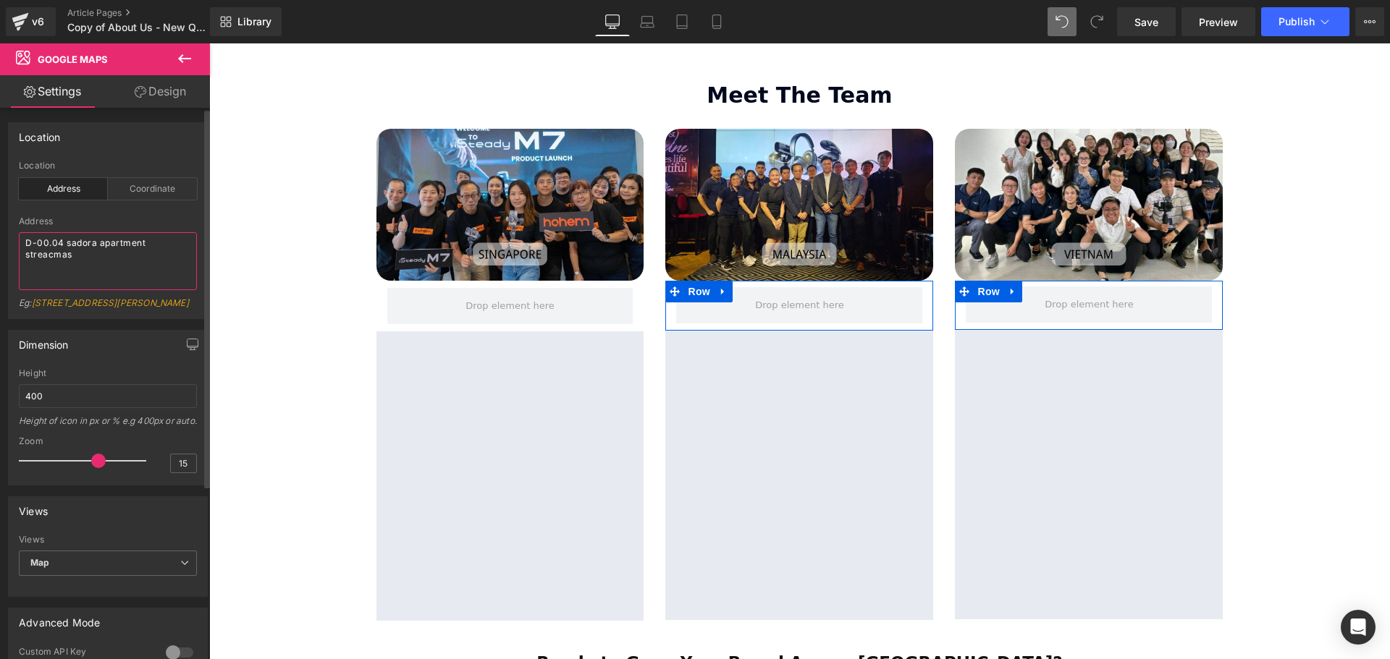
click at [19, 245] on textarea "D-00.04 sadora apartment streacmas" at bounding box center [108, 261] width 178 height 58
click at [104, 242] on textarea "StreamCast Asia [GEOGRAPHIC_DATA]" at bounding box center [108, 261] width 178 height 58
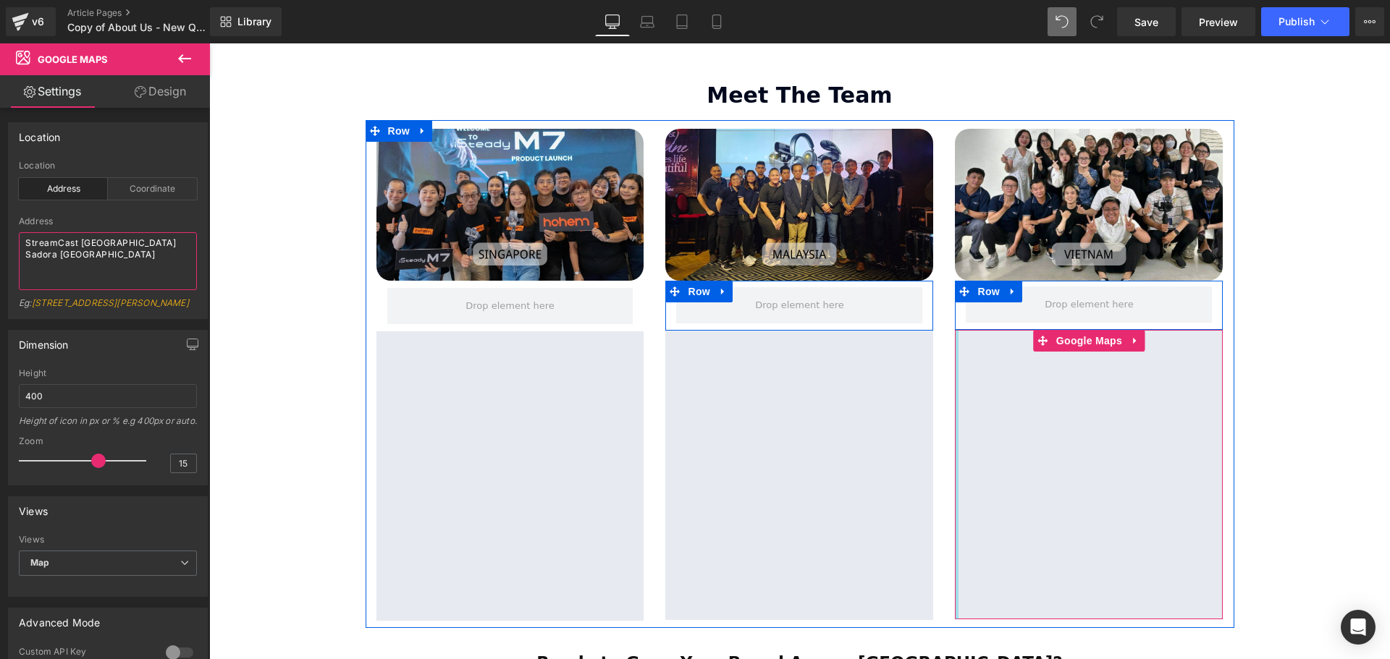
type textarea "StreamCast [GEOGRAPHIC_DATA] Sadora [GEOGRAPHIC_DATA]"
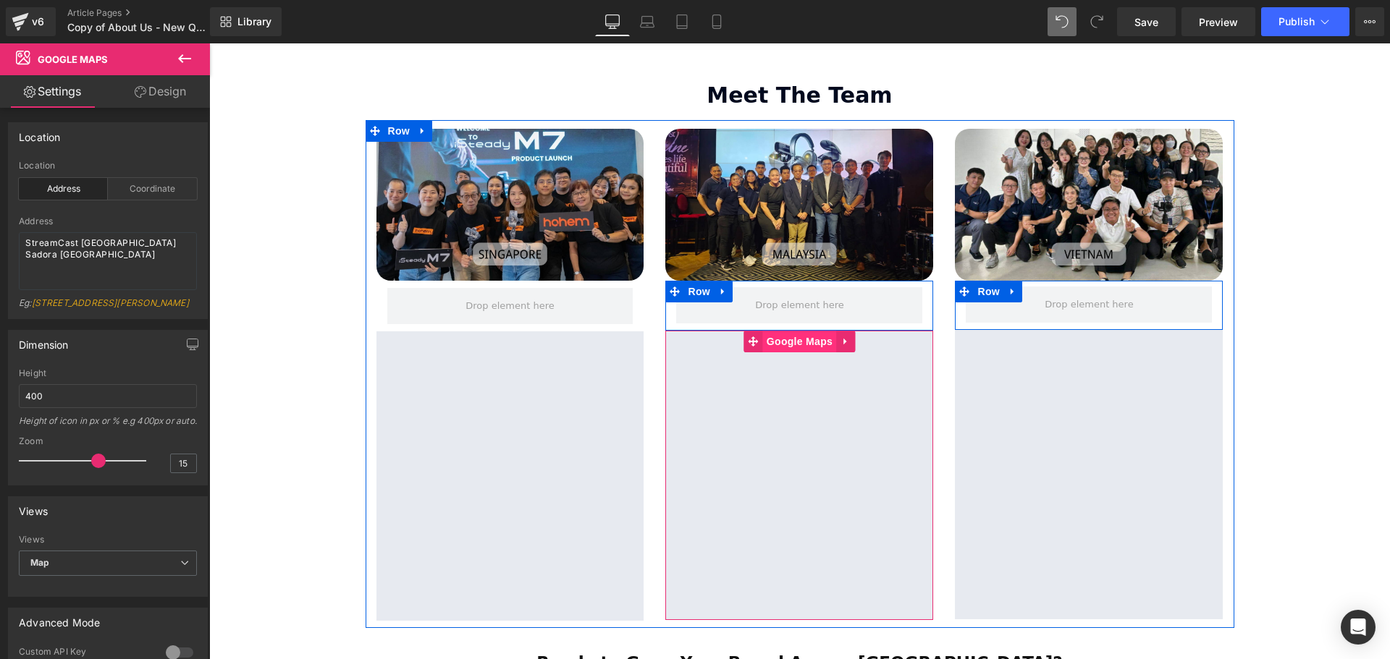
click at [793, 331] on span "Google Maps" at bounding box center [799, 342] width 73 height 22
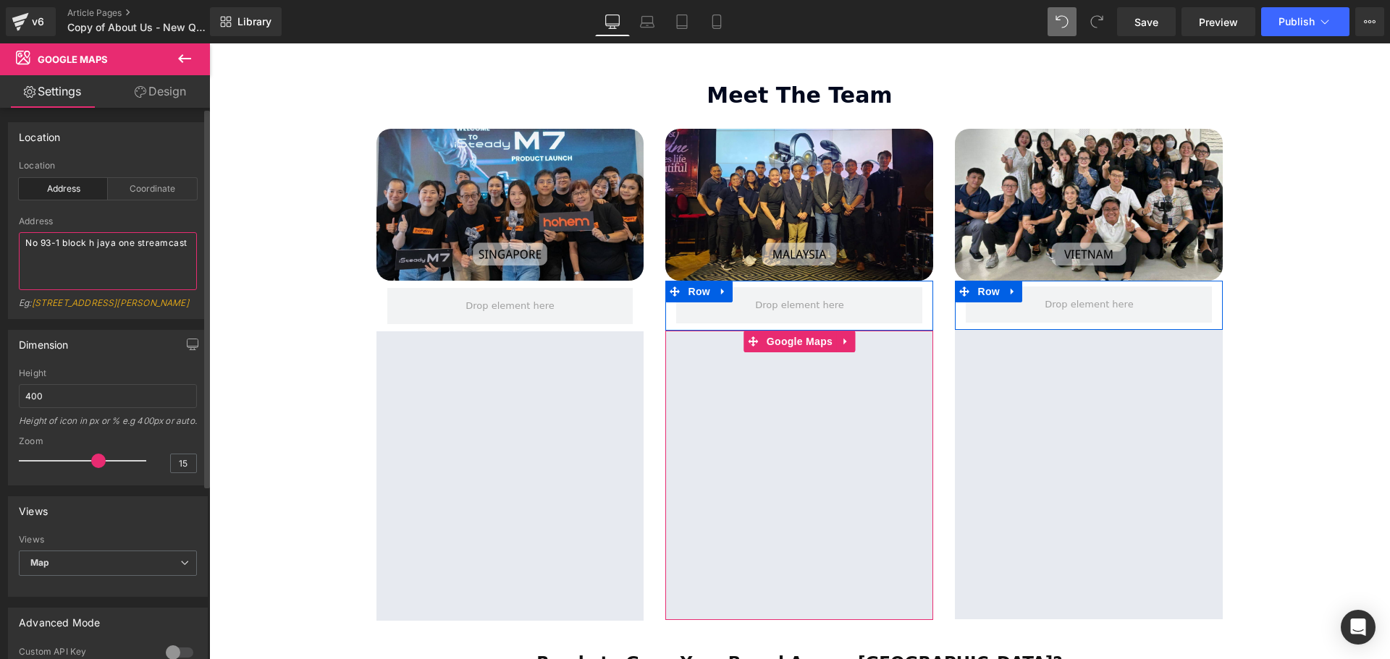
drag, startPoint x: 85, startPoint y: 255, endPoint x: 25, endPoint y: 240, distance: 62.0
click at [25, 240] on textarea "No 93-1 block h jaya one streamcast" at bounding box center [108, 261] width 178 height 58
type textarea "StreamCast [GEOGRAPHIC_DATA] One"
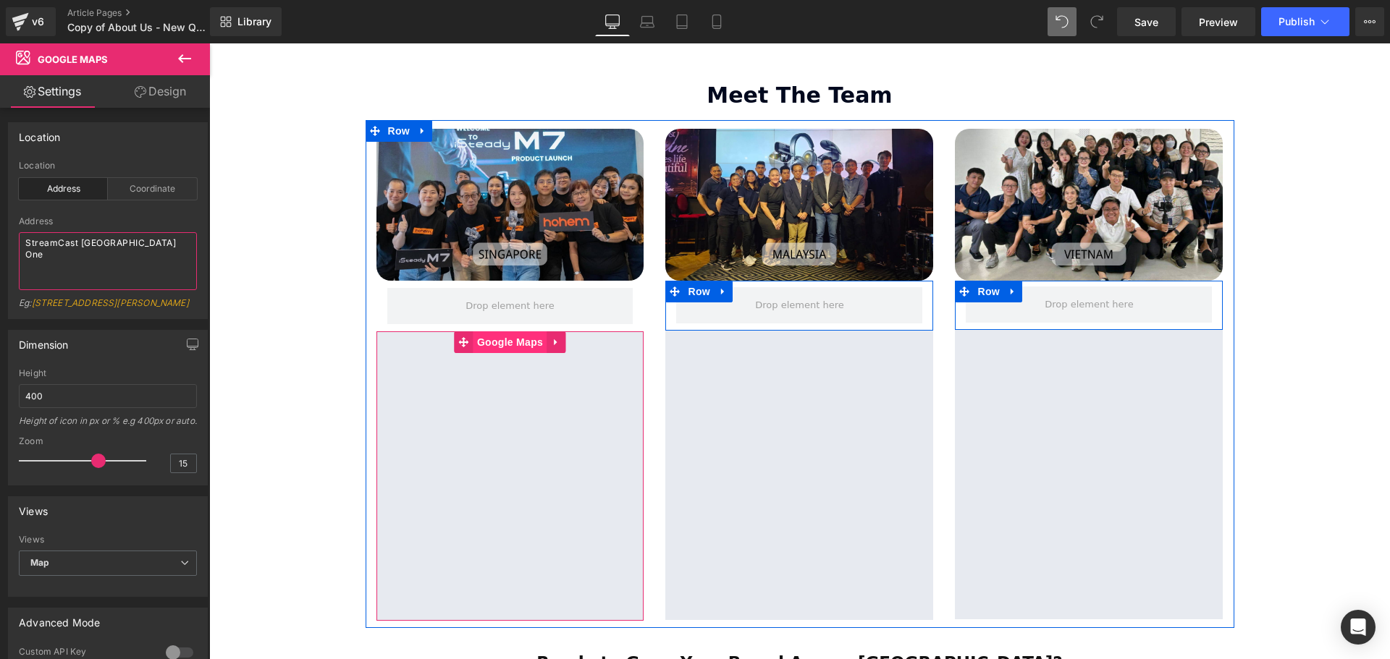
drag, startPoint x: 513, startPoint y: 308, endPoint x: 501, endPoint y: 307, distance: 12.4
click at [513, 331] on span "Google Maps" at bounding box center [509, 342] width 73 height 22
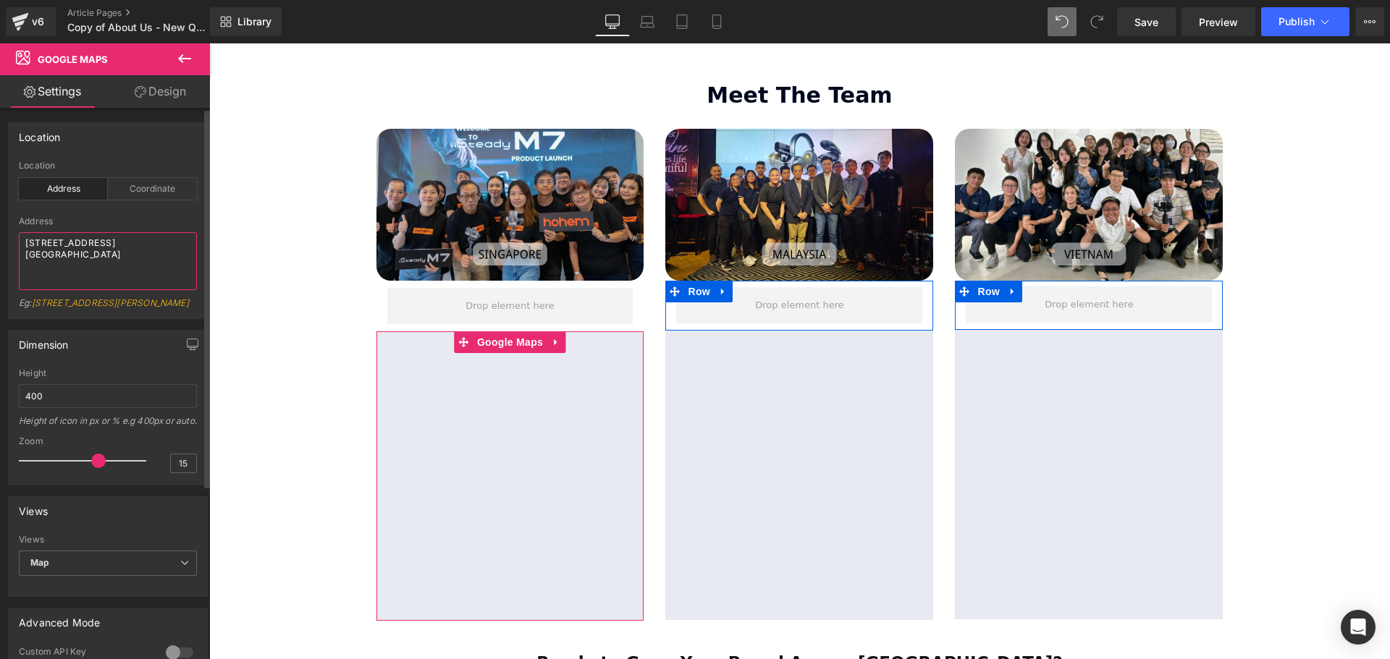
click at [28, 240] on textarea "[STREET_ADDRESS][GEOGRAPHIC_DATA]" at bounding box center [108, 261] width 178 height 58
click at [25, 241] on textarea "[STREET_ADDRESS][GEOGRAPHIC_DATA]" at bounding box center [108, 261] width 178 height 58
type textarea "StreamCast Asia [STREET_ADDRESS][GEOGRAPHIC_DATA]"
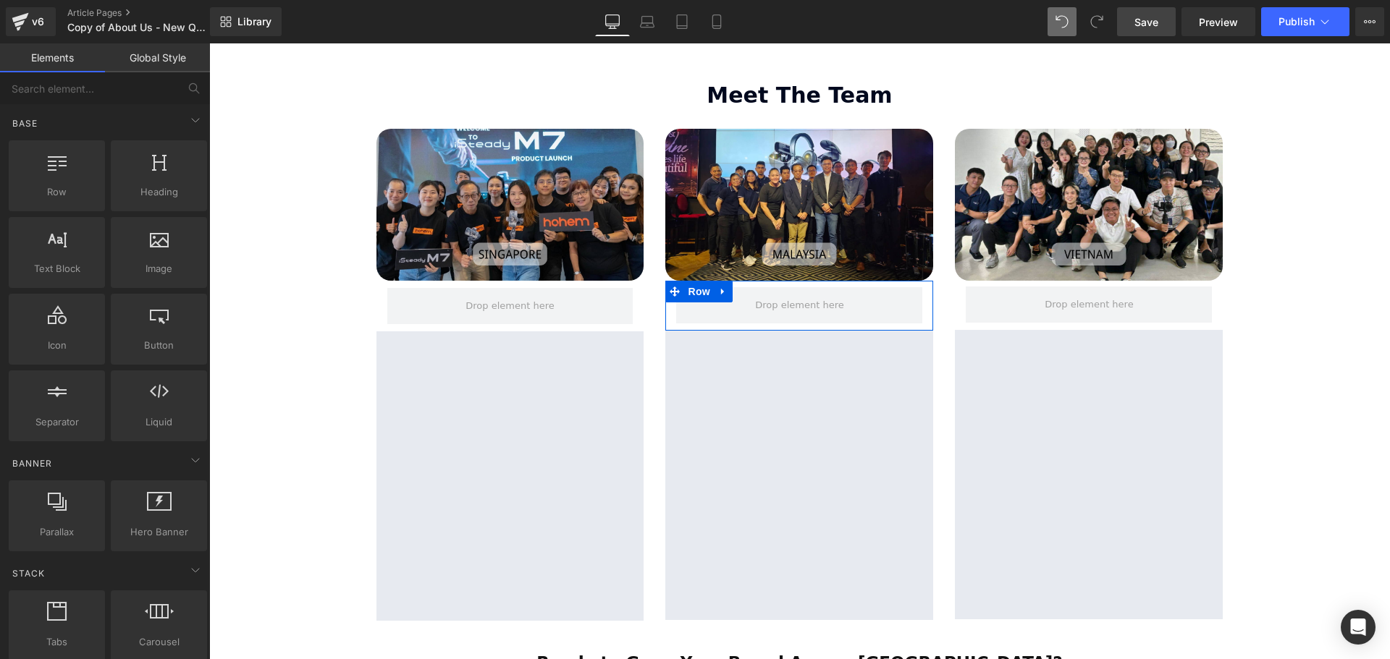
drag, startPoint x: 1167, startPoint y: 26, endPoint x: 1167, endPoint y: 35, distance: 9.4
click at [1167, 25] on link "Save" at bounding box center [1146, 21] width 59 height 29
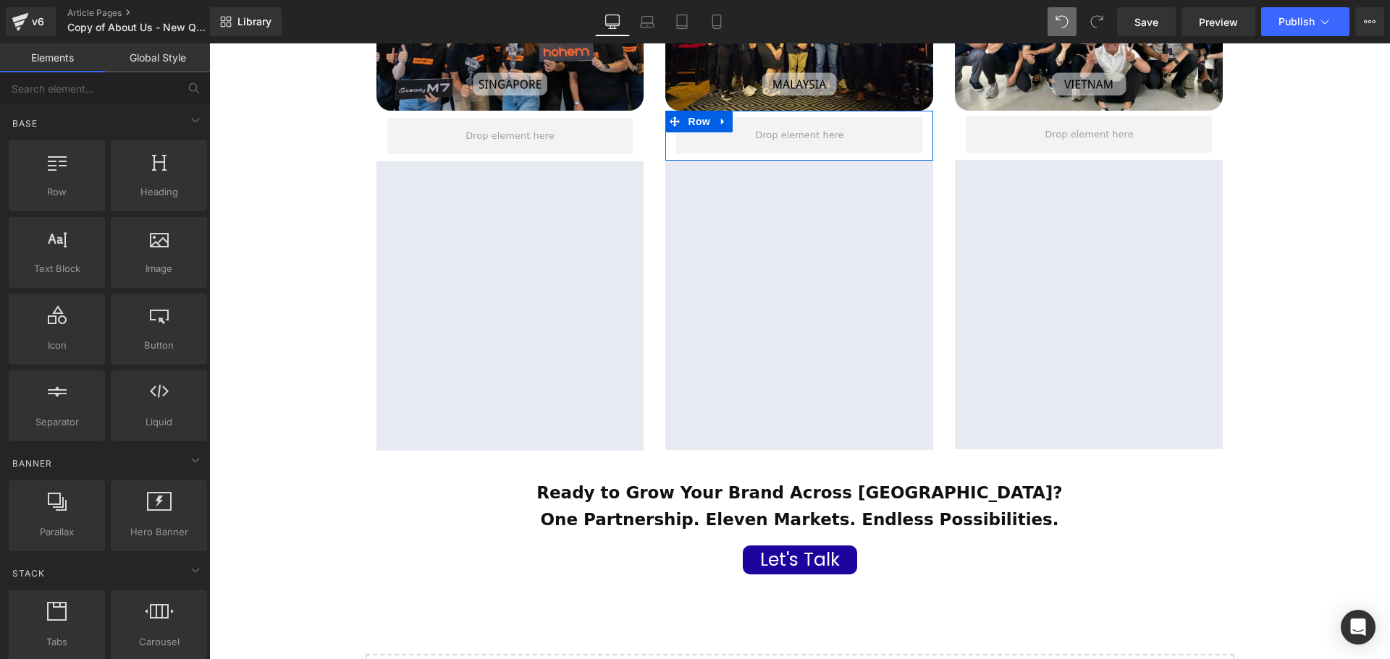
scroll to position [2410, 0]
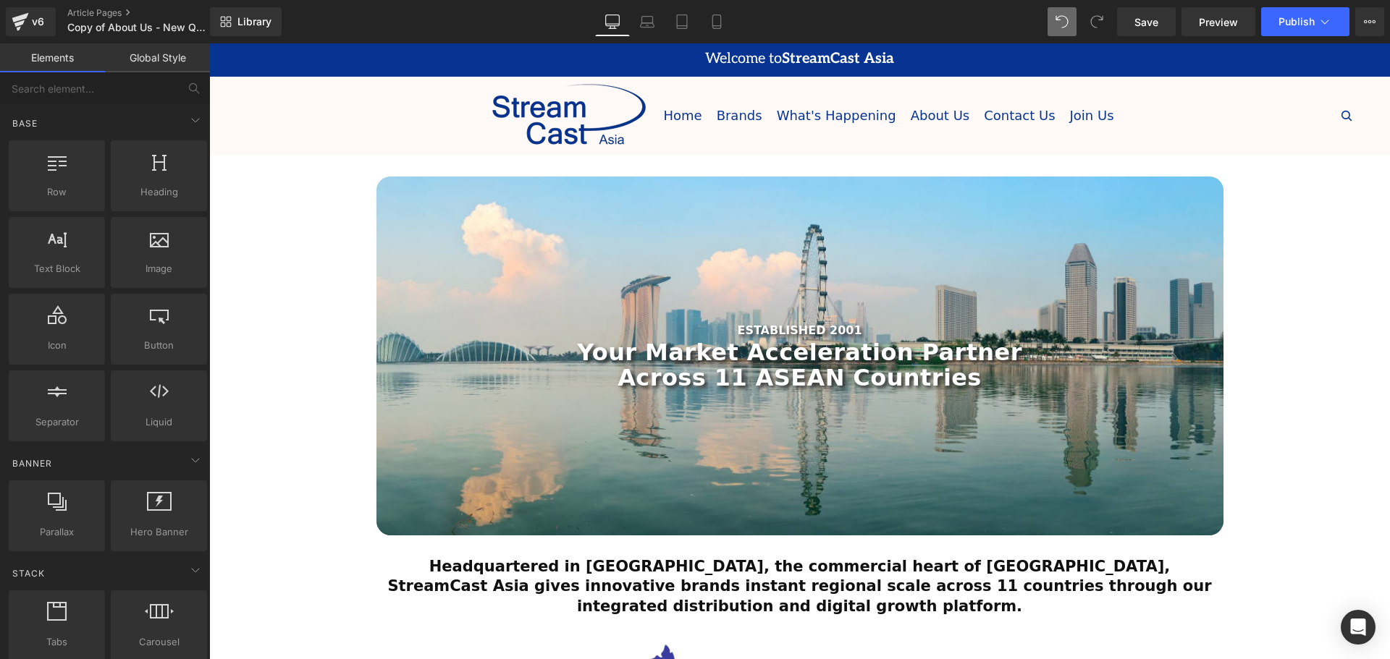
scroll to position [0, 0]
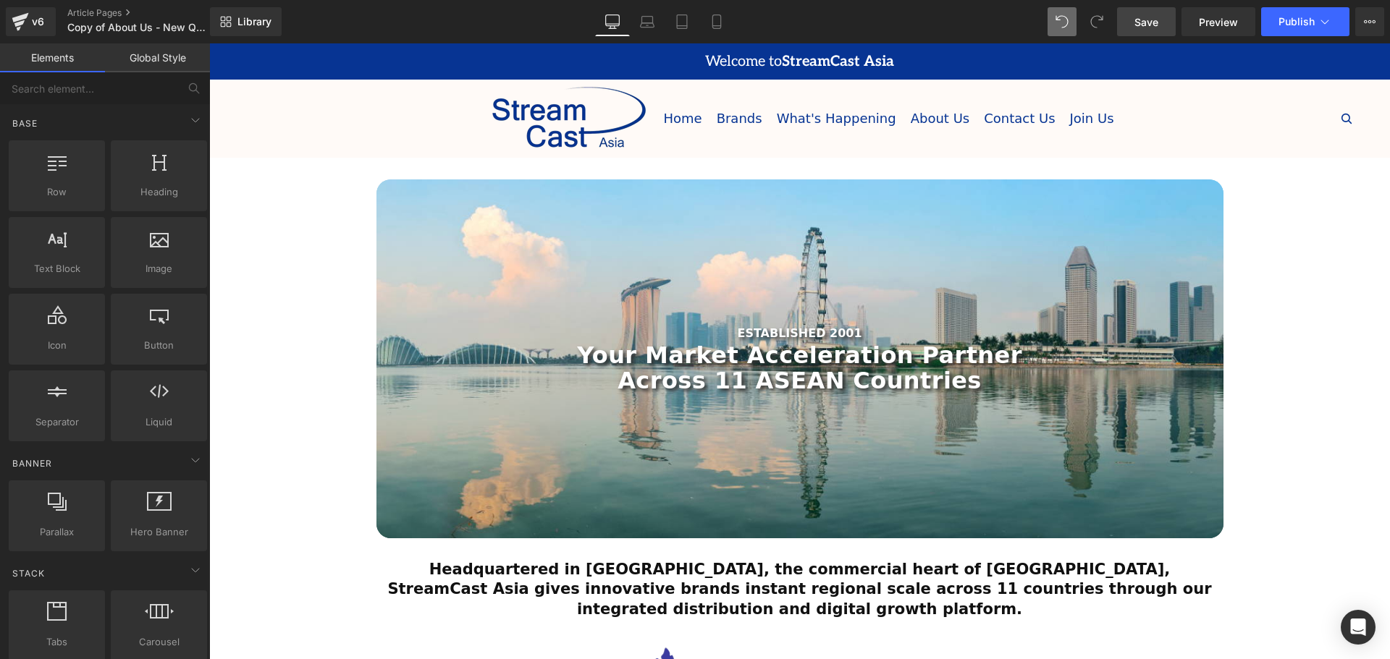
click at [1152, 20] on span "Save" at bounding box center [1146, 21] width 24 height 15
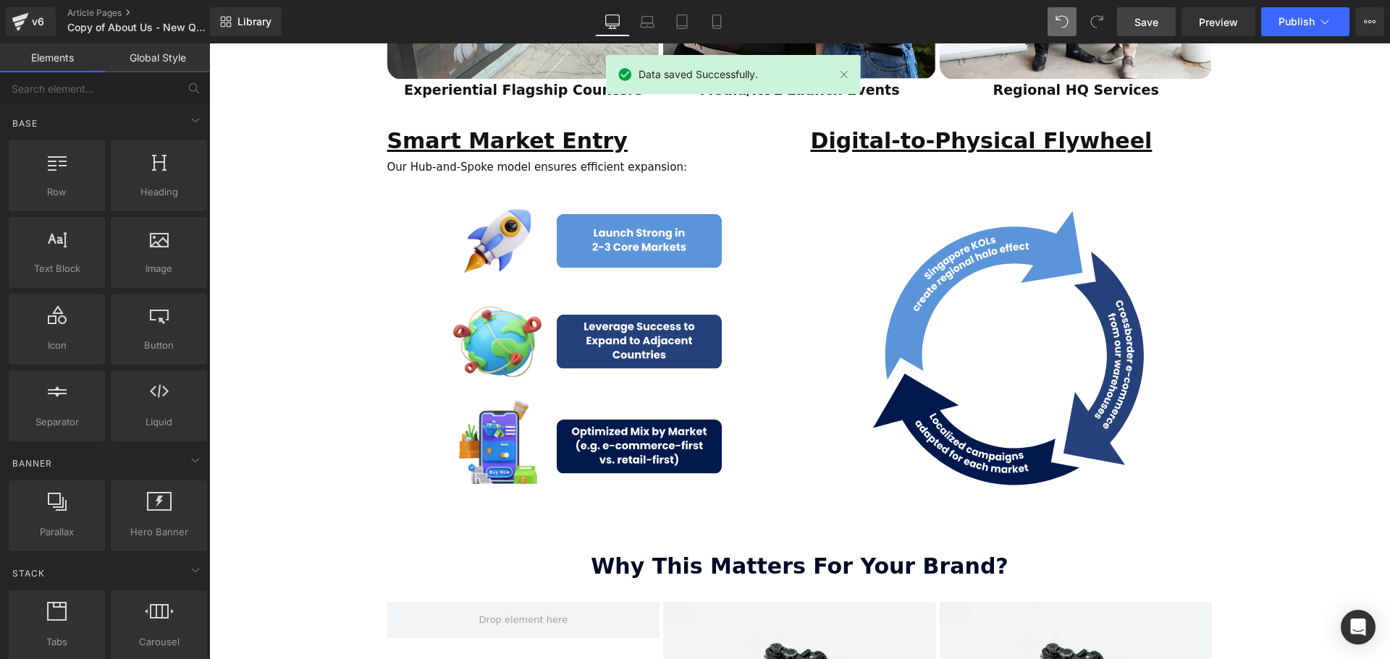
scroll to position [1809, 0]
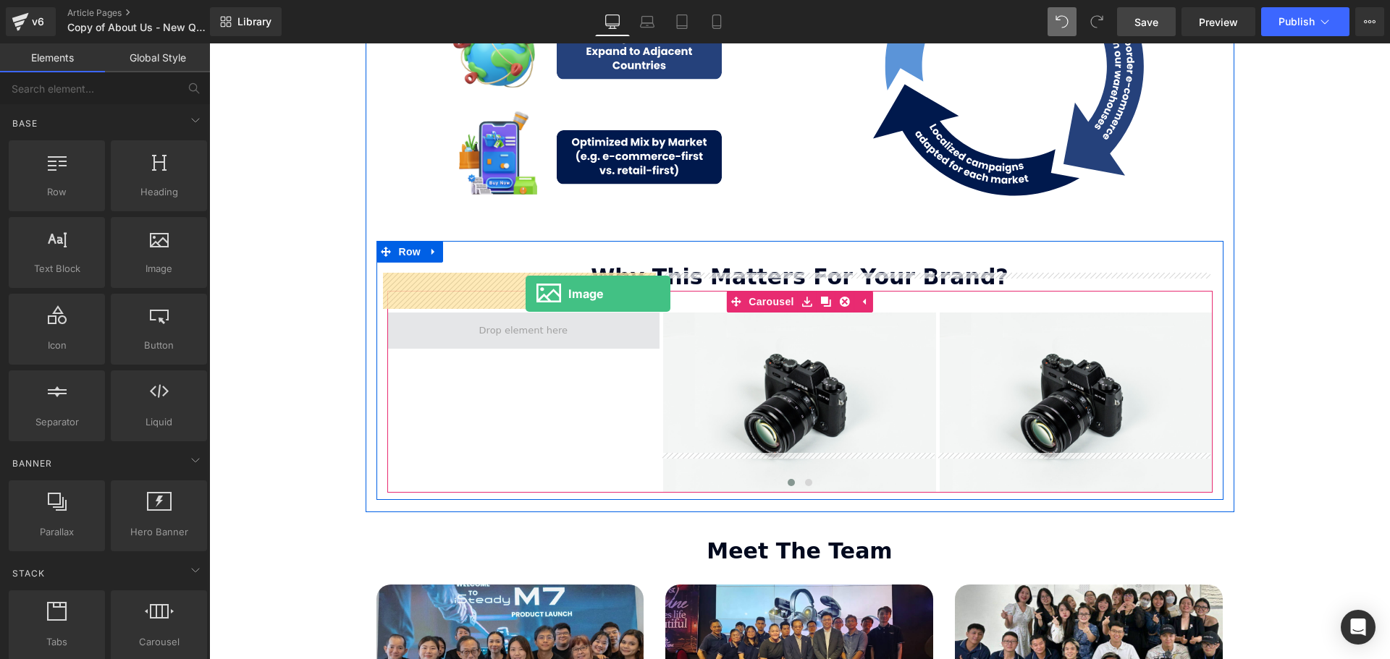
drag, startPoint x: 375, startPoint y: 306, endPoint x: 525, endPoint y: 294, distance: 151.1
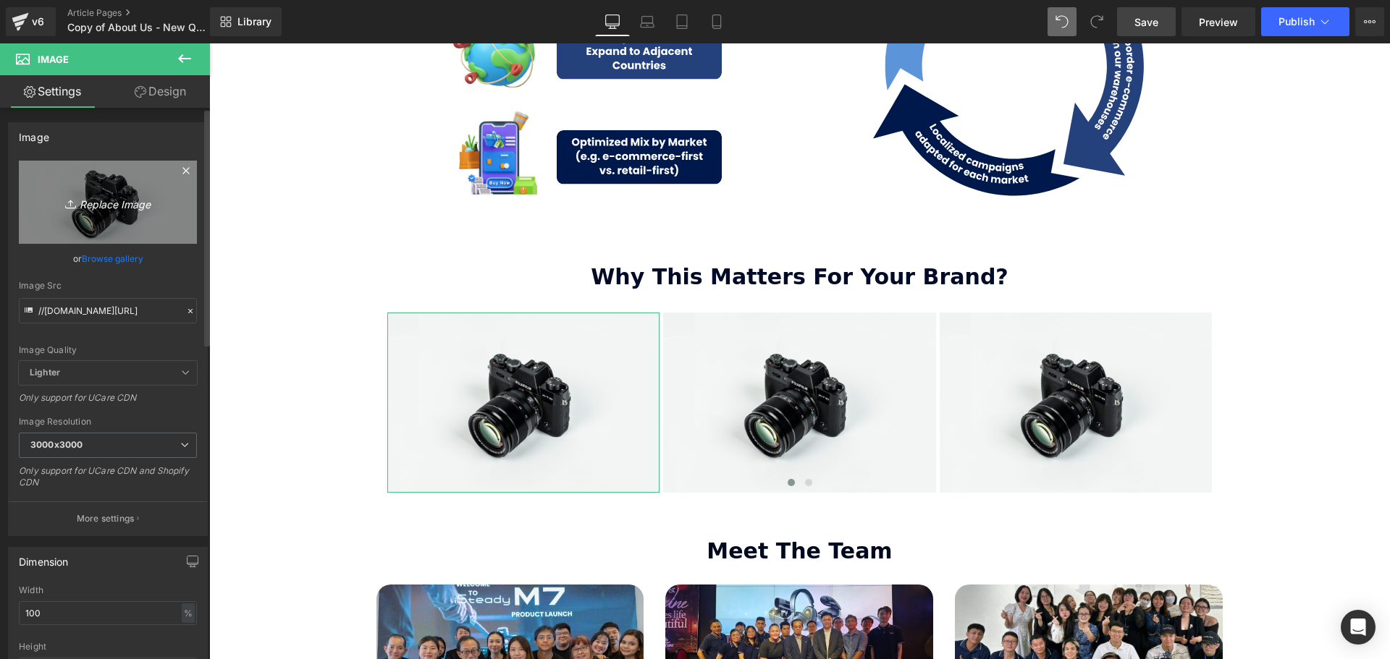
click at [106, 207] on icon "Replace Image" at bounding box center [108, 202] width 116 height 18
type input "C:\fakepath\SCA Giveaway Voucher (80 x 90 mm) (11).svg"
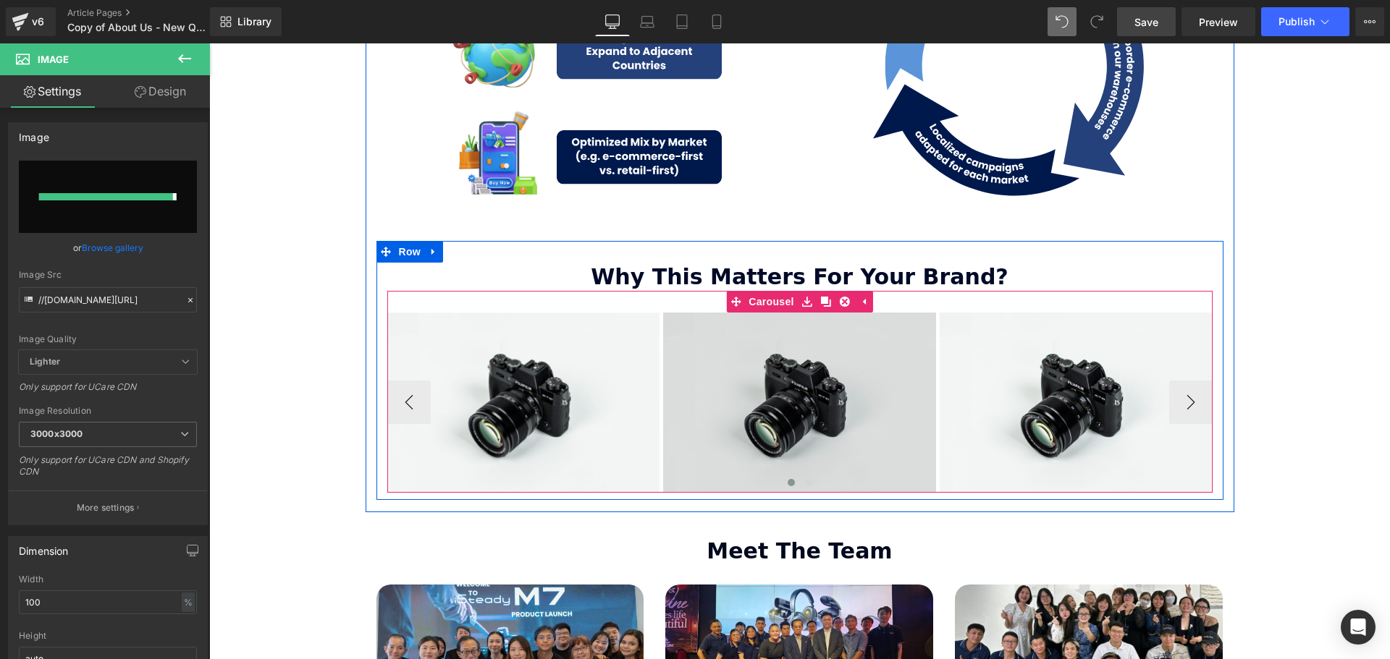
type input "[URL][DOMAIN_NAME]"
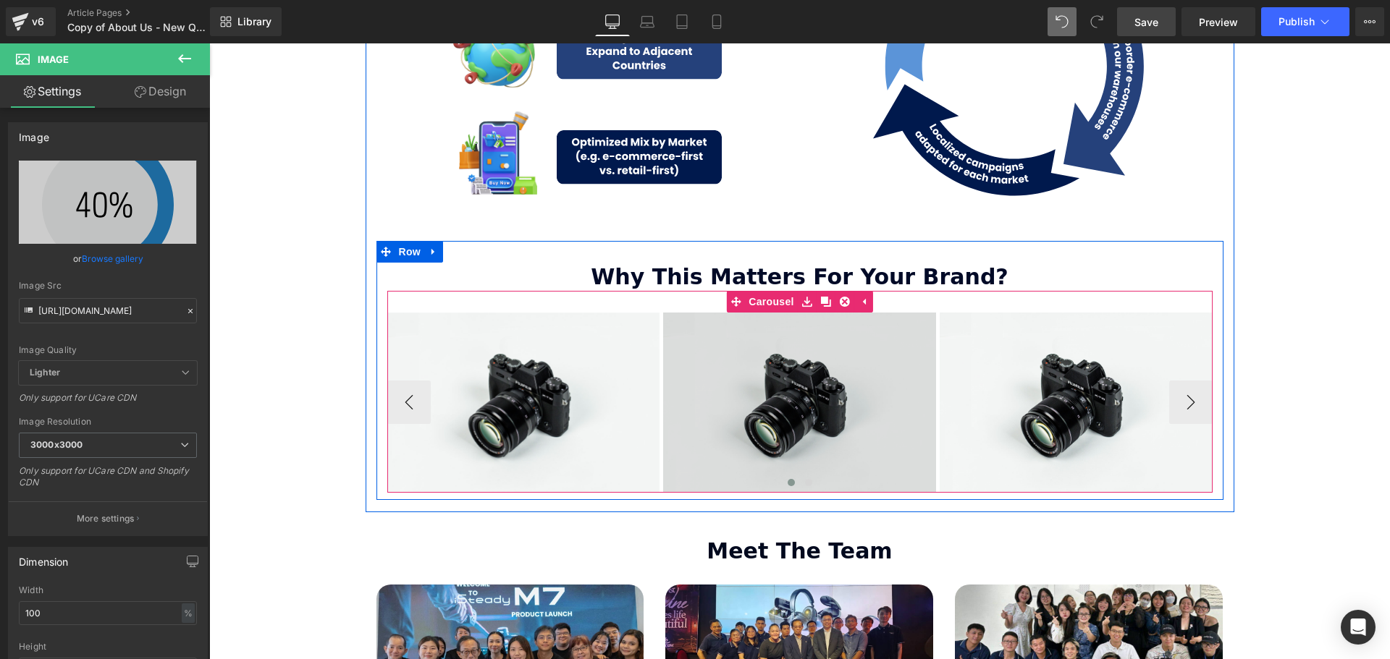
scroll to position [3879, 1173]
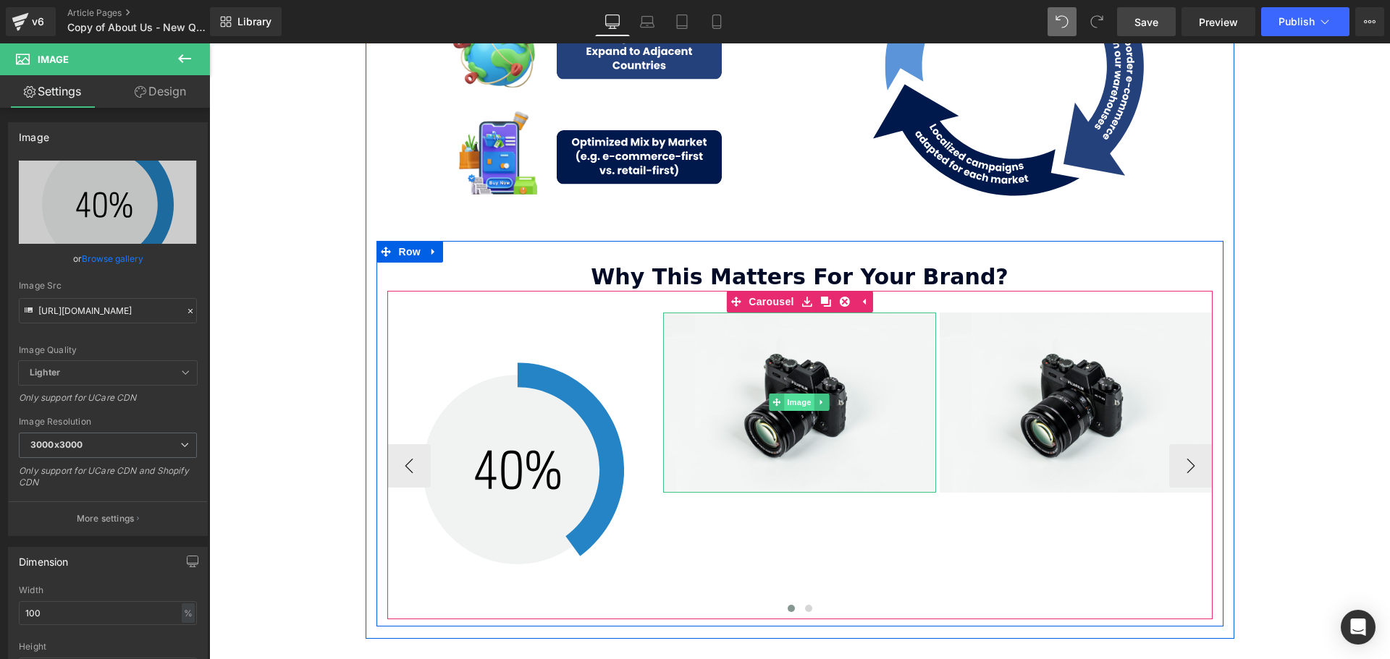
click at [802, 394] on span "Image" at bounding box center [800, 402] width 30 height 17
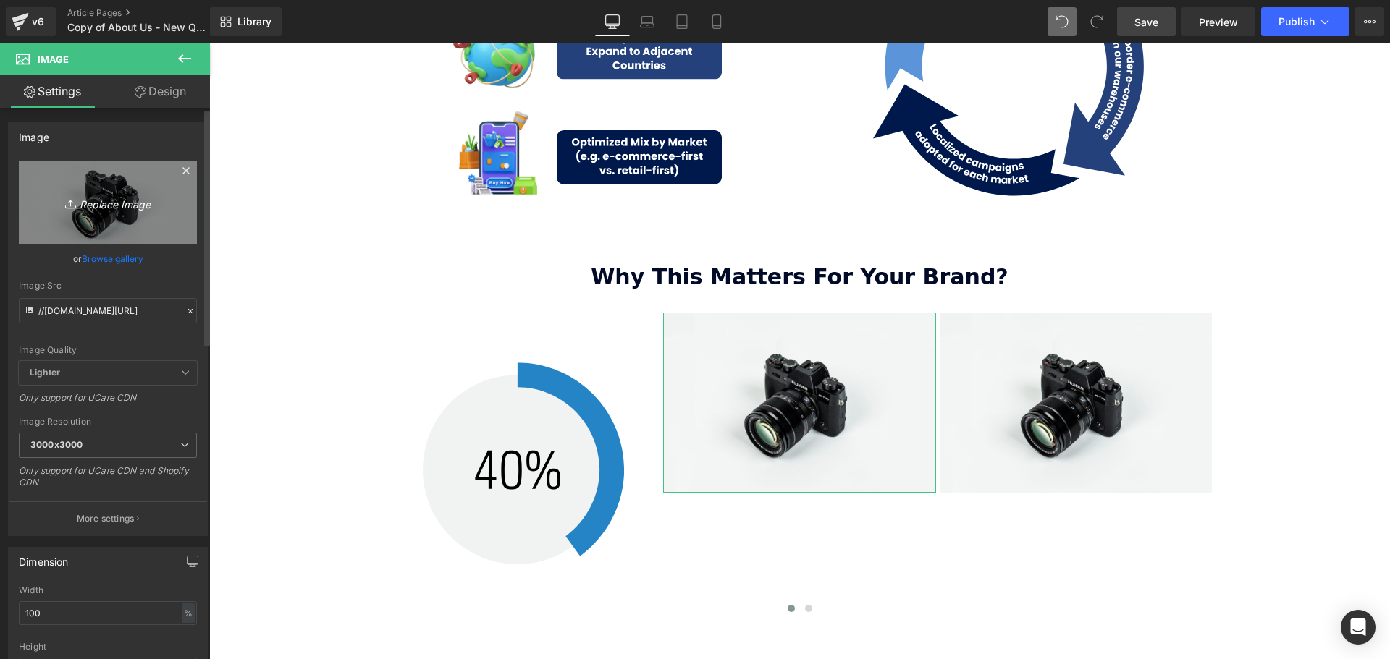
click at [94, 207] on icon "Replace Image" at bounding box center [108, 202] width 116 height 18
type input "C:\fakepath\SCA Giveaway Voucher (80 x 90 mm) (13).svg"
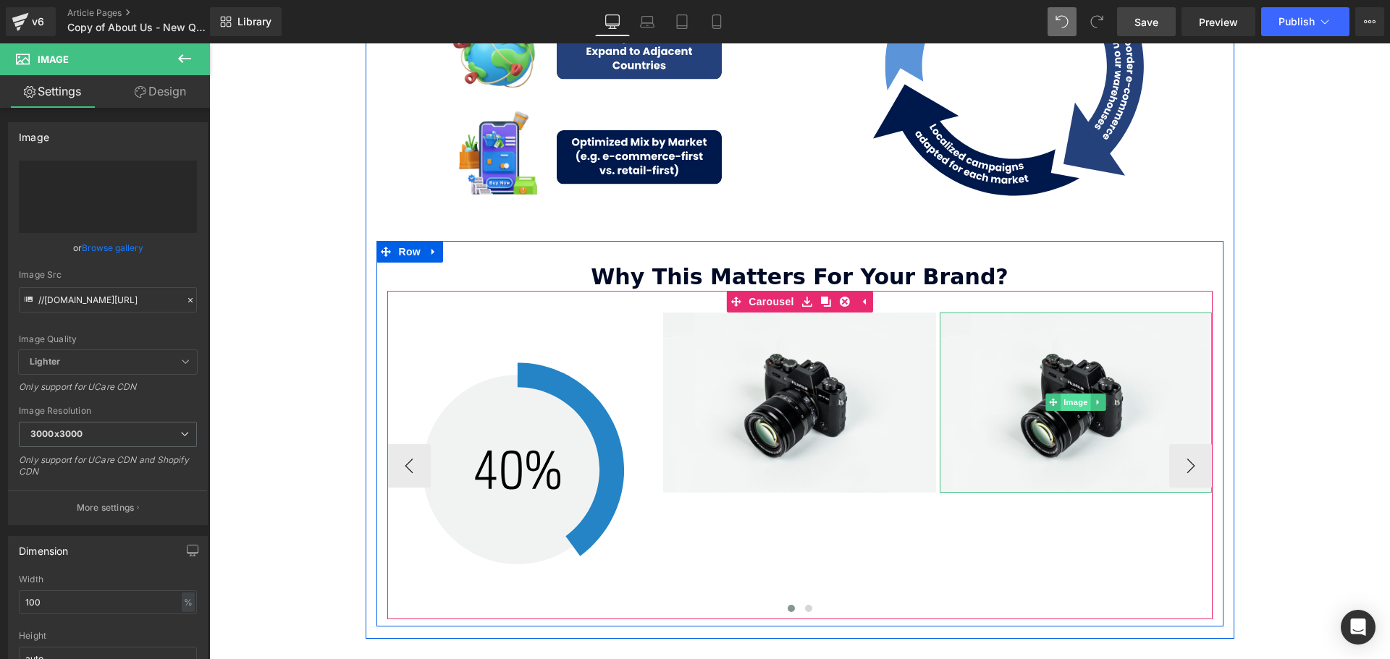
type input "[URL][DOMAIN_NAME]"
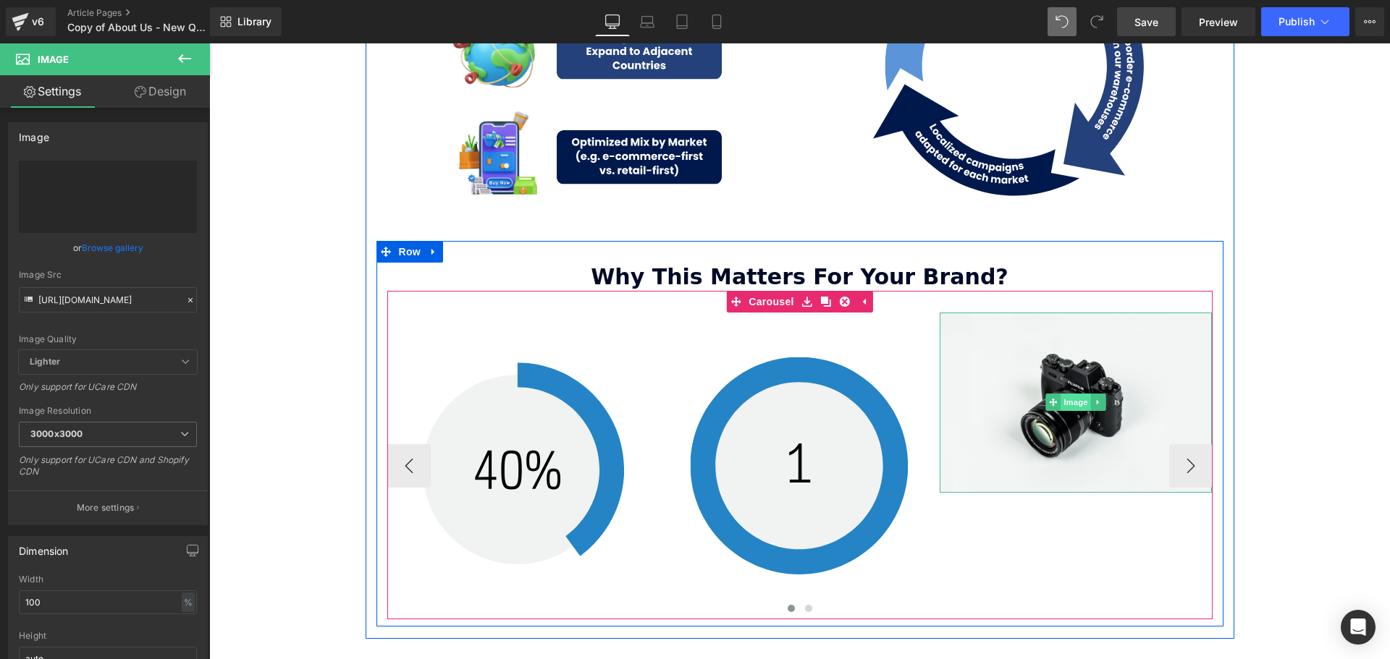
click at [1065, 394] on span "Image" at bounding box center [1075, 402] width 30 height 17
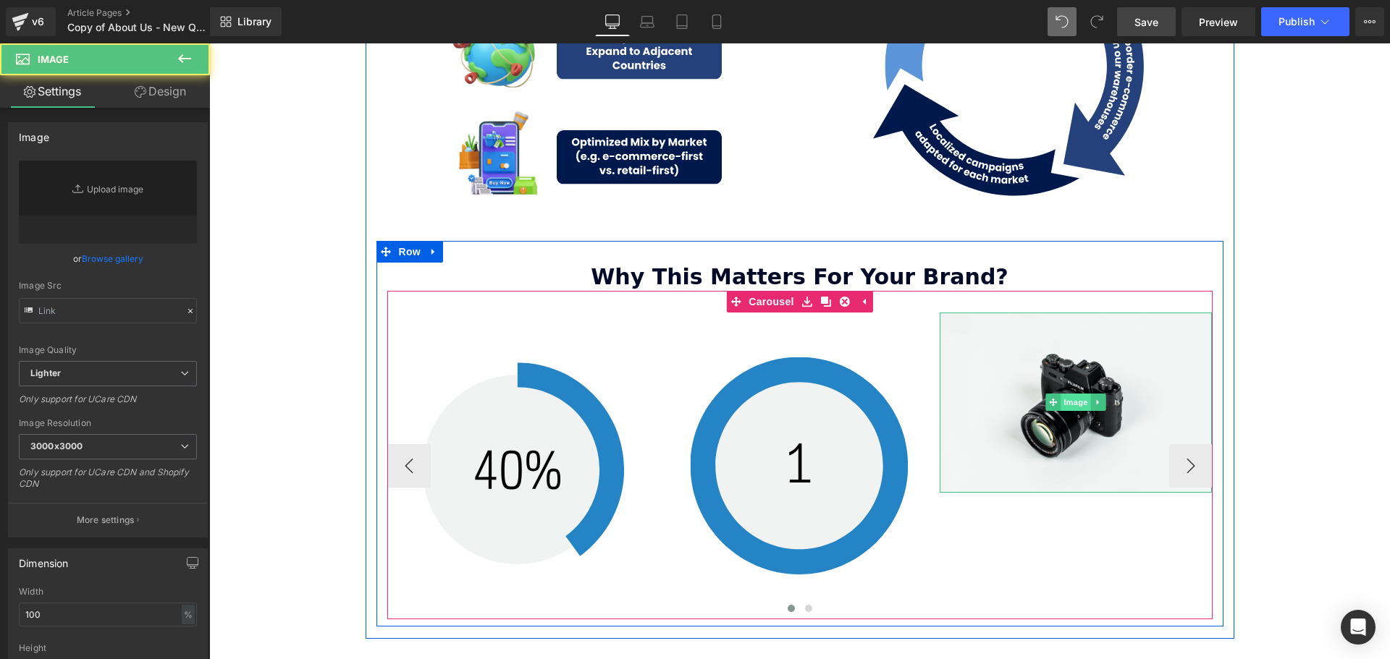
type input "//[DOMAIN_NAME][URL]"
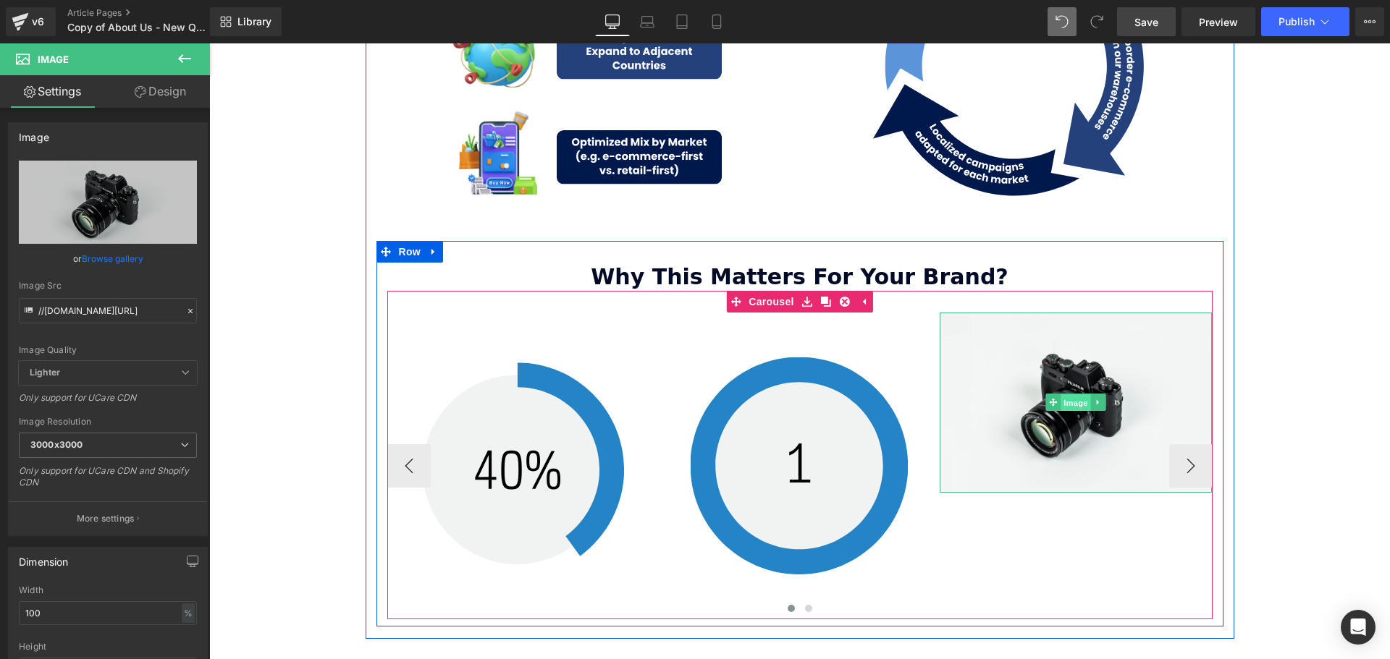
click at [1076, 394] on span "Image" at bounding box center [1075, 402] width 30 height 17
click at [1073, 394] on span "Image" at bounding box center [1075, 402] width 30 height 17
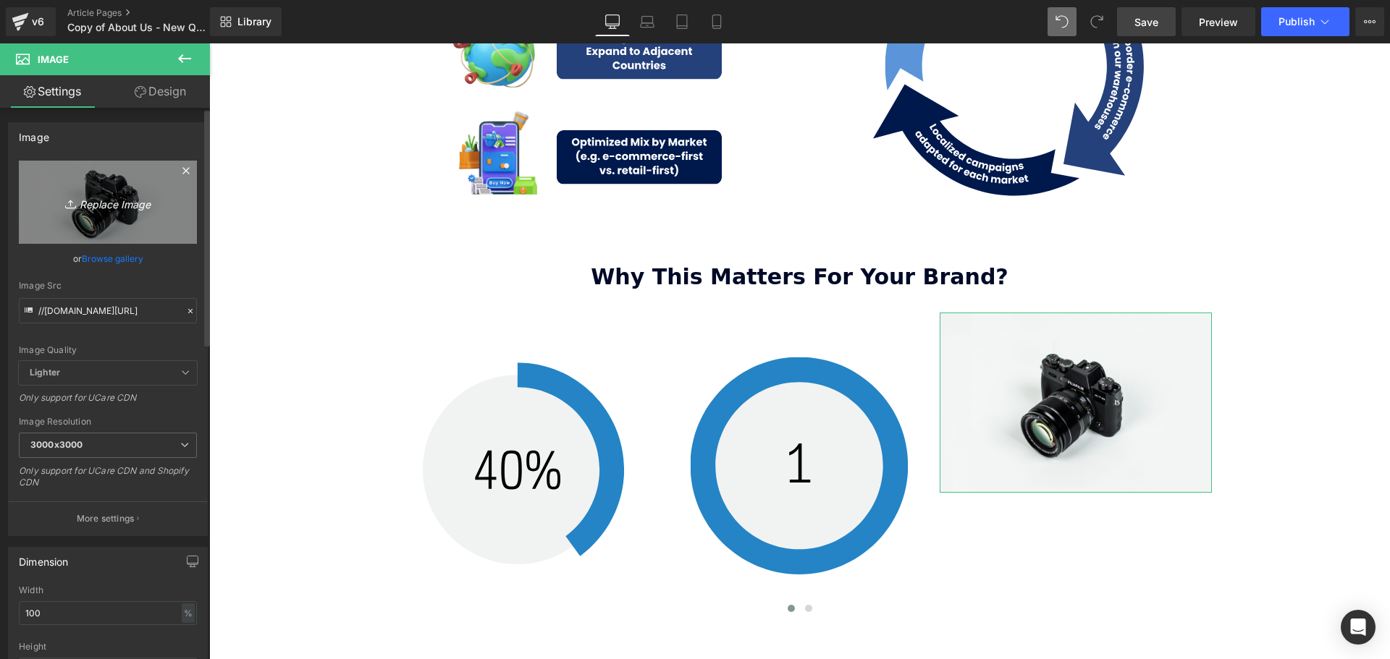
click at [114, 214] on link "Replace Image" at bounding box center [108, 202] width 178 height 83
type input "C:\fakepath\SCA Giveaway Voucher (80 x 90 mm) (13).svg"
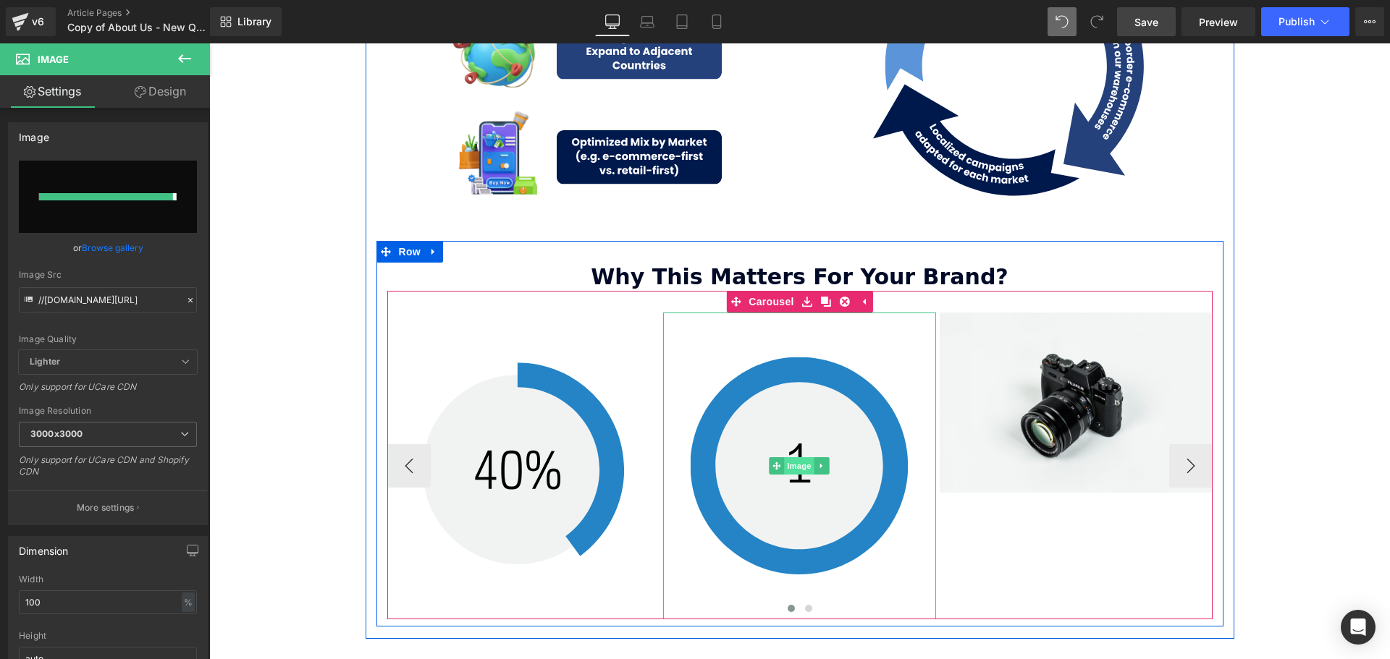
type input "[URL][DOMAIN_NAME]"
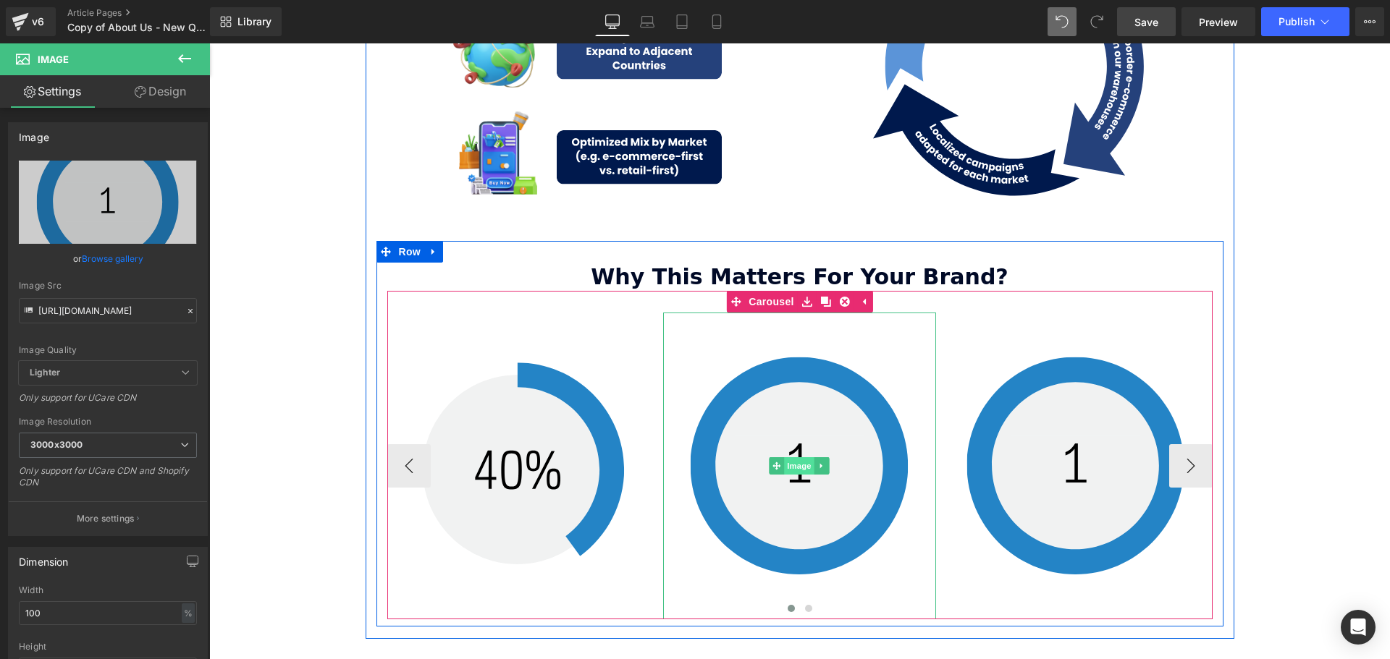
click at [800, 457] on span "Image" at bounding box center [800, 465] width 30 height 17
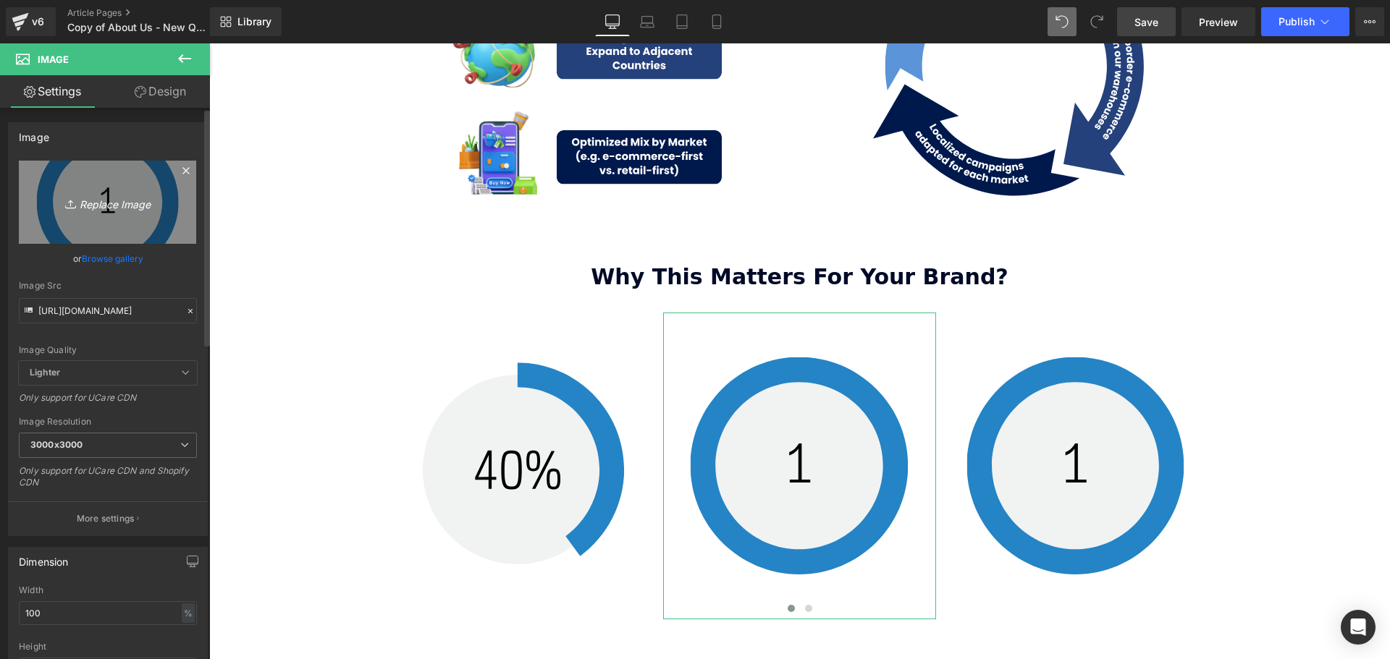
click at [114, 211] on icon "Replace Image" at bounding box center [108, 202] width 116 height 18
type input "C:\fakepath\SCA Giveaway Voucher (80 x 90 mm) (12).svg"
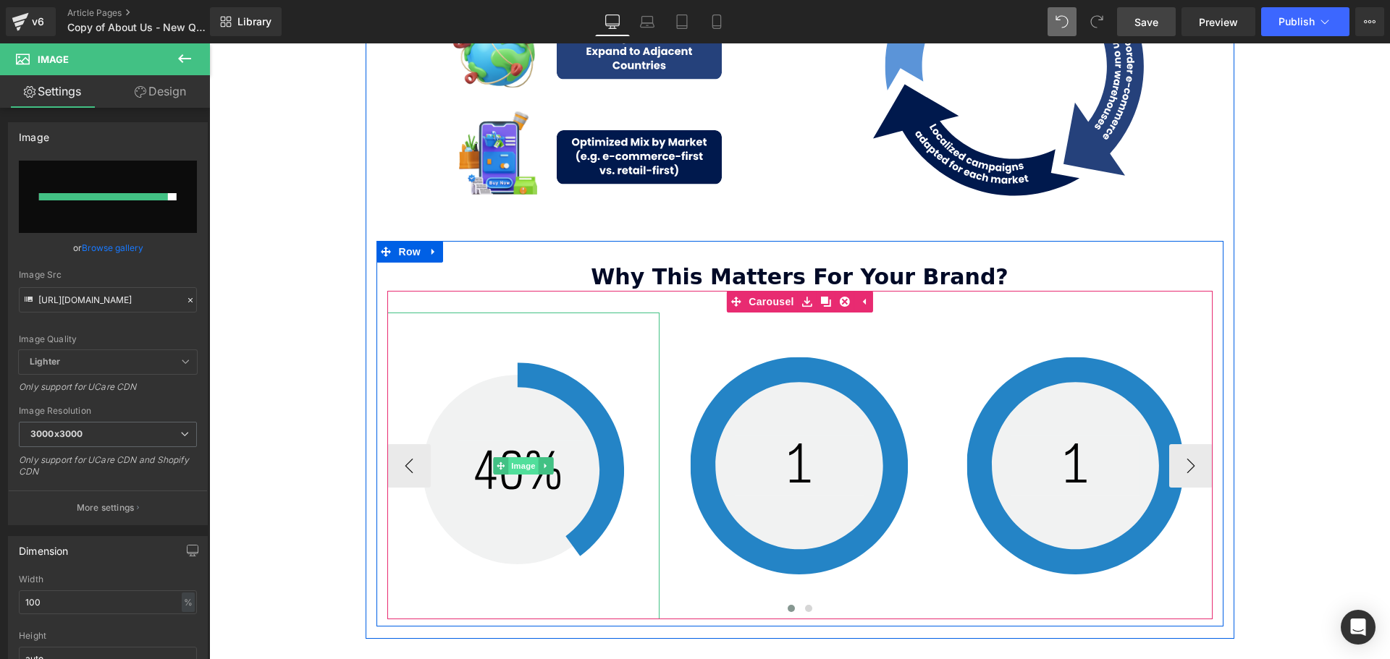
type input "[URL][DOMAIN_NAME]"
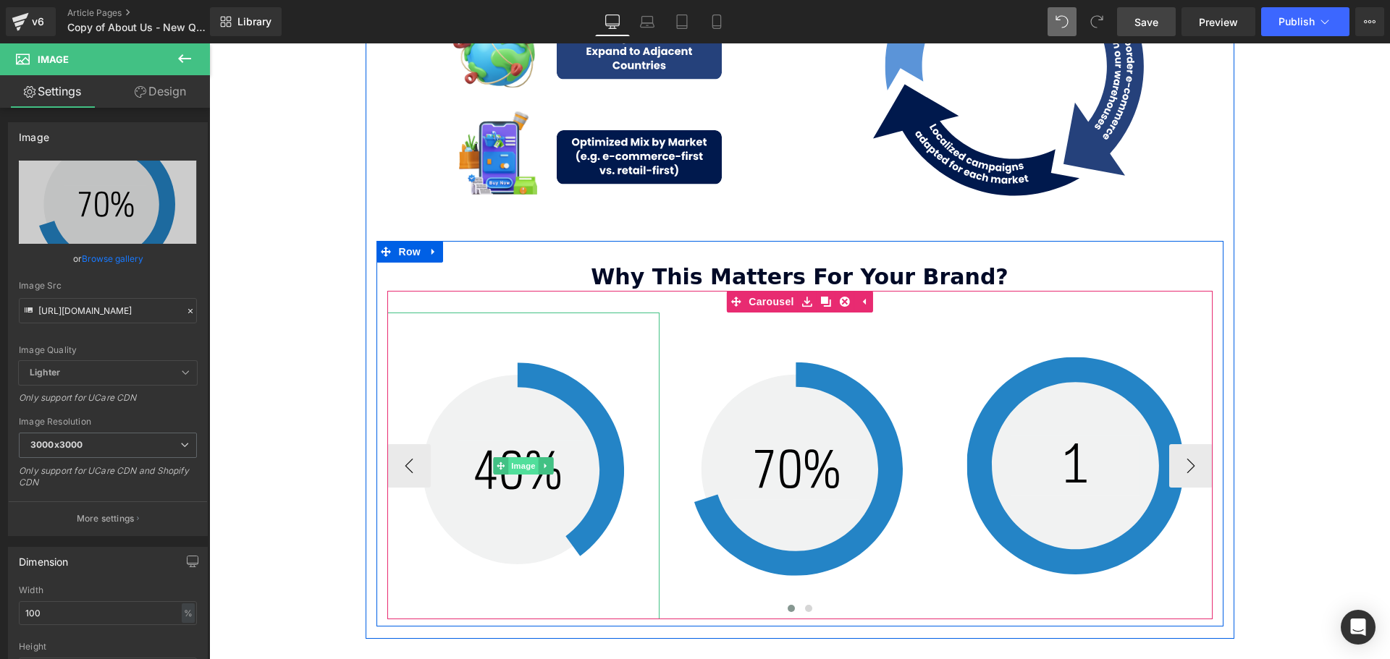
click at [514, 457] on span "Image" at bounding box center [523, 465] width 30 height 17
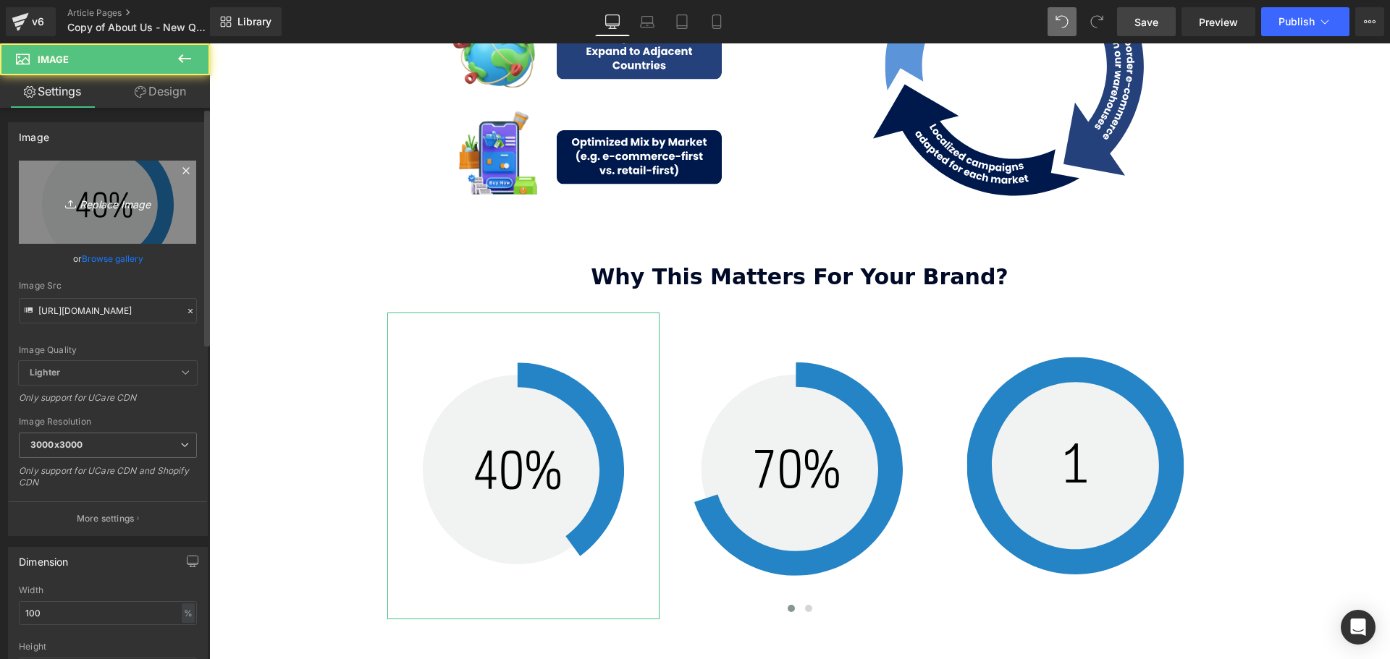
click at [91, 196] on icon "Replace Image" at bounding box center [108, 202] width 116 height 18
type input "C:\fakepath\SCA Giveaway Voucher (80 x 90 mm) (11).svg"
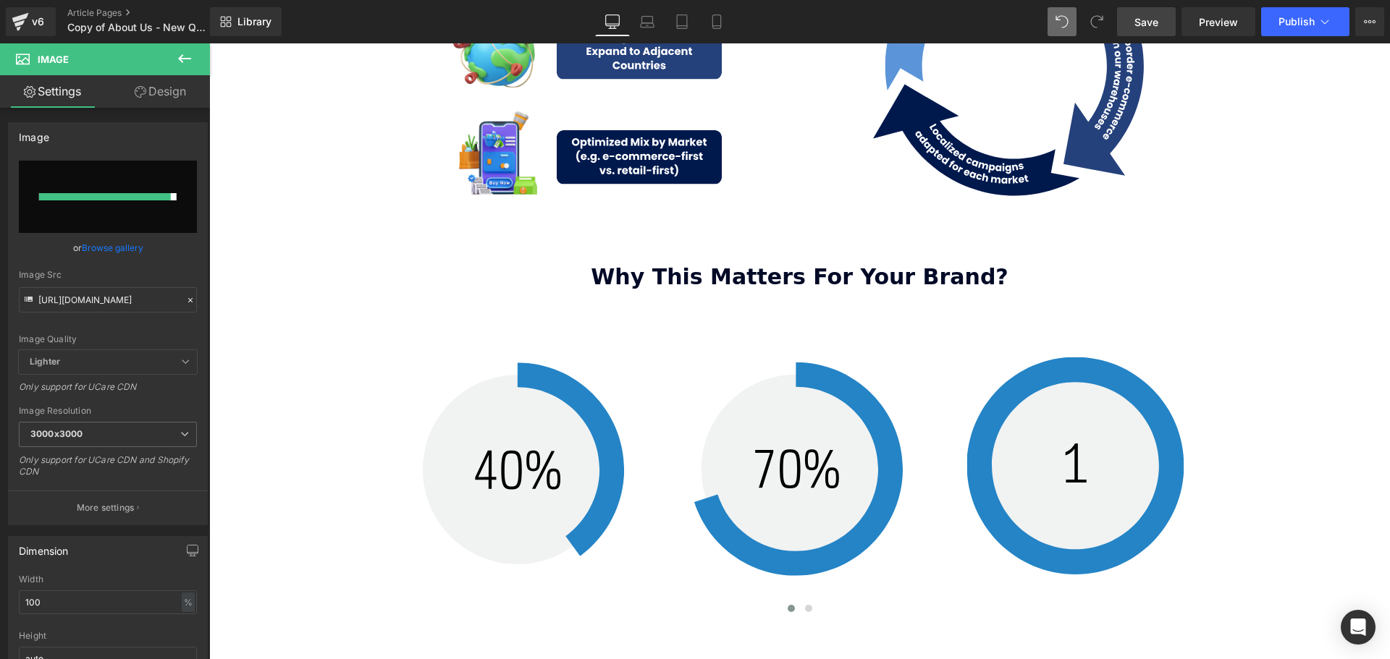
type input "[URL][DOMAIN_NAME]"
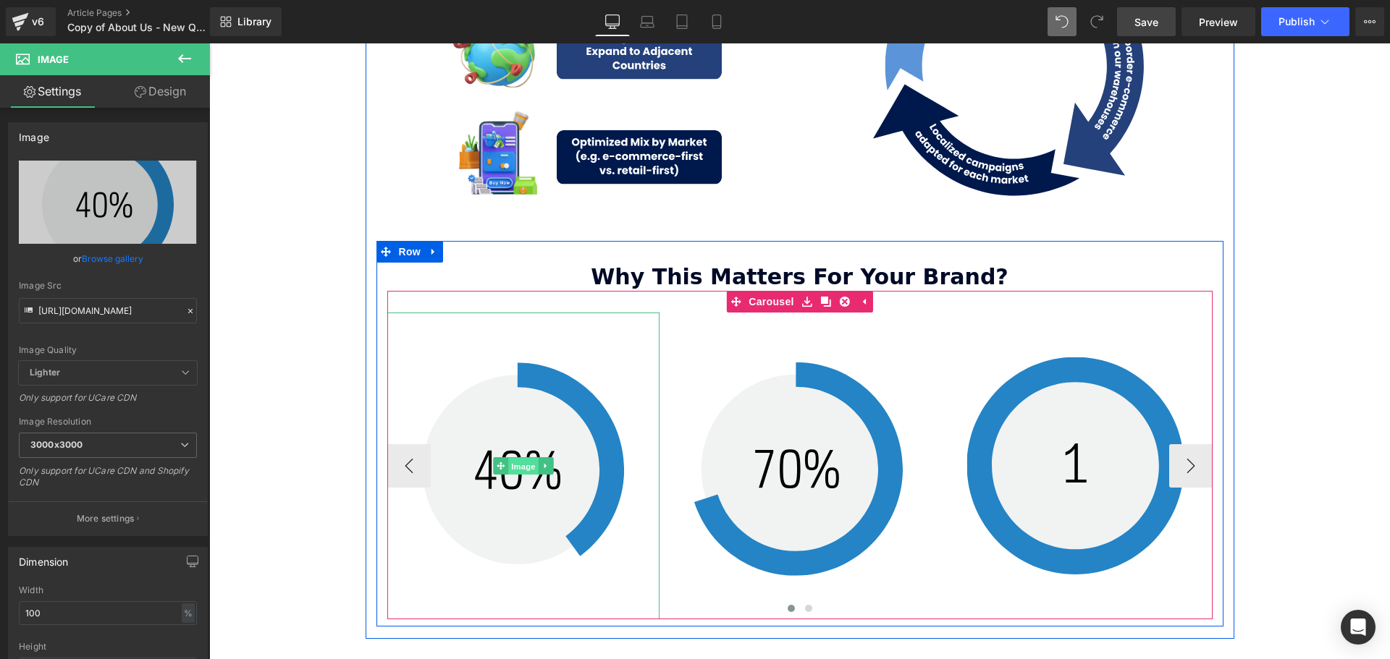
click at [516, 457] on span "Image" at bounding box center [523, 465] width 30 height 17
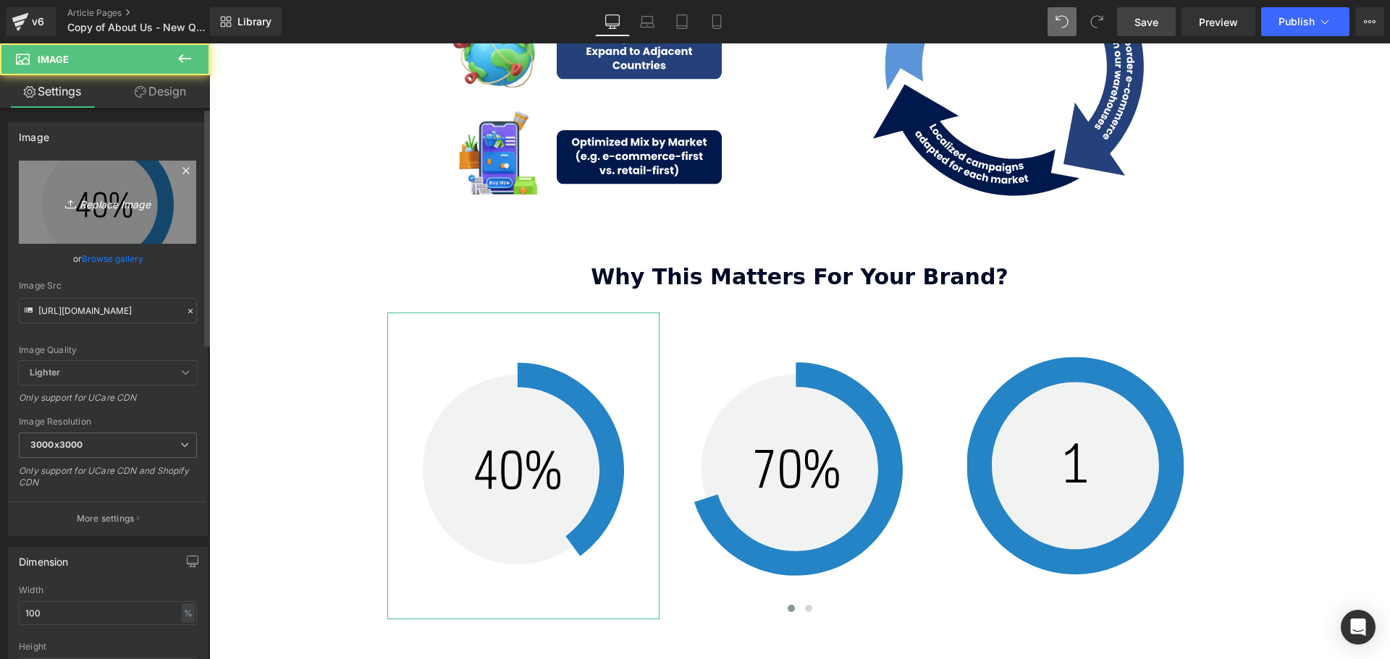
click at [101, 201] on icon "Replace Image" at bounding box center [108, 202] width 116 height 18
type input "C:\fakepath\SCA Giveaway Voucher (80 x 90 mm) (9).svg"
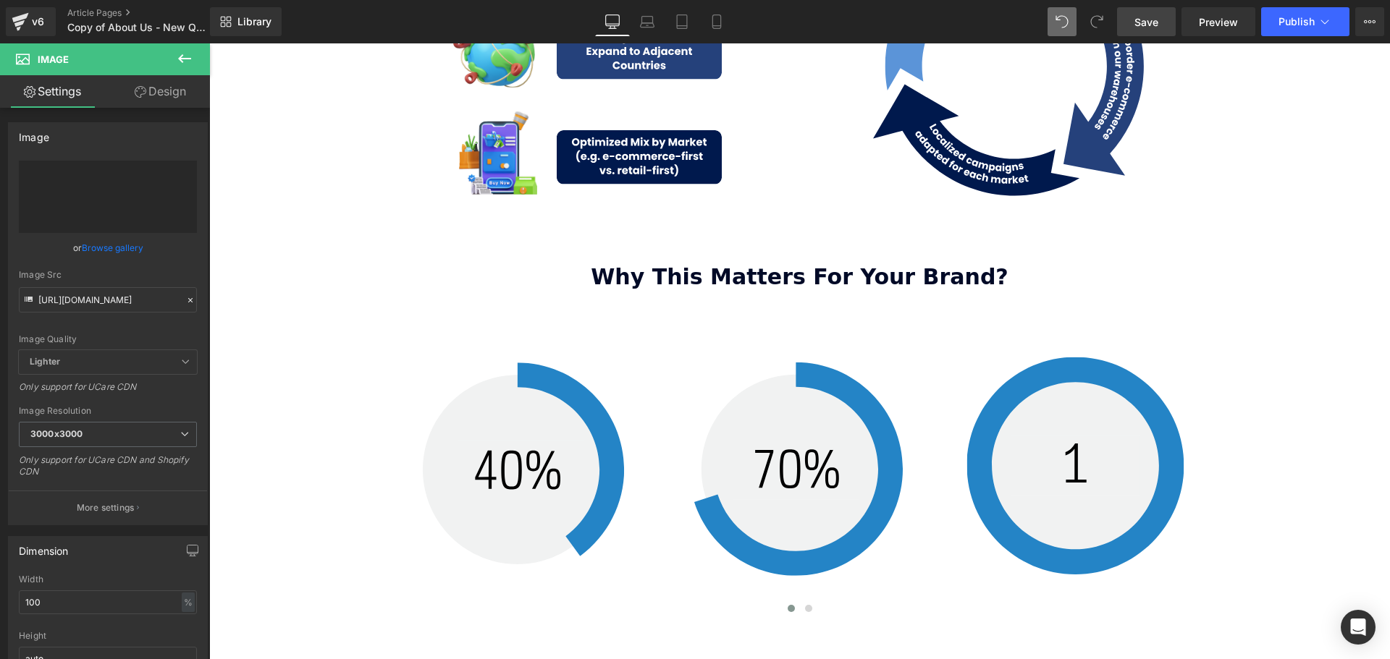
type input "[URL][DOMAIN_NAME]"
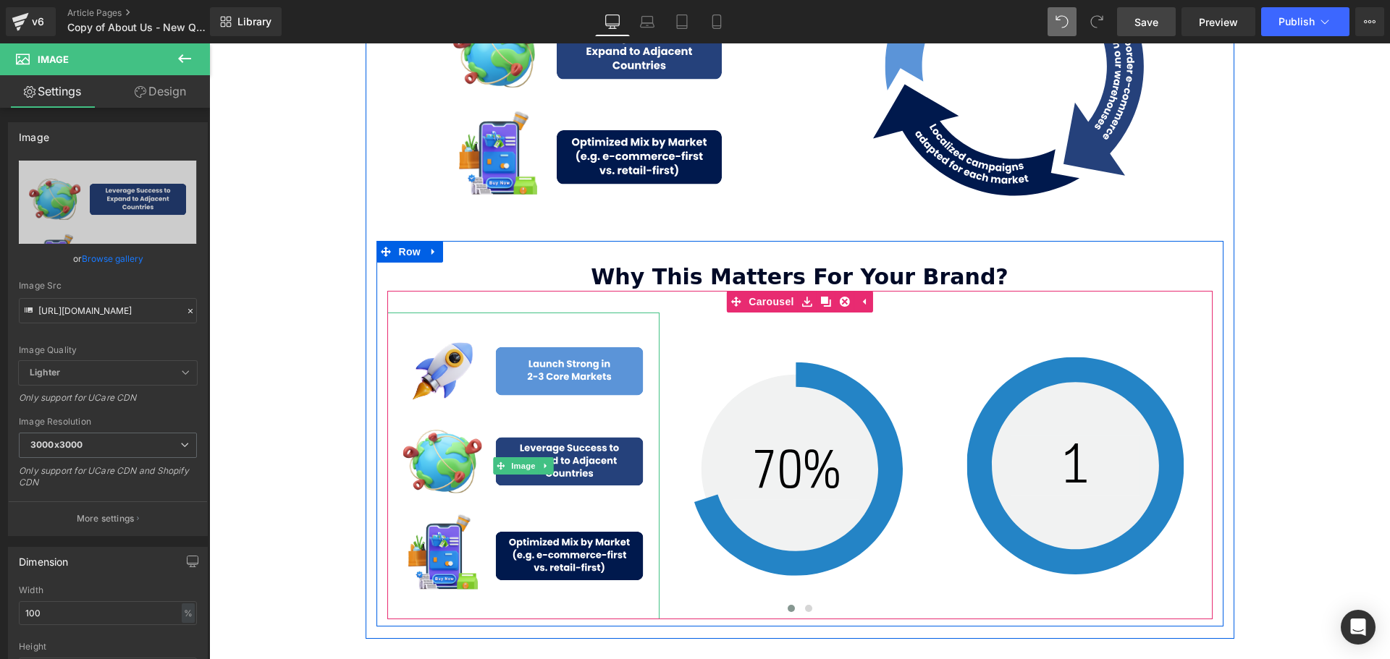
click at [516, 457] on span "Image" at bounding box center [523, 465] width 30 height 17
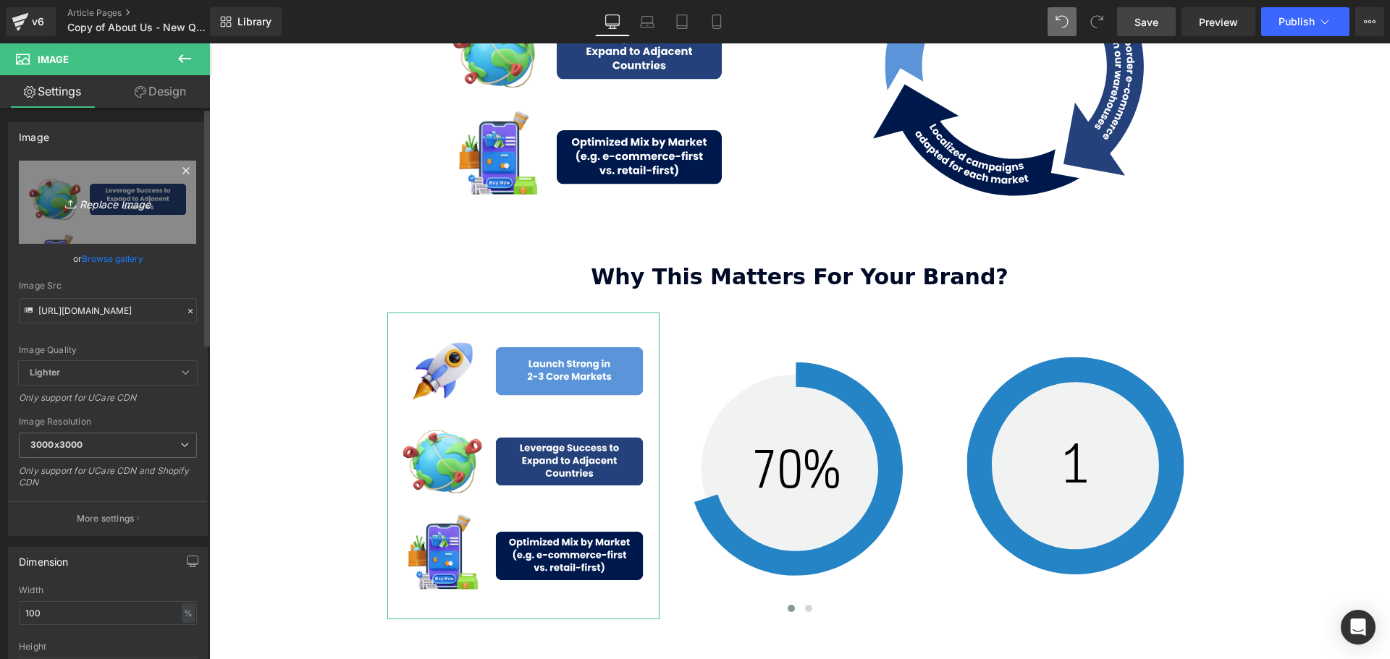
click at [113, 197] on icon "Replace Image" at bounding box center [108, 202] width 116 height 18
type input "C:\fakepath\SCA Giveaway Voucher (80 x 90 mm) (14).svg"
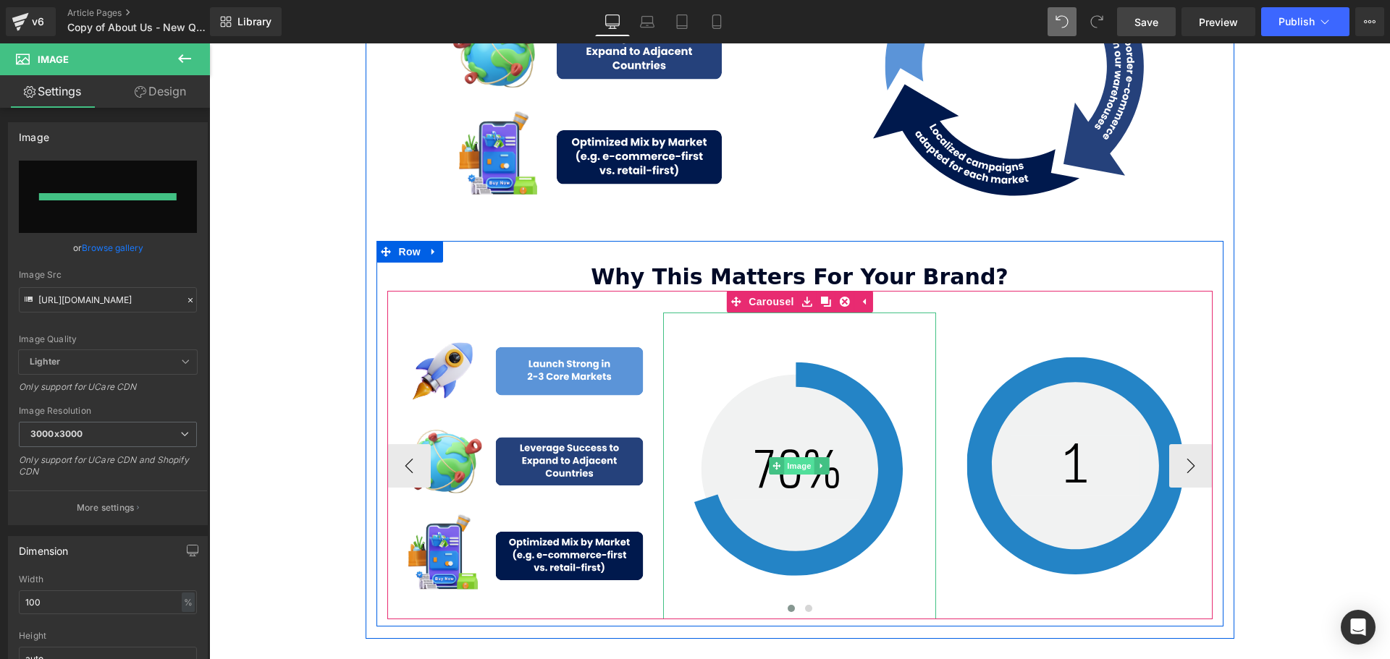
type input "[URL][DOMAIN_NAME]"
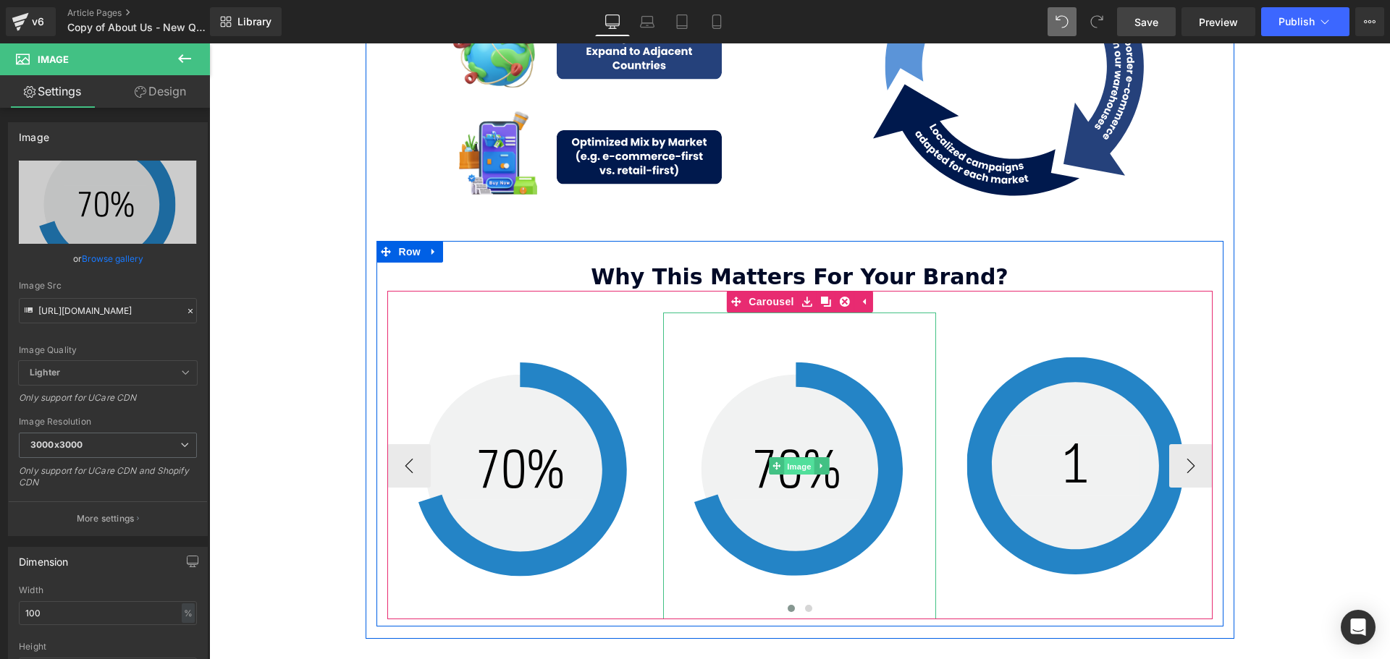
click at [798, 457] on span "Image" at bounding box center [800, 465] width 30 height 17
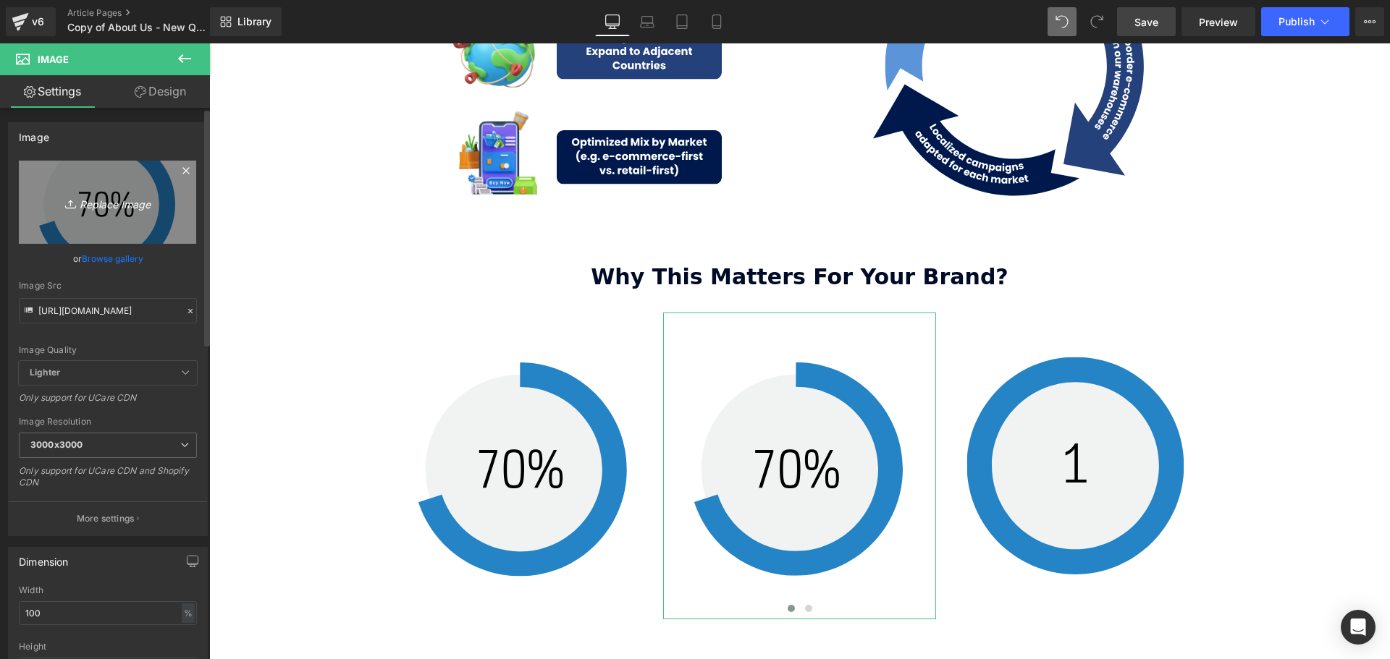
click at [109, 206] on icon "Replace Image" at bounding box center [108, 202] width 116 height 18
type input "C:\fakepath\SCA Giveaway Voucher (80 x 90 mm) (12).svg"
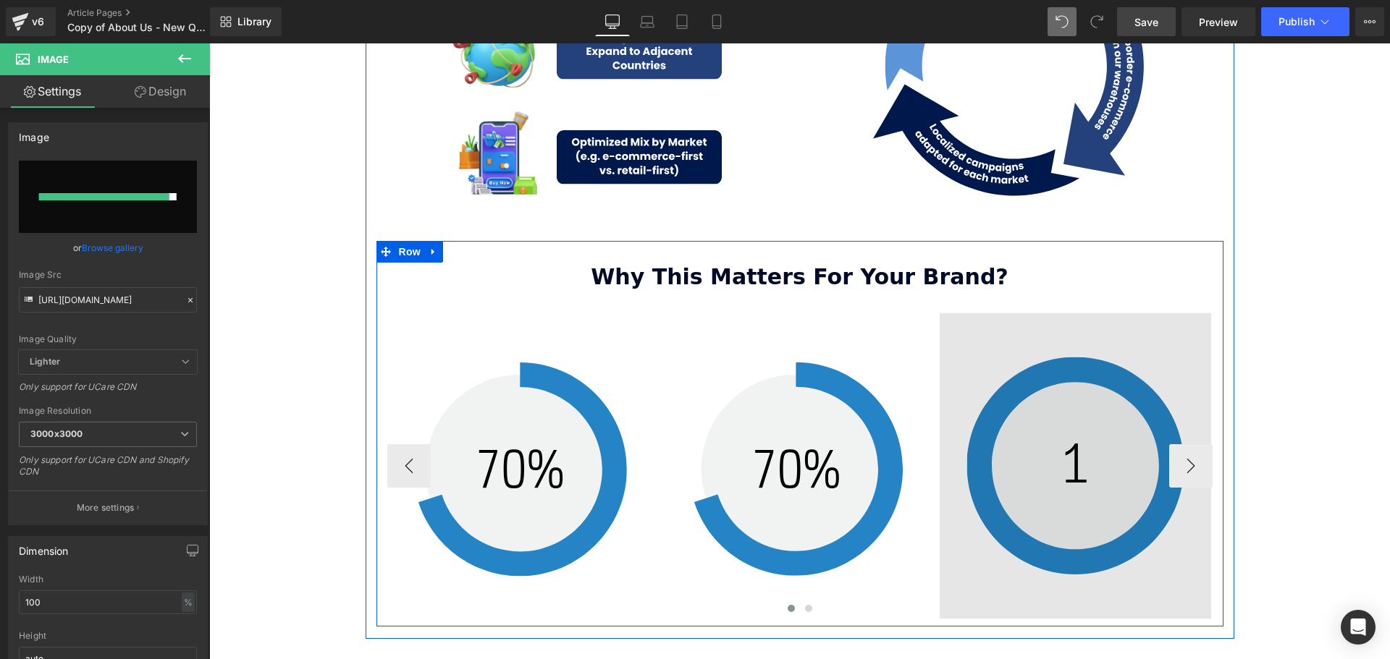
type input "[URL][DOMAIN_NAME]"
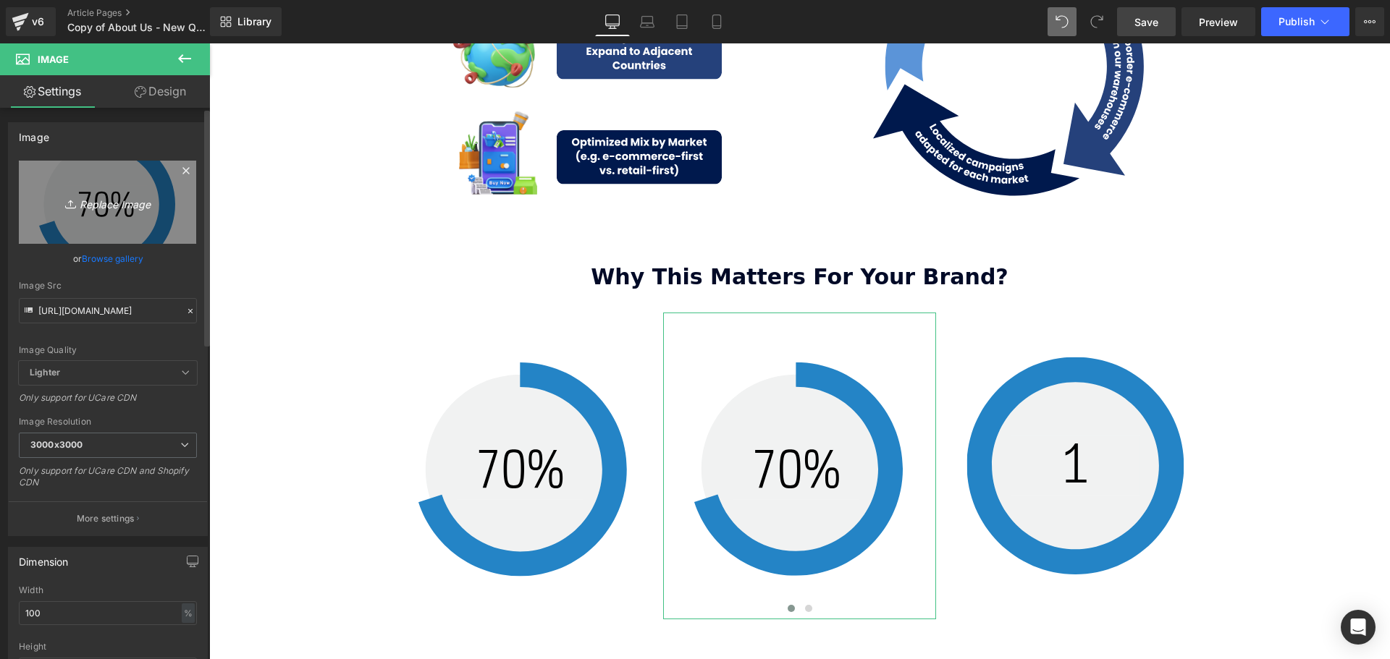
click at [106, 200] on icon "Replace Image" at bounding box center [108, 202] width 116 height 18
type input "C:\fakepath\SCA Giveaway Voucher (80 x 90 mm) (11).svg"
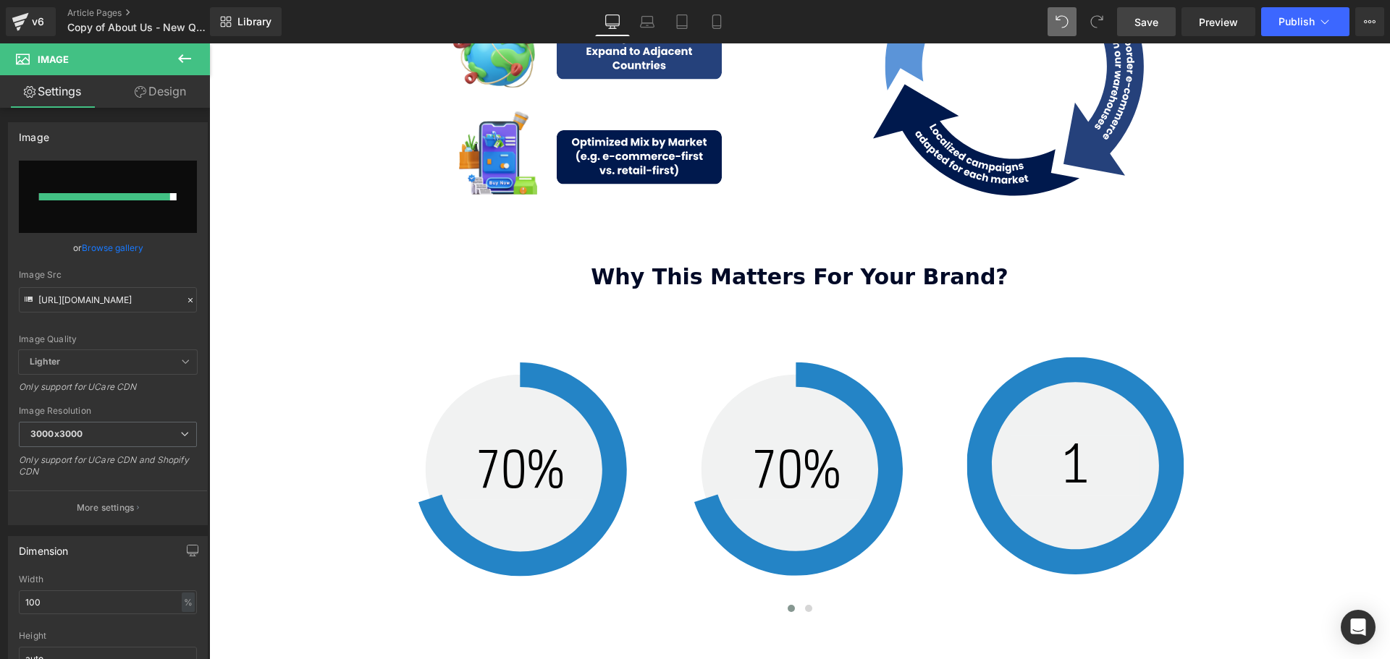
type input "[URL][DOMAIN_NAME]"
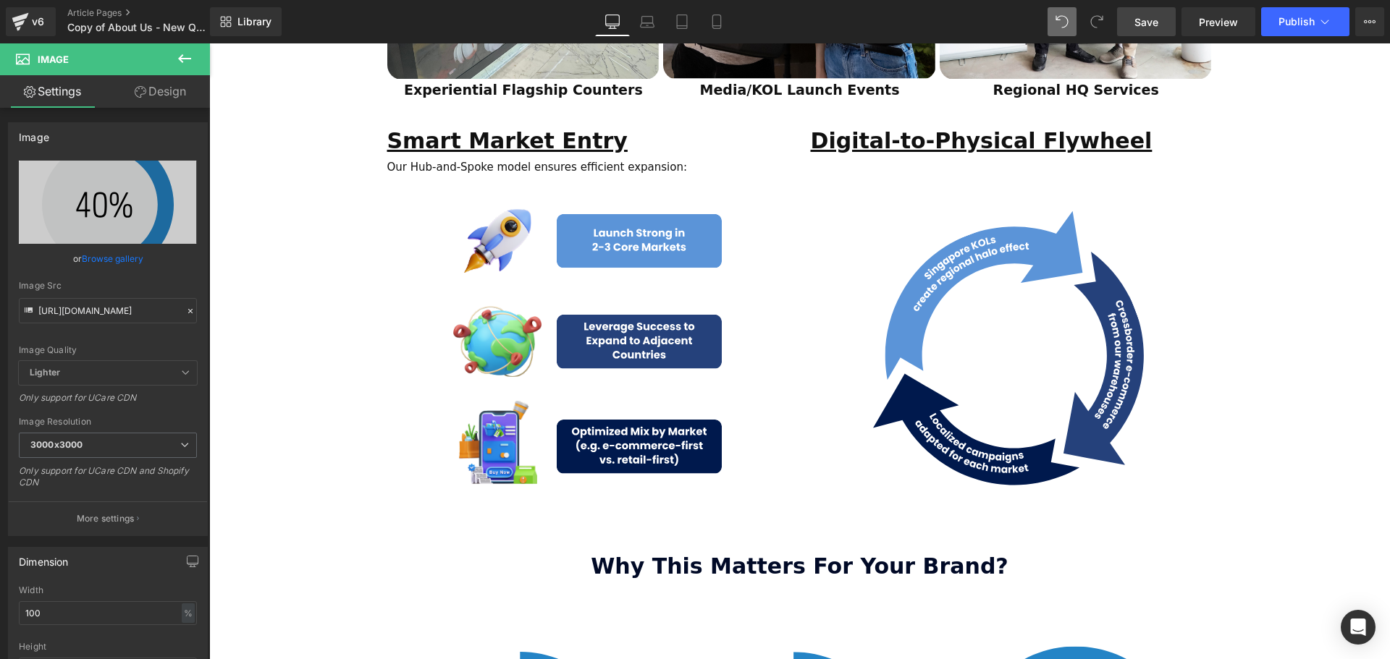
scroll to position [1882, 0]
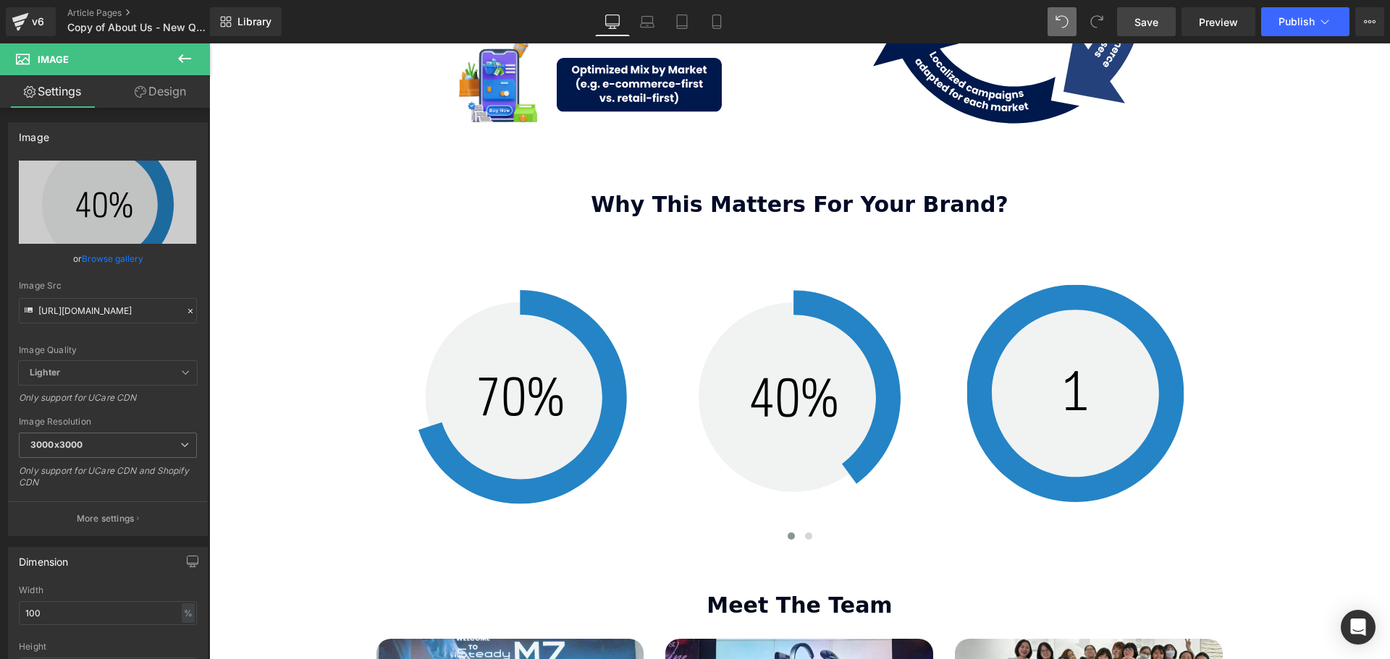
click at [194, 56] on button at bounding box center [184, 59] width 51 height 32
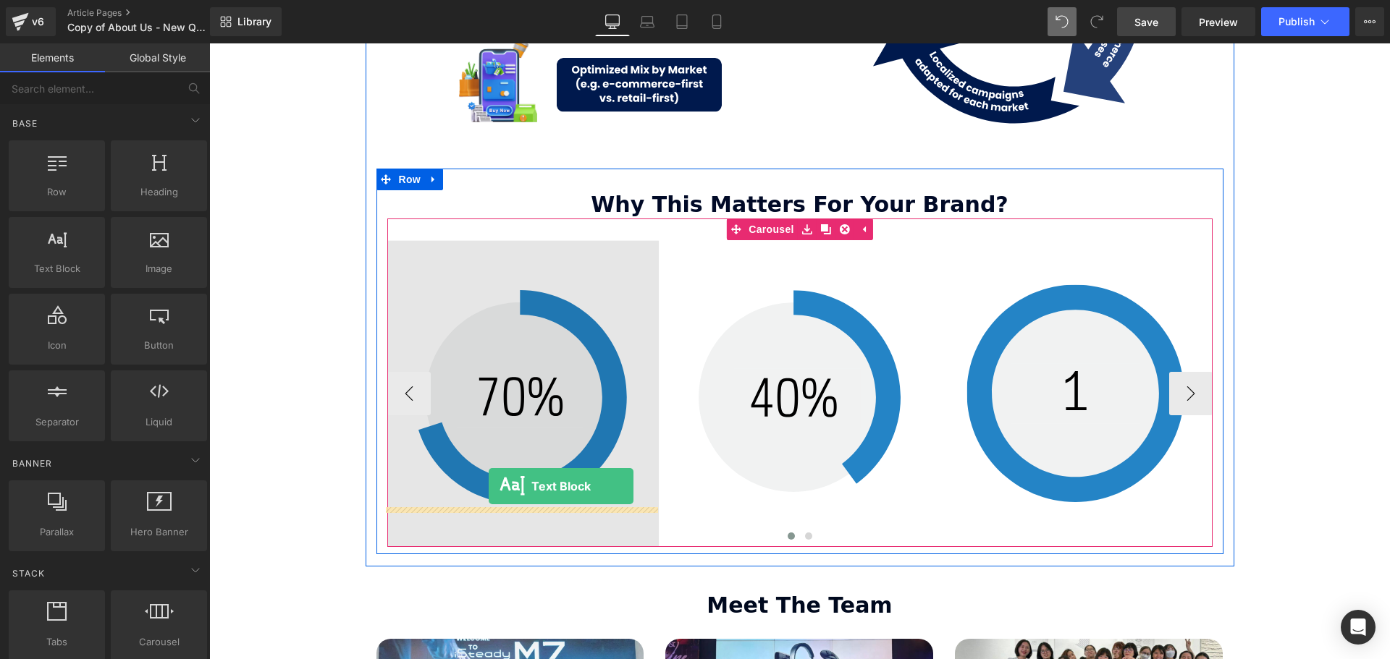
drag, startPoint x: 377, startPoint y: 355, endPoint x: 483, endPoint y: 497, distance: 177.5
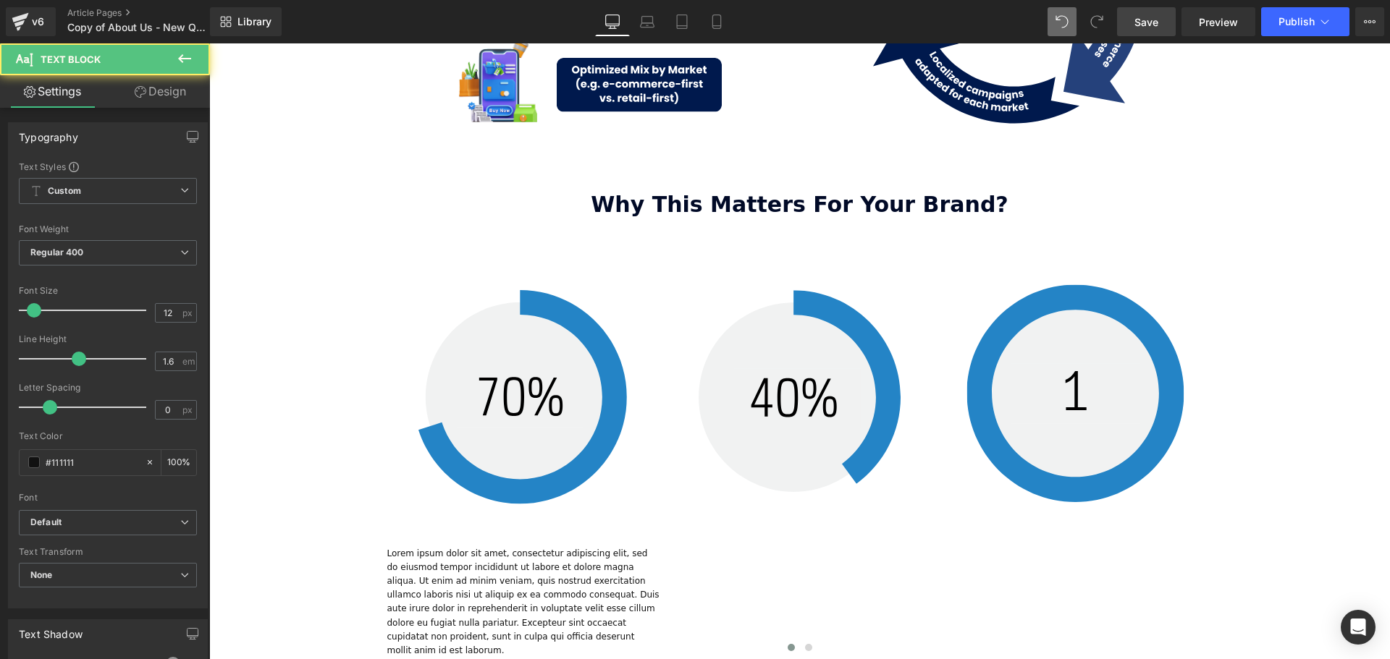
scroll to position [3975, 1173]
click at [184, 56] on icon at bounding box center [184, 58] width 17 height 17
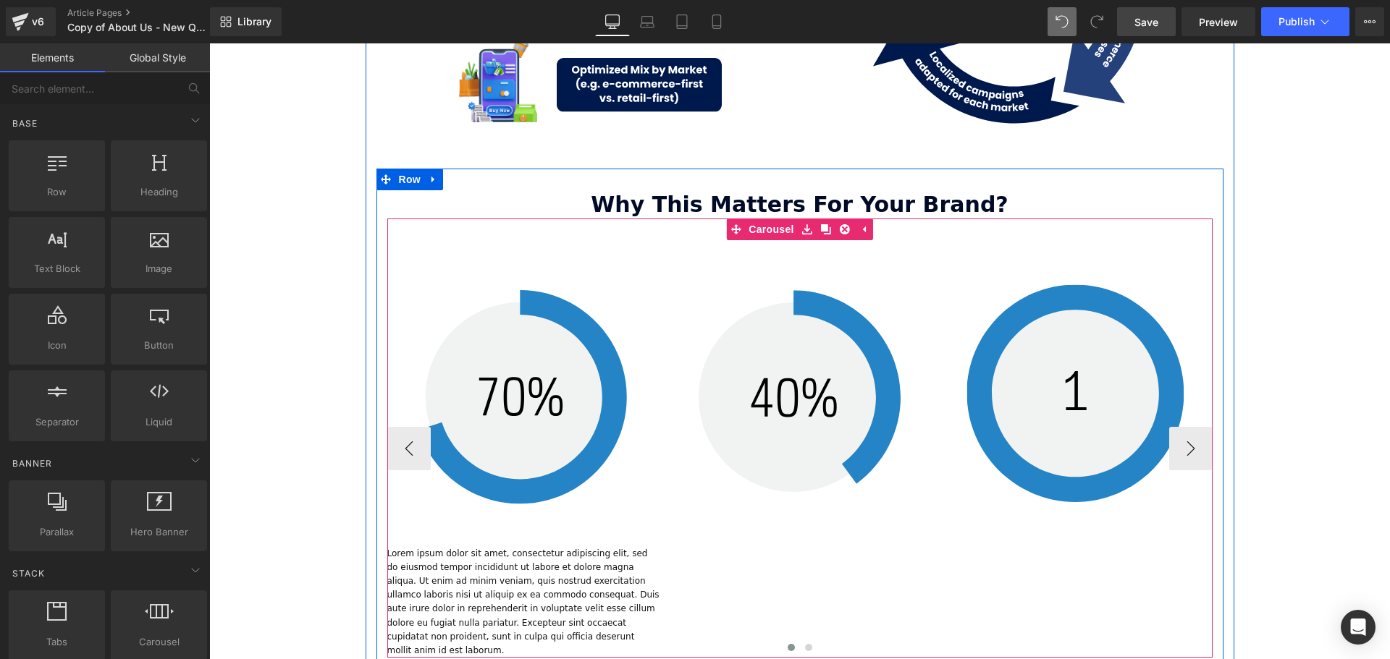
click at [575, 641] on div at bounding box center [799, 650] width 825 height 19
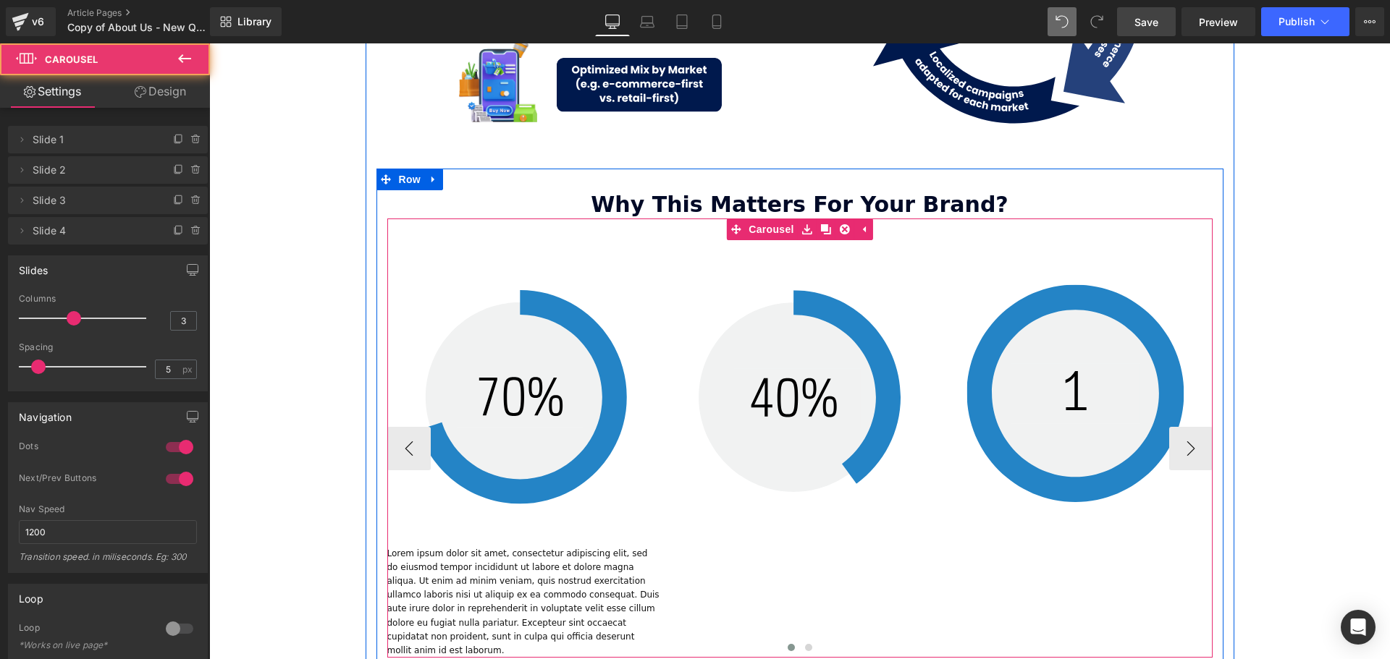
click at [583, 641] on div at bounding box center [799, 650] width 825 height 19
click at [565, 641] on div at bounding box center [799, 650] width 825 height 19
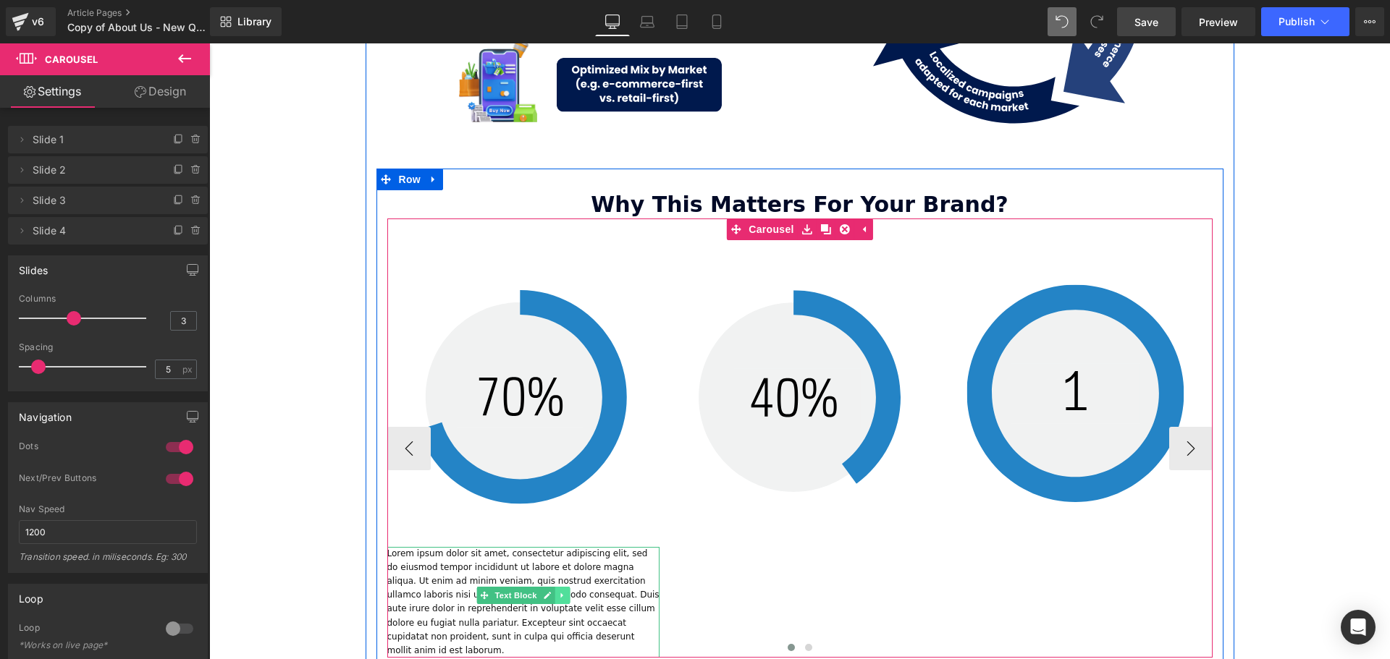
click at [564, 587] on link at bounding box center [561, 595] width 15 height 17
click at [567, 591] on icon at bounding box center [570, 595] width 8 height 8
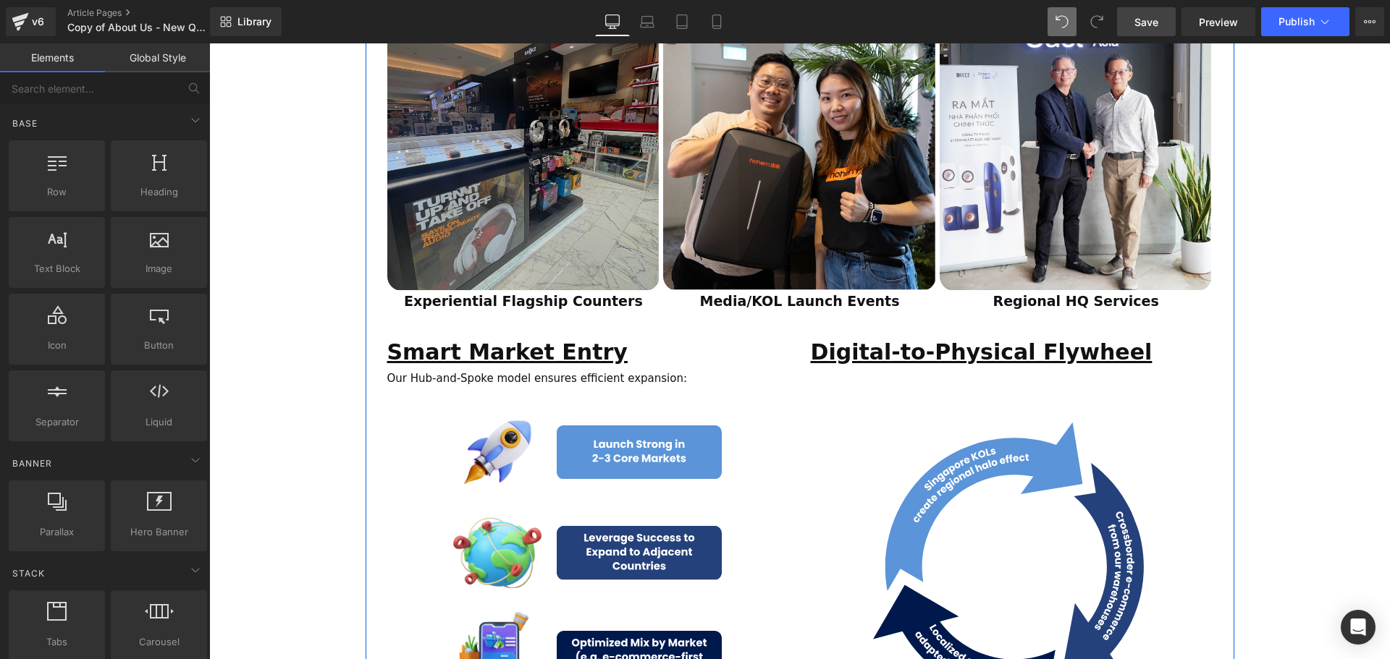
scroll to position [1230, 0]
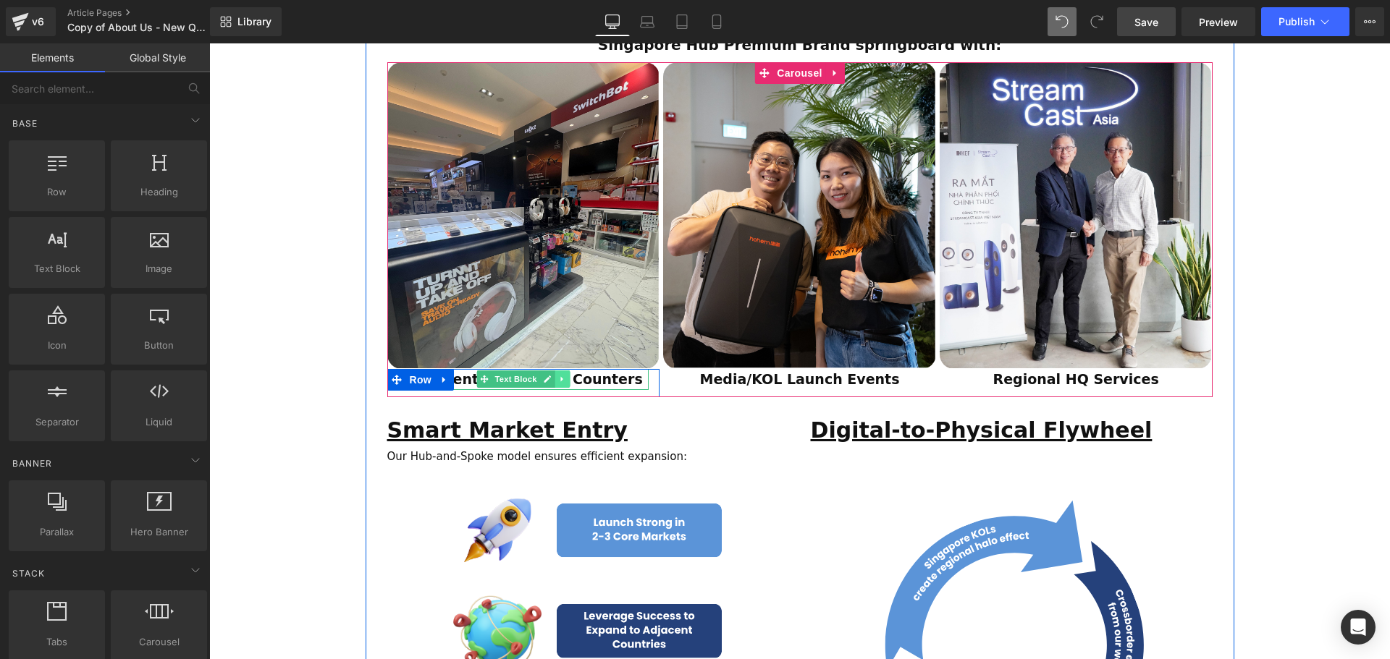
click at [562, 375] on icon at bounding box center [562, 379] width 8 height 9
click at [554, 375] on icon at bounding box center [555, 379] width 8 height 9
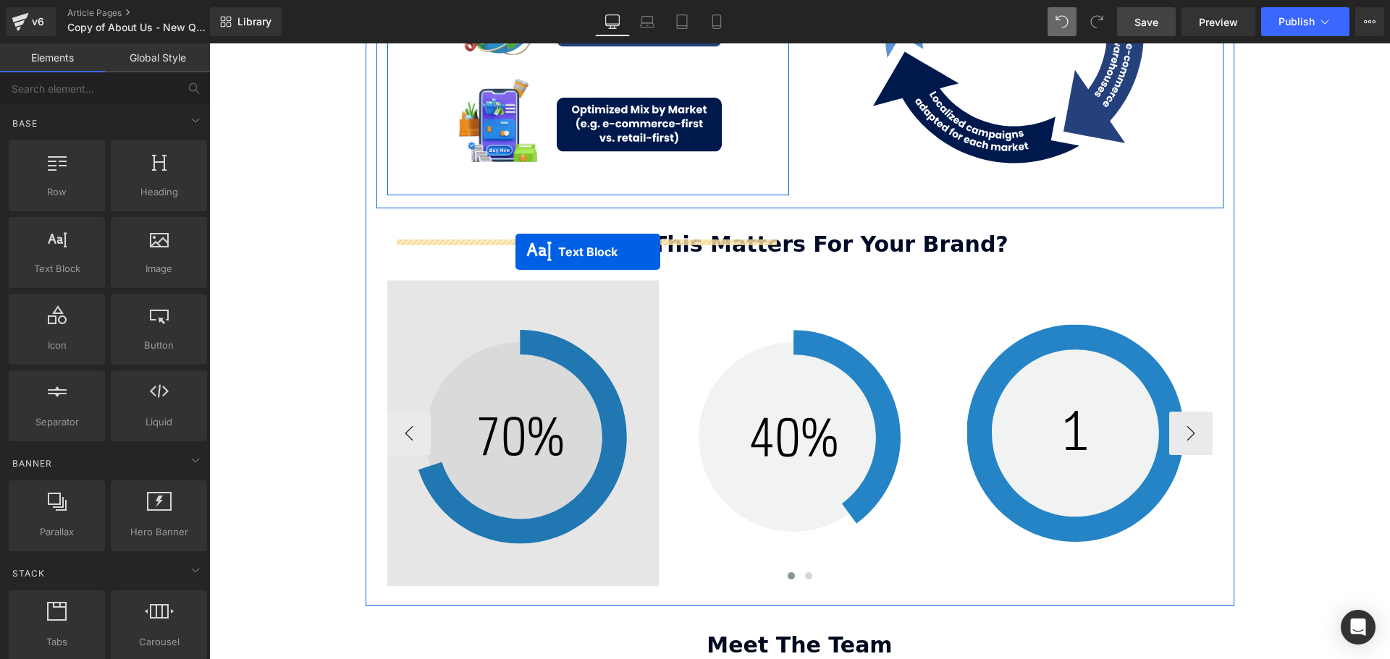
scroll to position [1882, 0]
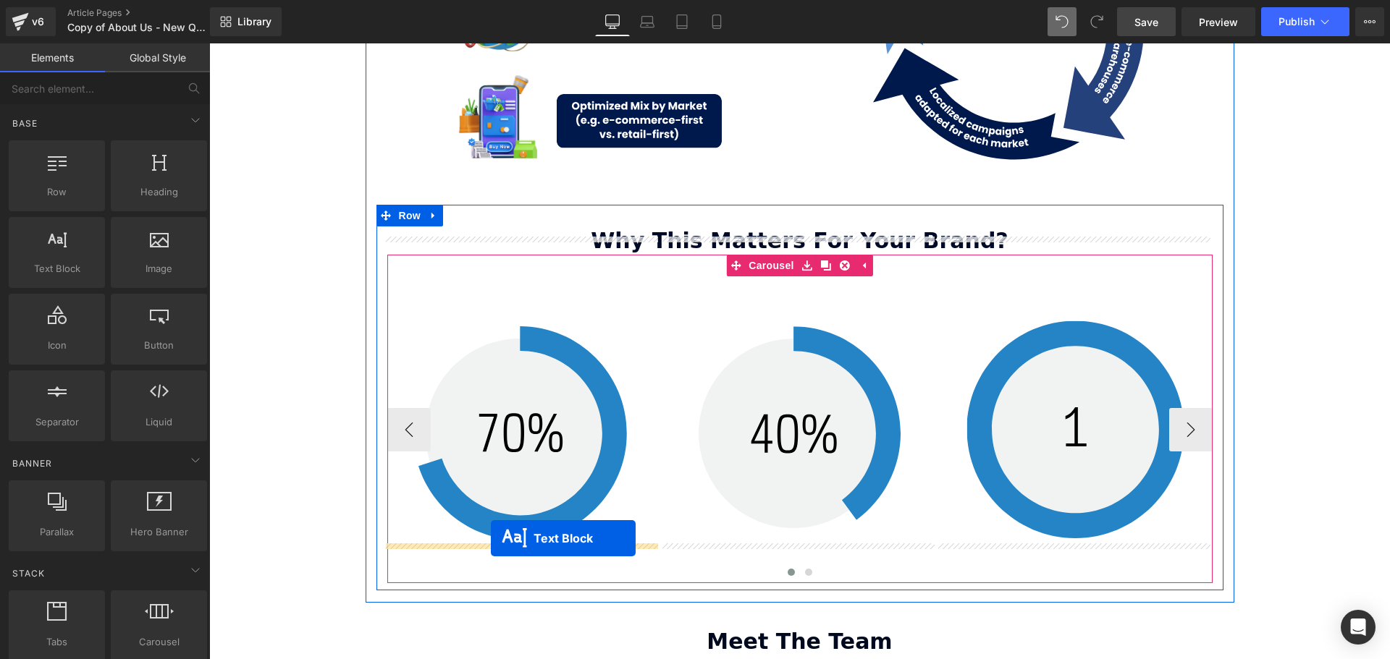
drag, startPoint x: 481, startPoint y: 361, endPoint x: 491, endPoint y: 539, distance: 177.6
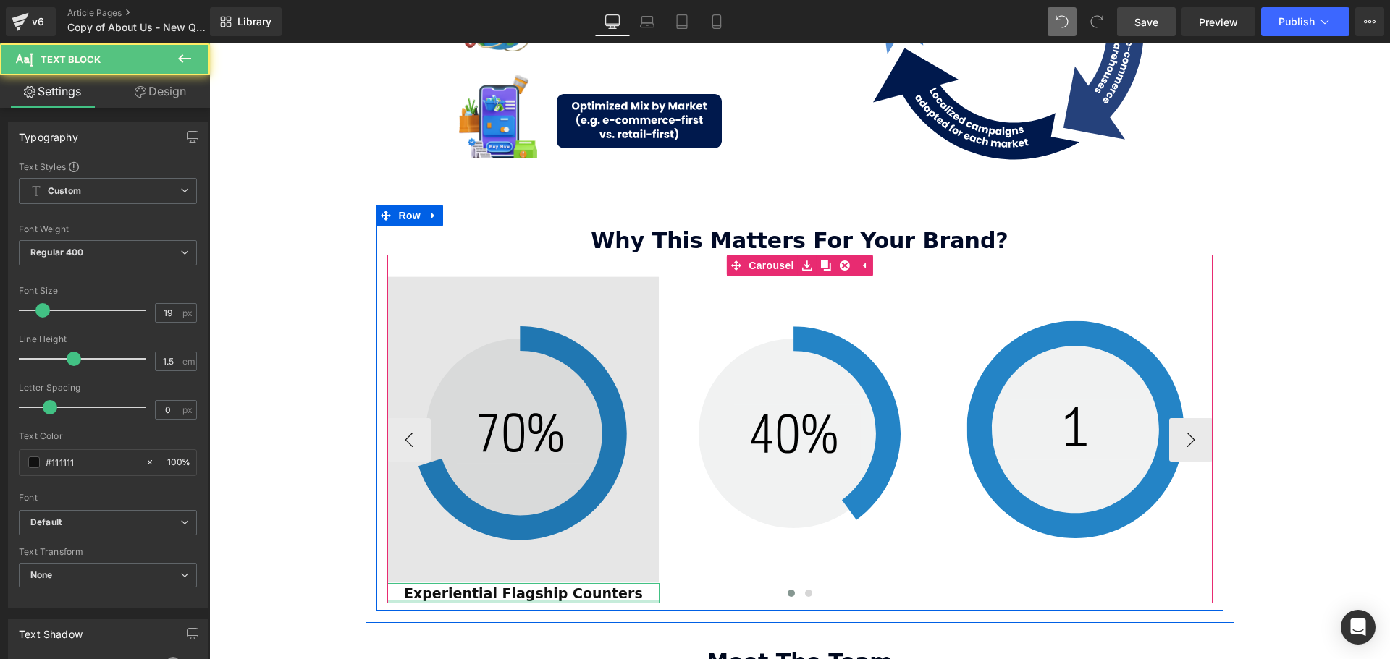
scroll to position [3899, 1173]
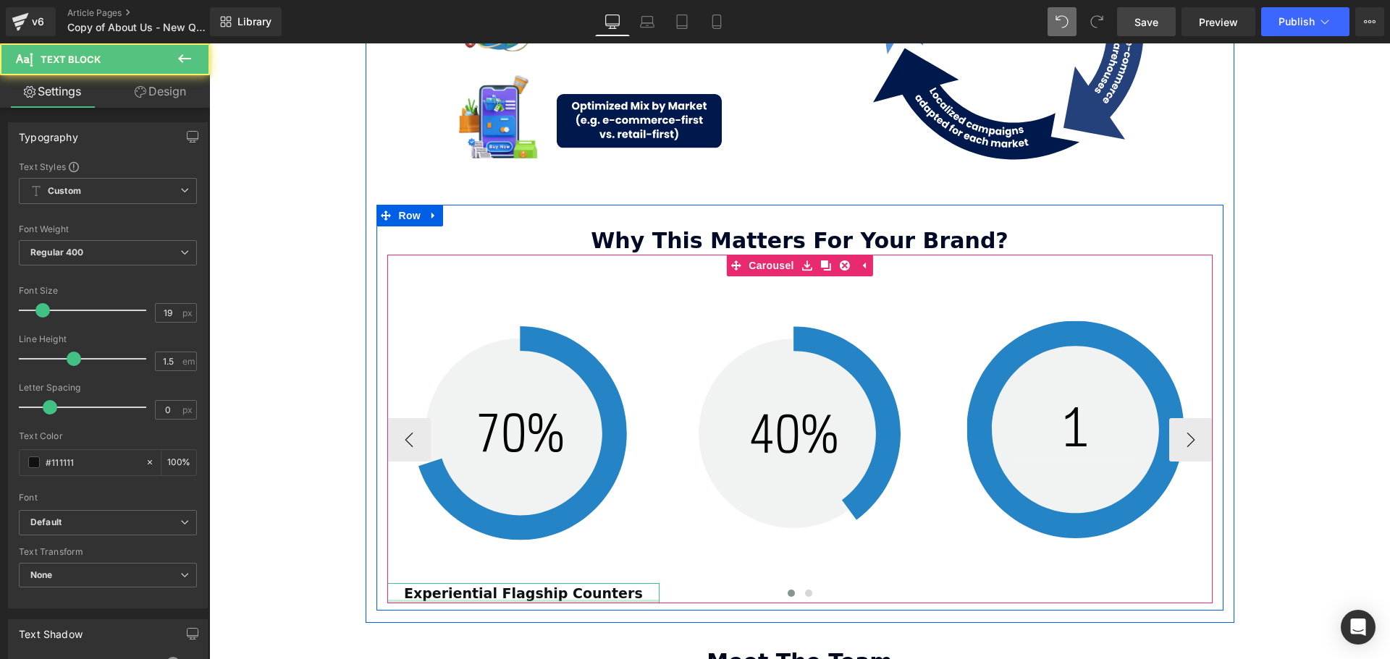
click at [615, 586] on div at bounding box center [799, 595] width 825 height 19
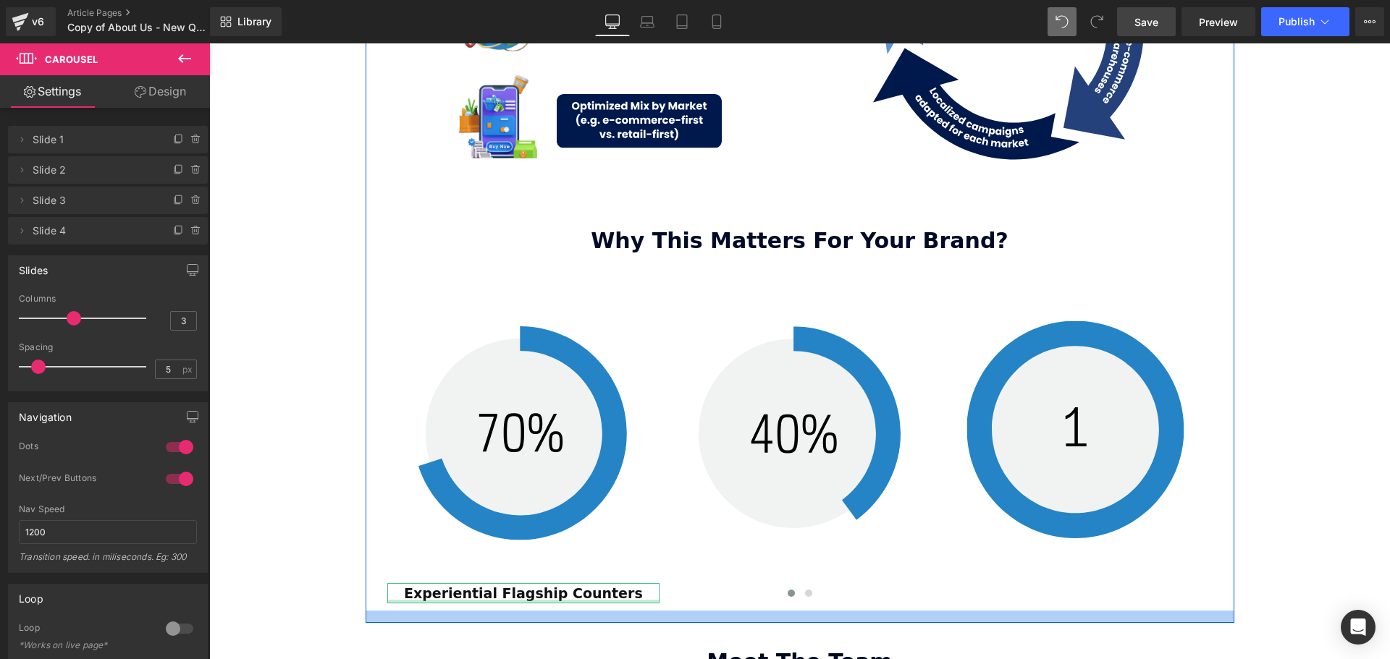
click at [667, 611] on div at bounding box center [800, 617] width 869 height 12
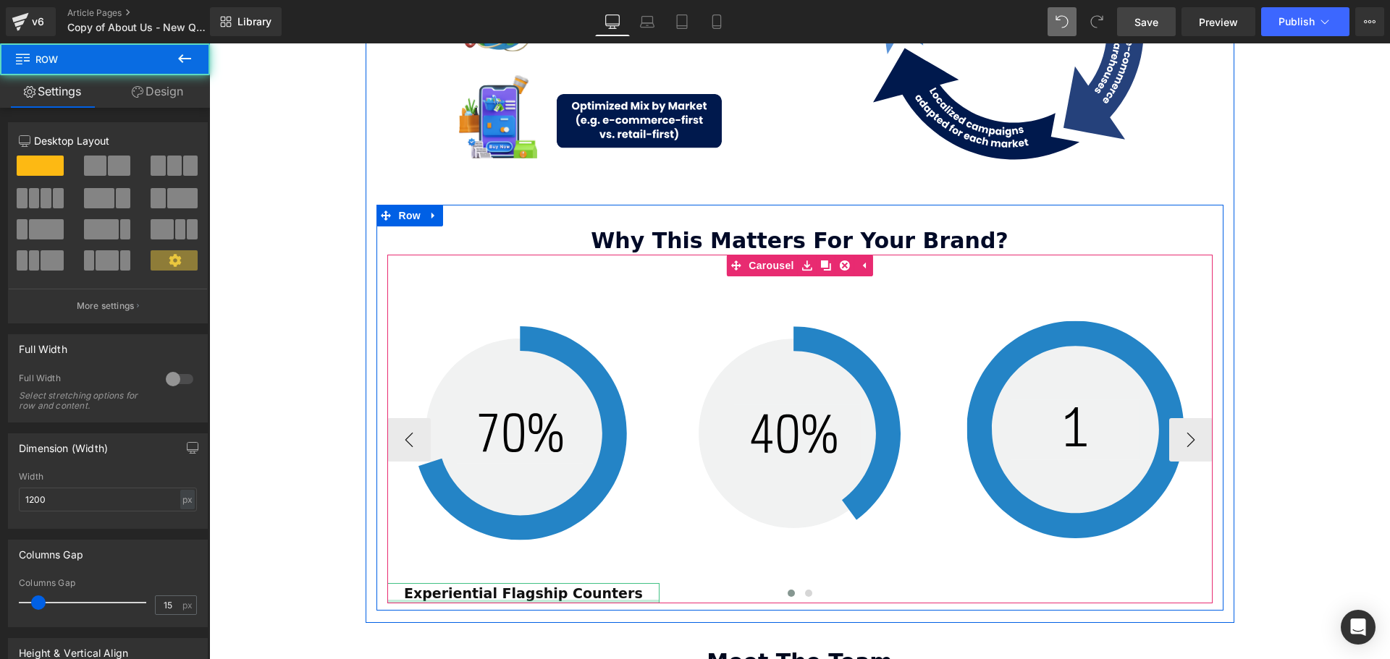
click at [620, 586] on div at bounding box center [799, 595] width 825 height 19
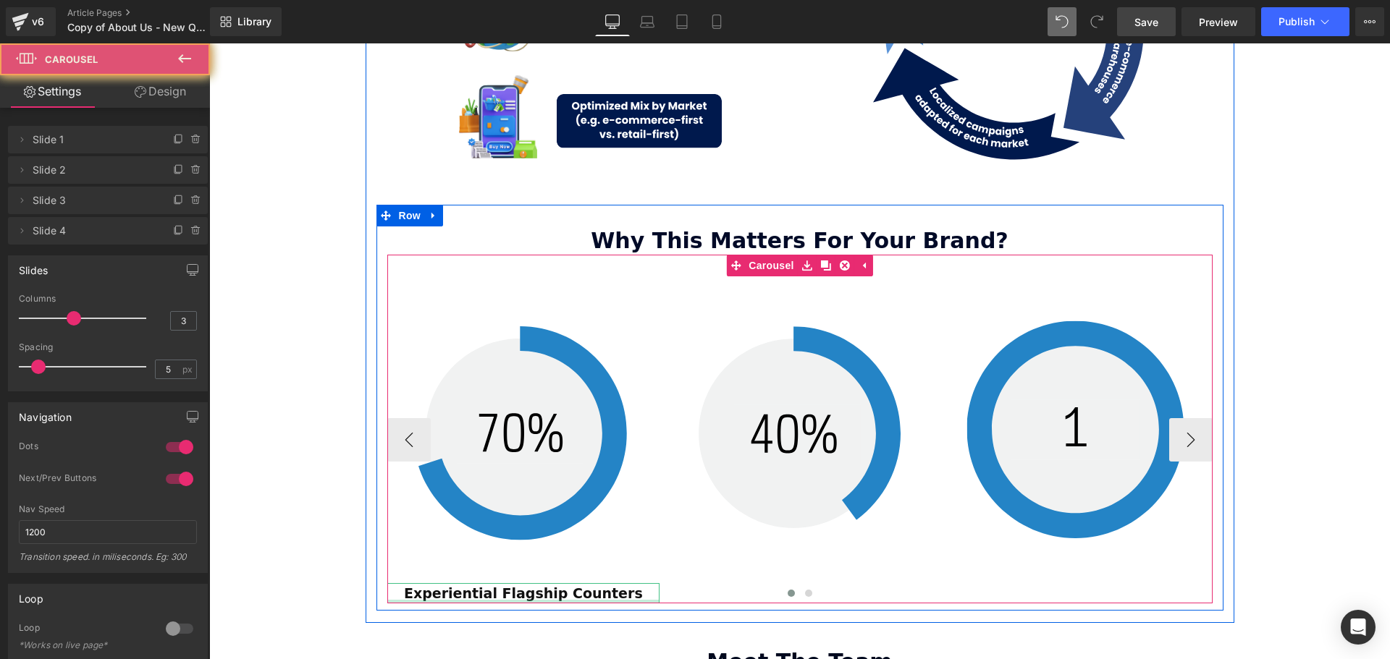
click at [622, 586] on div at bounding box center [799, 595] width 825 height 19
click at [577, 586] on div at bounding box center [799, 595] width 825 height 19
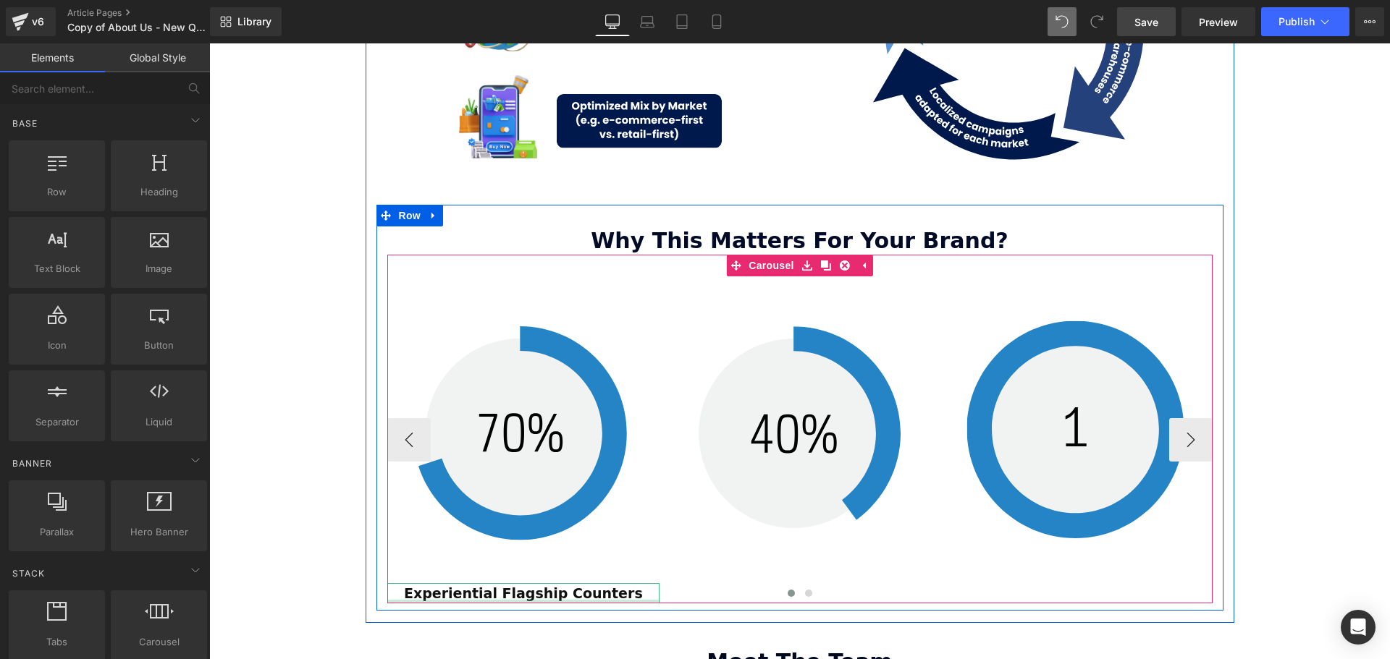
click at [591, 586] on div at bounding box center [799, 595] width 825 height 19
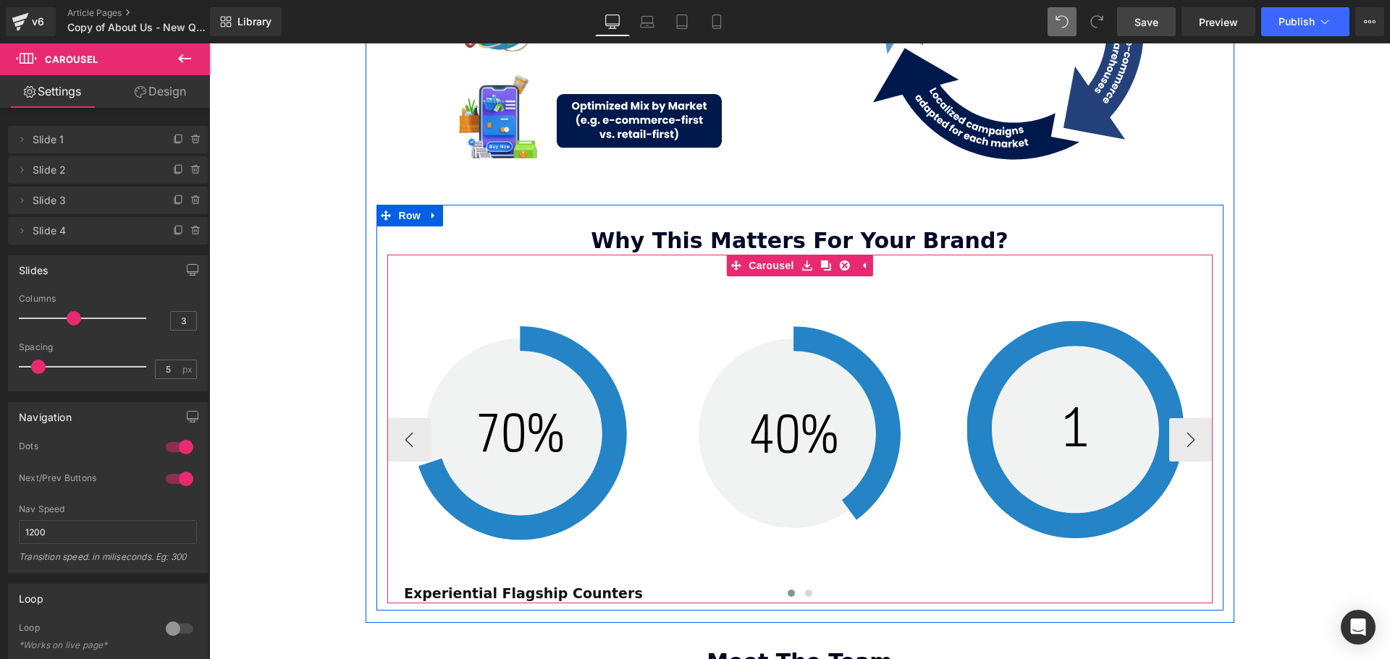
click at [539, 586] on div at bounding box center [799, 595] width 825 height 19
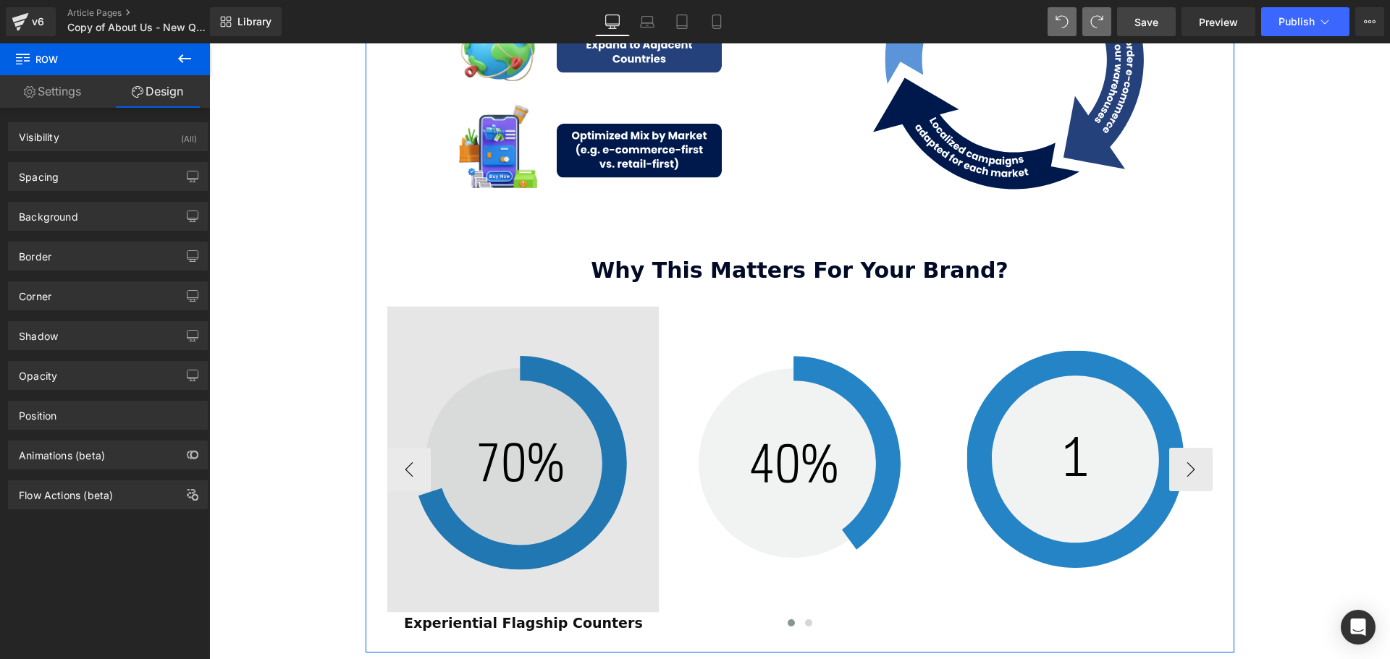
scroll to position [1954, 0]
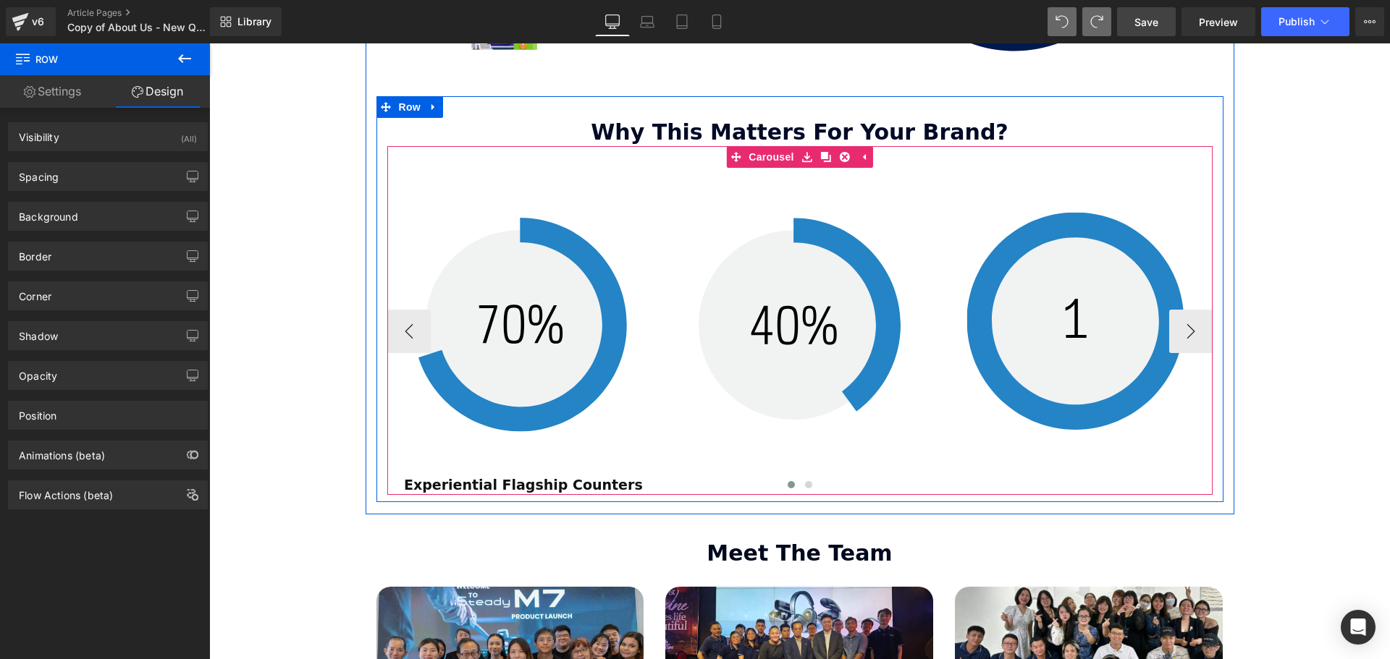
click at [559, 478] on div at bounding box center [799, 487] width 825 height 19
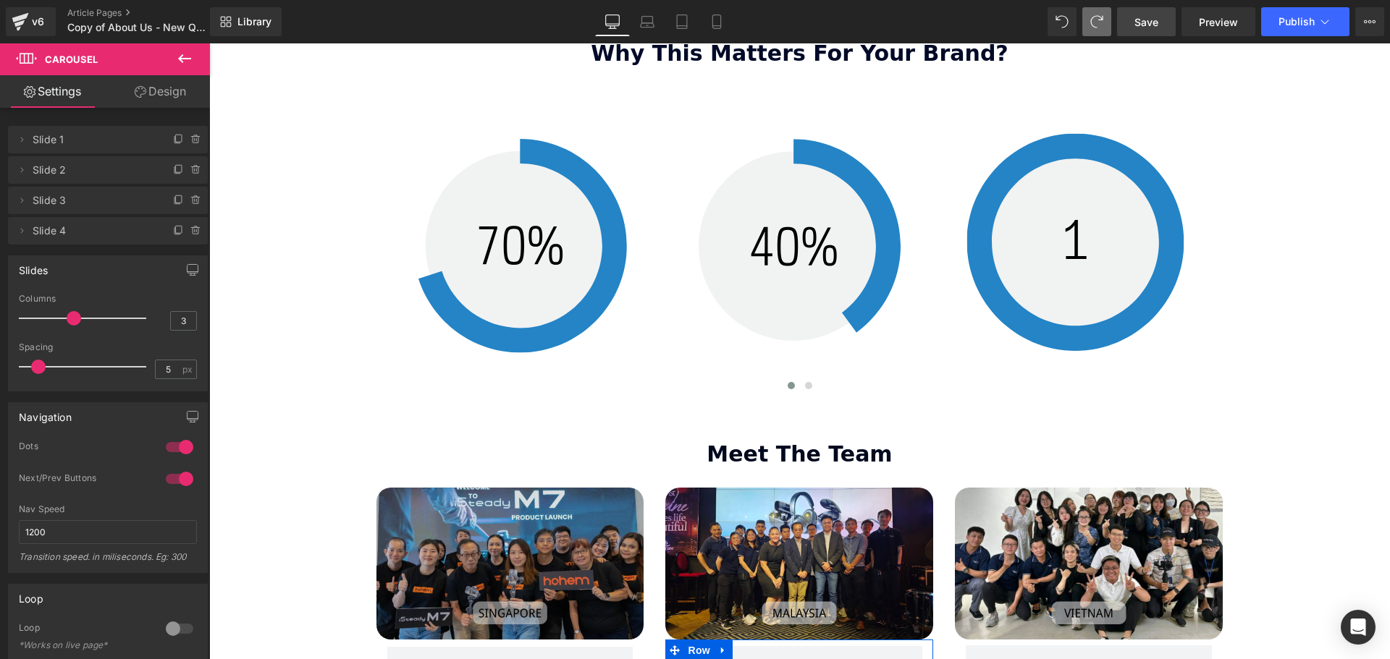
scroll to position [2126, 0]
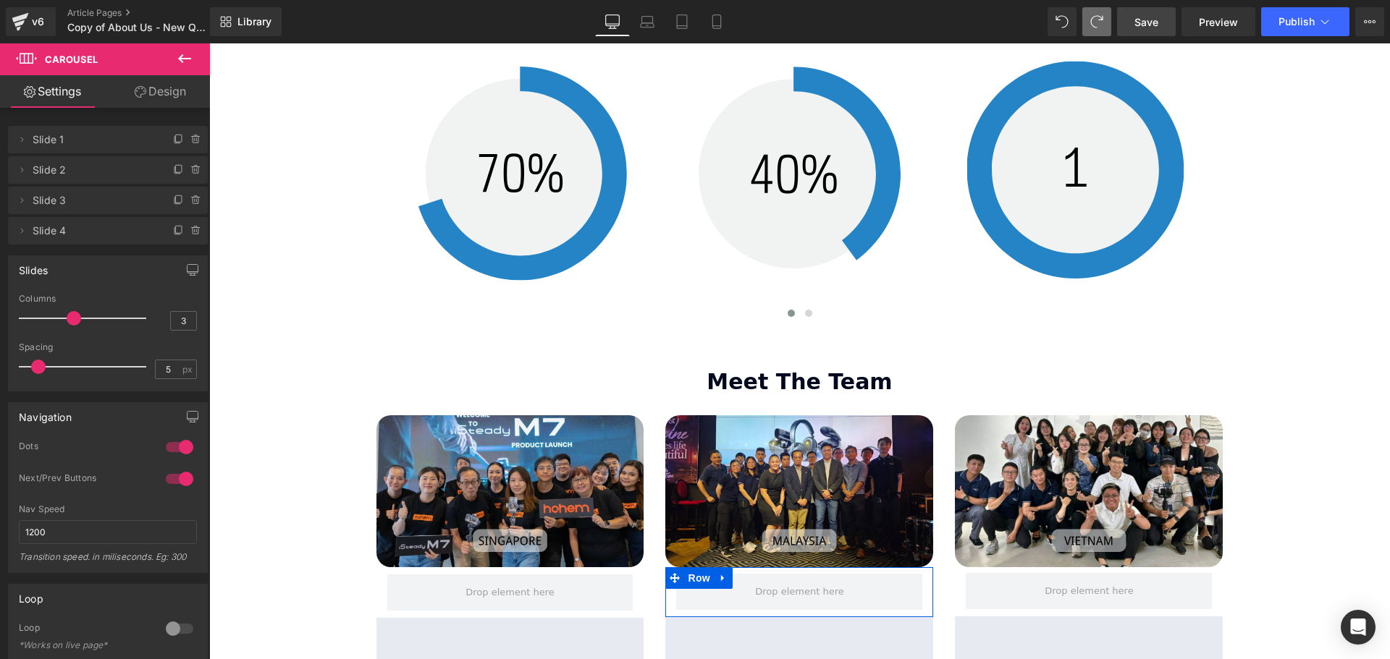
click at [194, 59] on button at bounding box center [184, 59] width 51 height 32
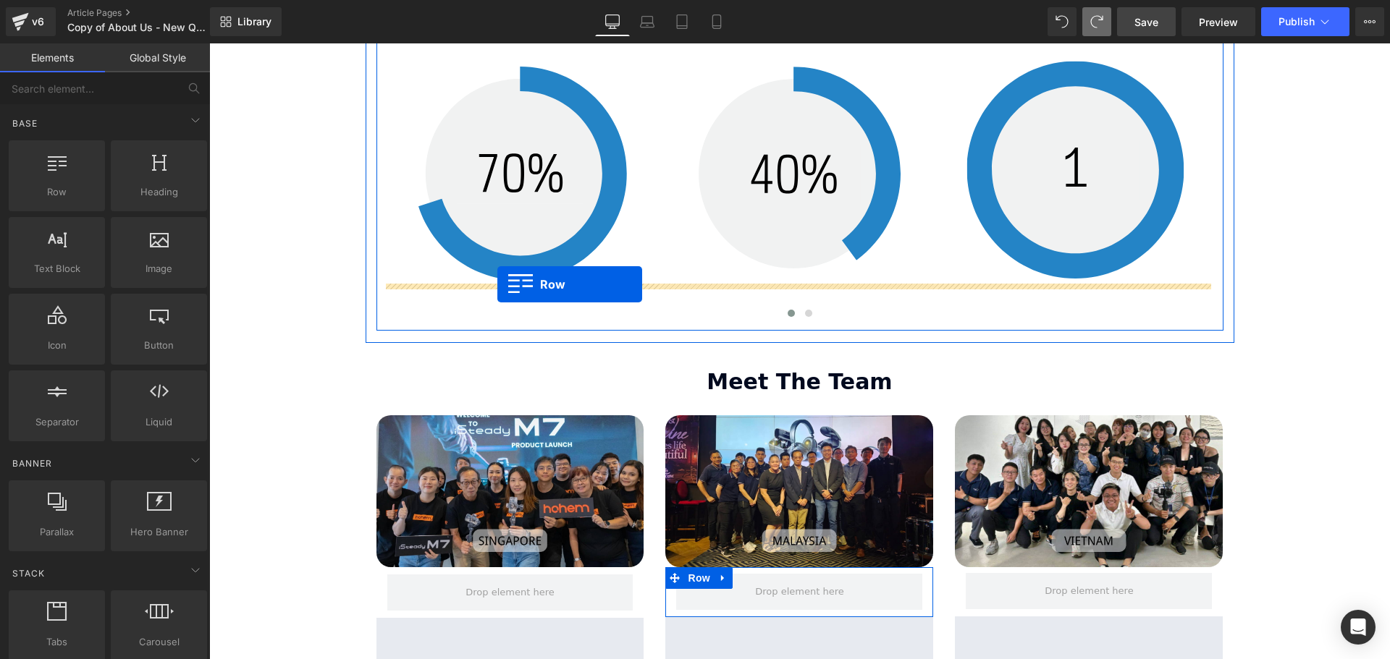
drag, startPoint x: 291, startPoint y: 237, endPoint x: 497, endPoint y: 284, distance: 211.6
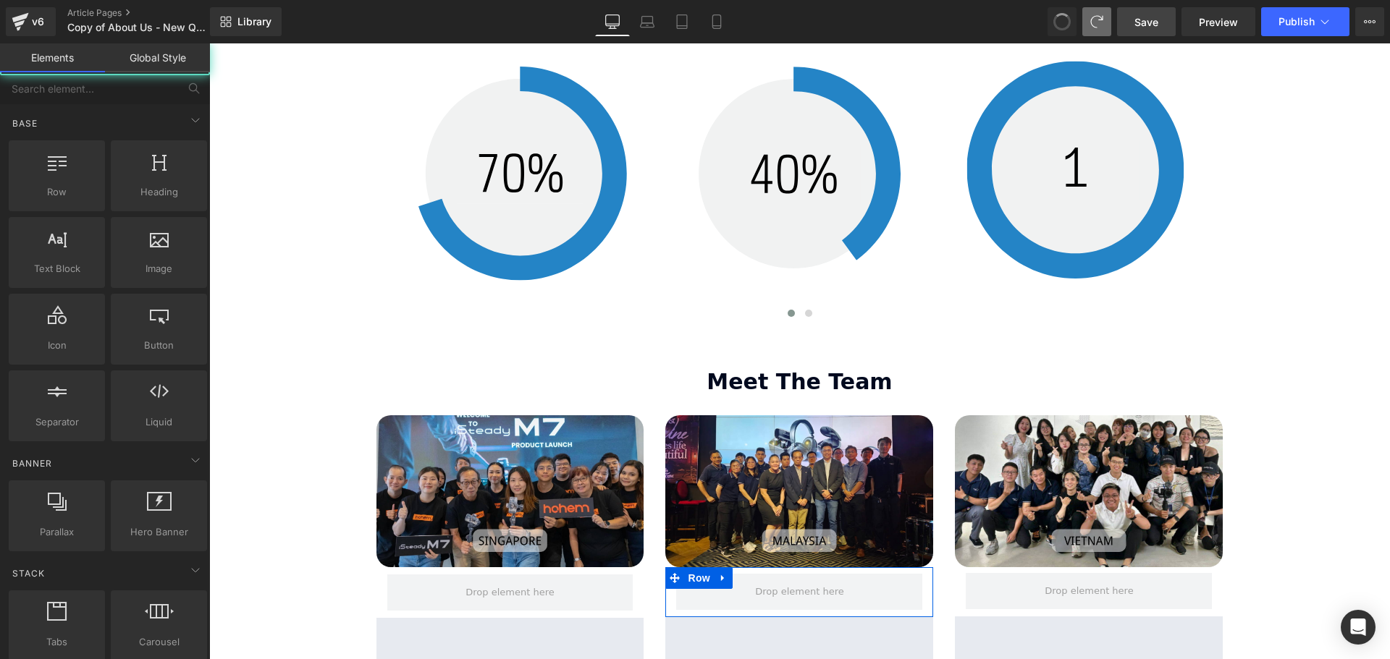
scroll to position [3899, 1173]
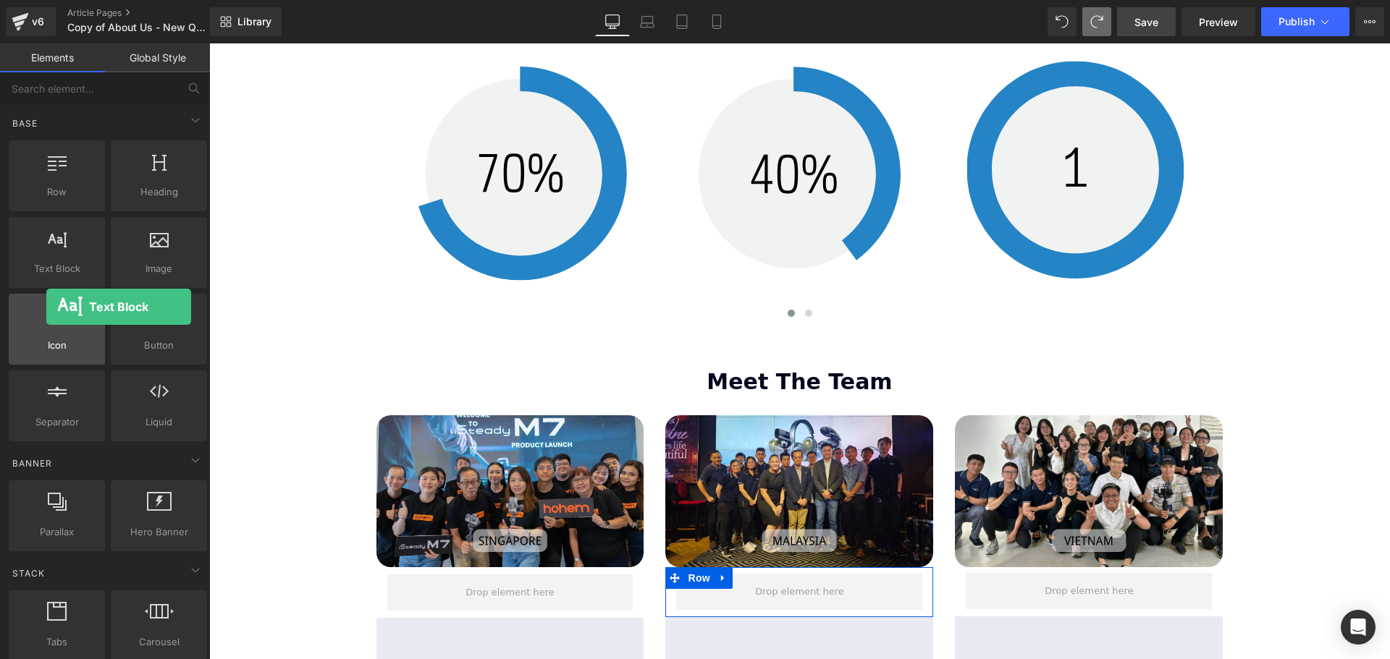
drag, startPoint x: 85, startPoint y: 261, endPoint x: 57, endPoint y: 305, distance: 52.0
click at [55, 305] on div "Row rows, columns, layouts, div Heading headings, titles, h1,h2,h3,h4,h5,h6 Tex…" at bounding box center [108, 291] width 204 height 307
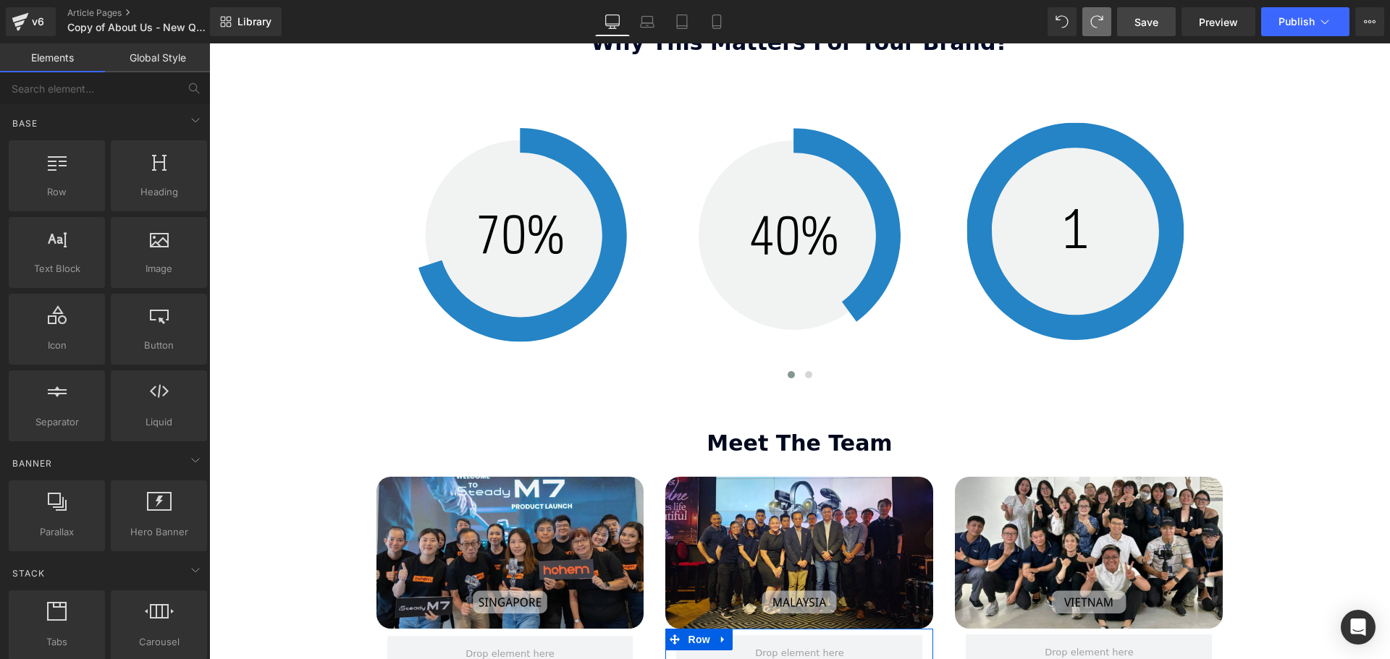
scroll to position [1981, 0]
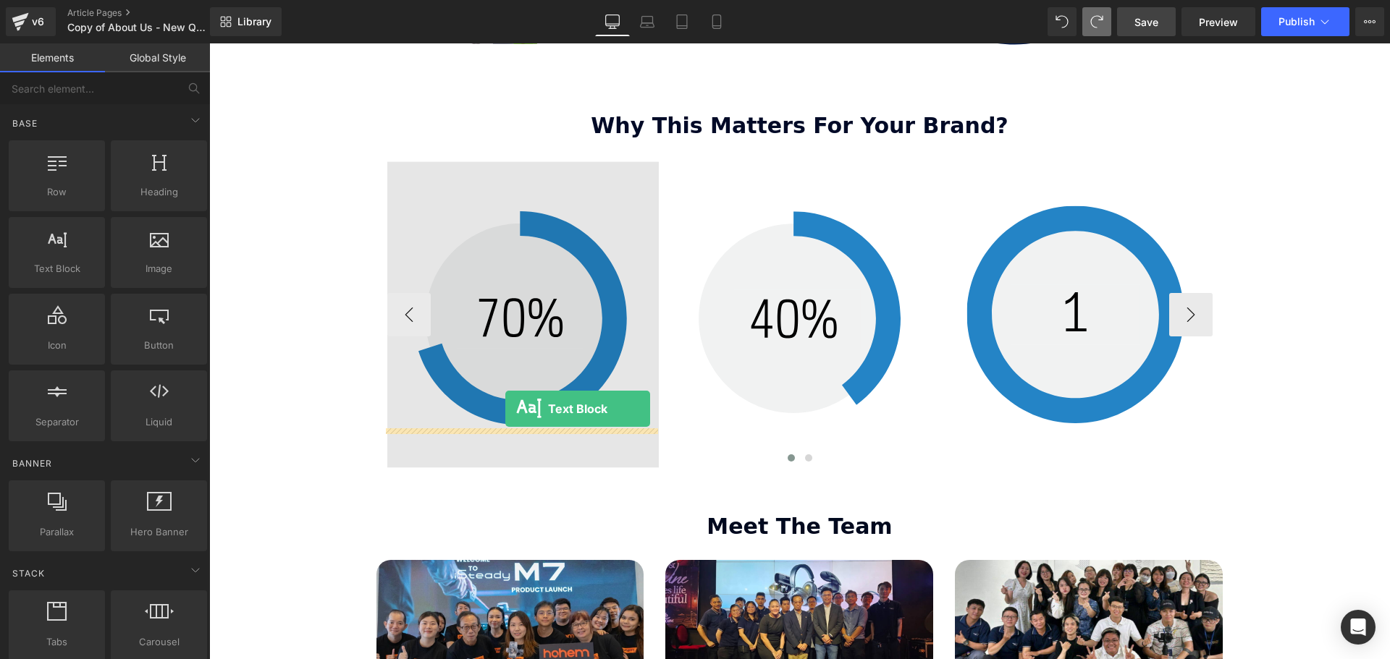
drag, startPoint x: 403, startPoint y: 313, endPoint x: 505, endPoint y: 409, distance: 140.3
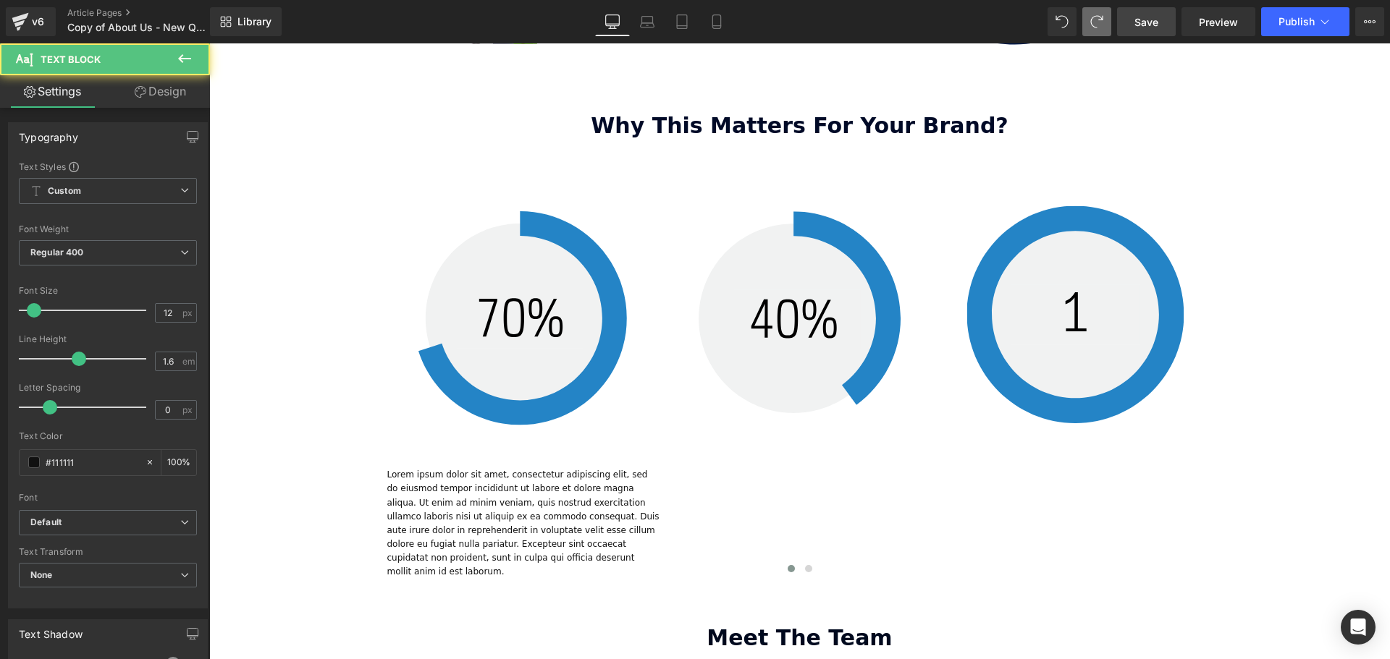
scroll to position [3996, 1173]
click at [183, 59] on icon at bounding box center [184, 58] width 13 height 9
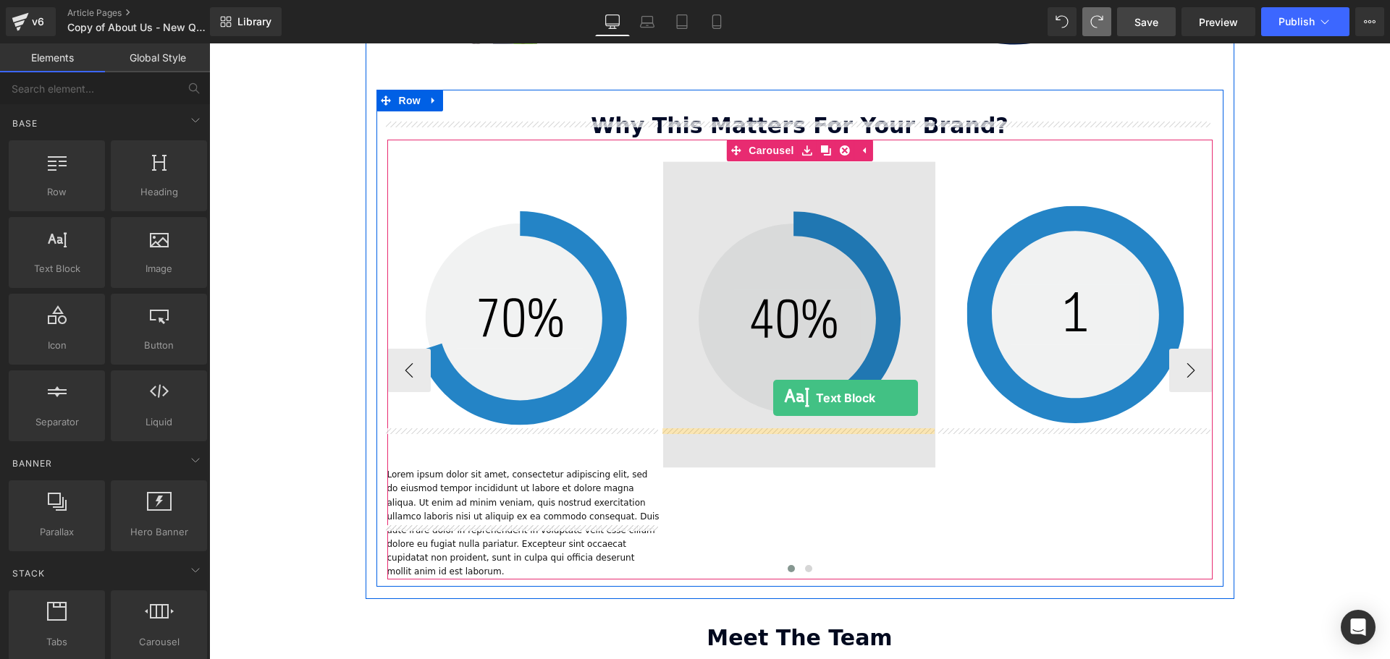
drag, startPoint x: 279, startPoint y: 291, endPoint x: 773, endPoint y: 398, distance: 505.1
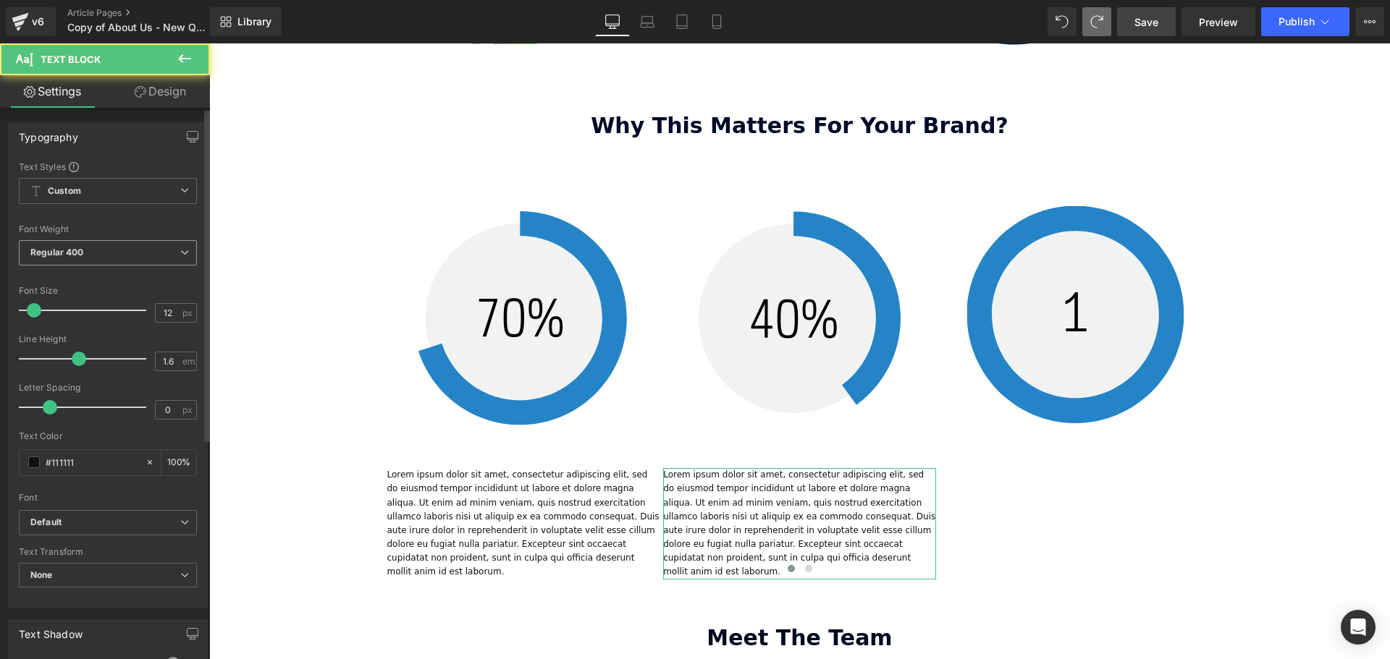
drag, startPoint x: 72, startPoint y: 258, endPoint x: 115, endPoint y: 248, distance: 43.9
click at [117, 263] on span "Regular 400" at bounding box center [108, 252] width 178 height 25
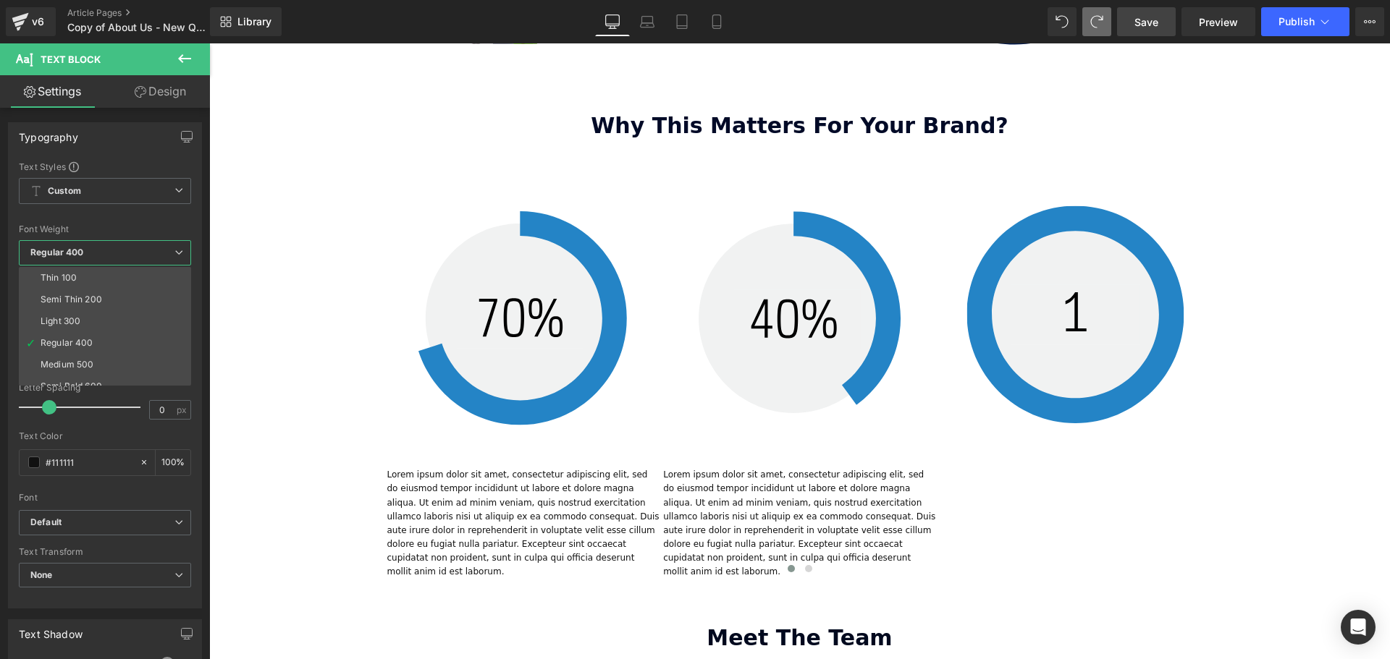
click at [197, 51] on button at bounding box center [184, 59] width 51 height 32
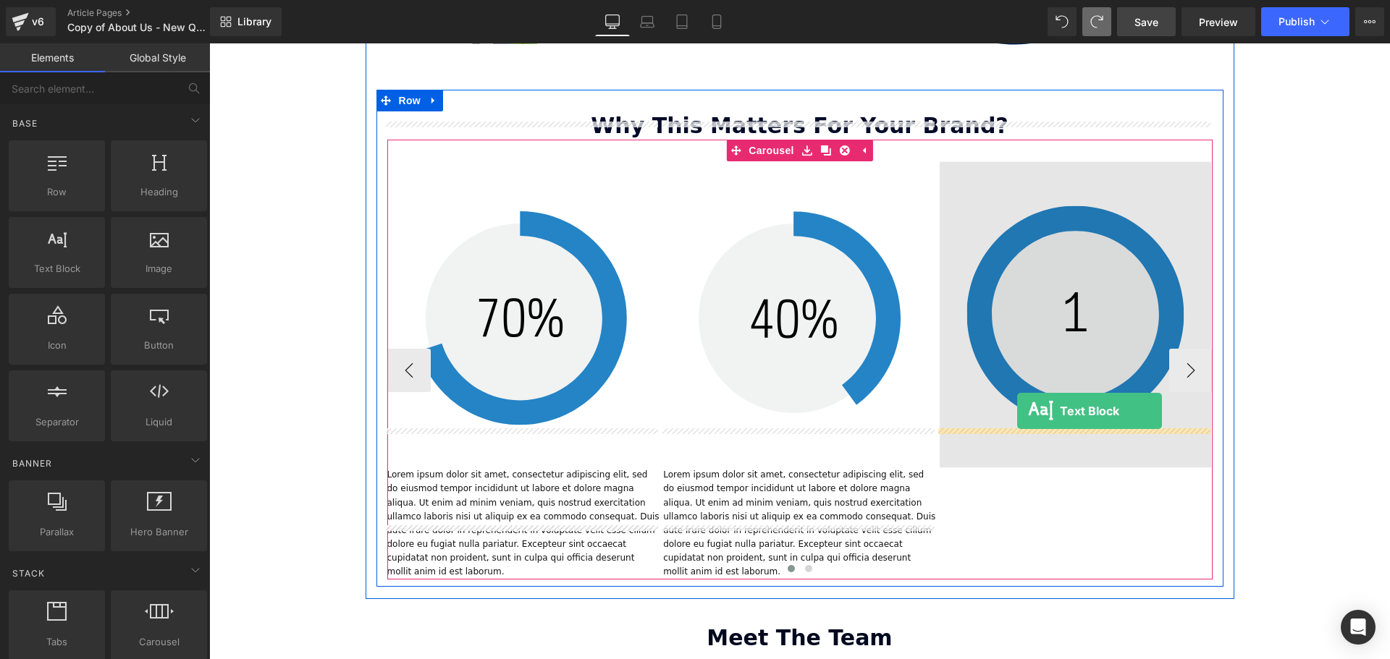
drag, startPoint x: 283, startPoint y: 299, endPoint x: 1017, endPoint y: 411, distance: 742.4
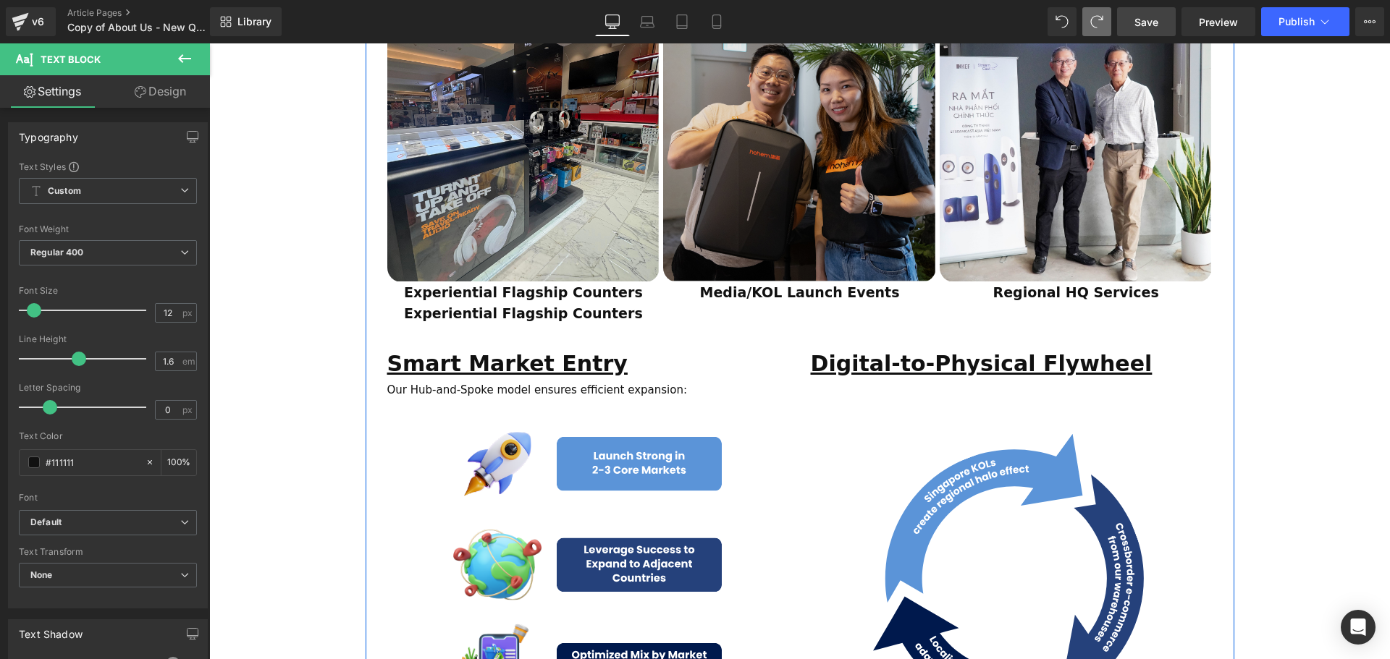
scroll to position [1185, 0]
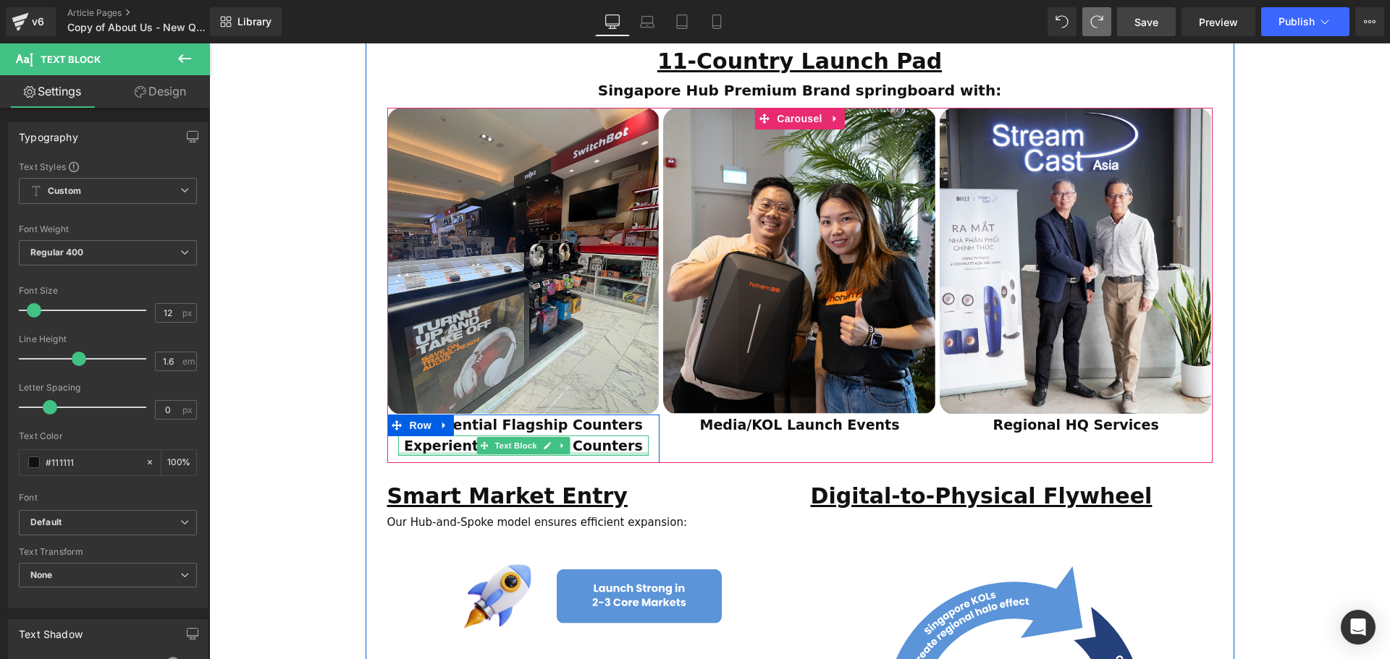
click at [636, 436] on p "Experiential Flagship Counters" at bounding box center [523, 446] width 251 height 21
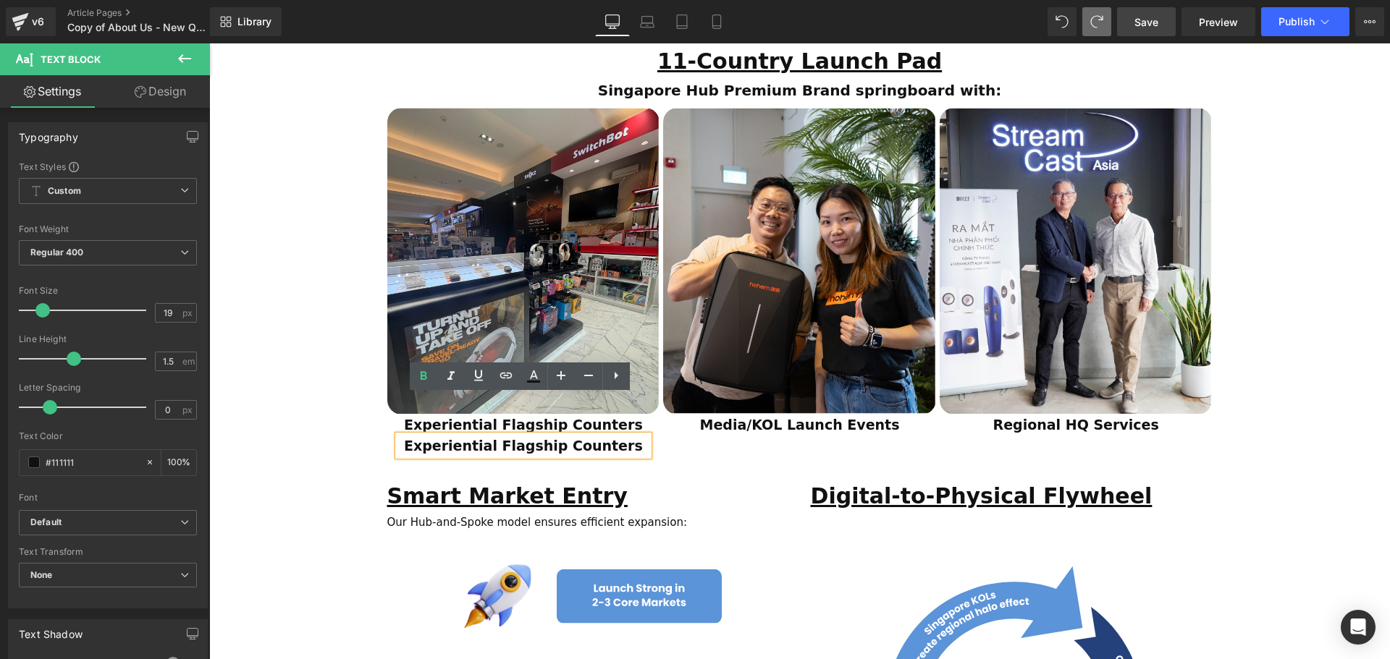
click at [680, 407] on div "Image Experiential Flagship Counters Text Block Experiential Flagship Counters …" at bounding box center [801, 285] width 829 height 355
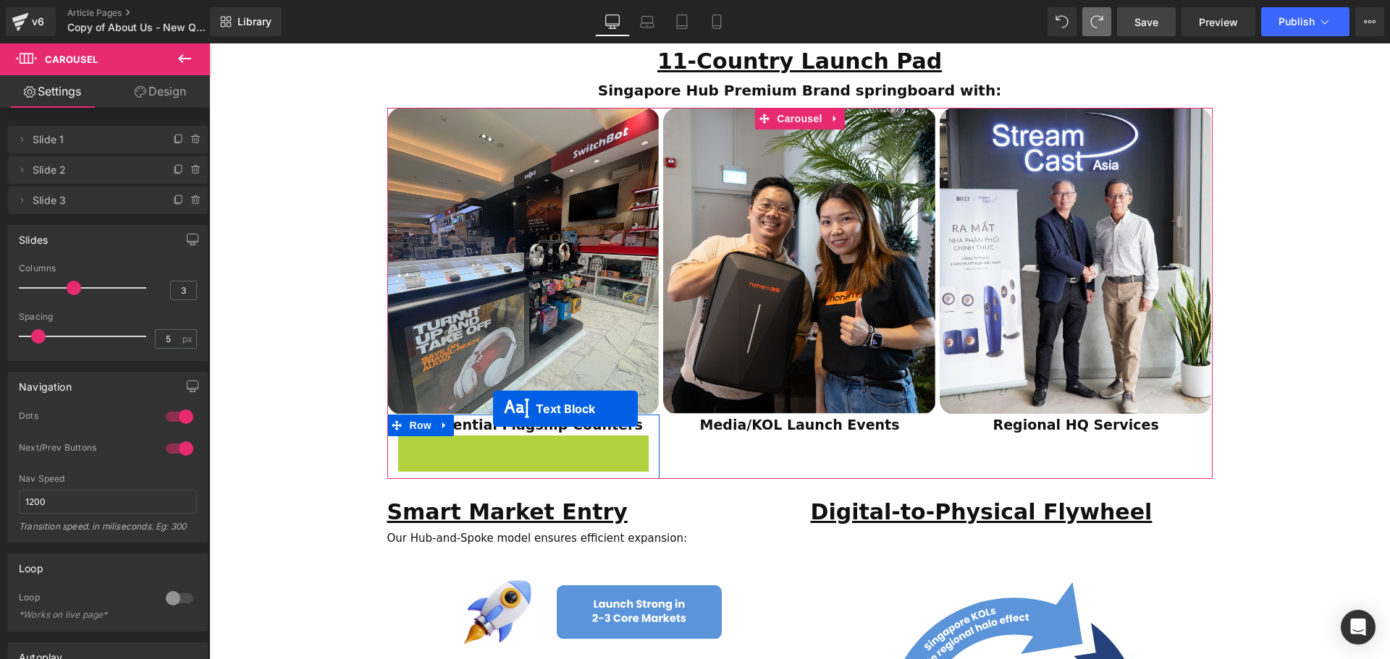
scroll to position [4011, 1173]
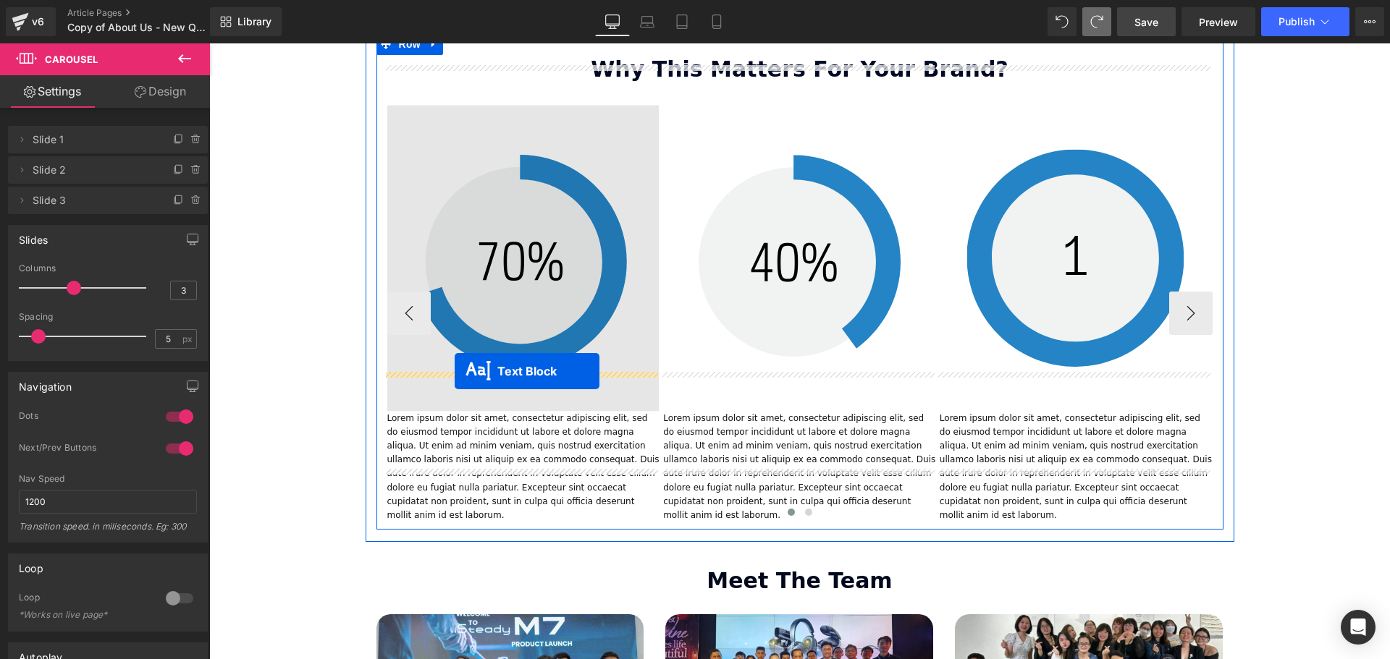
drag, startPoint x: 473, startPoint y: 409, endPoint x: 455, endPoint y: 371, distance: 41.8
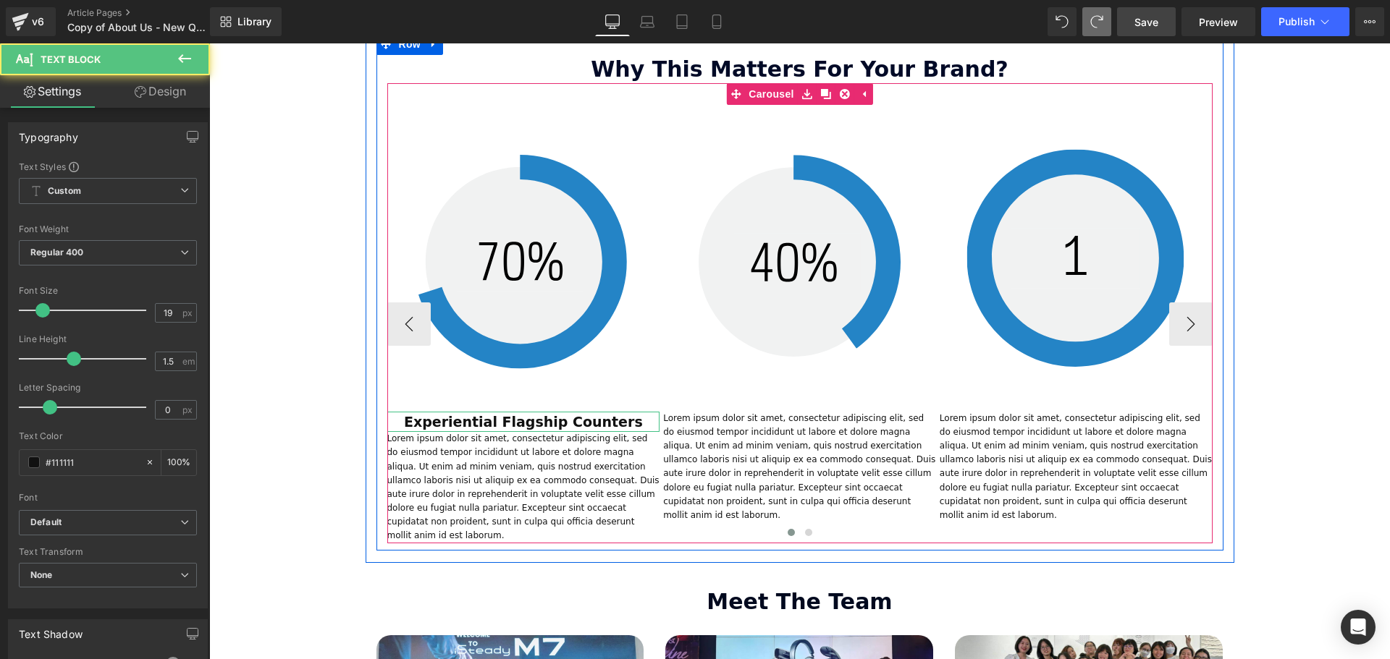
scroll to position [3996, 1173]
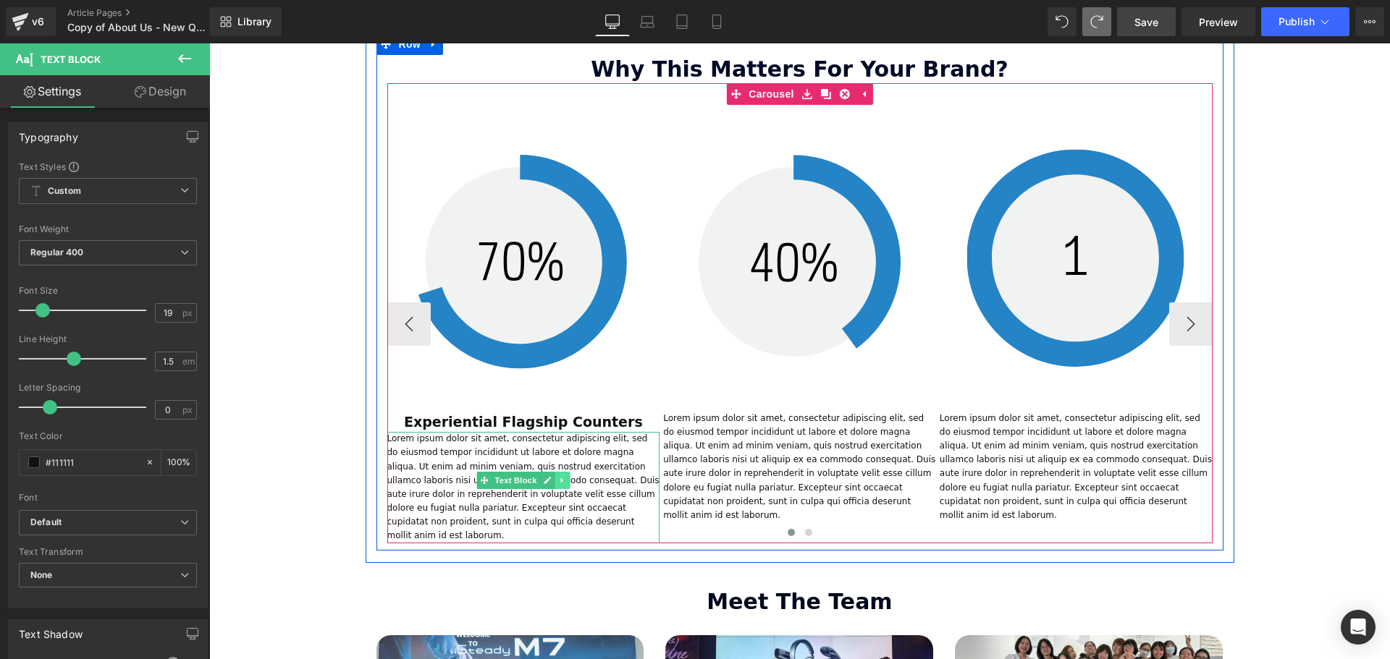
click at [561, 472] on link at bounding box center [561, 480] width 15 height 17
click at [566, 477] on icon at bounding box center [570, 481] width 8 height 8
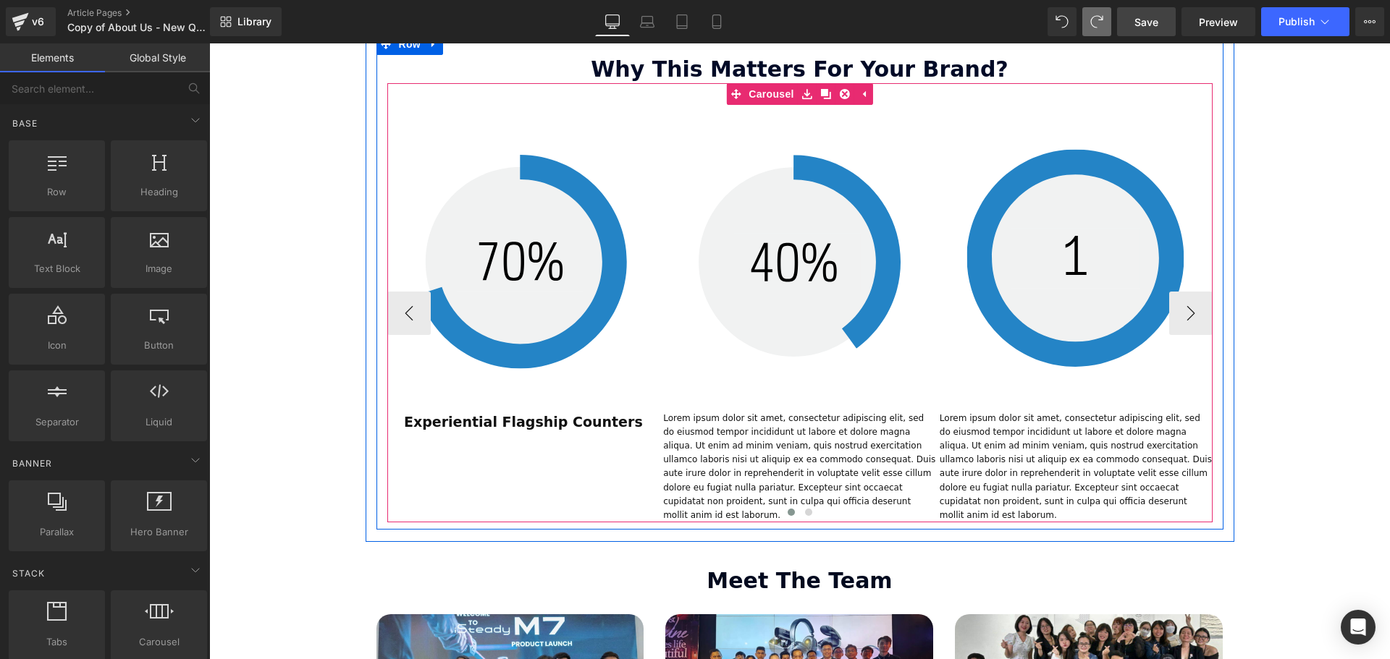
scroll to position [3975, 1173]
click at [559, 418] on icon at bounding box center [562, 422] width 8 height 9
click at [547, 413] on link at bounding box center [554, 421] width 15 height 17
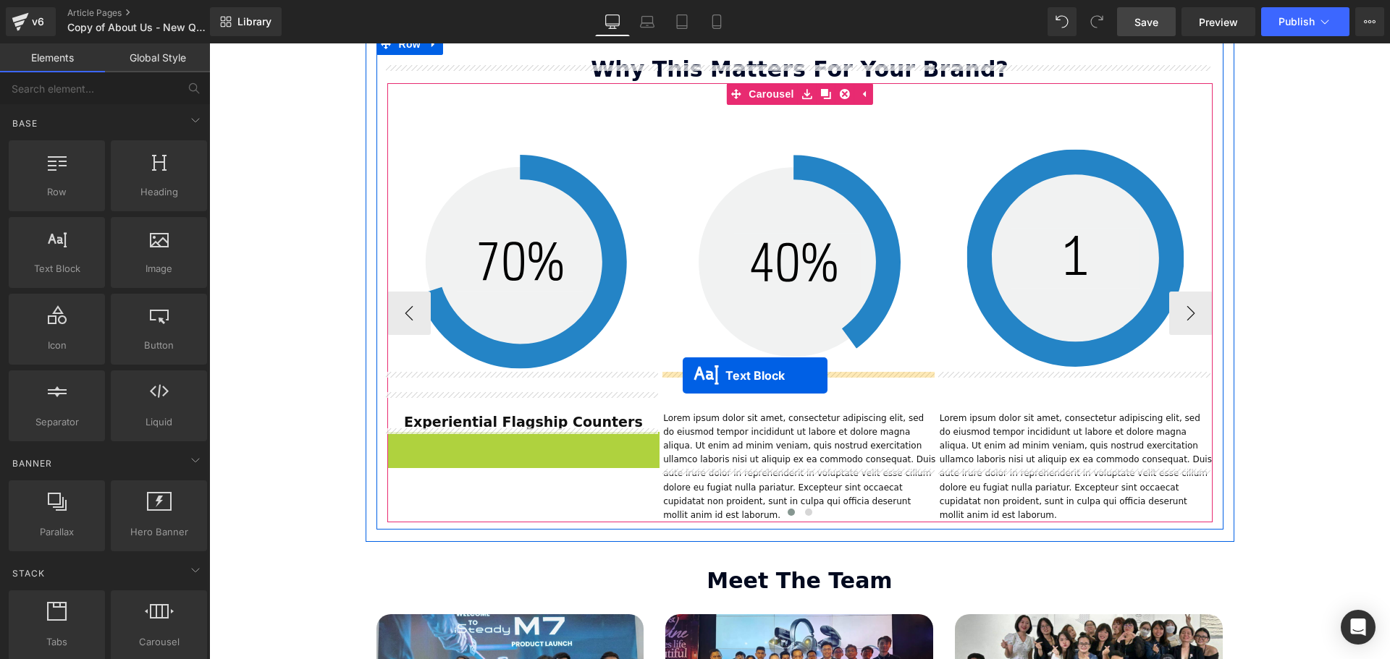
drag, startPoint x: 476, startPoint y: 407, endPoint x: 683, endPoint y: 376, distance: 209.3
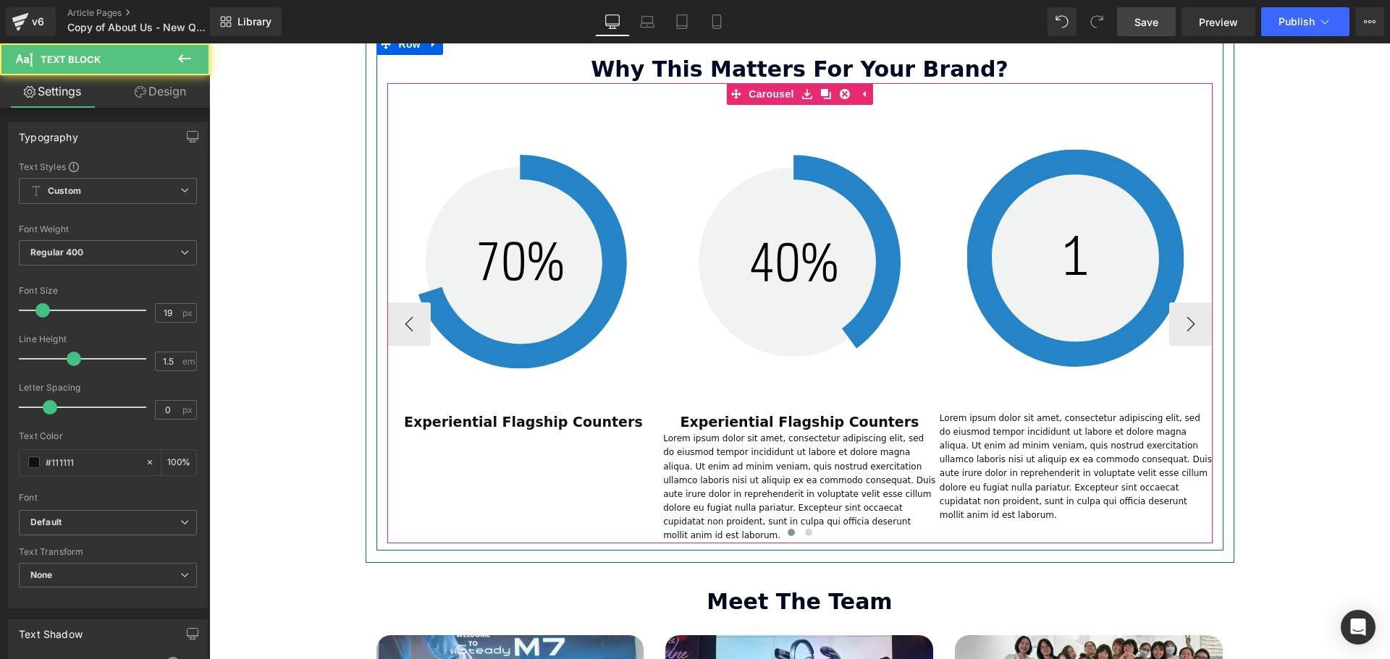
scroll to position [3996, 1173]
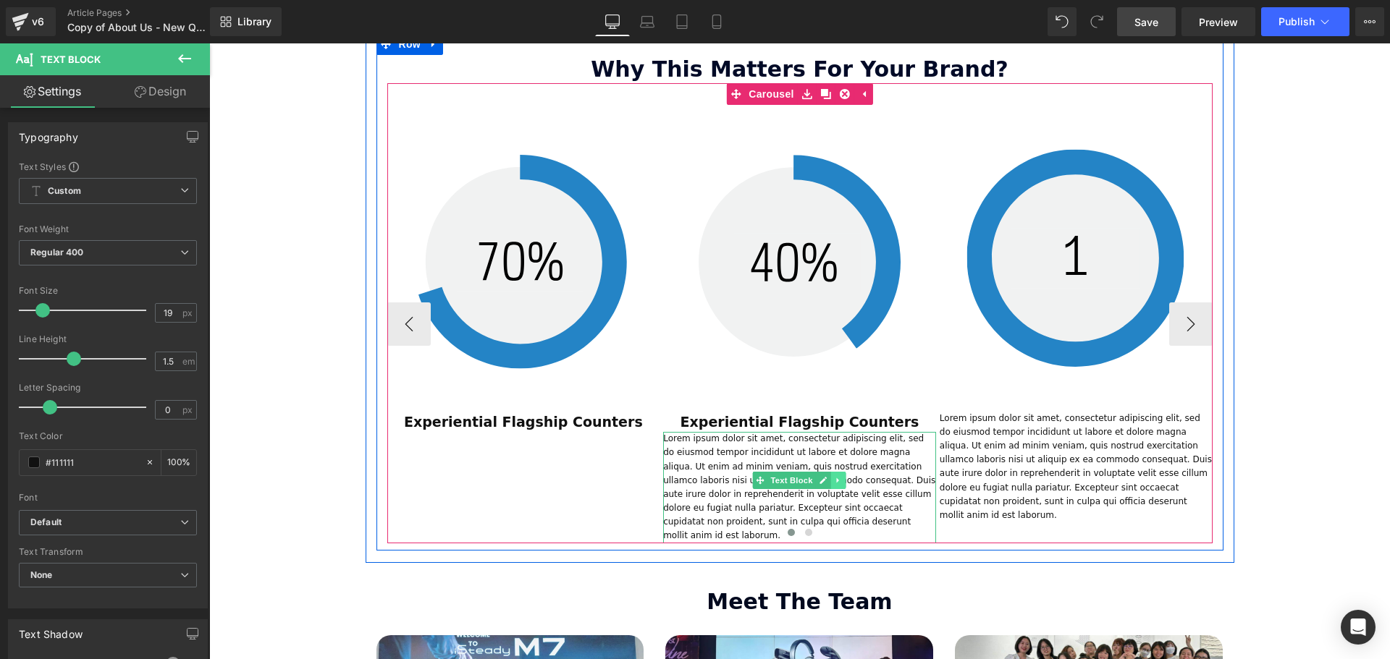
click at [835, 476] on icon at bounding box center [839, 480] width 8 height 9
click at [842, 476] on icon at bounding box center [846, 480] width 8 height 9
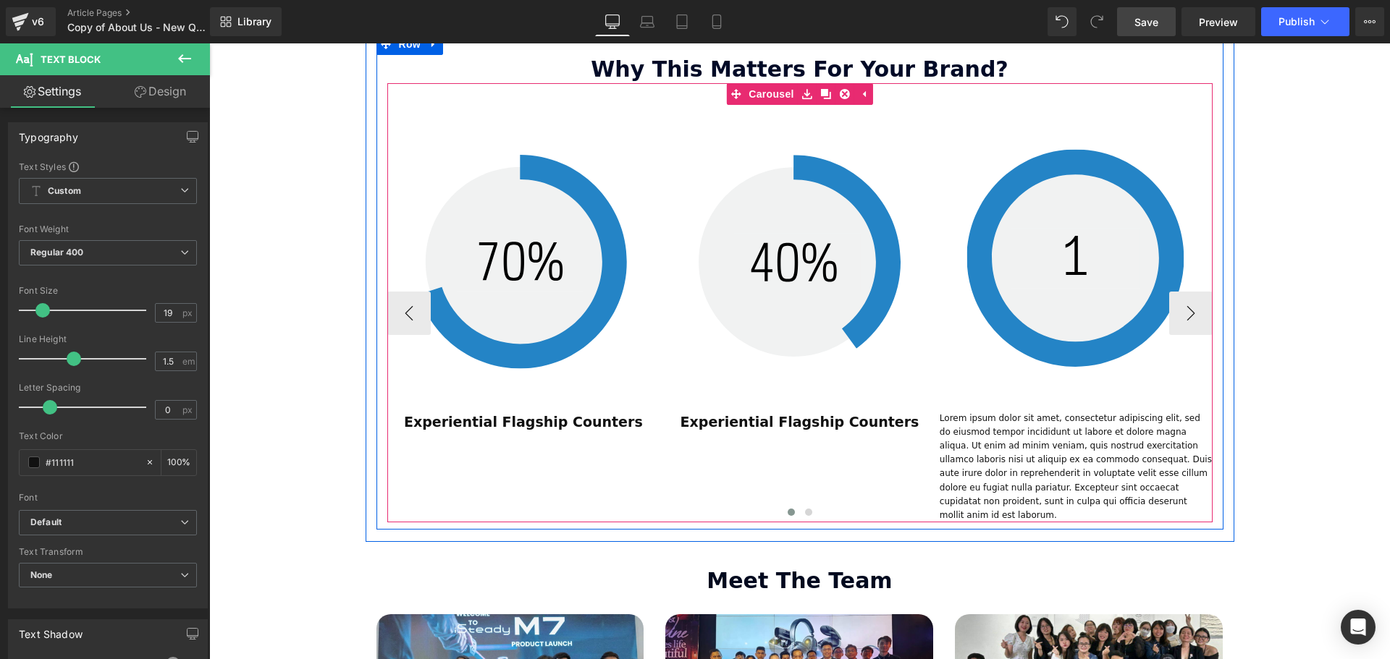
scroll to position [3975, 1173]
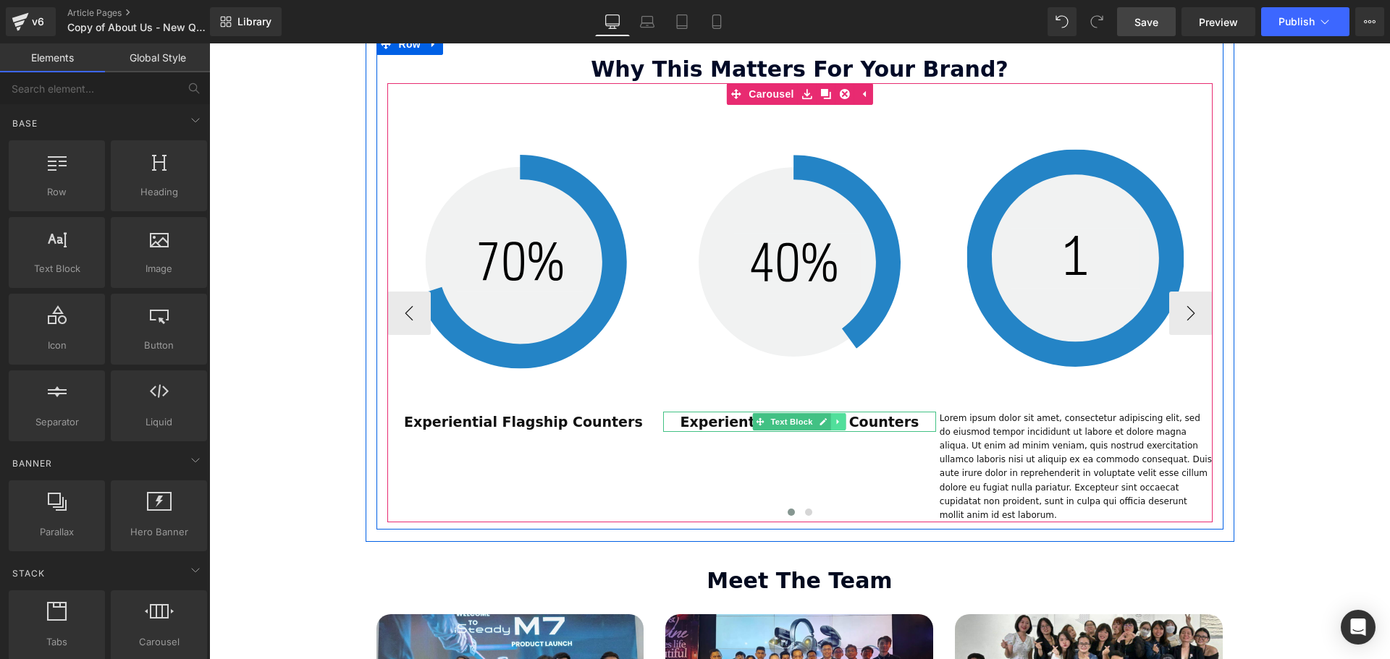
click at [835, 418] on icon at bounding box center [839, 422] width 8 height 9
click at [832, 413] on link at bounding box center [831, 421] width 15 height 17
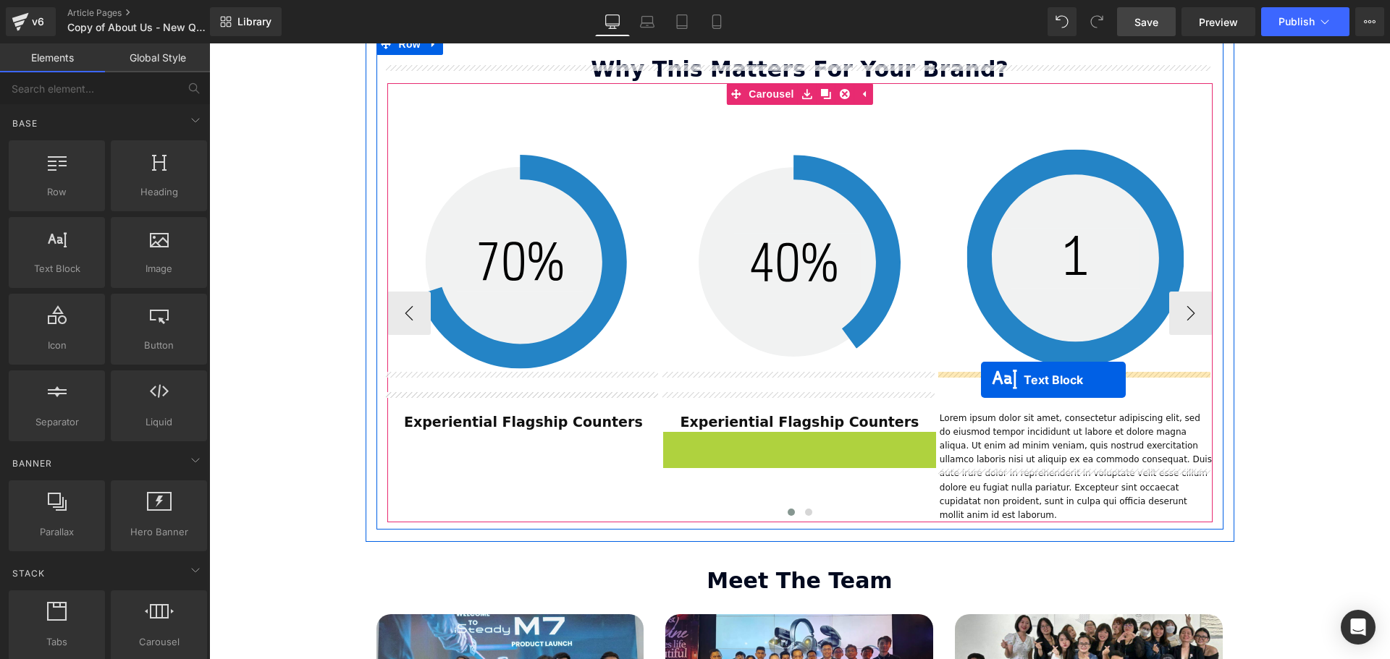
drag, startPoint x: 753, startPoint y: 404, endPoint x: 981, endPoint y: 380, distance: 228.5
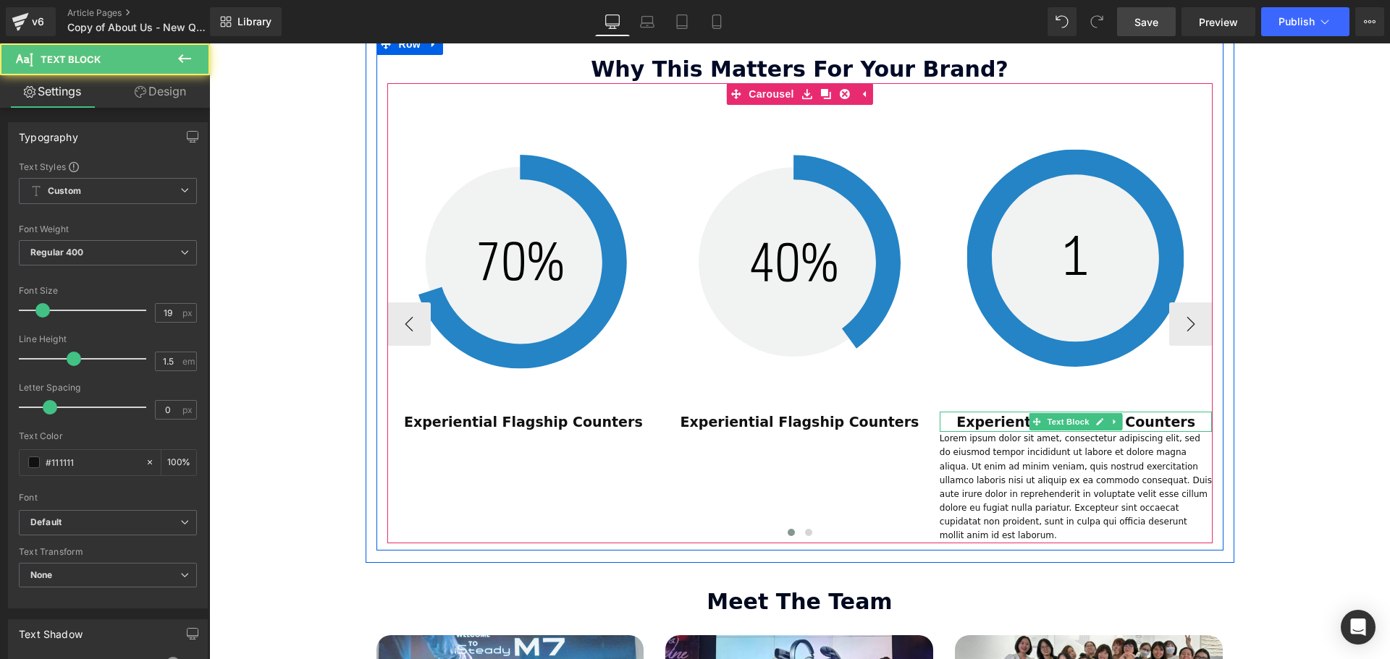
scroll to position [3996, 1173]
click at [1123, 432] on p "Lorem ipsum dolor sit amet, consectetur adipiscing elit, sed do eiusmod tempor …" at bounding box center [1075, 487] width 273 height 111
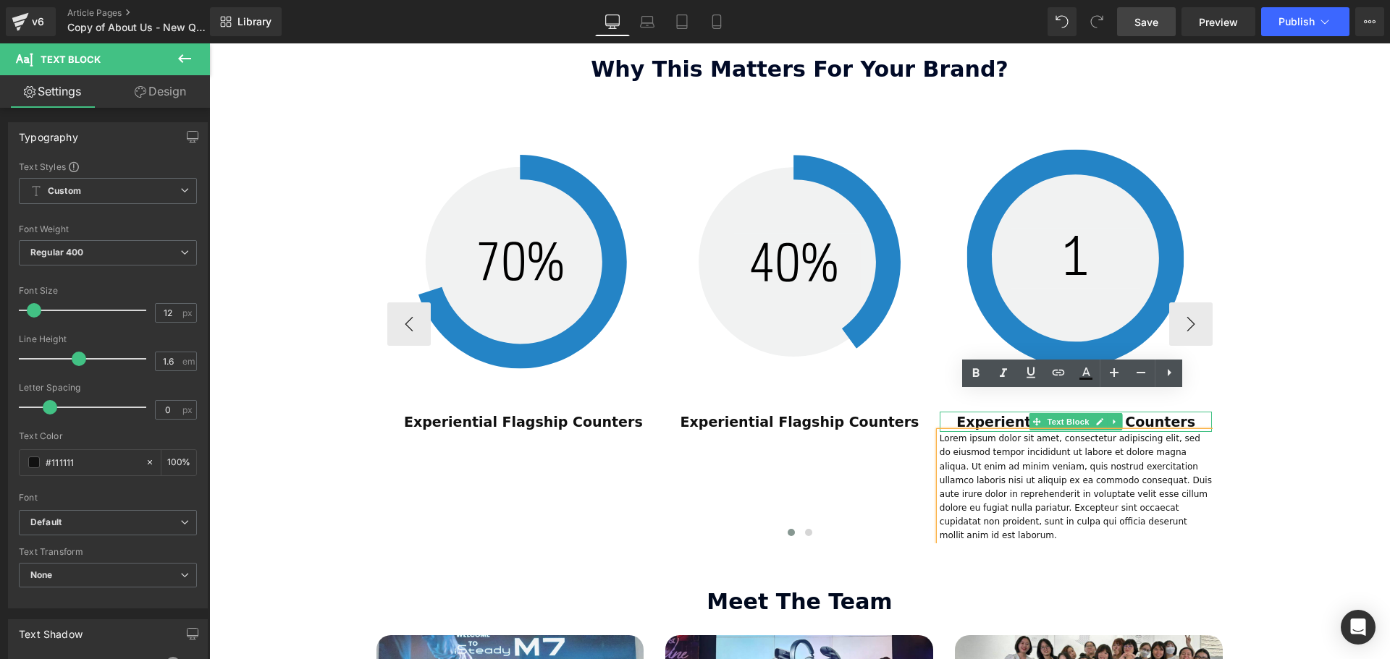
click at [1142, 432] on p "Lorem ipsum dolor sit amet, consectetur adipiscing elit, sed do eiusmod tempor …" at bounding box center [1075, 487] width 273 height 111
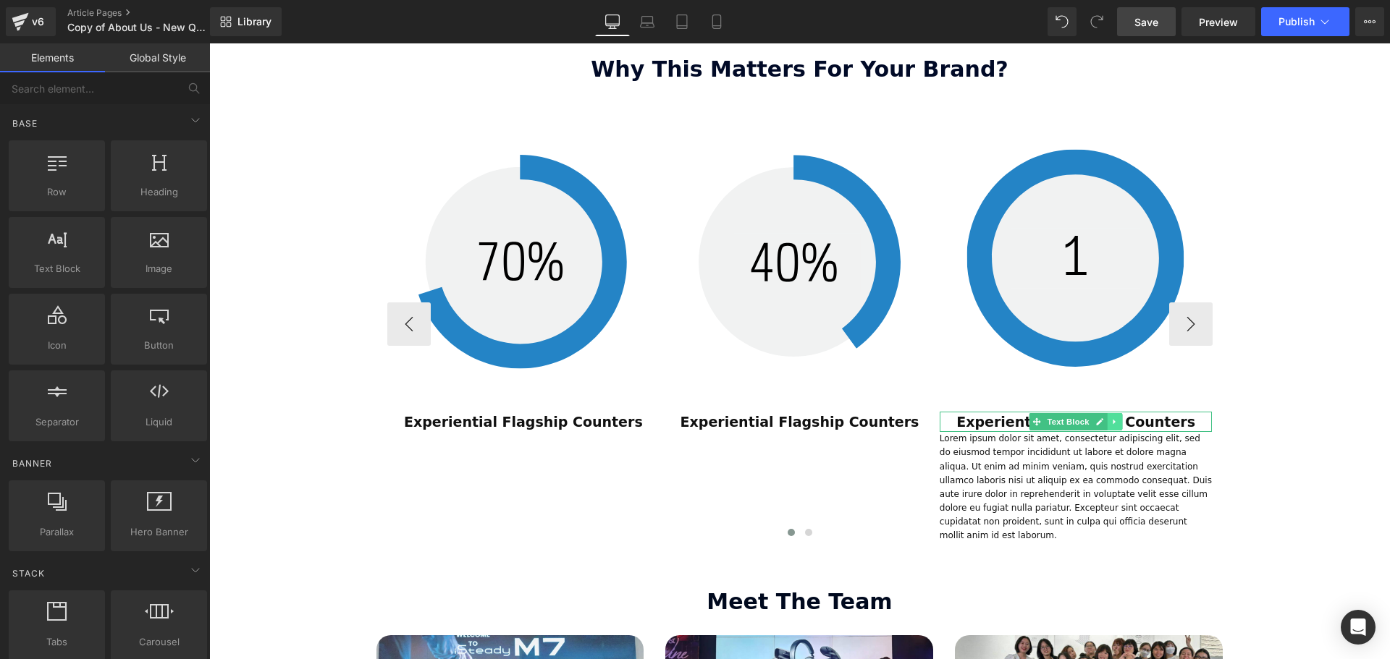
click at [1112, 419] on icon at bounding box center [1113, 421] width 2 height 5
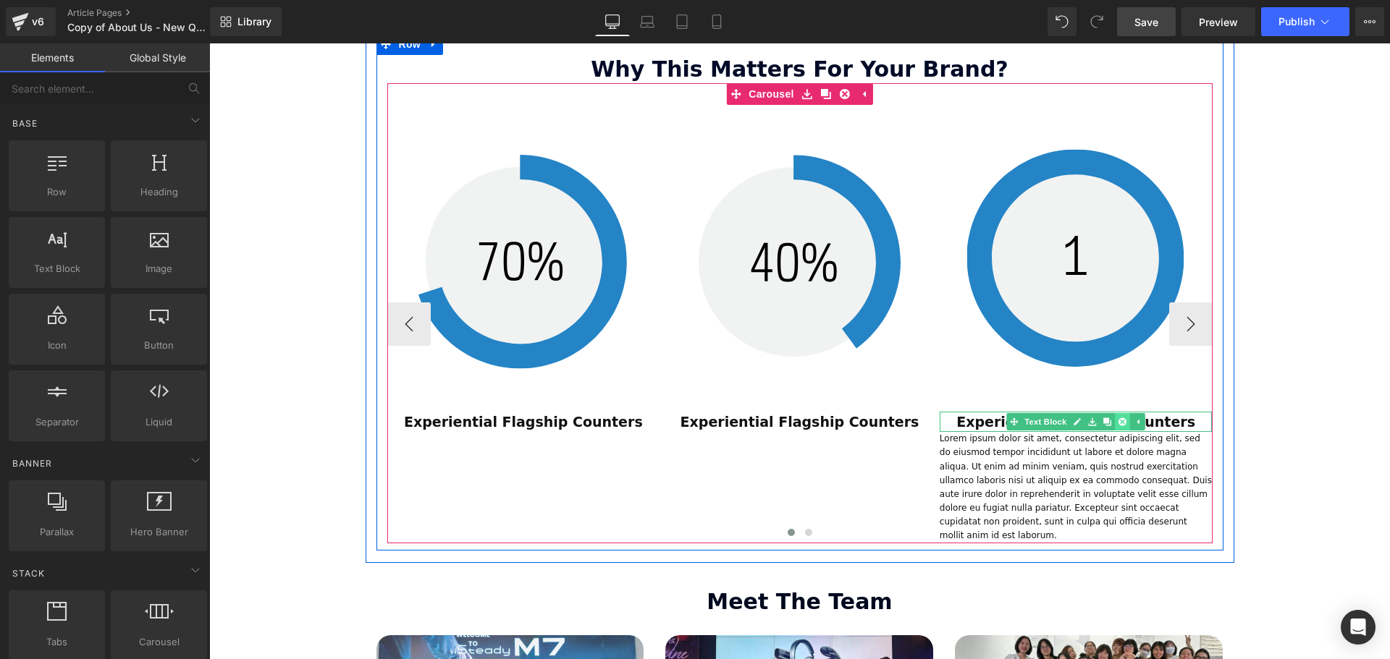
click at [1115, 413] on link at bounding box center [1122, 421] width 15 height 17
click at [1118, 472] on link at bounding box center [1114, 480] width 15 height 17
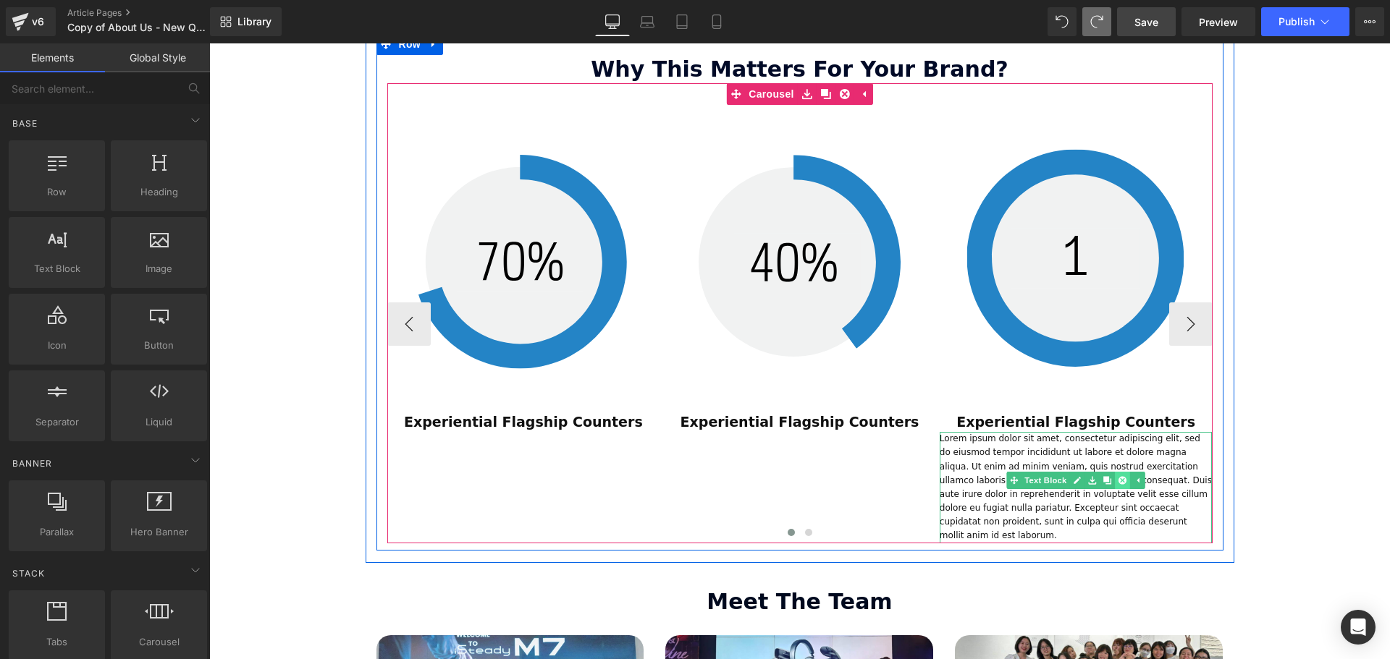
click at [1118, 477] on icon at bounding box center [1122, 481] width 8 height 8
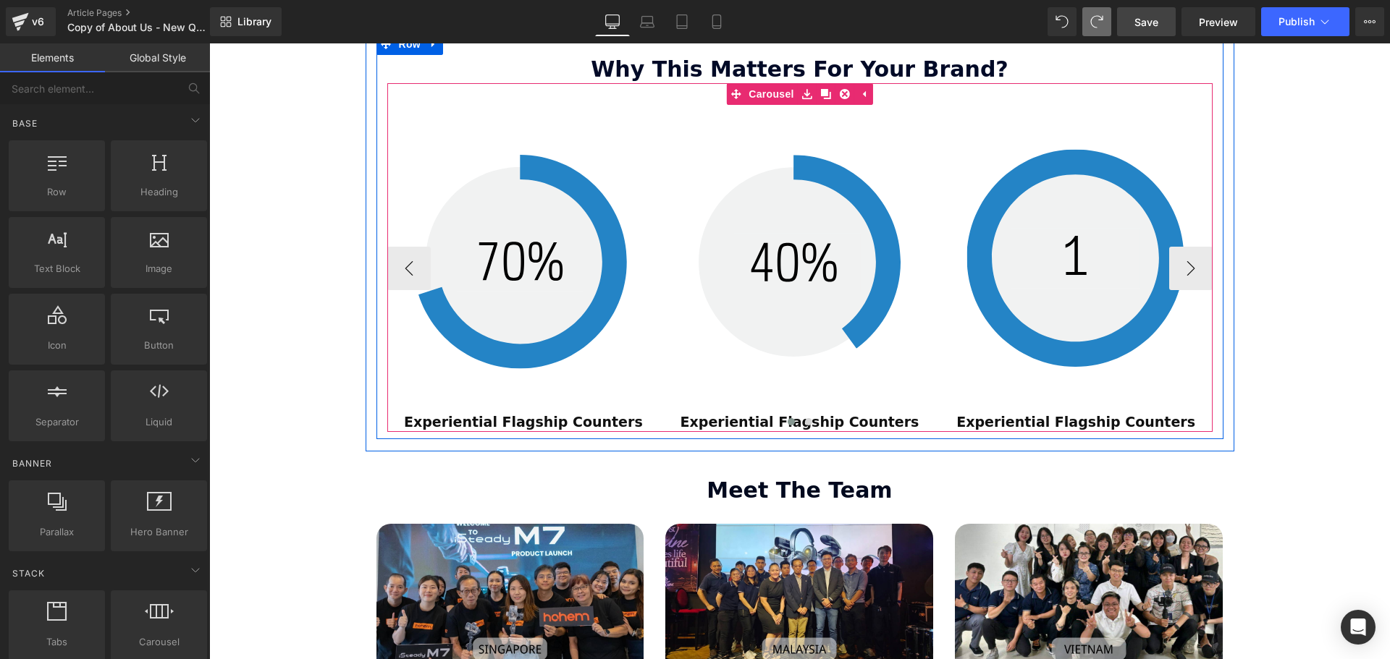
scroll to position [3899, 1173]
click at [517, 415] on div at bounding box center [799, 424] width 825 height 19
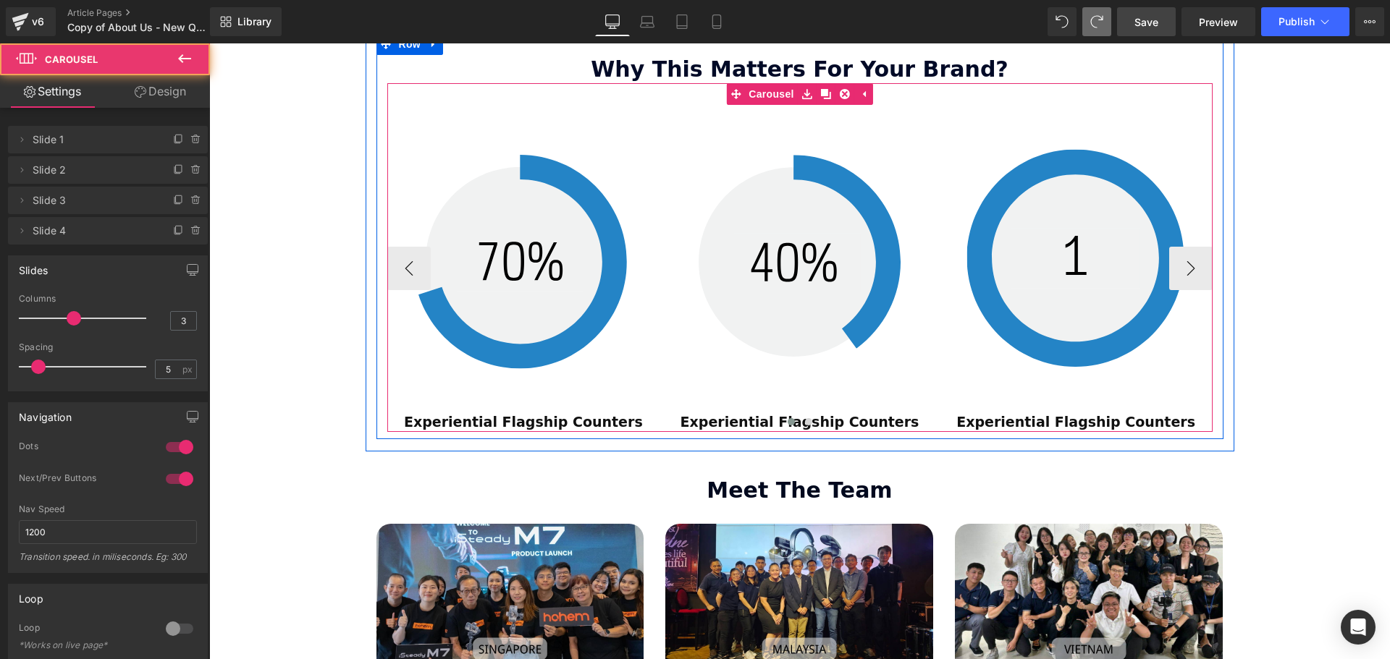
click at [514, 415] on div at bounding box center [799, 424] width 825 height 19
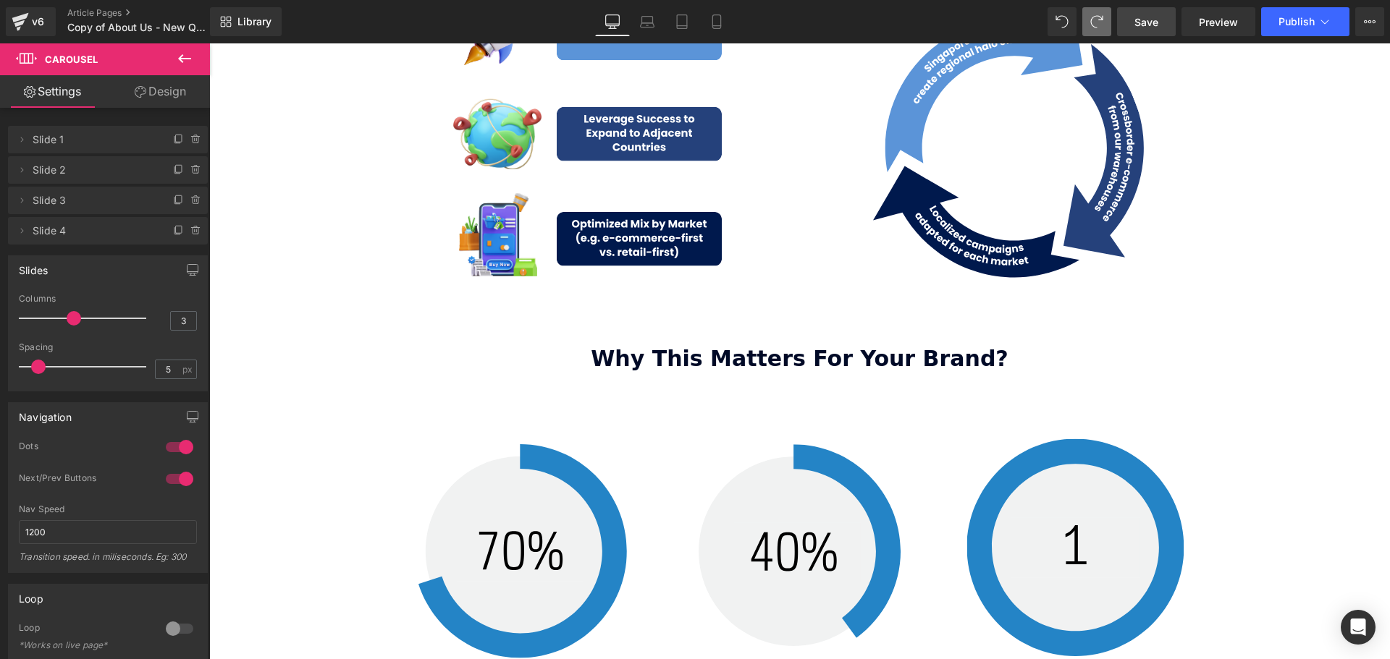
scroll to position [1945, 0]
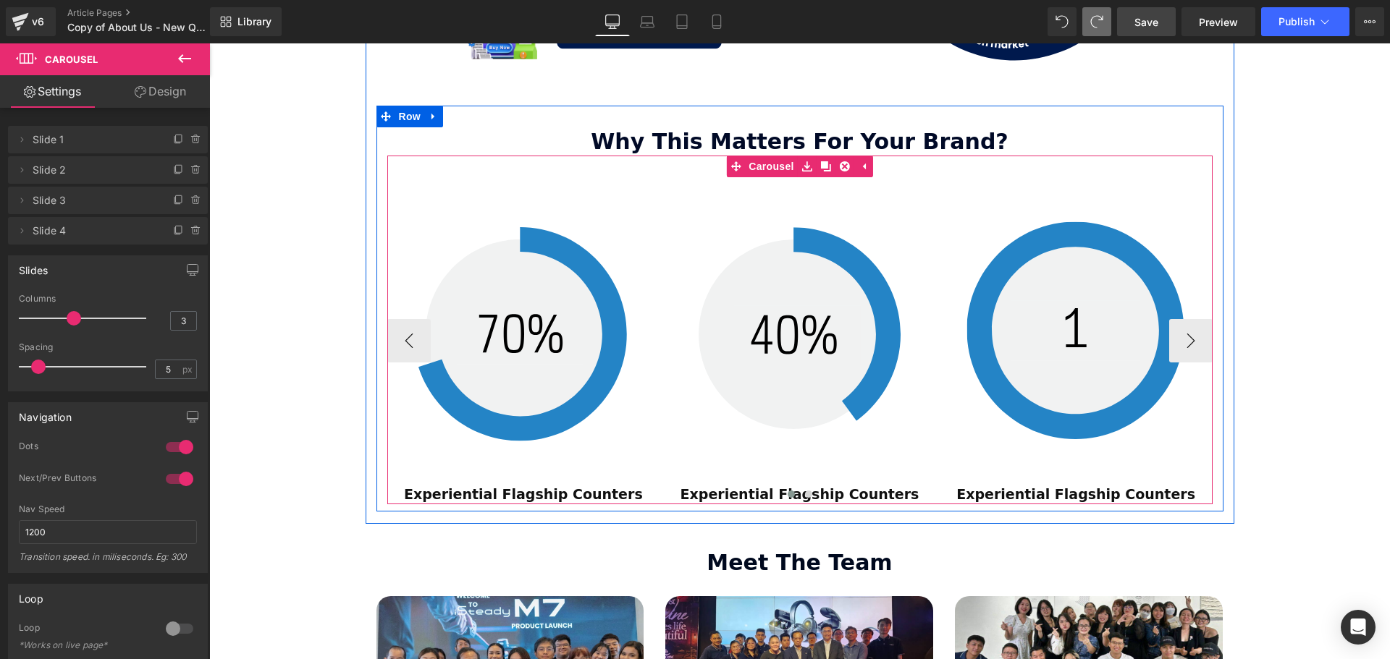
click at [552, 487] on div at bounding box center [799, 496] width 825 height 19
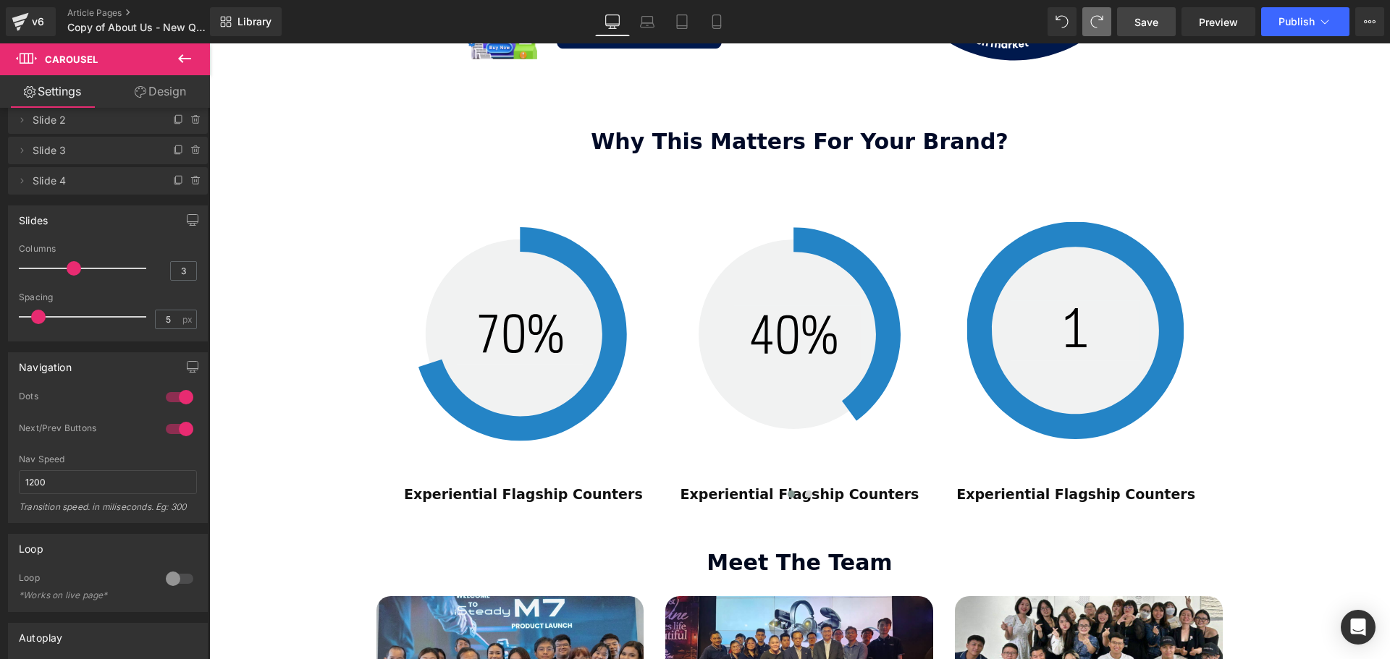
scroll to position [72, 0]
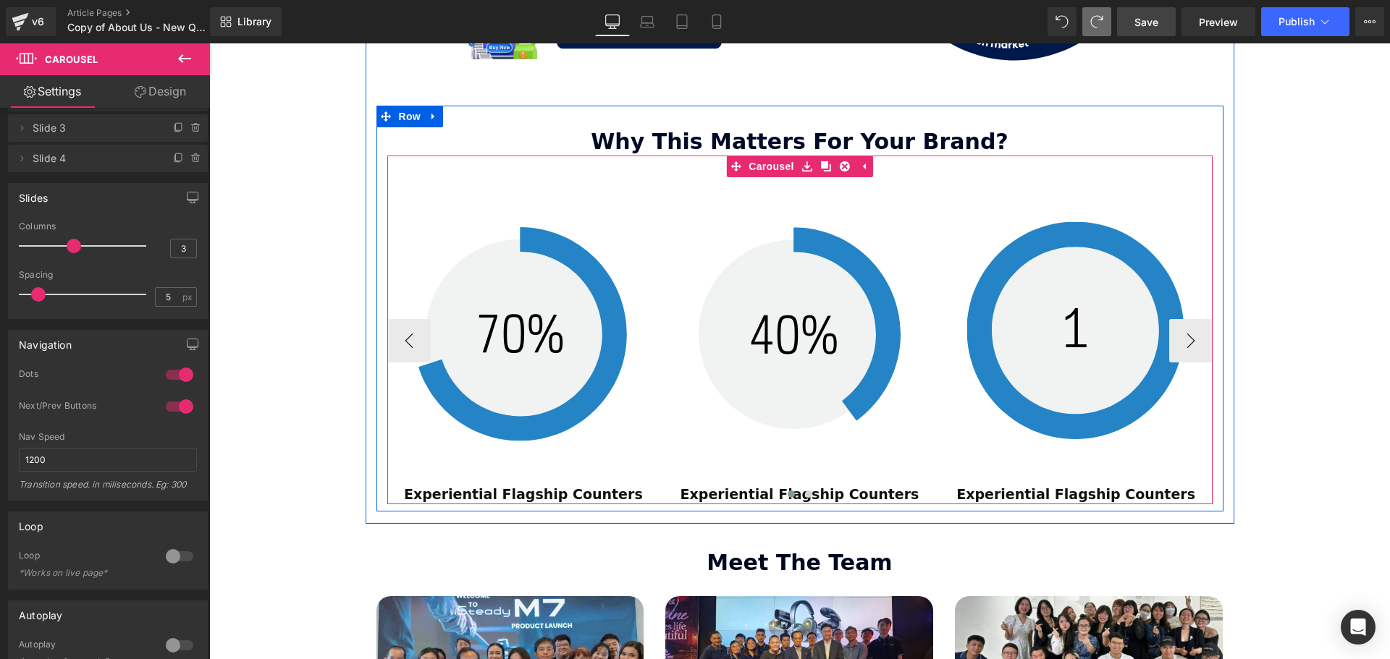
click at [531, 487] on div at bounding box center [799, 496] width 825 height 19
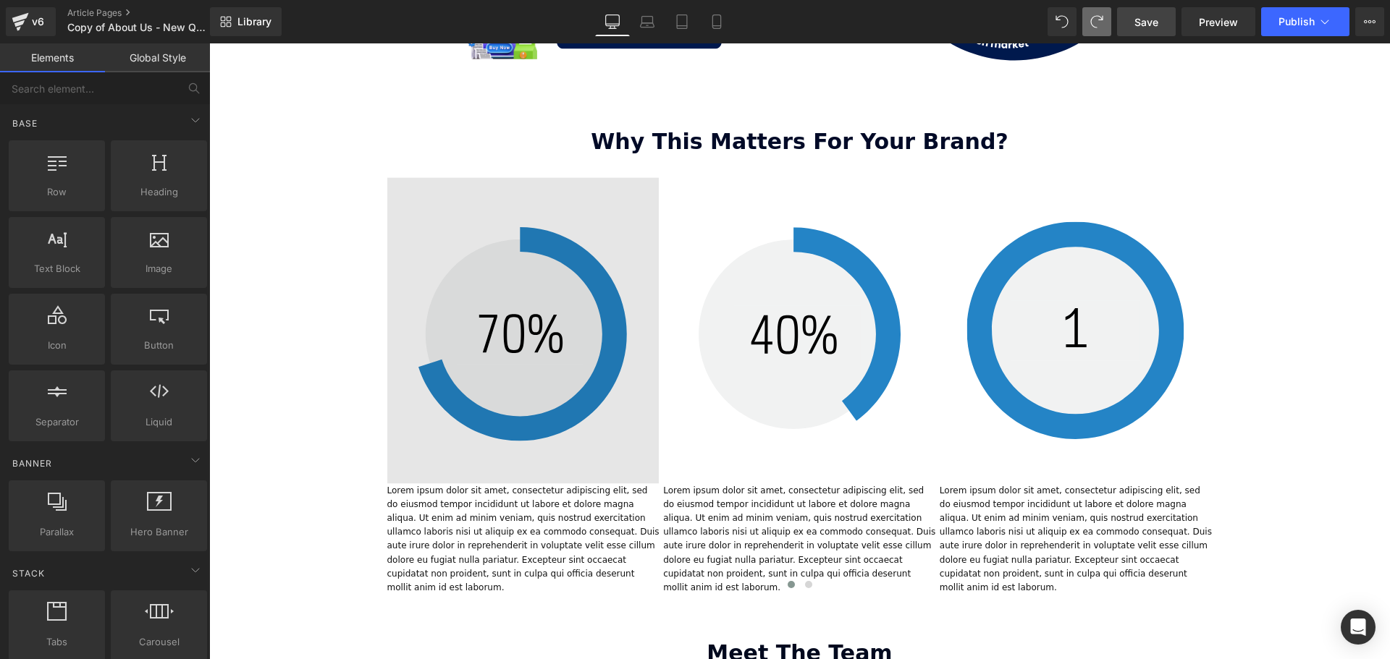
scroll to position [1965, 0]
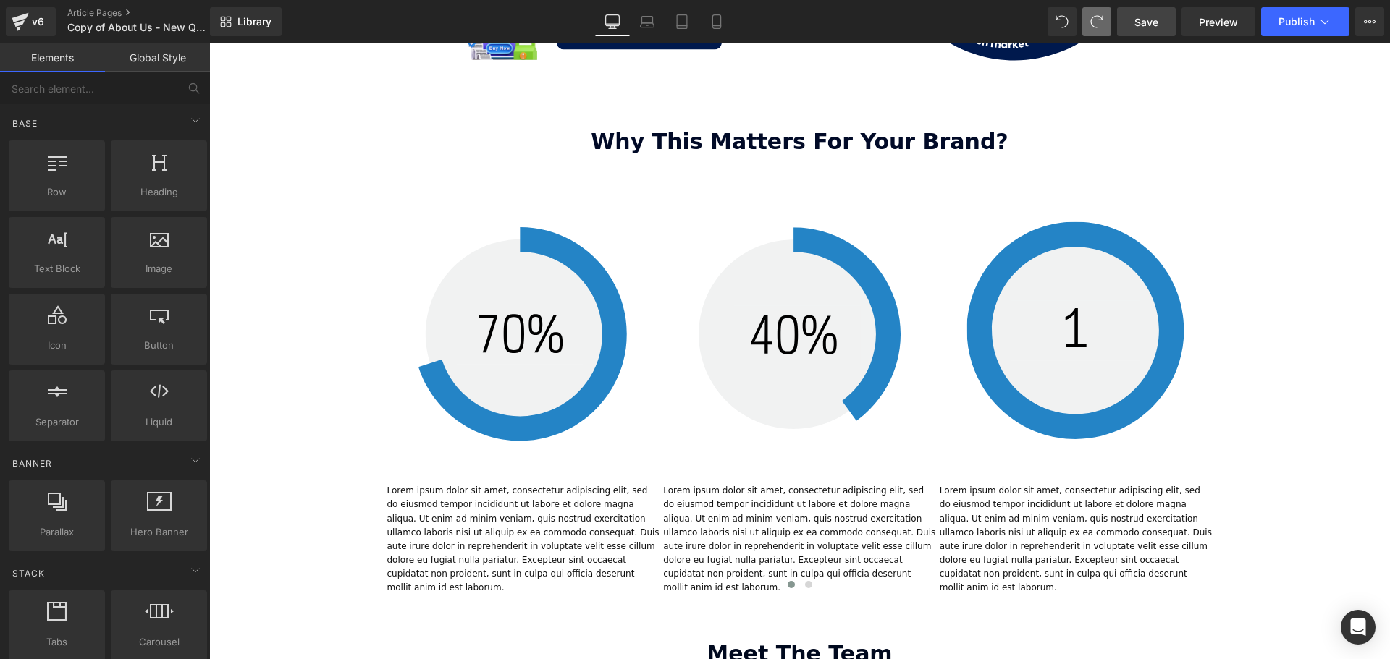
click at [533, 484] on p "Lorem ipsum dolor sit amet, consectetur adipiscing elit, sed do eiusmod tempor …" at bounding box center [523, 539] width 273 height 111
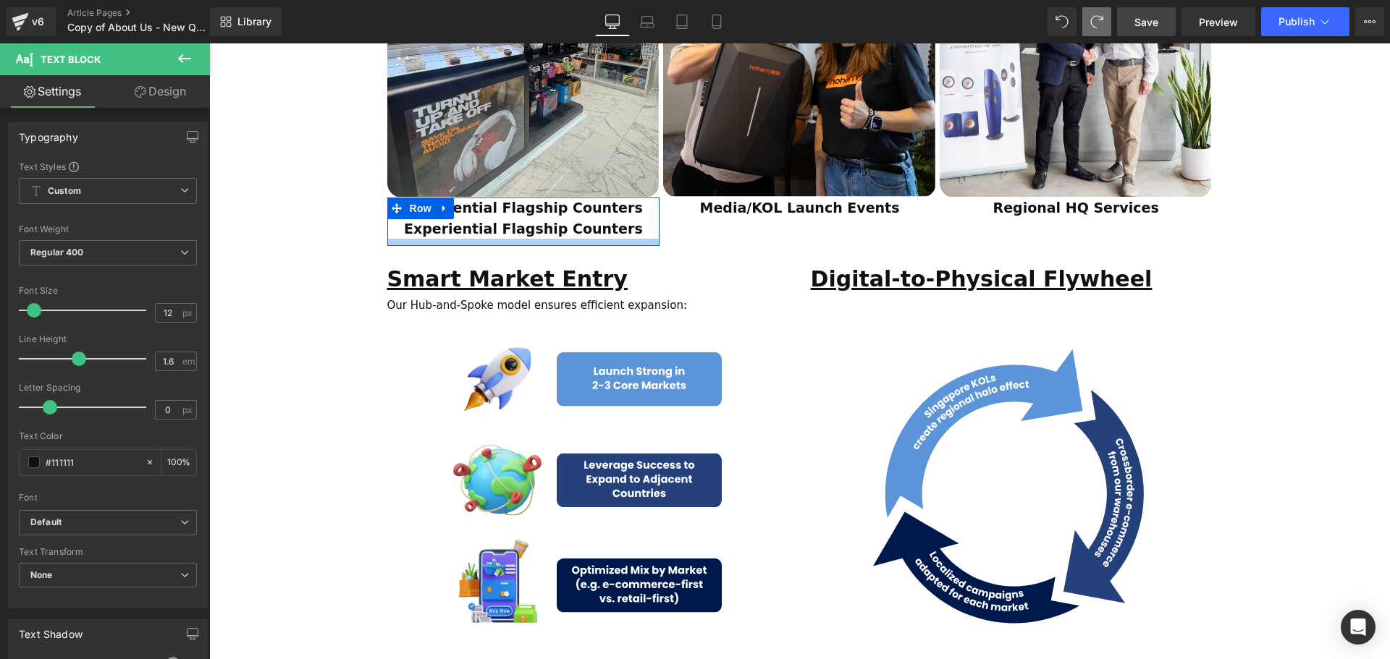
click at [628, 219] on p "Experiential Flagship Counters" at bounding box center [523, 229] width 251 height 21
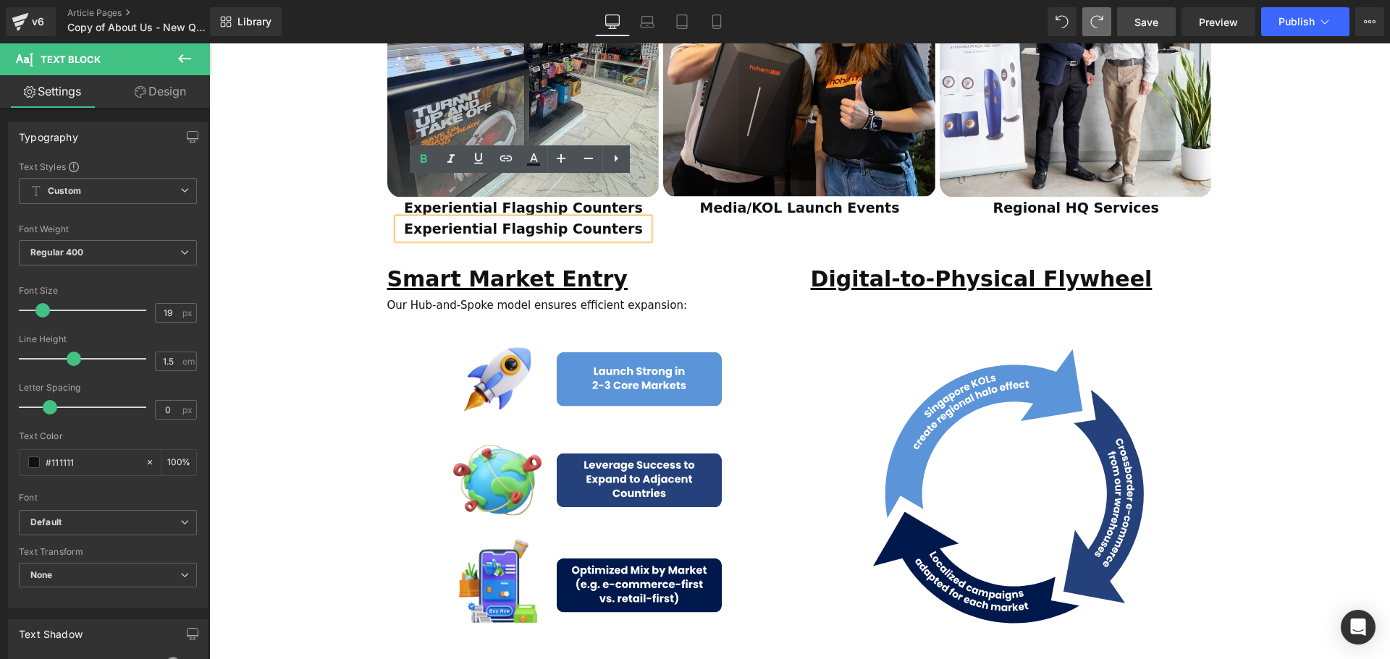
click at [683, 206] on div "Image Experiential Flagship Counters Text Block Experiential Flagship Counters …" at bounding box center [801, 68] width 829 height 355
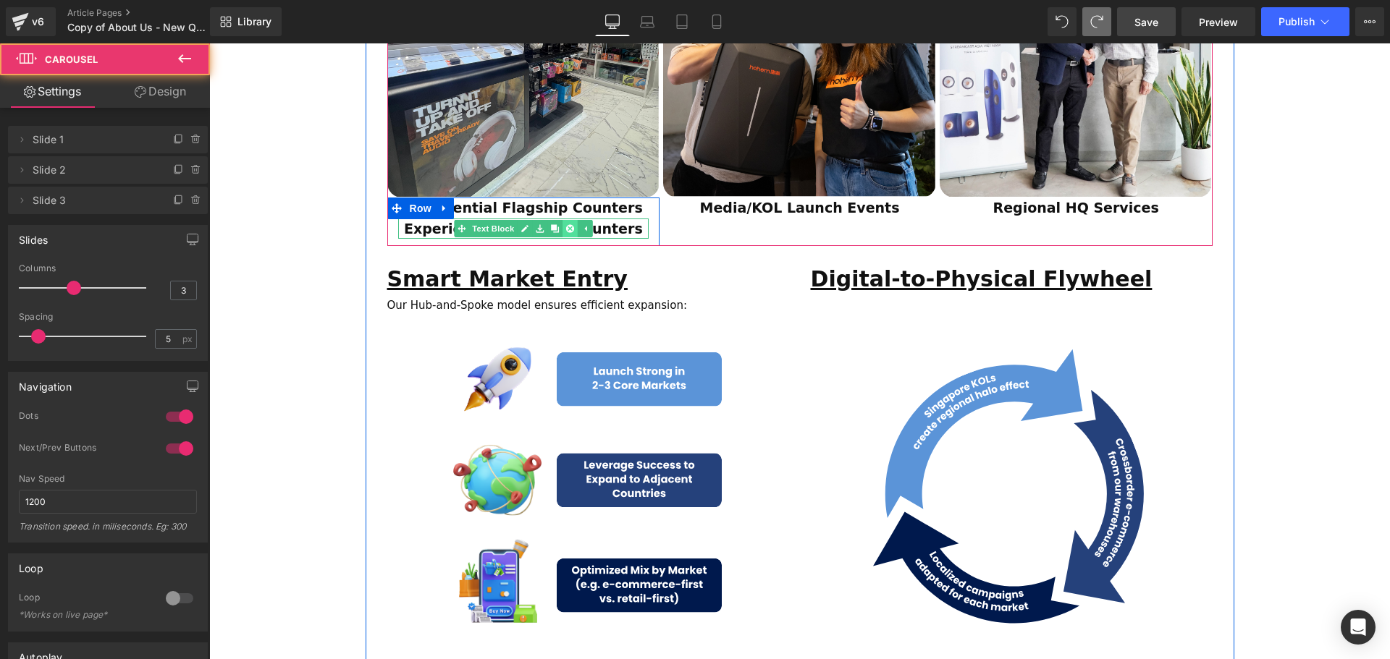
click at [569, 224] on icon at bounding box center [570, 228] width 8 height 8
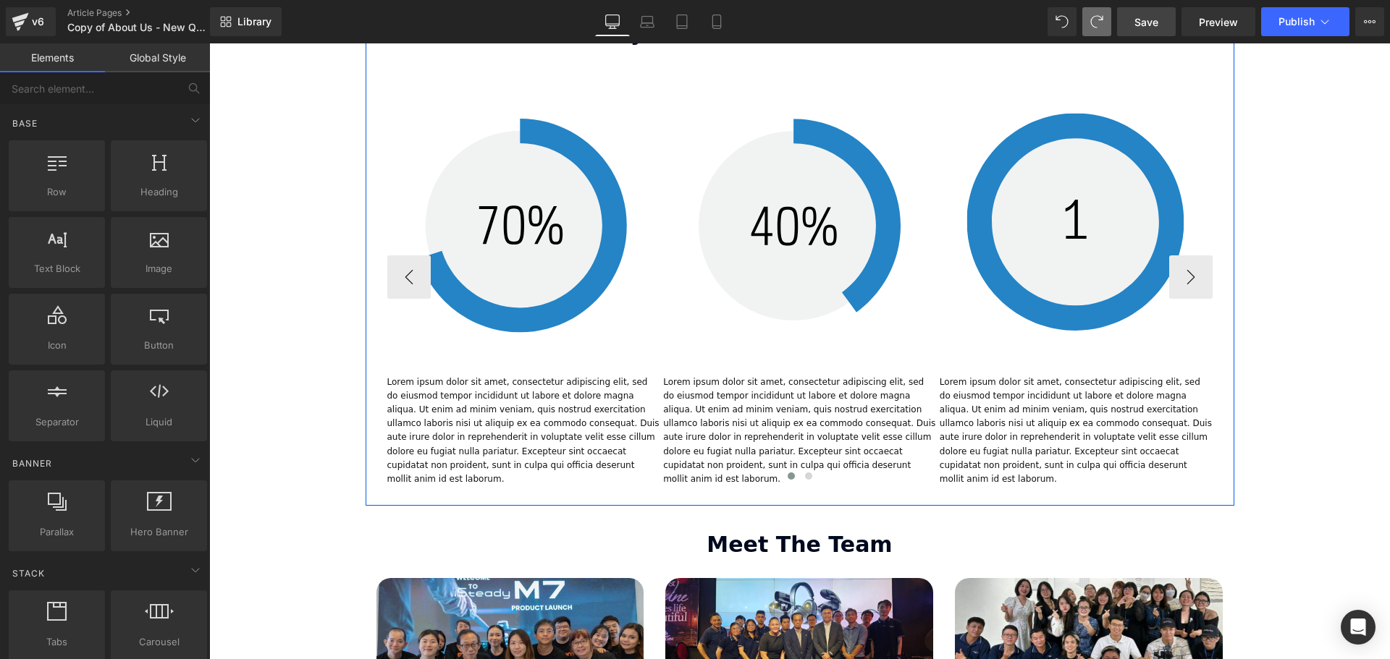
click at [585, 376] on p "Lorem ipsum dolor sit amet, consectetur adipiscing elit, sed do eiusmod tempor …" at bounding box center [523, 431] width 273 height 111
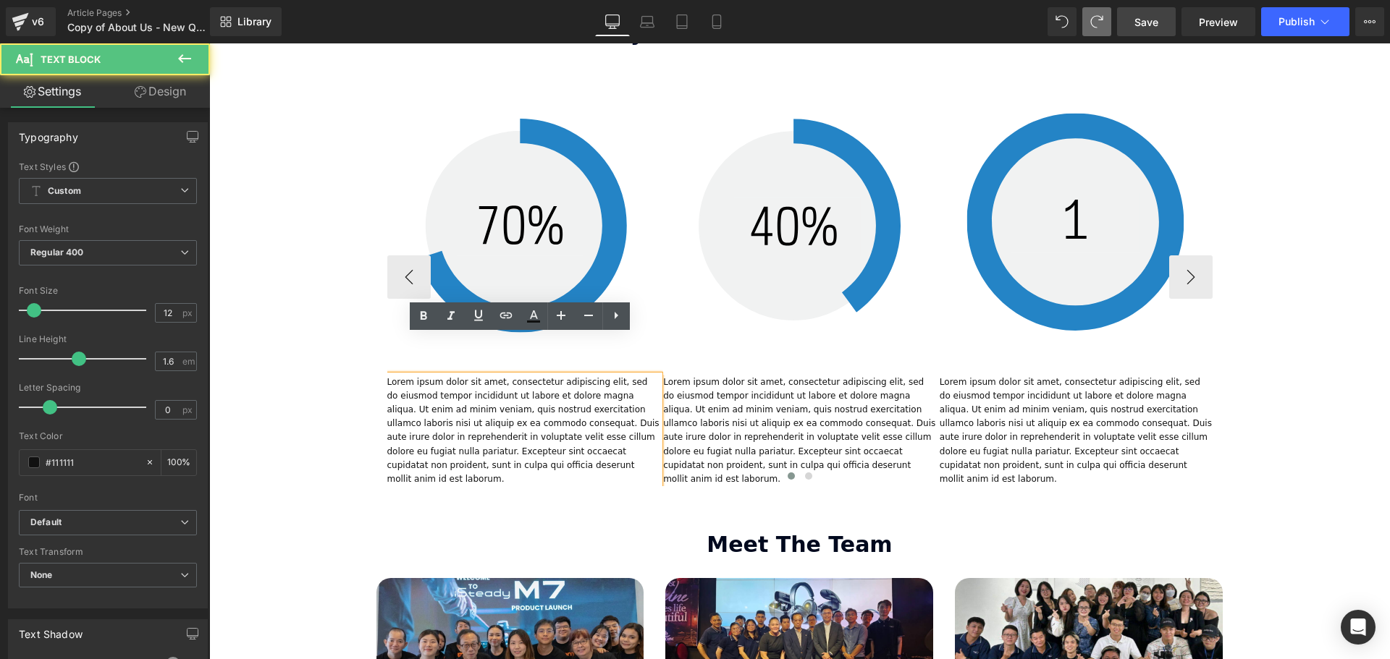
click at [584, 469] on div at bounding box center [799, 478] width 825 height 19
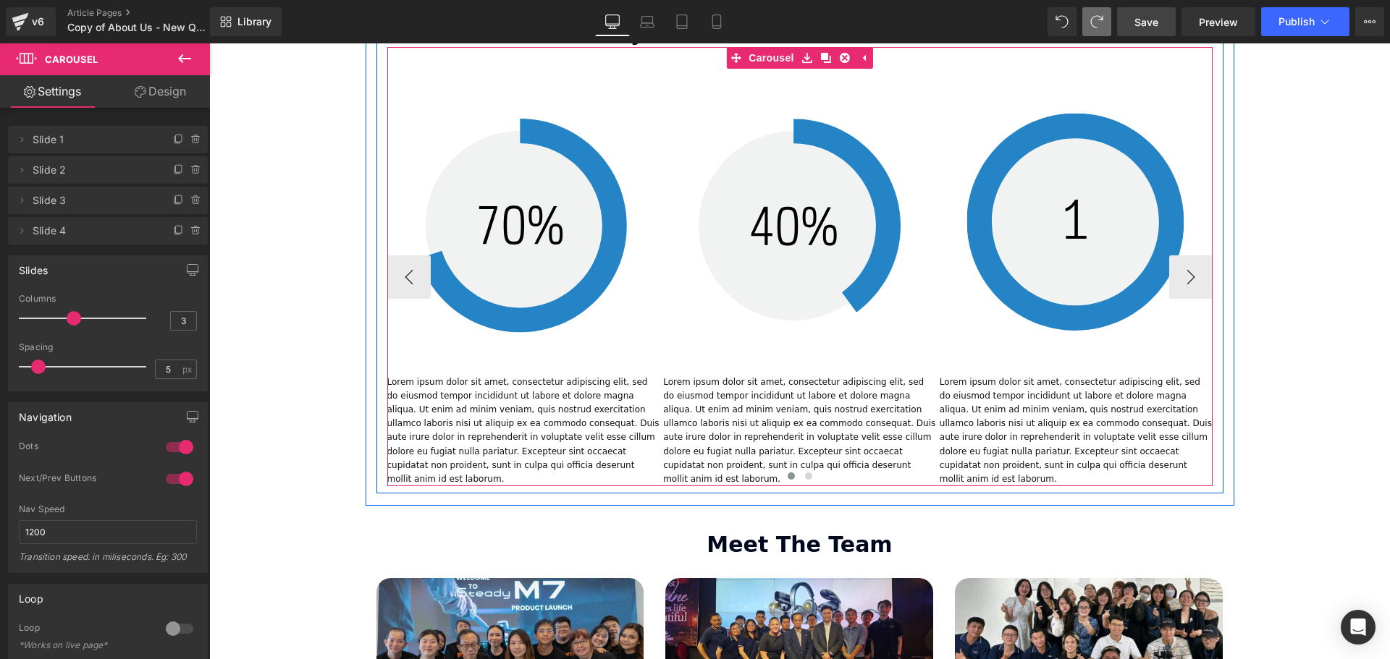
click at [563, 469] on div at bounding box center [799, 478] width 825 height 19
click at [563, 392] on div "Lorem ipsum dolor sit amet, consectetur adipiscing elit, sed do eiusmod tempor …" at bounding box center [523, 431] width 273 height 111
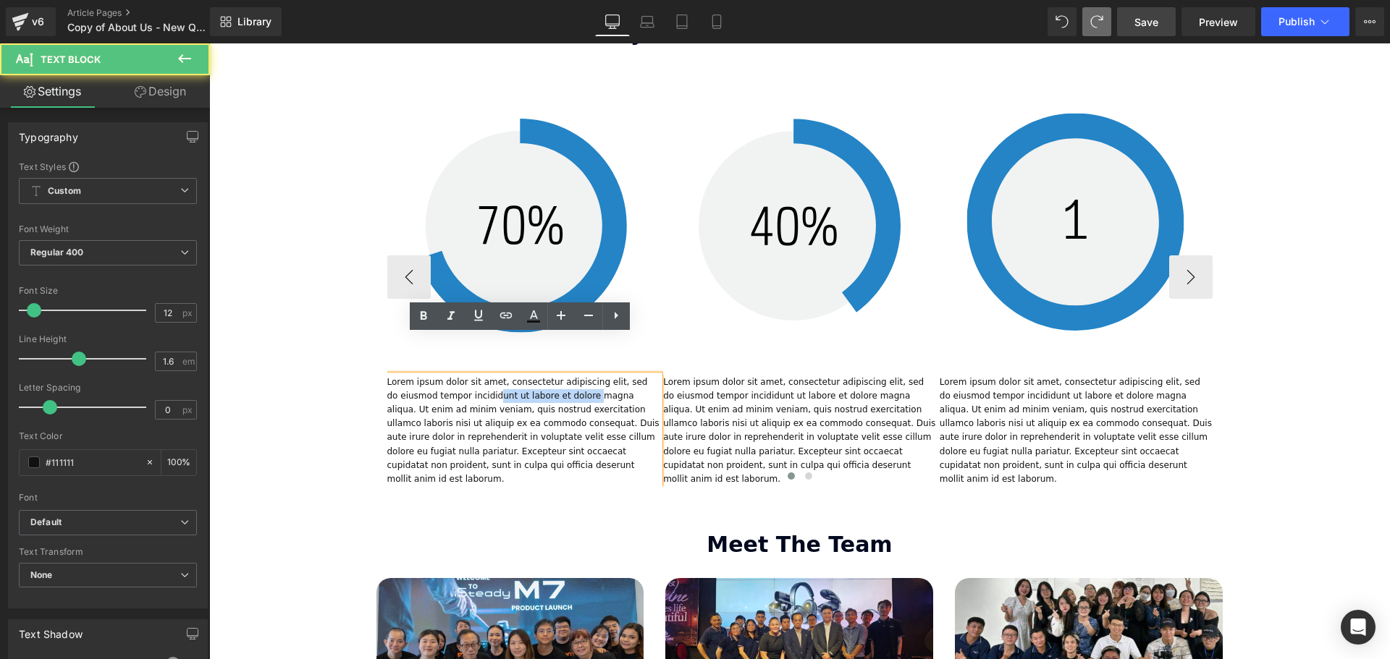
drag, startPoint x: 567, startPoint y: 357, endPoint x: 476, endPoint y: 351, distance: 91.4
click at [476, 376] on p "Lorem ipsum dolor sit amet, consectetur adipiscing elit, sed do eiusmod tempor …" at bounding box center [523, 431] width 273 height 111
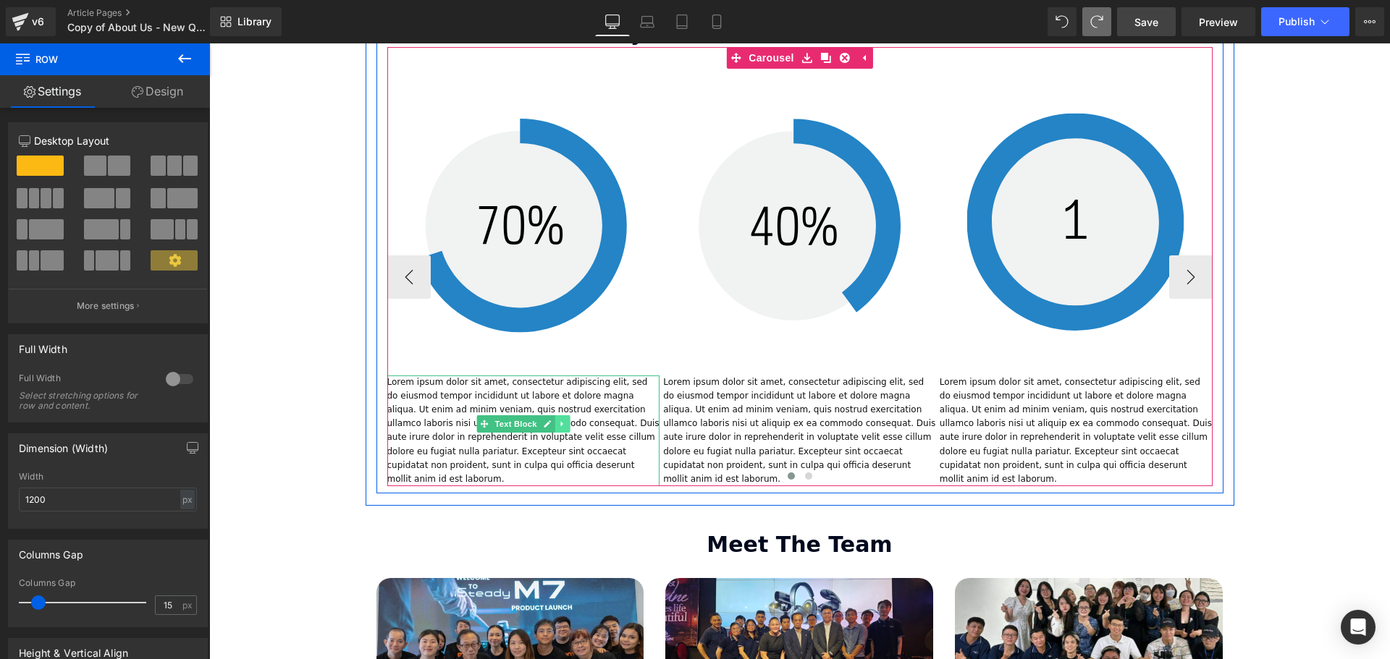
click at [558, 420] on icon at bounding box center [562, 424] width 8 height 9
click at [562, 415] on link at bounding box center [569, 423] width 15 height 17
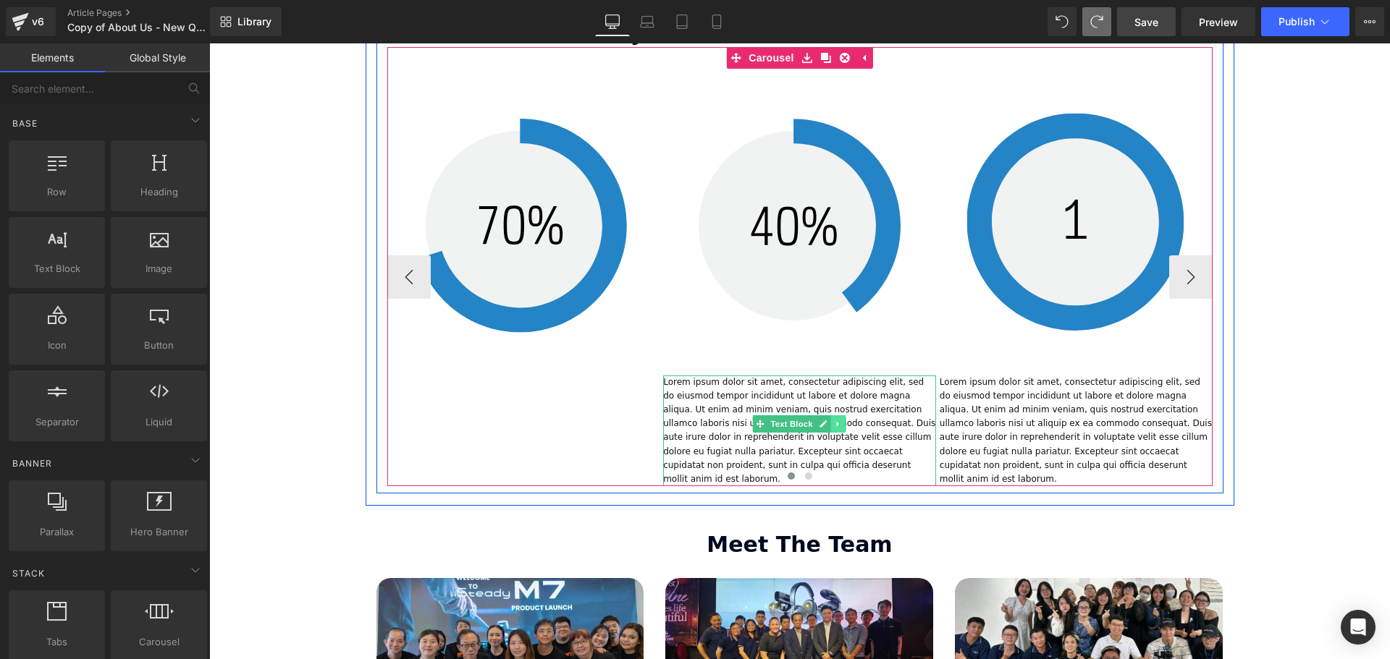
click at [837, 421] on icon at bounding box center [838, 423] width 2 height 5
click at [844, 420] on icon at bounding box center [846, 424] width 8 height 8
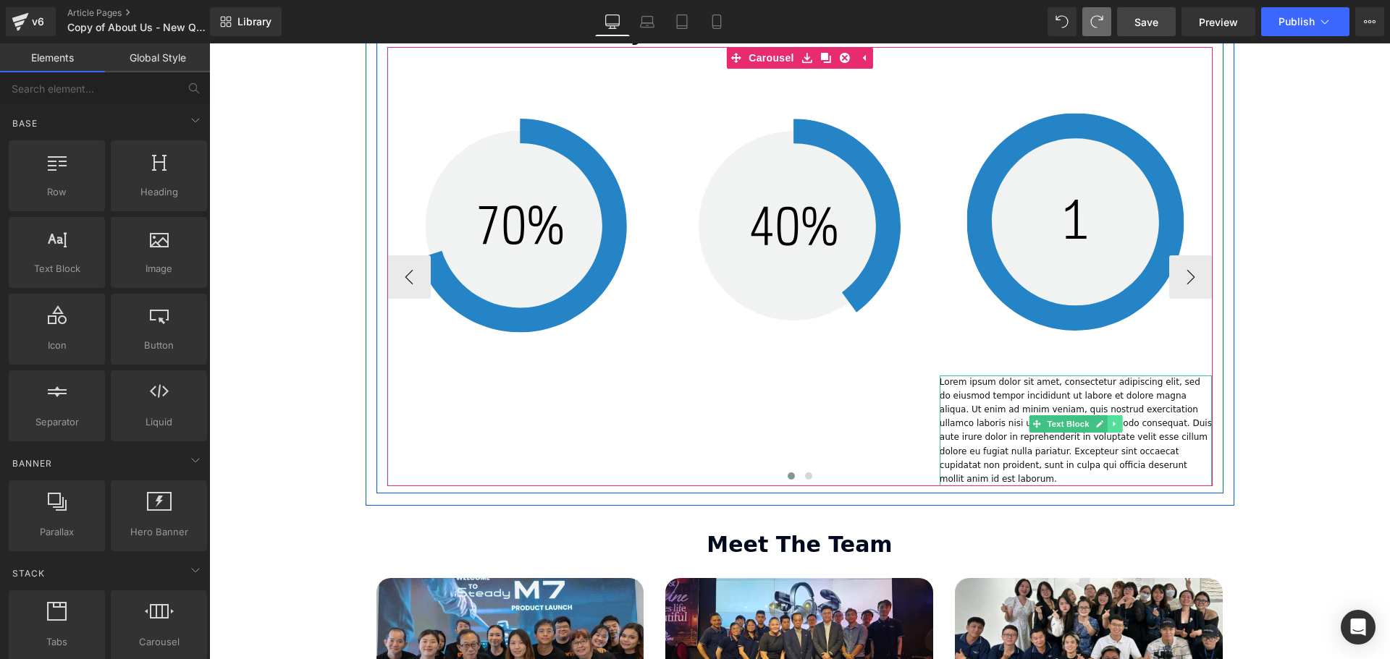
click at [1111, 420] on icon at bounding box center [1114, 424] width 8 height 9
click at [1122, 420] on icon at bounding box center [1122, 424] width 8 height 8
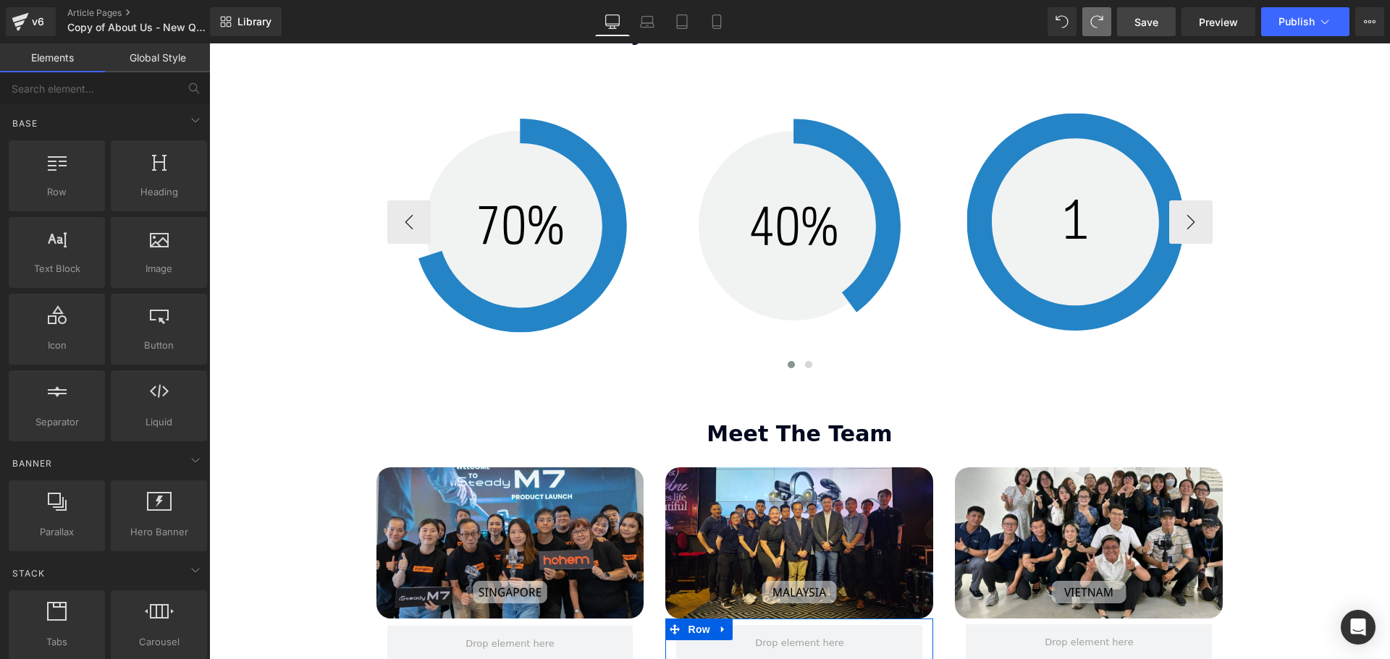
scroll to position [3879, 1173]
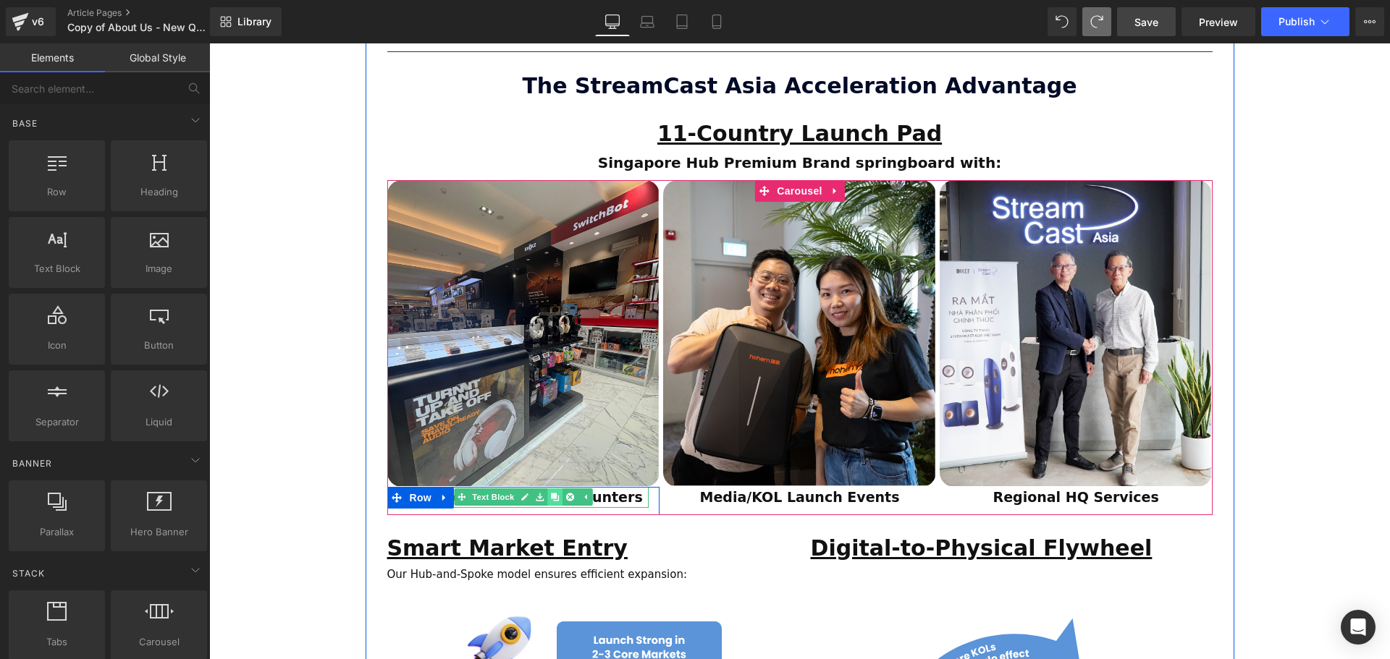
click at [554, 494] on icon at bounding box center [555, 498] width 8 height 8
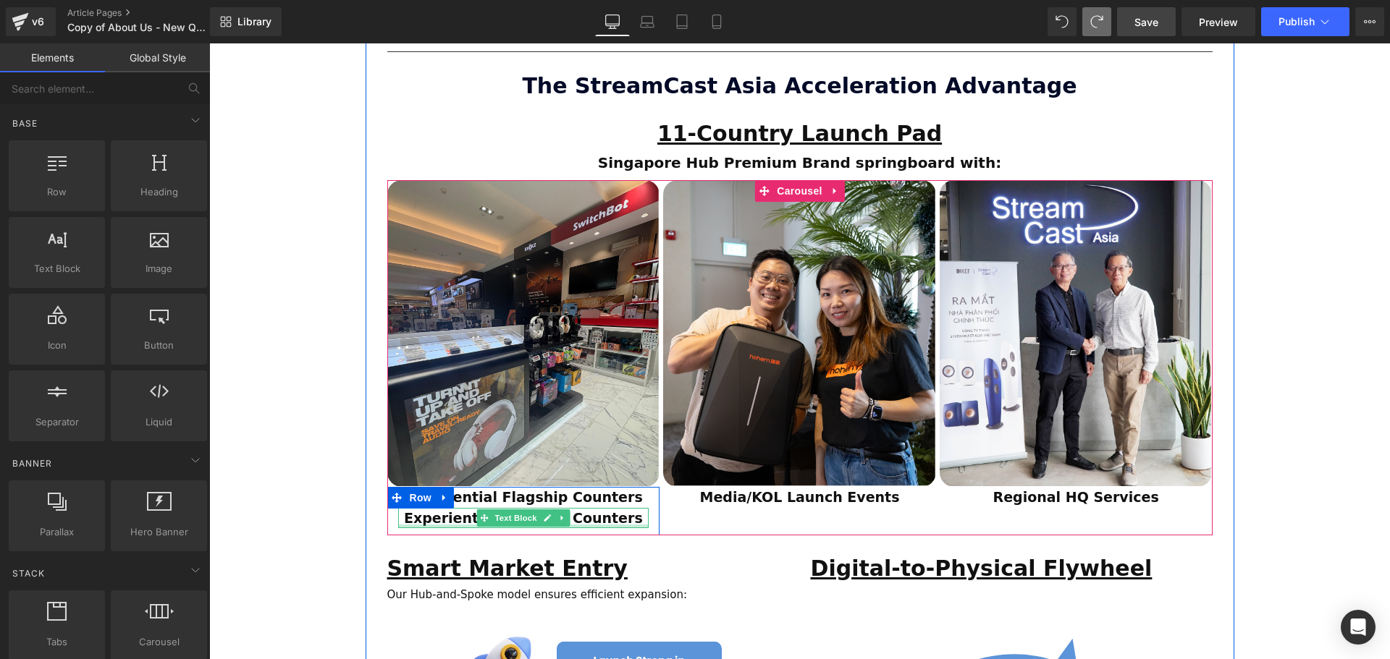
click at [567, 525] on div at bounding box center [523, 527] width 251 height 4
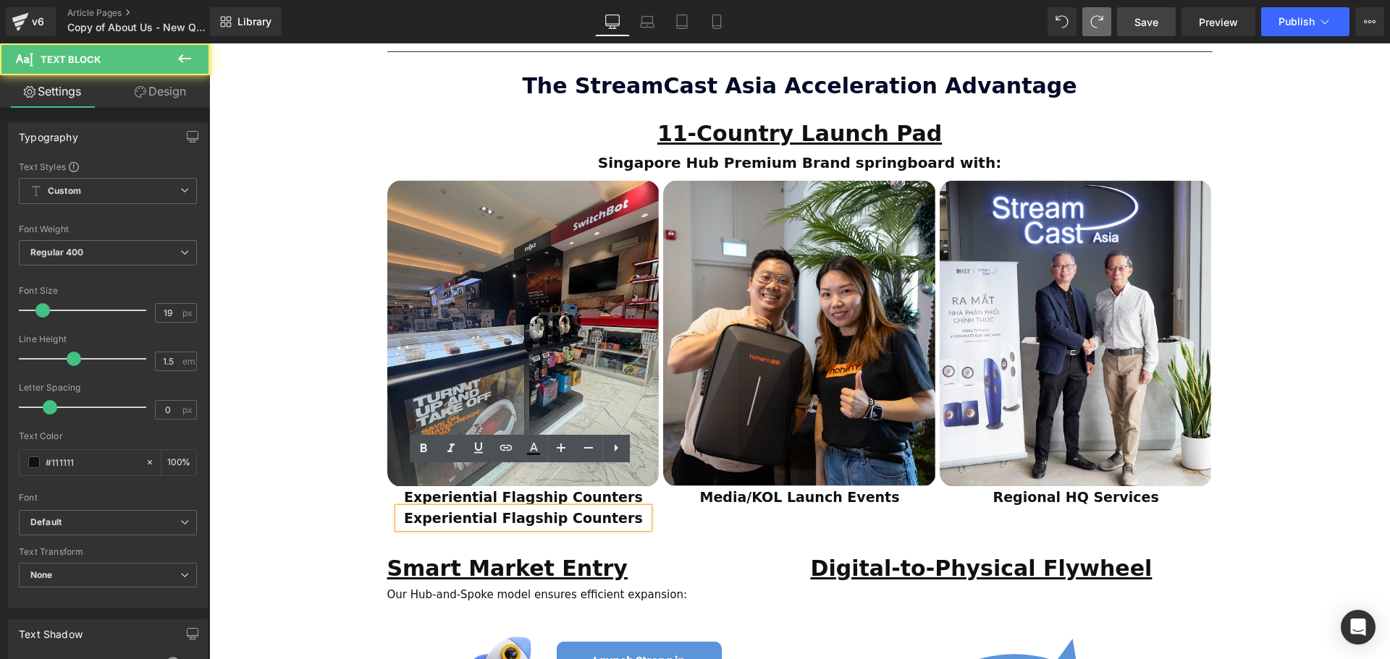
click at [628, 508] on p "Experiential Flagship Counters" at bounding box center [523, 518] width 251 height 21
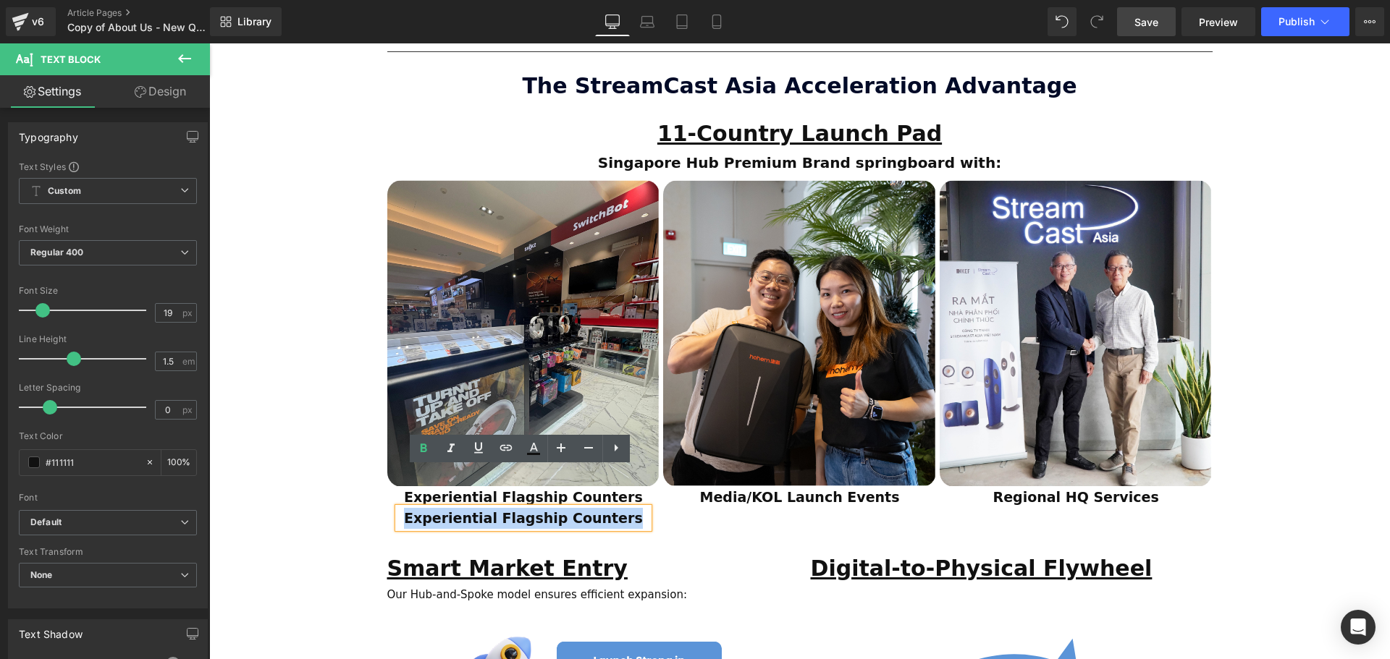
click at [398, 508] on p "Experiential Flagship Counters" at bounding box center [523, 518] width 251 height 21
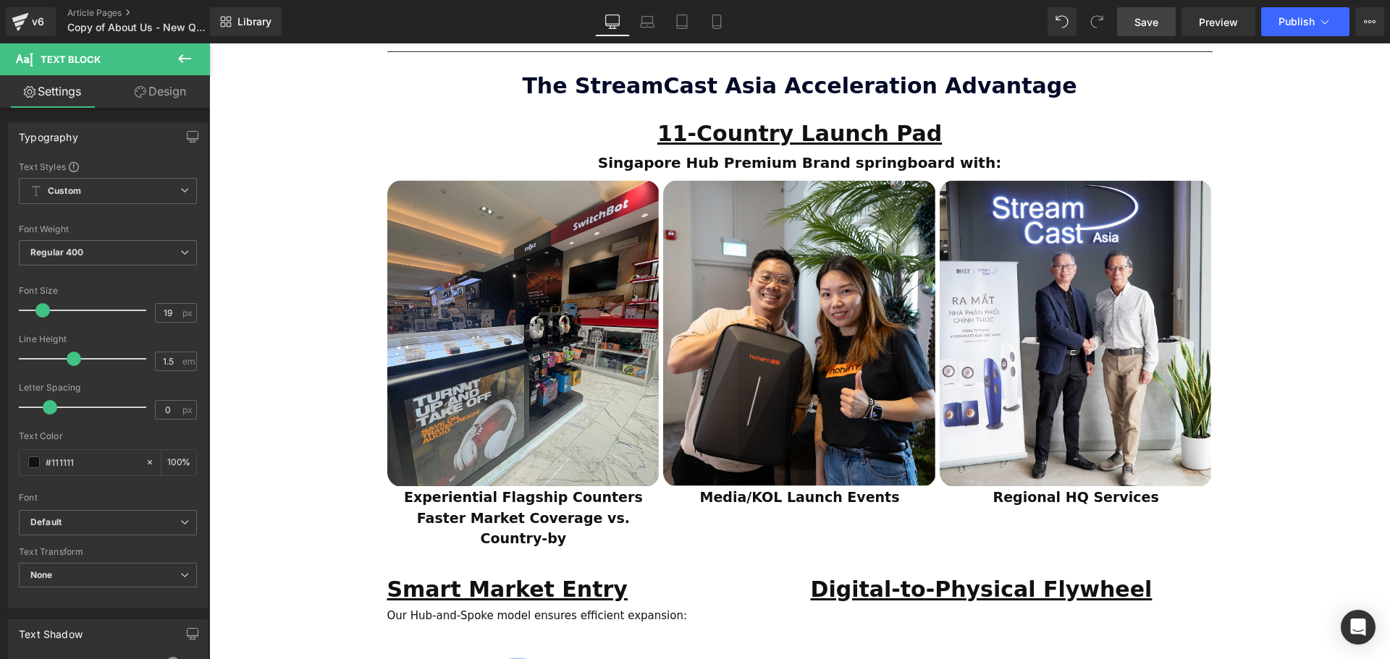
scroll to position [3920, 1173]
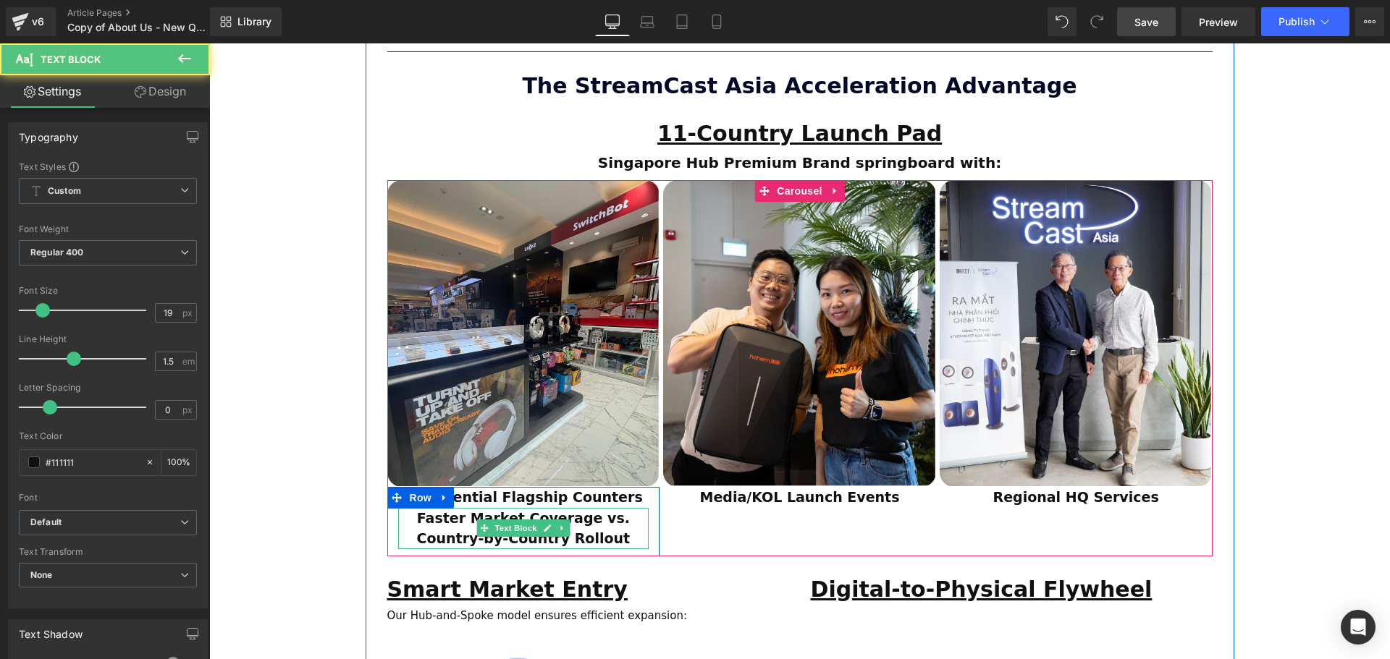
click at [585, 510] on strong "Faster Market Coverage vs. Country-by-Country Rollout" at bounding box center [524, 528] width 214 height 37
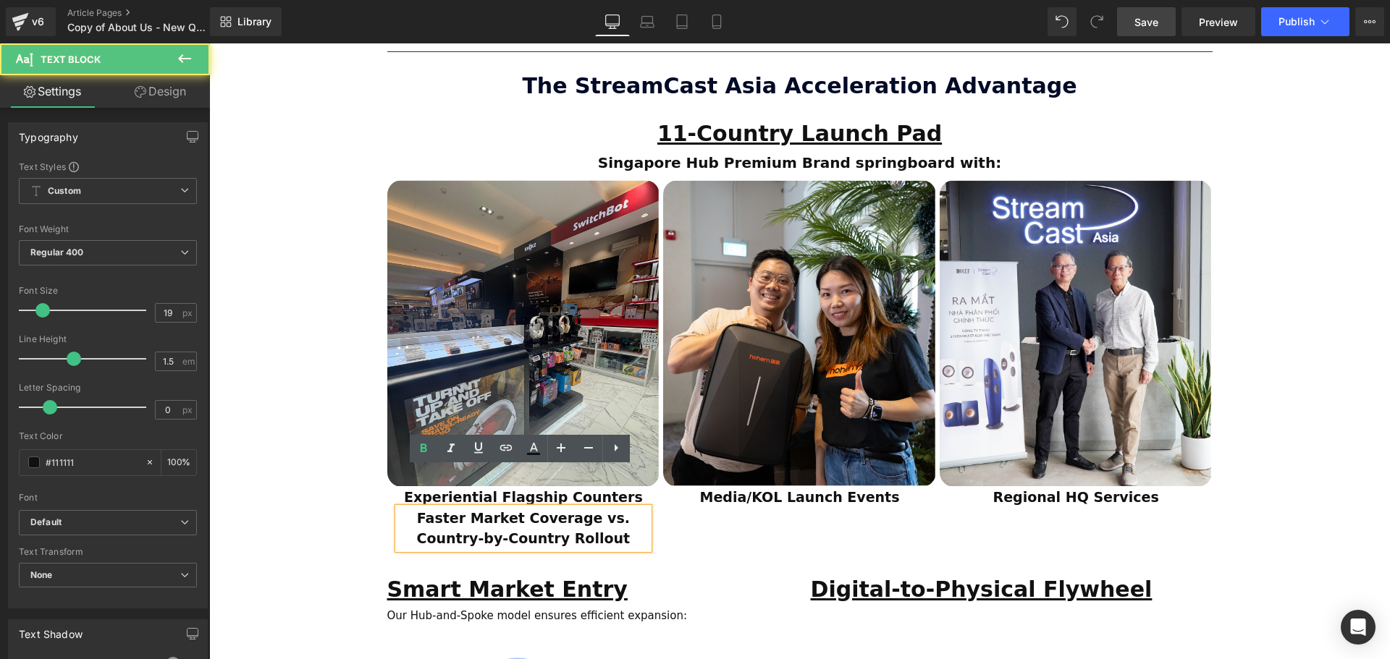
click at [579, 510] on strong "Faster Market Coverage vs. Country-by-Country Rollout" at bounding box center [524, 528] width 214 height 37
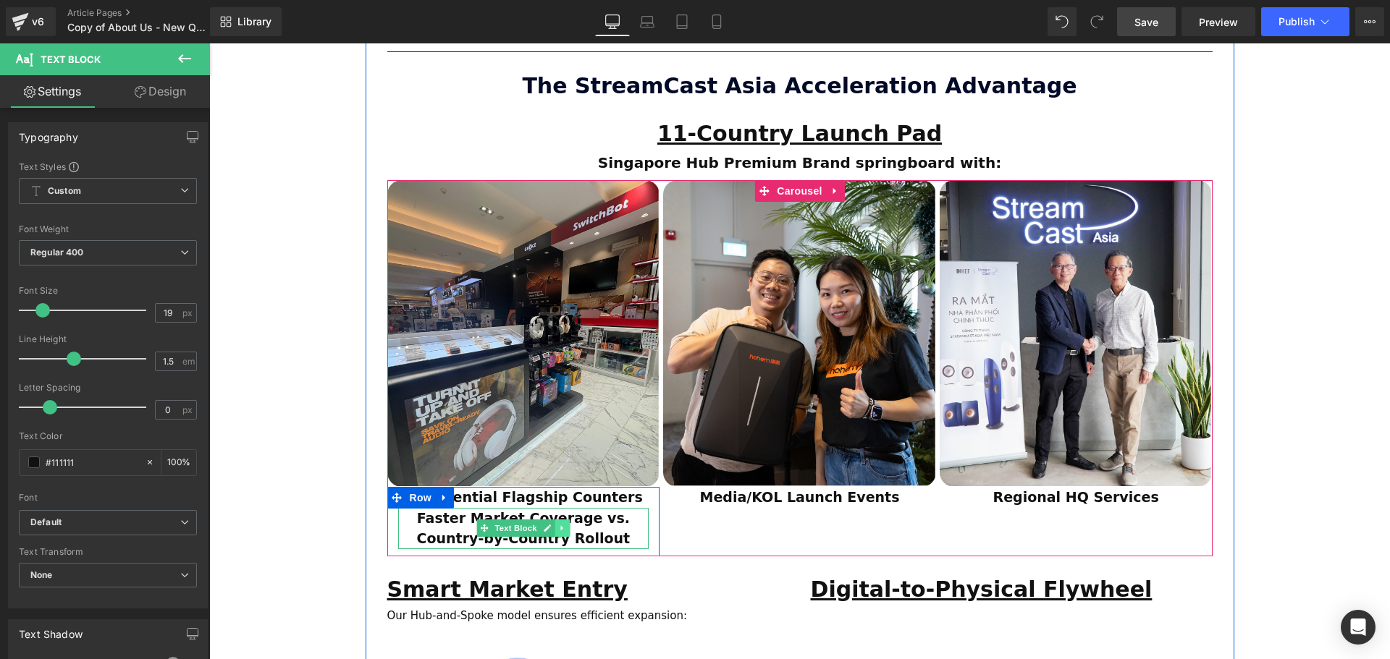
click at [562, 524] on icon at bounding box center [562, 528] width 8 height 9
click at [554, 524] on icon at bounding box center [555, 528] width 8 height 9
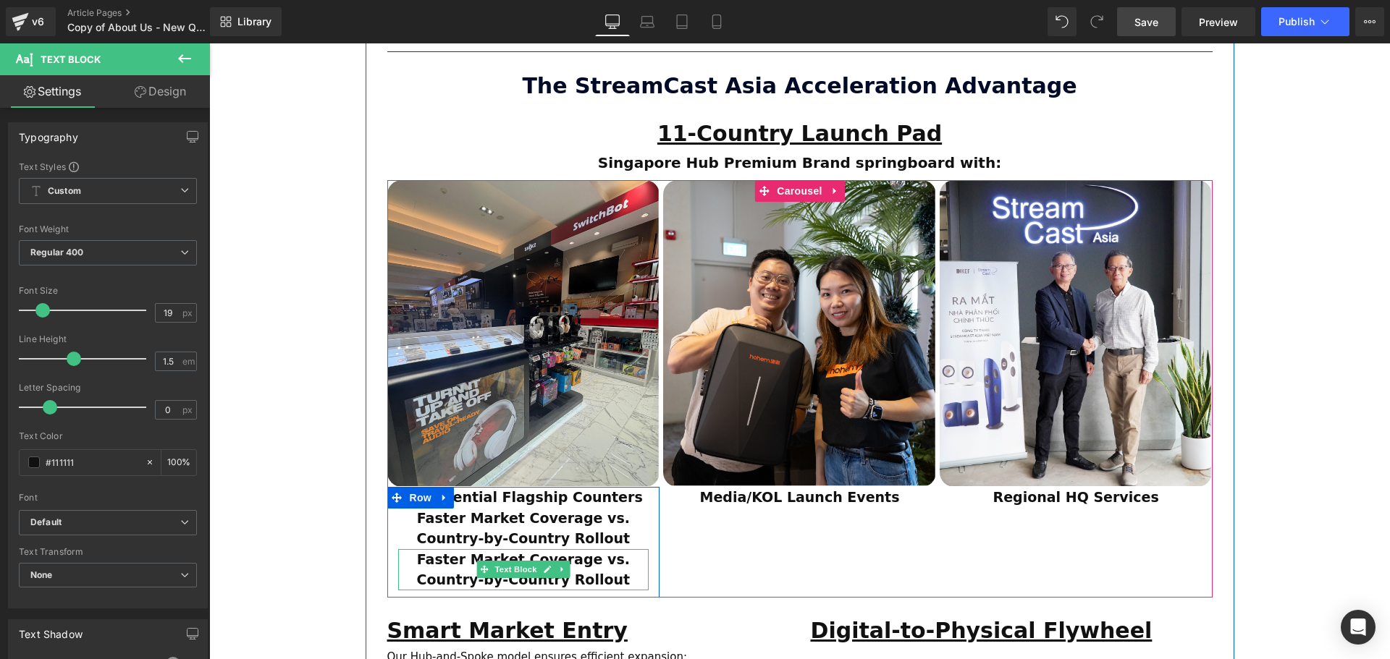
click at [608, 541] on div "11-Country Launch Pad Text Block Singapore Hub Premium Brand springboard with: …" at bounding box center [799, 356] width 847 height 498
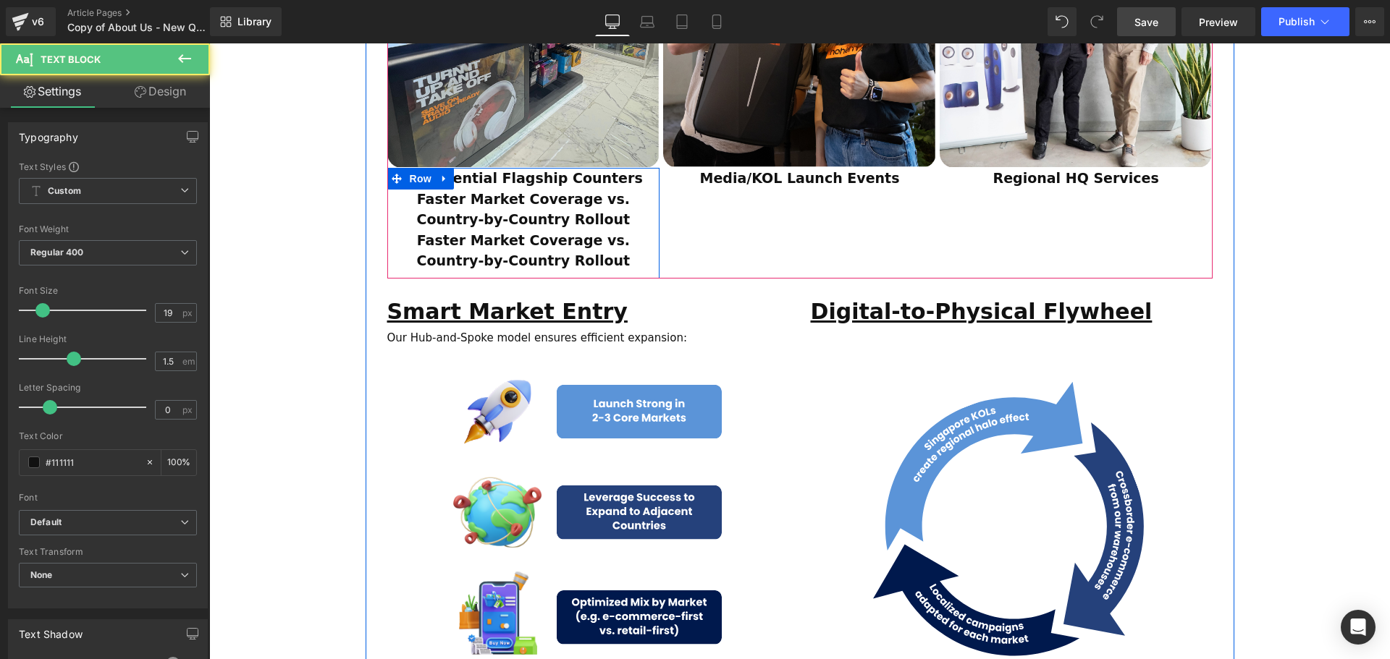
scroll to position [1304, 0]
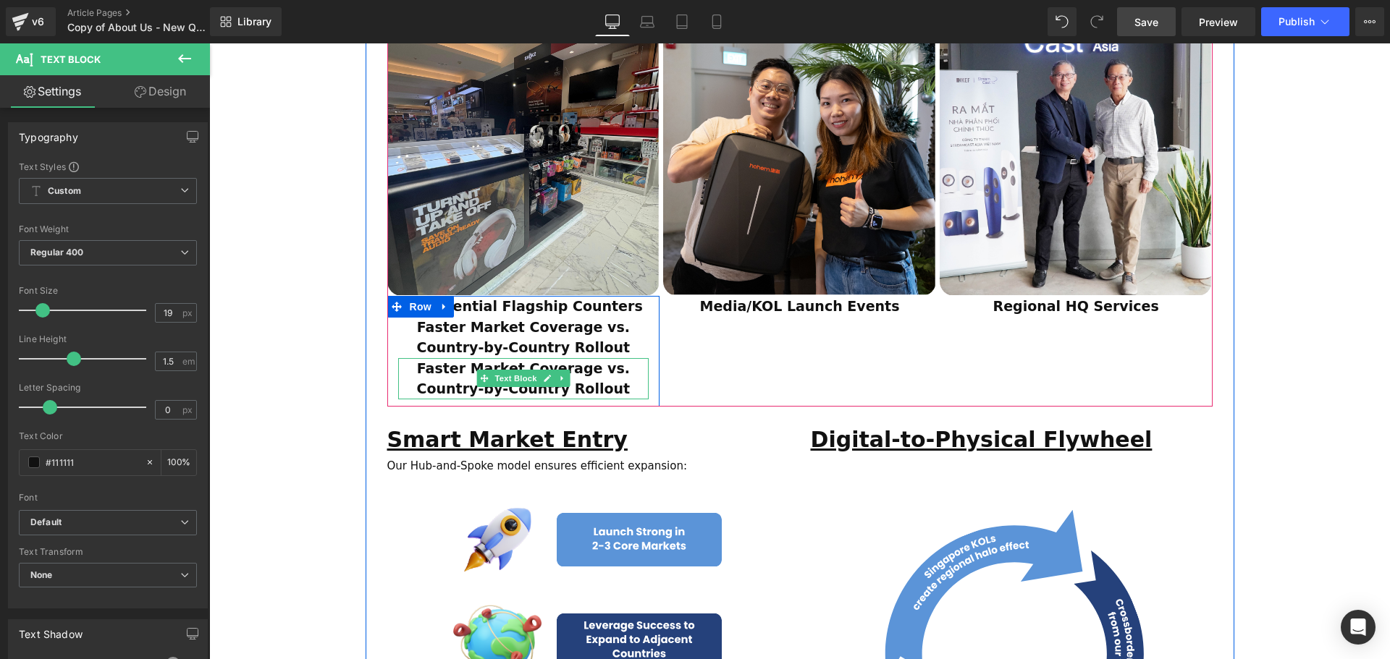
click at [612, 379] on p "Country-by-Country Rollout" at bounding box center [523, 389] width 251 height 21
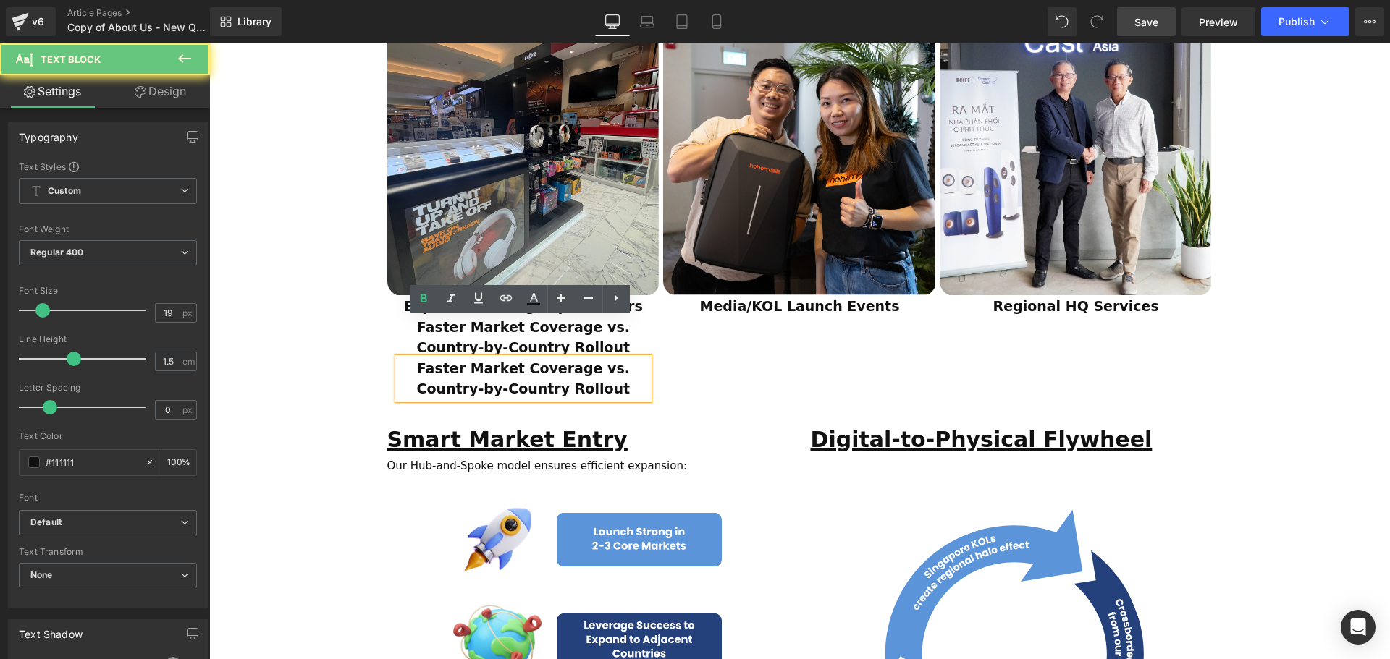
click at [619, 379] on p "Country-by-Country Rollout" at bounding box center [523, 389] width 251 height 21
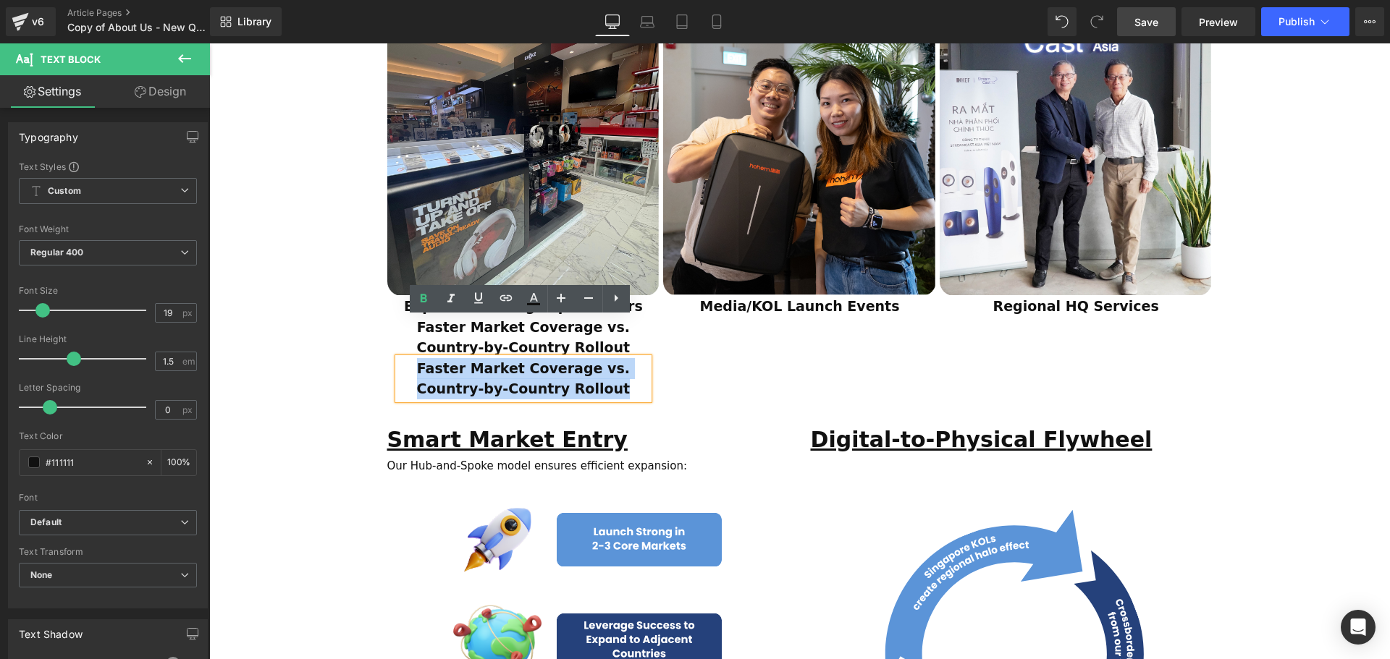
drag, startPoint x: 628, startPoint y: 347, endPoint x: 432, endPoint y: 327, distance: 196.5
click at [432, 358] on div "Faster Market Coverage vs. Country-by-Country Rollout" at bounding box center [523, 378] width 251 height 41
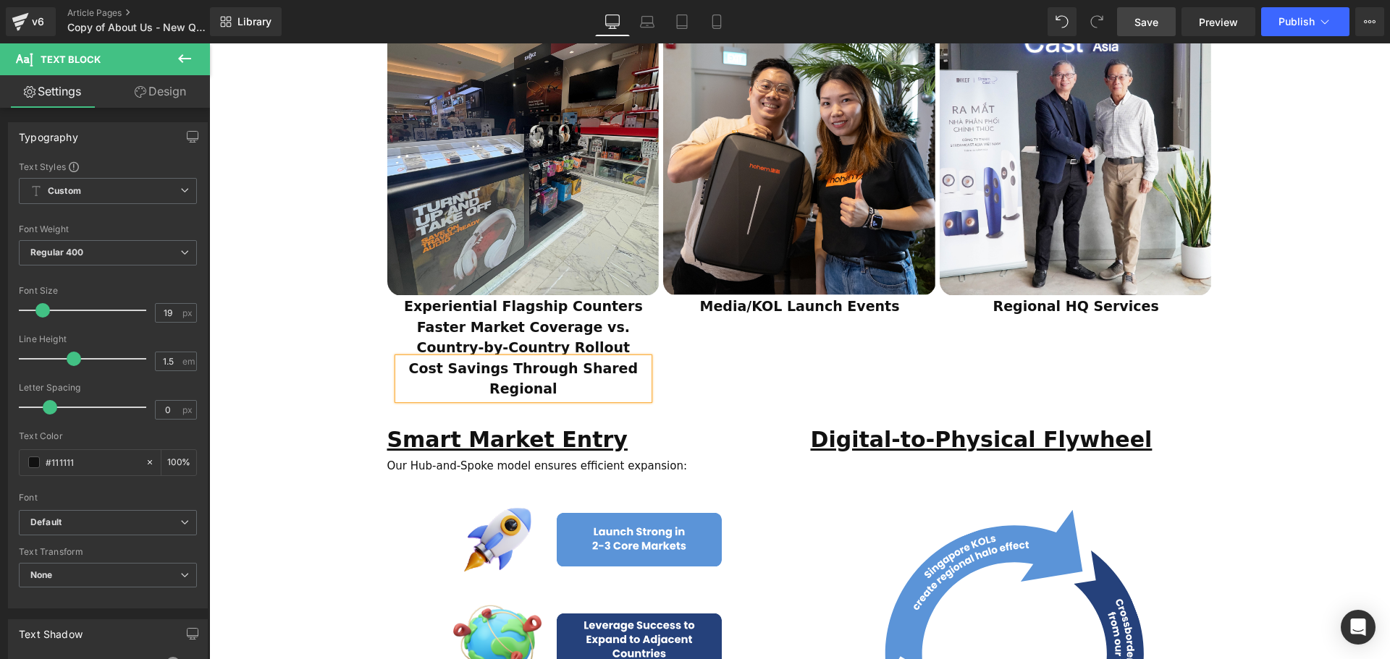
scroll to position [3961, 1173]
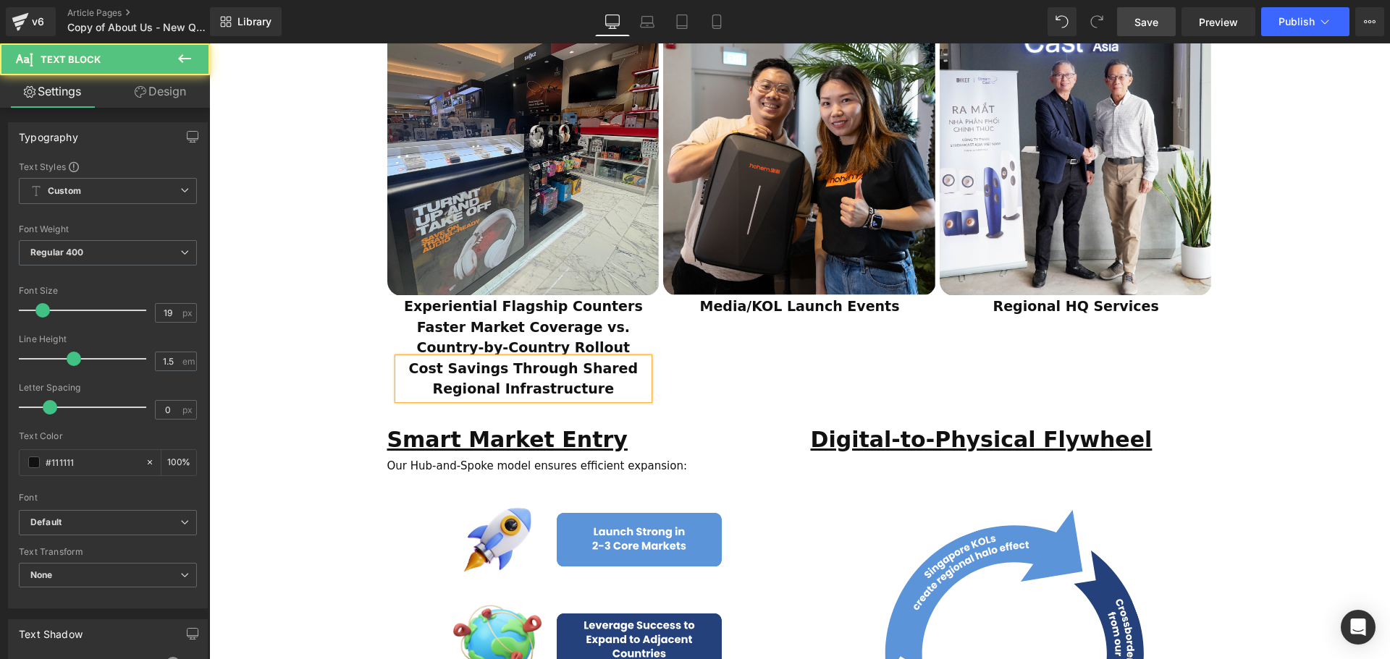
click at [587, 360] on span "Cost Savings Through Shared Regional Infrastructure" at bounding box center [523, 378] width 229 height 37
click at [542, 360] on span "Cost Savings Through Shared Regional Infrastructure" at bounding box center [523, 378] width 229 height 37
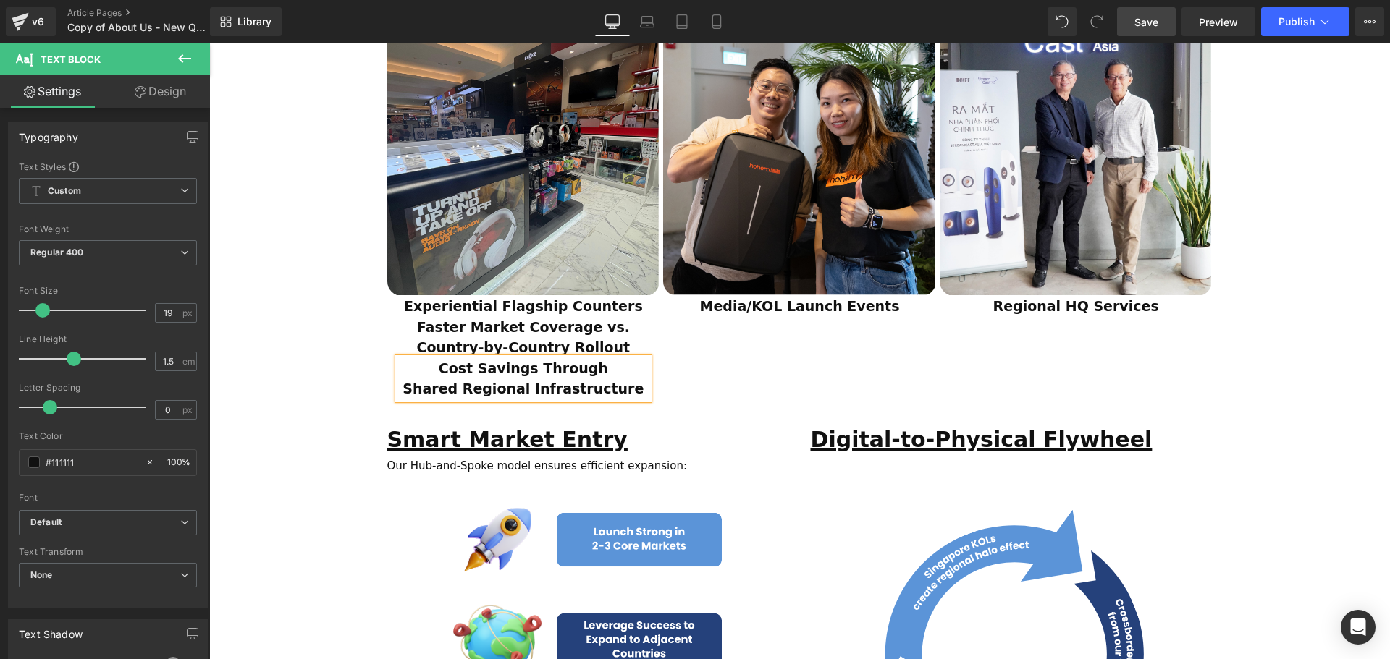
drag, startPoint x: 634, startPoint y: 347, endPoint x: 672, endPoint y: 348, distance: 38.4
click at [635, 379] on p "Shared Regional Infrastructure" at bounding box center [523, 389] width 251 height 21
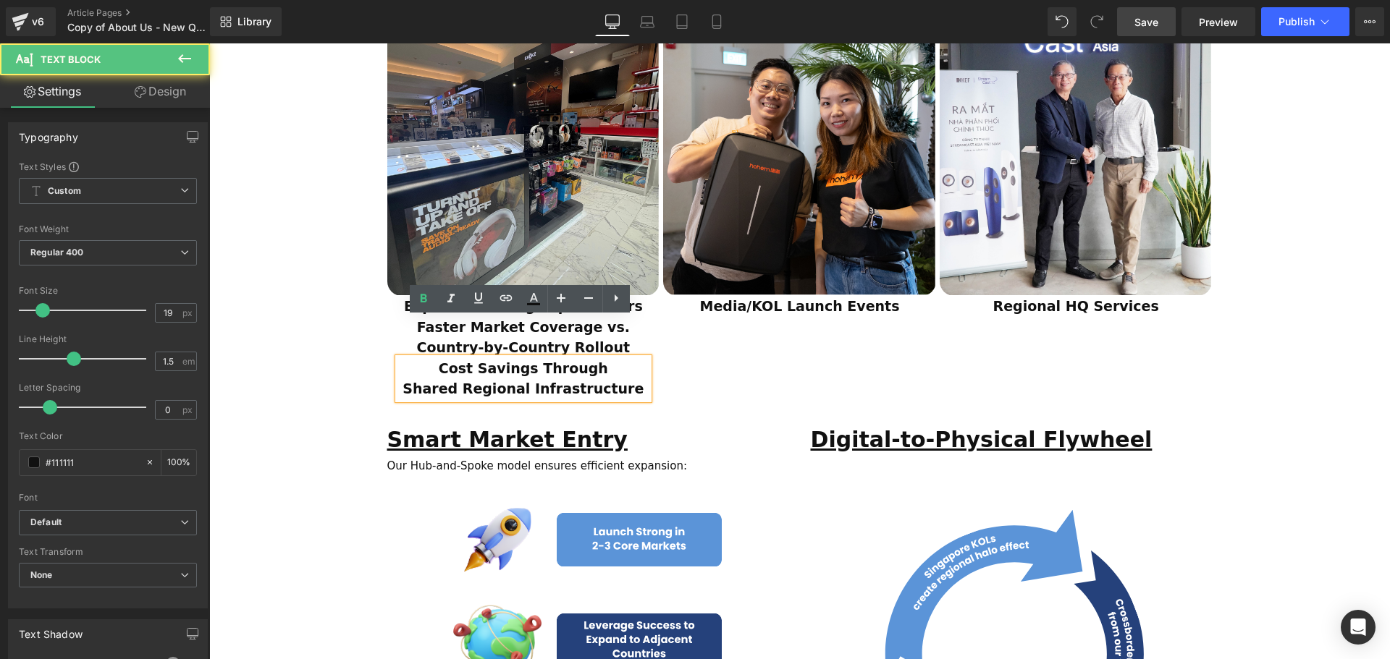
click at [711, 346] on div "Image Experiential Flagship Counters Text Block Faster Market Coverage vs. Coun…" at bounding box center [801, 198] width 829 height 418
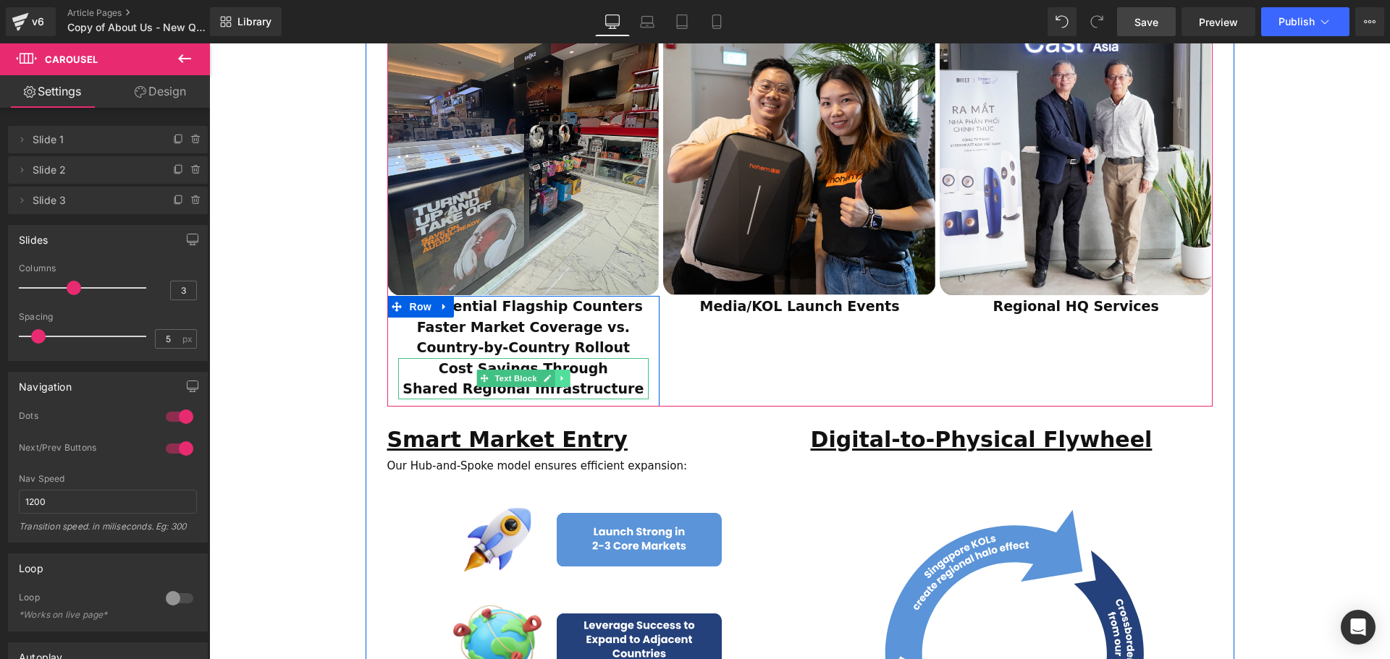
click at [562, 374] on icon at bounding box center [562, 378] width 8 height 9
click at [553, 374] on icon at bounding box center [555, 378] width 8 height 8
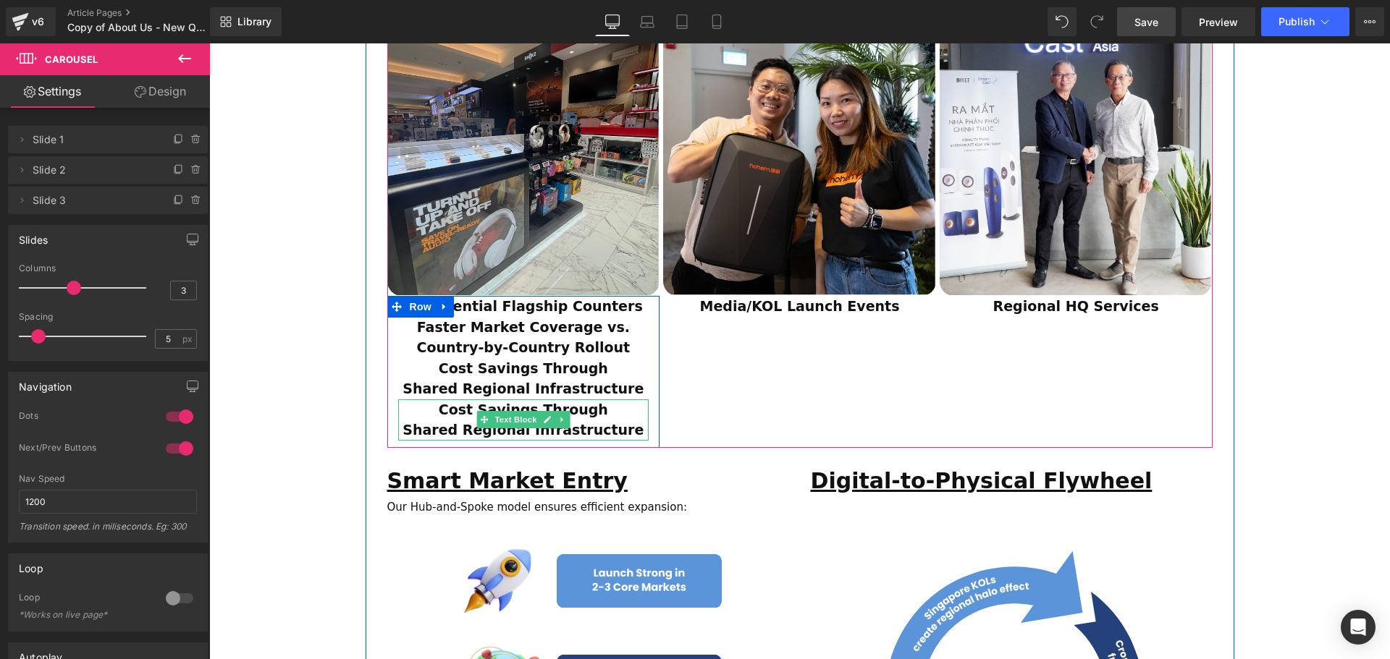
click at [515, 422] on span "Shared Regional Infrastructure" at bounding box center [522, 430] width 241 height 16
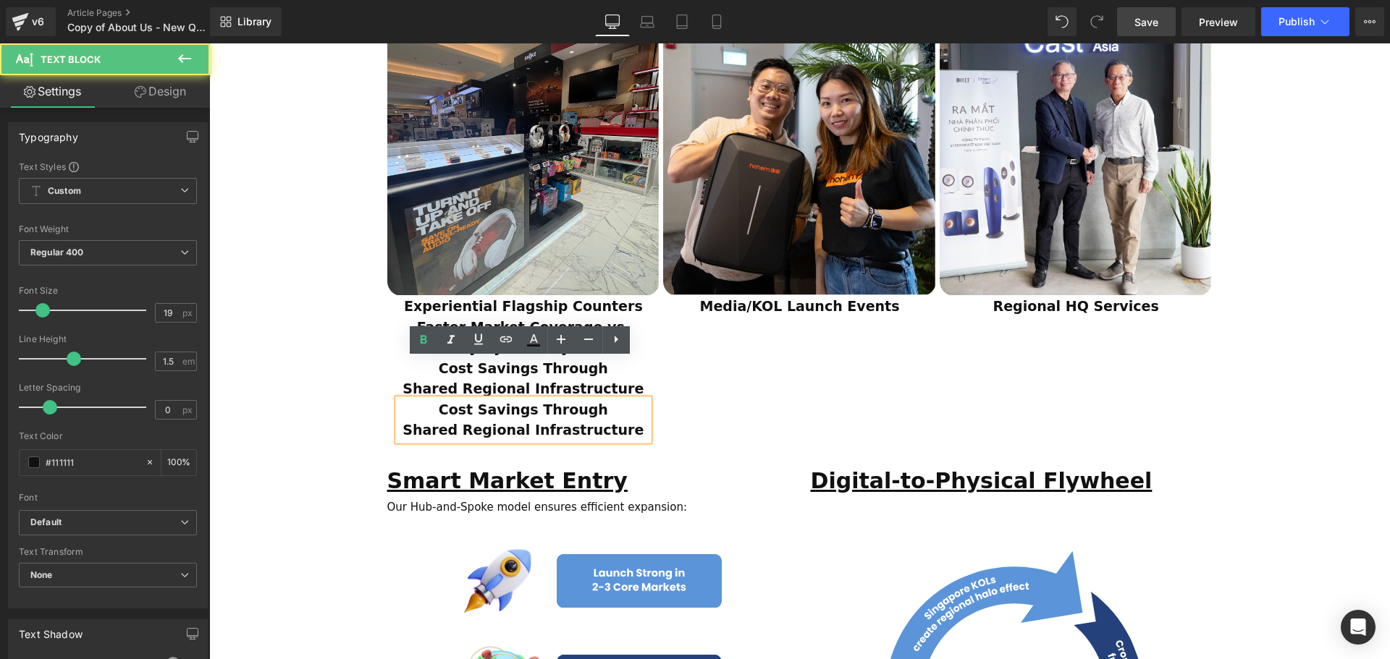
click at [618, 422] on span "Shared Regional Infrastructure" at bounding box center [522, 430] width 241 height 16
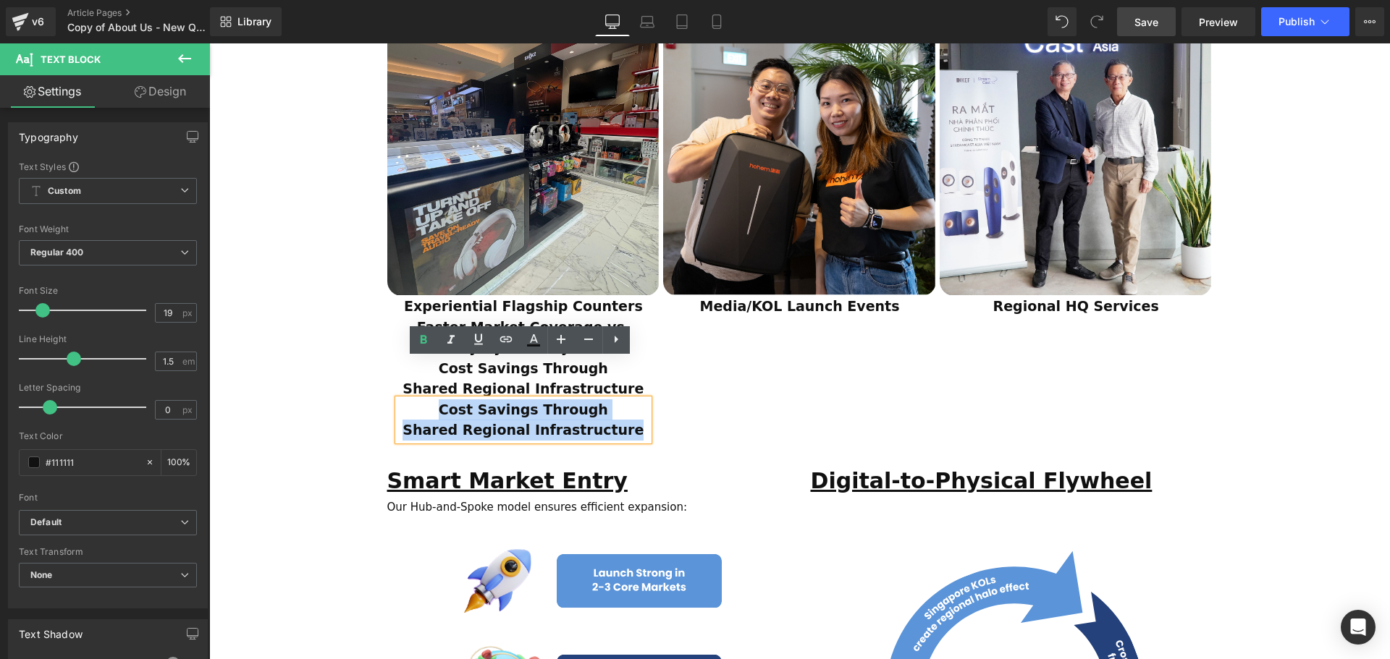
drag, startPoint x: 627, startPoint y: 391, endPoint x: 442, endPoint y: 373, distance: 185.4
click at [442, 400] on div "Cost Savings Through Shared Regional Infrastructure" at bounding box center [523, 420] width 251 height 41
click at [594, 400] on p "Cost Savings Through" at bounding box center [523, 410] width 251 height 21
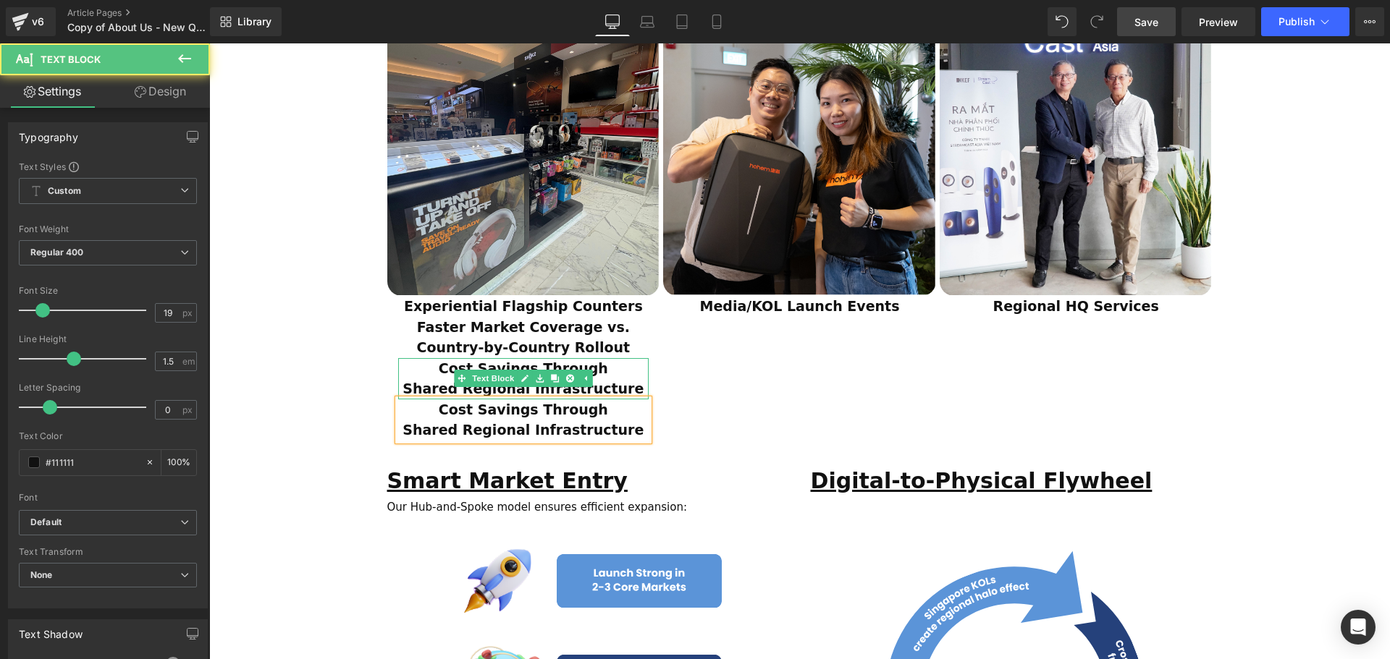
click at [621, 358] on p "Cost Savings Through" at bounding box center [523, 368] width 251 height 21
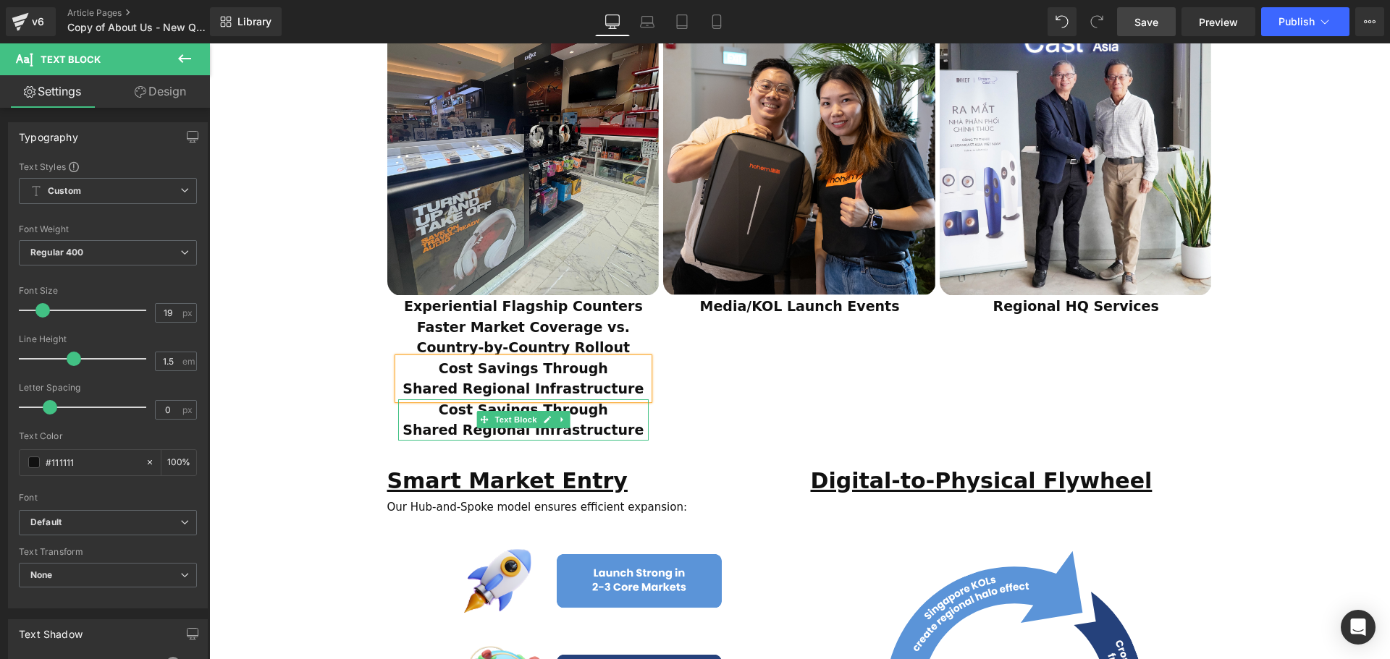
click at [611, 422] on span "Shared Regional Infrastructure" at bounding box center [522, 430] width 241 height 16
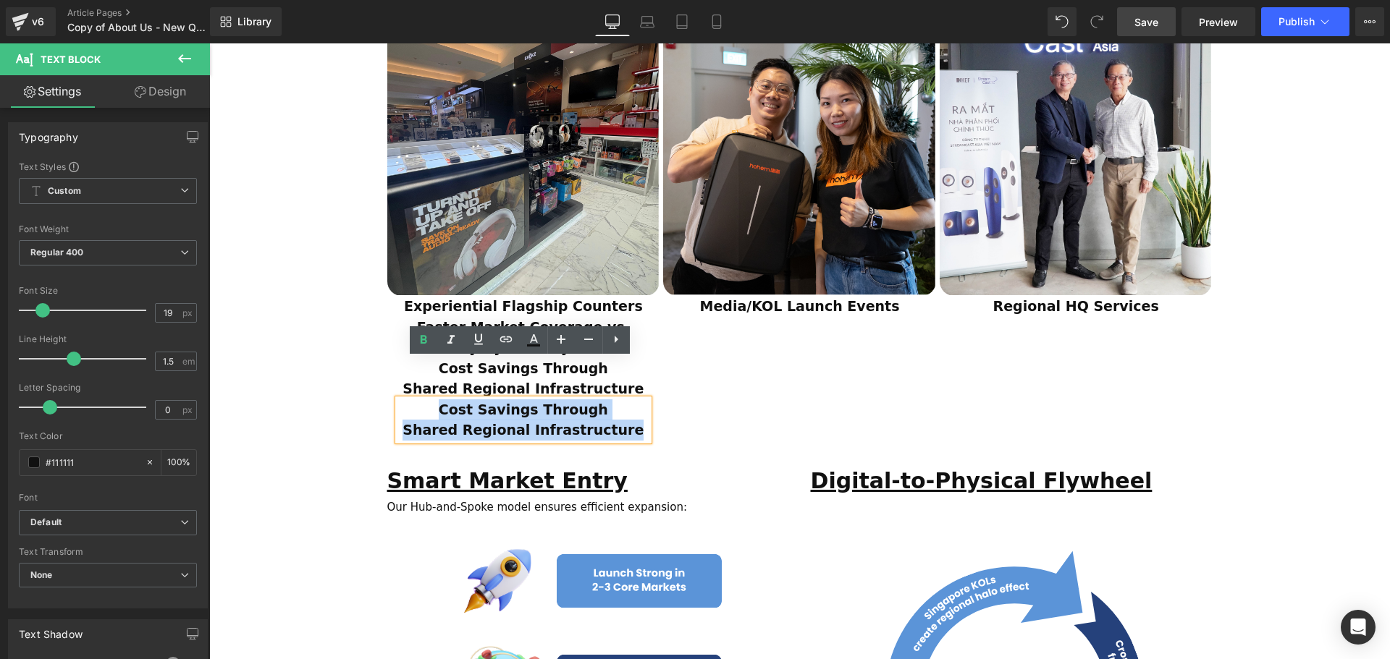
drag, startPoint x: 633, startPoint y: 392, endPoint x: 452, endPoint y: 372, distance: 182.1
click at [452, 400] on div "Cost Savings Through Shared Regional Infrastructure" at bounding box center [523, 420] width 251 height 41
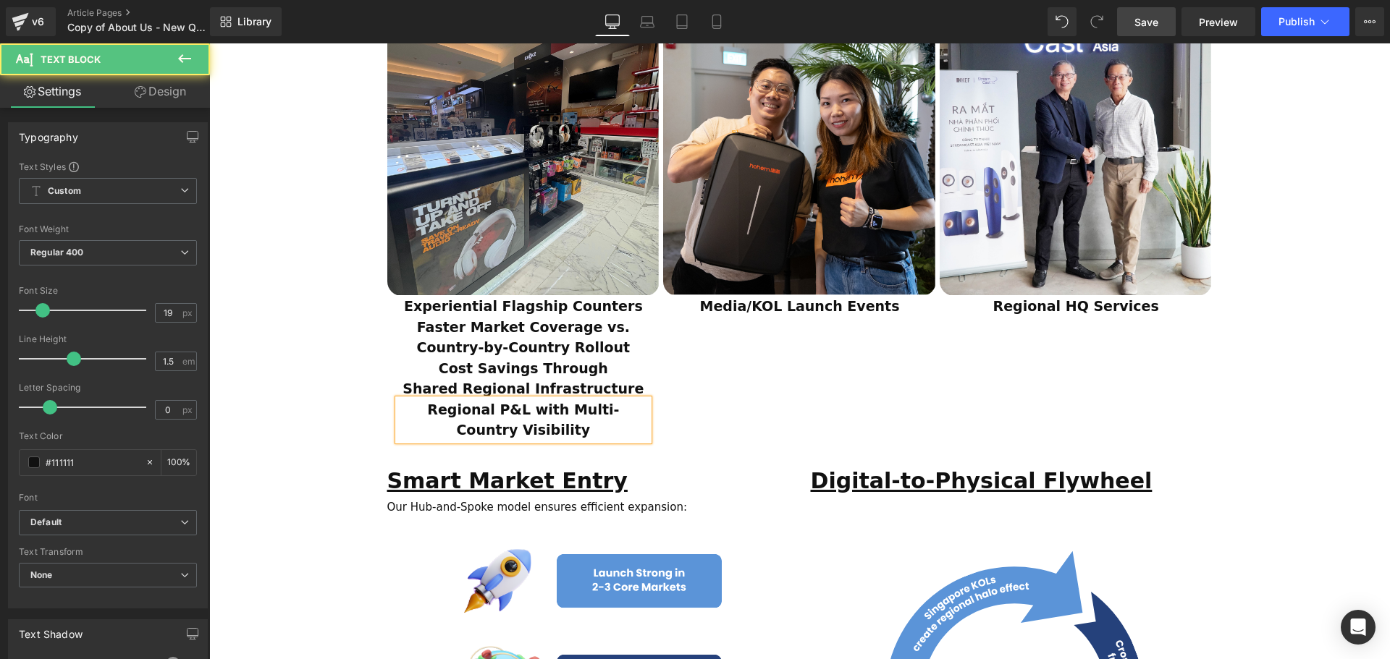
click at [539, 402] on span "Regional P&L with Multi-Country Visibility" at bounding box center [523, 420] width 192 height 37
drag, startPoint x: 616, startPoint y: 391, endPoint x: 436, endPoint y: 365, distance: 181.4
click at [436, 400] on div "Regional P&L with Multi-Country Visibility" at bounding box center [523, 420] width 251 height 41
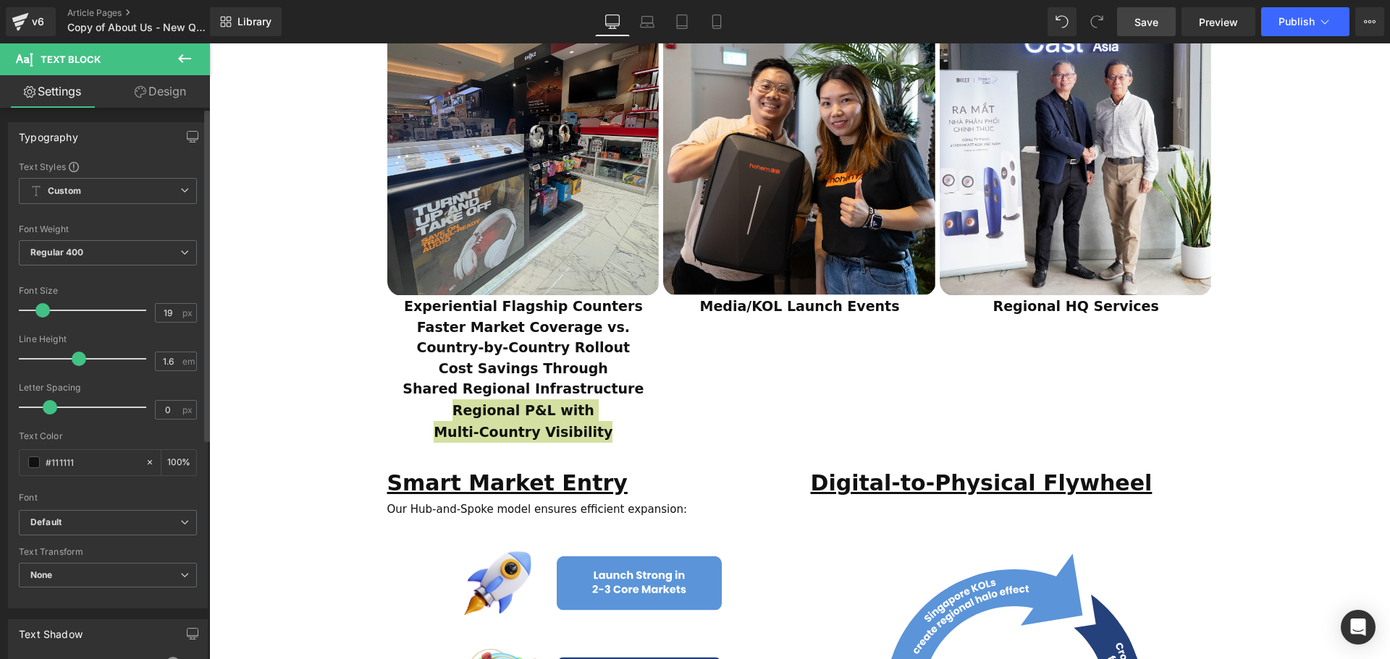
scroll to position [4005, 1173]
click at [75, 356] on span at bounding box center [79, 359] width 14 height 14
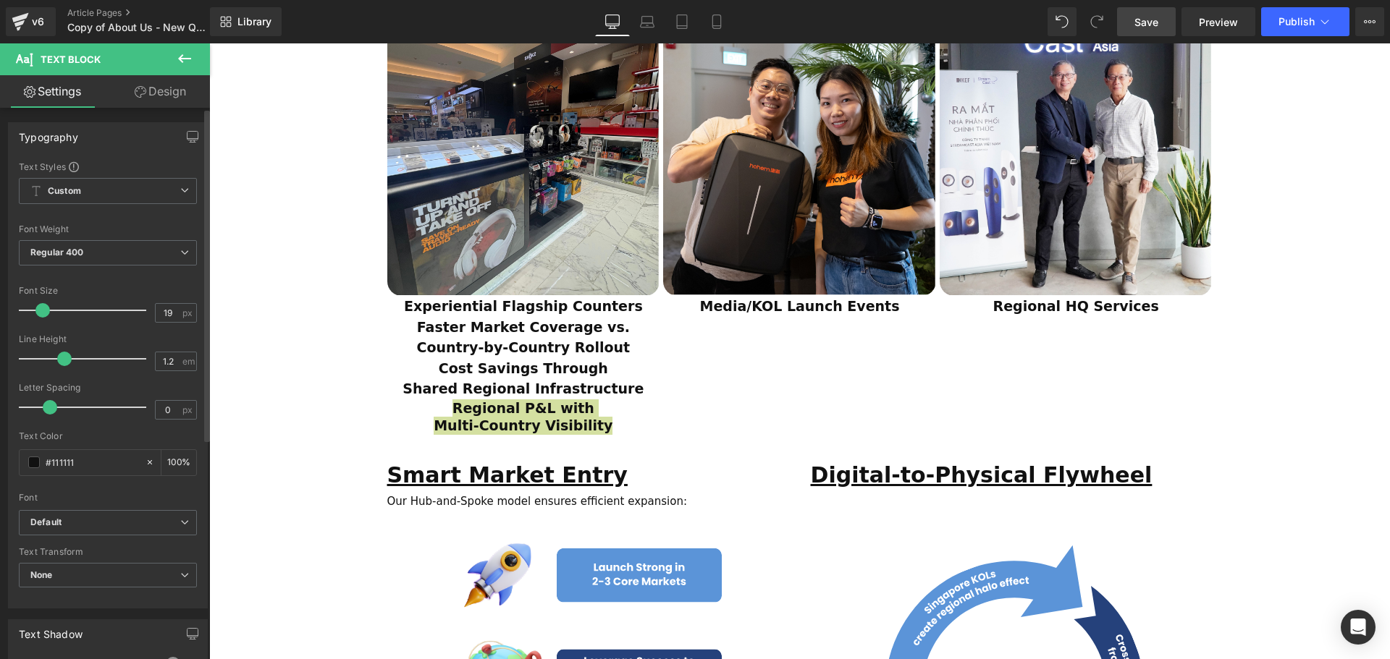
scroll to position [3994, 1173]
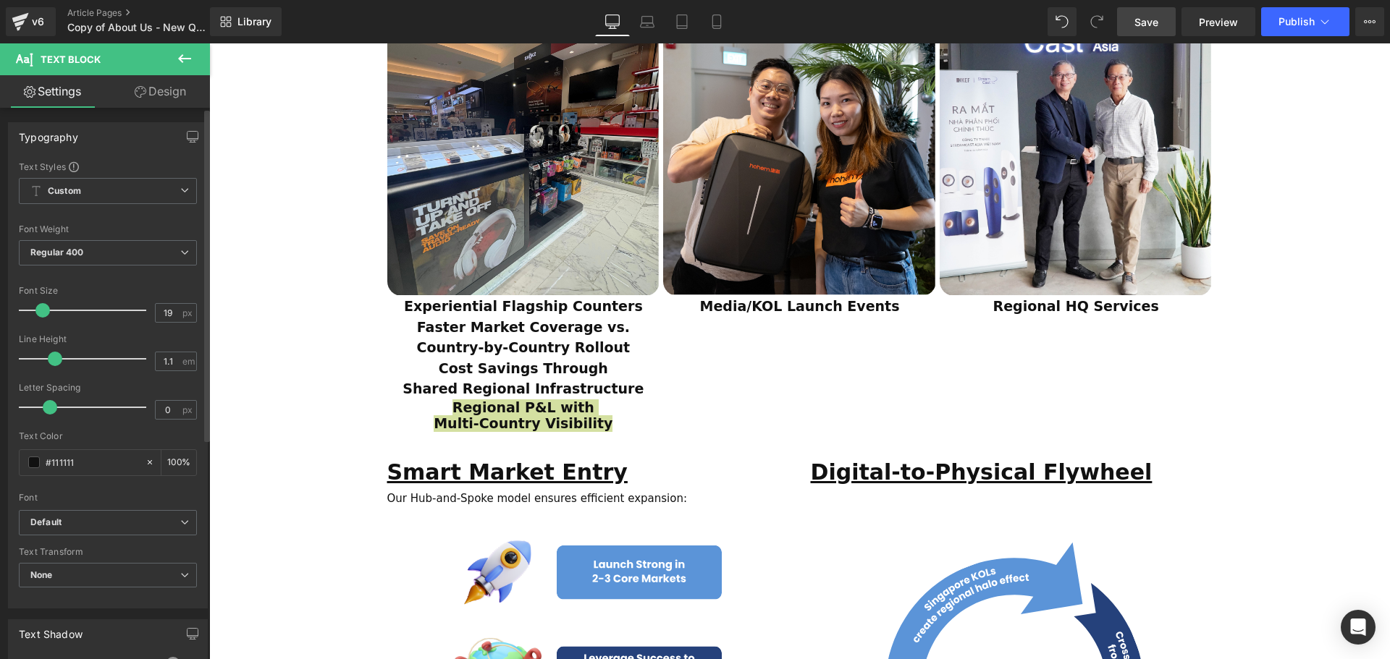
type input "1"
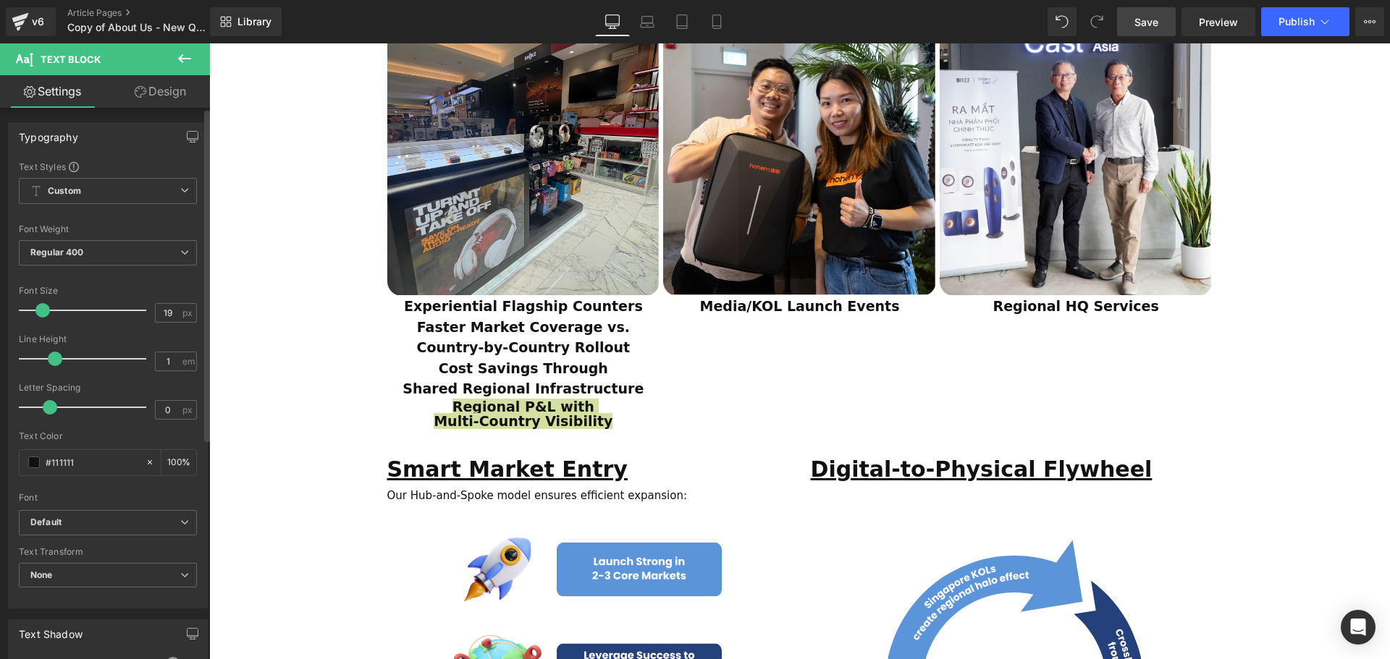
scroll to position [3989, 1173]
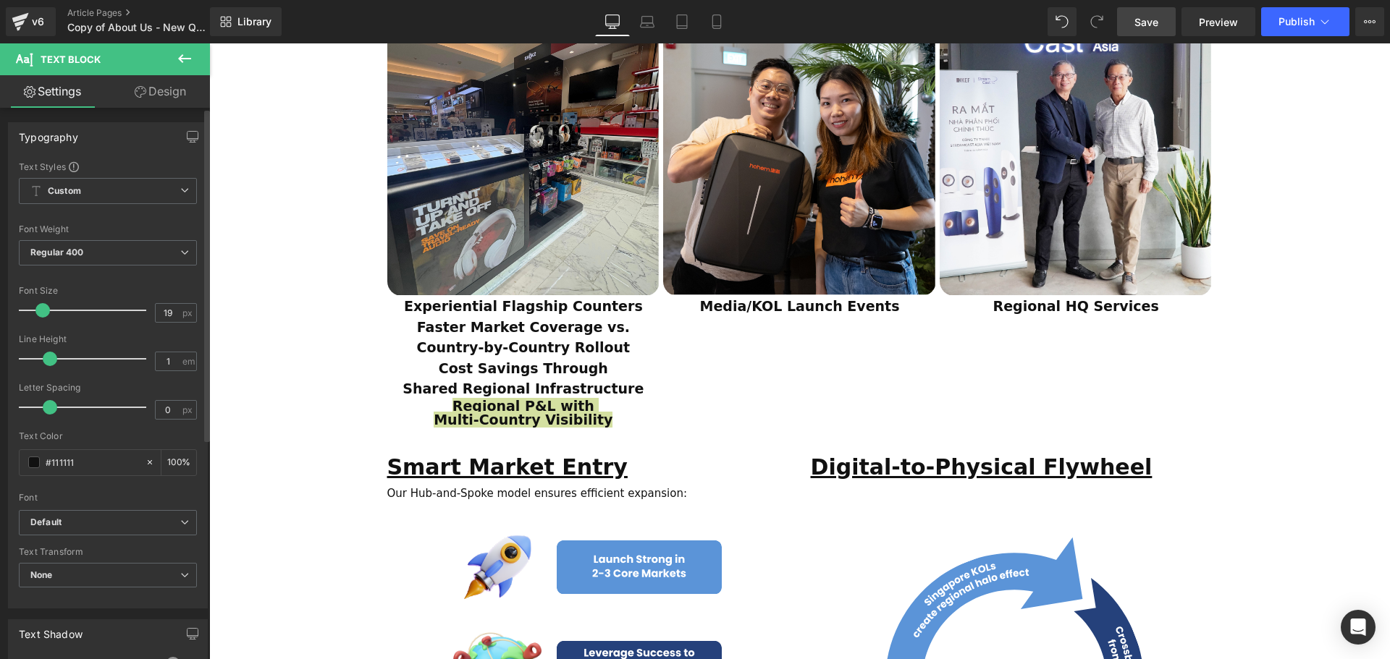
drag, startPoint x: 73, startPoint y: 360, endPoint x: 48, endPoint y: 363, distance: 25.4
click at [48, 363] on span at bounding box center [50, 359] width 14 height 14
click at [692, 360] on div "Image Experiential Flagship Counters Text Block Faster Market Coverage vs. Coun…" at bounding box center [801, 211] width 829 height 445
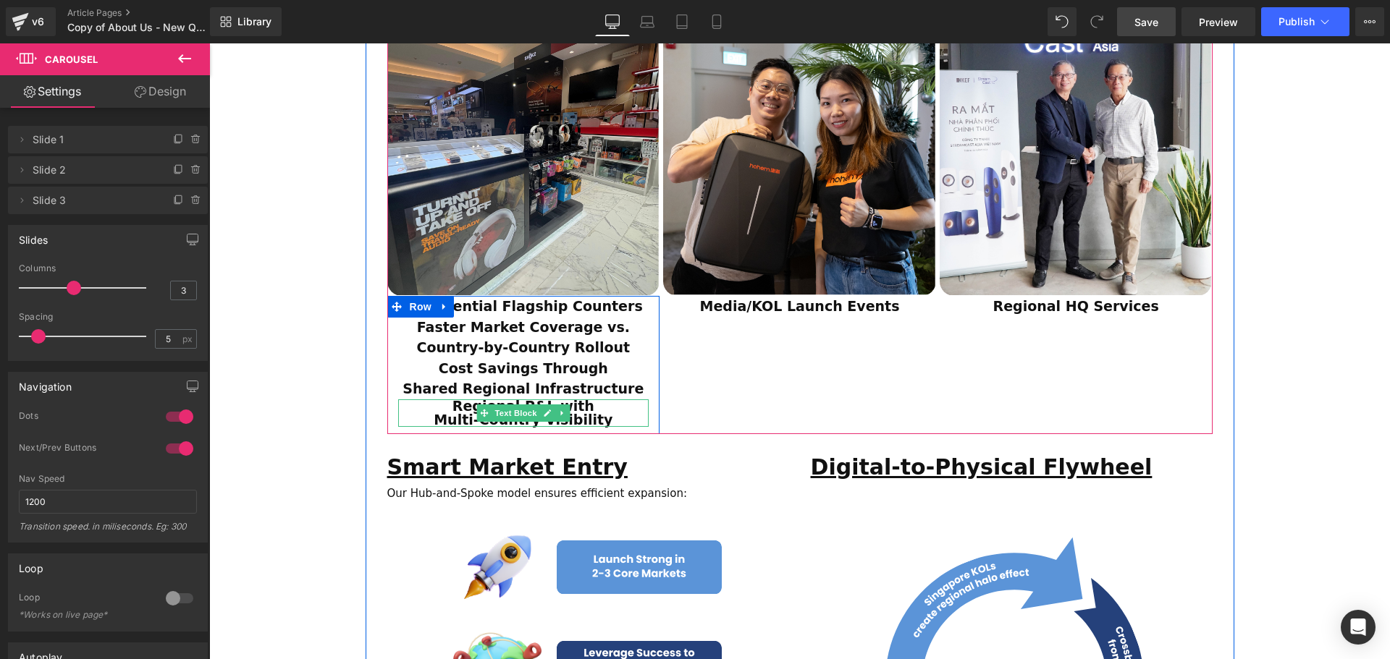
click at [592, 412] on span "Multi-Country Visibility" at bounding box center [523, 420] width 179 height 16
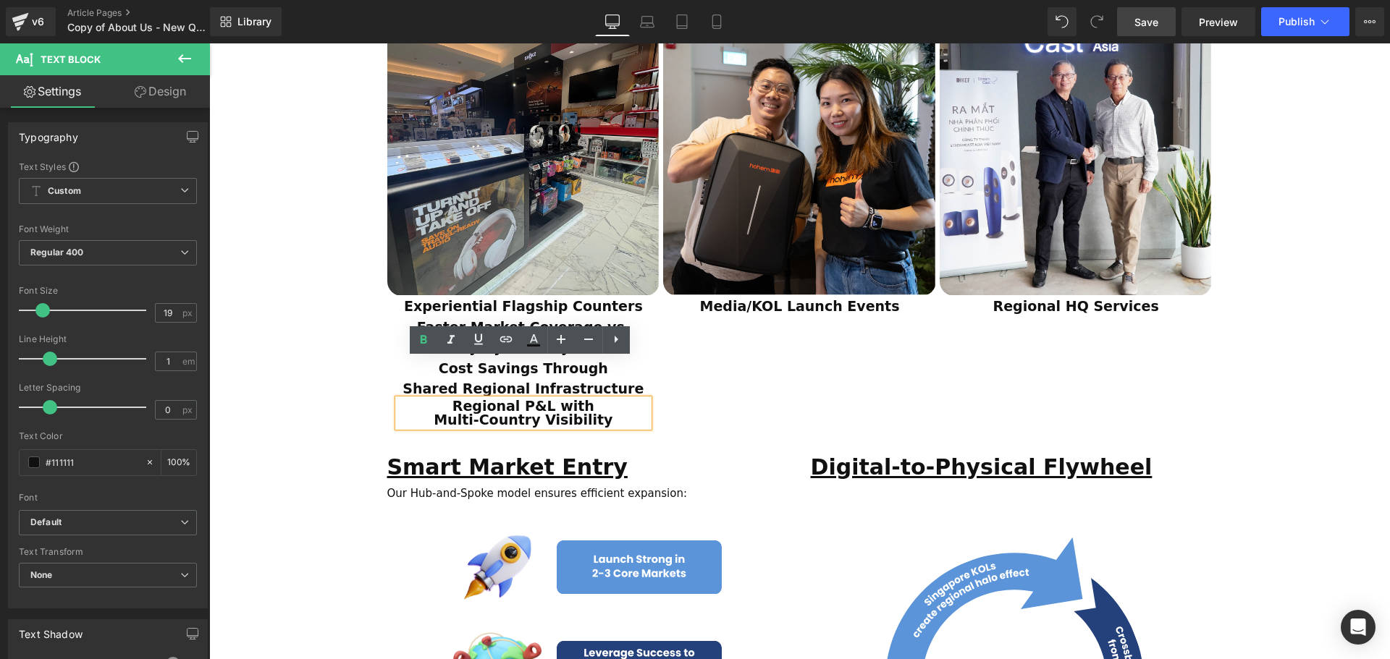
click at [699, 370] on div "Image Experiential Flagship Counters Text Block Faster Market Coverage vs. Coun…" at bounding box center [801, 211] width 829 height 445
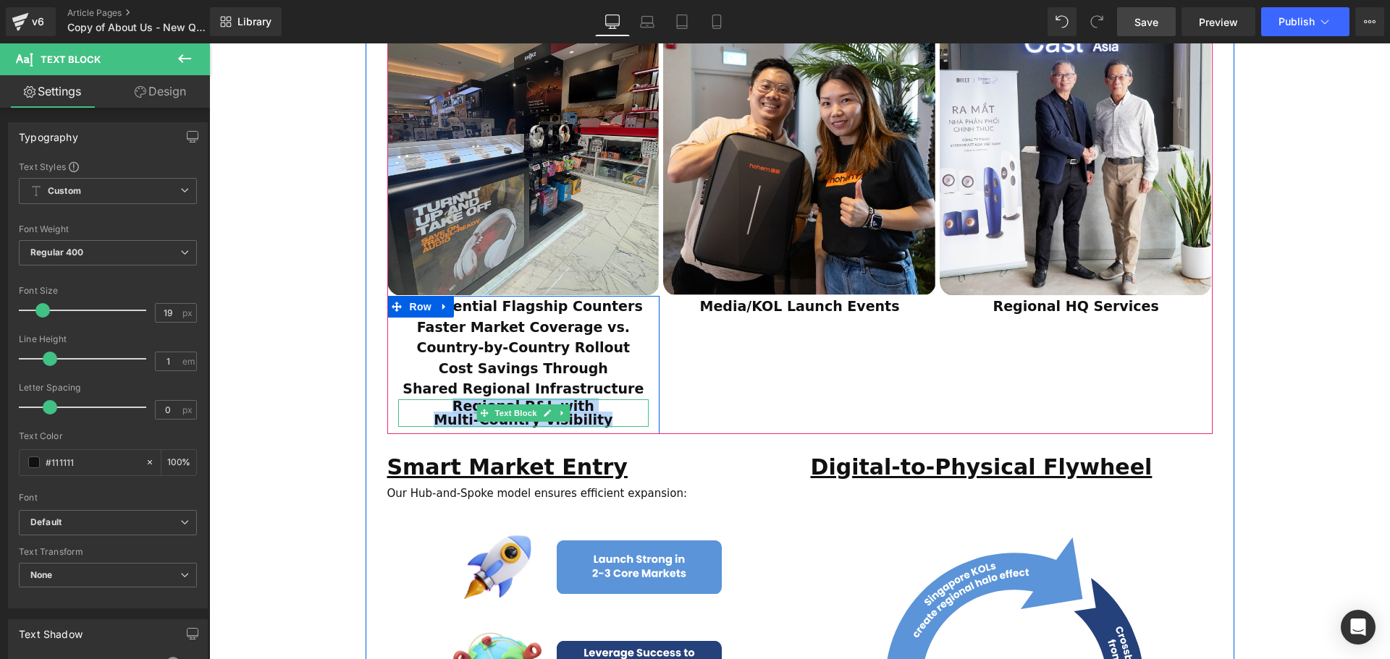
drag, startPoint x: 609, startPoint y: 380, endPoint x: 379, endPoint y: 366, distance: 230.6
click at [441, 400] on div "Regional P&L with Multi-Country Visibility" at bounding box center [523, 414] width 251 height 28
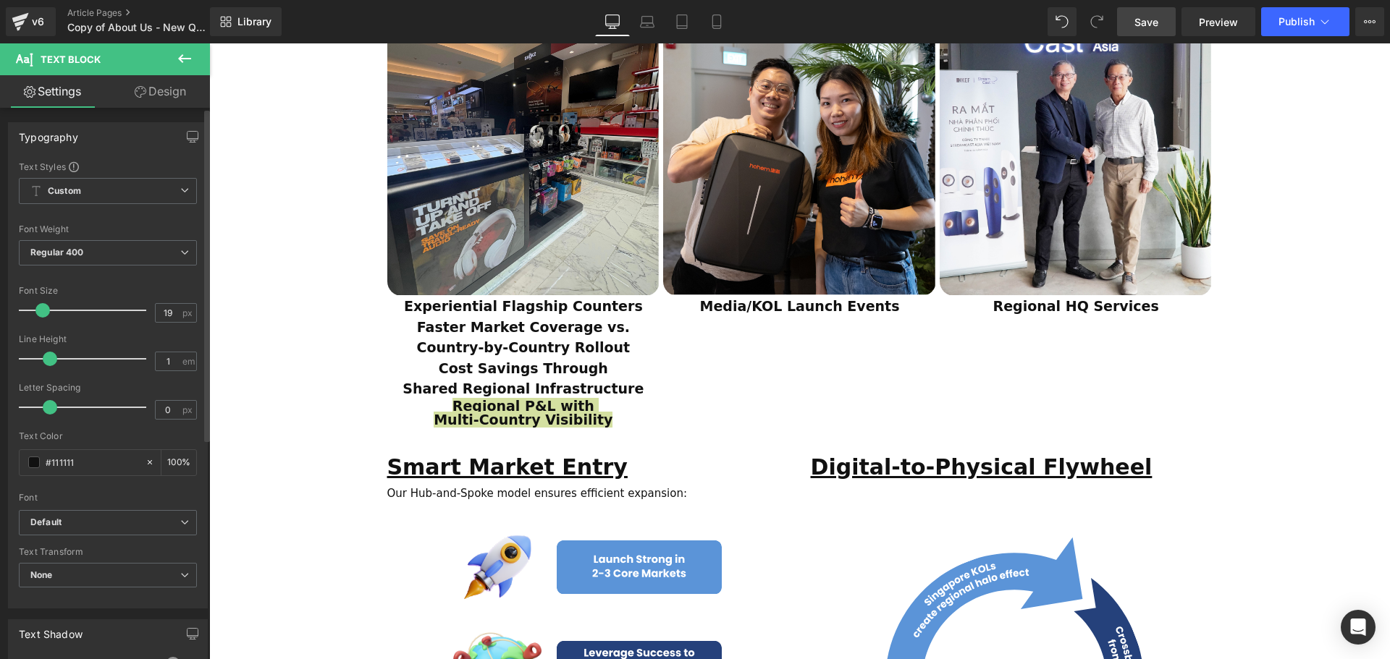
type input "1.1"
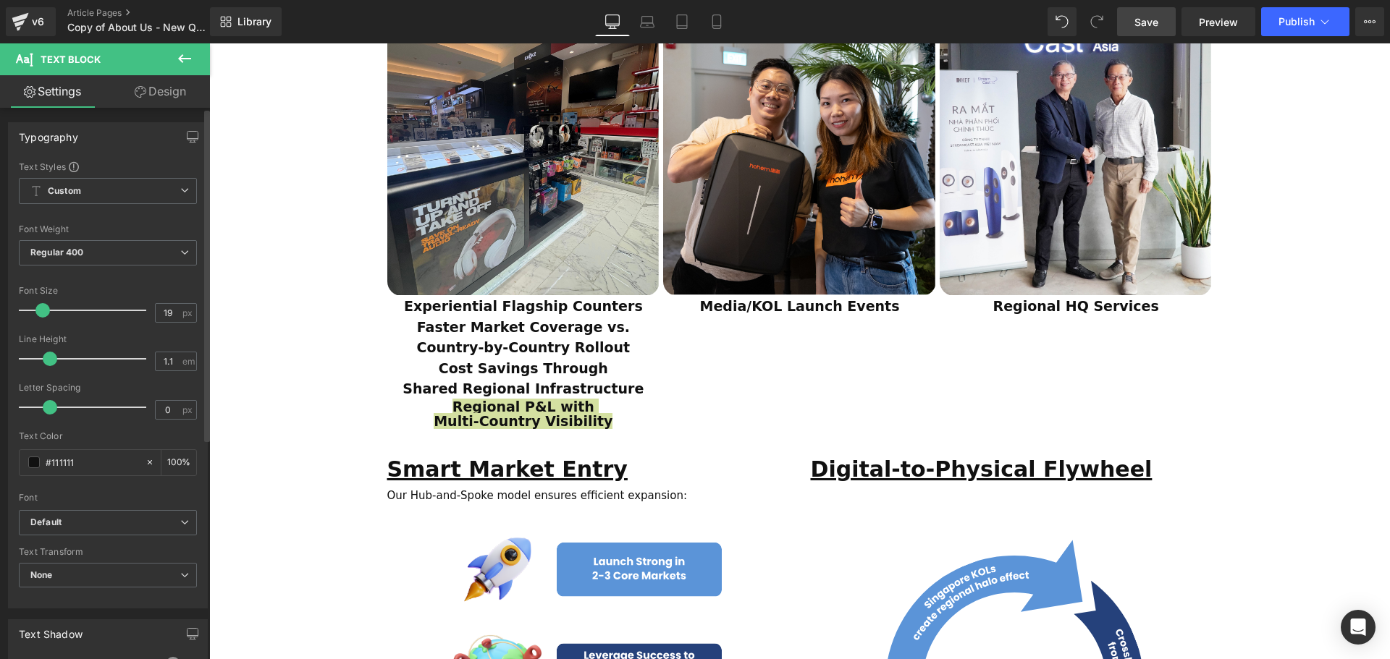
scroll to position [3991, 1173]
click at [62, 358] on div at bounding box center [86, 359] width 120 height 29
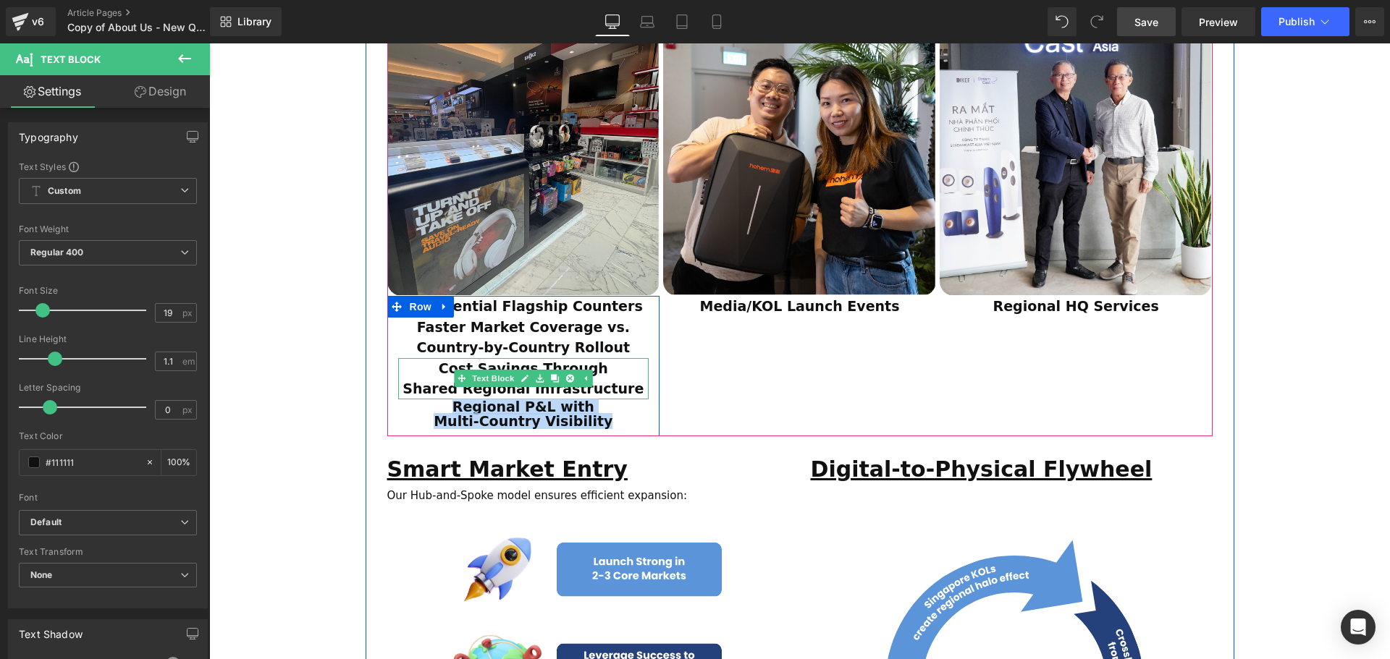
click at [607, 358] on p "Cost Savings Through" at bounding box center [523, 368] width 251 height 21
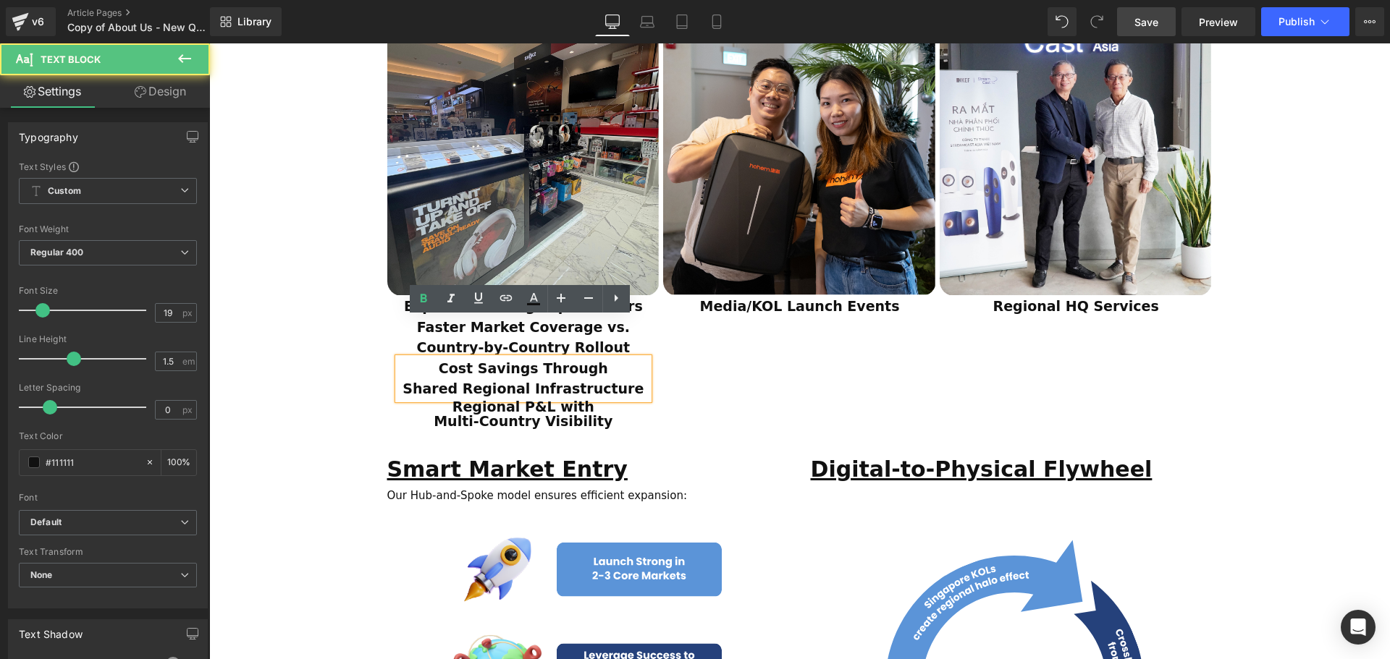
click at [496, 381] on span "Shared Regional Infrastructure" at bounding box center [522, 389] width 241 height 16
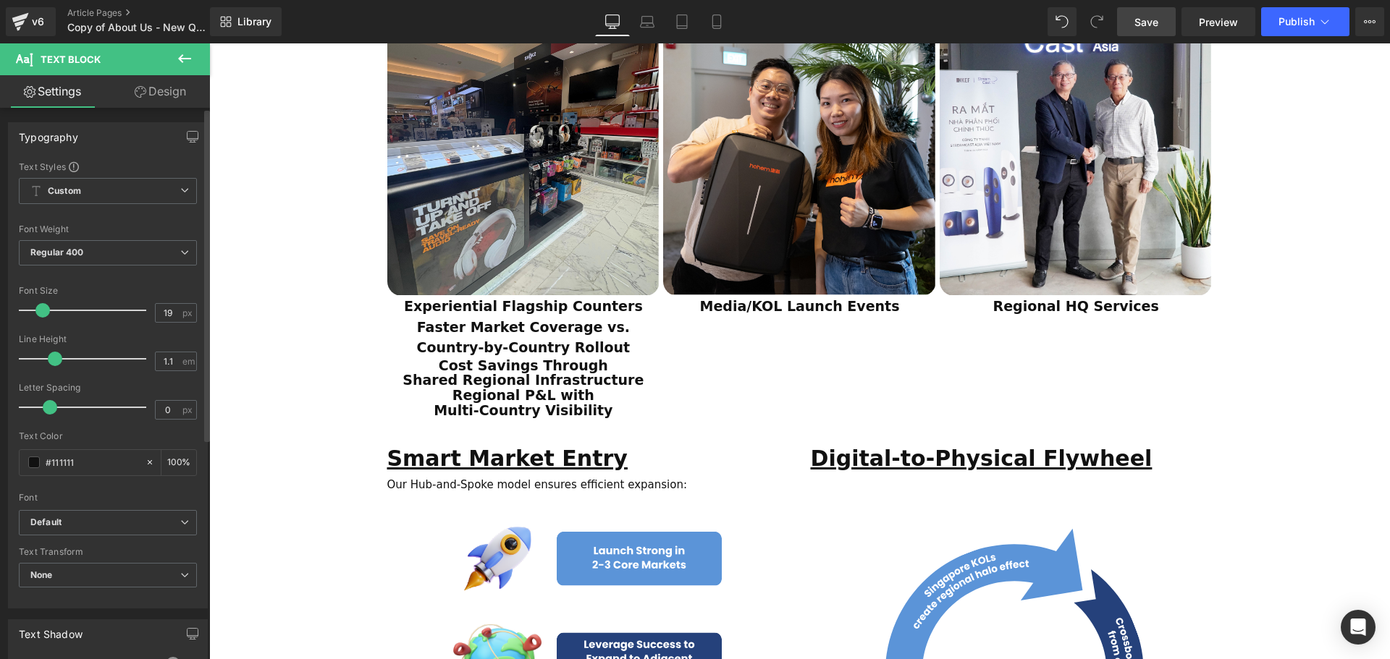
scroll to position [3980, 1173]
type input "1.2"
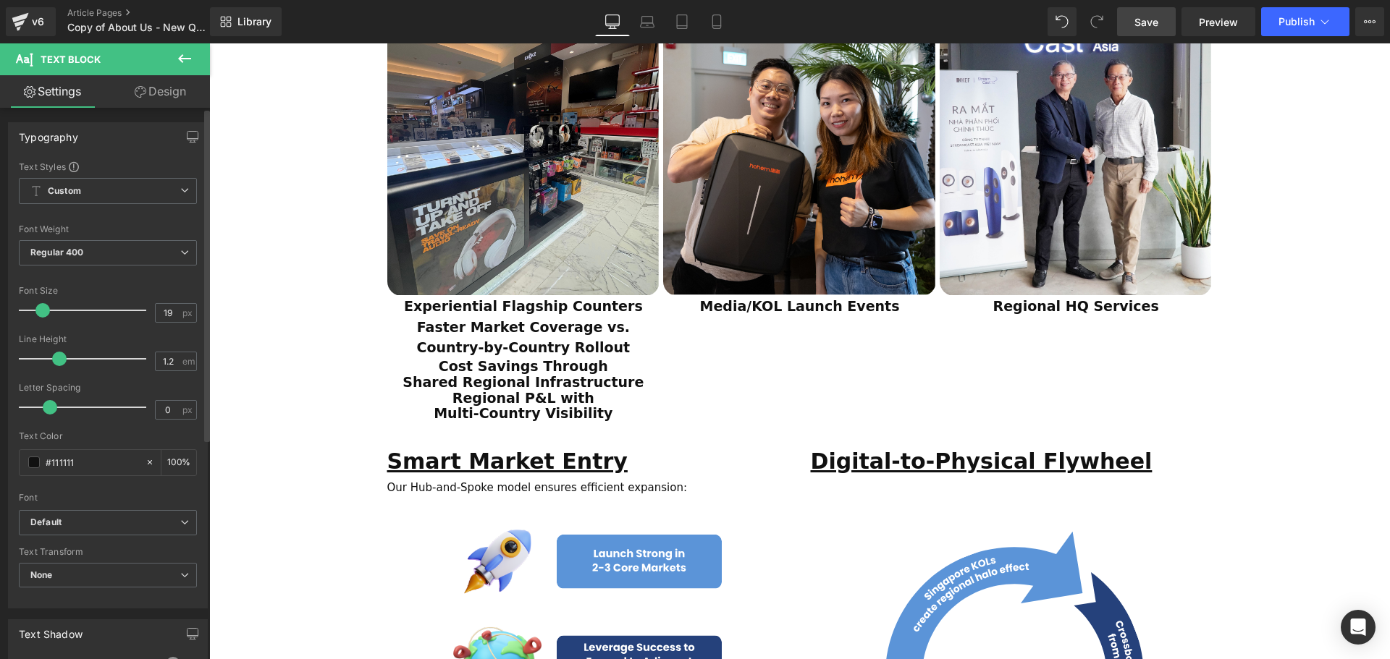
drag, startPoint x: 69, startPoint y: 358, endPoint x: 58, endPoint y: 362, distance: 12.1
click at [58, 362] on span at bounding box center [59, 359] width 14 height 14
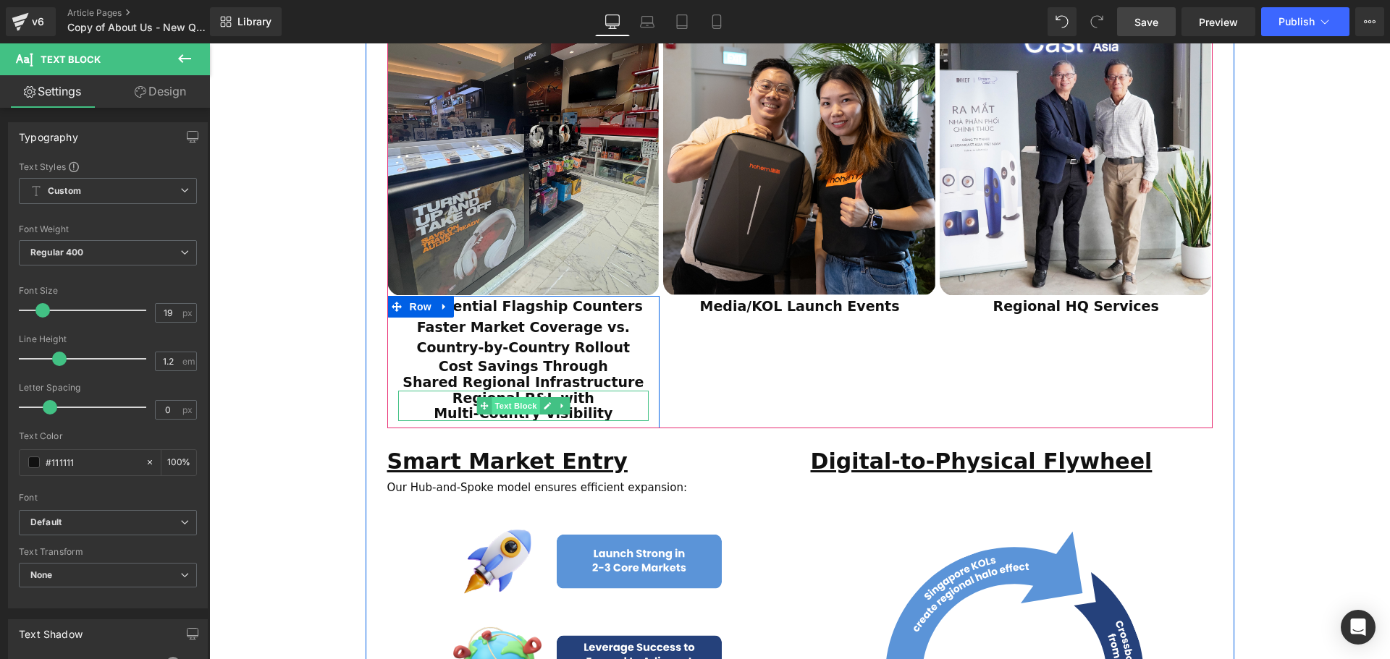
click at [523, 397] on span "Text Block" at bounding box center [515, 405] width 48 height 17
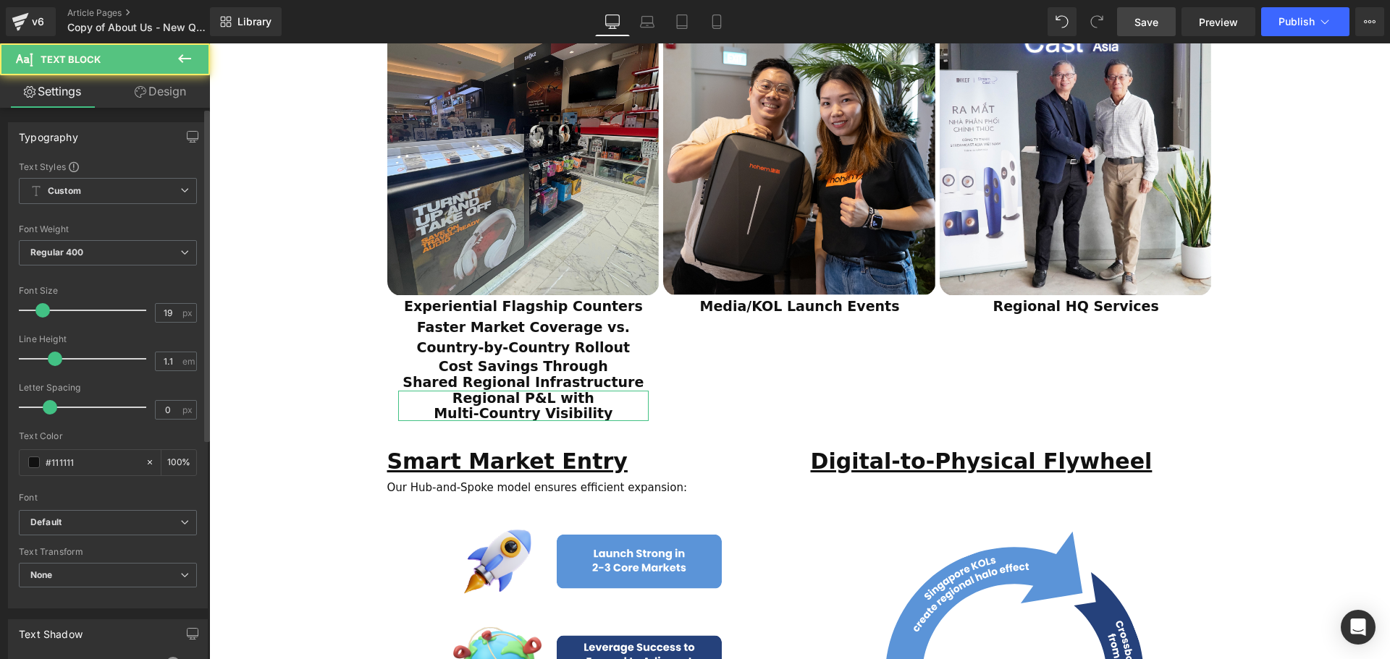
type input "1.2"
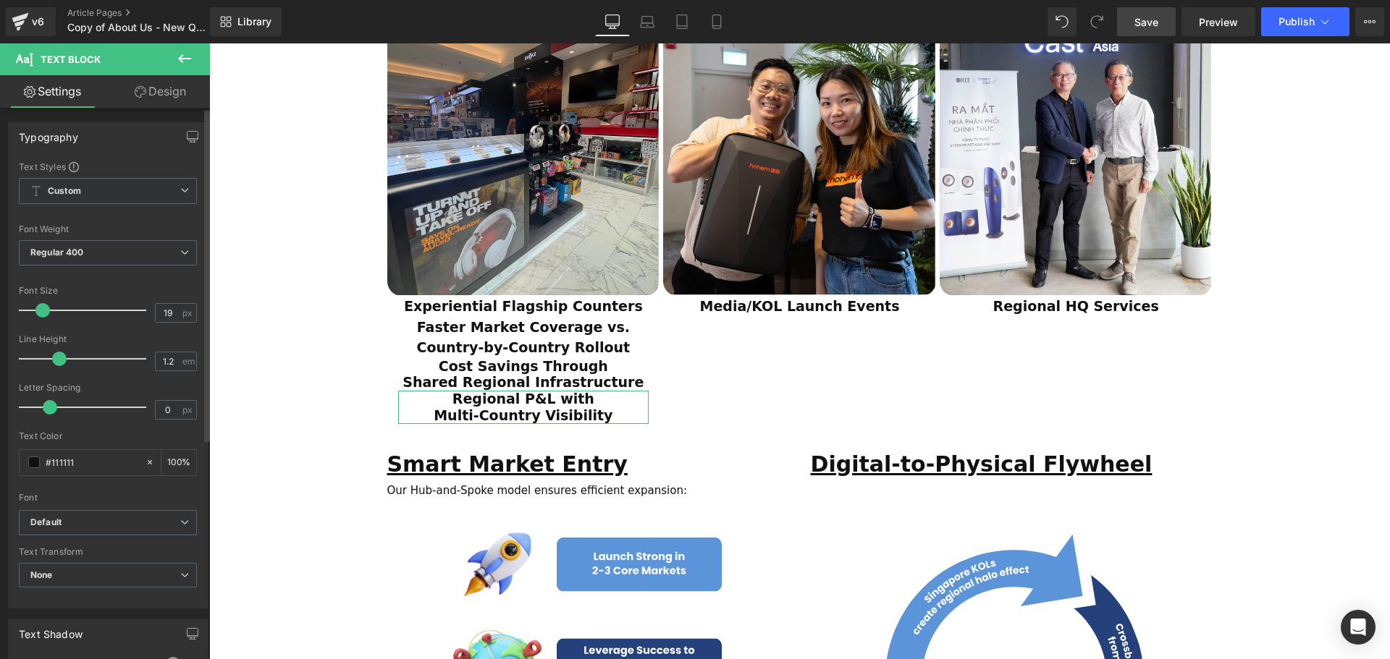
scroll to position [3986, 1173]
click at [58, 361] on span at bounding box center [59, 359] width 14 height 14
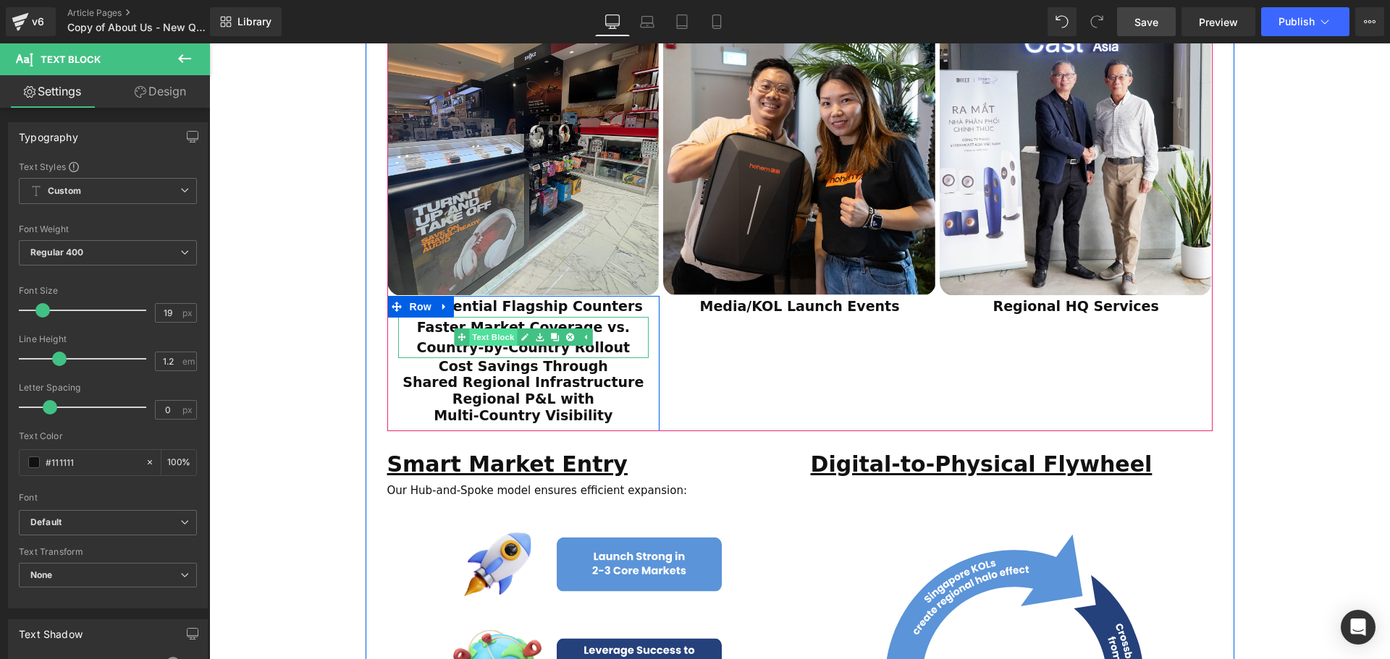
click at [493, 329] on span "Text Block" at bounding box center [493, 337] width 48 height 17
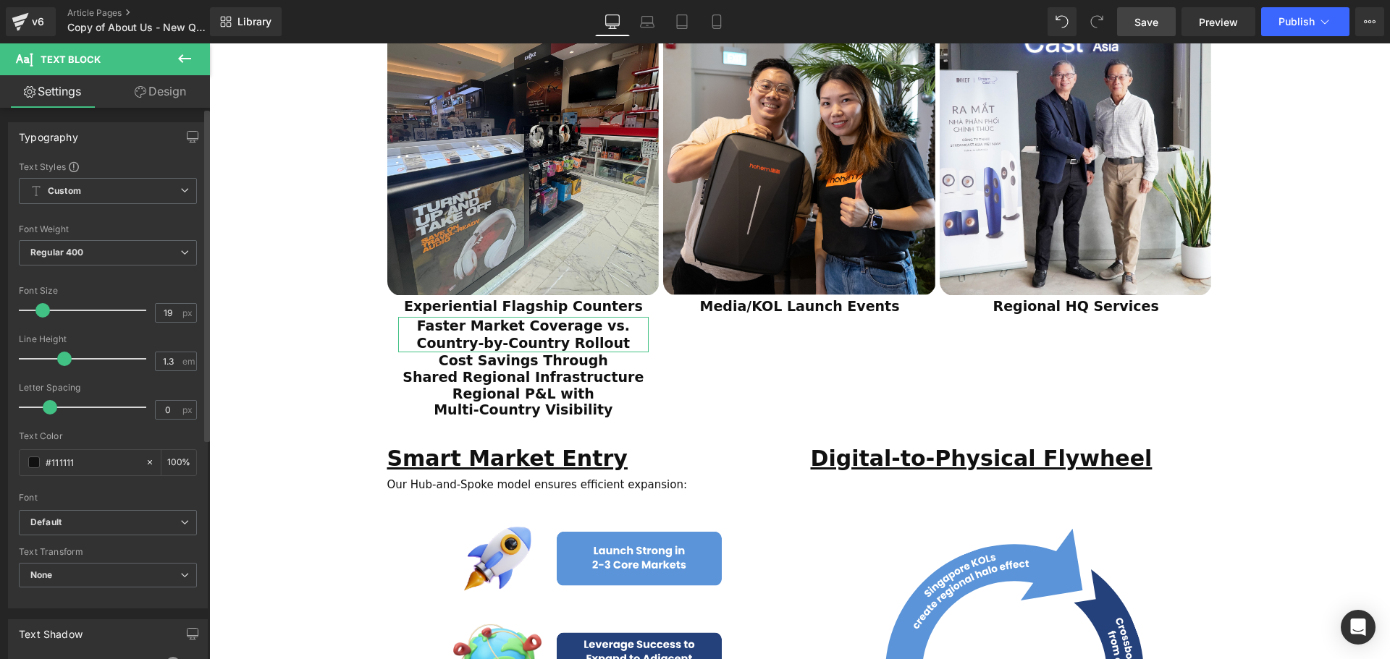
type input "1.2"
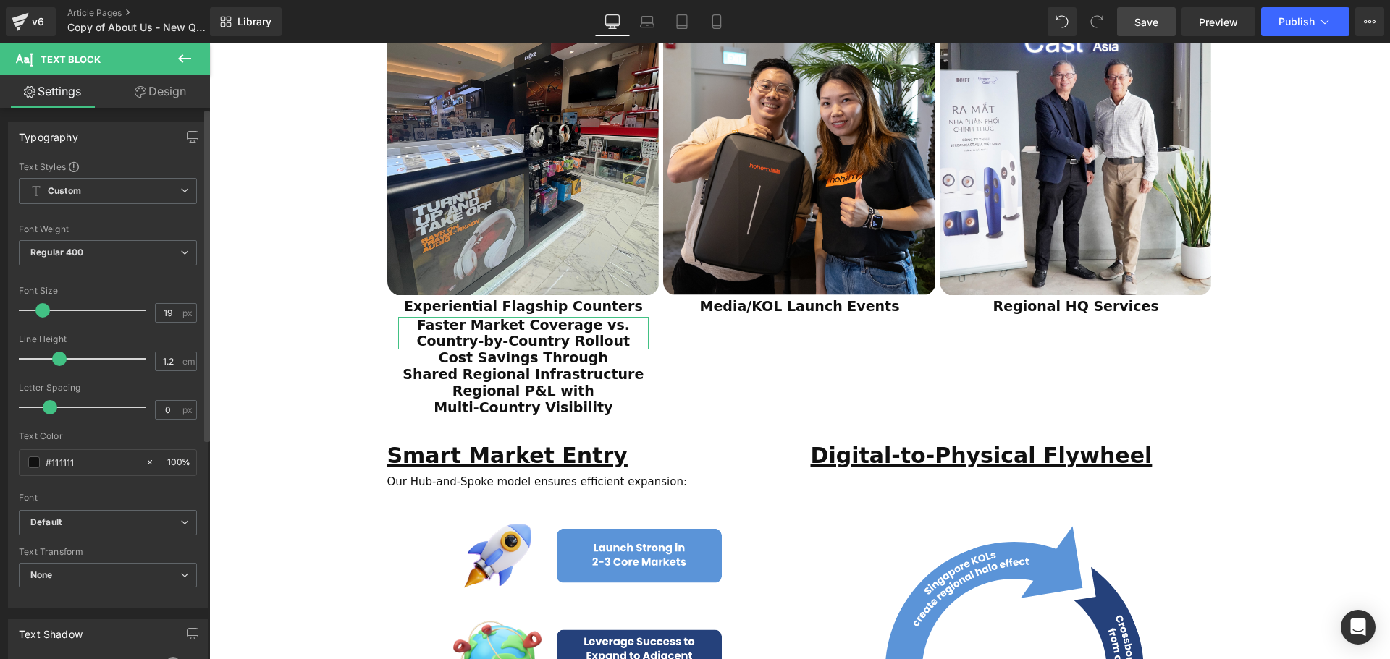
drag, startPoint x: 67, startPoint y: 358, endPoint x: 56, endPoint y: 361, distance: 12.1
click at [56, 361] on span at bounding box center [59, 359] width 14 height 14
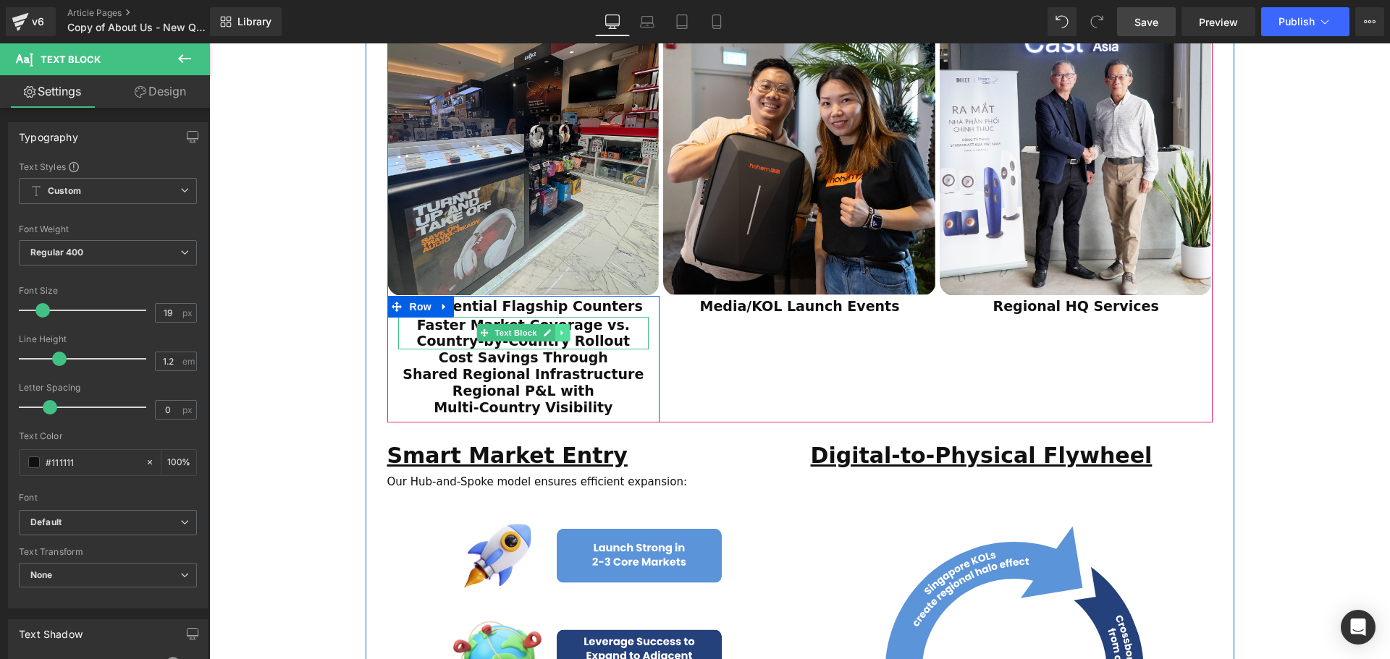
click at [558, 329] on icon at bounding box center [562, 333] width 8 height 9
click at [769, 330] on div "Image Experiential Flagship Counters Text Block Faster Market Coverage vs. Coun…" at bounding box center [801, 206] width 829 height 434
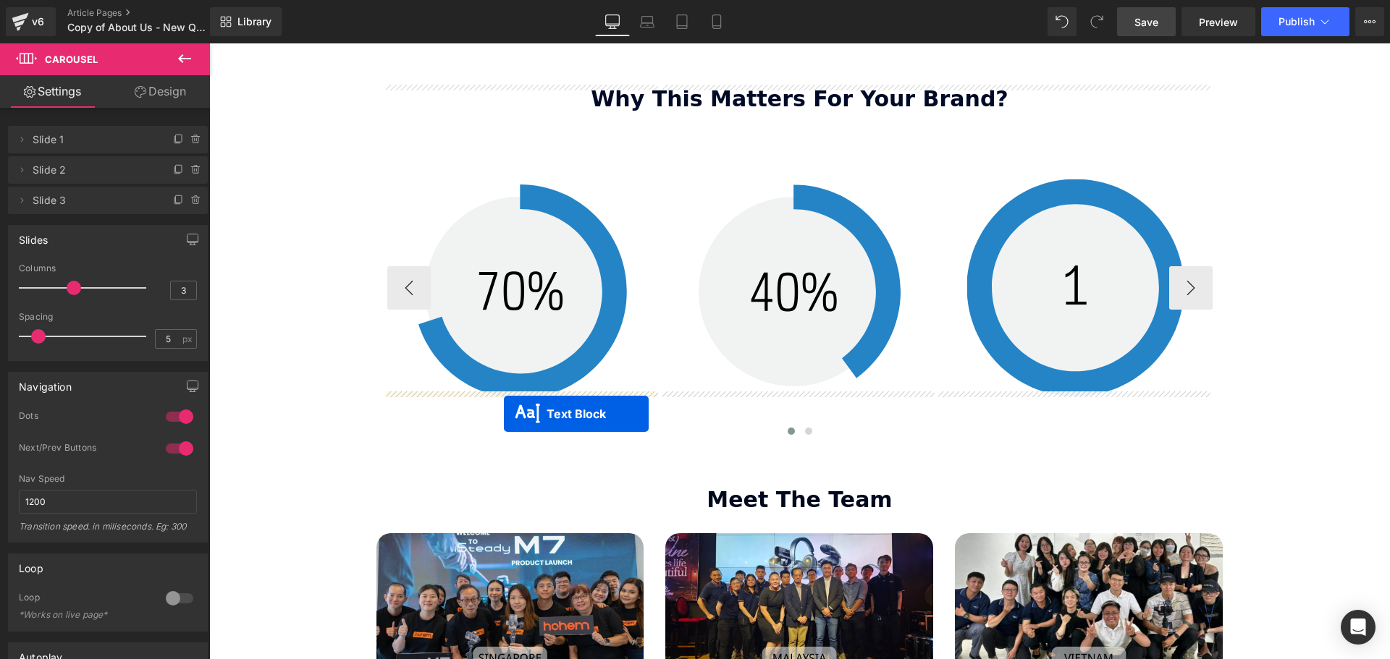
scroll to position [2100, 0]
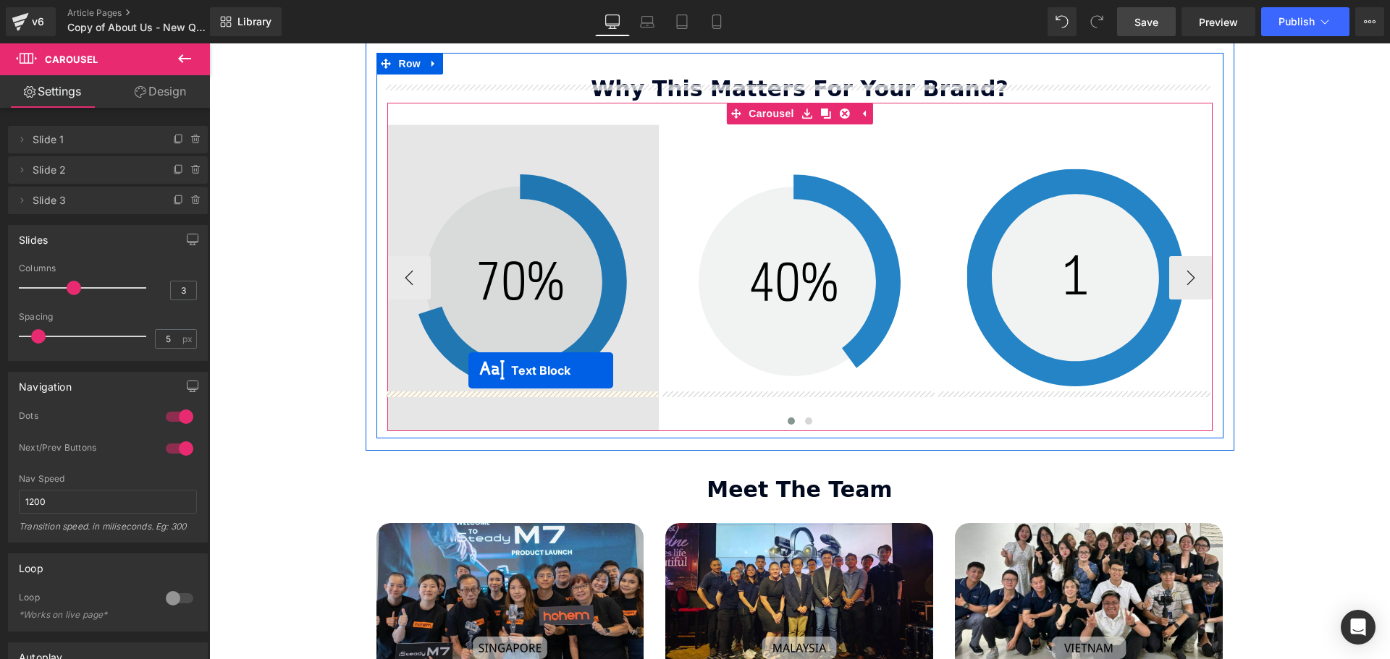
drag, startPoint x: 454, startPoint y: 294, endPoint x: 468, endPoint y: 371, distance: 78.1
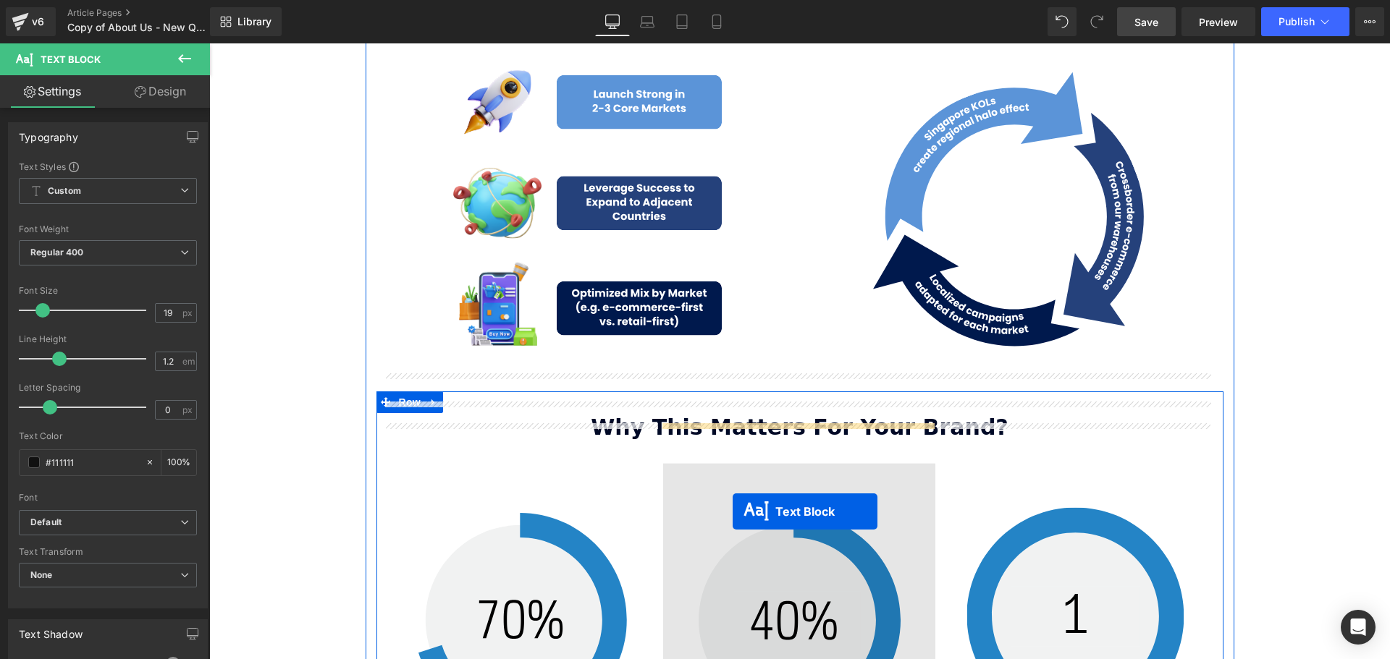
scroll to position [1872, 0]
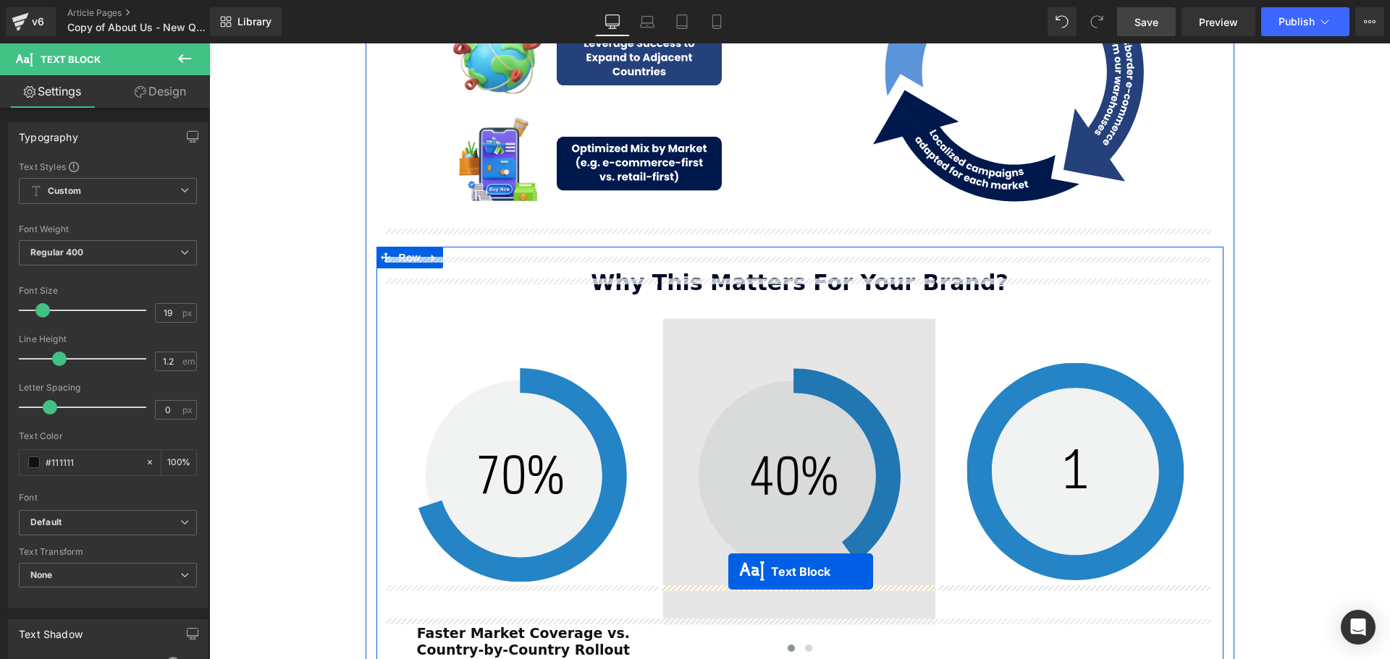
drag, startPoint x: 460, startPoint y: 183, endPoint x: 728, endPoint y: 569, distance: 469.6
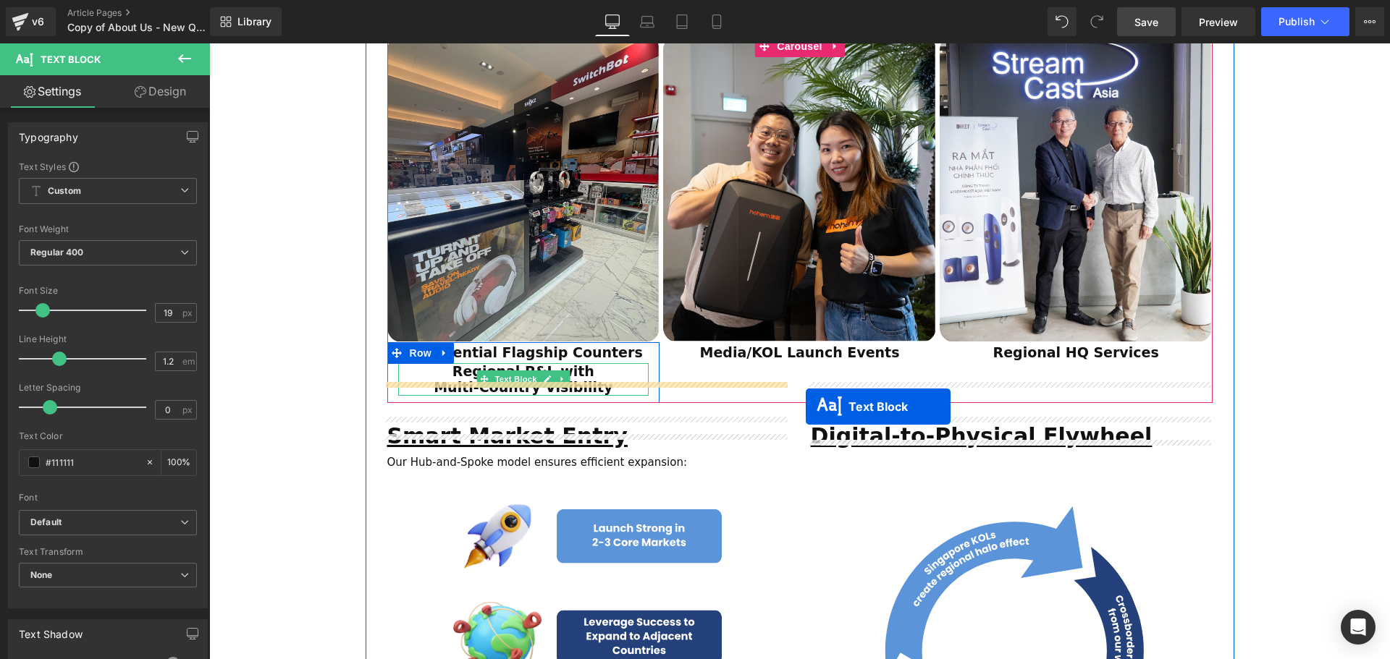
scroll to position [3948, 1173]
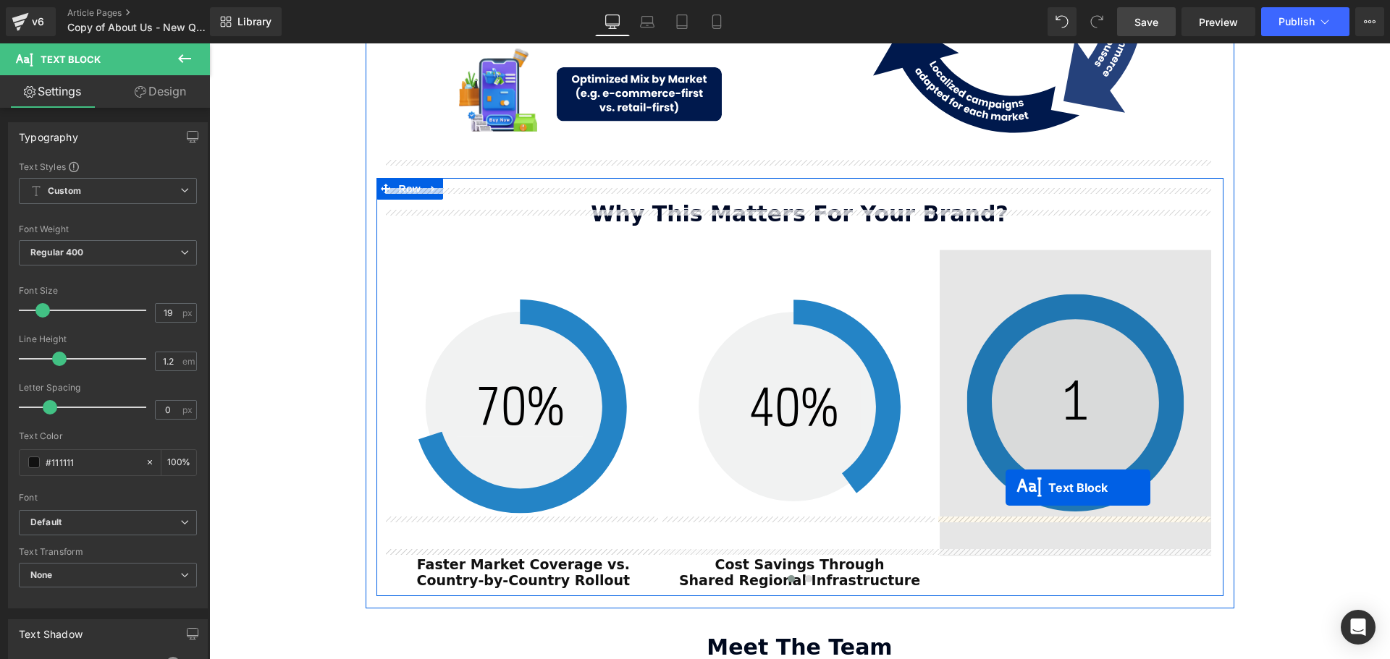
drag, startPoint x: 481, startPoint y: 339, endPoint x: 1006, endPoint y: 487, distance: 546.0
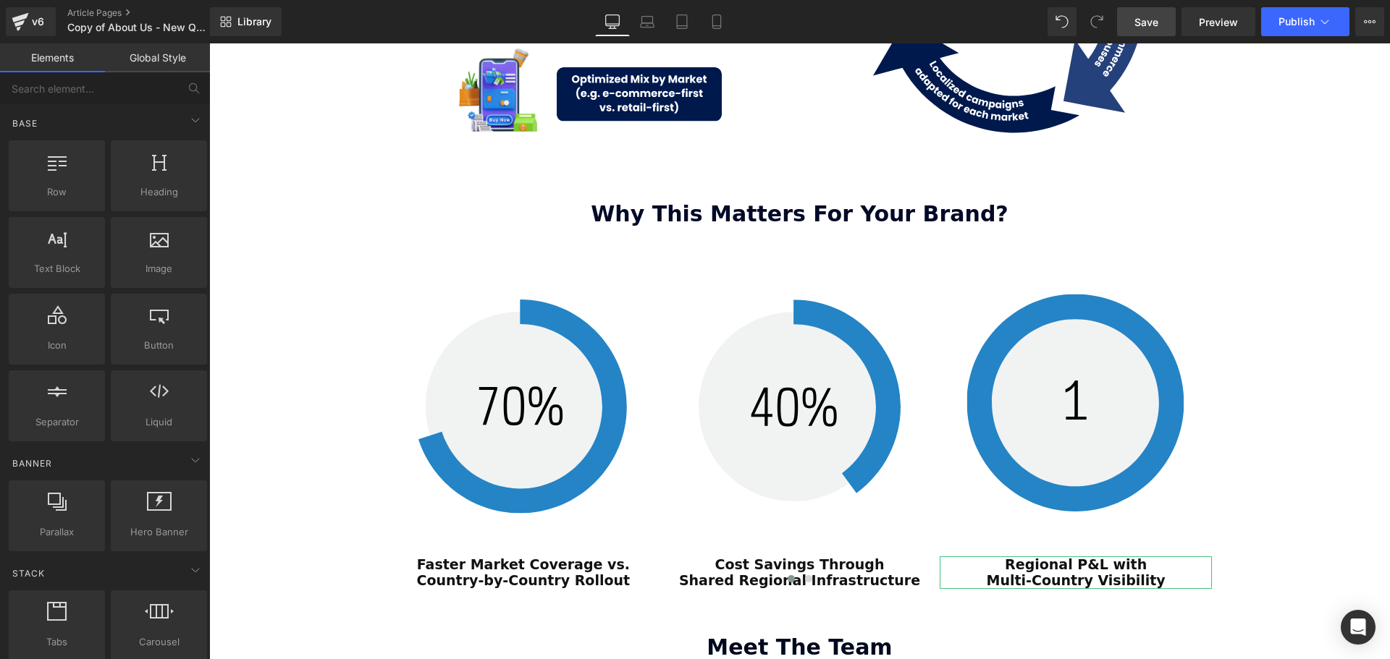
drag, startPoint x: 1309, startPoint y: 382, endPoint x: 1299, endPoint y: 337, distance: 46.0
drag, startPoint x: 1267, startPoint y: 200, endPoint x: 1182, endPoint y: 178, distance: 88.3
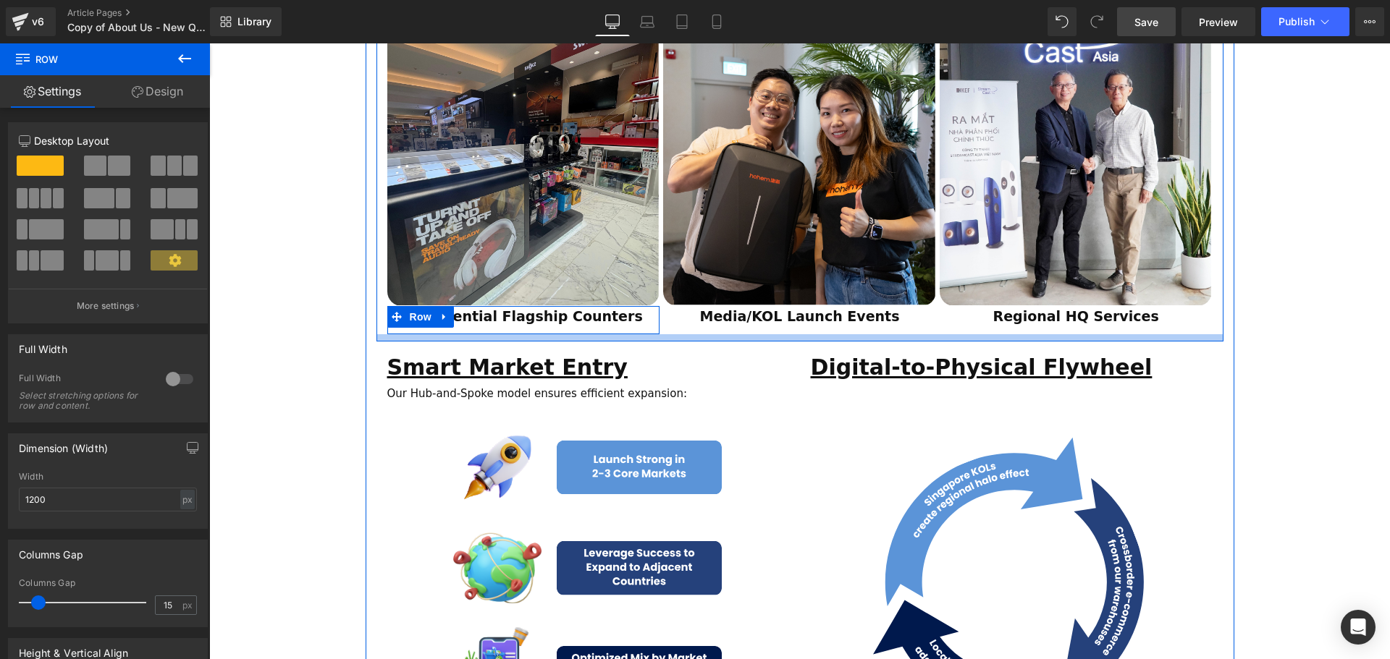
click at [299, 302] on div "ESTABLISHED 2001 Text Block Your Market Acceleration Partner Across 11 ASEAN Co…" at bounding box center [799, 469] width 1181 height 3210
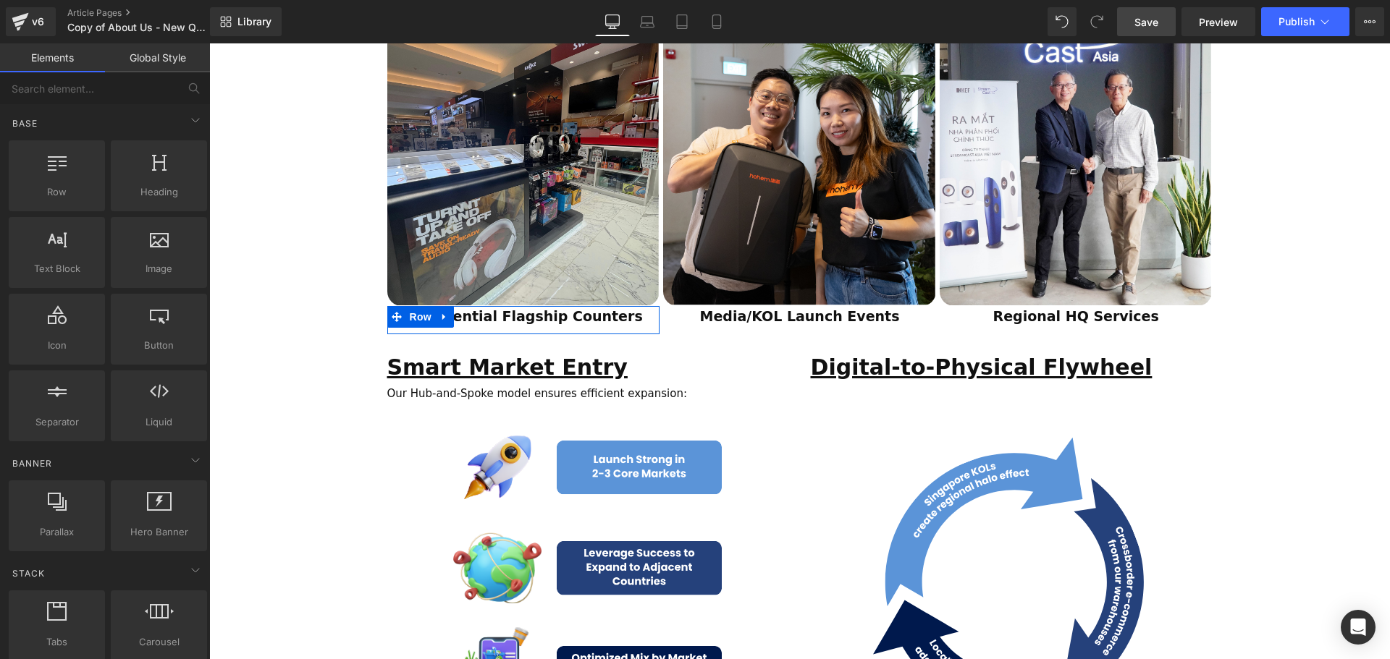
drag, startPoint x: 1286, startPoint y: 370, endPoint x: 1186, endPoint y: 344, distance: 103.9
click at [1283, 369] on div "ESTABLISHED 2001 Text Block Your Market Acceleration Partner Across 11 ASEAN Co…" at bounding box center [799, 469] width 1181 height 3210
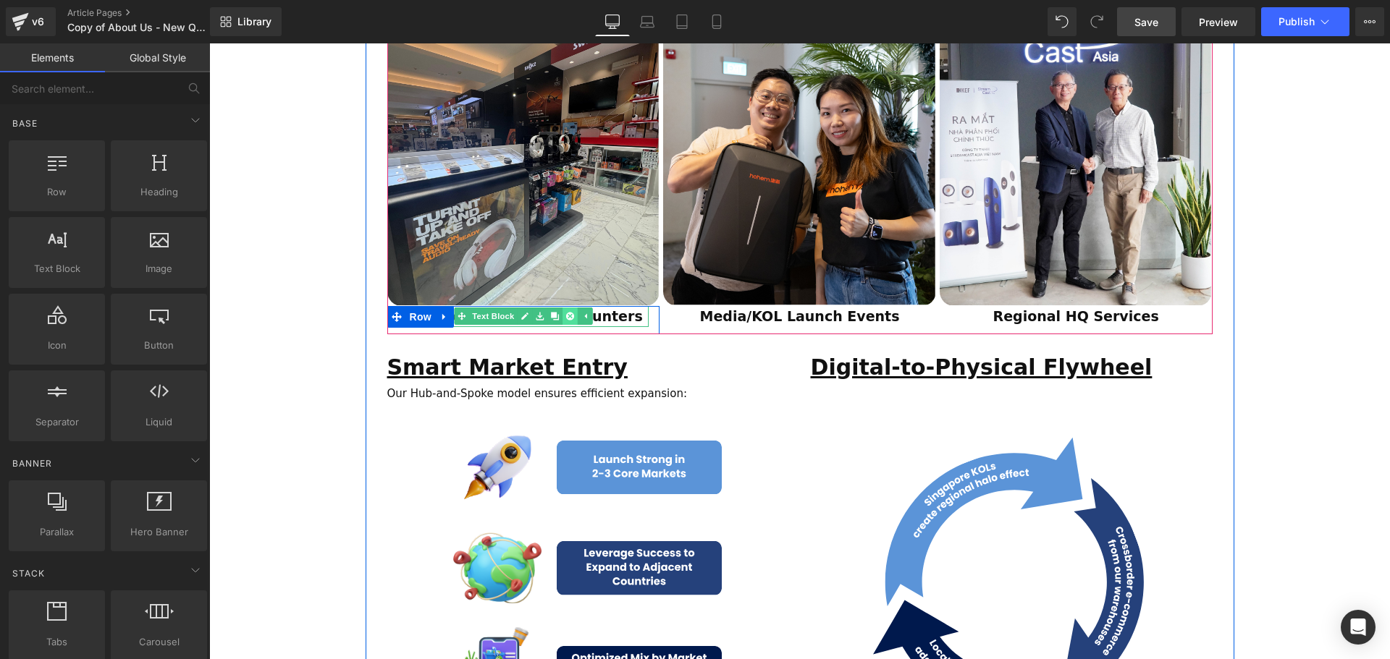
click at [570, 308] on link at bounding box center [569, 316] width 15 height 17
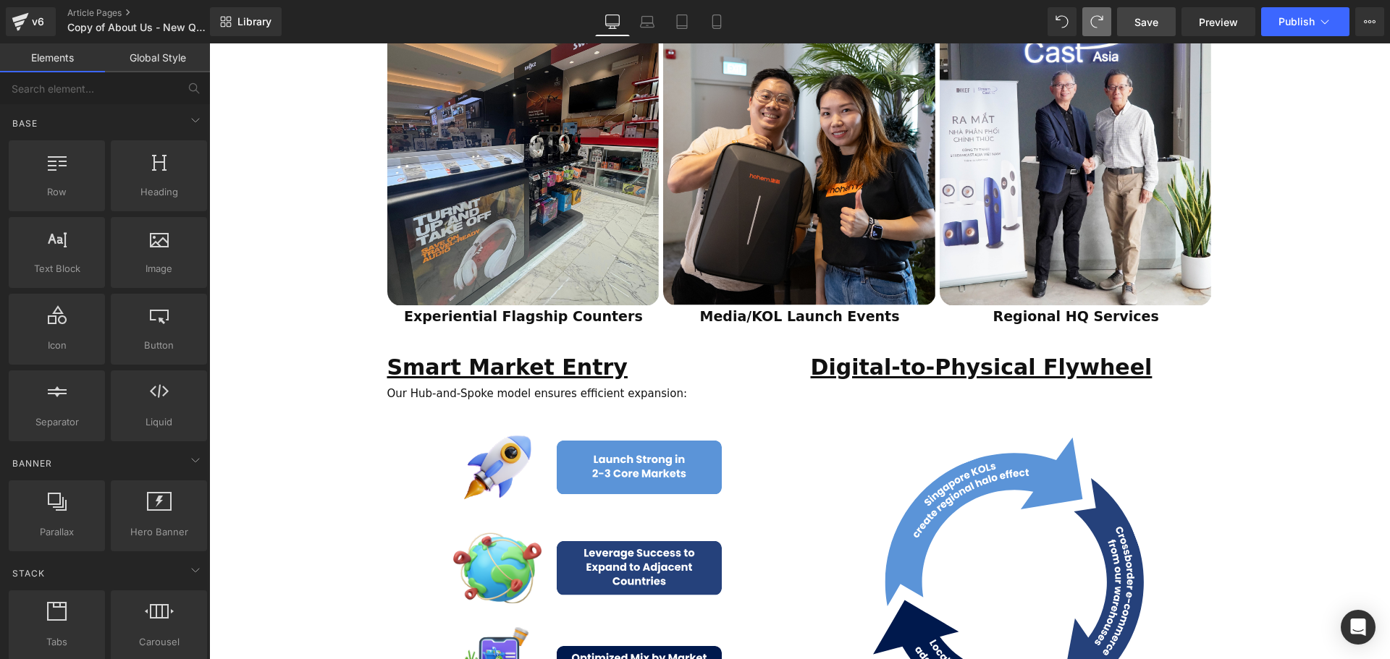
click at [1351, 356] on div "ESTABLISHED 2001 Text Block Your Market Acceleration Partner Across 11 ASEAN Co…" at bounding box center [799, 469] width 1181 height 3210
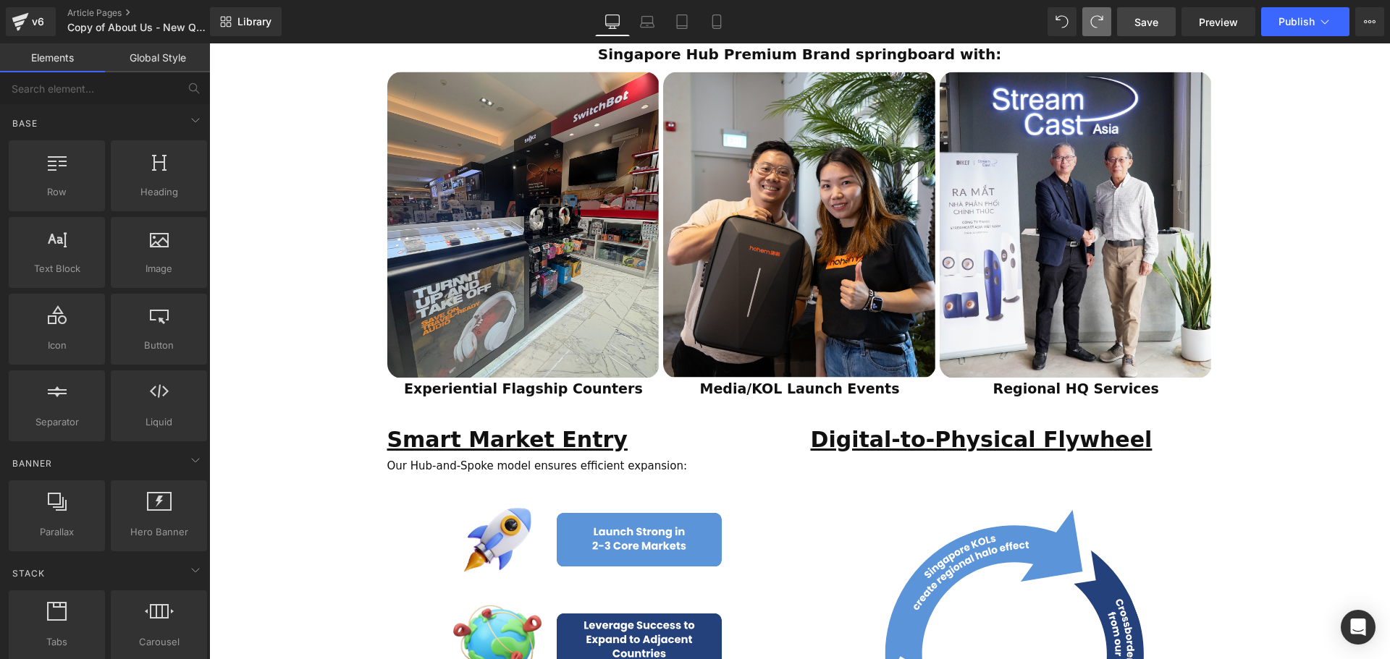
click at [505, 379] on div "Experiential Flagship Counters Text Block" at bounding box center [523, 389] width 251 height 21
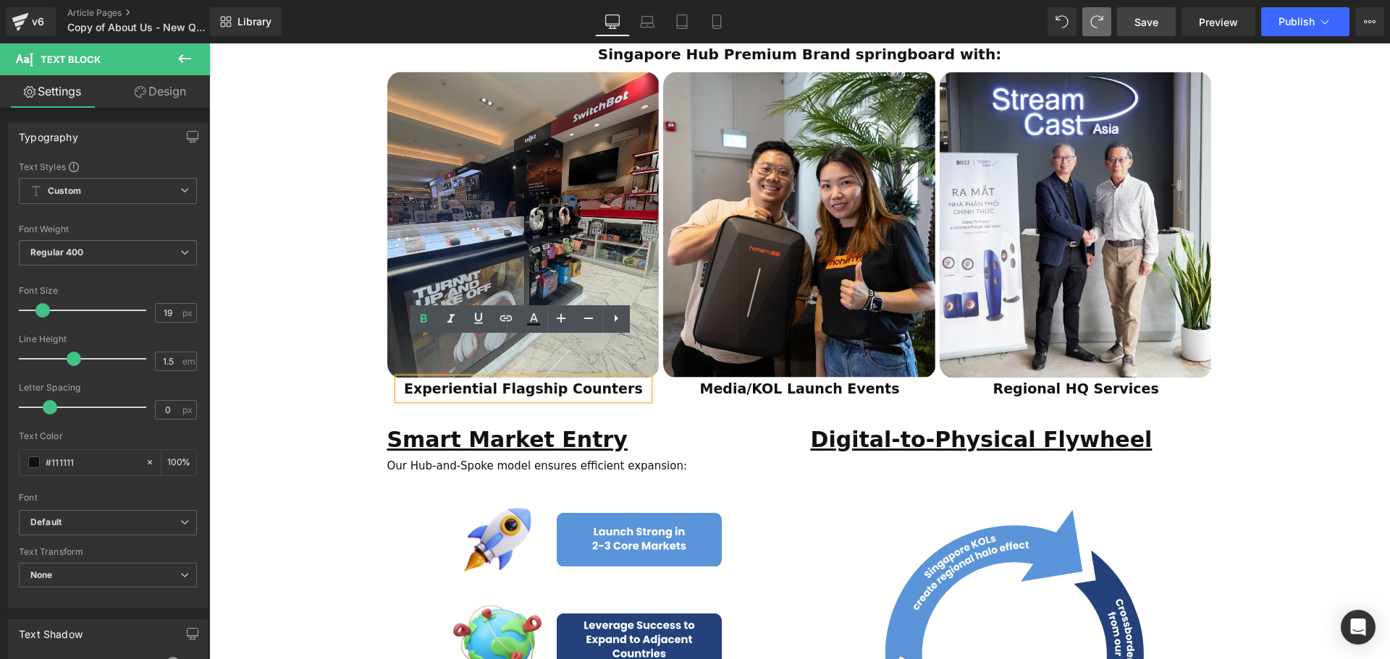
click at [356, 353] on div "ESTABLISHED 2001 Text Block Your Market Acceleration Partner Across 11 ASEAN Co…" at bounding box center [799, 542] width 1181 height 3210
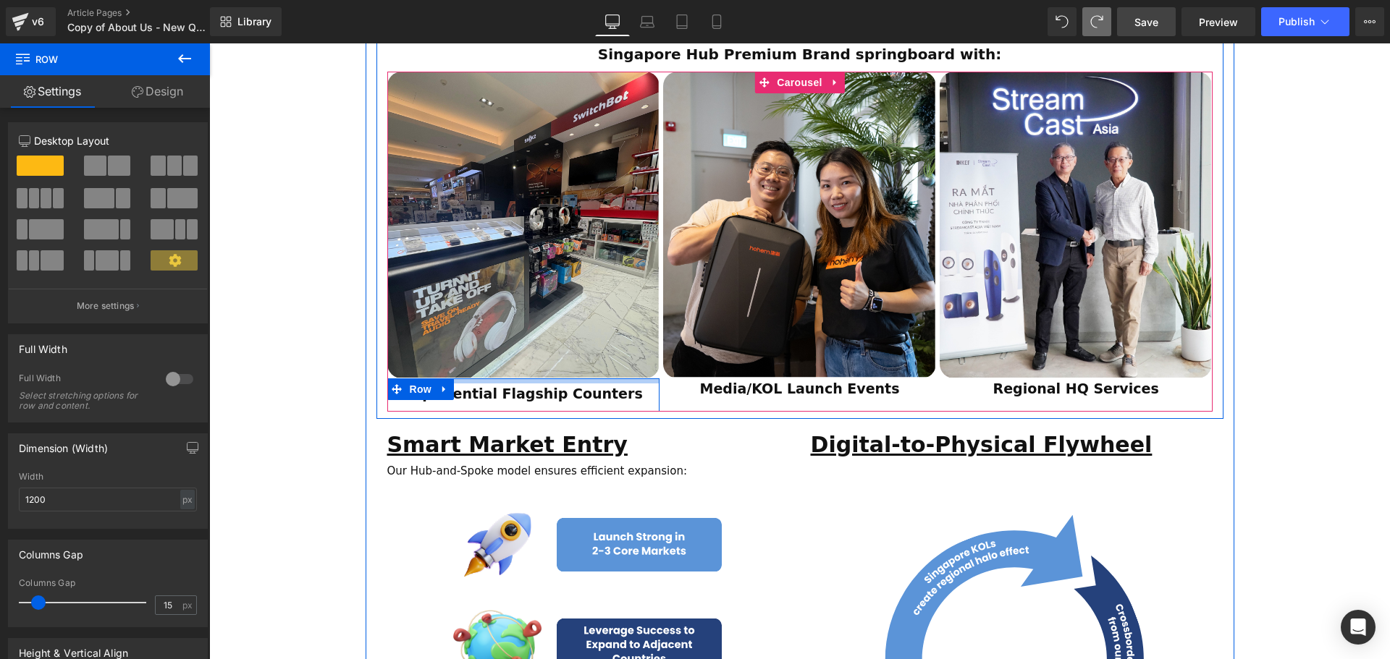
click at [469, 379] on div "Experiential Flagship Counters Text Block Row" at bounding box center [523, 395] width 273 height 33
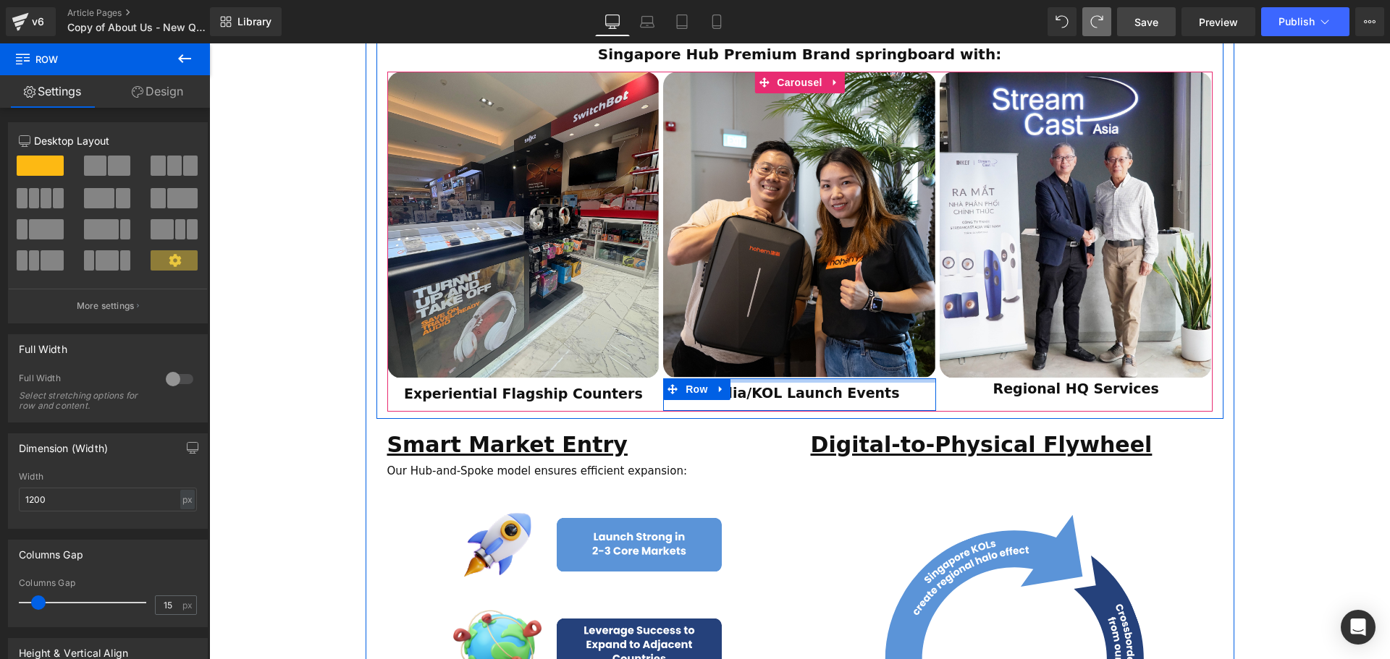
click at [735, 379] on div "Media/KOL Launch Events Text Block Row" at bounding box center [799, 395] width 273 height 33
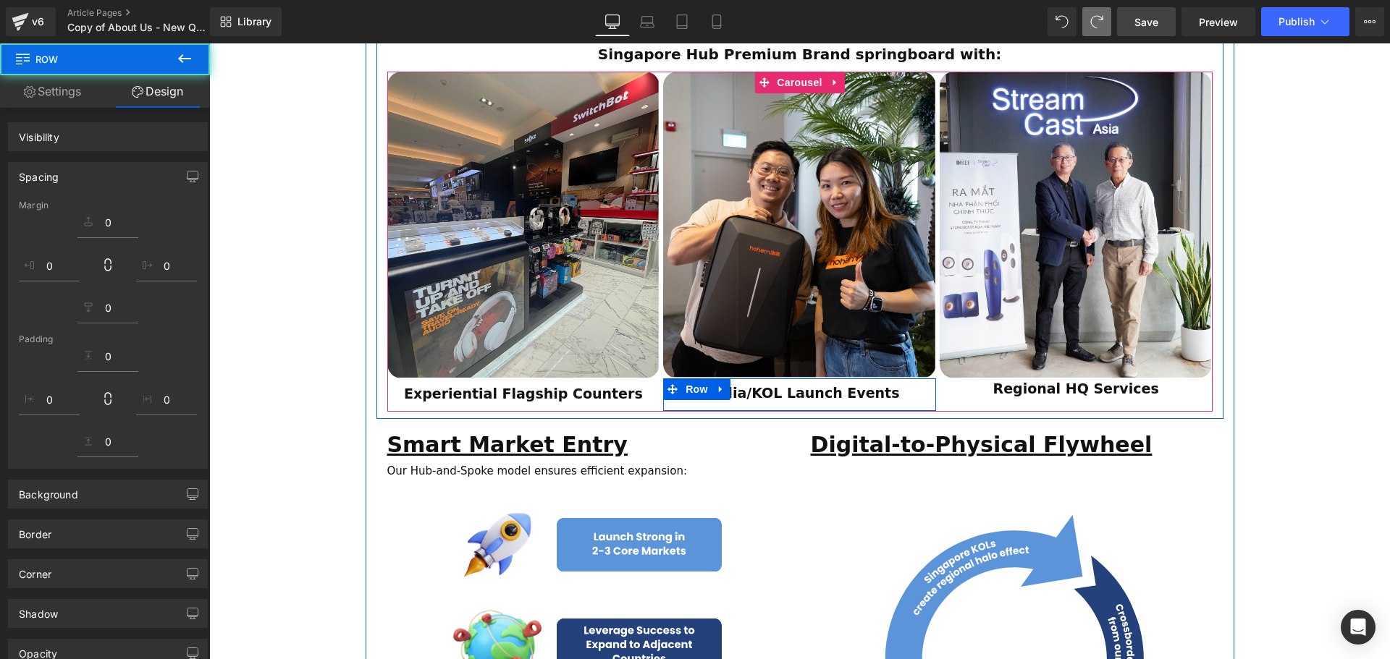
click at [895, 383] on p "Media/KOL Launch Events" at bounding box center [799, 393] width 251 height 21
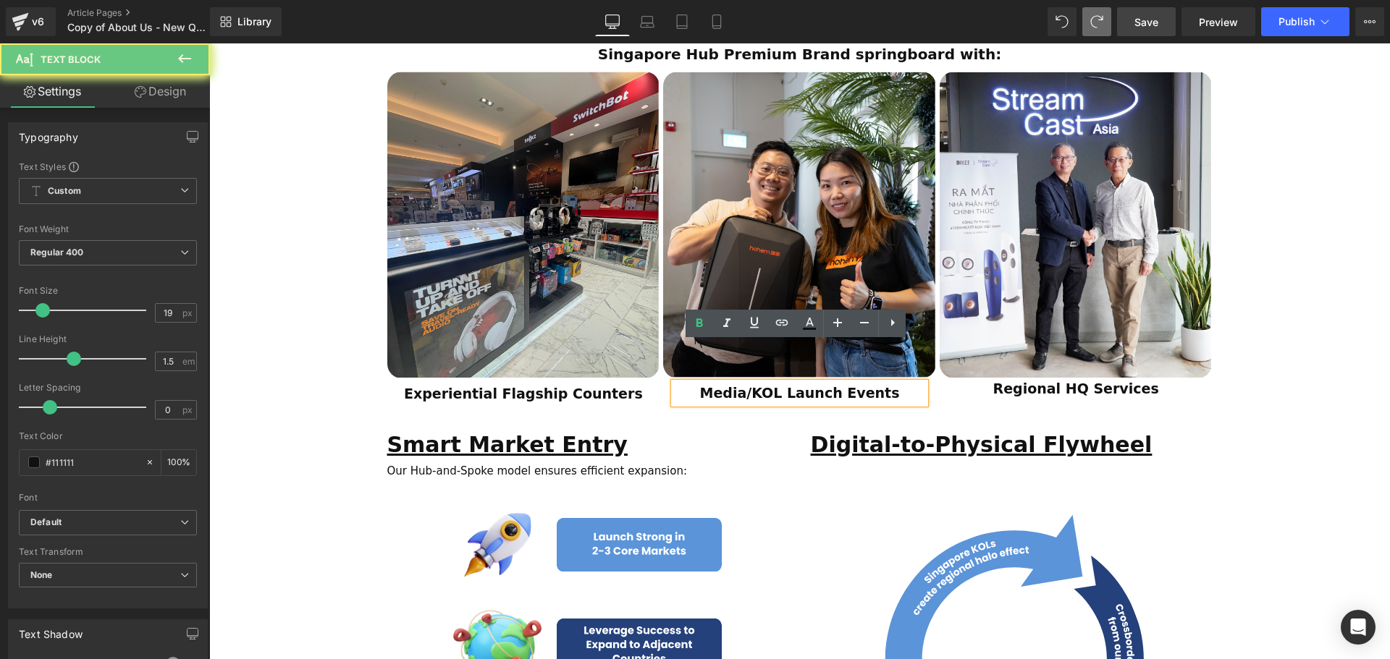
click at [883, 383] on p "Media/KOL Launch Events" at bounding box center [799, 393] width 251 height 21
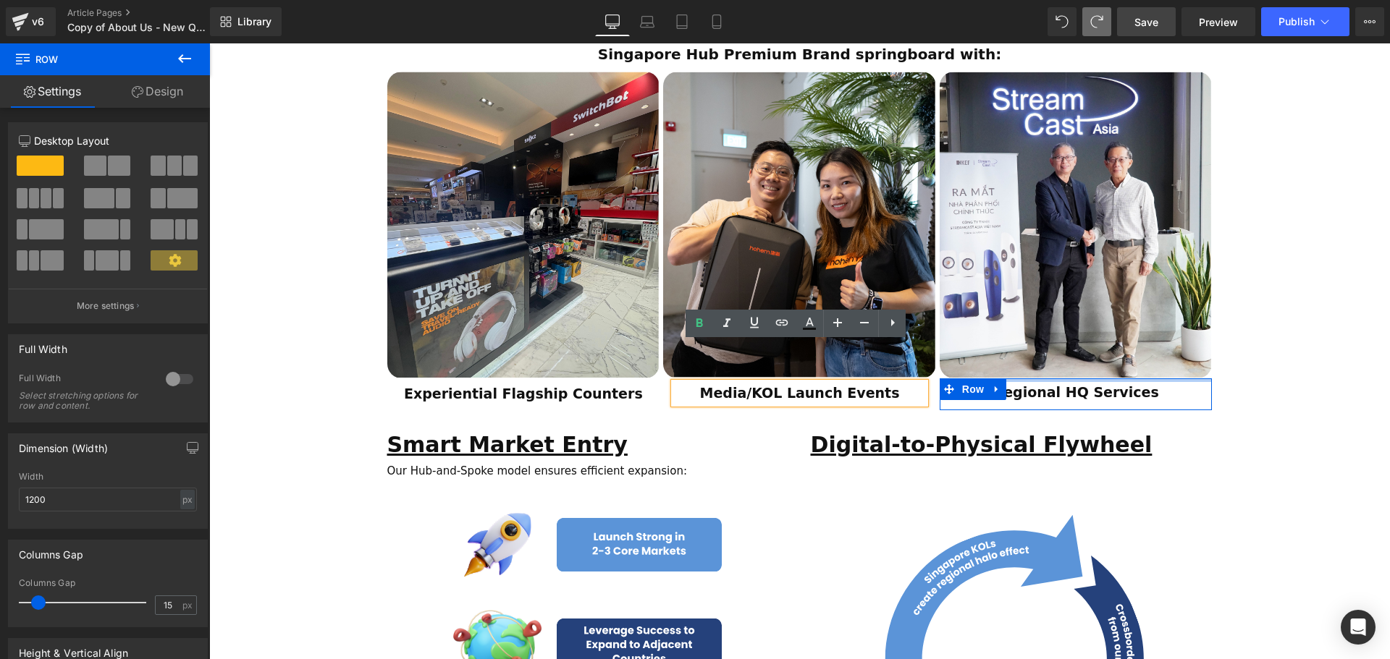
click at [1017, 379] on div "Regional HQ Services Text [GEOGRAPHIC_DATA]" at bounding box center [1075, 395] width 273 height 32
click at [1297, 387] on div "ESTABLISHED 2001 Text Block Your Market Acceleration Partner Across 11 ASEAN Co…" at bounding box center [799, 544] width 1181 height 3215
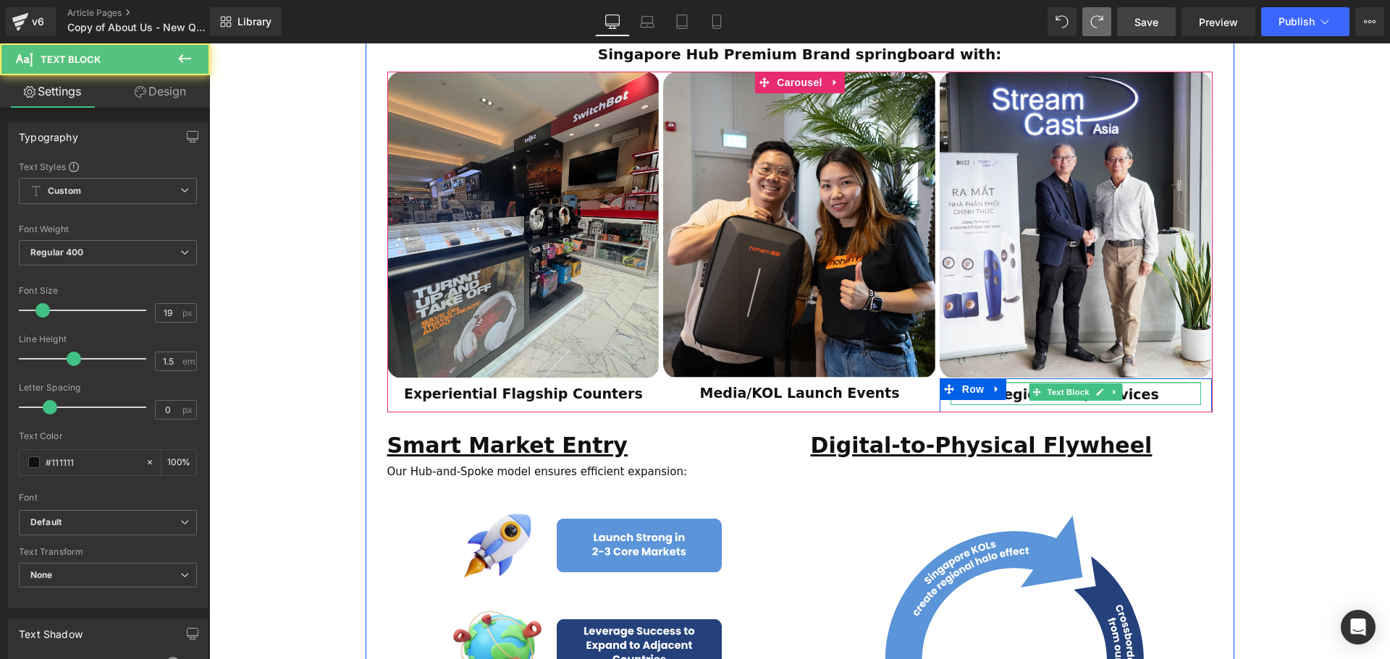
scroll to position [7, 7]
click at [1015, 382] on div "Regional HQ Services Text Block" at bounding box center [1075, 393] width 251 height 22
click at [1309, 377] on div "ESTABLISHED 2001 Text Block Your Market Acceleration Partner Across 11 ASEAN Co…" at bounding box center [799, 544] width 1181 height 3215
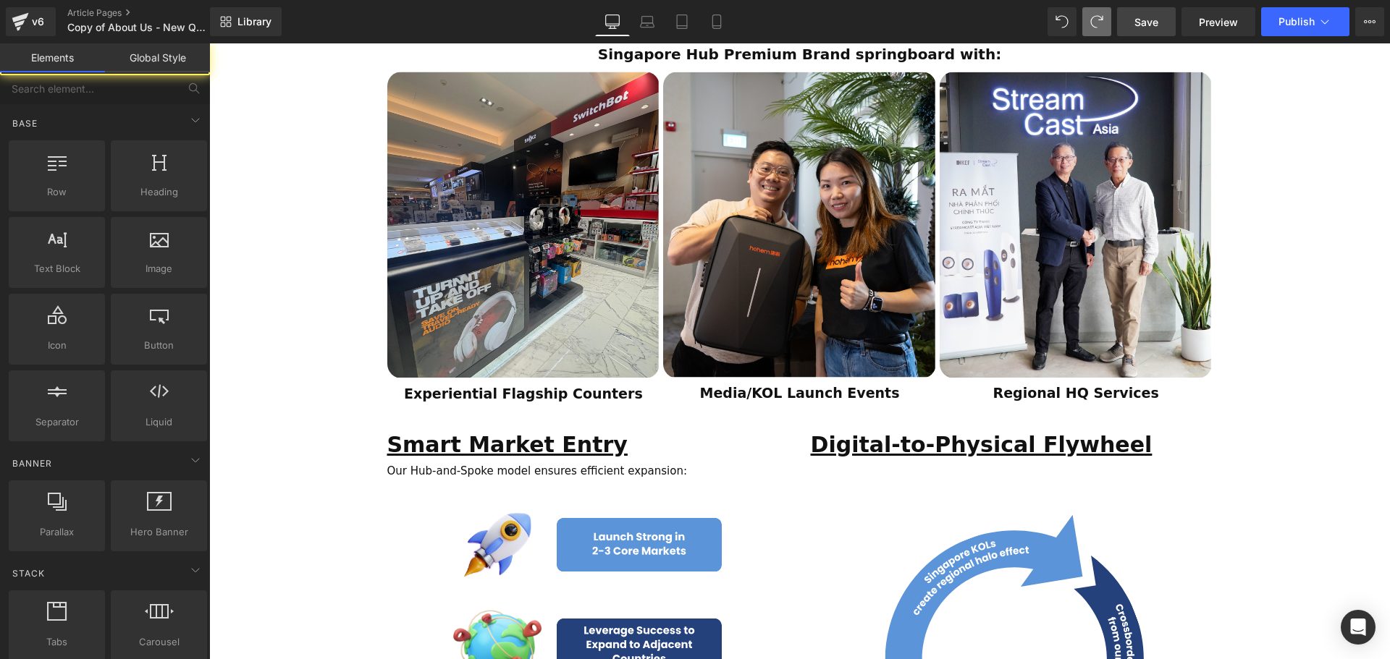
click at [1312, 422] on div "ESTABLISHED 2001 Text Block Your Market Acceleration Partner Across 11 ASEAN Co…" at bounding box center [799, 544] width 1181 height 3215
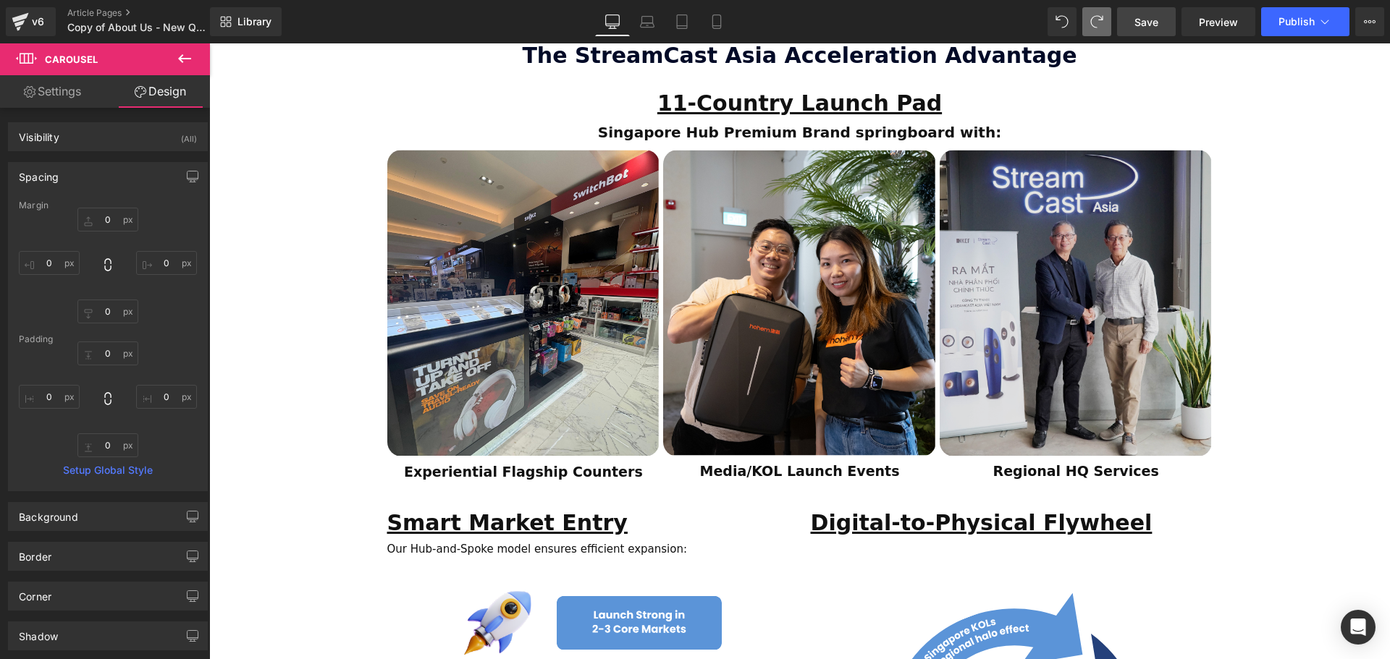
scroll to position [1004, 0]
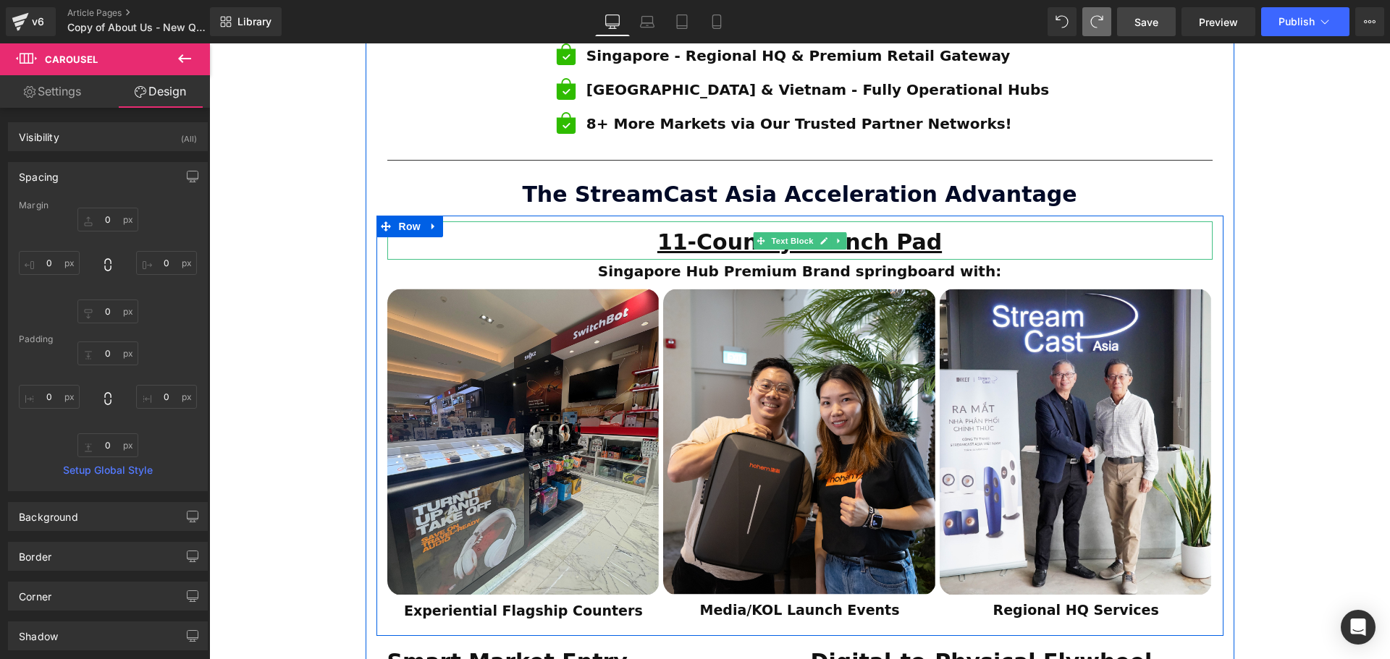
click at [932, 225] on p "11-Country Launch Pad" at bounding box center [799, 242] width 825 height 35
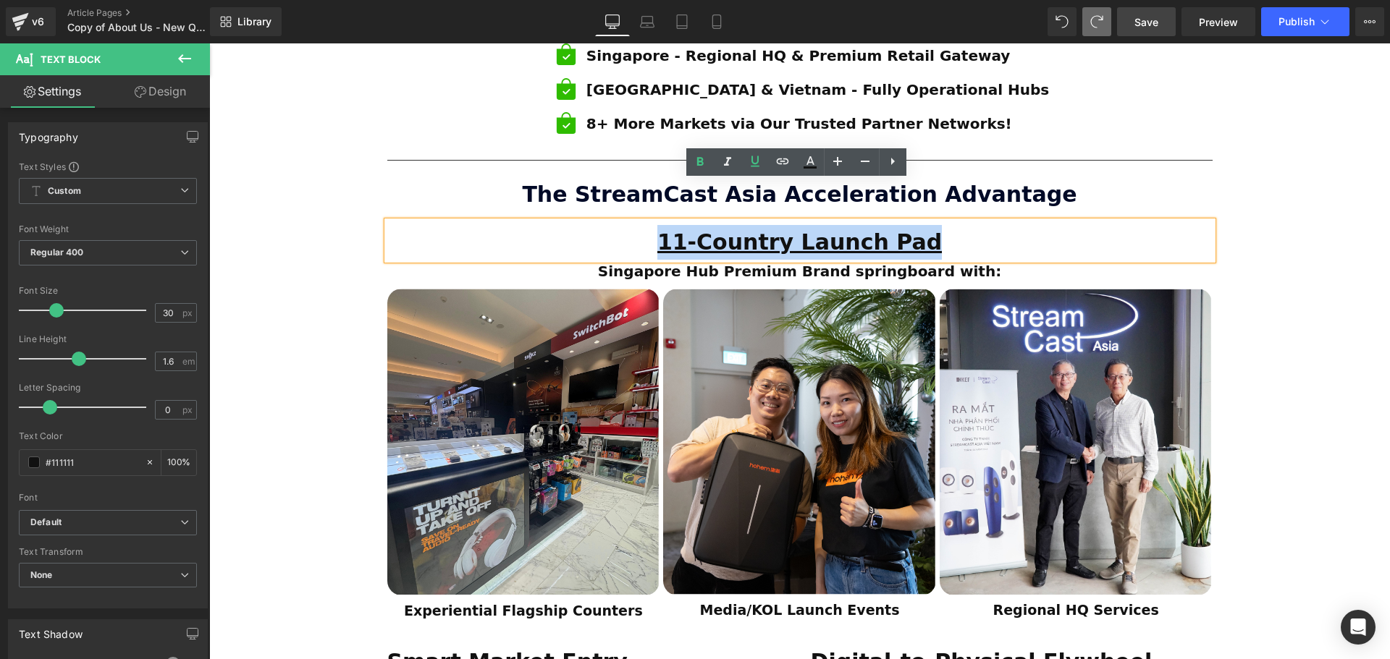
drag, startPoint x: 963, startPoint y: 202, endPoint x: 664, endPoint y: 198, distance: 299.7
click at [664, 225] on p "11-Country Launch Pad" at bounding box center [799, 242] width 825 height 35
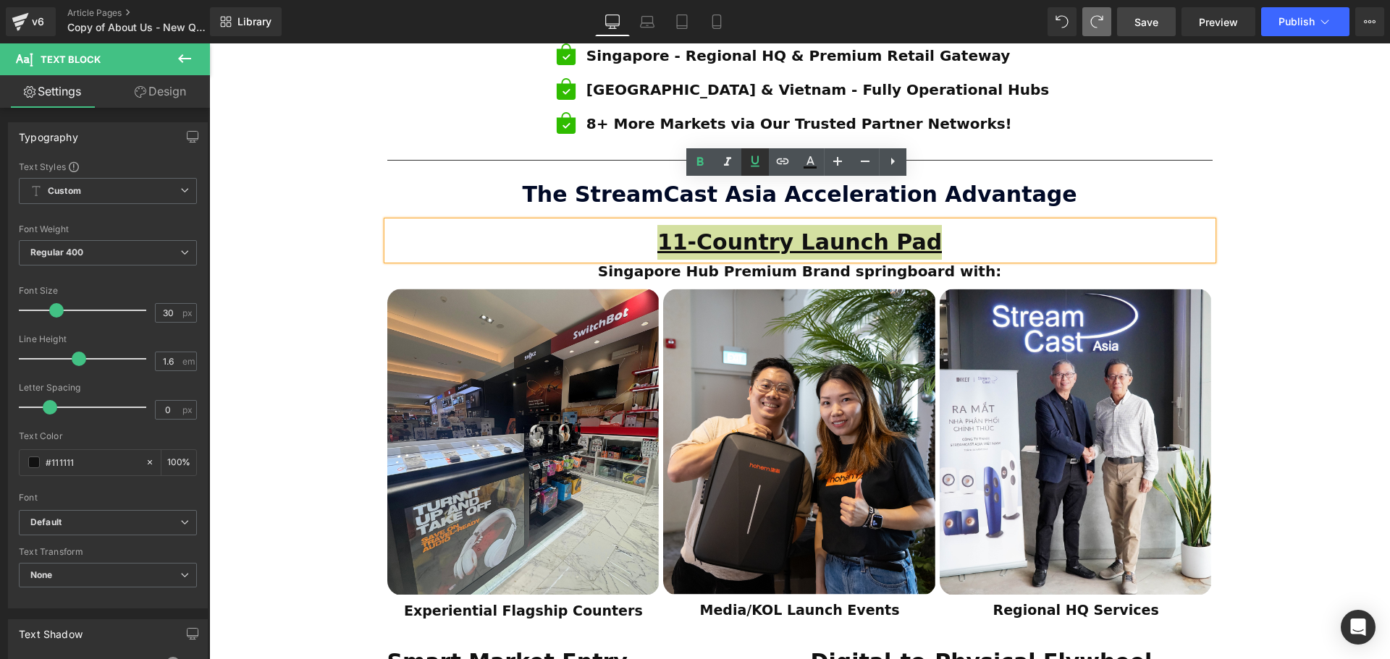
click at [749, 166] on icon at bounding box center [754, 161] width 17 height 17
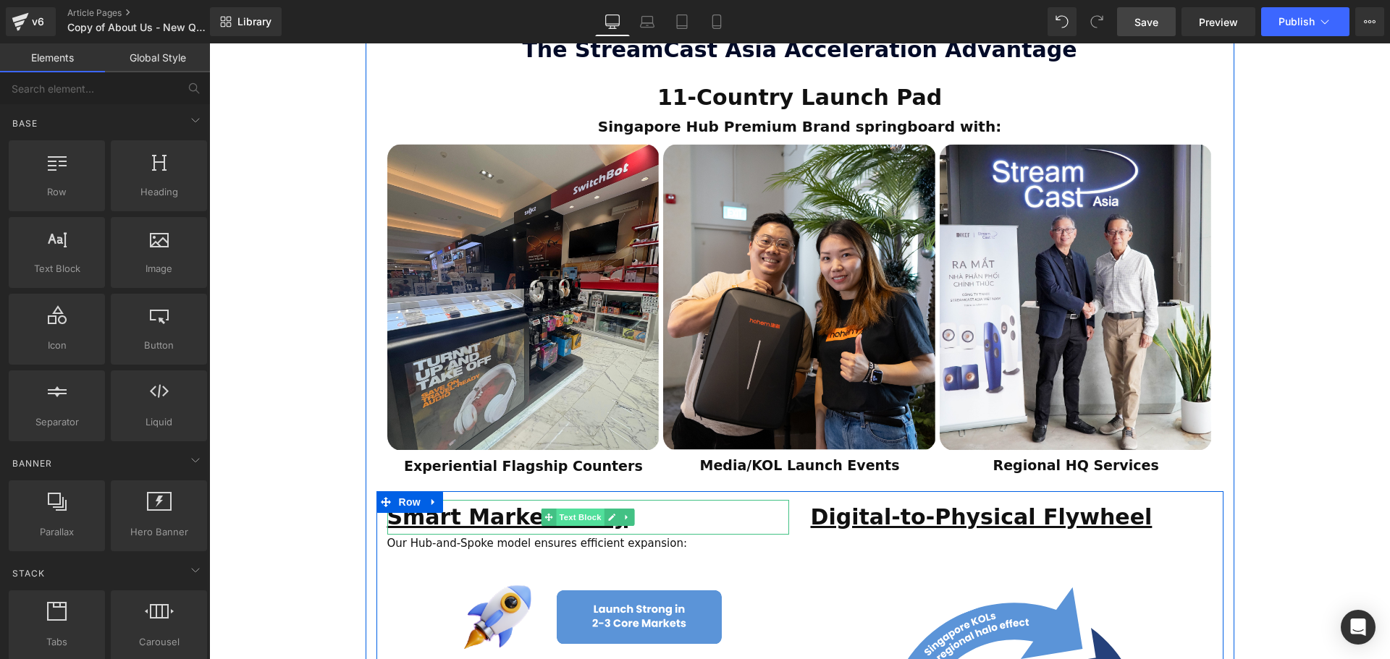
click at [587, 509] on span "Text Block" at bounding box center [580, 517] width 48 height 17
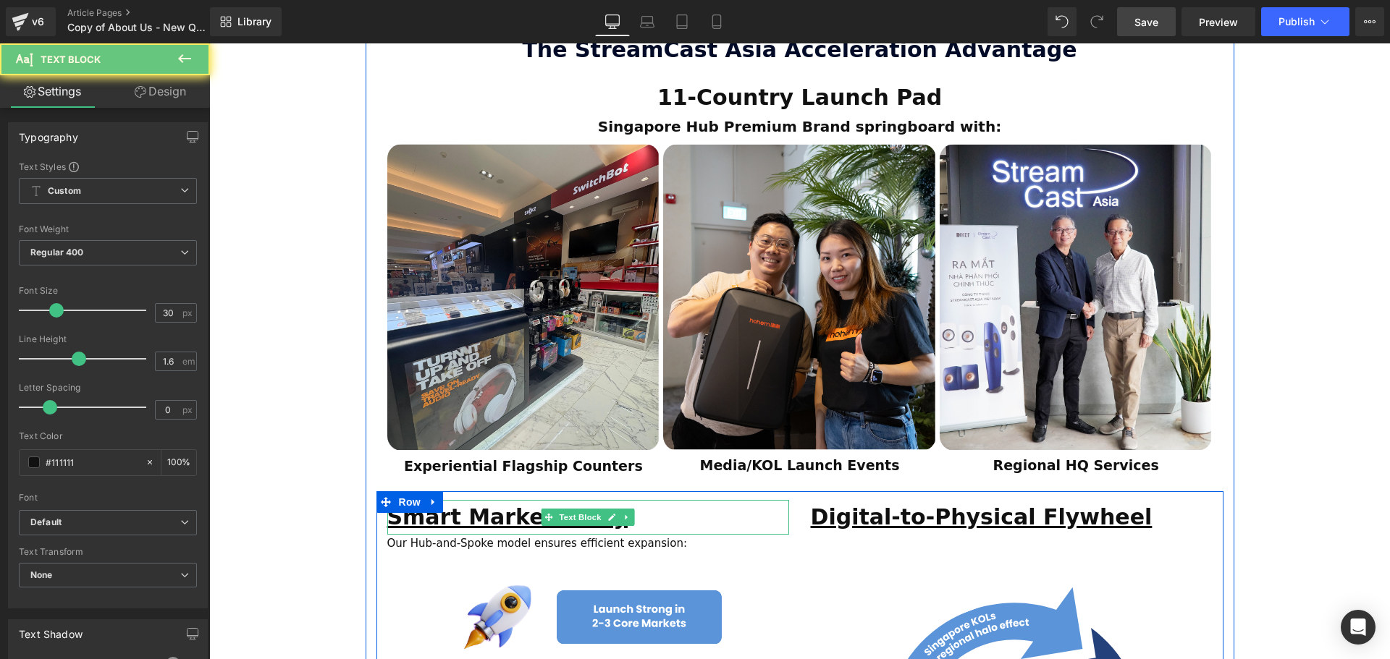
click at [655, 500] on p "Smart Market Entry" at bounding box center [588, 517] width 402 height 35
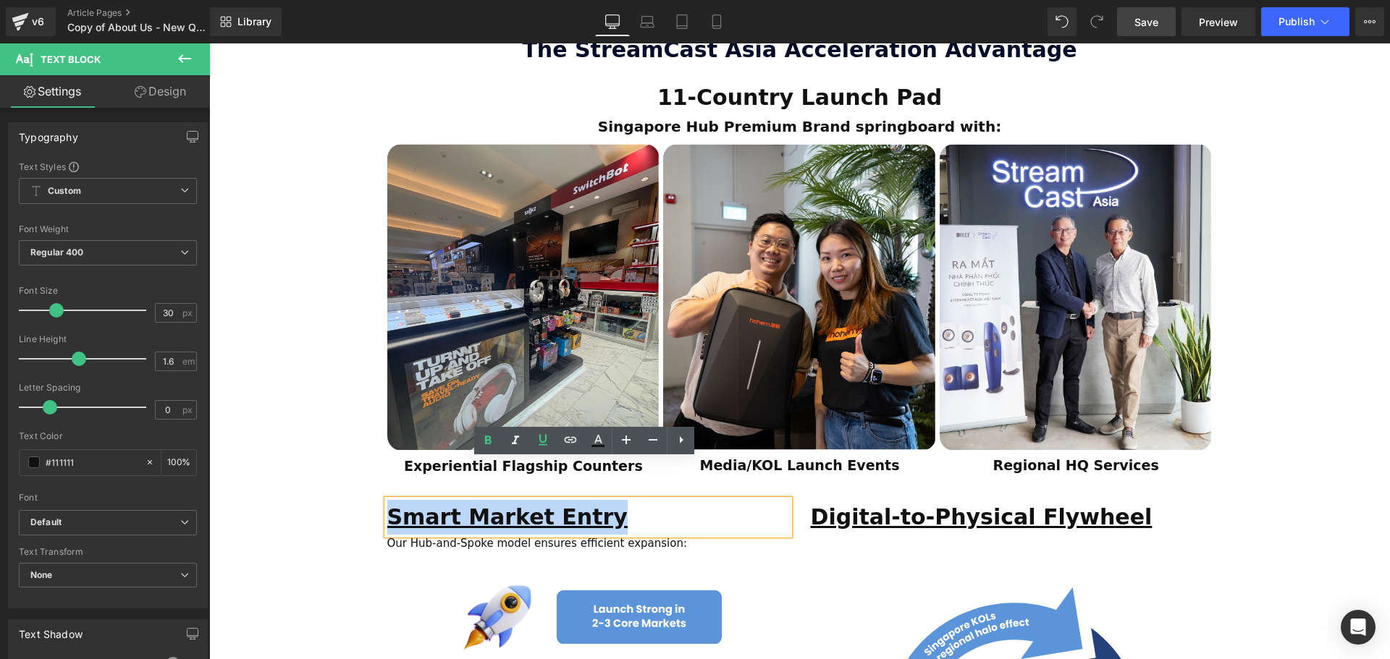
drag, startPoint x: 398, startPoint y: 485, endPoint x: 374, endPoint y: 486, distance: 23.9
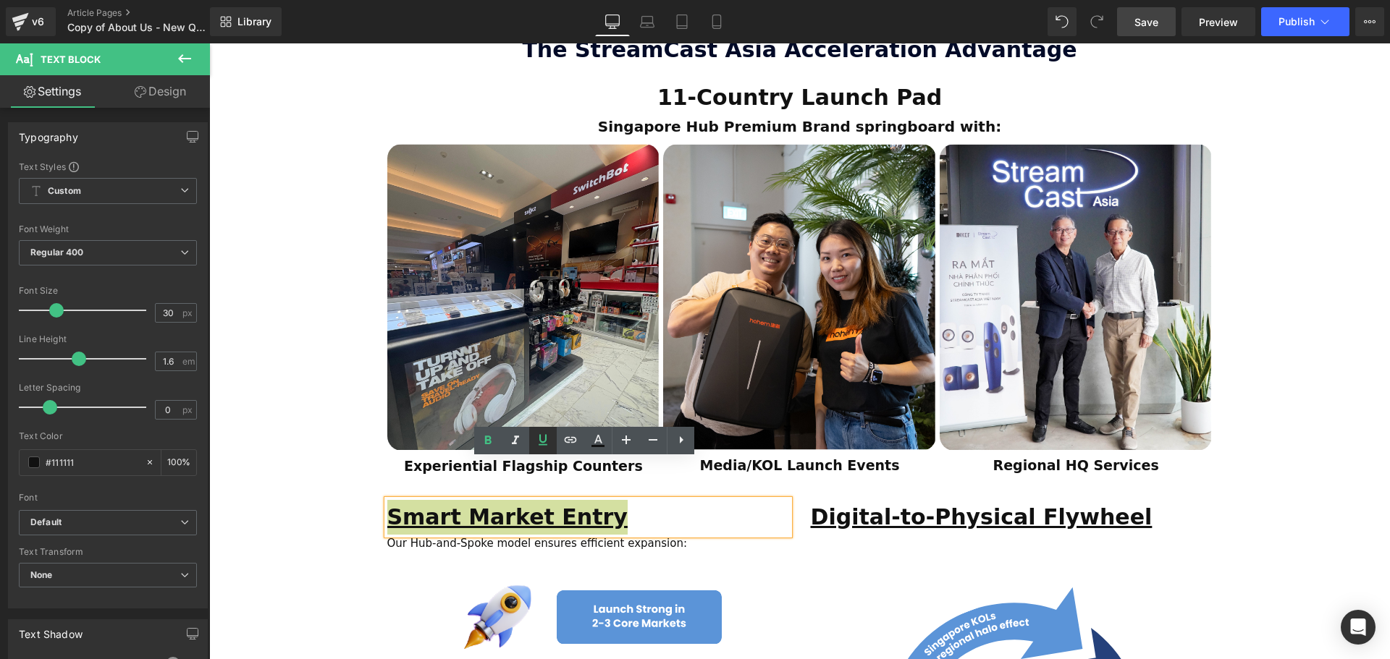
click at [547, 443] on icon at bounding box center [542, 439] width 17 height 17
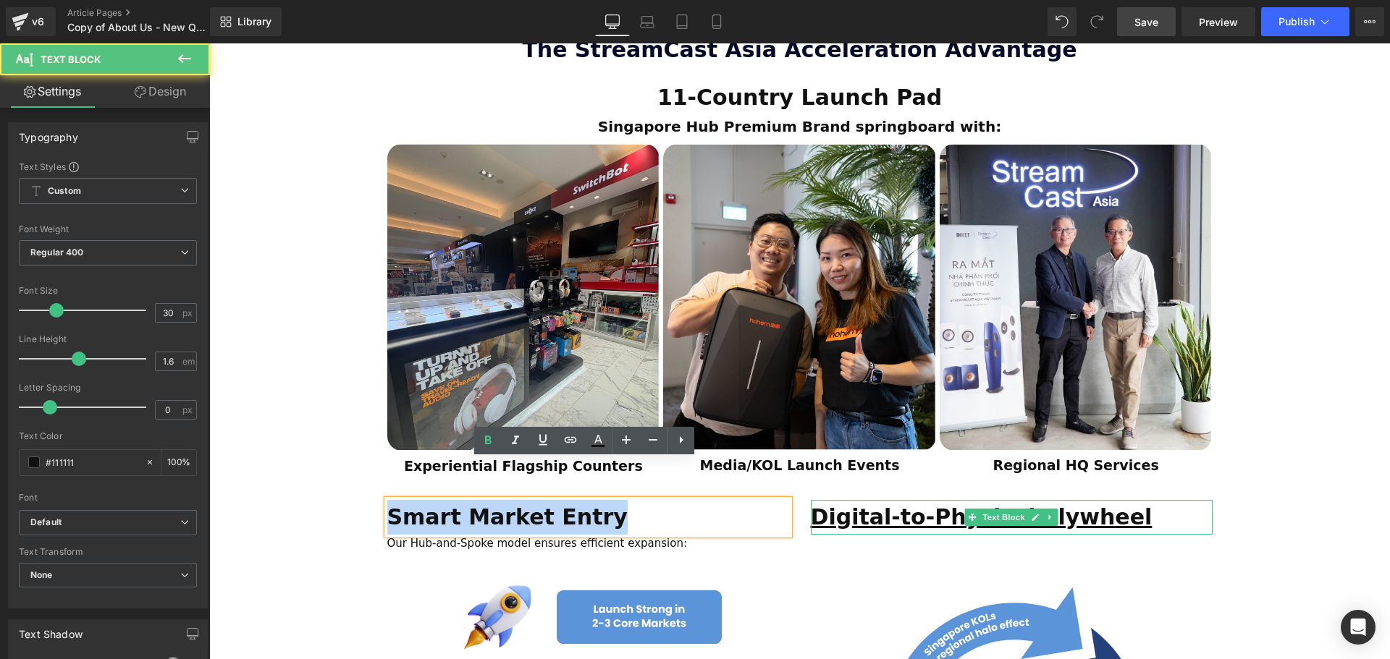
click at [1102, 500] on p "Digital-to-Physical Flywheel" at bounding box center [1012, 517] width 402 height 35
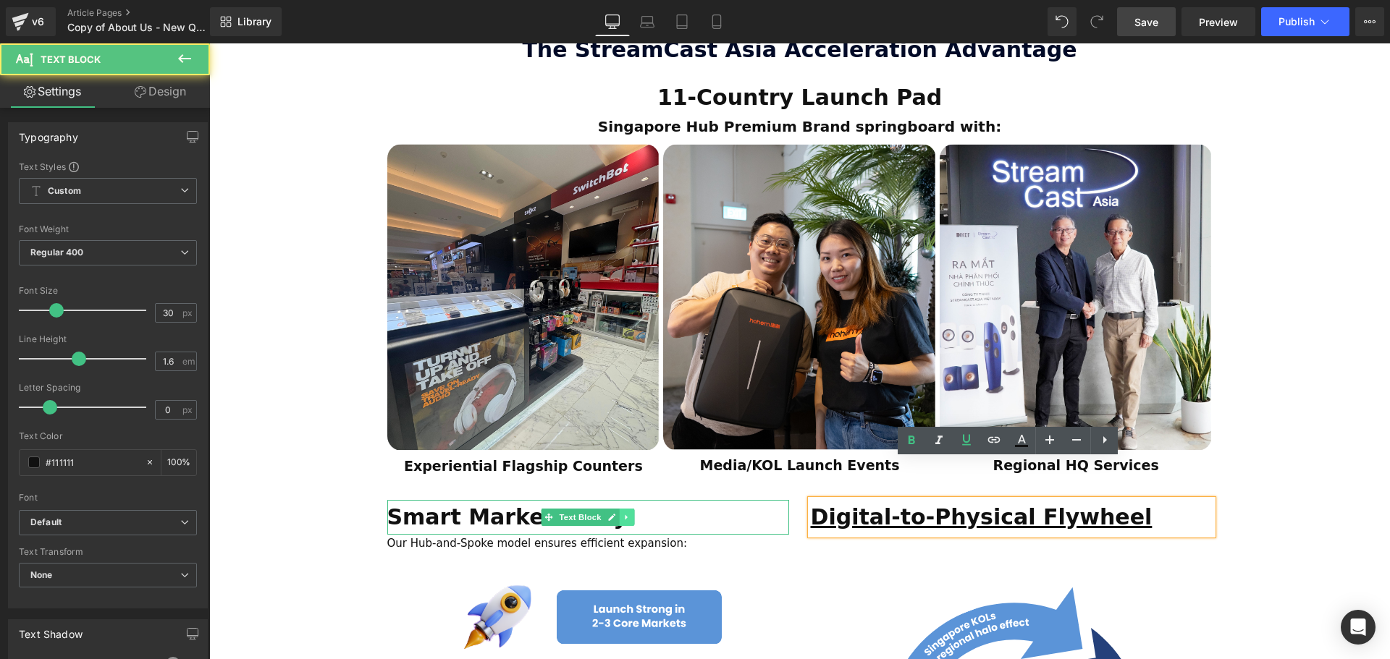
click at [620, 509] on link at bounding box center [627, 517] width 15 height 17
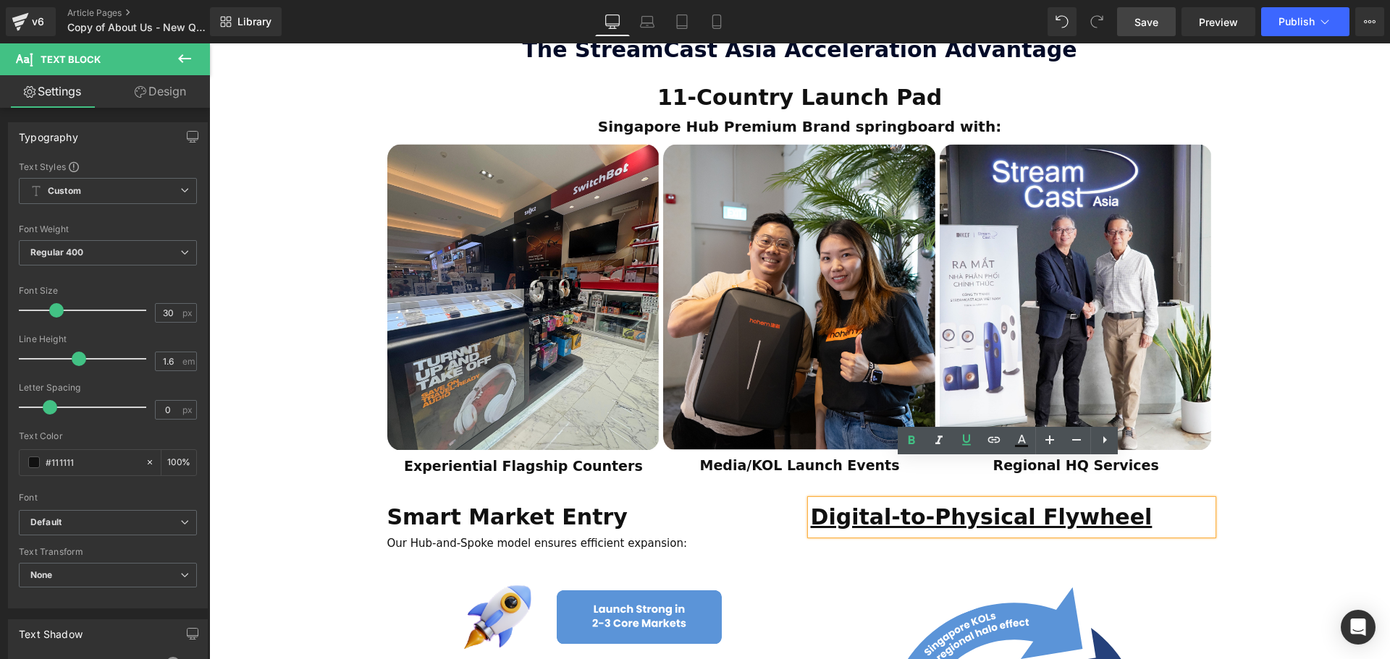
click at [891, 504] on strong "Digital-to-Physical Flywheel" at bounding box center [982, 516] width 342 height 25
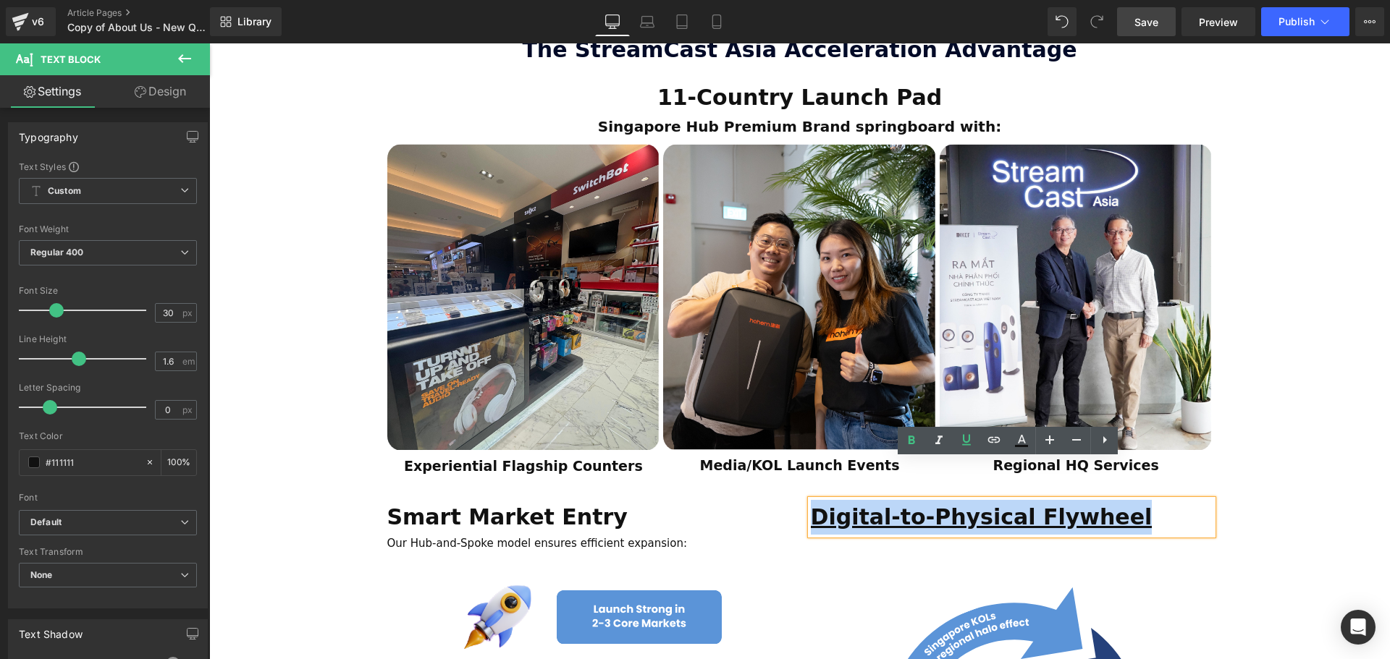
drag, startPoint x: 1112, startPoint y: 483, endPoint x: 798, endPoint y: 479, distance: 314.2
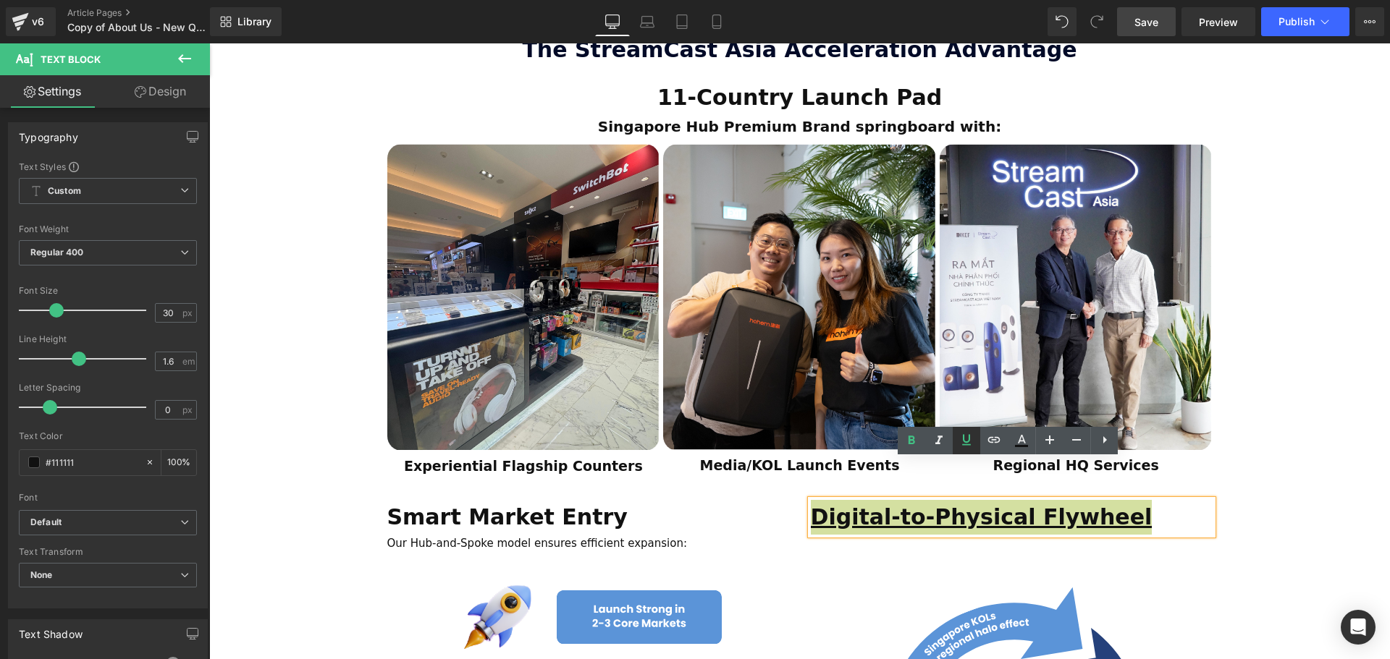
click at [971, 444] on icon at bounding box center [966, 439] width 17 height 17
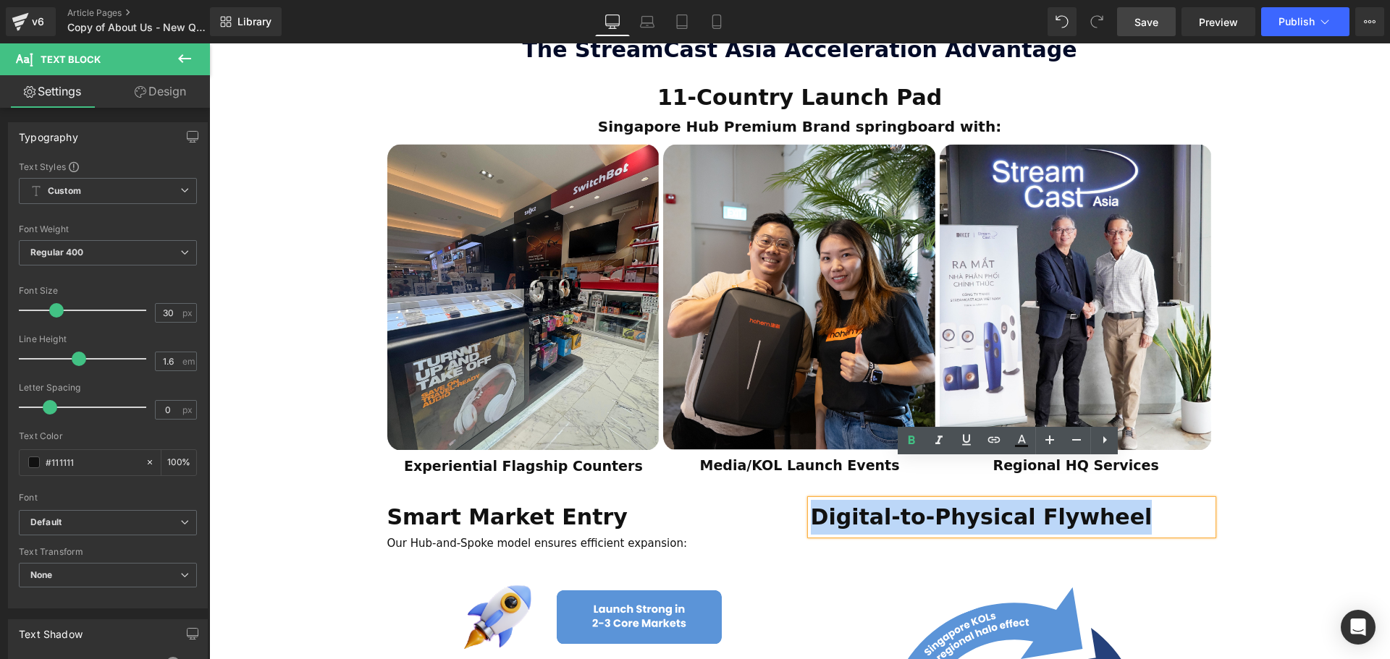
click at [1276, 497] on div "ESTABLISHED 2001 Text Block Your Market Acceleration Partner Across 11 ASEAN Co…" at bounding box center [799, 605] width 1181 height 3193
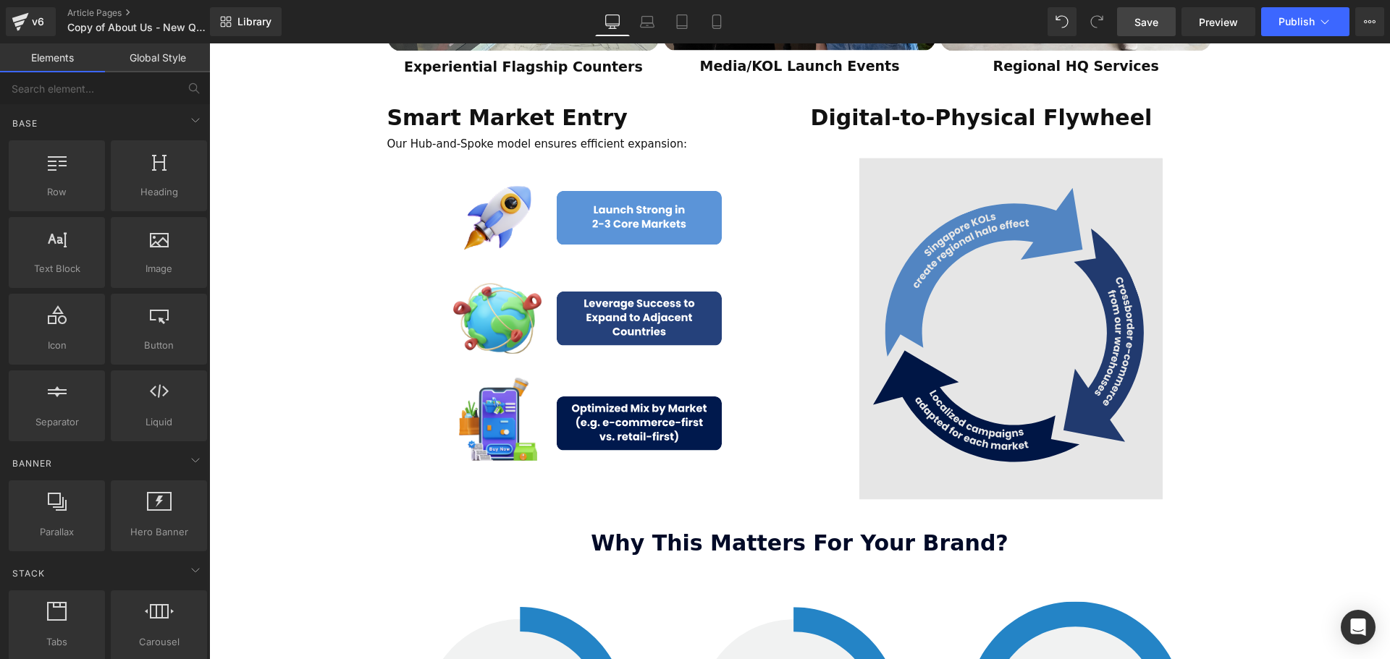
scroll to position [1366, 0]
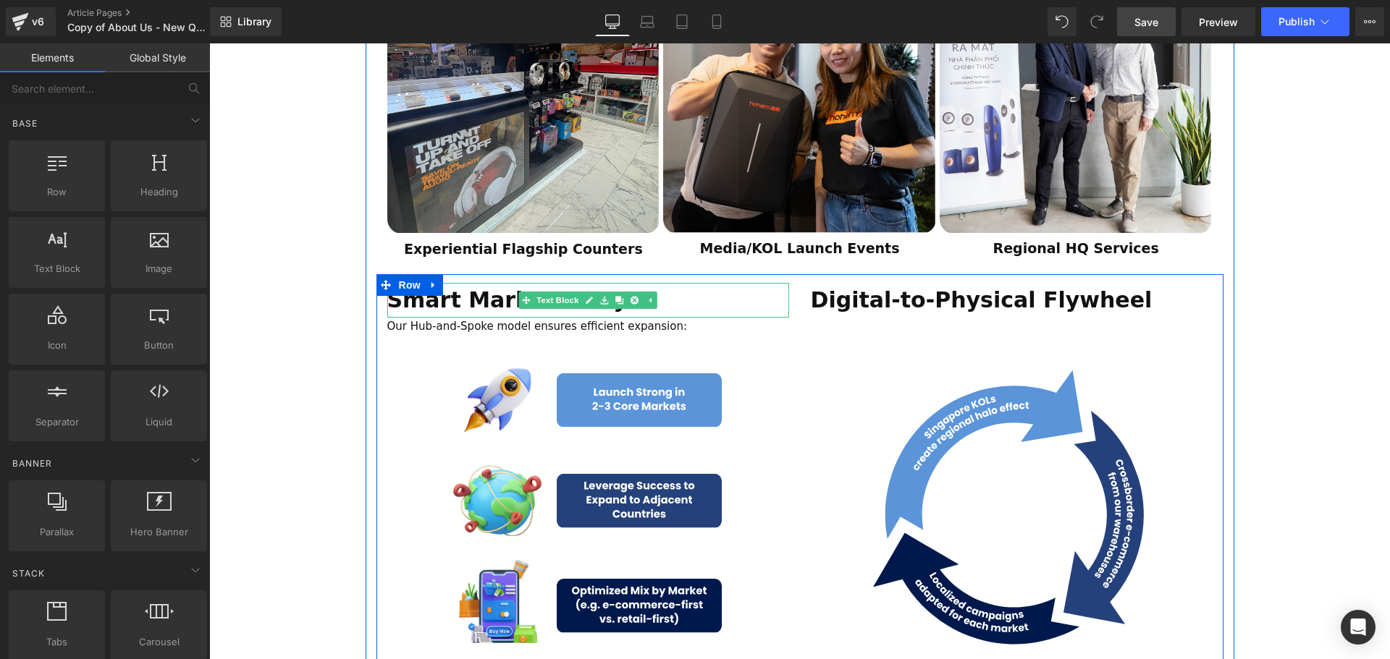
click at [699, 283] on p "Smart Market Entry" at bounding box center [588, 300] width 402 height 35
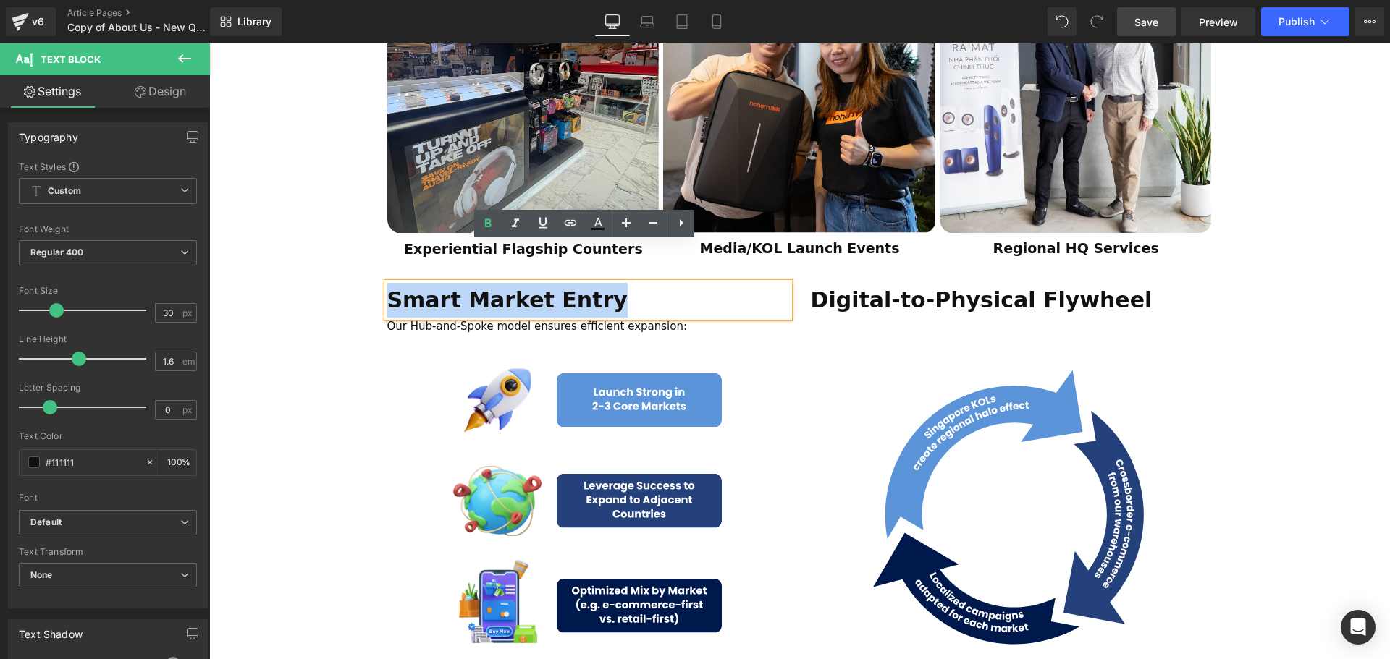
drag, startPoint x: 696, startPoint y: 264, endPoint x: 370, endPoint y: 260, distance: 325.7
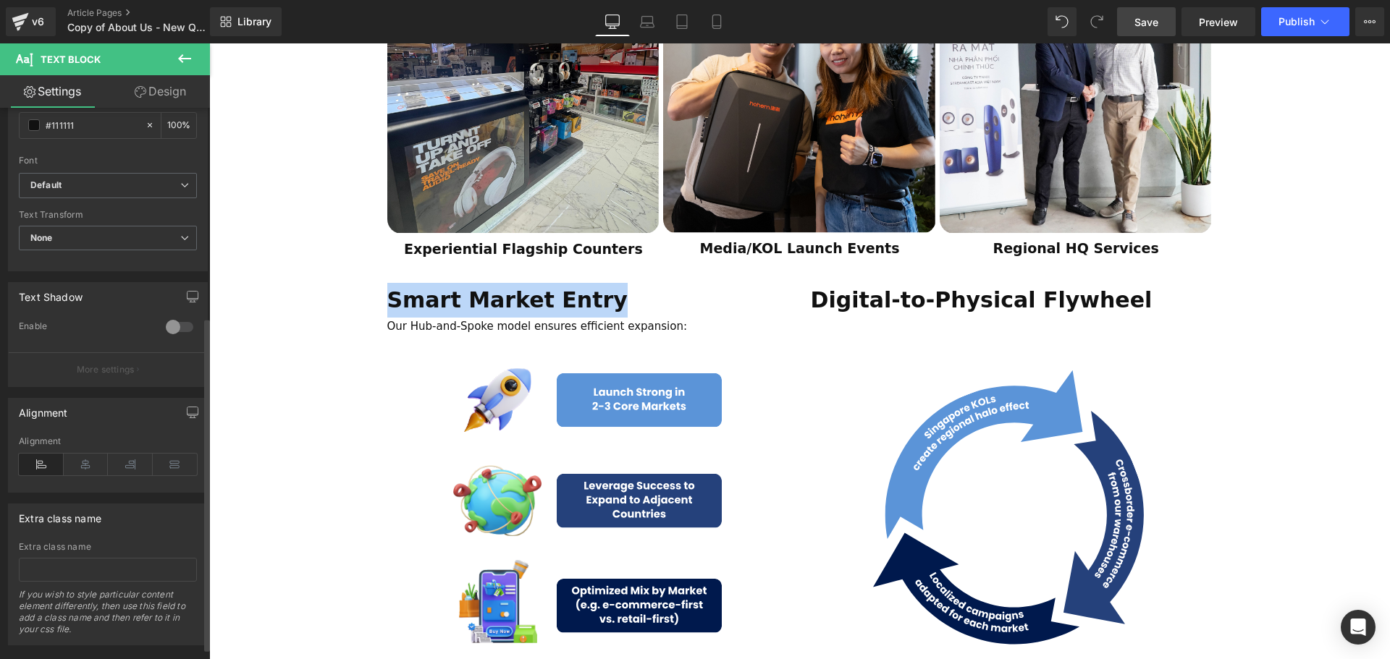
scroll to position [364, 0]
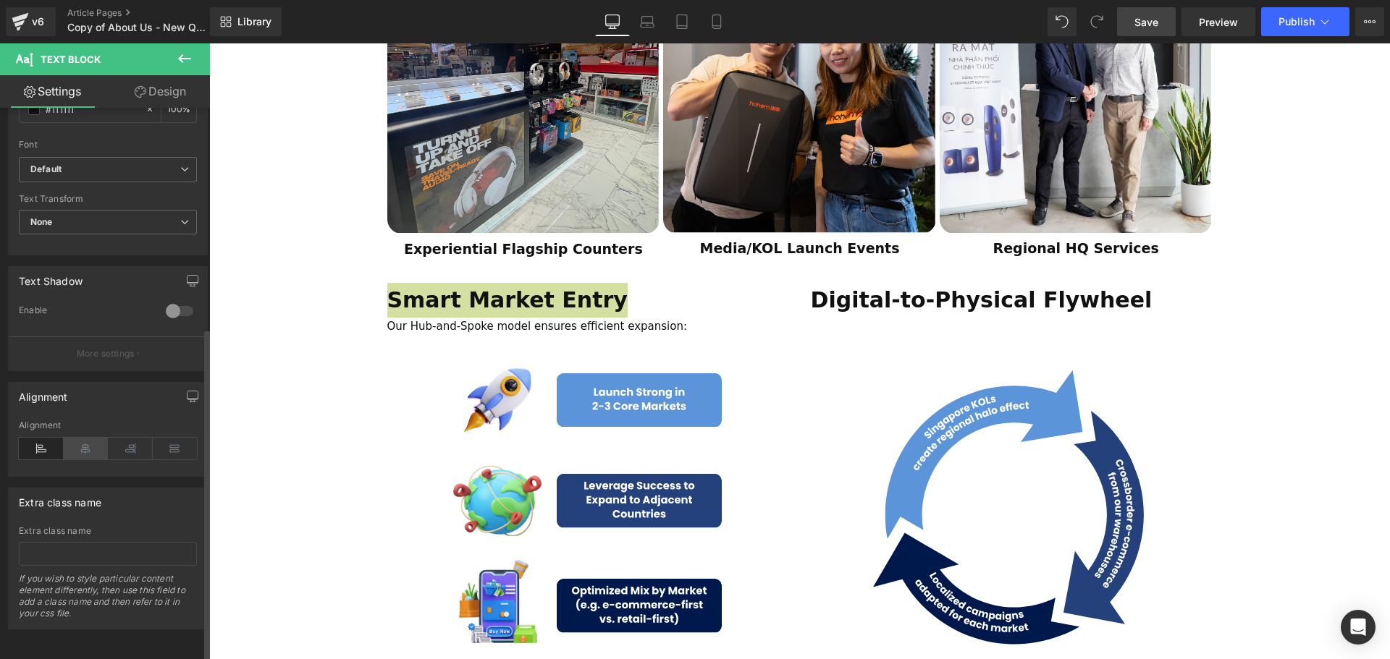
click at [80, 438] on icon at bounding box center [86, 449] width 45 height 22
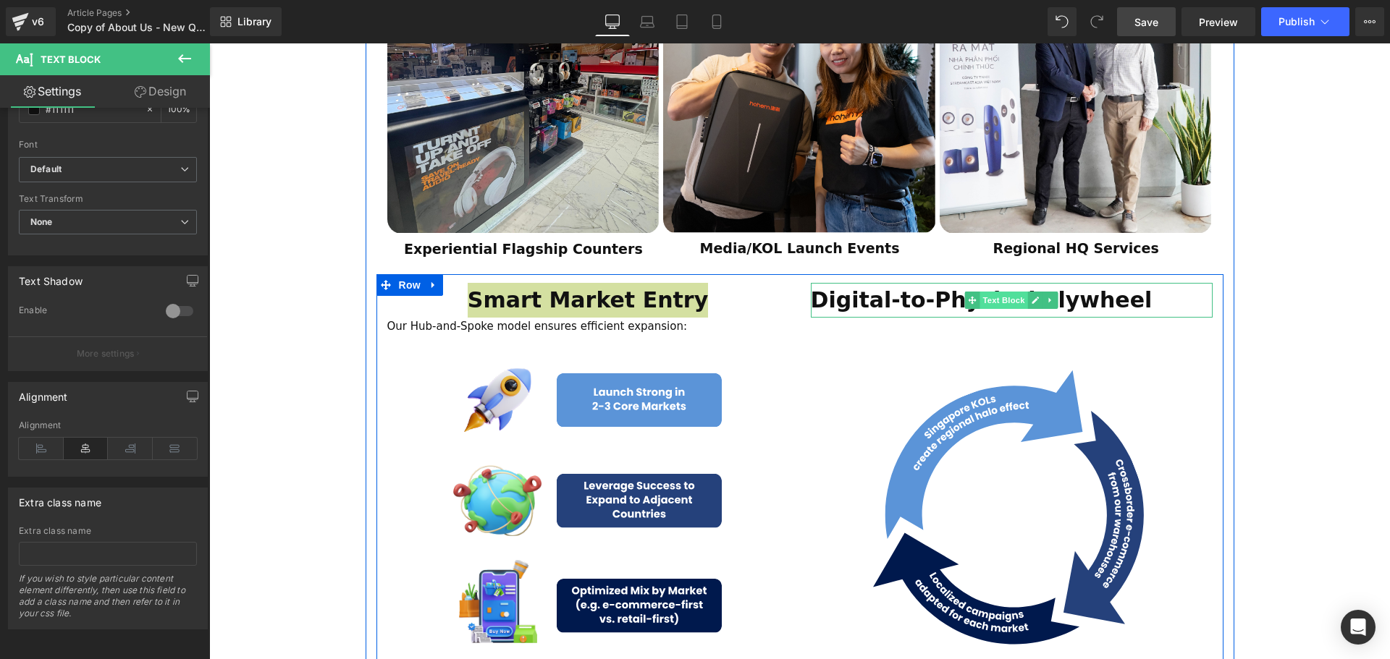
click at [1000, 292] on span "Text Block" at bounding box center [1003, 300] width 48 height 17
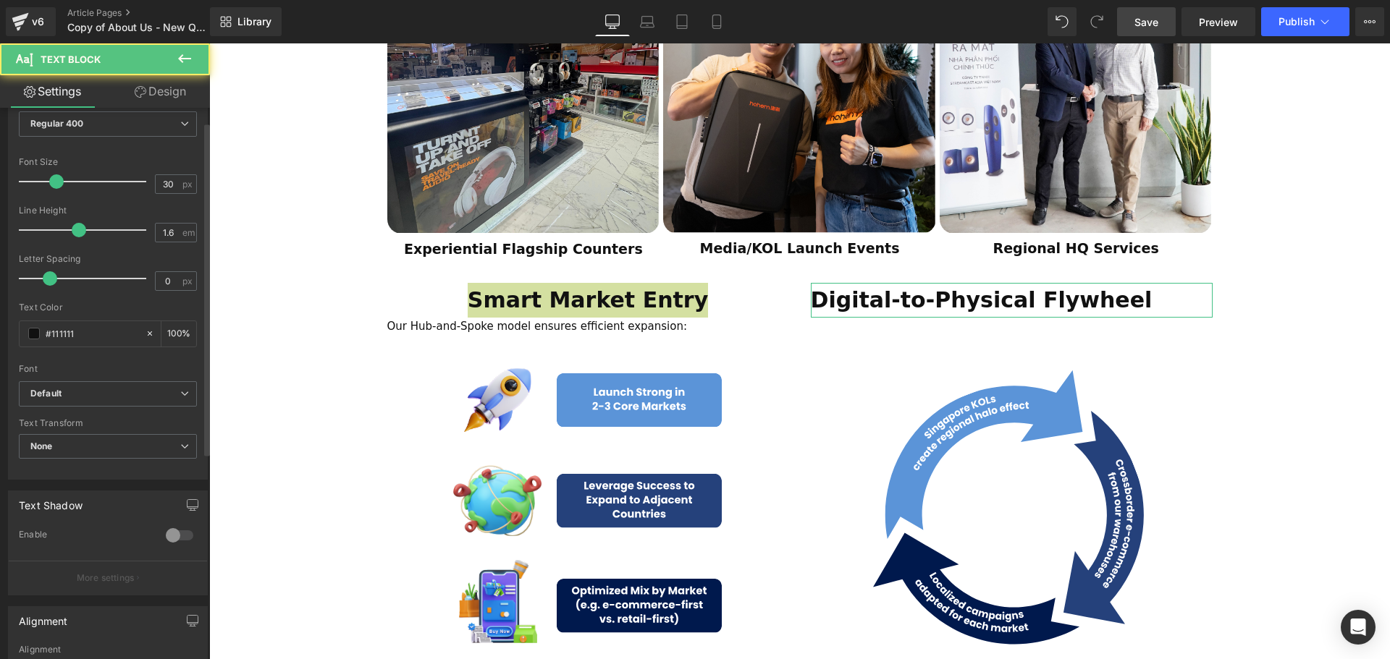
scroll to position [290, 0]
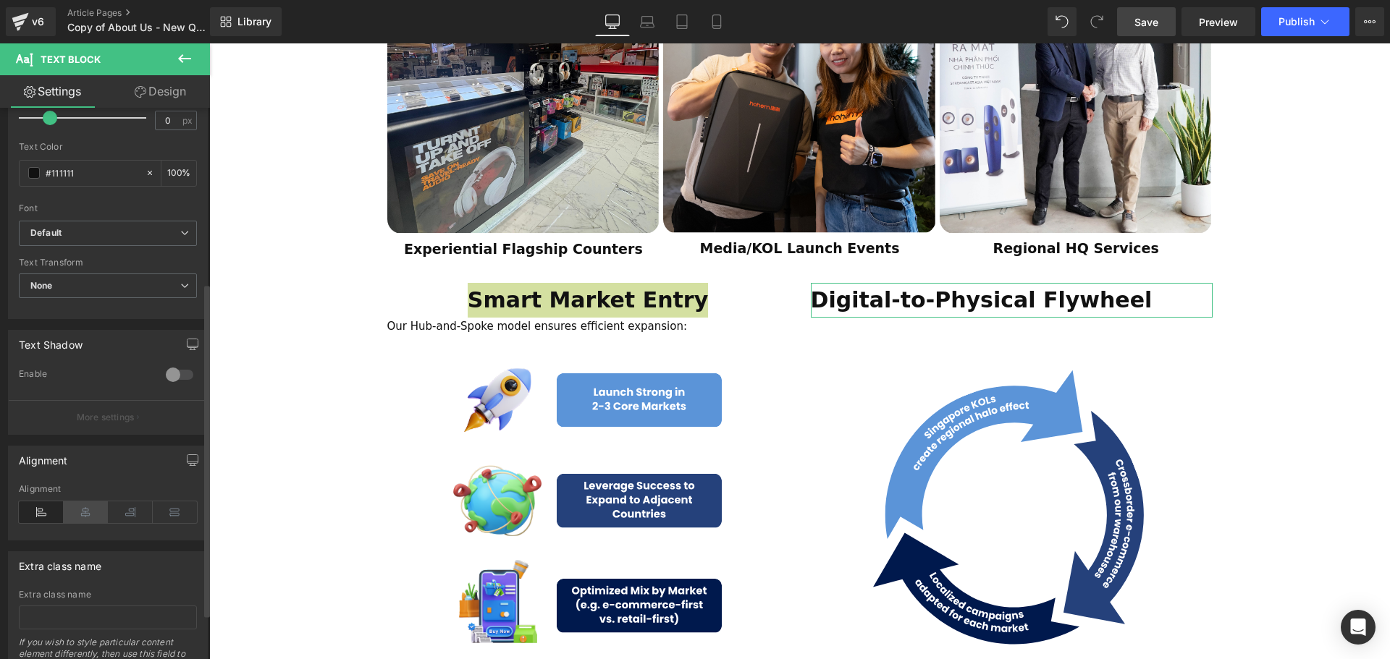
click at [94, 518] on icon at bounding box center [86, 513] width 45 height 22
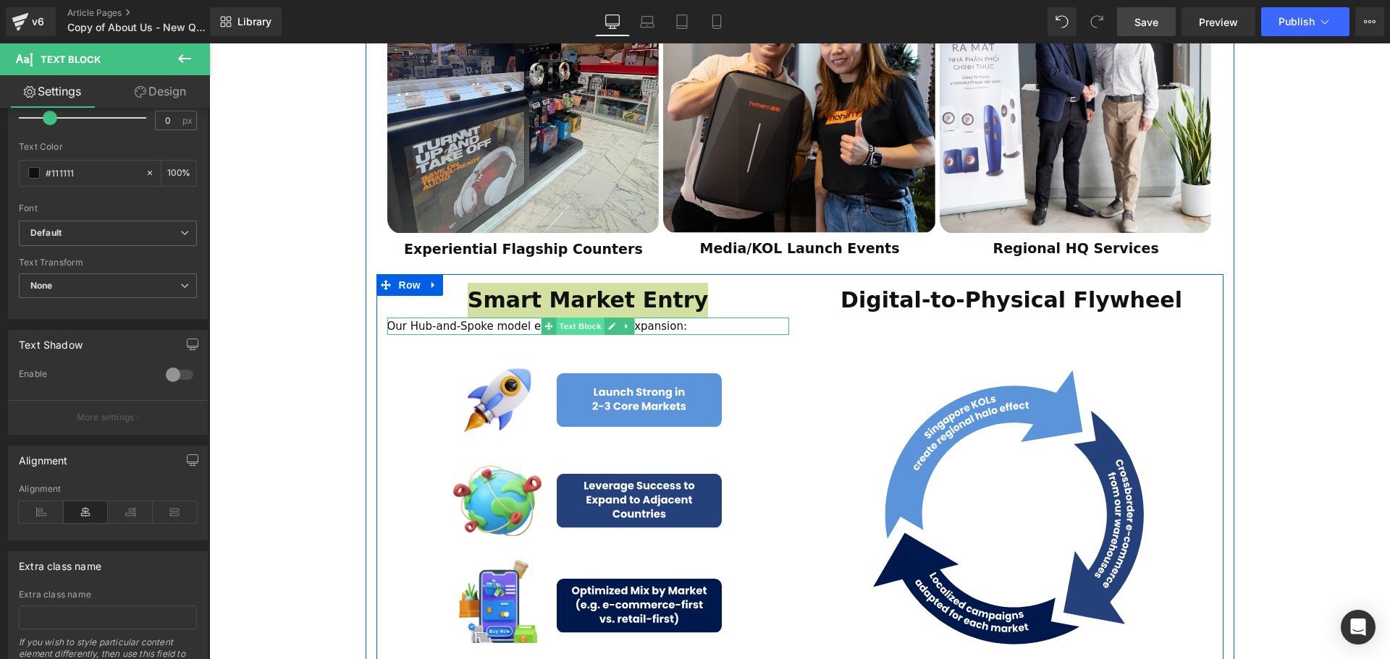
click at [573, 318] on span "Text Block" at bounding box center [580, 326] width 48 height 17
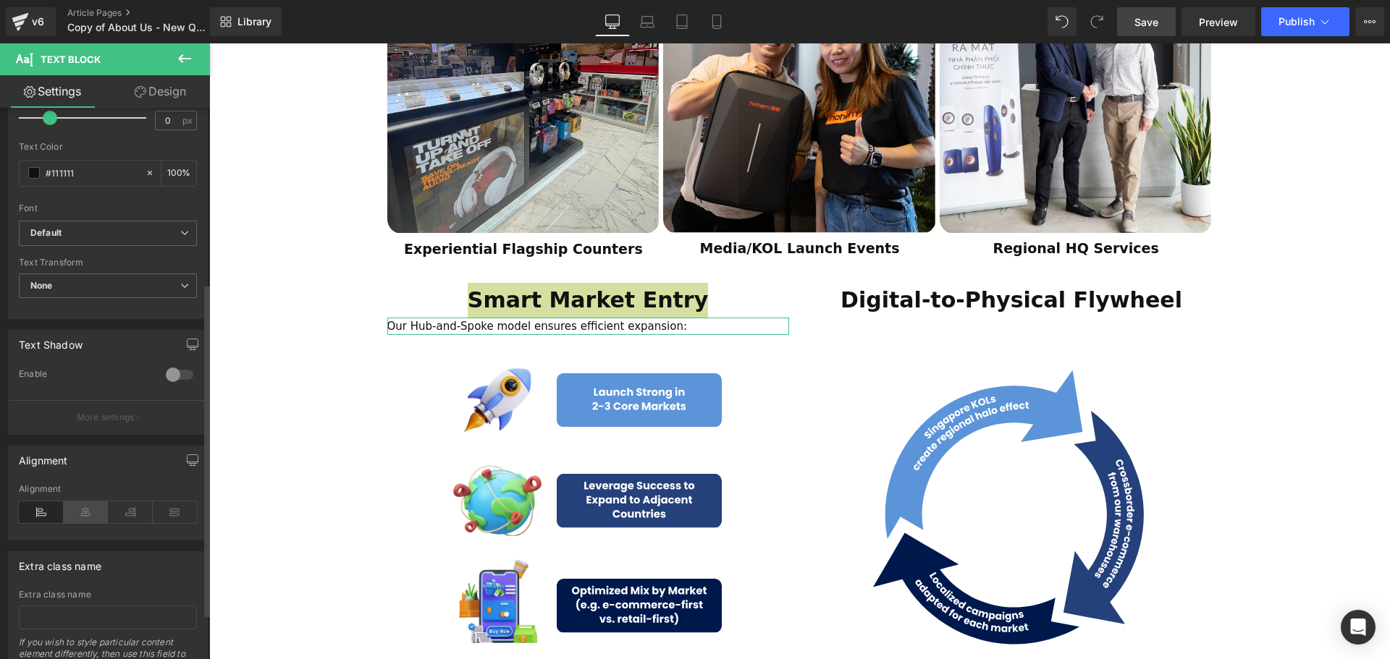
click at [88, 517] on icon at bounding box center [86, 513] width 45 height 22
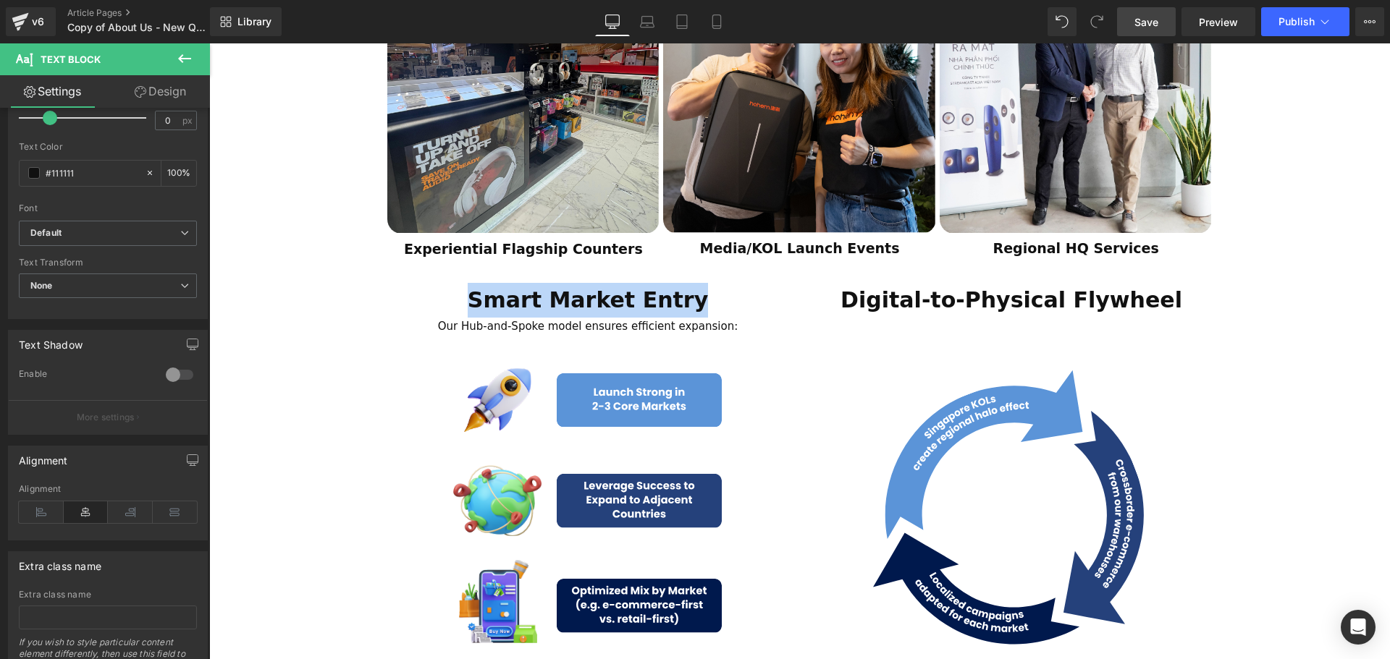
click at [299, 413] on div "ESTABLISHED 2001 Text Block Your Market Acceleration Partner Across 11 ASEAN Co…" at bounding box center [799, 388] width 1181 height 3193
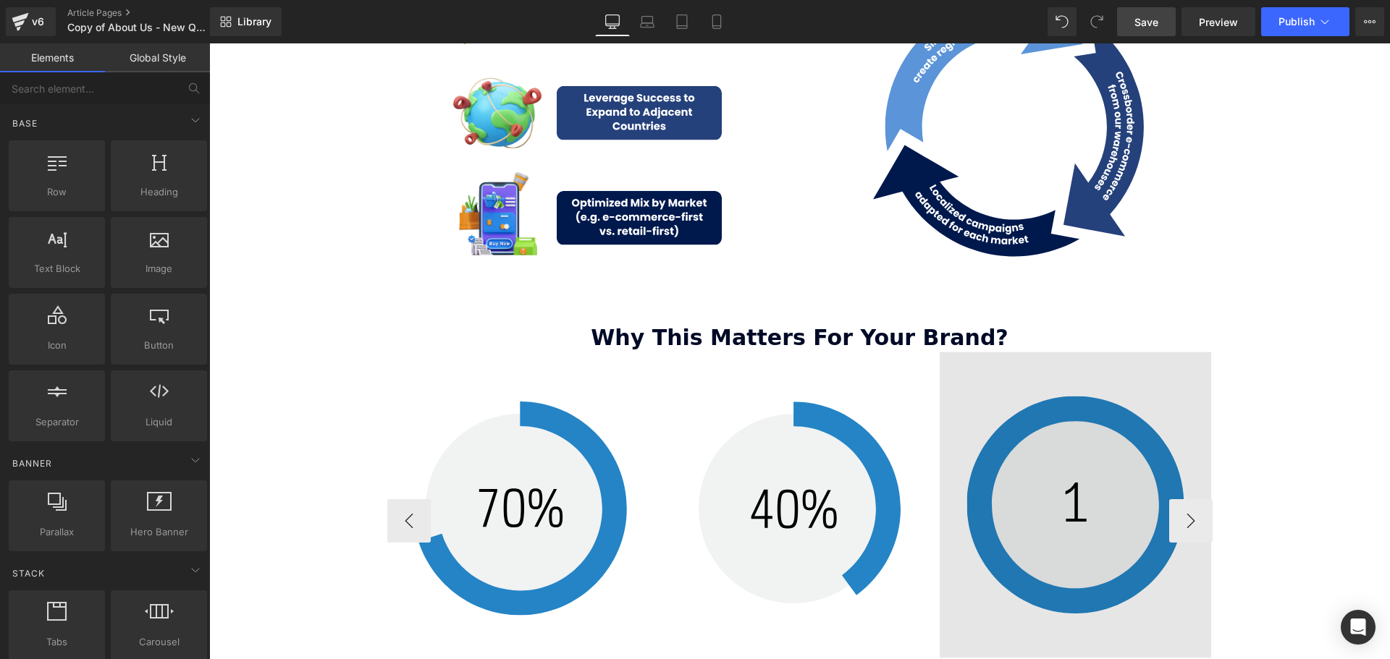
scroll to position [1800, 0]
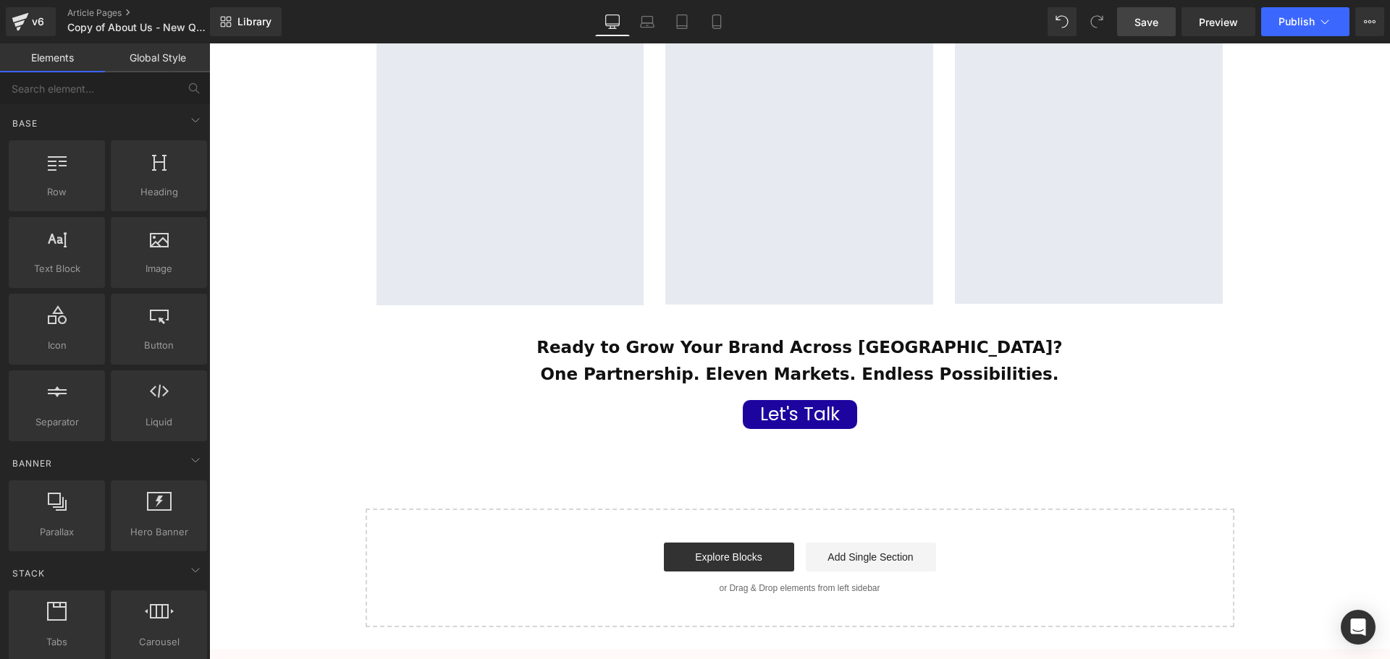
scroll to position [2741, 0]
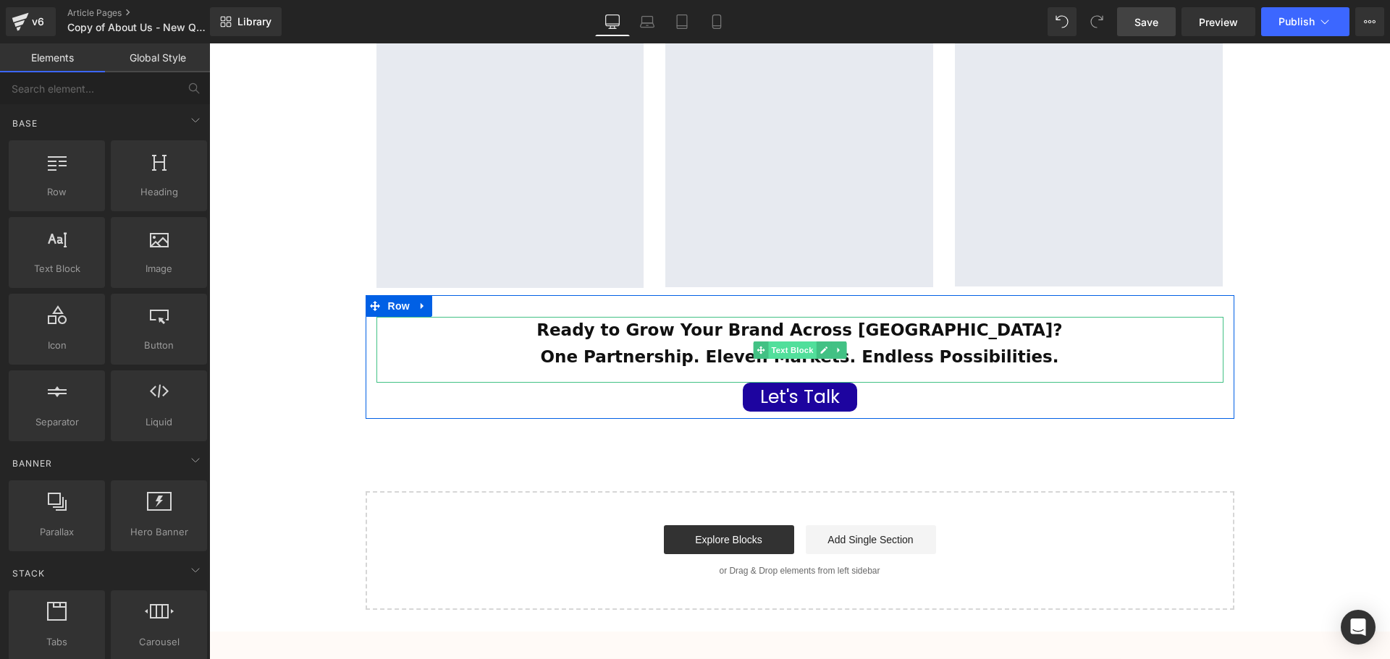
click at [794, 342] on span "Text Block" at bounding box center [792, 350] width 48 height 17
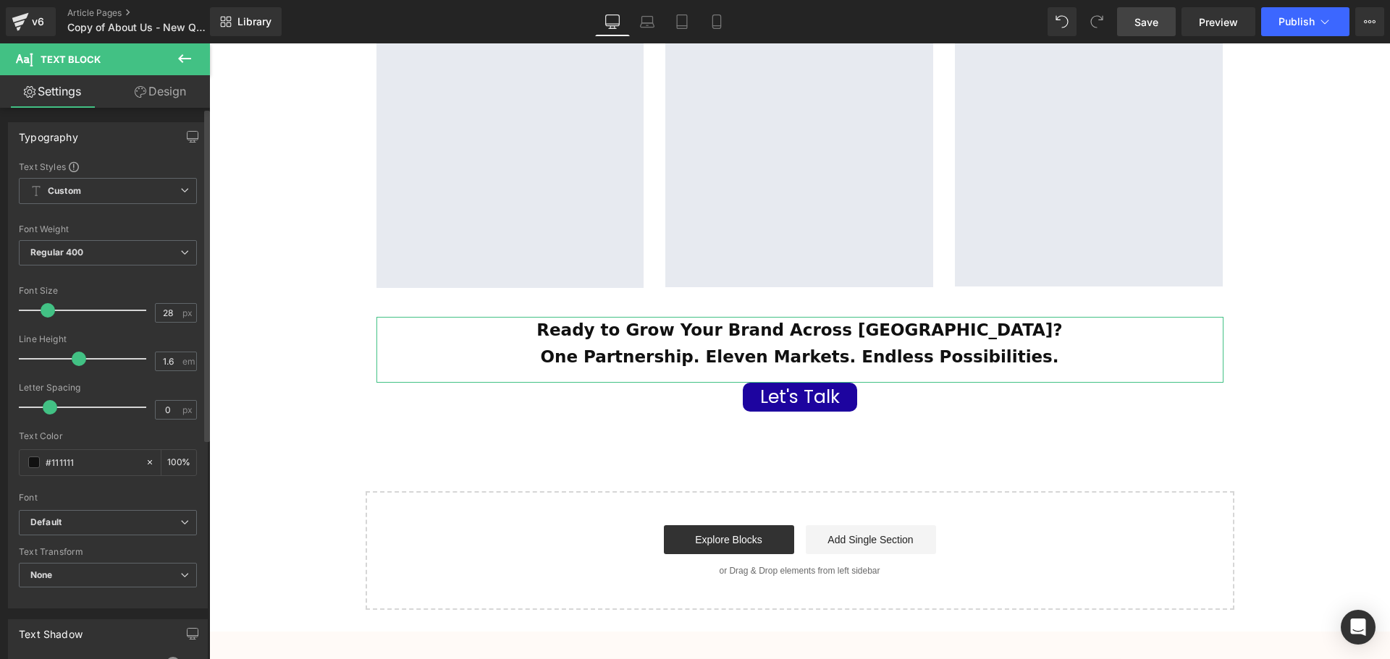
type input "30"
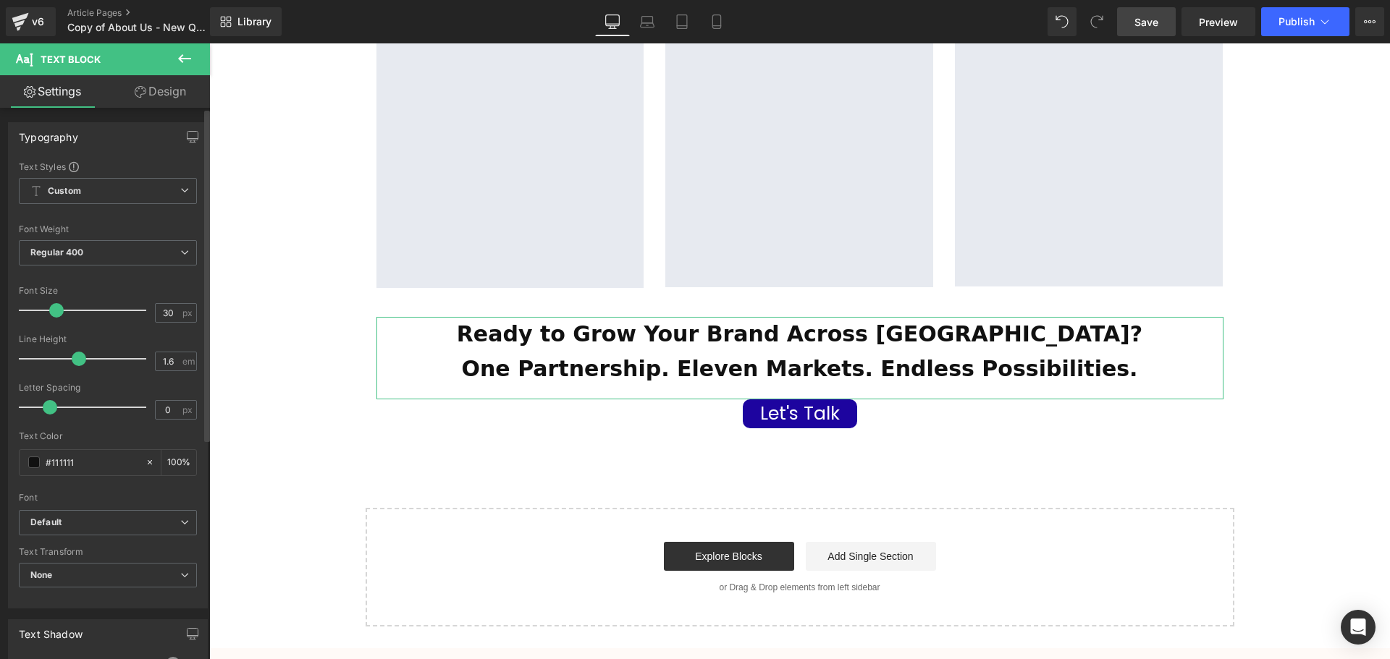
drag, startPoint x: 49, startPoint y: 311, endPoint x: 57, endPoint y: 311, distance: 8.0
click at [57, 311] on span at bounding box center [56, 310] width 14 height 14
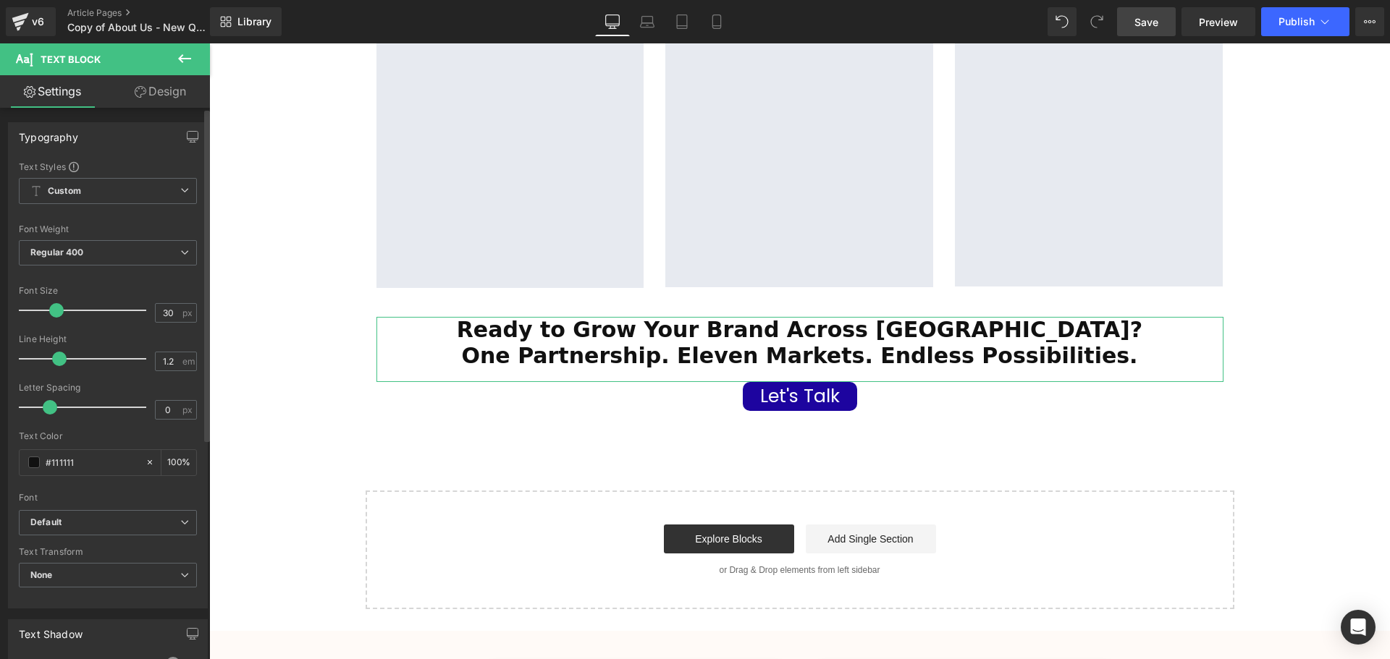
scroll to position [3894, 1173]
drag, startPoint x: 74, startPoint y: 363, endPoint x: 59, endPoint y: 365, distance: 14.5
click at [56, 365] on span at bounding box center [59, 359] width 14 height 14
type input "1.3"
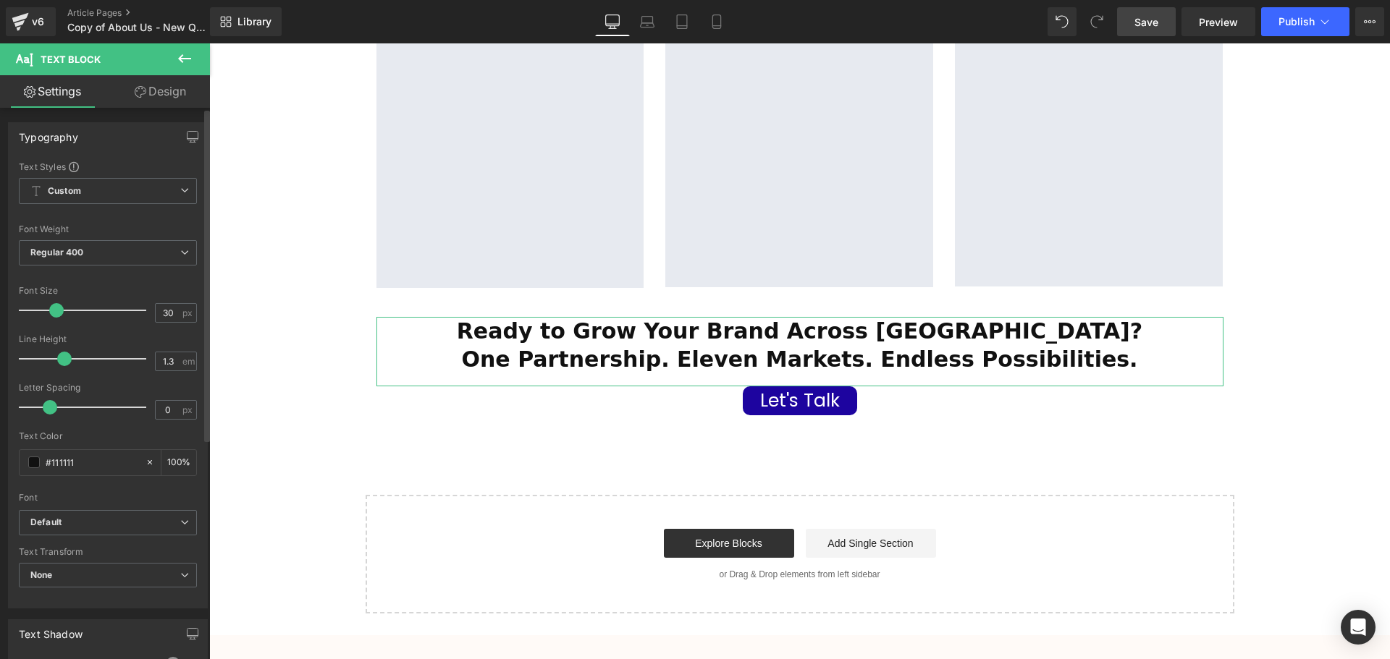
drag, startPoint x: 58, startPoint y: 360, endPoint x: 77, endPoint y: 360, distance: 18.8
click at [62, 360] on span at bounding box center [64, 359] width 14 height 14
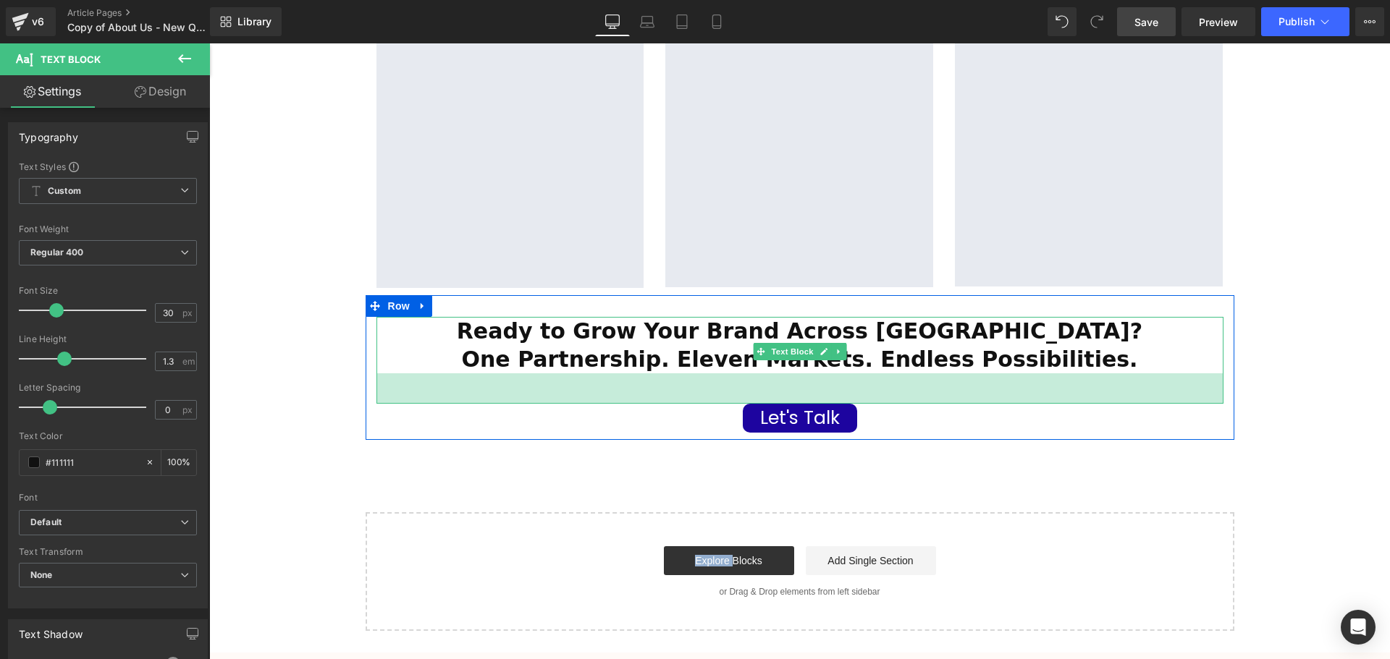
scroll to position [3923, 1173]
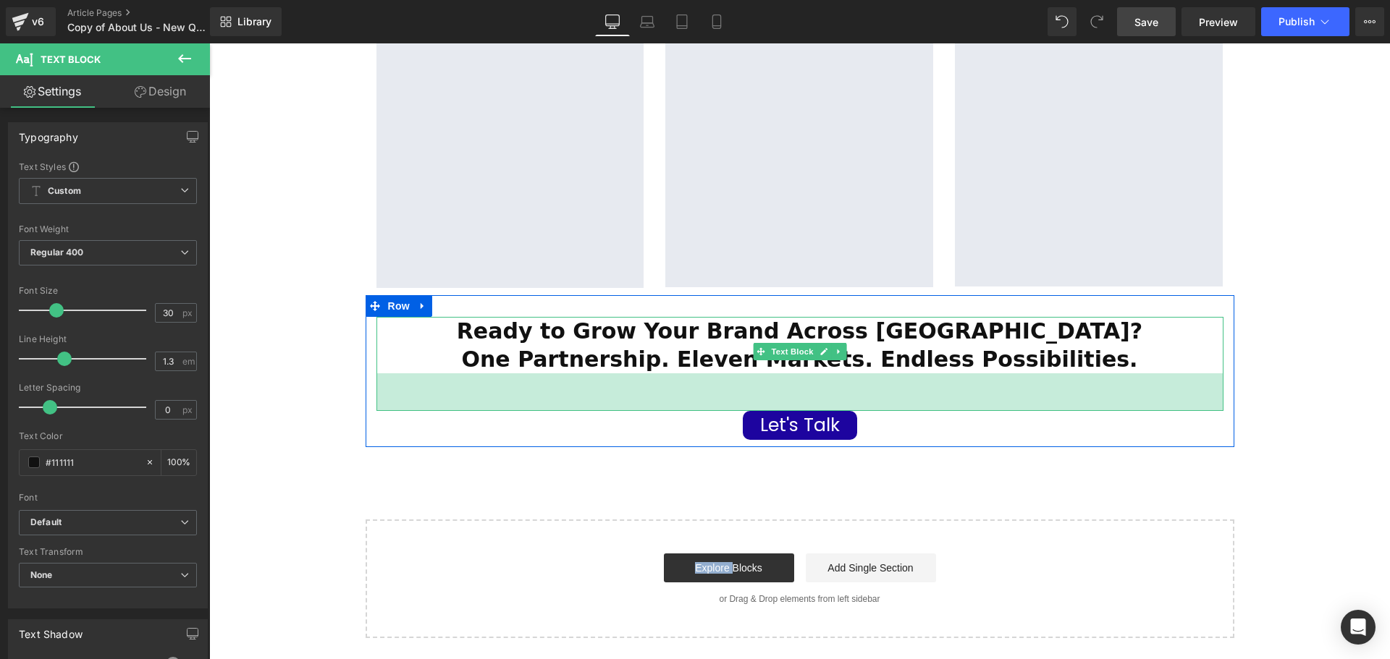
drag, startPoint x: 769, startPoint y: 340, endPoint x: 764, endPoint y: 365, distance: 25.1
click at [764, 373] on div "52px" at bounding box center [799, 392] width 847 height 38
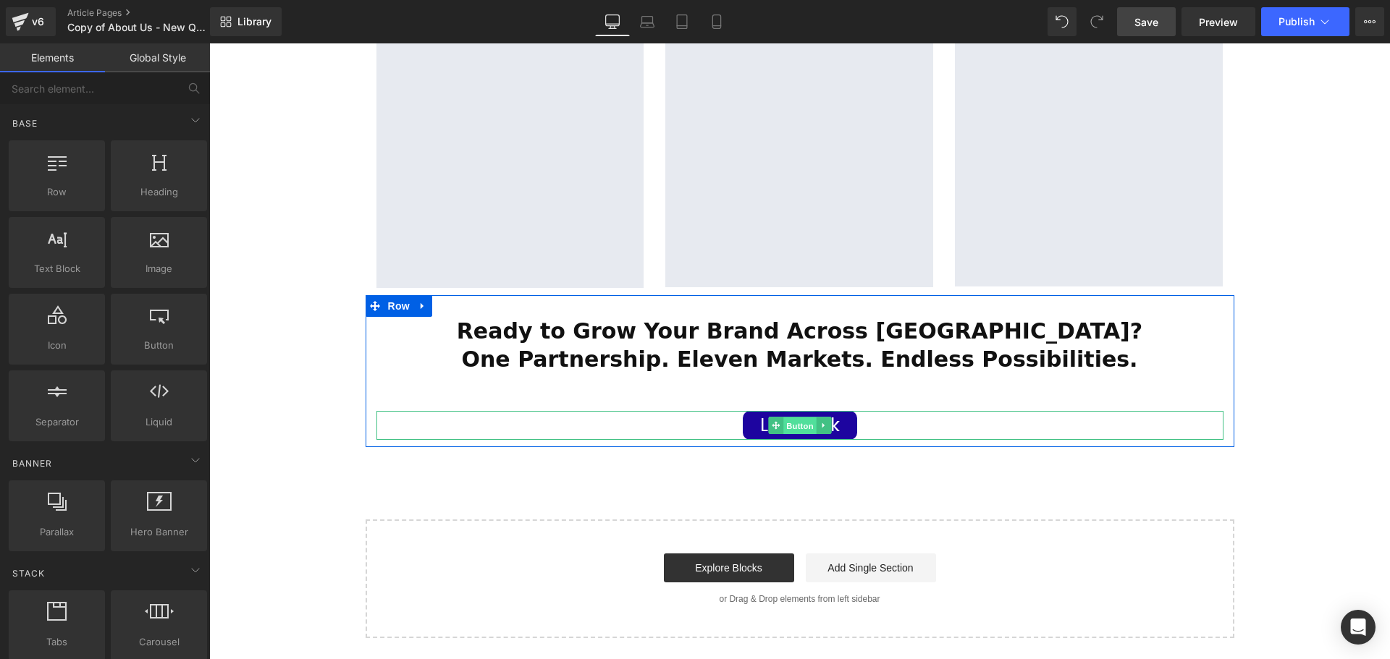
click at [789, 418] on span "Button" at bounding box center [799, 426] width 33 height 17
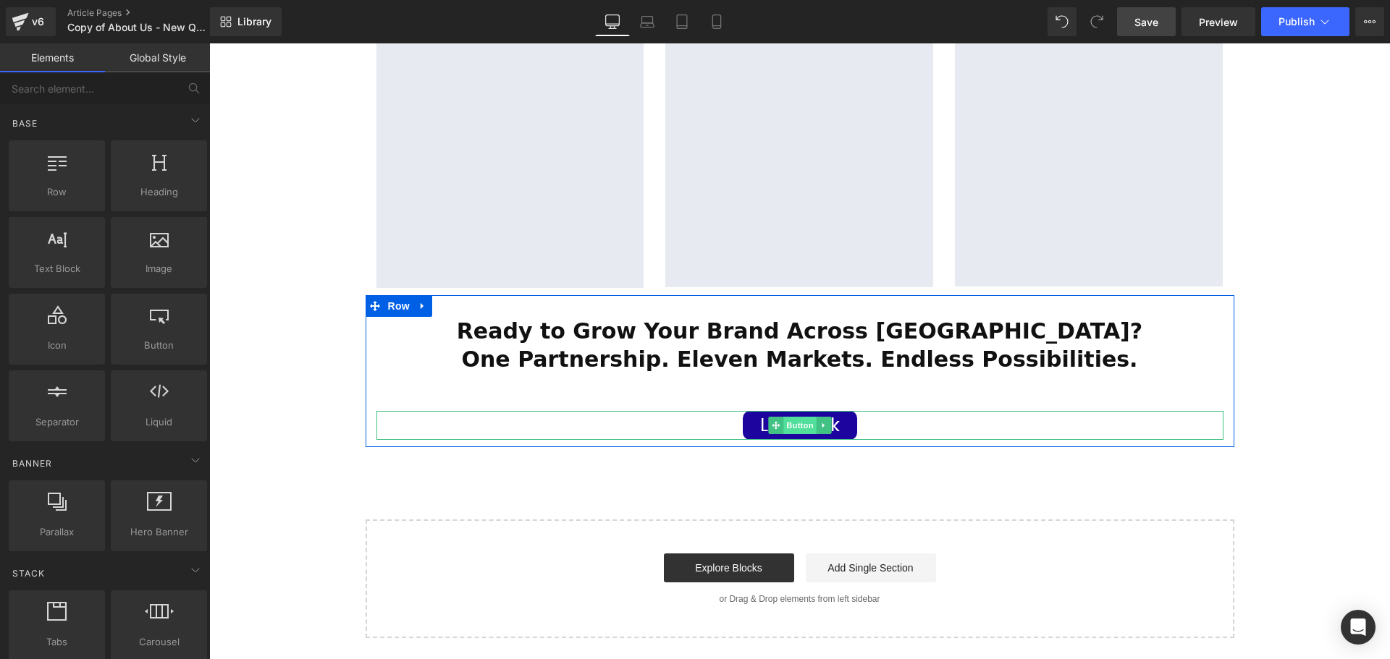
click at [803, 417] on span "Button" at bounding box center [799, 425] width 33 height 17
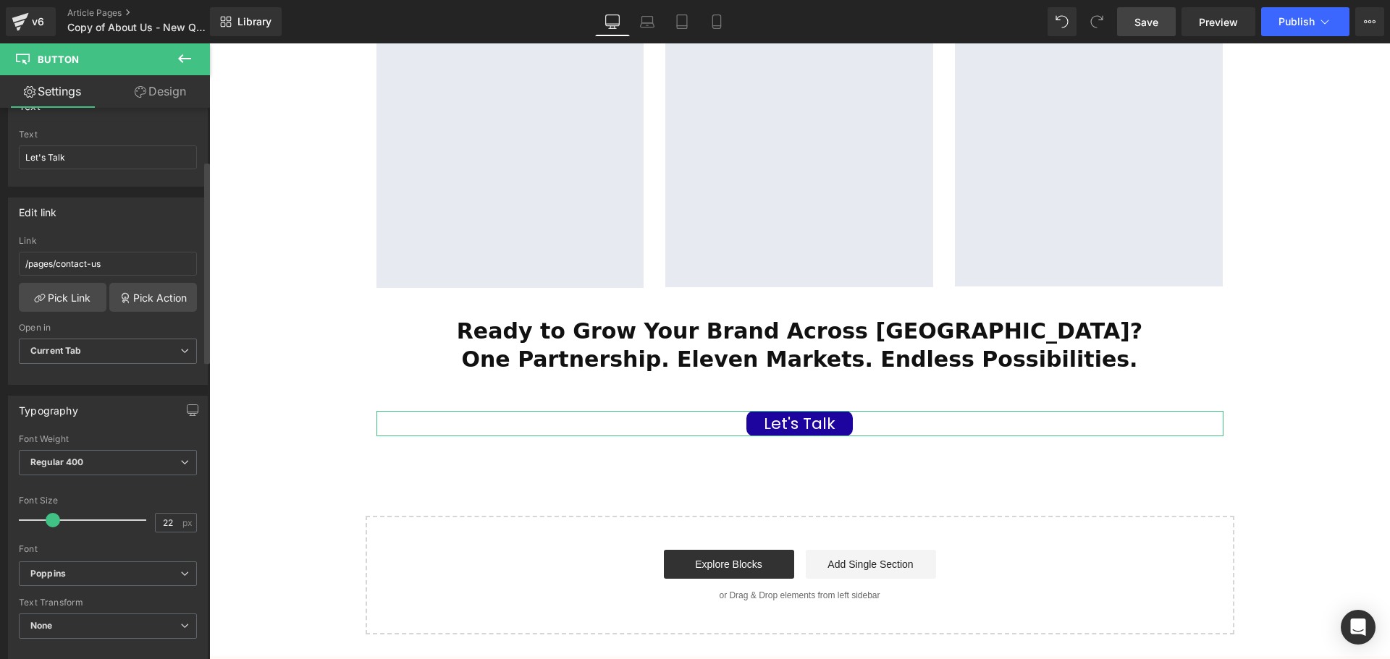
scroll to position [7, 7]
type input "20"
click at [46, 520] on span at bounding box center [50, 520] width 14 height 14
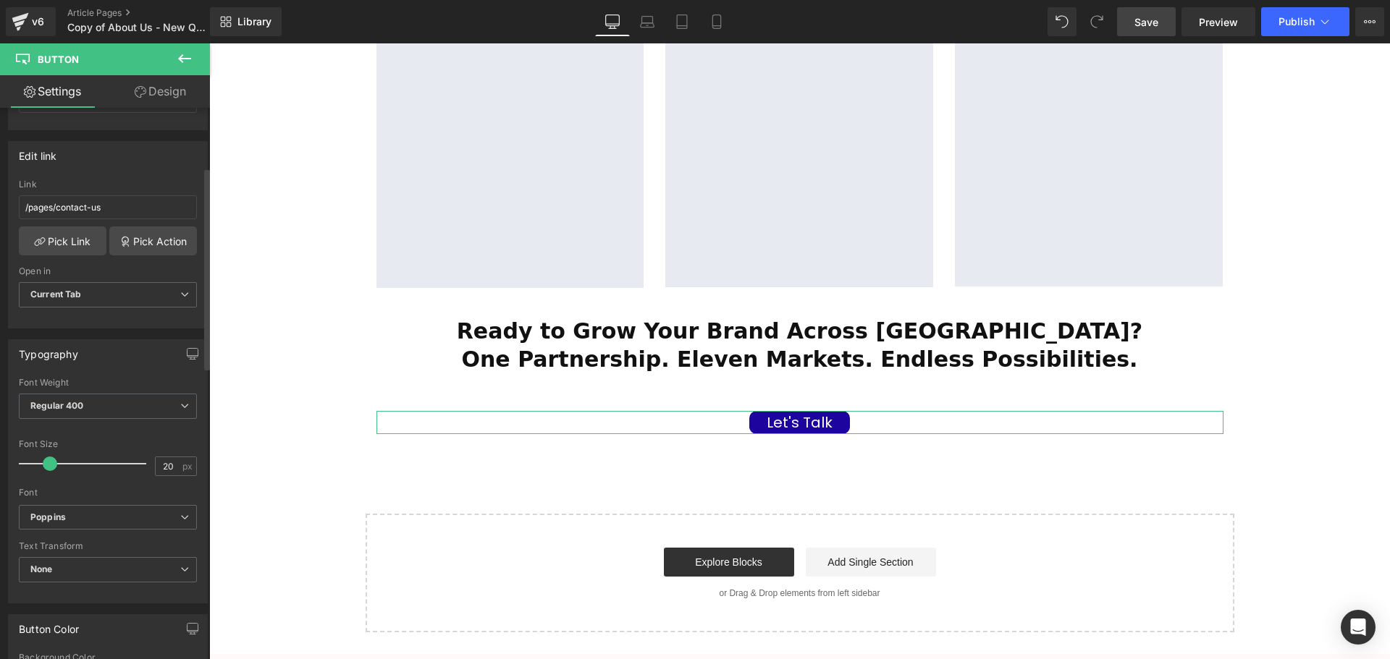
scroll to position [290, 0]
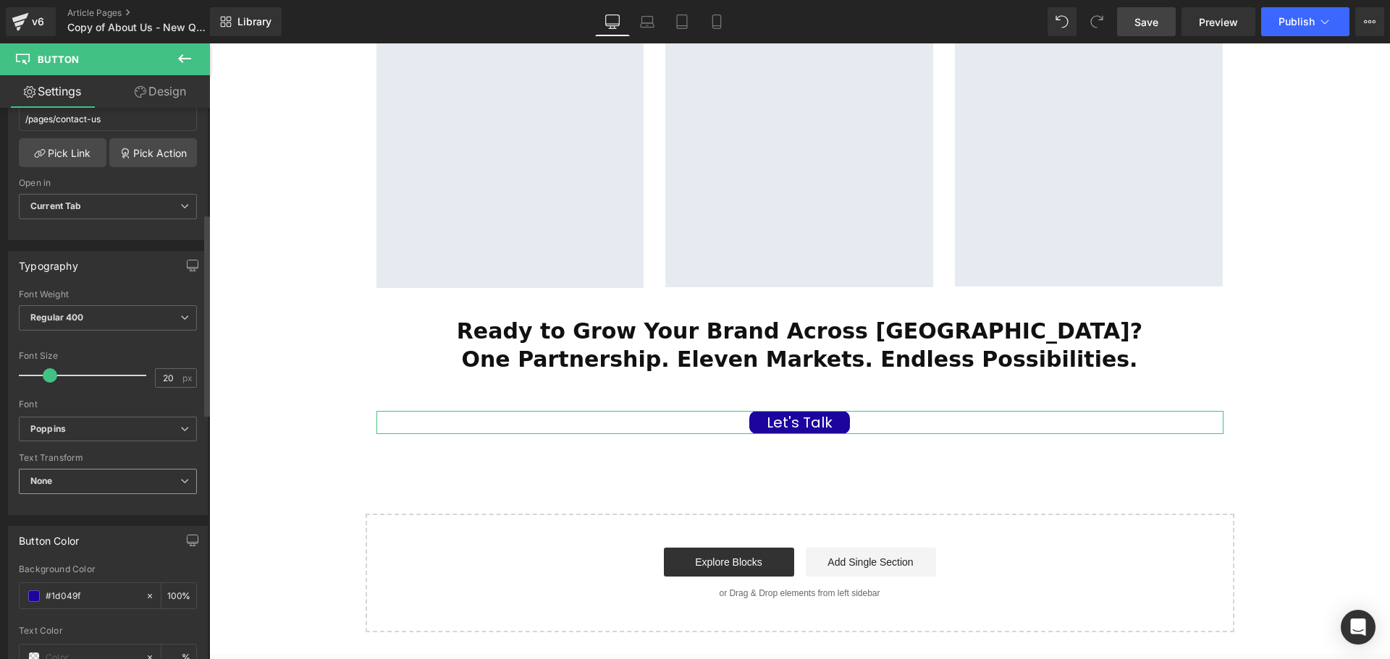
click at [78, 473] on span "None" at bounding box center [108, 481] width 178 height 25
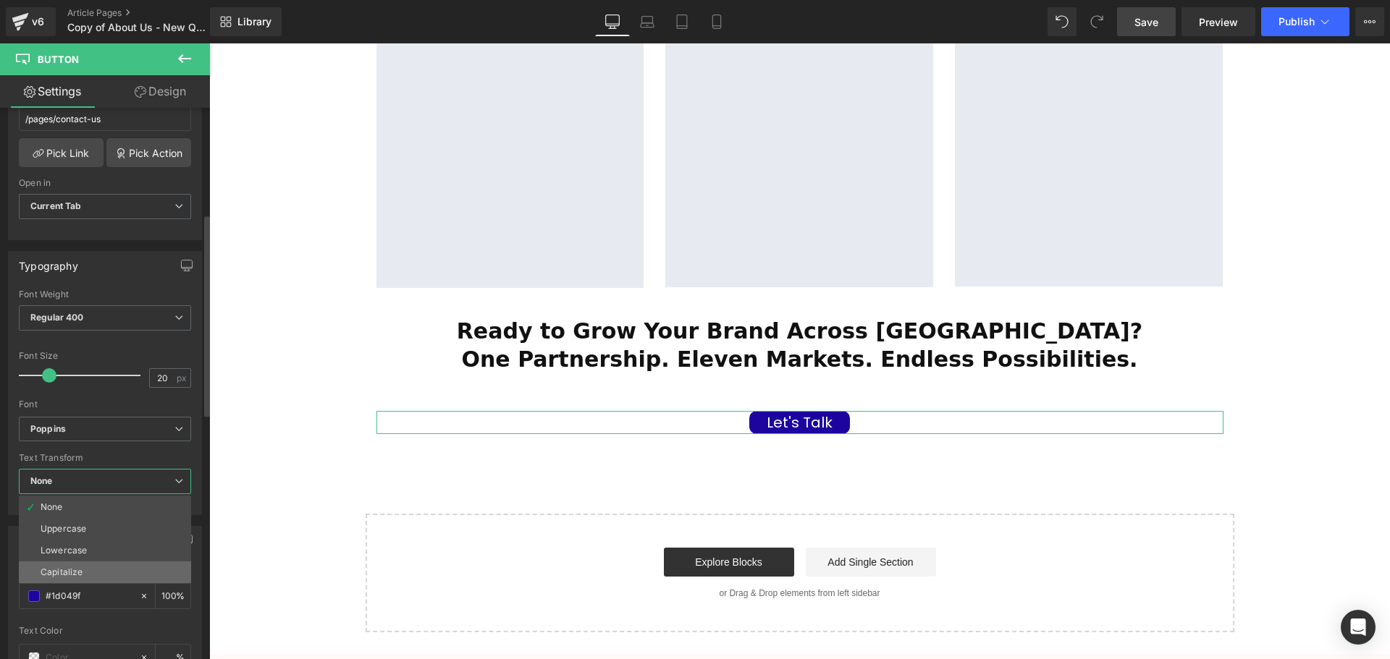
click at [75, 565] on li "Capitalize" at bounding box center [105, 573] width 172 height 22
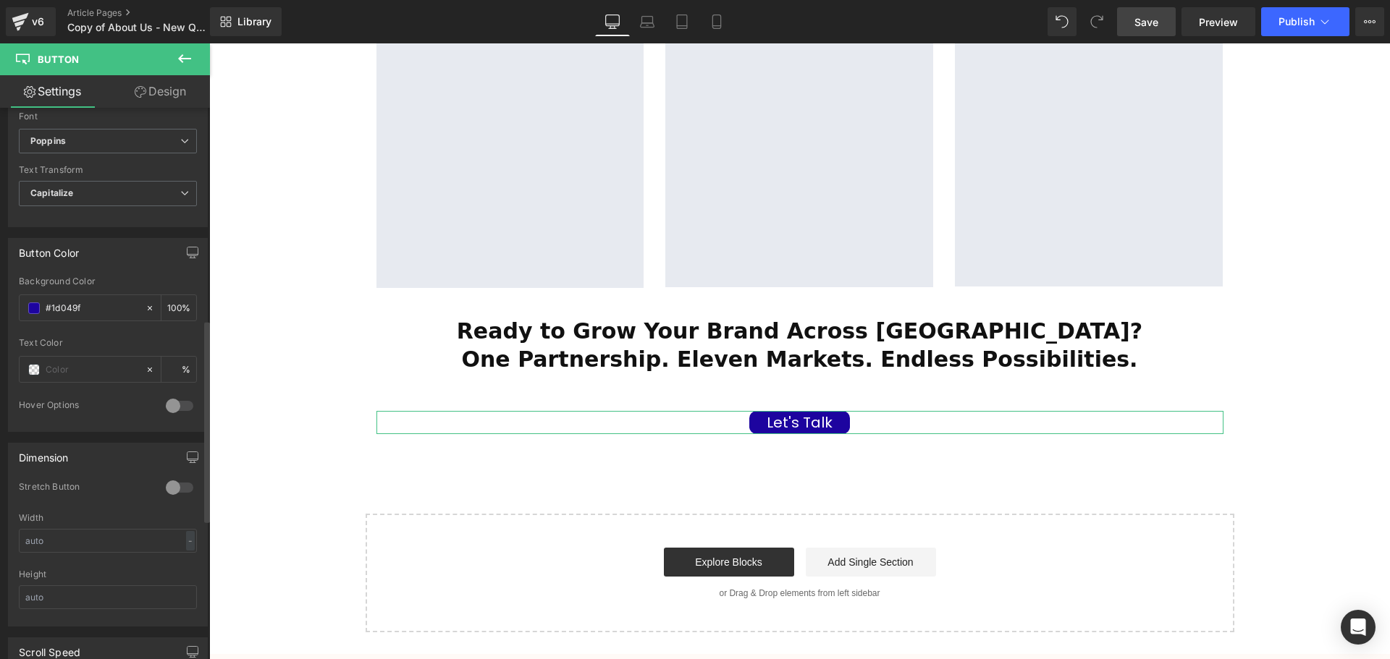
scroll to position [579, 0]
click at [175, 488] on div at bounding box center [179, 486] width 35 height 23
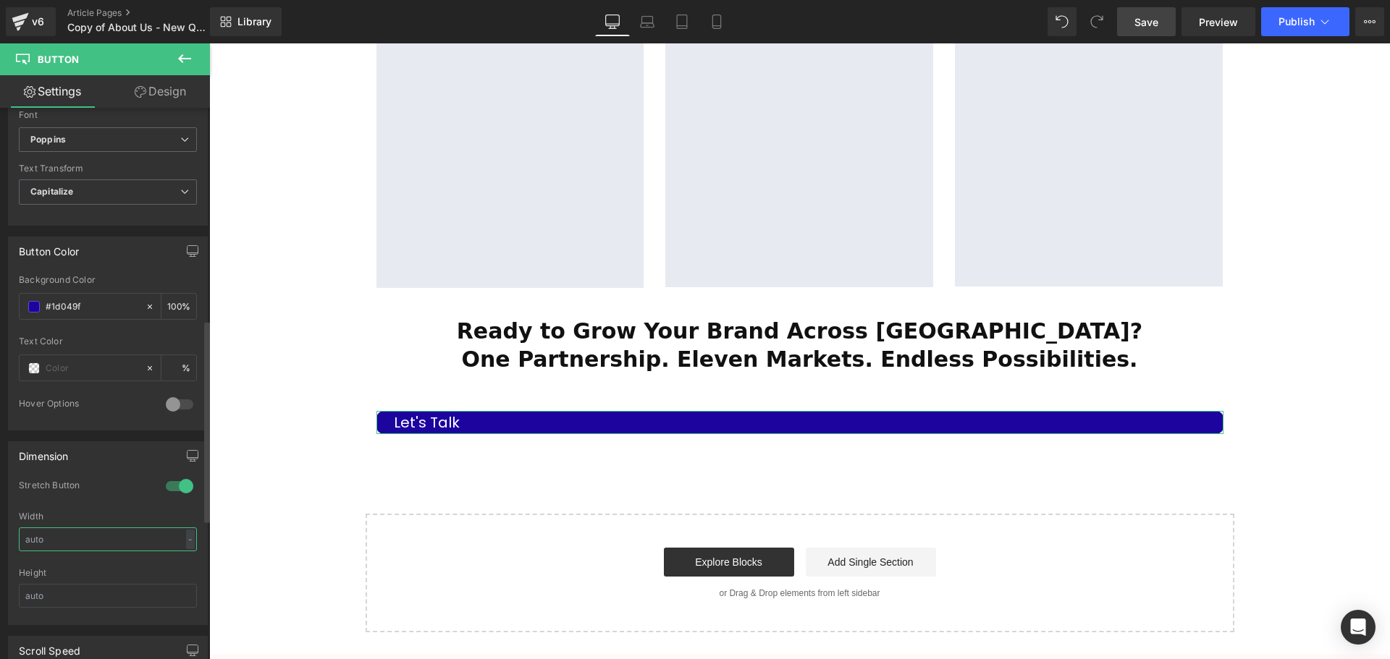
click at [160, 539] on input "text" at bounding box center [108, 540] width 178 height 24
type input "100"
click at [135, 514] on div "Width" at bounding box center [108, 517] width 178 height 10
click at [79, 598] on input "text" at bounding box center [108, 596] width 178 height 24
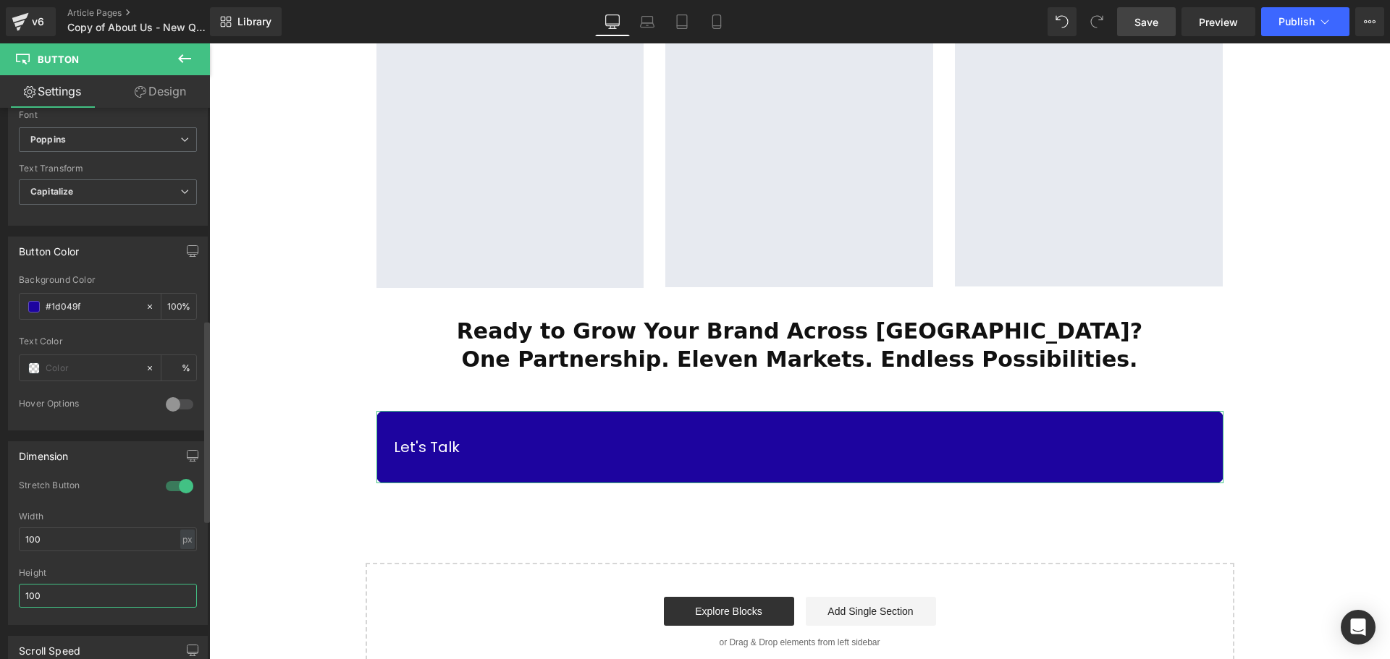
scroll to position [3966, 1173]
drag, startPoint x: 64, startPoint y: 596, endPoint x: 19, endPoint y: 596, distance: 45.6
click at [19, 596] on input "100" at bounding box center [108, 596] width 178 height 24
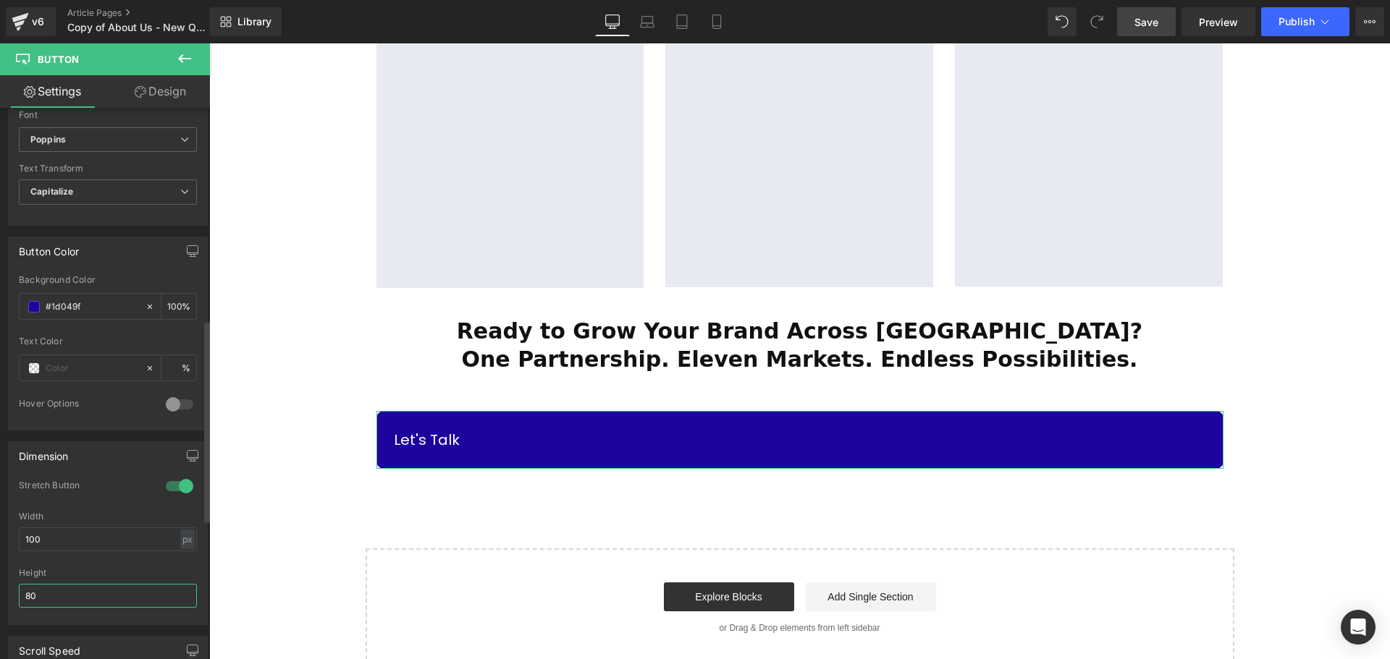
scroll to position [3952, 1173]
type input "80"
drag, startPoint x: 47, startPoint y: 546, endPoint x: 25, endPoint y: 545, distance: 22.5
click at [25, 545] on input "100" at bounding box center [108, 540] width 178 height 24
type input "50"
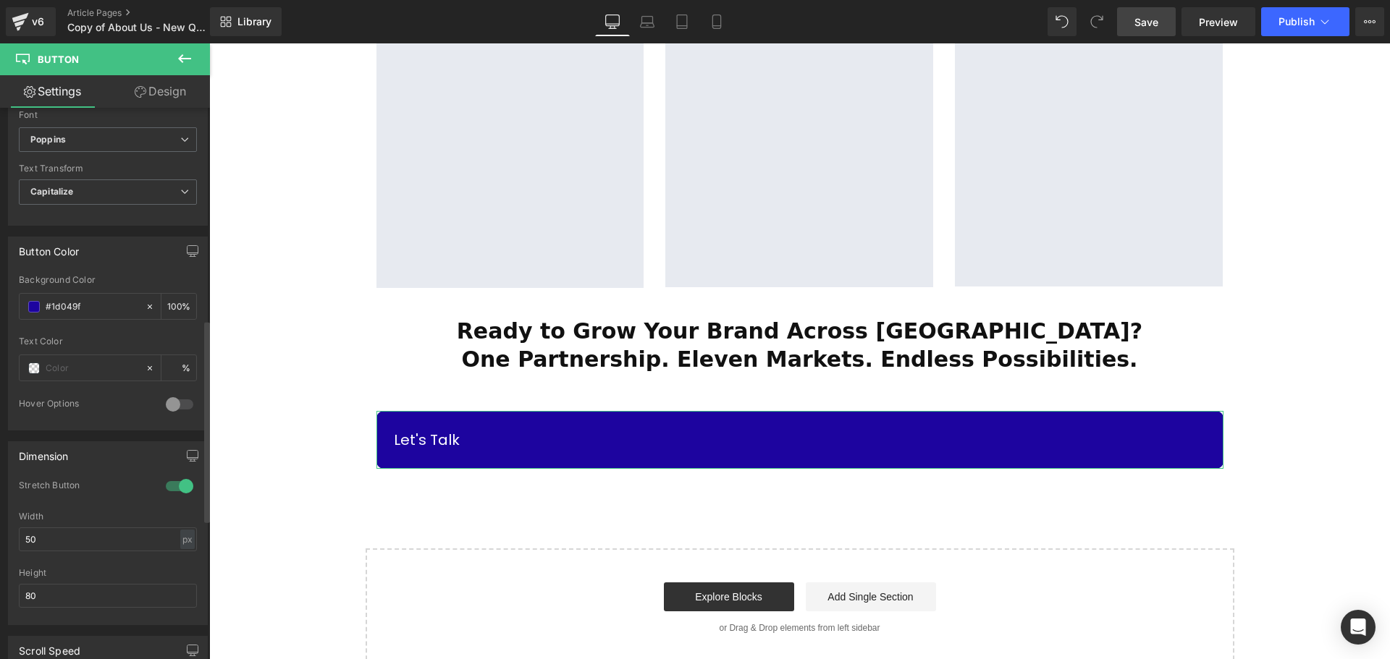
click at [70, 514] on div "Width" at bounding box center [108, 517] width 178 height 10
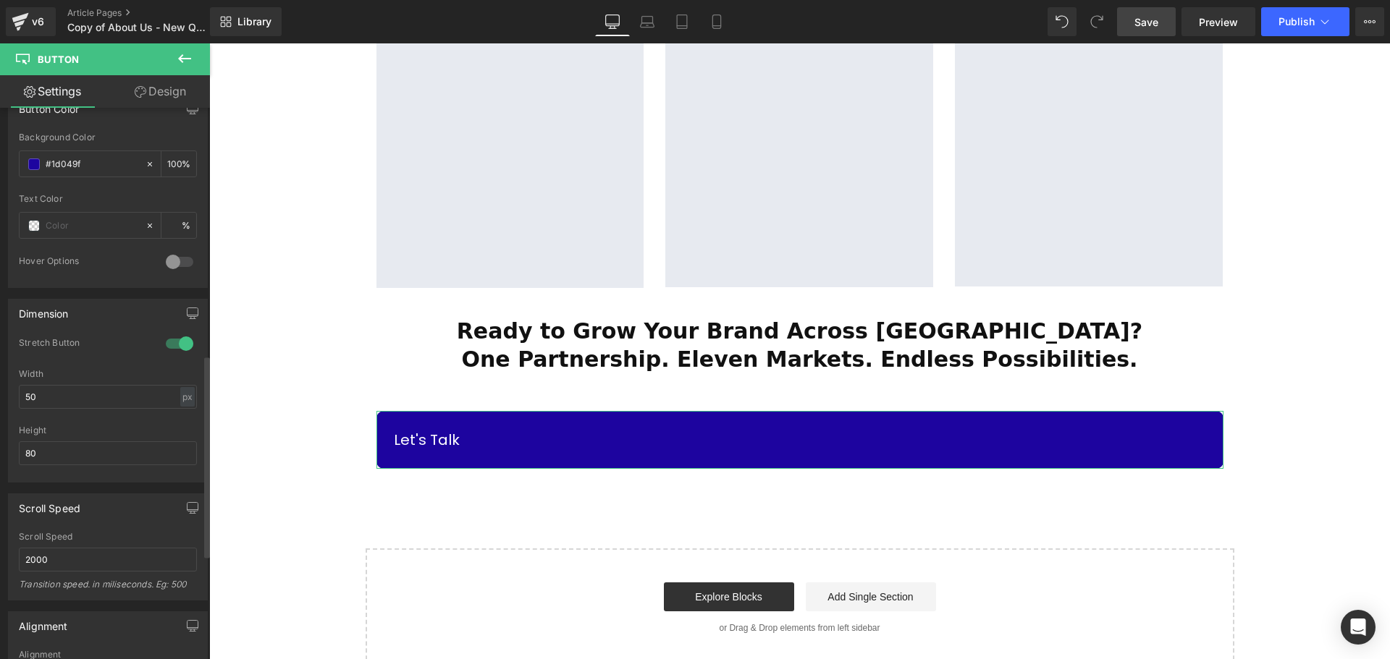
scroll to position [724, 0]
click at [184, 339] on div at bounding box center [179, 341] width 35 height 23
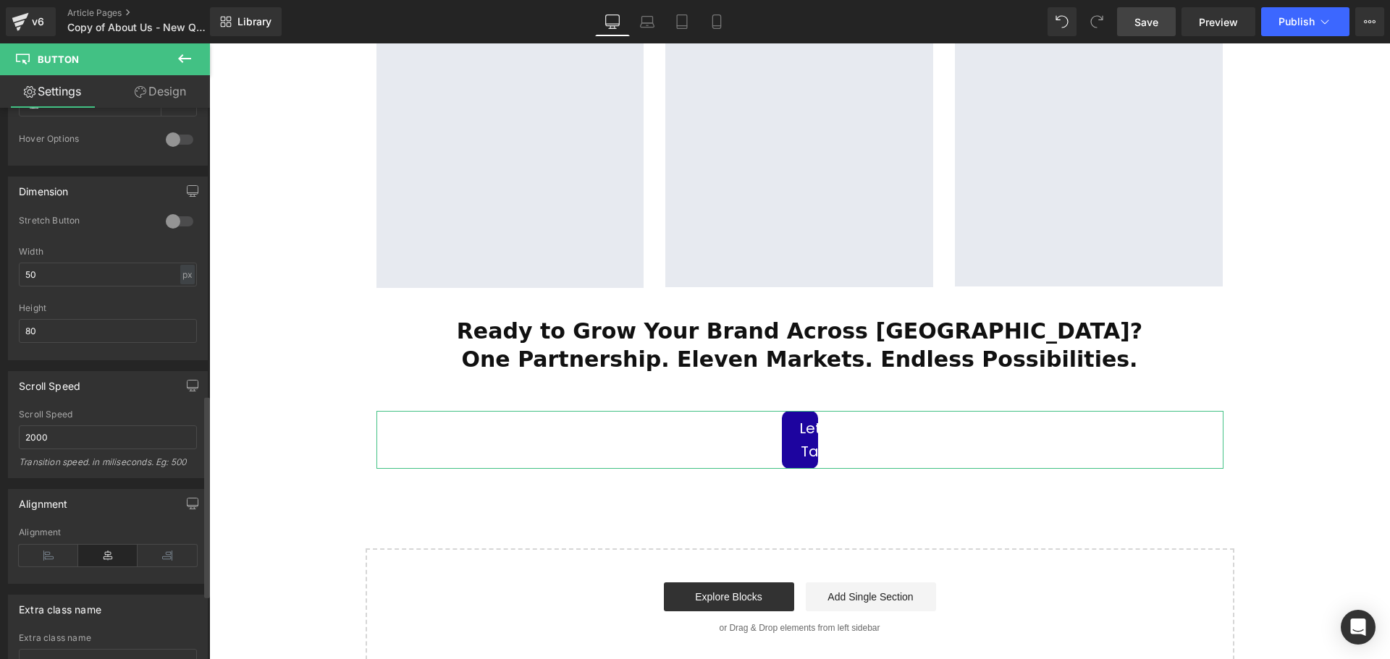
scroll to position [941, 0]
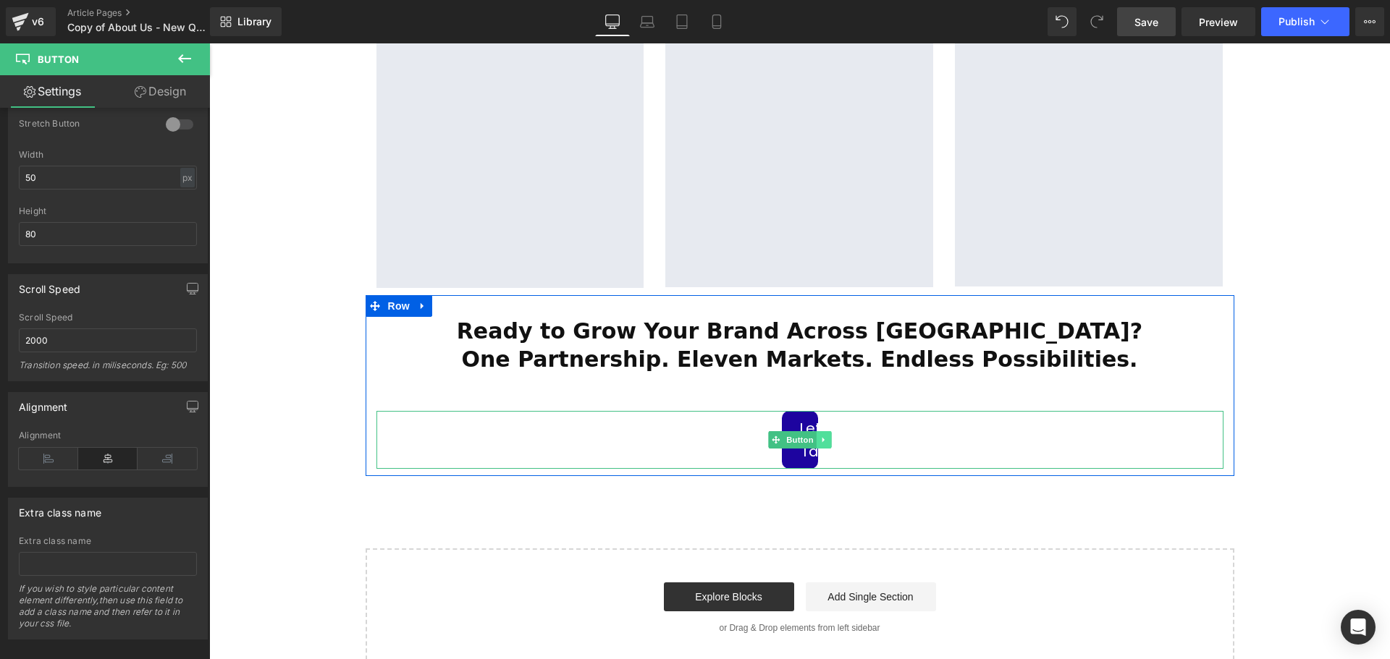
click at [819, 436] on icon at bounding box center [823, 440] width 8 height 9
click at [827, 436] on icon at bounding box center [831, 440] width 8 height 9
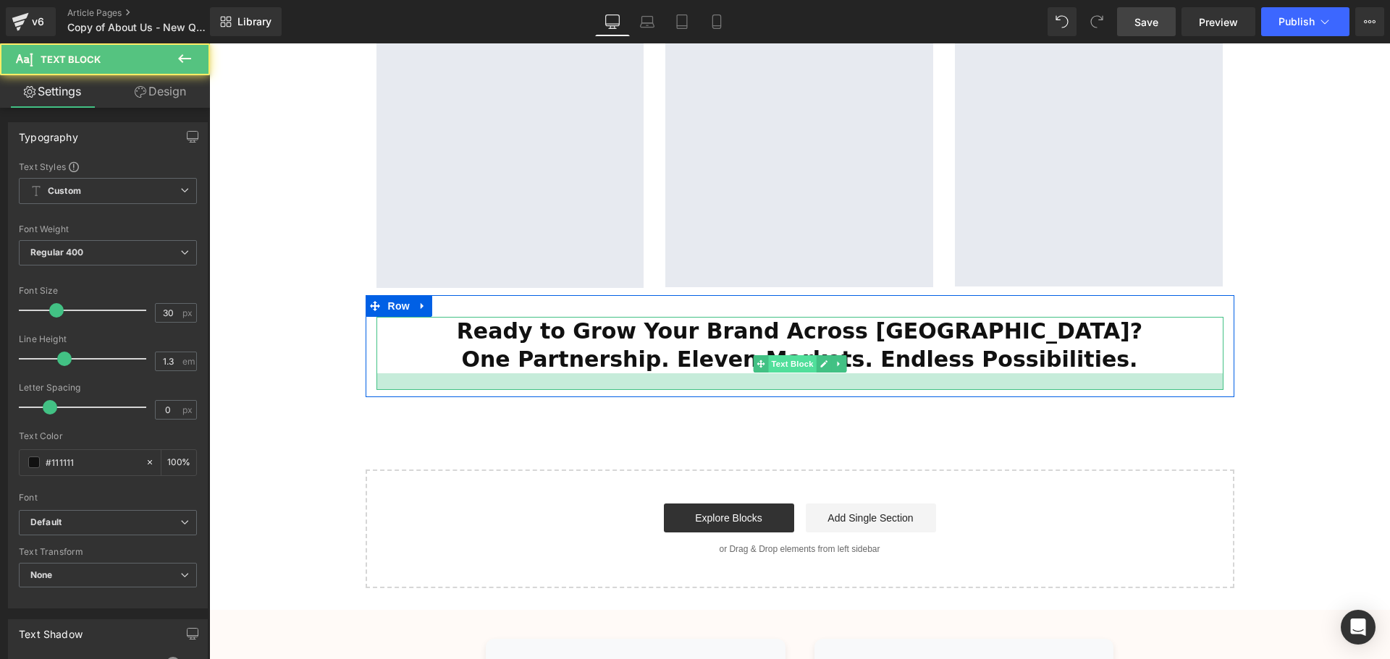
scroll to position [3870, 1173]
drag, startPoint x: 800, startPoint y: 355, endPoint x: 802, endPoint y: 331, distance: 24.0
click at [802, 331] on div "Ready to Grow Your Brand Across Southeast Asia? One Partnership. Eleven Markets…" at bounding box center [799, 352] width 847 height 70
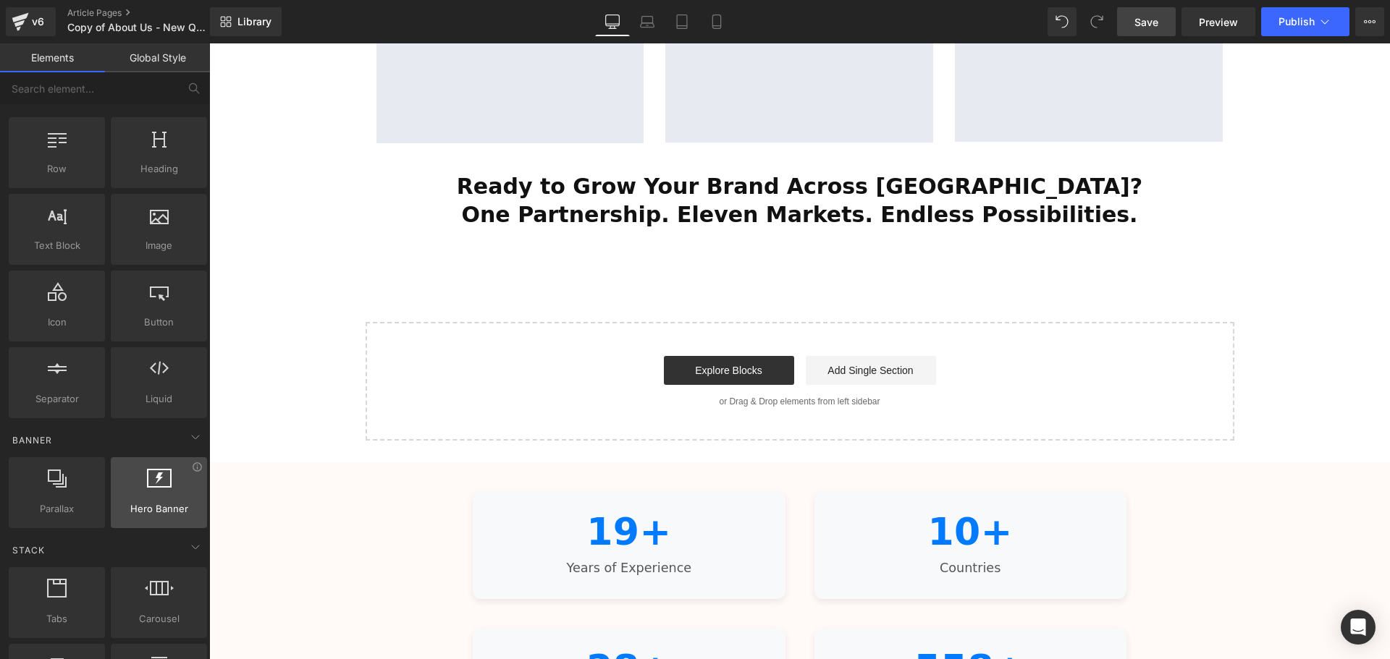
scroll to position [0, 0]
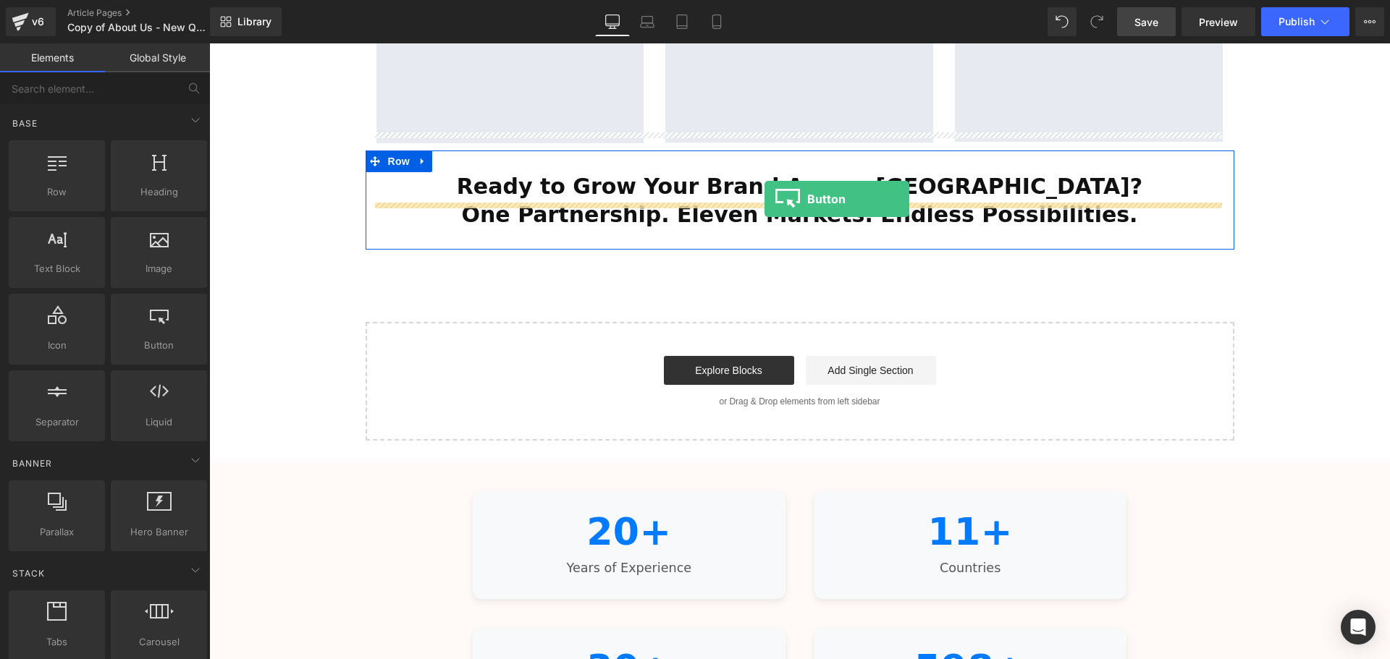
drag, startPoint x: 377, startPoint y: 384, endPoint x: 764, endPoint y: 199, distance: 429.0
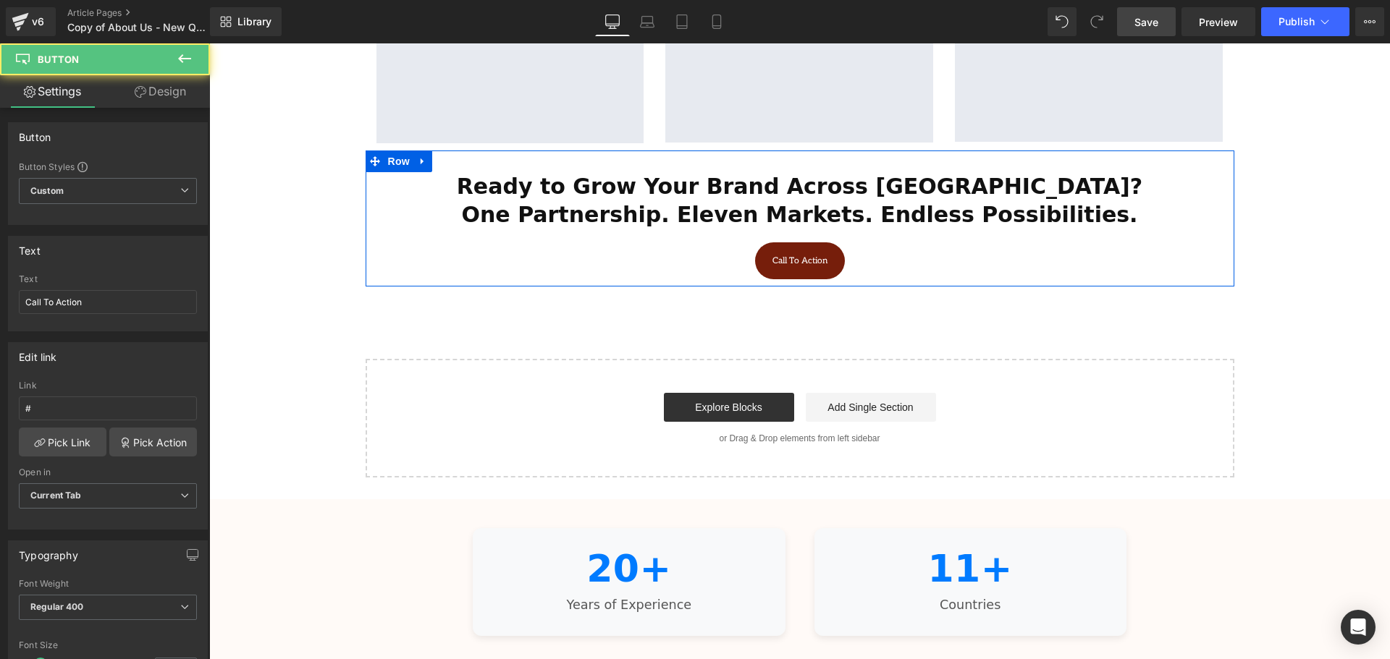
scroll to position [3907, 1173]
click at [795, 252] on span "Button" at bounding box center [799, 260] width 33 height 17
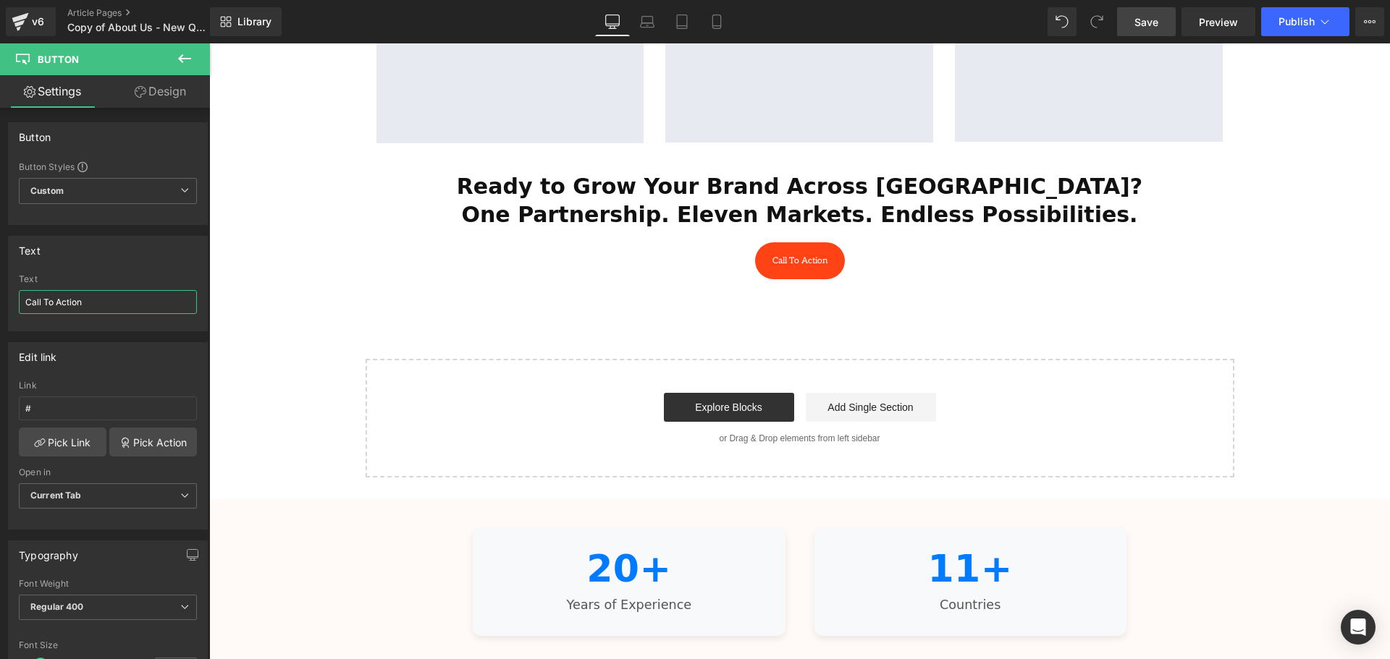
drag, startPoint x: 97, startPoint y: 290, endPoint x: -14, endPoint y: 289, distance: 111.5
click at [0, 289] on html "Button You are previewing how the Live Preset 0 will restyle your page. You can…" at bounding box center [695, 329] width 1390 height 659
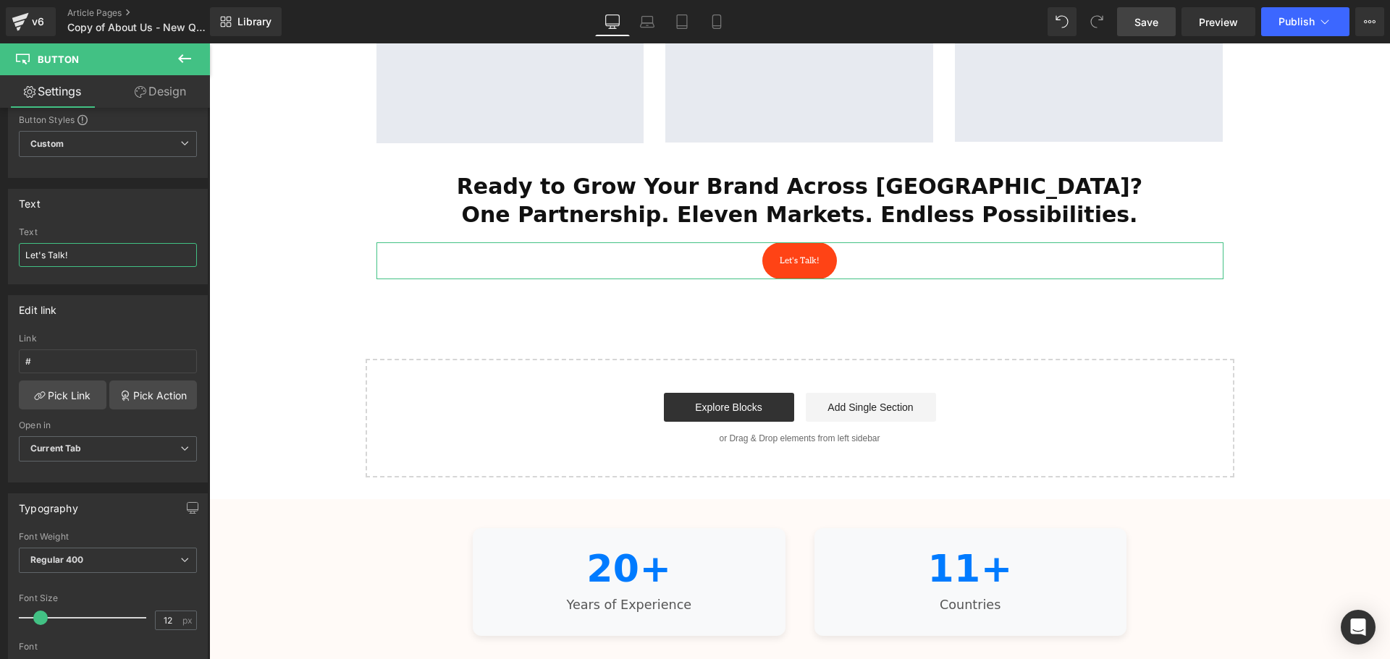
scroll to position [72, 0]
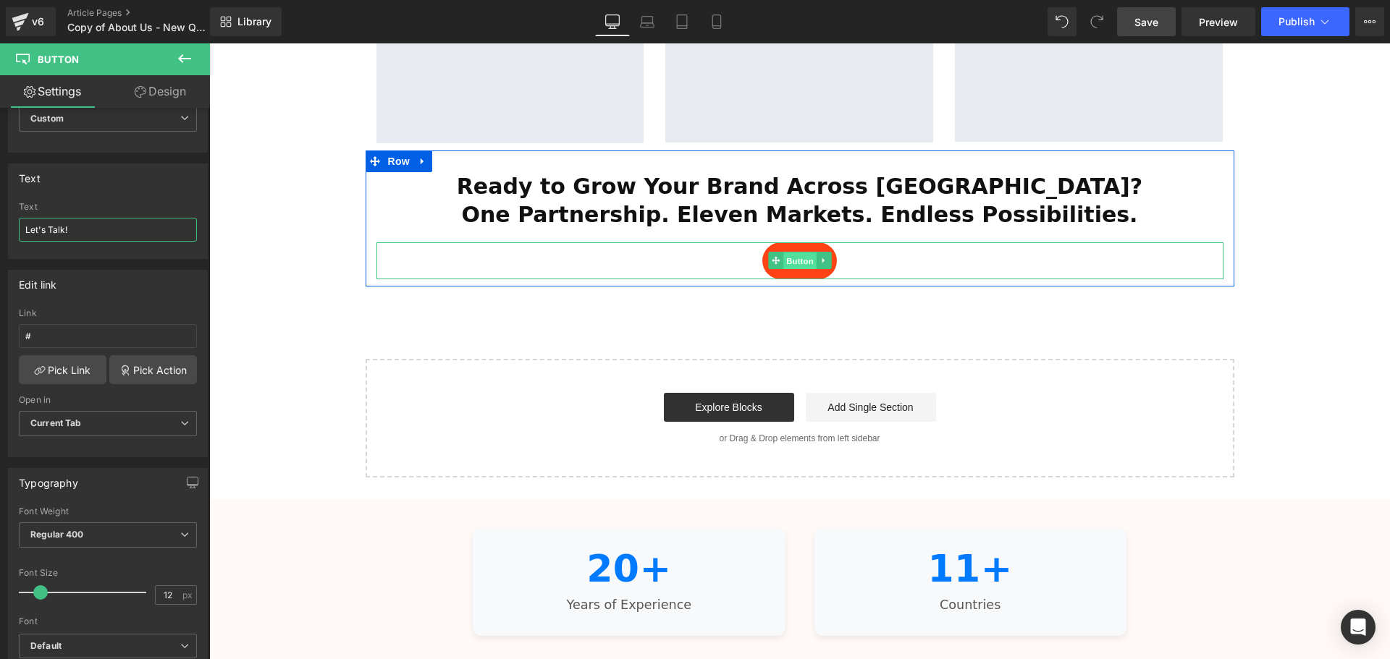
click at [805, 253] on span "Button" at bounding box center [799, 261] width 33 height 17
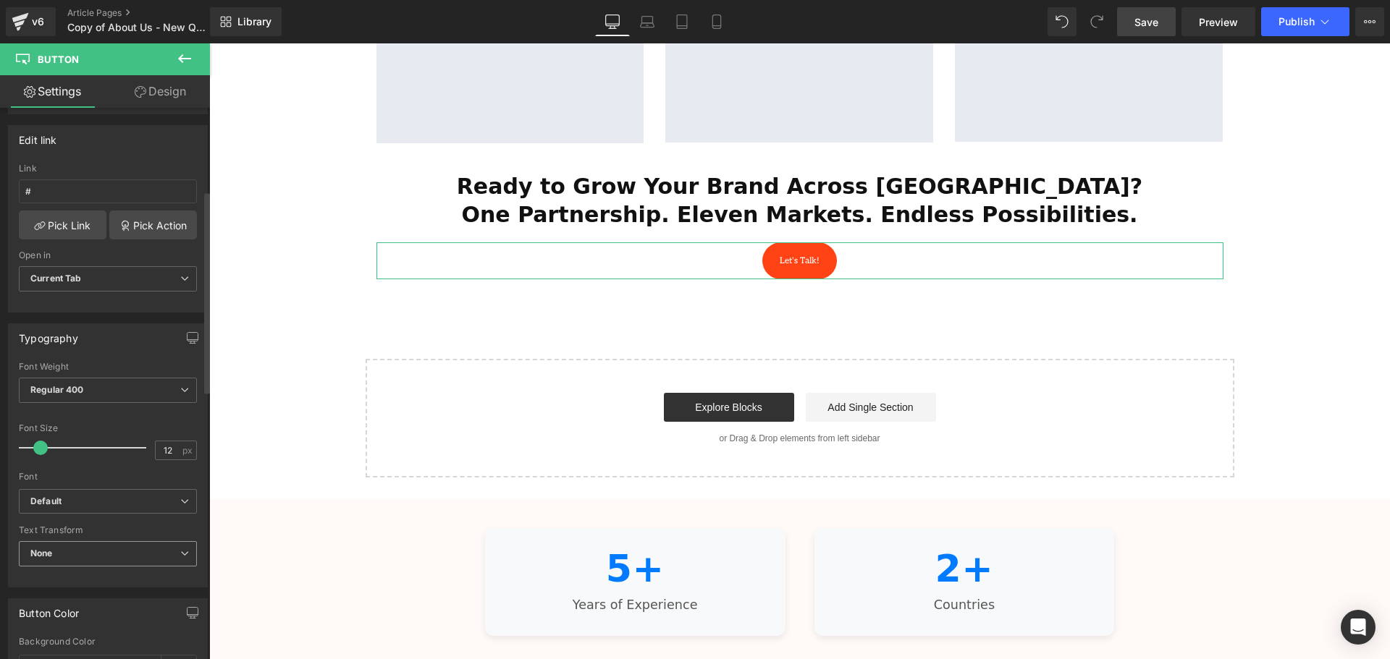
scroll to position [362, 0]
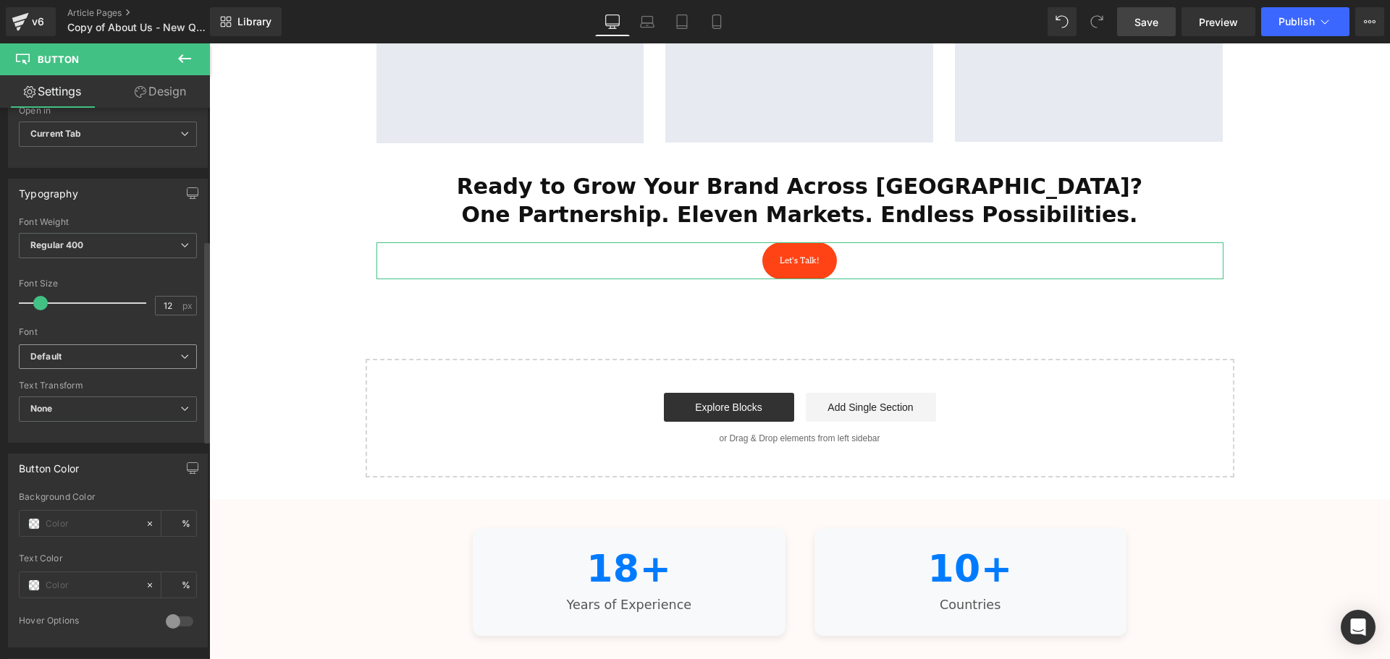
type input "Let's Talk!"
click at [60, 351] on icon "Default" at bounding box center [45, 357] width 31 height 12
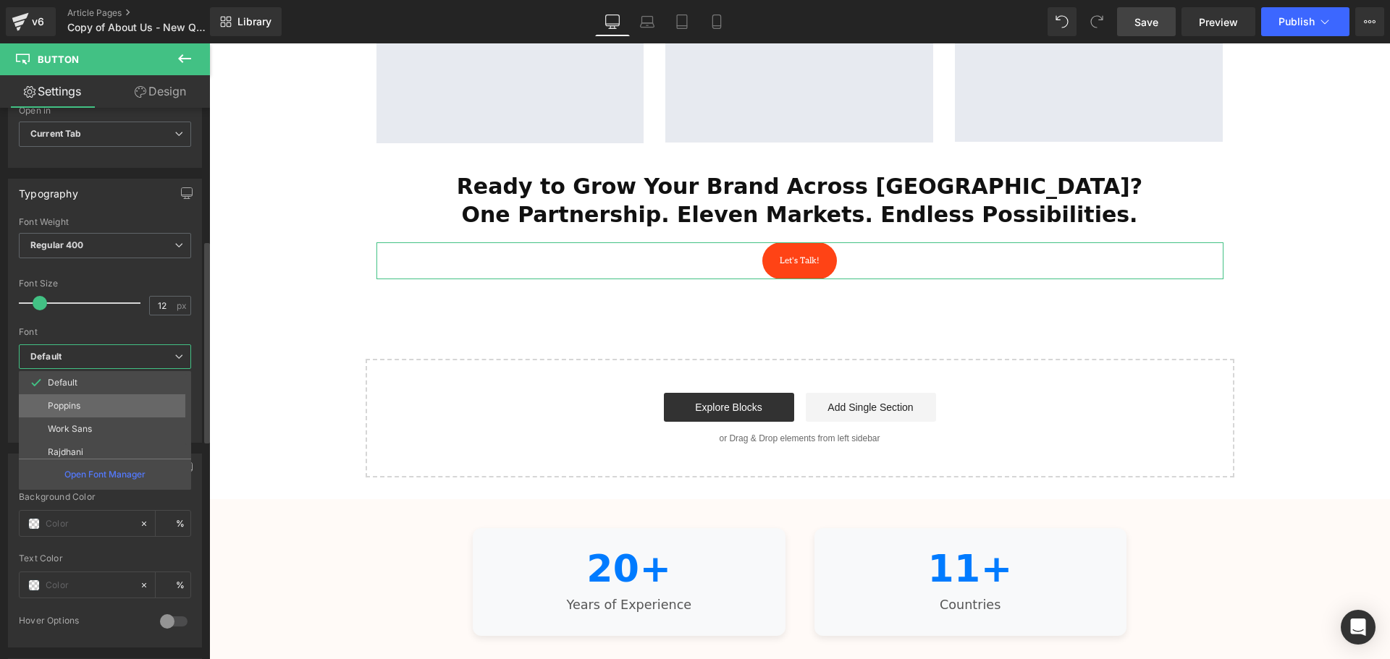
click at [90, 400] on li "Poppins" at bounding box center [108, 405] width 179 height 23
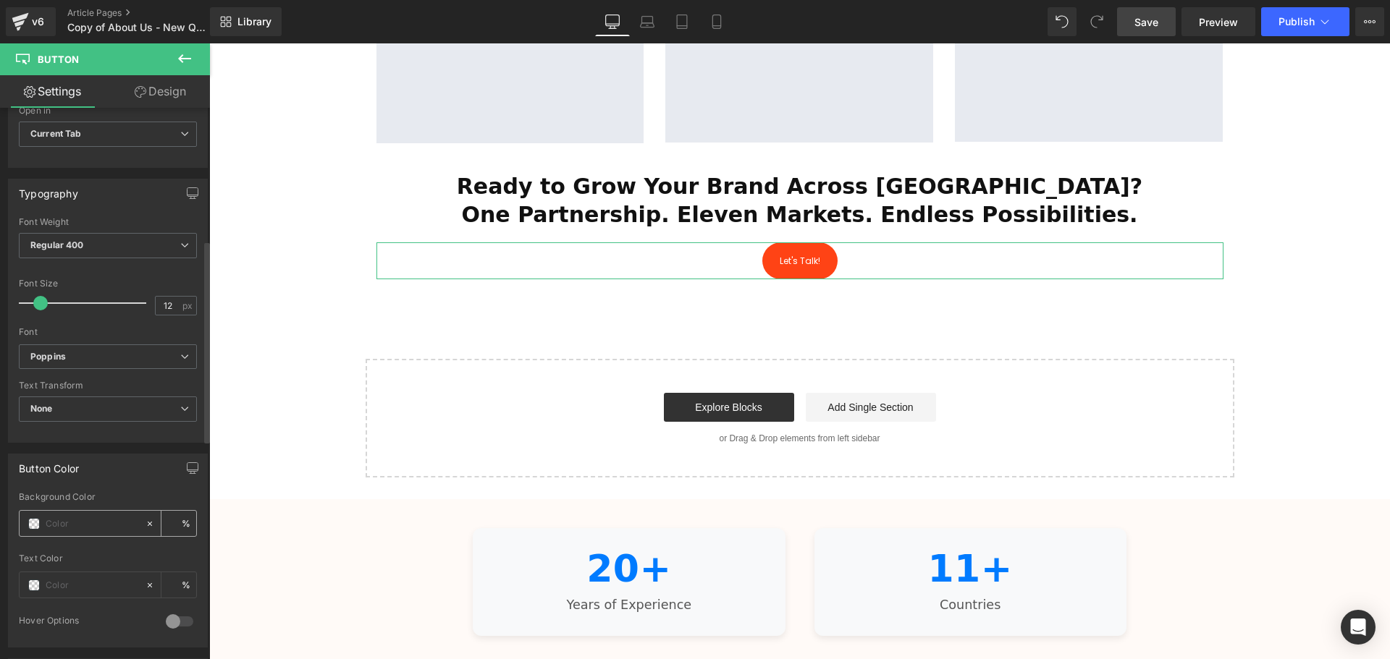
click at [66, 522] on input "text" at bounding box center [92, 524] width 93 height 16
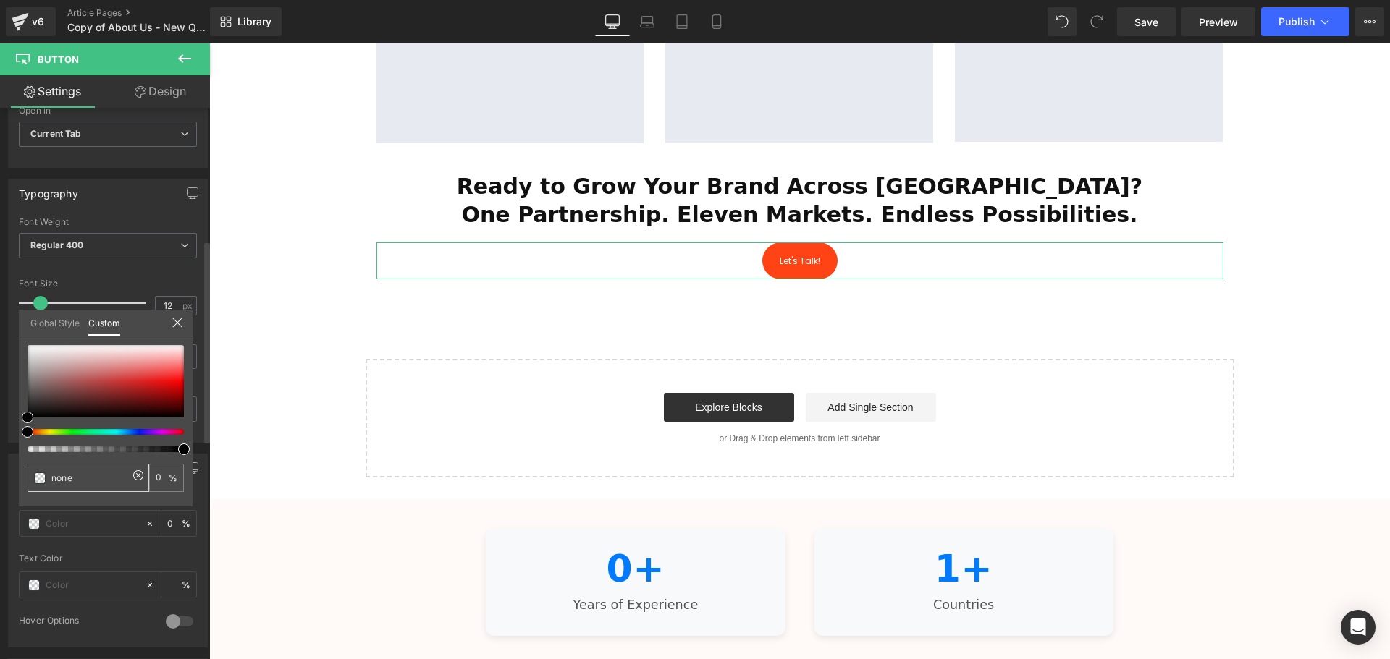
scroll to position [3907, 1173]
click at [138, 434] on div at bounding box center [100, 432] width 156 height 6
type input "#000000"
type input "100"
type input "#000000"
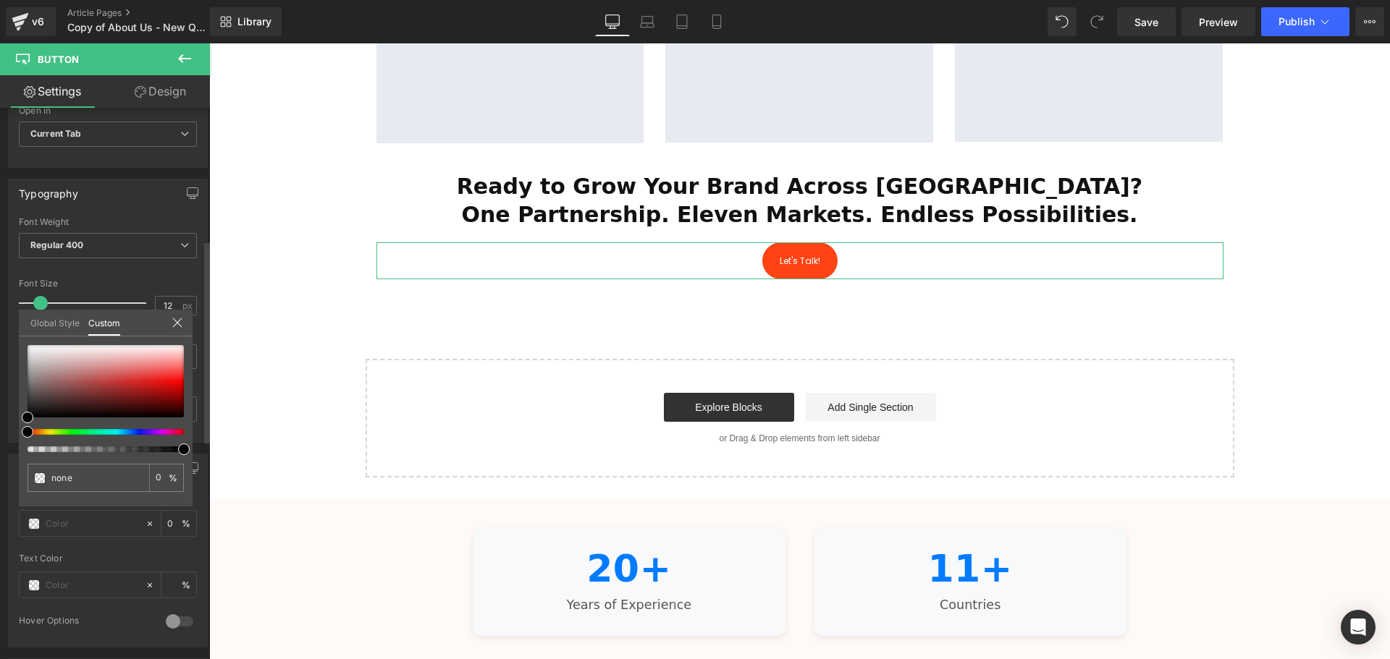
type input "100"
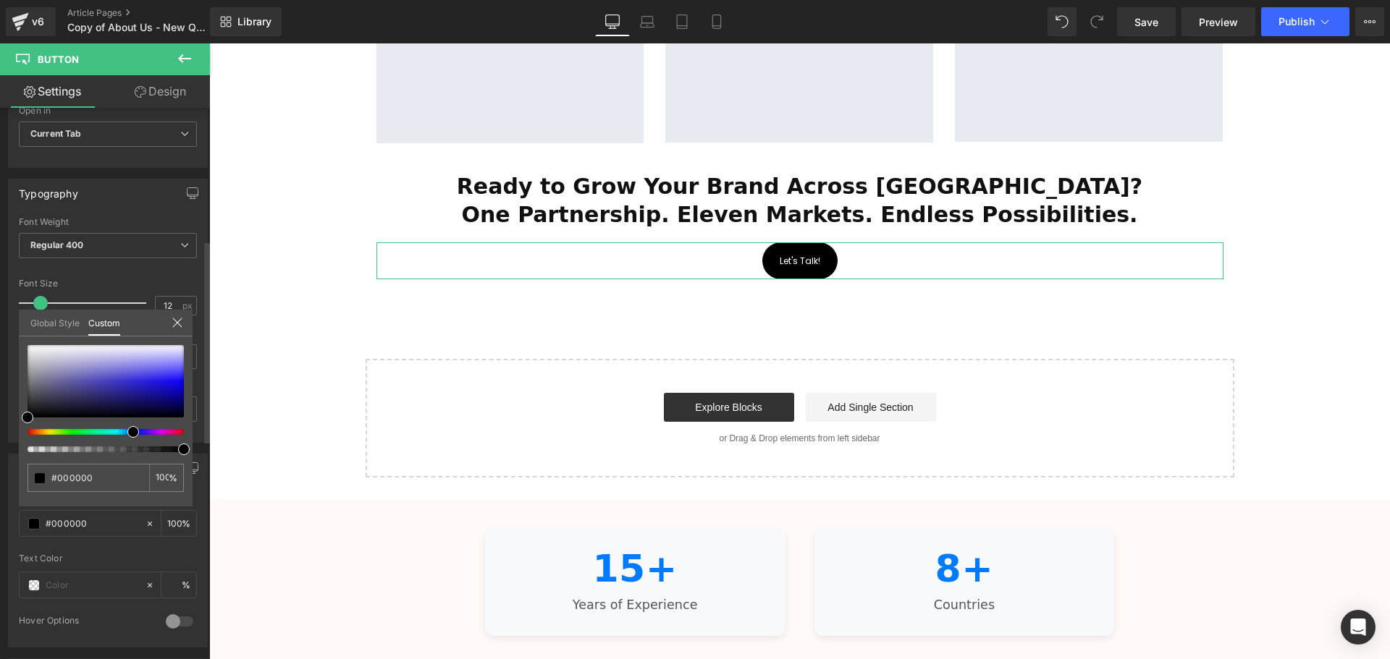
drag, startPoint x: 138, startPoint y: 430, endPoint x: 127, endPoint y: 430, distance: 10.1
click at [127, 430] on div at bounding box center [100, 432] width 156 height 6
type input "#110b83"
type input "#100a84"
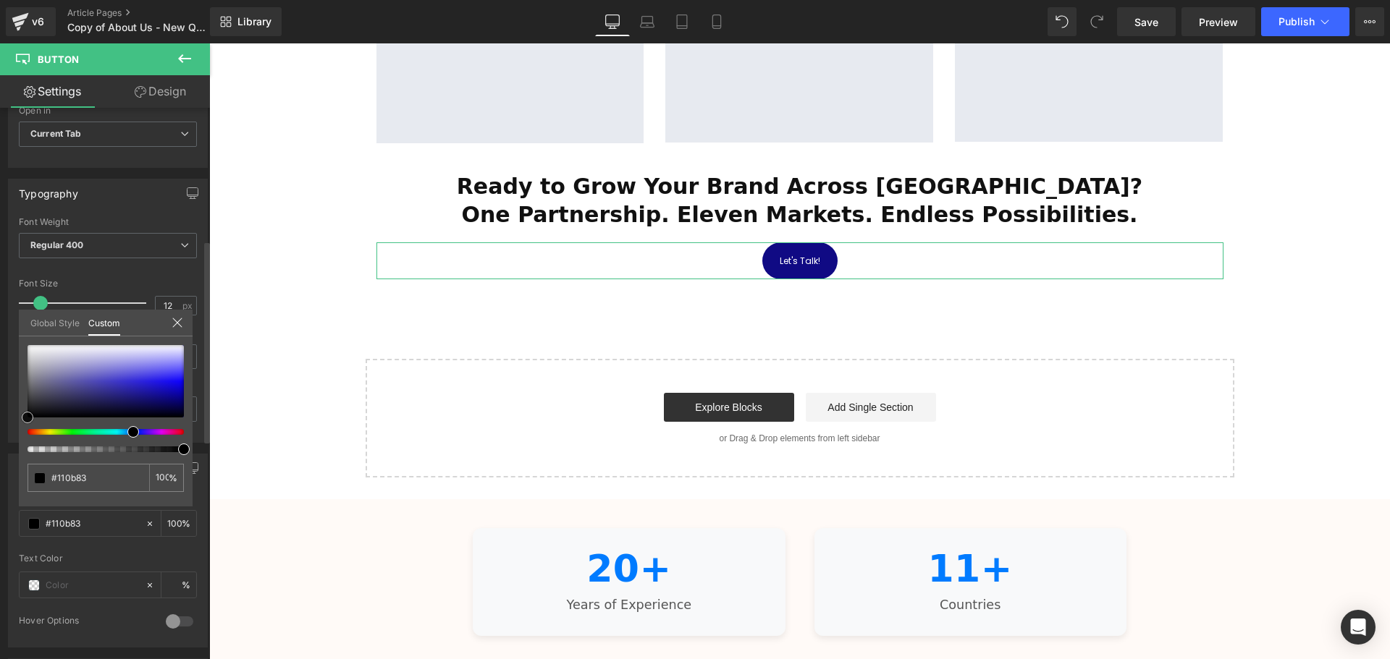
type input "#100a84"
type input "#0b03a9"
type input "#0a01b0"
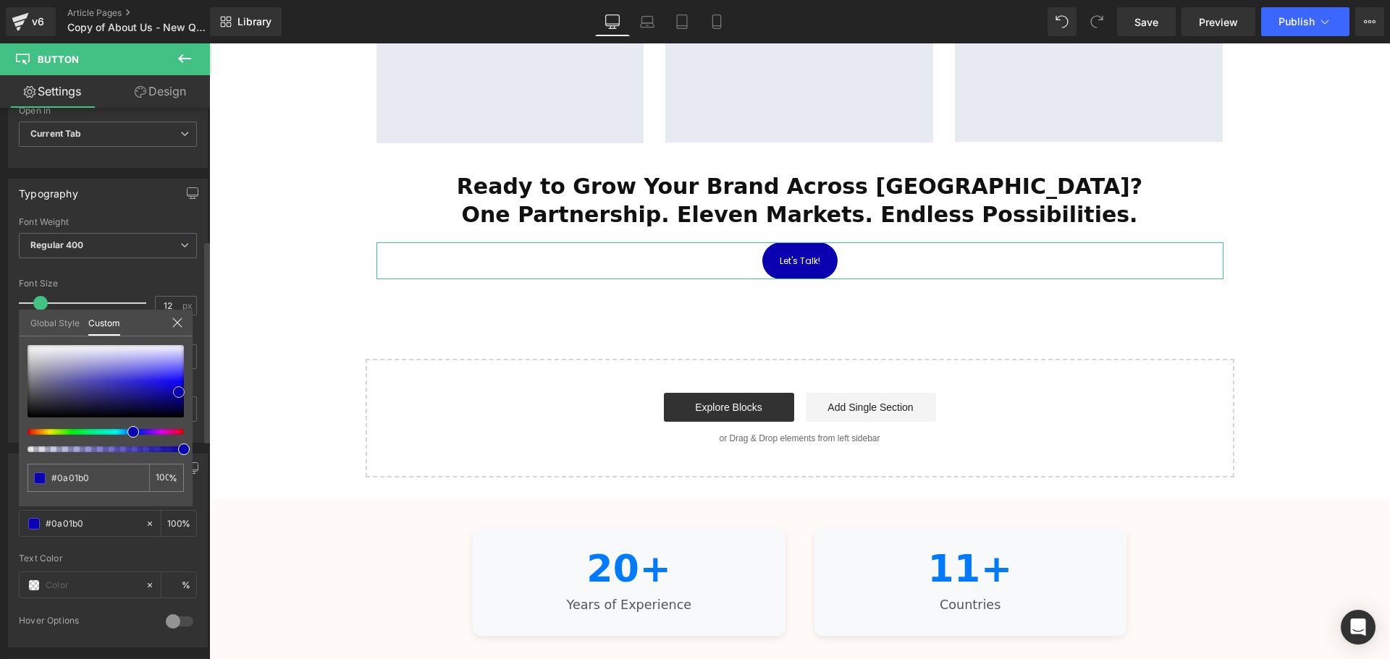
type input "#0900b1"
type input "#0800b2"
type input "#0800ad"
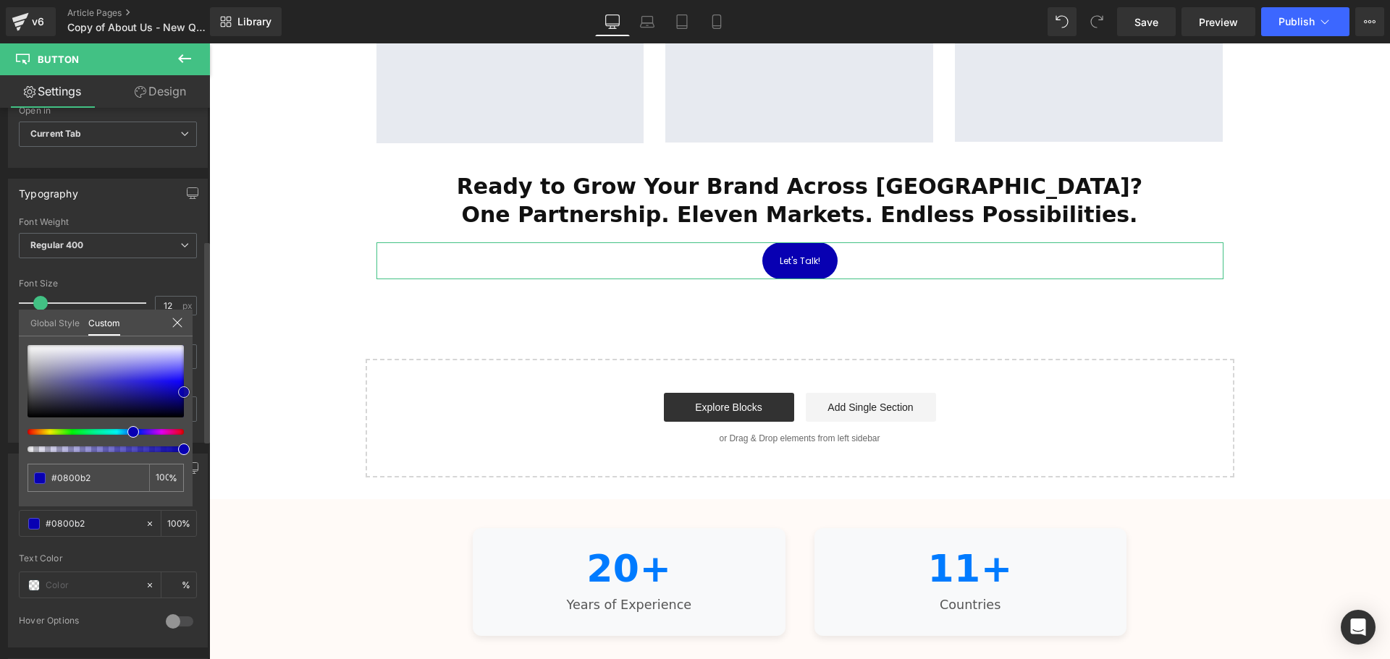
type input "#0800ad"
type input "#07008e"
type input "#06007f"
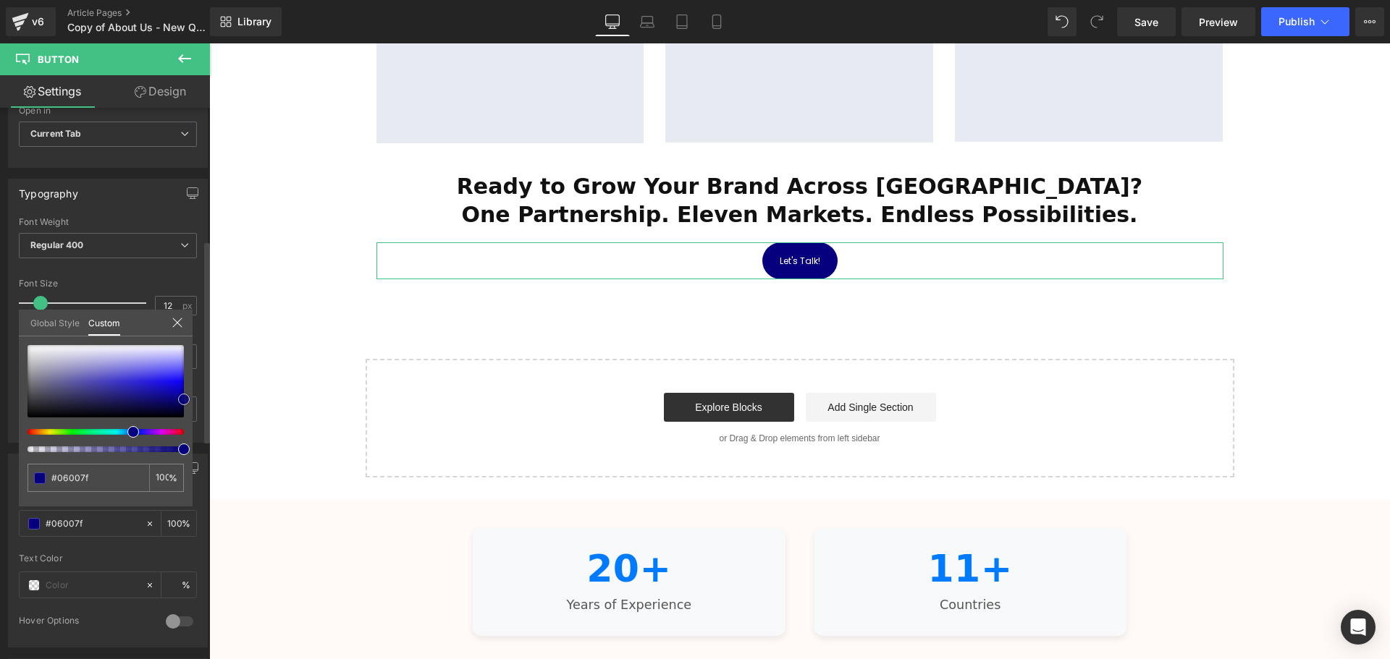
type input "#060089"
type input "#0800b2"
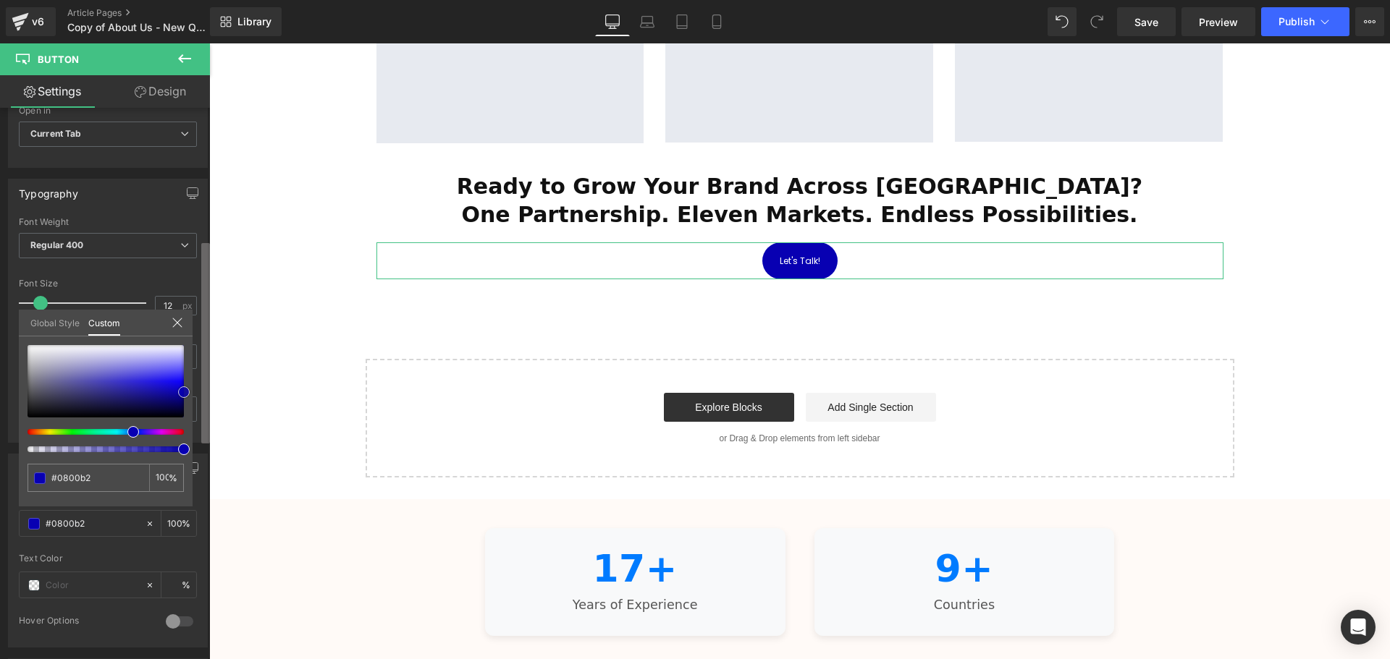
type input "#0800a3"
type input "#07009e"
type input "#0800ad"
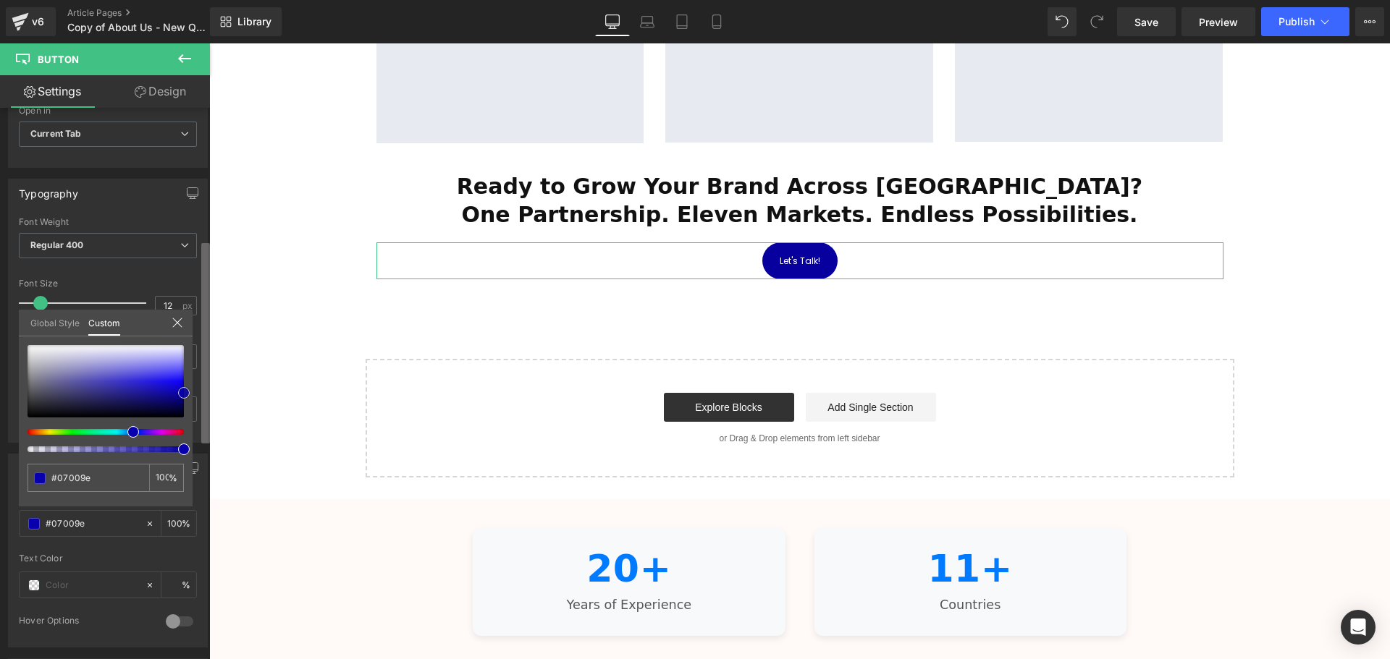
type input "#0800ad"
type input "#0800b2"
type input "#0900bc"
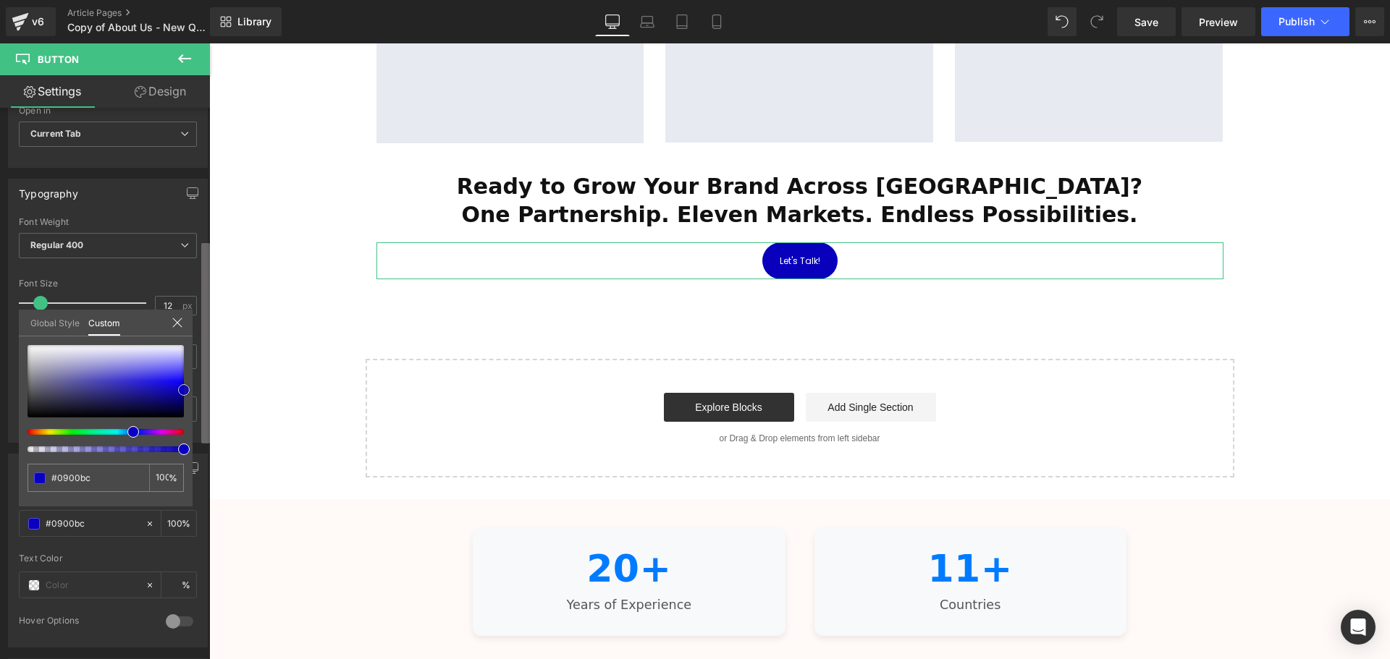
type input "#0900c1"
type input "#0800b2"
type input "#0800ad"
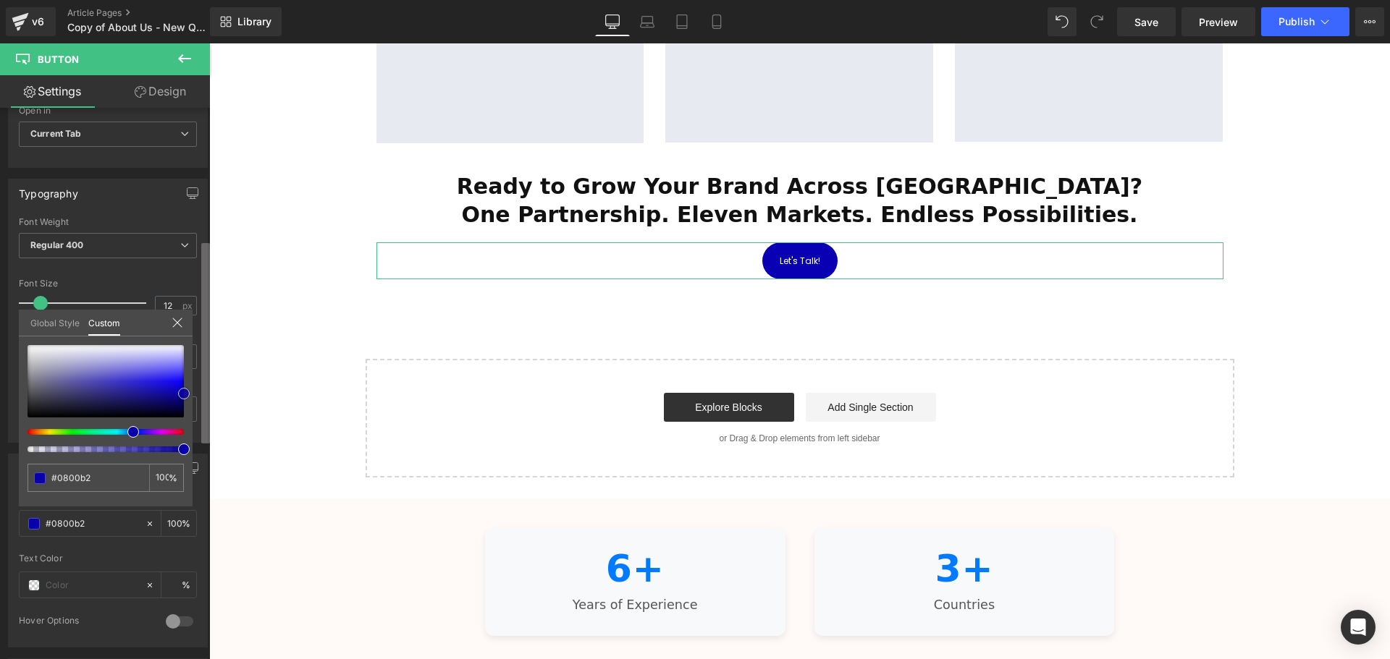
type input "#0800ad"
drag, startPoint x: 163, startPoint y: 396, endPoint x: 208, endPoint y: 394, distance: 44.9
click at [208, 394] on div "Button Button Styles Custom Custom Setup Global Style Custom Setup Global Style…" at bounding box center [105, 387] width 210 height 558
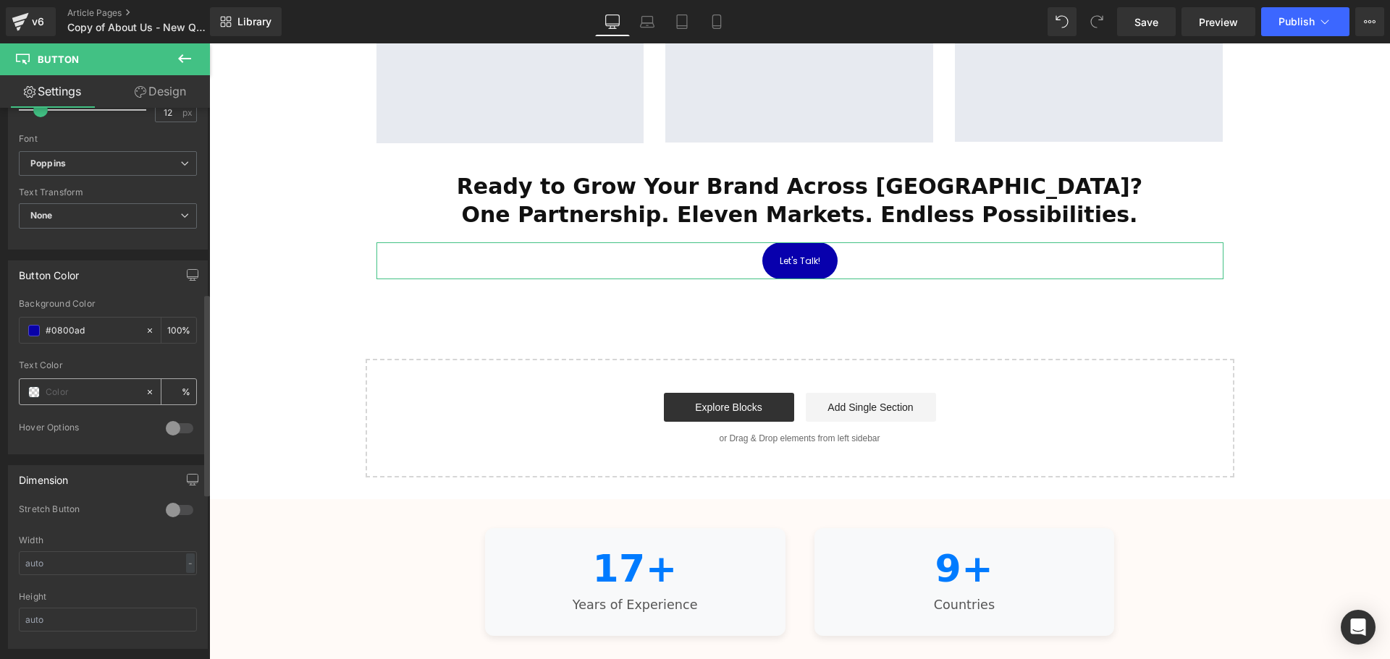
scroll to position [579, 0]
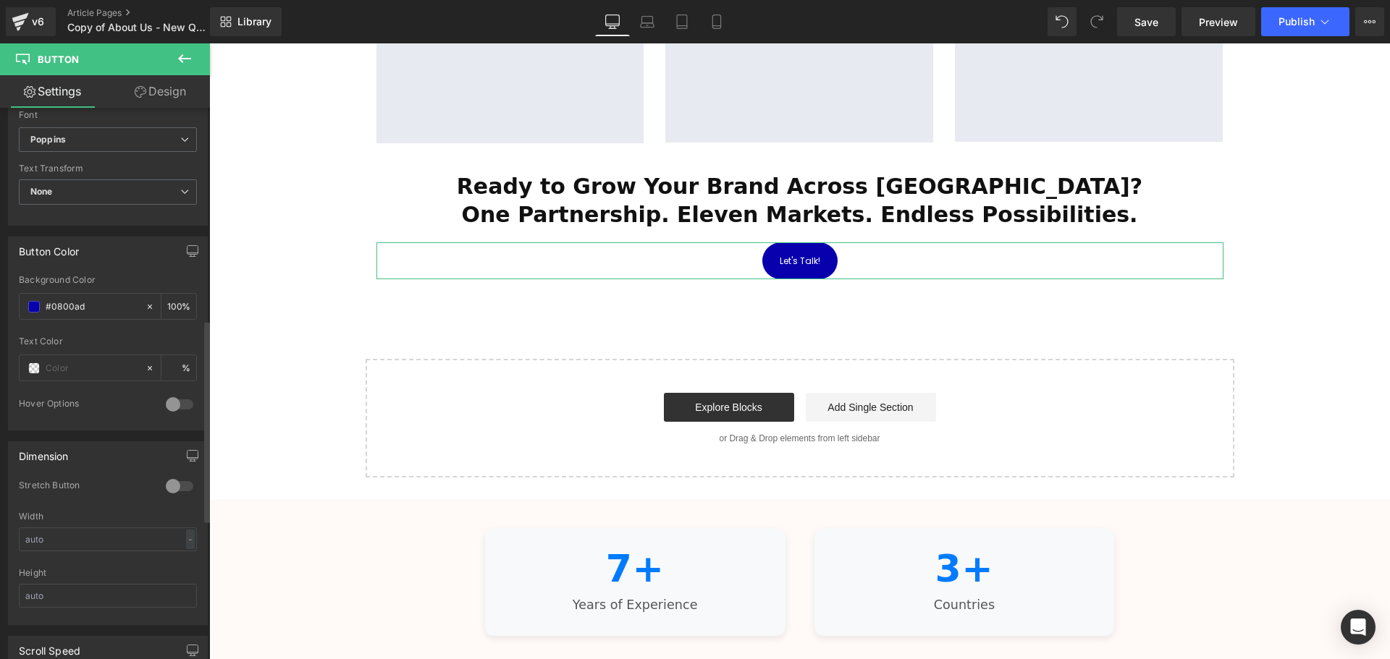
click at [176, 491] on div at bounding box center [179, 486] width 35 height 23
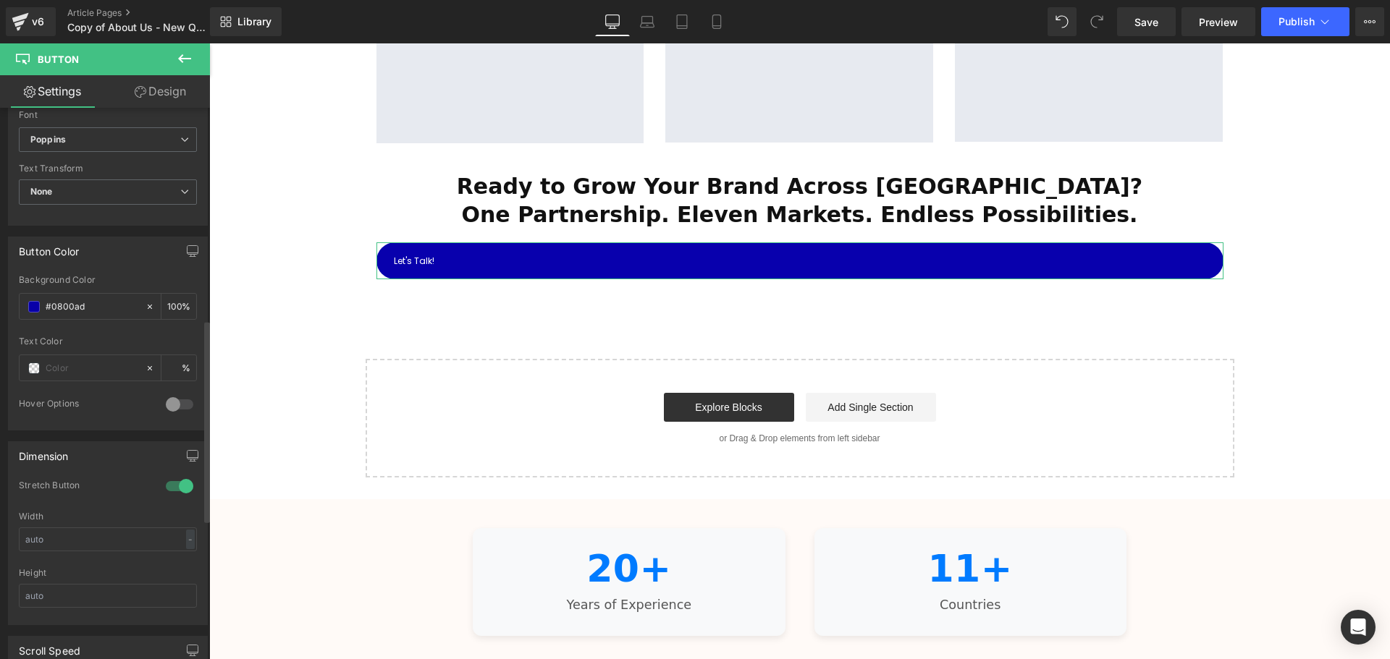
click at [176, 491] on div at bounding box center [179, 486] width 35 height 23
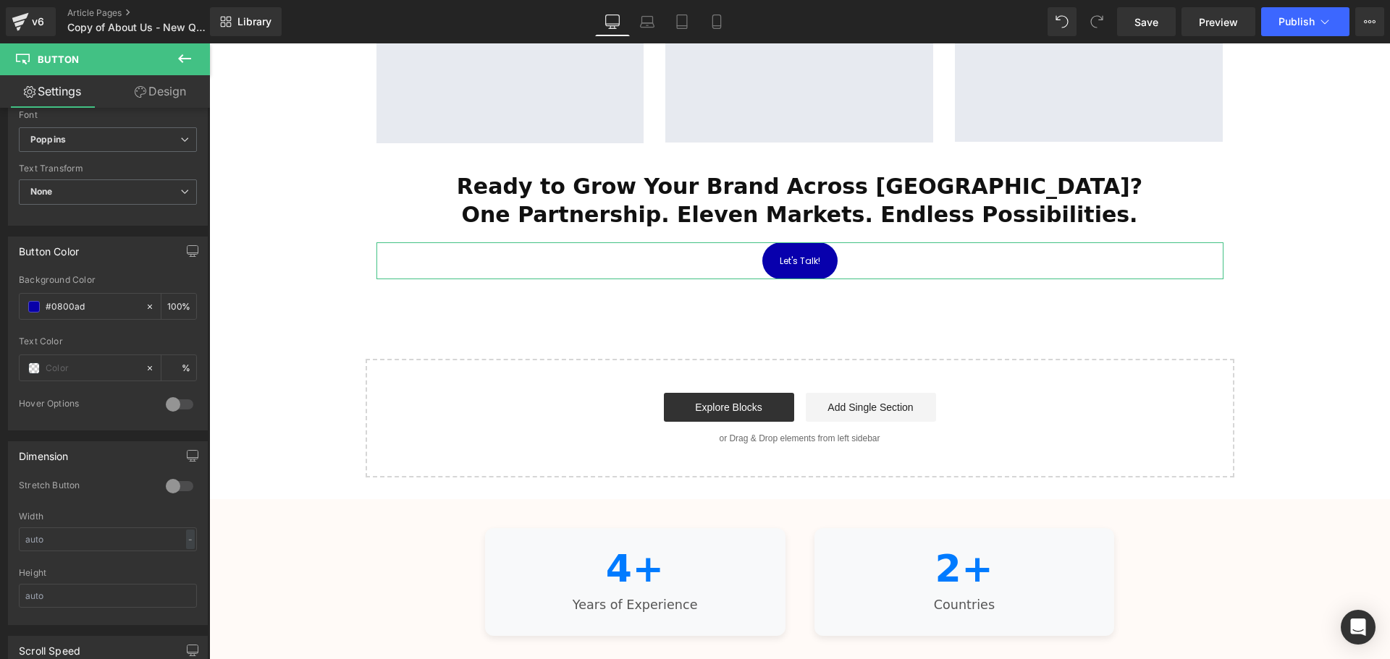
click at [157, 94] on link "Design" at bounding box center [160, 91] width 105 height 33
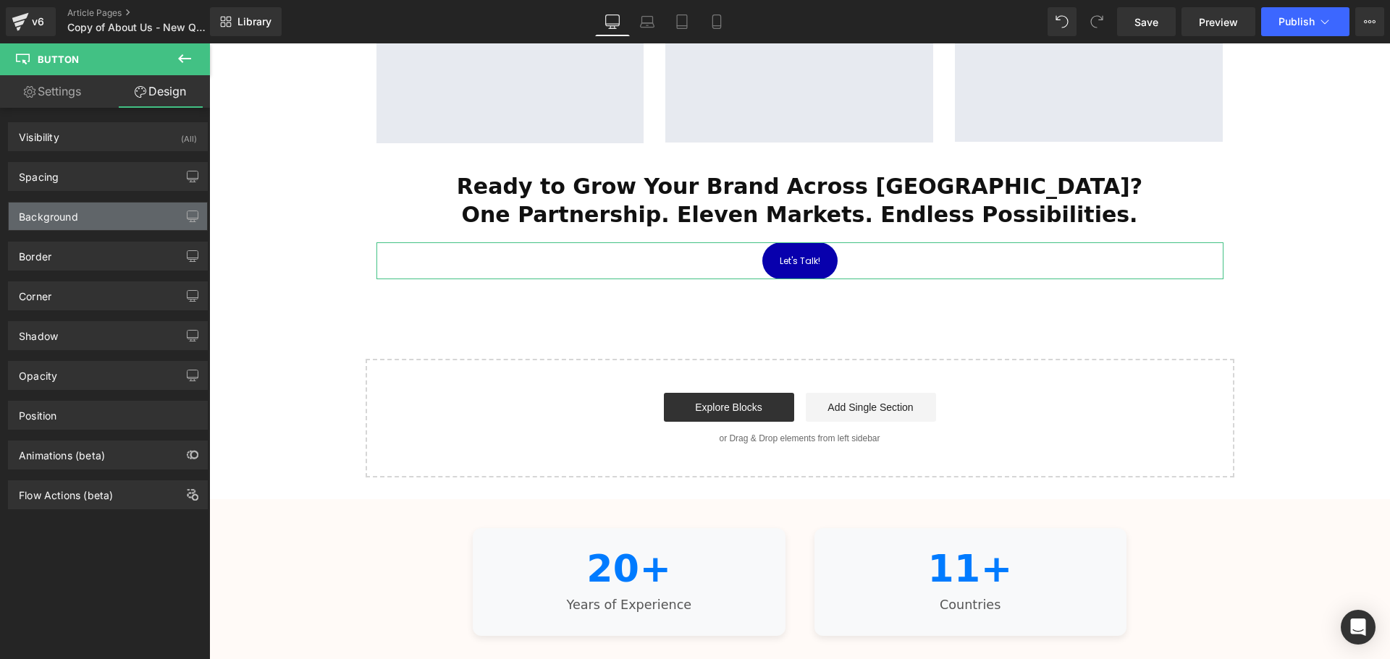
click at [82, 209] on div "Background" at bounding box center [108, 217] width 198 height 28
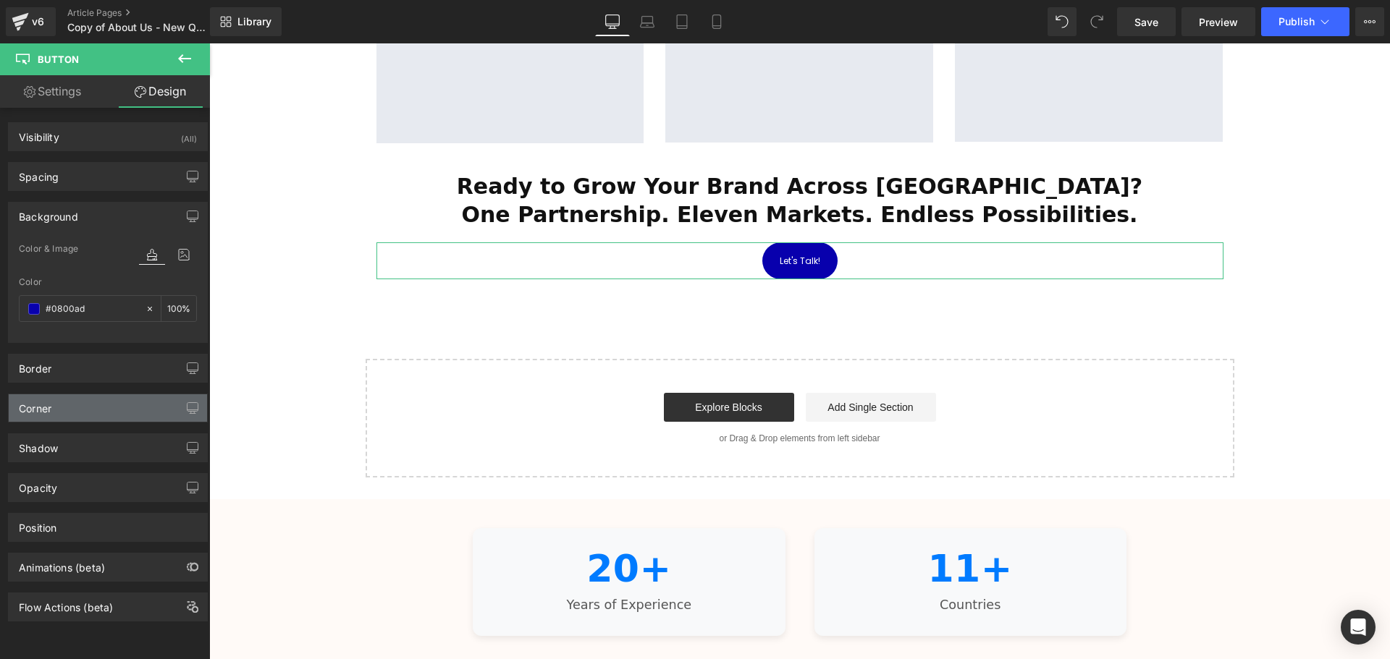
click at [63, 415] on div "Corner" at bounding box center [108, 408] width 198 height 28
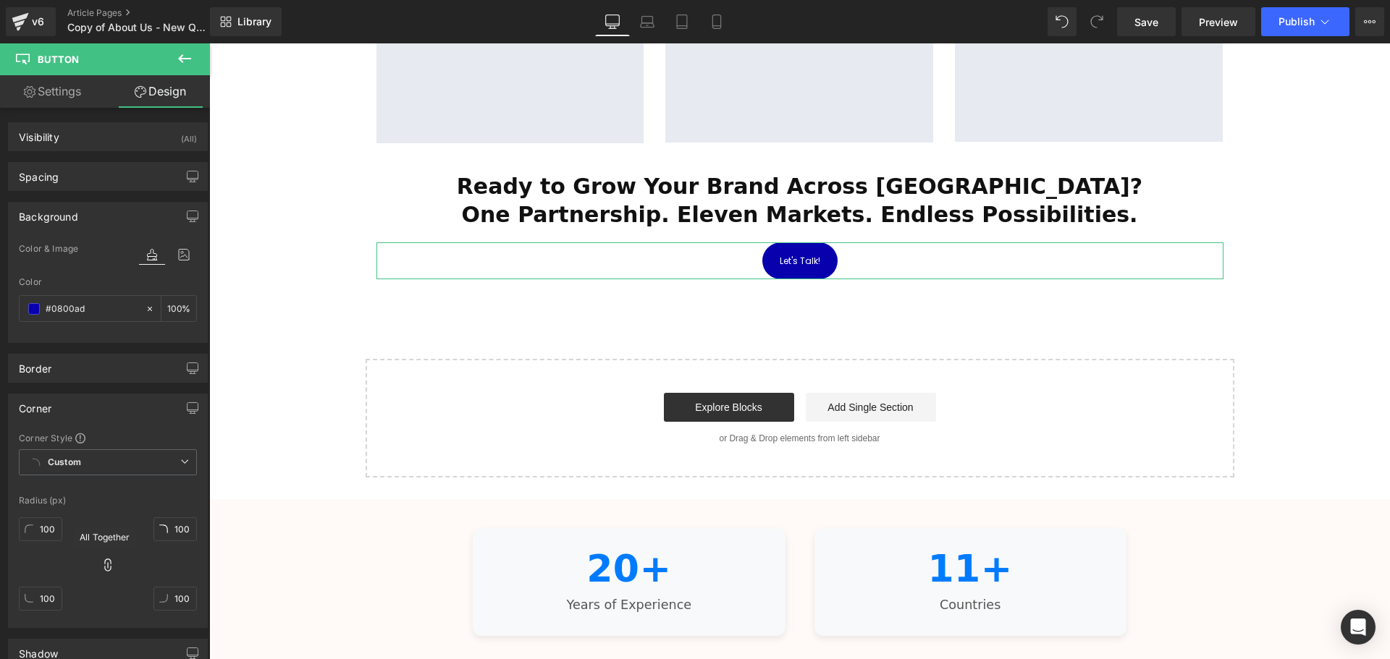
click at [104, 567] on icon at bounding box center [108, 565] width 14 height 14
click at [48, 531] on input "100" at bounding box center [40, 530] width 43 height 24
type input "80"
click at [101, 566] on icon at bounding box center [108, 565] width 14 height 14
type input "80"
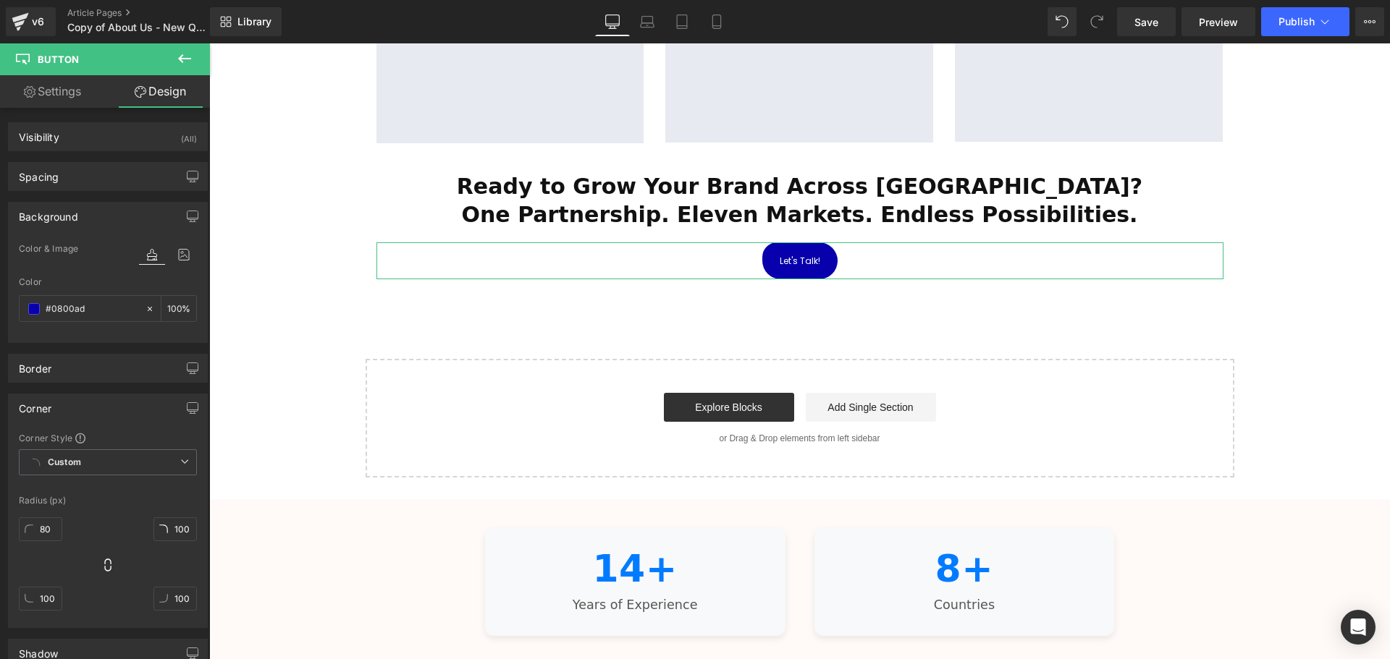
type input "80"
click at [46, 535] on input "80" at bounding box center [40, 530] width 43 height 24
type input "2"
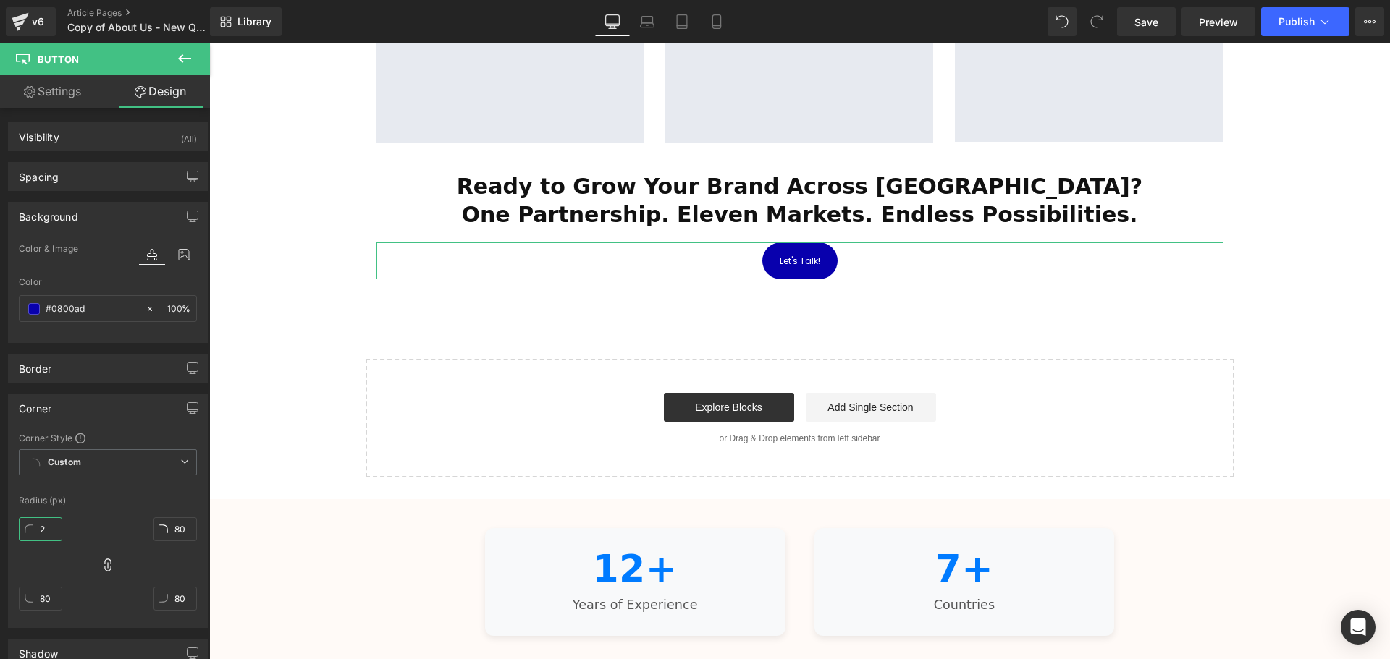
type input "2"
type input "20"
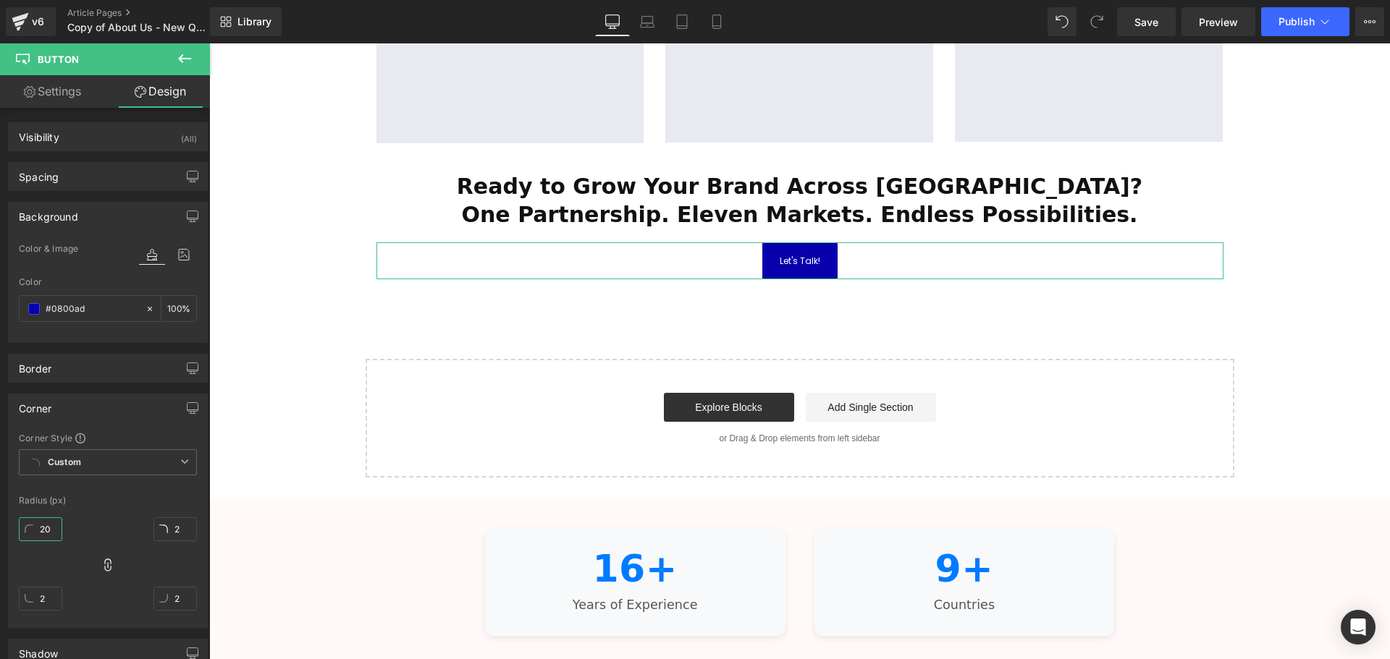
type input "20"
drag, startPoint x: 48, startPoint y: 529, endPoint x: 38, endPoint y: 530, distance: 10.2
click at [38, 530] on input "19" at bounding box center [40, 530] width 43 height 24
type input "2"
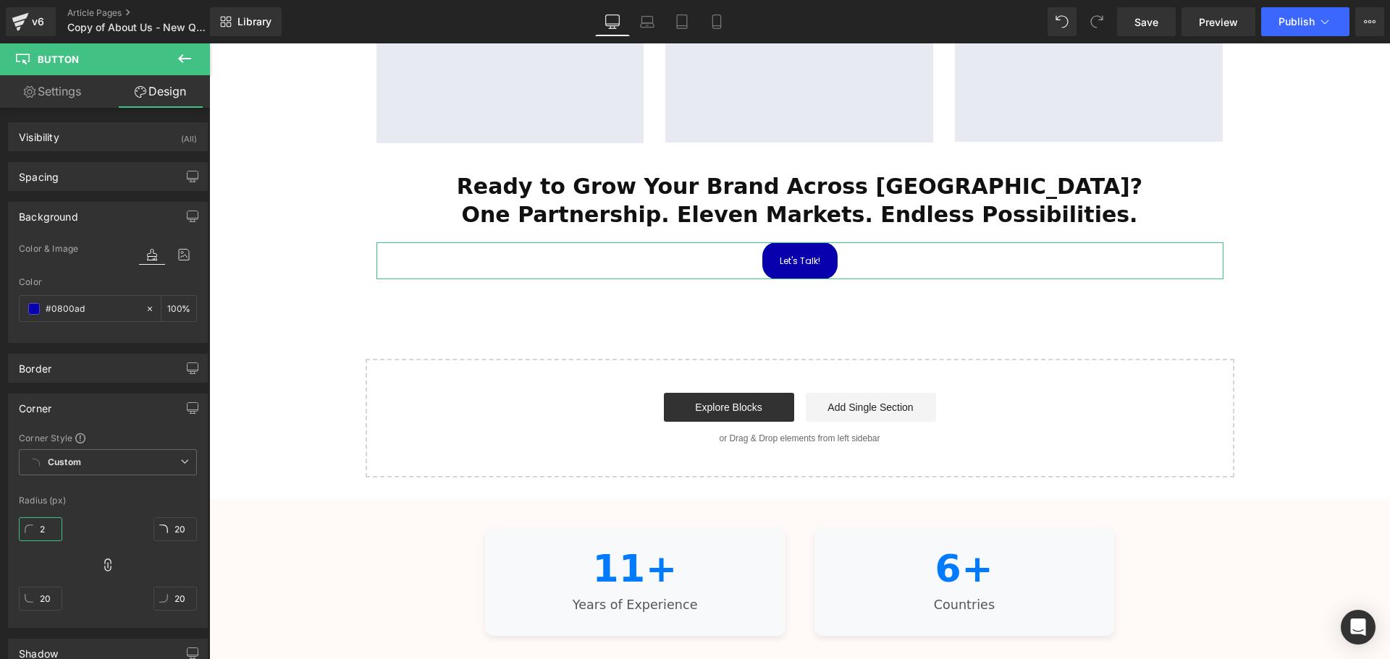
type input "2"
drag, startPoint x: 53, startPoint y: 531, endPoint x: 33, endPoint y: 530, distance: 20.3
click at [33, 530] on input "2" at bounding box center [40, 530] width 43 height 24
type input "1"
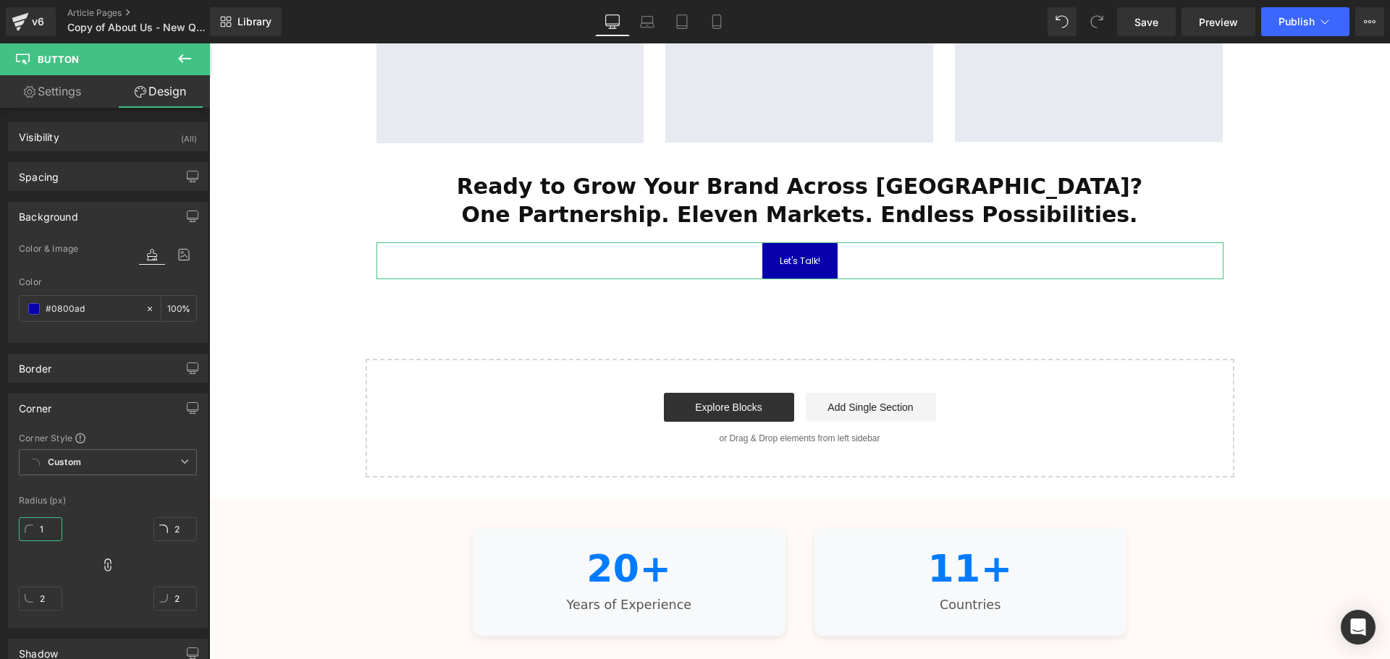
type input "1"
type input "10"
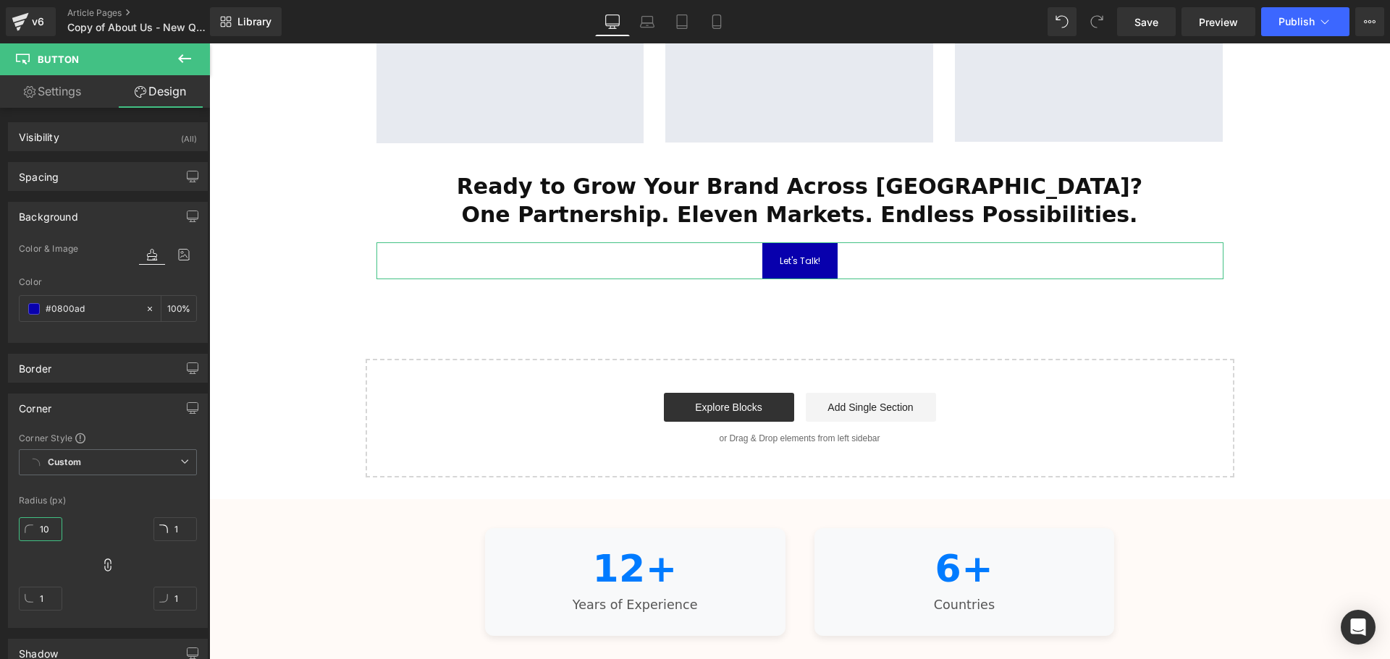
type input "10"
click at [91, 372] on div "Border" at bounding box center [108, 369] width 198 height 28
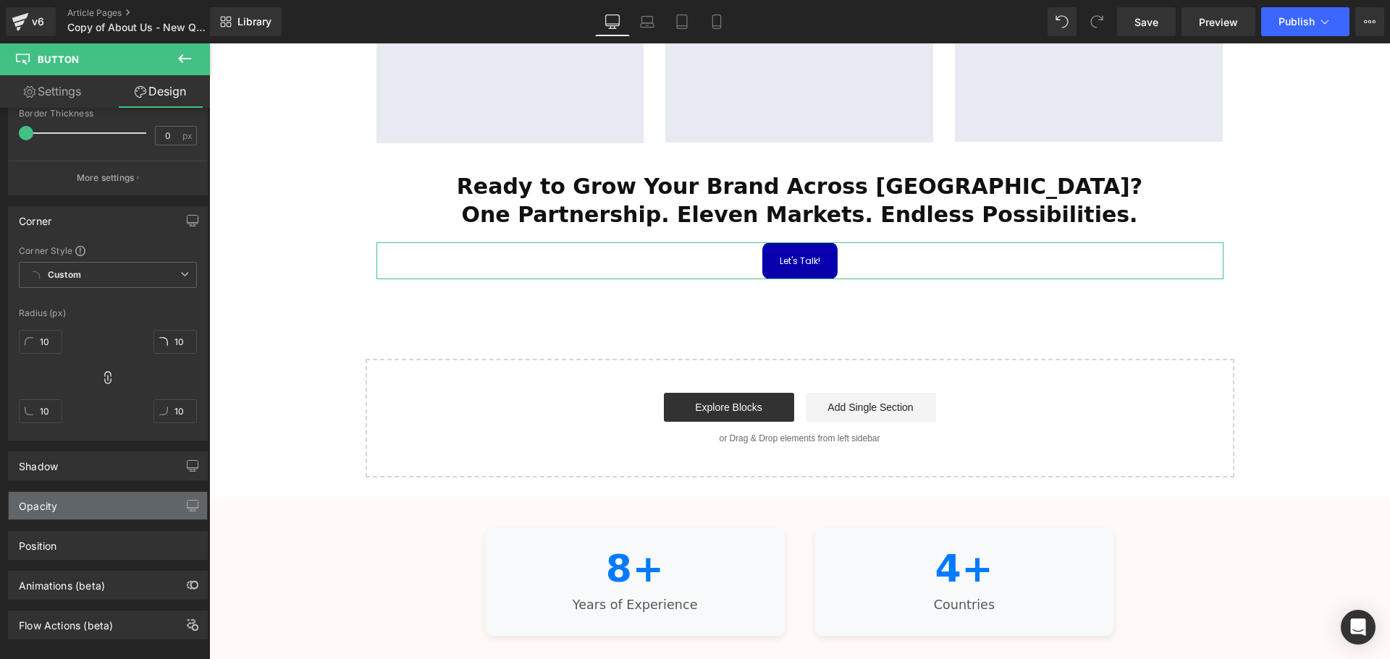
scroll to position [493, 0]
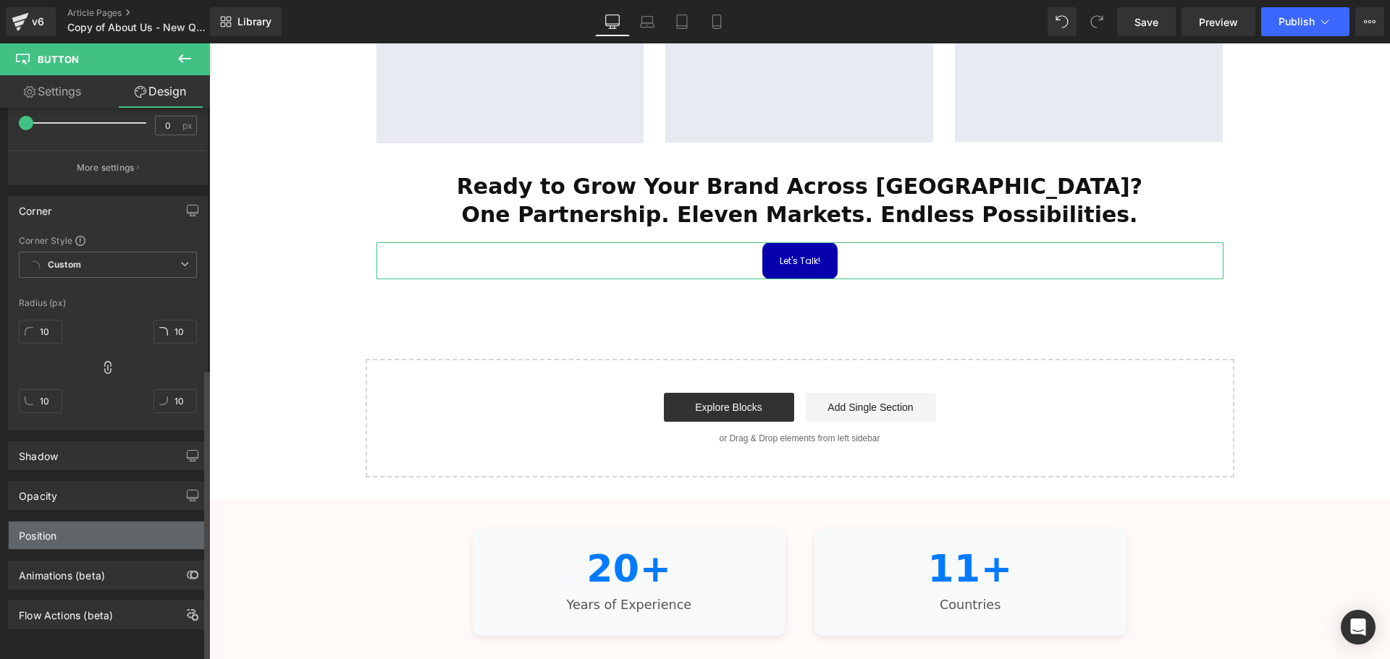
click at [92, 527] on div "Position" at bounding box center [108, 536] width 198 height 28
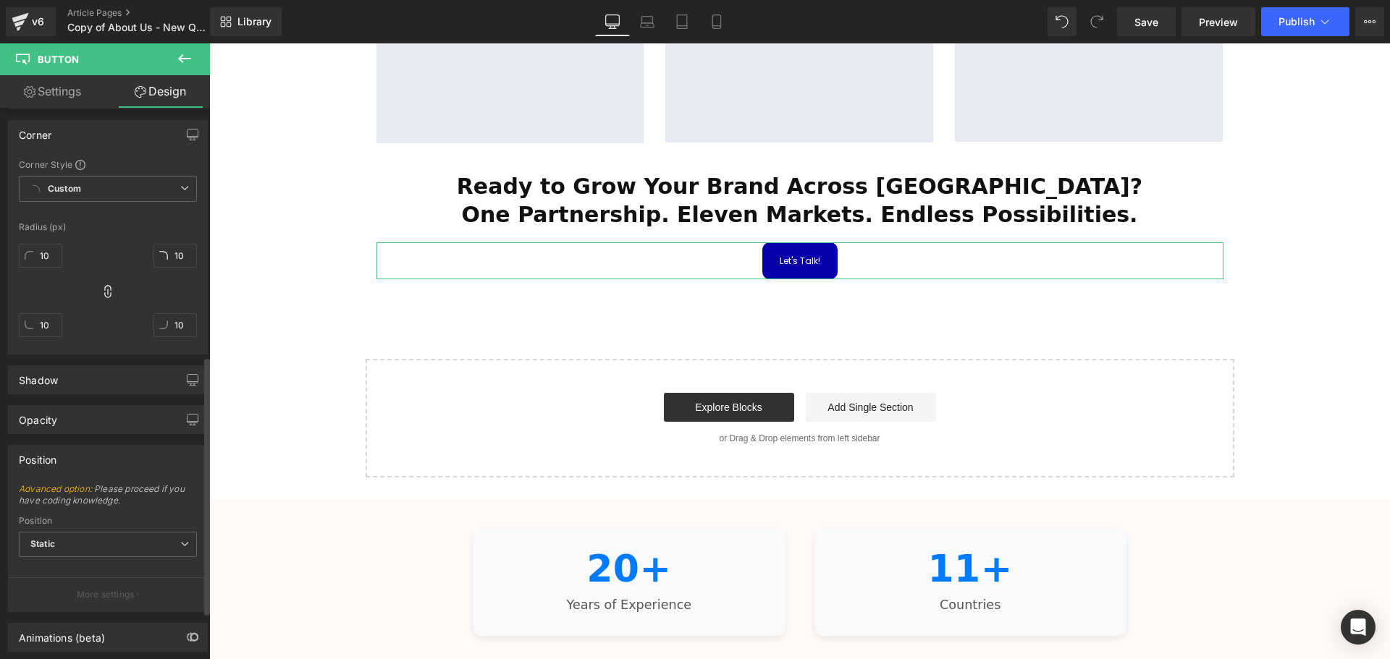
scroll to position [631, 0]
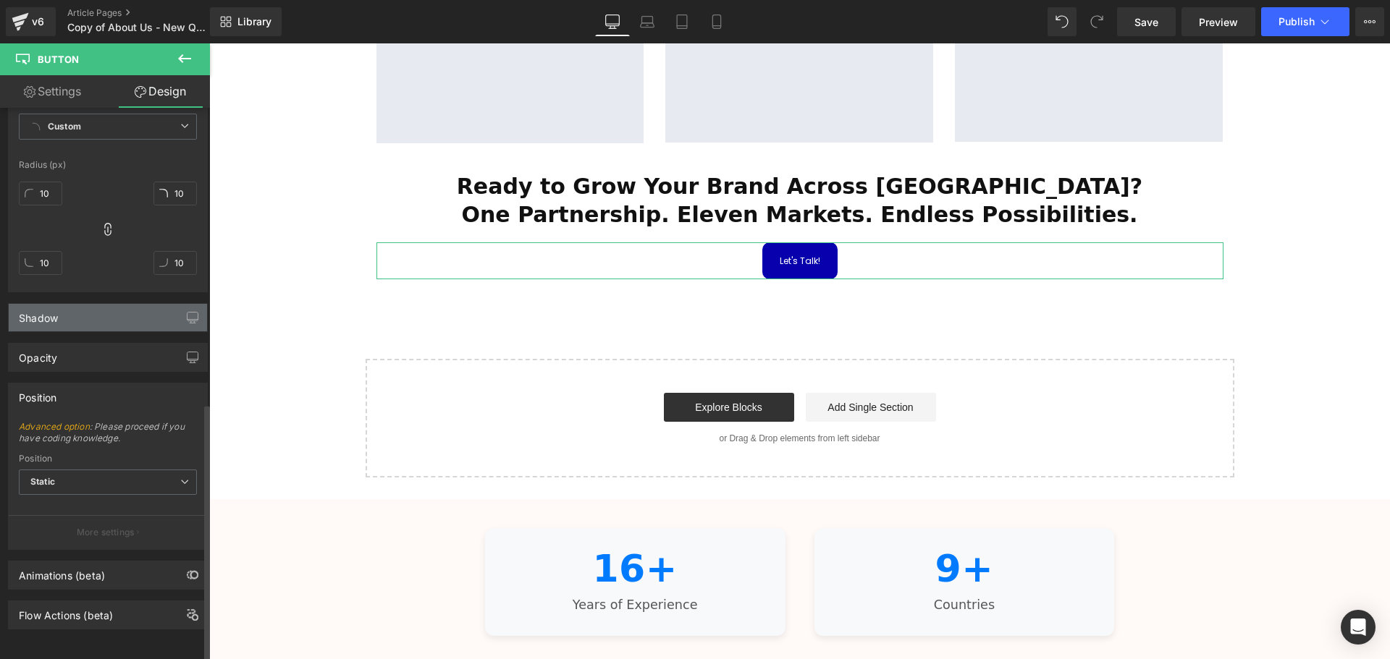
click at [64, 307] on div "Shadow" at bounding box center [108, 318] width 198 height 28
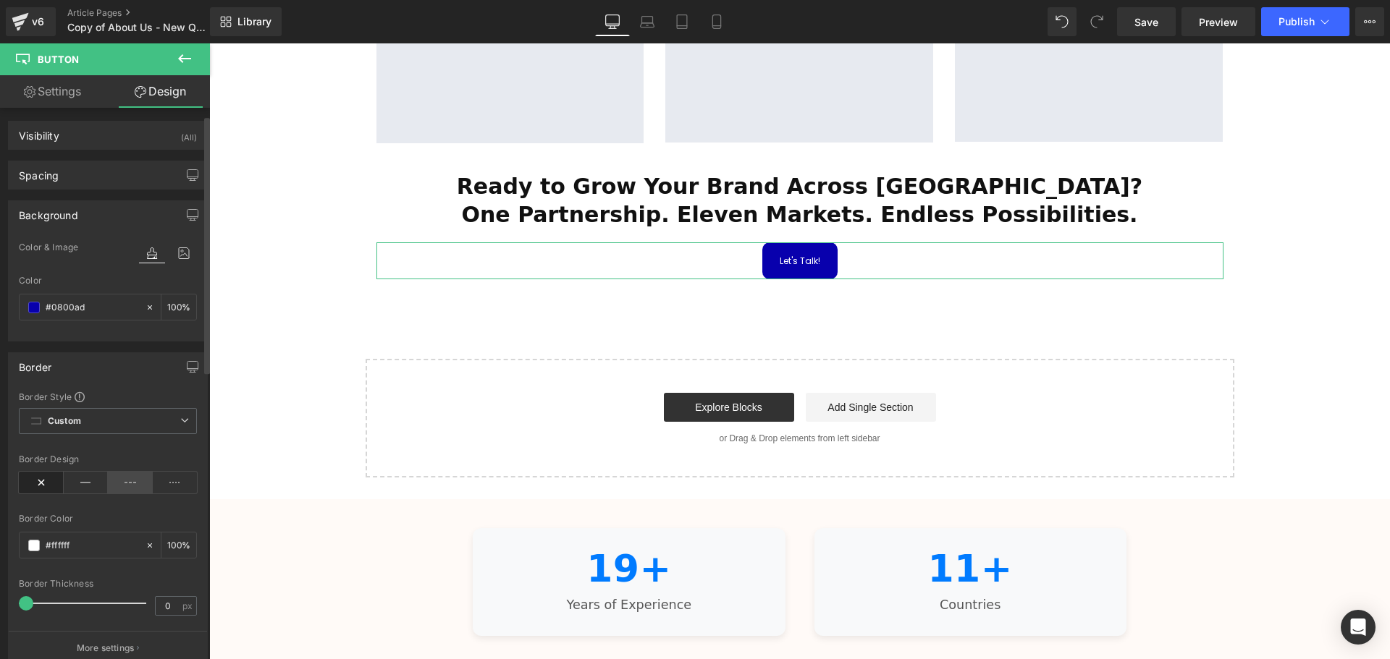
scroll to position [0, 0]
click at [46, 158] on div "Spacing Margin 0px 0 0px 0 0px 0 0px 0 Padding 16px 16 24px 24 16px 16 24px 24 …" at bounding box center [108, 171] width 216 height 40
click at [43, 177] on div "Spacing" at bounding box center [39, 173] width 40 height 20
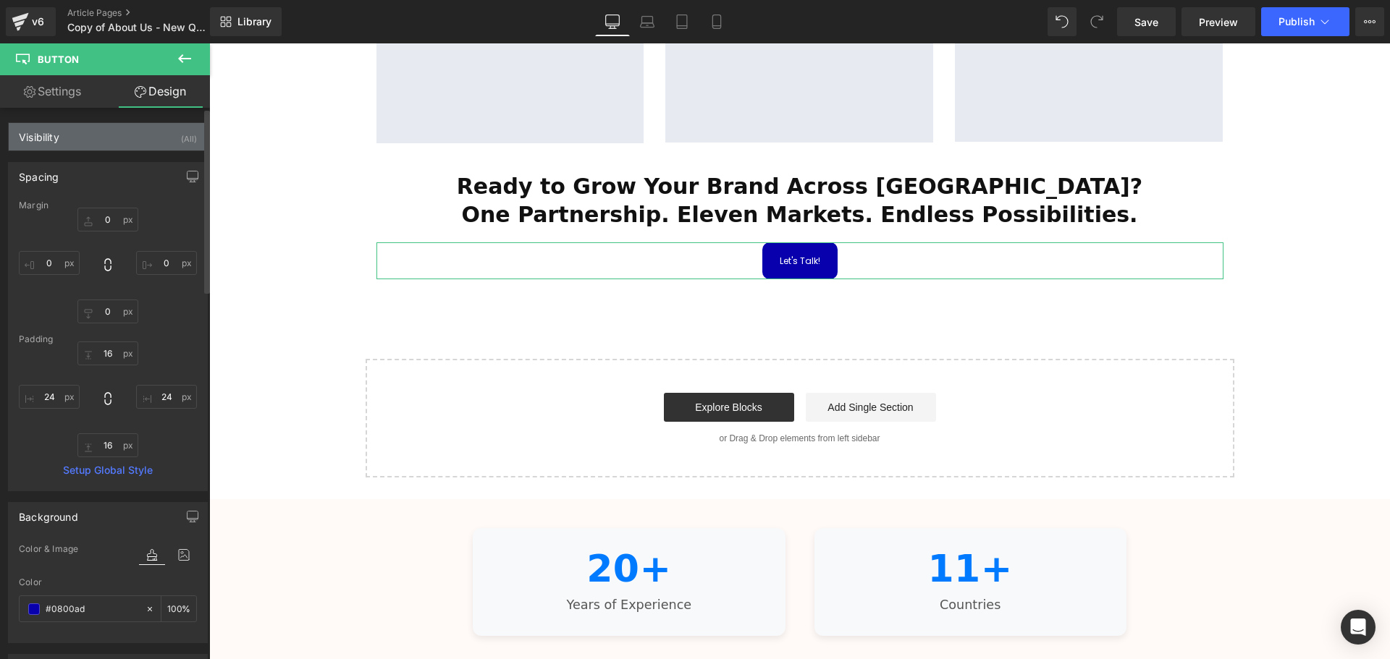
click at [72, 135] on div "Visibility (All)" at bounding box center [108, 137] width 198 height 28
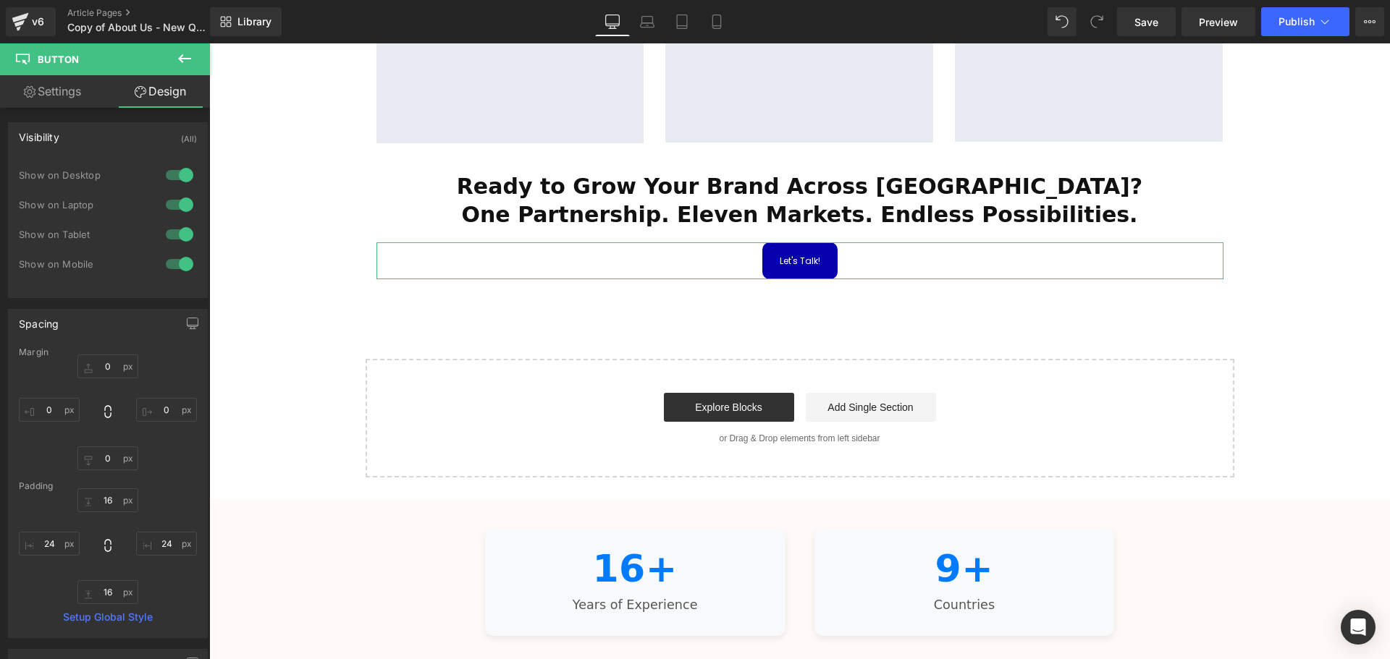
click at [72, 94] on link "Settings" at bounding box center [52, 91] width 105 height 33
type input "100"
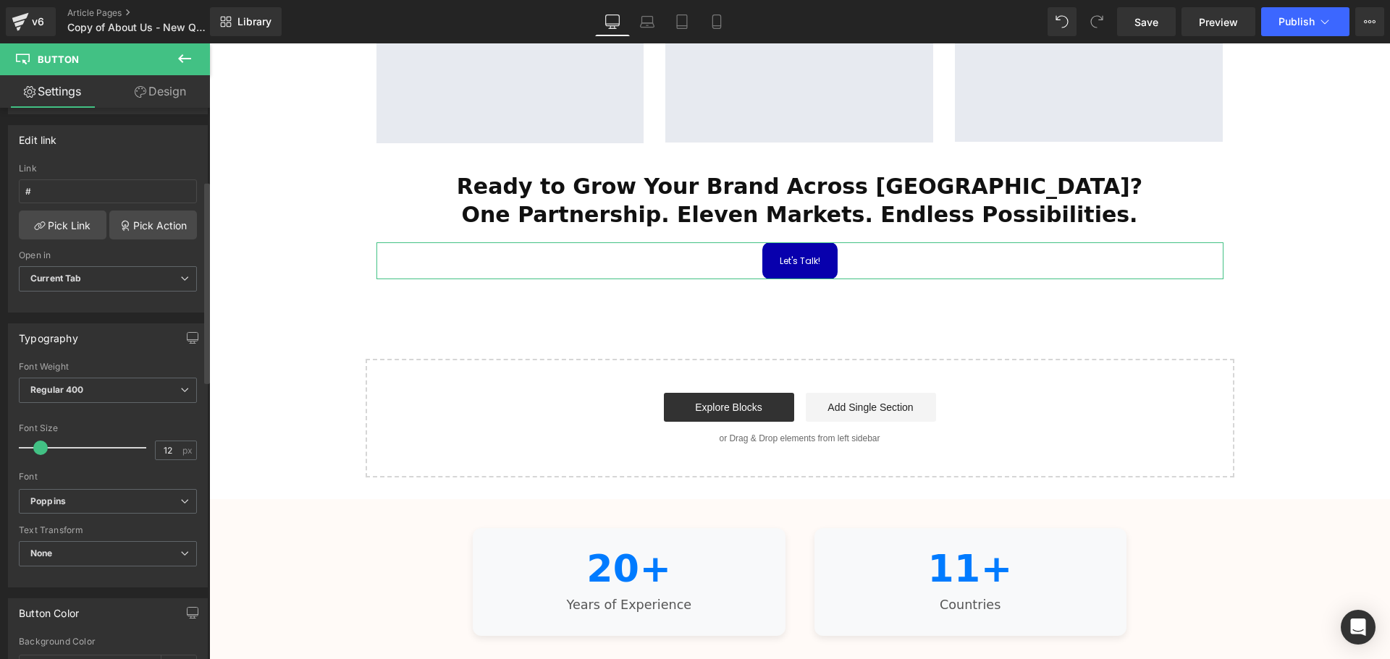
scroll to position [145, 0]
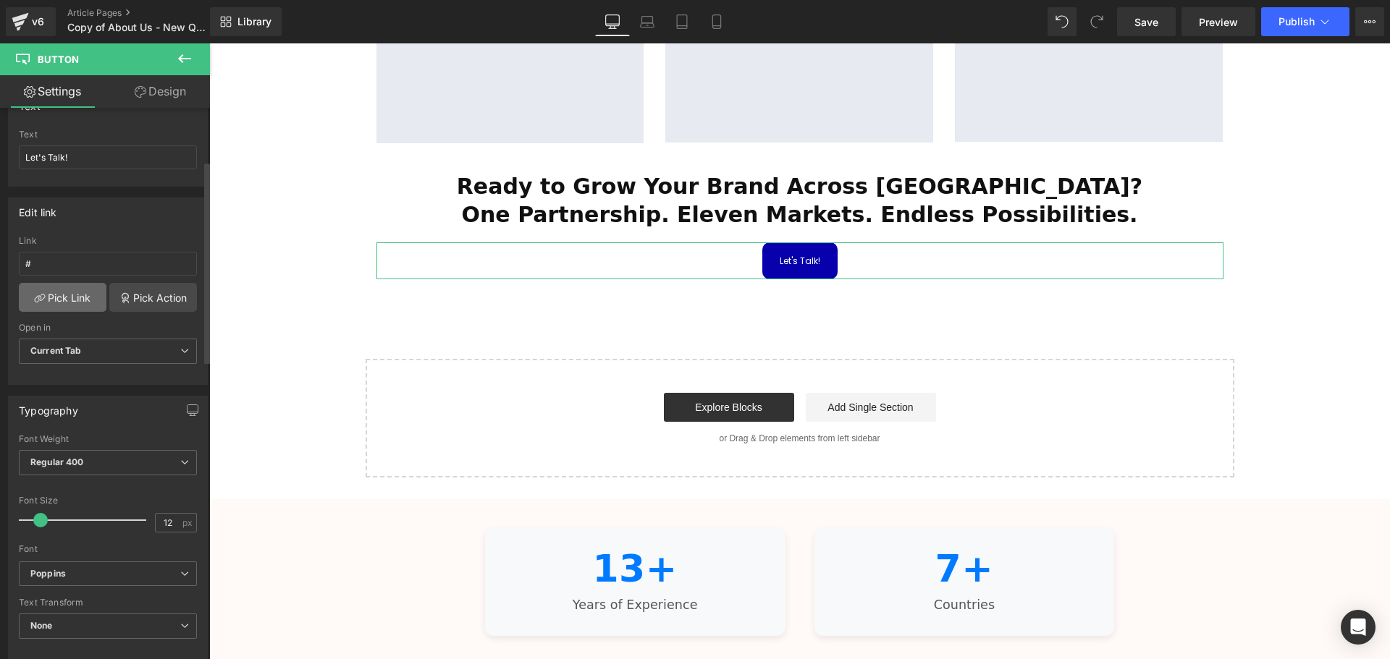
click at [58, 297] on link "Pick Link" at bounding box center [63, 297] width 88 height 29
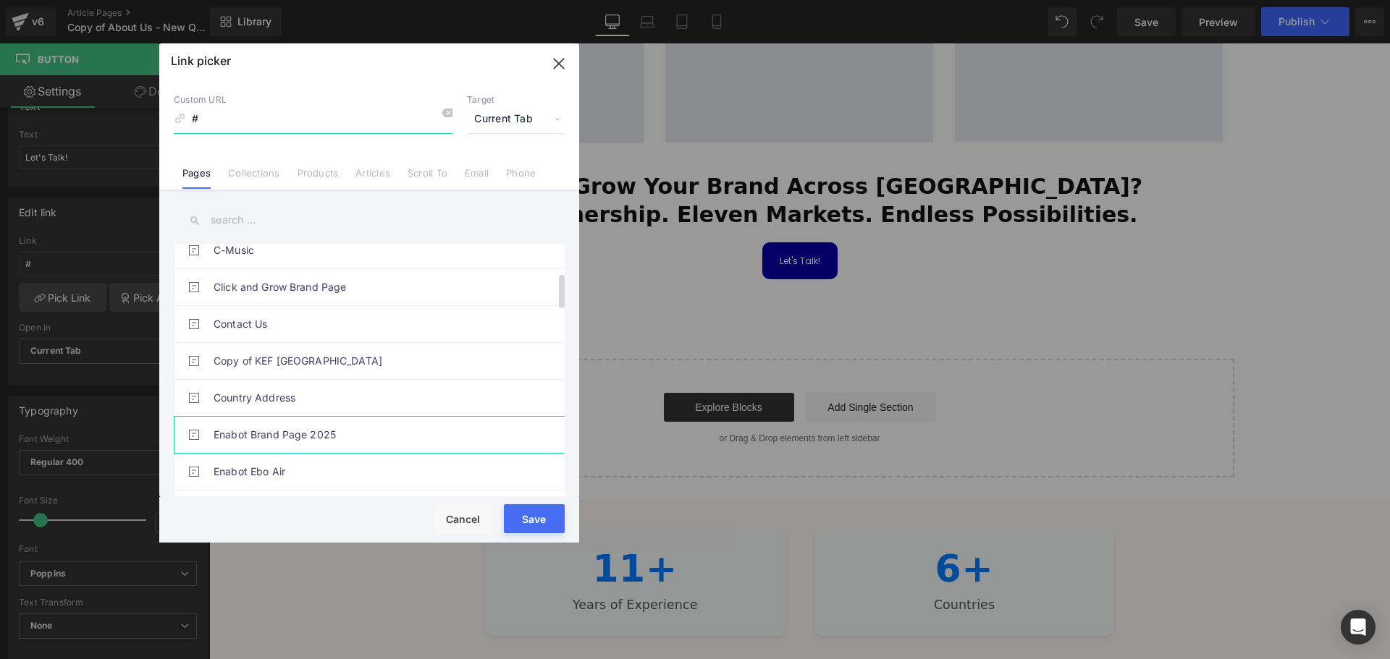
scroll to position [290, 0]
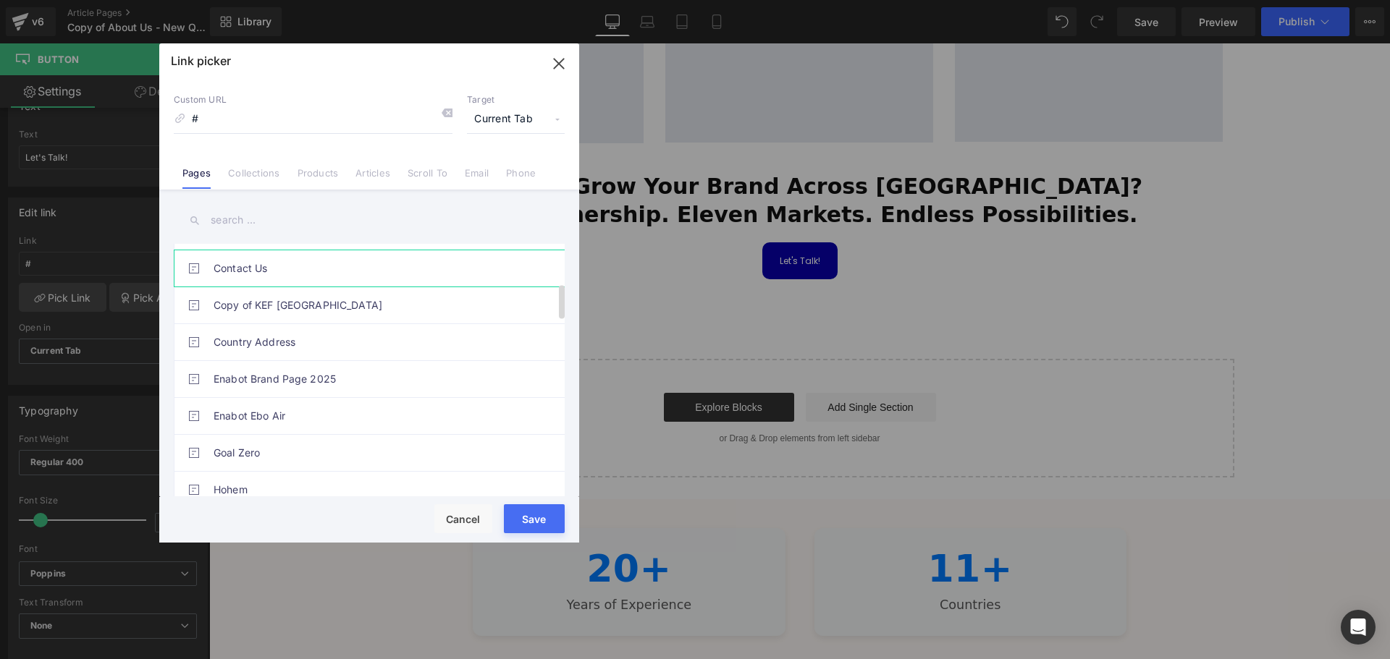
click at [250, 267] on link "Contact Us" at bounding box center [373, 268] width 318 height 36
type input "/pages/contact-us"
click at [524, 510] on button "Save" at bounding box center [534, 518] width 61 height 29
type input "/pages/contact-us"
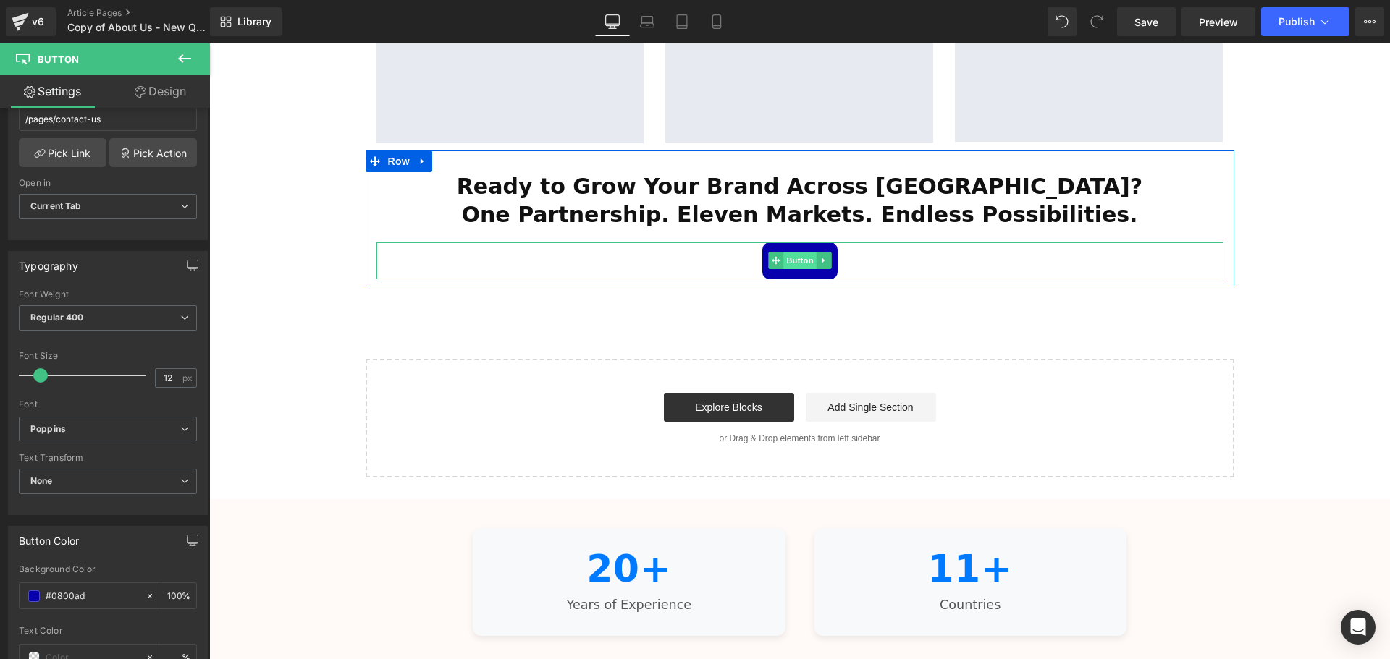
click at [802, 252] on span "Button" at bounding box center [799, 260] width 33 height 17
click at [802, 253] on span "Button" at bounding box center [799, 261] width 33 height 17
click at [821, 256] on icon at bounding box center [823, 260] width 8 height 9
click at [917, 242] on div "Let's Talk!" at bounding box center [799, 260] width 847 height 37
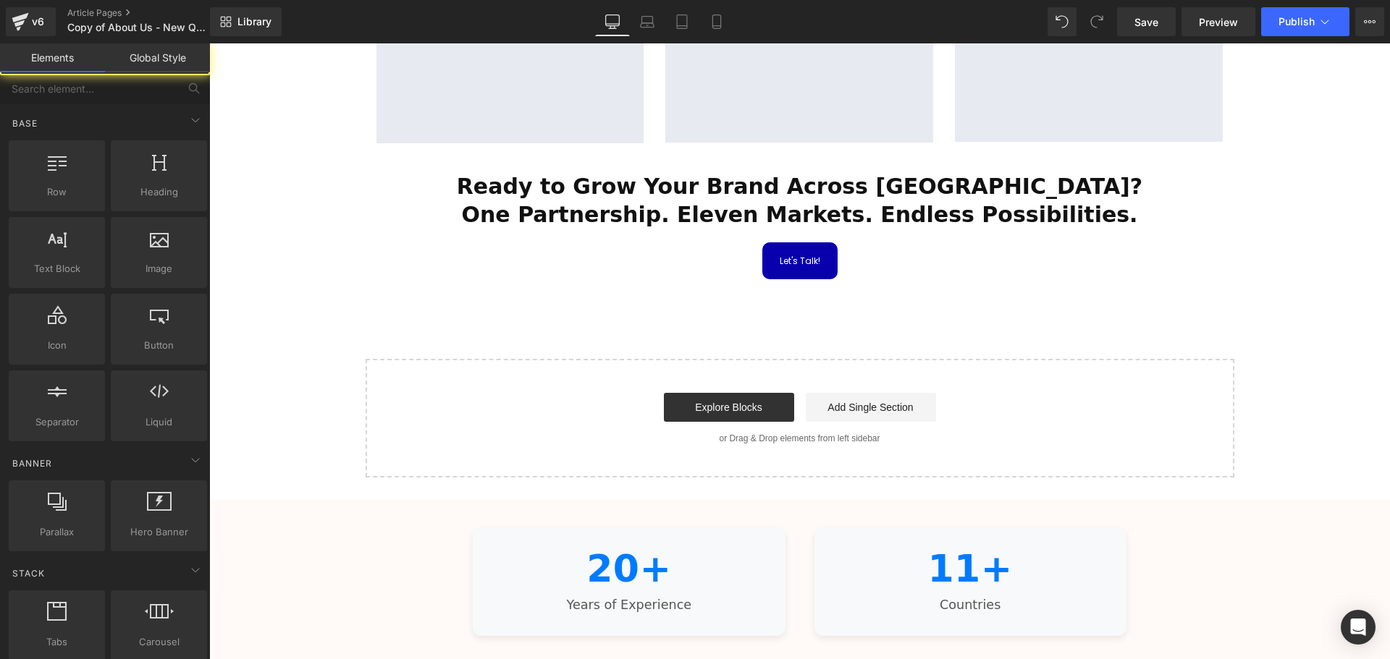
scroll to position [2741, 0]
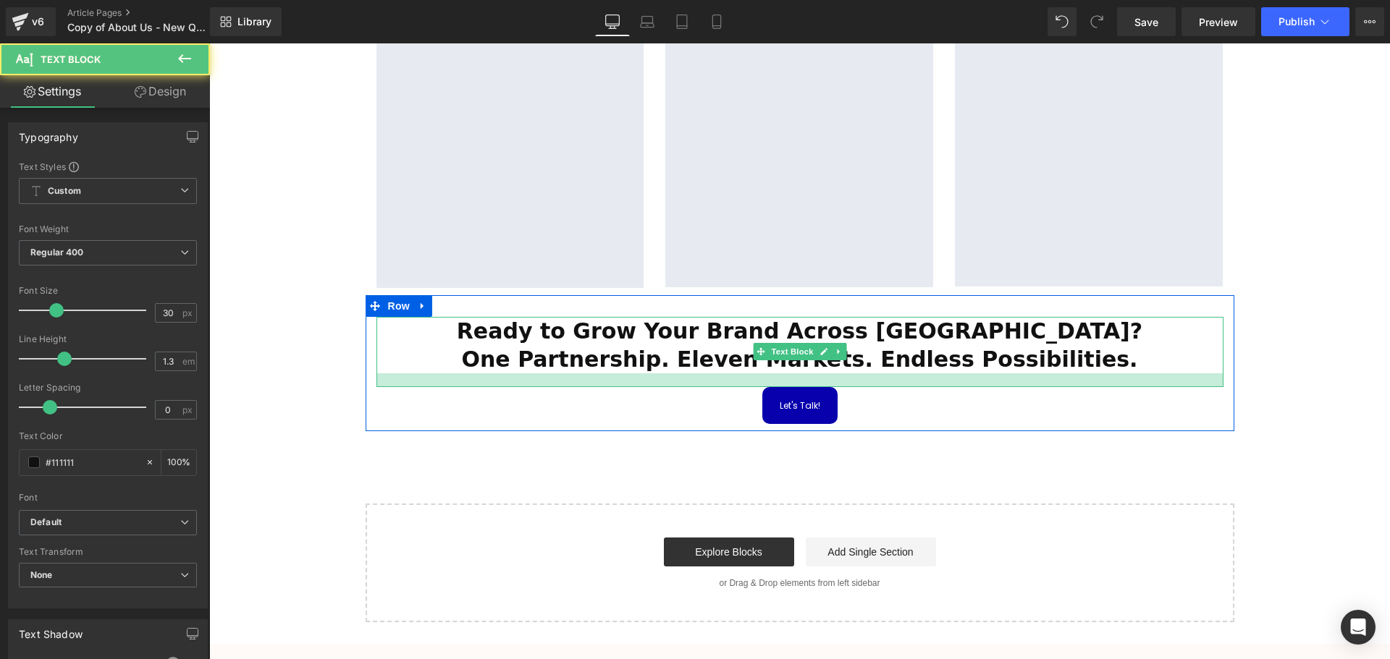
click at [800, 373] on div at bounding box center [799, 380] width 847 height 14
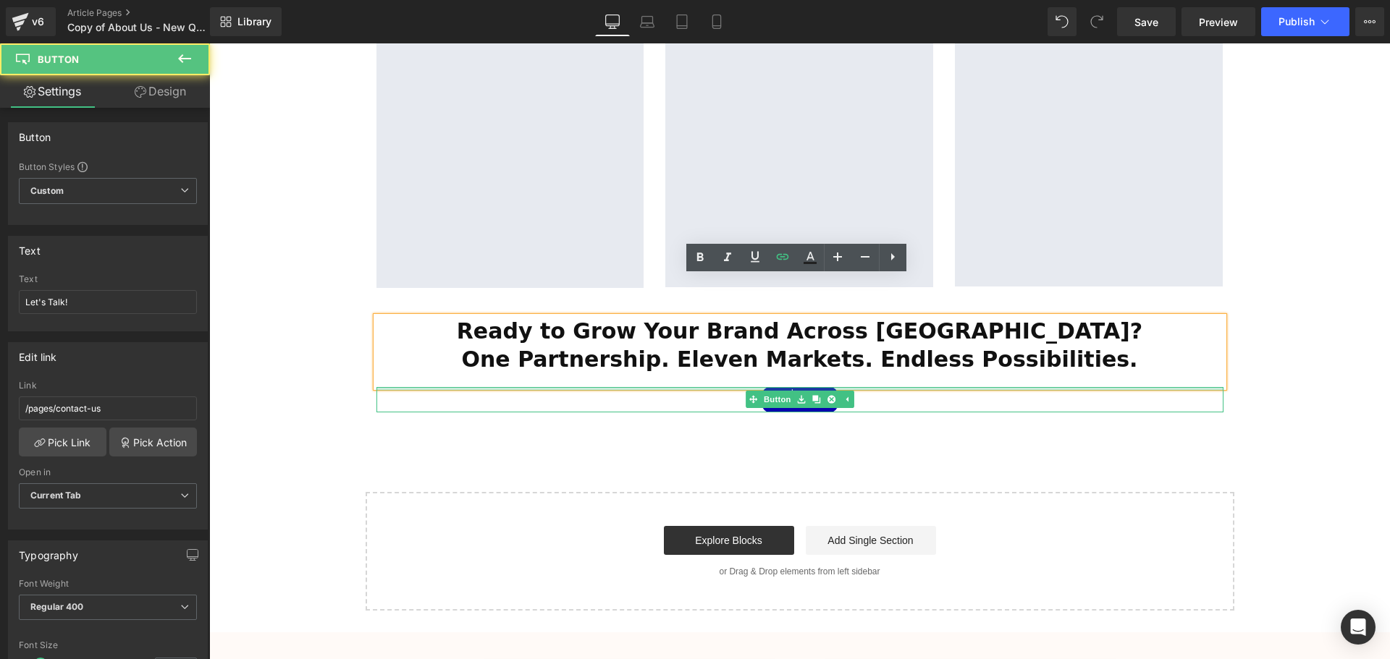
scroll to position [3895, 1173]
drag, startPoint x: 798, startPoint y: 351, endPoint x: 802, endPoint y: 322, distance: 29.3
click at [802, 322] on div "Ready to Grow Your Brand Across Southeast Asia? One Partnership. Eleven Markets…" at bounding box center [800, 365] width 869 height 96
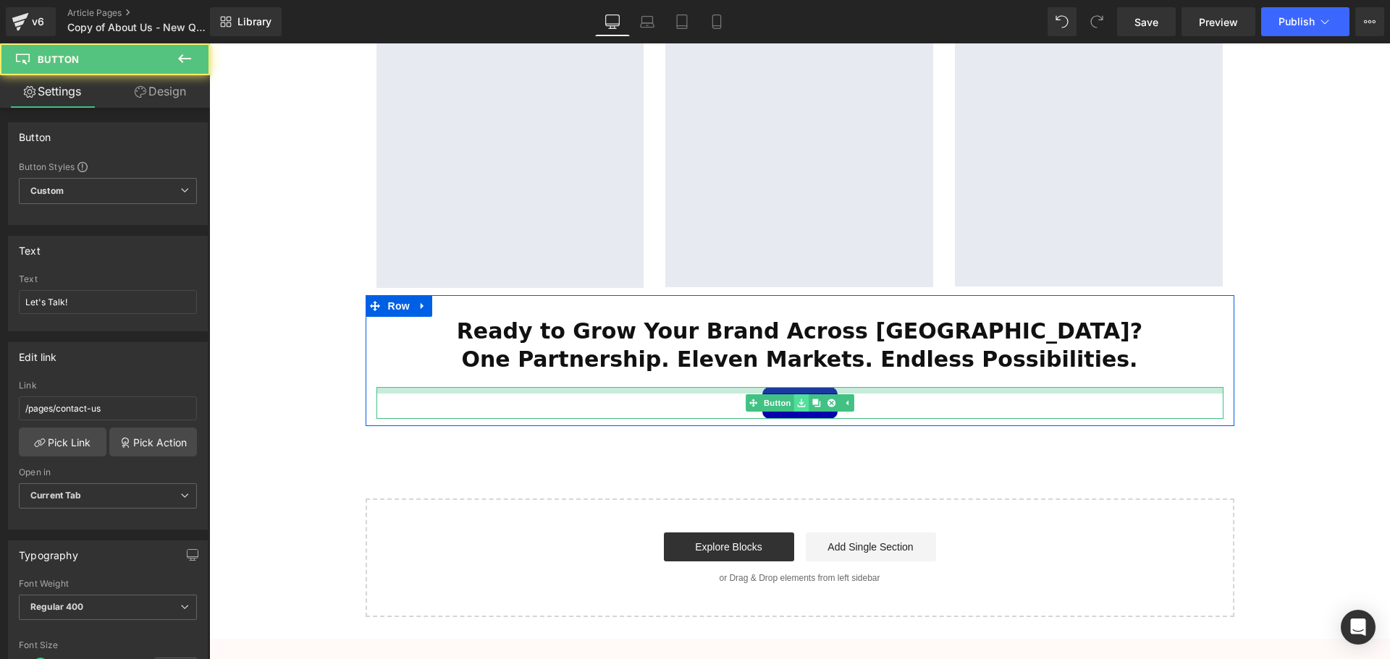
scroll to position [3902, 1173]
click at [801, 387] on div "Let's Talk! Button" at bounding box center [799, 403] width 847 height 32
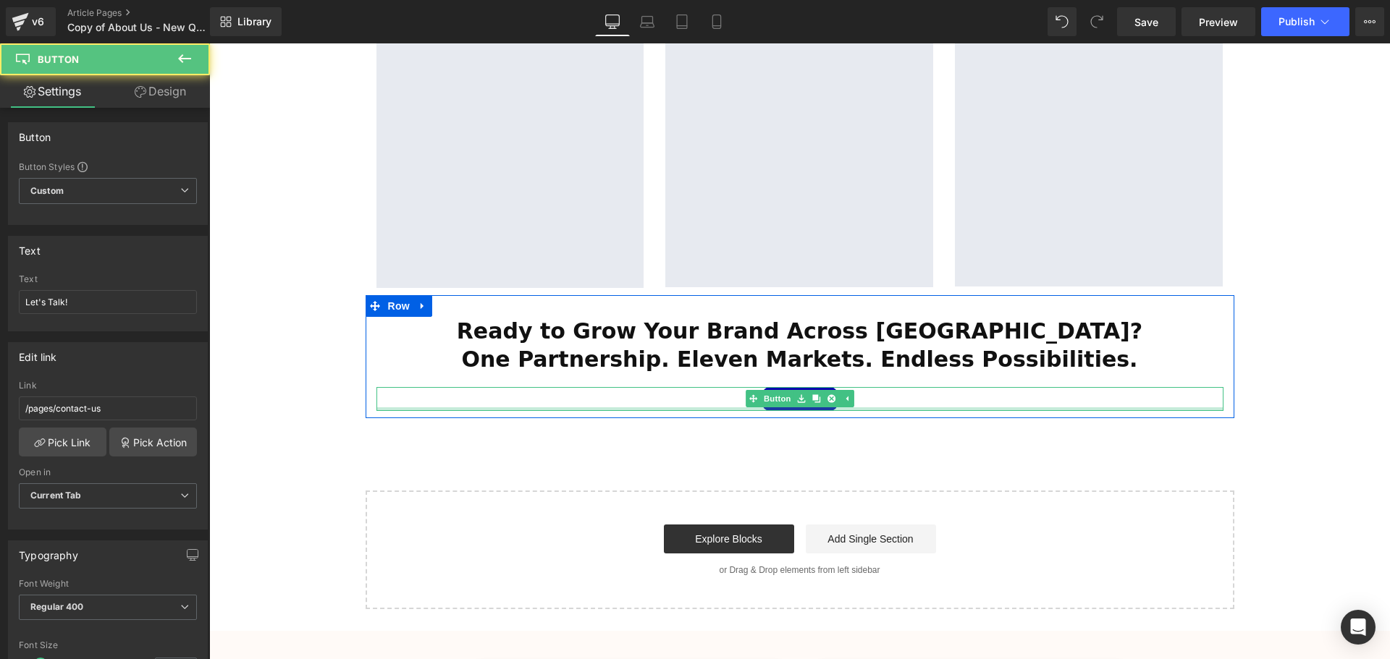
scroll to position [3894, 1173]
drag, startPoint x: 803, startPoint y: 378, endPoint x: 803, endPoint y: 370, distance: 8.0
click at [803, 407] on div at bounding box center [799, 409] width 847 height 4
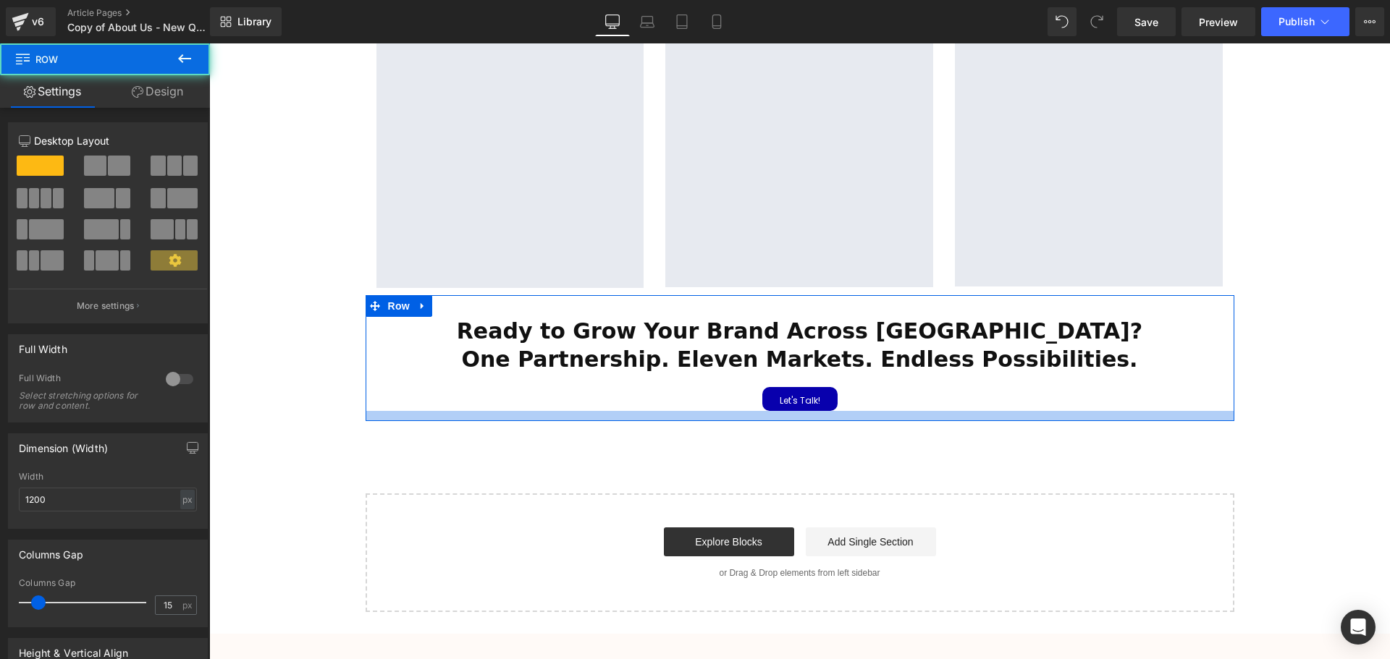
scroll to position [3897, 1173]
click at [807, 411] on div at bounding box center [800, 416] width 869 height 10
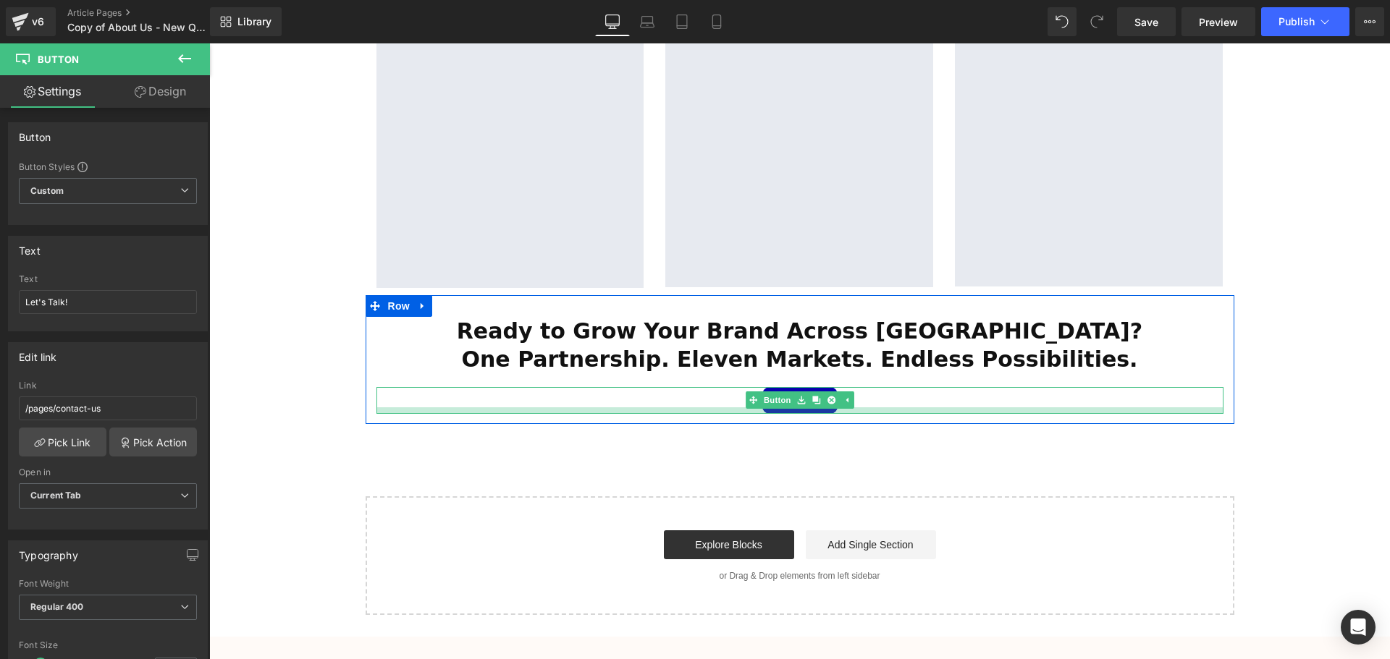
scroll to position [3900, 1173]
click at [811, 407] on div at bounding box center [799, 410] width 847 height 7
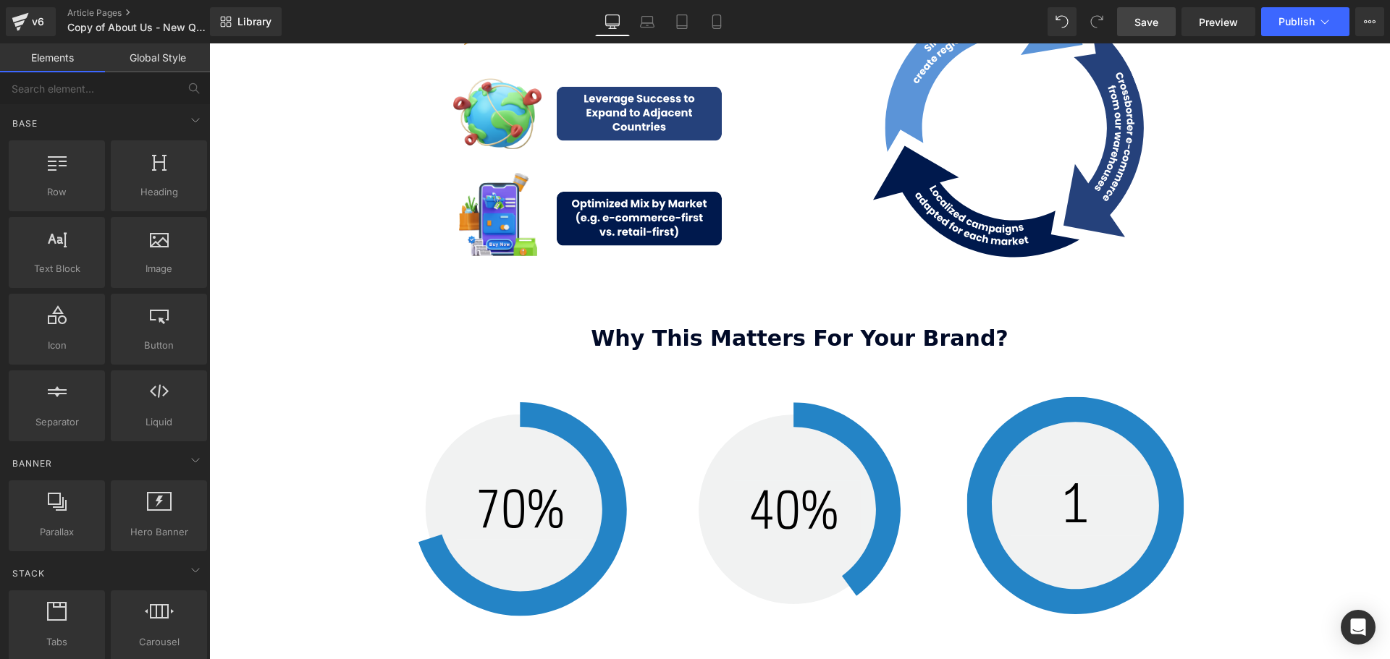
scroll to position [1728, 0]
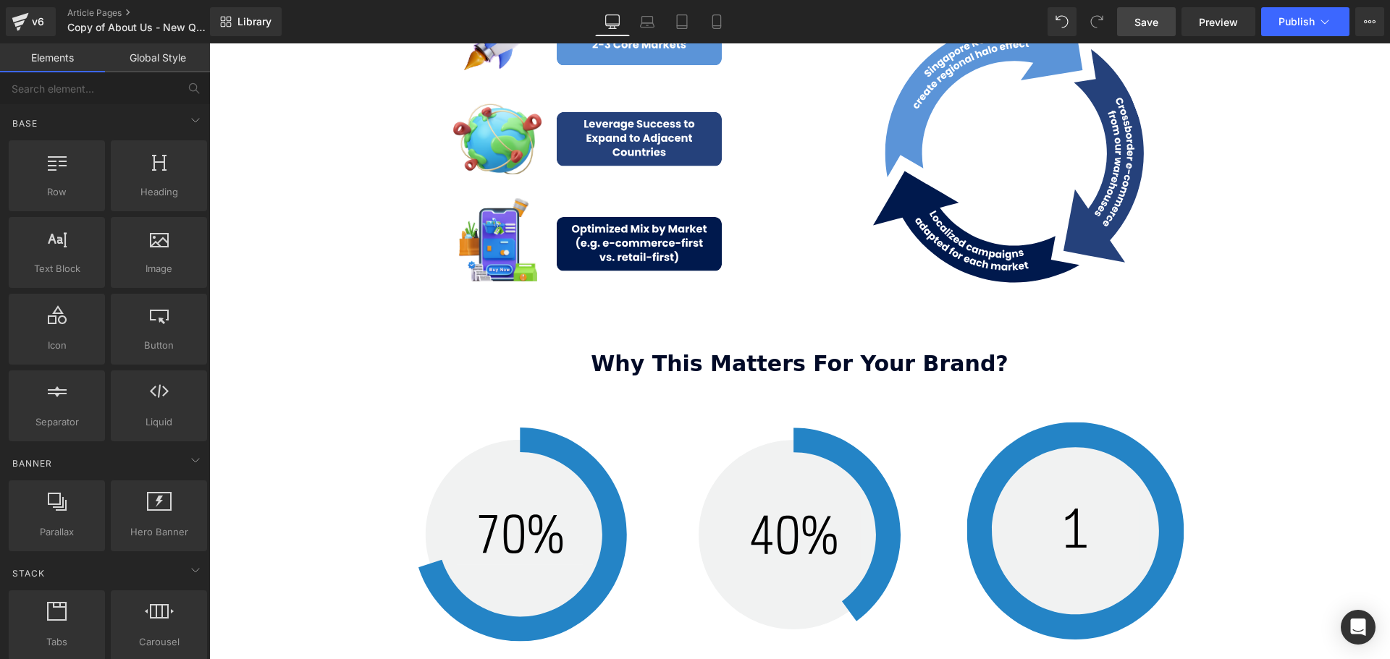
click at [1146, 14] on span "Save" at bounding box center [1146, 21] width 24 height 15
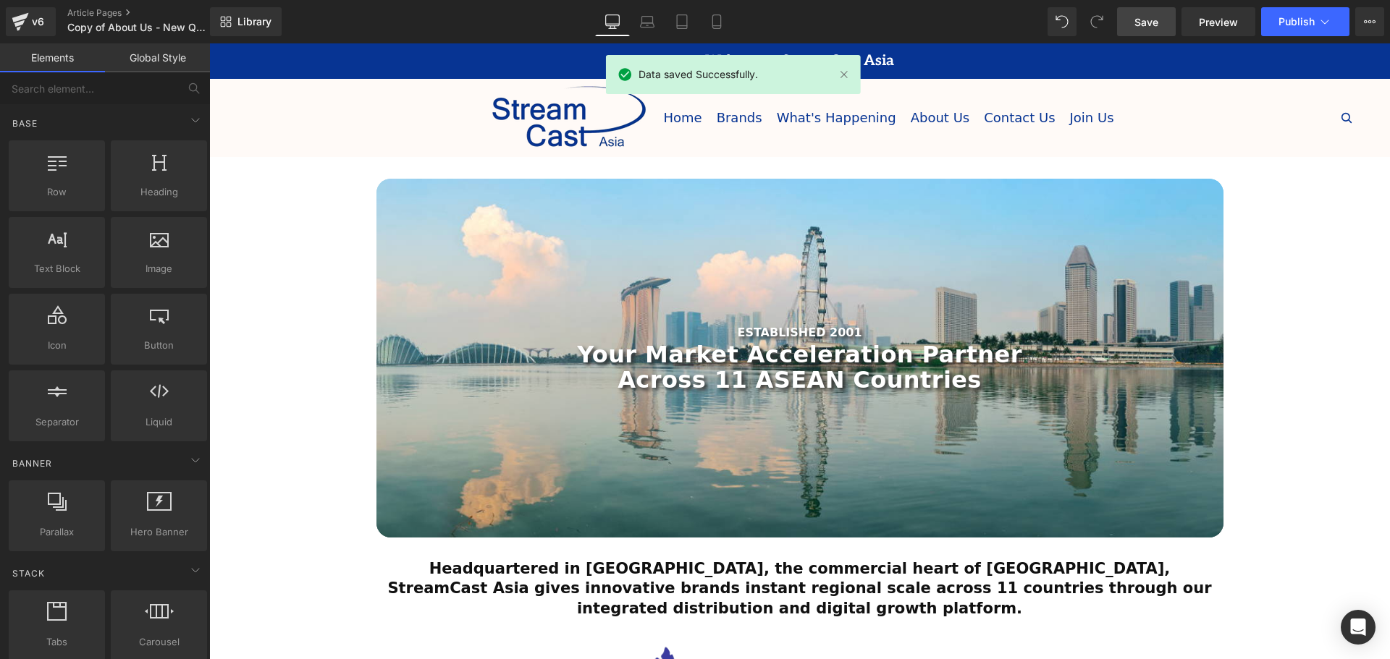
scroll to position [0, 0]
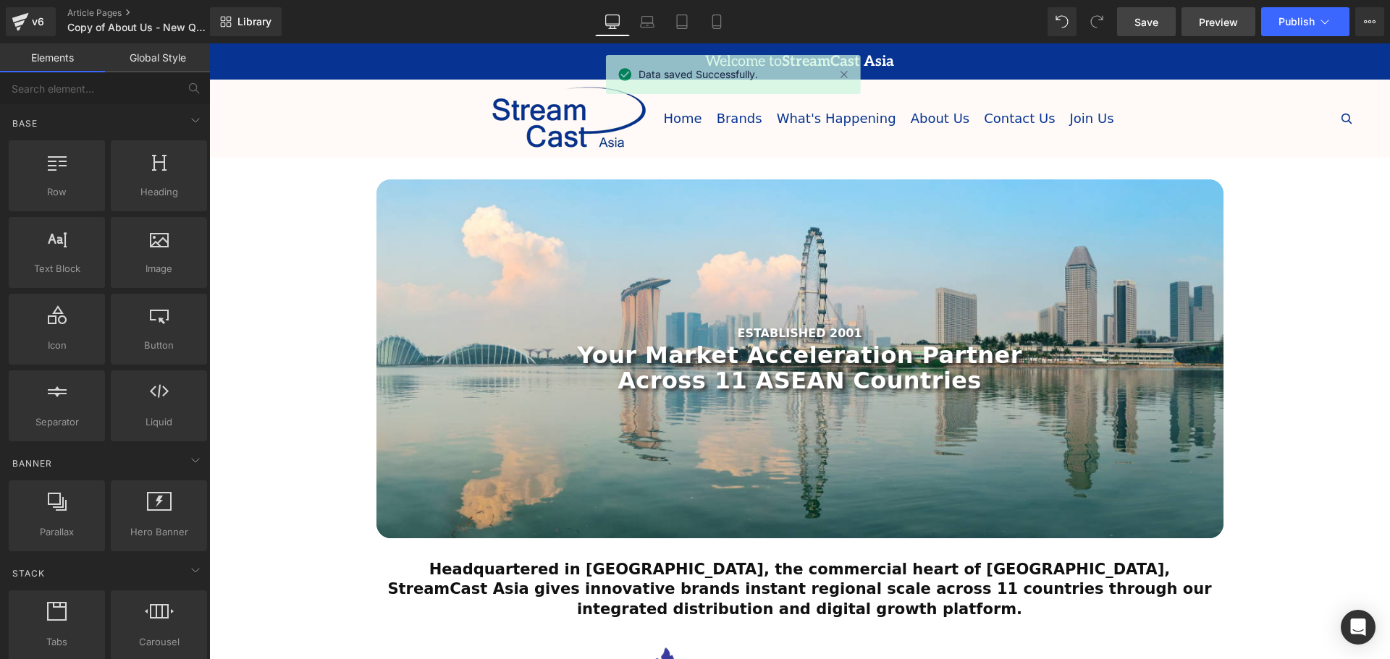
click at [1223, 30] on link "Preview" at bounding box center [1218, 21] width 74 height 29
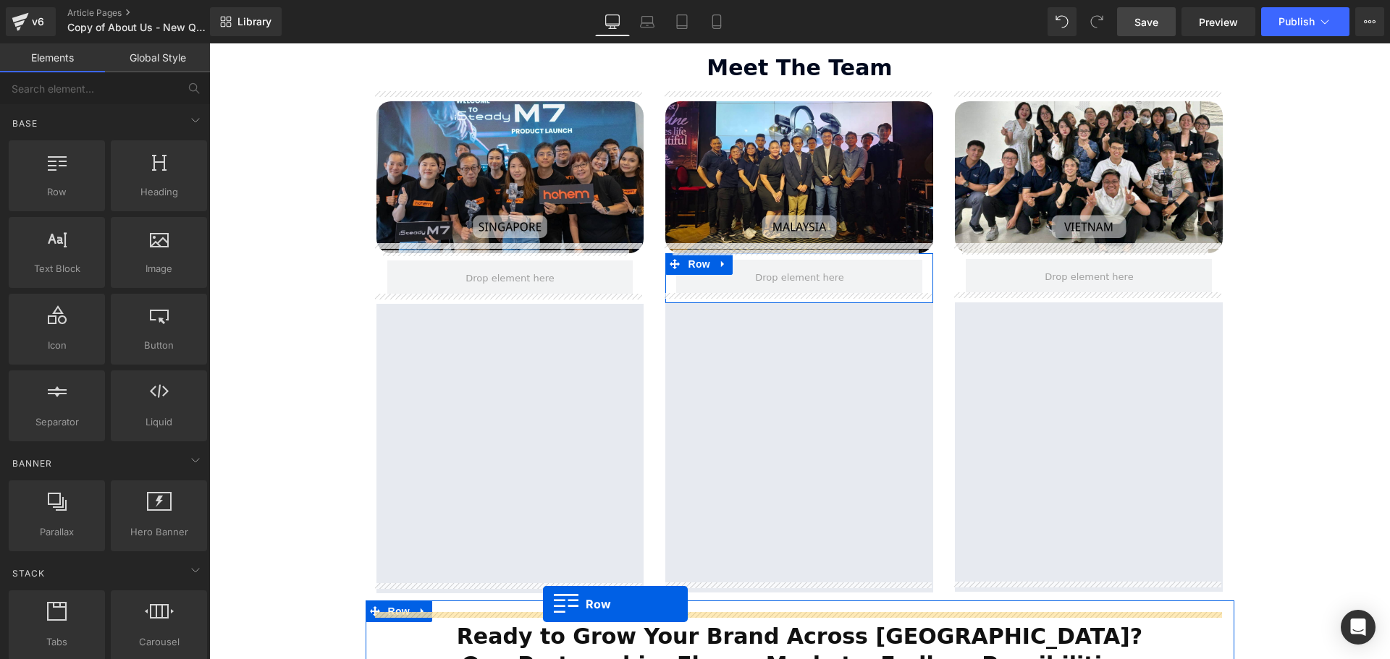
scroll to position [2438, 0]
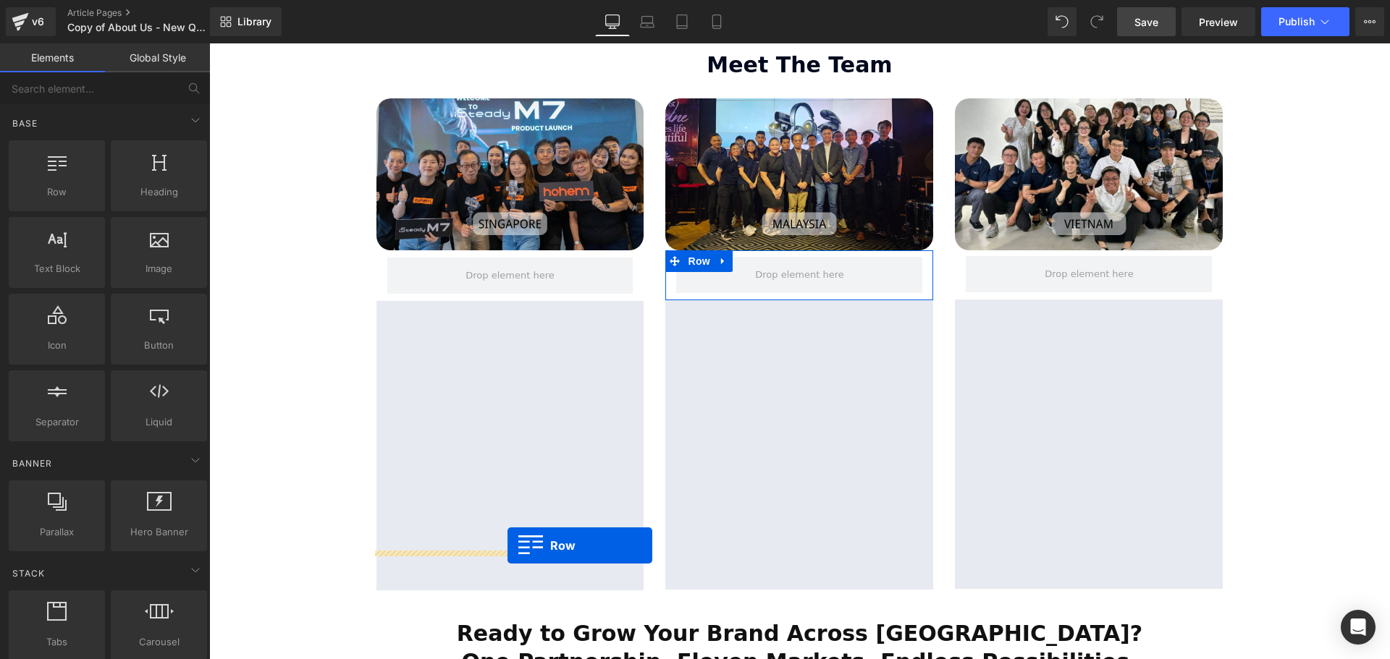
drag, startPoint x: 298, startPoint y: 227, endPoint x: 507, endPoint y: 546, distance: 381.0
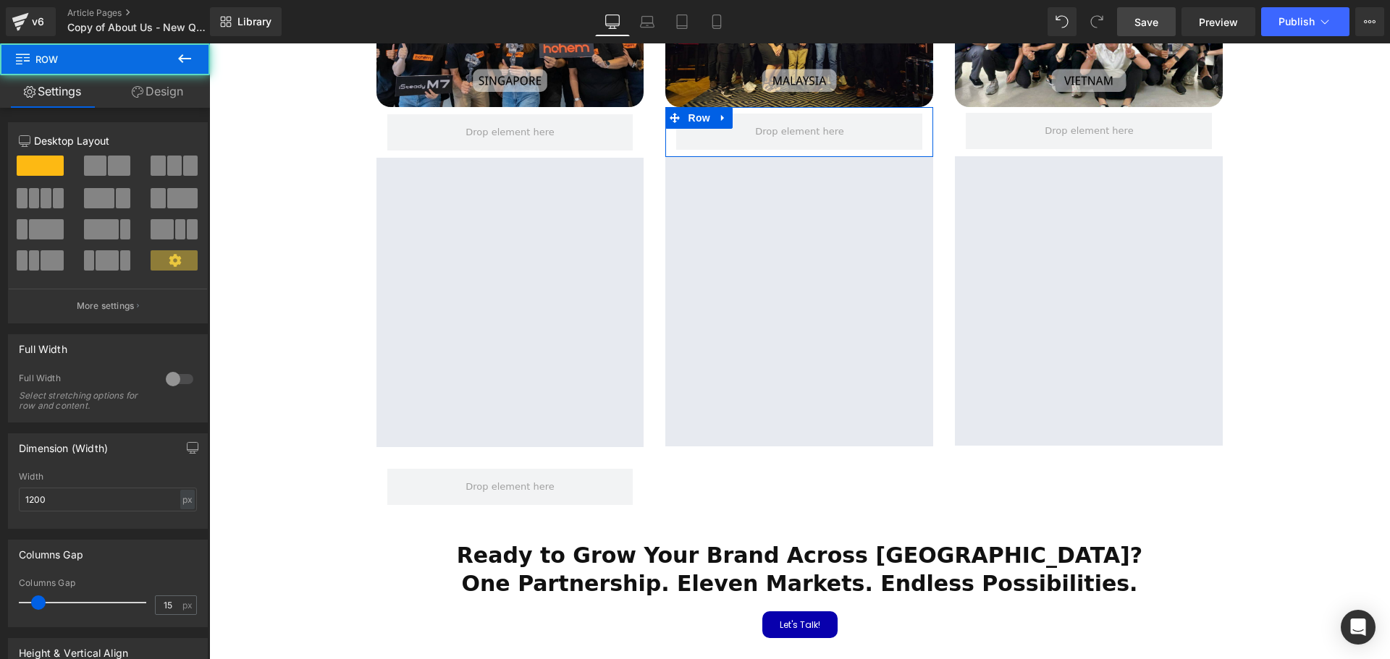
scroll to position [2583, 0]
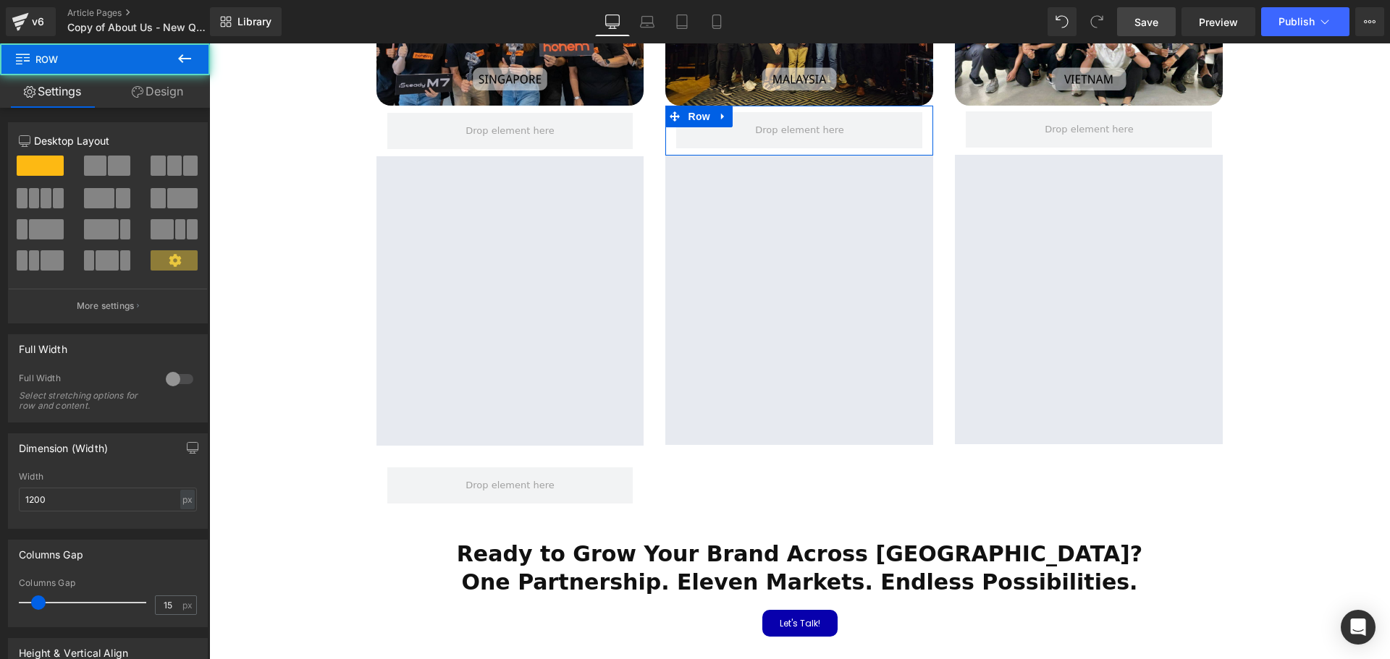
drag, startPoint x: 183, startPoint y: 56, endPoint x: 182, endPoint y: 73, distance: 16.7
click at [182, 56] on icon at bounding box center [184, 58] width 17 height 17
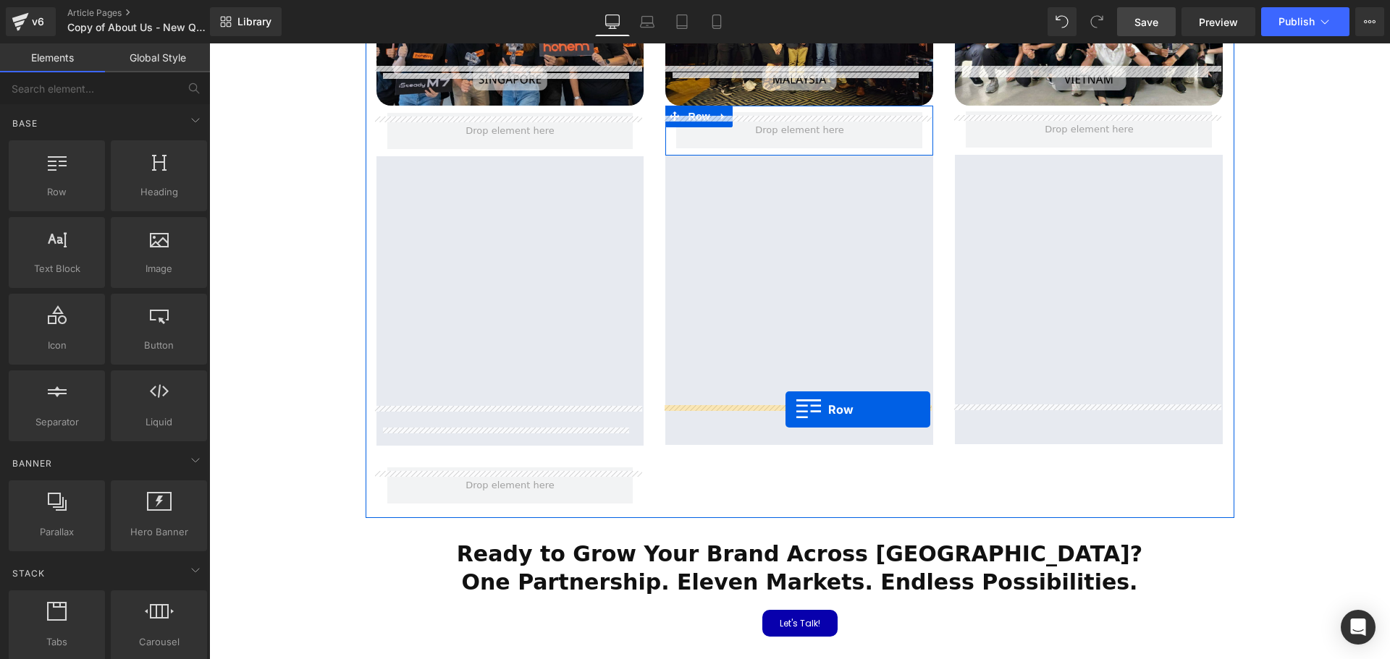
drag, startPoint x: 297, startPoint y: 229, endPoint x: 785, endPoint y: 410, distance: 521.0
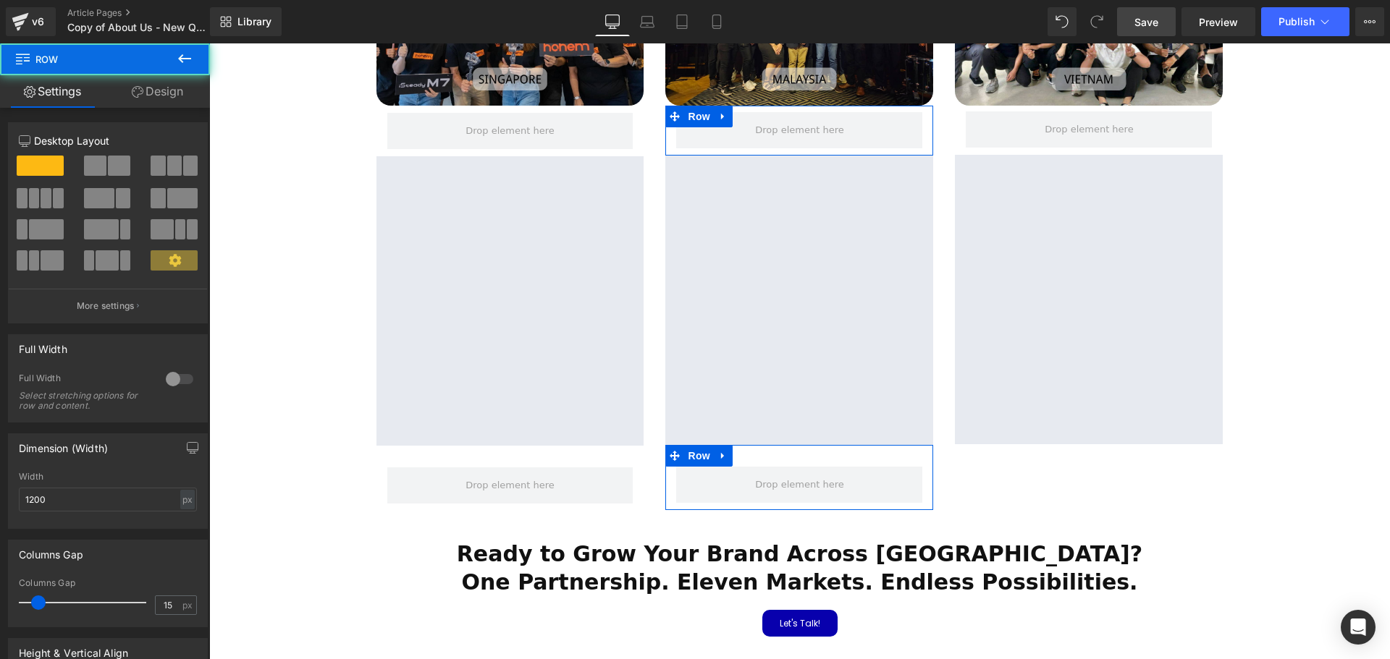
scroll to position [3965, 1173]
click at [186, 46] on button at bounding box center [184, 59] width 51 height 32
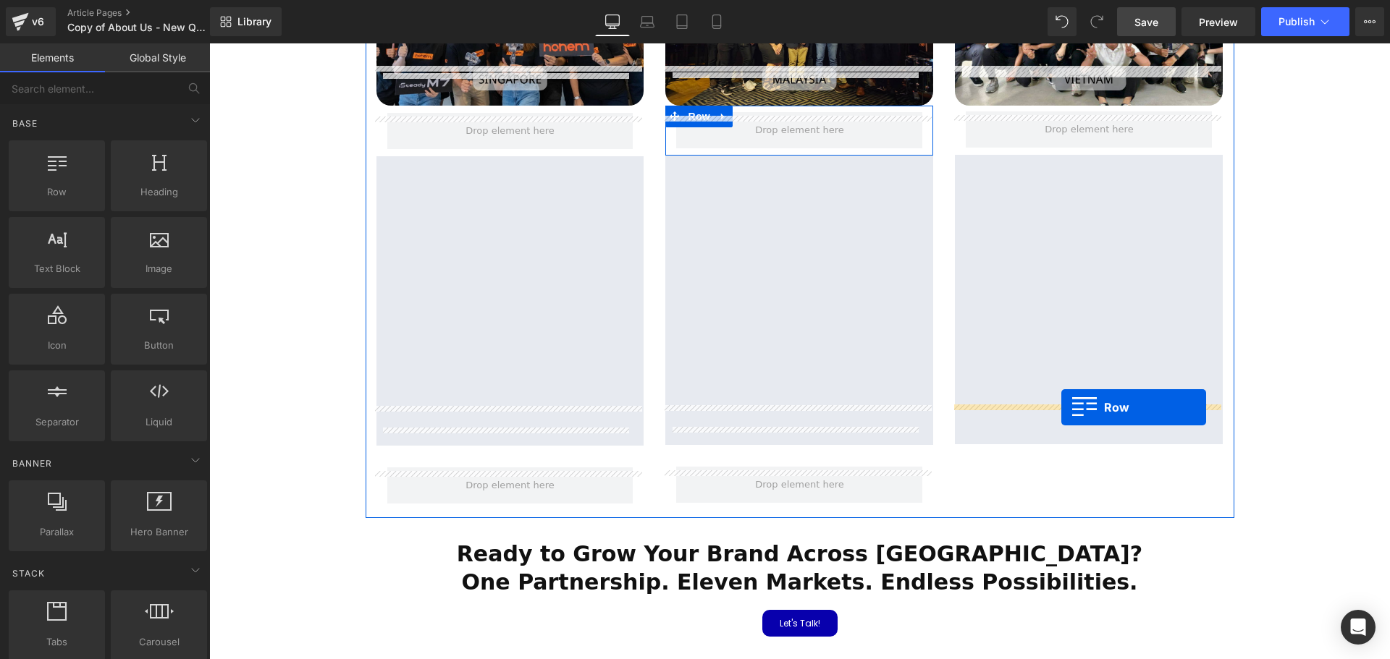
drag, startPoint x: 263, startPoint y: 214, endPoint x: 1061, endPoint y: 407, distance: 821.4
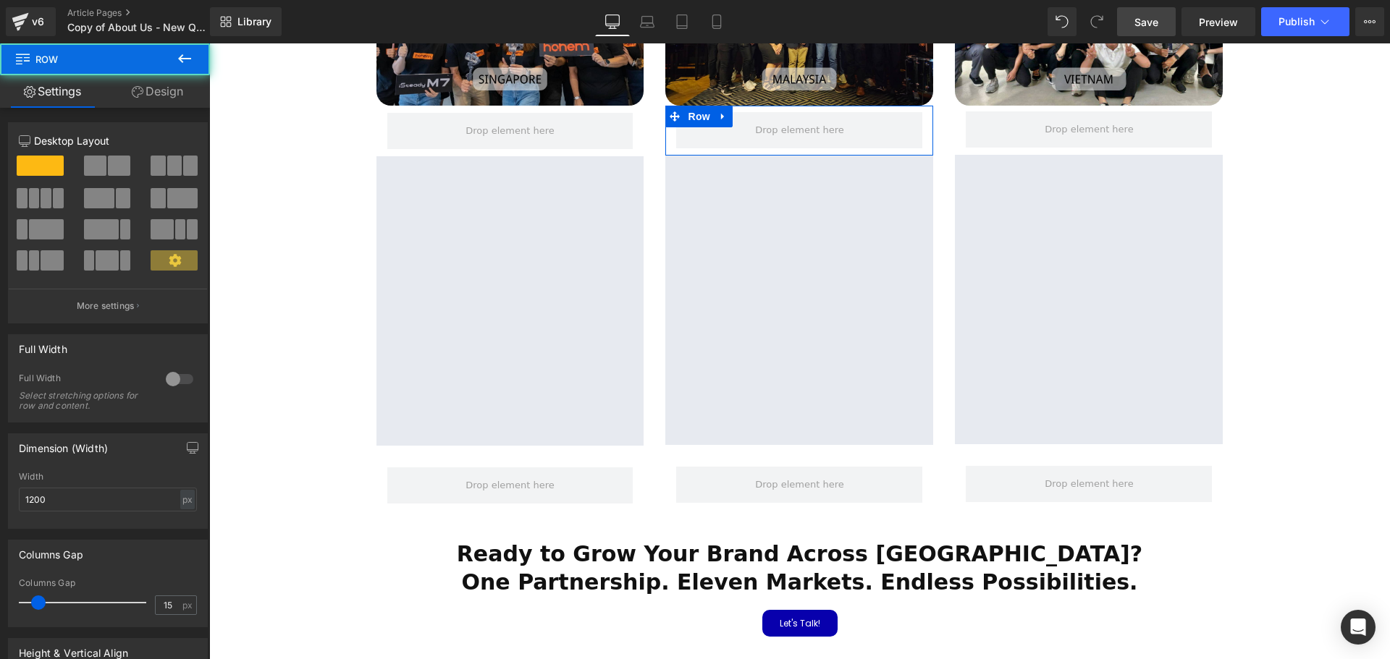
click at [181, 64] on icon at bounding box center [184, 58] width 17 height 17
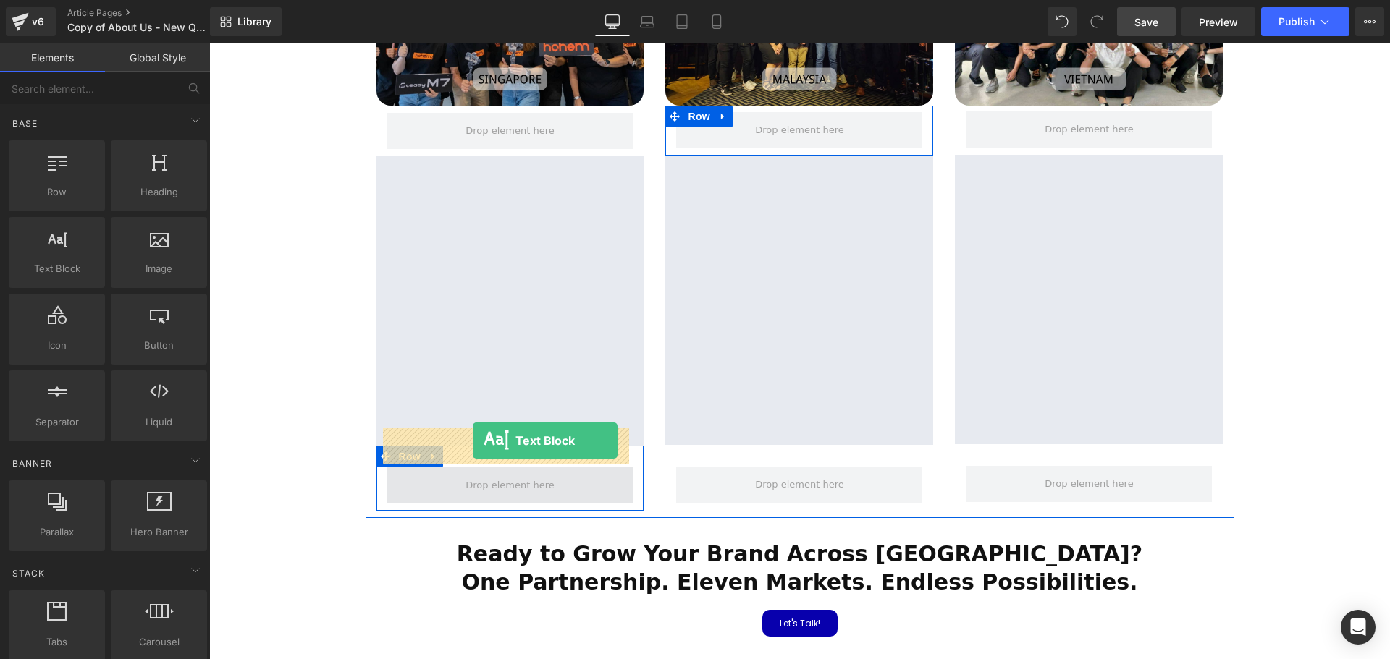
drag, startPoint x: 266, startPoint y: 304, endPoint x: 473, endPoint y: 441, distance: 248.1
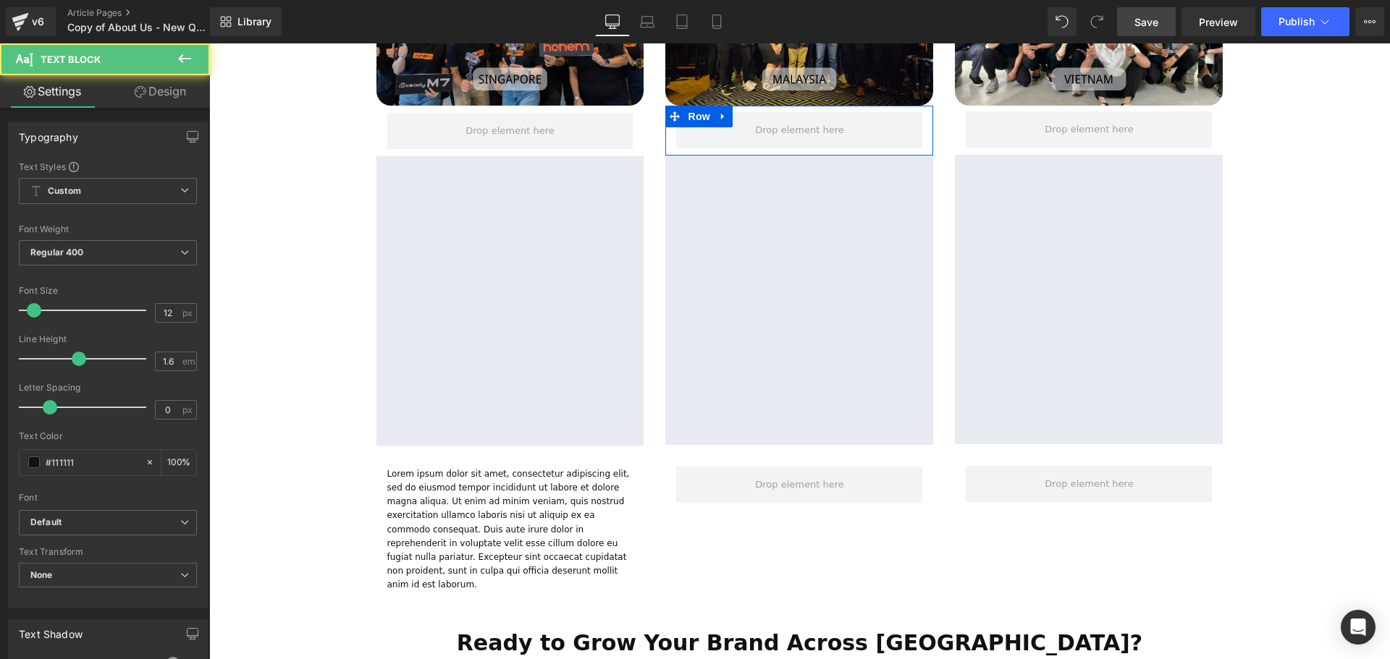
scroll to position [4039, 1173]
click at [196, 67] on button at bounding box center [184, 59] width 51 height 32
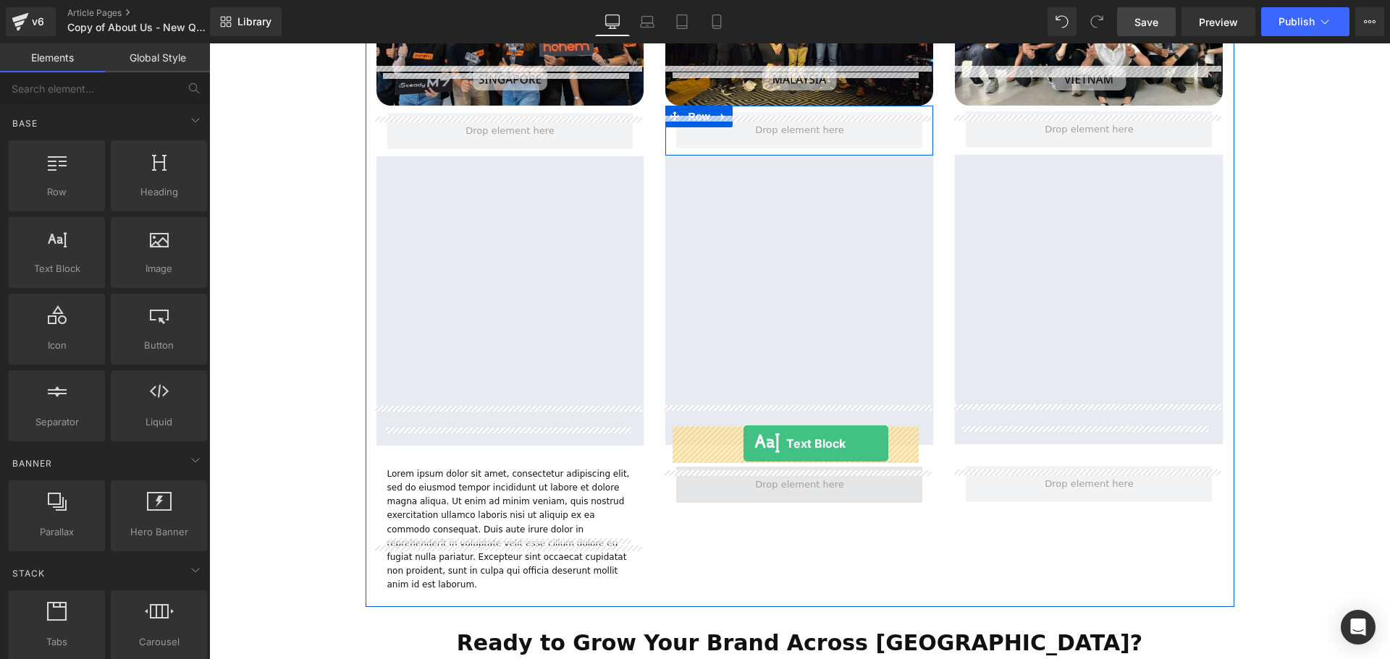
drag, startPoint x: 251, startPoint y: 305, endPoint x: 743, endPoint y: 444, distance: 511.4
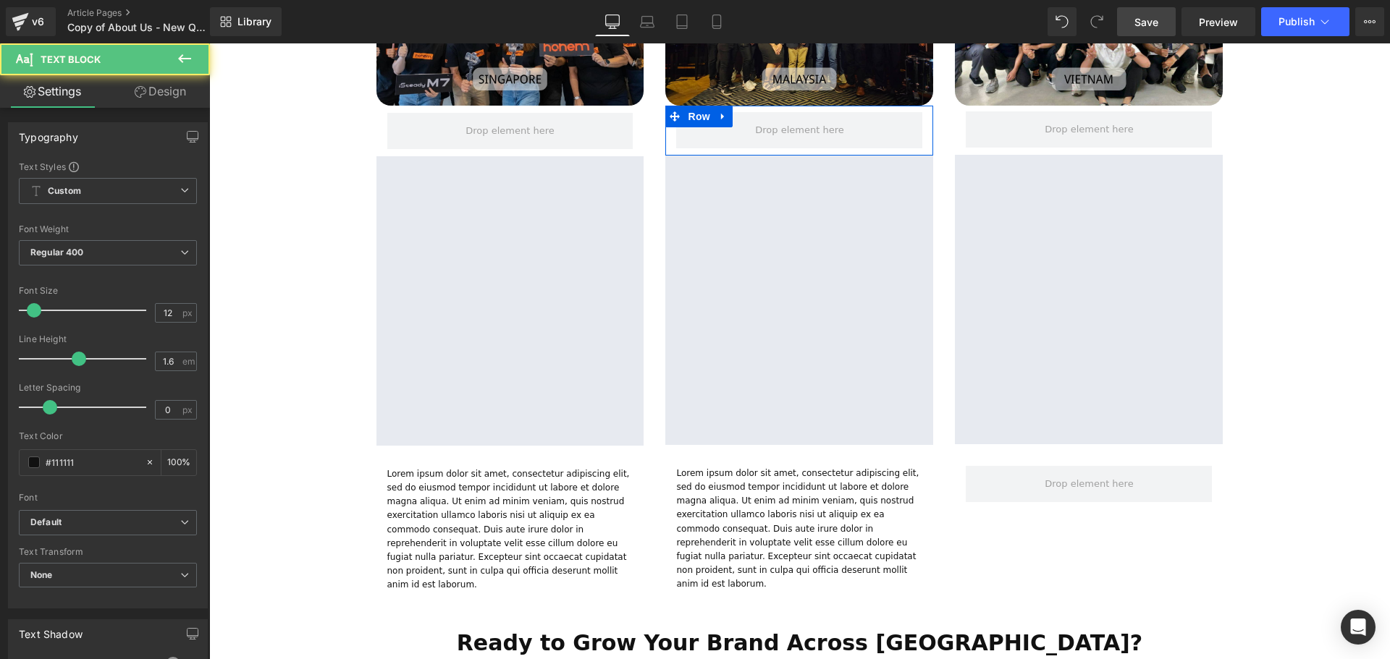
click at [174, 61] on button at bounding box center [184, 59] width 51 height 32
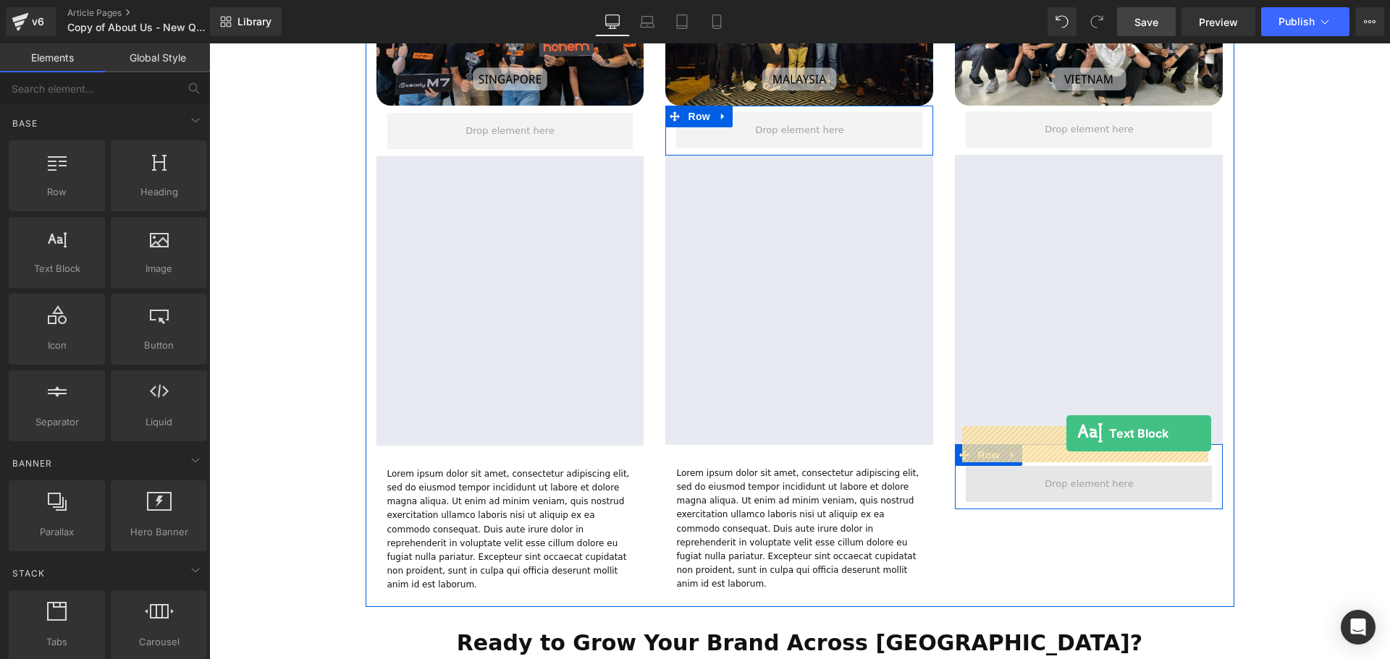
drag, startPoint x: 381, startPoint y: 283, endPoint x: 1065, endPoint y: 444, distance: 702.6
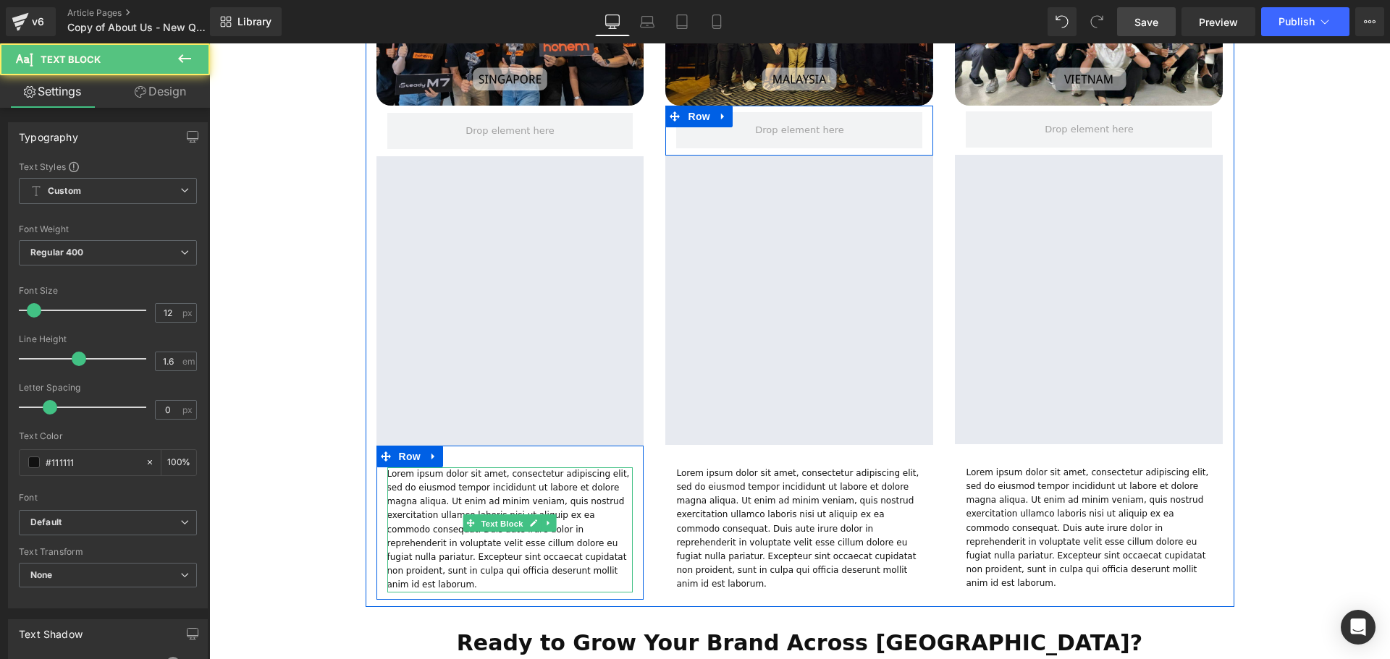
click at [497, 515] on span "Text Block" at bounding box center [502, 523] width 48 height 17
click at [426, 529] on p "Lorem ipsum dolor sit amet, consectetur adipiscing elit, sed do eiusmod tempor …" at bounding box center [510, 530] width 246 height 125
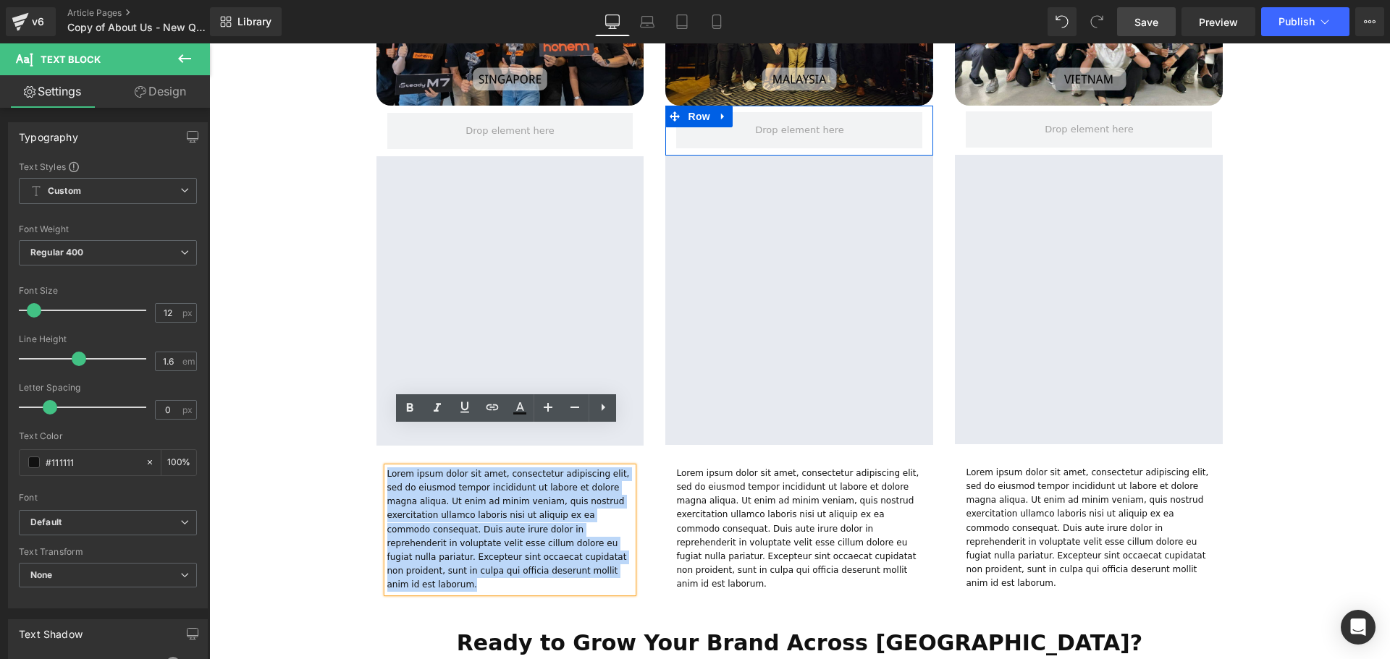
drag, startPoint x: 431, startPoint y: 532, endPoint x: 376, endPoint y: 436, distance: 110.5
click at [376, 468] on div "Lorem ipsum dolor sit amet, consectetur adipiscing elit, sed do eiusmod tempor …" at bounding box center [510, 530] width 268 height 125
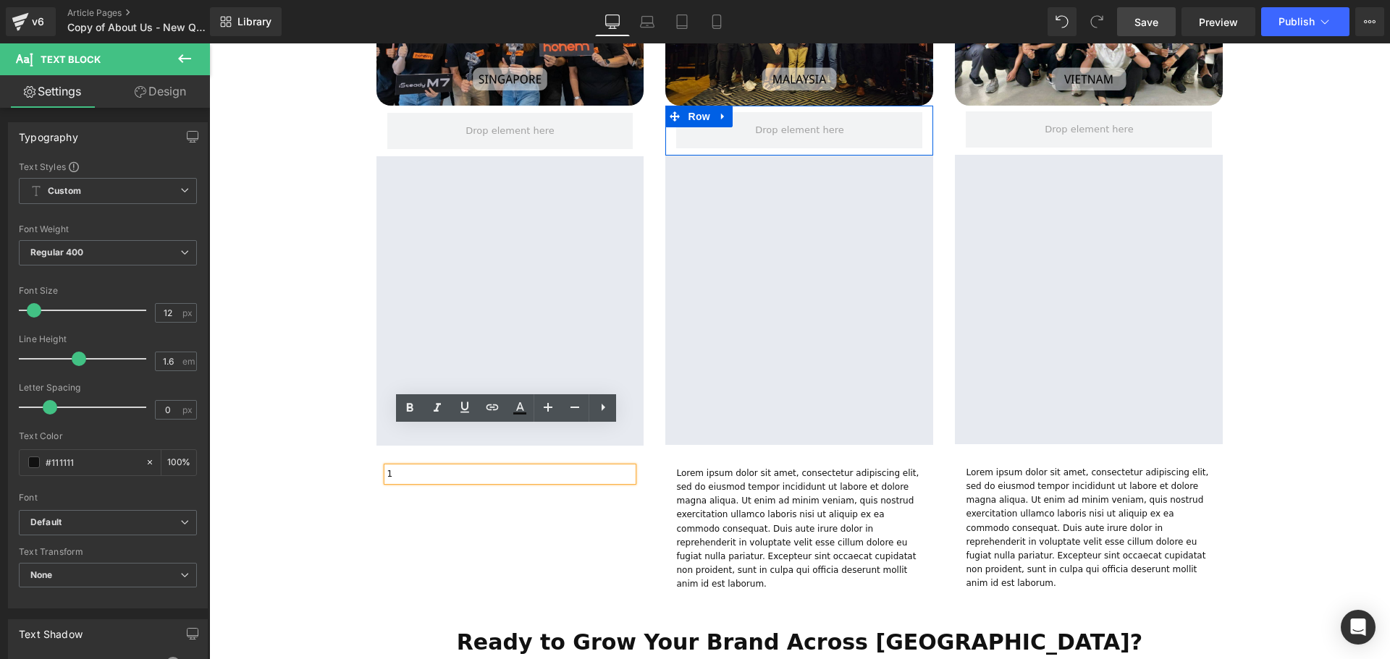
scroll to position [4039, 1173]
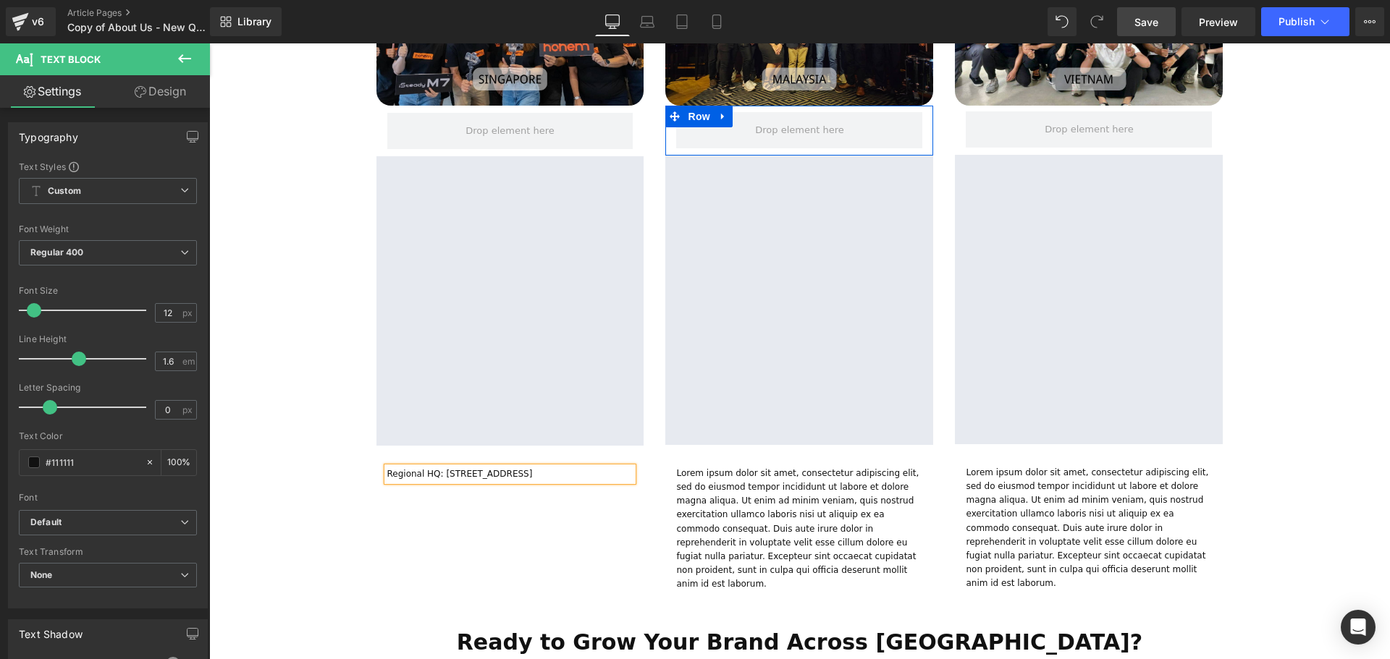
click at [554, 468] on p "Regional HQ: 102F Pasir Panjang Road" at bounding box center [510, 475] width 246 height 14
click at [430, 468] on p "Regional HQ: 102F Pasir Panjang Road, #02-03, Citilink Warehouse Complex, Singa…" at bounding box center [510, 475] width 246 height 14
click at [388, 481] on p "102F Pasir Panjang Road, #02-03, Citilink Warehouse Complex, Singapore 118530" at bounding box center [510, 488] width 246 height 14
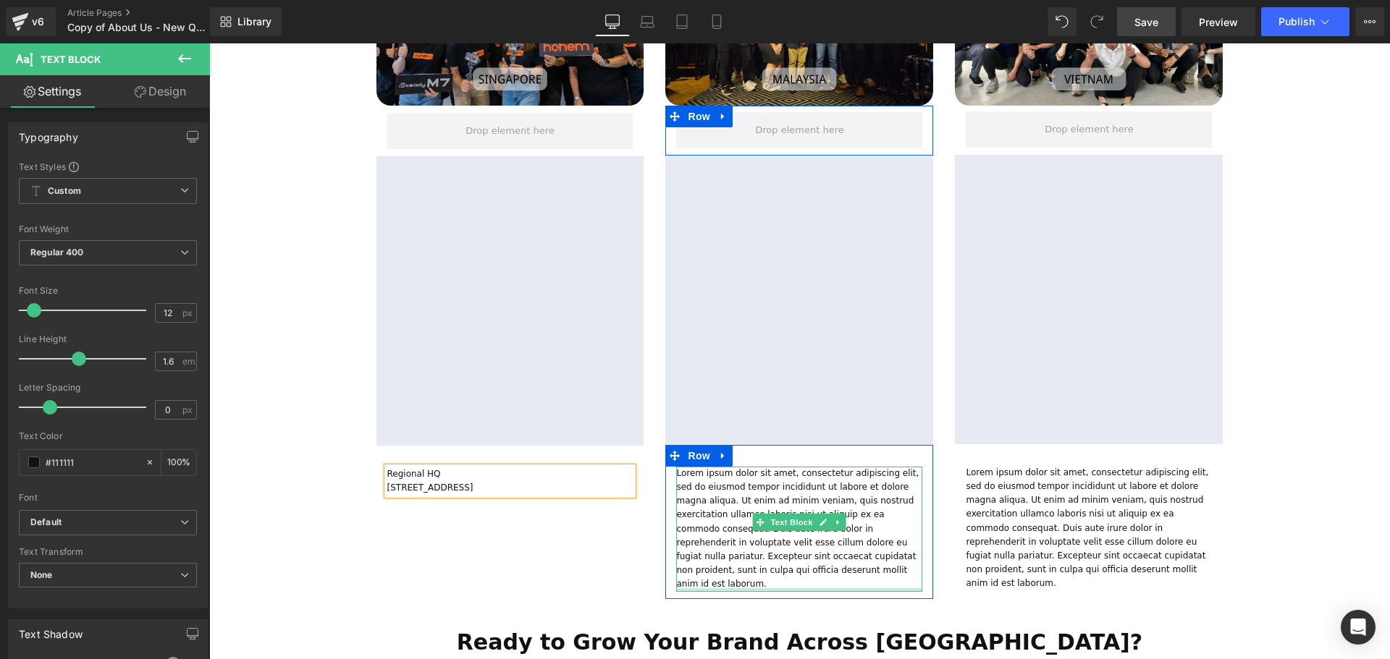
click at [720, 531] on p "Lorem ipsum dolor sit amet, consectetur adipiscing elit, sed do eiusmod tempor …" at bounding box center [799, 529] width 246 height 125
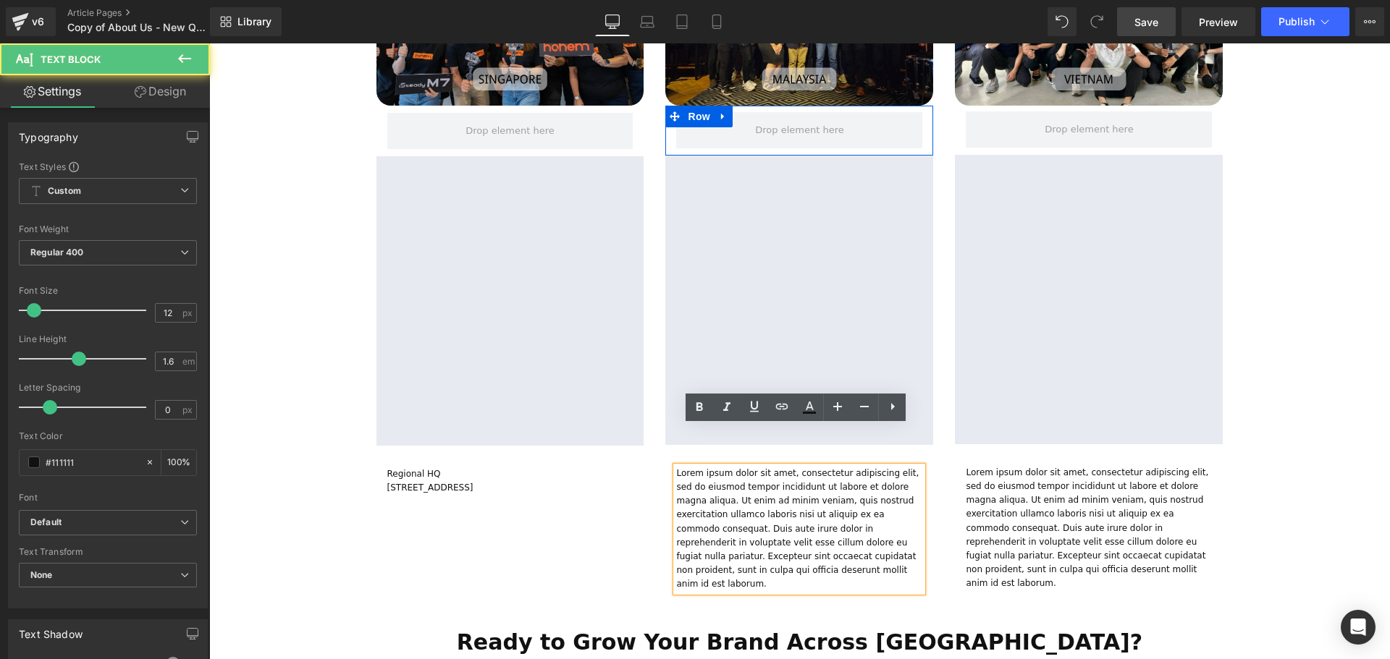
click at [710, 525] on p "Lorem ipsum dolor sit amet, consectetur adipiscing elit, sed do eiusmod tempor …" at bounding box center [799, 529] width 246 height 125
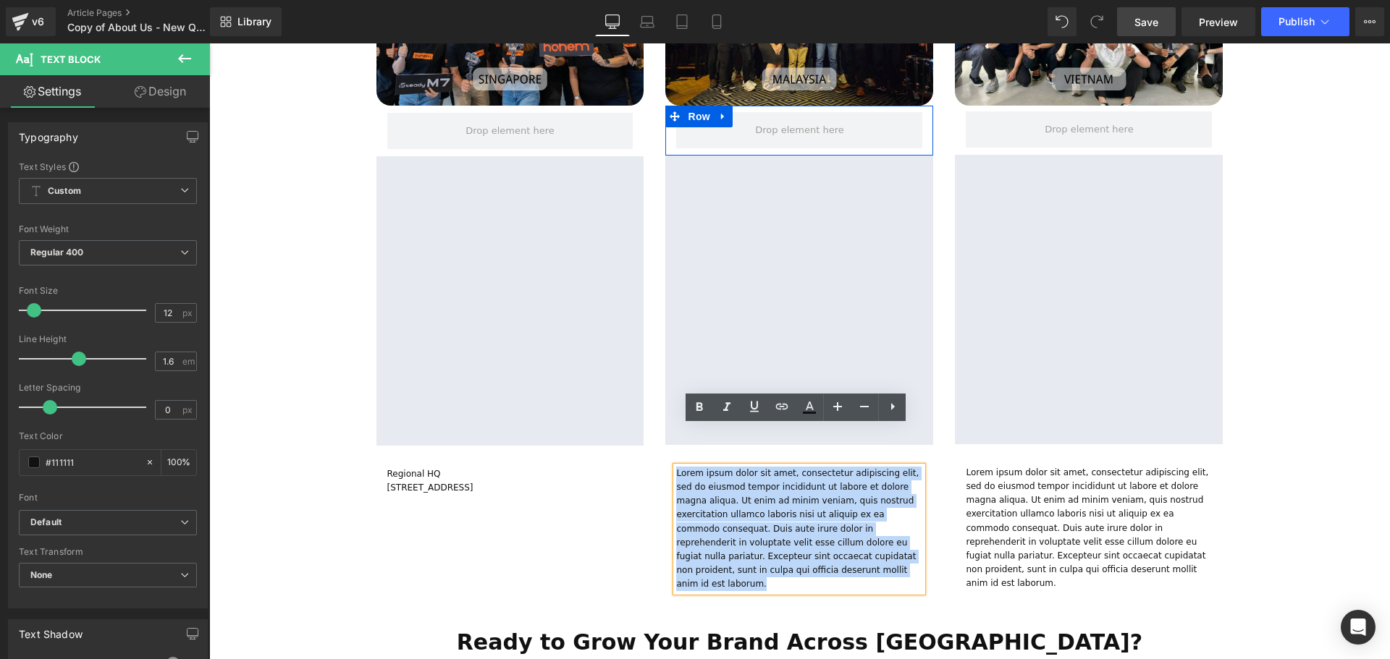
drag, startPoint x: 715, startPoint y: 531, endPoint x: 672, endPoint y: 438, distance: 102.7
click at [676, 467] on p "Lorem ipsum dolor sit amet, consectetur adipiscing elit, sed do eiusmod tempor …" at bounding box center [799, 529] width 246 height 125
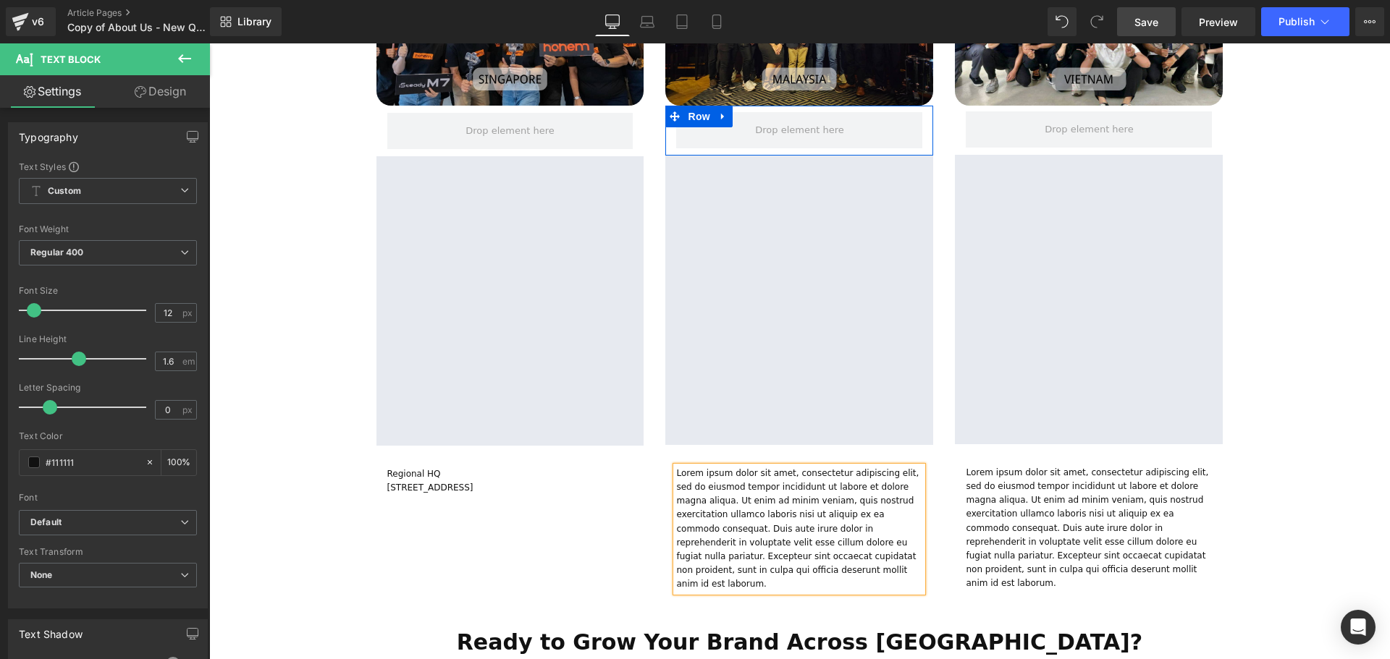
scroll to position [4038, 1173]
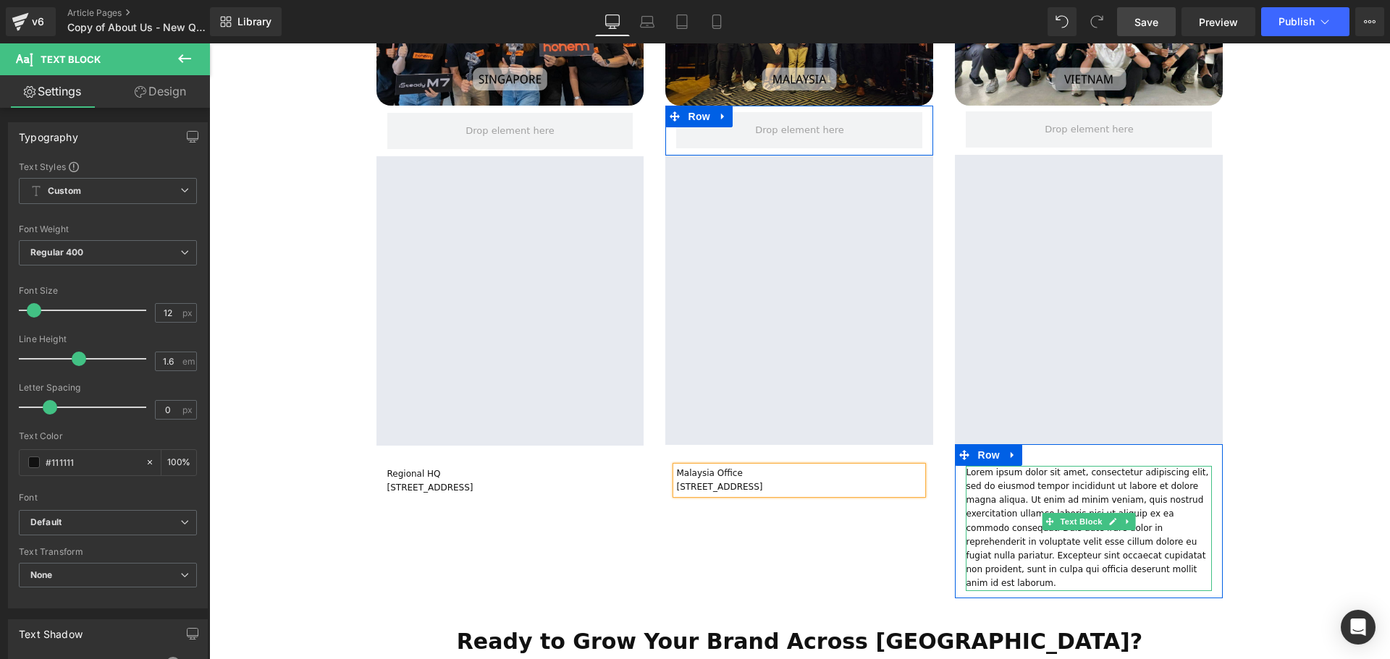
click at [1010, 588] on div at bounding box center [1089, 590] width 246 height 4
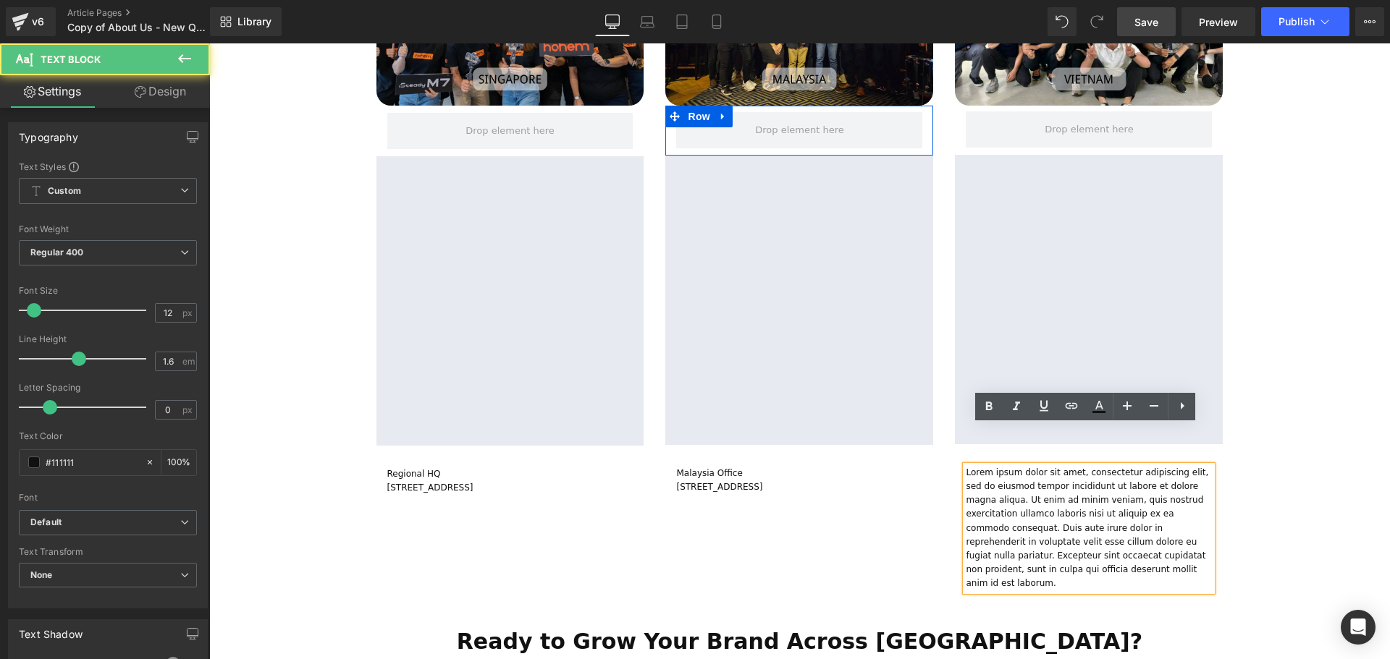
click at [1010, 529] on p "Lorem ipsum dolor sit amet, consectetur adipiscing elit, sed do eiusmod tempor …" at bounding box center [1089, 528] width 246 height 125
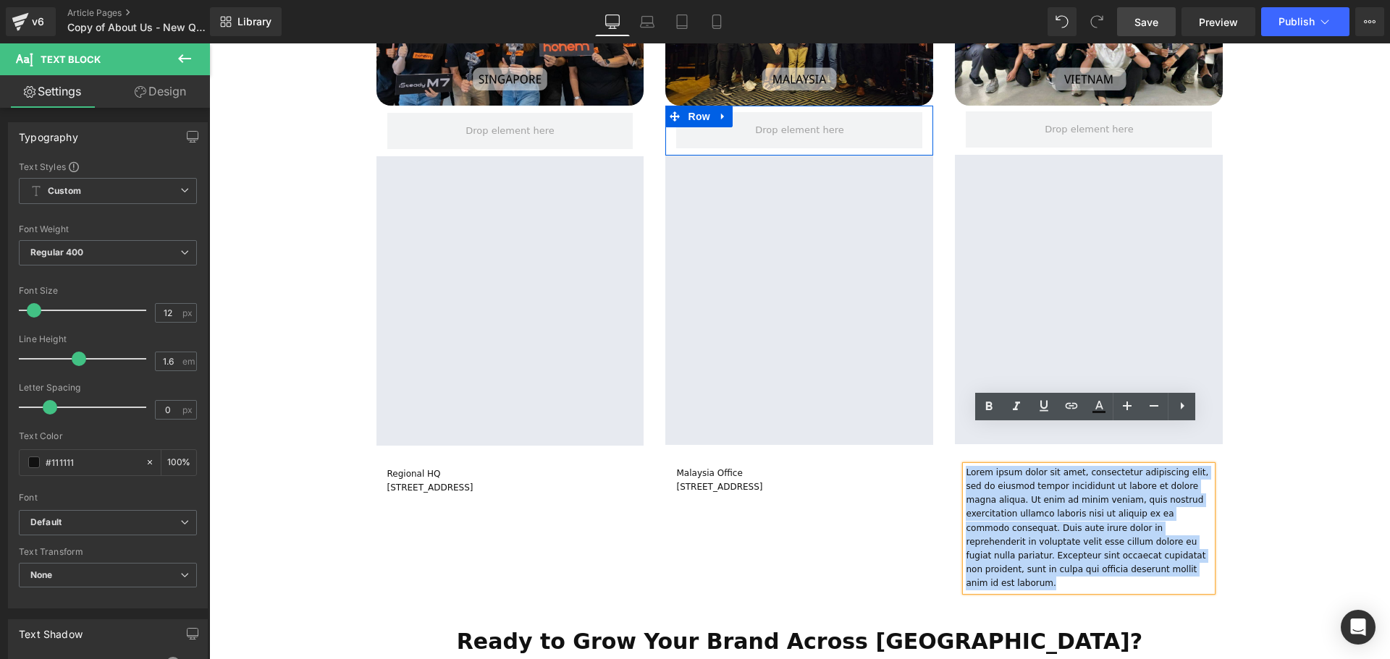
drag, startPoint x: 973, startPoint y: 490, endPoint x: 963, endPoint y: 434, distance: 56.6
click at [966, 466] on p "Lorem ipsum dolor sit amet, consectetur adipiscing elit, sed do eiusmod tempor …" at bounding box center [1089, 528] width 246 height 125
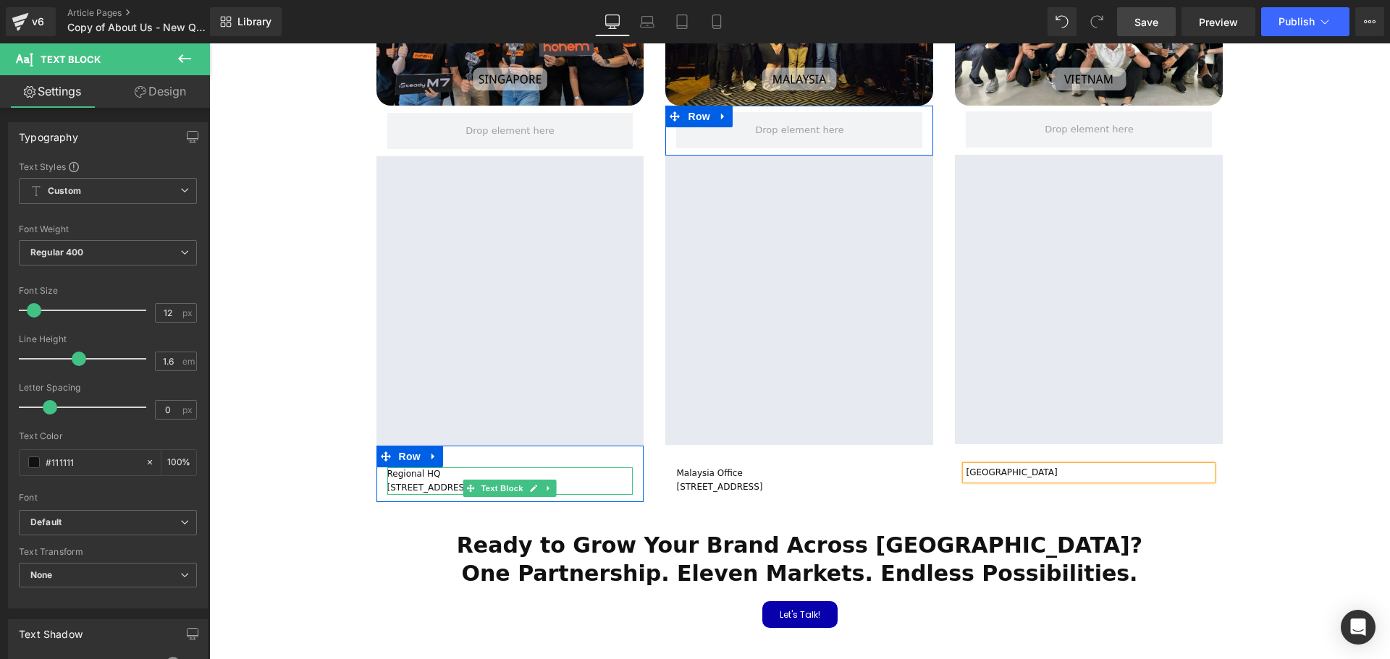
click at [390, 468] on p "Regional HQ" at bounding box center [510, 475] width 246 height 14
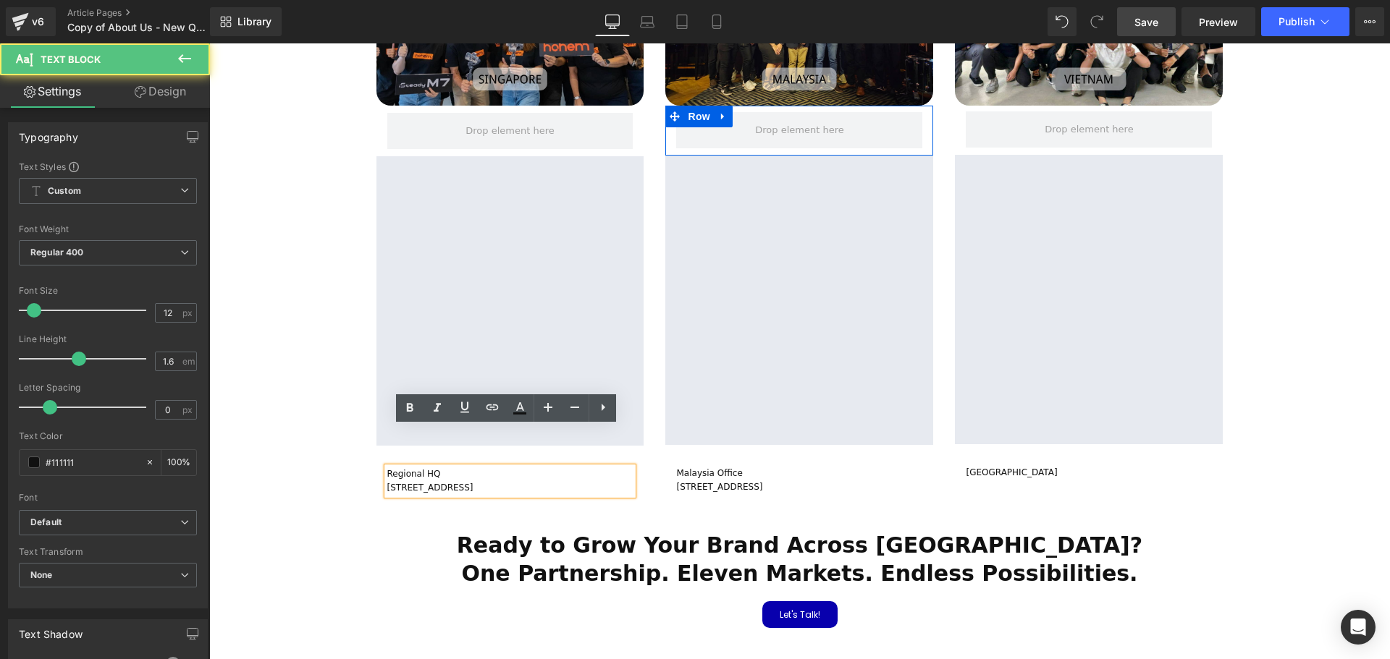
click at [387, 468] on p "Regional HQ" at bounding box center [510, 475] width 246 height 14
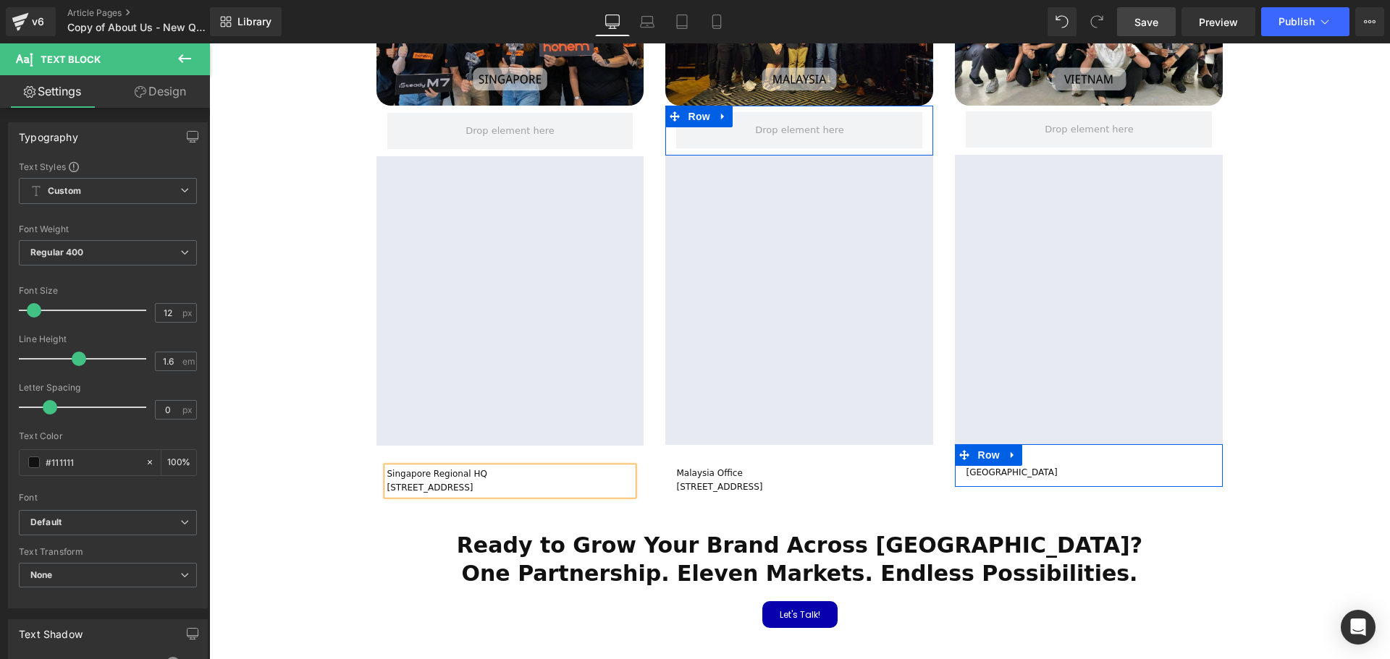
click at [1005, 466] on p "Vietnam" at bounding box center [1089, 473] width 246 height 14
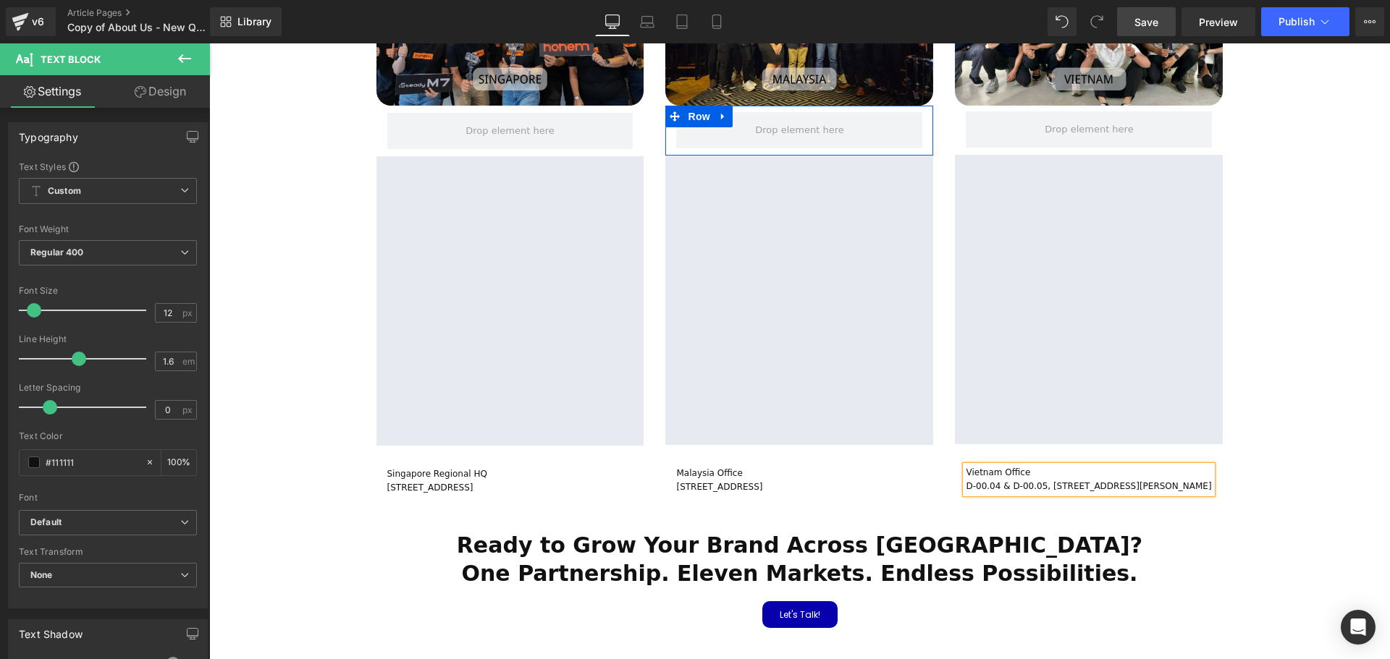
scroll to position [3982, 1173]
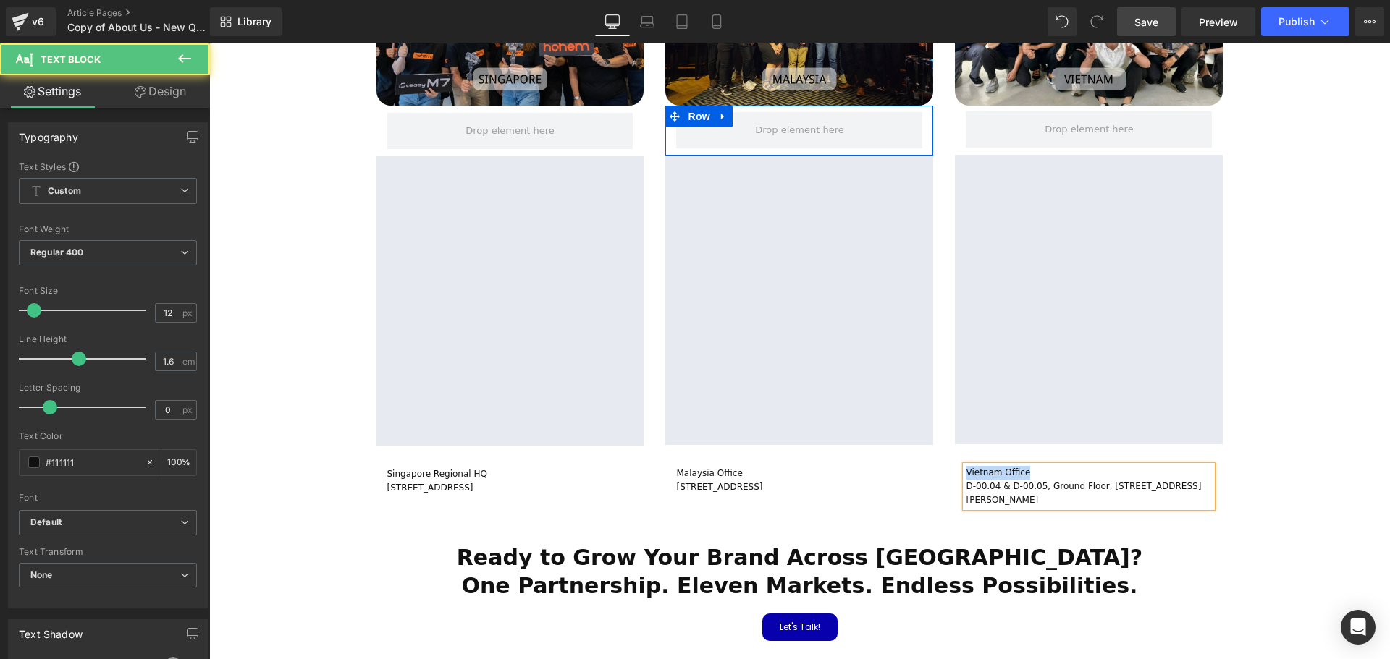
drag, startPoint x: 1019, startPoint y: 432, endPoint x: 963, endPoint y: 429, distance: 55.8
click at [966, 466] on p "Vietnam Office" at bounding box center [1089, 473] width 246 height 14
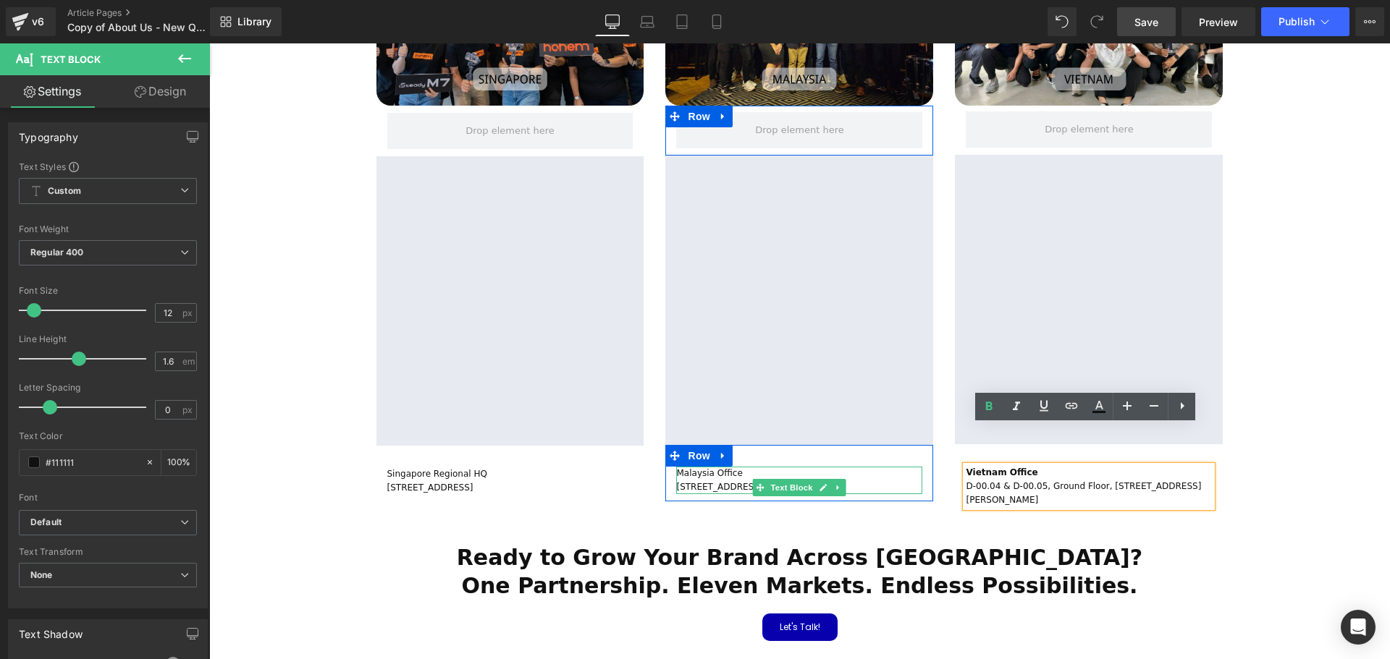
click at [732, 467] on p "Malaysia Office" at bounding box center [799, 474] width 246 height 14
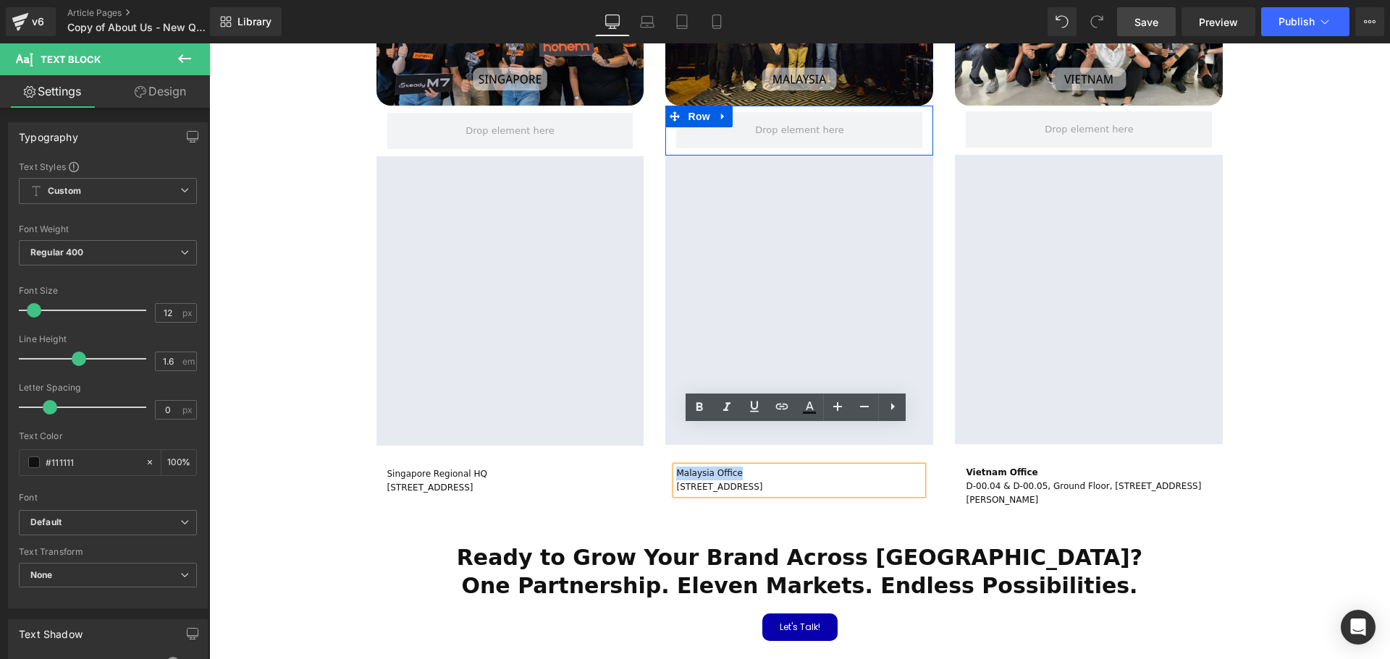
drag, startPoint x: 748, startPoint y: 432, endPoint x: 673, endPoint y: 436, distance: 74.6
click at [676, 467] on p "Malaysia Office" at bounding box center [799, 474] width 246 height 14
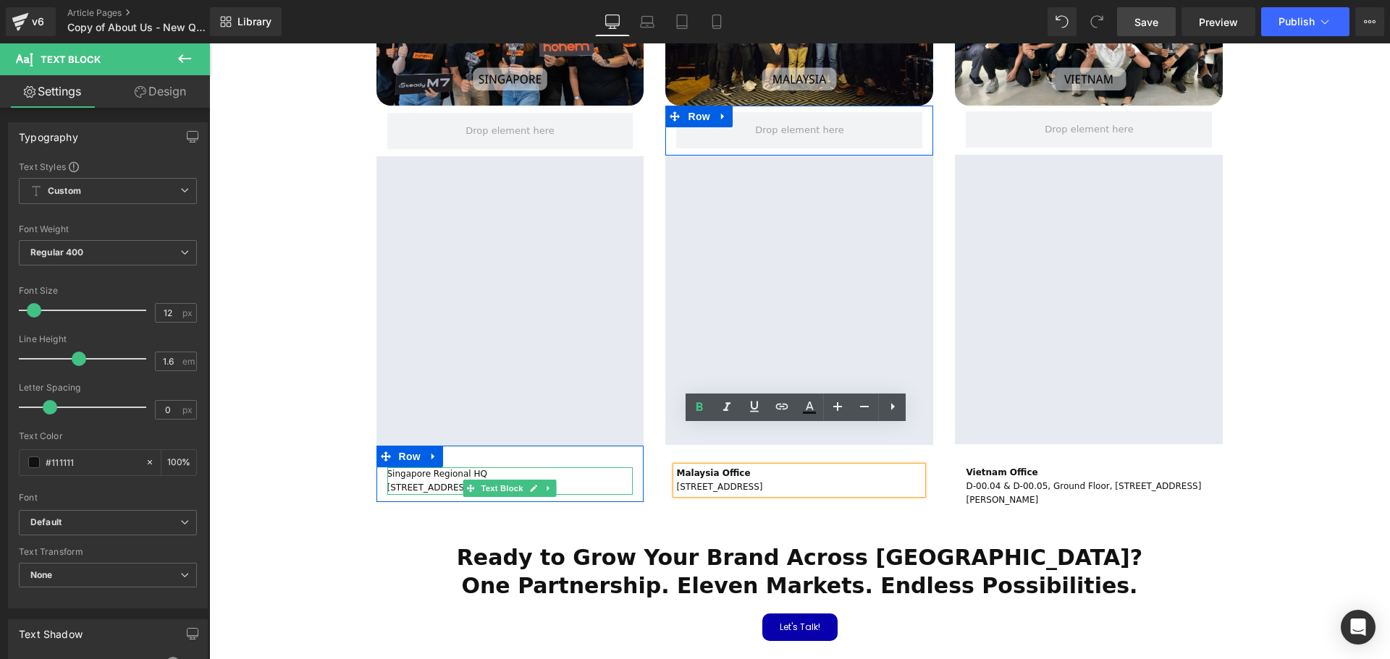
click at [472, 468] on p "Singapore Regional HQ" at bounding box center [510, 475] width 246 height 14
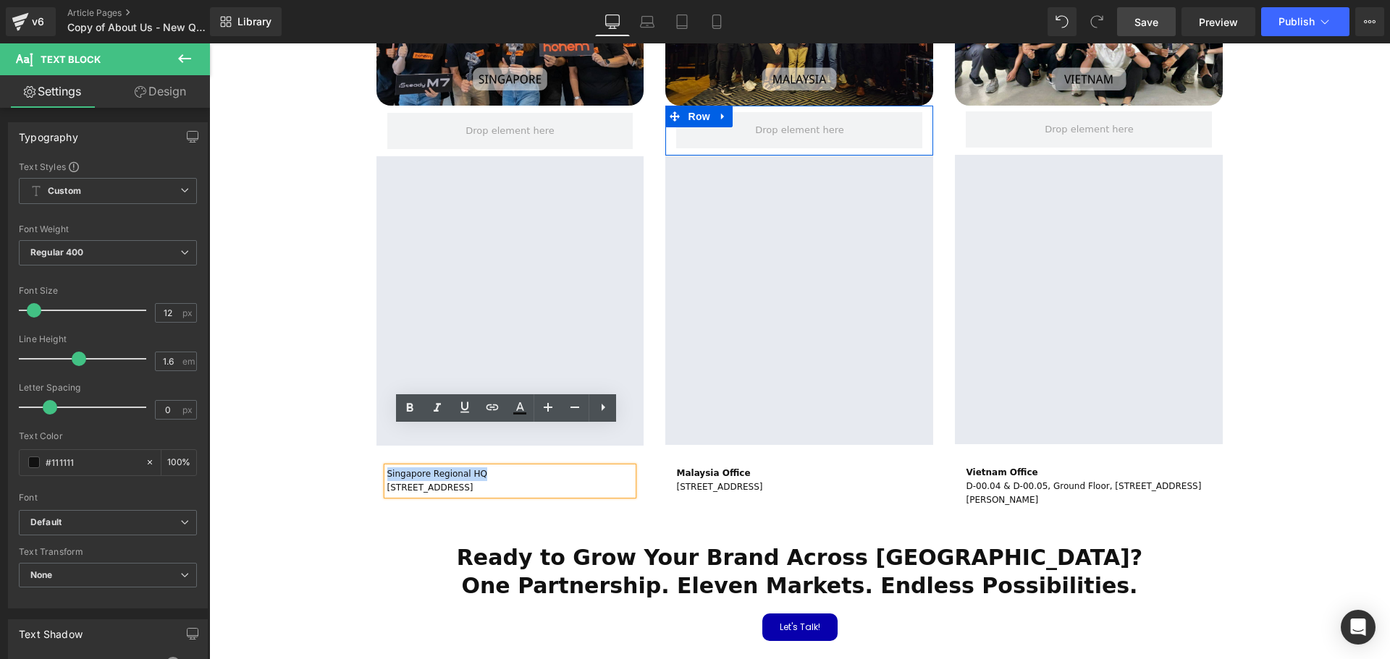
drag, startPoint x: 486, startPoint y: 432, endPoint x: 383, endPoint y: 432, distance: 103.5
click at [387, 468] on p "Singapore Regional HQ" at bounding box center [510, 475] width 246 height 14
click at [422, 490] on div "Image Row Google Maps Singapore Regional HQ 102F Pasir Panjang Road, #02-03, Ci…" at bounding box center [800, 233] width 869 height 577
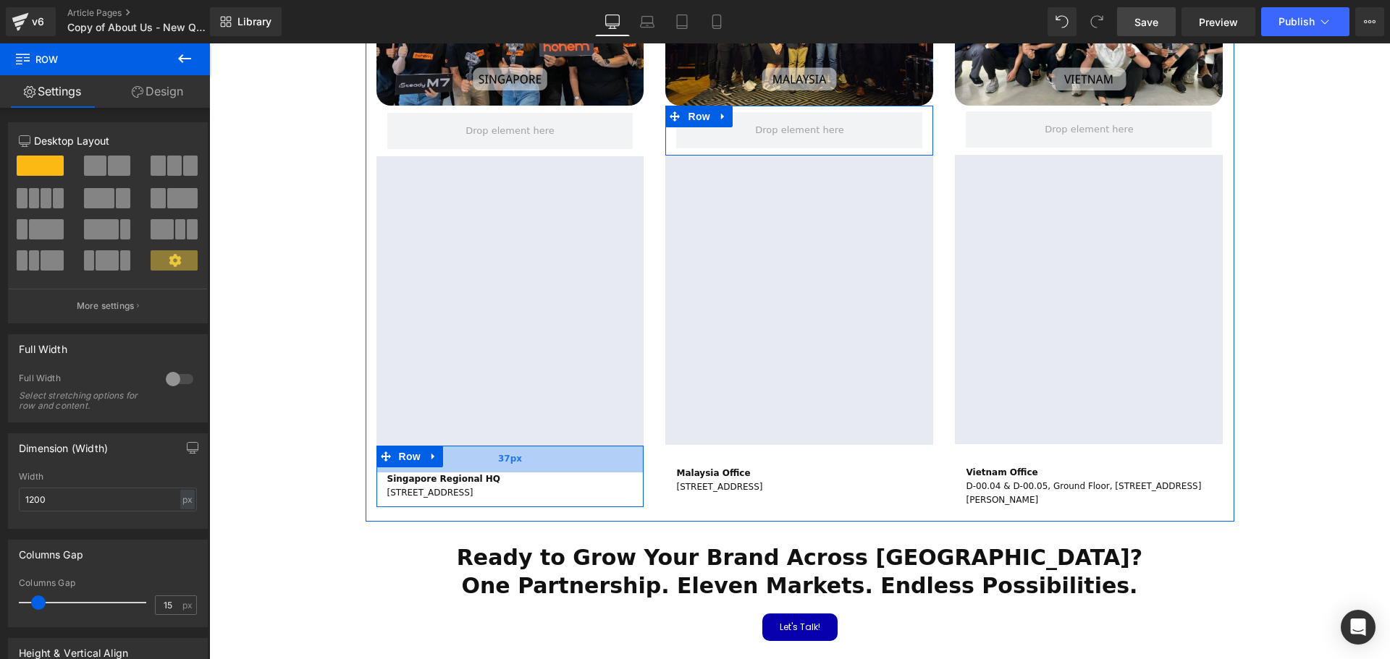
click at [516, 452] on span "37px" at bounding box center [510, 459] width 24 height 14
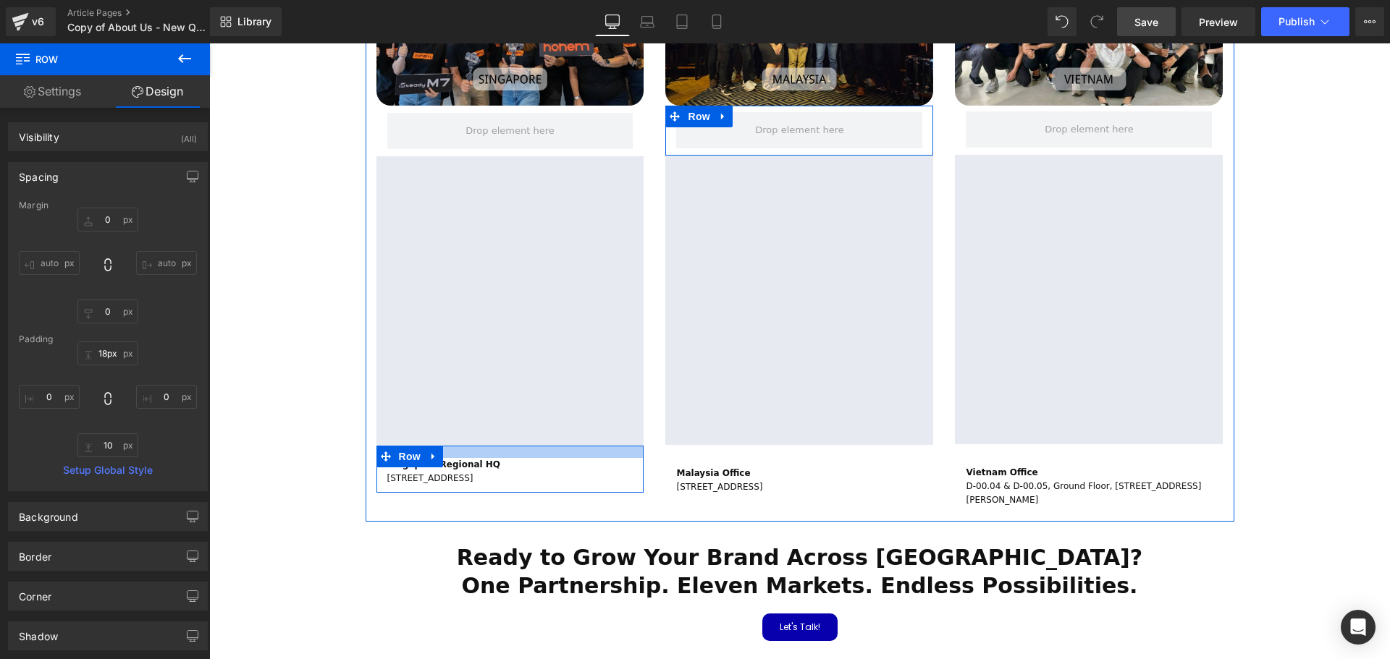
type input "17px"
drag, startPoint x: 516, startPoint y: 431, endPoint x: 517, endPoint y: 417, distance: 14.5
click at [517, 446] on div at bounding box center [510, 452] width 268 height 12
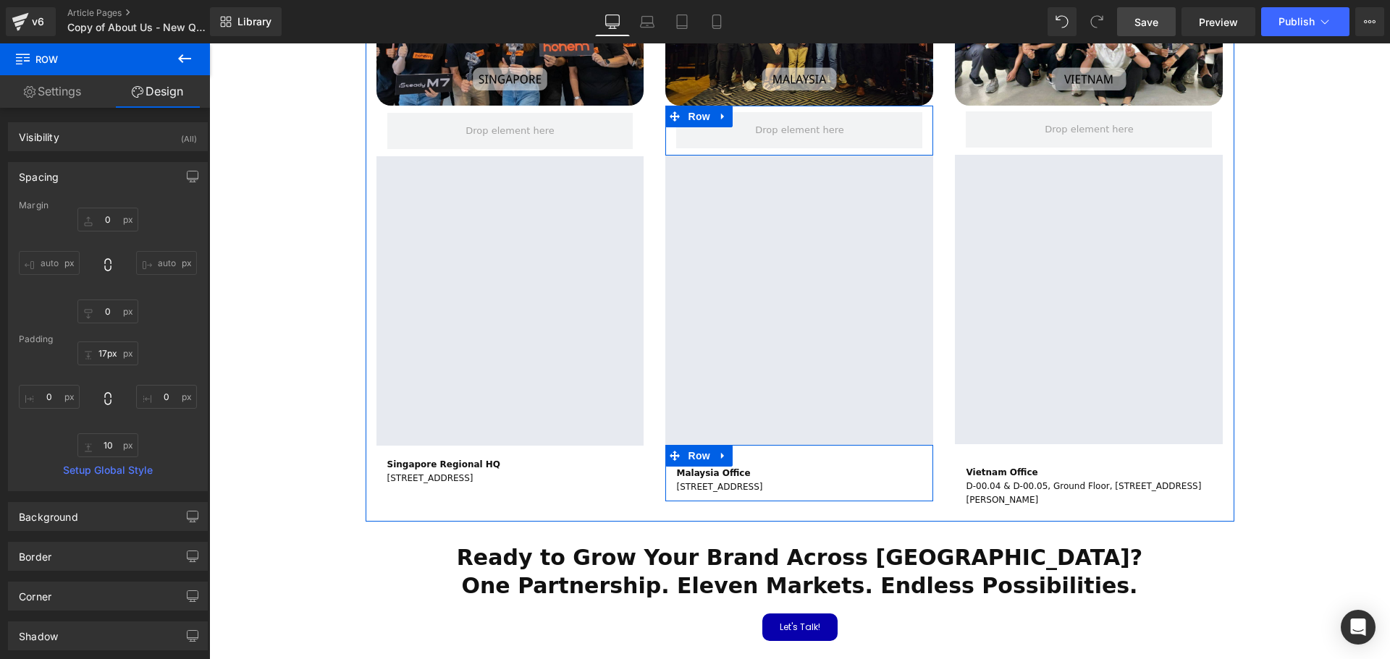
click at [741, 445] on div "Malaysia Office No. 93-1, Block H, Jaya One, No. 72A, Jalan Universiti, Section…" at bounding box center [799, 473] width 268 height 56
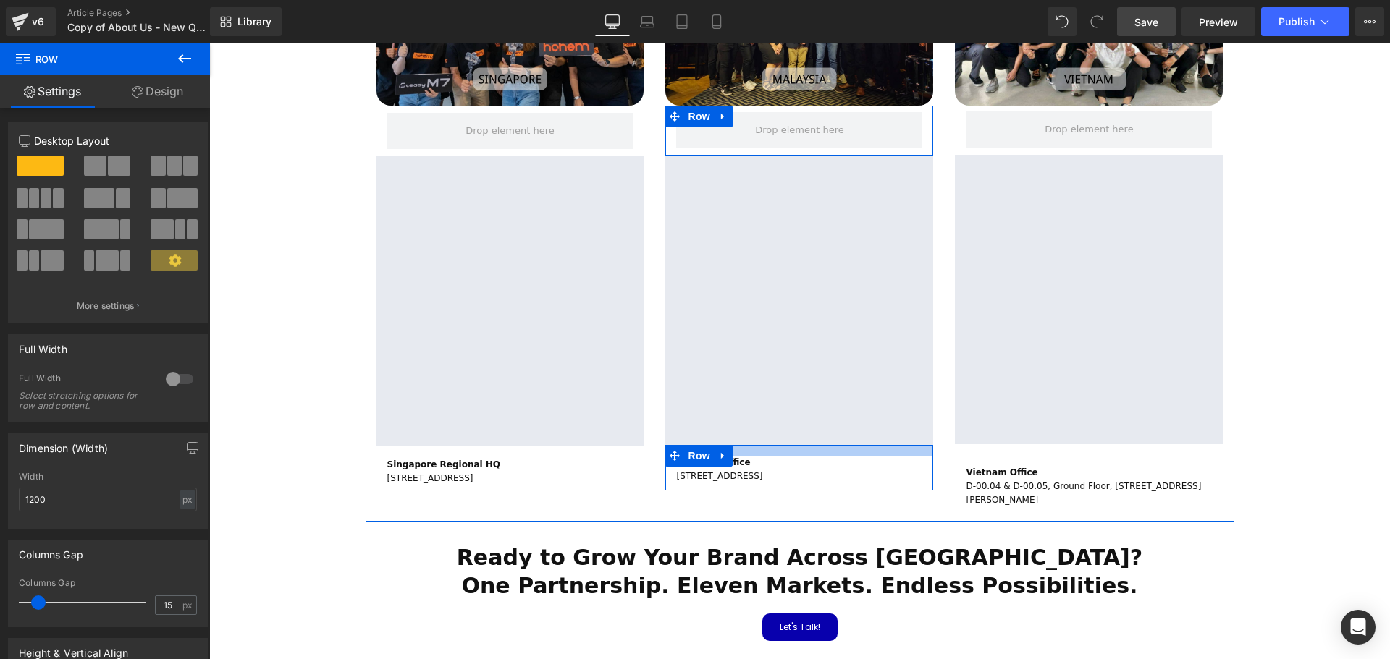
drag, startPoint x: 751, startPoint y: 423, endPoint x: 750, endPoint y: 412, distance: 10.9
click at [750, 445] on div at bounding box center [799, 450] width 268 height 11
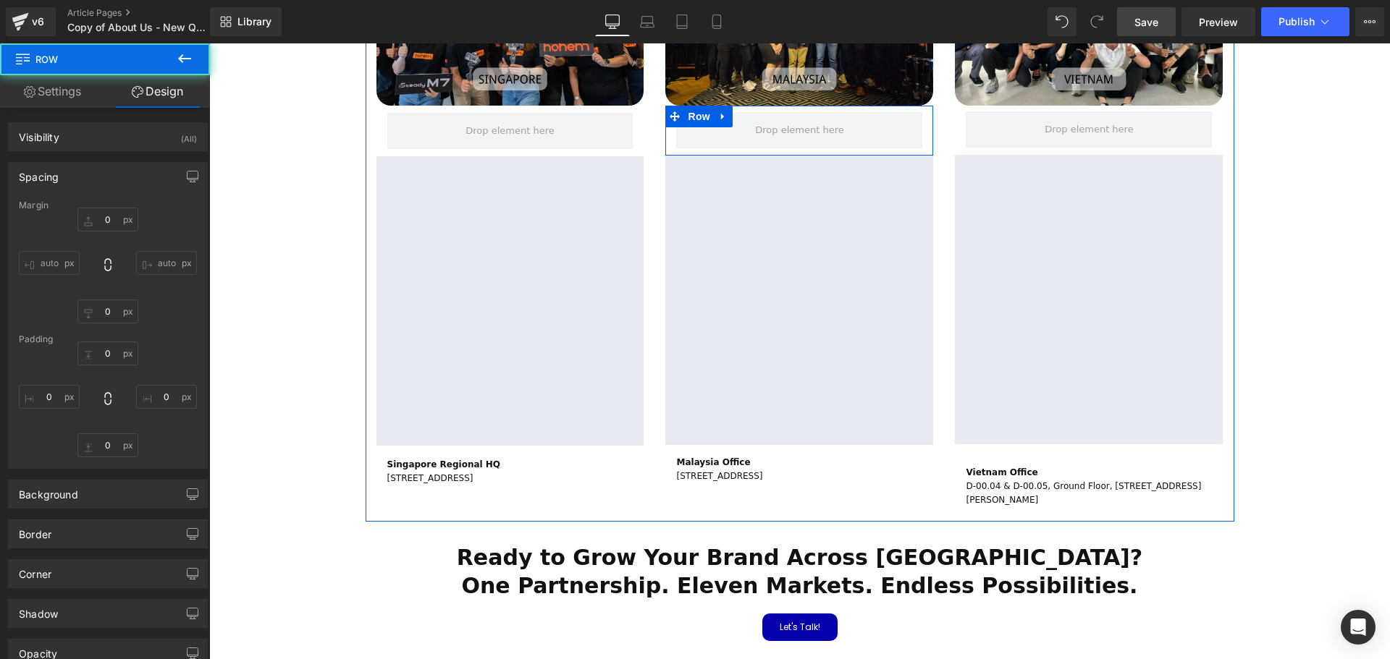
type input "0"
type input "15"
type input "0"
type input "10"
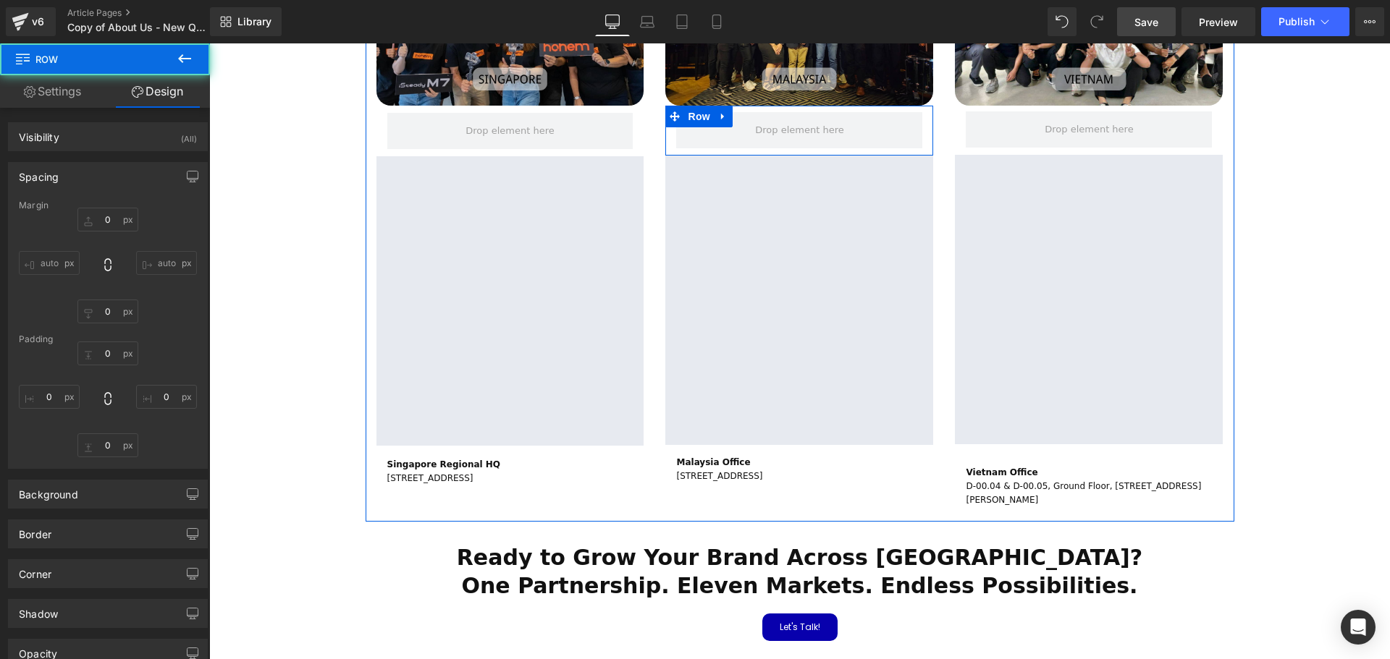
type input "0"
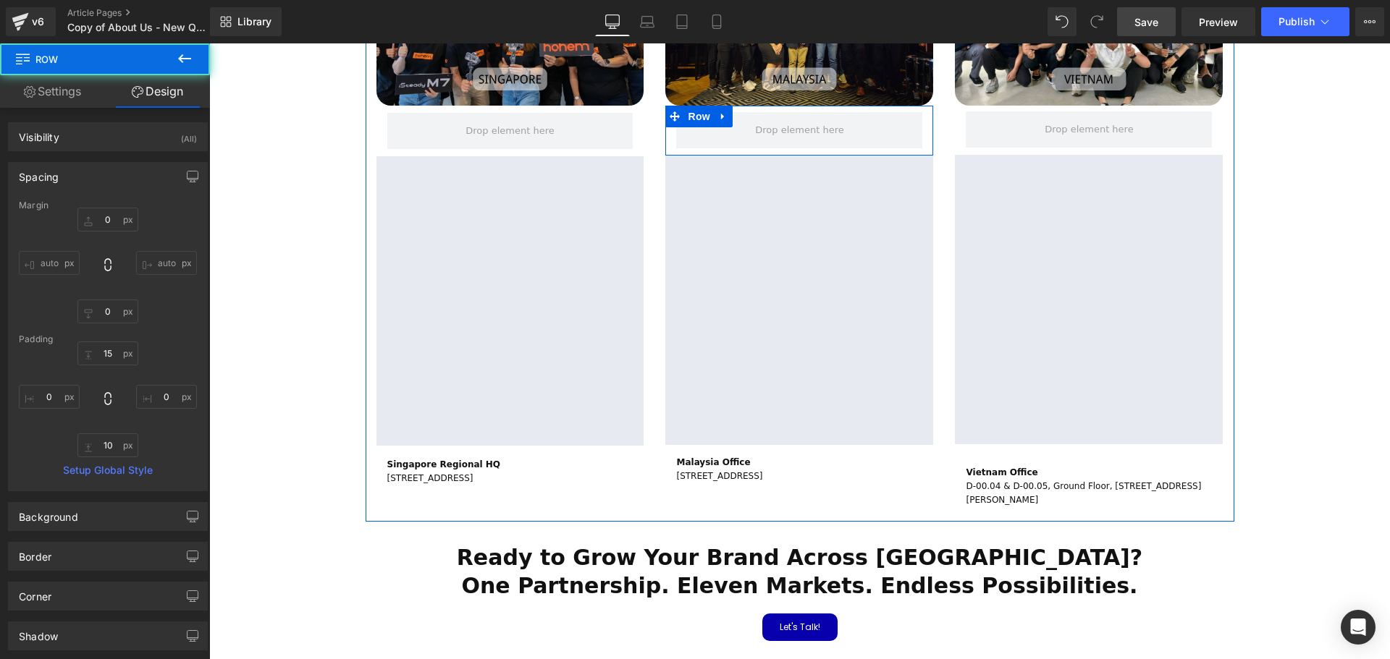
click at [1026, 444] on div "Vietnam Office D-00.04 & D-00.05, Ground Floor, Tower D, Sadora Apartment, No.2…" at bounding box center [1089, 479] width 268 height 71
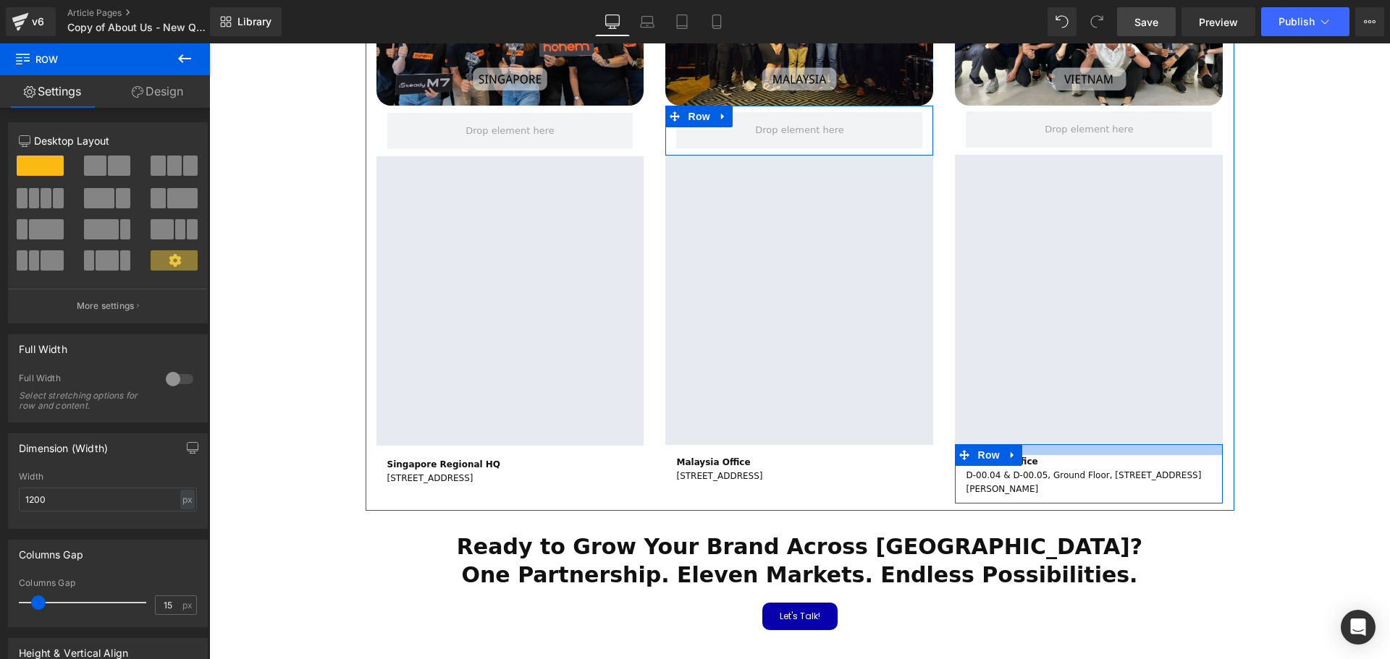
scroll to position [3971, 1173]
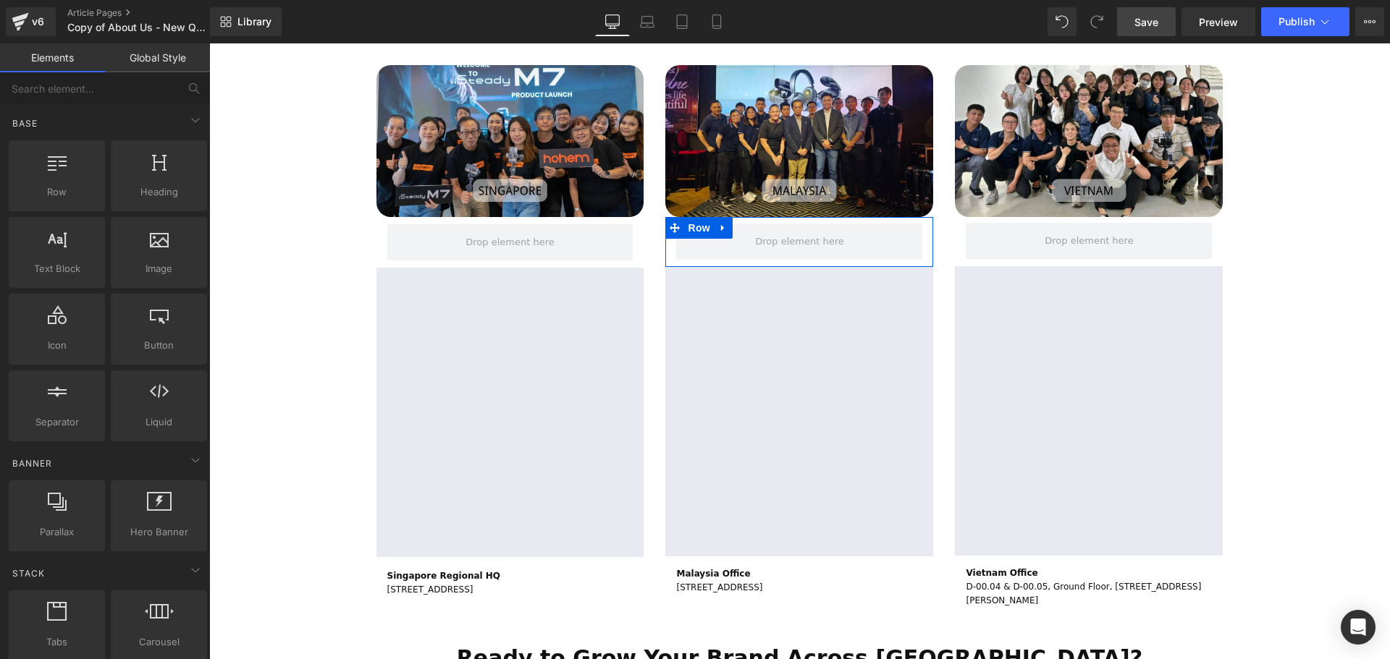
scroll to position [2438, 0]
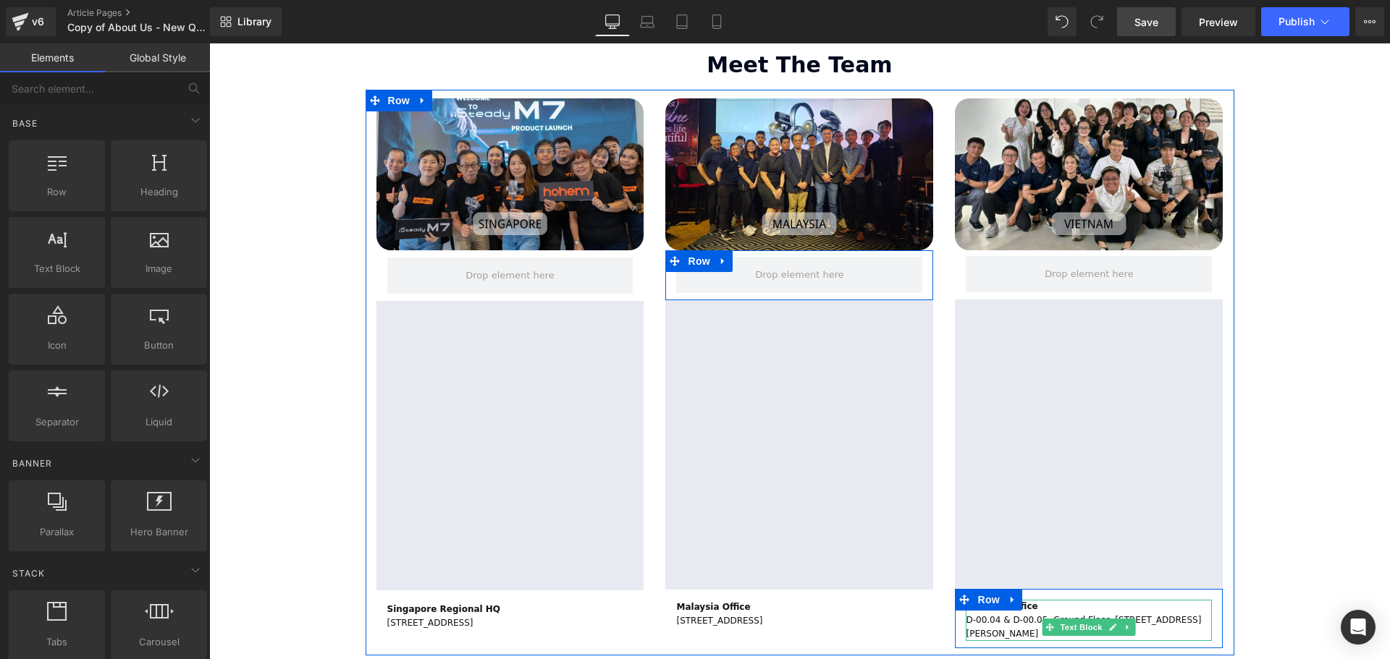
click at [1026, 614] on p "D-00.04 & D-00.05, Ground Floor, Tower D, Sadora Apartment, No.2 Street No.13 T…" at bounding box center [1089, 628] width 246 height 28
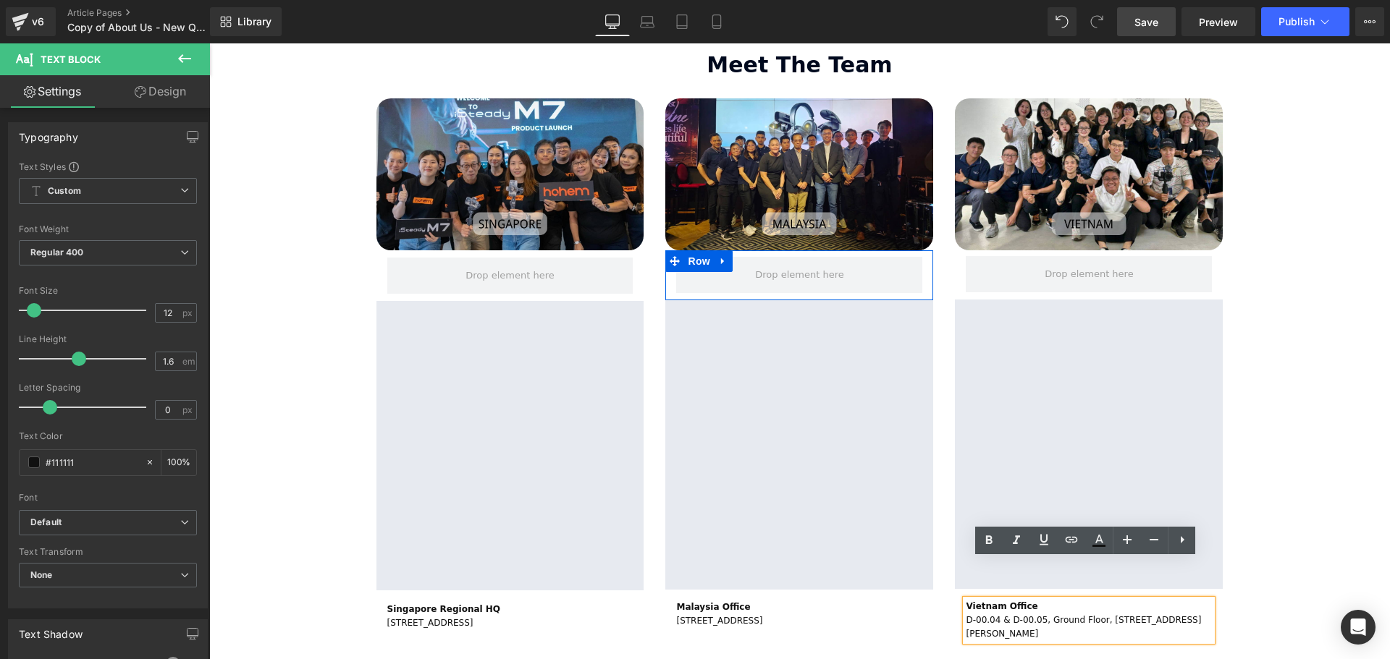
drag, startPoint x: 1026, startPoint y: 612, endPoint x: 962, endPoint y: 581, distance: 70.6
click at [966, 614] on p "D-00.04 & D-00.05, Ground Floor, Tower D, Sadora Apartment, No.2 Street No.13 T…" at bounding box center [1089, 628] width 246 height 28
copy p "D-00.04 & D-00.05, Ground Floor, Tower D, Sadora Apartment, No.2 Street No.13 T…"
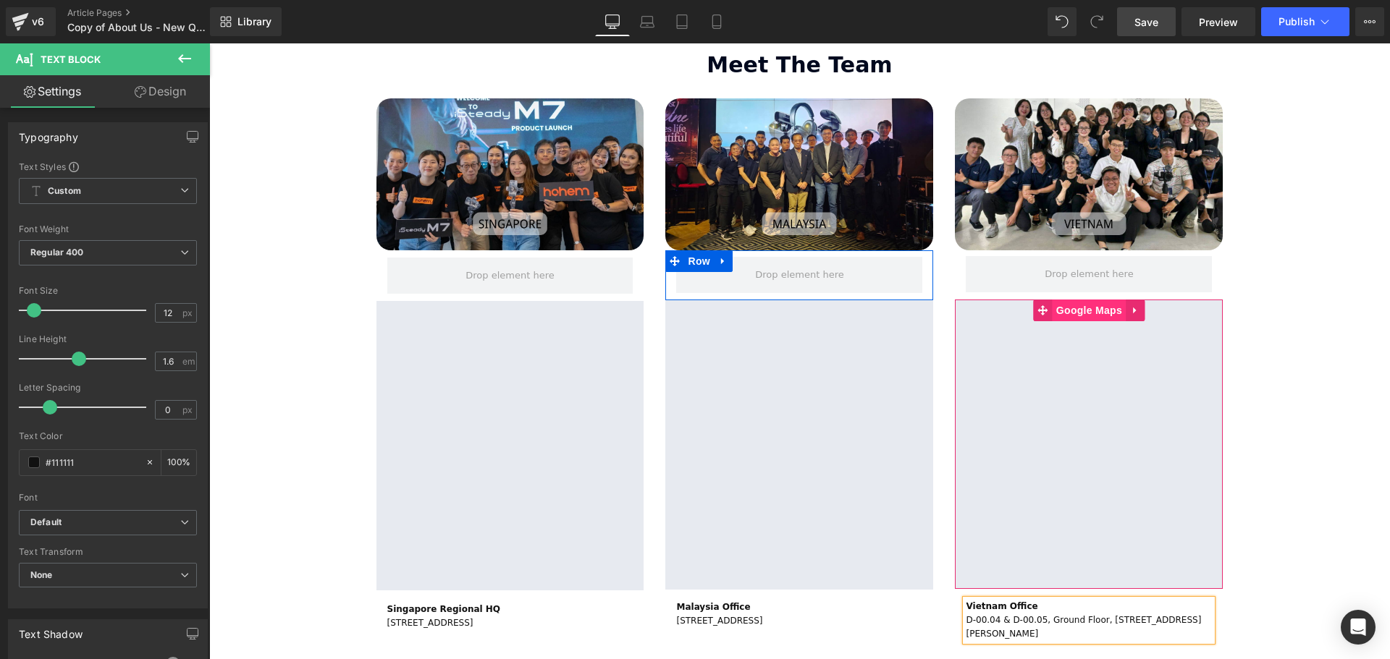
click at [1099, 300] on span "Google Maps" at bounding box center [1088, 311] width 73 height 22
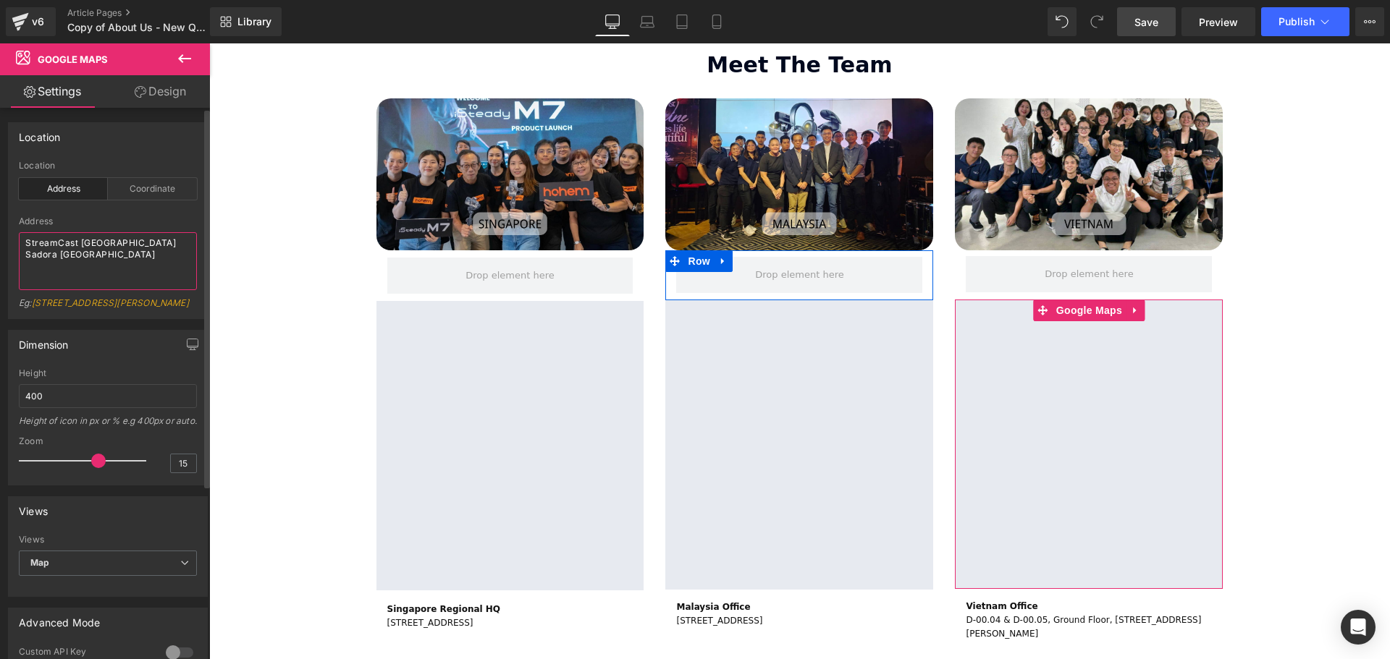
drag, startPoint x: 174, startPoint y: 242, endPoint x: 104, endPoint y: 245, distance: 69.5
click at [103, 245] on textarea "StreamCast Asia Sadora Vietnam" at bounding box center [108, 261] width 178 height 58
click at [166, 285] on textarea "StreamCast Asia, D-00.04 & D-00.05, Ground Floor, Tower D, Sadora Apartment, No…" at bounding box center [108, 261] width 178 height 58
click at [102, 240] on textarea "StreamCast Asia, D-00.04 & D-00.05, Ground Floor, Tower D, Sadora Apartment, No…" at bounding box center [108, 261] width 178 height 58
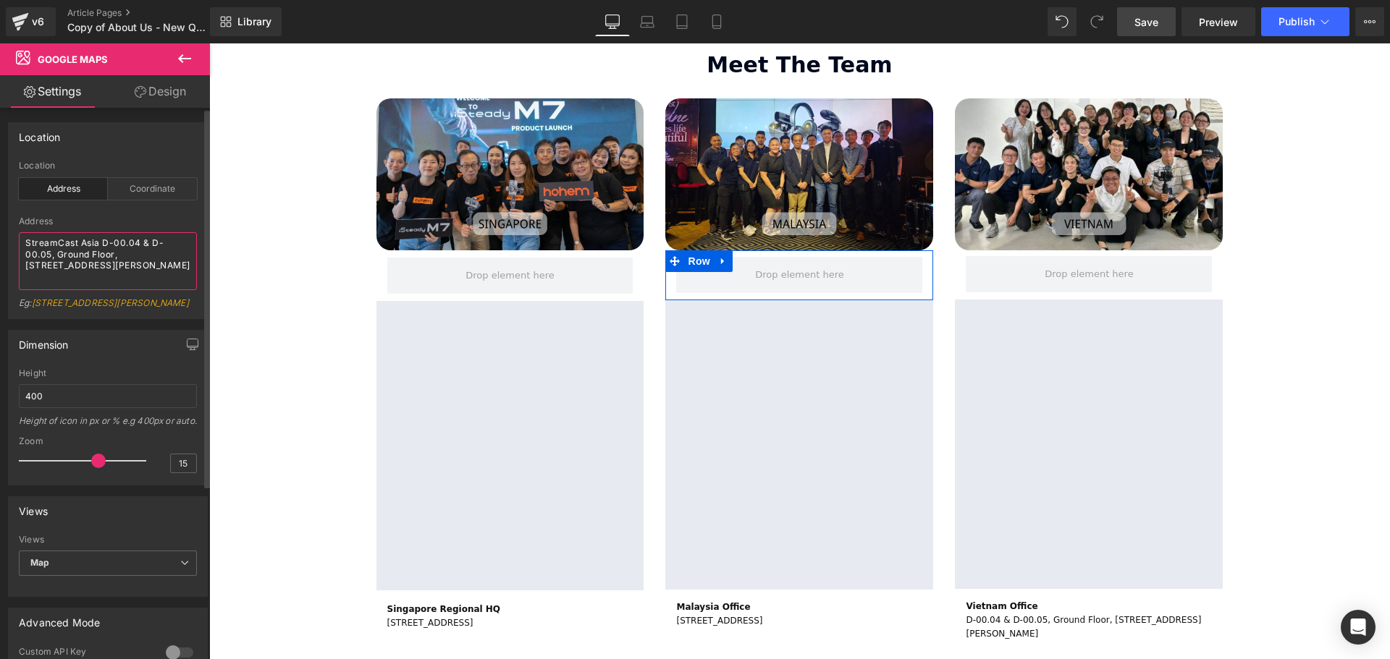
drag, startPoint x: 102, startPoint y: 237, endPoint x: 118, endPoint y: 250, distance: 20.1
click at [118, 250] on textarea "StreamCast Asia D-00.04 & D-00.05, Ground Floor, Tower D, Sadora Apartment, No.…" at bounding box center [108, 261] width 178 height 58
drag, startPoint x: 107, startPoint y: 243, endPoint x: 139, endPoint y: 243, distance: 31.8
click at [139, 243] on textarea "StreamCast Asia Tower D, Sadora Apartment, No.2 Street No.13 Thu Thiem Ward, Th…" at bounding box center [108, 261] width 178 height 58
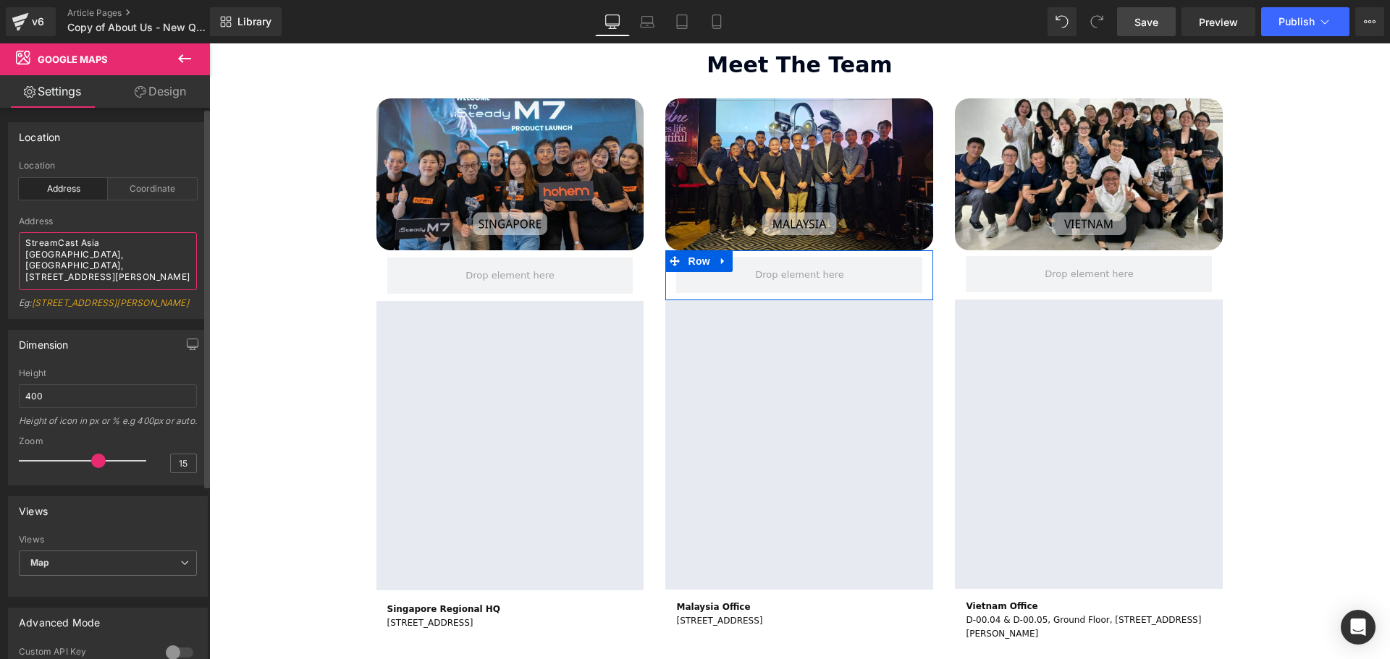
drag, startPoint x: 78, startPoint y: 257, endPoint x: 155, endPoint y: 255, distance: 76.8
click at [155, 255] on textarea "StreamCast Asia Vietnam, Sadora Apartment, No.2 Street No.13 Thu Thiem Ward, Th…" at bounding box center [108, 261] width 178 height 58
click at [109, 278] on textarea "StreamCast Asia Vietnam, Sadora Apartment, Thu Thiem Ward, Thu Duc City, Ho Chi…" at bounding box center [108, 261] width 178 height 58
drag, startPoint x: 117, startPoint y: 281, endPoint x: 20, endPoint y: 281, distance: 97.0
click at [20, 281] on textarea "StreamCast Asia Vietnam, Sadora Apartment, Thu Thiem Ward, Thu Duc City, Ho Chi…" at bounding box center [108, 261] width 178 height 58
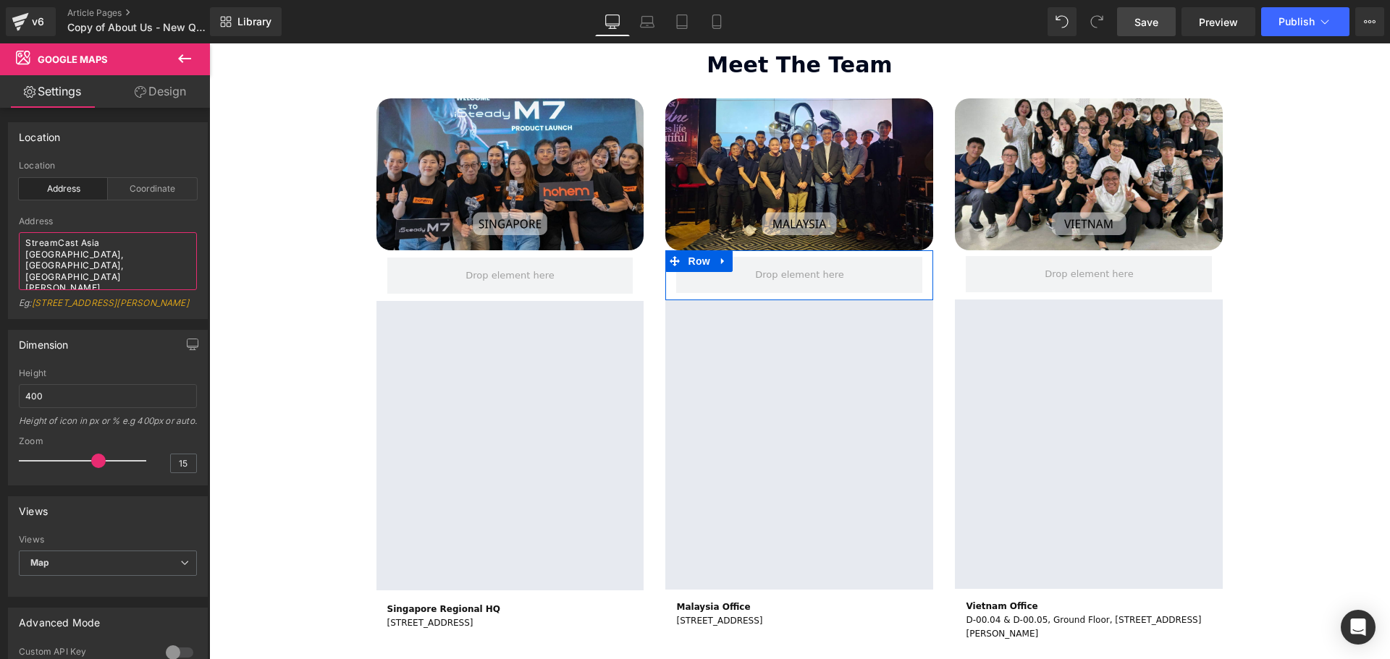
type textarea "StreamCast Asia Vietnam, Sadora Apartment, Thu Thiem Ward, Thu Duc City, Ho Chi…"
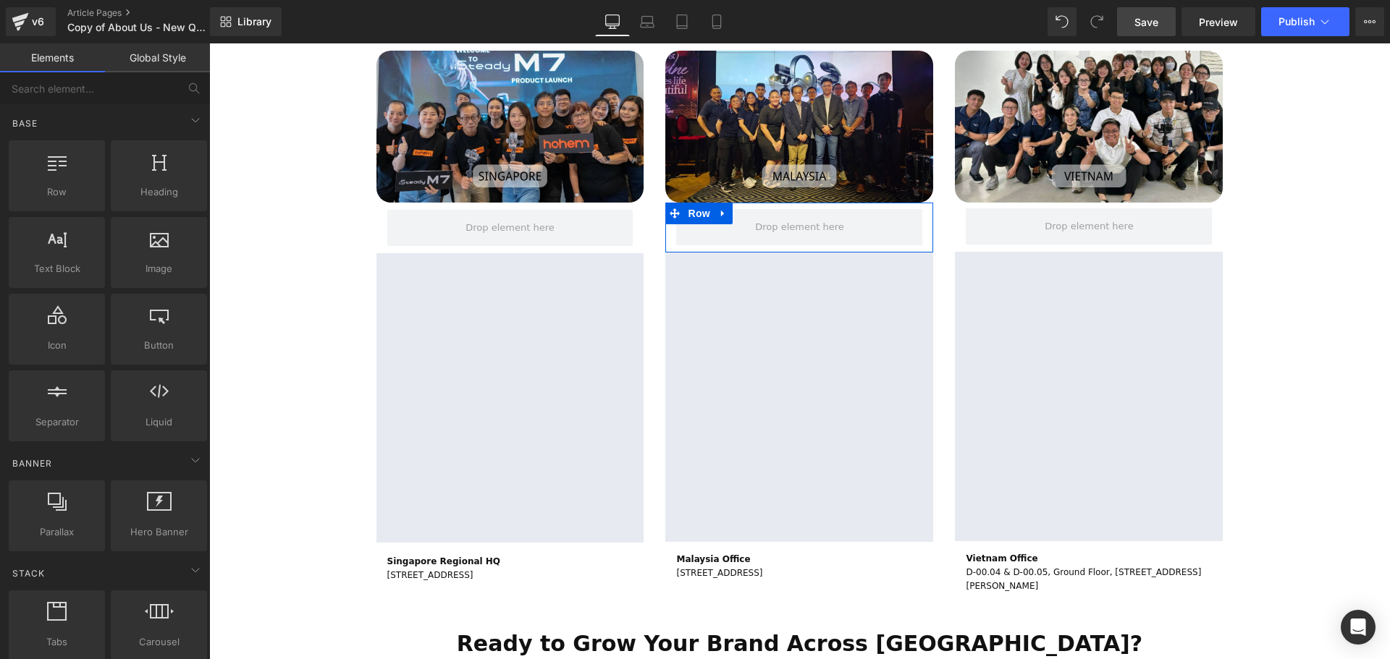
scroll to position [2511, 0]
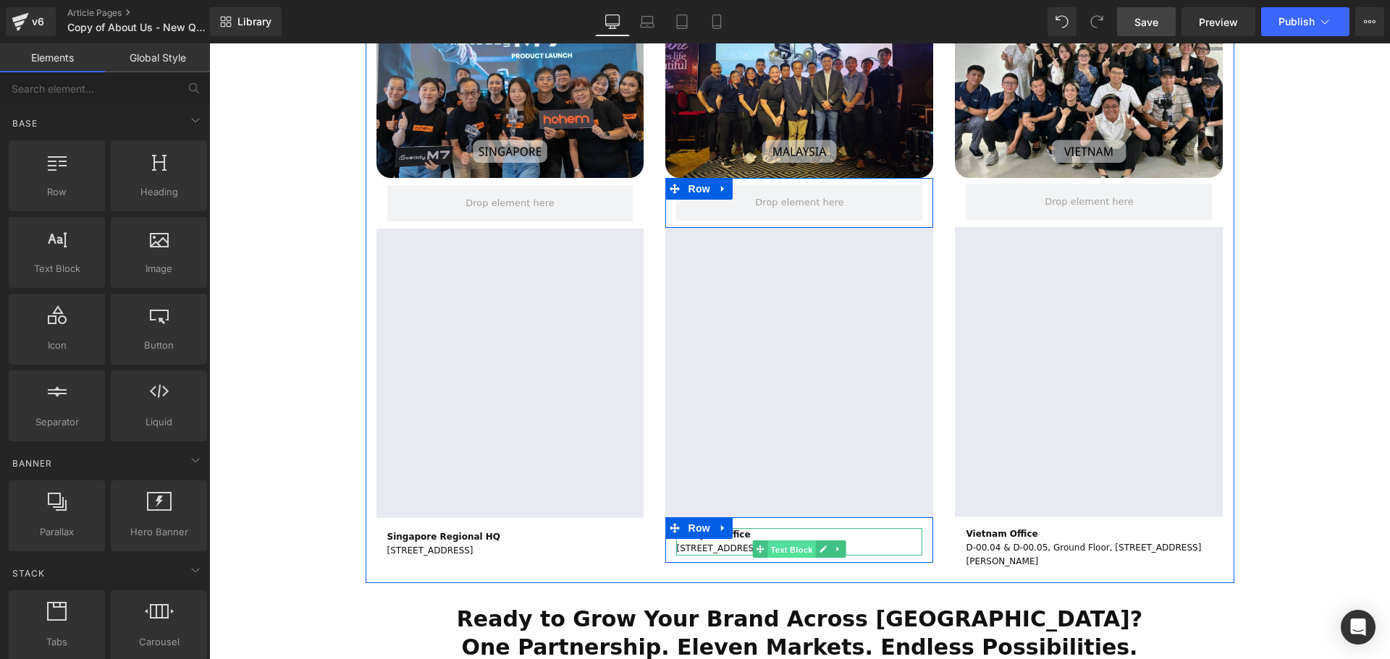
click at [784, 541] on span "Text Block" at bounding box center [792, 549] width 48 height 17
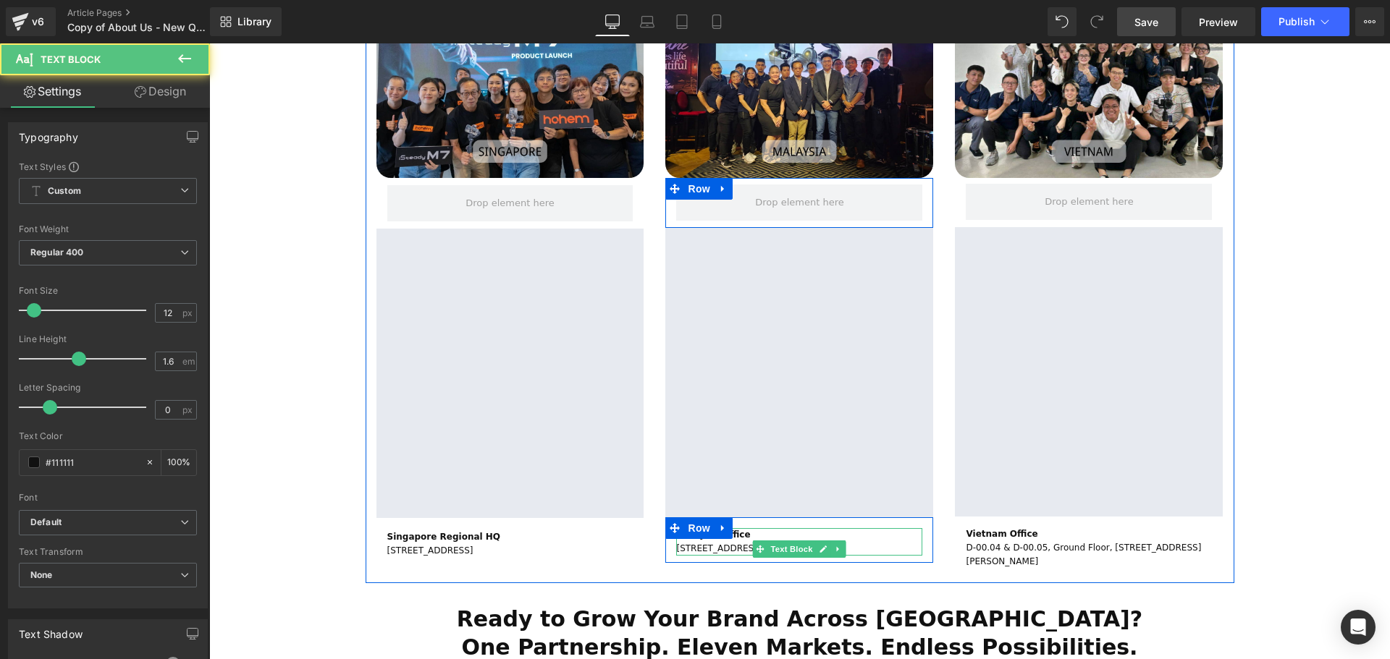
click at [890, 542] on p "No. 93-1, Block H, Jaya One, No. 72A, Jalan Universiti, Section 13, 46200 Petal…" at bounding box center [799, 549] width 246 height 14
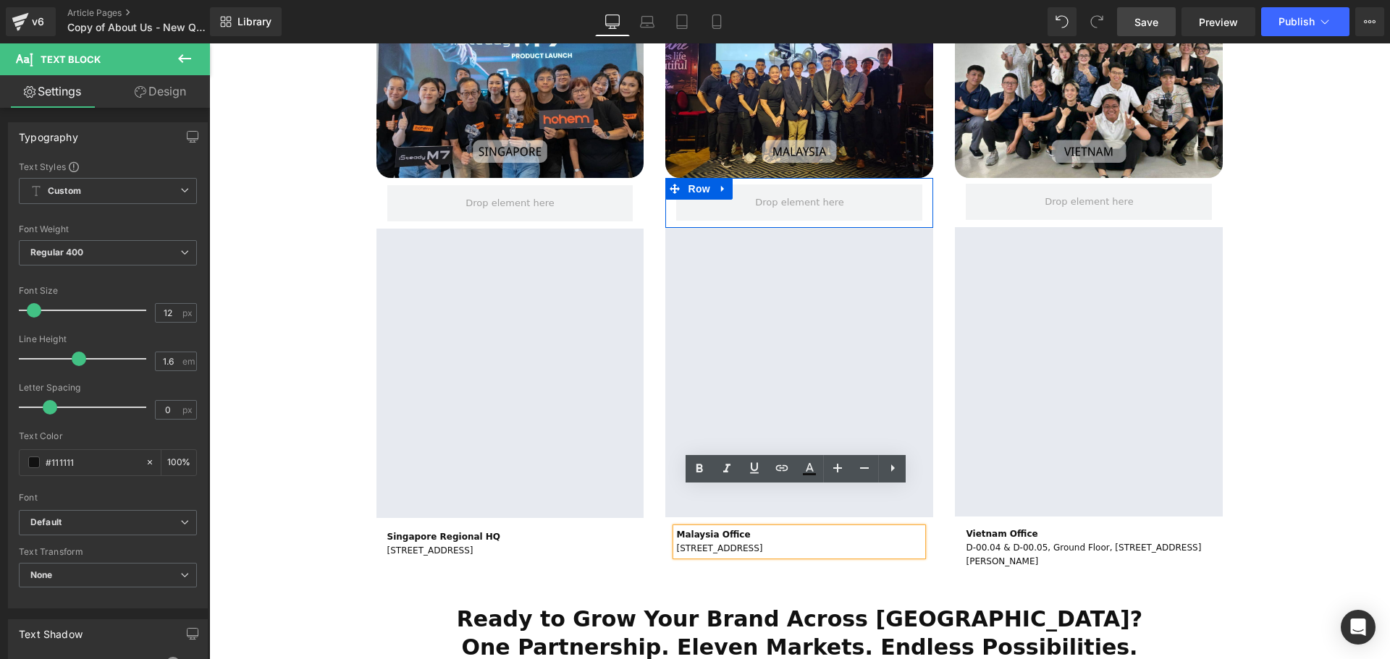
drag, startPoint x: 900, startPoint y: 525, endPoint x: 674, endPoint y: 510, distance: 227.0
click at [676, 542] on p "No. 93-1, Block H, Jaya One, No. 72A, Jalan Universiti, Section 13, 46200 Petal…" at bounding box center [799, 549] width 246 height 14
copy p "No. 93-1, Block H, Jaya One, No. 72A, Jalan Universiti, Section 13, 46200 Petal…"
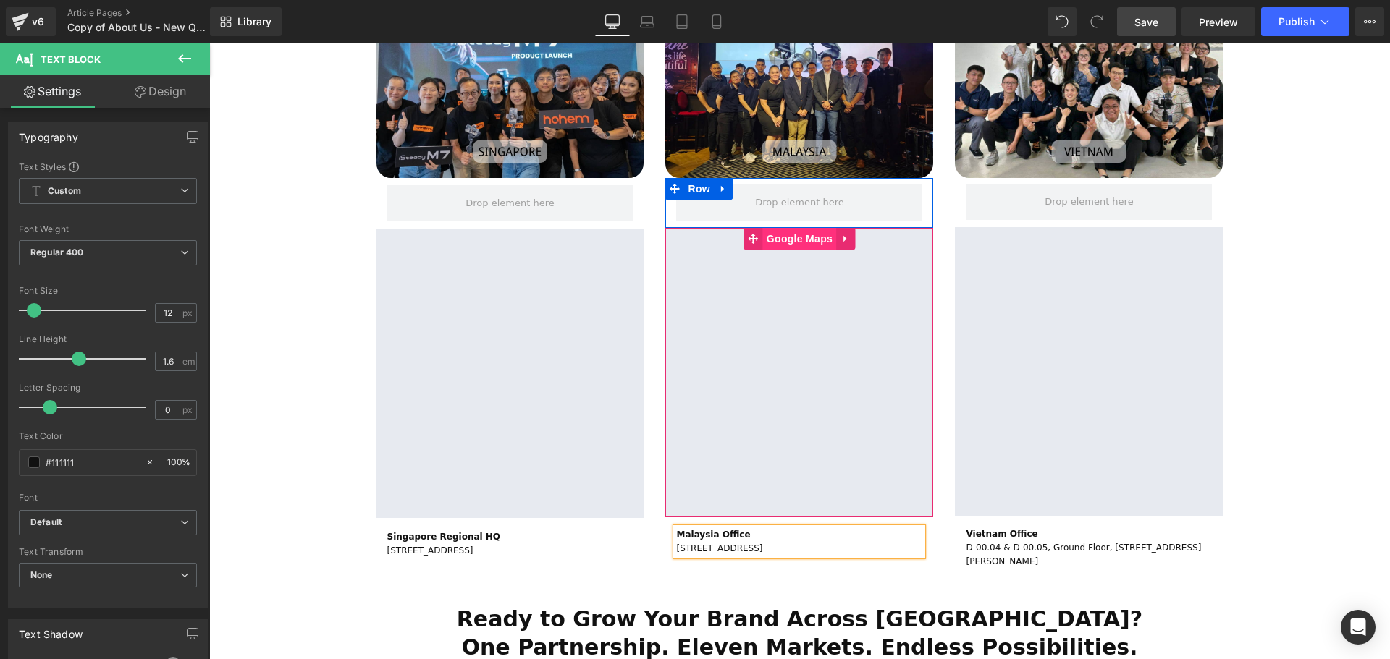
click at [795, 228] on span "Google Maps" at bounding box center [799, 239] width 73 height 22
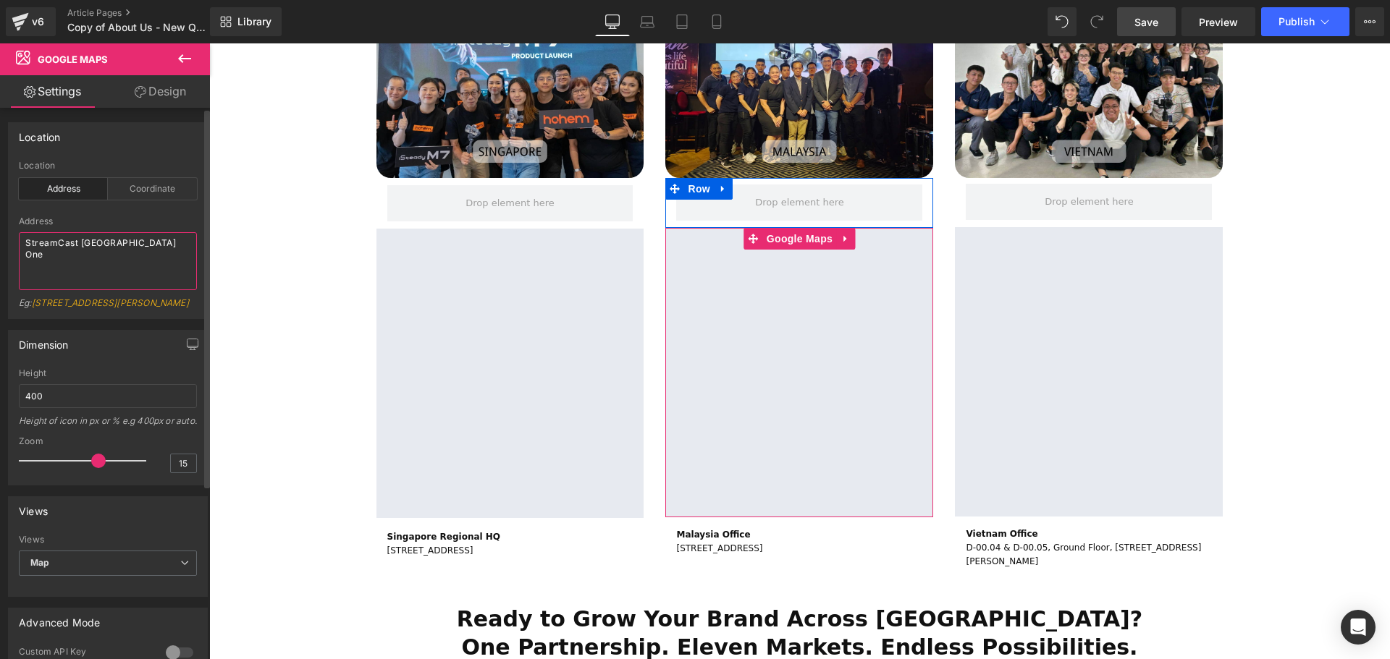
drag, startPoint x: 165, startPoint y: 237, endPoint x: 104, endPoint y: 244, distance: 61.2
click at [100, 244] on textarea "StreamCast Asia Jaya One" at bounding box center [108, 261] width 178 height 58
drag, startPoint x: 145, startPoint y: 237, endPoint x: 32, endPoint y: 250, distance: 114.5
click at [32, 250] on textarea "StreamCast Asia Malaysia, No. 93-1, Block H, Jaya One, No. 72A, Jalan Universit…" at bounding box center [108, 261] width 178 height 58
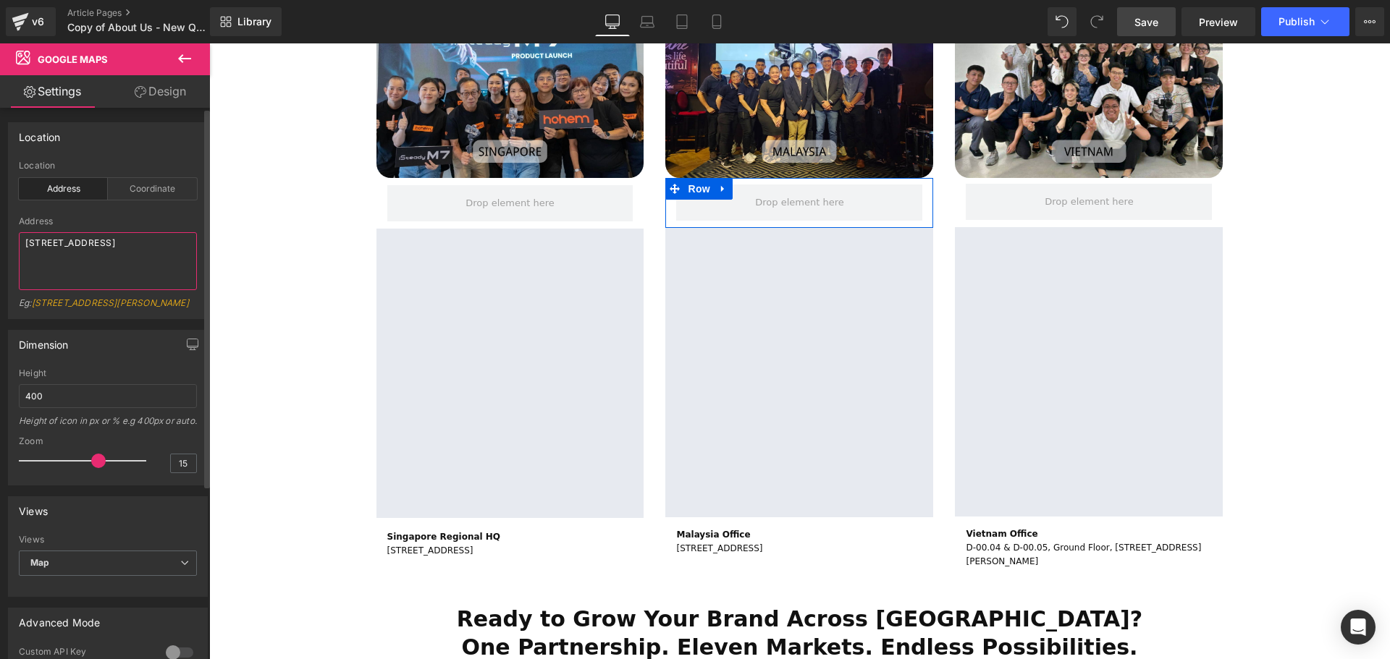
type textarea "StreamCast Asia Malaysia, Block H, Jaya One, No. 72A, Jalan Universiti, Section…"
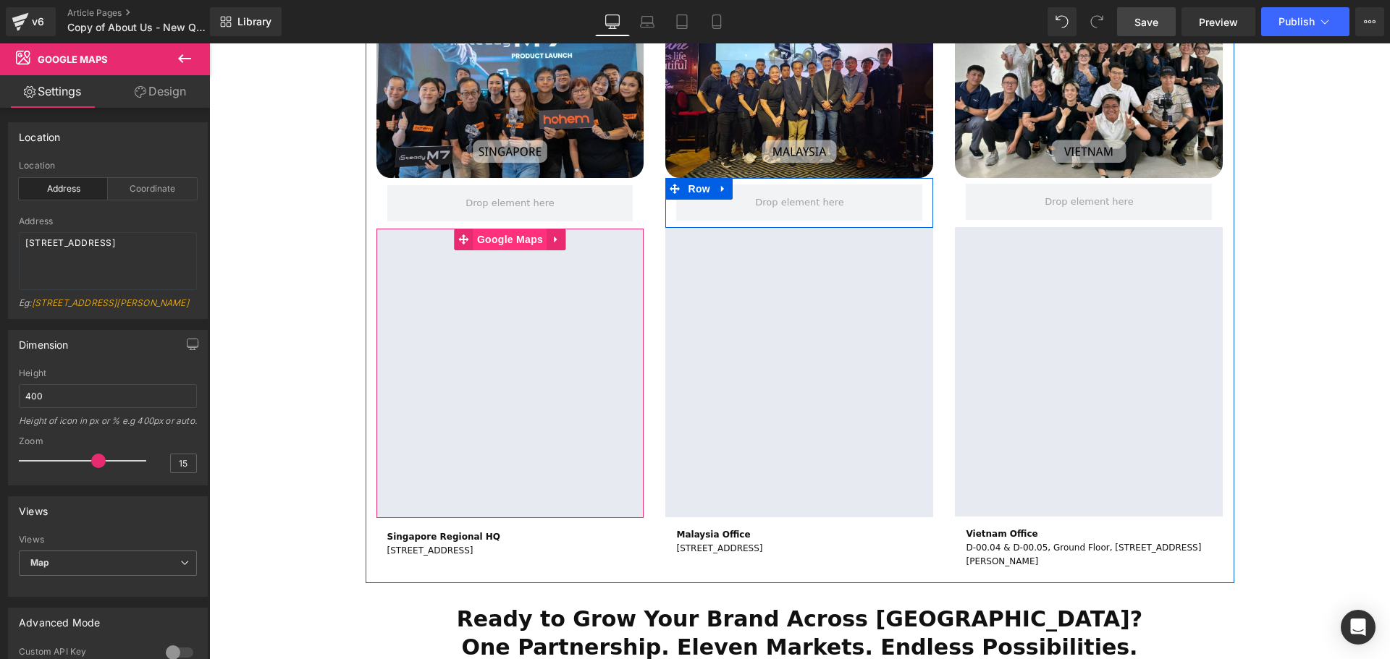
click at [494, 229] on span "Google Maps" at bounding box center [509, 240] width 73 height 22
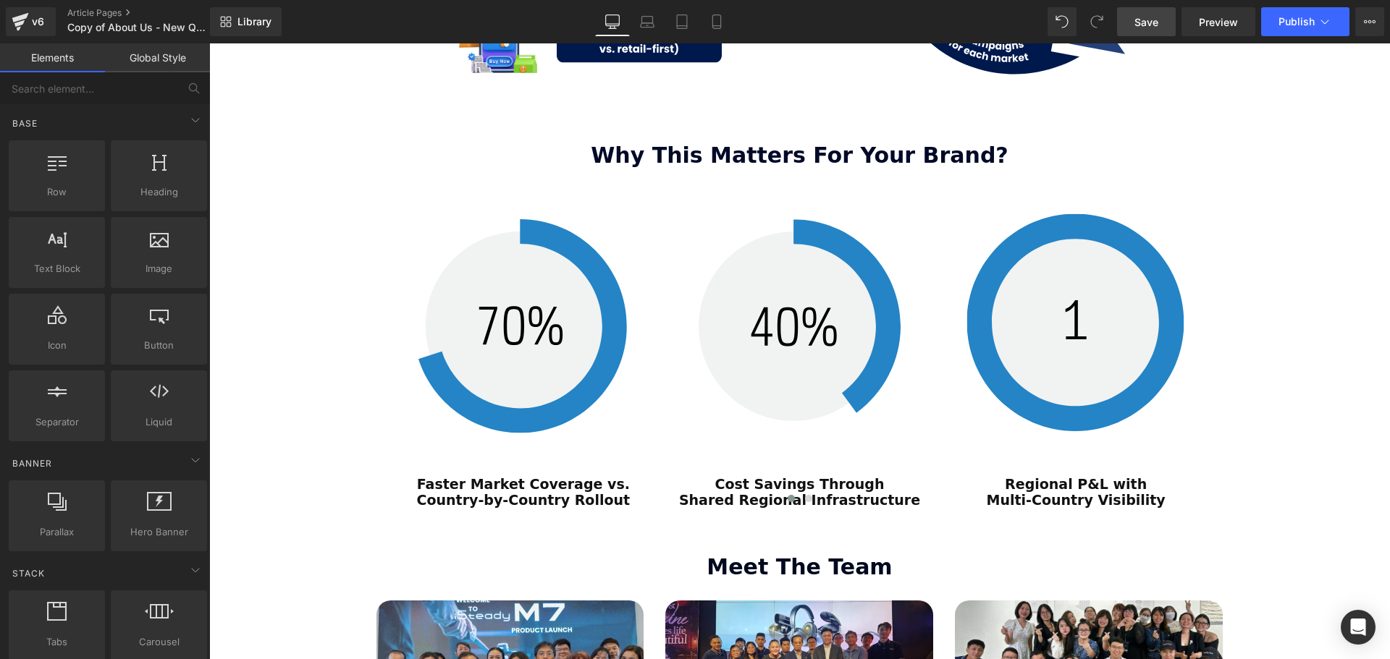
scroll to position [1932, 0]
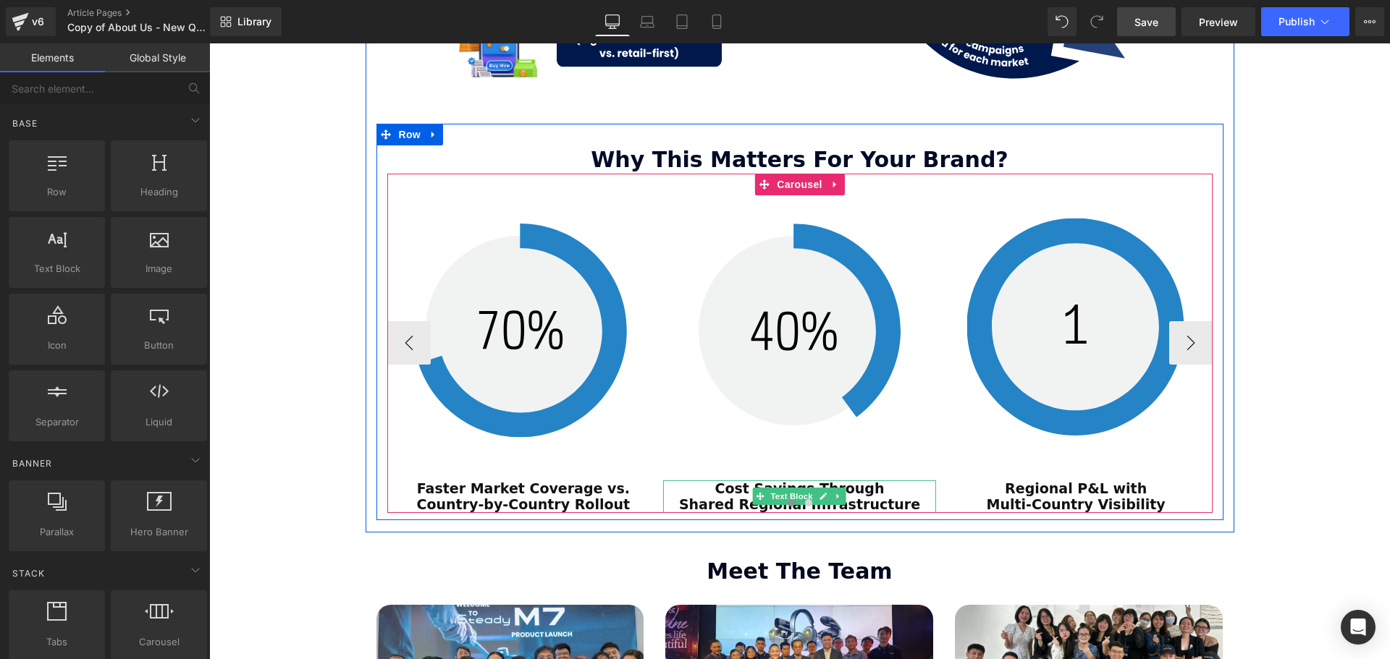
click at [787, 488] on span "Text Block" at bounding box center [792, 496] width 48 height 17
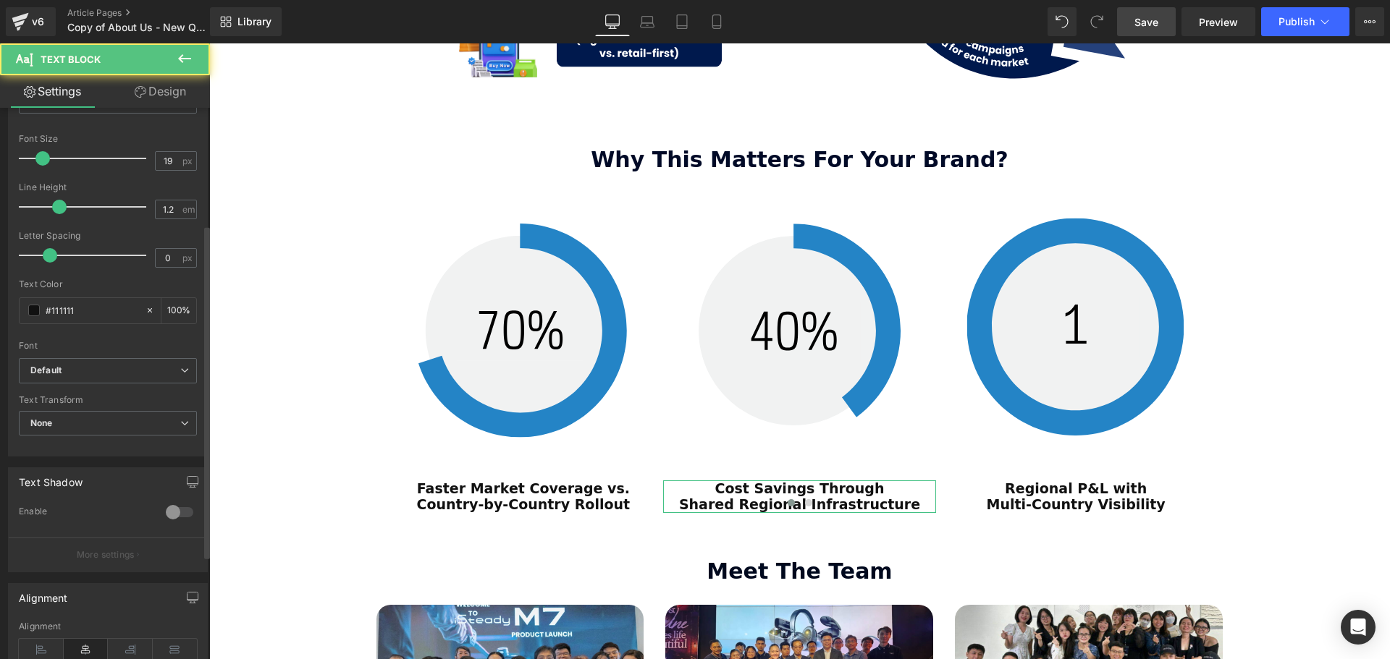
scroll to position [217, 0]
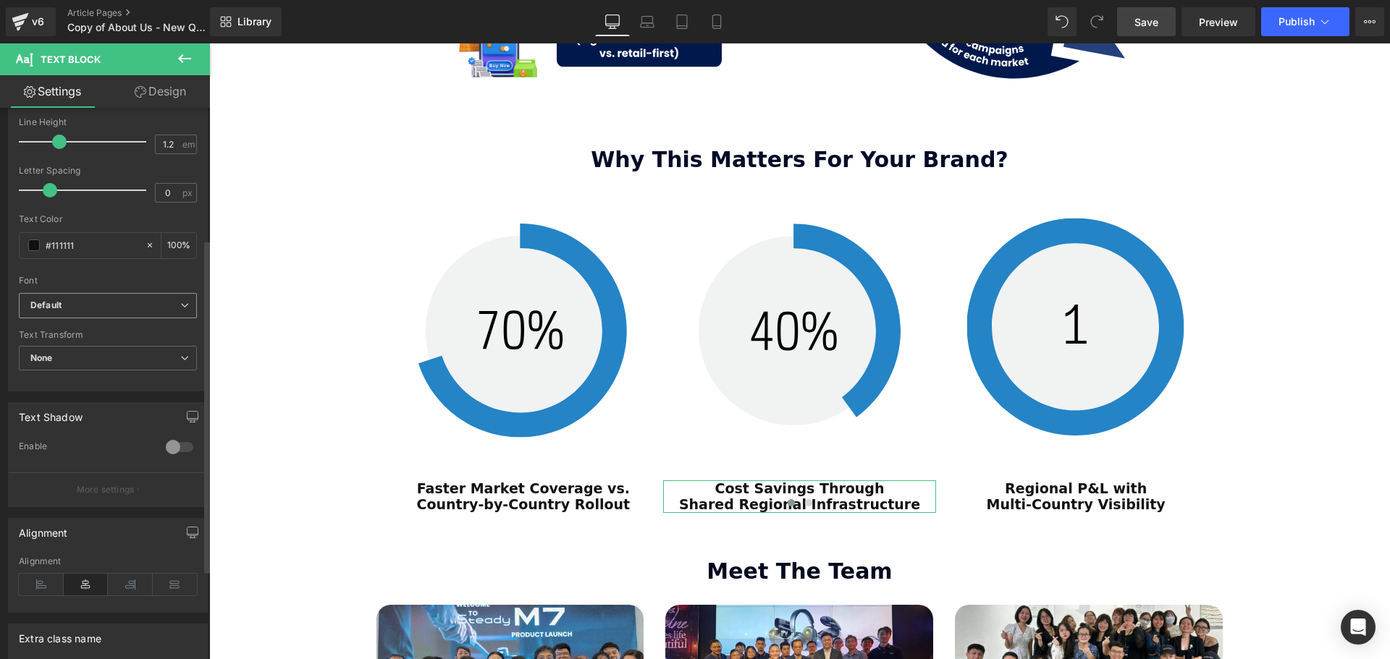
click at [57, 302] on icon "Default" at bounding box center [45, 306] width 31 height 12
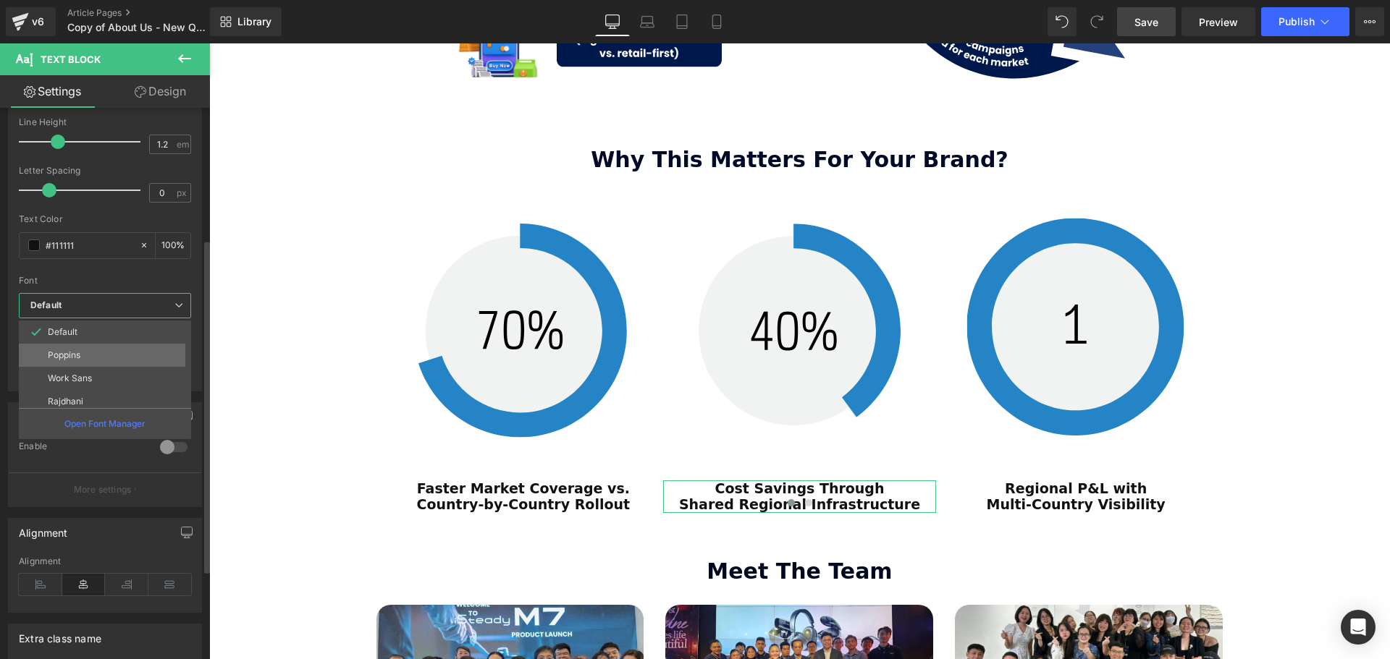
click at [86, 347] on li "Poppins" at bounding box center [108, 355] width 179 height 23
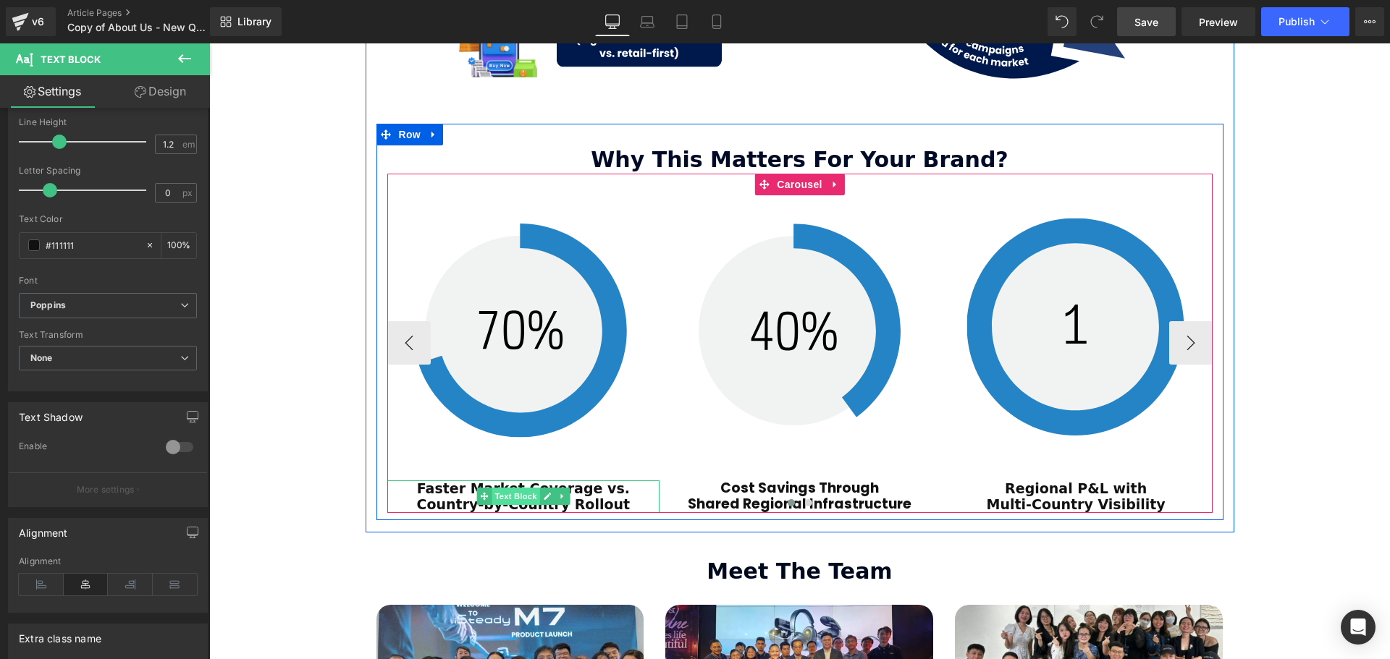
click at [525, 488] on span "Text Block" at bounding box center [515, 496] width 48 height 17
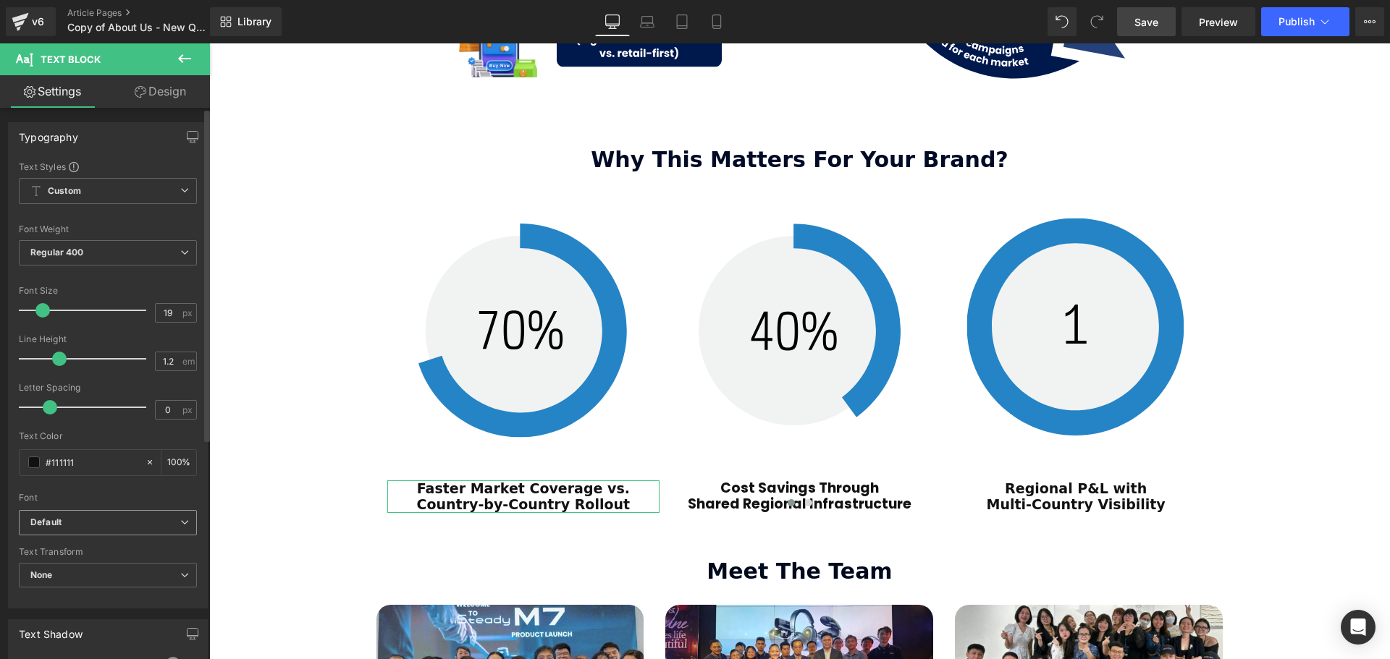
click at [77, 525] on b "Default" at bounding box center [105, 523] width 150 height 12
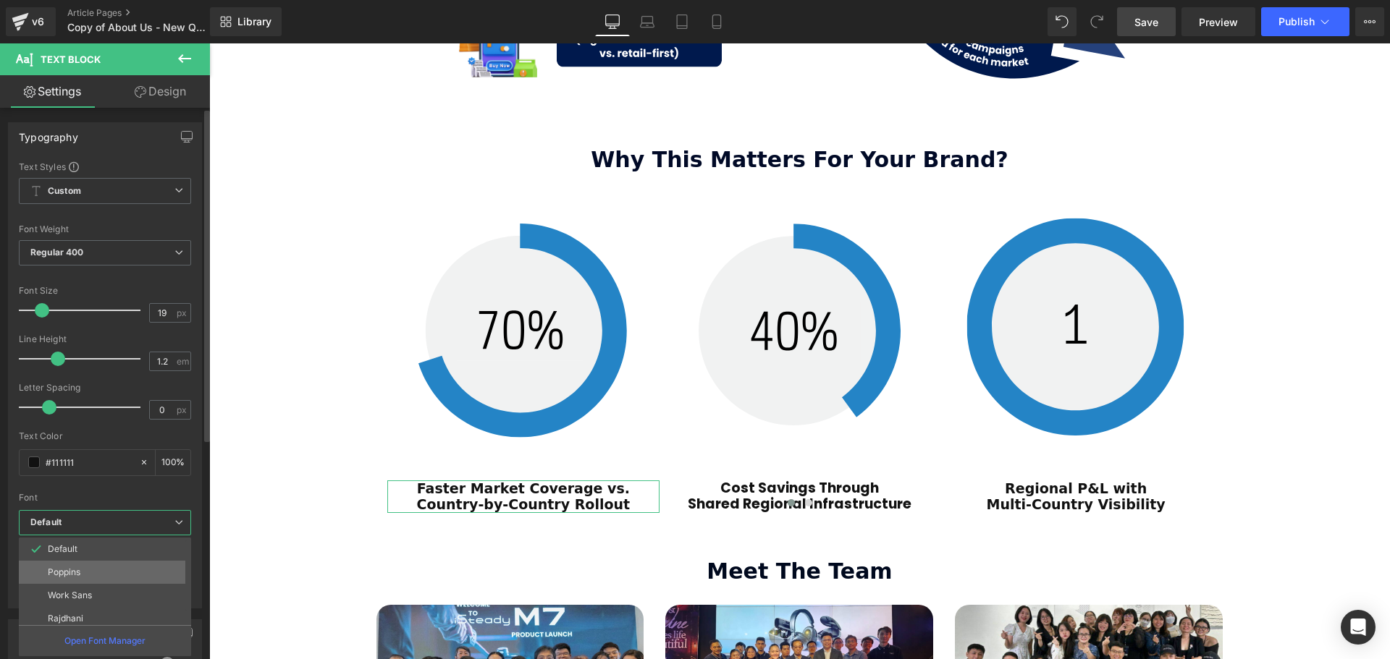
click at [98, 573] on li "Poppins" at bounding box center [108, 572] width 179 height 23
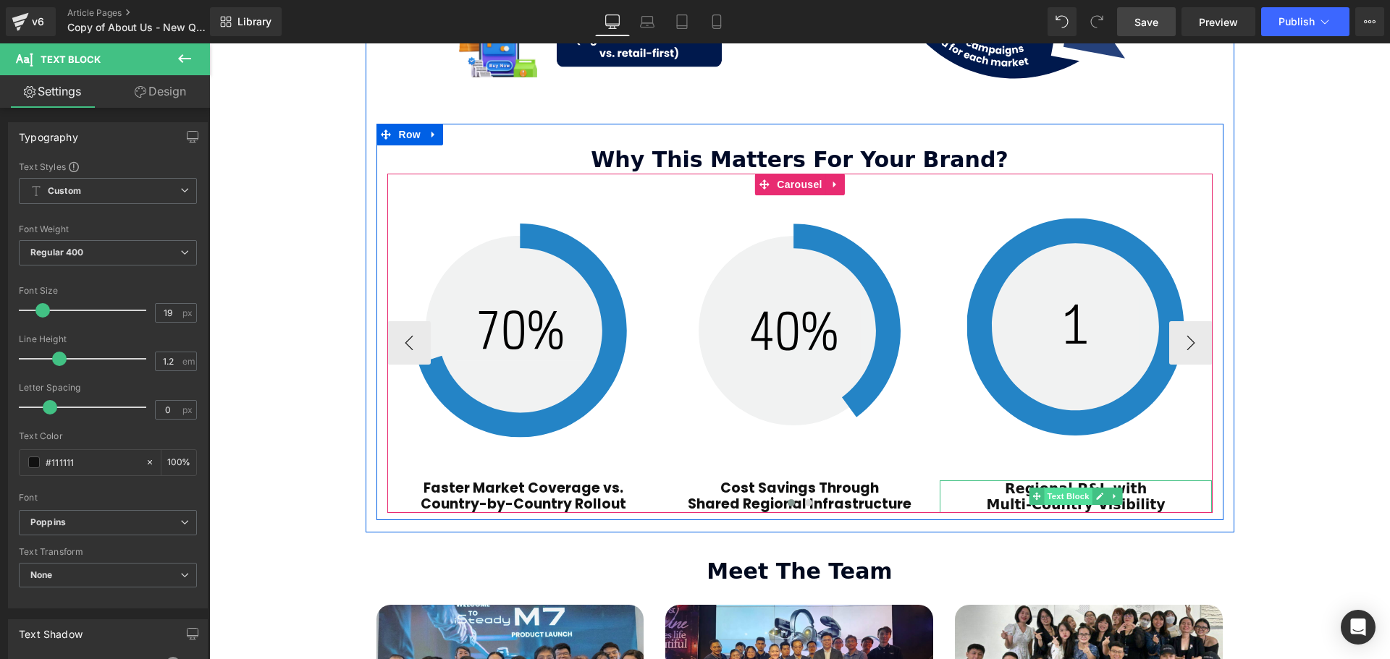
click at [1064, 488] on span "Text Block" at bounding box center [1068, 496] width 48 height 17
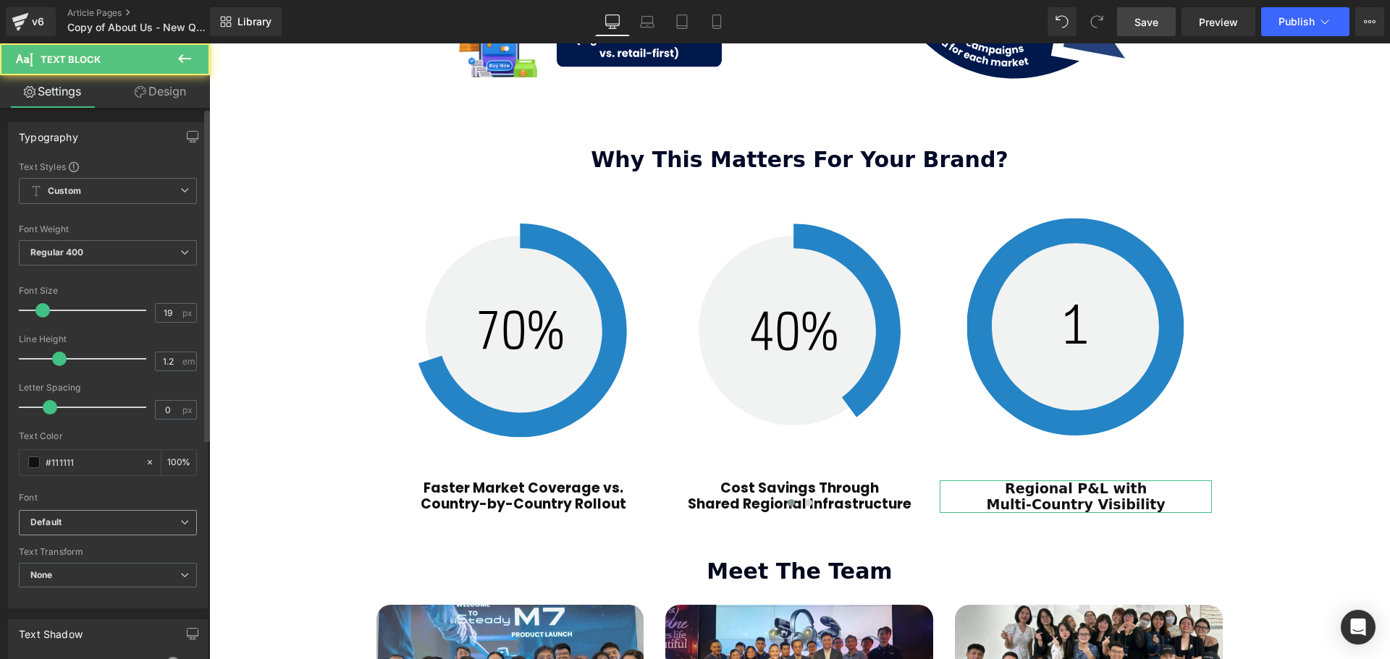
click at [54, 526] on icon "Default" at bounding box center [45, 523] width 31 height 12
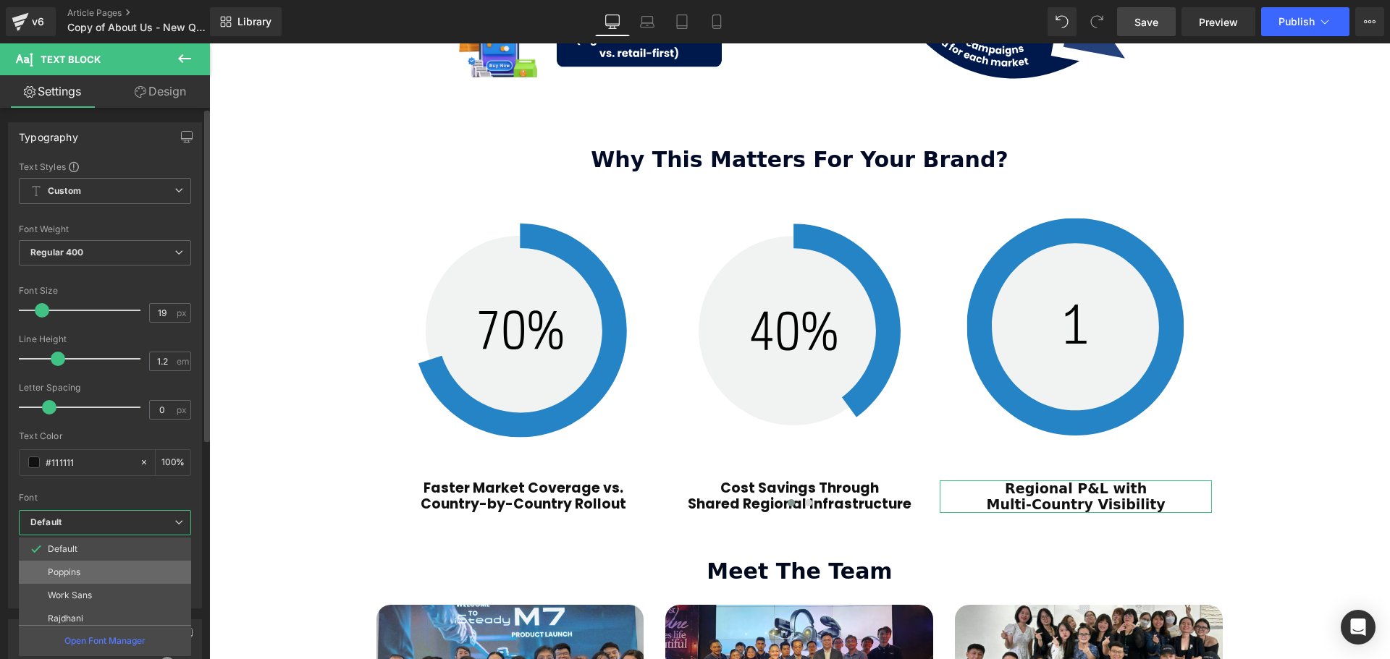
click at [78, 568] on p "Poppins" at bounding box center [64, 572] width 33 height 10
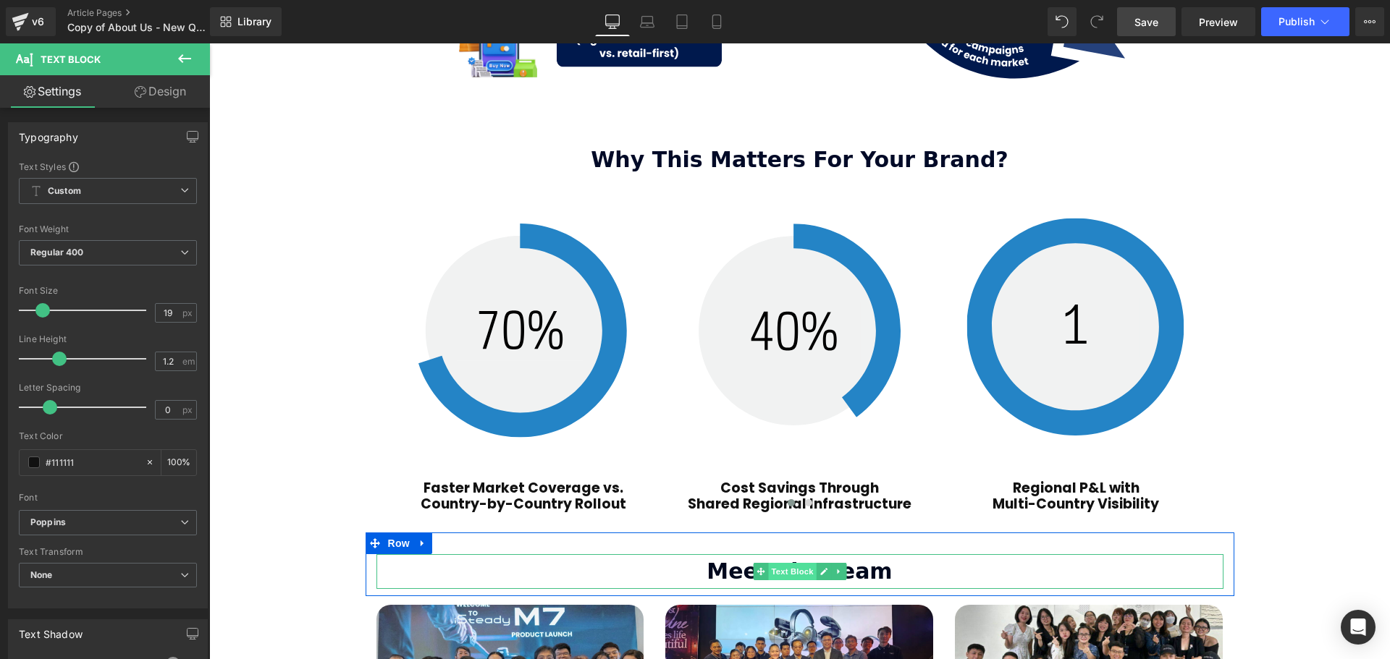
click at [801, 563] on span "Text Block" at bounding box center [792, 571] width 48 height 17
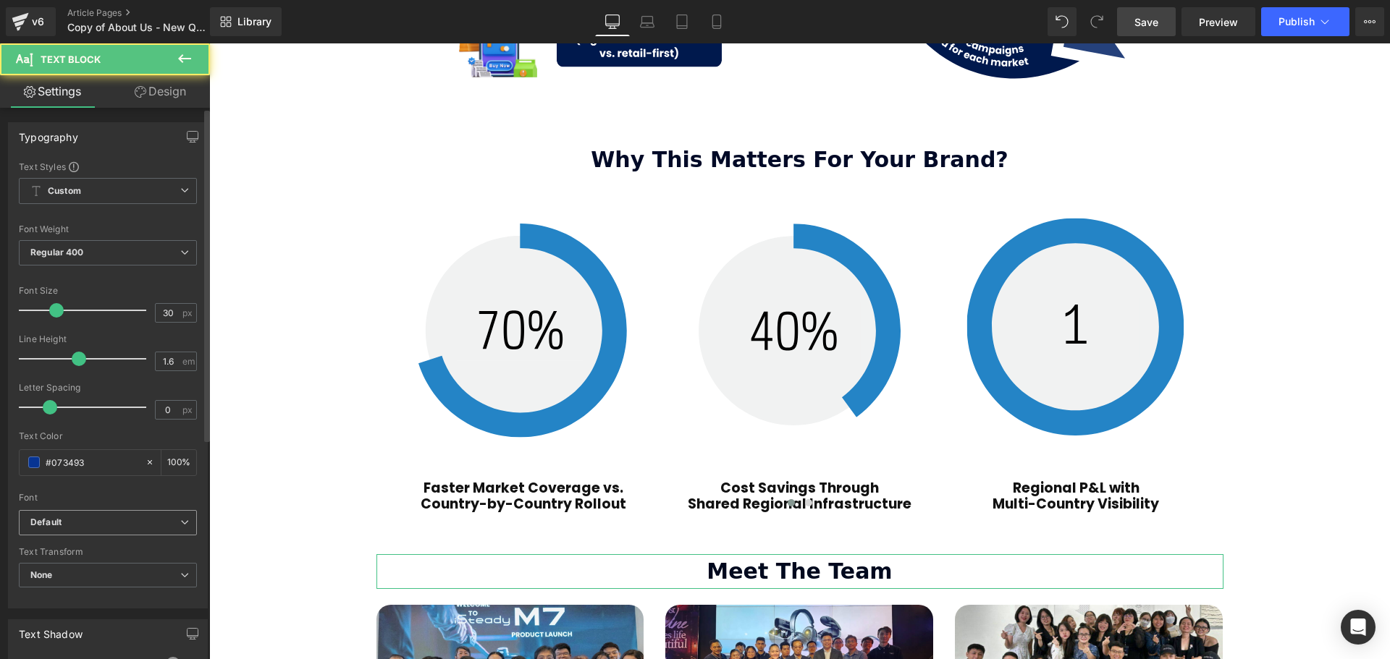
click at [98, 523] on b "Default" at bounding box center [105, 523] width 150 height 12
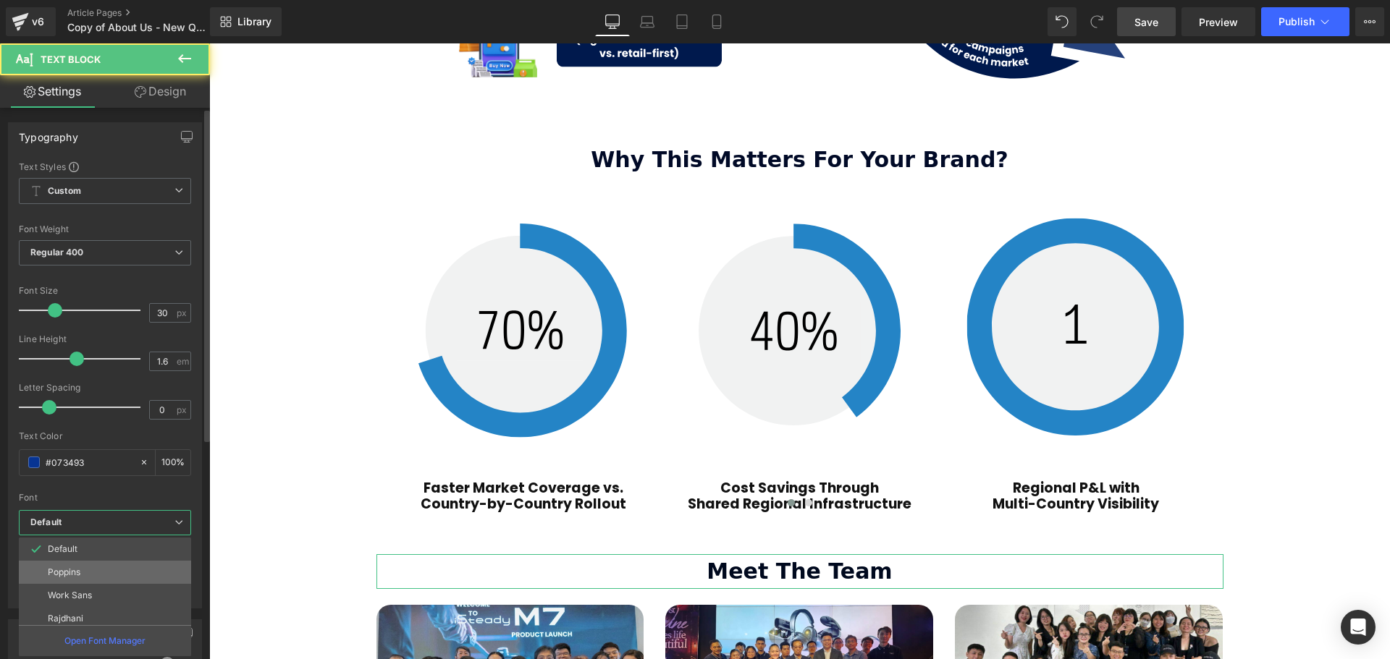
click at [94, 578] on li "Poppins" at bounding box center [108, 572] width 179 height 23
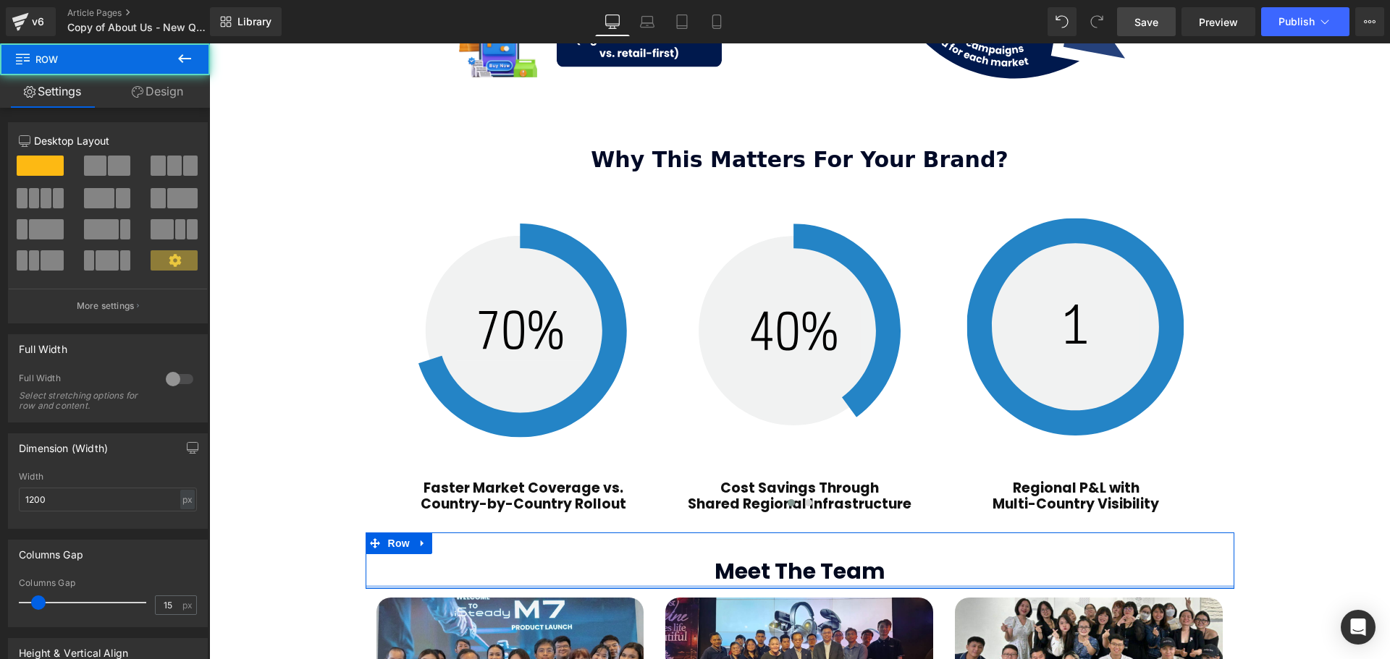
scroll to position [3964, 1173]
drag, startPoint x: 793, startPoint y: 552, endPoint x: 793, endPoint y: 541, distance: 11.6
click at [793, 541] on div "Meet The Team Text Block Row" at bounding box center [800, 561] width 869 height 56
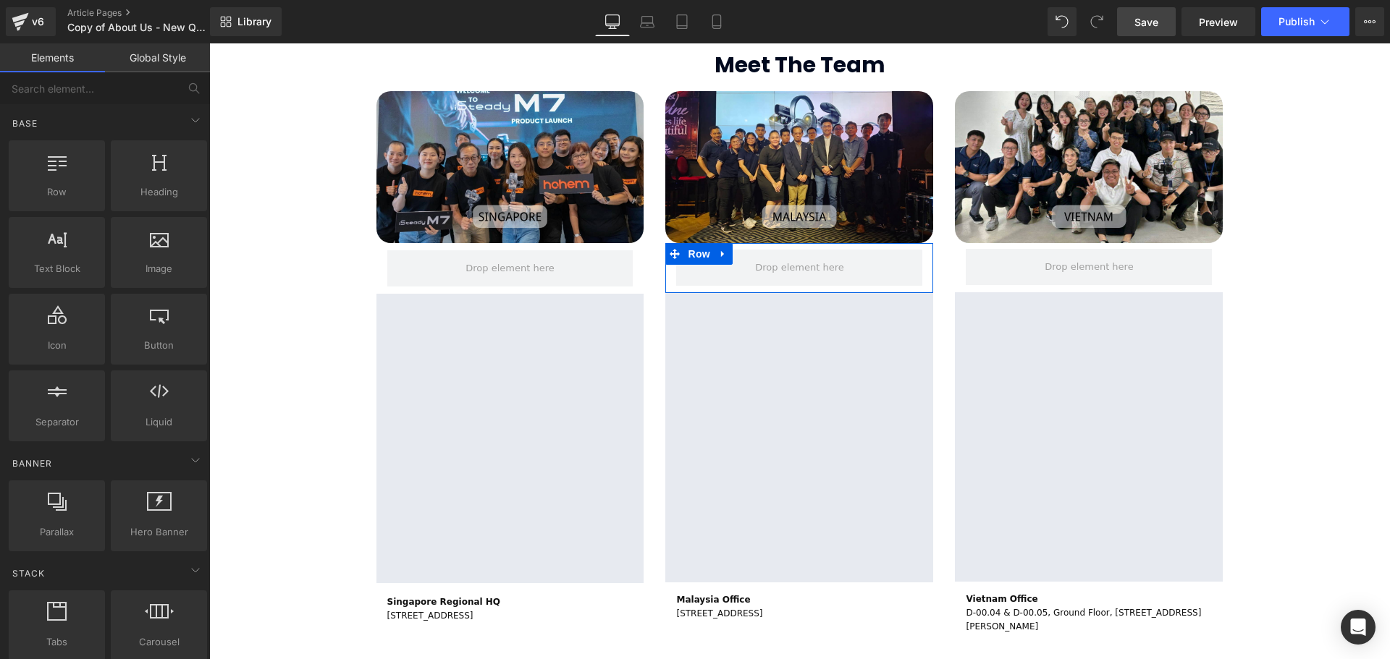
click at [1143, 15] on span "Save" at bounding box center [1146, 21] width 24 height 15
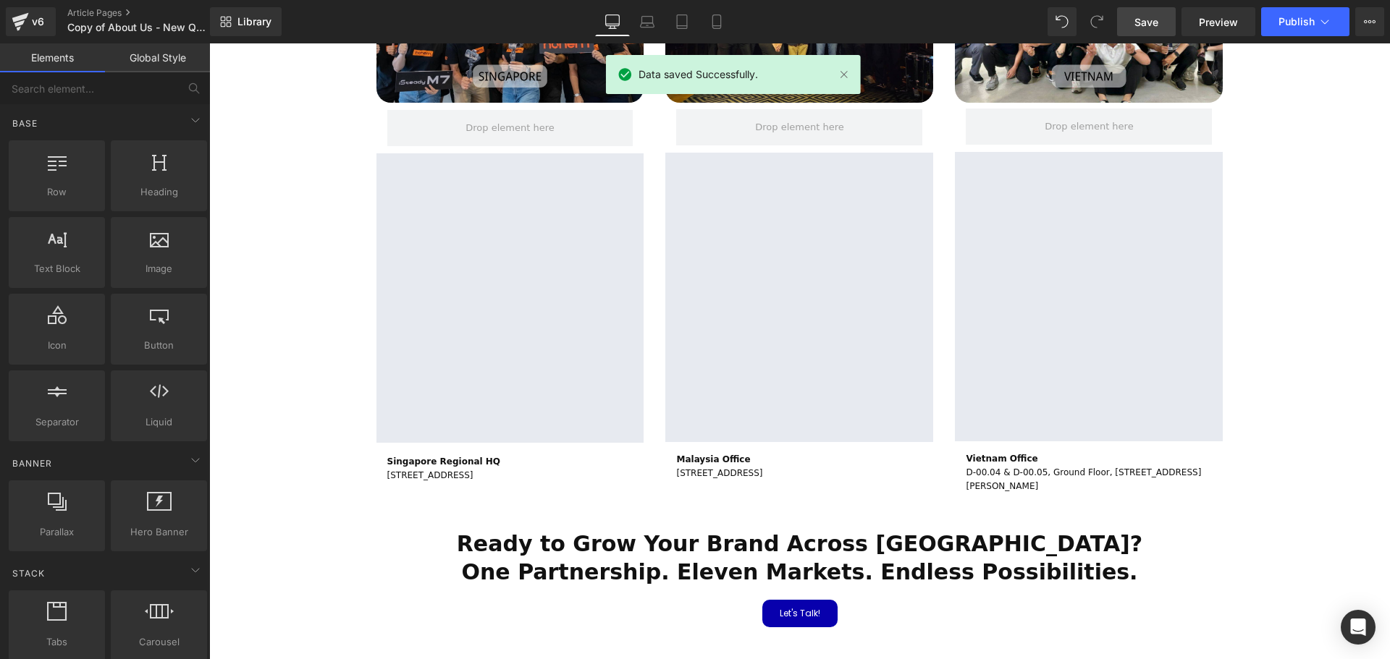
scroll to position [2583, 0]
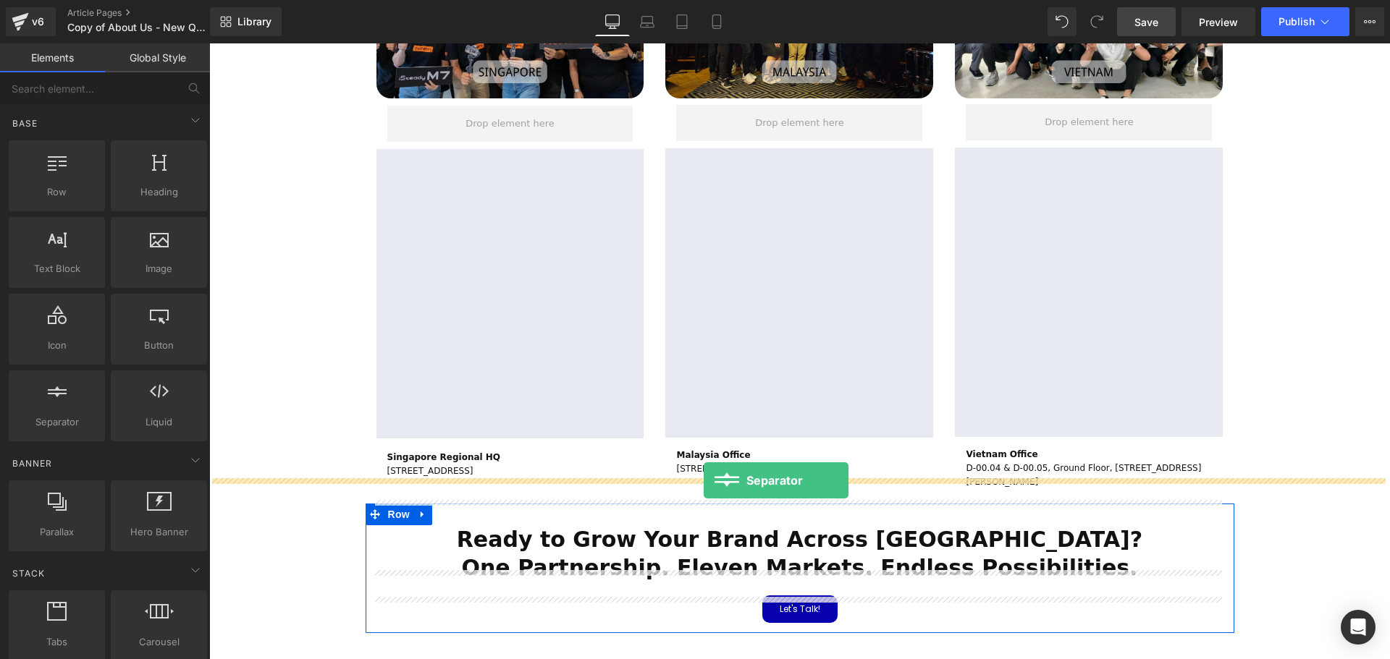
drag, startPoint x: 271, startPoint y: 475, endPoint x: 704, endPoint y: 481, distance: 432.9
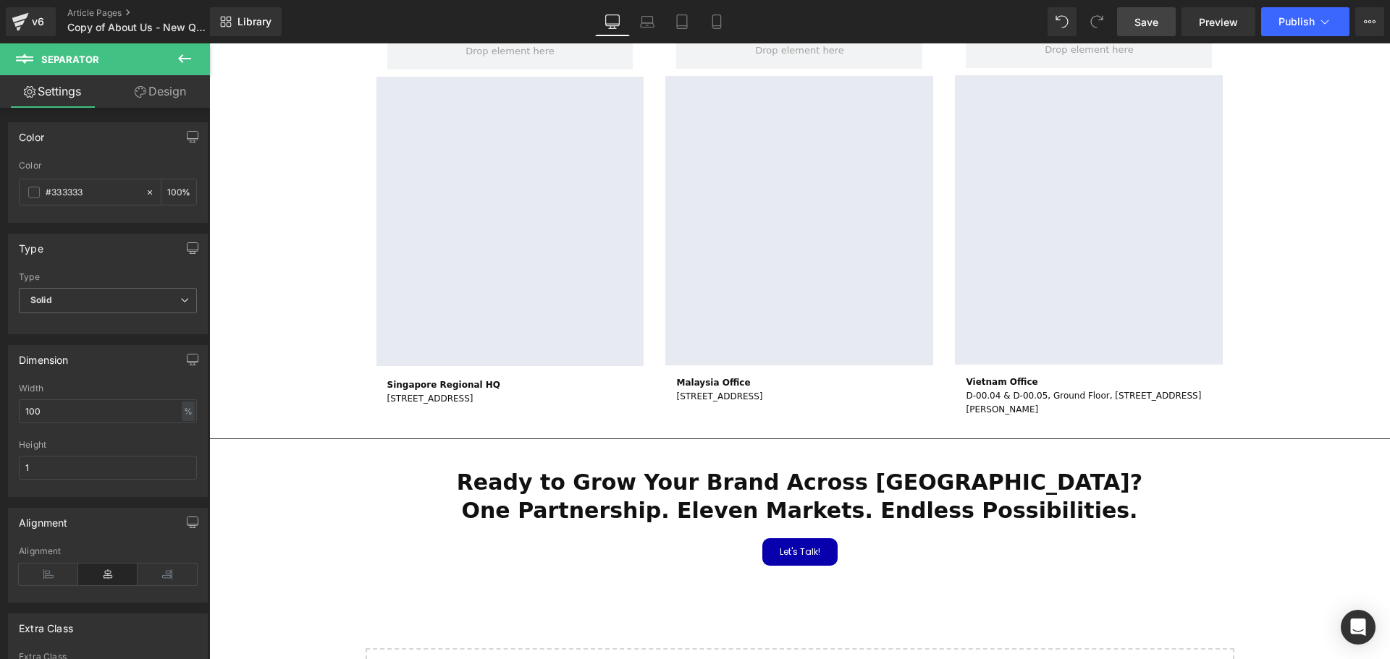
scroll to position [2221, 0]
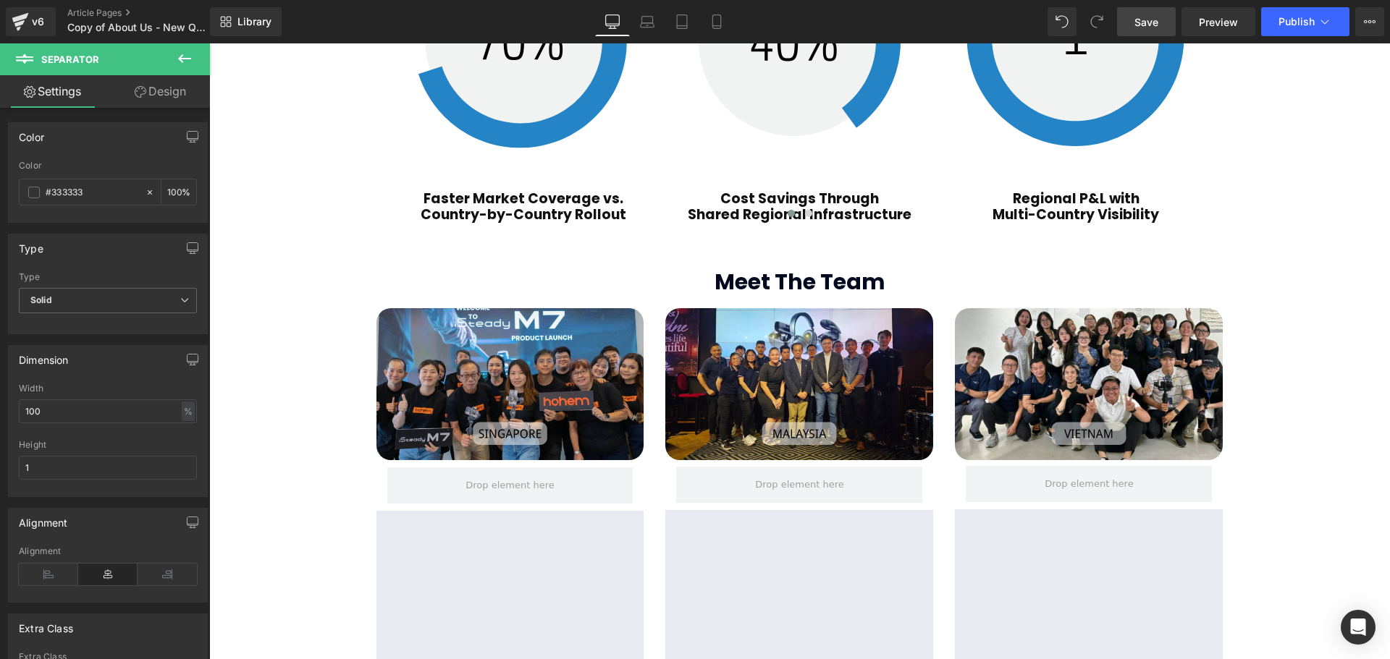
drag, startPoint x: 1146, startPoint y: 20, endPoint x: 1071, endPoint y: 252, distance: 243.3
click at [1146, 20] on span "Save" at bounding box center [1146, 21] width 24 height 15
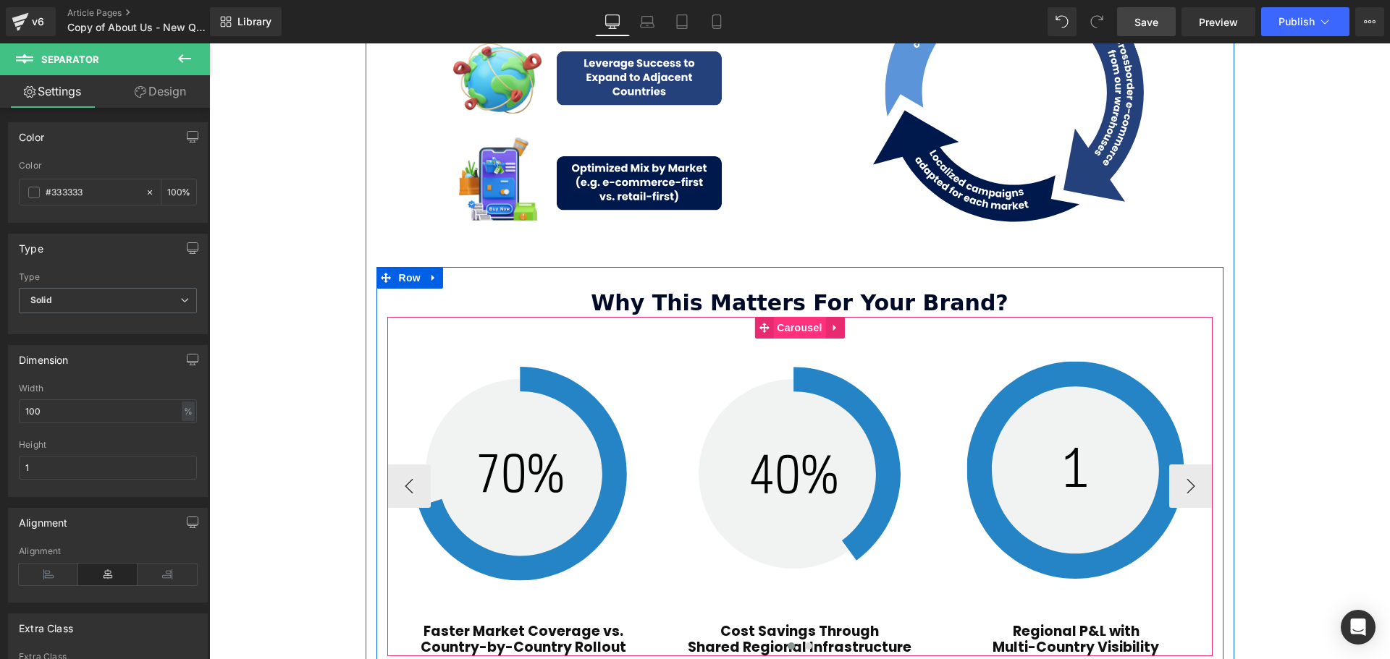
scroll to position [1787, 0]
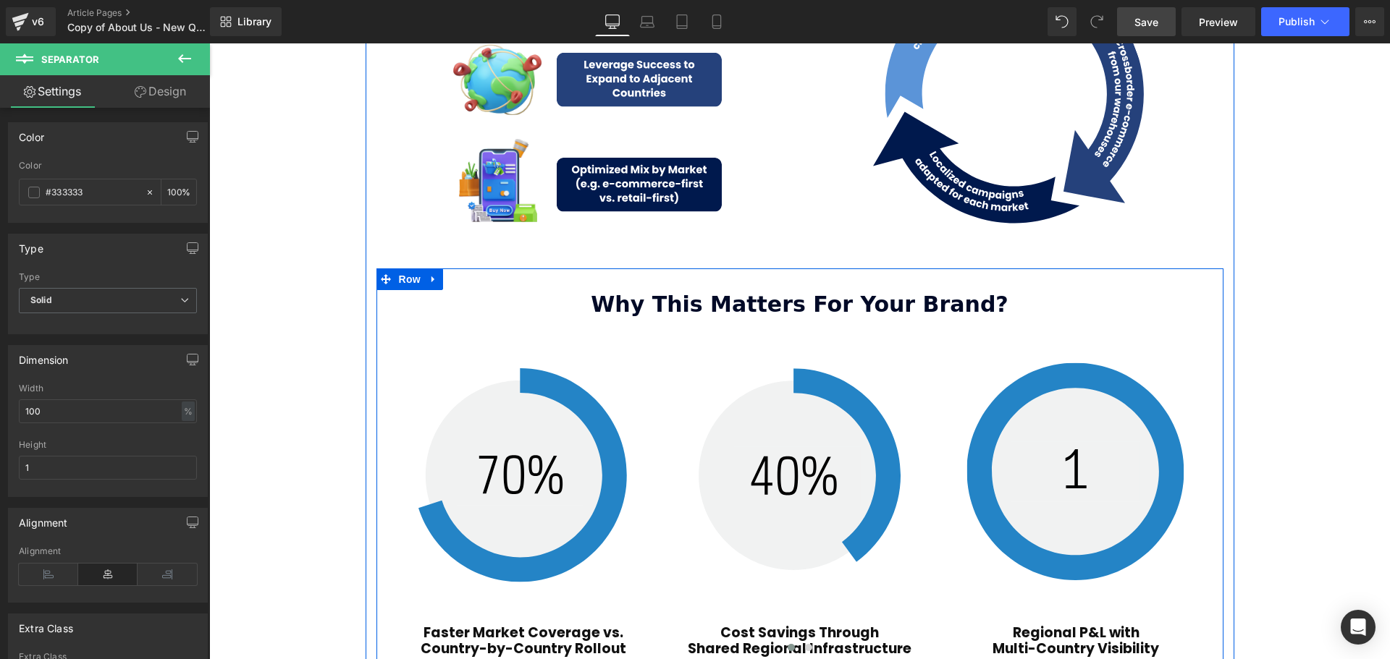
click at [806, 290] on div "Why This Matters For Your Brand? Text Block" at bounding box center [799, 304] width 825 height 28
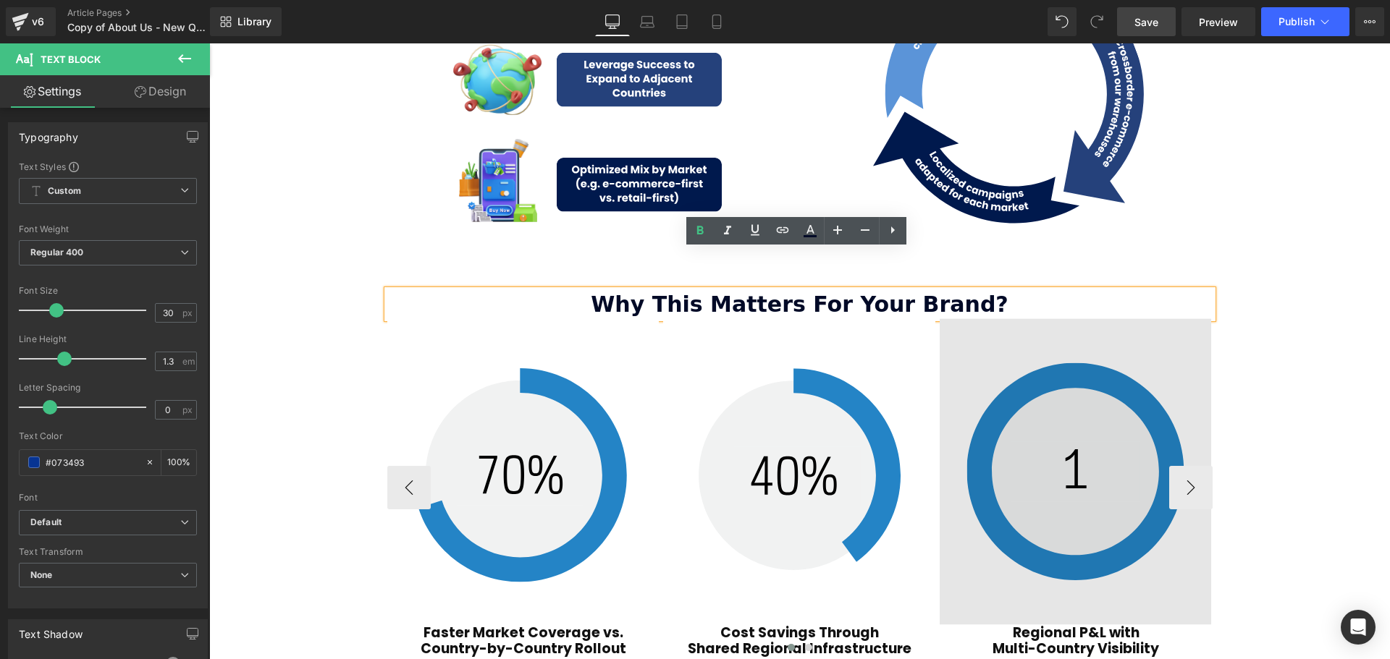
scroll to position [1782, 0]
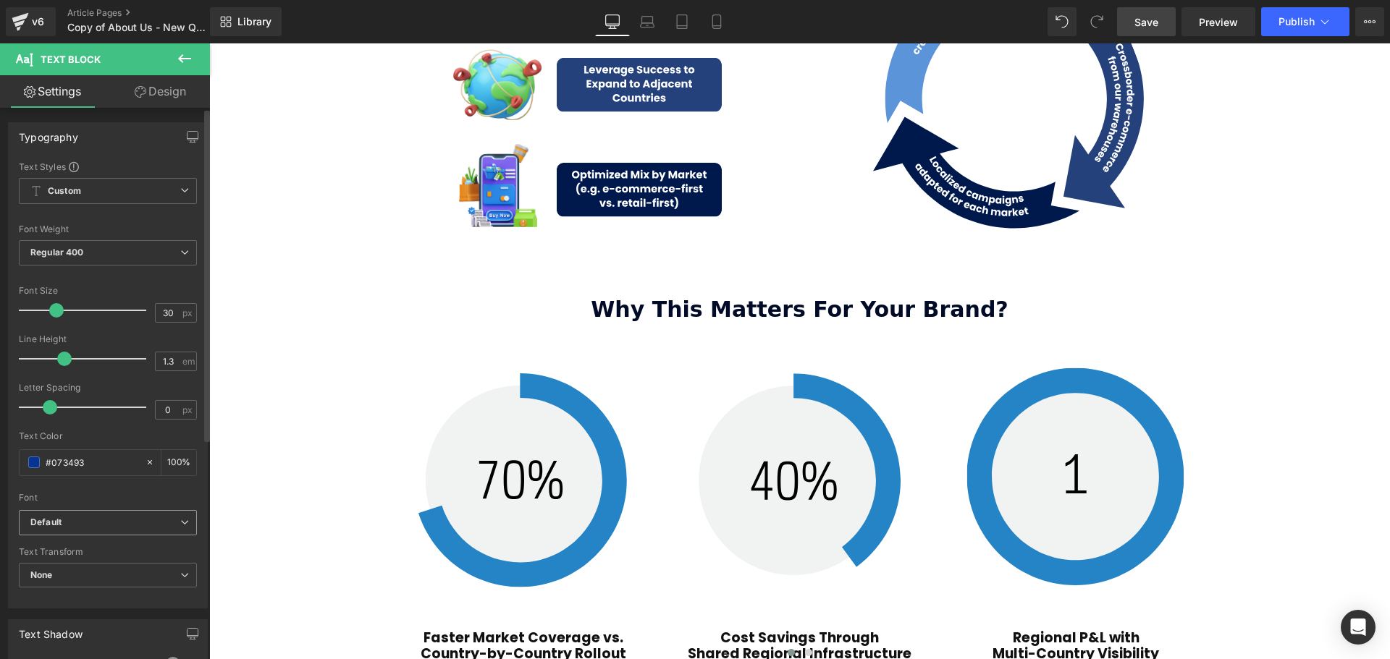
click at [68, 518] on b "Default" at bounding box center [105, 523] width 150 height 12
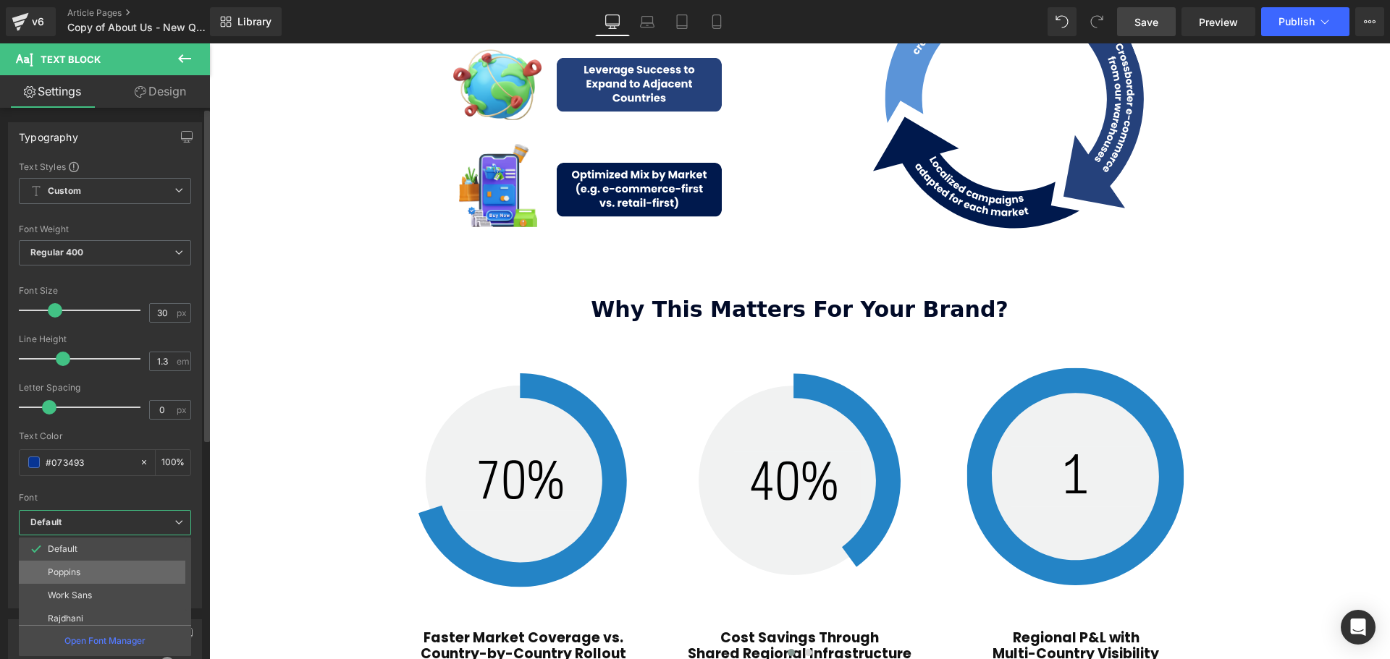
click at [88, 564] on li "Poppins" at bounding box center [108, 572] width 179 height 23
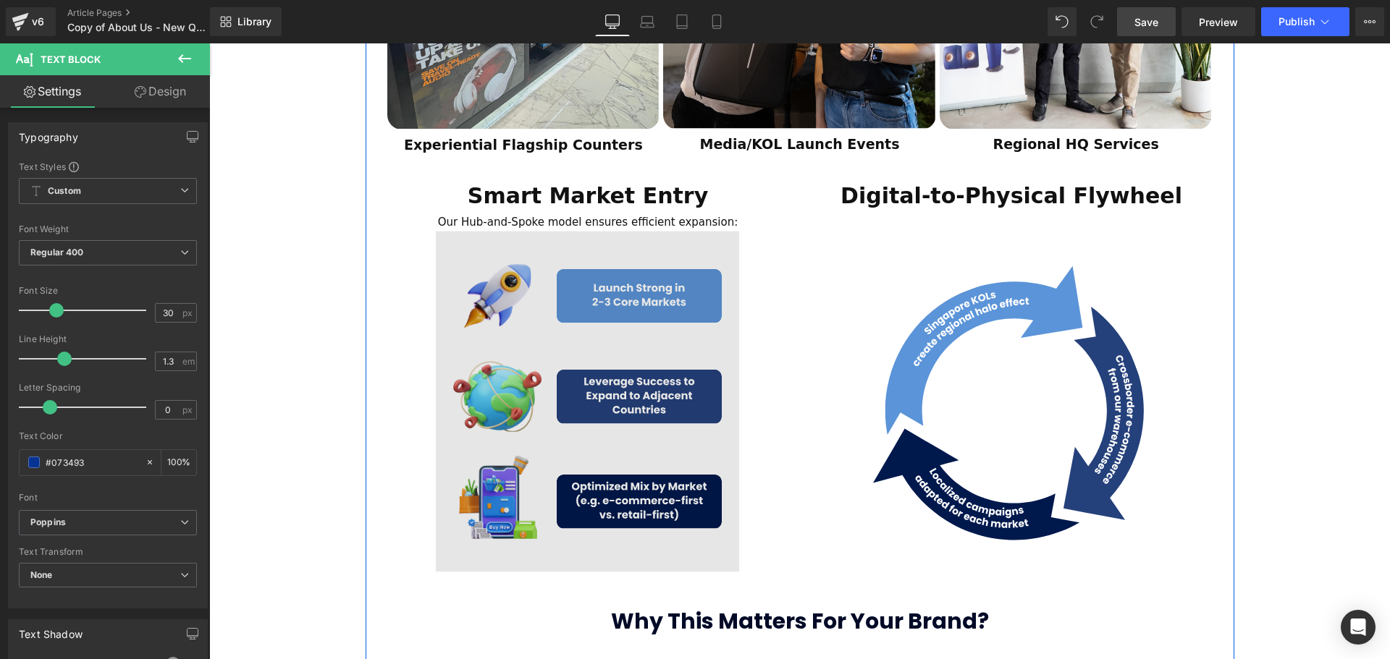
scroll to position [1420, 0]
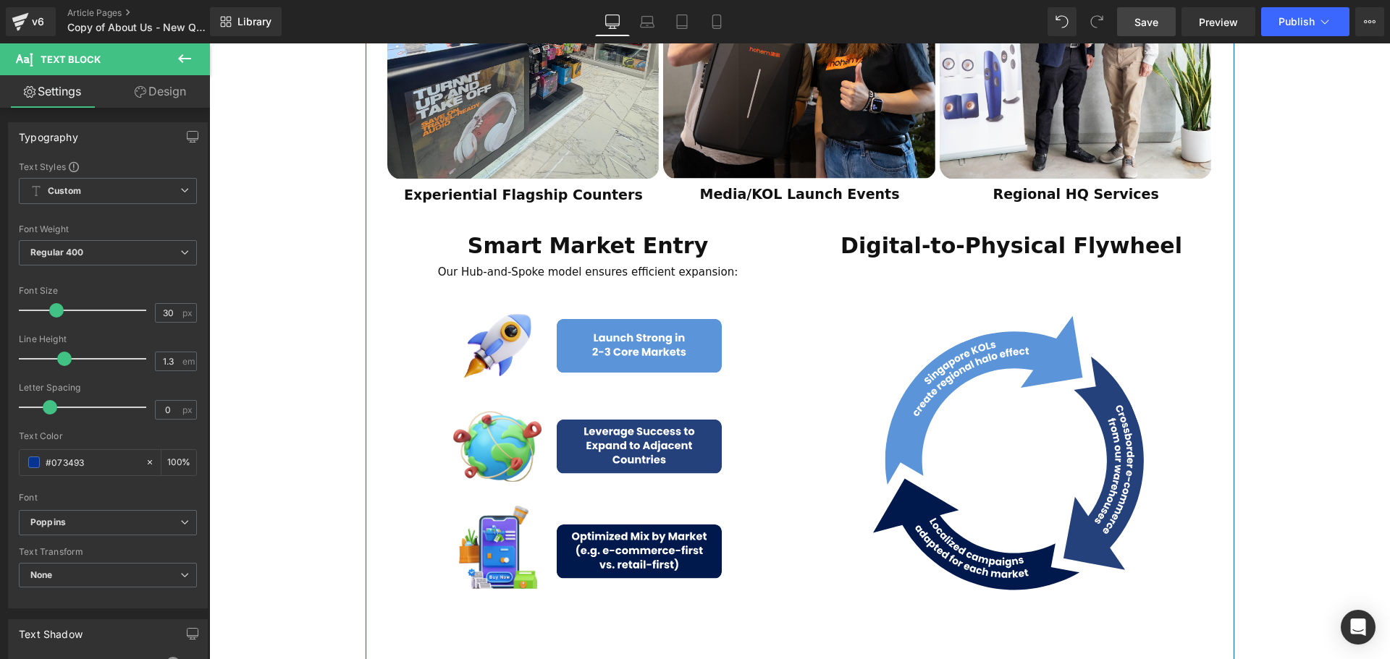
click at [588, 229] on div "Smart Market Entry Text Block" at bounding box center [588, 246] width 402 height 35
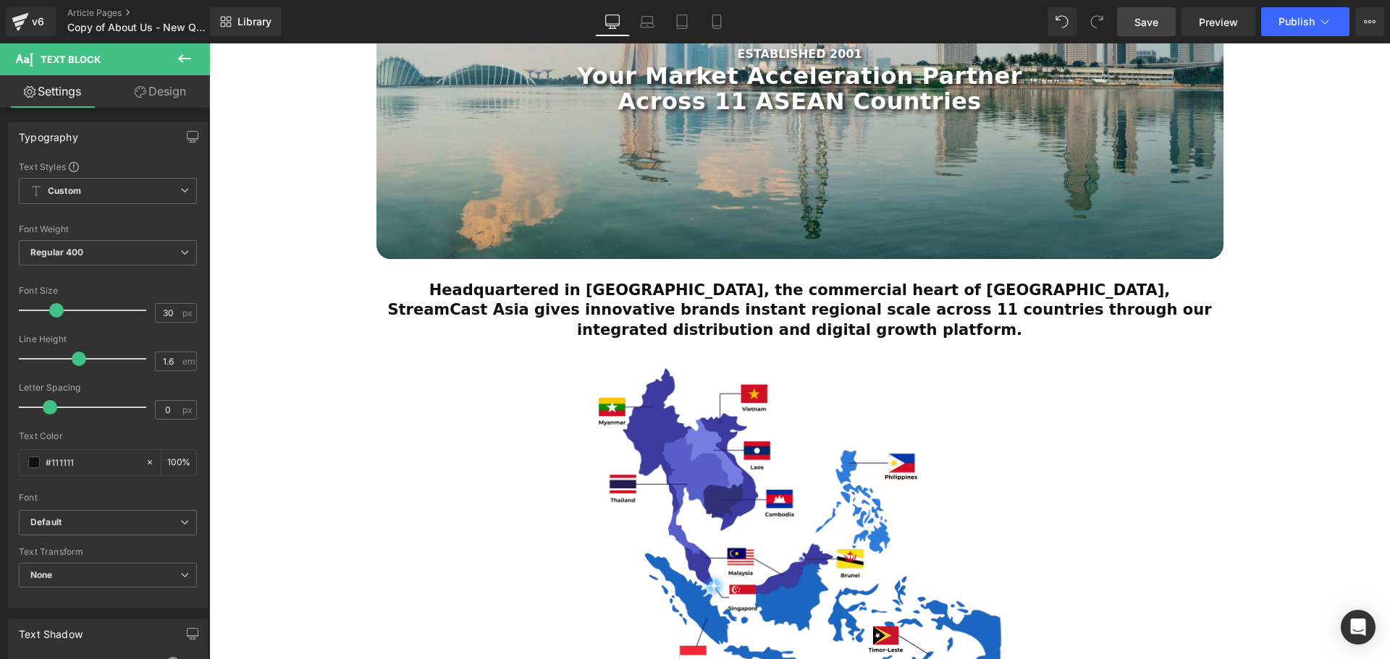
scroll to position [117, 0]
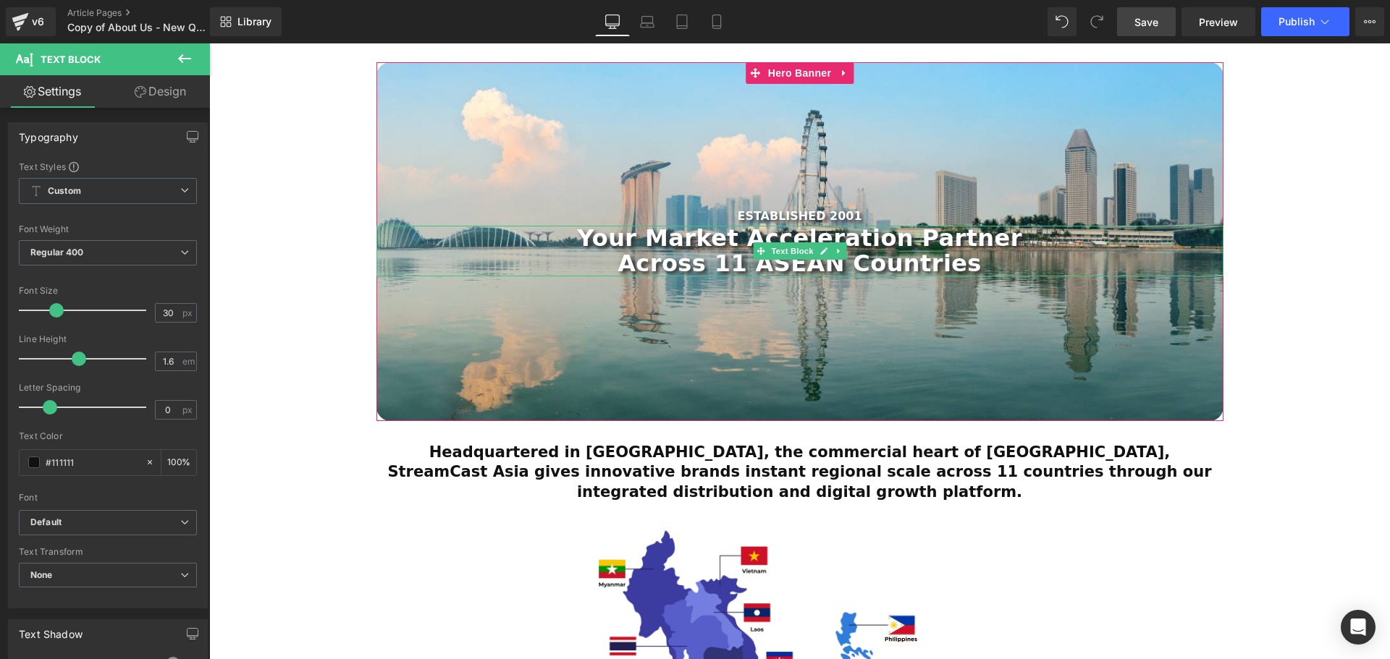
click at [780, 245] on span "Text Block" at bounding box center [792, 250] width 48 height 17
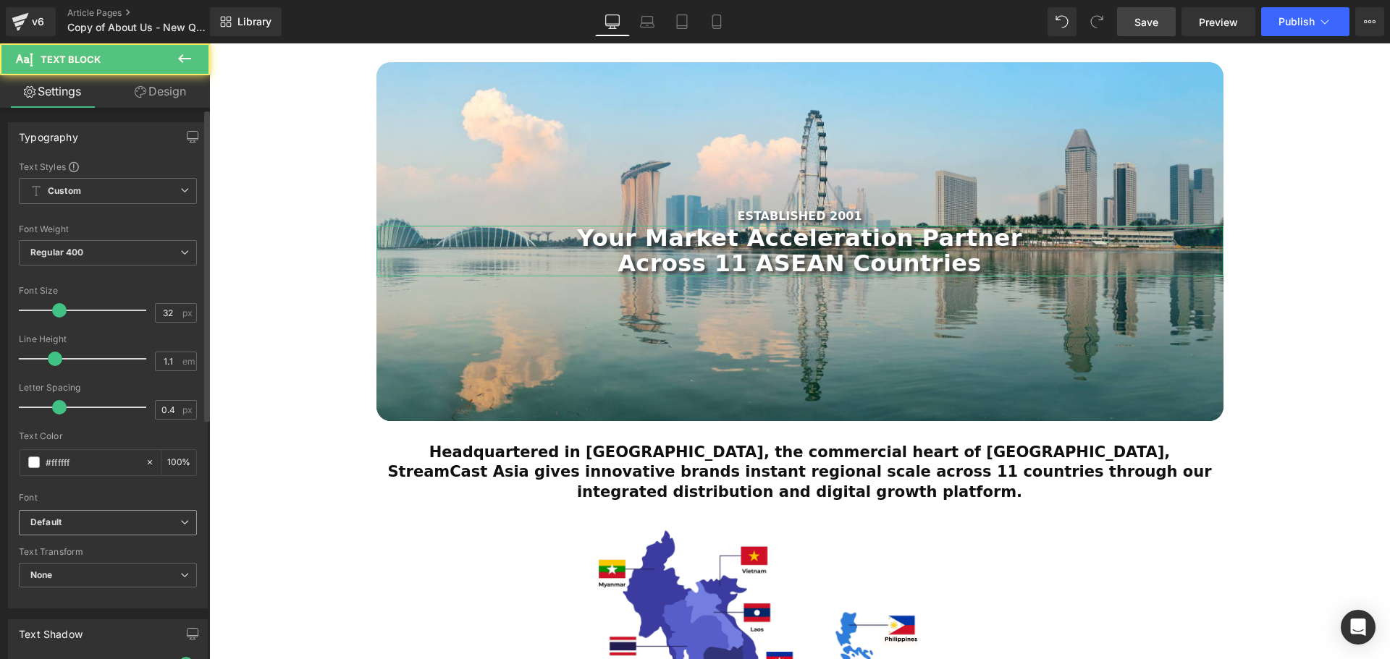
scroll to position [145, 0]
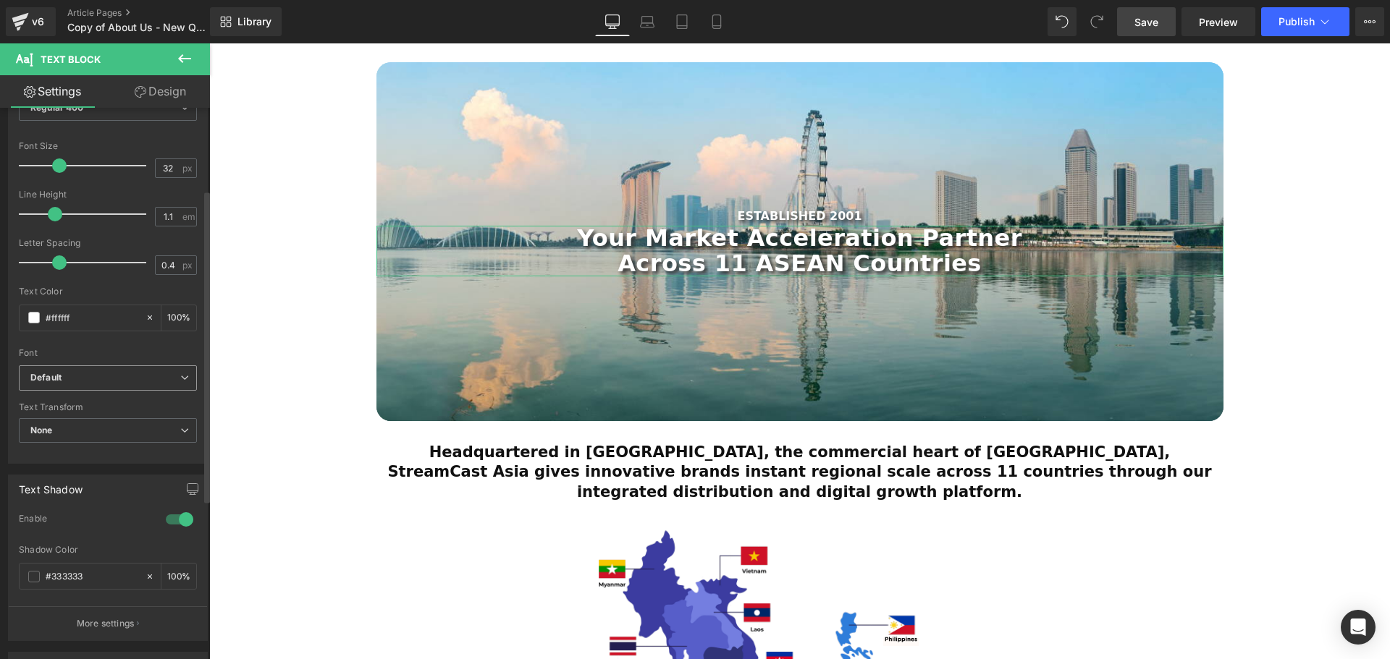
click at [97, 376] on b "Default" at bounding box center [105, 378] width 150 height 12
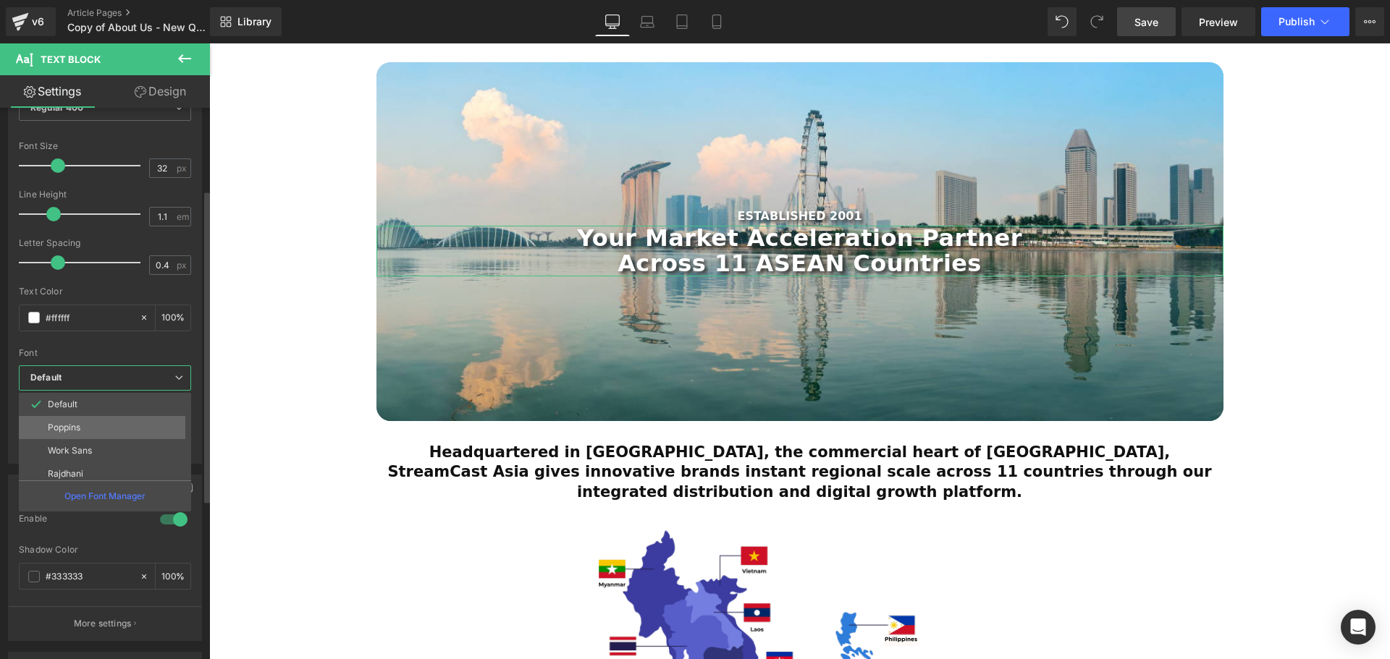
click at [77, 434] on li "Poppins" at bounding box center [108, 427] width 179 height 23
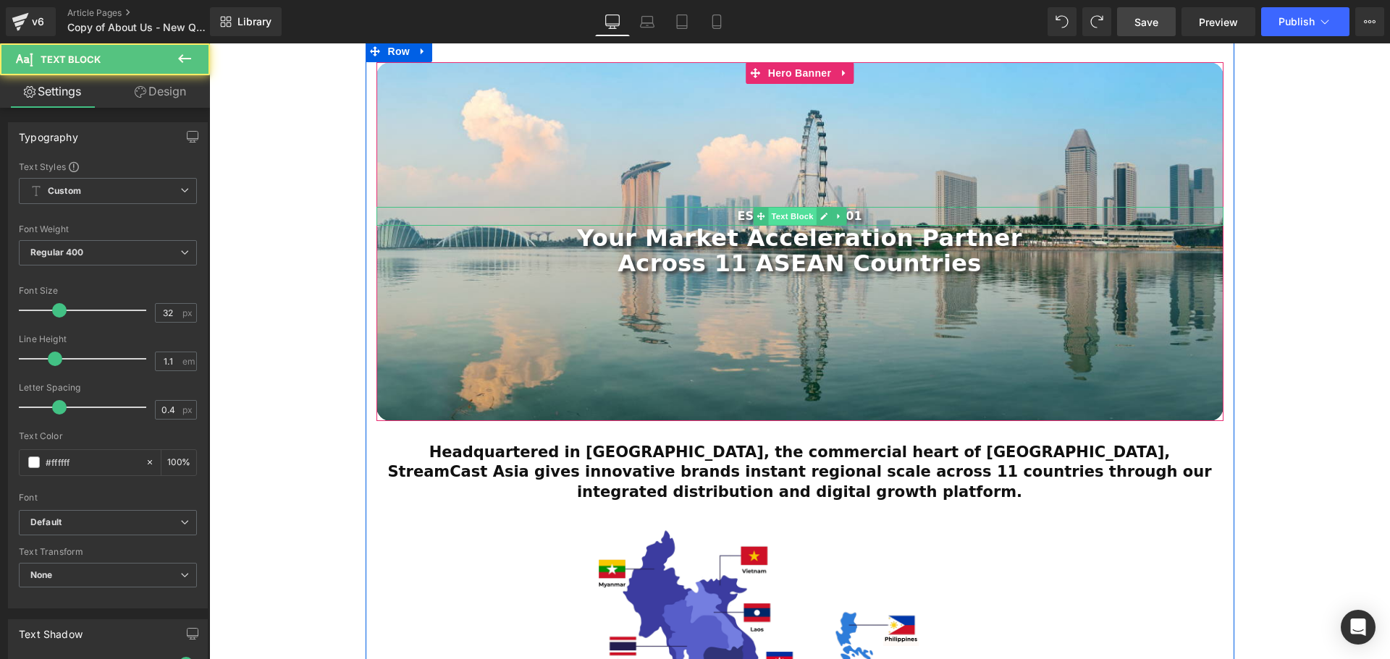
click at [800, 214] on span "Text Block" at bounding box center [792, 216] width 48 height 17
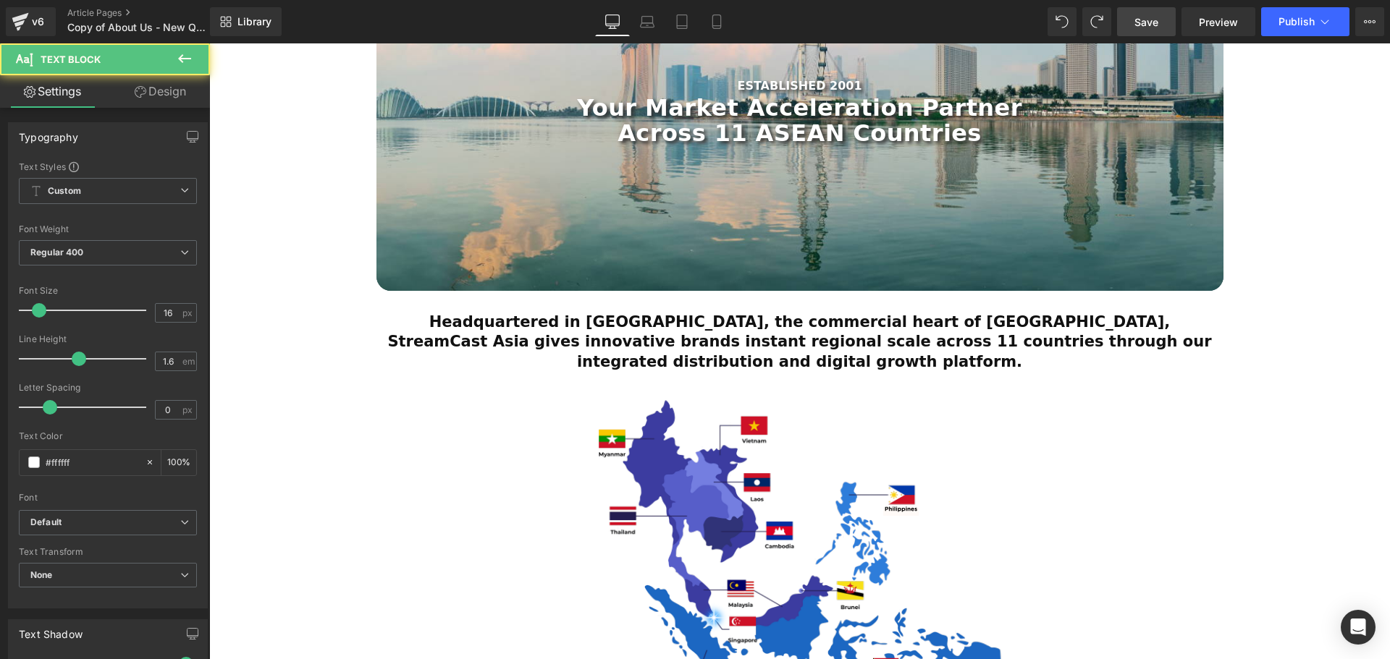
scroll to position [262, 0]
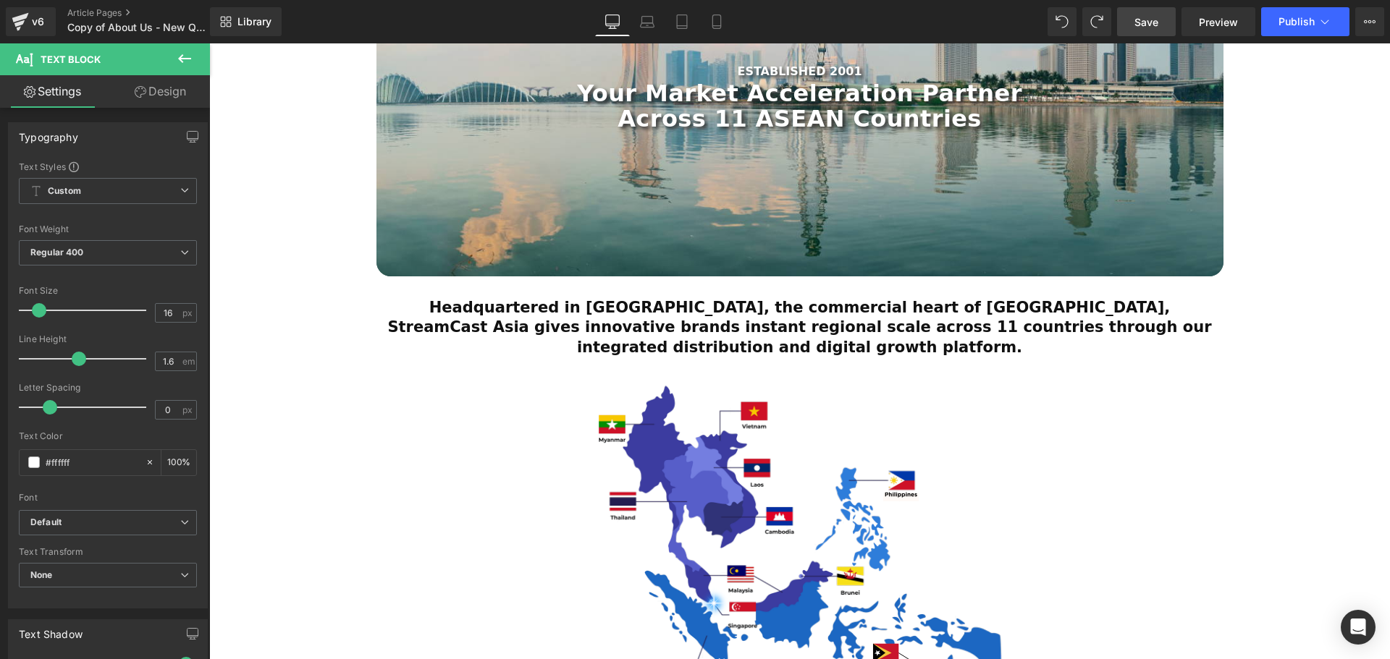
click at [780, 313] on div "Headquartered in Singapore, the commercial heart of Southeast Asia, StreamCast …" at bounding box center [799, 327] width 825 height 59
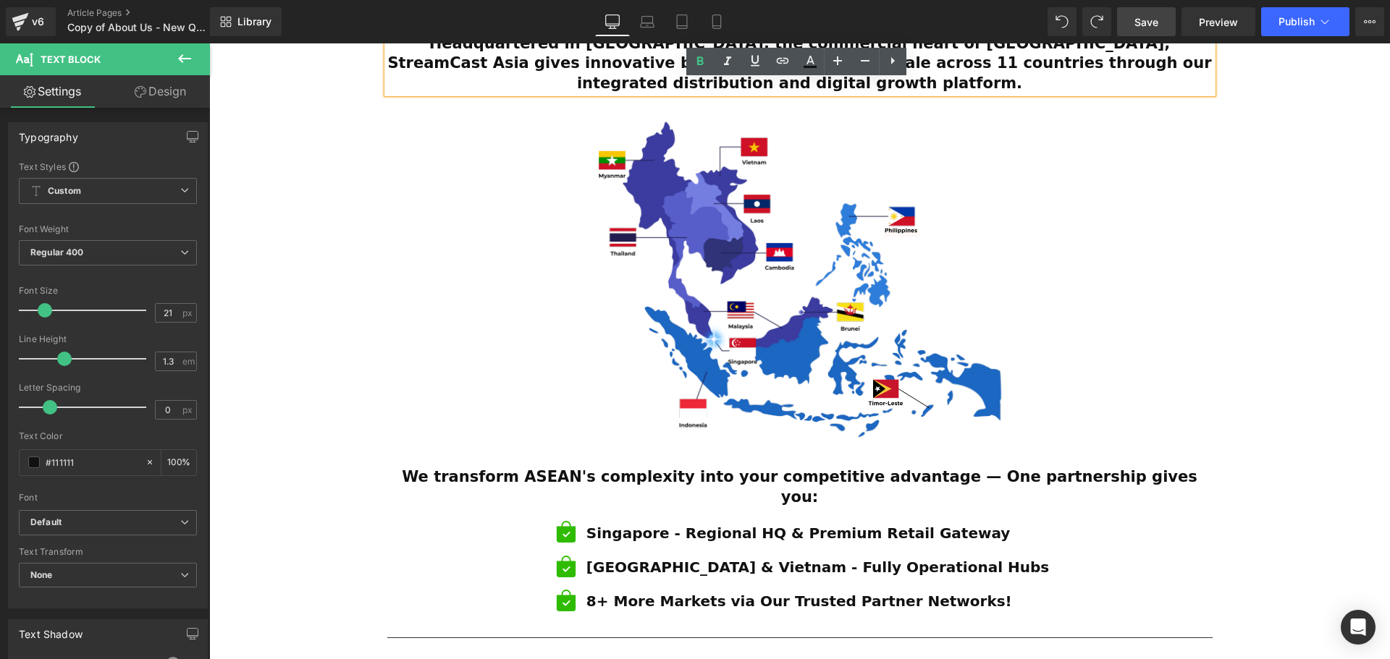
scroll to position [552, 0]
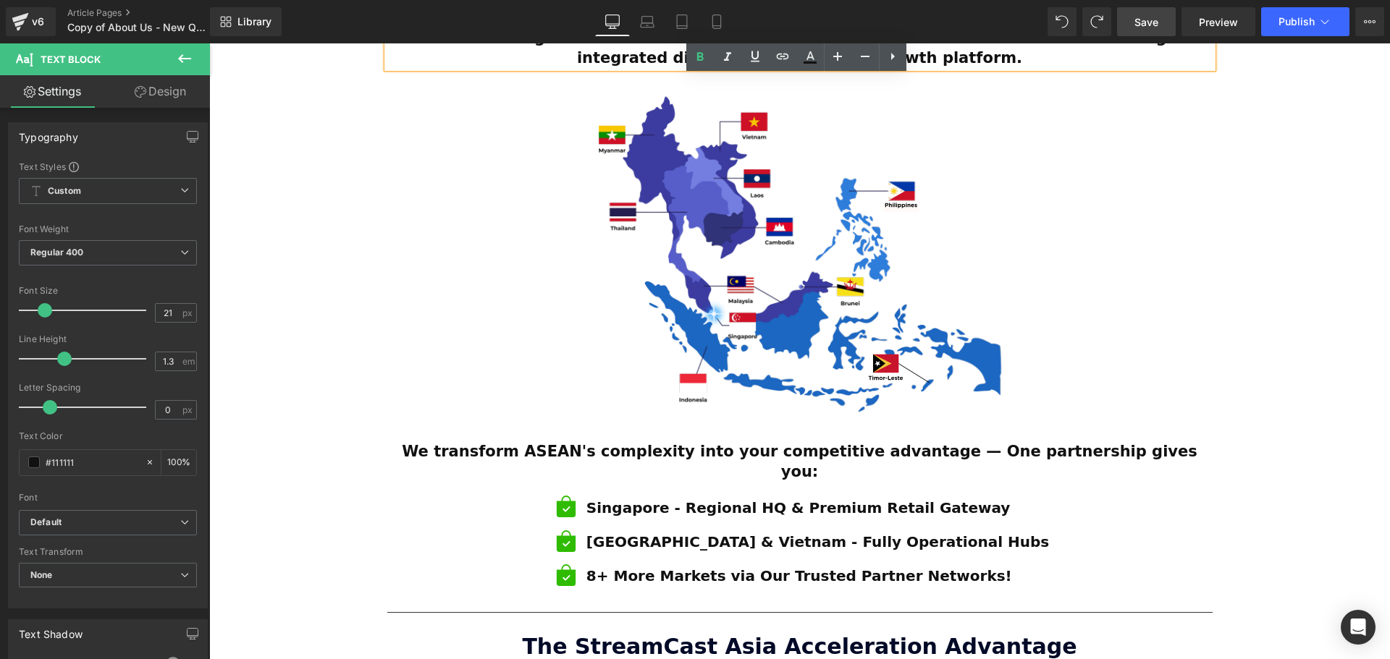
click at [789, 442] on div "We transform ASEAN's complexity into your competitive advantage — One partnersh…" at bounding box center [799, 462] width 825 height 40
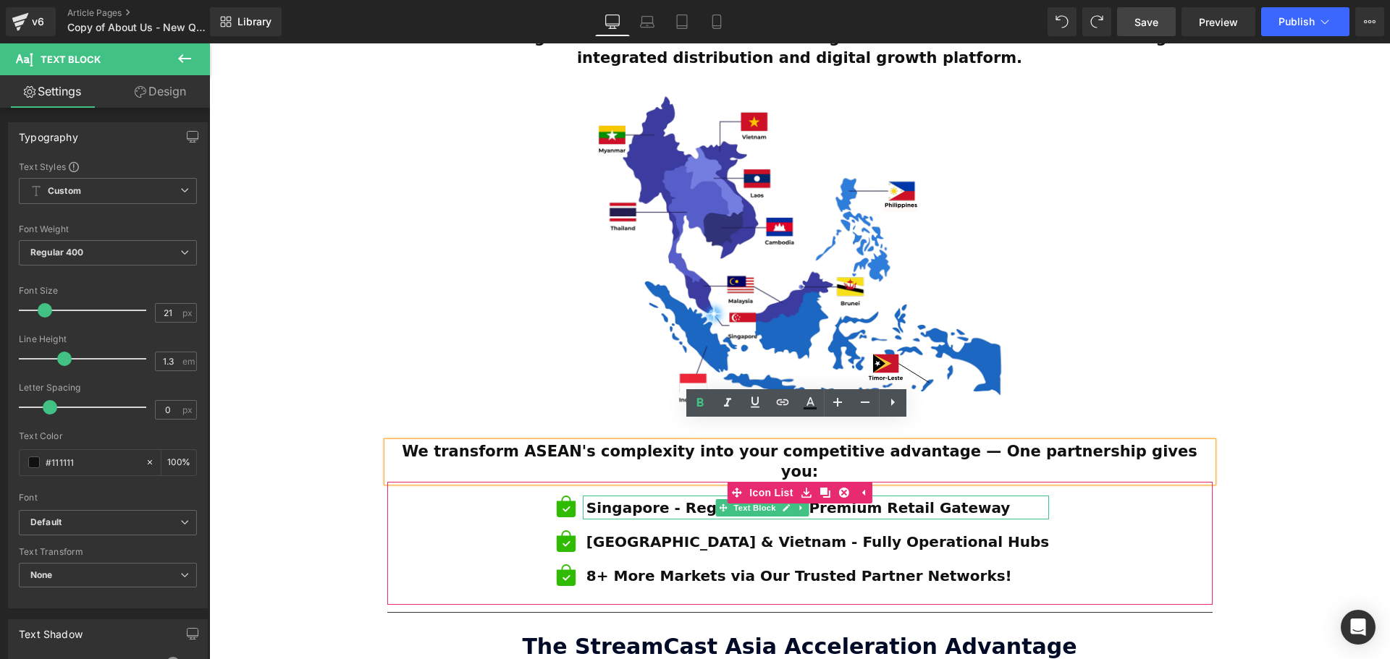
click at [684, 499] on strong "Singapore - Regional HQ & Premium Retail Gateway" at bounding box center [798, 507] width 424 height 17
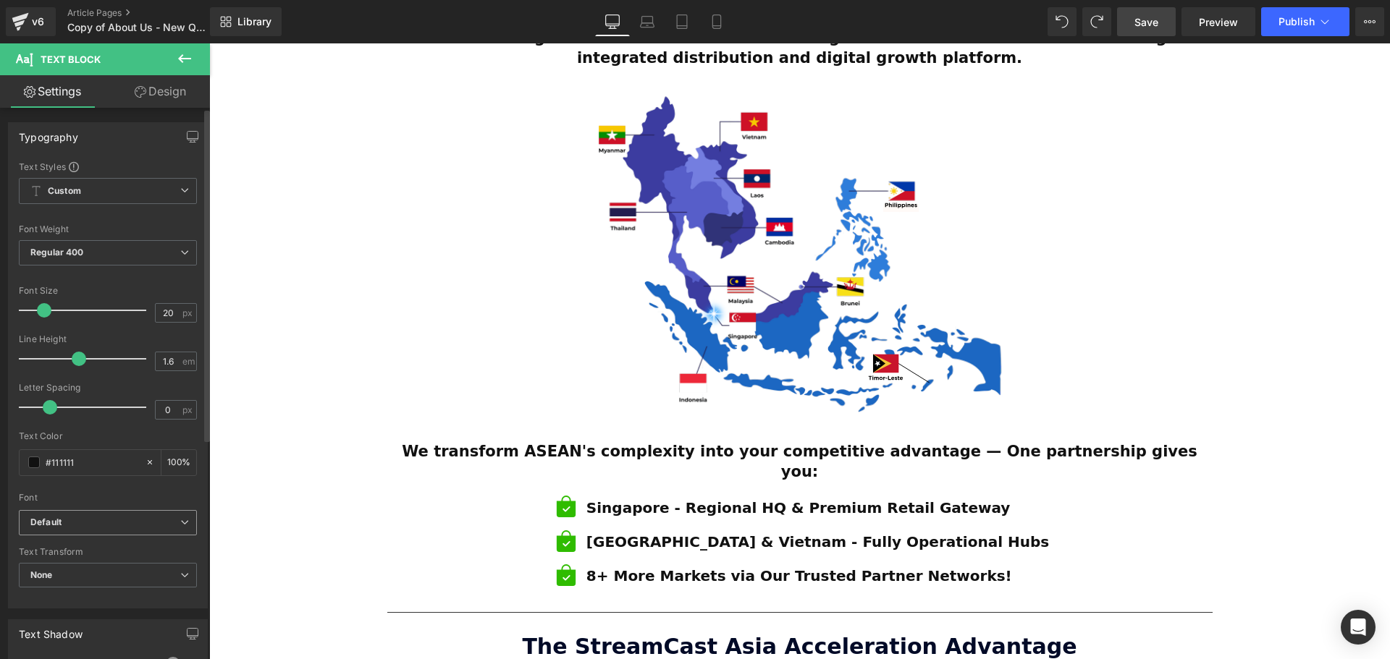
click at [101, 521] on b "Default" at bounding box center [105, 523] width 150 height 12
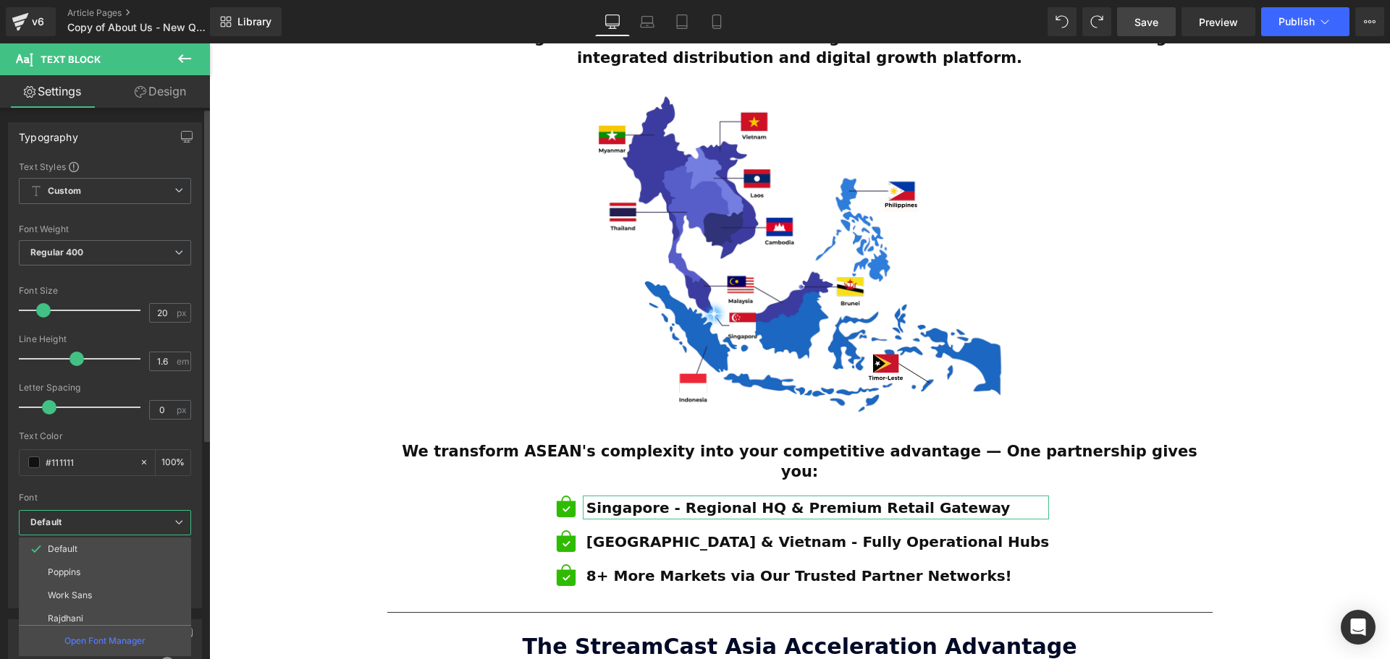
drag, startPoint x: 92, startPoint y: 548, endPoint x: 112, endPoint y: 551, distance: 20.5
click at [96, 549] on li "Default" at bounding box center [108, 549] width 179 height 23
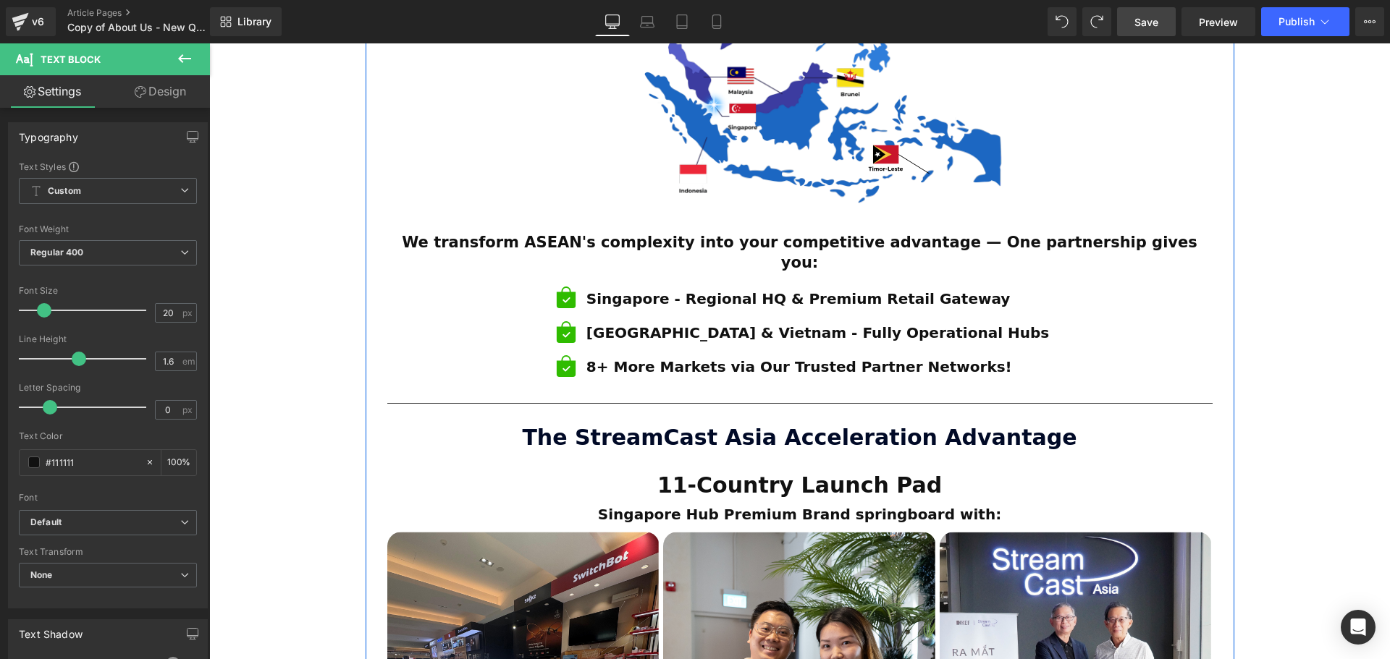
scroll to position [769, 0]
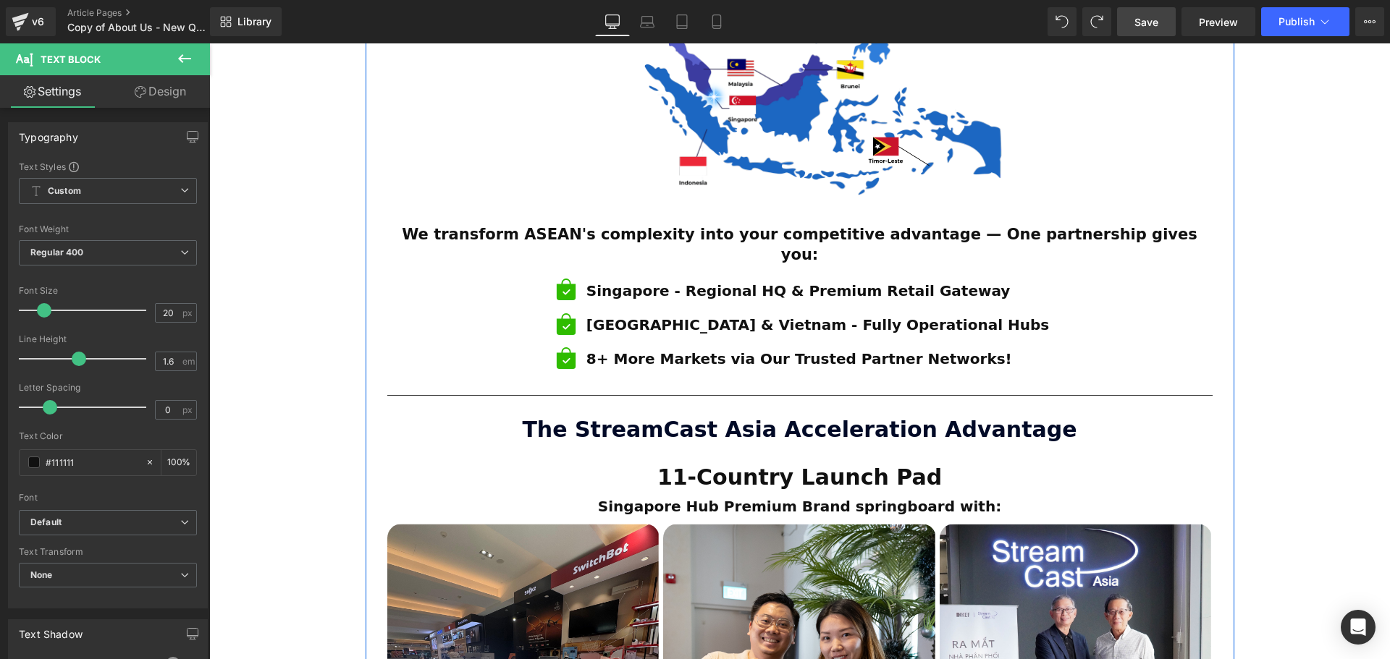
click at [916, 417] on strong "The StreamCast Asia Acceleration Advantage" at bounding box center [799, 429] width 554 height 25
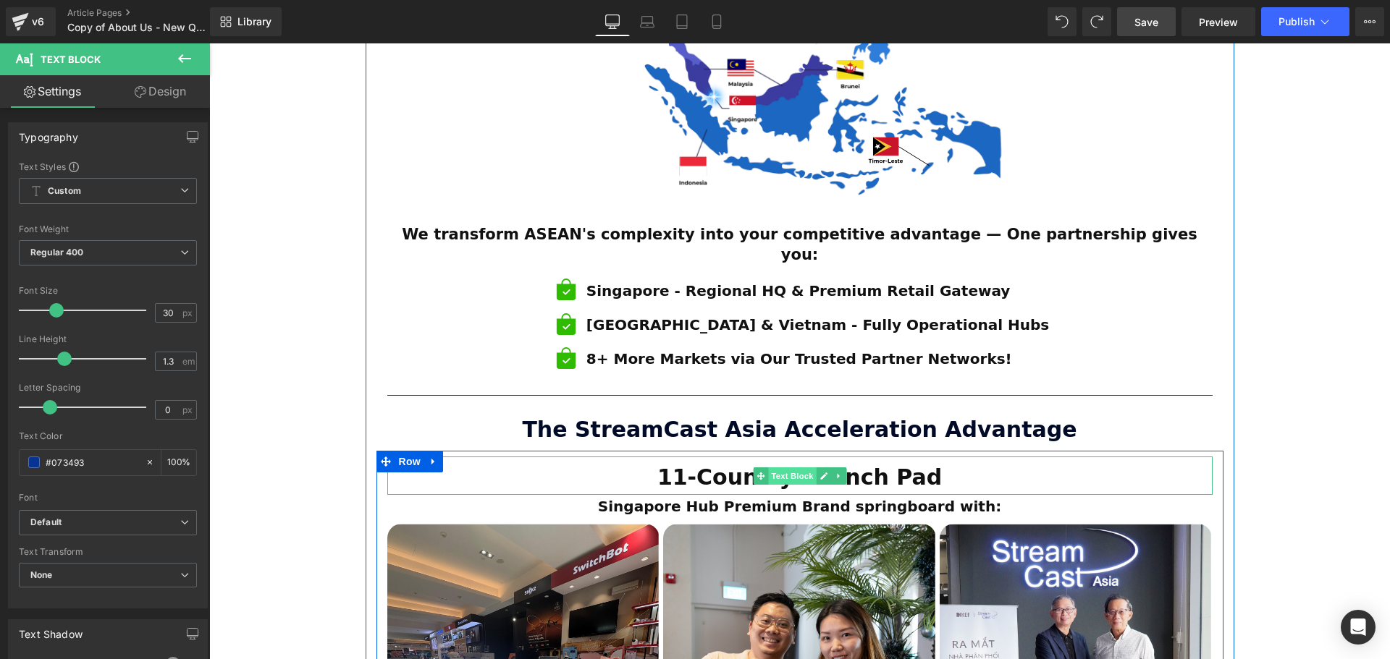
click at [790, 468] on span "Text Block" at bounding box center [792, 476] width 48 height 17
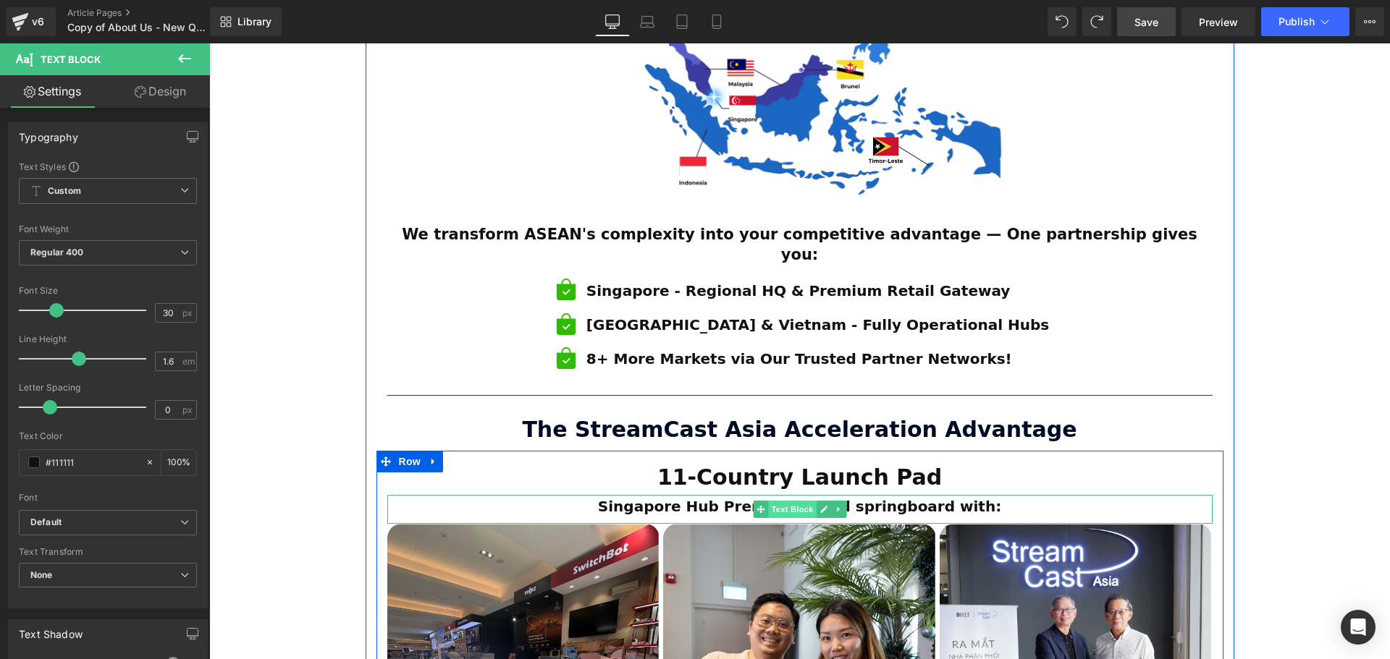
click at [797, 501] on span "Text Block" at bounding box center [792, 509] width 48 height 17
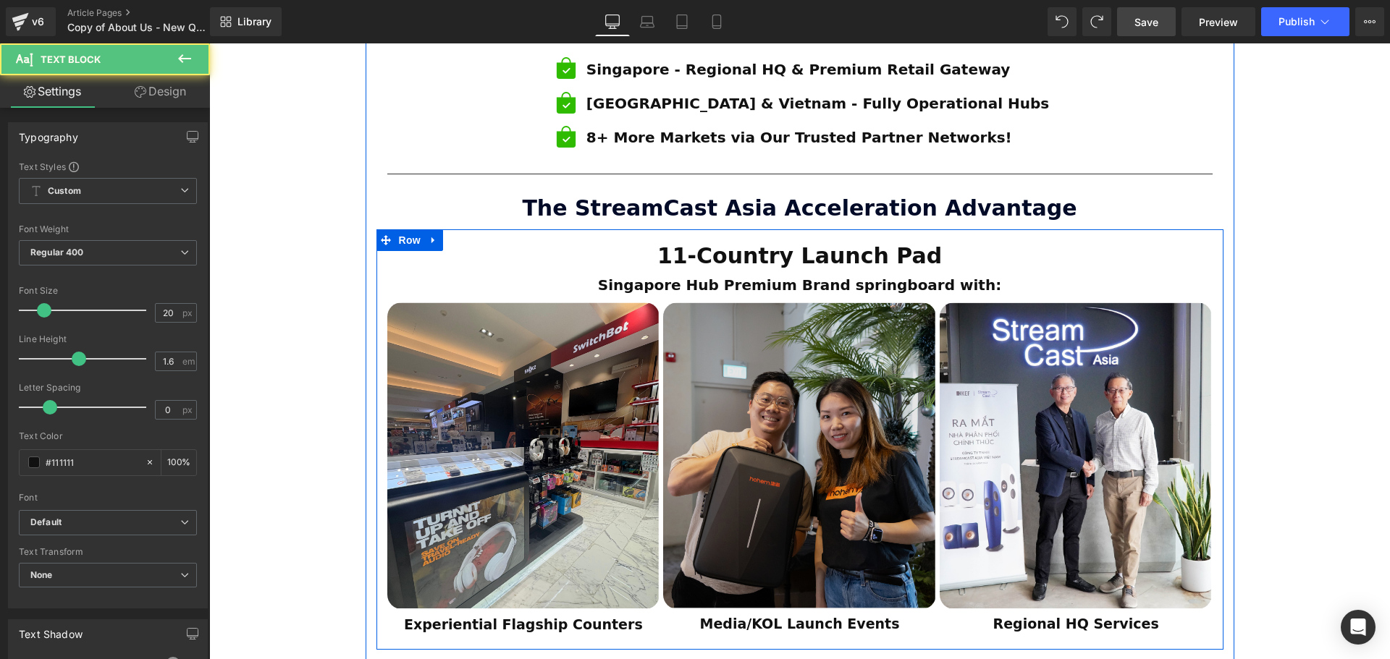
scroll to position [1058, 0]
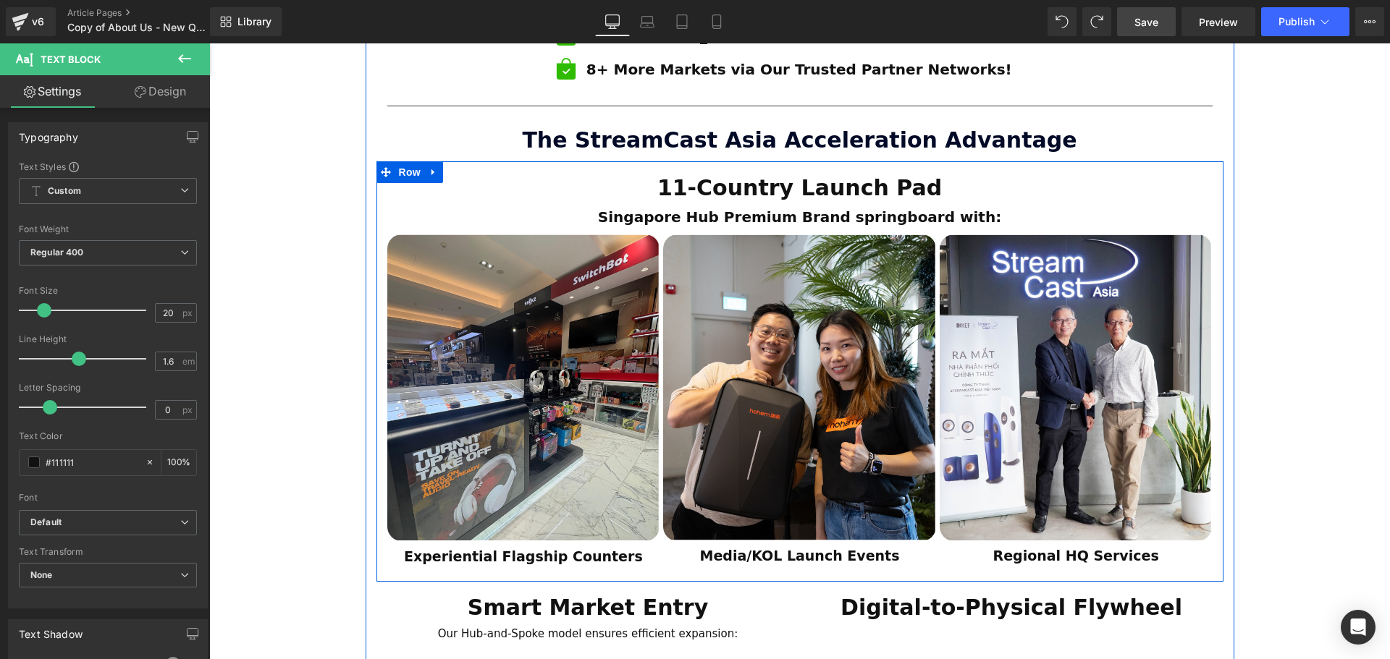
click at [519, 546] on div "Experiential Flagship Counters Text Block" at bounding box center [523, 556] width 251 height 21
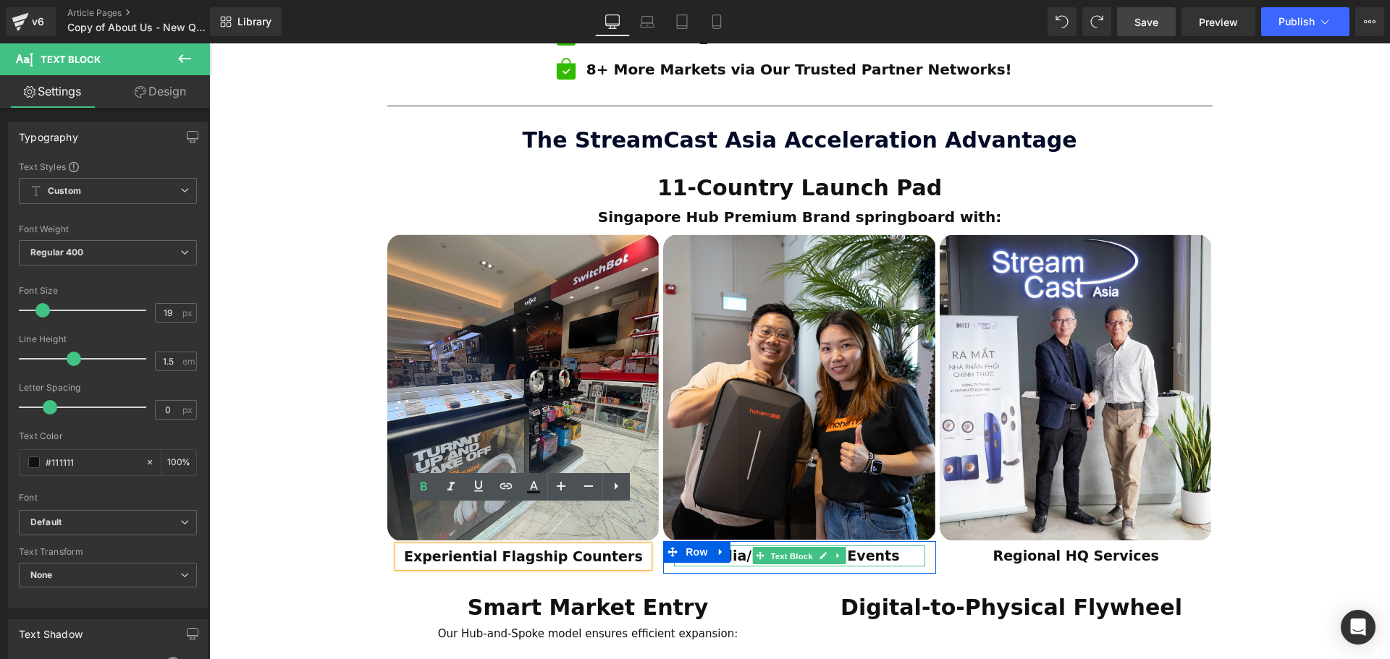
click at [788, 548] on span "Text Block" at bounding box center [792, 556] width 48 height 17
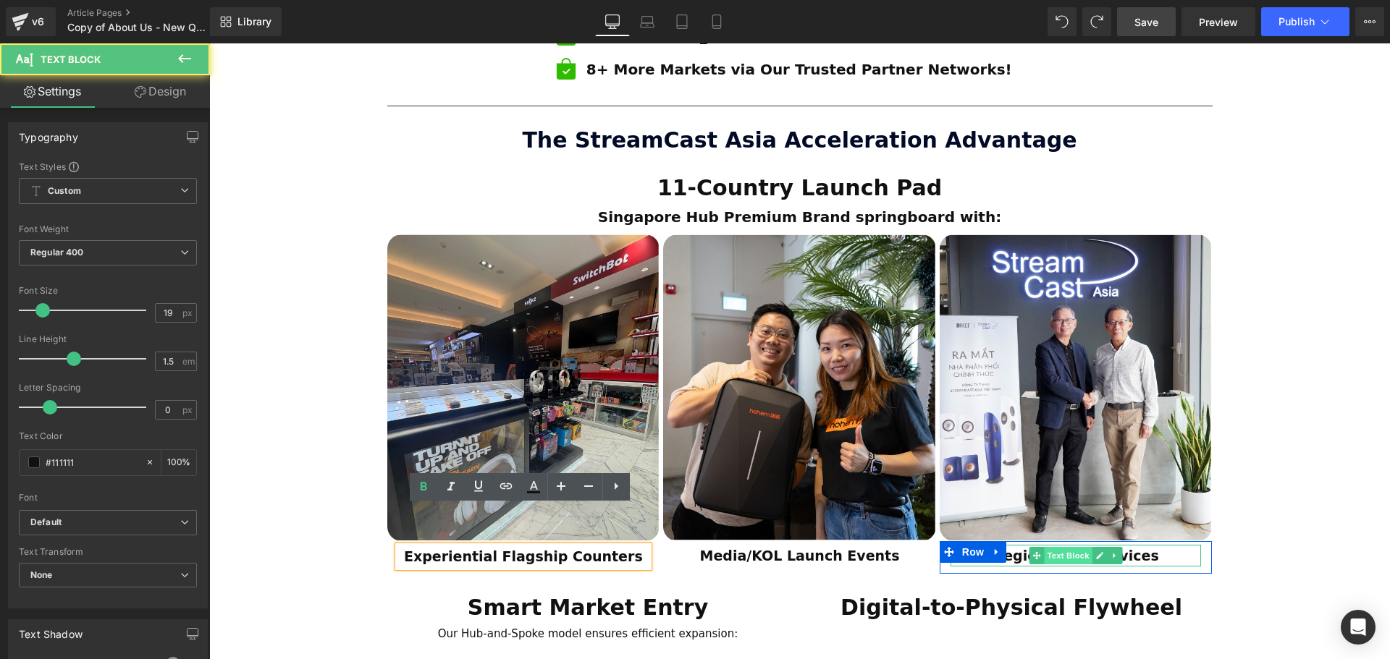
click at [1083, 547] on span "Text Block" at bounding box center [1068, 555] width 48 height 17
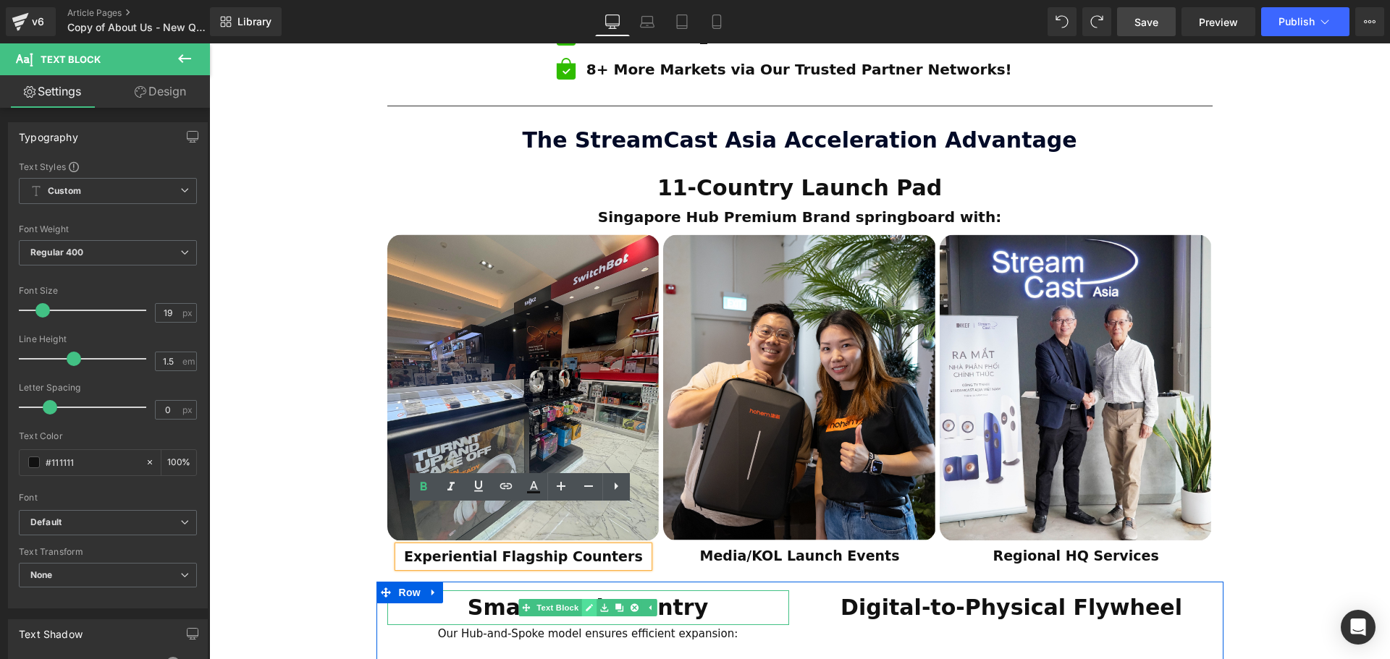
click at [586, 599] on link at bounding box center [589, 607] width 15 height 17
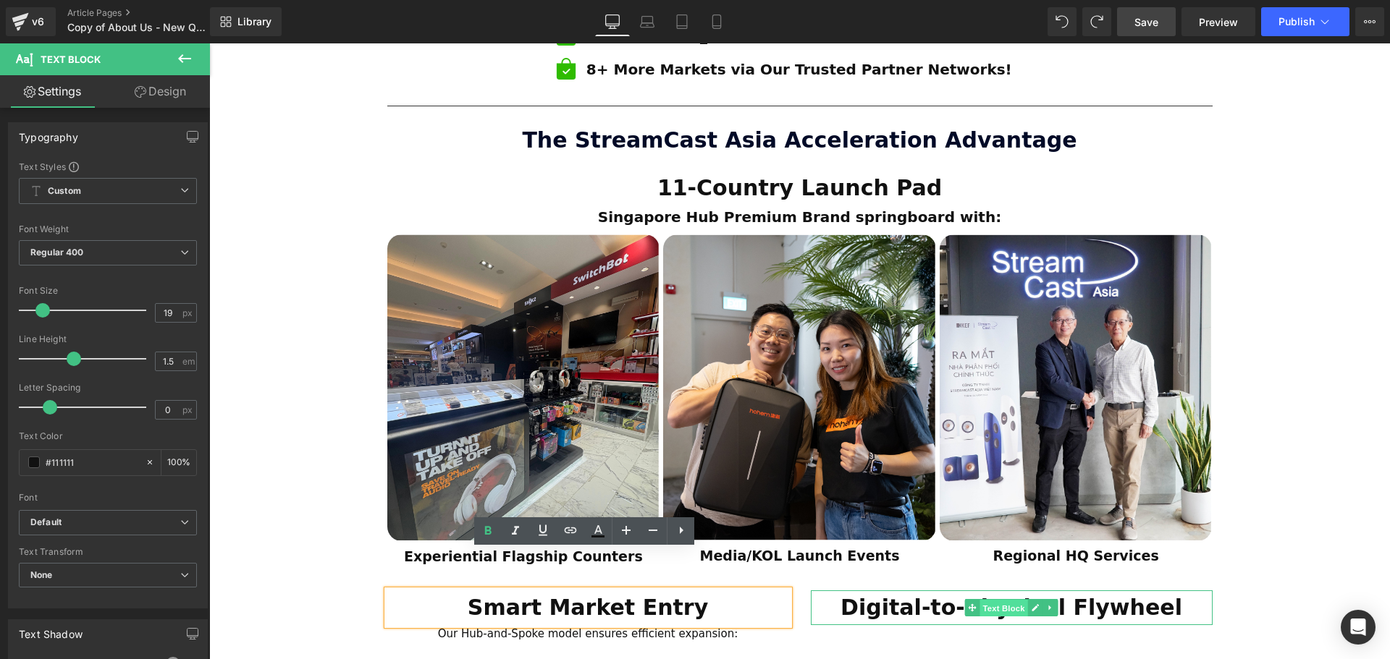
click at [1002, 599] on span "Text Block" at bounding box center [1003, 607] width 48 height 17
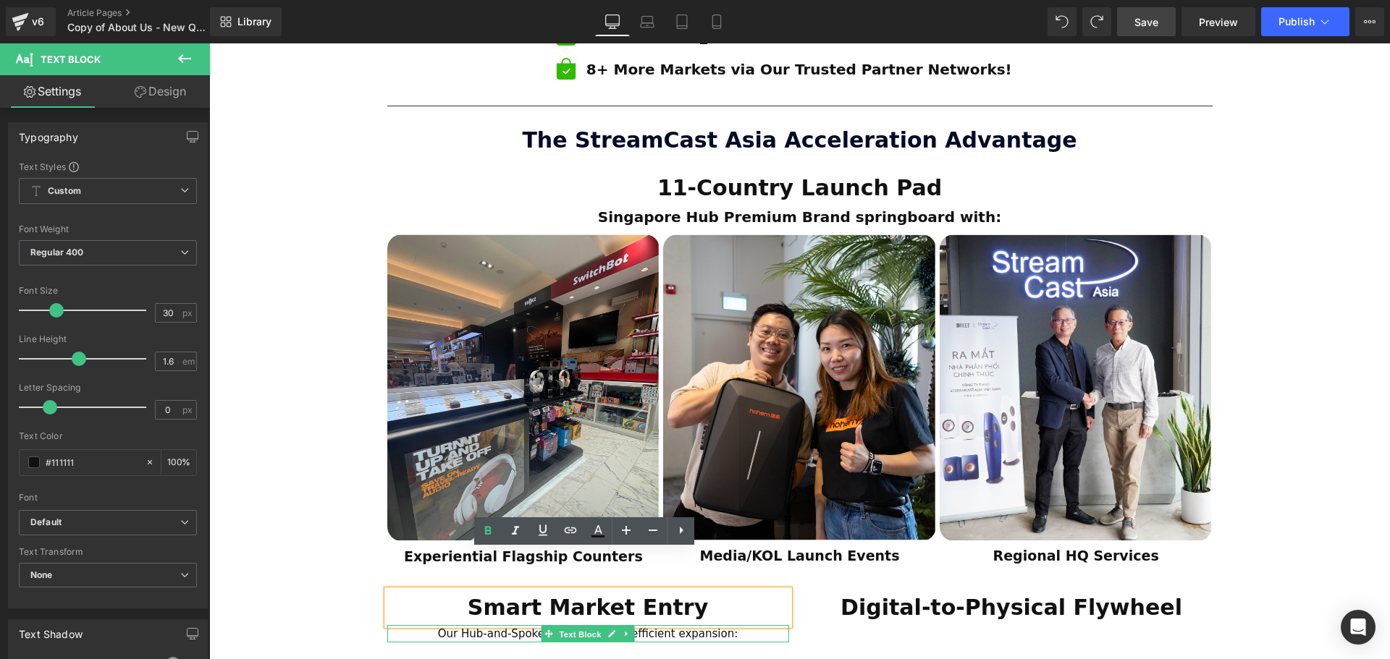
click at [570, 625] on span "Text Block" at bounding box center [580, 633] width 48 height 17
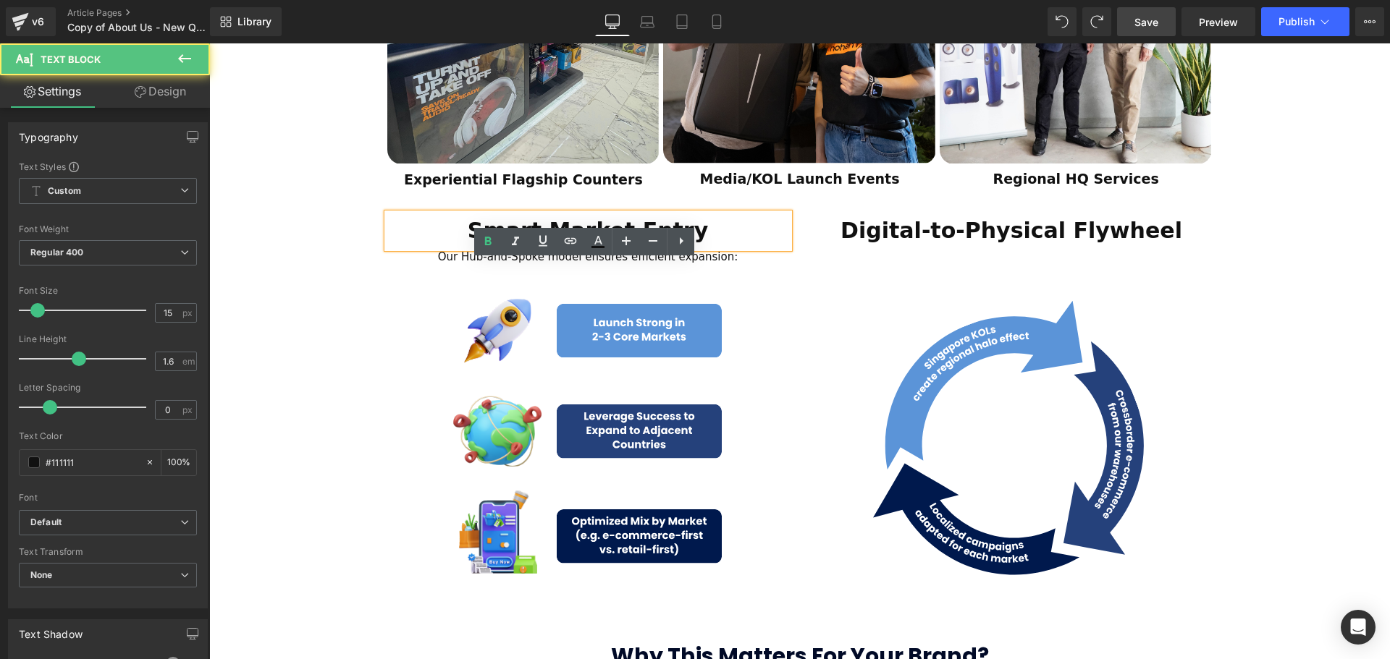
scroll to position [1637, 0]
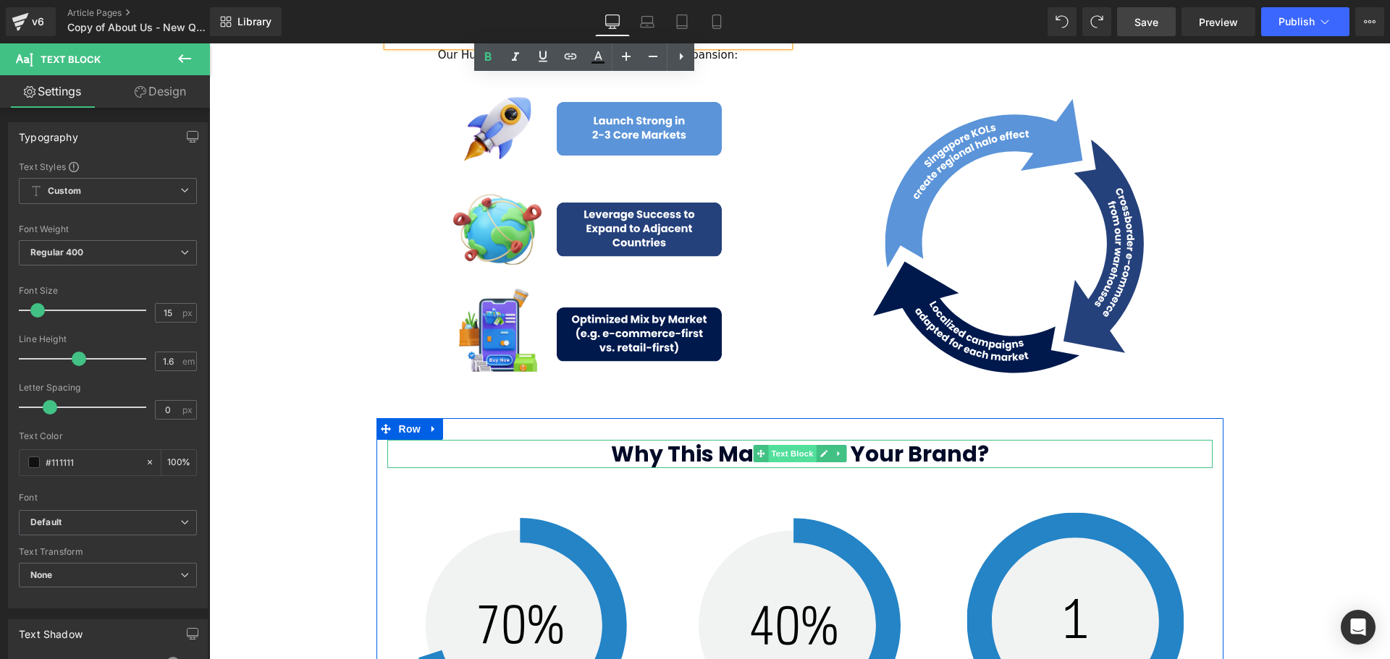
click at [783, 445] on span "Text Block" at bounding box center [792, 453] width 48 height 17
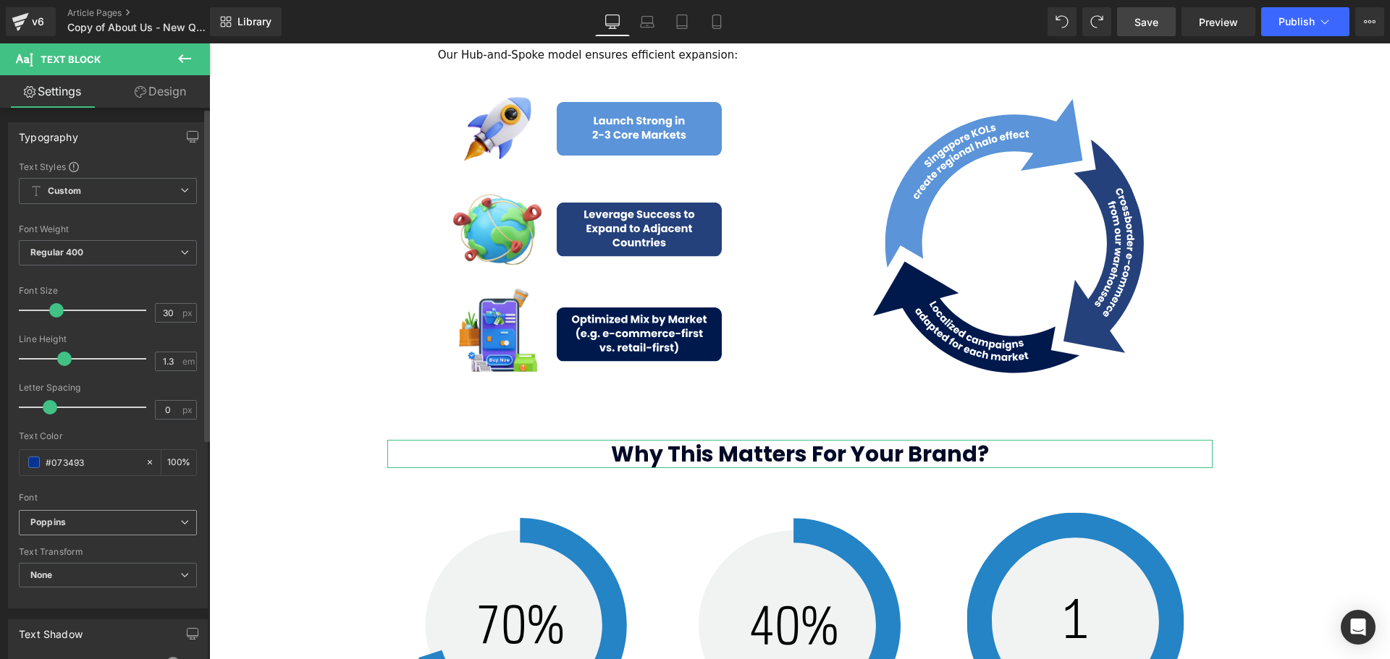
click at [77, 520] on b "Poppins" at bounding box center [105, 523] width 150 height 12
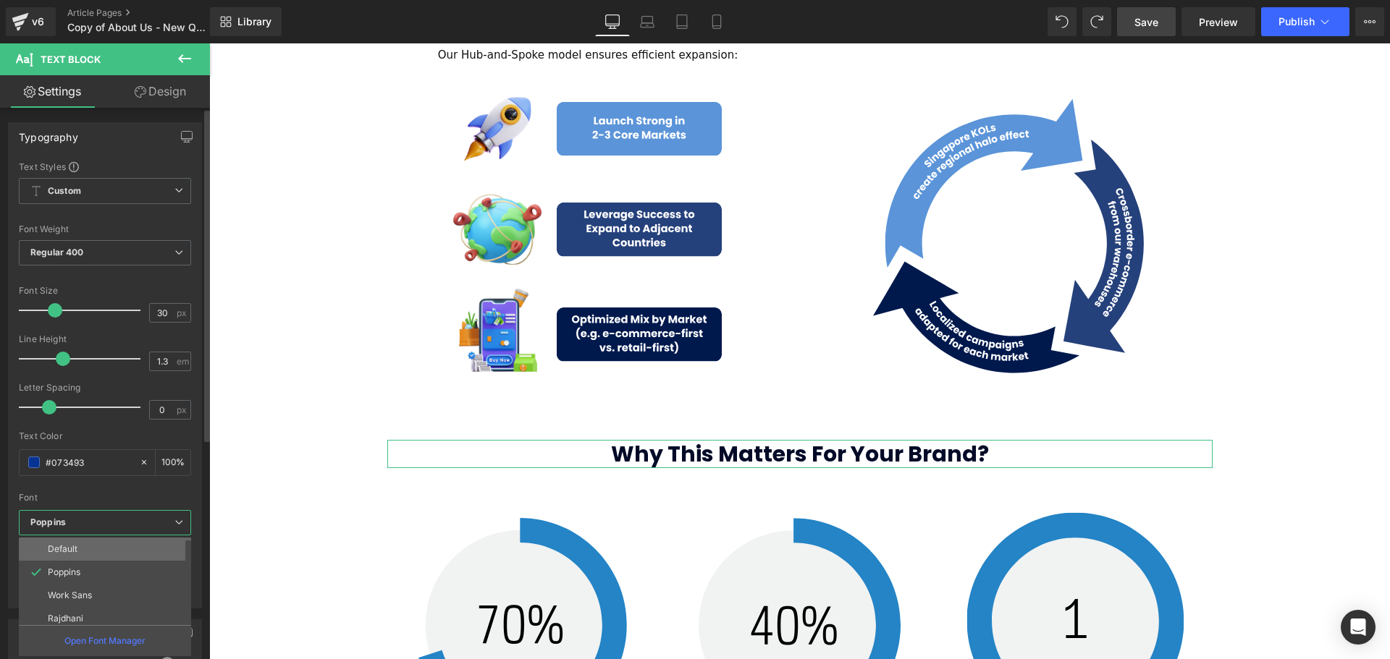
click at [72, 544] on p "Default" at bounding box center [63, 549] width 30 height 10
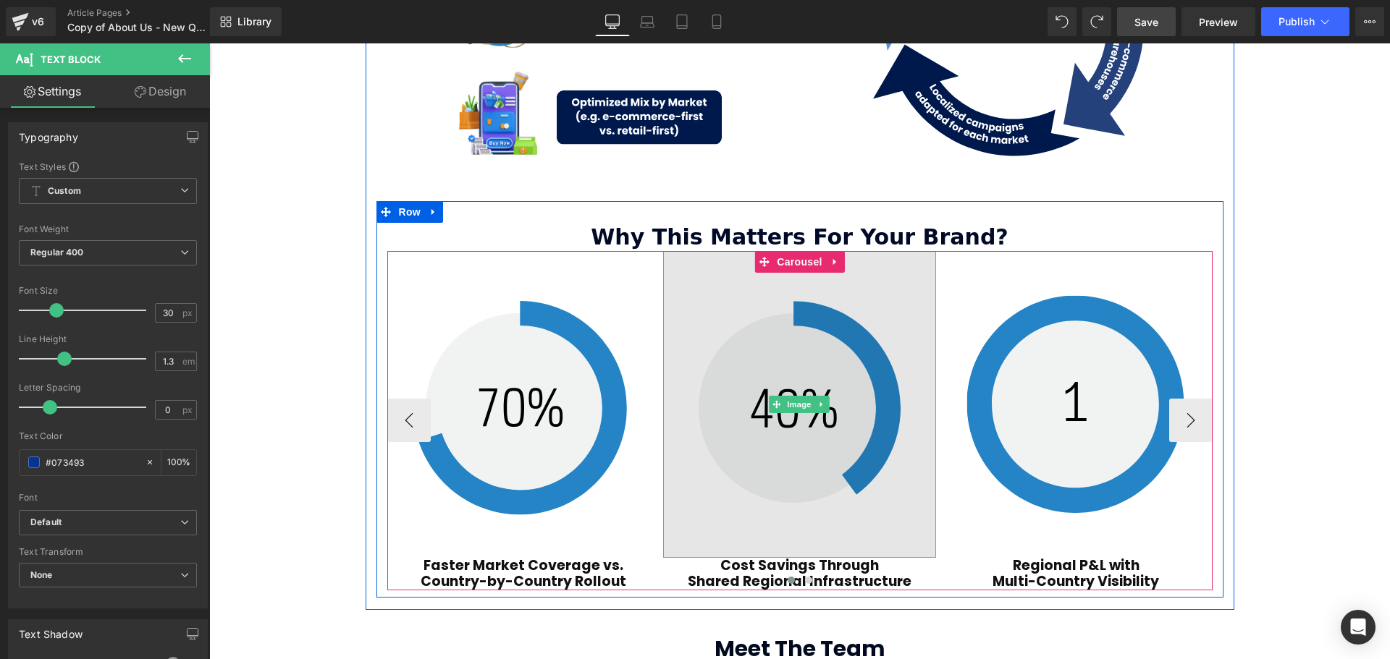
scroll to position [1927, 0]
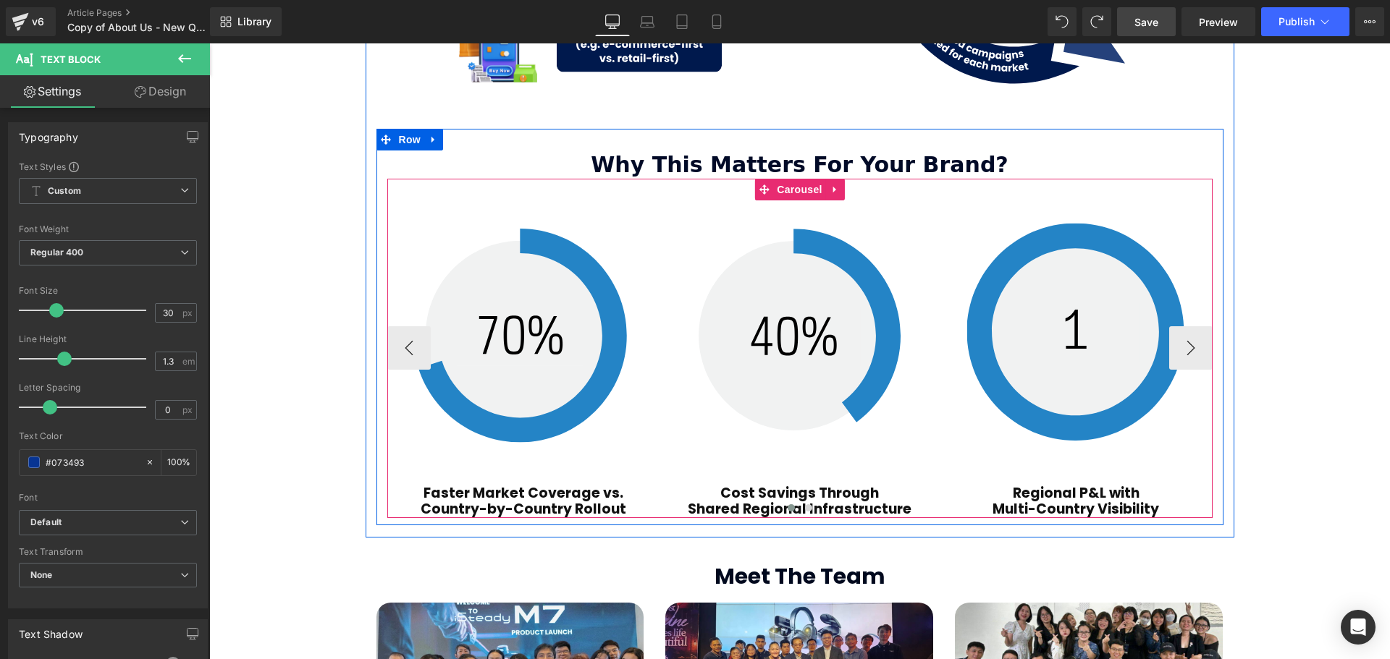
click at [509, 501] on div at bounding box center [799, 510] width 825 height 19
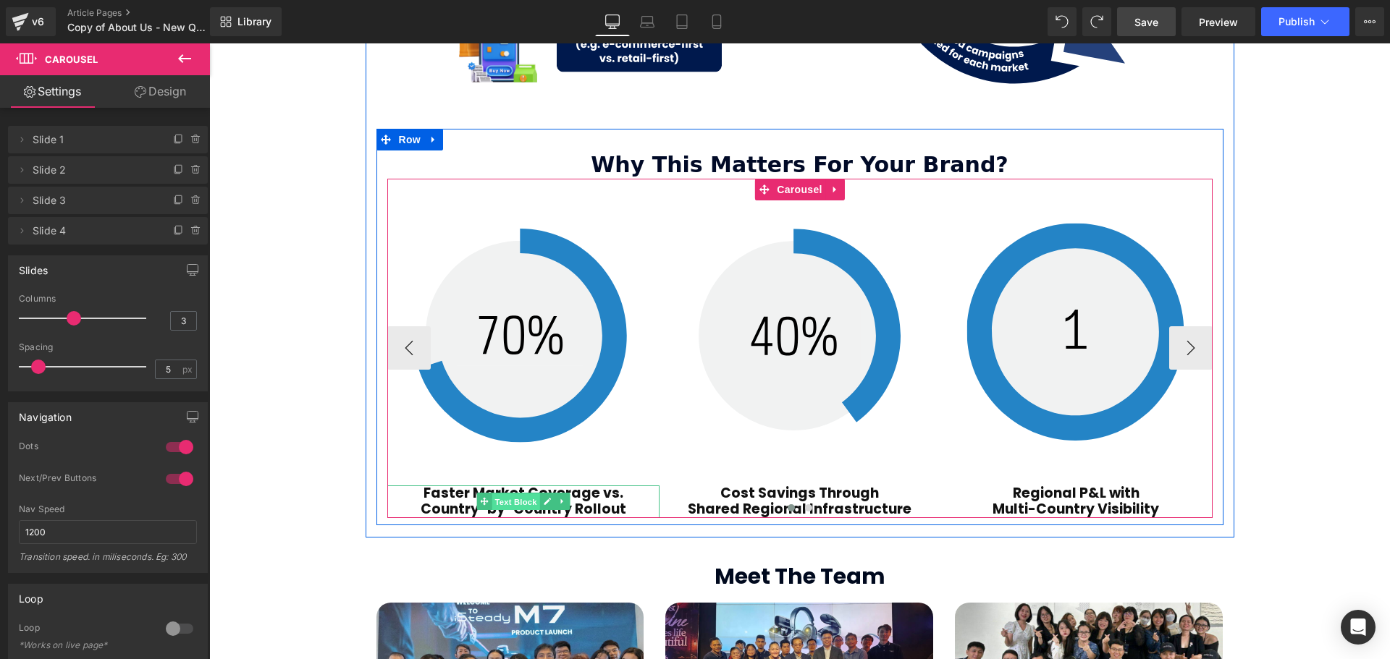
click at [523, 494] on span "Text Block" at bounding box center [515, 502] width 48 height 17
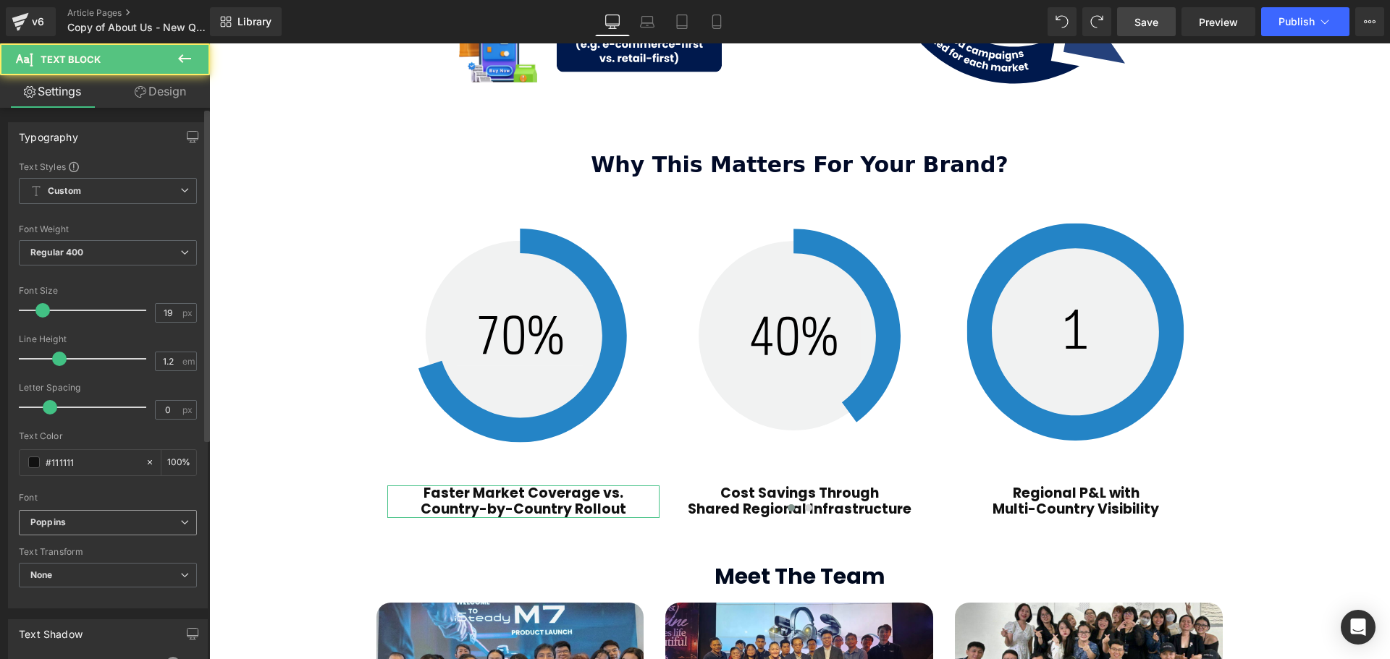
click at [75, 511] on span "Poppins" at bounding box center [108, 522] width 178 height 25
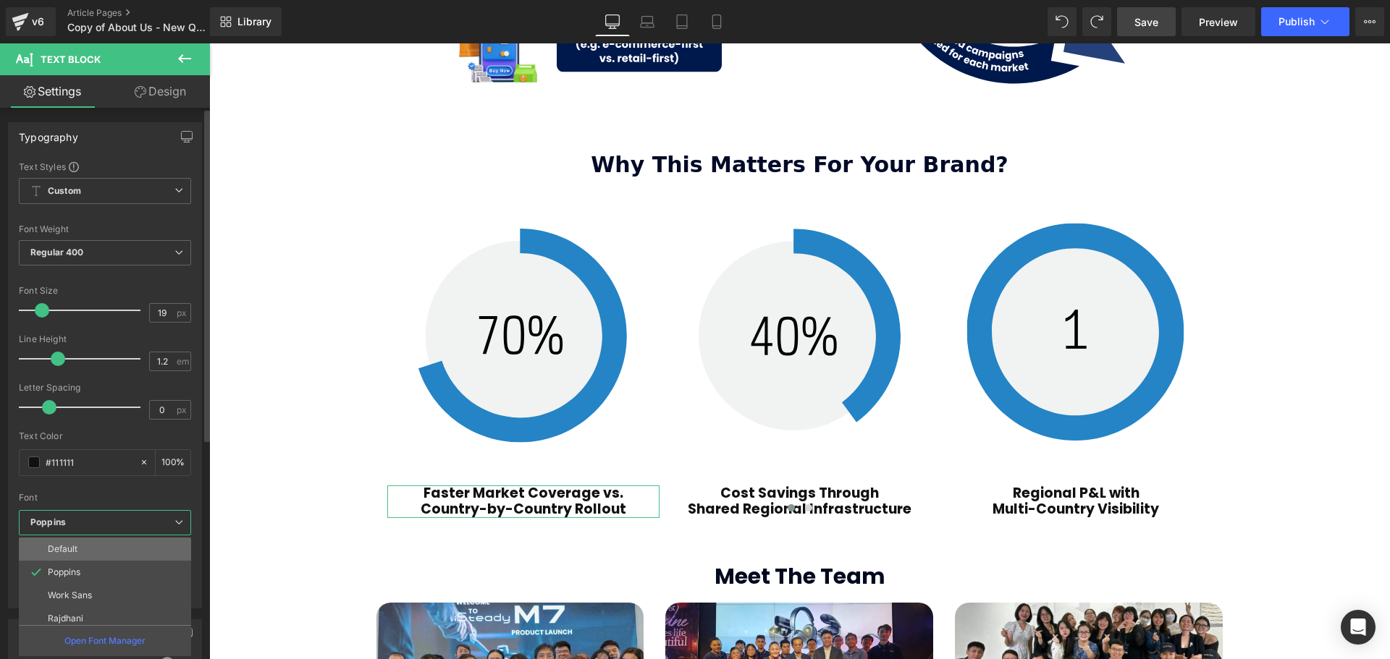
drag, startPoint x: 84, startPoint y: 541, endPoint x: 173, endPoint y: 540, distance: 89.0
click at [85, 543] on li "Default" at bounding box center [108, 549] width 179 height 23
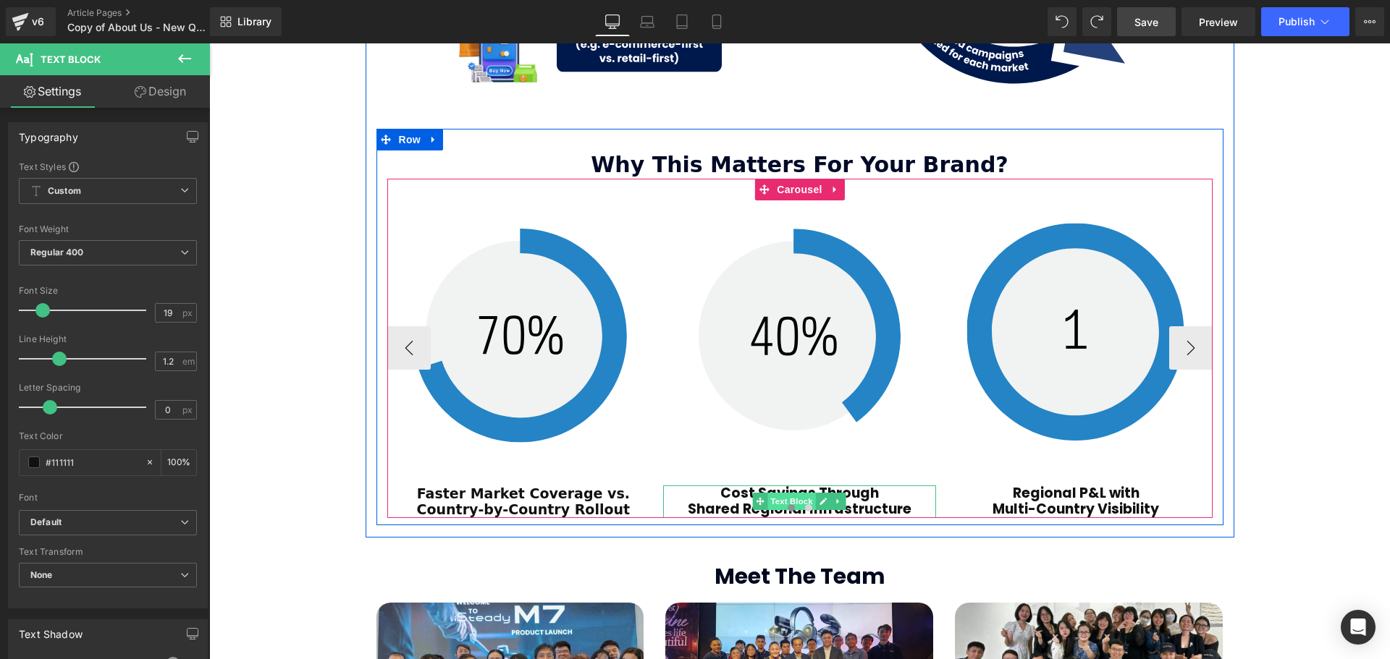
click at [793, 493] on span "Text Block" at bounding box center [792, 501] width 48 height 17
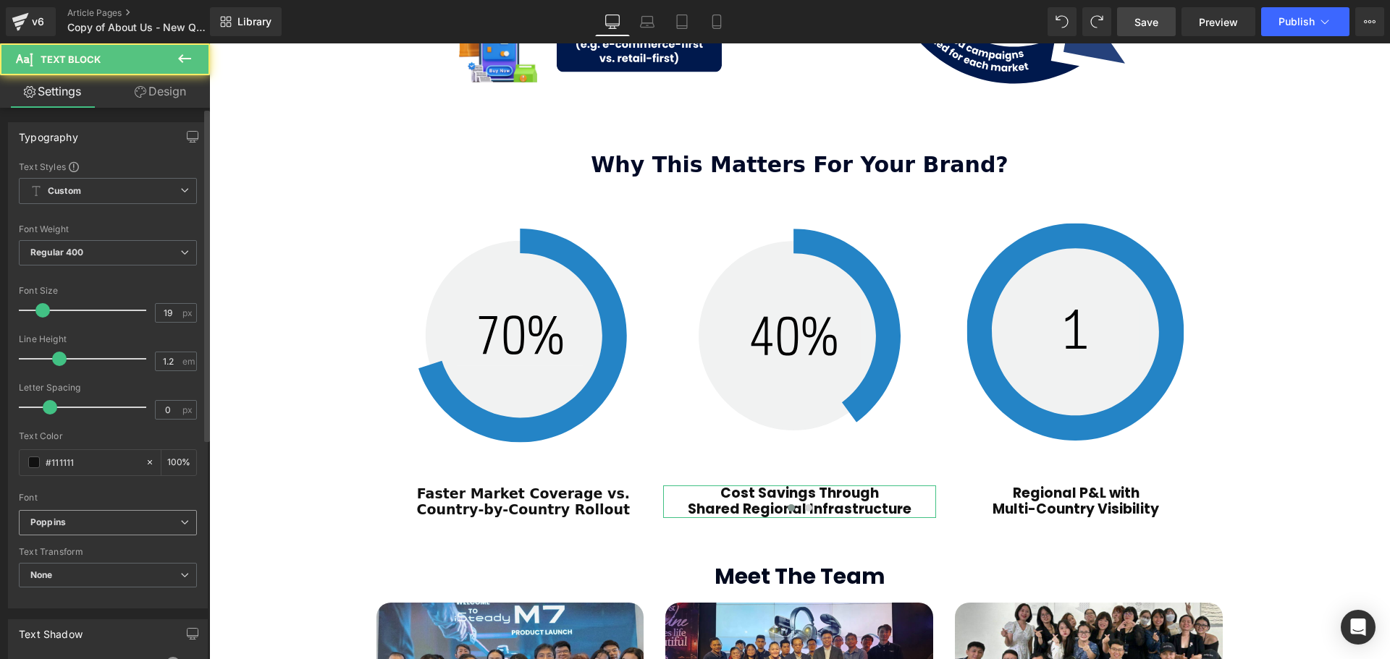
click at [102, 528] on b "Poppins" at bounding box center [105, 523] width 150 height 12
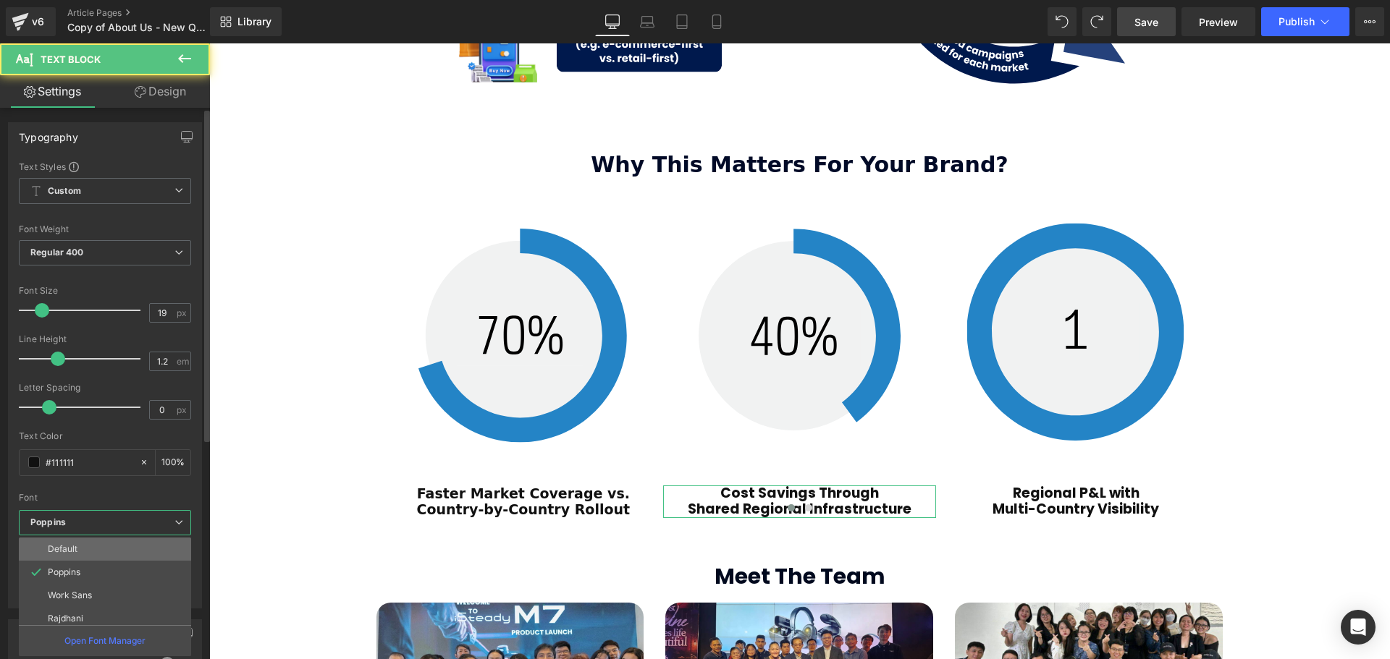
click at [93, 555] on li "Default" at bounding box center [108, 549] width 179 height 23
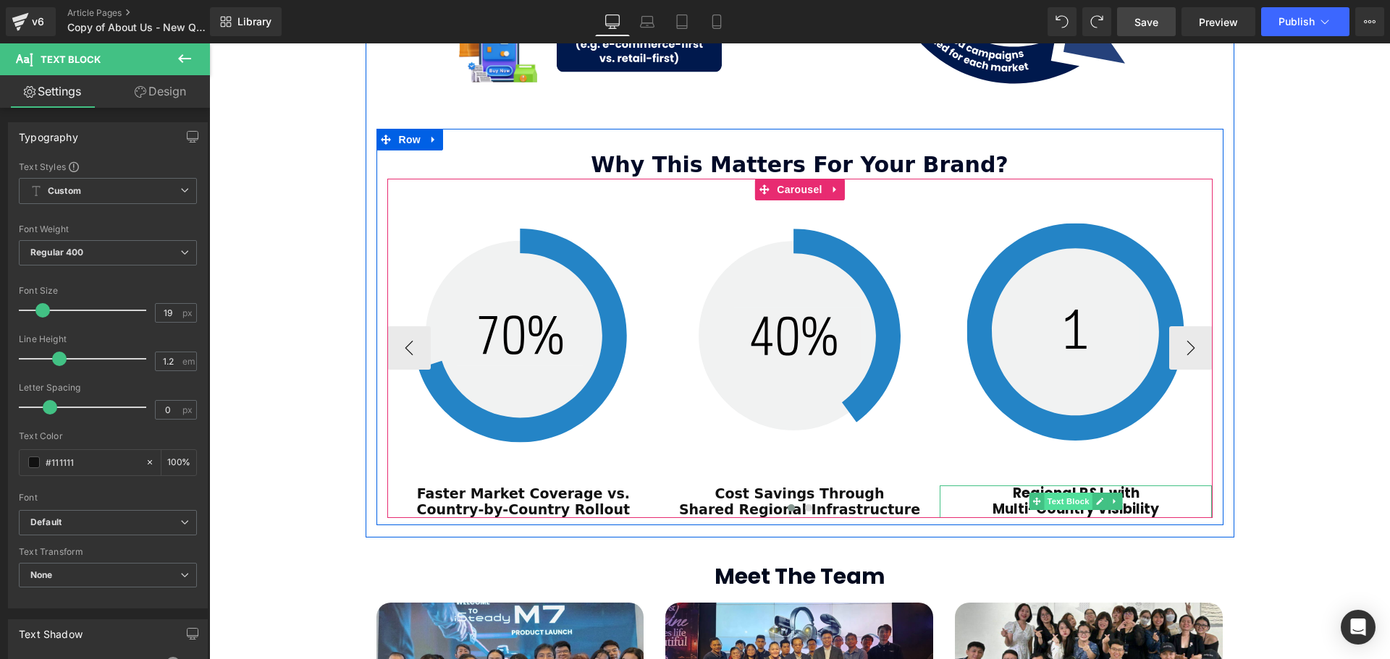
click at [1063, 493] on span "Text Block" at bounding box center [1068, 501] width 48 height 17
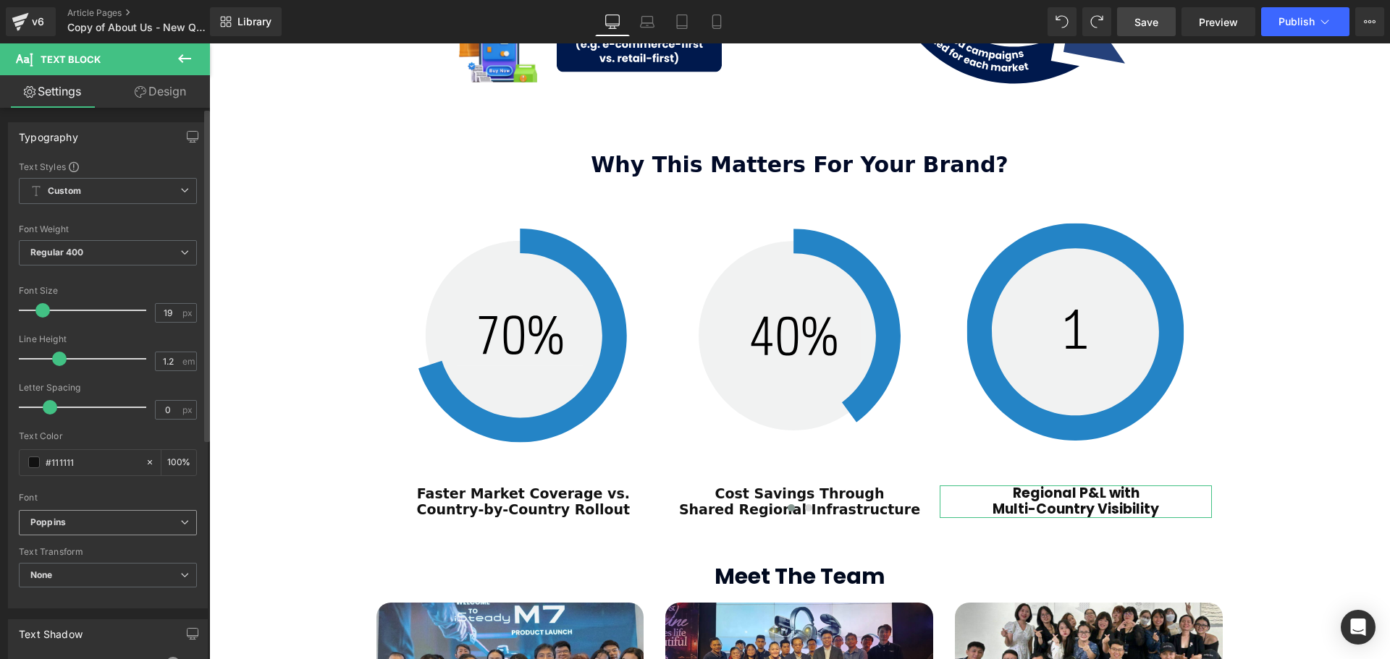
click at [130, 523] on b "Poppins" at bounding box center [105, 523] width 150 height 12
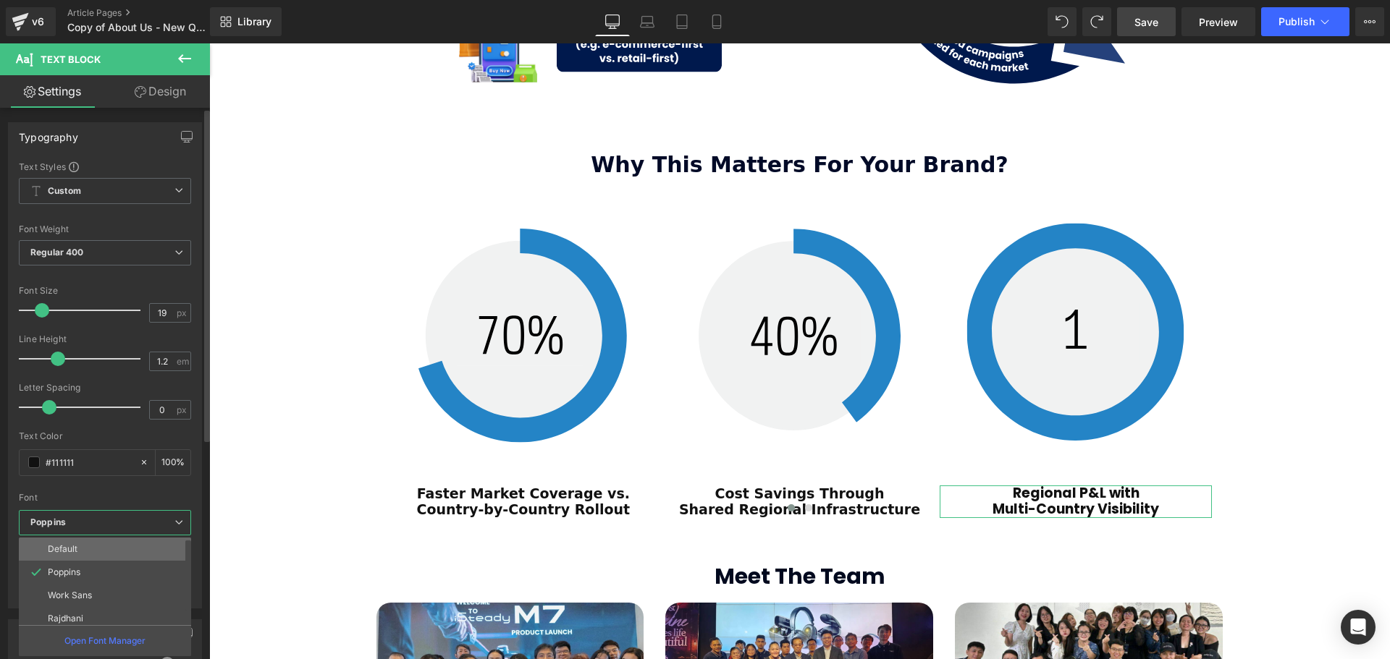
drag, startPoint x: 108, startPoint y: 543, endPoint x: 98, endPoint y: 495, distance: 48.7
click at [108, 543] on li "Default" at bounding box center [108, 549] width 179 height 23
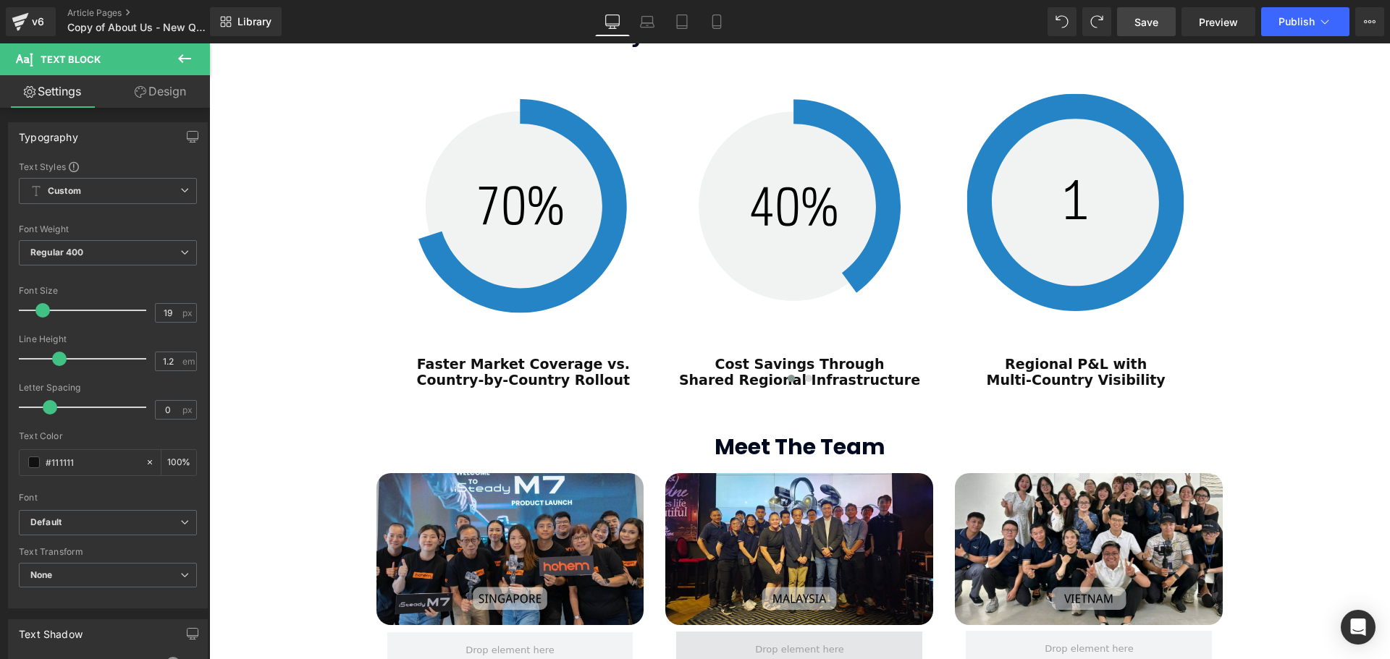
scroll to position [2216, 0]
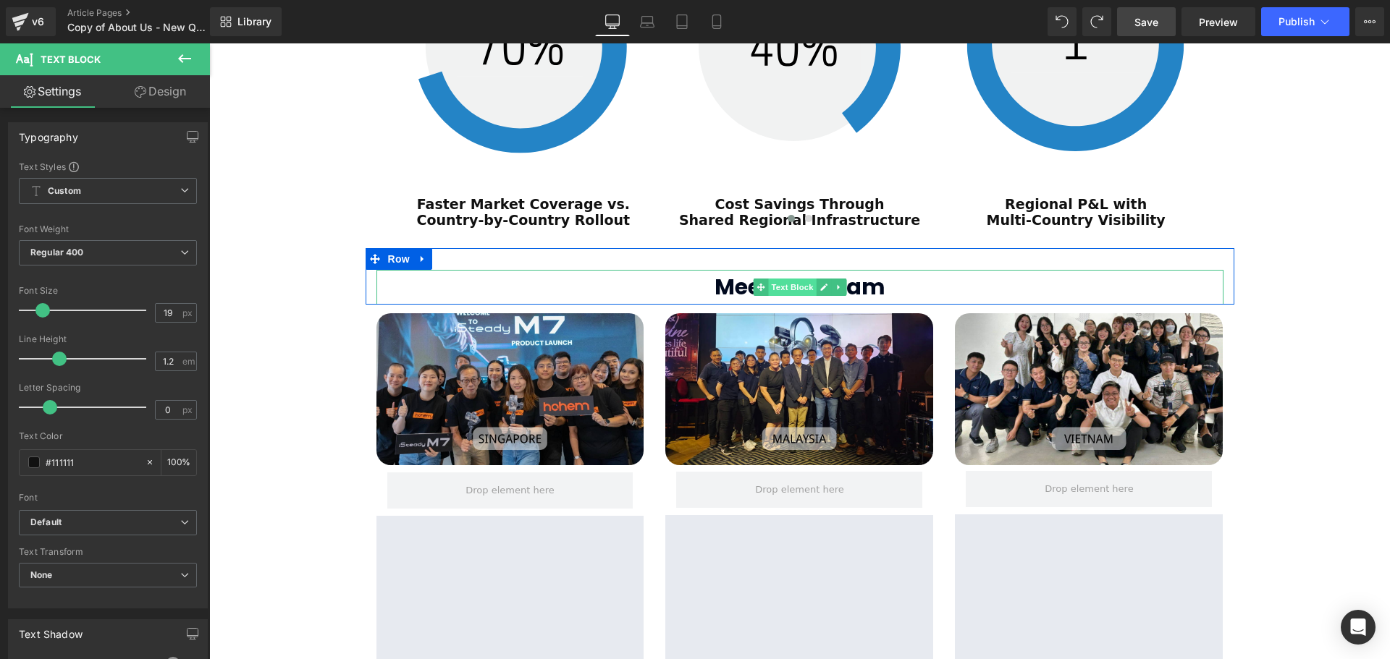
click at [793, 279] on span "Text Block" at bounding box center [792, 287] width 48 height 17
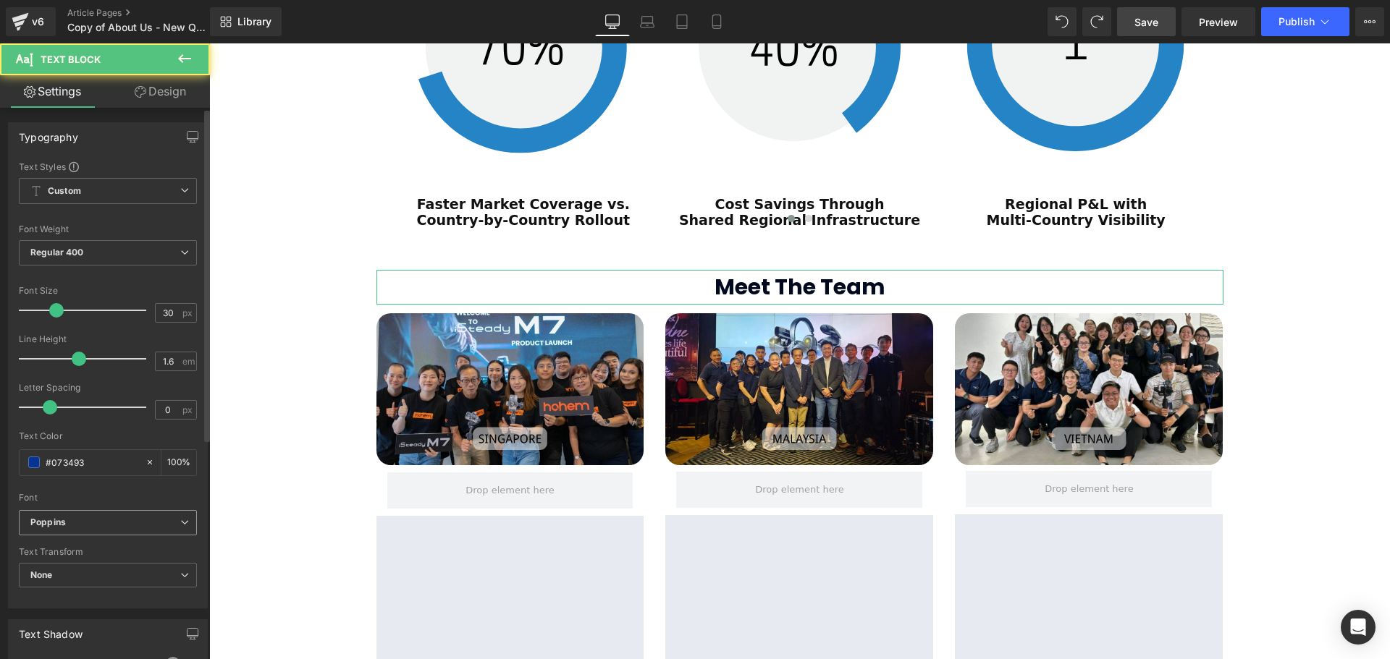
click at [57, 530] on span "Poppins" at bounding box center [108, 522] width 178 height 25
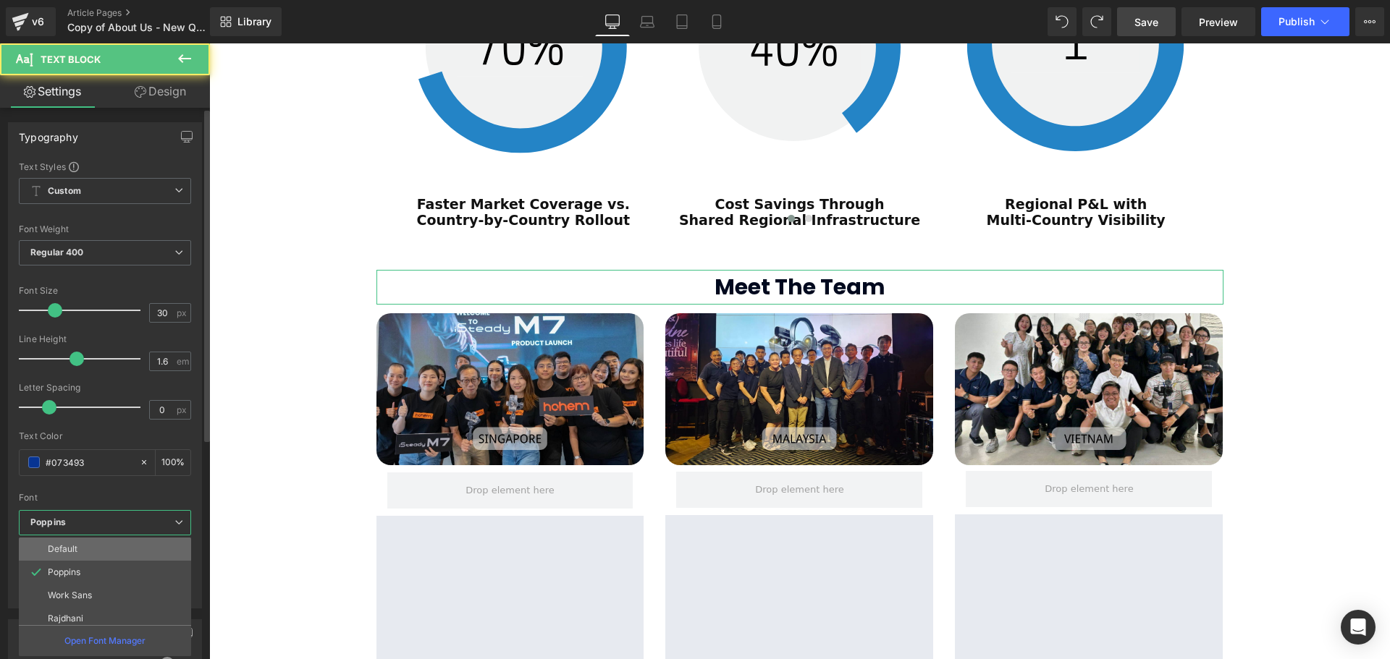
click at [98, 553] on li "Default" at bounding box center [108, 549] width 179 height 23
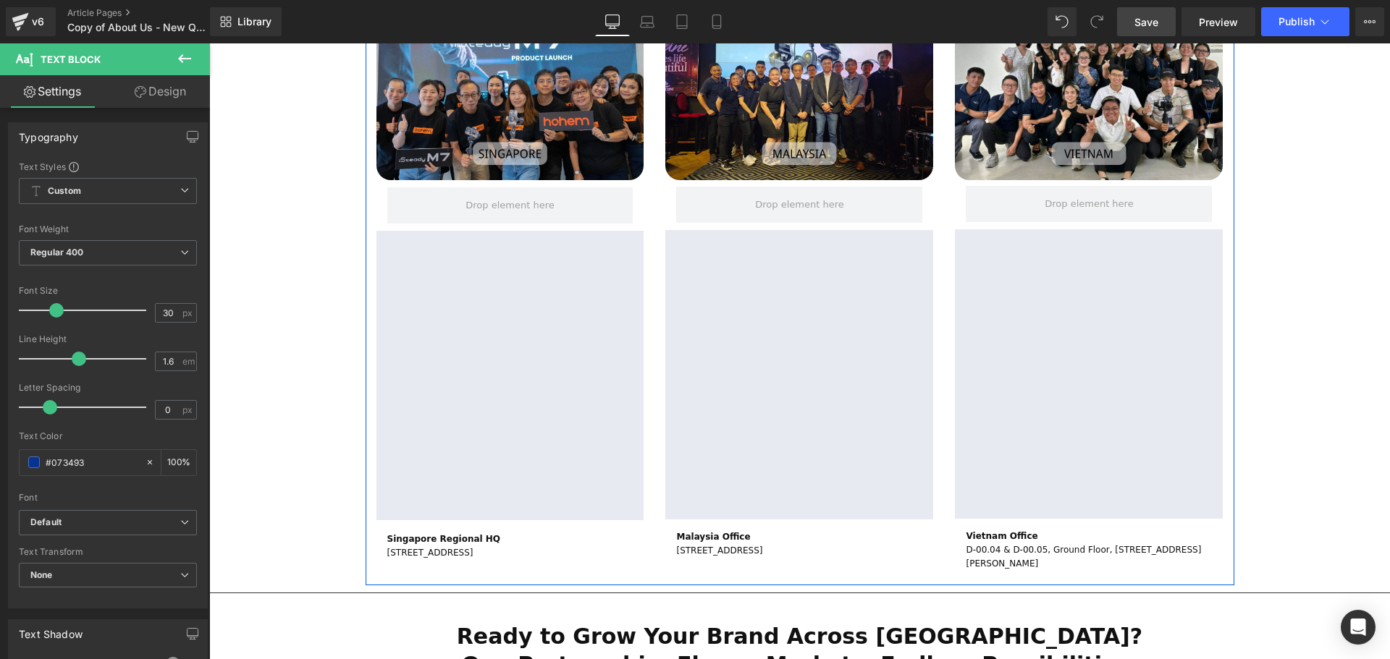
scroll to position [2578, 0]
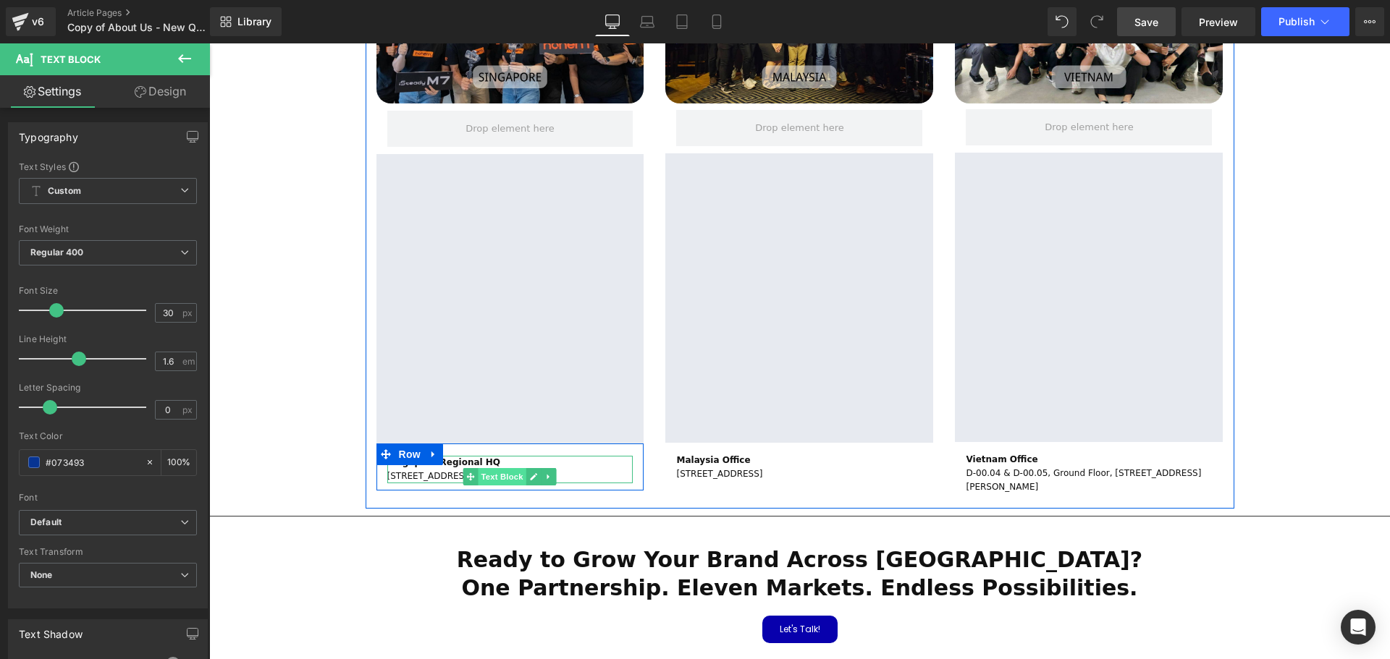
click at [510, 468] on span "Text Block" at bounding box center [502, 476] width 48 height 17
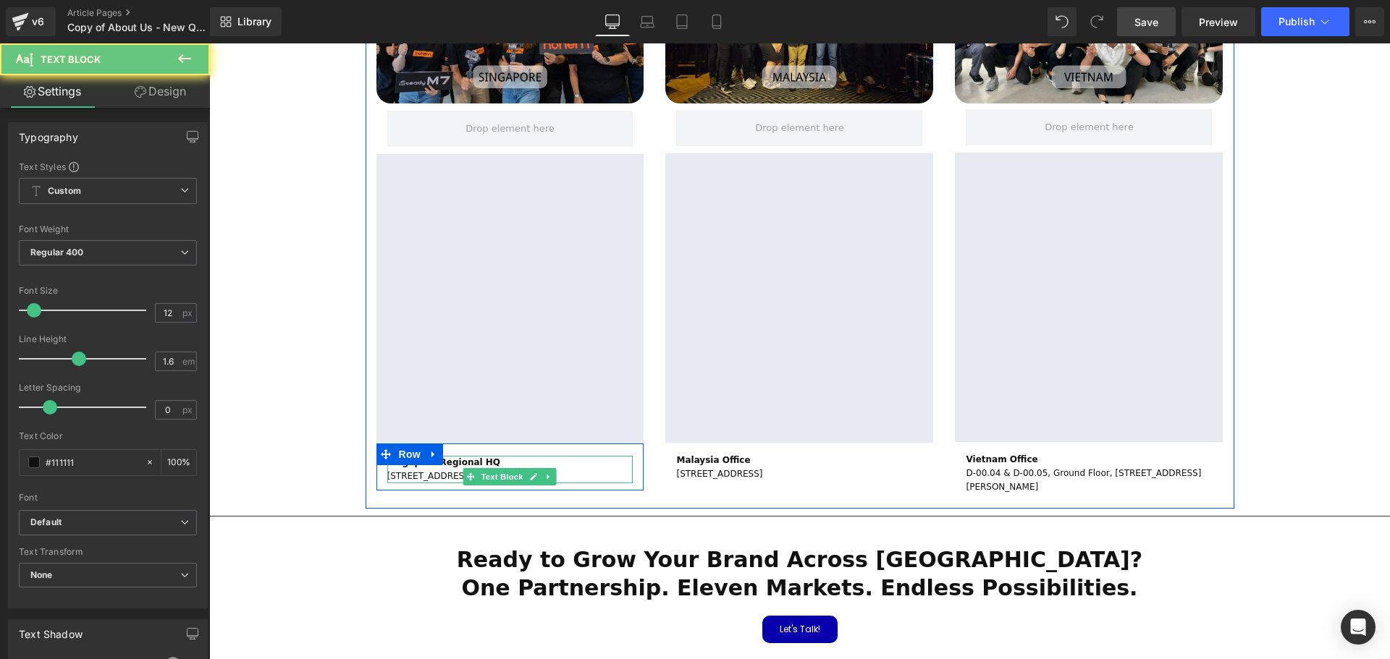
click at [464, 470] on p "102F Pasir Panjang Road, #02-03, Citilink Warehouse Complex, Singapore 118530" at bounding box center [510, 477] width 246 height 14
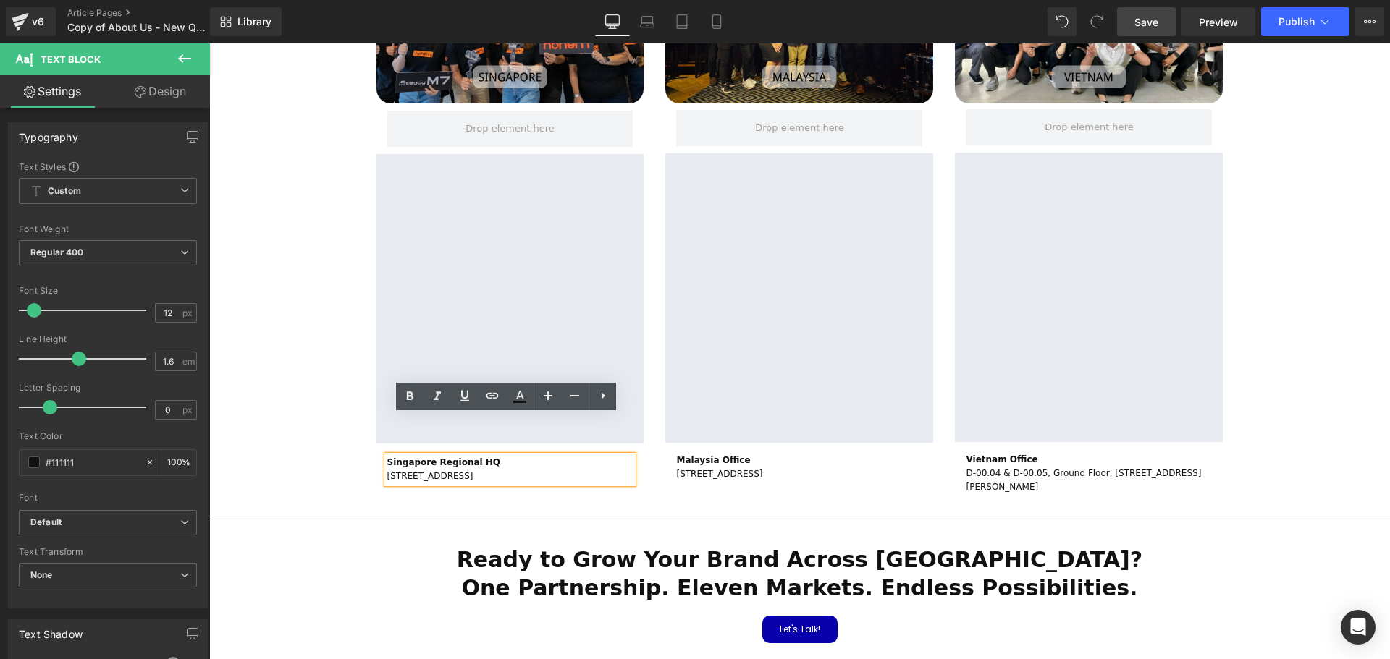
drag, startPoint x: 469, startPoint y: 451, endPoint x: 358, endPoint y: 429, distance: 113.6
click at [387, 456] on div "Singapore Regional HQ 102F Pasir Panjang Road, #02-03, Citilink Warehouse Compl…" at bounding box center [510, 470] width 246 height 28
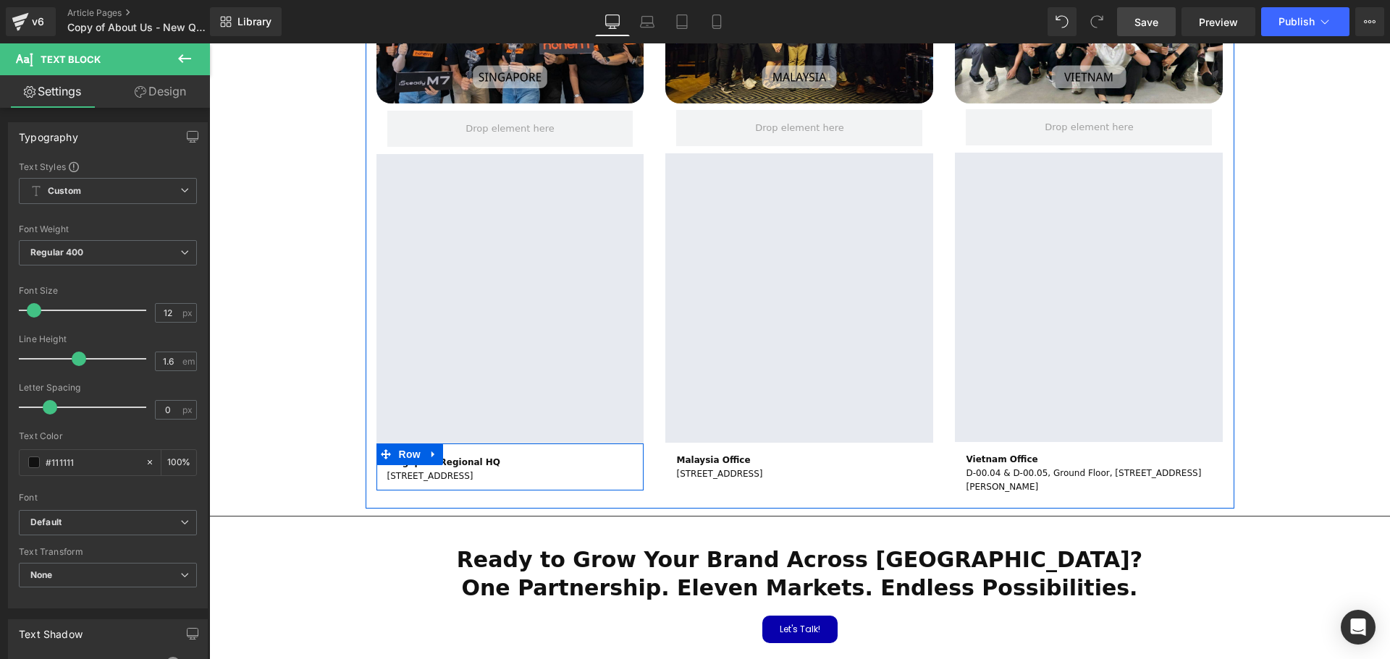
drag, startPoint x: 458, startPoint y: 452, endPoint x: 381, endPoint y: 426, distance: 81.0
click at [381, 456] on div "Singapore Regional HQ 102F Pasir Panjang Road, #02-03, Citilink Warehouse Compl…" at bounding box center [510, 470] width 268 height 28
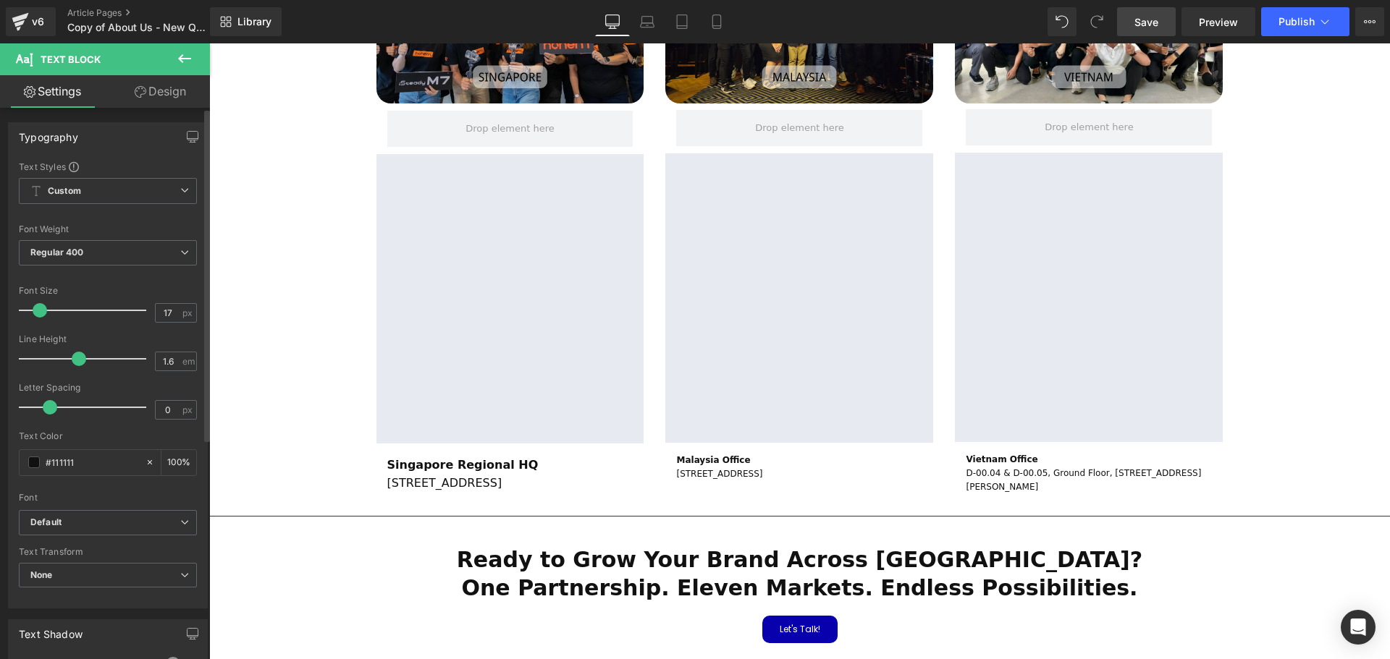
scroll to position [7, 7]
type input "15"
click at [36, 311] on span at bounding box center [37, 310] width 14 height 14
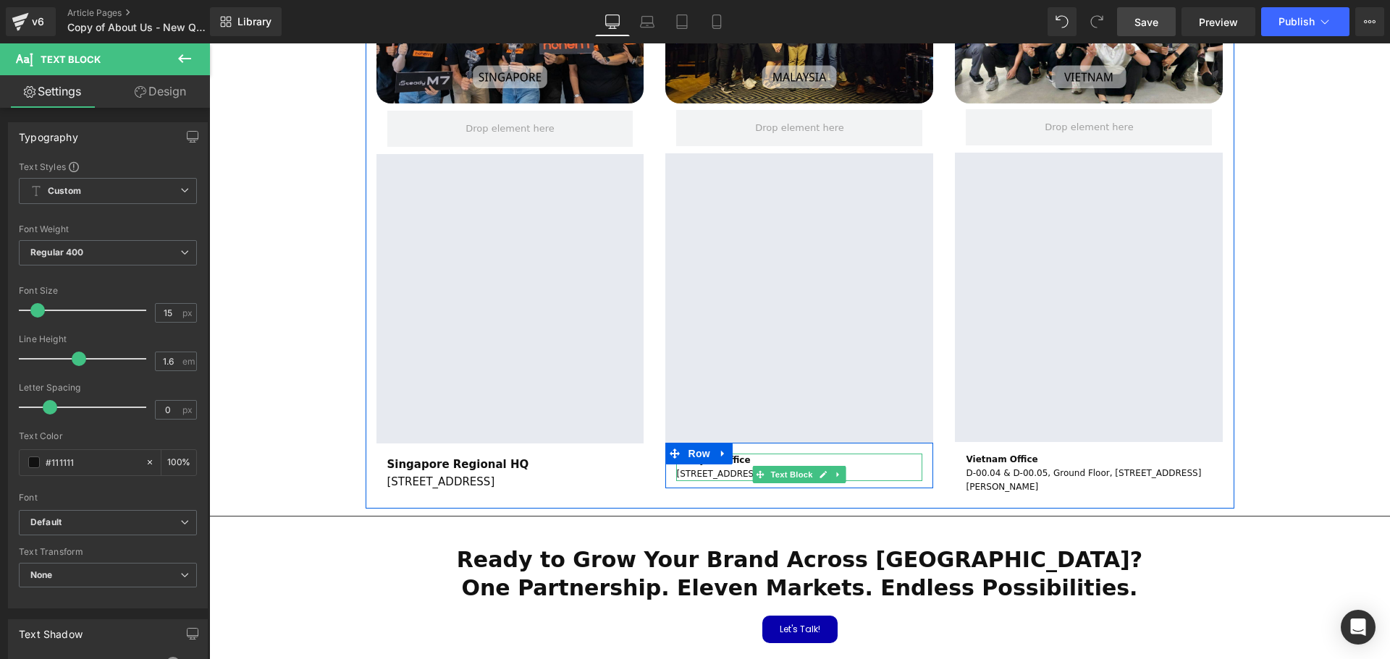
drag, startPoint x: 787, startPoint y: 434, endPoint x: 523, endPoint y: 404, distance: 265.1
click at [787, 466] on span "Text Block" at bounding box center [792, 474] width 48 height 17
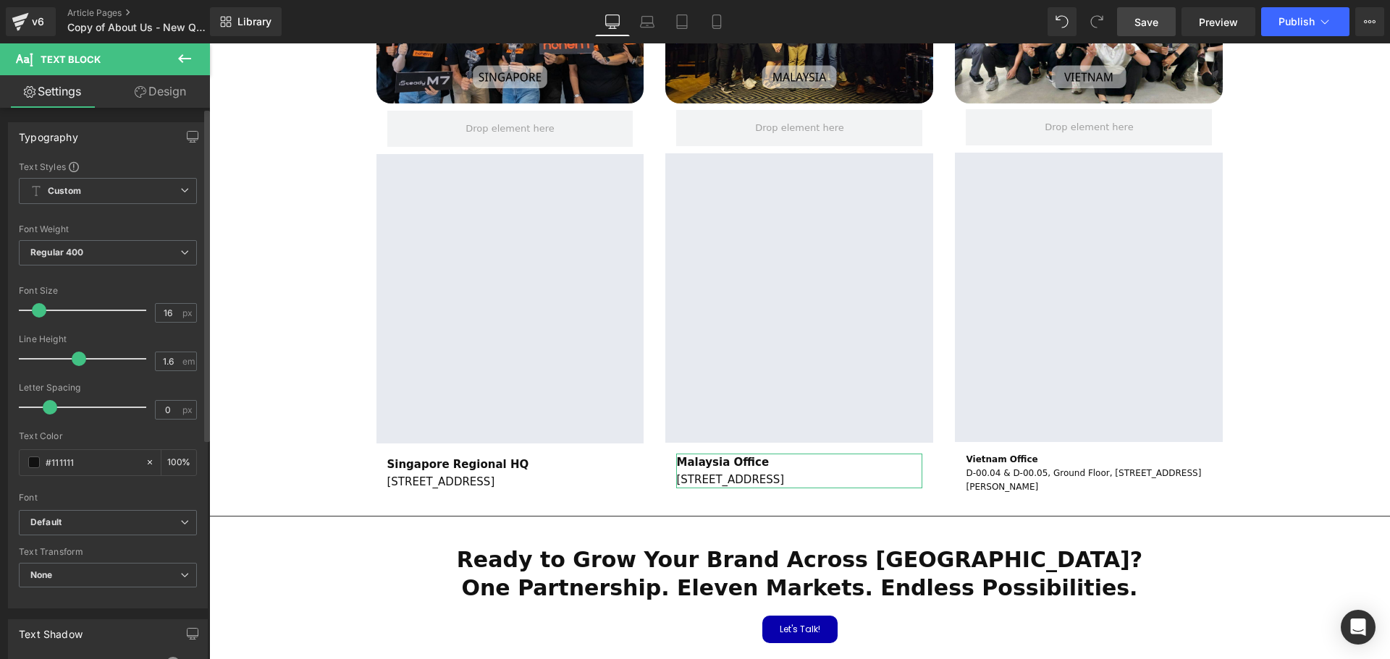
scroll to position [7, 7]
type input "15"
click at [37, 312] on div at bounding box center [86, 310] width 120 height 29
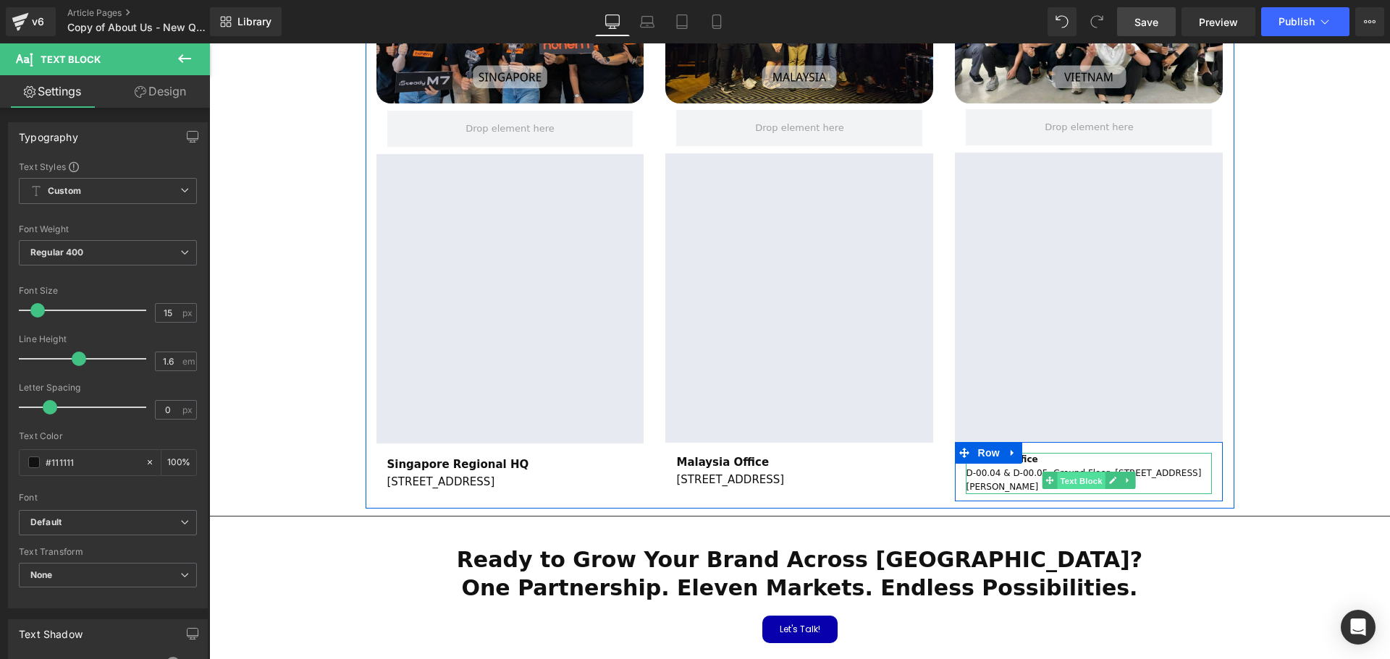
click at [1076, 473] on span "Text Block" at bounding box center [1081, 481] width 48 height 17
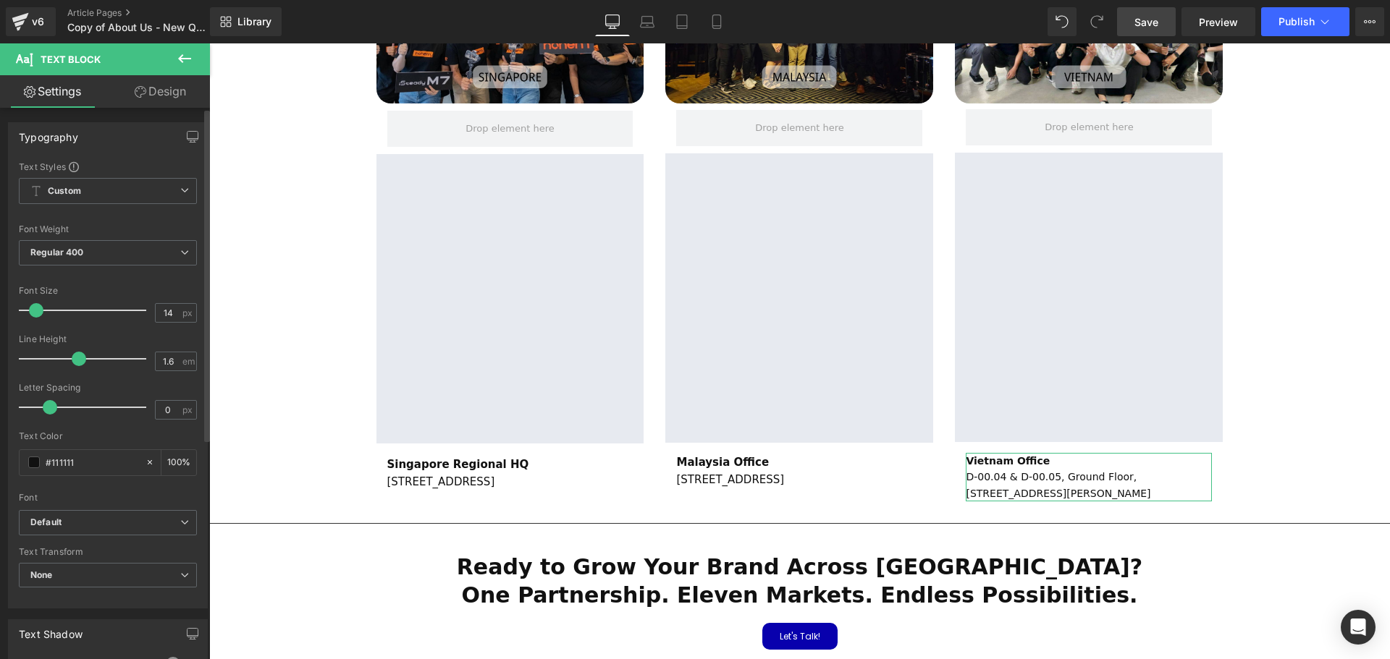
type input "15"
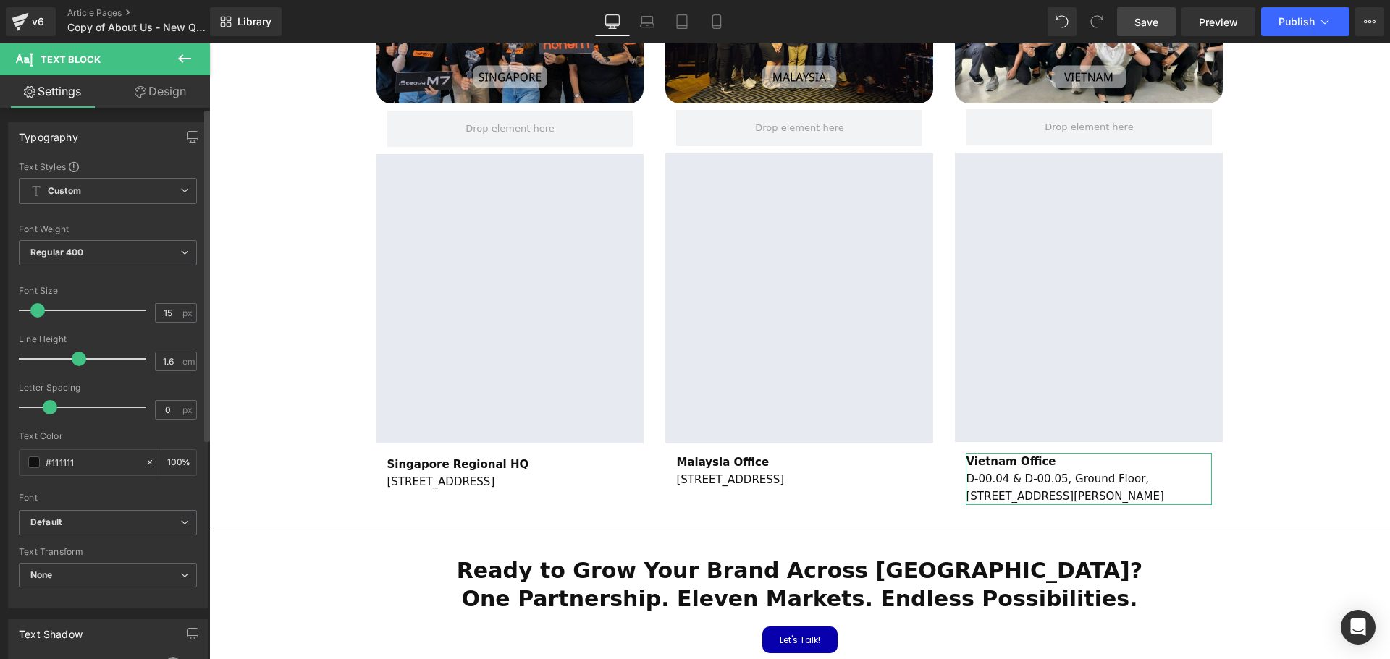
click at [38, 311] on span at bounding box center [37, 310] width 14 height 14
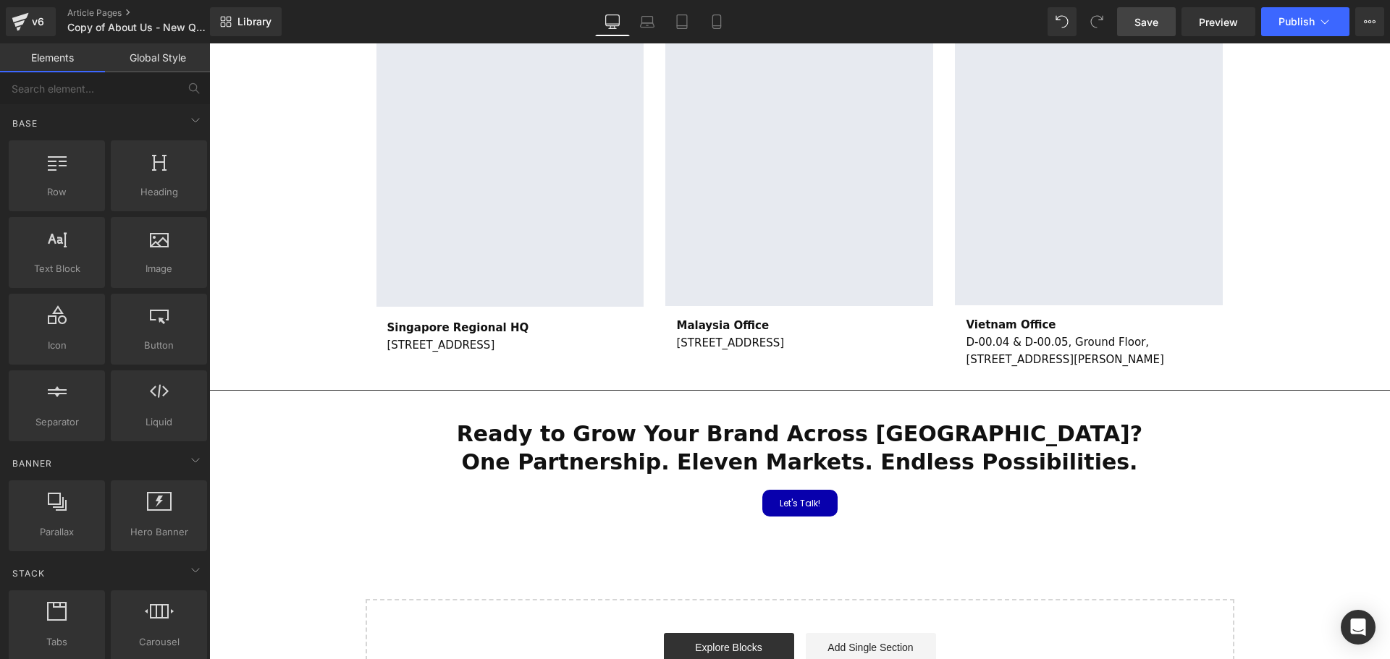
scroll to position [2723, 0]
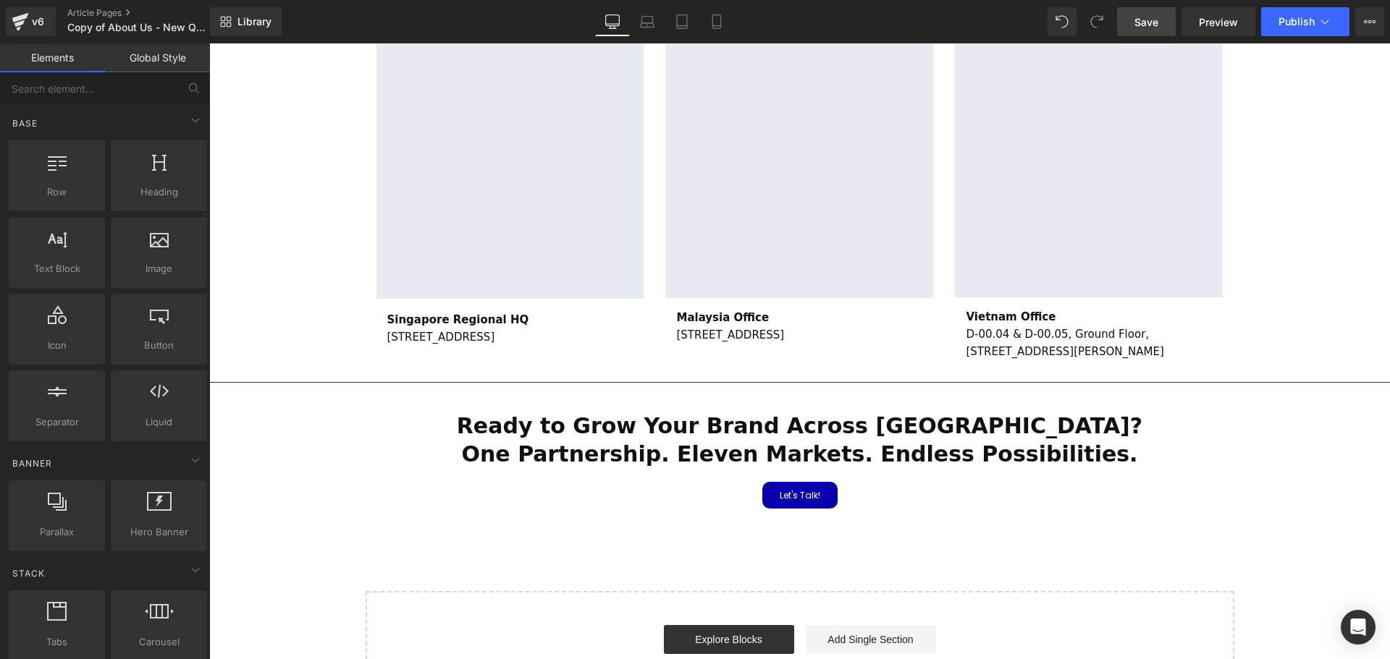
click at [791, 413] on span "Ready to Grow Your Brand Across Southeast Asia?" at bounding box center [799, 425] width 685 height 25
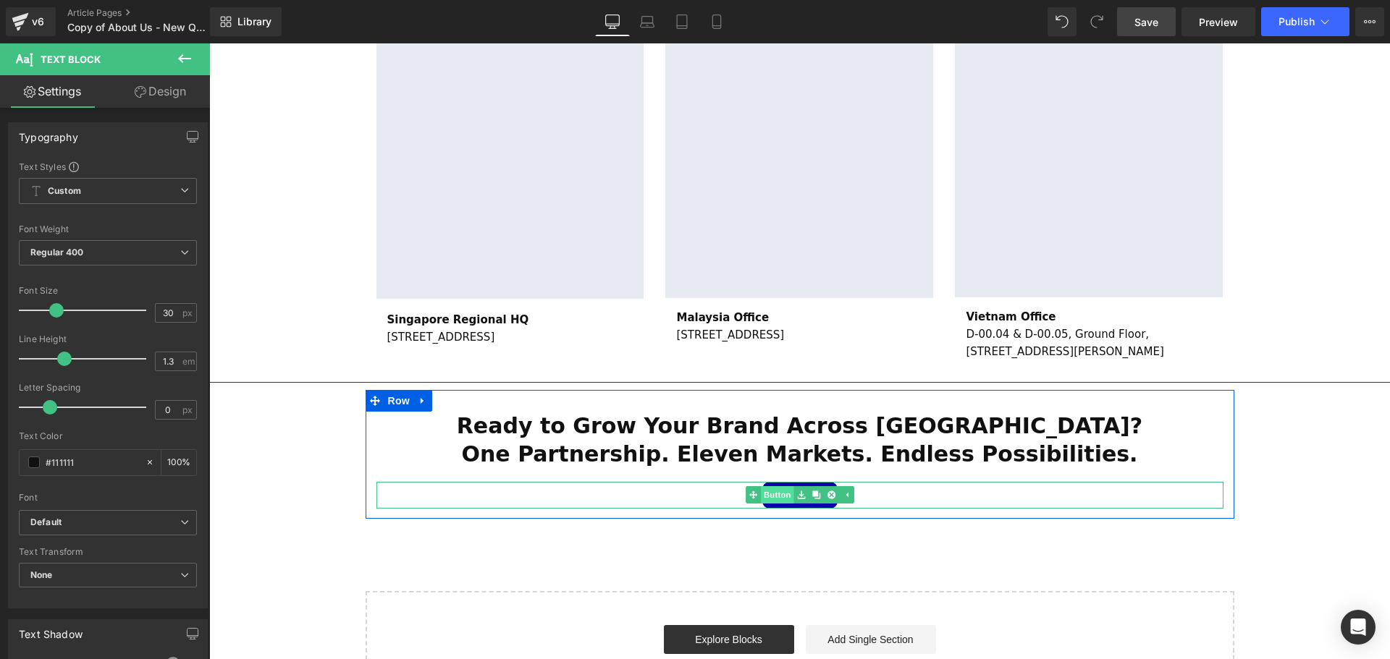
click at [772, 486] on link "Button" at bounding box center [770, 494] width 48 height 17
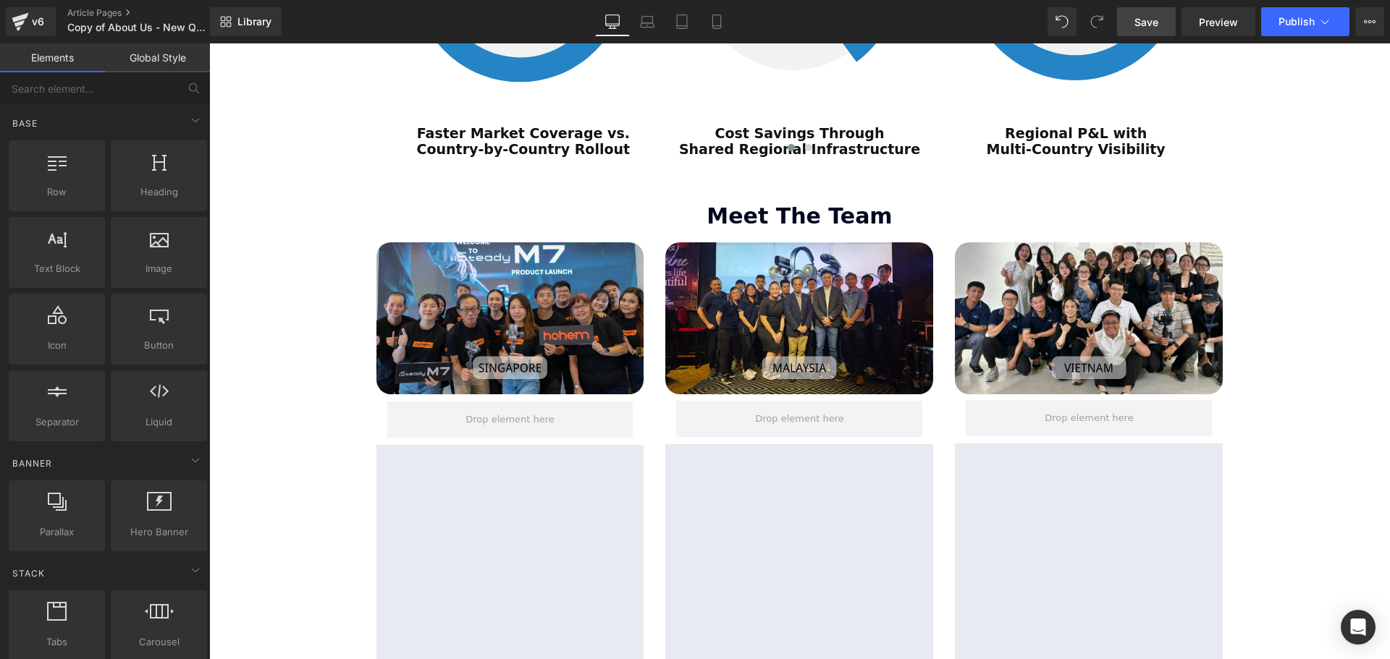
scroll to position [2433, 0]
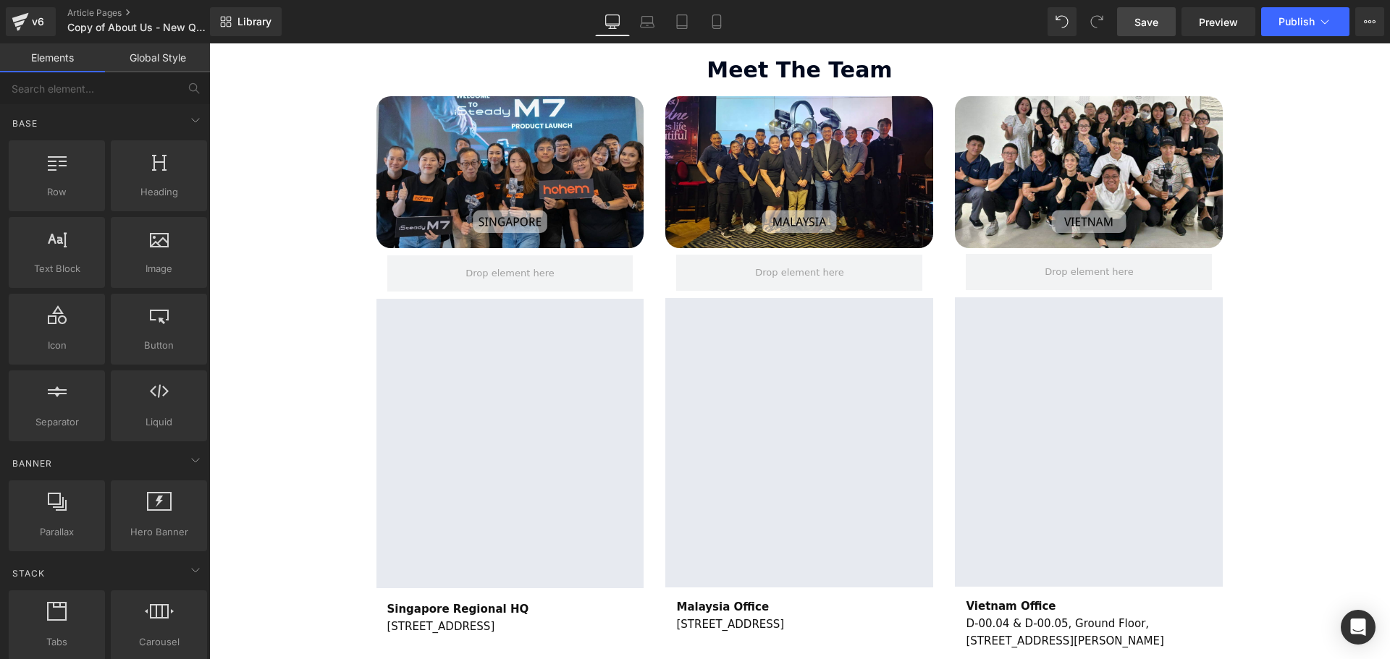
click at [1162, 22] on link "Save" at bounding box center [1146, 21] width 59 height 29
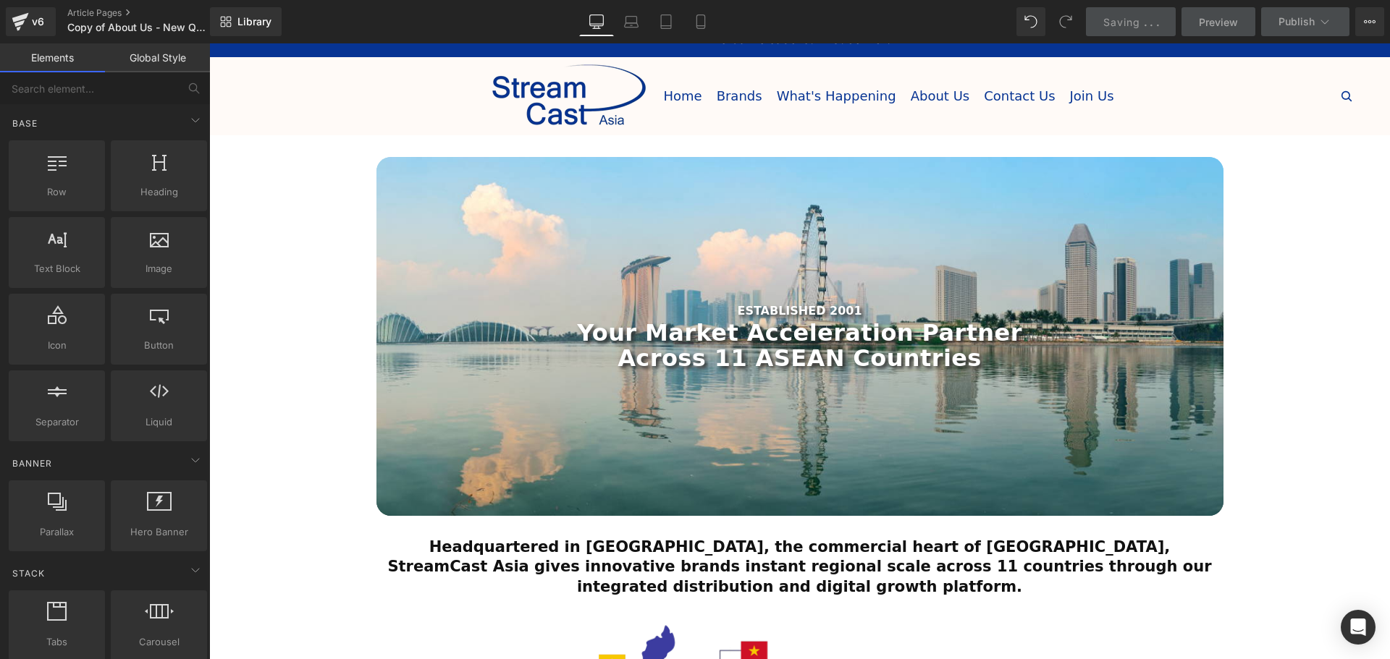
scroll to position [0, 0]
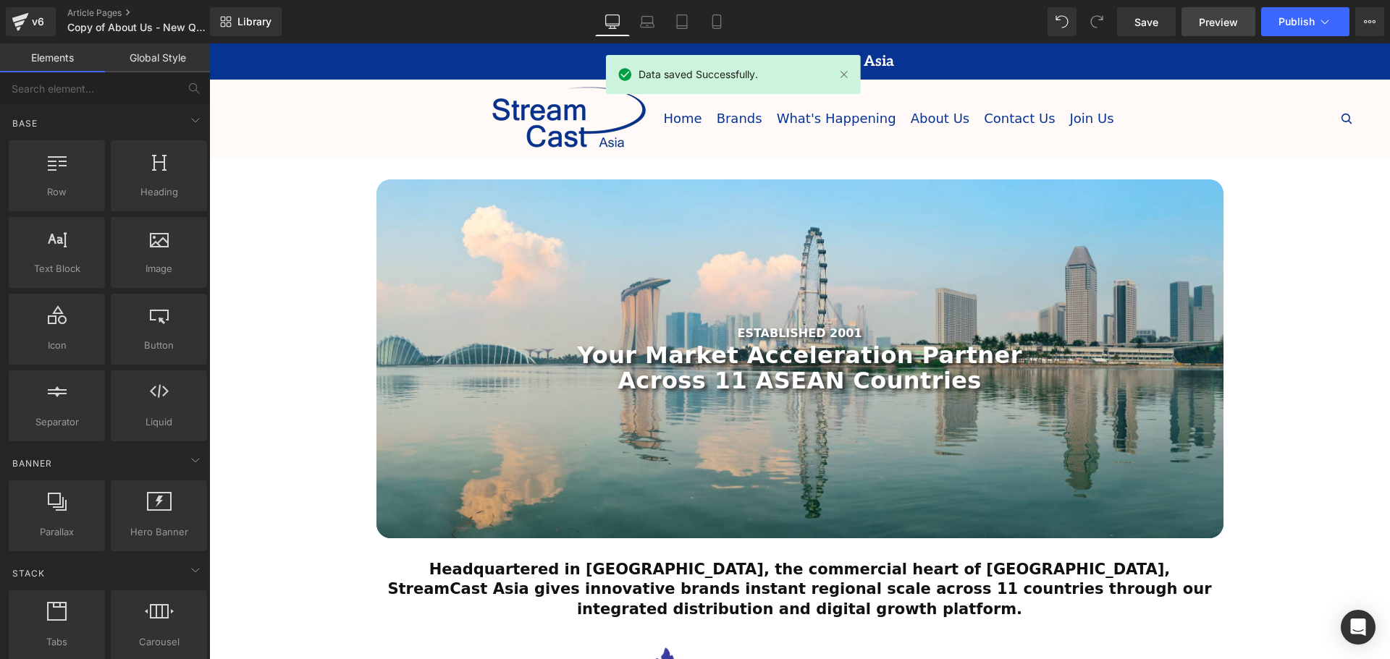
click at [1203, 27] on span "Preview" at bounding box center [1218, 21] width 39 height 15
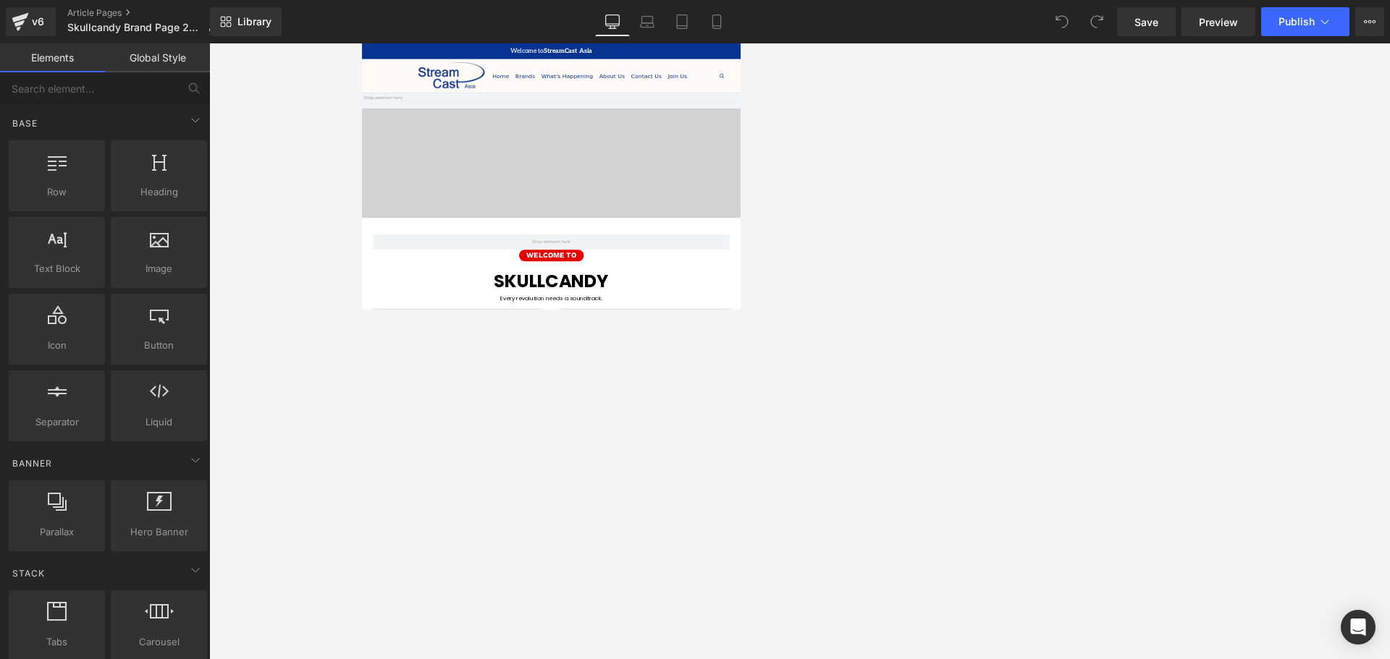
scroll to position [4996, 869]
